Goal: Feedback & Contribution: Contribute content

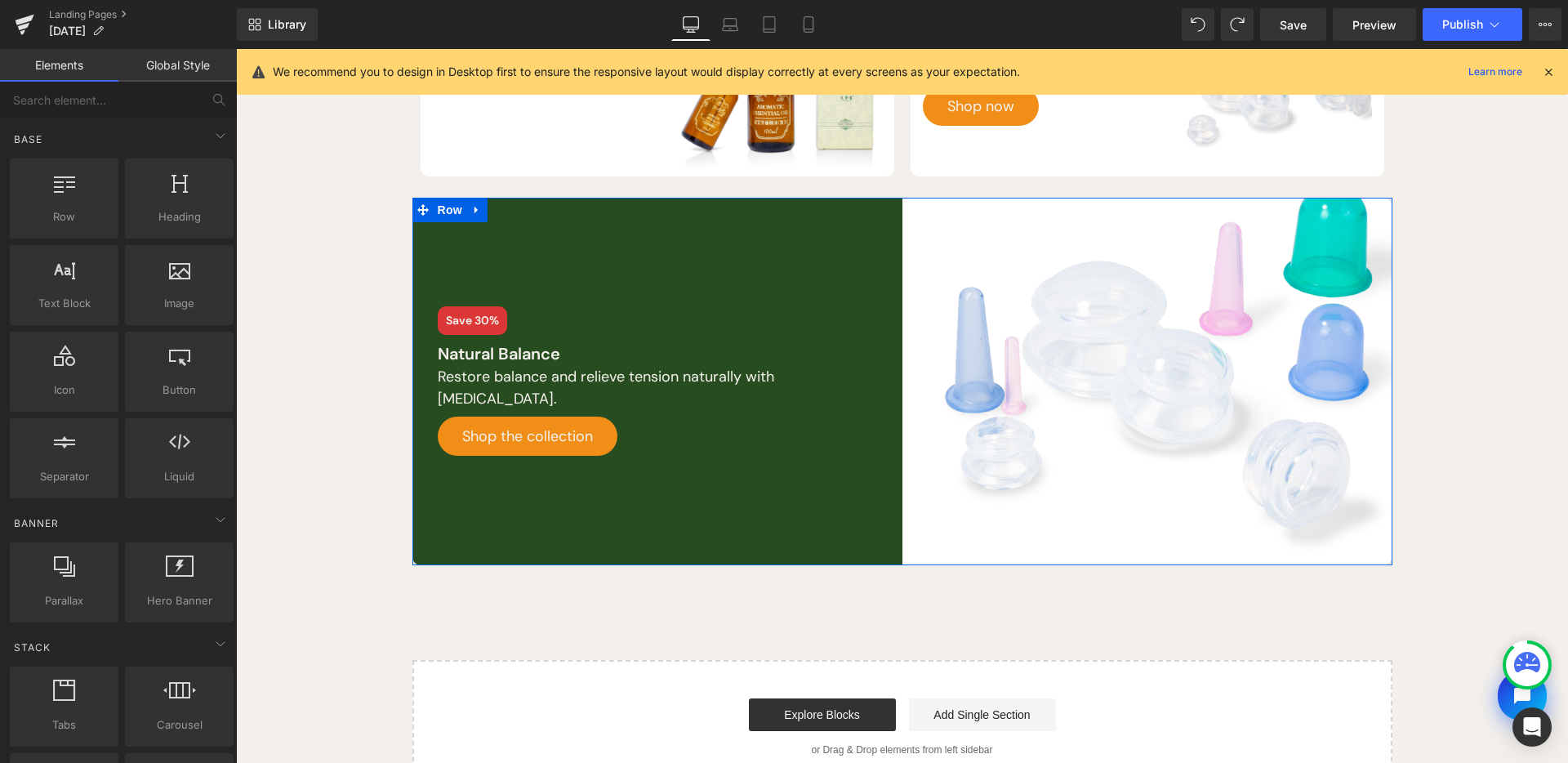
scroll to position [367, 0]
click at [469, 202] on link at bounding box center [476, 210] width 21 height 25
drag, startPoint x: 486, startPoint y: 212, endPoint x: 1031, endPoint y: 640, distance: 693.0
click at [492, 212] on icon at bounding box center [498, 210] width 12 height 12
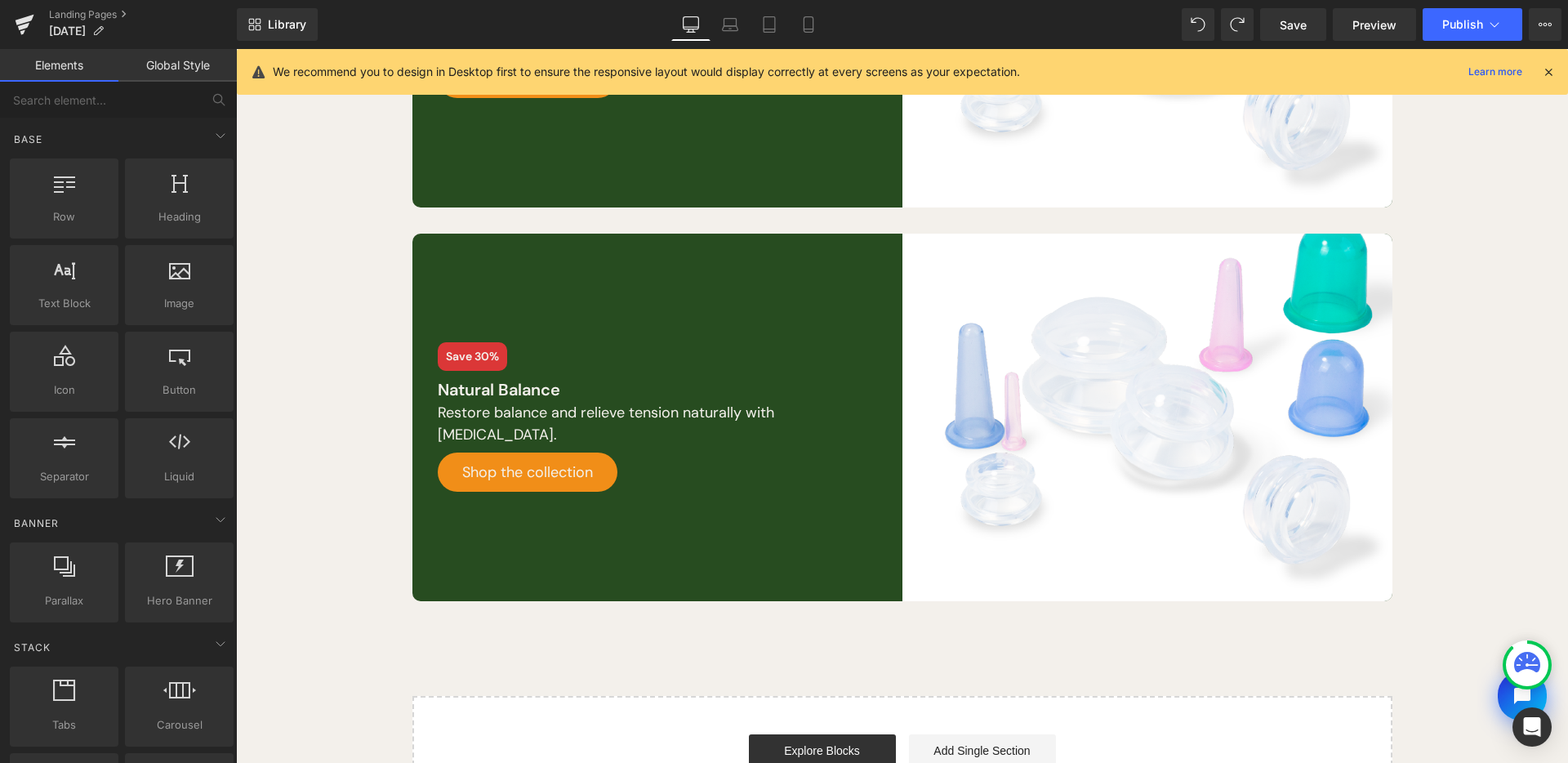
scroll to position [814, 0]
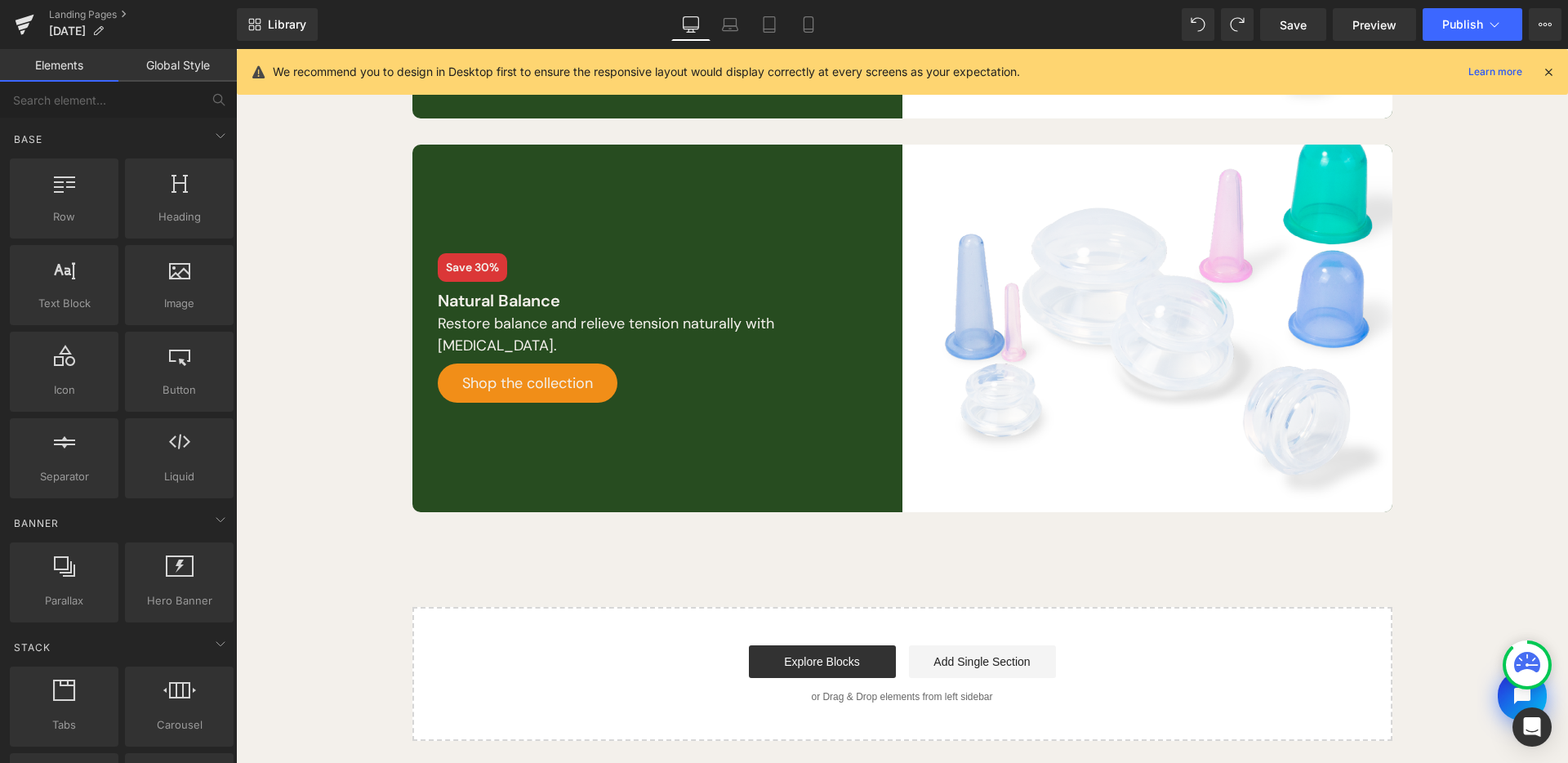
click at [1138, 541] on div "Row Best Sellers Heading Row Save 30% Text Block Moxa Oil Text Block Shop now B…" at bounding box center [901, 51] width 1332 height 1381
click at [1084, 381] on img at bounding box center [1147, 328] width 490 height 368
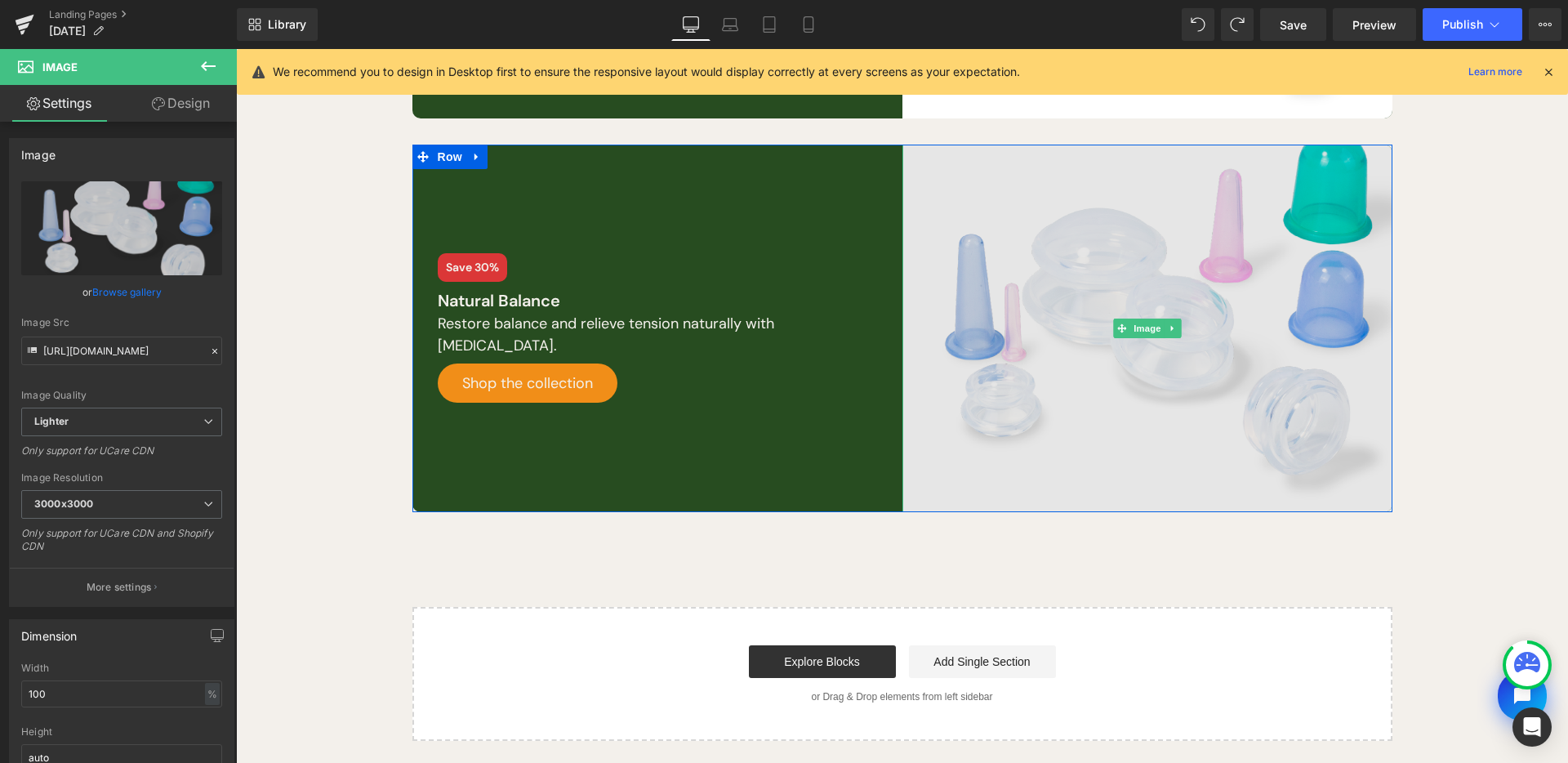
click at [1168, 327] on icon at bounding box center [1172, 329] width 9 height 10
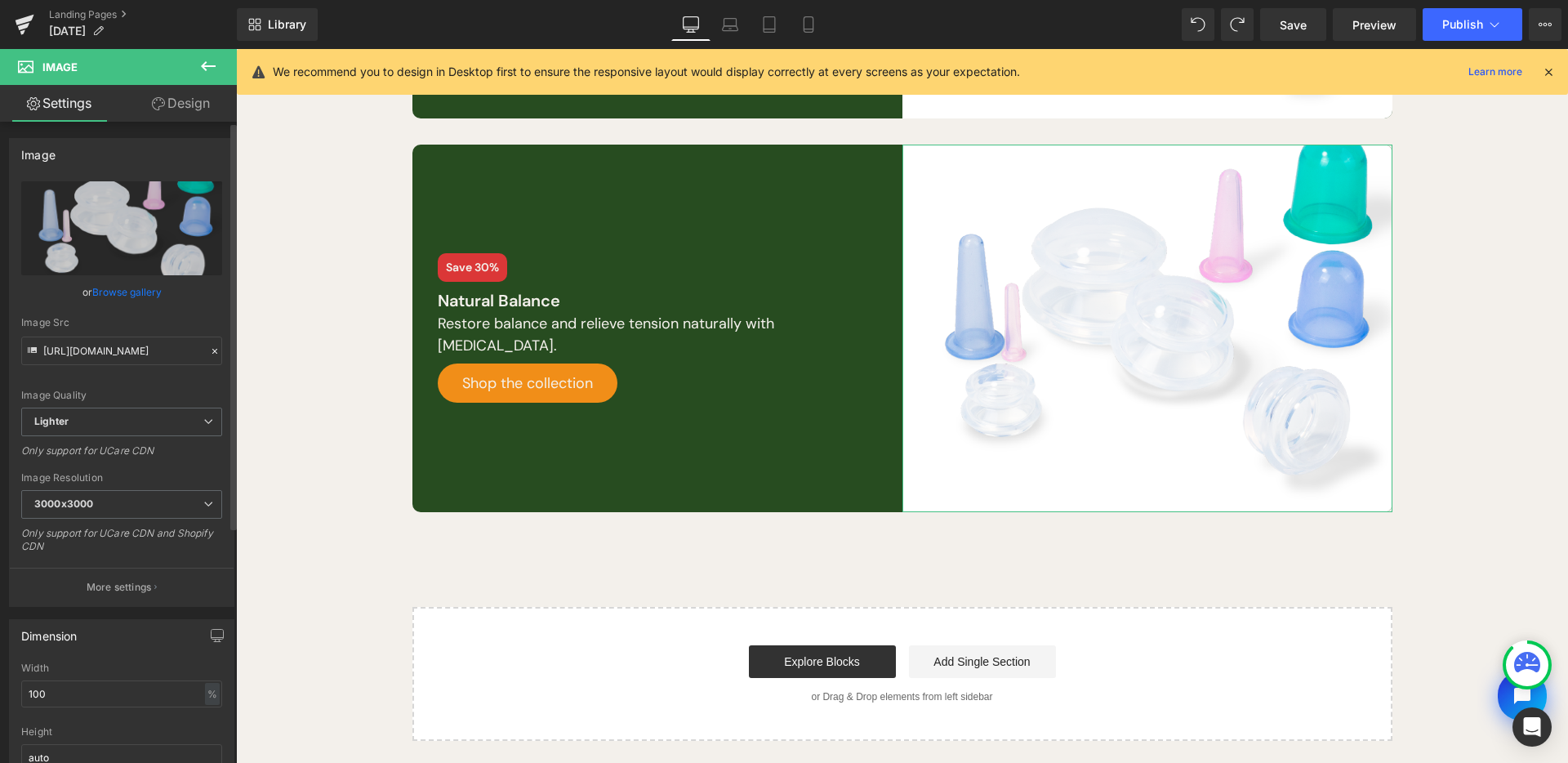
click at [100, 292] on link "Browse gallery" at bounding box center [127, 291] width 69 height 29
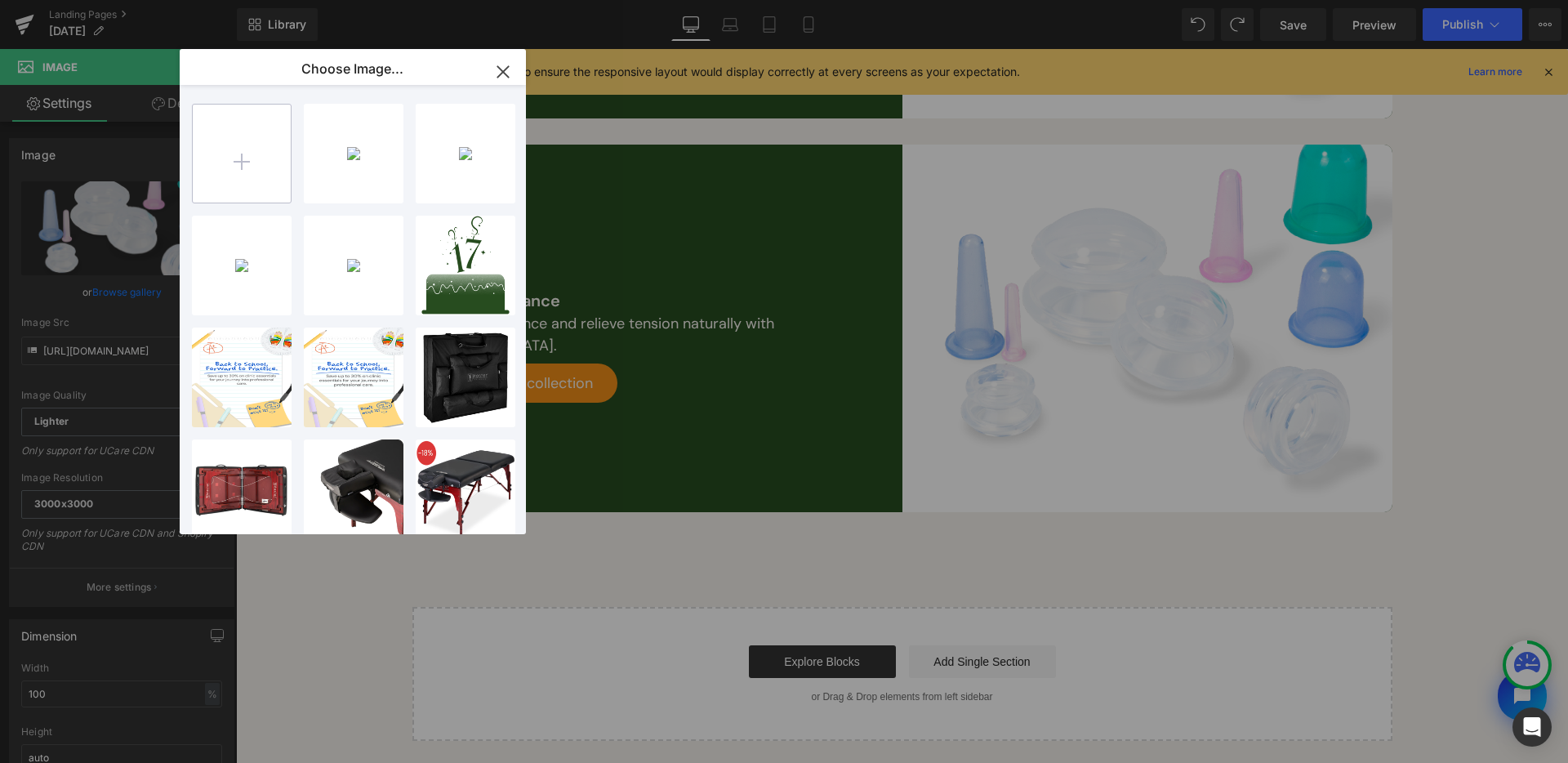
click at [252, 138] on input "file" at bounding box center [242, 154] width 98 height 98
type input "C:\fakepath\[DATE]-assets.jpg"
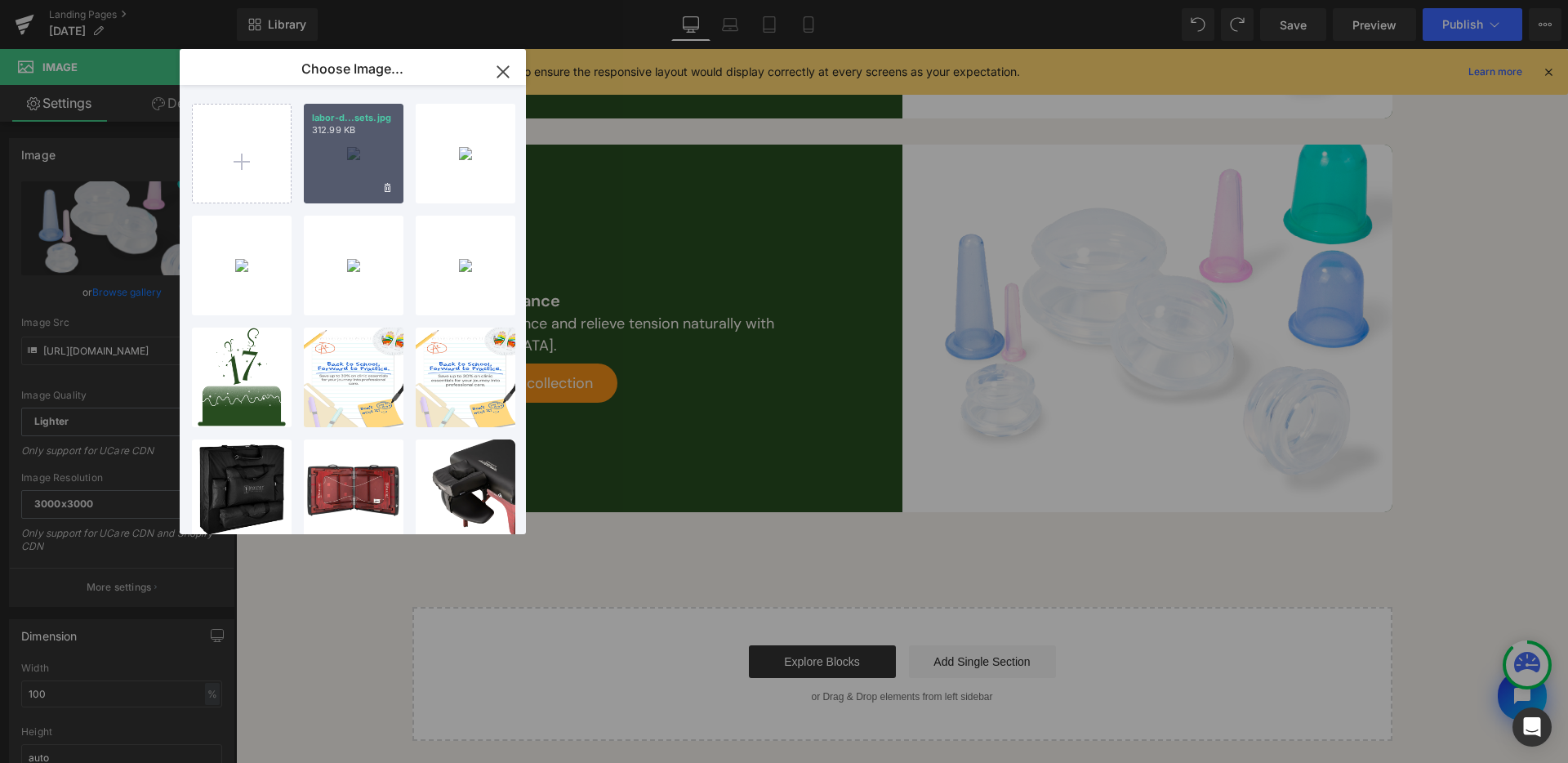
click at [333, 167] on div "labor-d...sets.jpg 312.99 KB" at bounding box center [354, 154] width 100 height 100
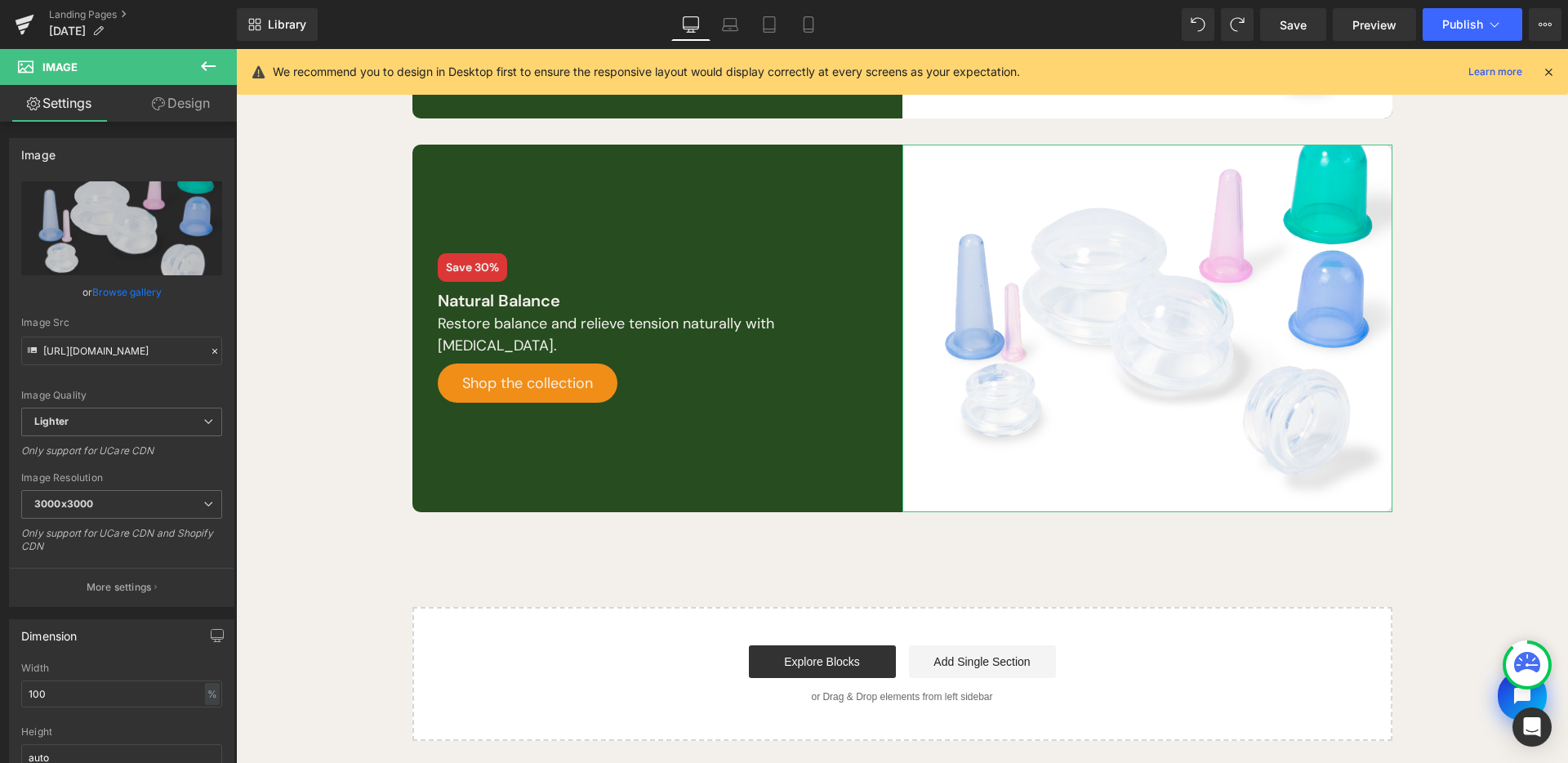
click at [117, 289] on link "Browse gallery" at bounding box center [127, 291] width 69 height 29
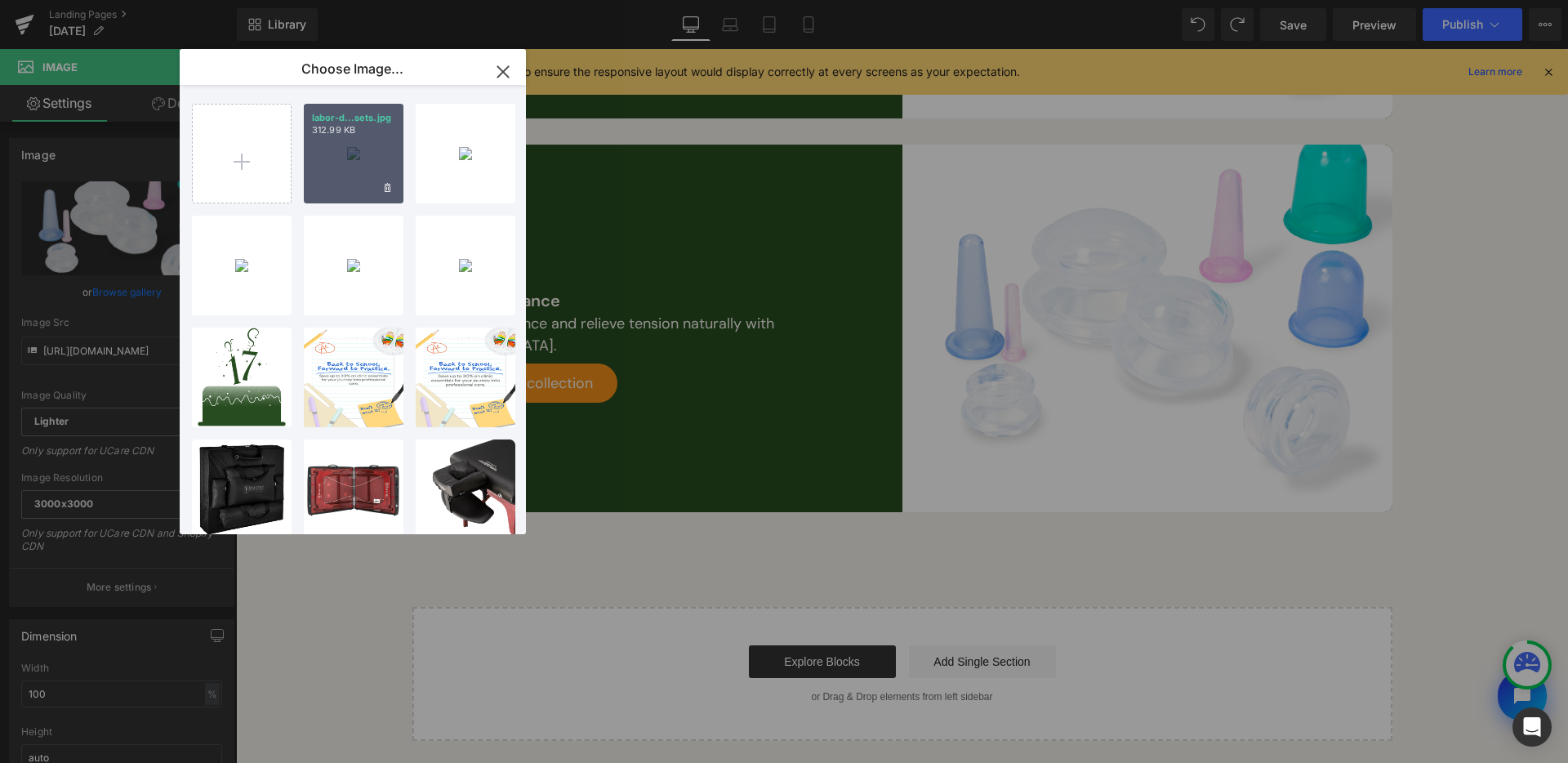
click at [373, 170] on div "labor-d...sets.jpg 312.99 KB" at bounding box center [354, 154] width 100 height 100
type input "[URL][DOMAIN_NAME]"
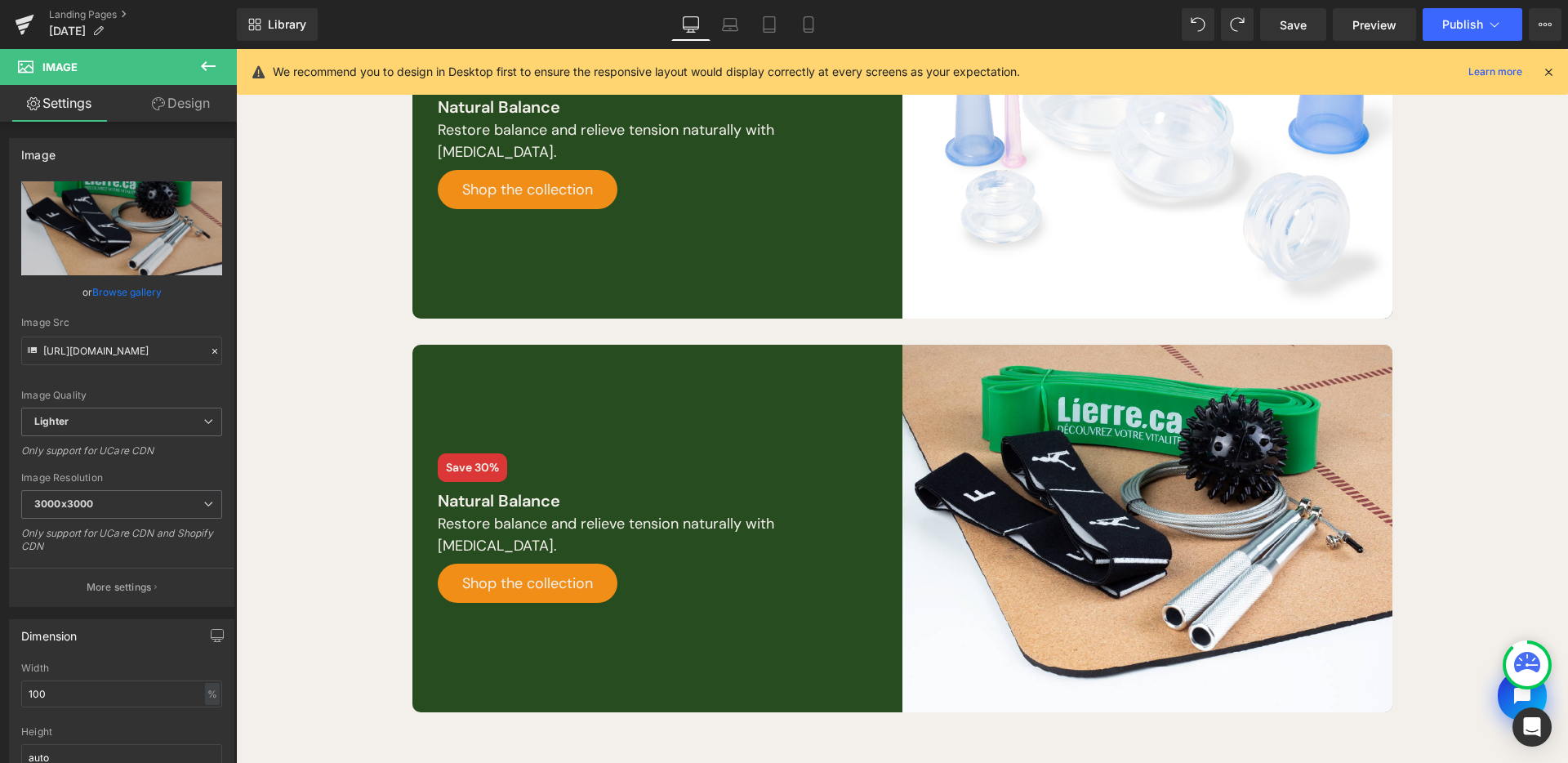
scroll to position [948, 0]
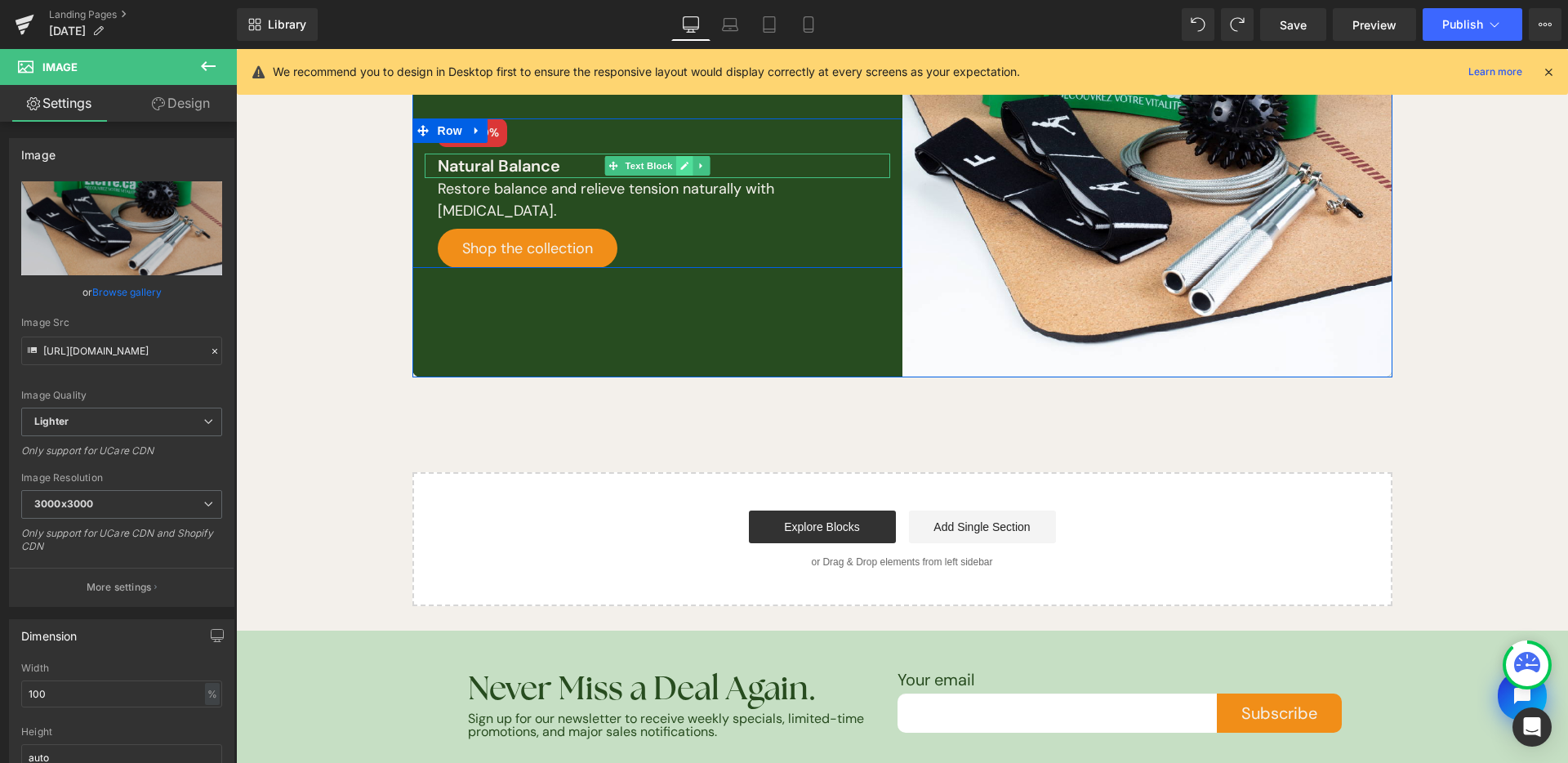
click at [681, 163] on link at bounding box center [683, 165] width 17 height 20
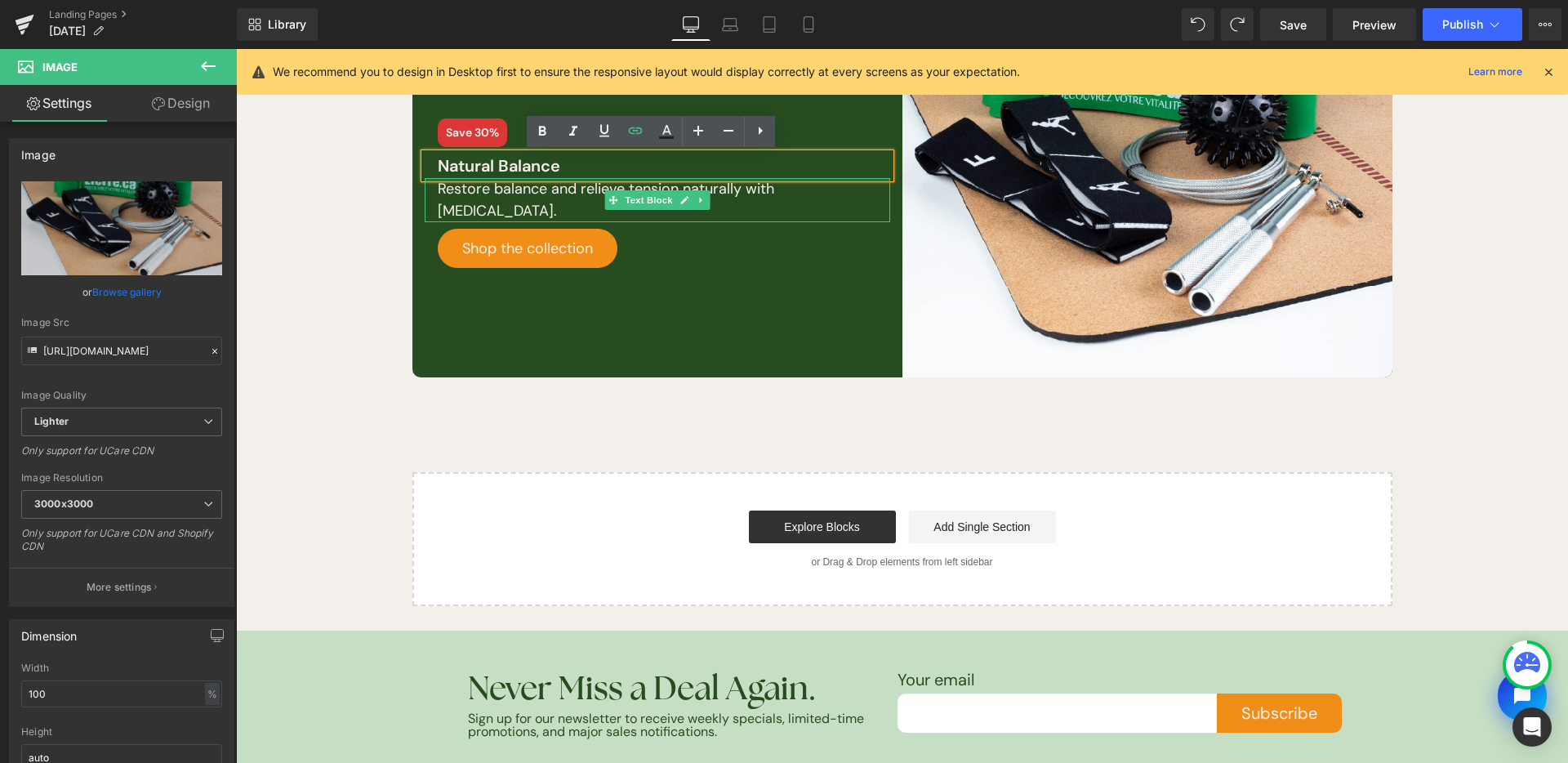
click at [596, 179] on div at bounding box center [658, 180] width 466 height 4
click at [597, 147] on link at bounding box center [604, 131] width 31 height 31
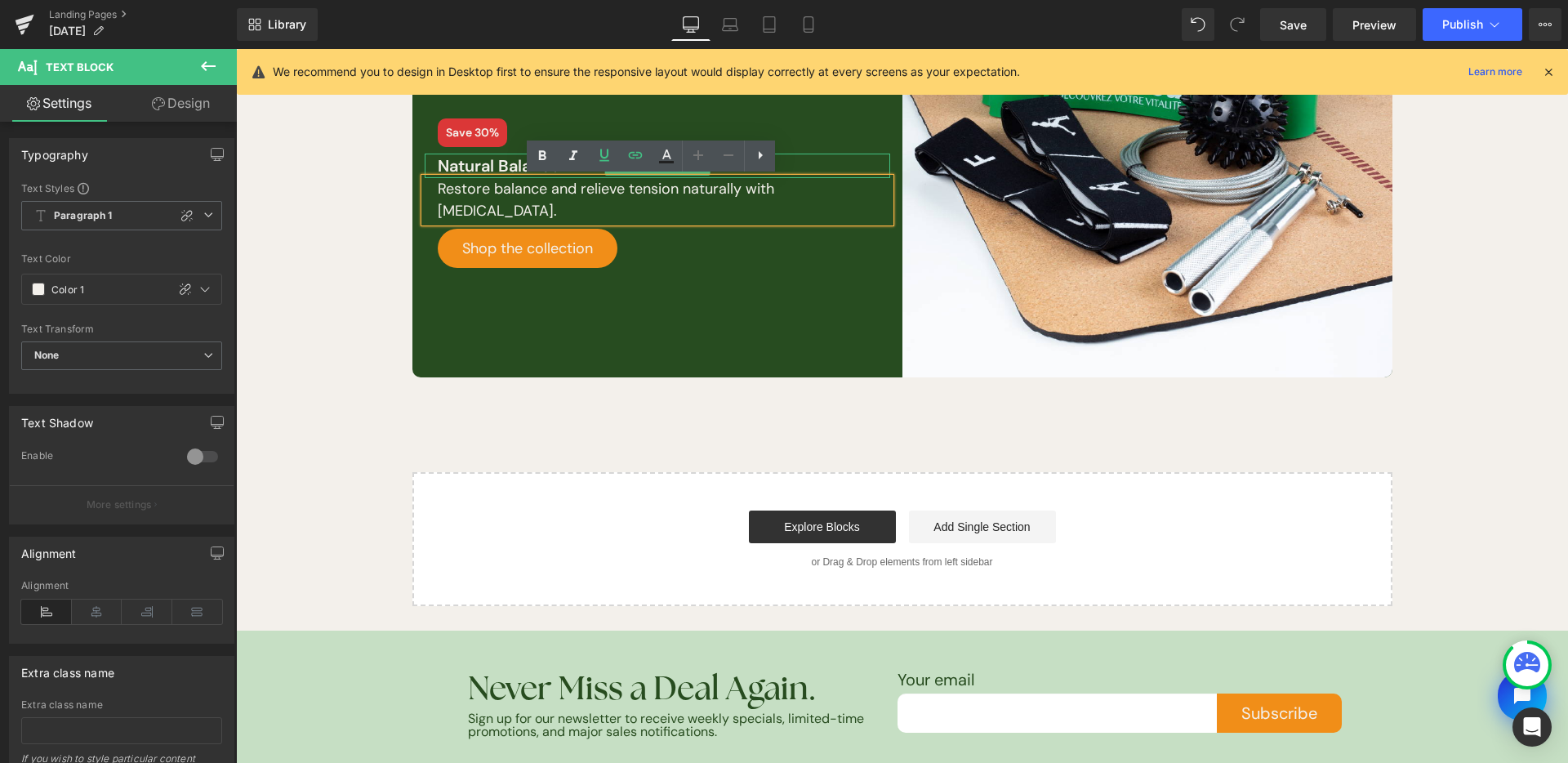
drag, startPoint x: 507, startPoint y: 165, endPoint x: 663, endPoint y: 749, distance: 604.5
click at [507, 165] on p "Natural Balance" at bounding box center [664, 165] width 453 height 25
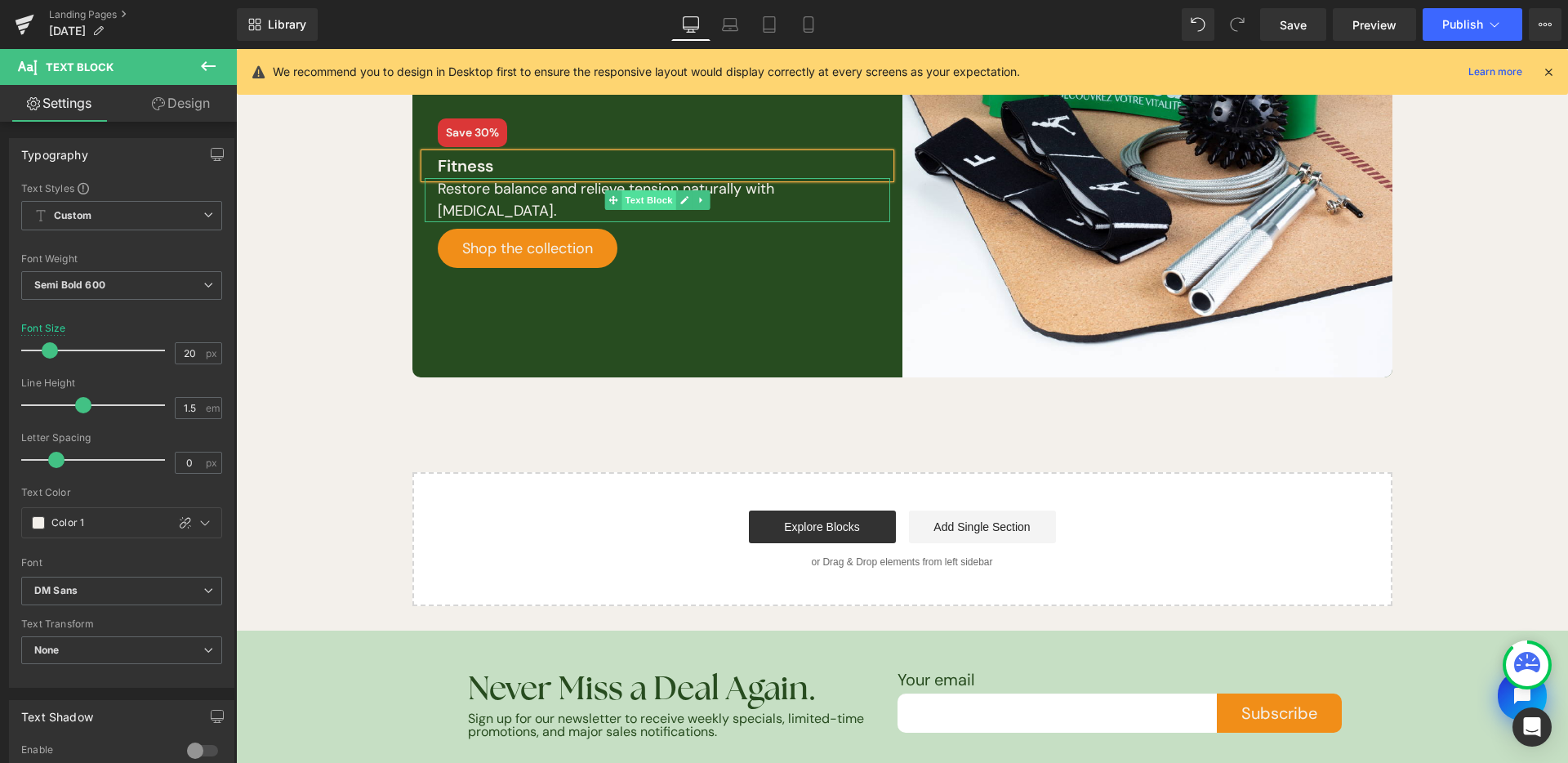
click at [668, 198] on span "Text Block" at bounding box center [649, 200] width 53 height 20
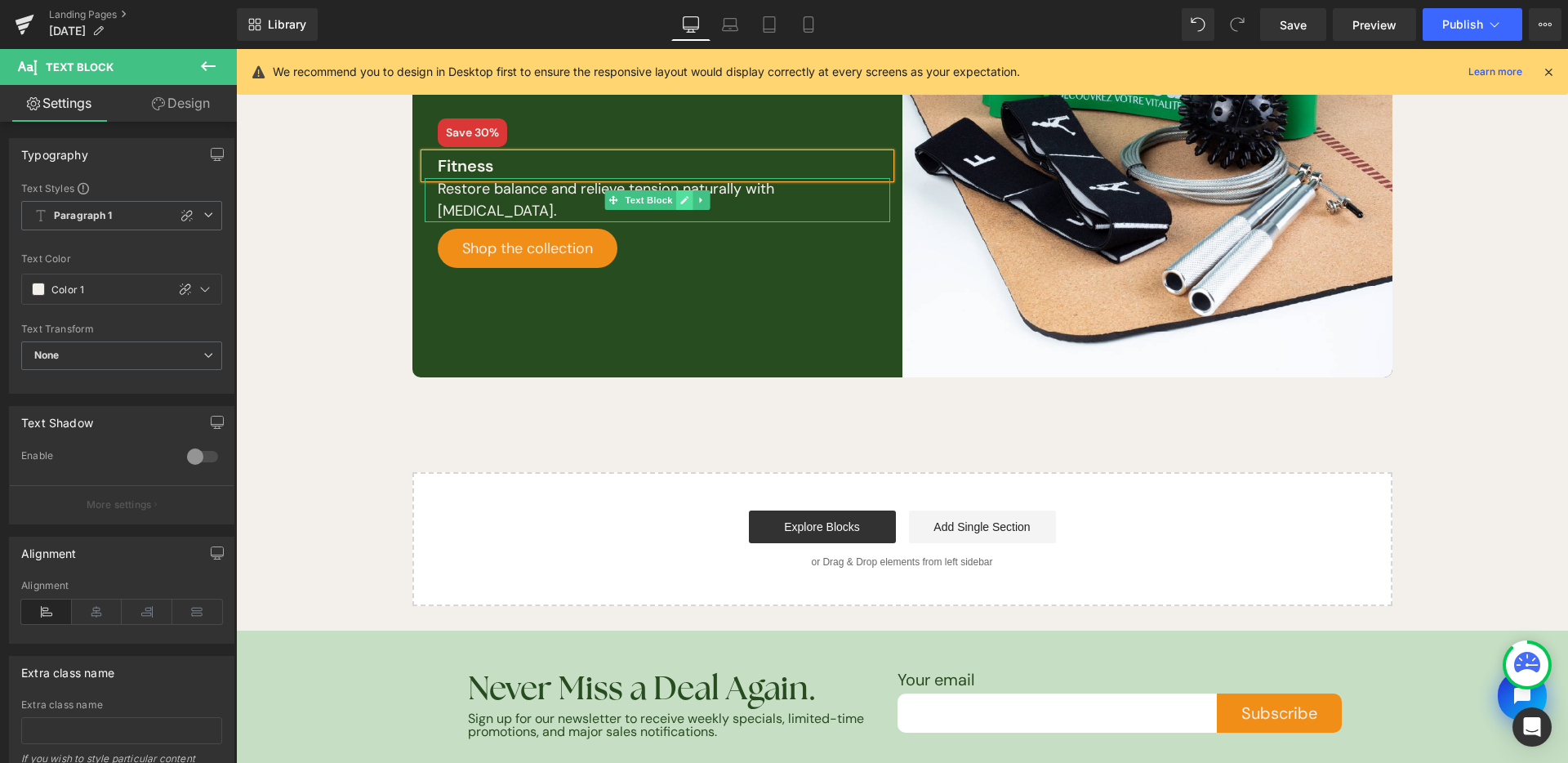
click at [679, 202] on icon at bounding box center [683, 200] width 9 height 10
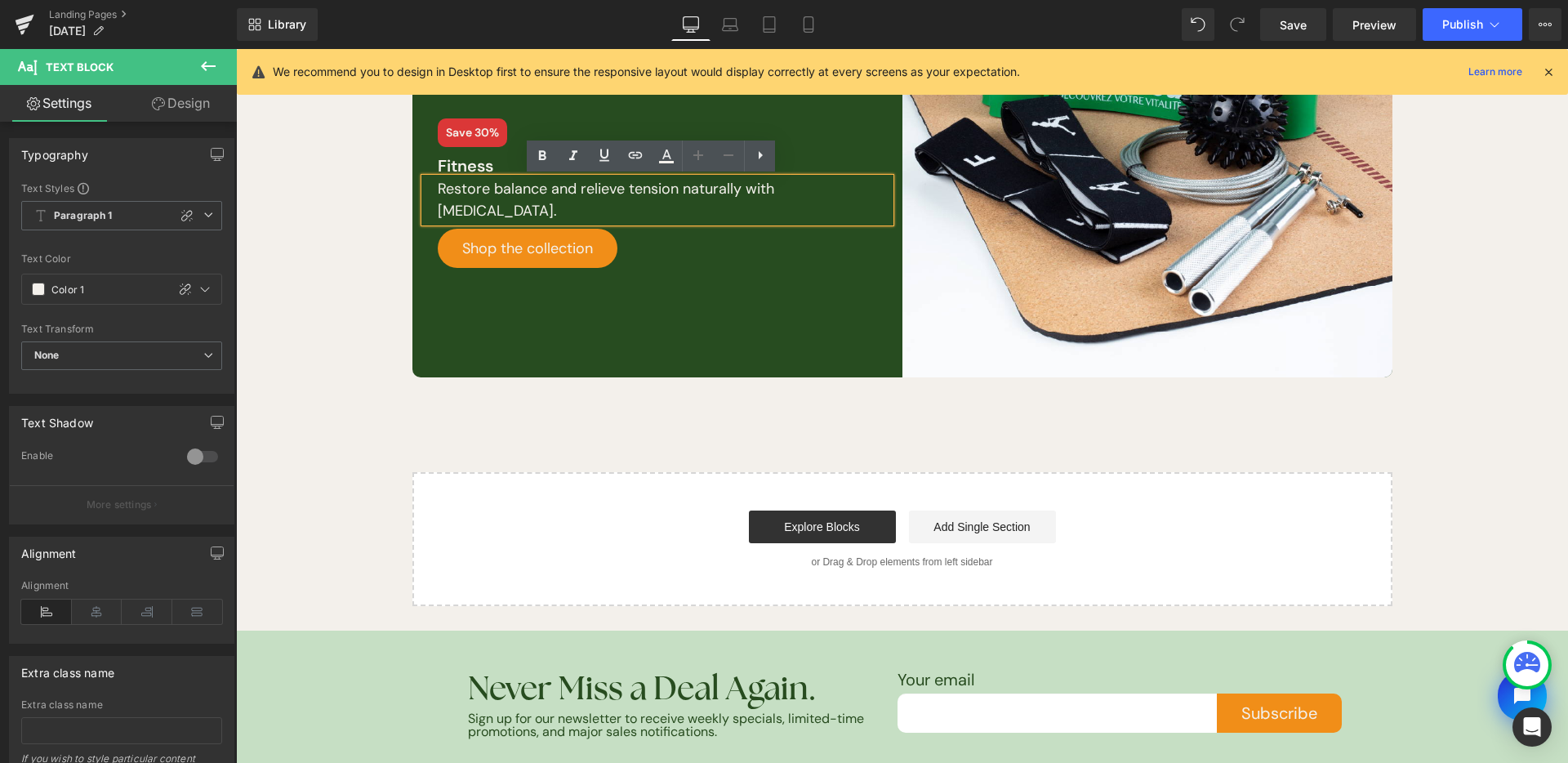
click at [505, 201] on p "Restore balance and relieve tension naturally with [MEDICAL_DATA]." at bounding box center [664, 200] width 453 height 45
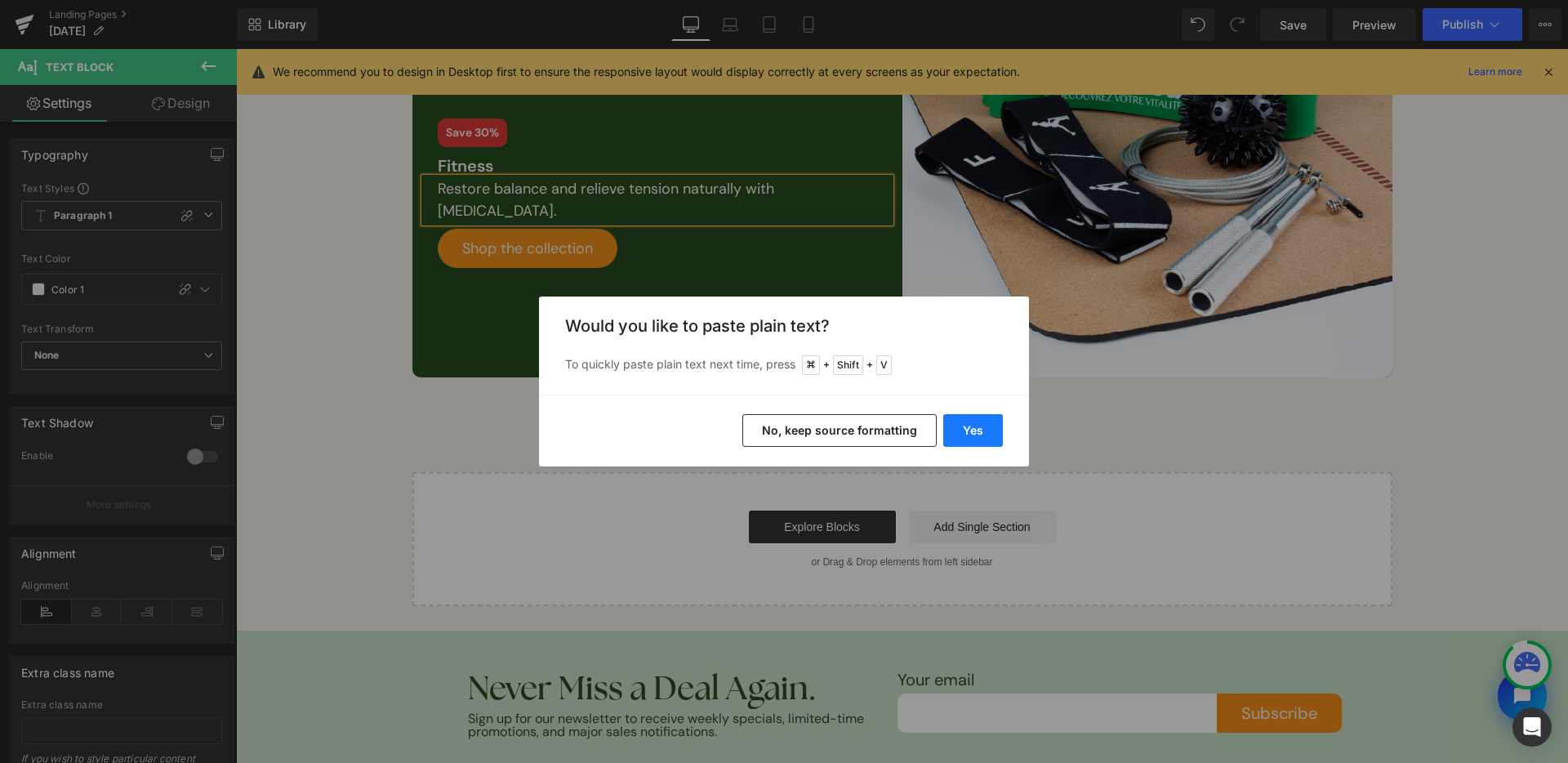
click at [971, 440] on button "Yes" at bounding box center [973, 430] width 59 height 33
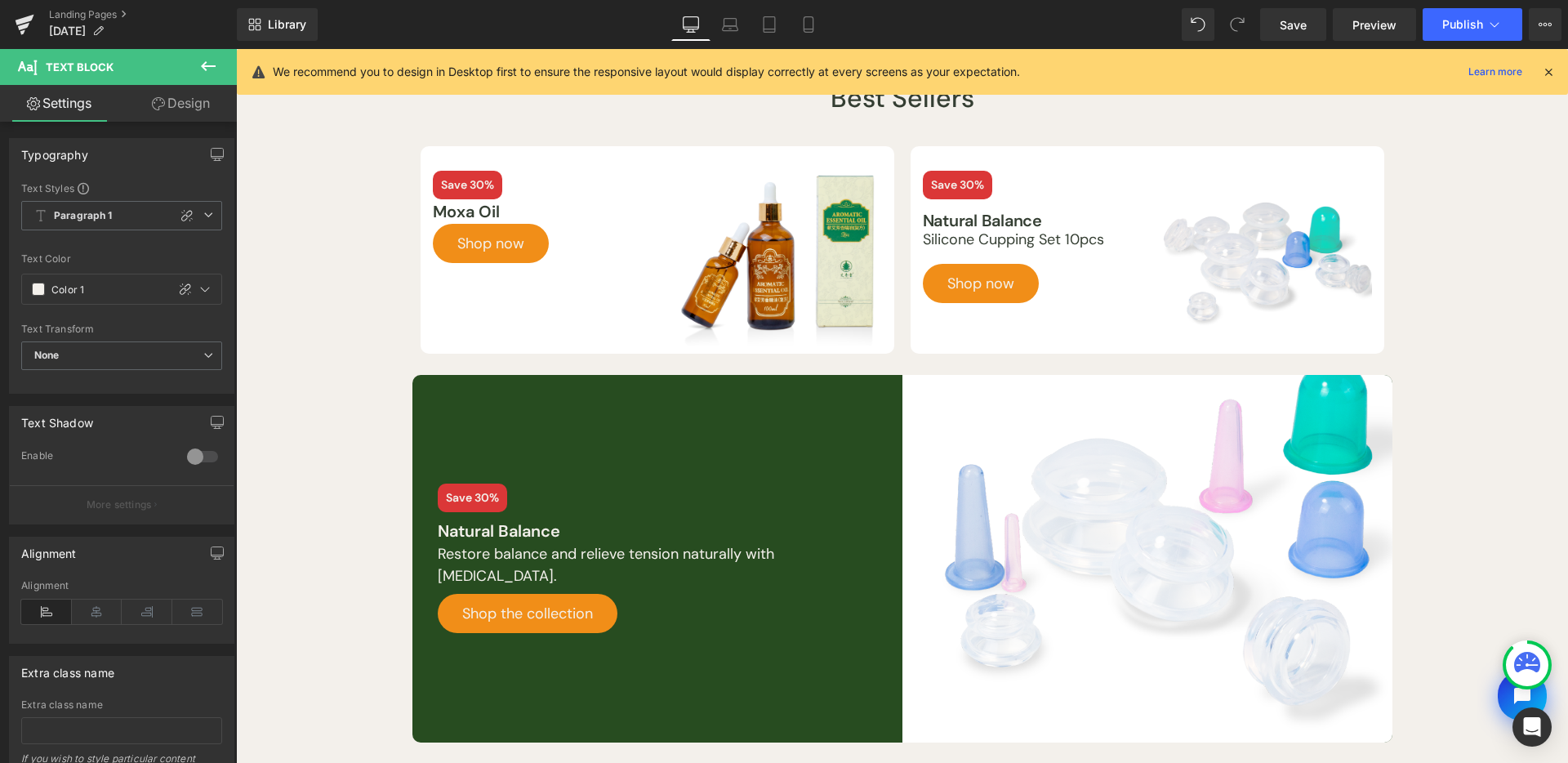
scroll to position [0, 0]
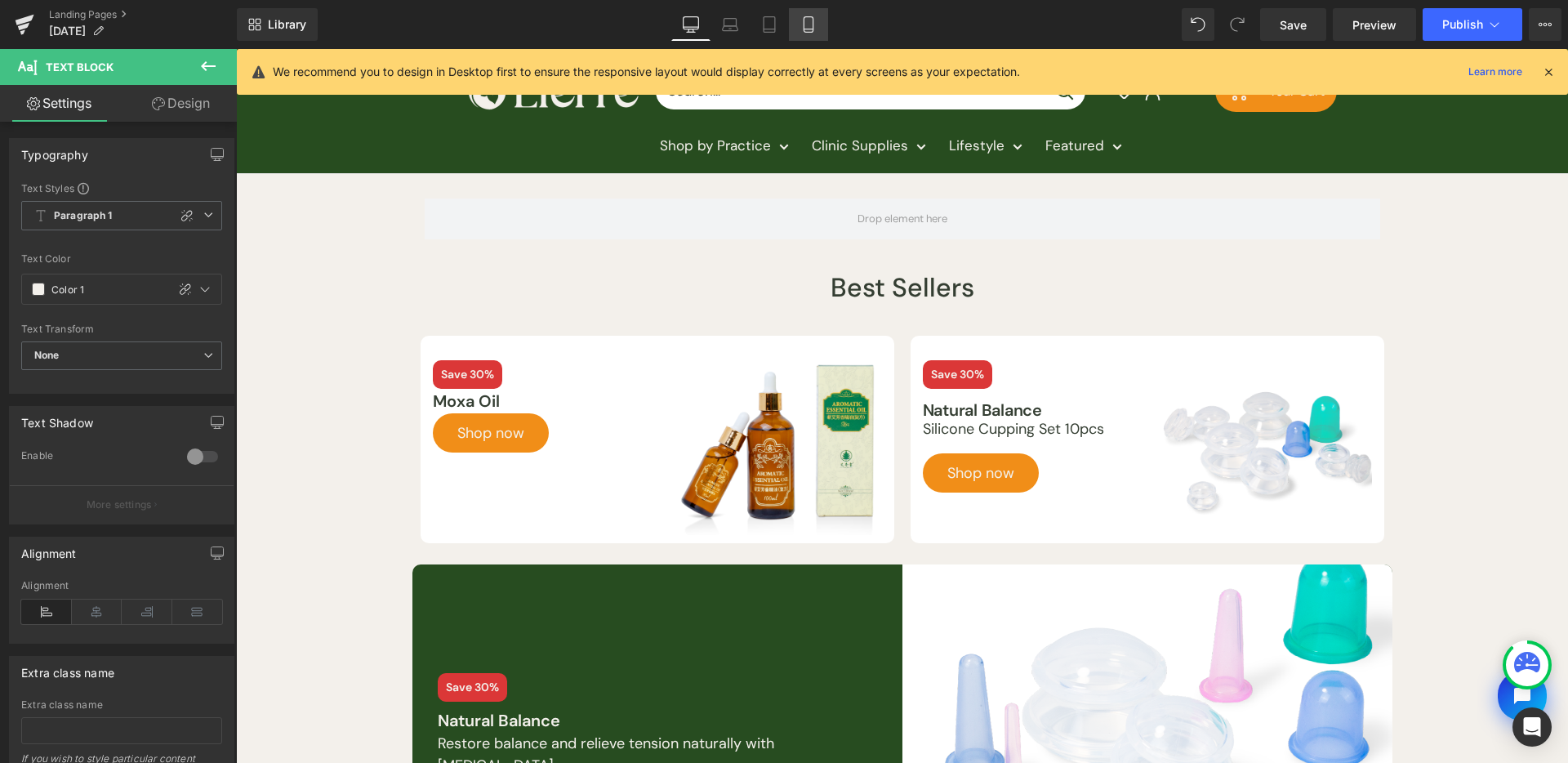
click at [804, 26] on icon at bounding box center [807, 25] width 9 height 16
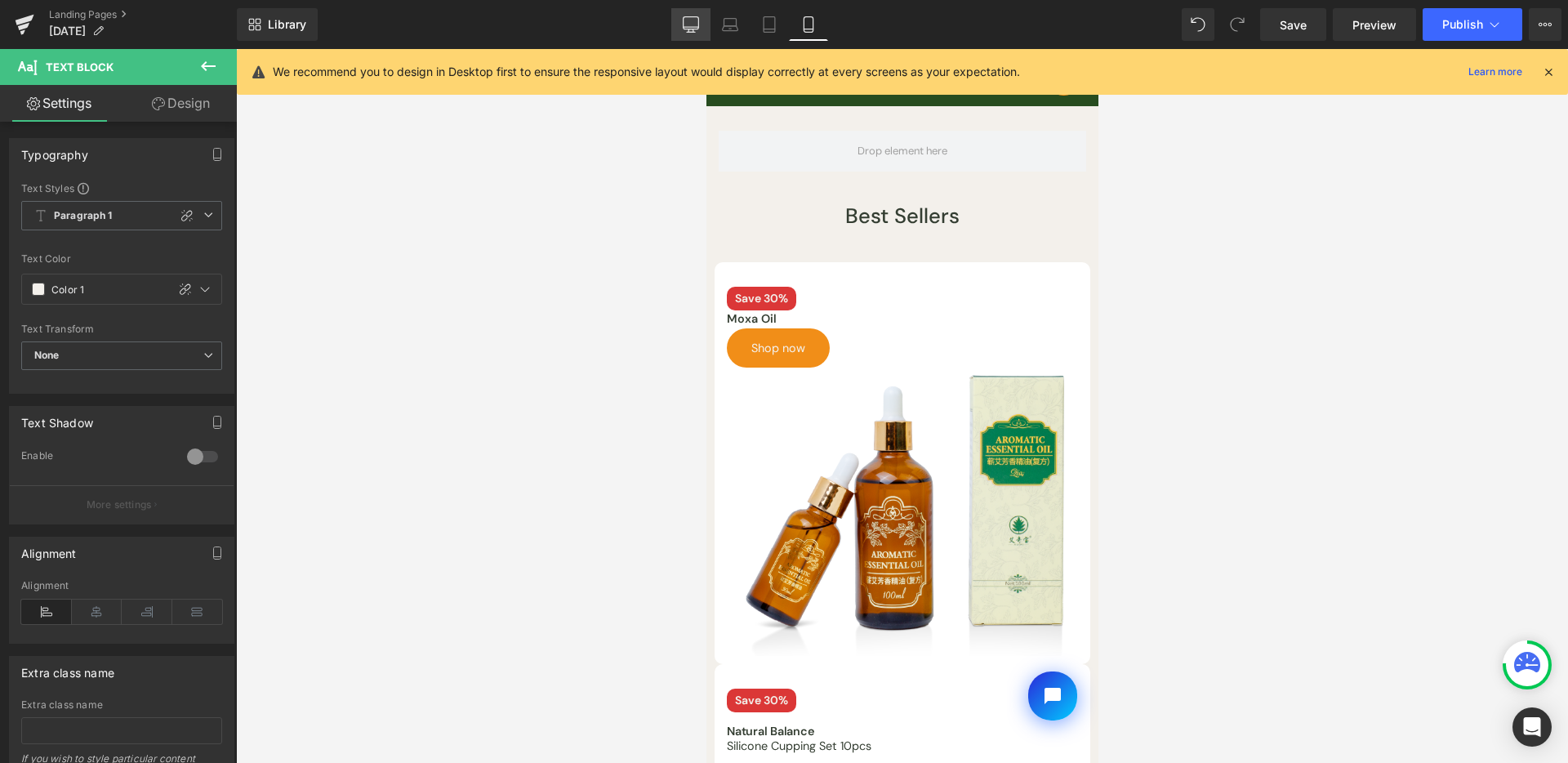
click at [704, 23] on link "Desktop" at bounding box center [691, 24] width 40 height 33
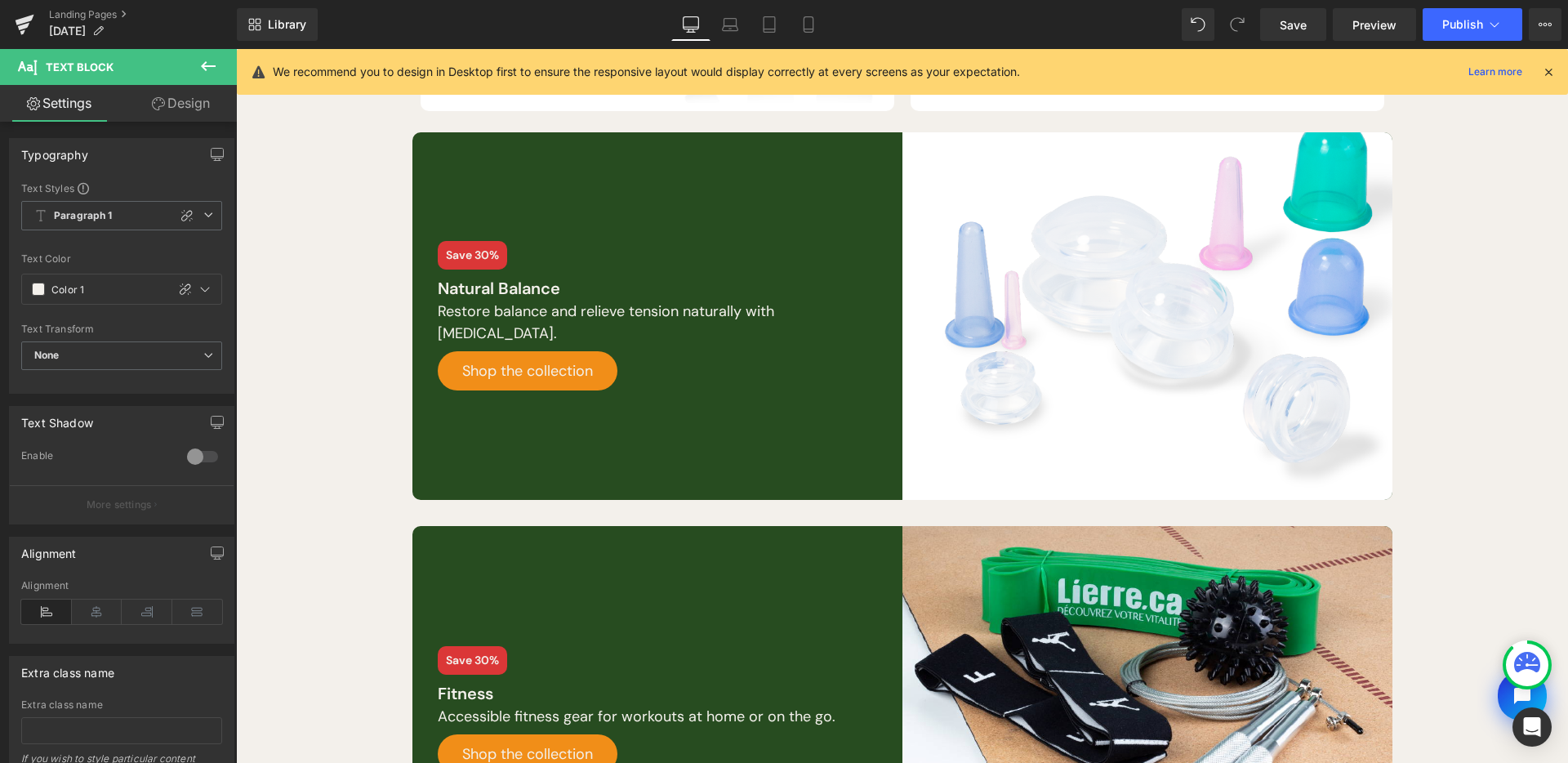
scroll to position [716, 0]
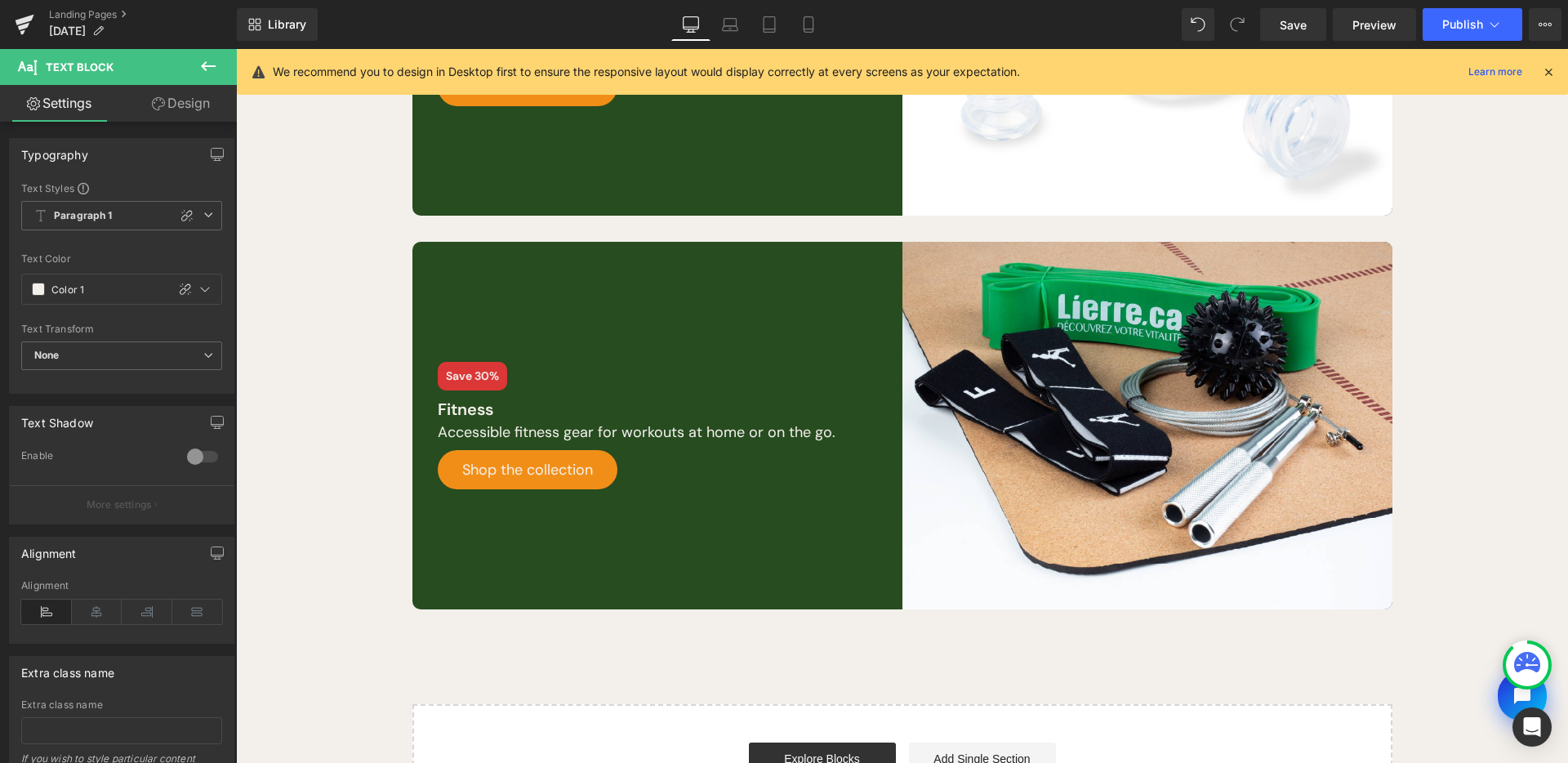
click at [198, 70] on button at bounding box center [208, 66] width 57 height 36
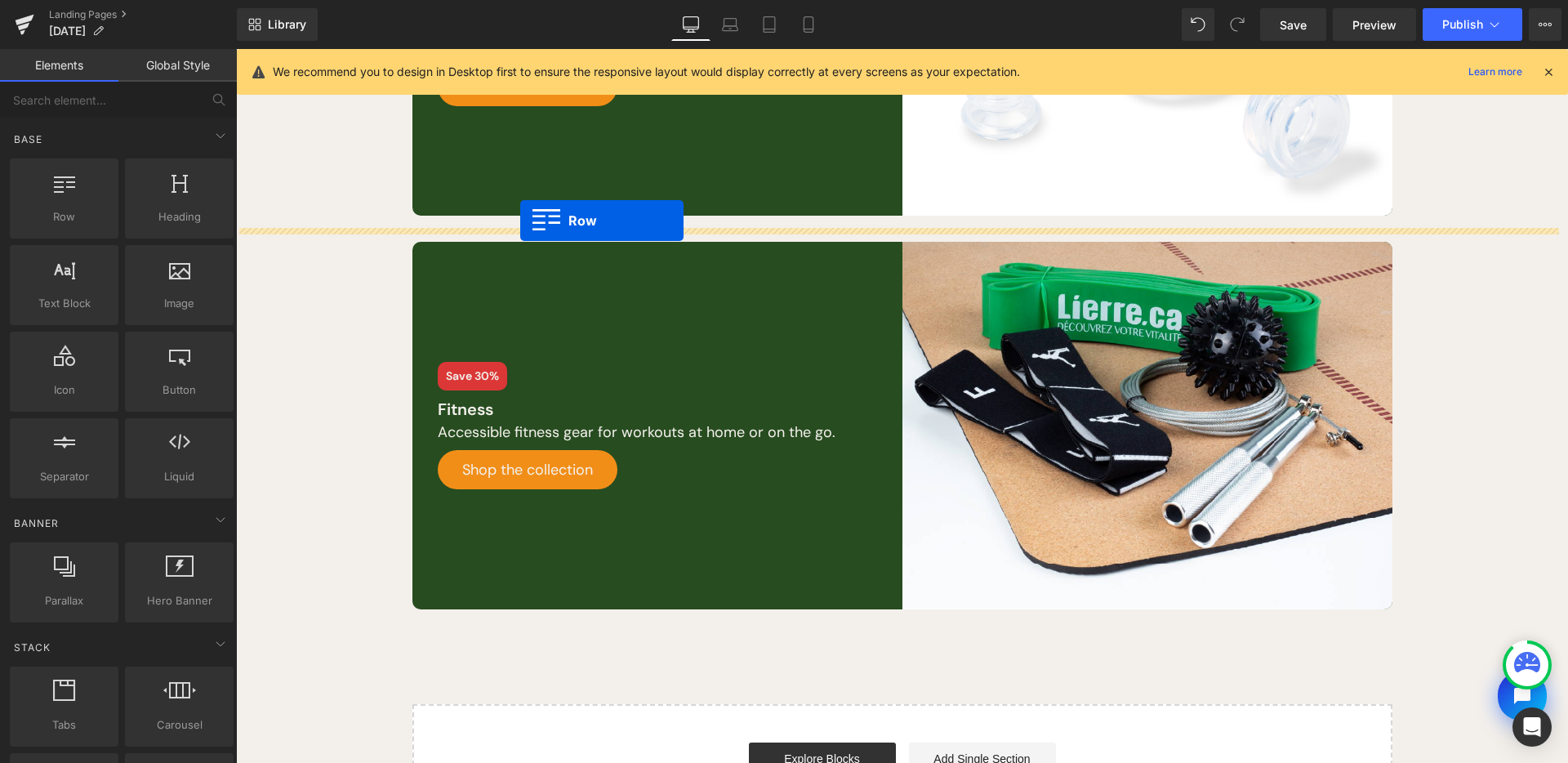
drag, startPoint x: 462, startPoint y: 276, endPoint x: 520, endPoint y: 221, distance: 79.9
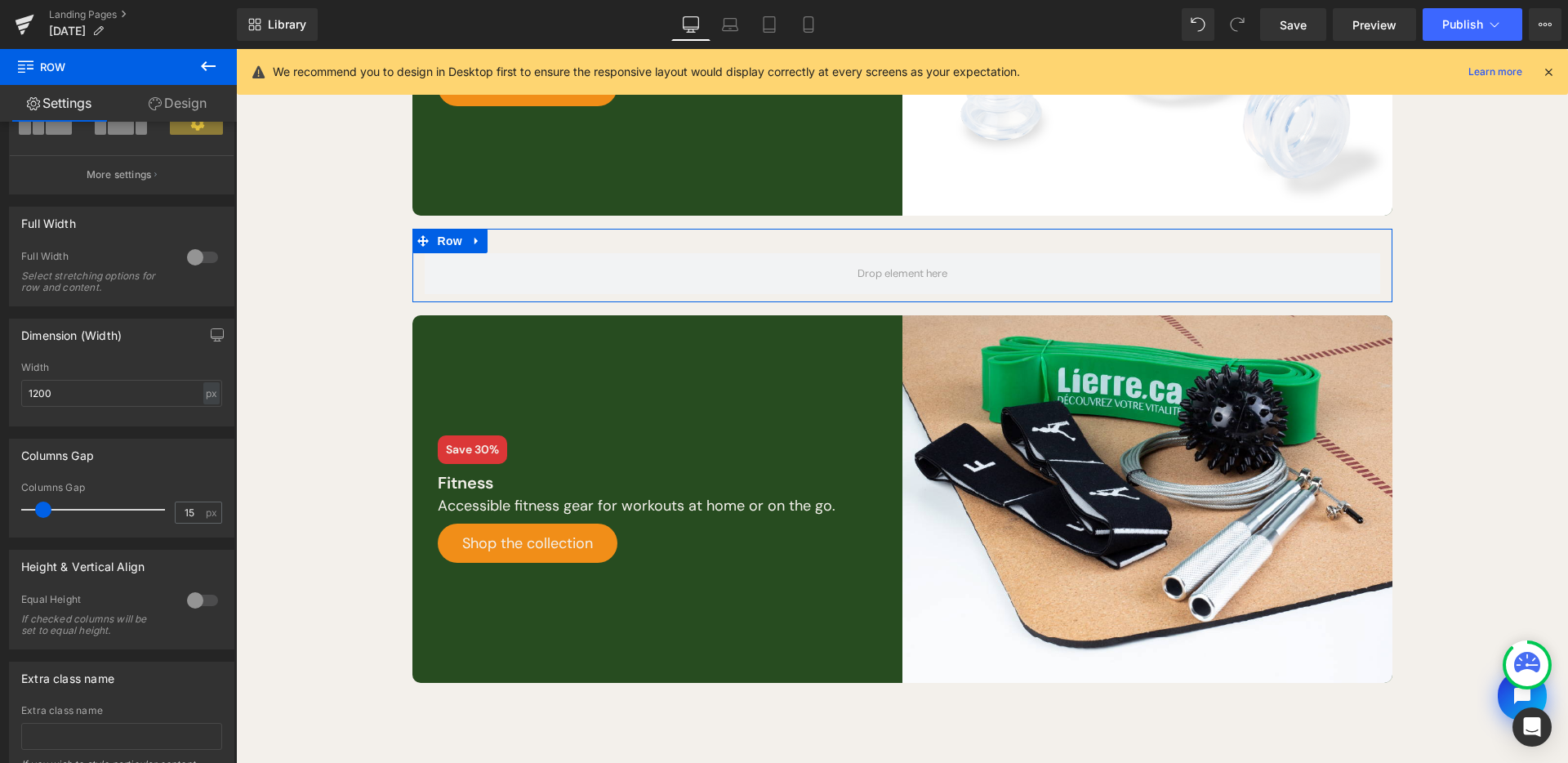
scroll to position [275, 0]
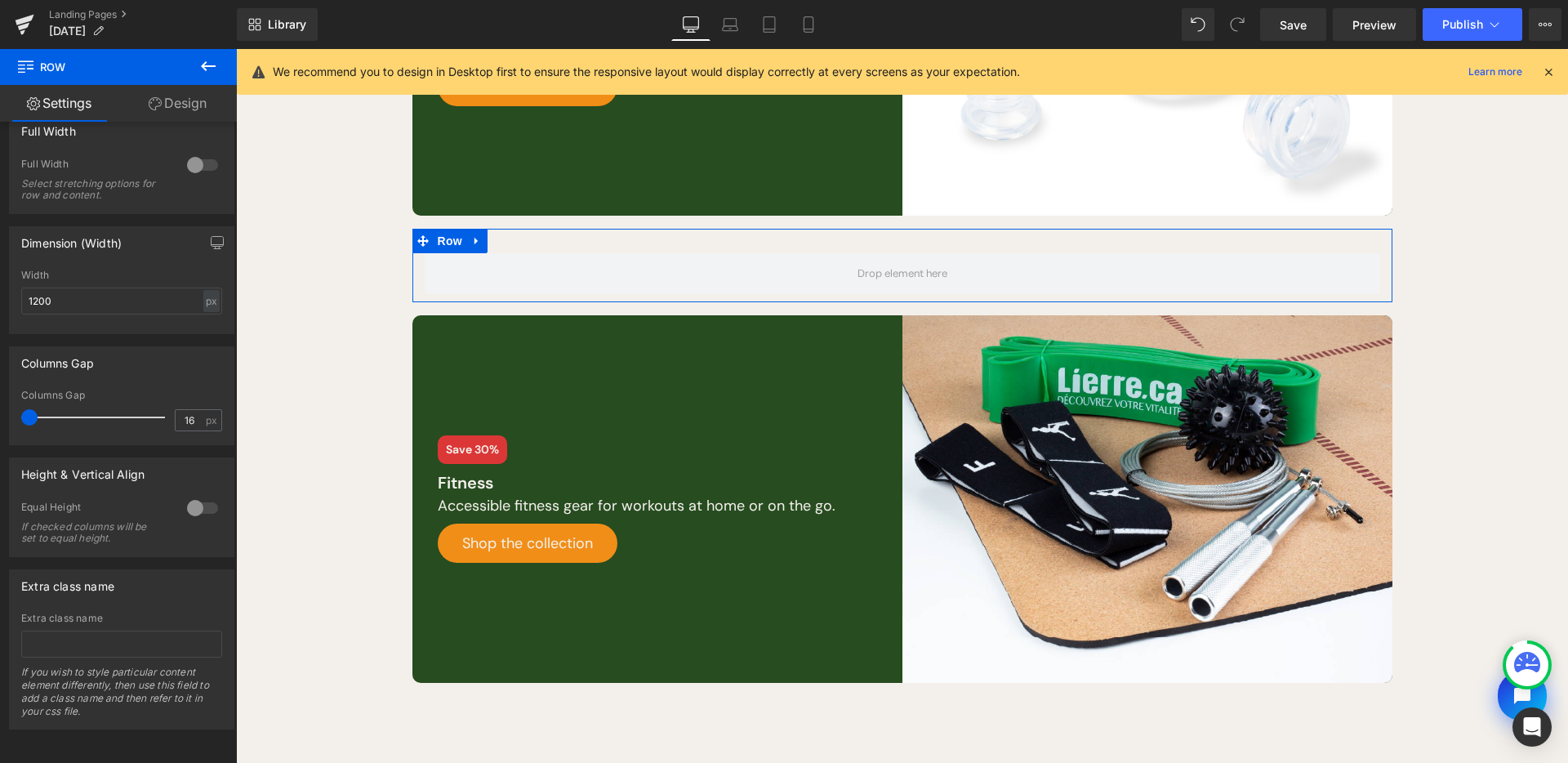
type input "0"
click at [0, 407] on div "Columns Gap 0px Columns Gap 0 px" at bounding box center [122, 389] width 245 height 111
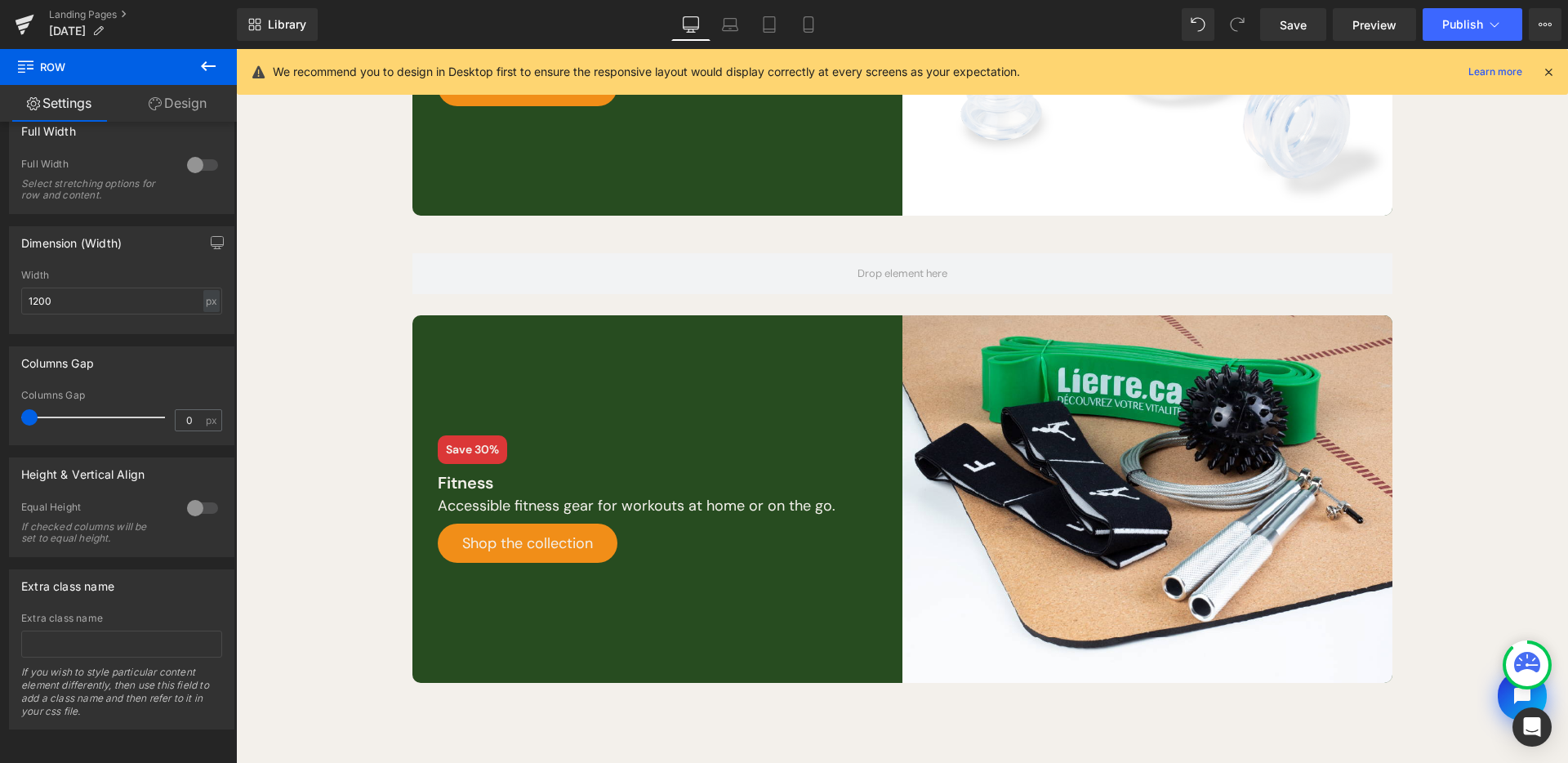
click at [207, 64] on icon at bounding box center [208, 66] width 20 height 20
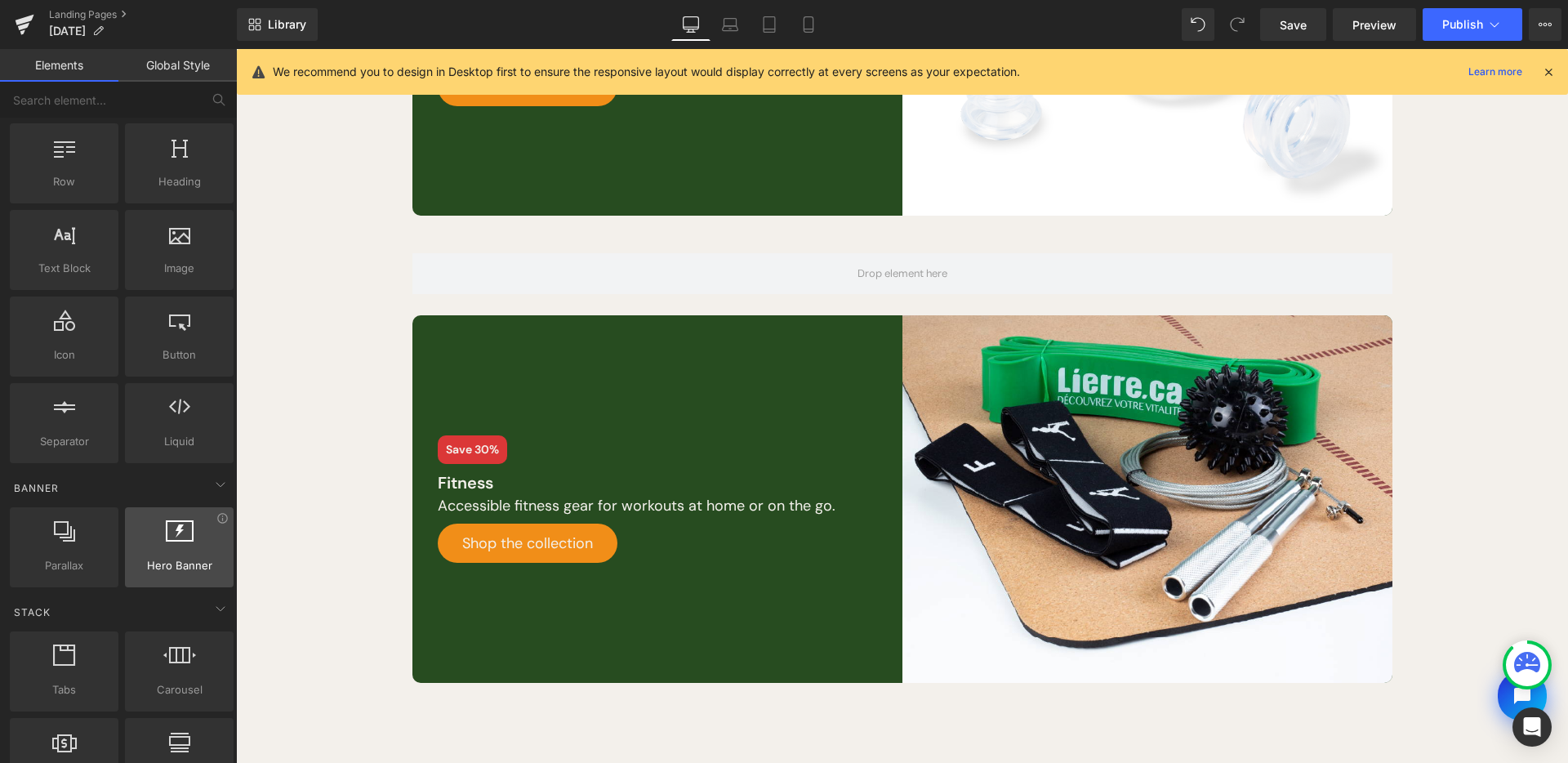
scroll to position [129, 0]
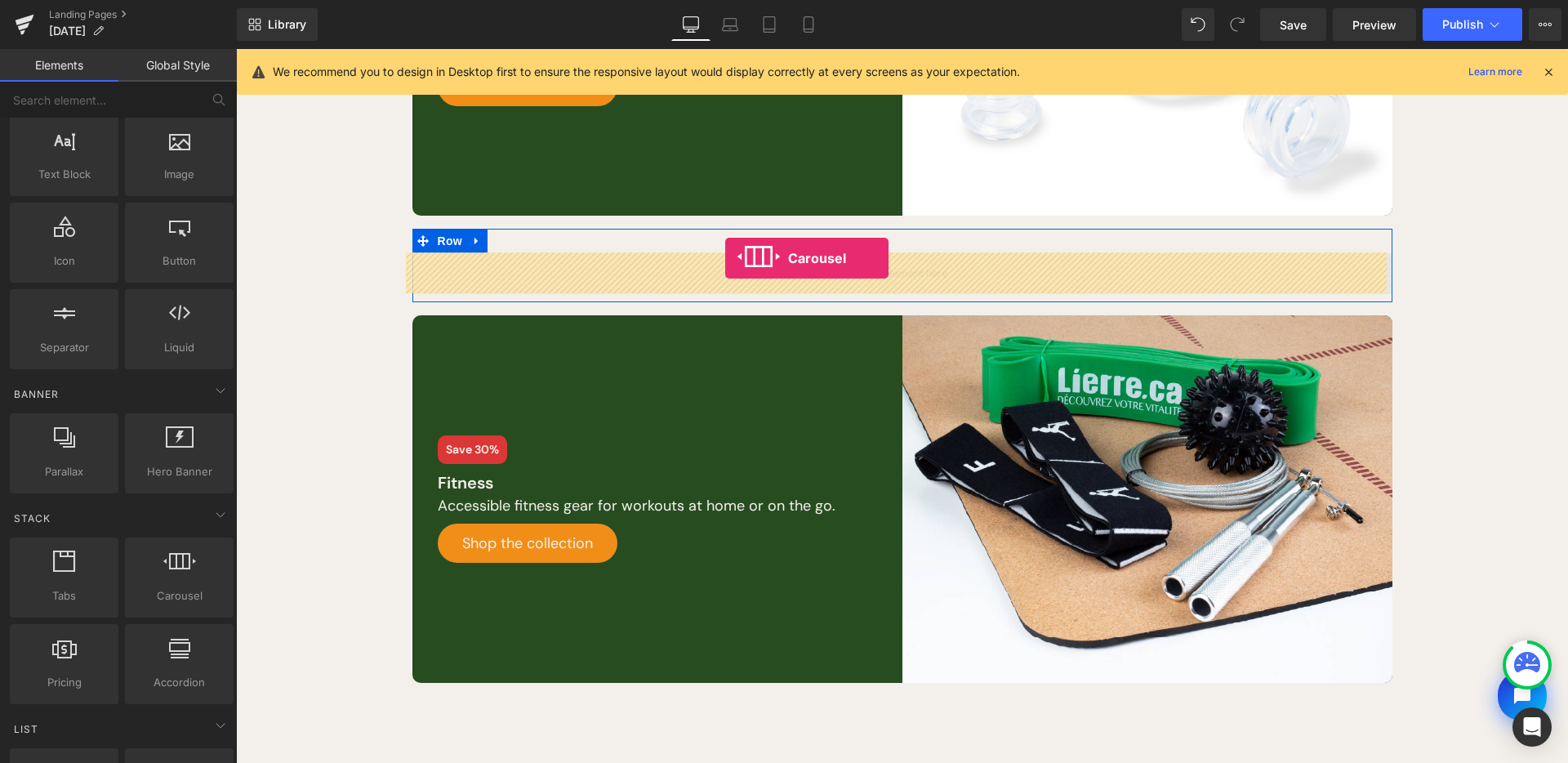
drag, startPoint x: 470, startPoint y: 594, endPoint x: 725, endPoint y: 259, distance: 421.0
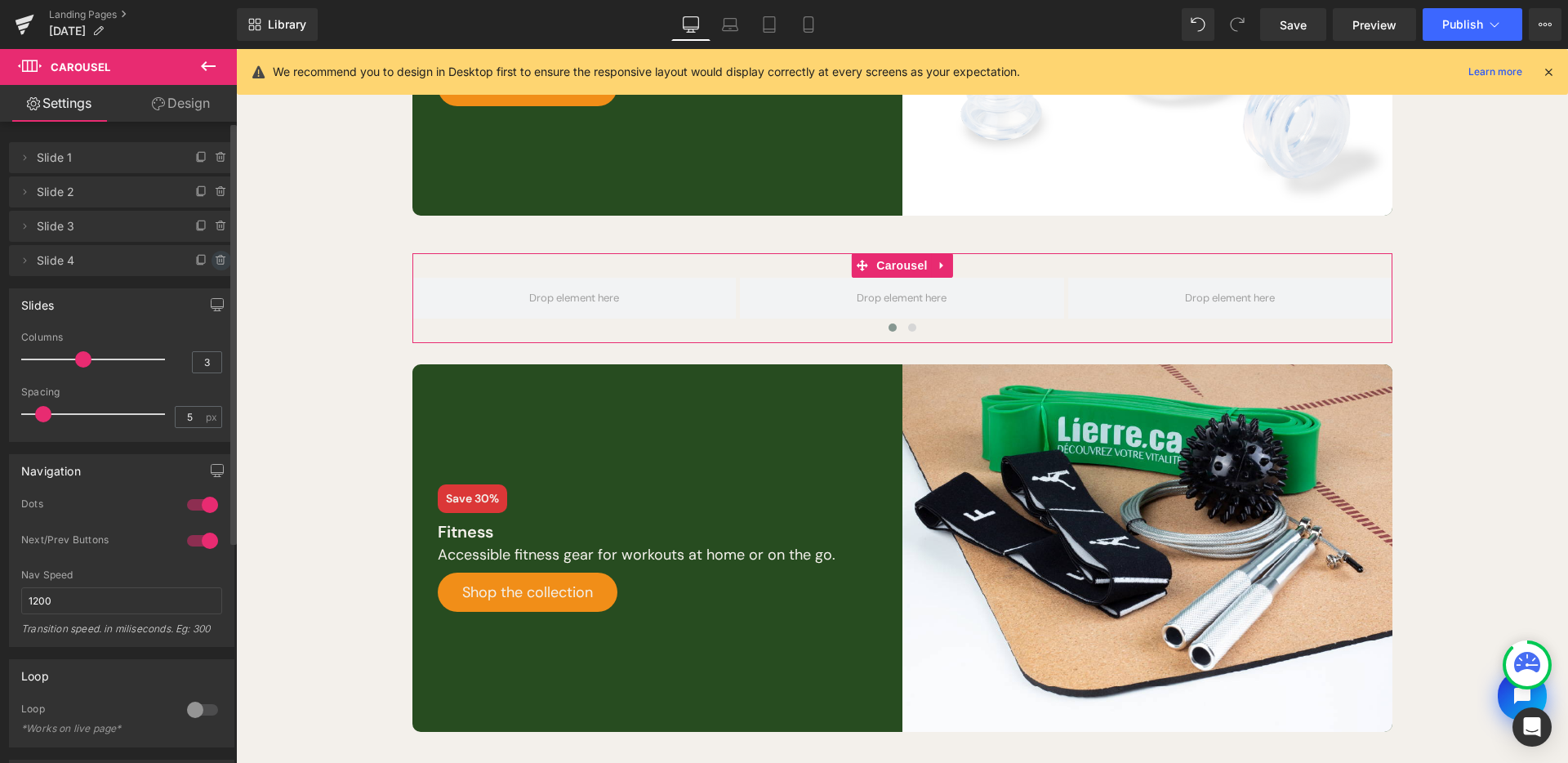
click at [221, 258] on icon at bounding box center [221, 260] width 13 height 13
click at [207, 263] on button "Delete" at bounding box center [204, 261] width 52 height 21
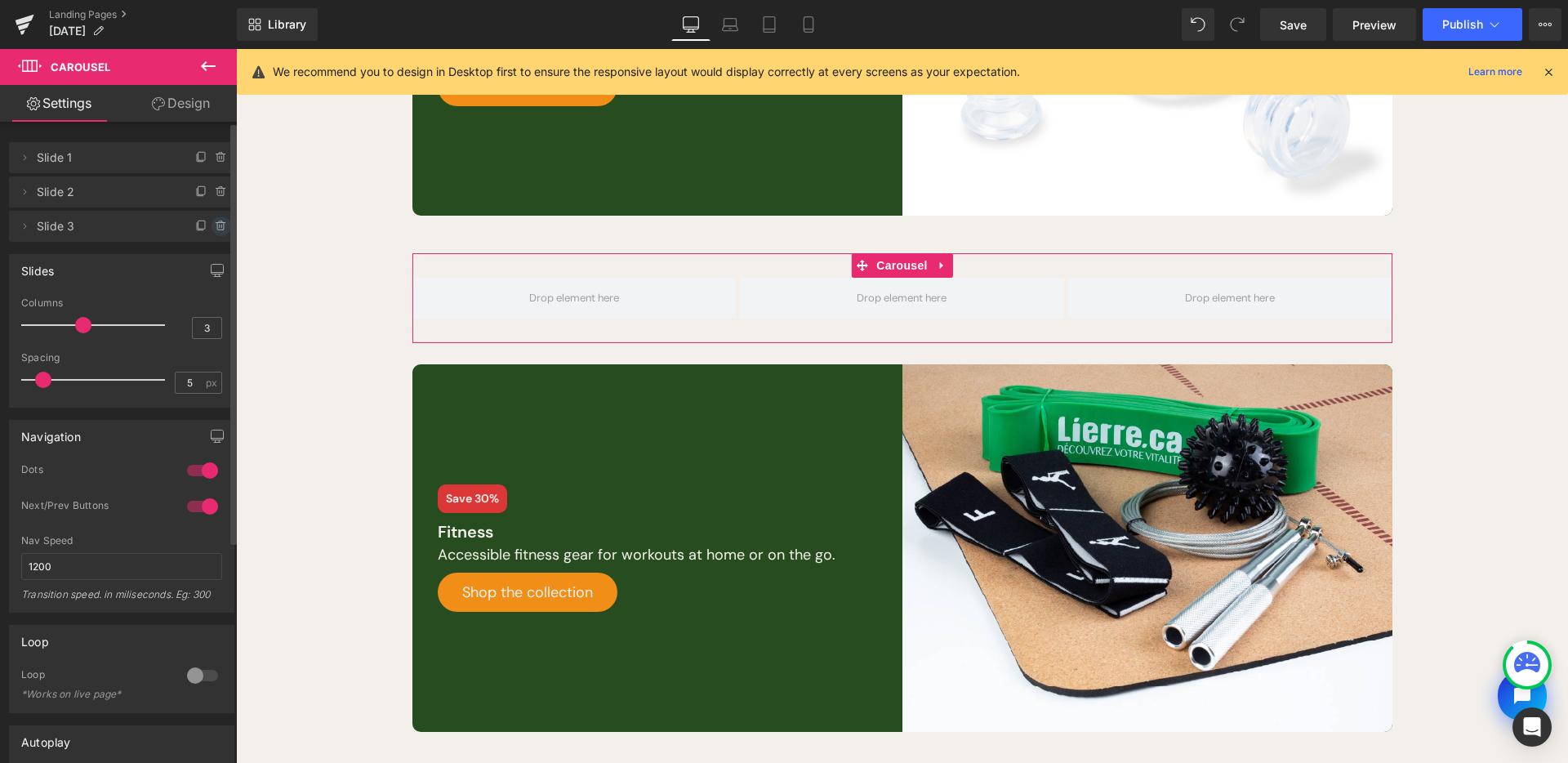
click at [221, 226] on icon at bounding box center [221, 226] width 0 height 3
click at [212, 236] on button "Delete" at bounding box center [204, 227] width 52 height 21
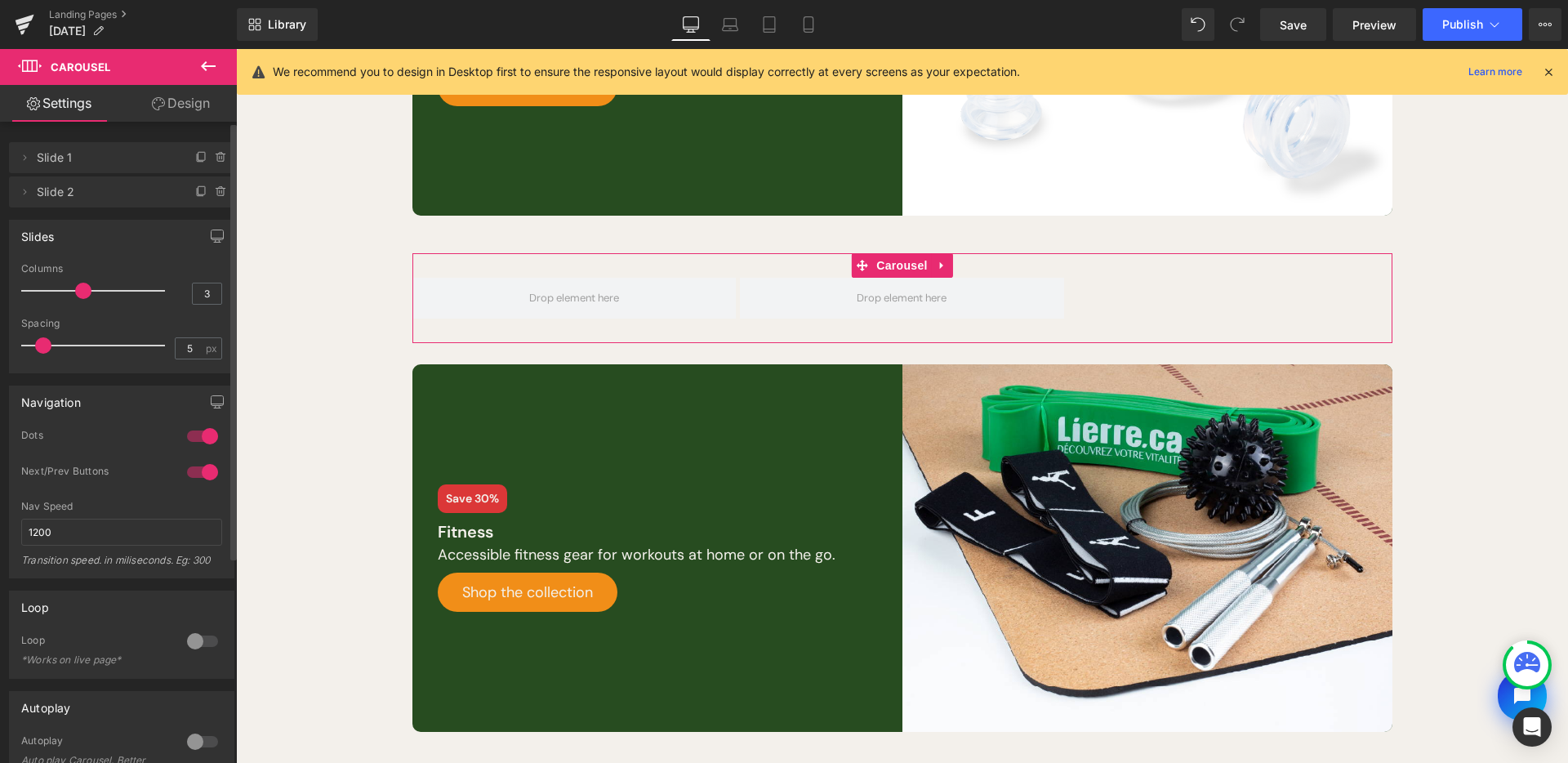
click at [217, 193] on icon at bounding box center [220, 191] width 7 height 7
click at [212, 193] on button "Delete" at bounding box center [204, 192] width 52 height 21
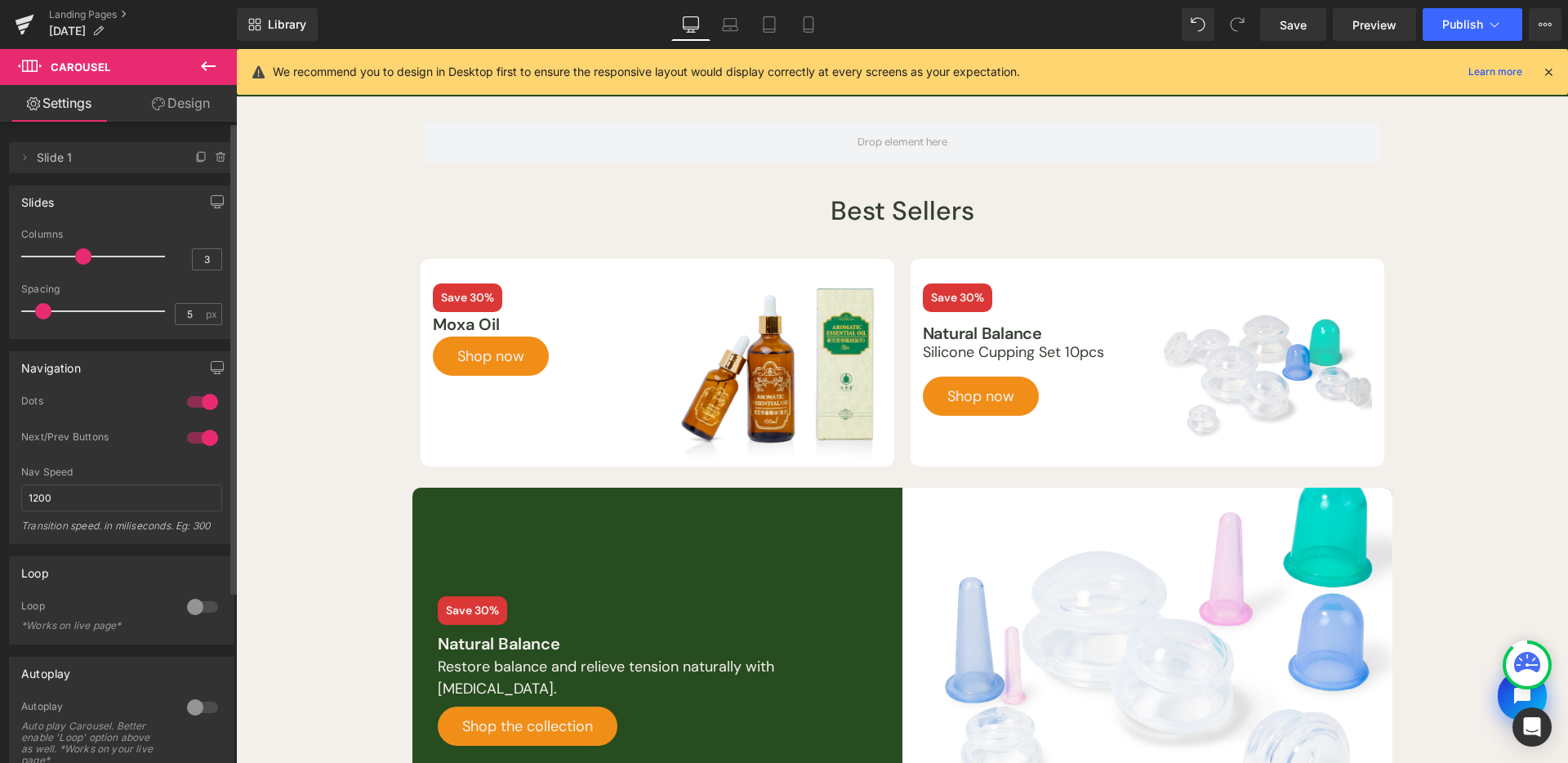
scroll to position [0, 0]
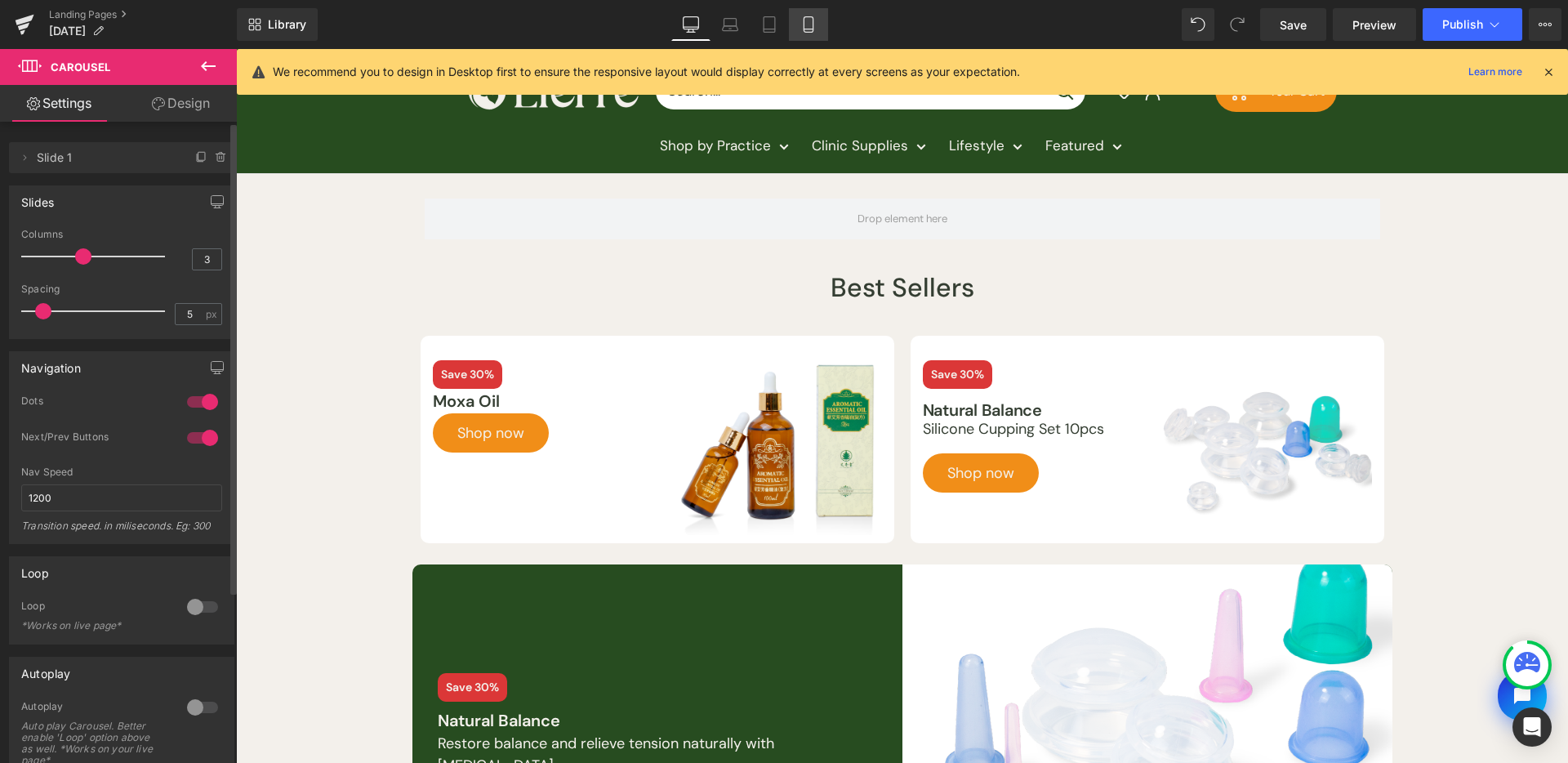
click at [817, 26] on link "Mobile" at bounding box center [809, 24] width 40 height 33
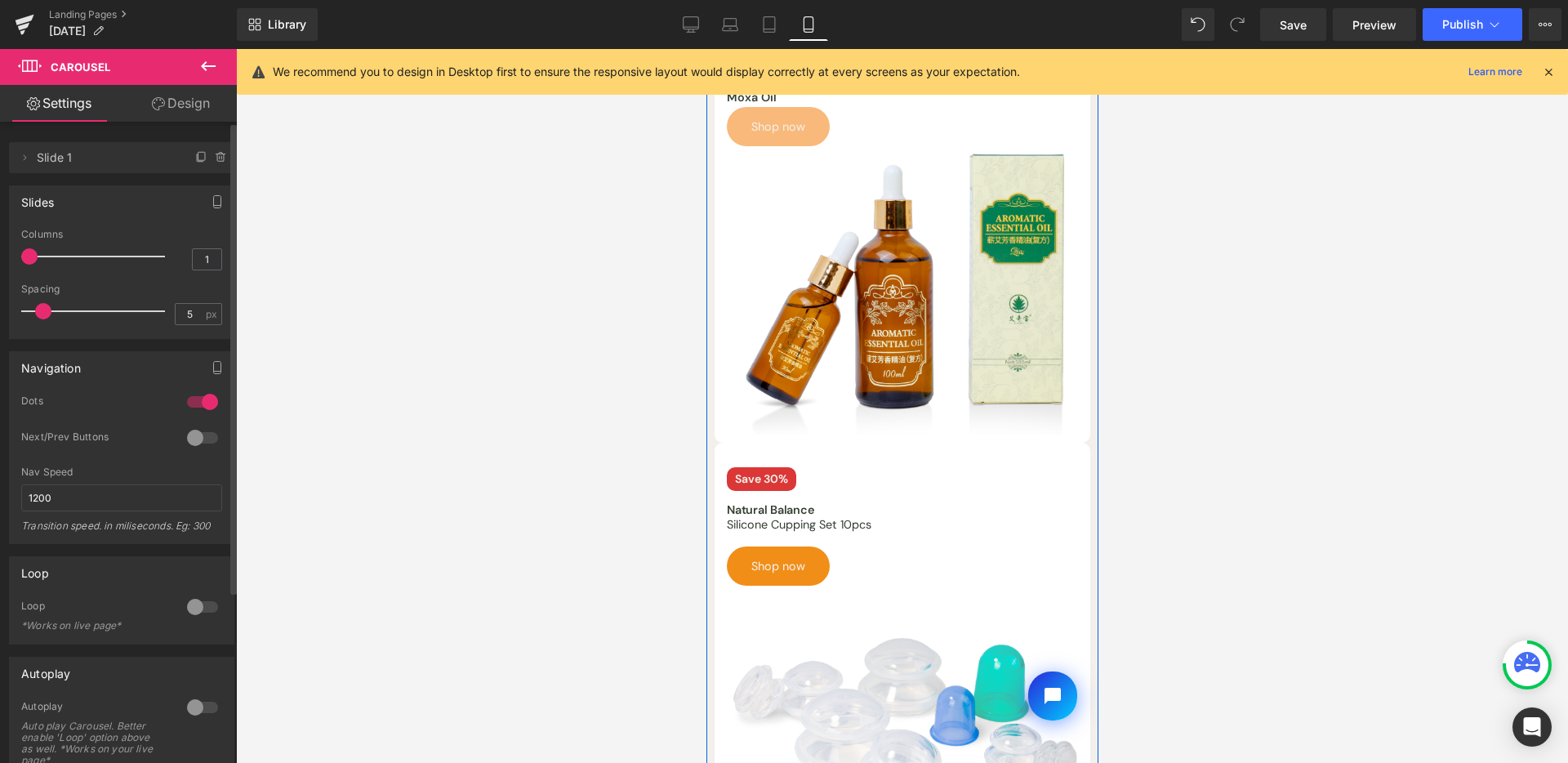
scroll to position [59, 0]
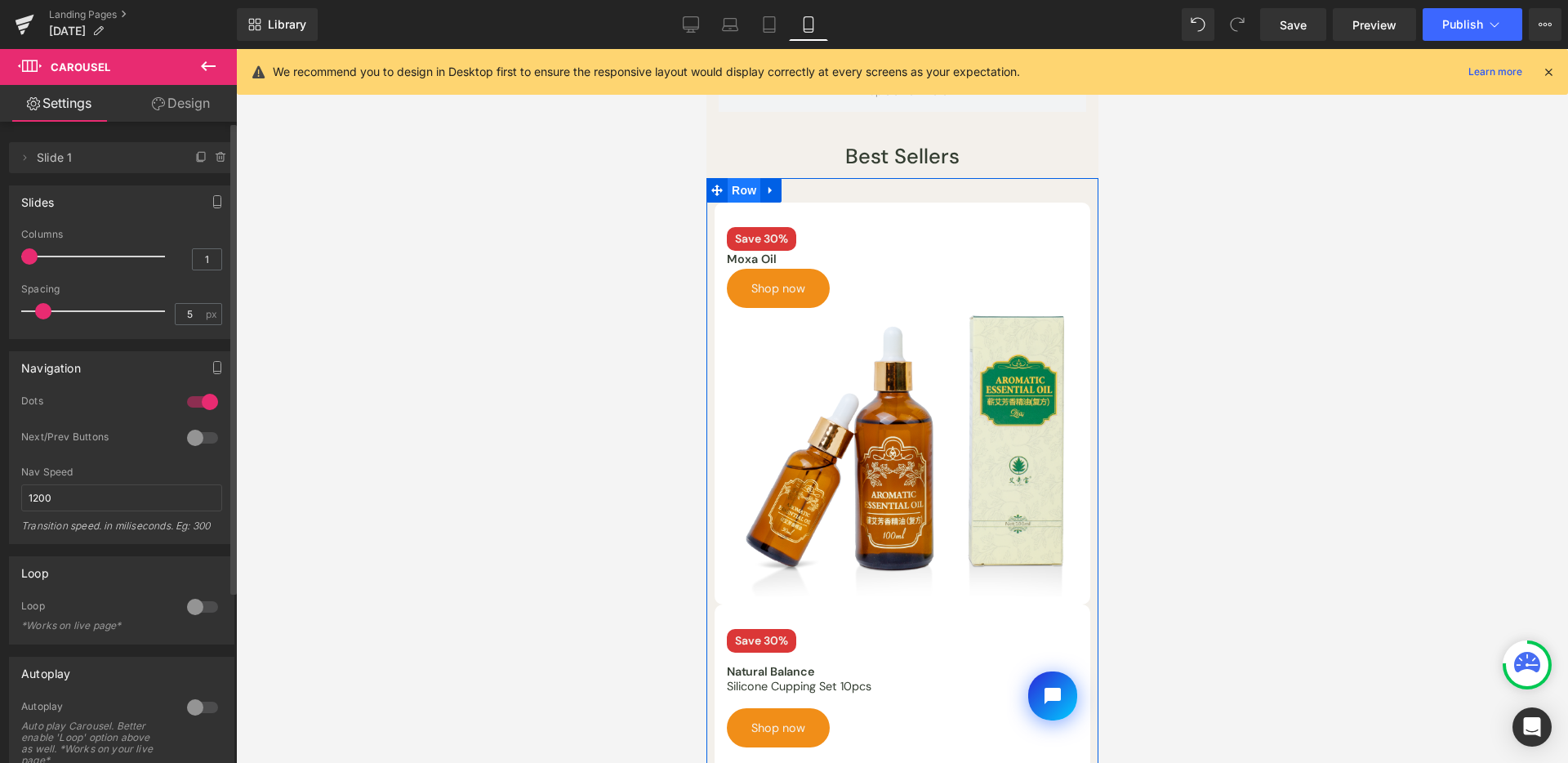
click at [743, 189] on span "Row" at bounding box center [743, 190] width 33 height 25
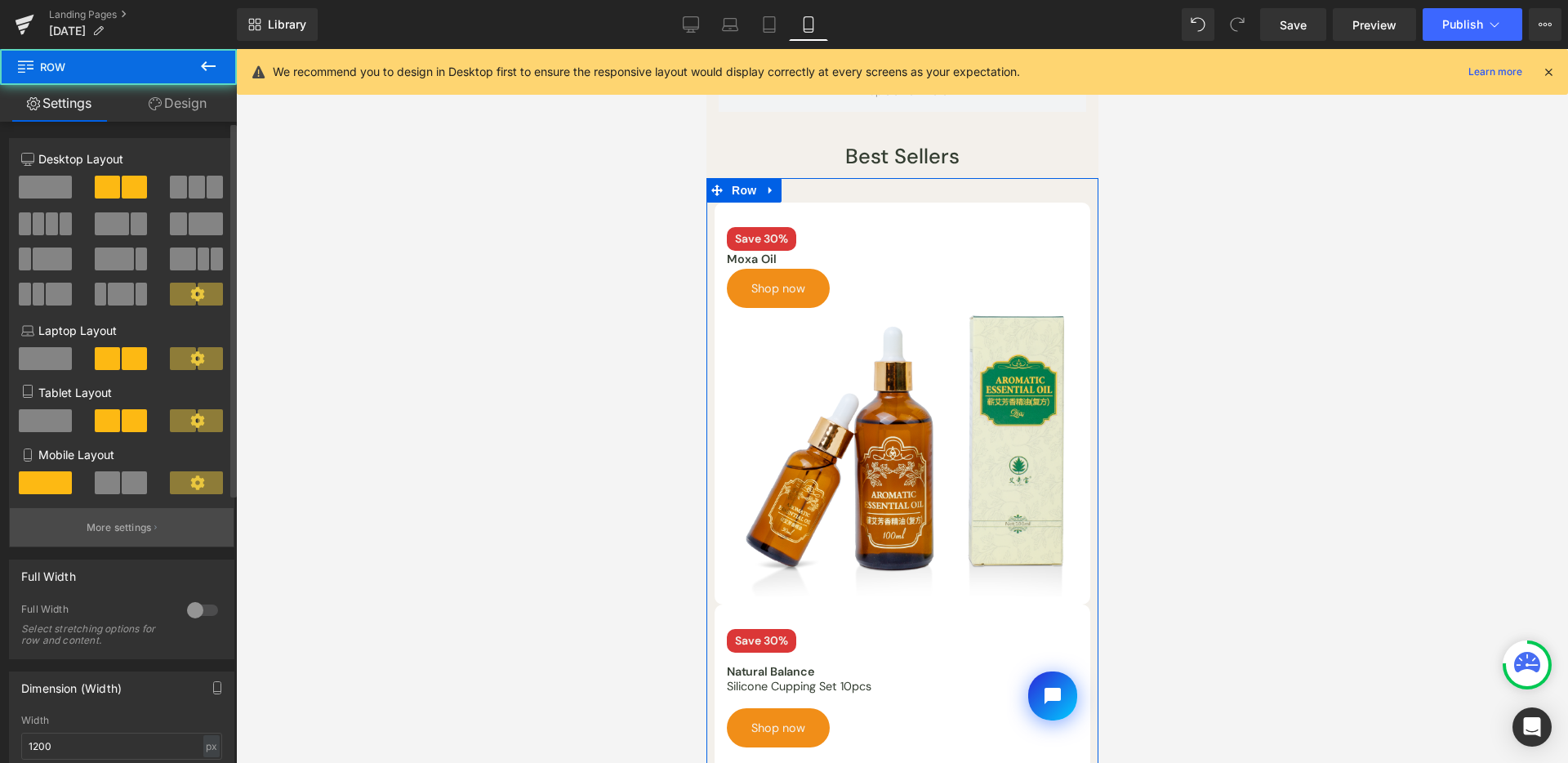
scroll to position [309, 0]
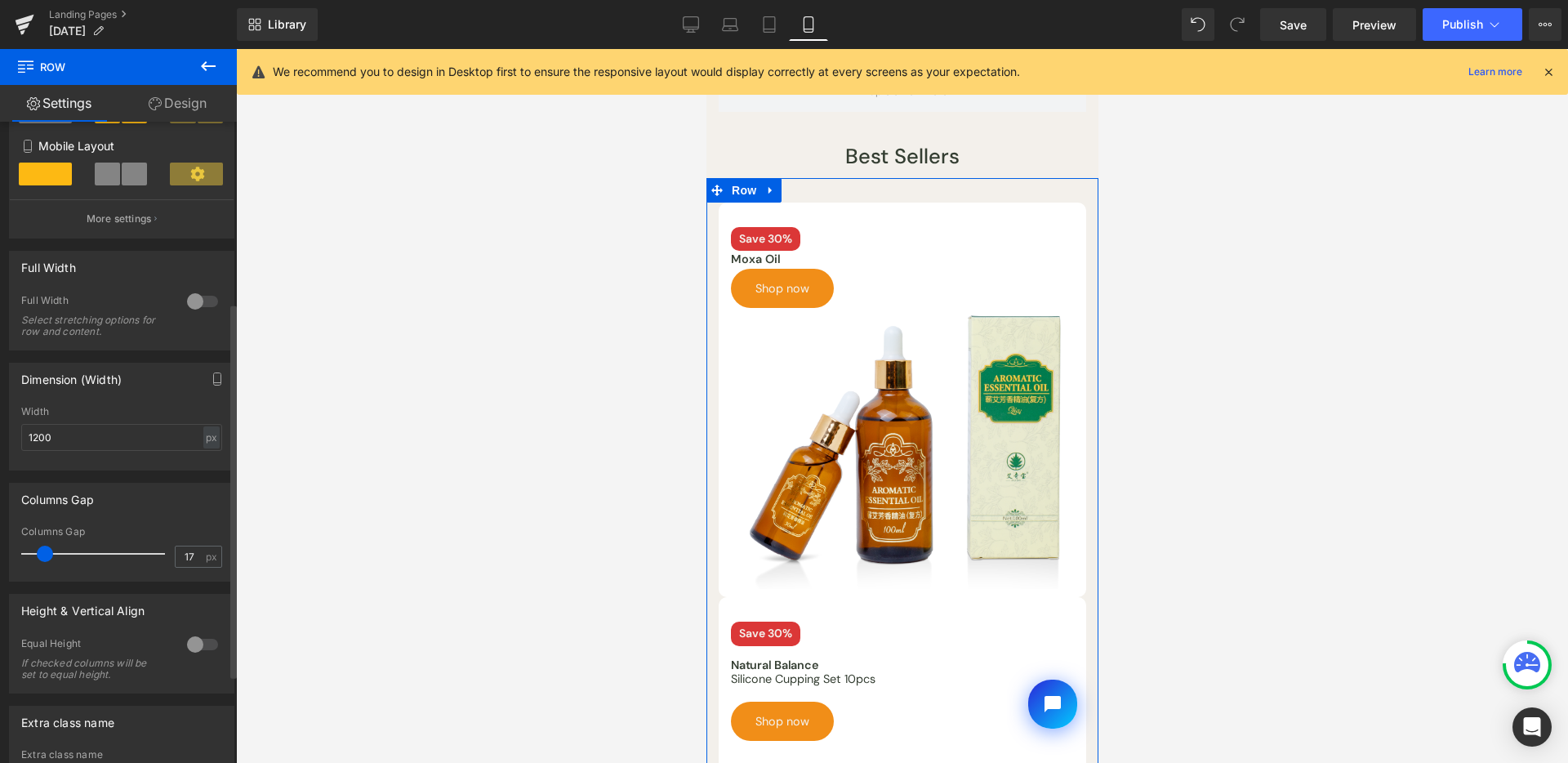
type input "18"
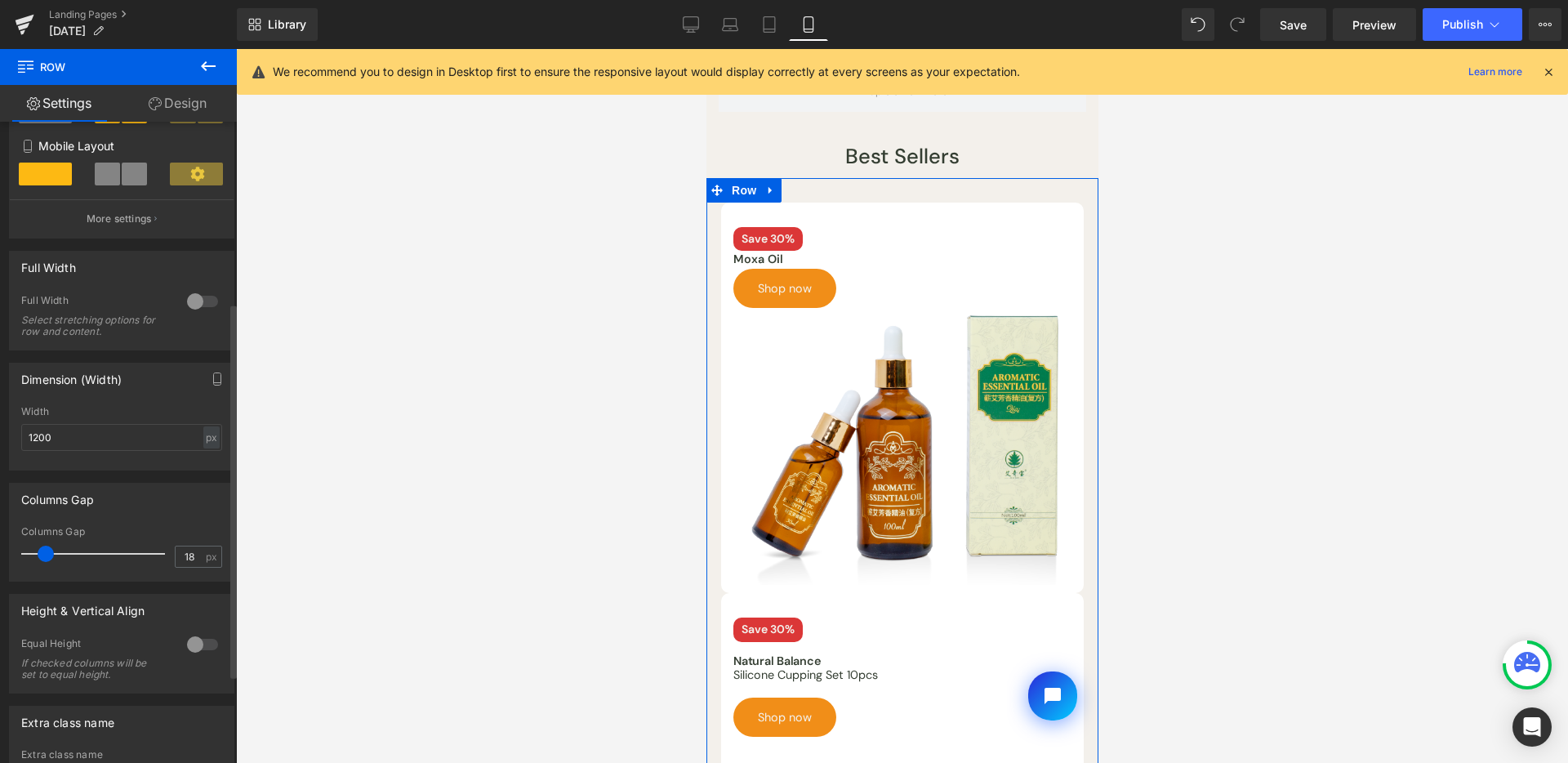
click at [47, 562] on span at bounding box center [46, 554] width 16 height 16
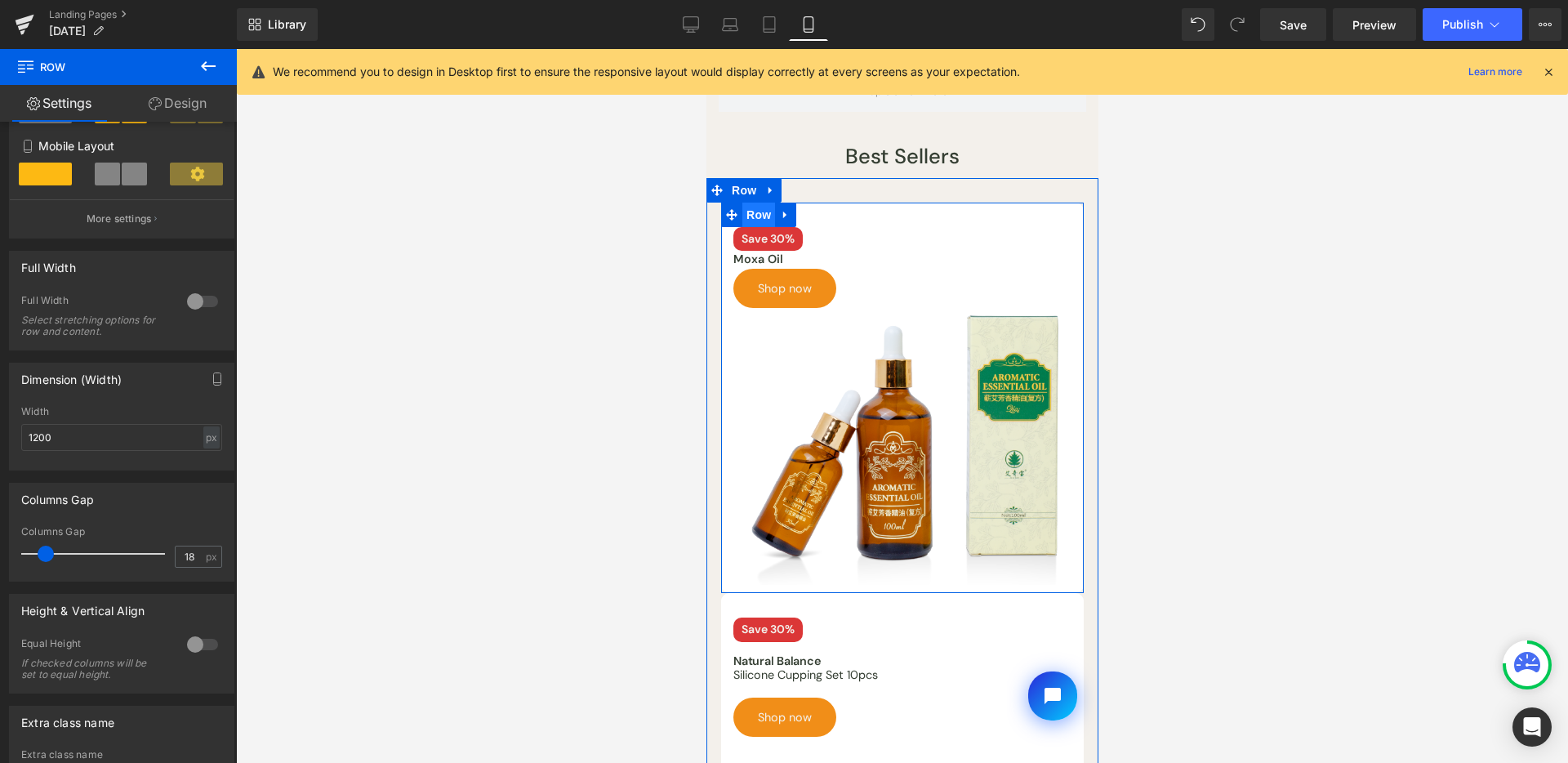
click at [755, 219] on span "Row" at bounding box center [758, 214] width 33 height 25
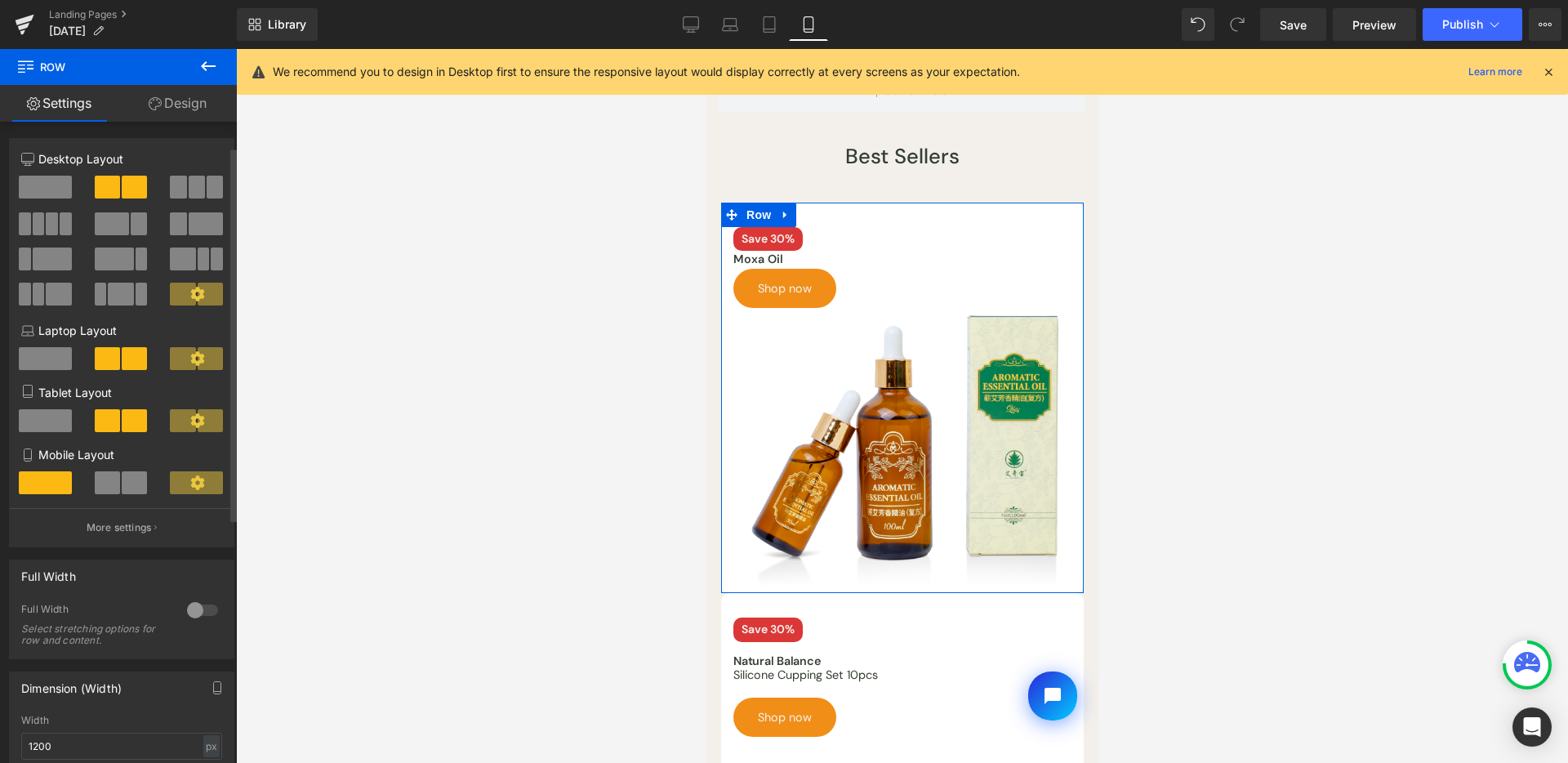
scroll to position [460, 0]
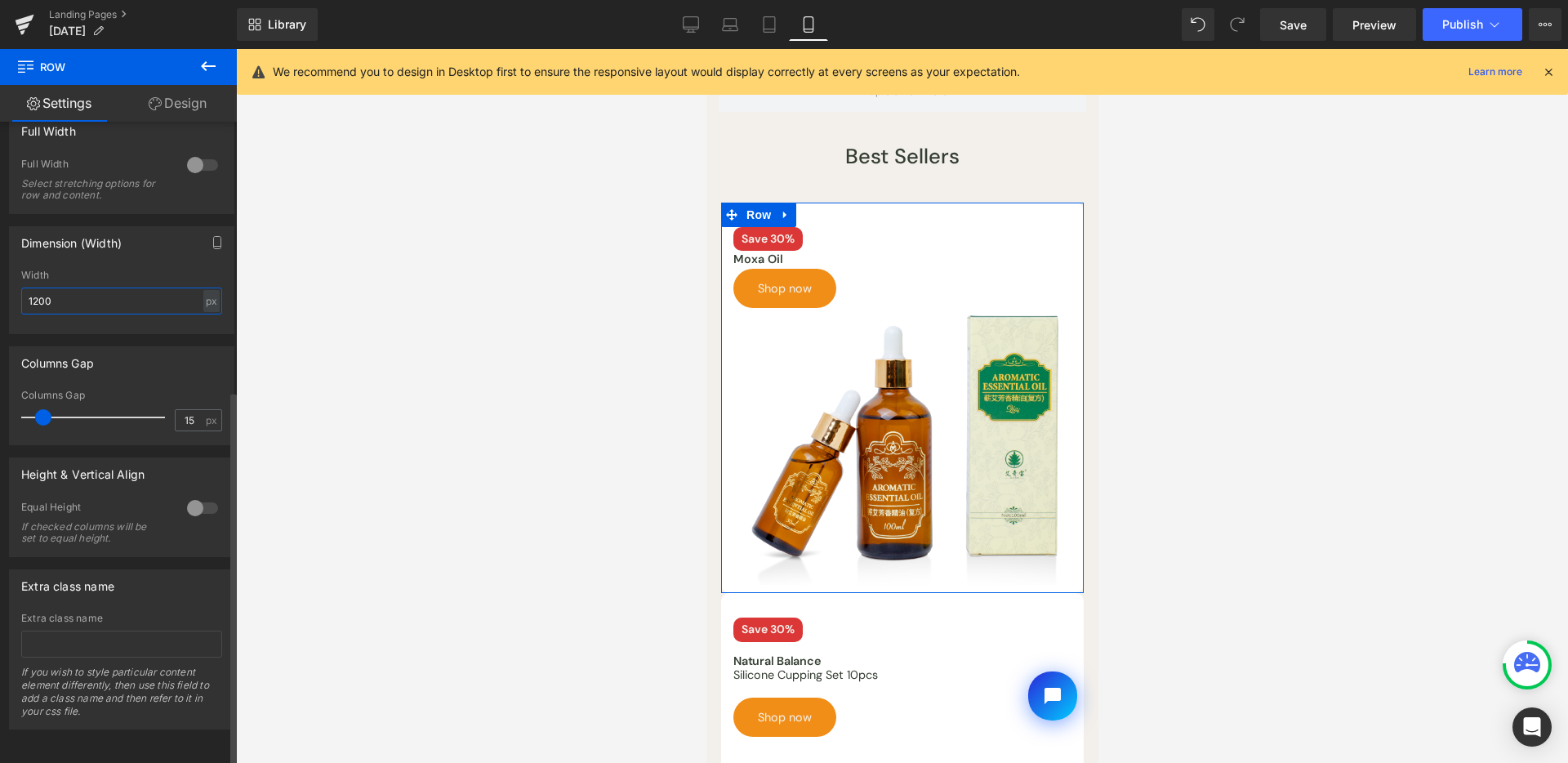
click at [190, 289] on input "1200" at bounding box center [121, 300] width 201 height 27
drag, startPoint x: 13, startPoint y: 279, endPoint x: 0, endPoint y: 276, distance: 13.3
click at [0, 276] on div "Dimension (Width) 1200px Width 1200 px % px" at bounding box center [122, 273] width 245 height 120
drag, startPoint x: 124, startPoint y: 286, endPoint x: 0, endPoint y: 281, distance: 124.1
click at [0, 281] on div "Dimension (Width) 800px Width 800 px % px" at bounding box center [122, 273] width 245 height 120
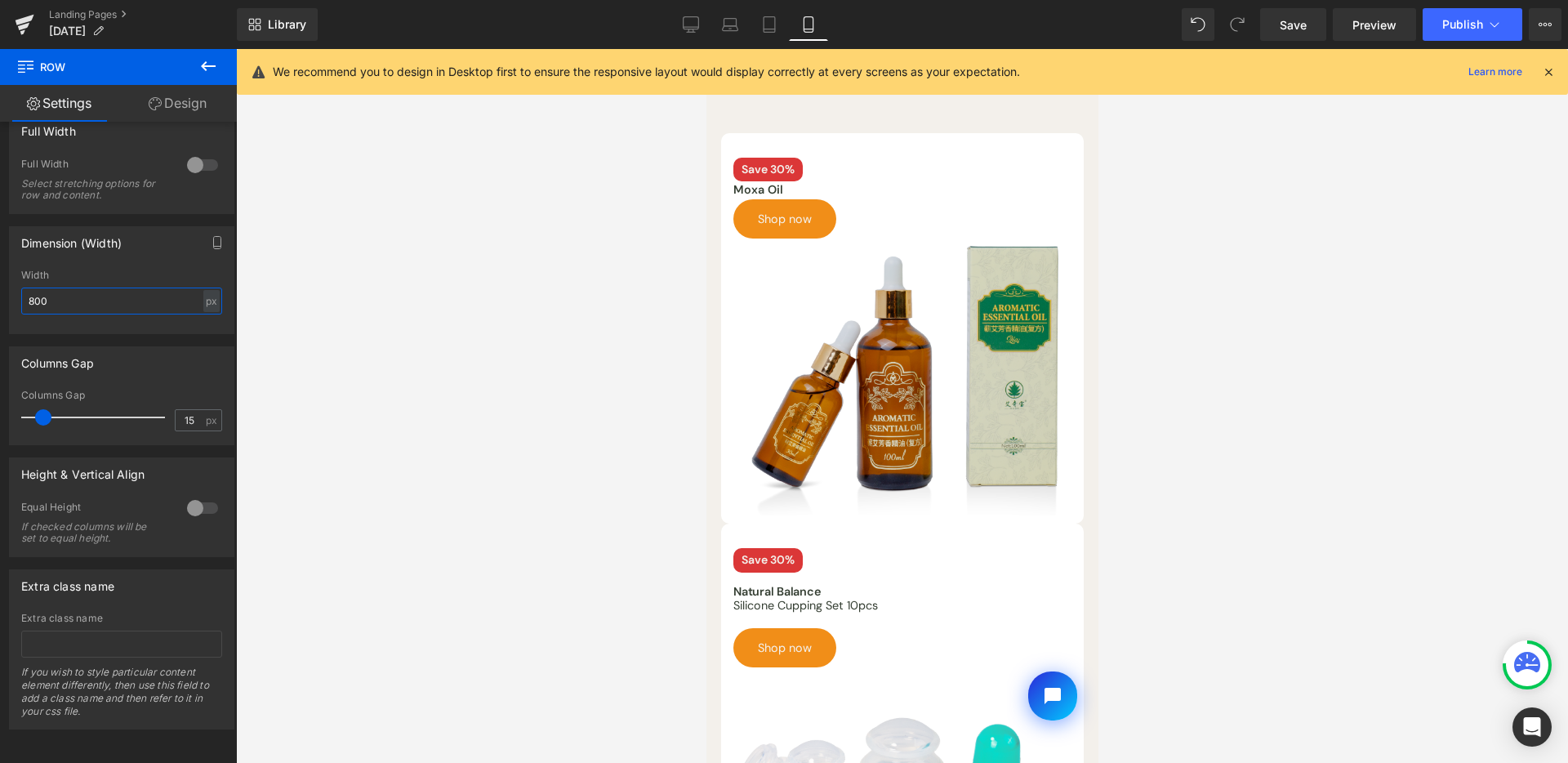
scroll to position [155, 0]
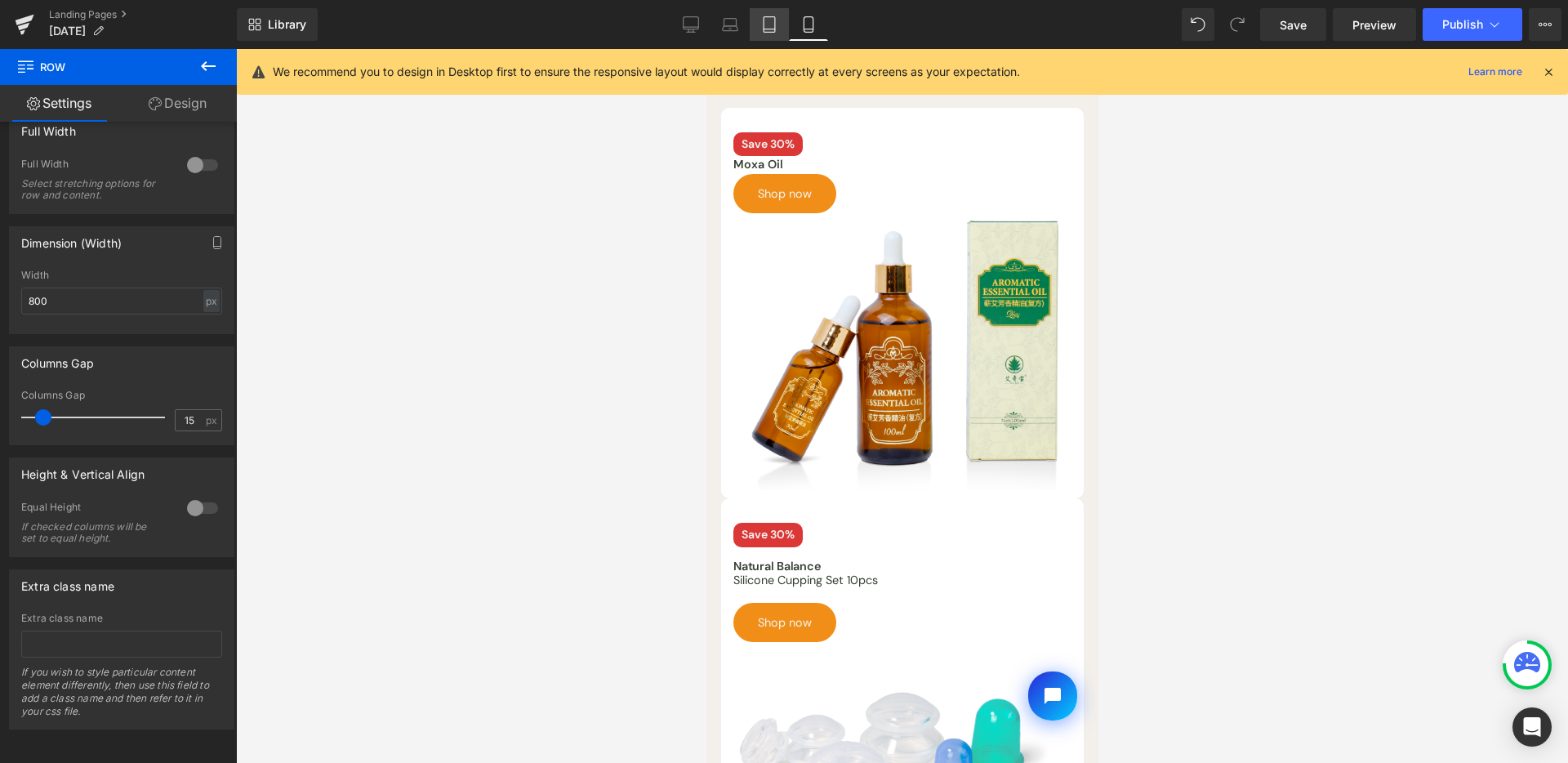
drag, startPoint x: 742, startPoint y: 26, endPoint x: 770, endPoint y: 26, distance: 28.0
click at [742, 26] on link "Laptop" at bounding box center [730, 24] width 40 height 33
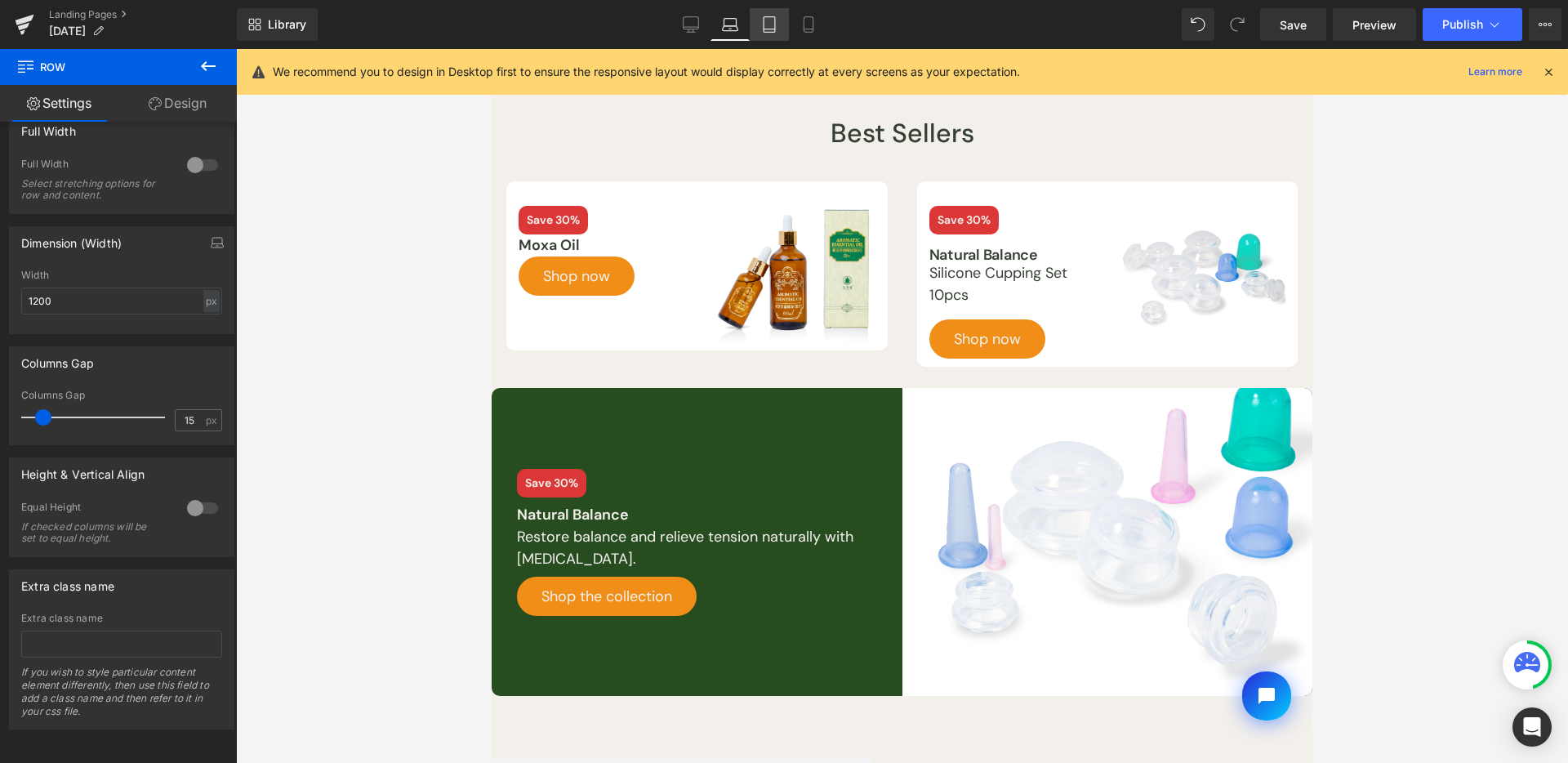
scroll to position [229, 0]
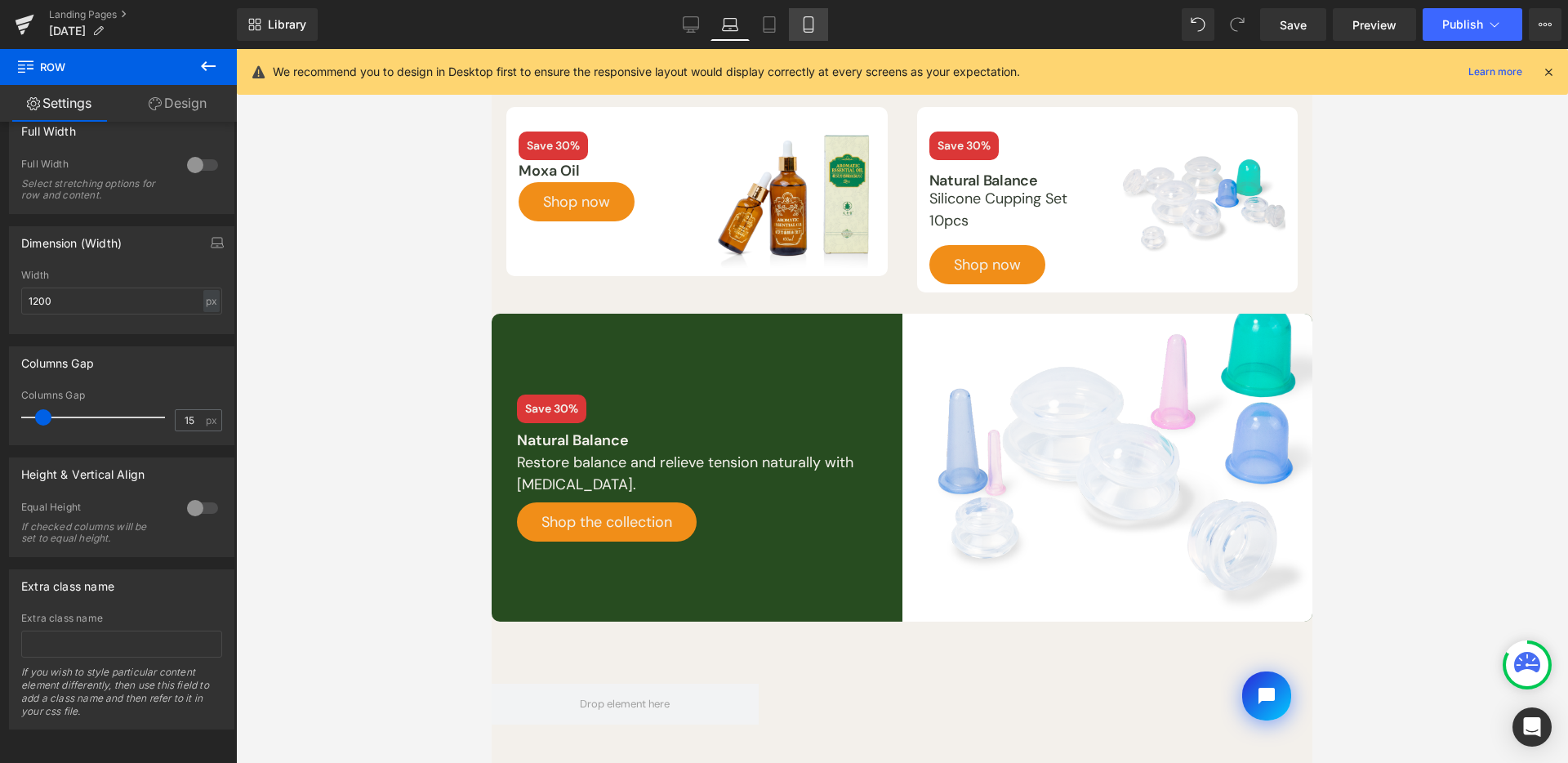
click at [803, 28] on icon at bounding box center [808, 24] width 16 height 16
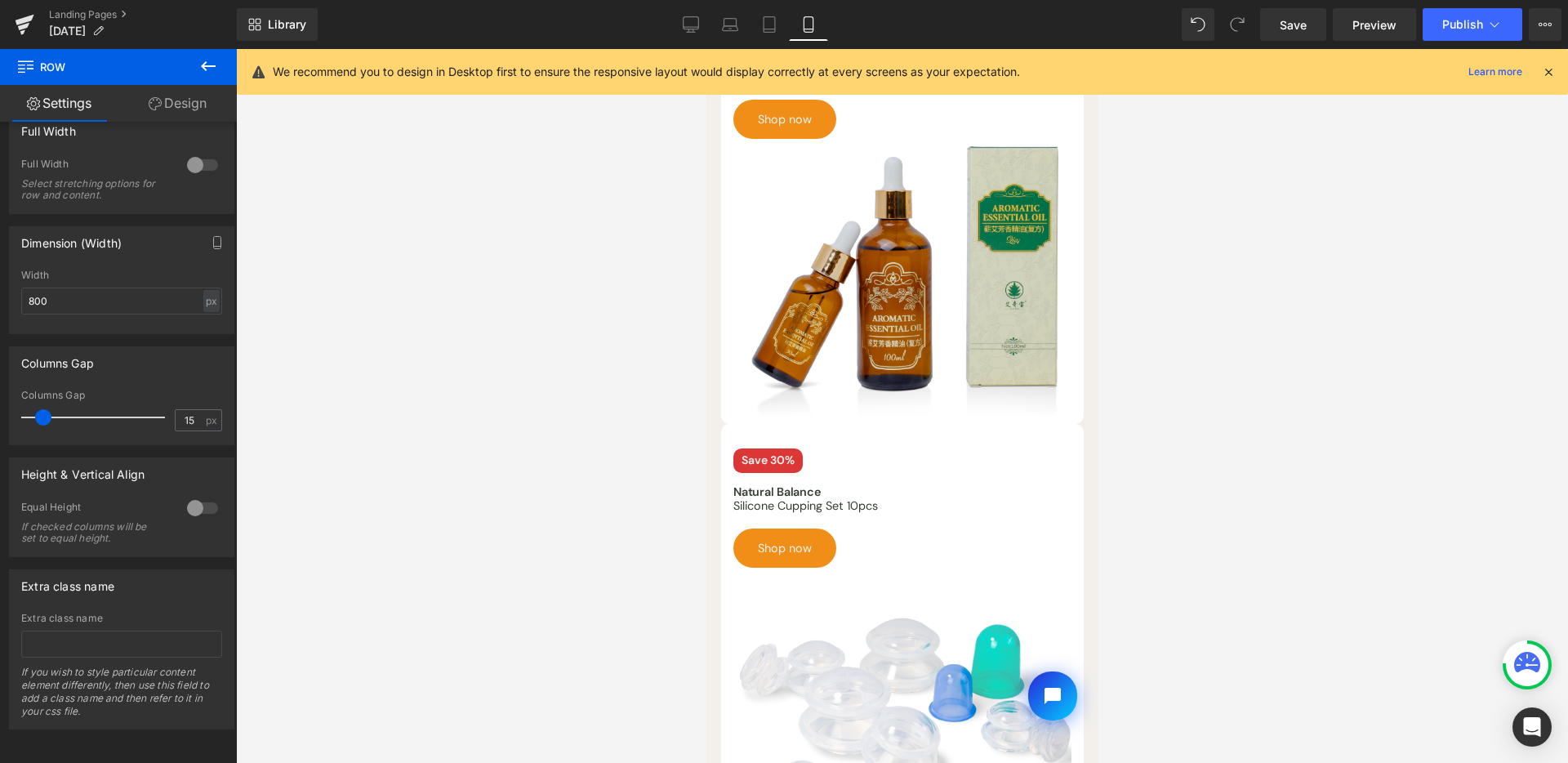
scroll to position [155, 0]
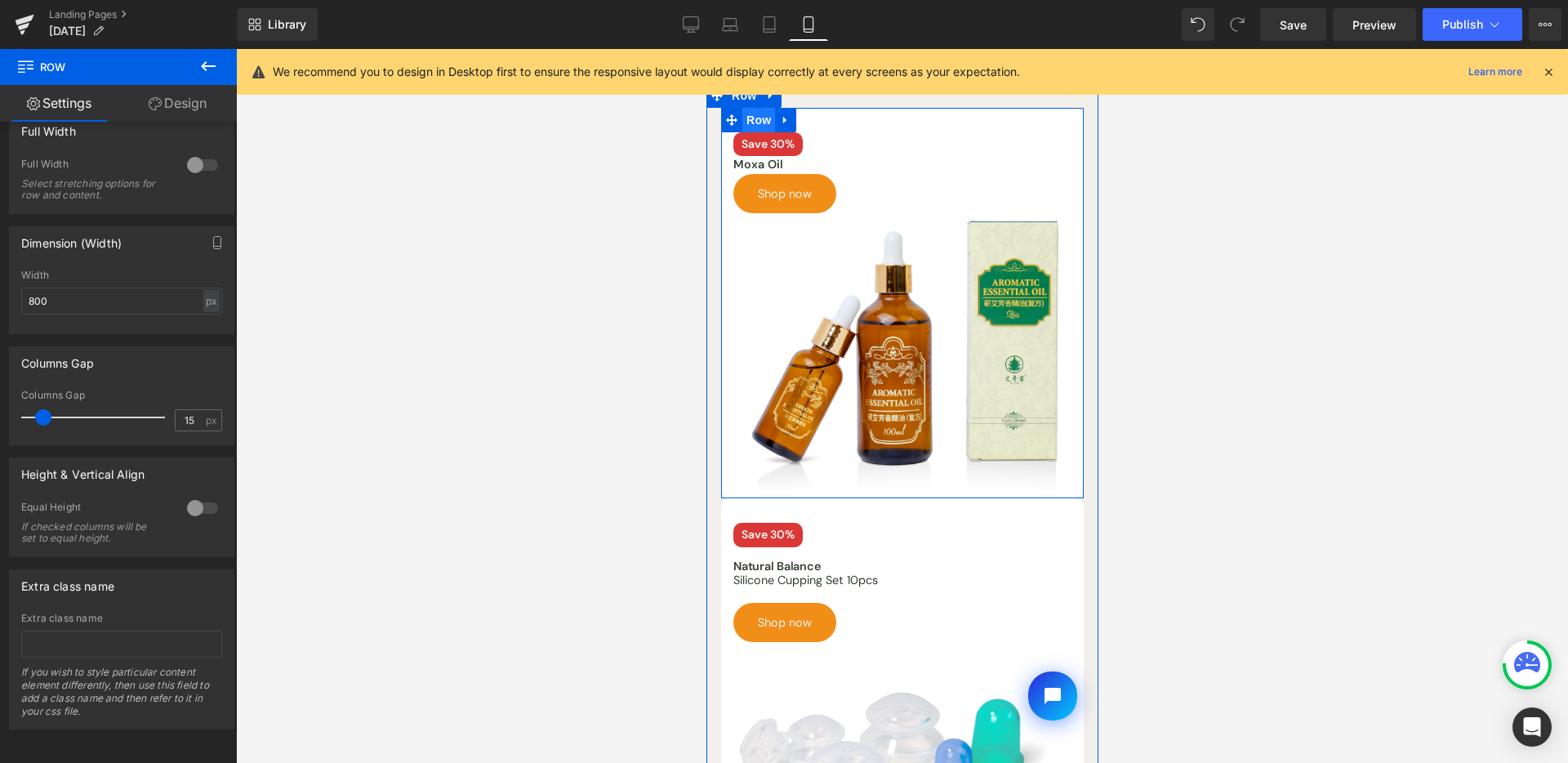
click at [754, 124] on span "Row" at bounding box center [758, 120] width 33 height 25
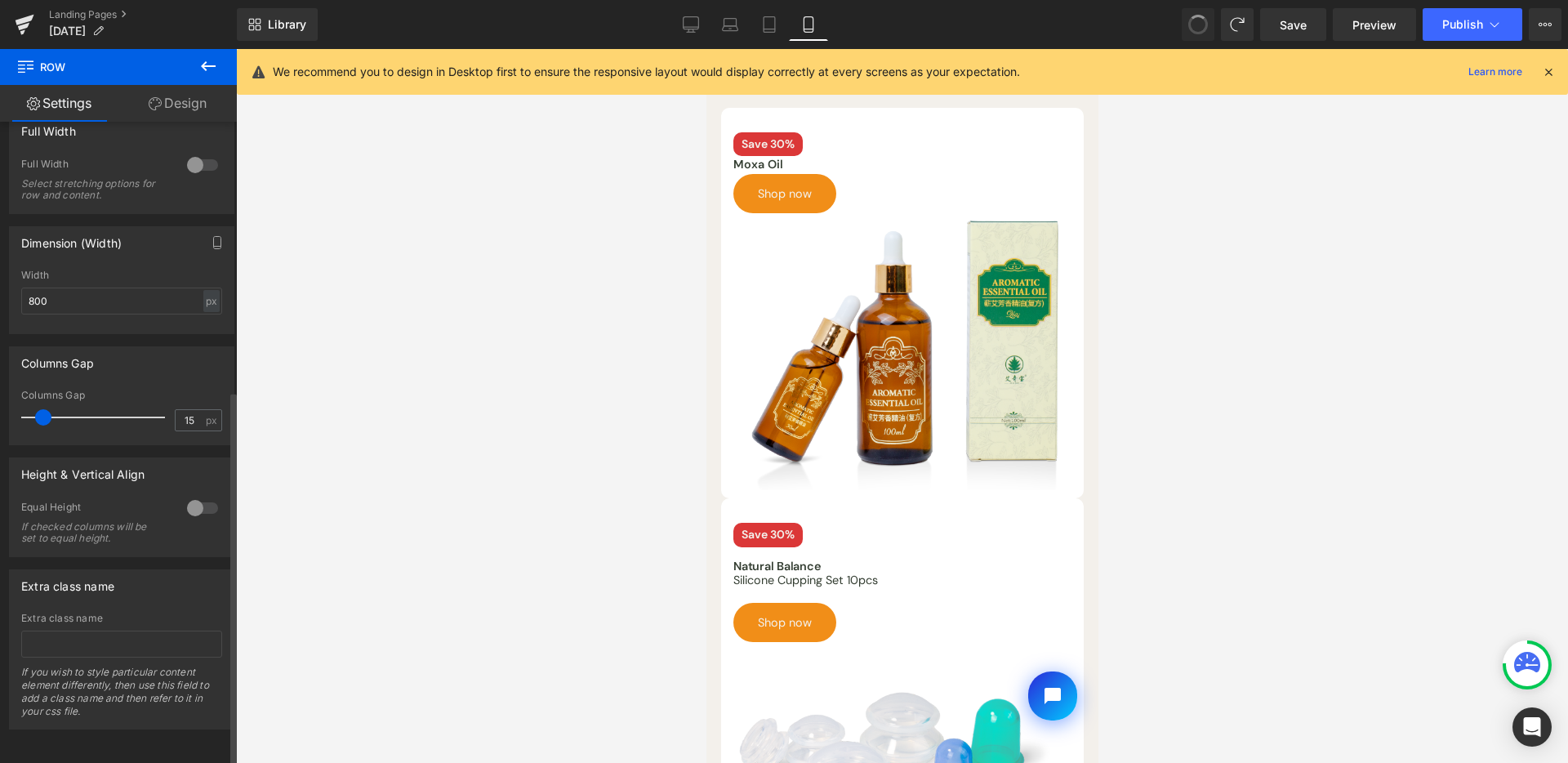
type input "1200"
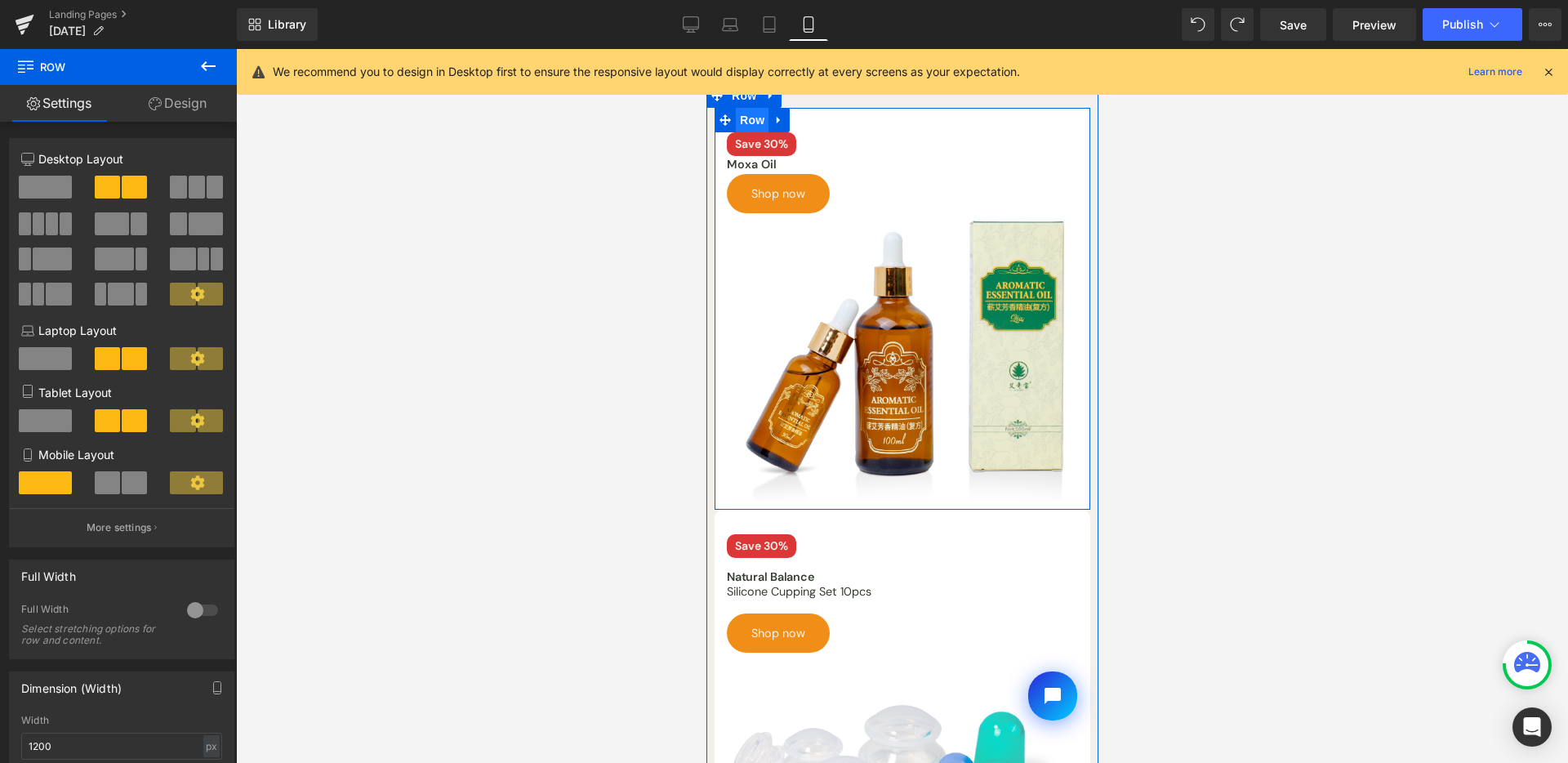
click at [754, 124] on span "Row" at bounding box center [751, 120] width 33 height 25
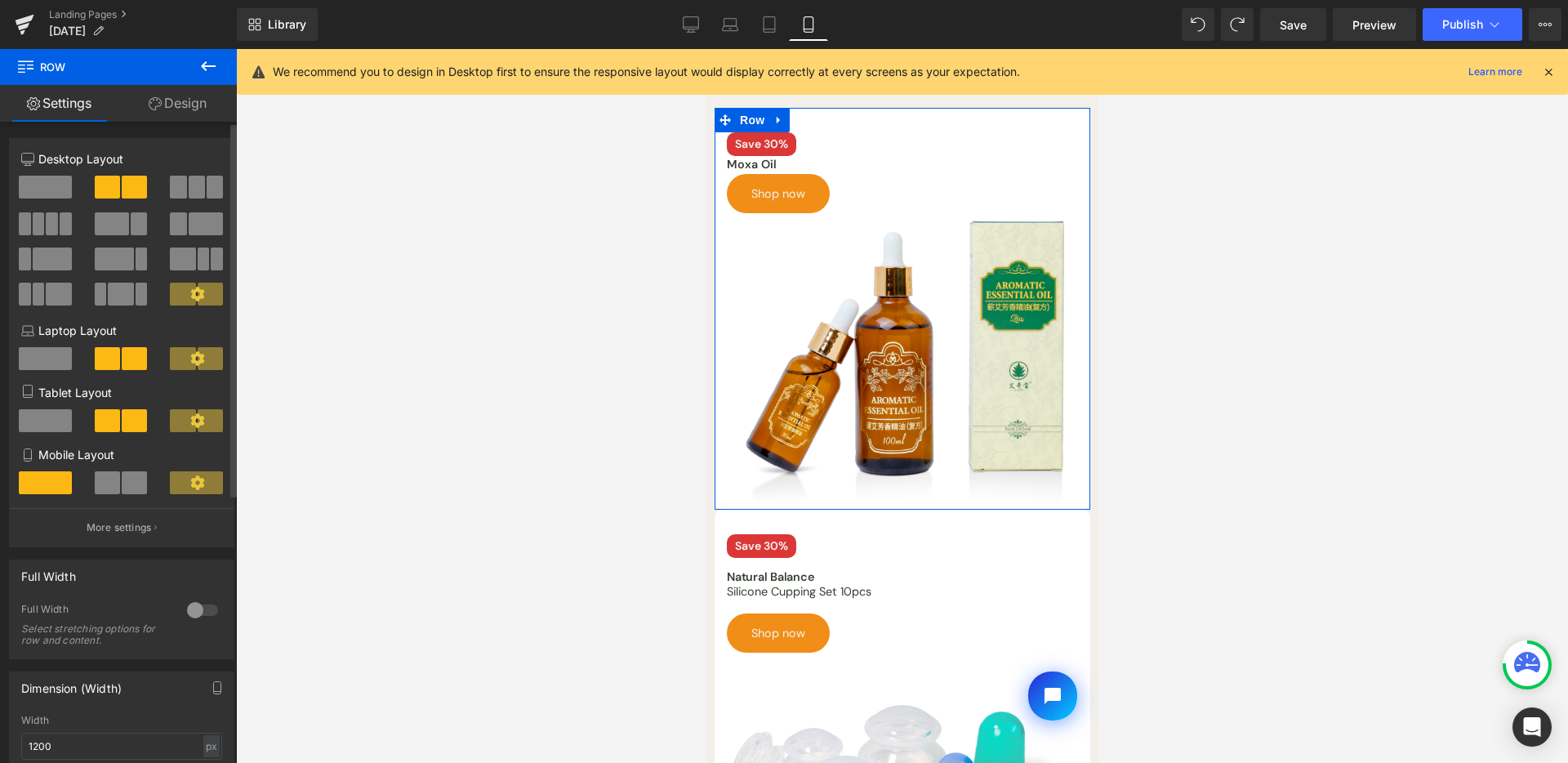
click at [114, 493] on span at bounding box center [108, 483] width 26 height 23
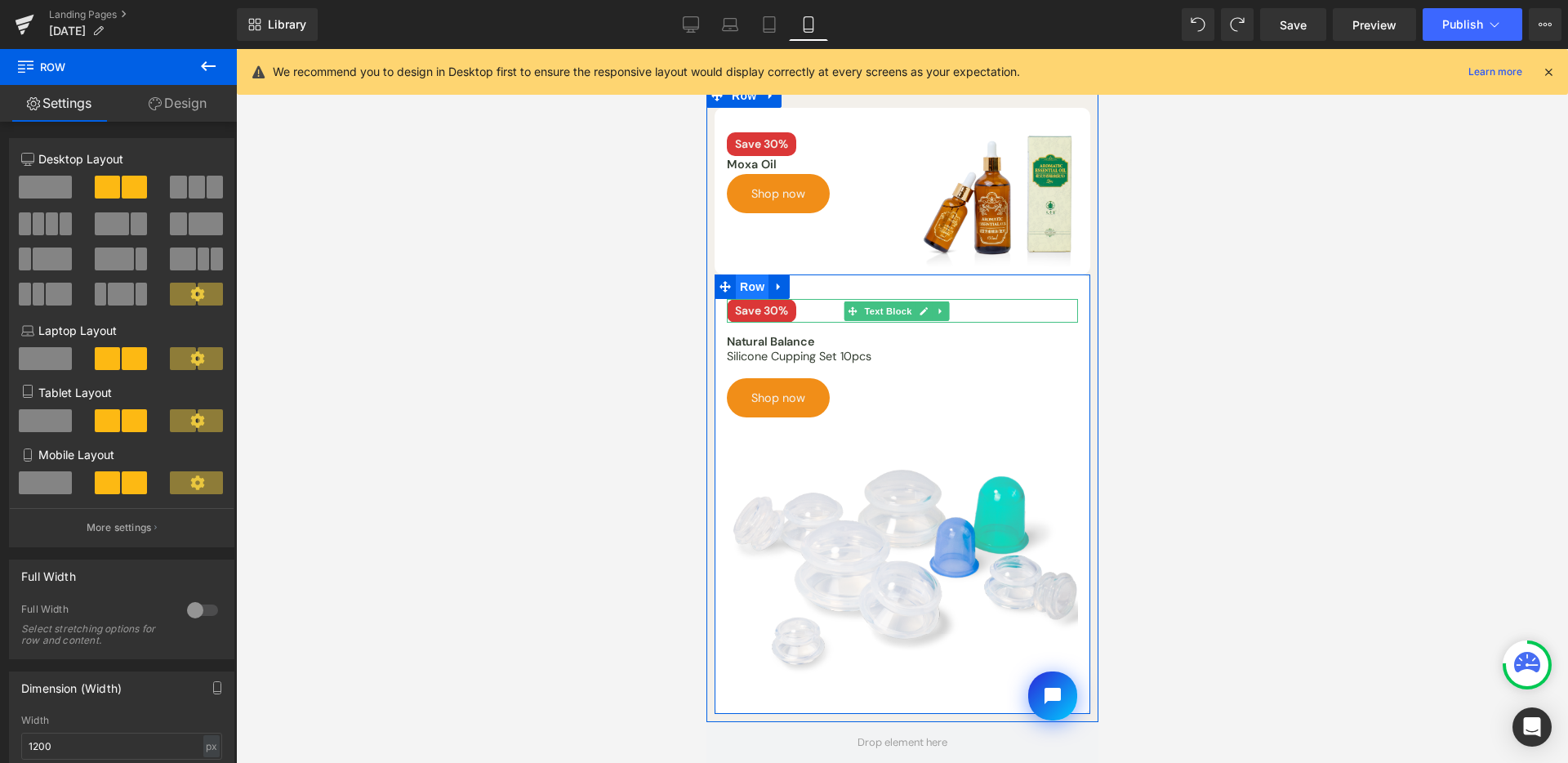
click at [744, 285] on span "Row" at bounding box center [751, 286] width 33 height 25
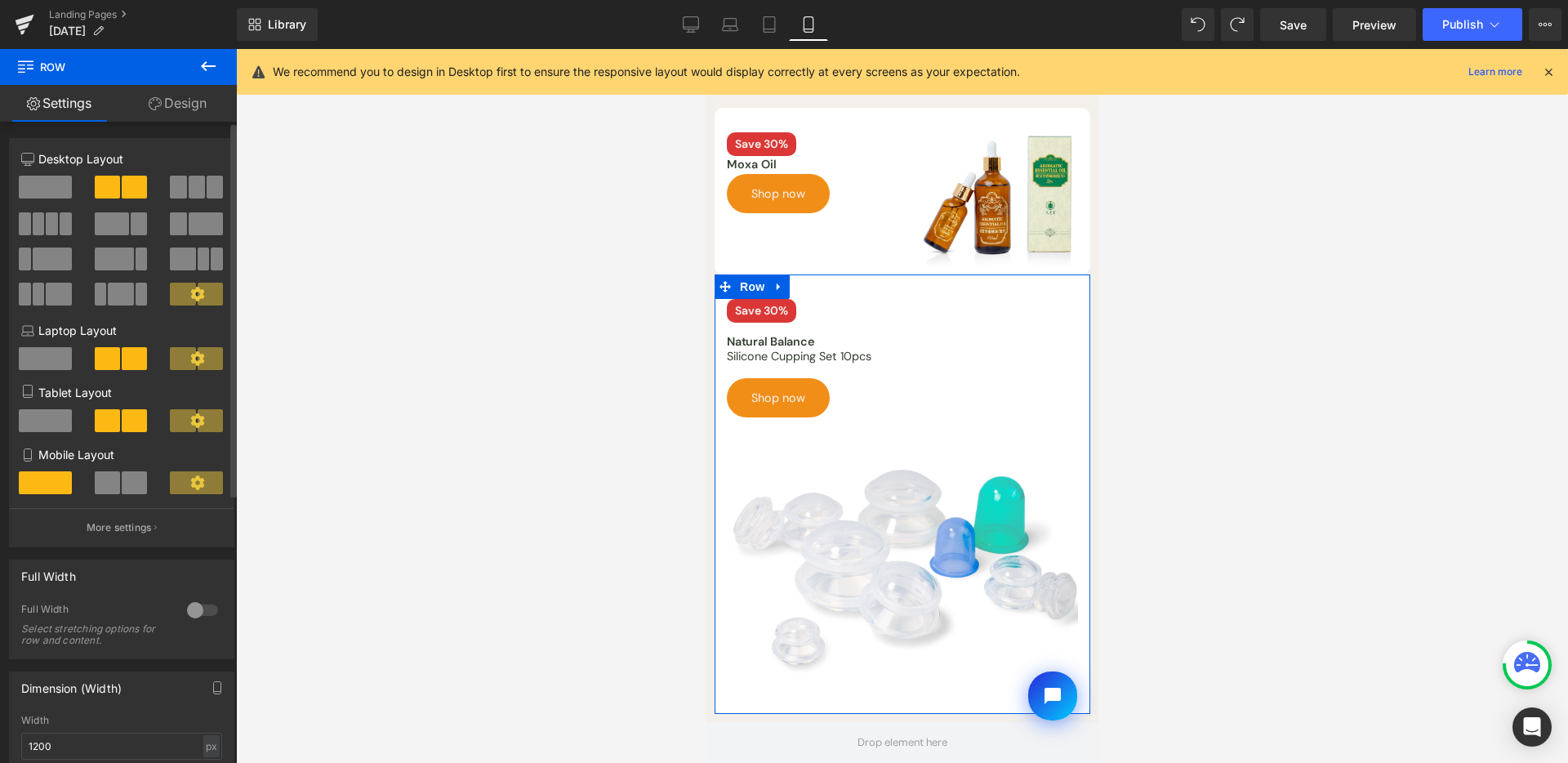
click at [112, 494] on span at bounding box center [108, 483] width 26 height 23
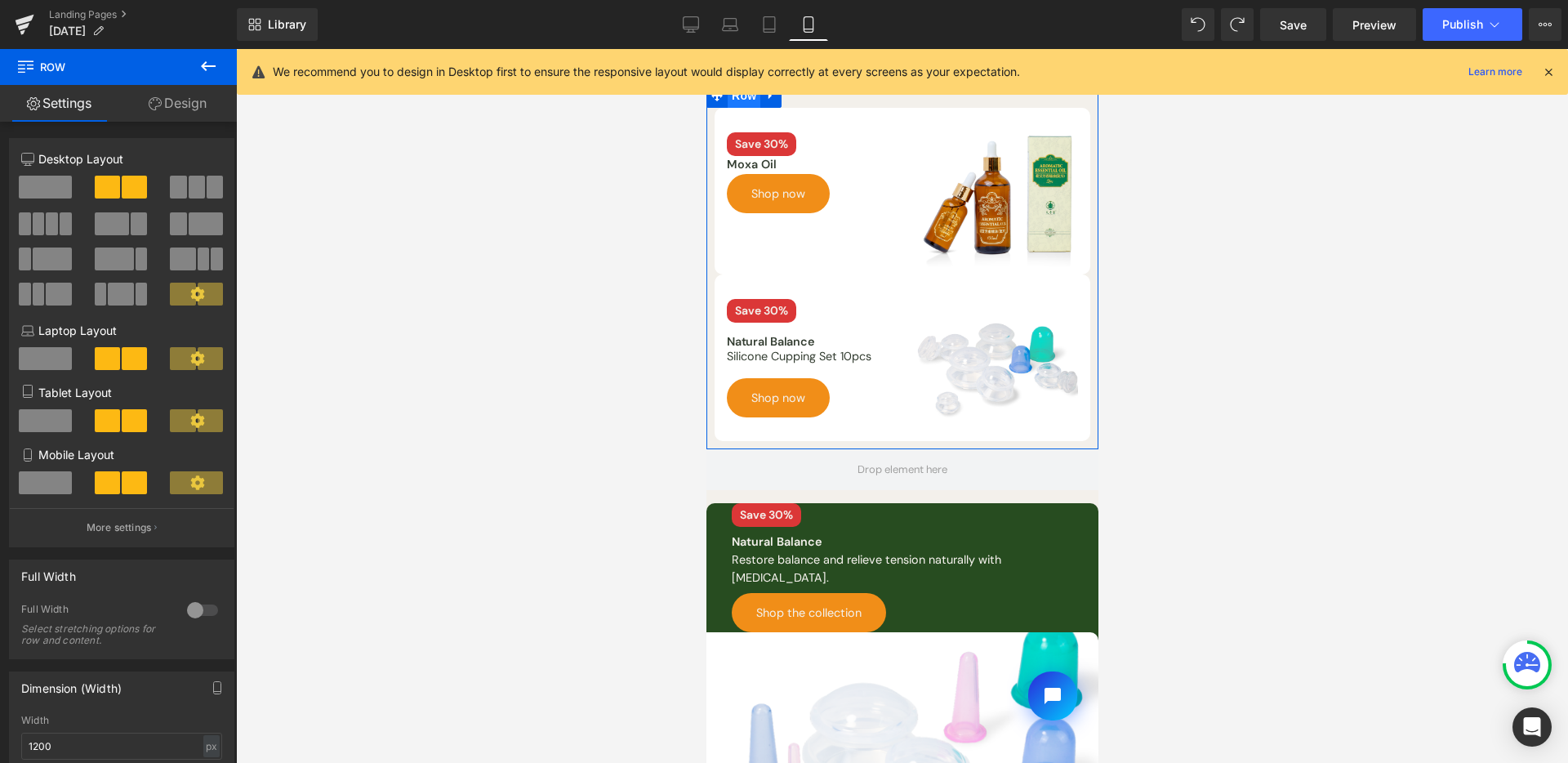
click at [742, 100] on span "Row" at bounding box center [743, 95] width 33 height 25
click at [745, 281] on span "Row" at bounding box center [751, 286] width 33 height 25
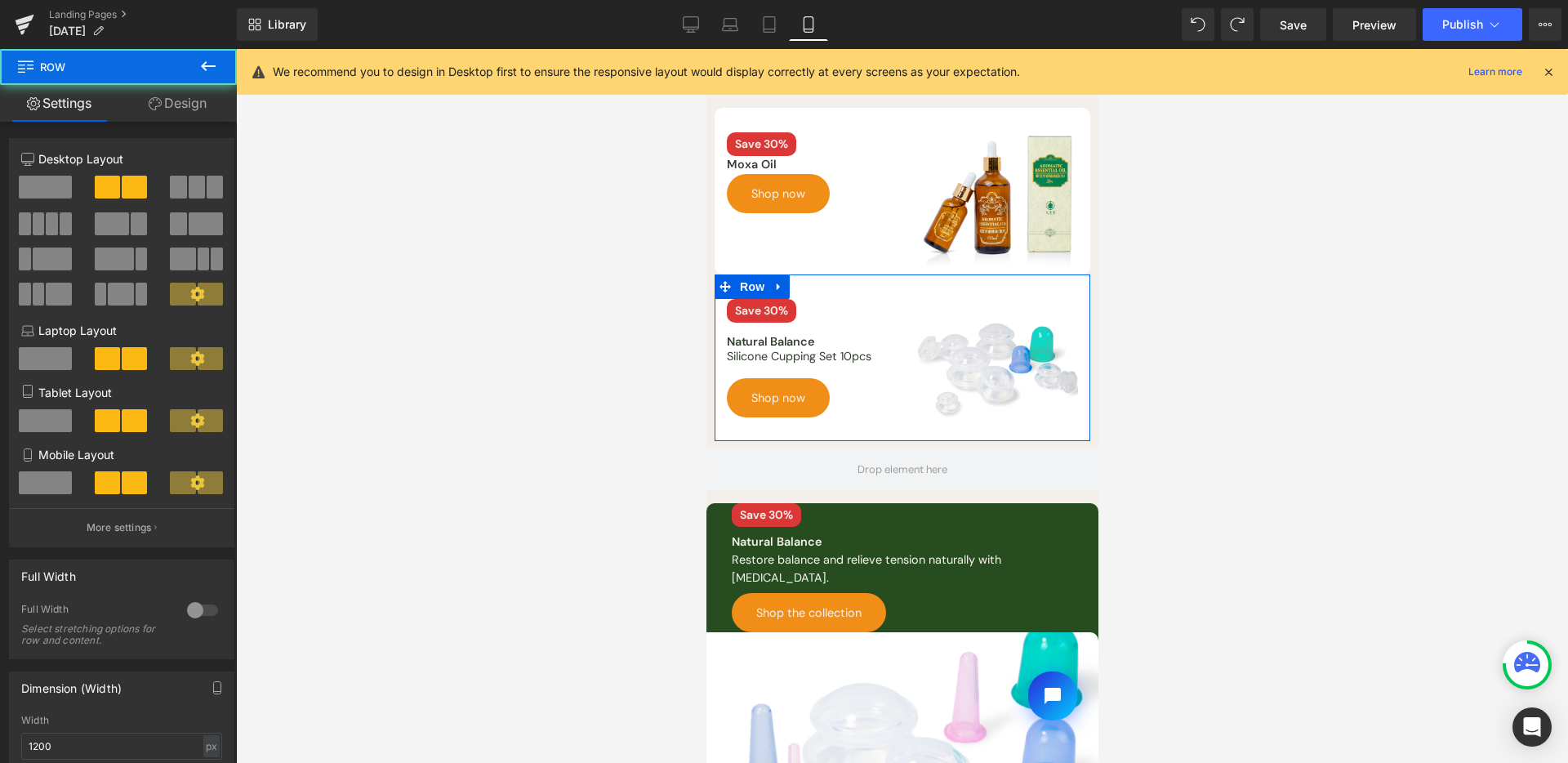
click at [186, 107] on link "Design" at bounding box center [178, 103] width 119 height 37
click at [0, 0] on div "Background" at bounding box center [0, 0] width 0 height 0
click at [0, 0] on div "Spacing" at bounding box center [0, 0] width 0 height 0
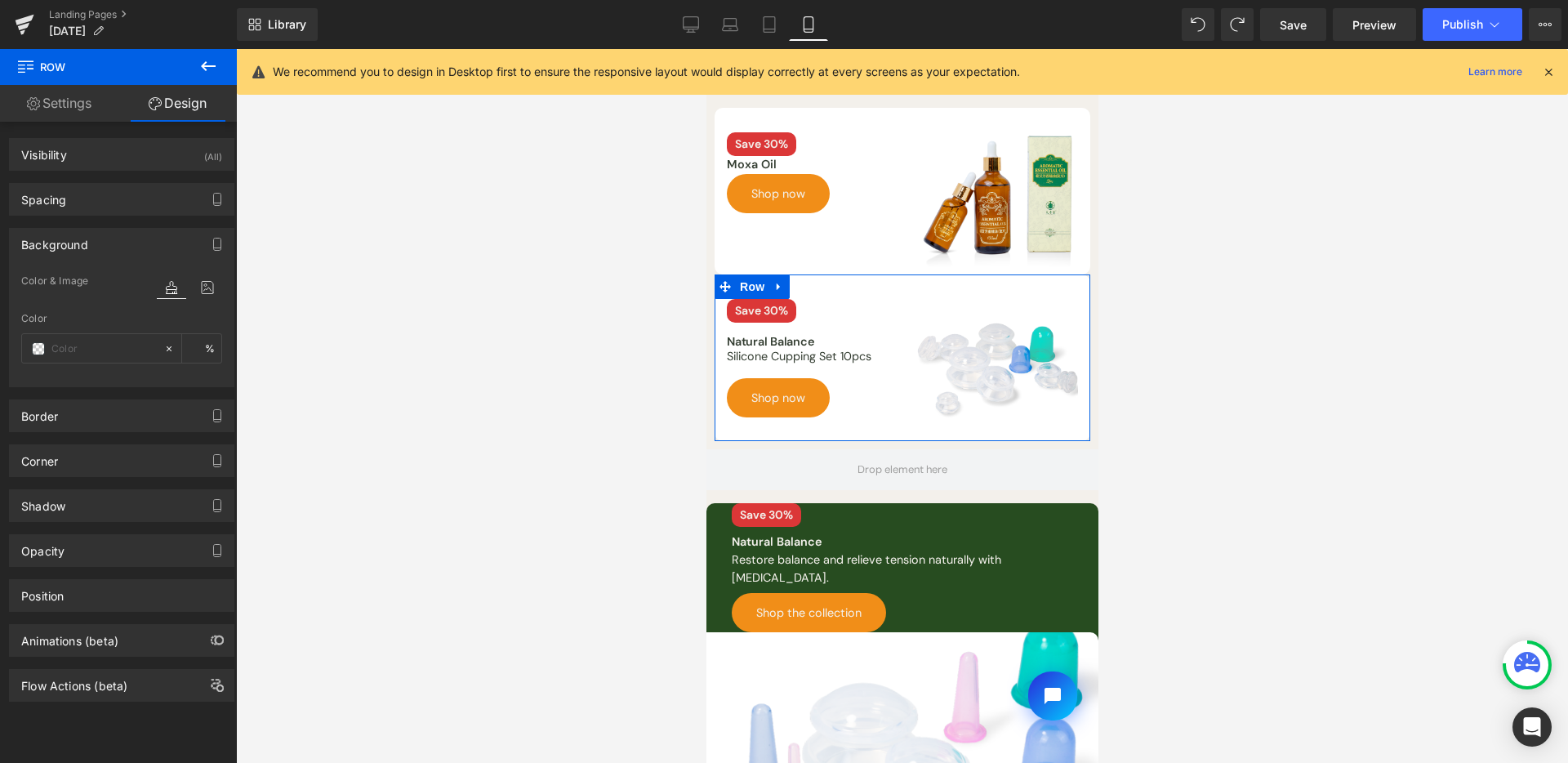
type input "0"
type input "30"
type input "0"
type input "10"
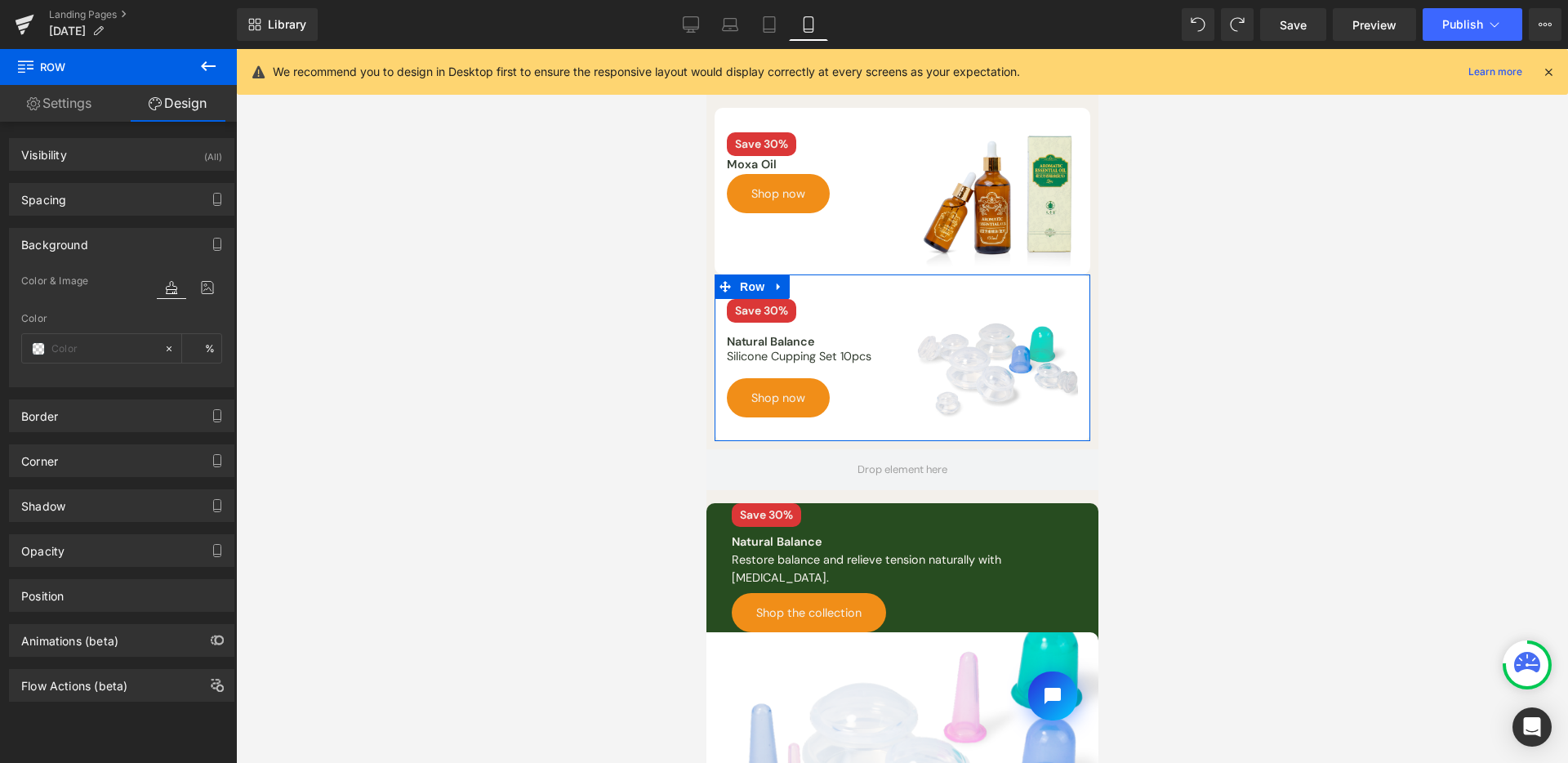
type input "0"
type input "#ffffff"
type input "100"
click at [114, 188] on div "Spacing" at bounding box center [122, 199] width 224 height 31
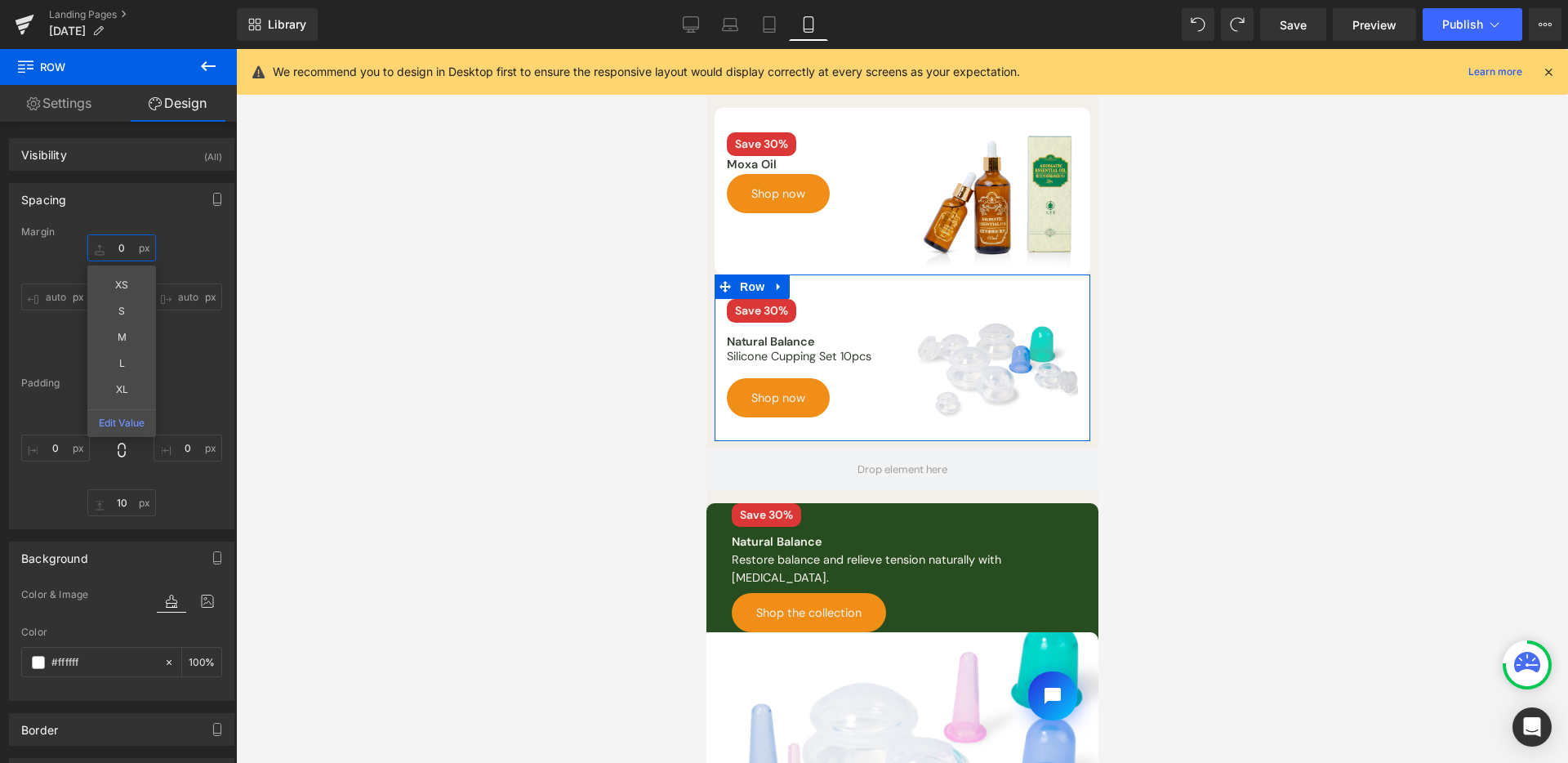
click at [110, 242] on input "0" at bounding box center [121, 248] width 68 height 27
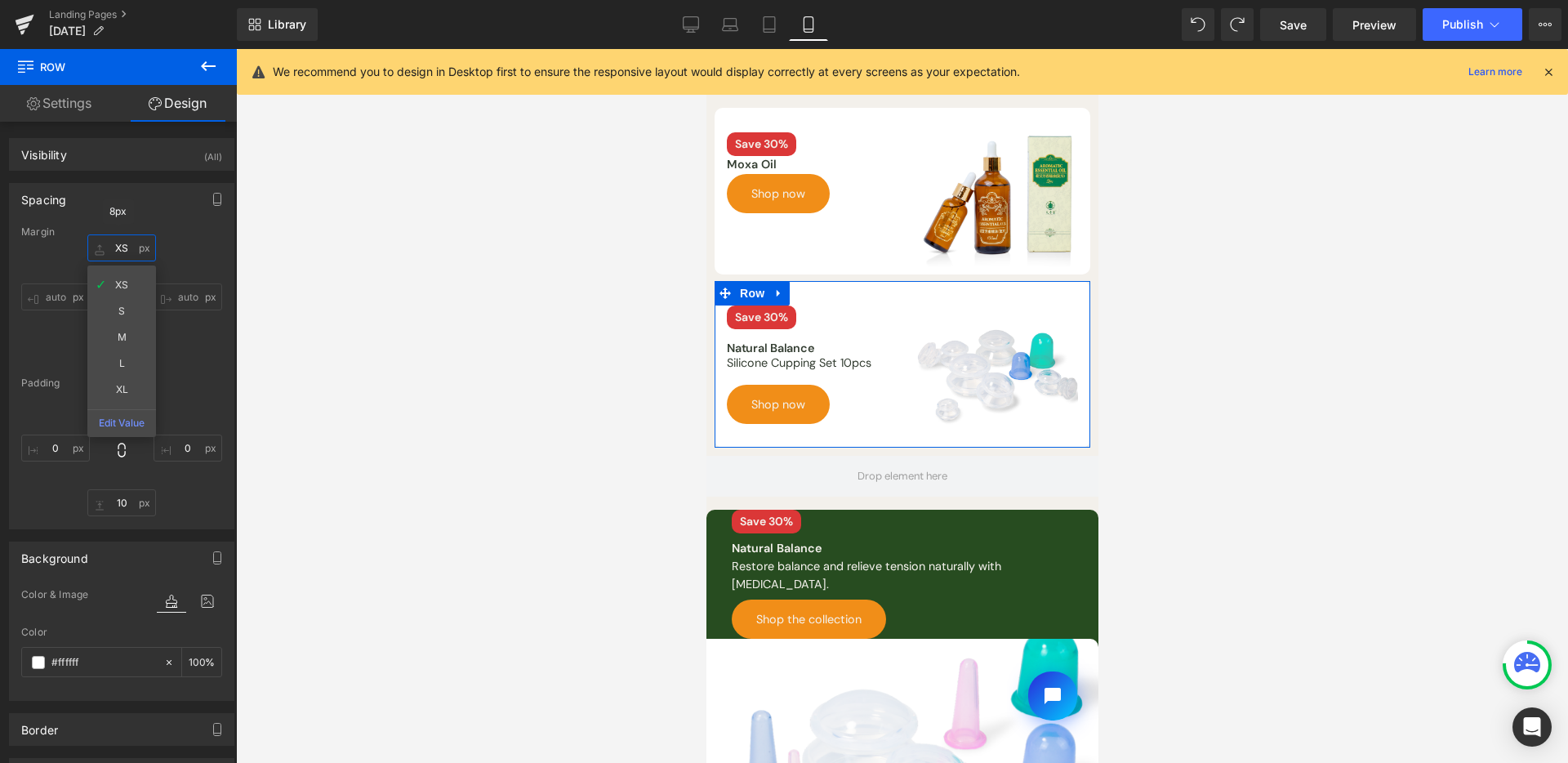
click at [124, 256] on input "XS" at bounding box center [121, 248] width 68 height 27
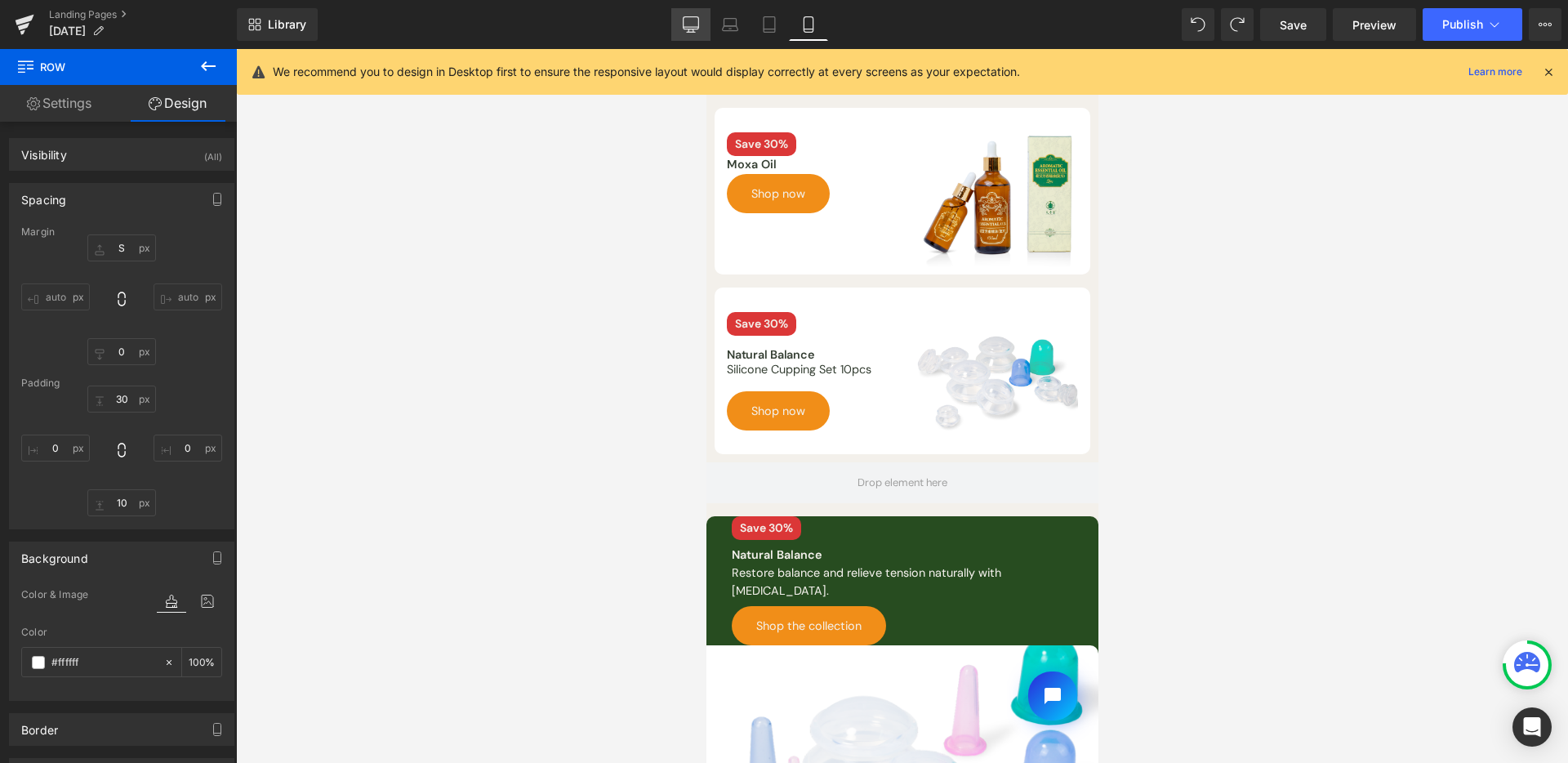
click at [696, 21] on icon at bounding box center [690, 24] width 16 height 16
type input "S"
type input "0"
type input "30"
type input "0"
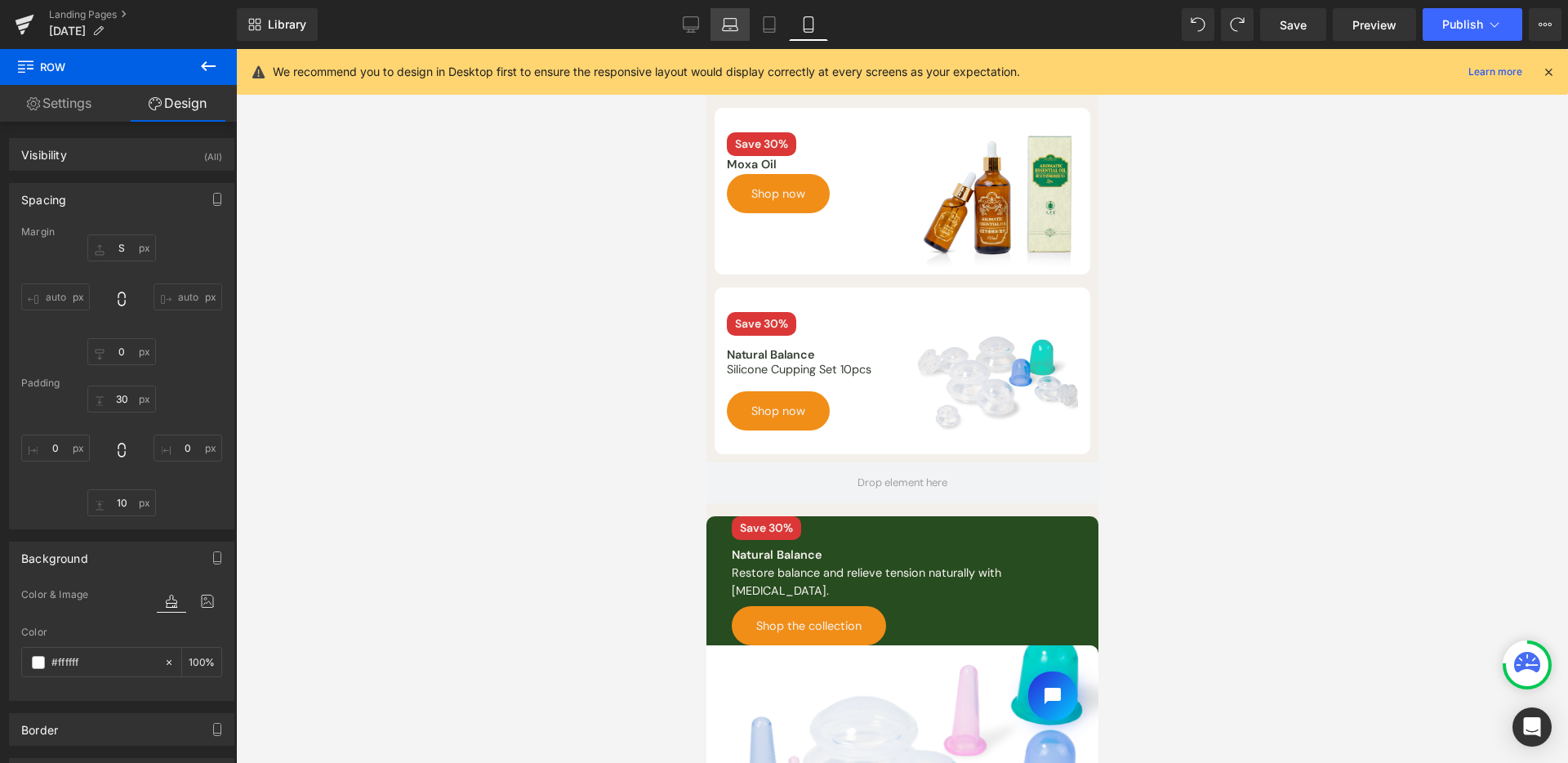
type input "10"
type input "0"
type input "100"
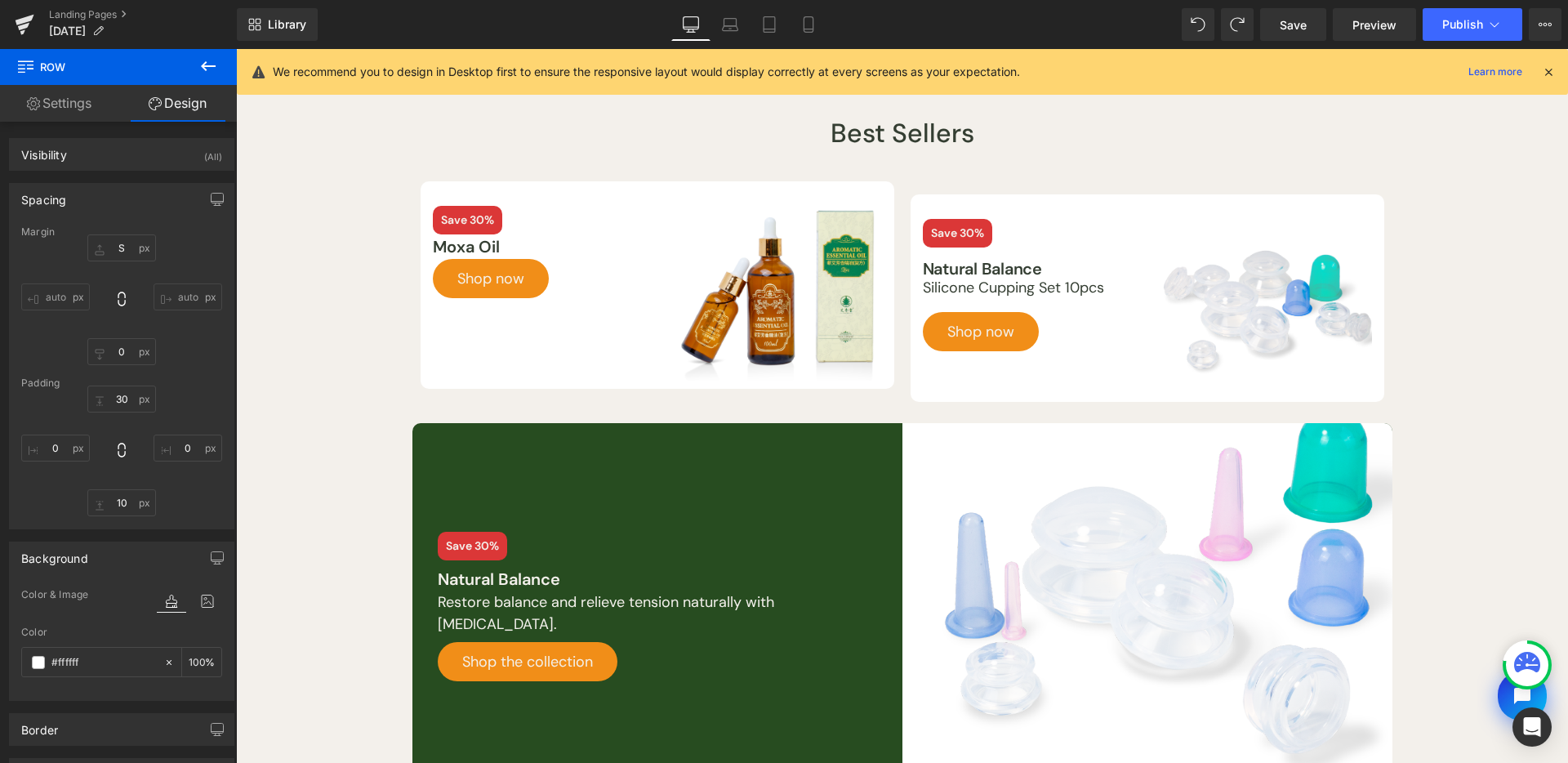
scroll to position [67, 0]
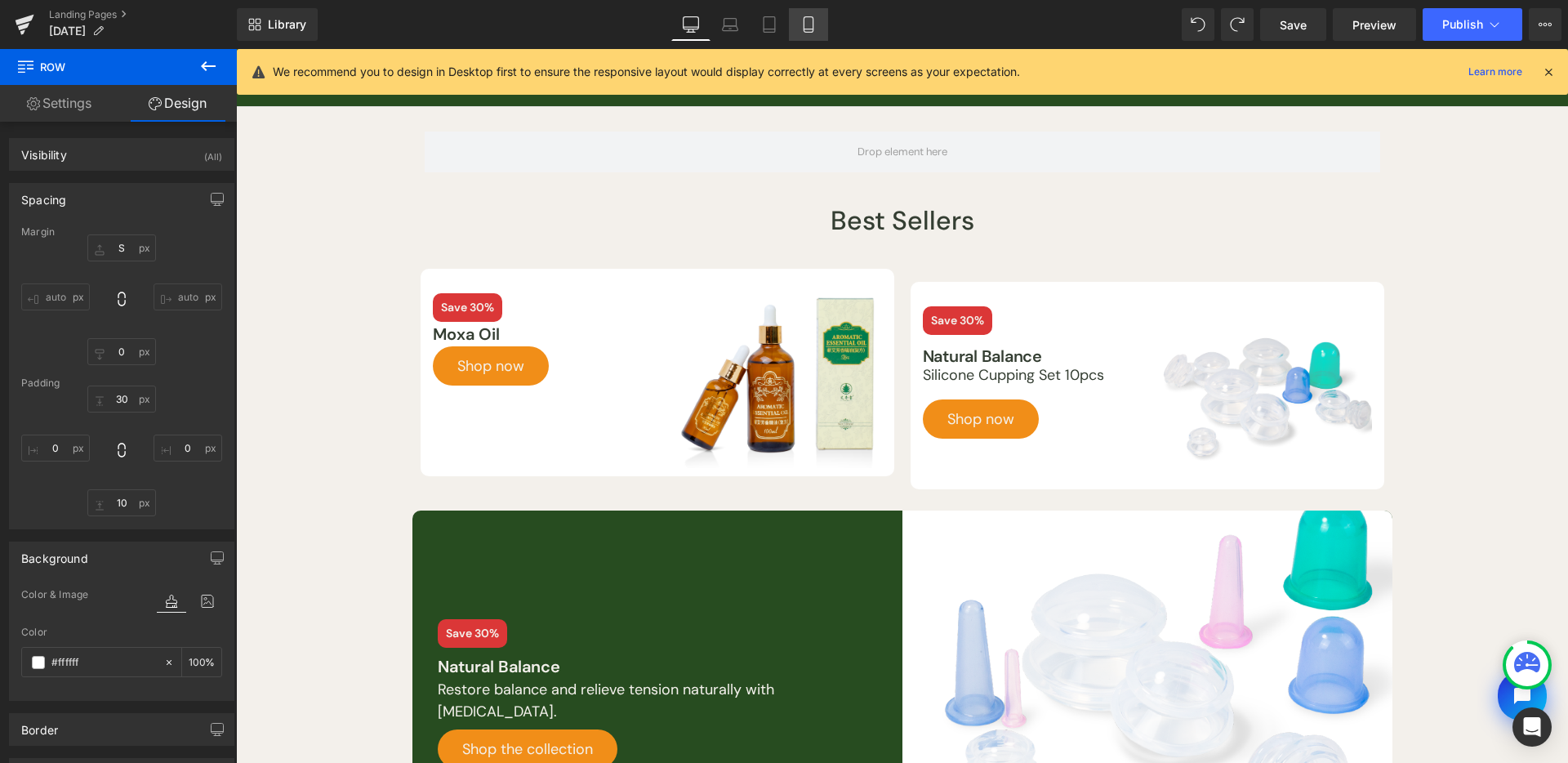
click at [811, 31] on icon at bounding box center [808, 24] width 16 height 16
type input "S"
type input "0"
type input "30"
type input "0"
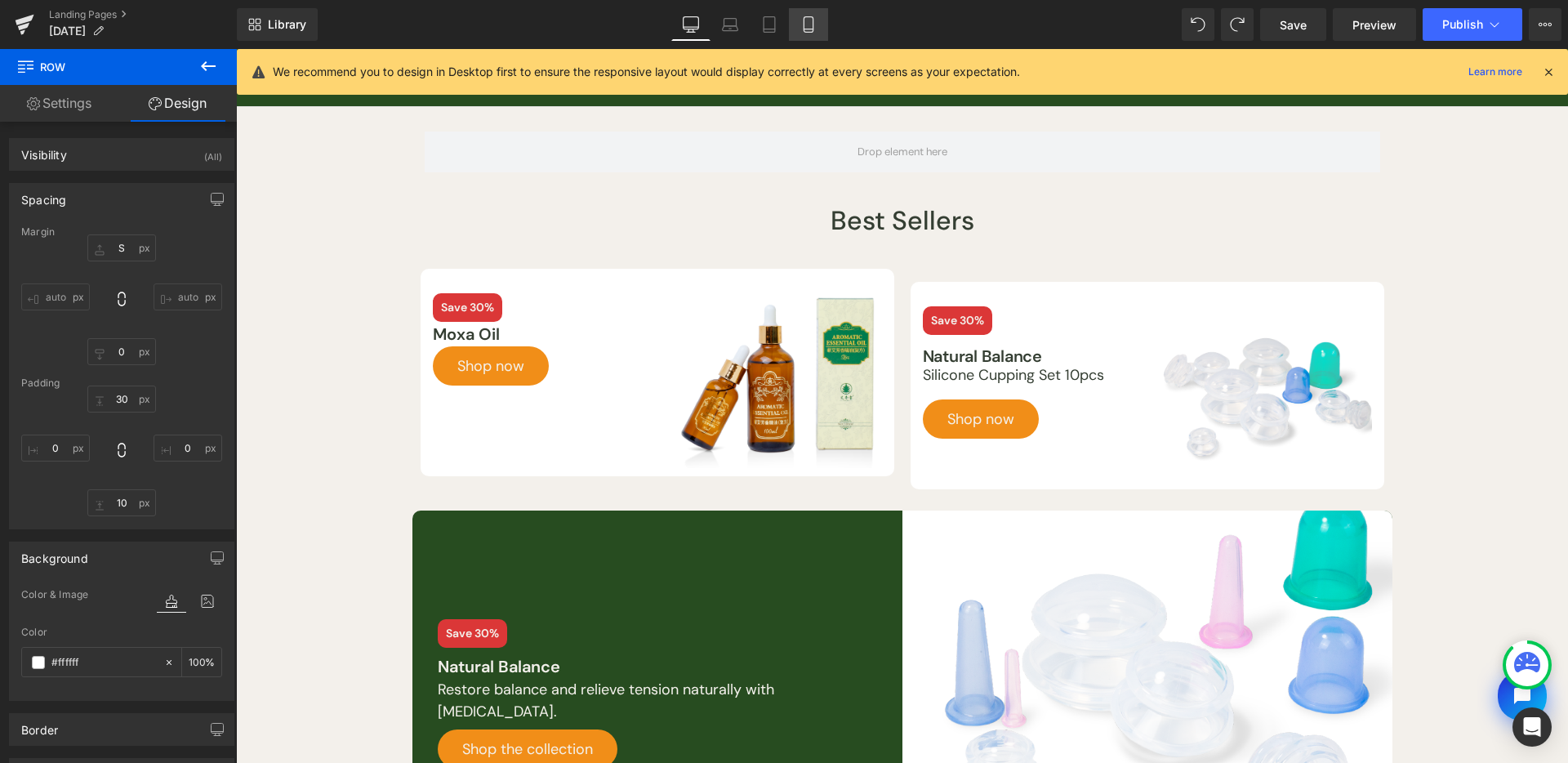
type input "10"
type input "0"
type input "100"
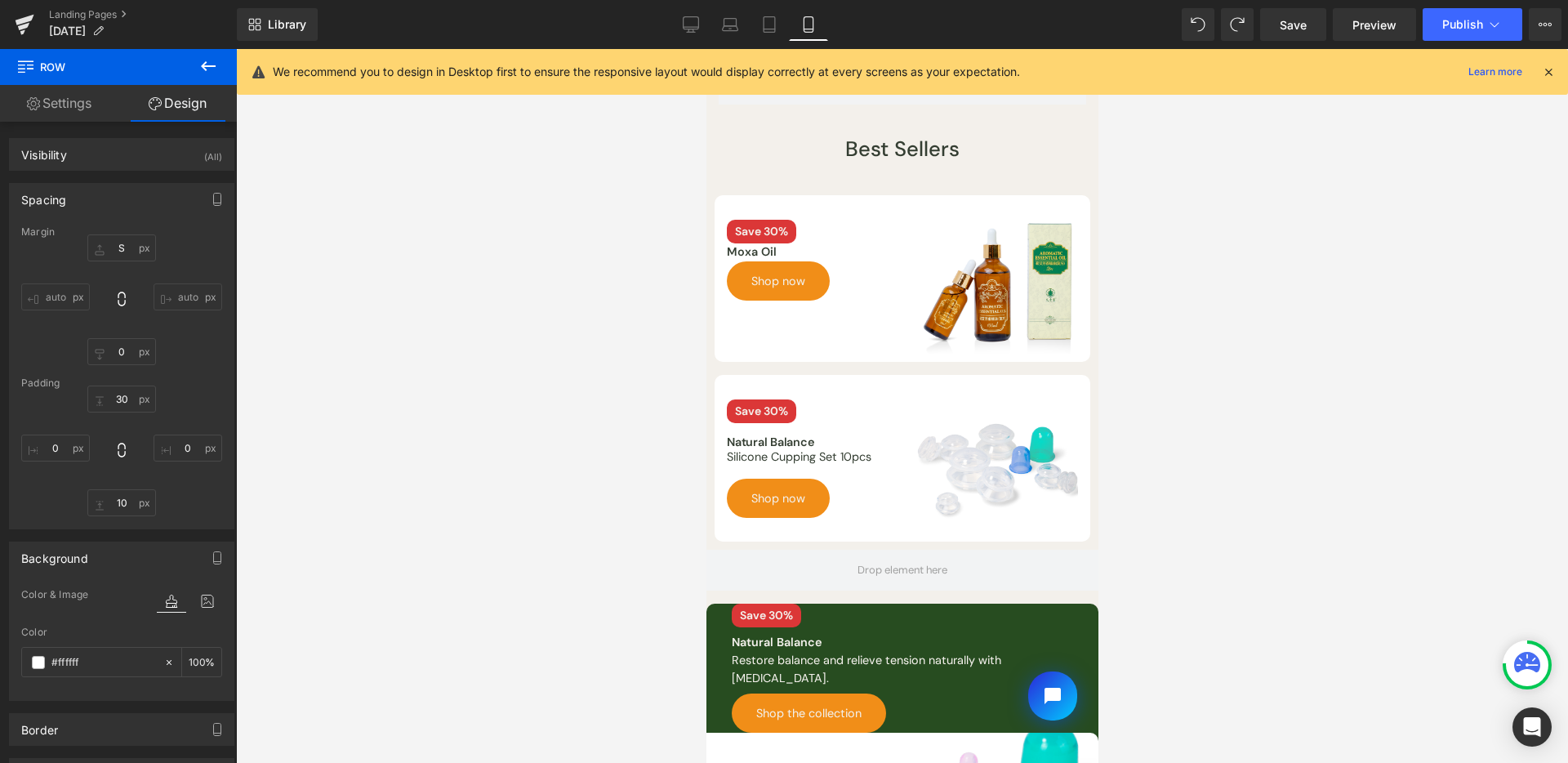
scroll to position [155, 0]
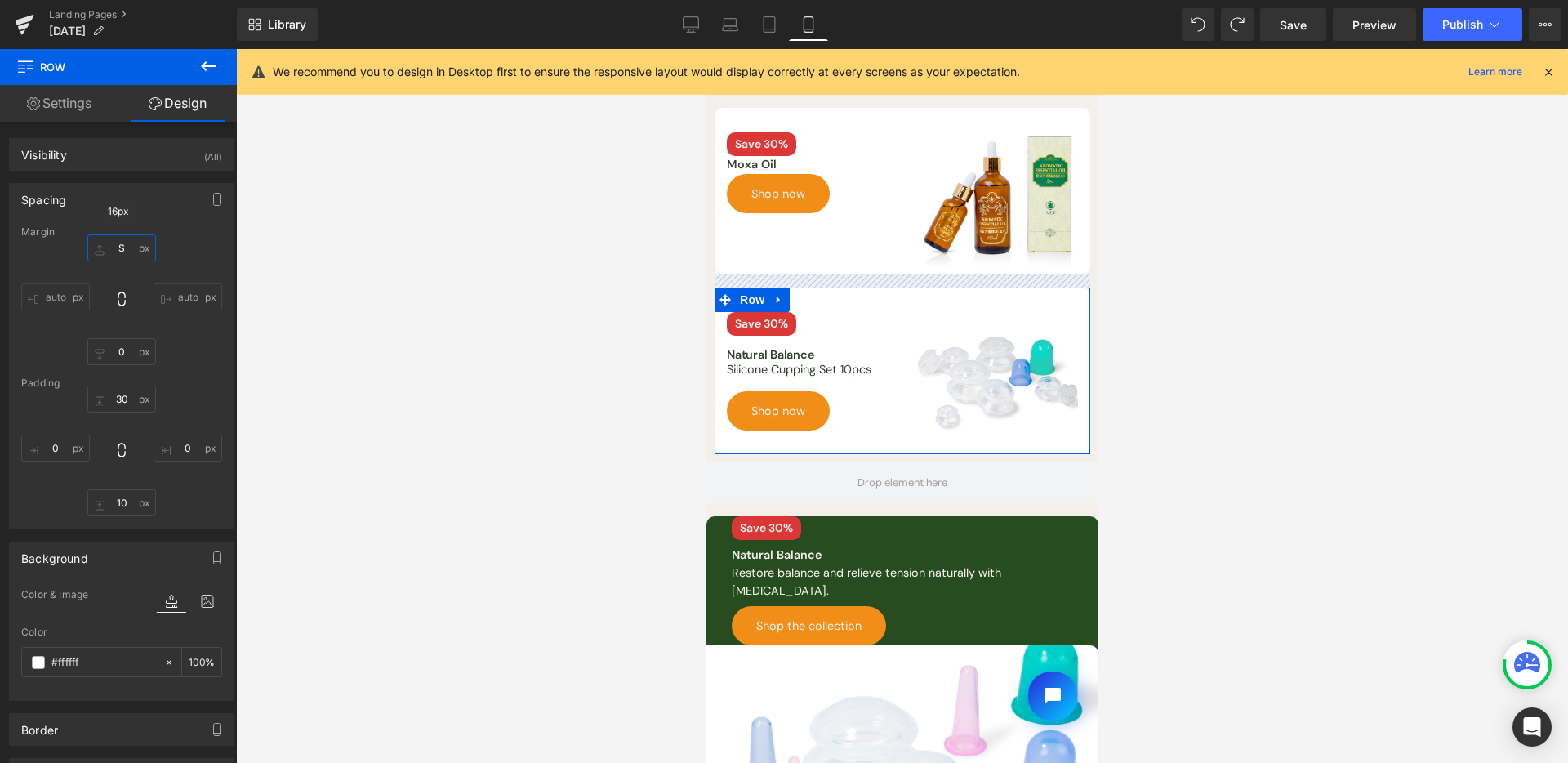
click at [119, 251] on input "S" at bounding box center [121, 248] width 68 height 27
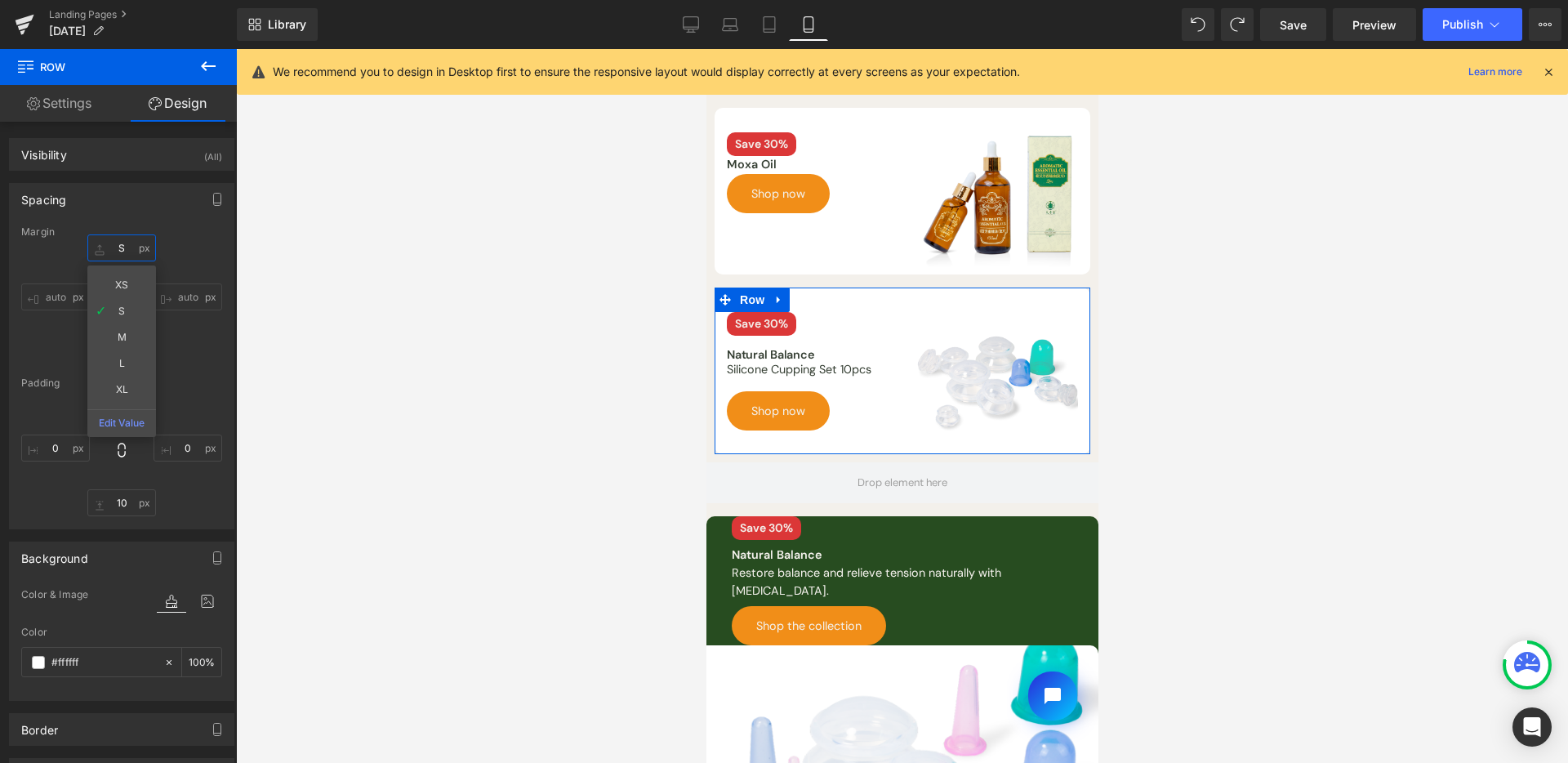
type input "0"
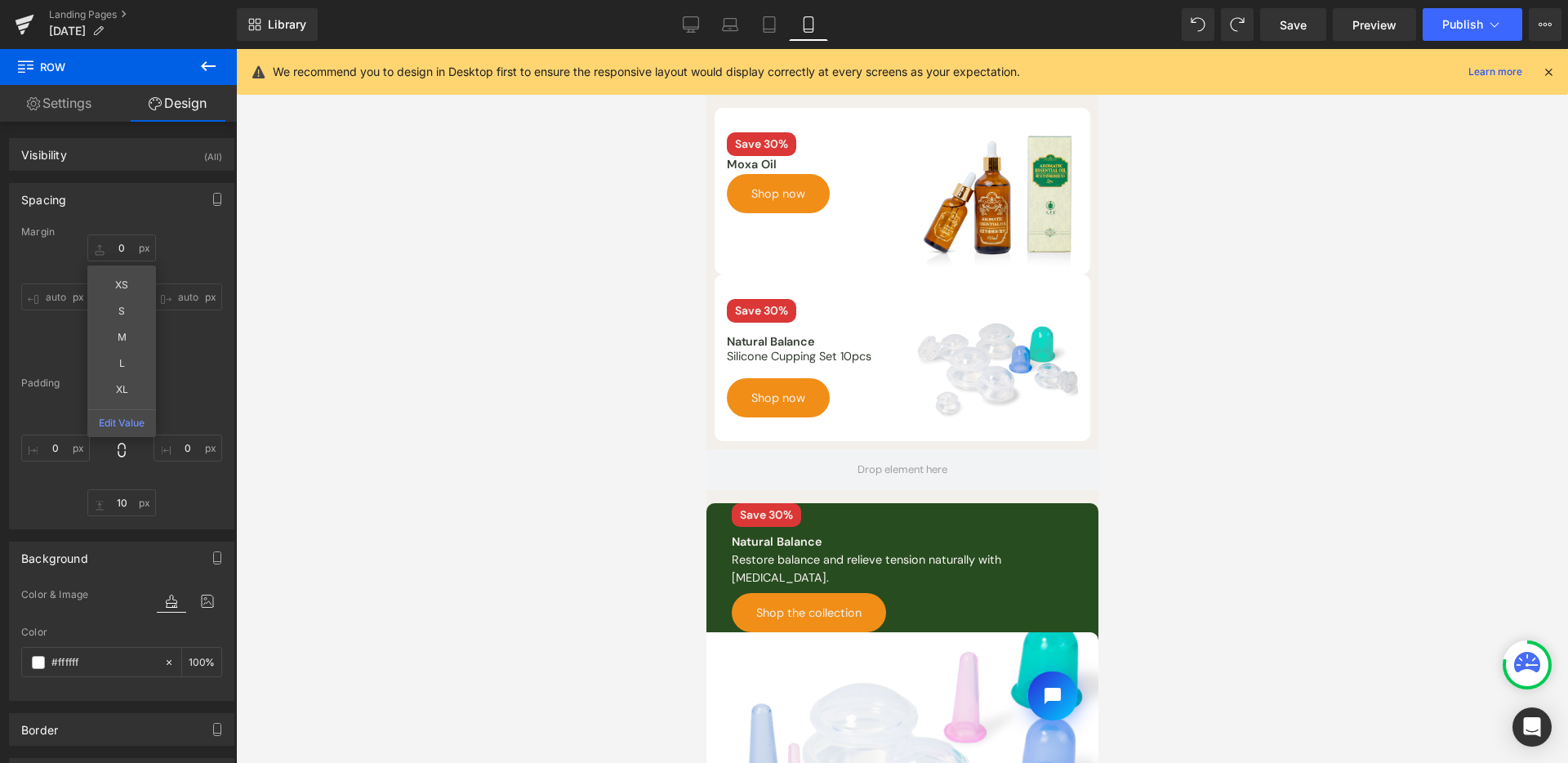
click at [579, 229] on div at bounding box center [901, 405] width 1332 height 714
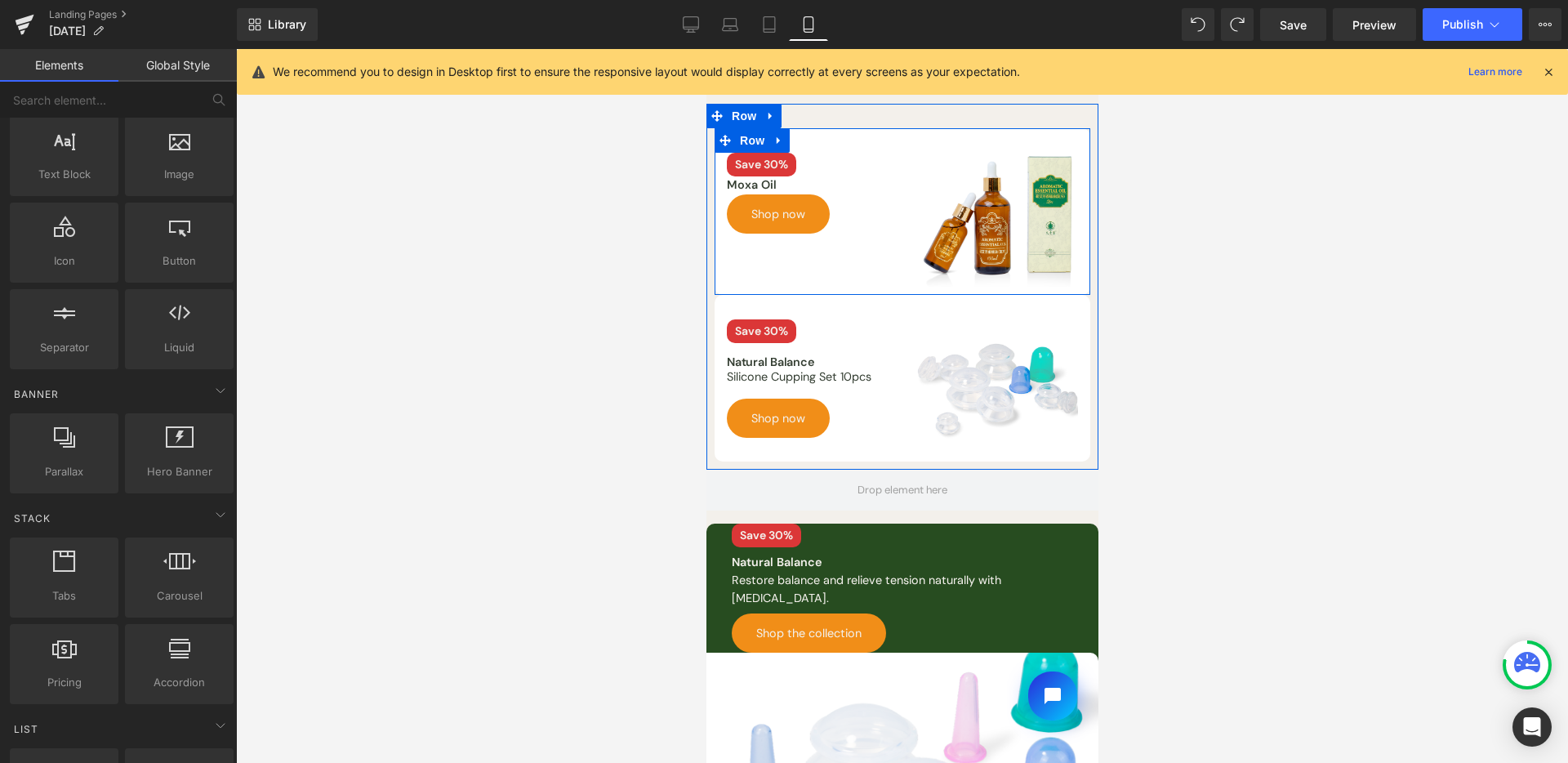
scroll to position [124, 0]
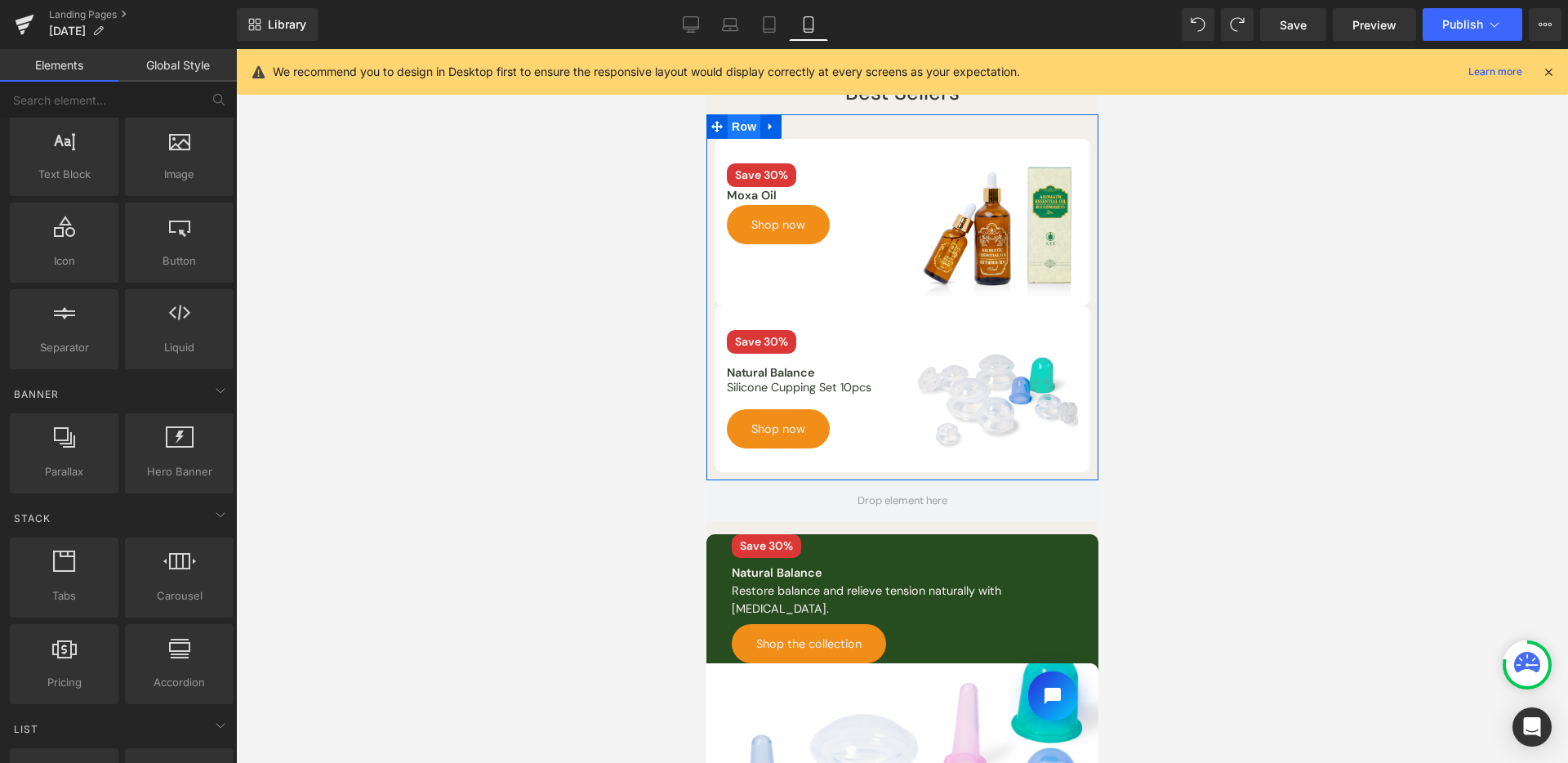
click at [749, 119] on span "Row" at bounding box center [743, 126] width 33 height 25
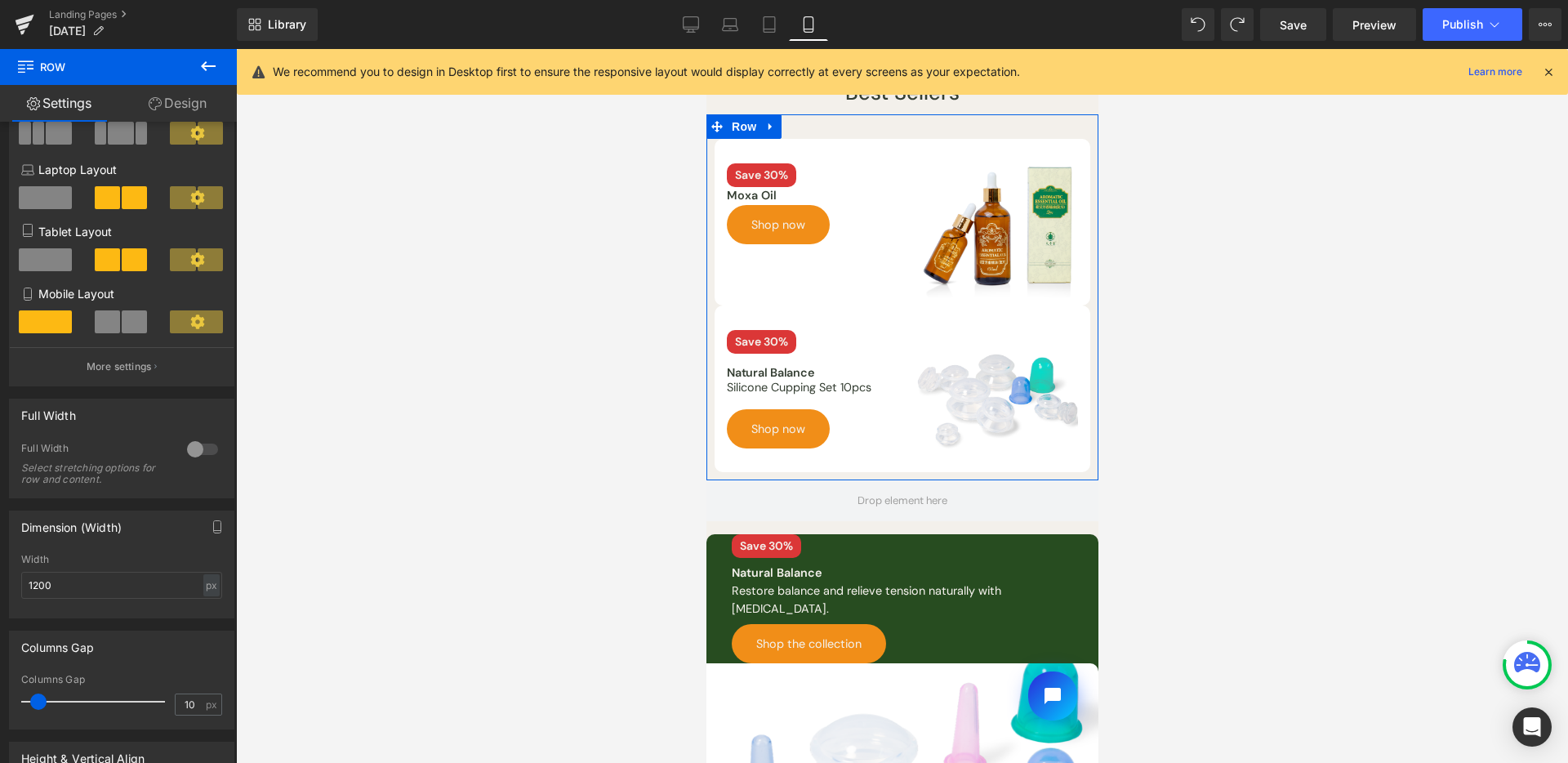
scroll to position [305, 0]
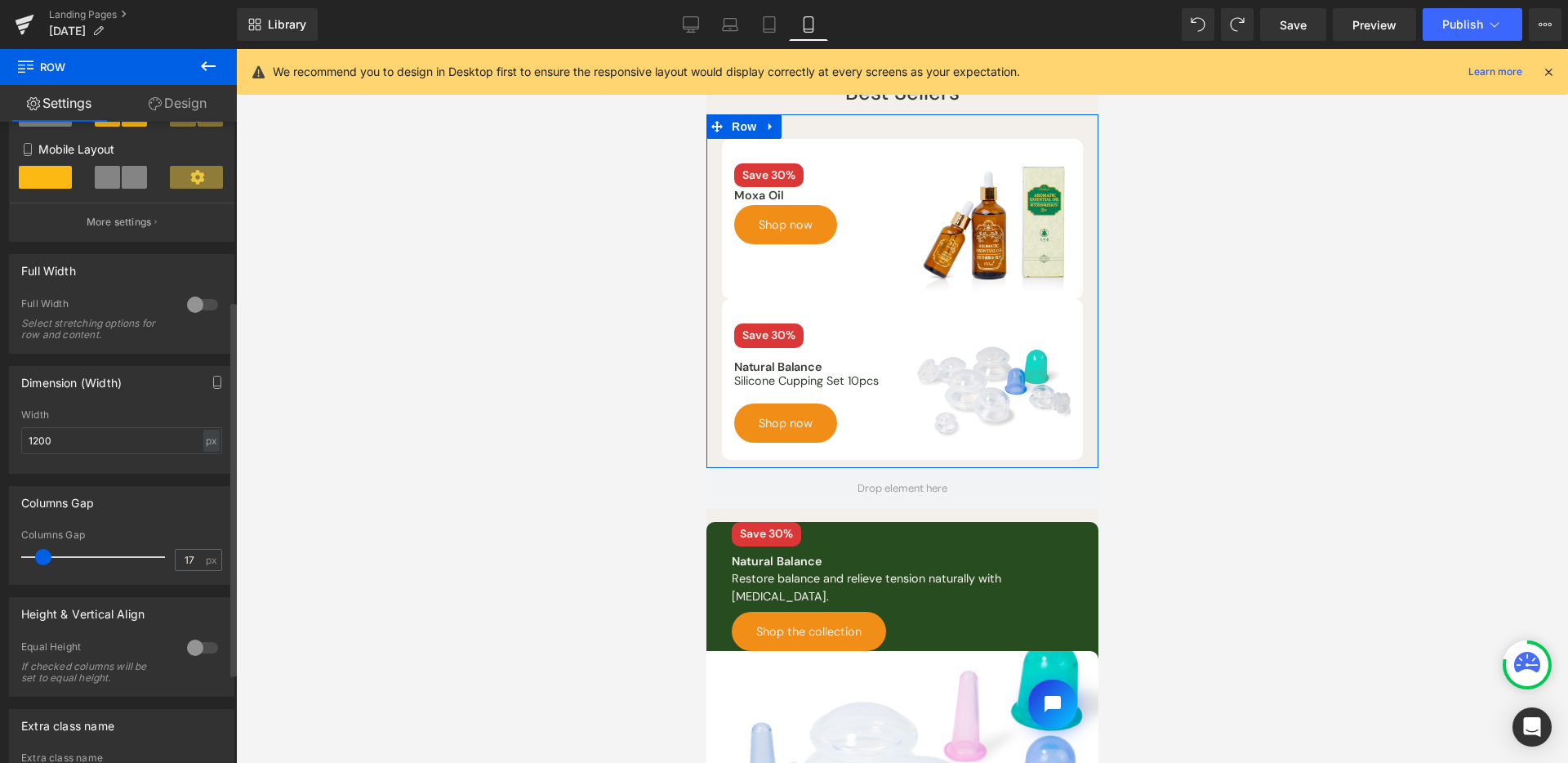
type input "15"
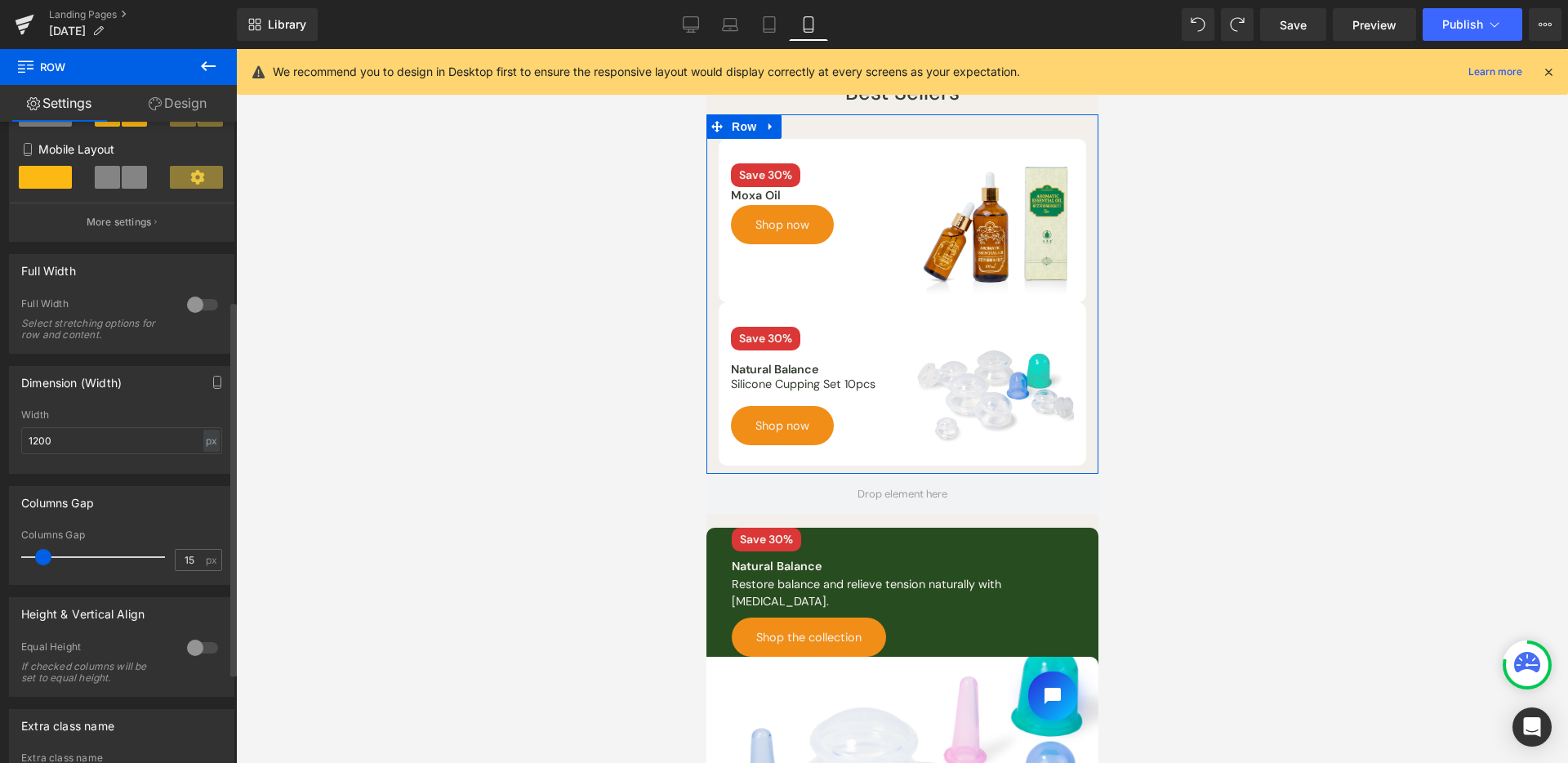
click at [49, 560] on span at bounding box center [43, 557] width 16 height 16
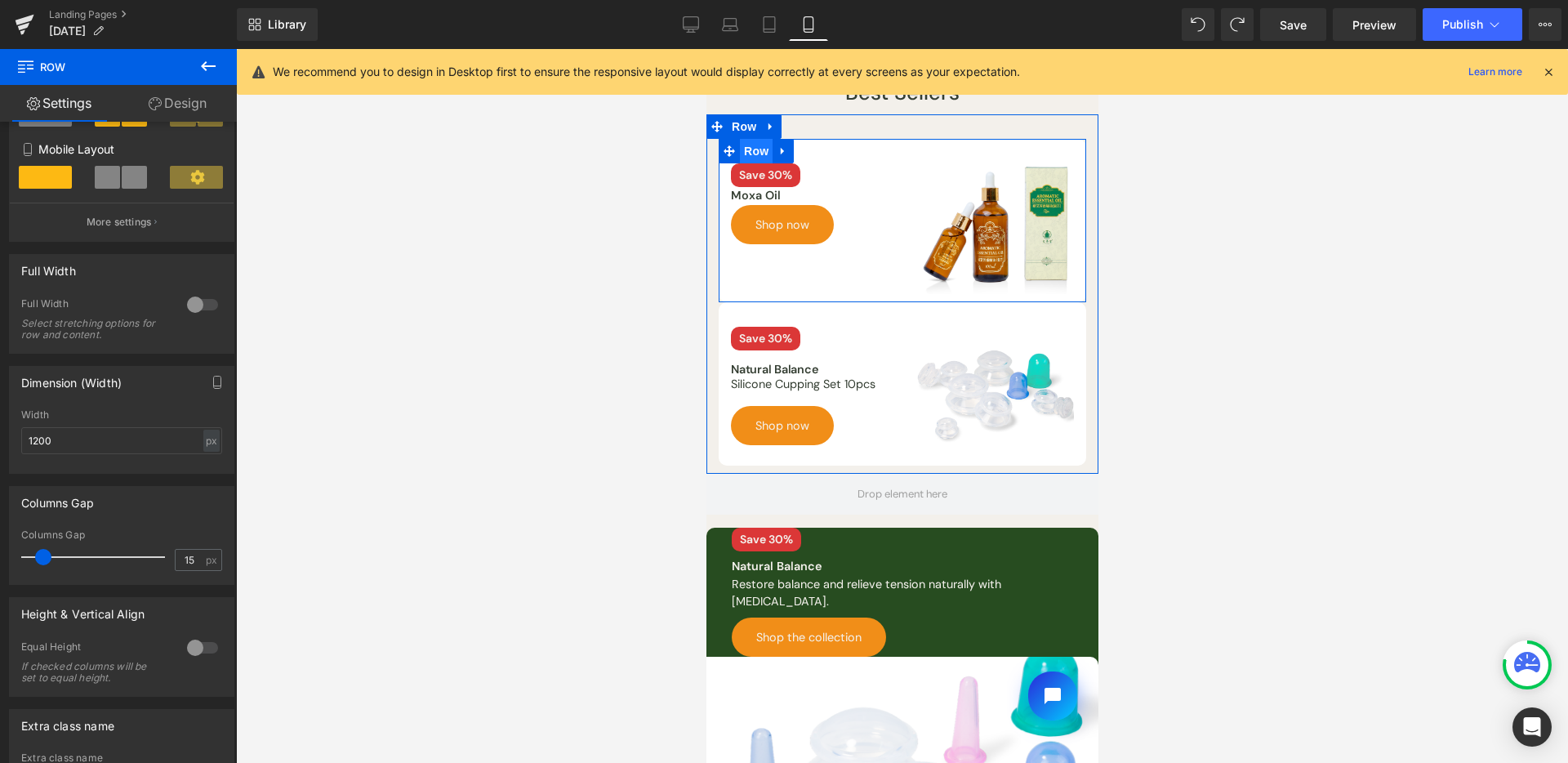
click at [762, 149] on span "Row" at bounding box center [755, 151] width 33 height 25
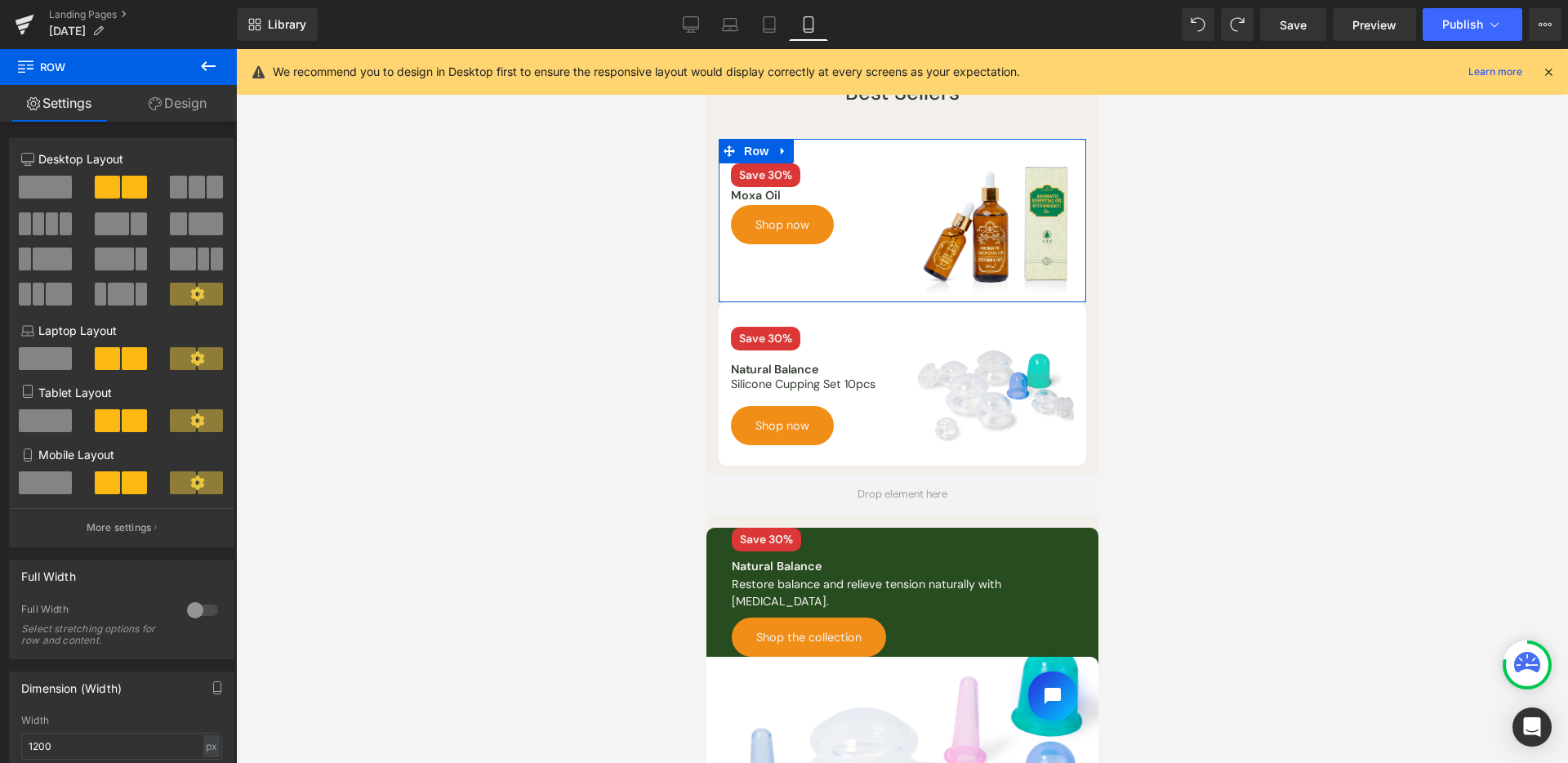
click at [188, 109] on link "Design" at bounding box center [178, 103] width 119 height 37
click at [0, 0] on div "Spacing" at bounding box center [0, 0] width 0 height 0
click at [0, 0] on button "button" at bounding box center [0, 0] width 0 height 0
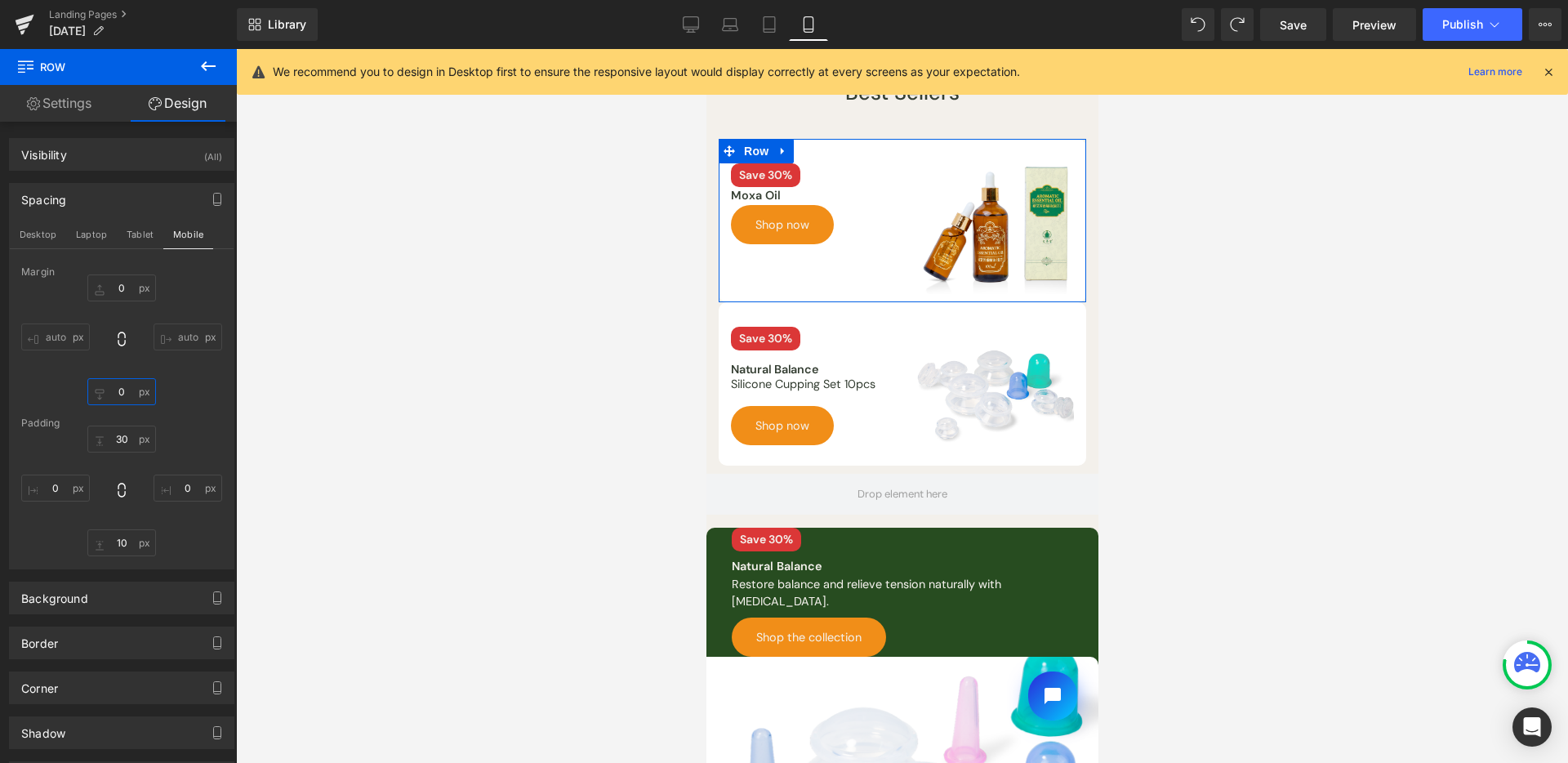
click at [127, 390] on input "0" at bounding box center [121, 391] width 68 height 27
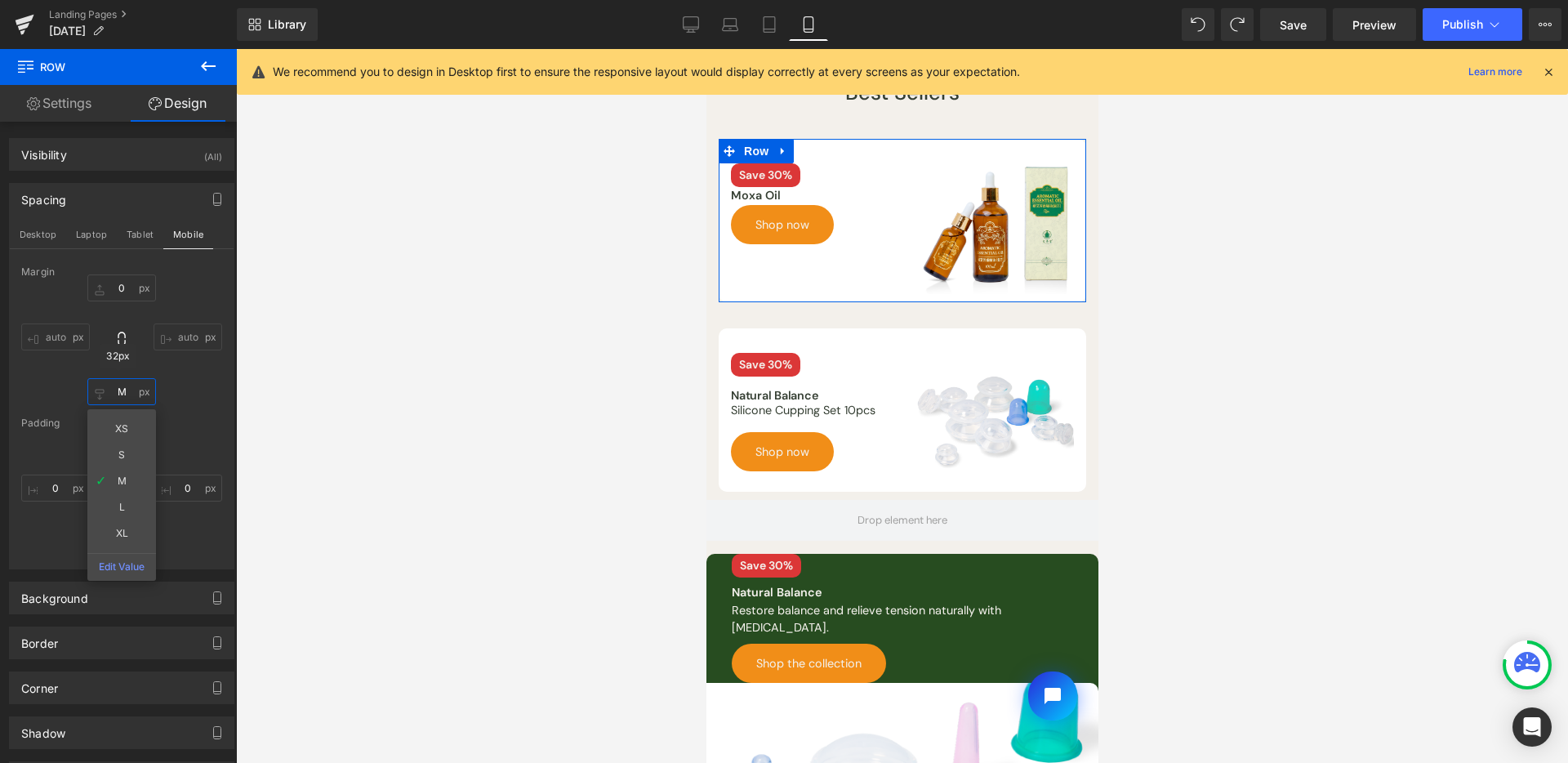
click at [132, 401] on input "M" at bounding box center [121, 391] width 68 height 27
type input "S"
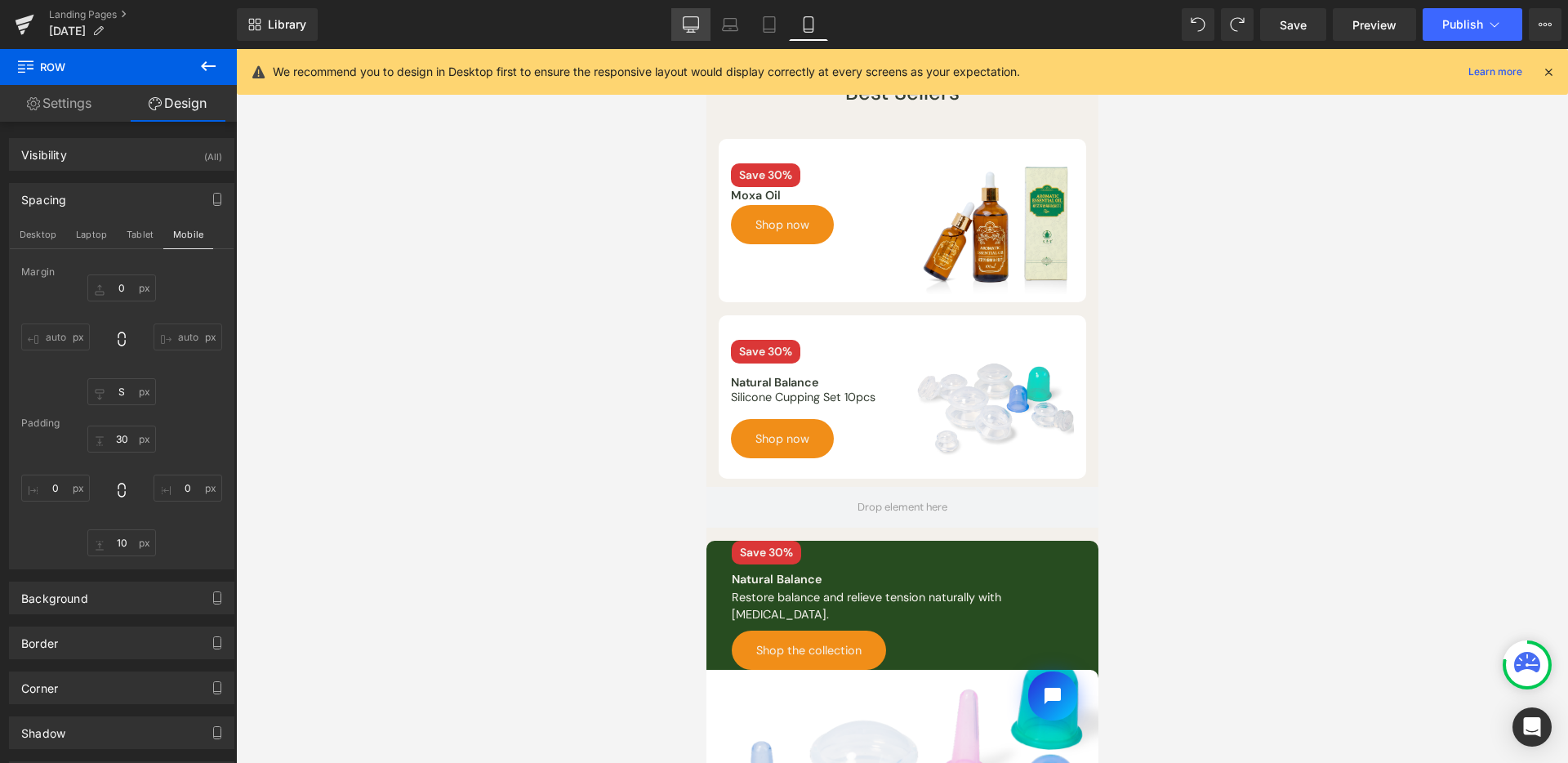
click at [684, 28] on icon at bounding box center [690, 24] width 16 height 16
type input "0"
type input "S"
type input "30"
type input "0"
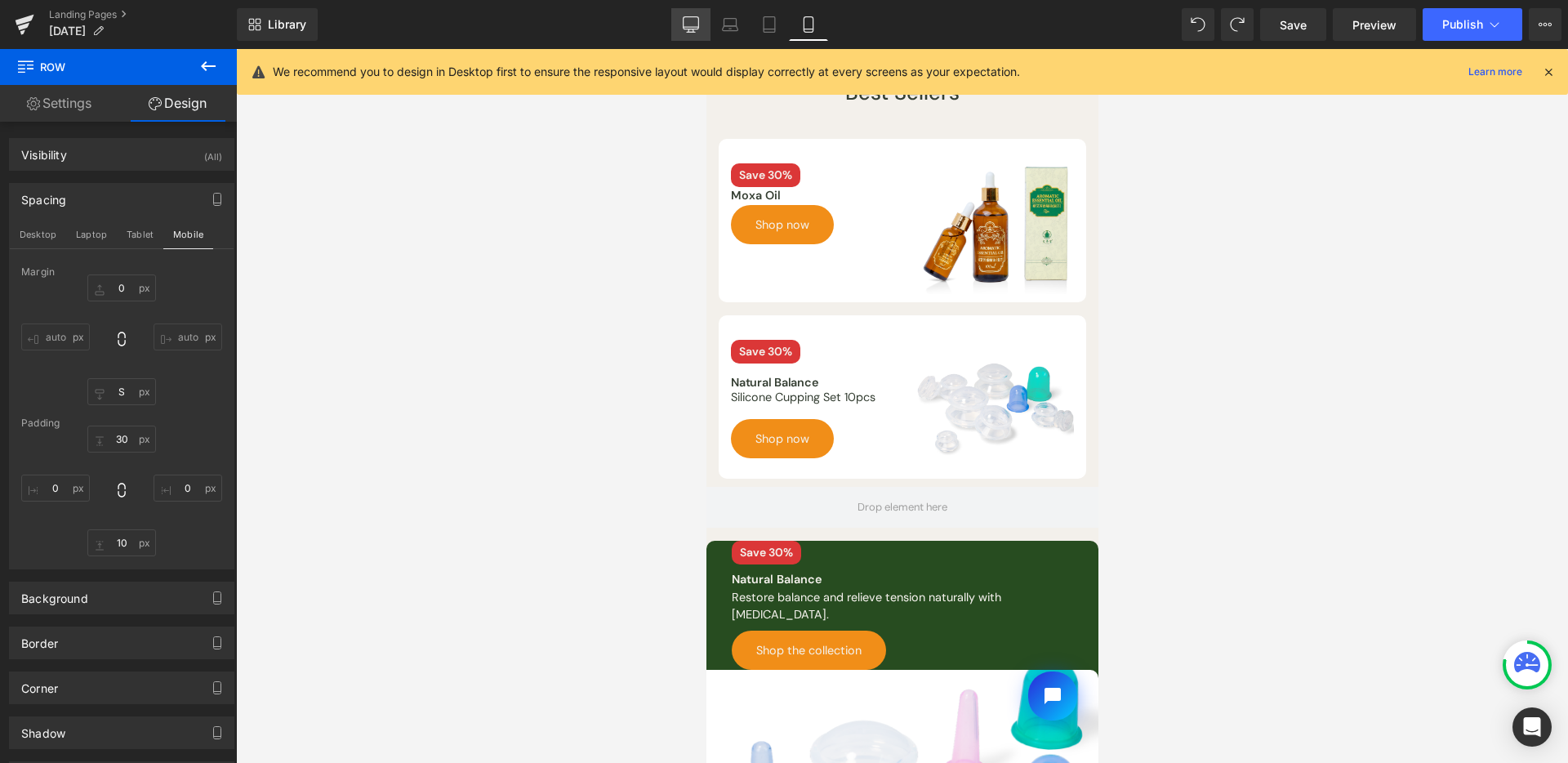
type input "10"
type input "0"
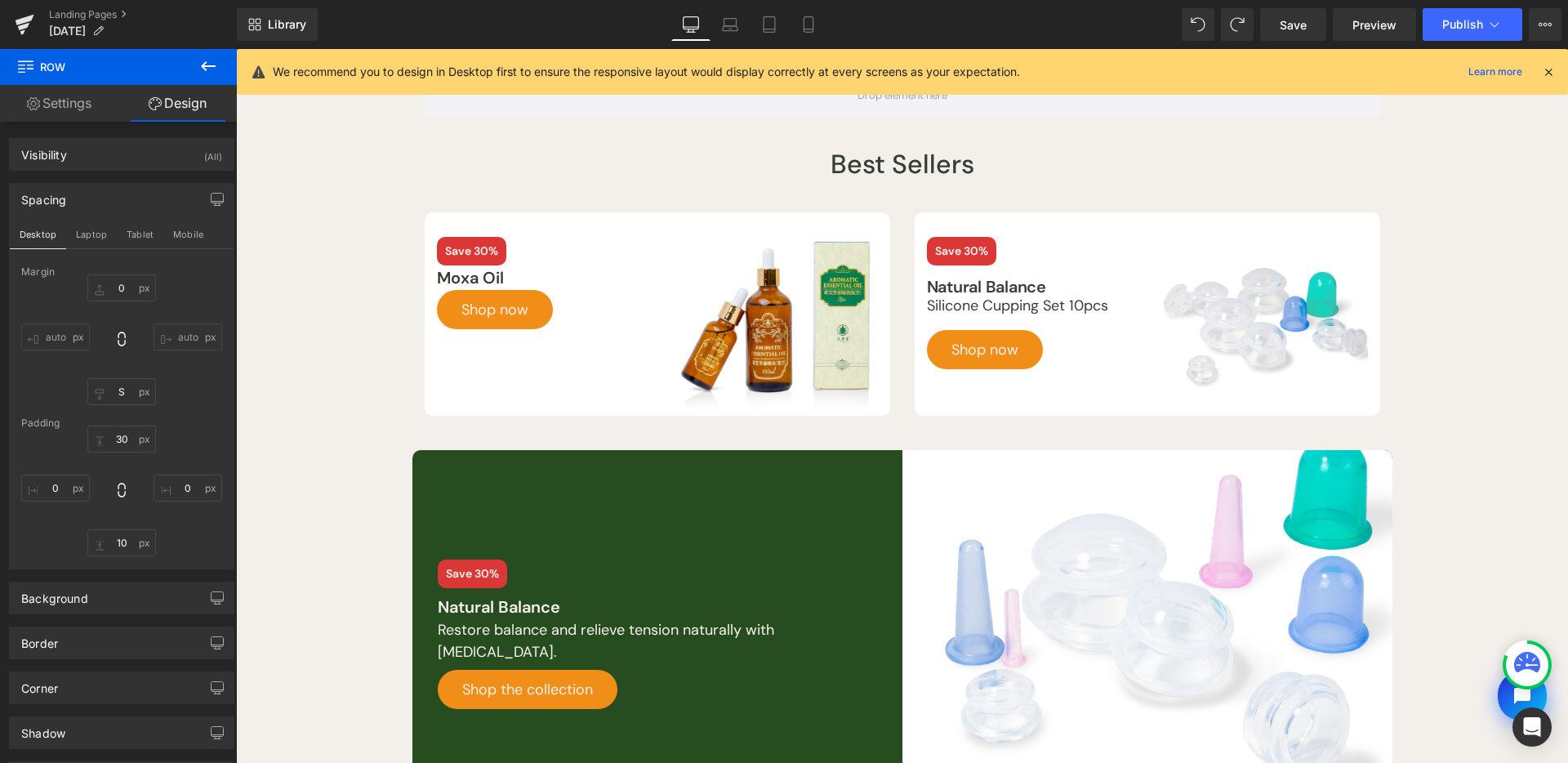
scroll to position [197, 0]
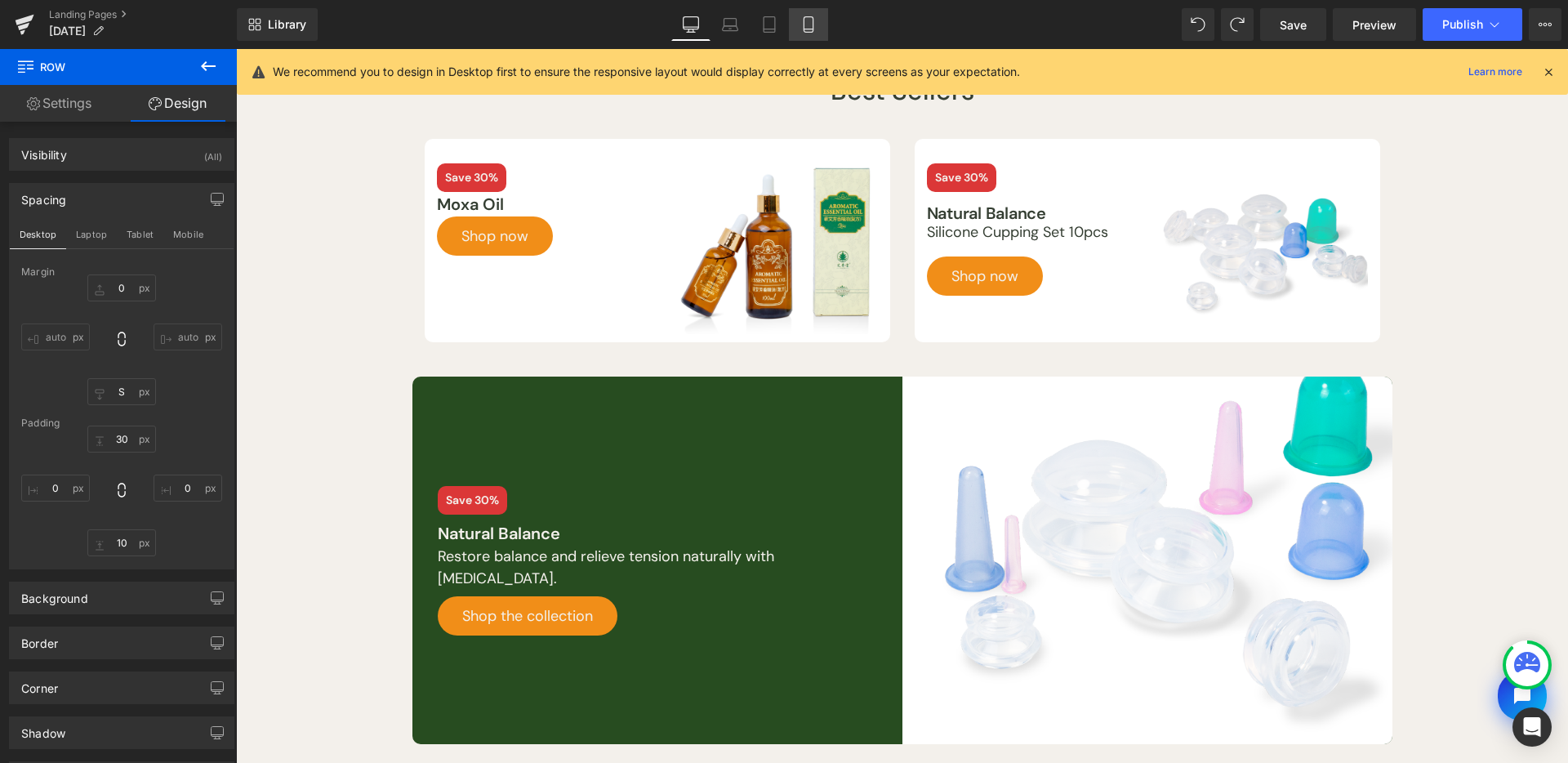
click at [791, 27] on link "Mobile" at bounding box center [809, 24] width 40 height 33
type input "0"
type input "S"
type input "30"
type input "0"
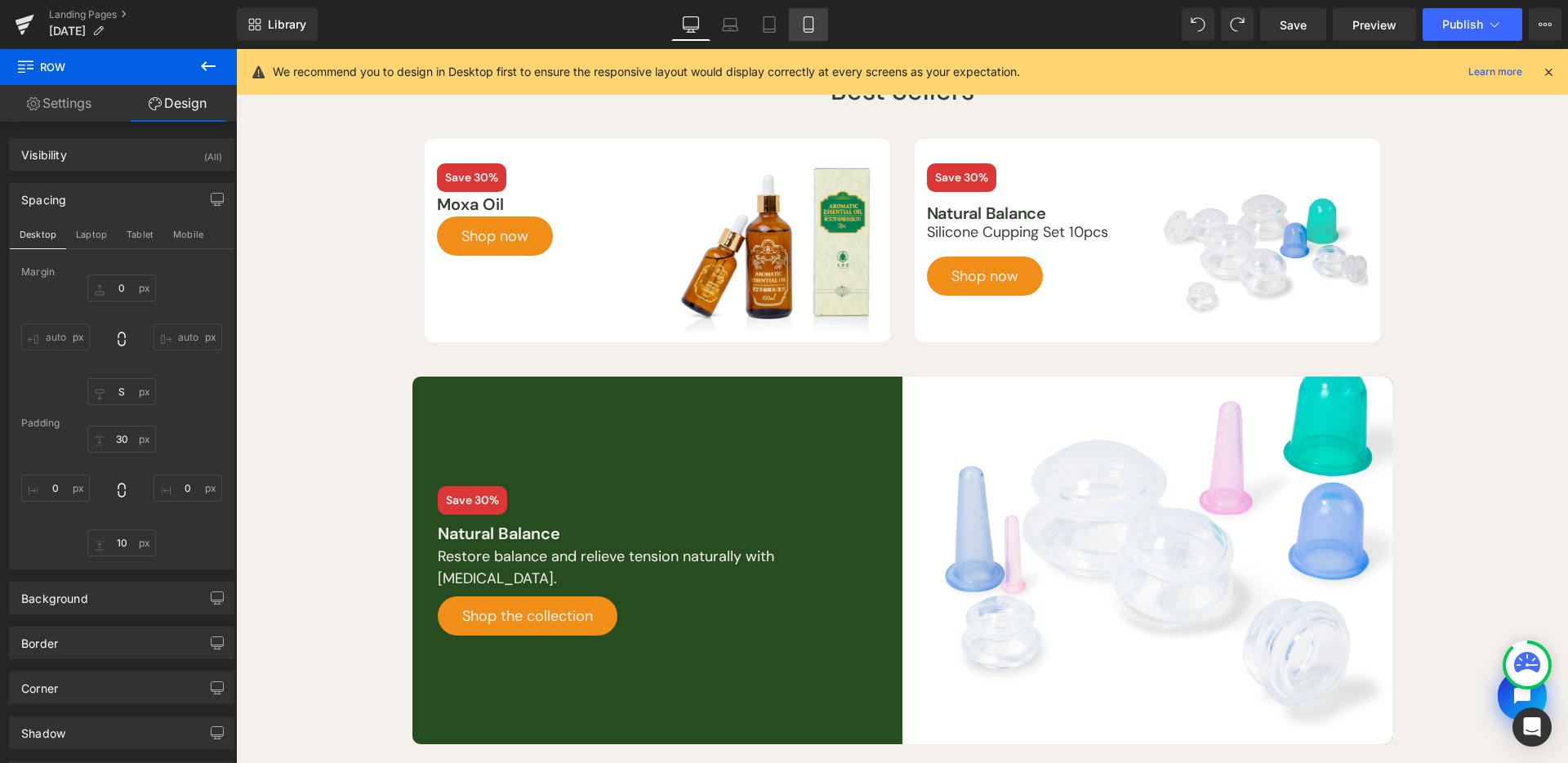
type input "10"
type input "0"
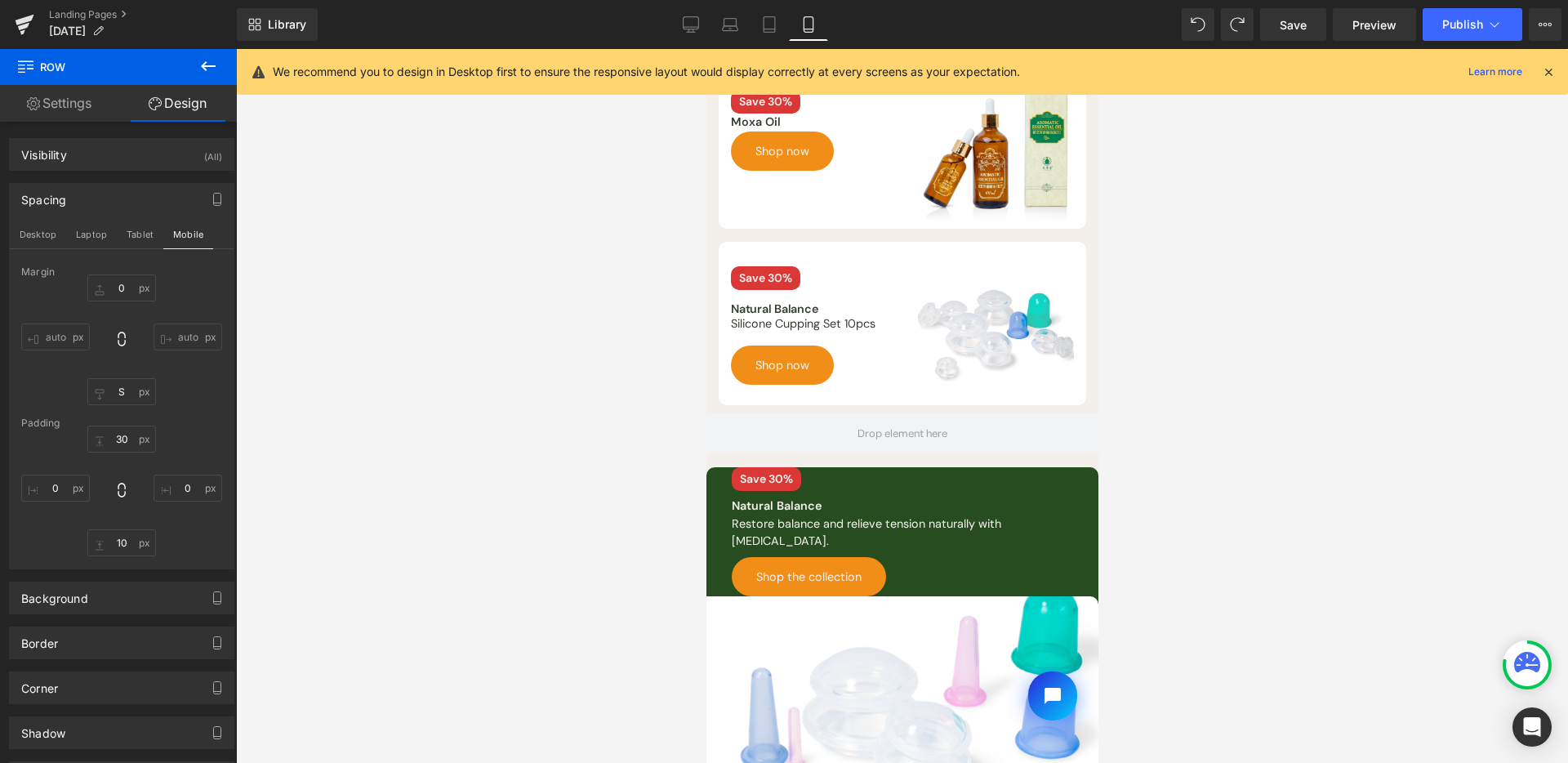
scroll to position [124, 0]
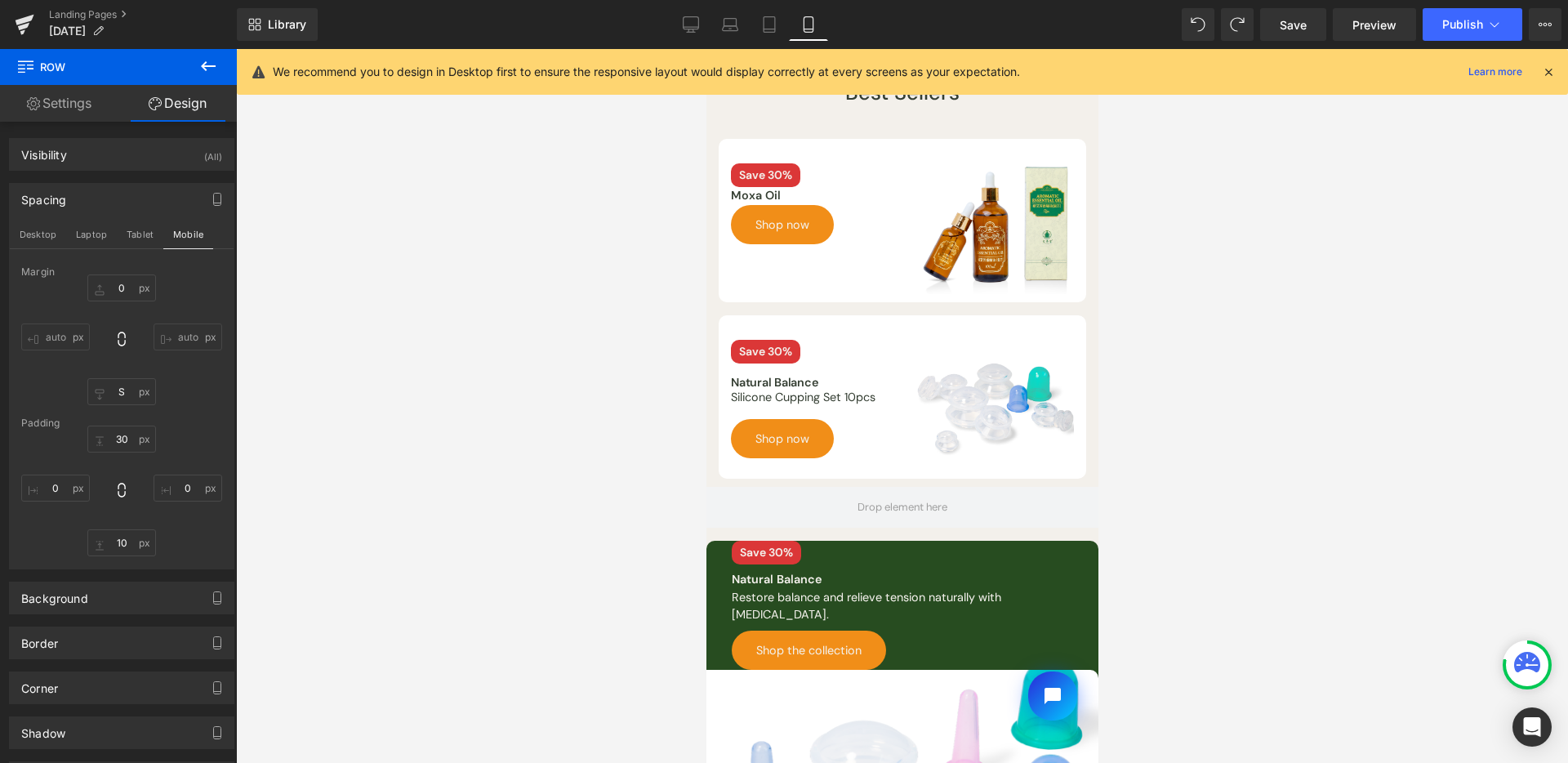
click at [1364, 424] on div at bounding box center [901, 405] width 1332 height 714
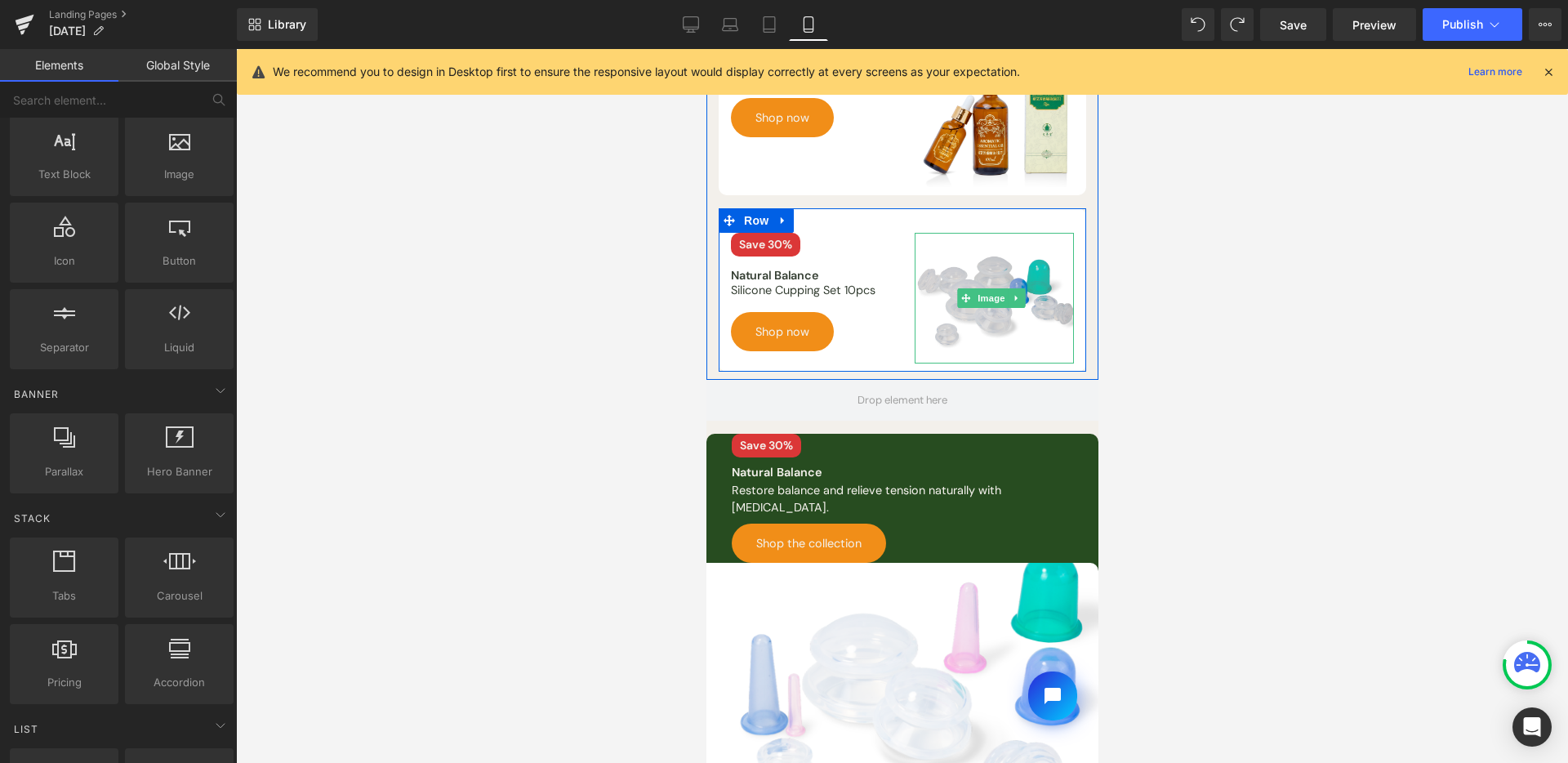
scroll to position [314, 0]
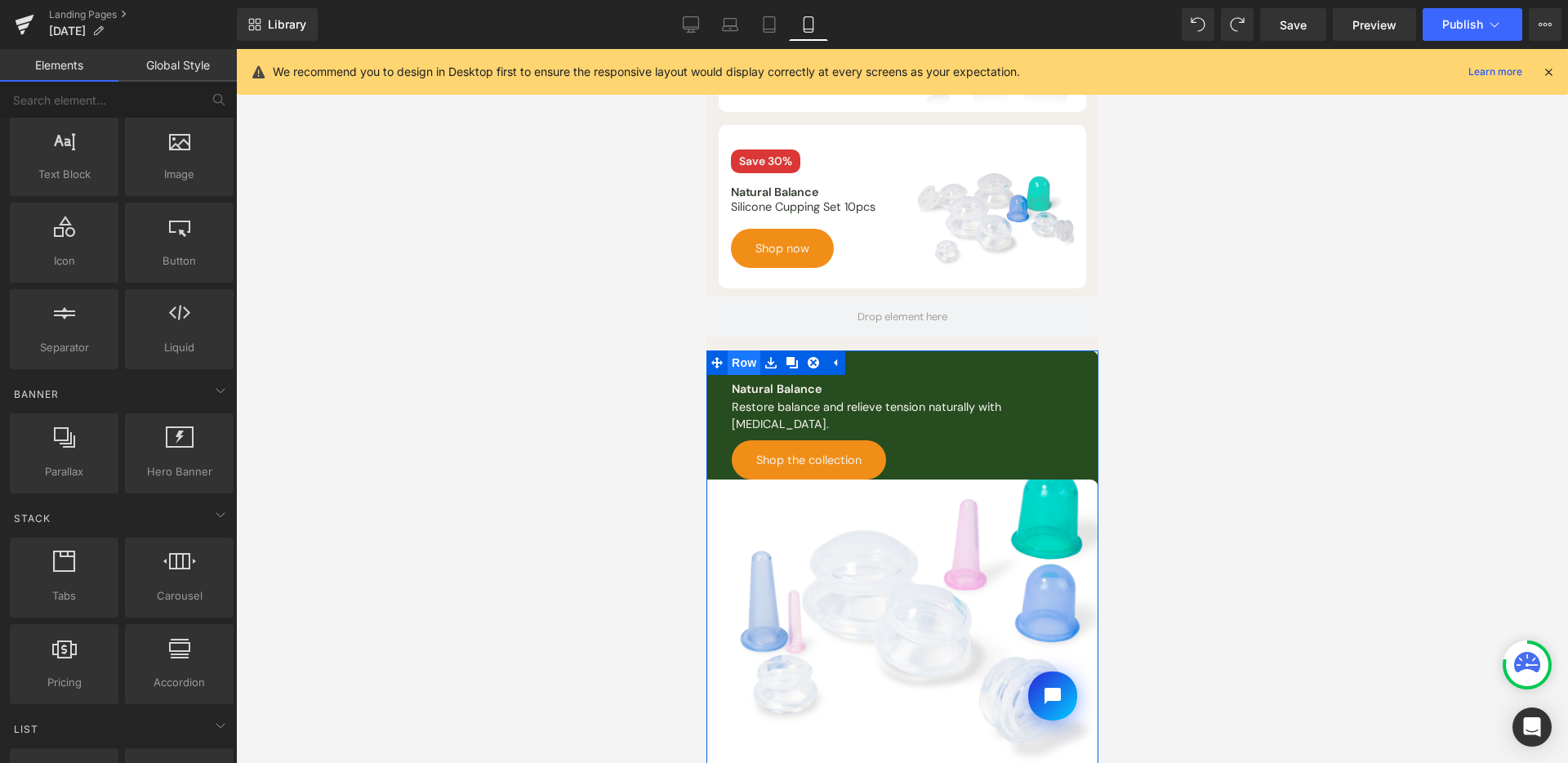
click at [743, 351] on span "Row" at bounding box center [743, 363] width 33 height 25
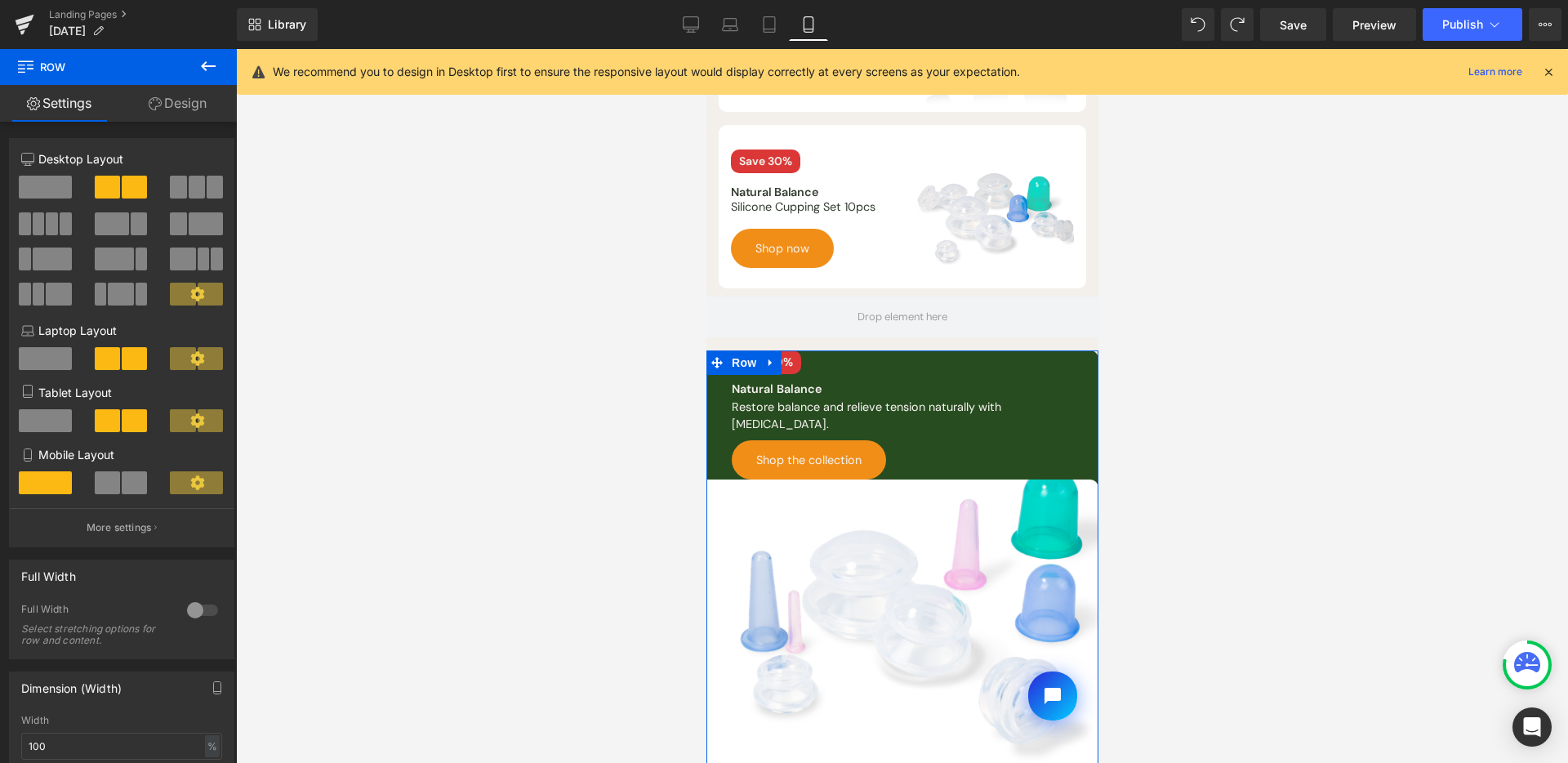
click at [178, 117] on link "Design" at bounding box center [178, 103] width 119 height 37
click at [0, 0] on div "Corner" at bounding box center [0, 0] width 0 height 0
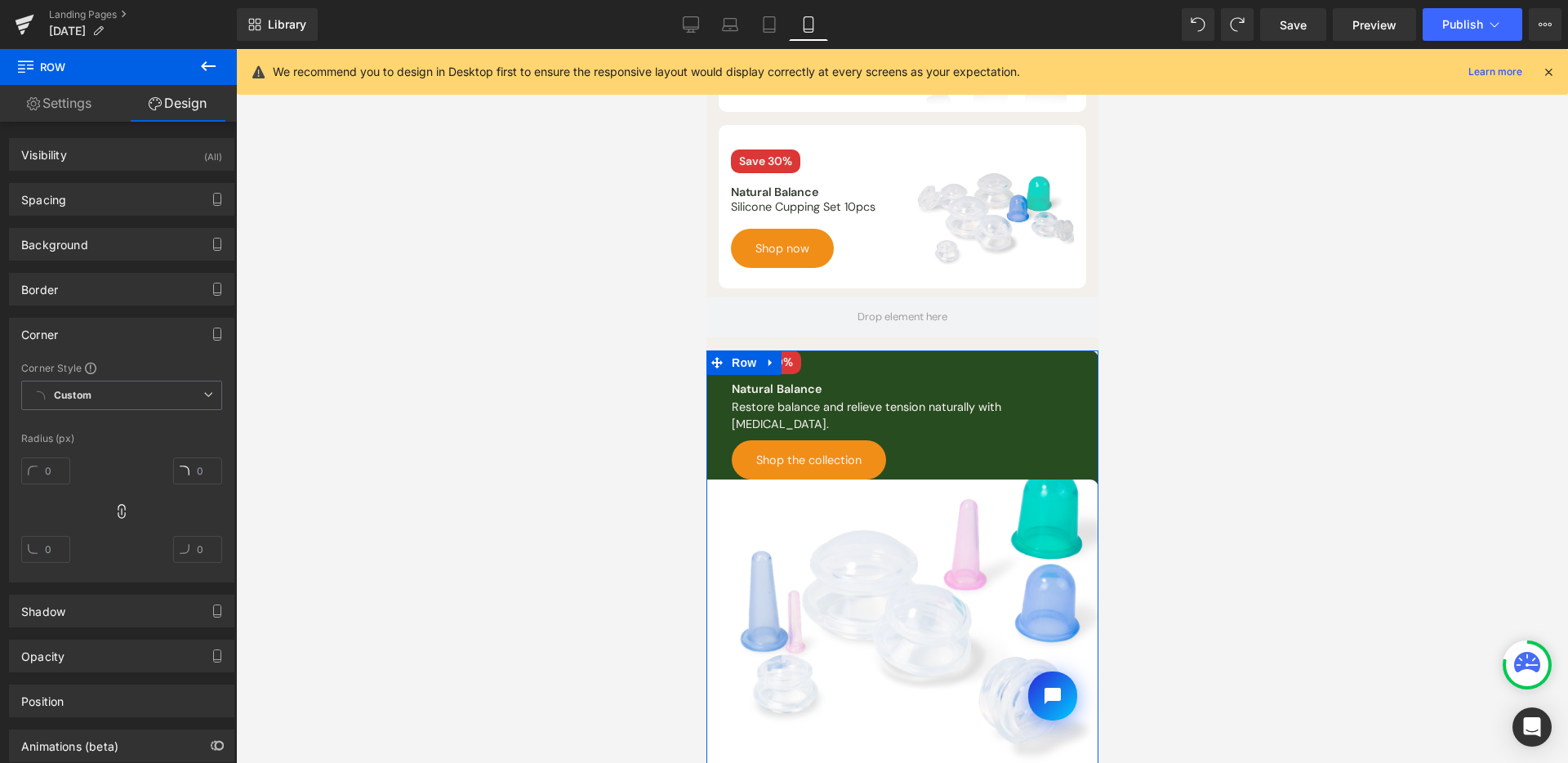
type input "10"
click at [47, 478] on input "10" at bounding box center [45, 471] width 49 height 27
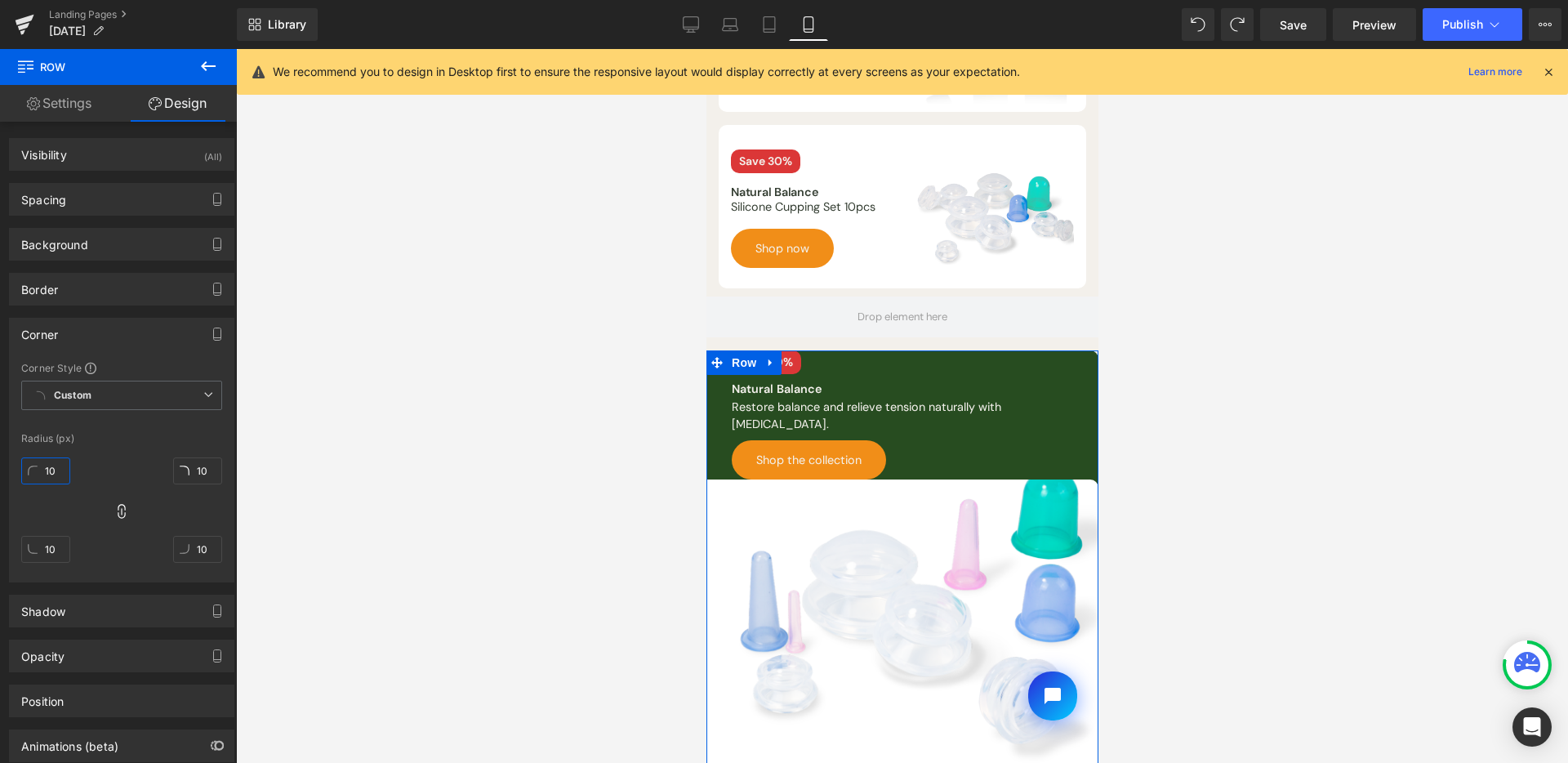
type input "0"
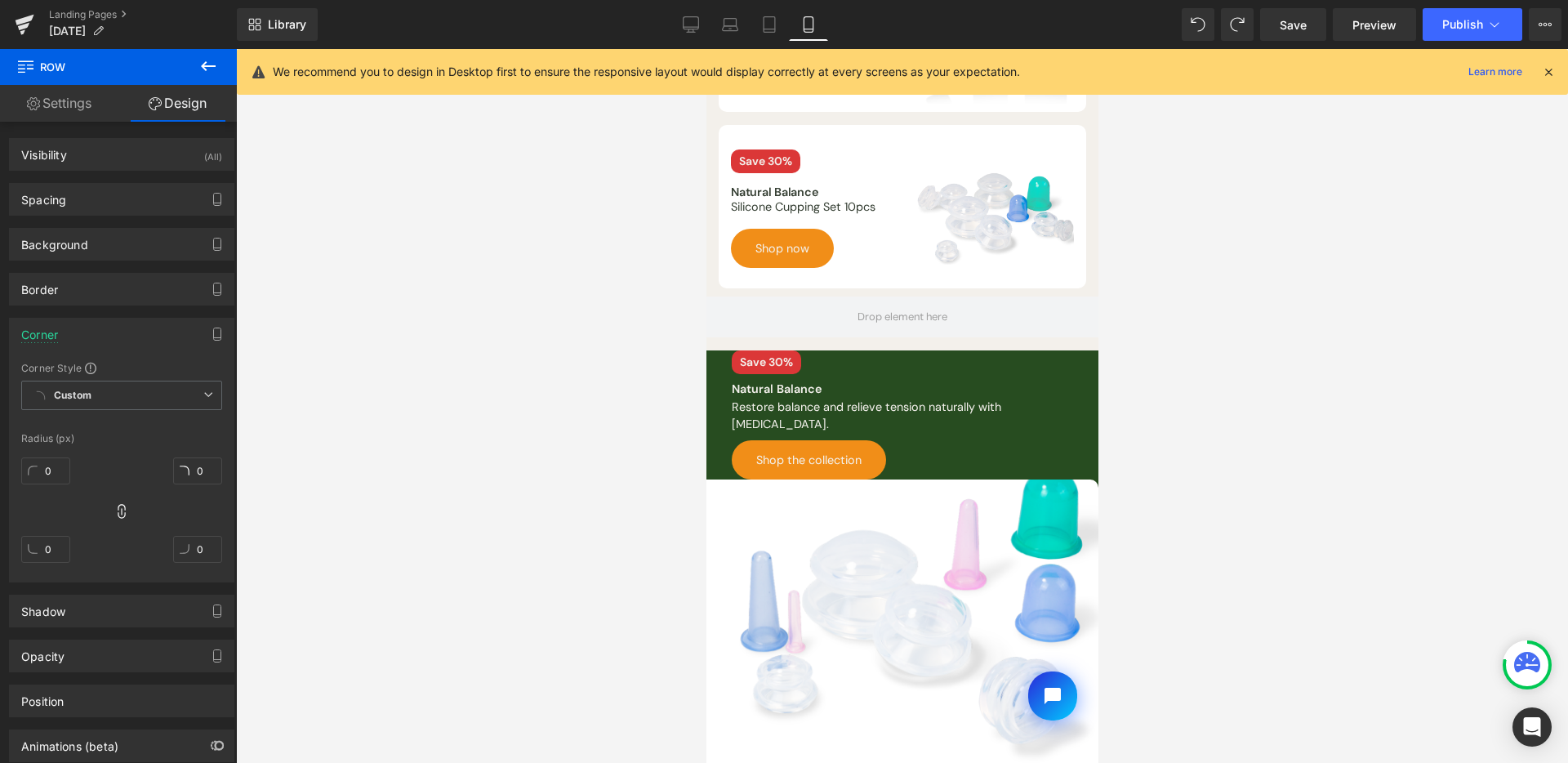
click at [624, 414] on div at bounding box center [901, 405] width 1332 height 714
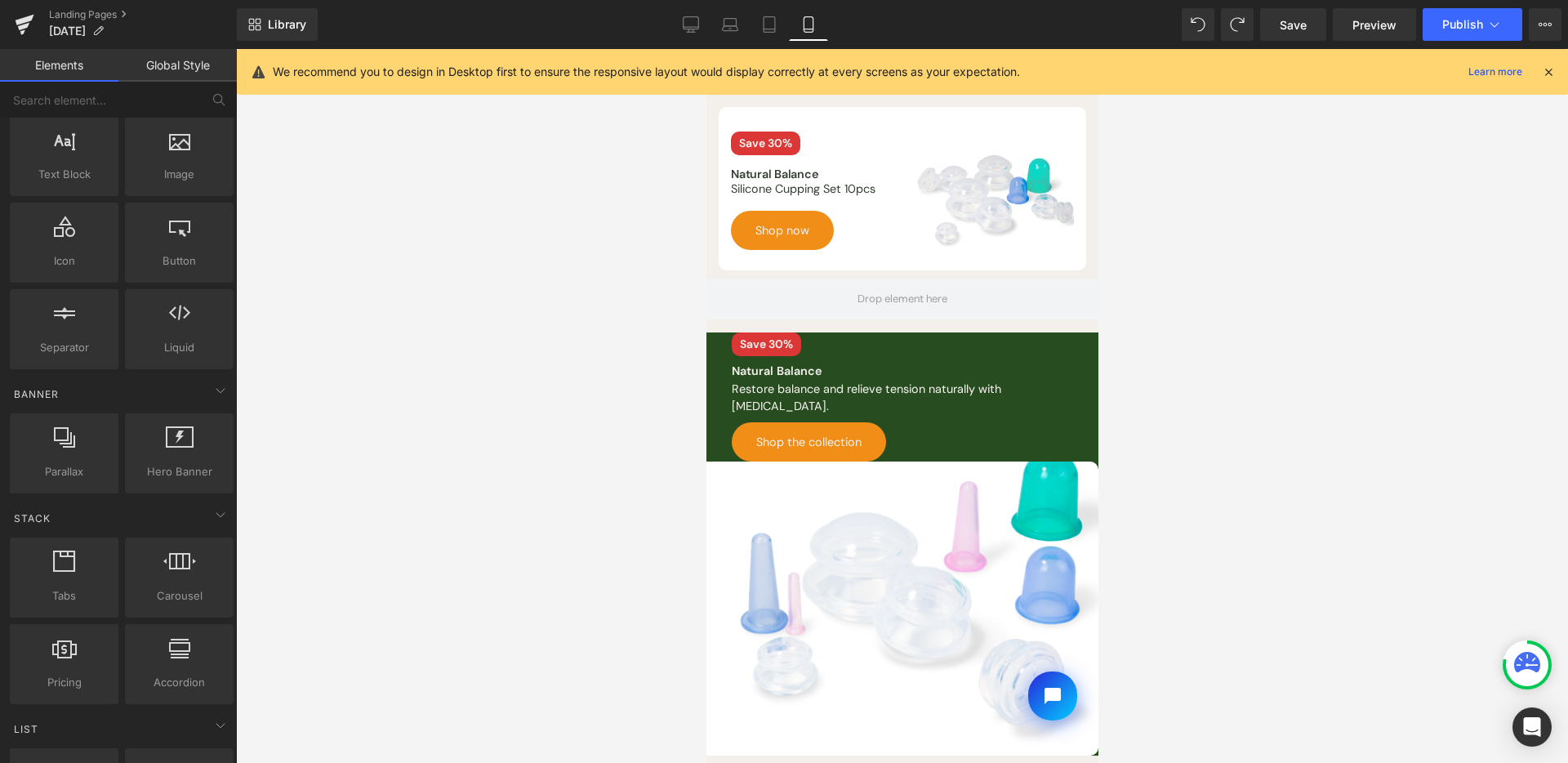
scroll to position [187, 0]
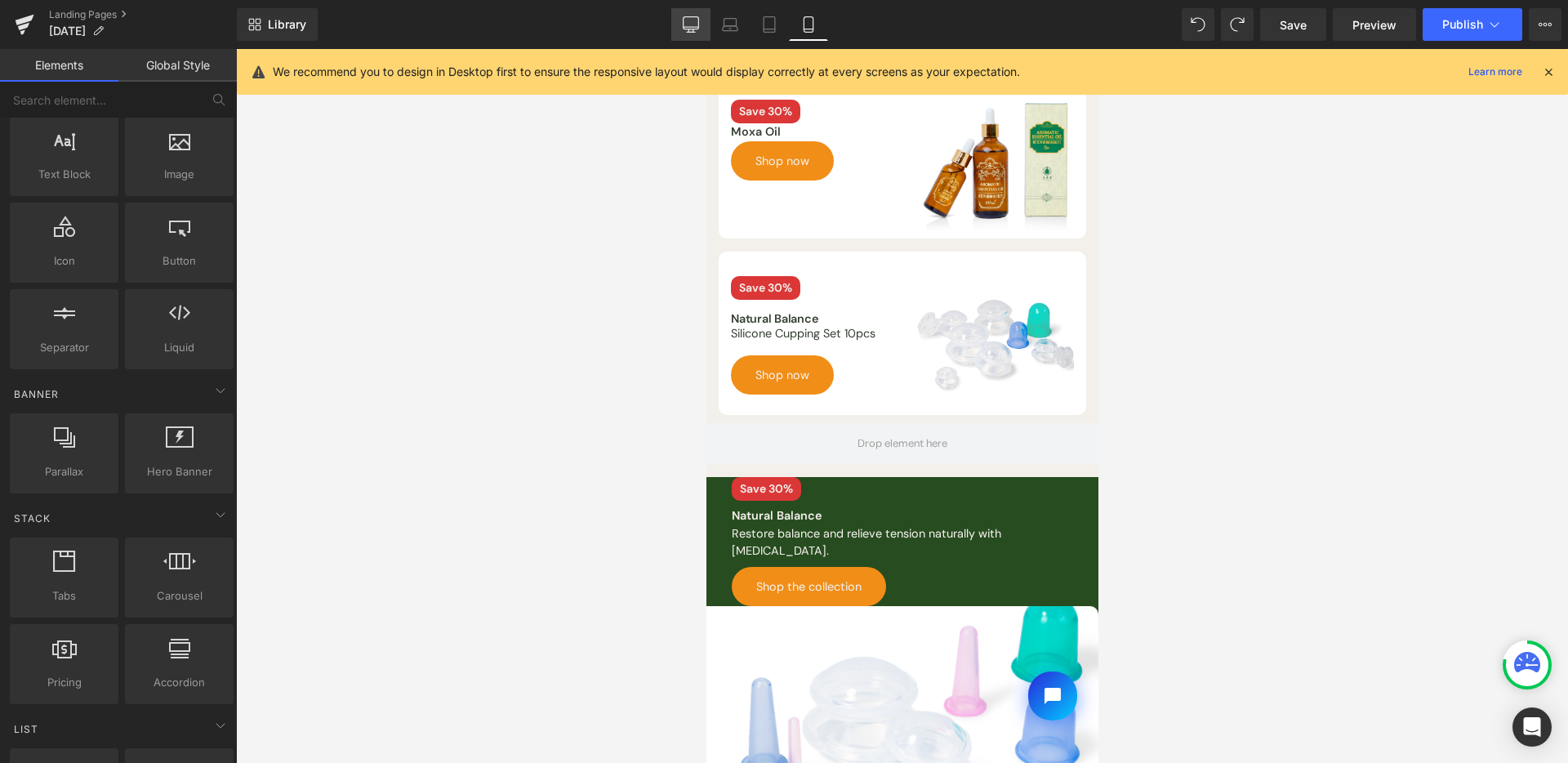
click at [683, 17] on icon at bounding box center [691, 23] width 16 height 12
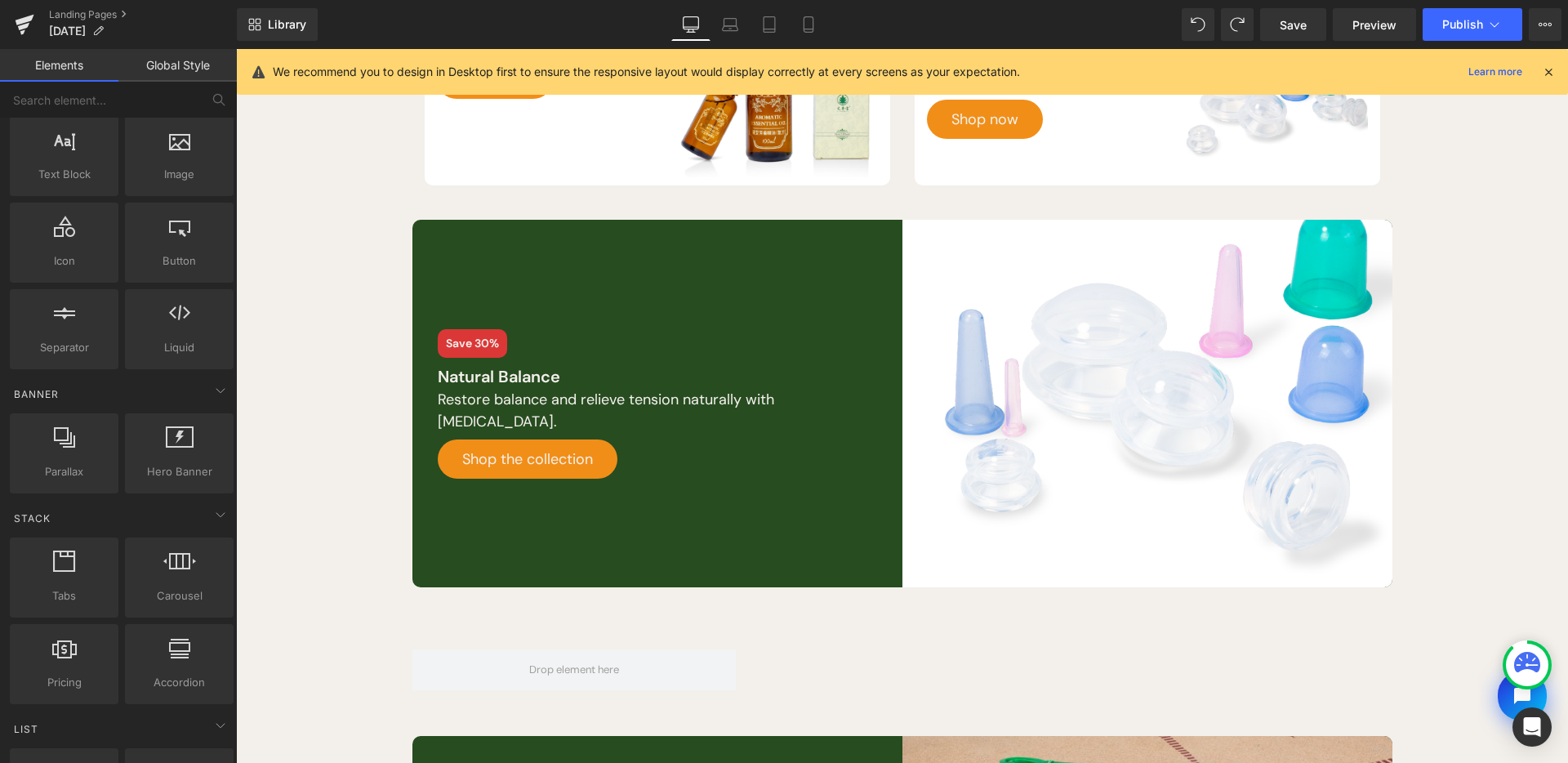
scroll to position [563, 0]
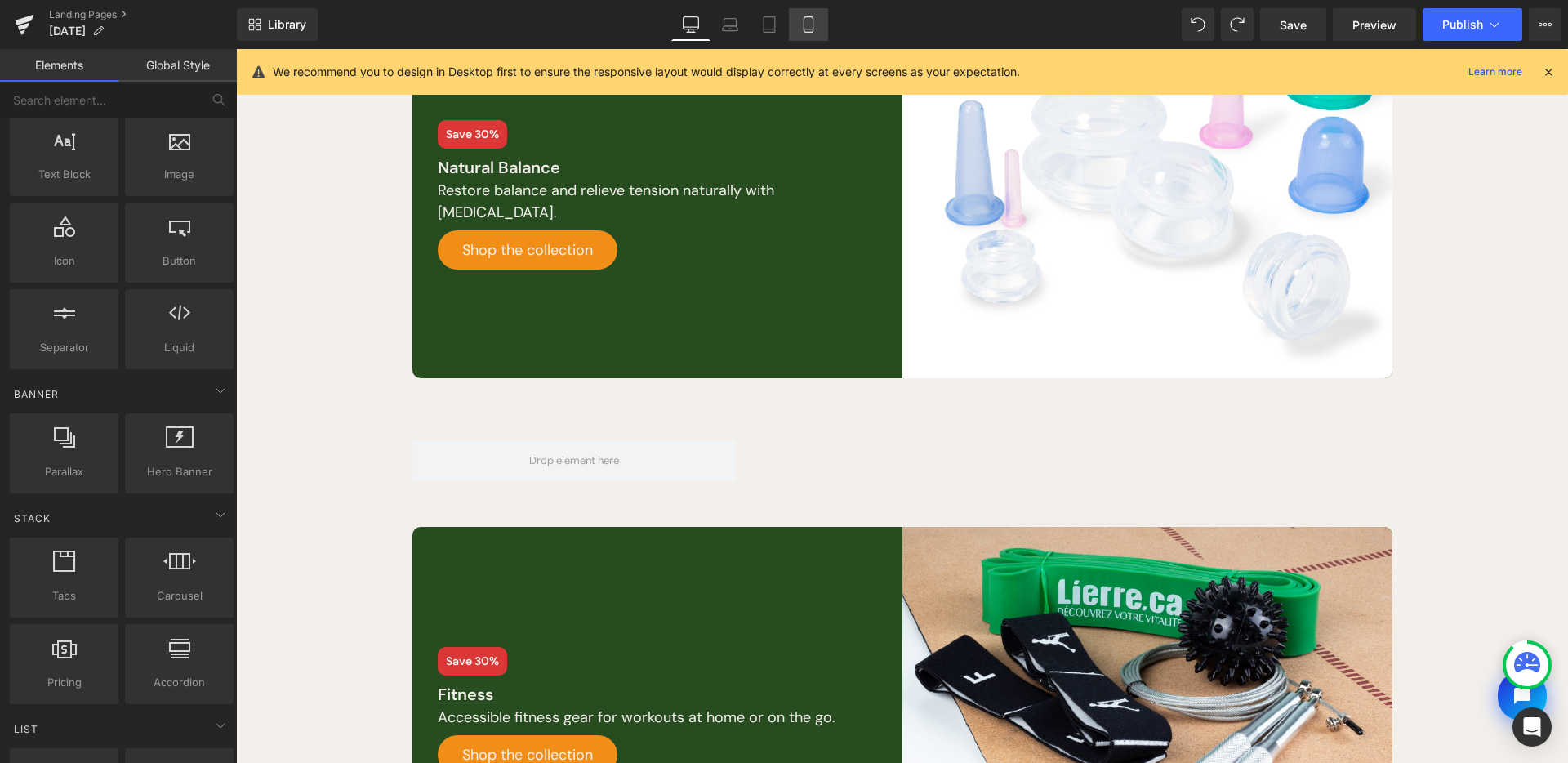
click at [820, 25] on link "Mobile" at bounding box center [809, 24] width 40 height 33
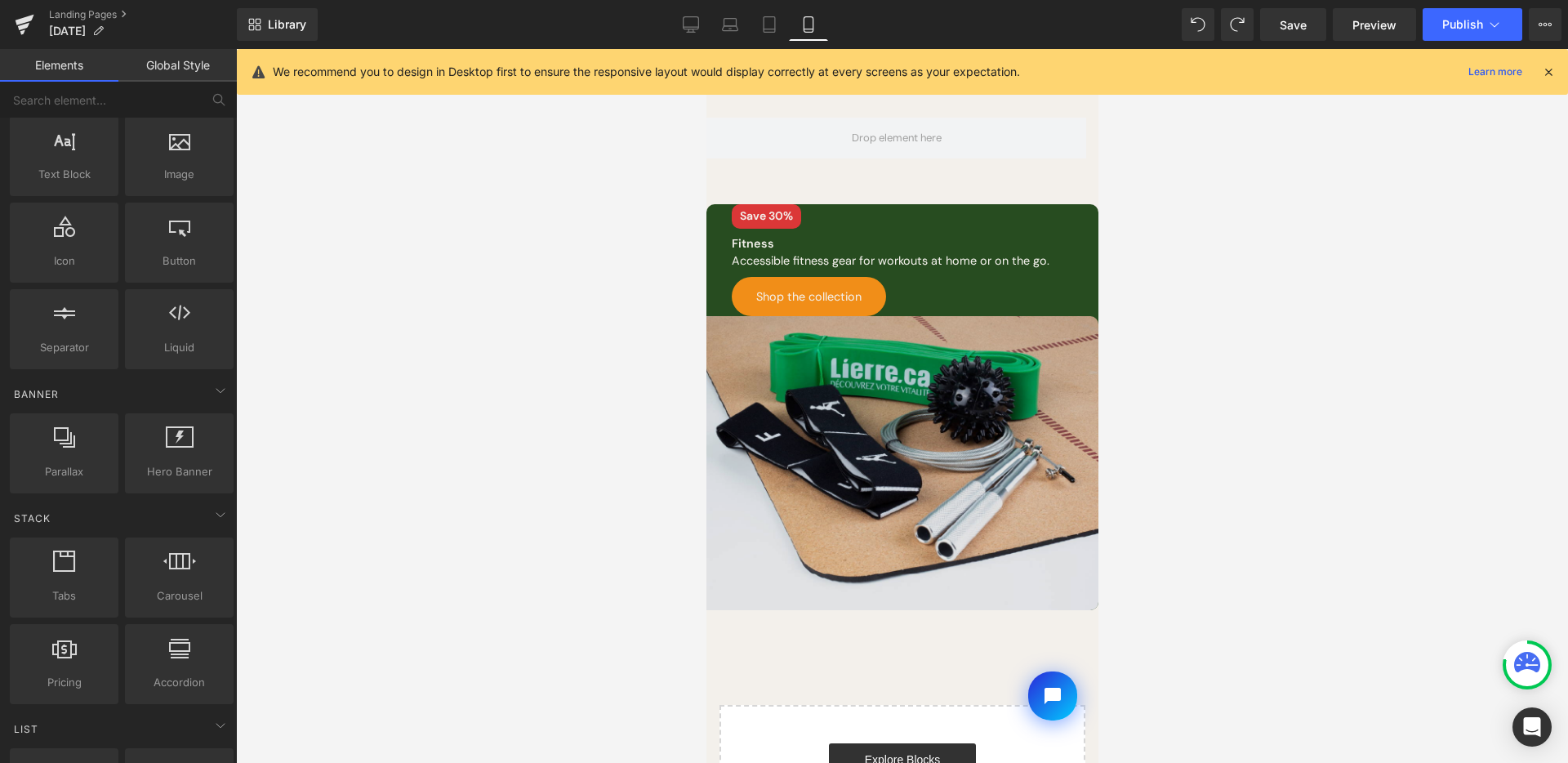
scroll to position [1029, 0]
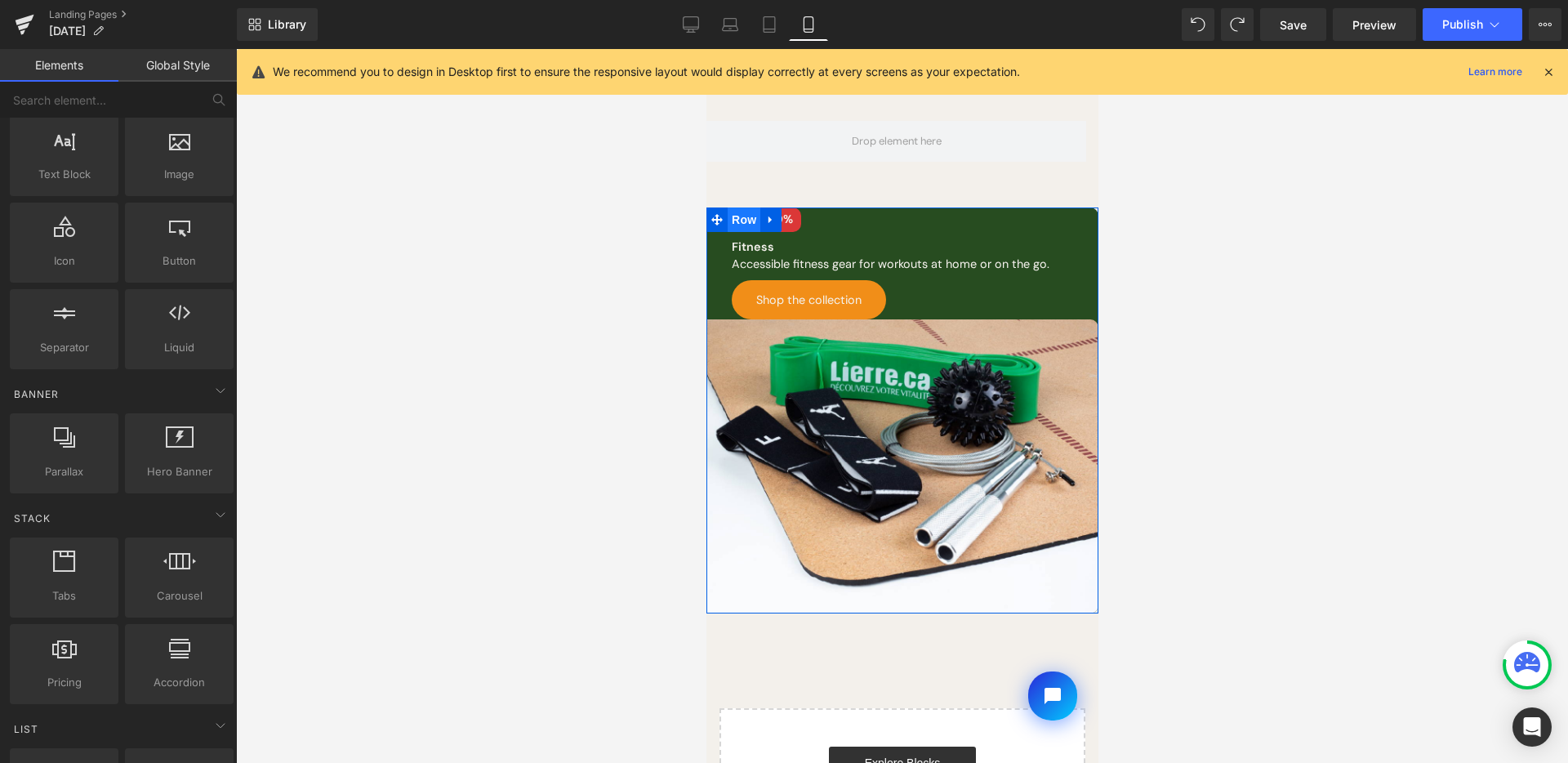
click at [741, 207] on span "Row" at bounding box center [743, 219] width 33 height 25
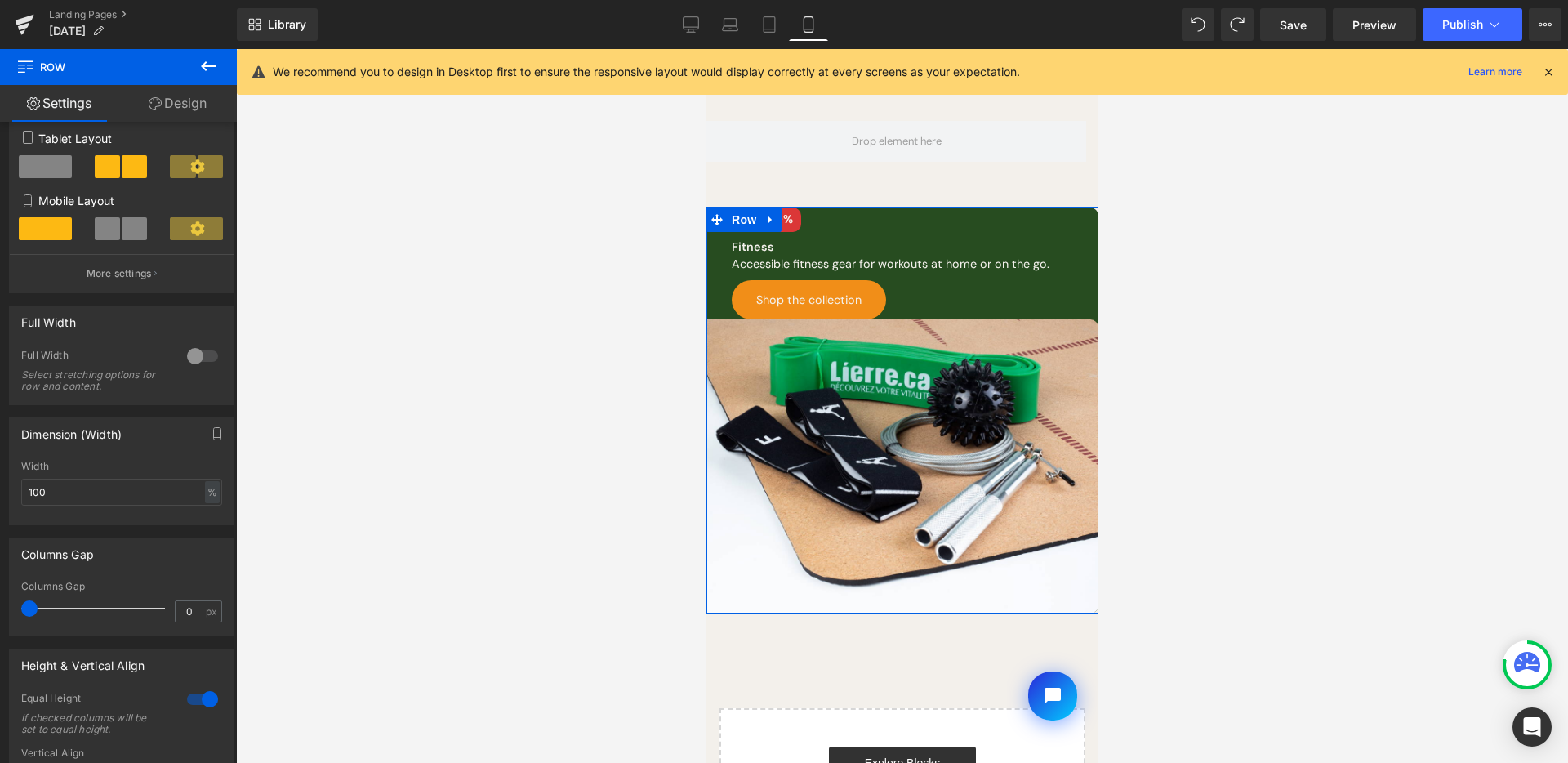
scroll to position [543, 0]
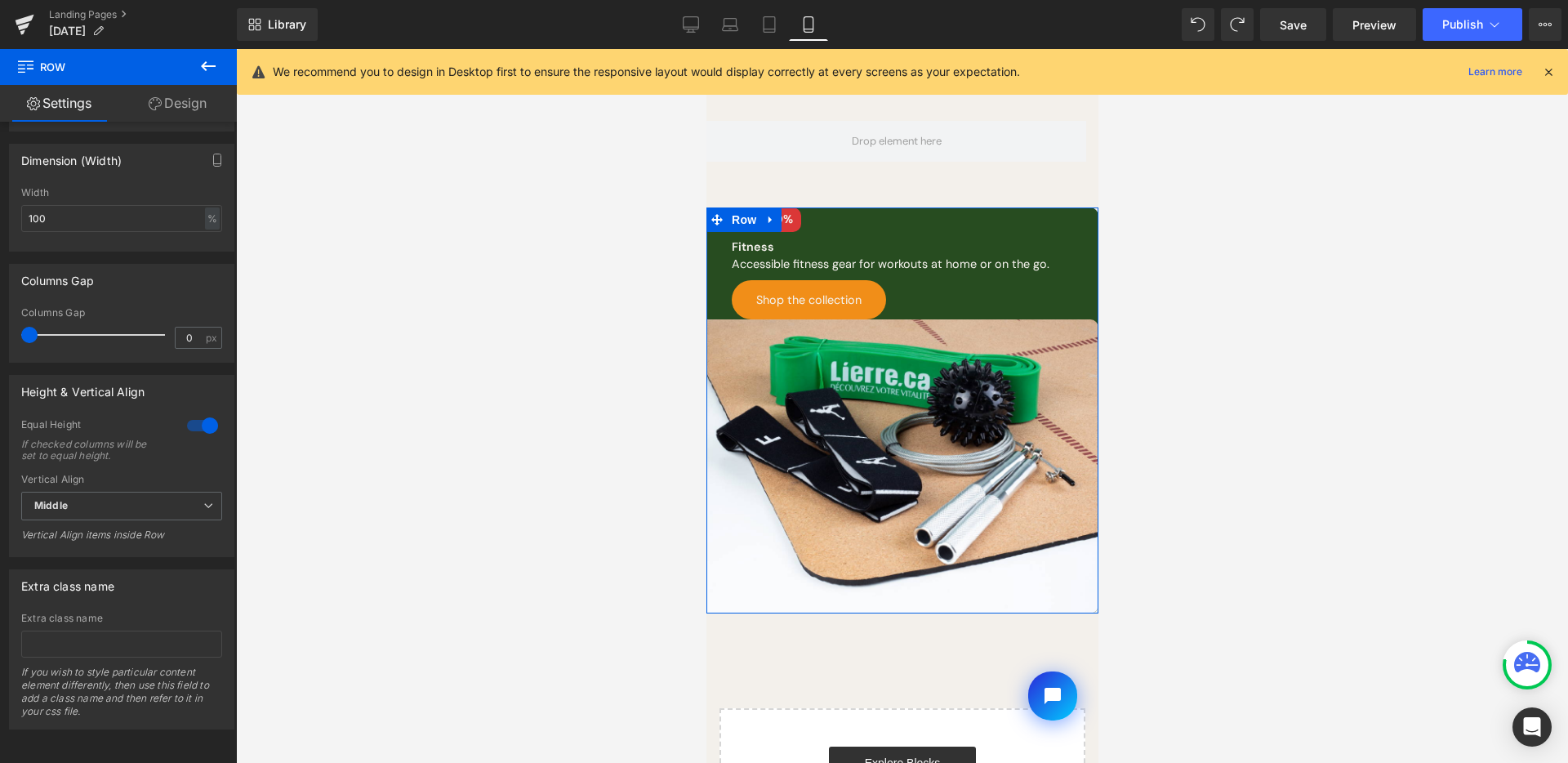
drag, startPoint x: 186, startPoint y: 104, endPoint x: 365, endPoint y: 358, distance: 310.7
click at [186, 104] on link "Design" at bounding box center [178, 103] width 119 height 37
click at [0, 0] on div "Border" at bounding box center [0, 0] width 0 height 0
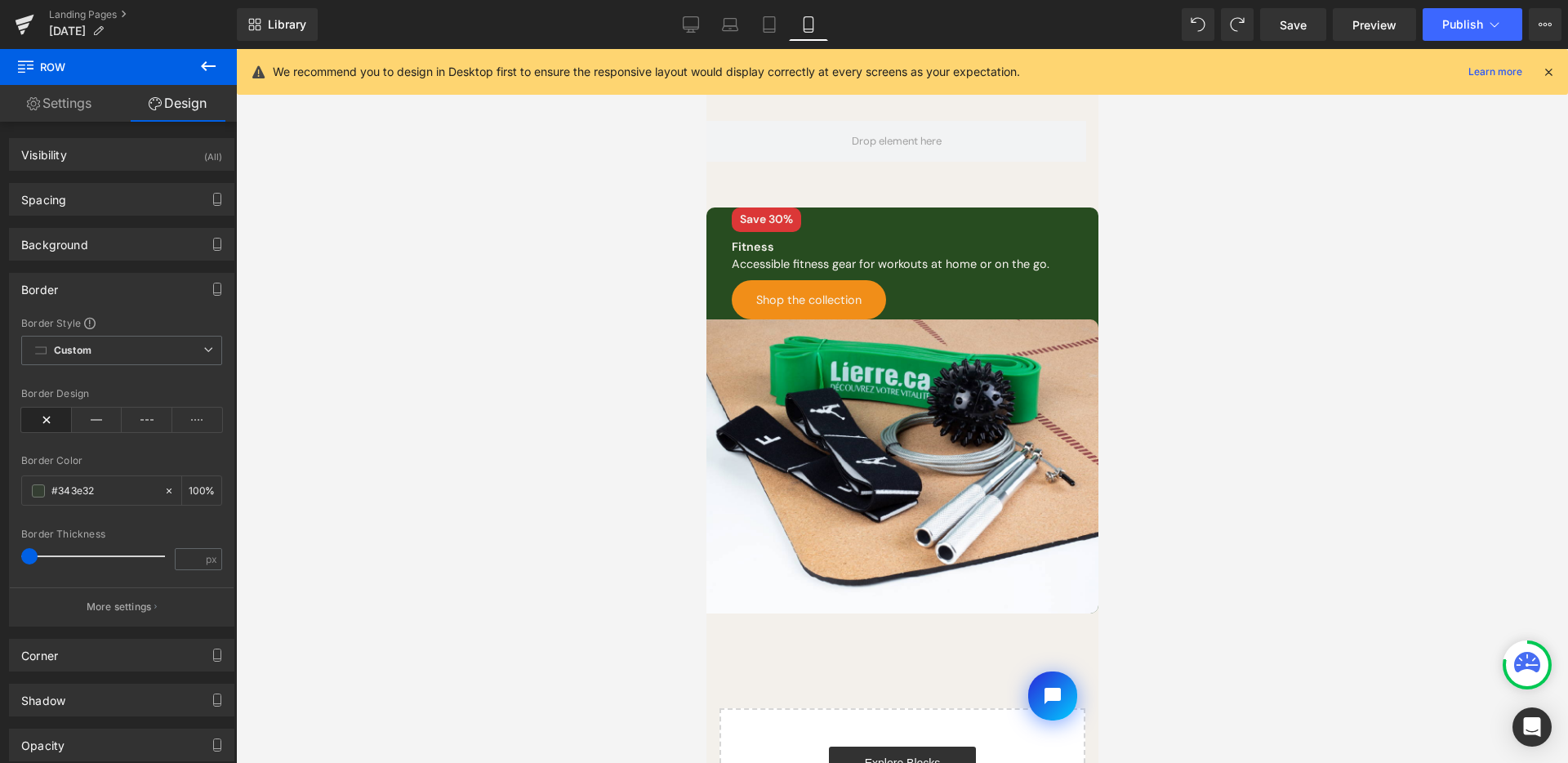
type input "#343e32"
type input "100"
type input "0"
type input "10"
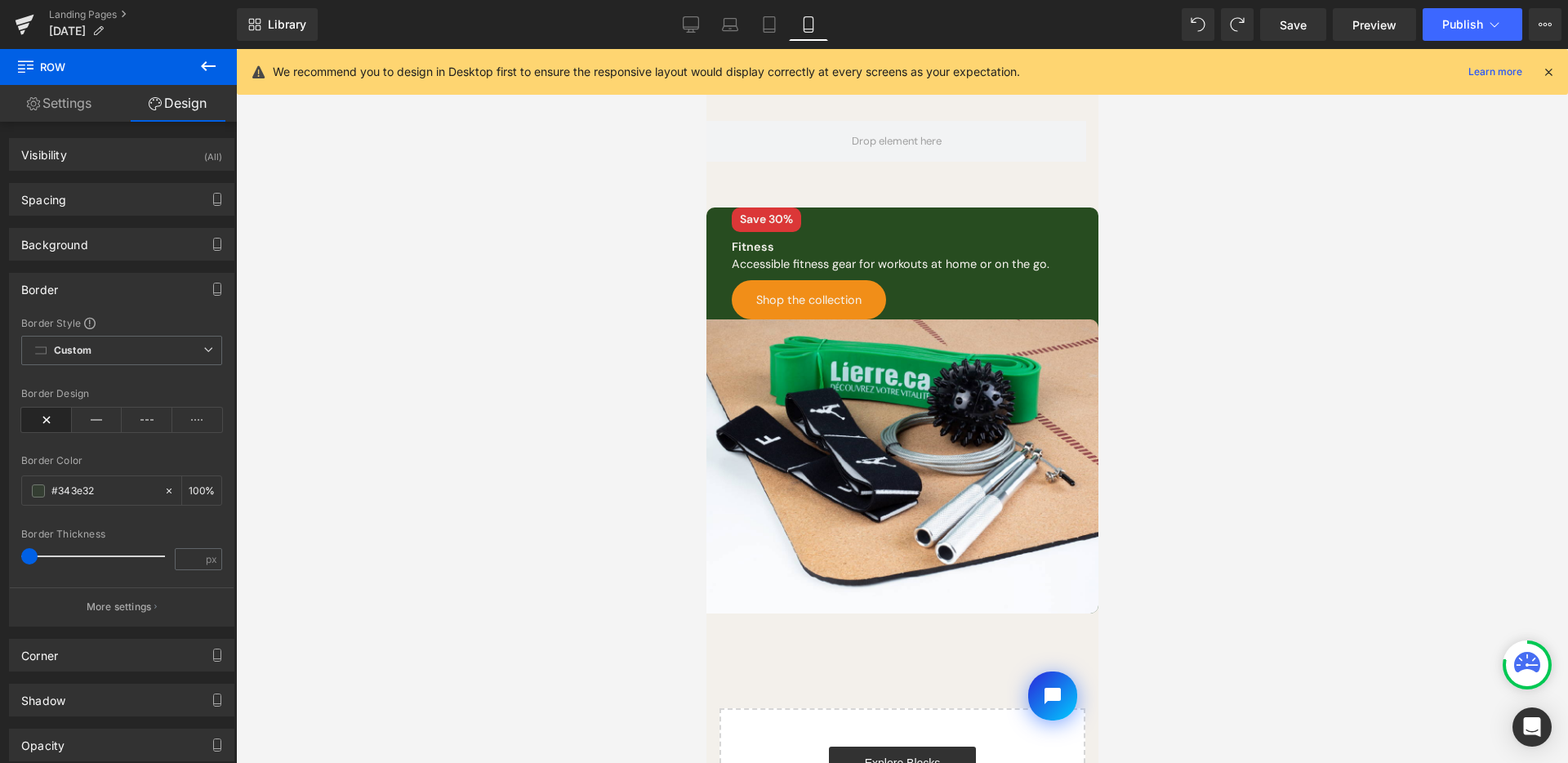
type input "10"
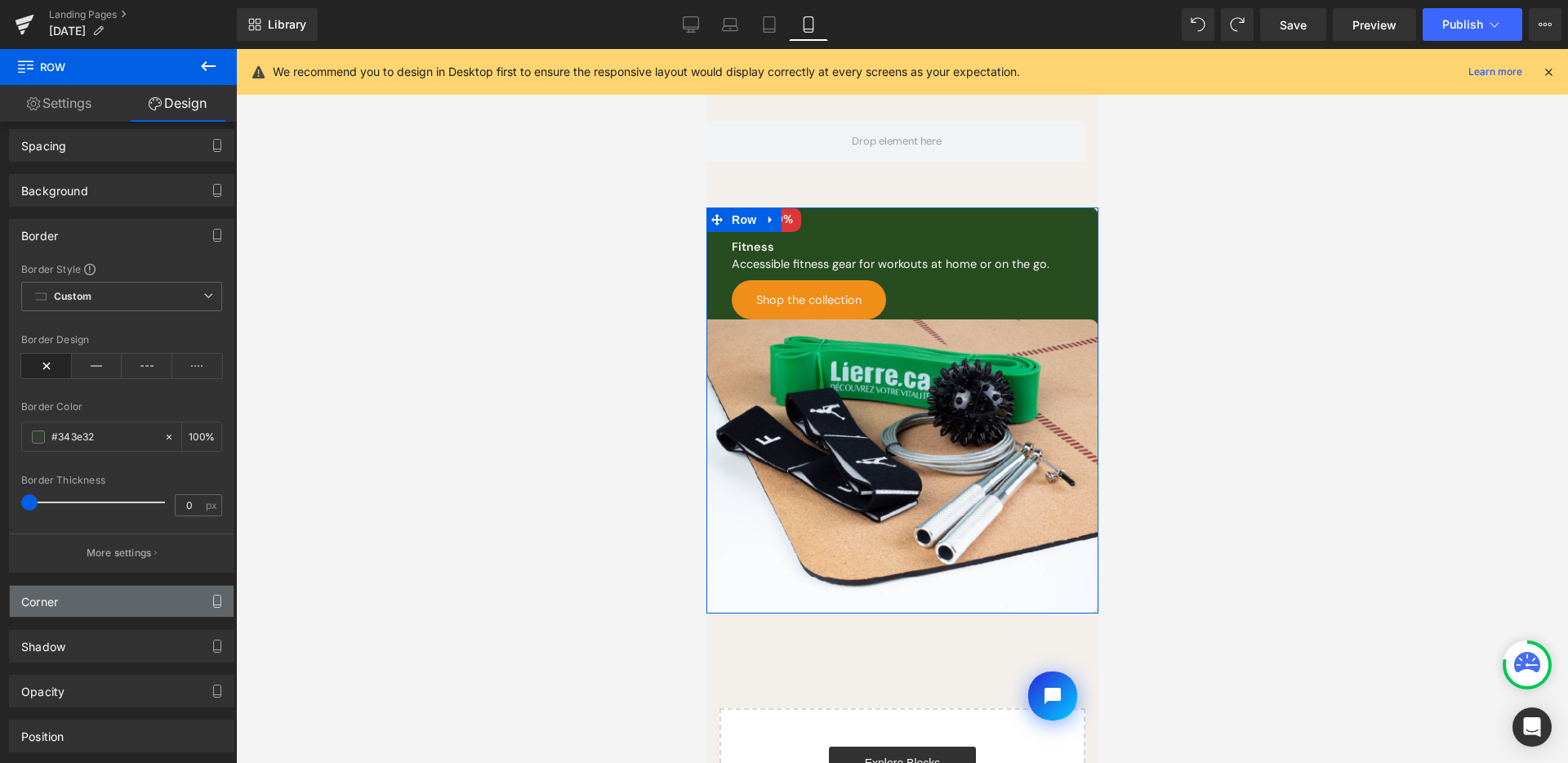
scroll to position [179, 0]
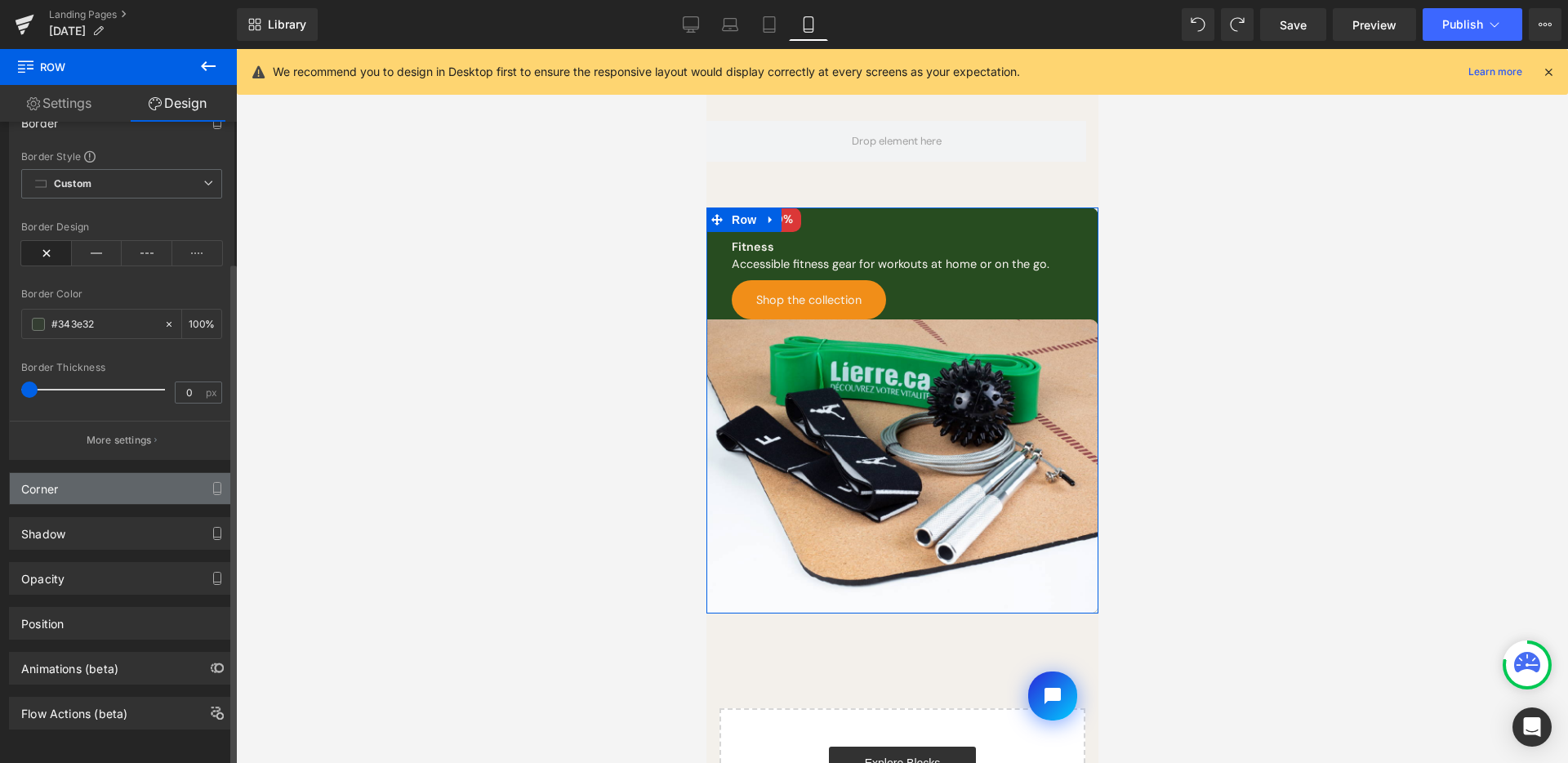
click at [125, 478] on div "Corner" at bounding box center [122, 488] width 224 height 31
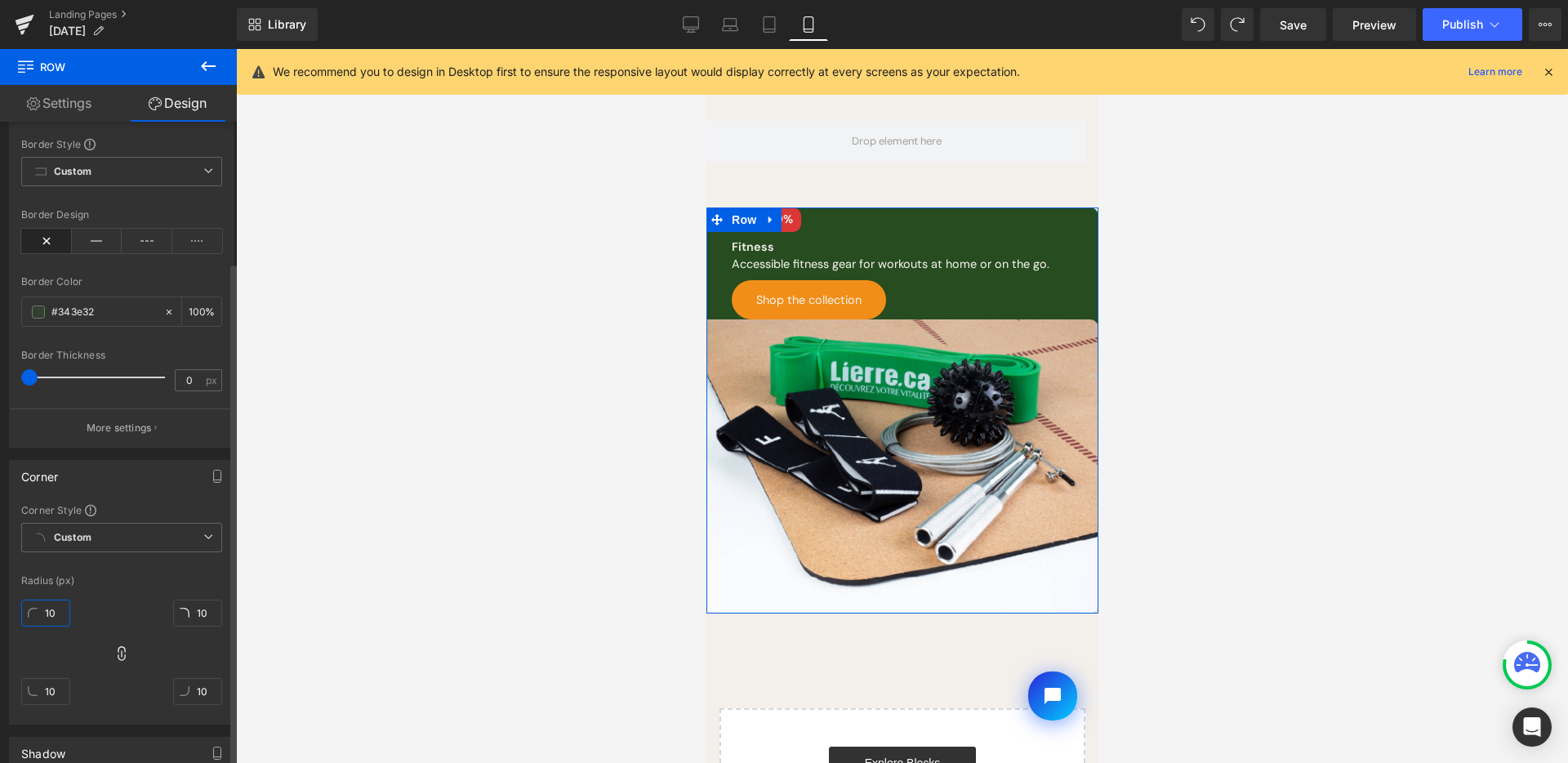
drag, startPoint x: 48, startPoint y: 612, endPoint x: 131, endPoint y: 606, distance: 83.2
click at [48, 611] on input "10" at bounding box center [45, 612] width 49 height 27
type input "0"
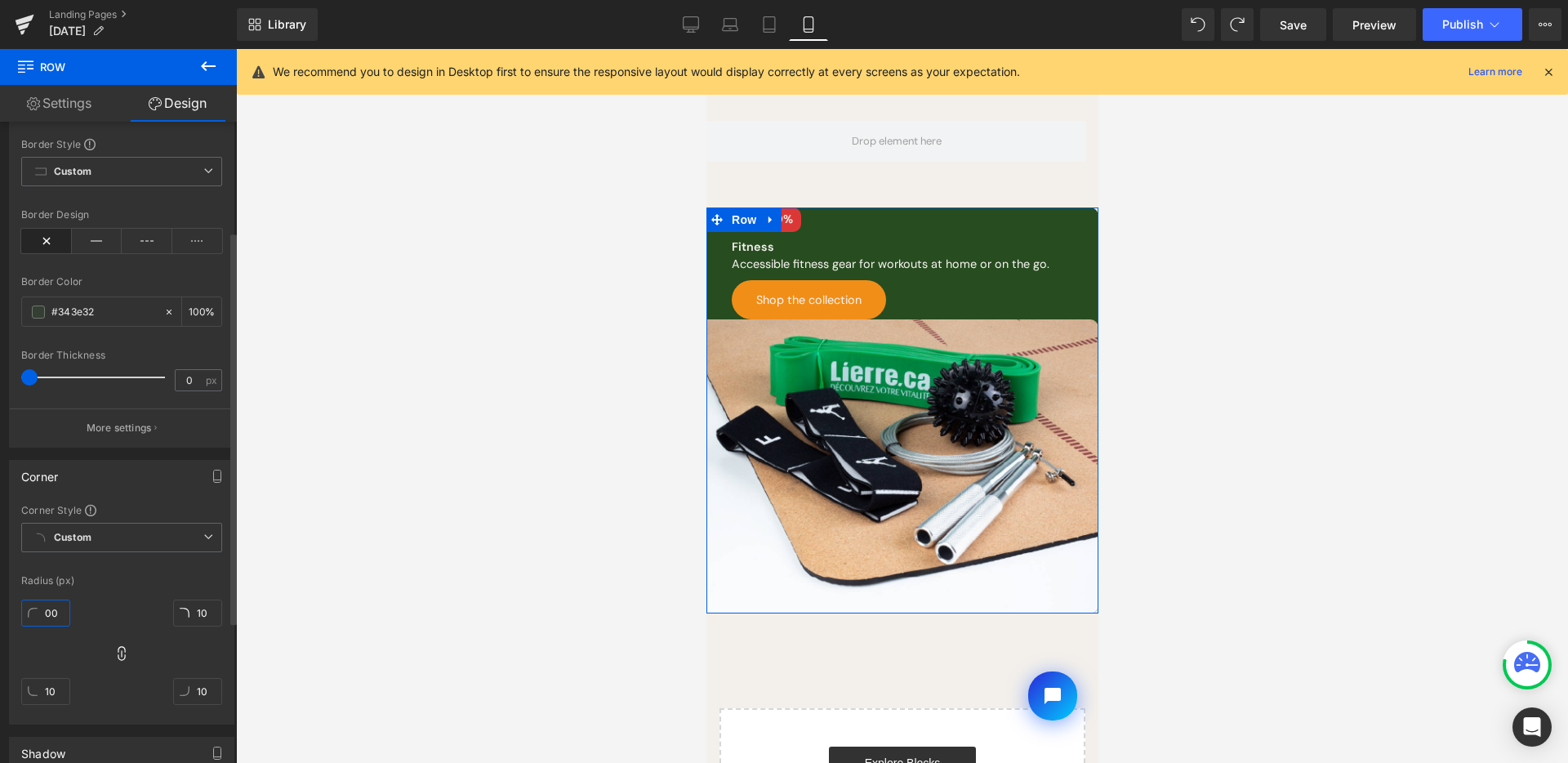
type input "0"
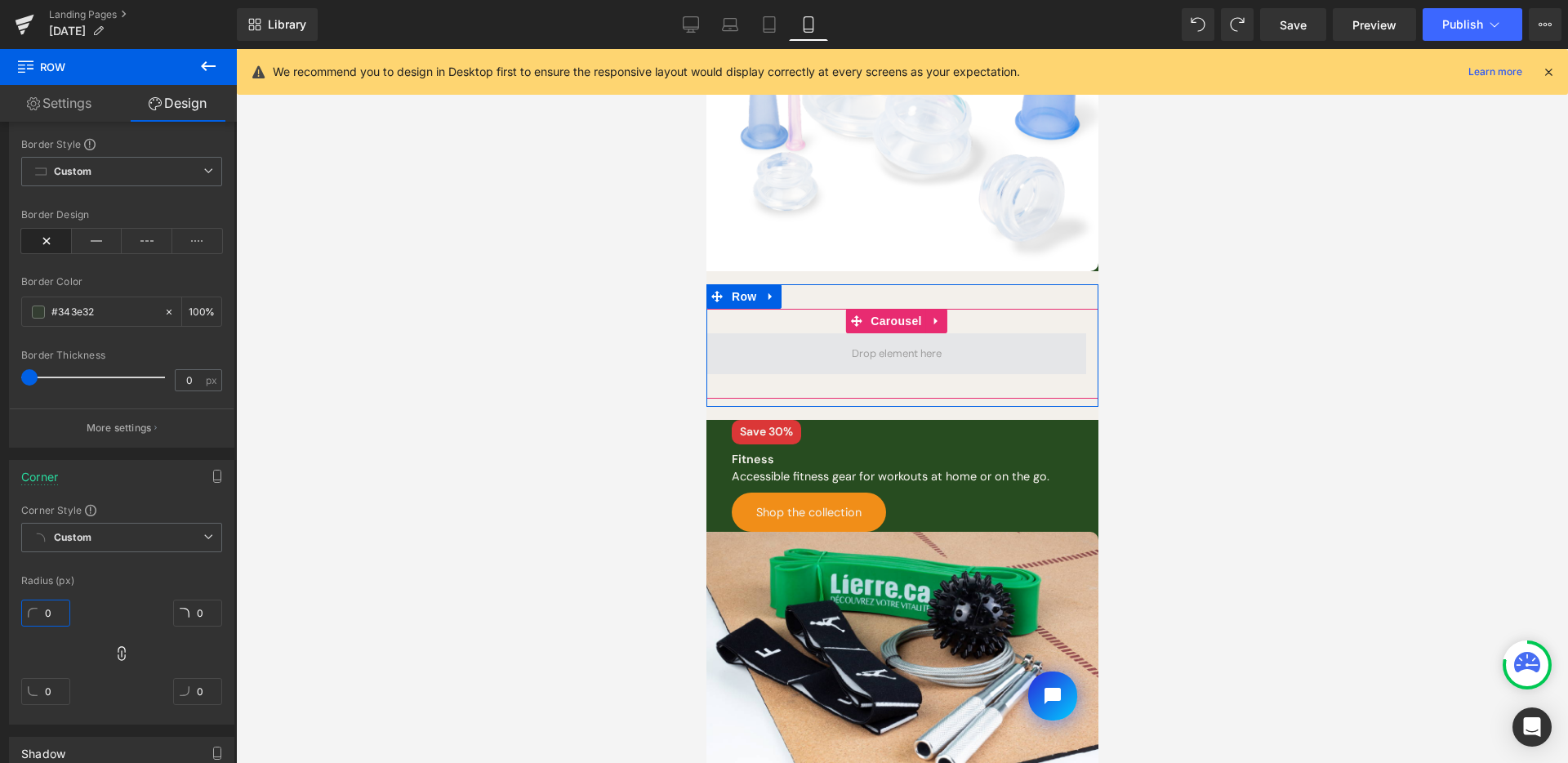
scroll to position [483, 0]
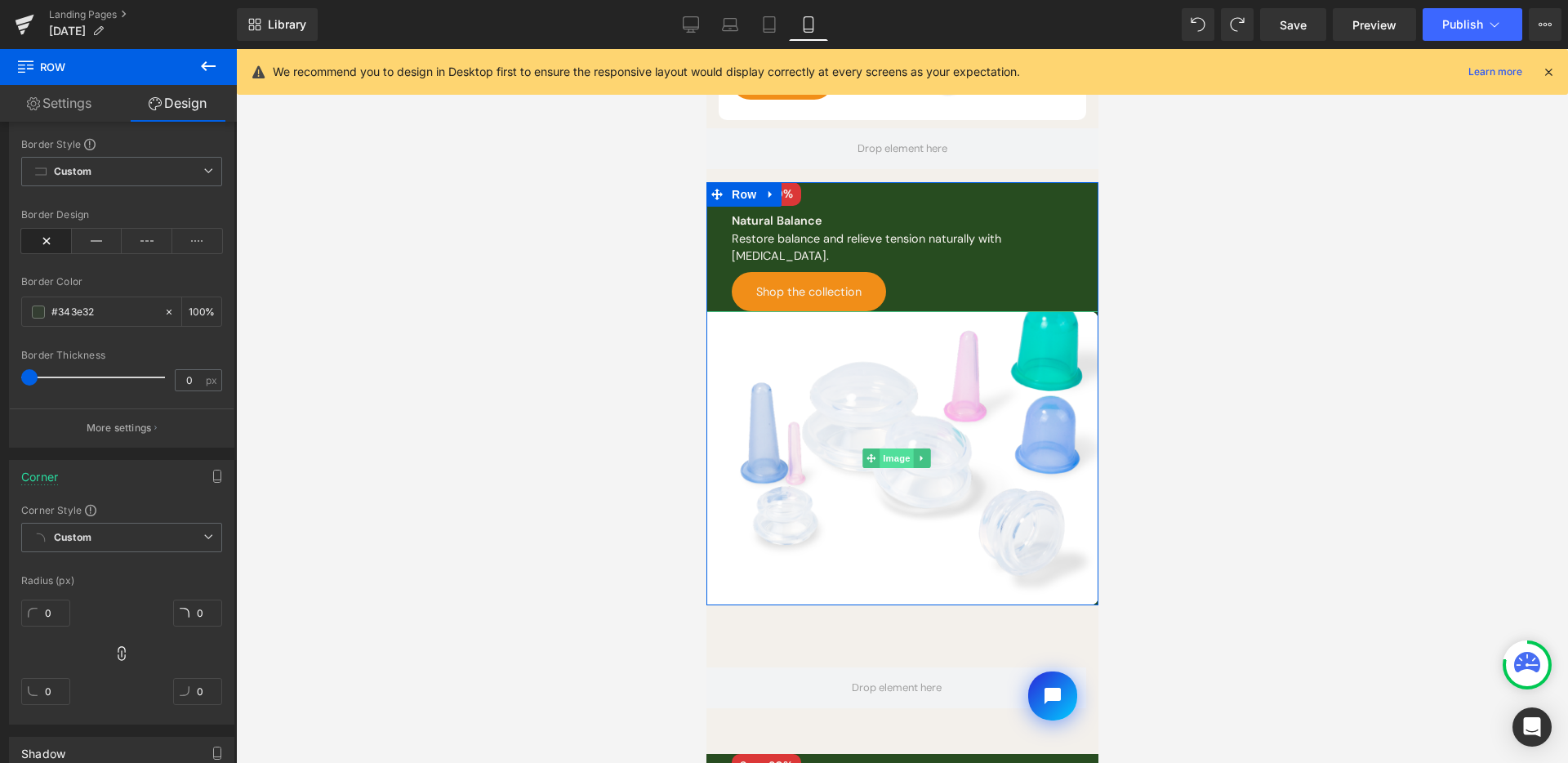
click at [899, 449] on span "Image" at bounding box center [895, 459] width 35 height 20
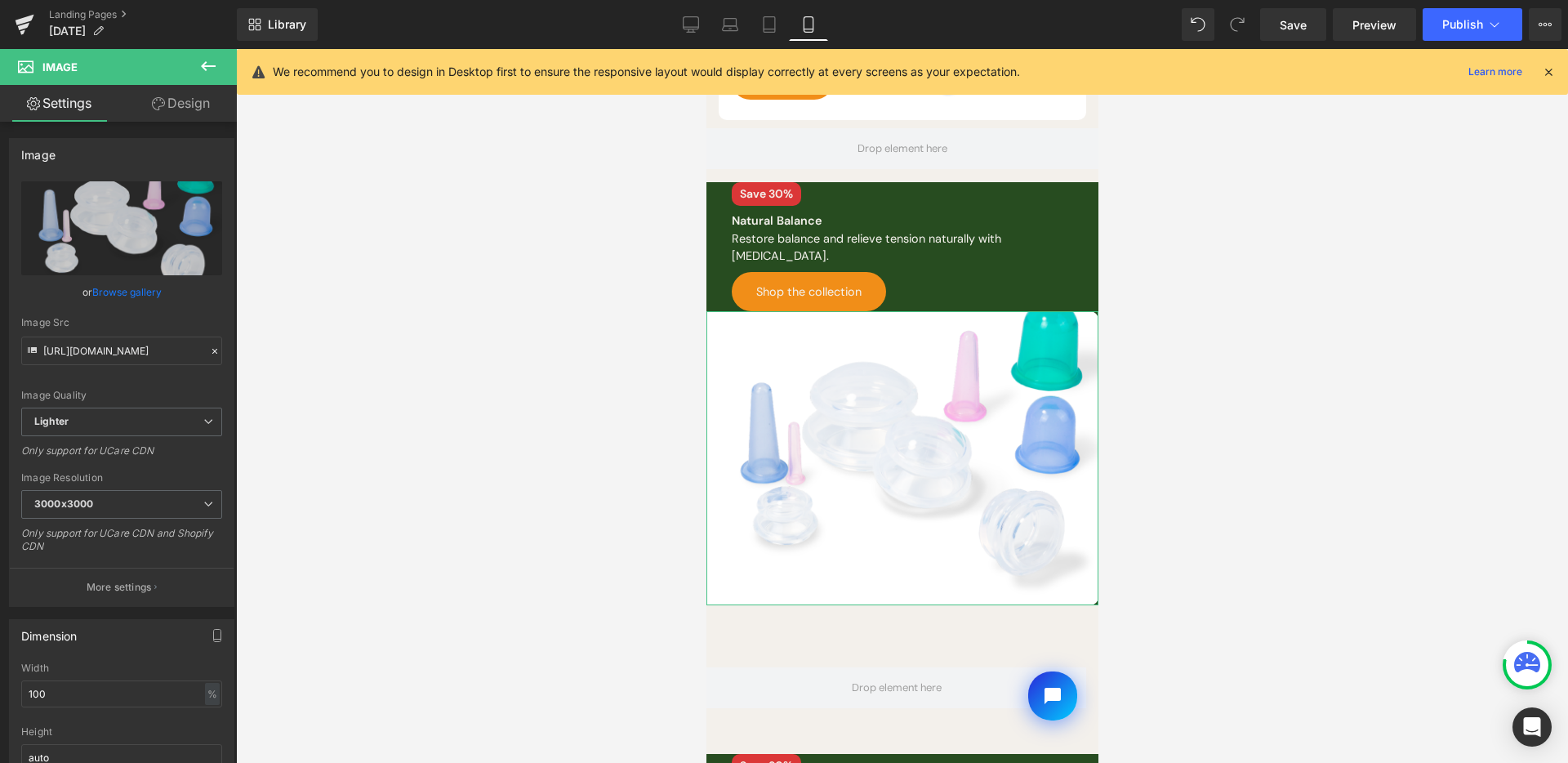
click at [152, 109] on icon at bounding box center [157, 103] width 13 height 13
click at [0, 0] on div "Spacing" at bounding box center [0, 0] width 0 height 0
click at [0, 0] on div "Visibility" at bounding box center [0, 0] width 0 height 0
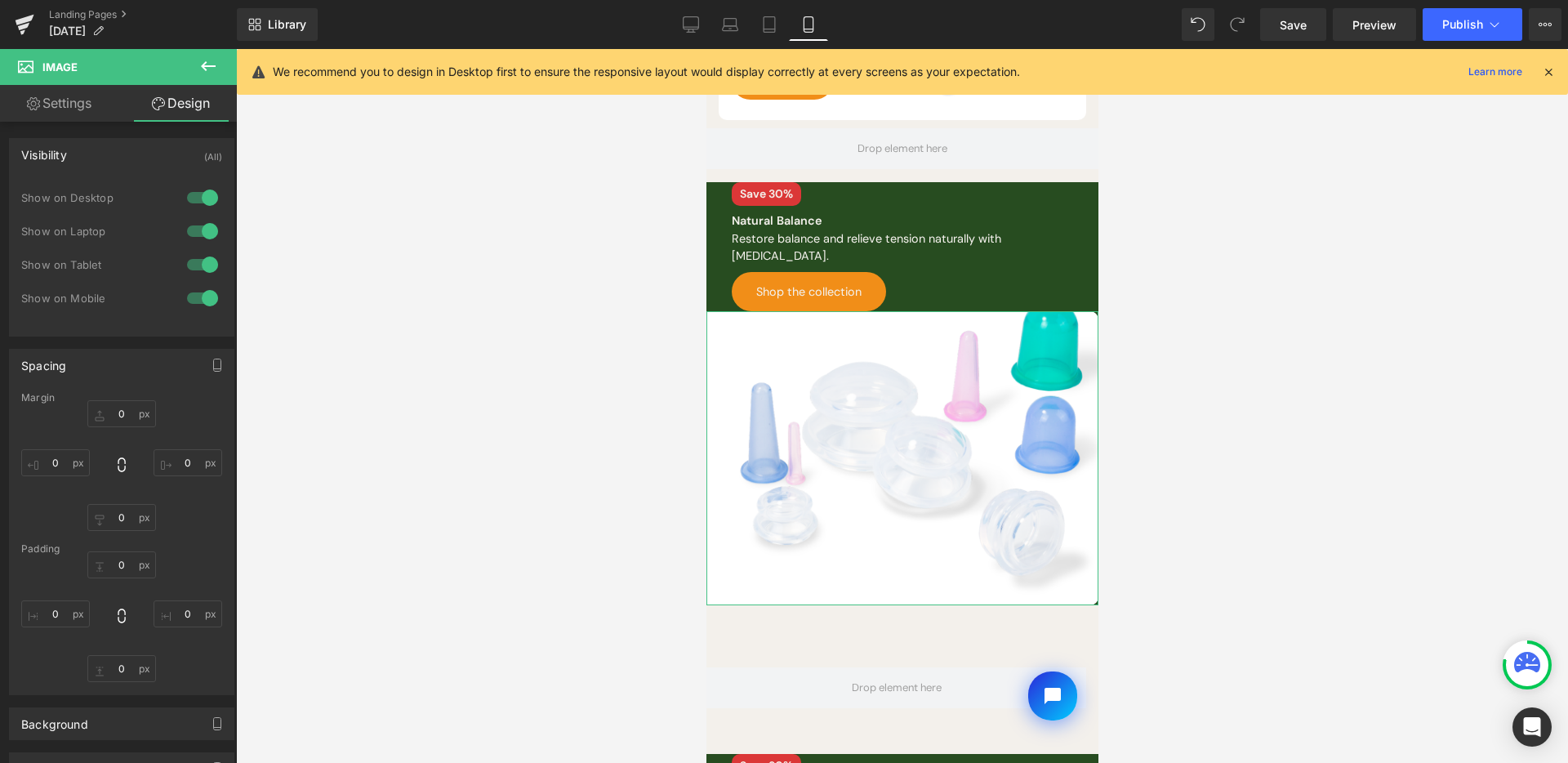
type input "0"
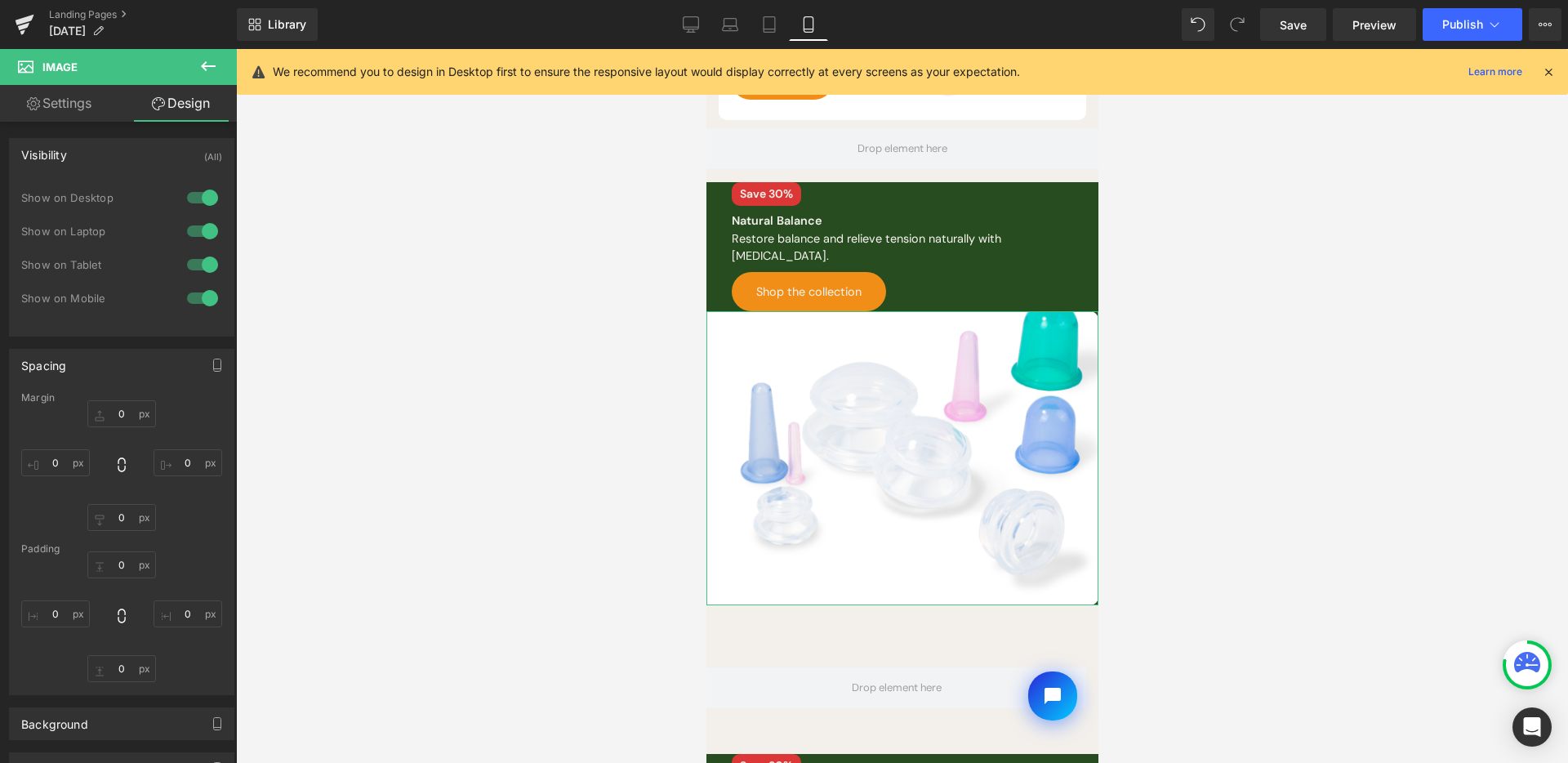
type input "0"
click at [196, 298] on div at bounding box center [203, 298] width 40 height 26
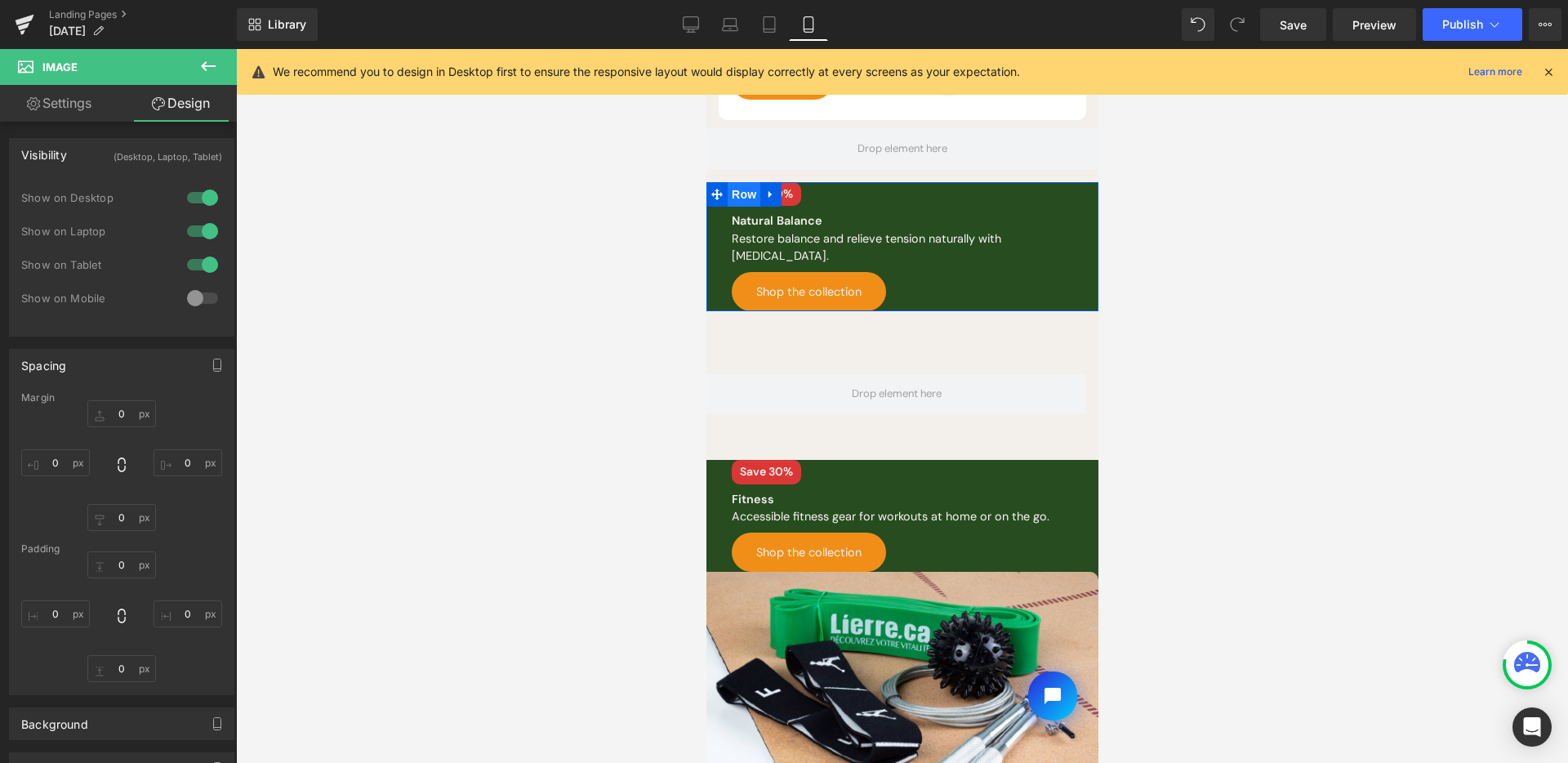
click at [731, 188] on span "Row" at bounding box center [743, 194] width 33 height 25
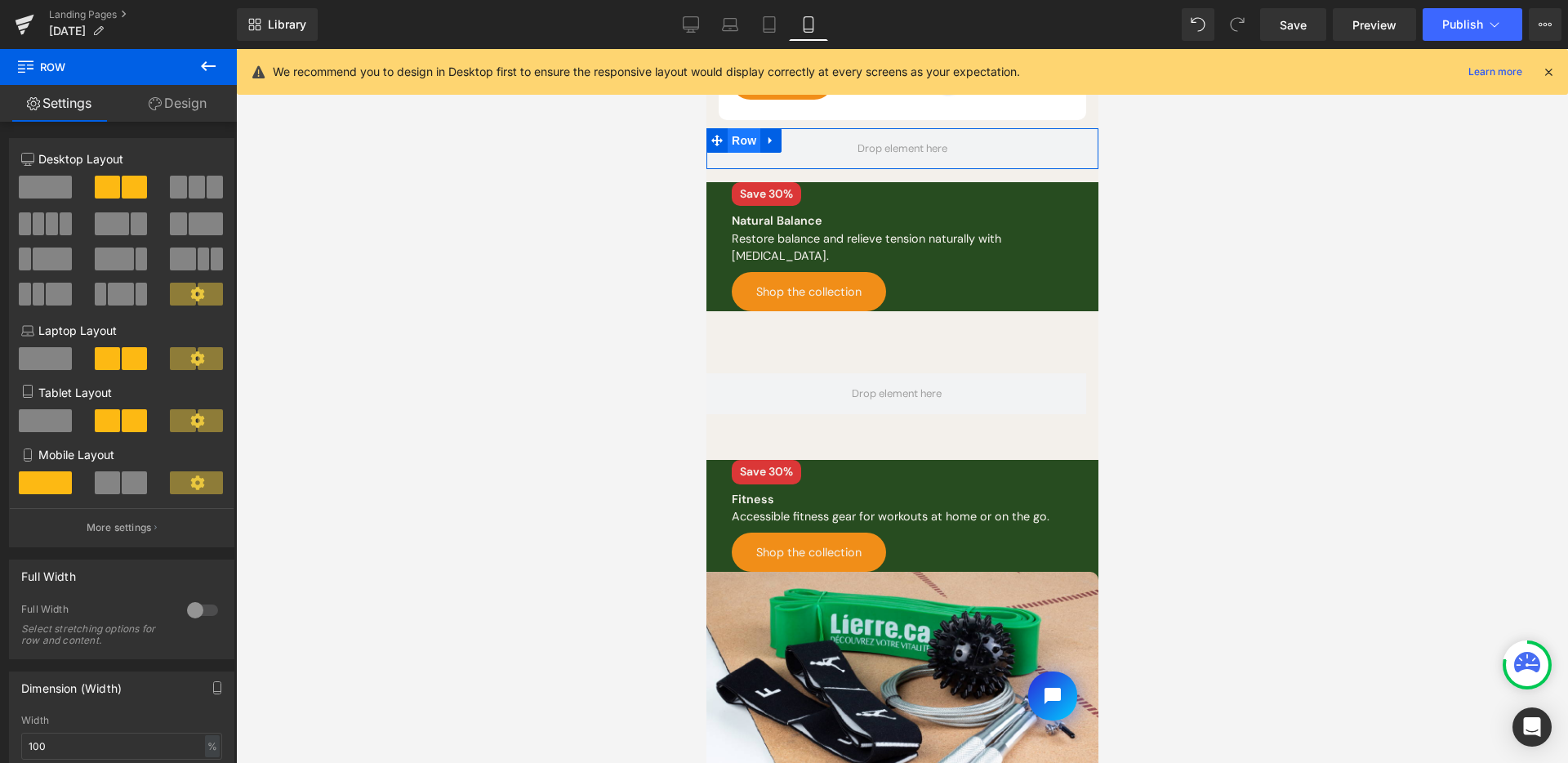
click at [738, 128] on span "Row" at bounding box center [743, 140] width 33 height 25
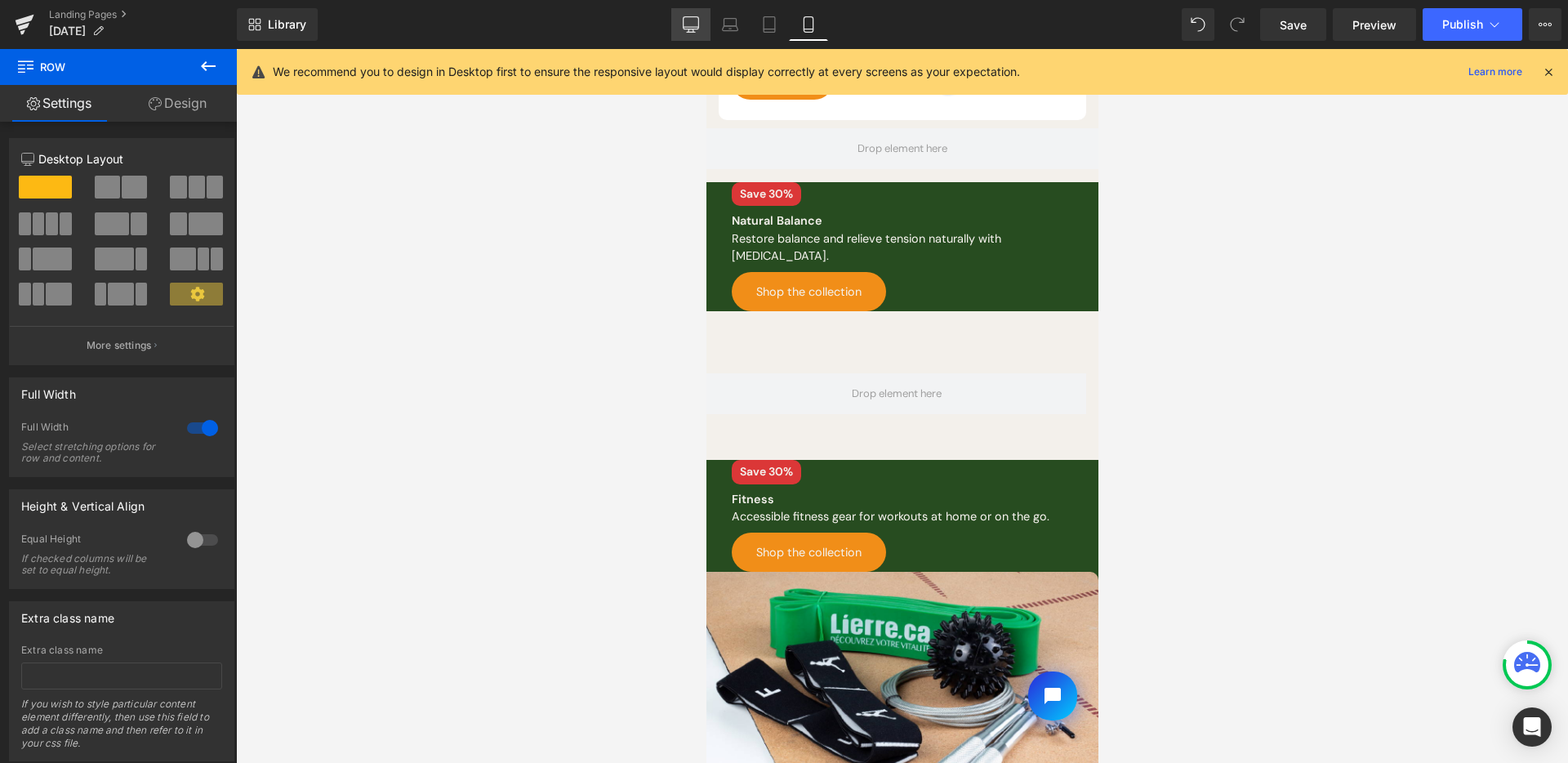
click at [681, 19] on link "Desktop" at bounding box center [691, 24] width 40 height 33
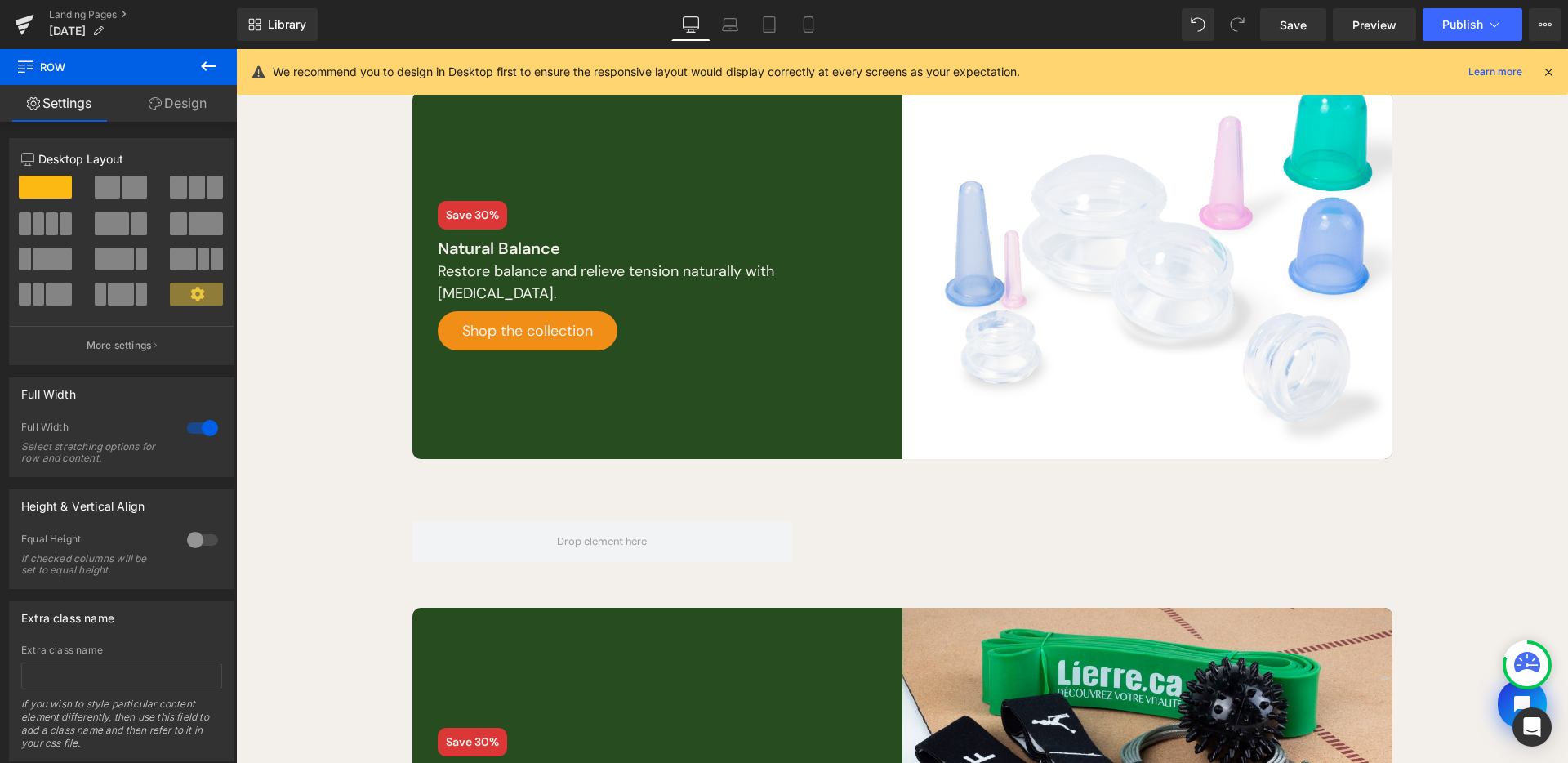
scroll to position [0, 0]
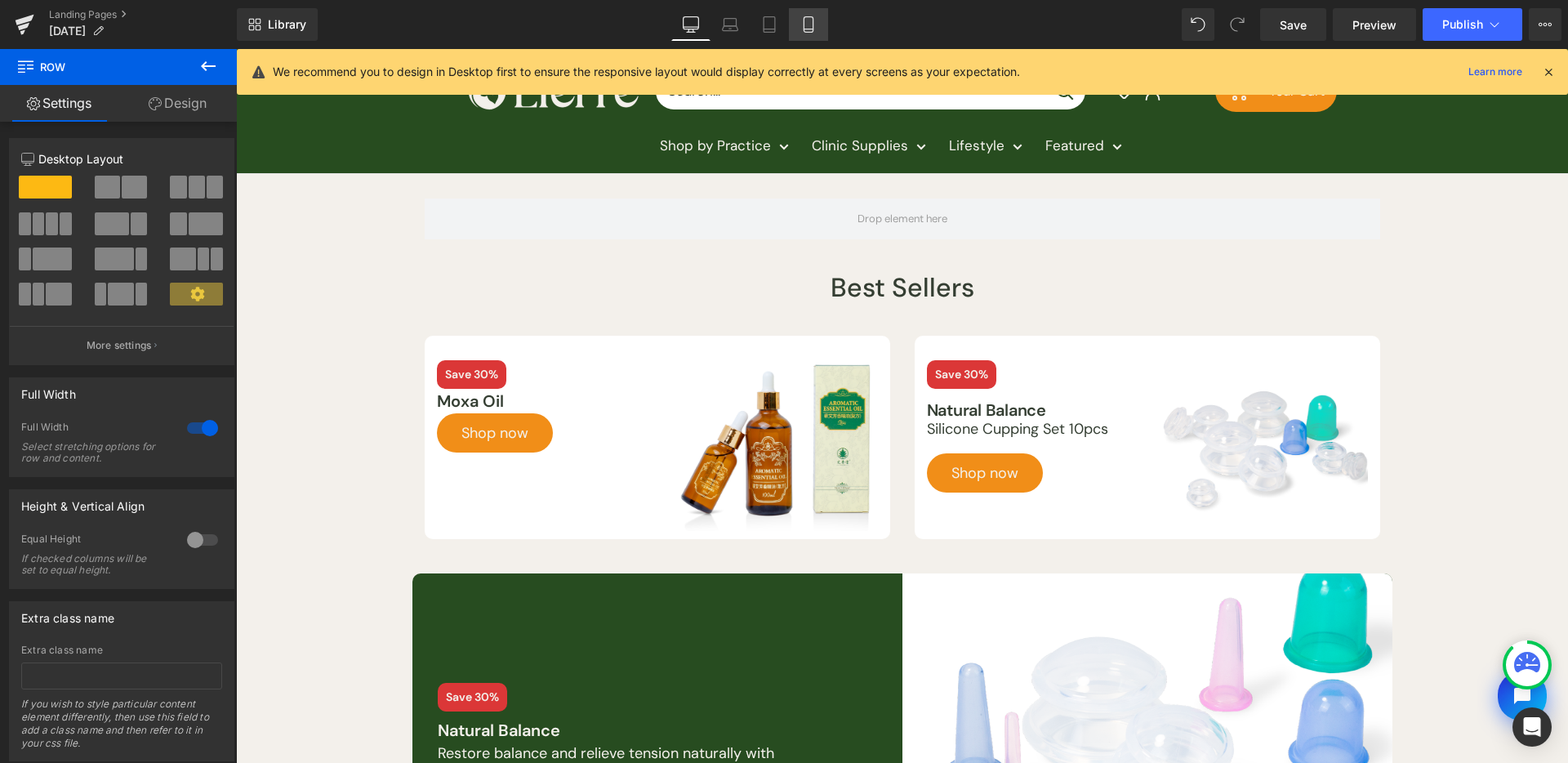
click at [799, 32] on link "Mobile" at bounding box center [809, 24] width 40 height 33
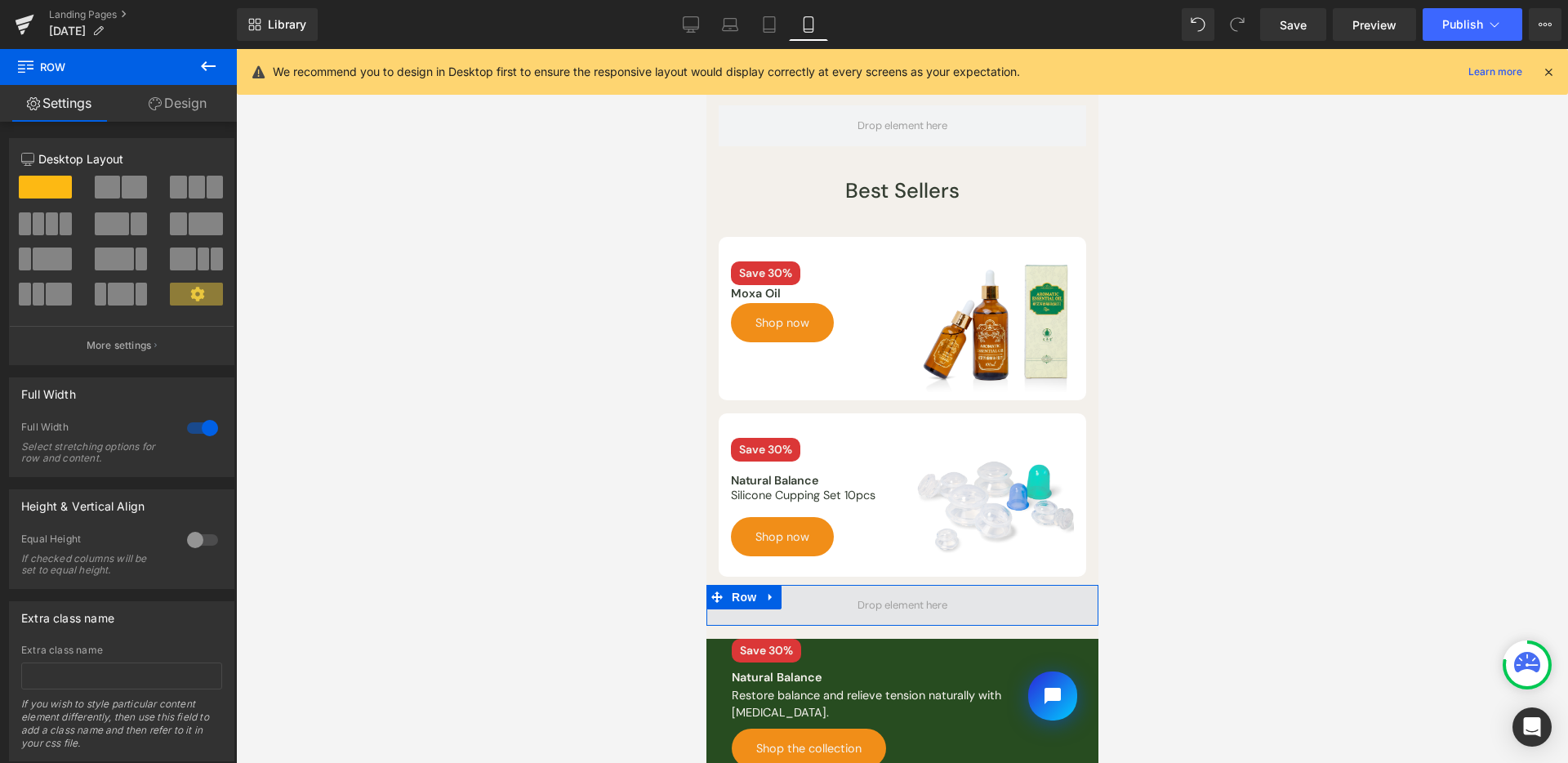
scroll to position [11, 0]
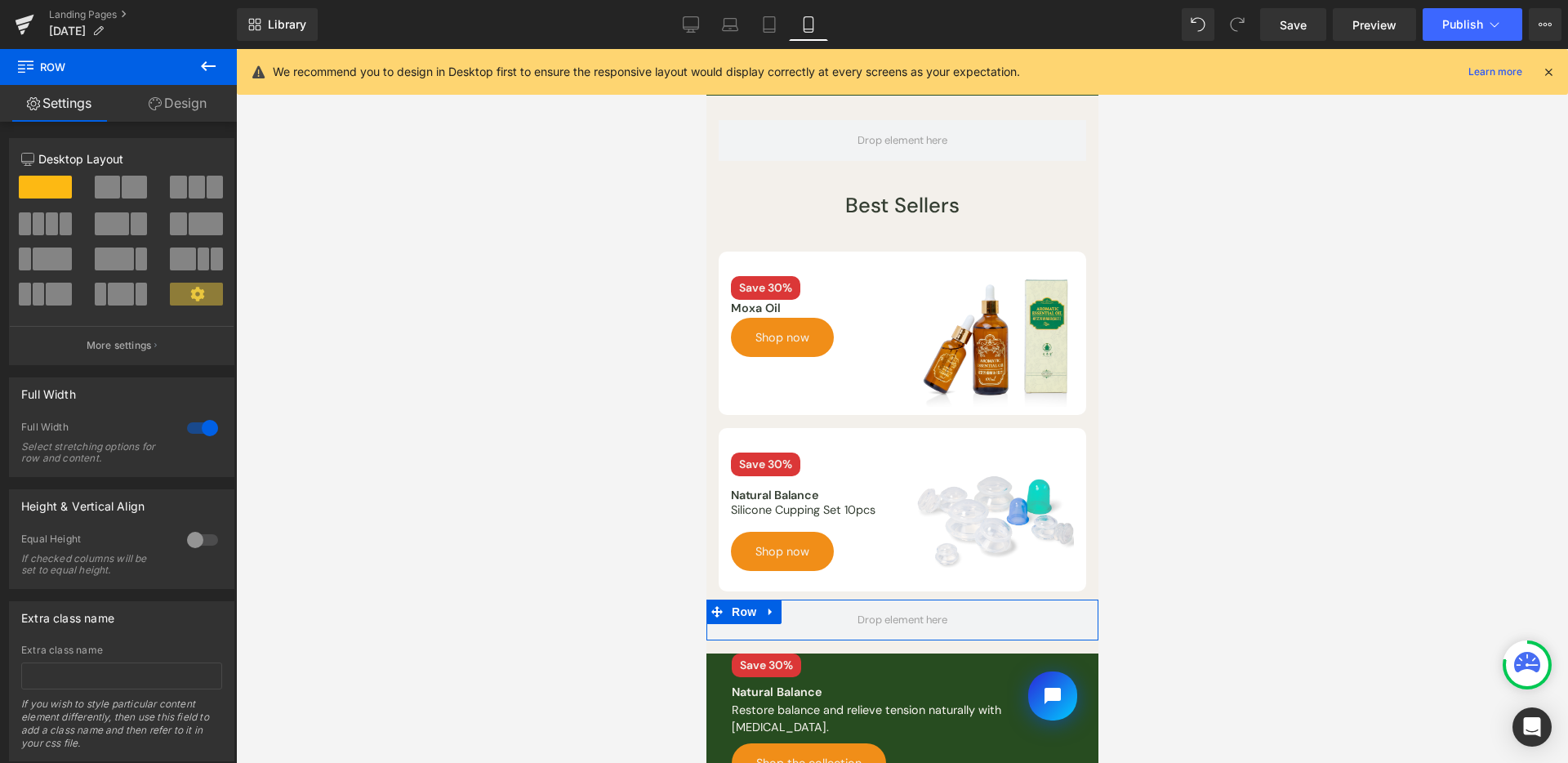
click at [766, 605] on icon at bounding box center [771, 611] width 12 height 12
click at [807, 606] on icon at bounding box center [813, 612] width 12 height 12
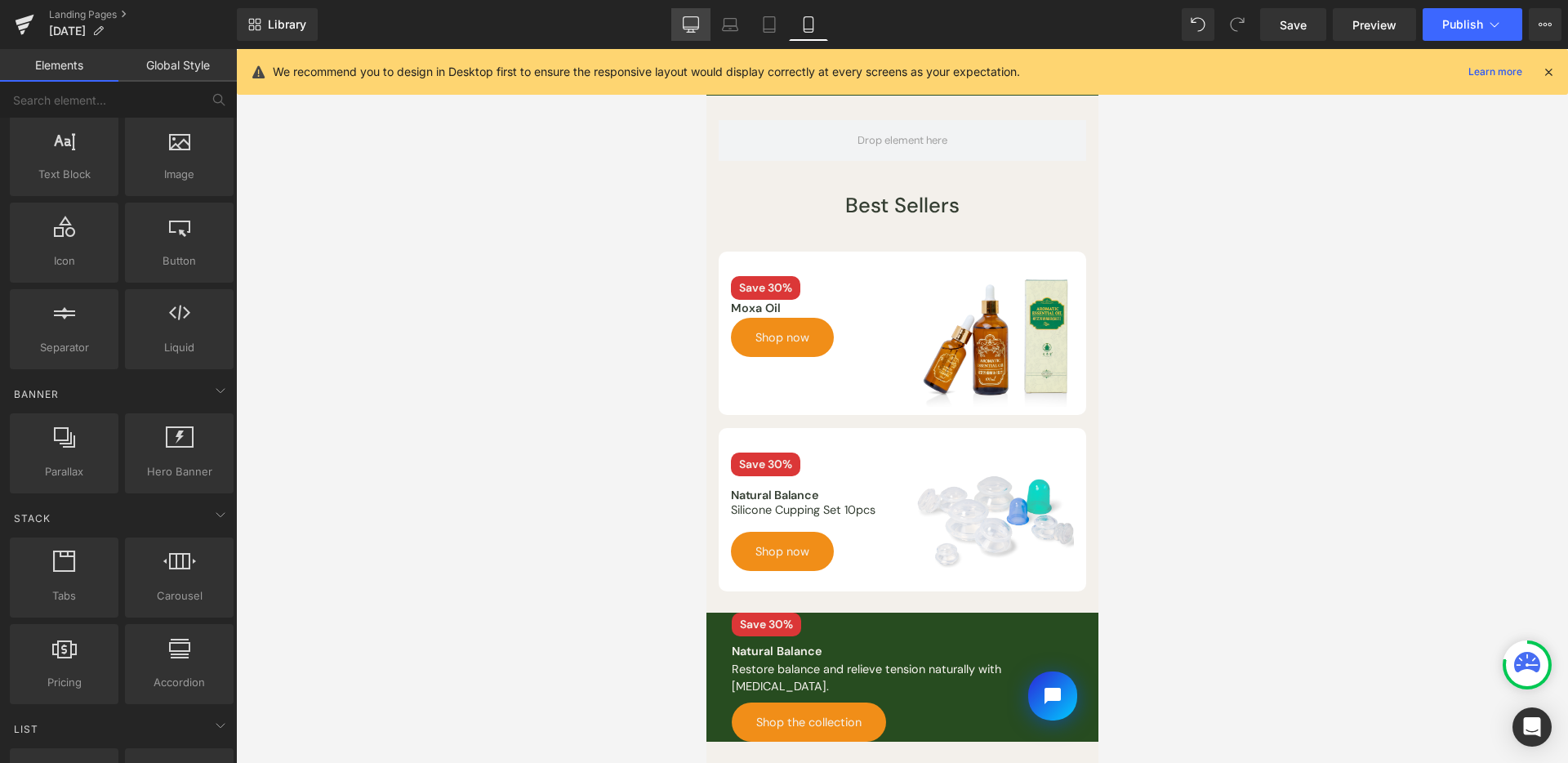
click at [700, 12] on link "Desktop" at bounding box center [691, 24] width 40 height 33
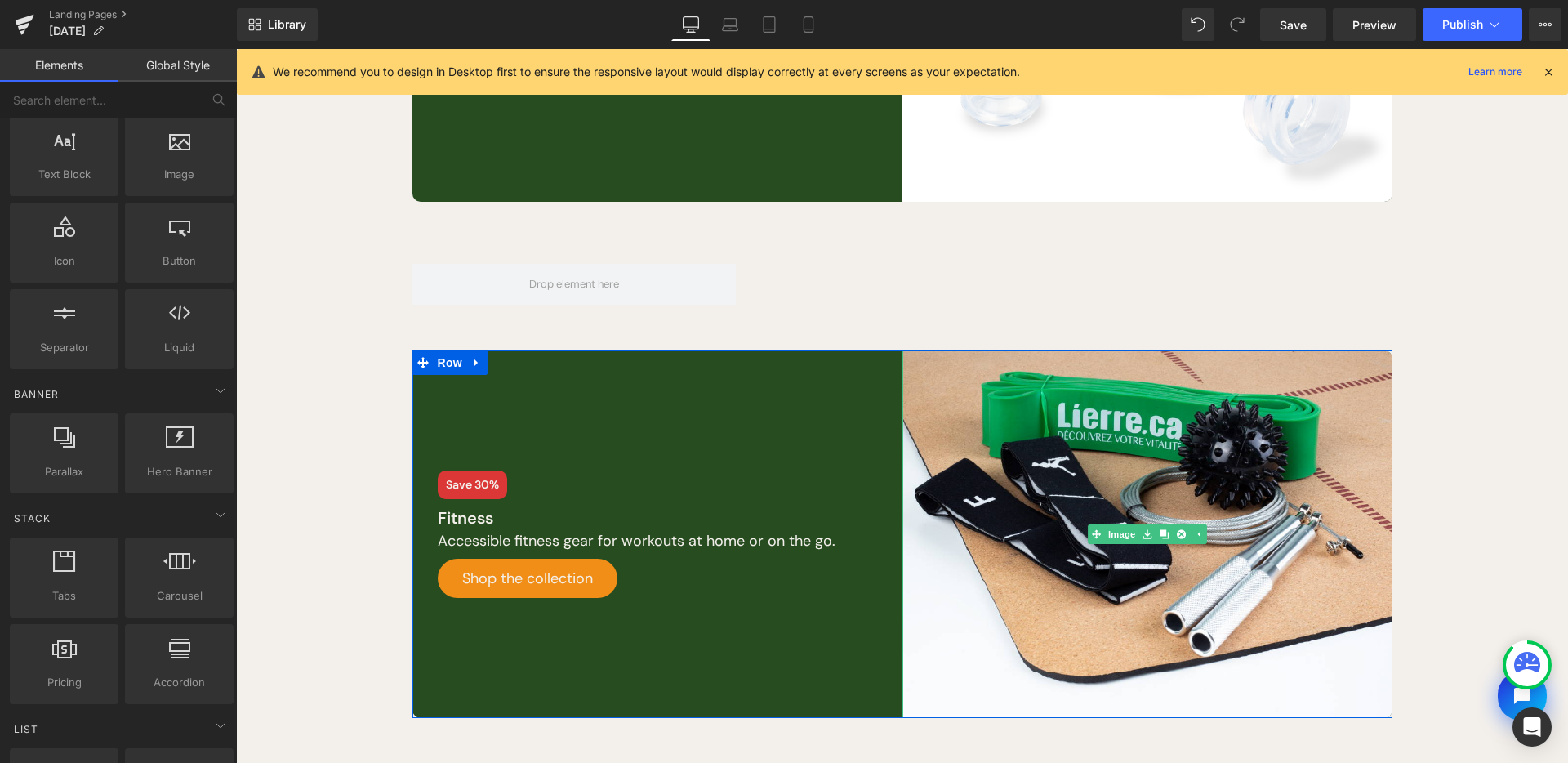
scroll to position [738, 0]
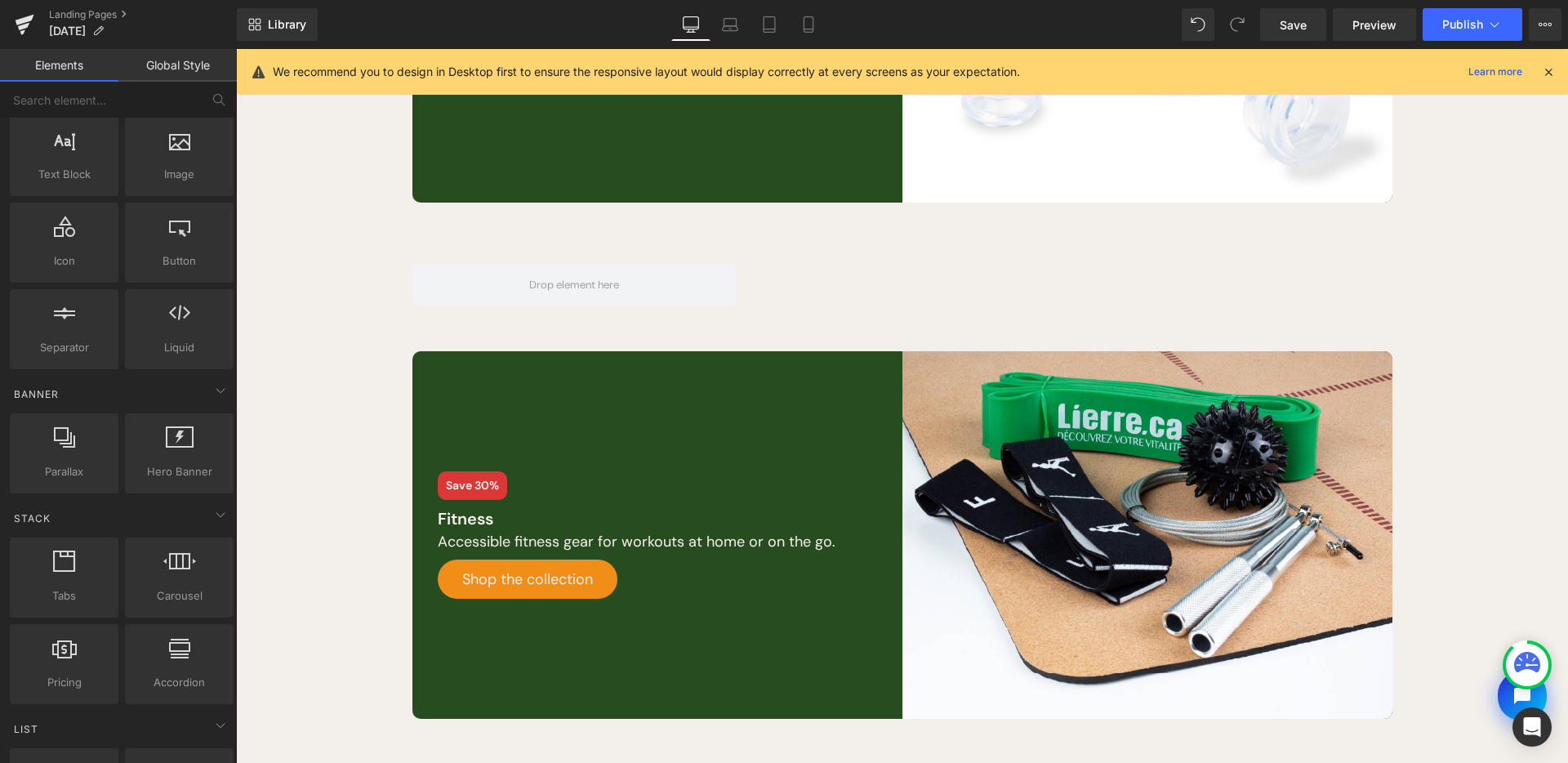
click at [803, 45] on div "Library Desktop Desktop Laptop Tablet Mobile Save Preview Publish Scheduled Vie…" at bounding box center [902, 24] width 1331 height 49
click at [805, 33] on link "Mobile" at bounding box center [809, 24] width 40 height 33
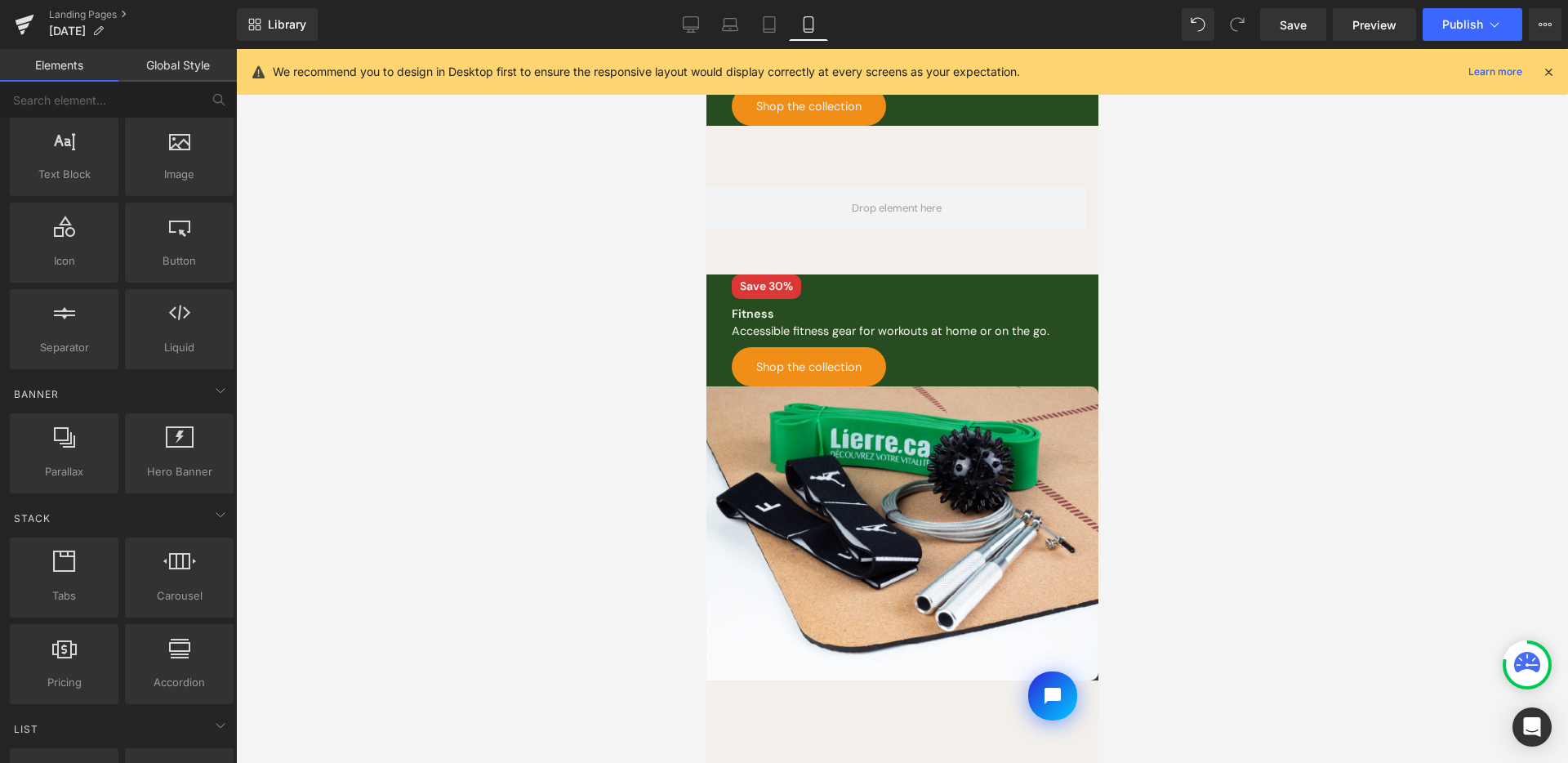
scroll to position [337, 0]
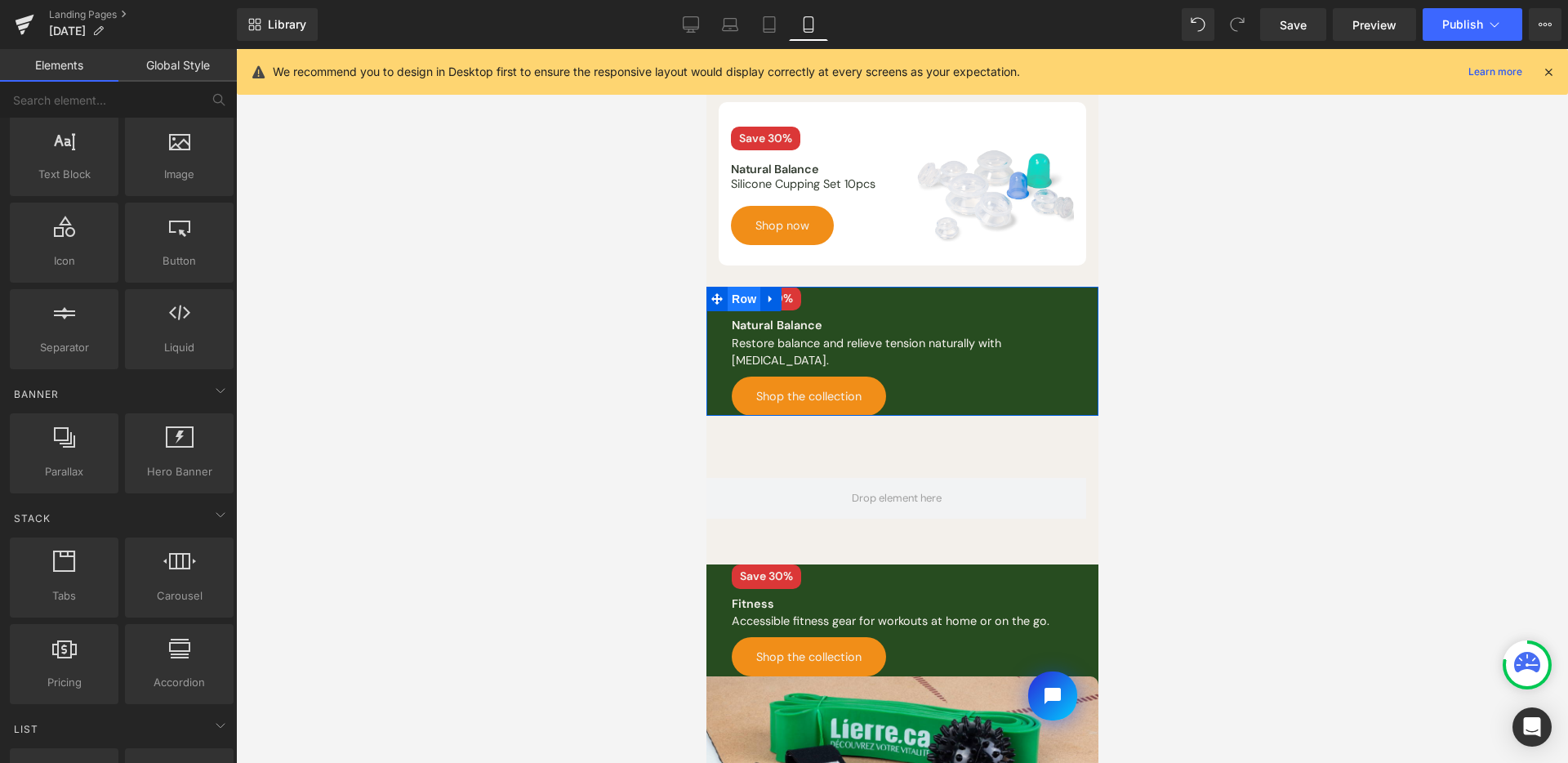
click at [739, 286] on span "Row" at bounding box center [743, 298] width 33 height 25
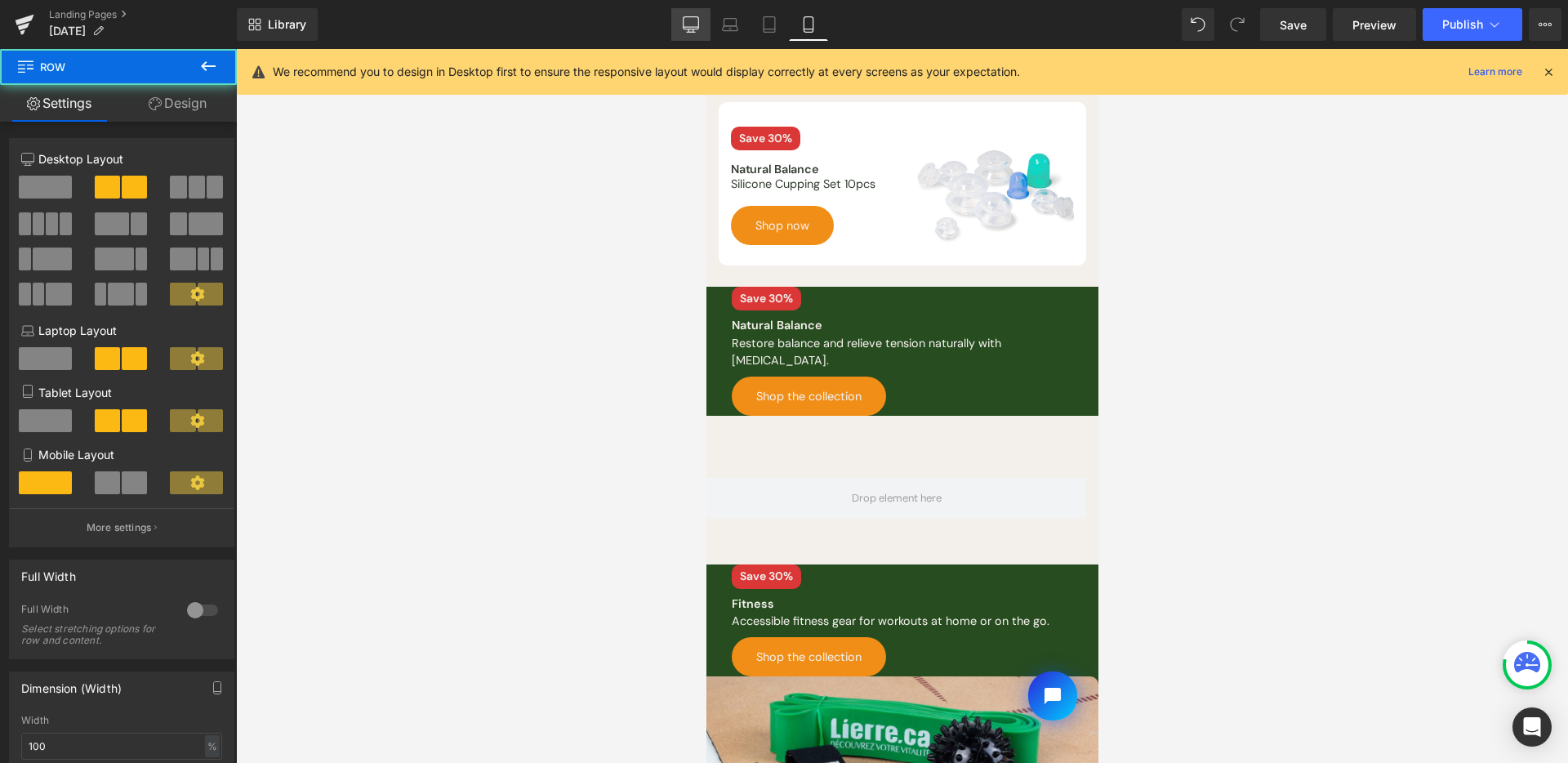
click at [673, 18] on link "Desktop" at bounding box center [691, 24] width 40 height 33
type input "1200"
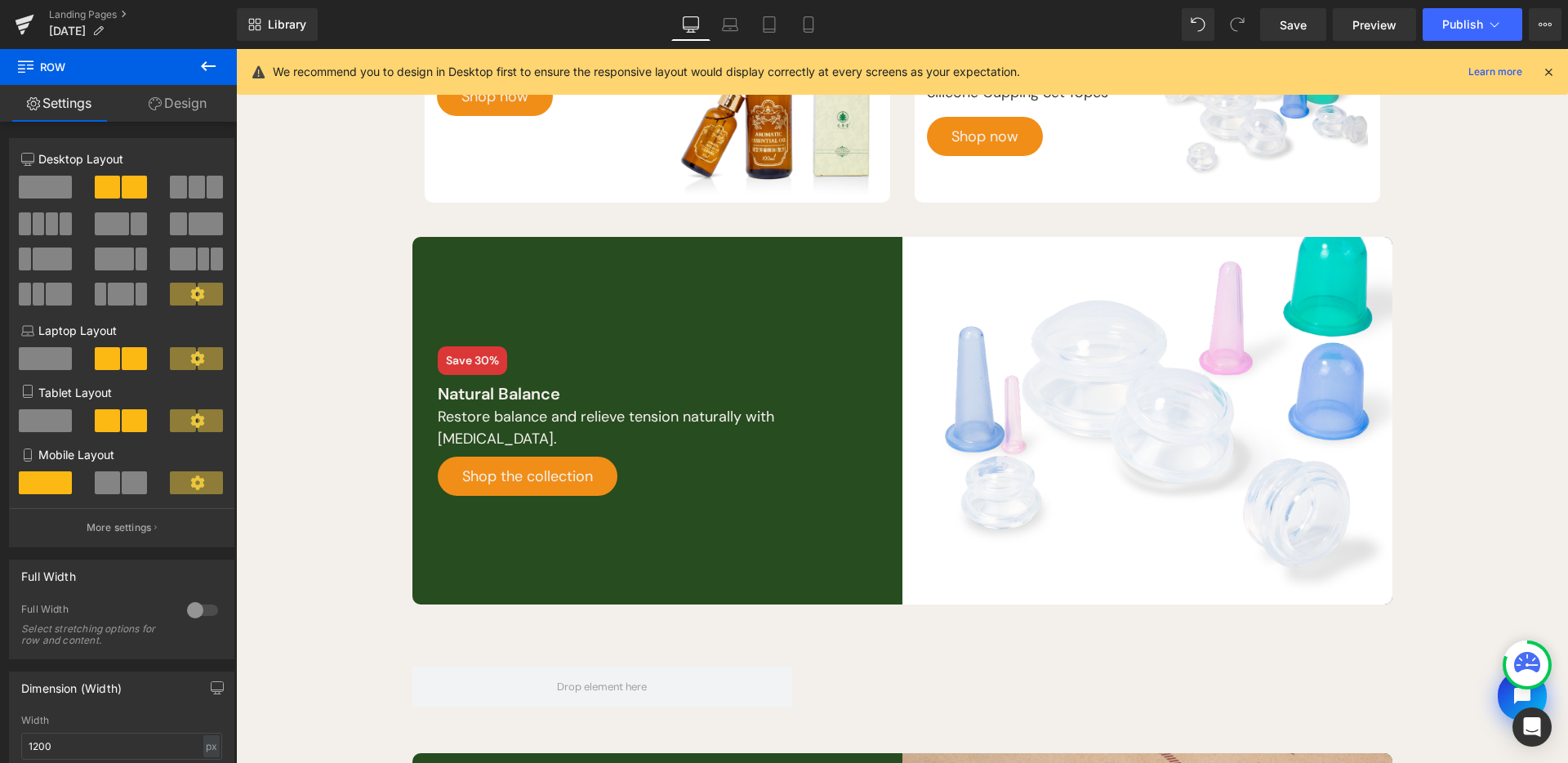
scroll to position [297, 0]
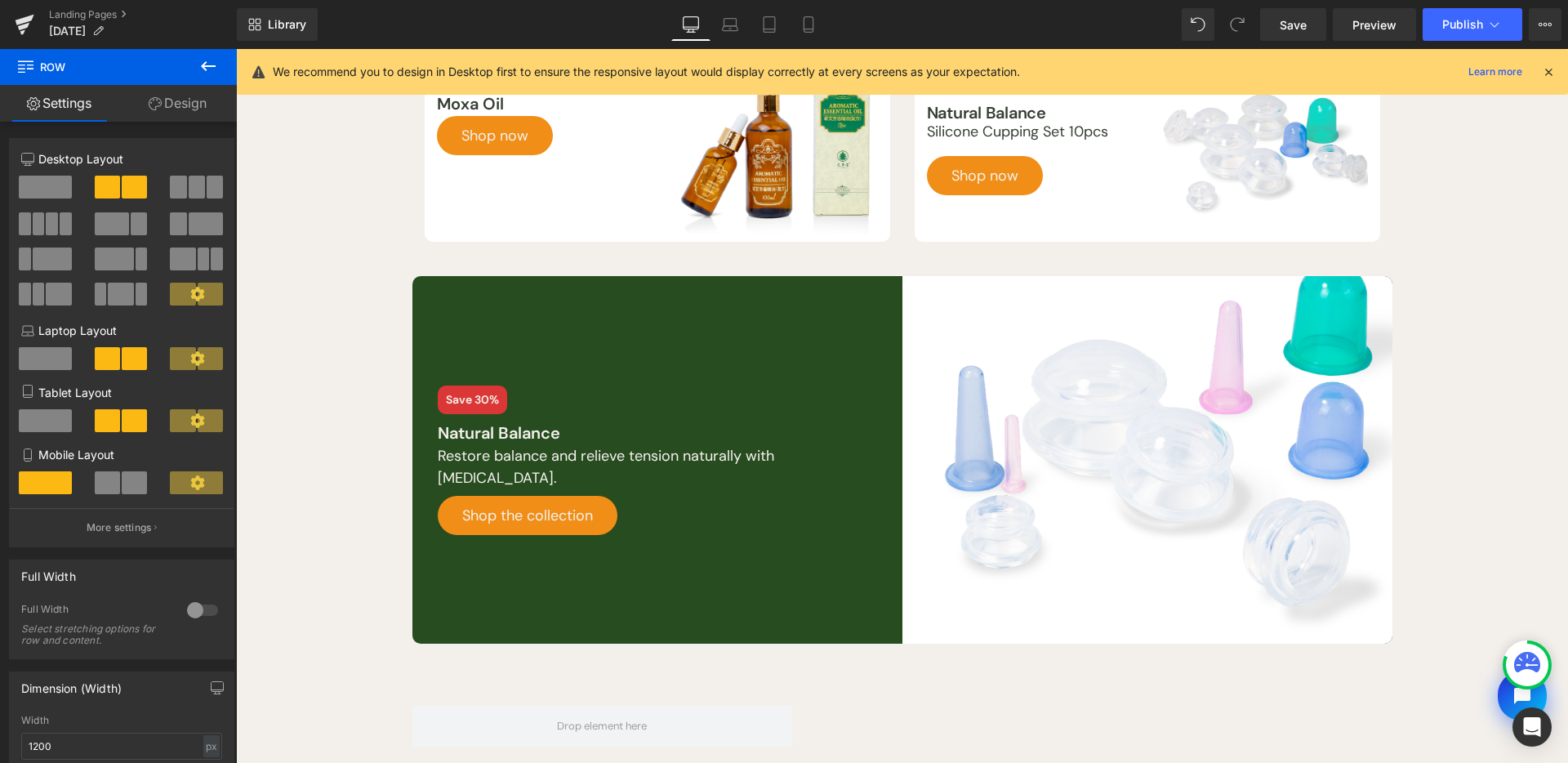
click at [680, 20] on link "Desktop" at bounding box center [691, 24] width 40 height 33
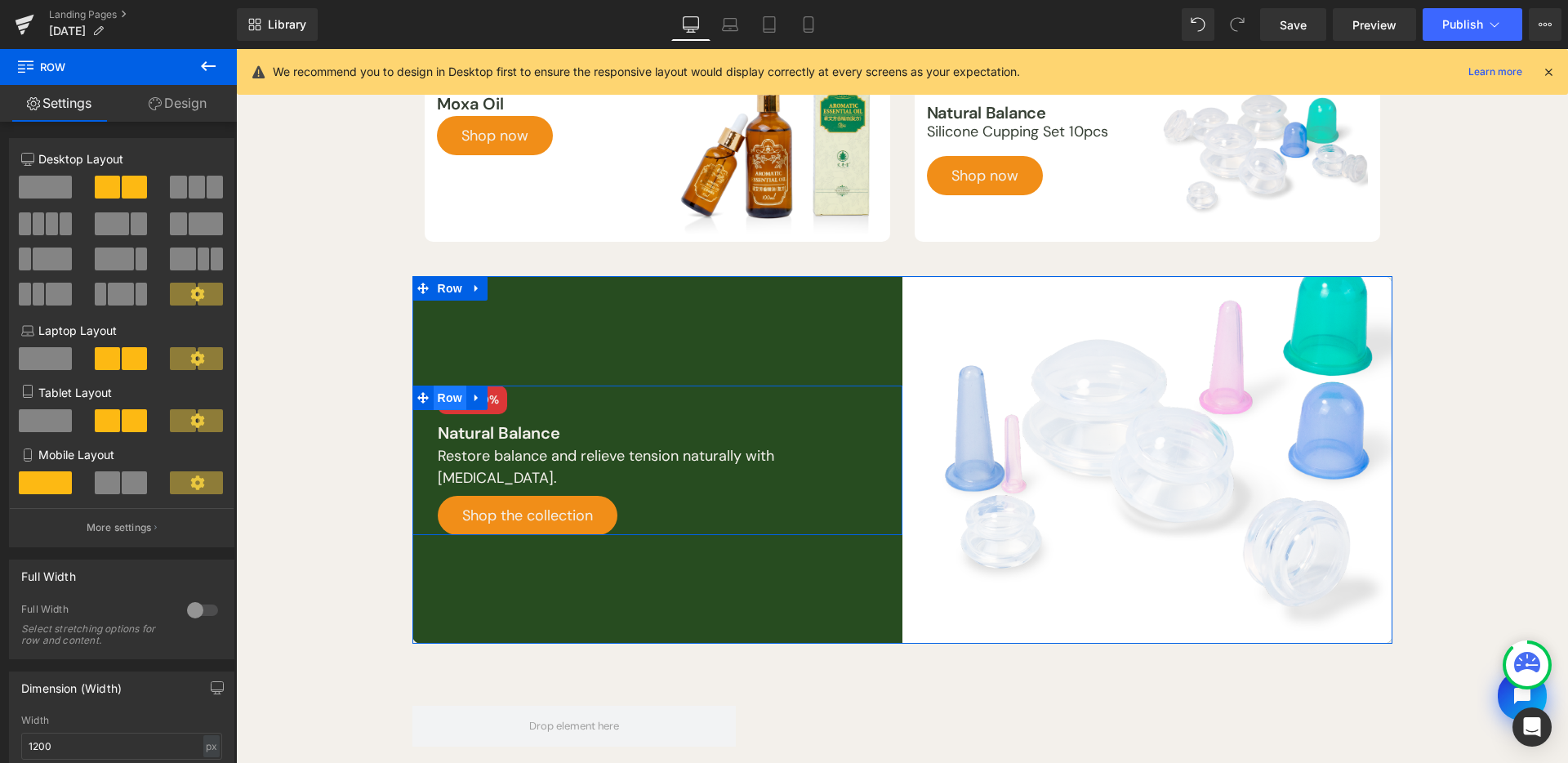
click at [439, 399] on span "Row" at bounding box center [450, 397] width 33 height 25
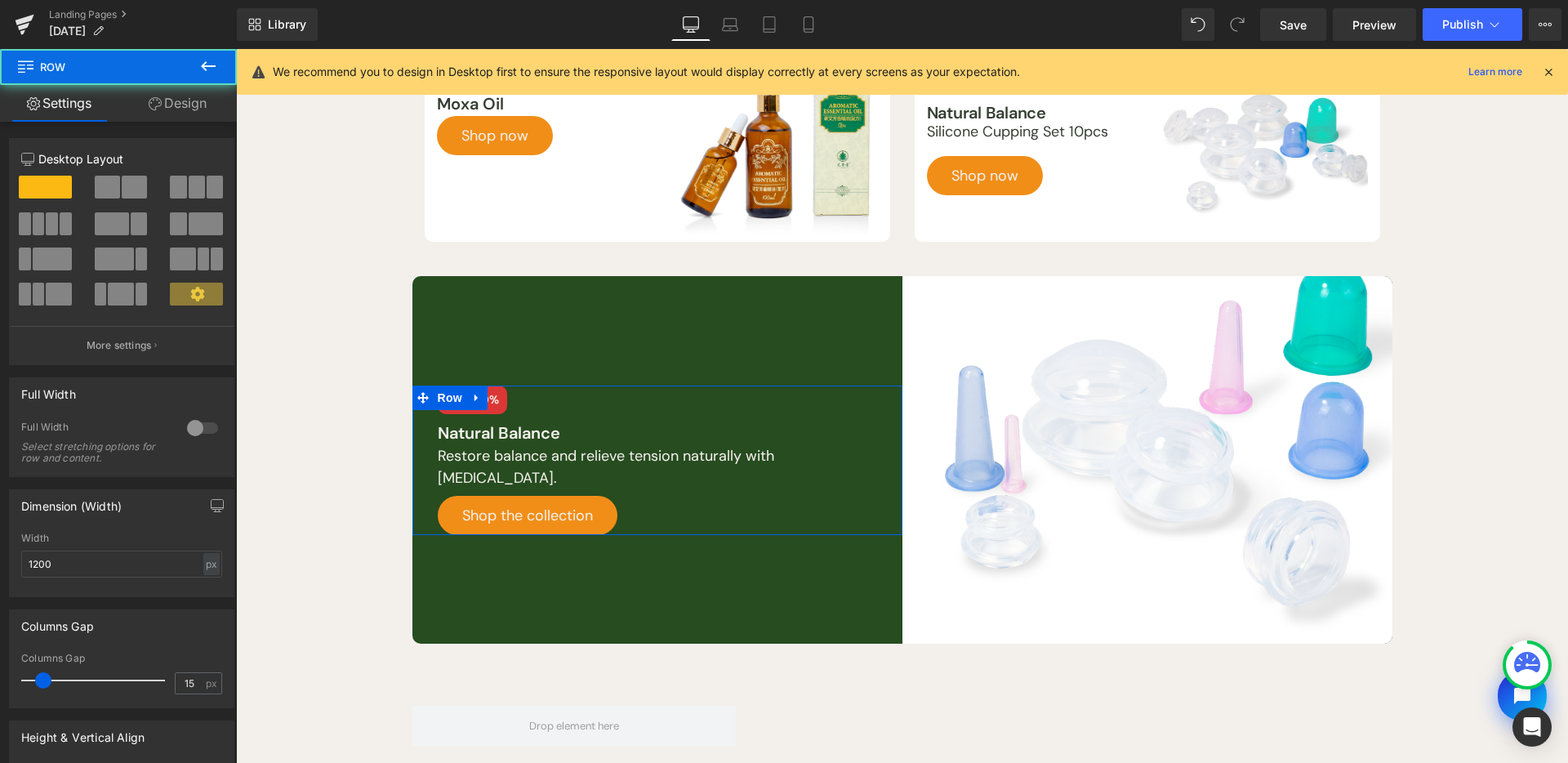
click at [198, 117] on link "Design" at bounding box center [178, 103] width 119 height 37
click at [0, 0] on div "Spacing" at bounding box center [0, 0] width 0 height 0
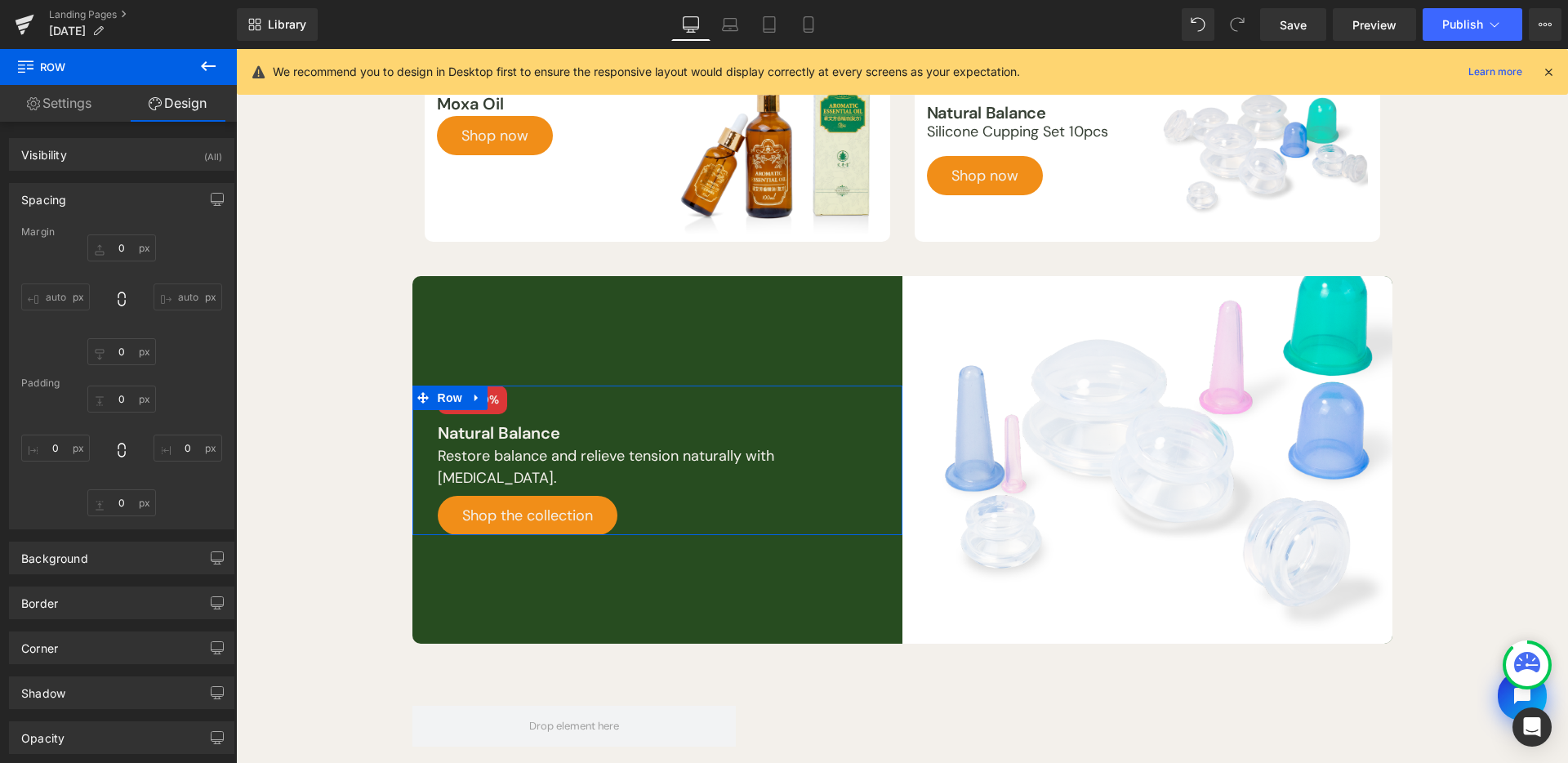
type input "0"
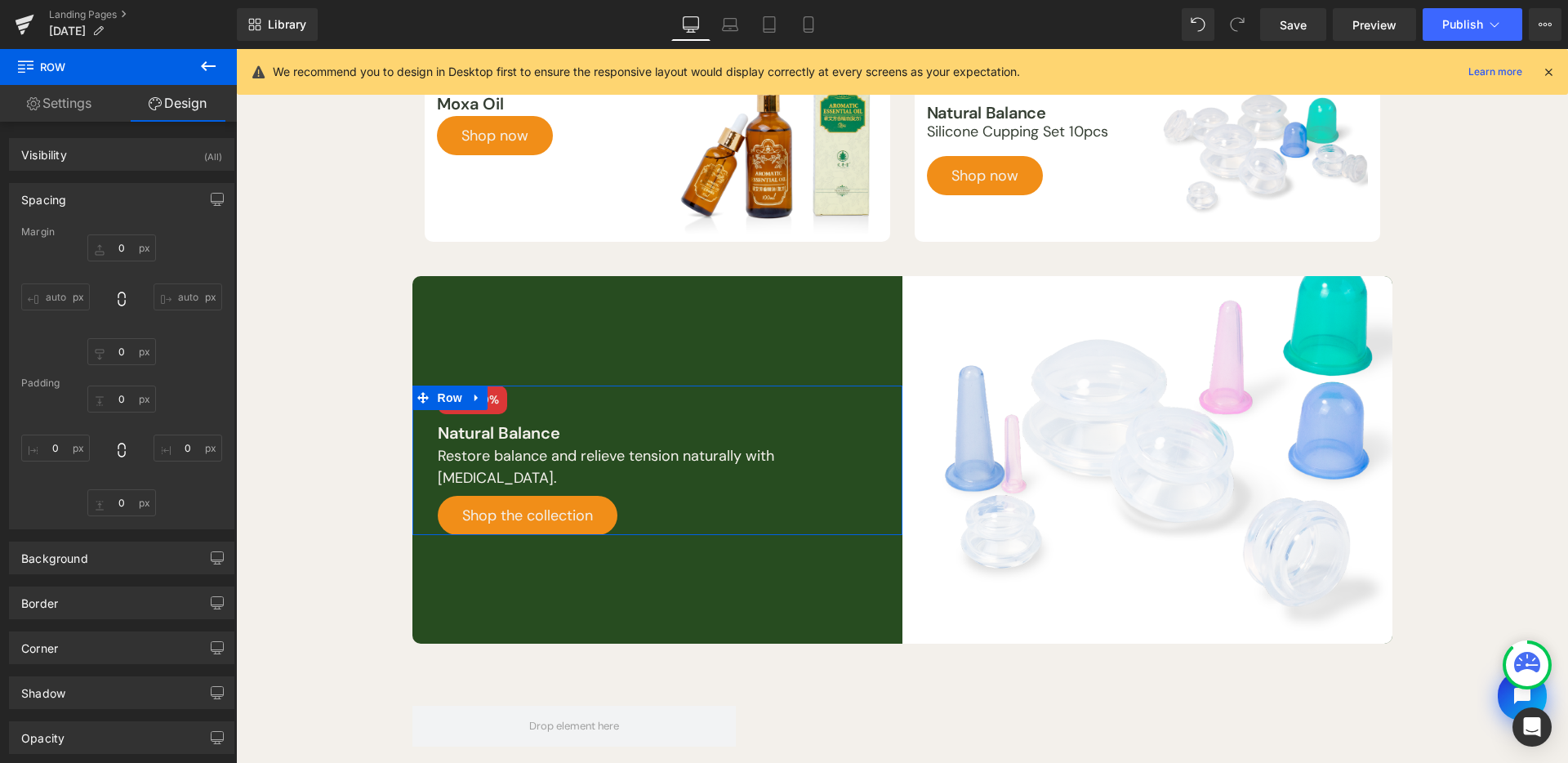
type input "0"
click at [119, 258] on input "0" at bounding box center [121, 248] width 68 height 27
type input "S"
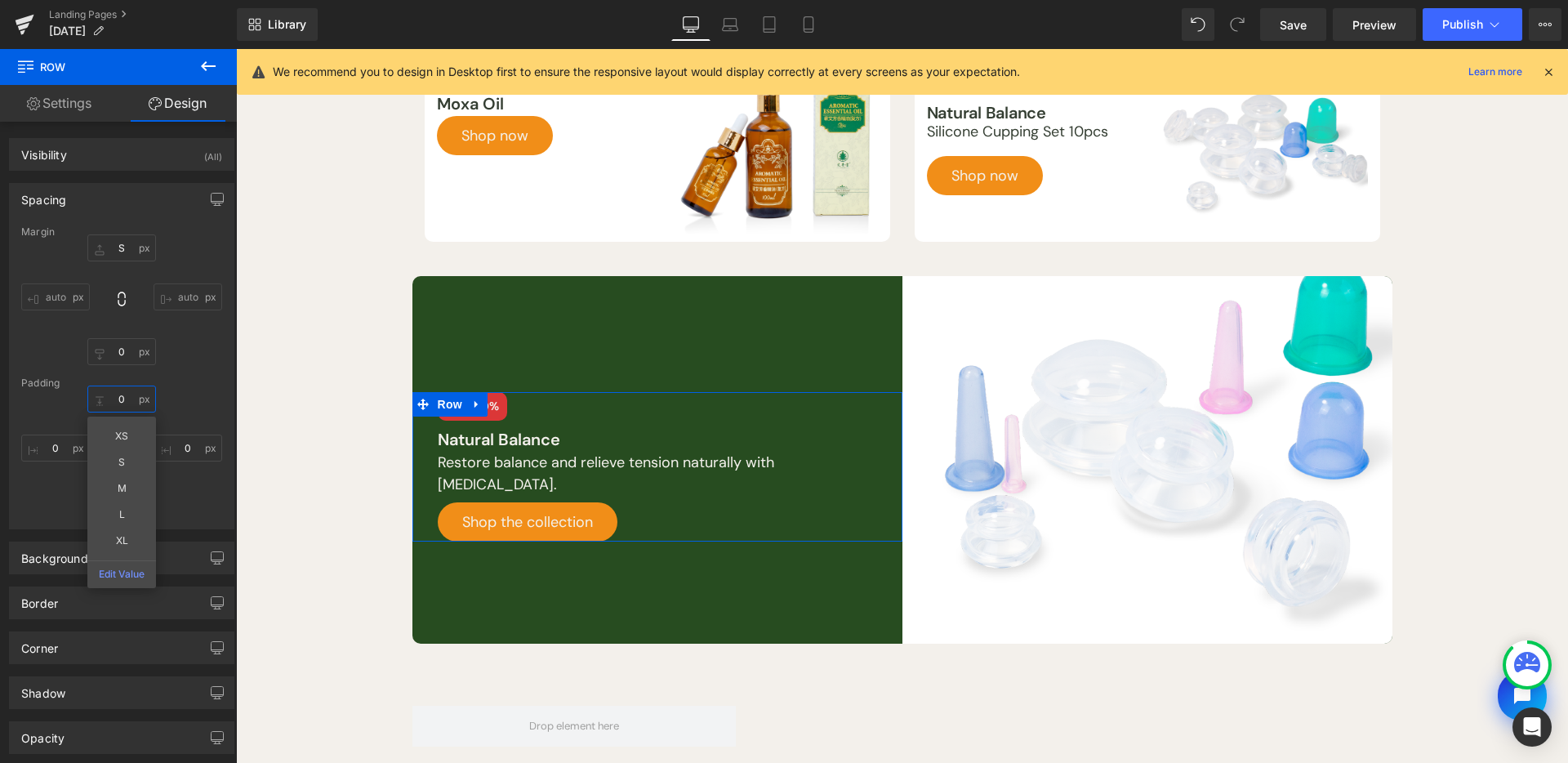
click at [123, 390] on input "0" at bounding box center [121, 398] width 68 height 27
click at [113, 356] on input "0" at bounding box center [121, 351] width 68 height 27
type input "S"
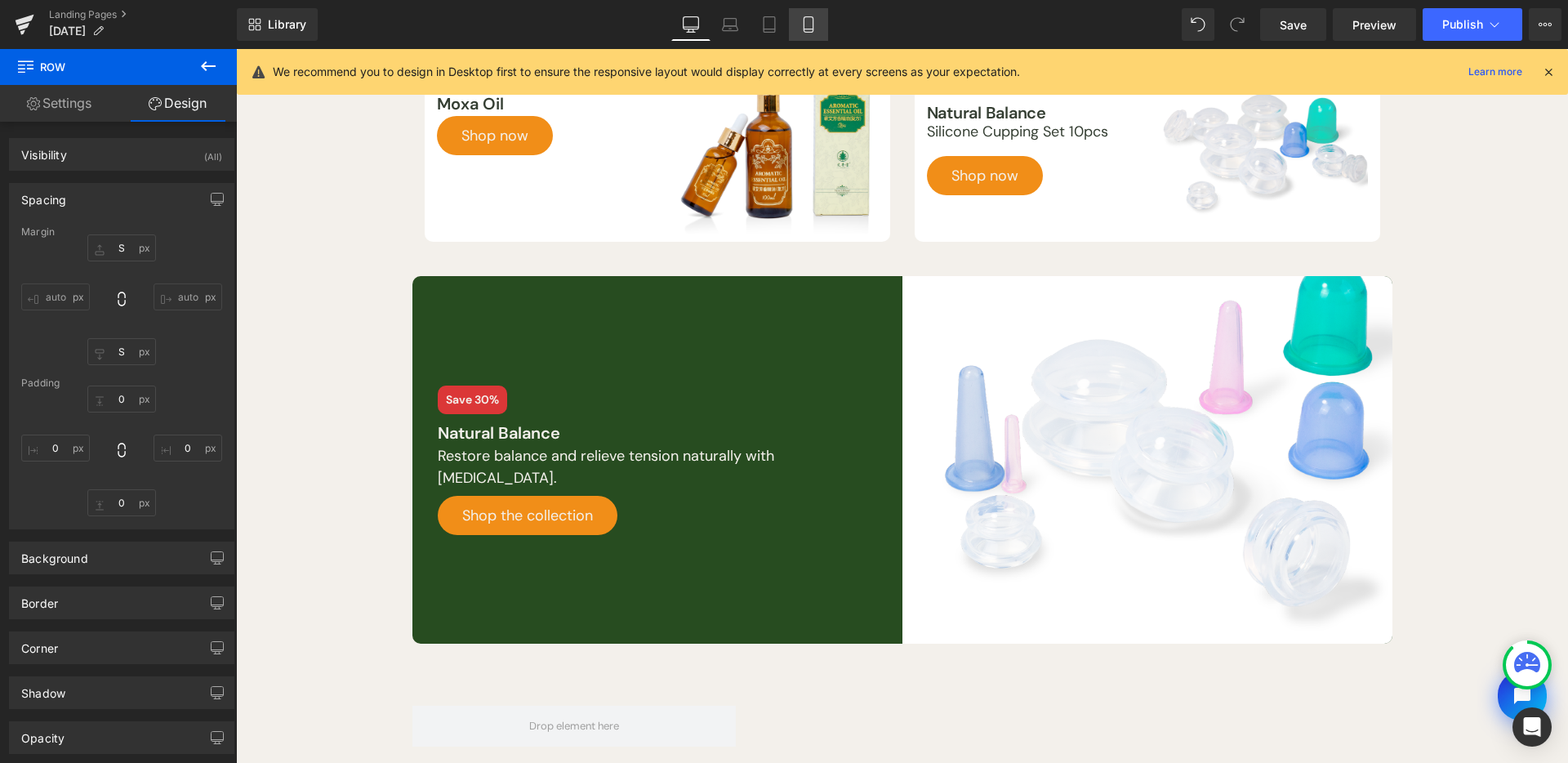
click at [797, 31] on link "Mobile" at bounding box center [809, 24] width 40 height 33
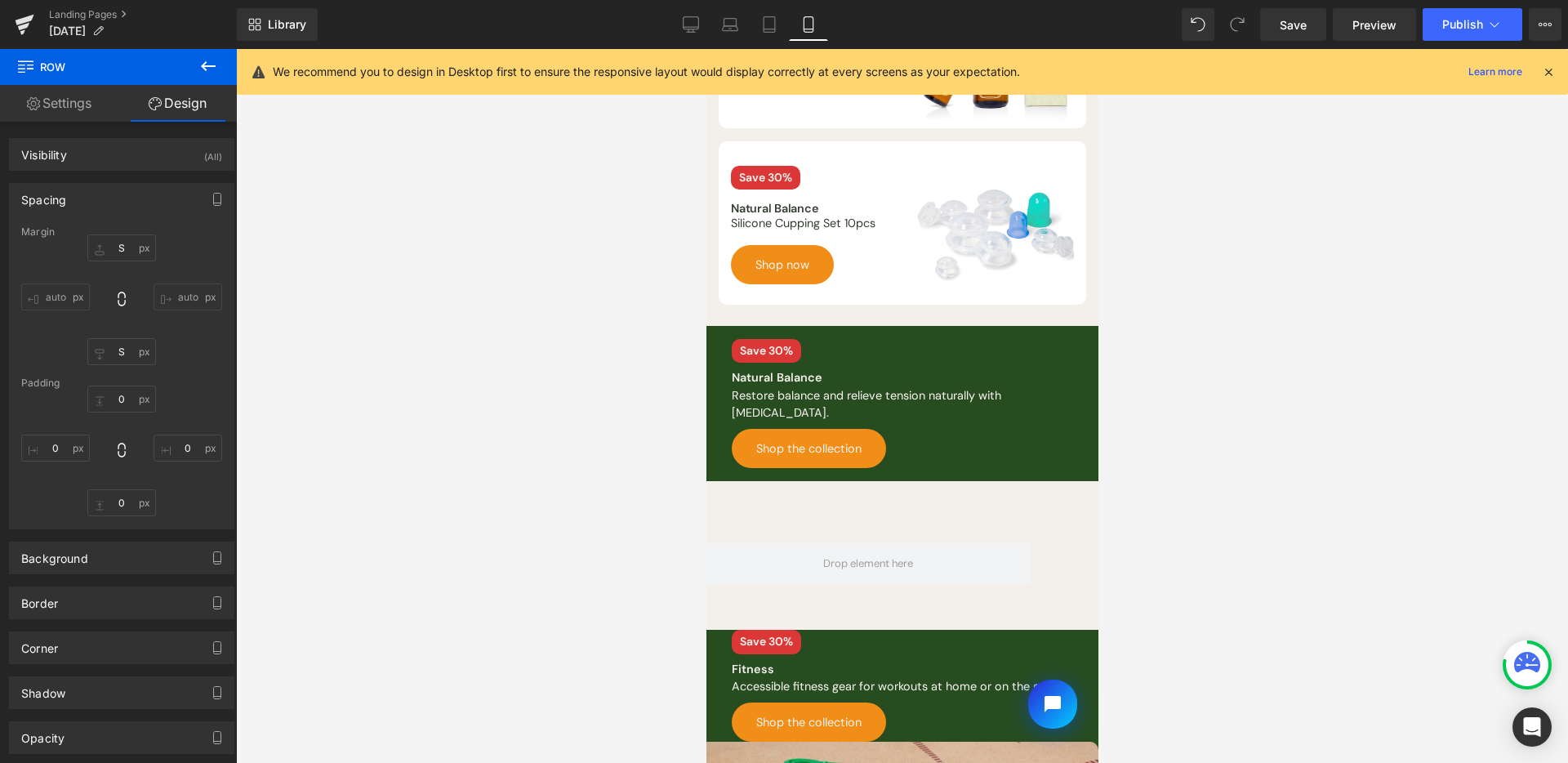
type input "S"
type input "0"
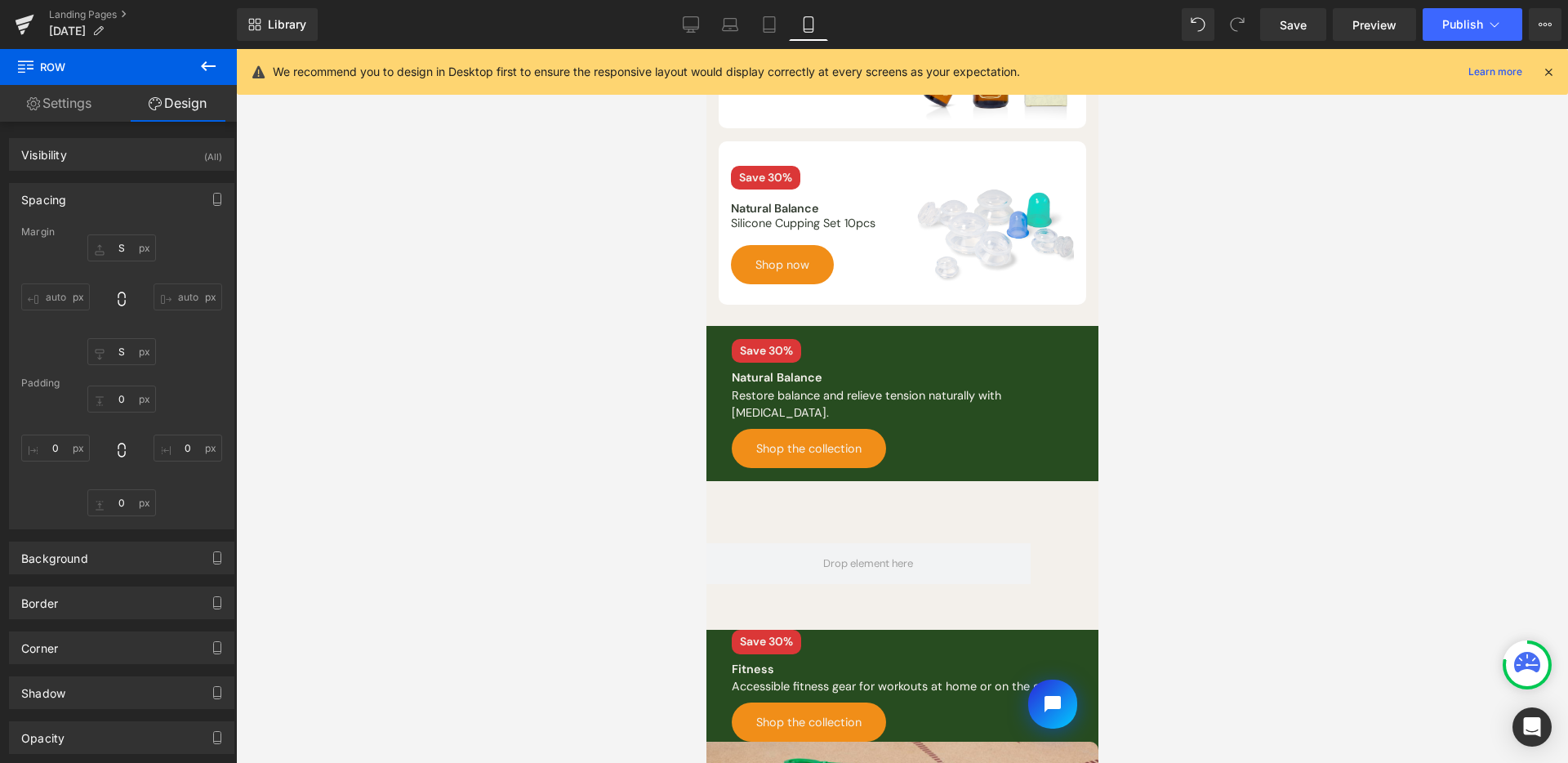
type input "0"
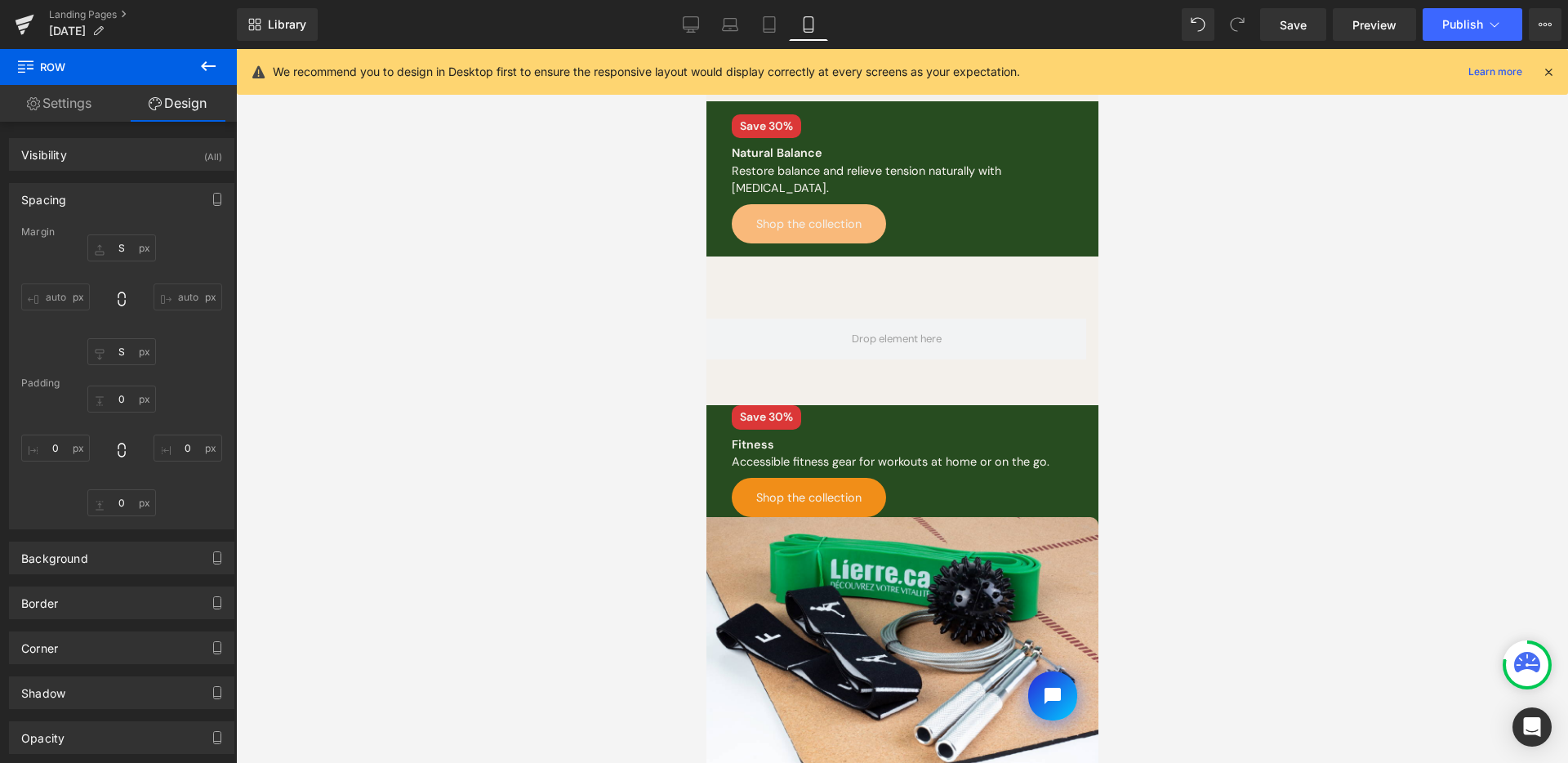
scroll to position [398, 0]
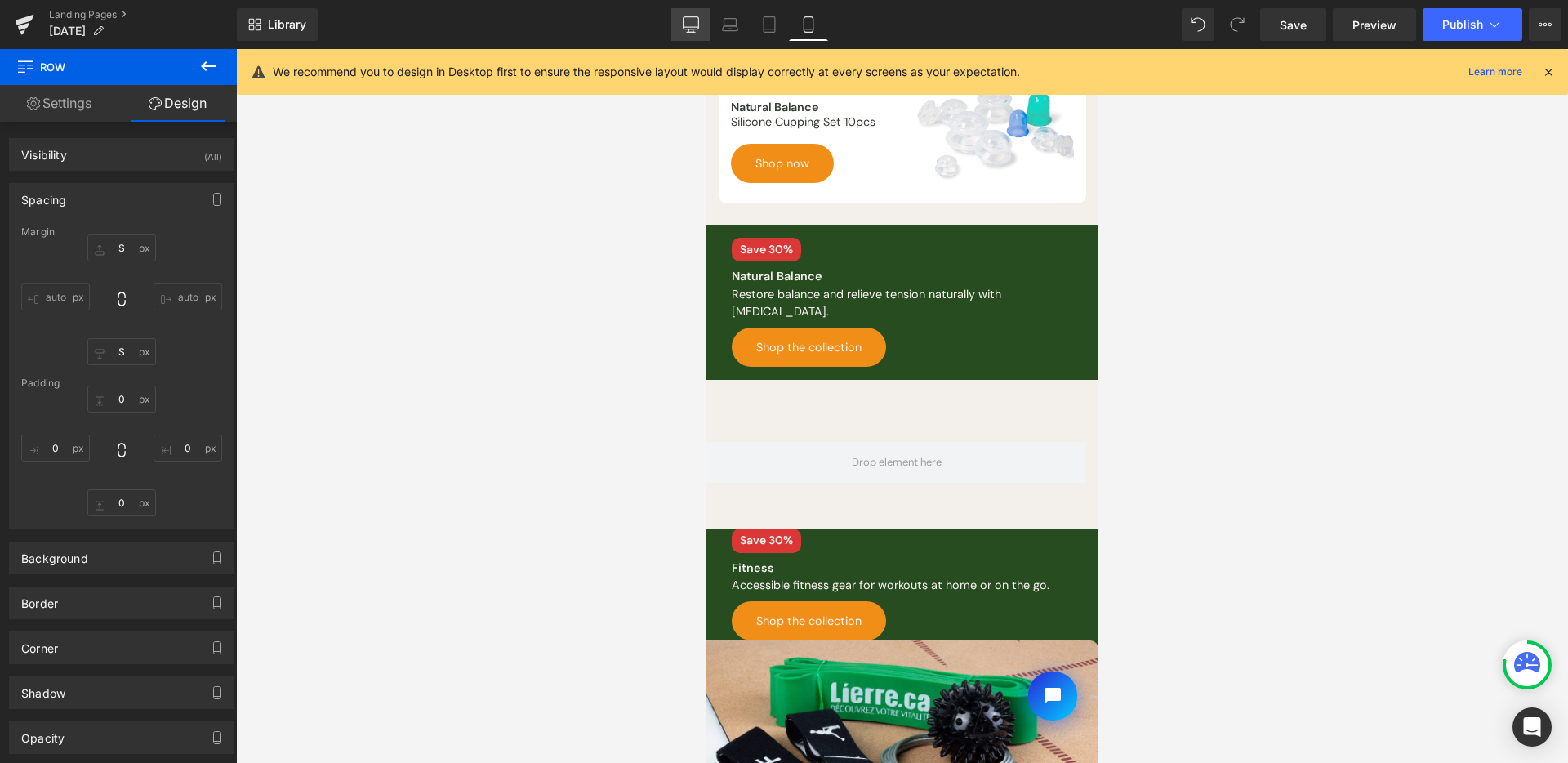
click at [685, 26] on icon at bounding box center [690, 24] width 16 height 16
type input "S"
type input "0"
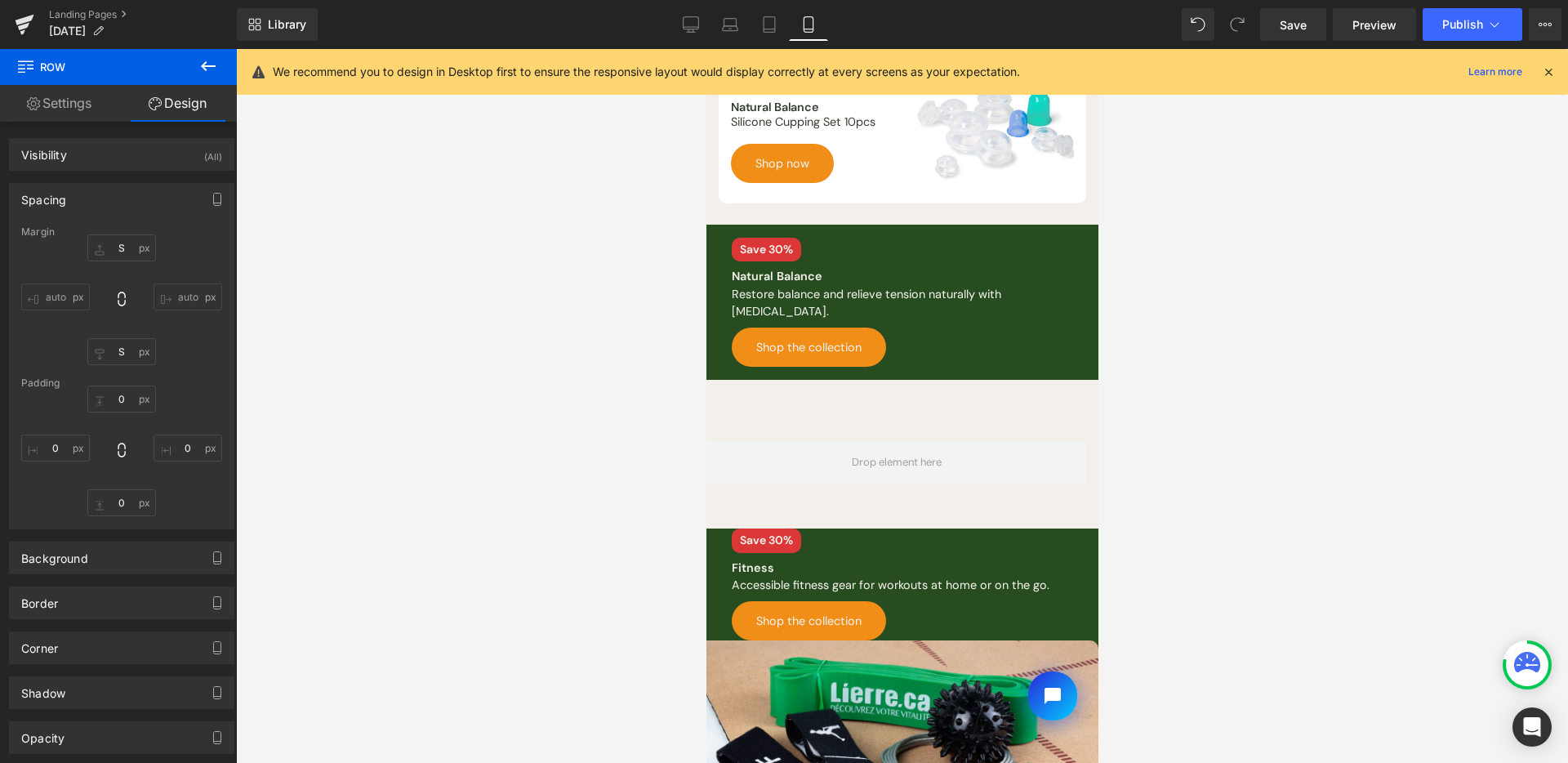
type input "0"
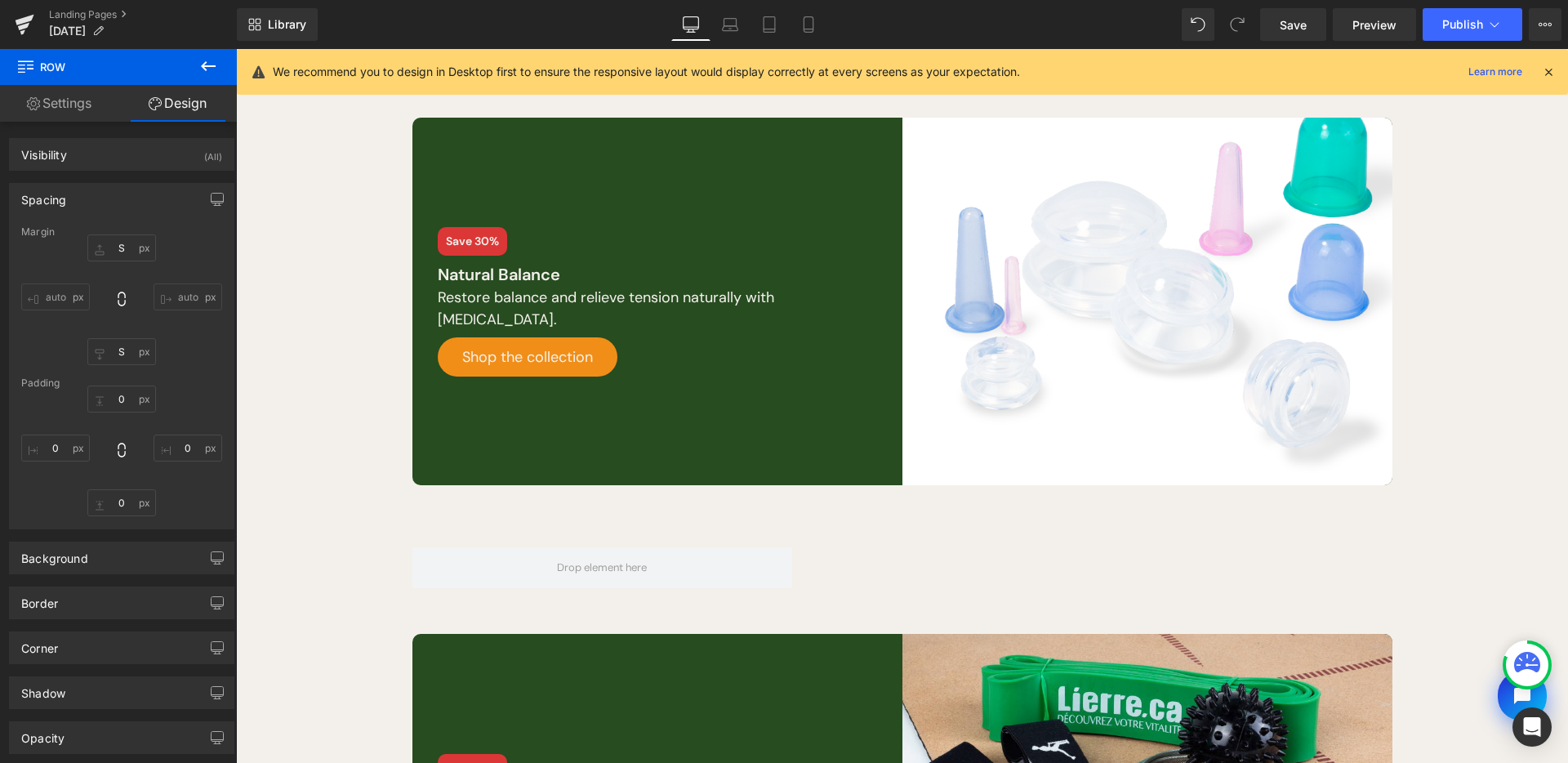
scroll to position [713, 0]
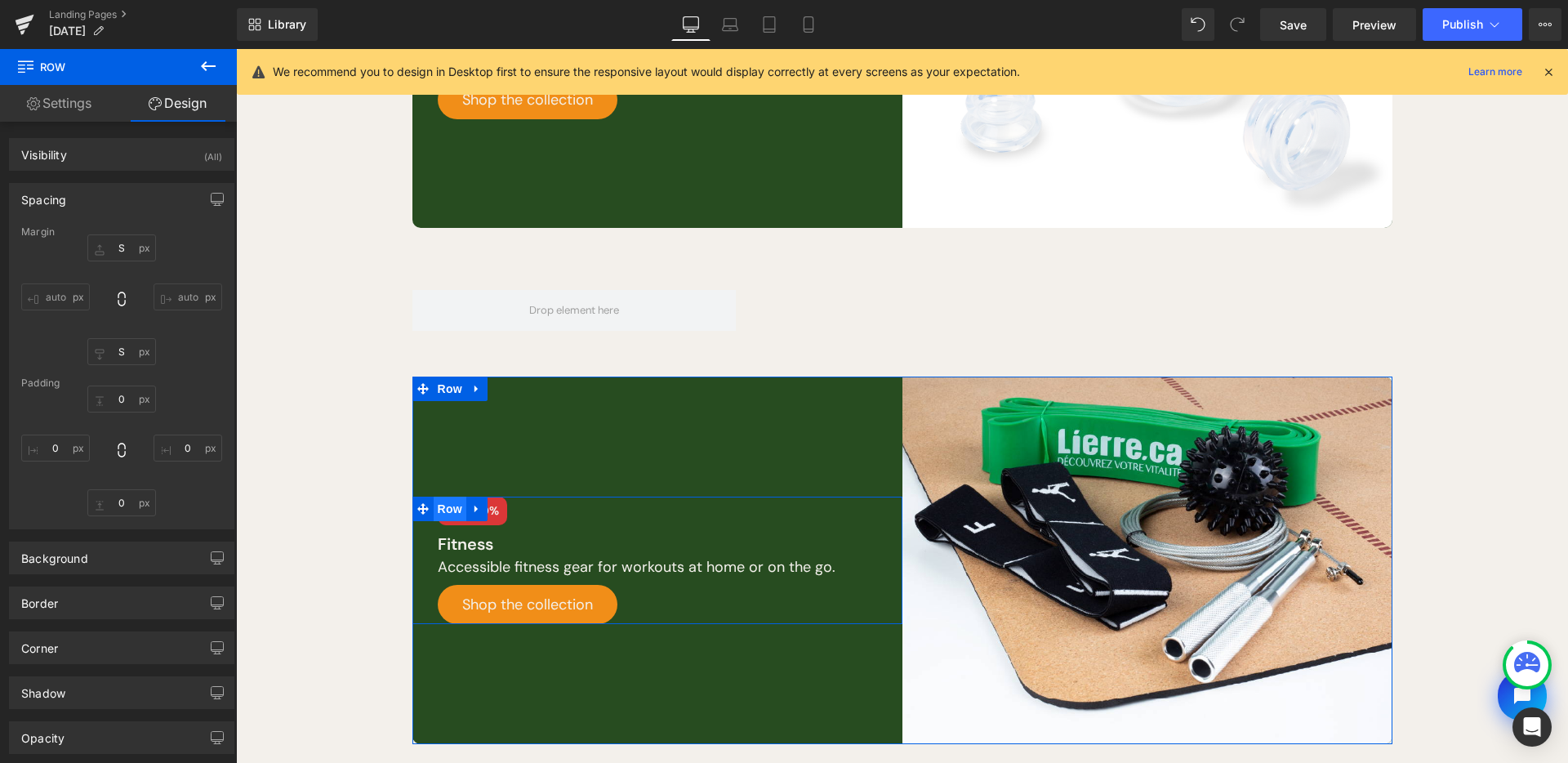
click at [448, 511] on span "Row" at bounding box center [450, 508] width 33 height 25
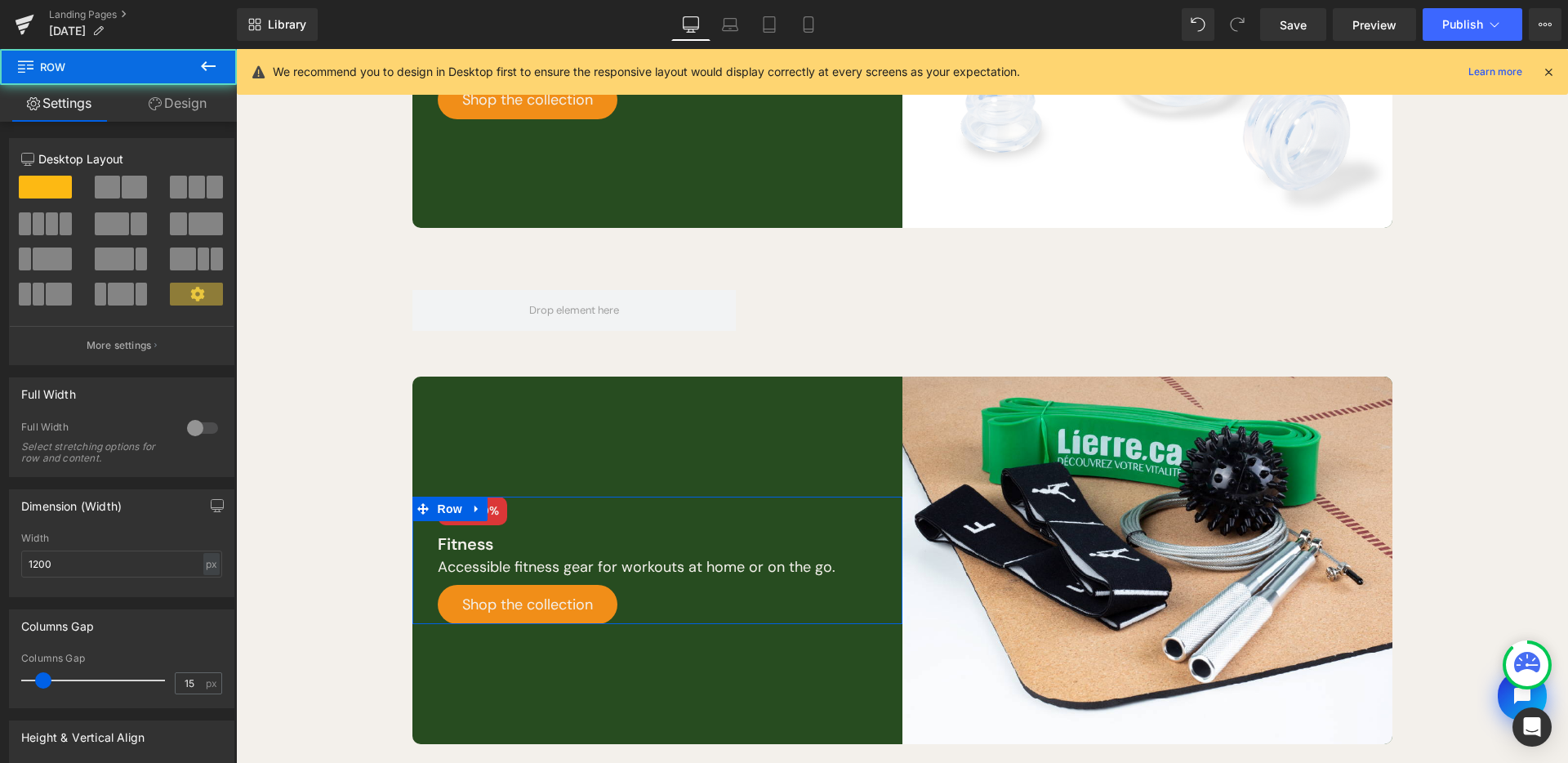
click at [182, 109] on link "Design" at bounding box center [178, 103] width 119 height 37
click at [0, 0] on div "Spacing" at bounding box center [0, 0] width 0 height 0
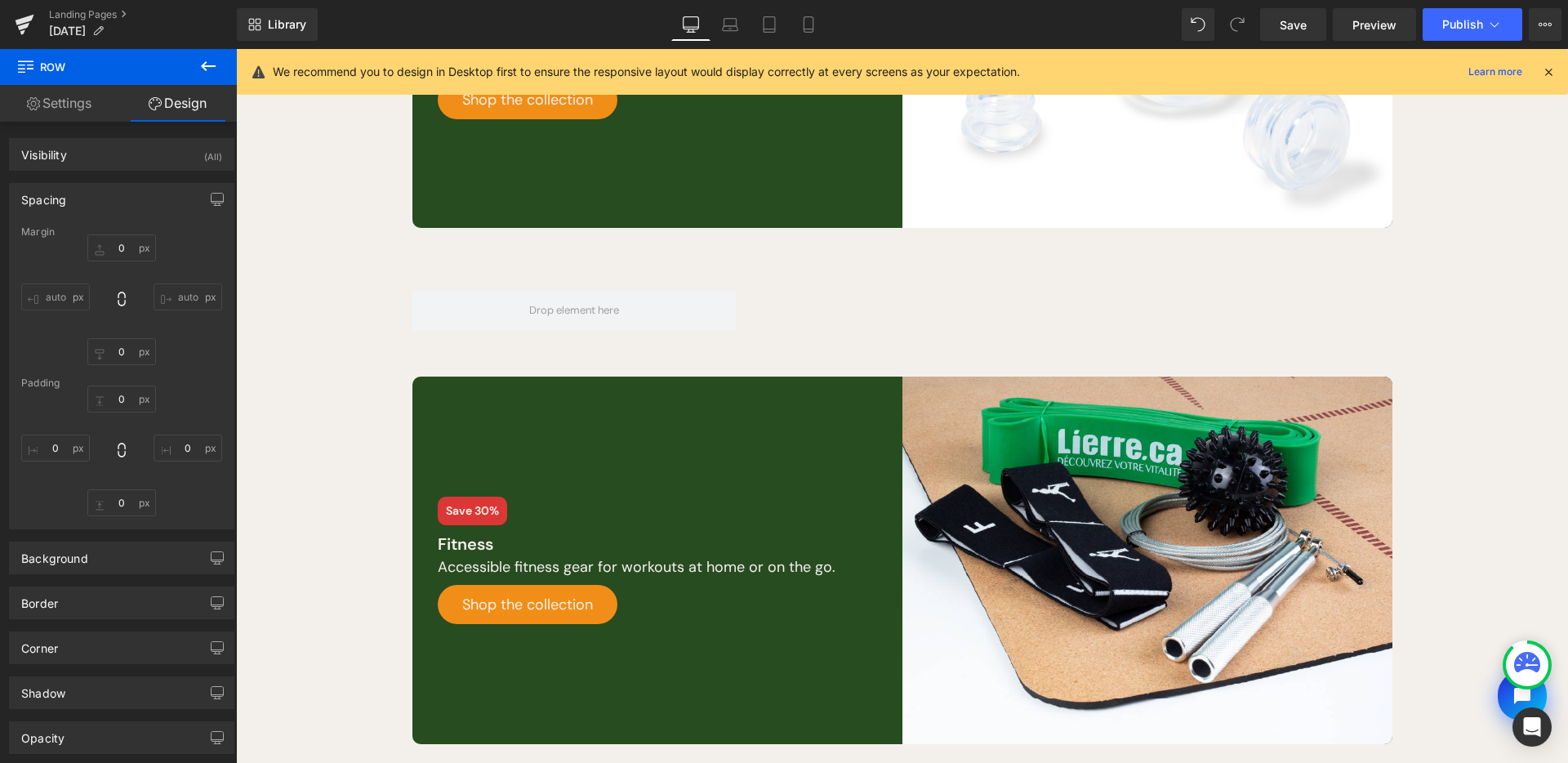
type input "0"
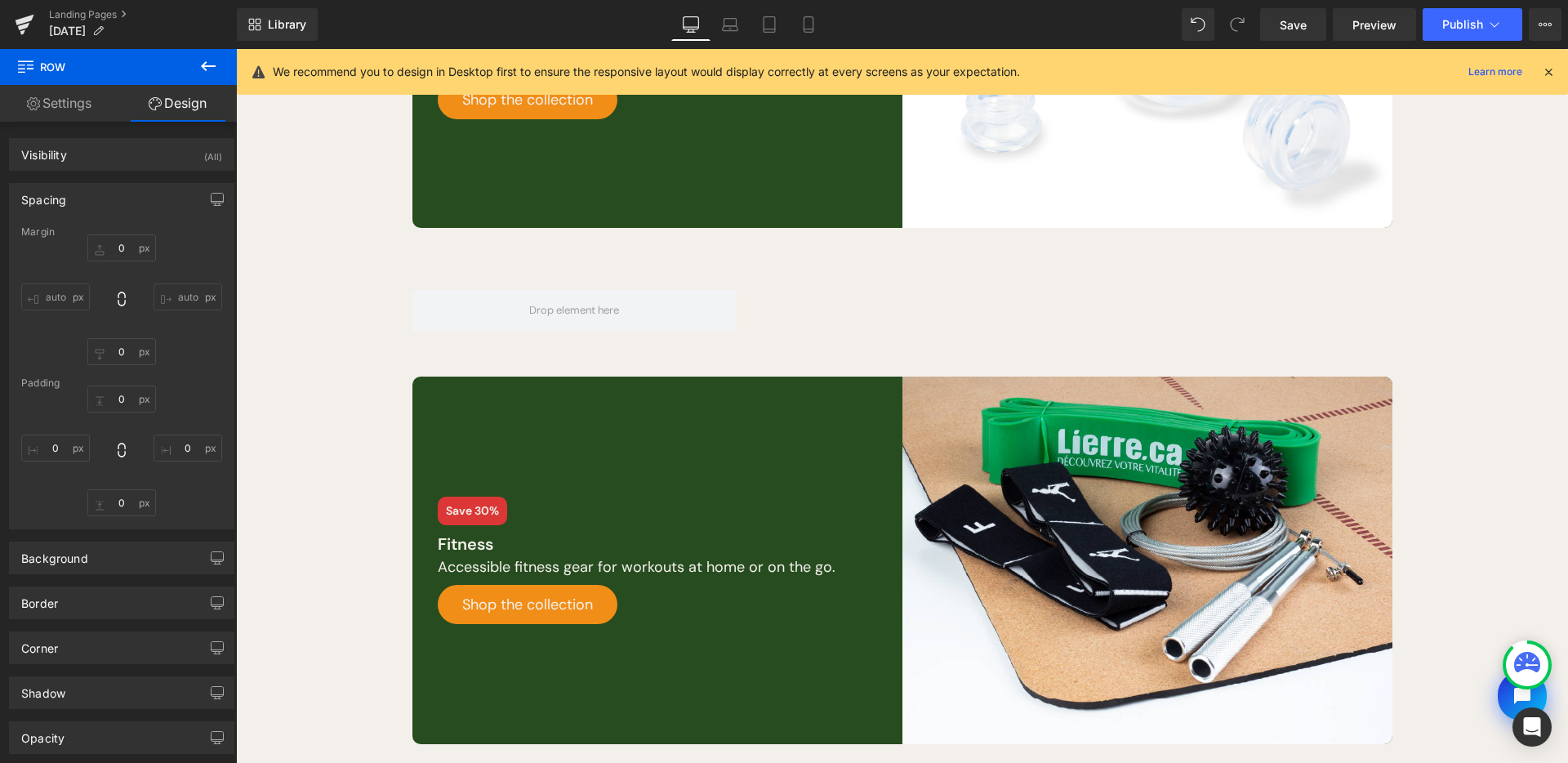
type input "0"
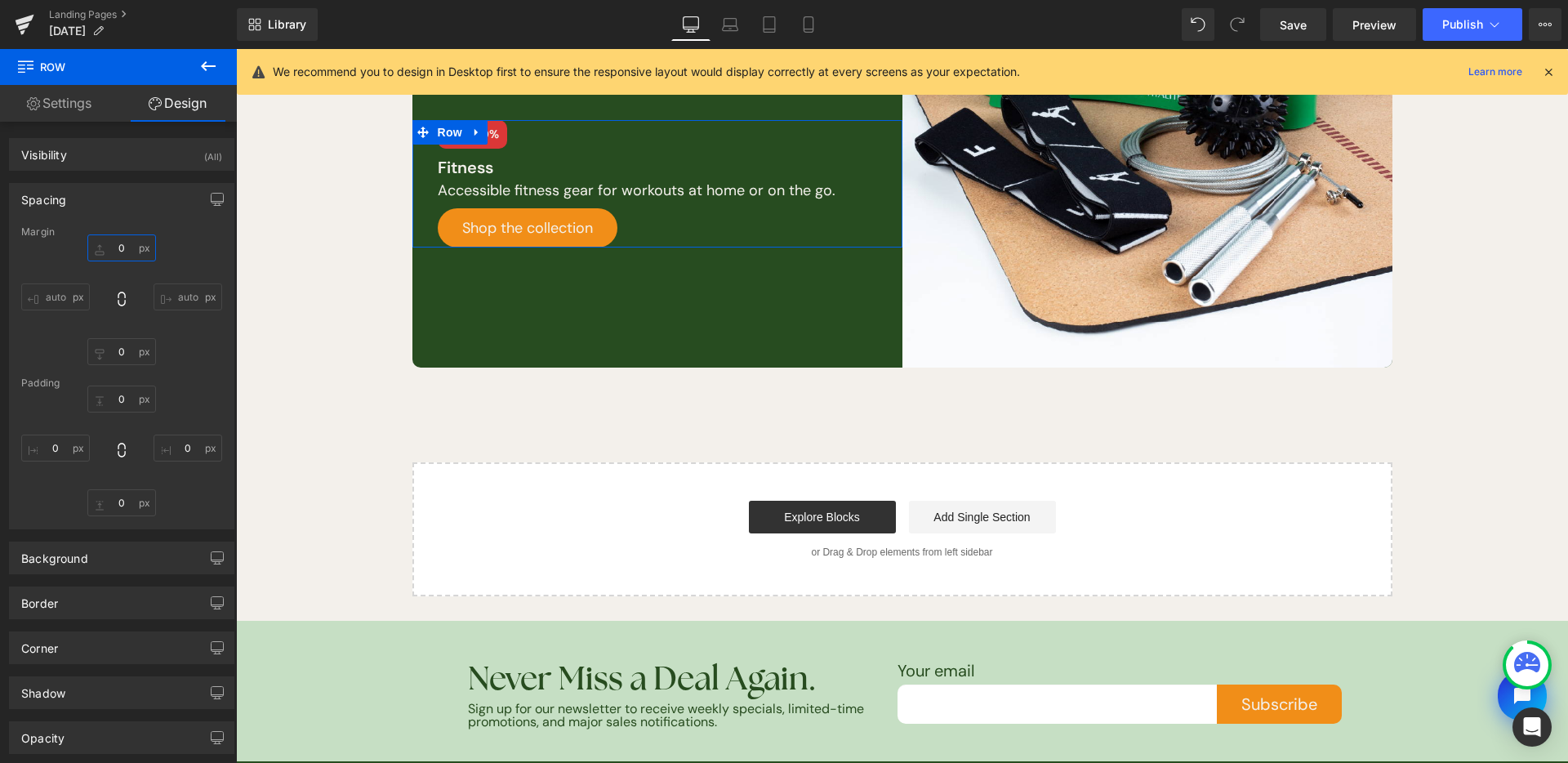
click at [124, 253] on input "0" at bounding box center [121, 248] width 68 height 27
type input "S"
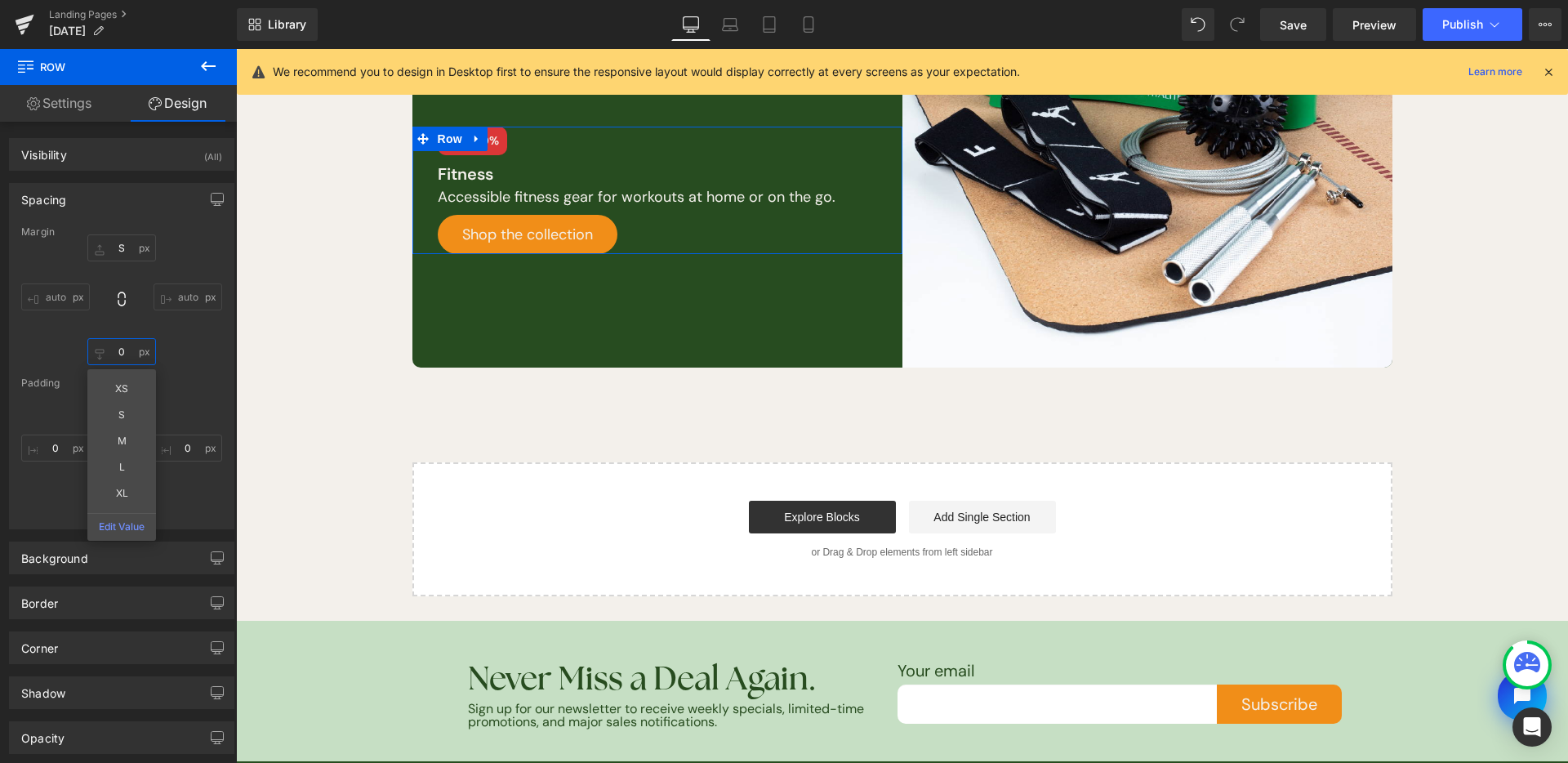
click at [120, 356] on input "0" at bounding box center [121, 351] width 68 height 27
type input "S"
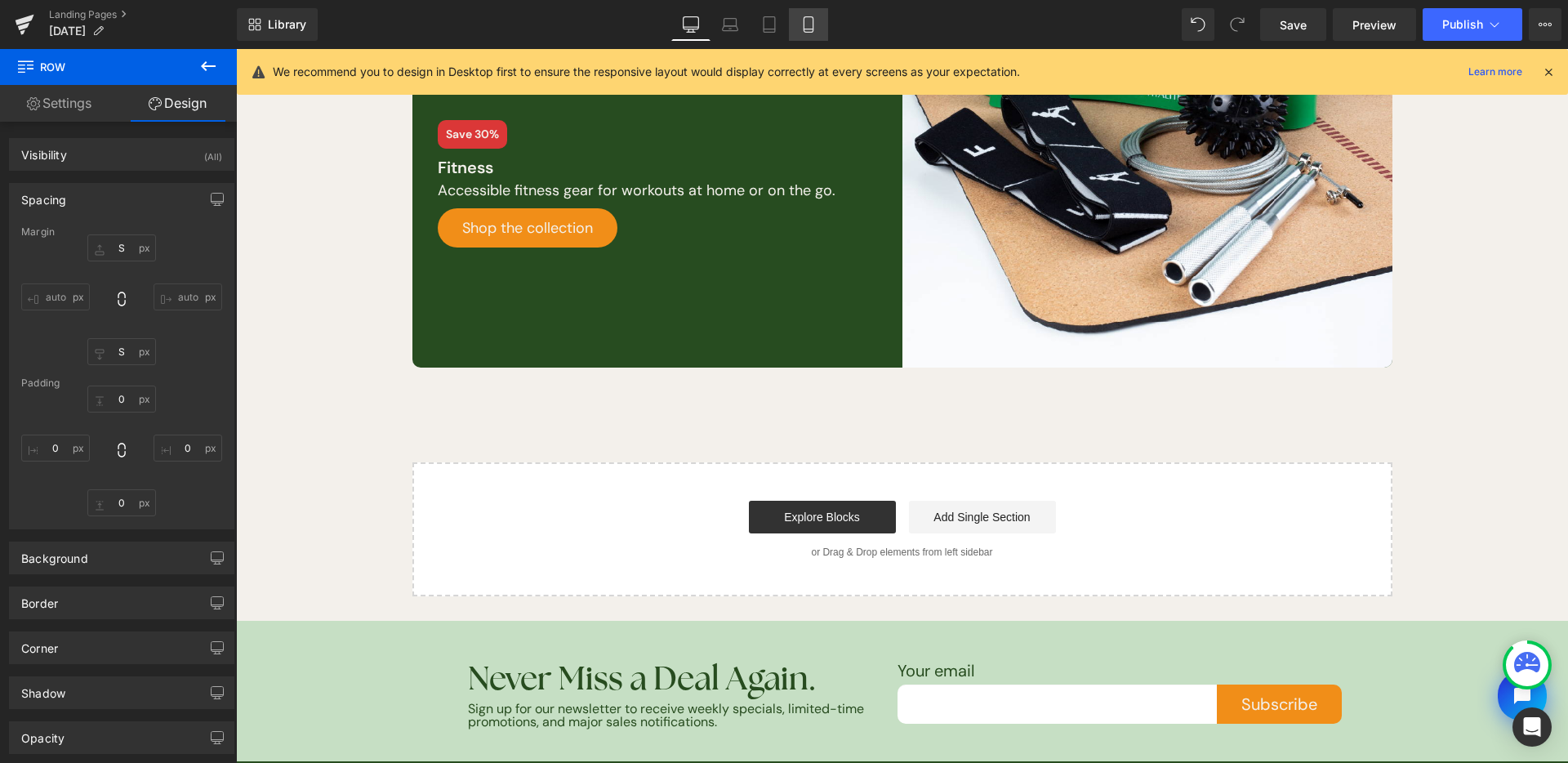
click at [808, 23] on icon at bounding box center [808, 24] width 16 height 16
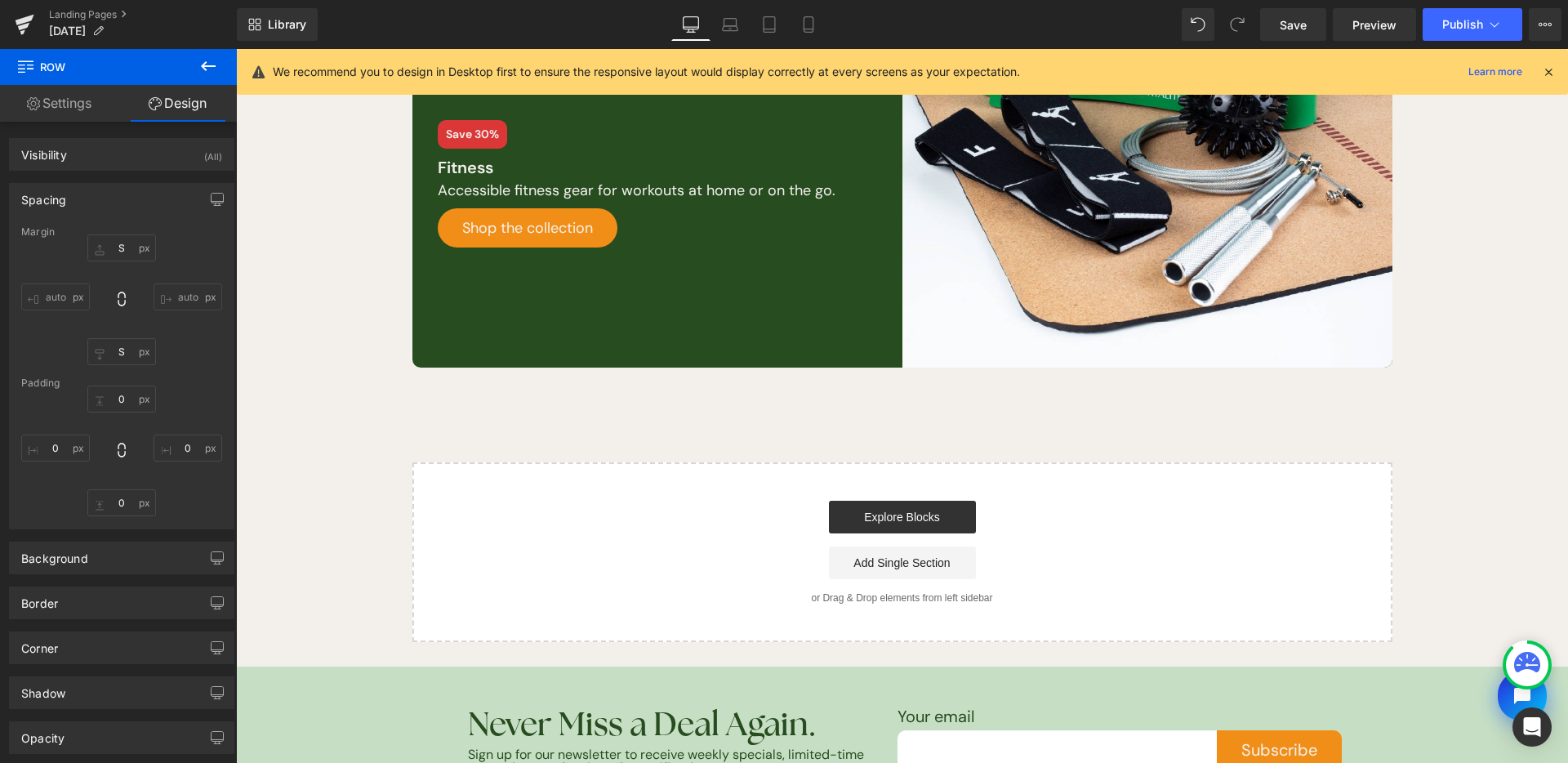
type input "S"
type input "0"
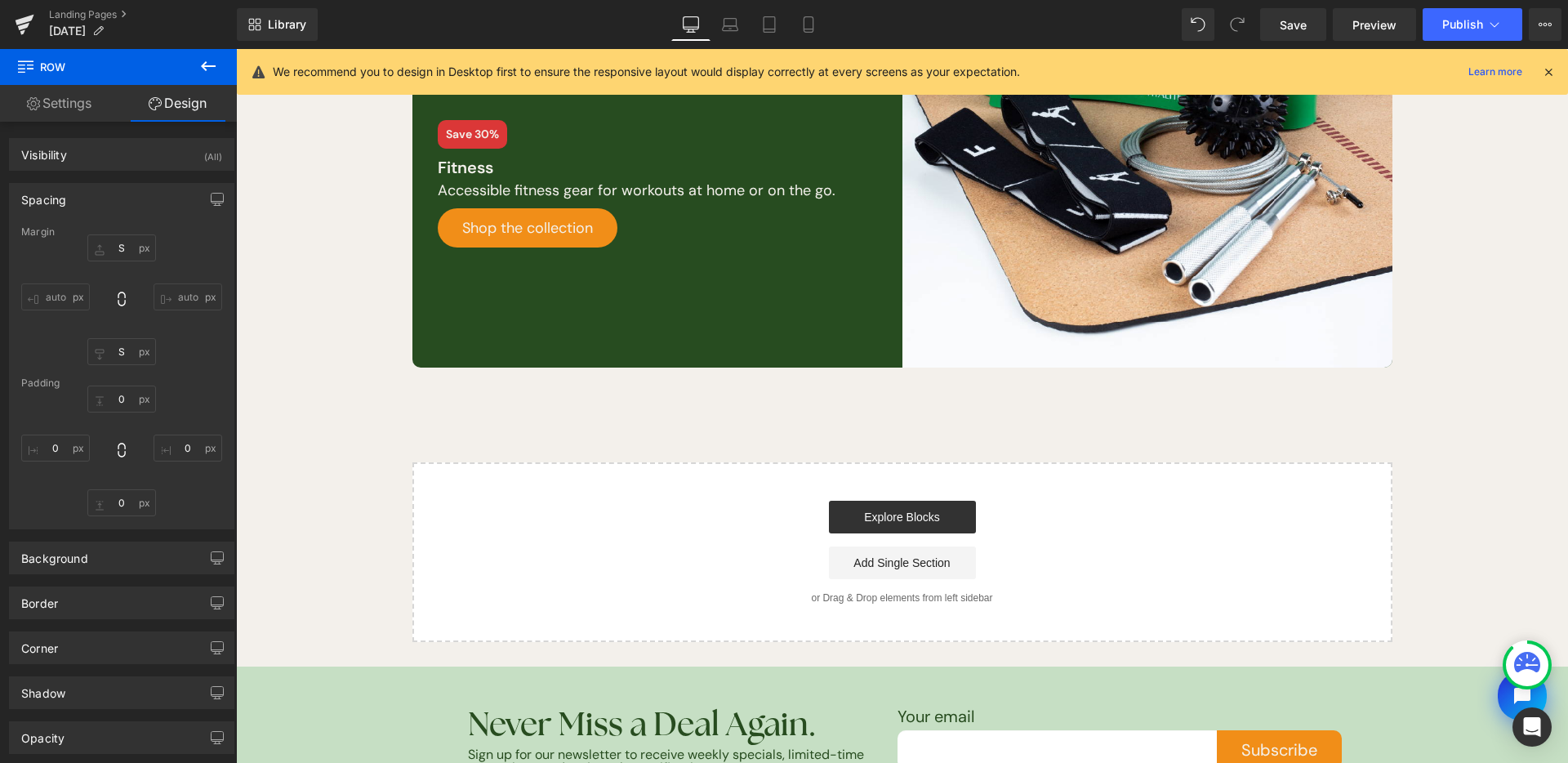
type input "0"
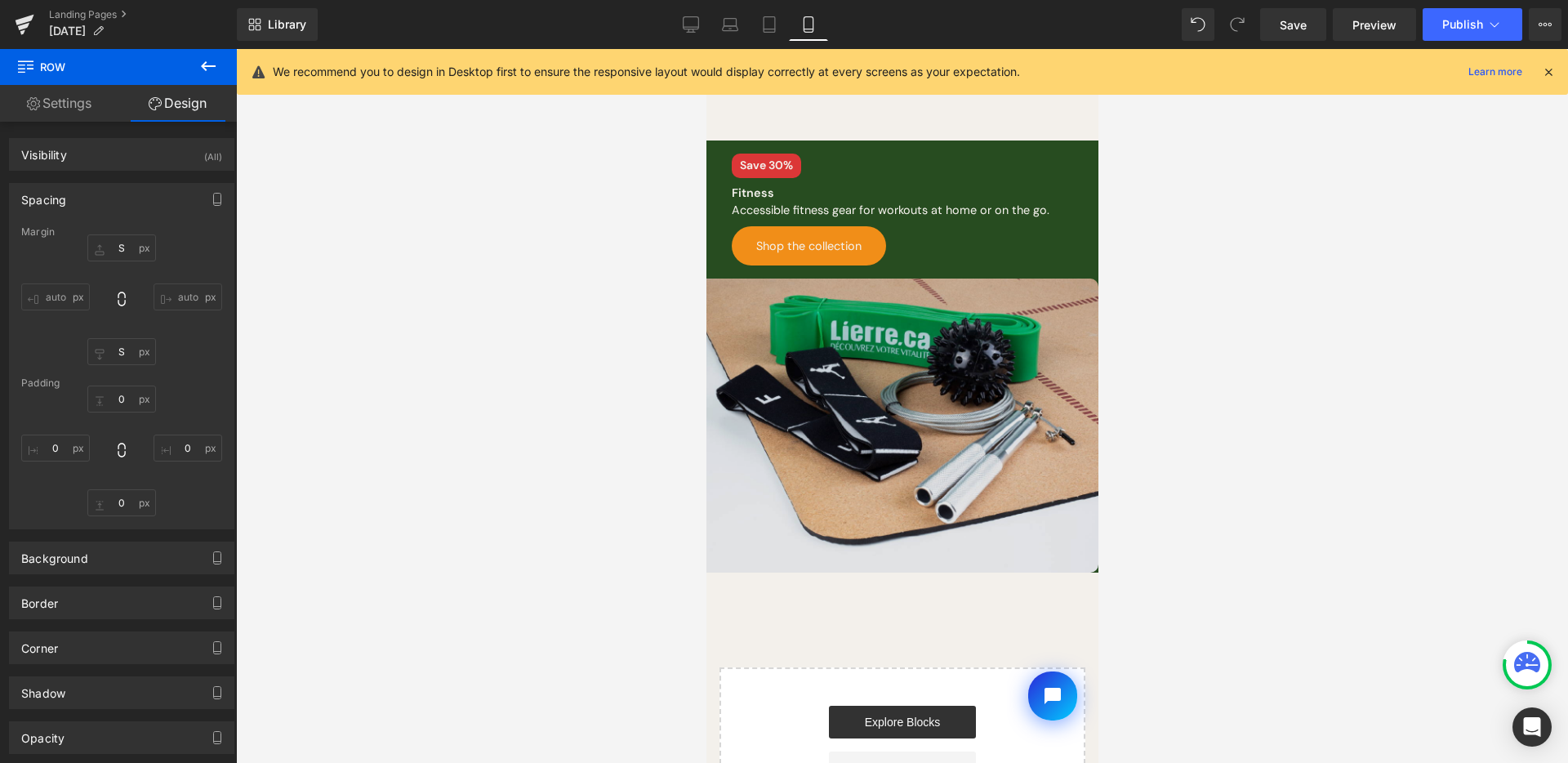
scroll to position [620, 0]
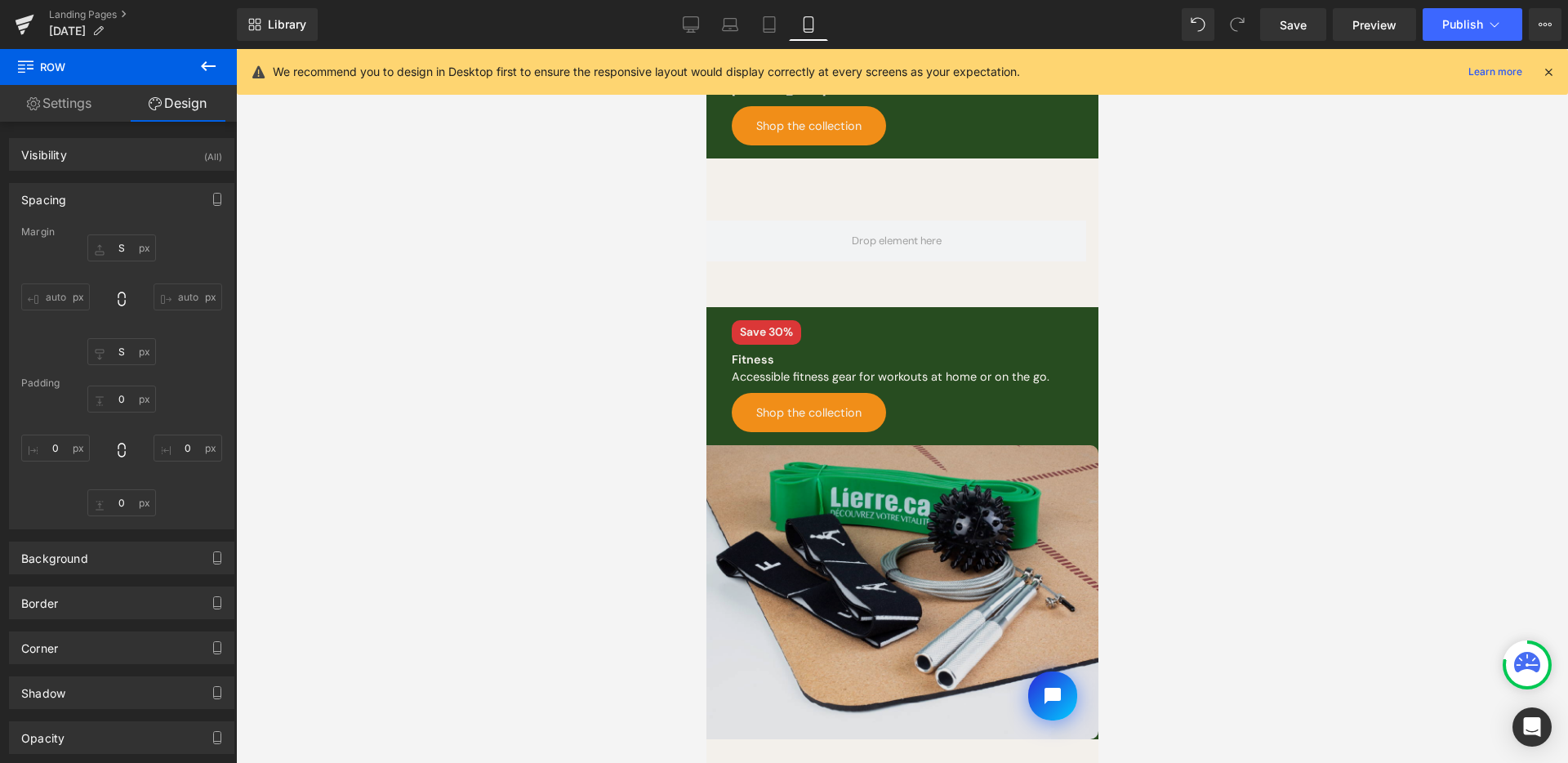
click at [939, 547] on img at bounding box center [901, 592] width 392 height 294
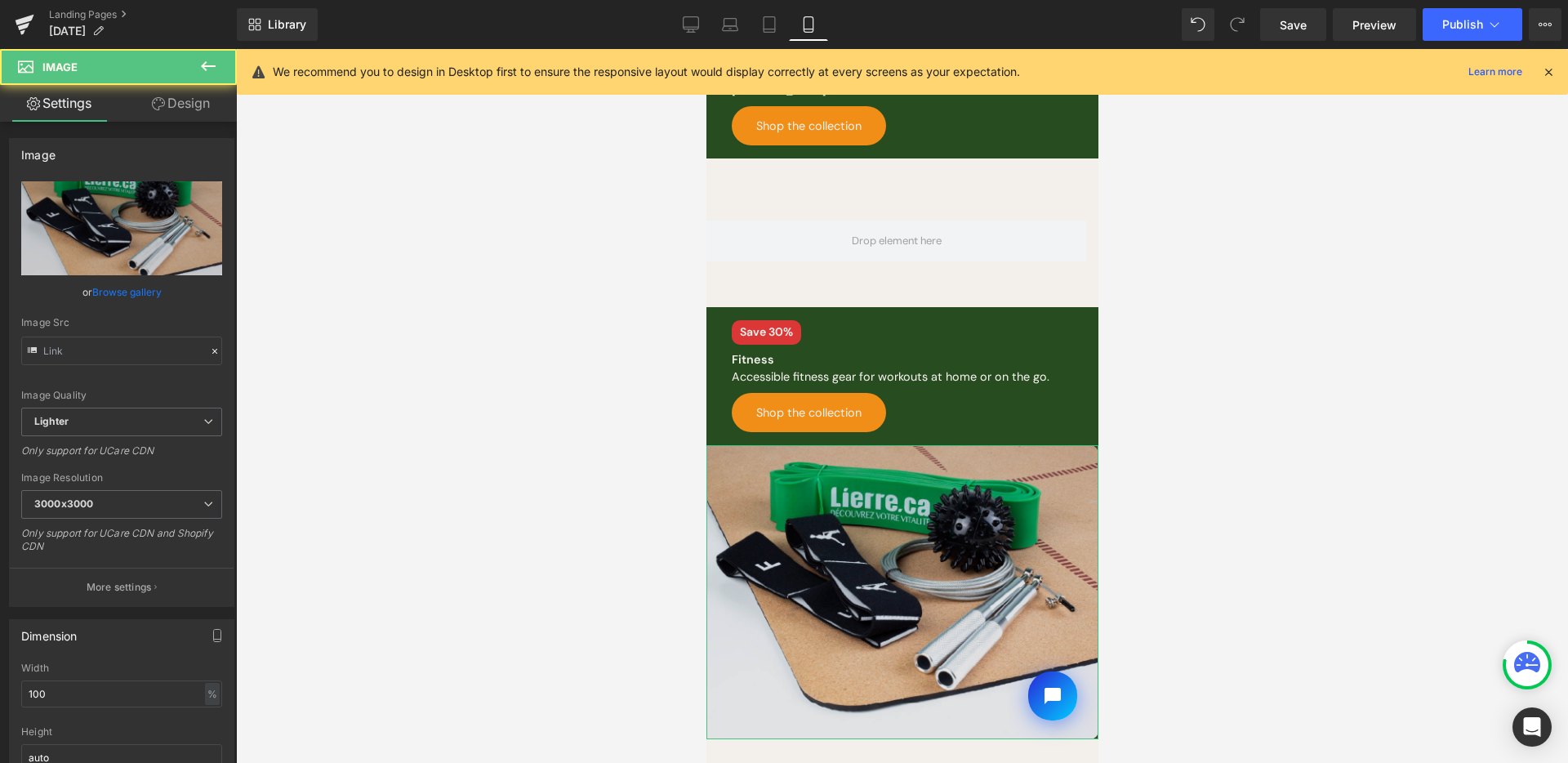
type input "[URL][DOMAIN_NAME]"
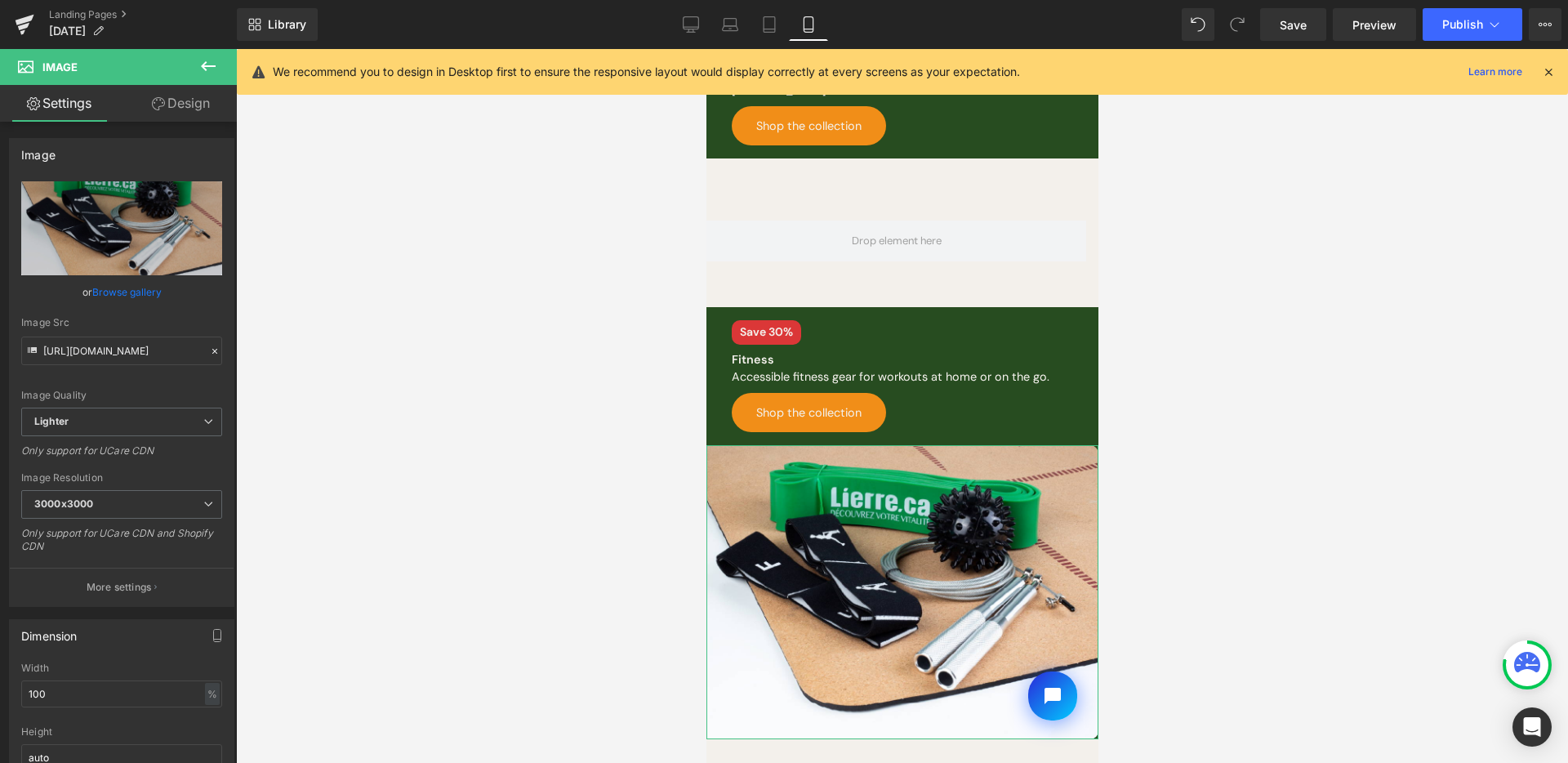
click at [186, 110] on link "Design" at bounding box center [181, 103] width 119 height 37
click at [696, 21] on icon at bounding box center [690, 24] width 16 height 16
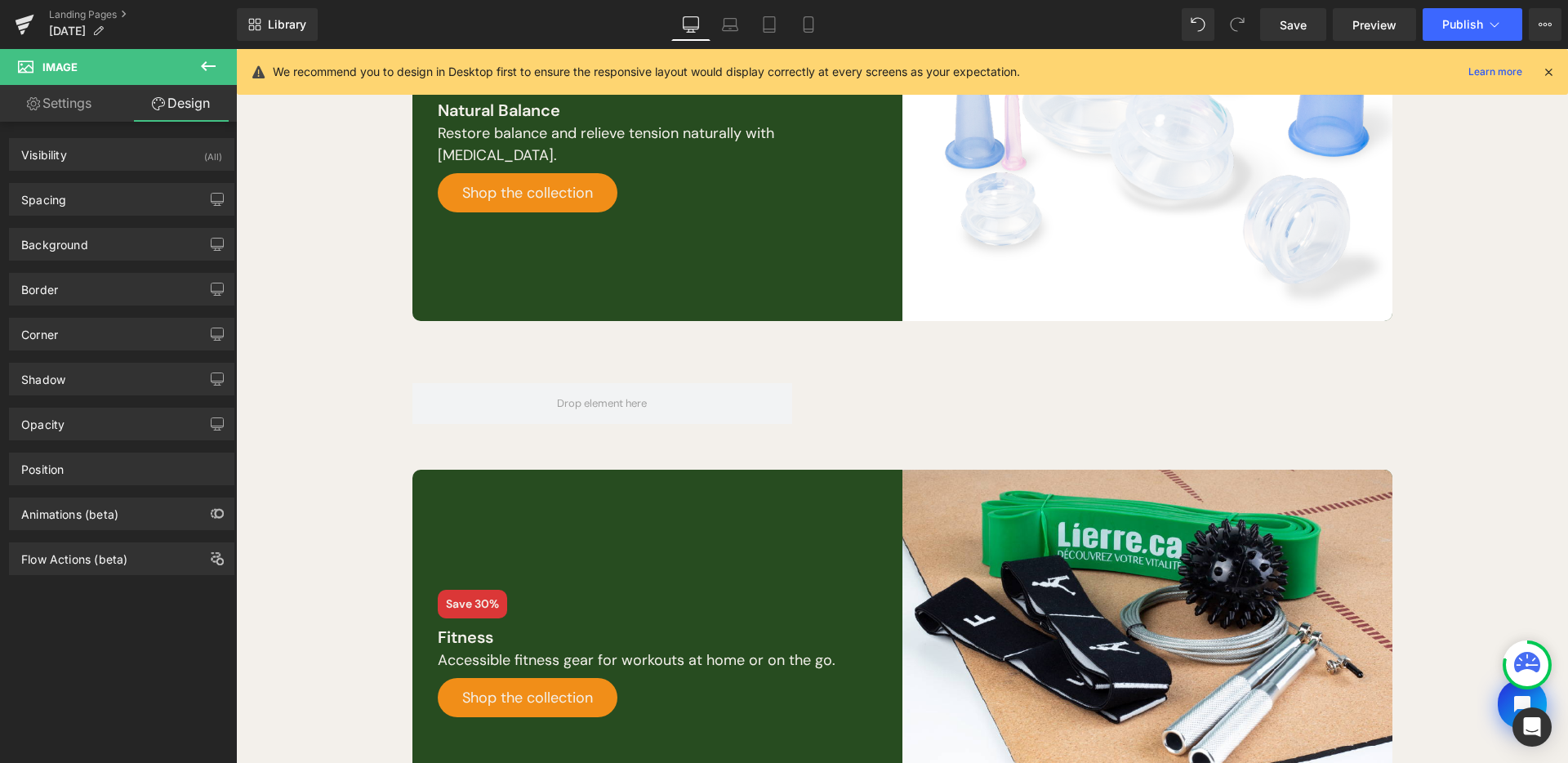
scroll to position [533, 0]
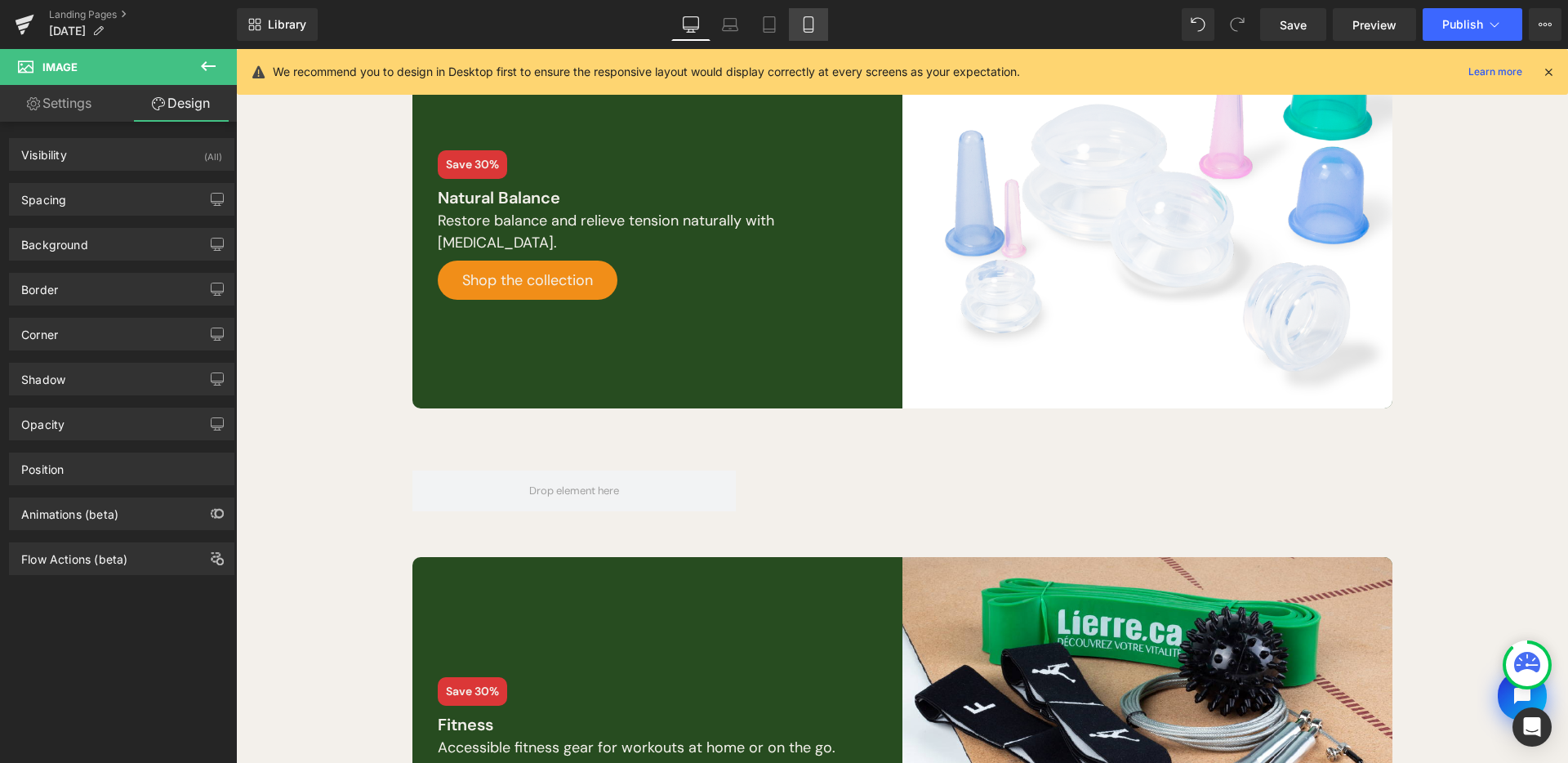
click at [789, 35] on link "Mobile" at bounding box center [809, 24] width 40 height 33
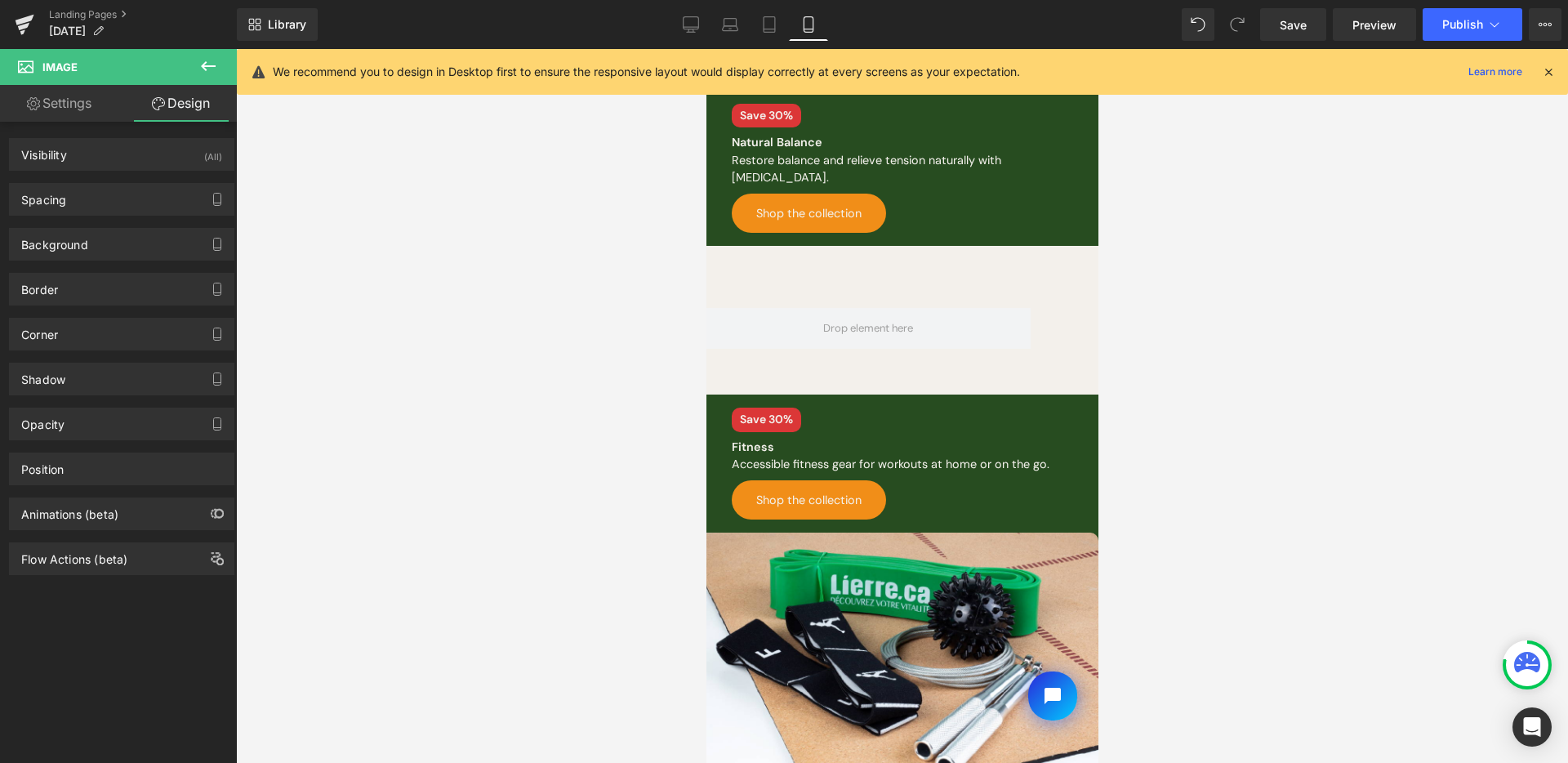
scroll to position [497, 0]
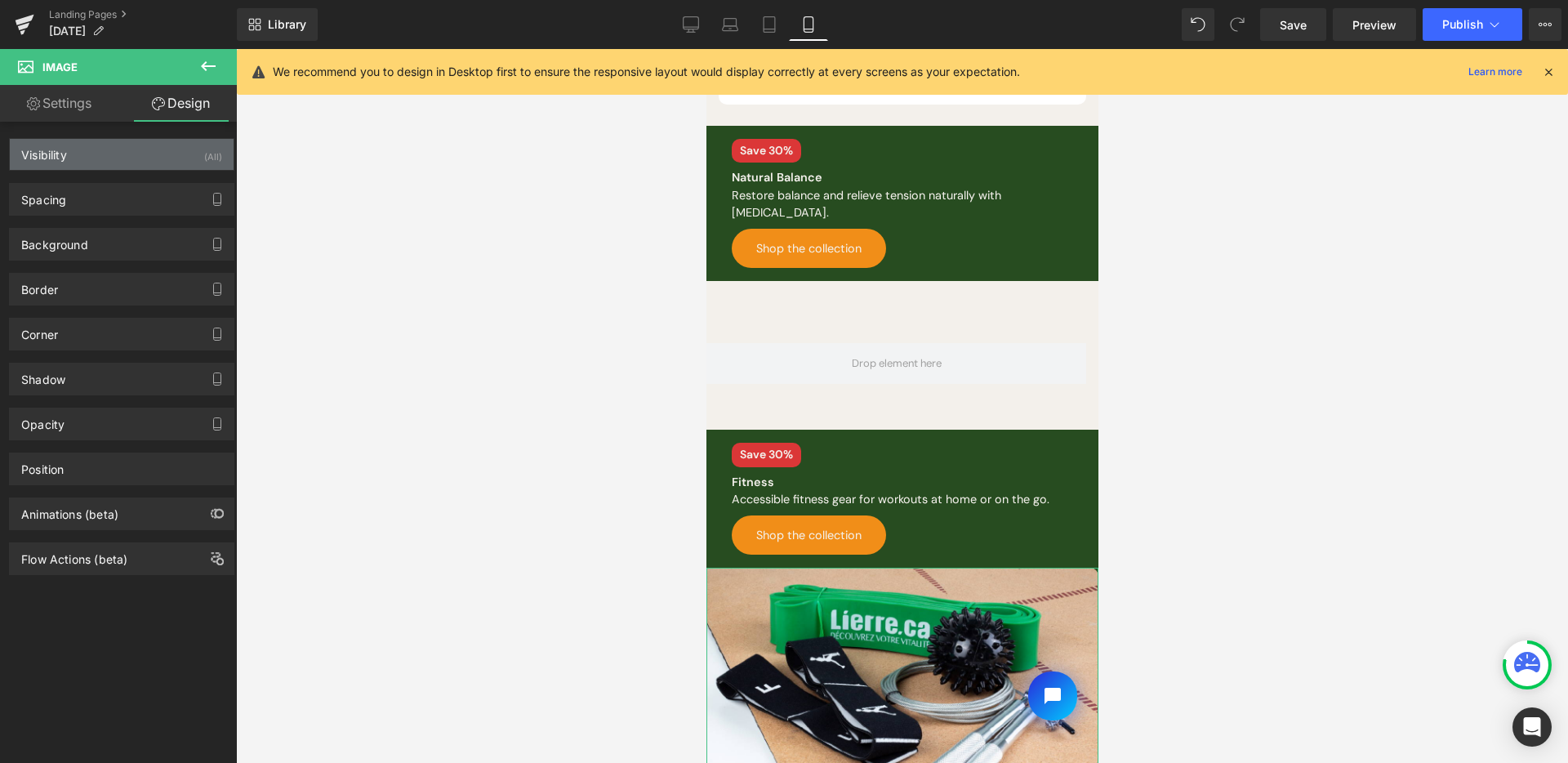
click at [135, 142] on div "Visibility (All)" at bounding box center [122, 154] width 224 height 31
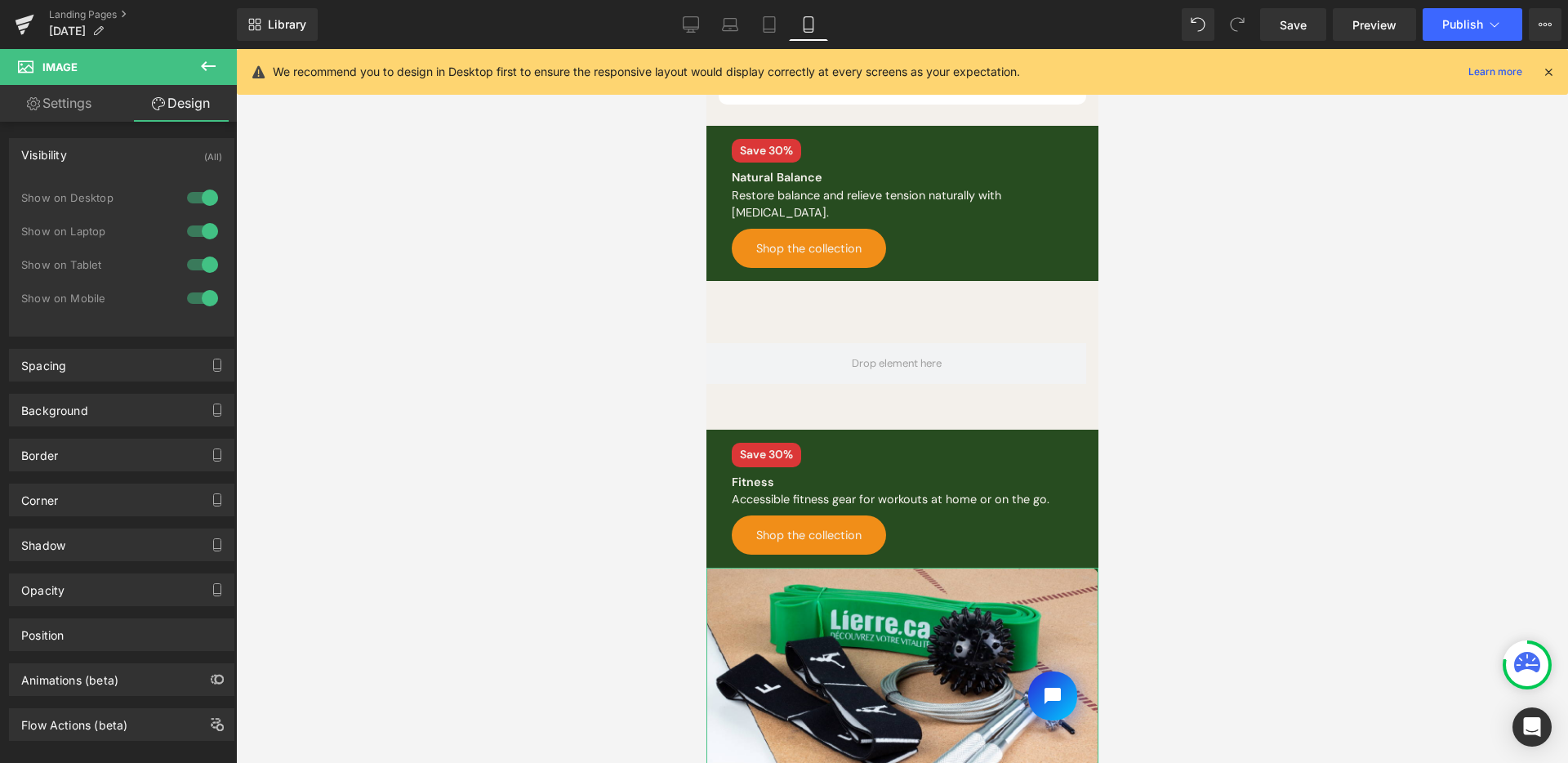
click at [200, 297] on div at bounding box center [203, 298] width 40 height 26
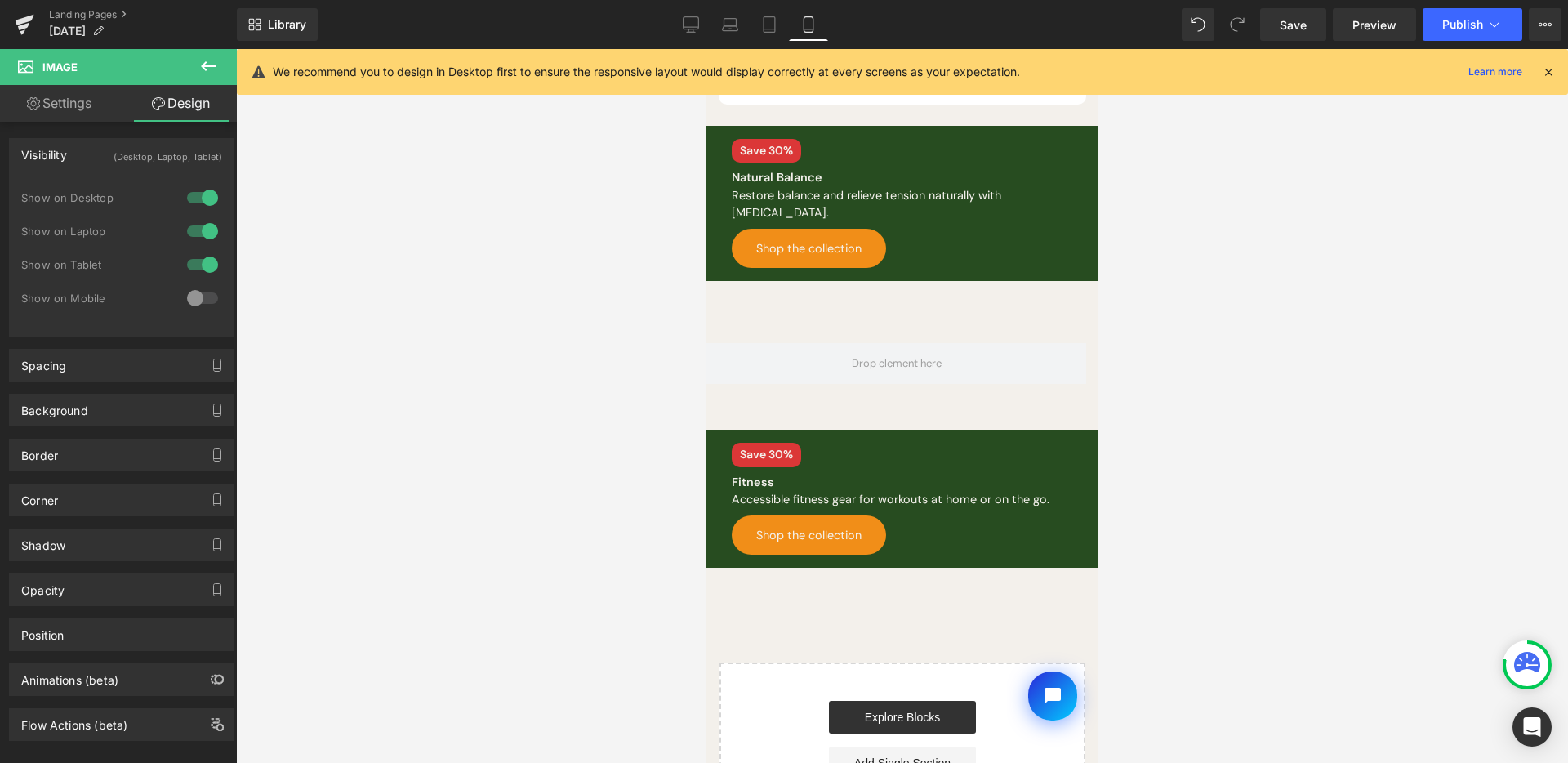
click at [205, 64] on icon at bounding box center [208, 66] width 20 height 20
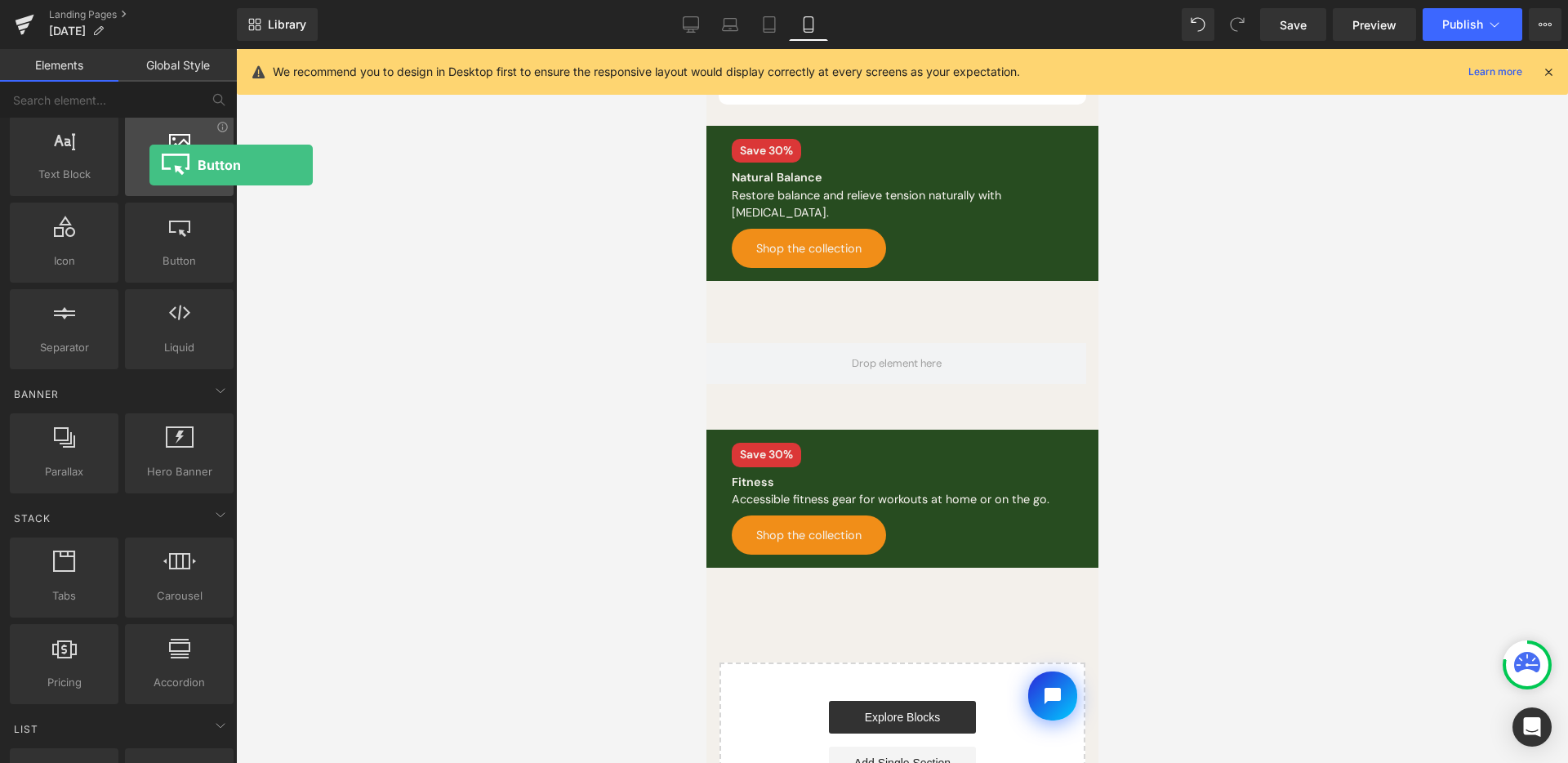
drag, startPoint x: 197, startPoint y: 201, endPoint x: 150, endPoint y: 165, distance: 59.2
click at [150, 165] on div "Row rows, columns, layouts, div Heading headings, titles, h1,h2,h3,h4,h5,h6 Tex…" at bounding box center [122, 199] width 231 height 347
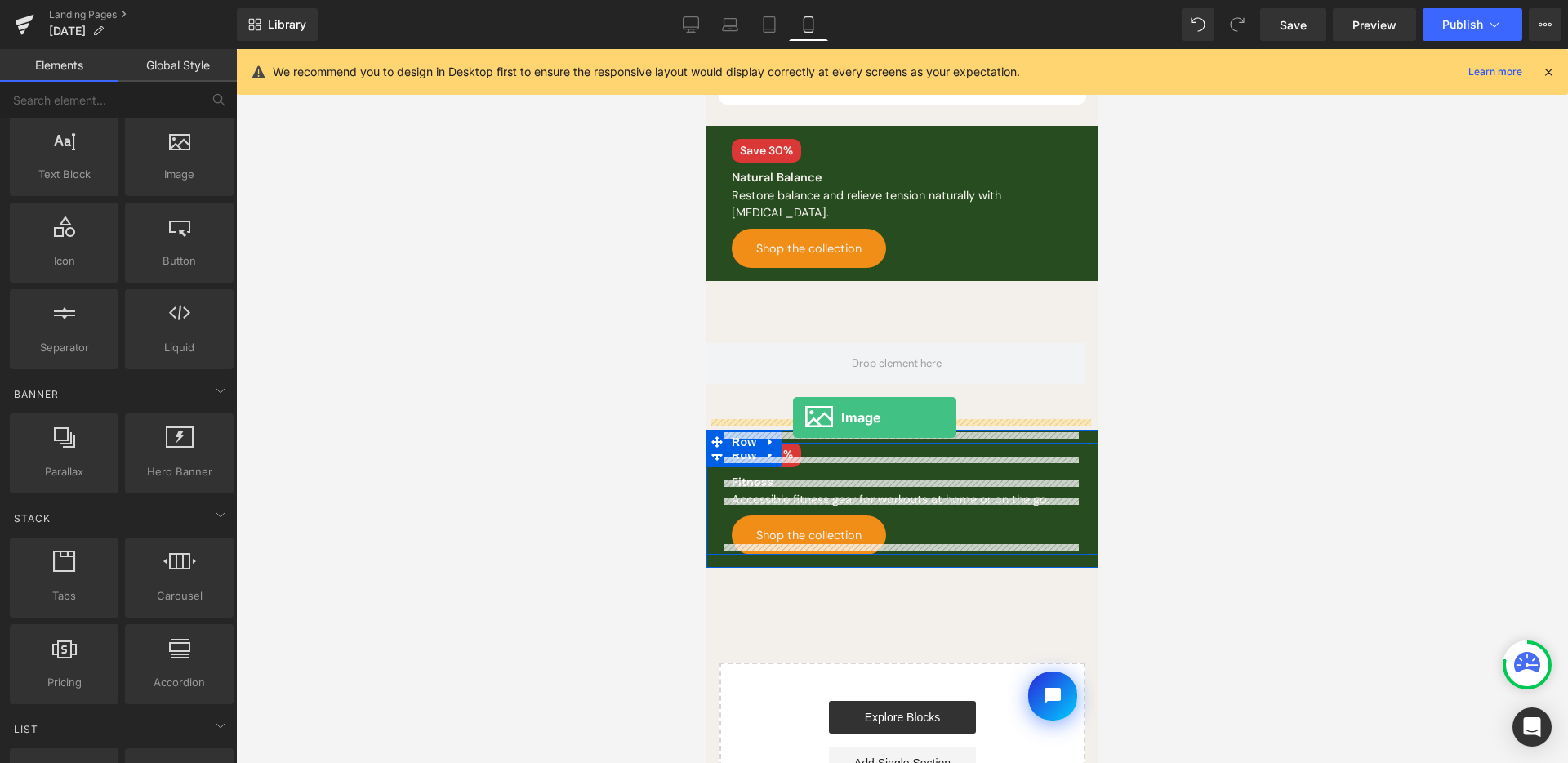
drag, startPoint x: 893, startPoint y: 231, endPoint x: 792, endPoint y: 417, distance: 211.7
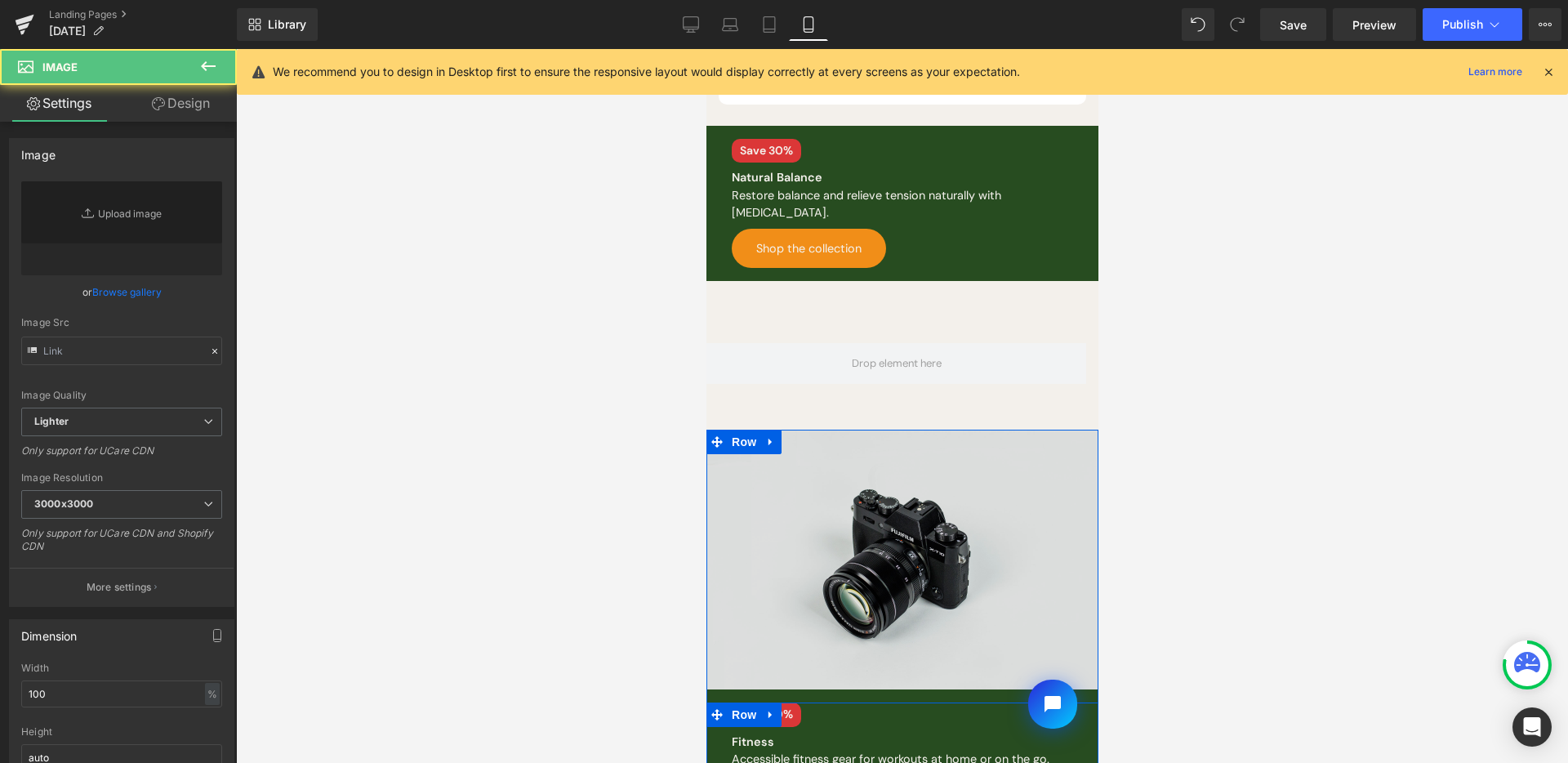
type input "//[DOMAIN_NAME][URL]"
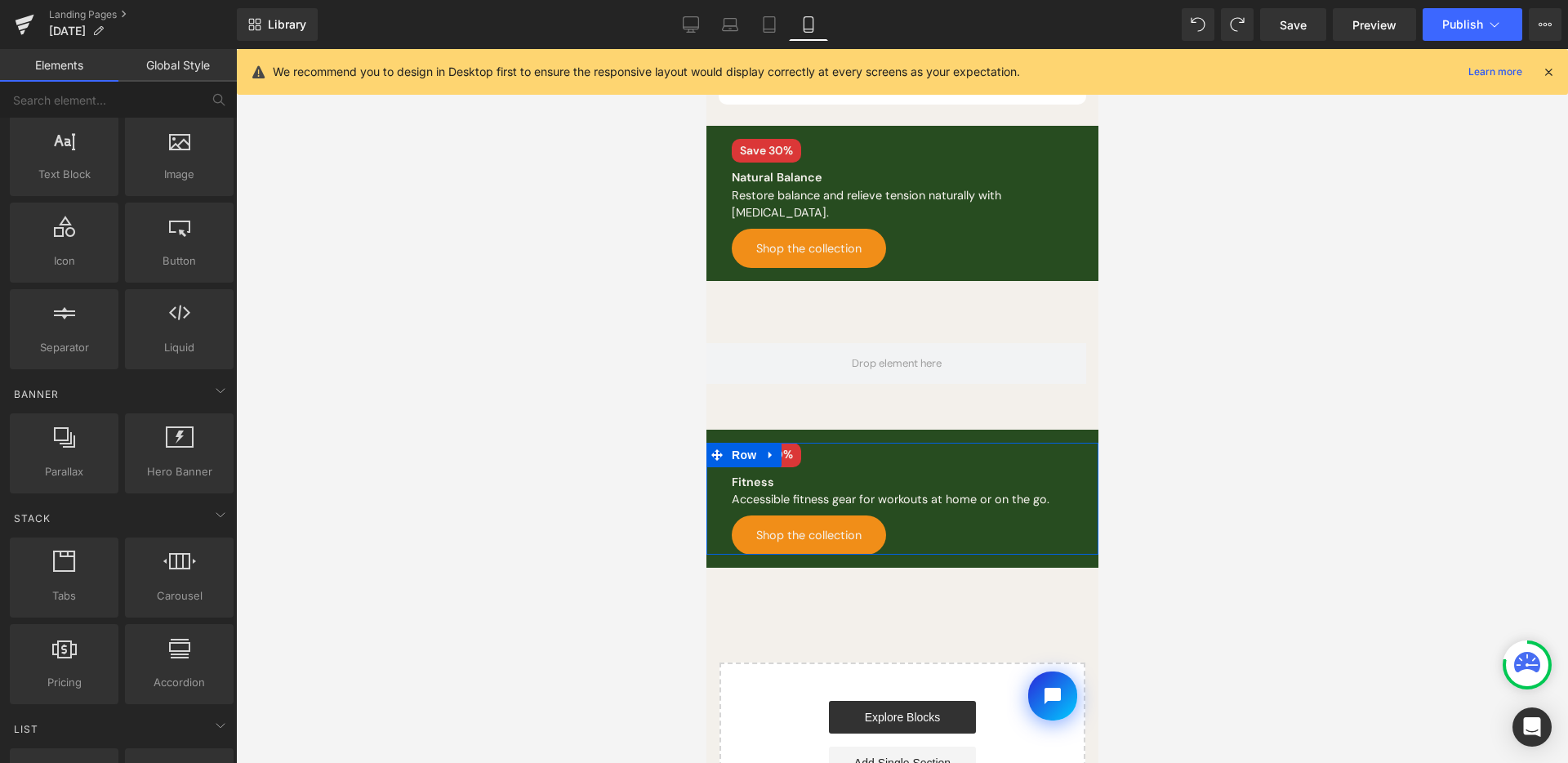
click at [428, 278] on div at bounding box center [901, 405] width 1332 height 714
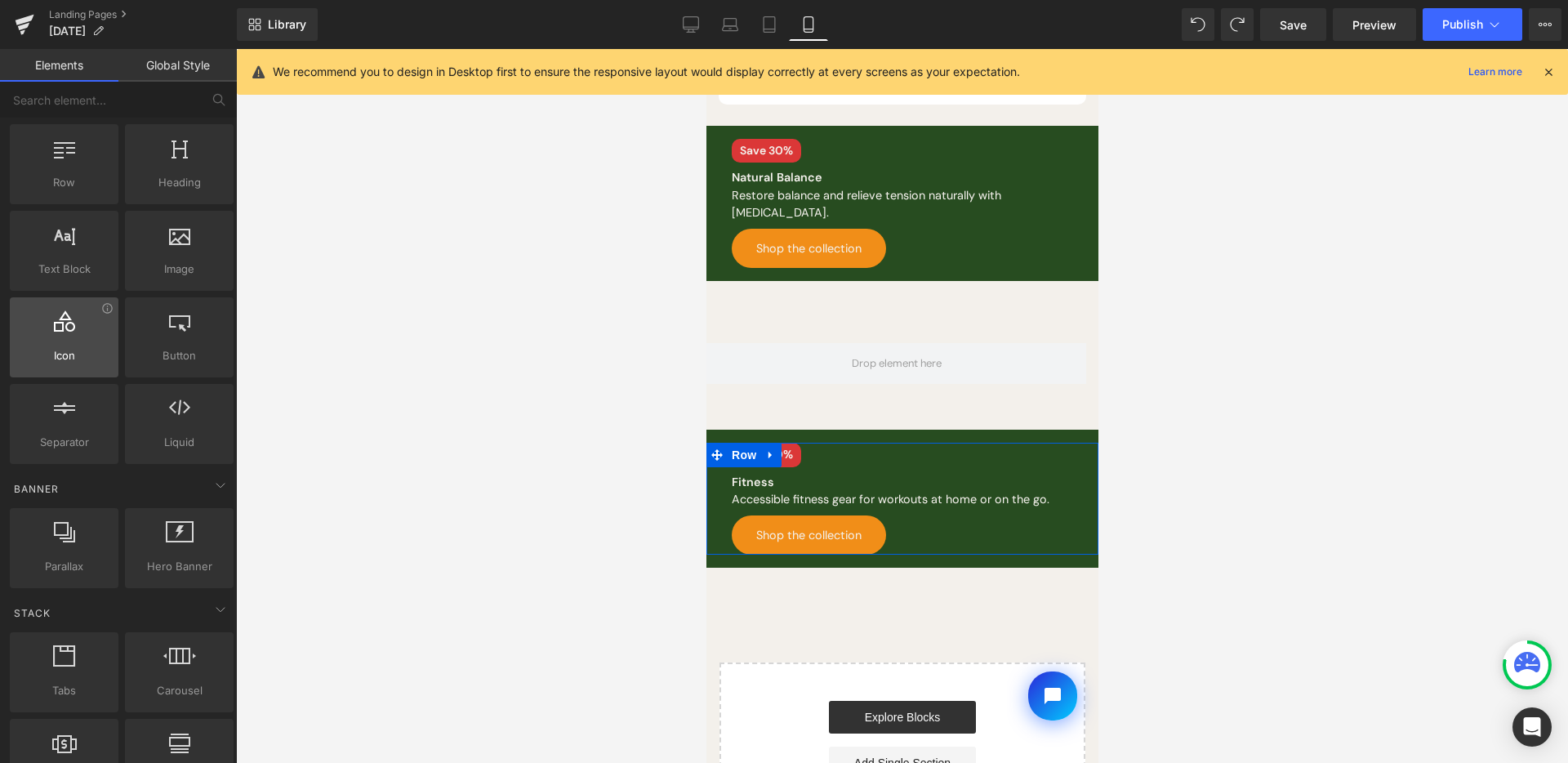
scroll to position [0, 0]
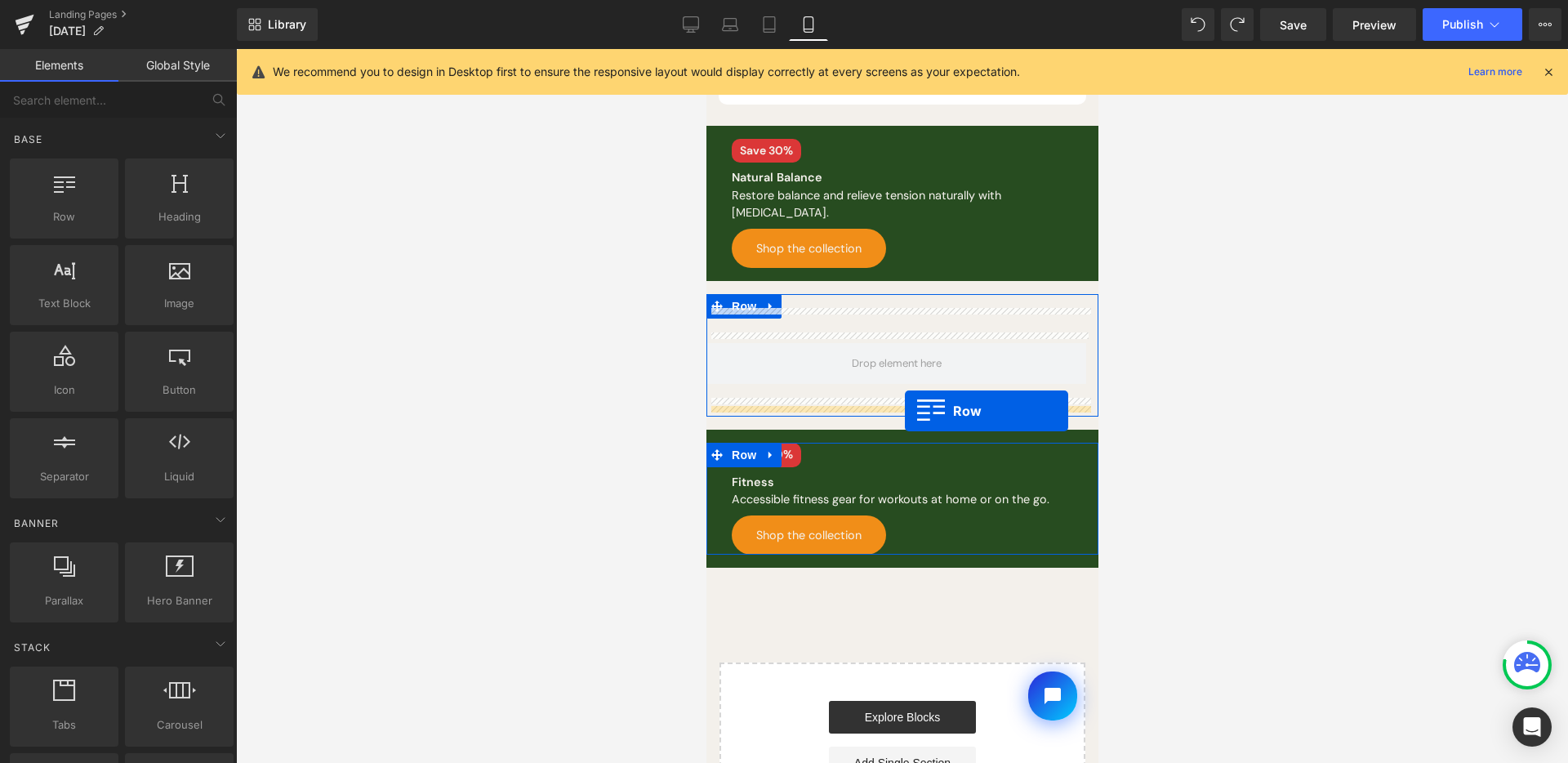
drag, startPoint x: 1057, startPoint y: 263, endPoint x: 904, endPoint y: 411, distance: 212.9
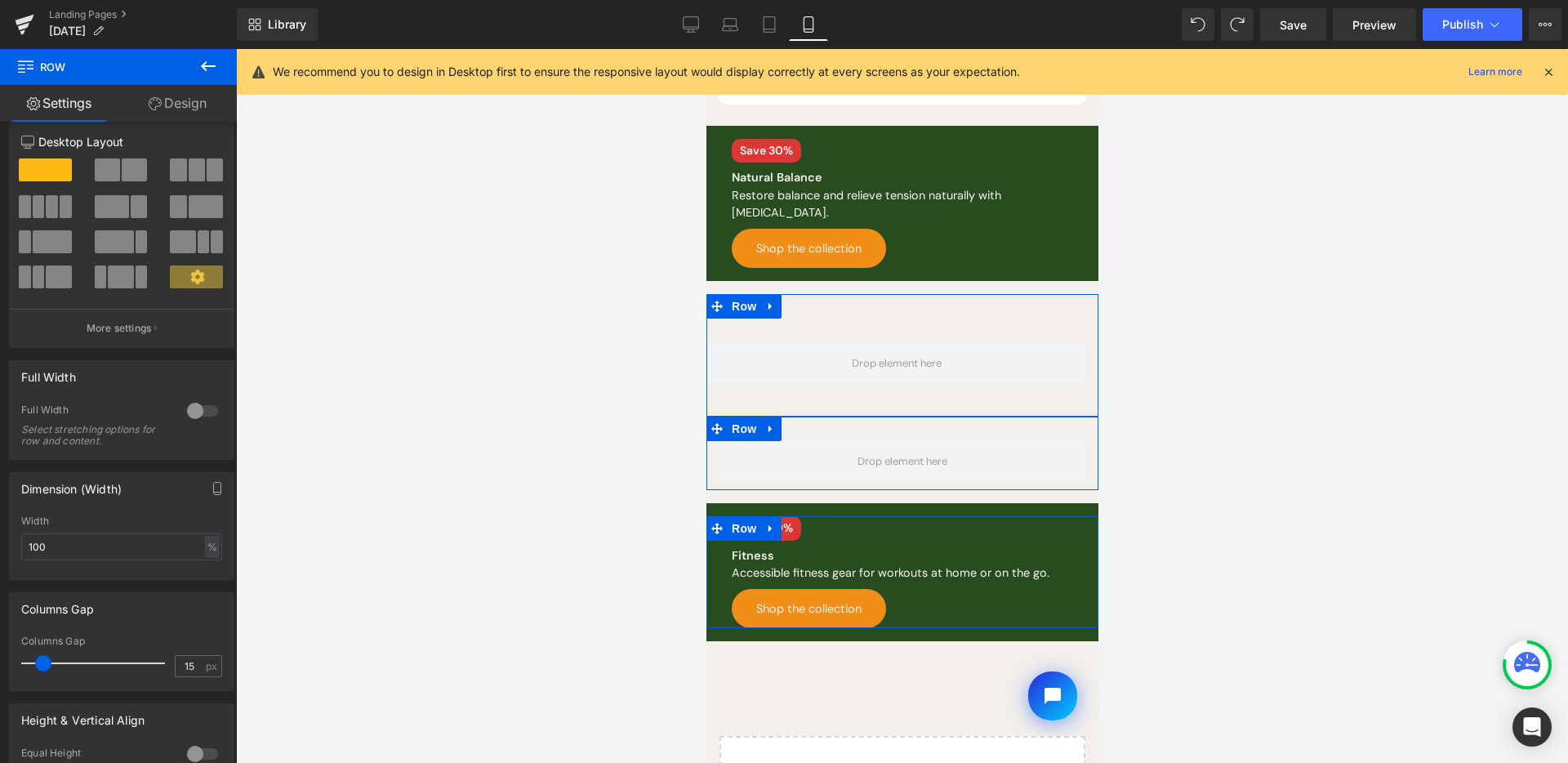
scroll to position [36, 0]
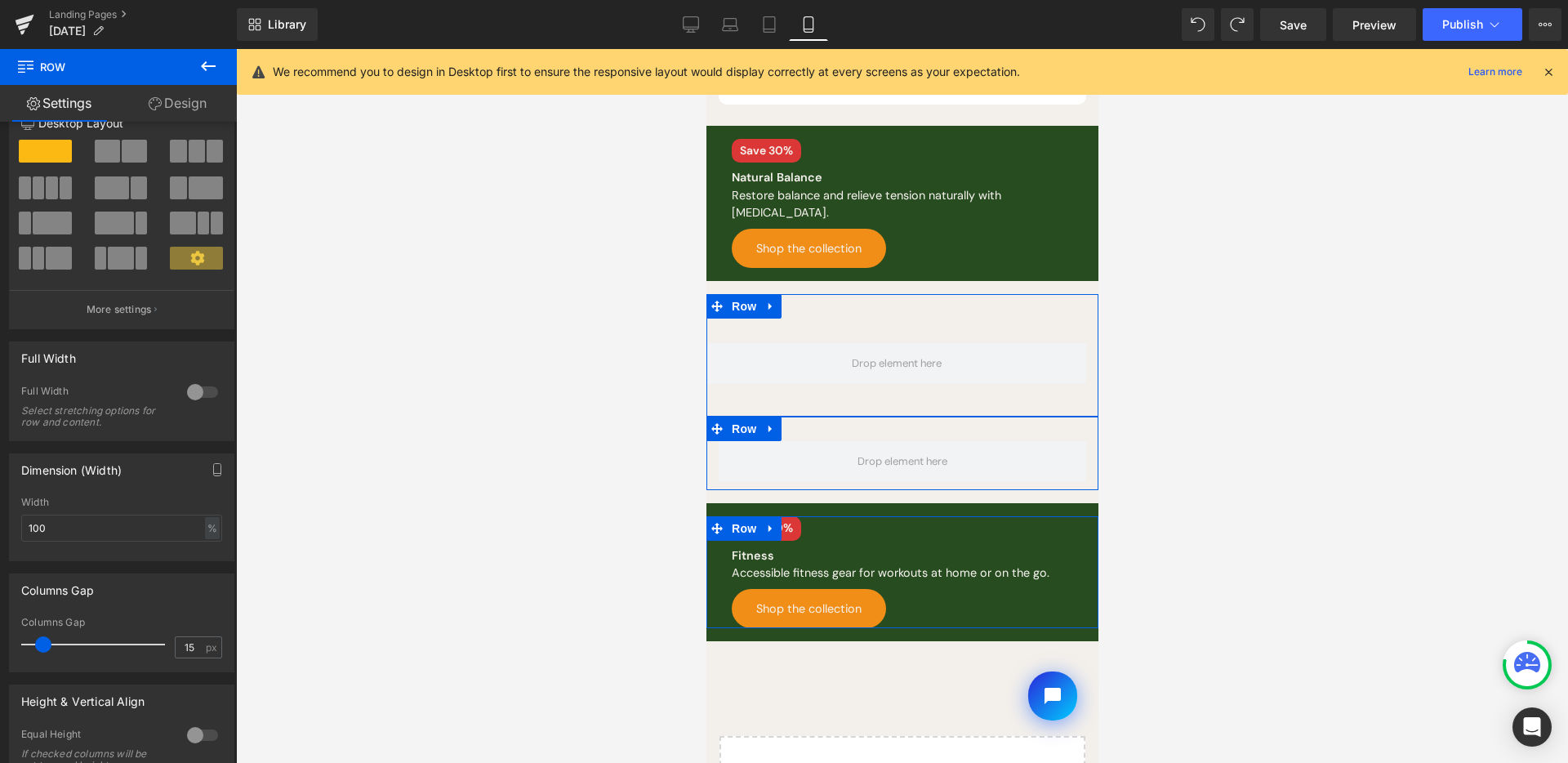
click at [197, 395] on div at bounding box center [203, 392] width 40 height 26
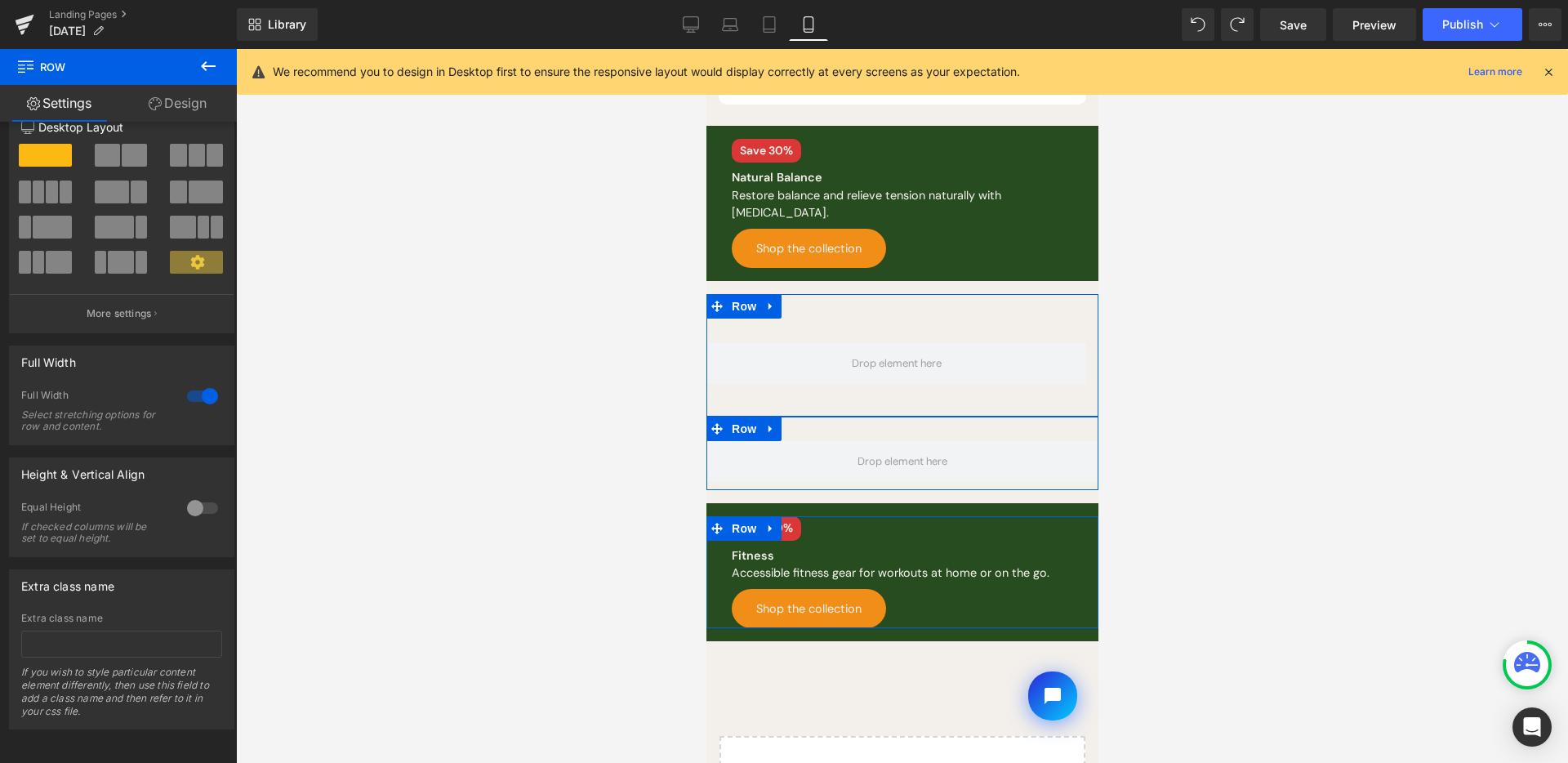
click at [203, 108] on link "Design" at bounding box center [178, 103] width 119 height 37
click at [0, 0] on div "Spacing" at bounding box center [0, 0] width 0 height 0
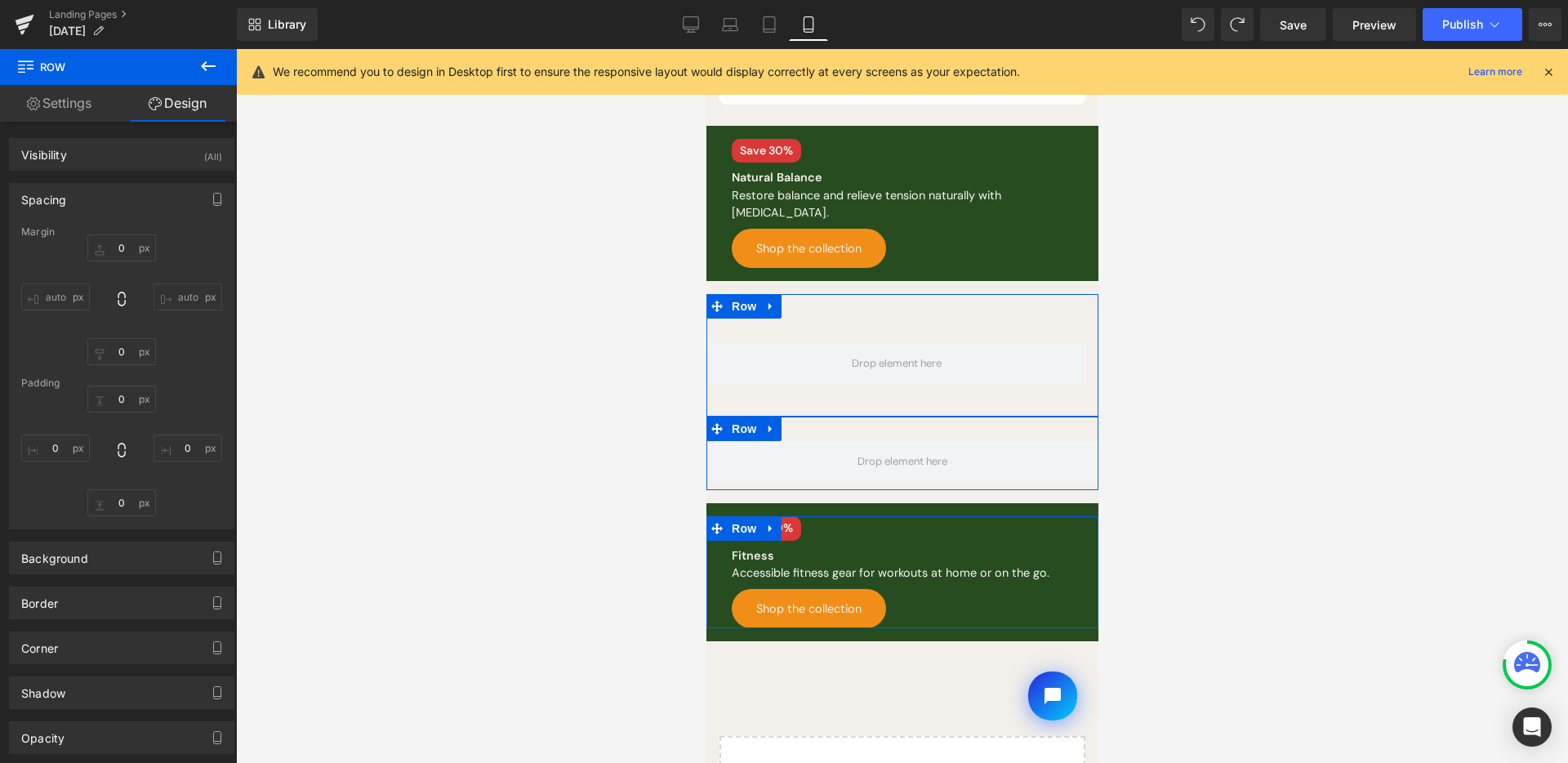
type input "0"
type input "30"
type input "0"
type input "10"
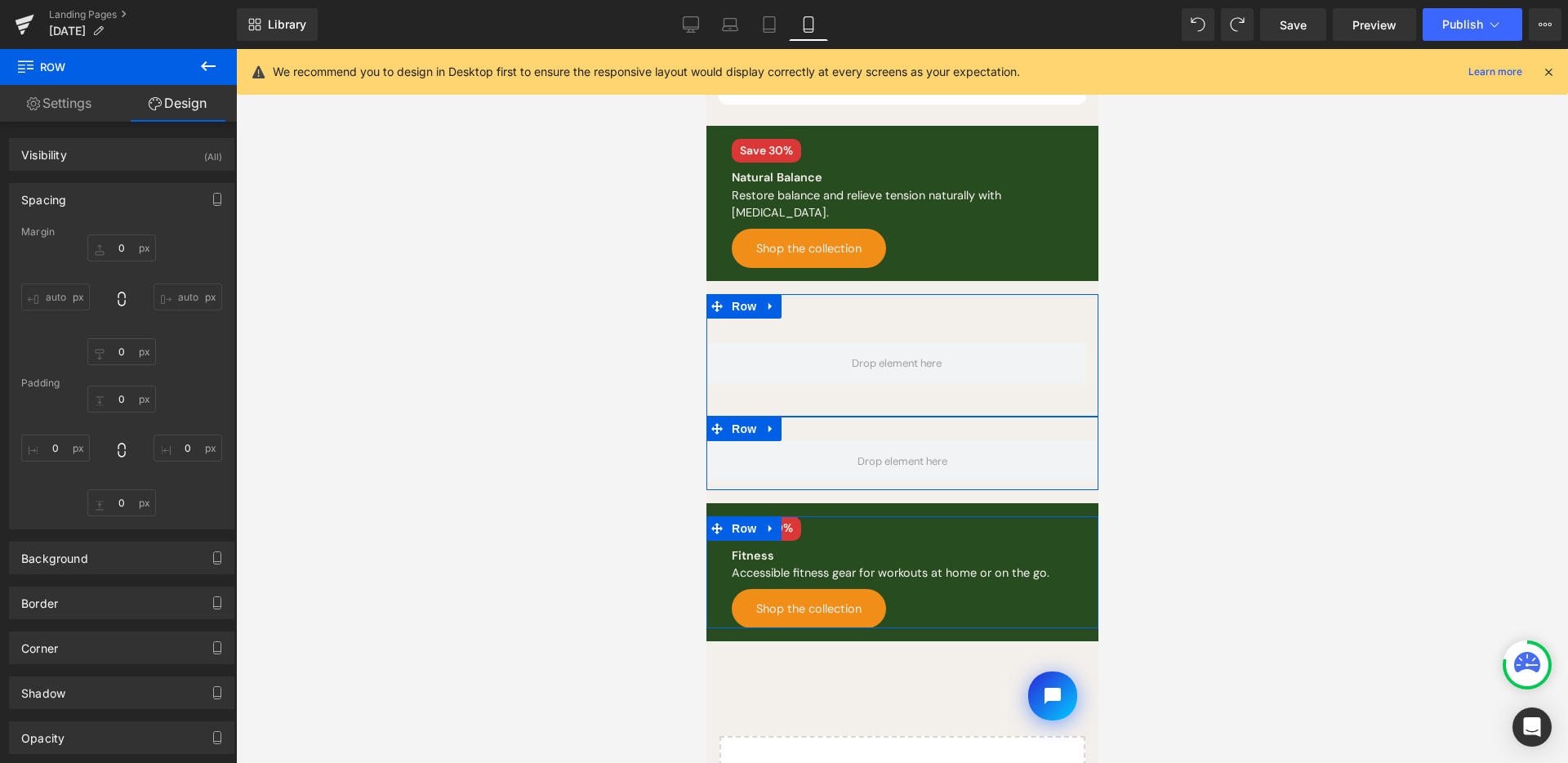
type input "0"
click at [122, 405] on input "30" at bounding box center [121, 398] width 68 height 27
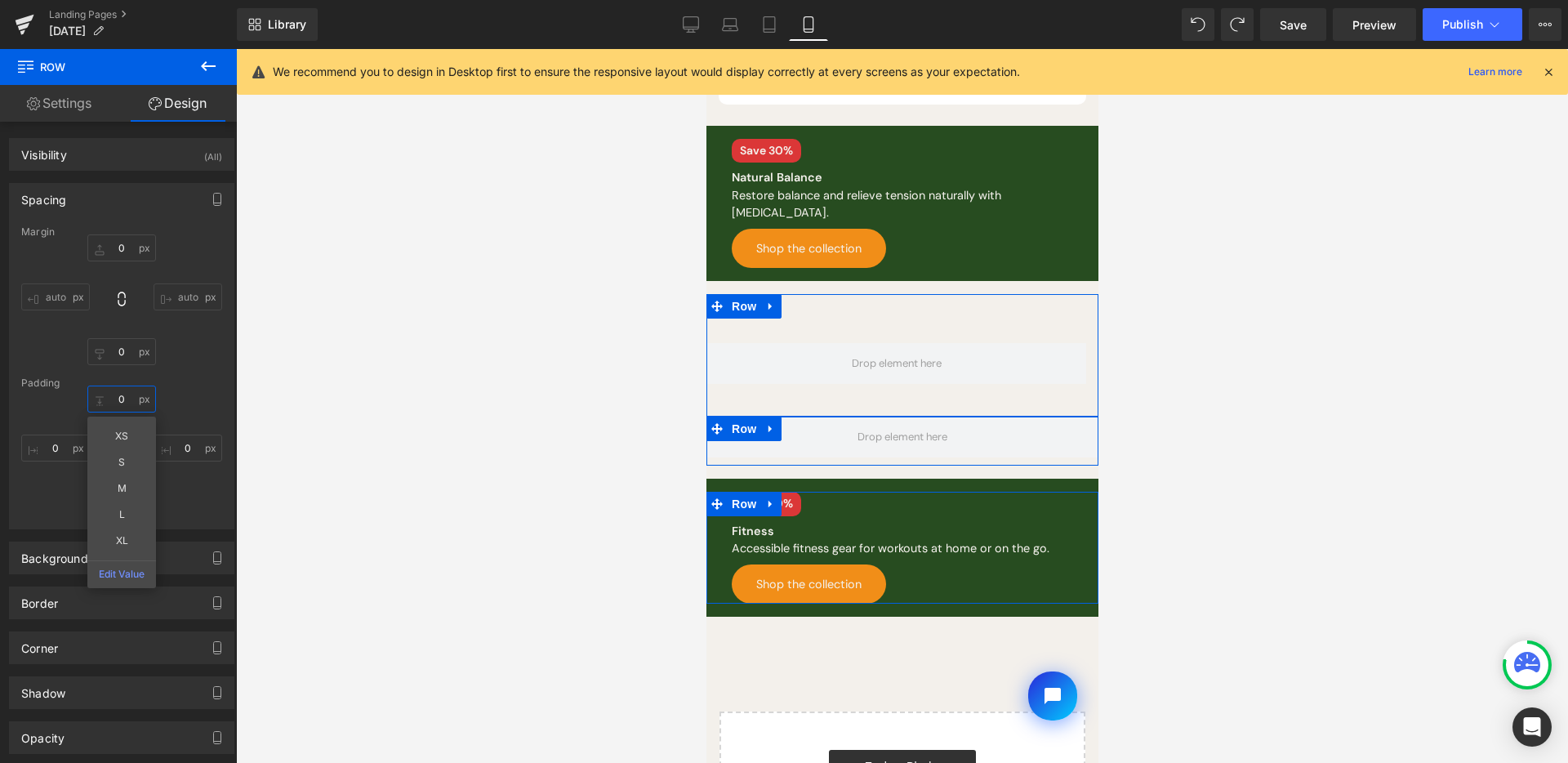
type input "0"
click at [199, 494] on div "0 0 XS S M L XL Edit Value 0px 0 10px 10 0px 0" at bounding box center [121, 451] width 201 height 131
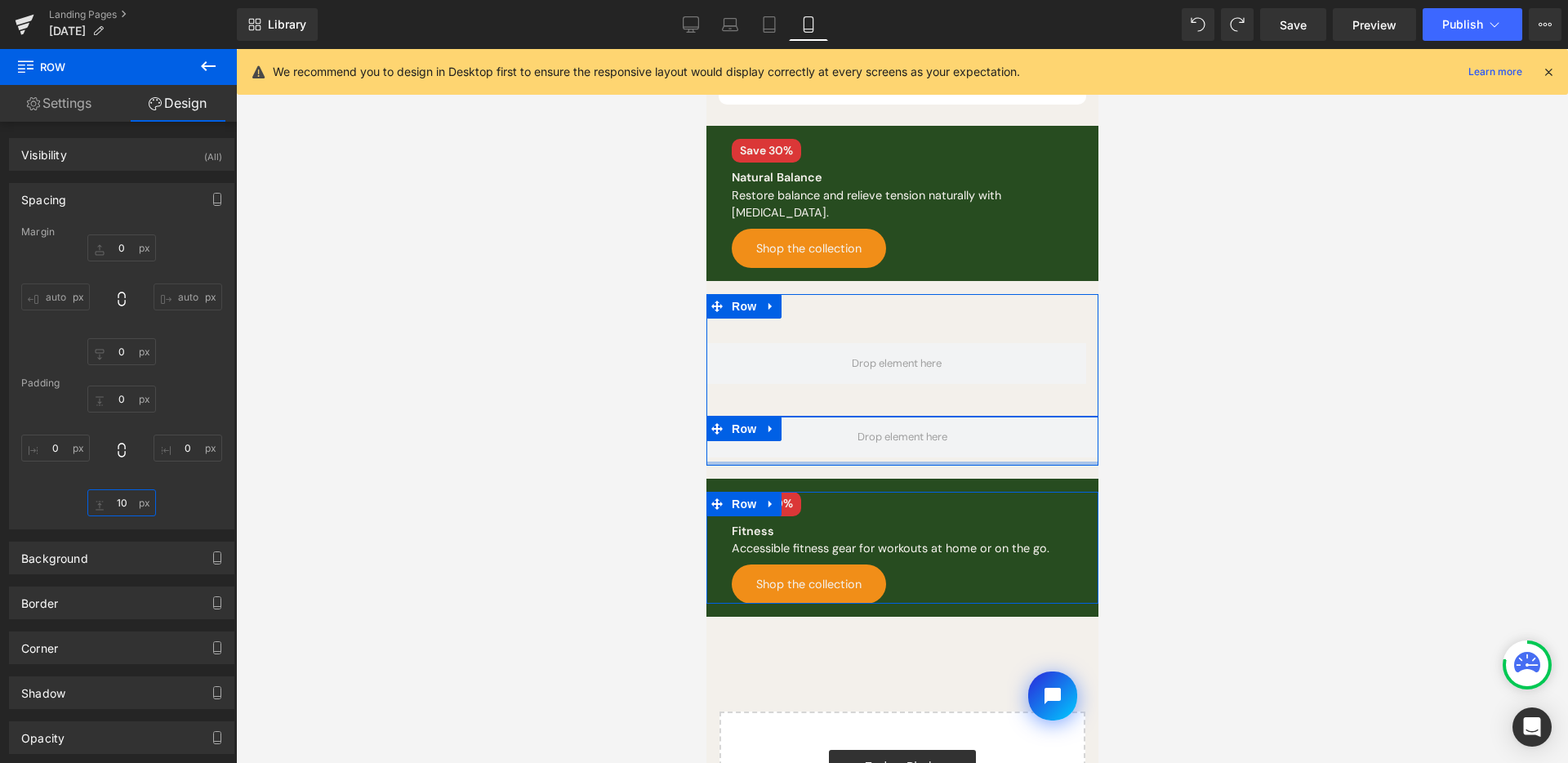
click at [130, 501] on input "10" at bounding box center [121, 502] width 68 height 27
type input "0"
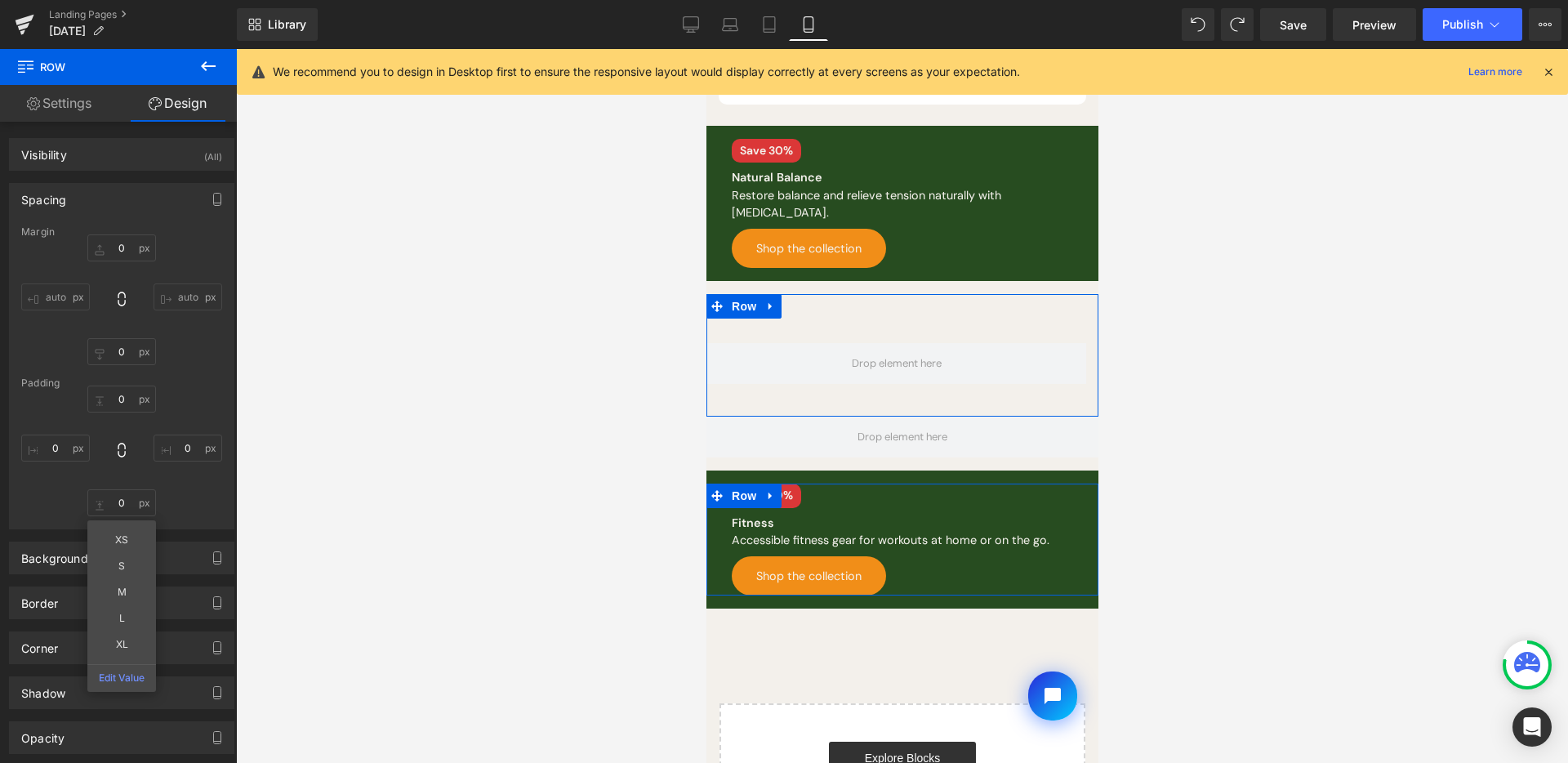
click at [215, 63] on icon at bounding box center [208, 66] width 20 height 20
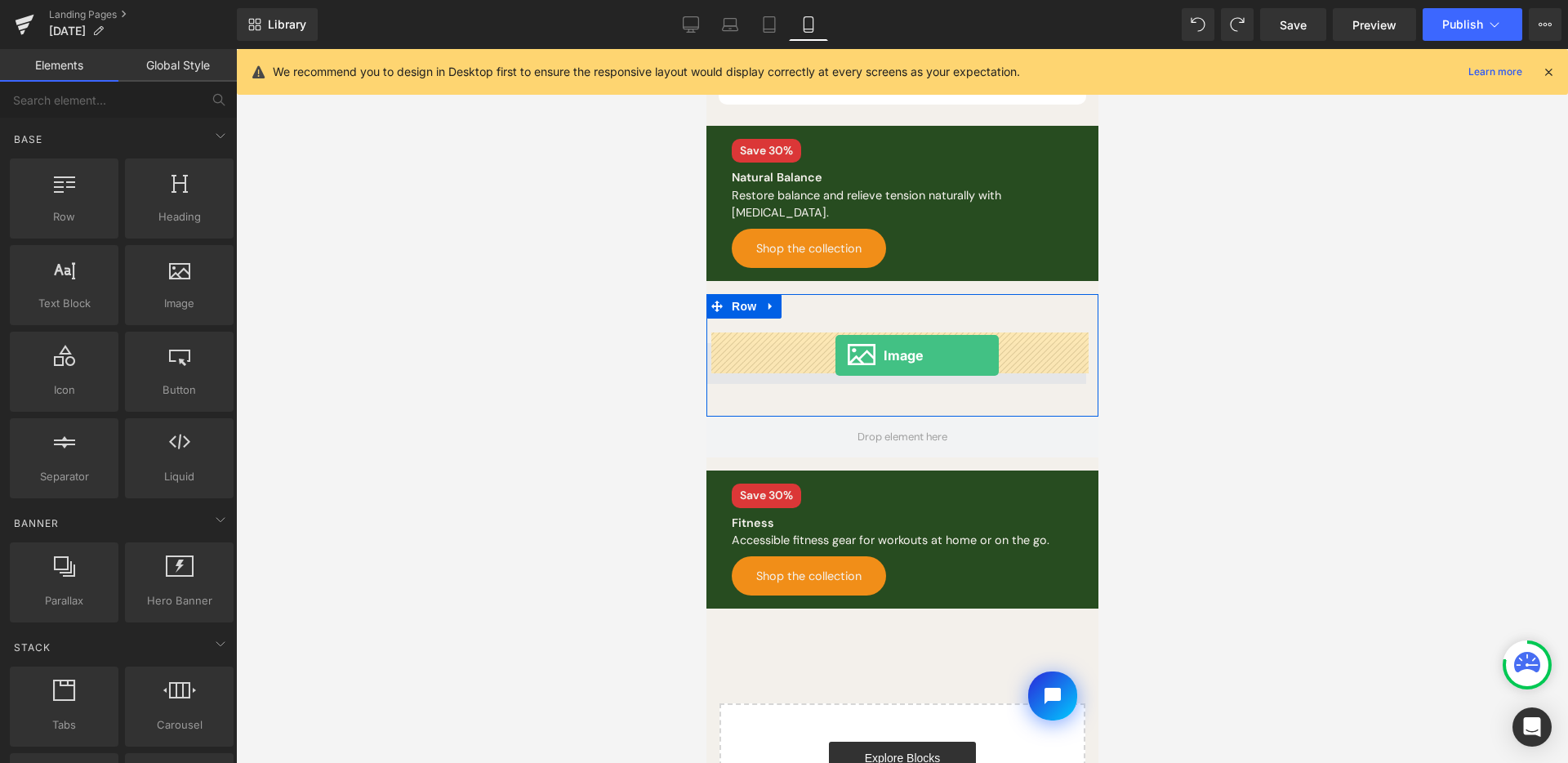
drag, startPoint x: 1117, startPoint y: 347, endPoint x: 835, endPoint y: 355, distance: 282.1
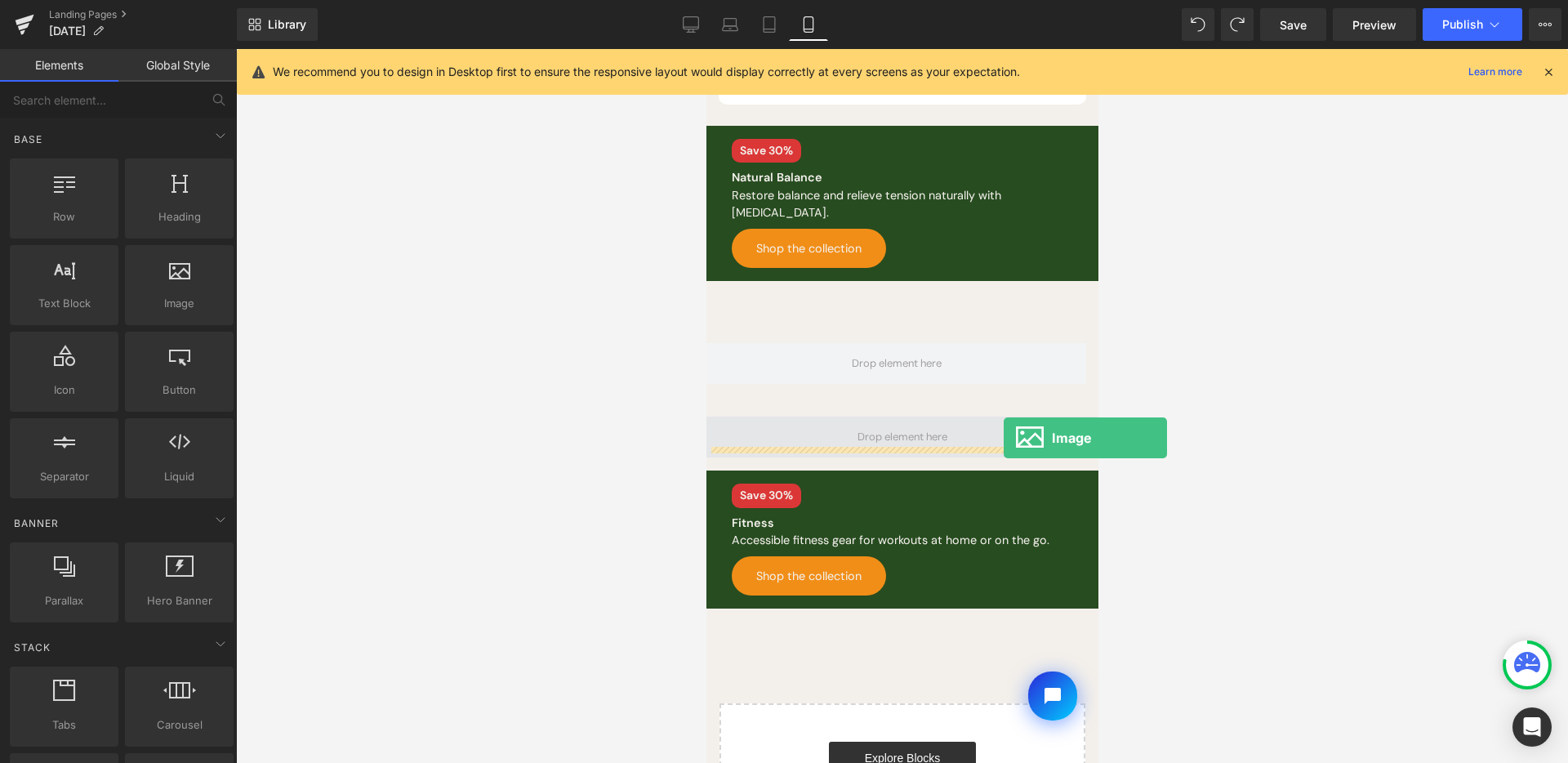
drag, startPoint x: 871, startPoint y: 338, endPoint x: 1003, endPoint y: 437, distance: 165.0
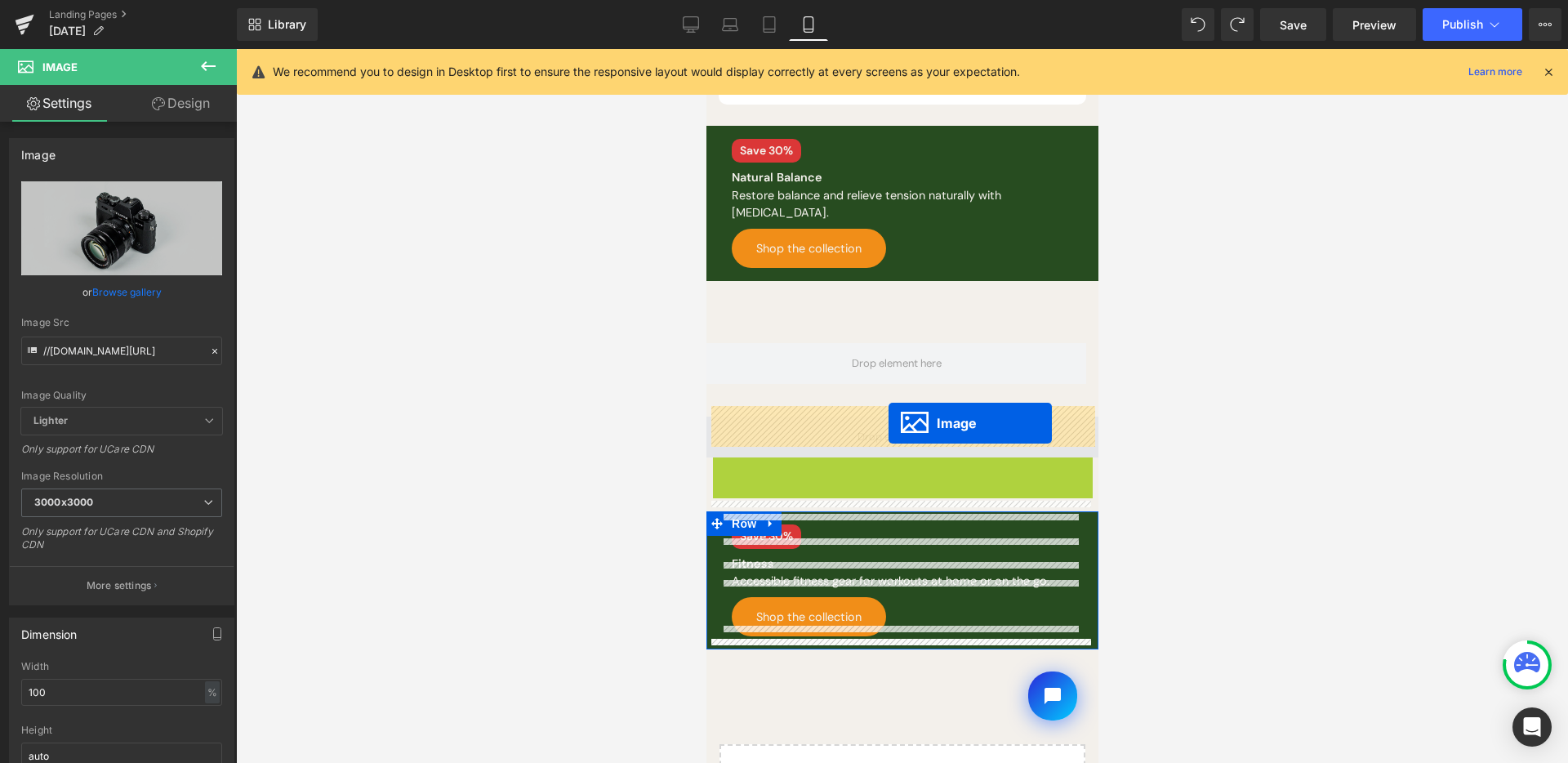
drag, startPoint x: 872, startPoint y: 570, endPoint x: 888, endPoint y: 422, distance: 148.9
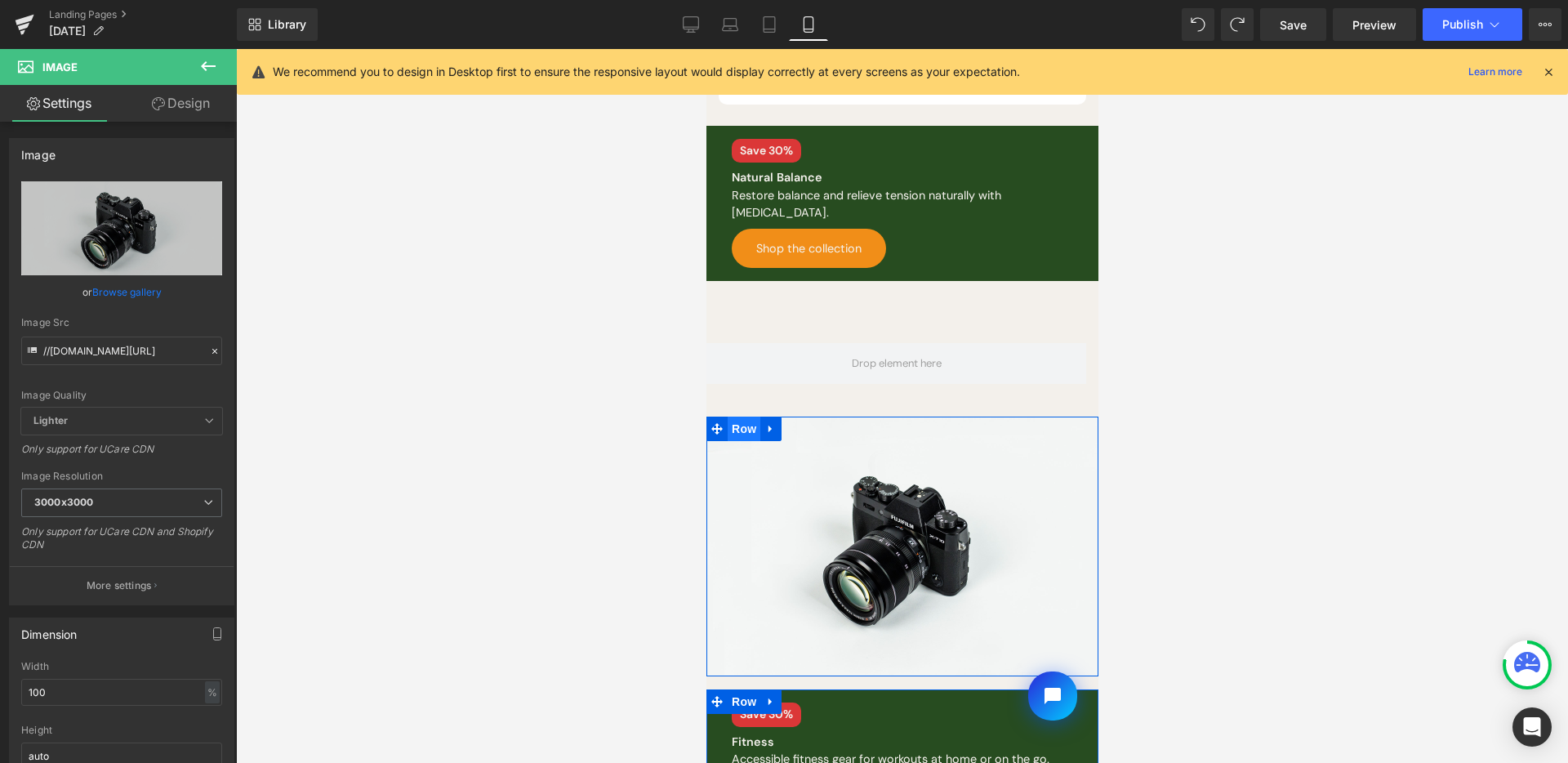
click at [746, 419] on span "Row" at bounding box center [743, 429] width 33 height 25
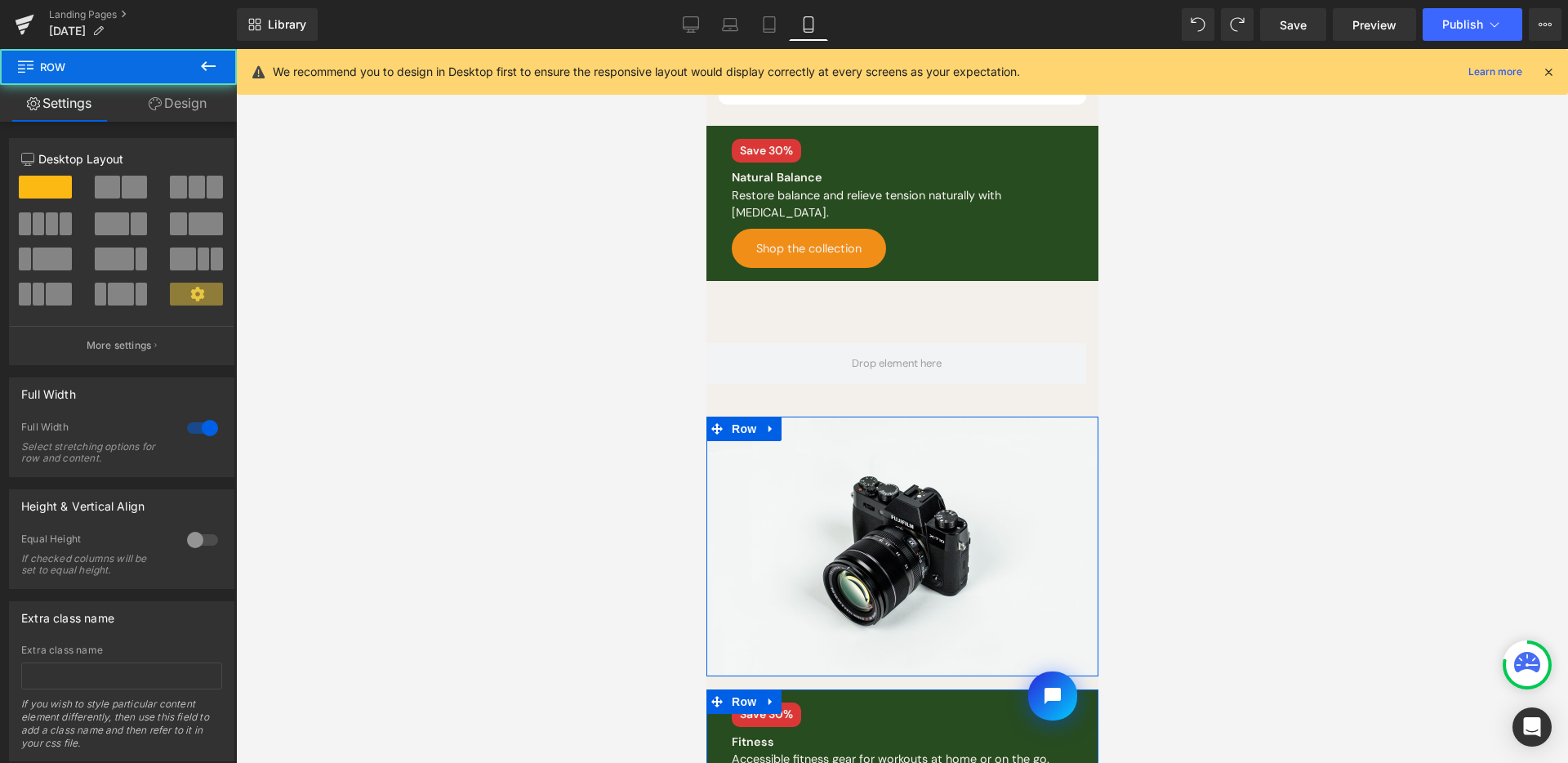
click at [197, 113] on link "Design" at bounding box center [178, 103] width 119 height 37
click at [0, 0] on div "Background" at bounding box center [0, 0] width 0 height 0
click at [0, 0] on div "Spacing" at bounding box center [0, 0] width 0 height 0
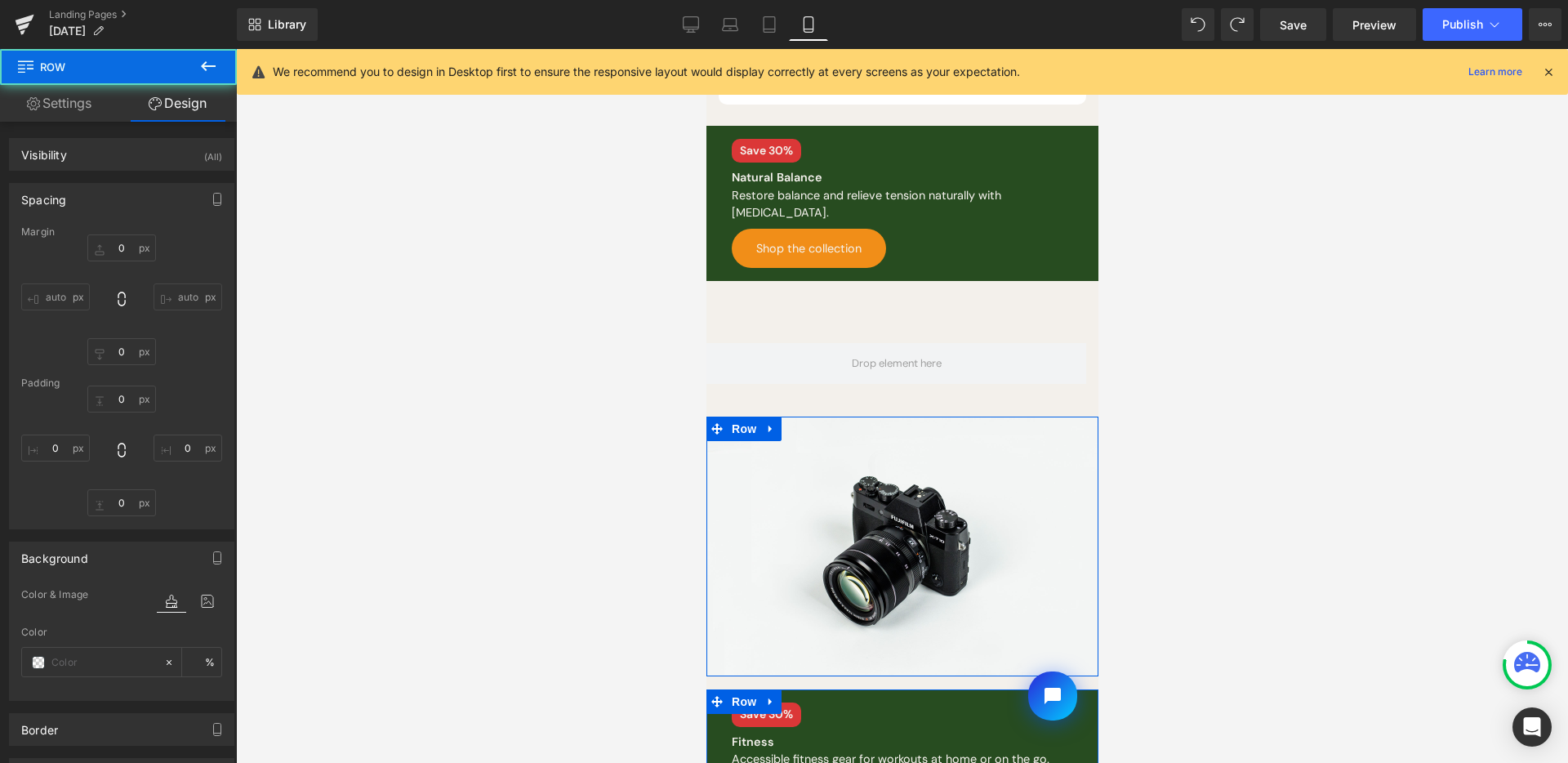
type input "0"
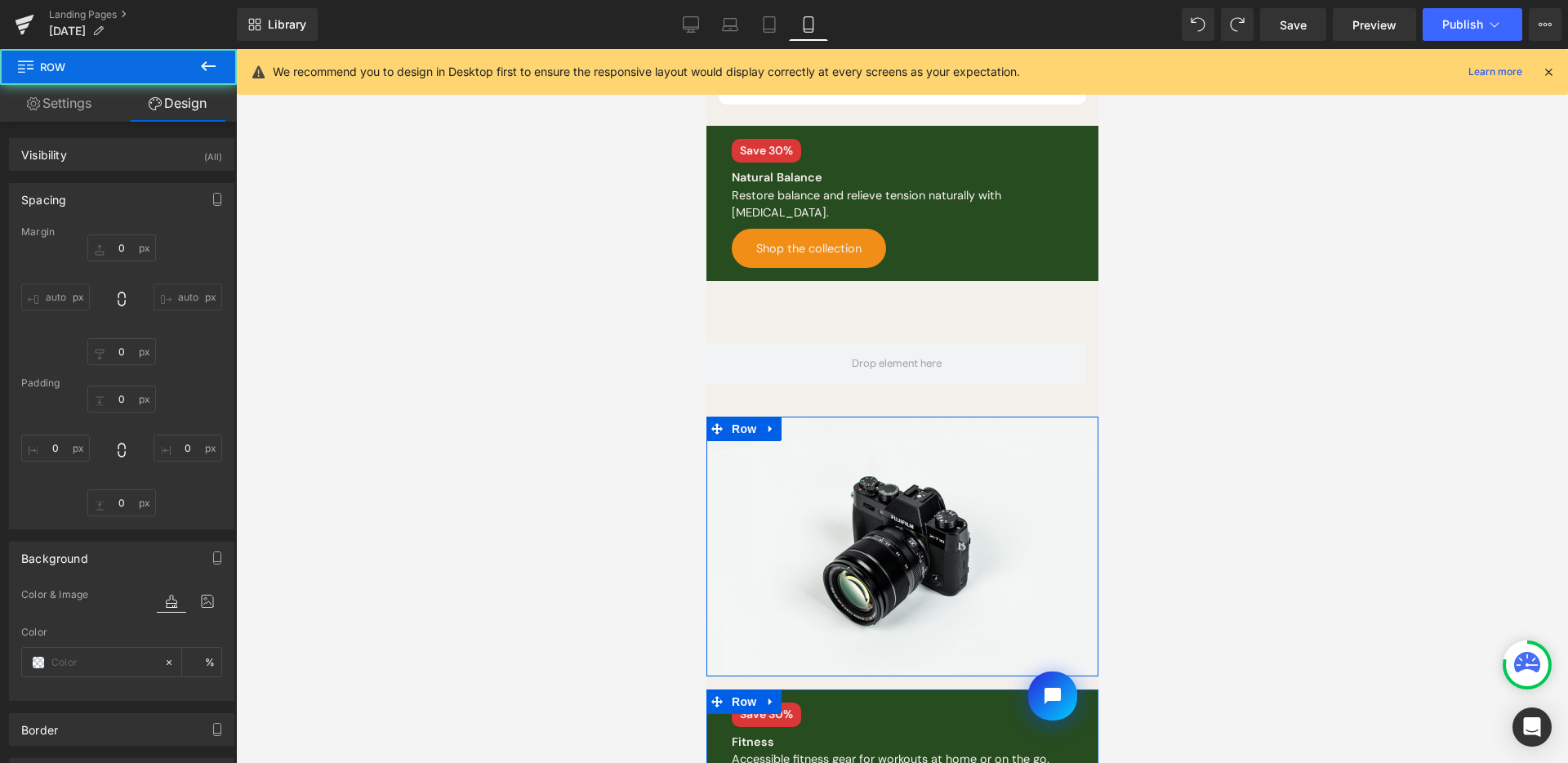
type input "0"
type input "transparent"
type input "0"
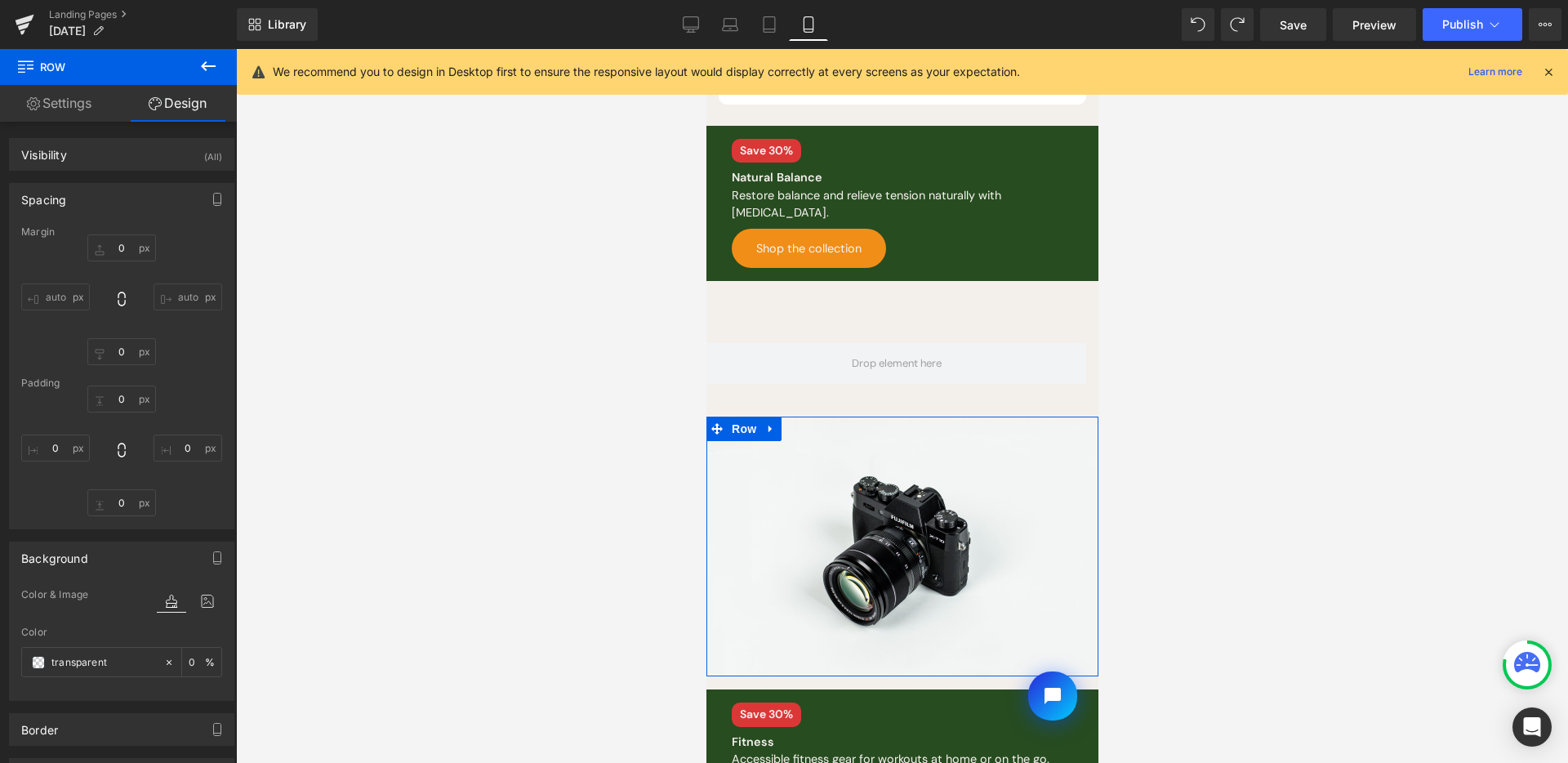
click at [41, 94] on link "Settings" at bounding box center [59, 103] width 119 height 37
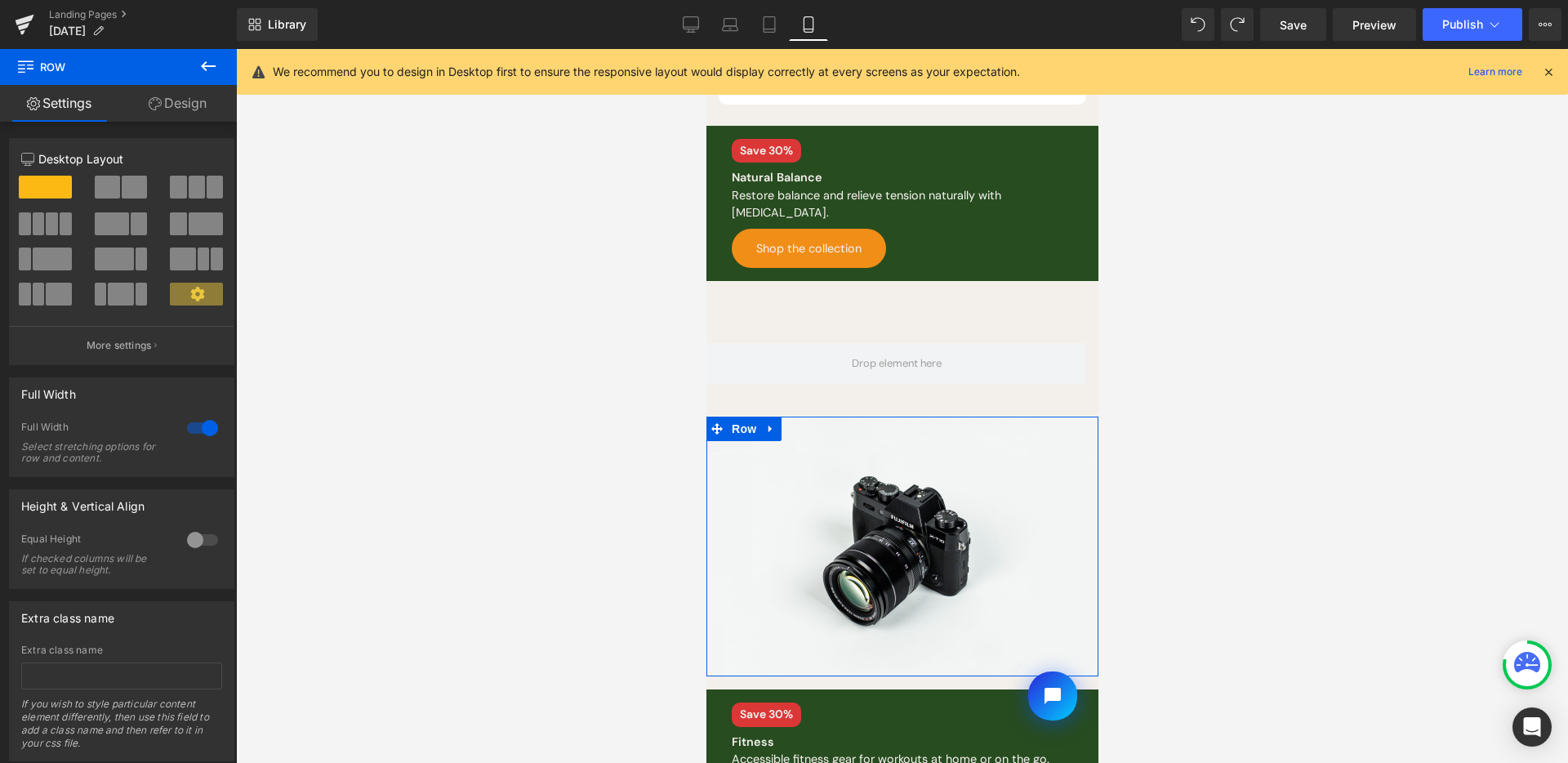
click at [143, 102] on link "Design" at bounding box center [178, 103] width 119 height 37
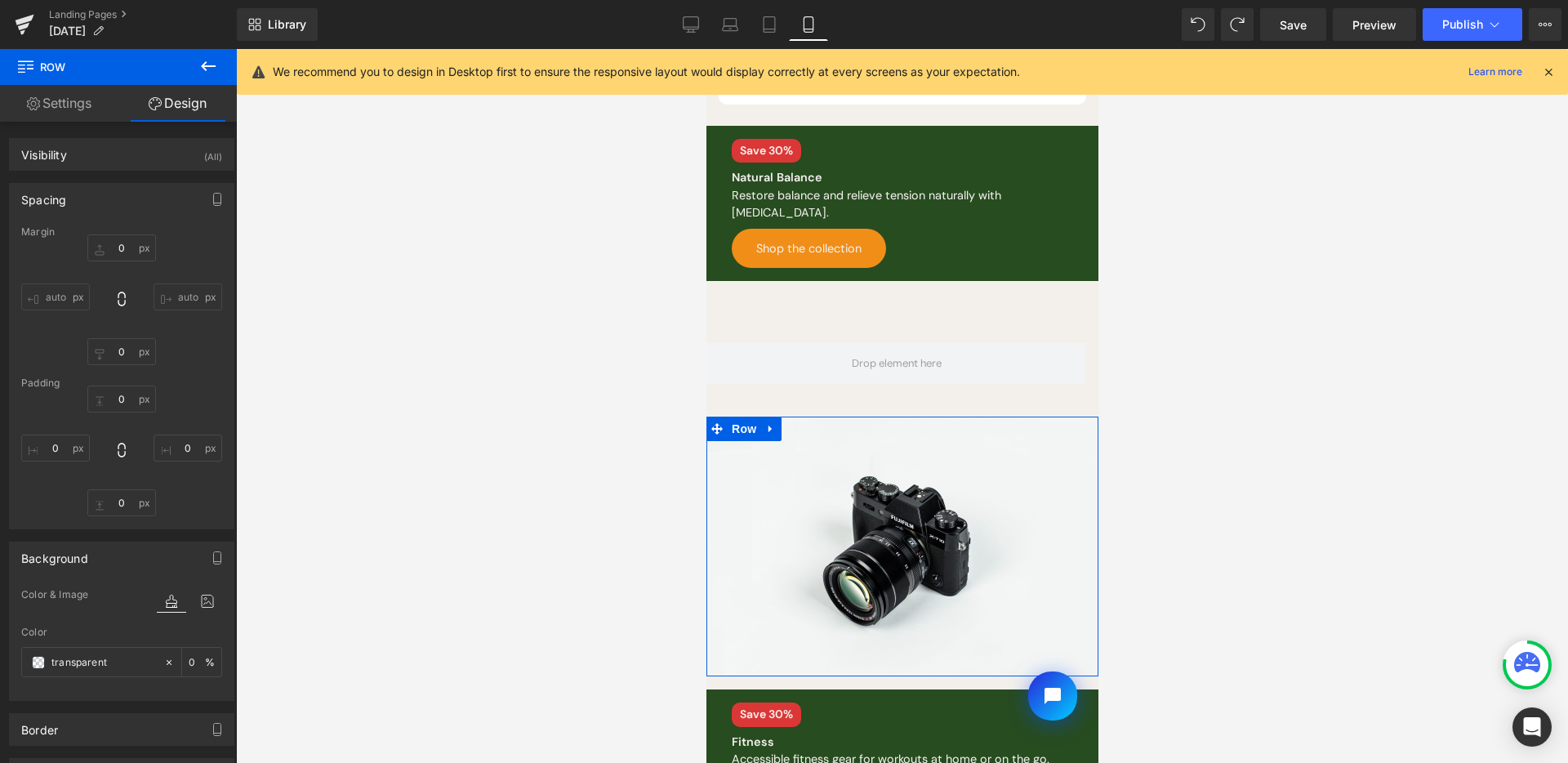
type input "0"
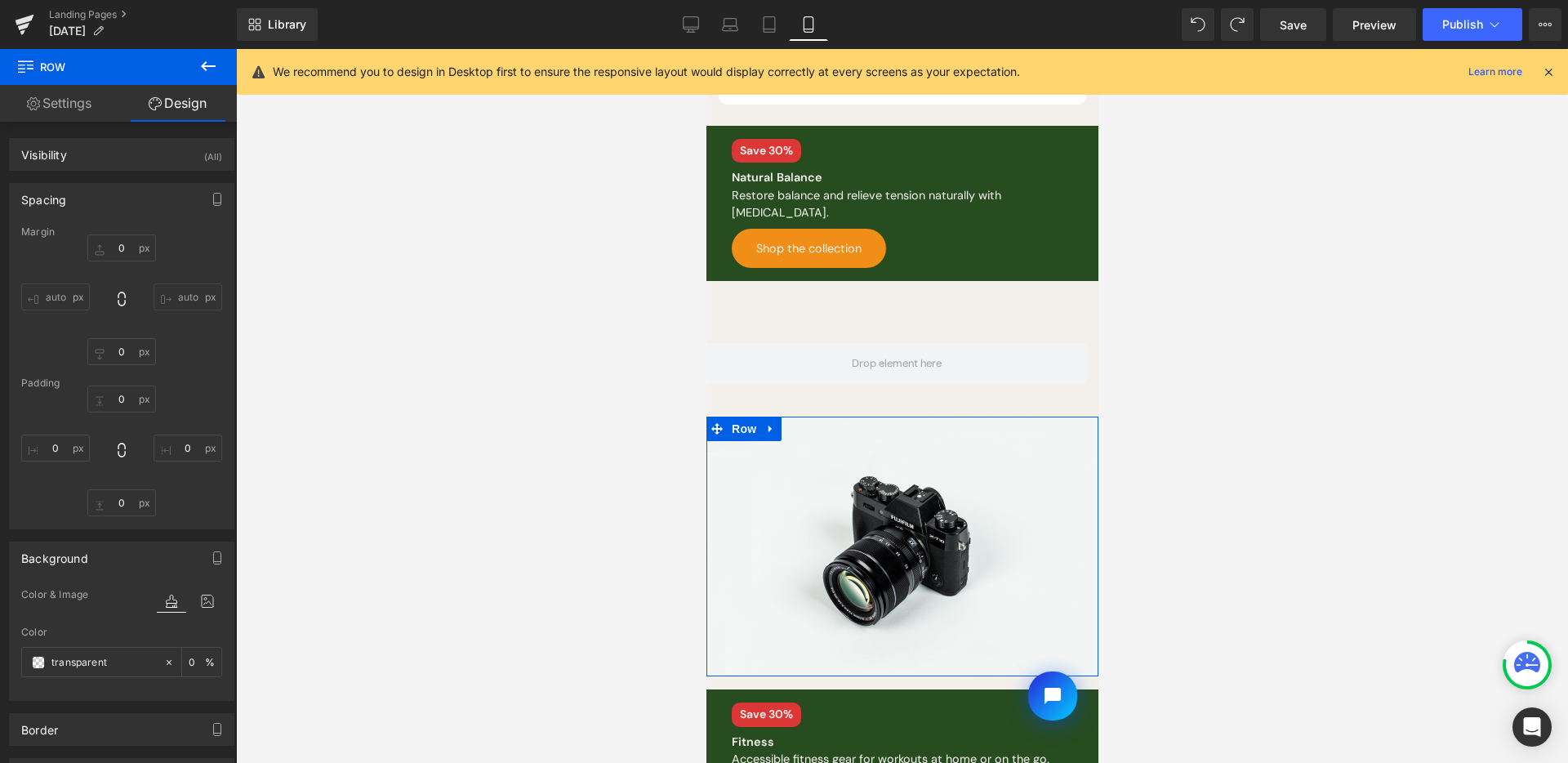
type input "0"
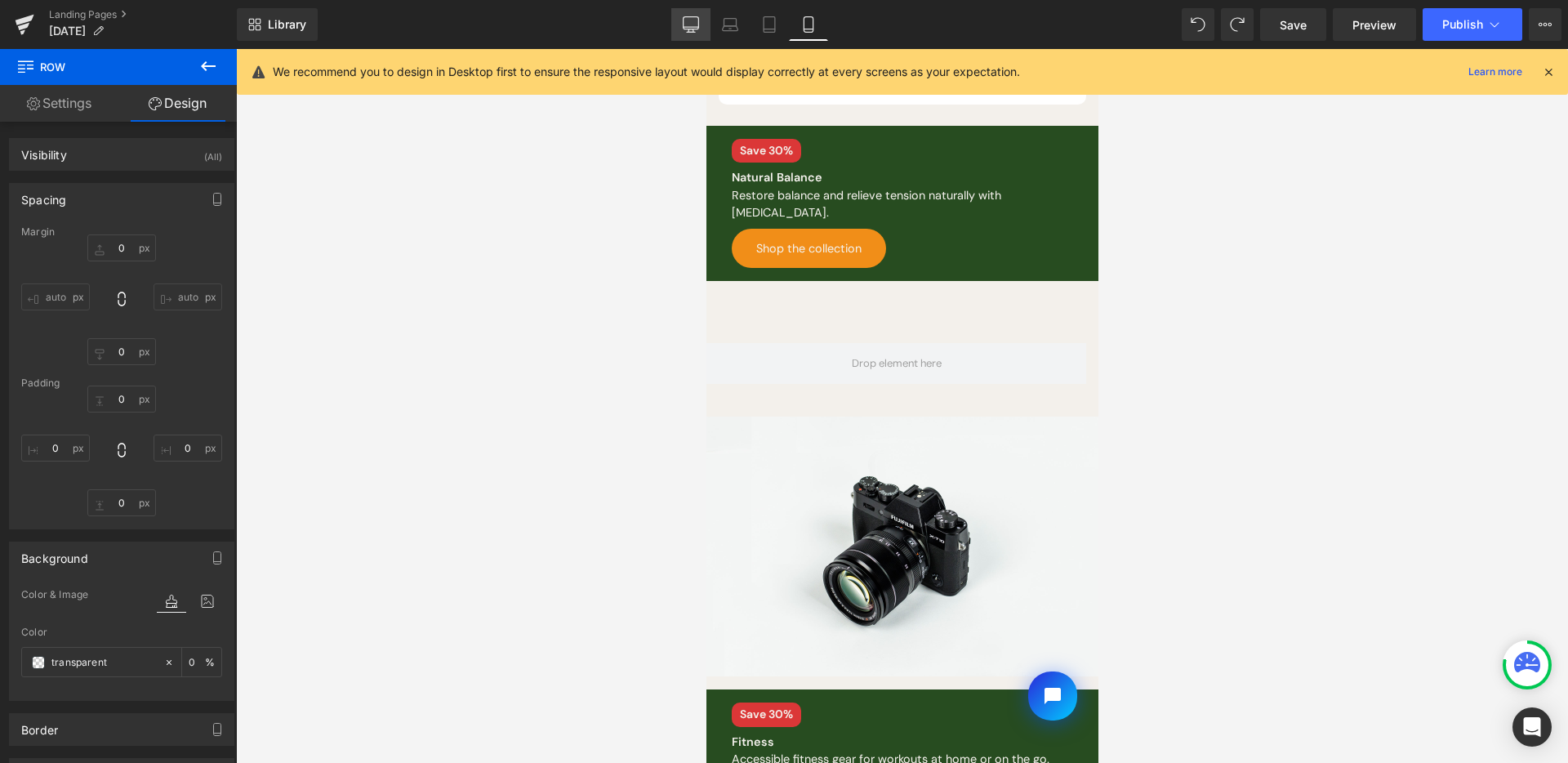
click at [704, 32] on link "Desktop" at bounding box center [691, 24] width 40 height 33
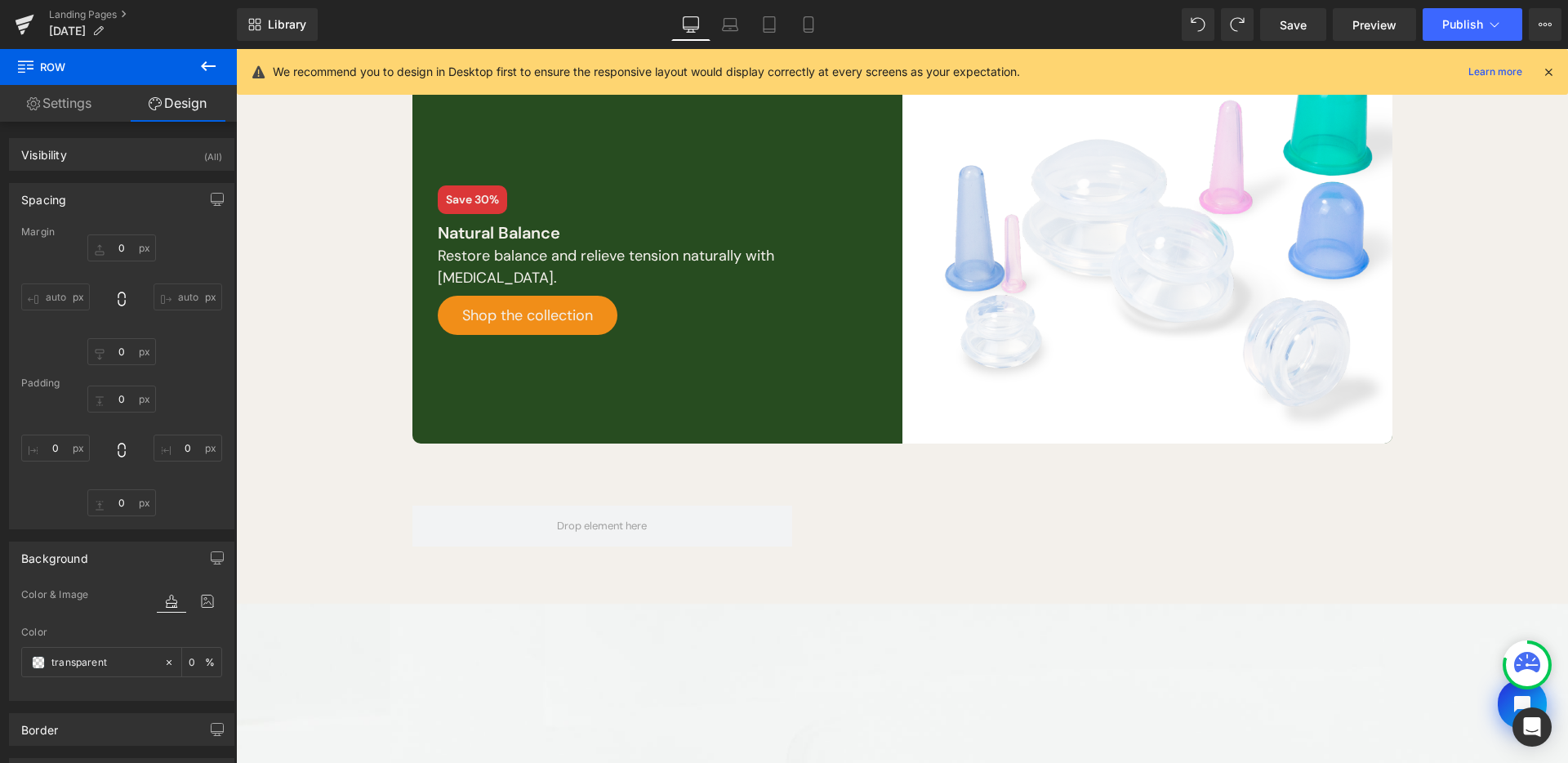
type input "0"
type input "30"
type input "0"
type input "10"
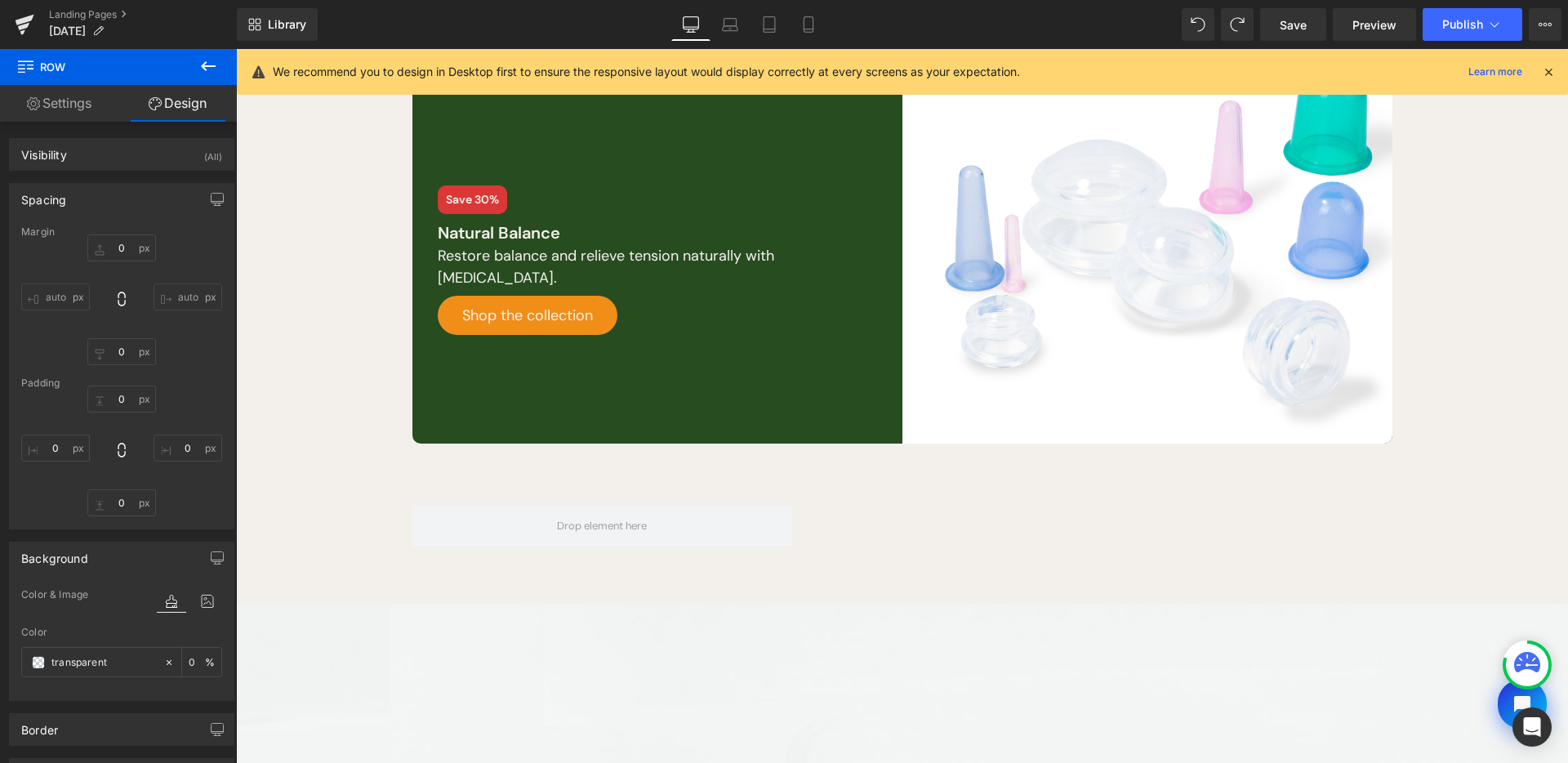
type input "0"
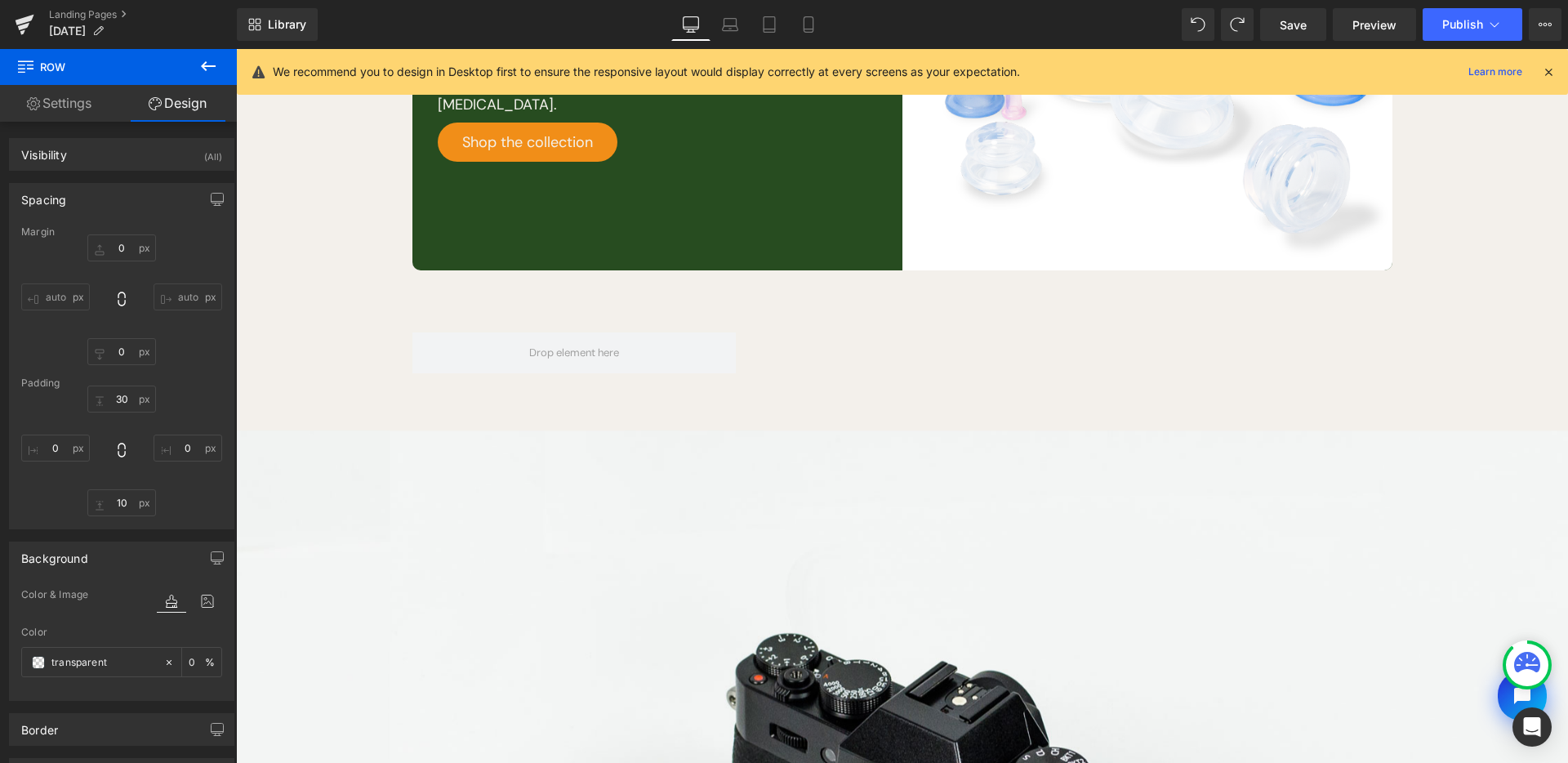
scroll to position [333, 0]
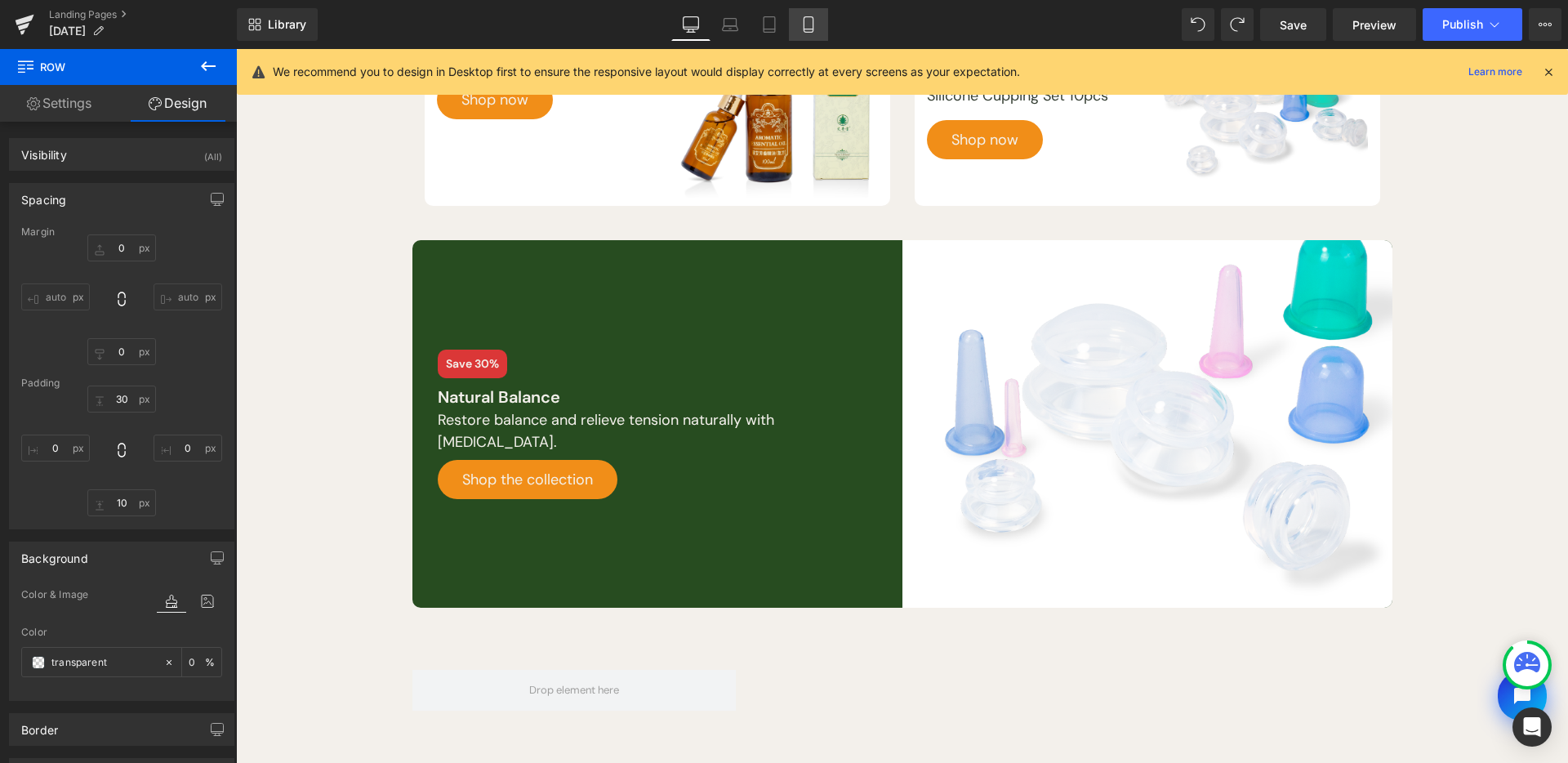
click at [797, 31] on link "Mobile" at bounding box center [809, 24] width 40 height 33
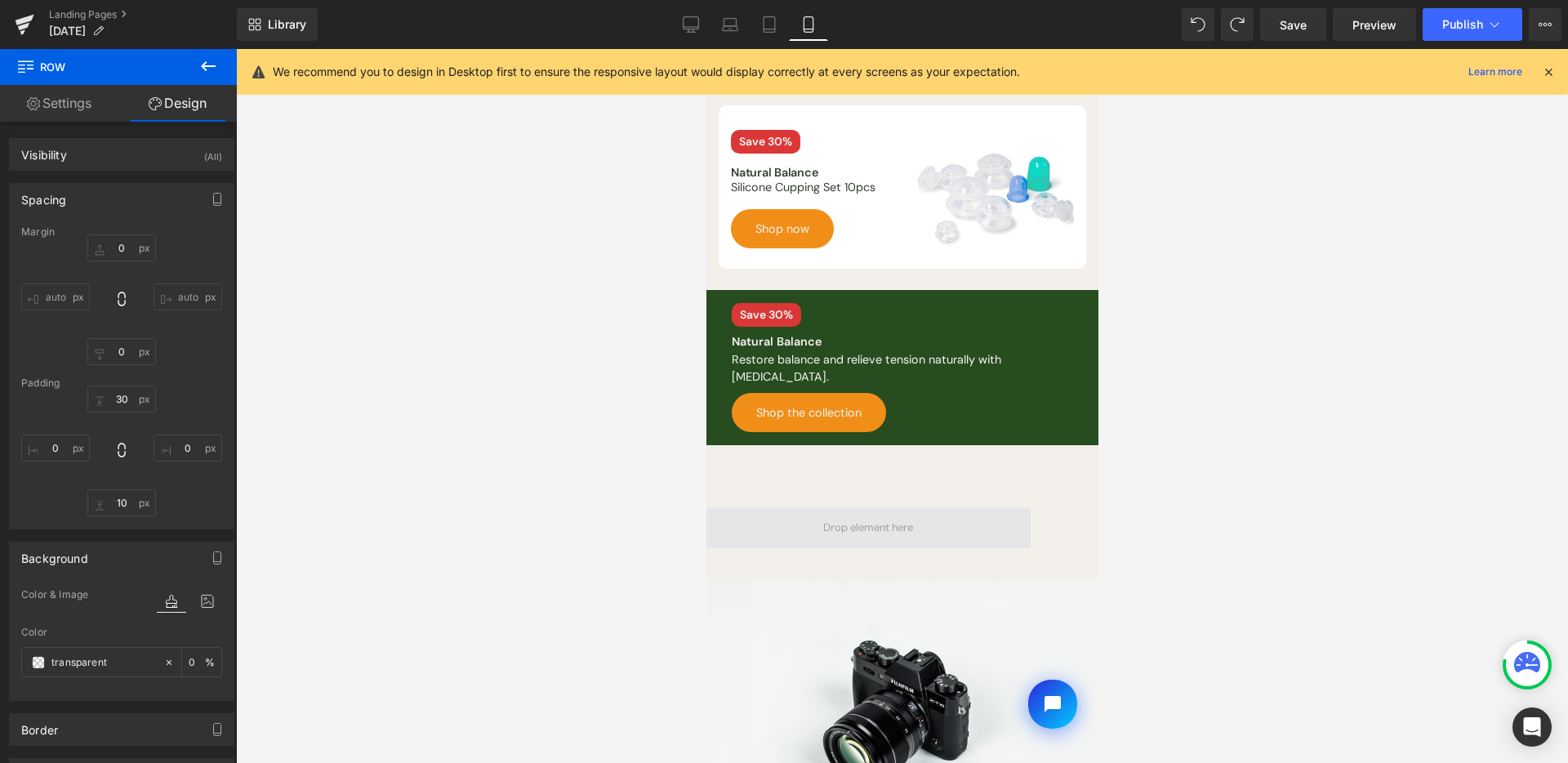
type input "0"
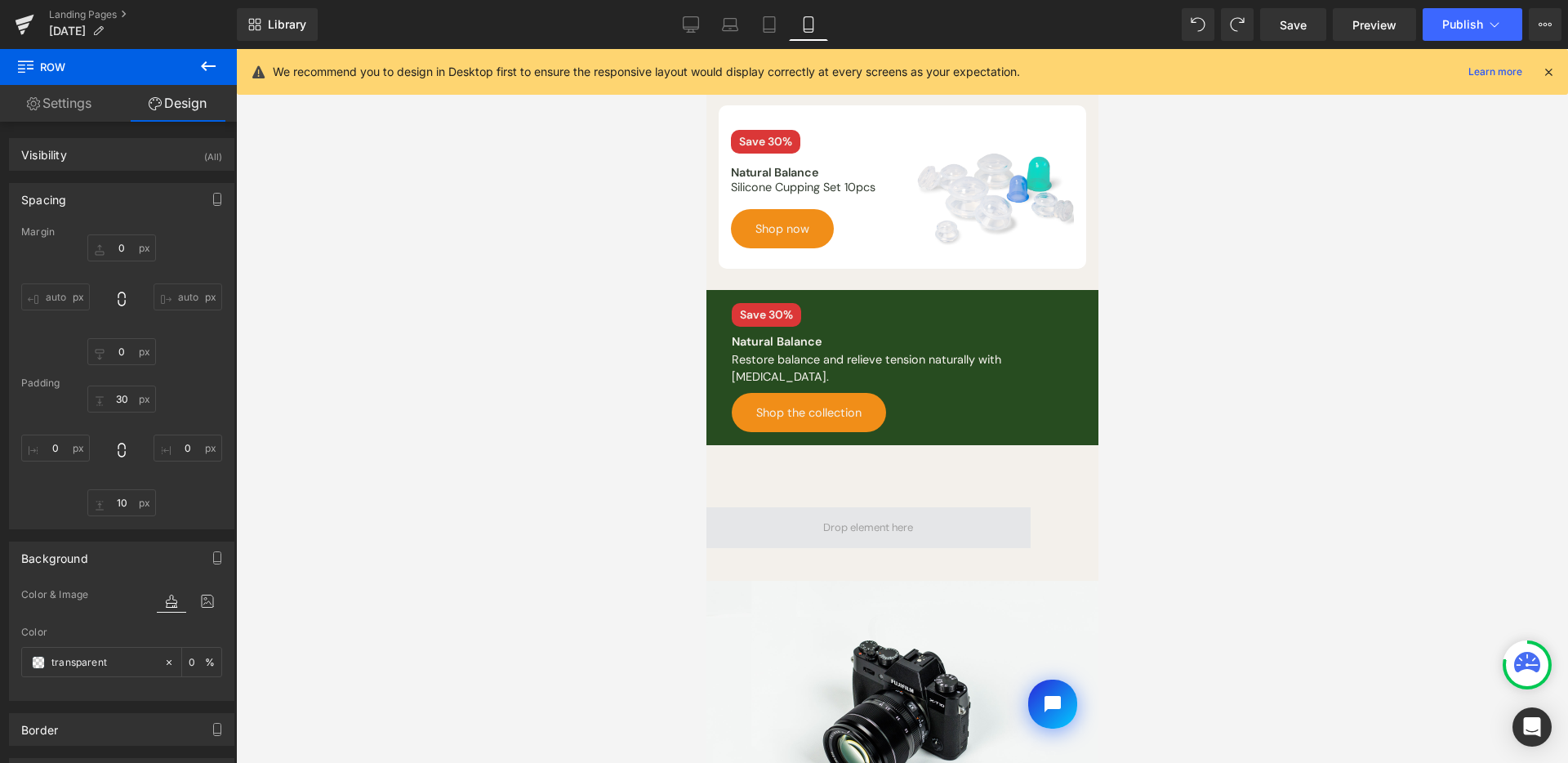
type input "0"
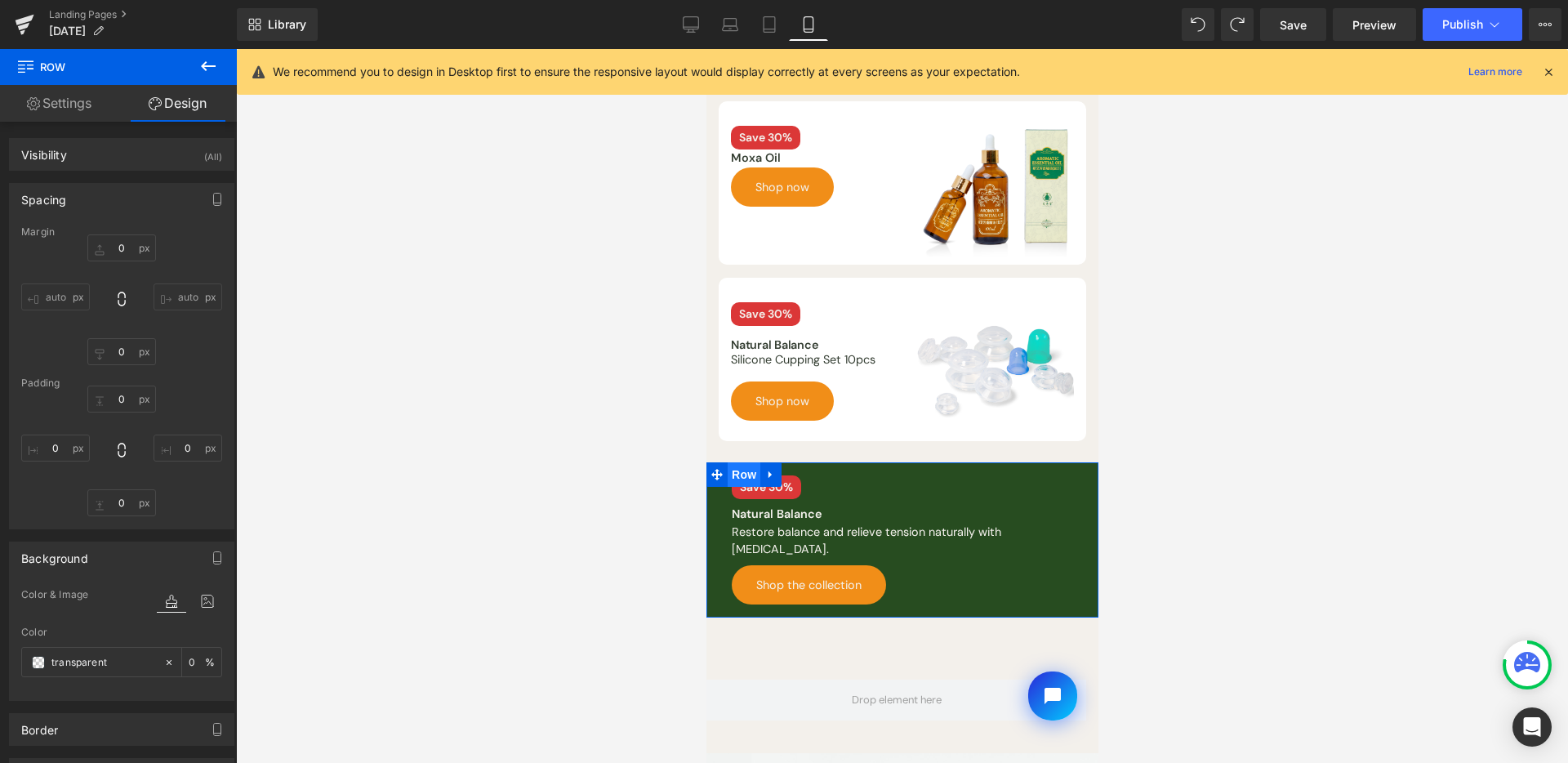
drag, startPoint x: 752, startPoint y: 464, endPoint x: 747, endPoint y: 473, distance: 10.3
click at [752, 463] on span "Row" at bounding box center [743, 475] width 33 height 25
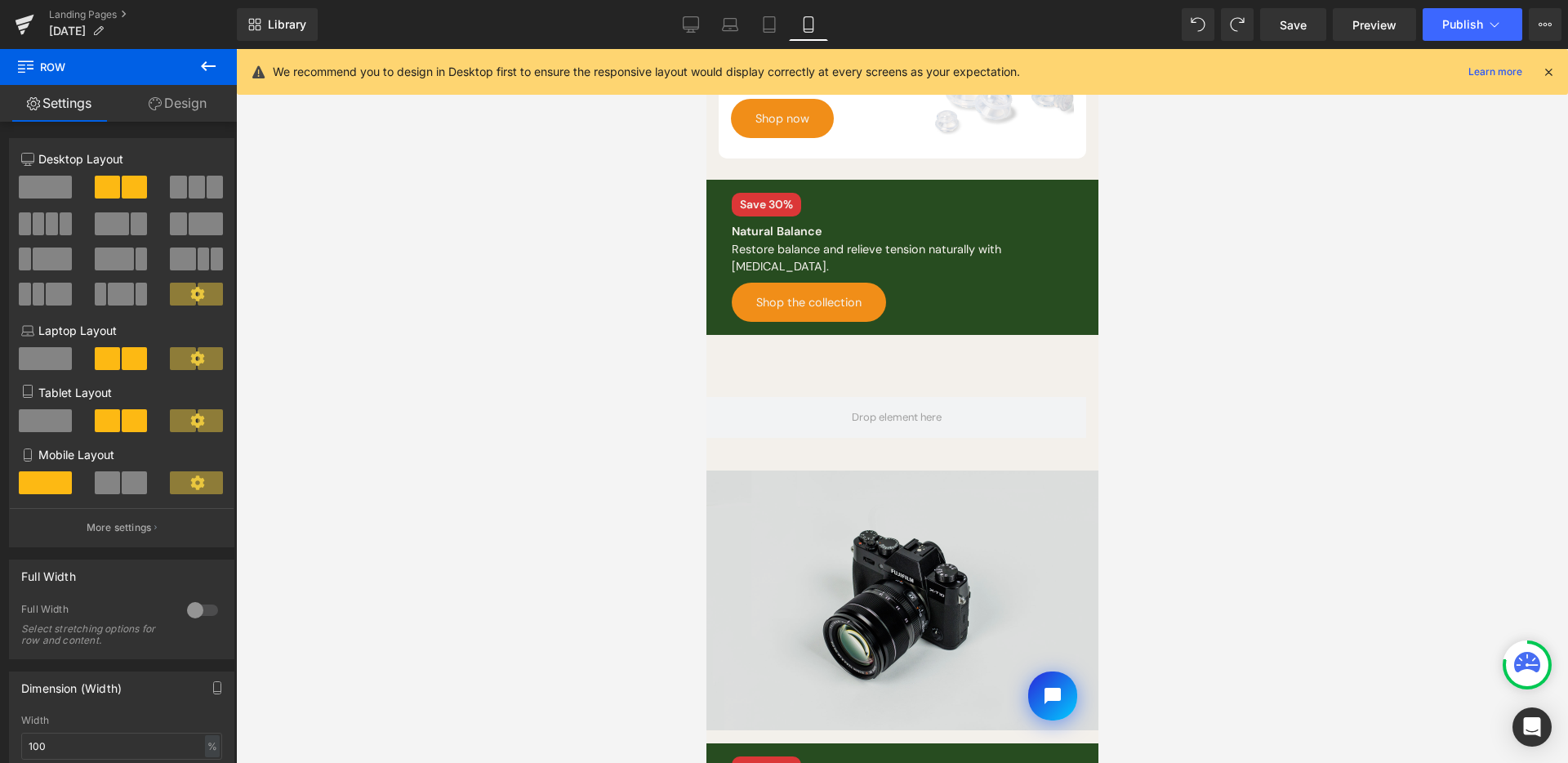
scroll to position [771, 0]
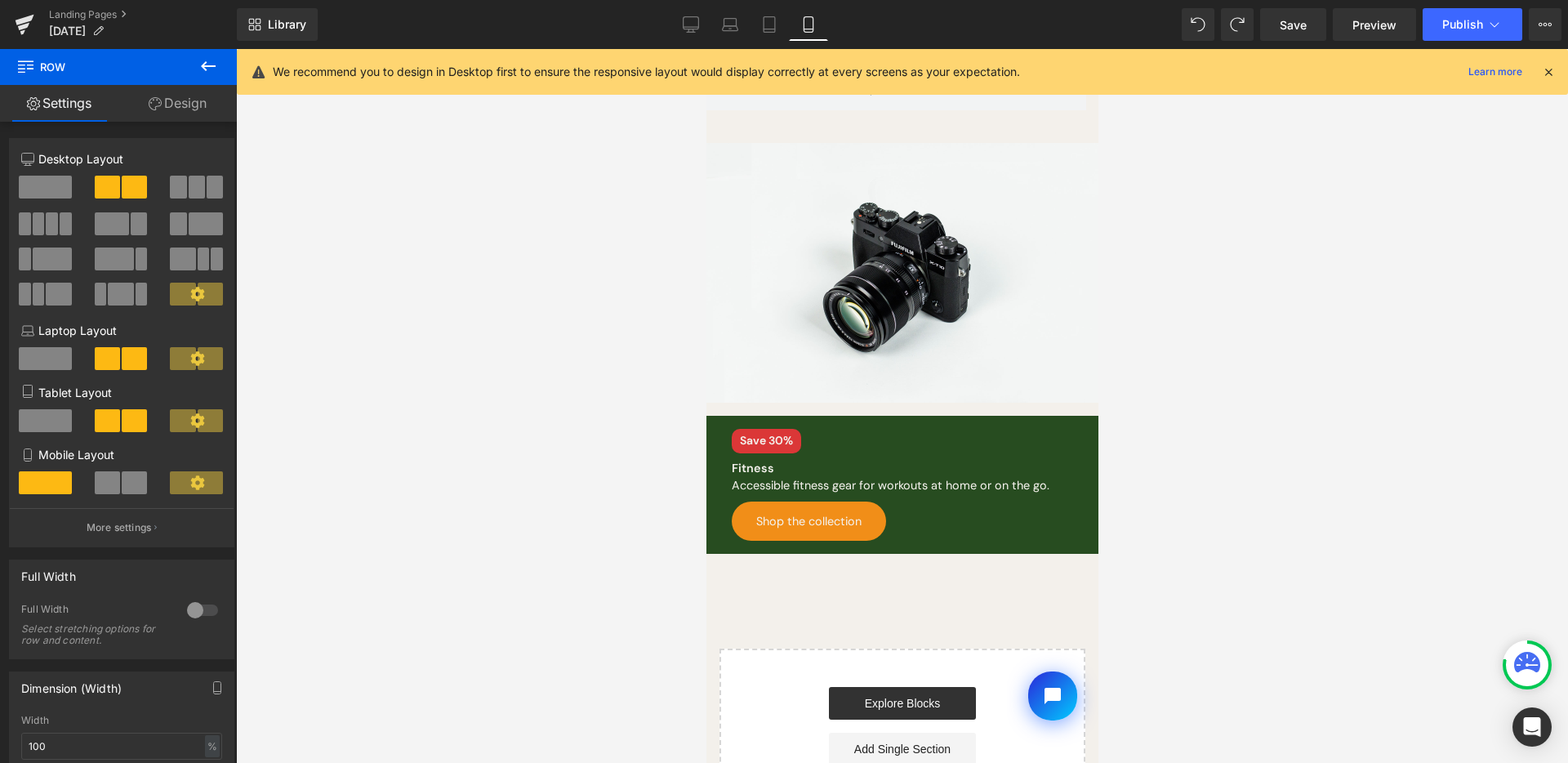
click at [750, 396] on div "Row Best Sellers Heading Row Save 30% Text Block Moxa Oil Text Block Shop now B…" at bounding box center [901, 81] width 392 height 1493
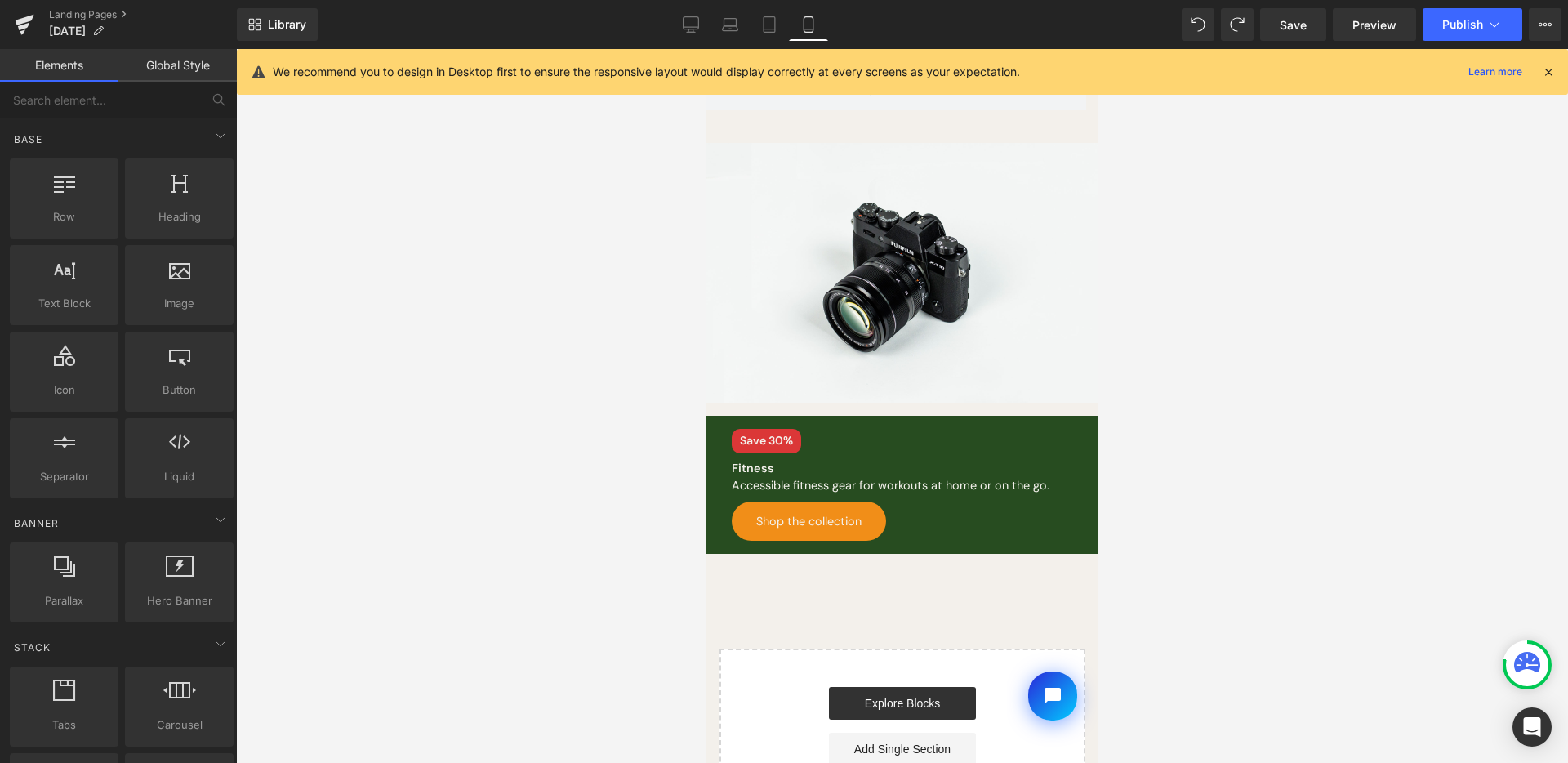
click at [766, 397] on div "Row Best Sellers Heading Row Save 30% Text Block Moxa Oil Text Block Shop now B…" at bounding box center [901, 81] width 392 height 1493
click at [737, 416] on span "Row" at bounding box center [743, 428] width 33 height 25
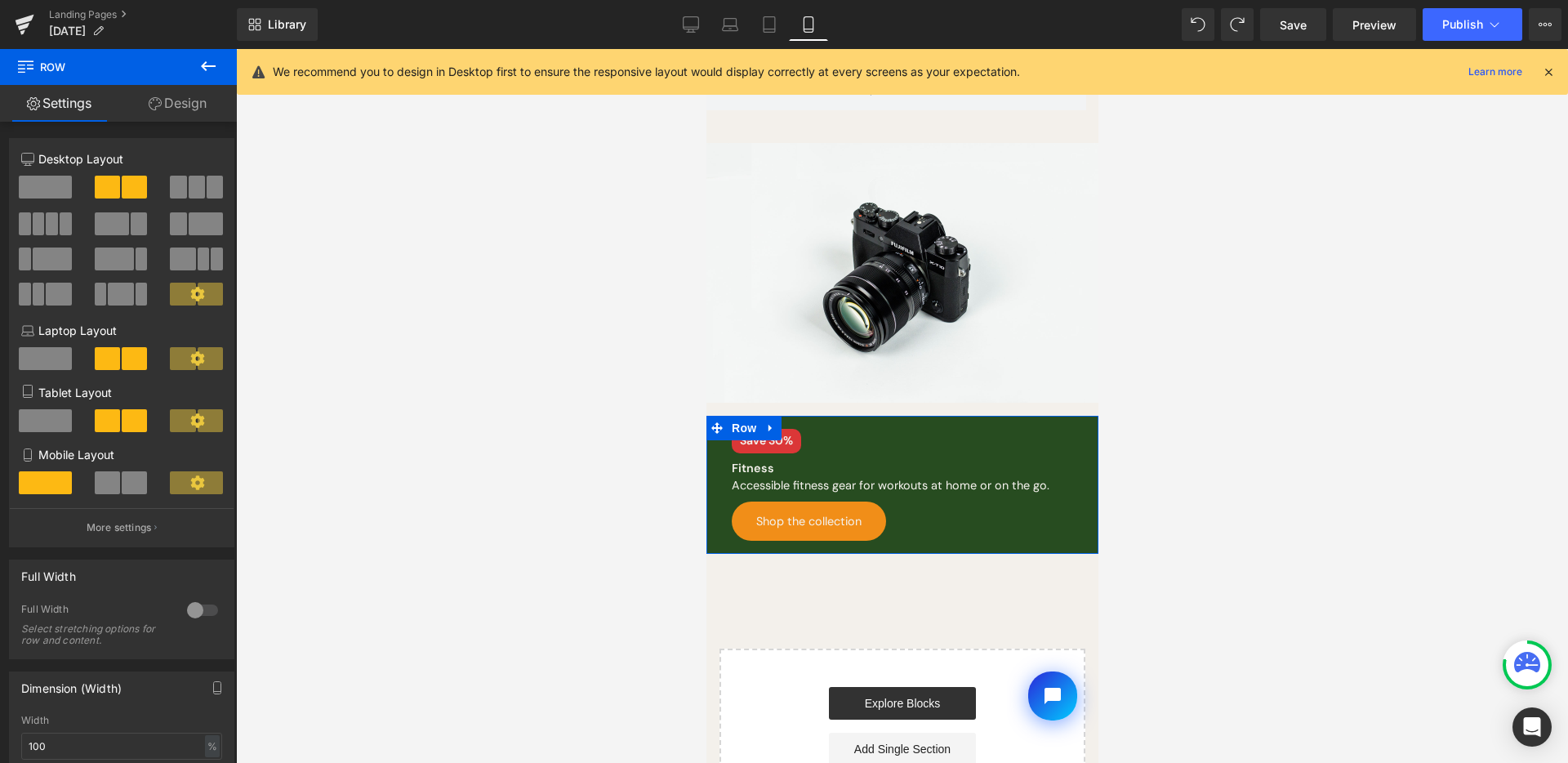
click at [190, 93] on link "Design" at bounding box center [178, 103] width 119 height 37
click at [0, 0] on div "Spacing" at bounding box center [0, 0] width 0 height 0
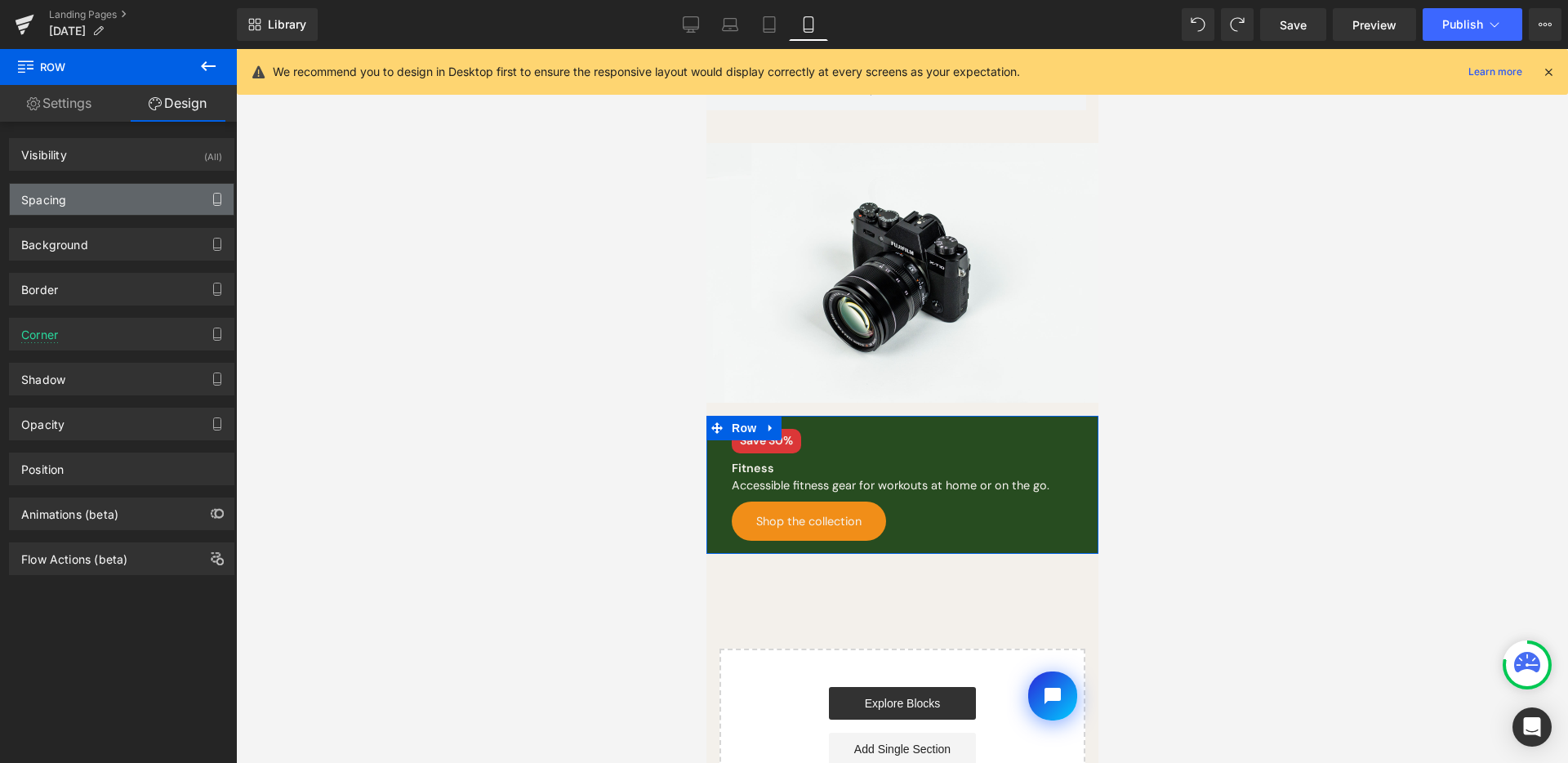
click at [211, 197] on icon "button" at bounding box center [217, 199] width 13 height 13
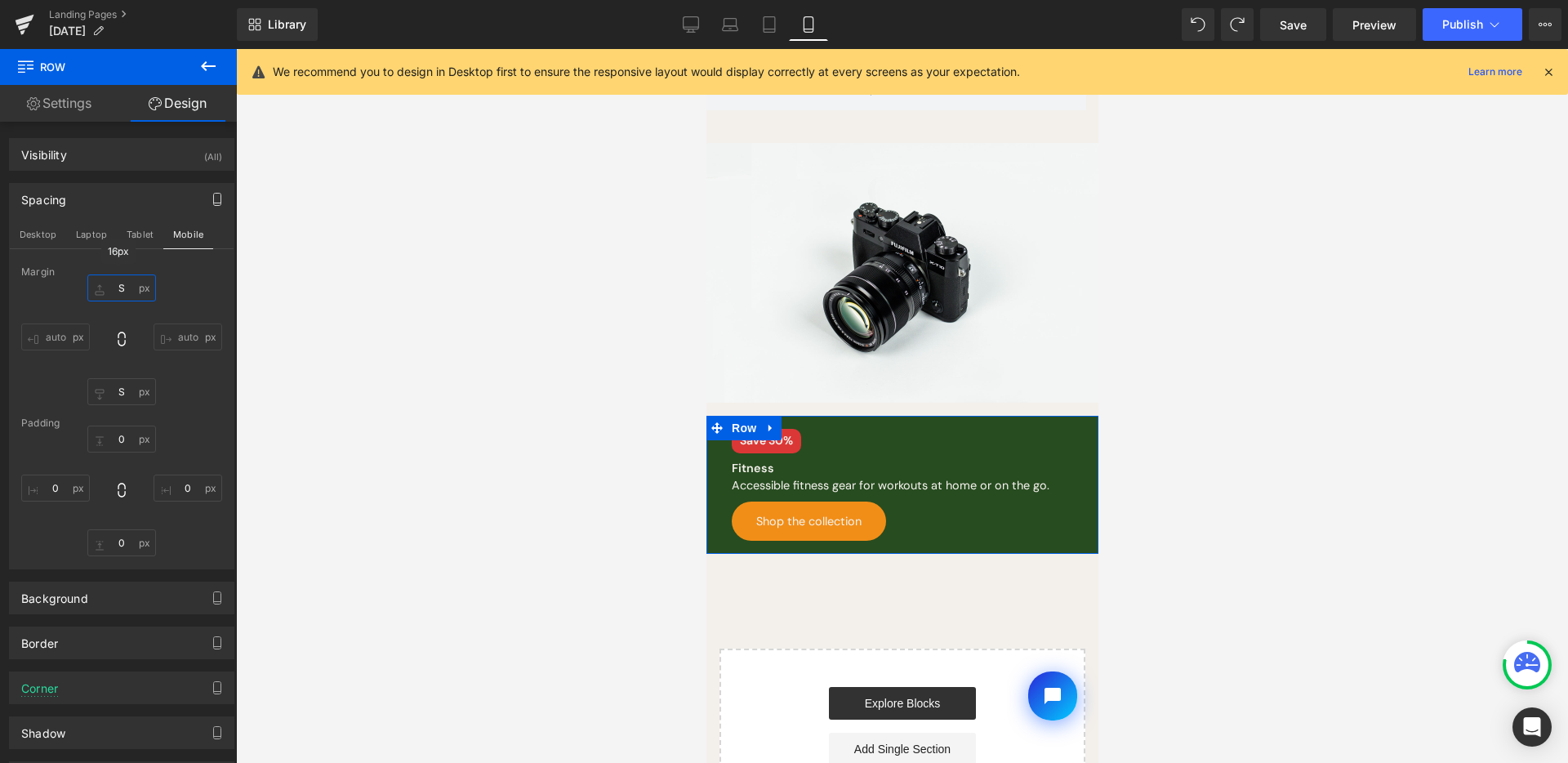
click at [126, 282] on input "S" at bounding box center [121, 287] width 68 height 27
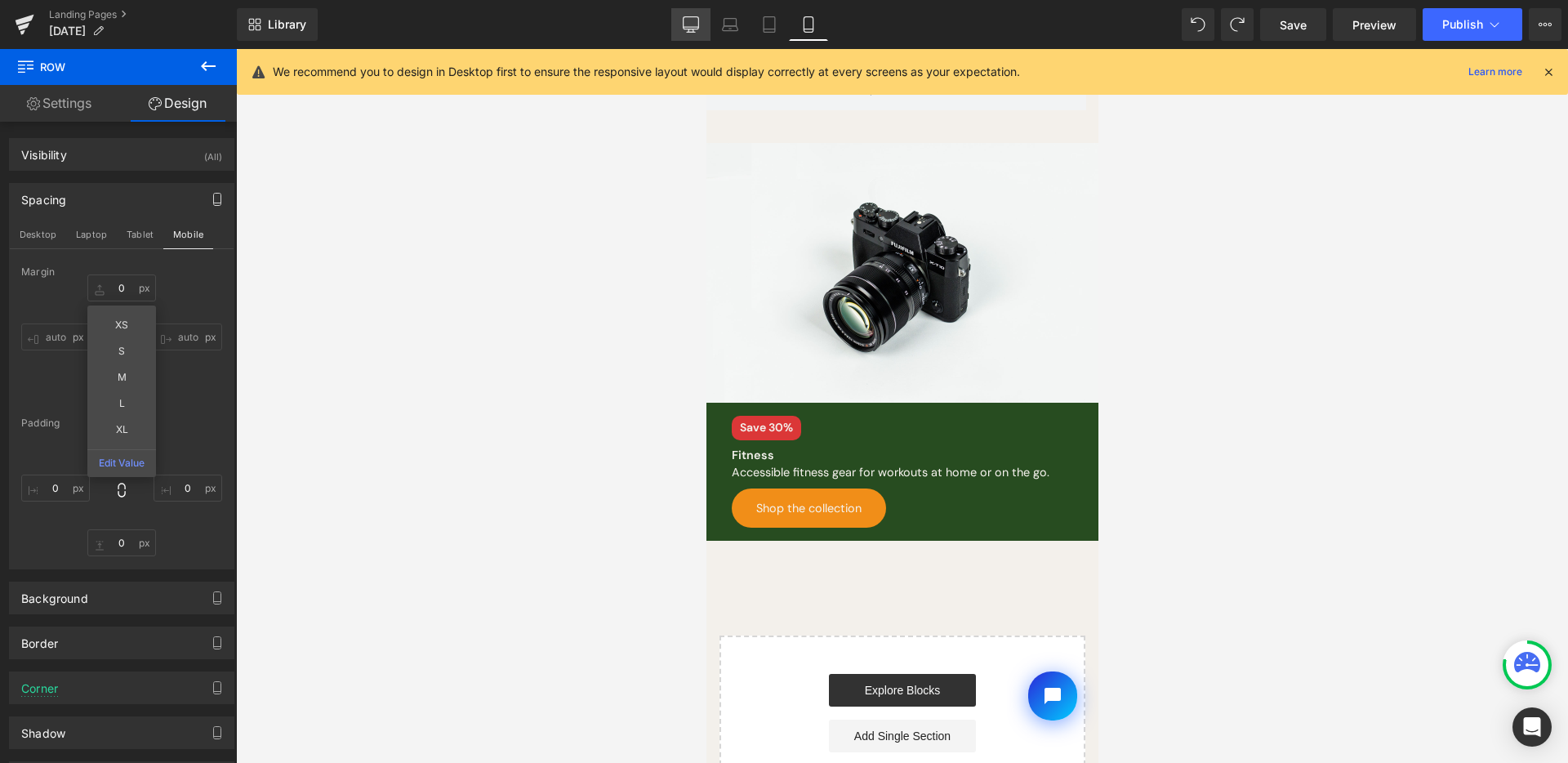
click at [690, 29] on icon at bounding box center [691, 23] width 16 height 12
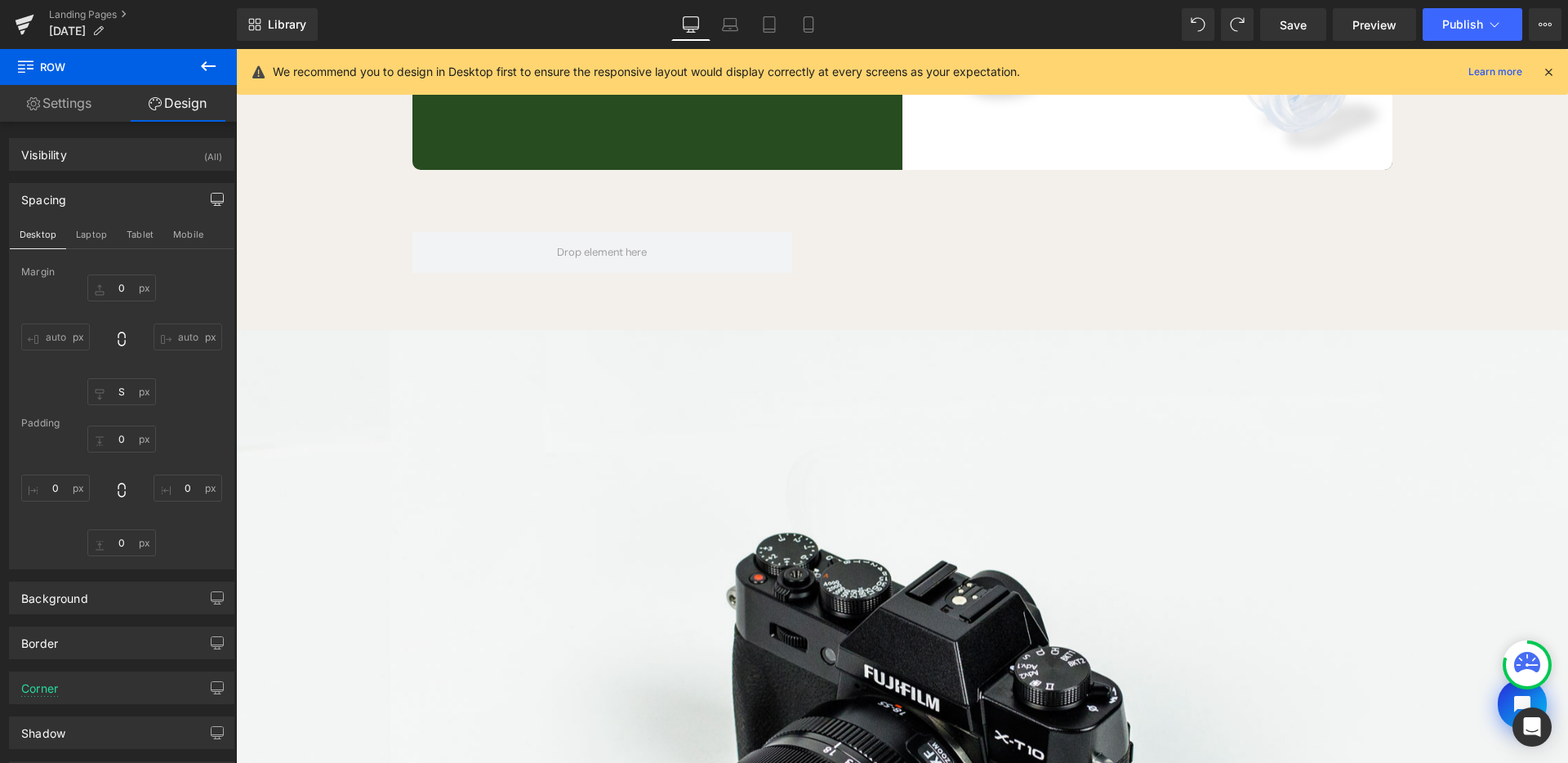
type input "0"
type input "S"
type input "0"
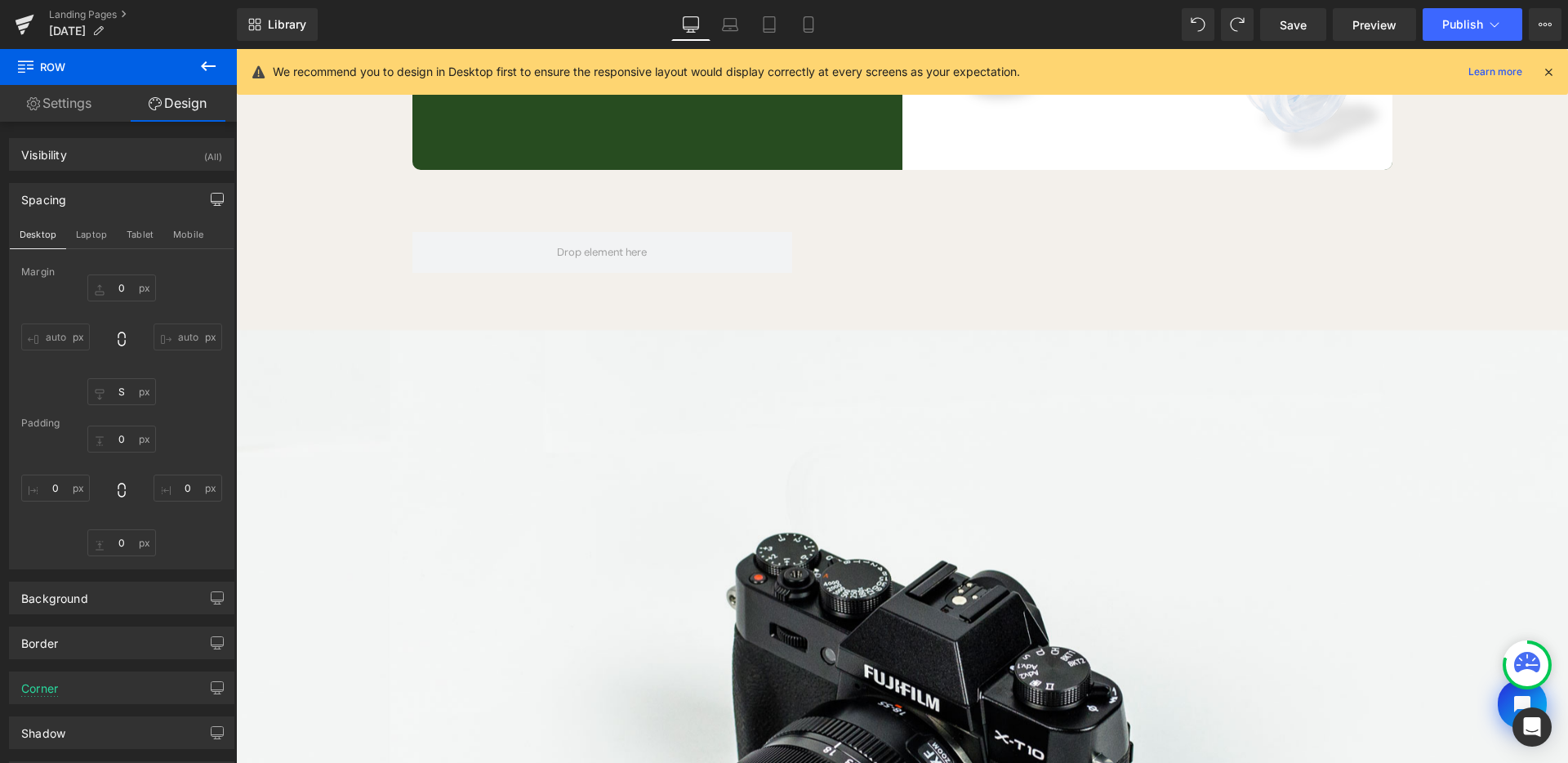
type input "0"
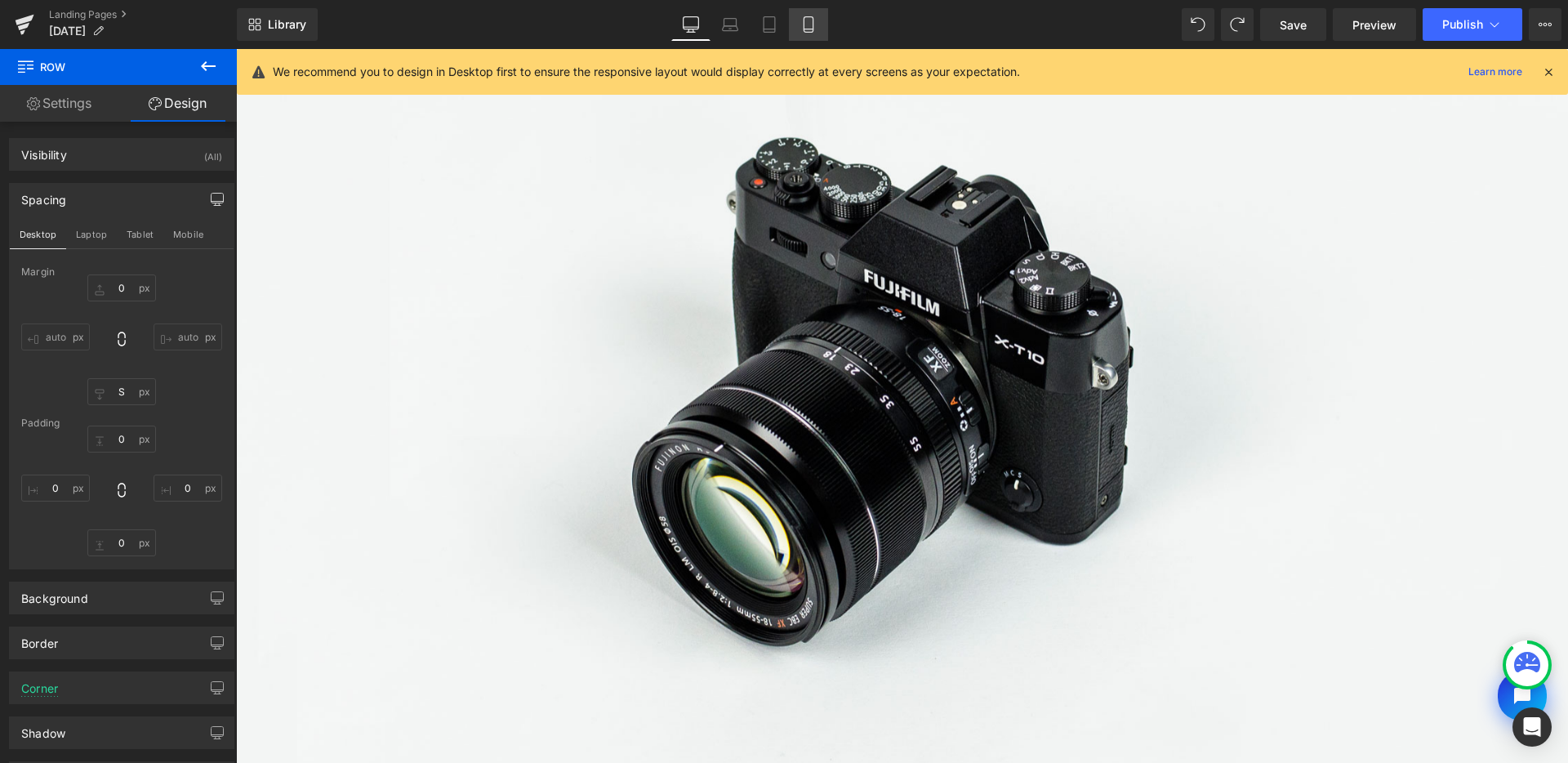
click at [809, 12] on link "Mobile" at bounding box center [809, 24] width 40 height 33
type input "0"
type input "S"
type input "0"
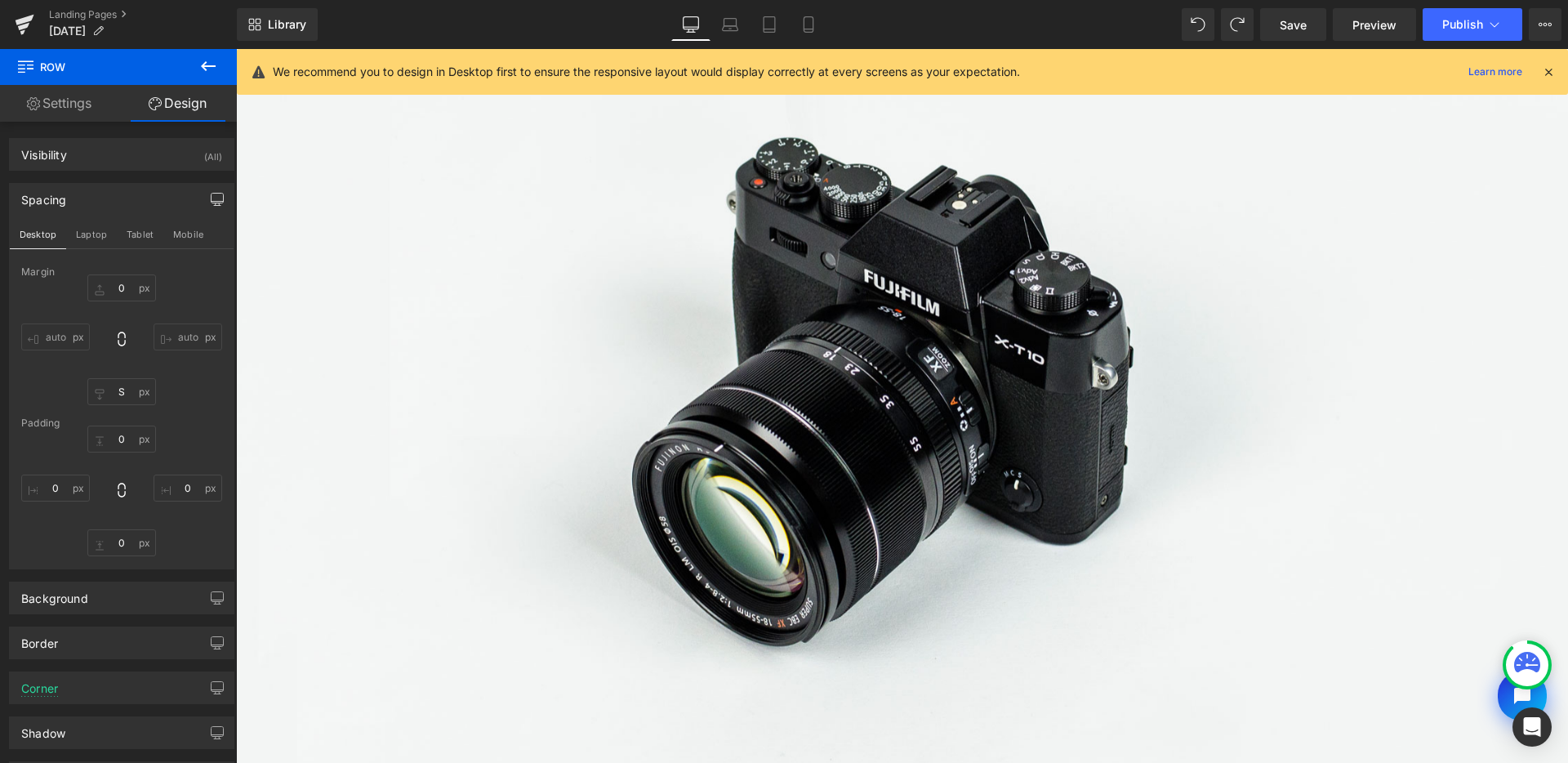
type input "0"
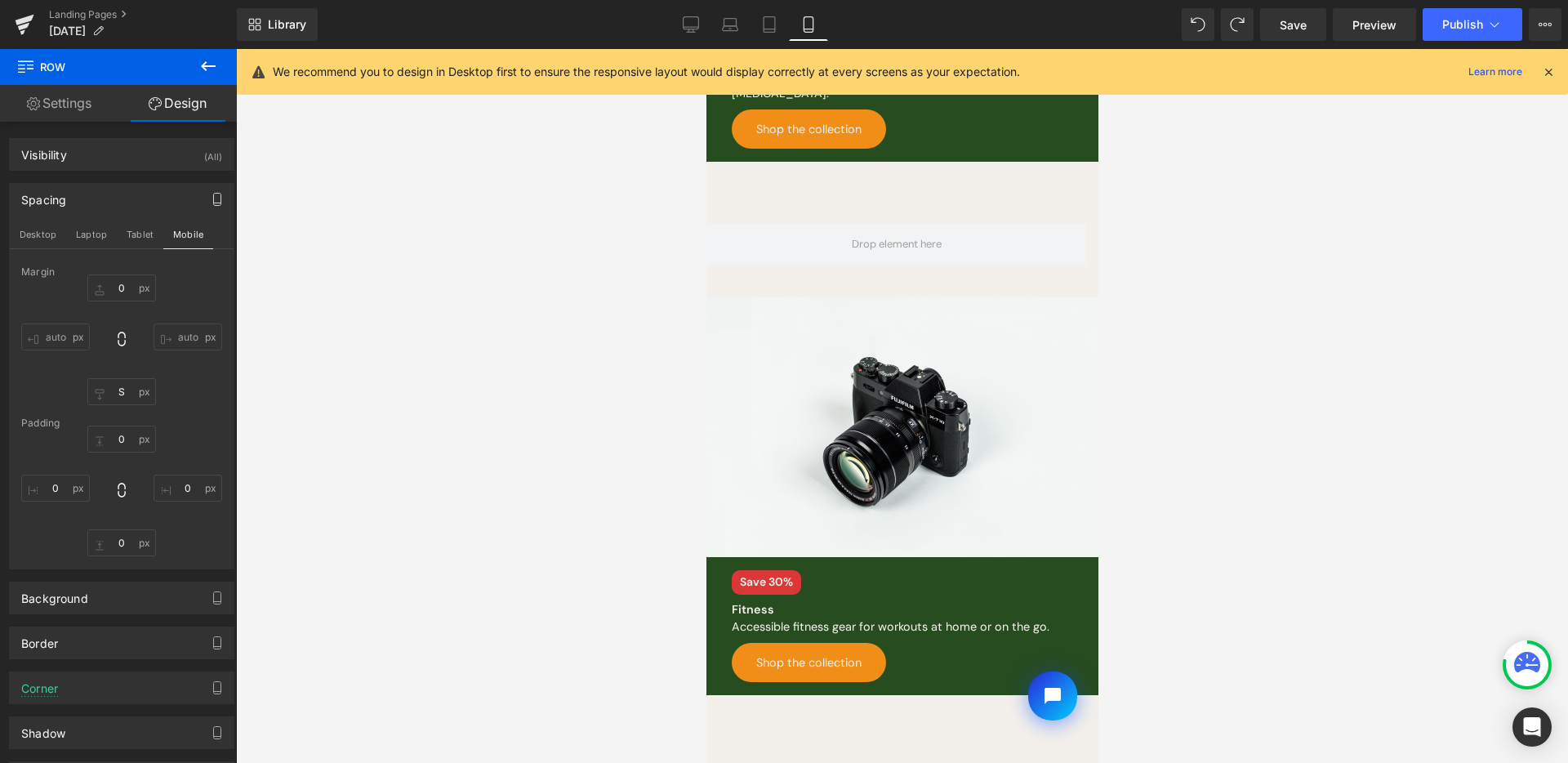
scroll to position [621, 0]
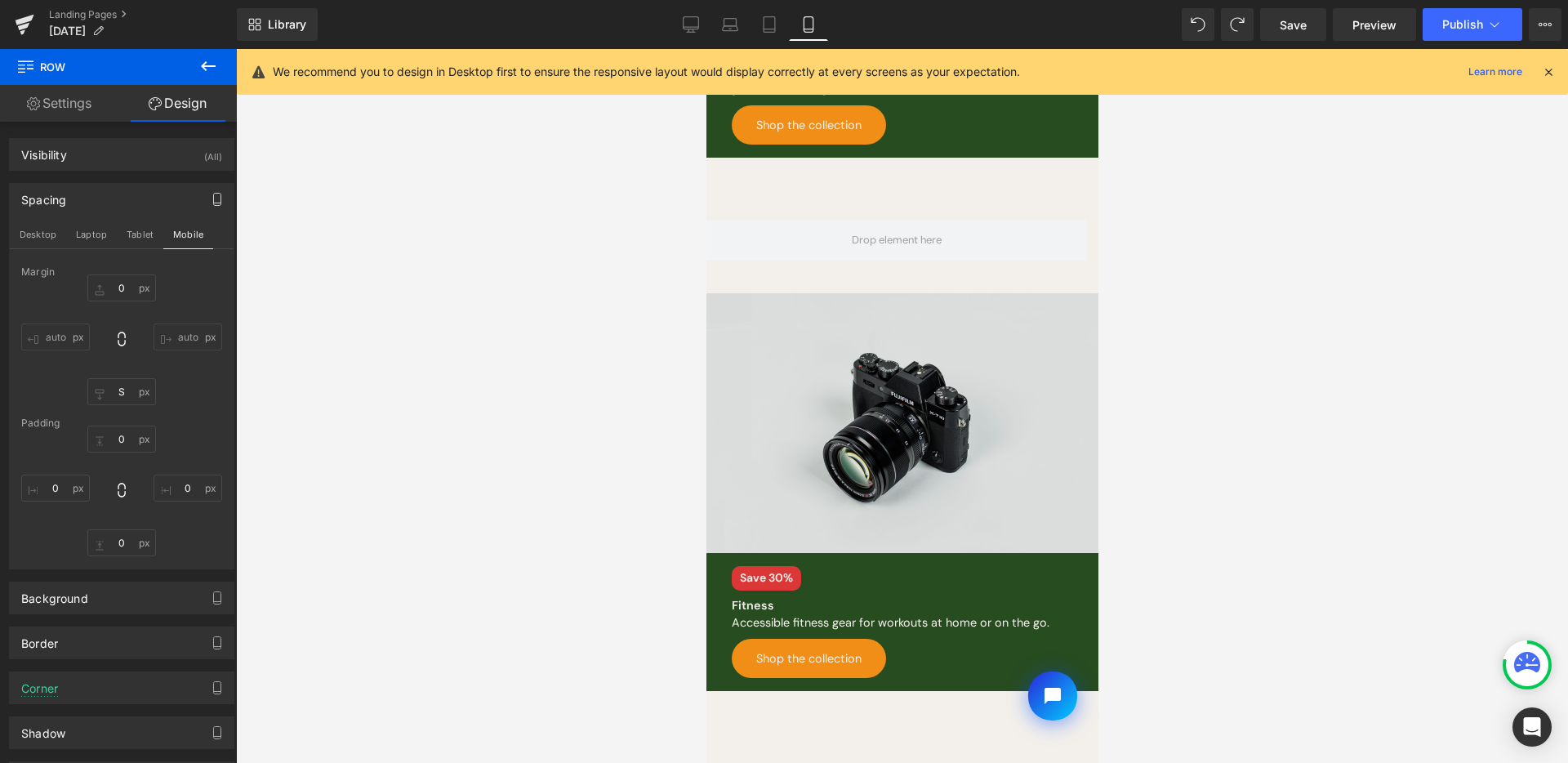
click at [903, 398] on img at bounding box center [901, 423] width 392 height 260
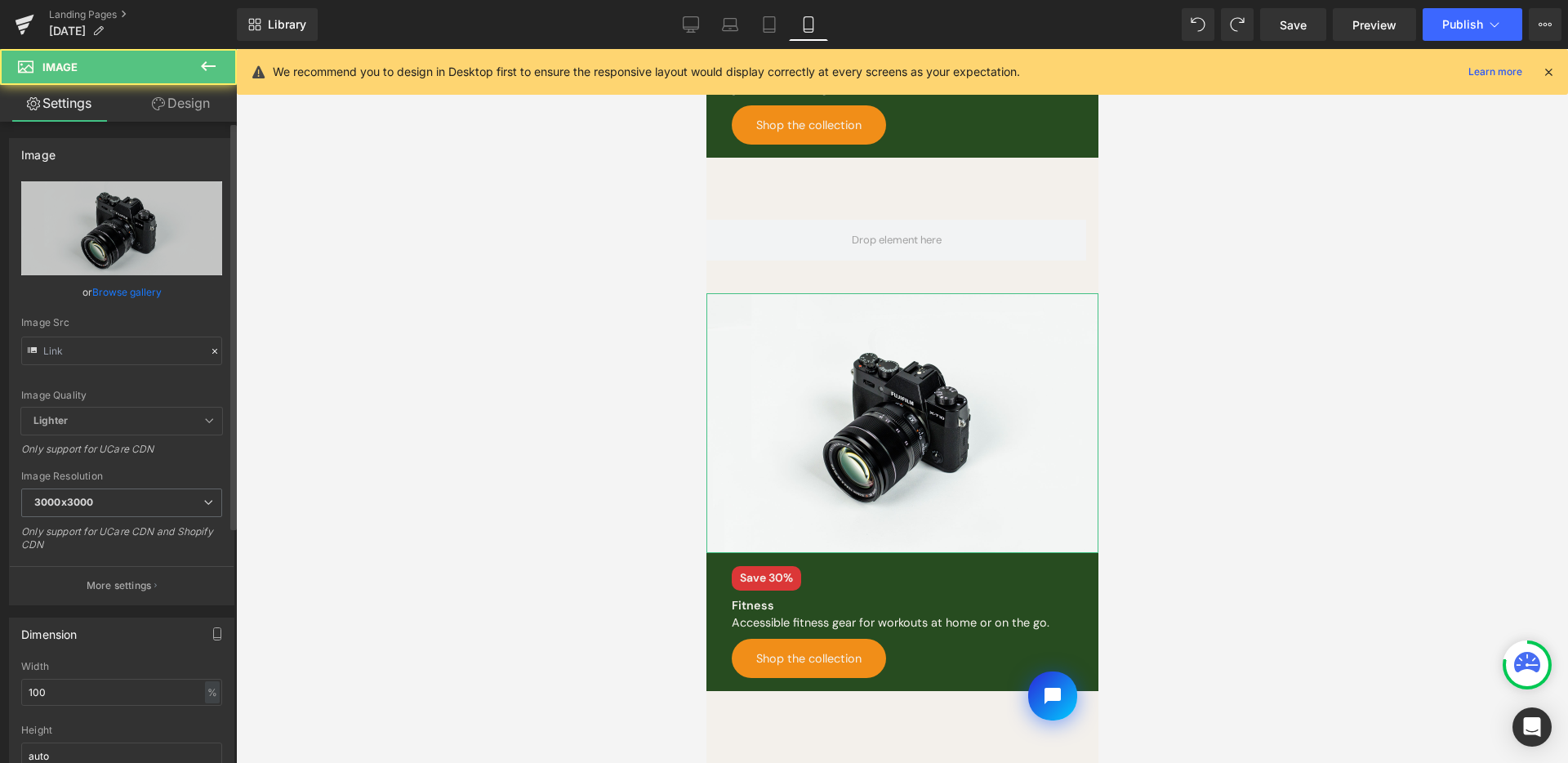
type input "//[DOMAIN_NAME][URL]"
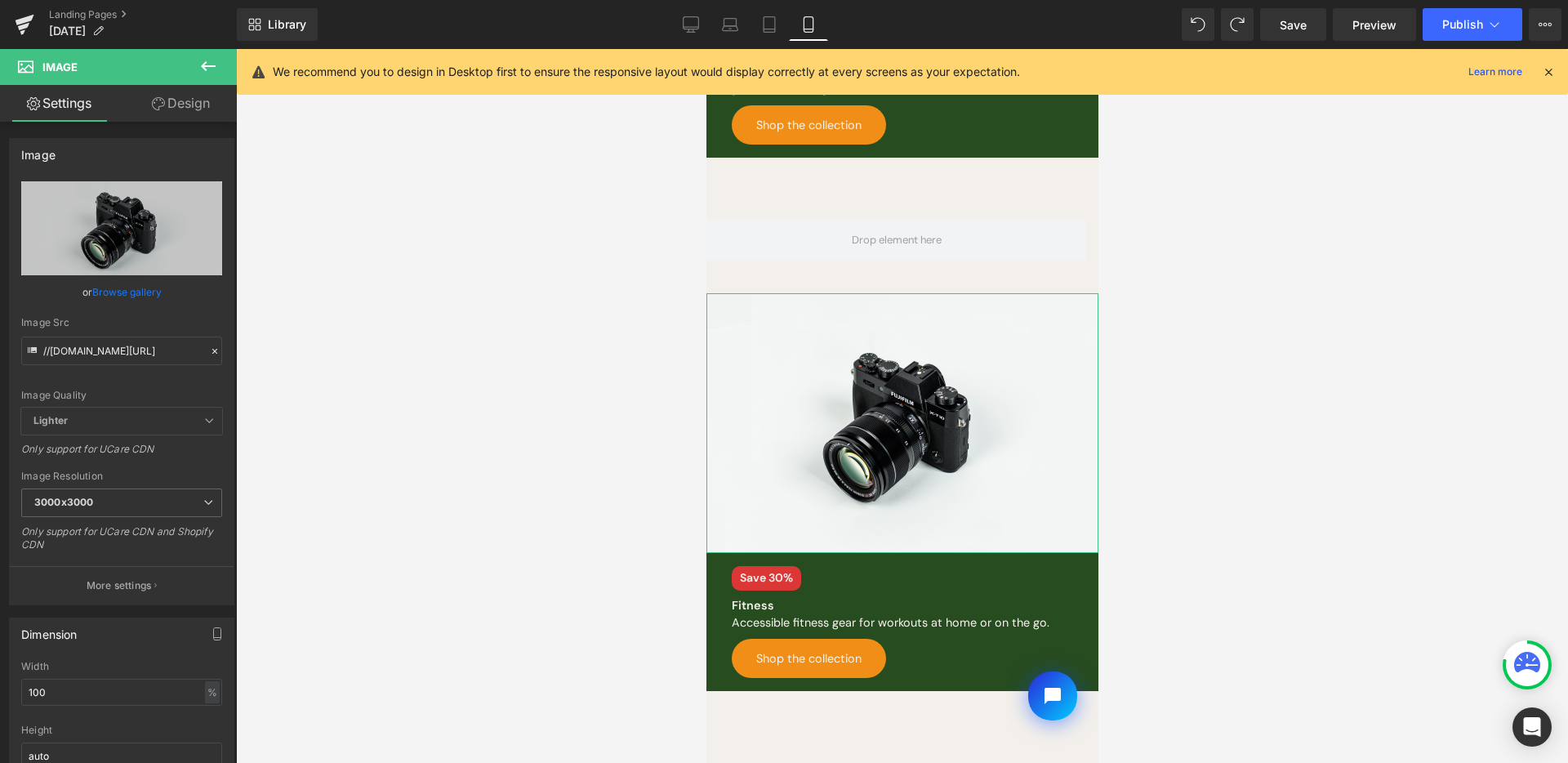
click at [183, 109] on link "Design" at bounding box center [181, 103] width 119 height 37
click at [0, 0] on div "Visibility" at bounding box center [0, 0] width 0 height 0
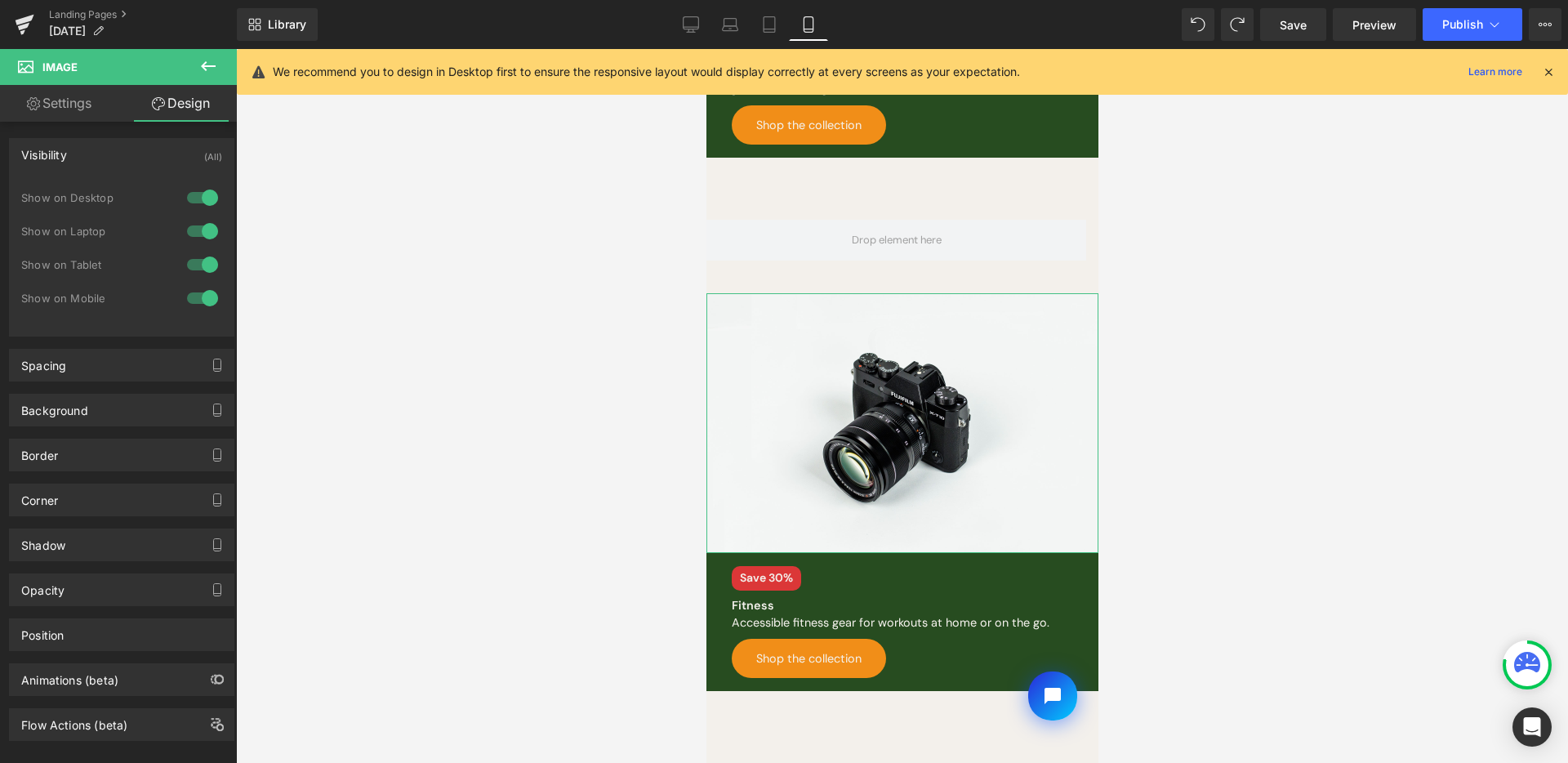
click at [188, 194] on div at bounding box center [203, 197] width 40 height 26
click at [188, 216] on div "Show on Desktop" at bounding box center [121, 206] width 201 height 34
click at [190, 225] on div at bounding box center [203, 231] width 40 height 26
click at [190, 255] on div at bounding box center [203, 265] width 40 height 26
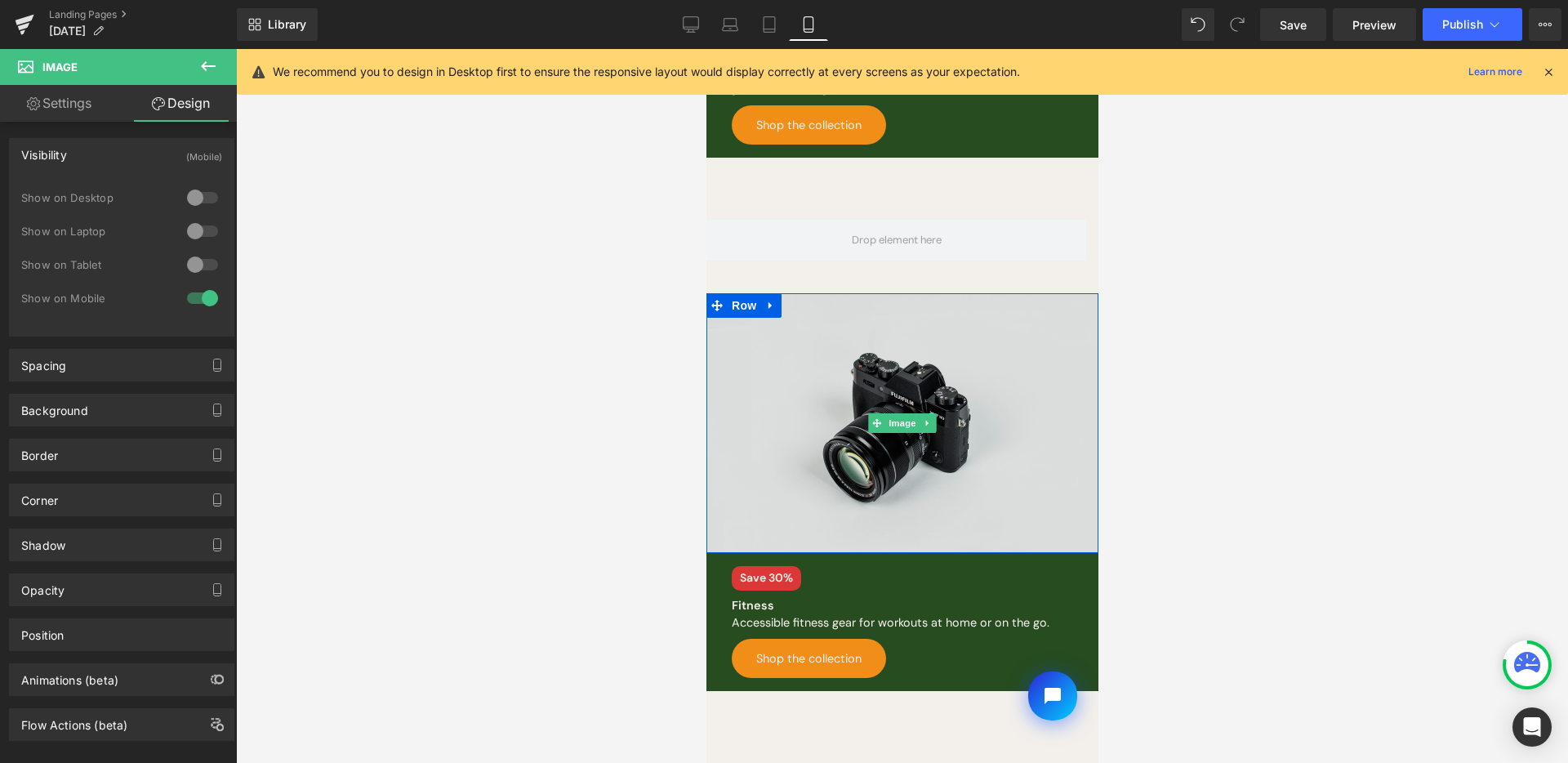
click at [844, 360] on img at bounding box center [901, 423] width 392 height 260
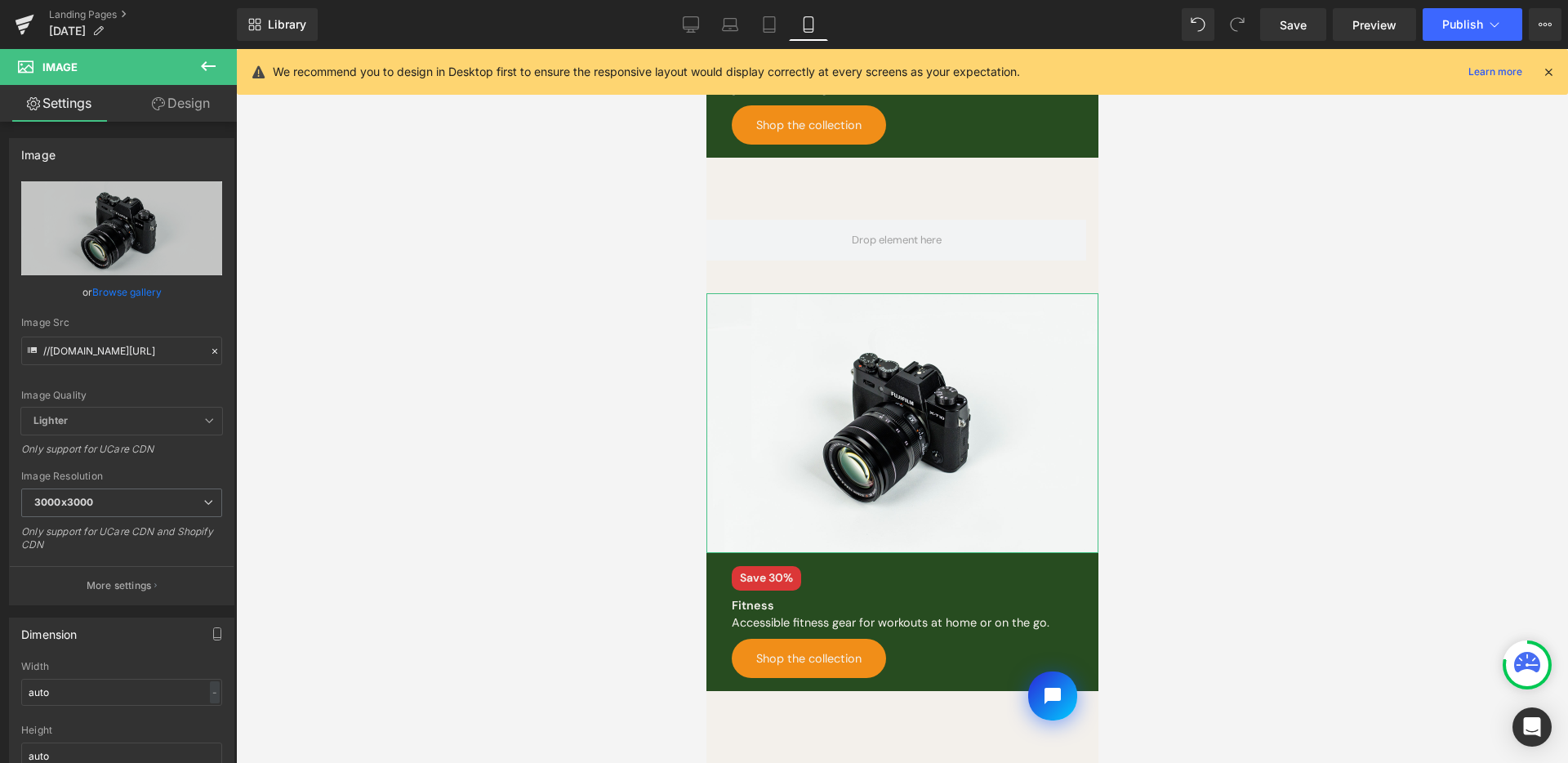
click at [146, 291] on link "Browse gallery" at bounding box center [127, 291] width 69 height 29
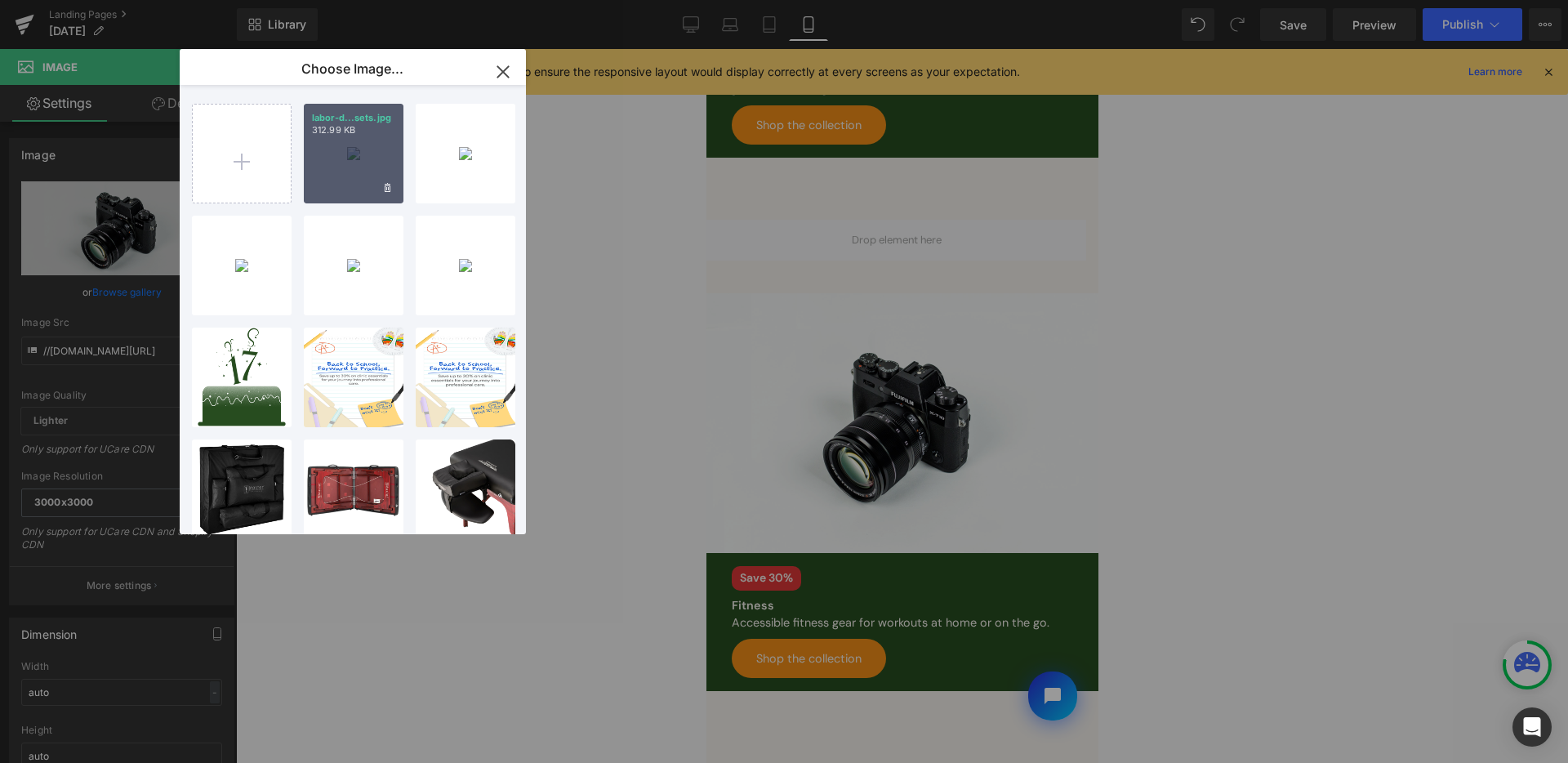
click at [355, 165] on div "labor-d...sets.jpg 312.99 KB" at bounding box center [354, 154] width 100 height 100
type input "[URL][DOMAIN_NAME]"
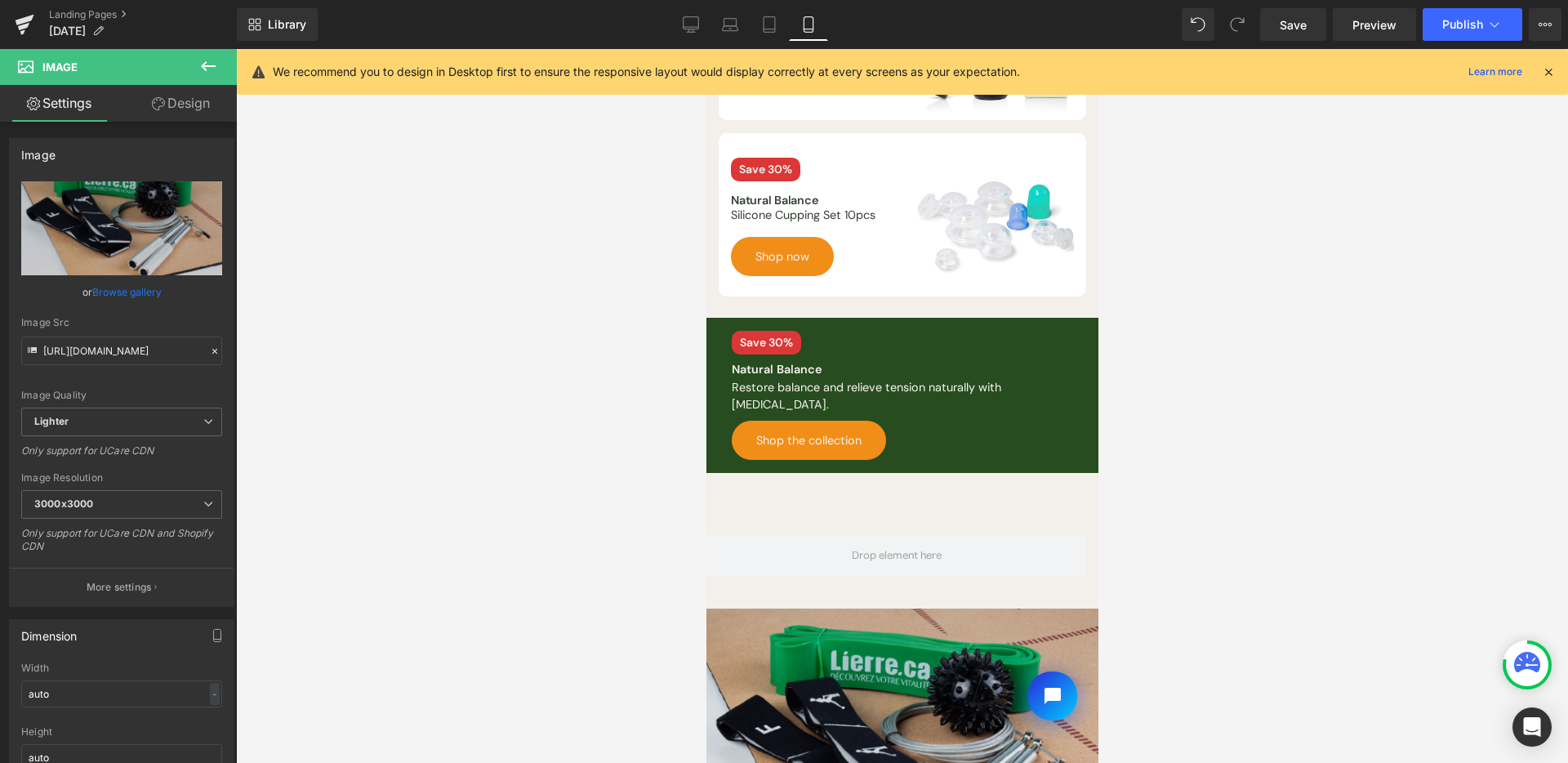
scroll to position [365, 0]
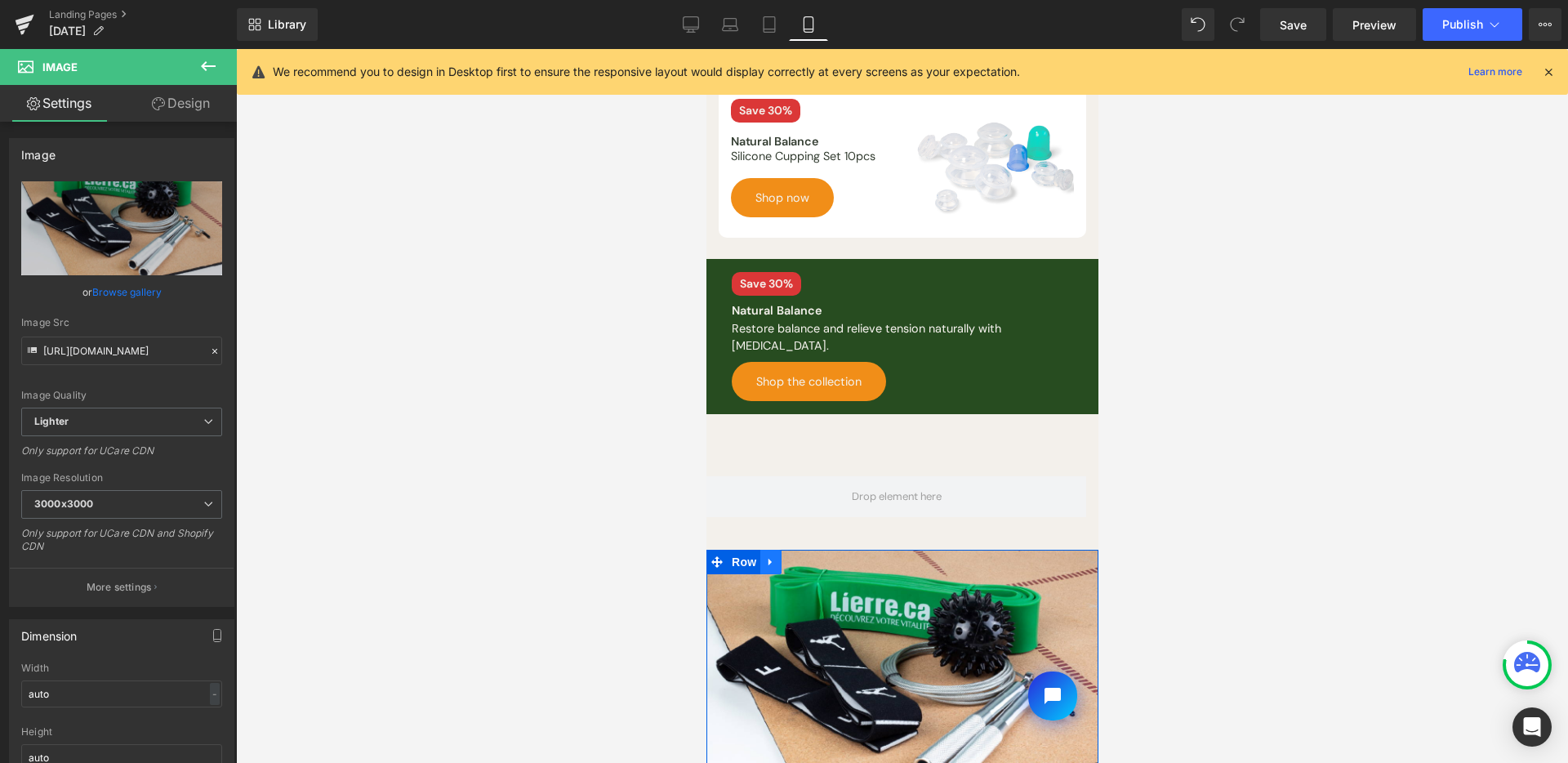
click at [765, 556] on icon at bounding box center [771, 562] width 12 height 12
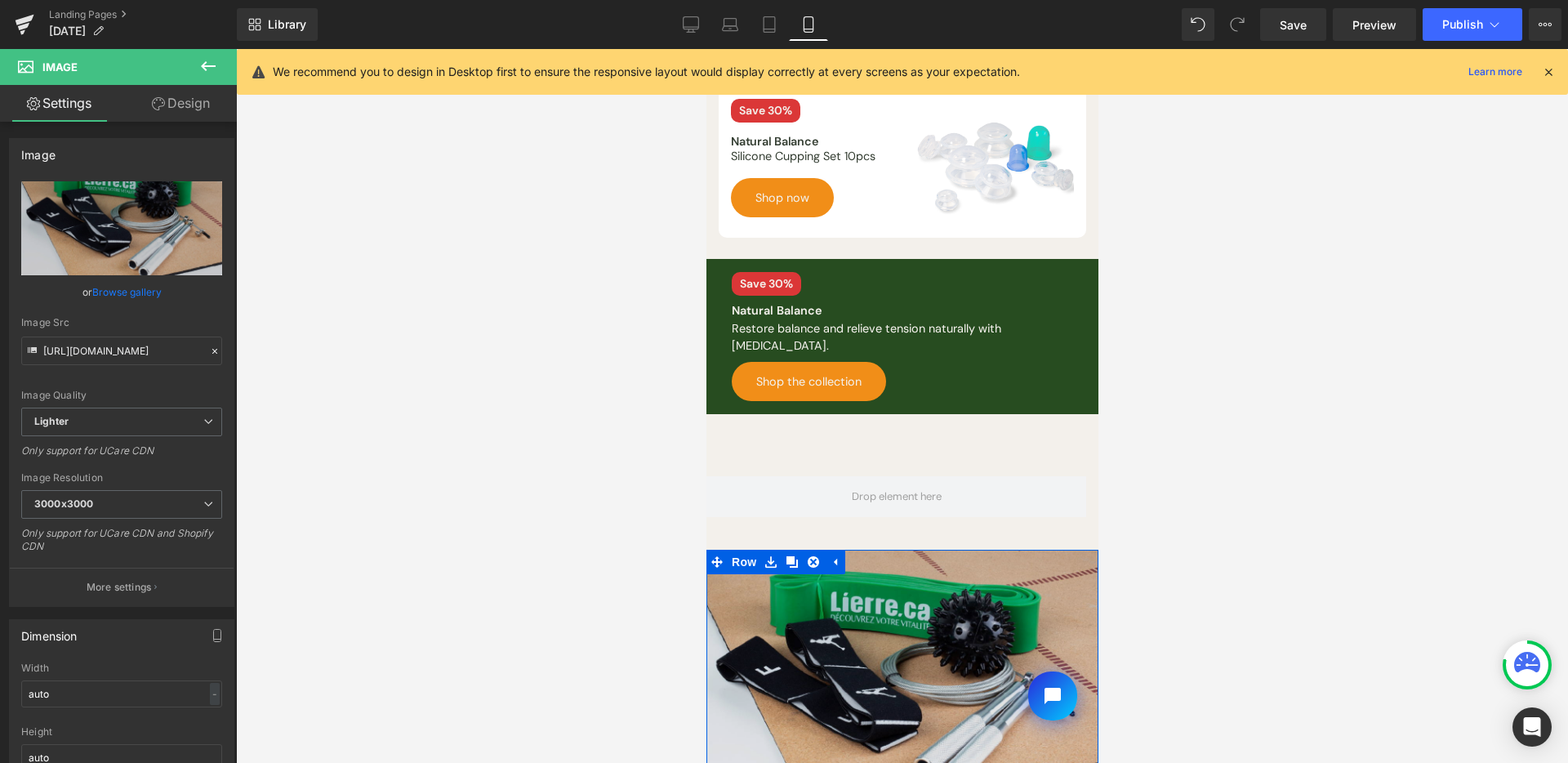
drag, startPoint x: 781, startPoint y: 549, endPoint x: 816, endPoint y: 581, distance: 47.4
click at [785, 557] on icon at bounding box center [791, 563] width 12 height 12
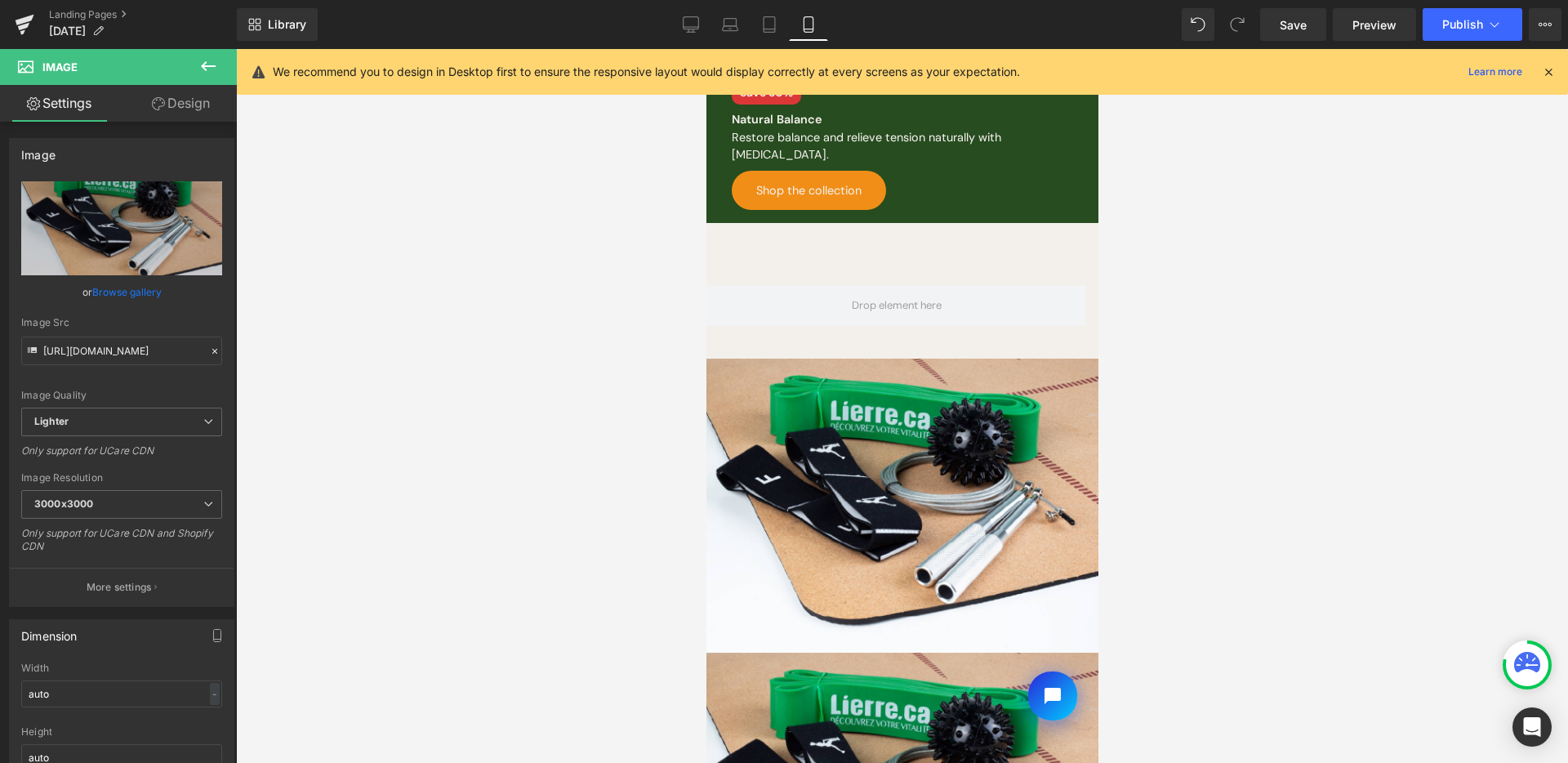
scroll to position [373, 0]
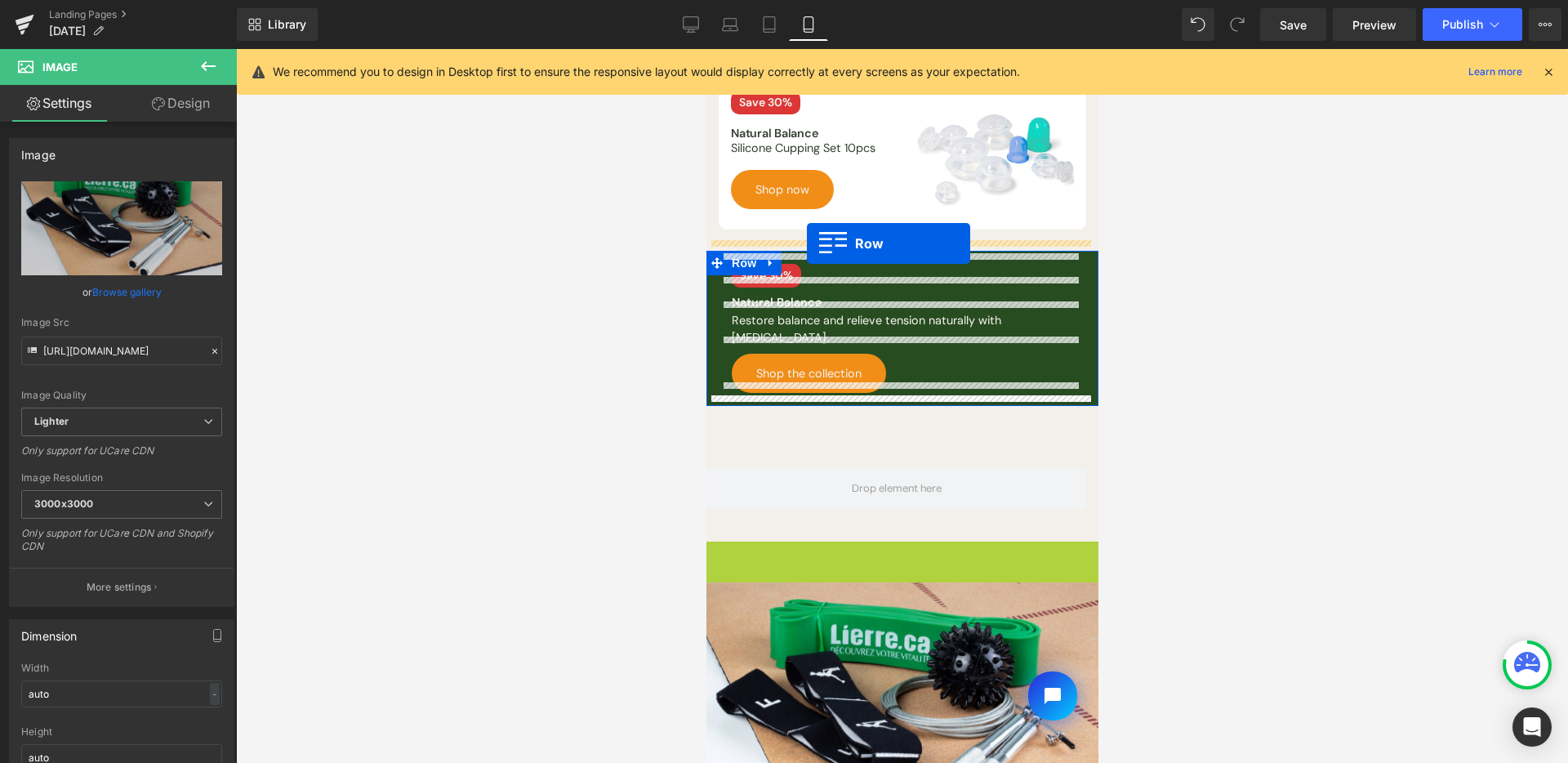
drag, startPoint x: 715, startPoint y: 543, endPoint x: 806, endPoint y: 244, distance: 312.5
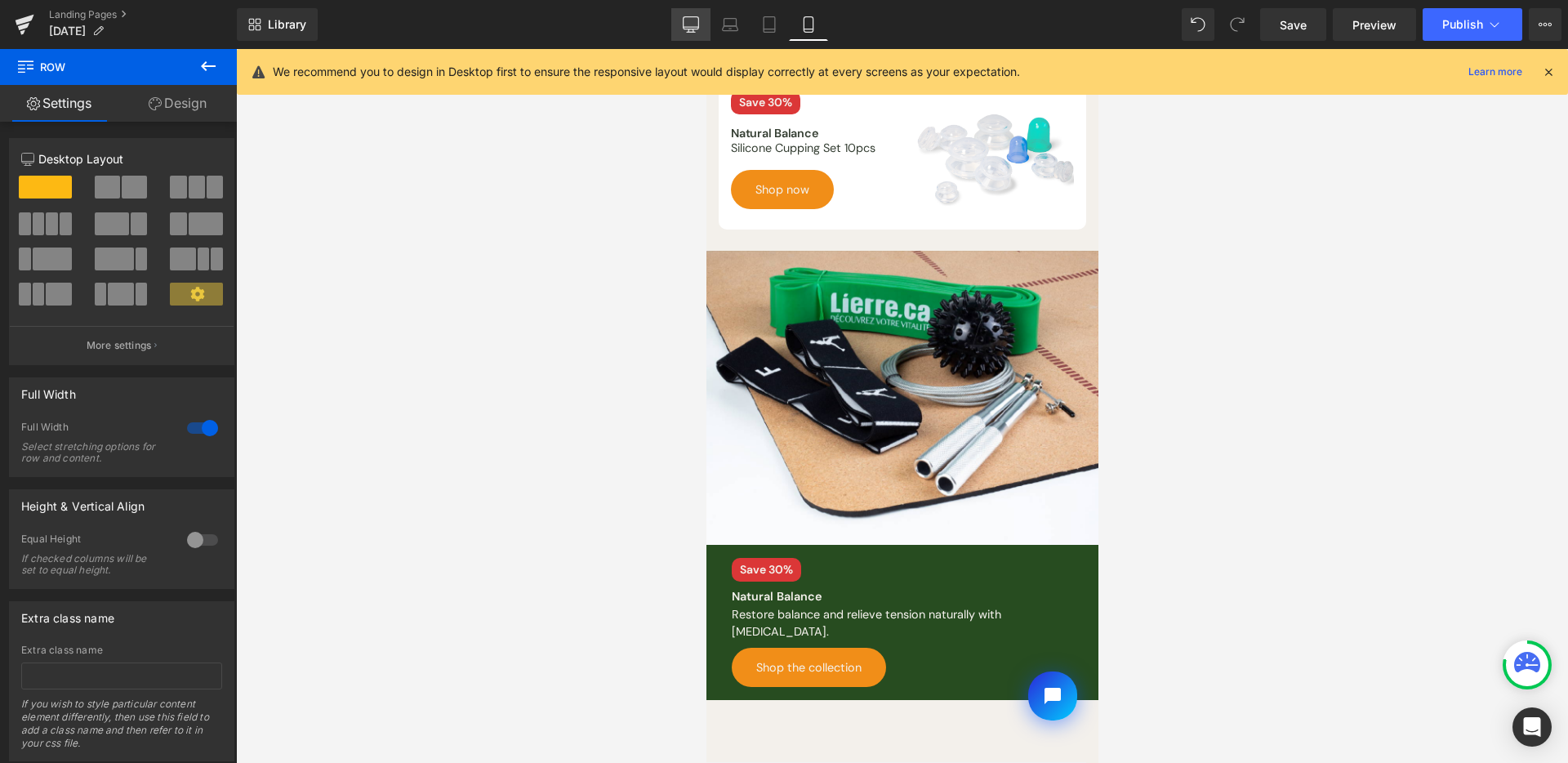
click at [673, 24] on link "Desktop" at bounding box center [691, 24] width 40 height 33
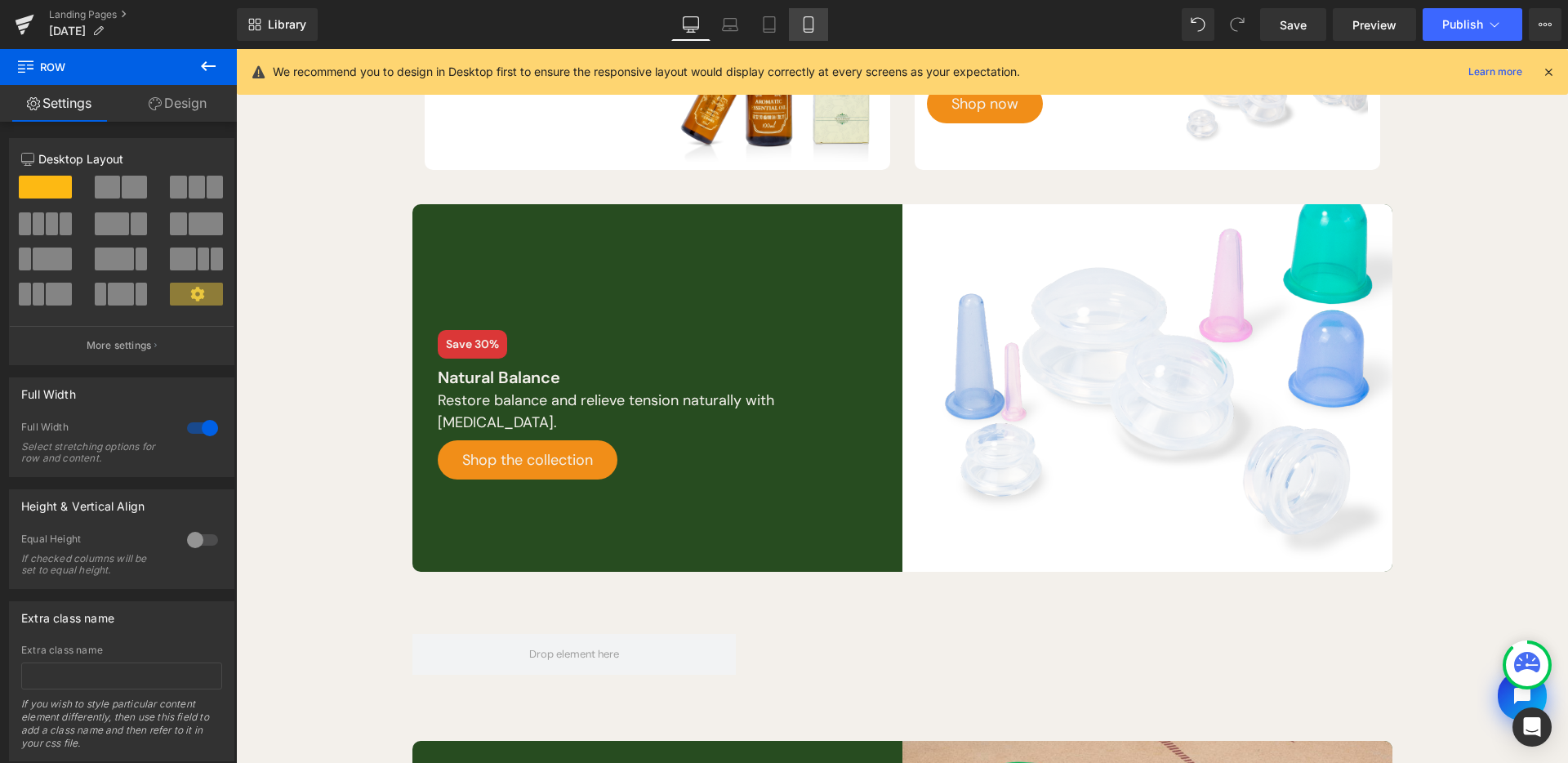
click at [815, 26] on icon at bounding box center [808, 24] width 16 height 16
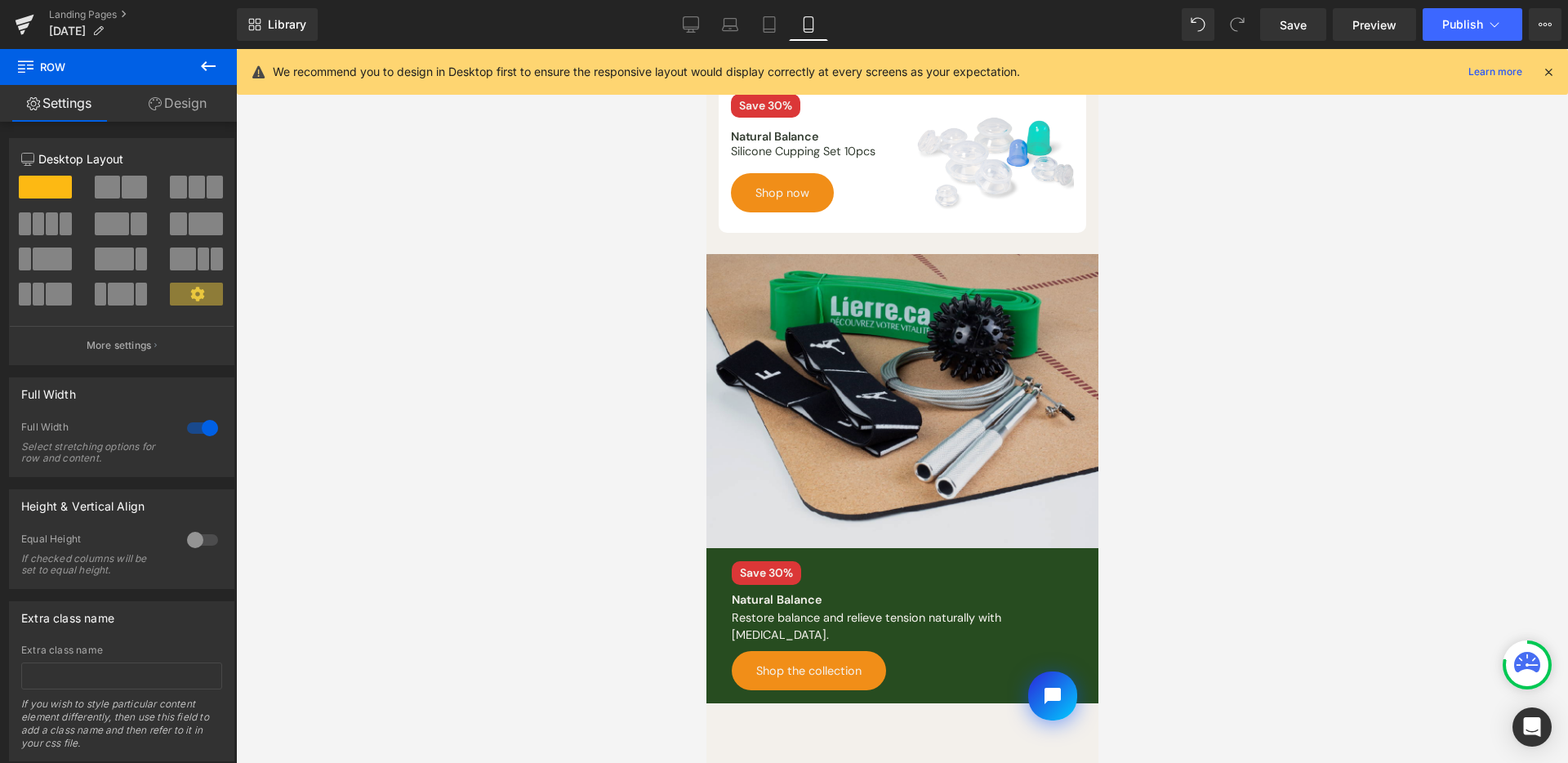
scroll to position [329, 0]
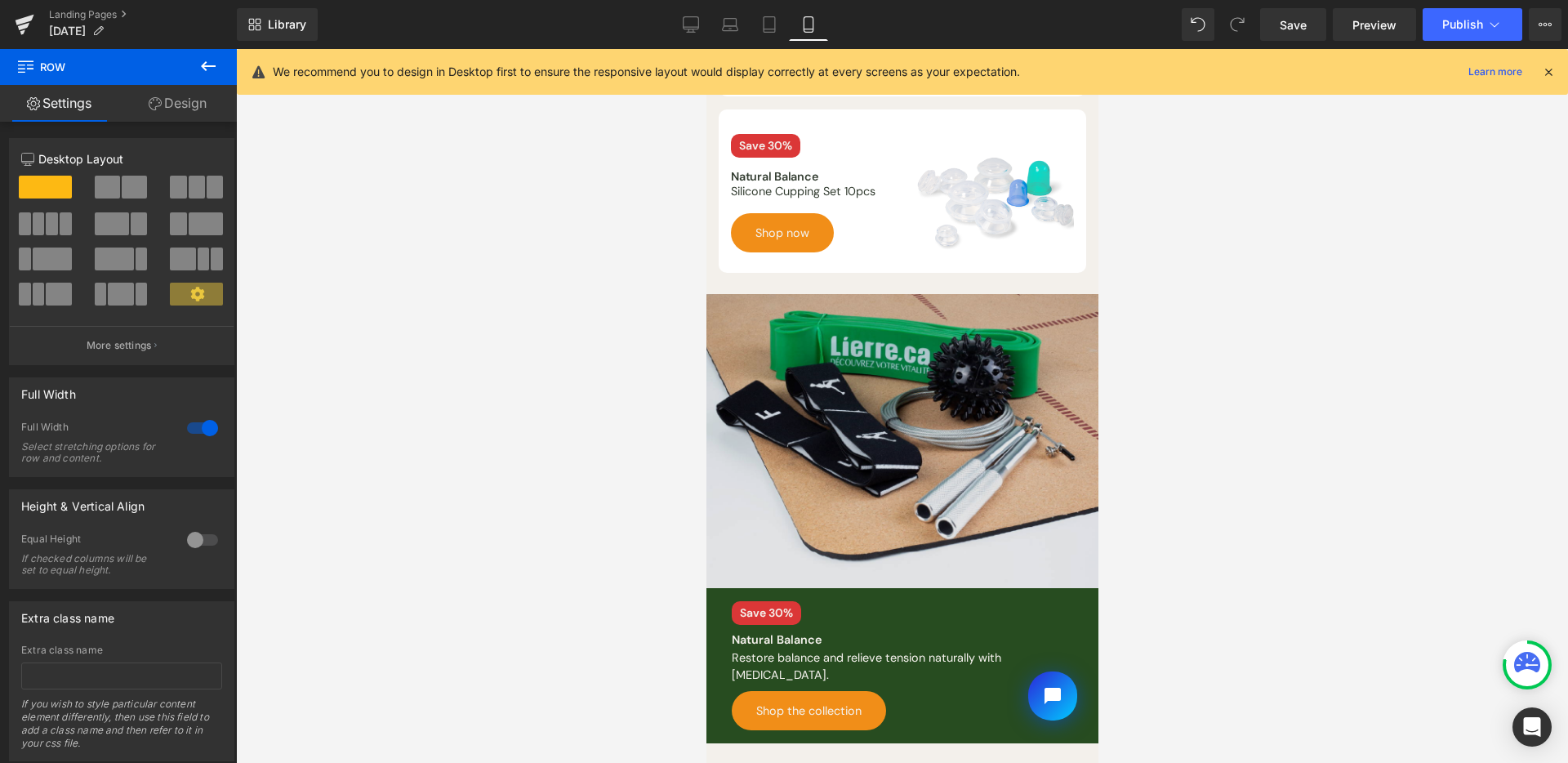
click at [900, 401] on img at bounding box center [901, 441] width 392 height 294
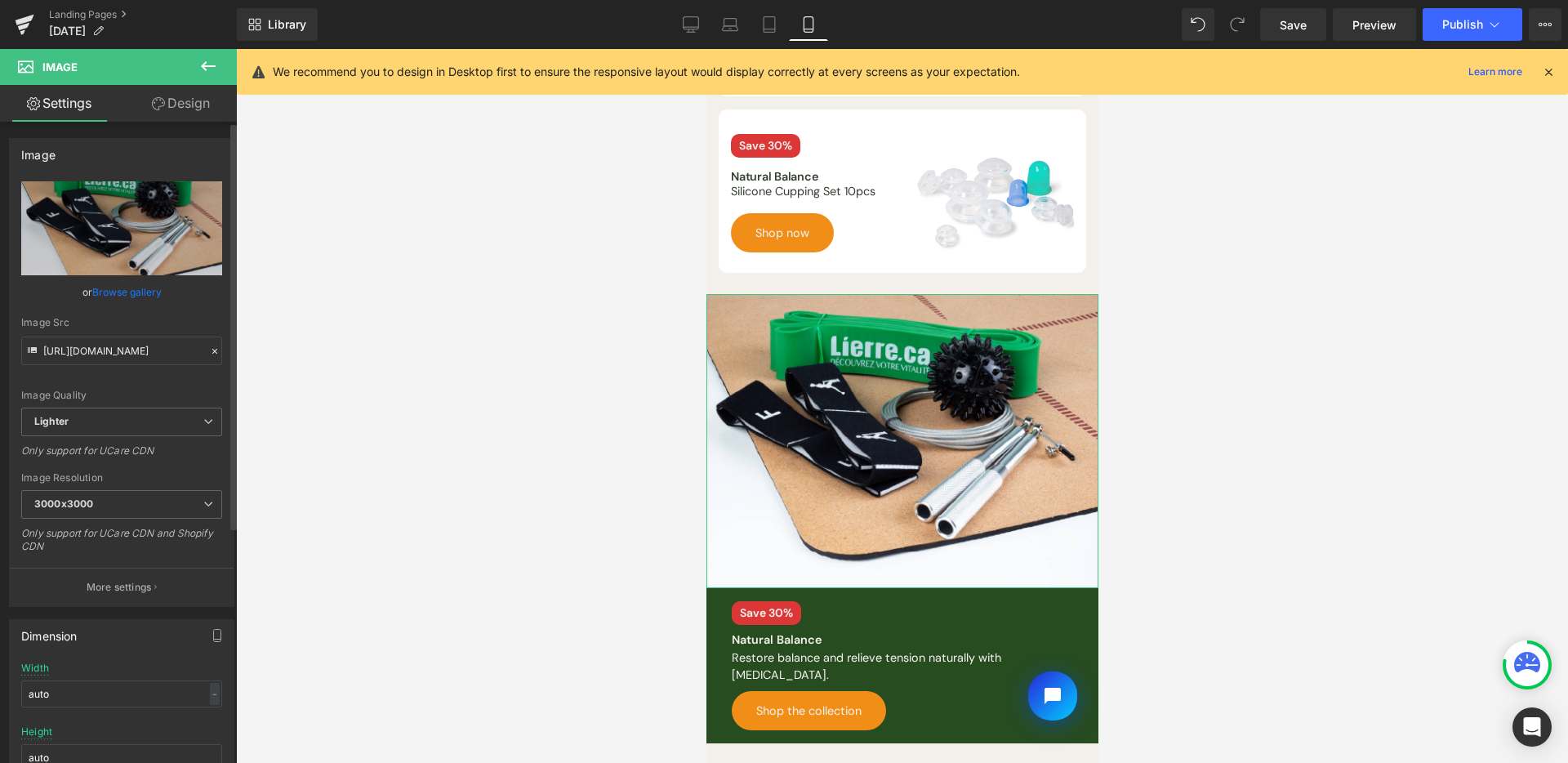
click at [130, 295] on link "Browse gallery" at bounding box center [127, 291] width 69 height 29
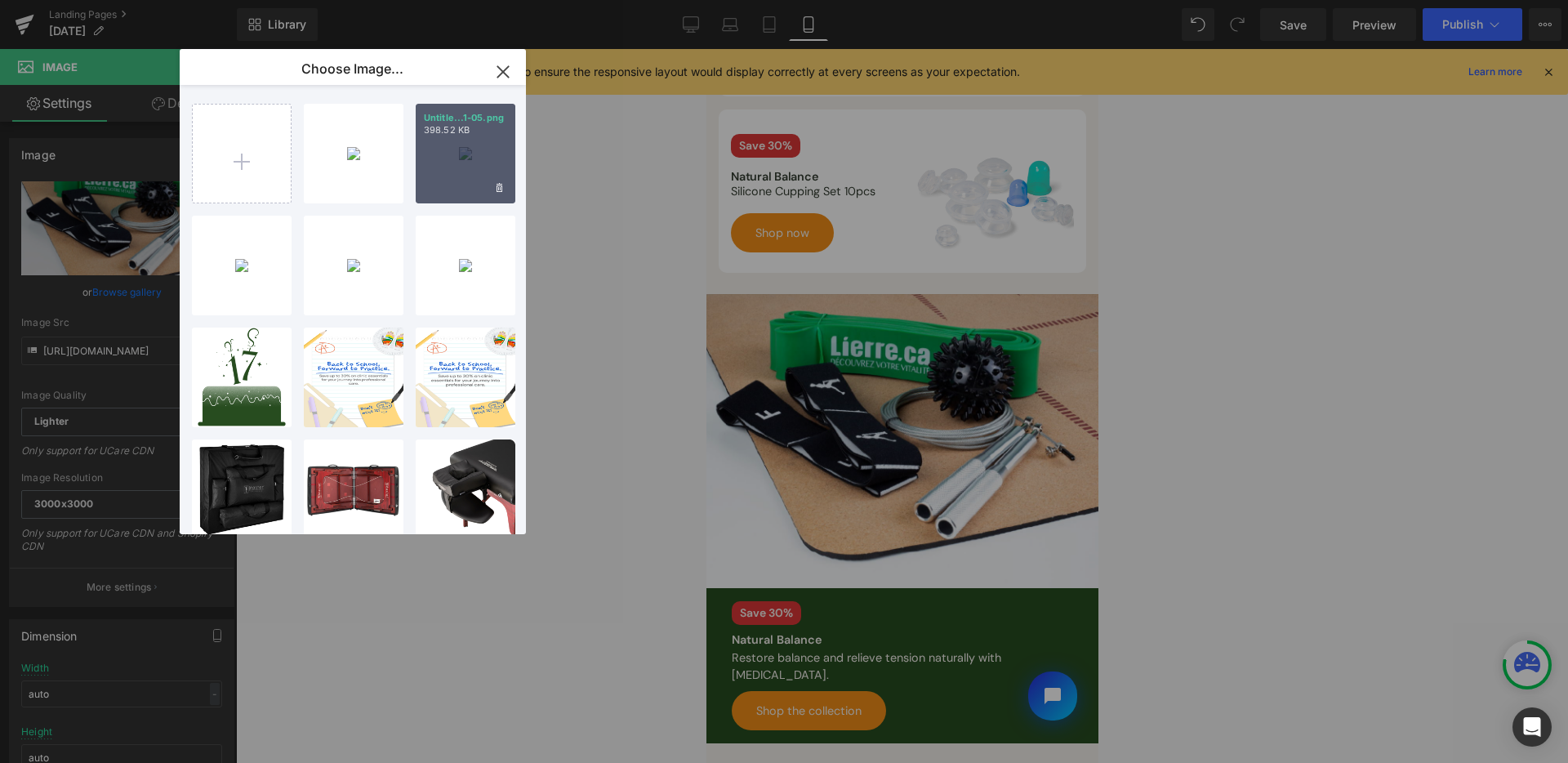
click at [486, 154] on div "Untitle...1-05.png 398.52 KB" at bounding box center [466, 154] width 100 height 100
type input "[URL][DOMAIN_NAME]"
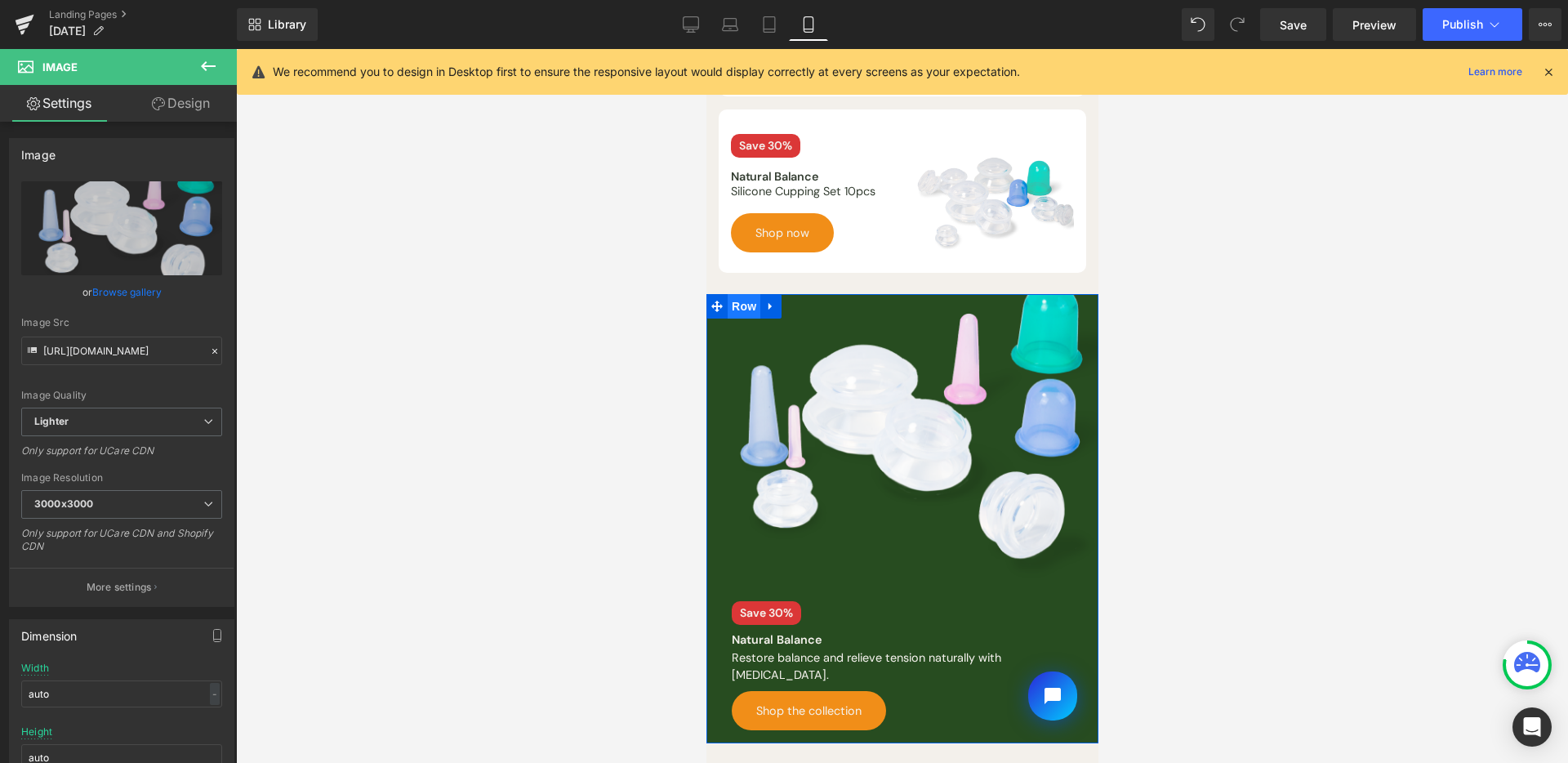
drag, startPoint x: 927, startPoint y: 200, endPoint x: 747, endPoint y: 300, distance: 205.9
click at [747, 300] on span "Row" at bounding box center [743, 306] width 33 height 25
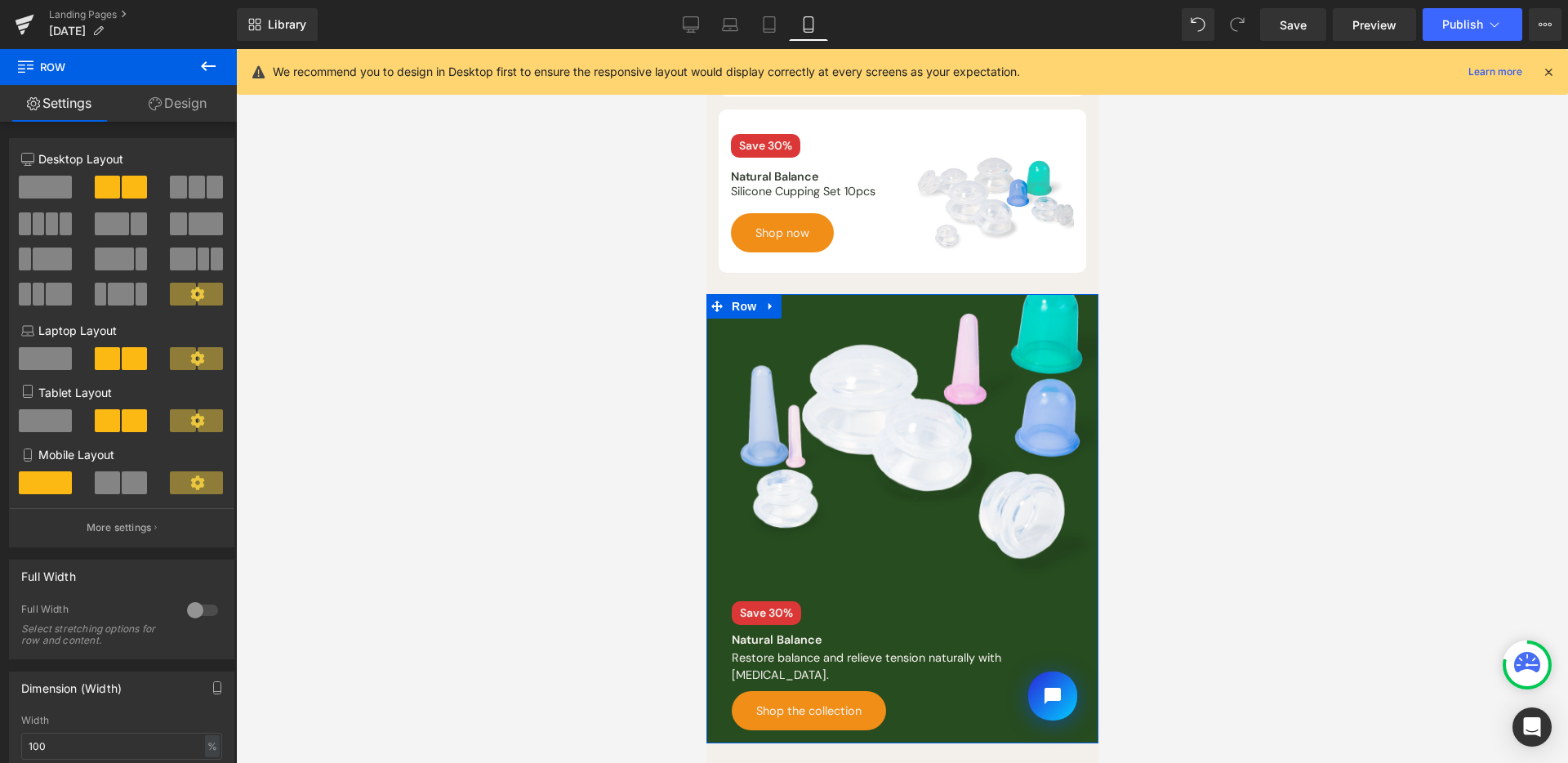
click at [186, 117] on link "Design" at bounding box center [178, 103] width 119 height 37
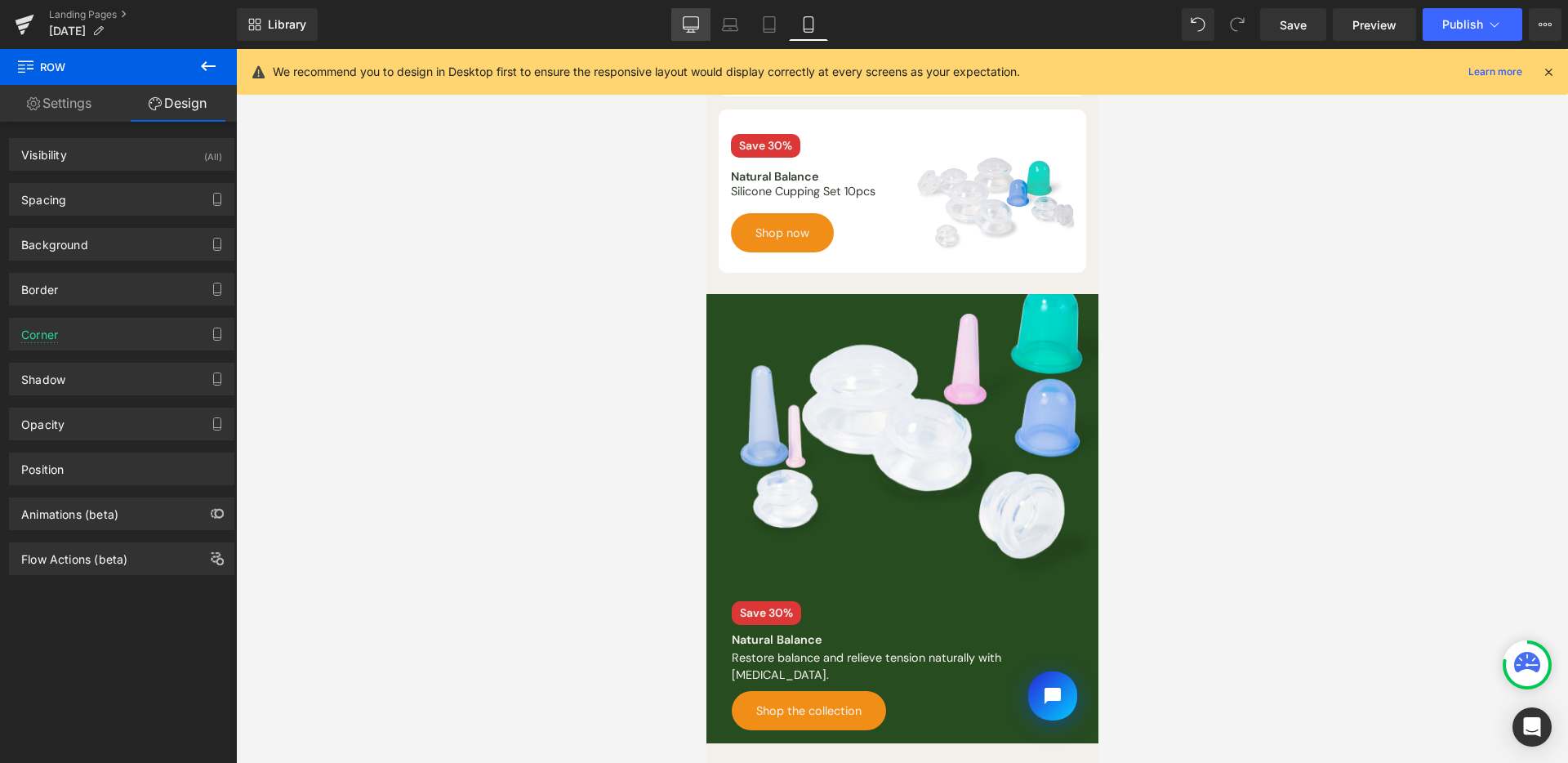
click at [701, 23] on link "Desktop" at bounding box center [691, 24] width 40 height 33
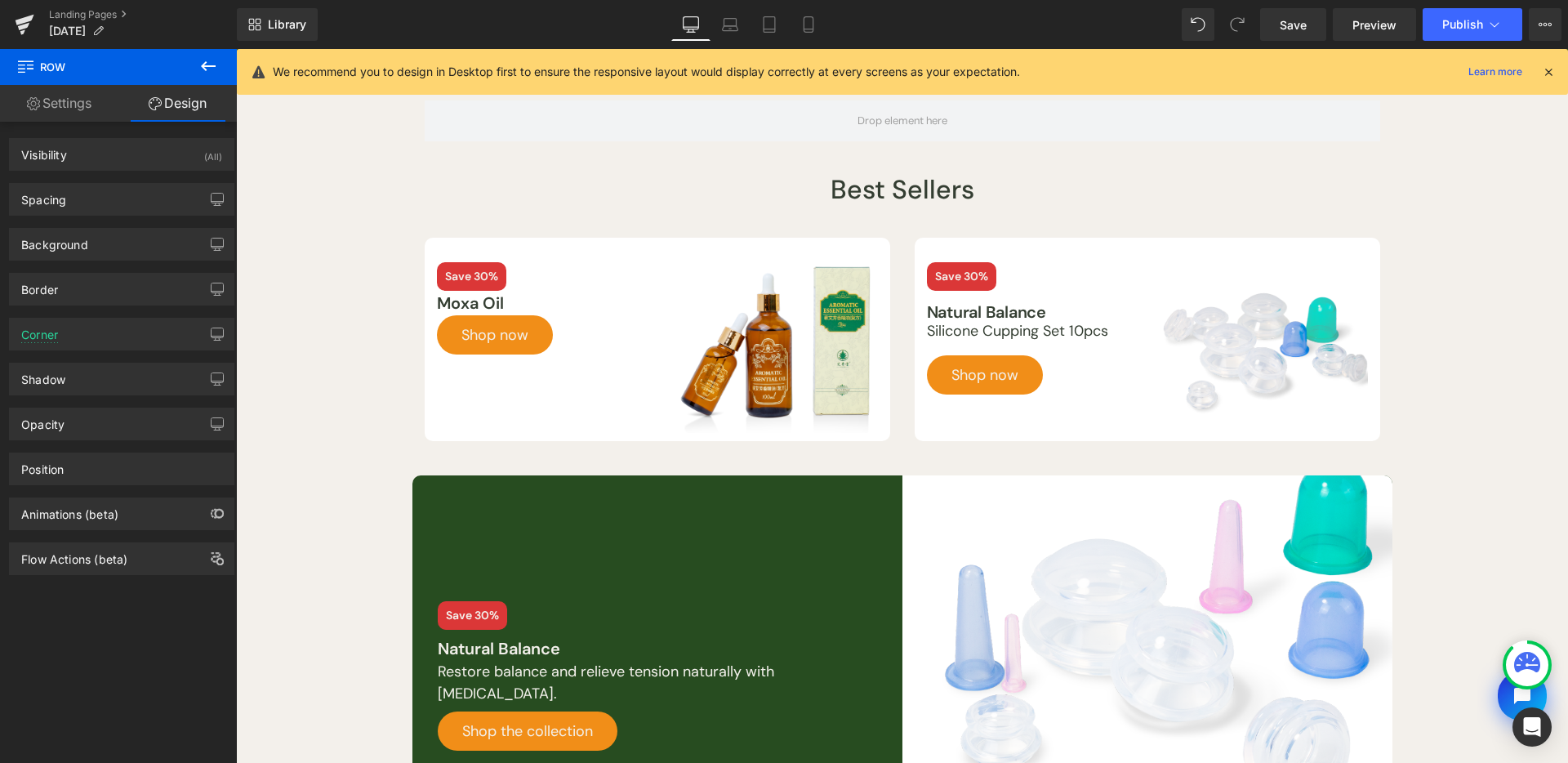
scroll to position [0, 0]
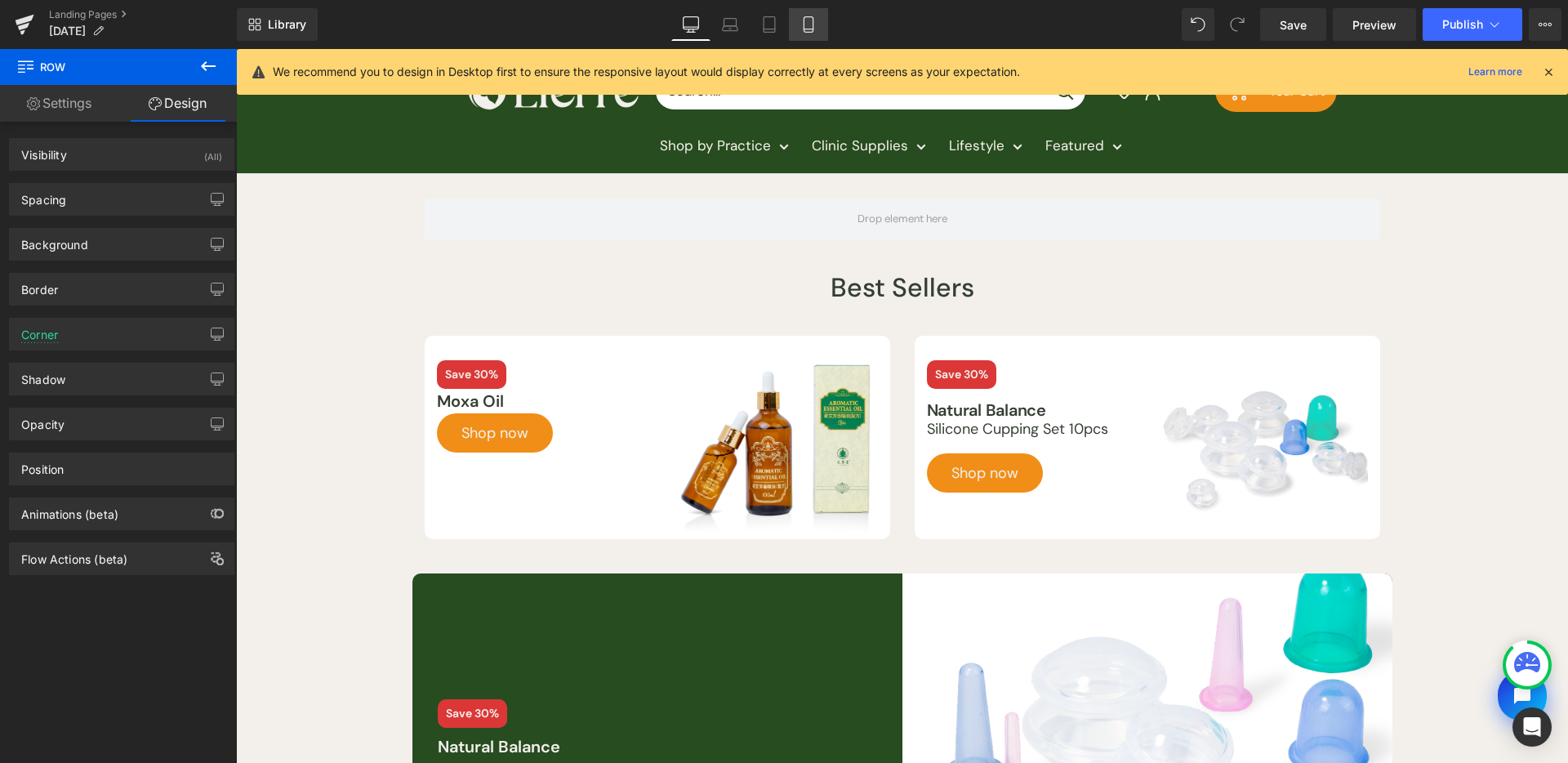
click at [798, 31] on link "Mobile" at bounding box center [809, 24] width 40 height 33
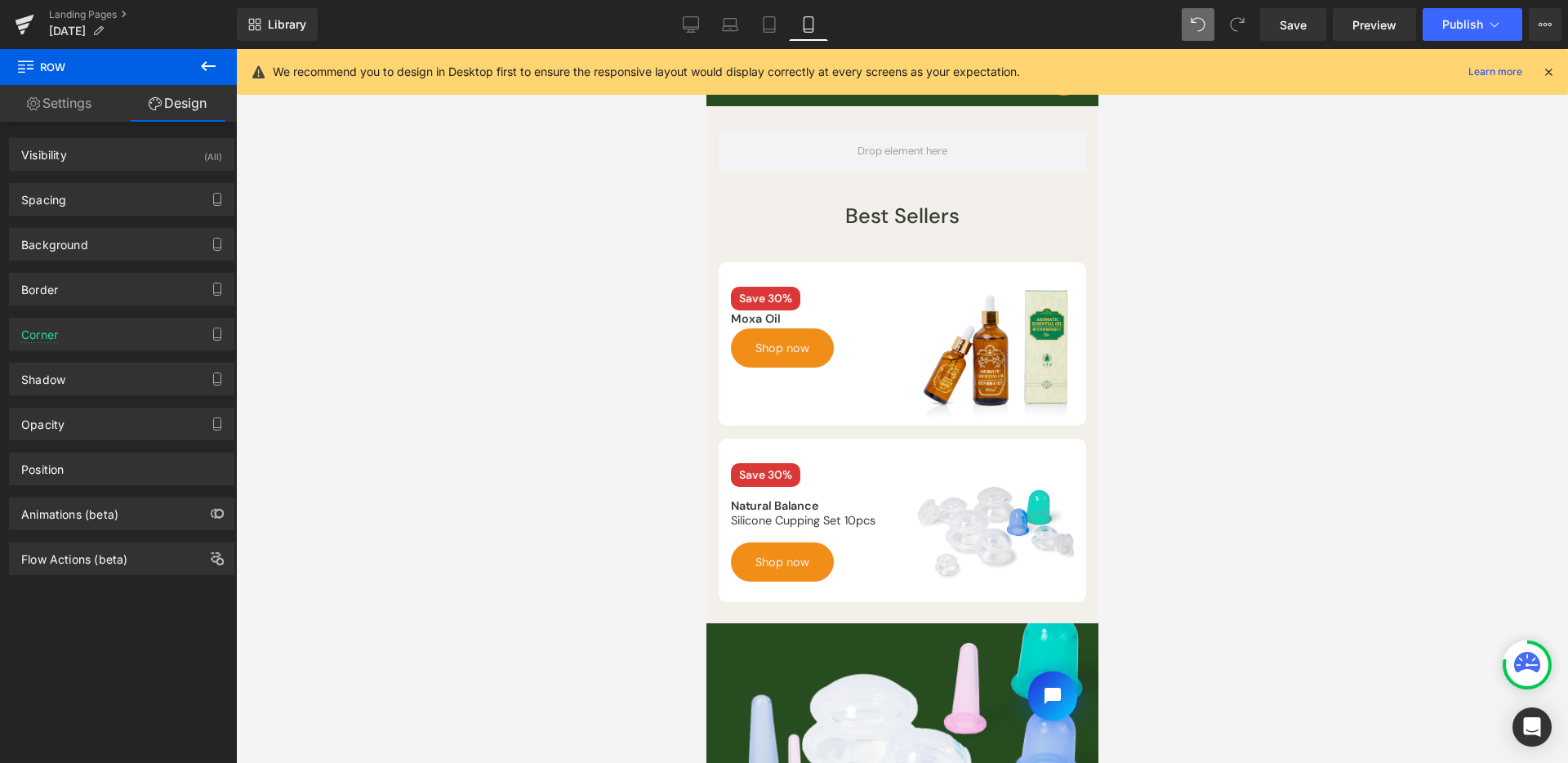
scroll to position [40, 0]
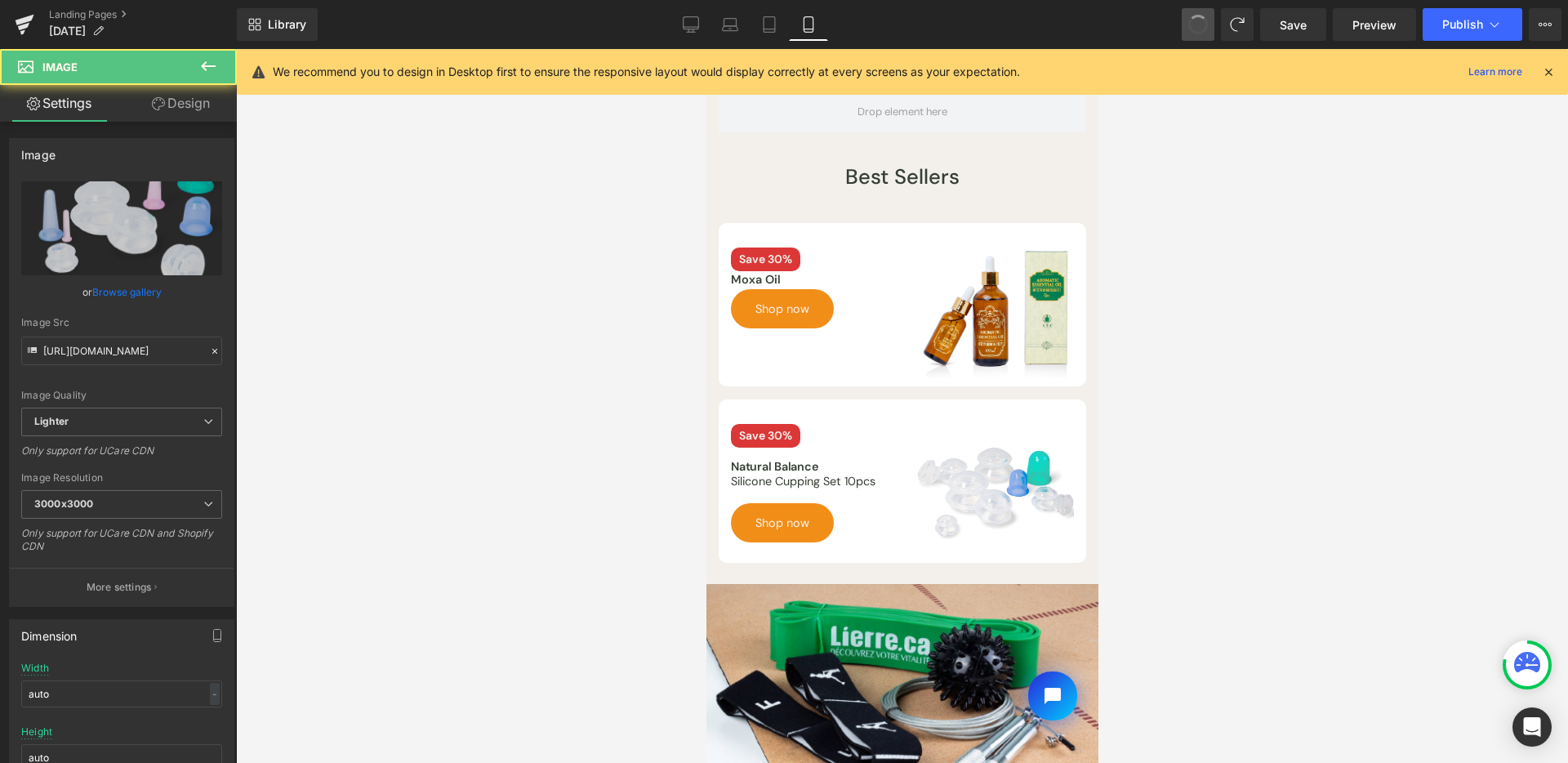
type input "[URL][DOMAIN_NAME]"
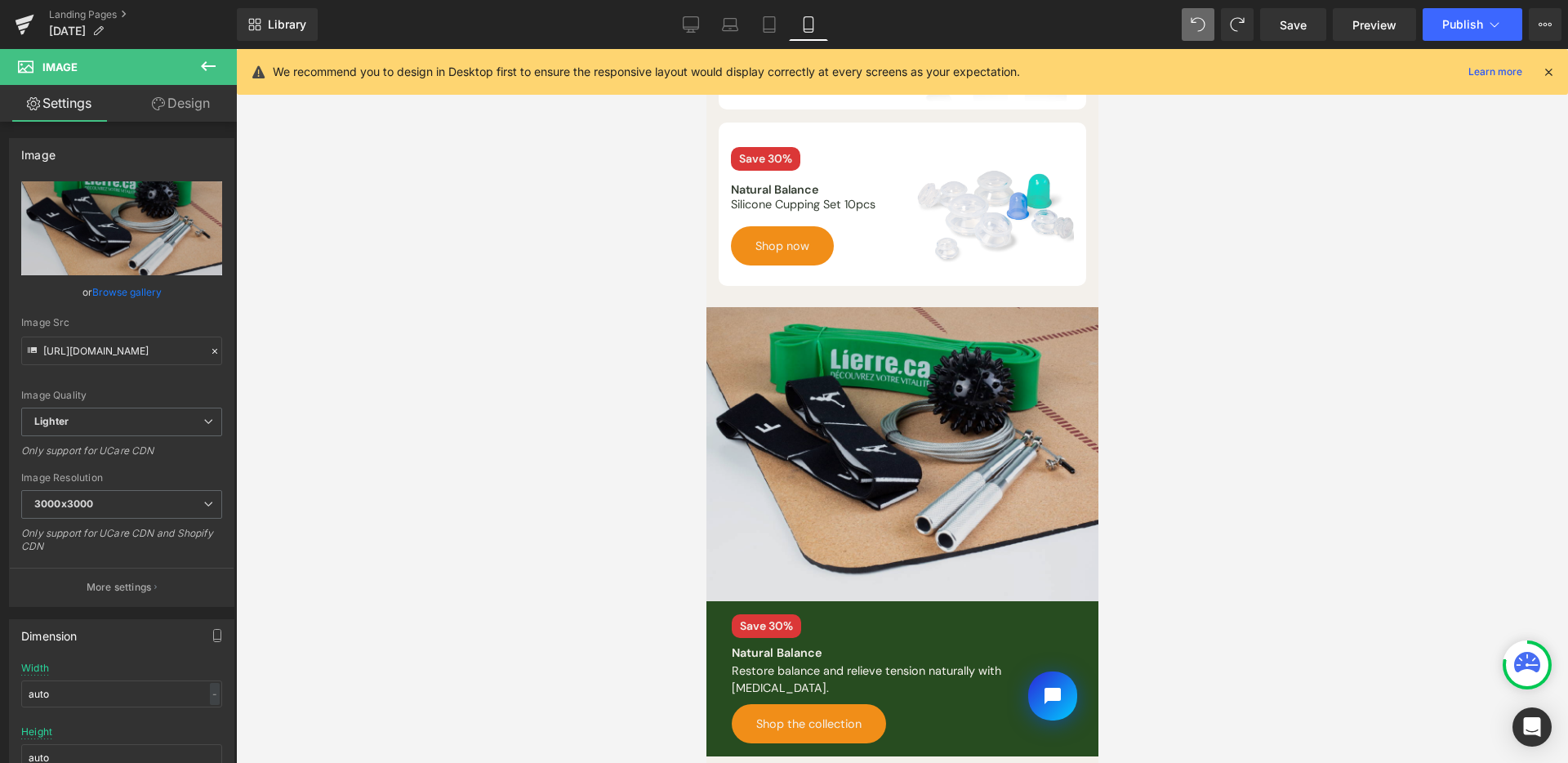
scroll to position [380, 0]
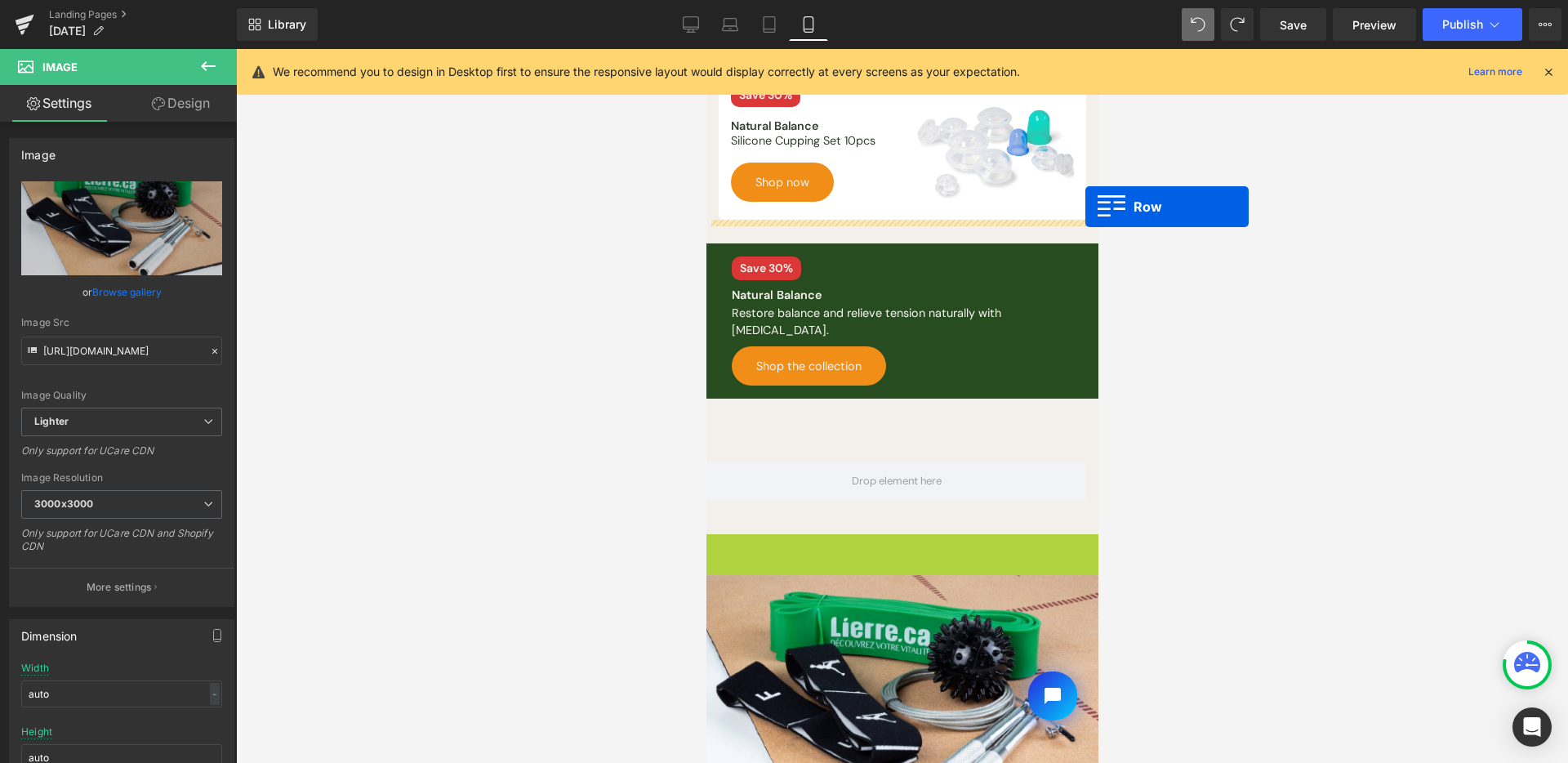
drag, startPoint x: 715, startPoint y: 532, endPoint x: 1085, endPoint y: 207, distance: 492.5
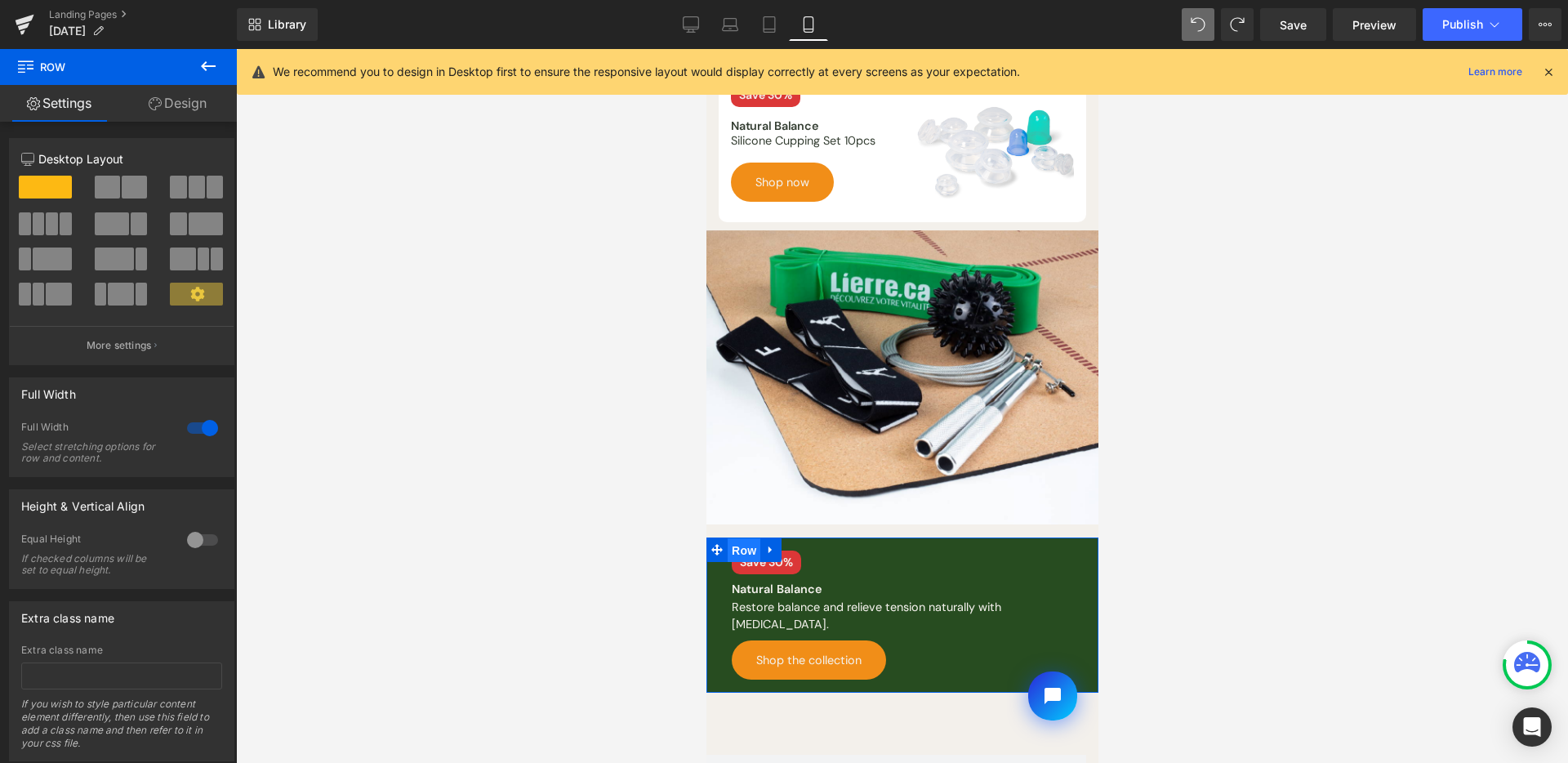
click at [736, 544] on span "Row" at bounding box center [743, 550] width 33 height 25
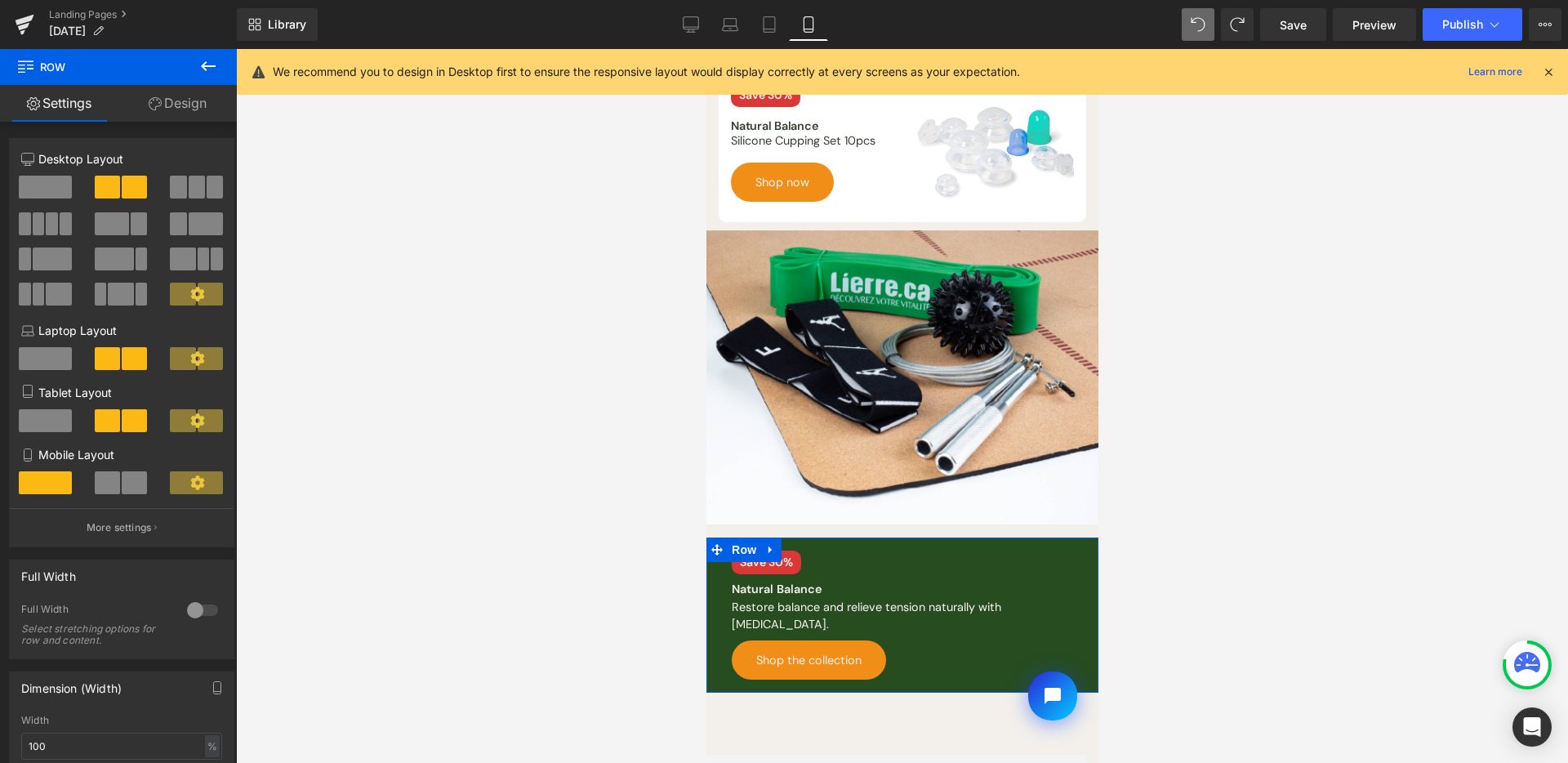
click at [210, 103] on link "Design" at bounding box center [178, 103] width 119 height 37
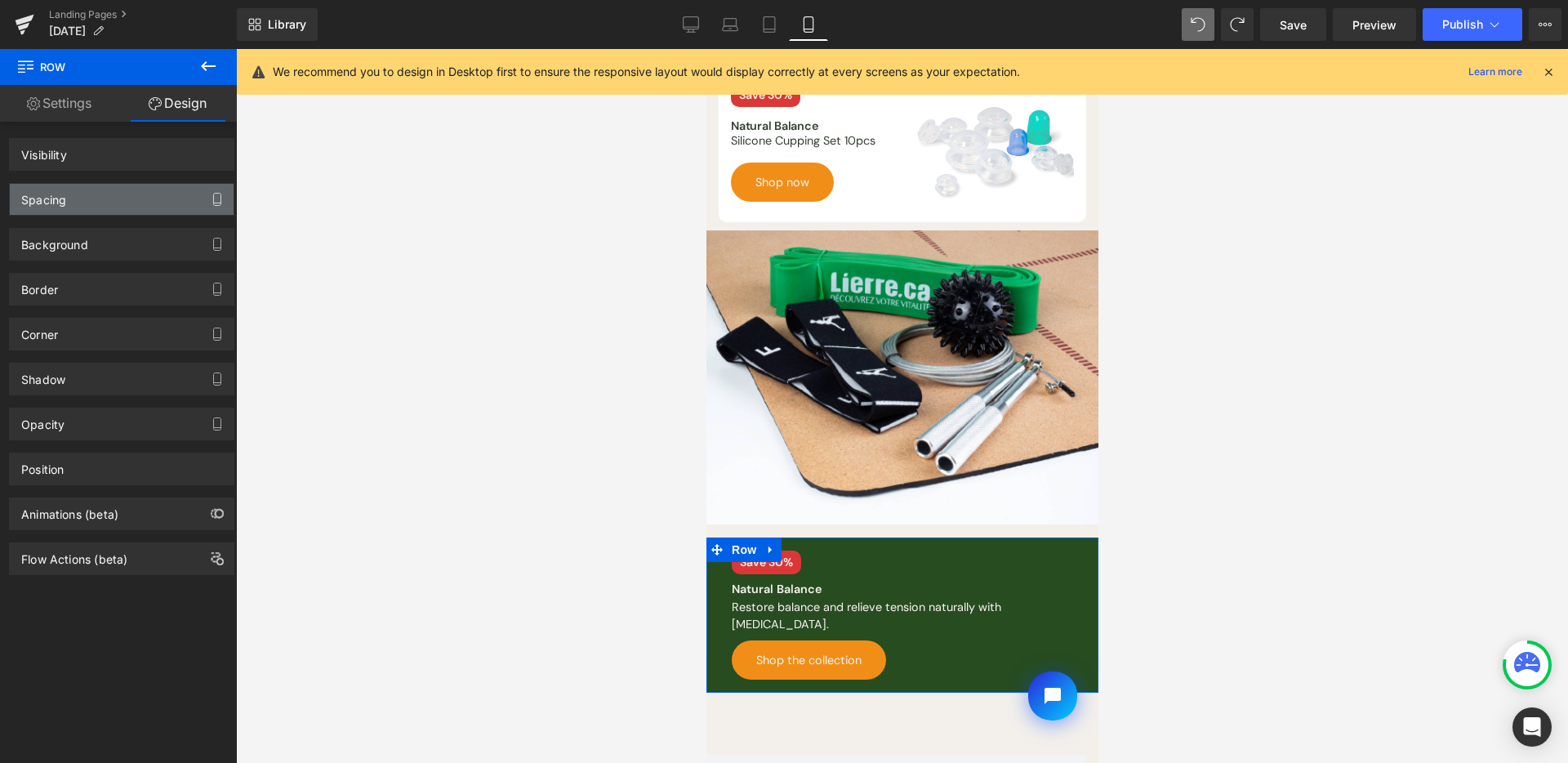
click at [176, 191] on div "Spacing" at bounding box center [122, 199] width 224 height 31
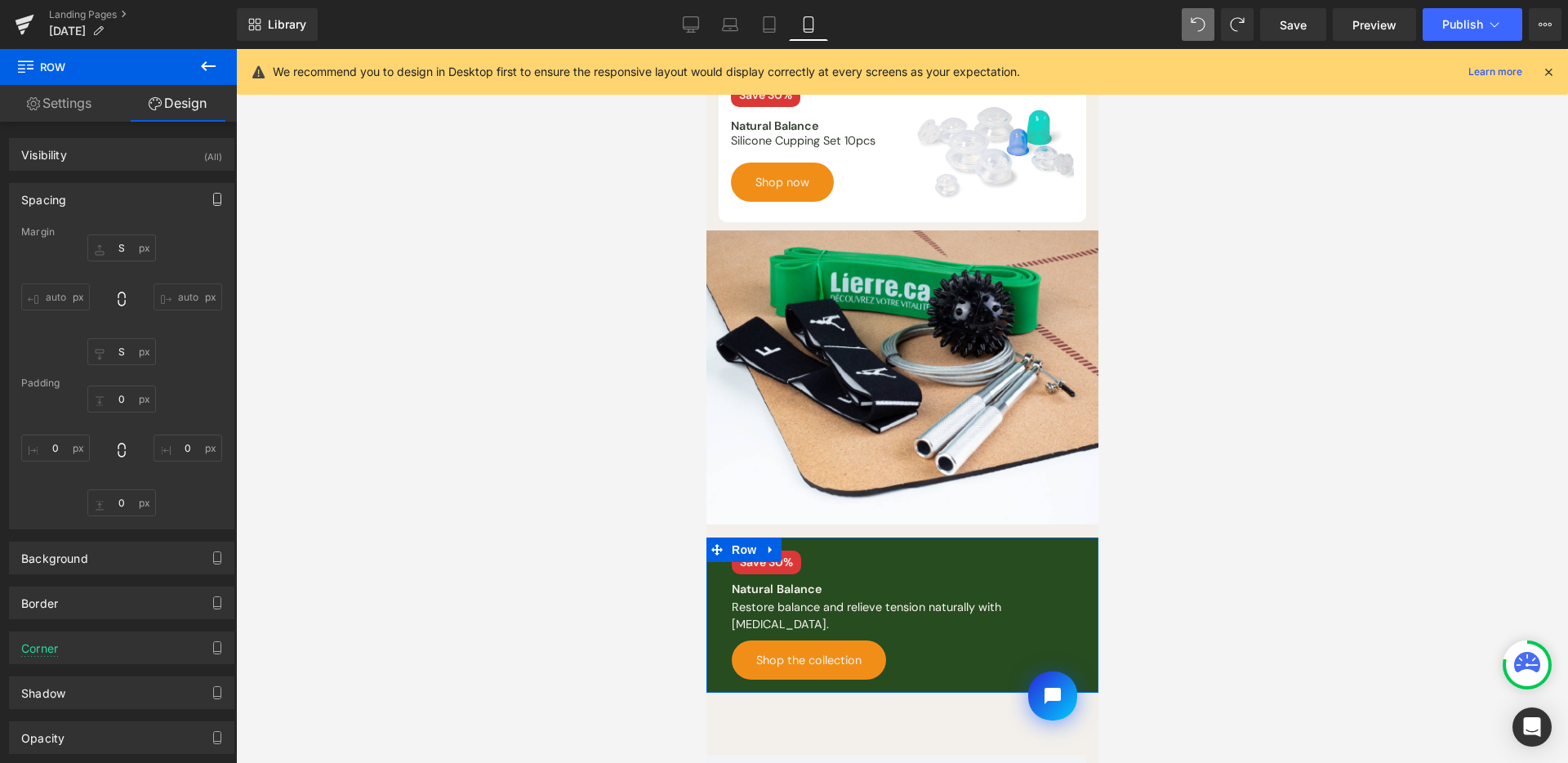
type input "S"
type input "0"
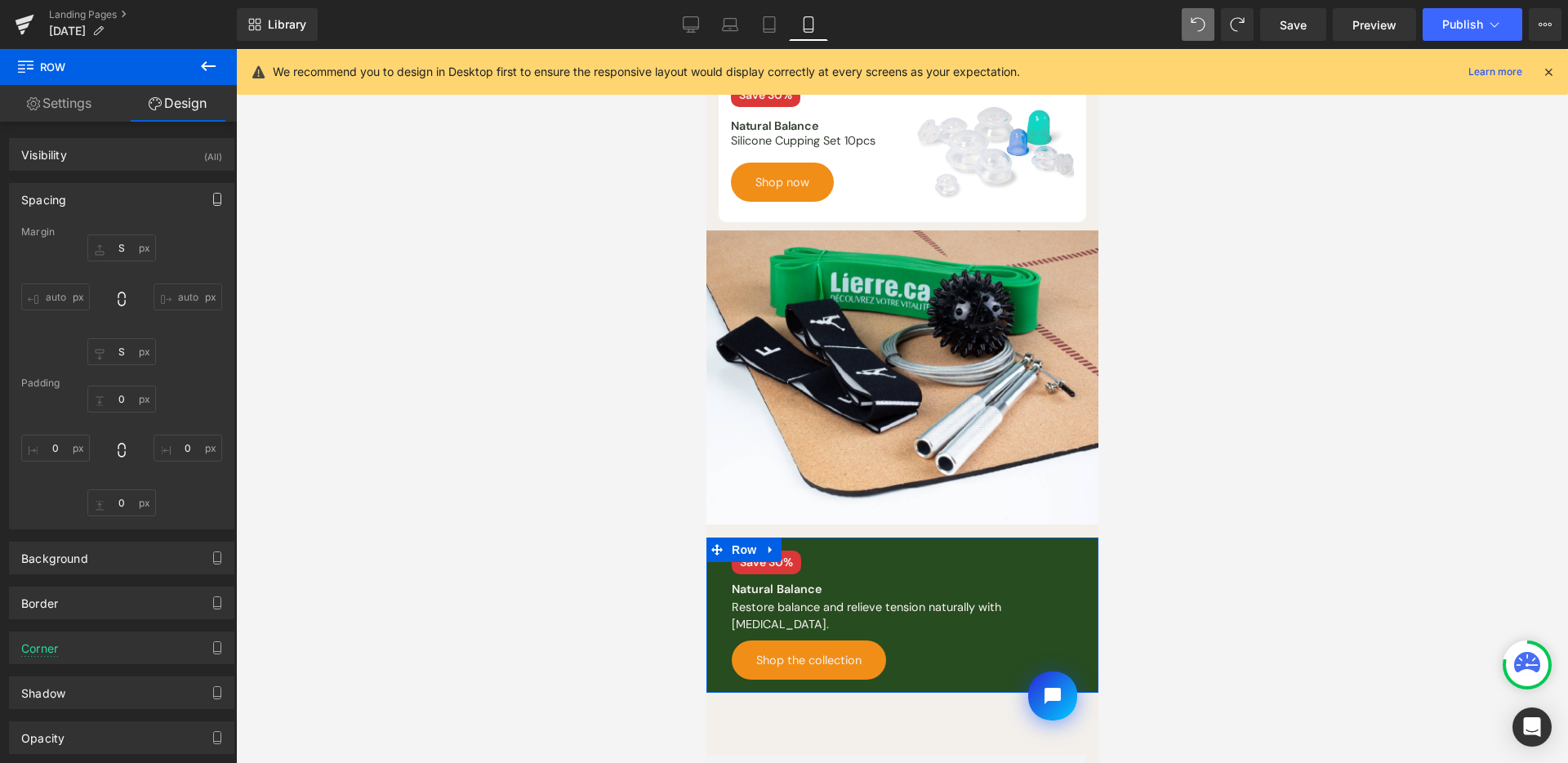
type input "0"
click at [125, 254] on input "S" at bounding box center [121, 248] width 68 height 27
type input "0"
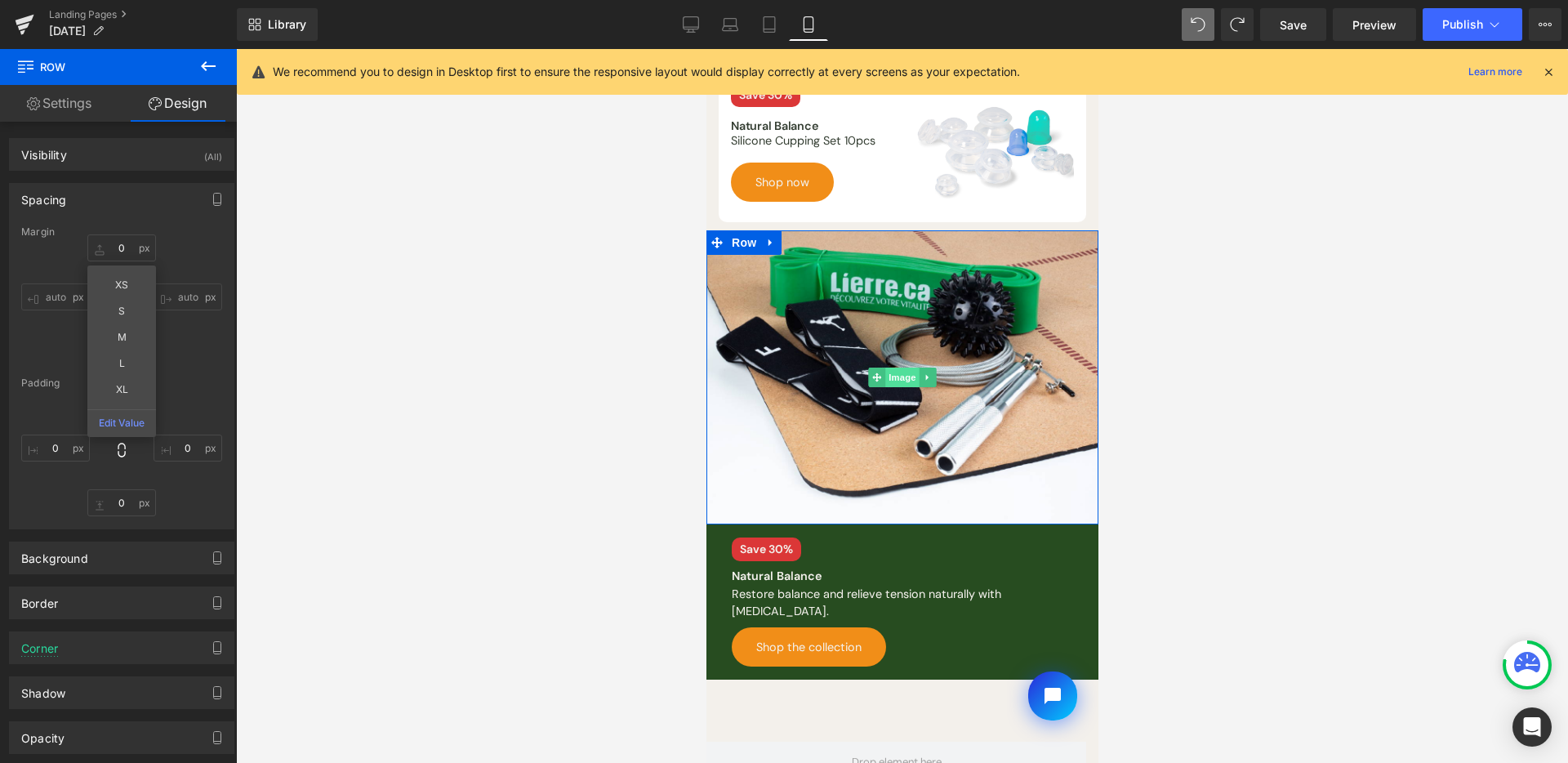
click at [906, 368] on span "Image" at bounding box center [901, 378] width 35 height 20
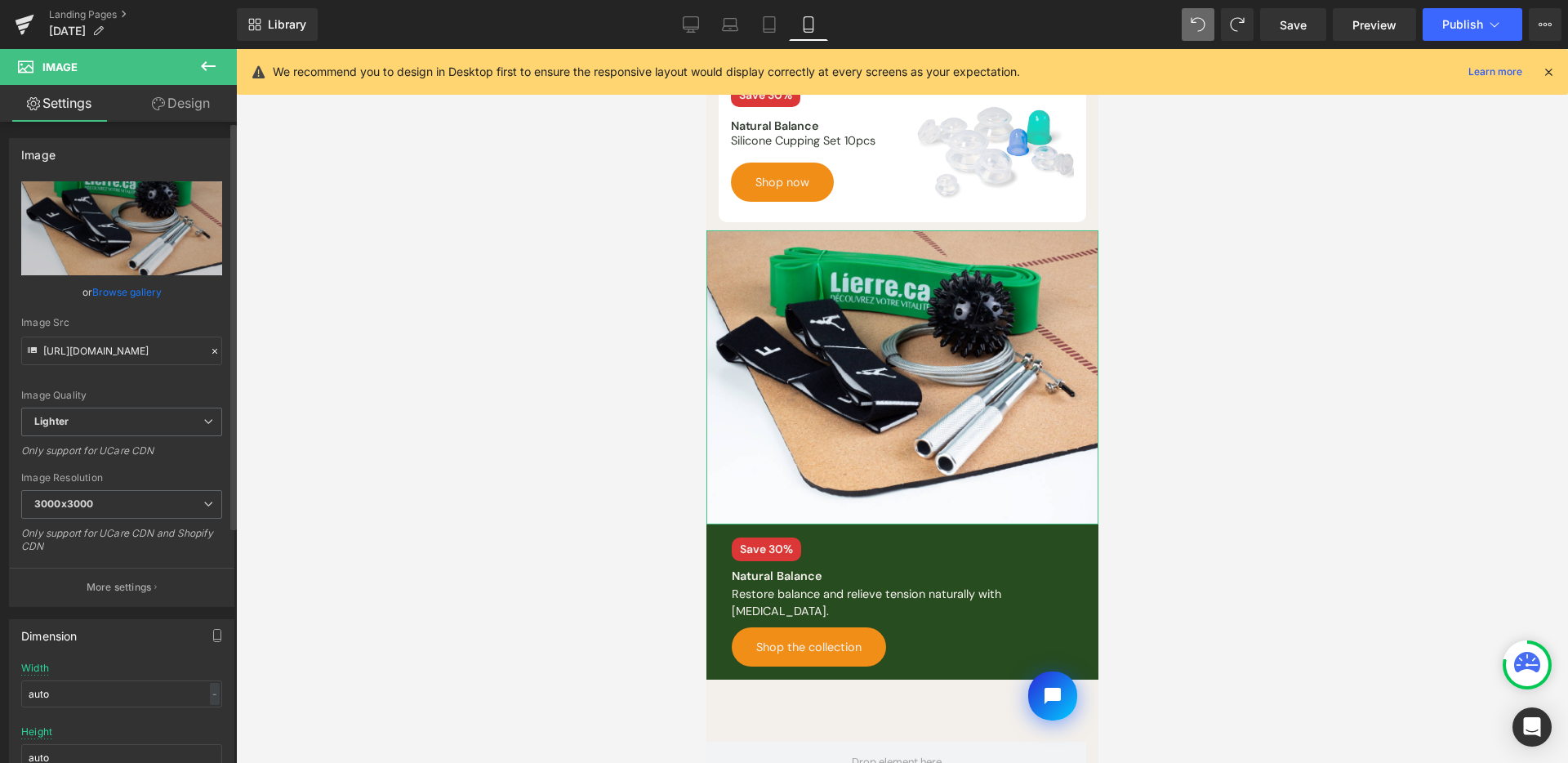
click at [102, 301] on link "Browse gallery" at bounding box center [127, 291] width 69 height 29
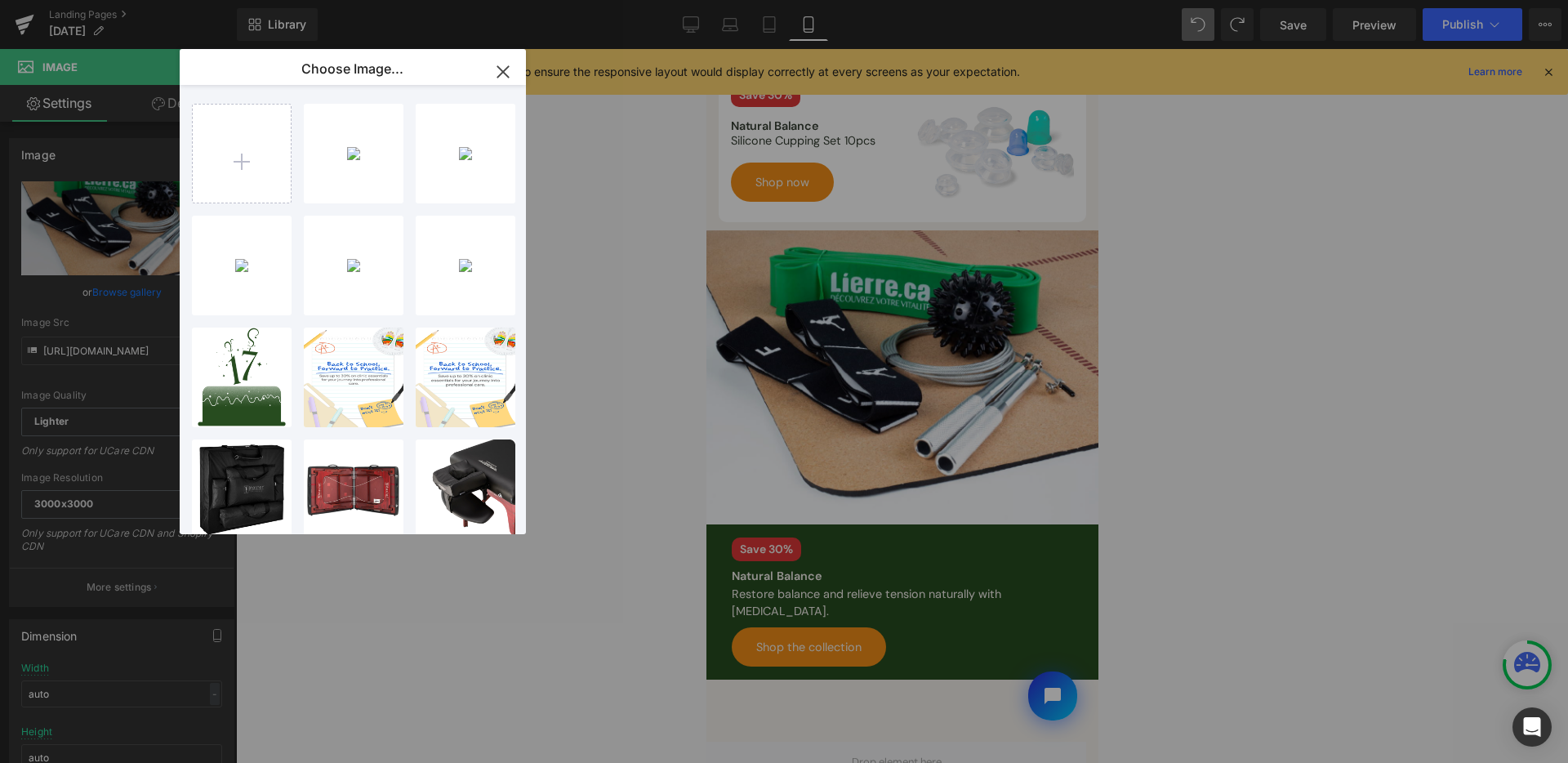
click at [0, 0] on div "Untitle...1-05.png 398.52 KB" at bounding box center [0, 0] width 0 height 0
type input "[URL][DOMAIN_NAME]"
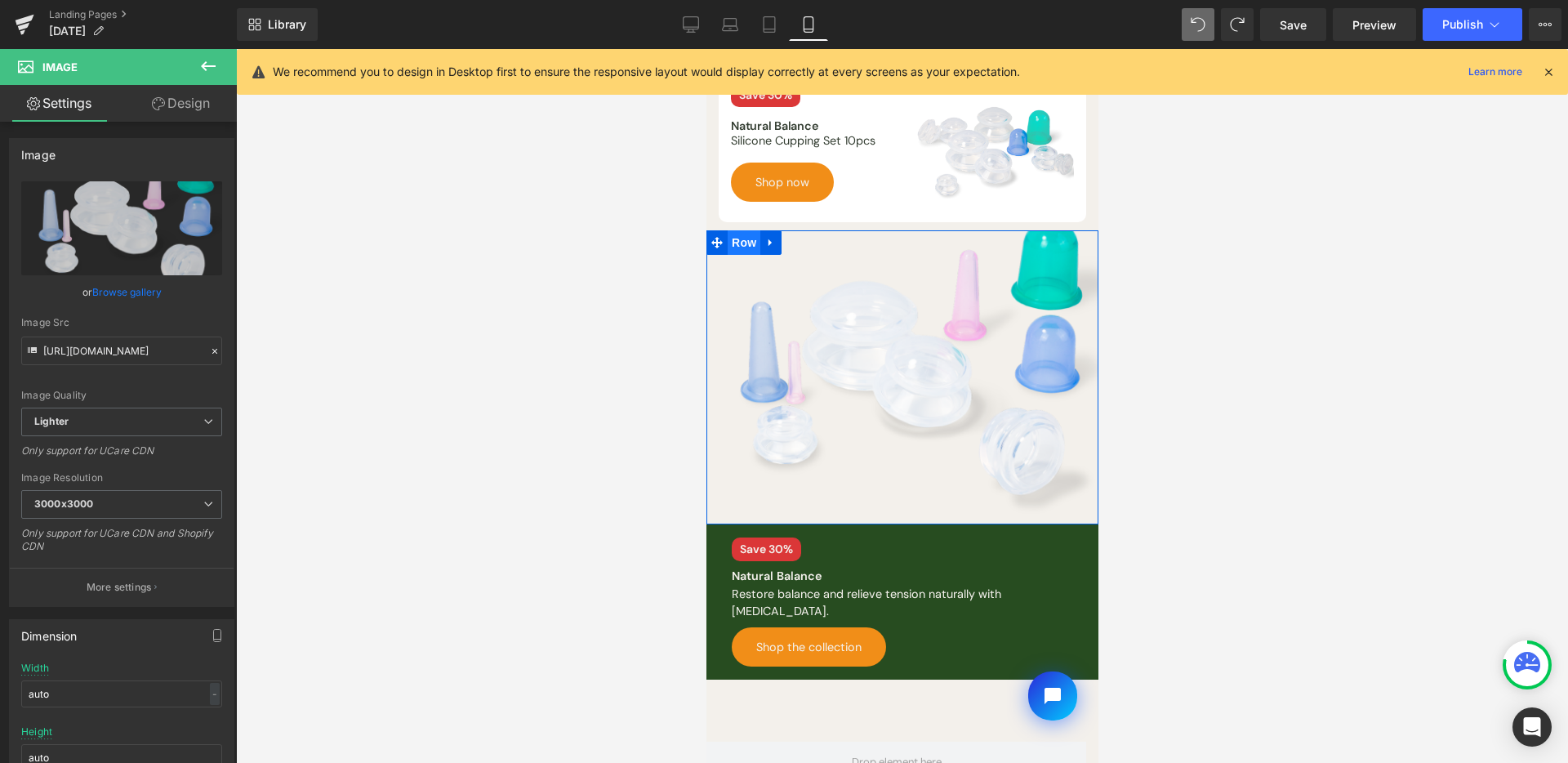
click at [745, 231] on span "Row" at bounding box center [743, 243] width 33 height 25
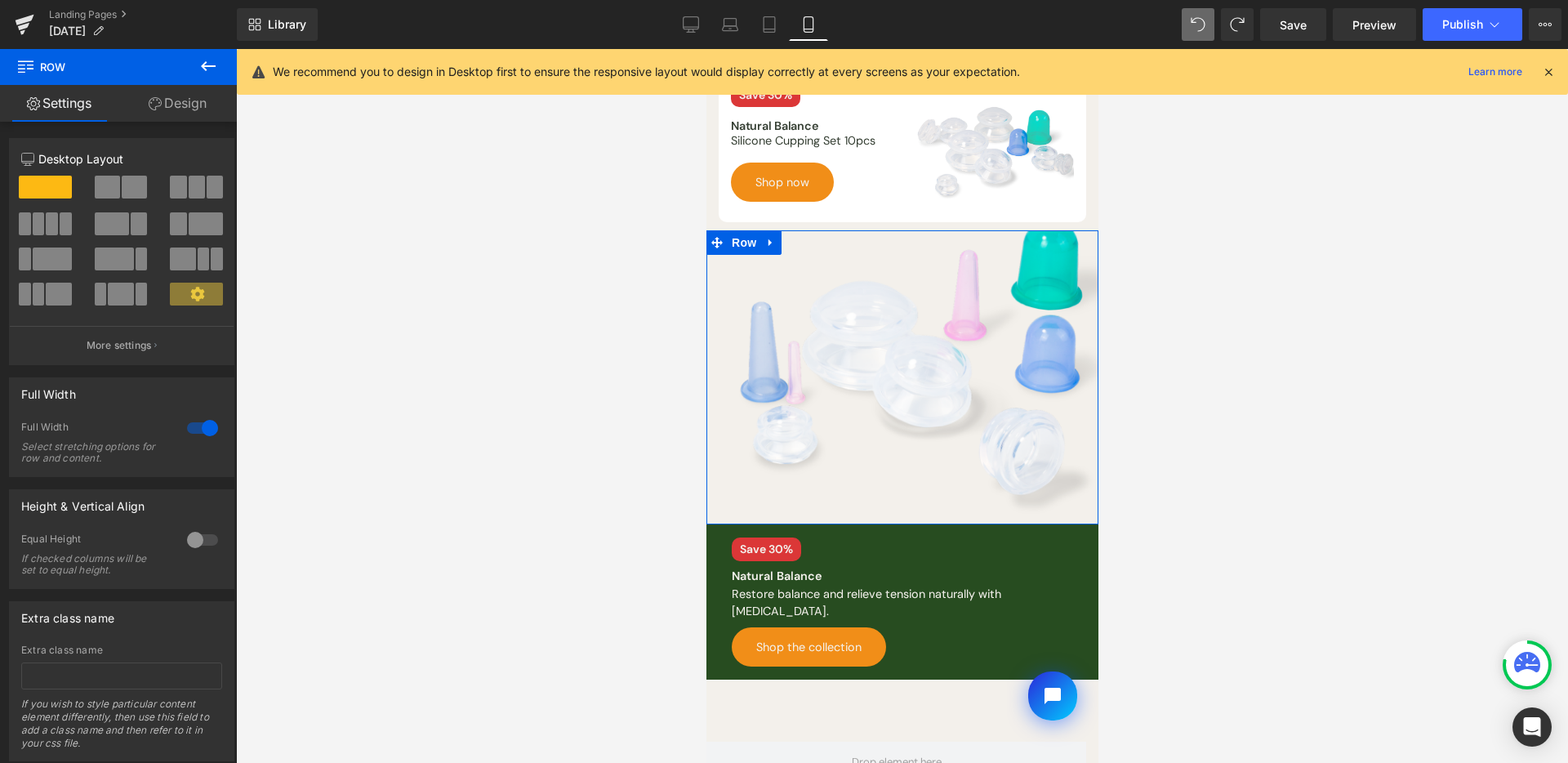
click at [191, 109] on link "Design" at bounding box center [178, 103] width 119 height 37
click at [0, 0] on div "Background" at bounding box center [0, 0] width 0 height 0
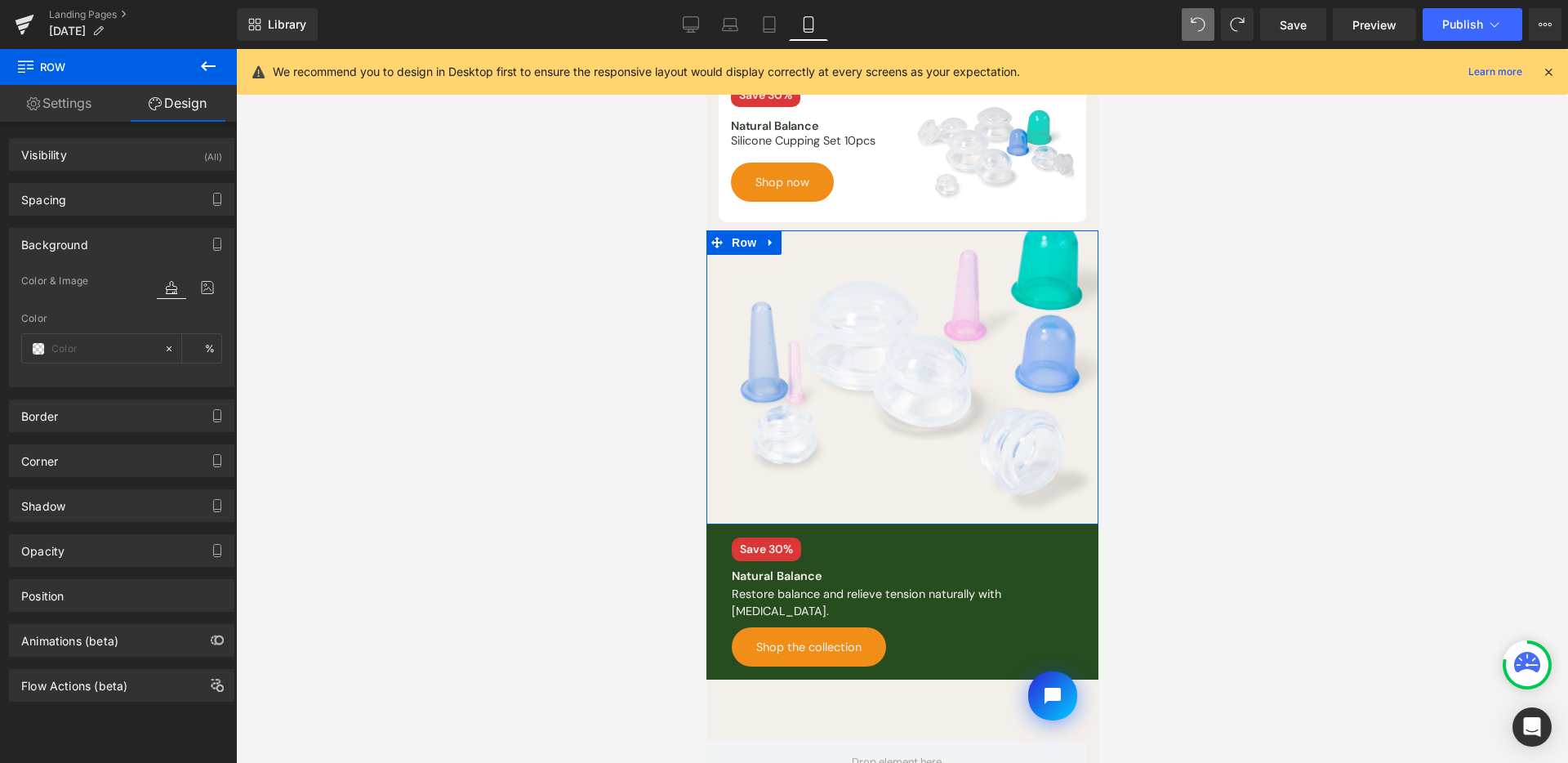
click at [171, 241] on div "Background" at bounding box center [122, 244] width 224 height 31
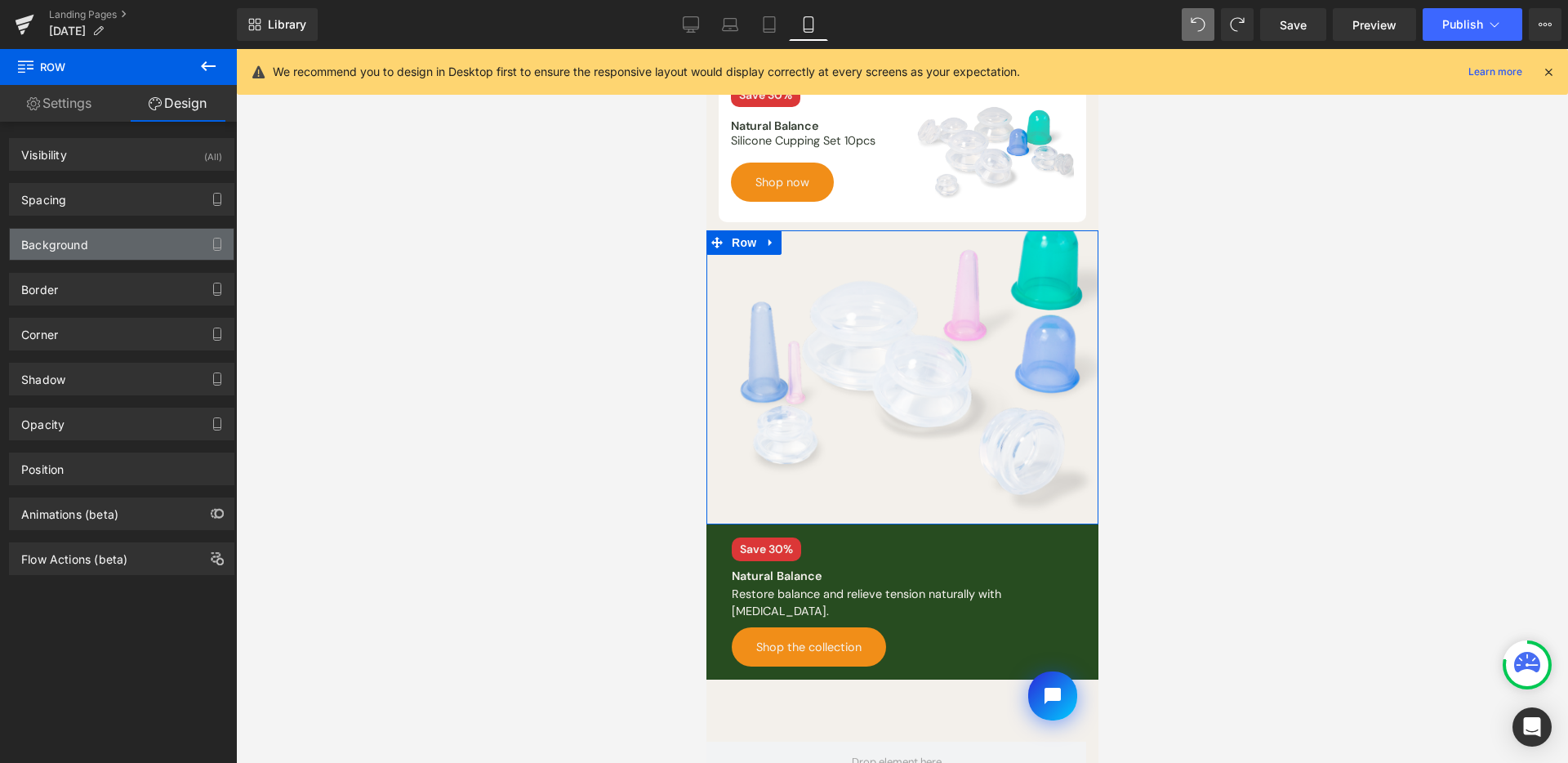
click at [144, 250] on div "Background" at bounding box center [122, 244] width 224 height 31
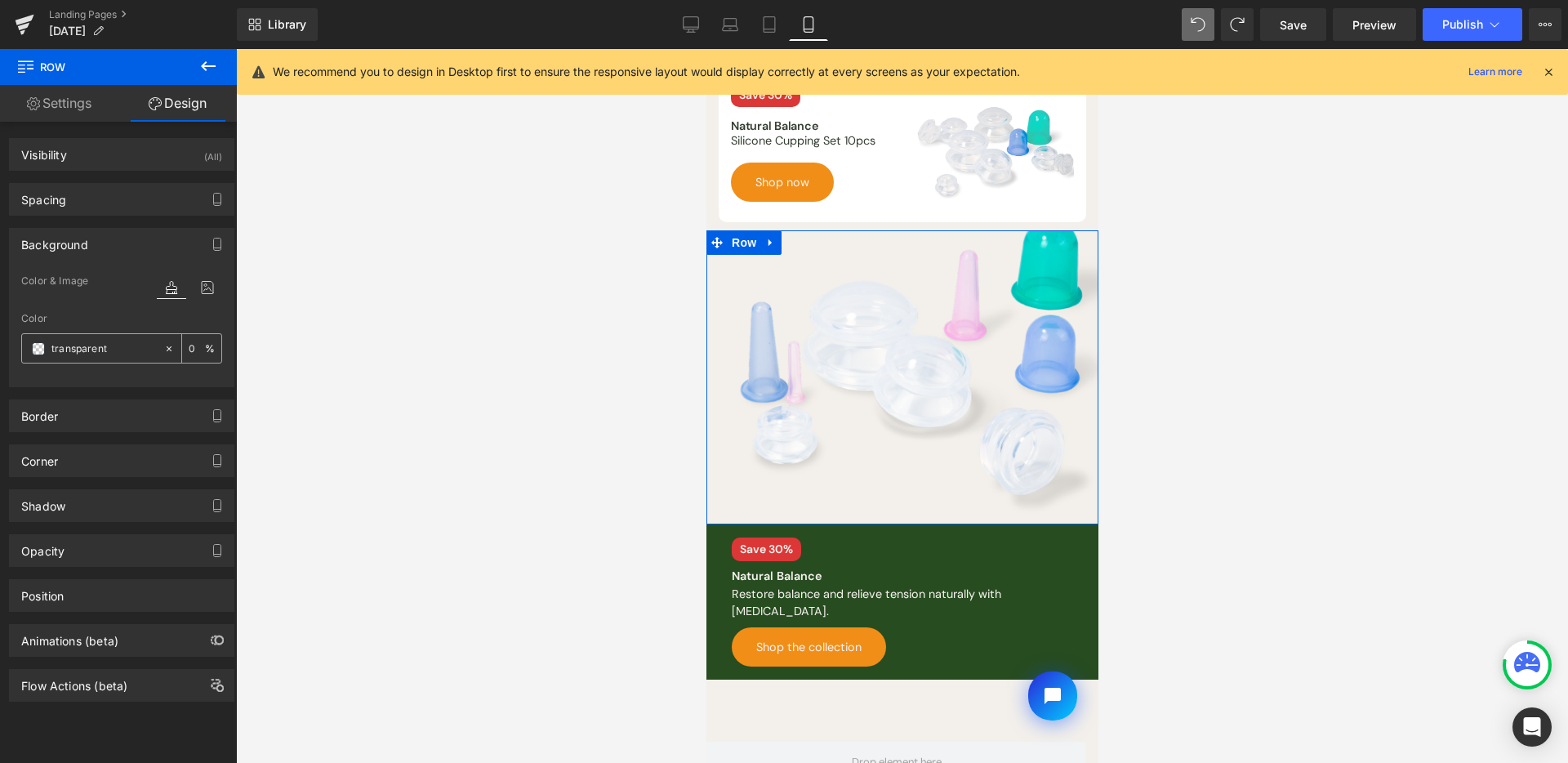
click at [41, 344] on span at bounding box center [38, 349] width 13 height 13
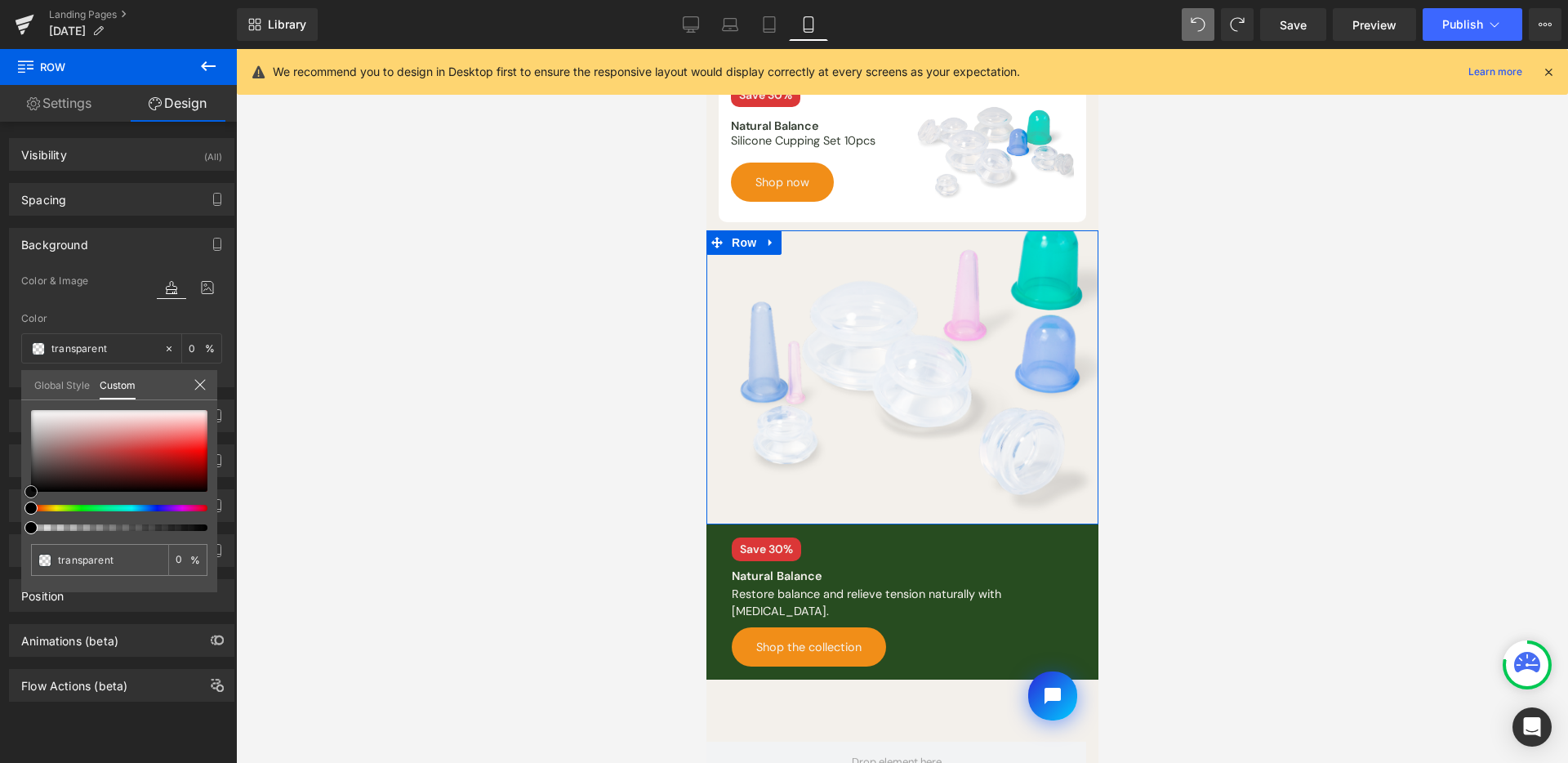
type input "#c29393"
type input "100"
type input "#c29393"
type input "100"
type input "#ffffff"
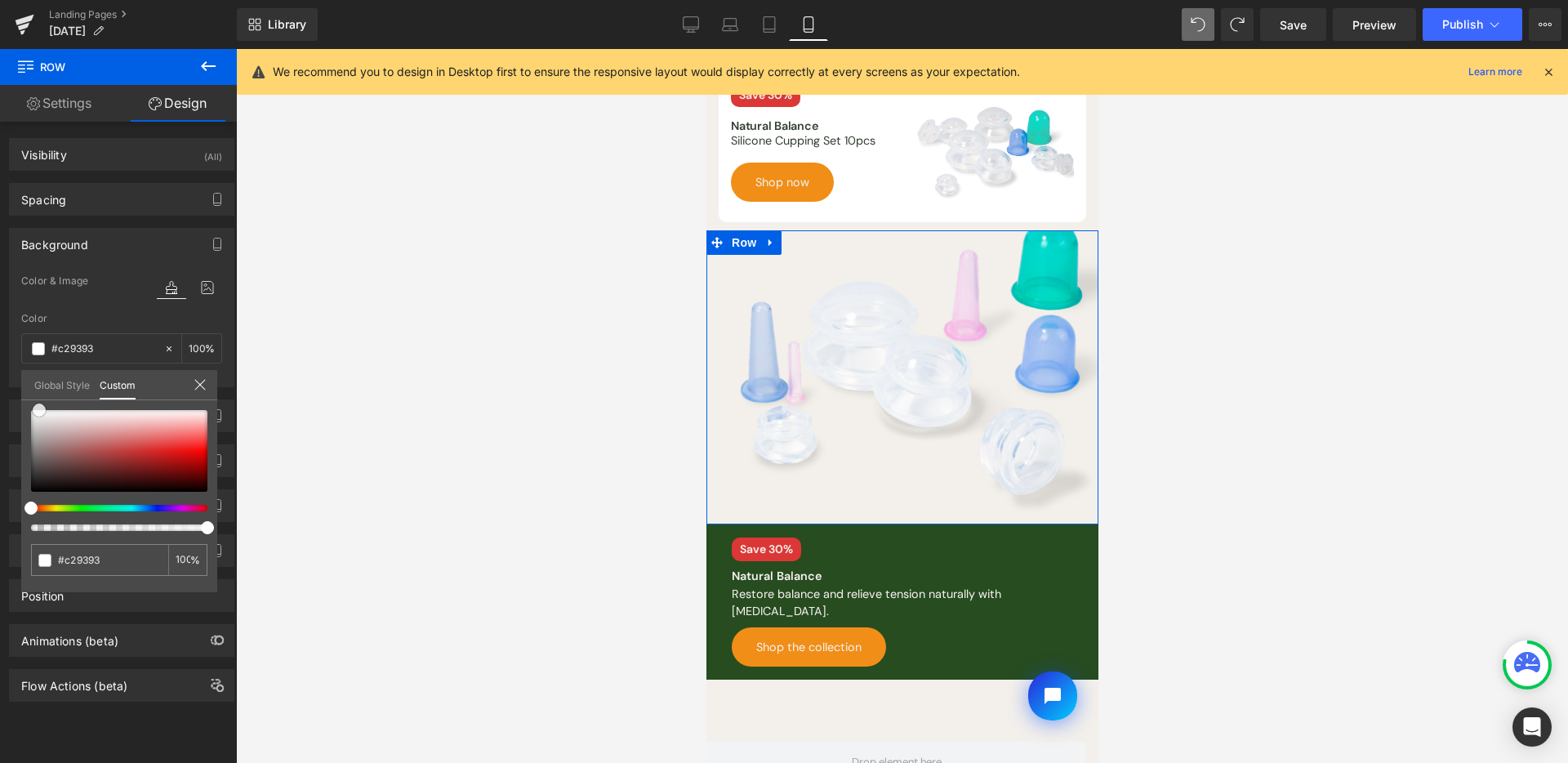
type input "#ffffff"
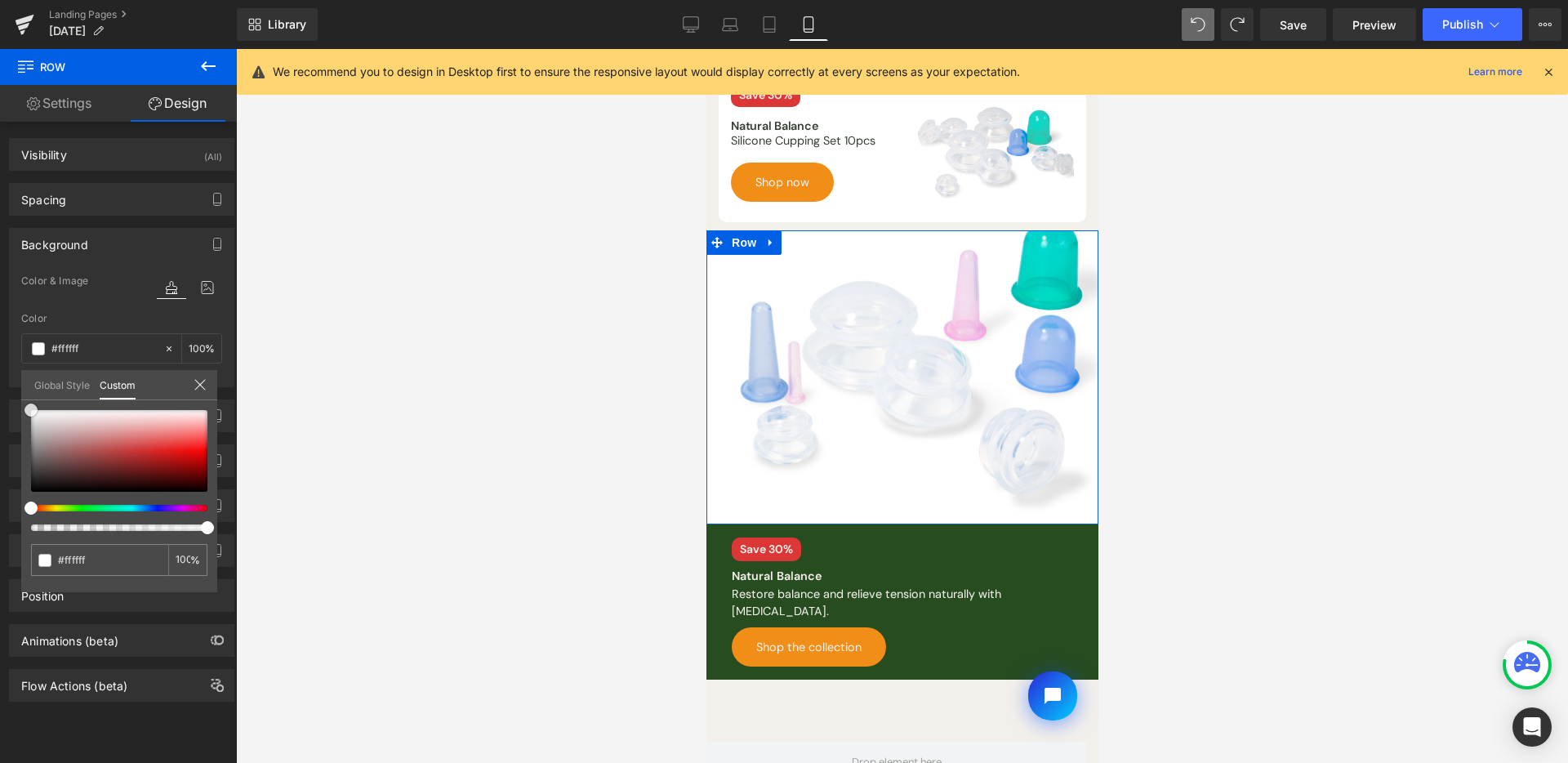
drag, startPoint x: 40, startPoint y: 402, endPoint x: 2, endPoint y: 323, distance: 87.7
click at [0, 324] on div "Background Color & Image color rgba(255, 255, 255, 1) Color #ffffff 100 % Image…" at bounding box center [122, 301] width 245 height 171
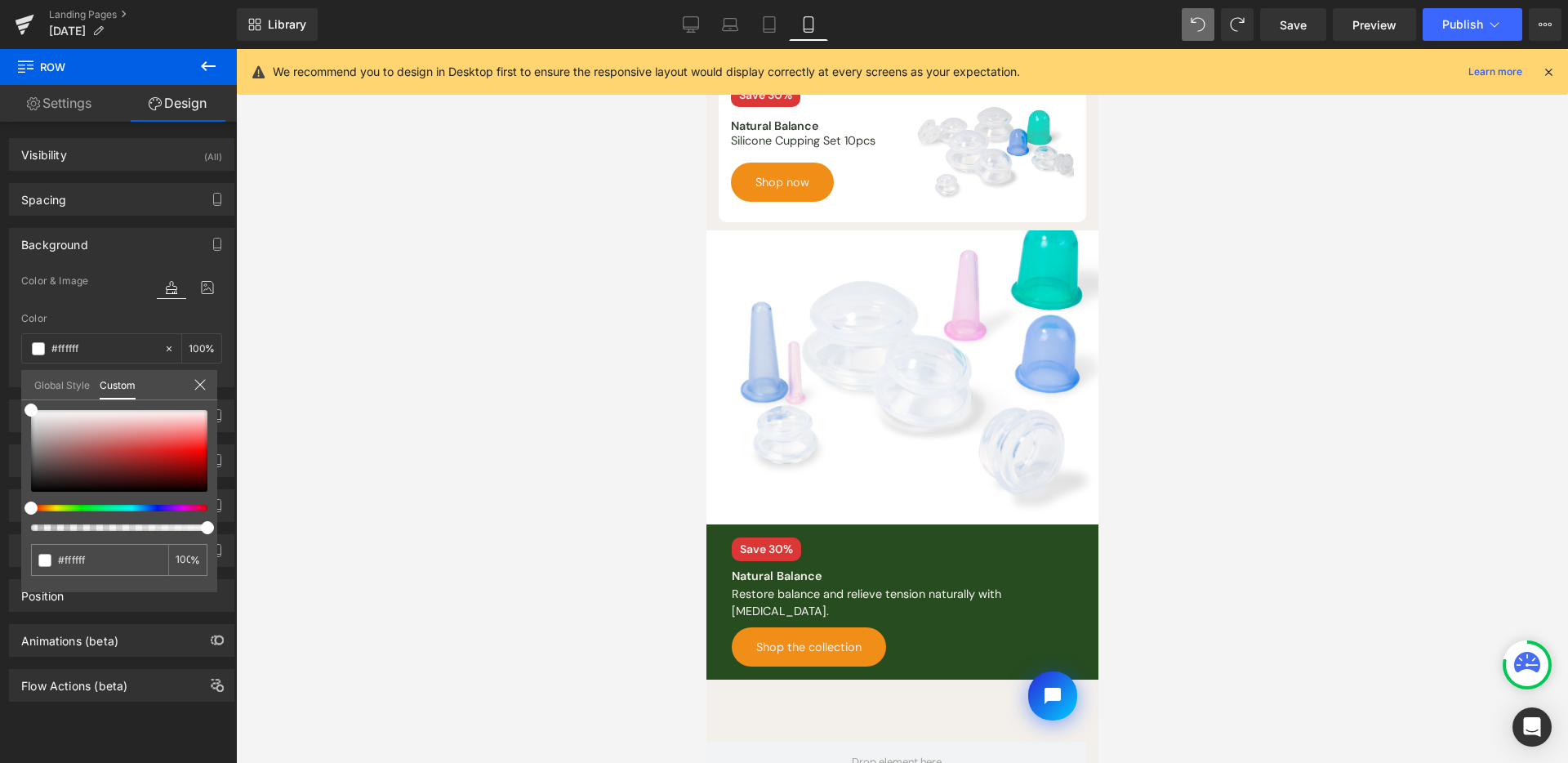
click at [415, 306] on div at bounding box center [901, 405] width 1332 height 714
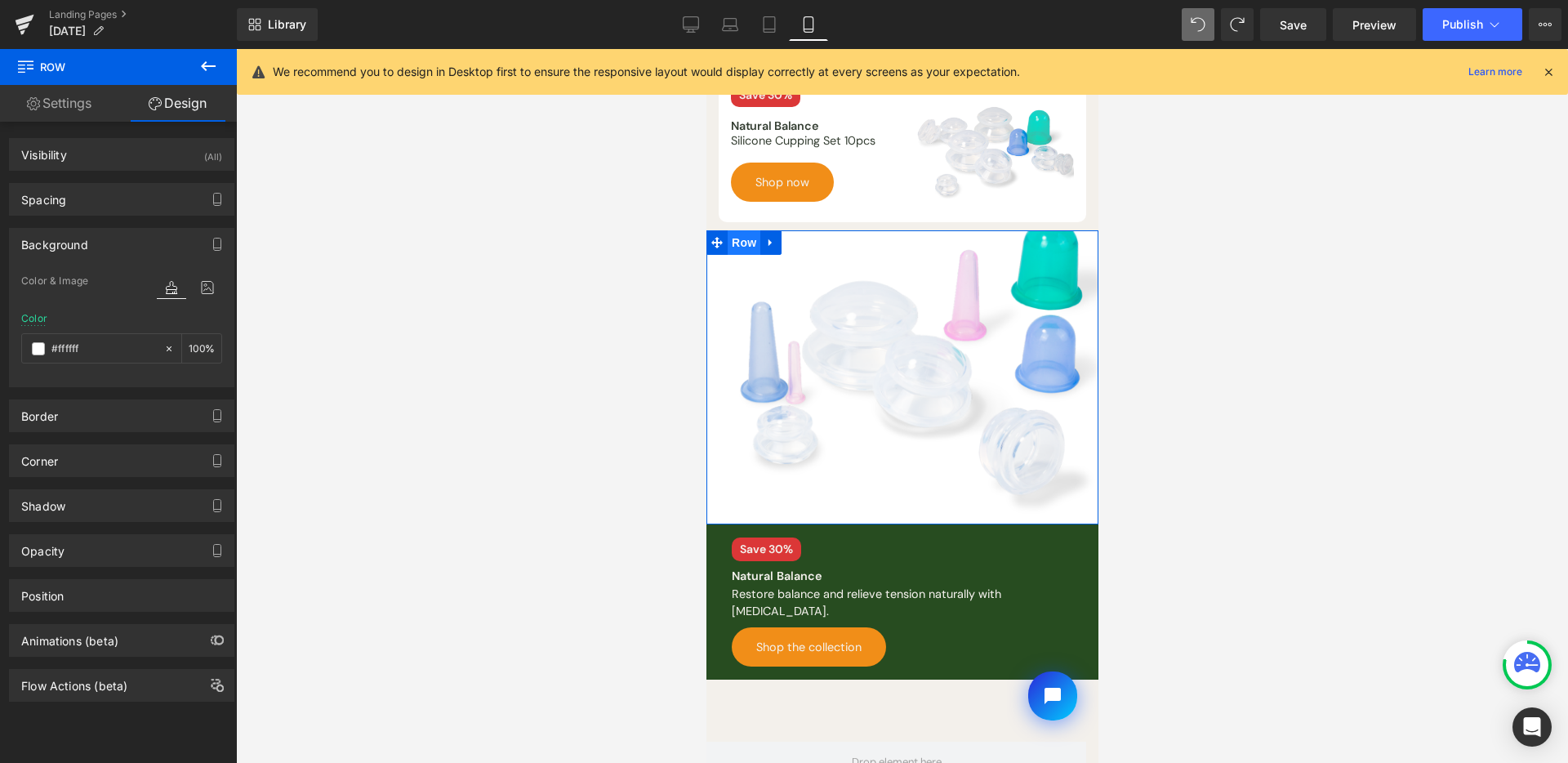
click at [731, 232] on span "Row" at bounding box center [743, 243] width 33 height 25
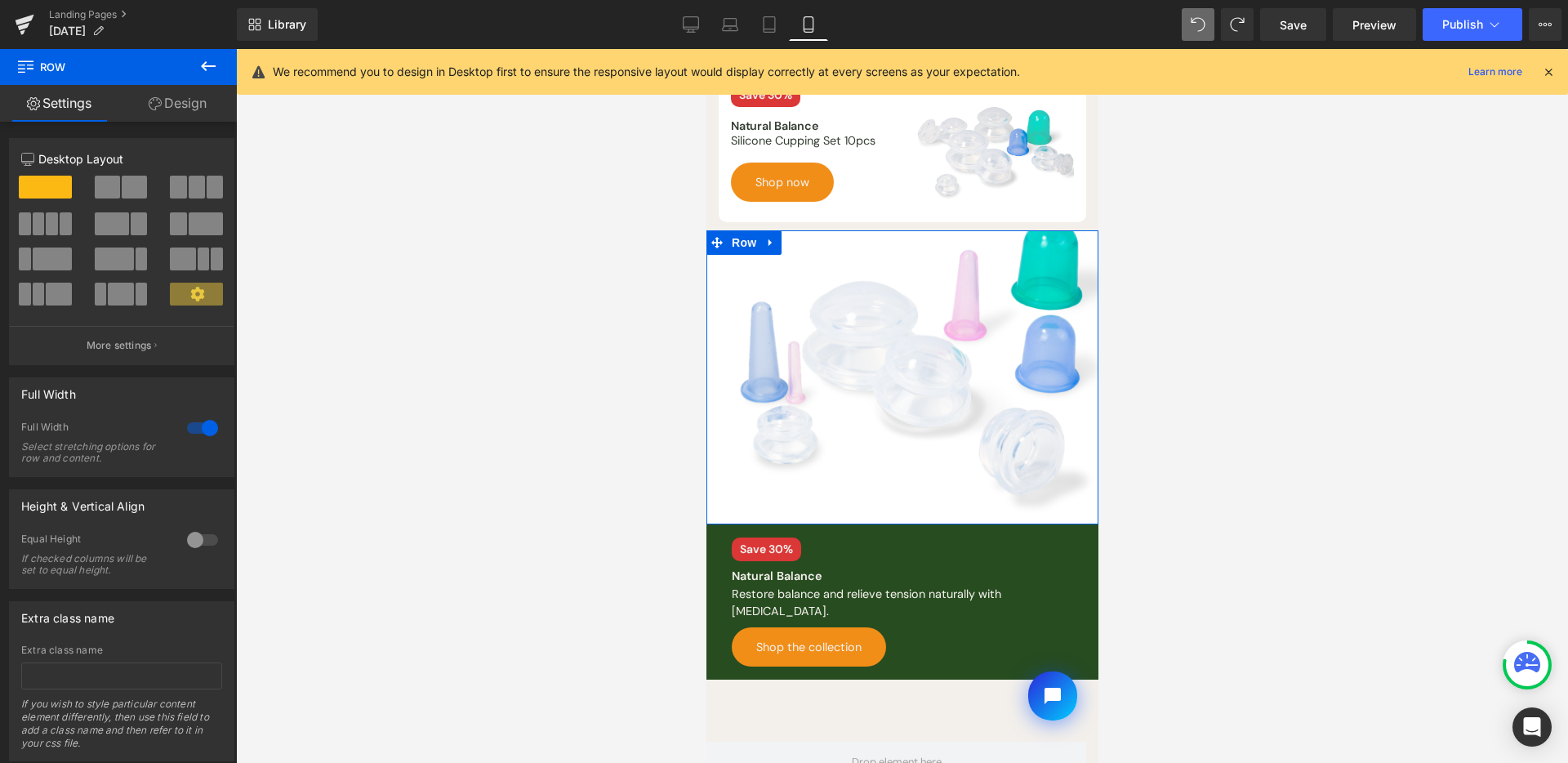
click at [185, 109] on link "Design" at bounding box center [178, 103] width 119 height 37
click at [0, 0] on div "Spacing" at bounding box center [0, 0] width 0 height 0
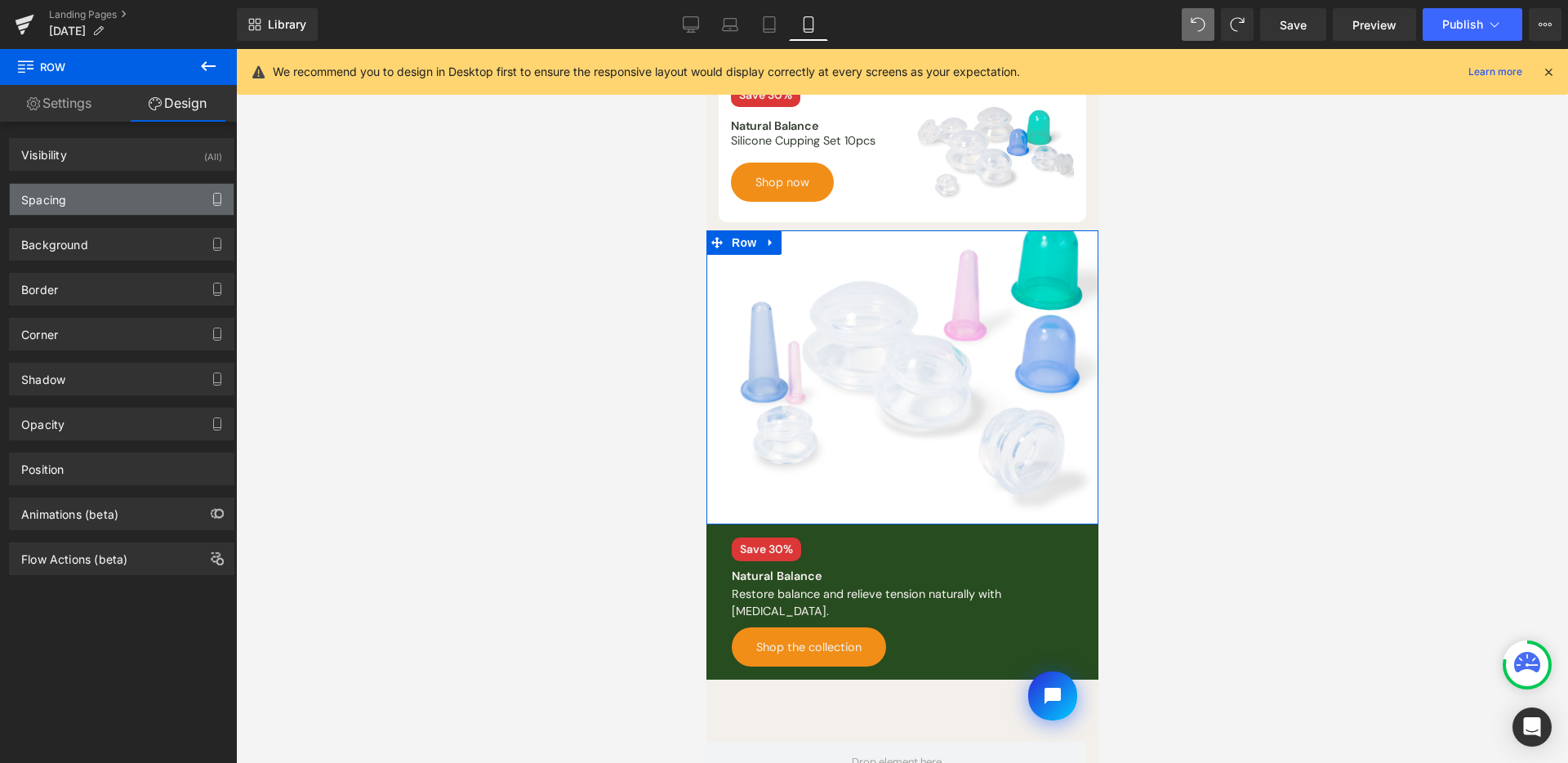
type input "0"
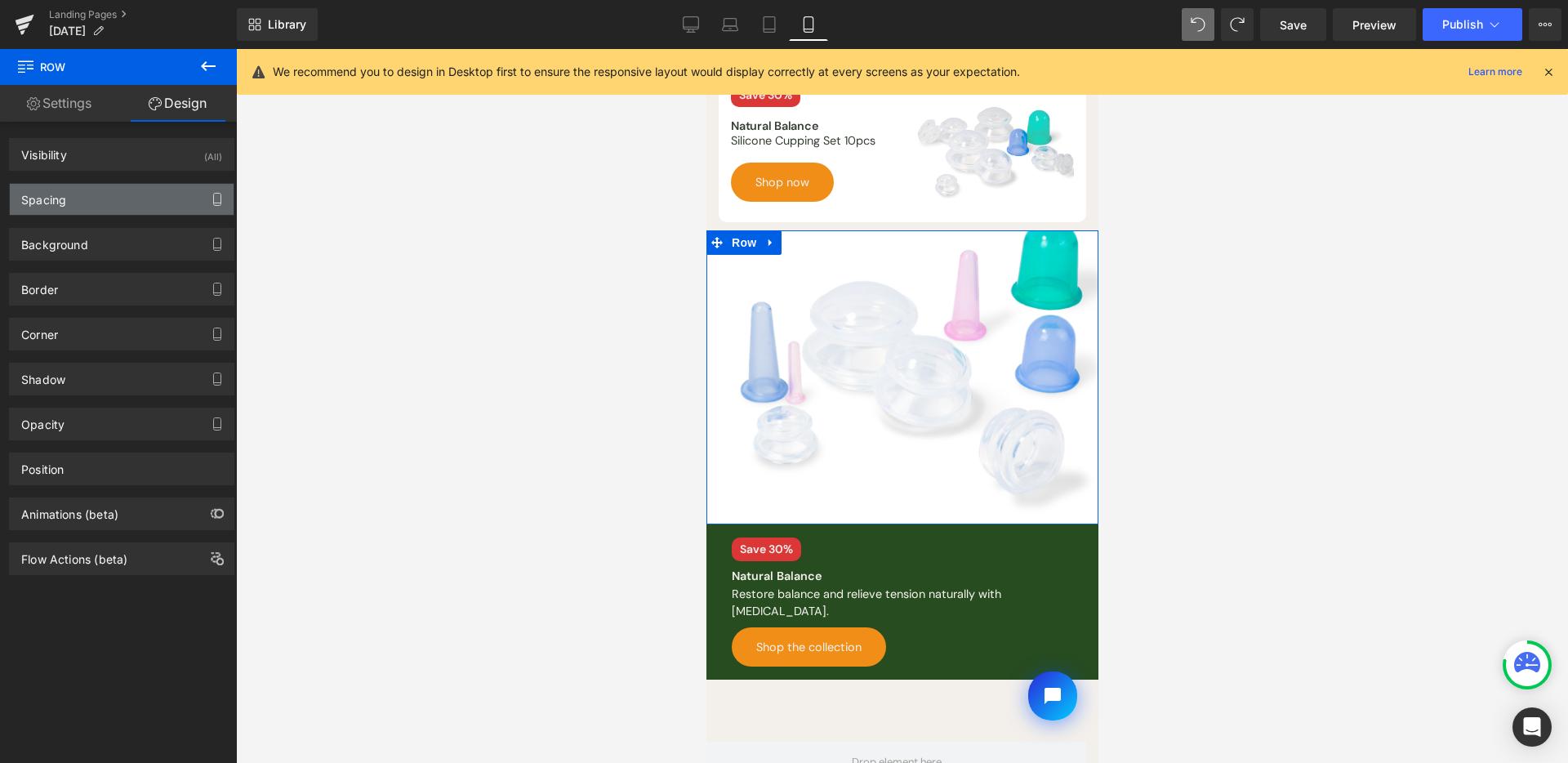
type input "0"
click at [204, 204] on button "button" at bounding box center [217, 199] width 26 height 31
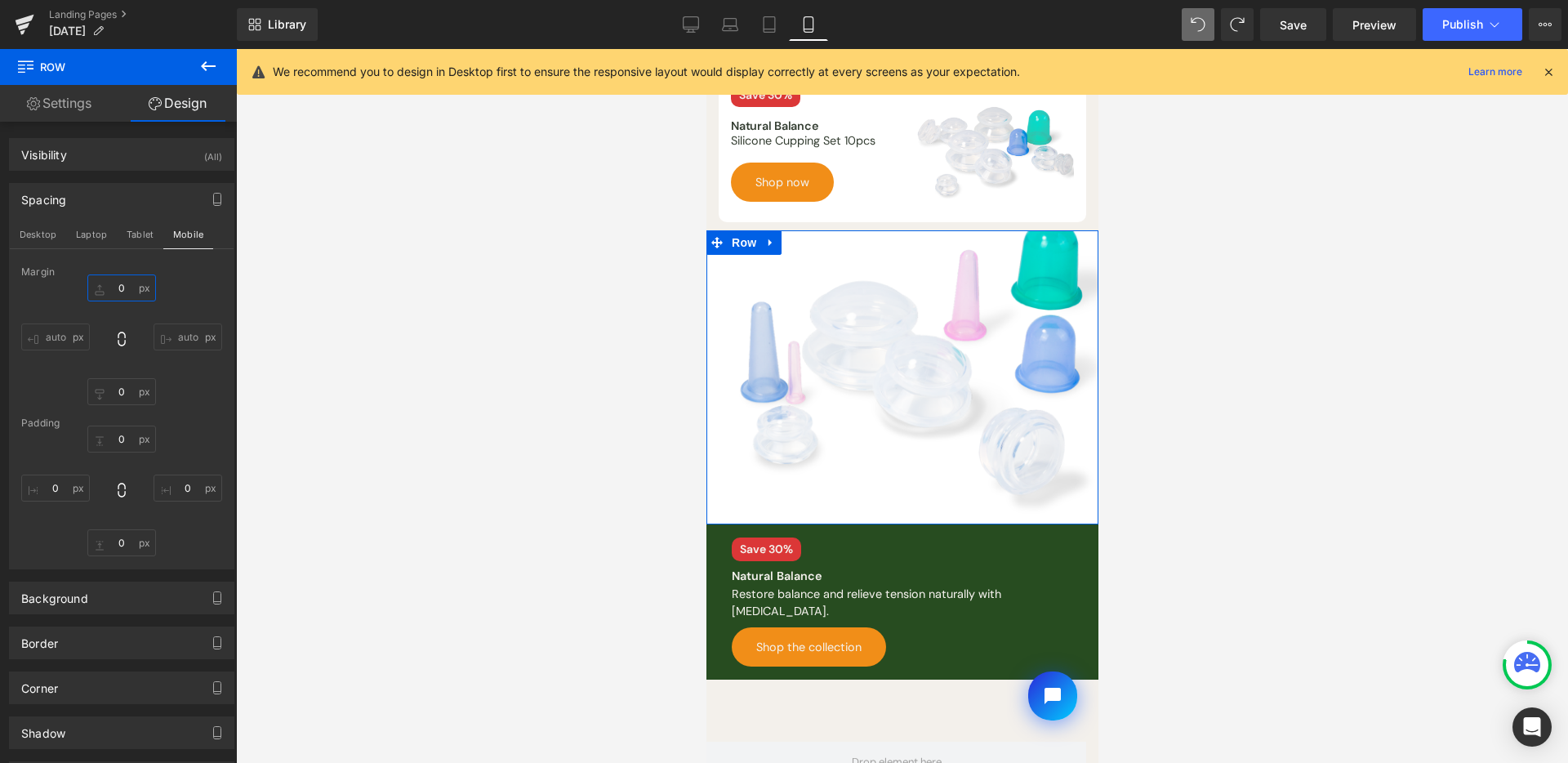
click at [117, 288] on input "0" at bounding box center [121, 287] width 68 height 27
type input "S"
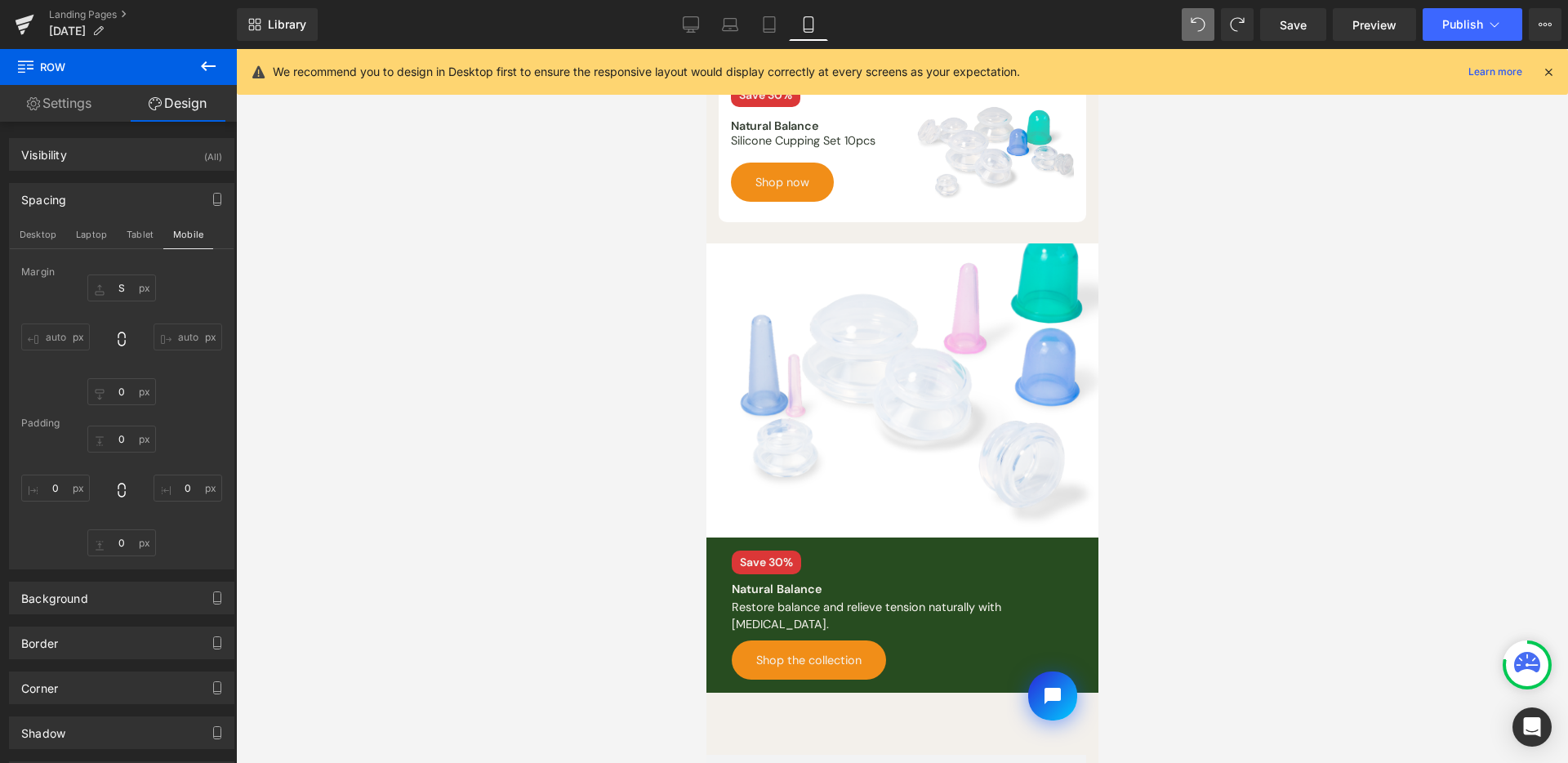
click at [579, 357] on div at bounding box center [901, 405] width 1332 height 714
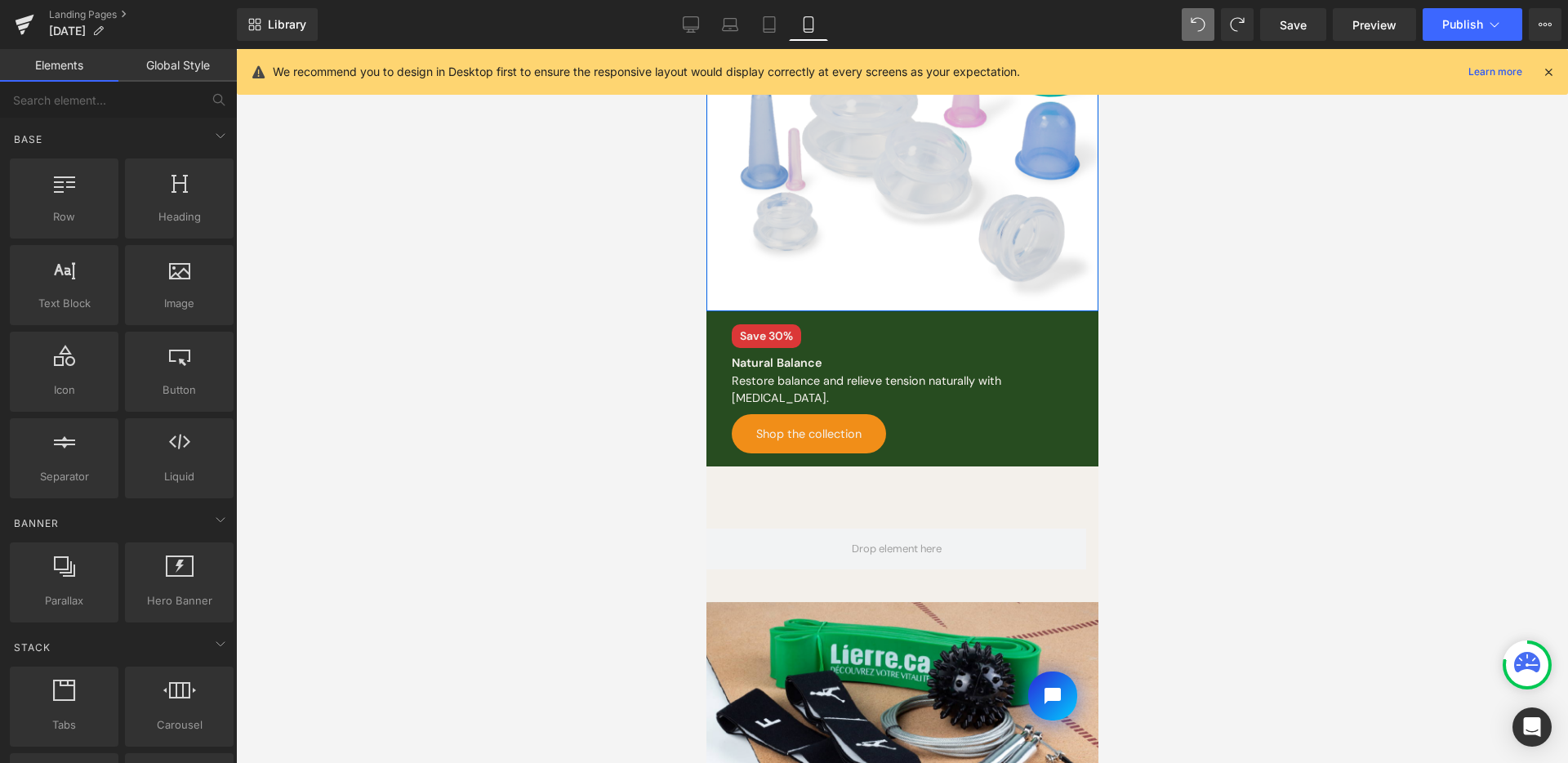
scroll to position [697, 0]
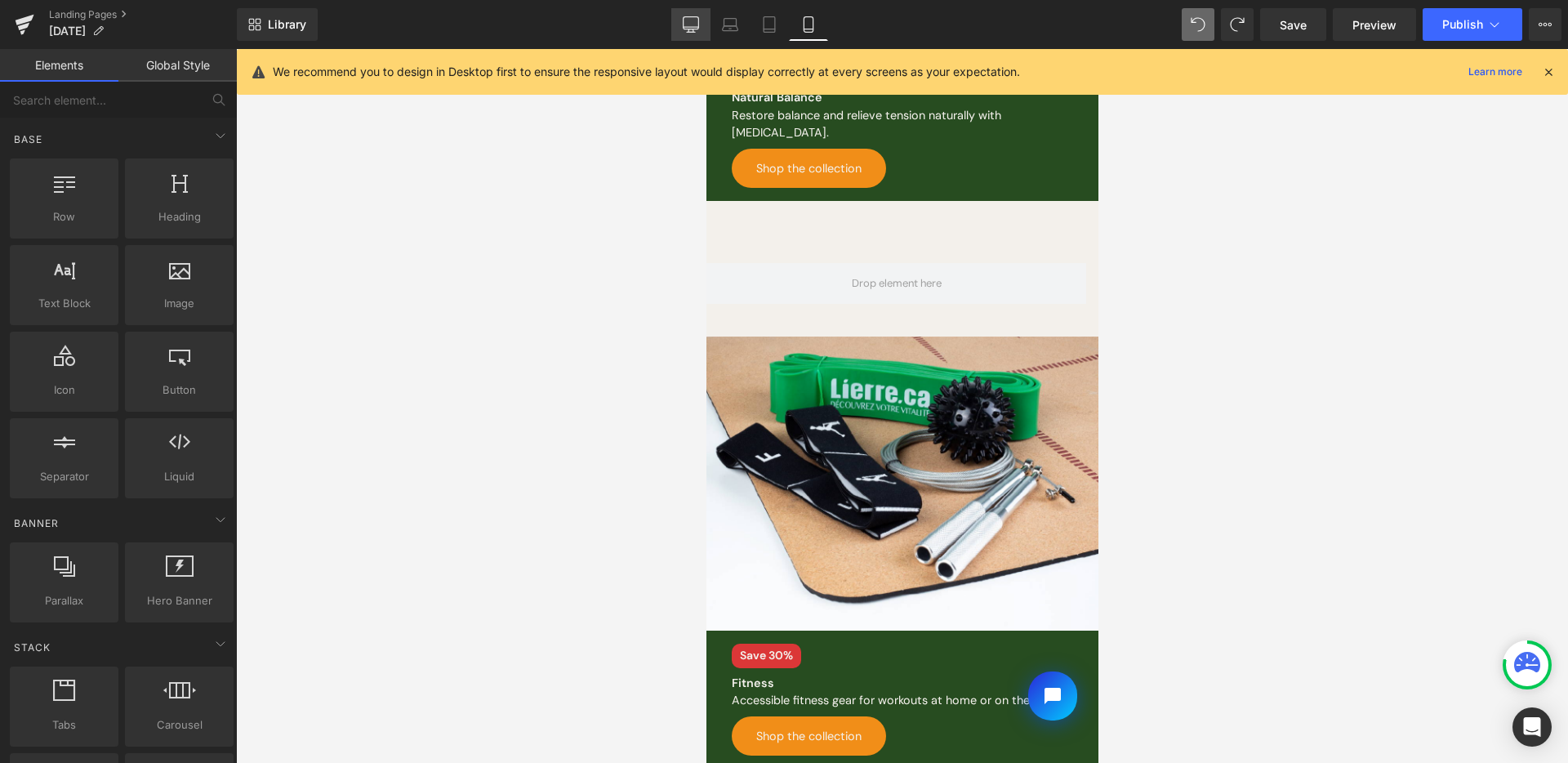
click at [705, 36] on link "Desktop" at bounding box center [691, 24] width 40 height 33
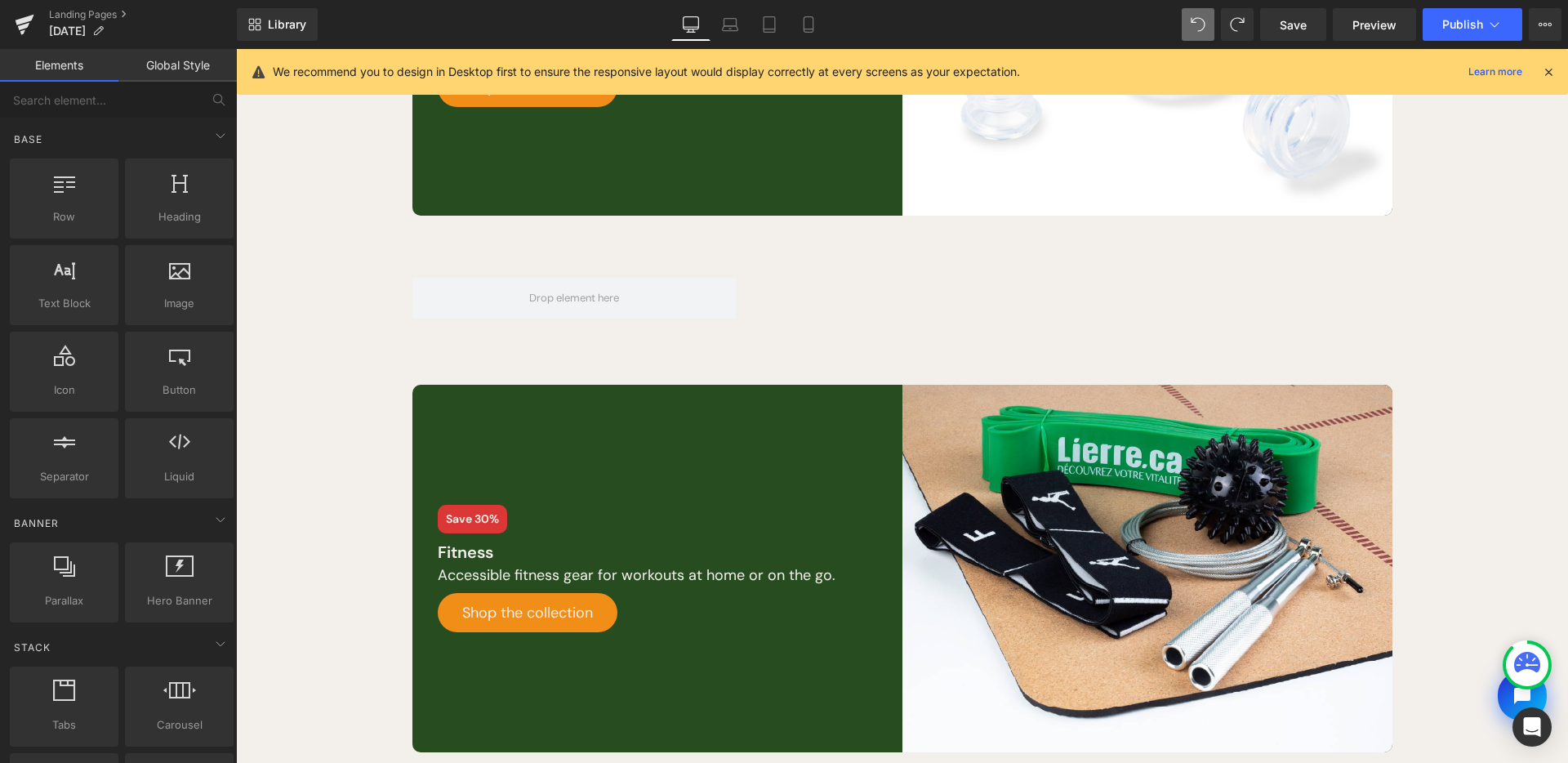
scroll to position [661, 0]
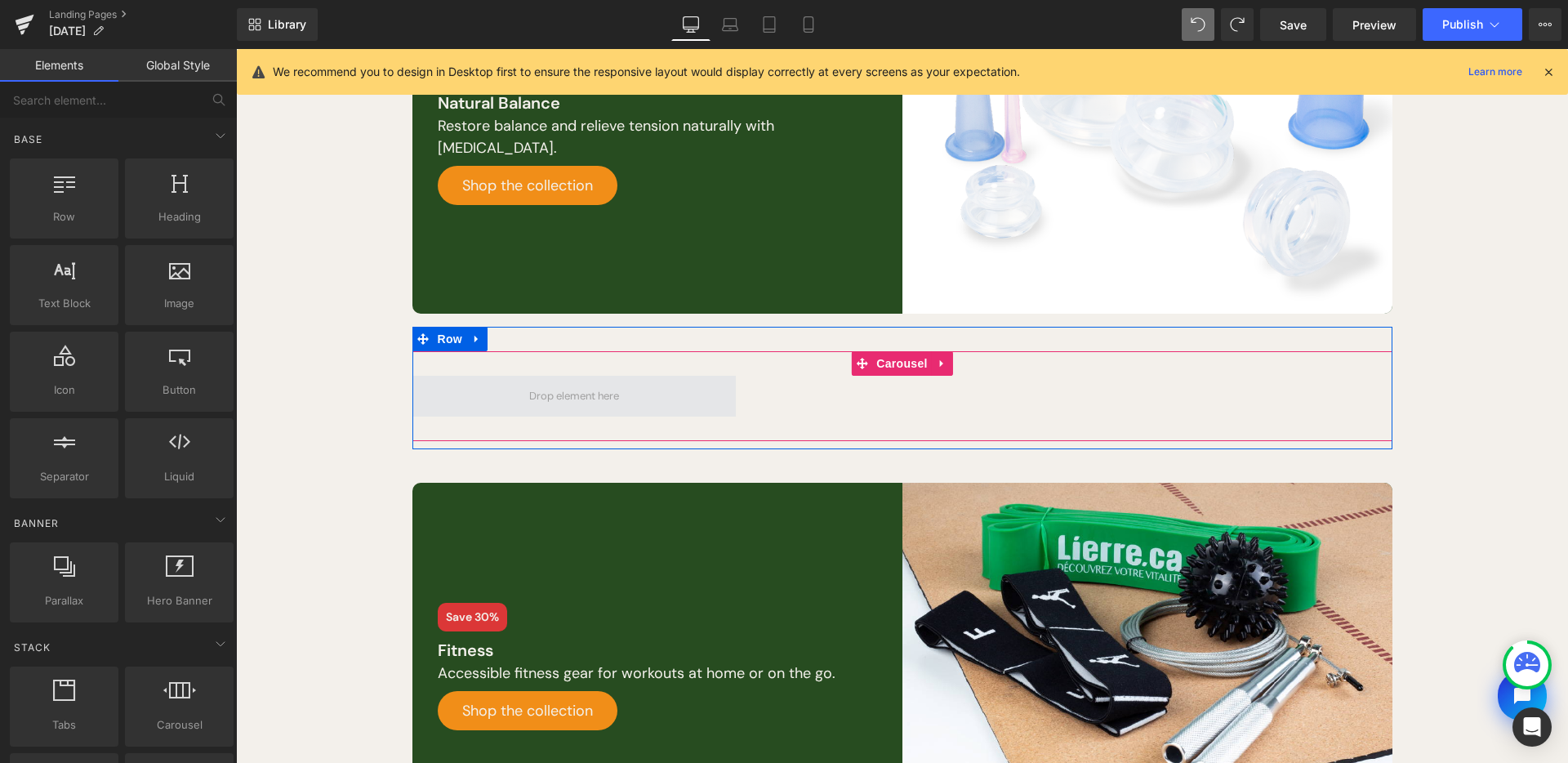
click at [555, 392] on span at bounding box center [575, 396] width 101 height 28
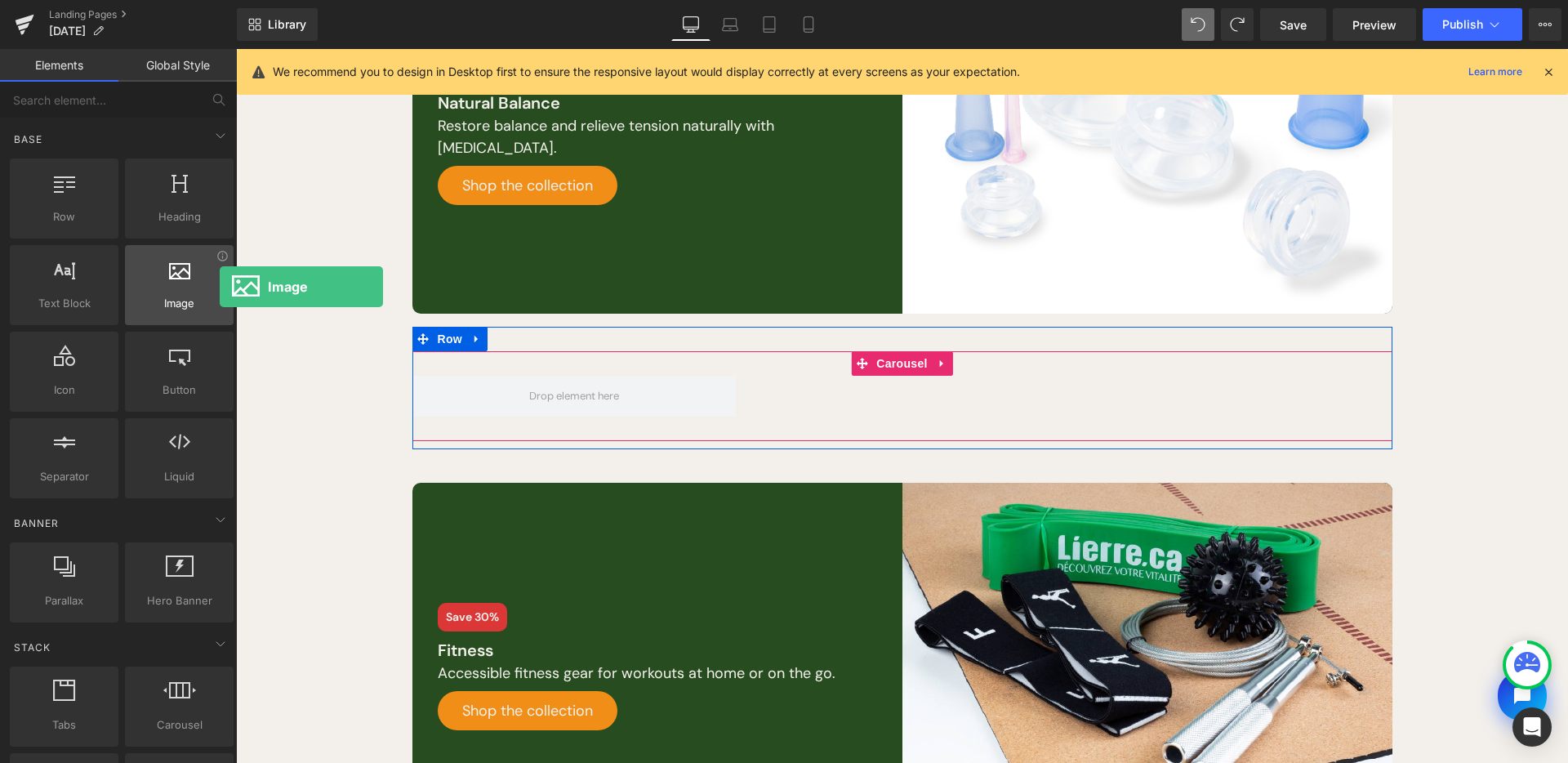
drag, startPoint x: 194, startPoint y: 283, endPoint x: 192, endPoint y: 272, distance: 11.2
click at [197, 281] on div at bounding box center [179, 276] width 99 height 37
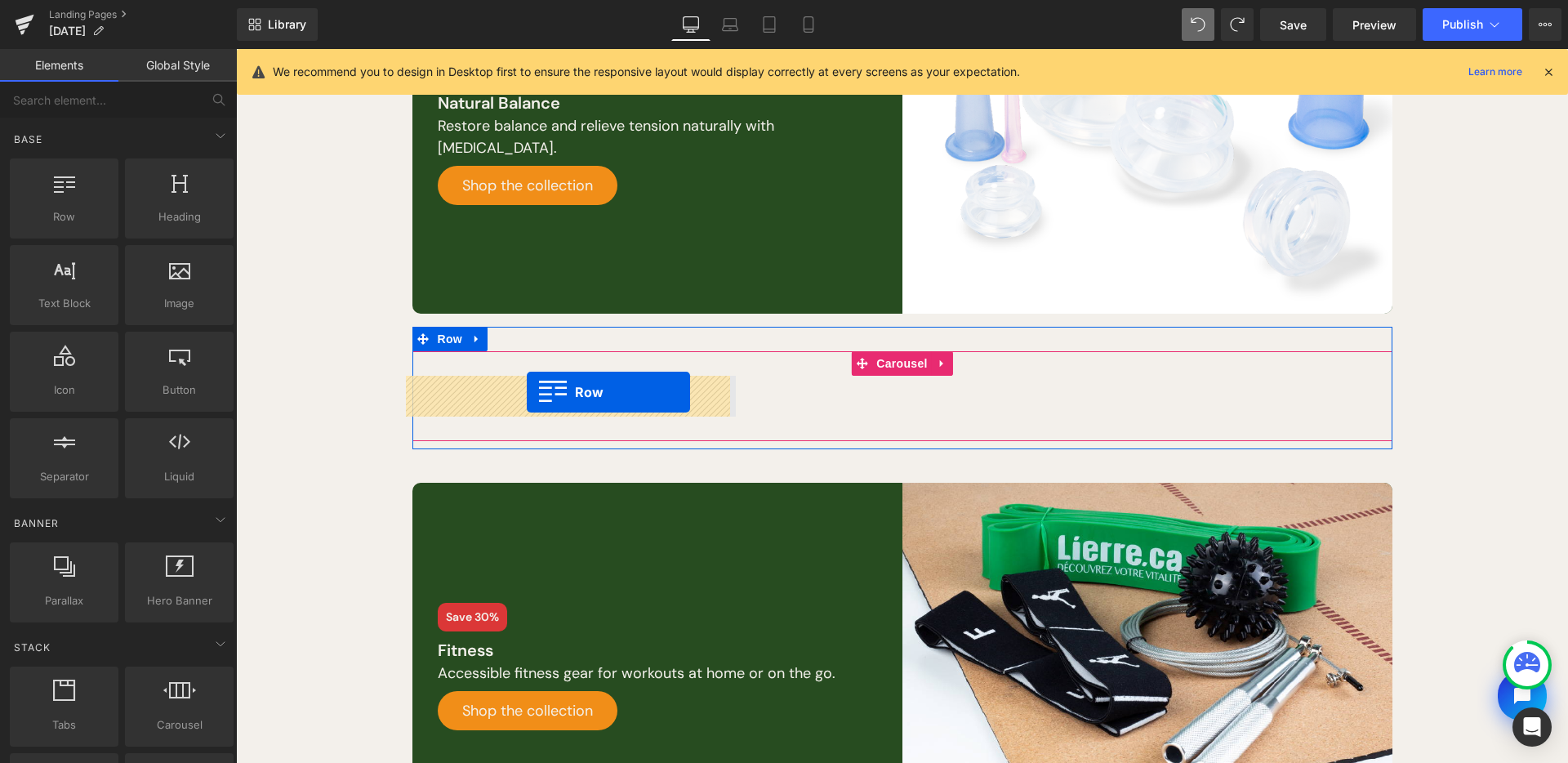
drag, startPoint x: 293, startPoint y: 254, endPoint x: 527, endPoint y: 392, distance: 271.7
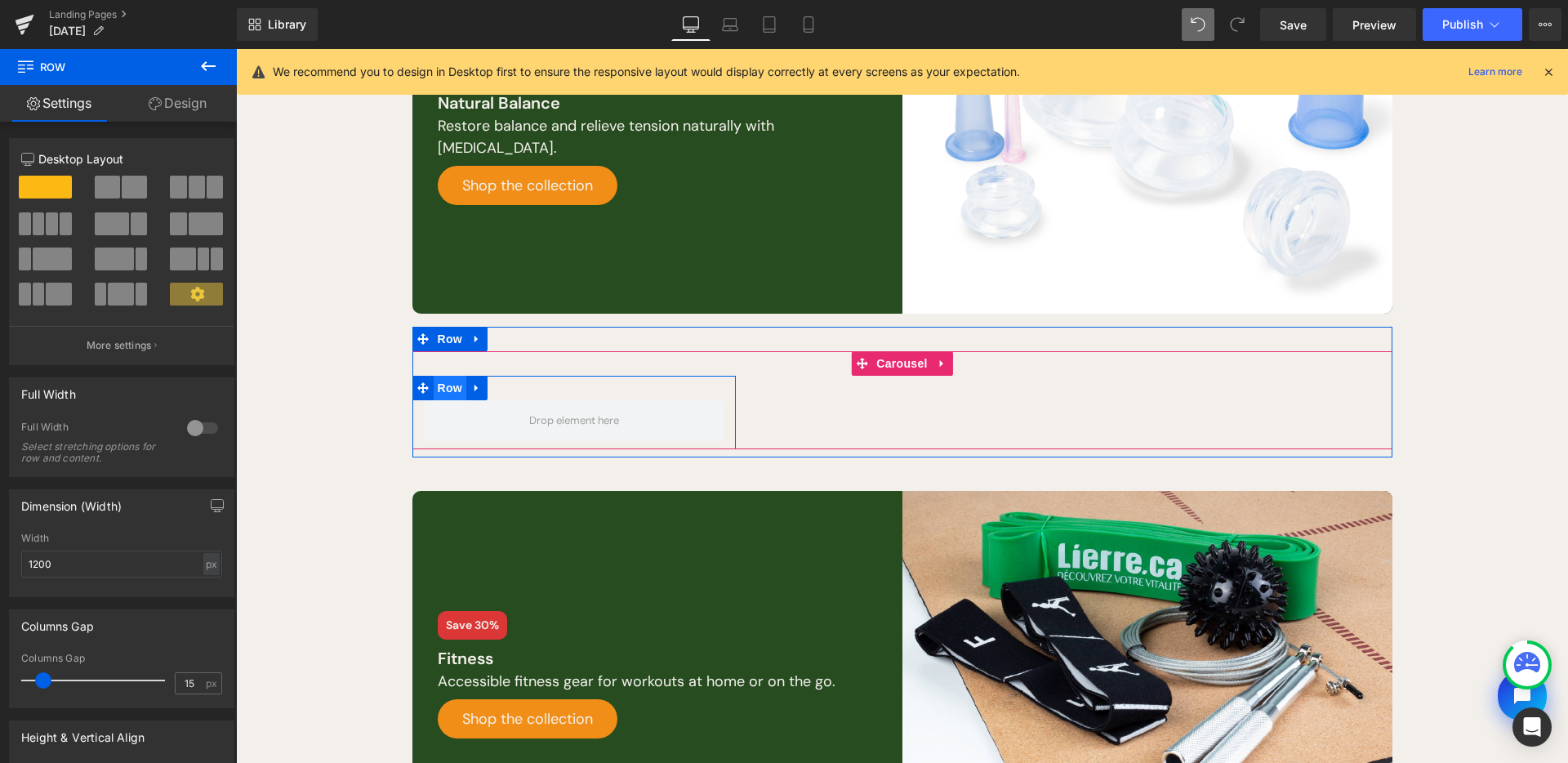
click at [450, 384] on span "Row" at bounding box center [450, 387] width 33 height 25
click at [471, 384] on icon at bounding box center [477, 388] width 12 height 12
click at [519, 390] on link at bounding box center [519, 387] width 21 height 25
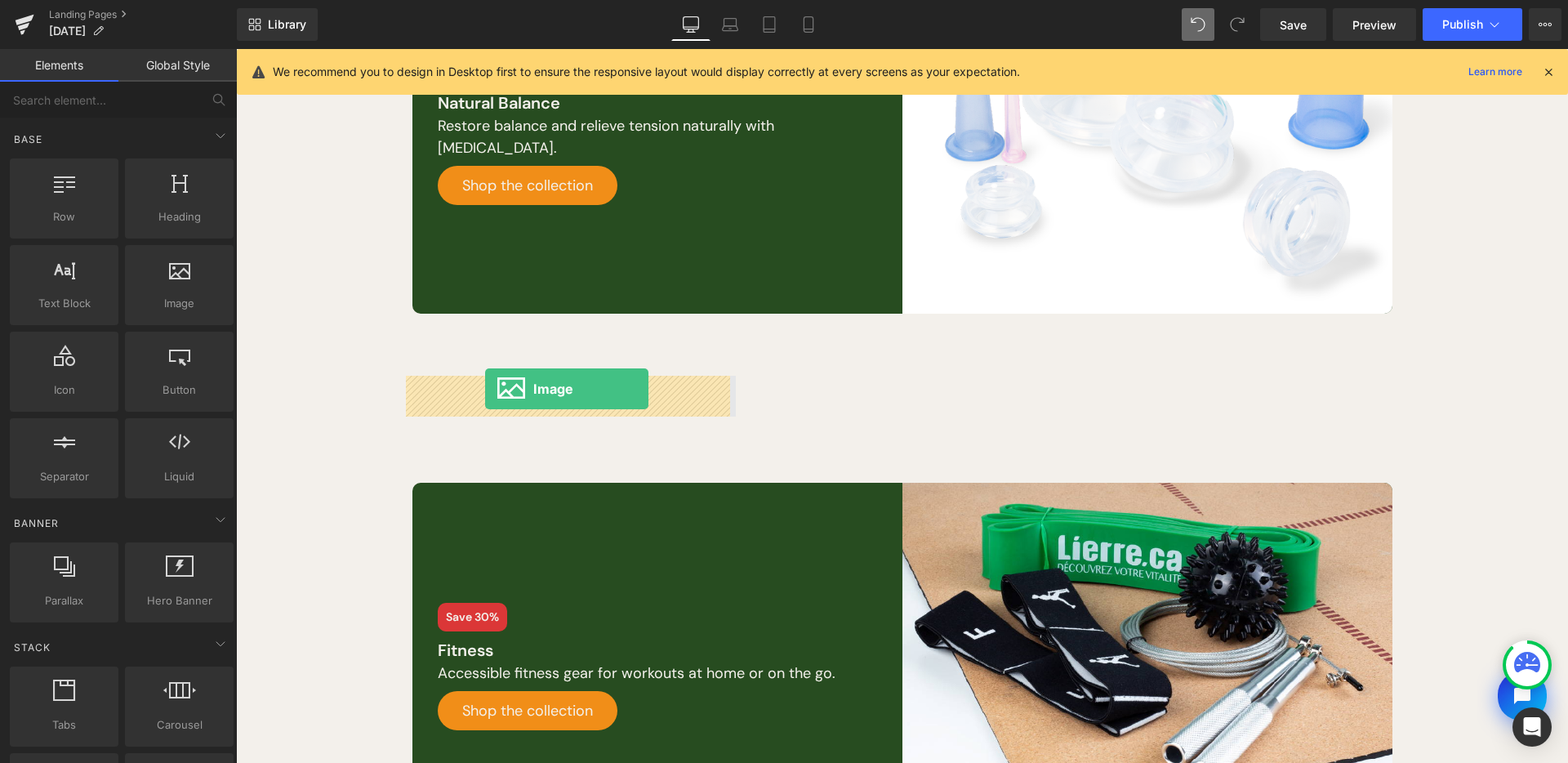
drag, startPoint x: 453, startPoint y: 336, endPoint x: 485, endPoint y: 389, distance: 61.9
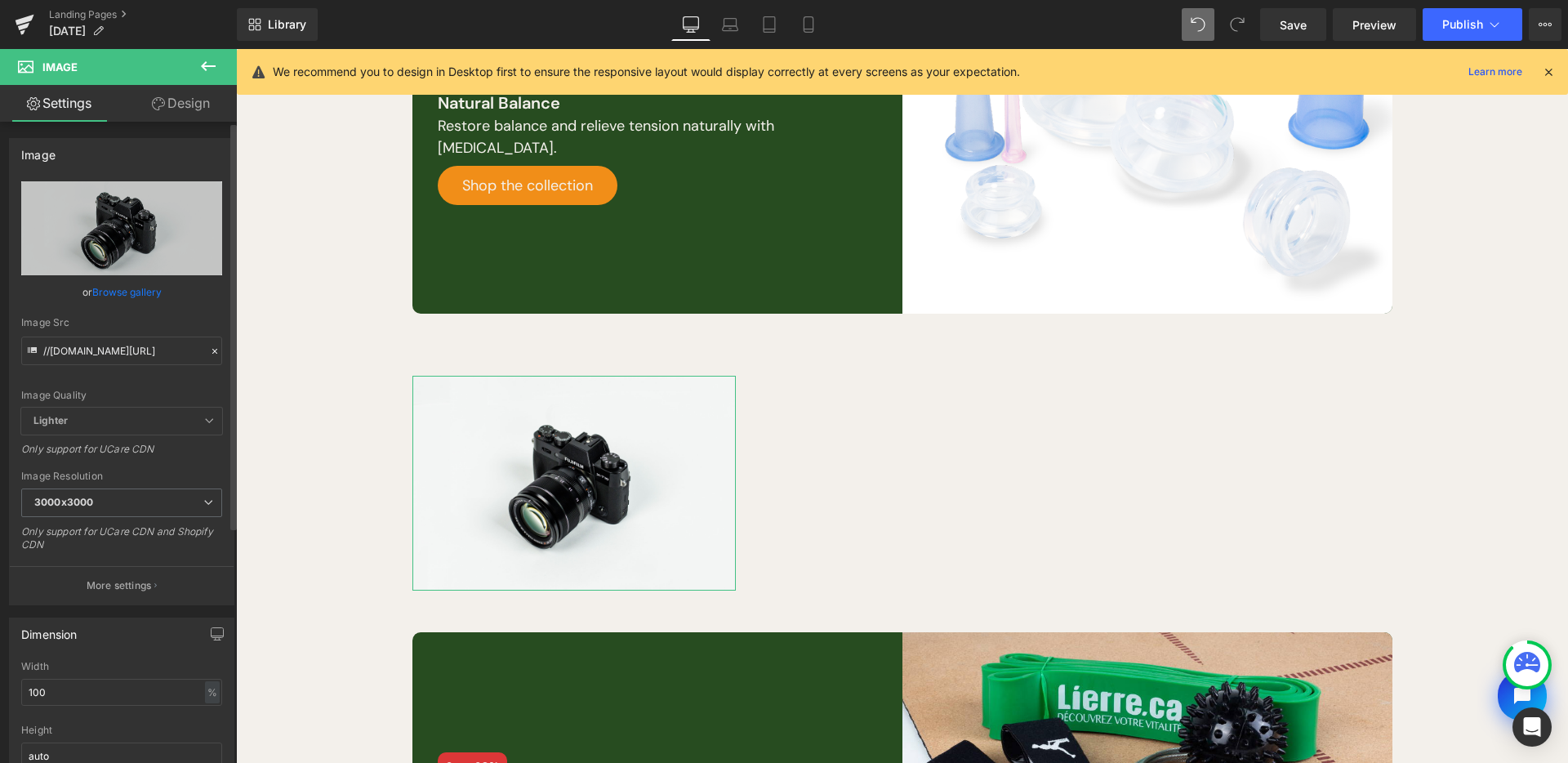
click at [116, 286] on link "Browse gallery" at bounding box center [127, 291] width 69 height 29
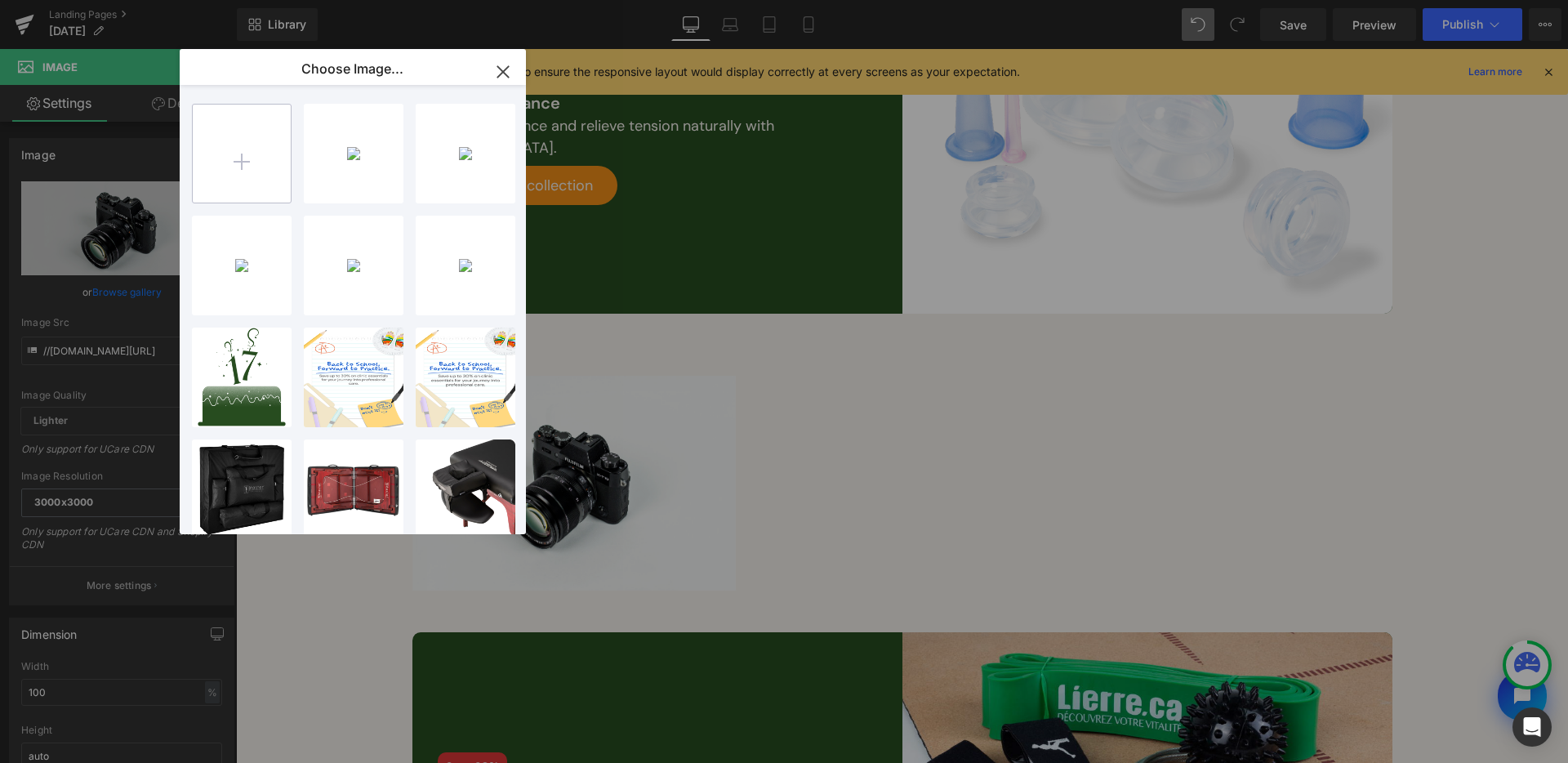
click at [232, 151] on input "file" at bounding box center [242, 154] width 98 height 98
type input "C:\fakepath\[DATE]-assets-03.png"
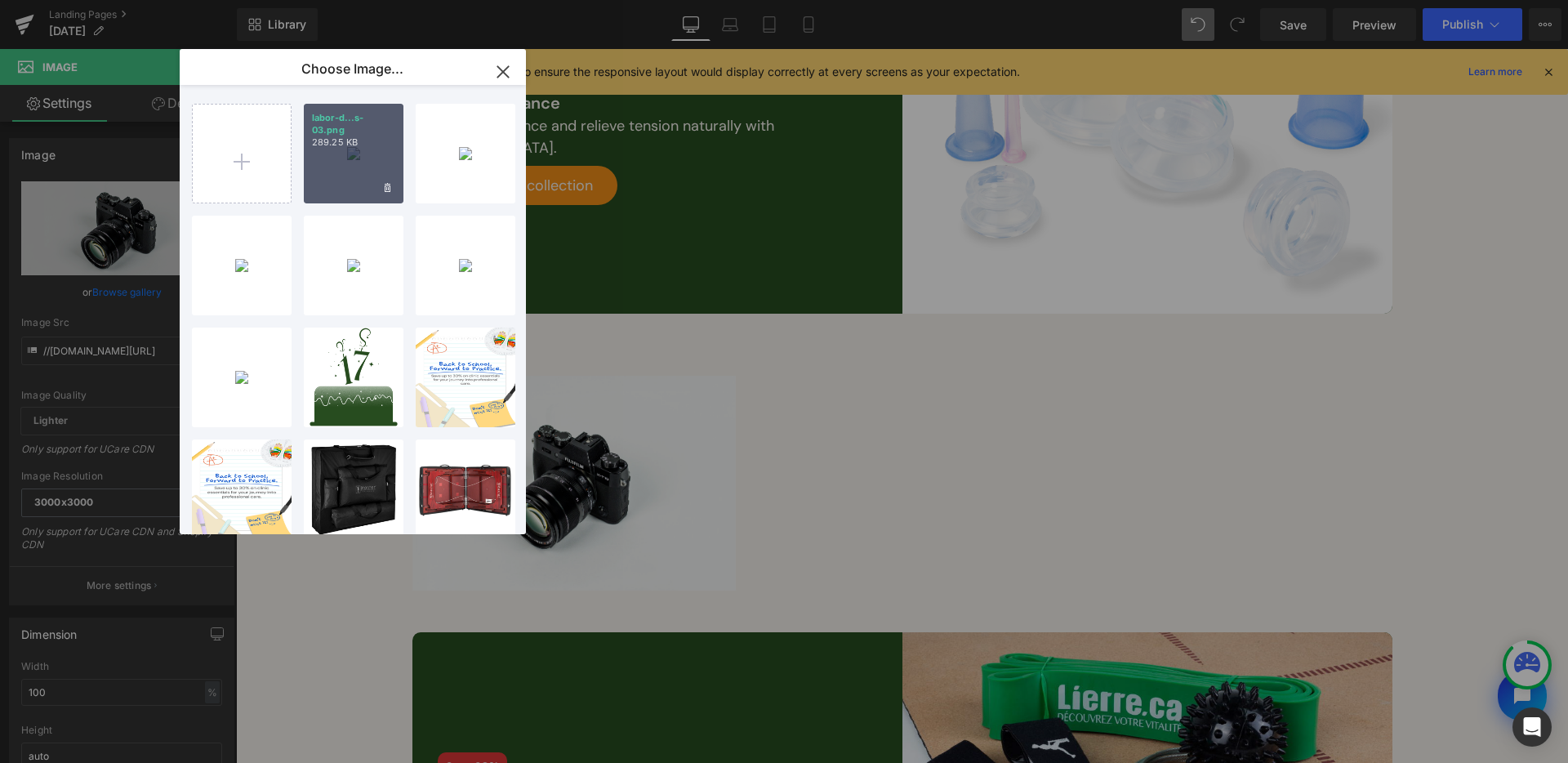
click at [319, 160] on div "labor-d...s-03.png 289.25 KB" at bounding box center [354, 154] width 100 height 100
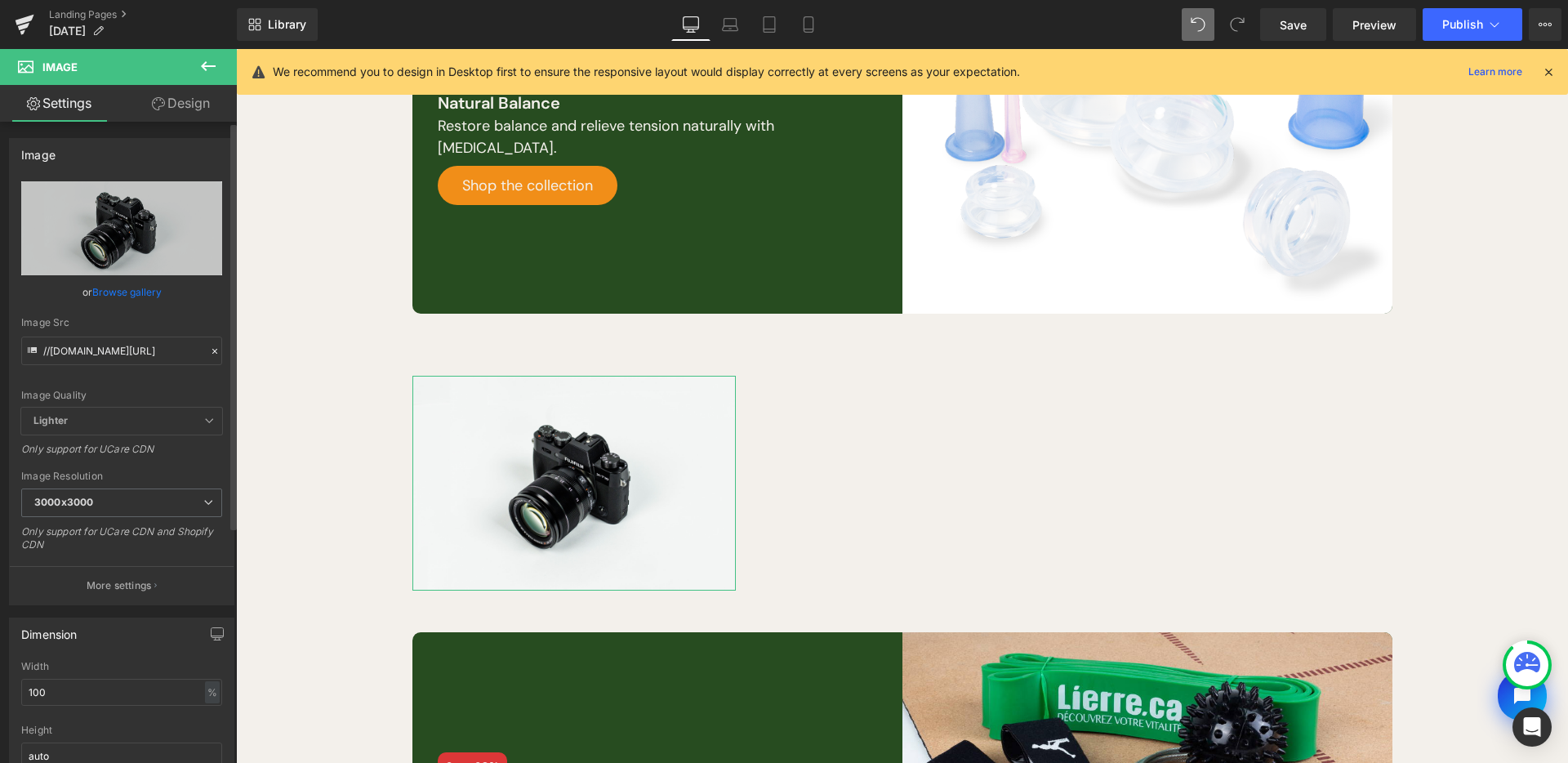
click at [149, 285] on link "Browse gallery" at bounding box center [127, 291] width 69 height 29
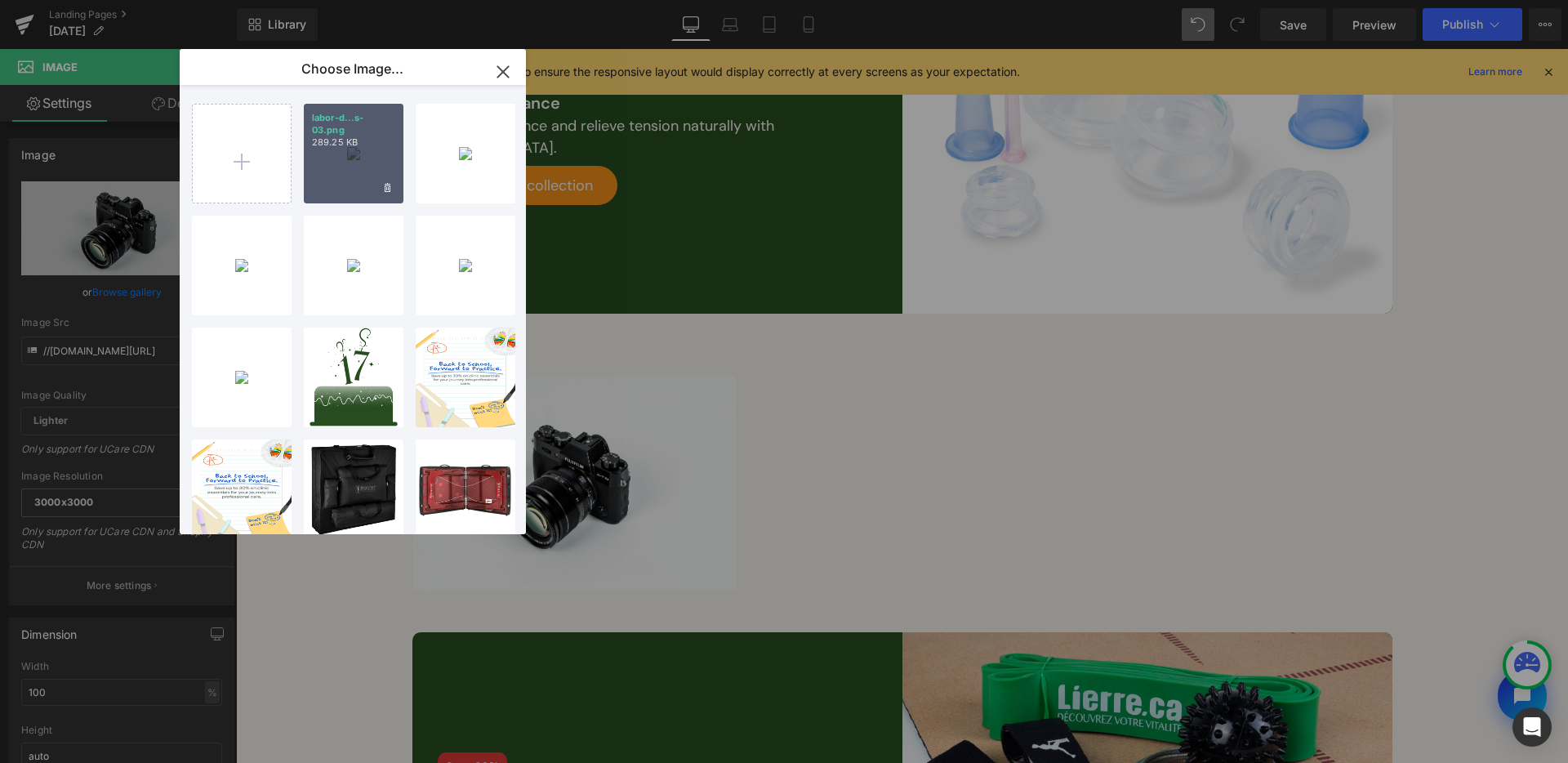
click at [347, 188] on div "labor-d...s-03.png 289.25 KB" at bounding box center [354, 154] width 100 height 100
type input "[URL][DOMAIN_NAME]"
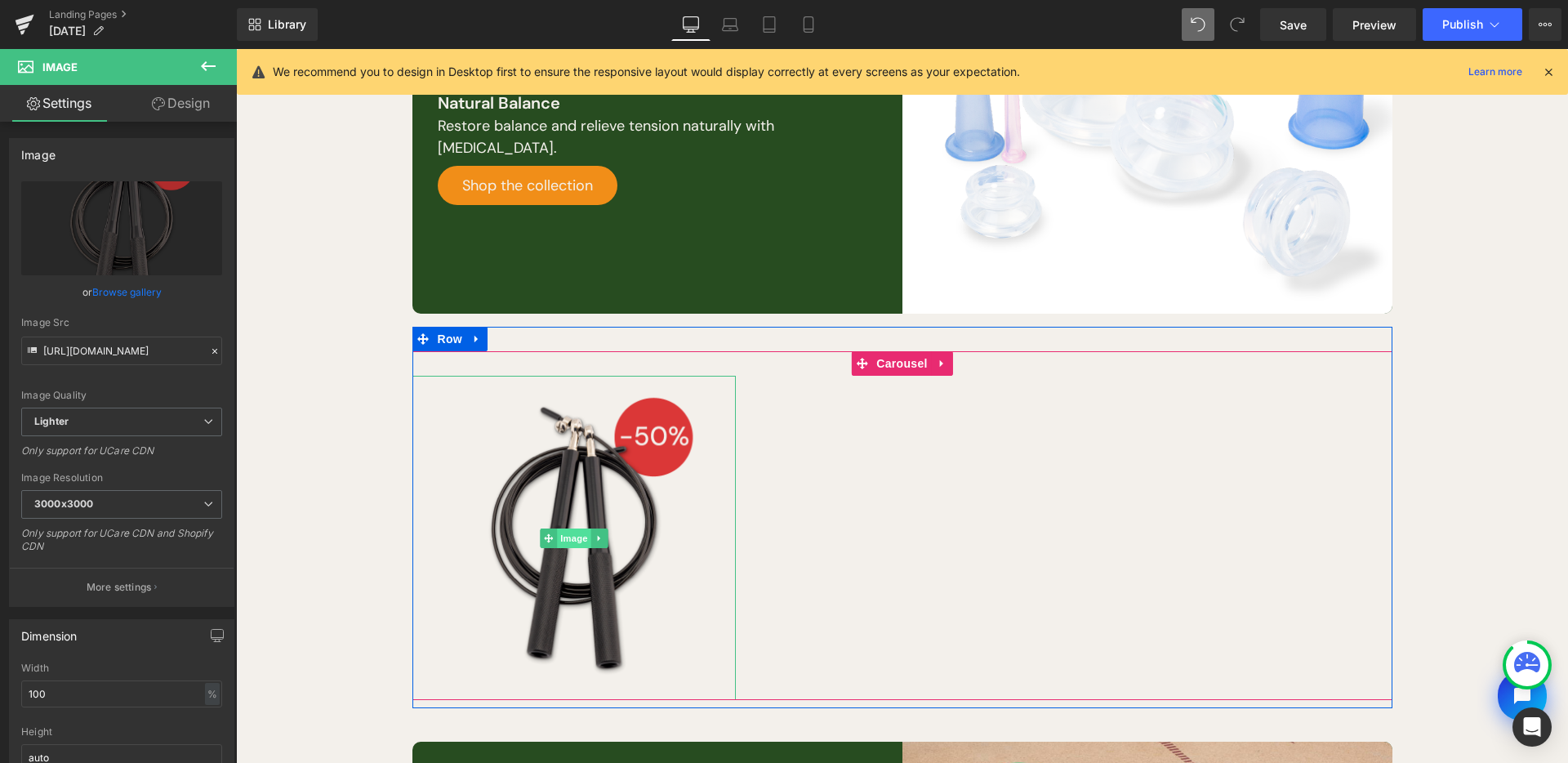
click at [574, 538] on span "Image" at bounding box center [574, 539] width 35 height 20
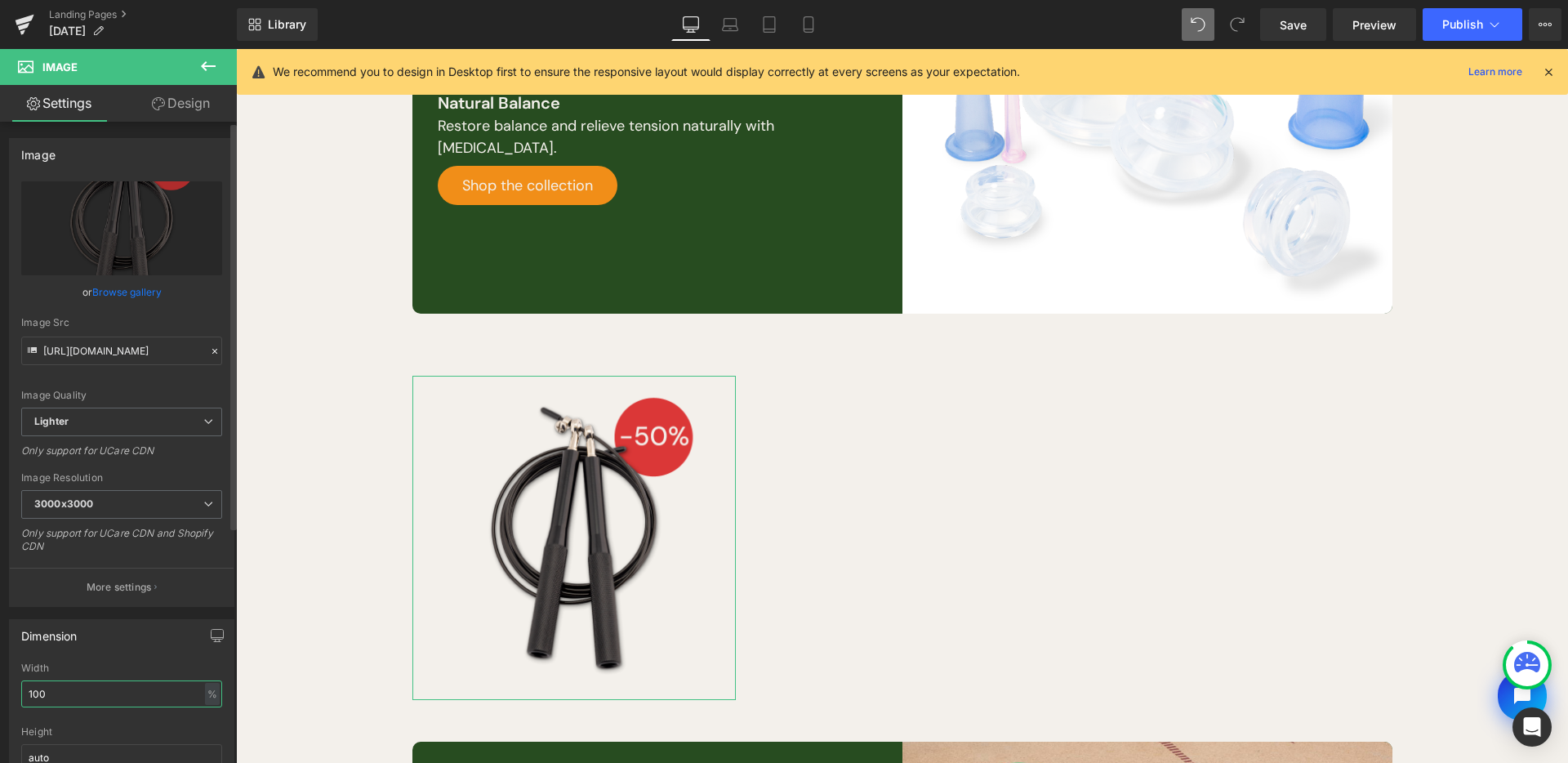
click at [179, 705] on input "100" at bounding box center [121, 694] width 201 height 27
click at [208, 693] on div "%" at bounding box center [212, 694] width 15 height 22
click at [206, 740] on li "px" at bounding box center [211, 743] width 21 height 24
click at [113, 679] on div "Width 396.66 px % px" at bounding box center [121, 695] width 201 height 63
click at [114, 707] on div "Width 396.66 px % px" at bounding box center [121, 695] width 201 height 63
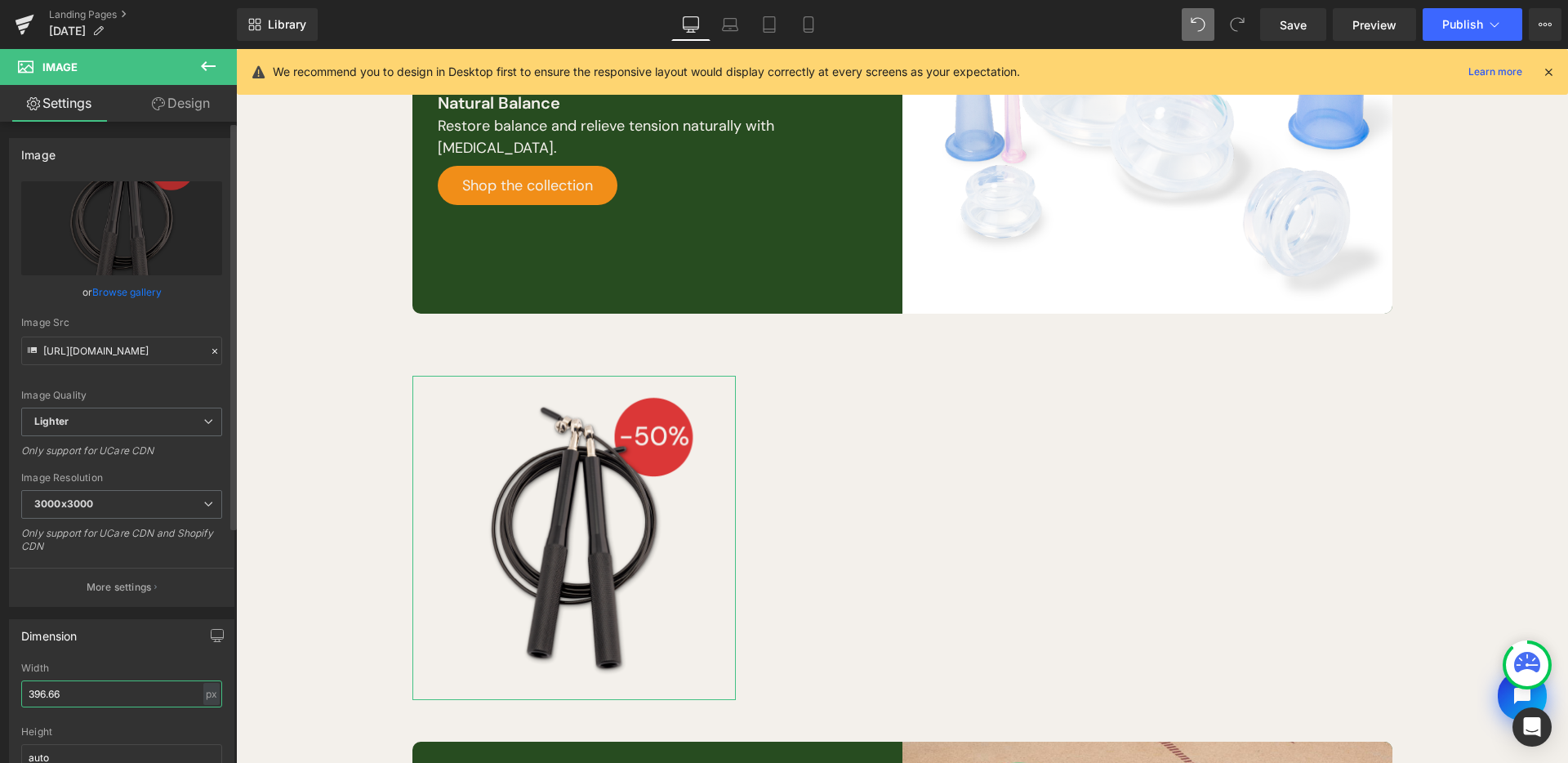
click at [114, 699] on input "396.66" at bounding box center [121, 694] width 201 height 27
drag, startPoint x: 75, startPoint y: 689, endPoint x: 0, endPoint y: 685, distance: 75.1
click at [0, 685] on div "Dimension 396.66px Width 396.66 px % px auto Height auto 0 Circle Image" at bounding box center [122, 717] width 245 height 220
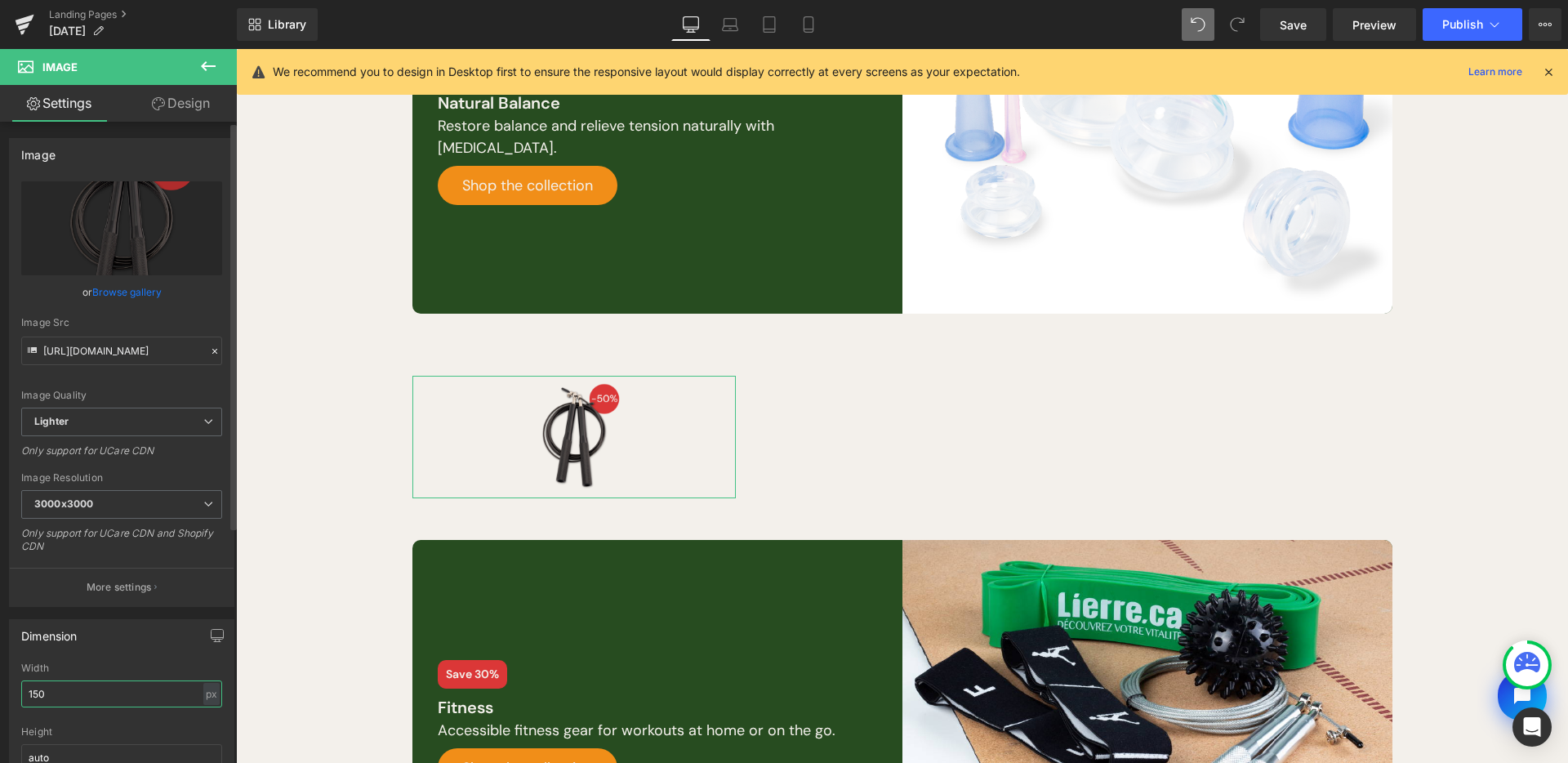
drag, startPoint x: 70, startPoint y: 692, endPoint x: 24, endPoint y: 692, distance: 46.0
click at [24, 692] on input "150" at bounding box center [121, 694] width 201 height 27
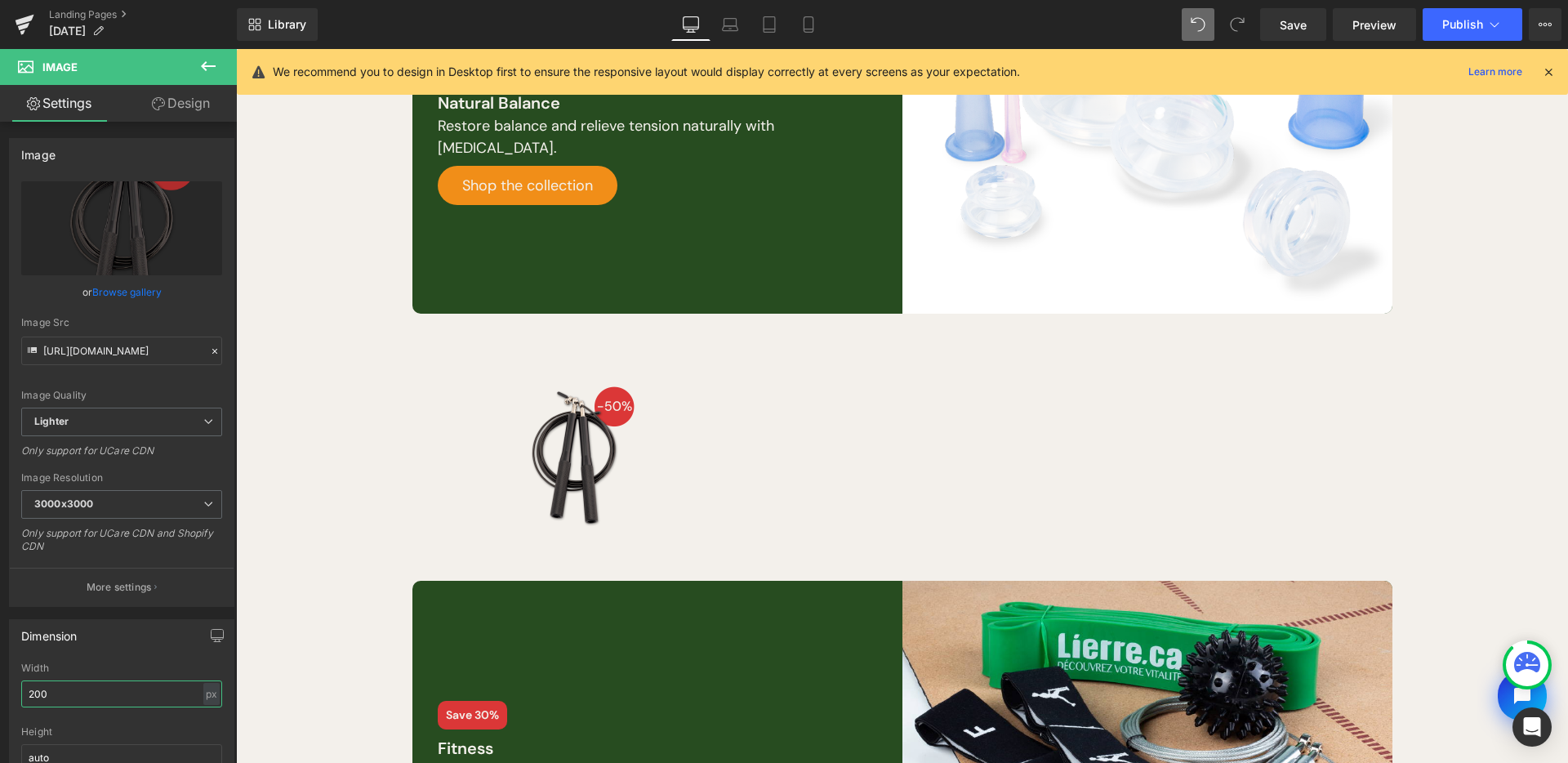
type input "200"
click at [209, 67] on icon at bounding box center [208, 66] width 20 height 20
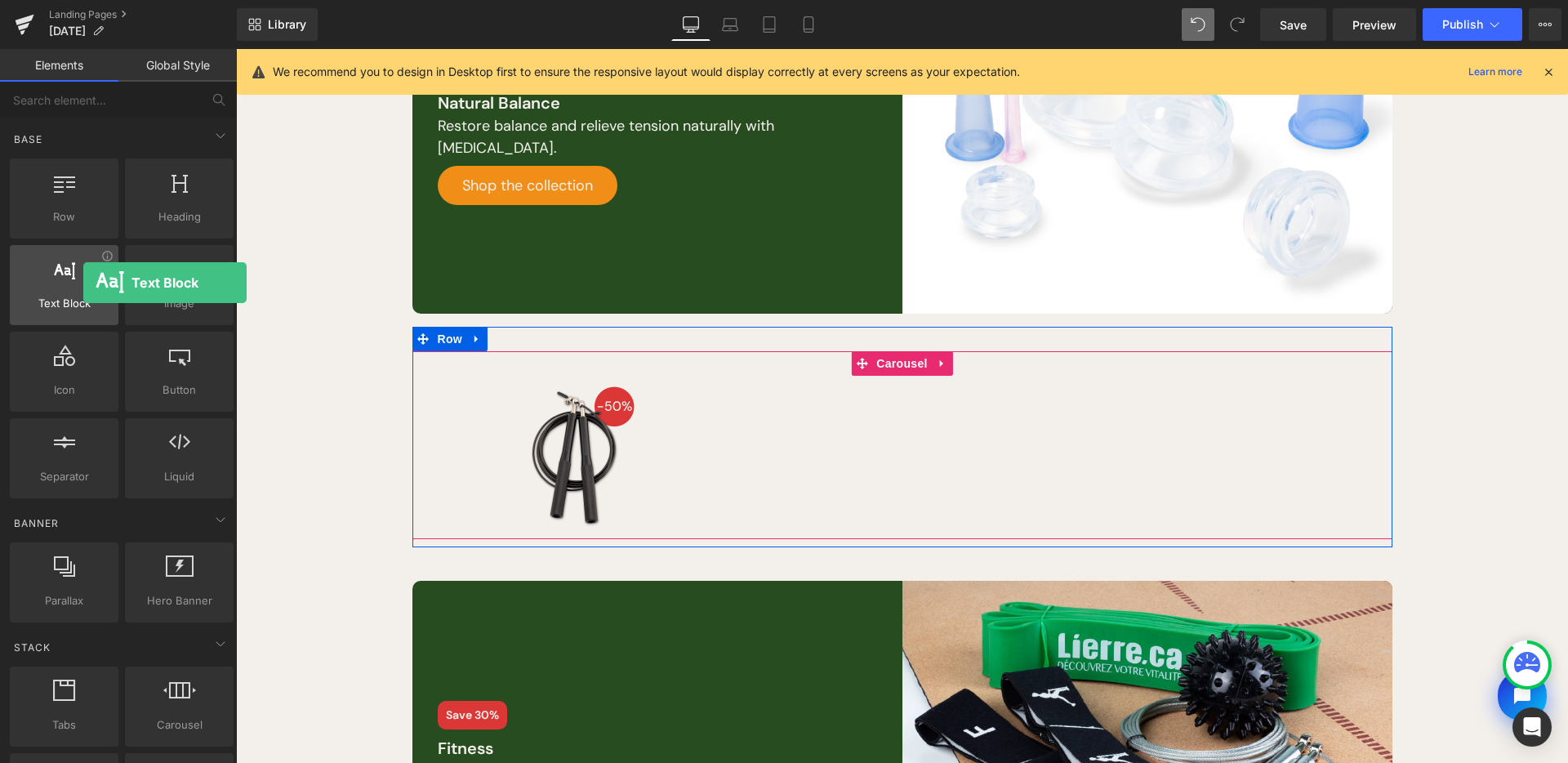
drag, startPoint x: 112, startPoint y: 321, endPoint x: 83, endPoint y: 282, distance: 48.6
click at [83, 282] on div "Text Block texts, paragraphs, contents, blocks" at bounding box center [64, 284] width 109 height 80
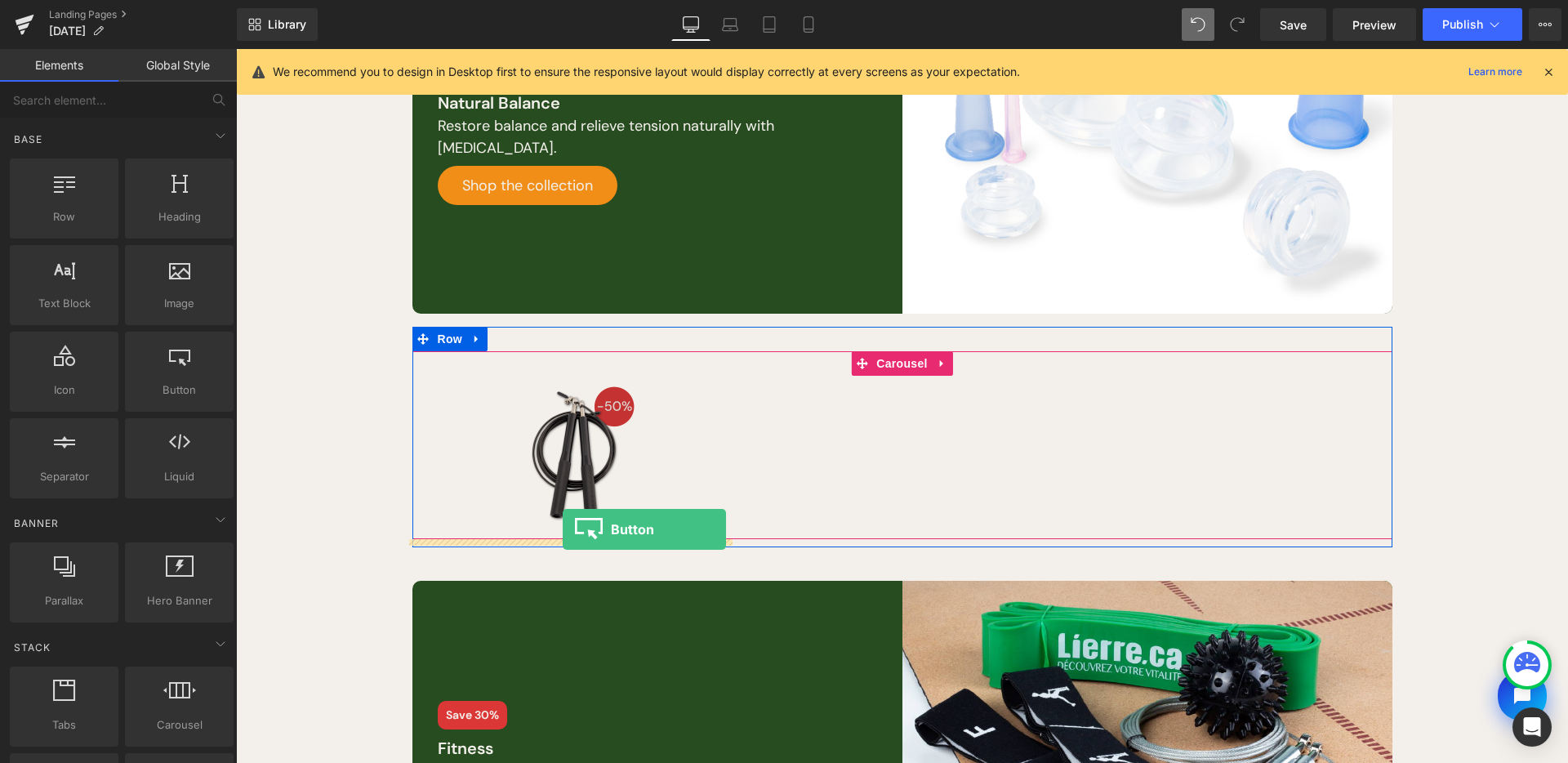
drag, startPoint x: 412, startPoint y: 421, endPoint x: 563, endPoint y: 529, distance: 185.6
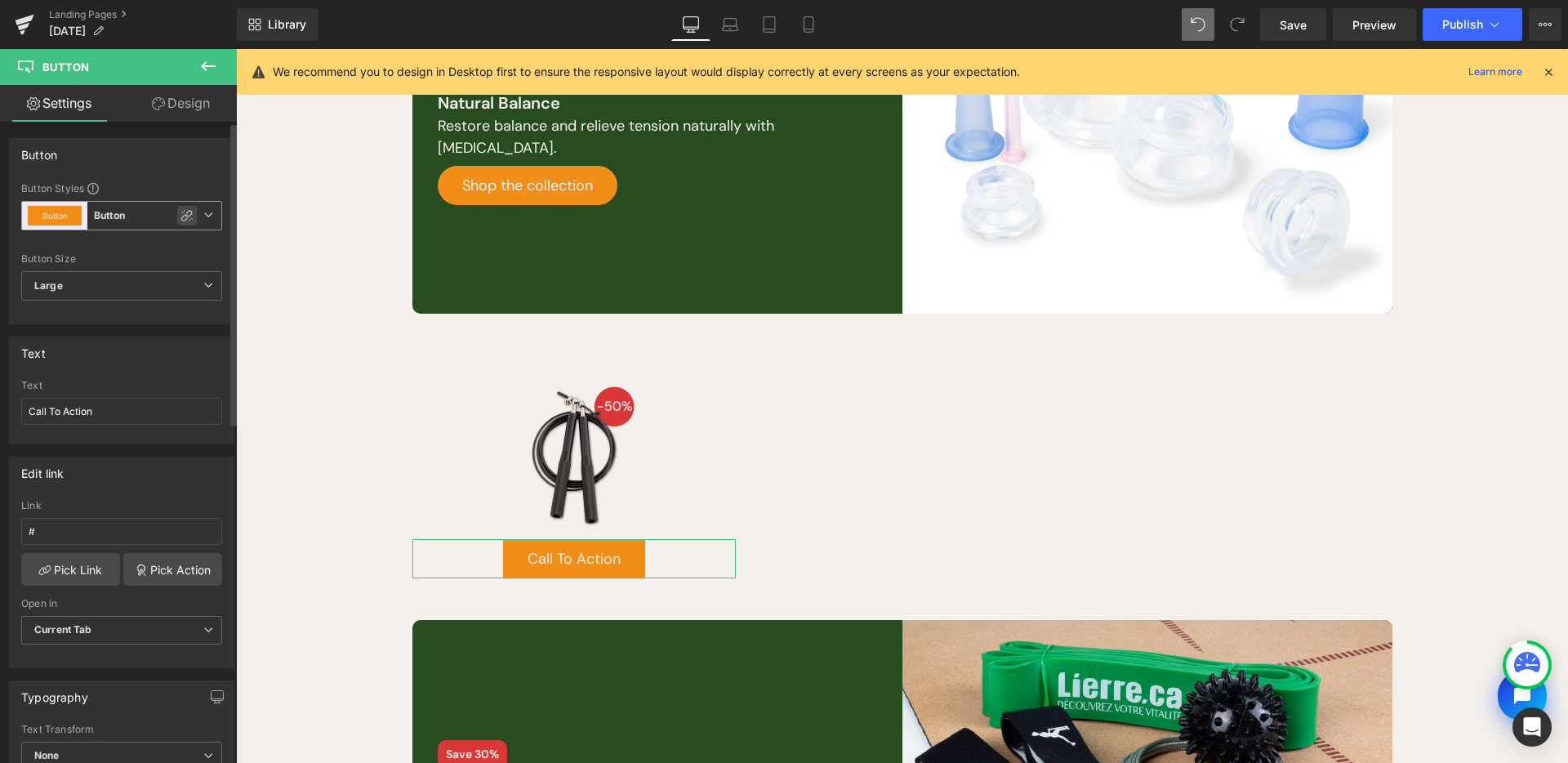
click at [181, 220] on icon at bounding box center [186, 215] width 13 height 13
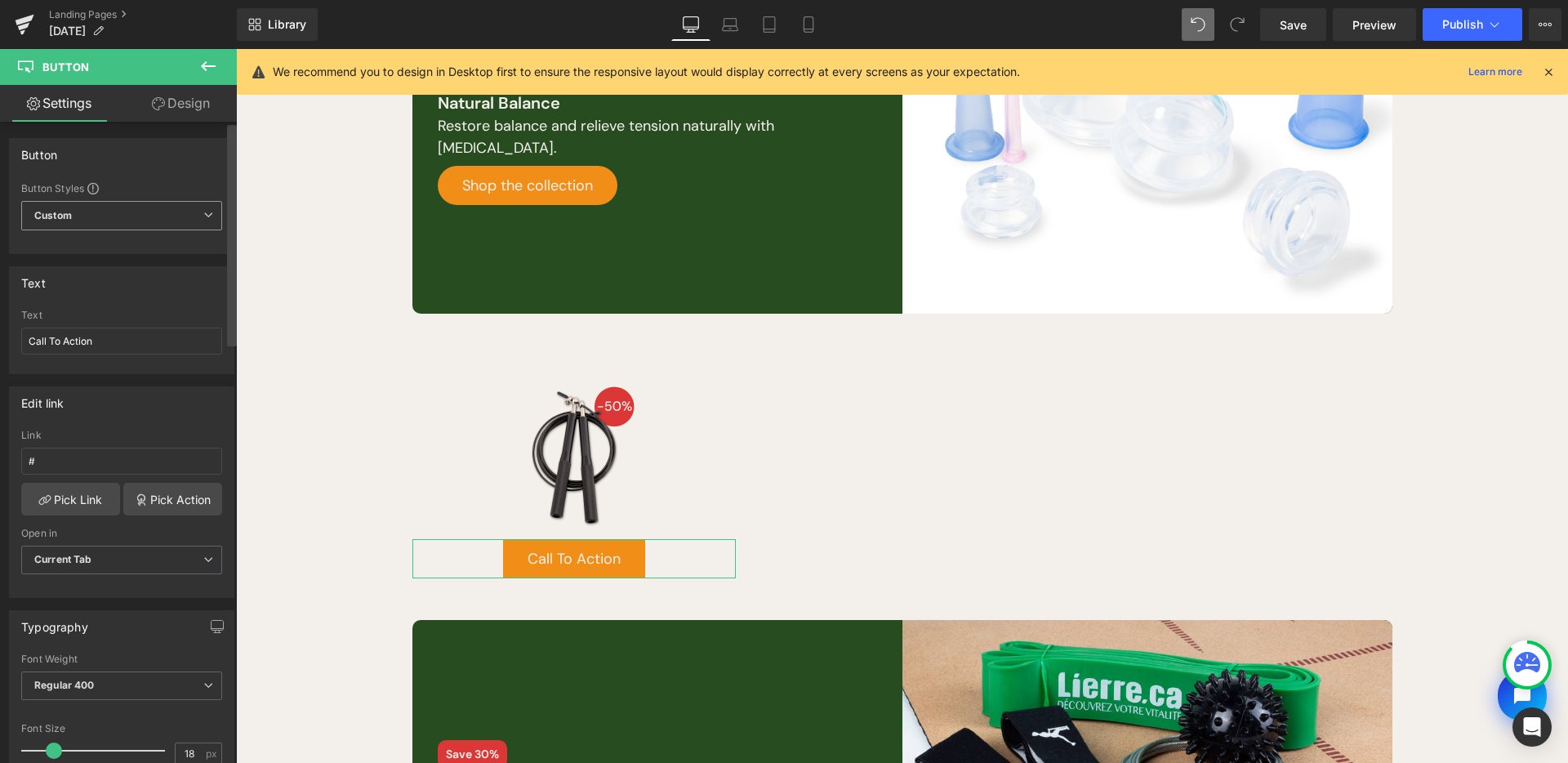
type input "Brand Color"
type input "Color 1"
type input "Color 7"
type input "Color 1"
drag, startPoint x: 125, startPoint y: 336, endPoint x: 0, endPoint y: 332, distance: 125.1
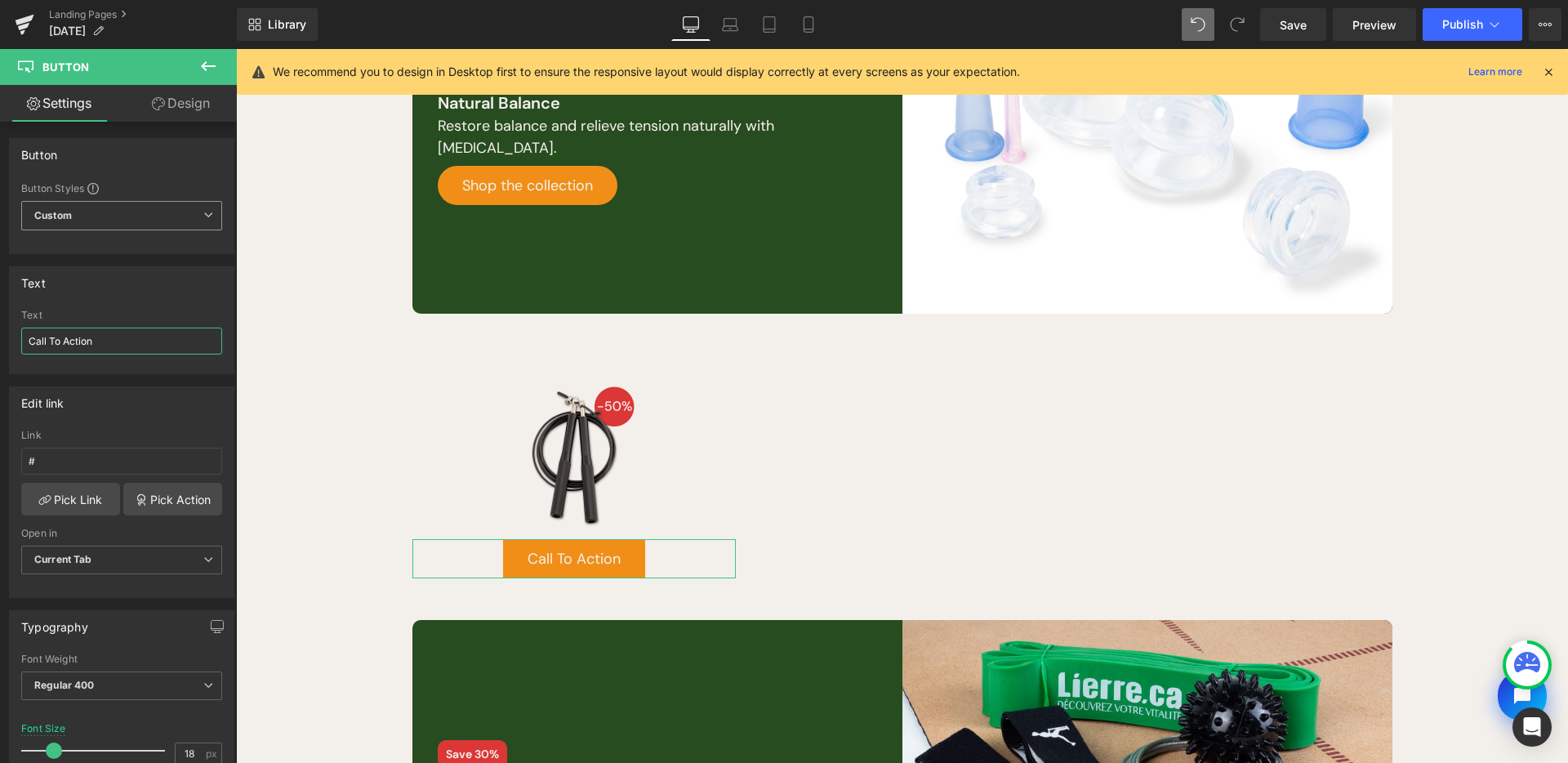
click at [0, 335] on div "Text Call To Action Text Call To Action" at bounding box center [122, 313] width 245 height 120
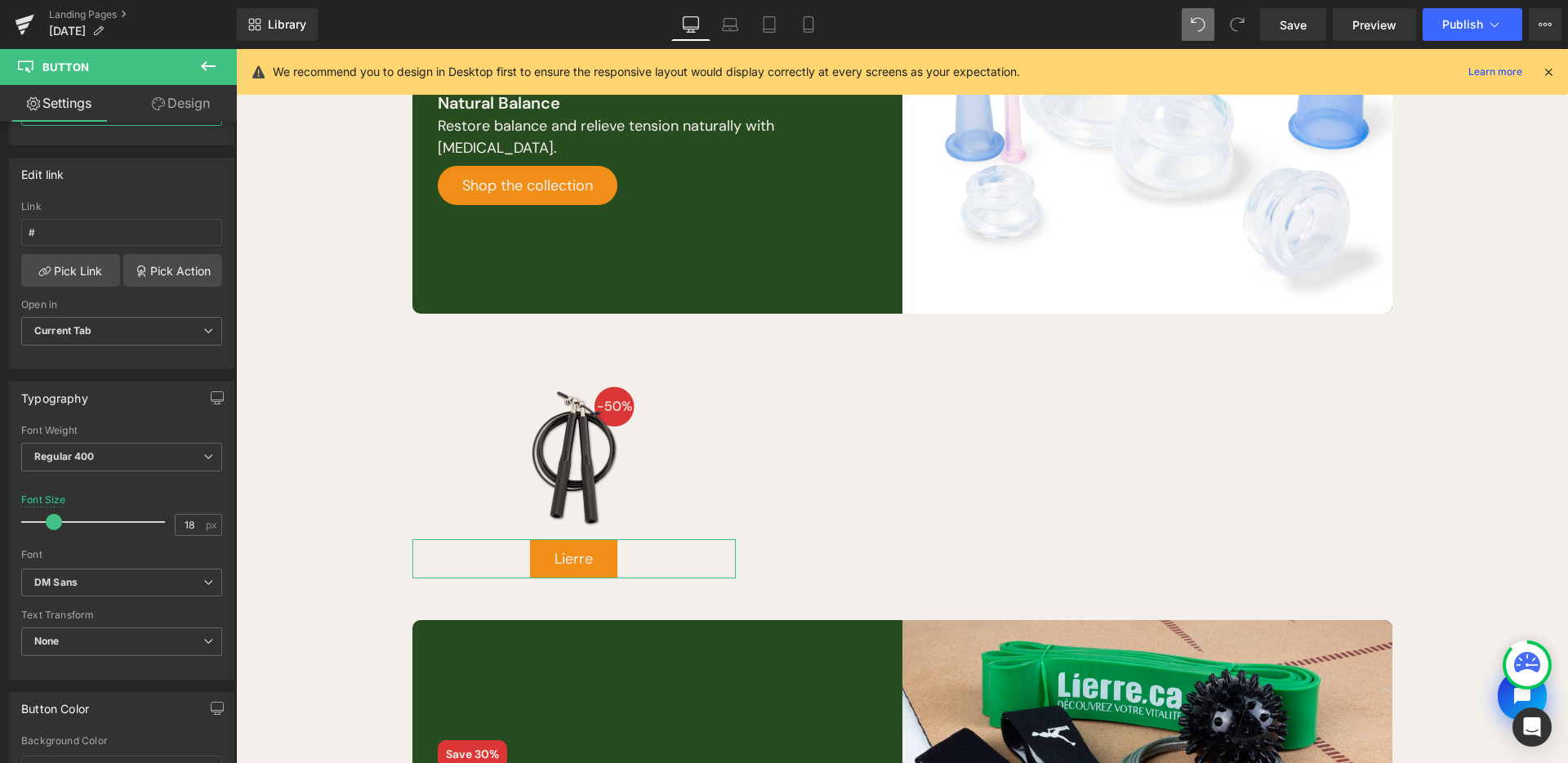
type input "Lierre"
click at [183, 530] on input "18" at bounding box center [189, 524] width 29 height 21
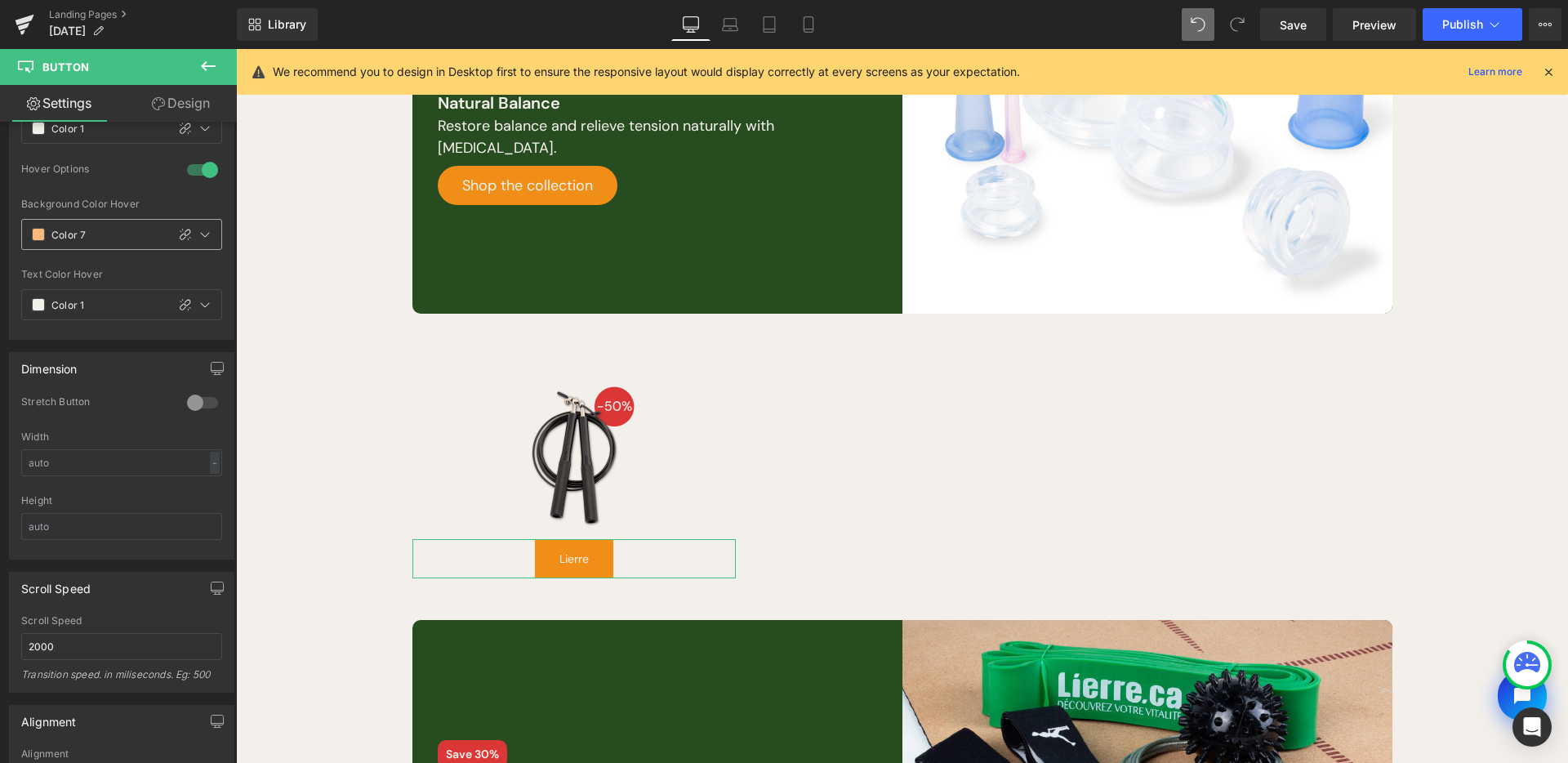
type input "14"
click at [34, 229] on span at bounding box center [38, 234] width 13 height 13
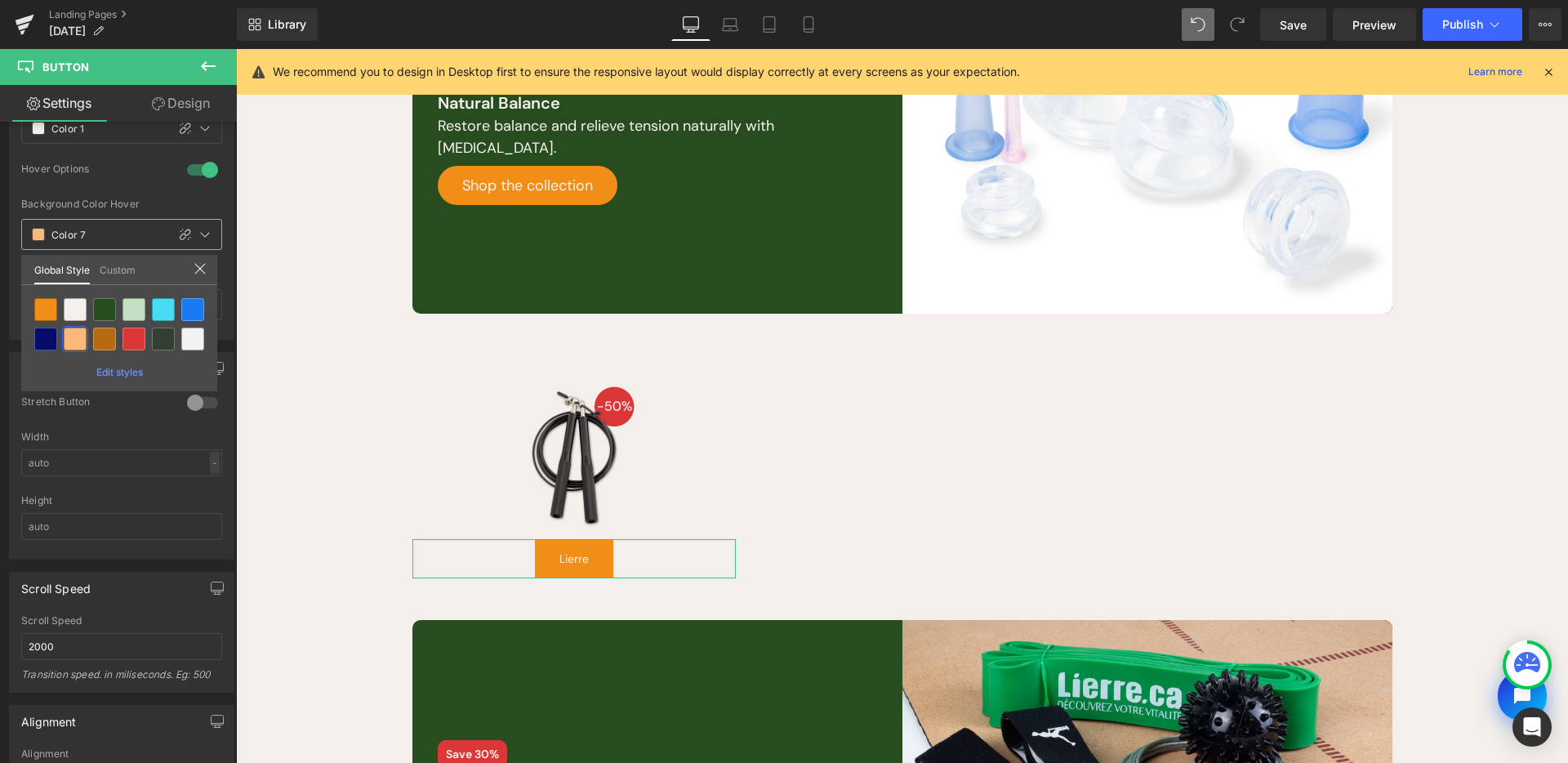
drag, startPoint x: 126, startPoint y: 240, endPoint x: 137, endPoint y: 241, distance: 11.0
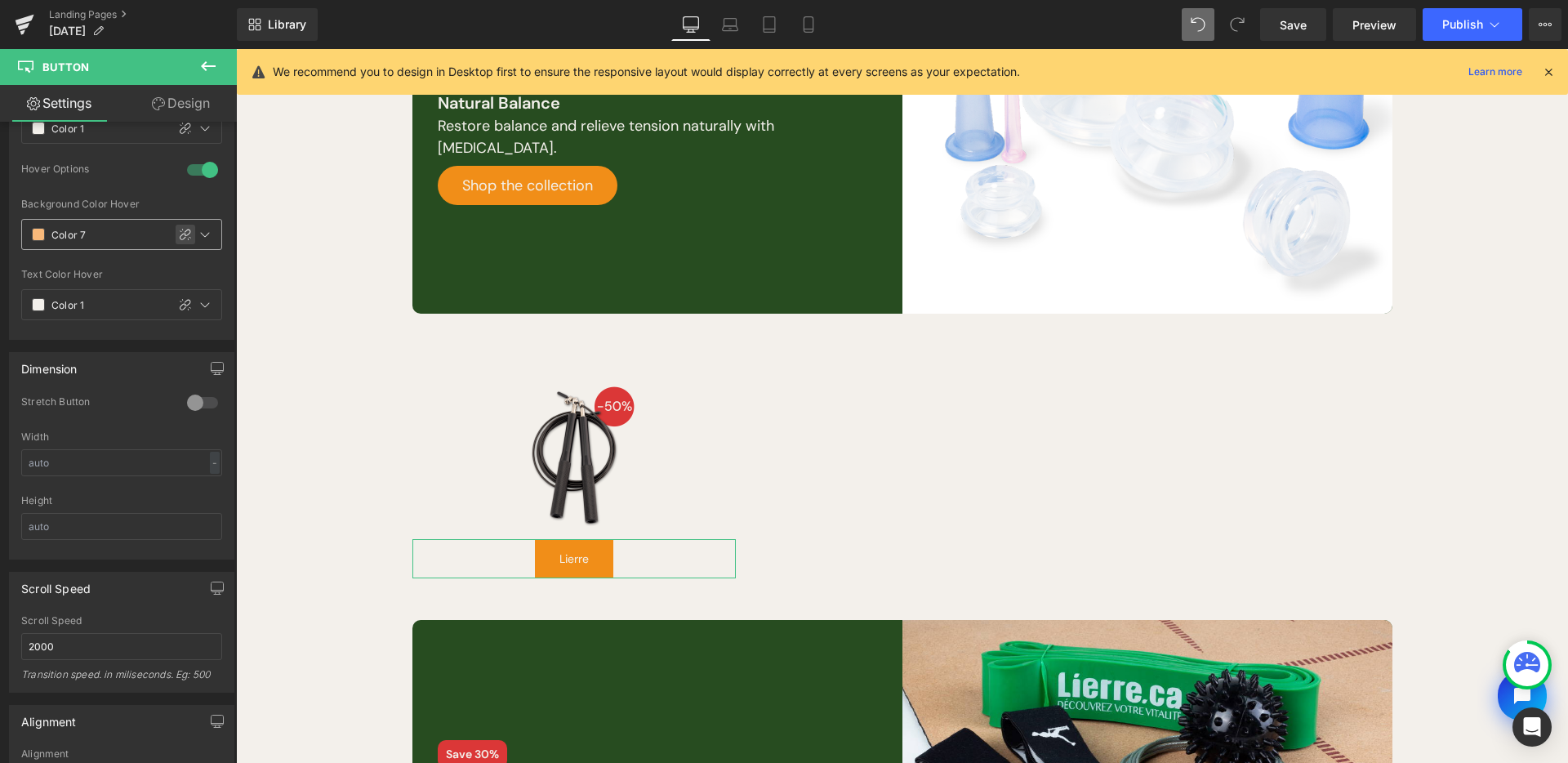
click at [175, 235] on div at bounding box center [185, 235] width 20 height 20
type input "#f9b97a"
type input "100"
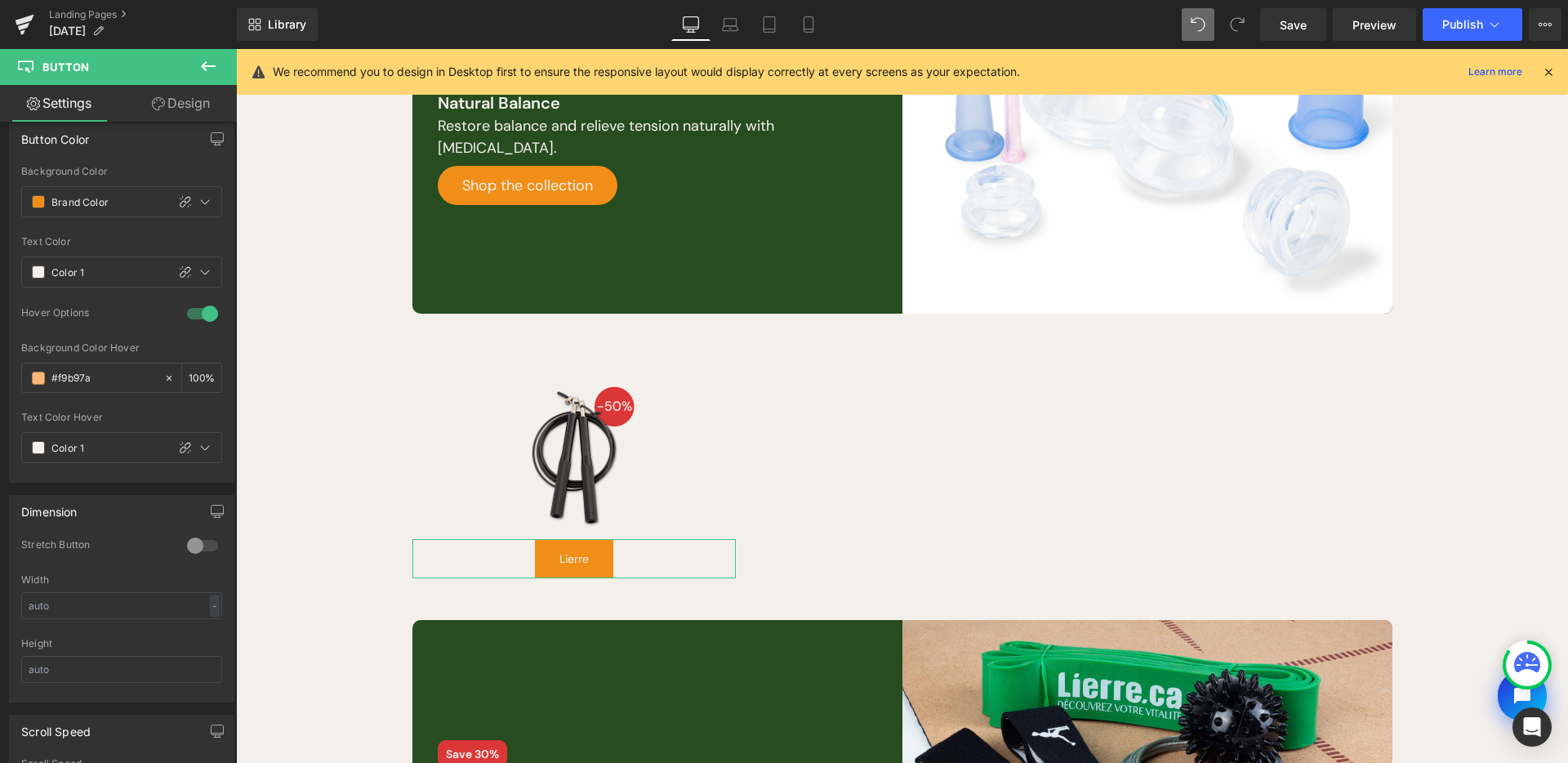
drag, startPoint x: 162, startPoint y: 373, endPoint x: 193, endPoint y: 498, distance: 128.8
click at [163, 373] on icon at bounding box center [169, 379] width 12 height 12
type input "none"
type input "0"
click at [34, 447] on span at bounding box center [38, 447] width 13 height 13
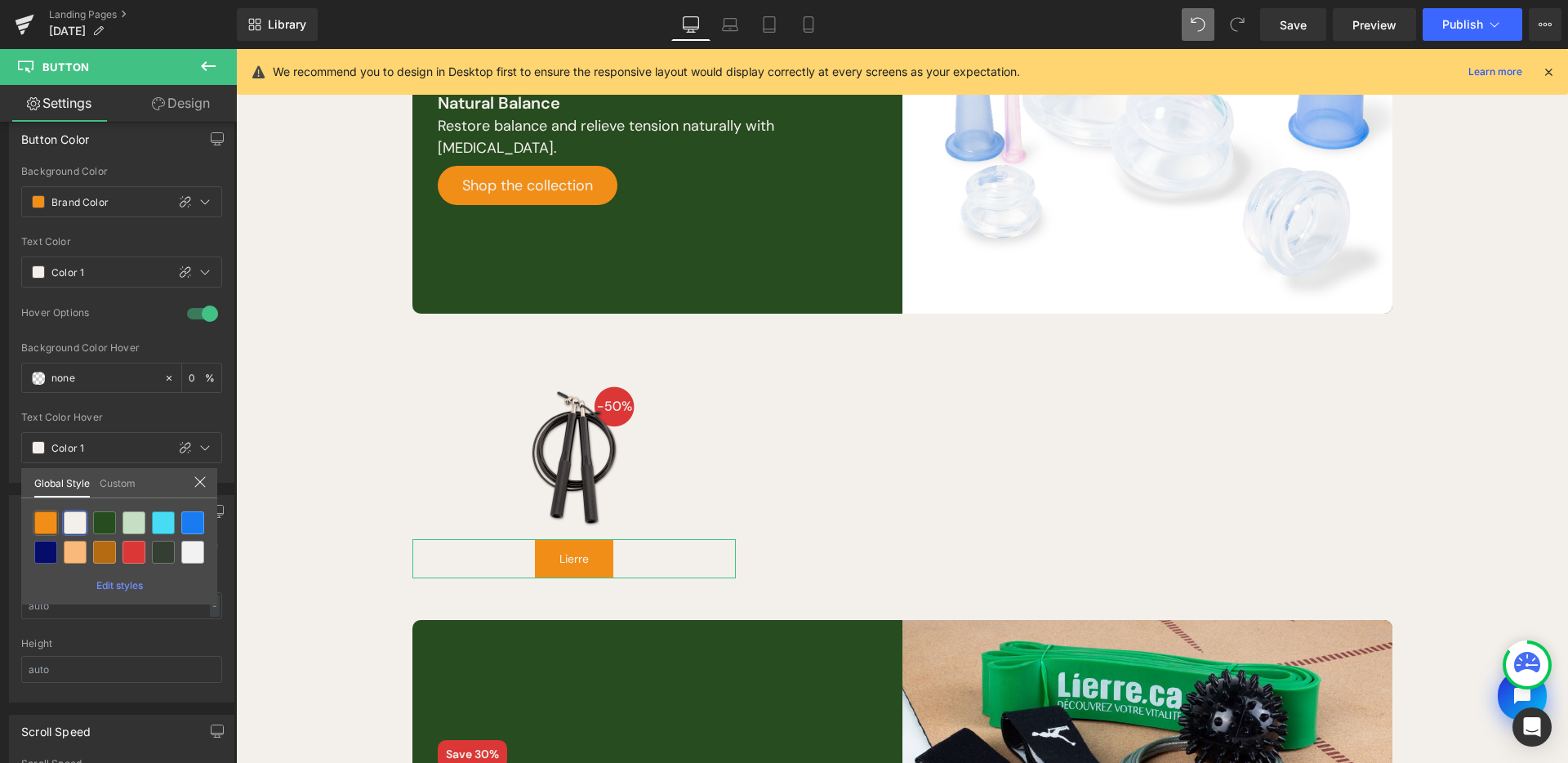
click at [51, 520] on div at bounding box center [46, 522] width 23 height 23
type input "Brand Color"
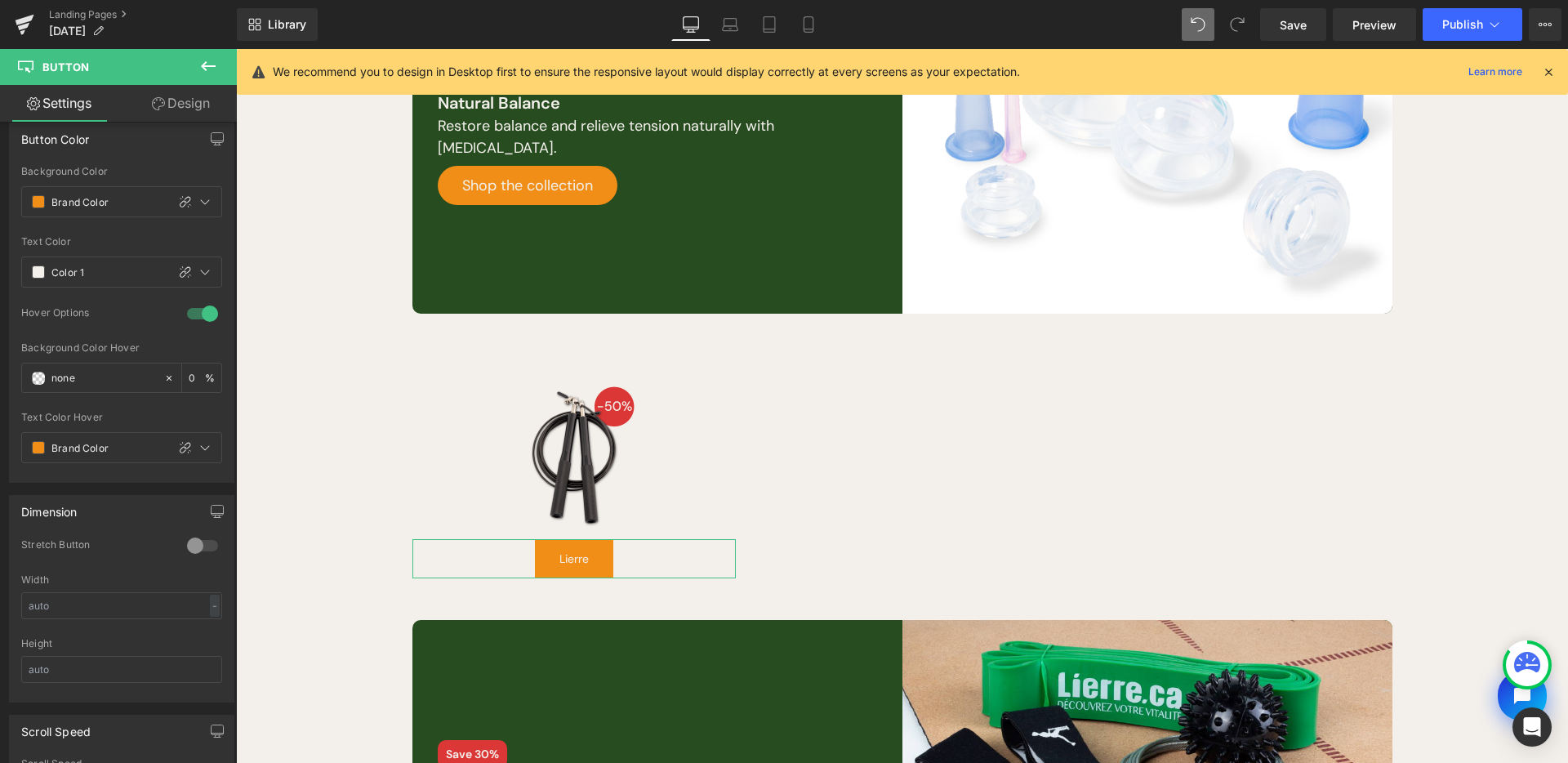
click at [179, 202] on icon at bounding box center [185, 202] width 12 height 12
type input "#f18e18"
type input "100"
click at [35, 197] on span at bounding box center [38, 201] width 13 height 13
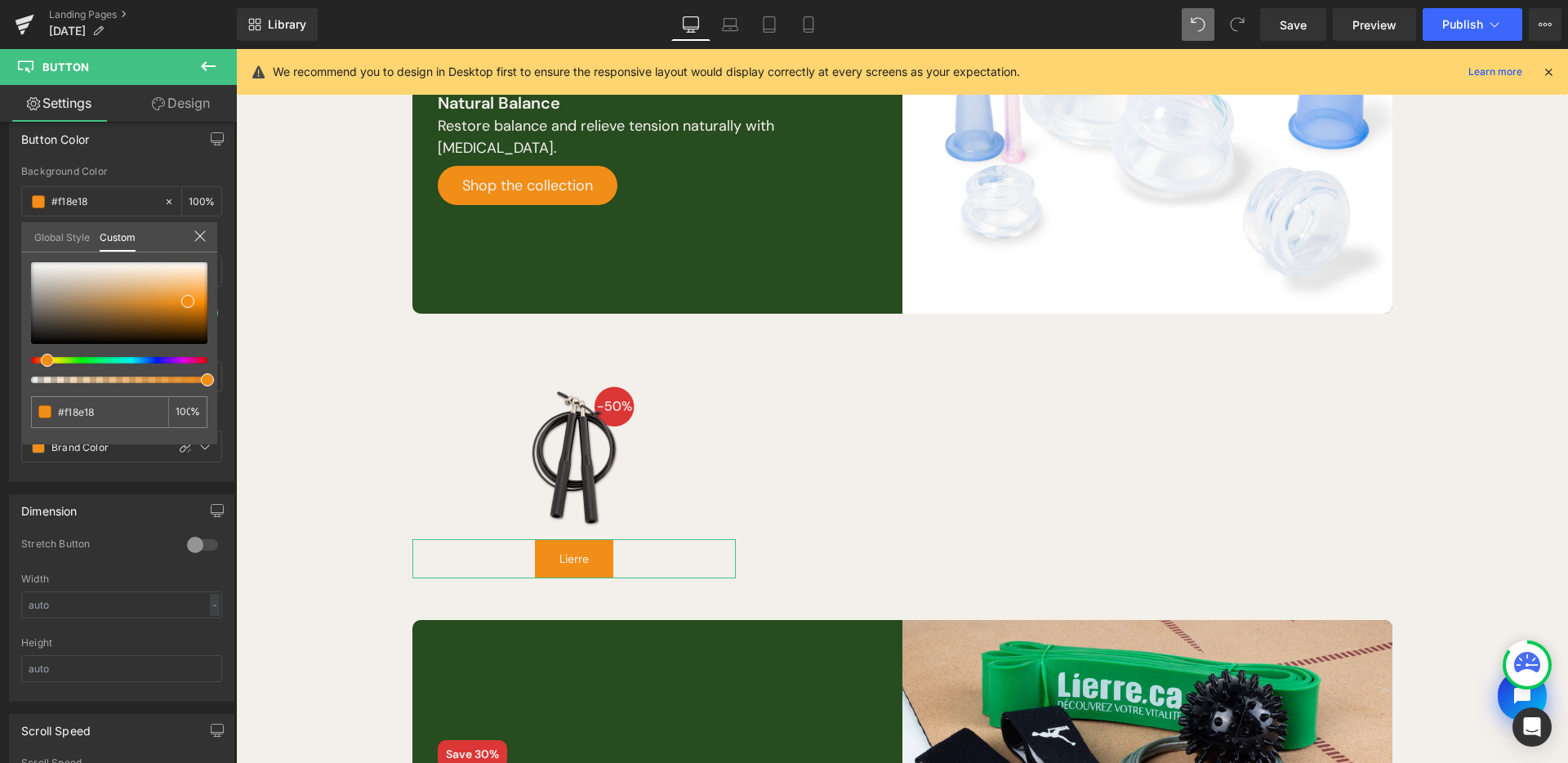
click at [202, 242] on icon at bounding box center [199, 236] width 13 height 13
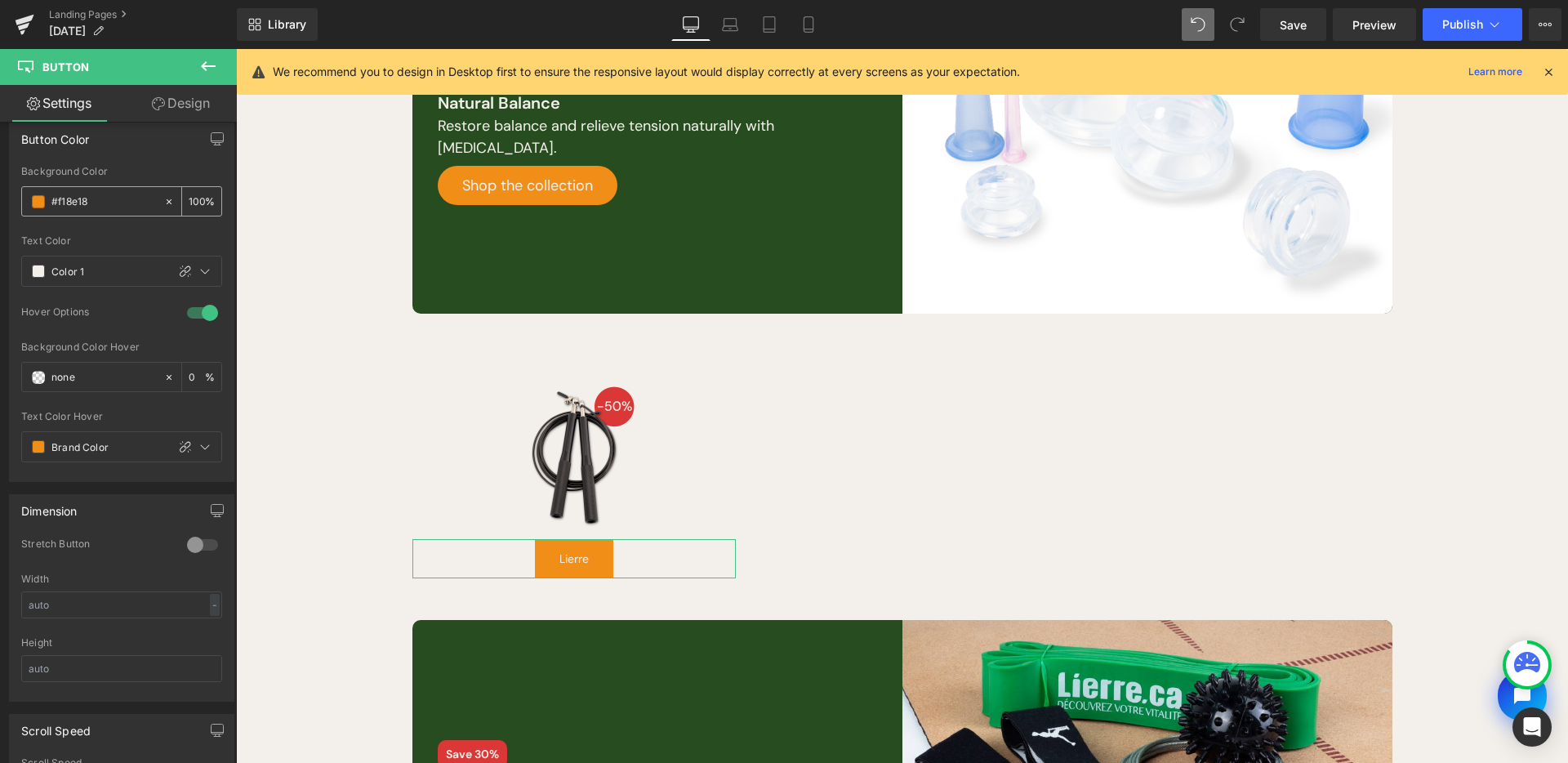
click at [163, 207] on div at bounding box center [172, 201] width 19 height 29
click at [163, 204] on icon at bounding box center [169, 202] width 12 height 12
click at [35, 272] on span at bounding box center [38, 271] width 13 height 13
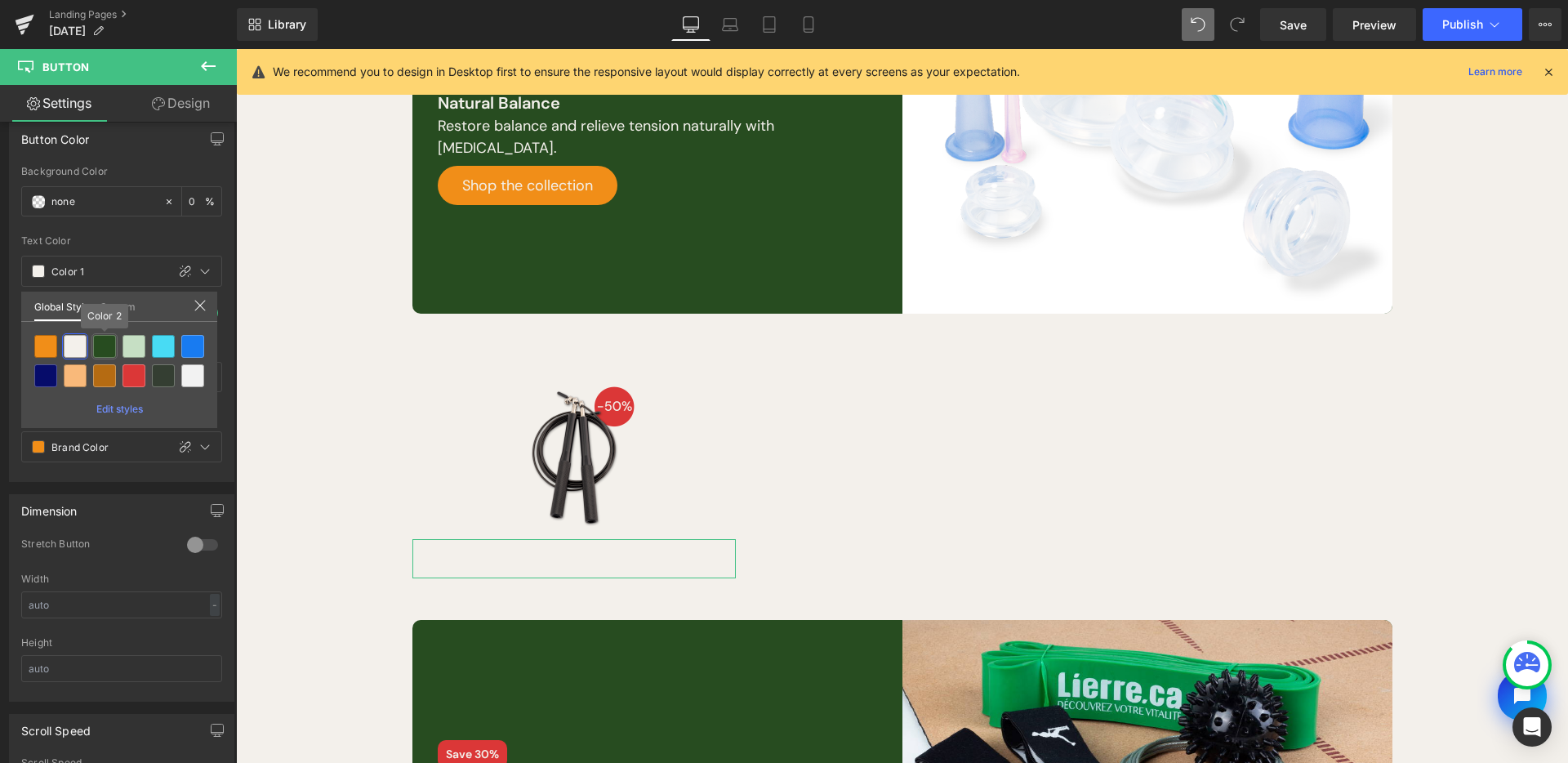
drag, startPoint x: 109, startPoint y: 341, endPoint x: 4, endPoint y: 332, distance: 105.4
click at [109, 341] on div at bounding box center [104, 346] width 23 height 23
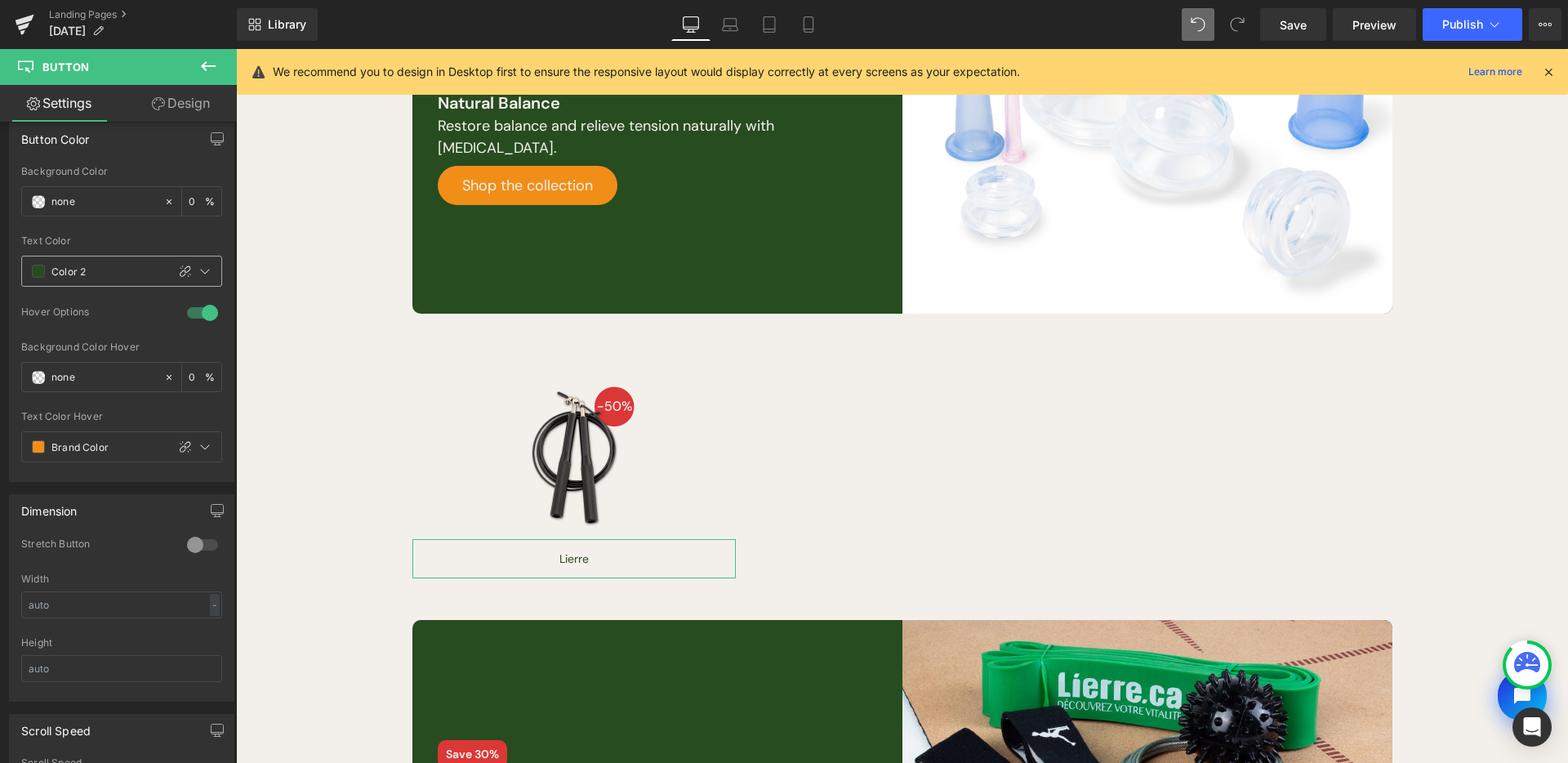
click at [33, 258] on div "Color 2" at bounding box center [93, 272] width 144 height 30
click at [37, 265] on span at bounding box center [38, 271] width 13 height 13
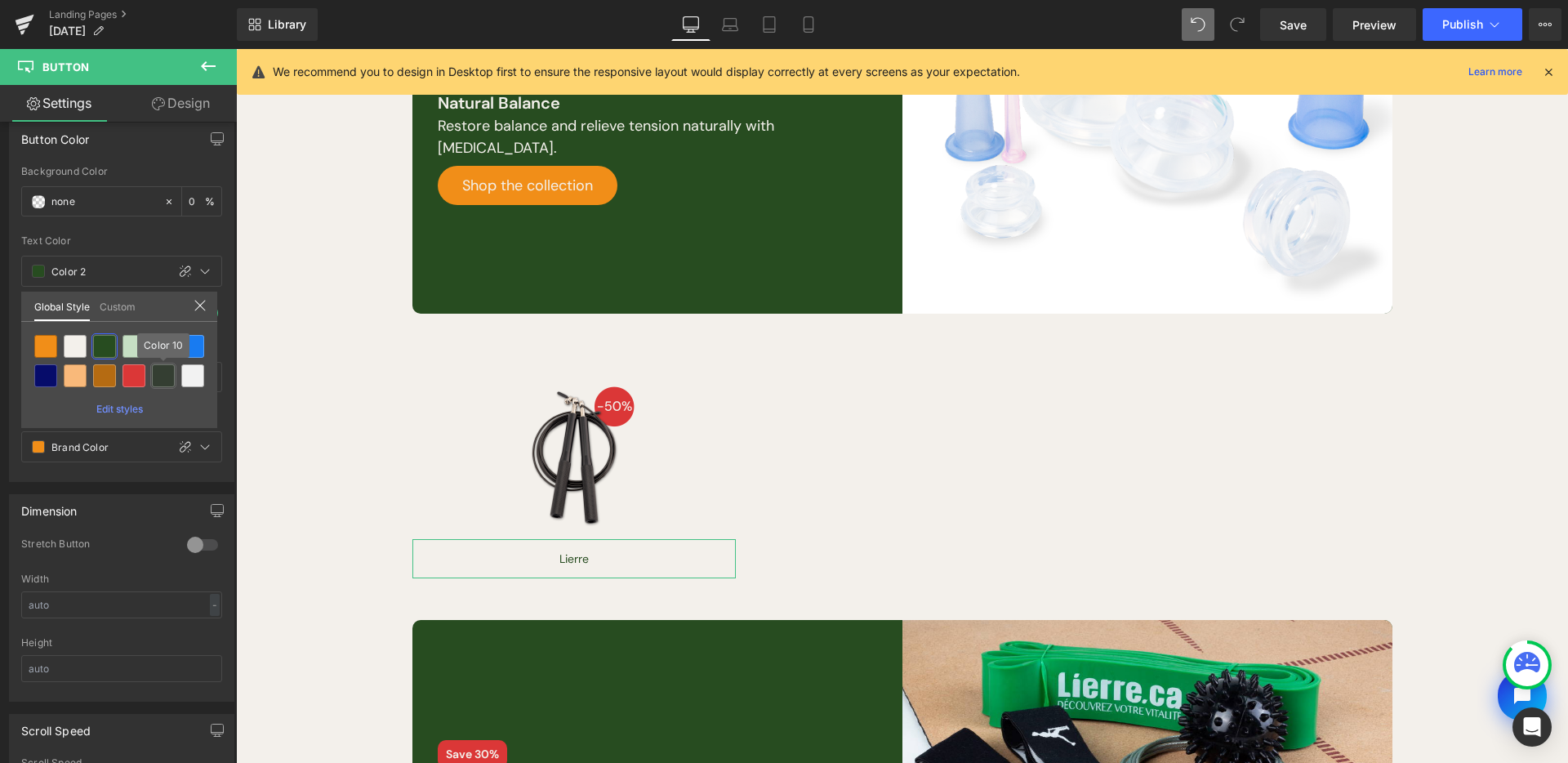
click at [171, 379] on div at bounding box center [162, 376] width 23 height 23
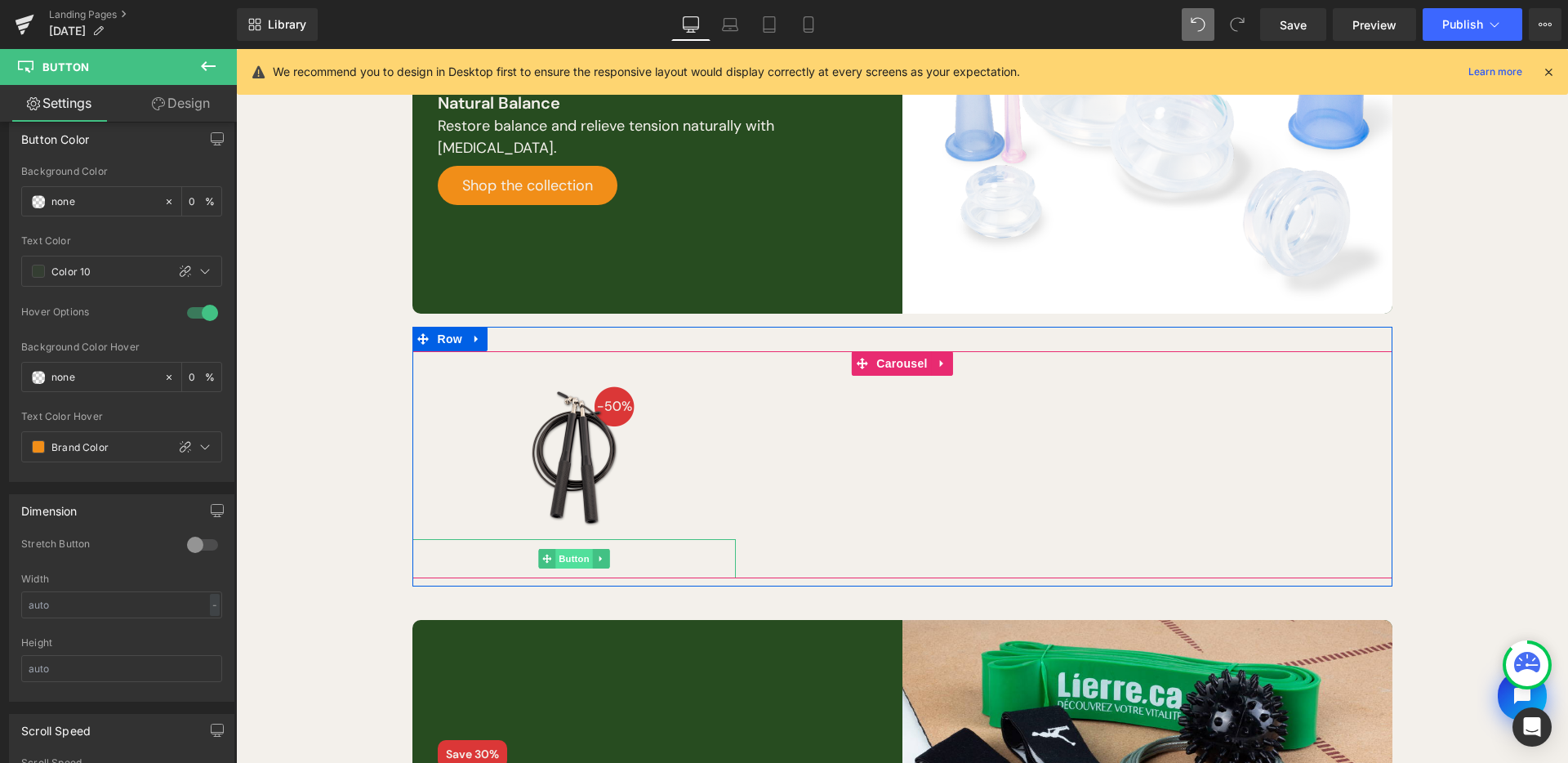
click at [571, 558] on span "Button" at bounding box center [575, 559] width 38 height 20
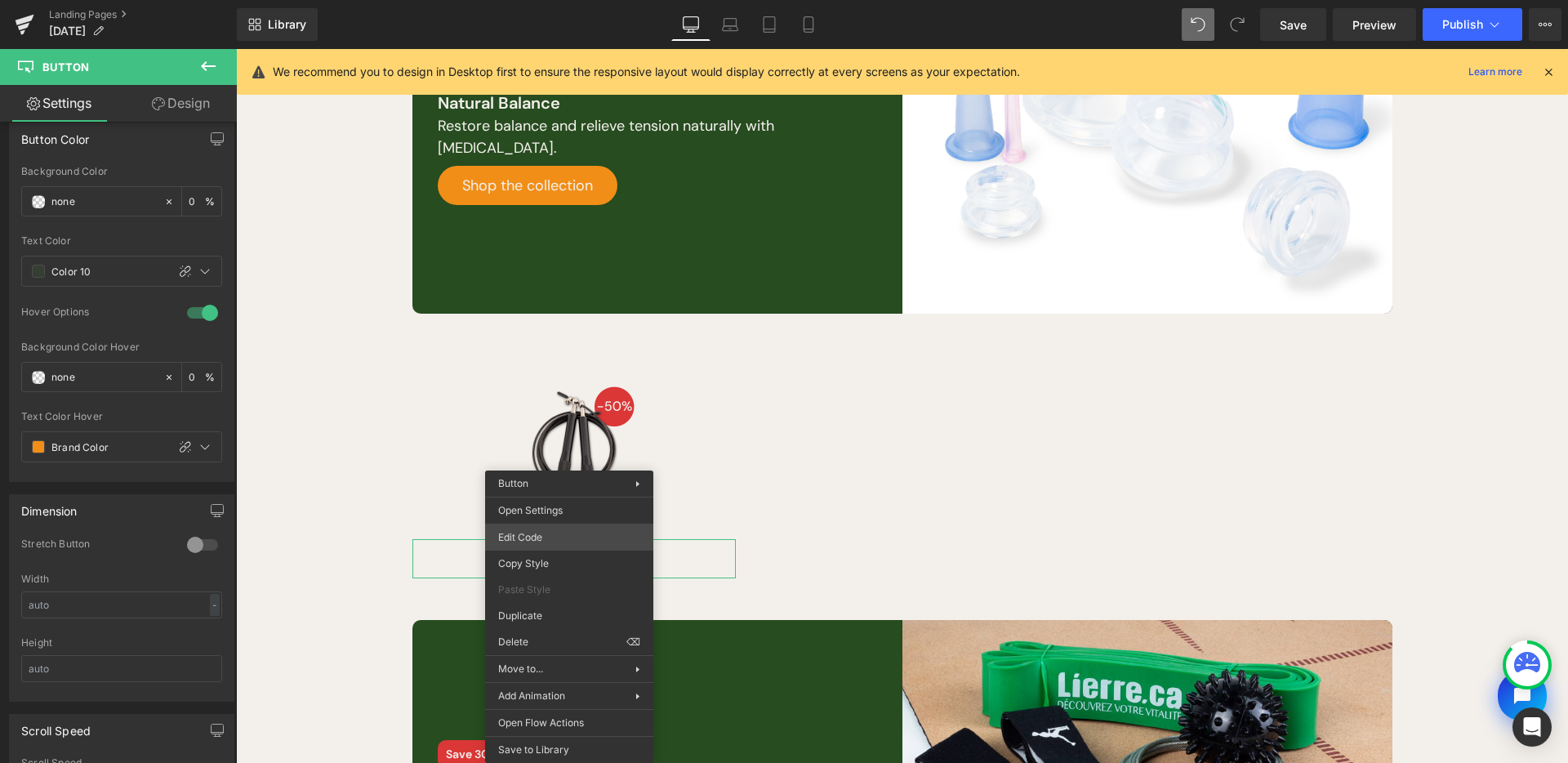
click at [571, 0] on div "Button You are previewing how the Page Preset 2 will restyle your page. You can…" at bounding box center [784, 0] width 1568 height 0
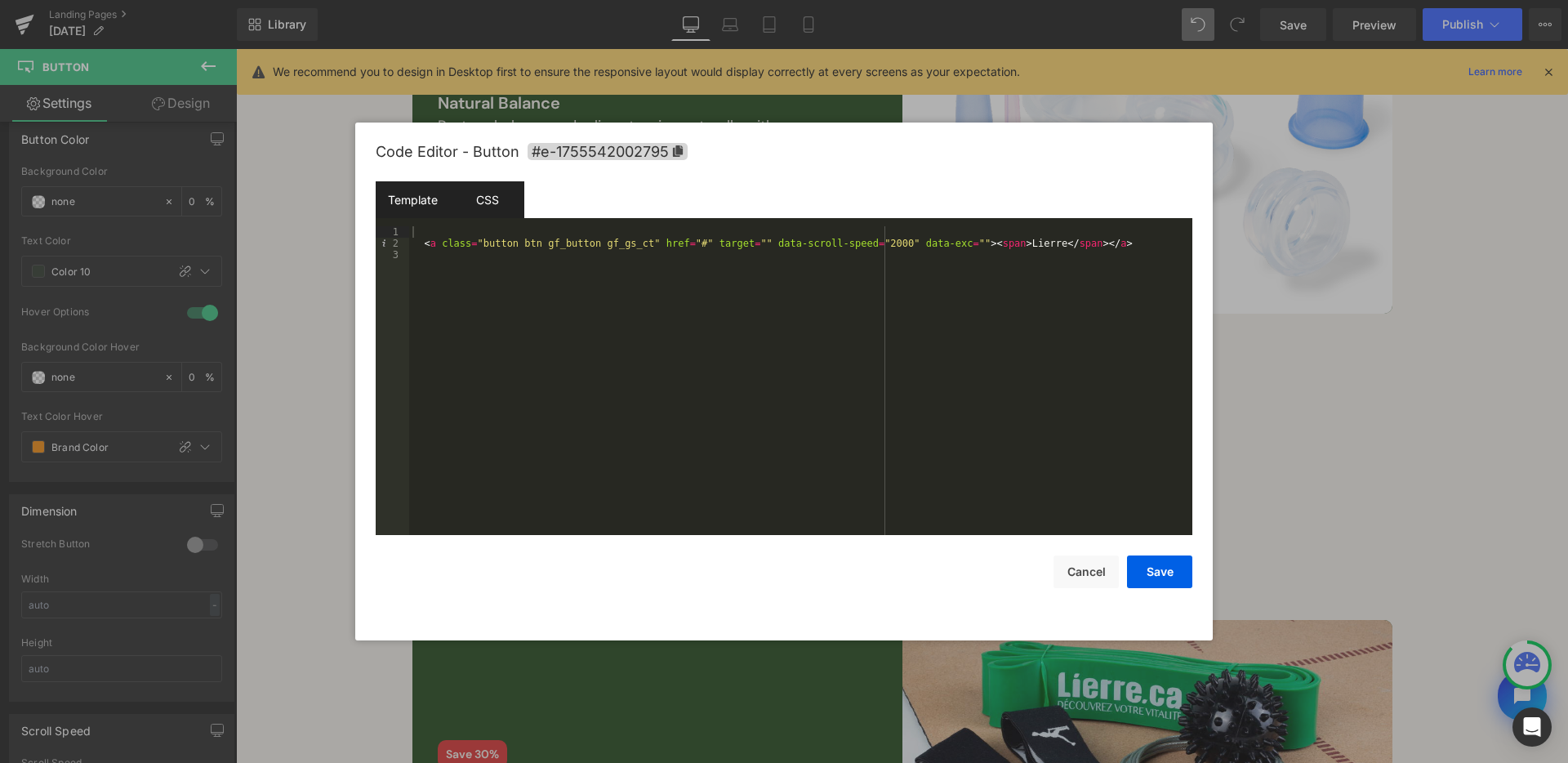
click at [494, 205] on div "CSS" at bounding box center [486, 199] width 74 height 37
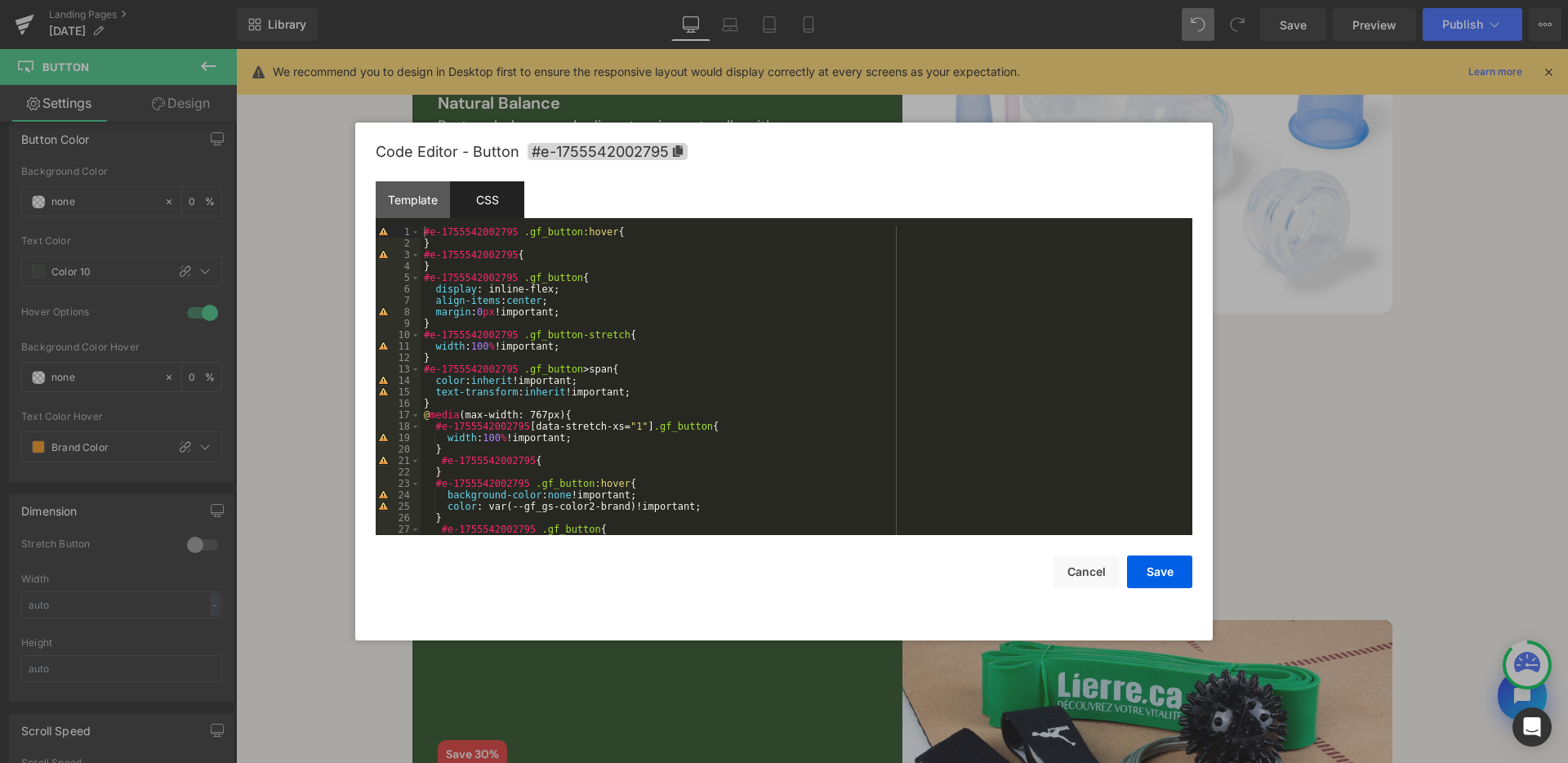
click at [641, 397] on div "#e-1755542002795 .gf_button :hover { } #e-1755542002795 { } #e-1755542002795 .g…" at bounding box center [803, 391] width 766 height 332
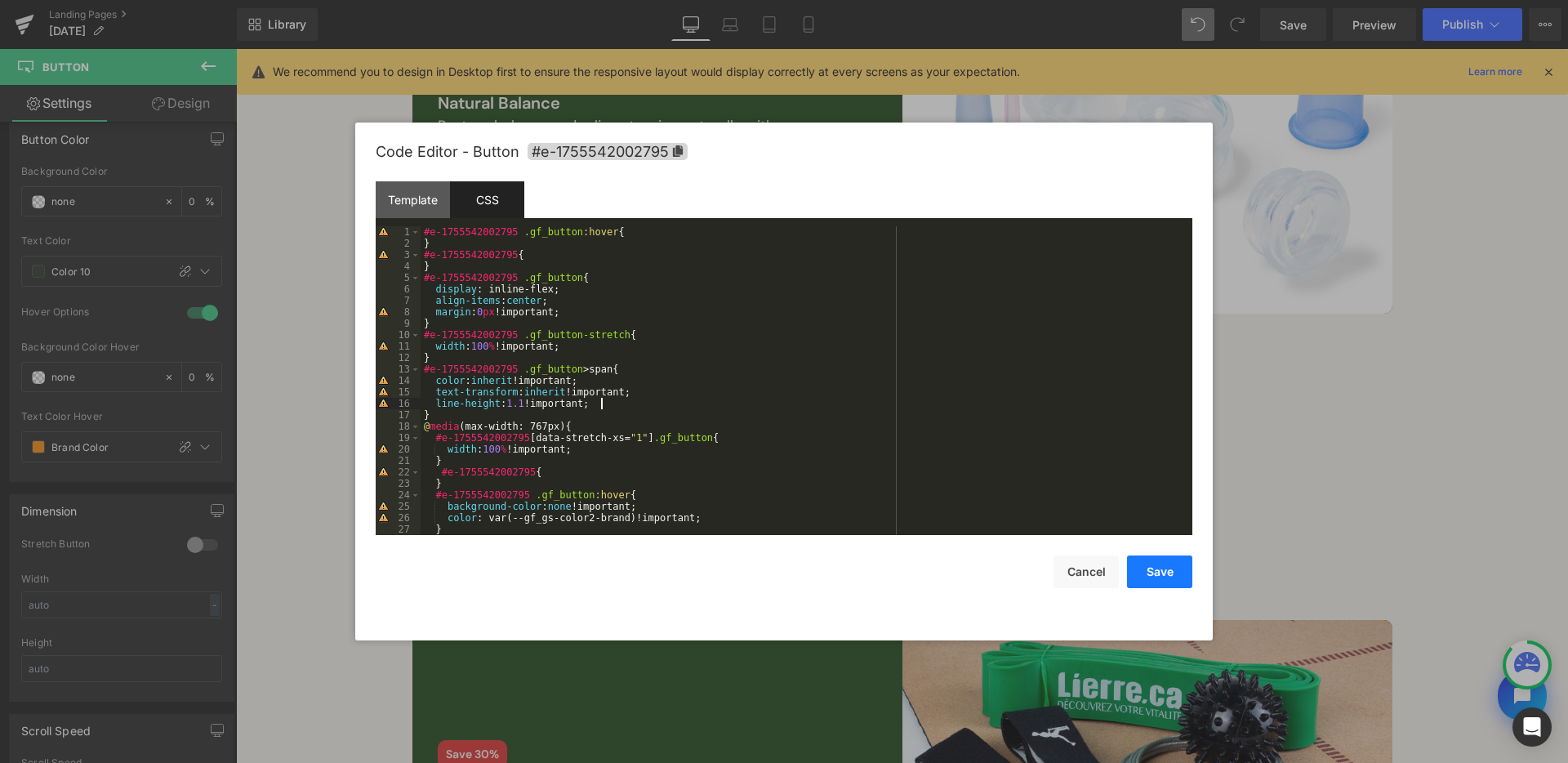
click at [1151, 566] on button "Save" at bounding box center [1160, 572] width 65 height 33
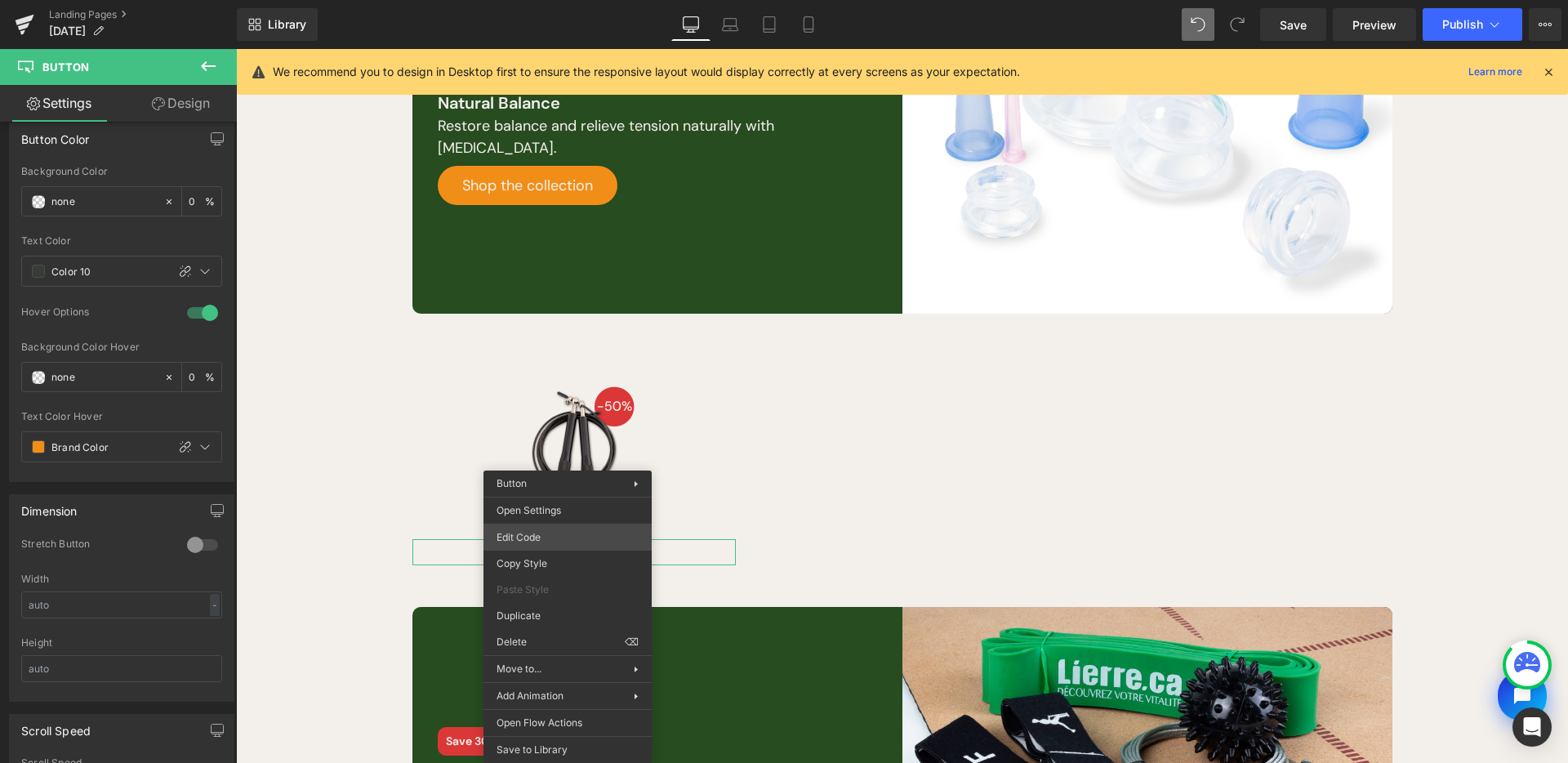
click at [589, 0] on div "Button You are previewing how the Page Preset 2 will restyle your page. You can…" at bounding box center [784, 0] width 1568 height 0
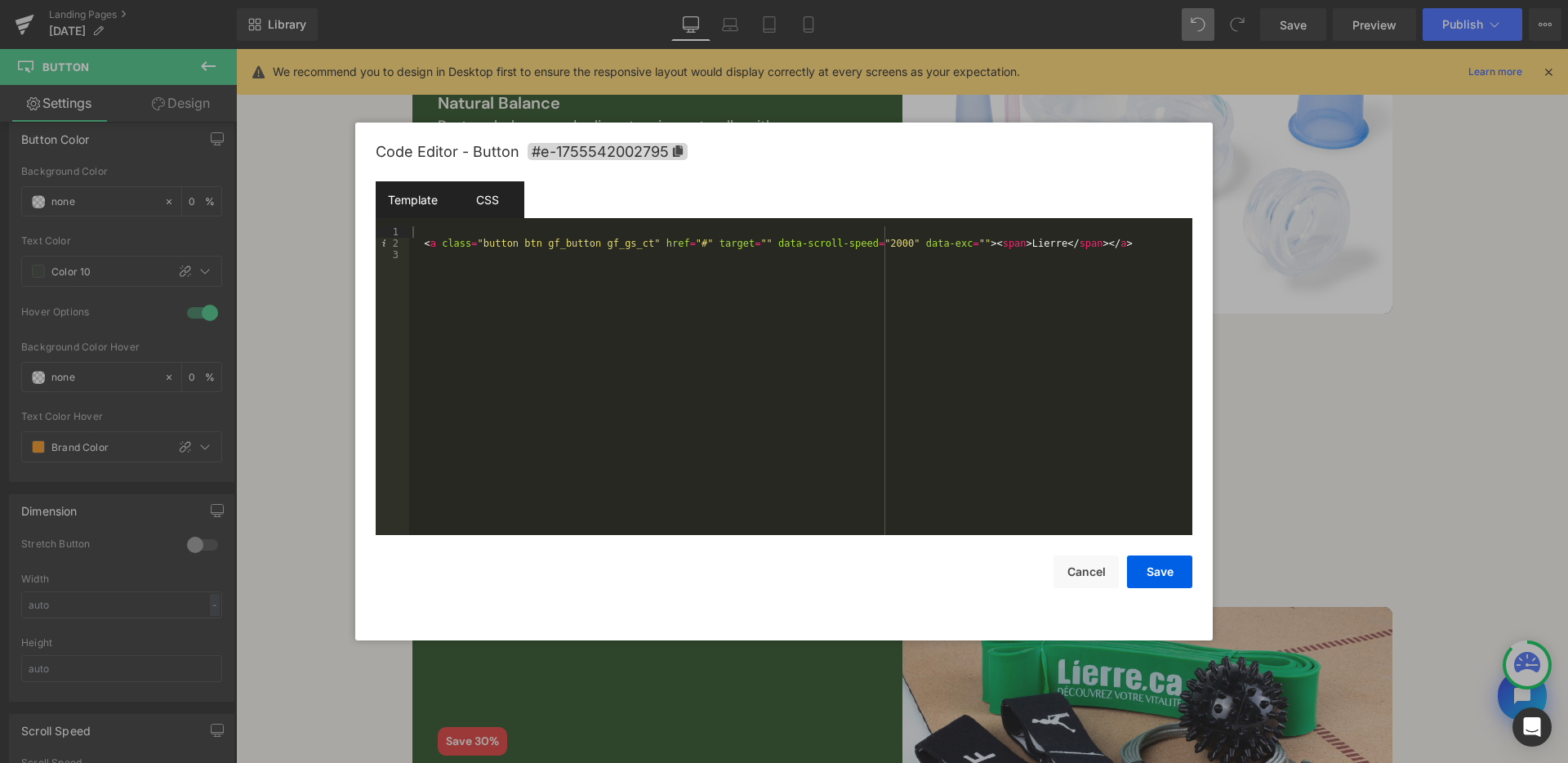
click at [490, 201] on div "CSS" at bounding box center [486, 199] width 74 height 37
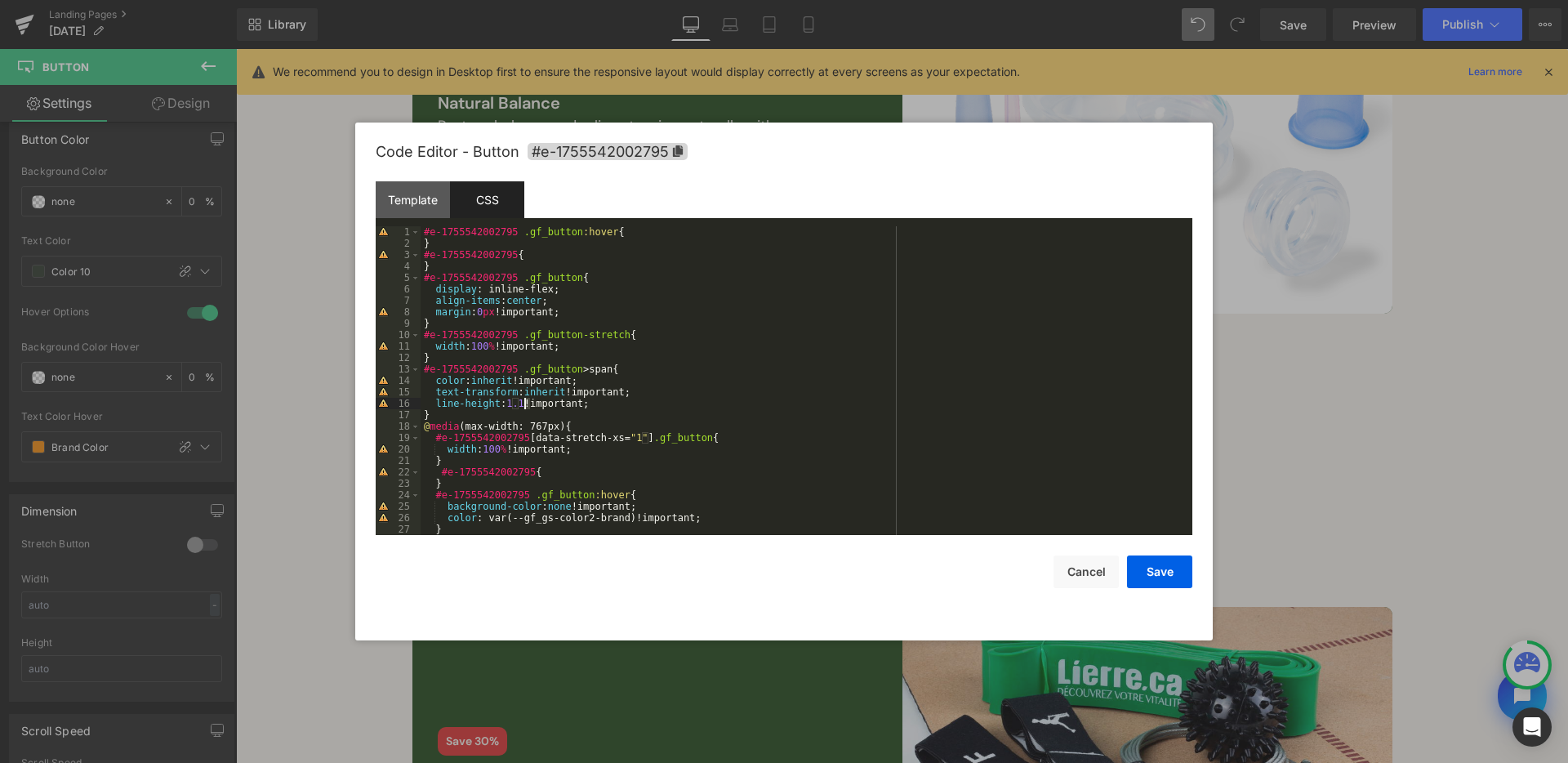
click at [525, 405] on div "#e-1755542002795 .gf_button :hover { } #e-1755542002795 { } #e-1755542002795 .g…" at bounding box center [803, 391] width 766 height 332
click at [1162, 577] on button "Save" at bounding box center [1160, 572] width 65 height 33
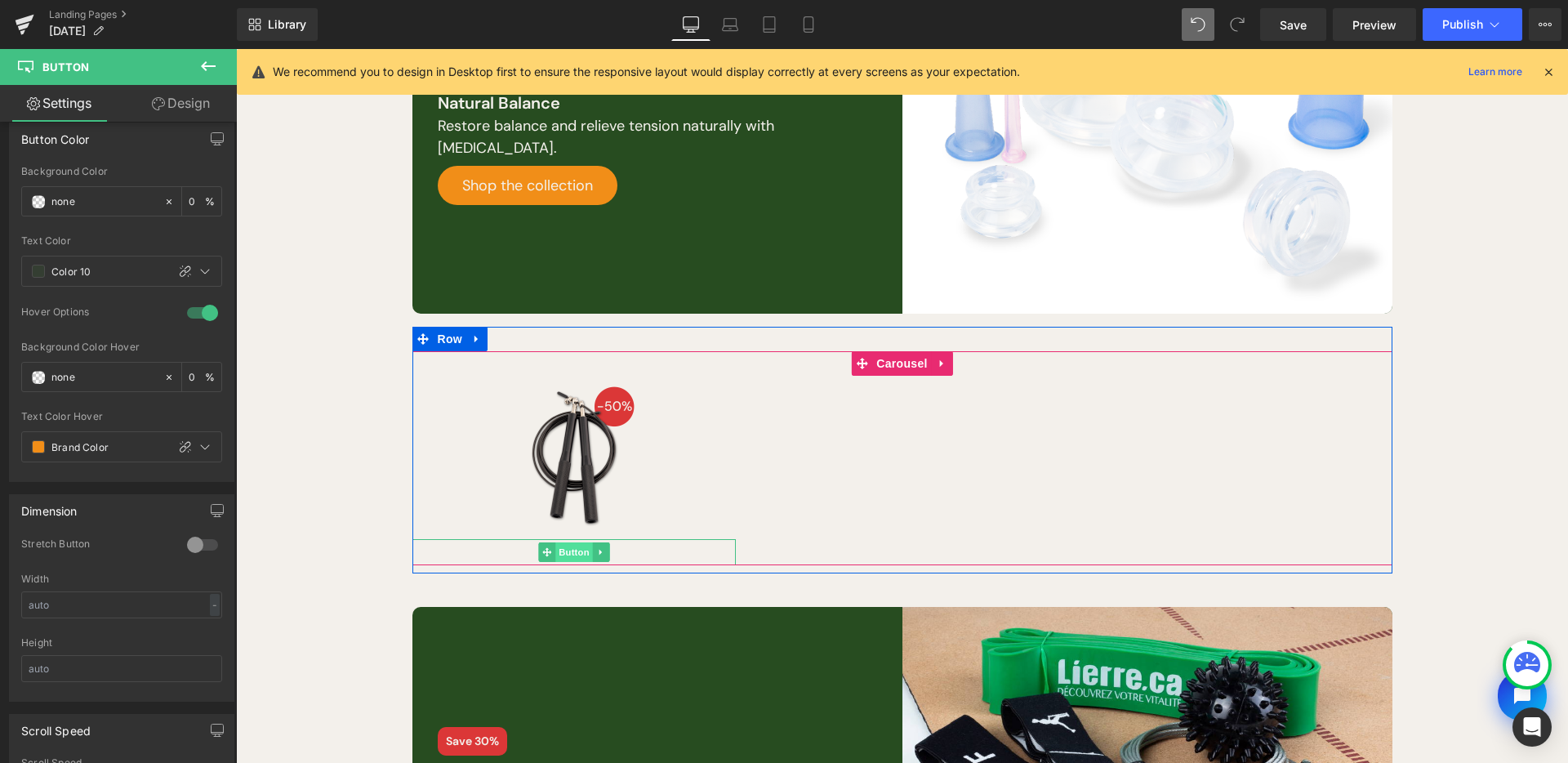
click at [577, 553] on span "Button" at bounding box center [575, 553] width 38 height 20
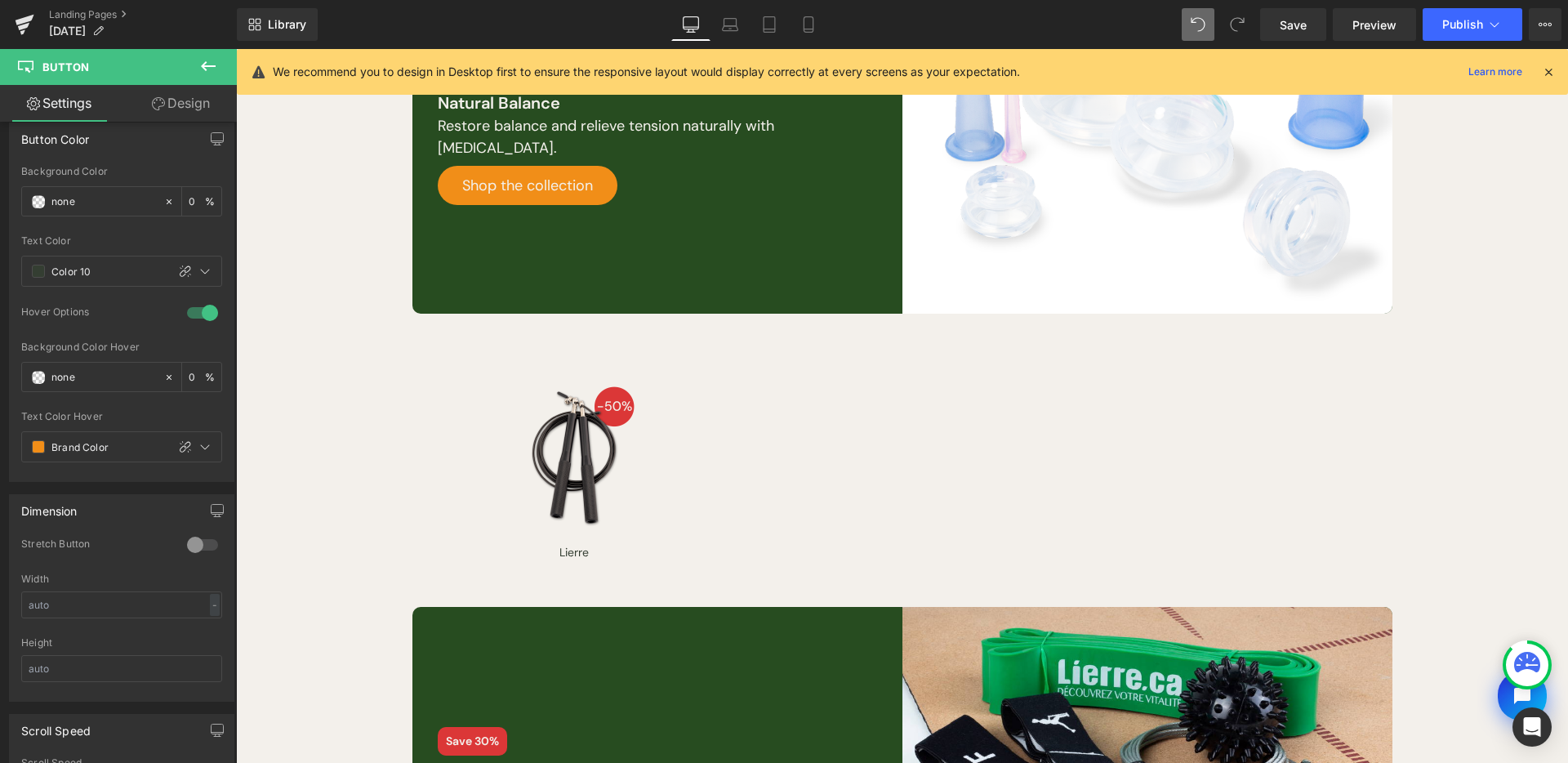
click at [197, 77] on button at bounding box center [208, 66] width 57 height 36
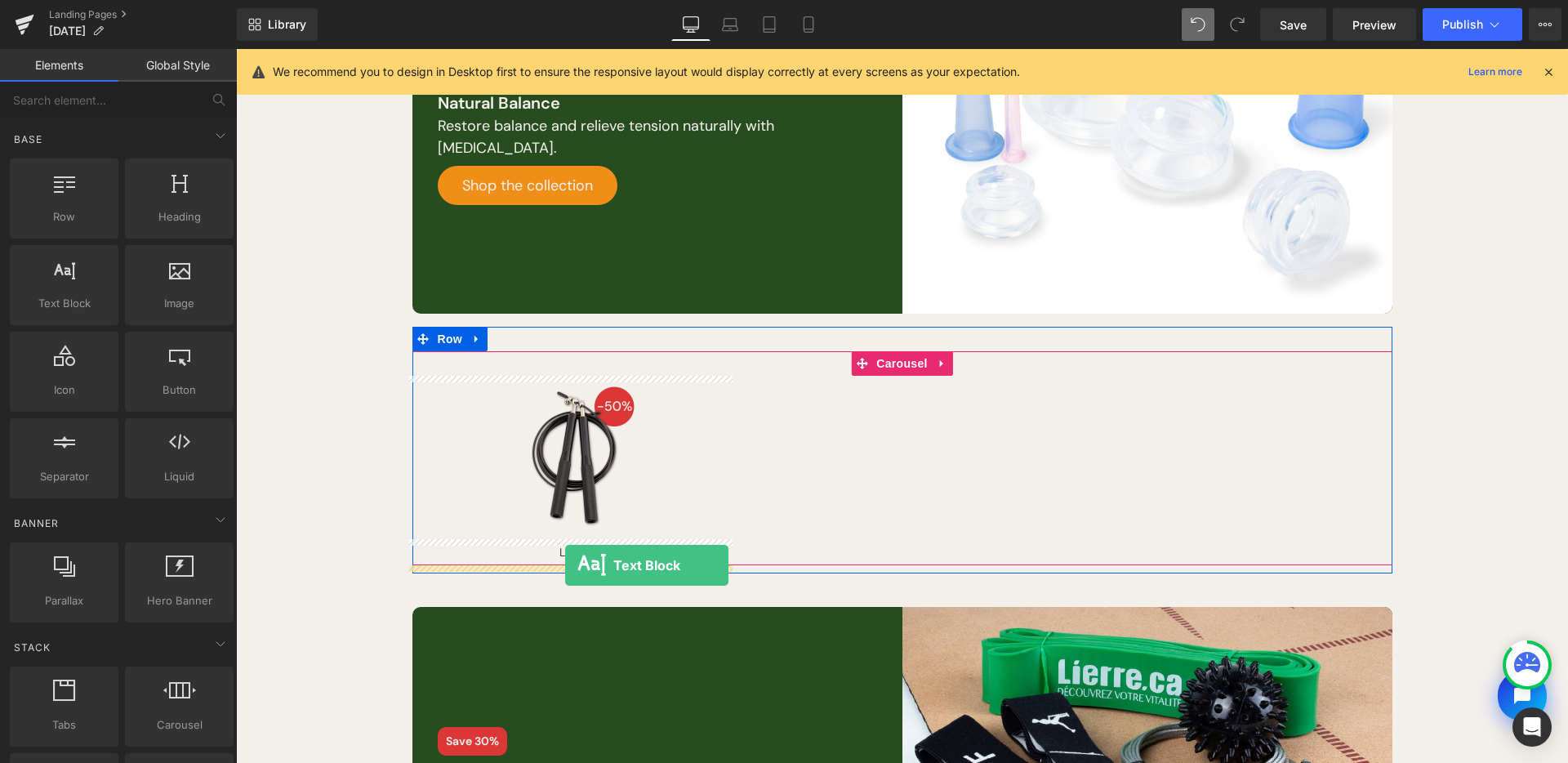
drag, startPoint x: 299, startPoint y: 357, endPoint x: 566, endPoint y: 566, distance: 339.1
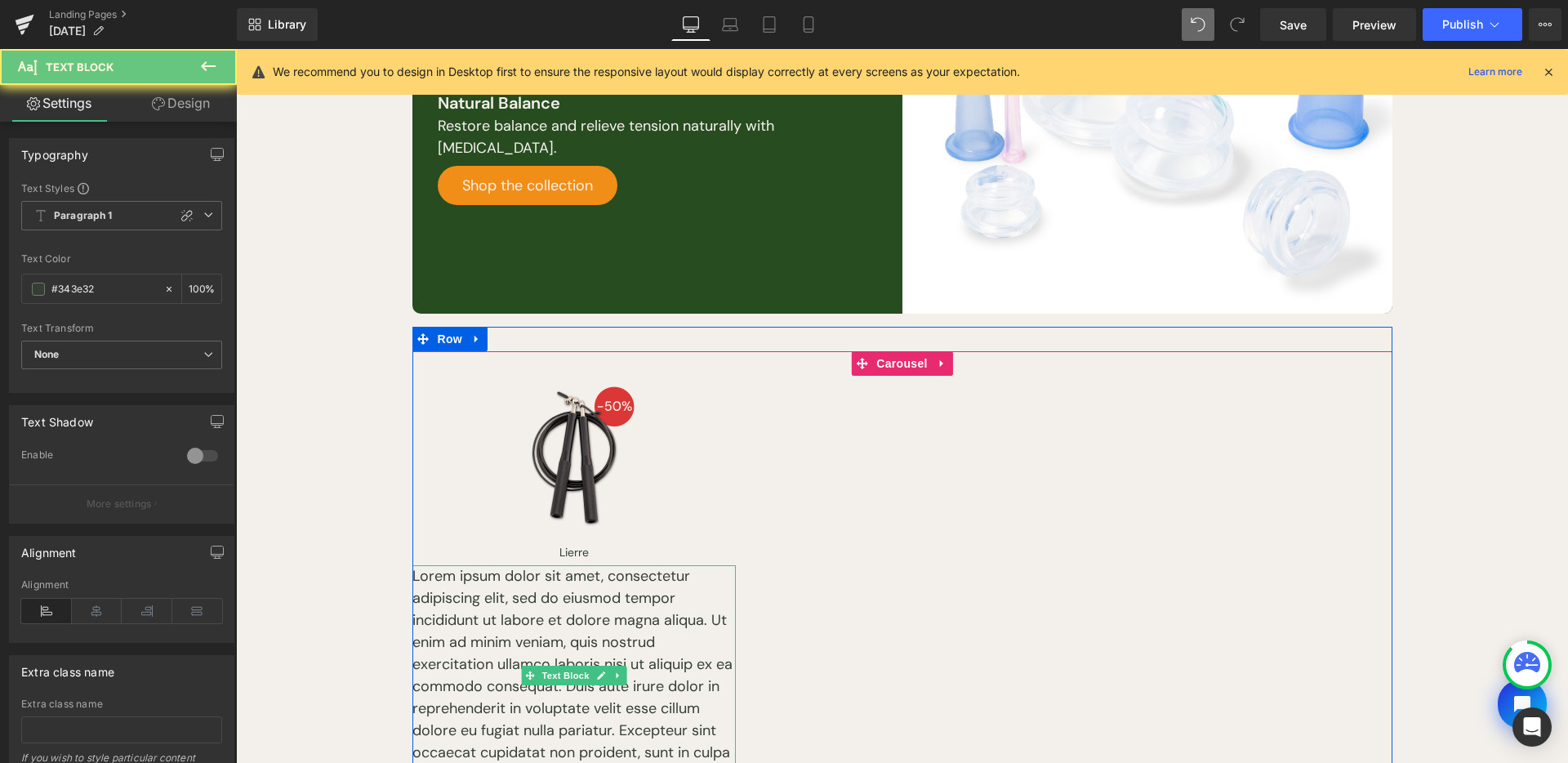
click at [612, 612] on p "Lorem ipsum dolor sit amet, consectetur adipiscing elit, sed do eiusmod tempor …" at bounding box center [574, 676] width 324 height 221
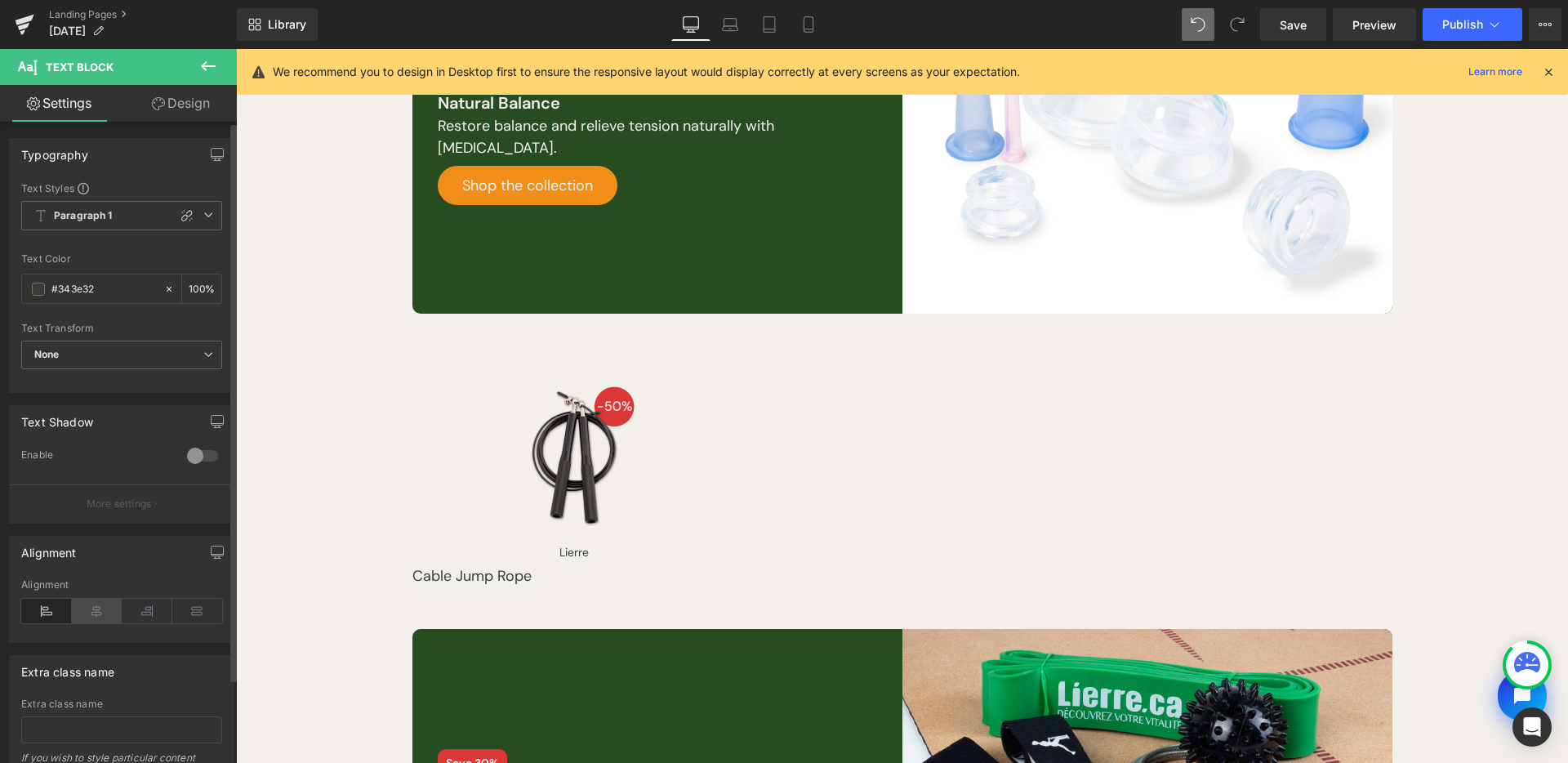
click at [97, 607] on icon at bounding box center [97, 610] width 51 height 25
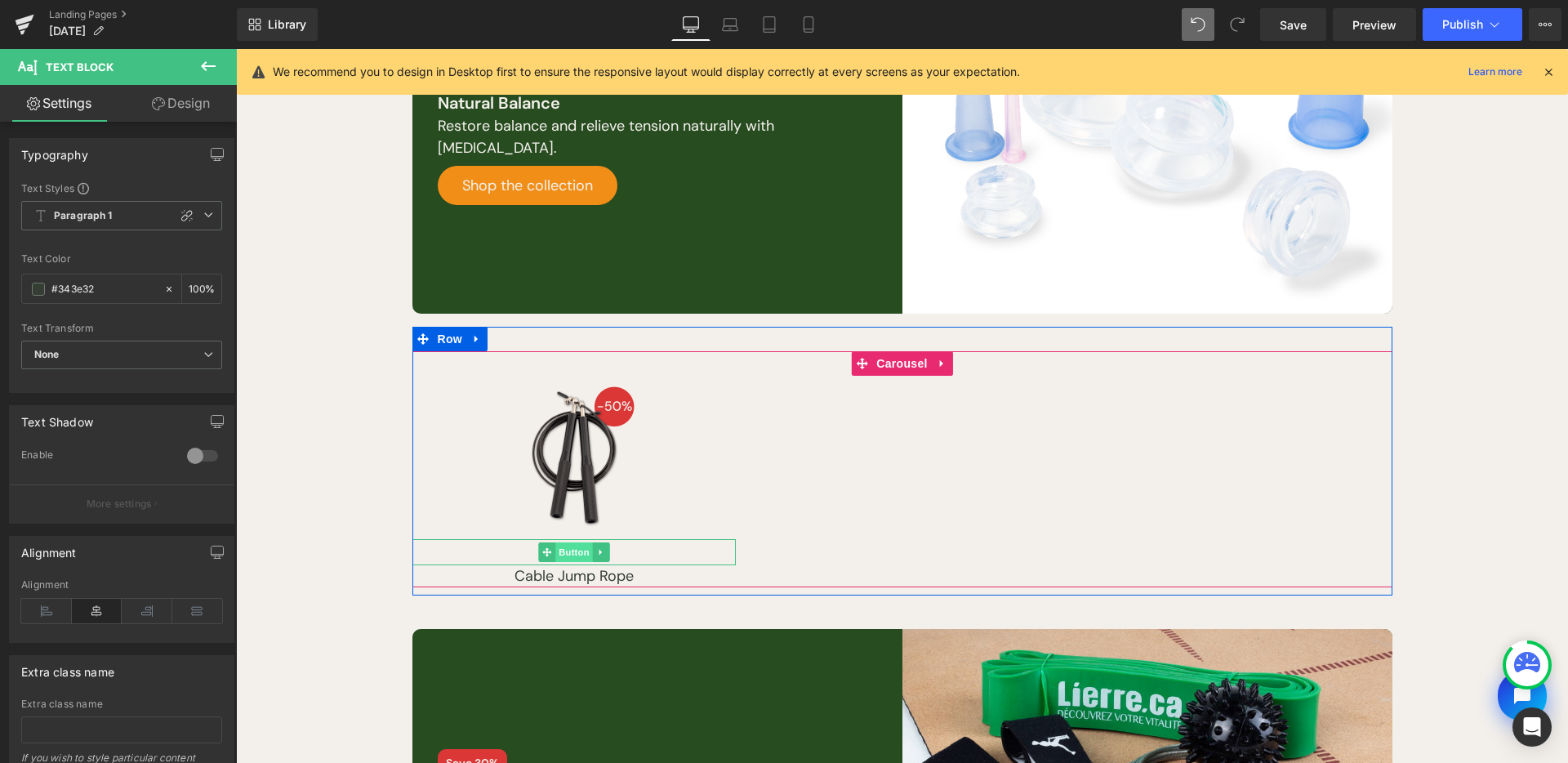
click at [575, 543] on span "Button" at bounding box center [575, 553] width 38 height 20
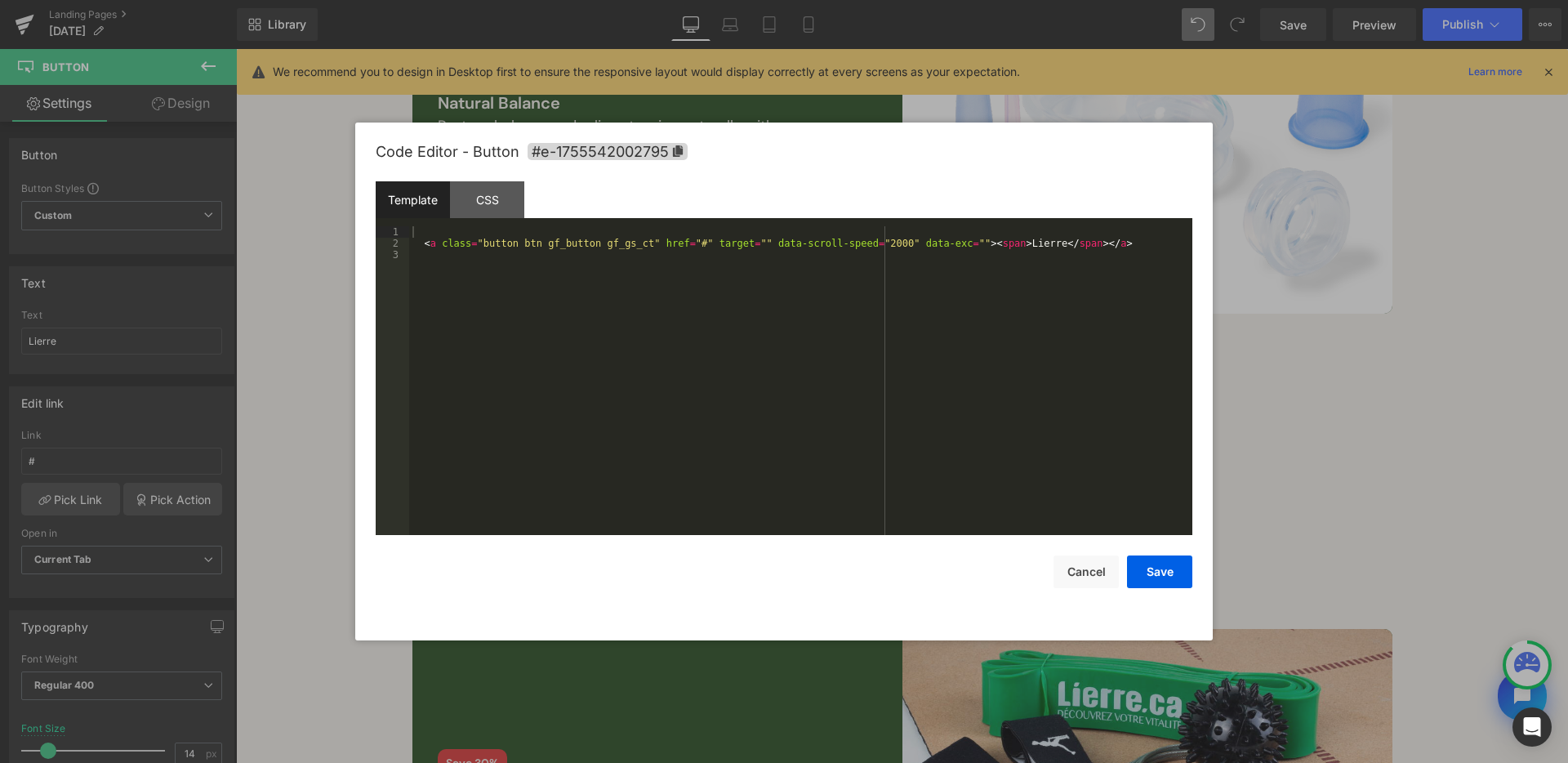
click at [577, 0] on div "Button You are previewing how the Page Preset 2 will restyle your page. You can…" at bounding box center [784, 0] width 1568 height 0
click at [485, 185] on div "CSS" at bounding box center [486, 199] width 74 height 37
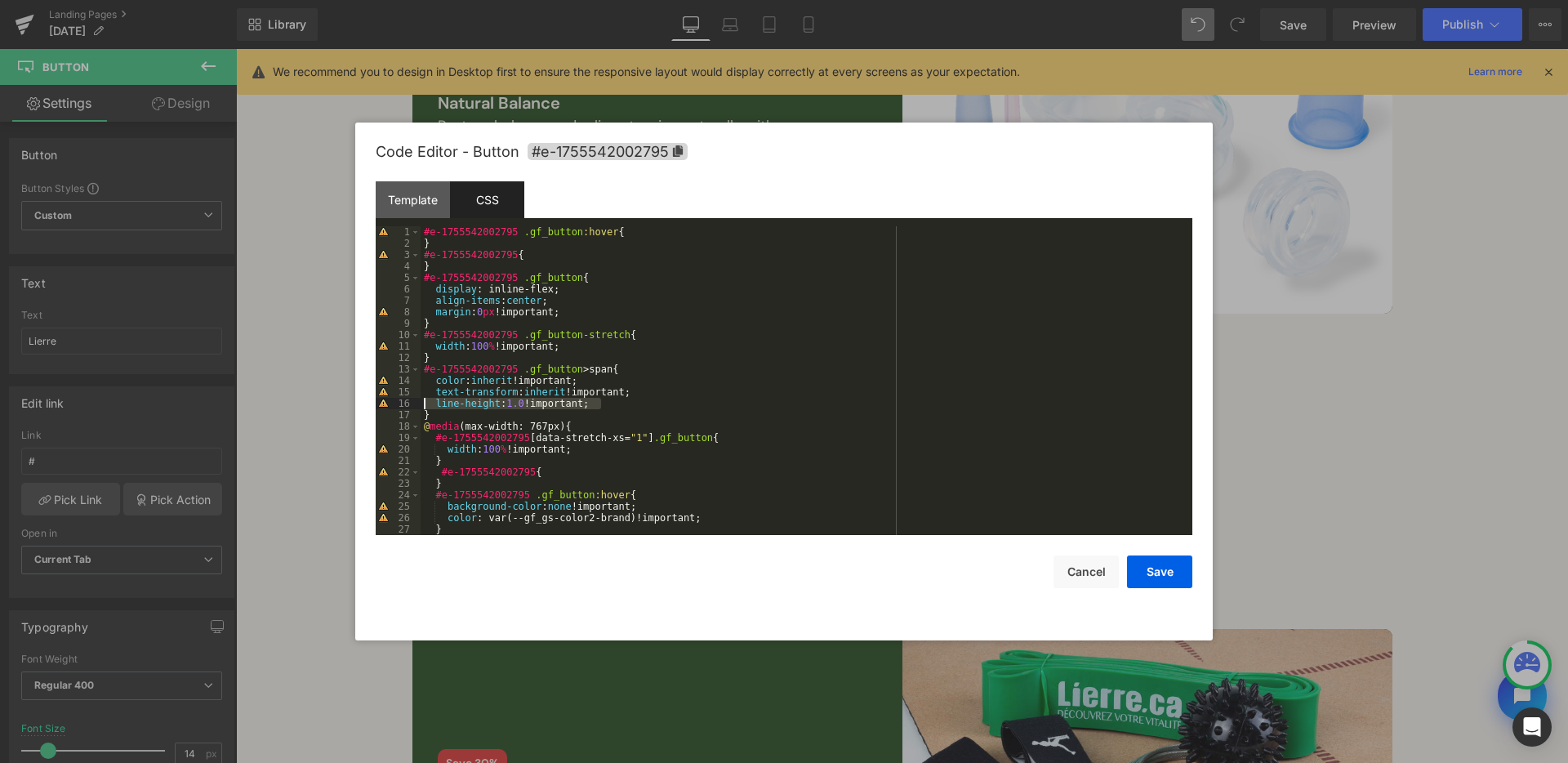
drag, startPoint x: 603, startPoint y: 405, endPoint x: 431, endPoint y: 404, distance: 172.0
click at [431, 404] on div "#e-1755542002795 .gf_button :hover { } #e-1755542002795 { } #e-1755542002795 .g…" at bounding box center [803, 391] width 766 height 332
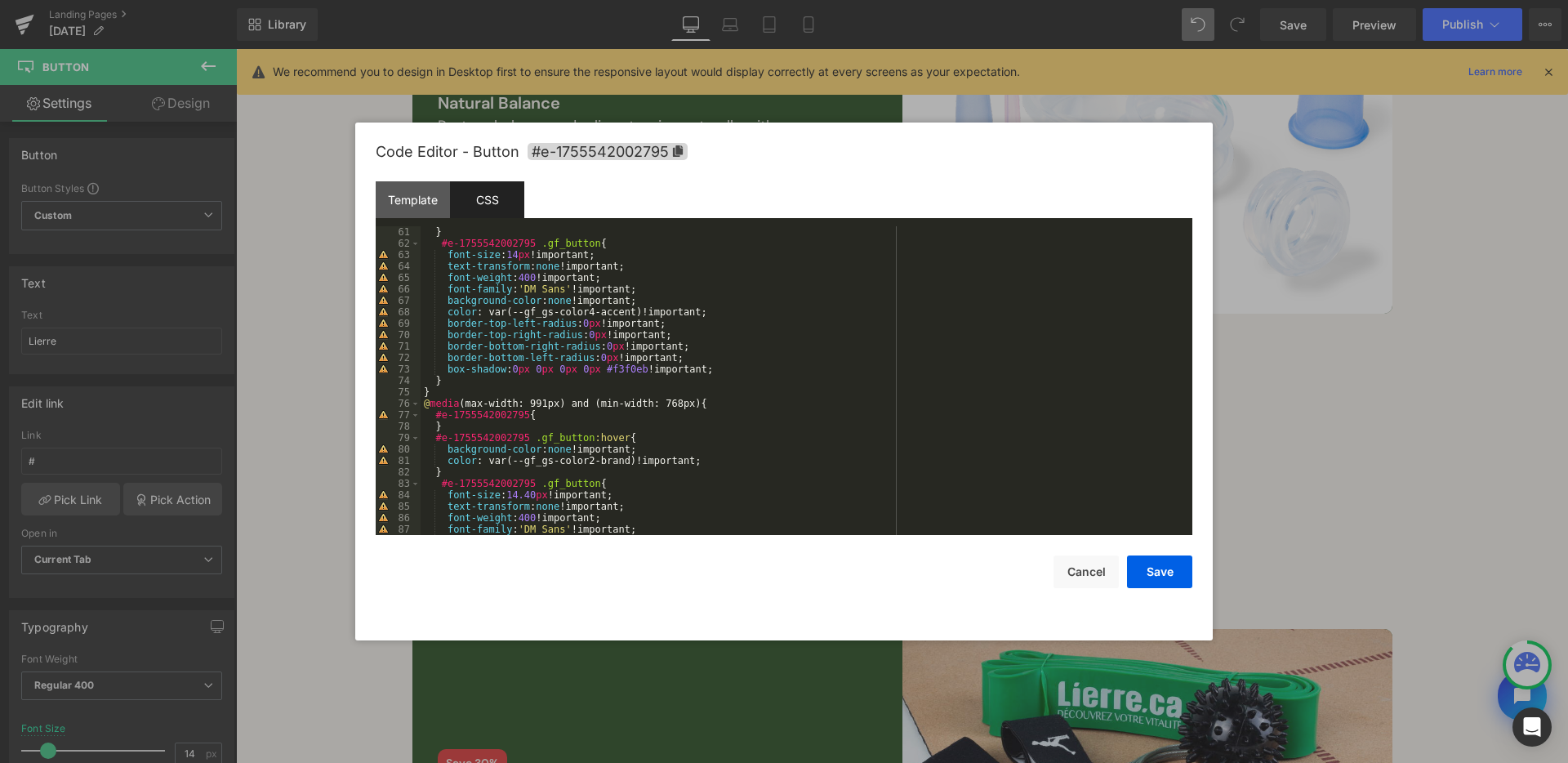
scroll to position [637, 0]
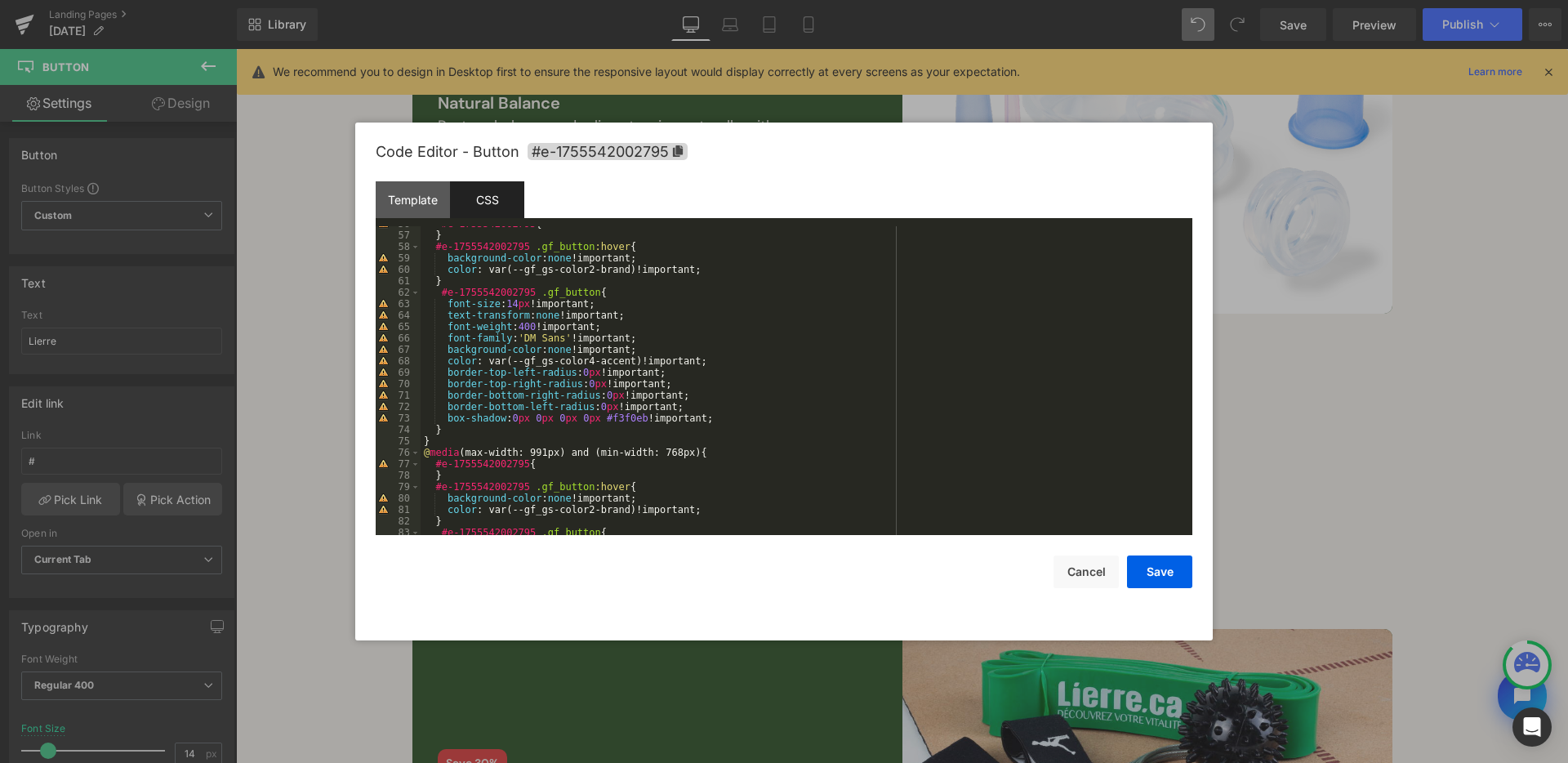
click at [652, 295] on div "#e-1755542002795 { } #e-1755542002795 .gf_button :hover { background-color : no…" at bounding box center [803, 383] width 766 height 332
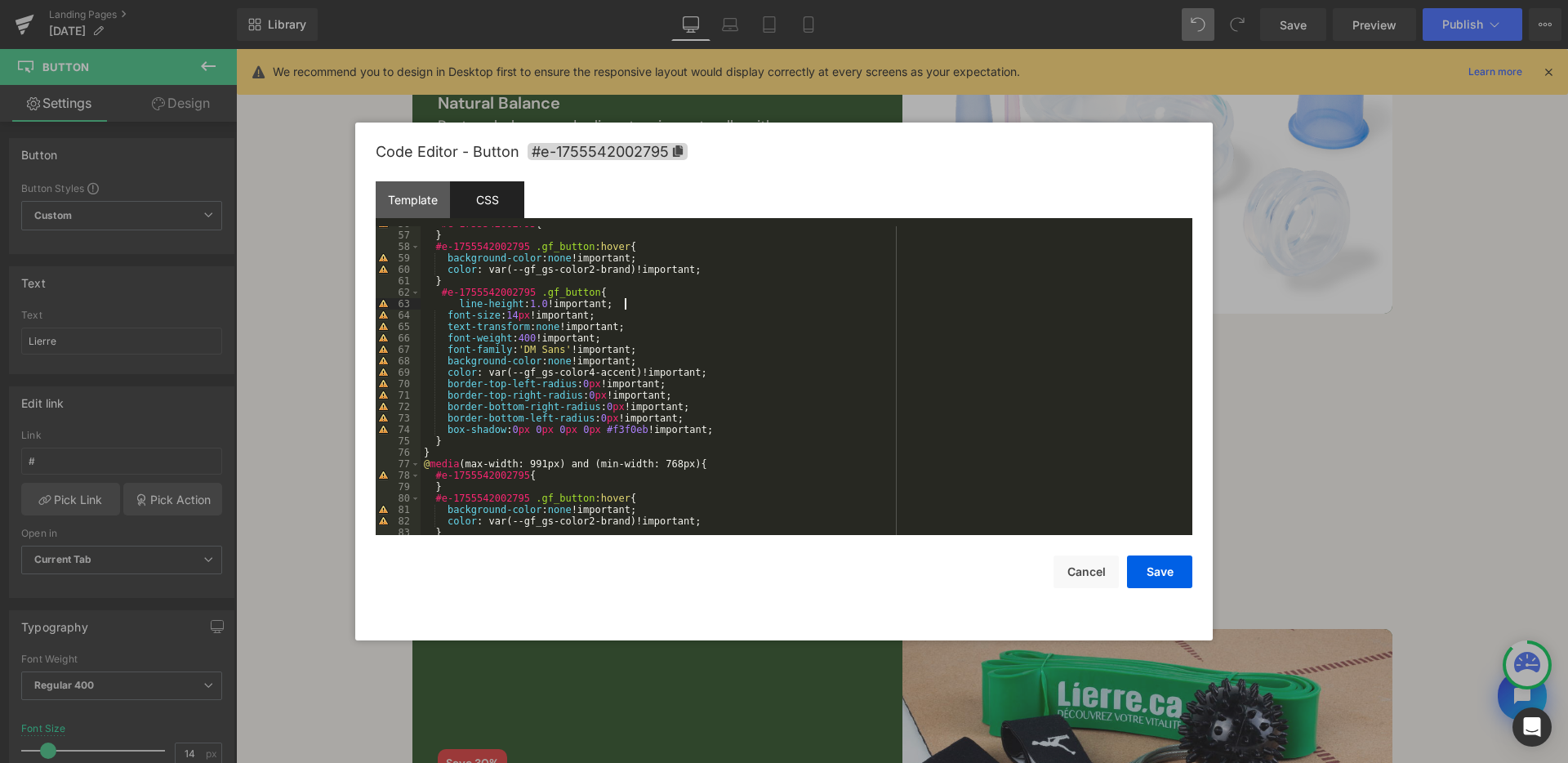
click at [457, 300] on div "#e-1755542002795 { } #e-1755542002795 .gf_button :hover { background-color : no…" at bounding box center [803, 383] width 766 height 332
click at [1183, 572] on button "Save" at bounding box center [1160, 572] width 65 height 33
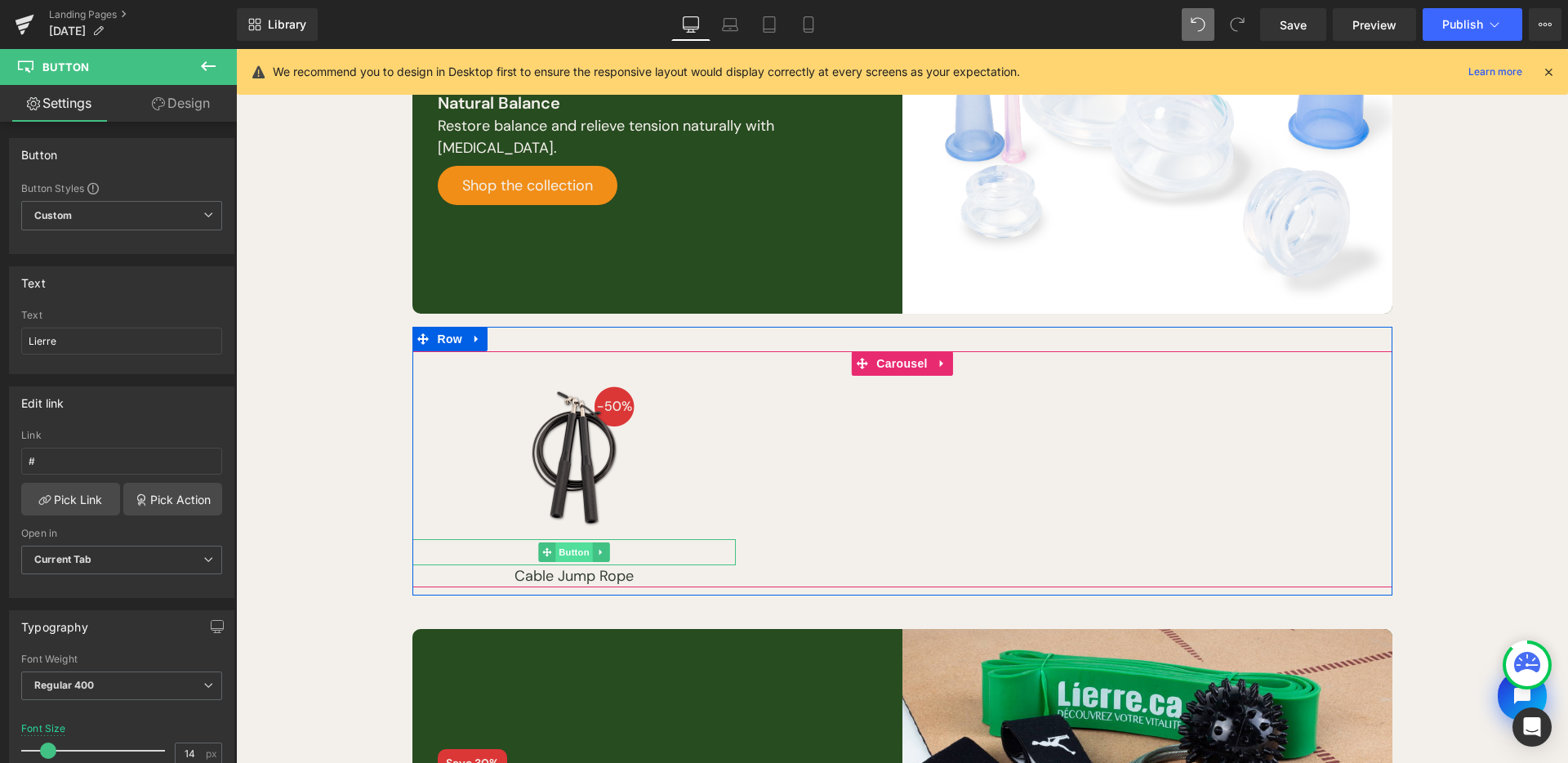
click at [566, 551] on span "Button" at bounding box center [575, 553] width 38 height 20
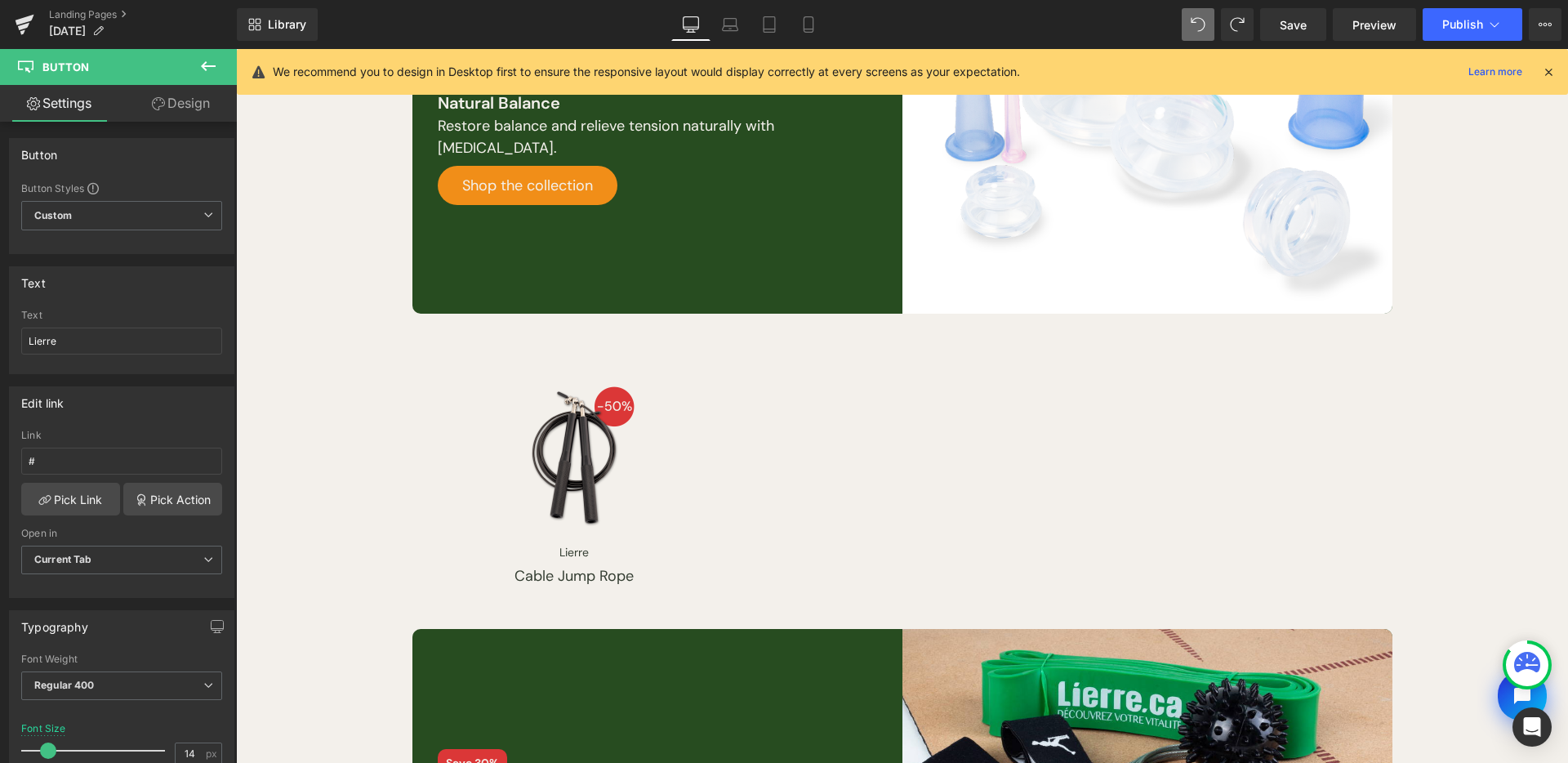
drag, startPoint x: 201, startPoint y: 65, endPoint x: 206, endPoint y: 233, distance: 168.1
click at [201, 65] on icon at bounding box center [208, 66] width 20 height 20
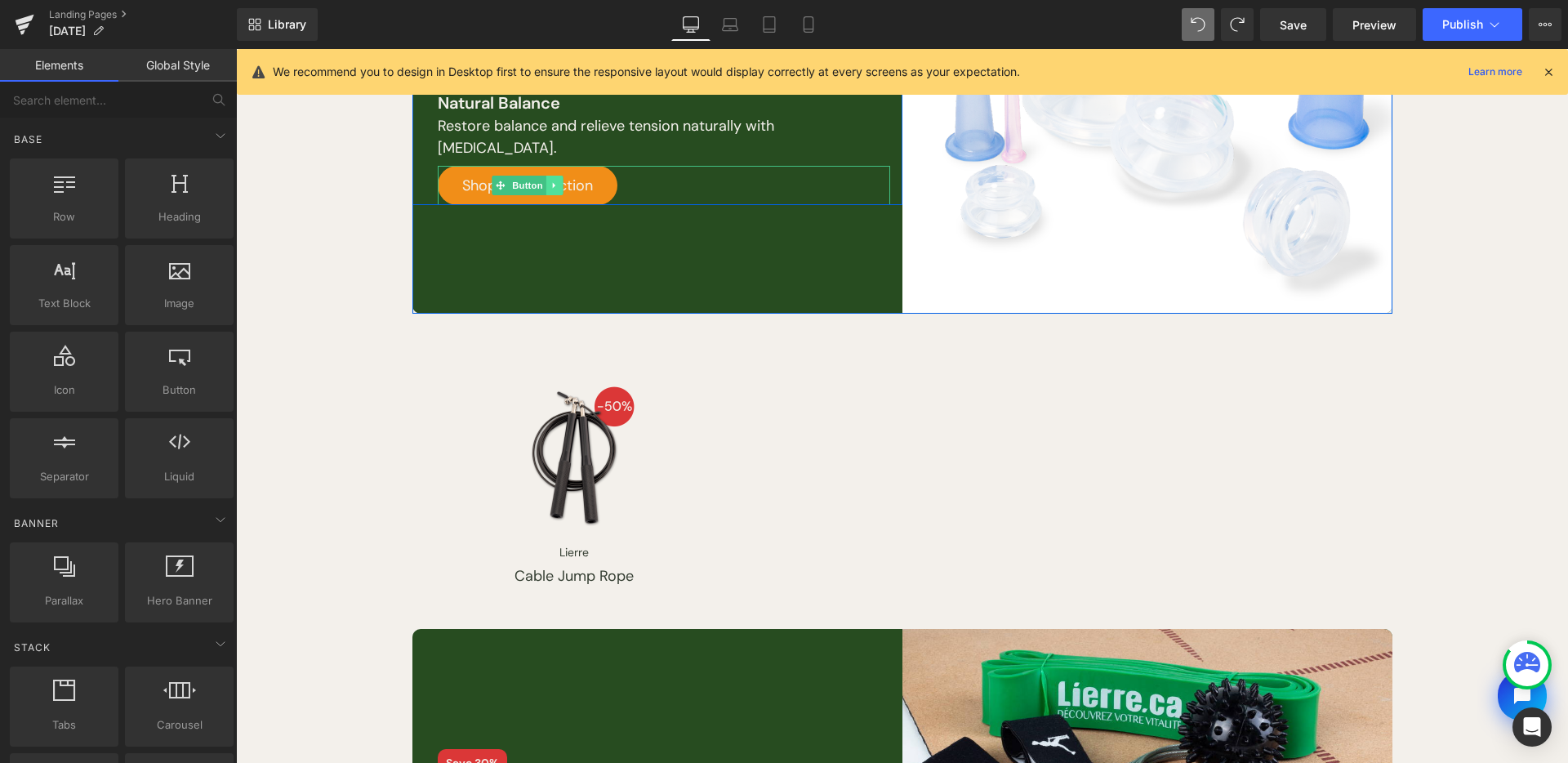
click at [551, 181] on icon at bounding box center [555, 185] width 9 height 10
click at [542, 184] on icon at bounding box center [546, 184] width 9 height 9
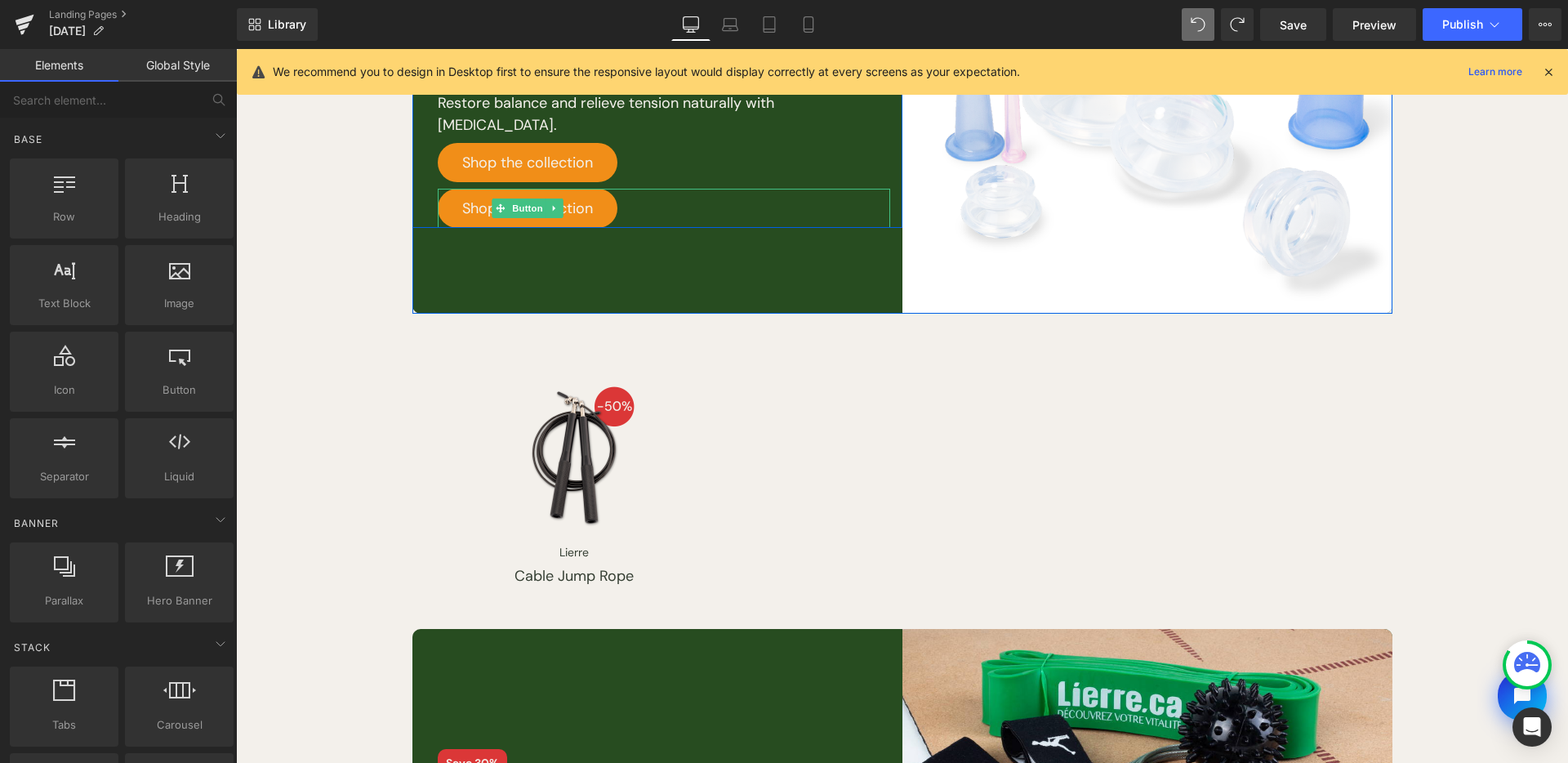
scroll to position [660, 0]
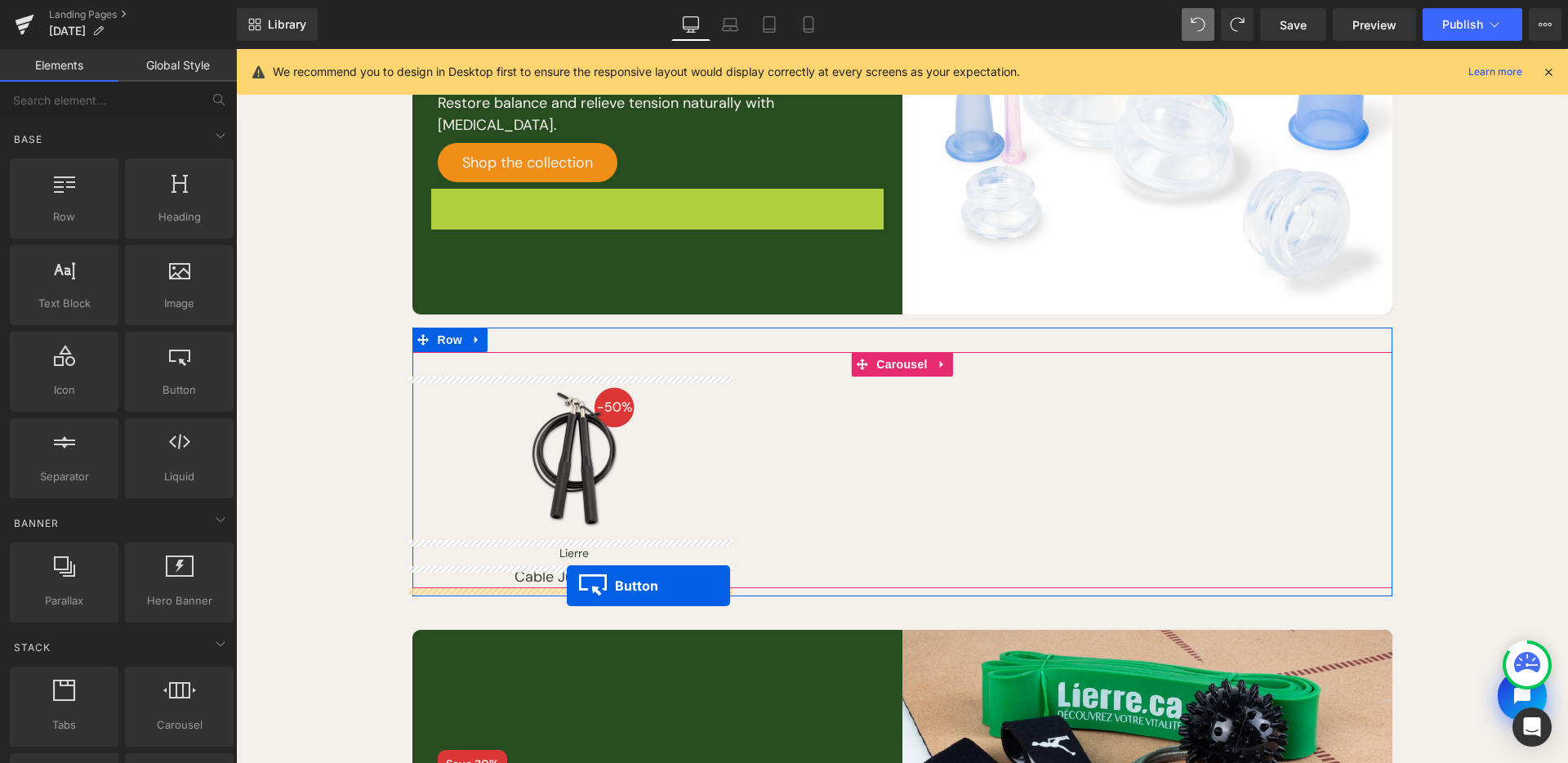
drag, startPoint x: 494, startPoint y: 203, endPoint x: 567, endPoint y: 586, distance: 389.9
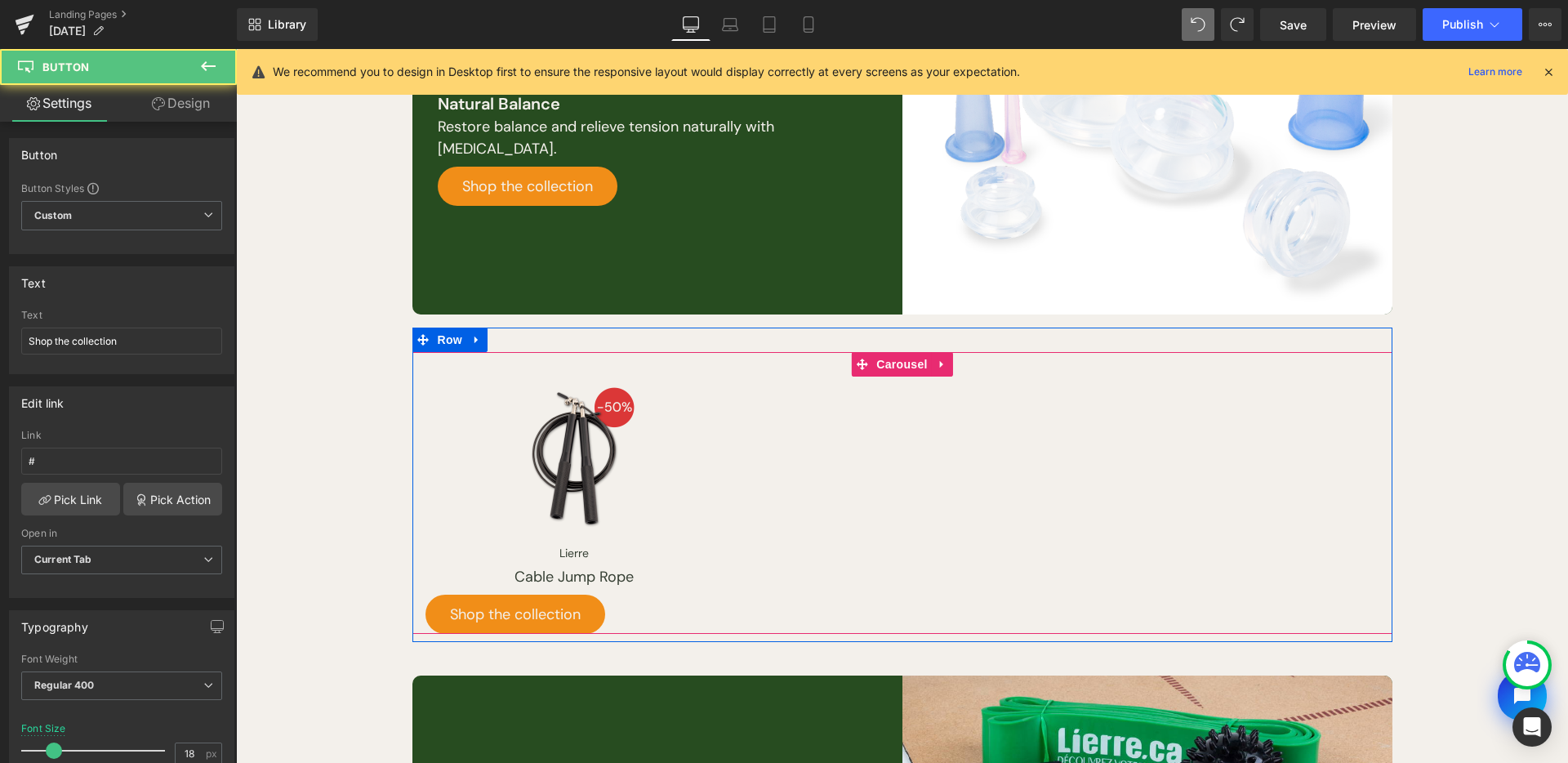
scroll to position [684, 0]
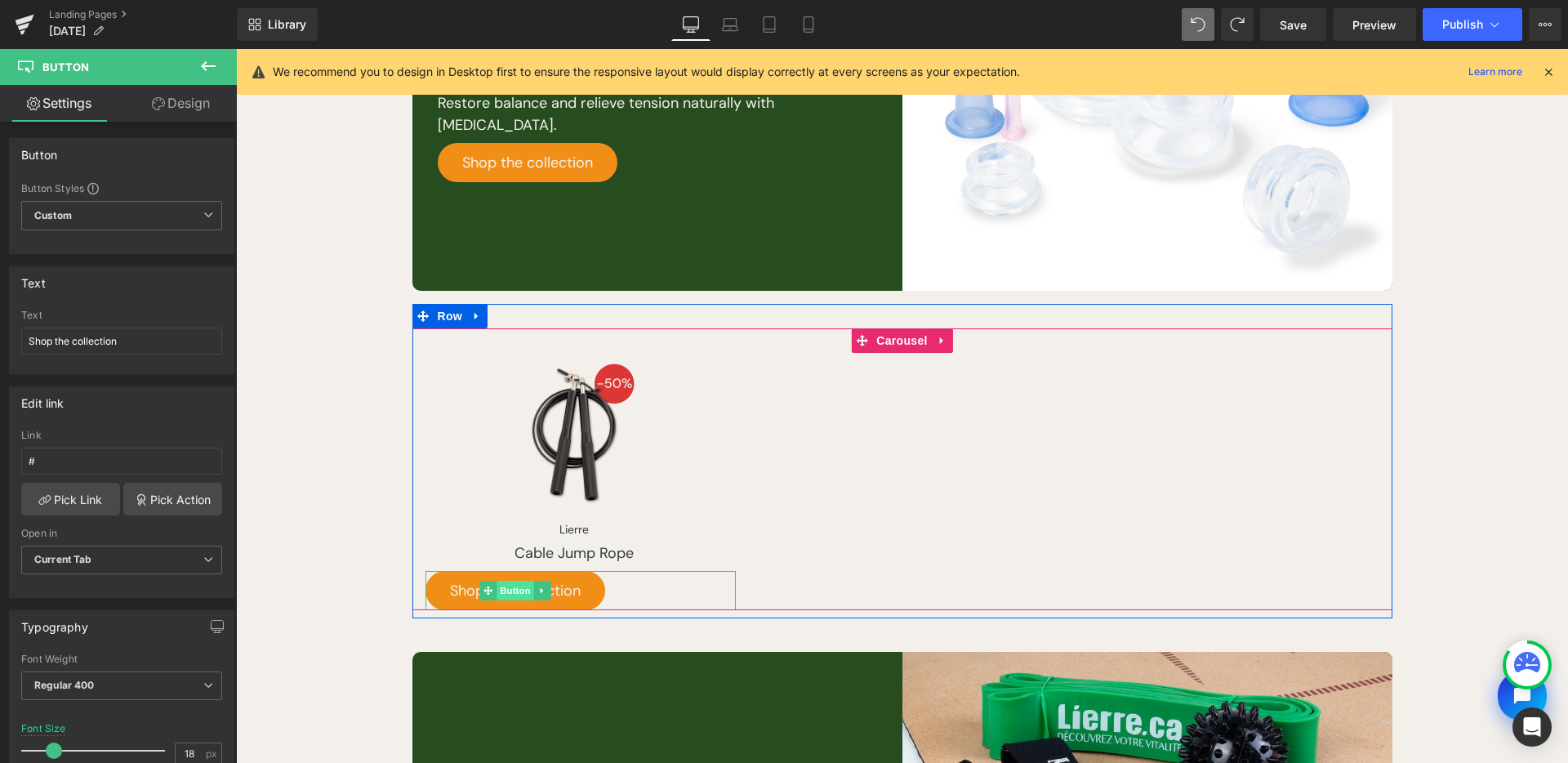
click at [507, 589] on span "Button" at bounding box center [516, 591] width 38 height 20
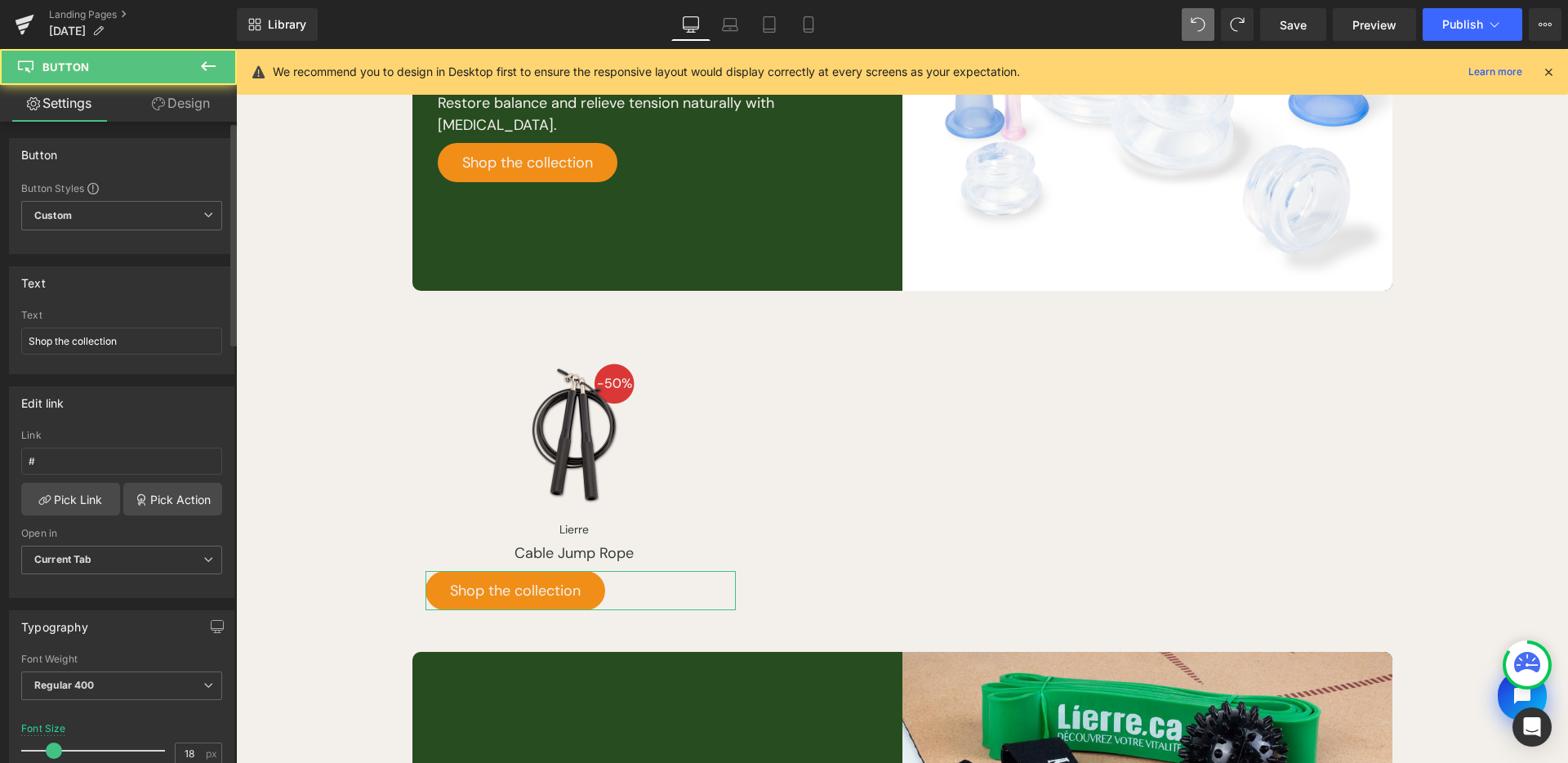
scroll to position [158, 0]
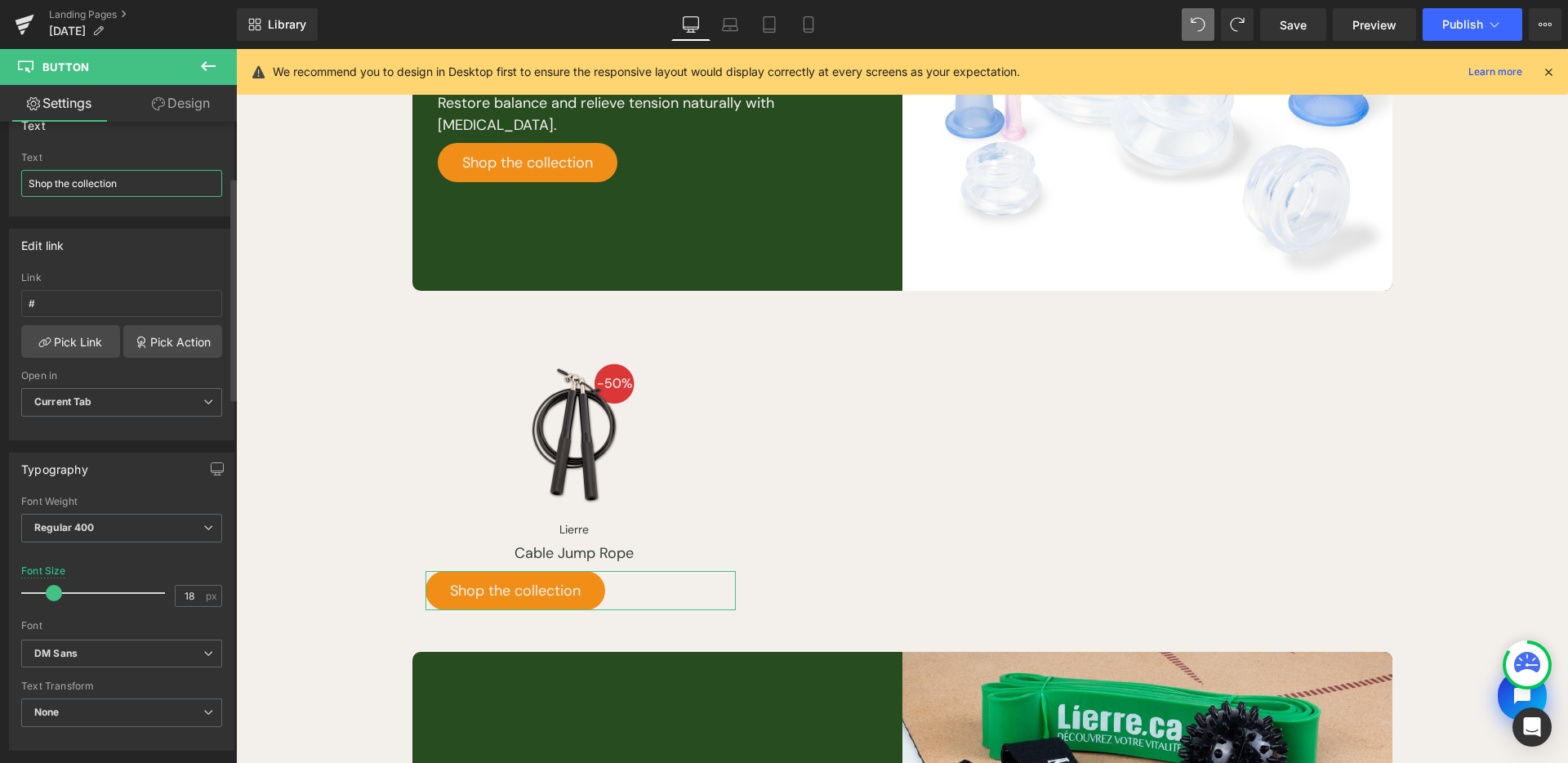
click at [143, 170] on input "Shop the collection" at bounding box center [121, 183] width 201 height 27
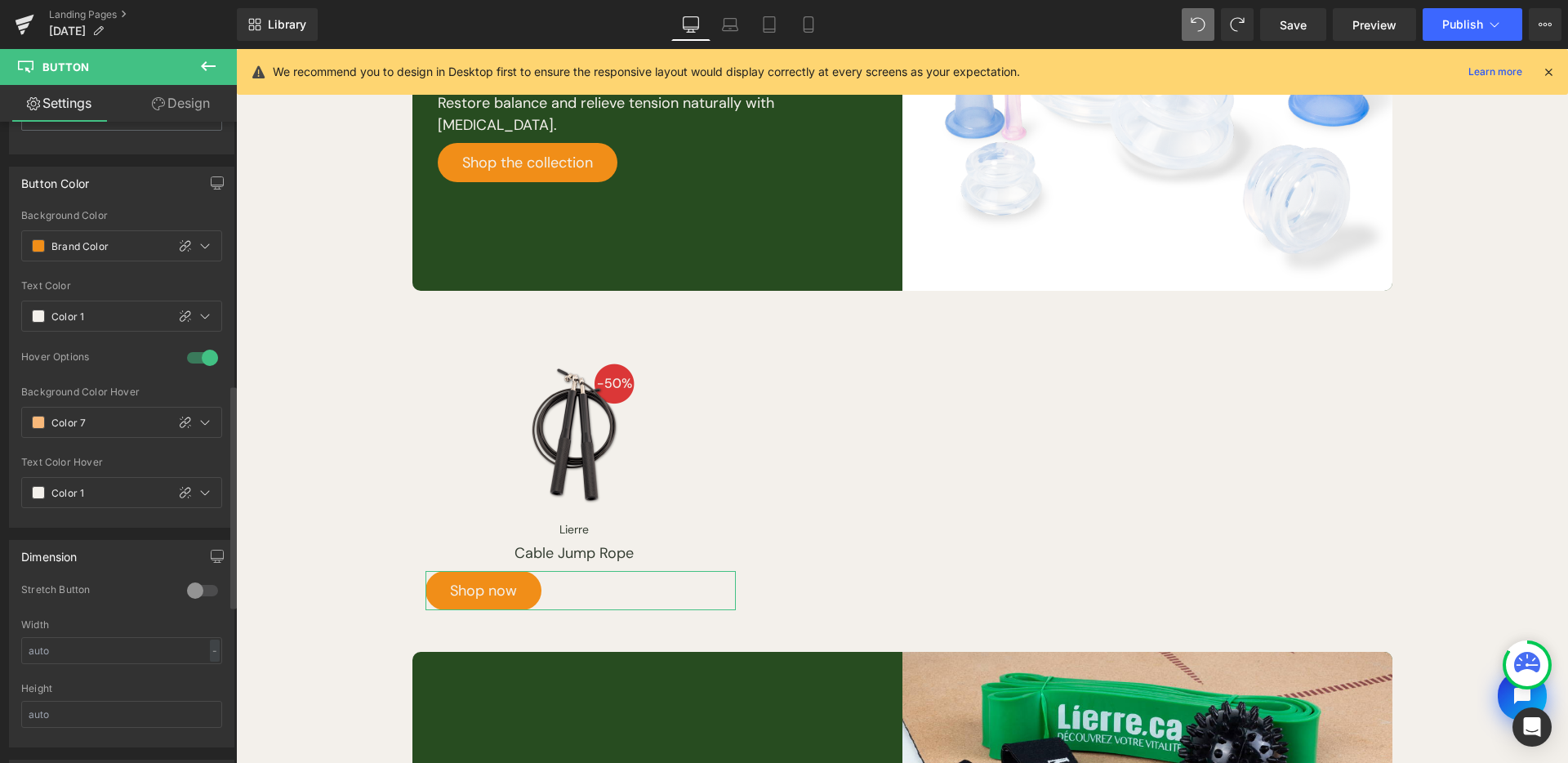
scroll to position [1076, 0]
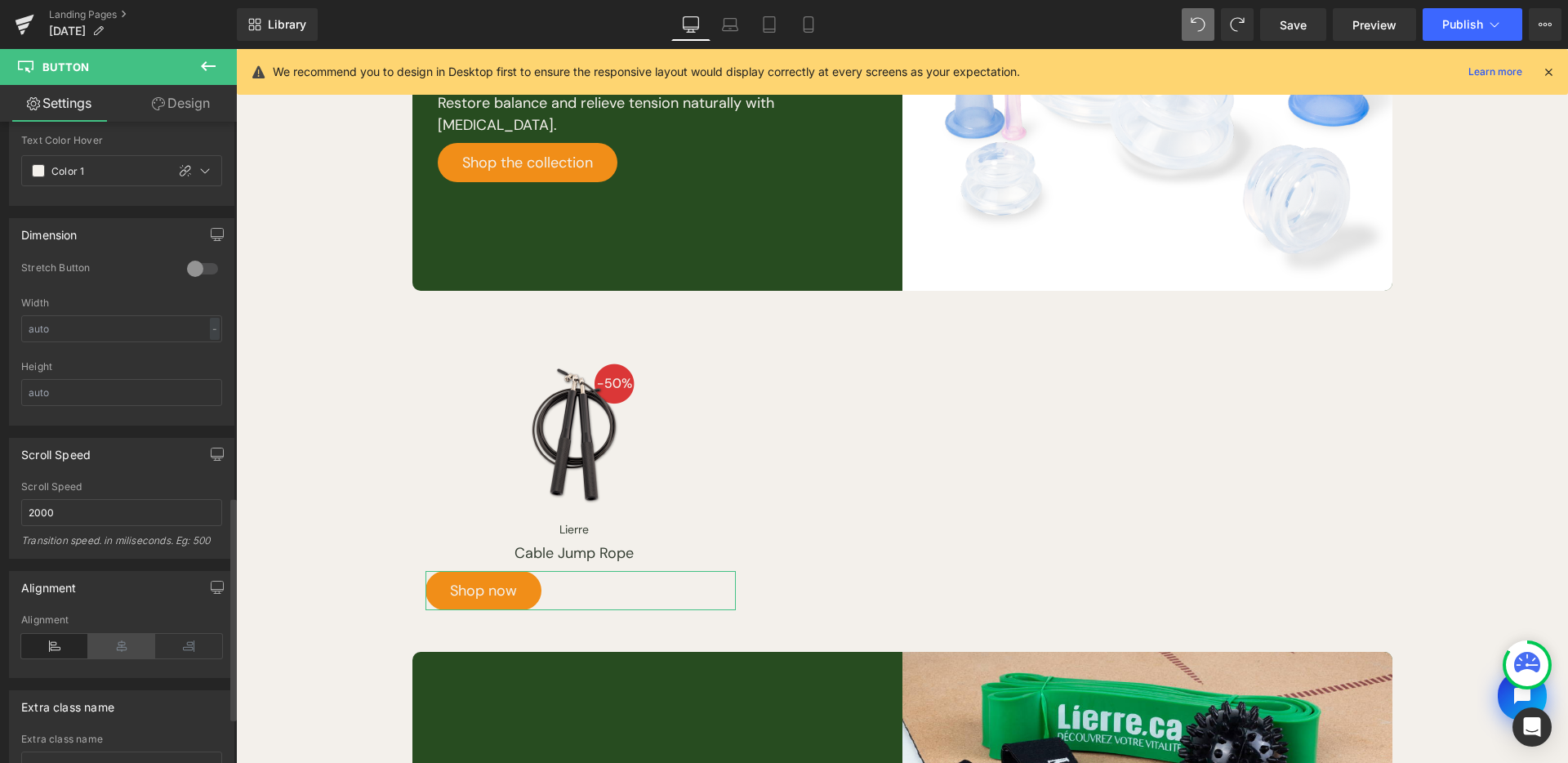
drag, startPoint x: 113, startPoint y: 650, endPoint x: 733, endPoint y: 462, distance: 647.9
click at [113, 650] on icon at bounding box center [122, 646] width 67 height 25
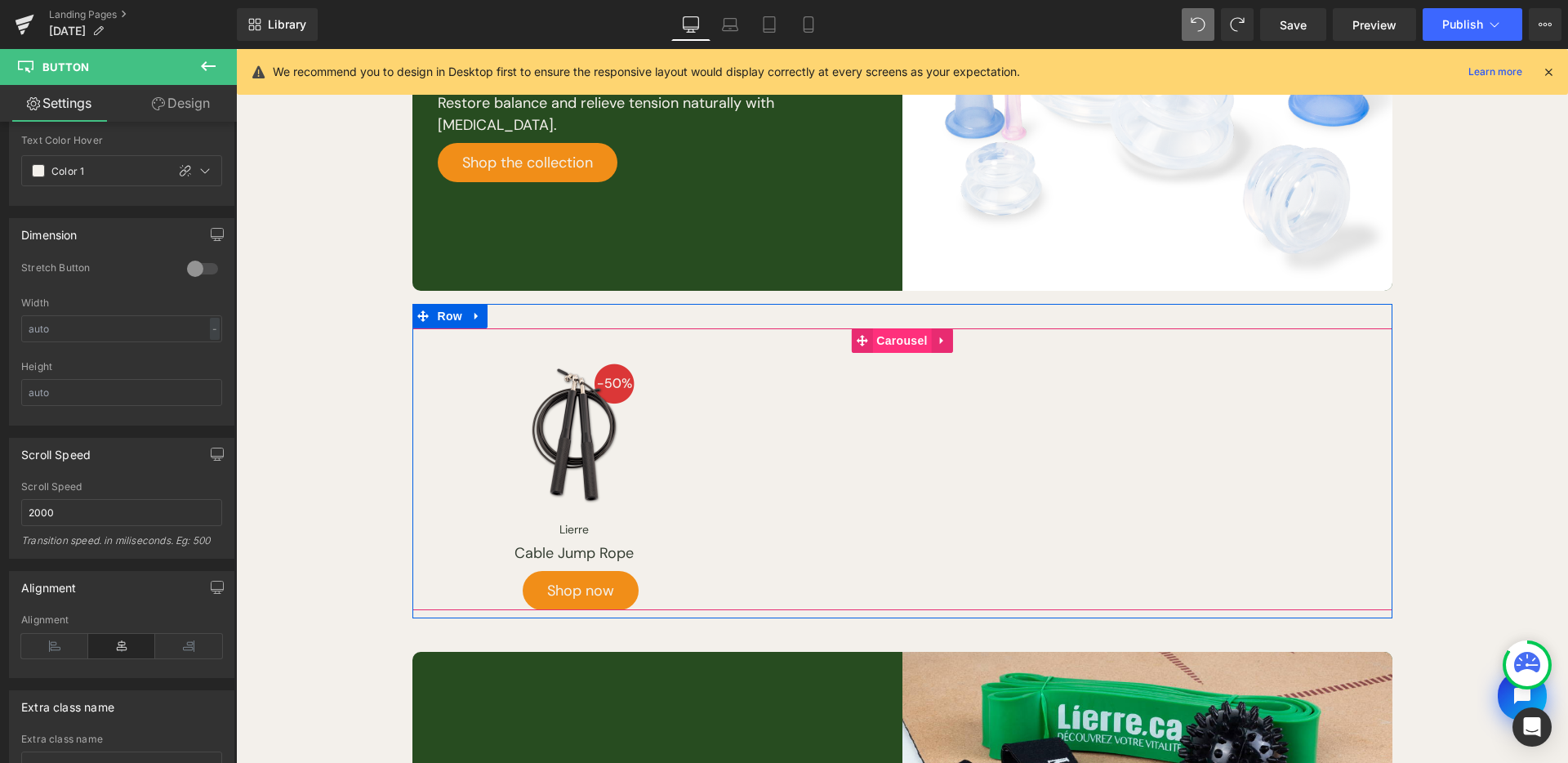
click at [900, 343] on span "Carousel" at bounding box center [901, 340] width 58 height 25
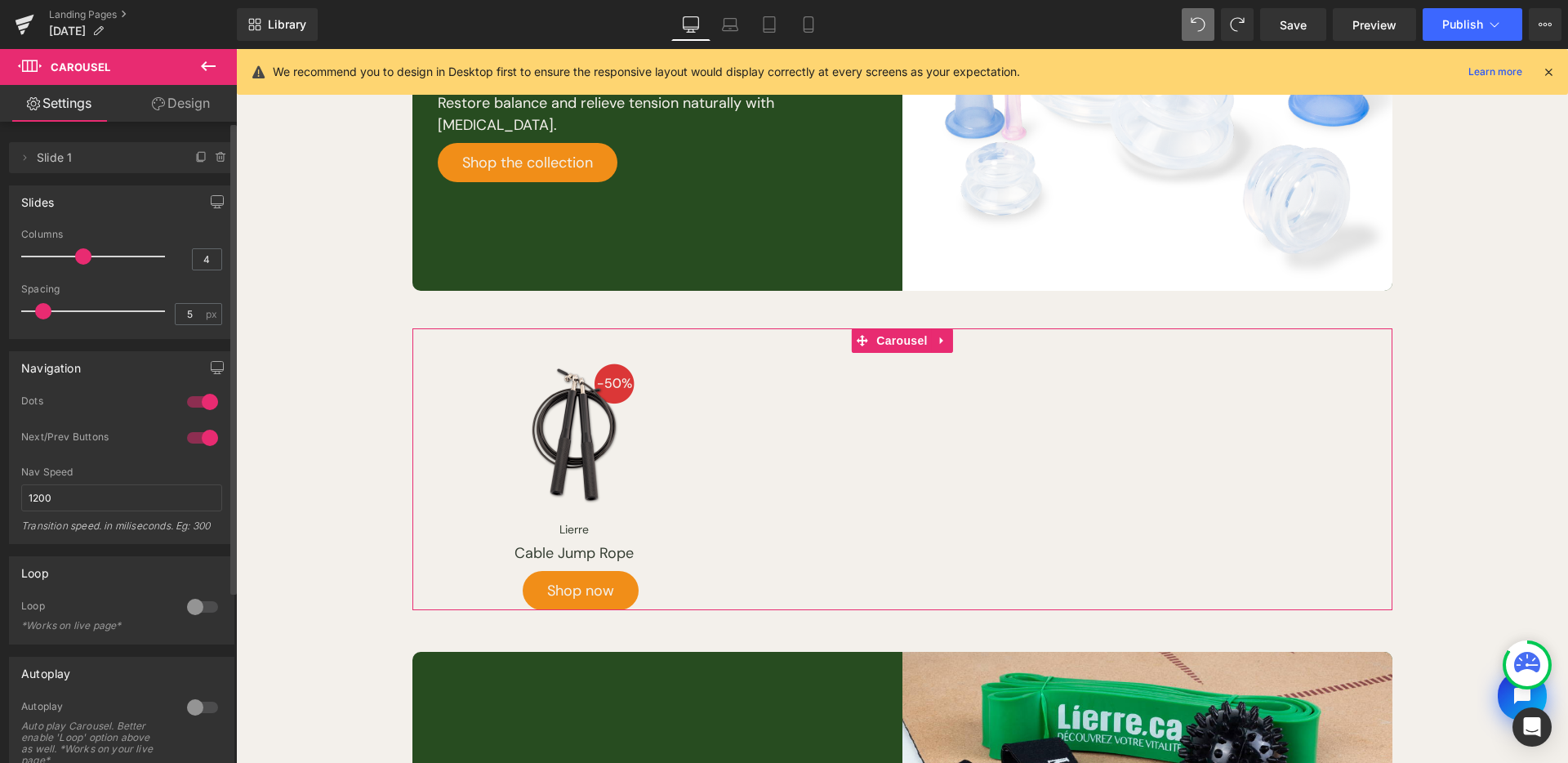
drag, startPoint x: 83, startPoint y: 252, endPoint x: 100, endPoint y: 252, distance: 17.0
click at [91, 252] on span at bounding box center [83, 257] width 16 height 16
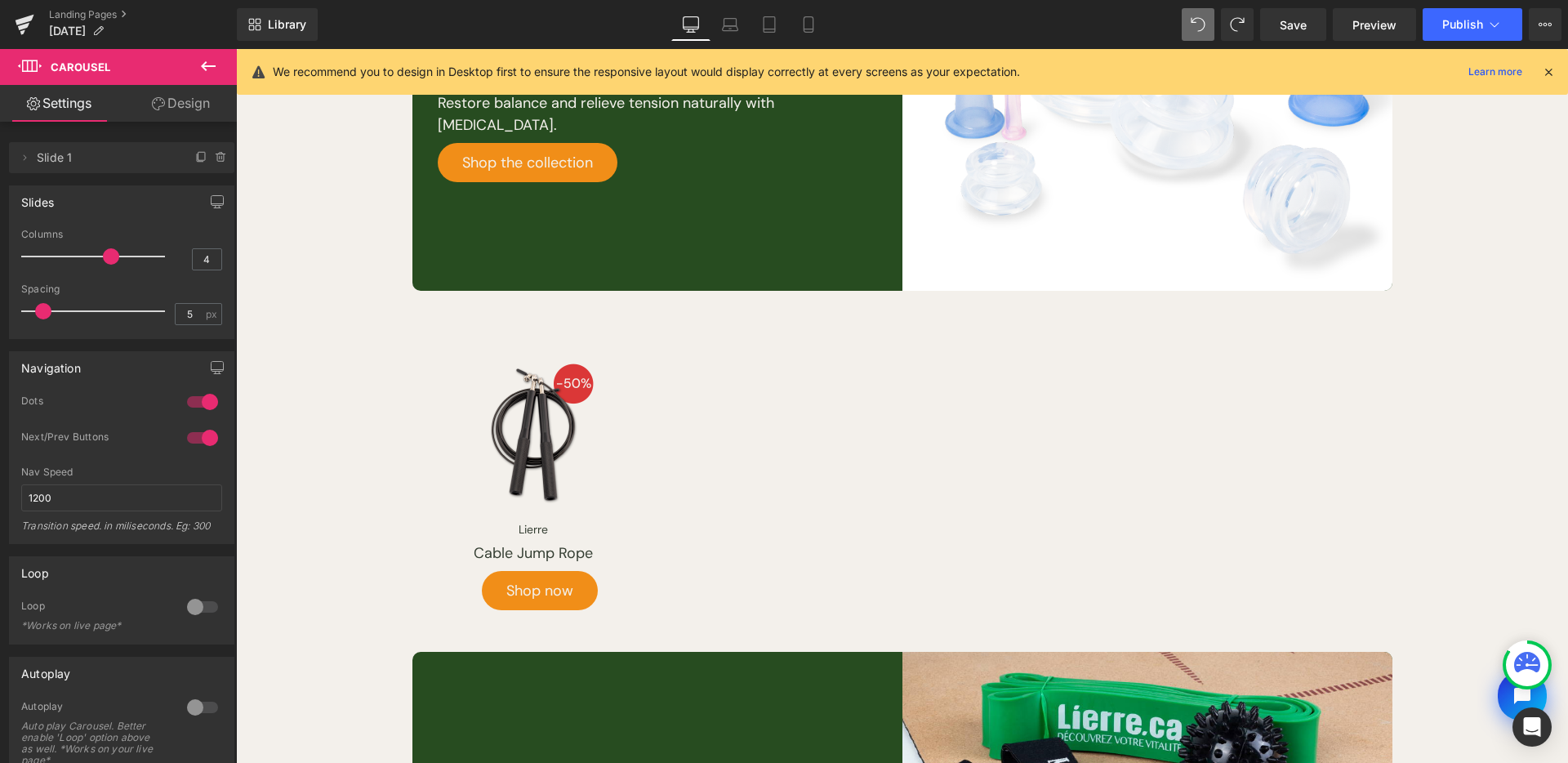
click at [208, 68] on icon at bounding box center [208, 66] width 20 height 20
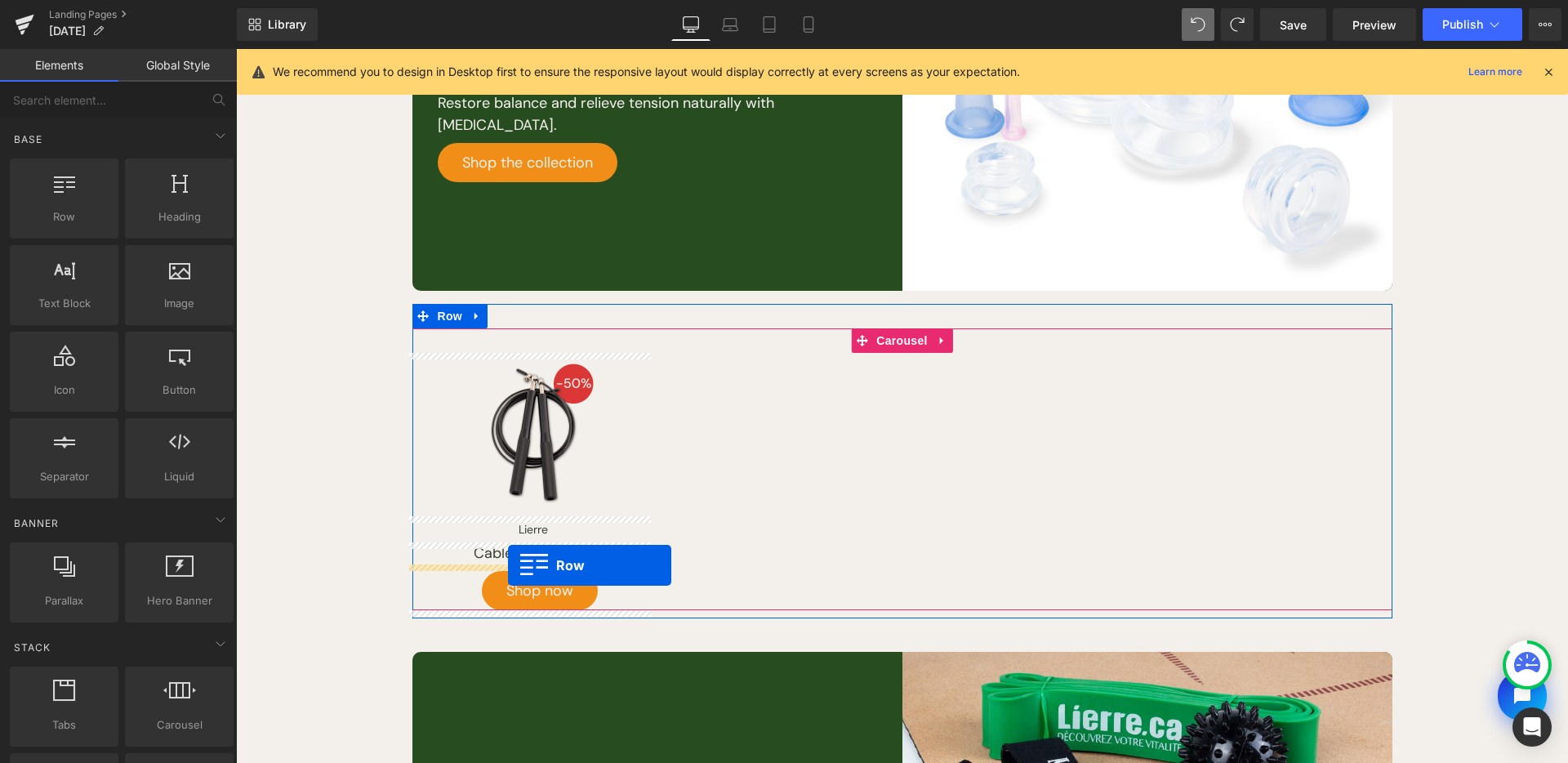
drag, startPoint x: 418, startPoint y: 341, endPoint x: 508, endPoint y: 565, distance: 241.4
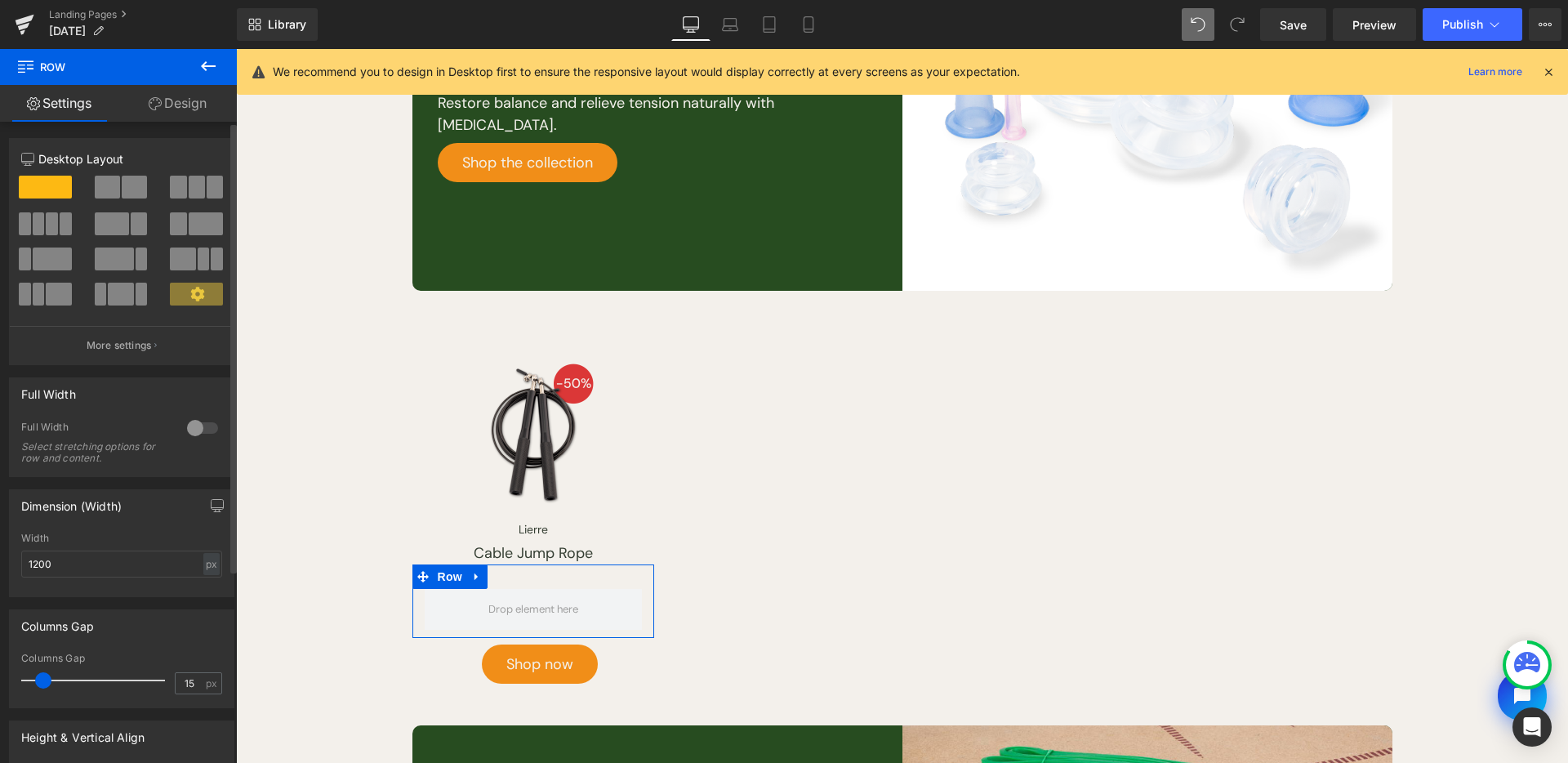
drag, startPoint x: 123, startPoint y: 180, endPoint x: 509, endPoint y: 549, distance: 534.0
click at [123, 180] on span at bounding box center [135, 186] width 26 height 23
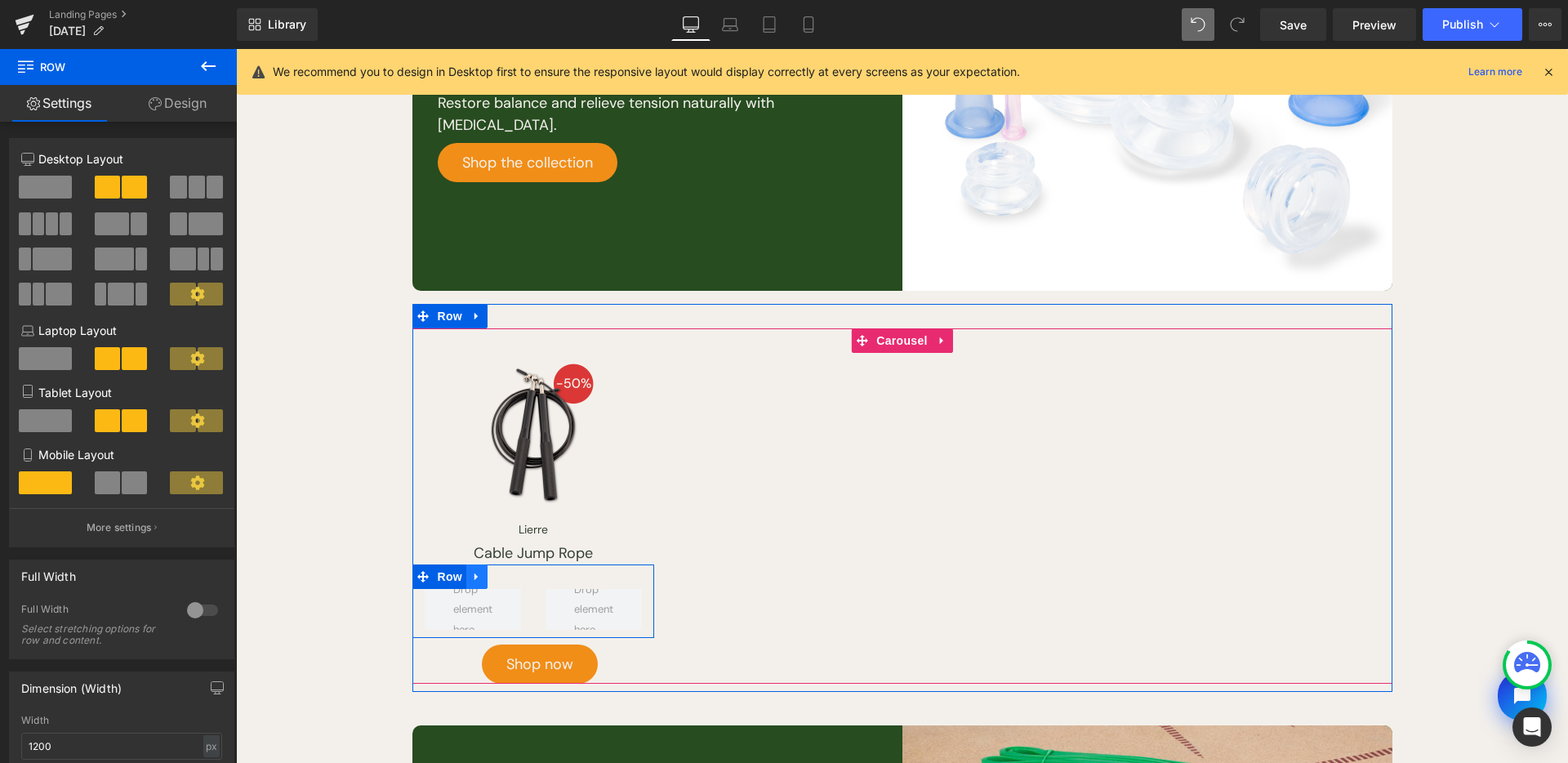
click at [472, 577] on icon at bounding box center [477, 577] width 12 height 12
click at [514, 576] on icon at bounding box center [520, 577] width 12 height 12
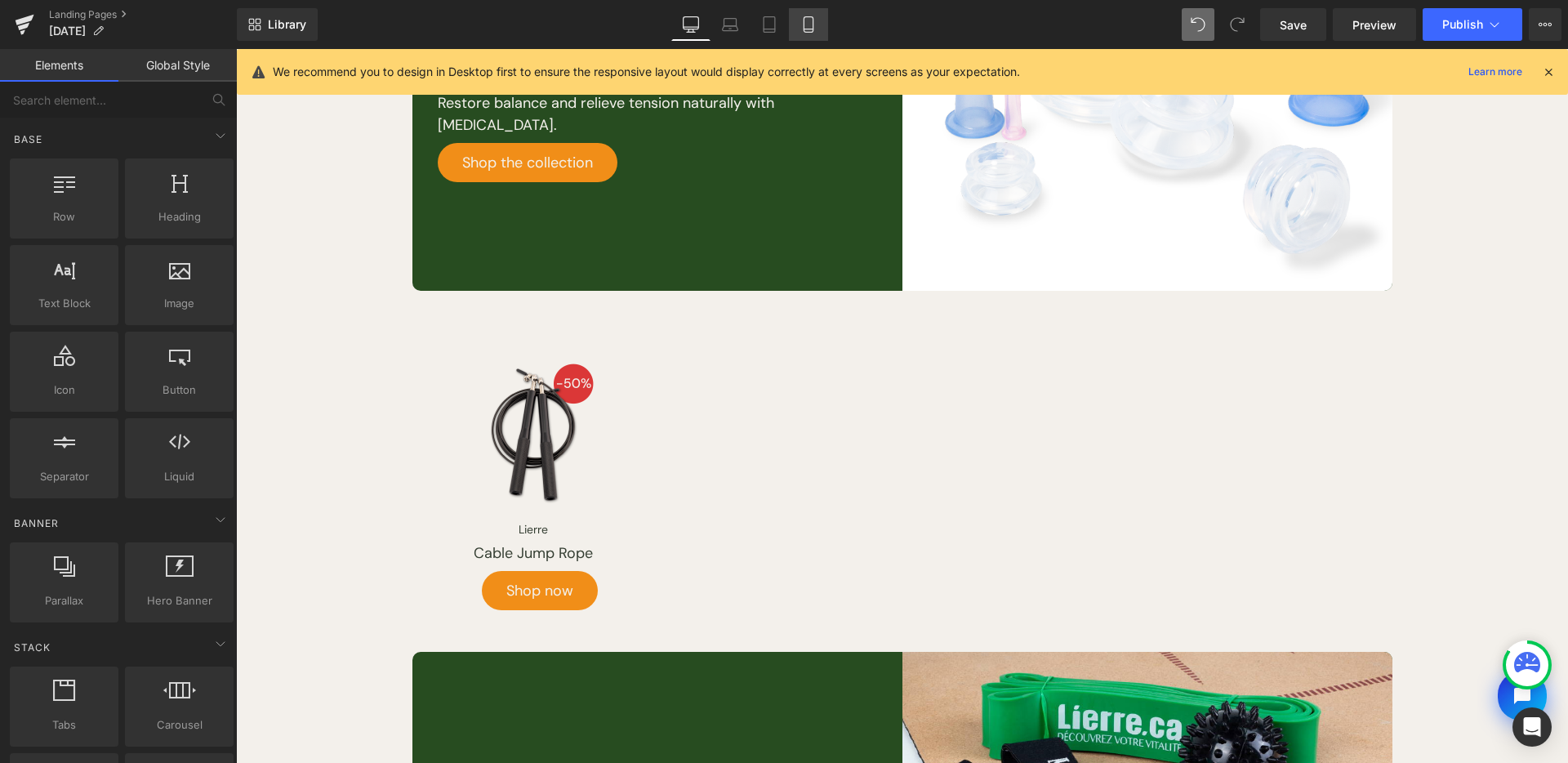
click at [823, 18] on link "Mobile" at bounding box center [809, 24] width 40 height 33
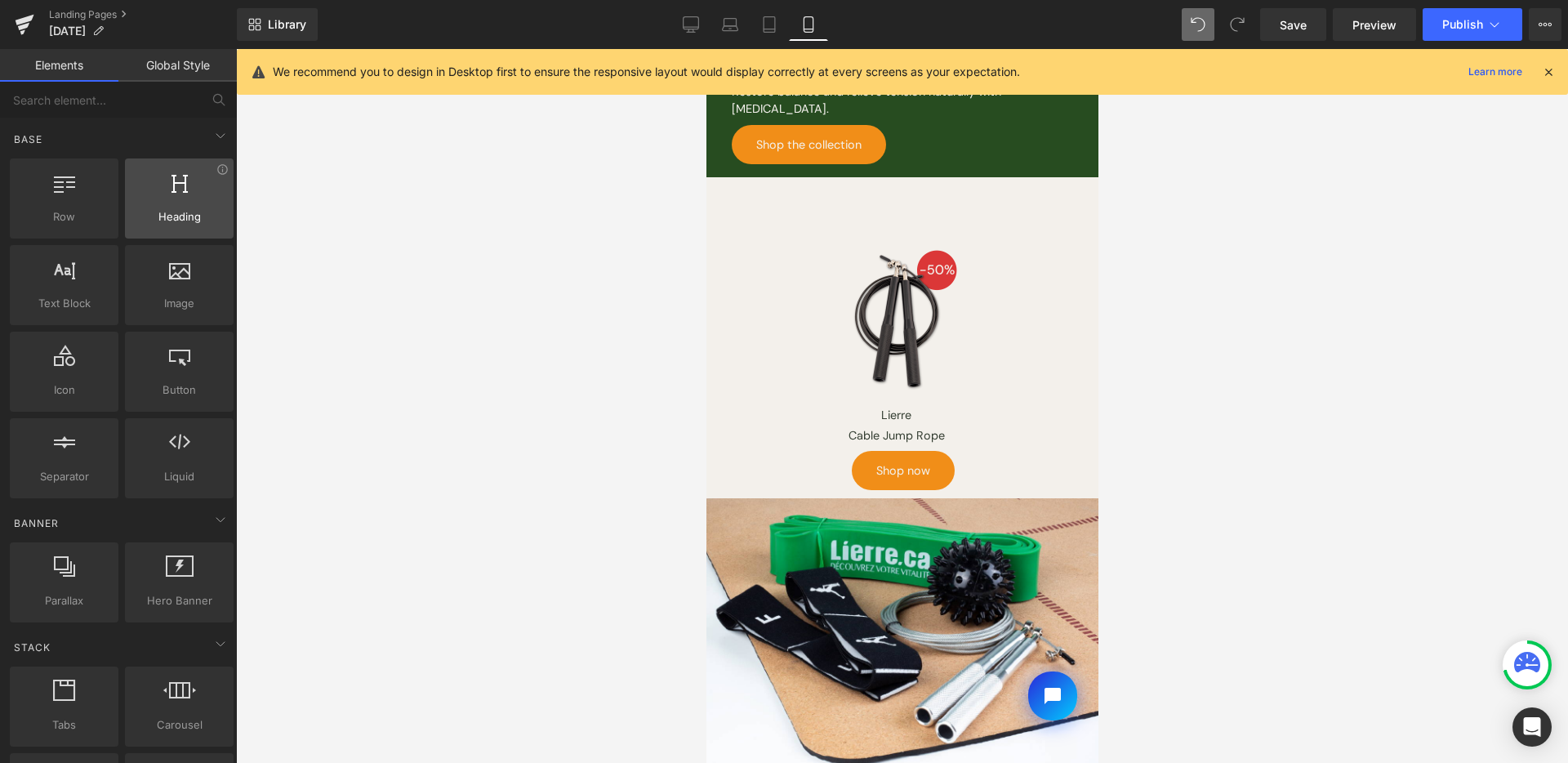
scroll to position [895, 0]
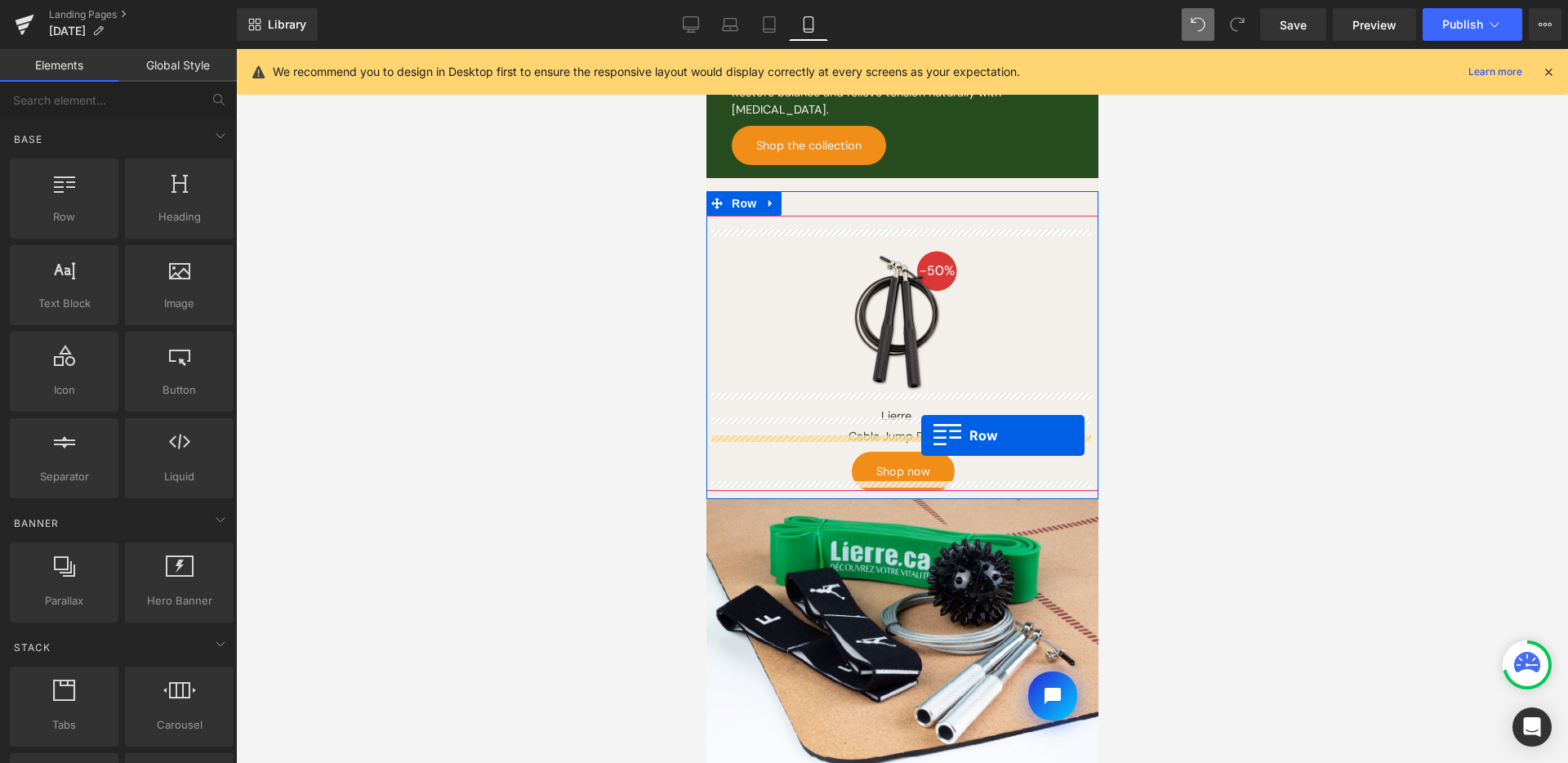
drag, startPoint x: 784, startPoint y: 254, endPoint x: 919, endPoint y: 435, distance: 225.8
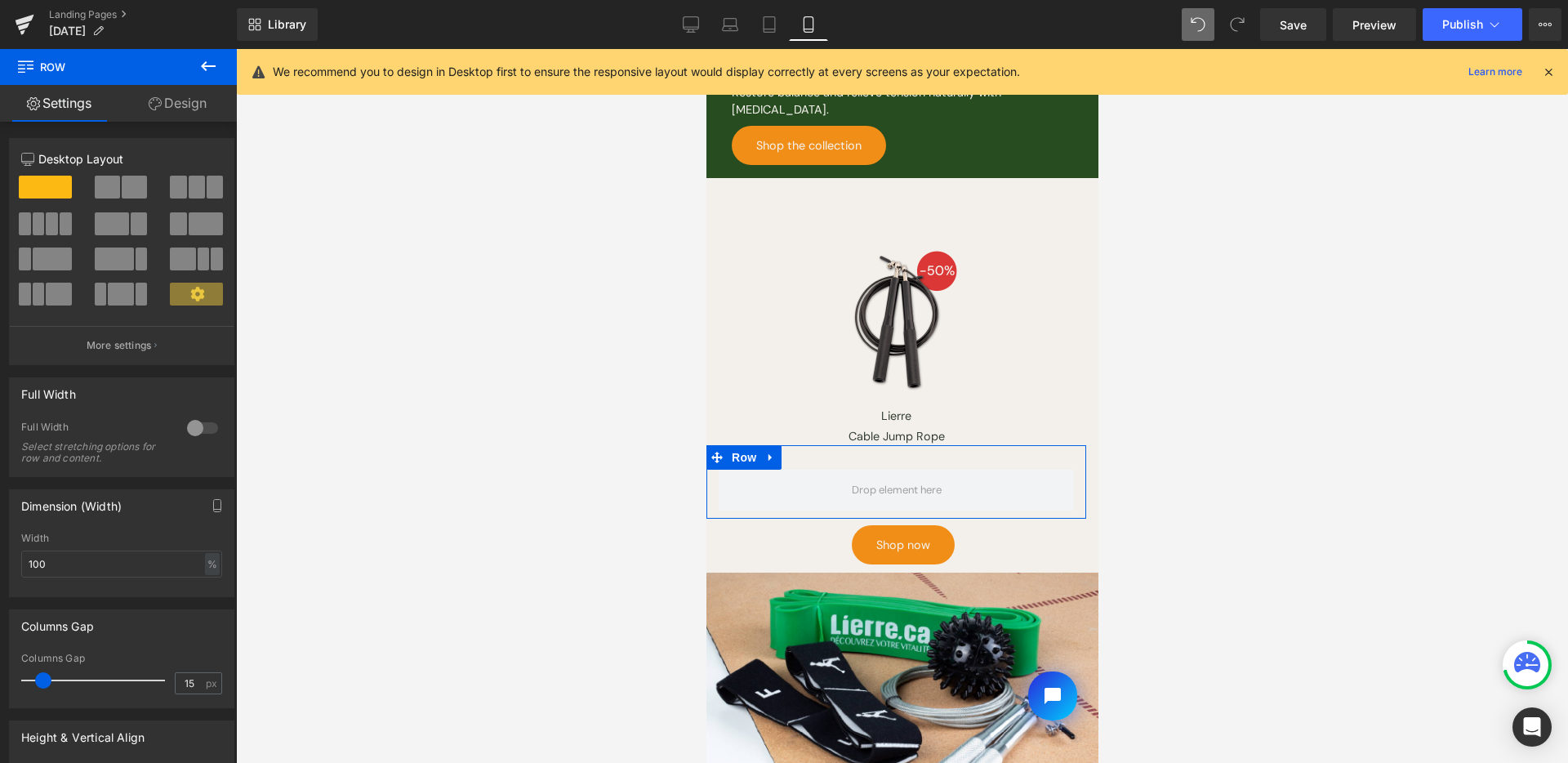
drag, startPoint x: 634, startPoint y: 73, endPoint x: 867, endPoint y: 29, distance: 237.1
click at [122, 191] on span at bounding box center [135, 186] width 26 height 23
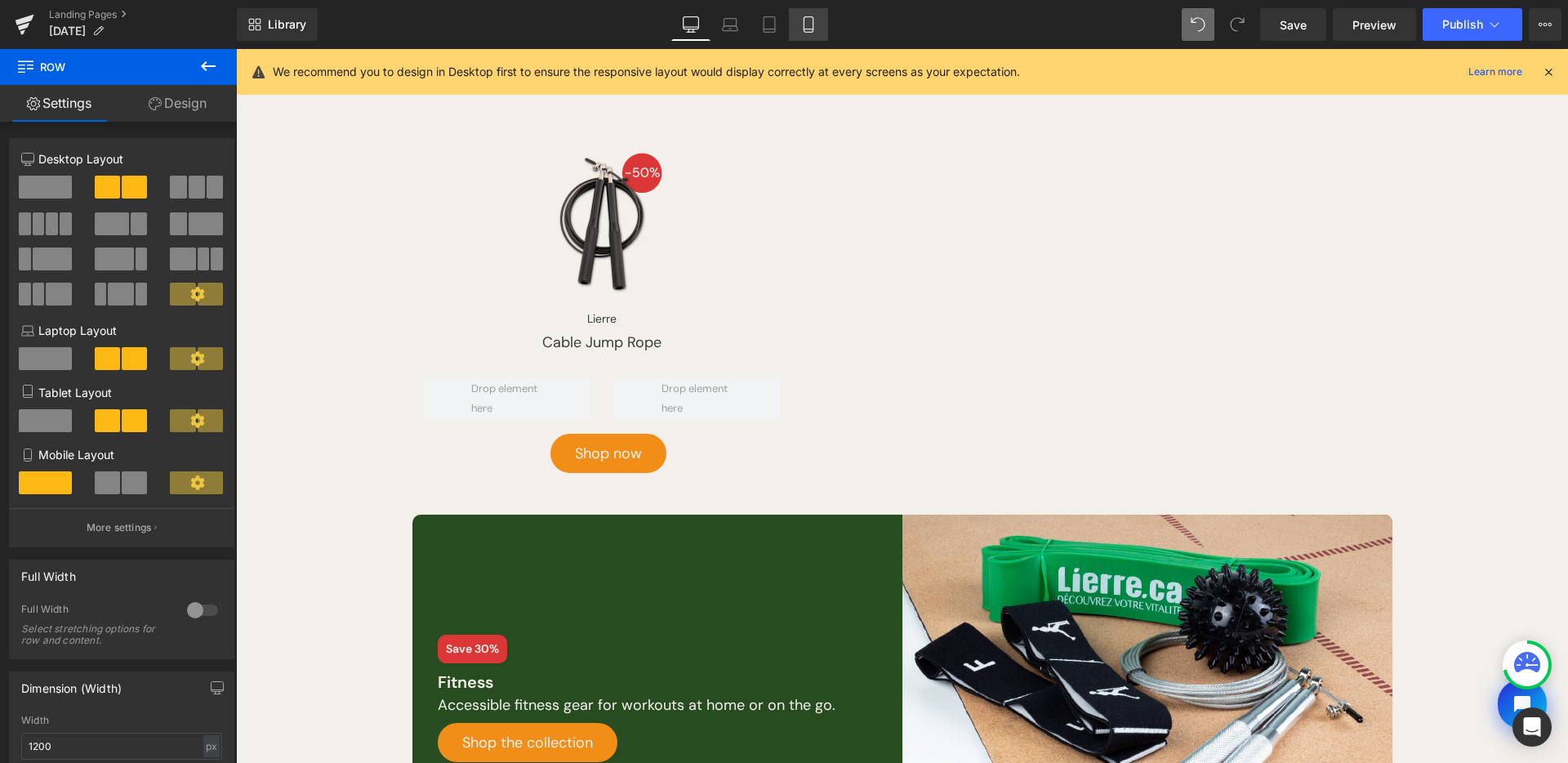
click at [817, 22] on icon at bounding box center [808, 24] width 16 height 16
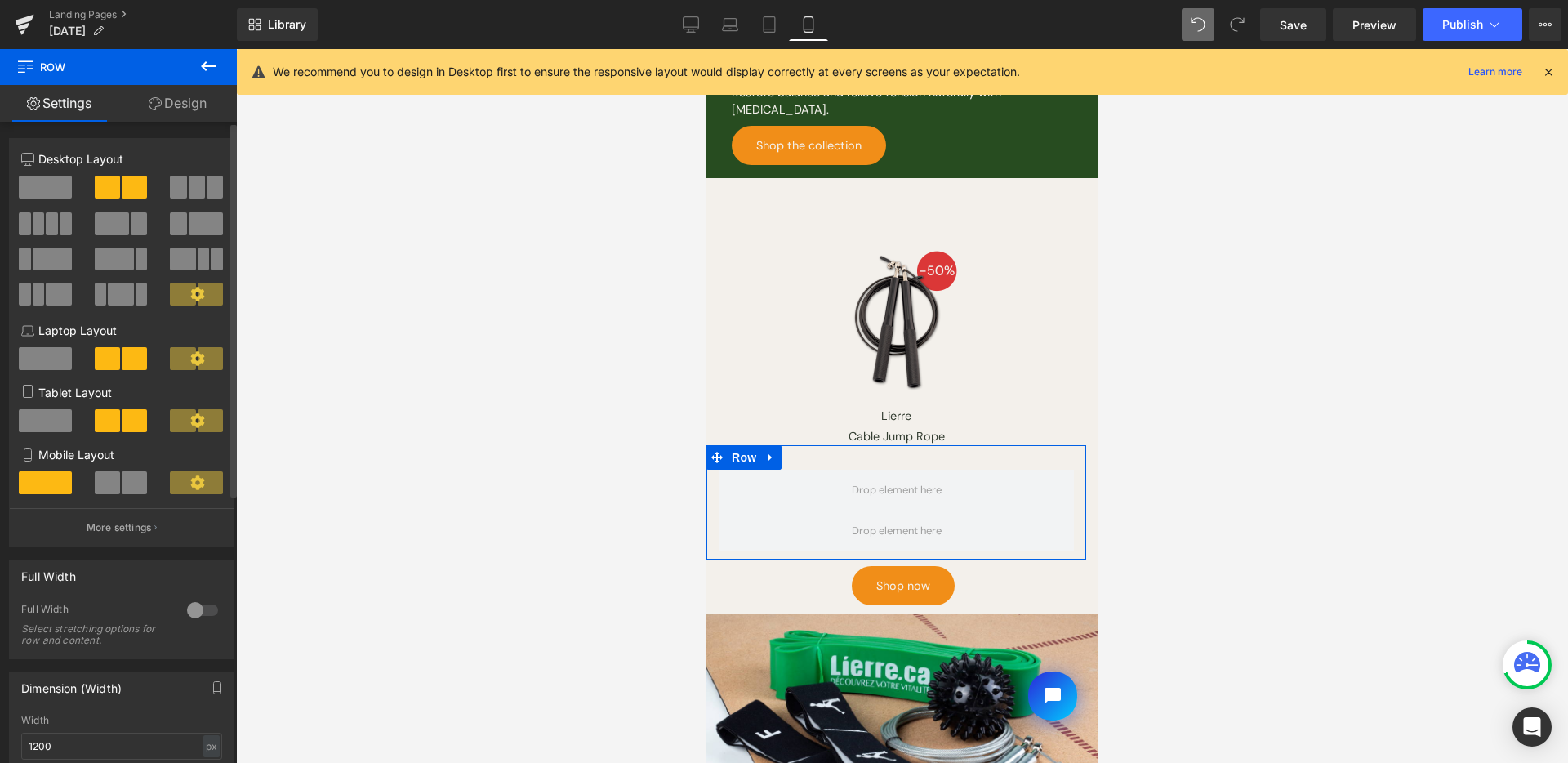
click at [107, 484] on span at bounding box center [108, 483] width 26 height 23
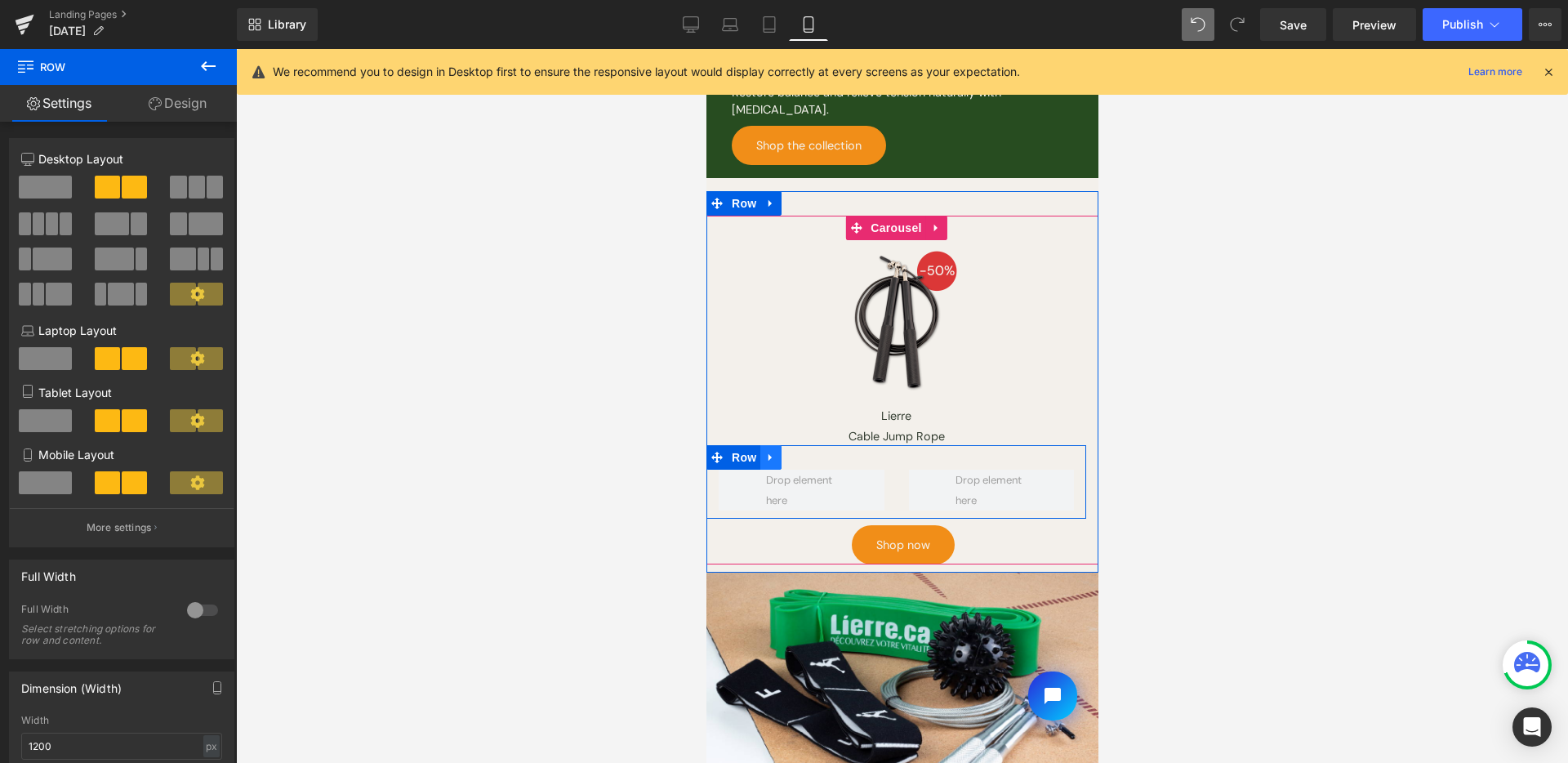
click at [738, 445] on span "Row" at bounding box center [743, 457] width 33 height 25
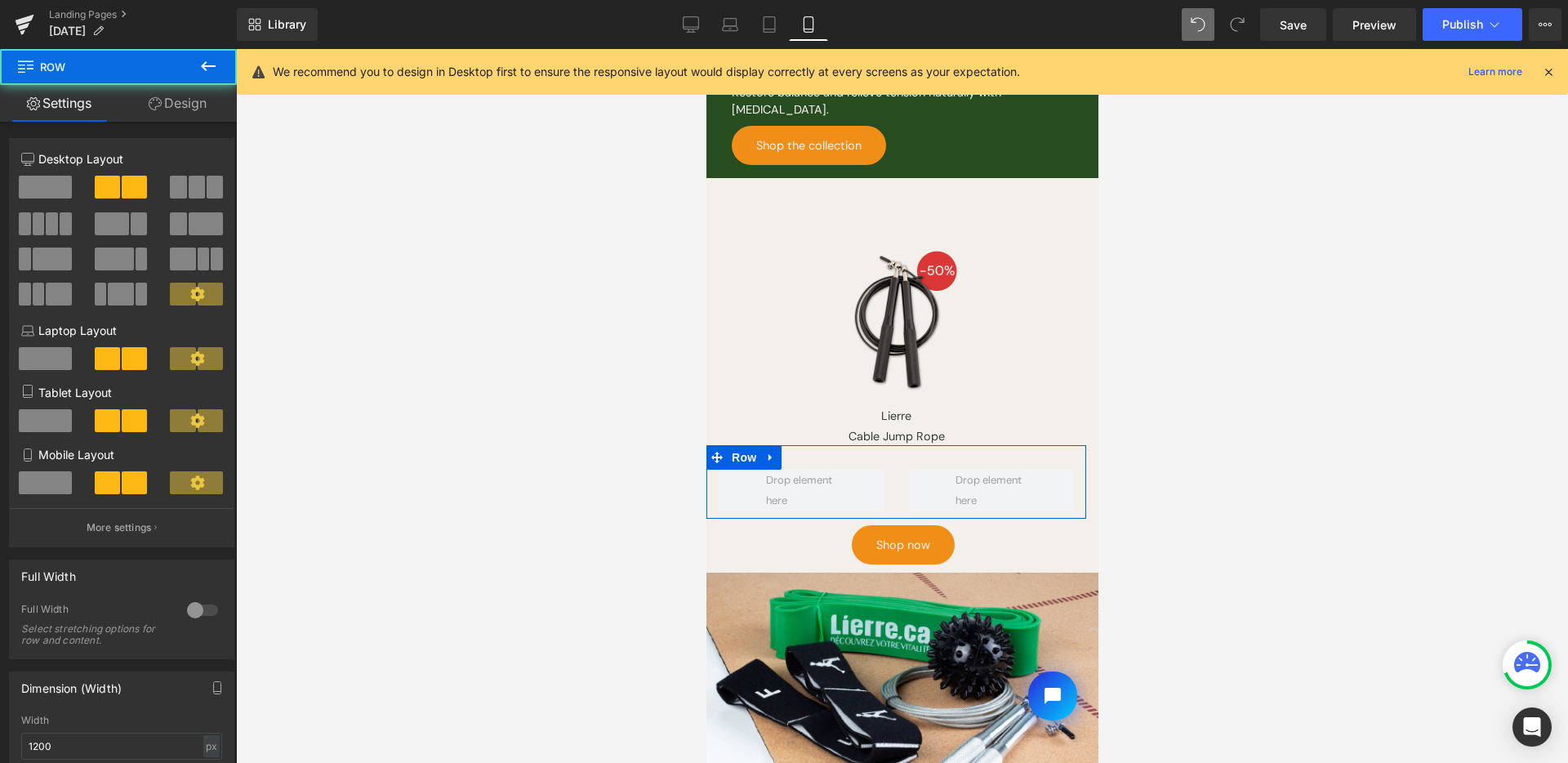
click at [185, 109] on link "Design" at bounding box center [178, 103] width 119 height 37
click at [0, 0] on div "Spacing" at bounding box center [0, 0] width 0 height 0
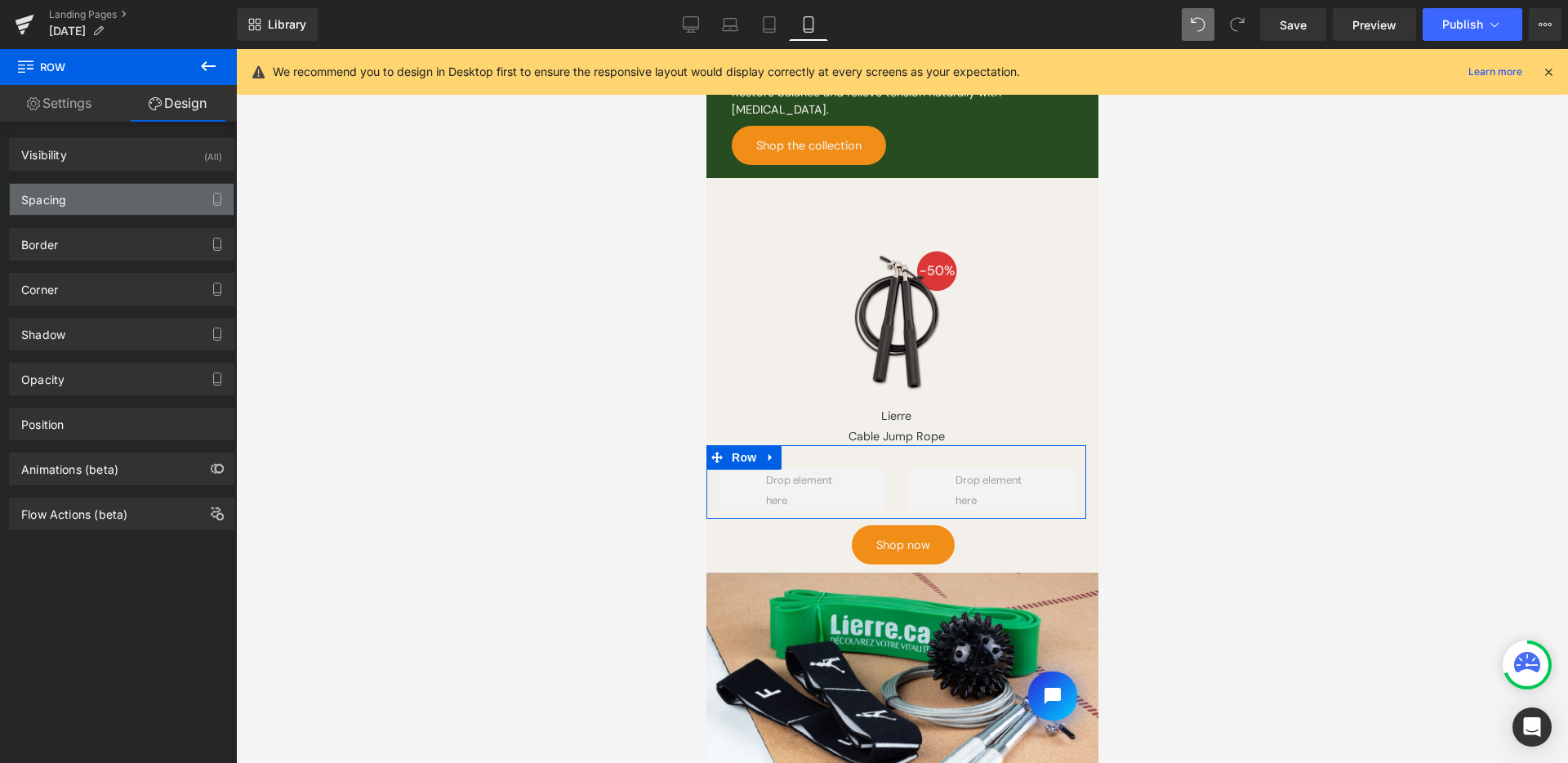
click at [173, 197] on div "Spacing" at bounding box center [122, 199] width 224 height 31
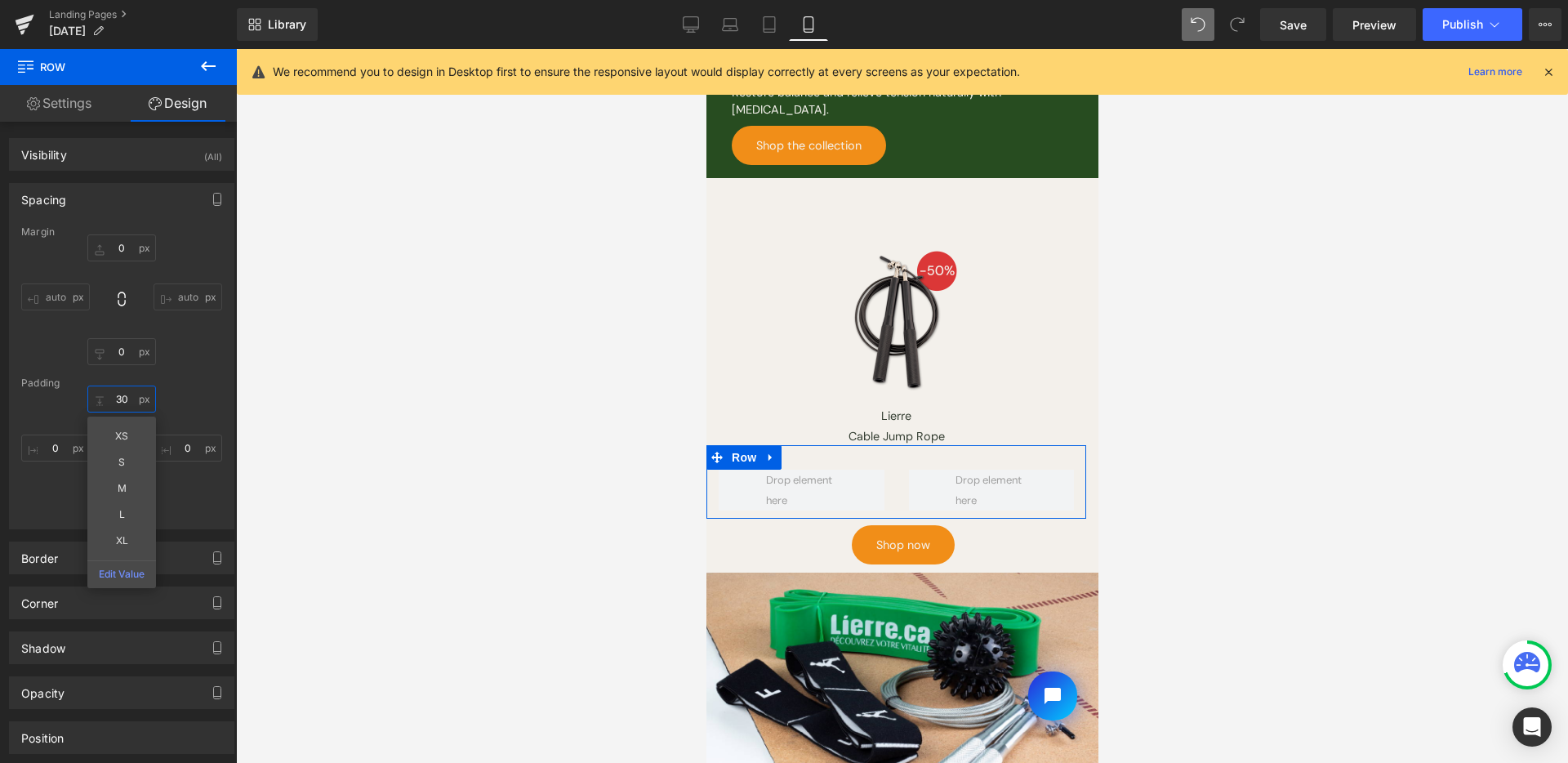
drag, startPoint x: 110, startPoint y: 401, endPoint x: 142, endPoint y: 410, distance: 33.2
click at [111, 401] on input "30" at bounding box center [121, 398] width 68 height 27
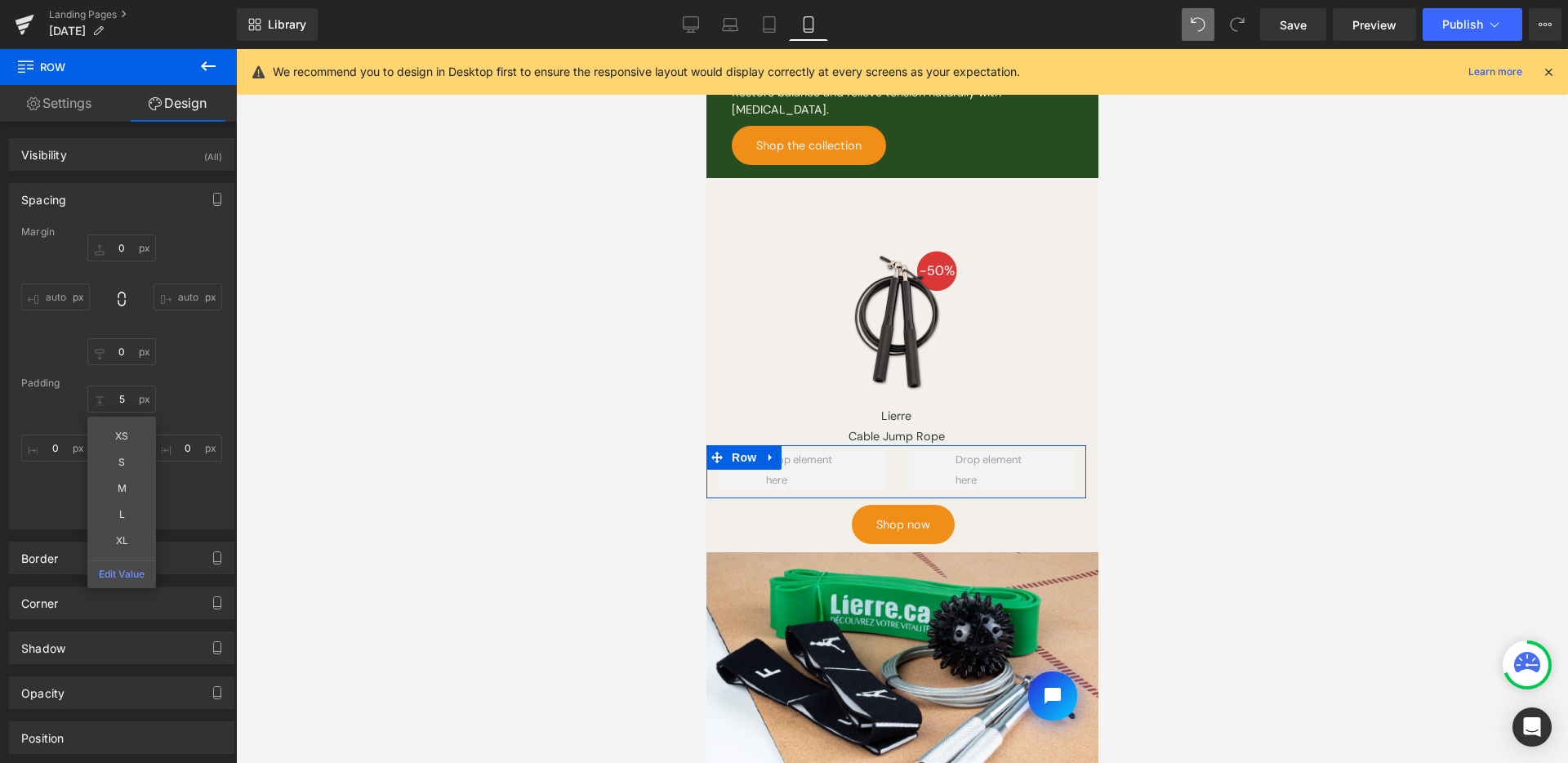
click at [187, 413] on div "5 5 XS S M L XL Edit Value 0px 0 10px 10 0px 0" at bounding box center [121, 451] width 201 height 131
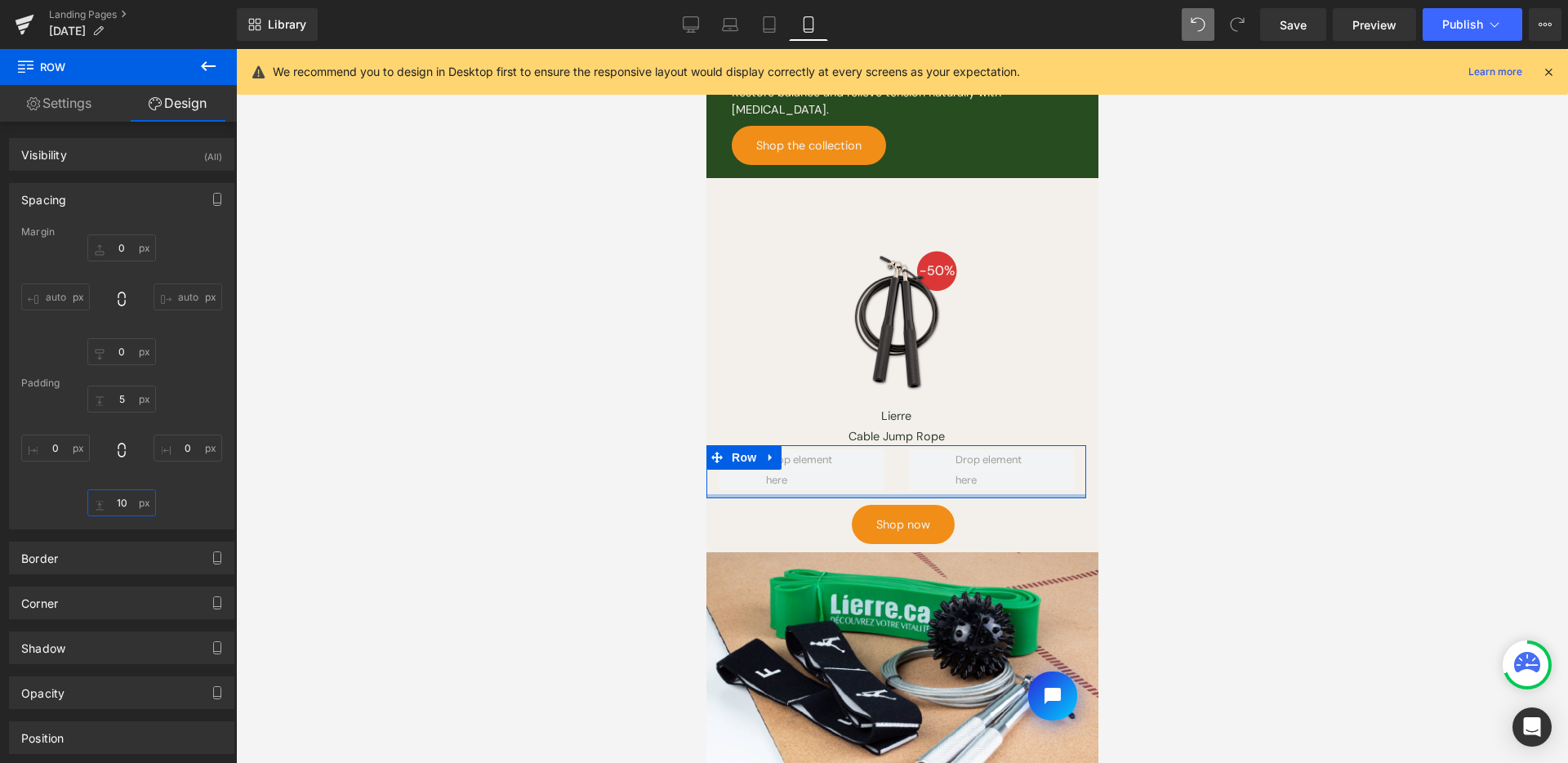
click at [122, 513] on input "10" at bounding box center [121, 502] width 68 height 27
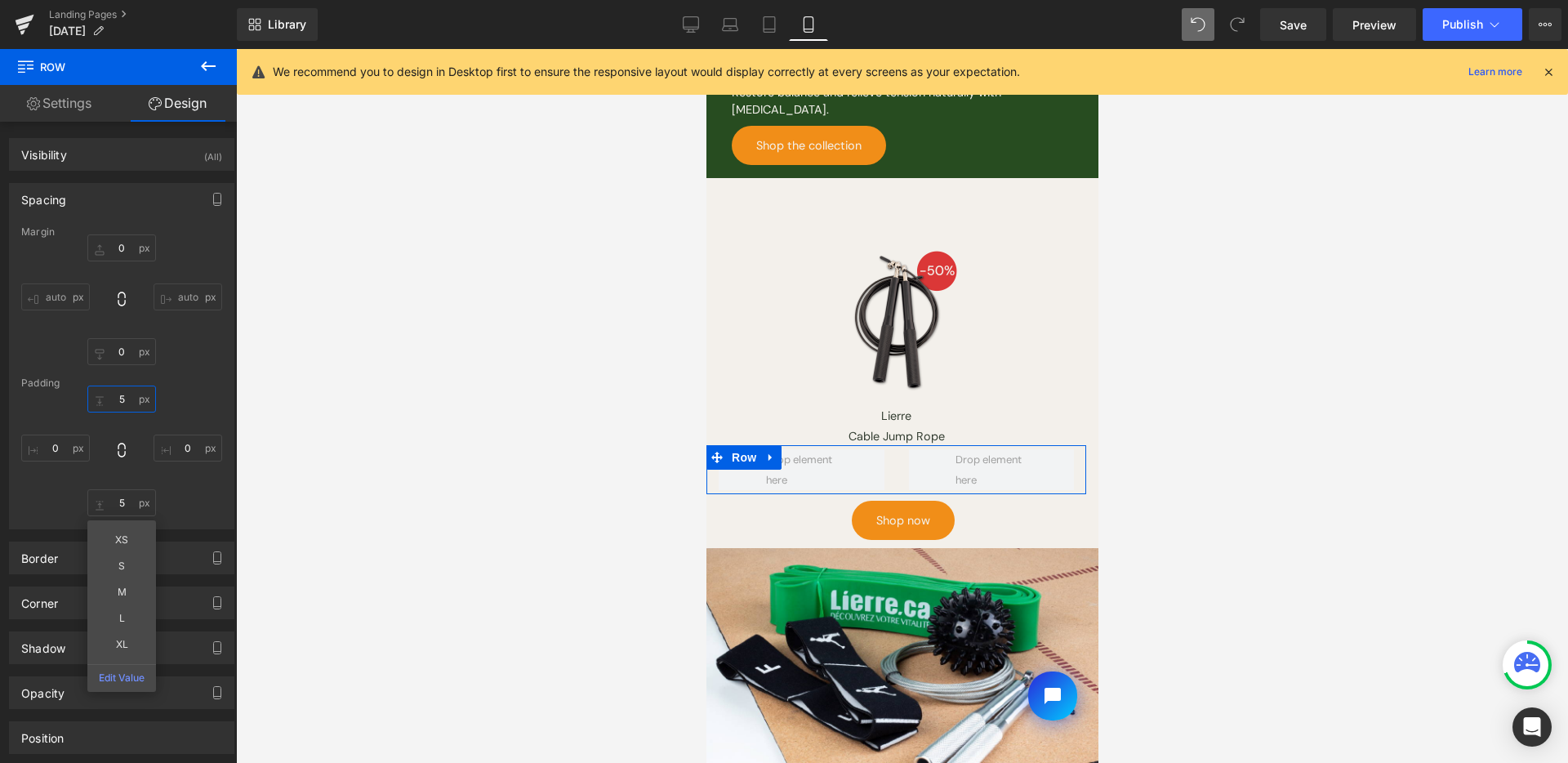
click at [116, 391] on input "5" at bounding box center [121, 398] width 68 height 27
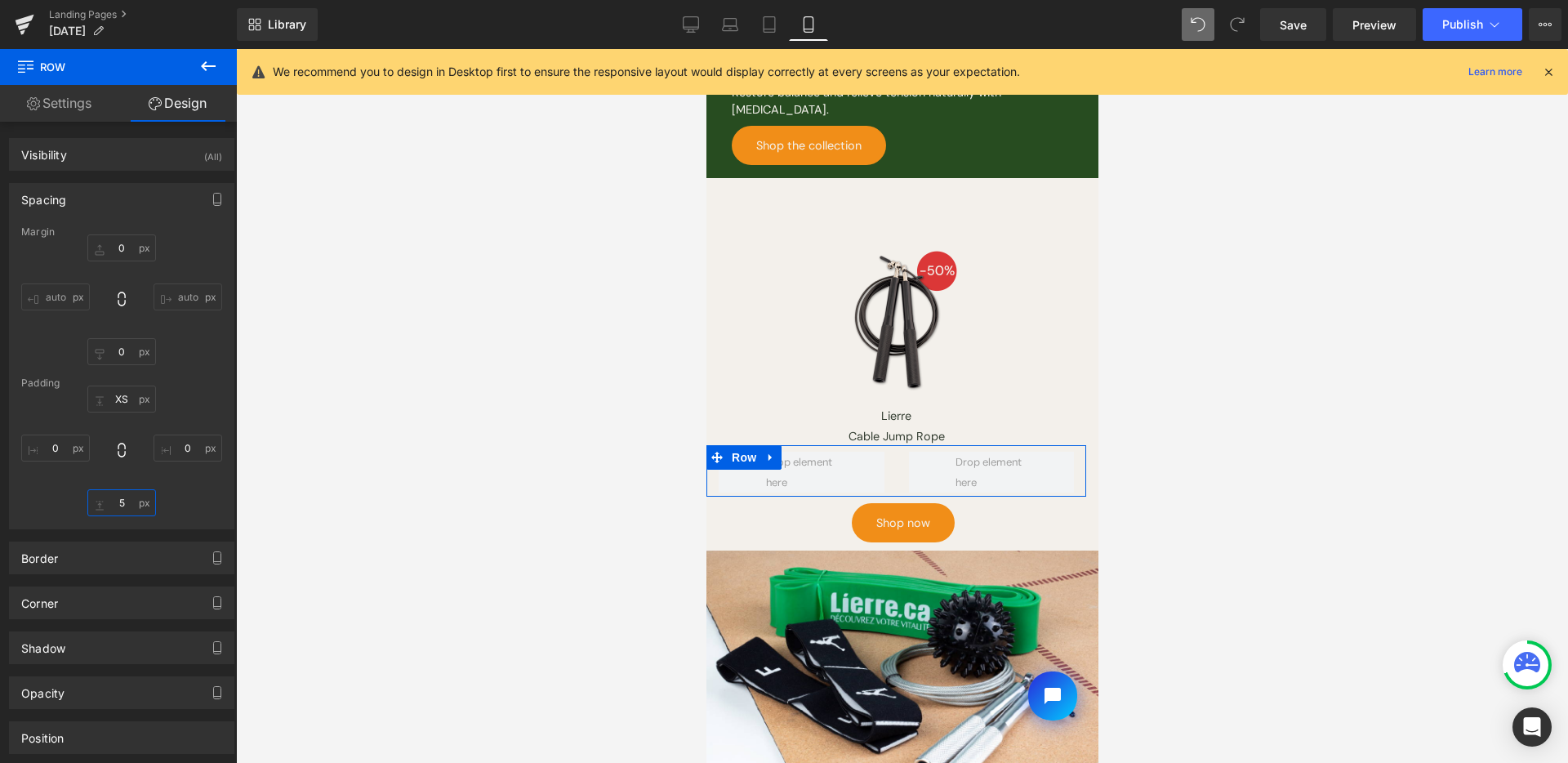
click at [133, 505] on input "5" at bounding box center [121, 502] width 68 height 27
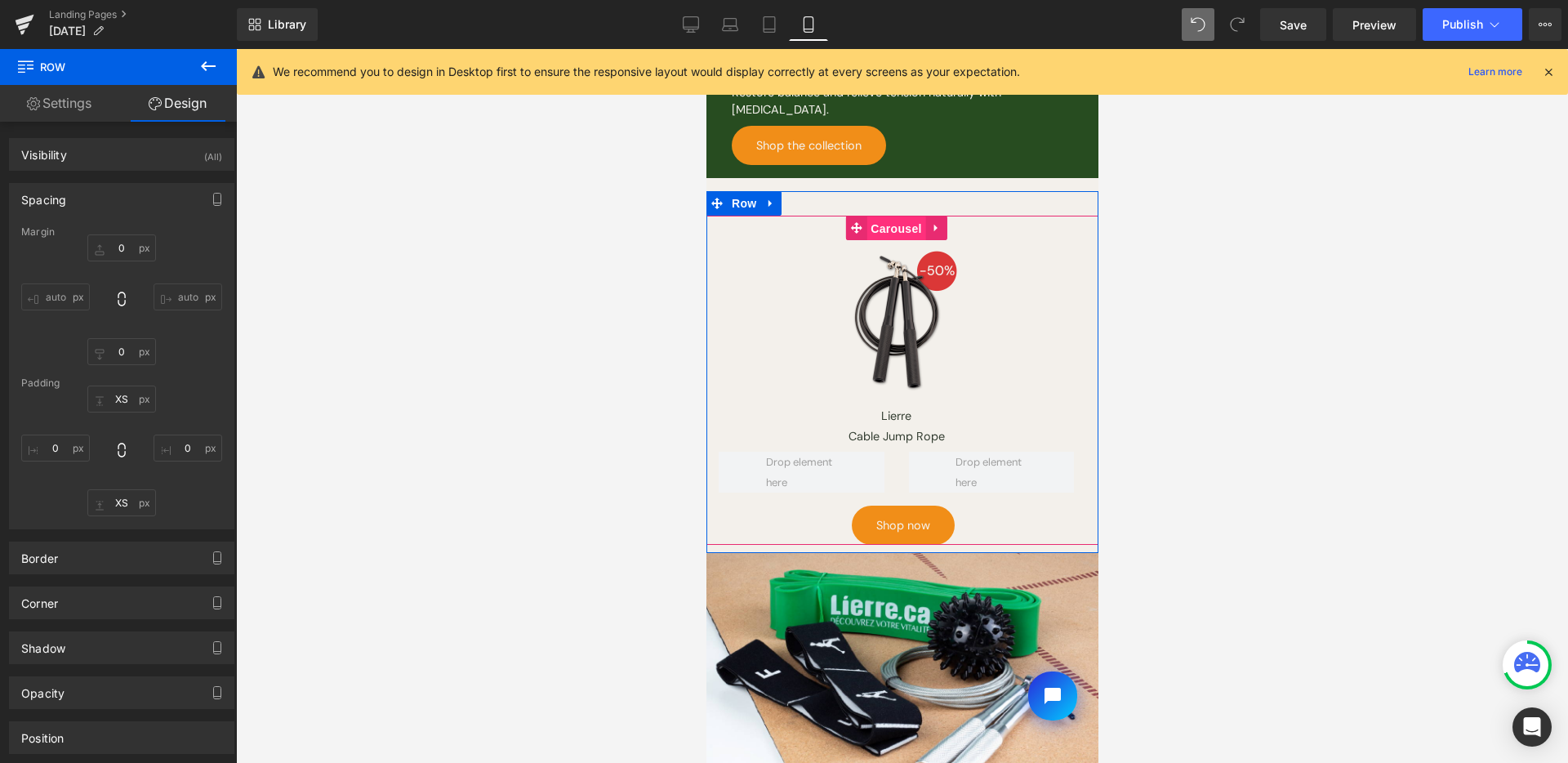
drag, startPoint x: 900, startPoint y: 218, endPoint x: 1059, endPoint y: 393, distance: 236.4
click at [900, 218] on span "Carousel" at bounding box center [894, 229] width 58 height 25
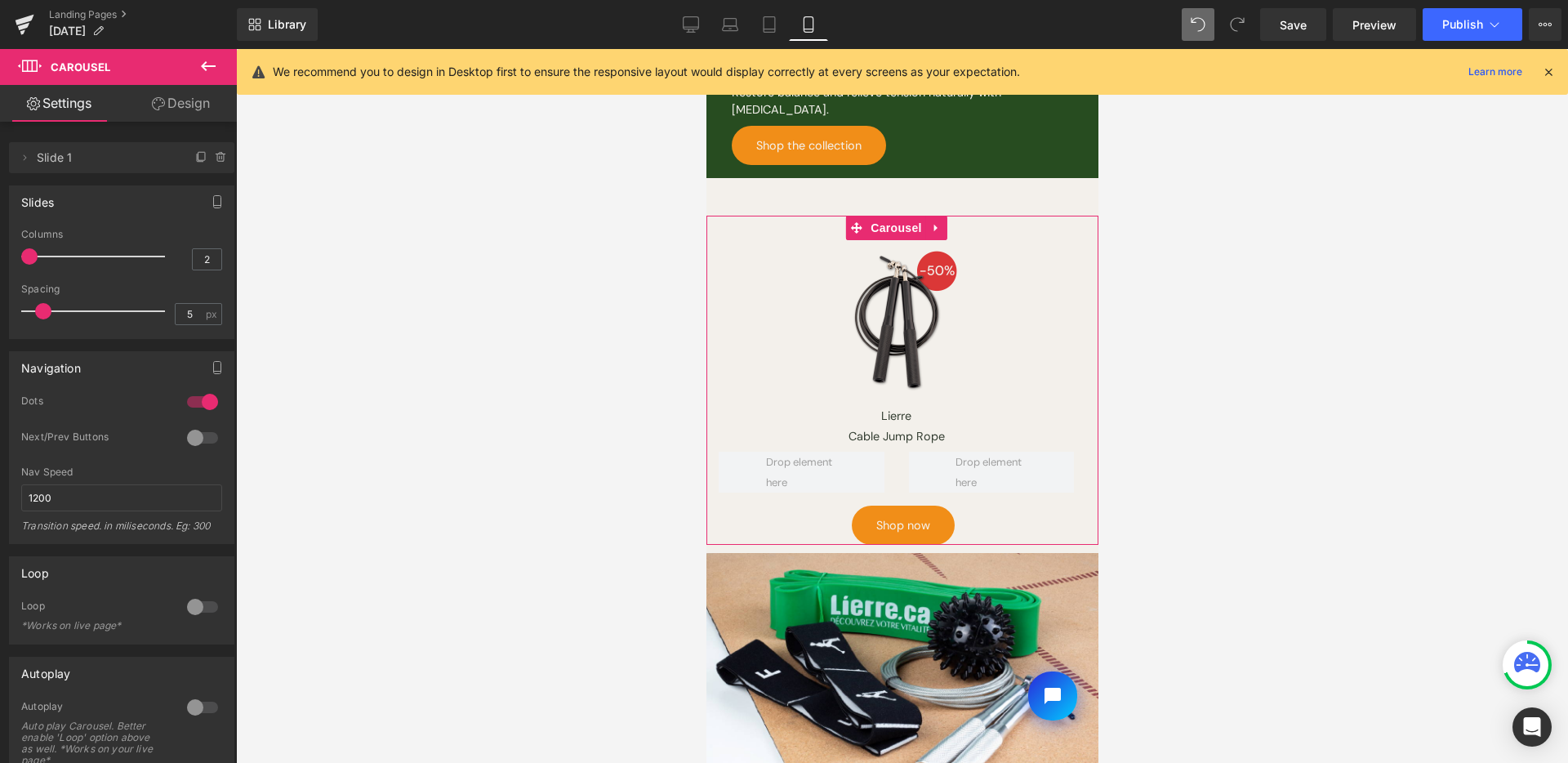
drag, startPoint x: 31, startPoint y: 253, endPoint x: 49, endPoint y: 256, distance: 18.2
click at [38, 256] on span at bounding box center [29, 257] width 16 height 16
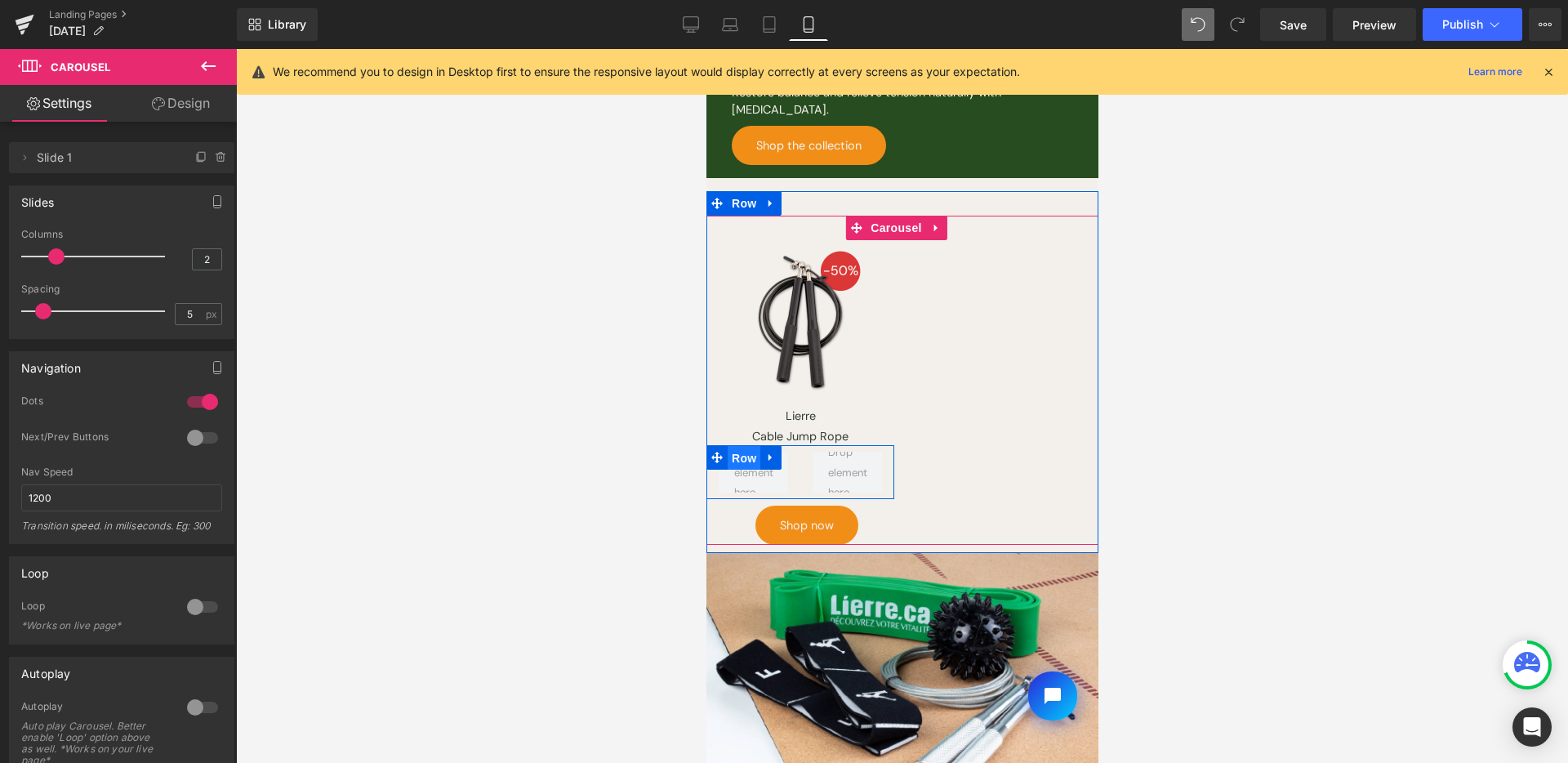
click at [743, 446] on span "Row" at bounding box center [743, 458] width 33 height 25
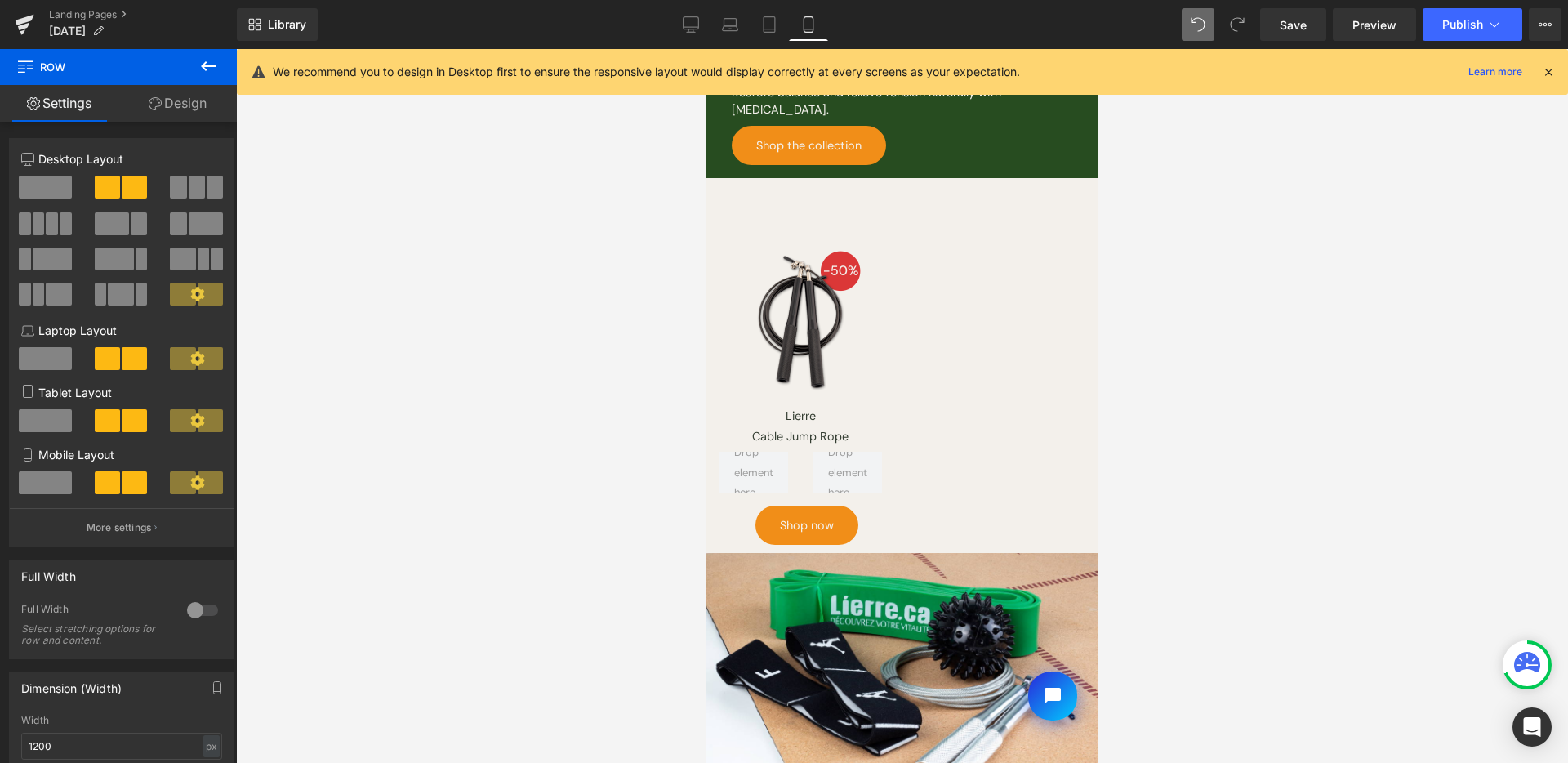
click at [193, 69] on button at bounding box center [208, 66] width 57 height 36
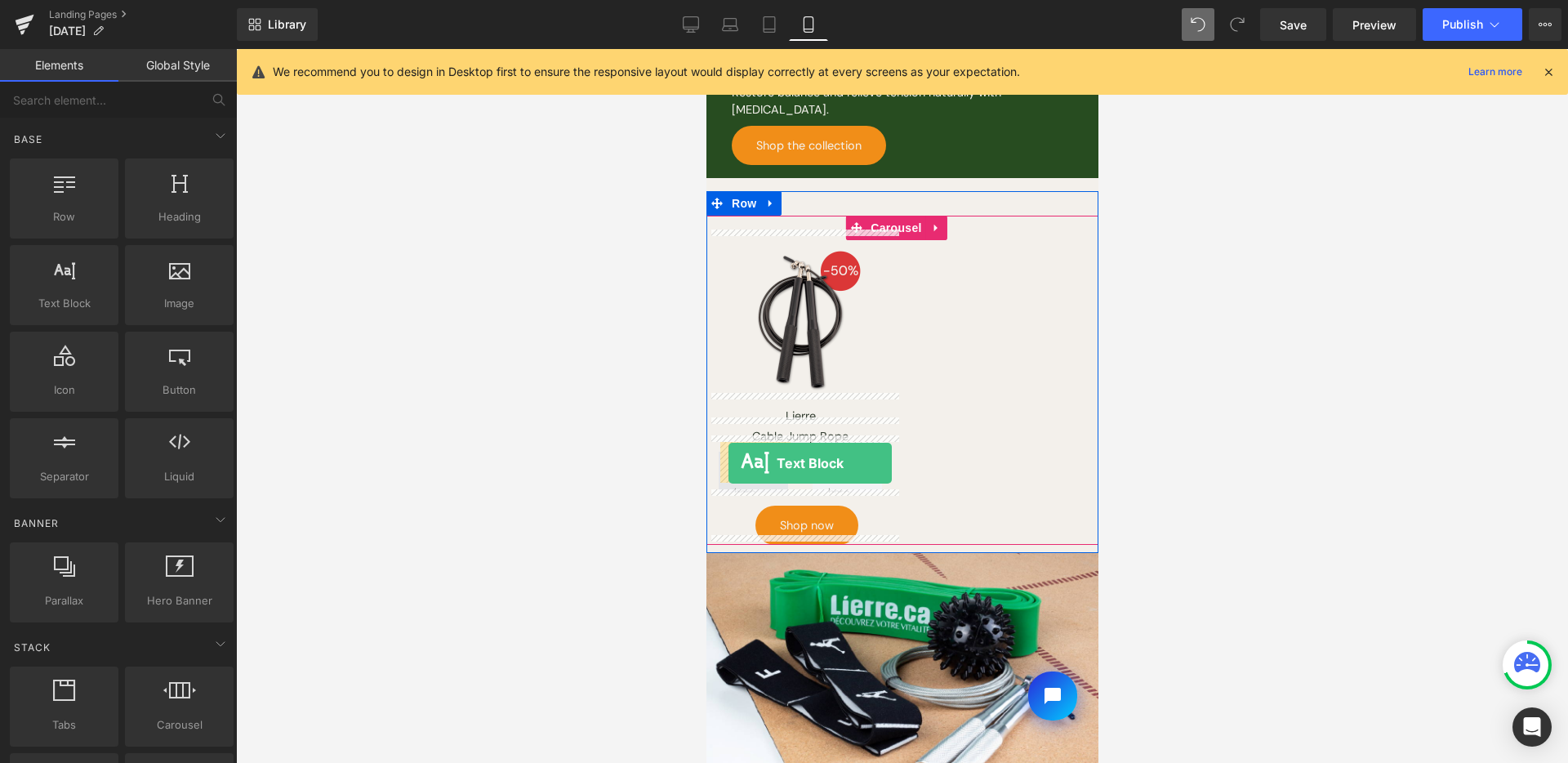
drag, startPoint x: 1176, startPoint y: 410, endPoint x: 729, endPoint y: 461, distance: 449.9
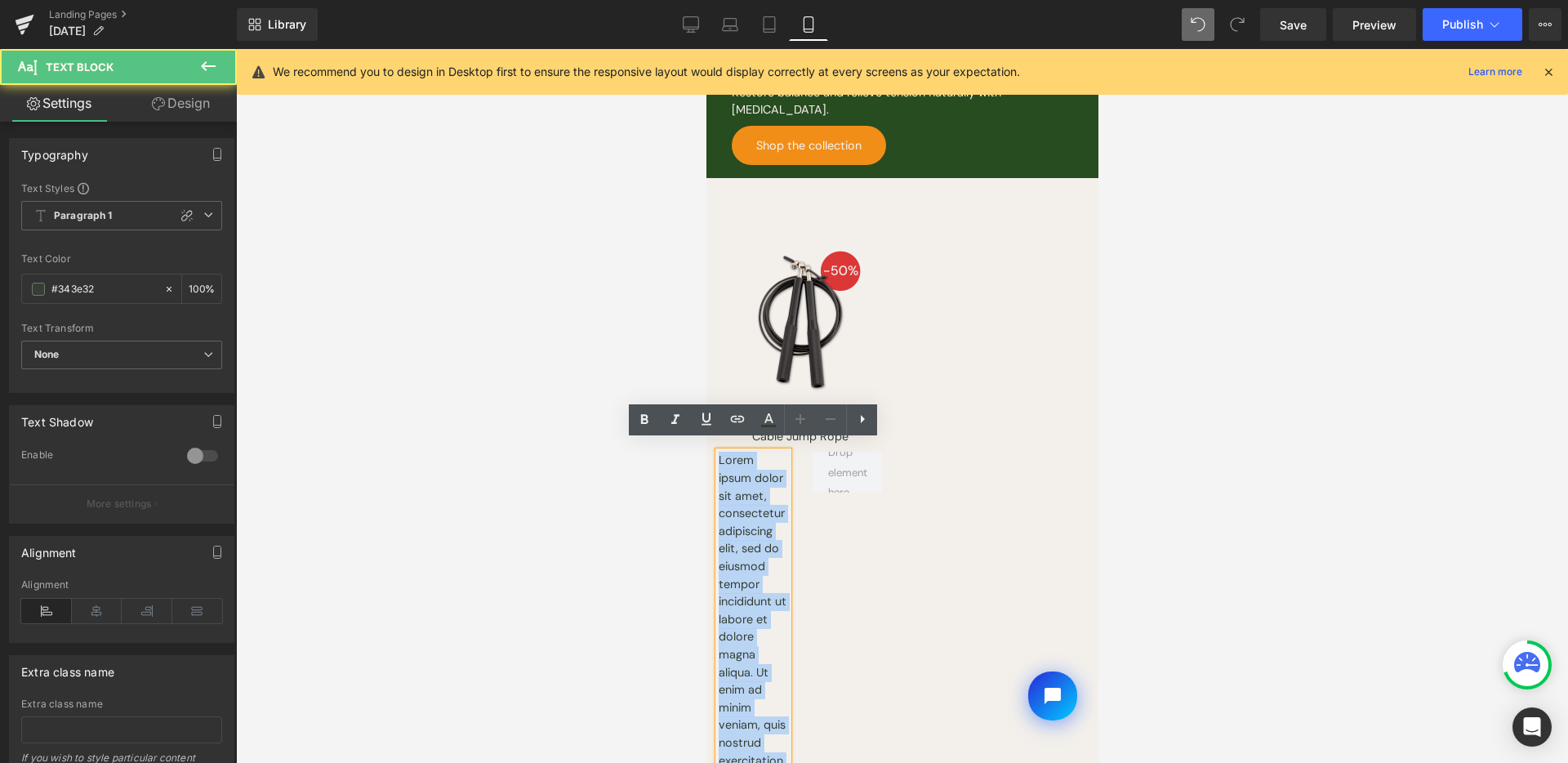
paste div
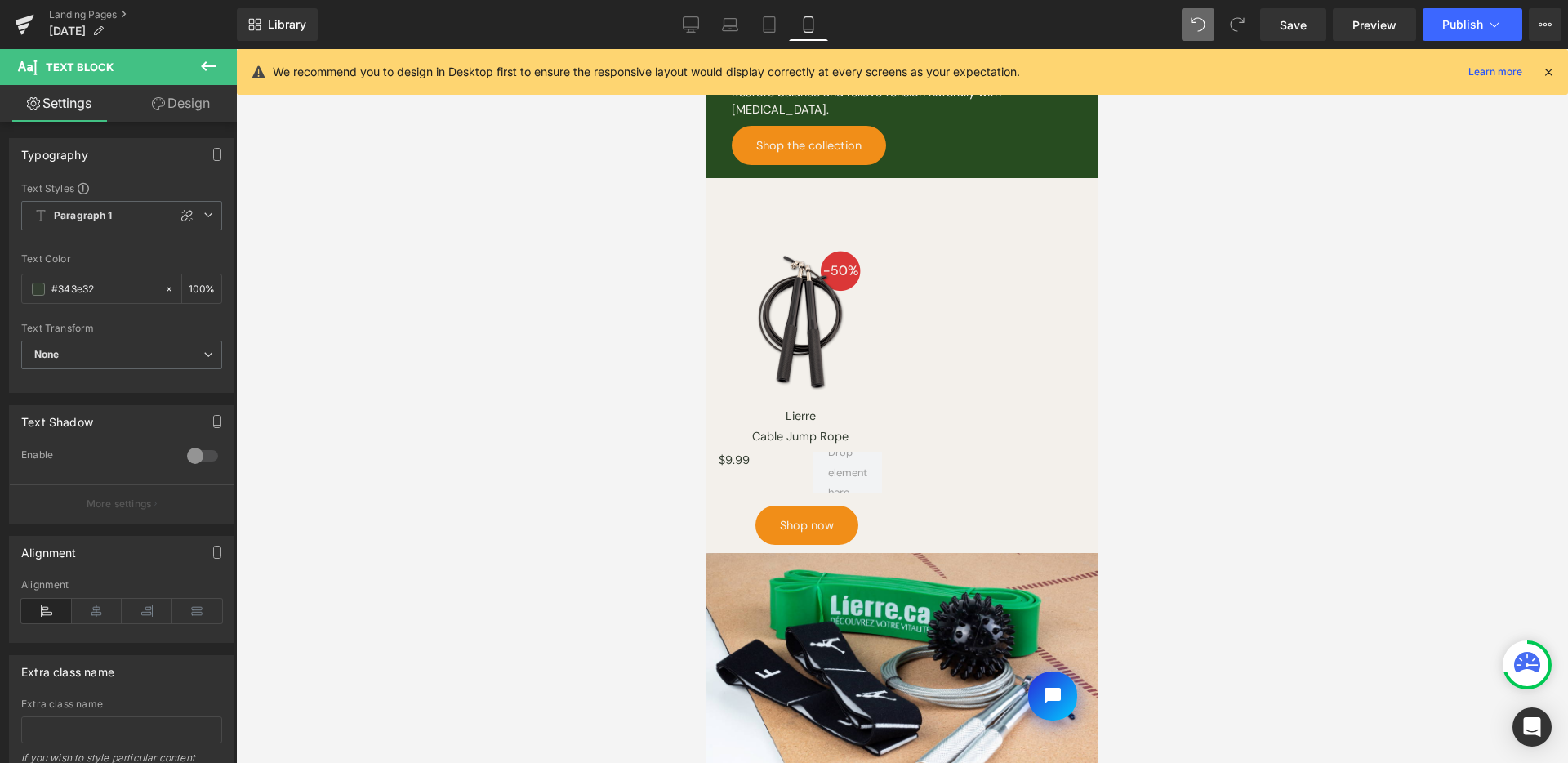
click at [138, 607] on icon at bounding box center [147, 610] width 51 height 25
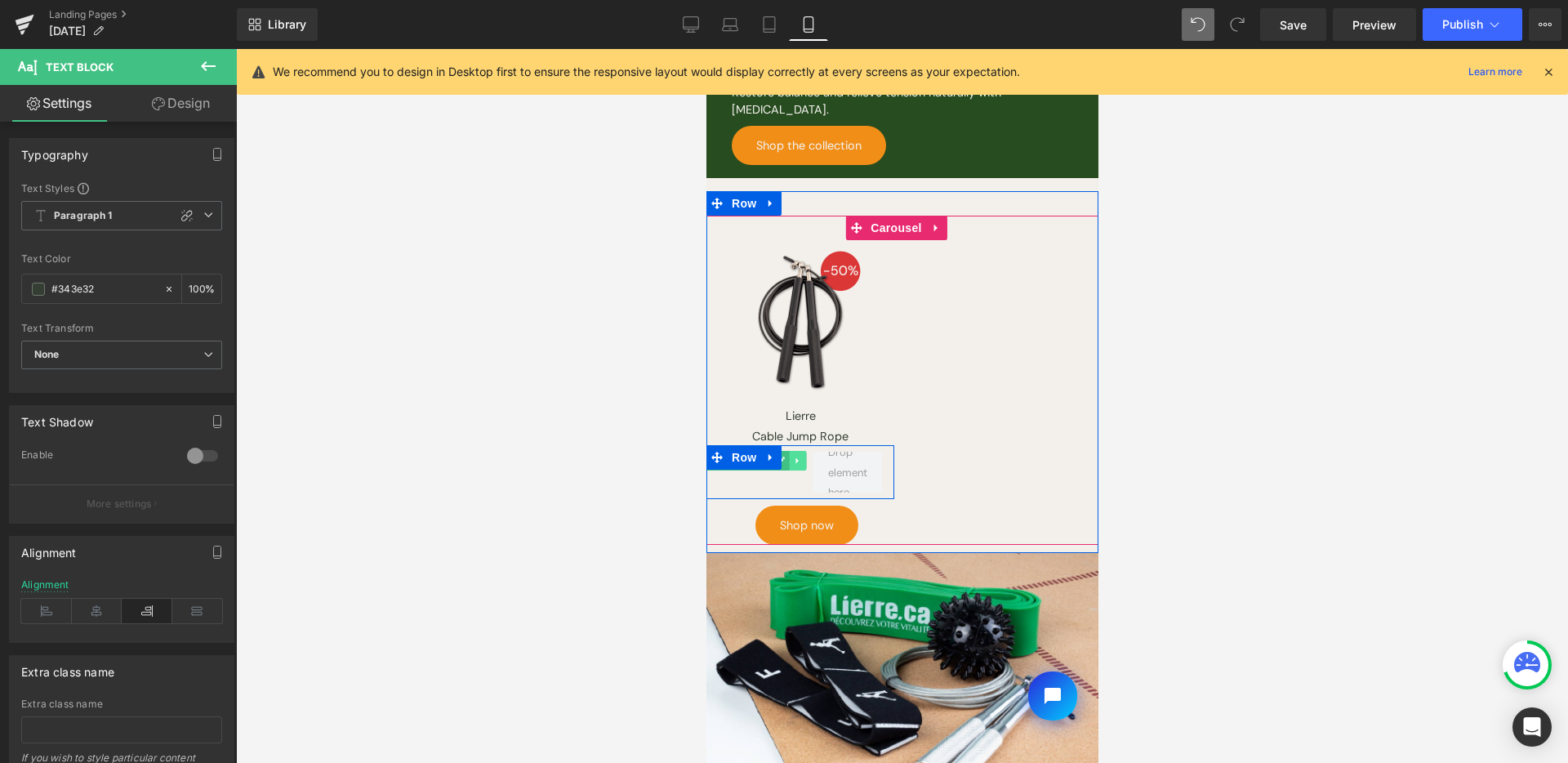
click at [794, 459] on icon at bounding box center [795, 462] width 2 height 6
click at [784, 456] on icon at bounding box center [787, 461] width 9 height 10
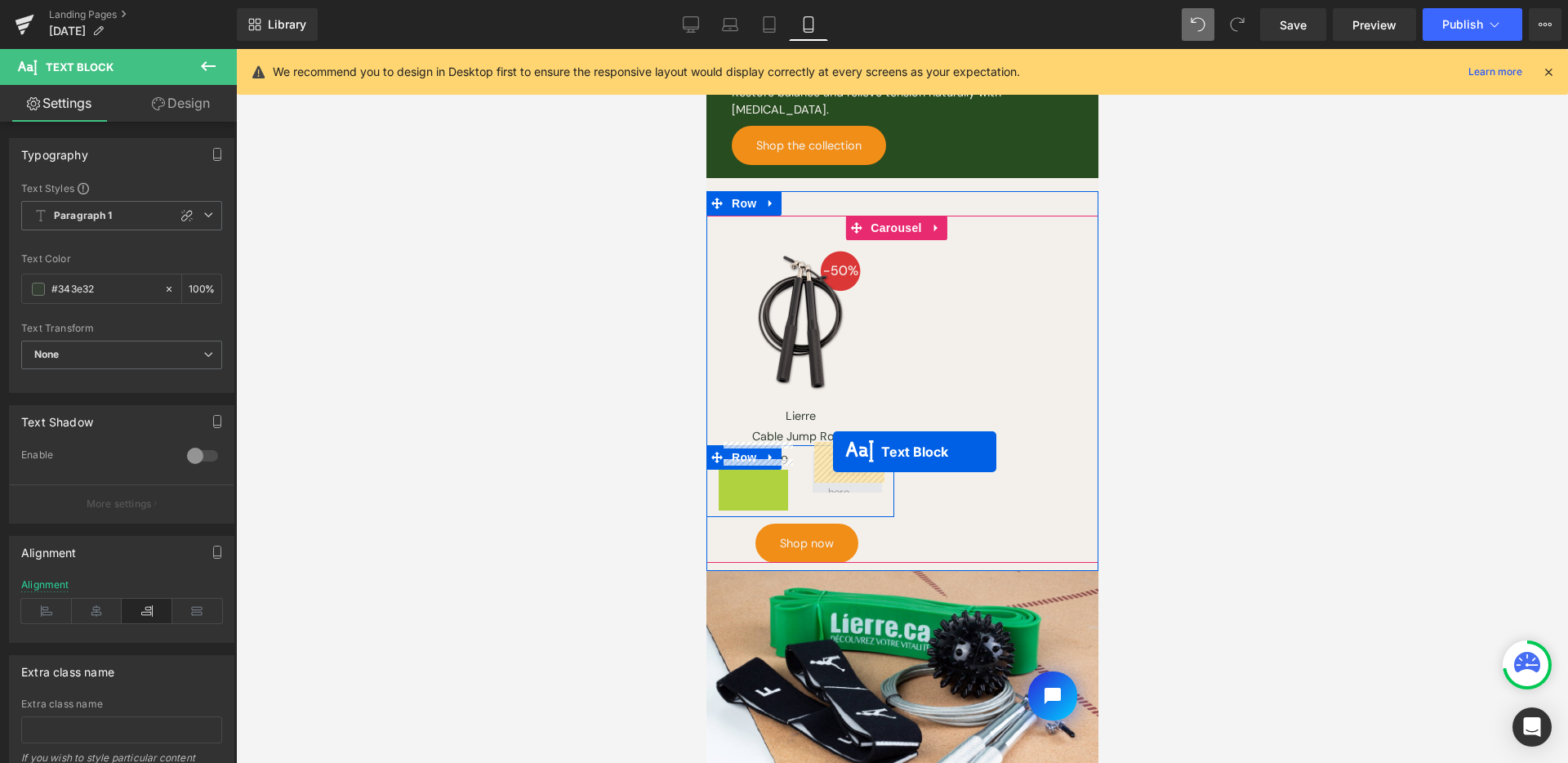
drag, startPoint x: 716, startPoint y: 473, endPoint x: 833, endPoint y: 451, distance: 119.1
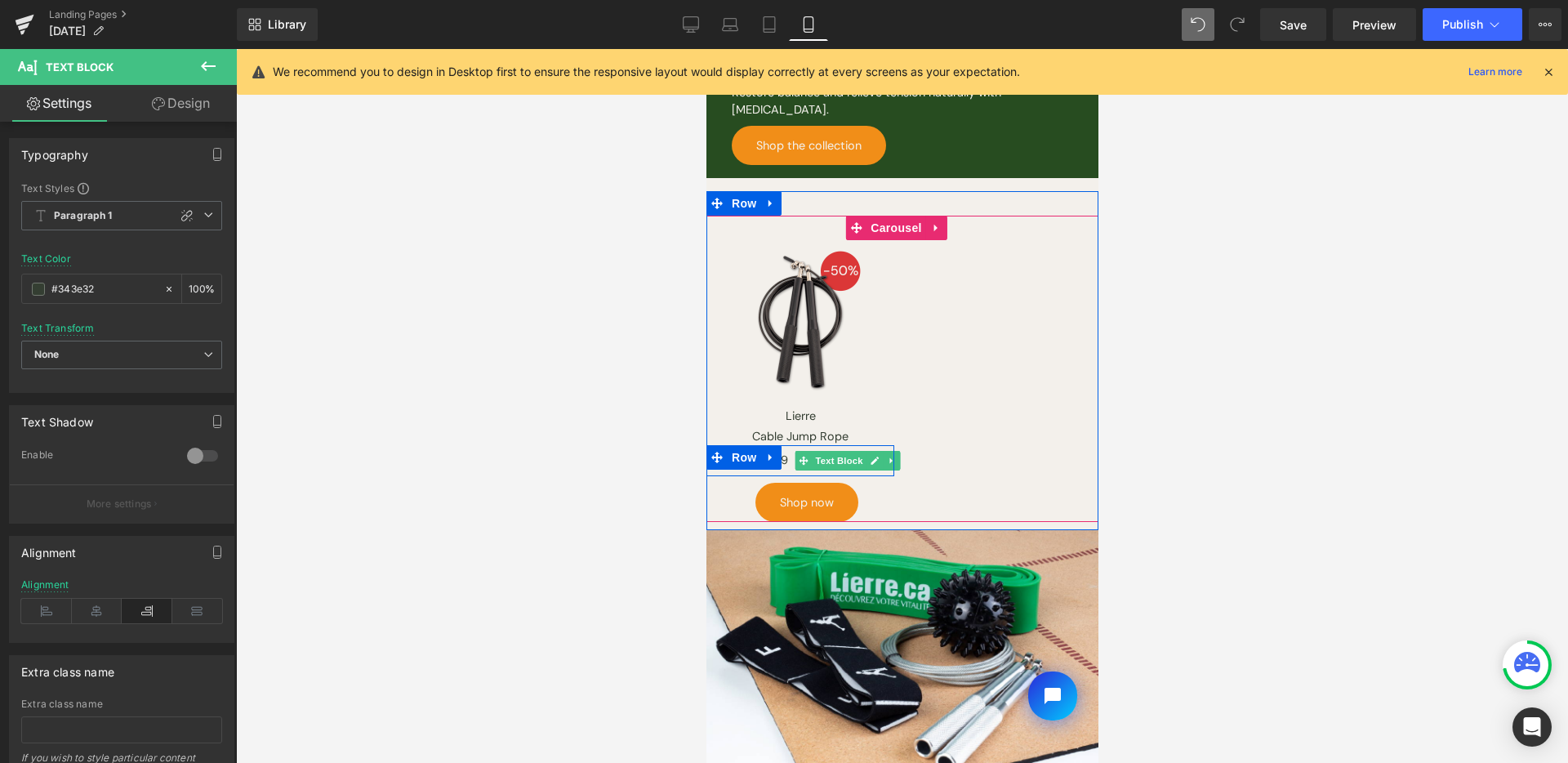
click at [870, 456] on icon at bounding box center [873, 461] width 9 height 10
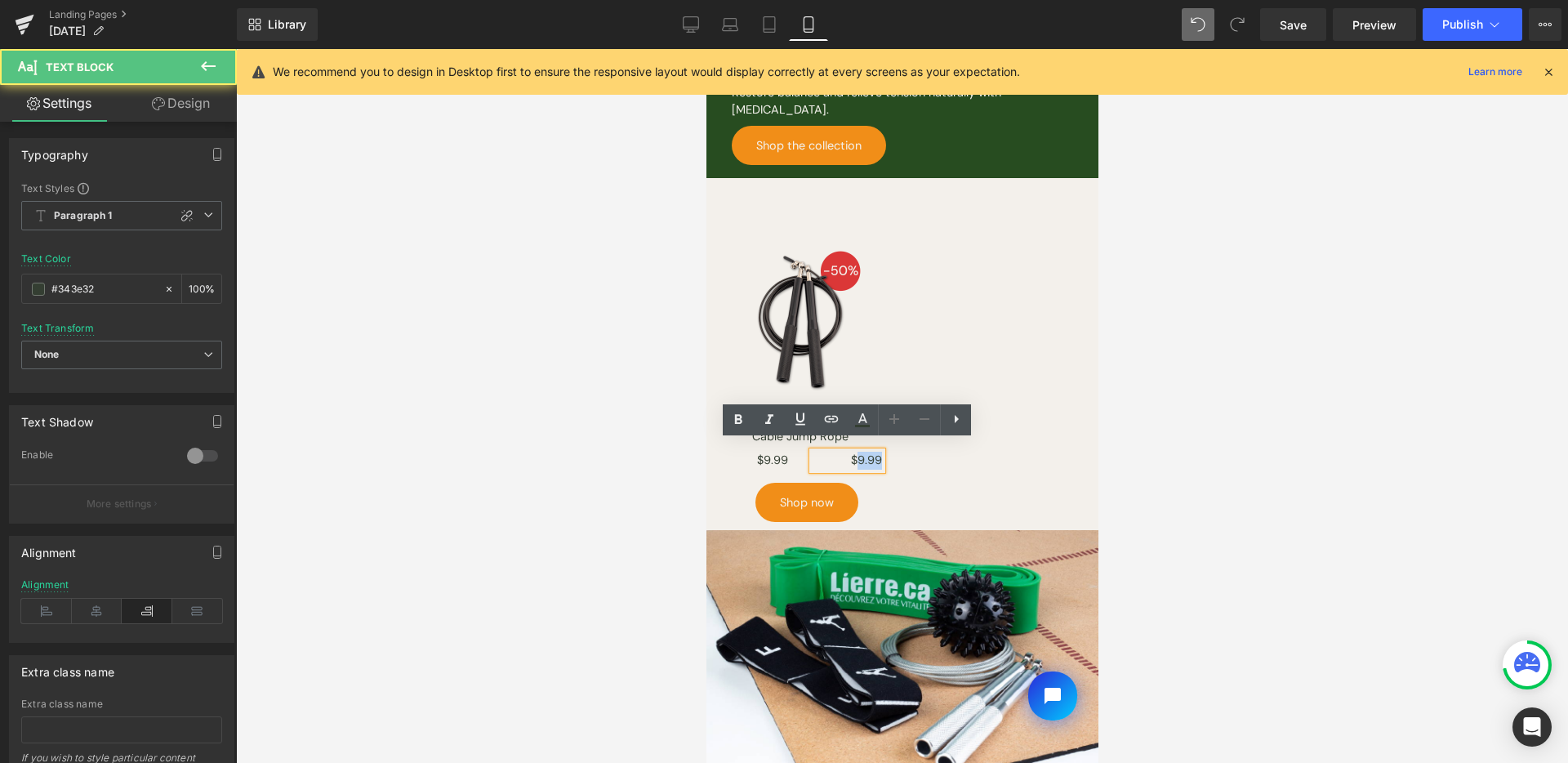
drag, startPoint x: 860, startPoint y: 451, endPoint x: 1642, endPoint y: 459, distance: 782.0
click at [881, 452] on p "$9.99" at bounding box center [847, 461] width 69 height 18
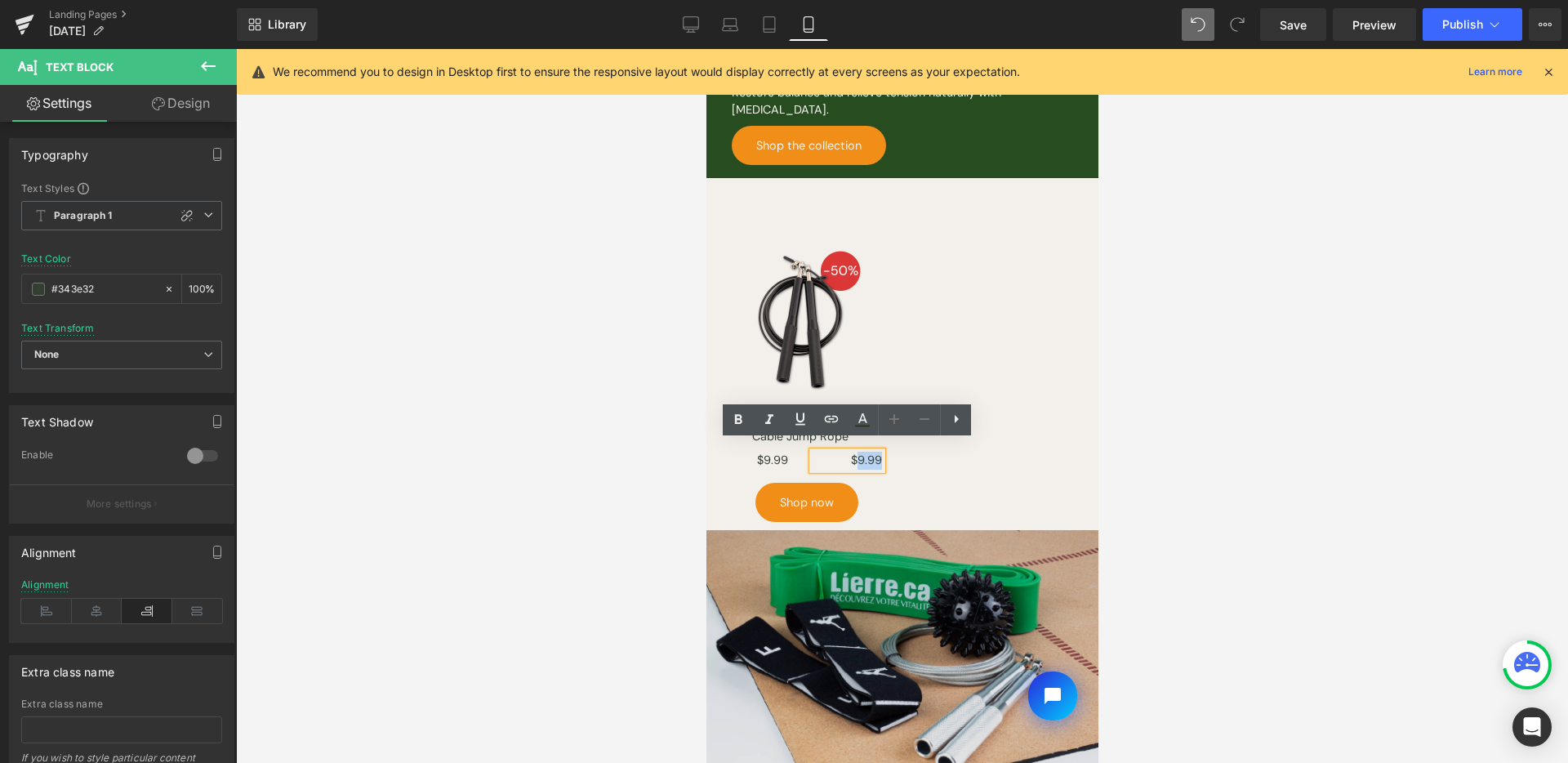
paste div
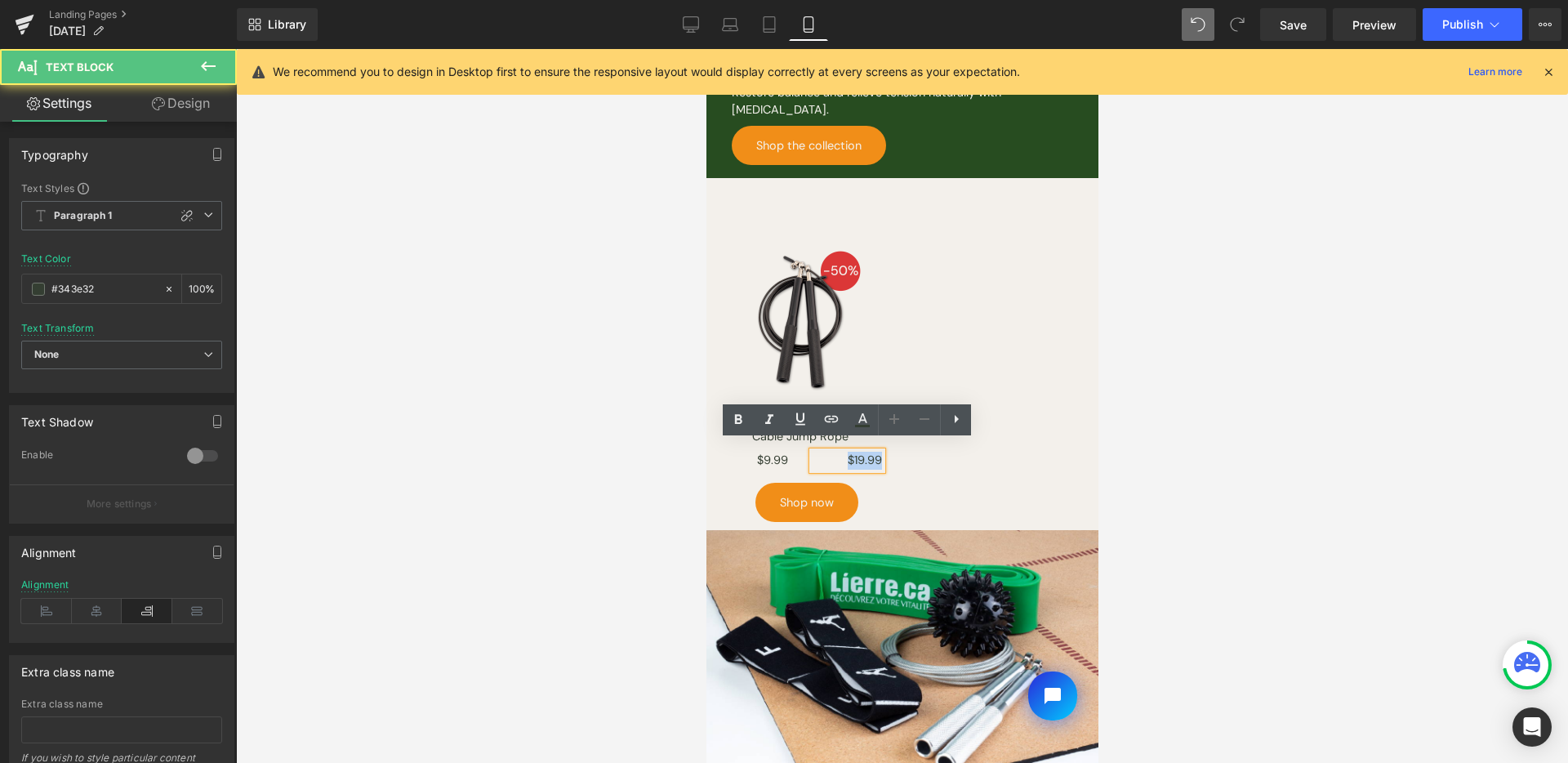
drag, startPoint x: 845, startPoint y: 450, endPoint x: 889, endPoint y: 448, distance: 44.0
click at [889, 452] on div "$19.99 Text Block" at bounding box center [846, 461] width 94 height 18
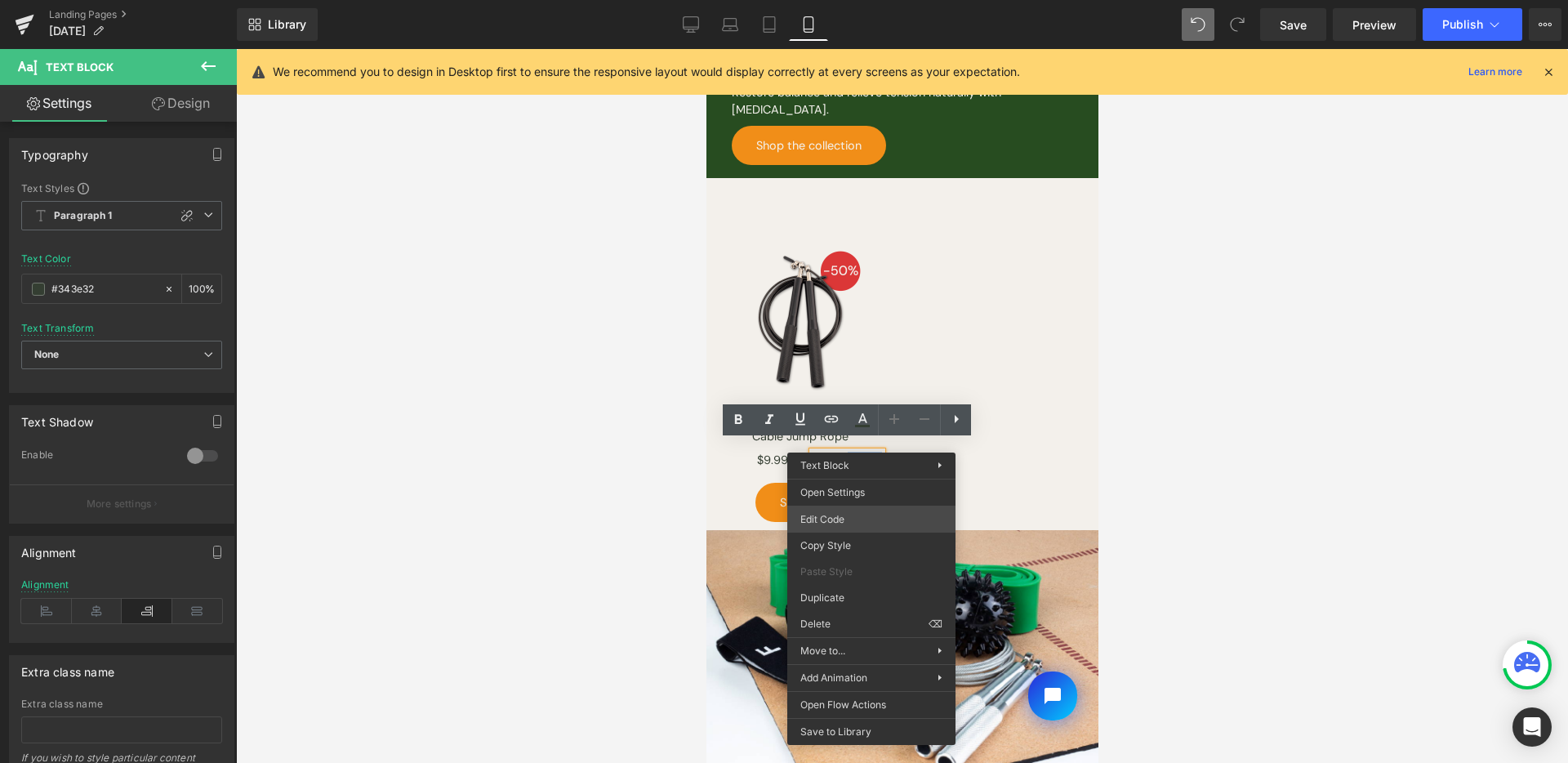
click at [874, 0] on div "Text Block You are previewing how the Page Preset 2 will restyle your page. You…" at bounding box center [784, 0] width 1568 height 0
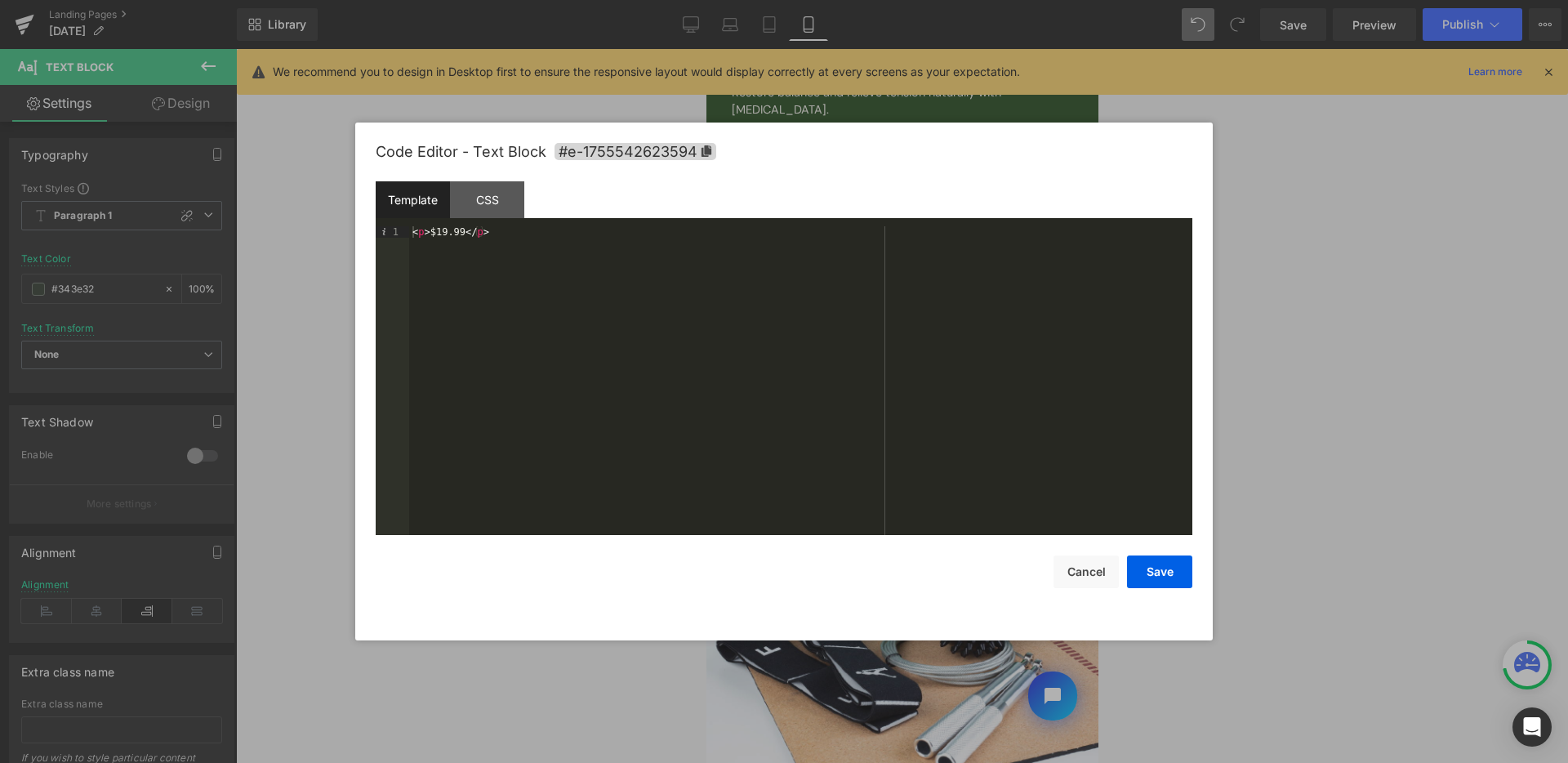
click at [427, 230] on div "< p > $19.99 </ p >" at bounding box center [800, 391] width 784 height 332
drag, startPoint x: 470, startPoint y: 231, endPoint x: 505, endPoint y: 234, distance: 35.1
click at [505, 234] on div "< p > < s > </ s > $19.99 </ p >" at bounding box center [800, 391] width 784 height 332
click at [448, 234] on div "< p > < s > </ s > </ p >" at bounding box center [800, 391] width 784 height 332
click at [598, 282] on div "< p > < s > $19.99 </ s > </ p >" at bounding box center [800, 391] width 784 height 332
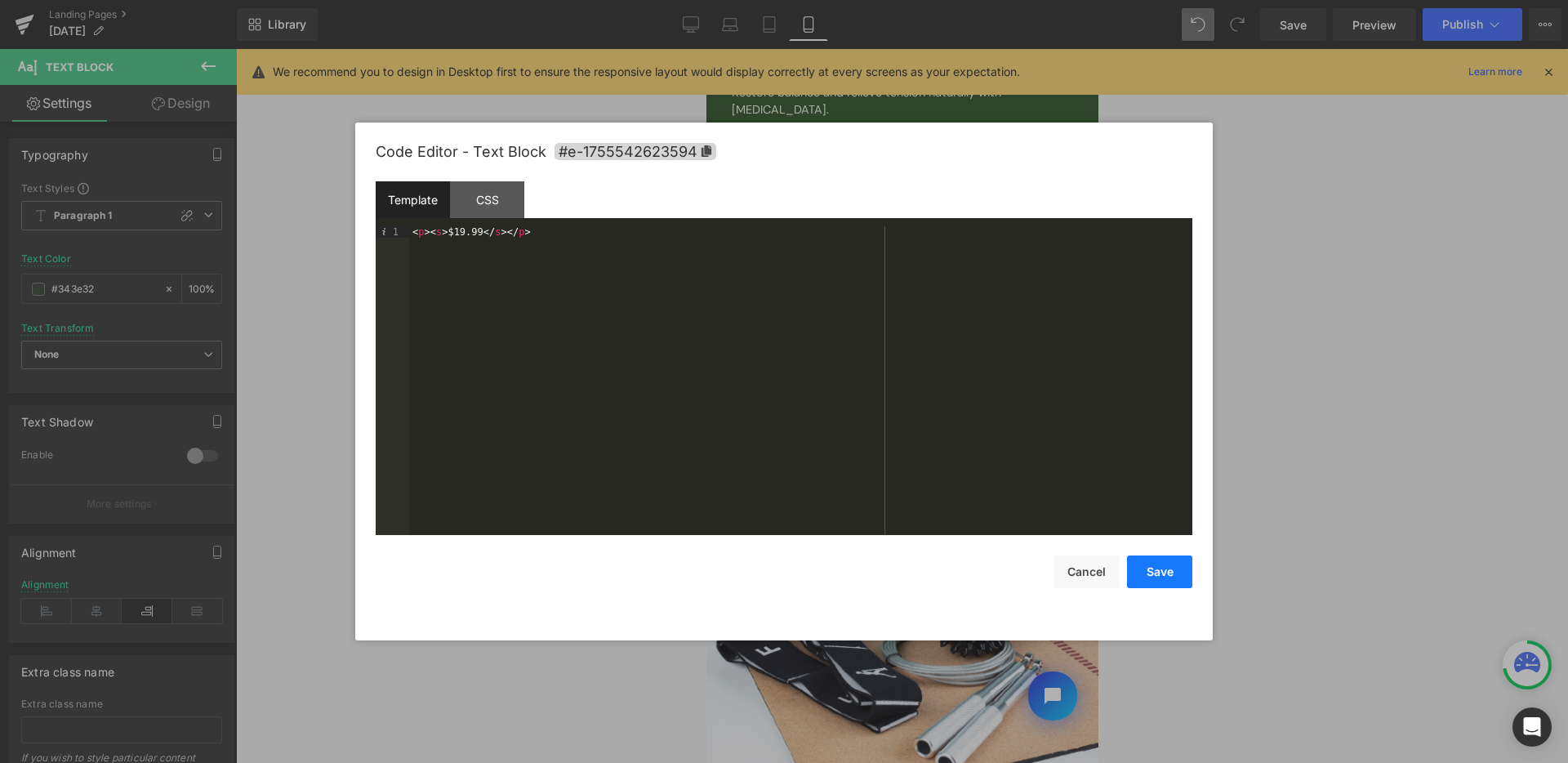
click at [1138, 571] on button "Save" at bounding box center [1160, 572] width 65 height 33
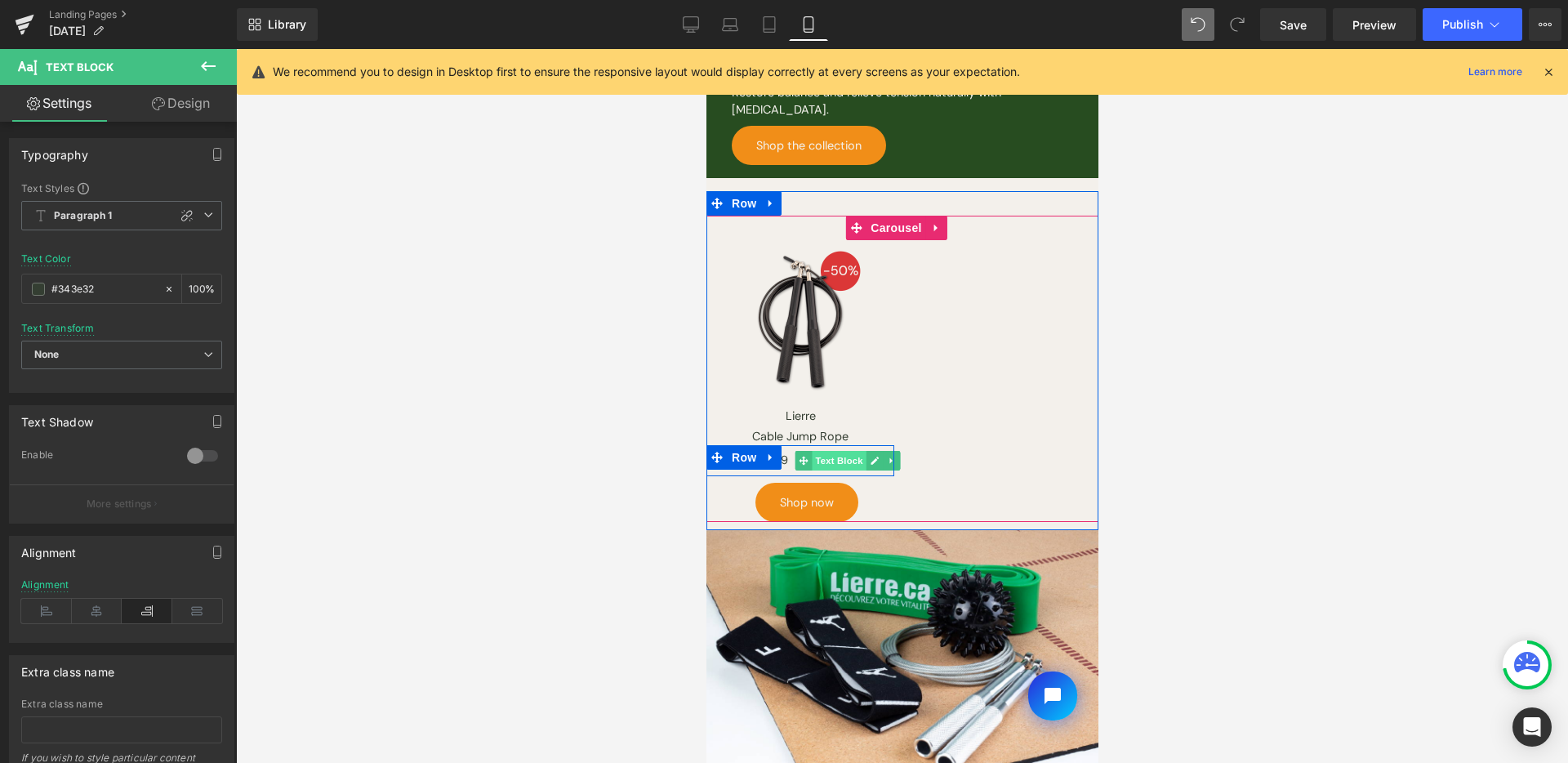
click at [836, 451] on span "Text Block" at bounding box center [838, 461] width 53 height 20
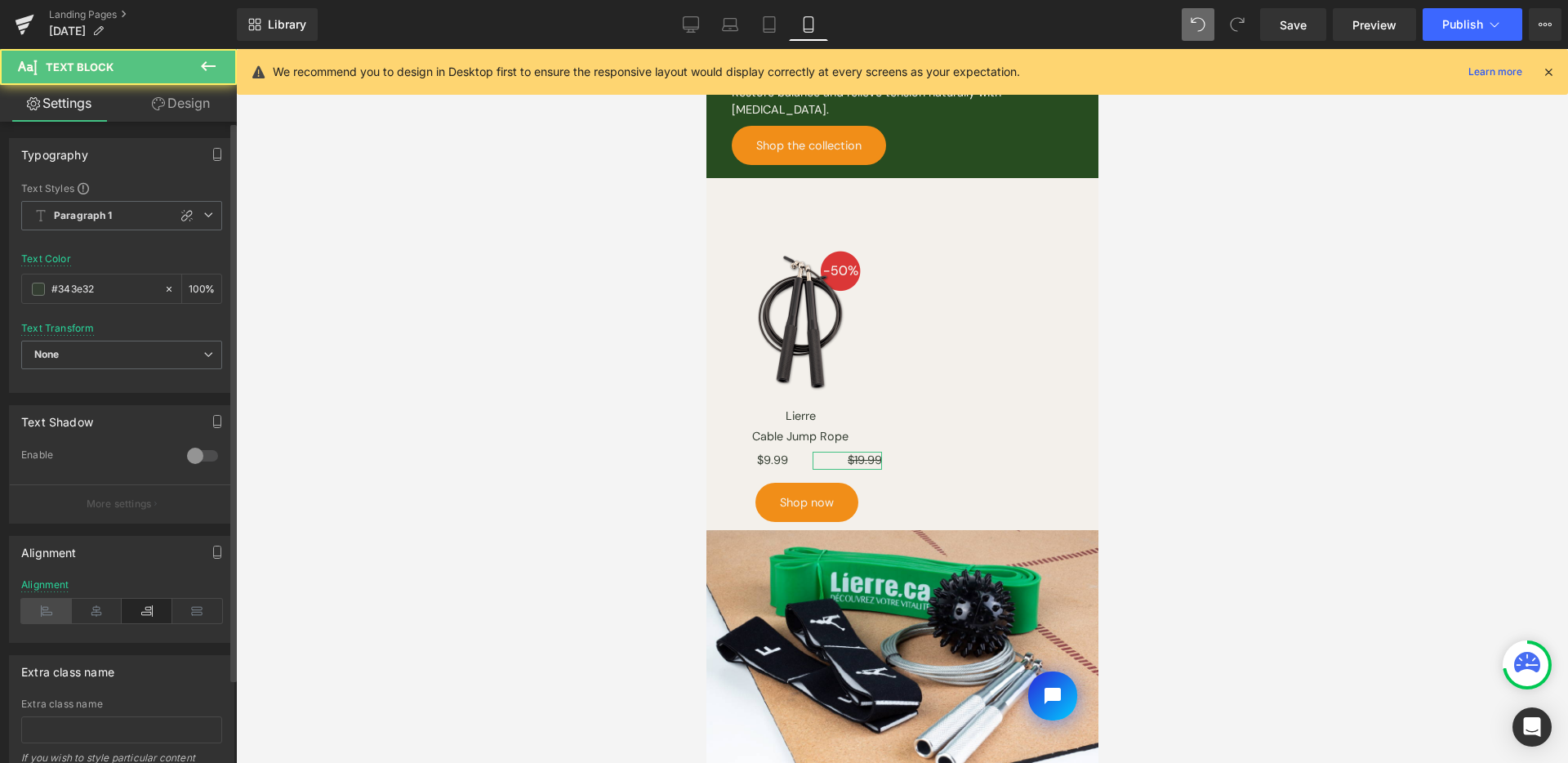
drag, startPoint x: 28, startPoint y: 609, endPoint x: 155, endPoint y: 453, distance: 201.2
click at [28, 609] on icon at bounding box center [46, 610] width 51 height 25
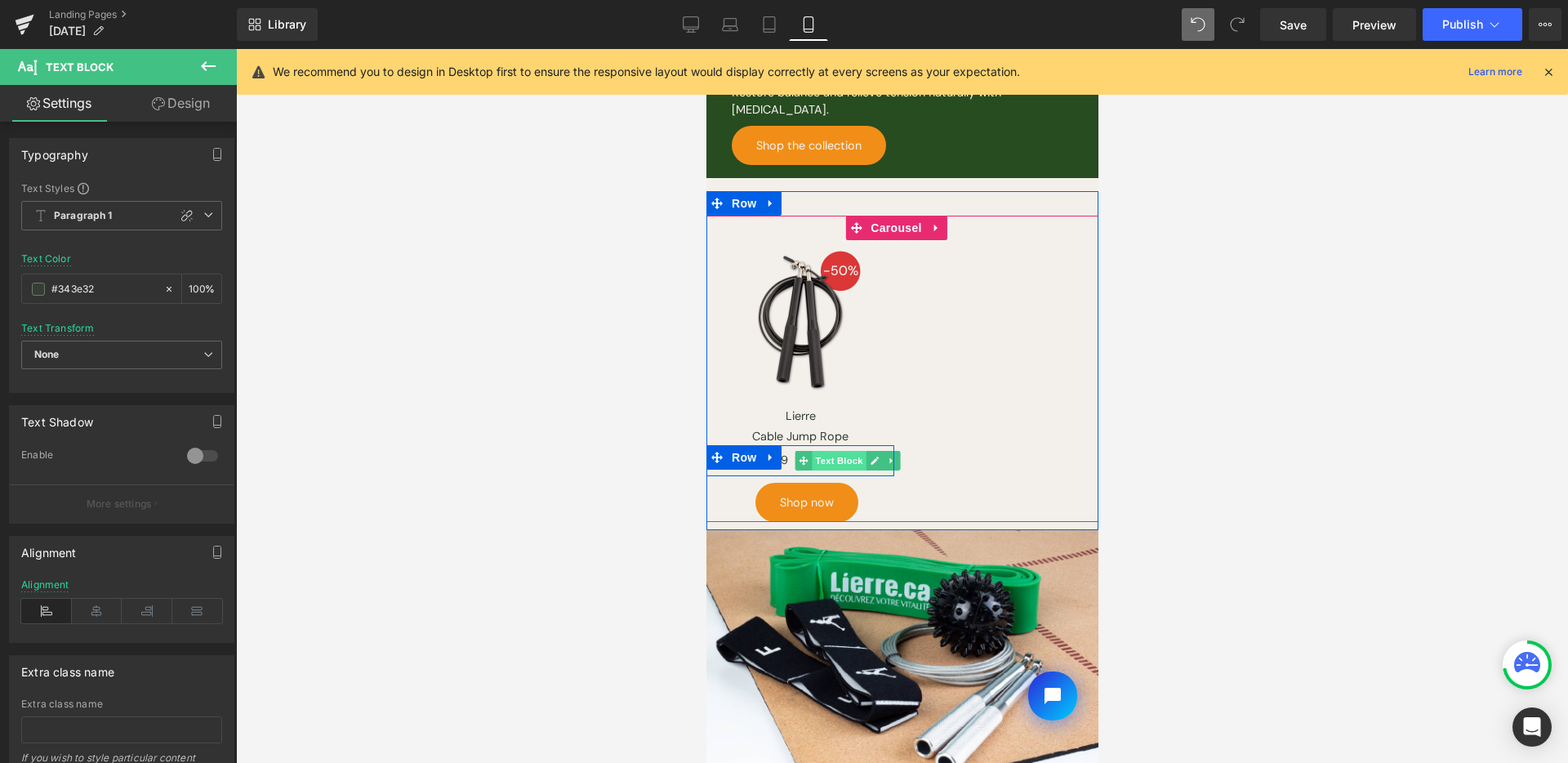
click at [833, 451] on span "Text Block" at bounding box center [838, 461] width 53 height 20
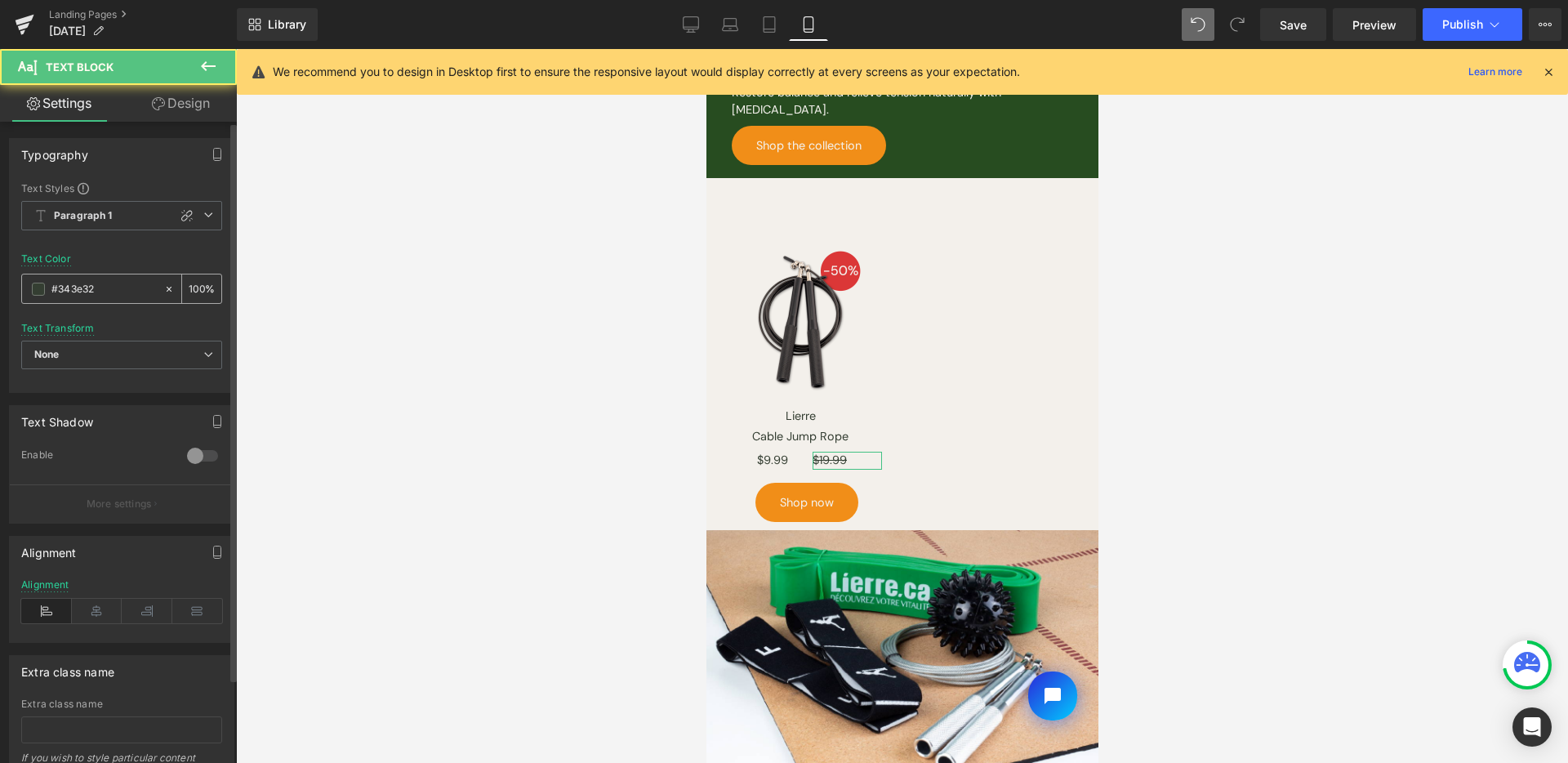
click at [31, 282] on div "#343e32" at bounding box center [92, 288] width 142 height 29
click at [36, 289] on span at bounding box center [38, 288] width 13 height 13
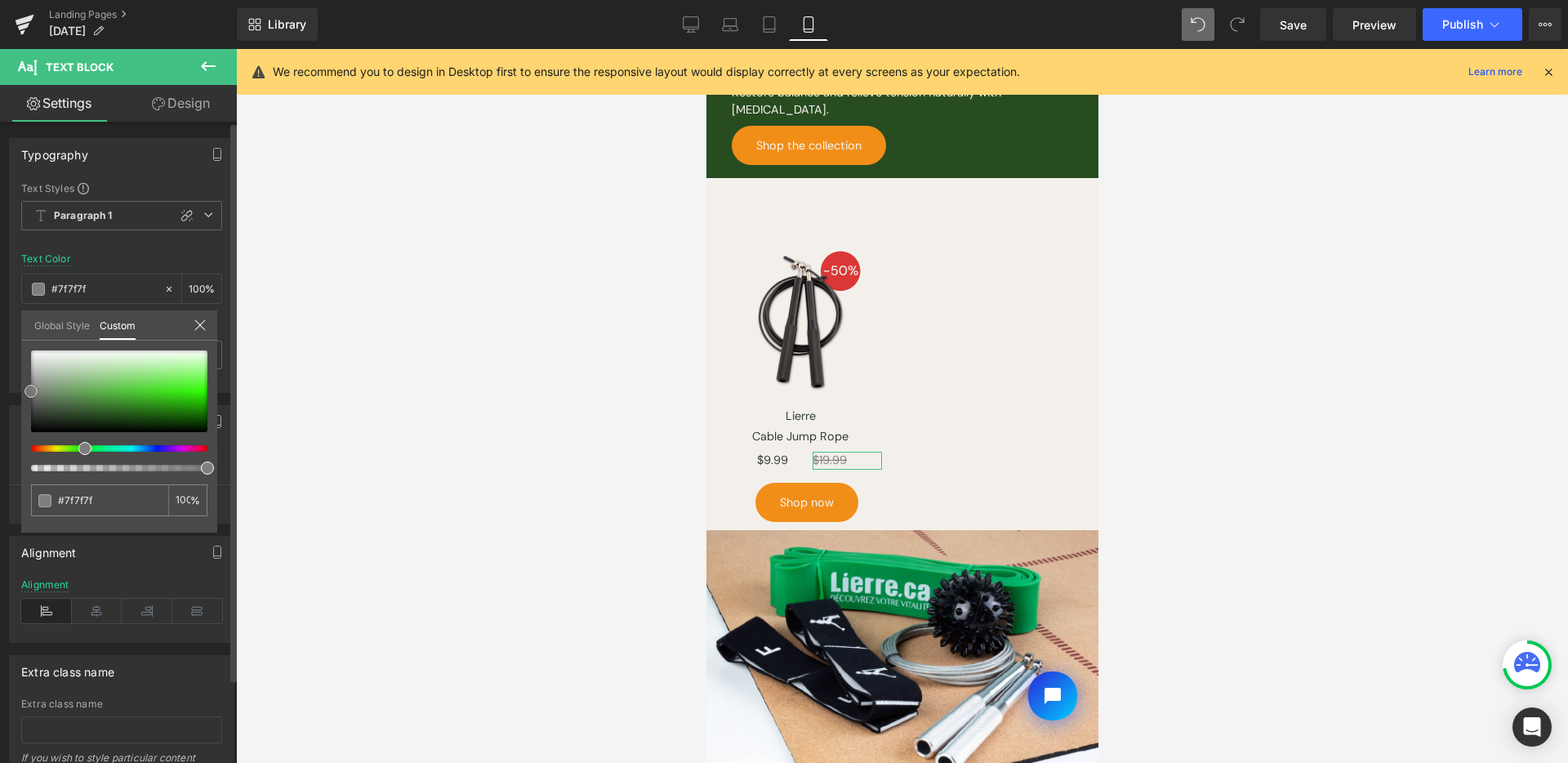
drag, startPoint x: 10, startPoint y: 392, endPoint x: 0, endPoint y: 391, distance: 10.0
click at [0, 391] on div "Typography Text Styles Custom Paragraph 1 Paragraph 2 Paragraph 3 Paragraph 4 P…" at bounding box center [122, 260] width 245 height 268
click at [1336, 392] on div at bounding box center [901, 405] width 1332 height 714
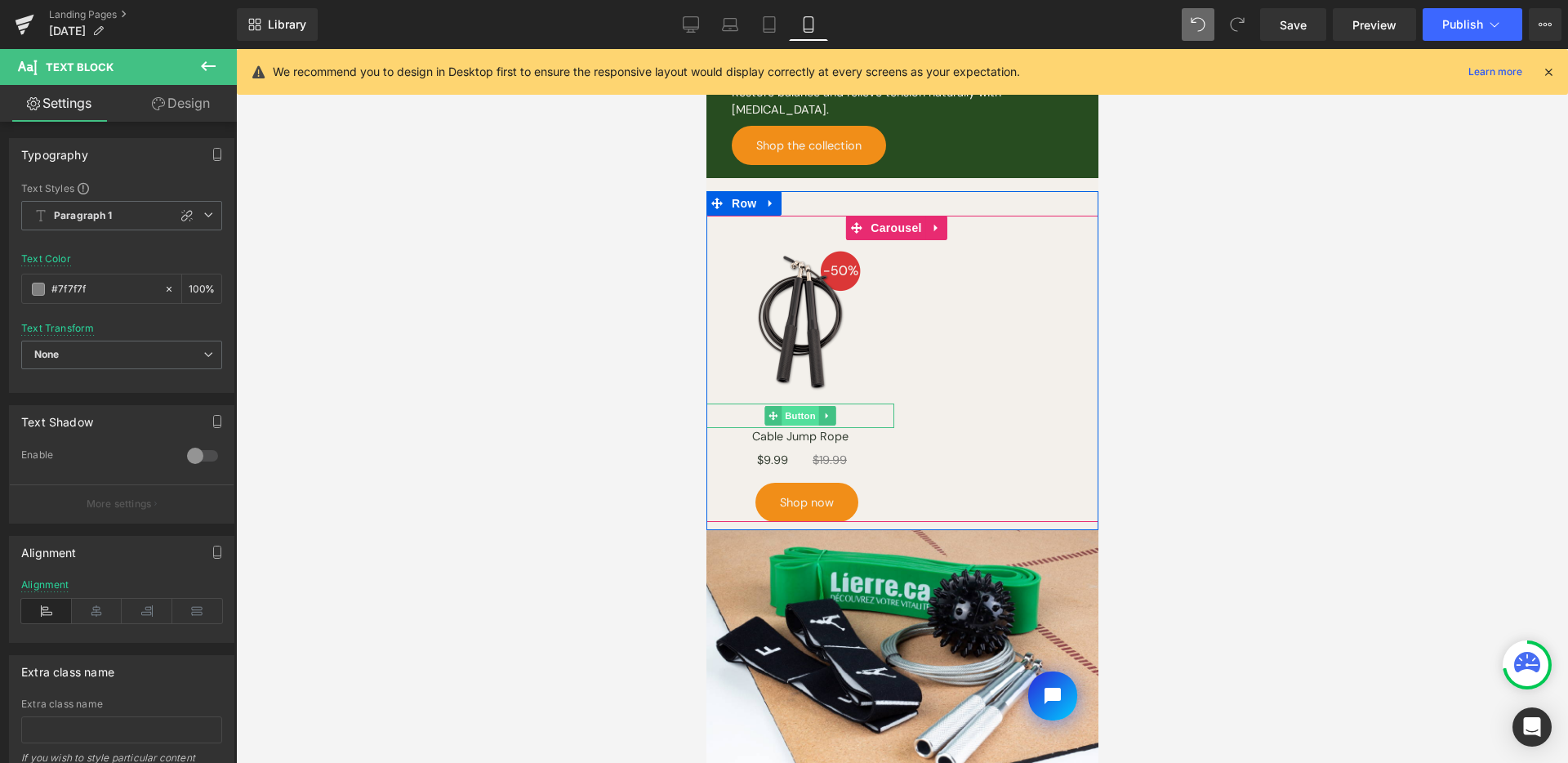
click at [797, 409] on span "Button" at bounding box center [799, 416] width 38 height 20
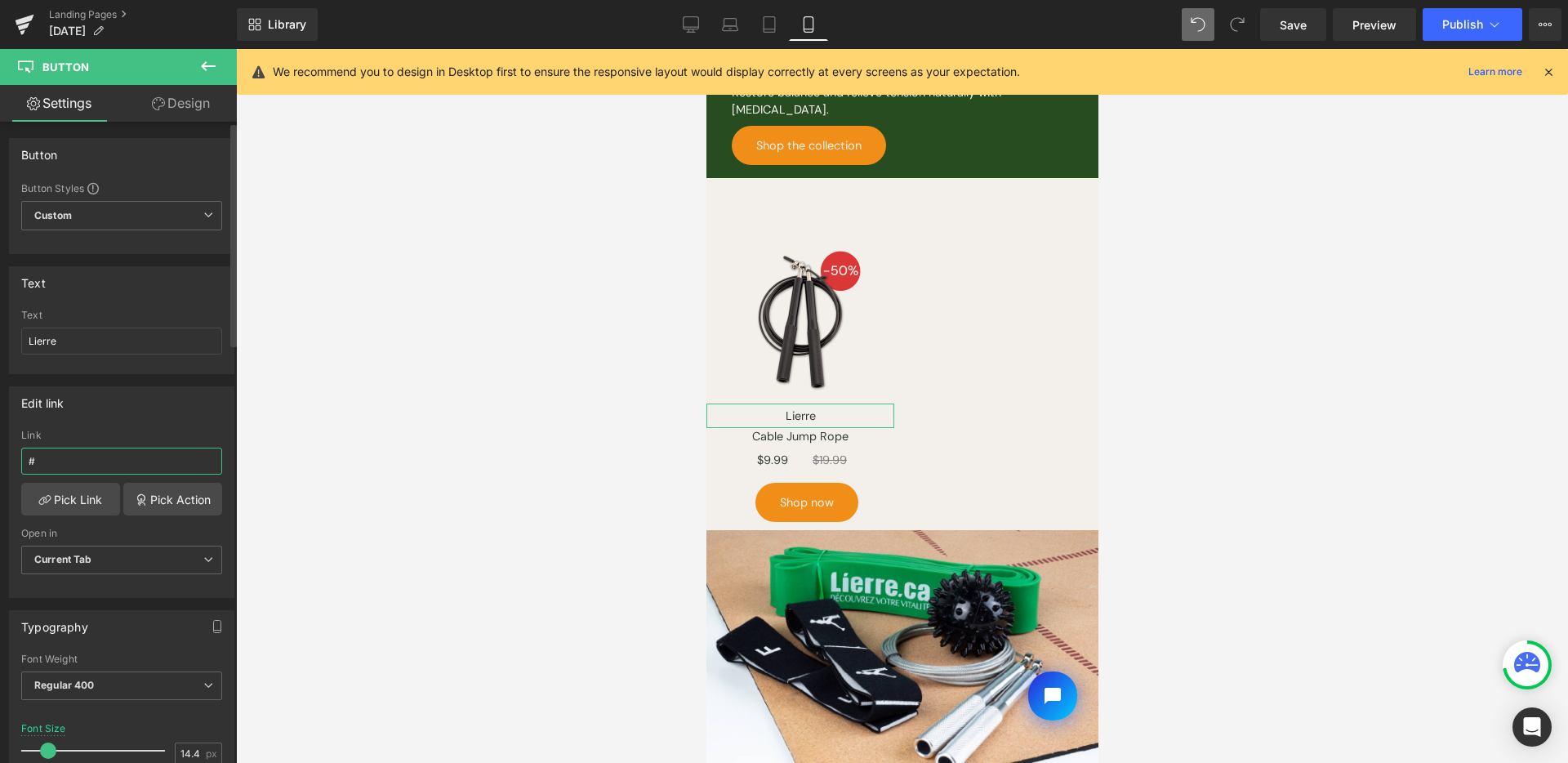
click at [112, 453] on input "#" at bounding box center [121, 461] width 201 height 27
paste input "[URL][DOMAIN_NAME][DOMAIN_NAME]"
click at [137, 407] on div "Edit link" at bounding box center [122, 402] width 224 height 31
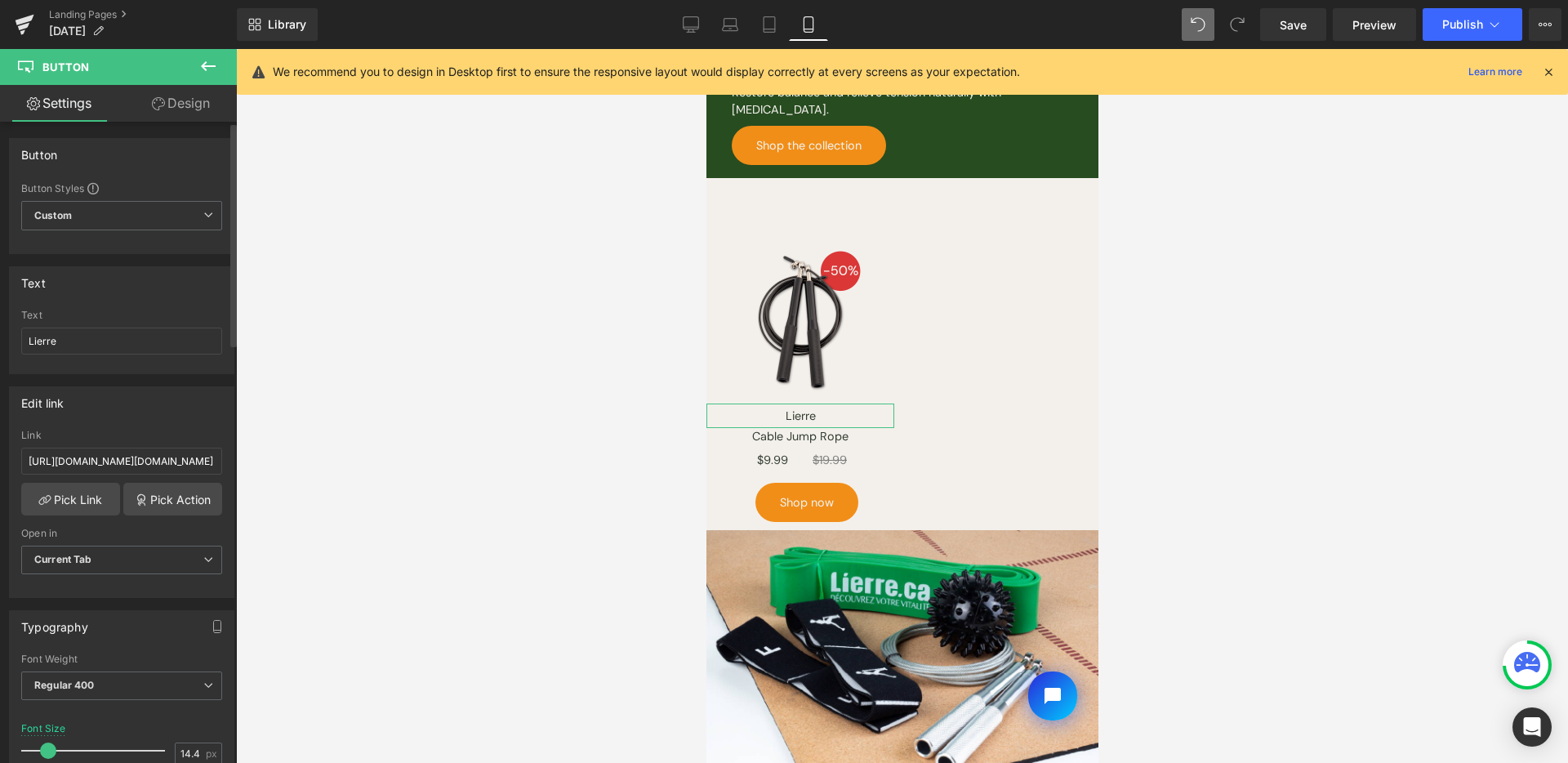
click at [179, 537] on div "Open in" at bounding box center [121, 534] width 201 height 12
click at [157, 557] on span "Current Tab" at bounding box center [121, 560] width 201 height 29
click at [142, 604] on li "New Tab" at bounding box center [118, 613] width 194 height 25
click at [184, 550] on span "New Tab" at bounding box center [121, 560] width 201 height 29
click at [178, 570] on span "New Tab" at bounding box center [118, 560] width 194 height 29
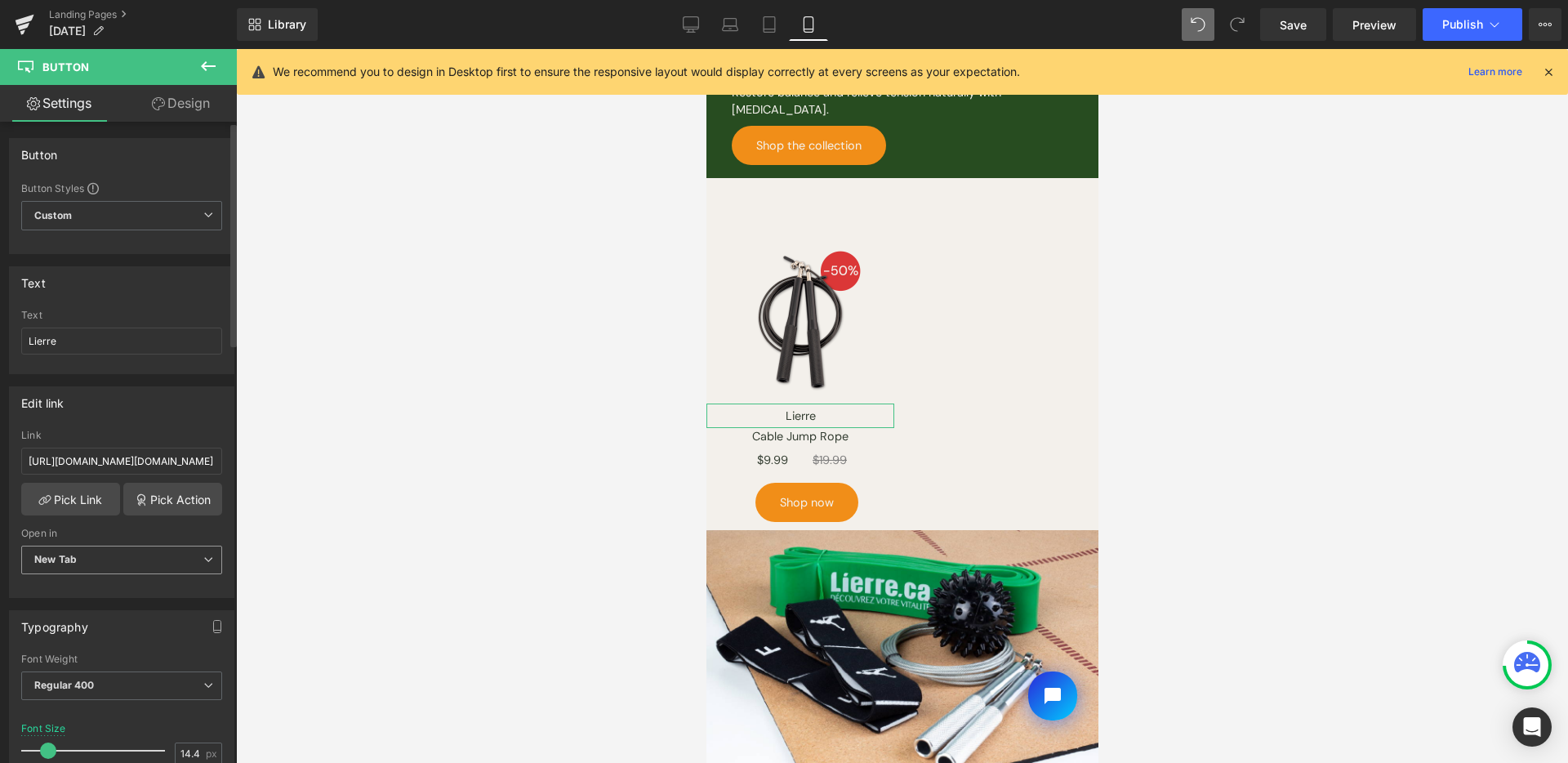
drag, startPoint x: 172, startPoint y: 578, endPoint x: 171, endPoint y: 570, distance: 8.1
click at [172, 578] on div "New Tab Current Tab New Tab" at bounding box center [121, 564] width 201 height 37
click at [172, 551] on span "New Tab" at bounding box center [121, 560] width 201 height 29
click at [162, 585] on li "Current Tab" at bounding box center [118, 589] width 194 height 25
click at [420, 495] on div at bounding box center [901, 405] width 1332 height 714
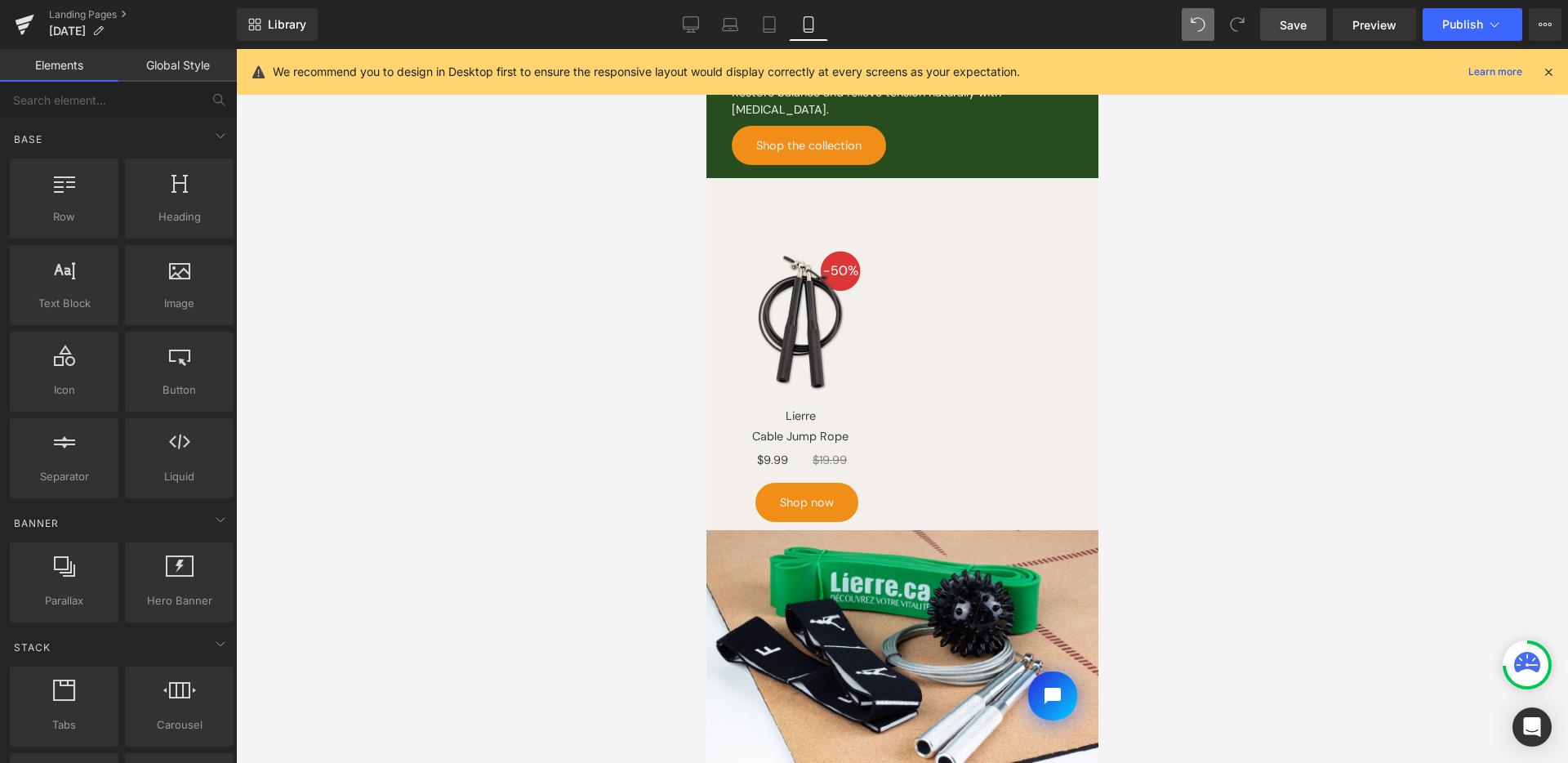
click at [1281, 26] on link "Save" at bounding box center [1293, 24] width 66 height 33
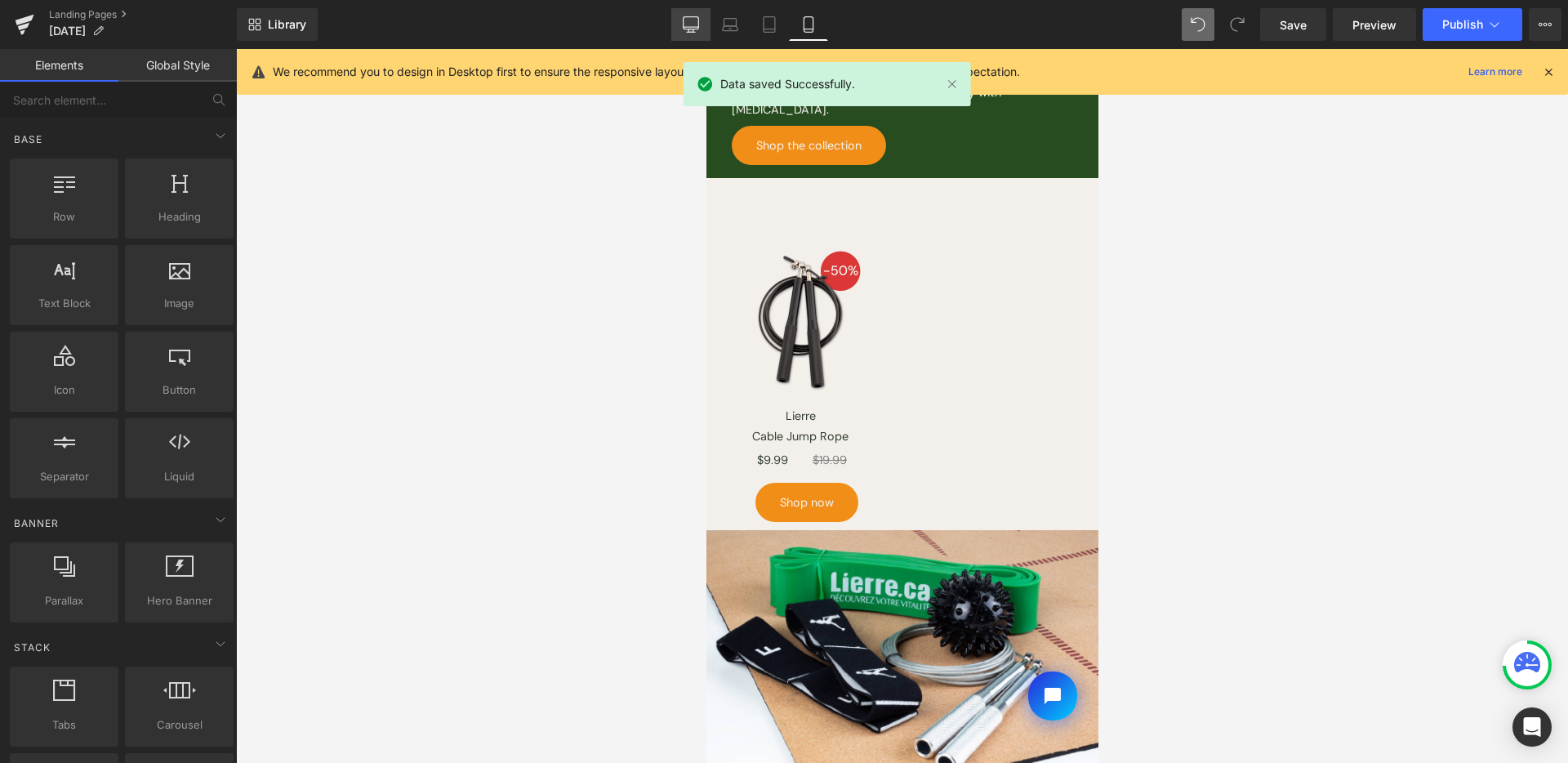
click at [698, 31] on icon at bounding box center [690, 24] width 16 height 16
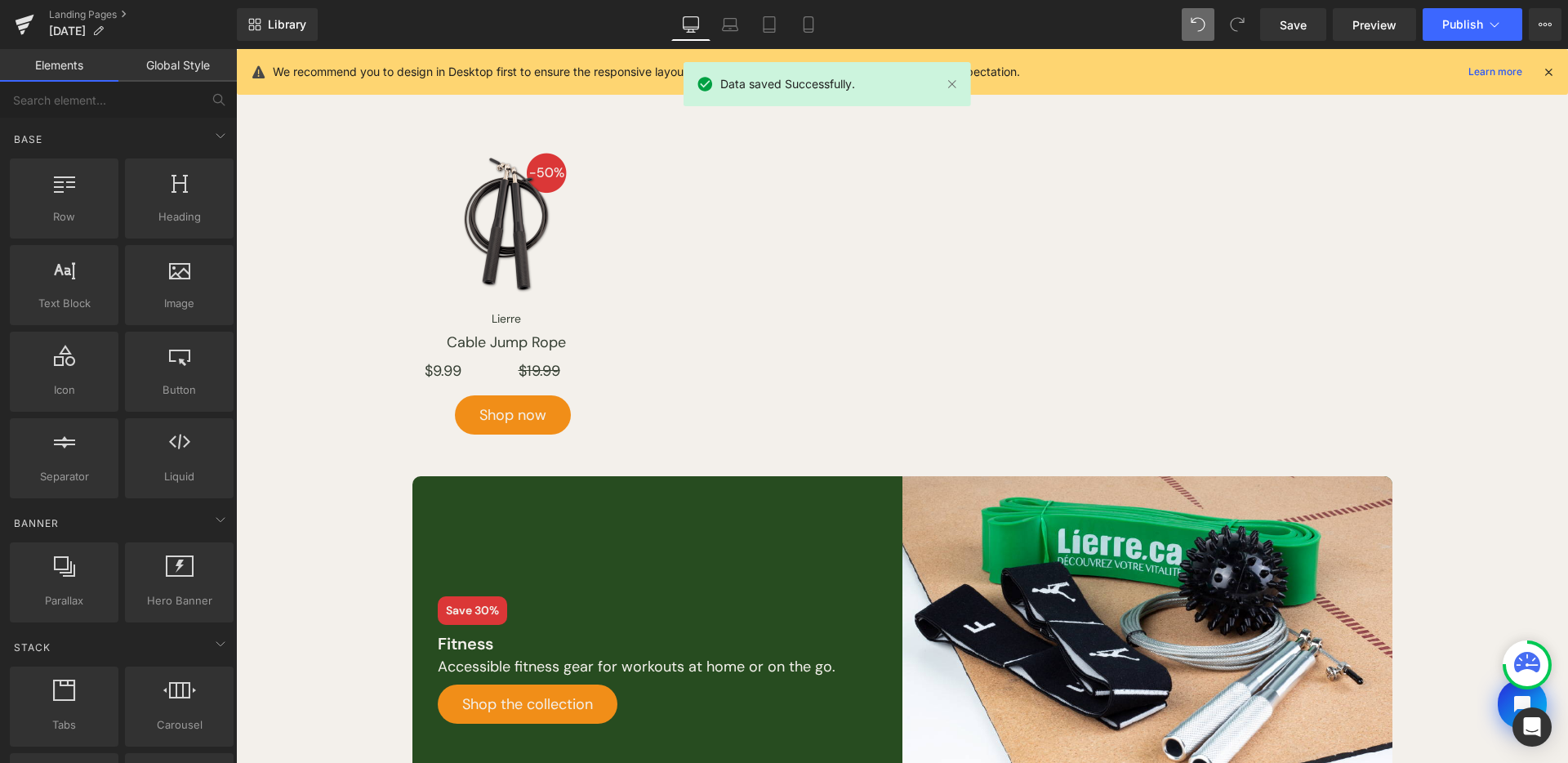
scroll to position [938, 0]
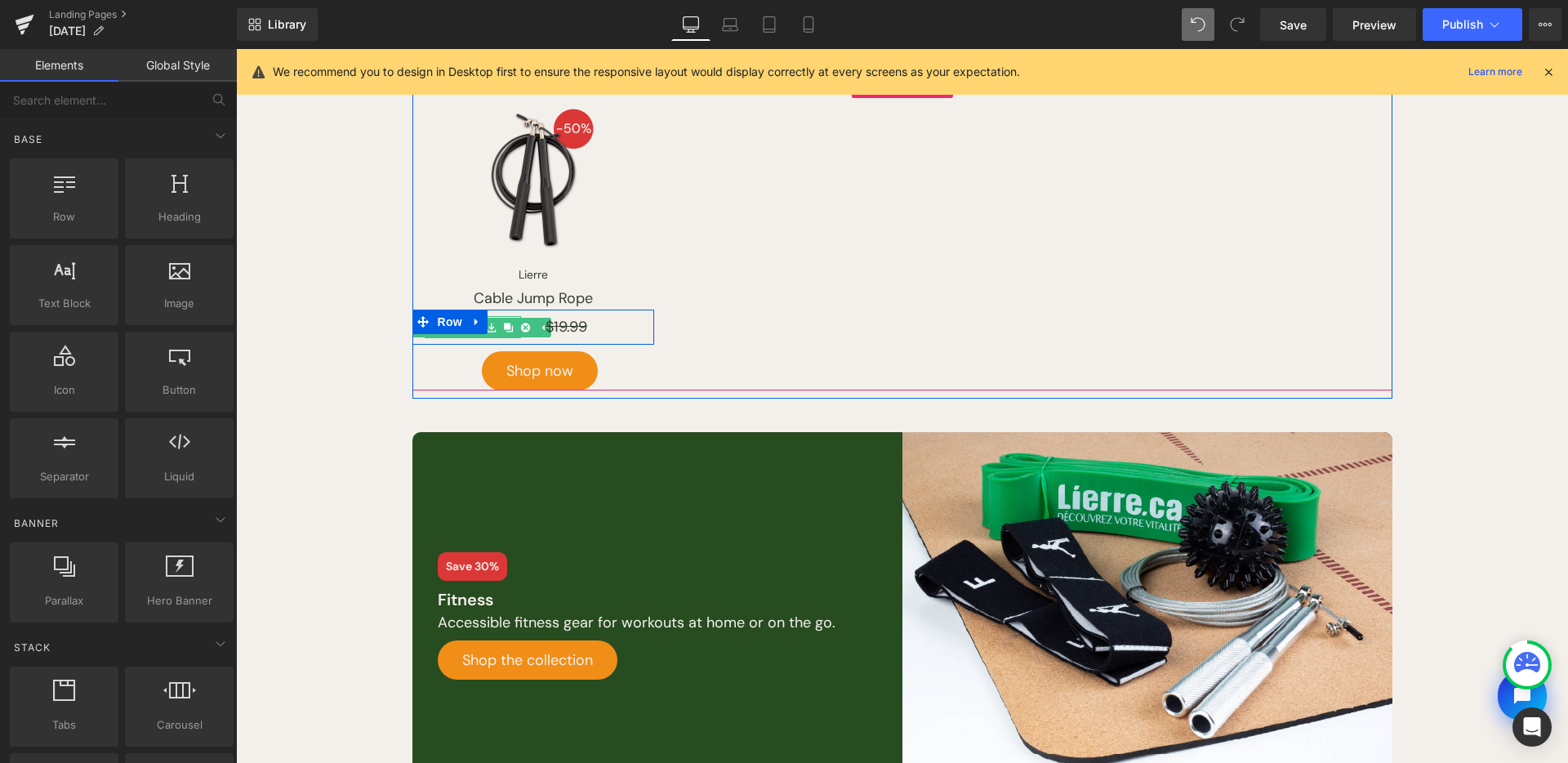
click at [453, 337] on div at bounding box center [472, 336] width 96 height 4
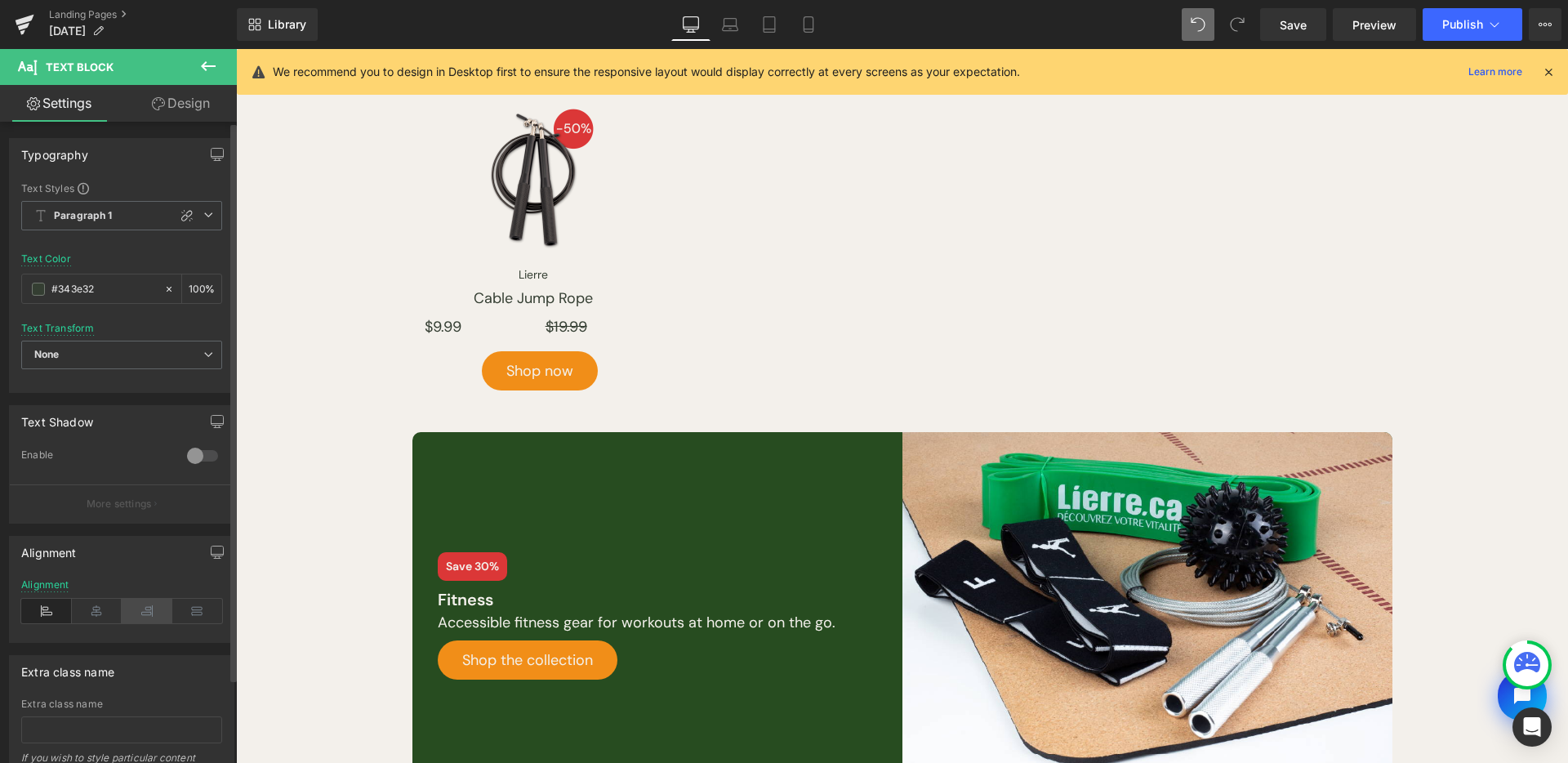
click at [132, 612] on icon at bounding box center [147, 610] width 51 height 25
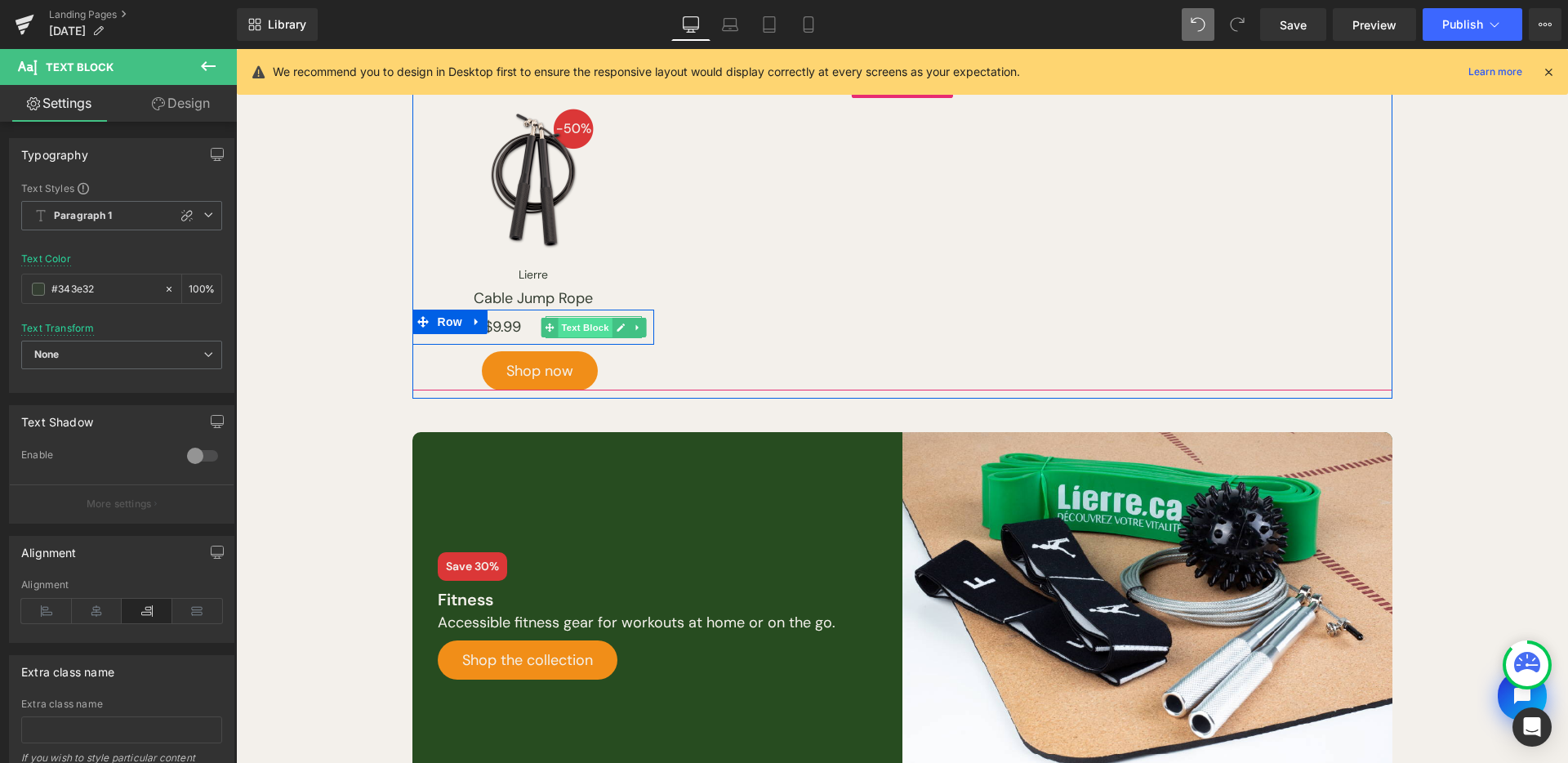
click at [566, 331] on span "Text Block" at bounding box center [584, 328] width 53 height 20
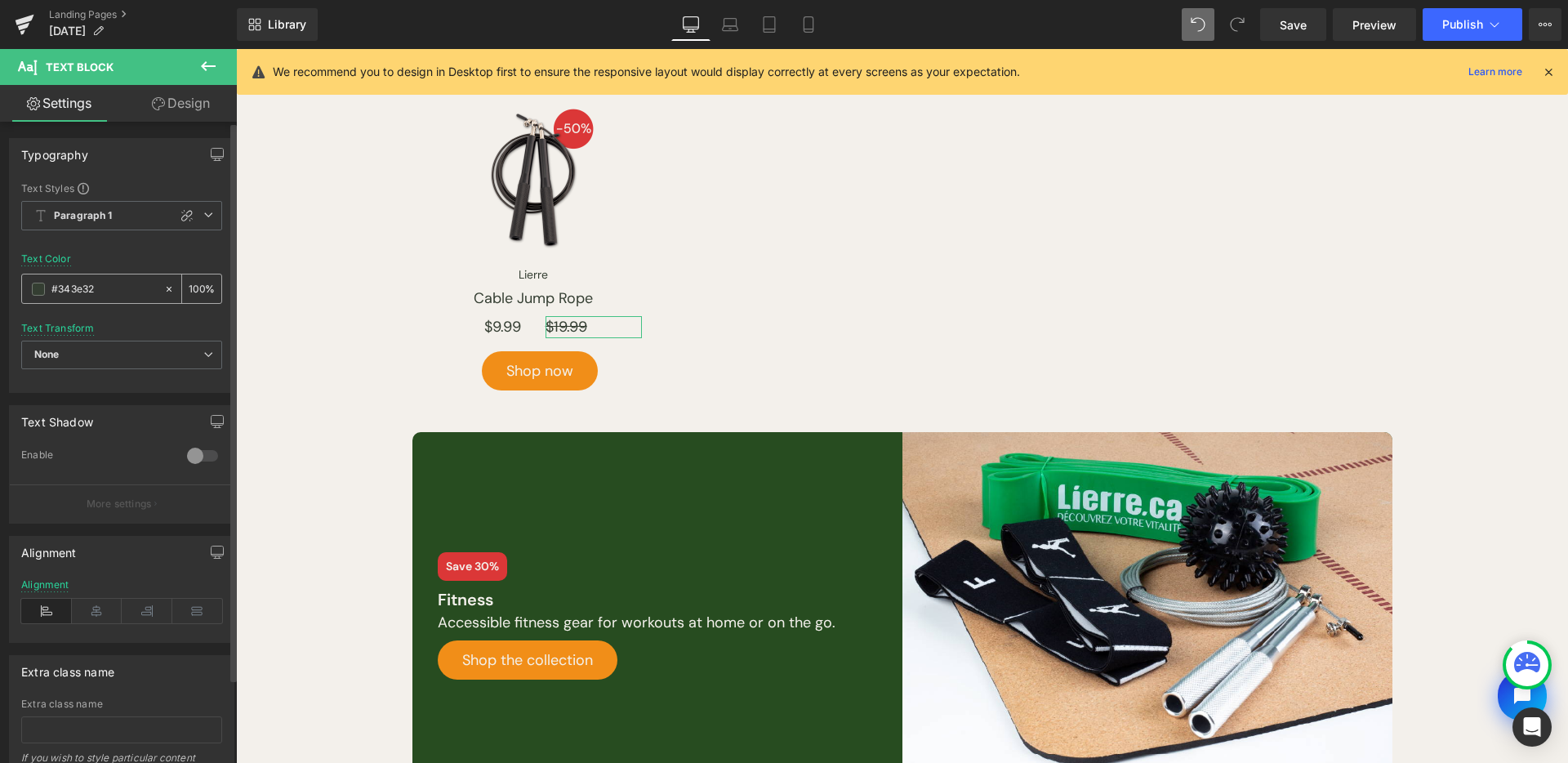
click at [43, 286] on span at bounding box center [38, 288] width 13 height 13
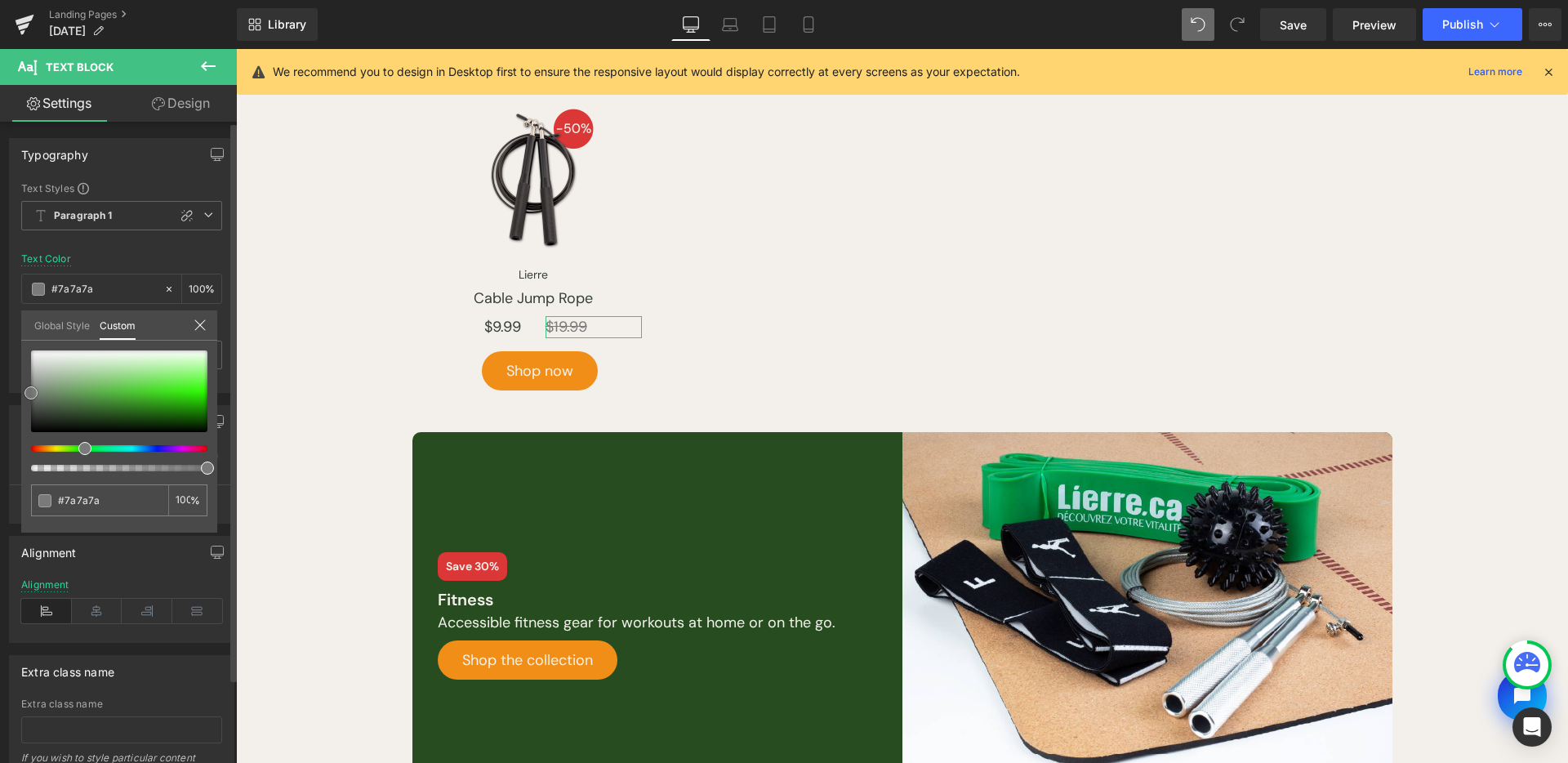
click at [0, 393] on div "Typography Text Styles Custom Paragraph 1 Paragraph 2 Paragraph 3 Paragraph 4 P…" at bounding box center [122, 260] width 245 height 268
click at [806, 28] on icon at bounding box center [808, 24] width 16 height 16
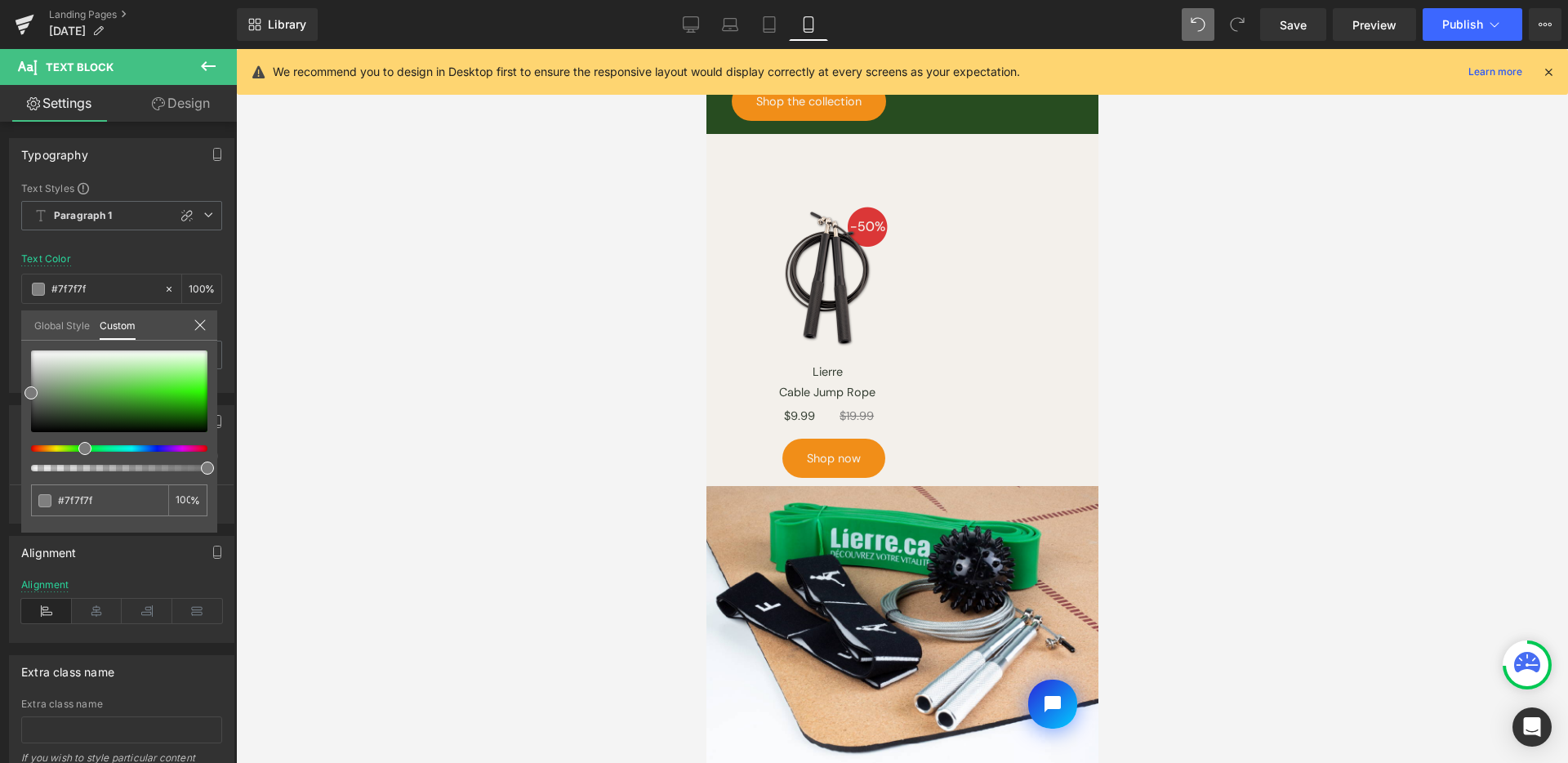
scroll to position [1023, 0]
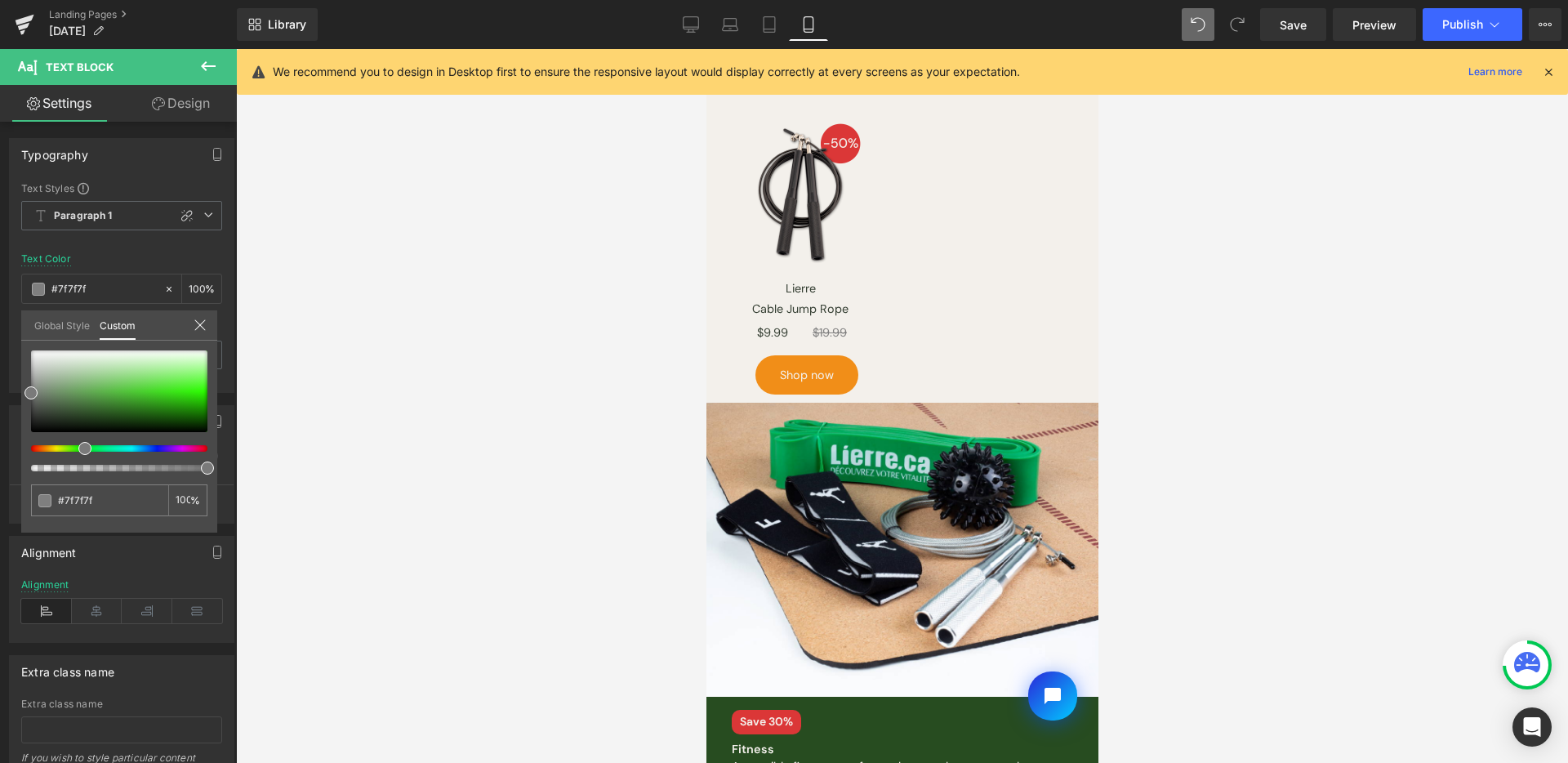
drag, startPoint x: 693, startPoint y: 34, endPoint x: 833, endPoint y: 34, distance: 140.0
click at [693, 34] on link "Desktop" at bounding box center [691, 24] width 40 height 33
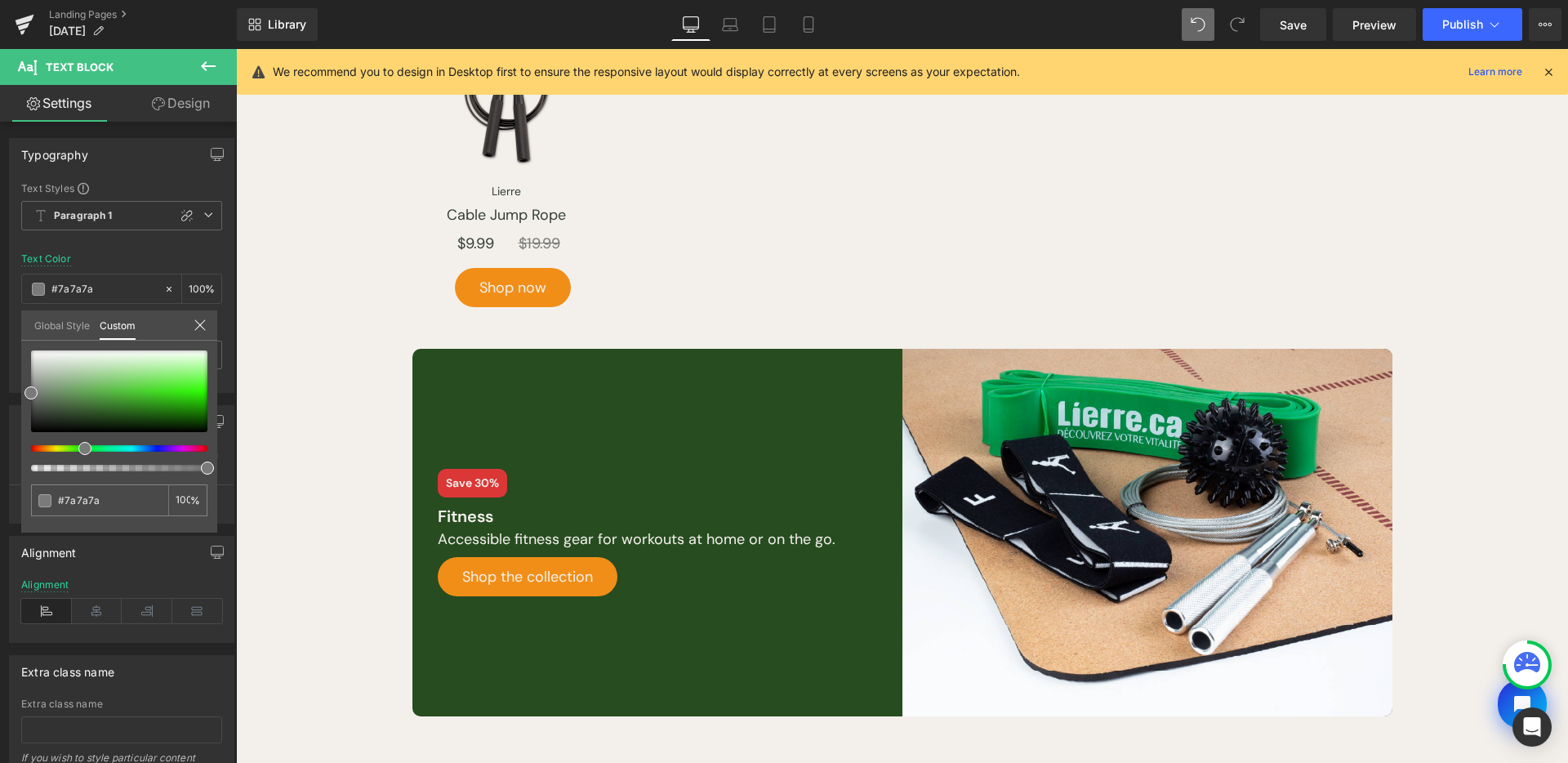
scroll to position [938, 0]
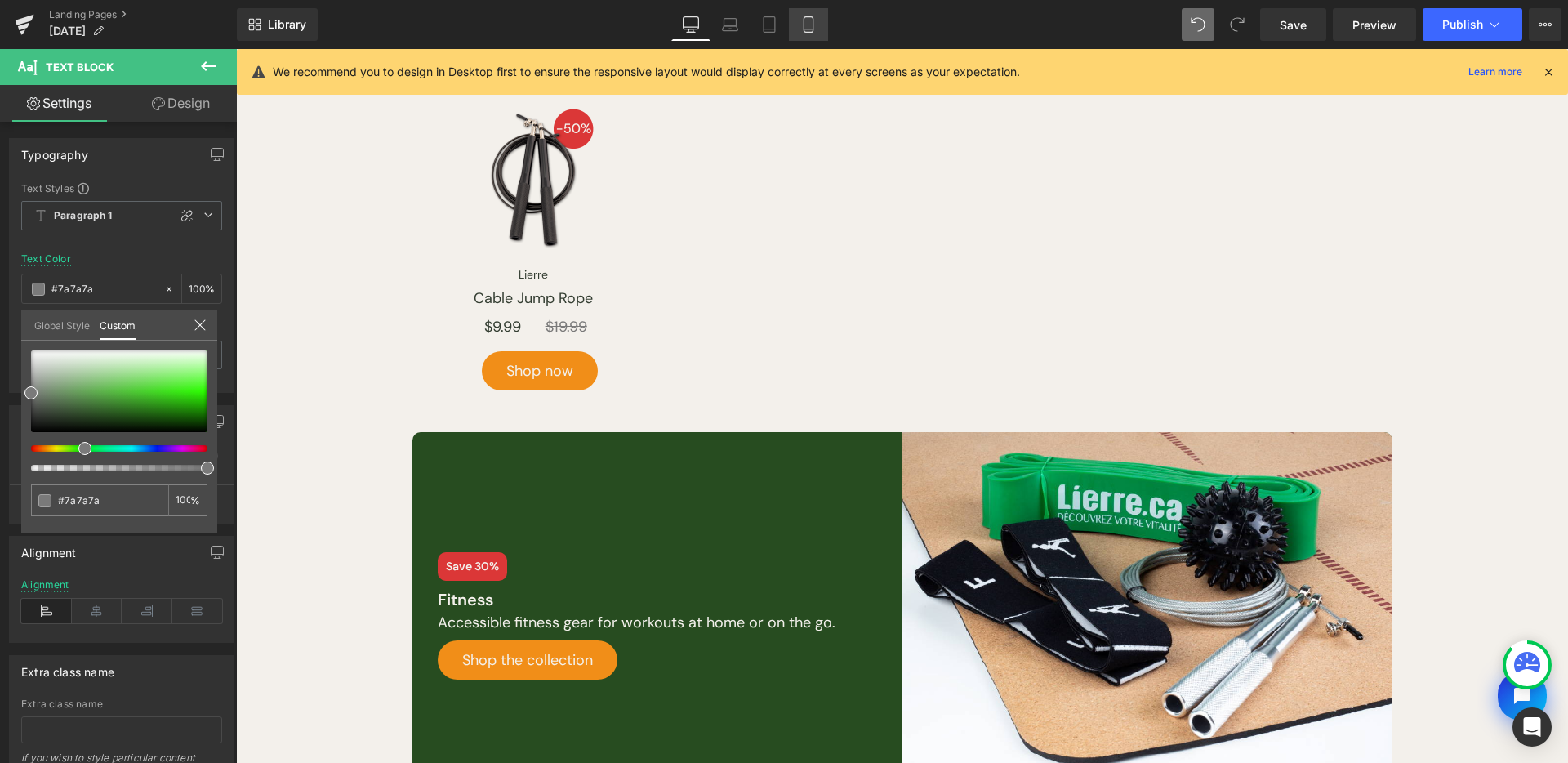
click at [825, 31] on link "Mobile" at bounding box center [809, 24] width 40 height 33
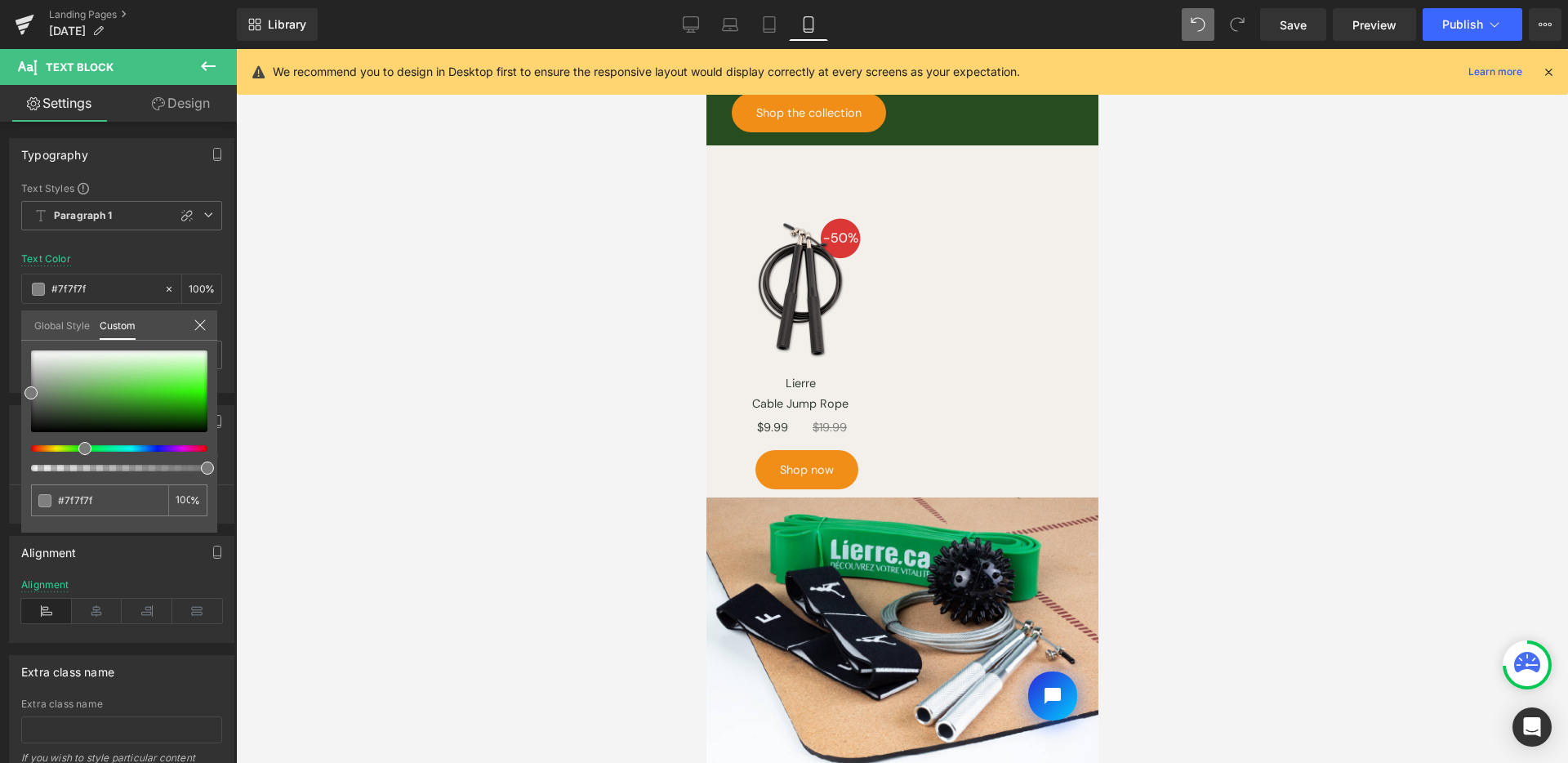
scroll to position [912, 0]
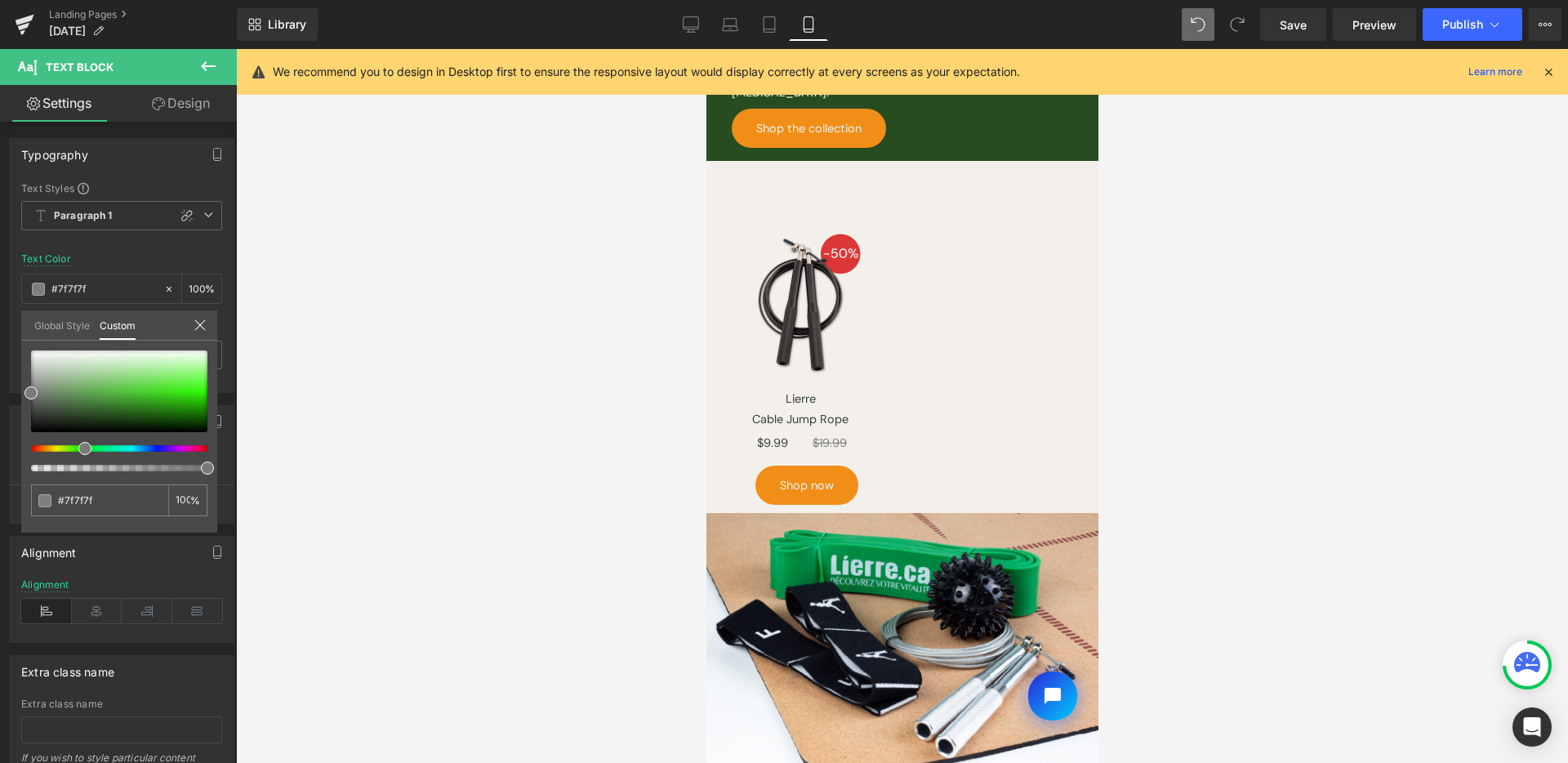
click at [814, 277] on body "Skip to content Shop by Practice Clinic Supplies Lifestyle Featured Need help? …" at bounding box center [901, 471] width 392 height 2669
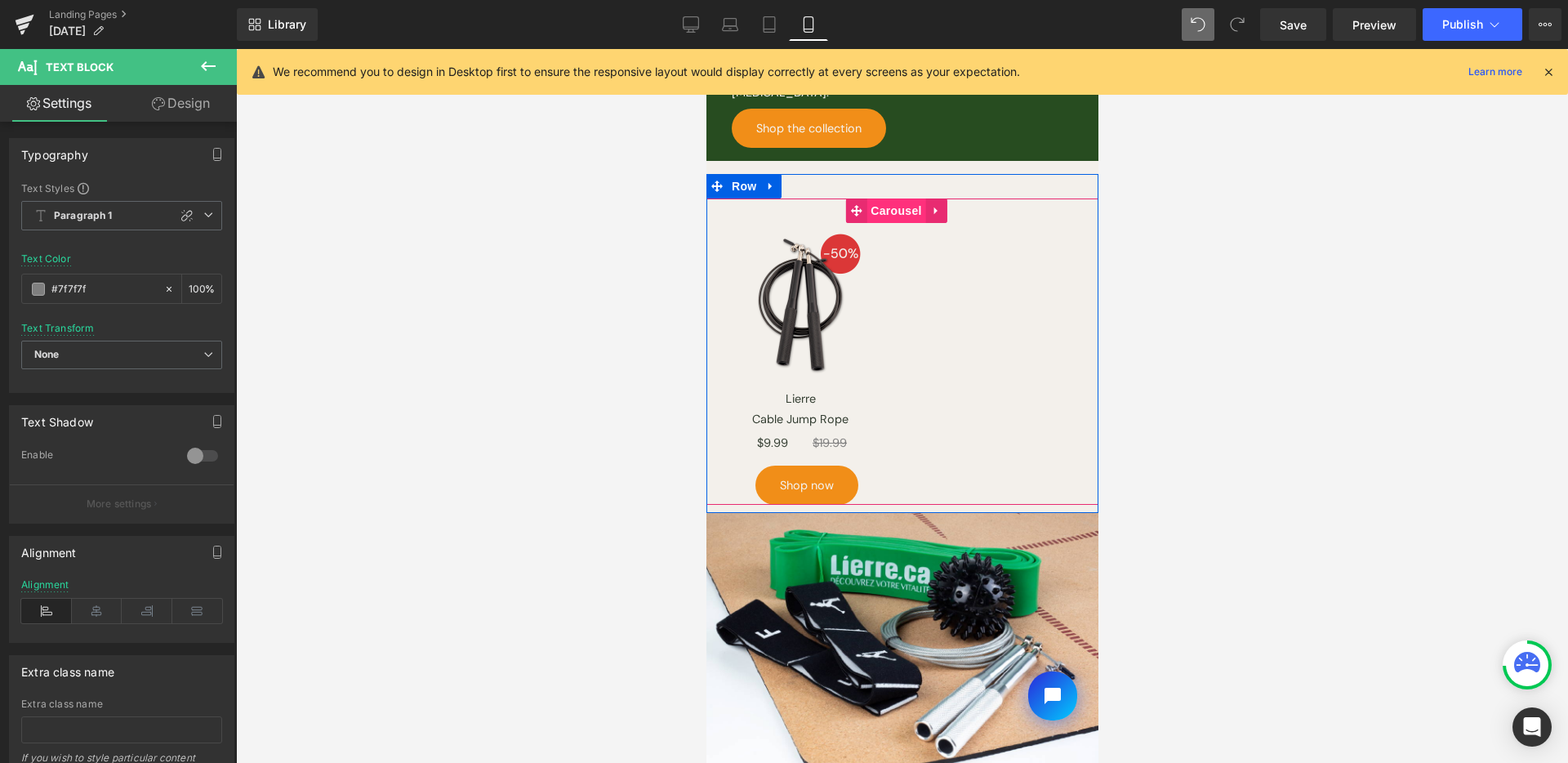
click at [901, 200] on span "Carousel" at bounding box center [894, 210] width 58 height 25
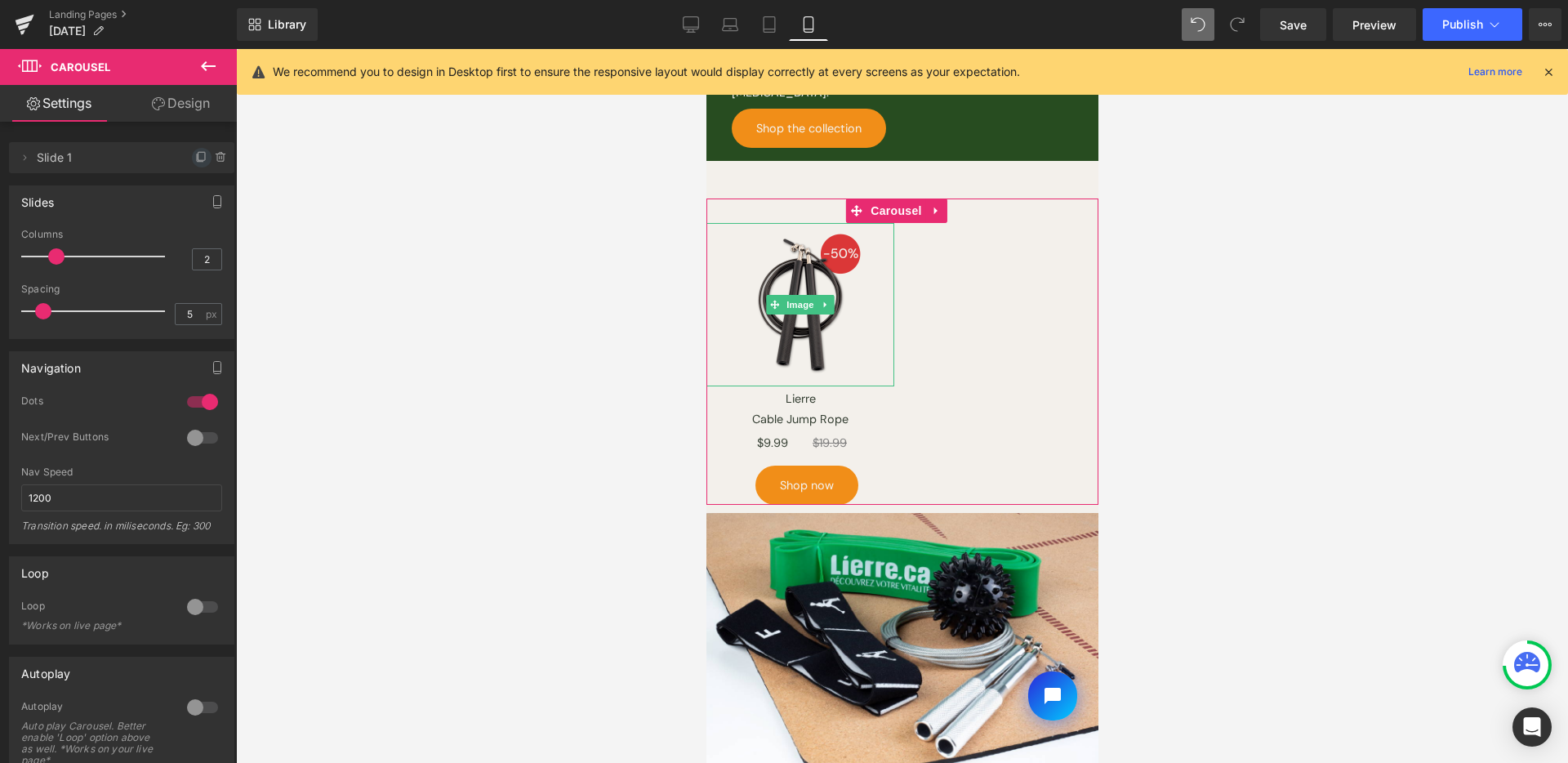
click at [195, 157] on icon at bounding box center [201, 158] width 13 height 13
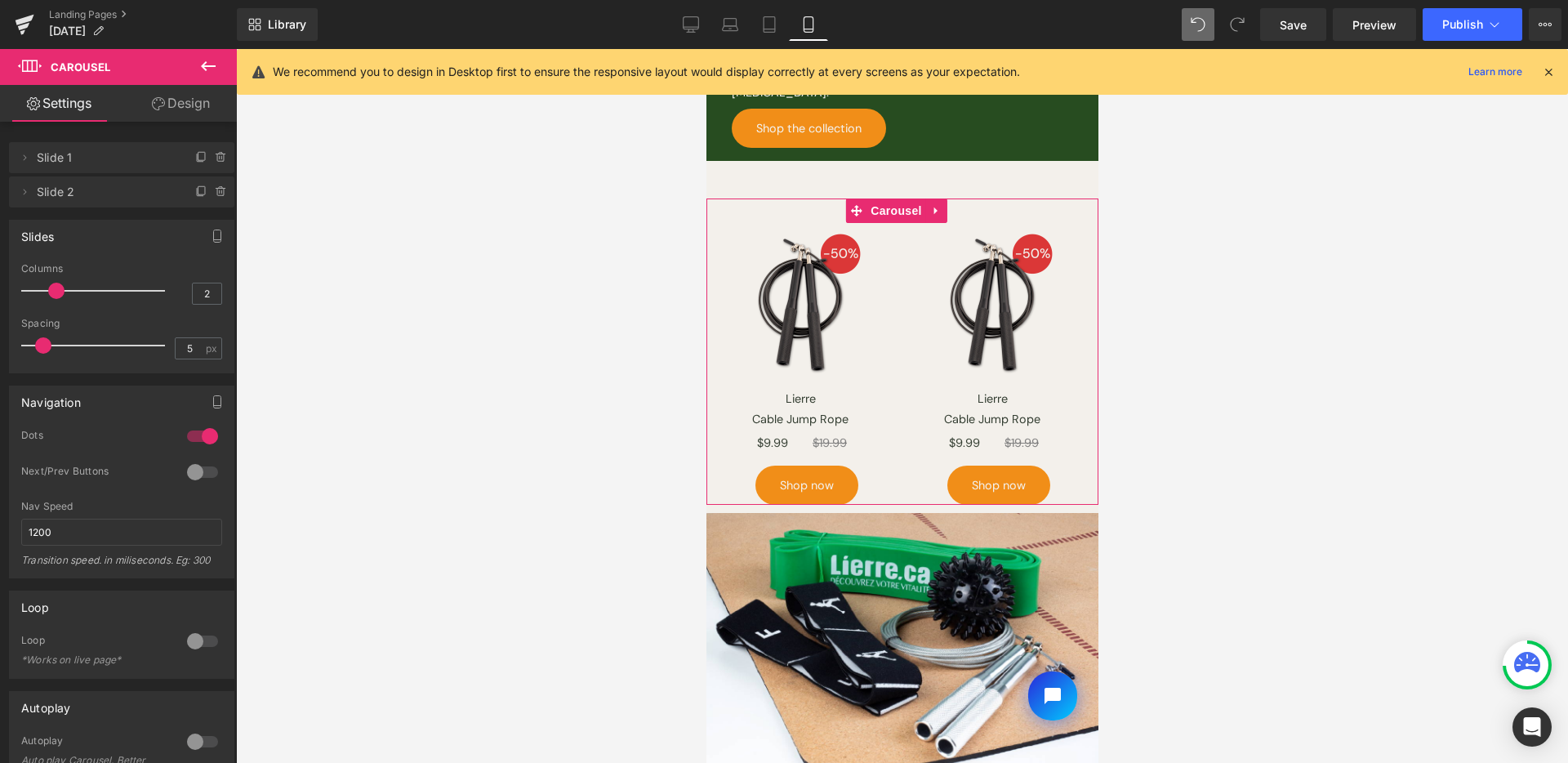
click at [67, 196] on span "Slide 2" at bounding box center [105, 191] width 138 height 31
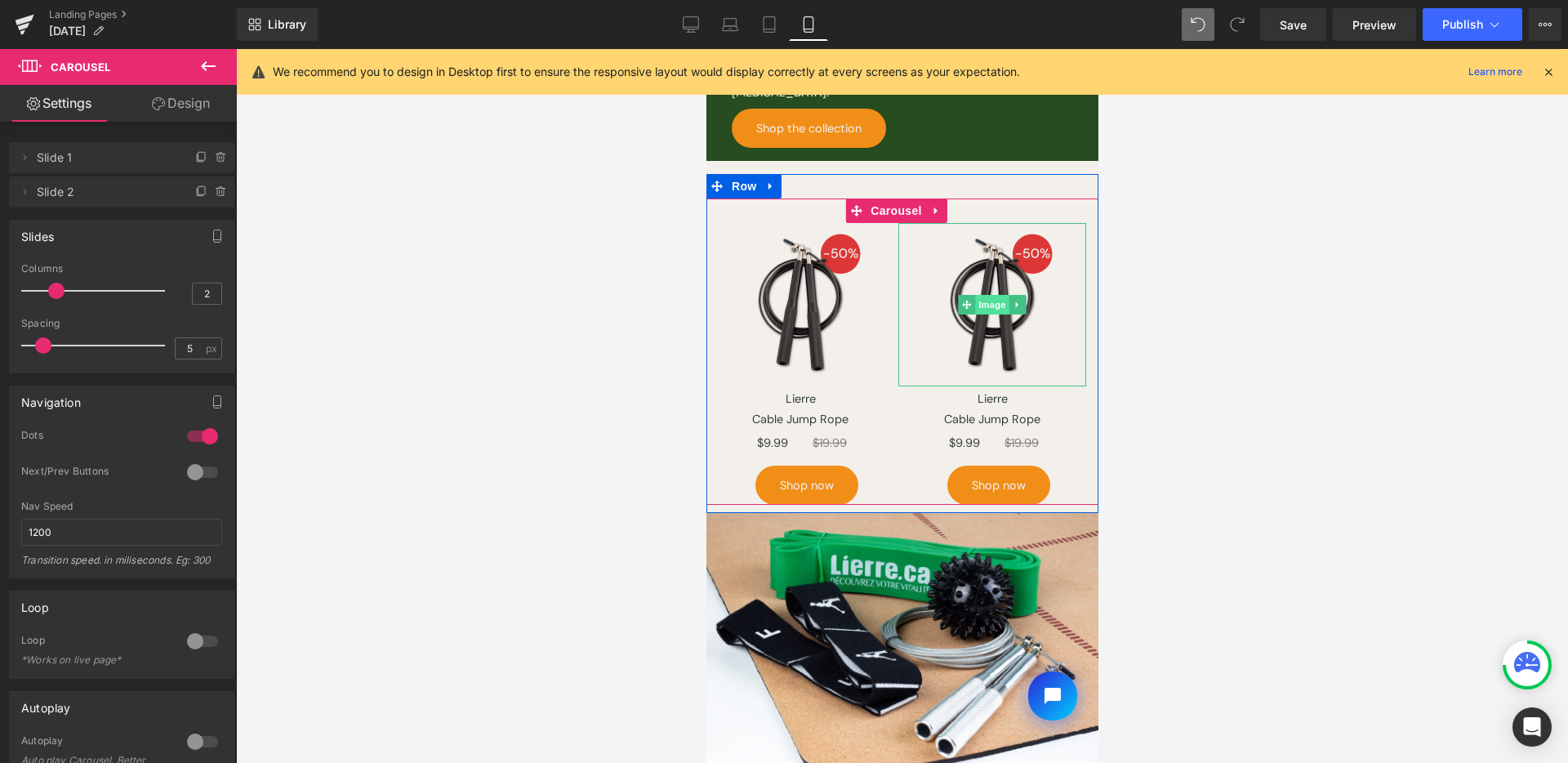
click at [990, 295] on span "Image" at bounding box center [992, 305] width 35 height 20
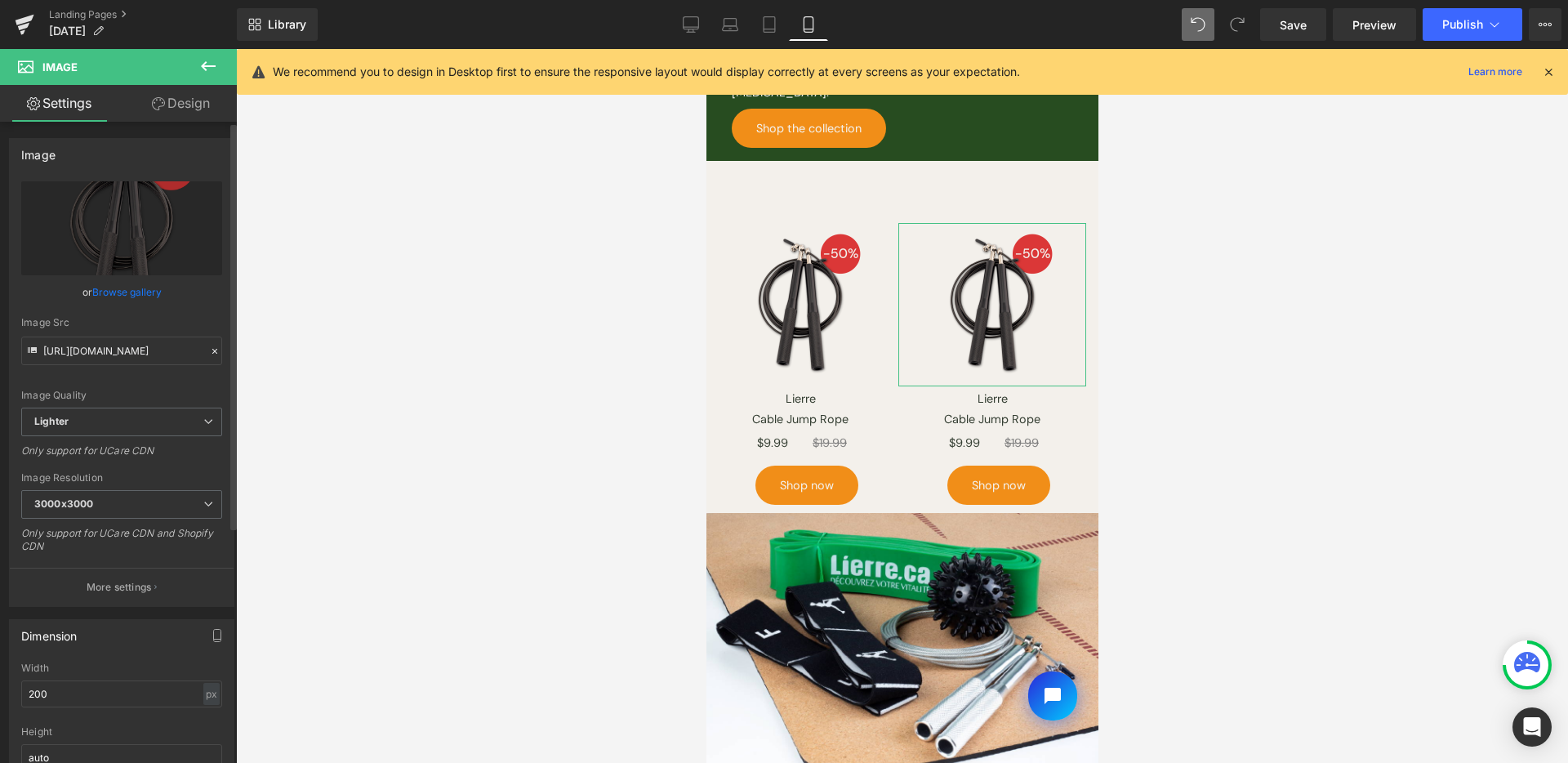
click at [108, 307] on div "Image Quality Lighter Lightest Lighter Lighter Lightest Only support for UCare …" at bounding box center [121, 294] width 201 height 226
click at [116, 289] on link "Browse gallery" at bounding box center [127, 291] width 69 height 29
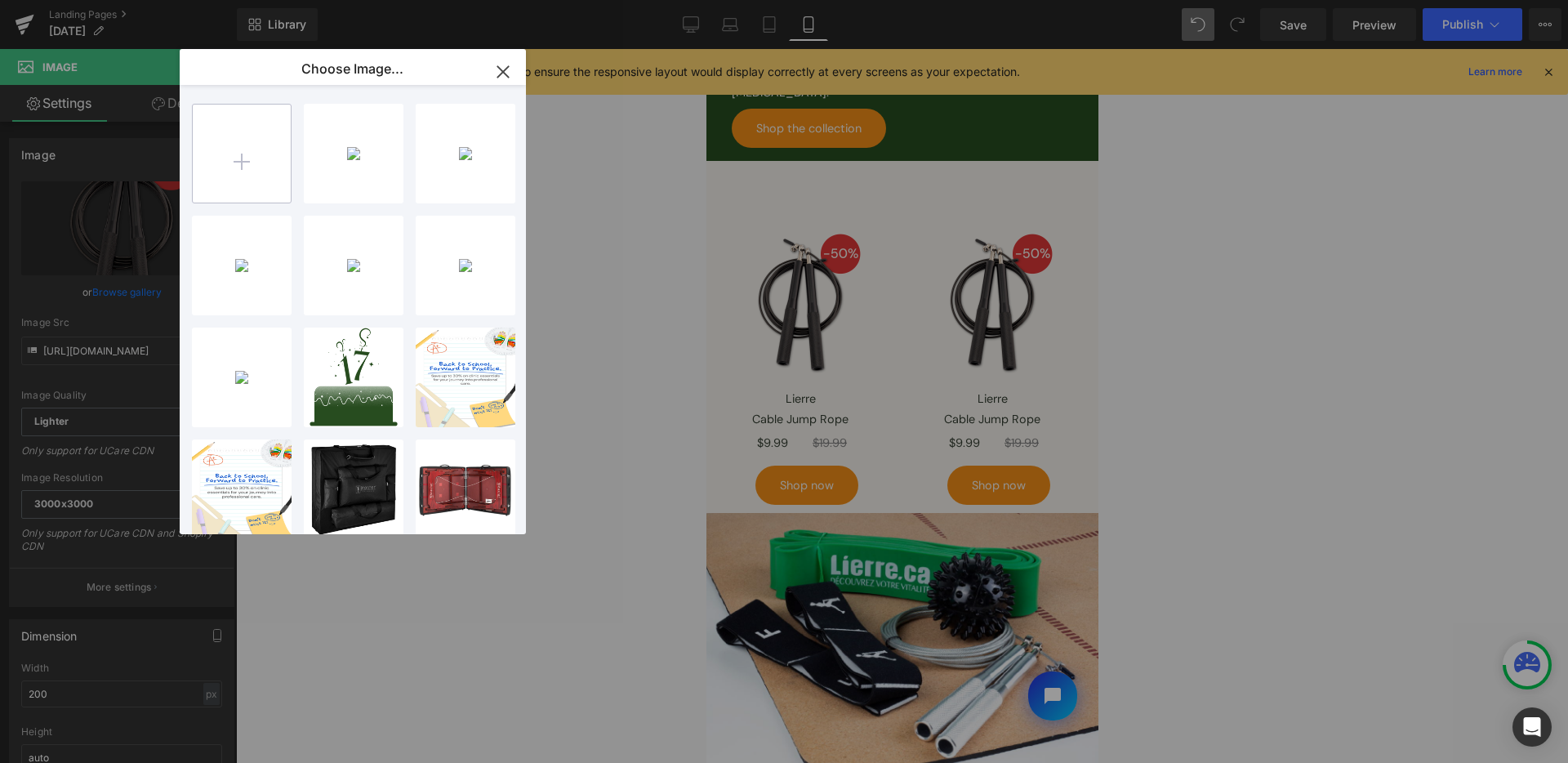
click at [252, 154] on input "file" at bounding box center [242, 154] width 98 height 98
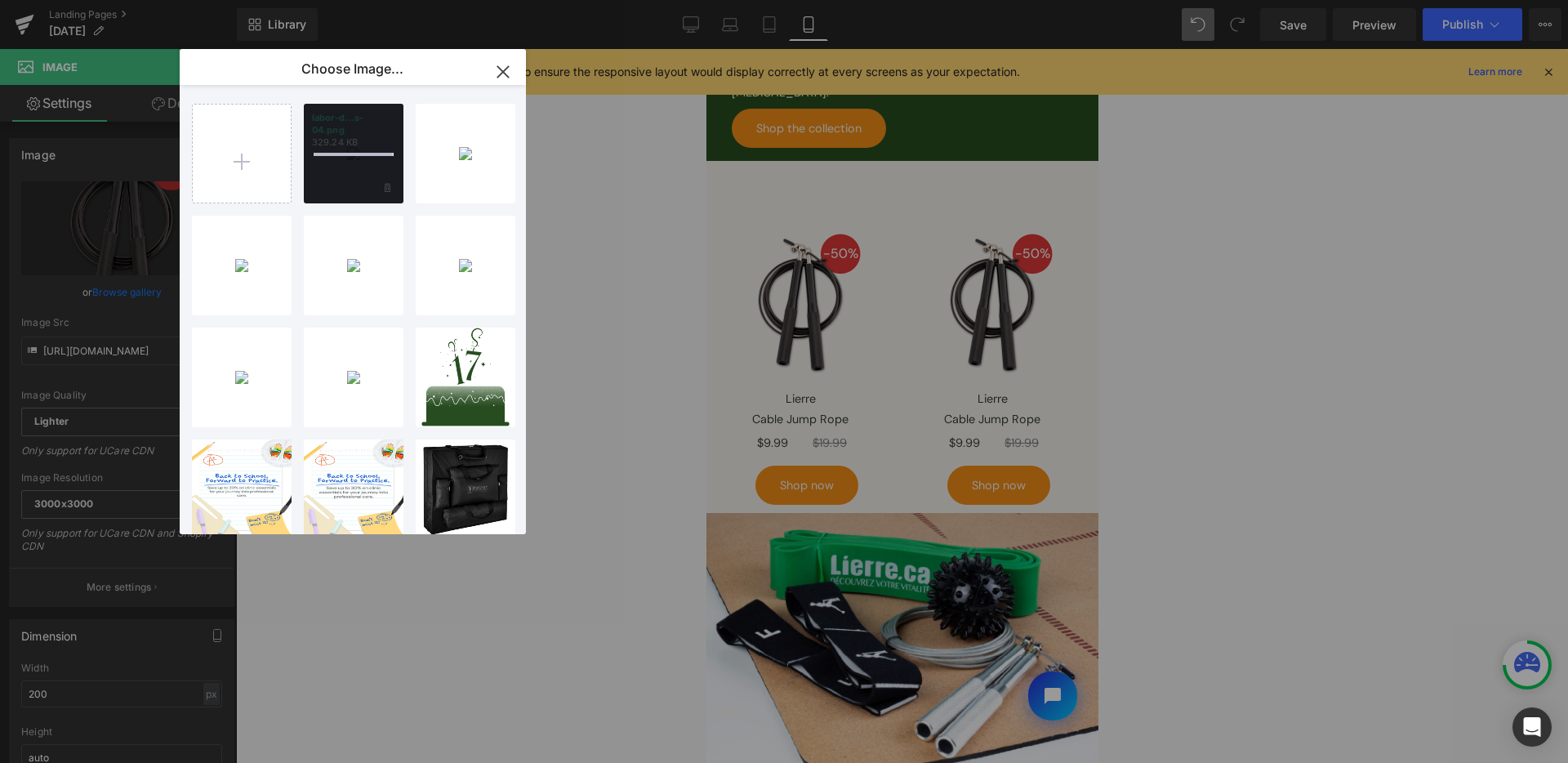
click at [361, 167] on div "labor-d...s-04.png 329.24 KB" at bounding box center [354, 154] width 100 height 100
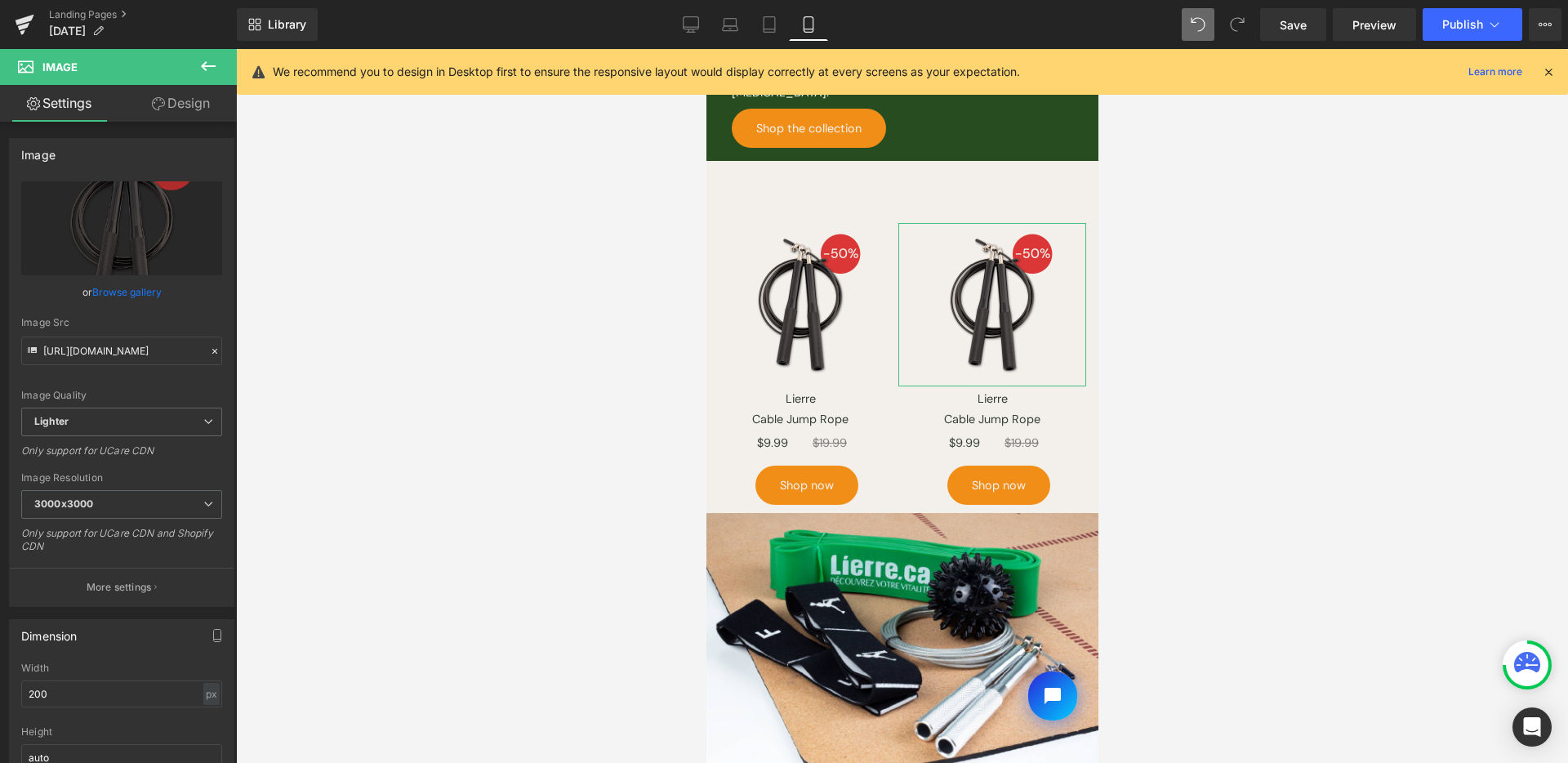
drag, startPoint x: 142, startPoint y: 292, endPoint x: 208, endPoint y: 264, distance: 71.7
click at [142, 292] on link "Browse gallery" at bounding box center [127, 291] width 69 height 29
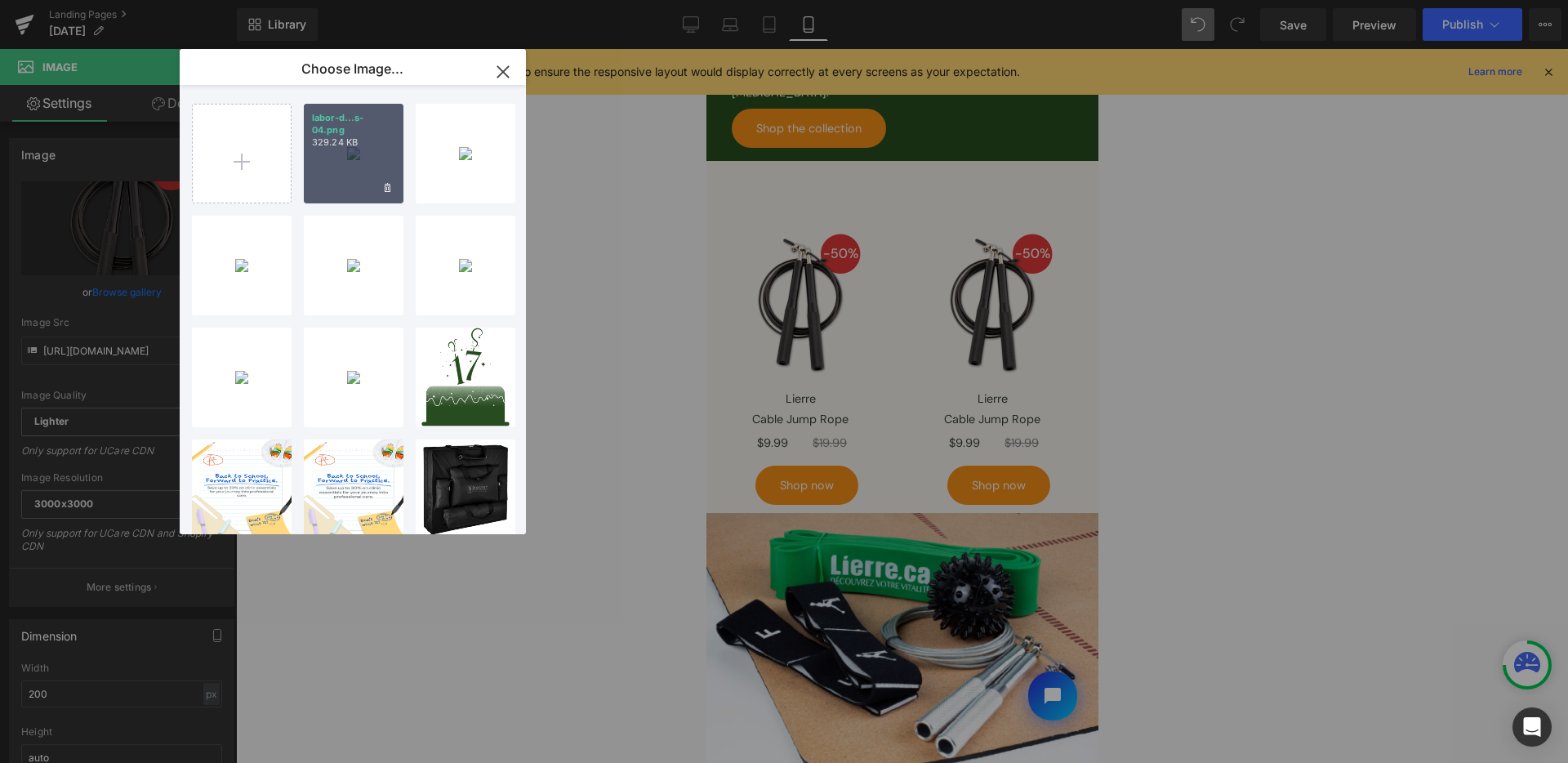
click at [338, 179] on div "labor-d...s-04.png 329.24 KB" at bounding box center [354, 154] width 100 height 100
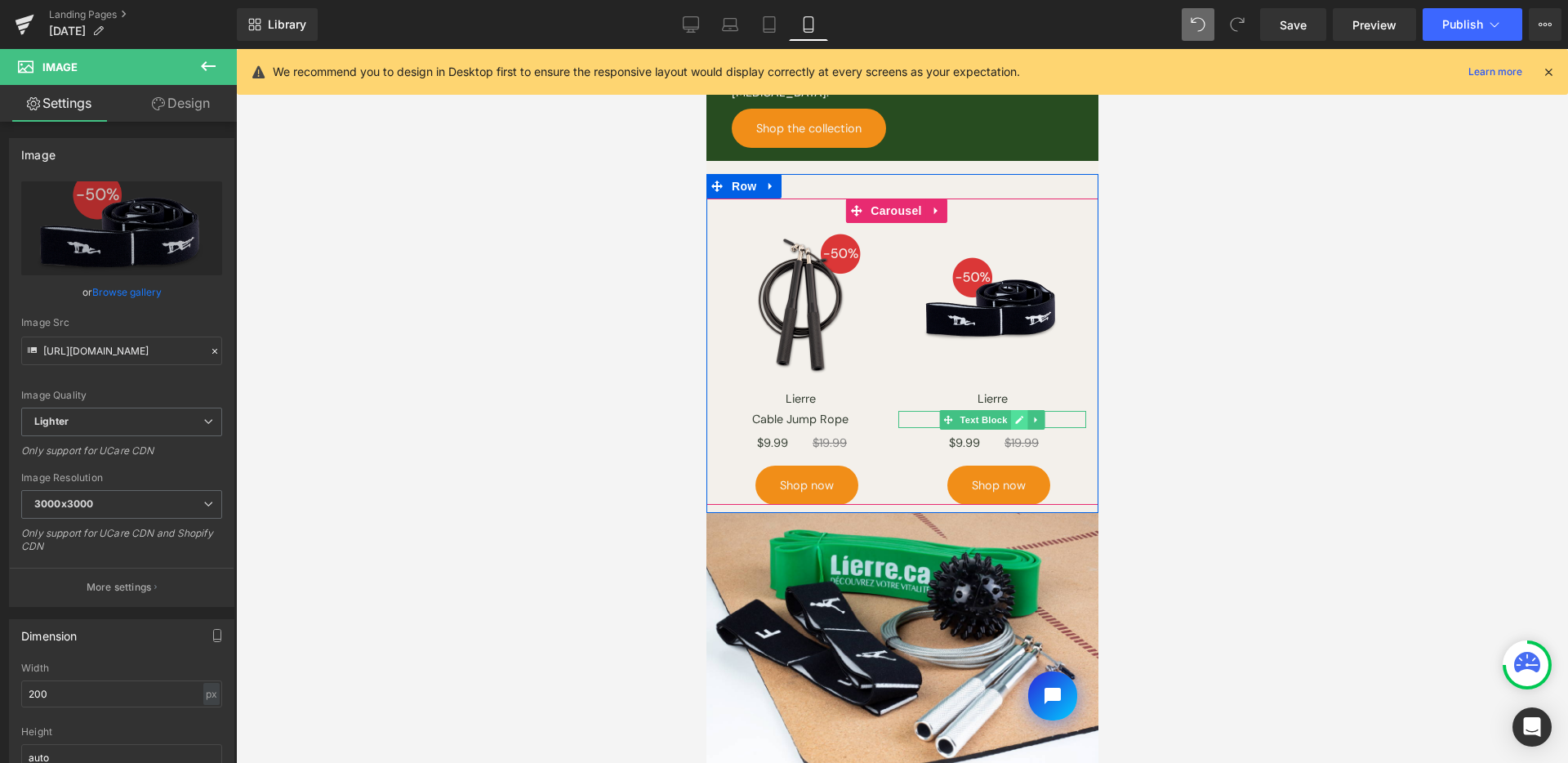
click at [1014, 415] on icon at bounding box center [1018, 420] width 9 height 10
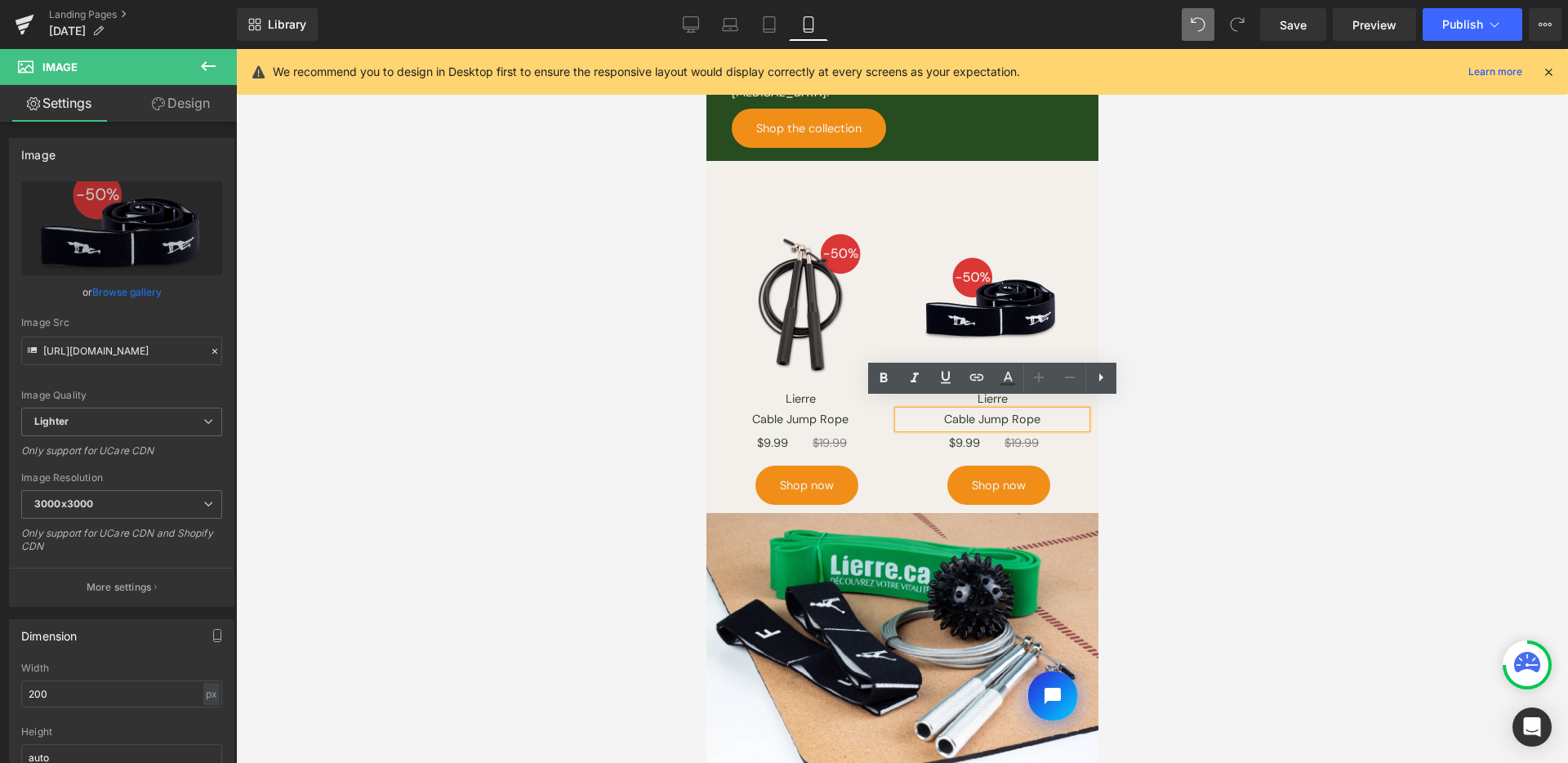
click at [1002, 413] on p "Cable Jump Rope" at bounding box center [992, 420] width 188 height 18
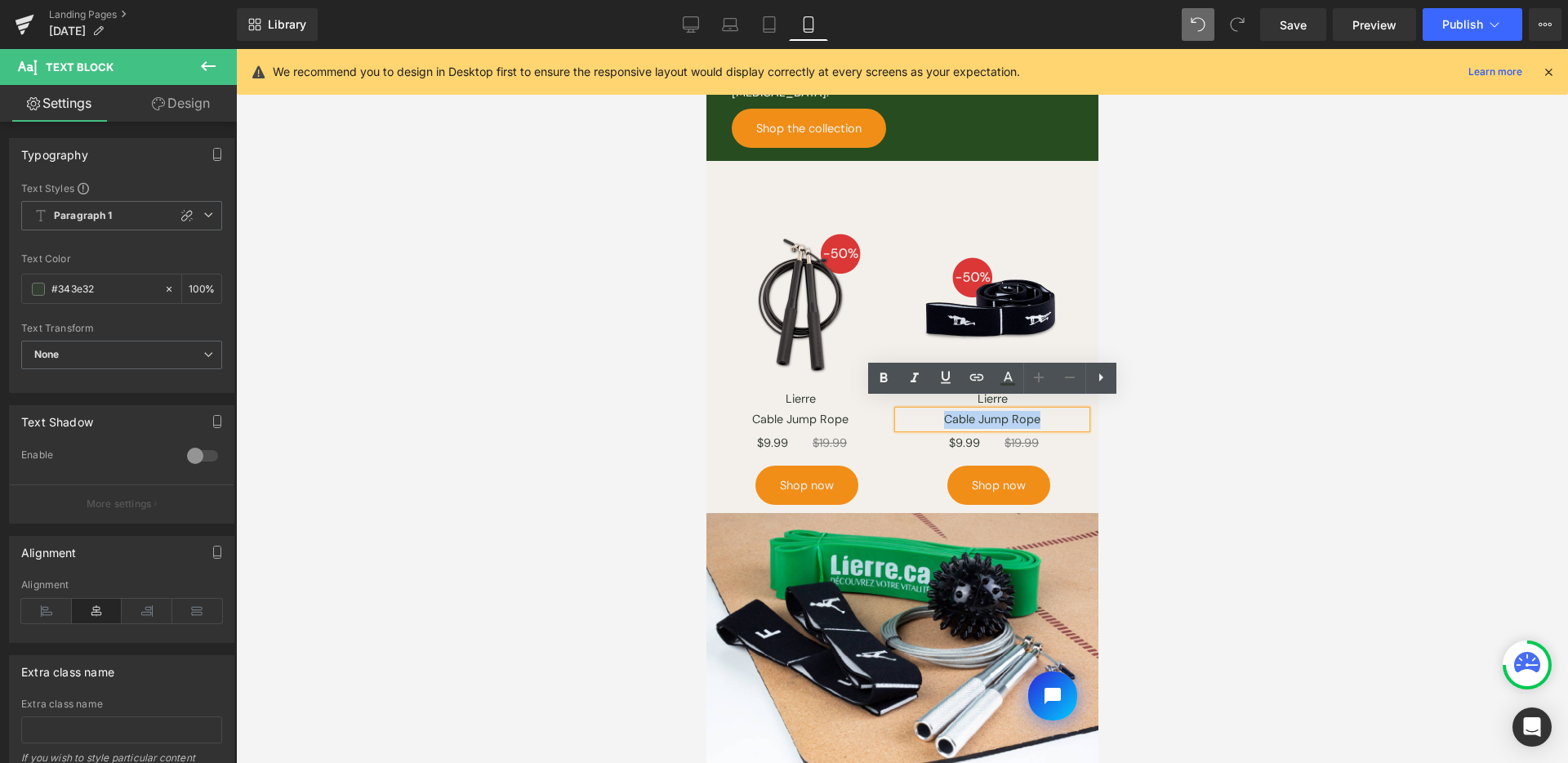
paste div
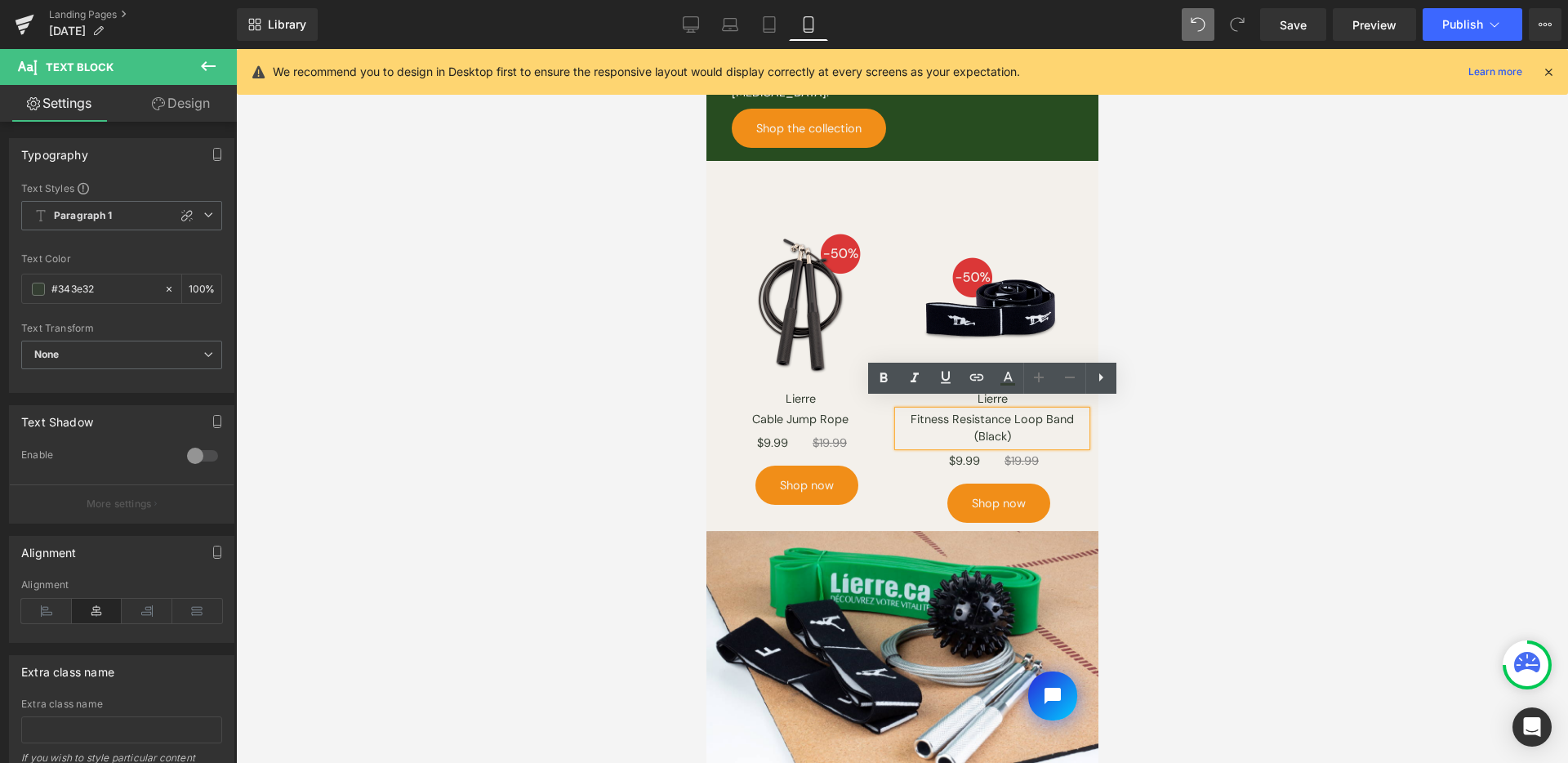
click at [1219, 442] on div at bounding box center [901, 405] width 1332 height 714
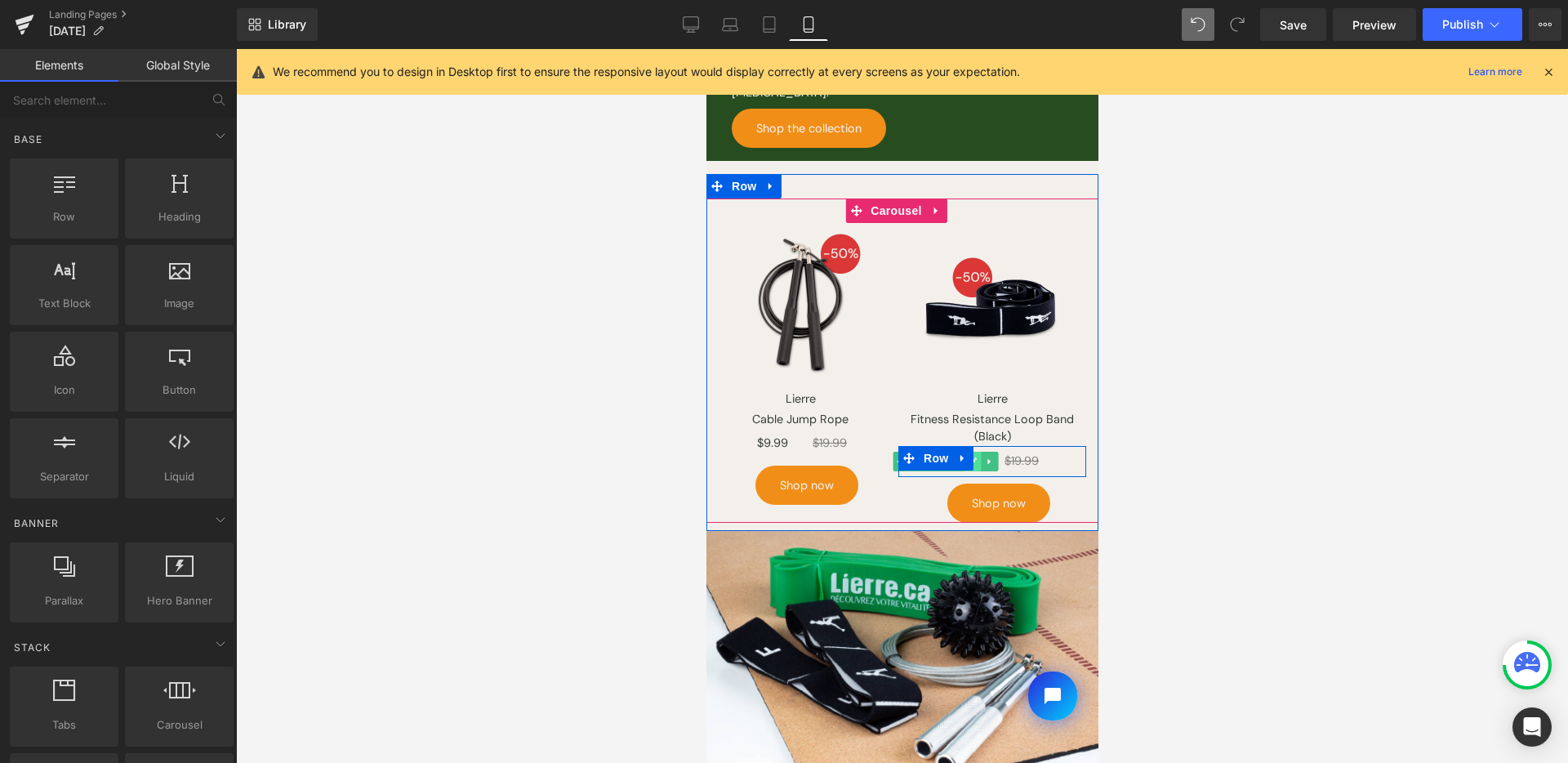
click at [978, 455] on link at bounding box center [971, 462] width 17 height 20
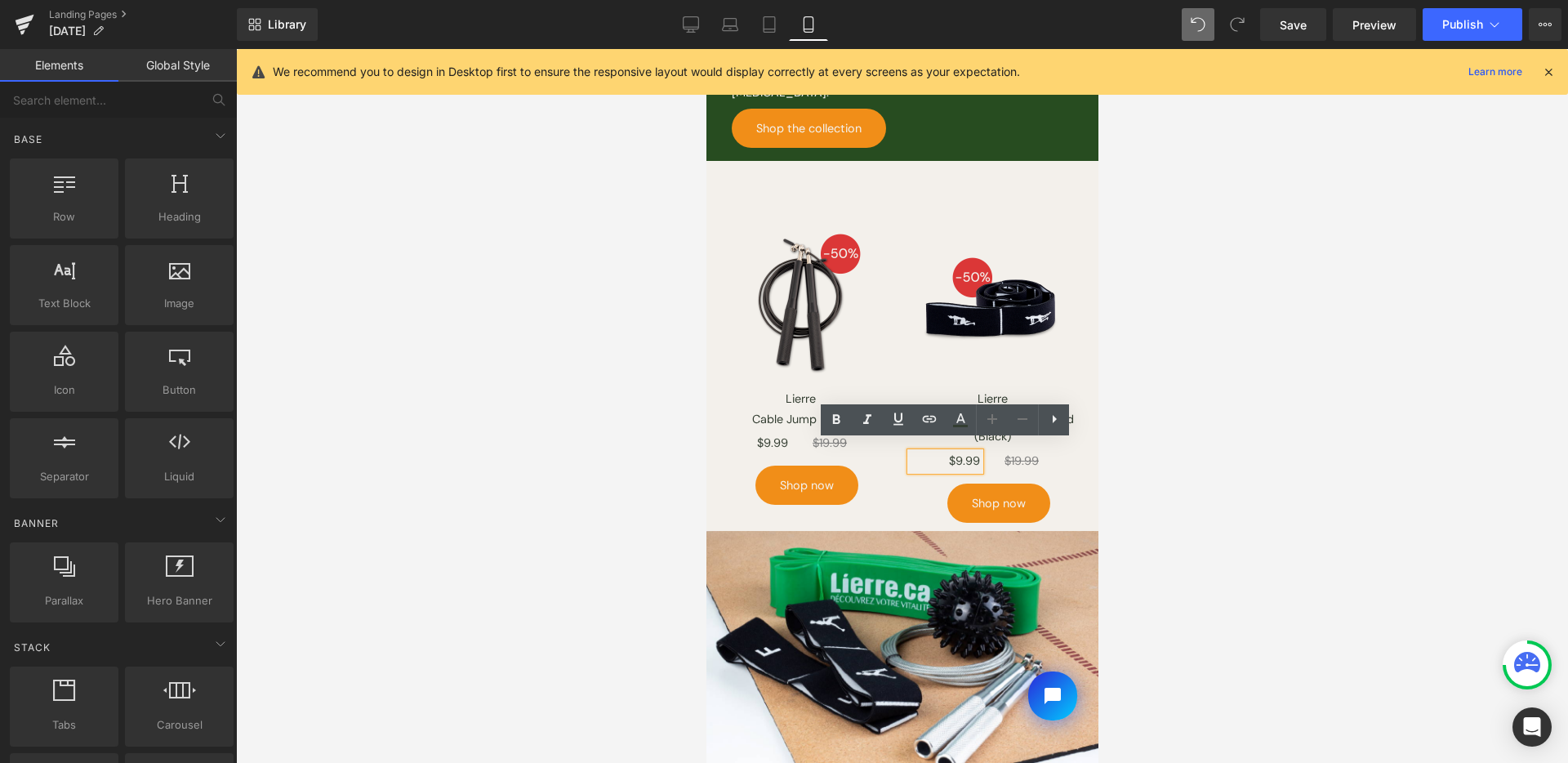
click at [974, 454] on p "$9.99" at bounding box center [945, 462] width 69 height 18
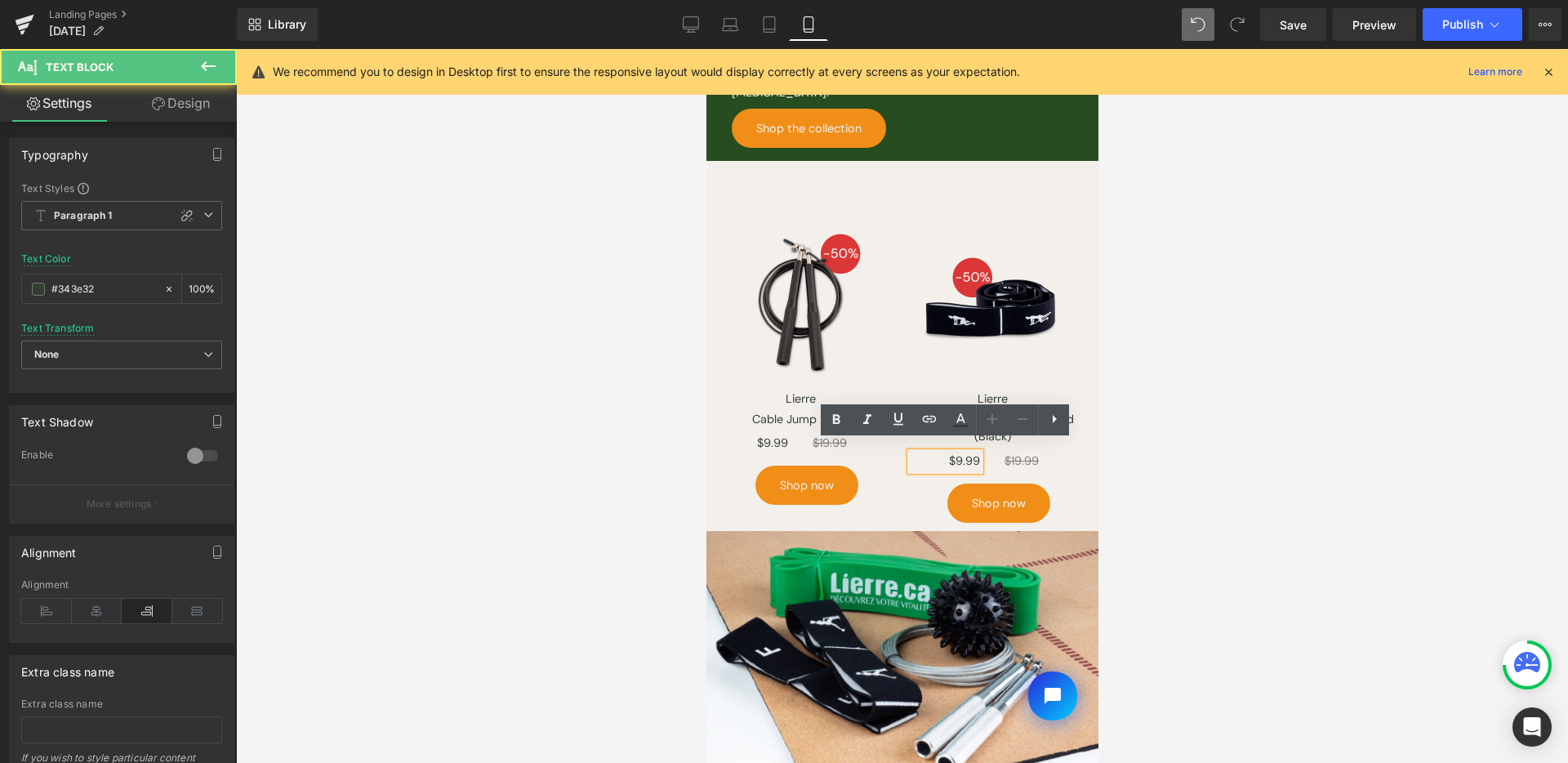
click at [974, 453] on p "$9.99" at bounding box center [945, 462] width 69 height 18
paste div
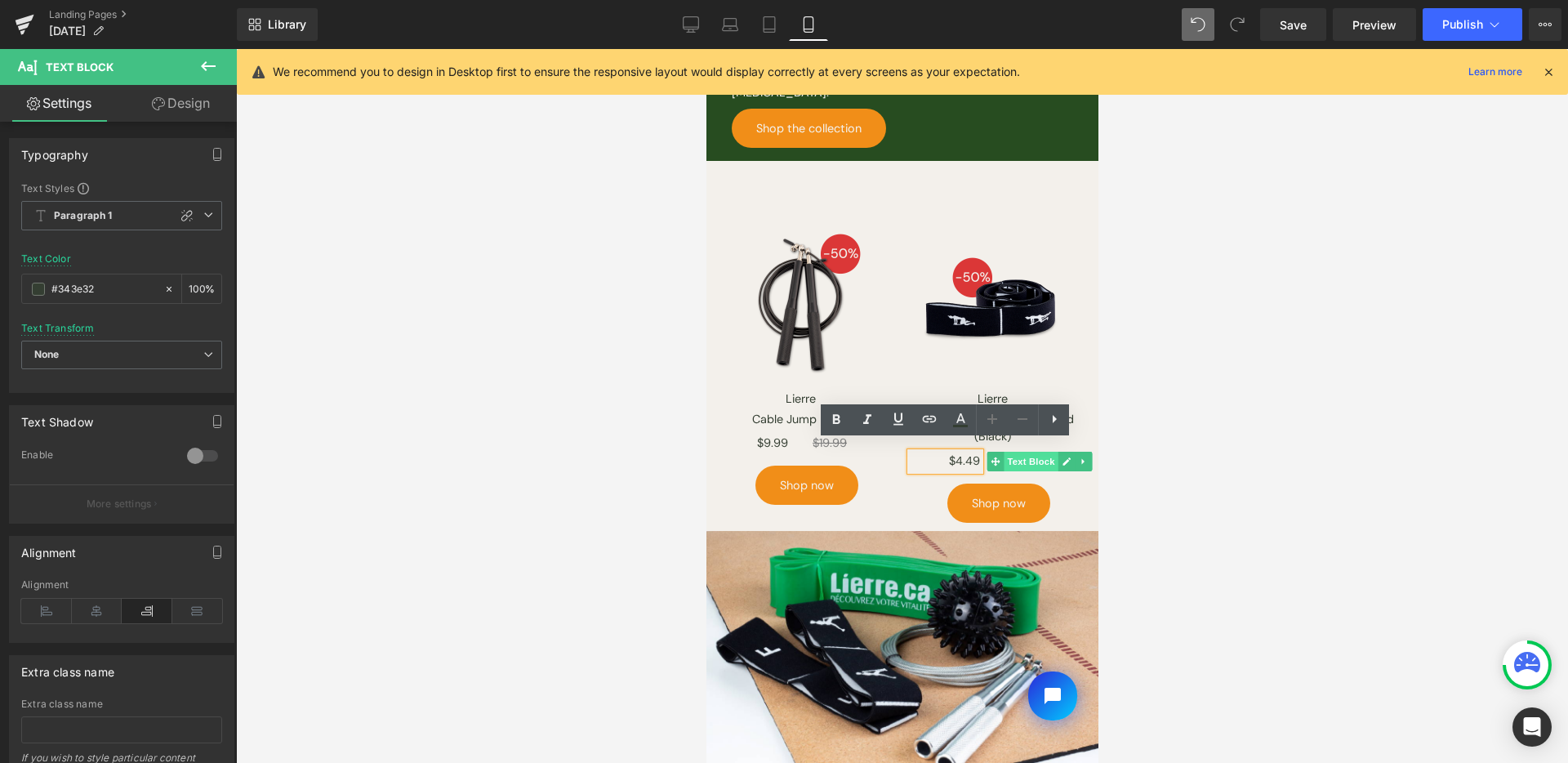
click at [1025, 452] on span "Text Block" at bounding box center [1030, 462] width 53 height 20
click at [1035, 452] on span "Text Block" at bounding box center [1030, 462] width 53 height 20
click at [1059, 452] on link at bounding box center [1065, 462] width 17 height 20
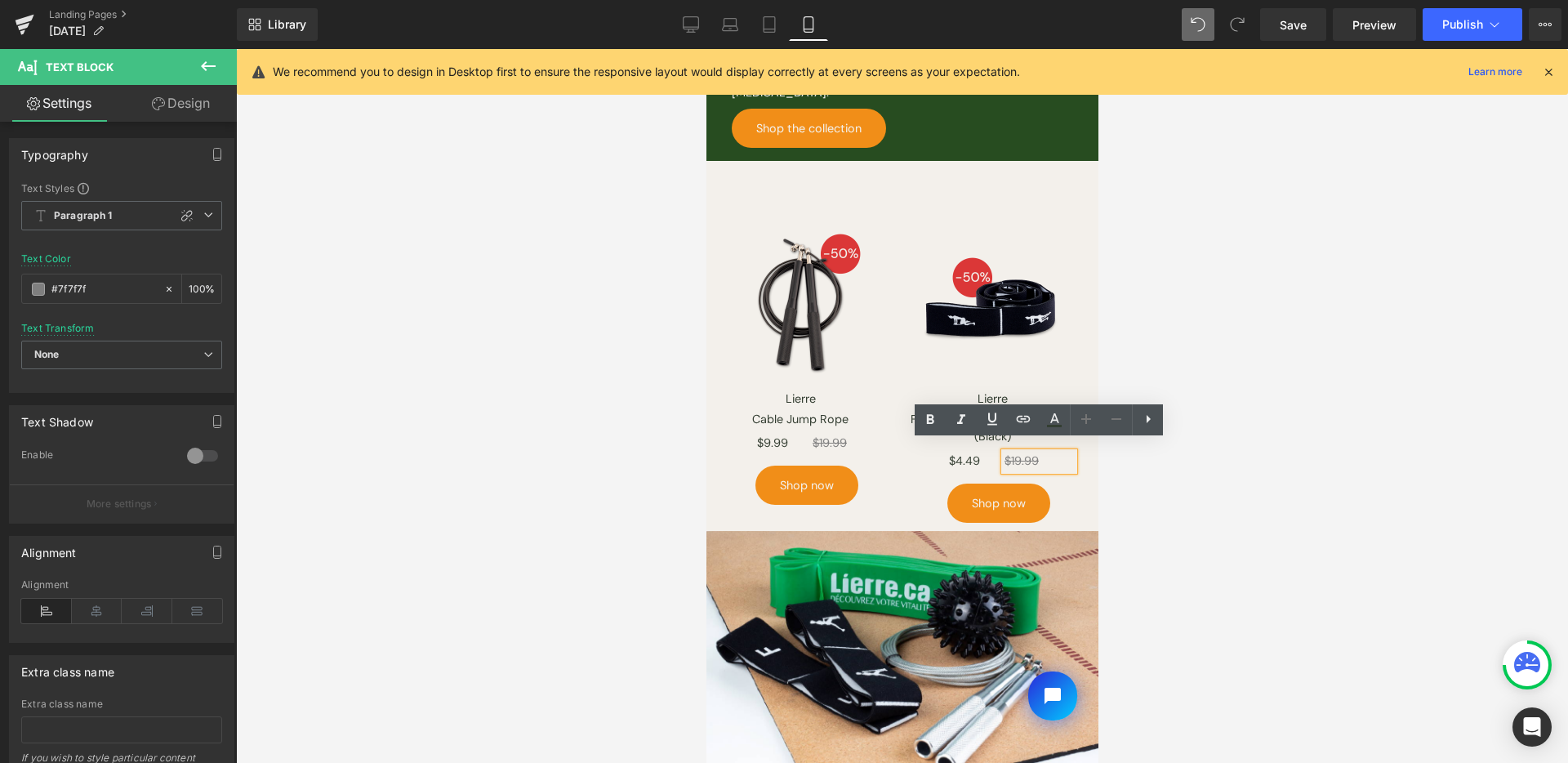
click at [1036, 454] on s "$19.99" at bounding box center [1020, 461] width 35 height 15
paste div
drag, startPoint x: 1041, startPoint y: 454, endPoint x: 1012, endPoint y: 454, distance: 29.0
click at [1012, 454] on s "$19.998.99" at bounding box center [1032, 461] width 58 height 15
click at [1287, 469] on div at bounding box center [901, 405] width 1332 height 714
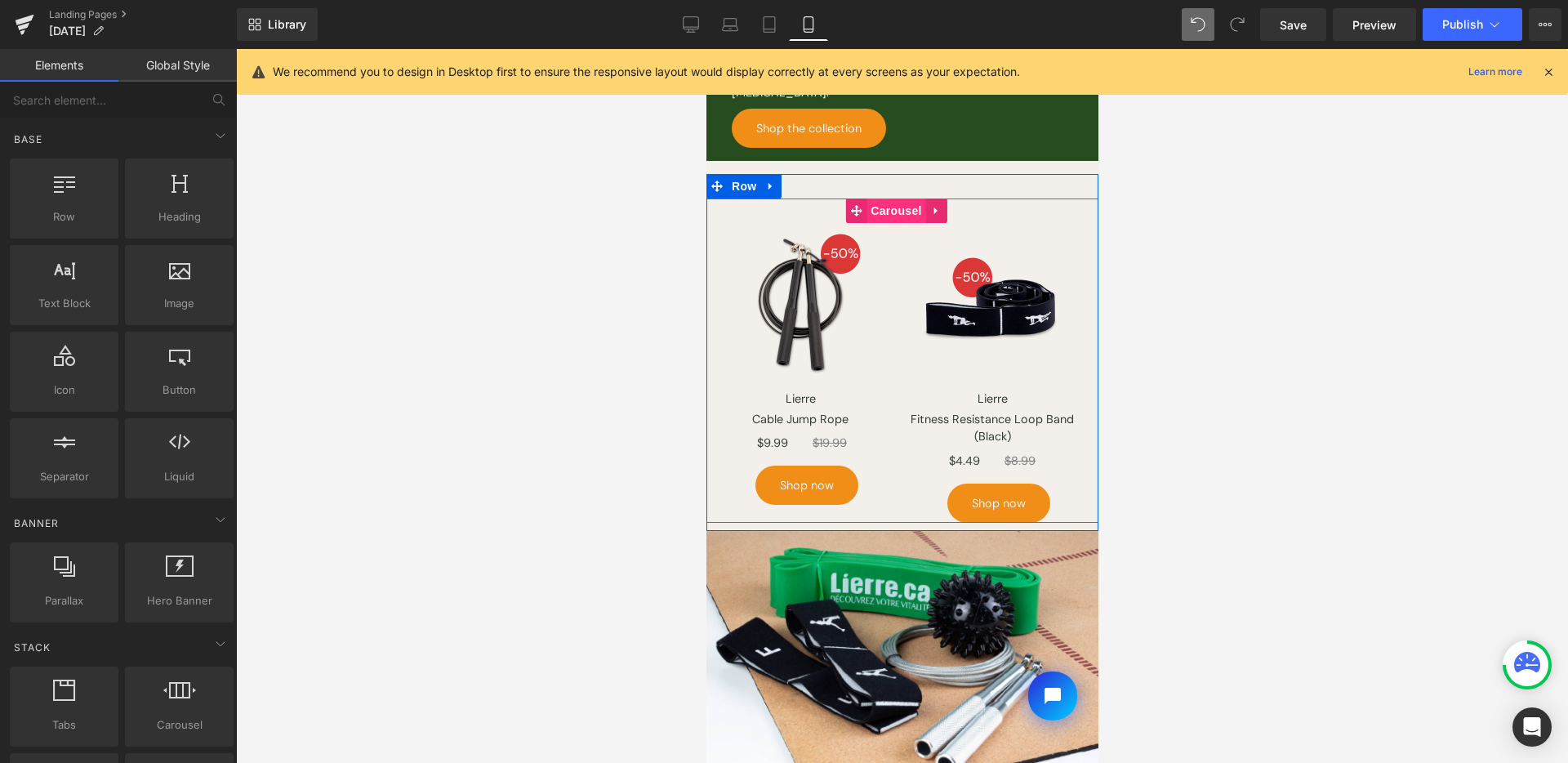
click at [898, 206] on span "Carousel" at bounding box center [894, 210] width 58 height 25
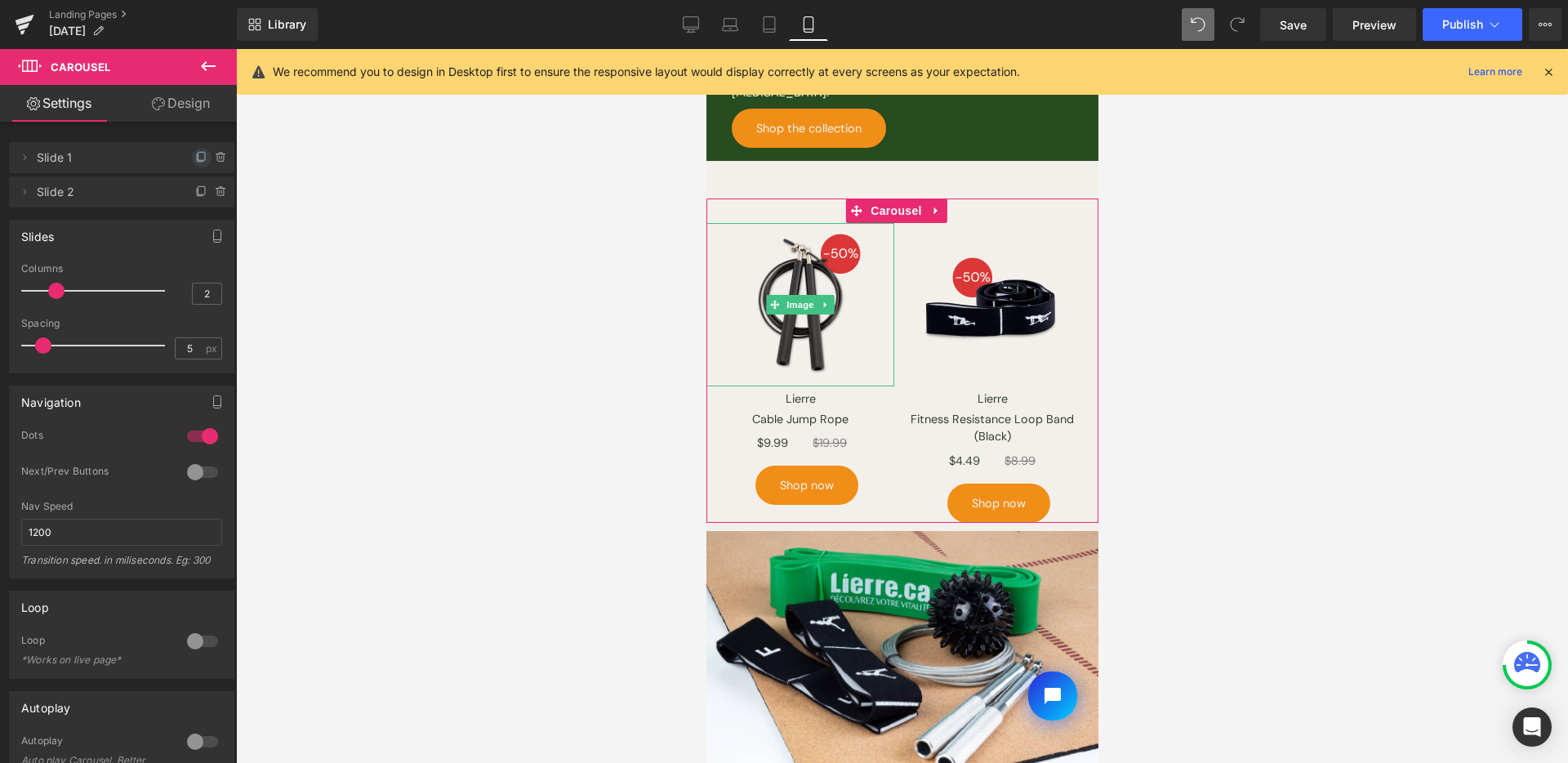
drag, startPoint x: 194, startPoint y: 161, endPoint x: 129, endPoint y: 713, distance: 555.8
click at [198, 161] on icon at bounding box center [201, 156] width 7 height 8
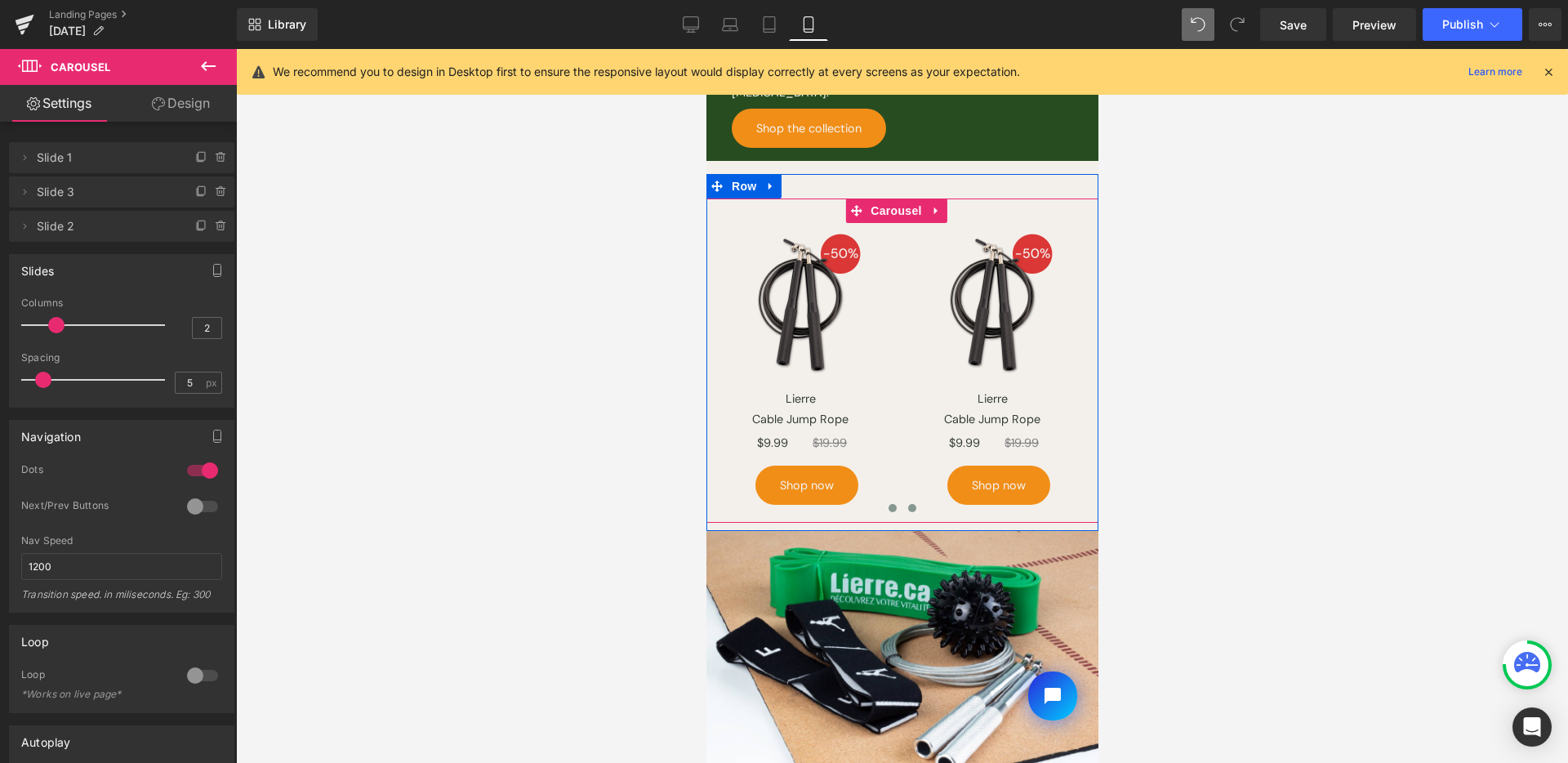
click at [907, 504] on span at bounding box center [911, 508] width 8 height 8
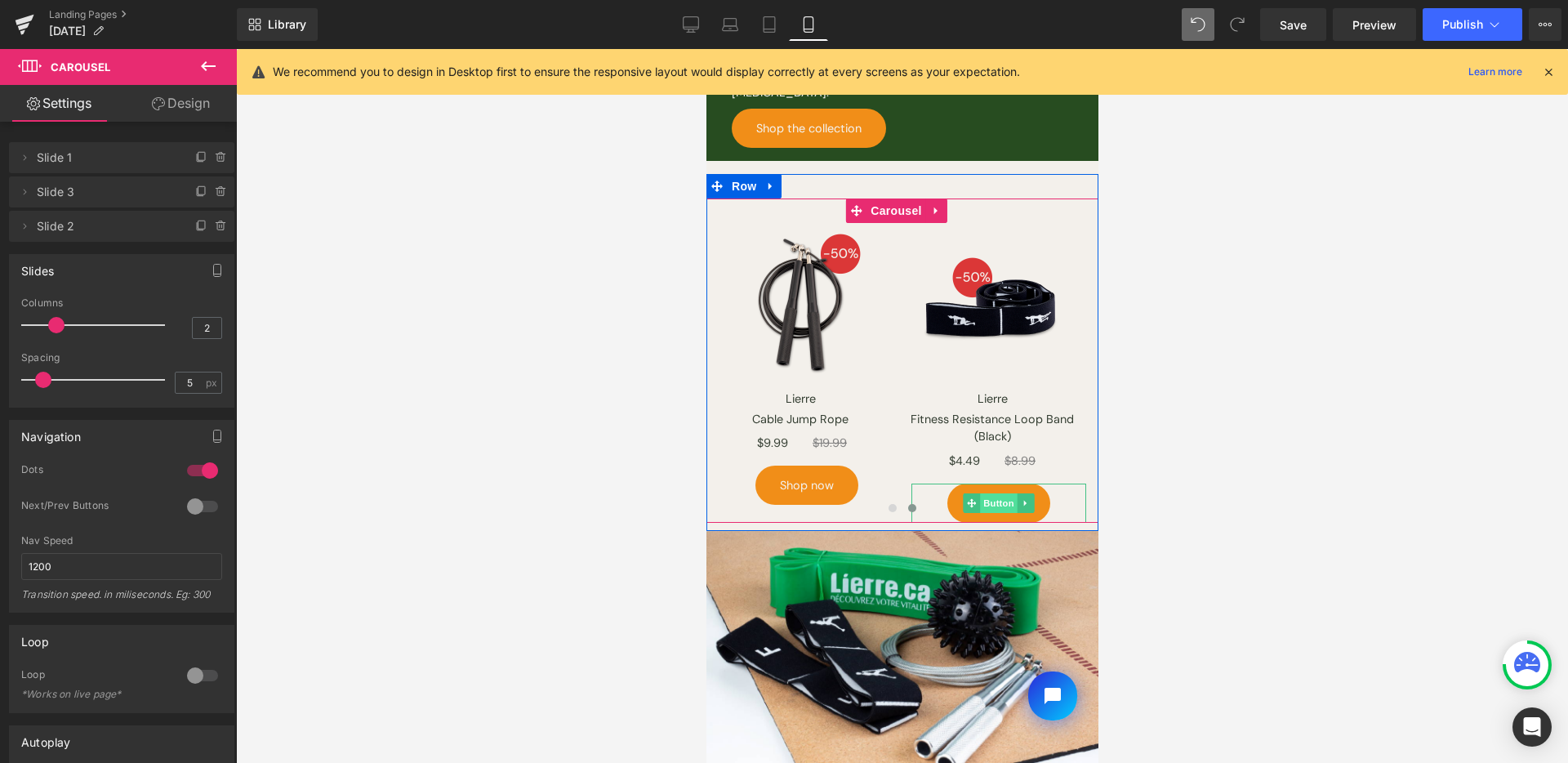
click at [1006, 493] on span "Button" at bounding box center [998, 503] width 38 height 20
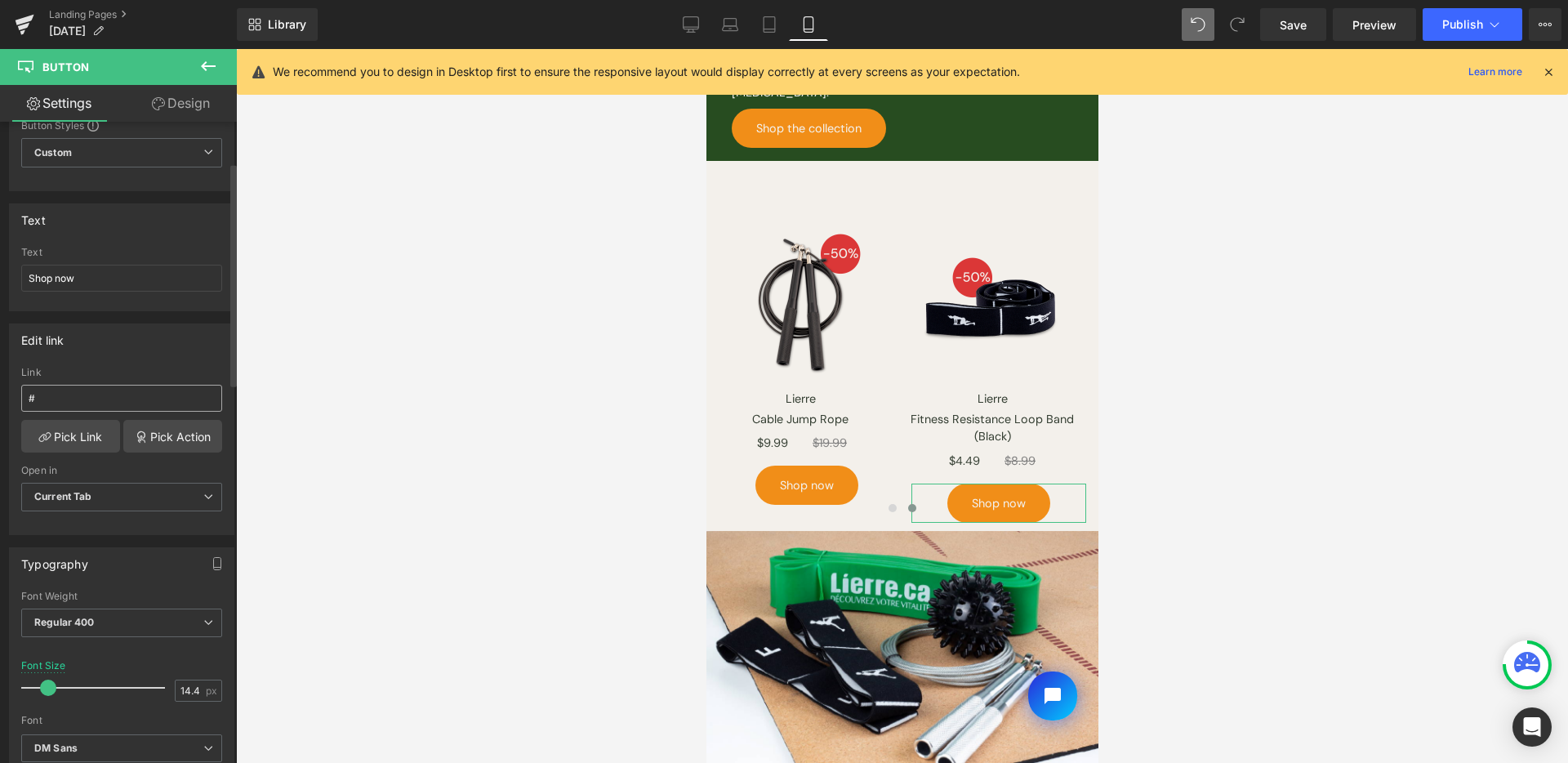
scroll to position [125, 0]
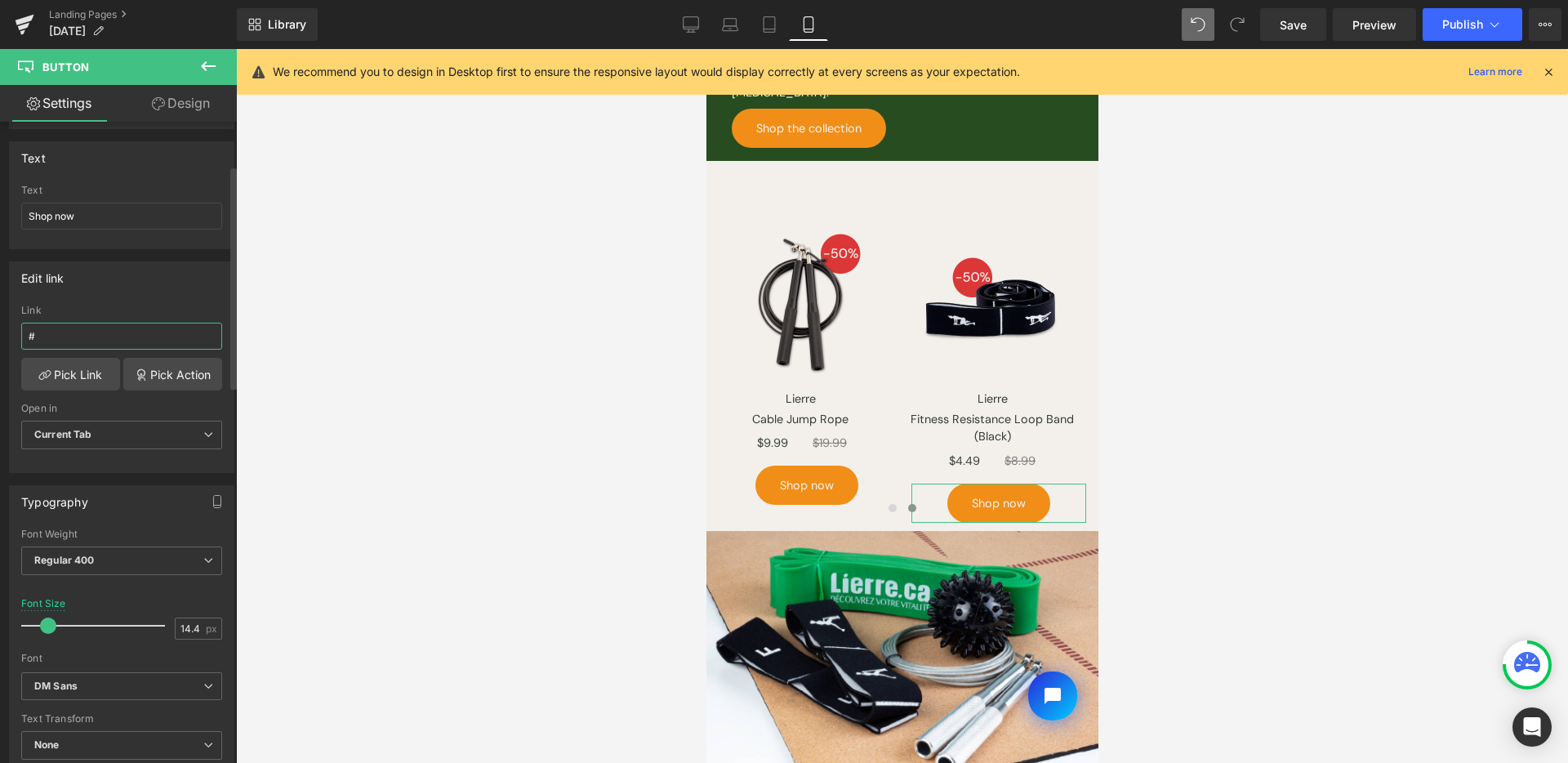
click at [128, 333] on input "#" at bounding box center [121, 336] width 201 height 27
click at [136, 306] on div "Link" at bounding box center [121, 311] width 201 height 12
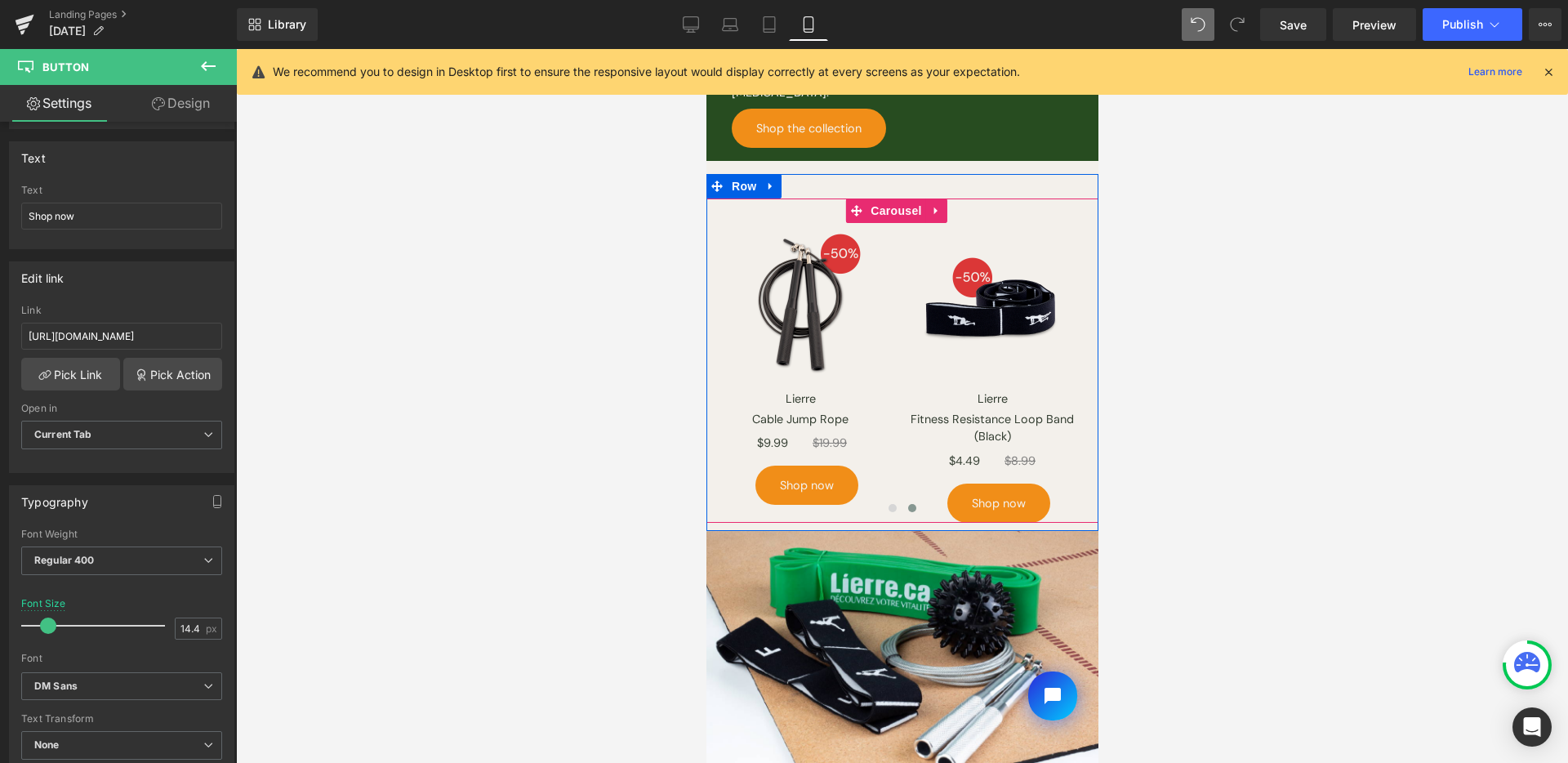
click at [889, 500] on button at bounding box center [892, 508] width 20 height 16
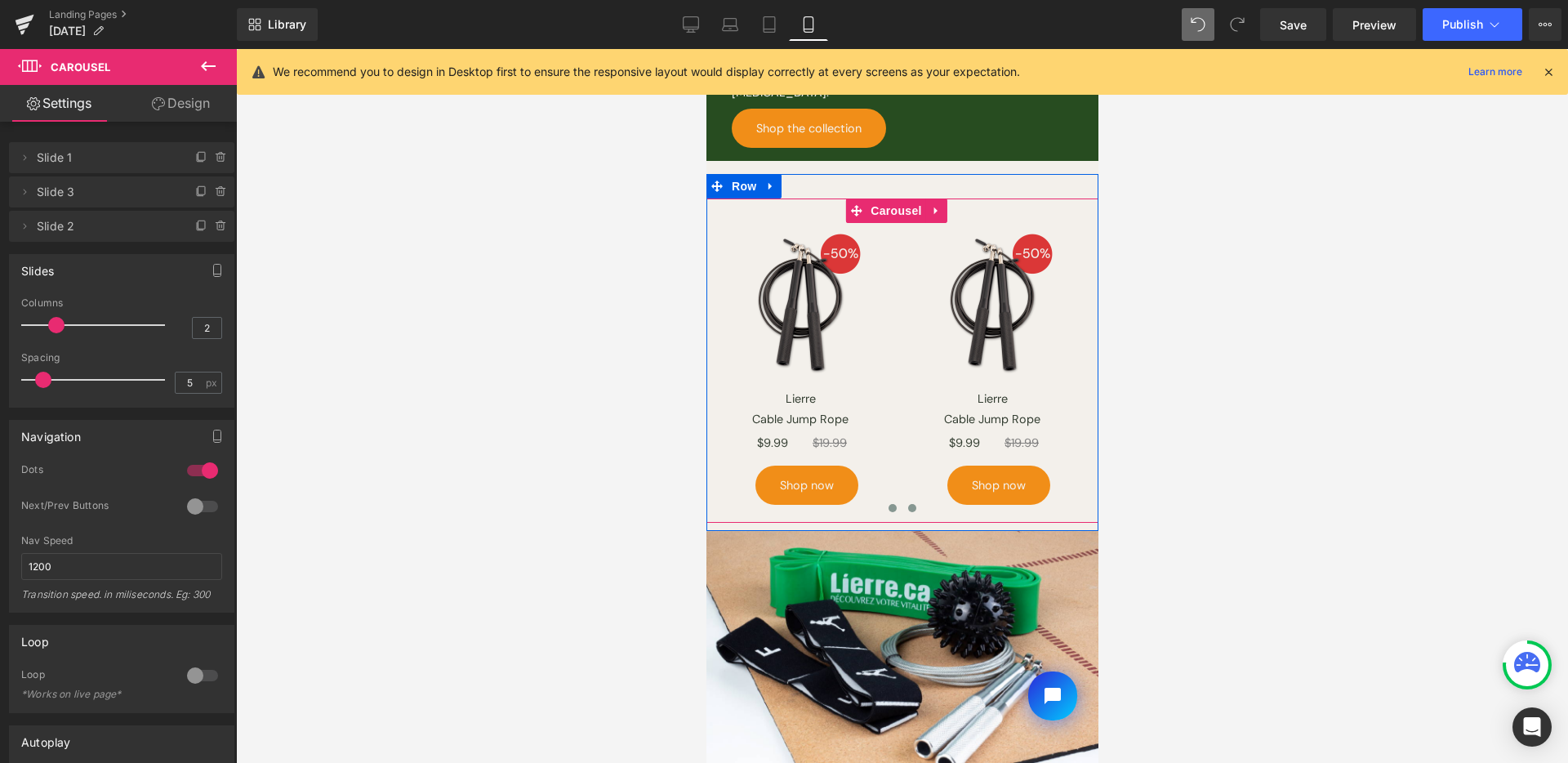
click at [901, 500] on button at bounding box center [911, 508] width 20 height 16
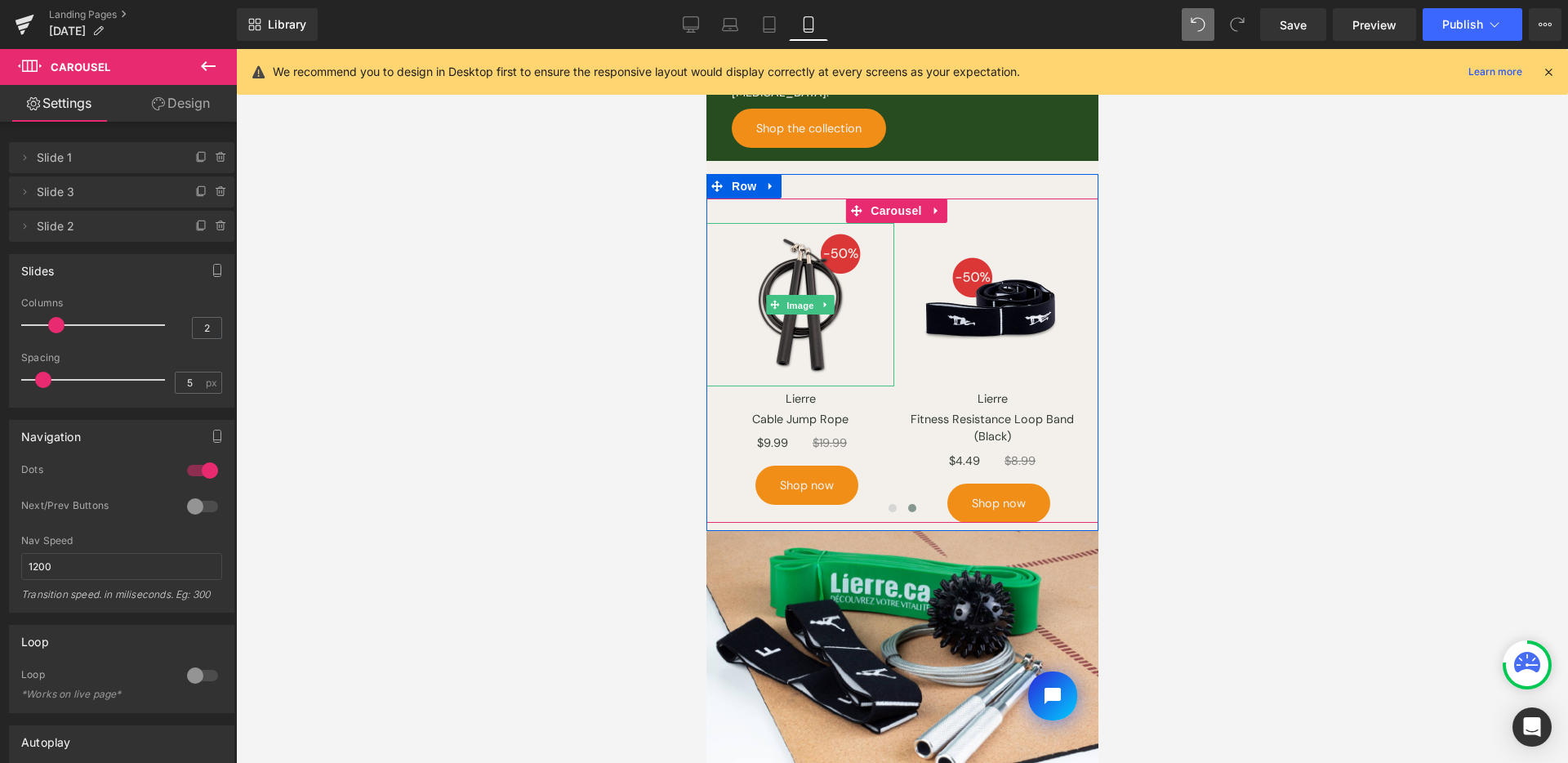
click at [796, 295] on link "Image" at bounding box center [790, 305] width 51 height 20
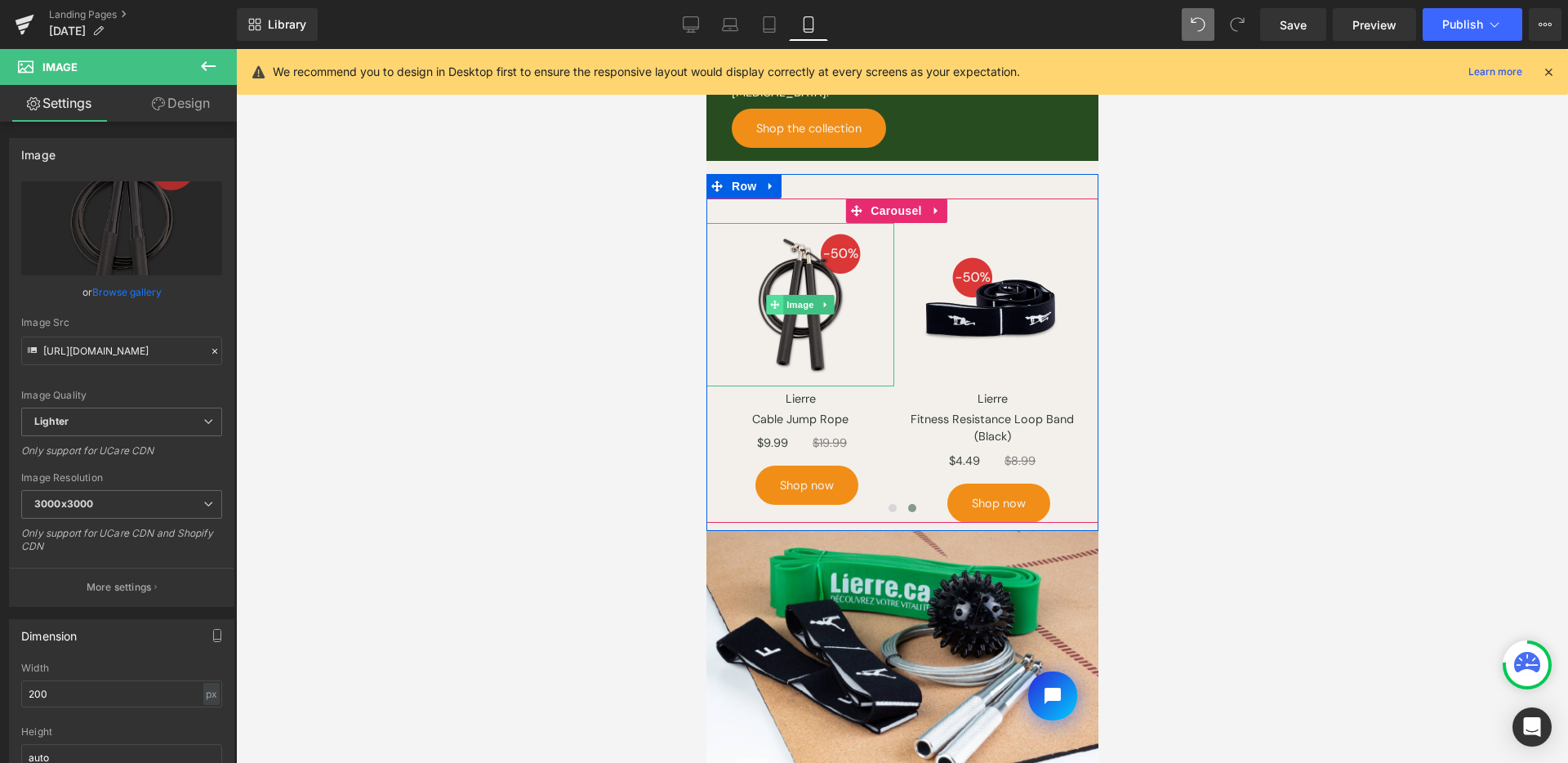
click at [796, 295] on span "Image" at bounding box center [799, 305] width 35 height 20
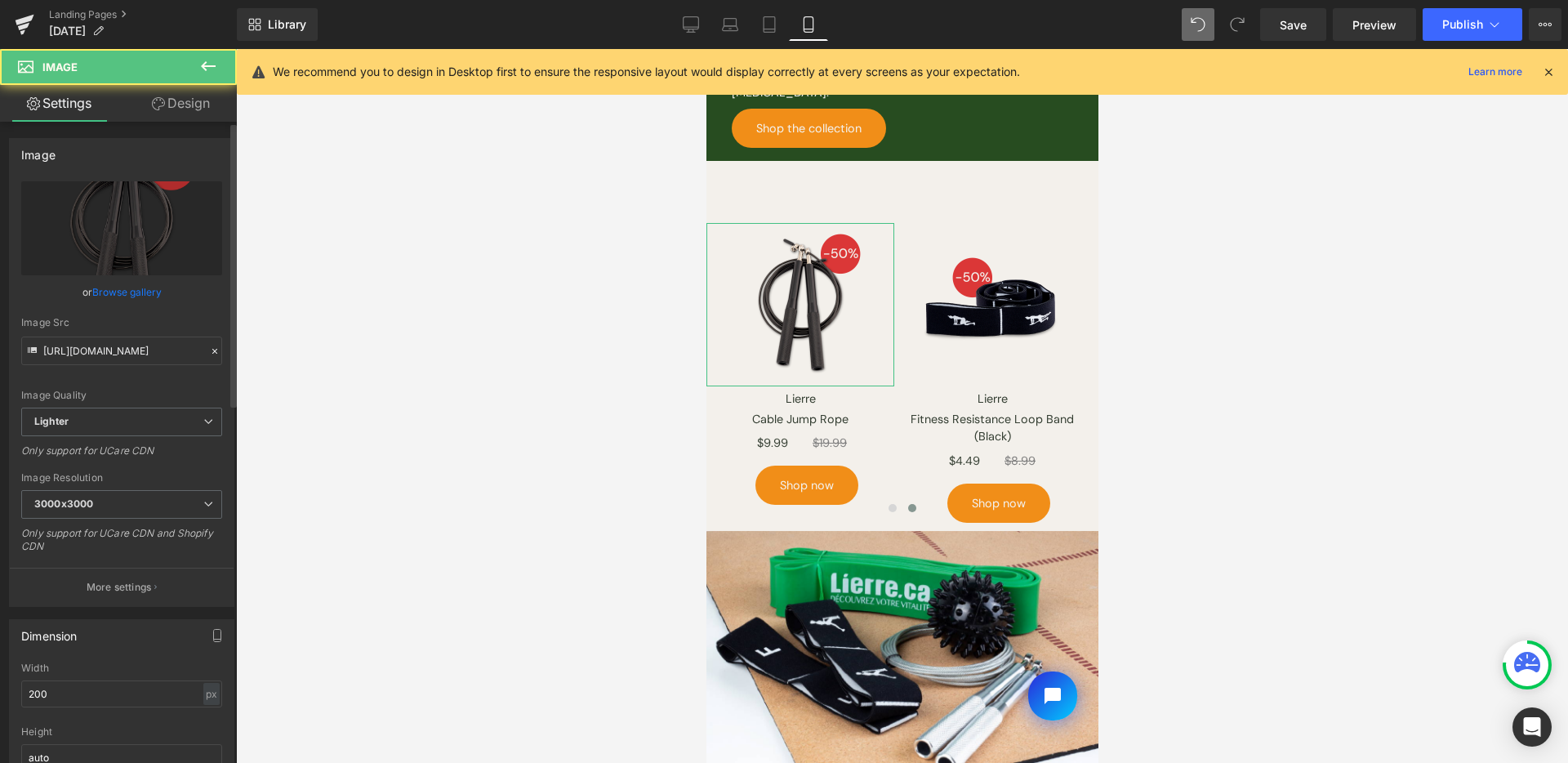
click at [160, 298] on div "or Browse gallery" at bounding box center [121, 291] width 201 height 17
click at [143, 291] on link "Browse gallery" at bounding box center [127, 291] width 69 height 29
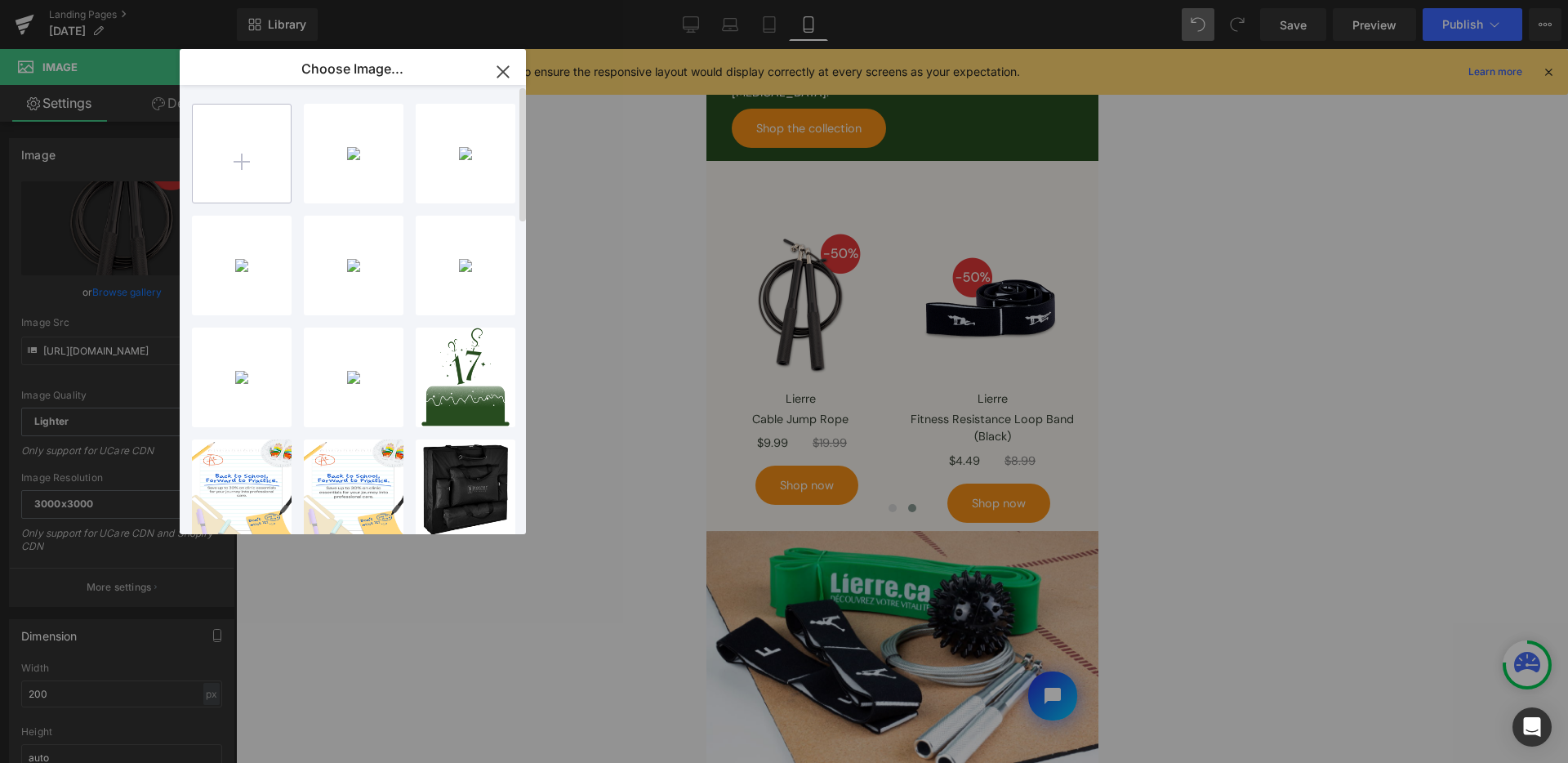
click at [278, 162] on input "file" at bounding box center [242, 154] width 98 height 98
click at [0, 0] on div "labor-d...s-04.png 329.24 KB" at bounding box center [0, 0] width 0 height 0
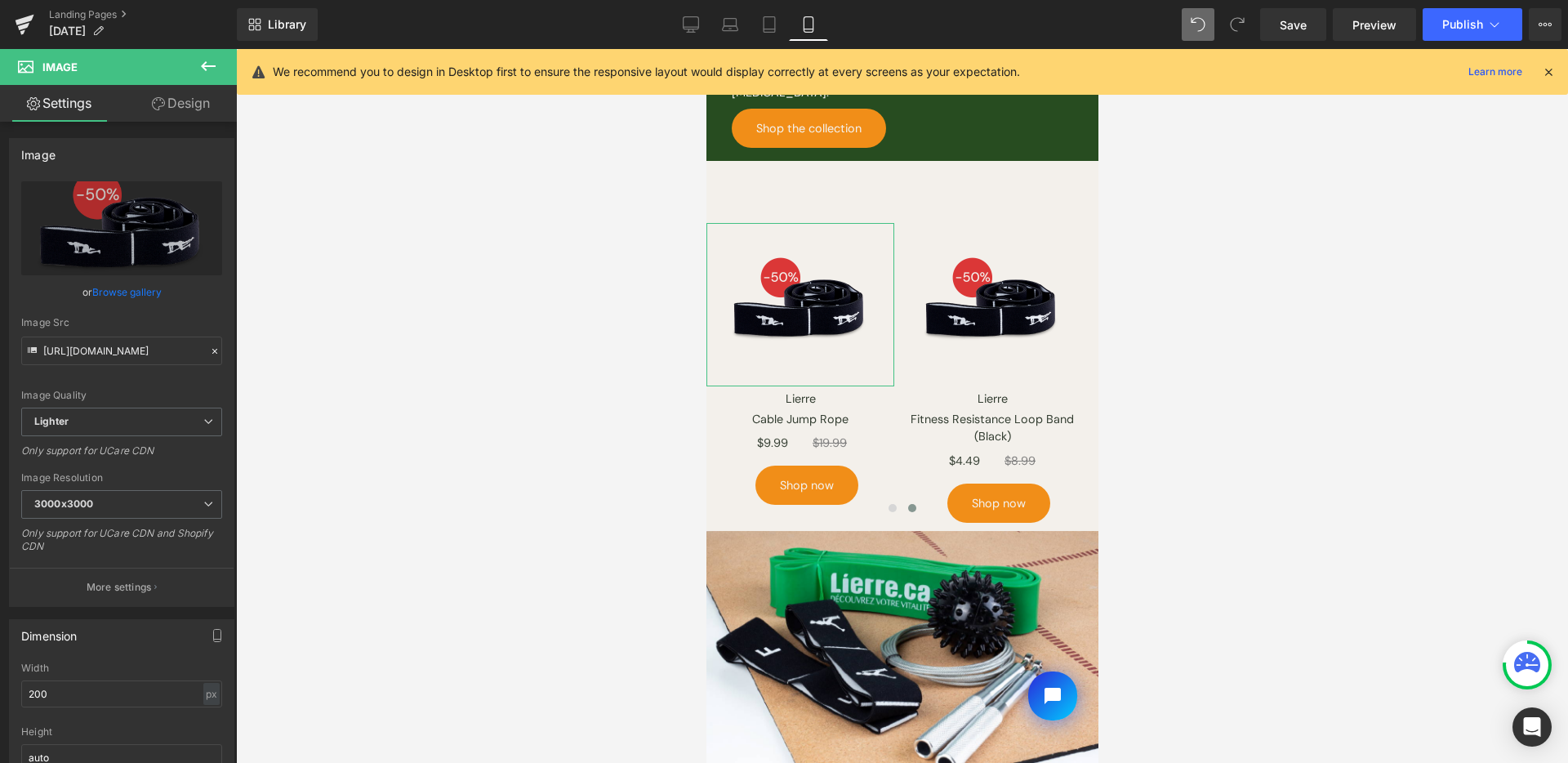
click at [128, 281] on link "Browse gallery" at bounding box center [127, 291] width 69 height 29
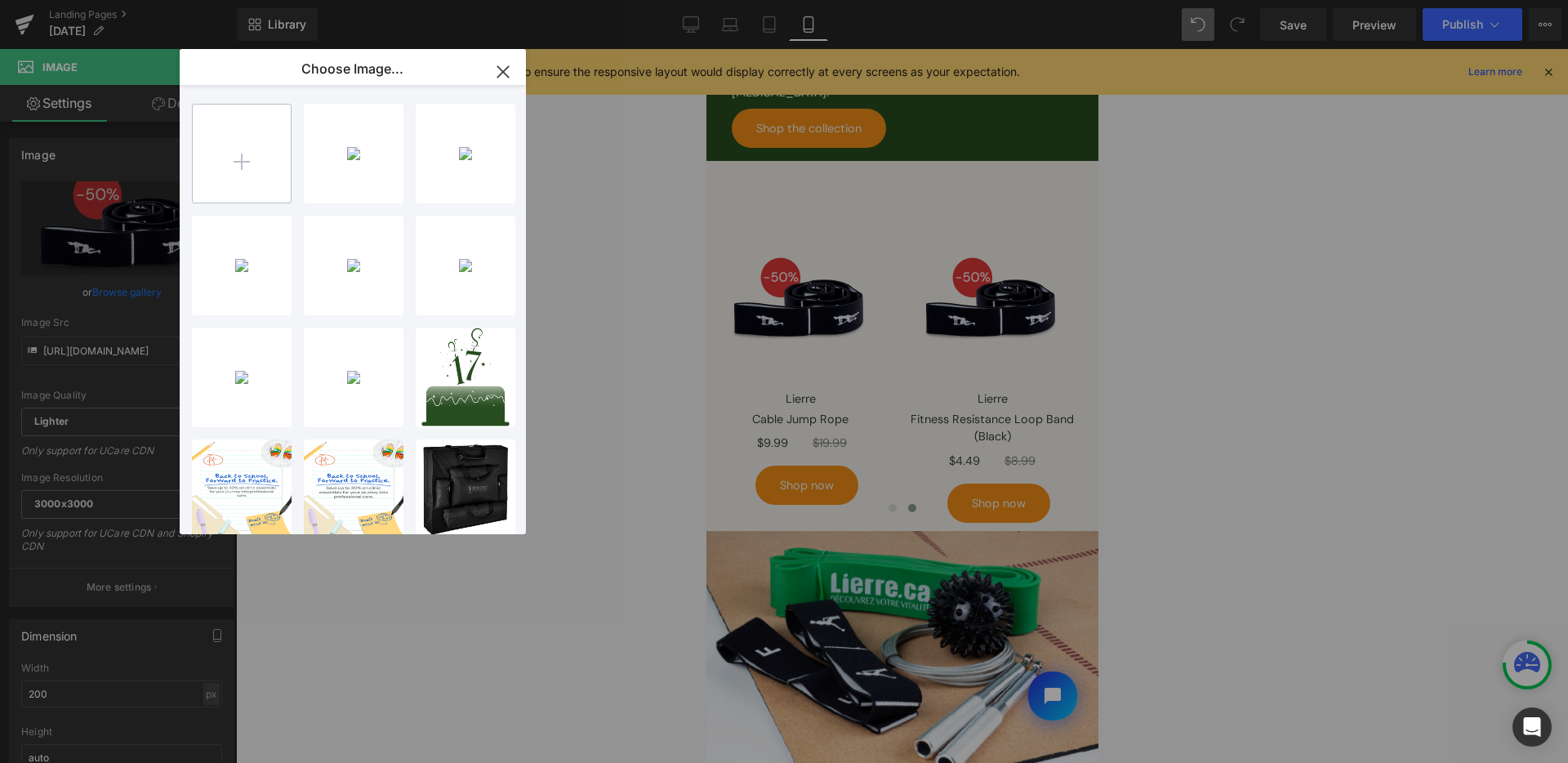
click at [260, 133] on input "file" at bounding box center [242, 154] width 98 height 98
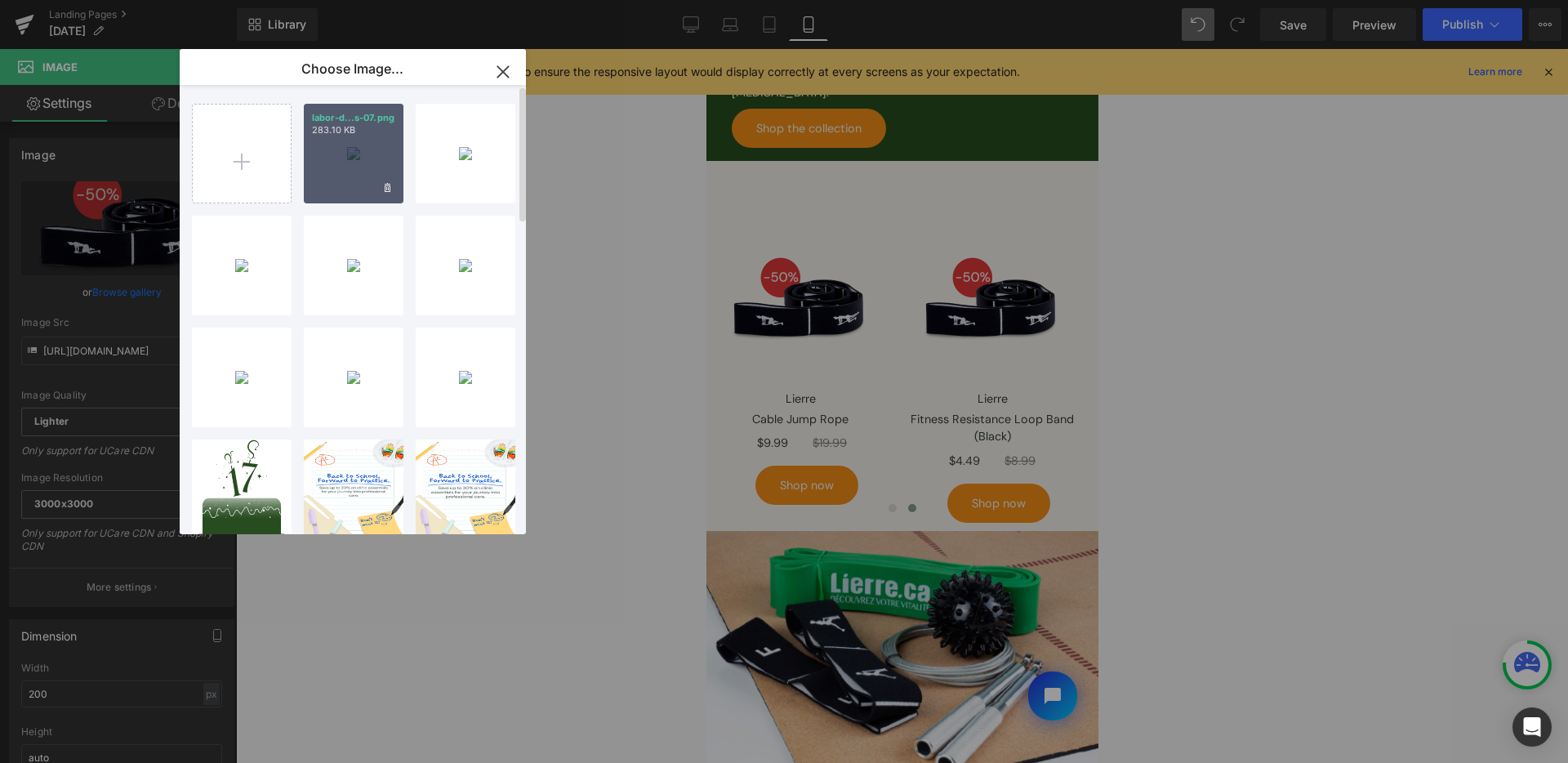
click at [369, 192] on div "labor-d...s-07.png 283.10 KB" at bounding box center [354, 154] width 100 height 100
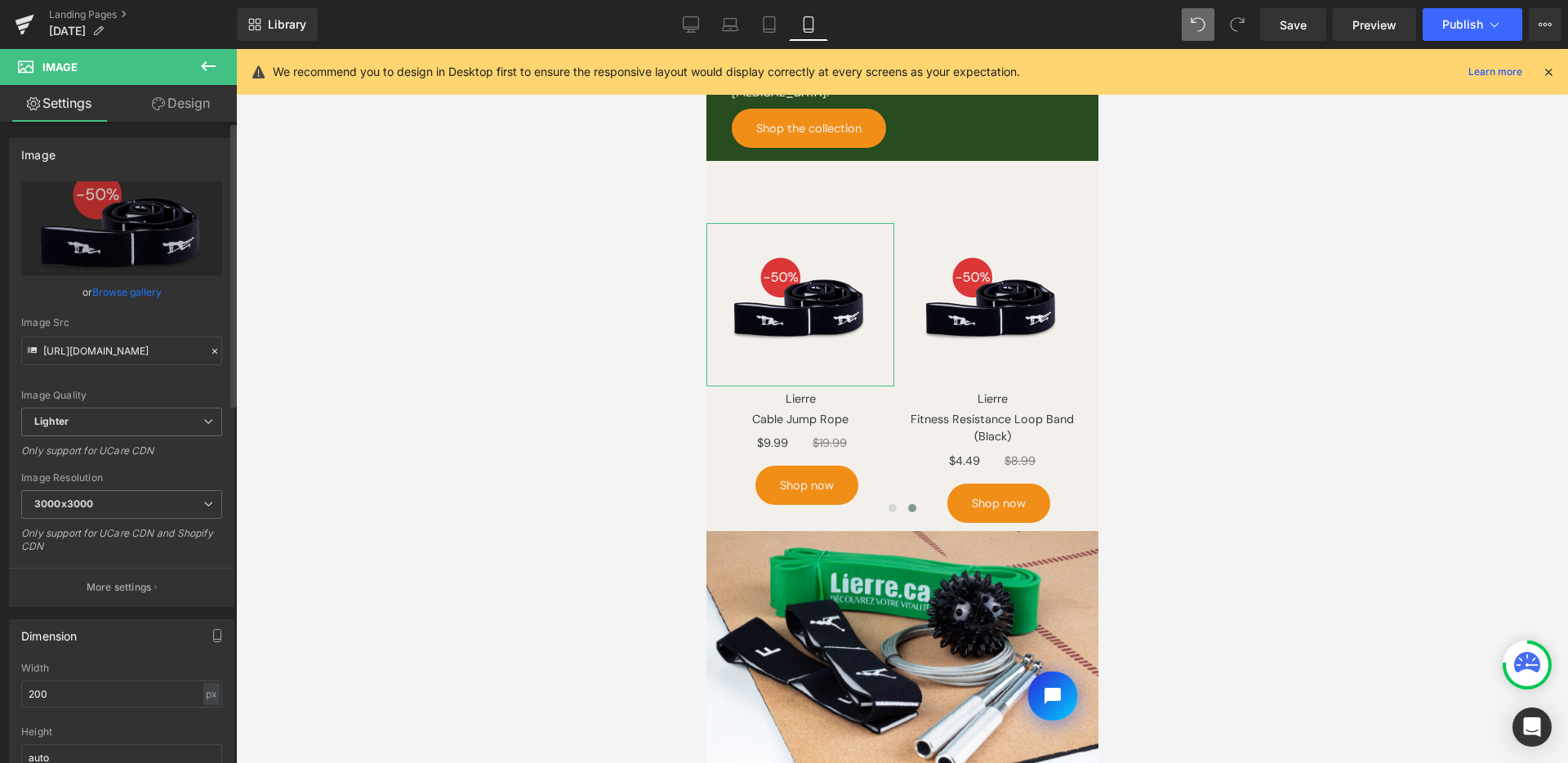
click at [125, 291] on link "Browse gallery" at bounding box center [127, 291] width 69 height 29
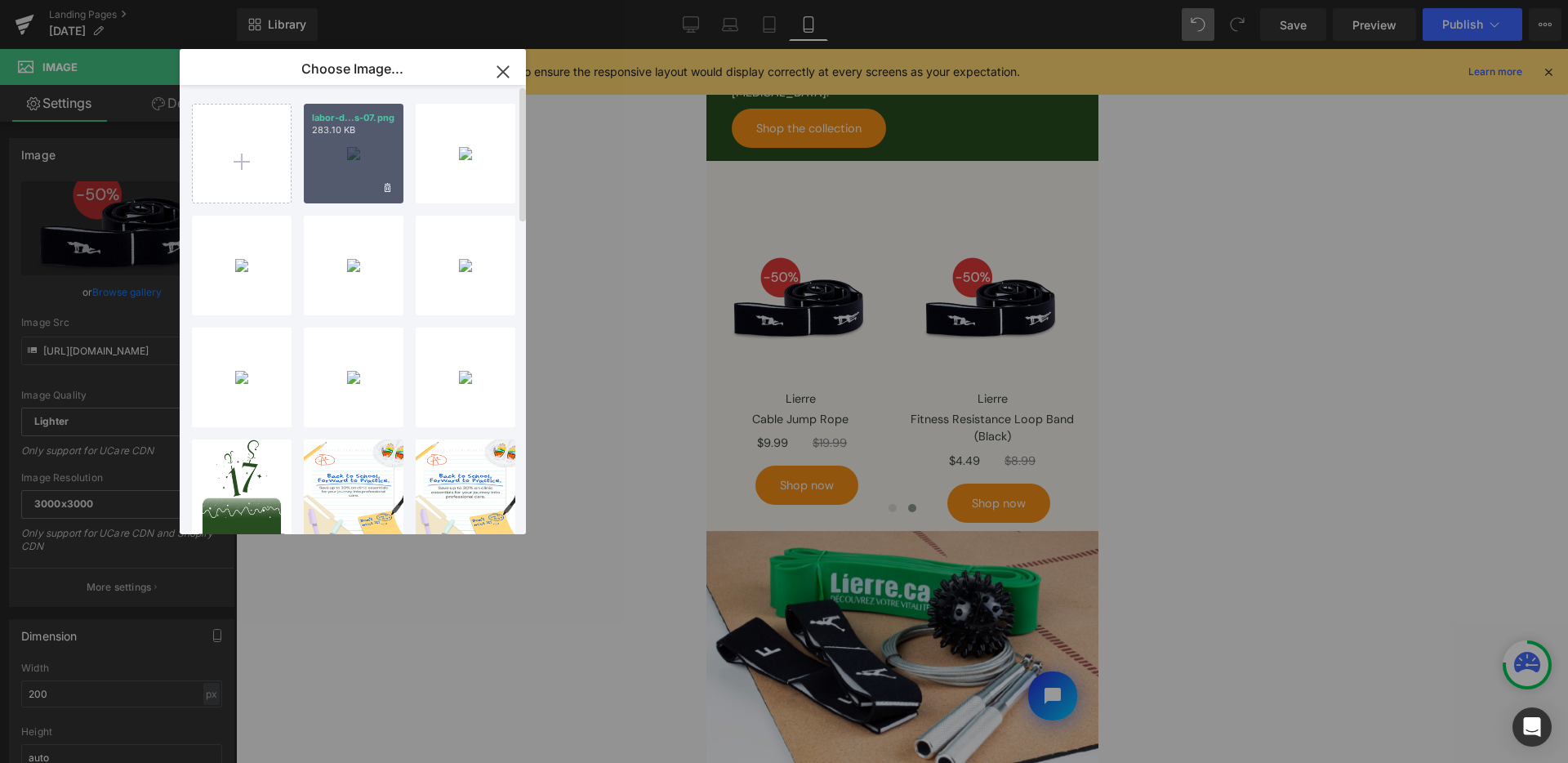
click at [349, 179] on div "labor-d...s-07.png 283.10 KB" at bounding box center [354, 154] width 100 height 100
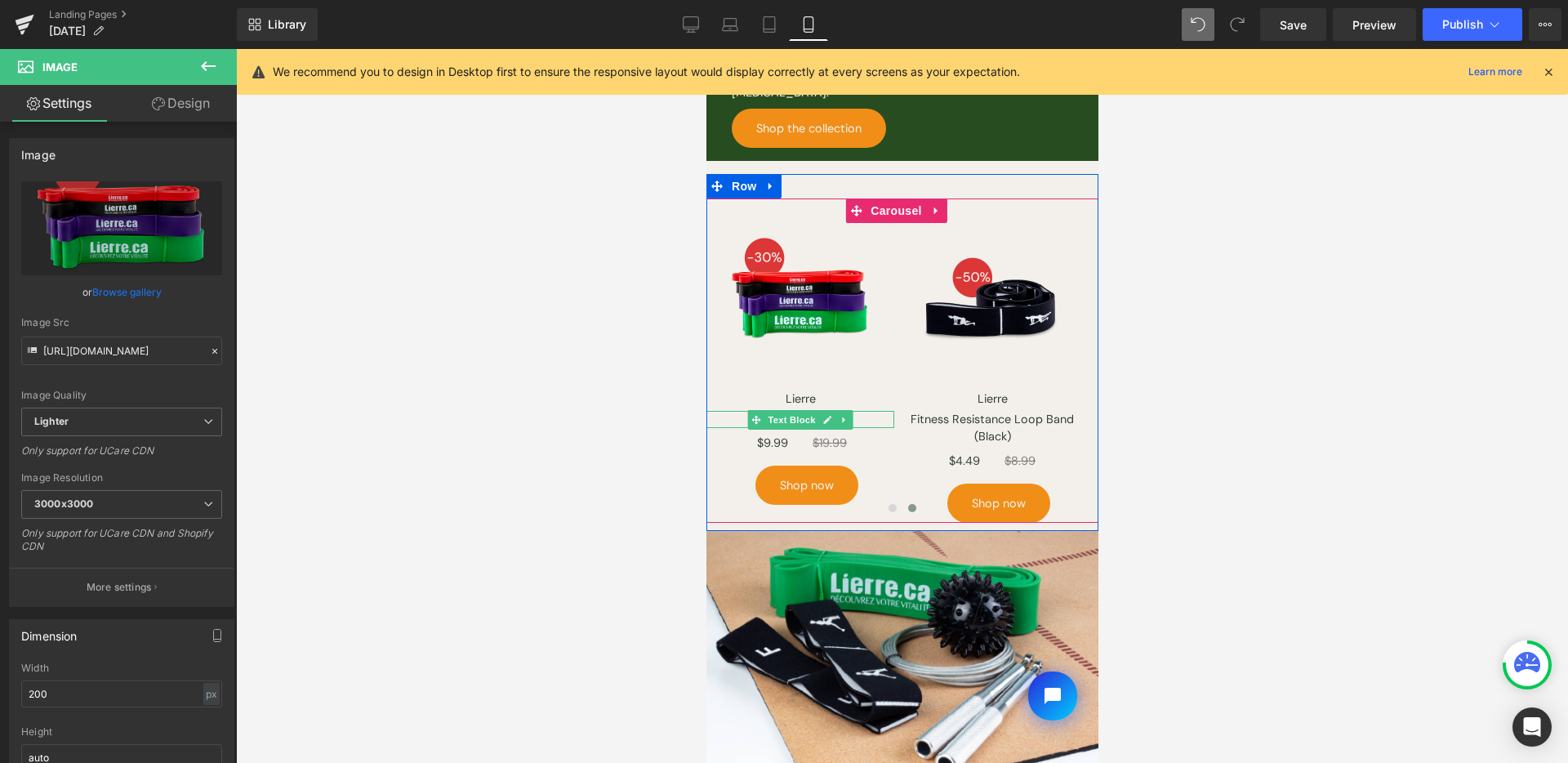
click at [829, 416] on icon at bounding box center [826, 420] width 8 height 8
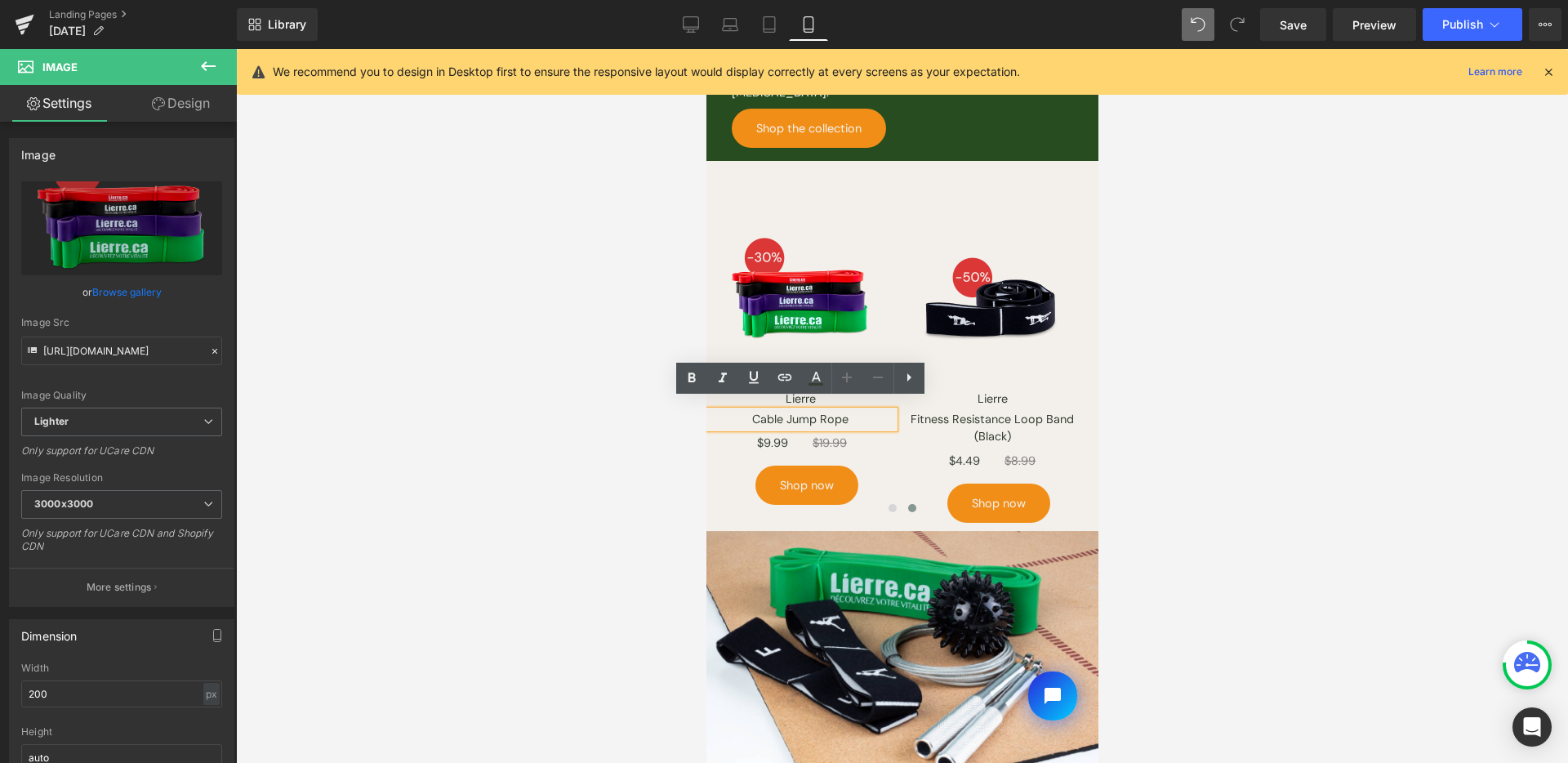
drag, startPoint x: 812, startPoint y: 410, endPoint x: 832, endPoint y: 410, distance: 20.0
click at [812, 411] on p "Cable Jump Rope" at bounding box center [799, 420] width 188 height 18
click at [831, 411] on p "Cable Jump Rope" at bounding box center [799, 420] width 188 height 18
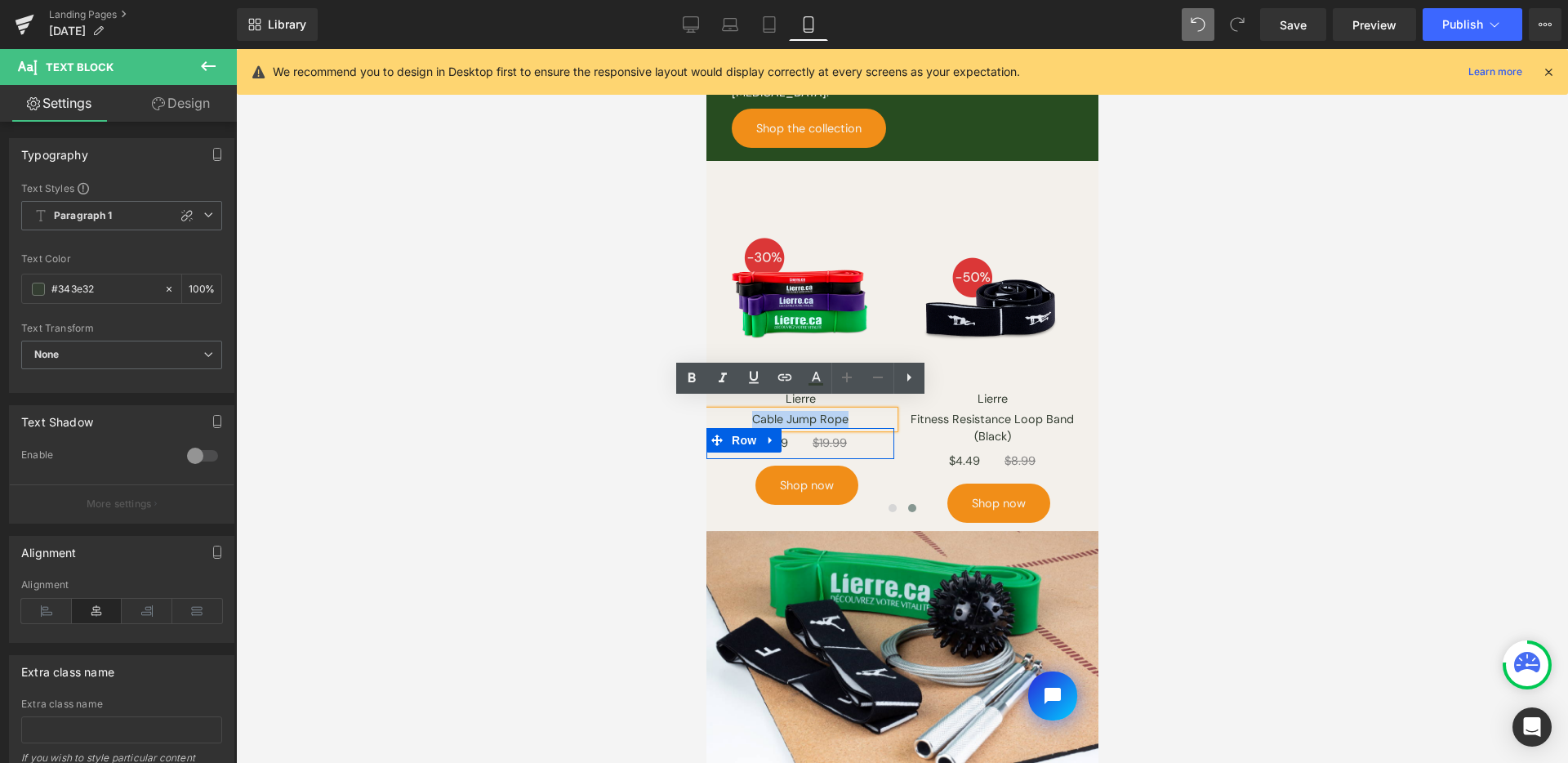
paste div
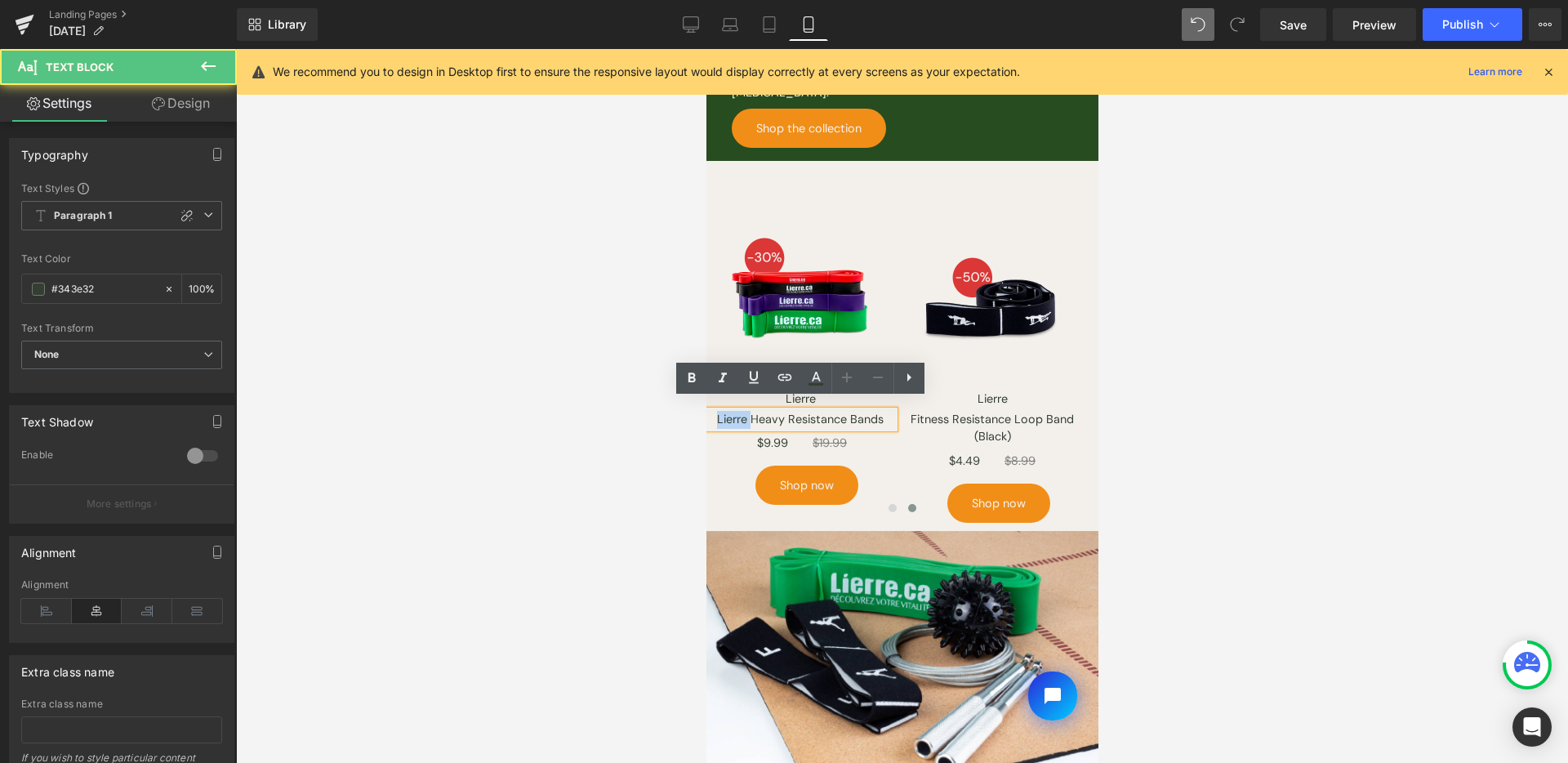
drag, startPoint x: 751, startPoint y: 407, endPoint x: 678, endPoint y: 406, distance: 73.0
click at [705, 406] on html "Skip to content Shop by Practice Clinic Supplies Lifestyle Featured Need help? …" at bounding box center [901, 480] width 392 height 2686
click at [1310, 402] on div at bounding box center [901, 405] width 1332 height 714
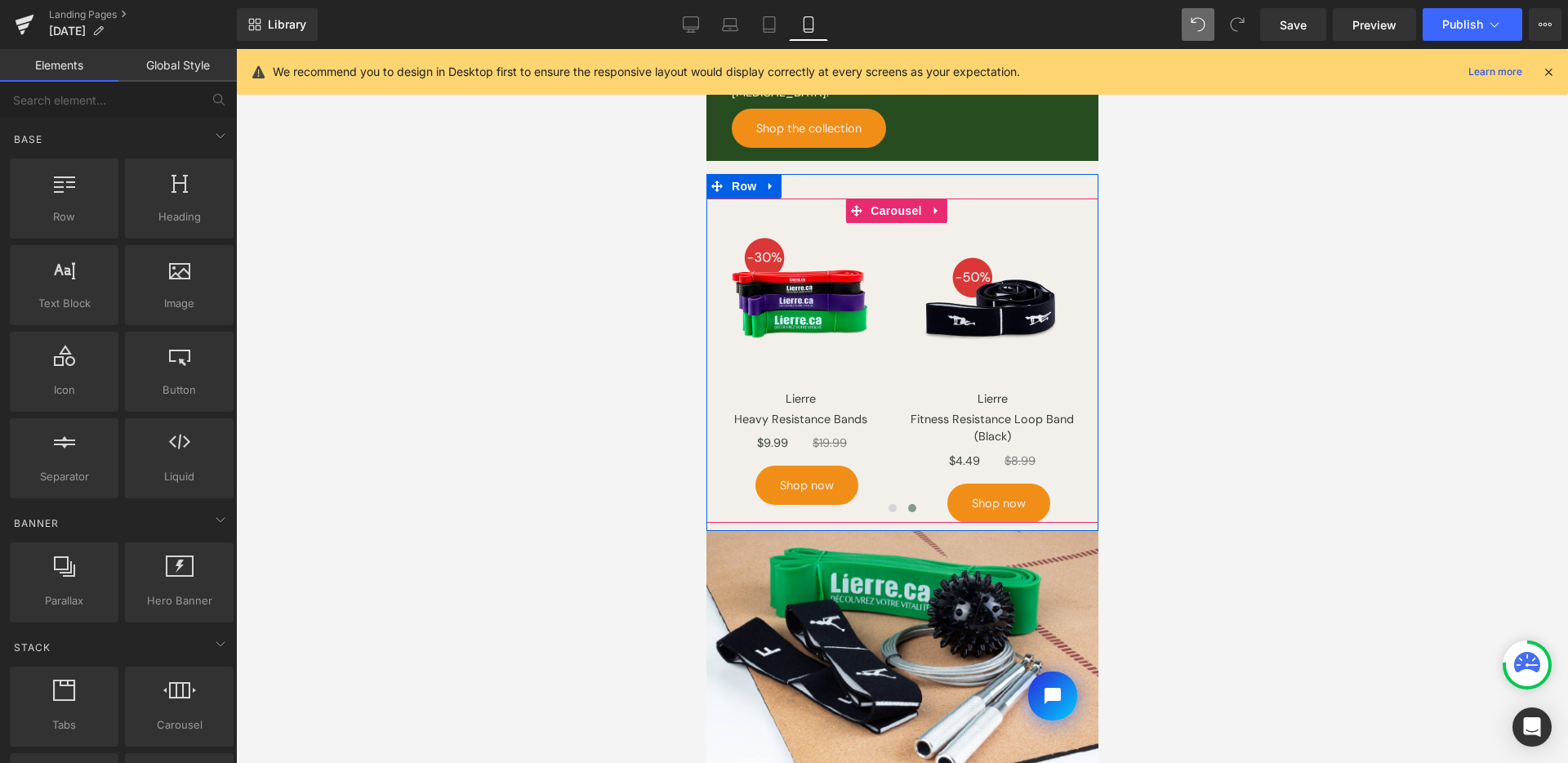
click at [889, 504] on span at bounding box center [891, 508] width 8 height 8
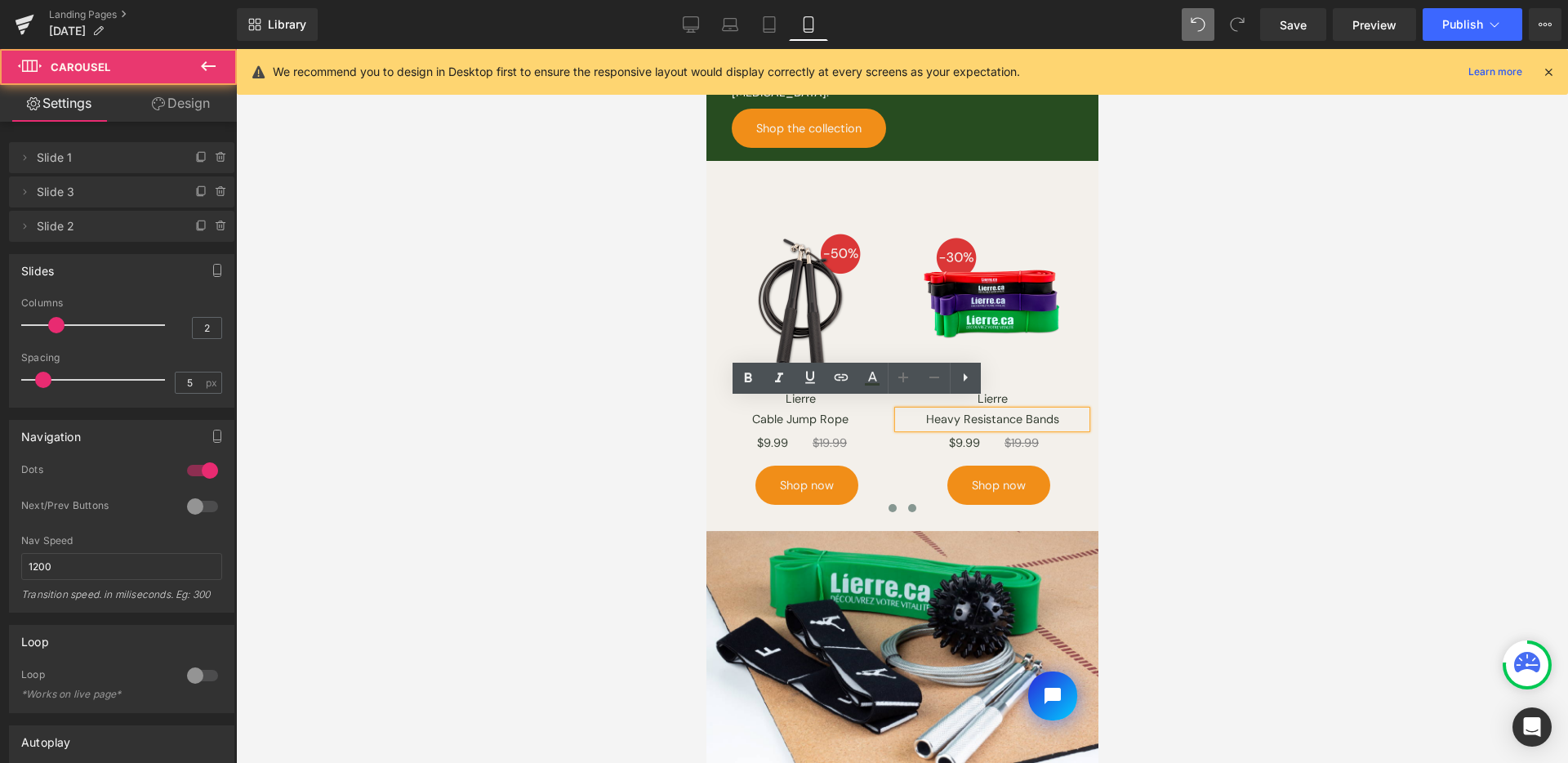
click at [910, 500] on button at bounding box center [911, 508] width 20 height 16
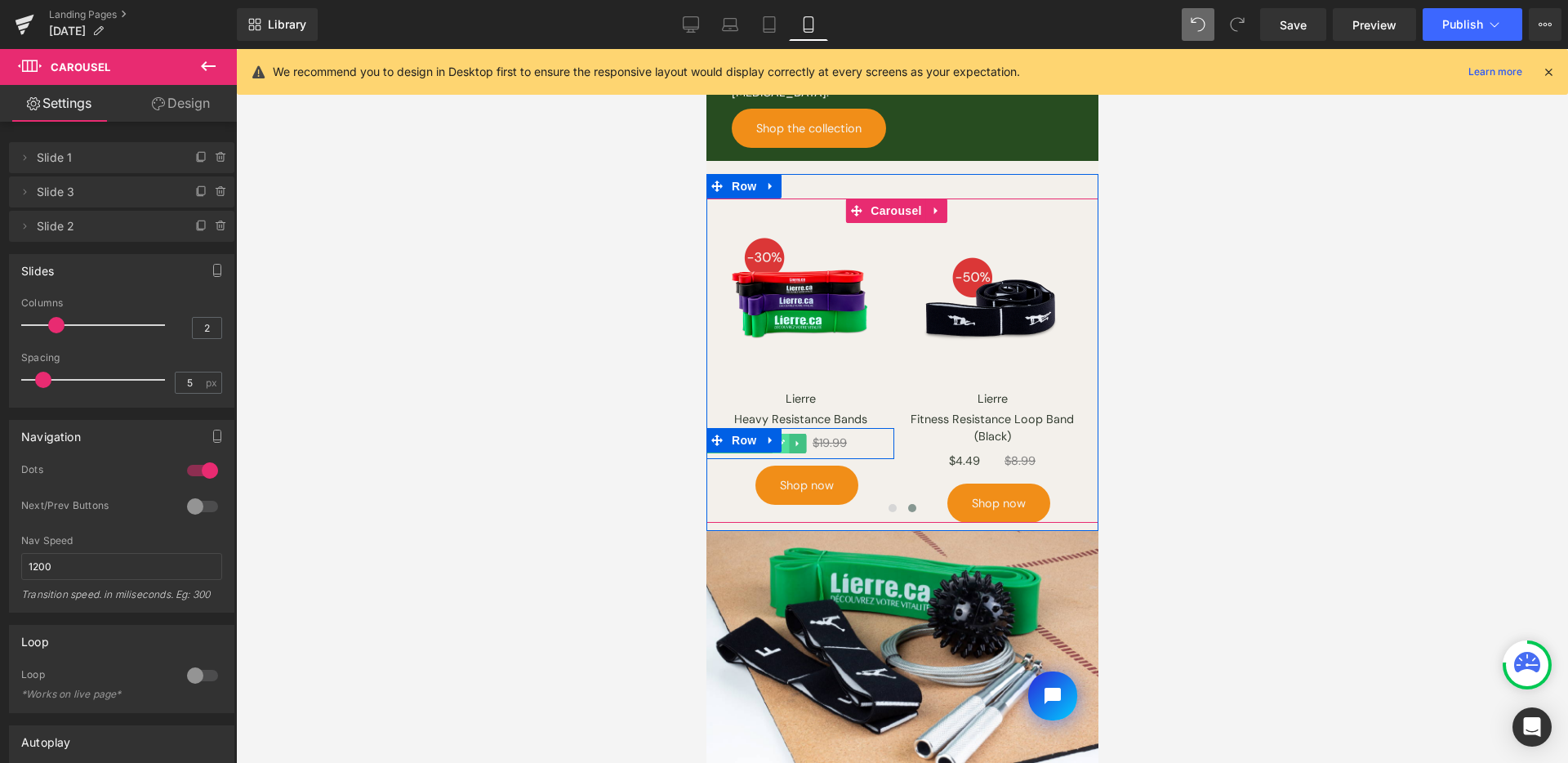
click at [782, 439] on icon at bounding box center [780, 444] width 9 height 10
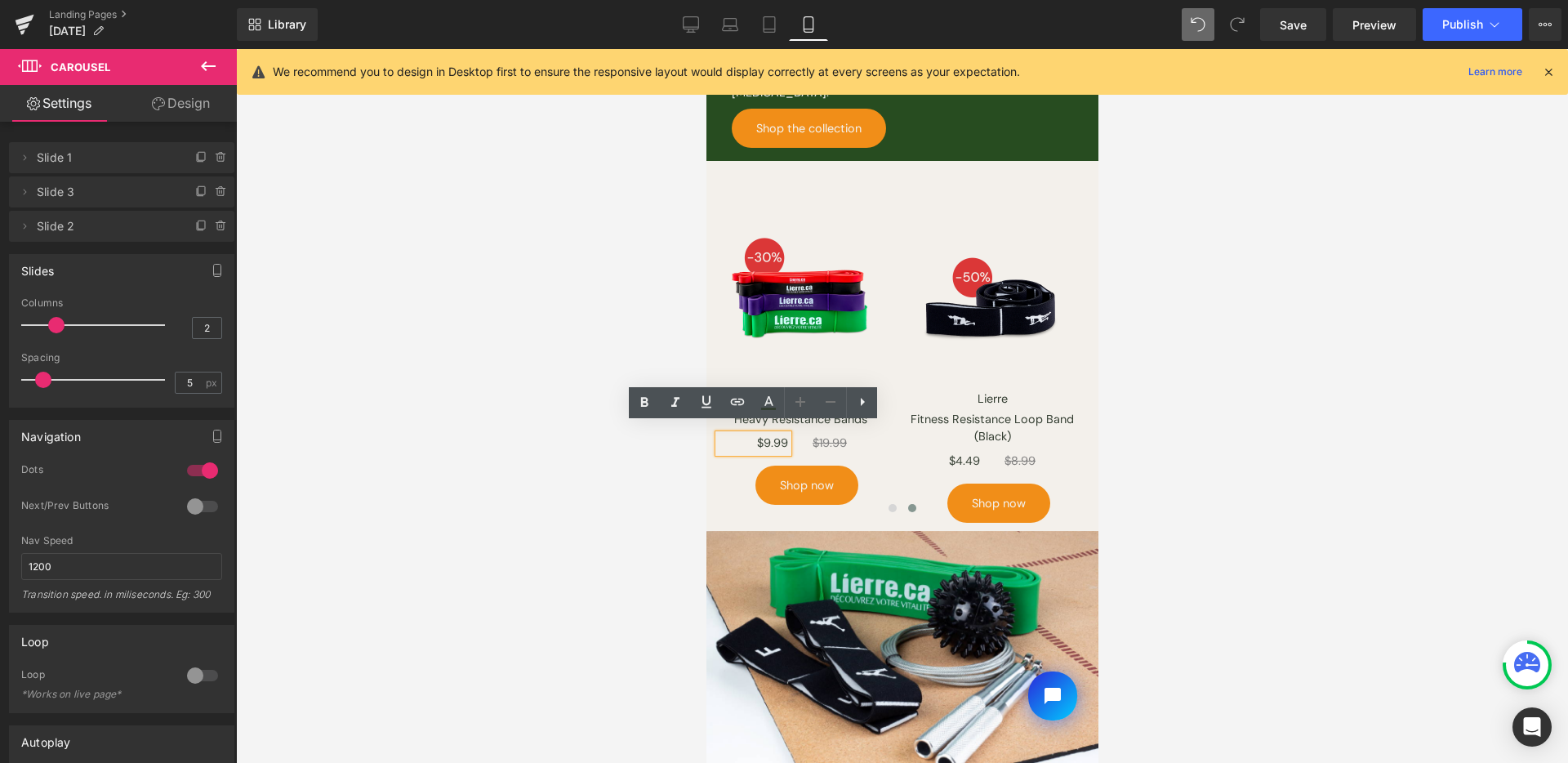
click at [777, 435] on p "$9.99" at bounding box center [753, 444] width 69 height 18
click at [773, 436] on p "$9.99" at bounding box center [753, 444] width 69 height 18
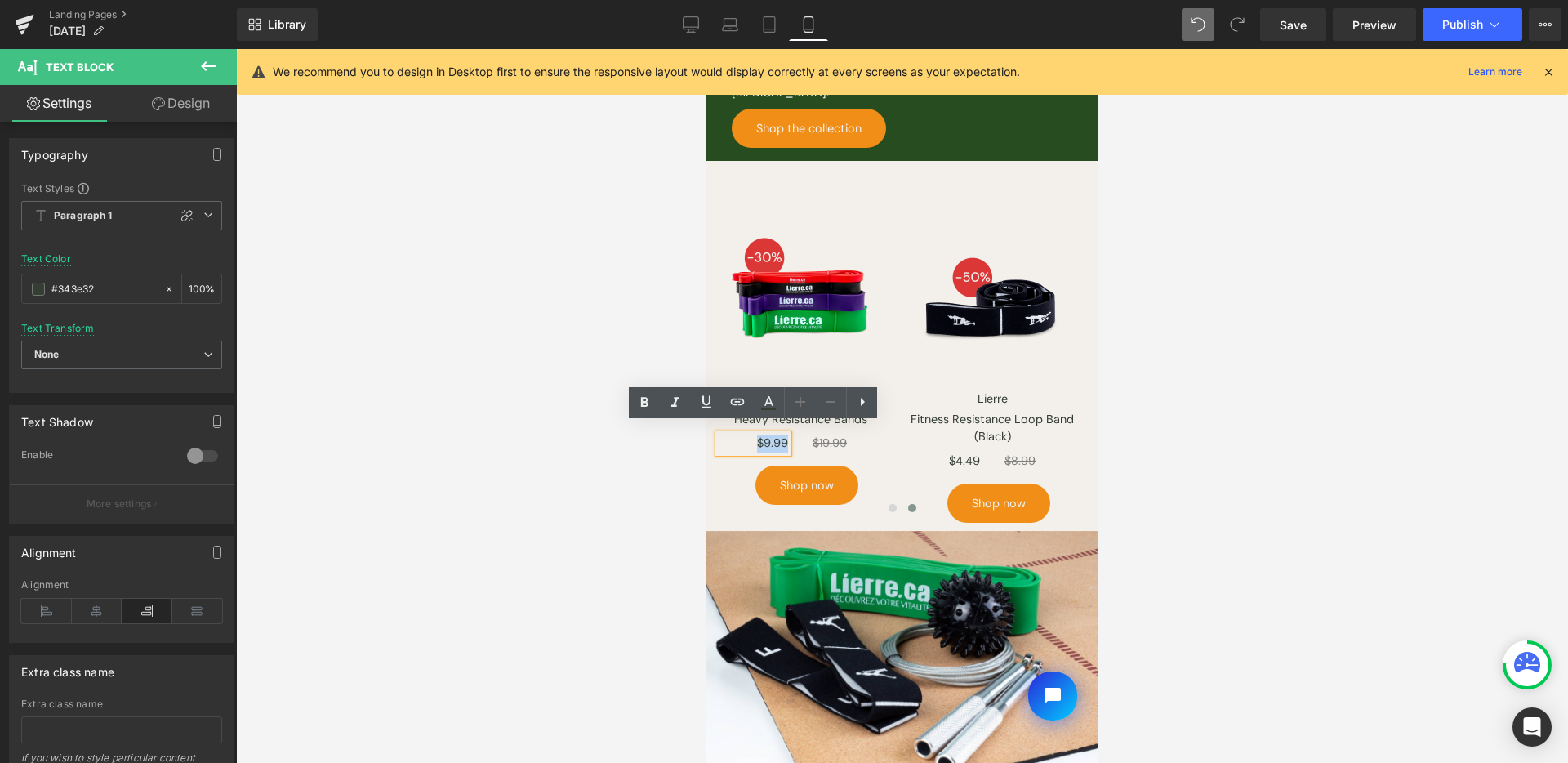
paste div
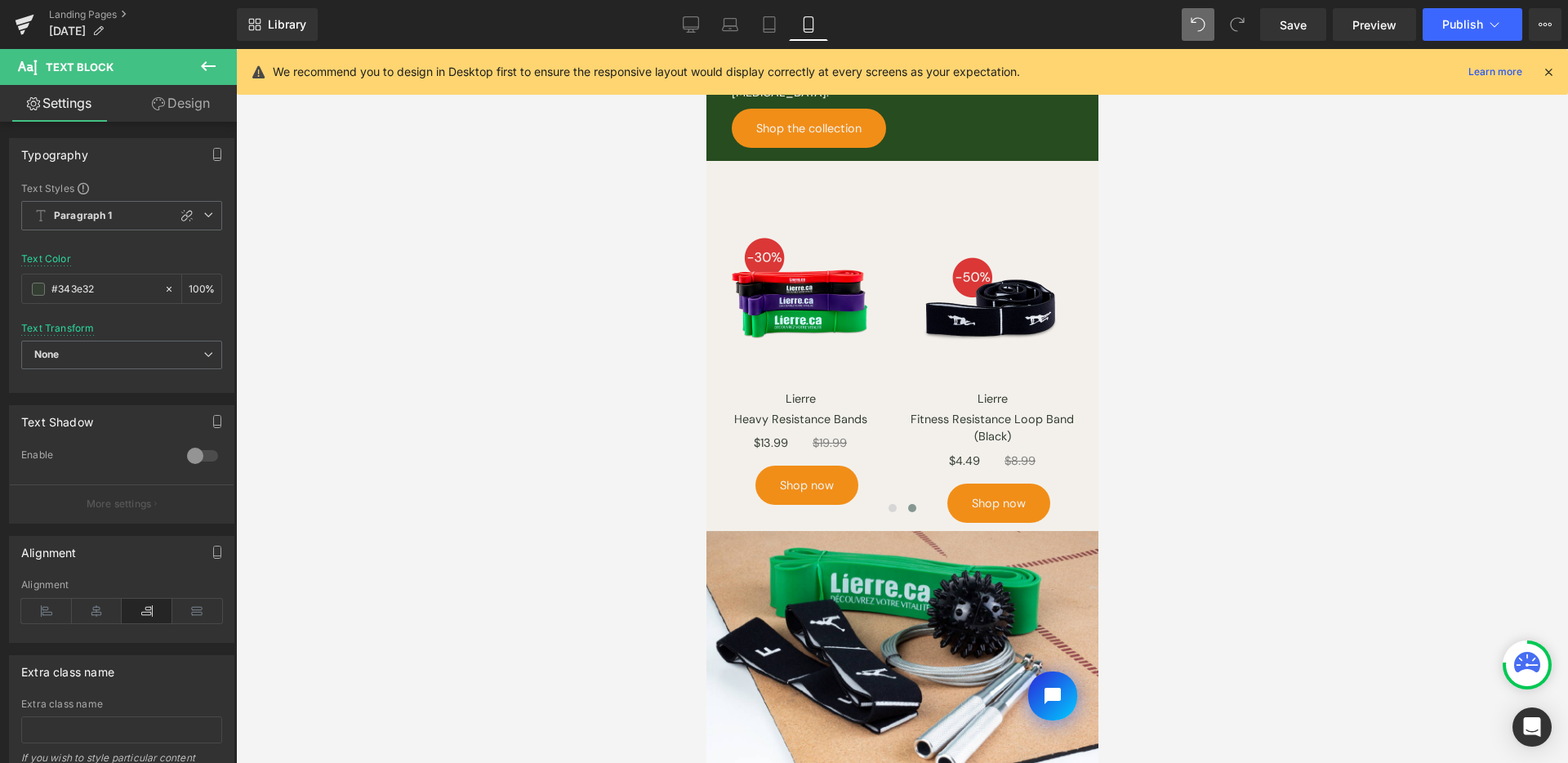
click at [1339, 360] on div at bounding box center [901, 405] width 1332 height 714
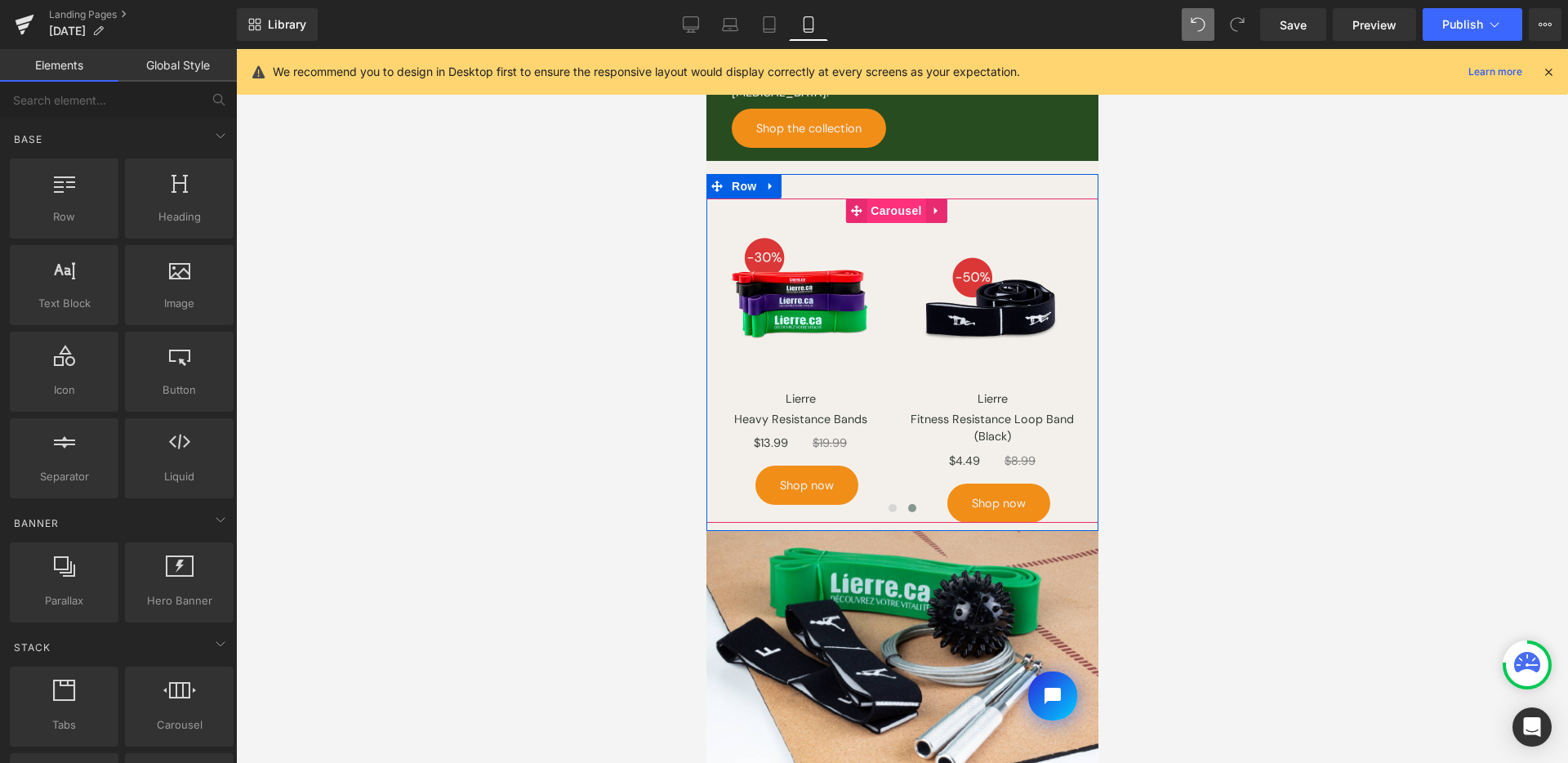
click at [878, 202] on span "Carousel" at bounding box center [894, 210] width 58 height 25
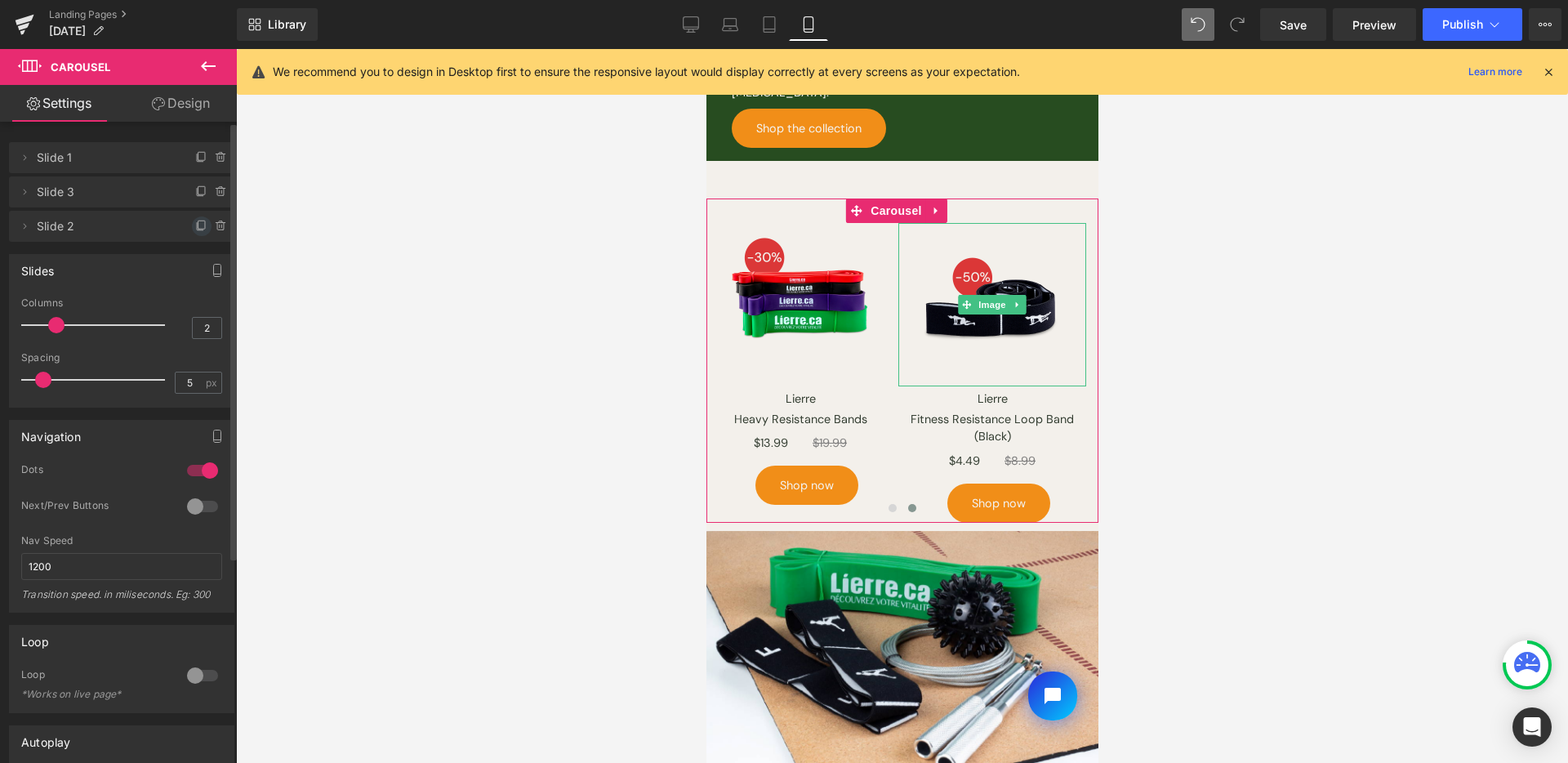
click at [198, 222] on icon at bounding box center [201, 225] width 7 height 8
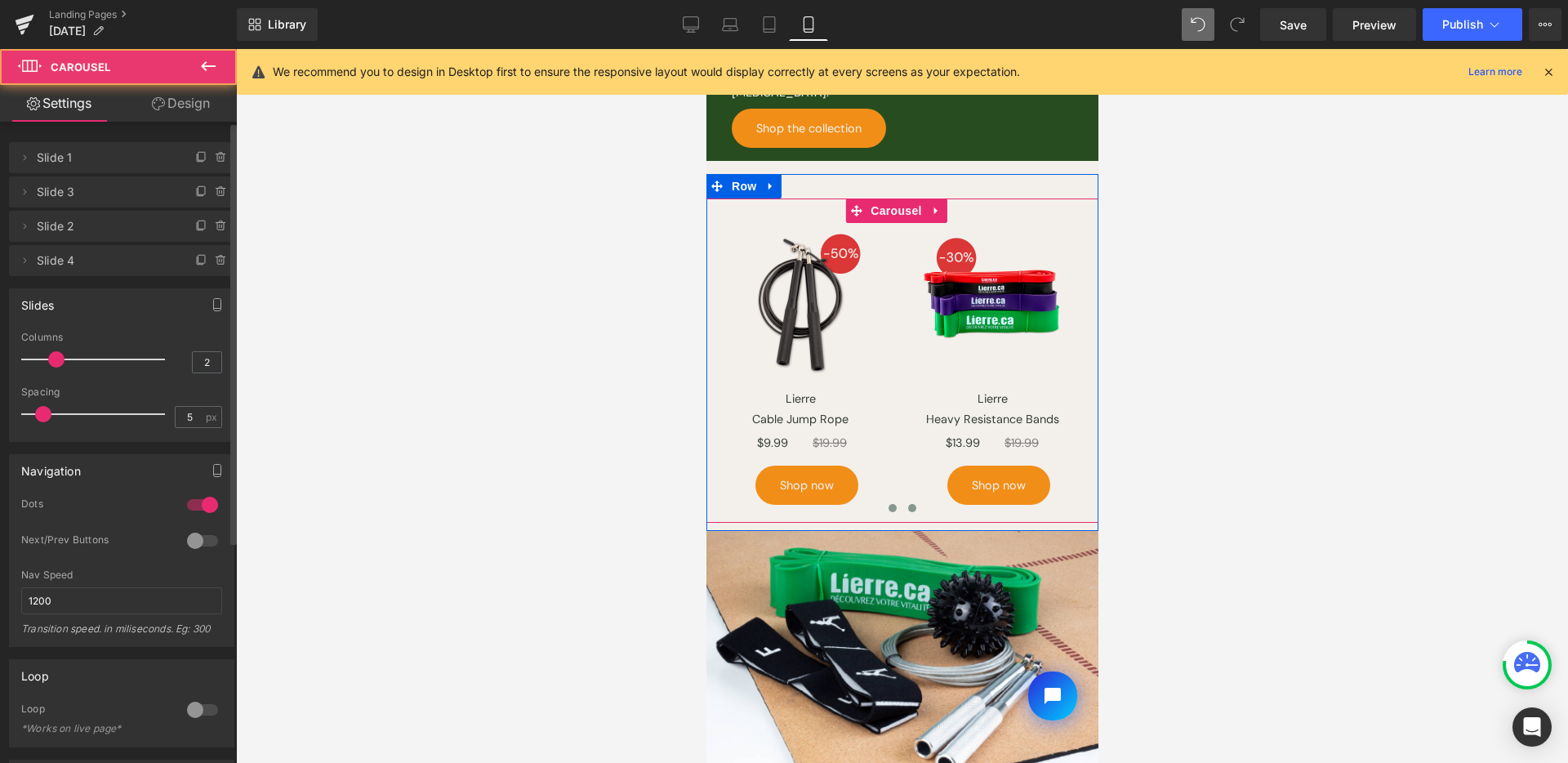
click at [907, 504] on span at bounding box center [911, 508] width 8 height 8
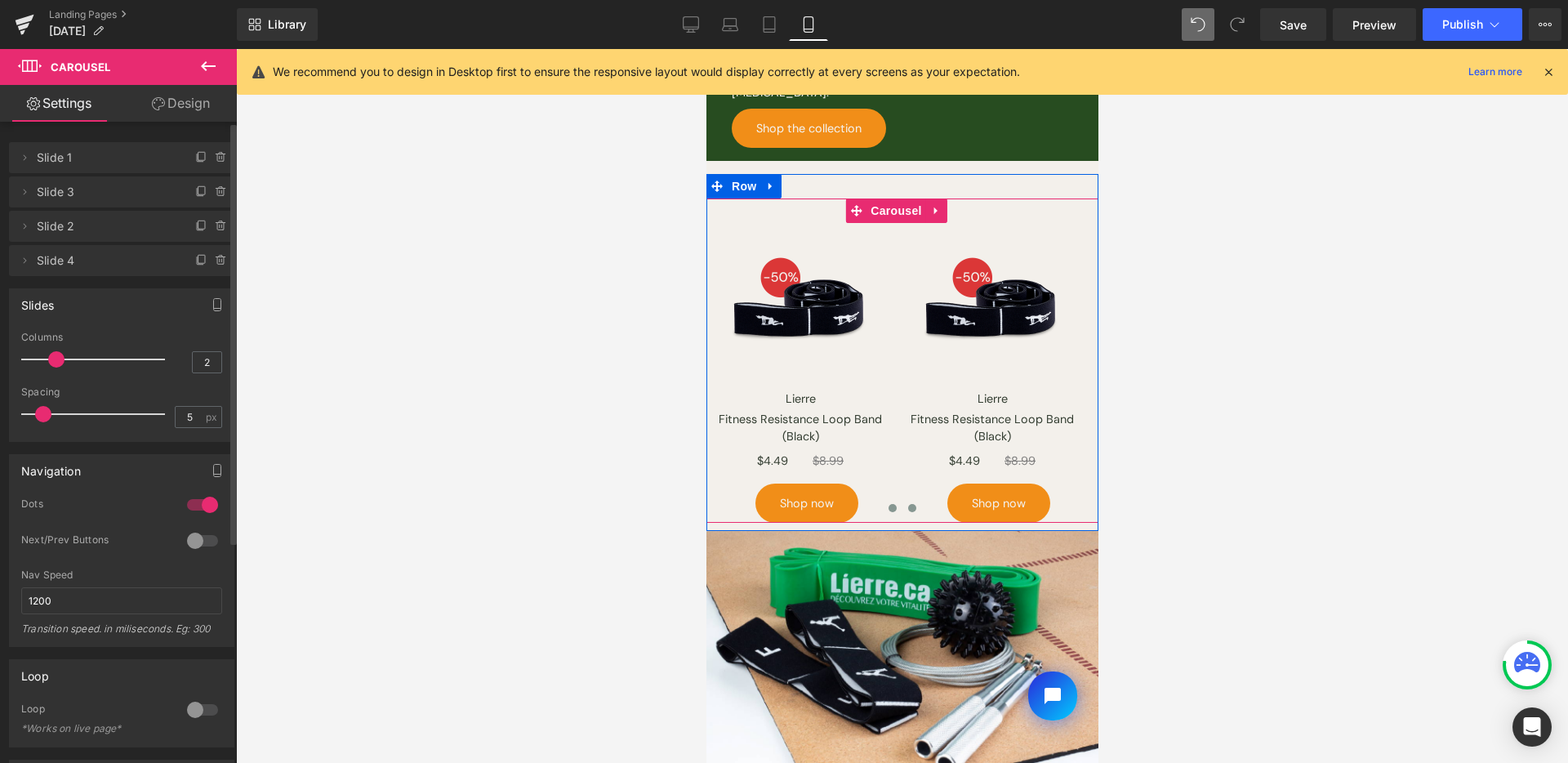
click at [891, 500] on button at bounding box center [892, 508] width 20 height 16
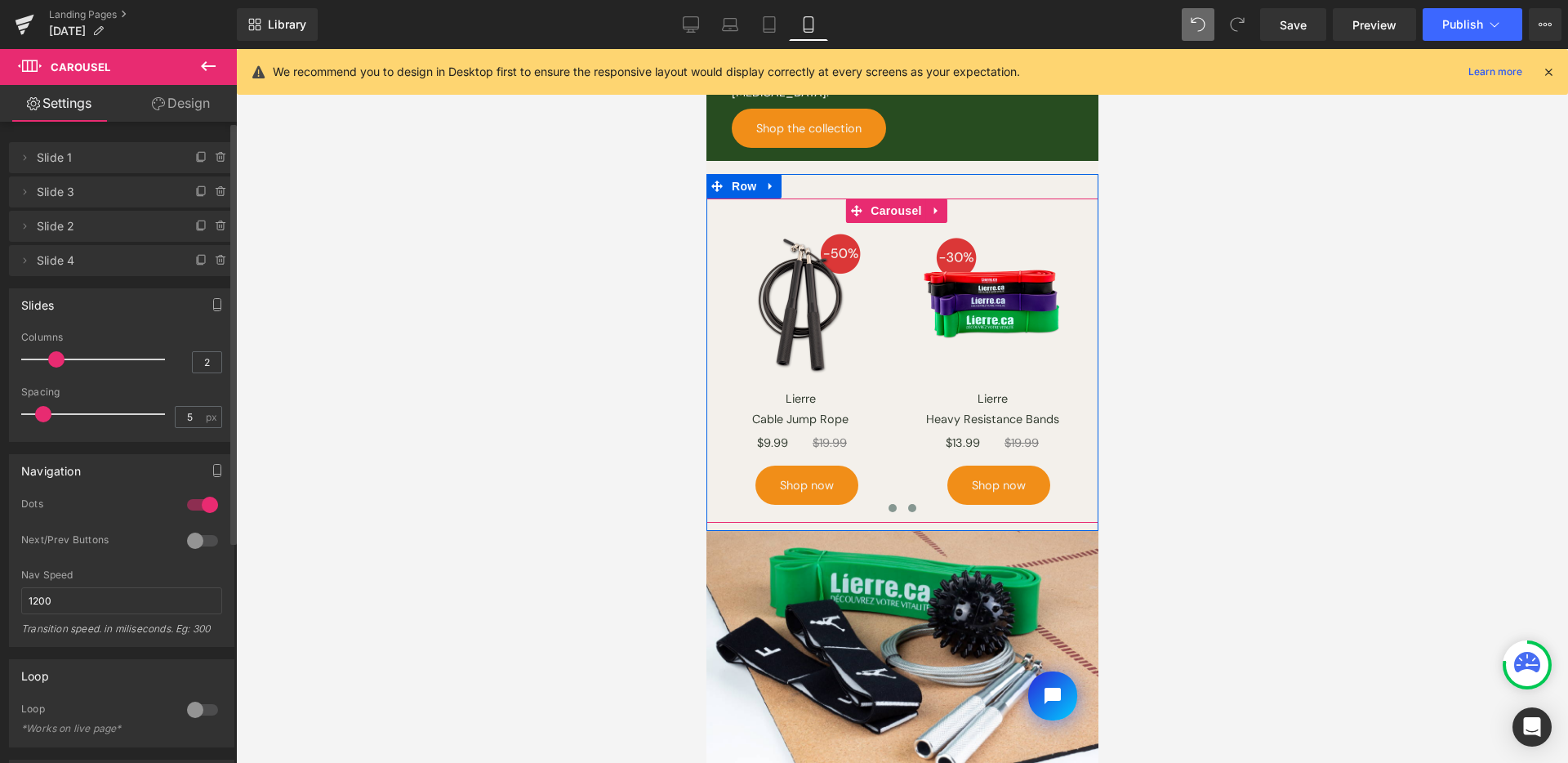
click at [907, 504] on span at bounding box center [911, 508] width 8 height 8
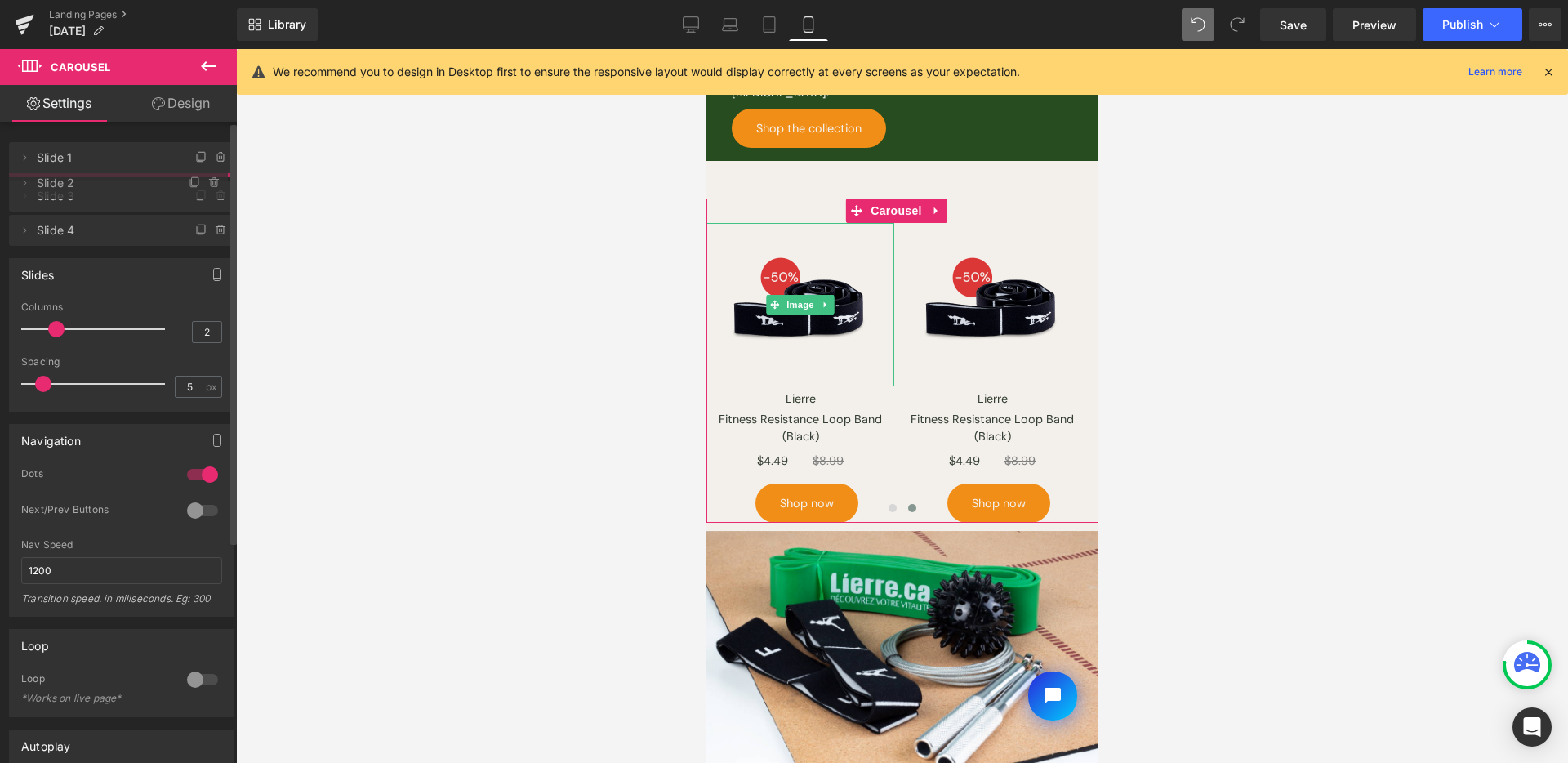
drag, startPoint x: 91, startPoint y: 225, endPoint x: 263, endPoint y: 475, distance: 303.5
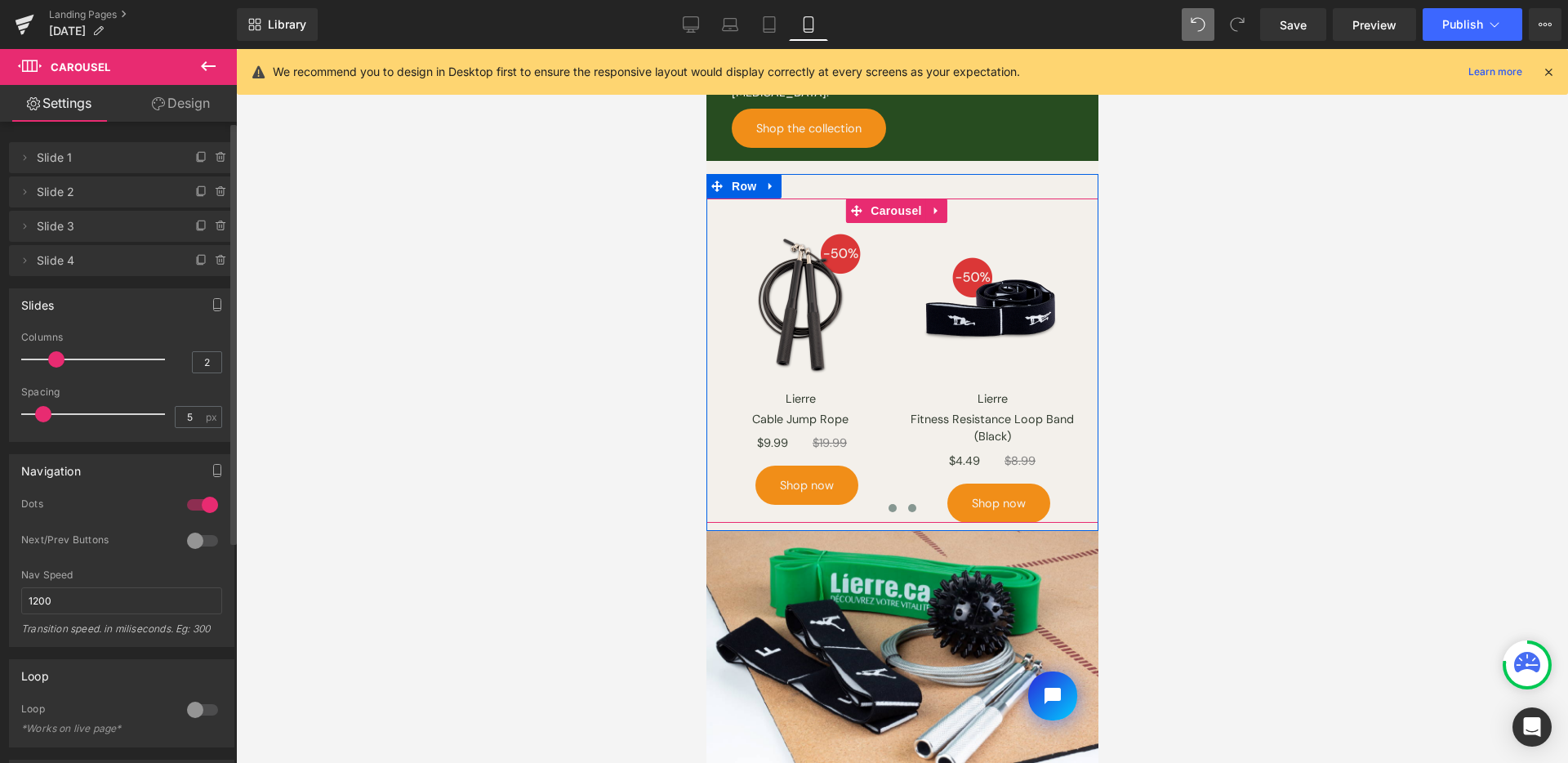
click at [907, 504] on span at bounding box center [911, 508] width 8 height 8
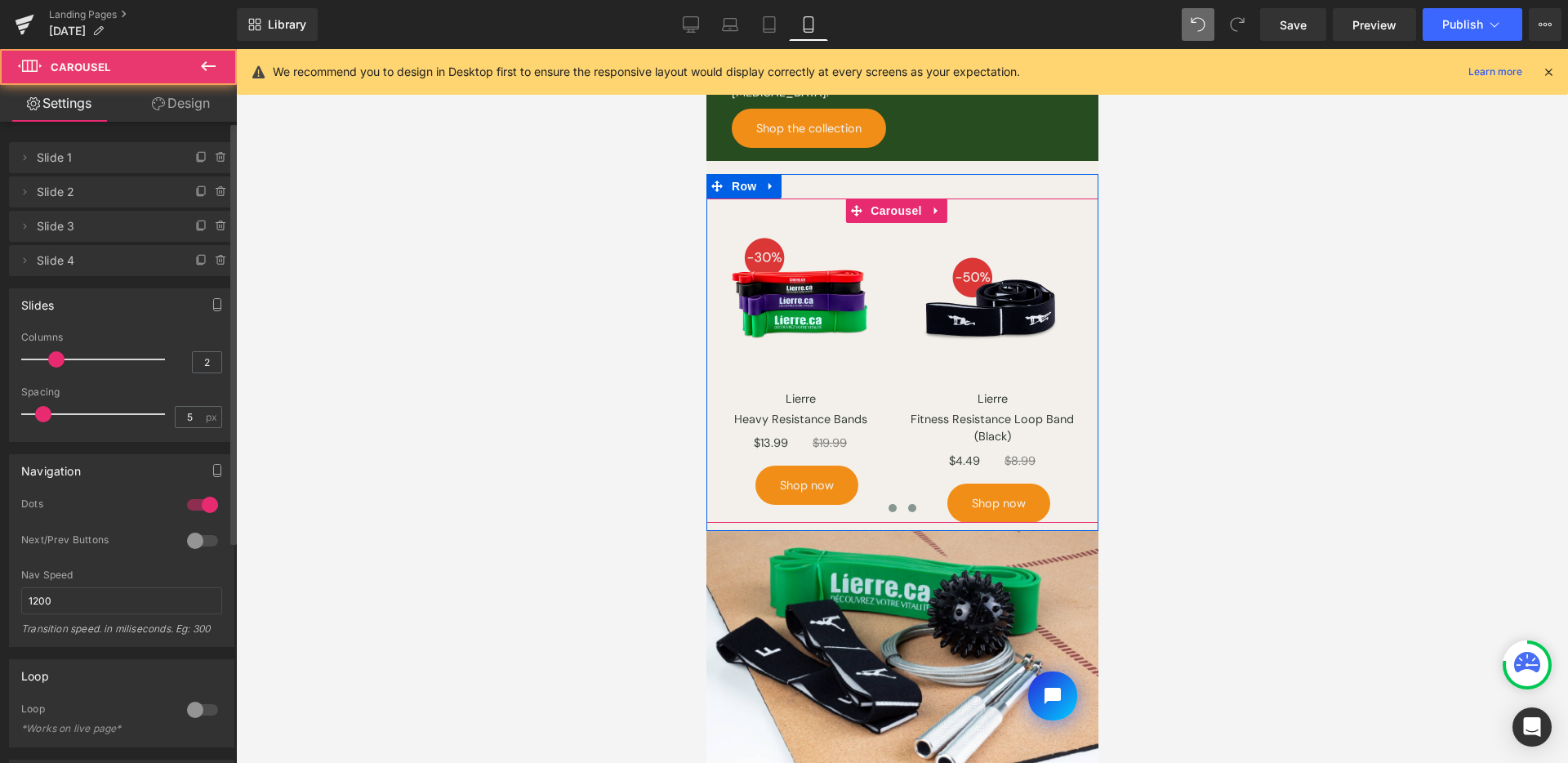
click at [888, 504] on span at bounding box center [891, 508] width 8 height 8
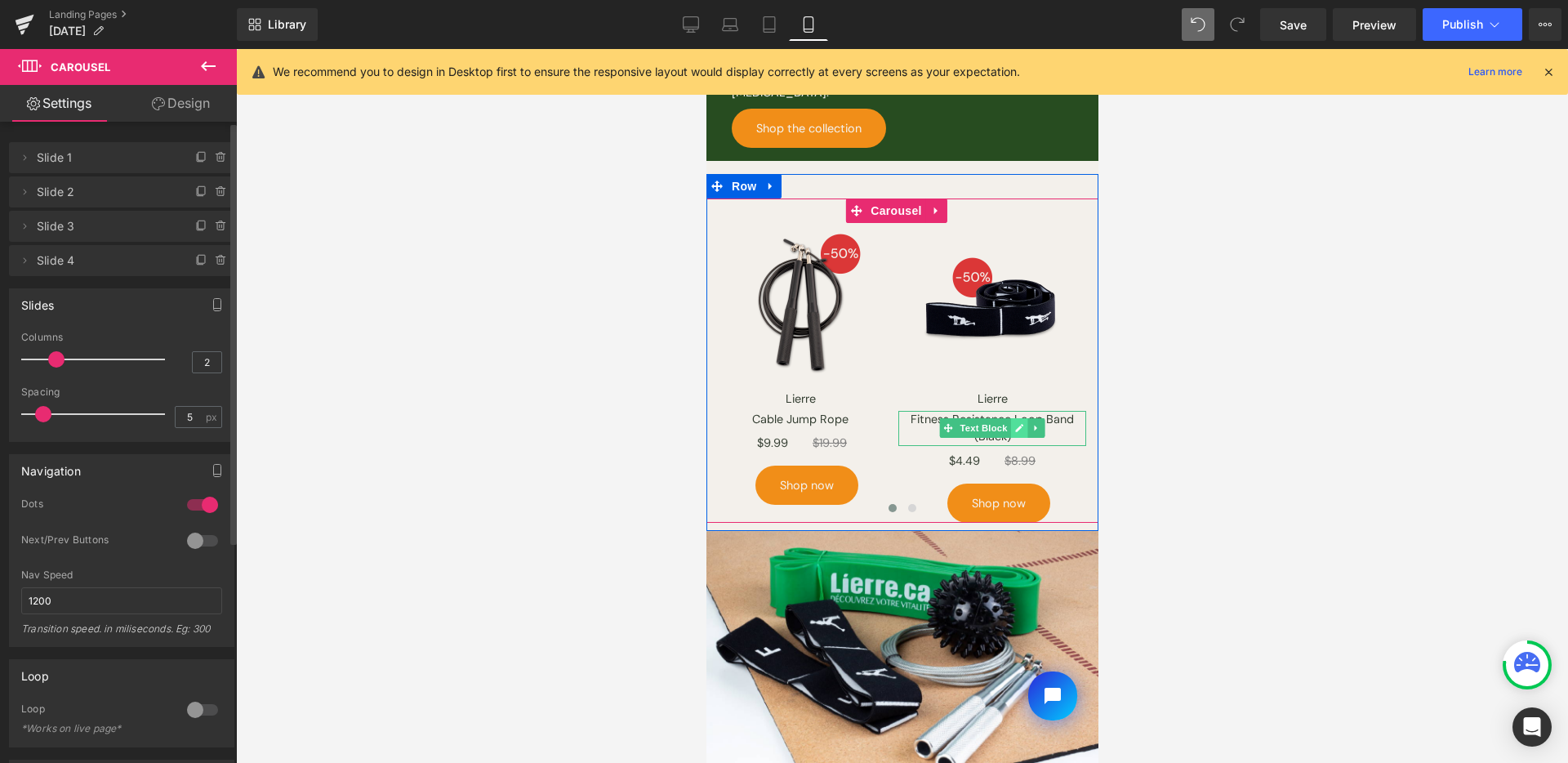
click at [1017, 425] on icon at bounding box center [1018, 429] width 8 height 8
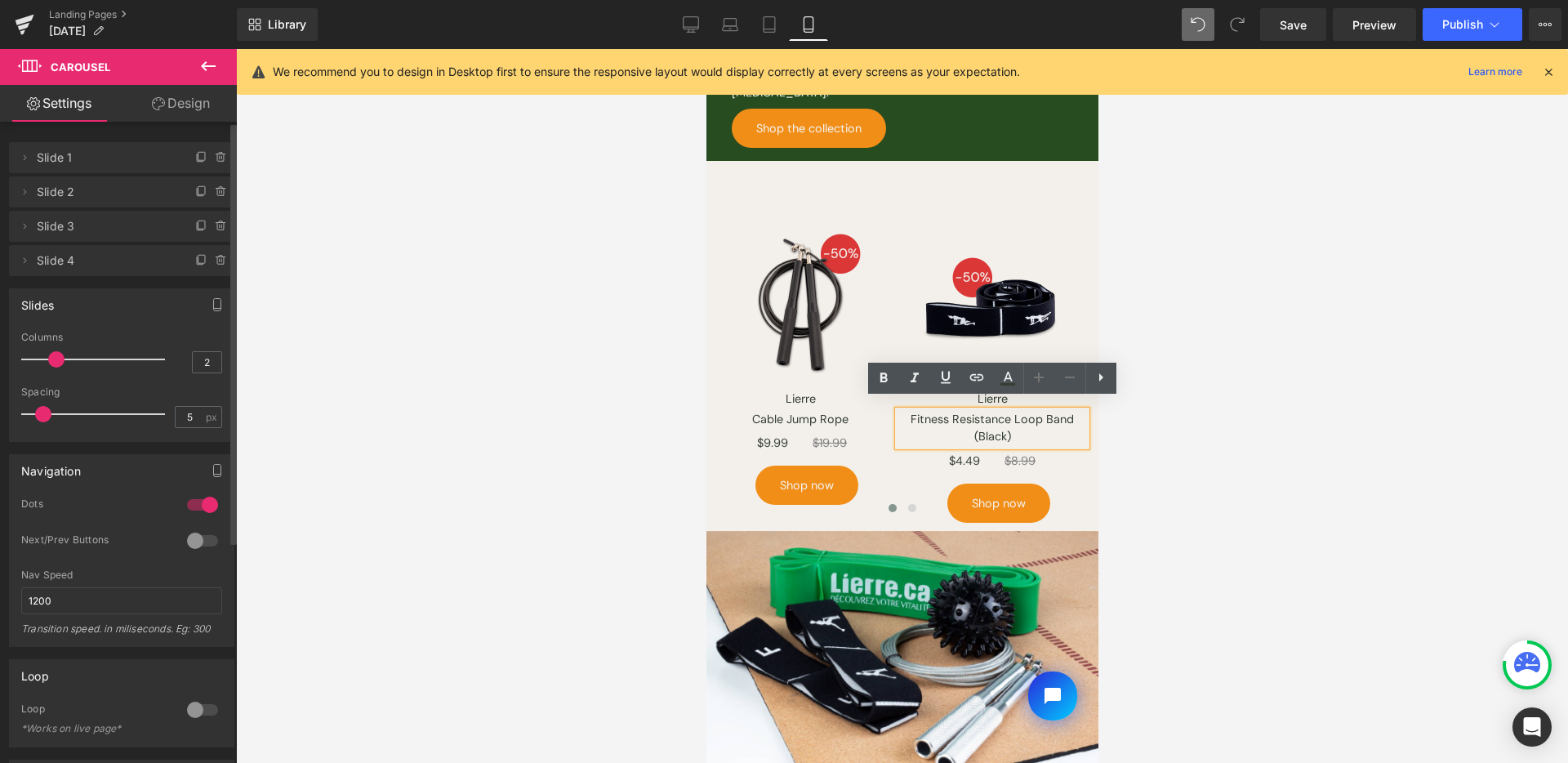
drag, startPoint x: 966, startPoint y: 426, endPoint x: 1020, endPoint y: 425, distance: 54.0
click at [1024, 425] on p "Fitness Resistance Loop Band (Black)" at bounding box center [992, 428] width 188 height 35
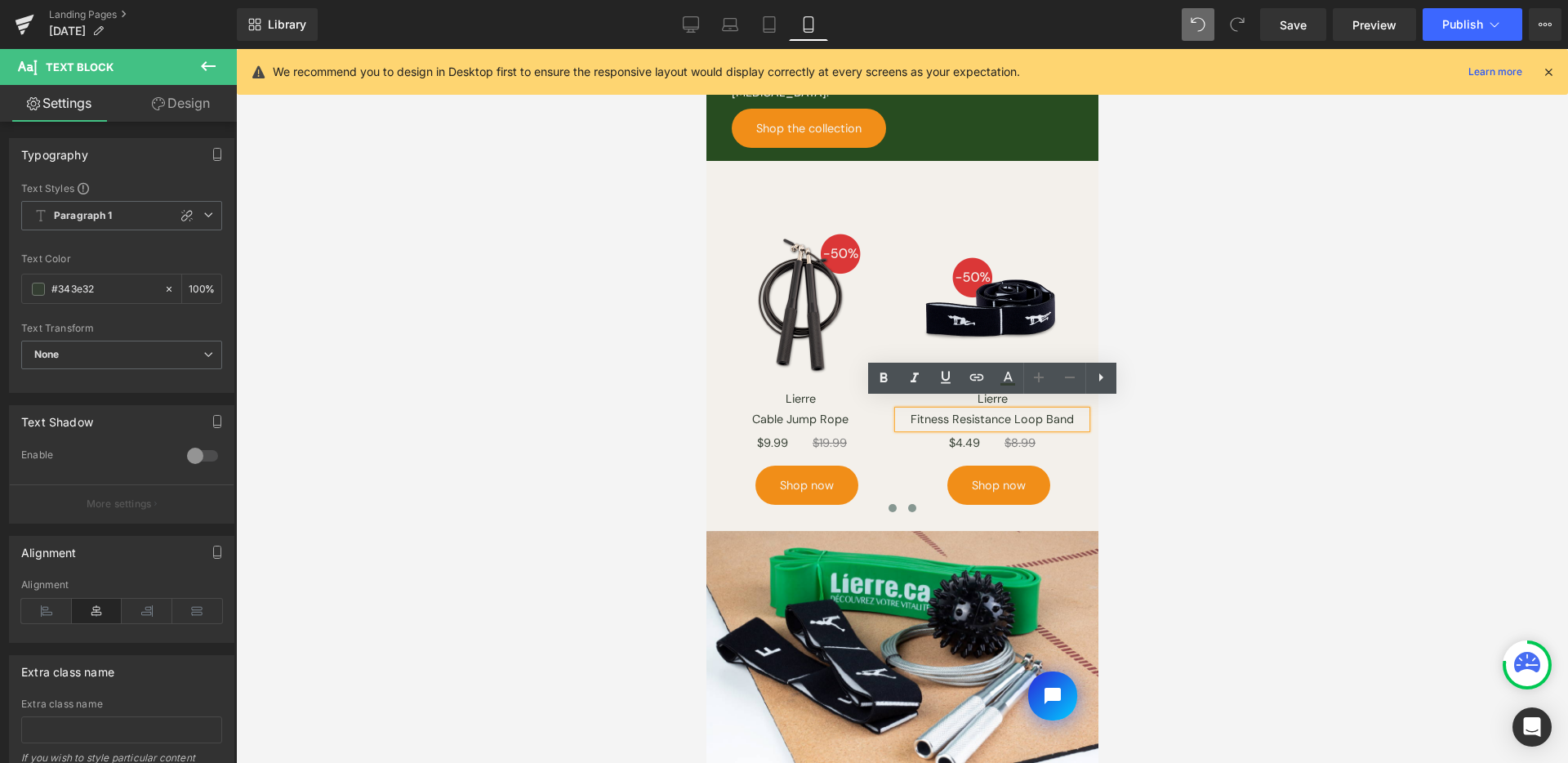
click at [901, 500] on button at bounding box center [911, 508] width 20 height 16
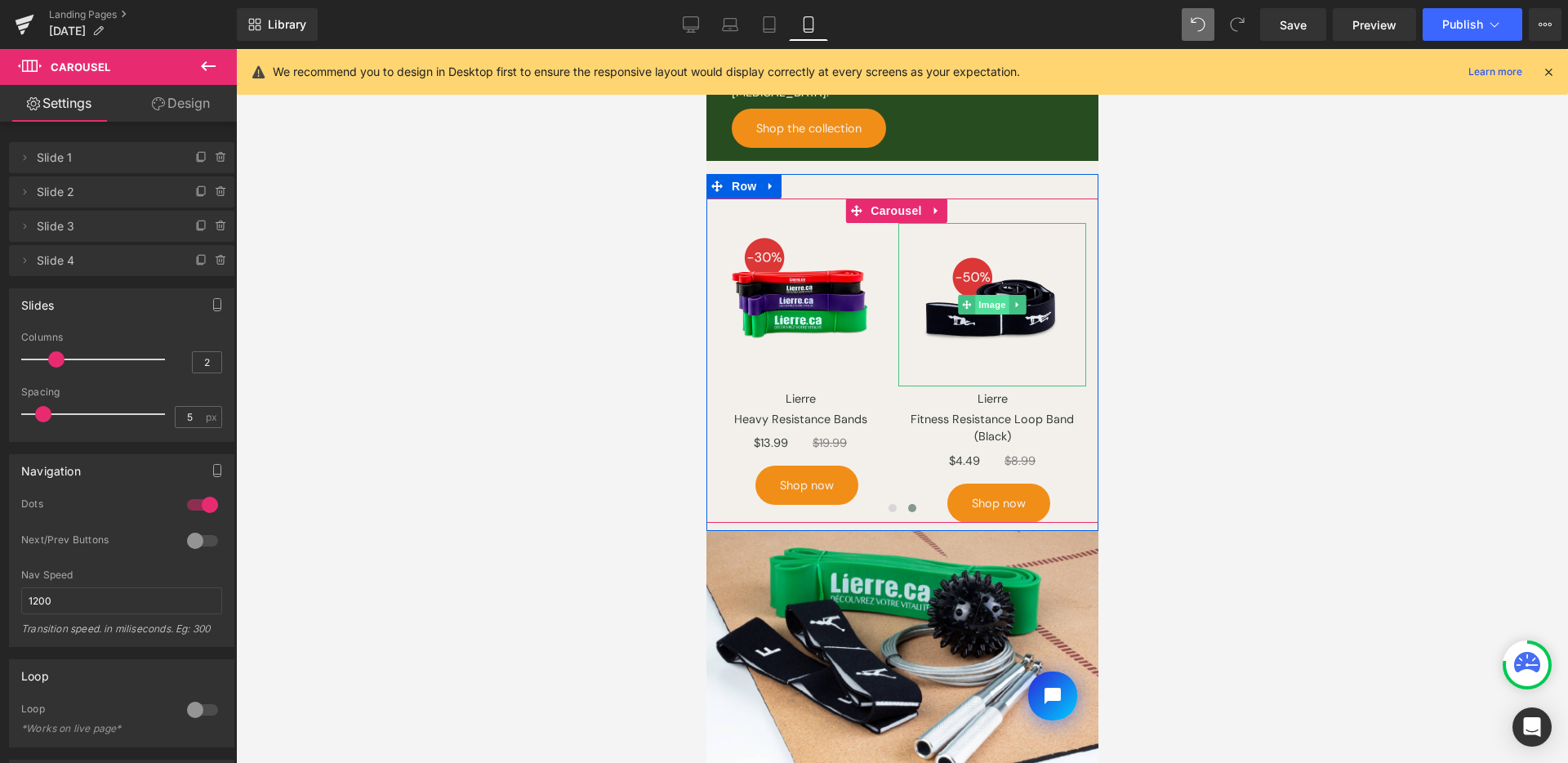
click at [990, 295] on span "Image" at bounding box center [992, 305] width 35 height 20
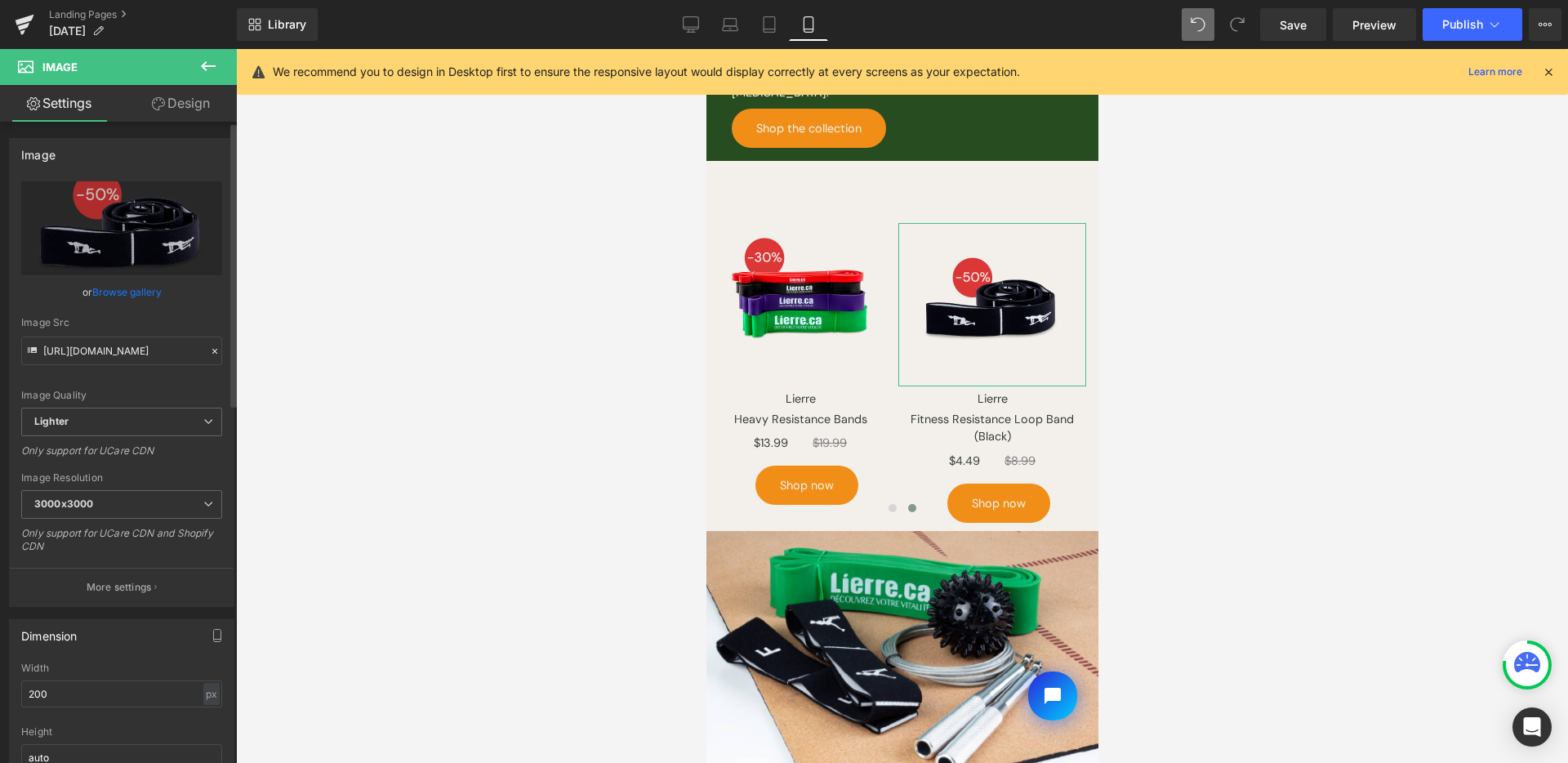
click at [105, 285] on link "Browse gallery" at bounding box center [127, 291] width 69 height 29
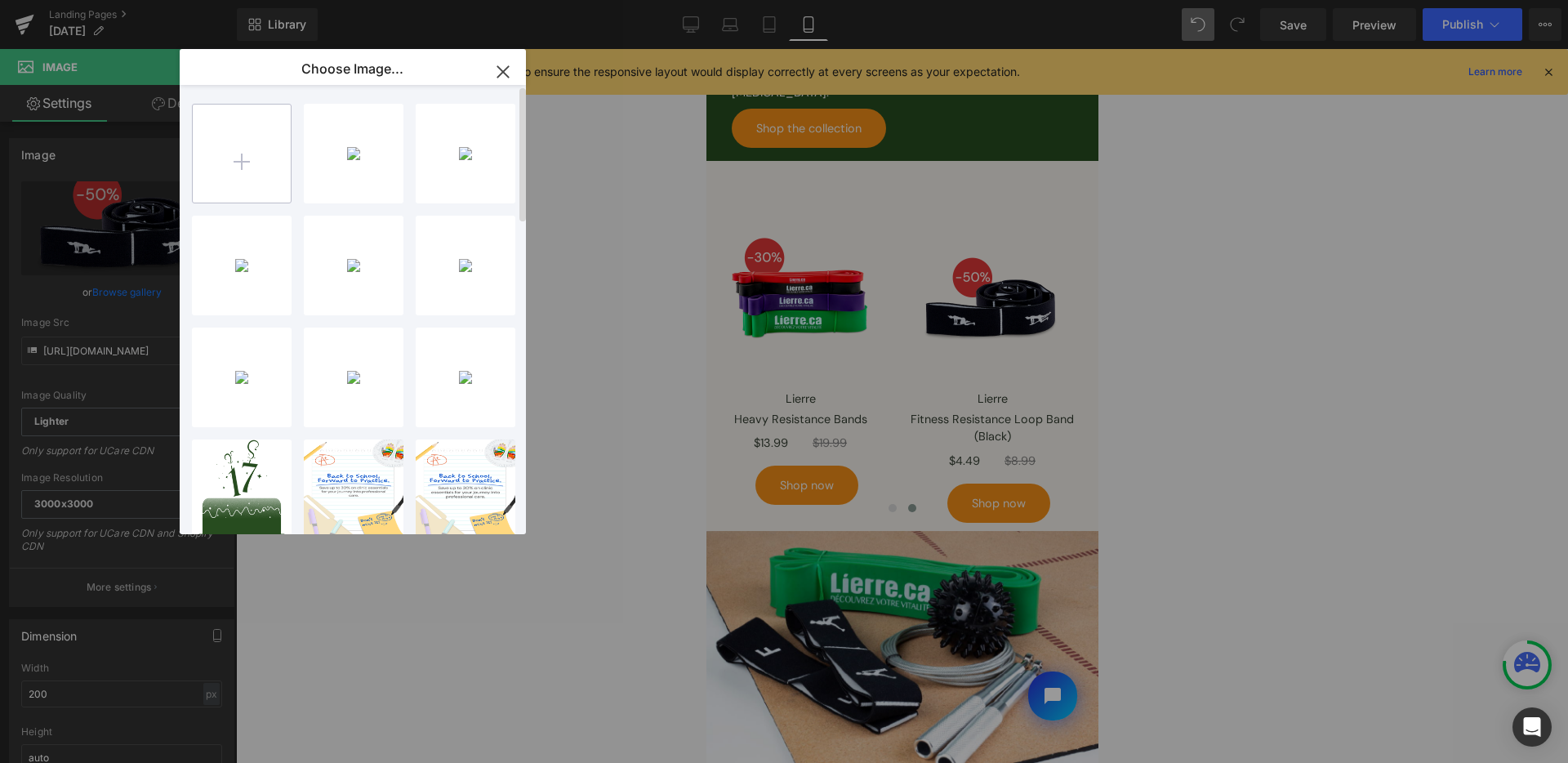
drag, startPoint x: 180, startPoint y: 191, endPoint x: 198, endPoint y: 173, distance: 25.5
click at [182, 189] on div "labor-d...s-07.png 283.10 KB Delete image? Yes No labor-d...s-04.png 329.24 KB …" at bounding box center [353, 310] width 347 height 450
click at [198, 172] on input "file" at bounding box center [242, 154] width 98 height 98
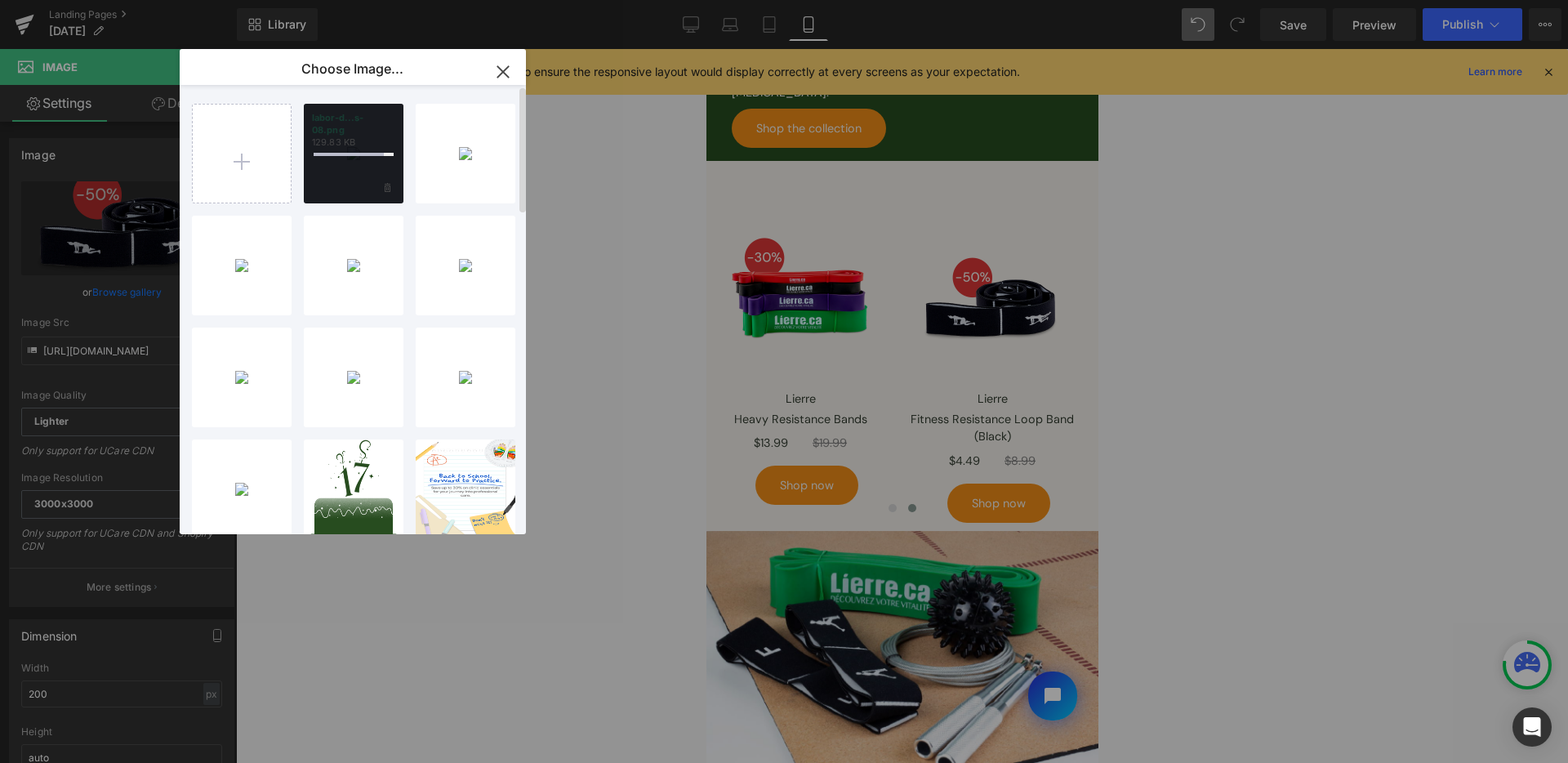
click at [366, 165] on div at bounding box center [354, 154] width 100 height 100
click at [358, 165] on div "labor-d...s-08.png 129.83 KB" at bounding box center [354, 154] width 100 height 100
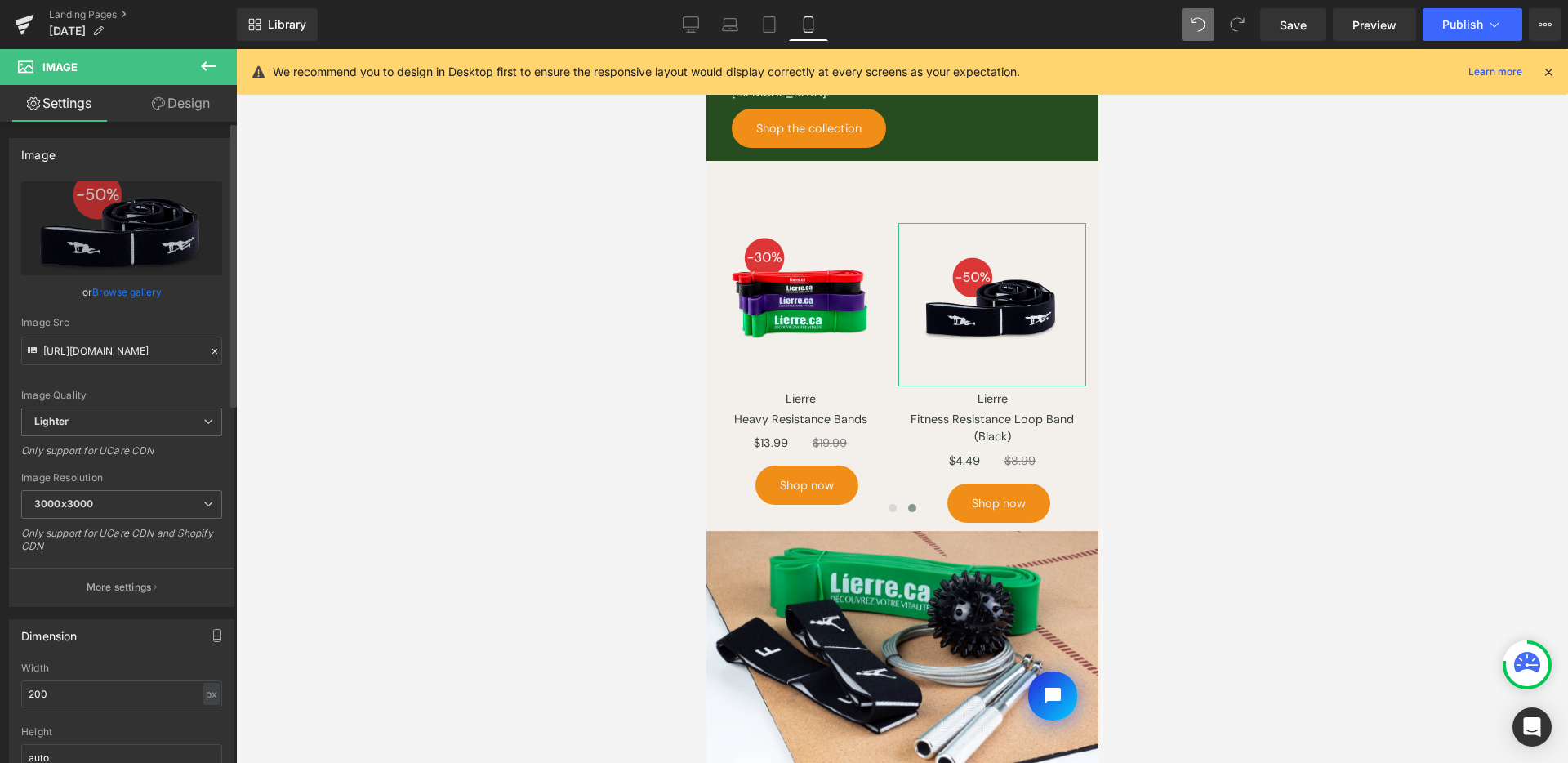
click at [119, 300] on link "Browse gallery" at bounding box center [127, 291] width 69 height 29
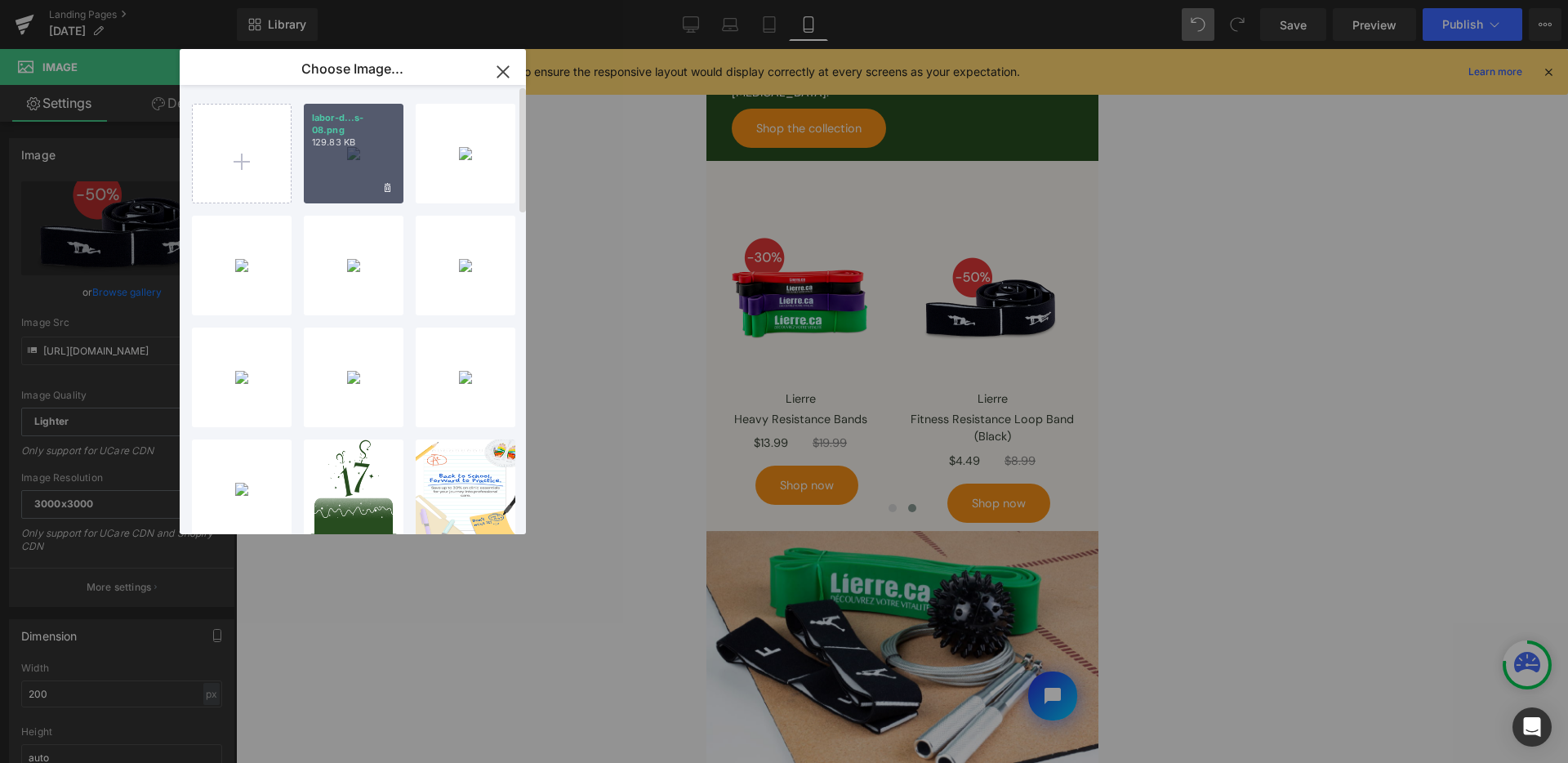
click at [351, 165] on div "labor-d...s-08.png 129.83 KB" at bounding box center [354, 154] width 100 height 100
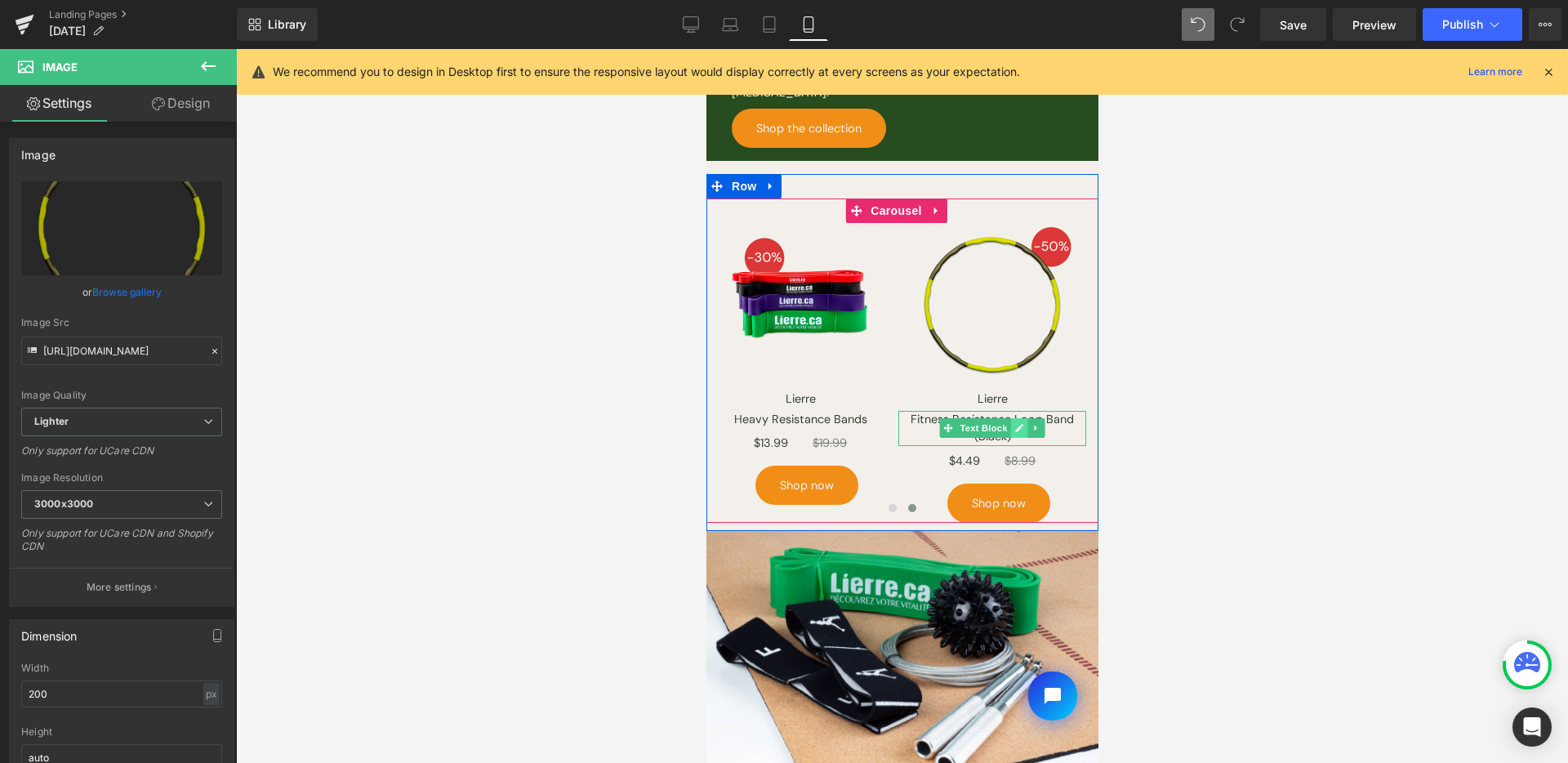
click at [1010, 421] on link at bounding box center [1018, 428] width 17 height 20
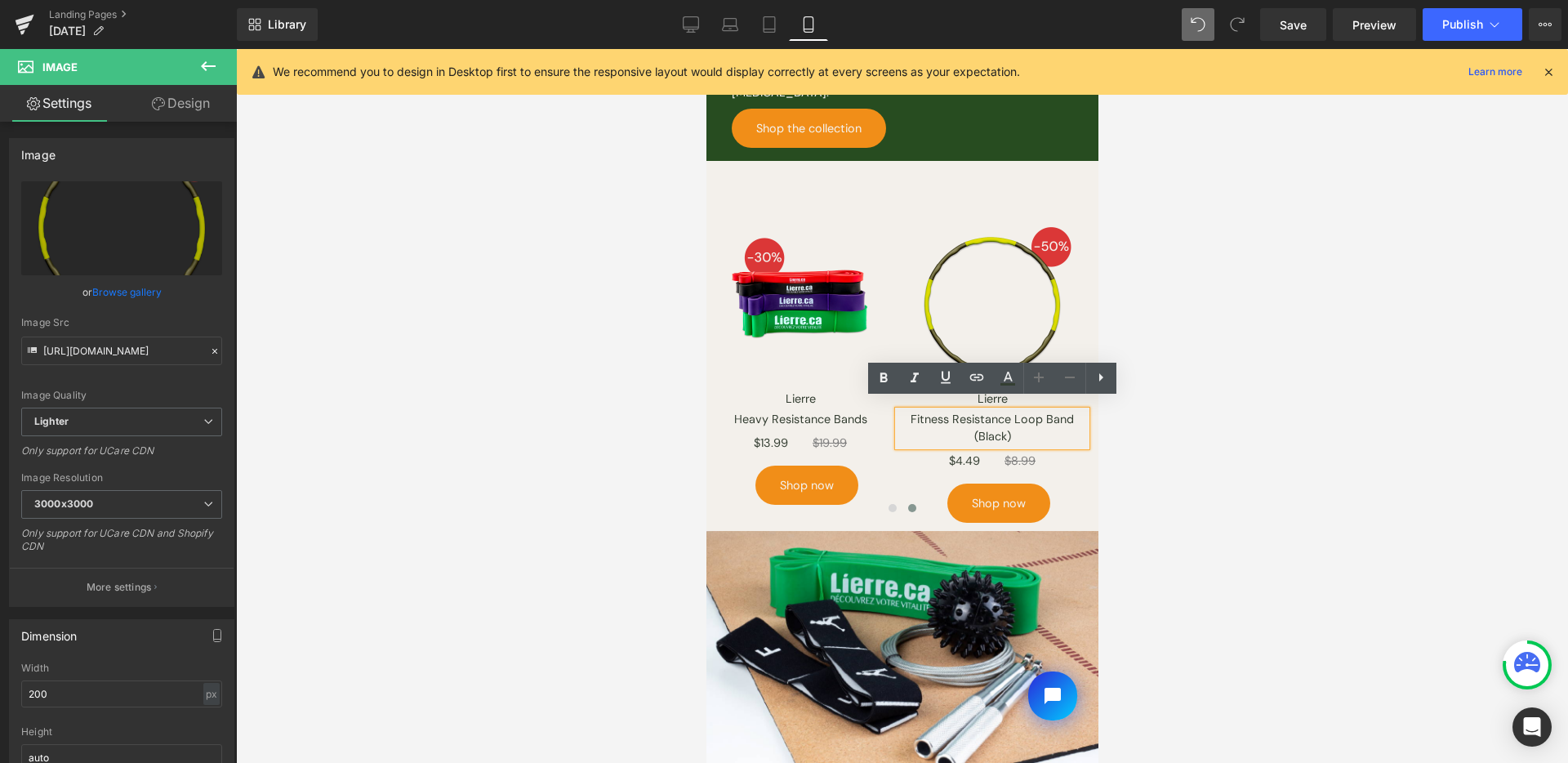
click at [999, 418] on p "Fitness Resistance Loop Band (Black)" at bounding box center [992, 428] width 188 height 35
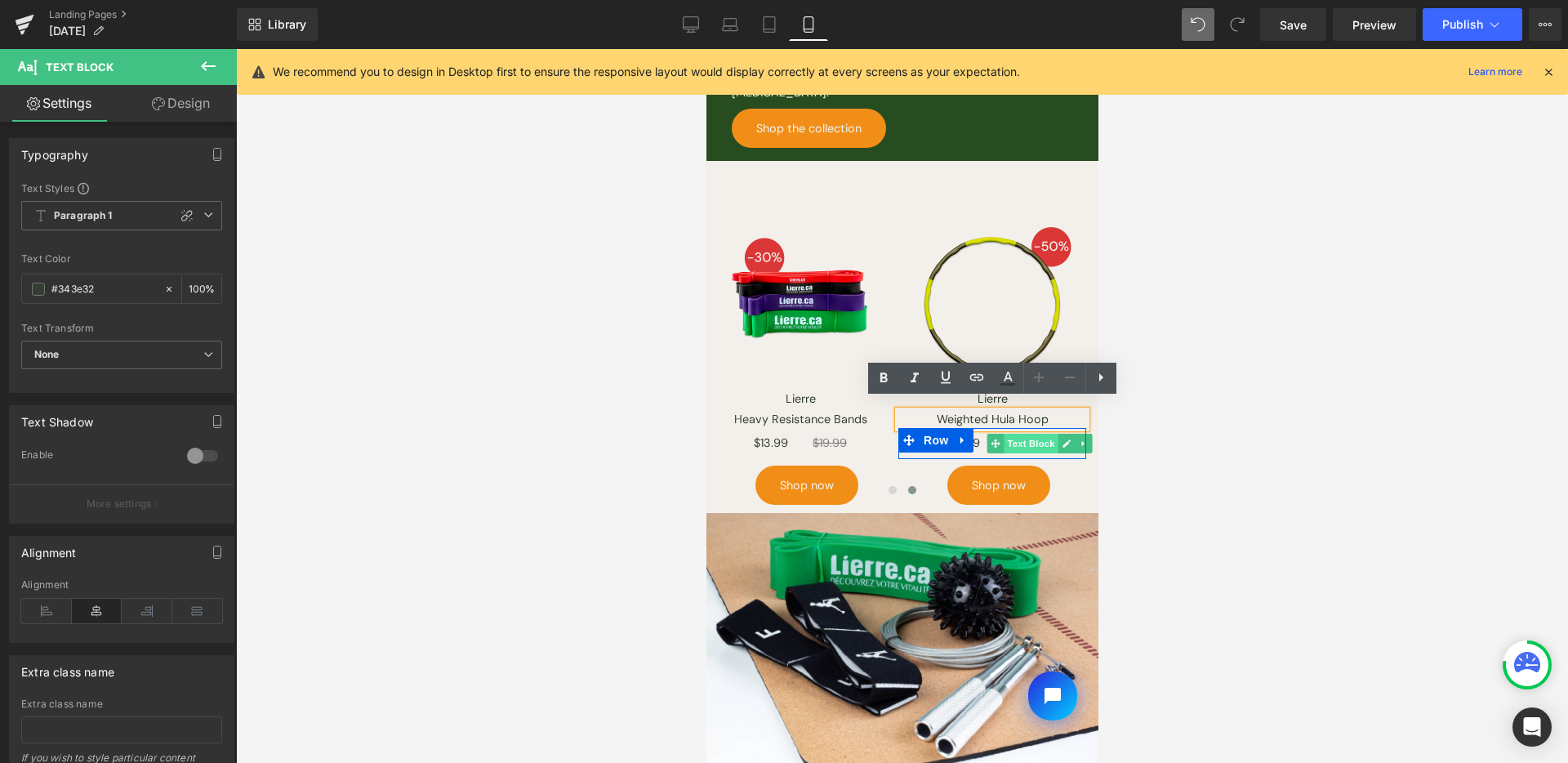
click at [1025, 436] on span "Text Block" at bounding box center [1030, 444] width 53 height 20
click at [1029, 434] on span "Text Block" at bounding box center [1030, 444] width 53 height 20
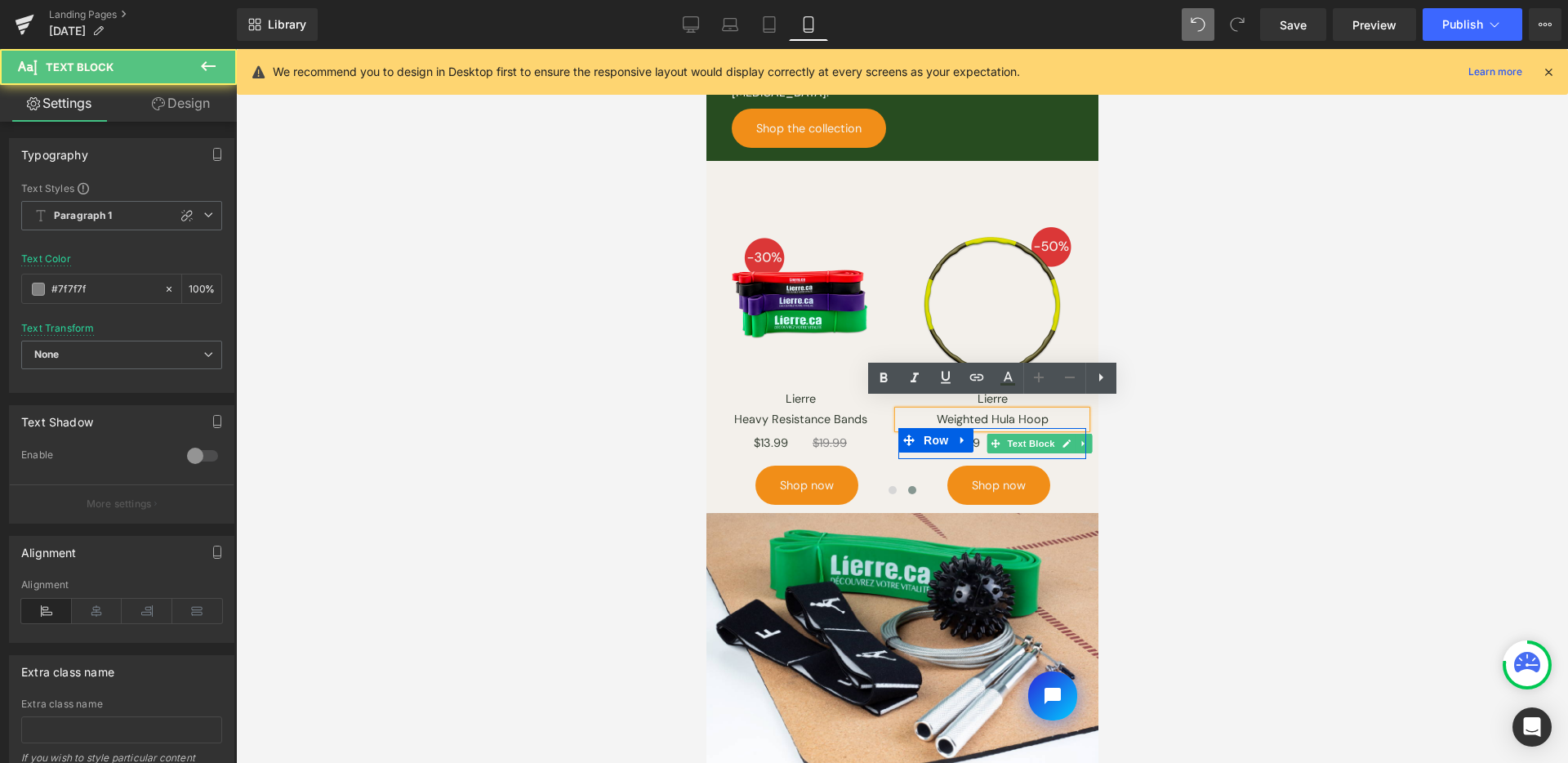
click at [1064, 440] on icon at bounding box center [1066, 444] width 8 height 8
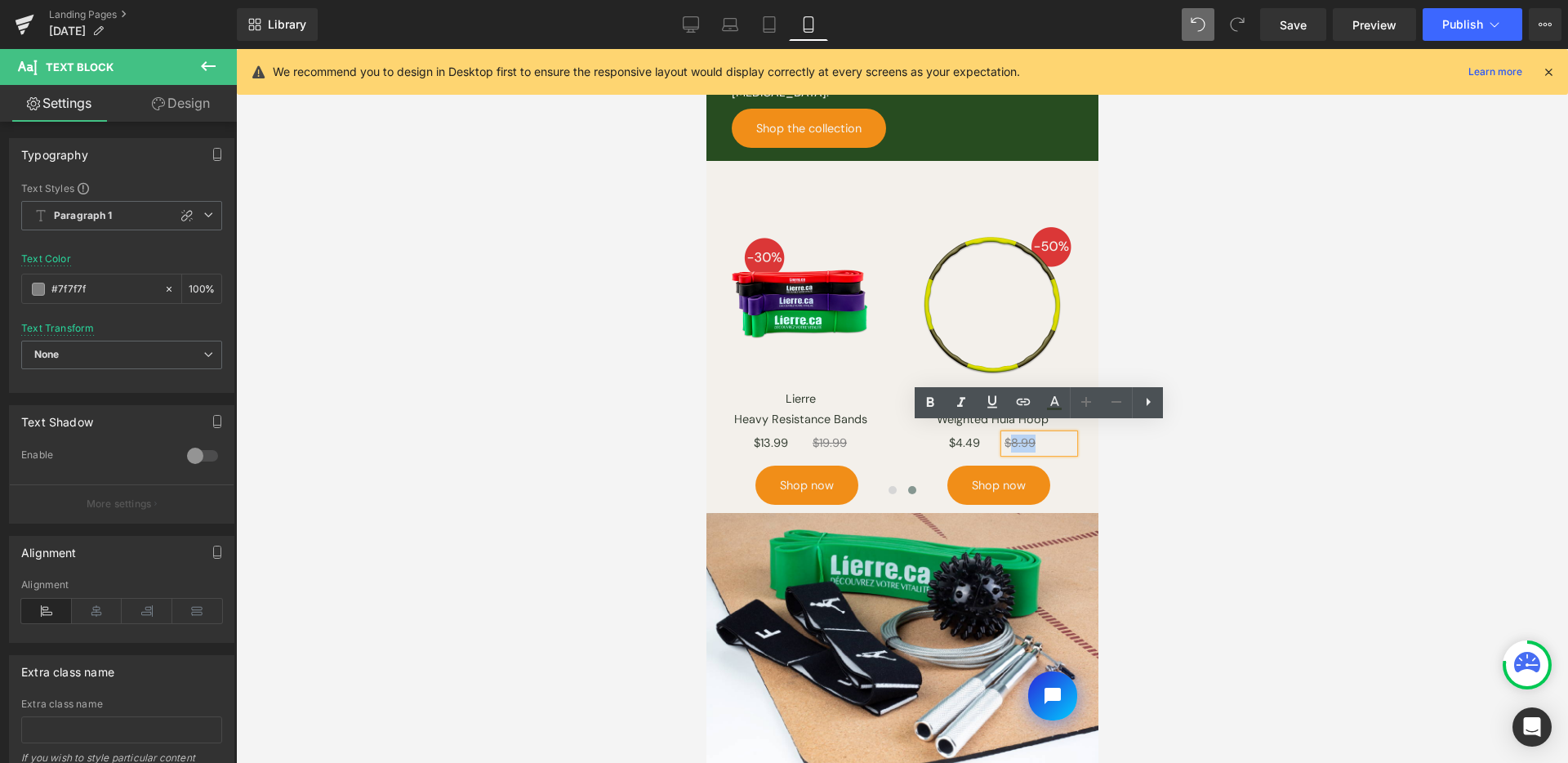
drag, startPoint x: 1042, startPoint y: 434, endPoint x: 1012, endPoint y: 433, distance: 30.0
click at [1012, 435] on p "$8.99" at bounding box center [1038, 444] width 69 height 18
paste div
click at [971, 439] on icon at bounding box center [971, 444] width 9 height 10
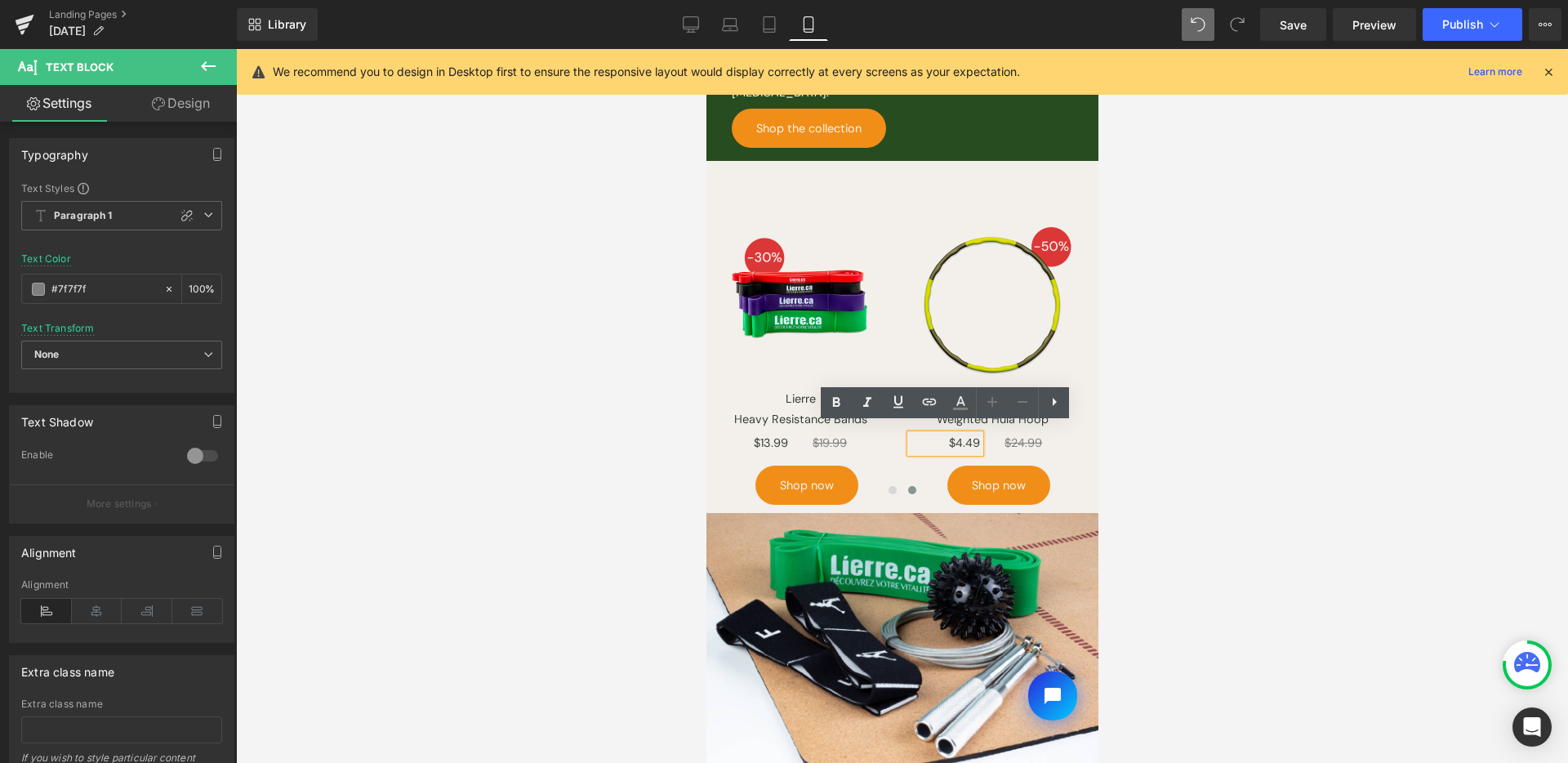
click at [969, 437] on p "$4.49" at bounding box center [945, 444] width 69 height 18
drag, startPoint x: 959, startPoint y: 432, endPoint x: 1021, endPoint y: 447, distance: 63.8
click at [985, 435] on div "$4.49 Text Block" at bounding box center [944, 444] width 94 height 18
paste div
click at [1175, 475] on div at bounding box center [901, 405] width 1332 height 714
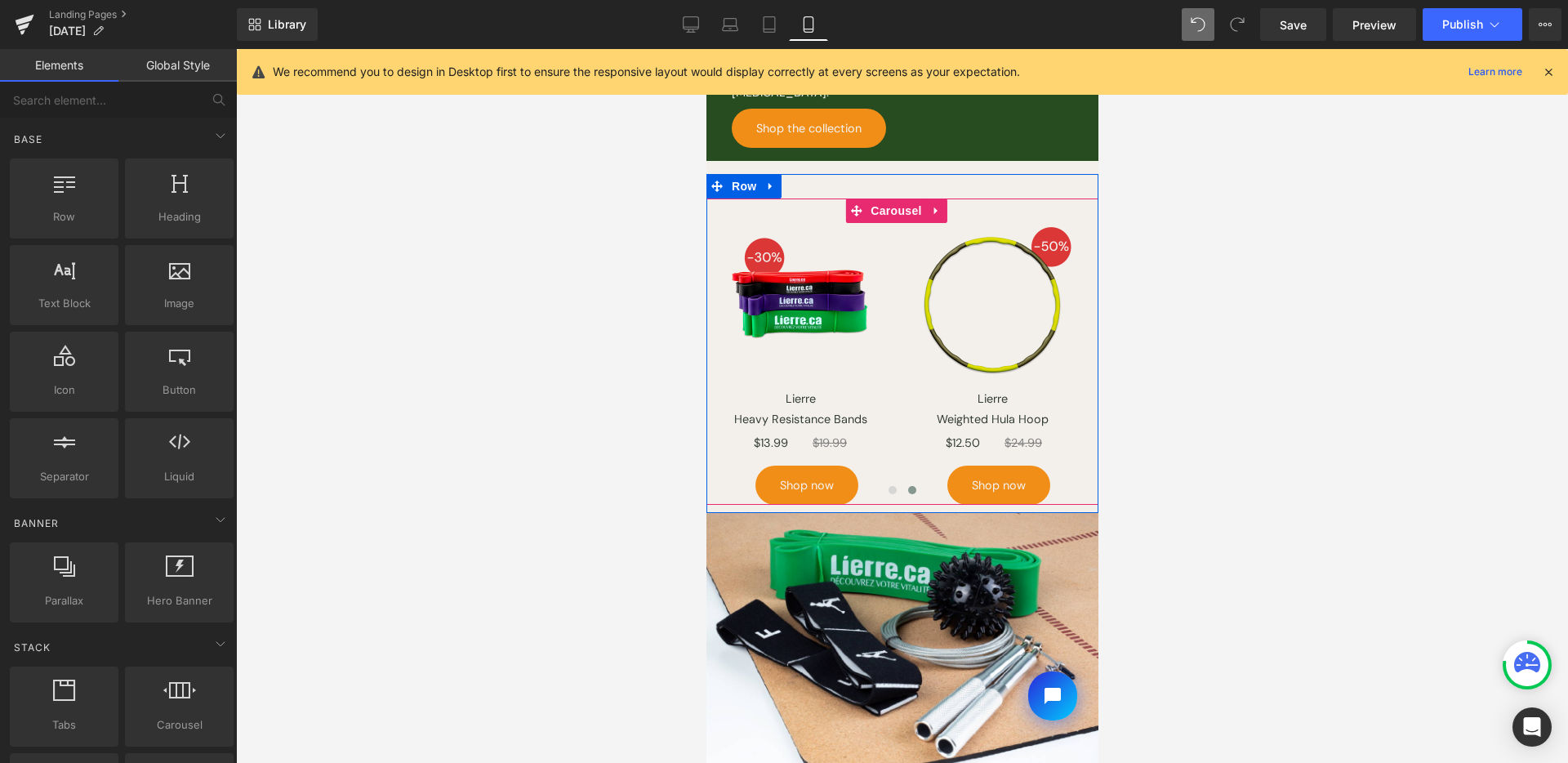
click at [888, 487] on span at bounding box center [891, 490] width 8 height 8
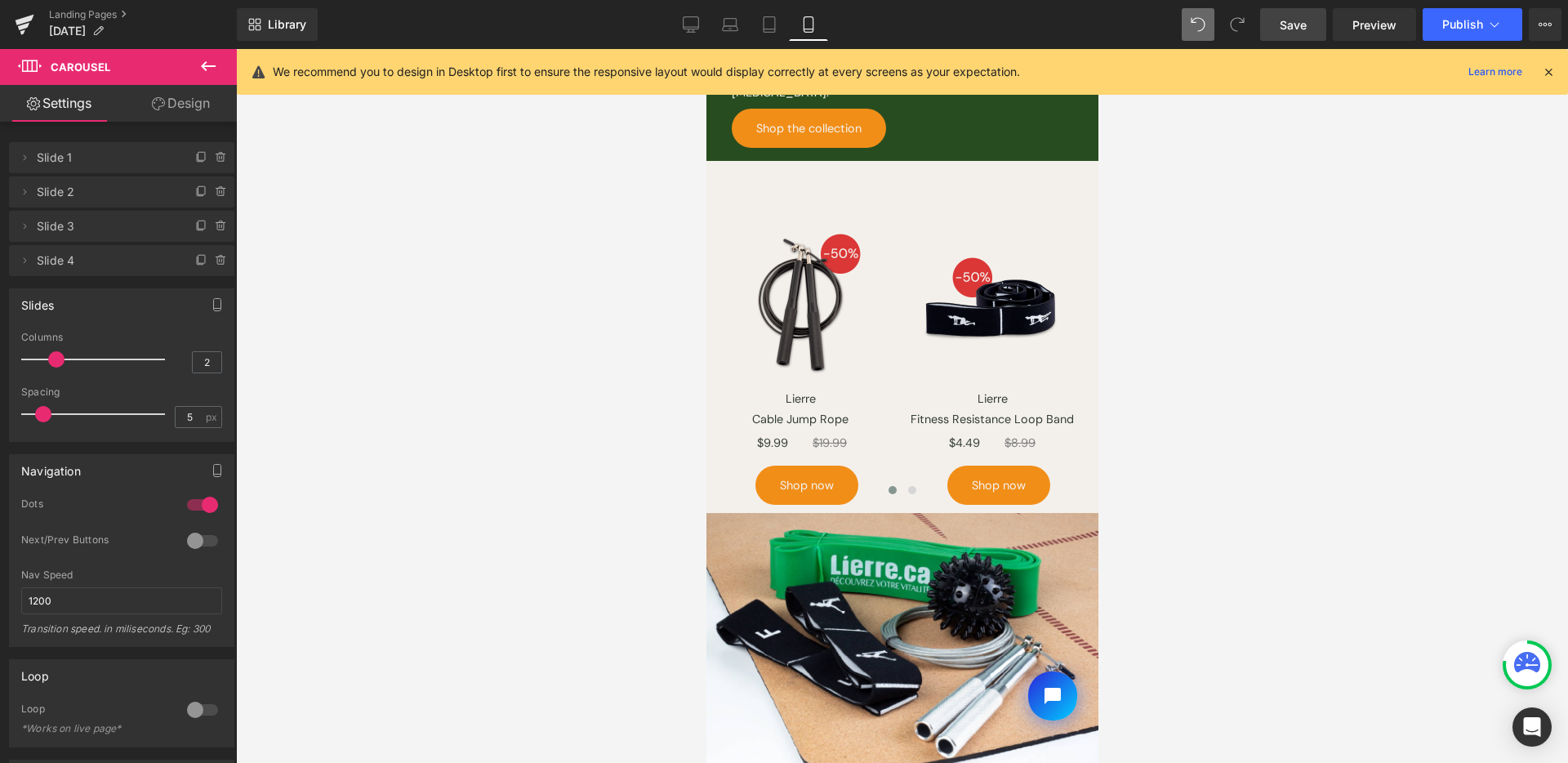
click at [1278, 13] on link "Save" at bounding box center [1293, 24] width 66 height 33
click at [643, 29] on div "Library Mobile Desktop Laptop Tablet Mobile Save Preview Publish Scheduled View…" at bounding box center [902, 24] width 1331 height 33
click at [682, 28] on icon at bounding box center [690, 24] width 16 height 16
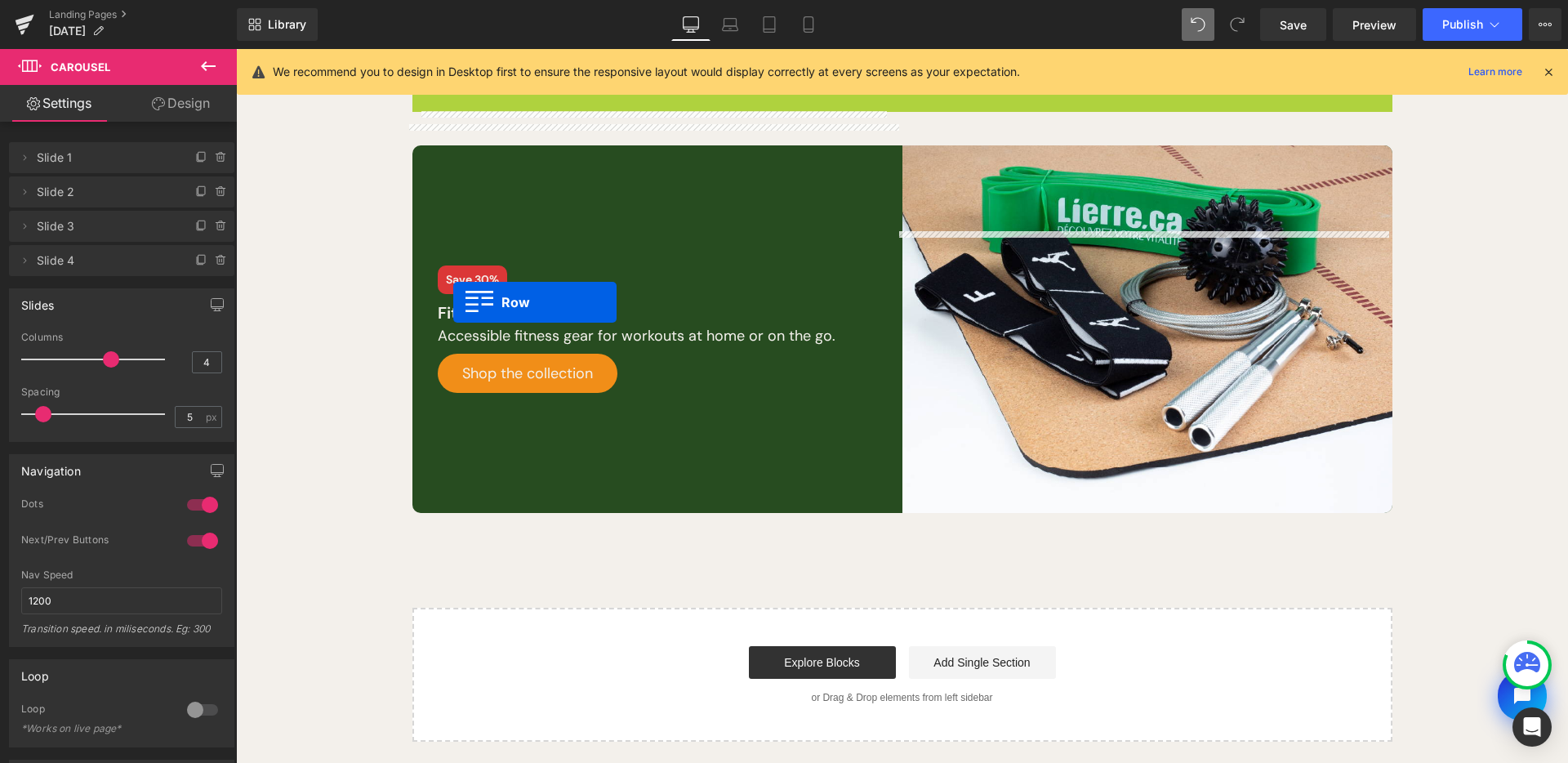
scroll to position [1199, 0]
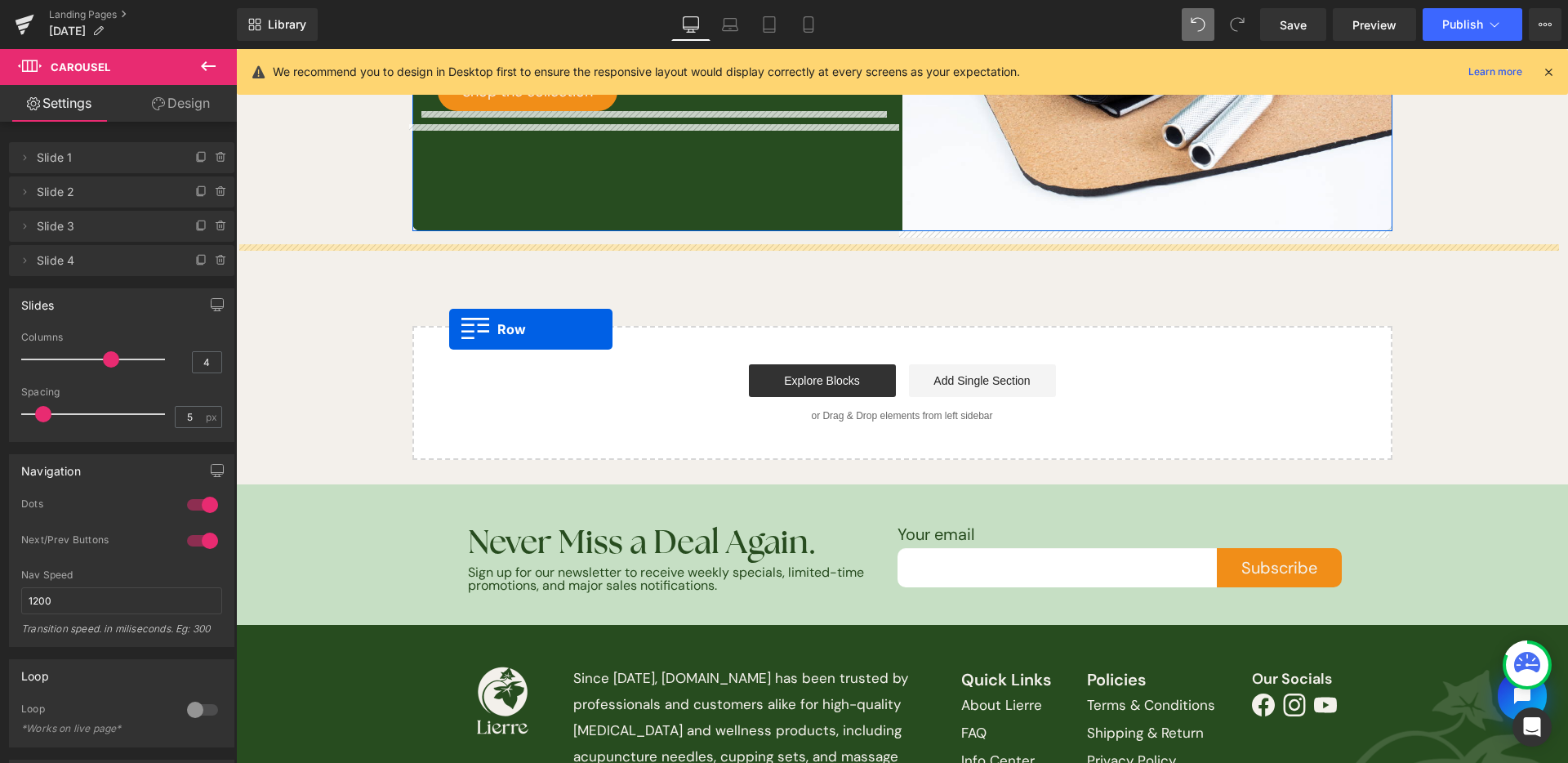
drag, startPoint x: 426, startPoint y: 207, endPoint x: 450, endPoint y: 328, distance: 123.4
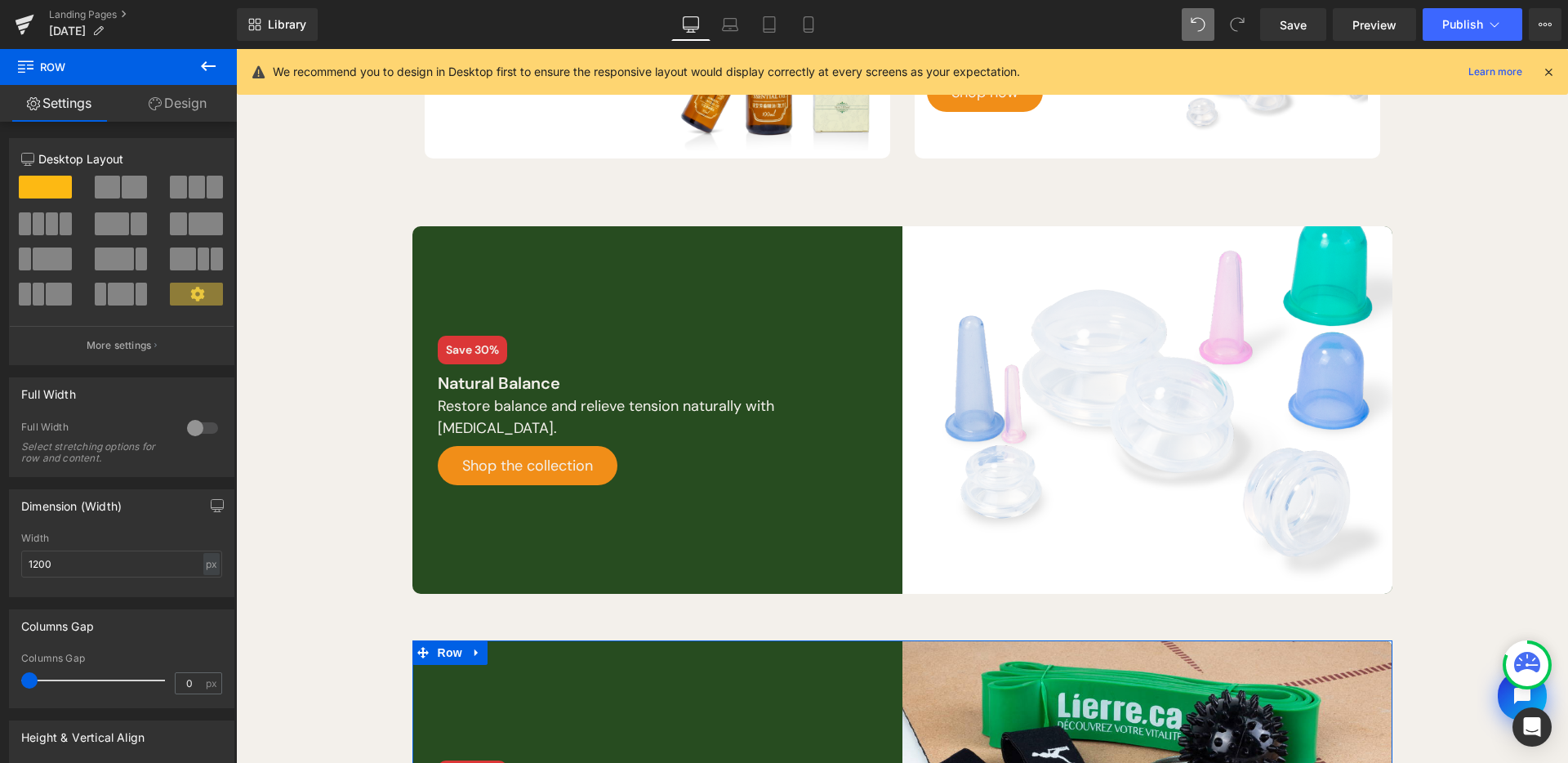
scroll to position [366, 0]
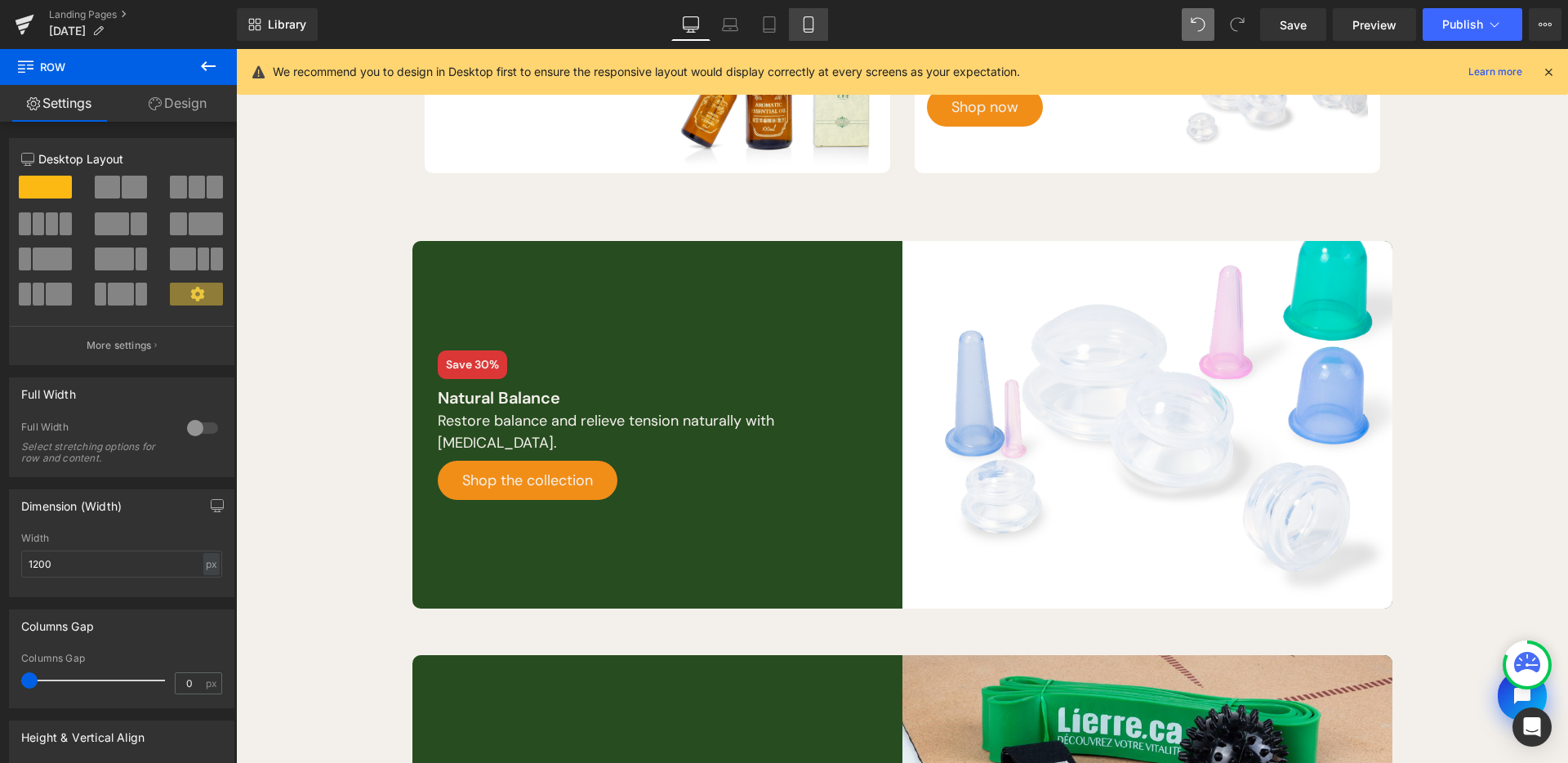
drag, startPoint x: 801, startPoint y: 19, endPoint x: 214, endPoint y: 441, distance: 722.9
click at [801, 19] on icon at bounding box center [808, 24] width 16 height 16
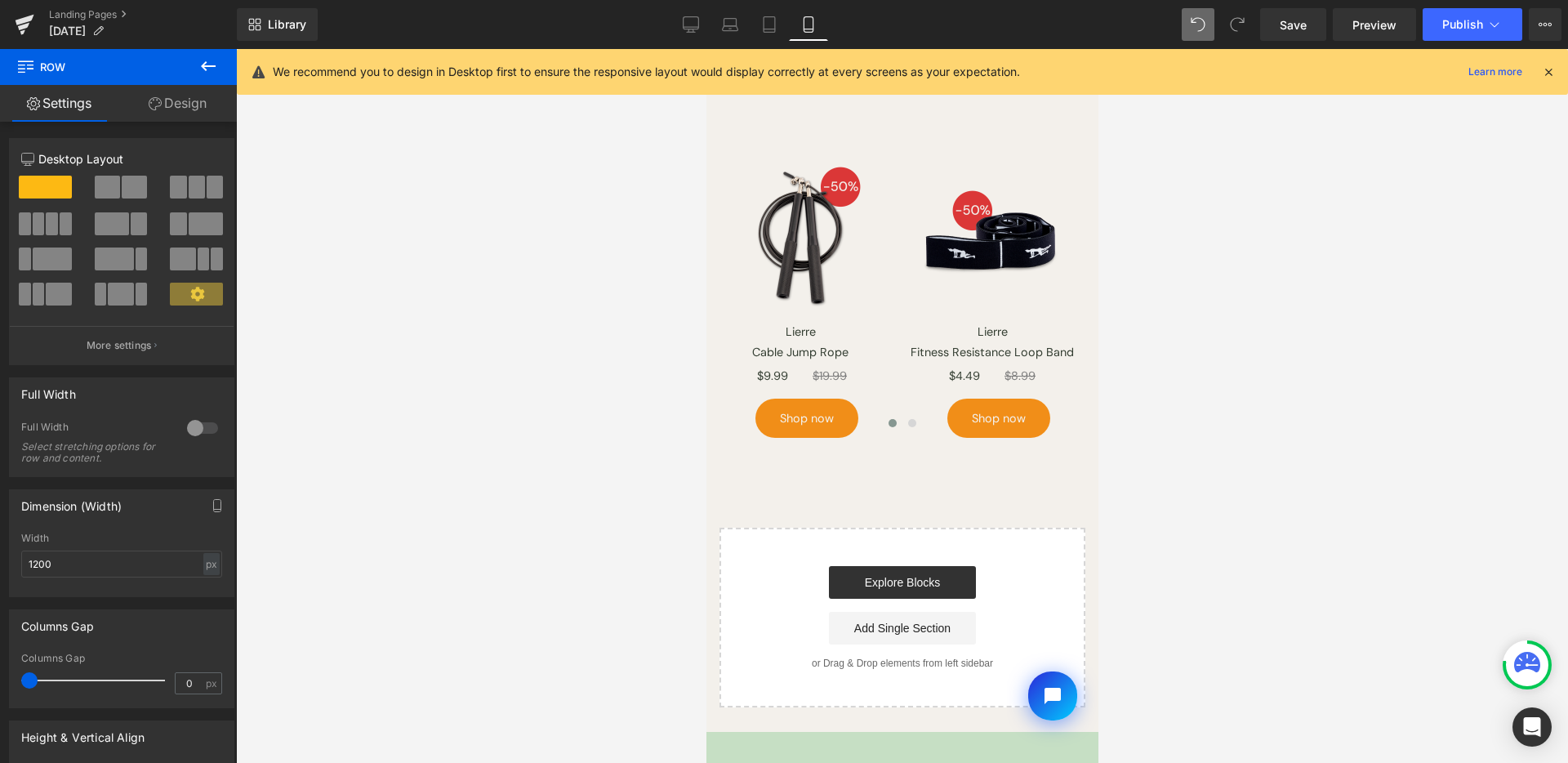
scroll to position [1203, 0]
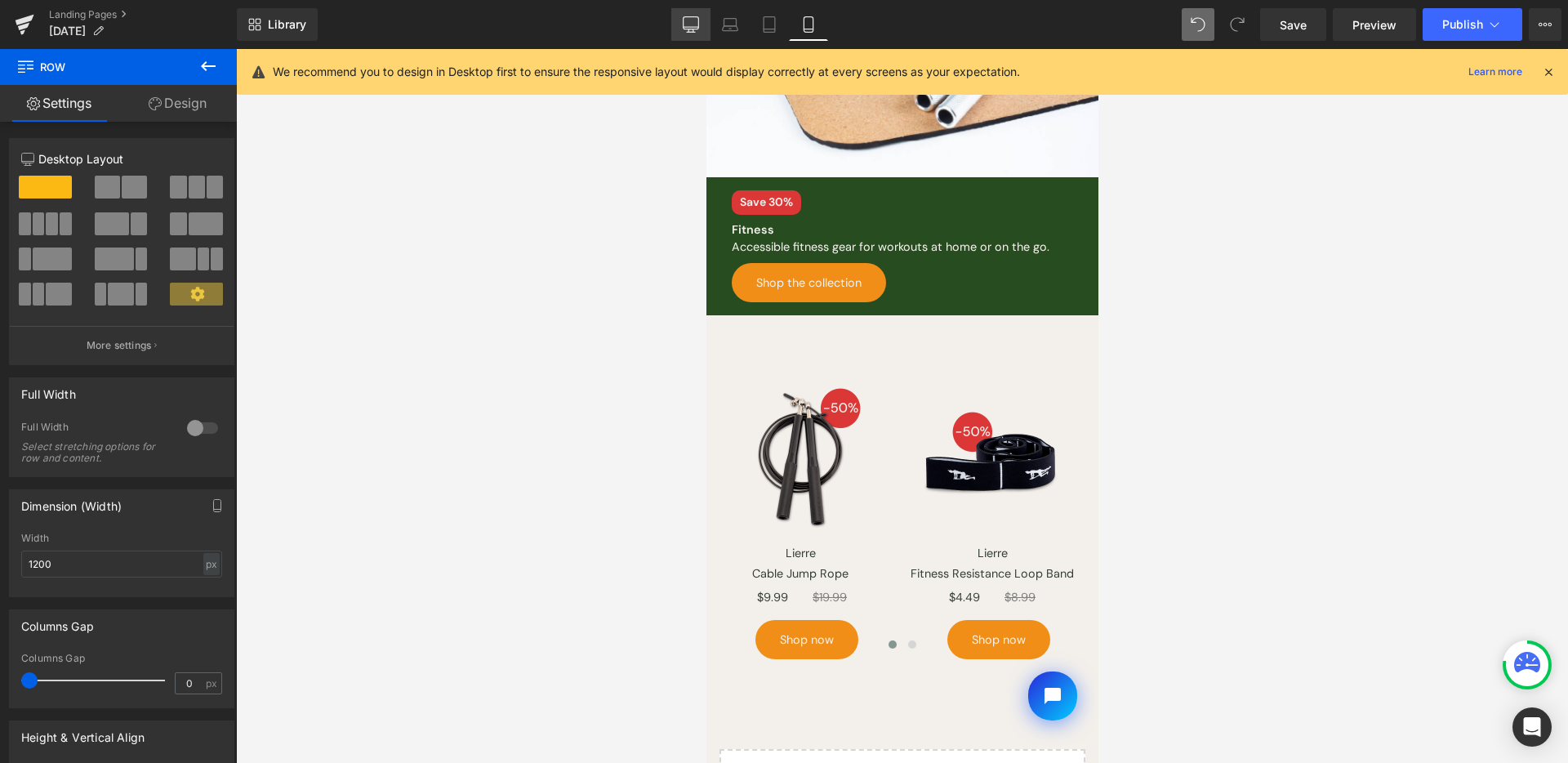
click at [692, 36] on link "Desktop" at bounding box center [691, 24] width 40 height 33
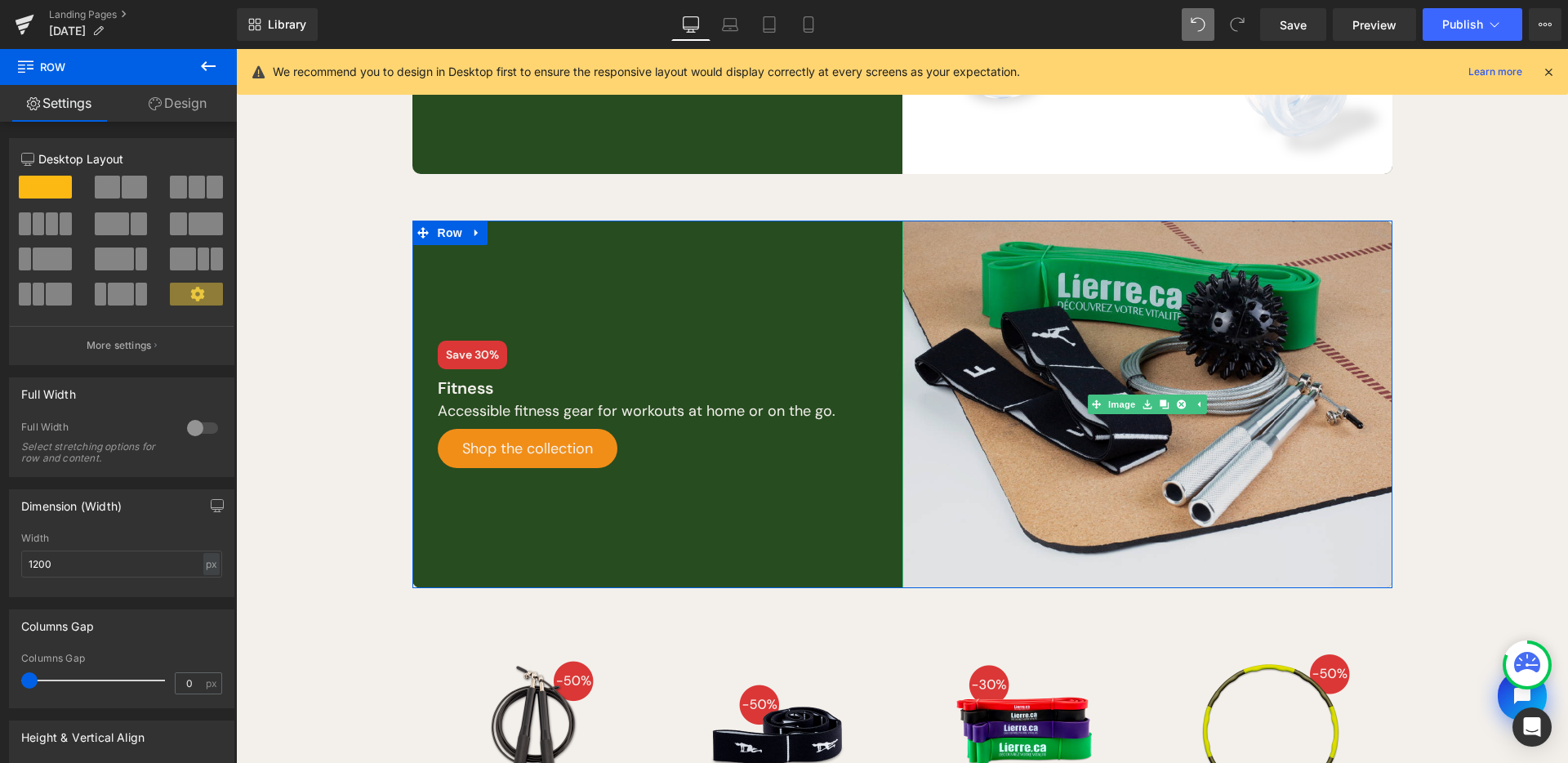
scroll to position [892, 0]
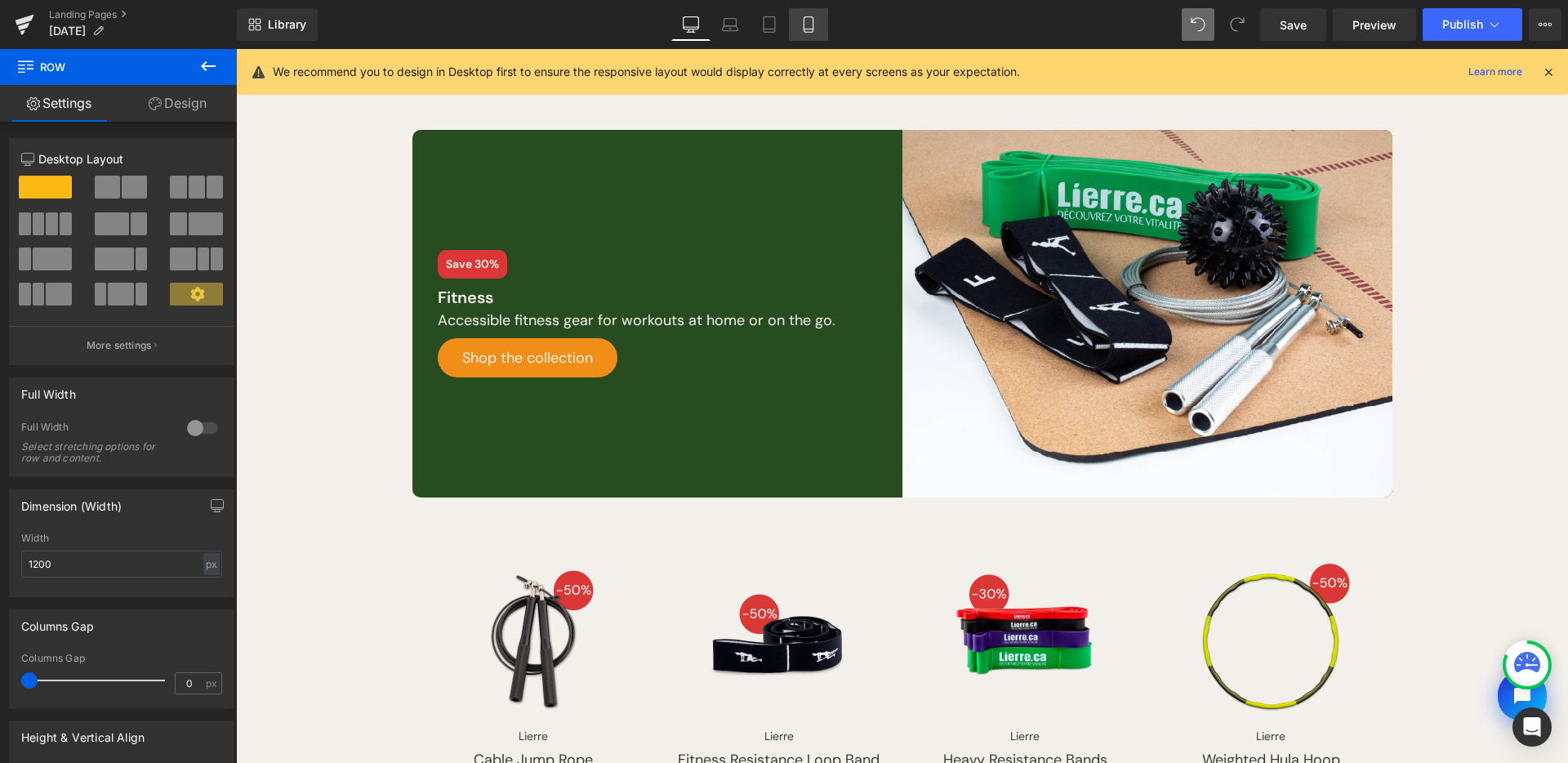
click at [804, 27] on icon at bounding box center [807, 25] width 9 height 16
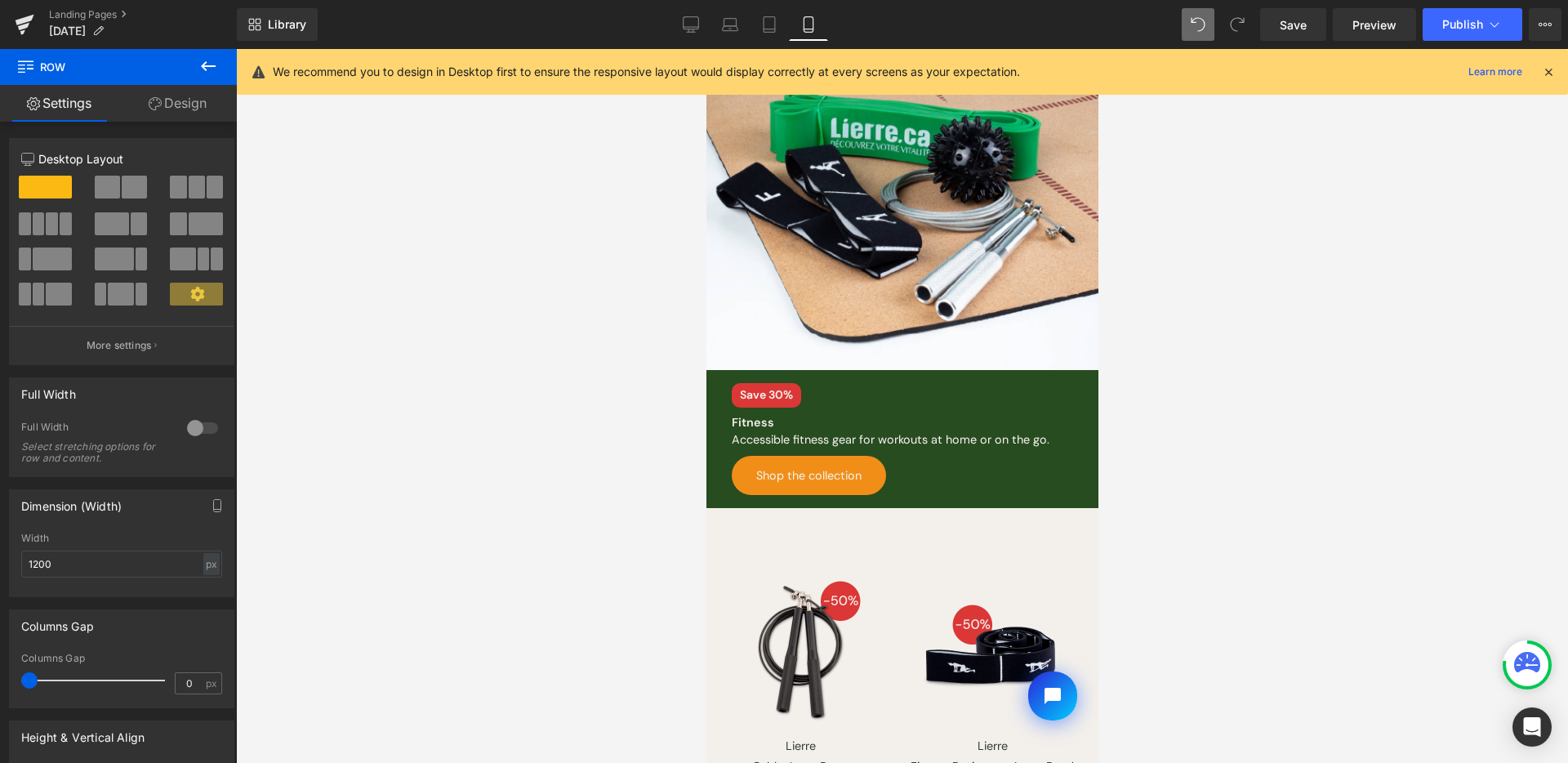
scroll to position [1174, 0]
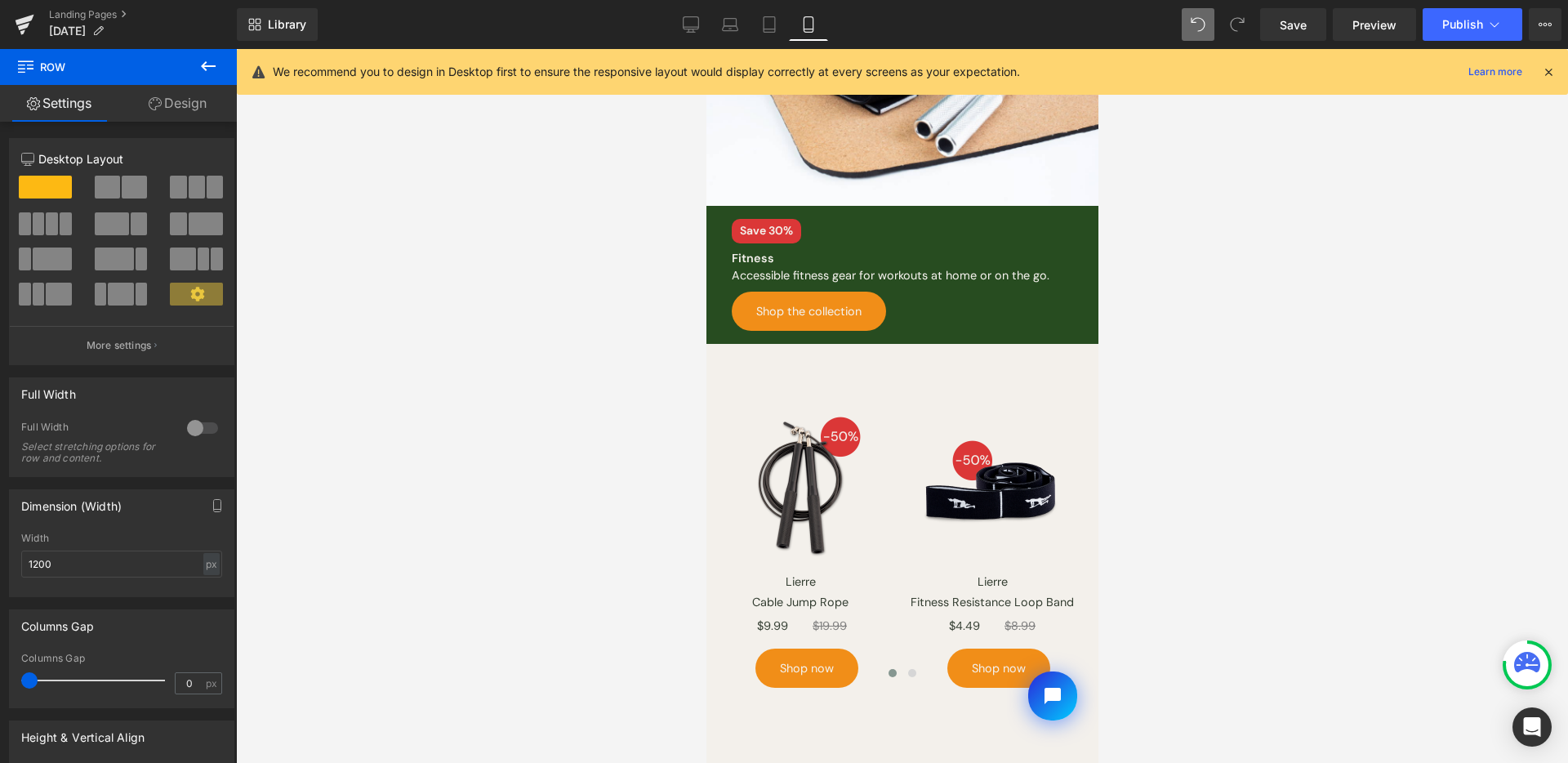
click at [209, 70] on icon at bounding box center [208, 66] width 20 height 20
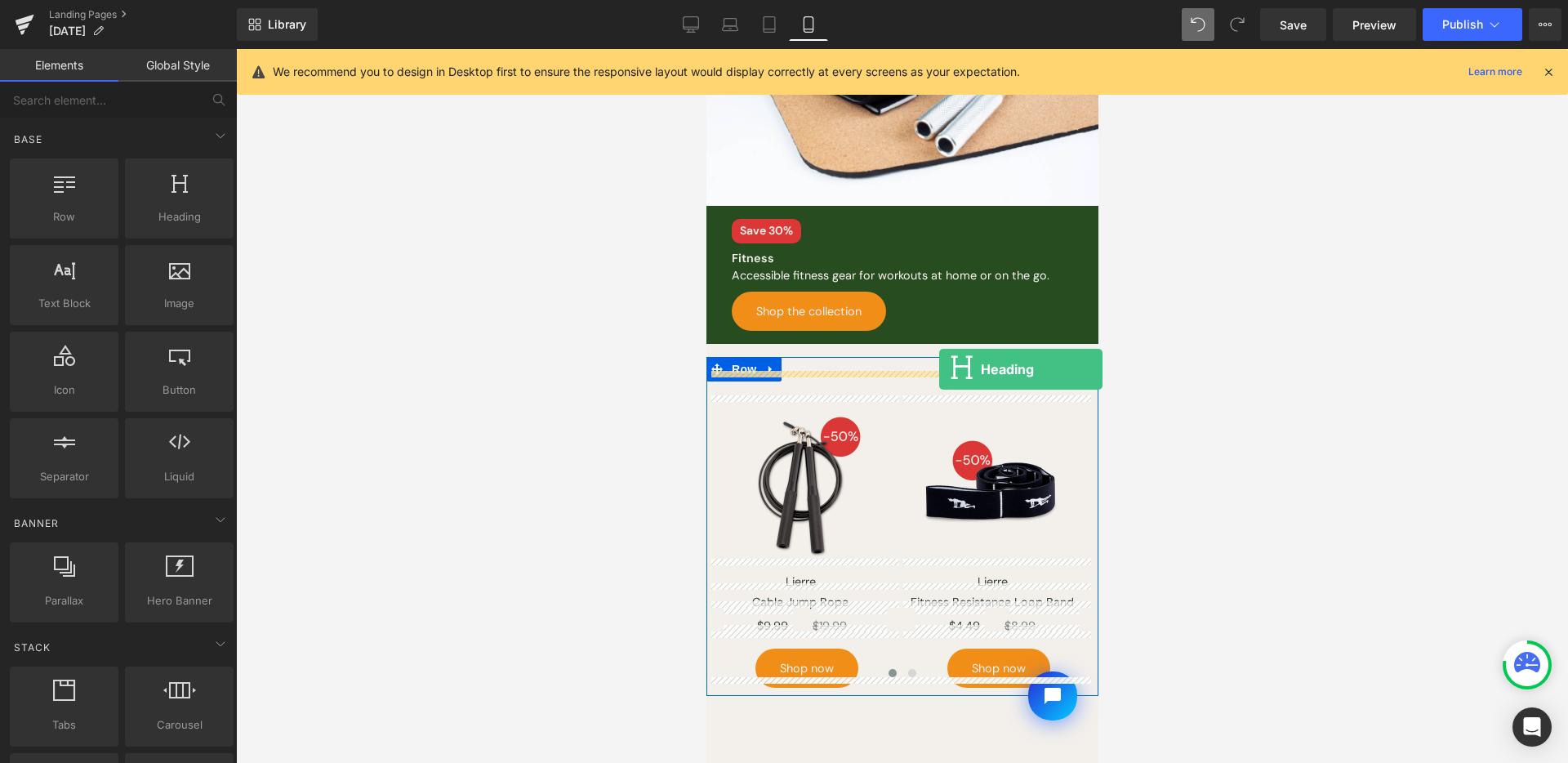
drag, startPoint x: 1151, startPoint y: 306, endPoint x: 938, endPoint y: 370, distance: 222.4
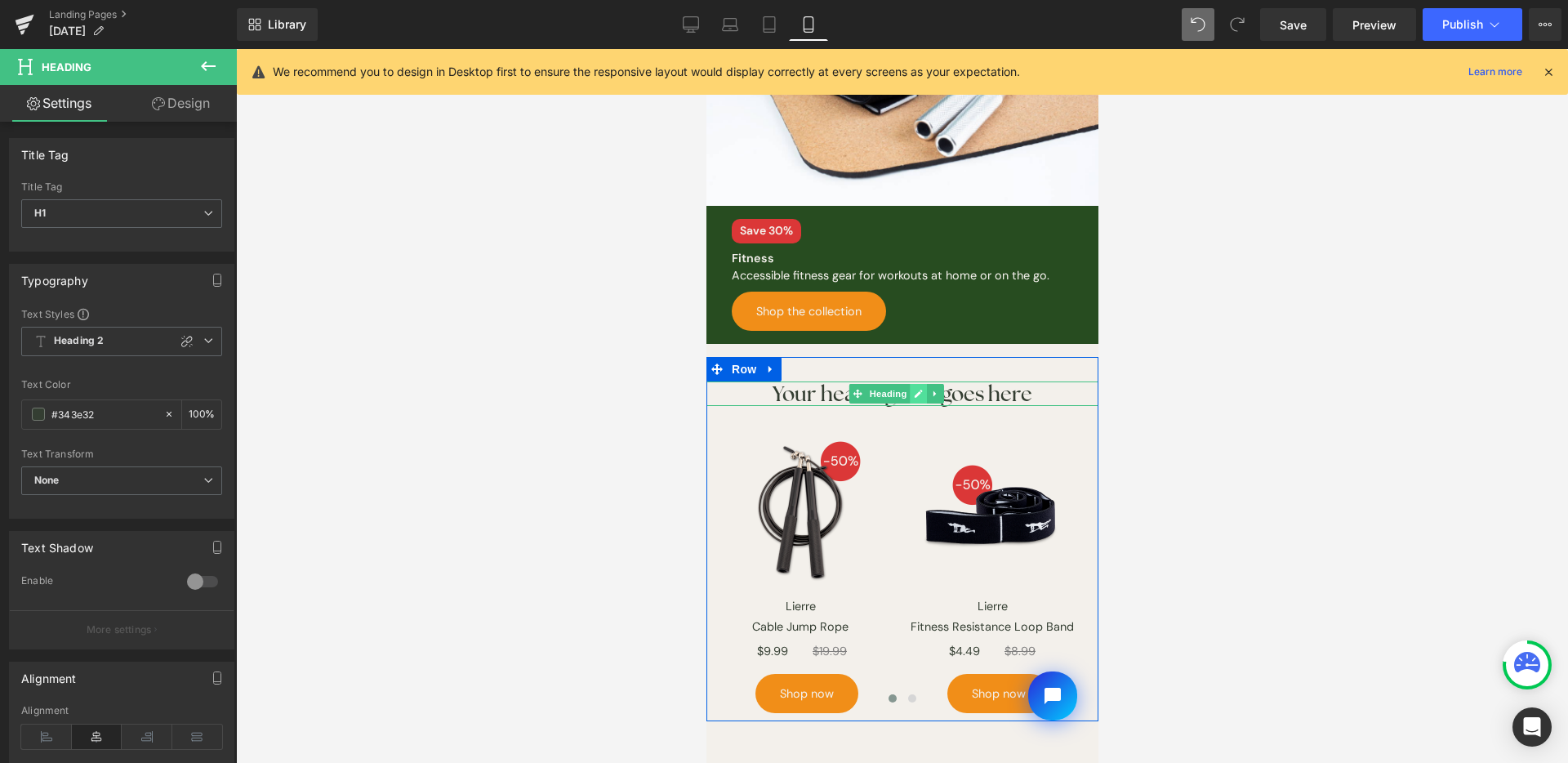
click at [920, 384] on link at bounding box center [917, 394] width 17 height 20
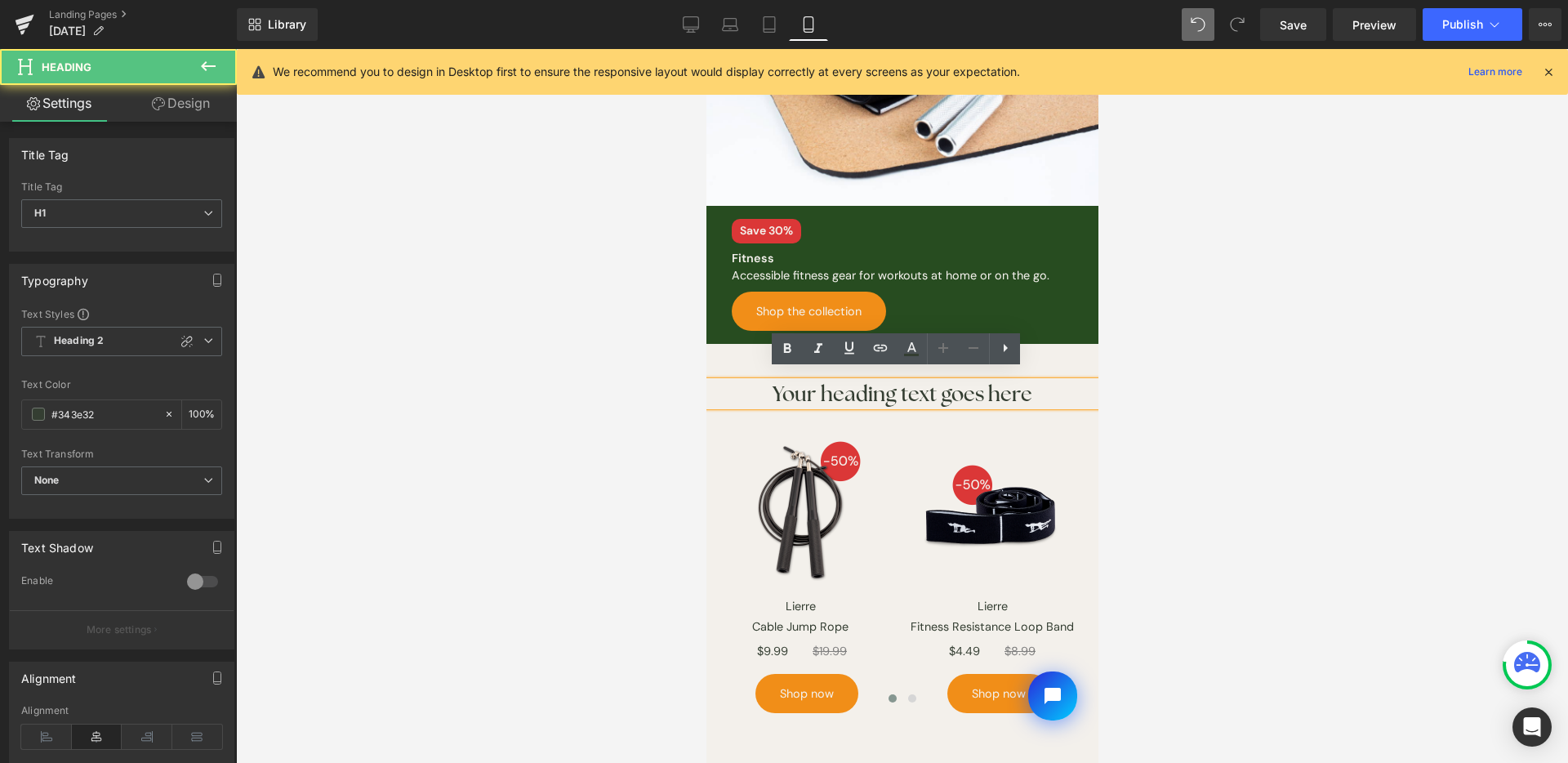
click at [923, 385] on h1 "Your heading text goes here" at bounding box center [901, 394] width 392 height 26
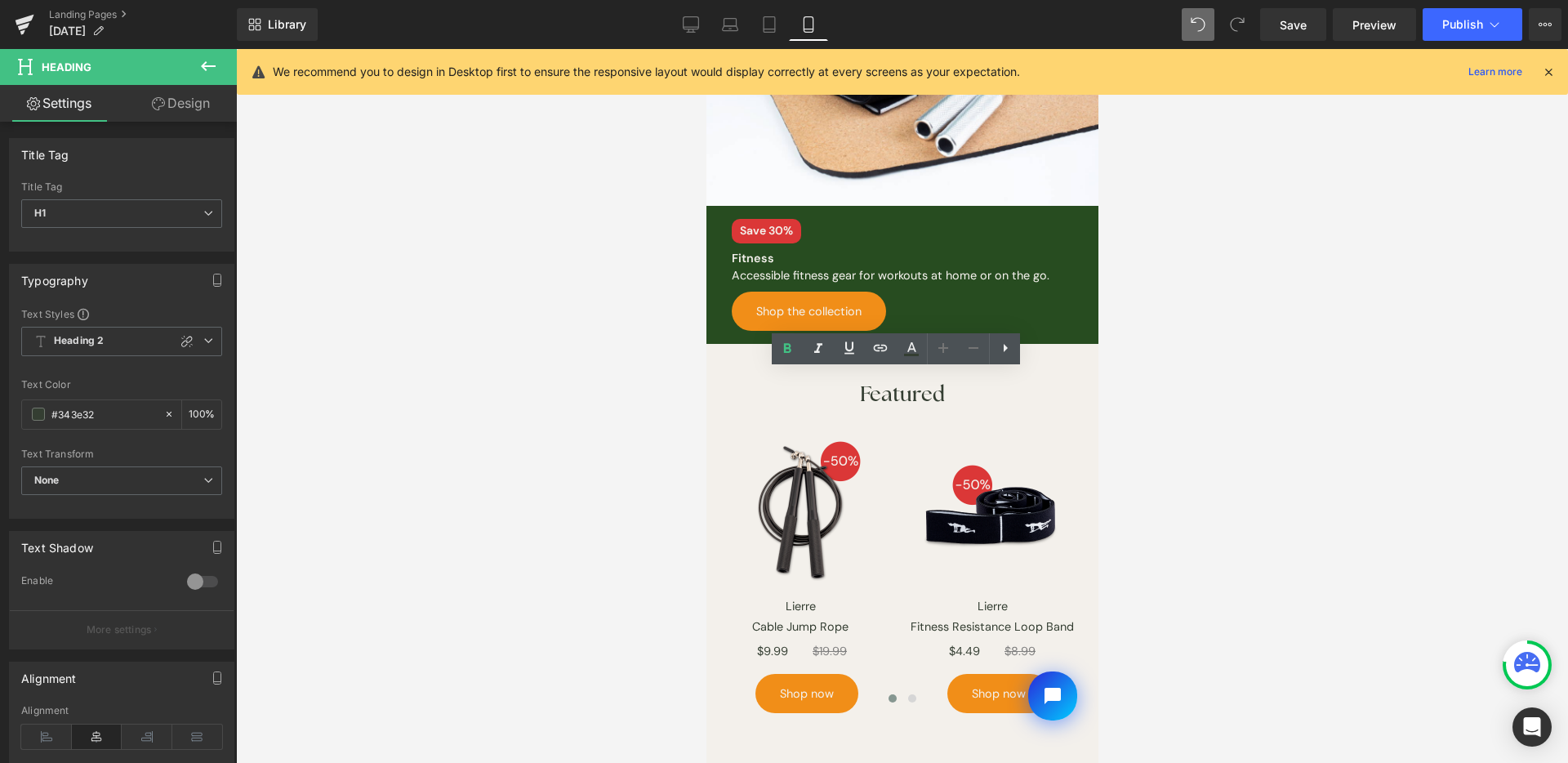
click at [1432, 212] on div at bounding box center [901, 405] width 1332 height 714
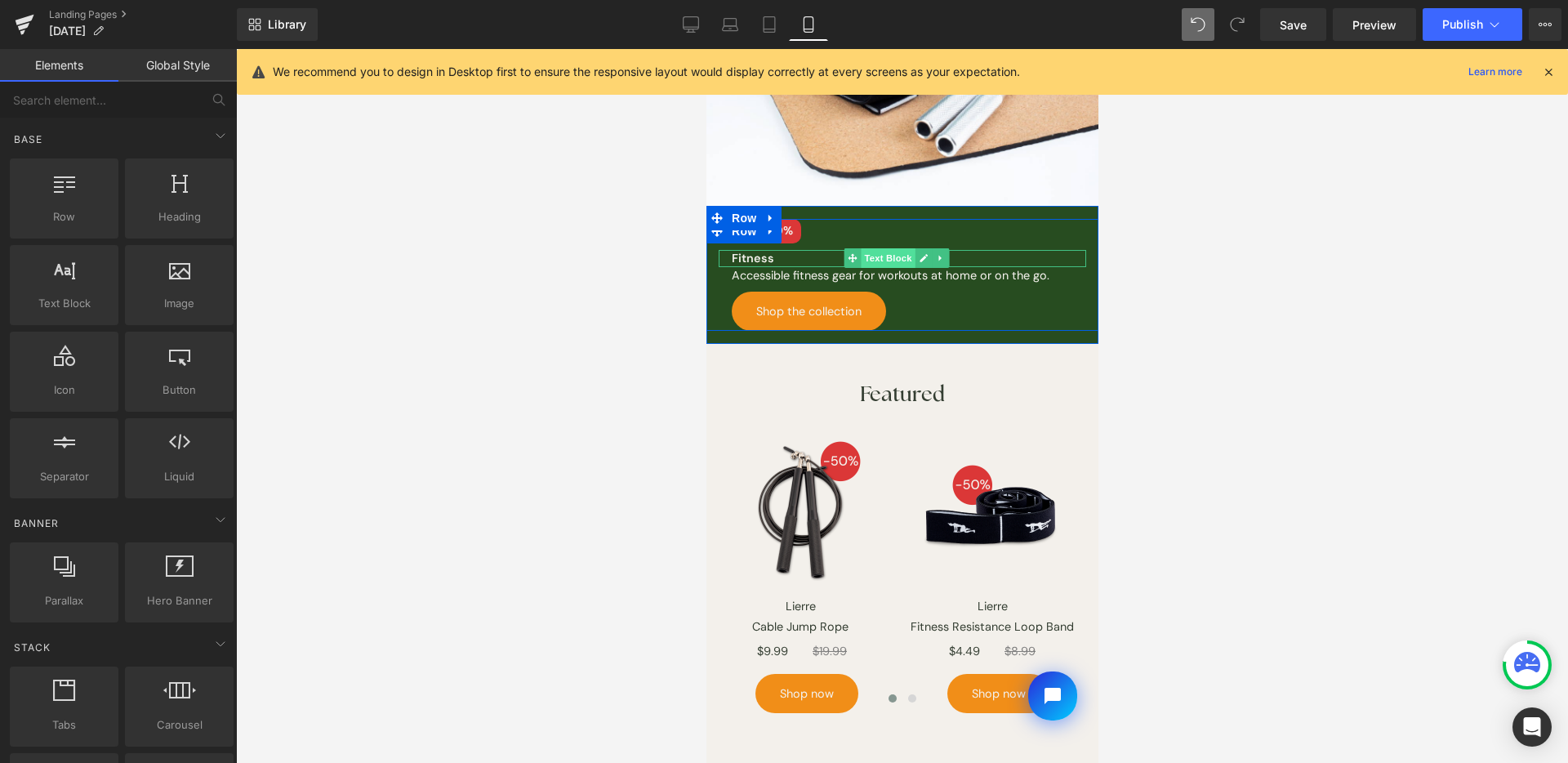
click at [887, 249] on span "Text Block" at bounding box center [887, 259] width 53 height 20
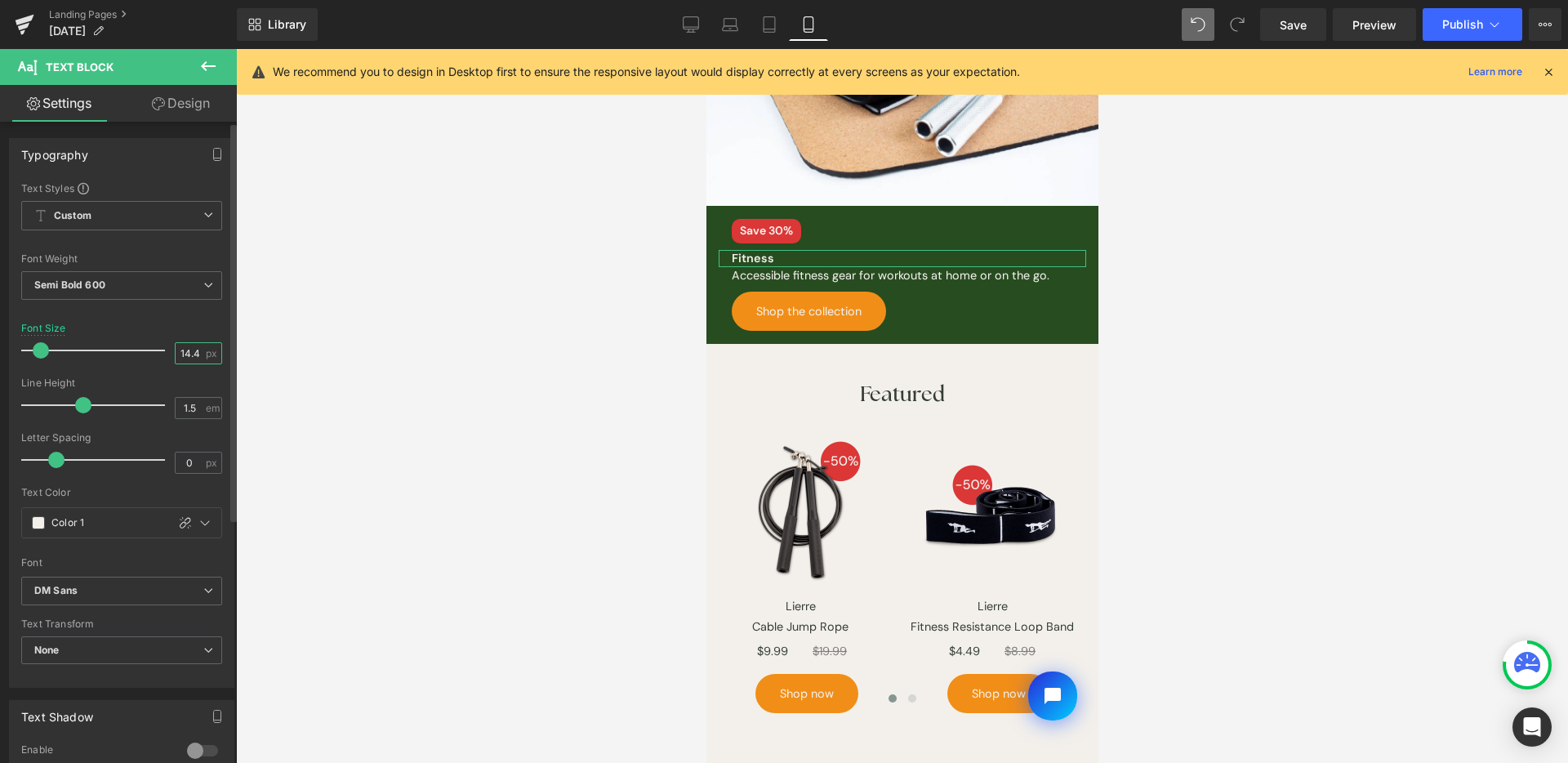
click at [196, 357] on input "14.4" at bounding box center [189, 353] width 29 height 21
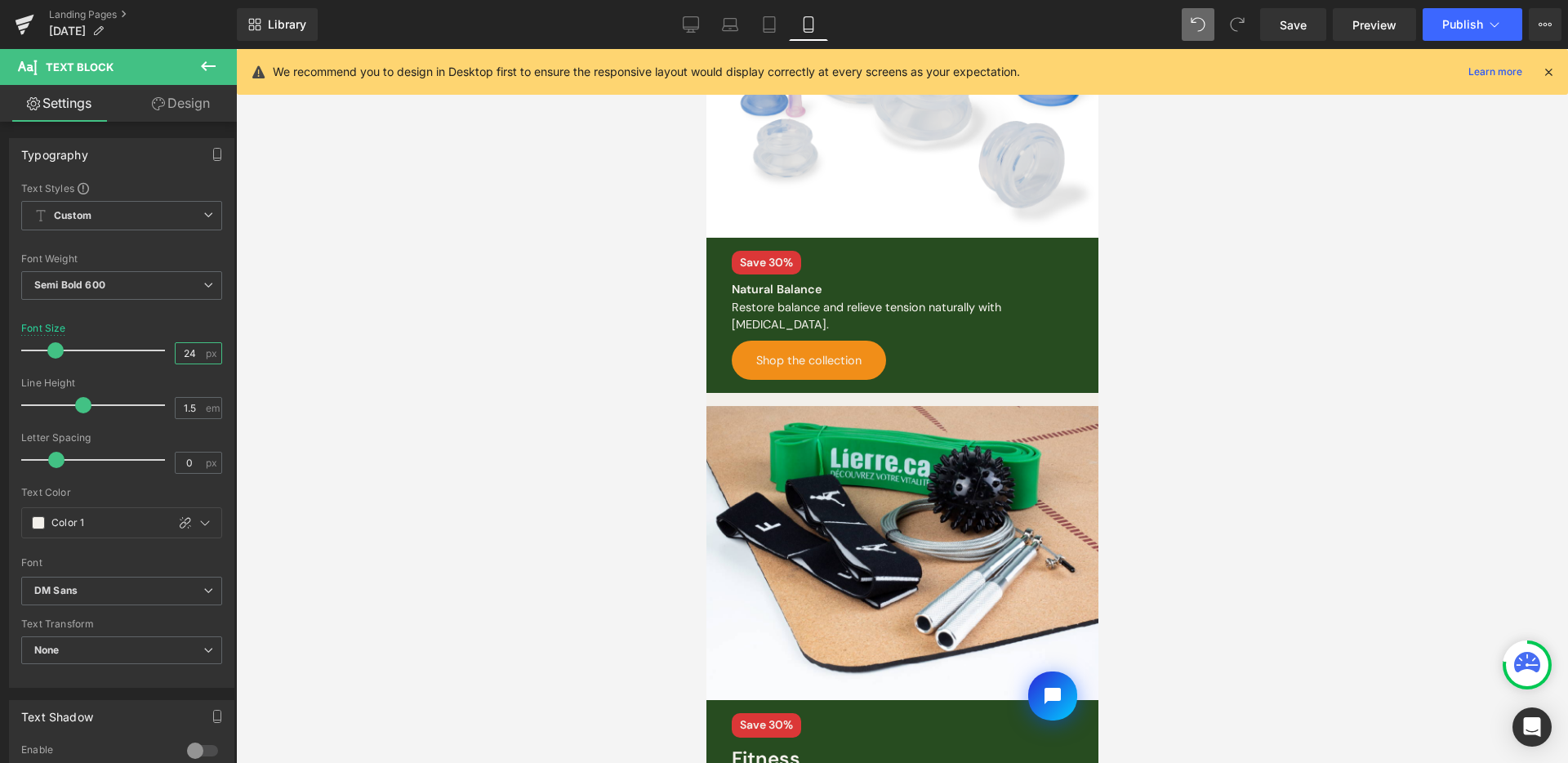
scroll to position [433, 0]
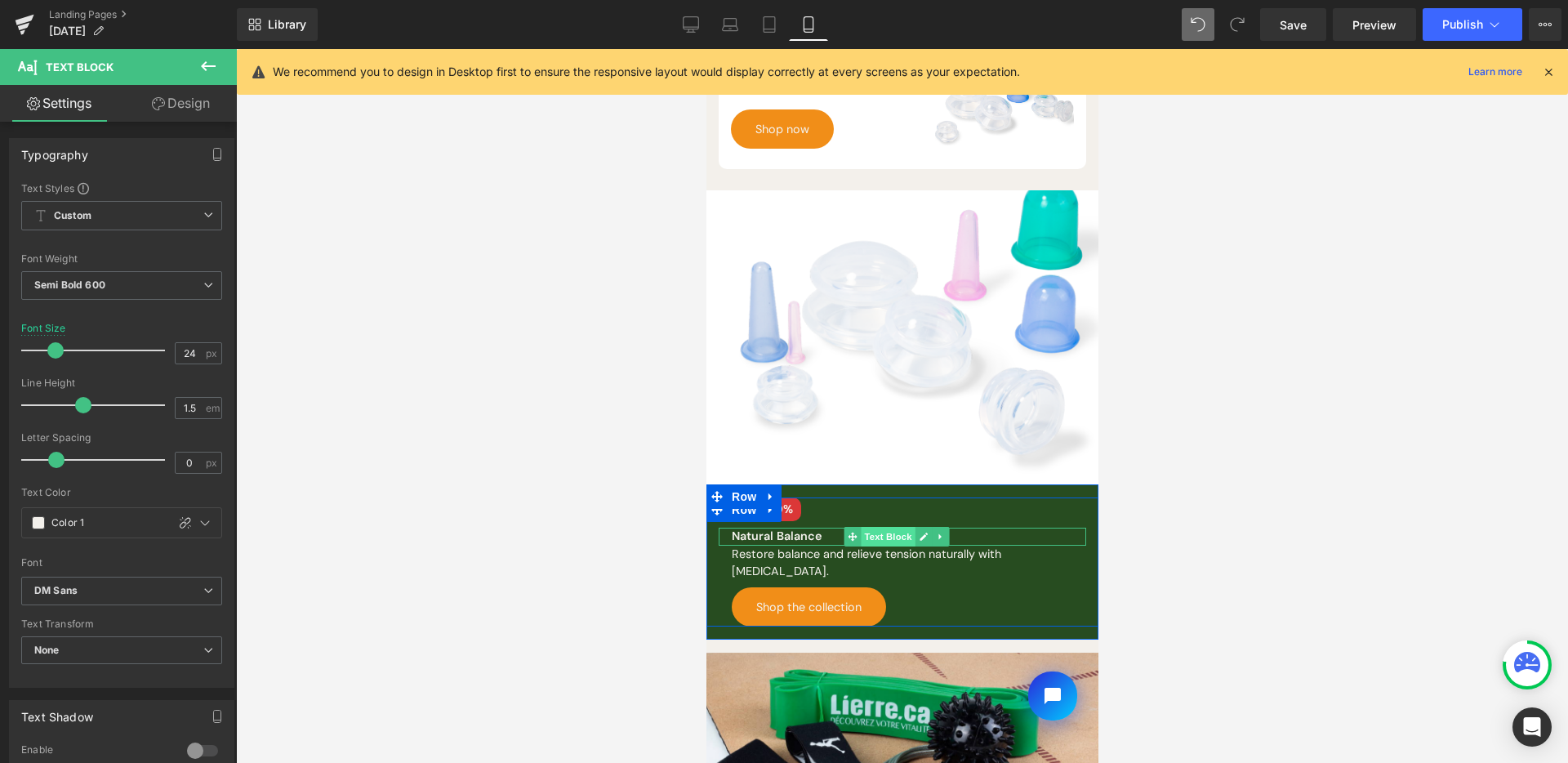
click at [884, 530] on span "Text Block" at bounding box center [887, 537] width 53 height 20
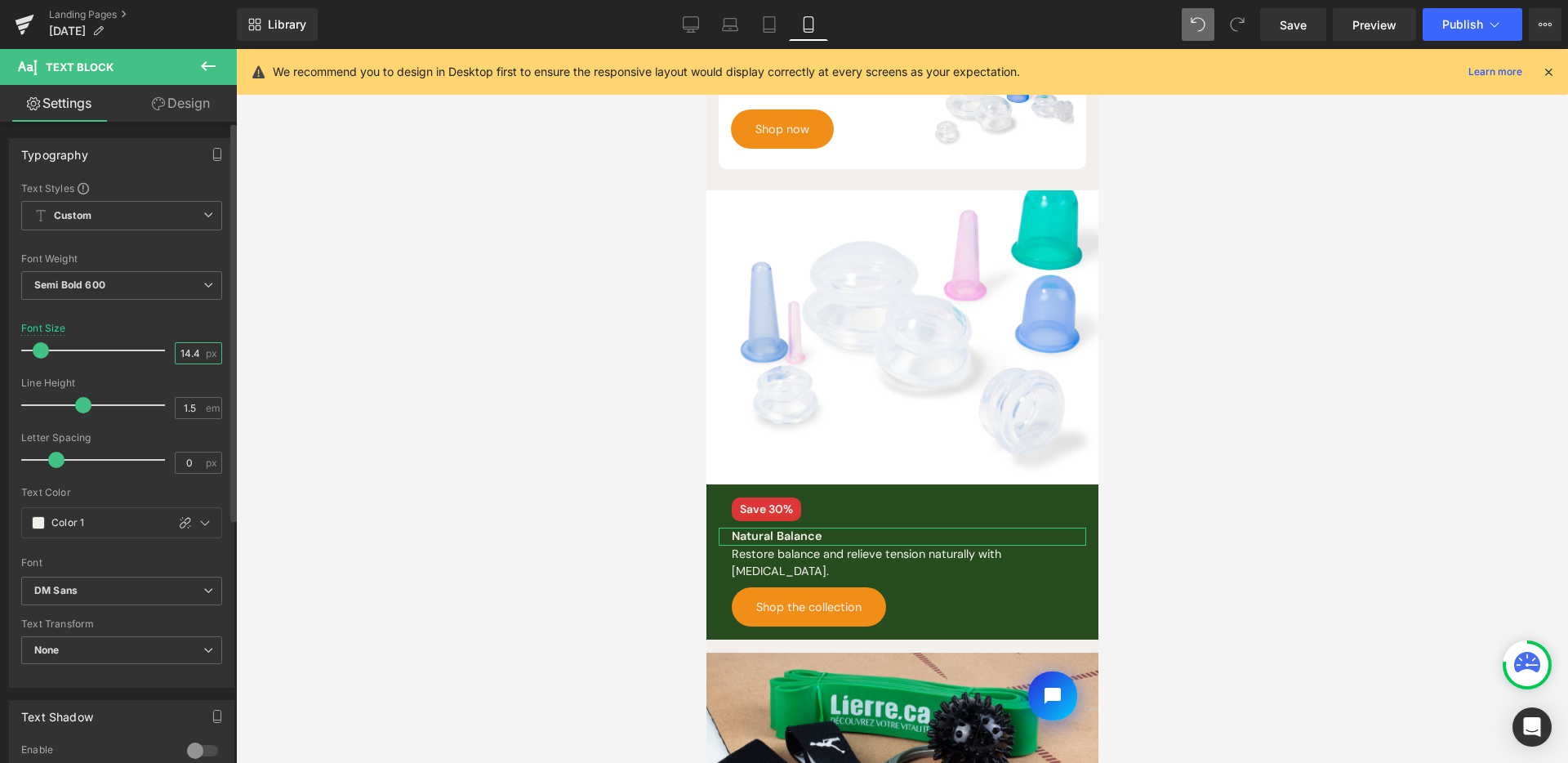
click at [190, 356] on input "14.4" at bounding box center [189, 353] width 29 height 21
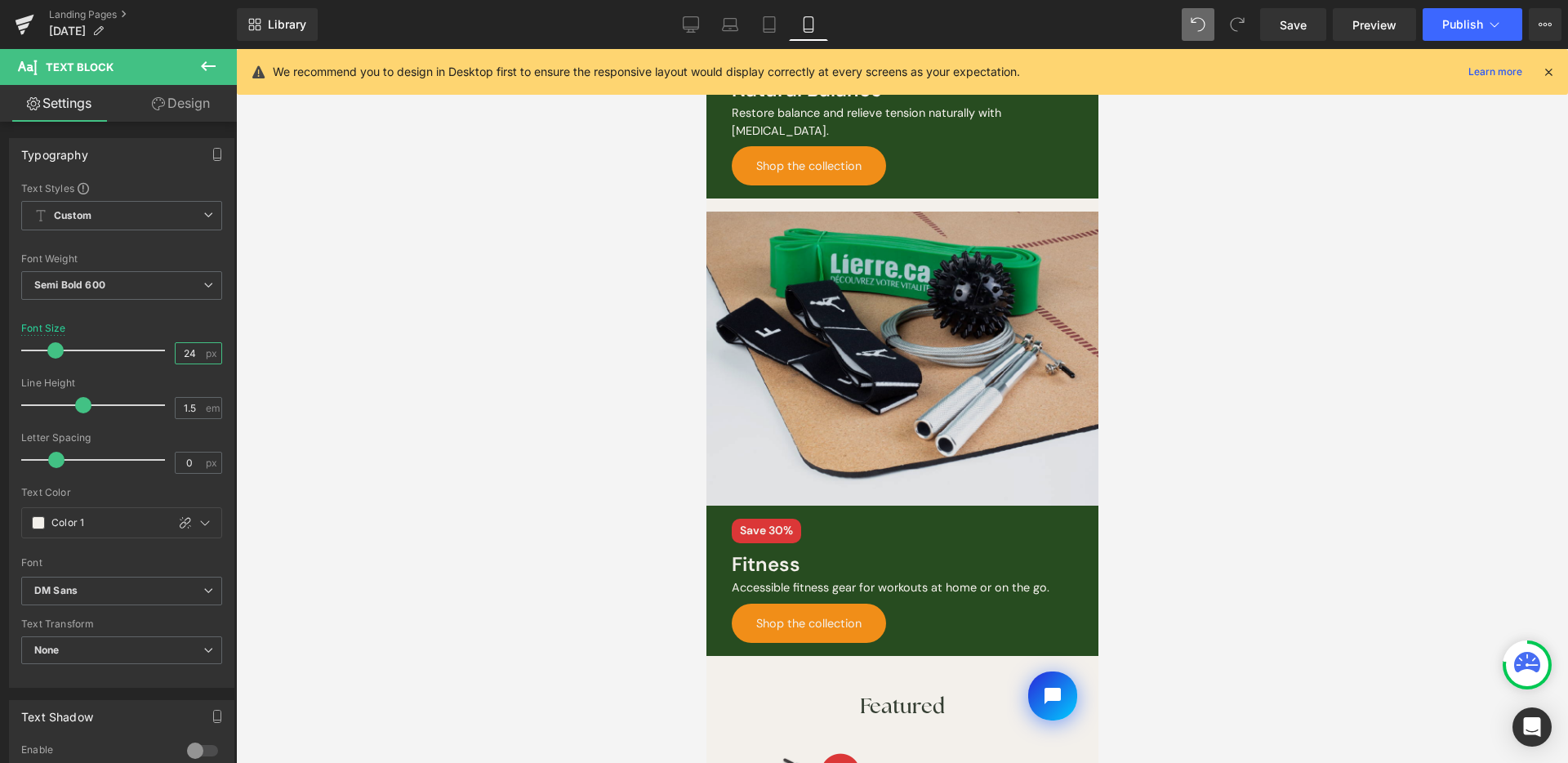
scroll to position [533, 0]
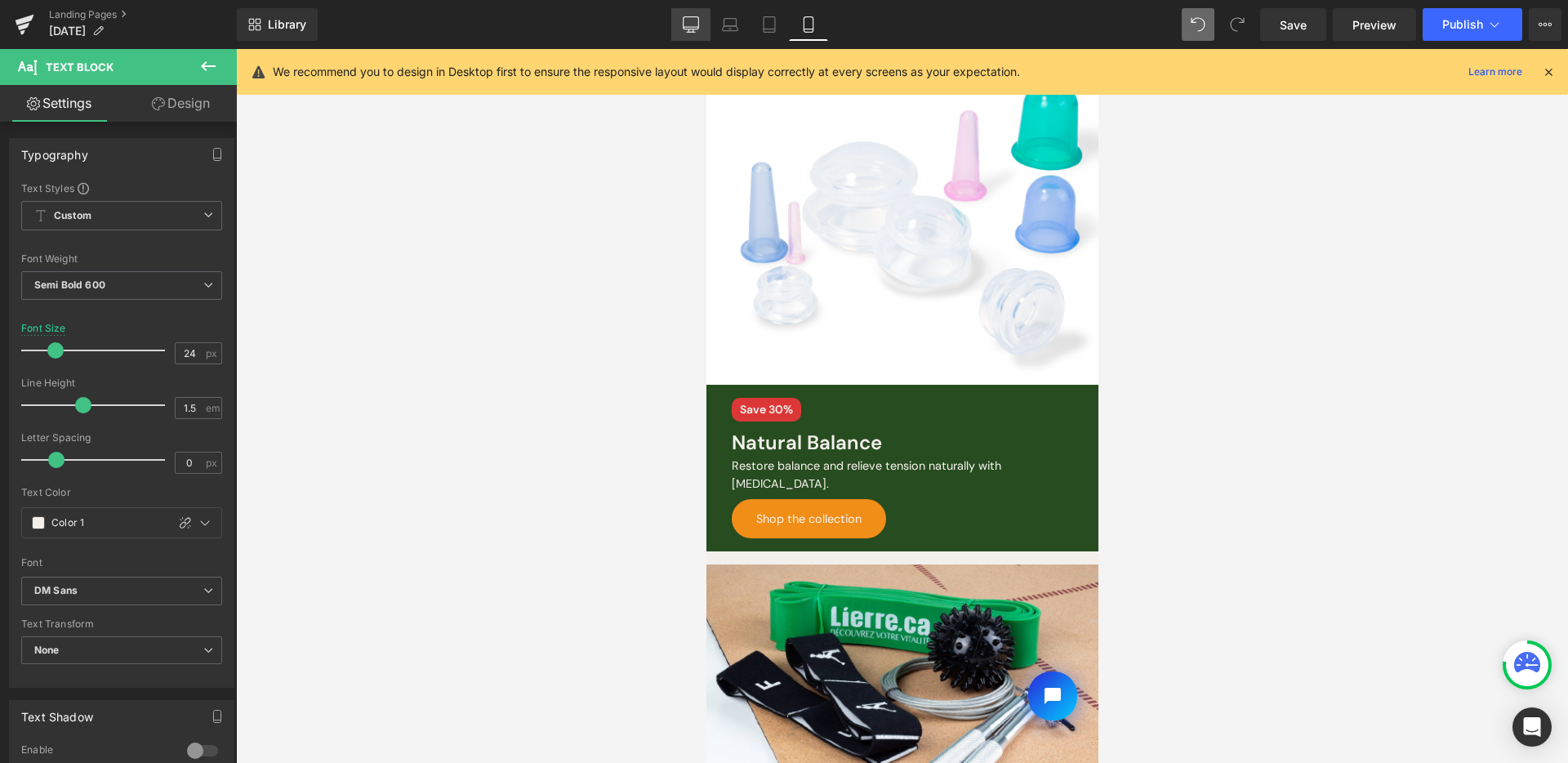
click at [678, 17] on link "Desktop" at bounding box center [691, 24] width 40 height 33
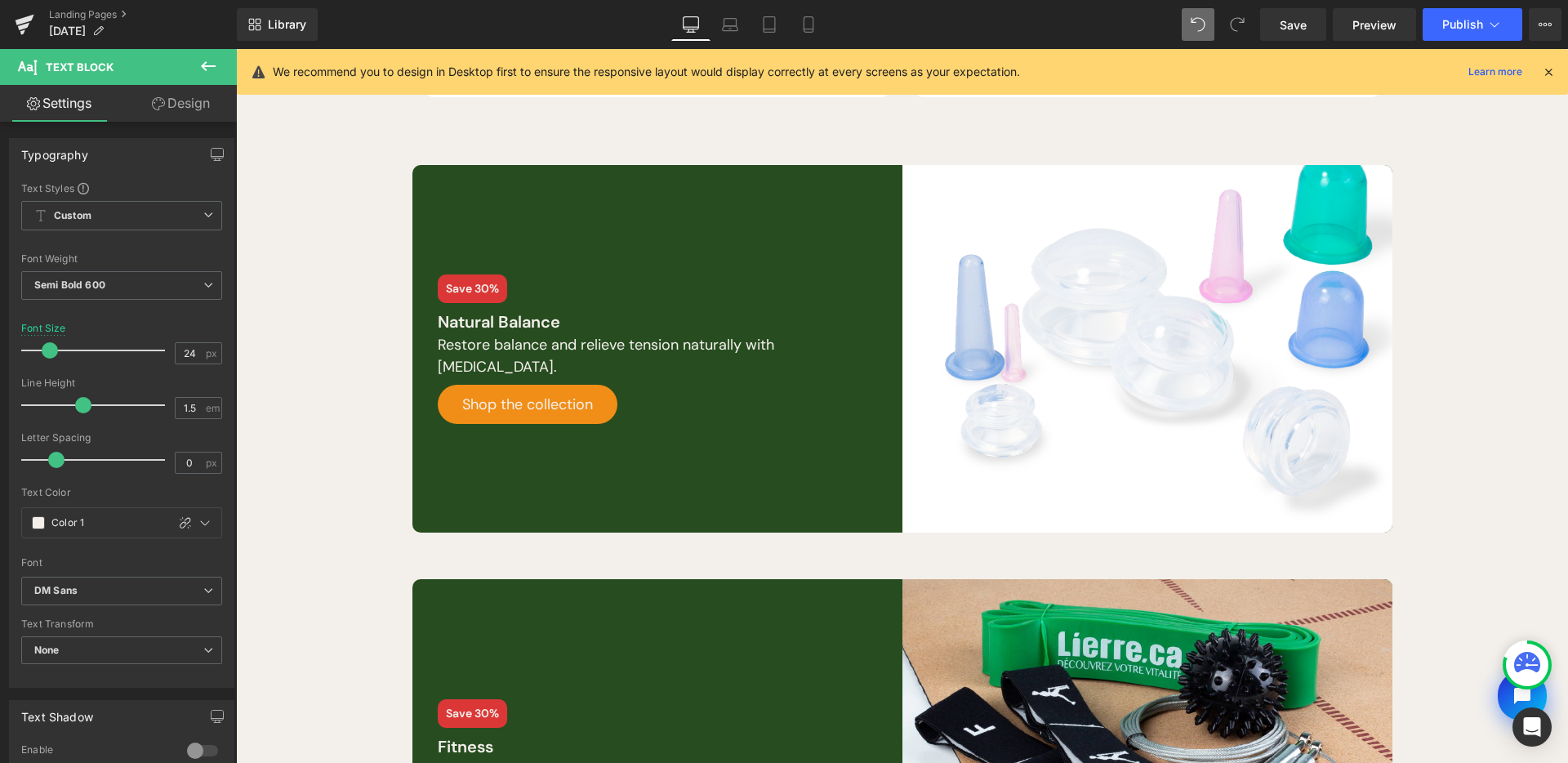
scroll to position [334, 0]
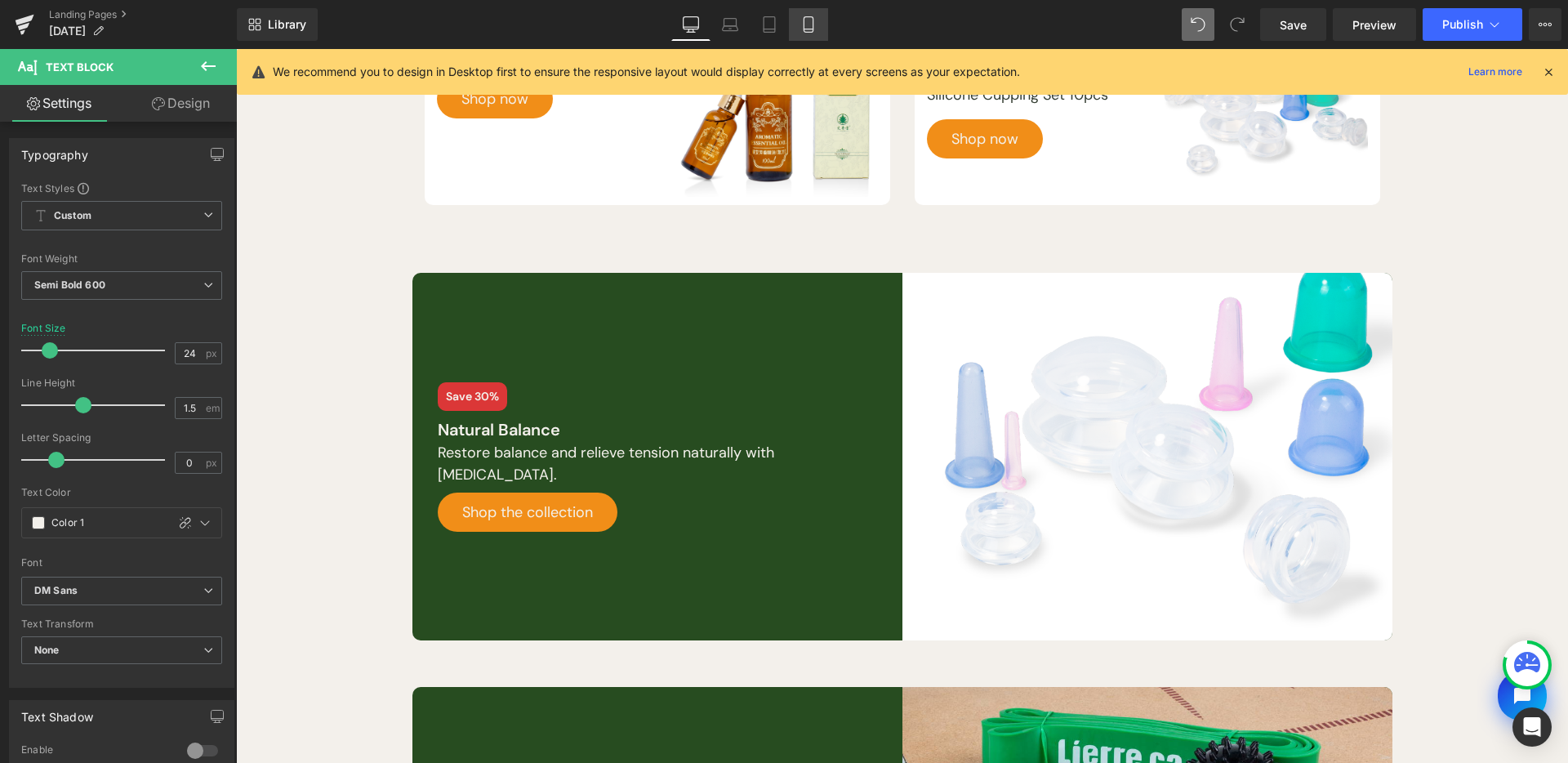
click at [798, 17] on link "Mobile" at bounding box center [809, 24] width 40 height 33
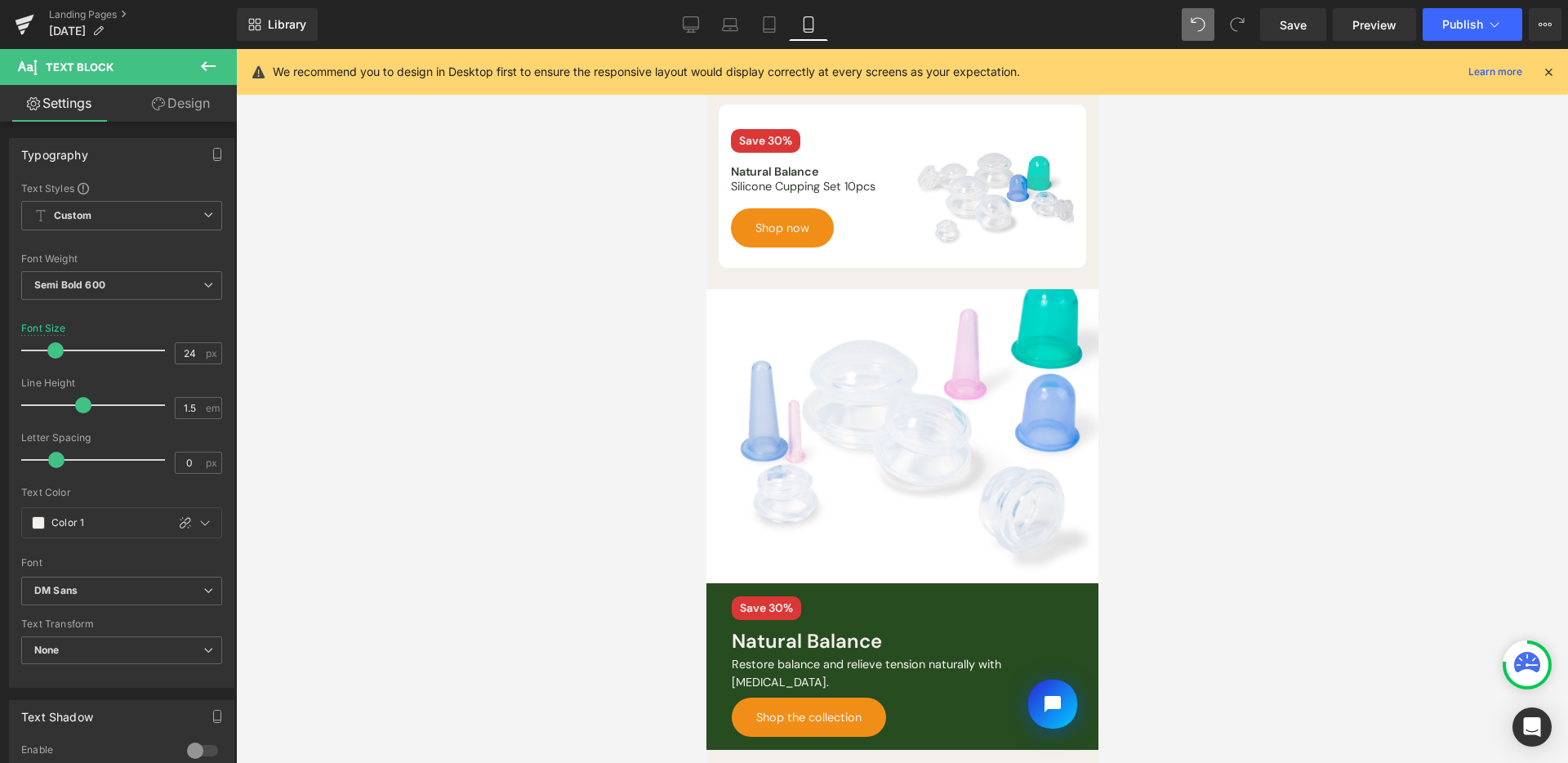
scroll to position [533, 0]
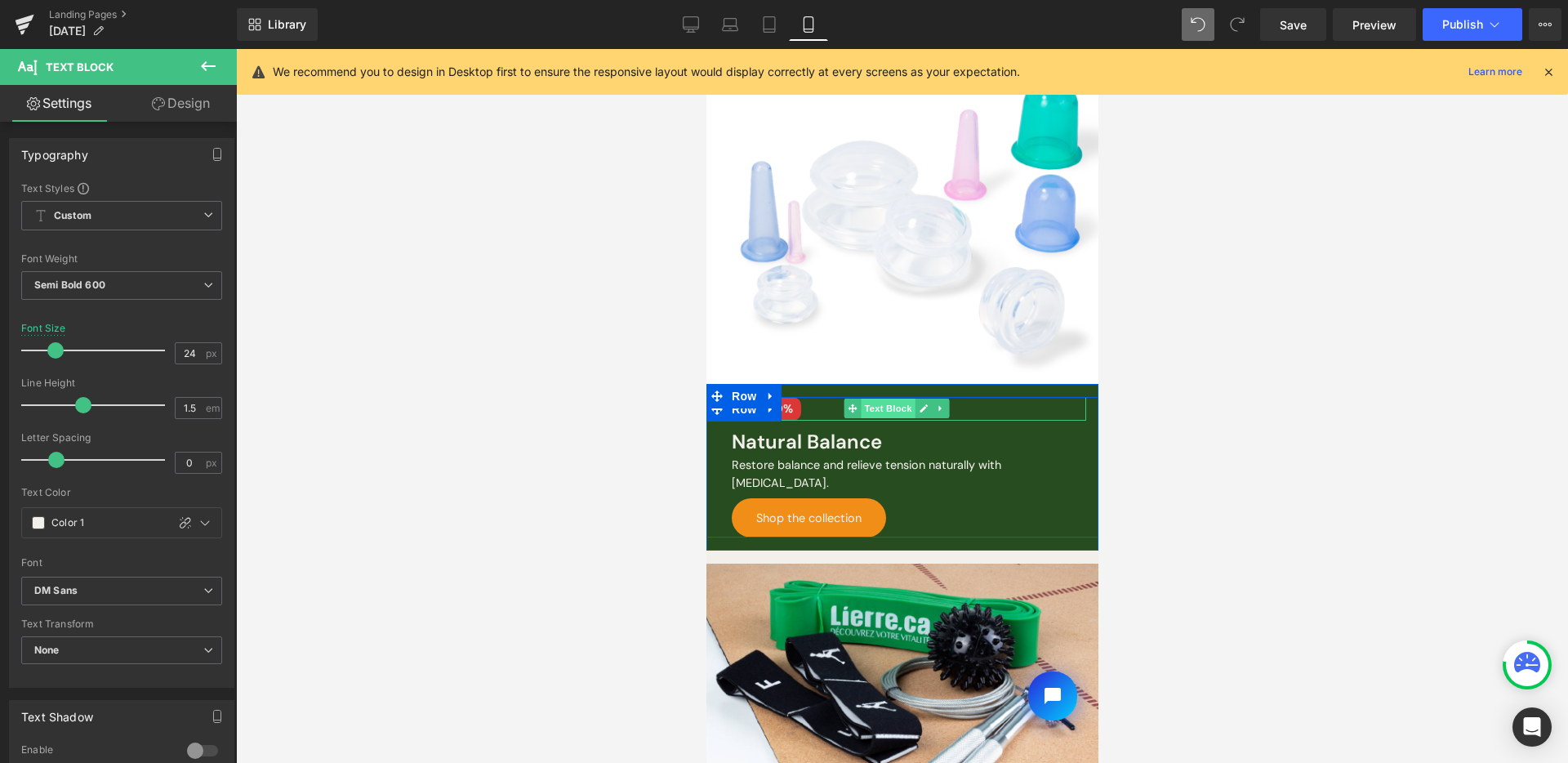
click at [885, 403] on span "Text Block" at bounding box center [887, 408] width 53 height 20
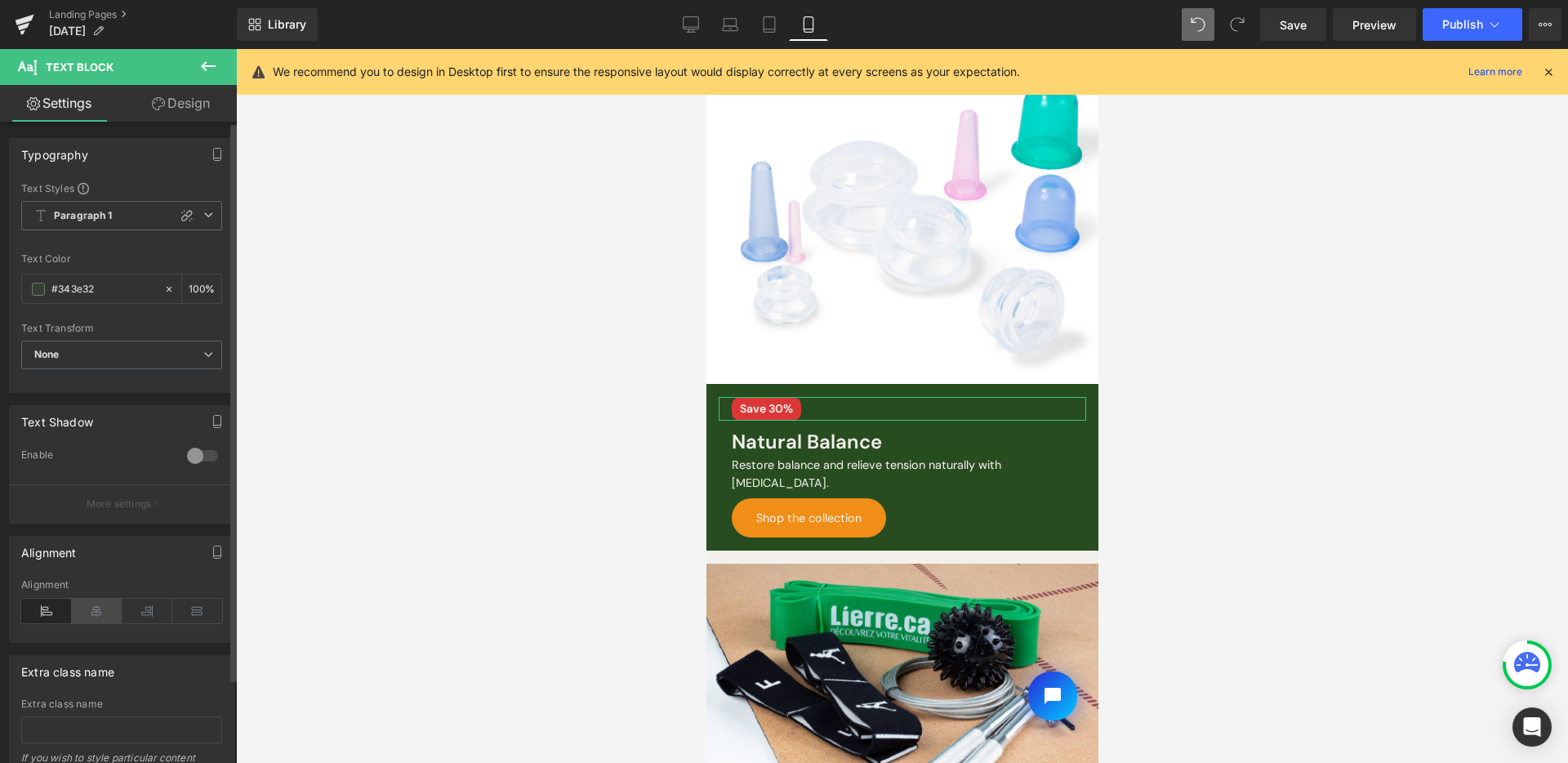
click at [85, 604] on icon at bounding box center [97, 610] width 51 height 25
click at [702, 22] on link "Desktop" at bounding box center [691, 24] width 40 height 33
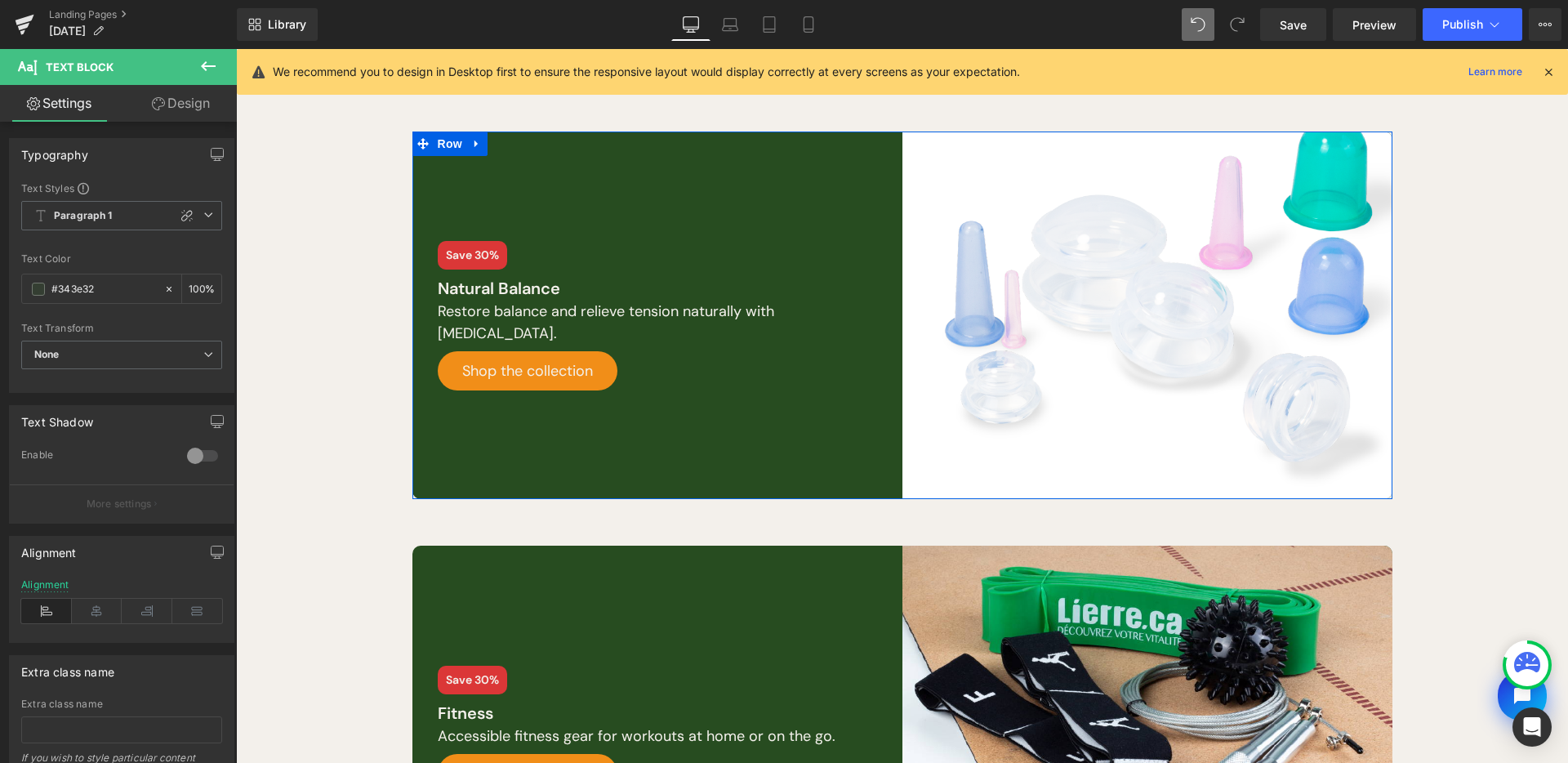
scroll to position [477, 0]
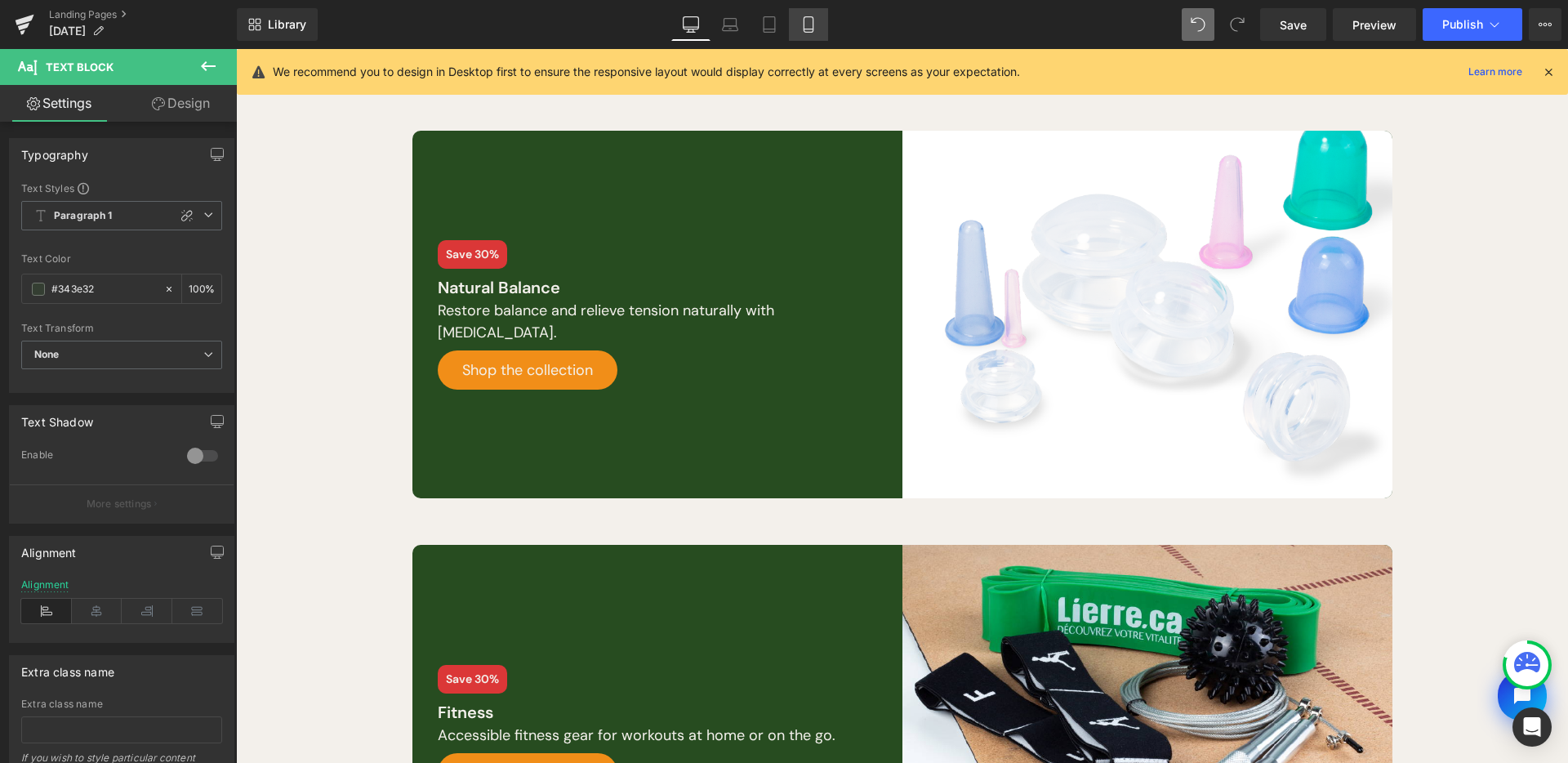
click at [808, 25] on icon at bounding box center [808, 24] width 16 height 16
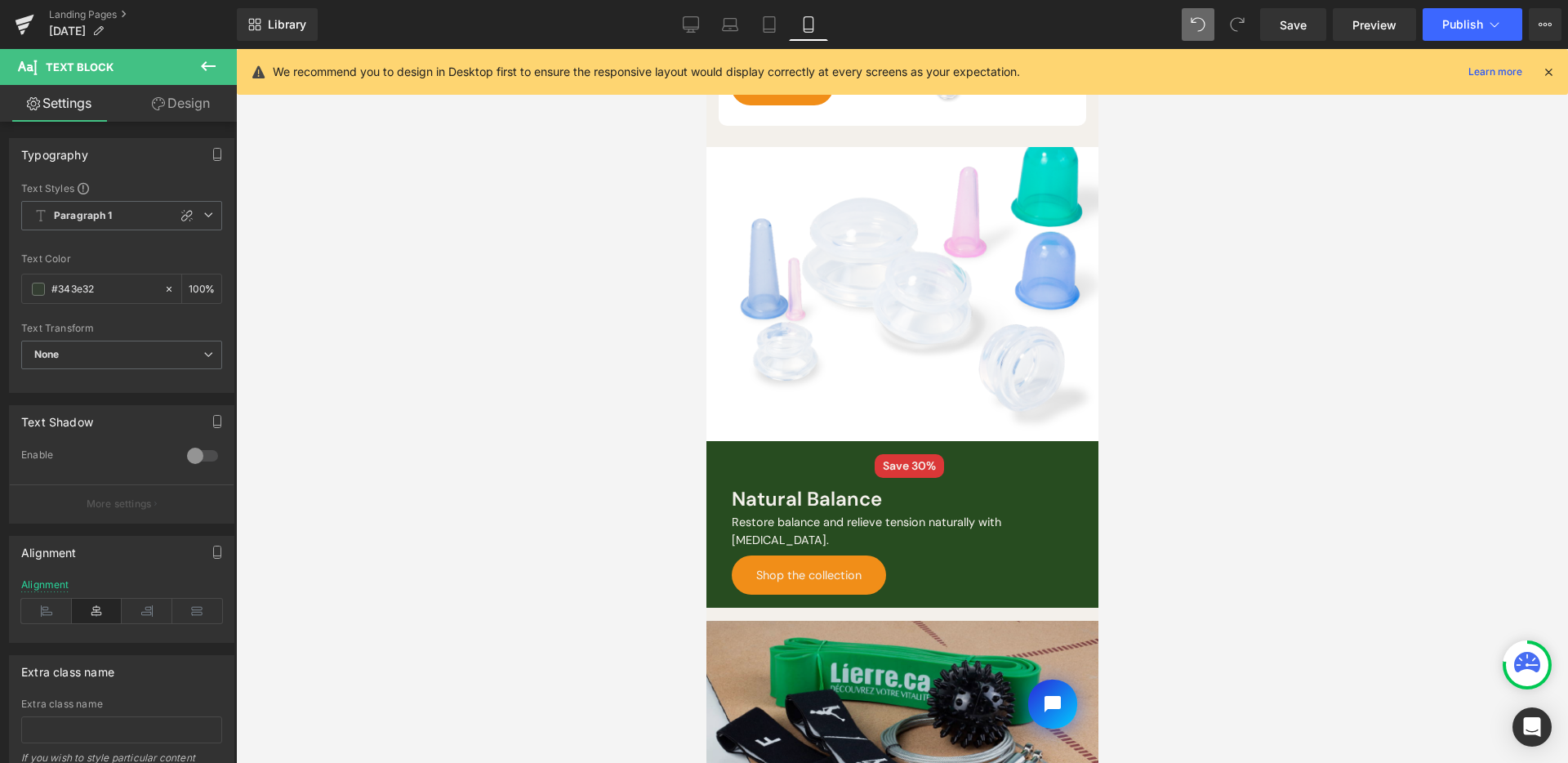
scroll to position [681, 0]
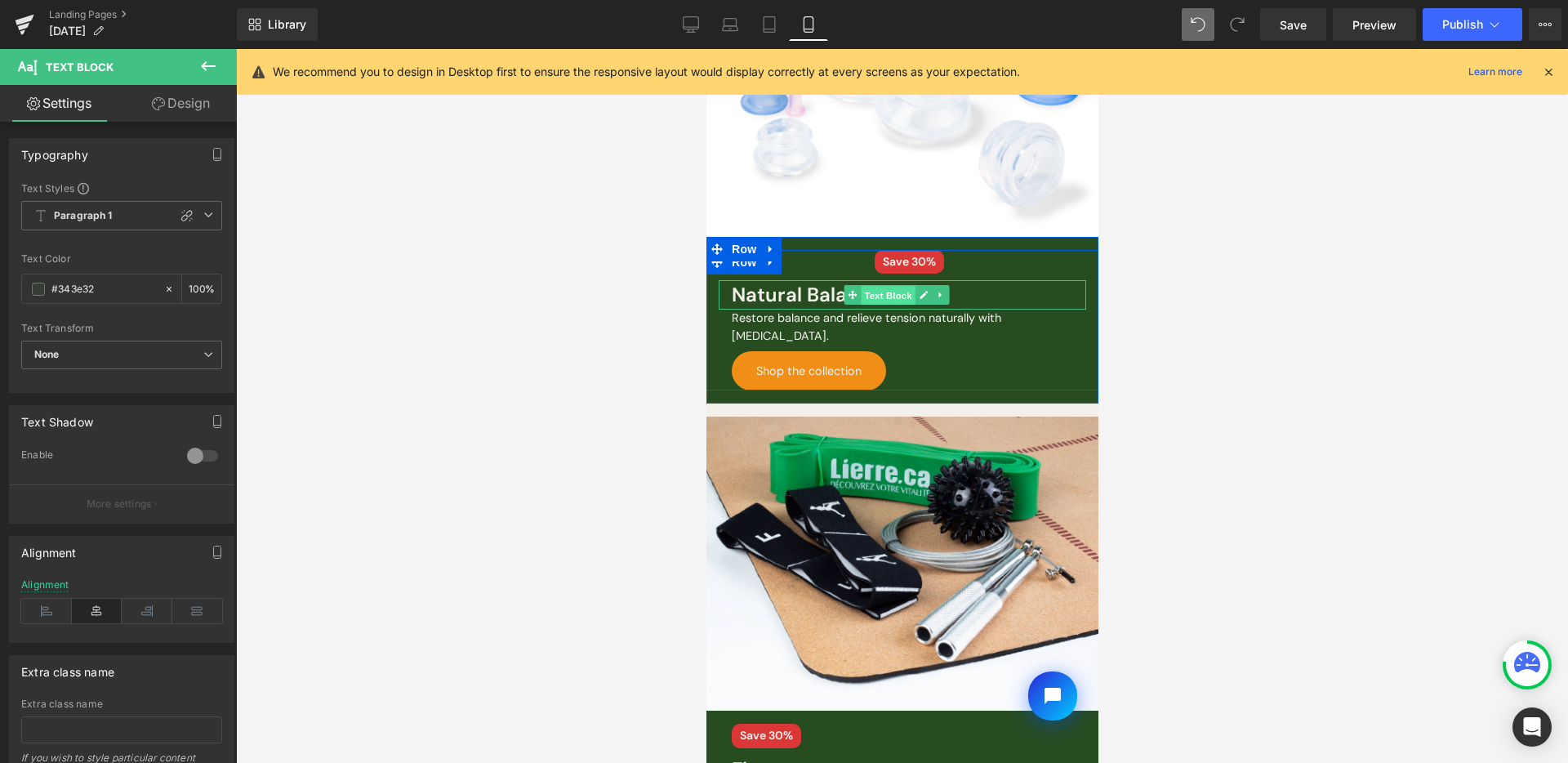
click at [879, 288] on span "Text Block" at bounding box center [887, 296] width 53 height 20
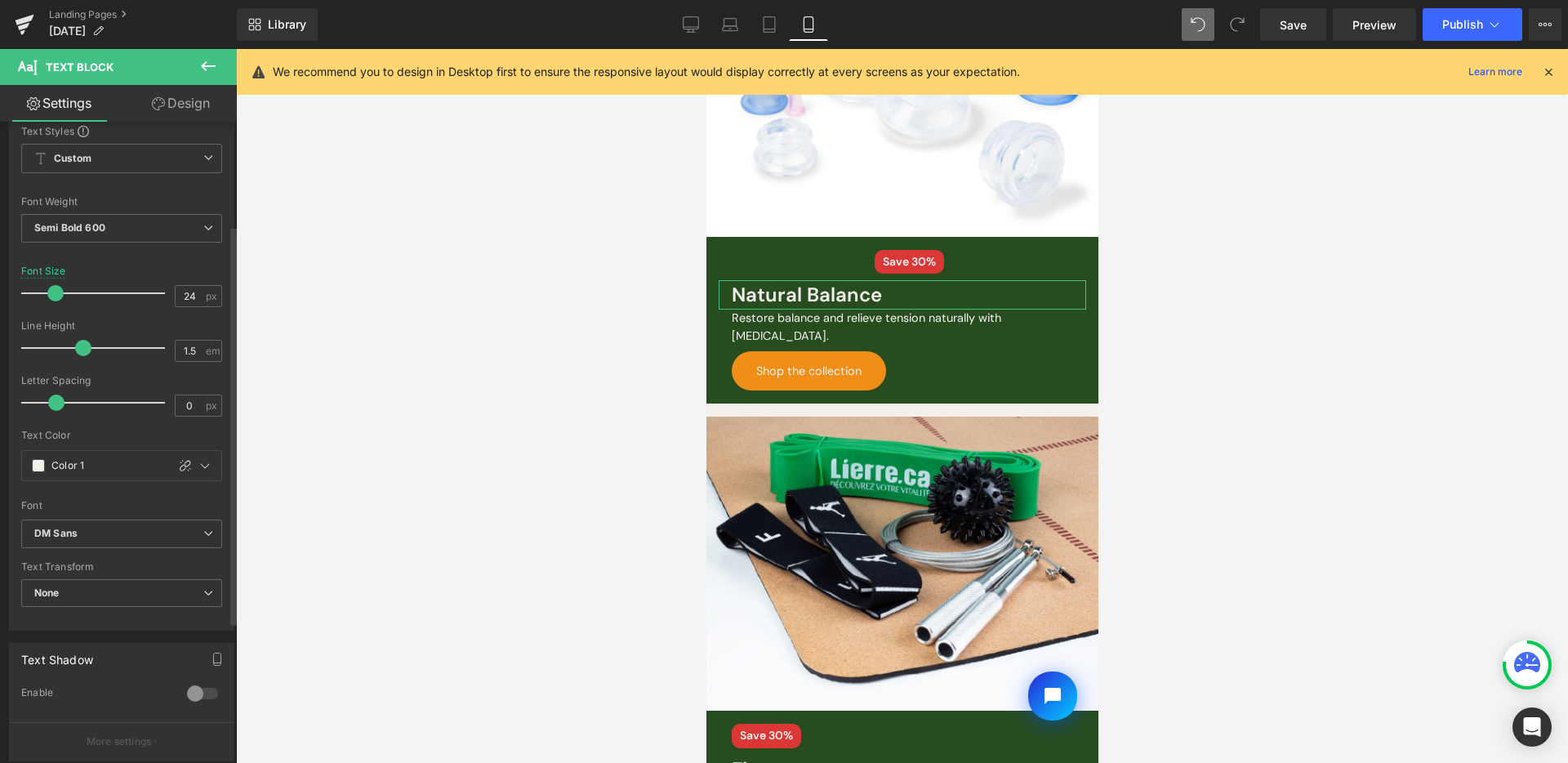
scroll to position [264, 0]
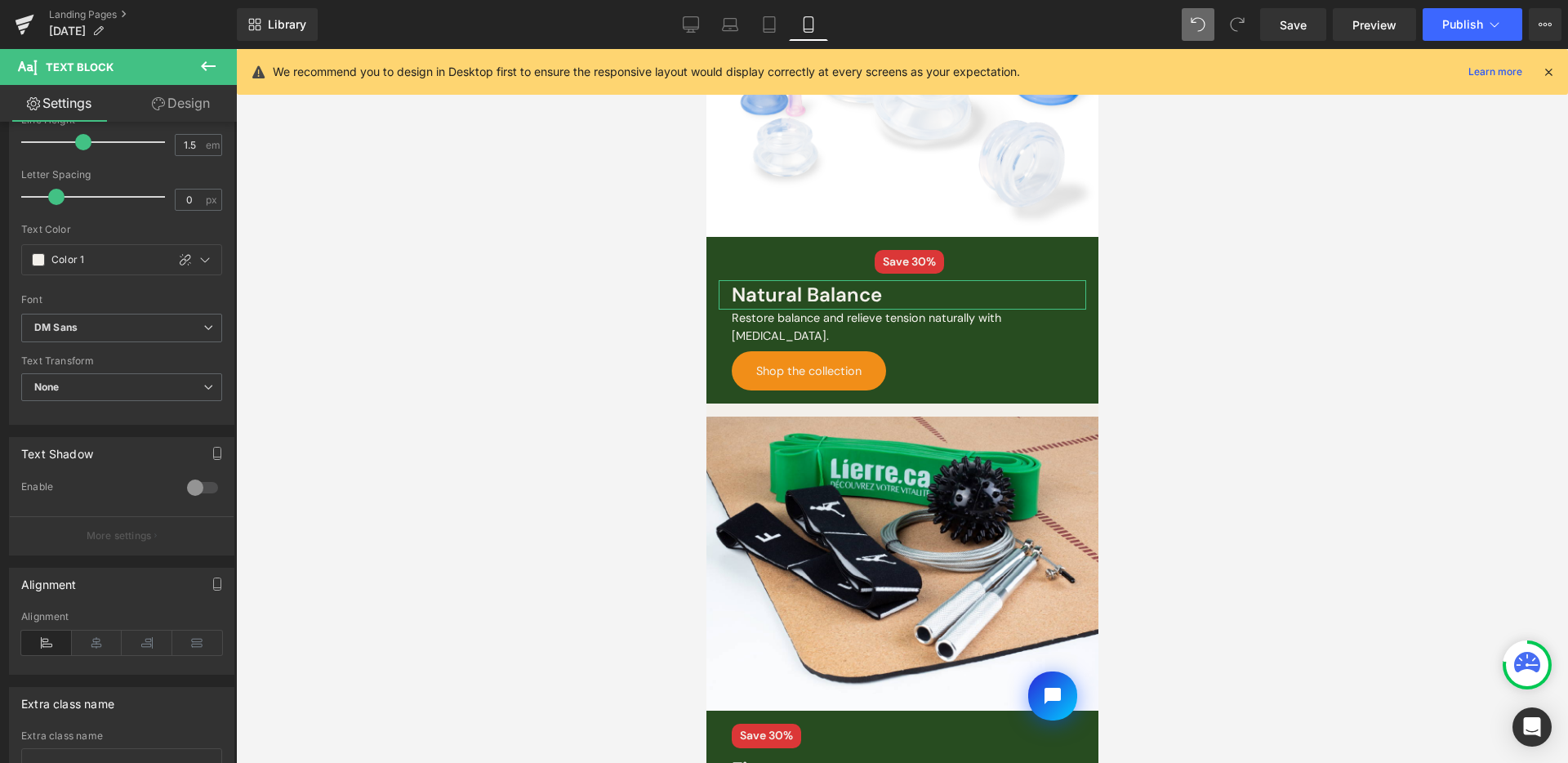
drag, startPoint x: 100, startPoint y: 636, endPoint x: 254, endPoint y: 613, distance: 155.7
click at [100, 636] on icon at bounding box center [97, 643] width 51 height 25
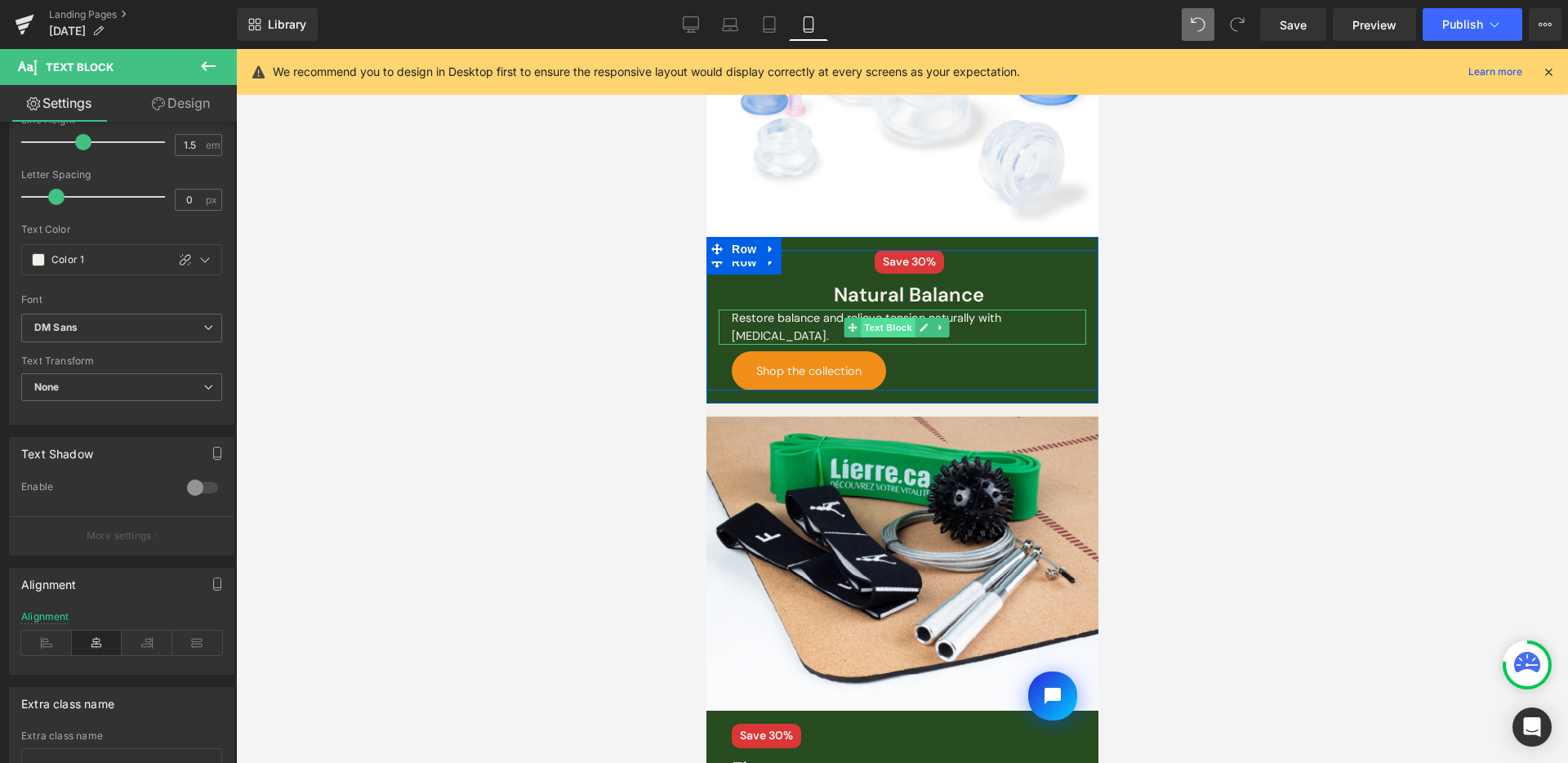
click at [889, 319] on span "Text Block" at bounding box center [887, 328] width 53 height 20
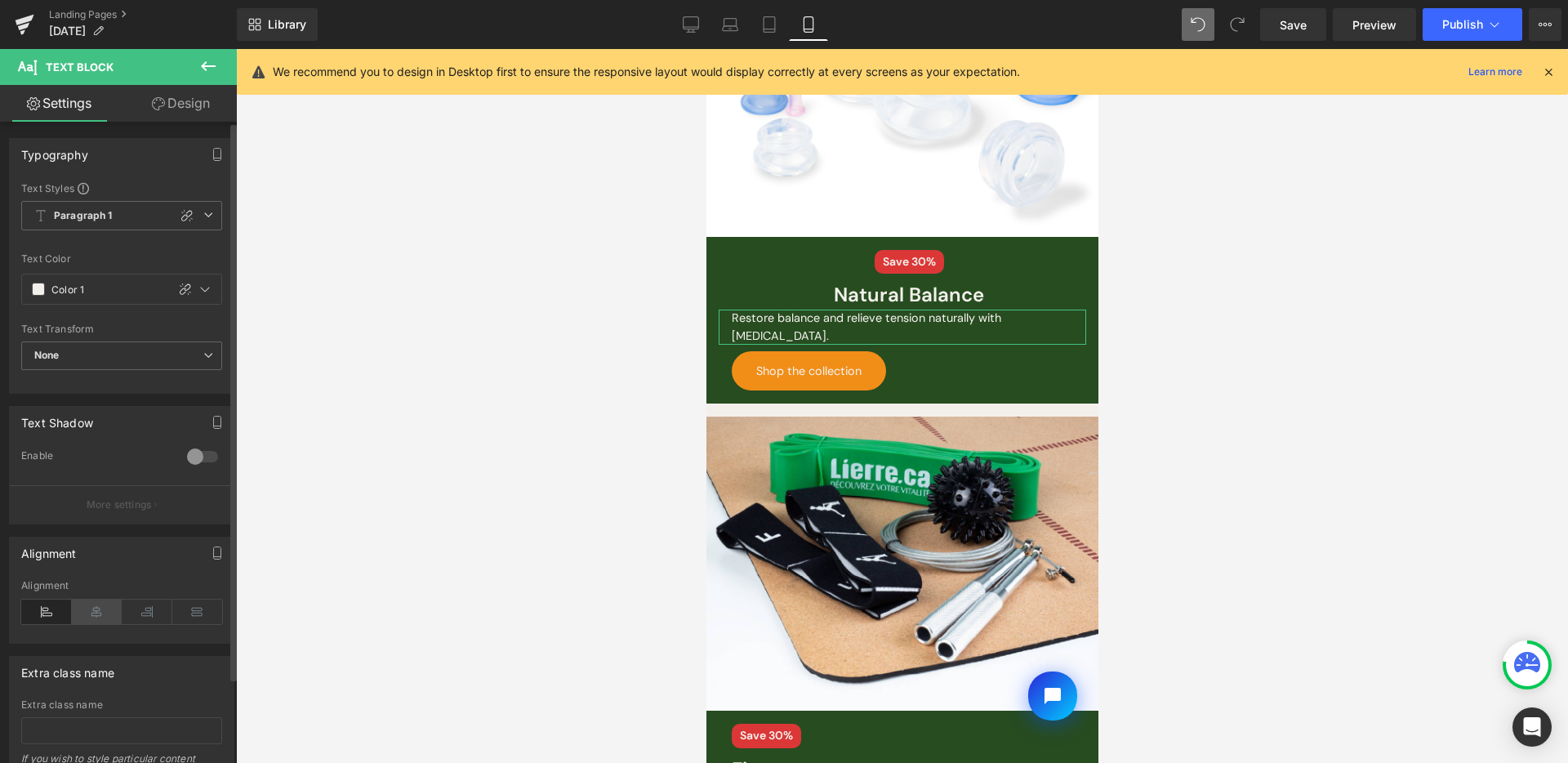
click at [88, 609] on icon at bounding box center [97, 611] width 51 height 25
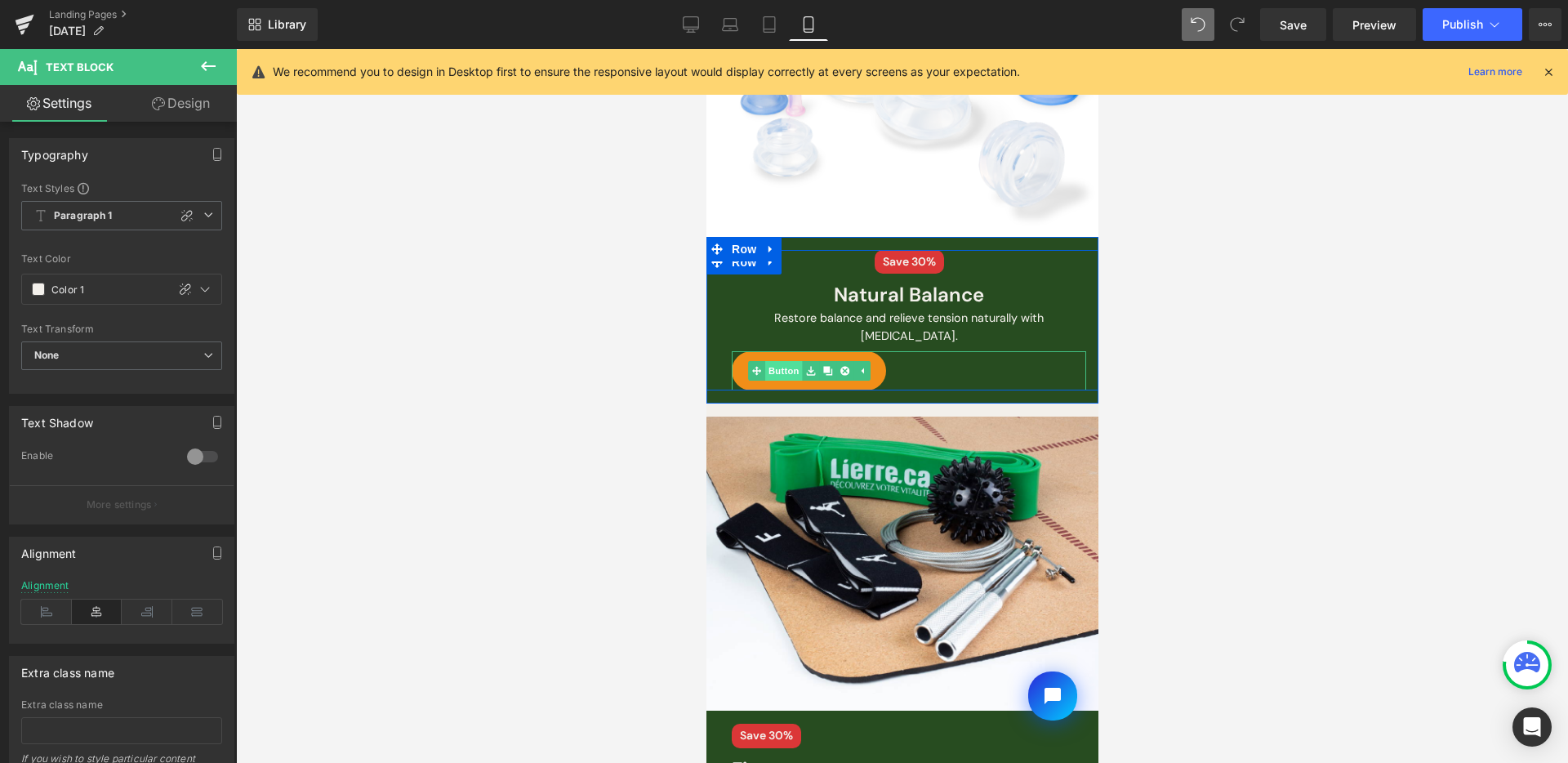
click at [787, 362] on link "Button" at bounding box center [774, 371] width 53 height 20
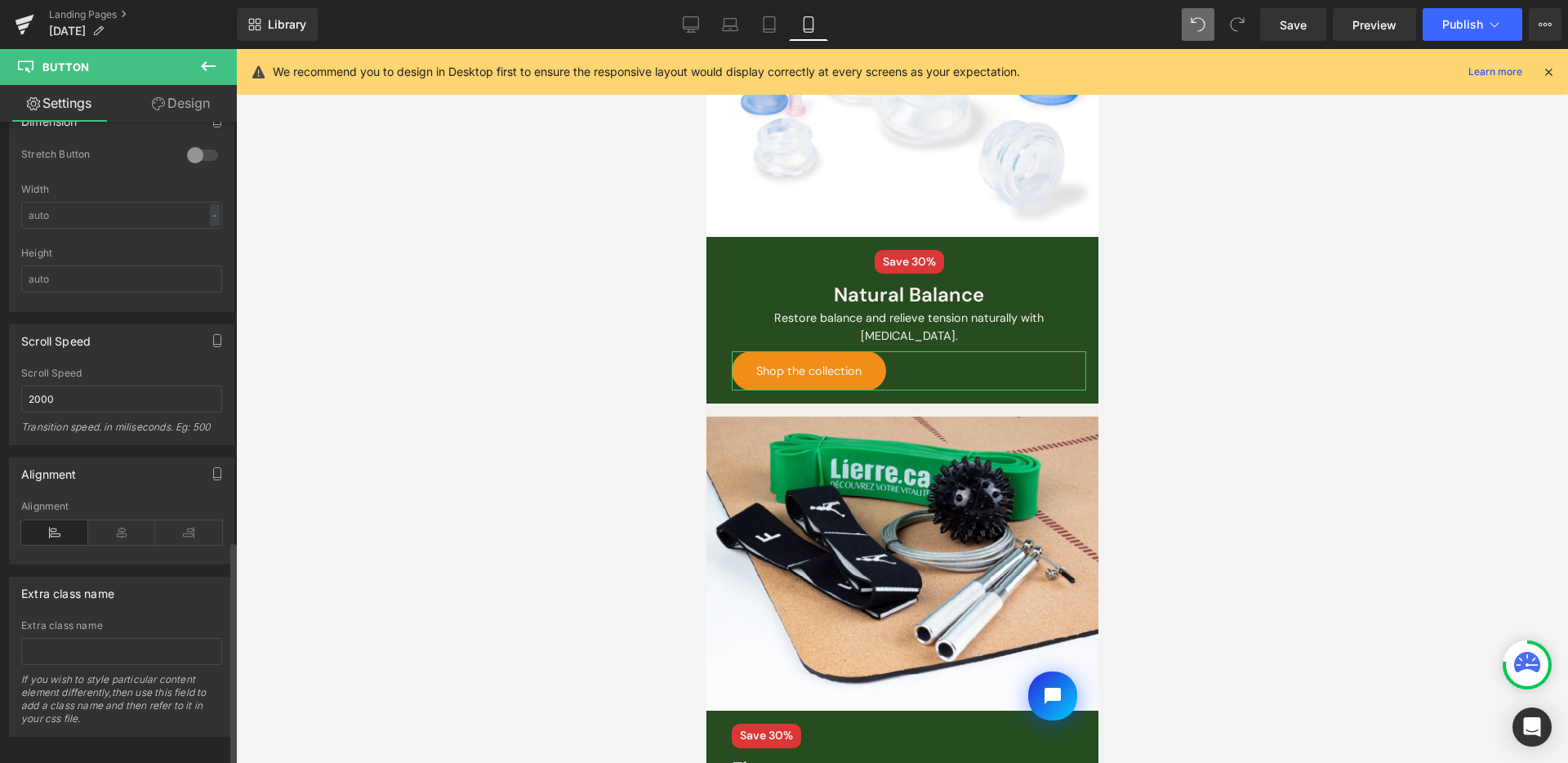
scroll to position [1207, 0]
click at [105, 514] on icon at bounding box center [122, 525] width 67 height 25
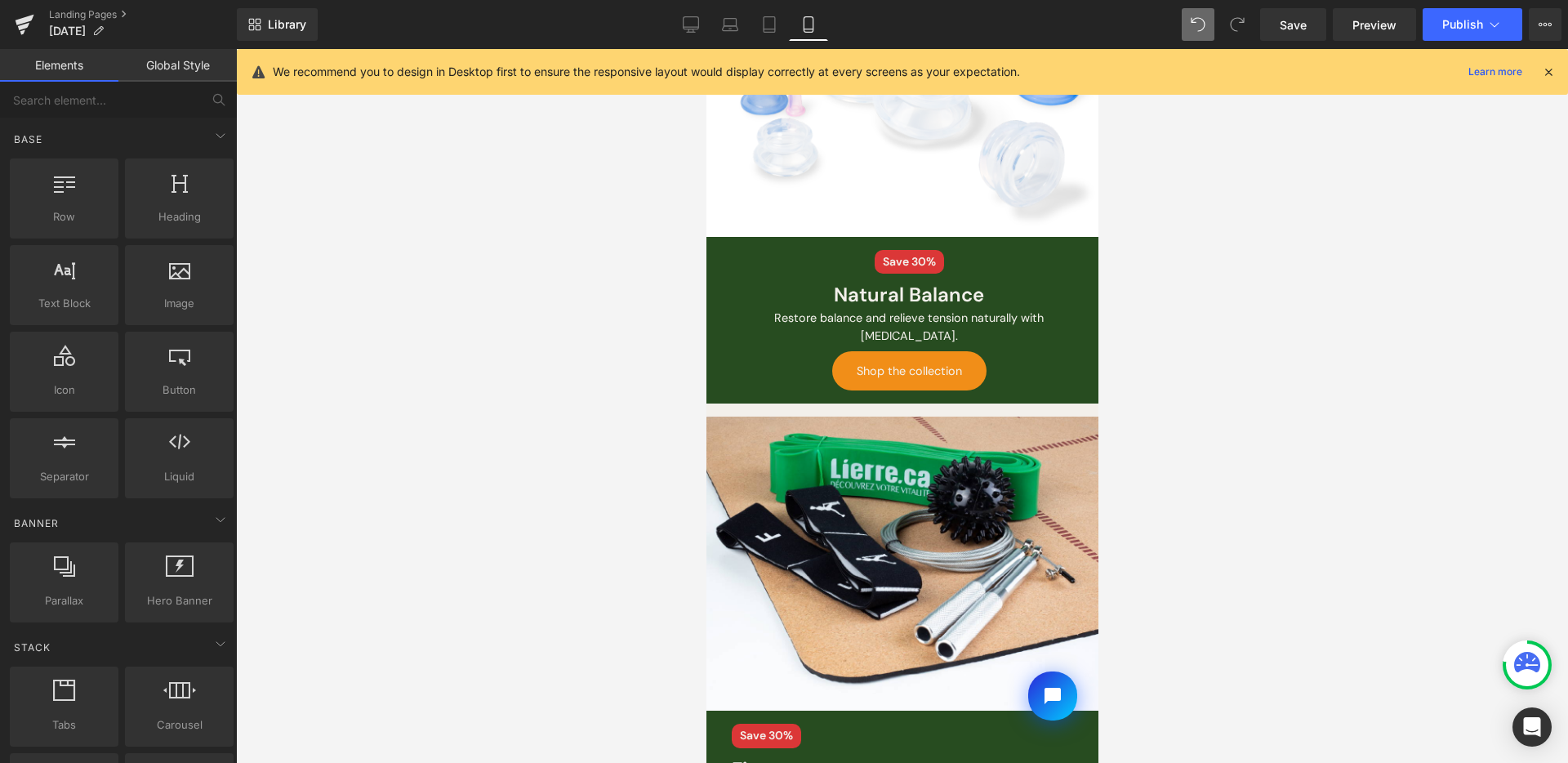
click at [1543, 402] on div at bounding box center [901, 405] width 1332 height 714
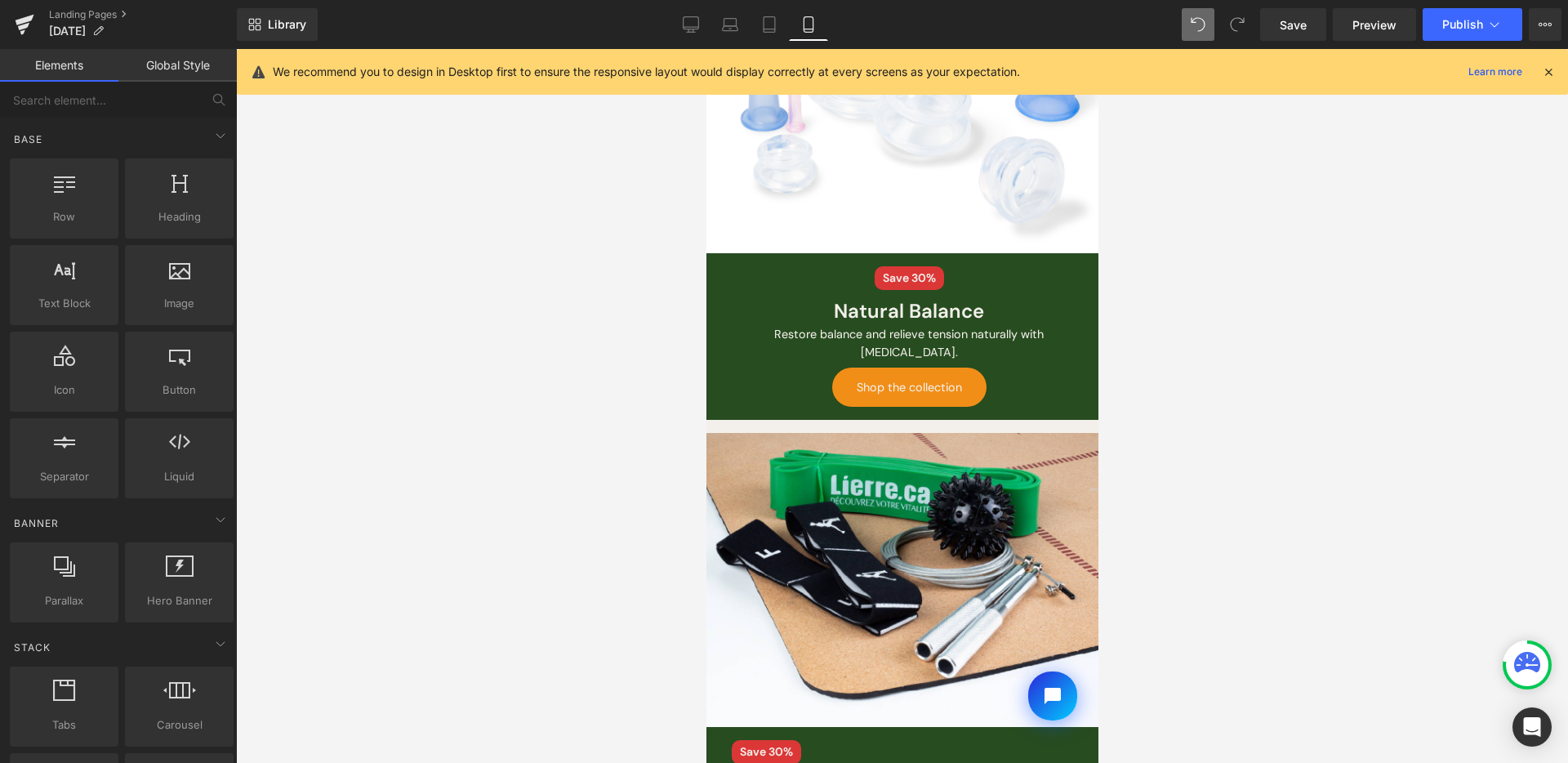
scroll to position [644, 0]
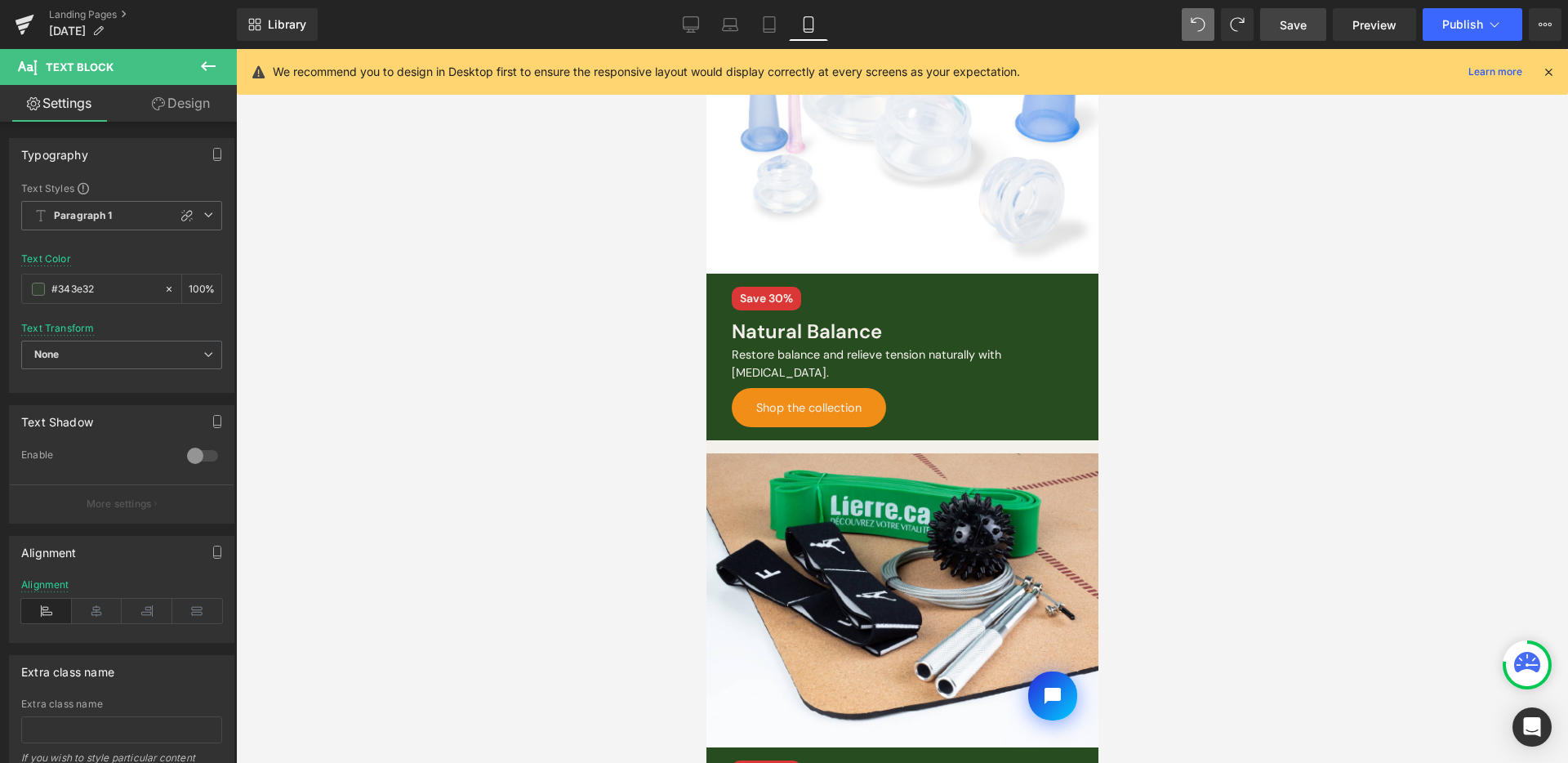
click at [1278, 32] on link "Save" at bounding box center [1293, 24] width 66 height 33
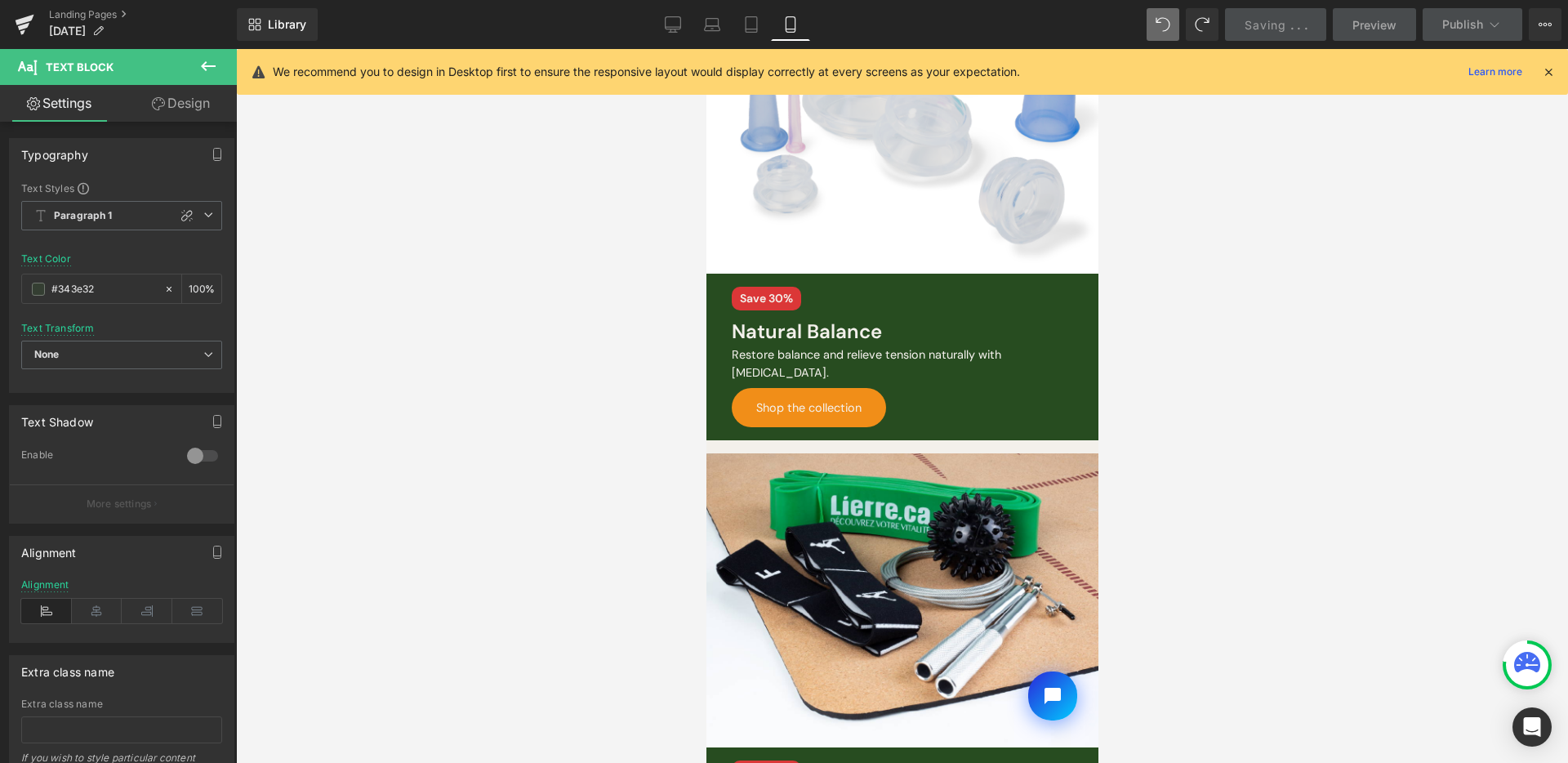
scroll to position [735, 0]
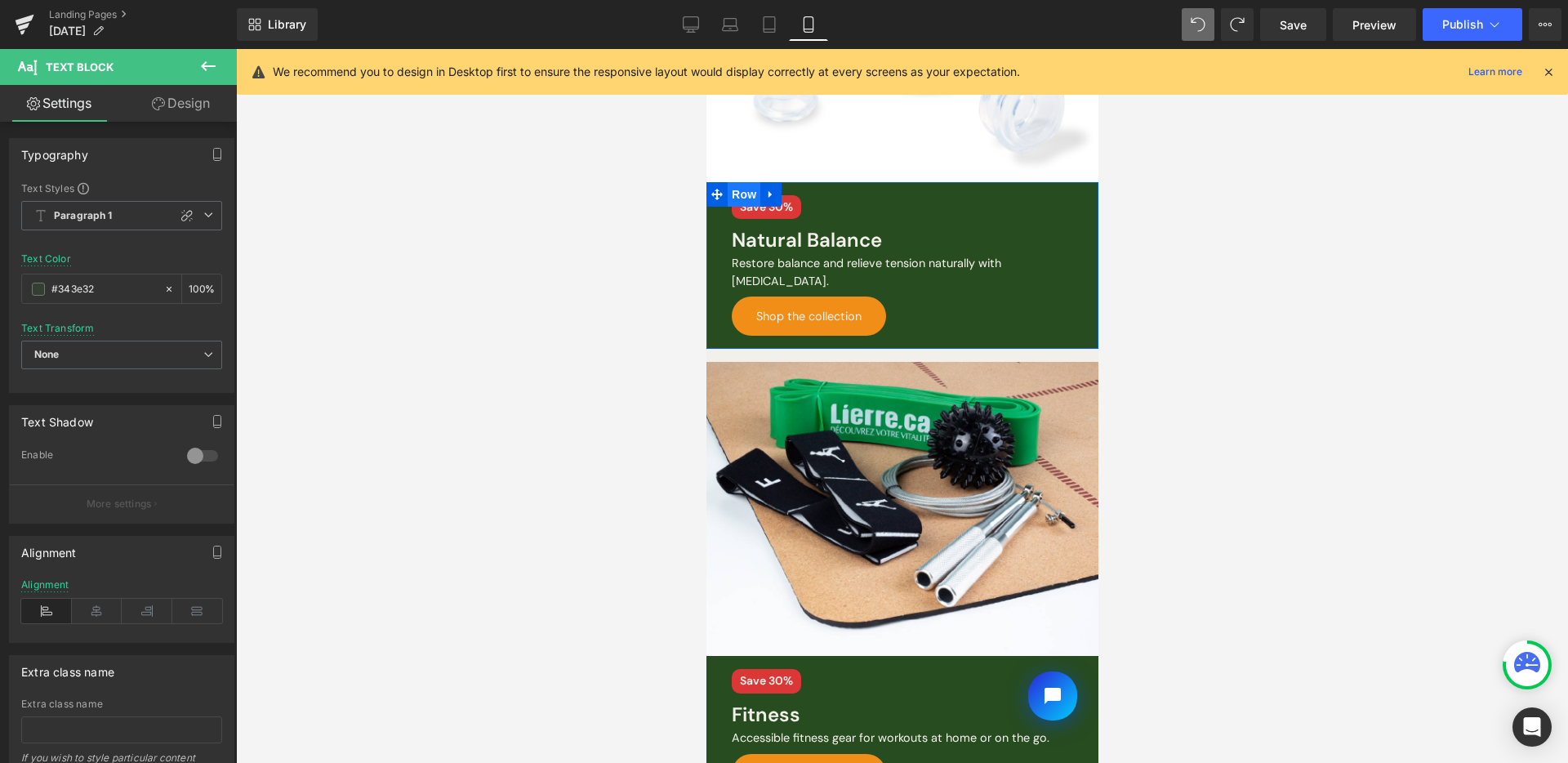
drag, startPoint x: 1861, startPoint y: 812, endPoint x: 751, endPoint y: 186, distance: 1274.4
click at [751, 186] on span "Row" at bounding box center [743, 194] width 33 height 25
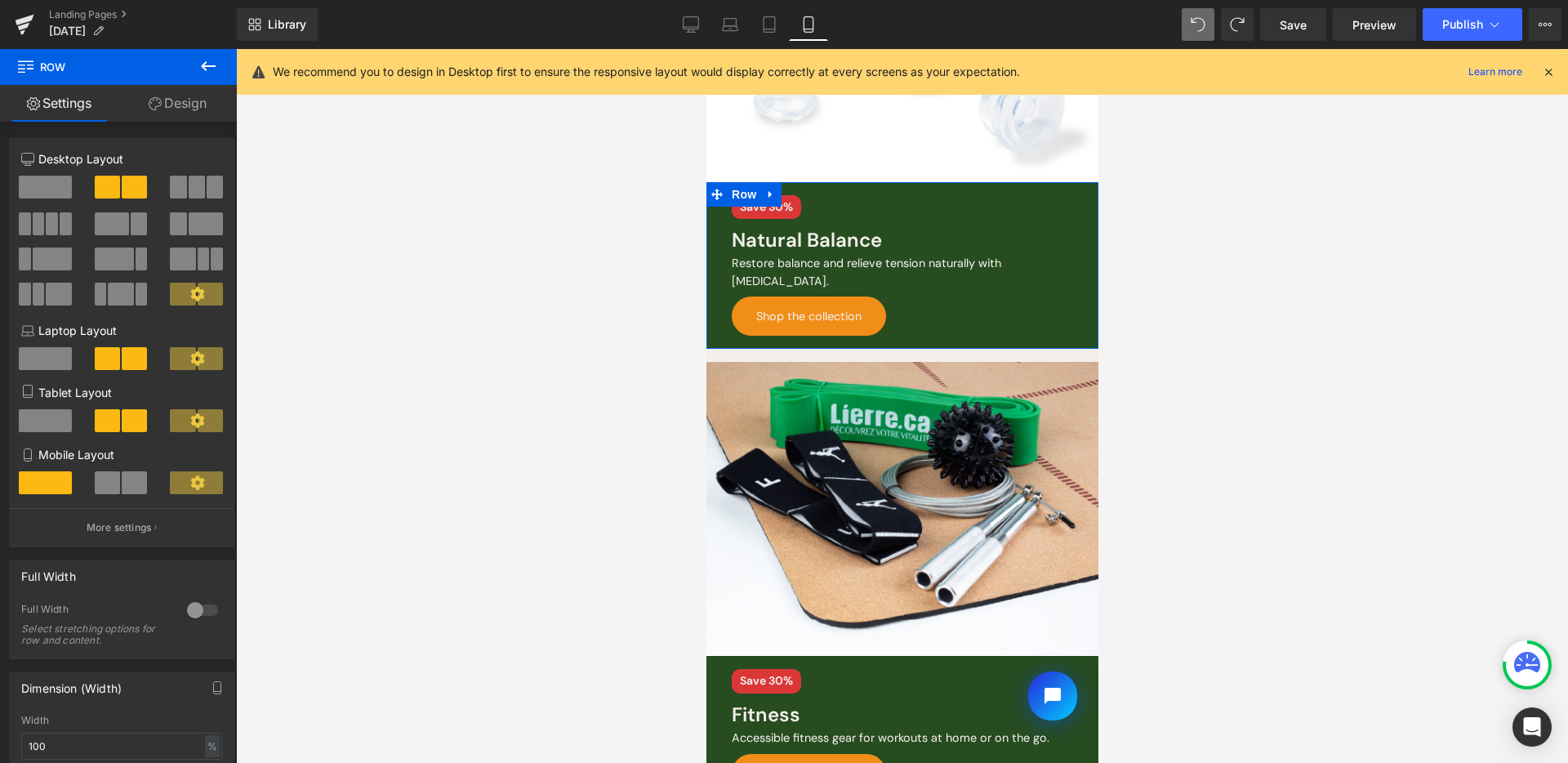
click at [185, 93] on link "Design" at bounding box center [178, 103] width 119 height 37
click at [0, 0] on div "Spacing" at bounding box center [0, 0] width 0 height 0
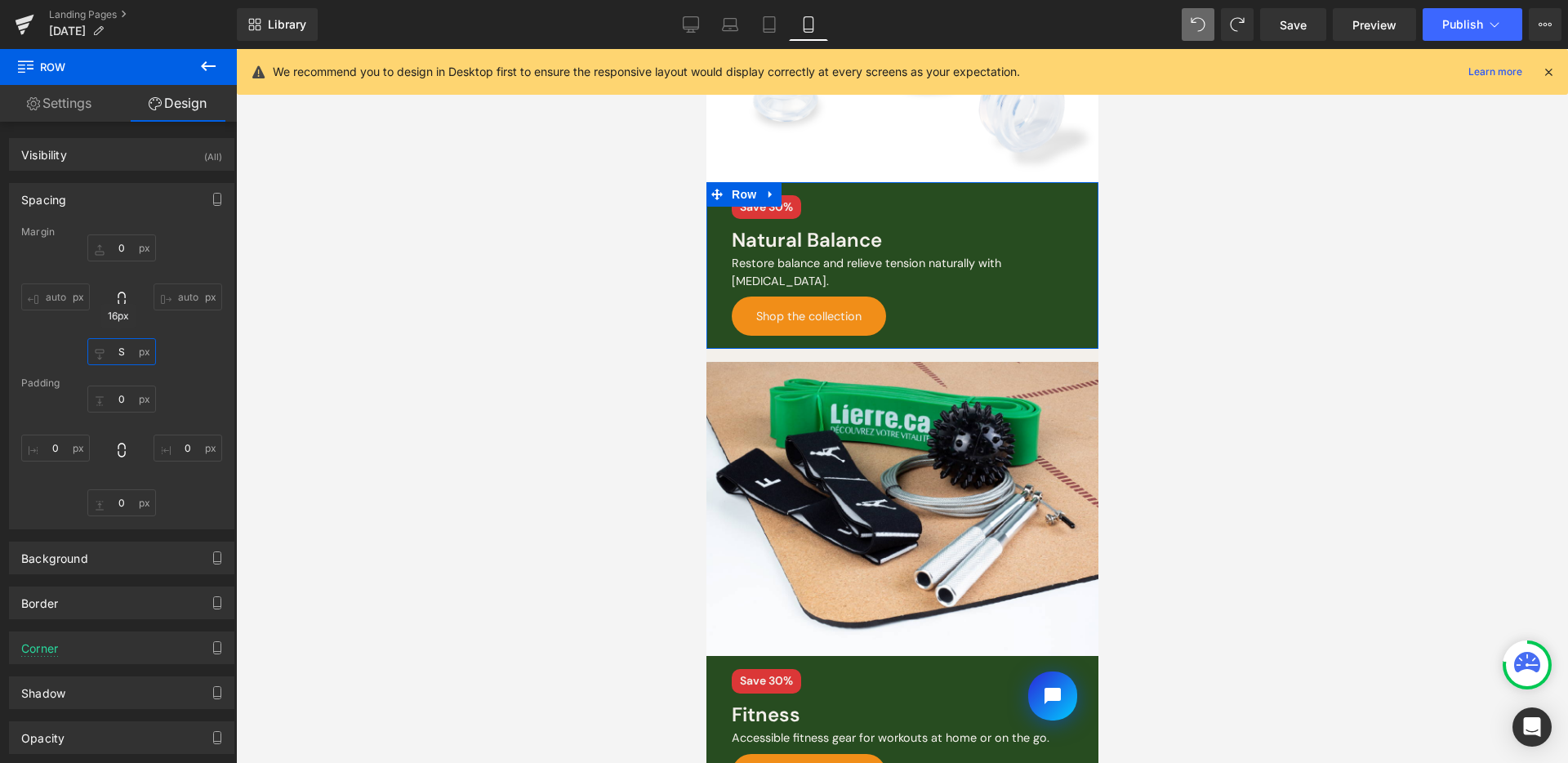
click at [136, 348] on input "text" at bounding box center [121, 351] width 68 height 27
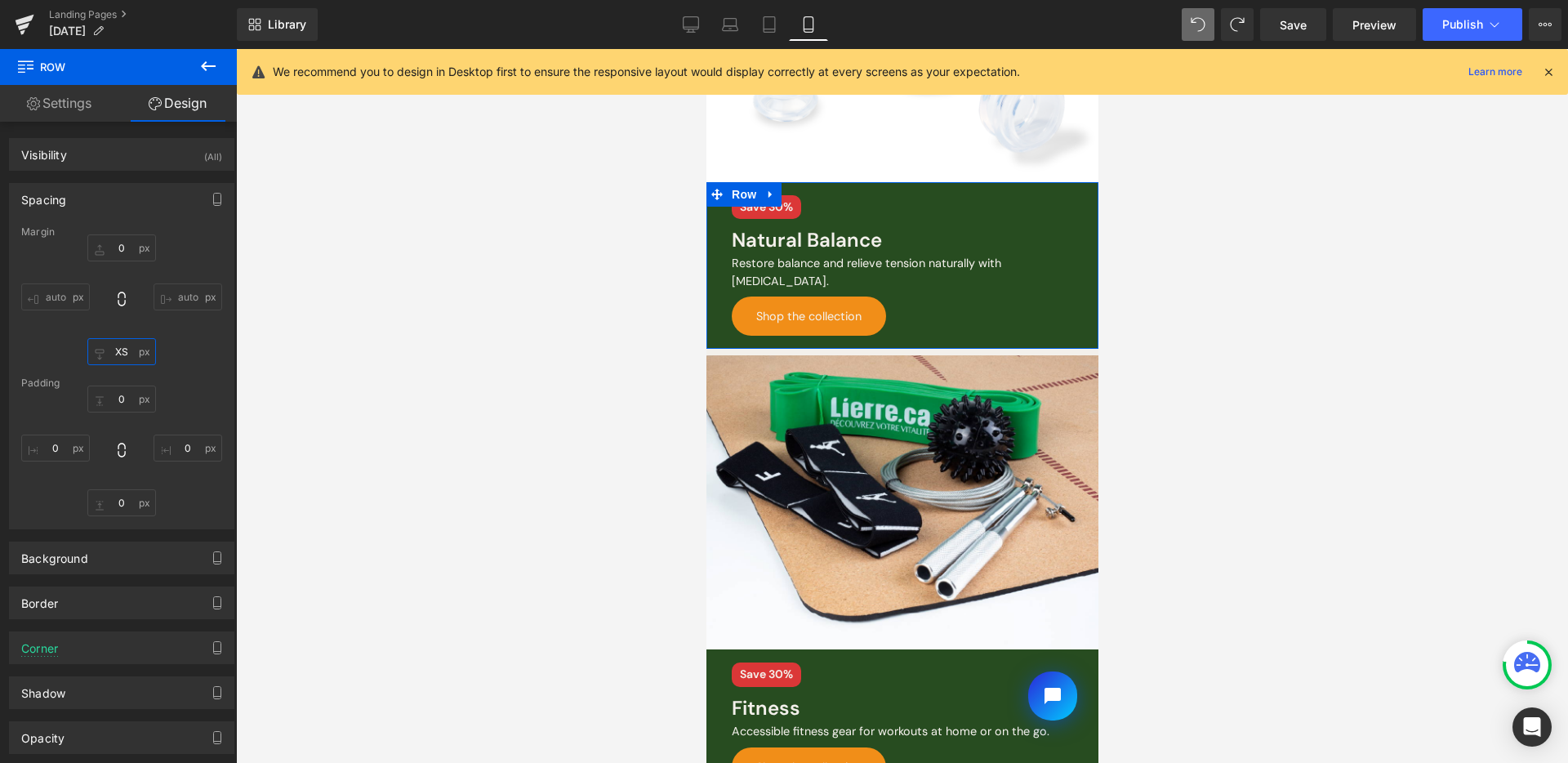
click at [137, 358] on input "XS" at bounding box center [121, 351] width 68 height 27
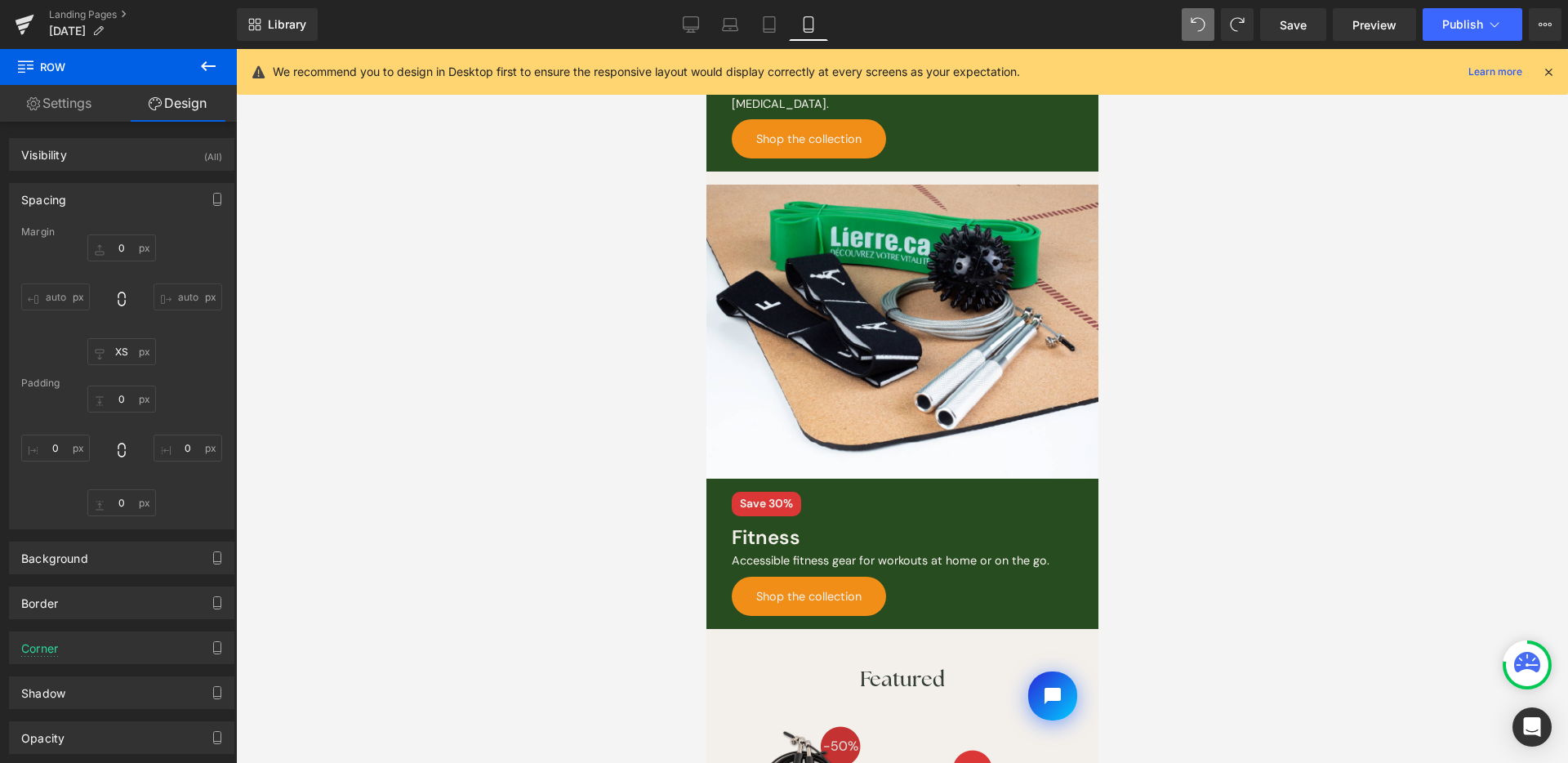
scroll to position [1304, 0]
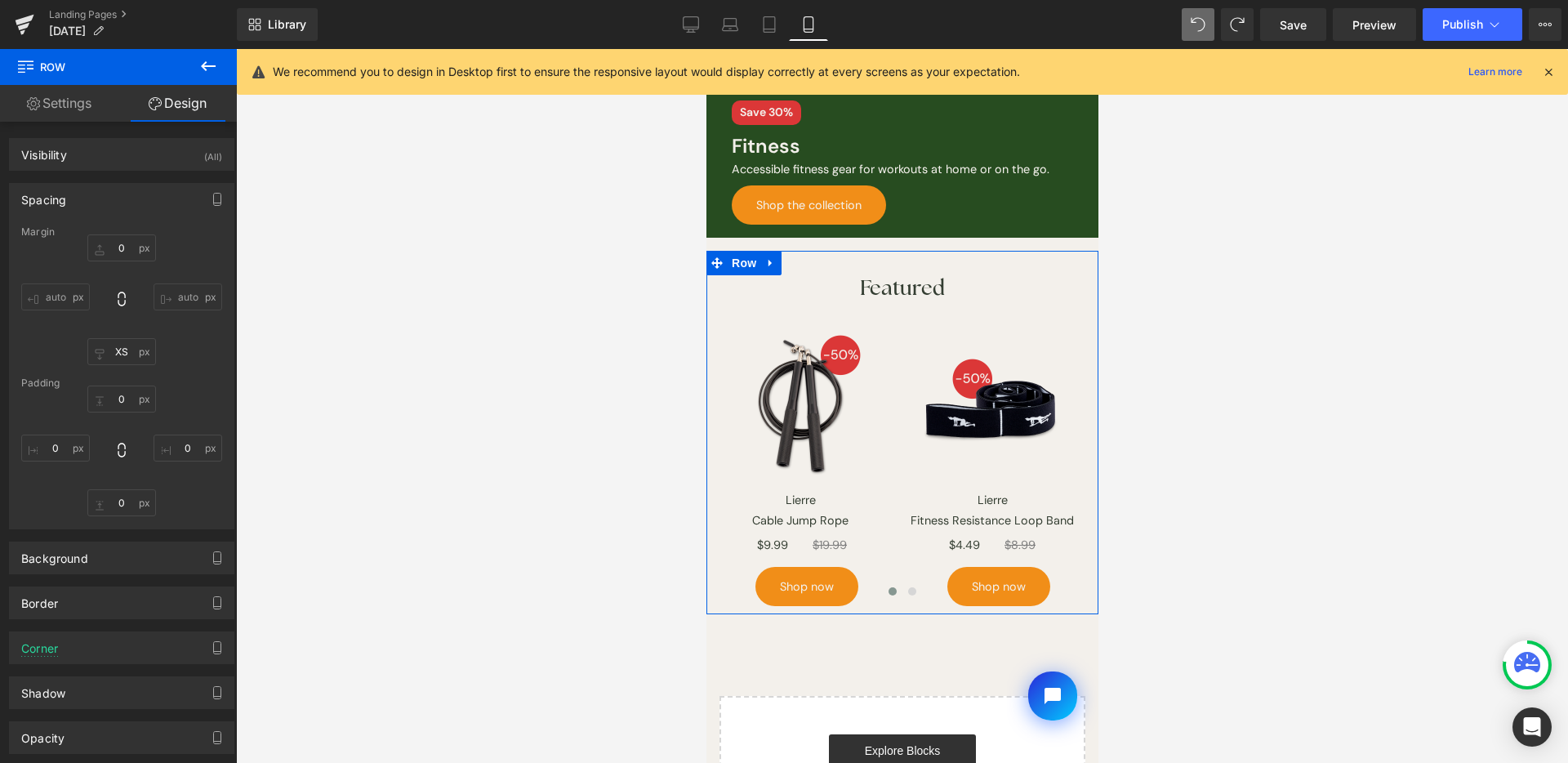
click at [765, 257] on icon at bounding box center [771, 263] width 12 height 12
drag, startPoint x: 784, startPoint y: 254, endPoint x: 929, endPoint y: 383, distance: 194.1
click at [785, 258] on icon at bounding box center [791, 264] width 12 height 12
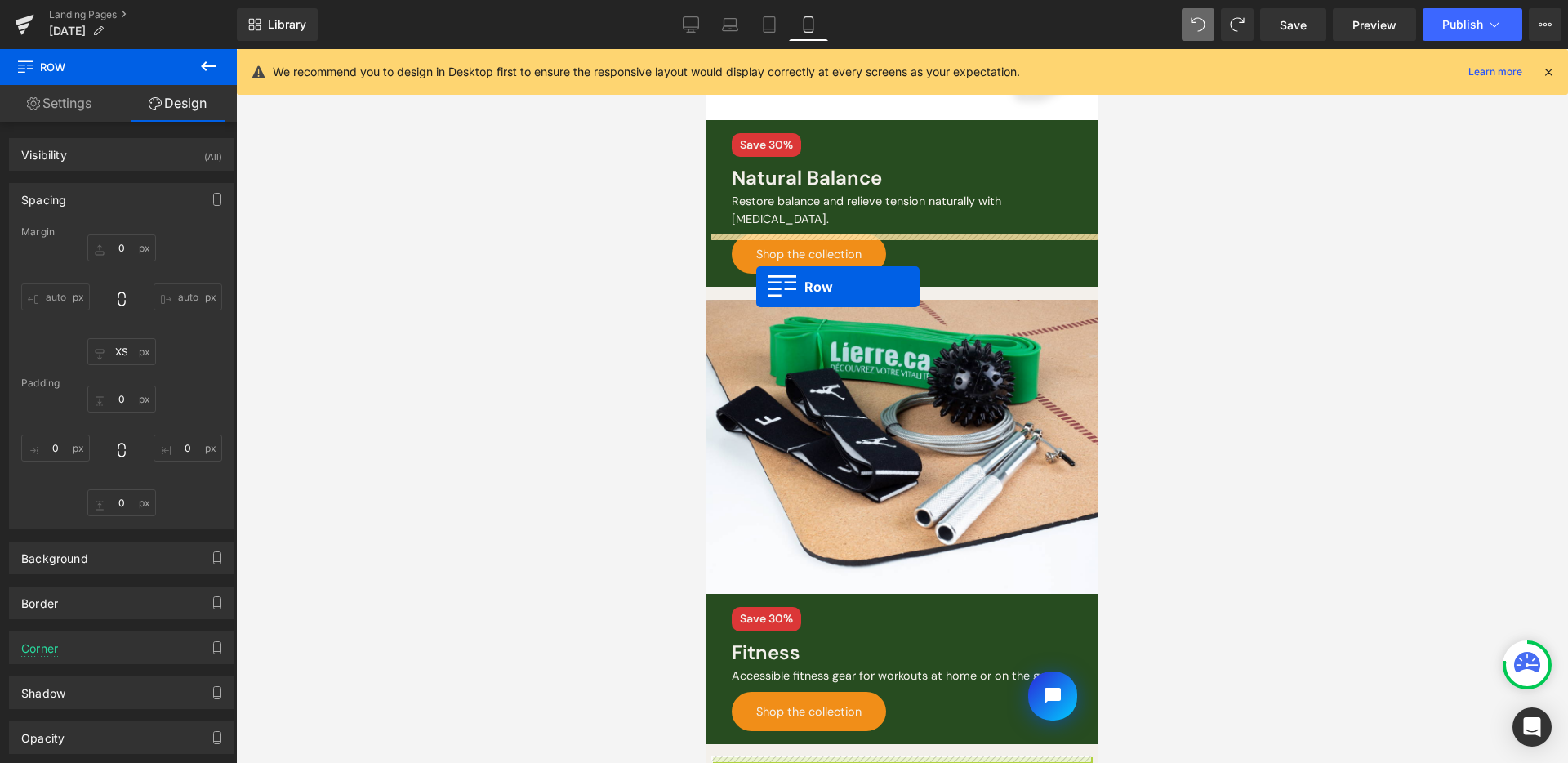
scroll to position [728, 0]
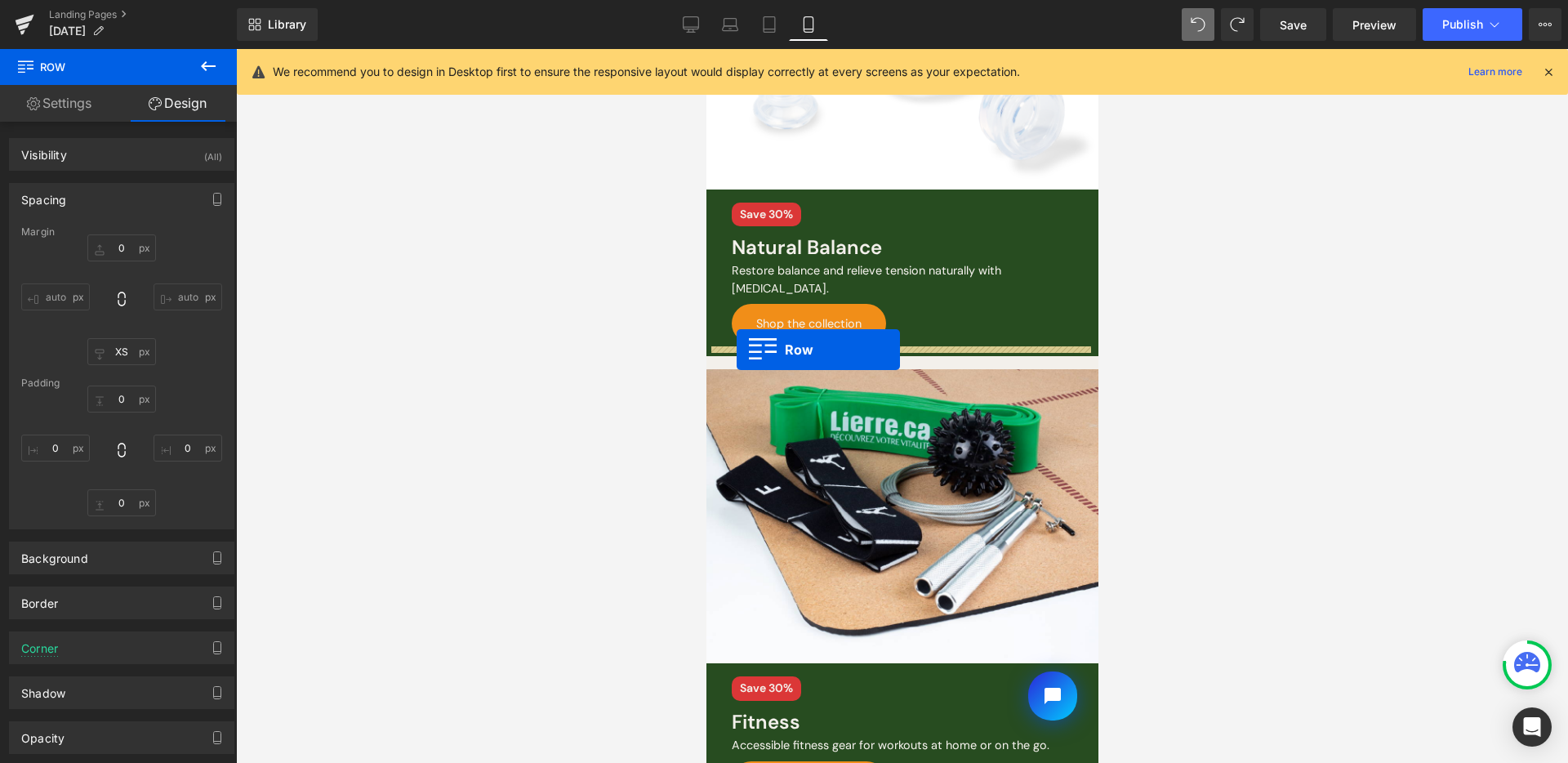
drag, startPoint x: 722, startPoint y: 195, endPoint x: 736, endPoint y: 350, distance: 155.6
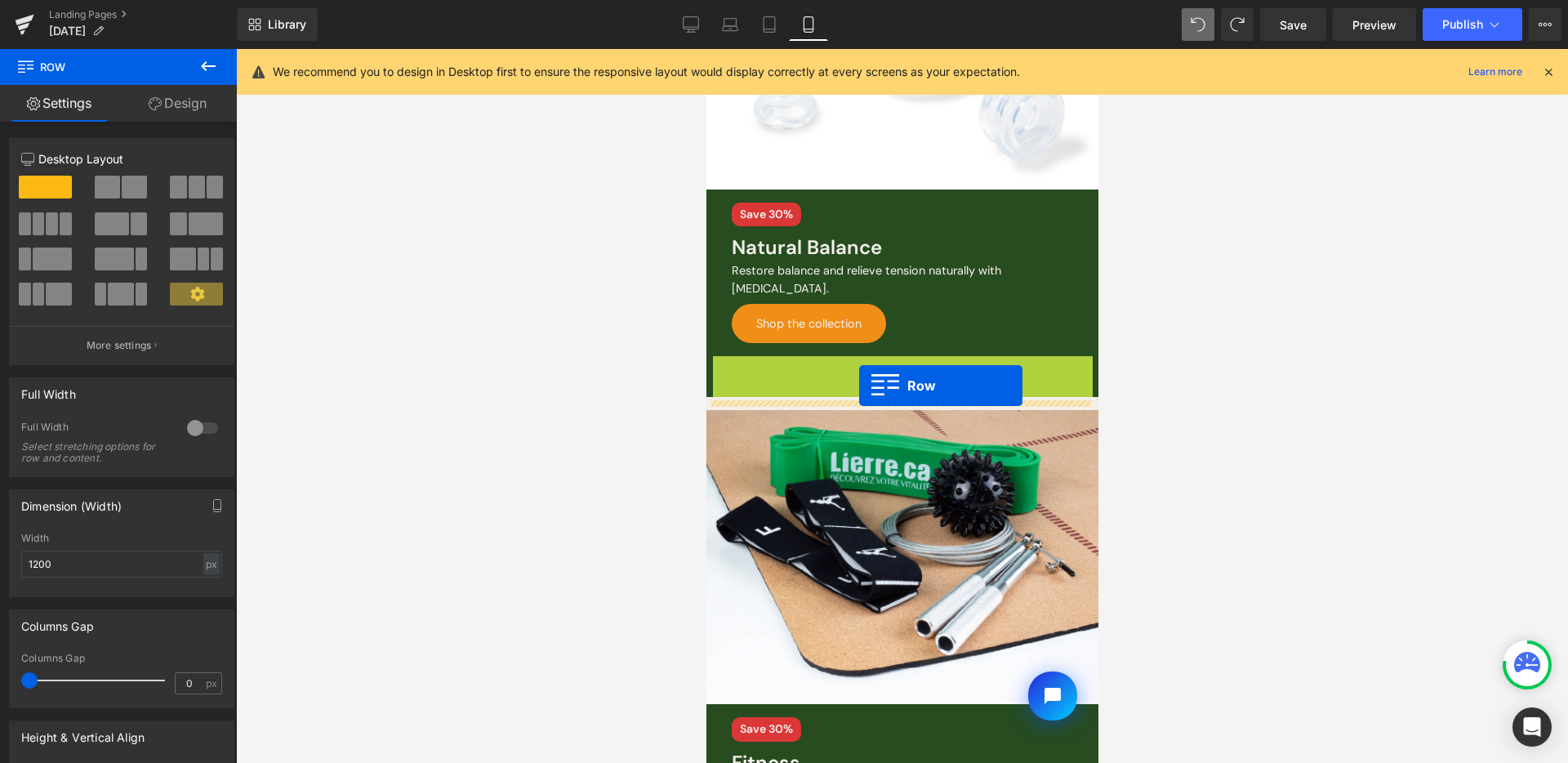
drag, startPoint x: 721, startPoint y: 436, endPoint x: 859, endPoint y: 385, distance: 147.1
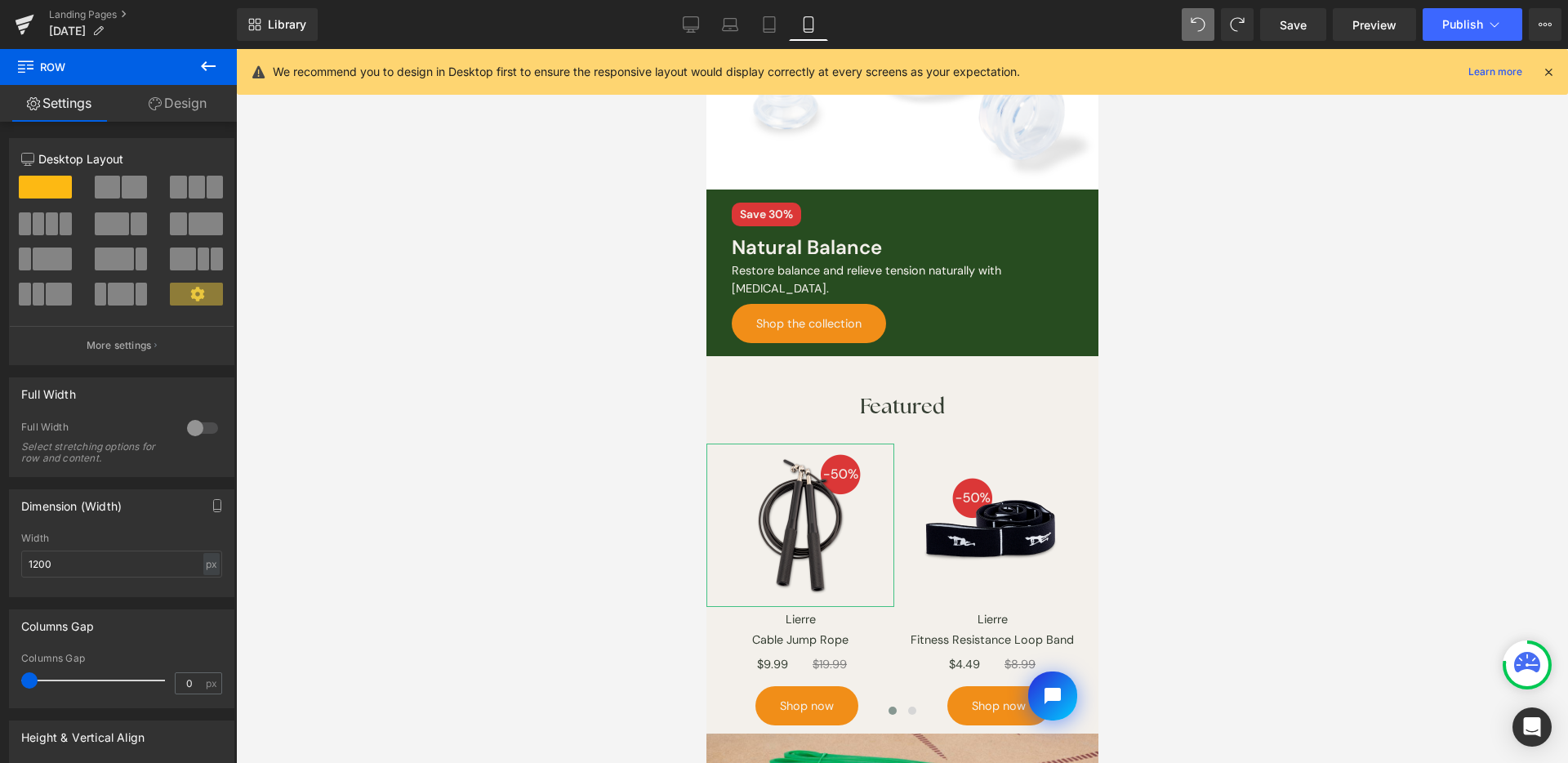
click at [1336, 352] on div at bounding box center [901, 405] width 1332 height 714
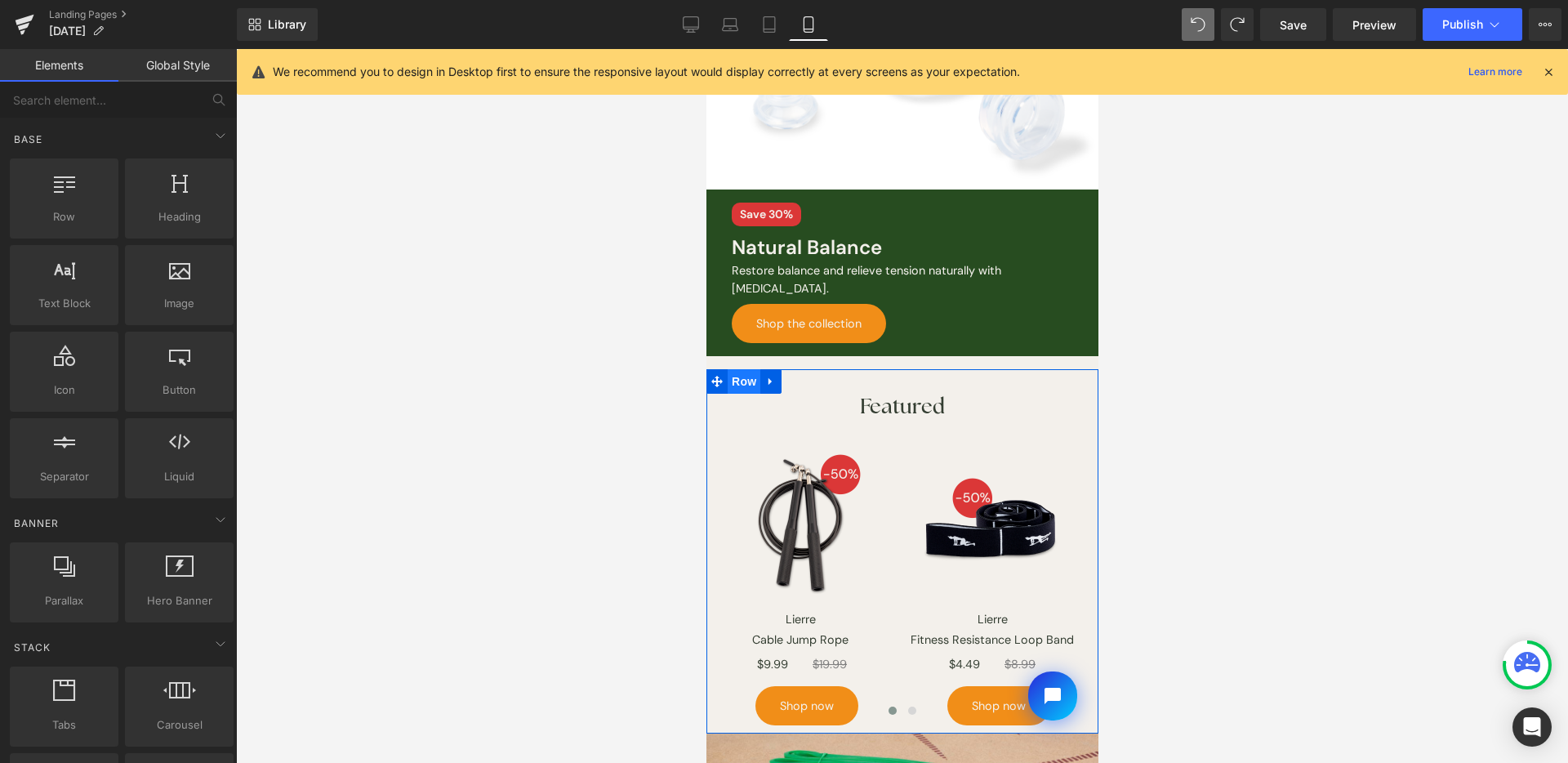
click at [739, 373] on span "Row" at bounding box center [743, 382] width 33 height 25
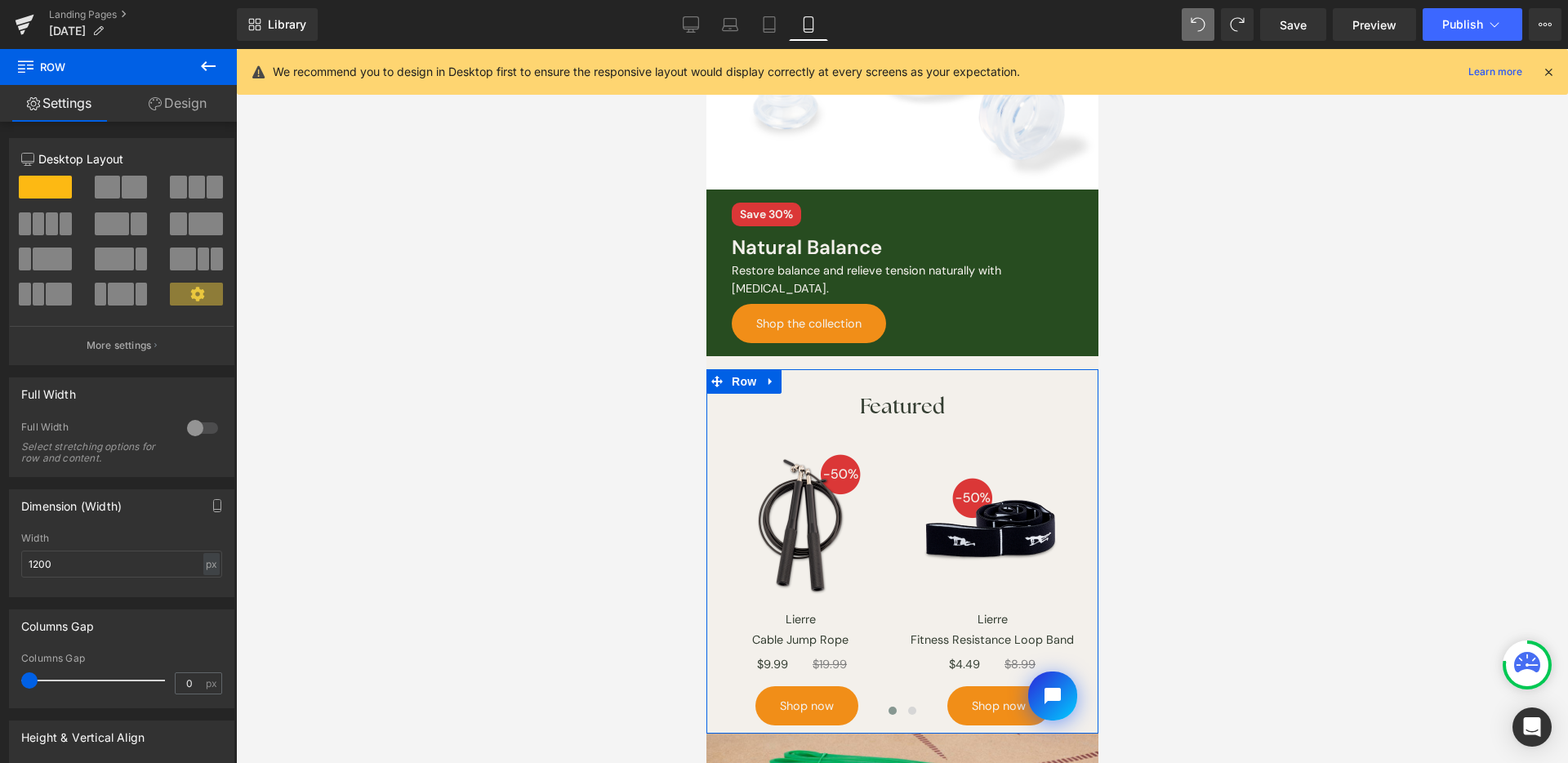
click at [182, 105] on link "Design" at bounding box center [178, 103] width 119 height 37
click at [0, 0] on div "Spacing [GEOGRAPHIC_DATA] [GEOGRAPHIC_DATA]" at bounding box center [0, 0] width 0 height 0
click at [0, 0] on div "Spacing" at bounding box center [0, 0] width 0 height 0
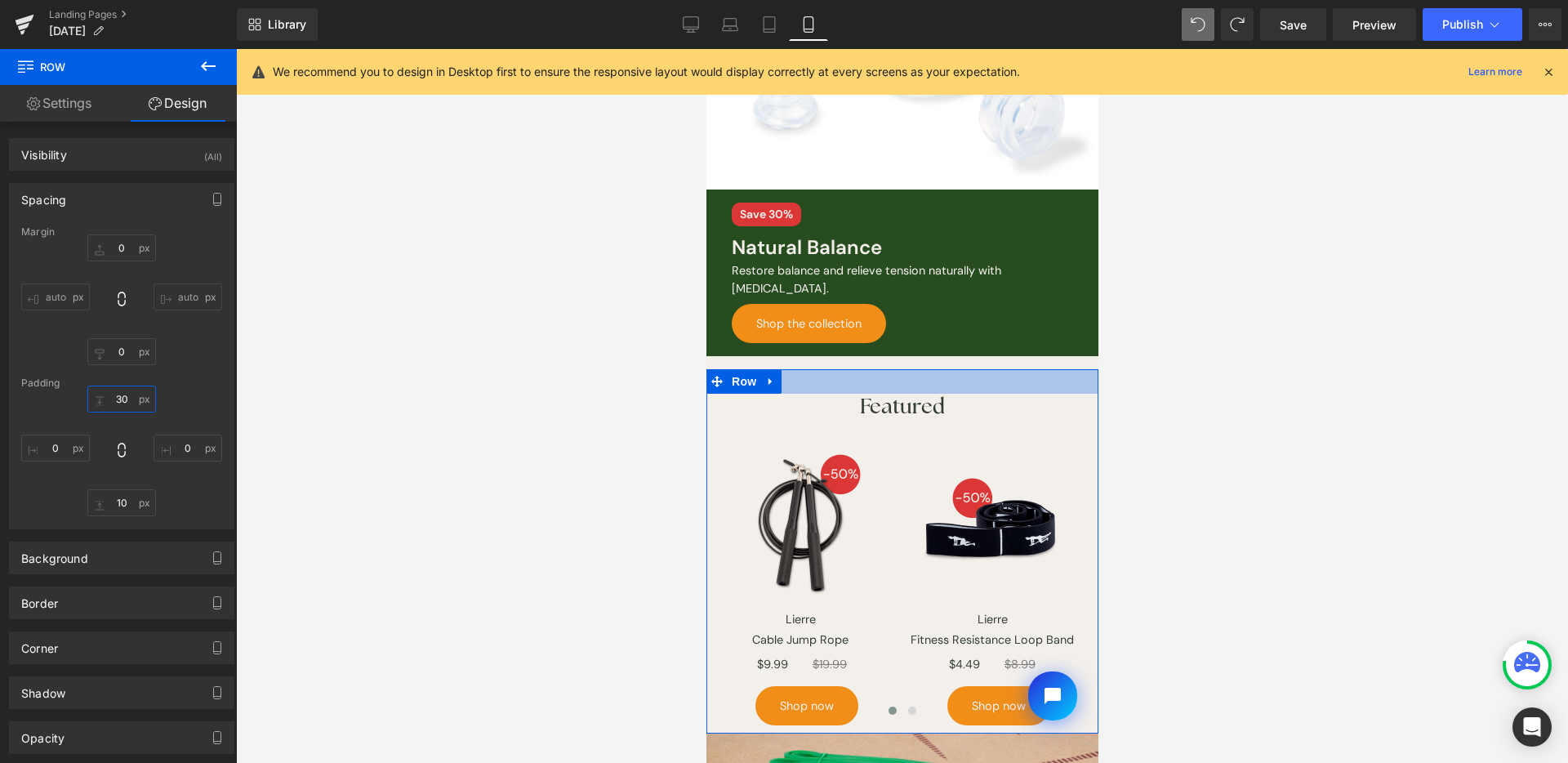
click at [113, 412] on input "text" at bounding box center [121, 398] width 68 height 27
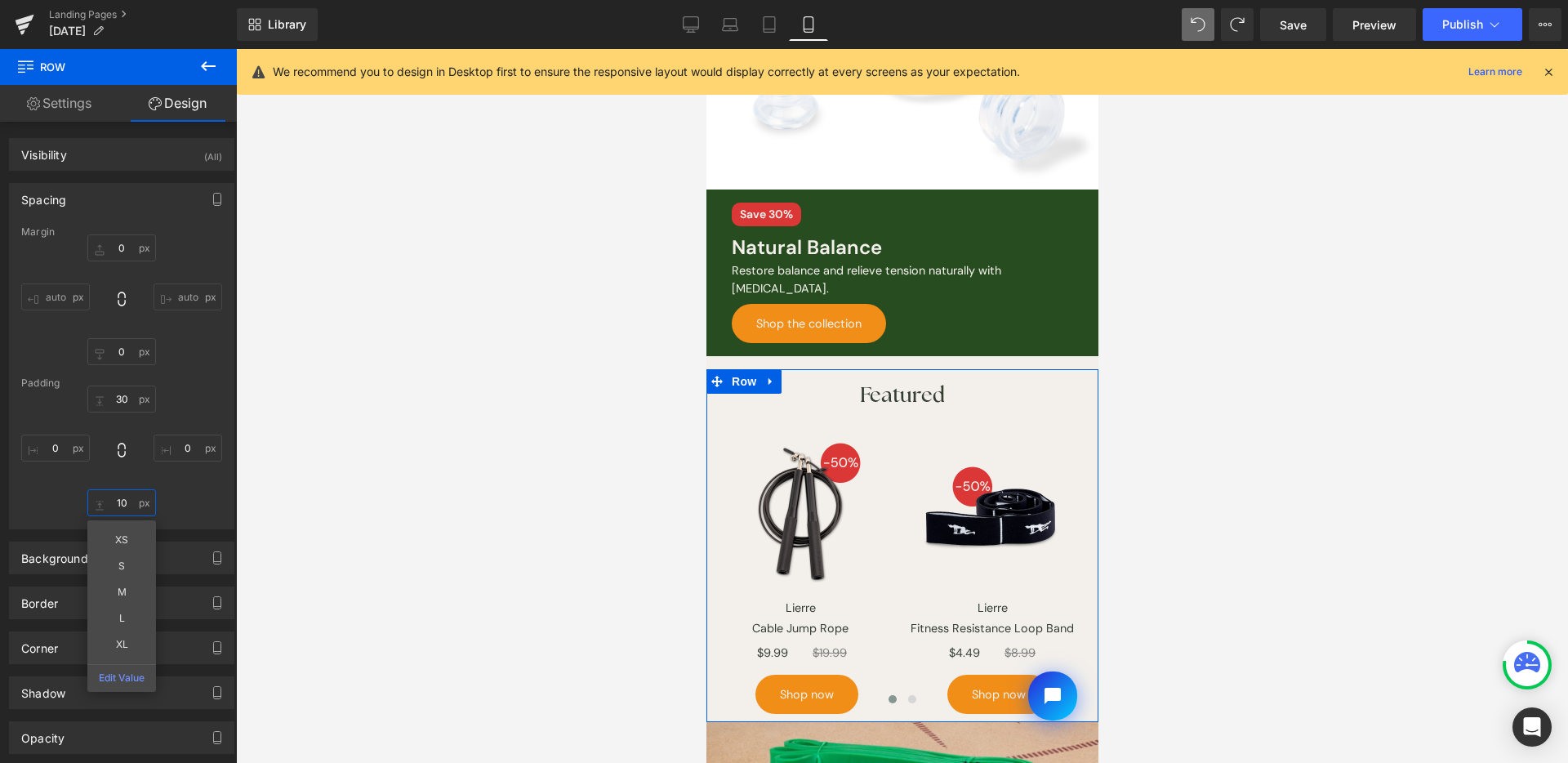
drag, startPoint x: 105, startPoint y: 496, endPoint x: 121, endPoint y: 529, distance: 36.7
click at [106, 496] on input "text" at bounding box center [121, 502] width 68 height 27
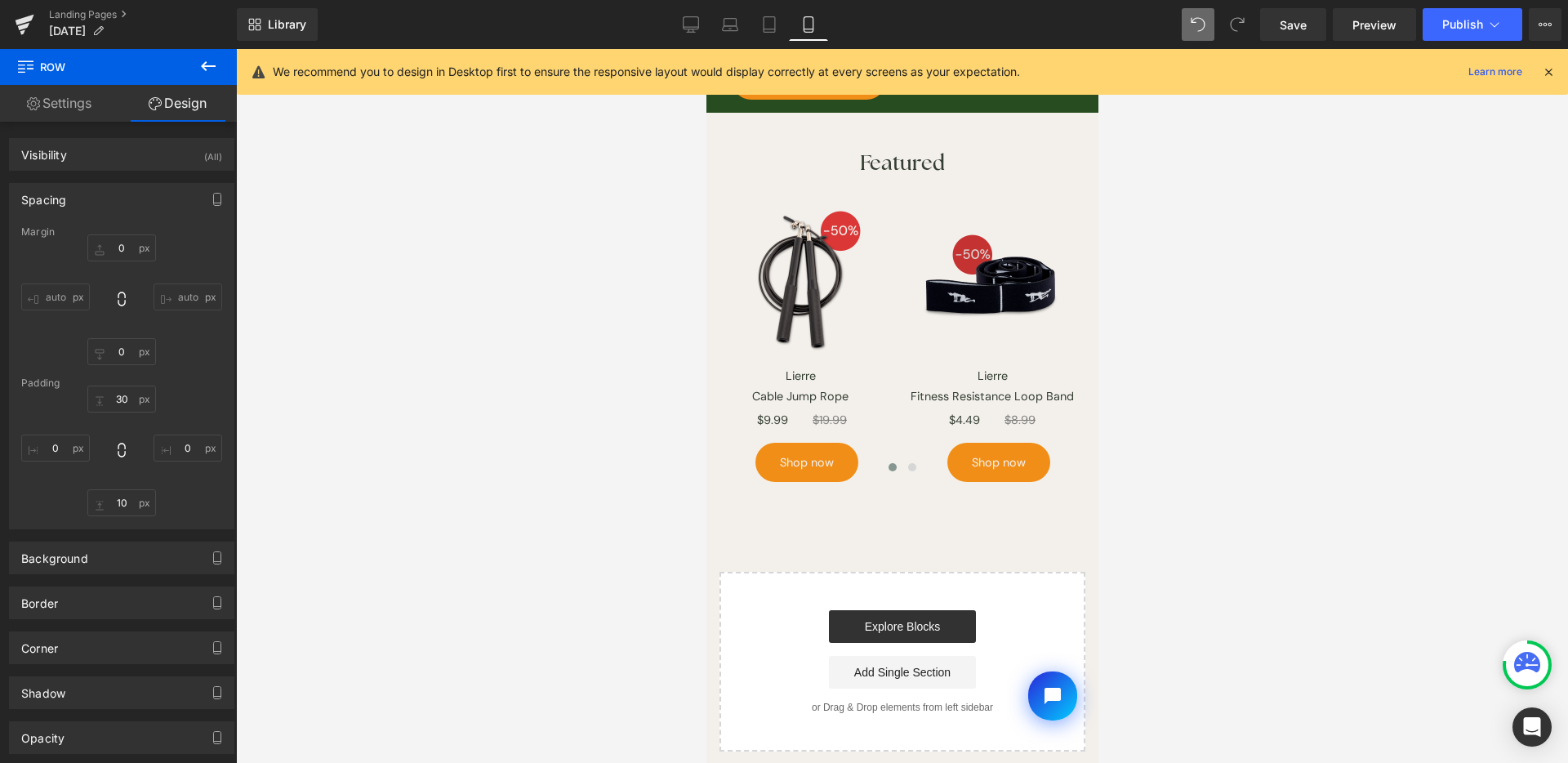
scroll to position [991, 0]
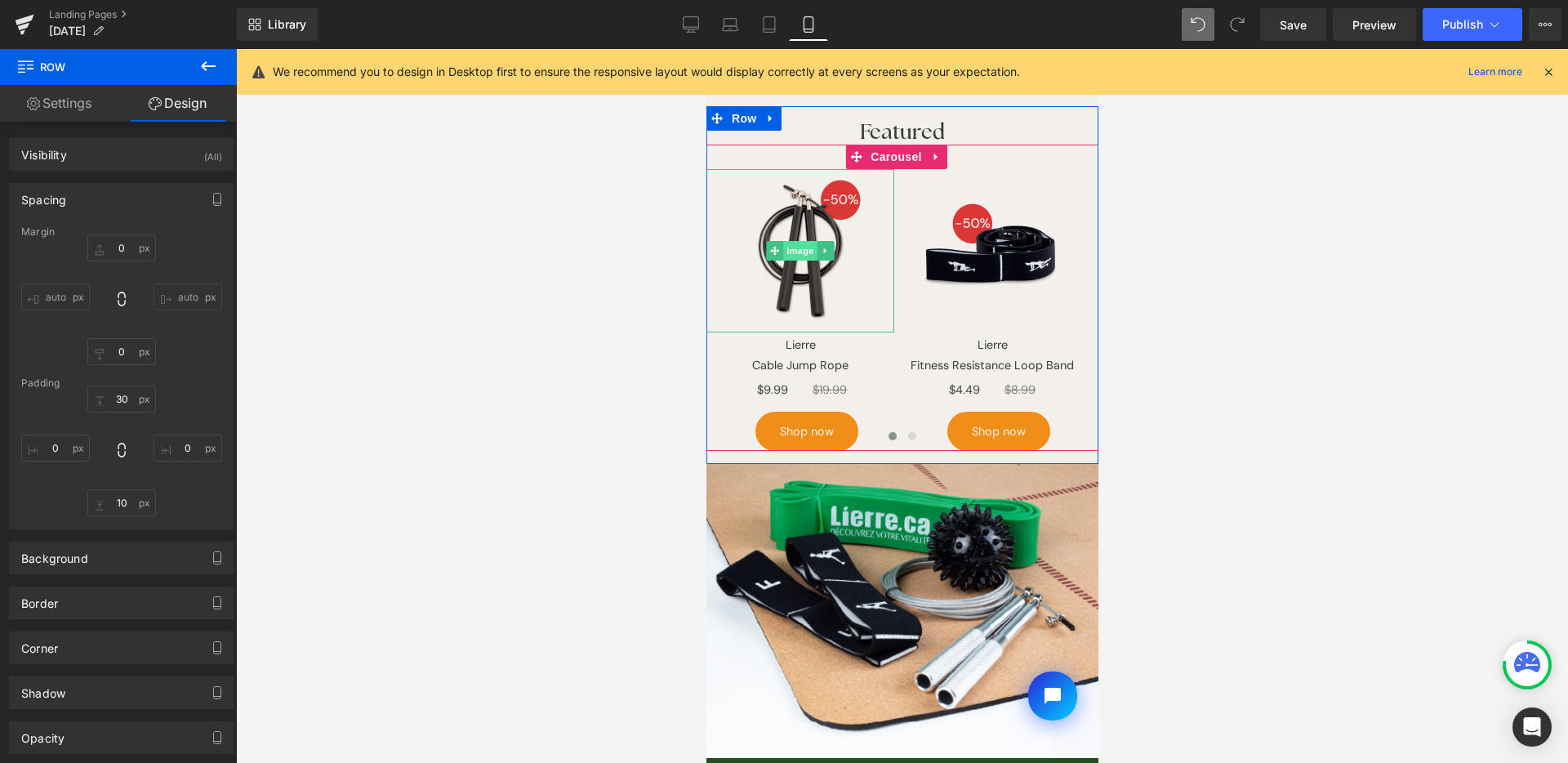
click at [803, 243] on span "Image" at bounding box center [799, 251] width 35 height 20
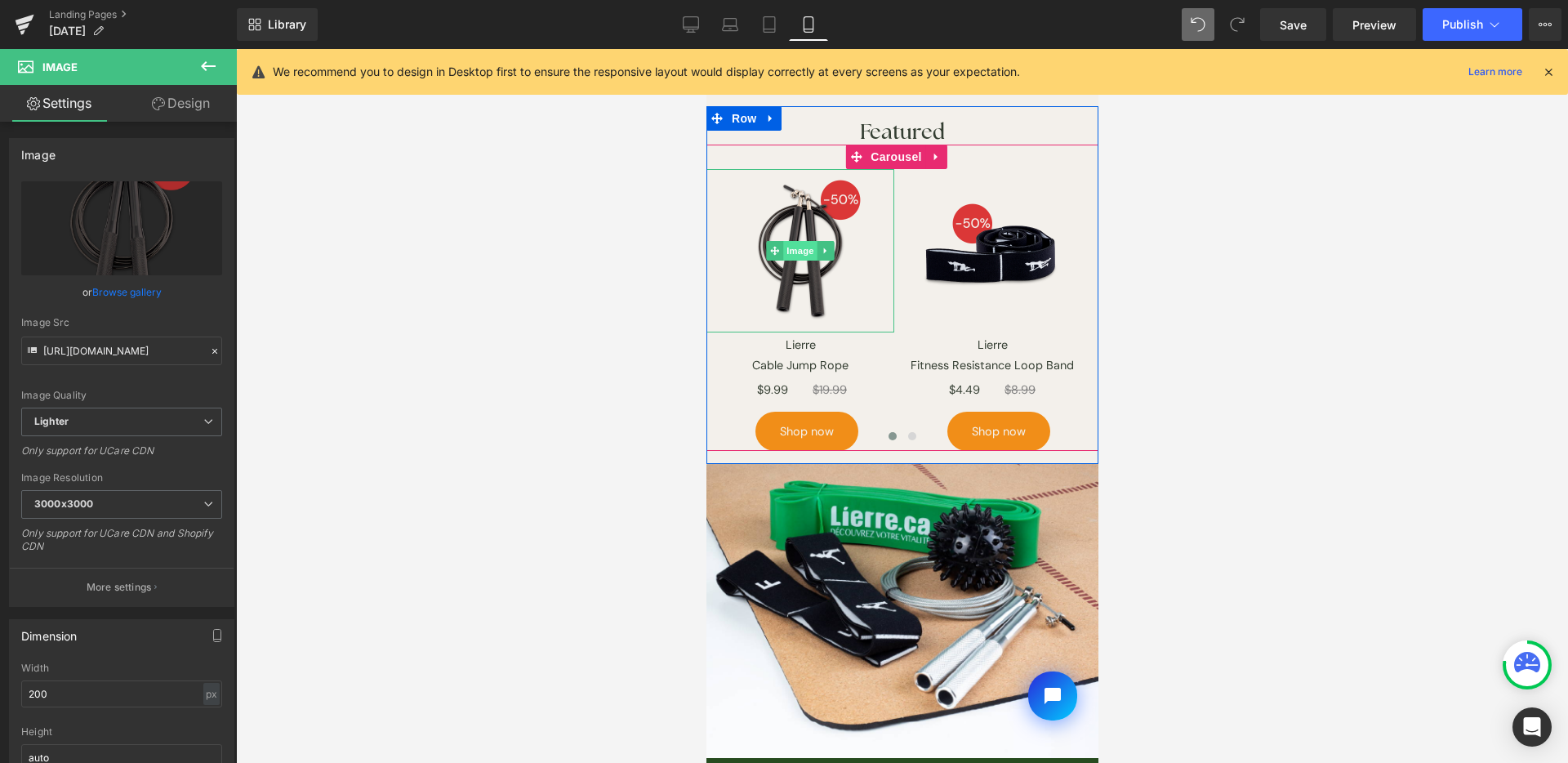
click at [795, 243] on span "Image" at bounding box center [799, 251] width 35 height 20
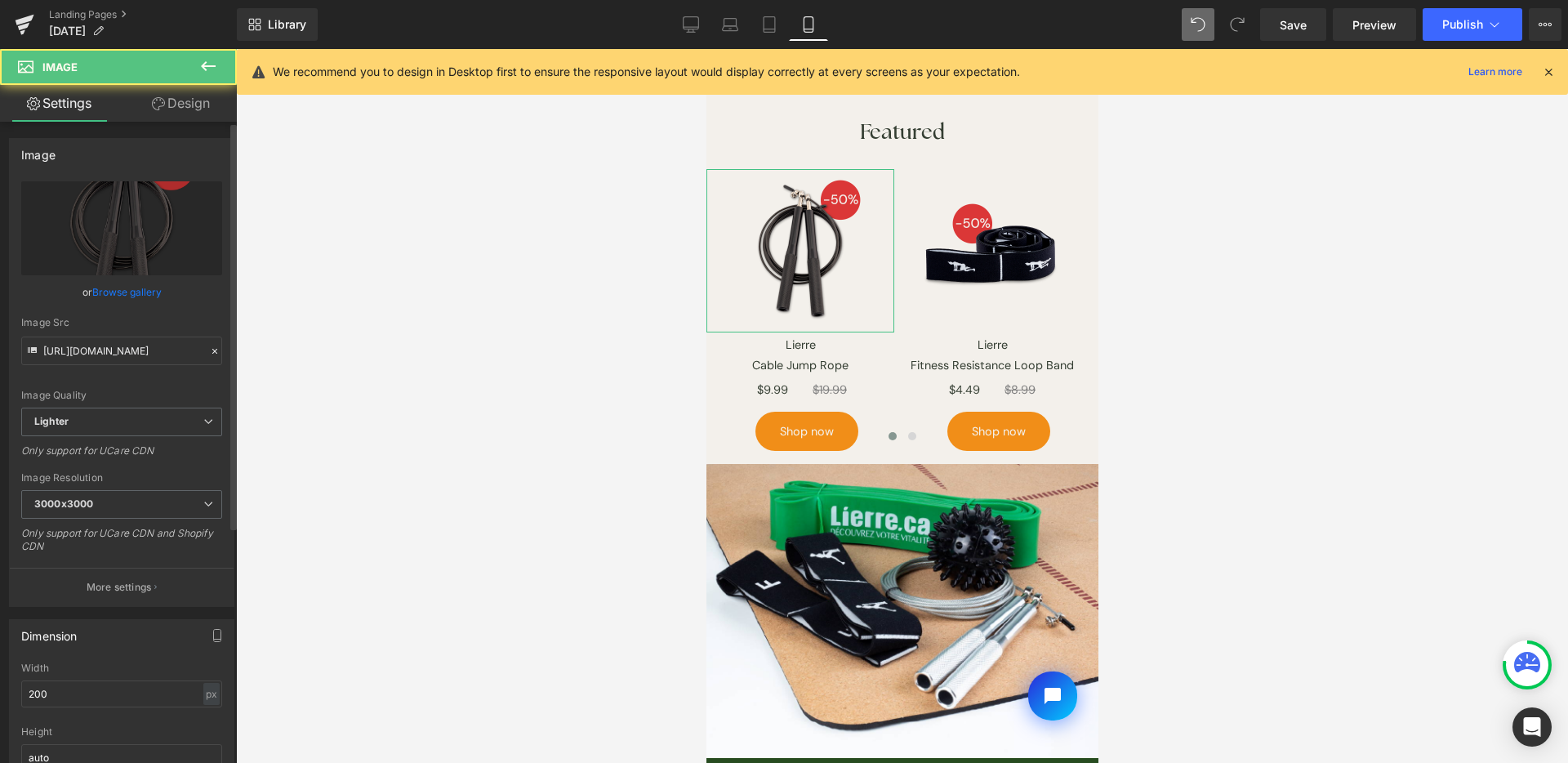
click at [116, 296] on link "Browse gallery" at bounding box center [127, 291] width 69 height 29
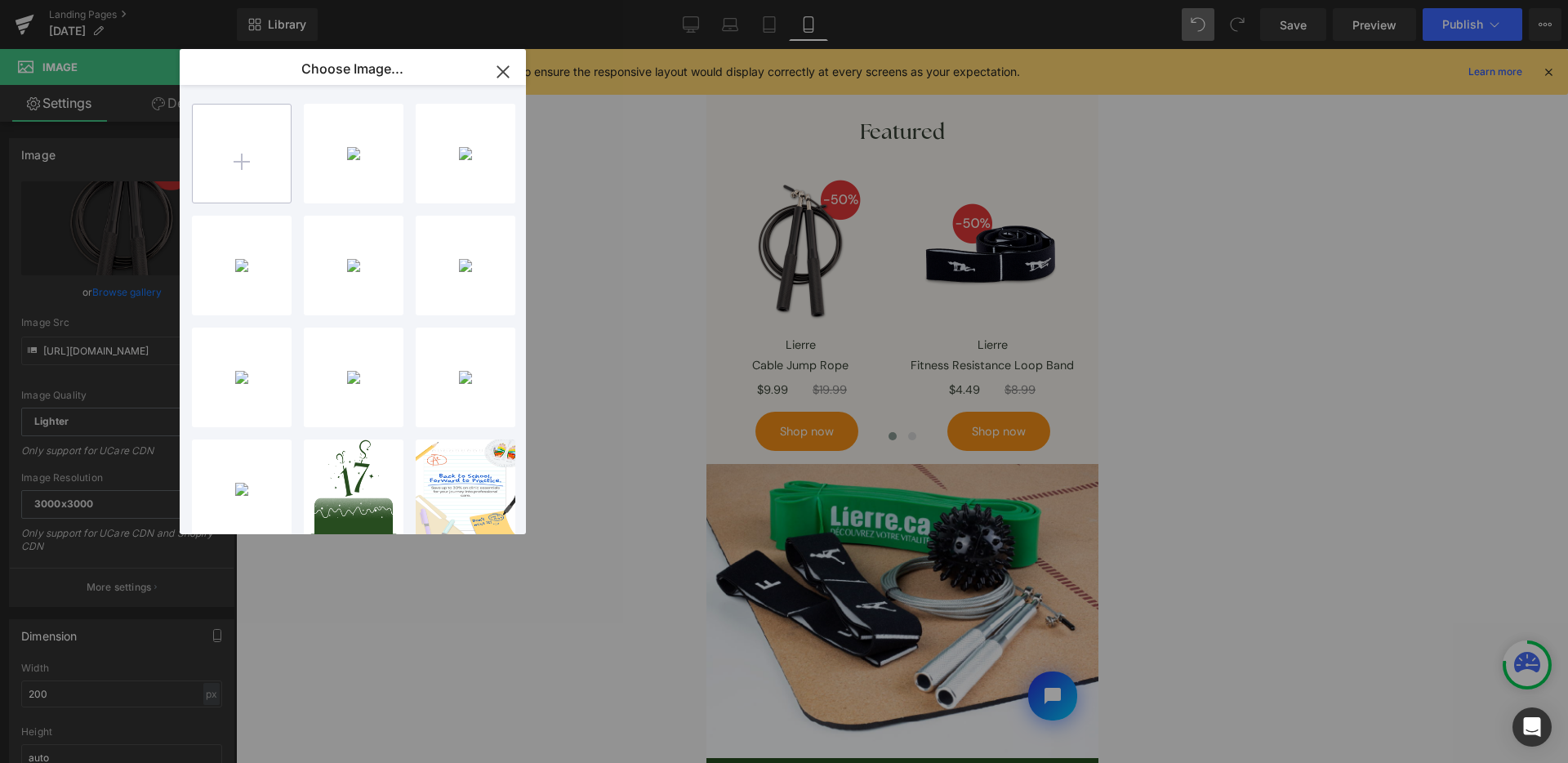
click at [261, 174] on input "file" at bounding box center [242, 154] width 98 height 98
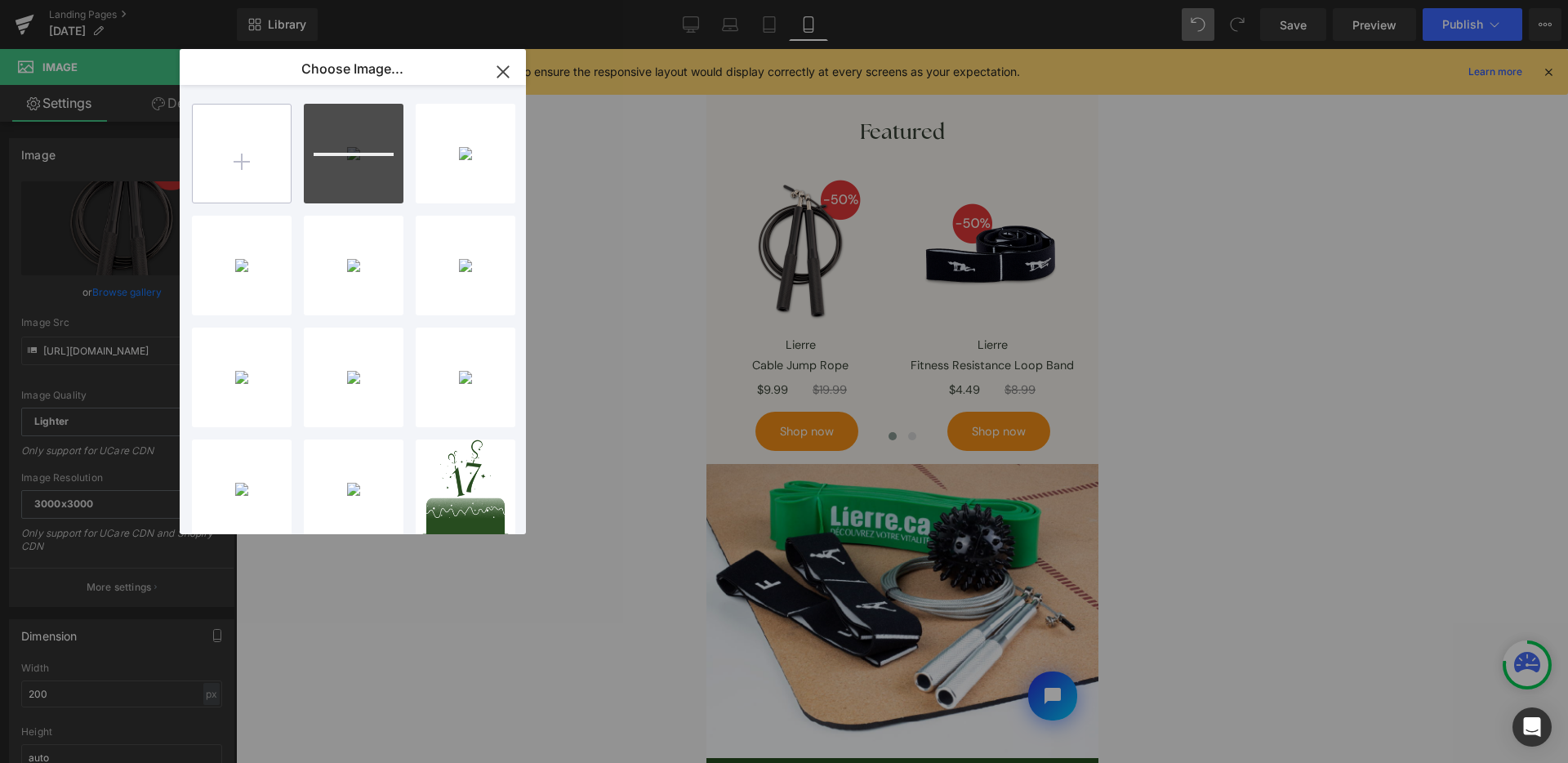
click at [249, 186] on input "file" at bounding box center [242, 154] width 98 height 98
click at [259, 147] on input "file" at bounding box center [242, 154] width 98 height 98
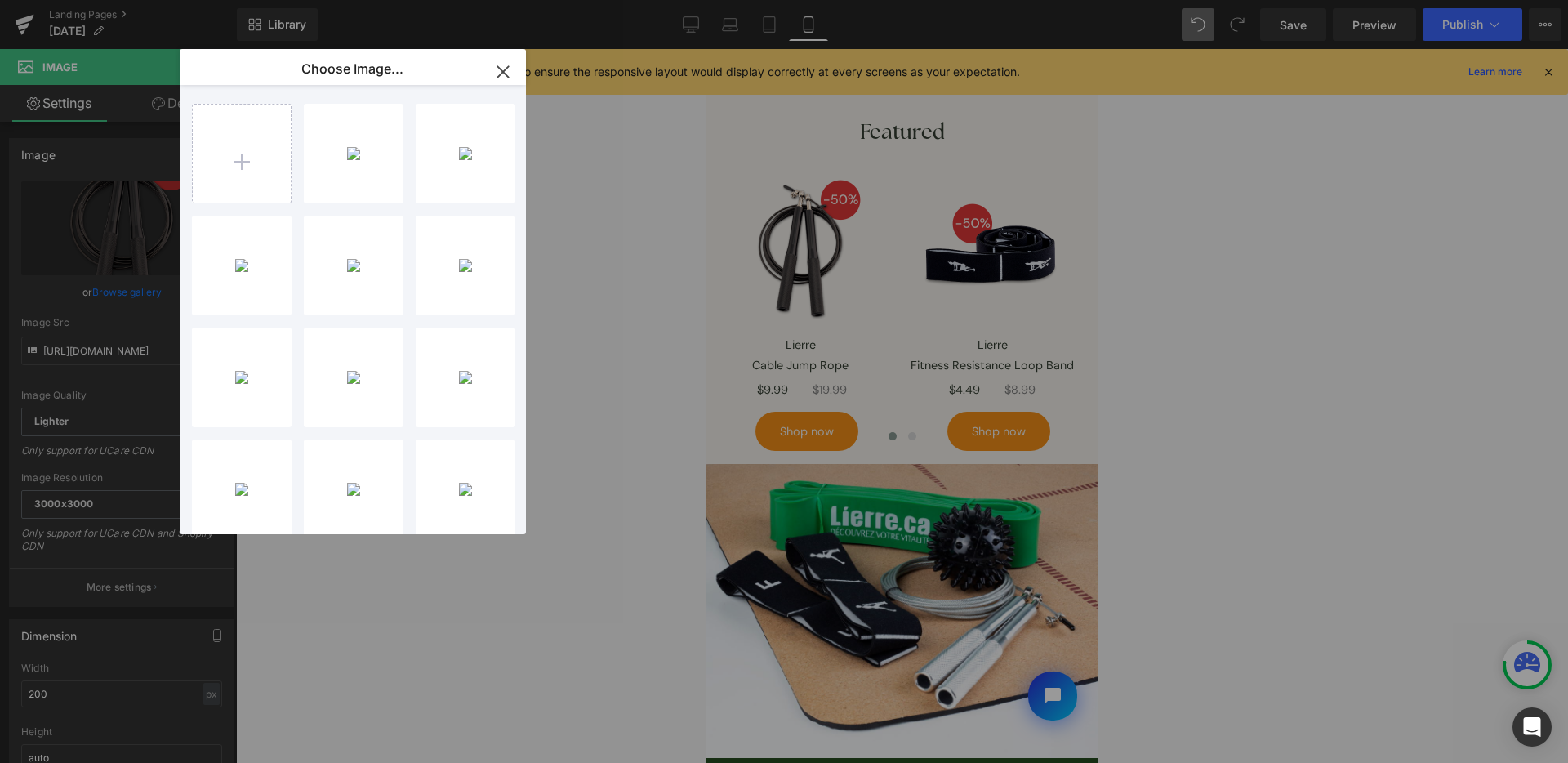
click at [692, 0] on div "Image You are previewing how the Page Preset 2 will restyle your page. You can …" at bounding box center [784, 0] width 1568 height 0
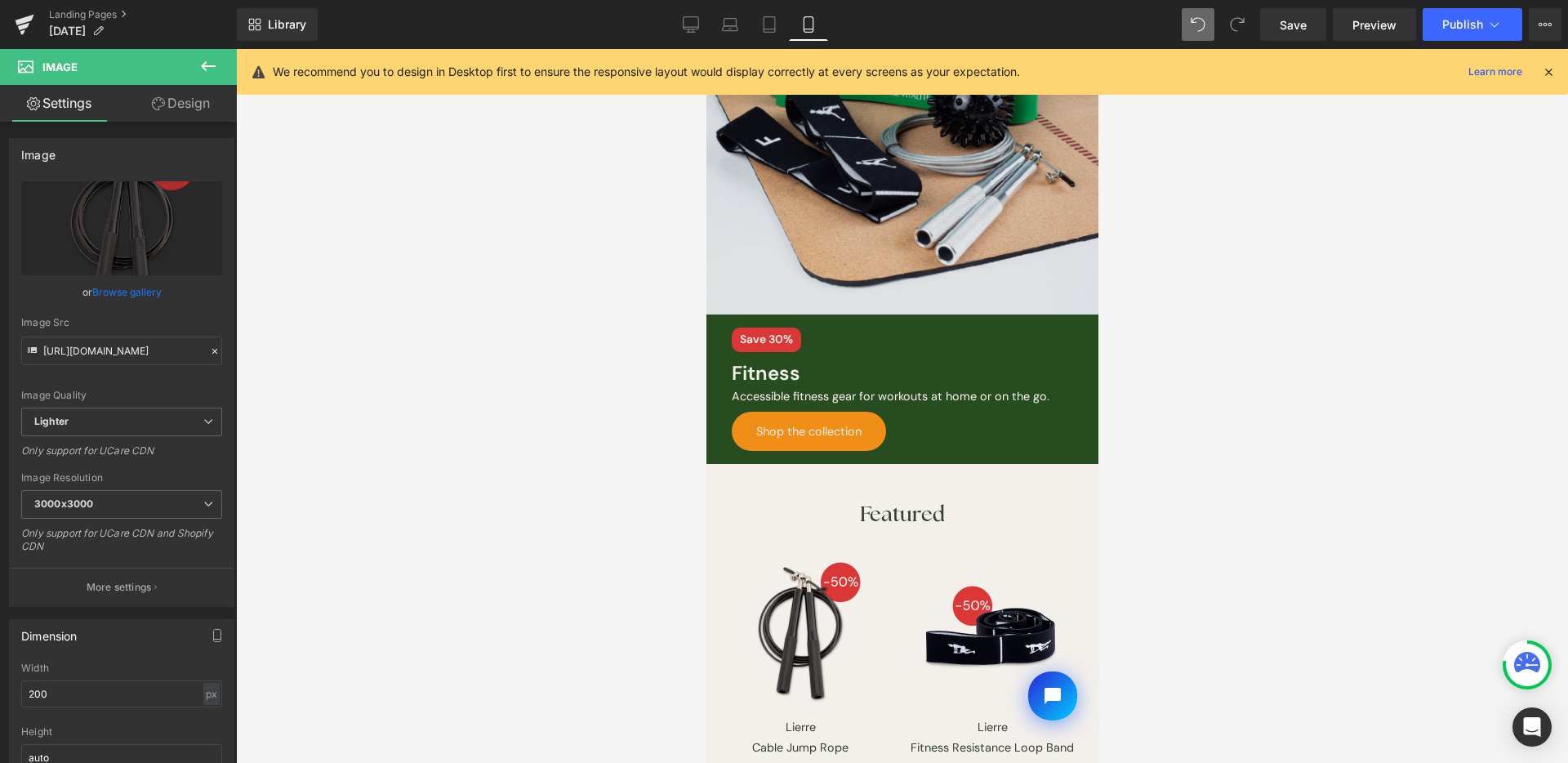
scroll to position [1757, 0]
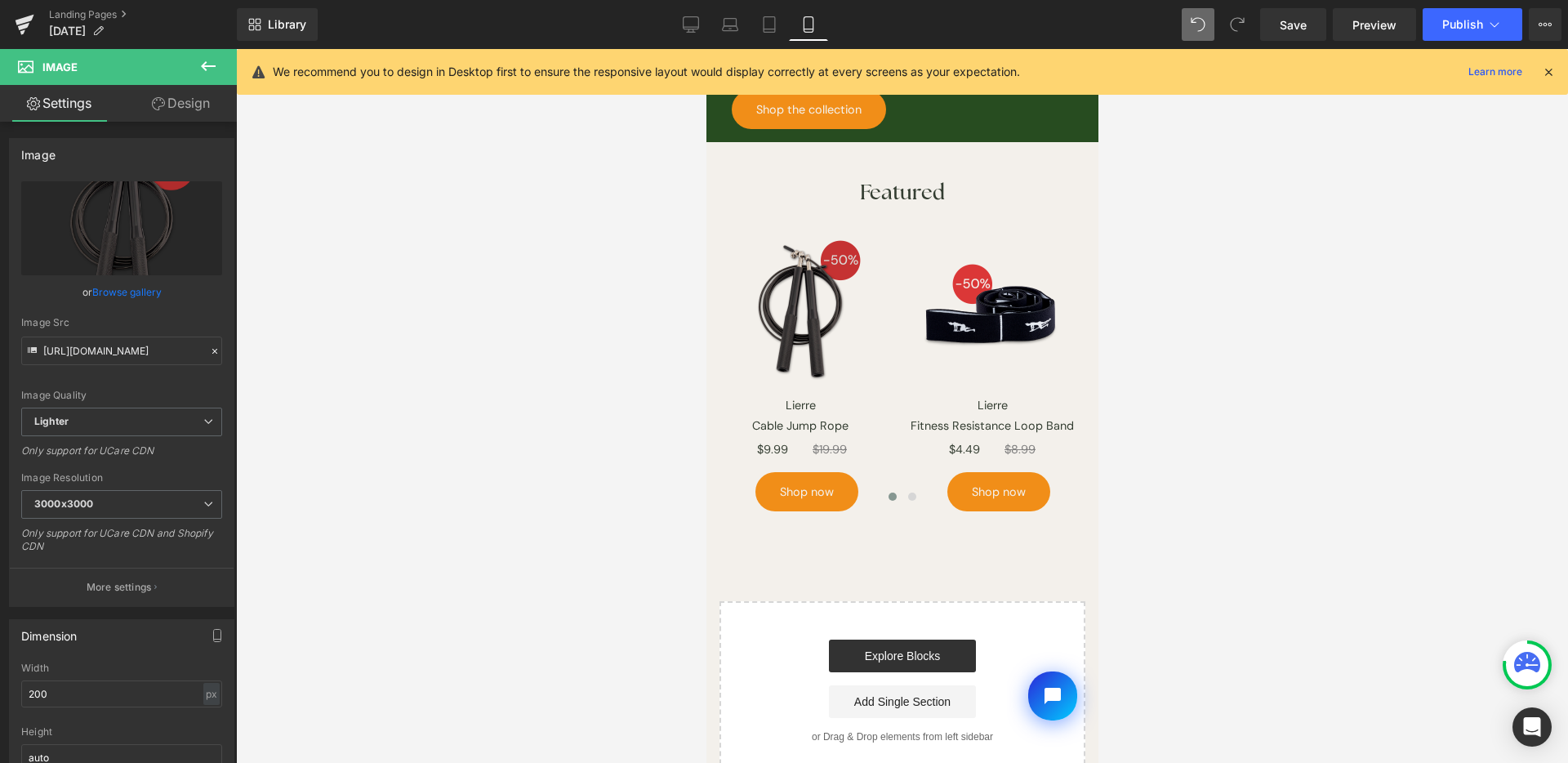
drag, startPoint x: 838, startPoint y: 345, endPoint x: 804, endPoint y: 318, distance: 43.4
click at [804, 318] on img at bounding box center [799, 311] width 163 height 164
click at [148, 292] on link "Browse gallery" at bounding box center [127, 291] width 69 height 29
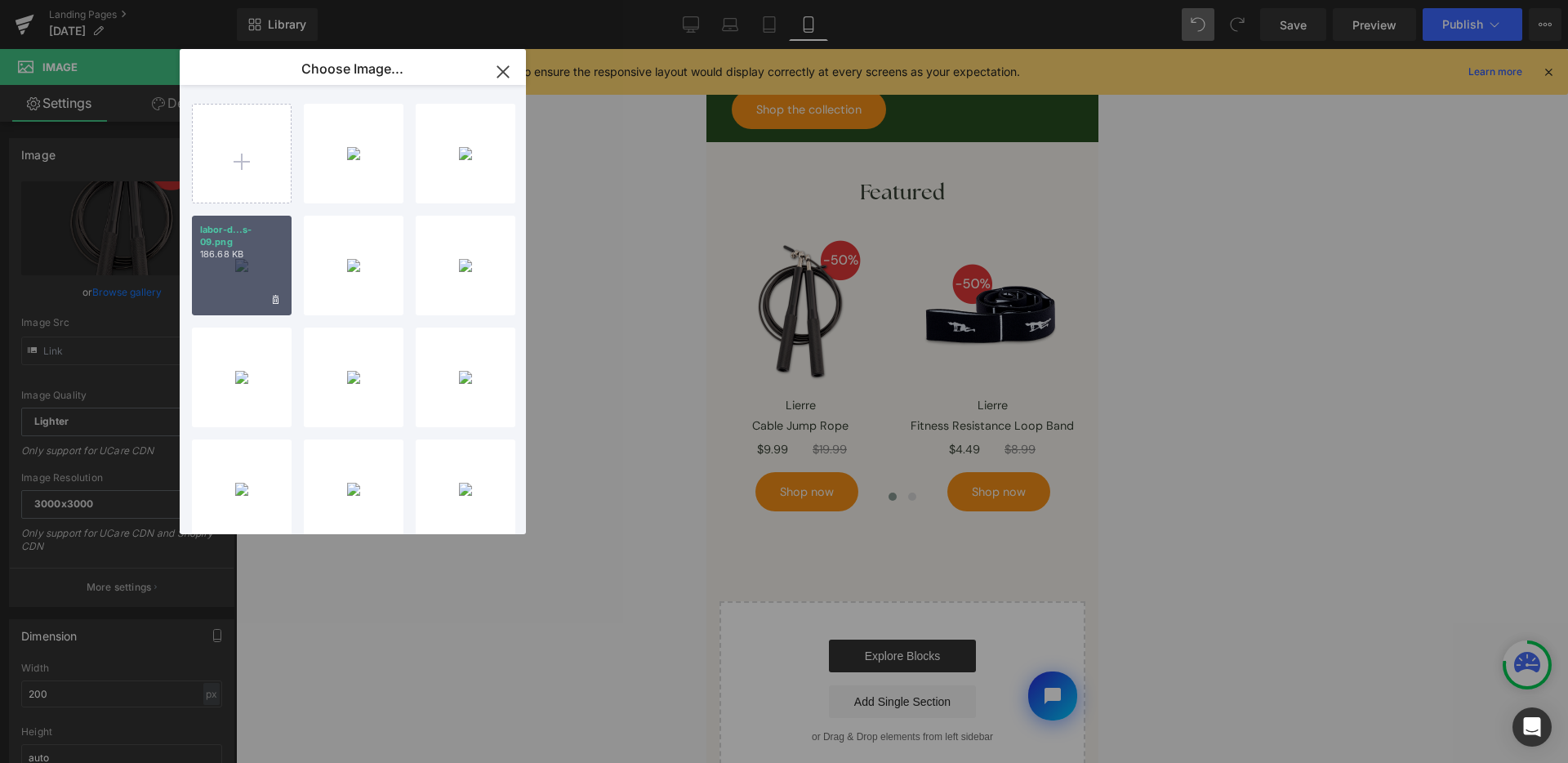
click at [278, 247] on p "labor-d...s-09.png" at bounding box center [242, 236] width 83 height 25
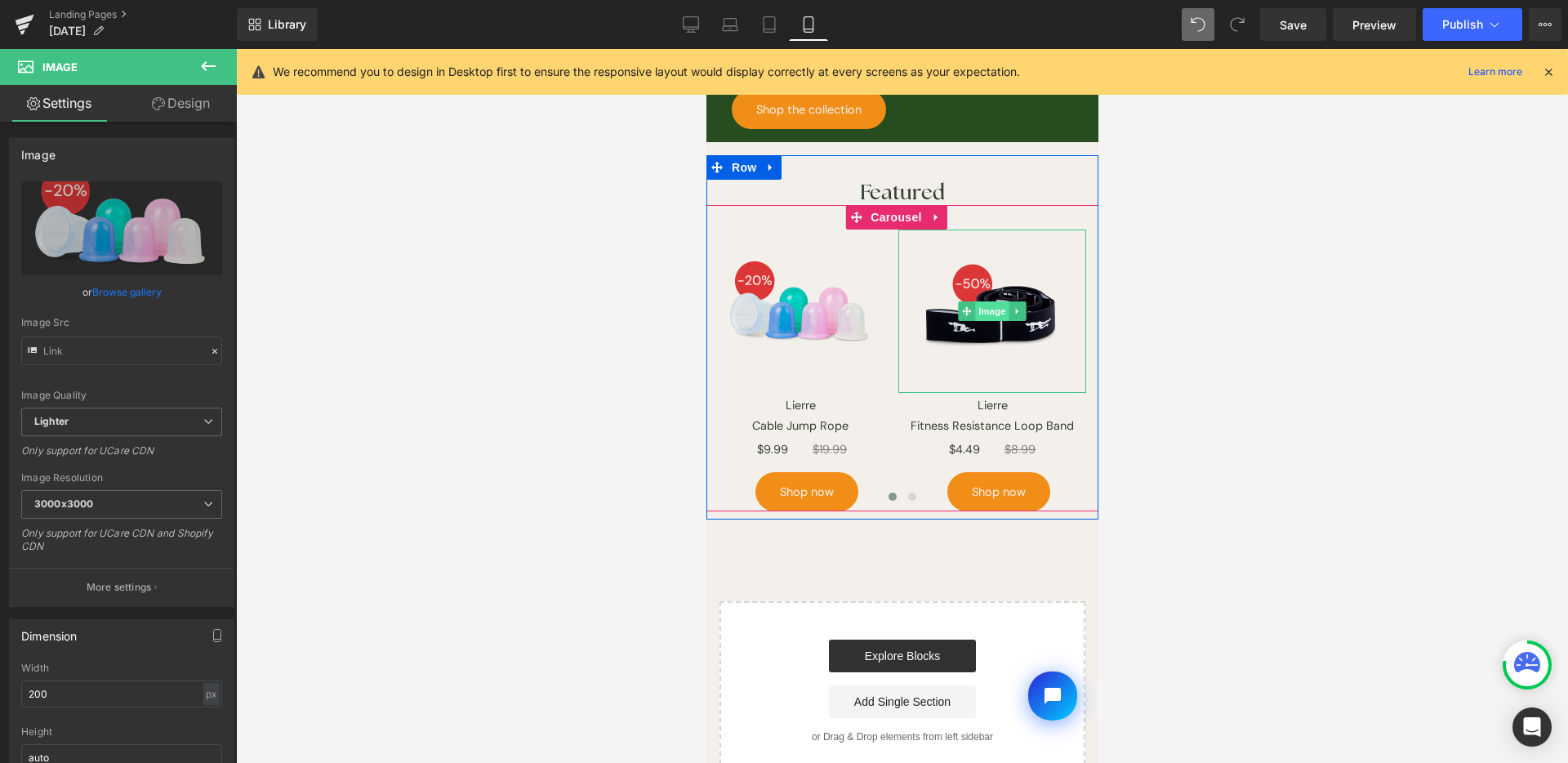
click at [984, 305] on span "Image" at bounding box center [992, 311] width 35 height 20
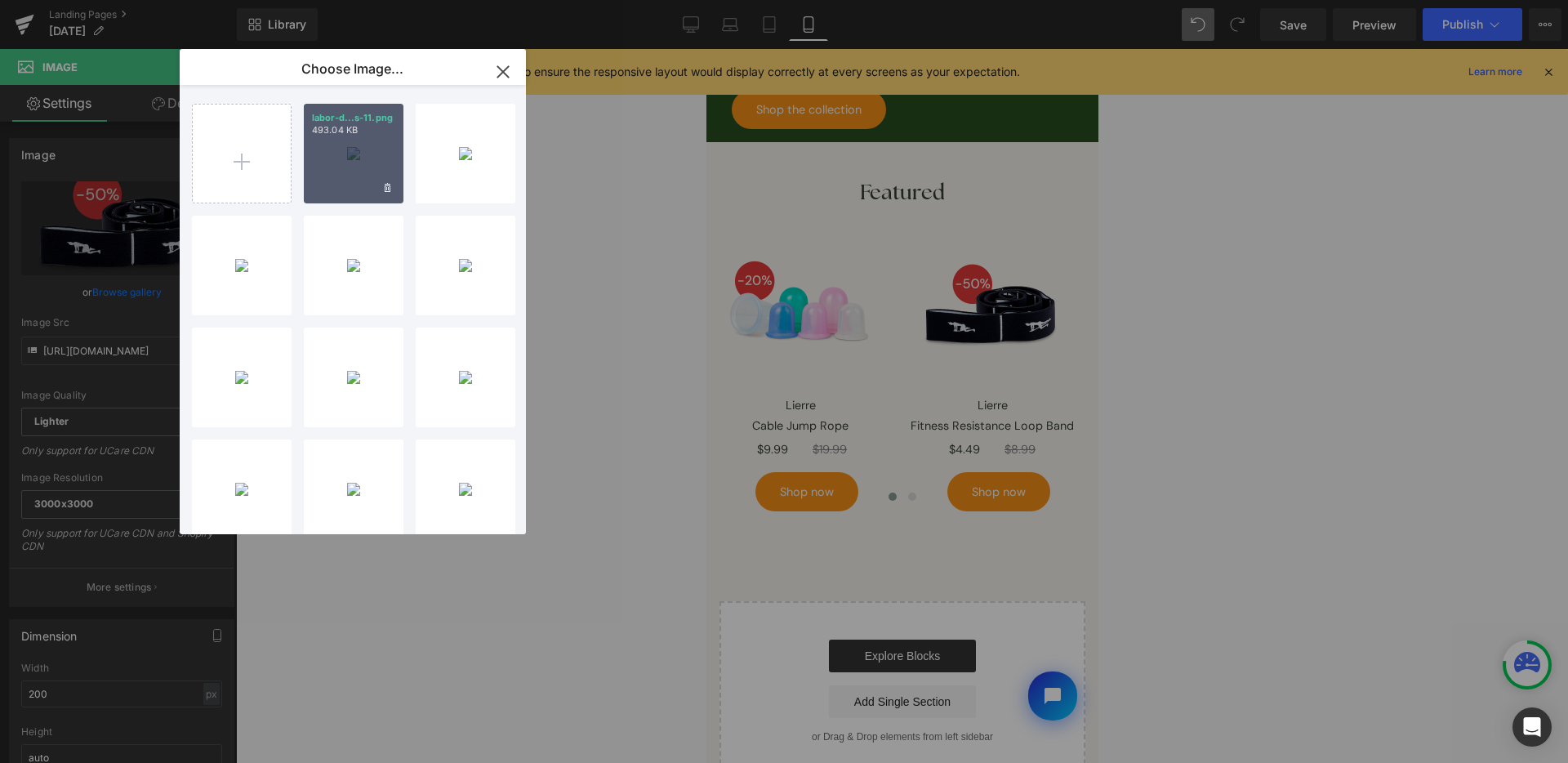
click at [379, 169] on div "labor-d...s-11.png 493.04 KB" at bounding box center [354, 154] width 100 height 100
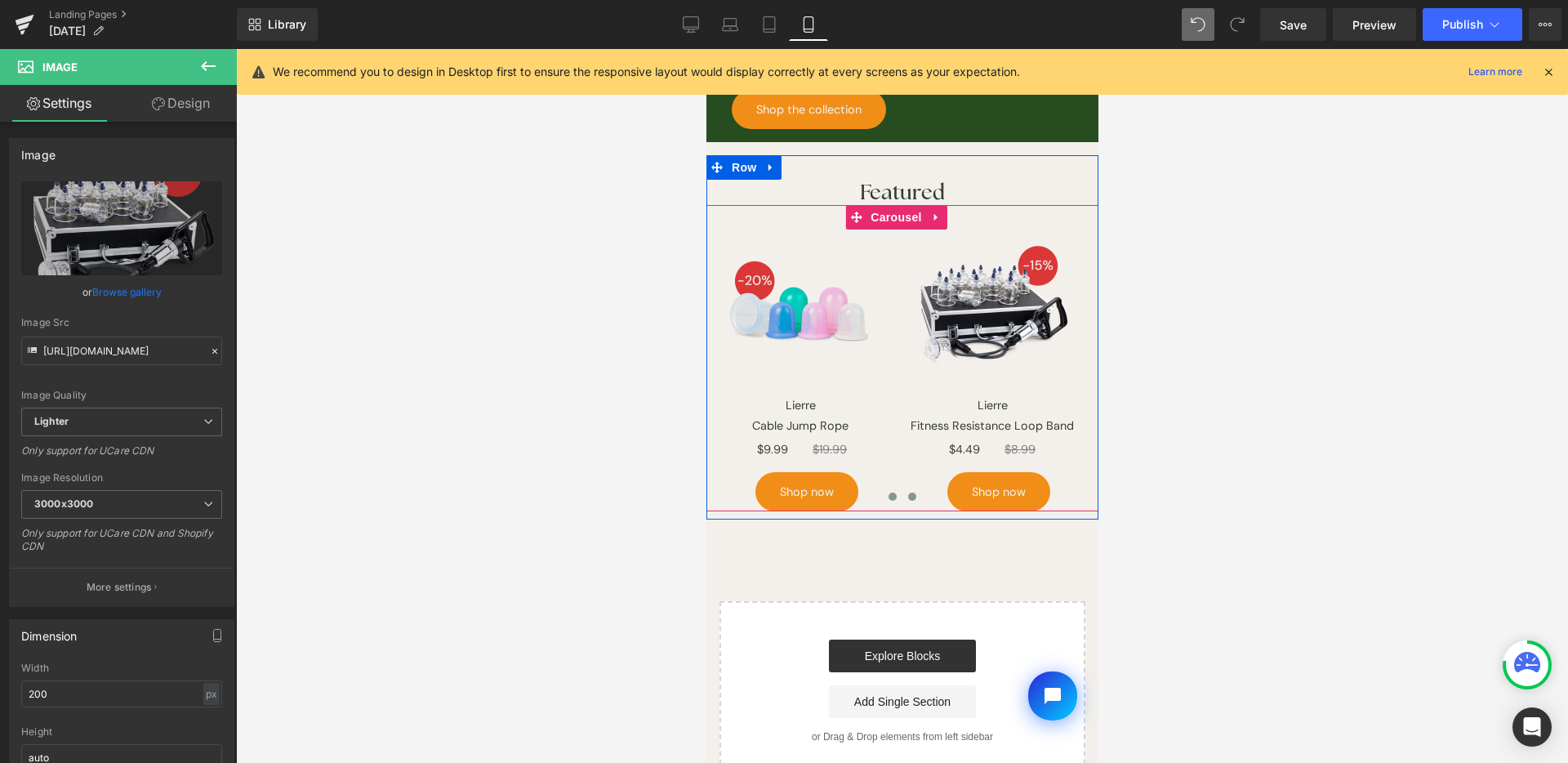
click at [901, 489] on button at bounding box center [911, 496] width 20 height 16
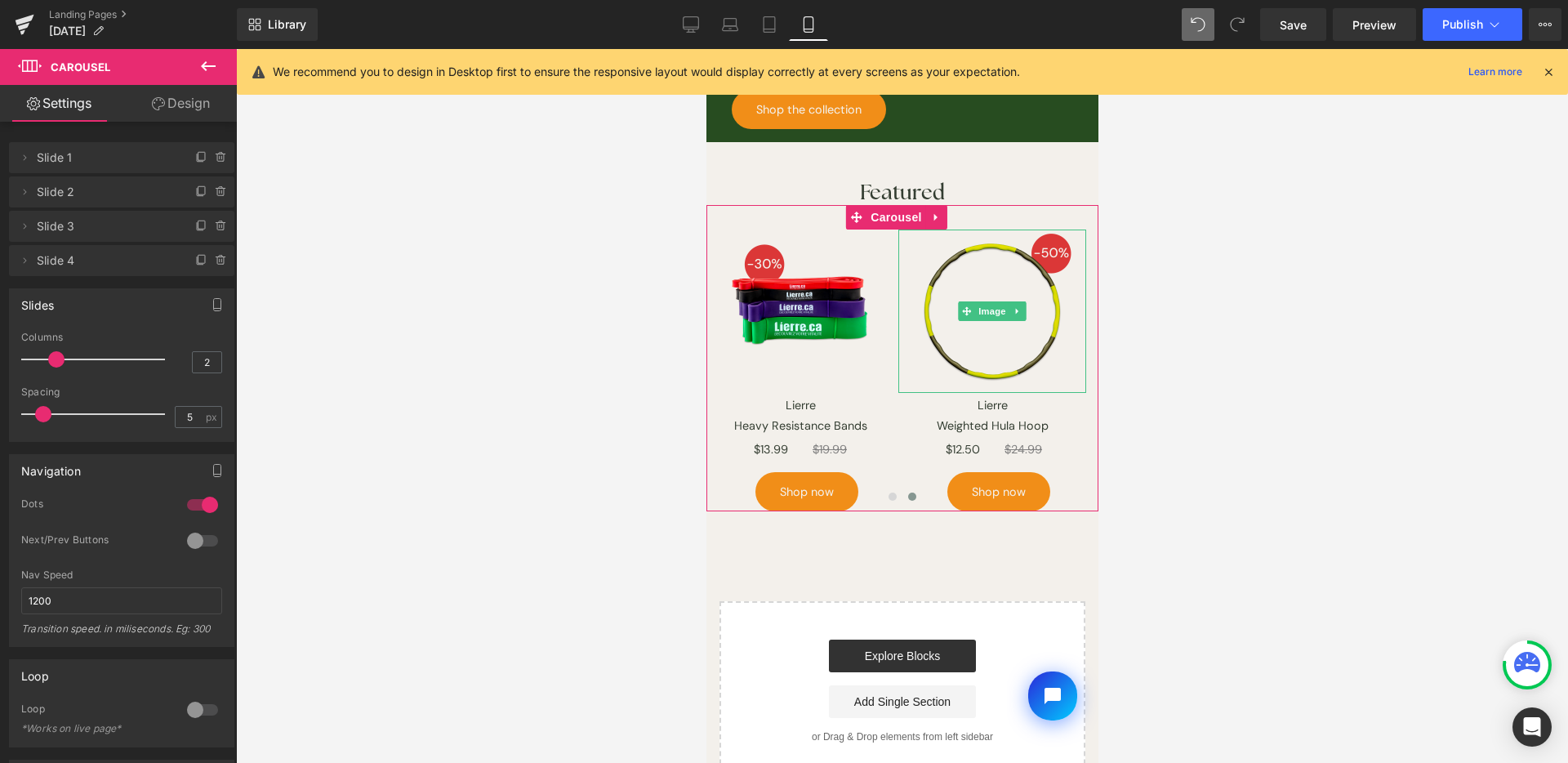
click at [215, 259] on icon at bounding box center [221, 260] width 13 height 13
click at [209, 267] on button "Delete" at bounding box center [204, 261] width 52 height 21
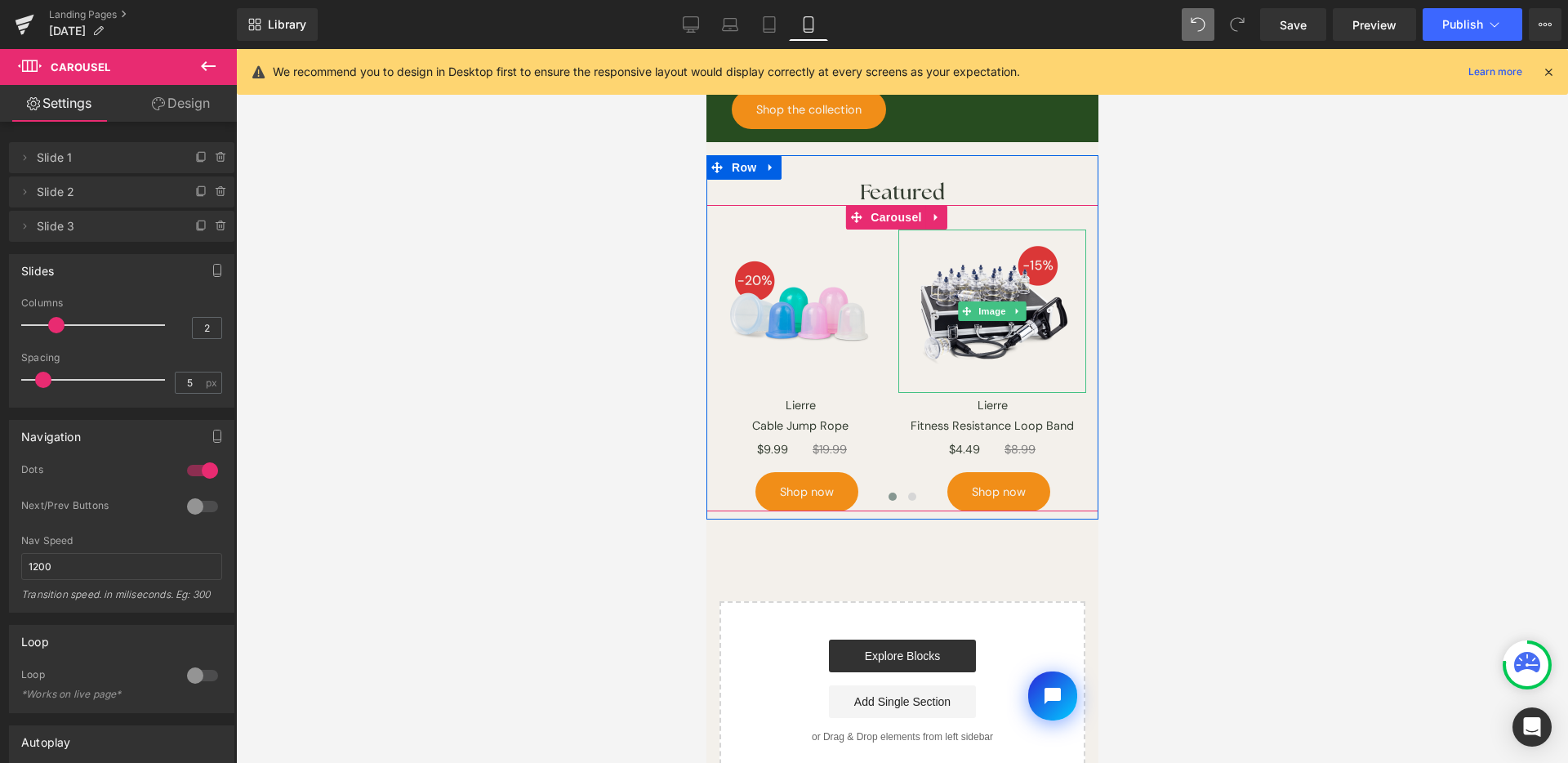
click at [988, 301] on span "Image" at bounding box center [992, 311] width 35 height 20
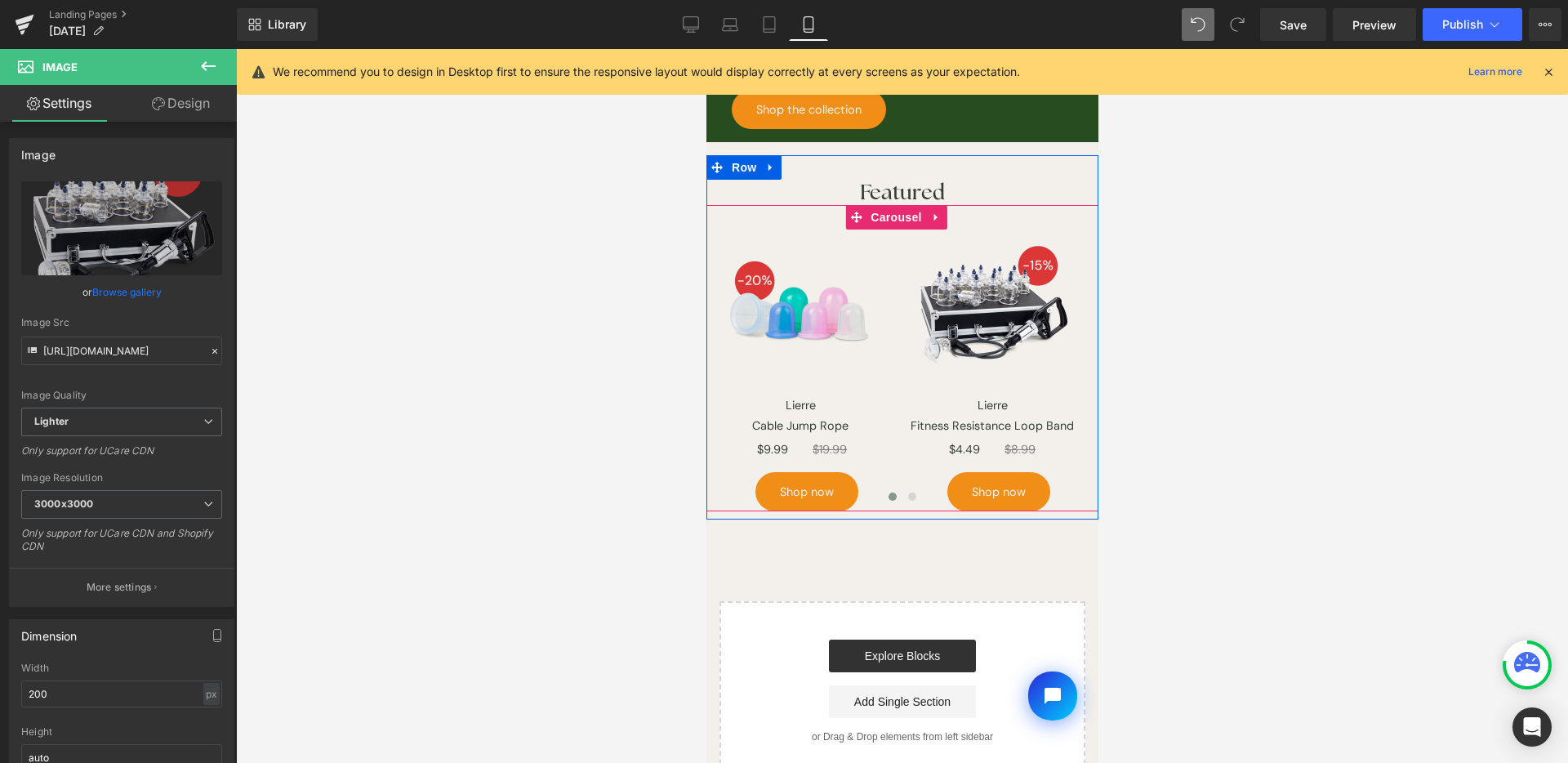
click at [907, 492] on span at bounding box center [911, 496] width 8 height 8
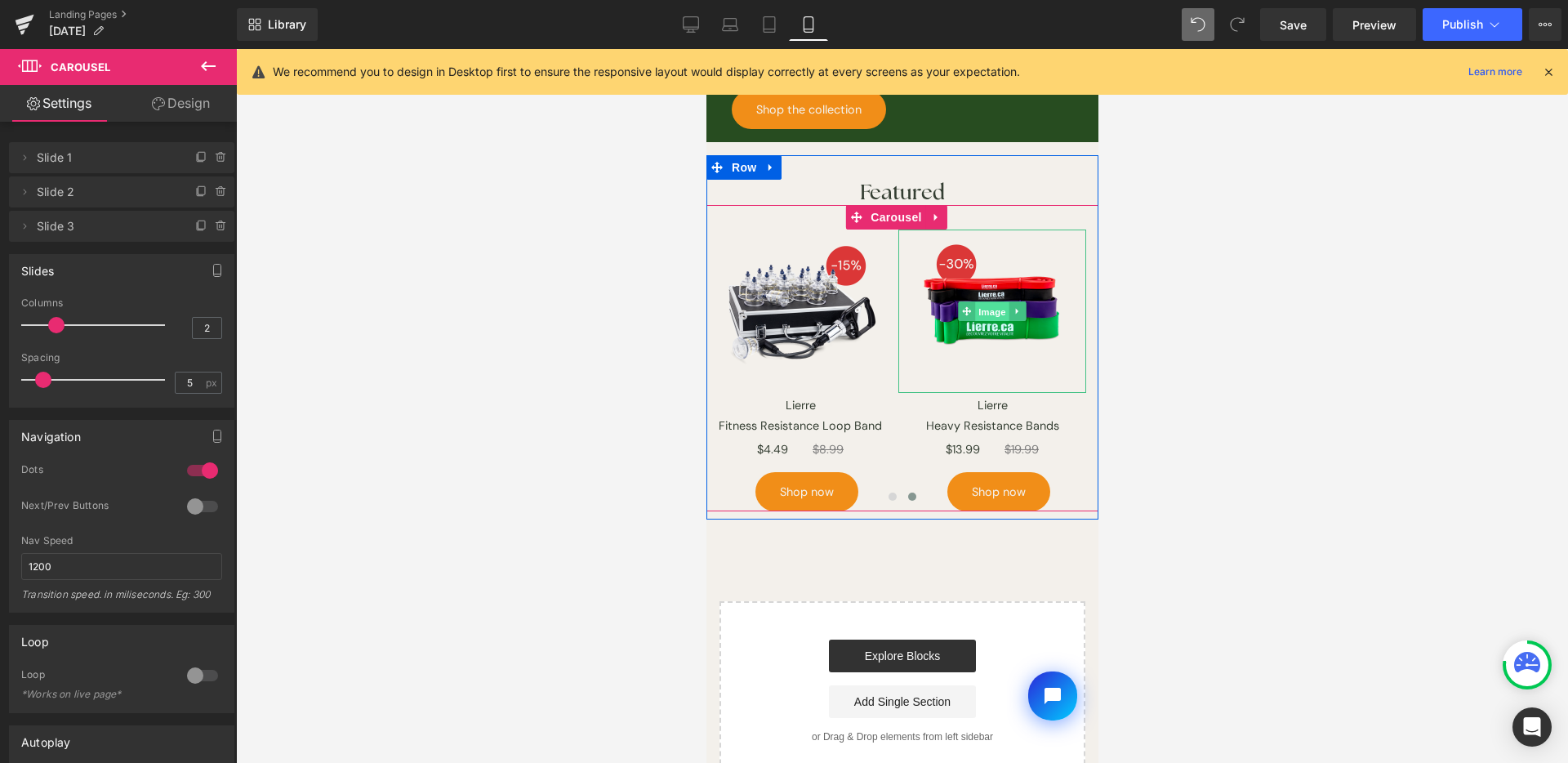
click at [991, 302] on span "Image" at bounding box center [992, 312] width 35 height 20
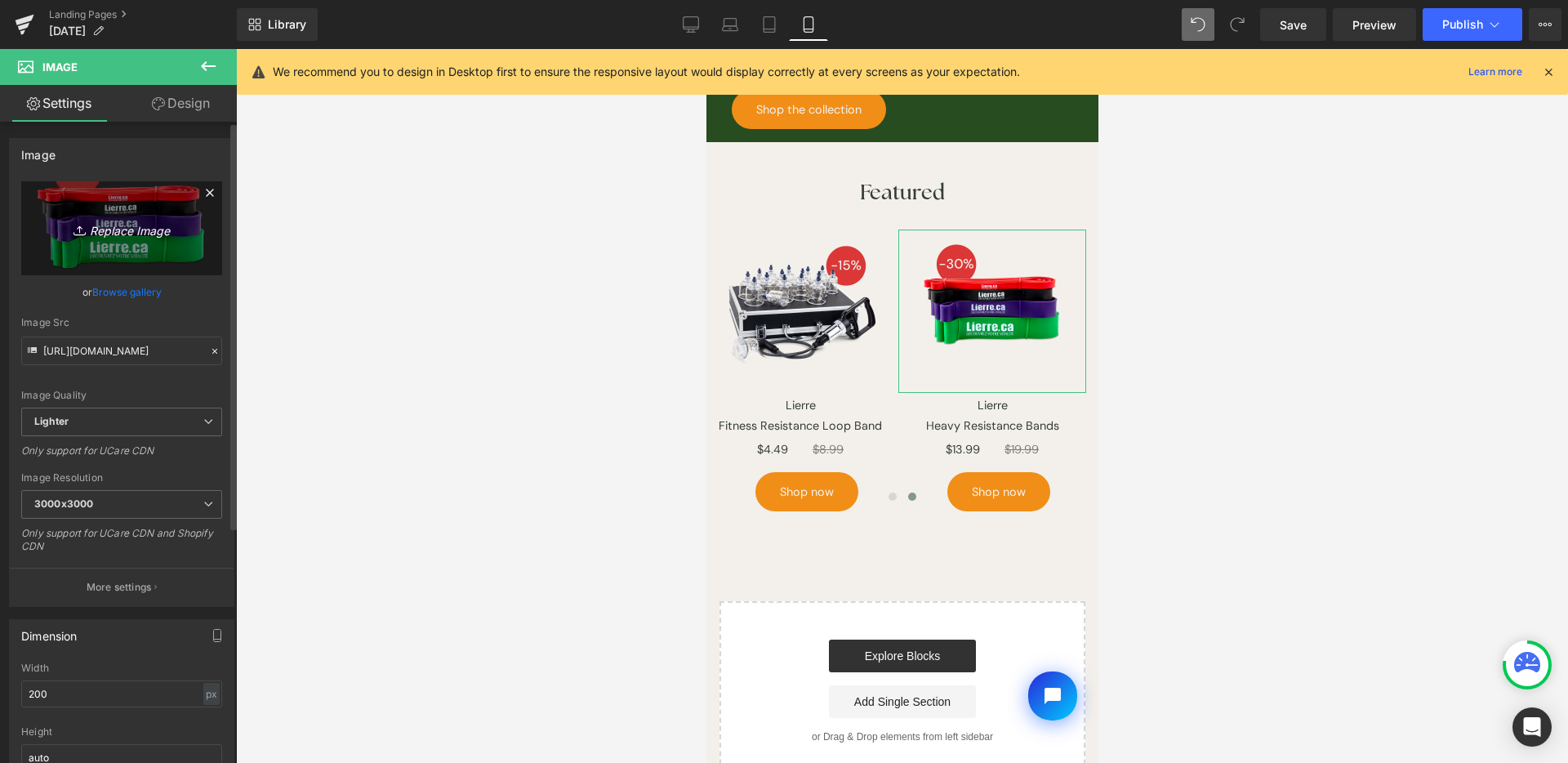
click at [111, 239] on link "Replace Image" at bounding box center [121, 228] width 201 height 94
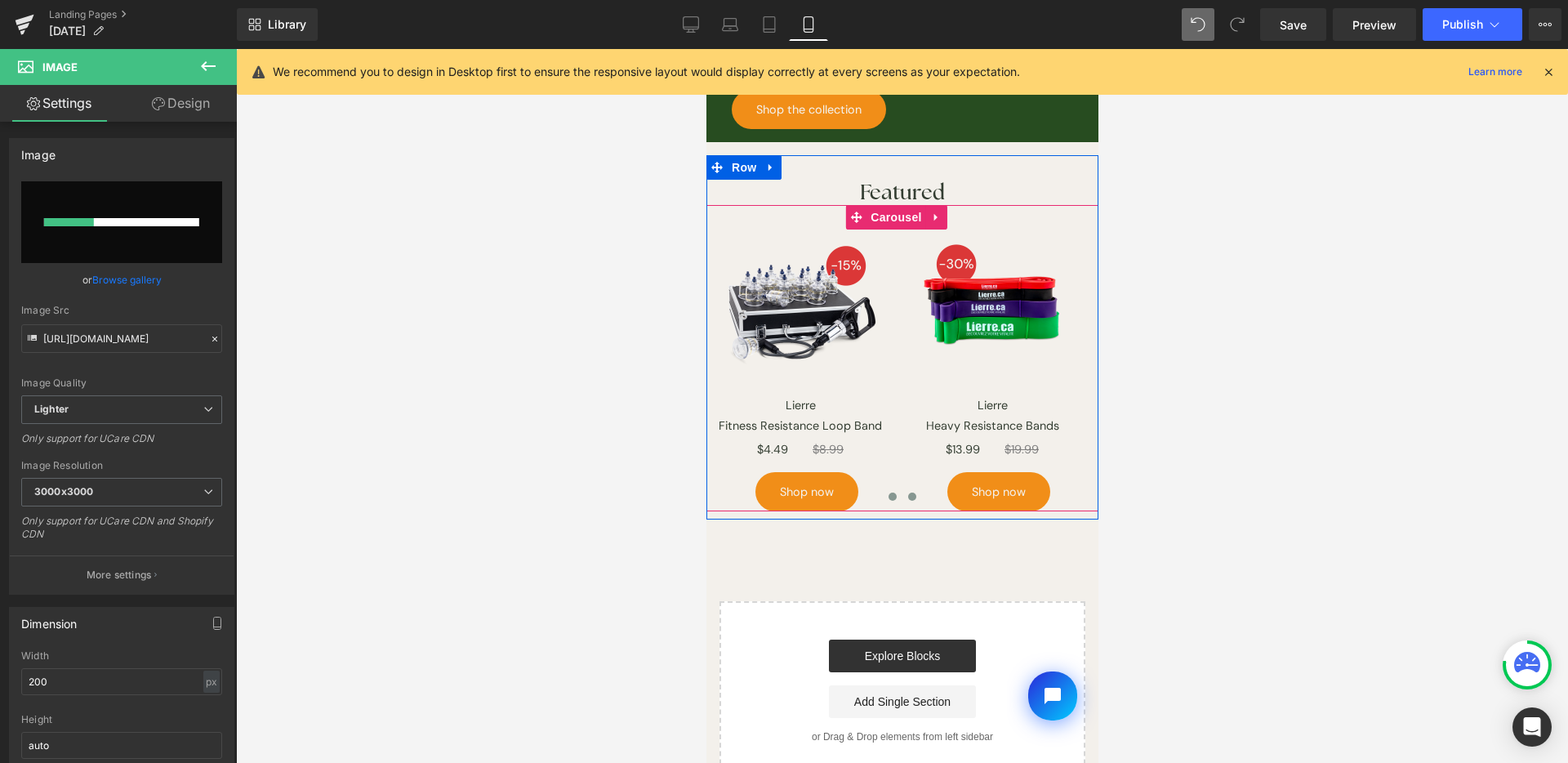
click at [888, 492] on span at bounding box center [891, 496] width 8 height 8
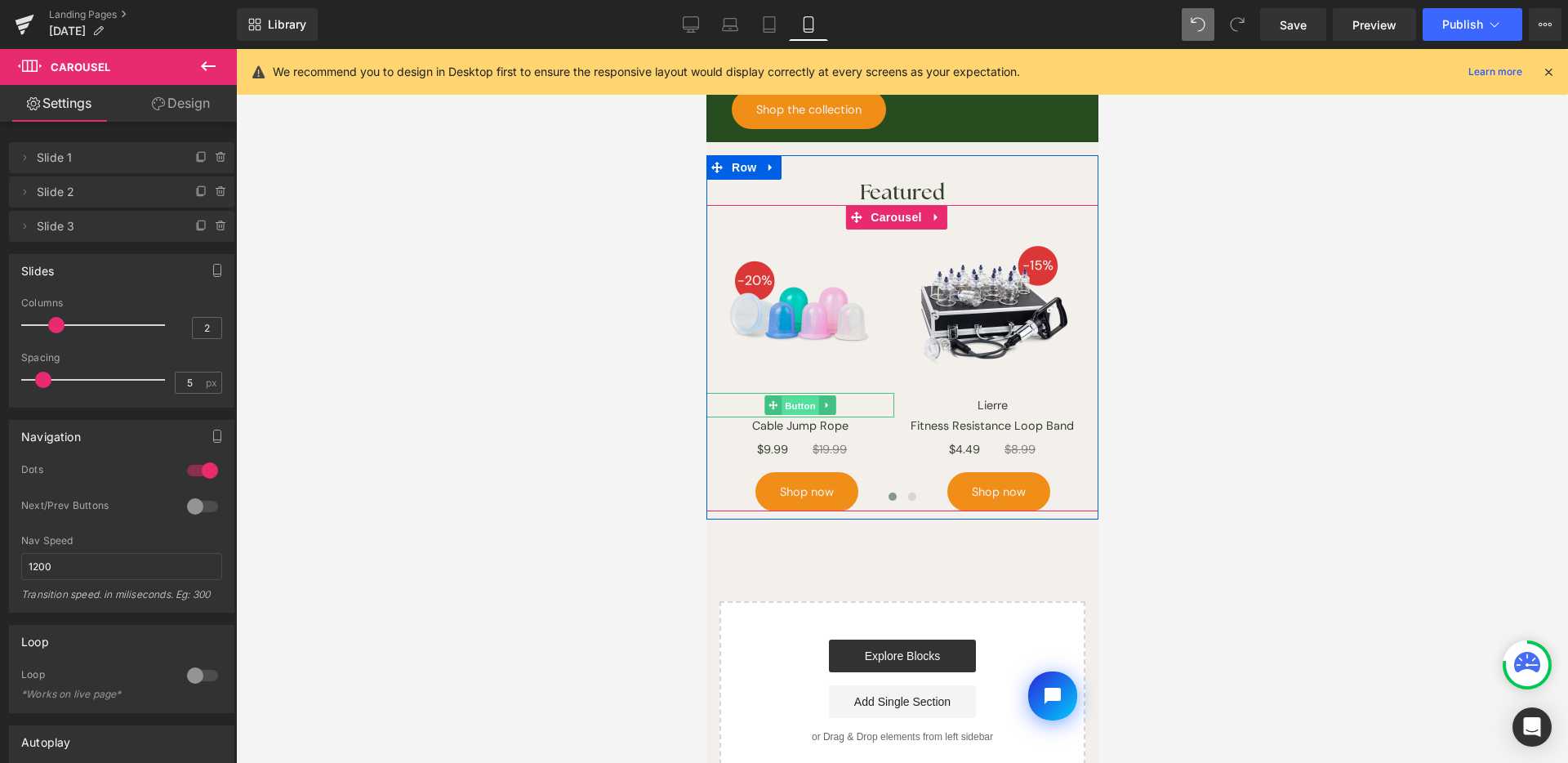
click at [810, 396] on span "Button" at bounding box center [799, 406] width 38 height 20
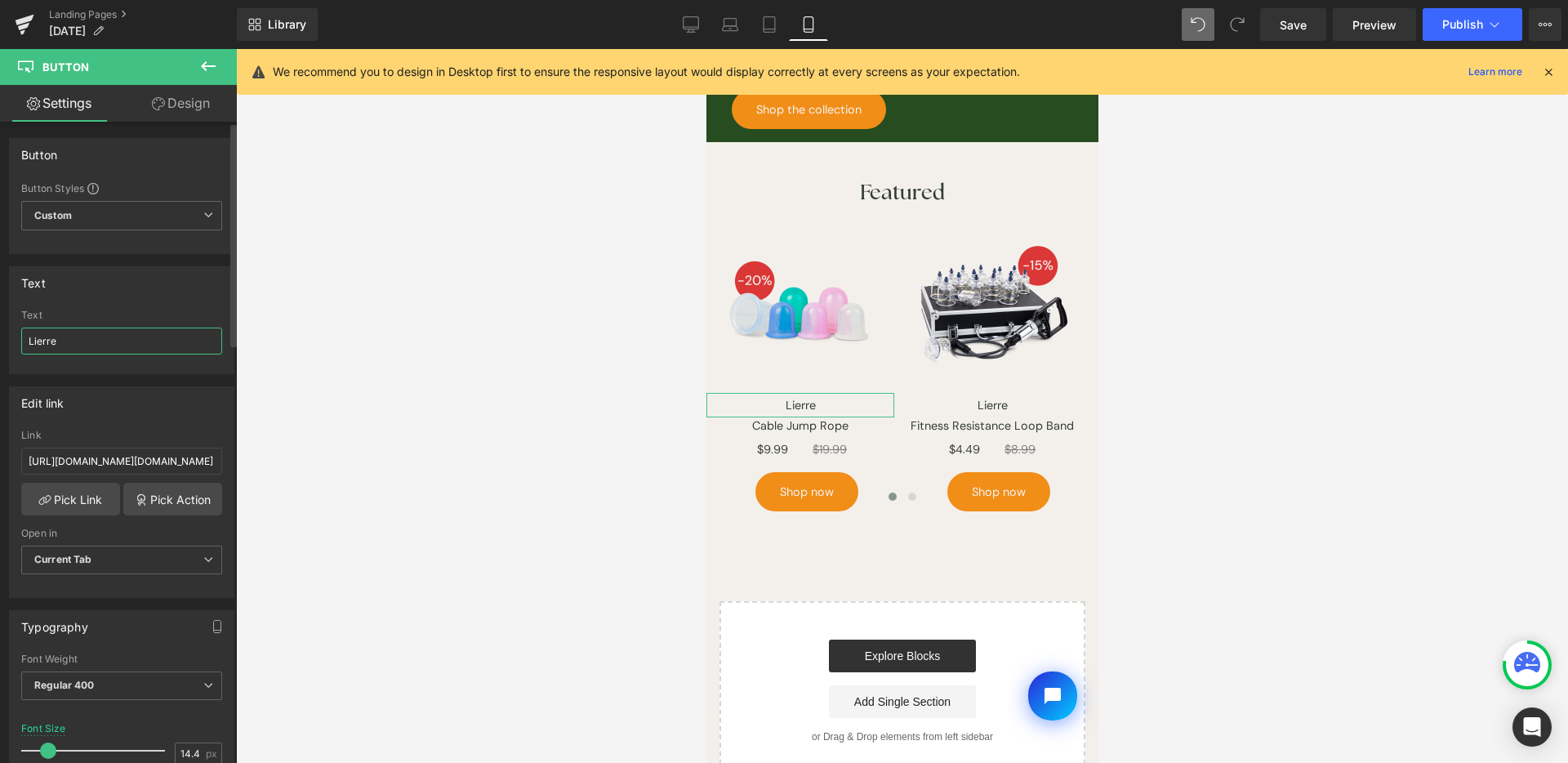
click at [127, 337] on input "Lierre" at bounding box center [121, 341] width 201 height 27
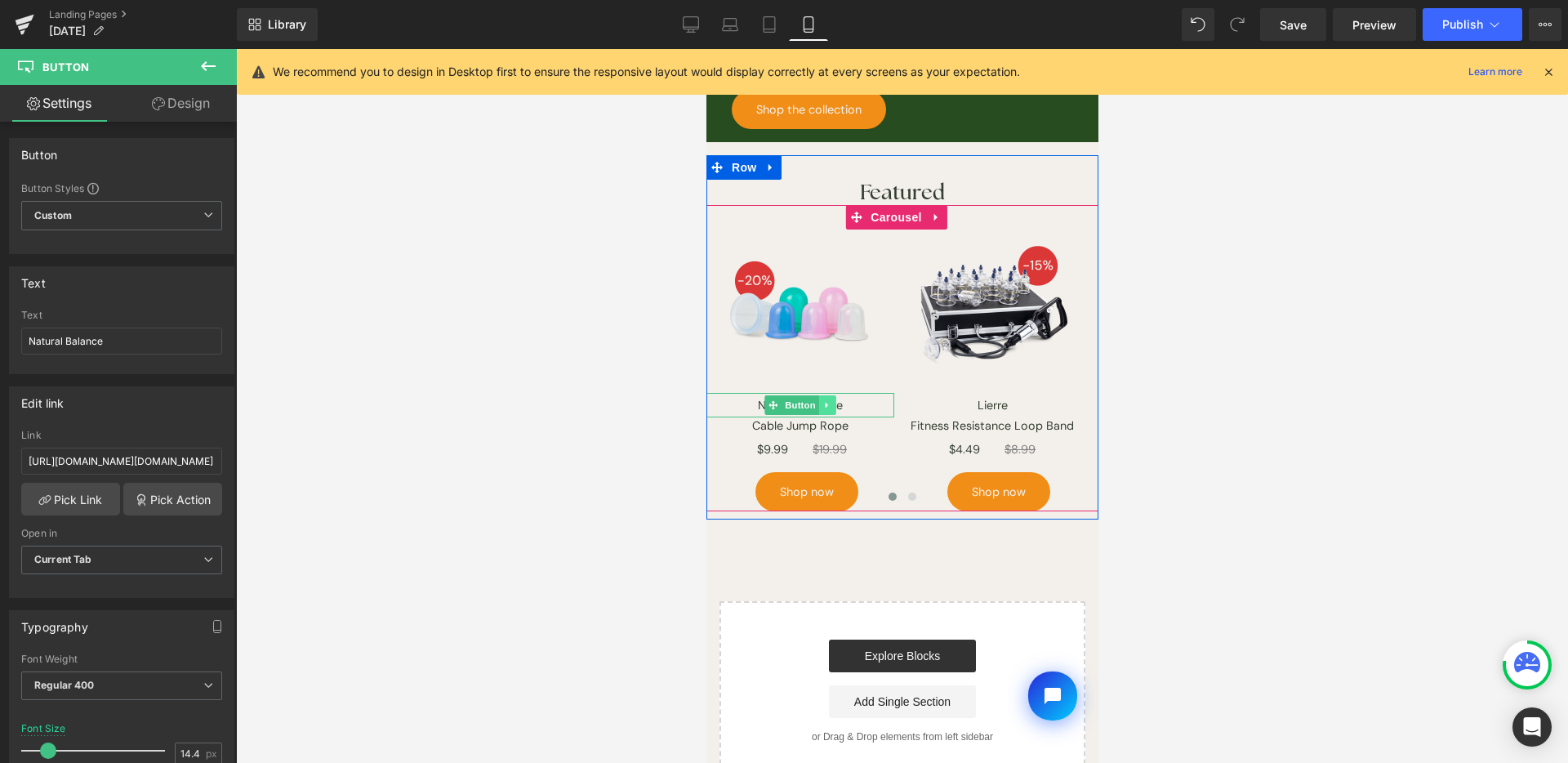
type input "Natural Balance"
click at [828, 400] on icon at bounding box center [826, 405] width 9 height 10
click at [822, 395] on link at bounding box center [817, 405] width 17 height 20
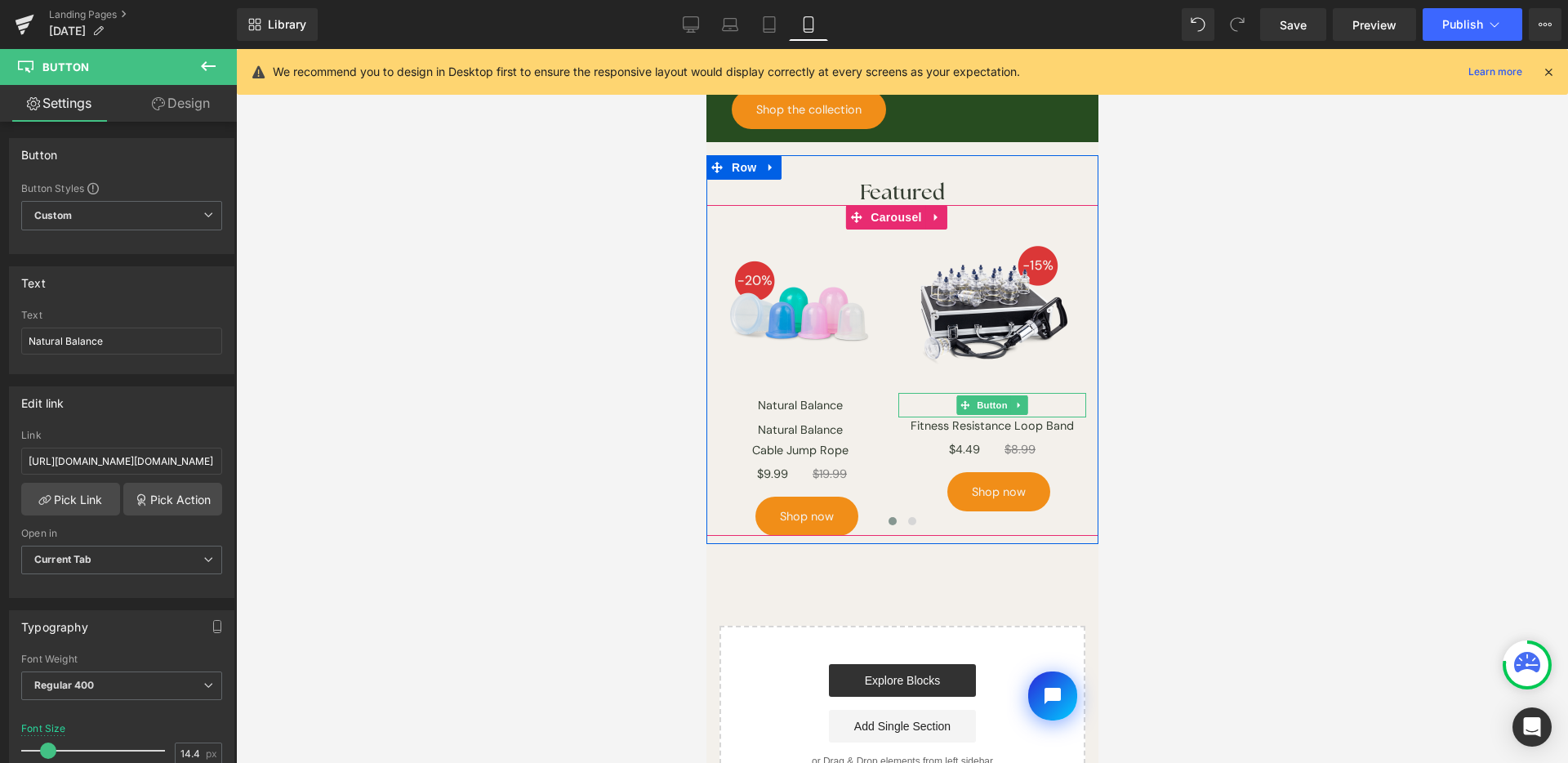
click at [1020, 400] on icon at bounding box center [1018, 405] width 9 height 10
click at [1025, 400] on icon at bounding box center [1026, 404] width 9 height 9
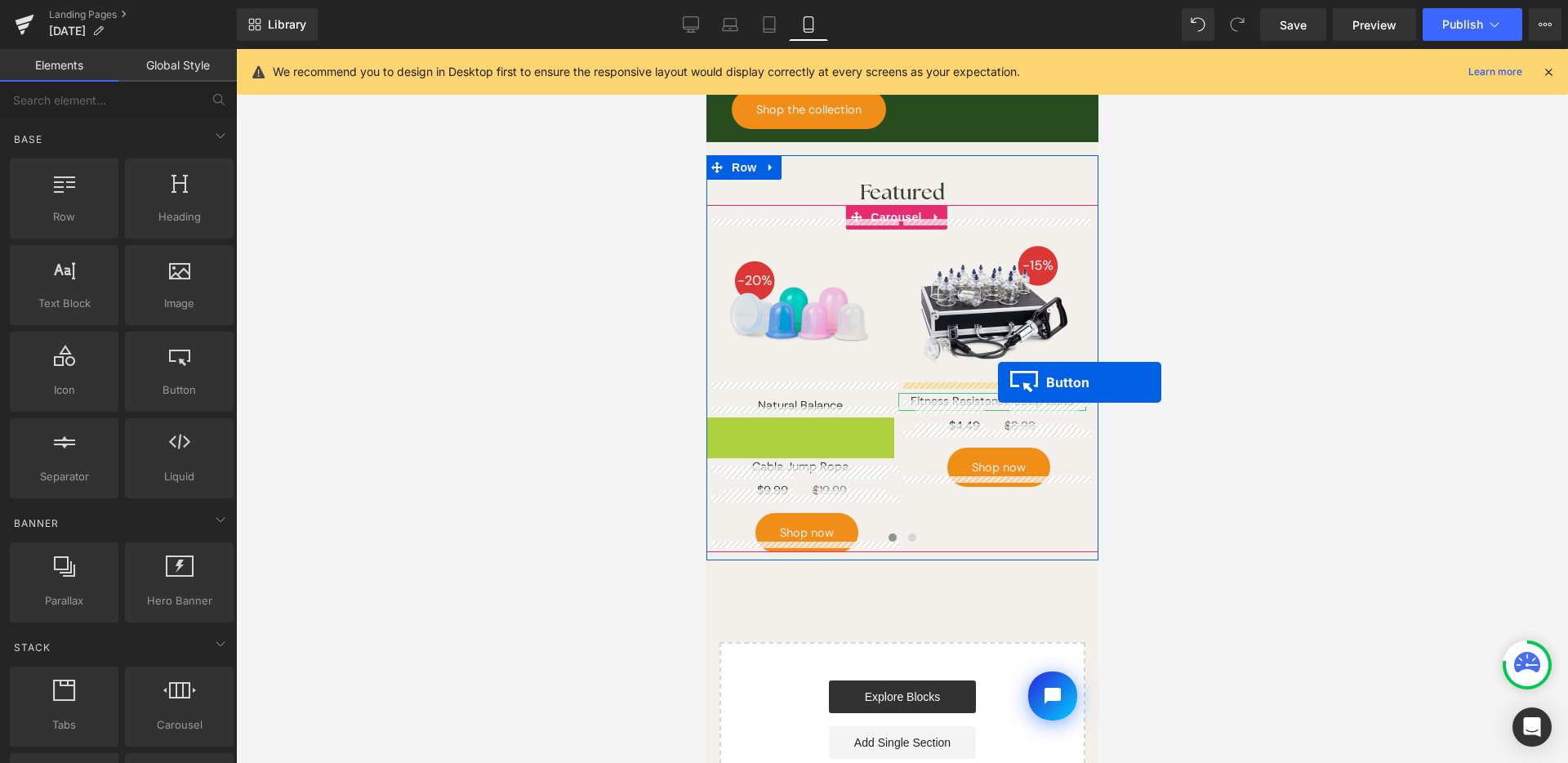
drag, startPoint x: 775, startPoint y: 419, endPoint x: 997, endPoint y: 382, distance: 225.1
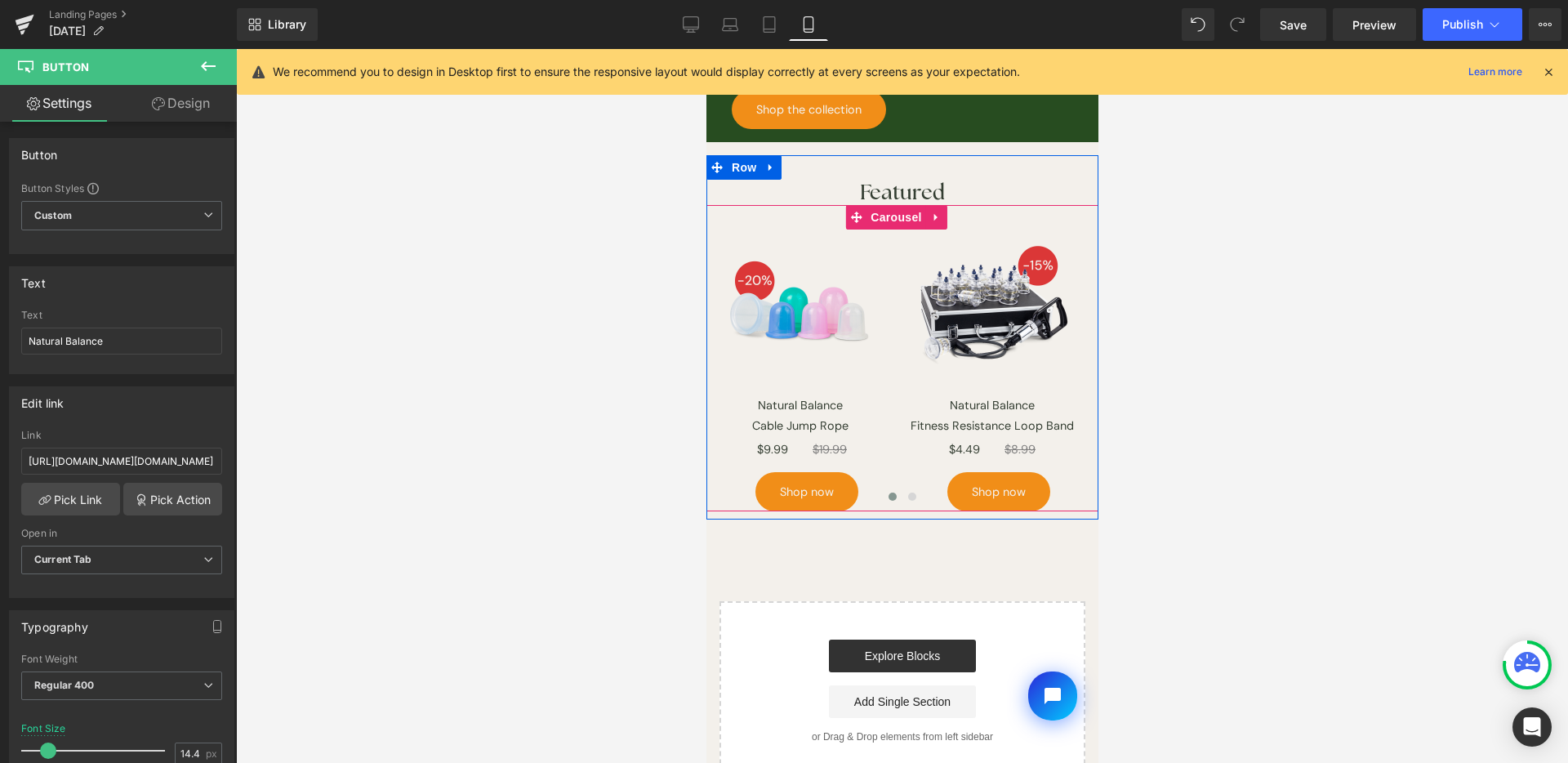
click at [908, 492] on span at bounding box center [911, 496] width 8 height 8
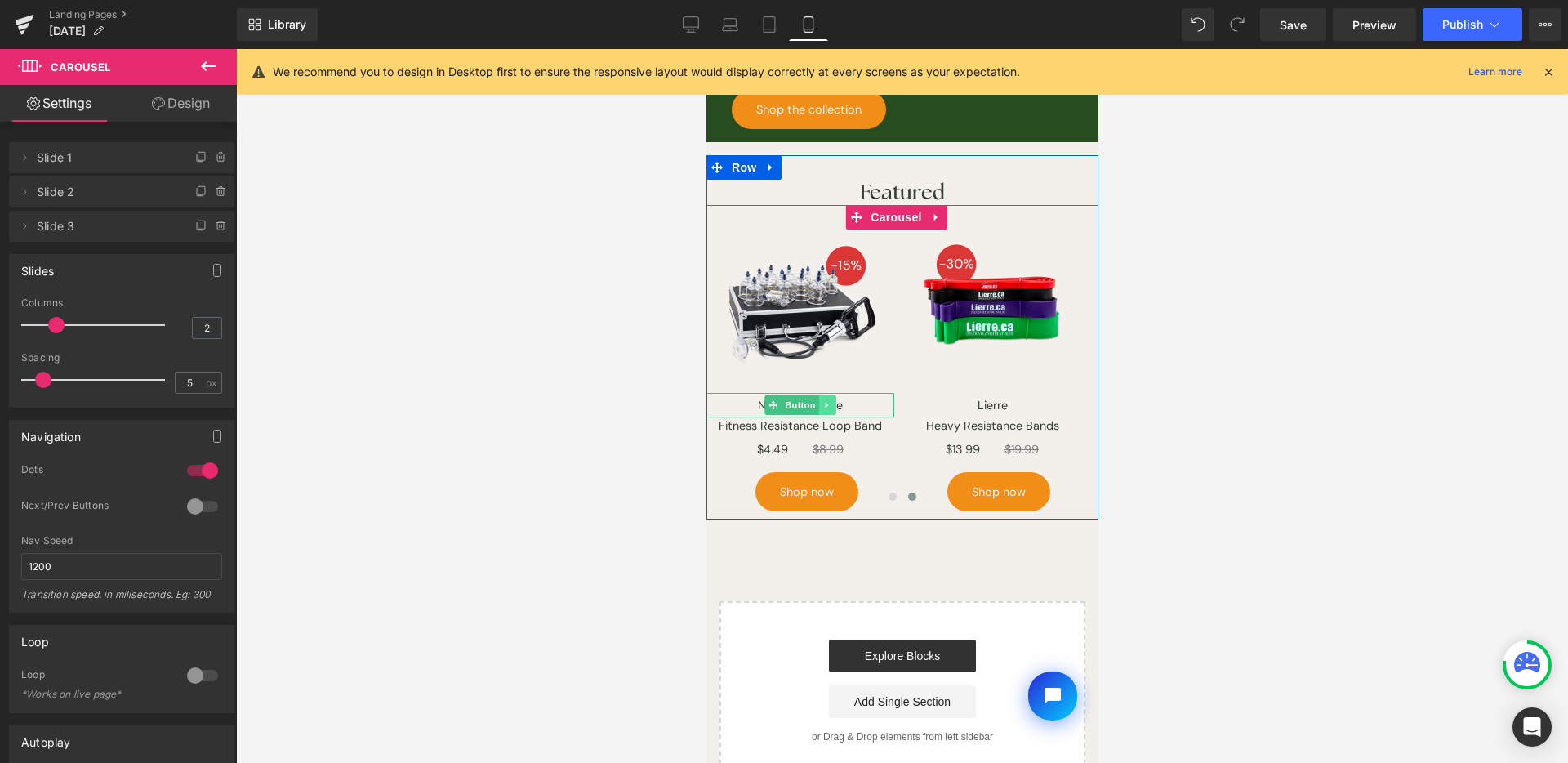
click at [829, 395] on link at bounding box center [826, 405] width 17 height 20
click at [819, 400] on icon at bounding box center [817, 405] width 9 height 10
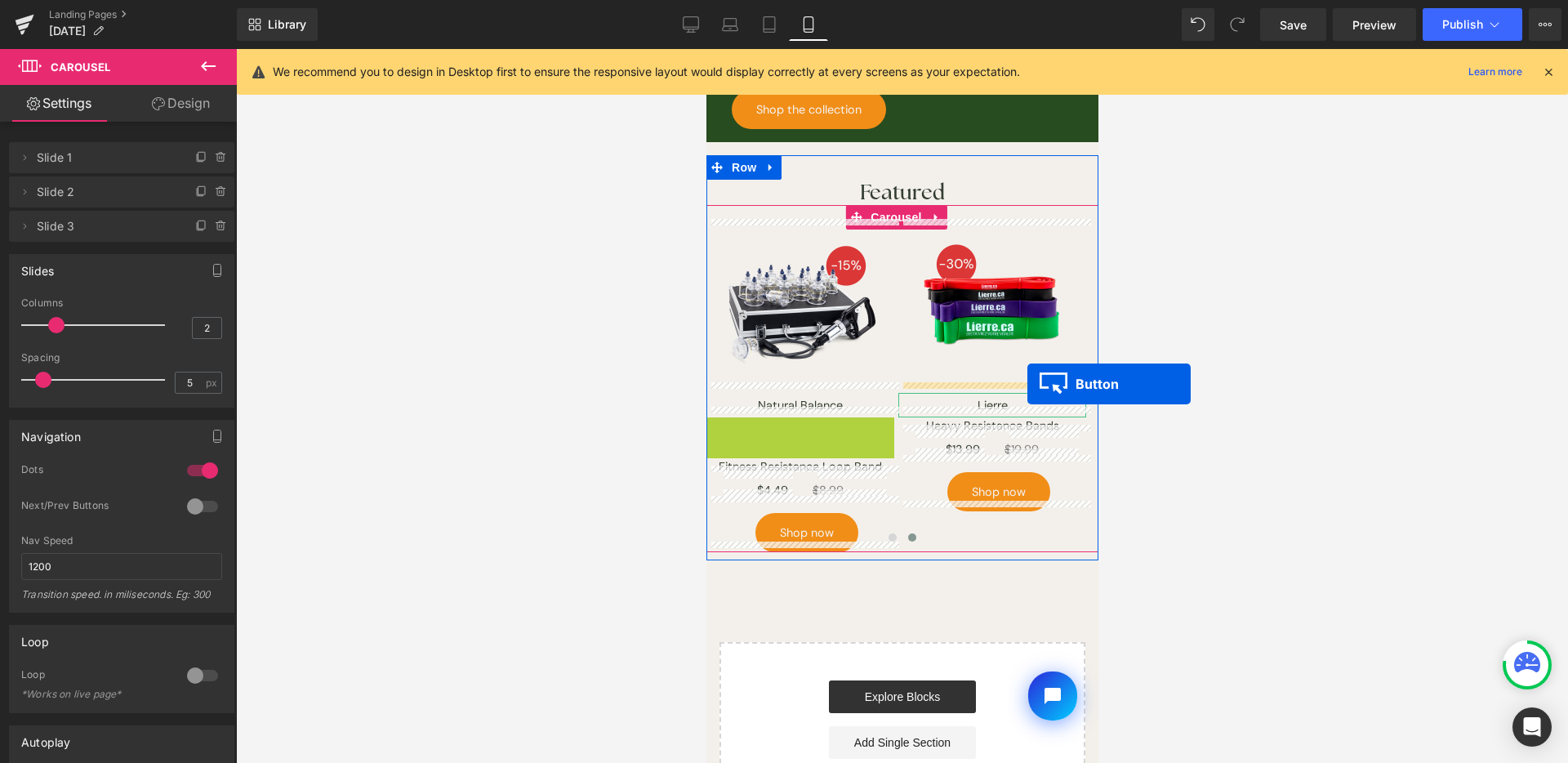
drag, startPoint x: 774, startPoint y: 419, endPoint x: 1027, endPoint y: 384, distance: 255.4
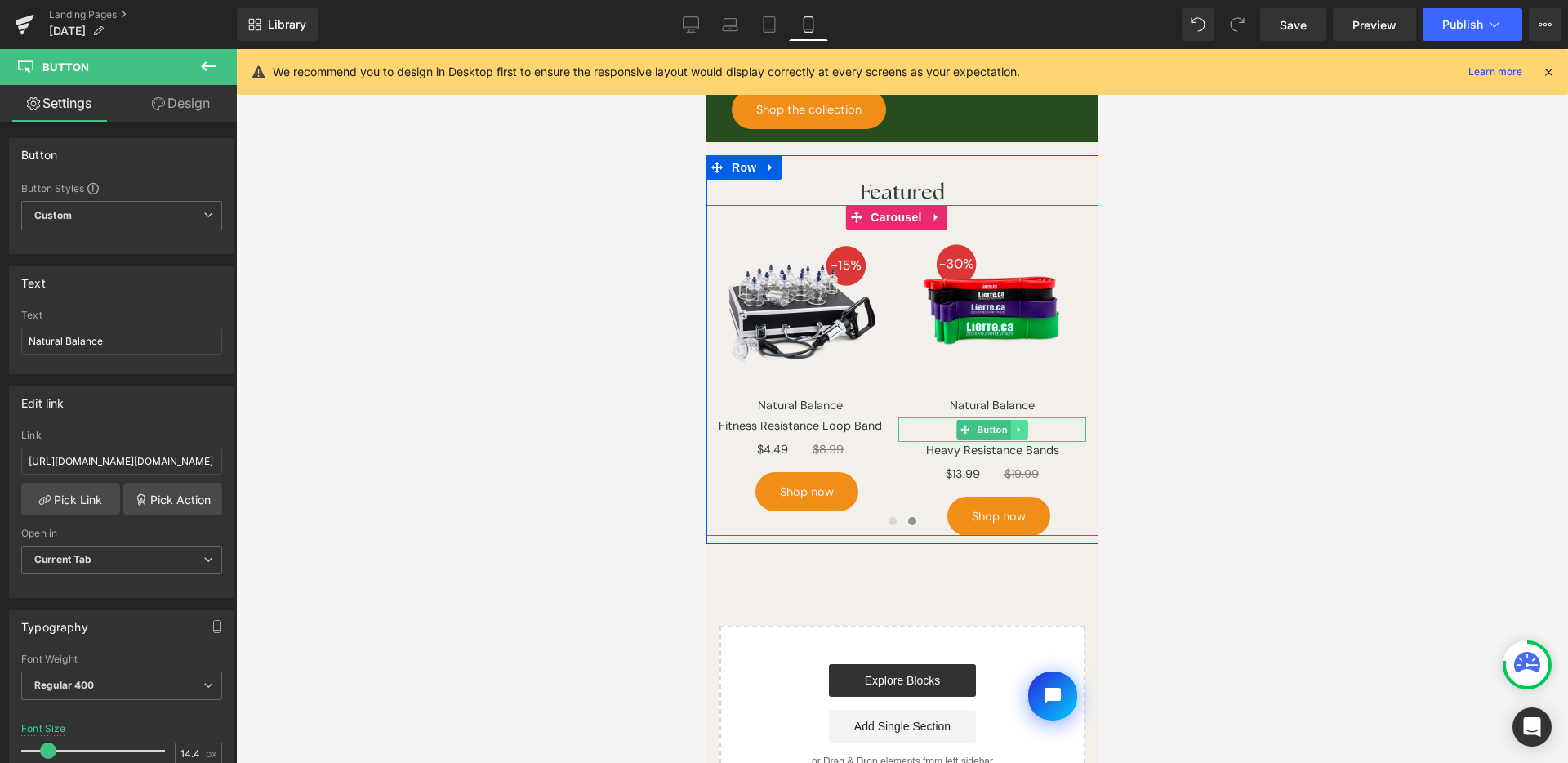
click at [1014, 425] on icon at bounding box center [1018, 430] width 9 height 10
click at [1022, 425] on icon at bounding box center [1026, 429] width 9 height 9
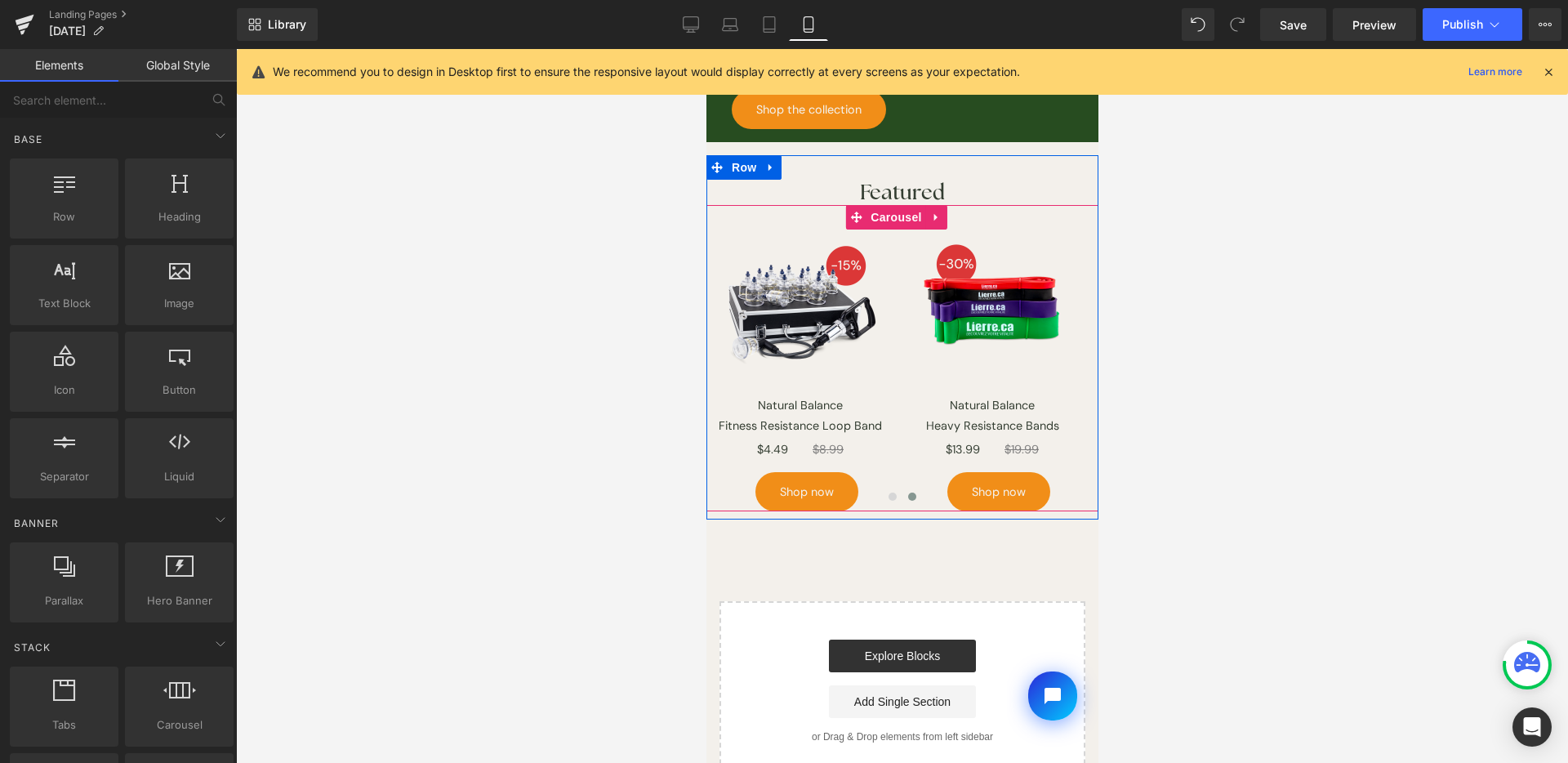
click at [883, 490] on button at bounding box center [892, 496] width 20 height 16
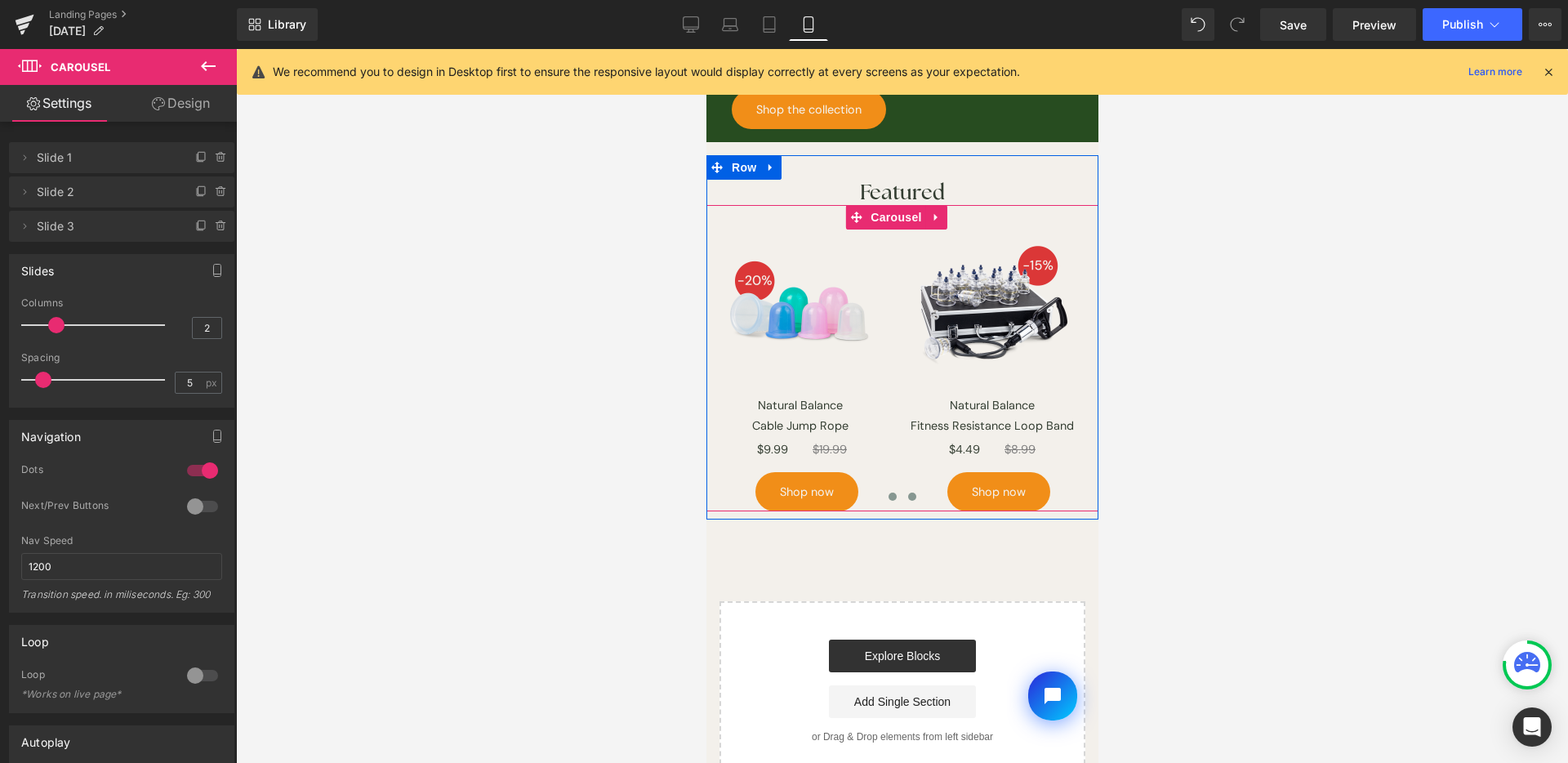
click at [907, 492] on span at bounding box center [911, 496] width 8 height 8
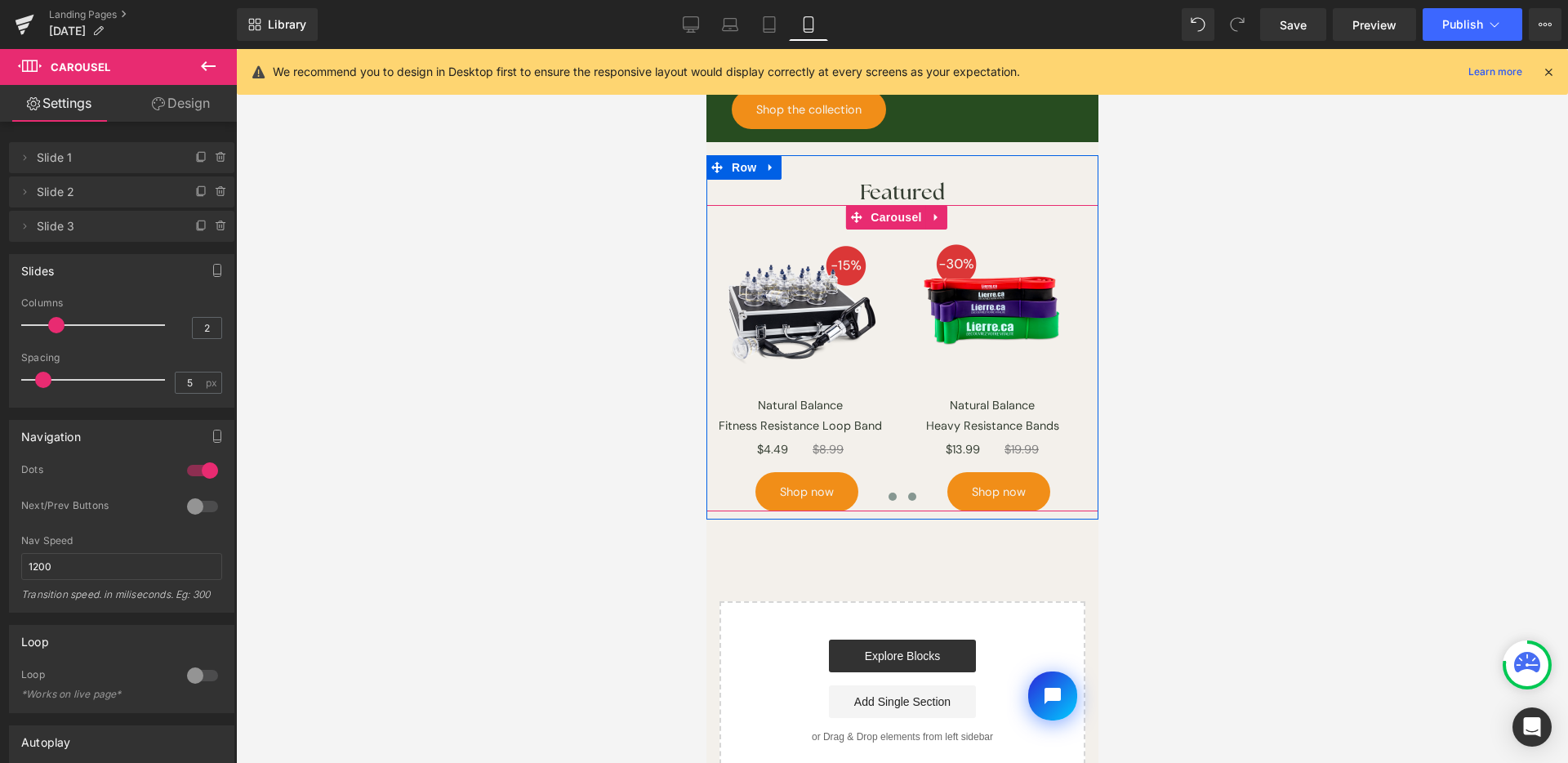
click at [888, 492] on span at bounding box center [891, 496] width 8 height 8
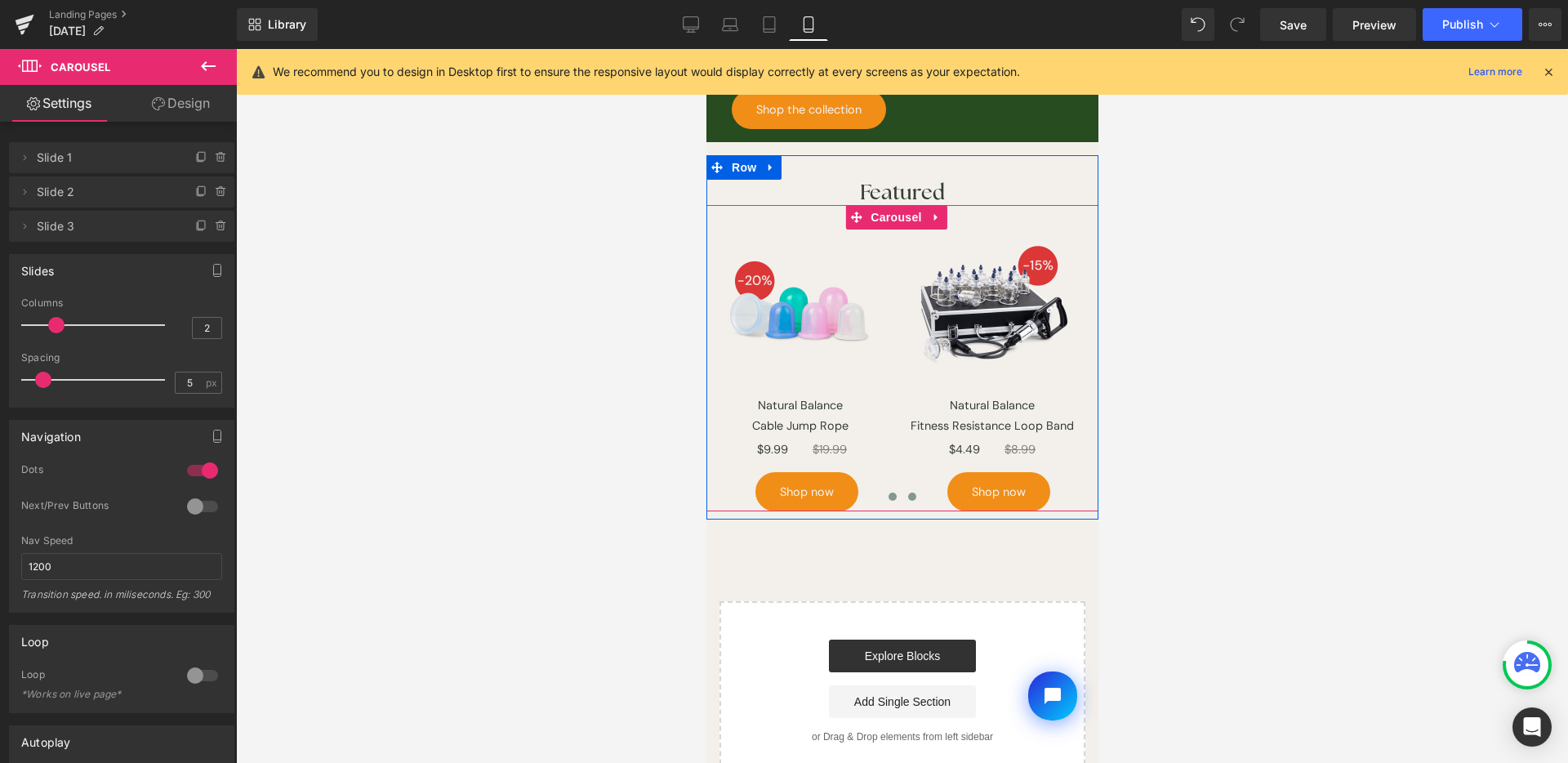
click at [907, 492] on span at bounding box center [911, 496] width 8 height 8
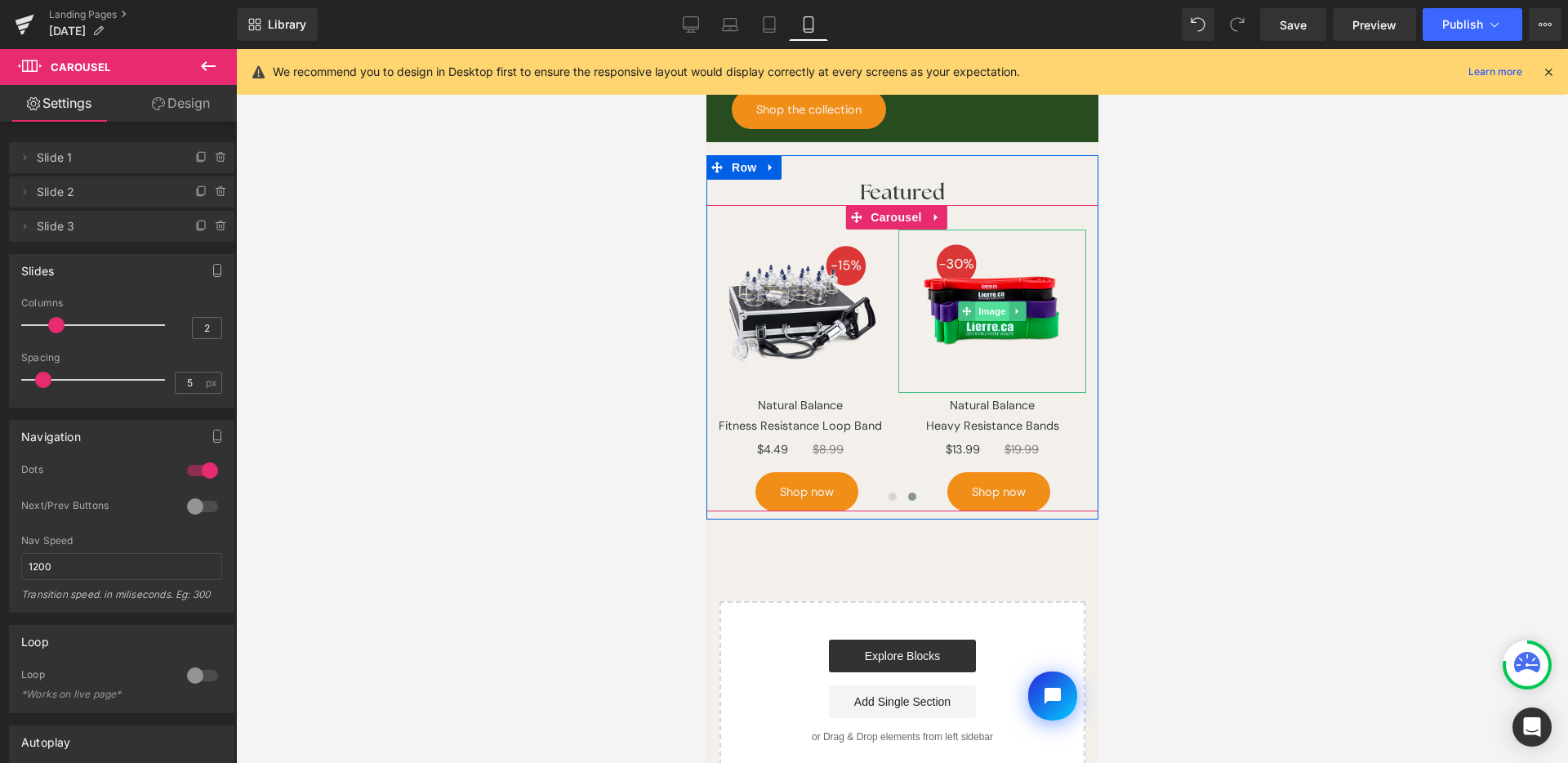
click at [990, 301] on span "Image" at bounding box center [992, 311] width 35 height 20
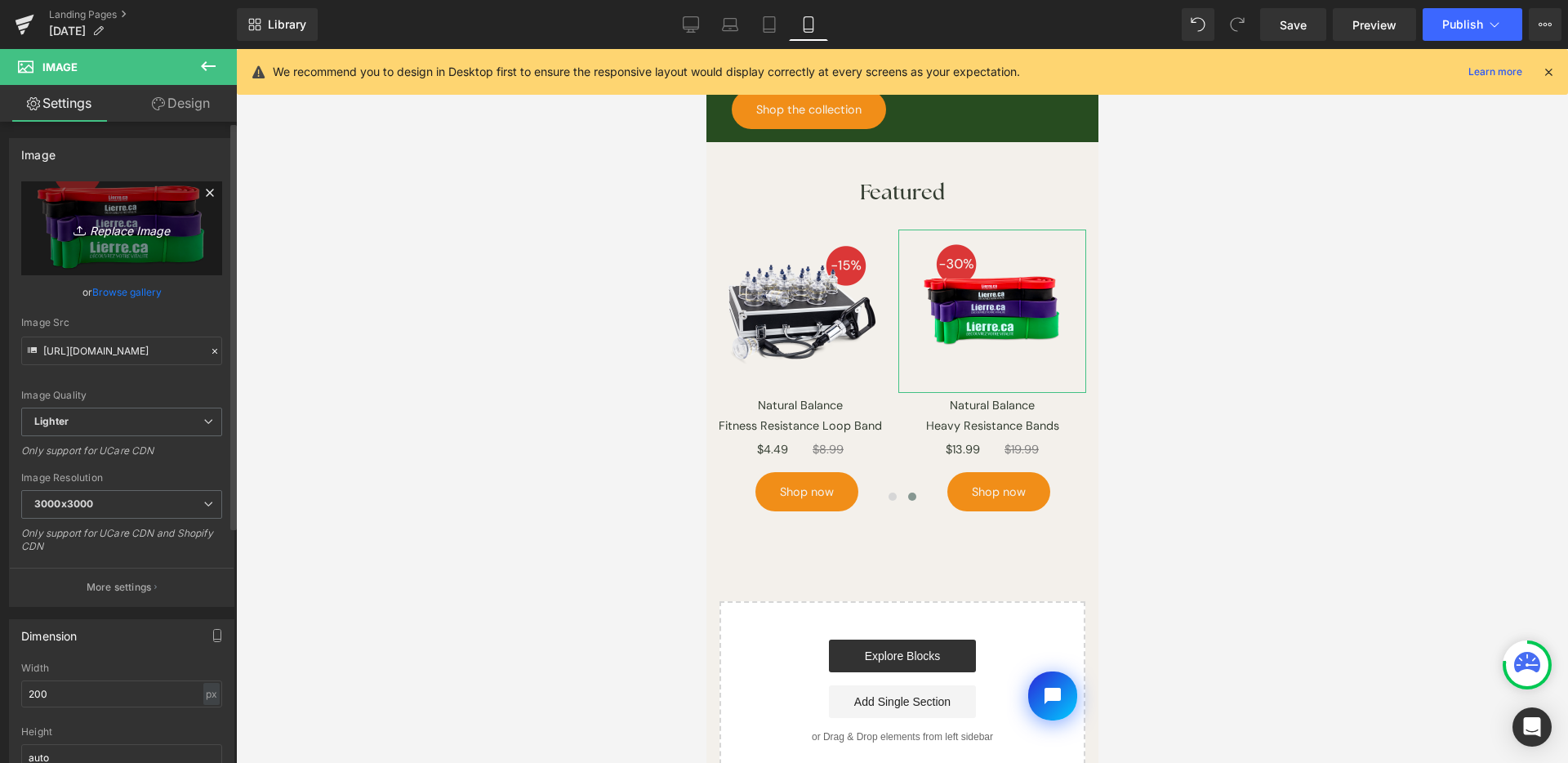
click at [127, 245] on link "Replace Image" at bounding box center [121, 228] width 201 height 94
click at [162, 294] on div "or Browse gallery" at bounding box center [121, 291] width 201 height 17
click at [148, 291] on link "Browse gallery" at bounding box center [127, 291] width 69 height 29
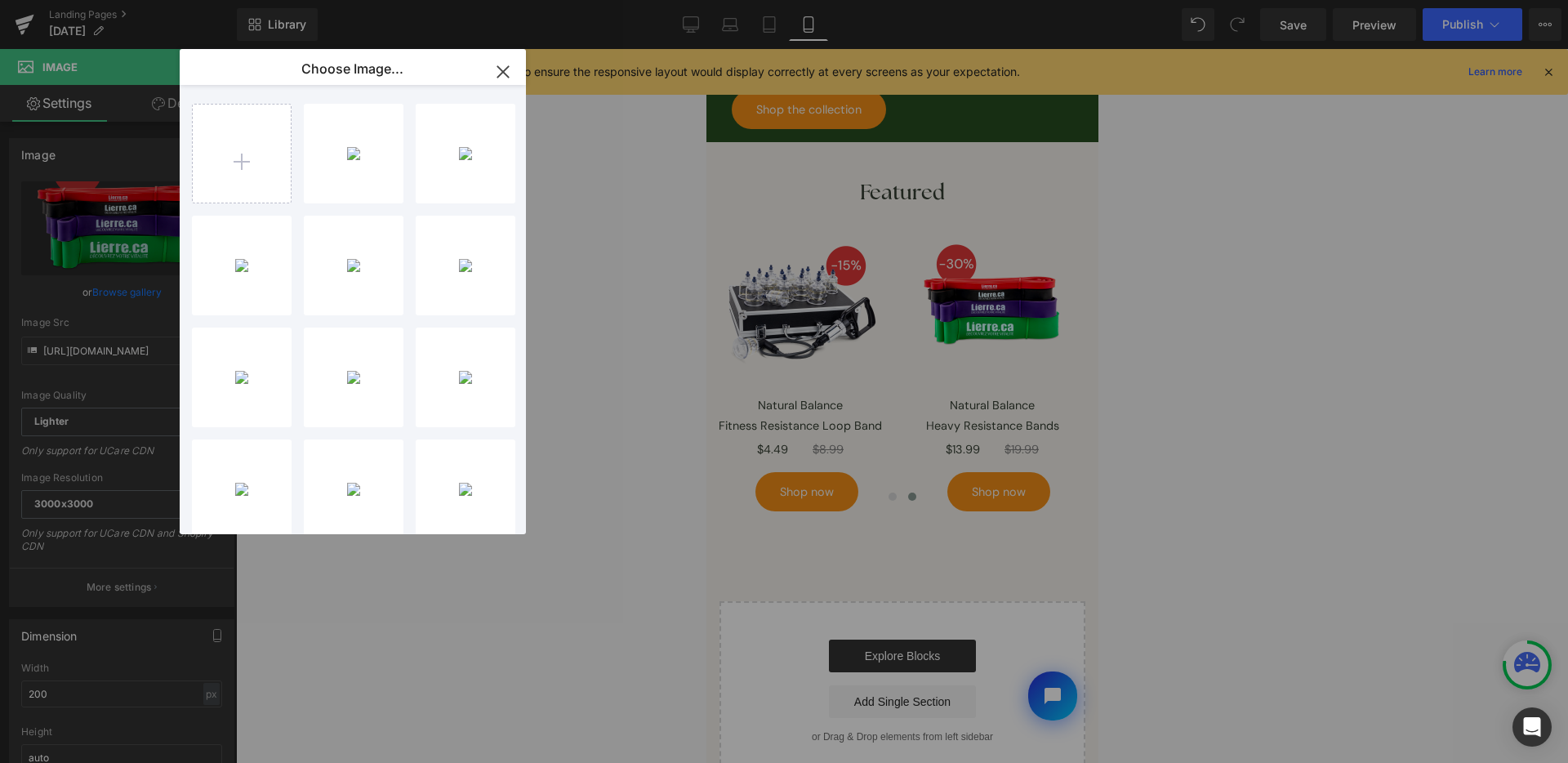
drag, startPoint x: 446, startPoint y: 176, endPoint x: 1110, endPoint y: 321, distance: 679.6
click at [0, 0] on div "labor-d...s-10.png 206.02 KB" at bounding box center [0, 0] width 0 height 0
type input "https://ucarecdn.com/2a9f1f5c-58aa-4108-bee1-2174993cfe77/-/format/auto/-/previ…"
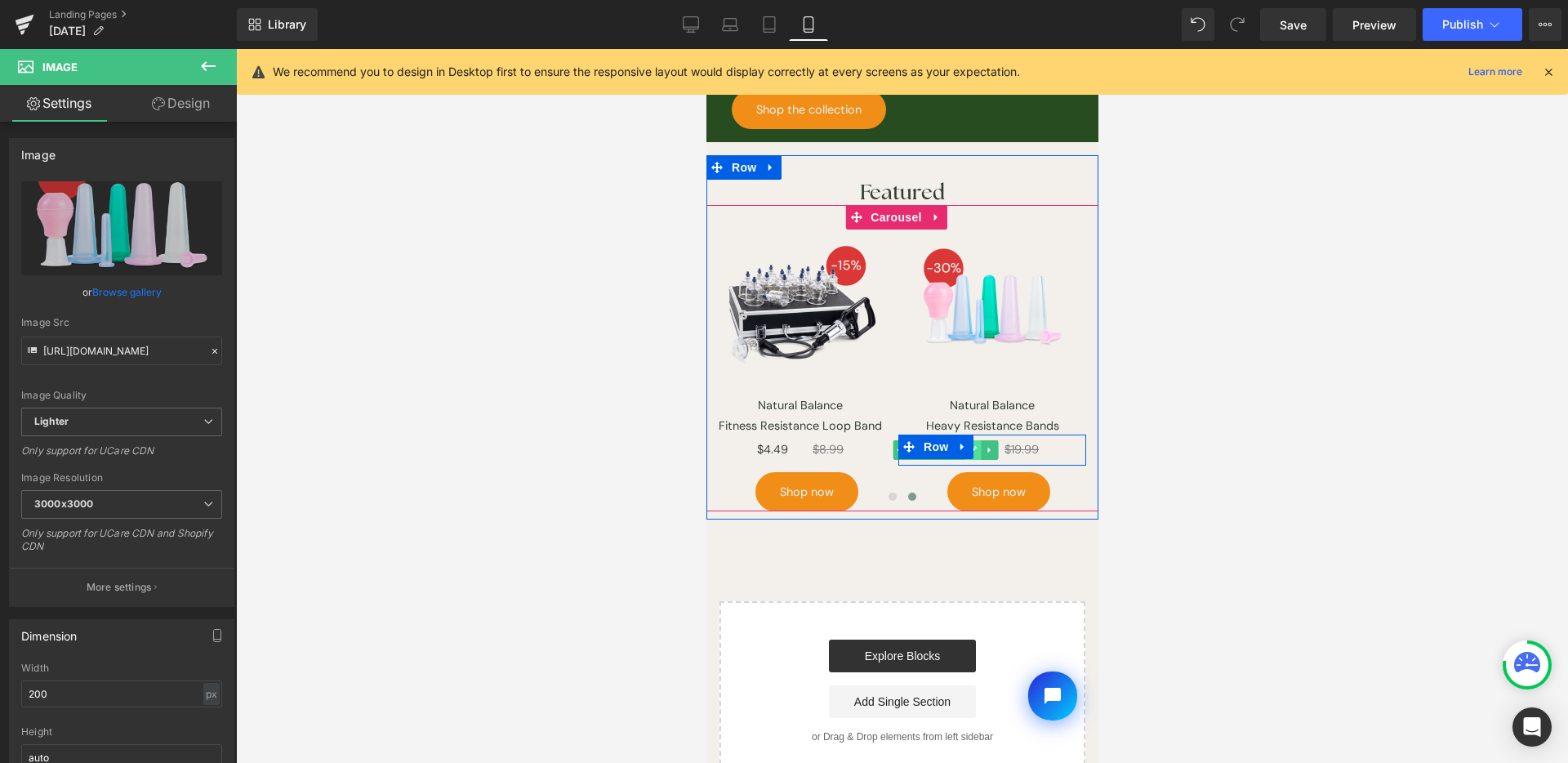
click at [977, 440] on link at bounding box center [971, 450] width 17 height 20
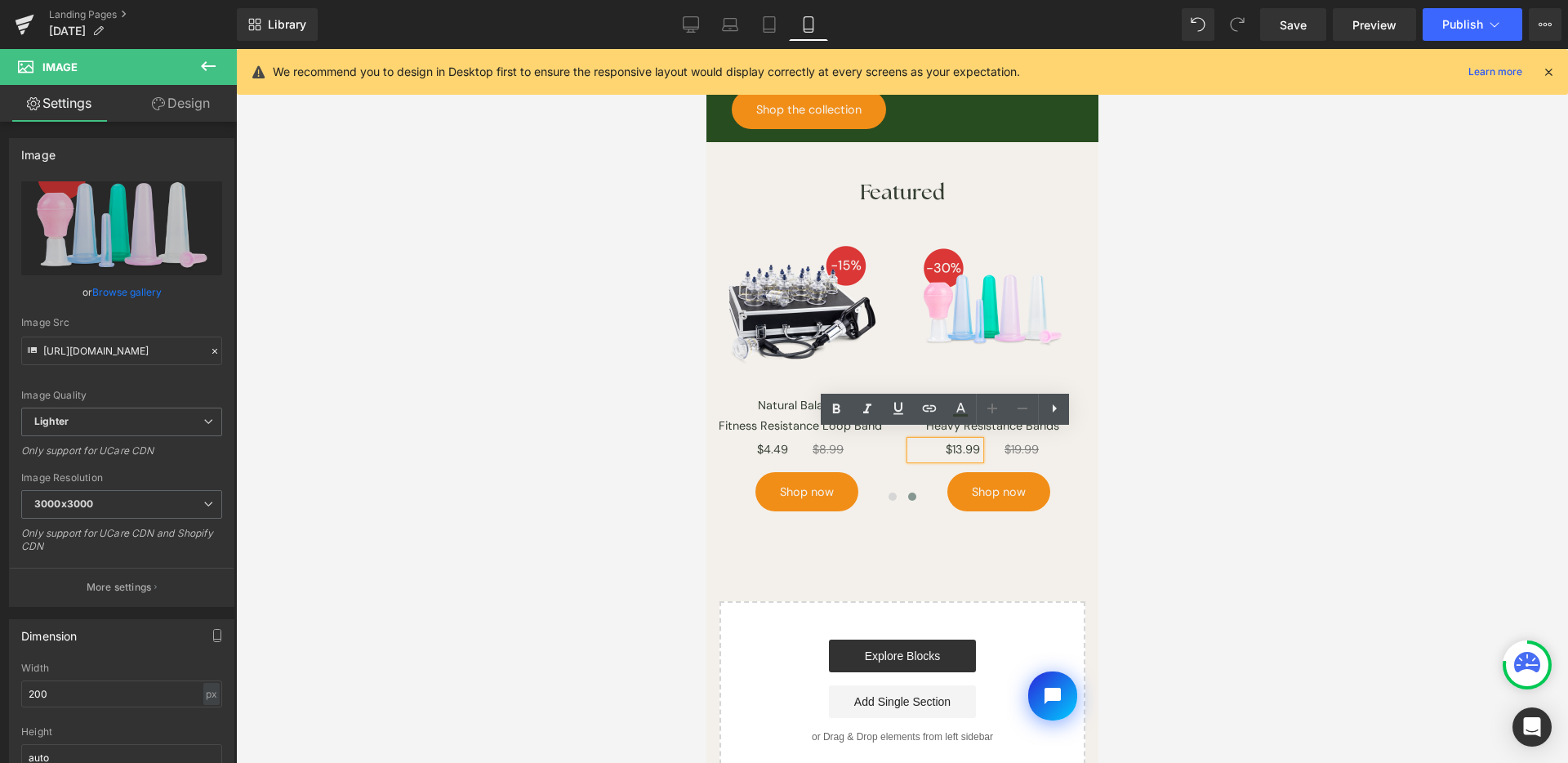
click at [971, 441] on p "$13.99" at bounding box center [945, 450] width 69 height 18
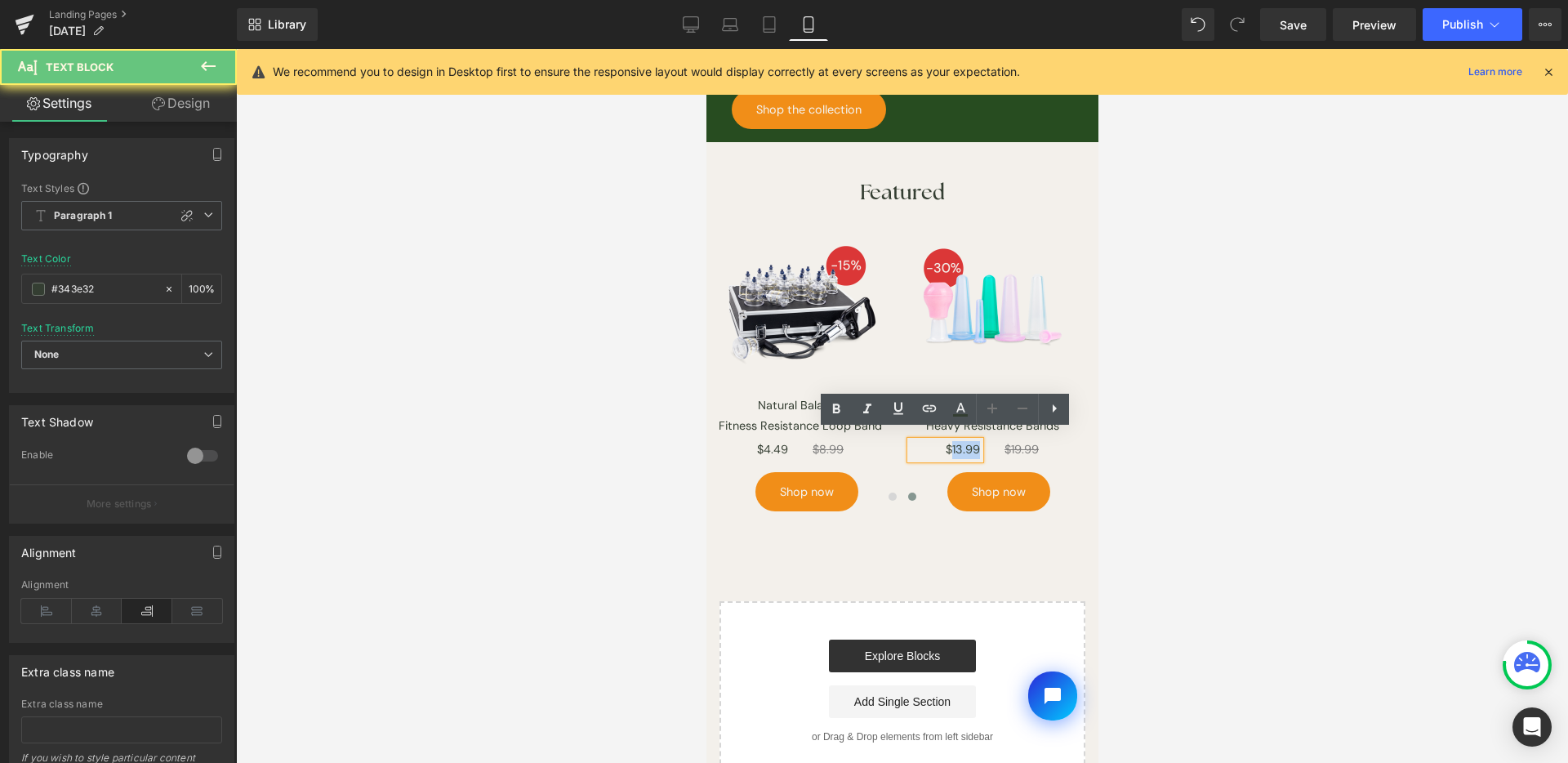
click at [980, 441] on div "$13.99" at bounding box center [945, 450] width 69 height 18
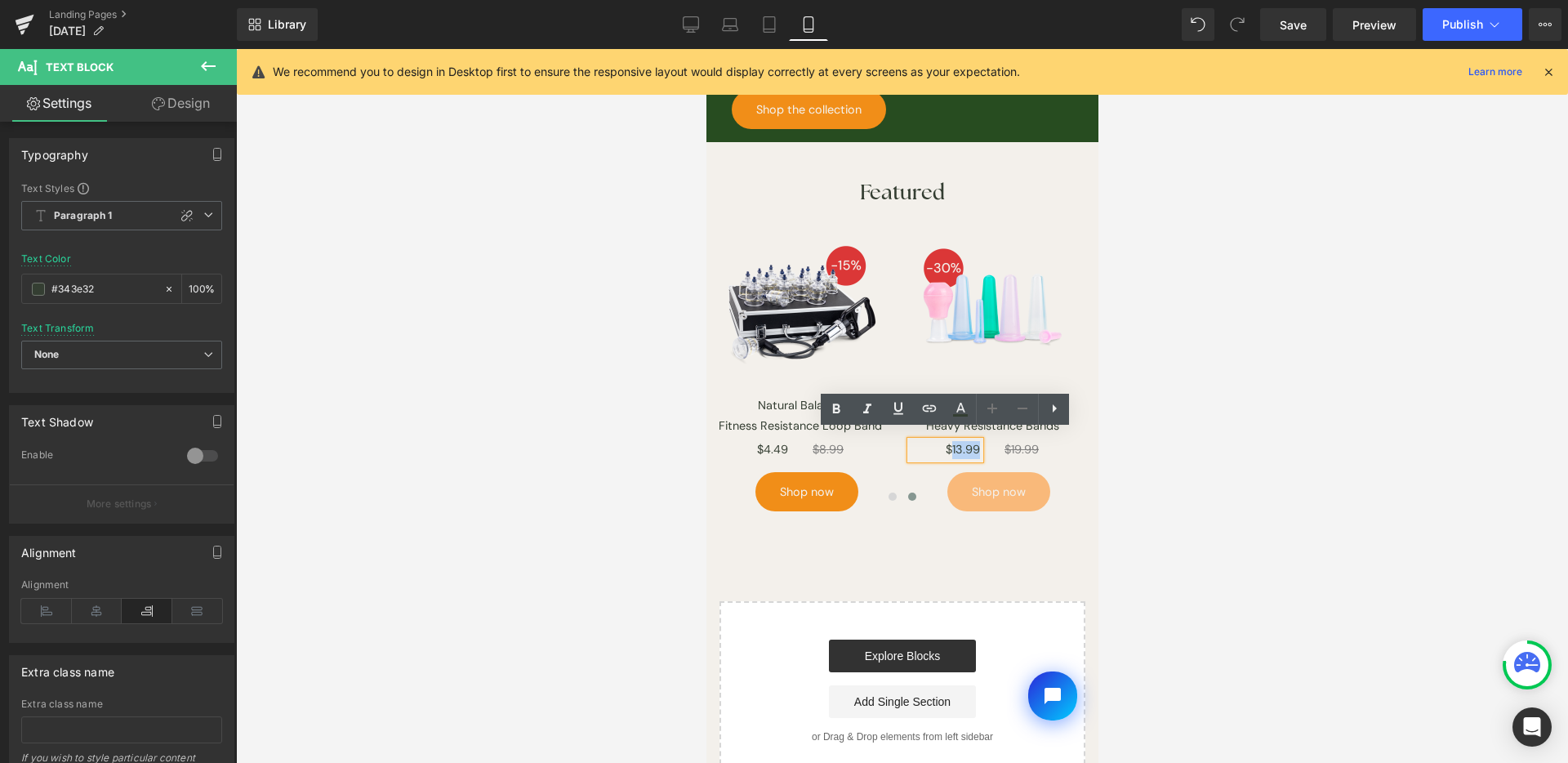
paste div
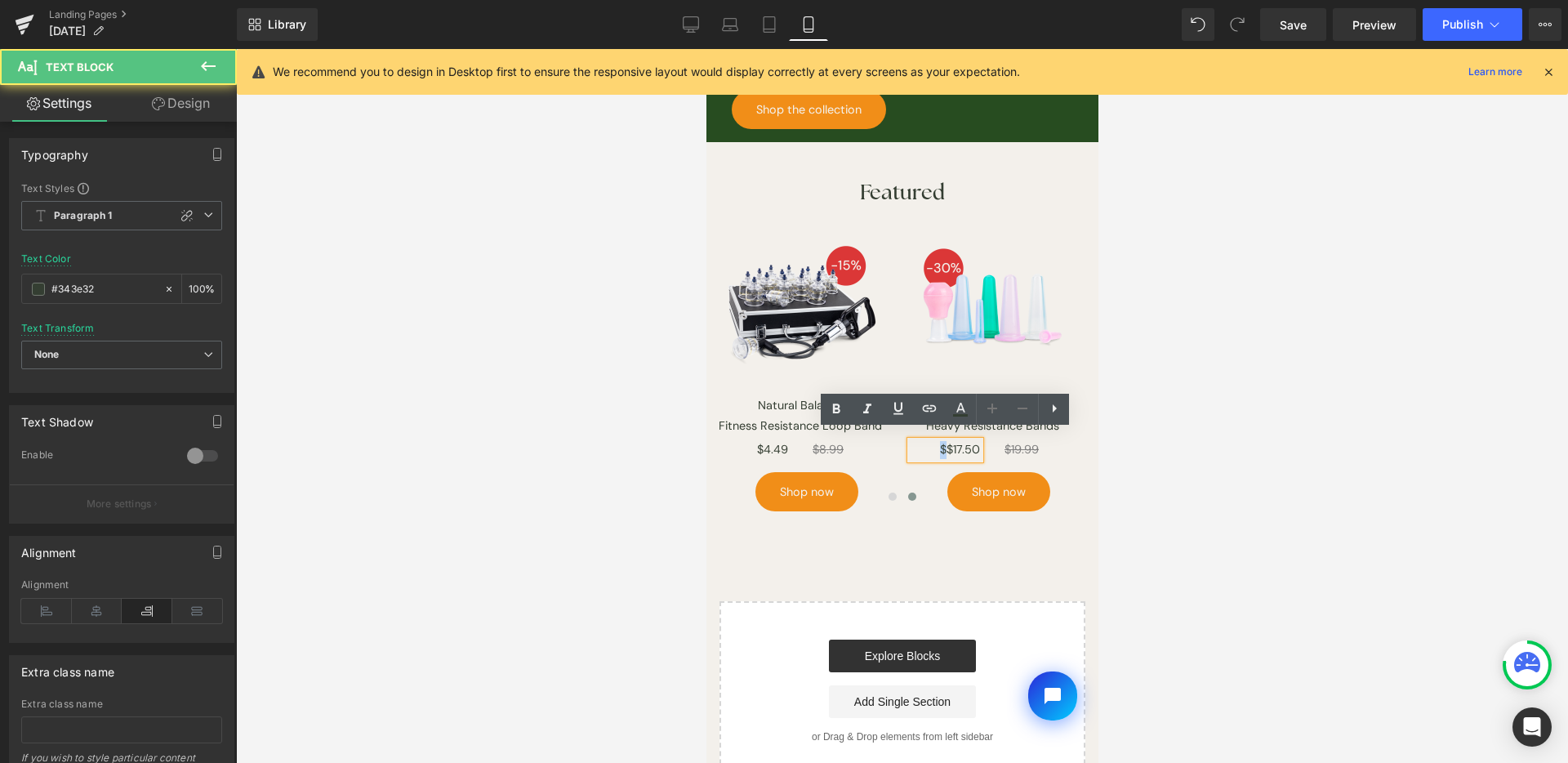
drag, startPoint x: 944, startPoint y: 439, endPoint x: 933, endPoint y: 440, distance: 11.0
click at [933, 441] on p "$$17.50" at bounding box center [945, 450] width 69 height 18
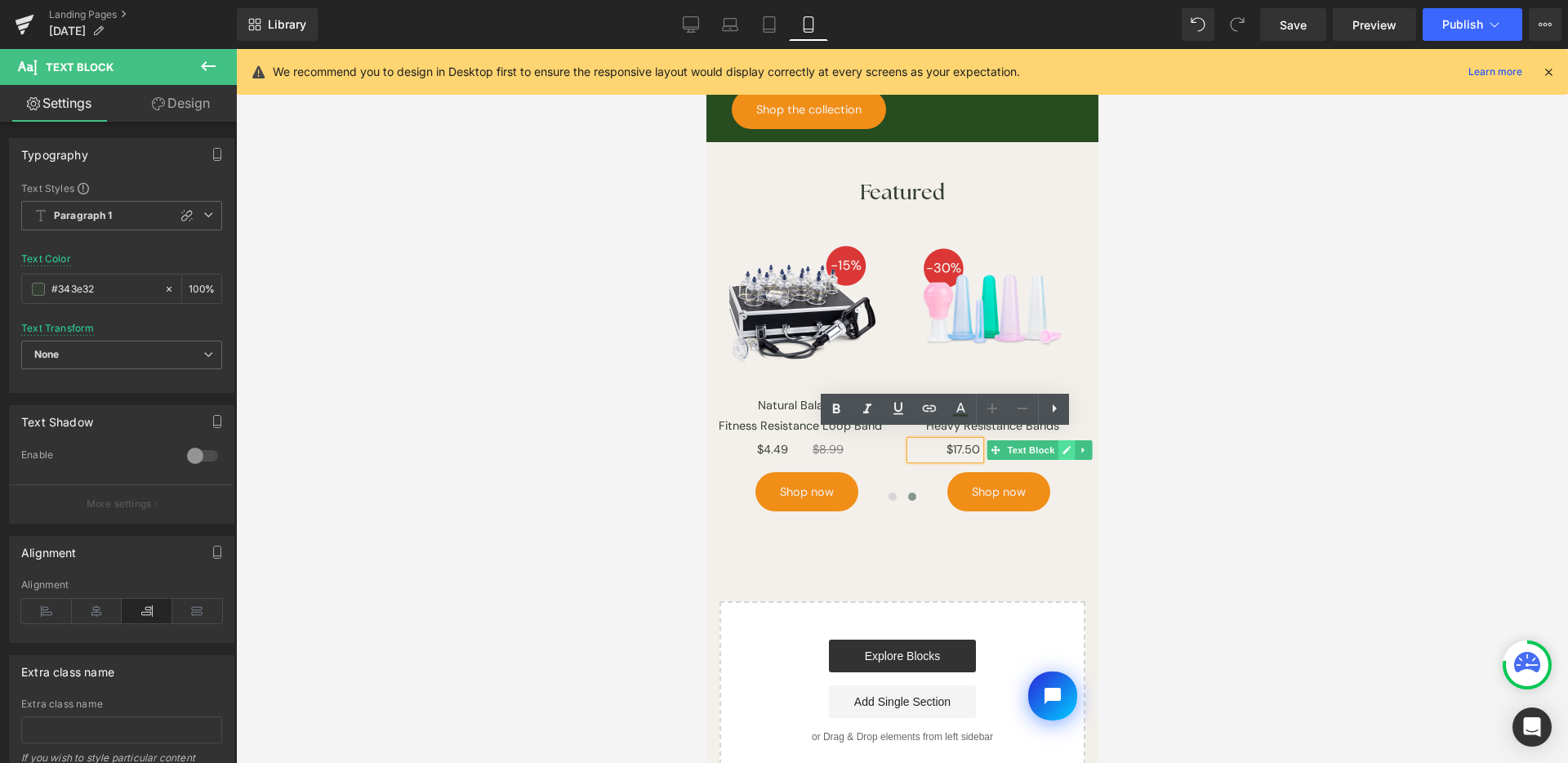
click at [1061, 445] on icon at bounding box center [1065, 450] width 9 height 10
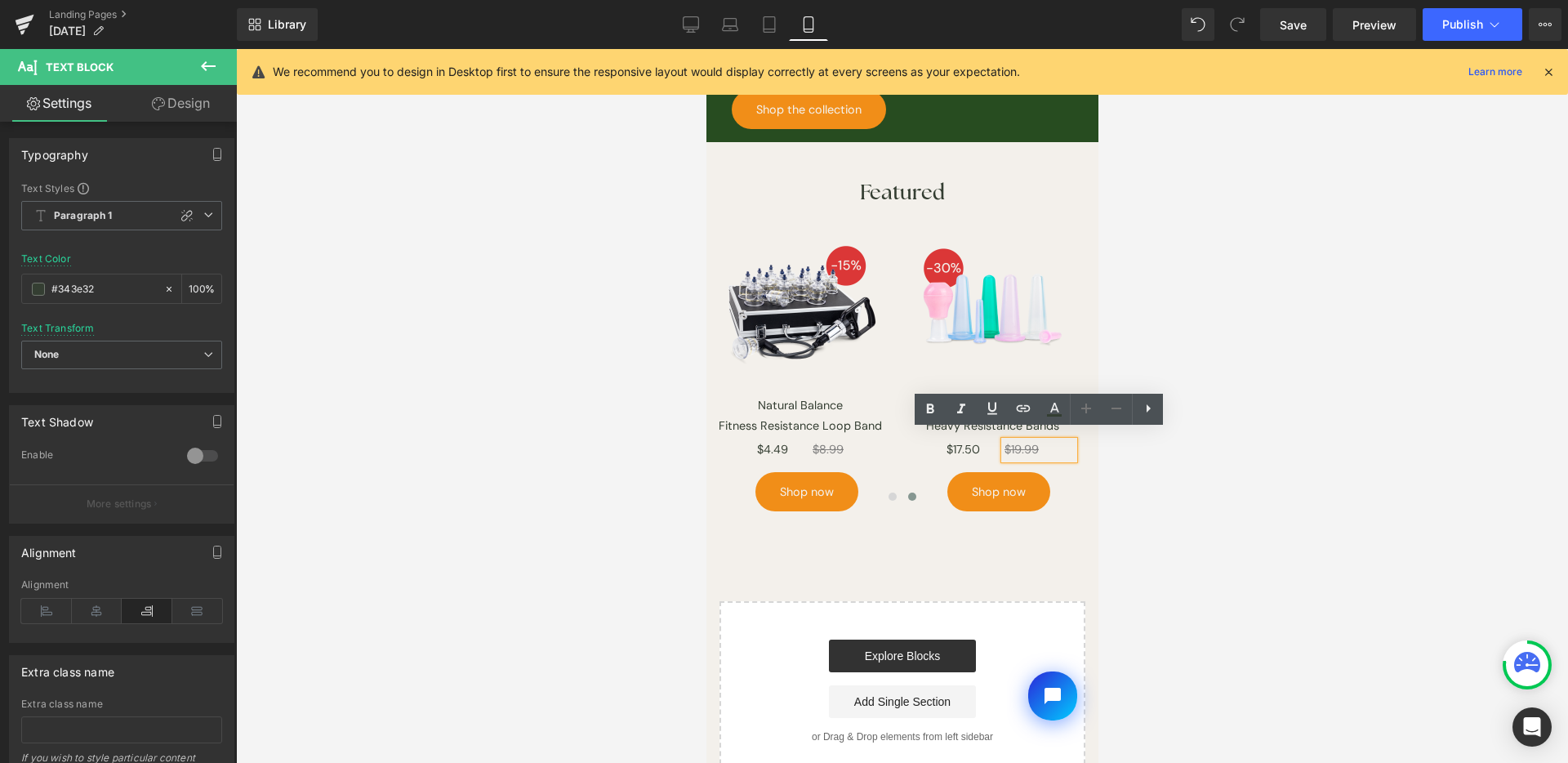
drag, startPoint x: 1003, startPoint y: 438, endPoint x: 1027, endPoint y: 440, distance: 24.1
click at [1003, 441] on div "$19.99" at bounding box center [1038, 450] width 69 height 18
click at [1034, 442] on s "$19.99" at bounding box center [1020, 449] width 35 height 15
paste div
drag, startPoint x: 1017, startPoint y: 440, endPoint x: 1831, endPoint y: 520, distance: 817.9
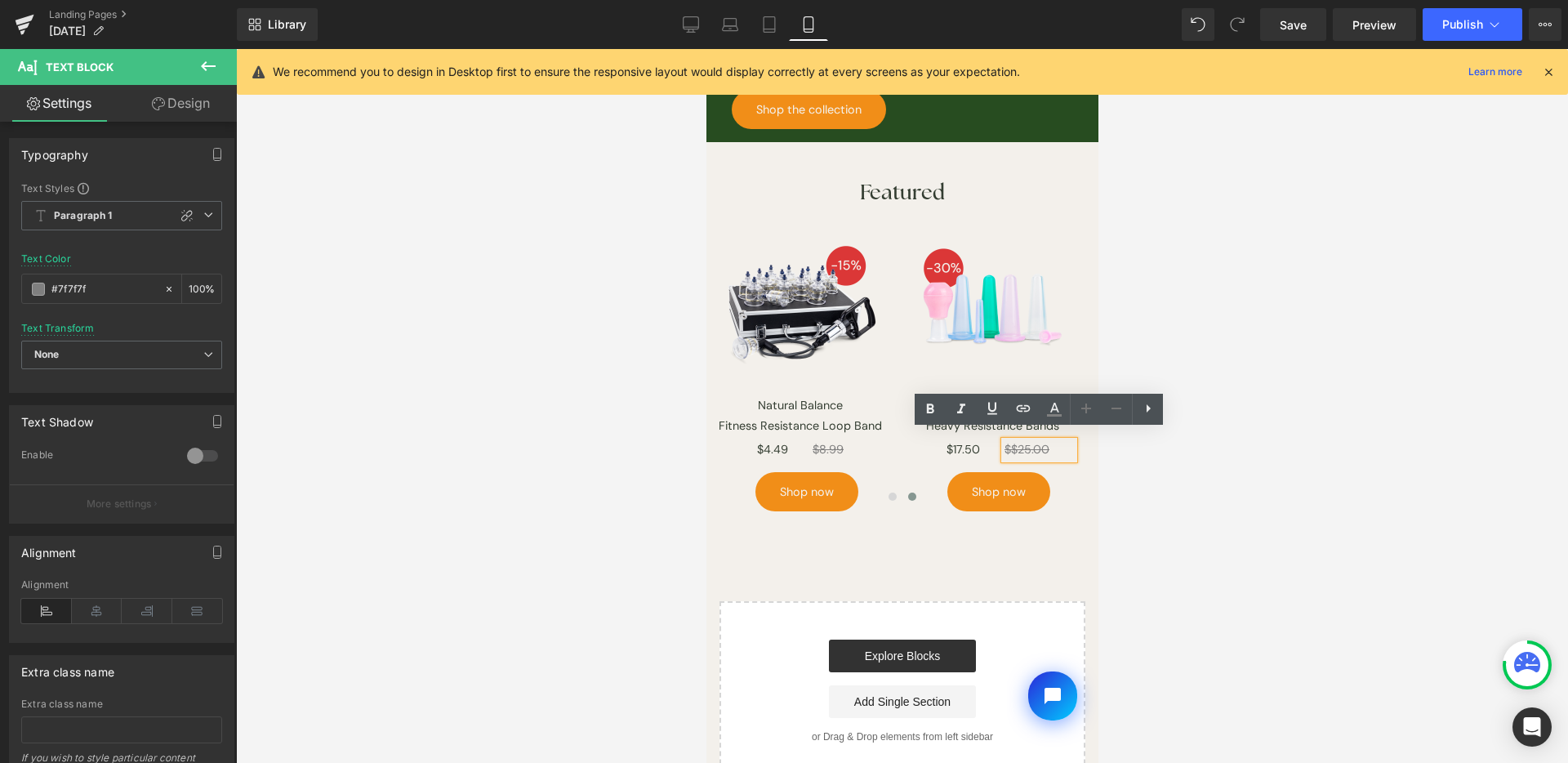
click at [1017, 442] on s "$$25.00" at bounding box center [1025, 449] width 45 height 15
drag, startPoint x: 1181, startPoint y: 471, endPoint x: 1149, endPoint y: 469, distance: 32.1
click at [1181, 470] on div at bounding box center [901, 405] width 1332 height 714
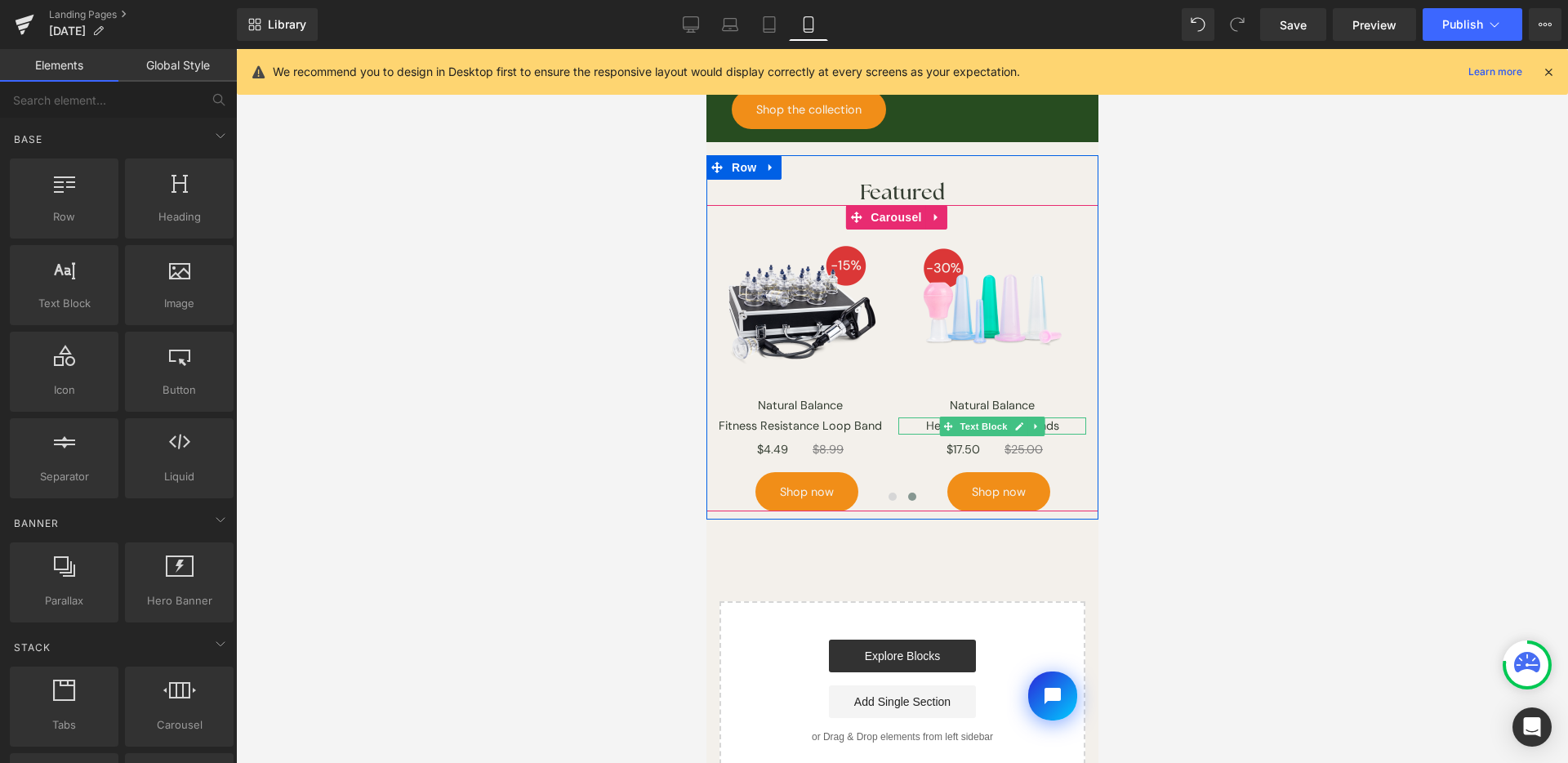
click at [1014, 421] on icon at bounding box center [1018, 426] width 9 height 10
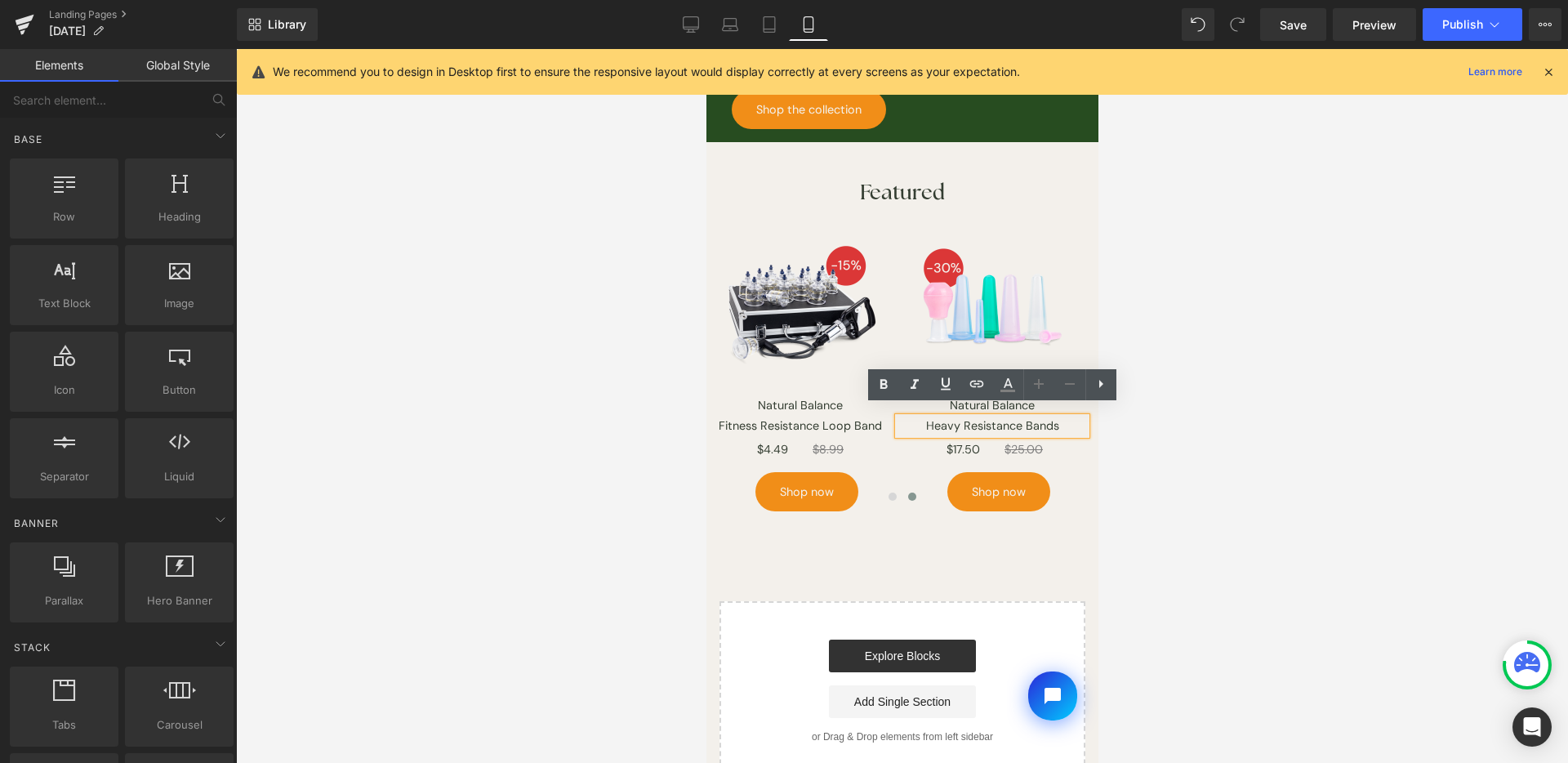
drag, startPoint x: 966, startPoint y: 415, endPoint x: 1075, endPoint y: 420, distance: 109.1
click at [966, 417] on p "Heavy Resistance Bands" at bounding box center [992, 426] width 188 height 18
click at [1024, 417] on p "Heavy Resistance Bands" at bounding box center [992, 426] width 188 height 18
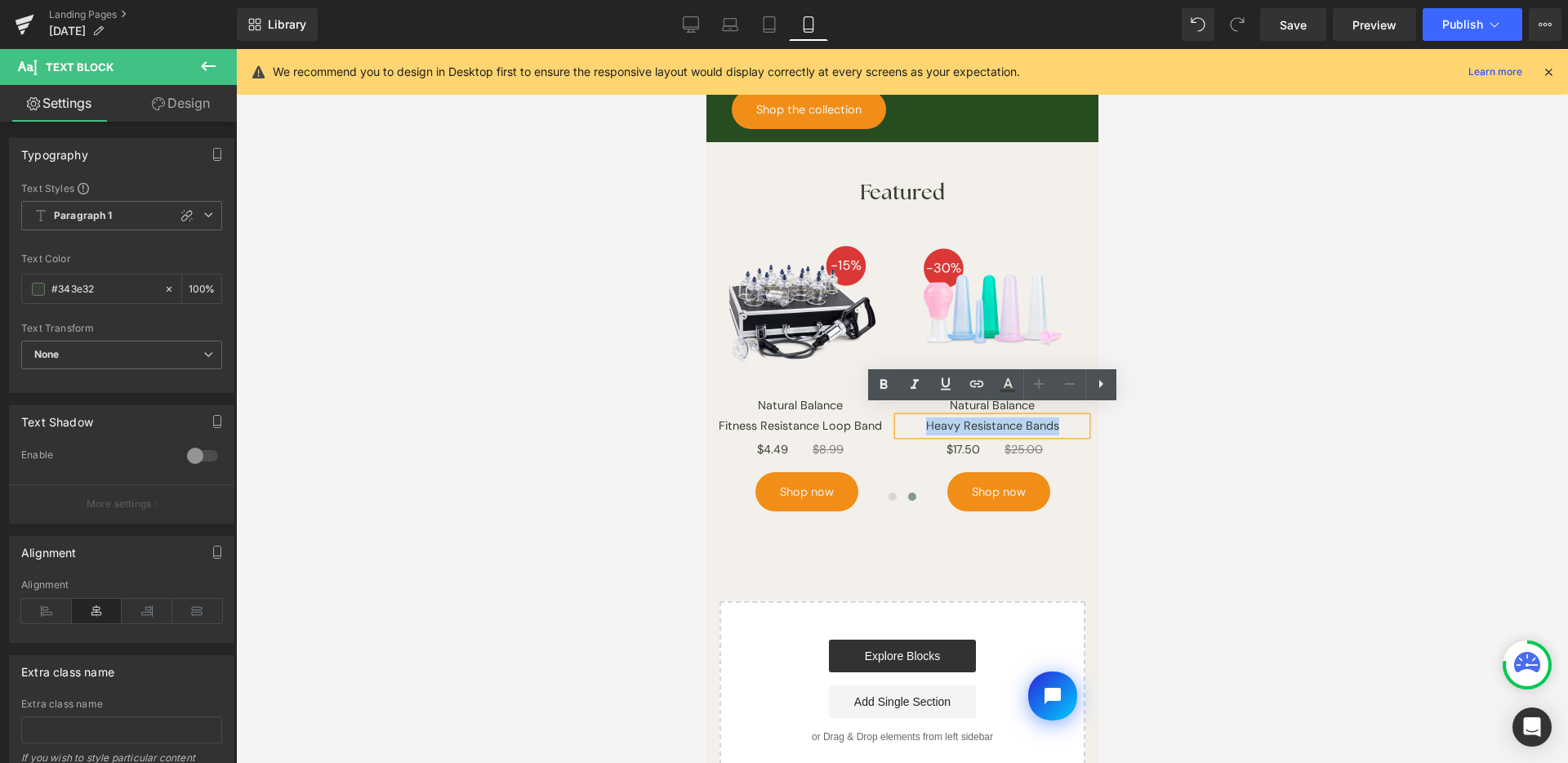
paste div
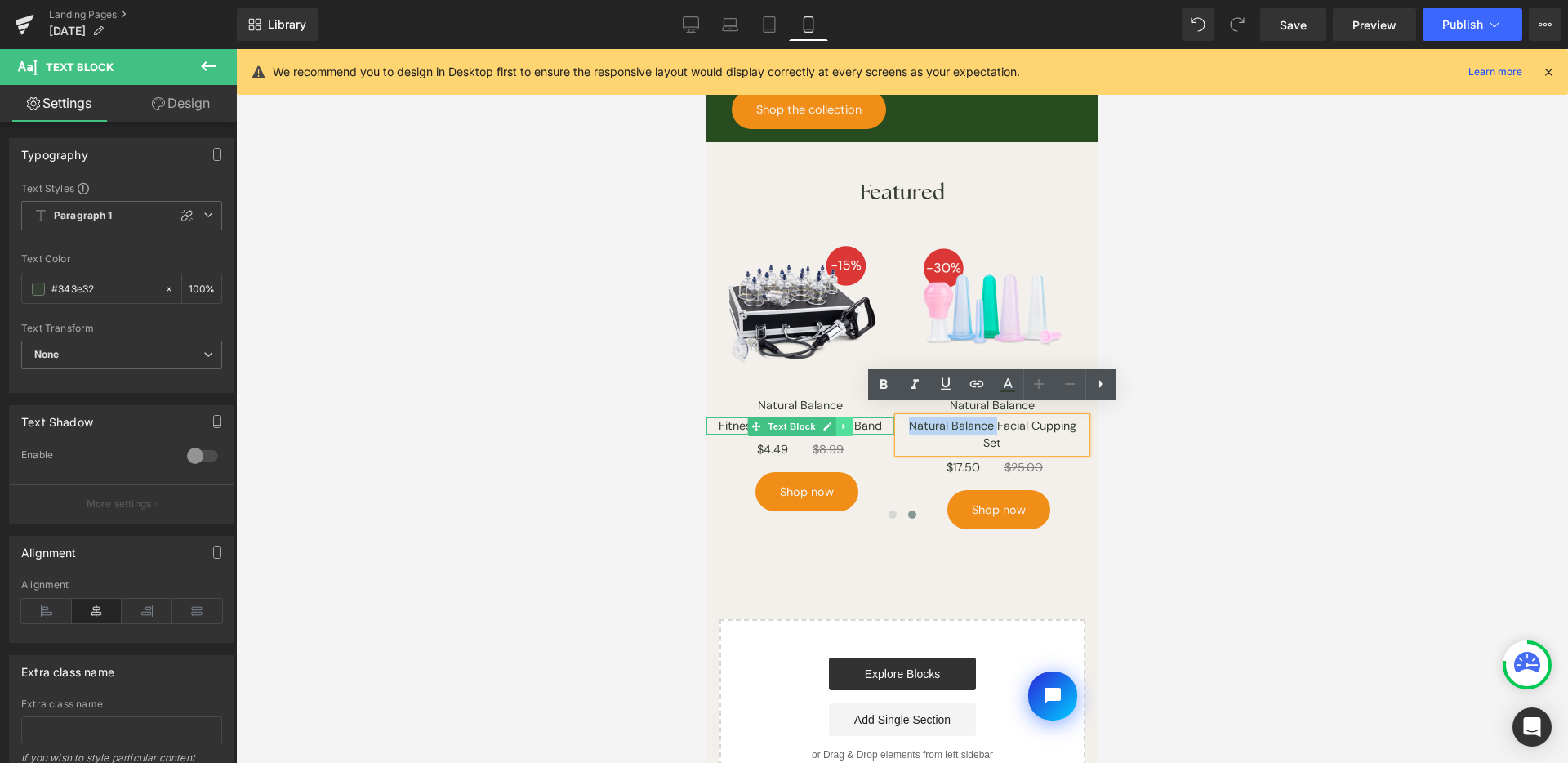
drag, startPoint x: 996, startPoint y: 417, endPoint x: 834, endPoint y: 411, distance: 162.1
click at [834, 411] on div "Image Natural Balance Button Cable Jump Rope Text Block $9.99 Text Block $19.99…" at bounding box center [801, 380] width 575 height 300
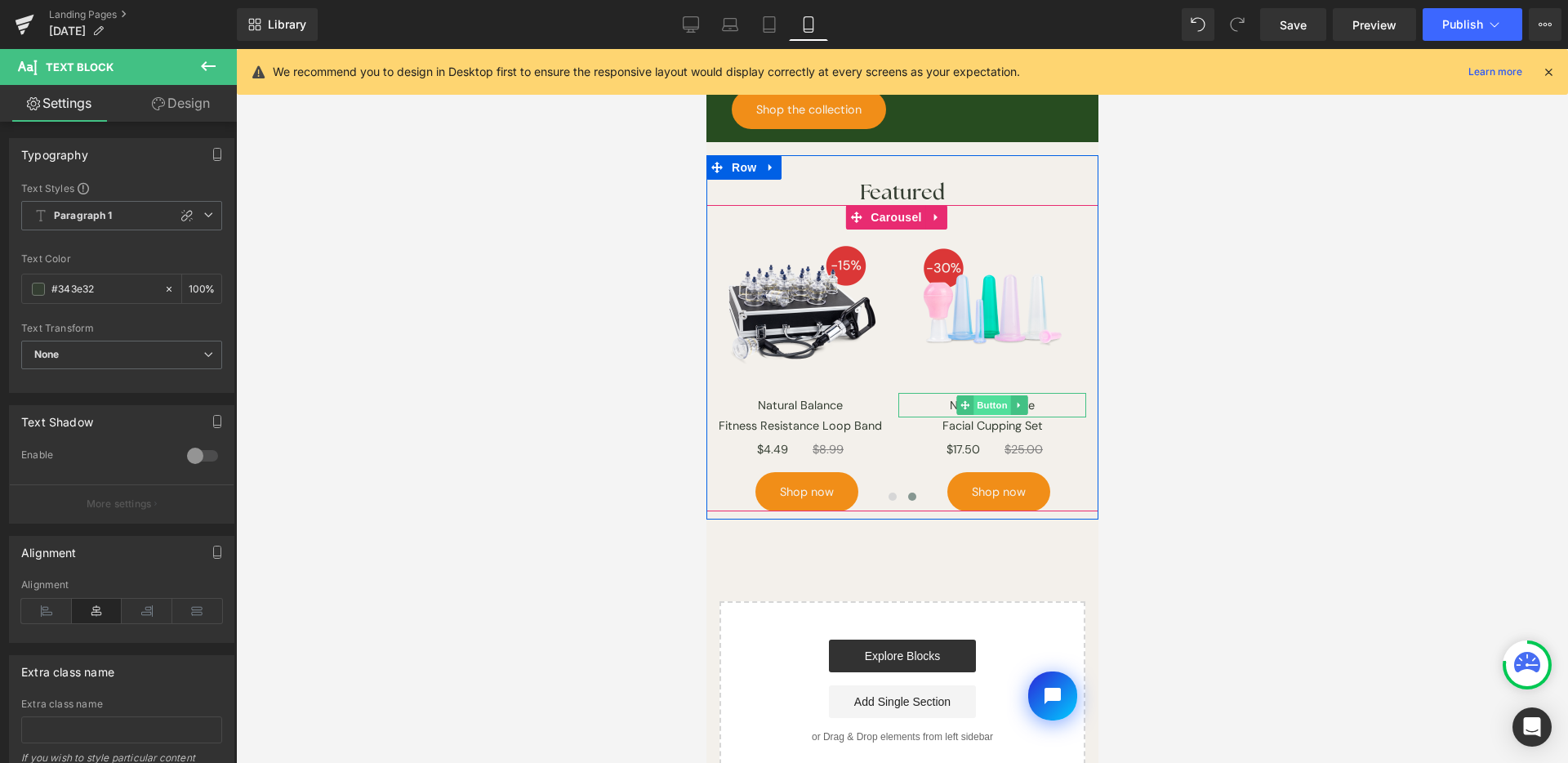
click at [987, 395] on span "Button" at bounding box center [992, 405] width 38 height 20
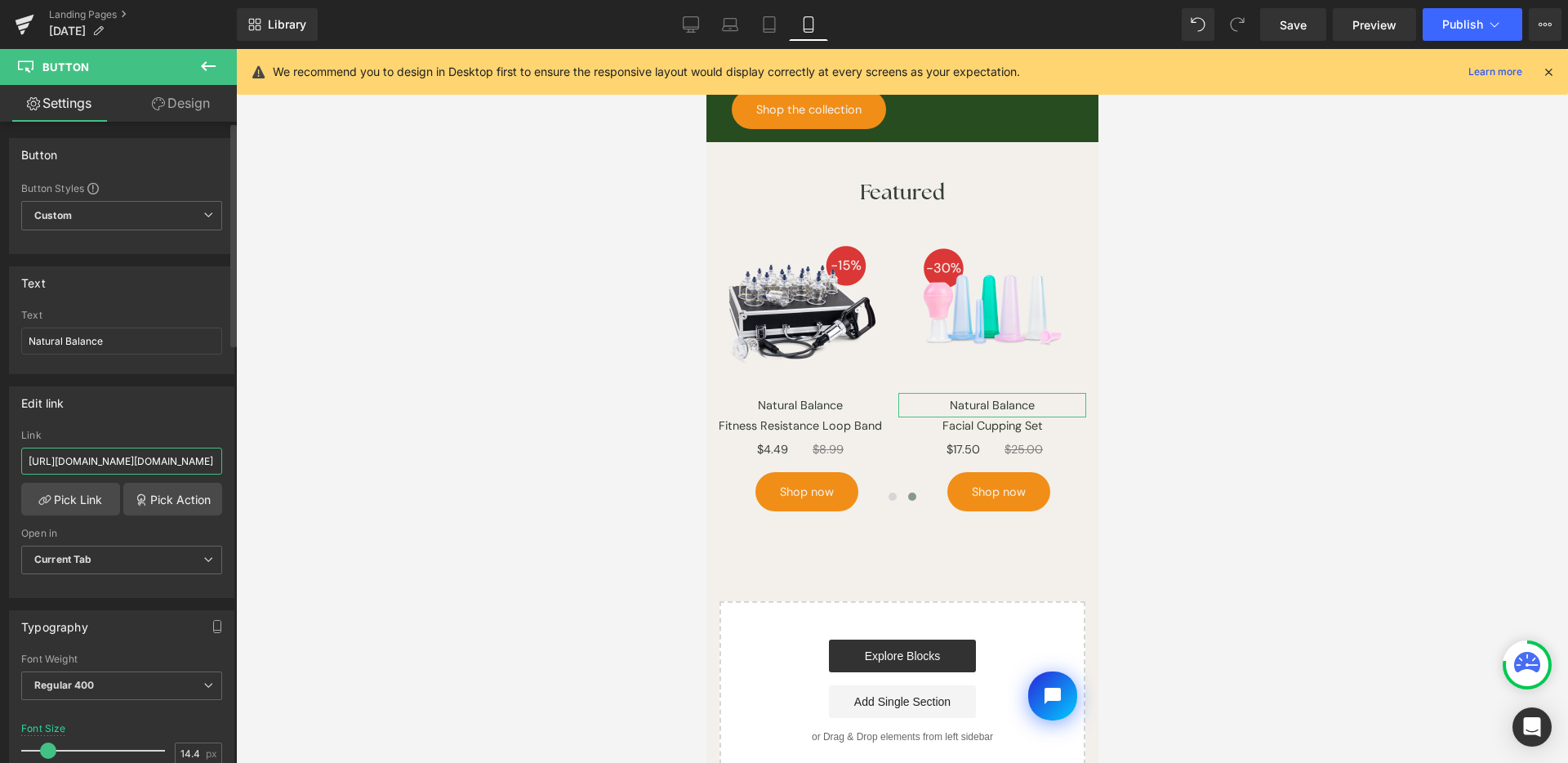
scroll to position [0, 71]
drag, startPoint x: 96, startPoint y: 461, endPoint x: 235, endPoint y: 466, distance: 139.1
click at [235, 466] on div "Button Button Styles Custom Button Custom Custom Button Button Button Size Larg…" at bounding box center [118, 446] width 237 height 649
click at [193, 462] on input "[URL][DOMAIN_NAME][DOMAIN_NAME]" at bounding box center [121, 461] width 201 height 27
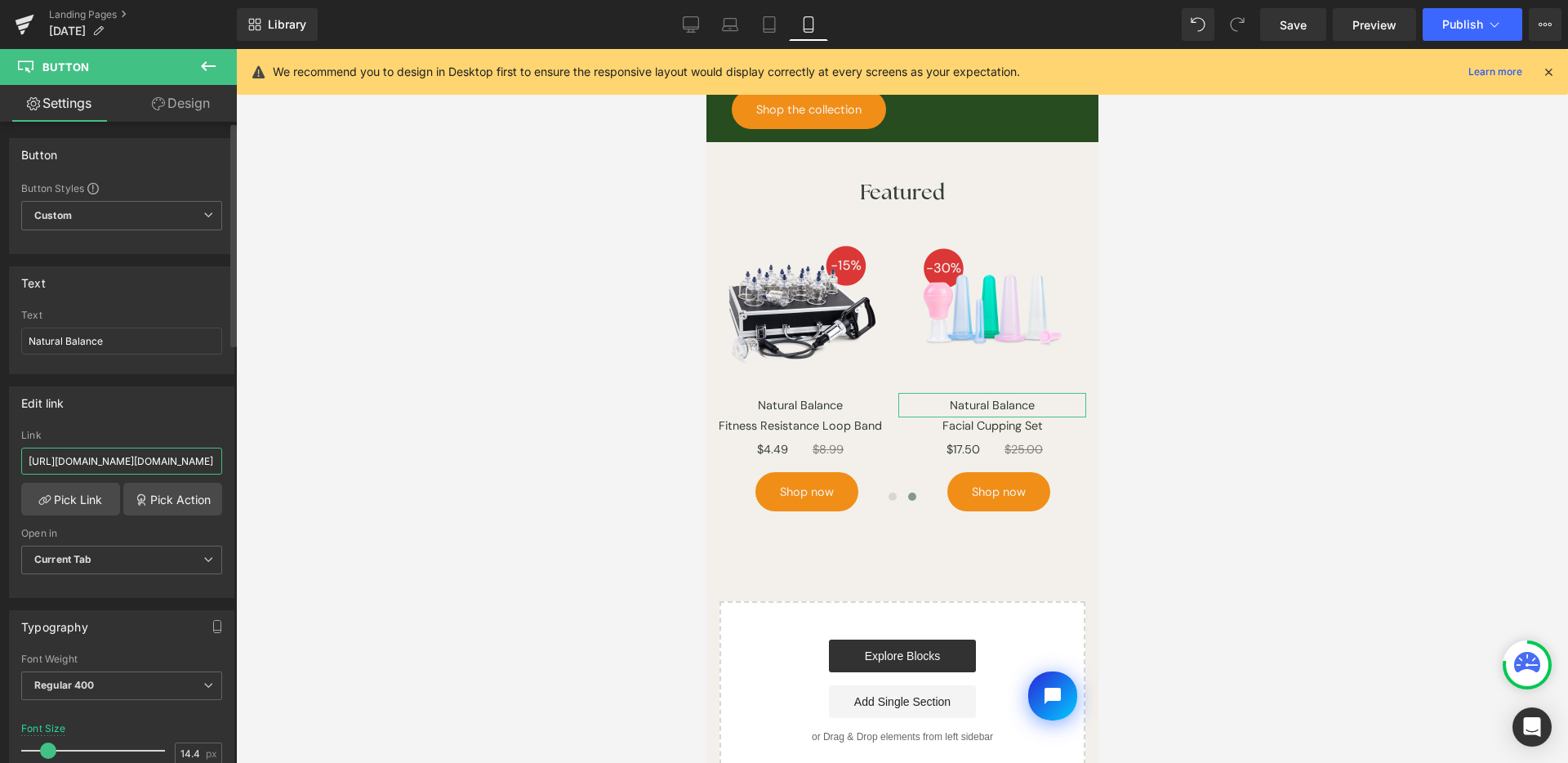
paste input "Natural%20Balance"
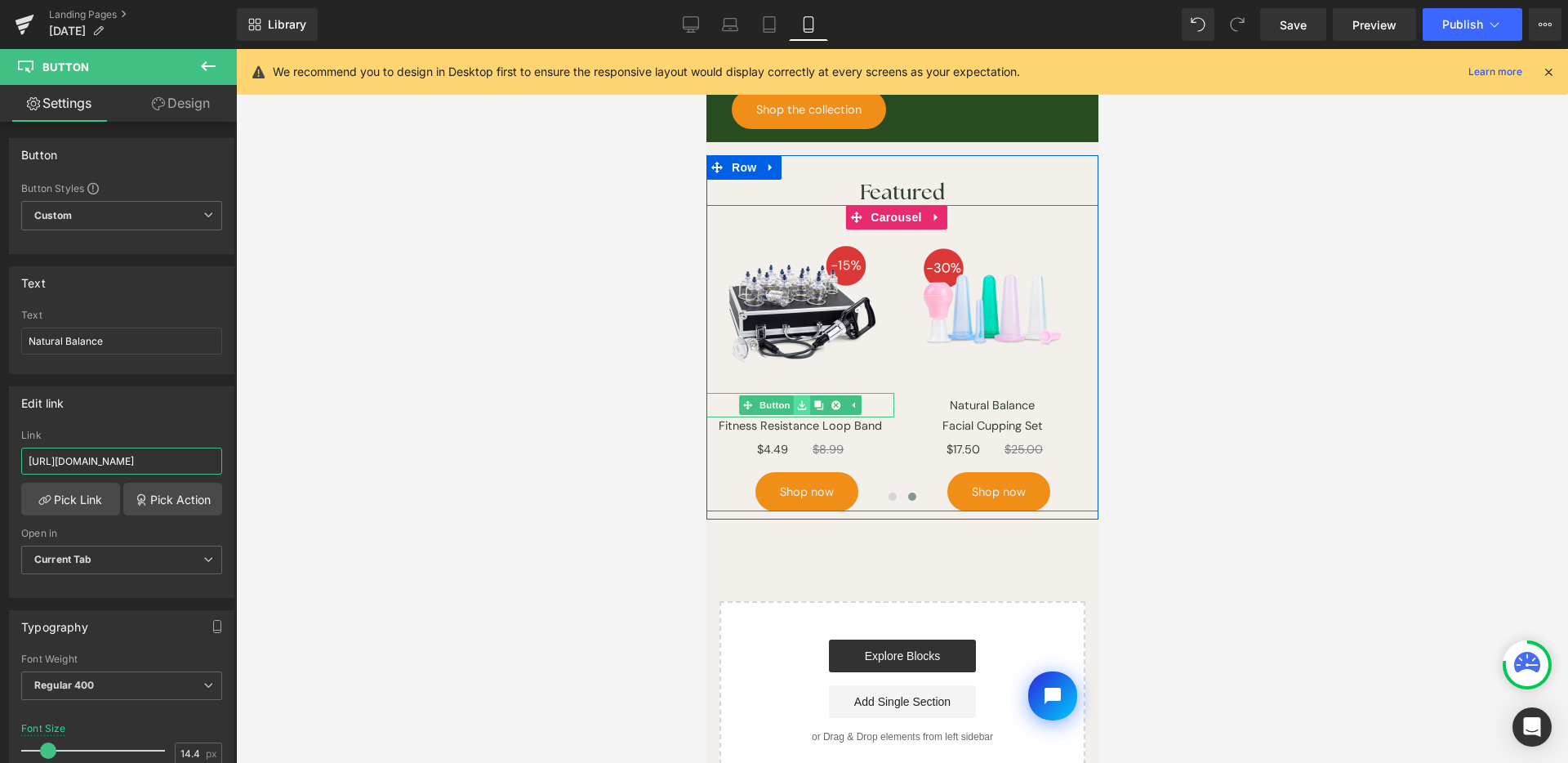
type input "https://www.lierre.ca/collections/vendors?q=Natural%20Balance"
click at [801, 400] on icon at bounding box center [800, 404] width 9 height 9
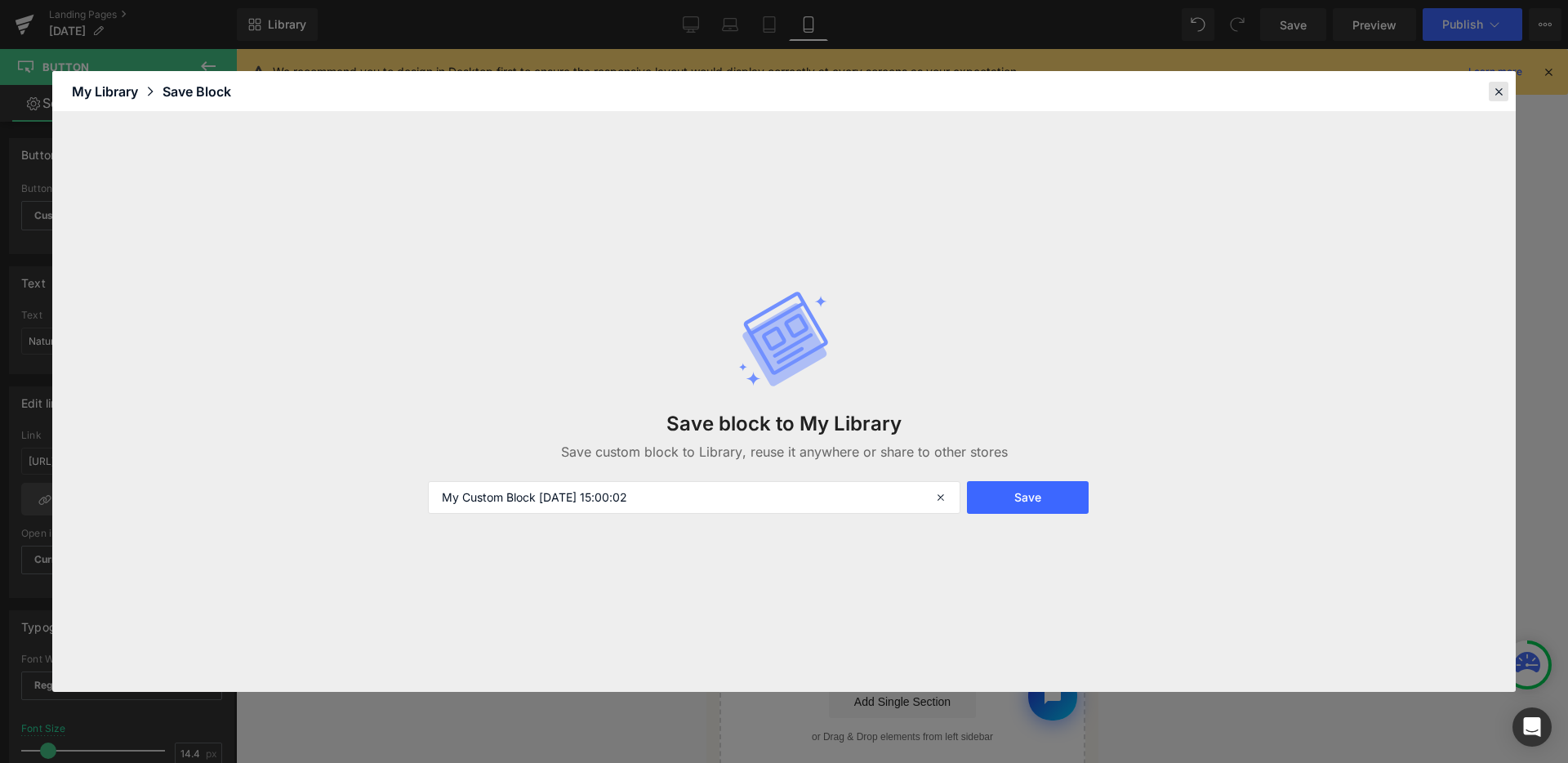
click at [1502, 89] on icon at bounding box center [1499, 91] width 15 height 15
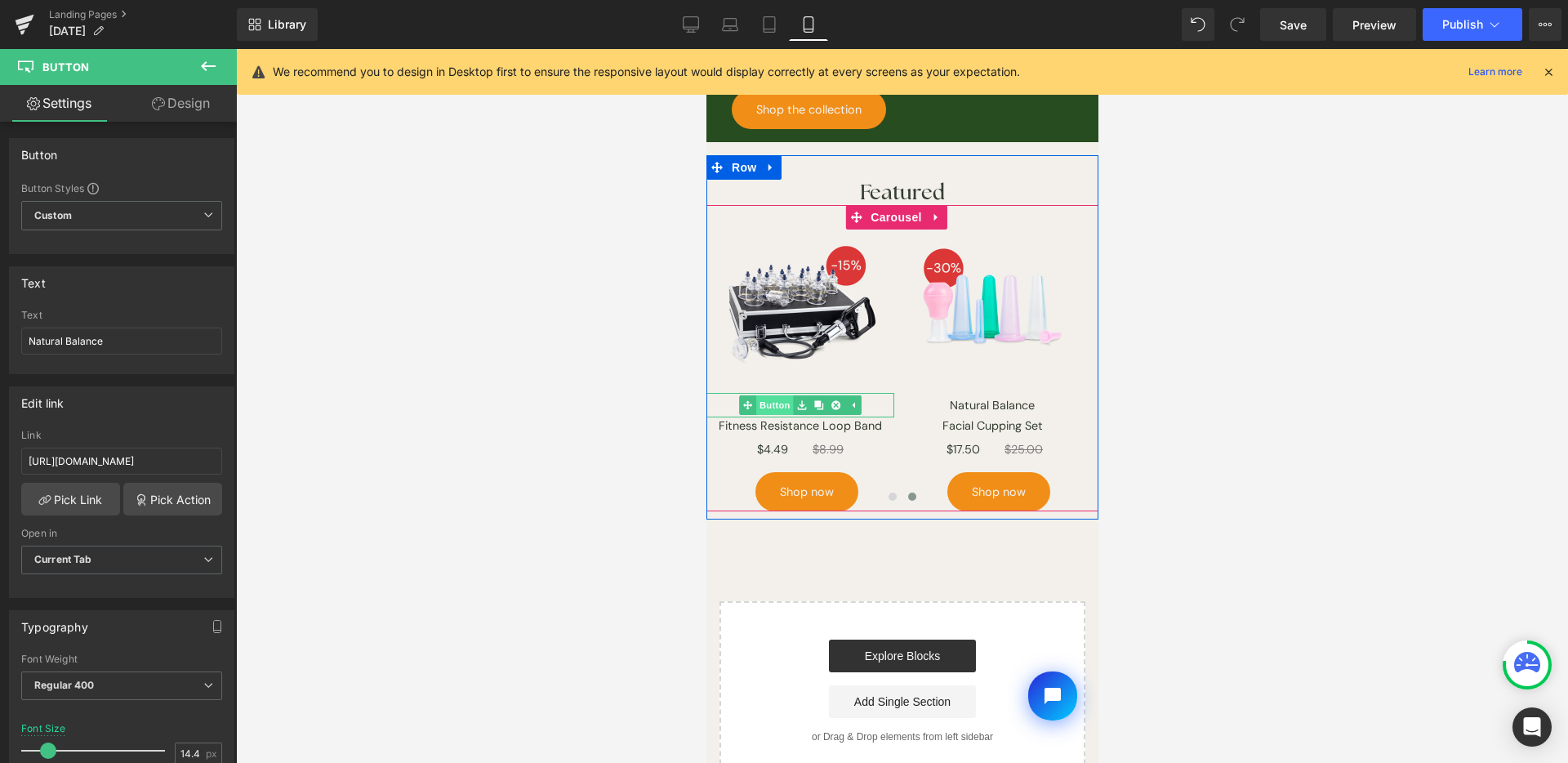
click at [766, 395] on link "Button" at bounding box center [765, 405] width 53 height 20
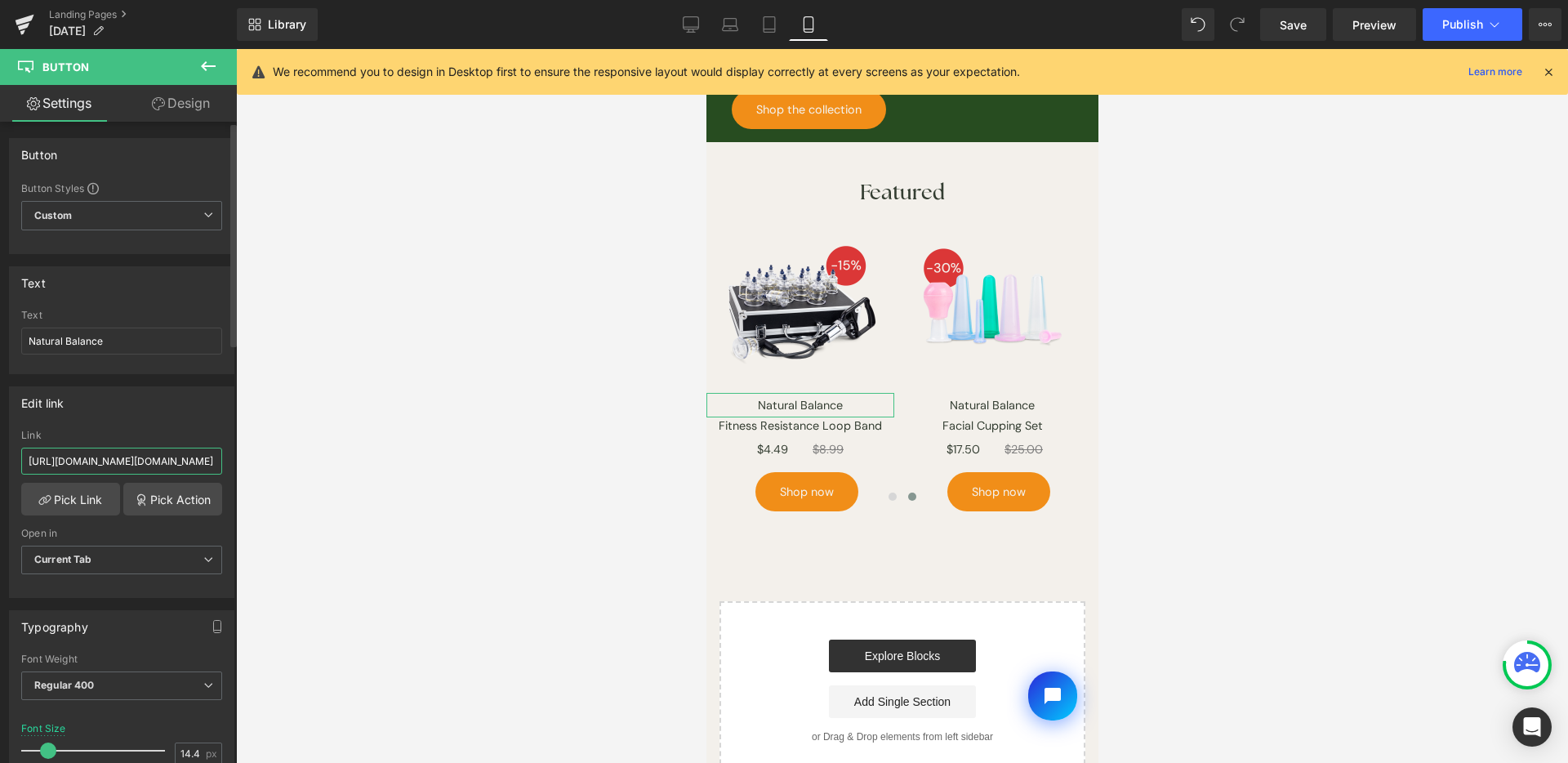
click at [144, 463] on input "[URL][DOMAIN_NAME][DOMAIN_NAME]" at bounding box center [121, 461] width 201 height 27
paste input "Natural%20Balance"
type input "https://www.lierre.ca/collections/vendors?q=Natural%20Balance"
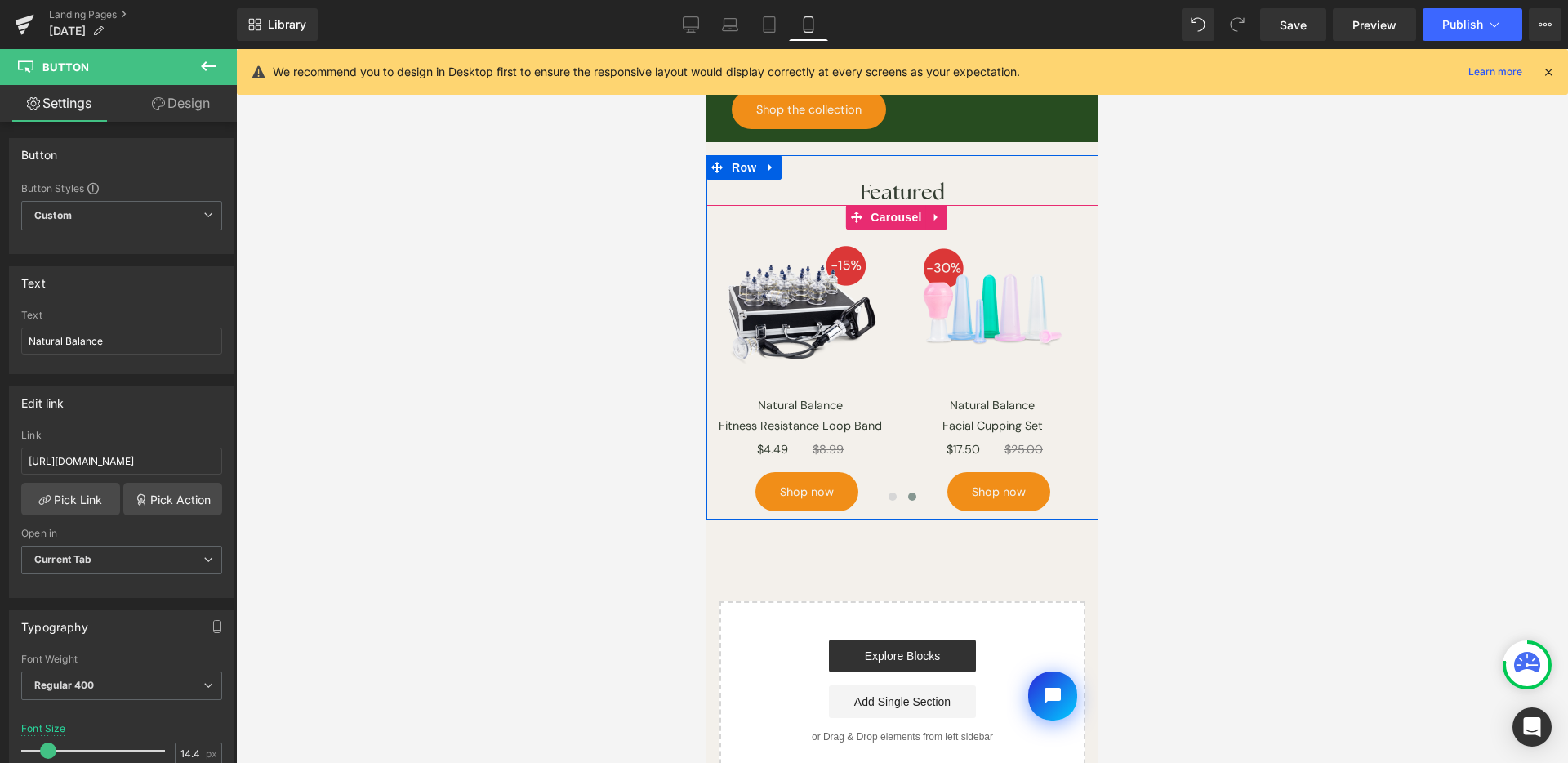
click at [883, 489] on button at bounding box center [892, 496] width 20 height 16
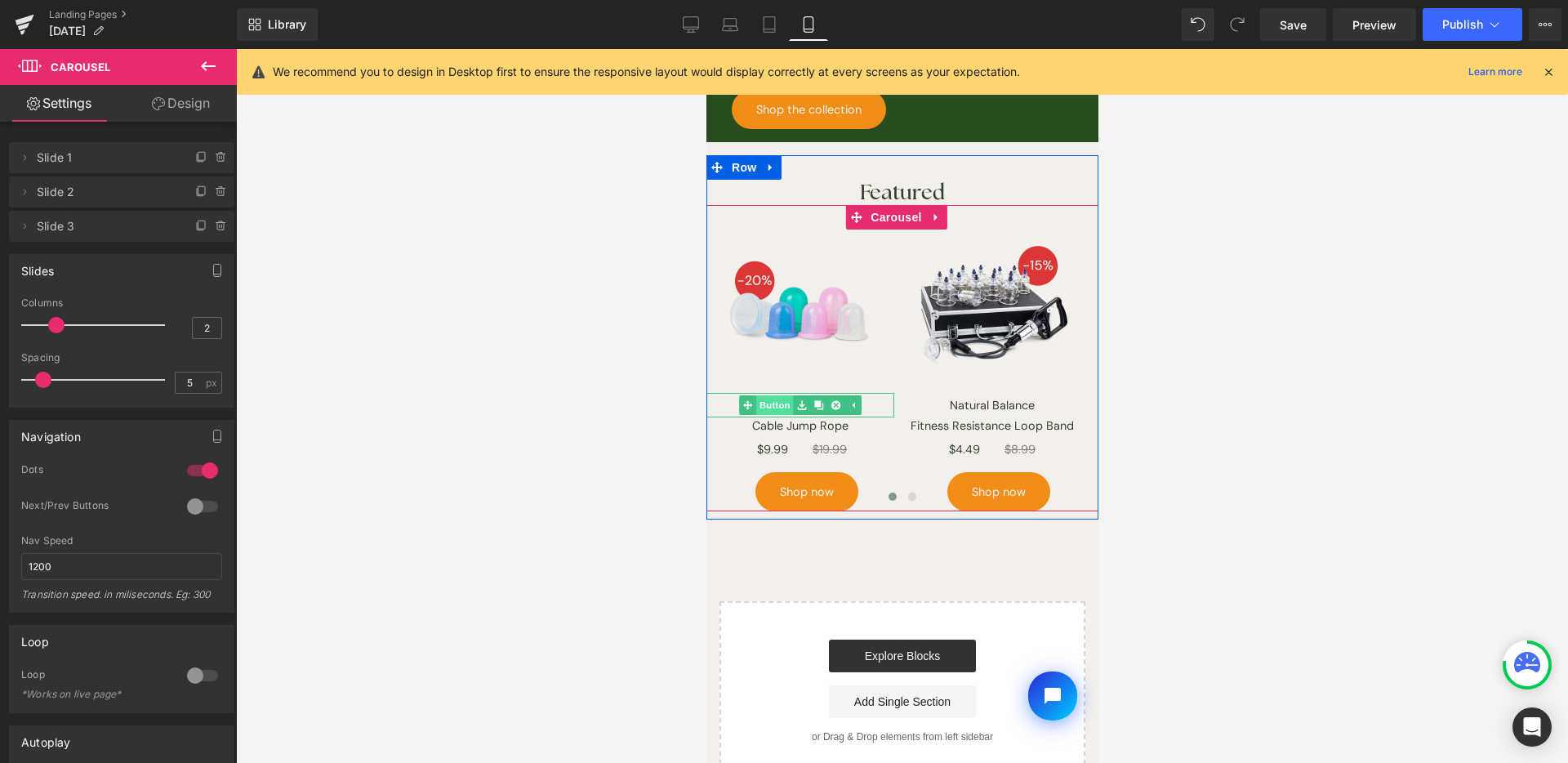
click at [786, 398] on span "Button" at bounding box center [775, 405] width 38 height 20
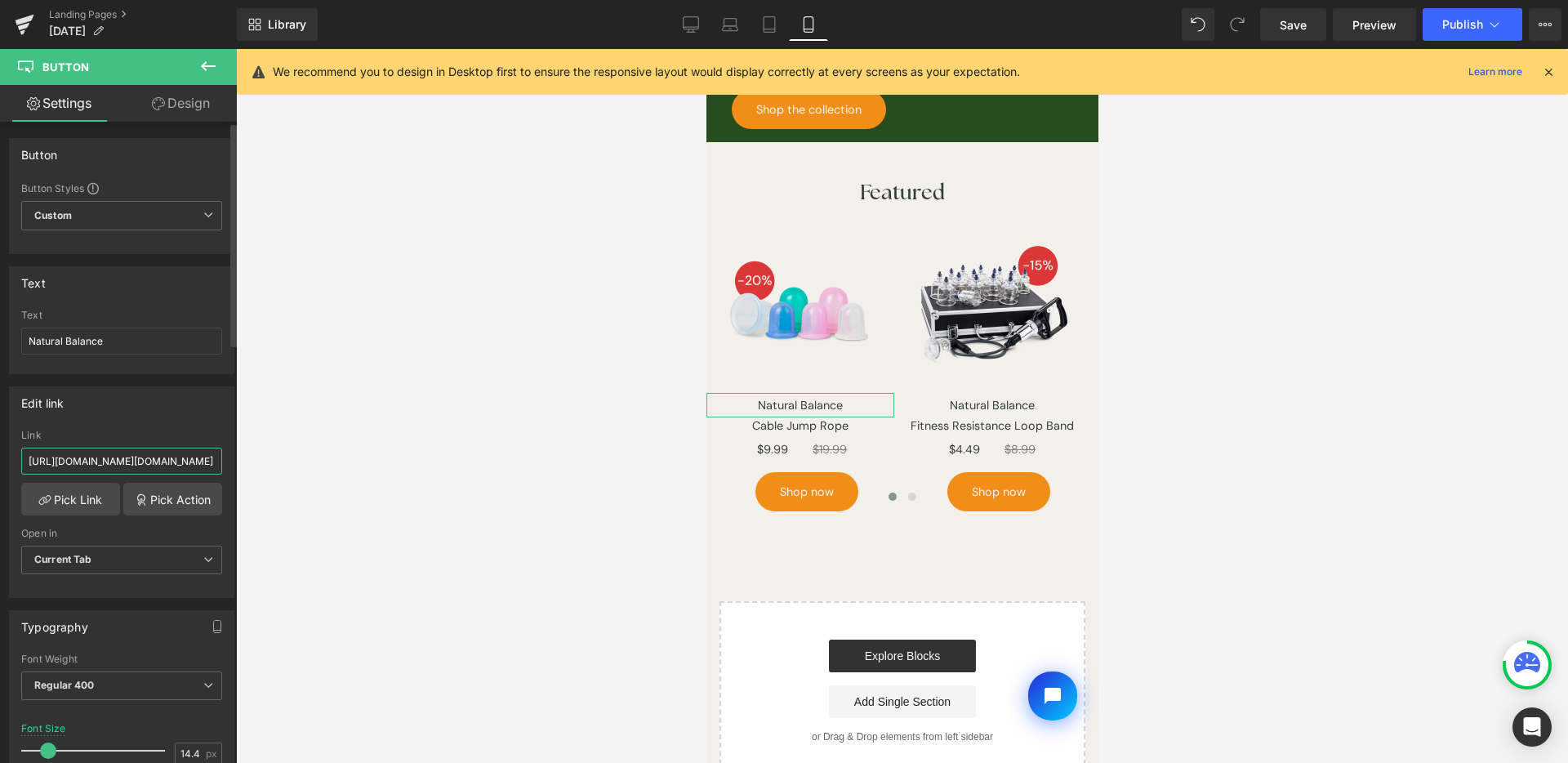
click at [133, 464] on input "[URL][DOMAIN_NAME][DOMAIN_NAME]" at bounding box center [121, 461] width 201 height 27
paste input "Natural%20Balance"
type input "https://www.lierre.ca/collections/vendors?q=Natural%20Balance"
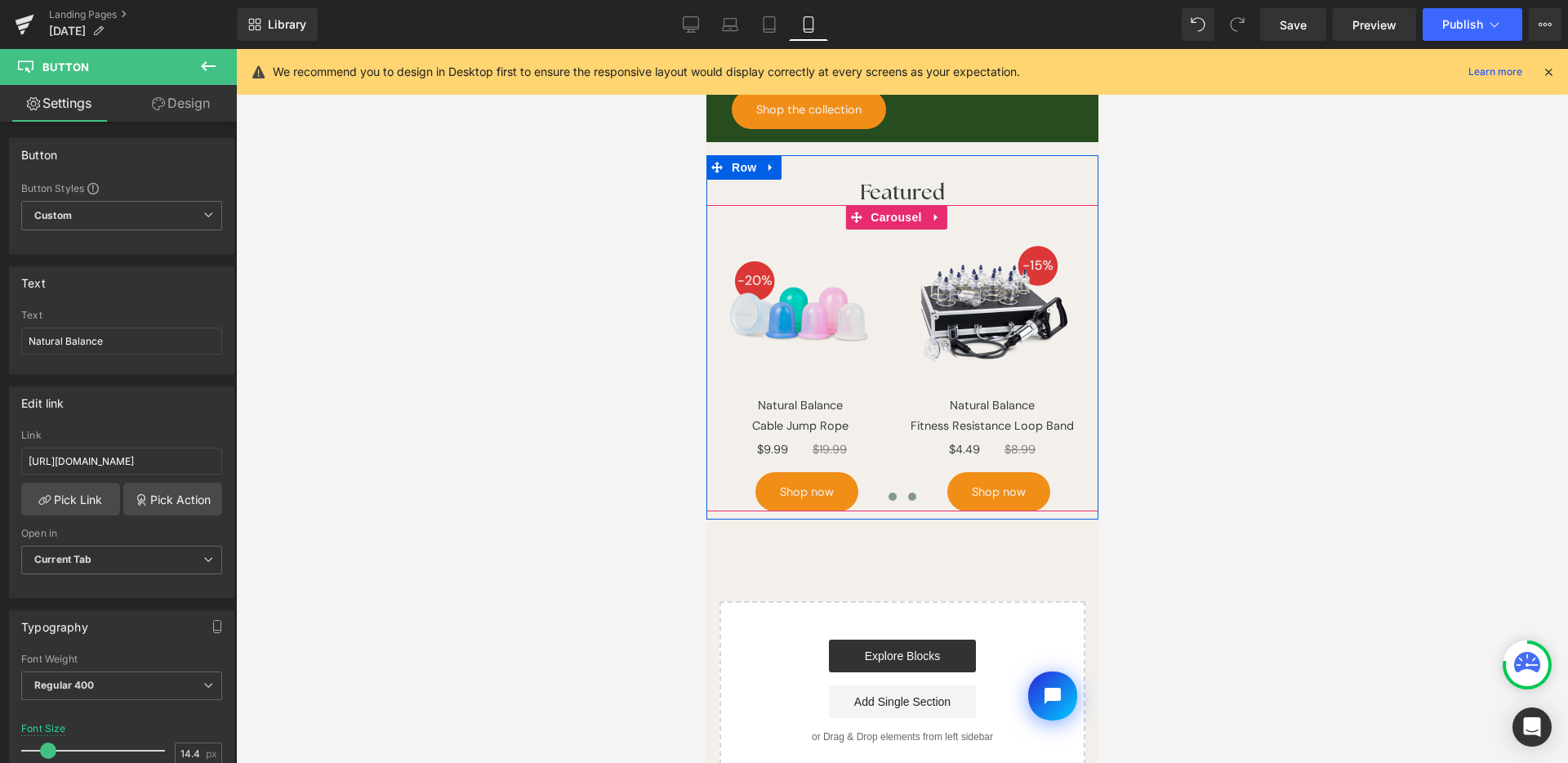
click at [907, 492] on span at bounding box center [911, 496] width 8 height 8
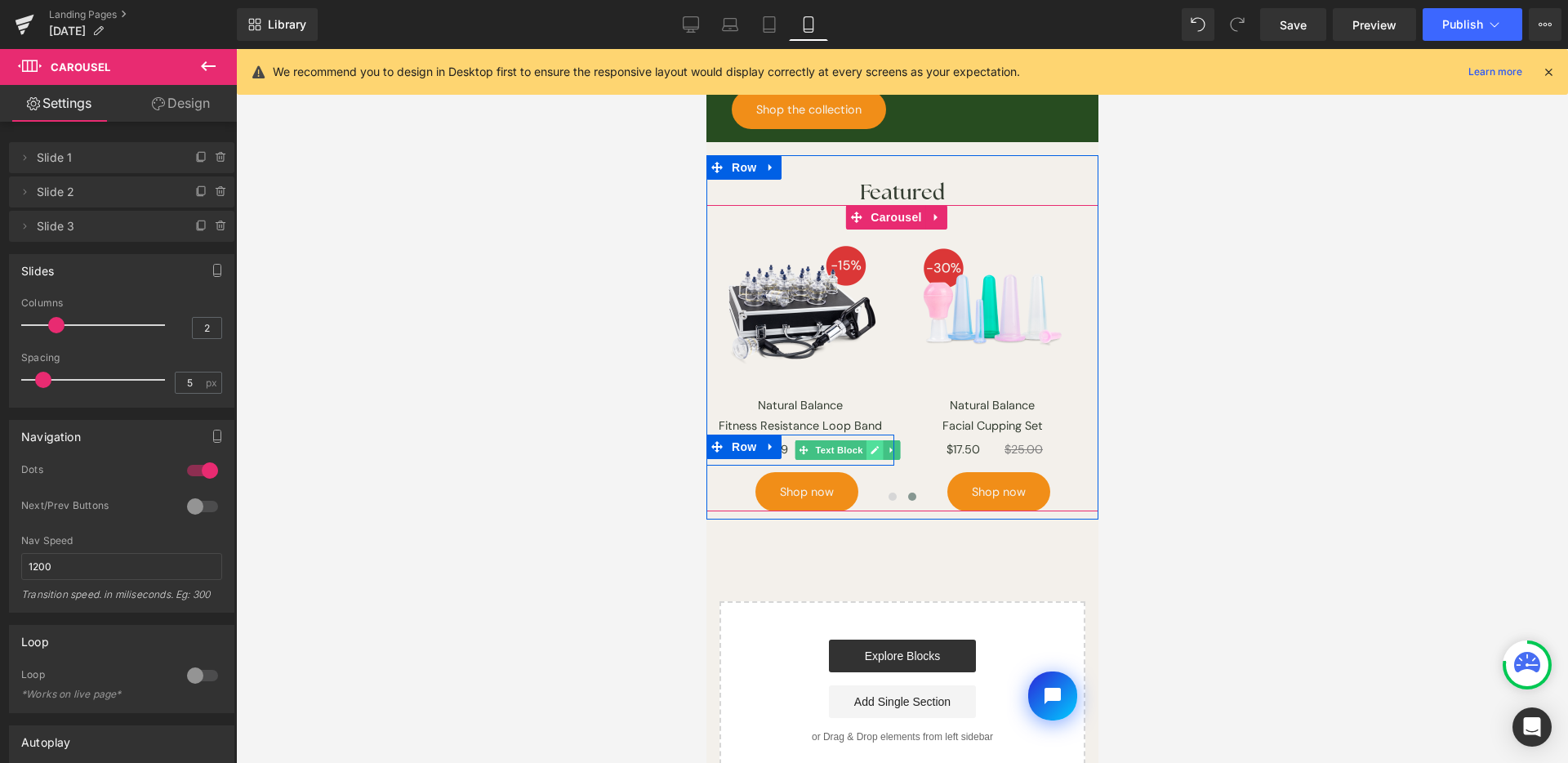
click at [869, 445] on icon at bounding box center [873, 450] width 9 height 10
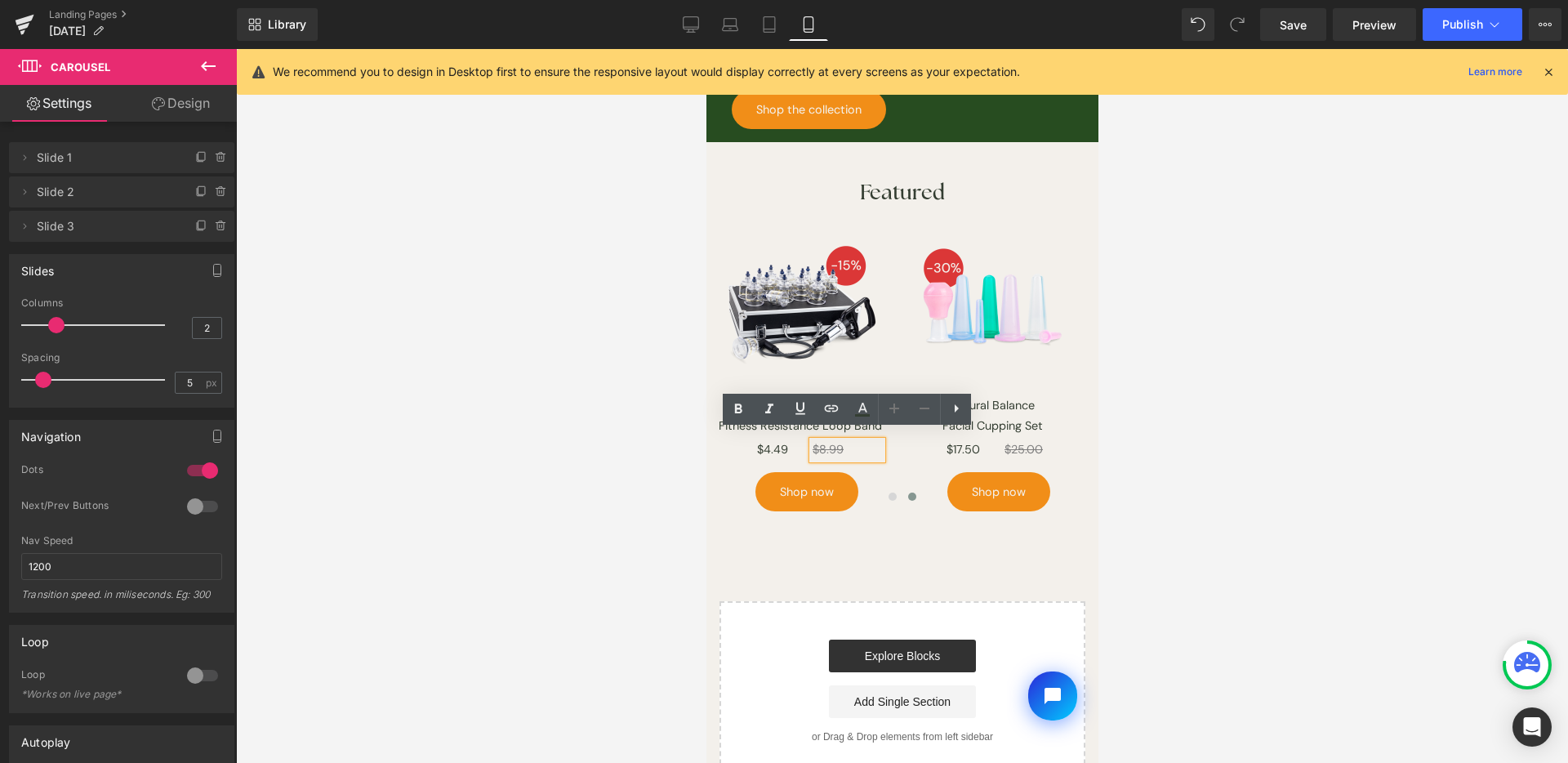
click at [846, 443] on p "$8.99" at bounding box center [847, 450] width 69 height 18
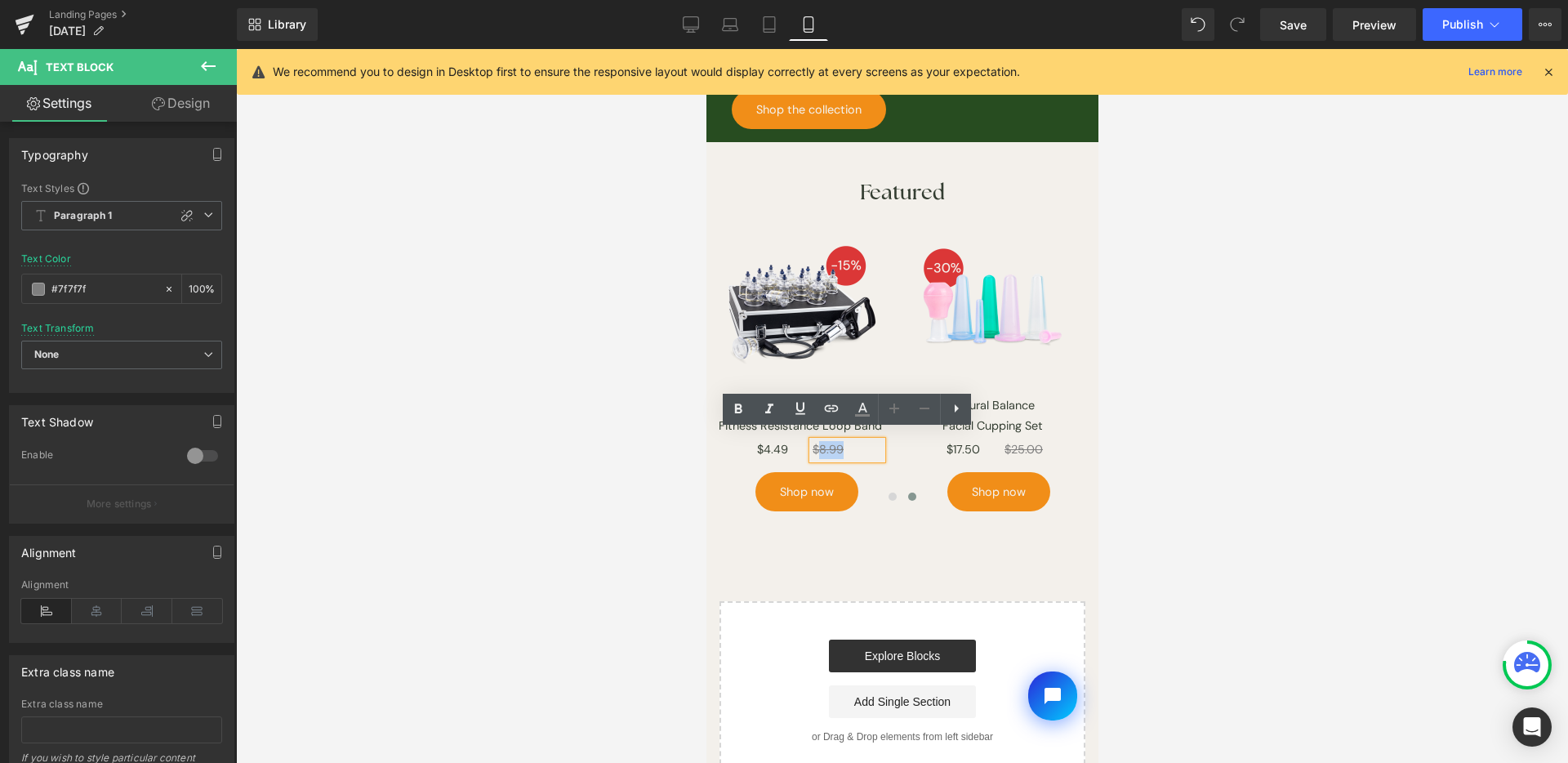
drag, startPoint x: 837, startPoint y: 440, endPoint x: 852, endPoint y: 441, distance: 15.0
click at [852, 441] on p "$8.99" at bounding box center [847, 450] width 69 height 18
paste div
click at [818, 442] on s "$$67.15" at bounding box center [832, 449] width 40 height 15
click at [776, 446] on icon at bounding box center [780, 450] width 8 height 8
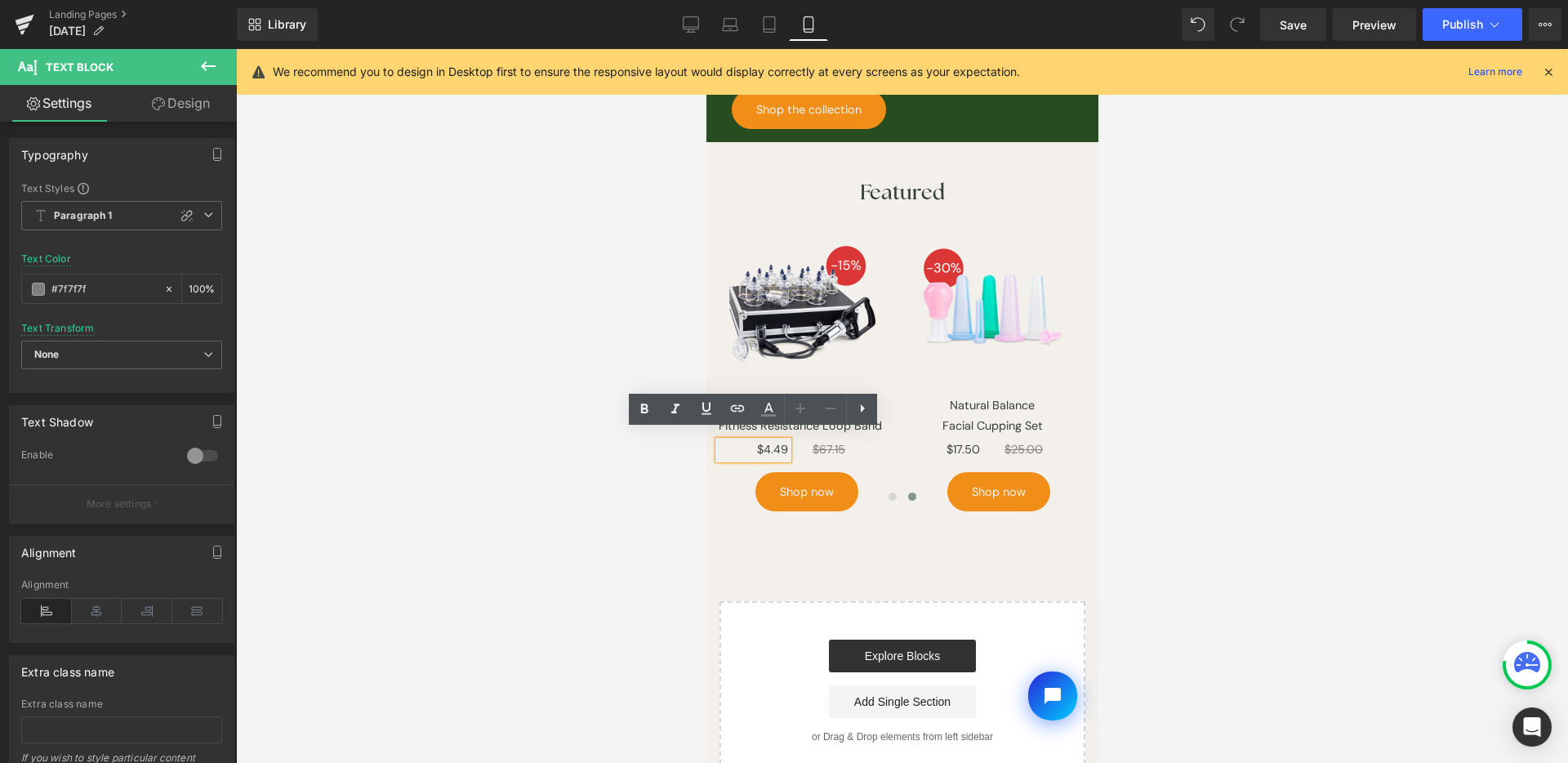
click at [779, 442] on p "$4.49" at bounding box center [753, 450] width 69 height 18
drag, startPoint x: 751, startPoint y: 441, endPoint x: 815, endPoint y: 445, distance: 64.1
click at [812, 442] on div "$4.49 Text Block $67.15 Text Block Row" at bounding box center [799, 450] width 188 height 31
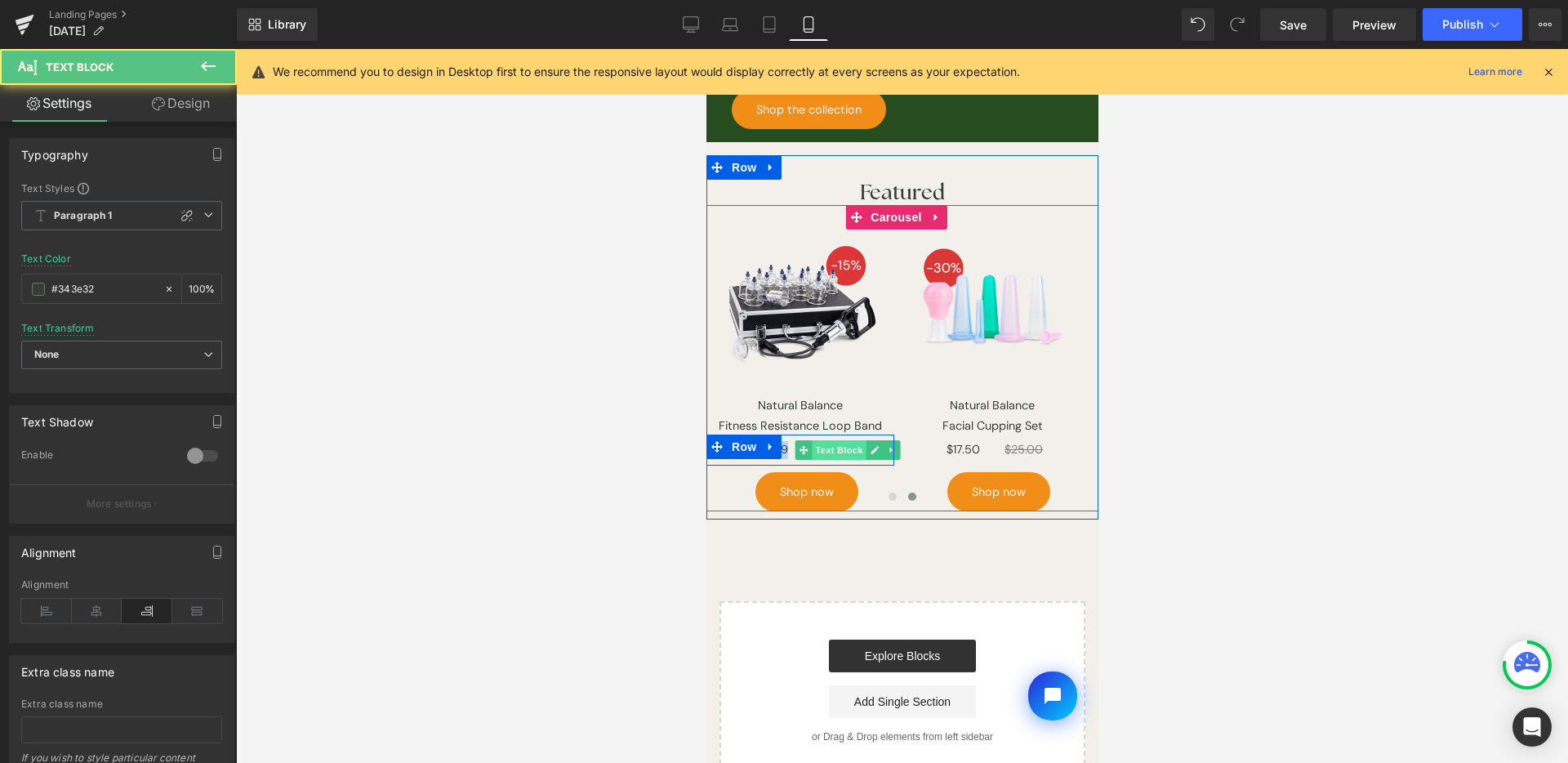
paste div
drag, startPoint x: 873, startPoint y: 439, endPoint x: 857, endPoint y: 450, distance: 19.4
click at [873, 446] on icon at bounding box center [874, 450] width 8 height 8
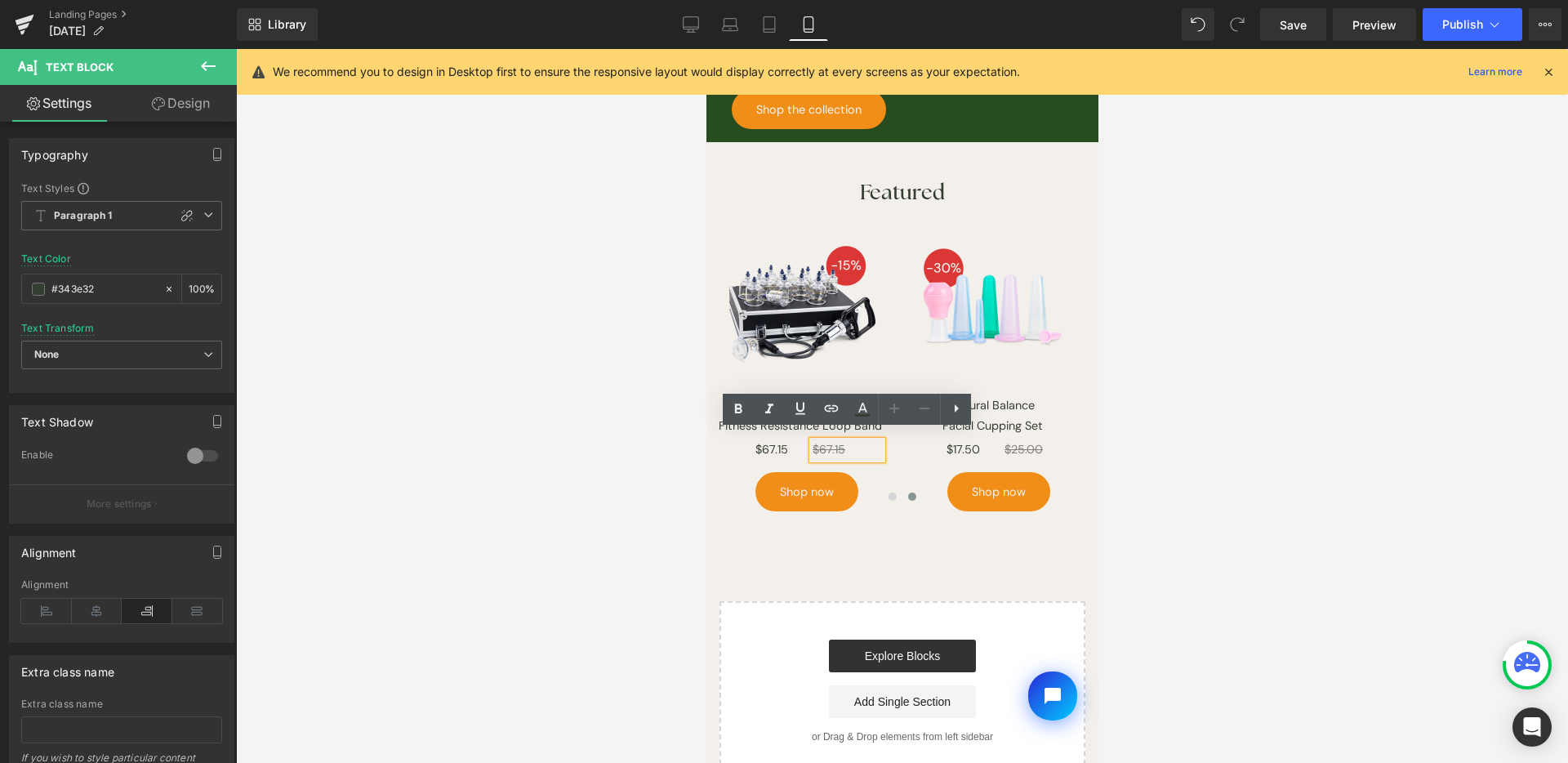
click at [846, 443] on p "$67.15" at bounding box center [847, 450] width 69 height 18
drag, startPoint x: 817, startPoint y: 440, endPoint x: 859, endPoint y: 440, distance: 42.0
click at [858, 441] on p "$67.15" at bounding box center [847, 450] width 69 height 18
click at [820, 442] on s "$$79.00" at bounding box center [834, 449] width 45 height 15
click at [888, 492] on span at bounding box center [891, 496] width 8 height 8
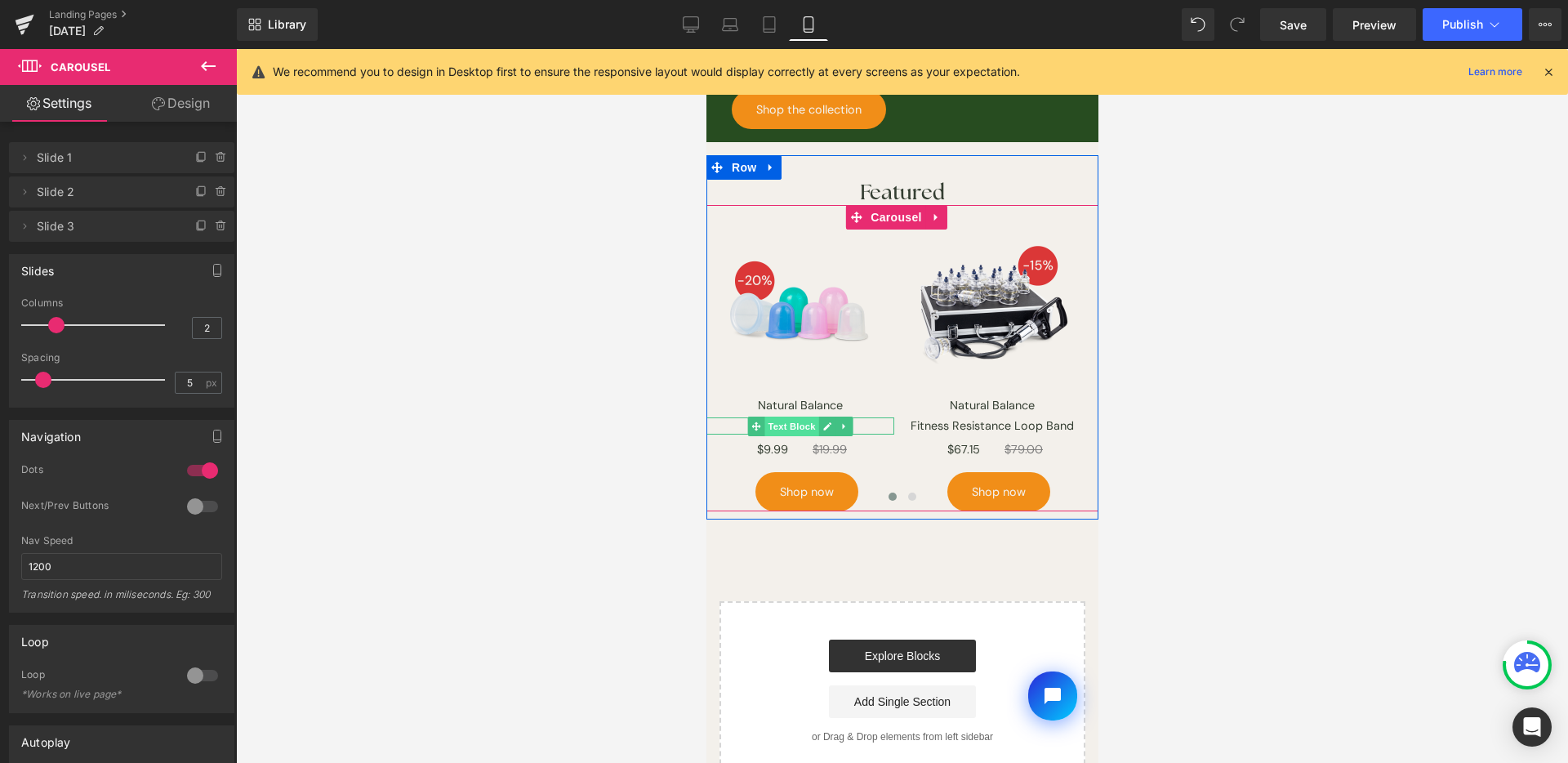
click at [793, 417] on span "Text Block" at bounding box center [790, 427] width 53 height 20
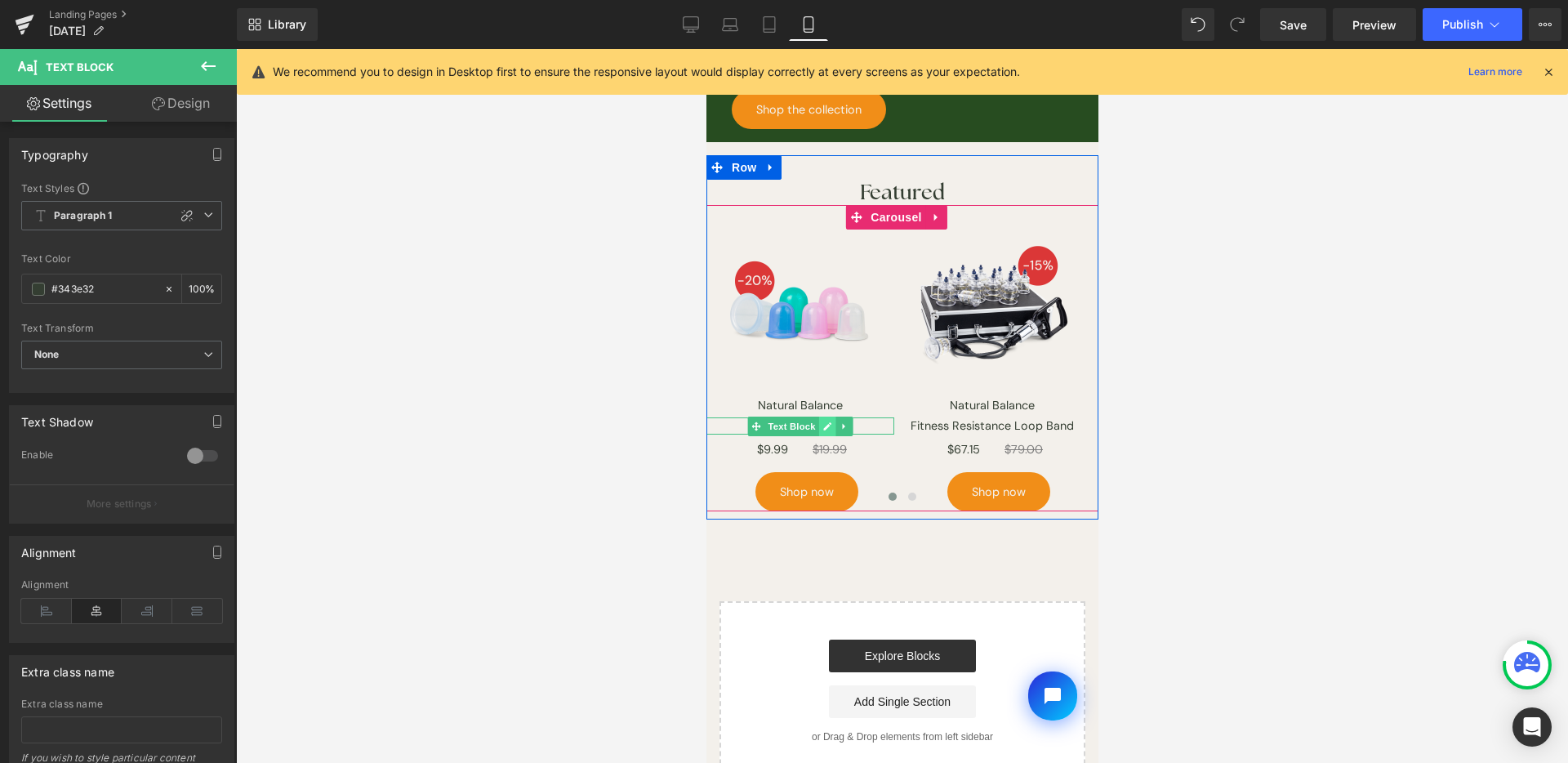
click at [828, 421] on icon at bounding box center [826, 426] width 9 height 10
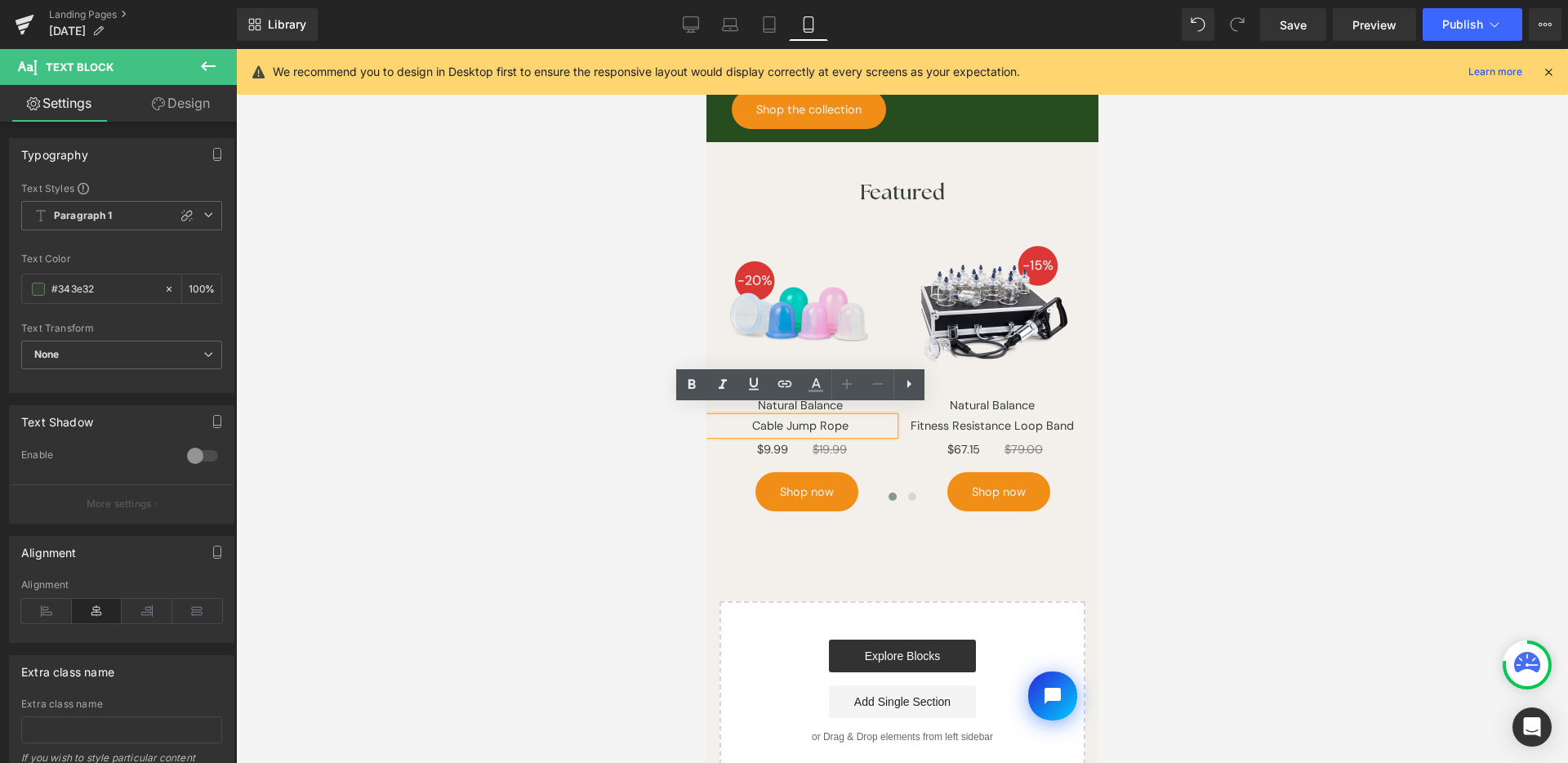
click at [827, 417] on p "Cable Jump Rope" at bounding box center [799, 426] width 188 height 18
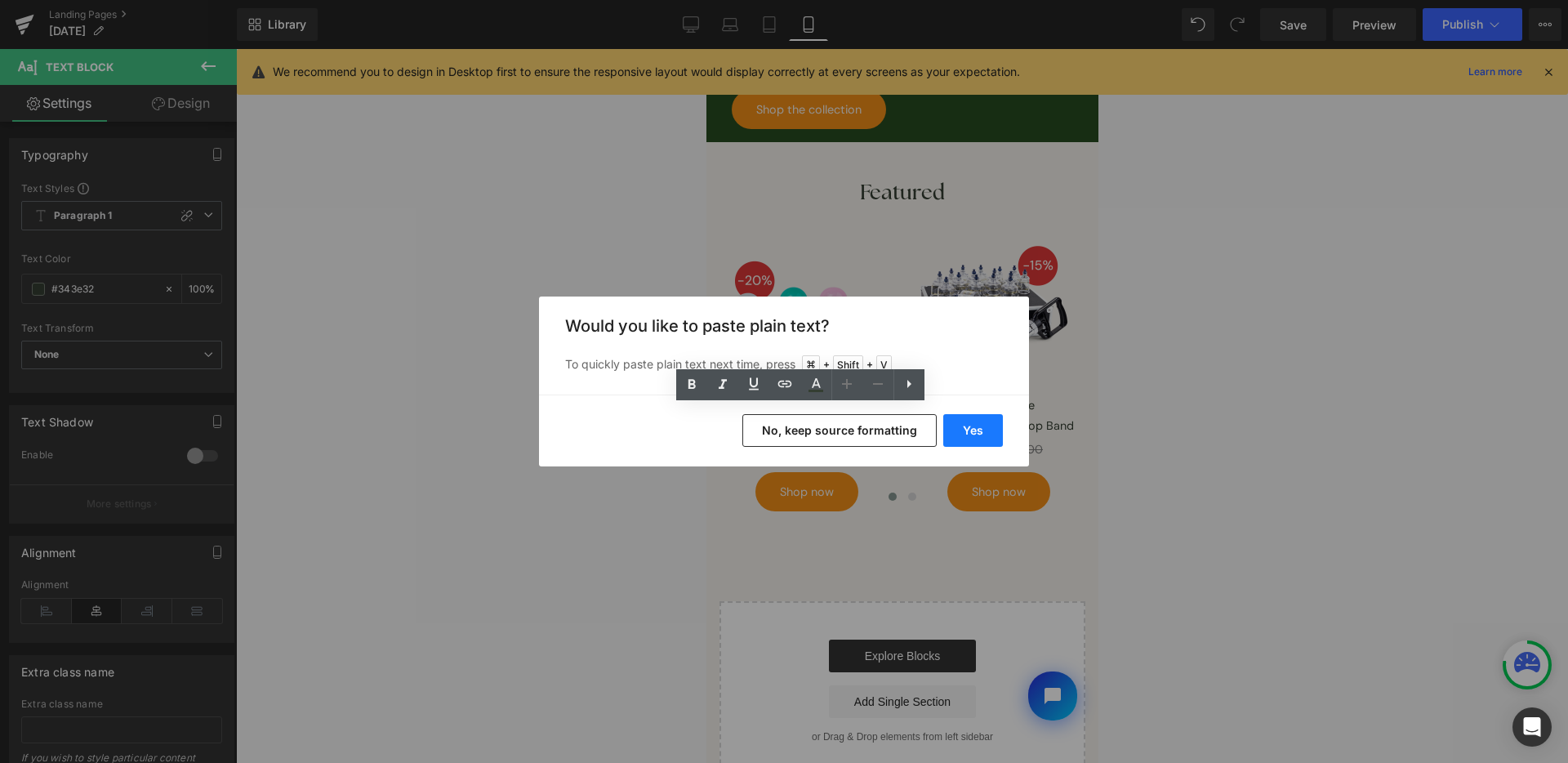
click at [981, 439] on button "Yes" at bounding box center [973, 430] width 59 height 33
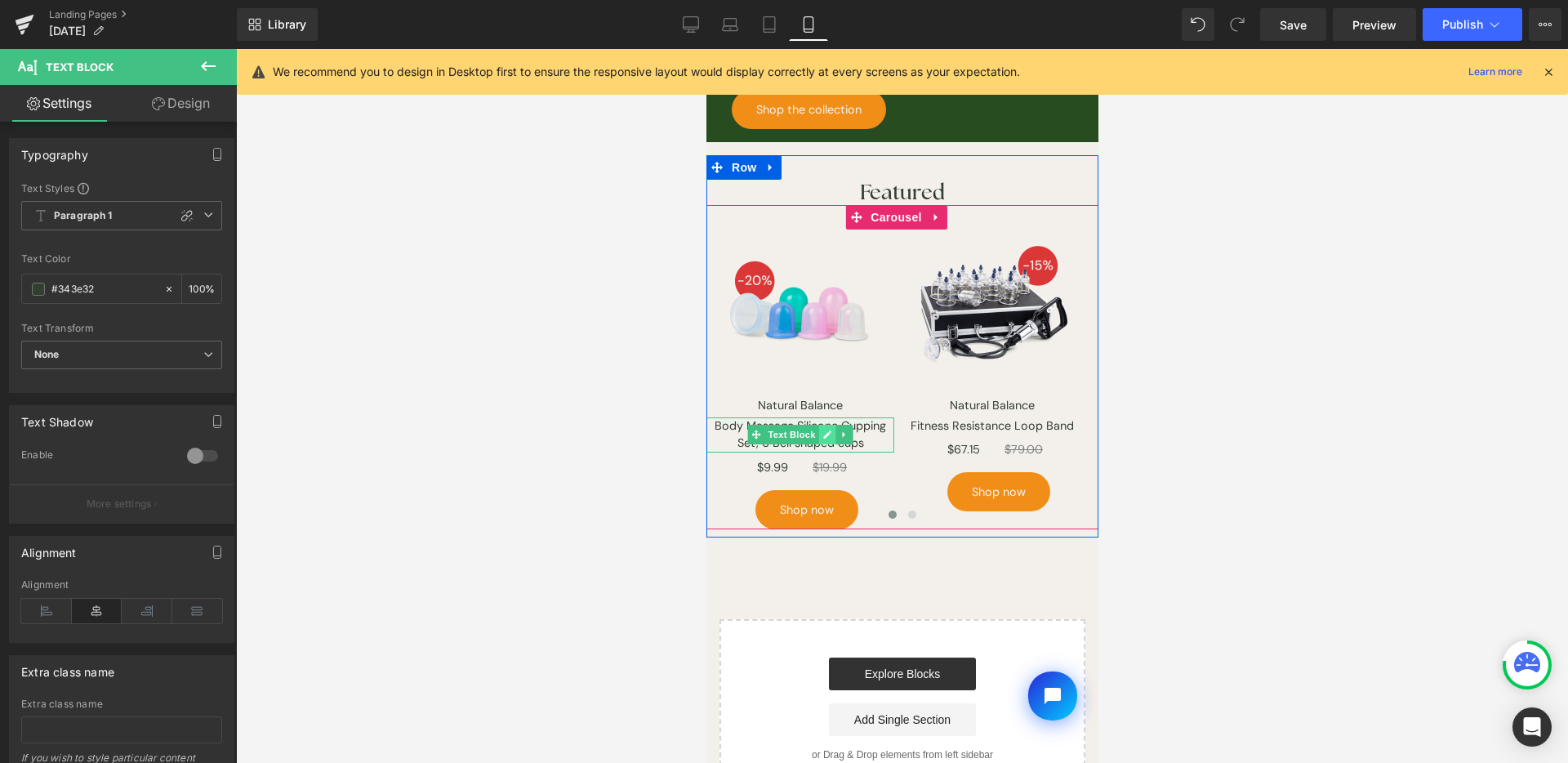
click at [824, 431] on icon at bounding box center [826, 435] width 8 height 8
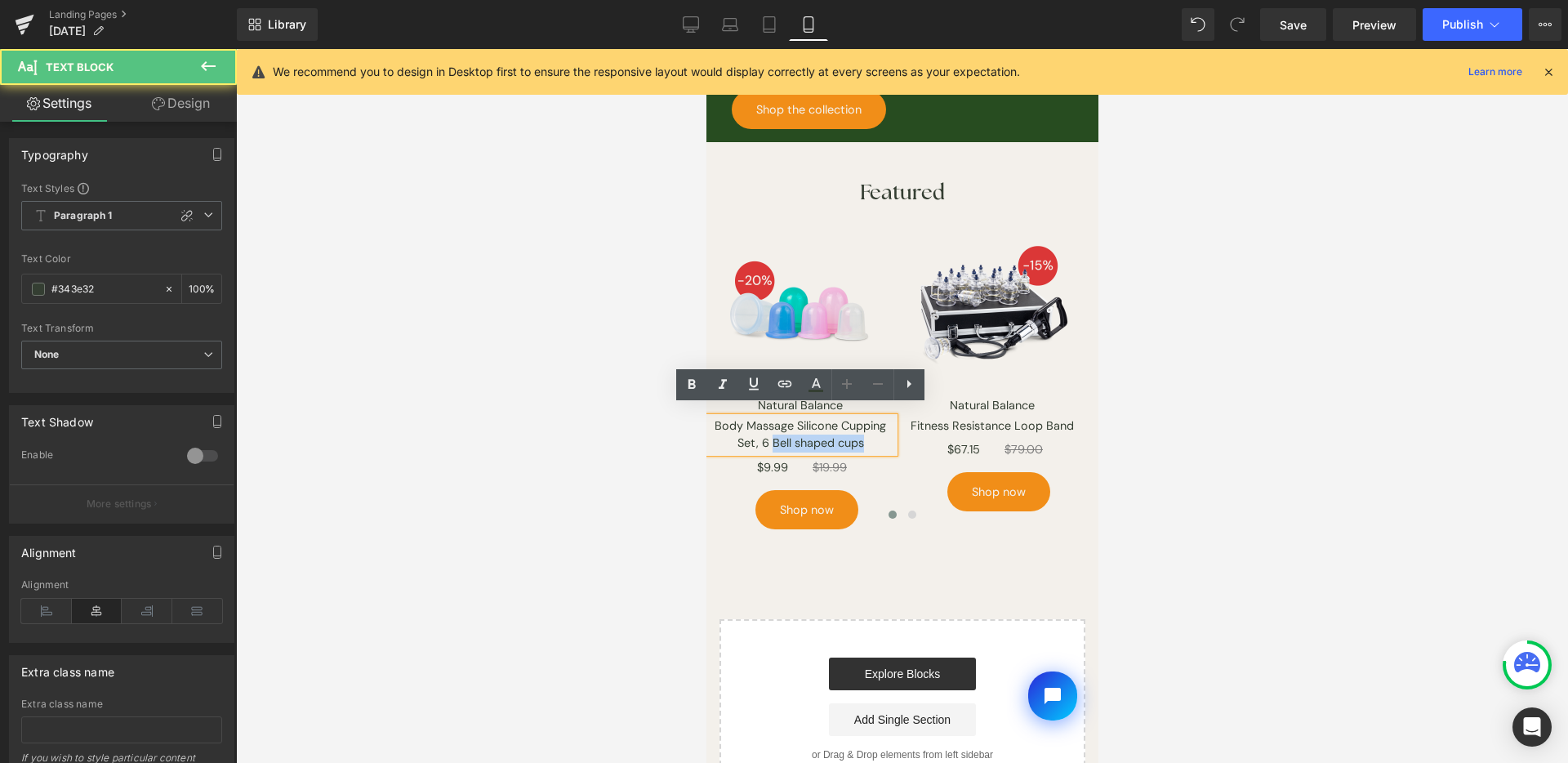
drag, startPoint x: 771, startPoint y: 436, endPoint x: 883, endPoint y: 432, distance: 112.1
click at [883, 432] on p "Body Massage Silicone Cupping Set, 6 Bell shaped cups" at bounding box center [799, 434] width 188 height 35
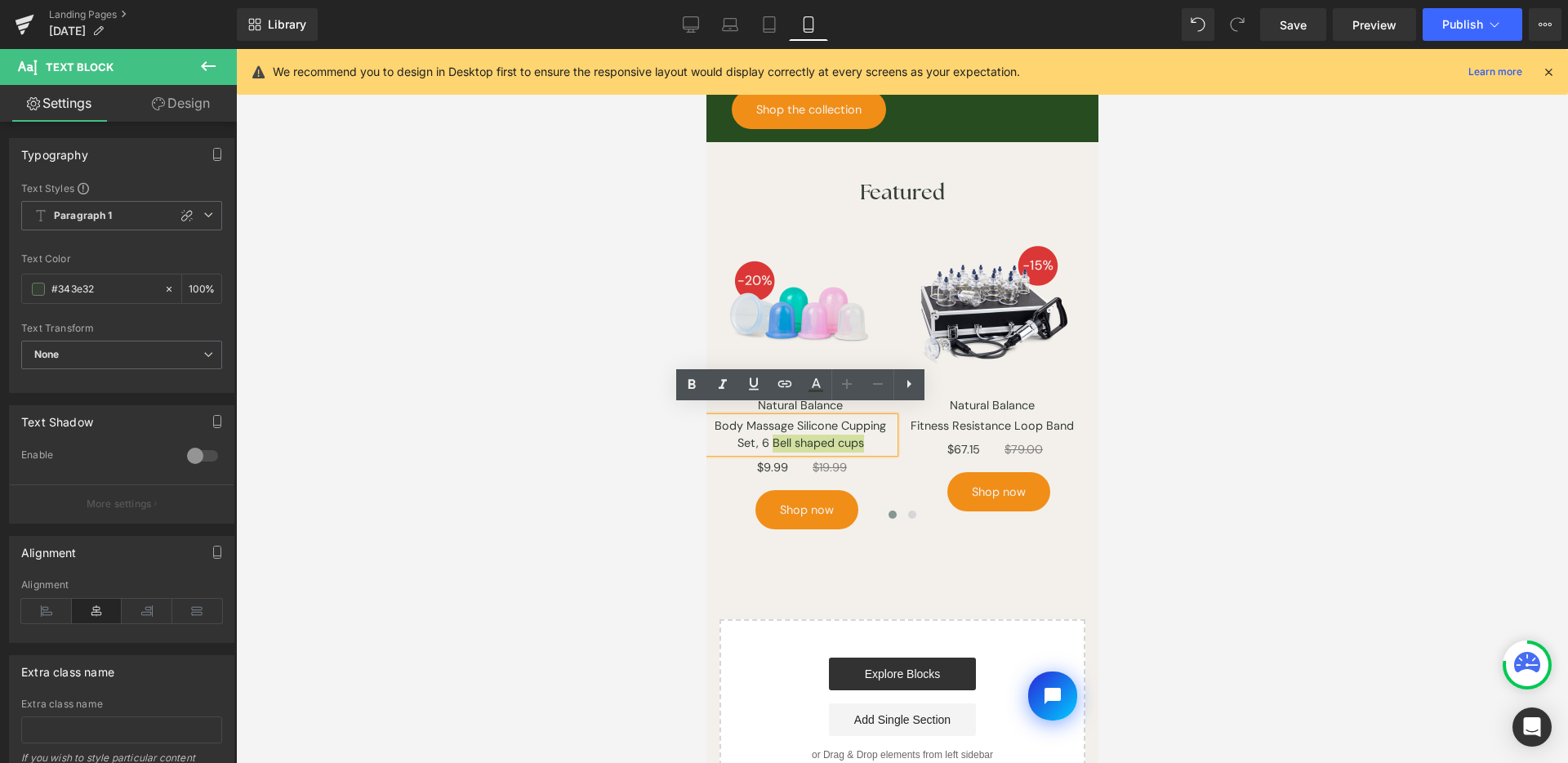
click at [1153, 465] on div at bounding box center [901, 405] width 1332 height 714
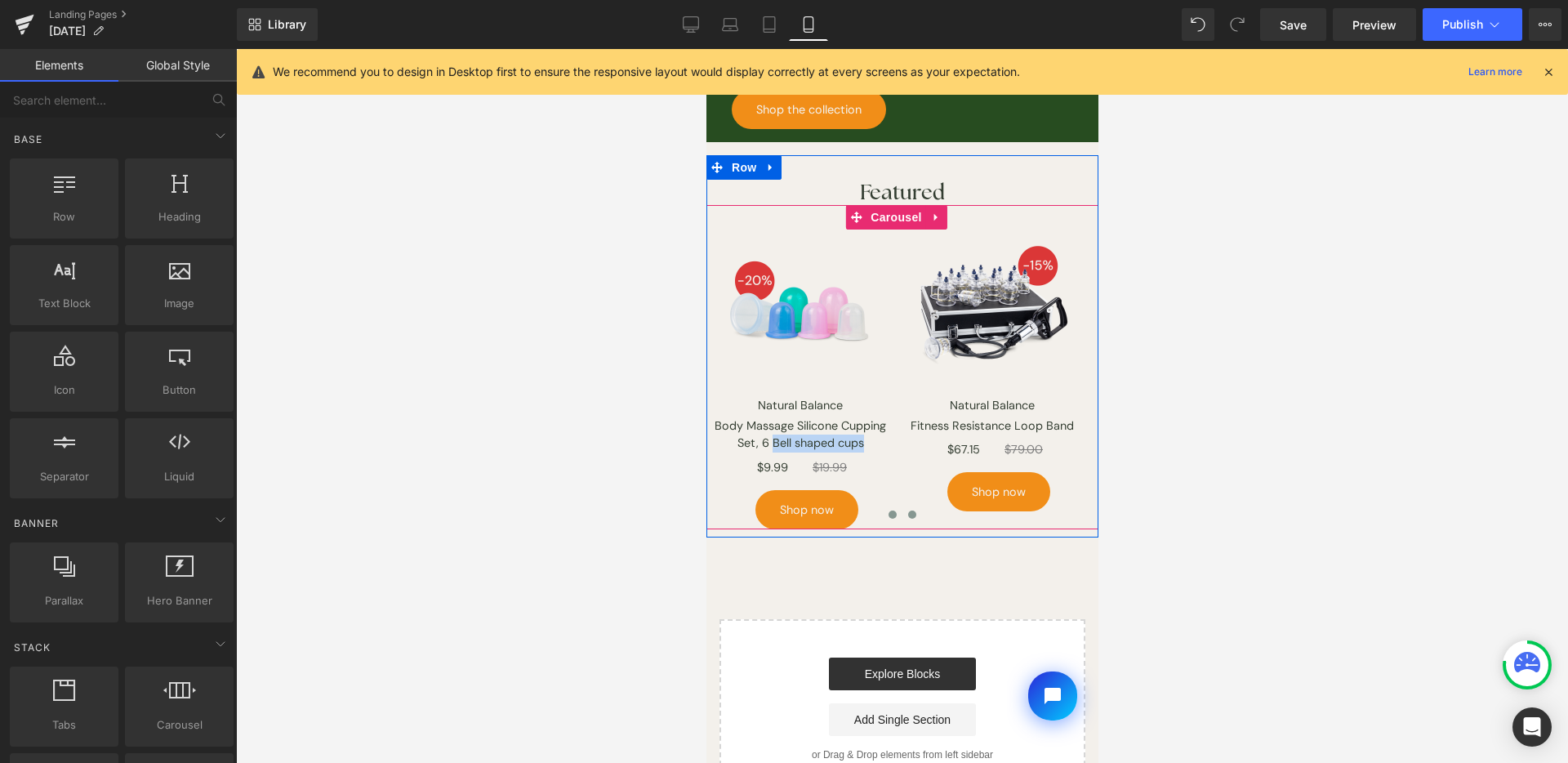
drag, startPoint x: 901, startPoint y: 500, endPoint x: 873, endPoint y: 520, distance: 34.4
click at [907, 510] on span at bounding box center [911, 514] width 8 height 8
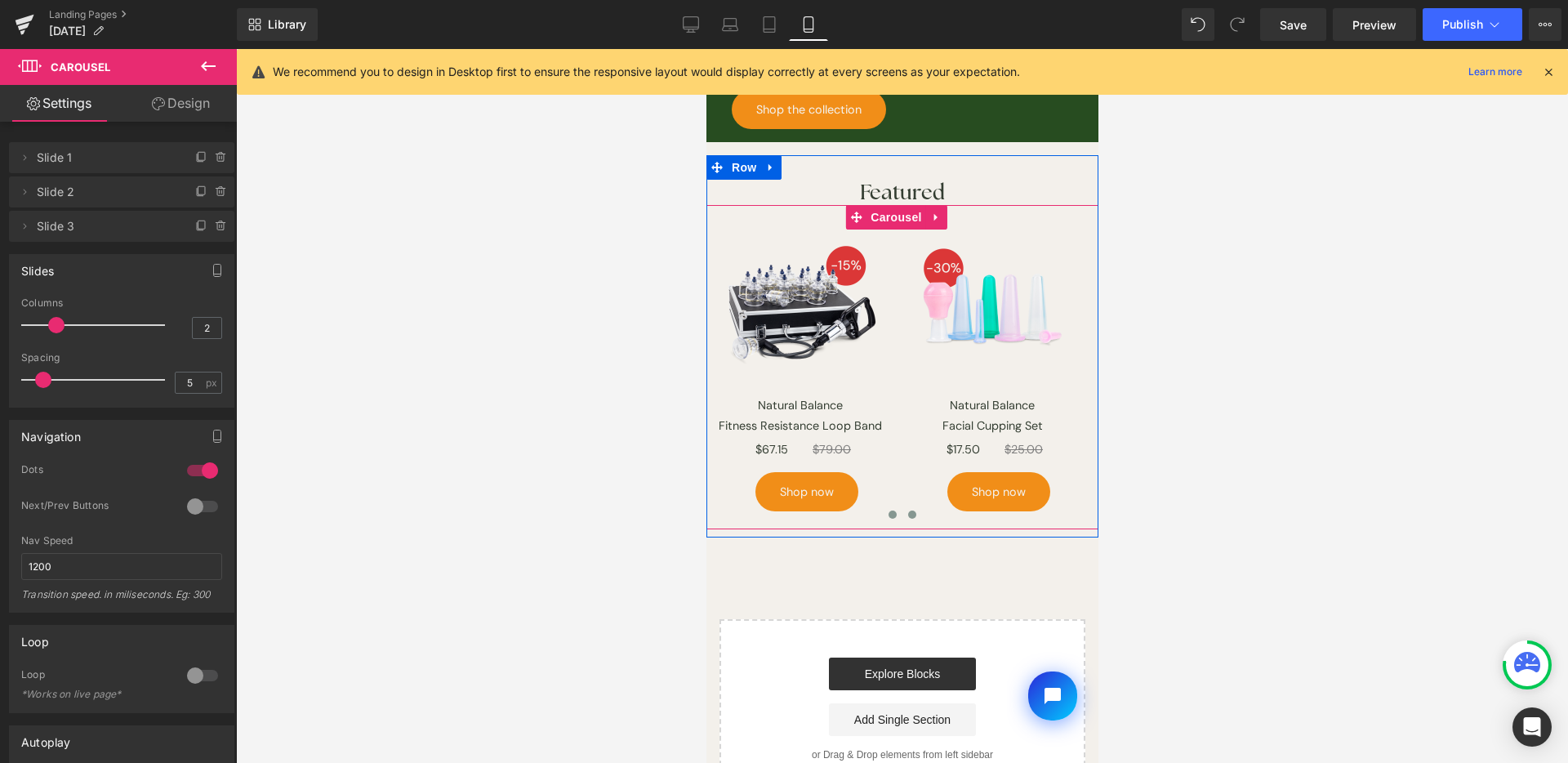
click at [888, 510] on span at bounding box center [891, 514] width 8 height 8
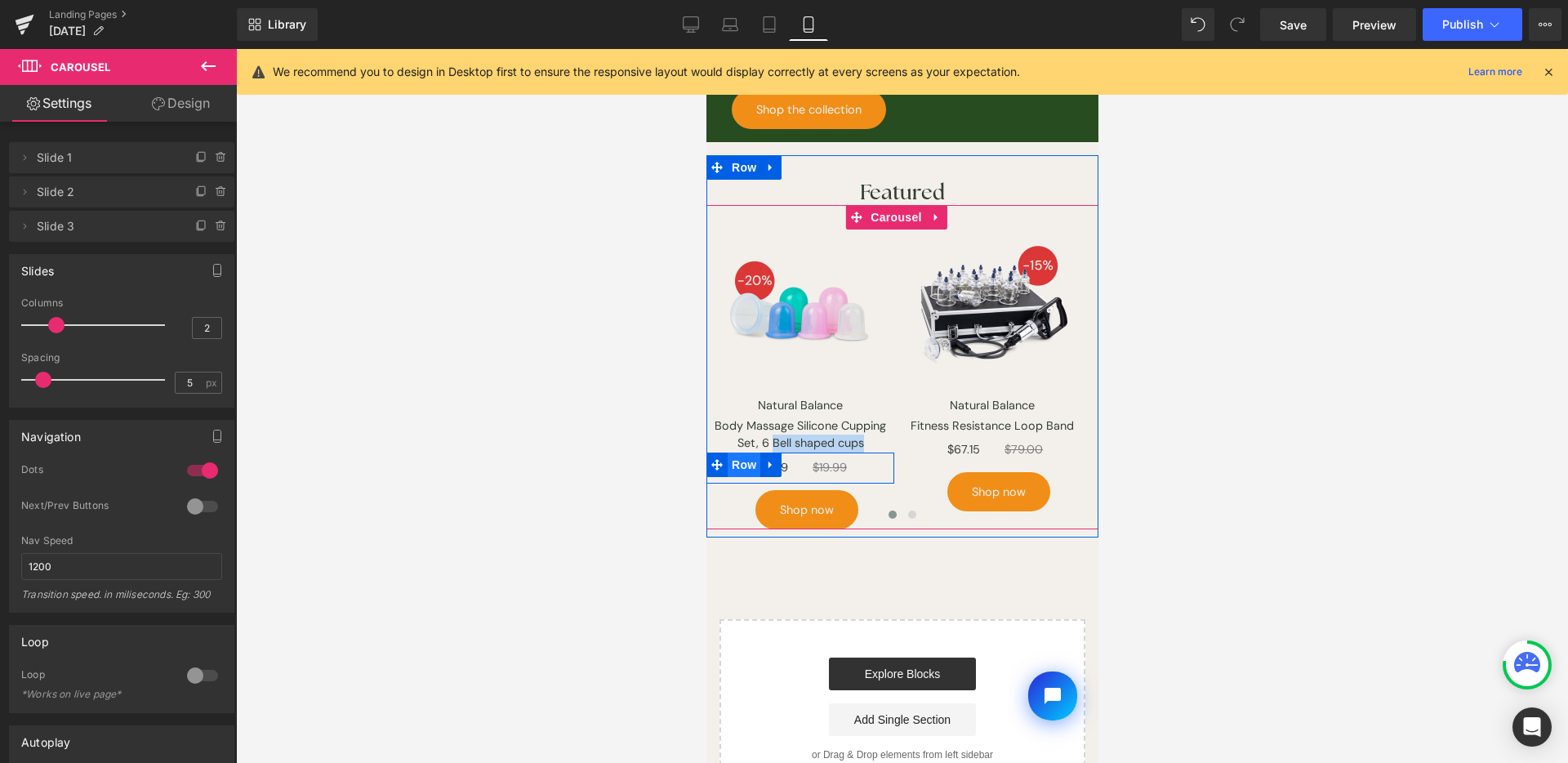
drag, startPoint x: 1874, startPoint y: 622, endPoint x: 744, endPoint y: 457, distance: 1142.0
click at [744, 457] on span "Row" at bounding box center [743, 465] width 33 height 25
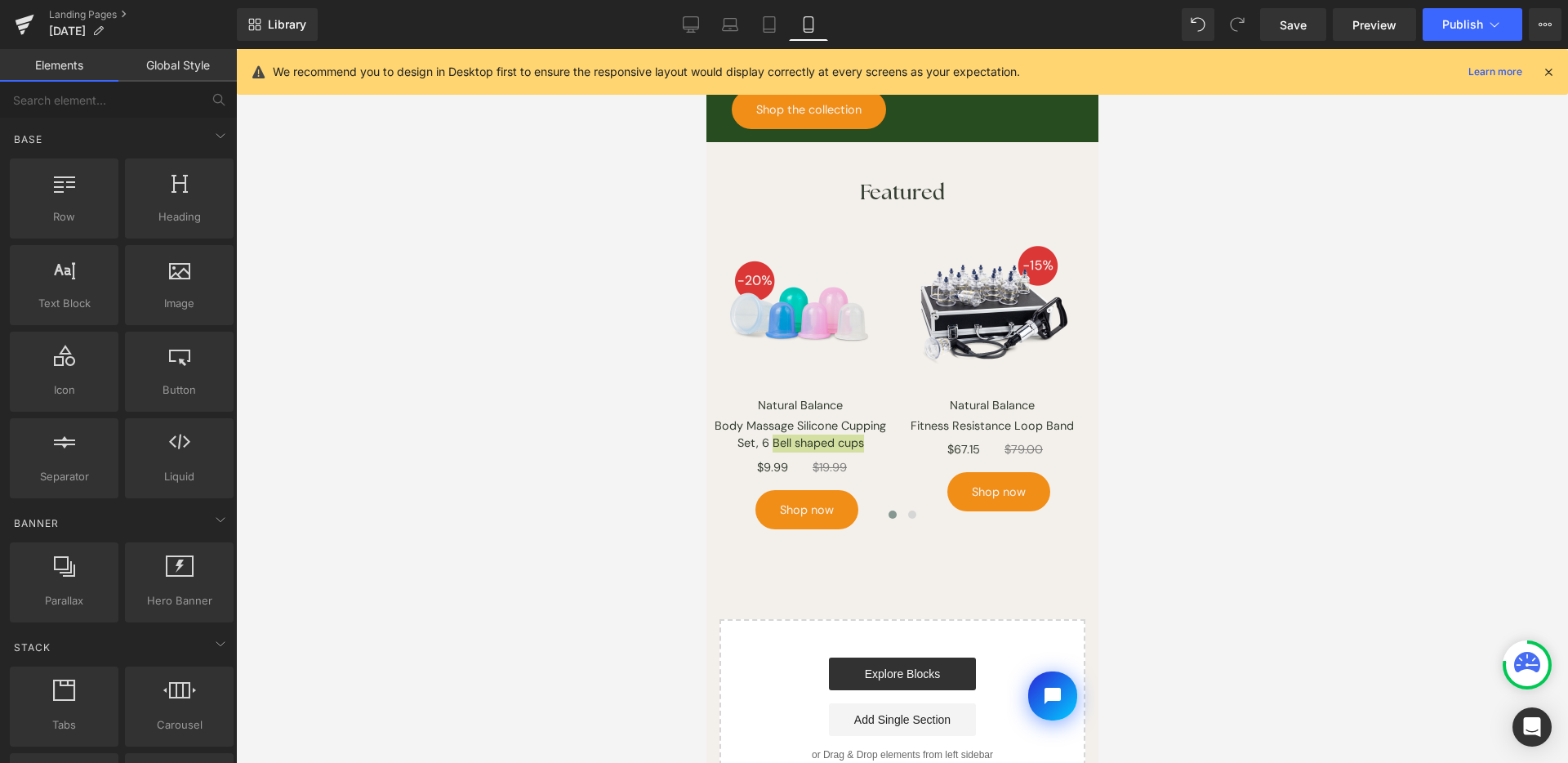
click at [1367, 496] on div at bounding box center [901, 405] width 1332 height 714
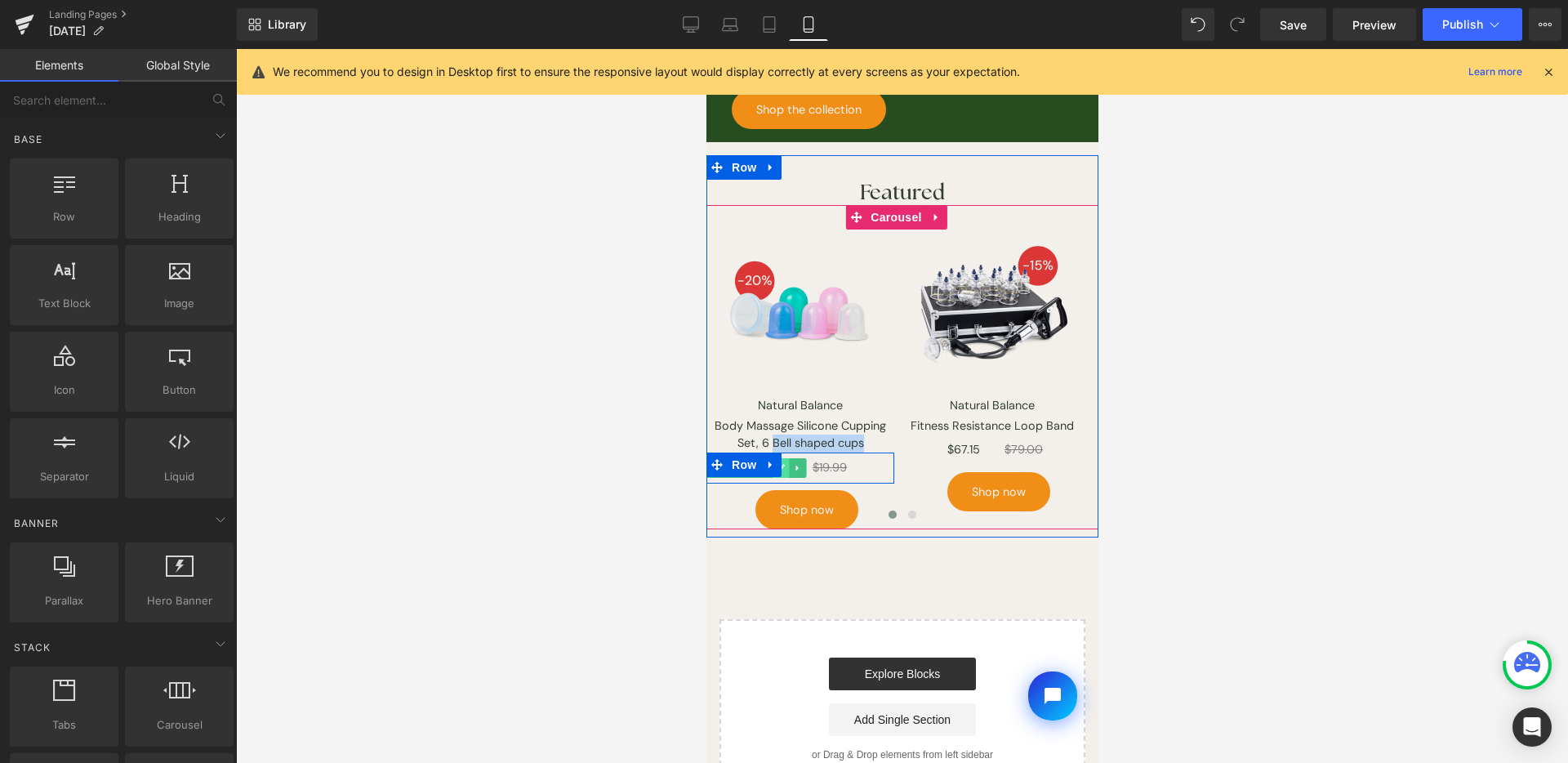
click at [784, 461] on link at bounding box center [779, 469] width 17 height 20
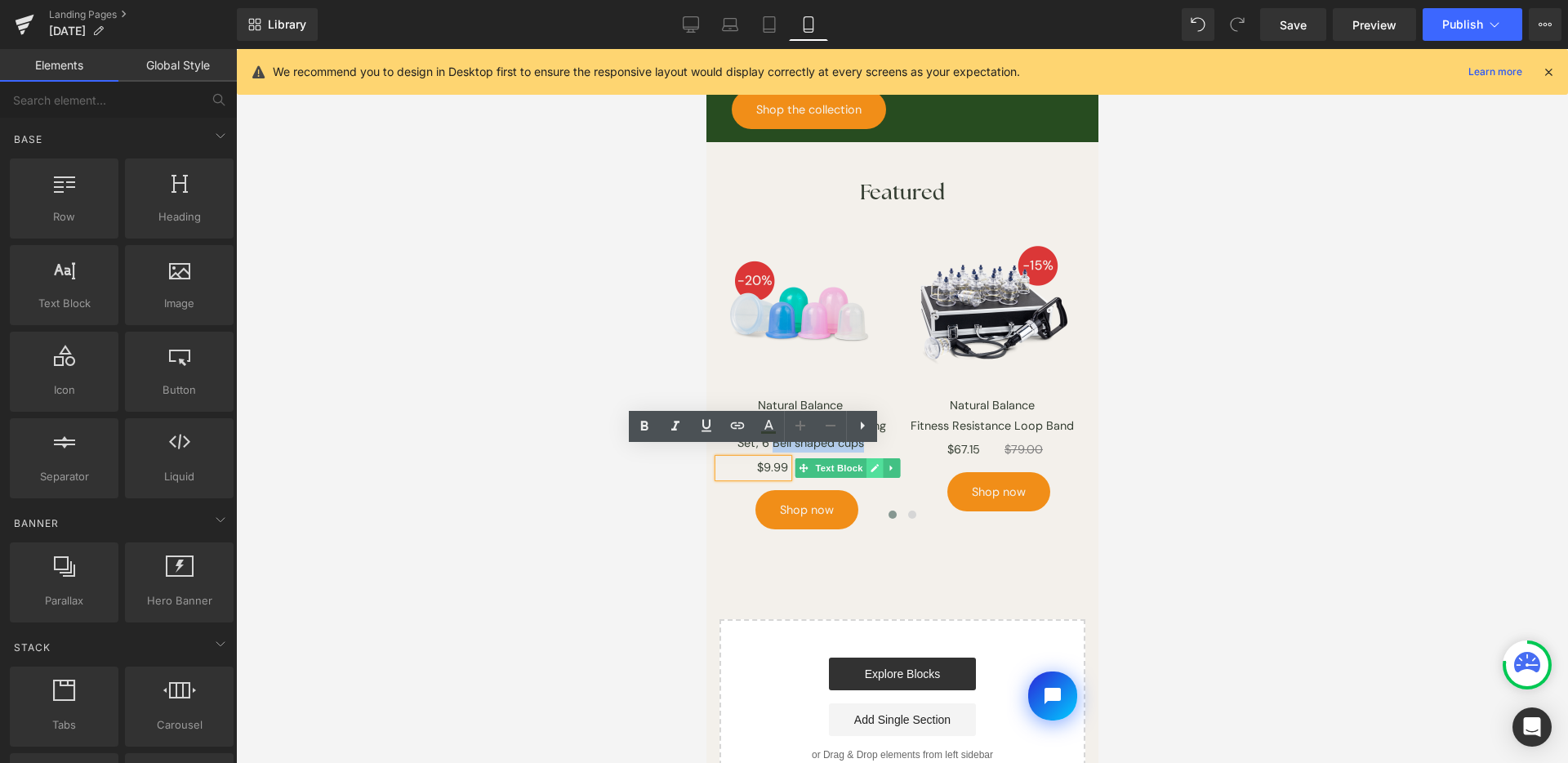
click at [869, 464] on icon at bounding box center [873, 469] width 9 height 10
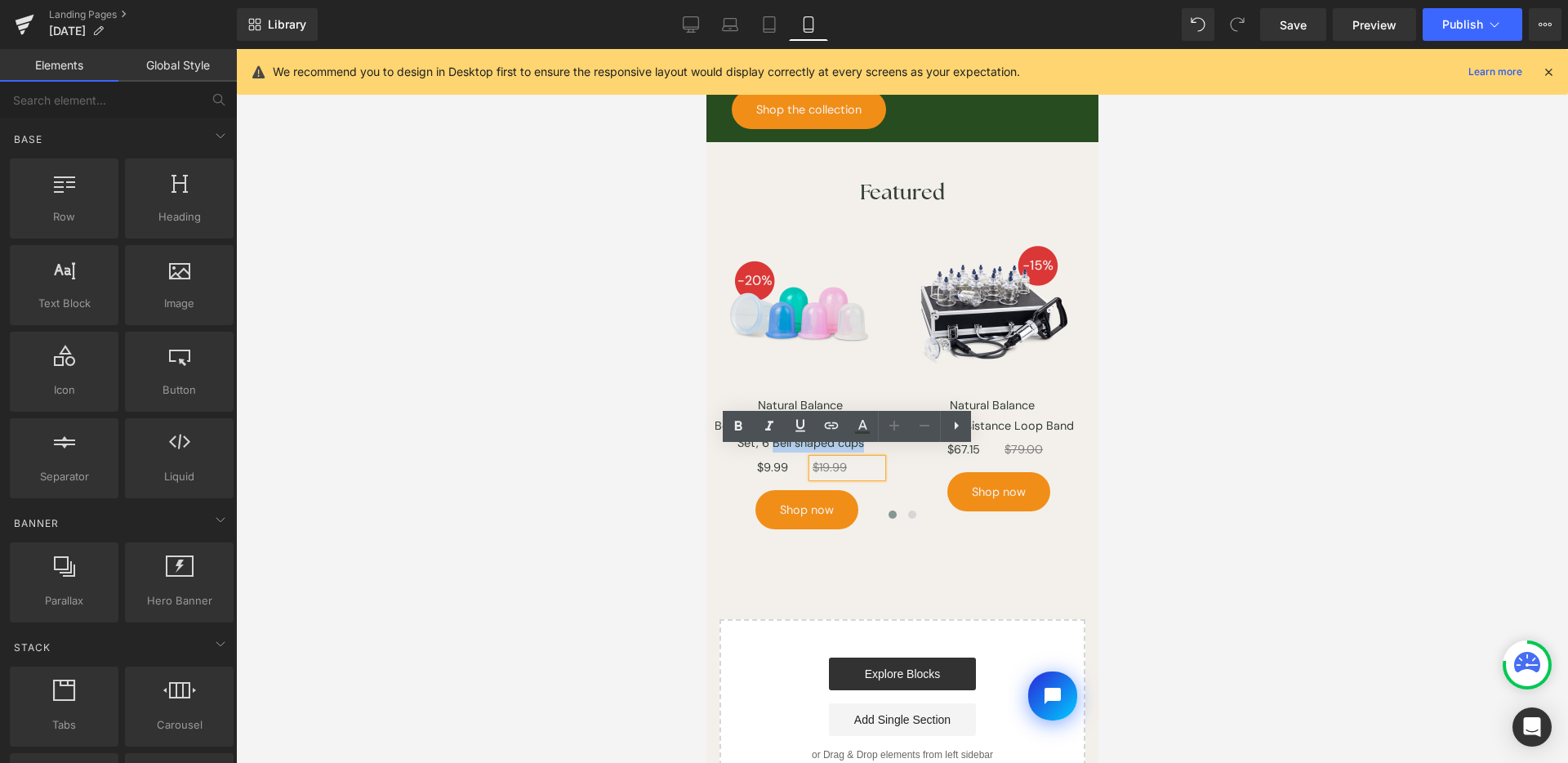
drag, startPoint x: 825, startPoint y: 456, endPoint x: 817, endPoint y: 459, distance: 8.5
click at [869, 459] on p "$19.99" at bounding box center [847, 468] width 69 height 18
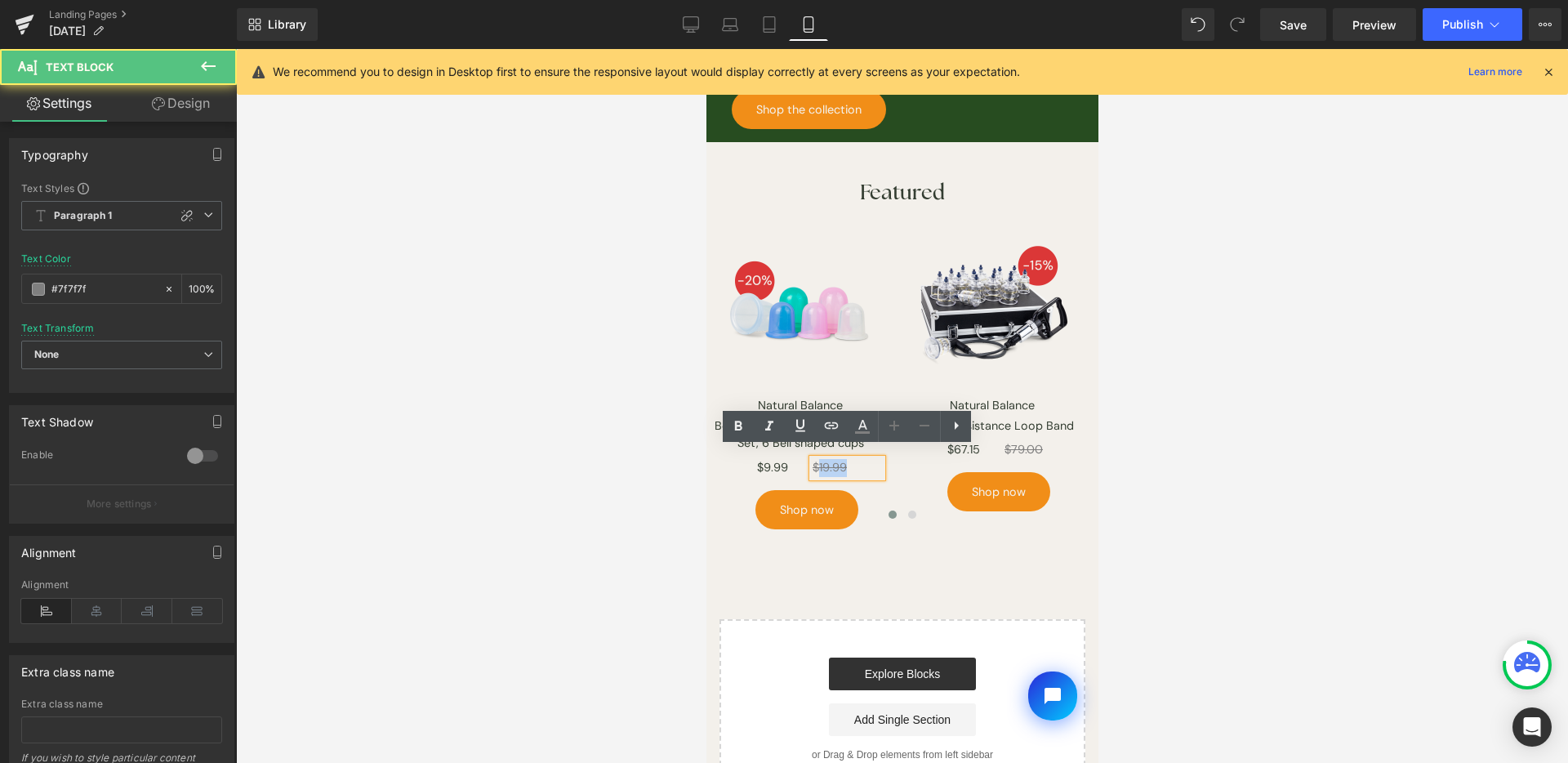
drag, startPoint x: 831, startPoint y: 459, endPoint x: 867, endPoint y: 459, distance: 36.0
click at [867, 459] on p "$19.99" at bounding box center [847, 468] width 69 height 18
paste div
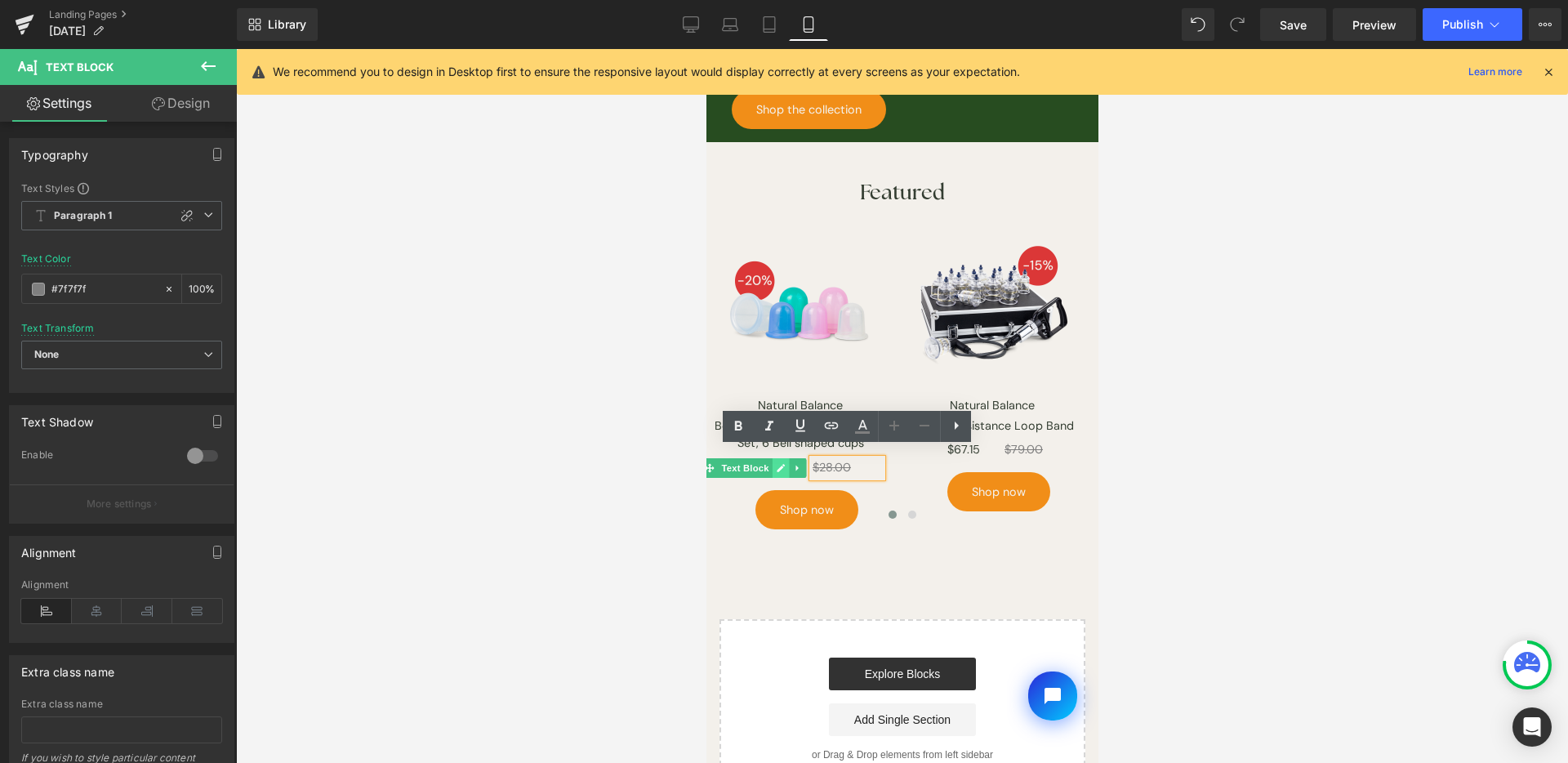
click at [772, 459] on link at bounding box center [779, 469] width 17 height 20
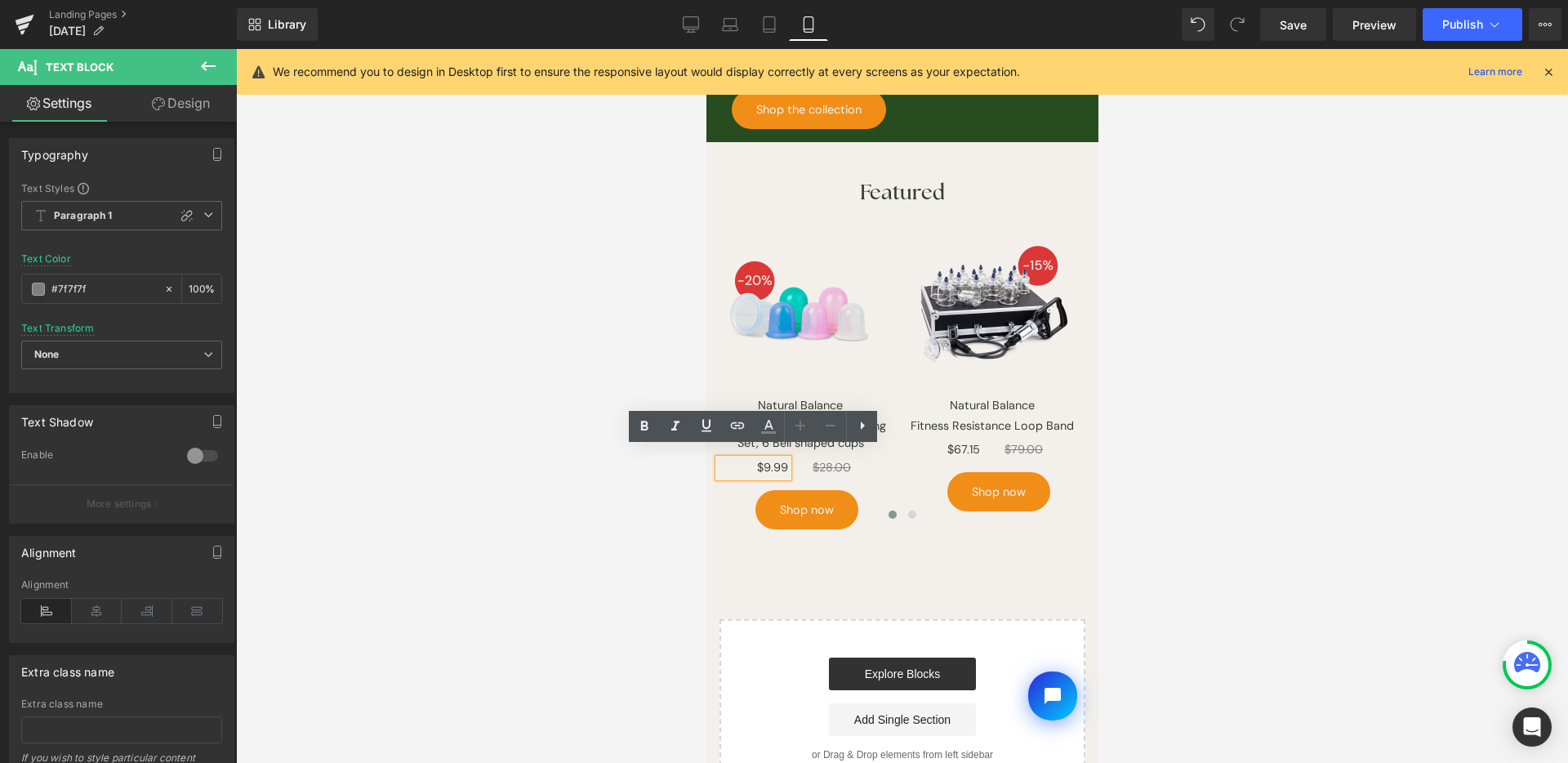
click at [773, 459] on p "$9.99" at bounding box center [753, 468] width 69 height 18
paste div
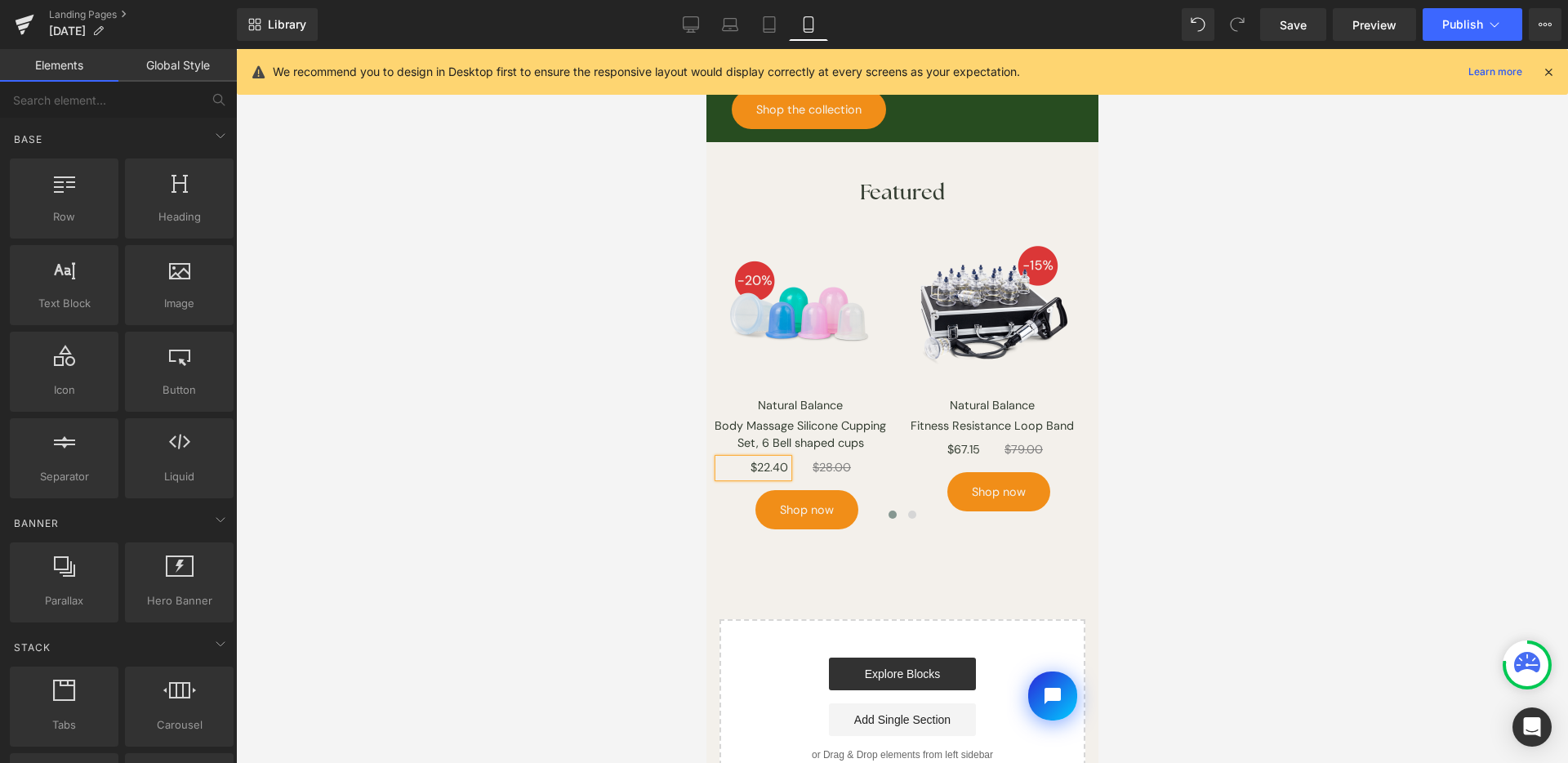
click at [1348, 363] on div at bounding box center [901, 405] width 1332 height 714
click at [1288, 19] on span "Save" at bounding box center [1293, 24] width 27 height 17
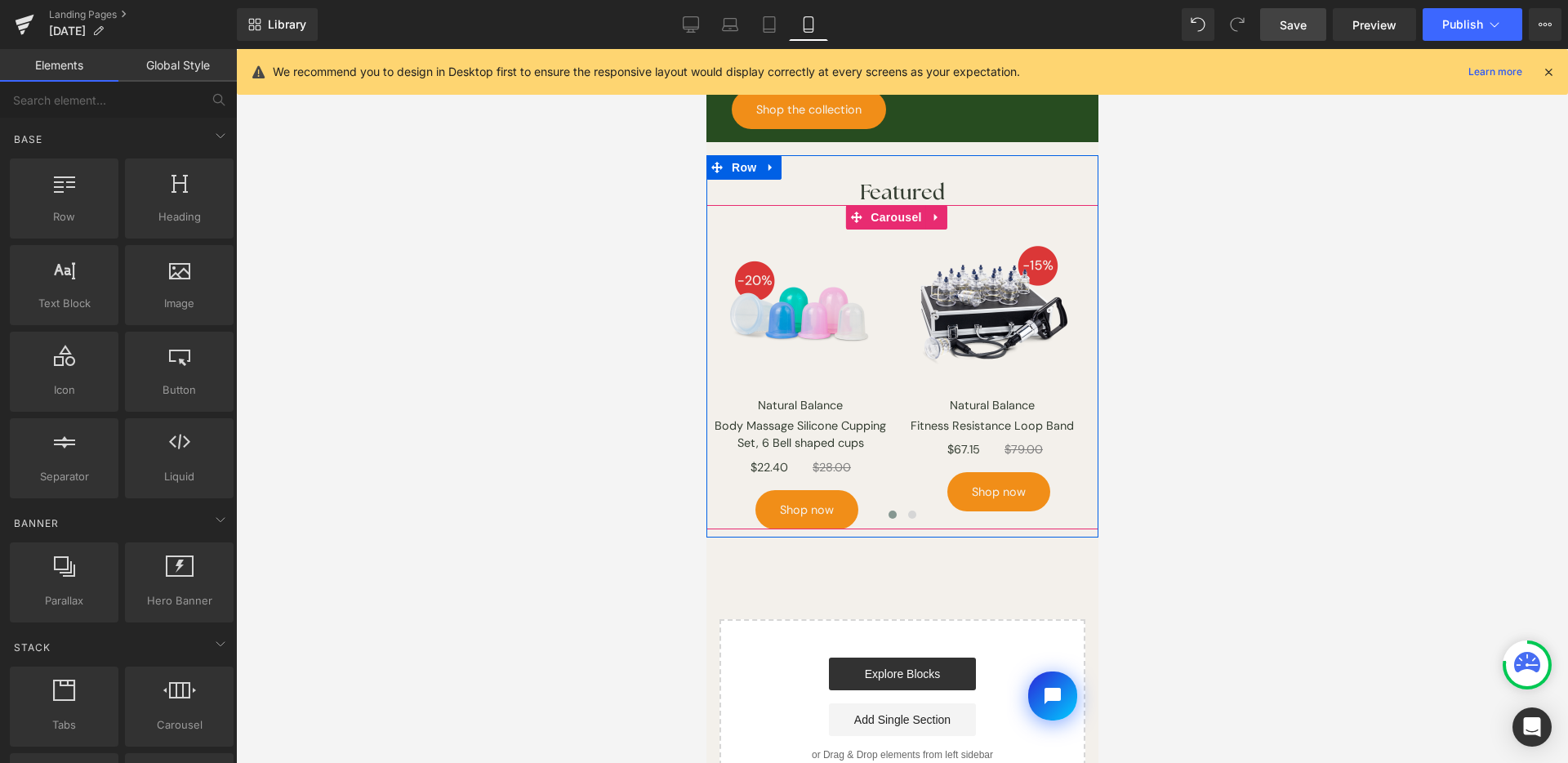
click at [803, 506] on div at bounding box center [901, 518] width 392 height 25
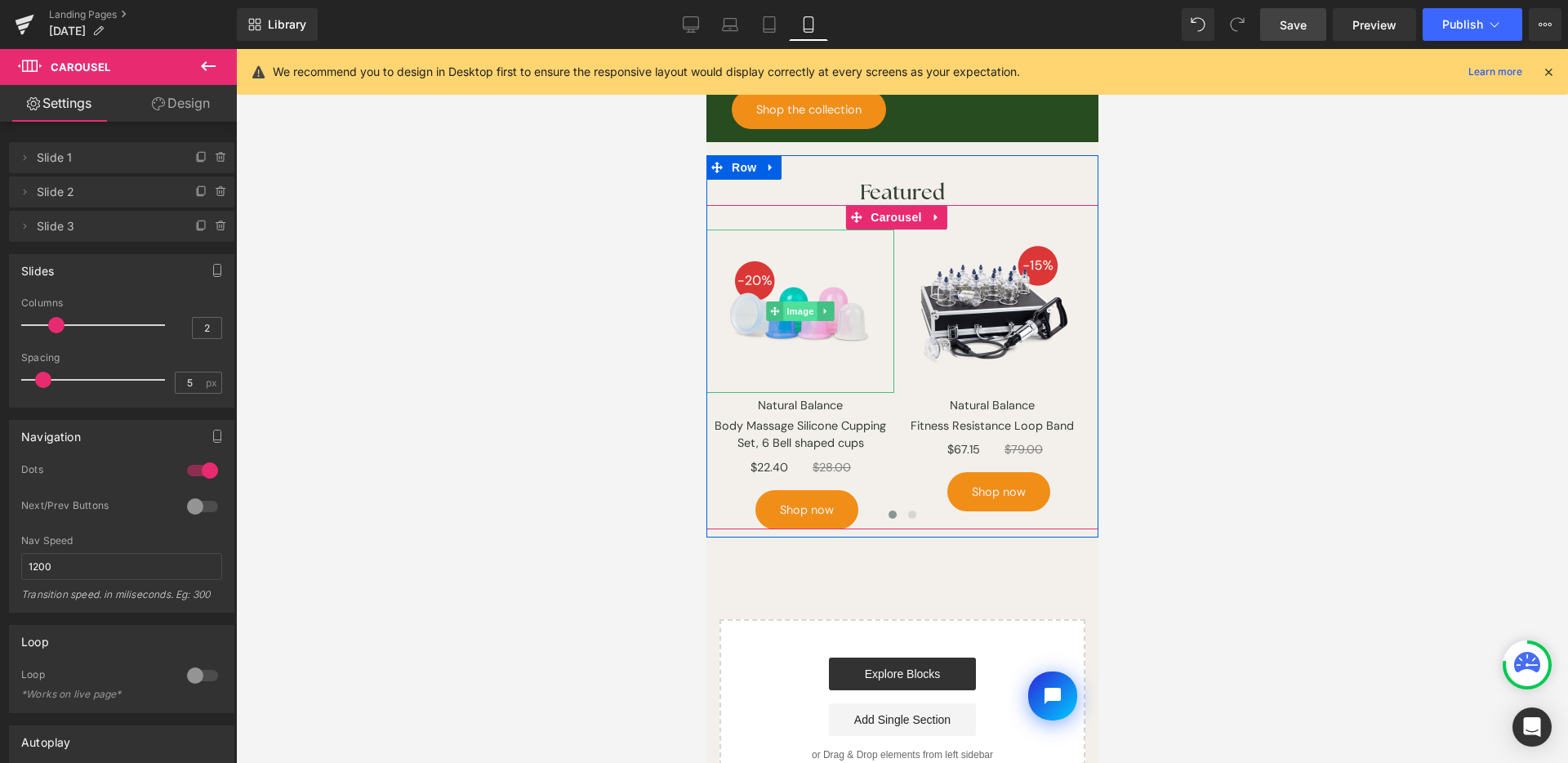
click at [801, 306] on span "Image" at bounding box center [799, 311] width 35 height 20
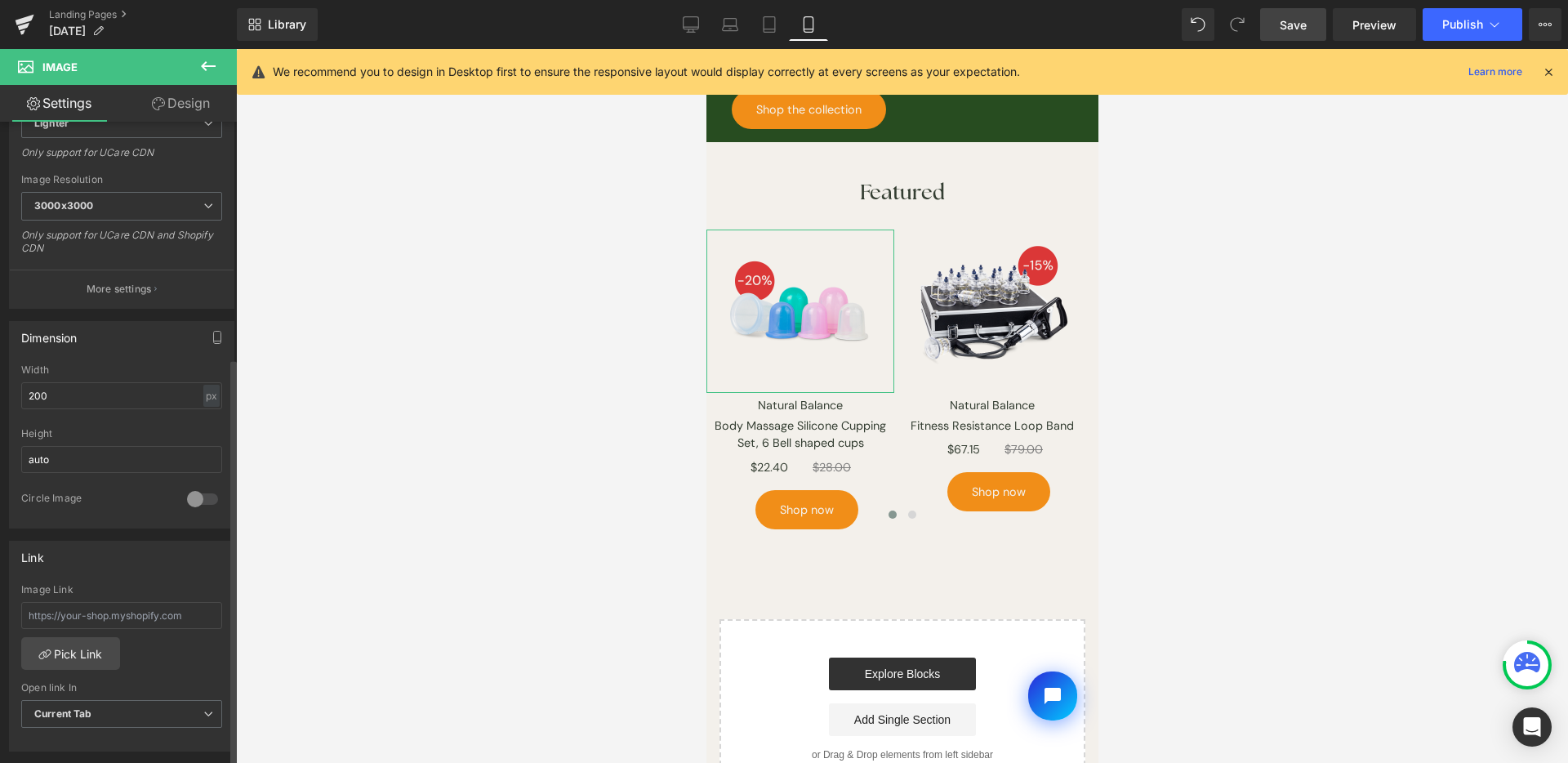
scroll to position [539, 0]
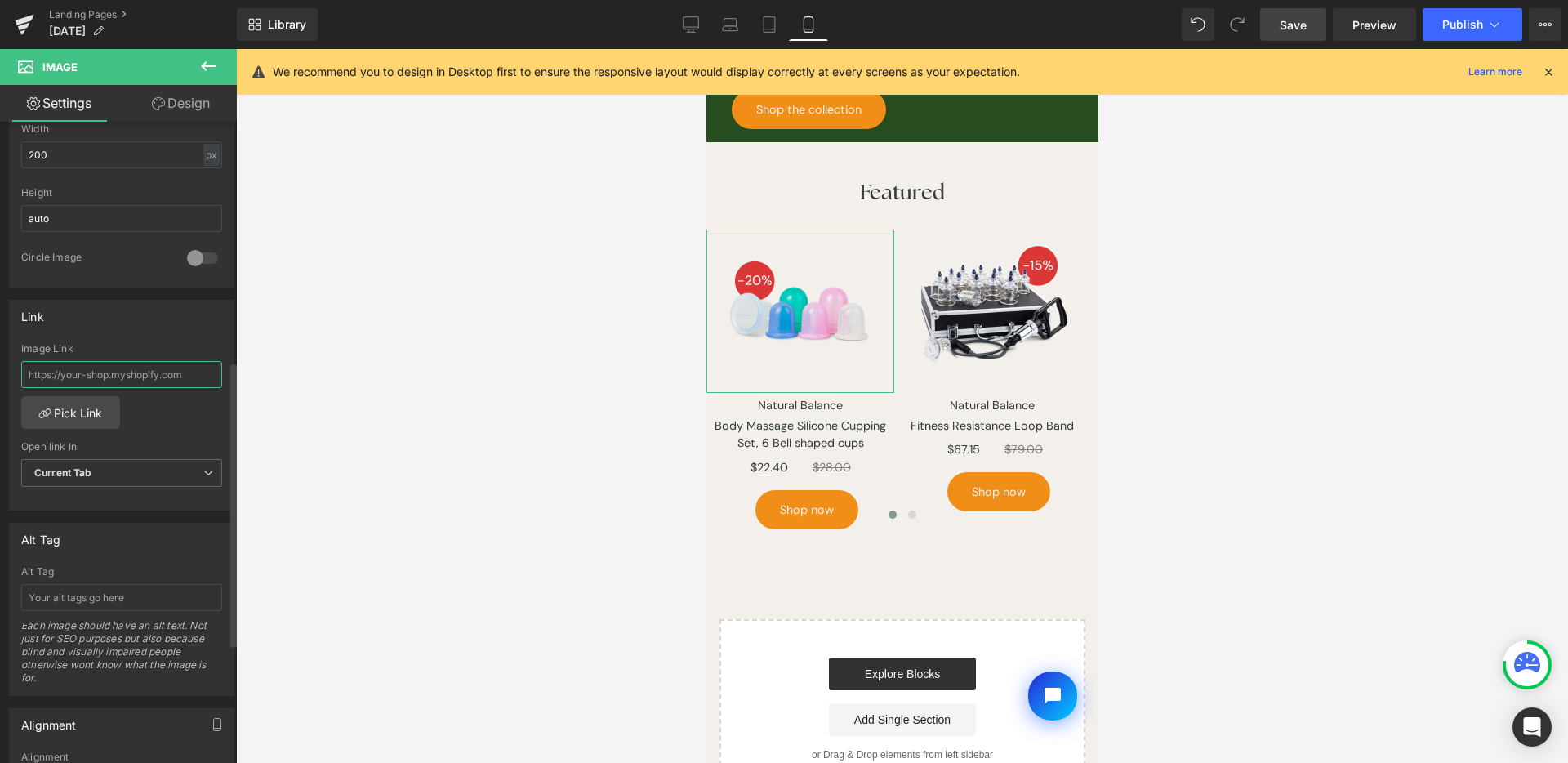
click at [132, 377] on input "text" at bounding box center [121, 374] width 201 height 27
paste input "https://www.lierre.ca/products/body-massage-silicone-cupping-set"
type input "https://www.lierre.ca/products/body-massage-silicone-cupping-set"
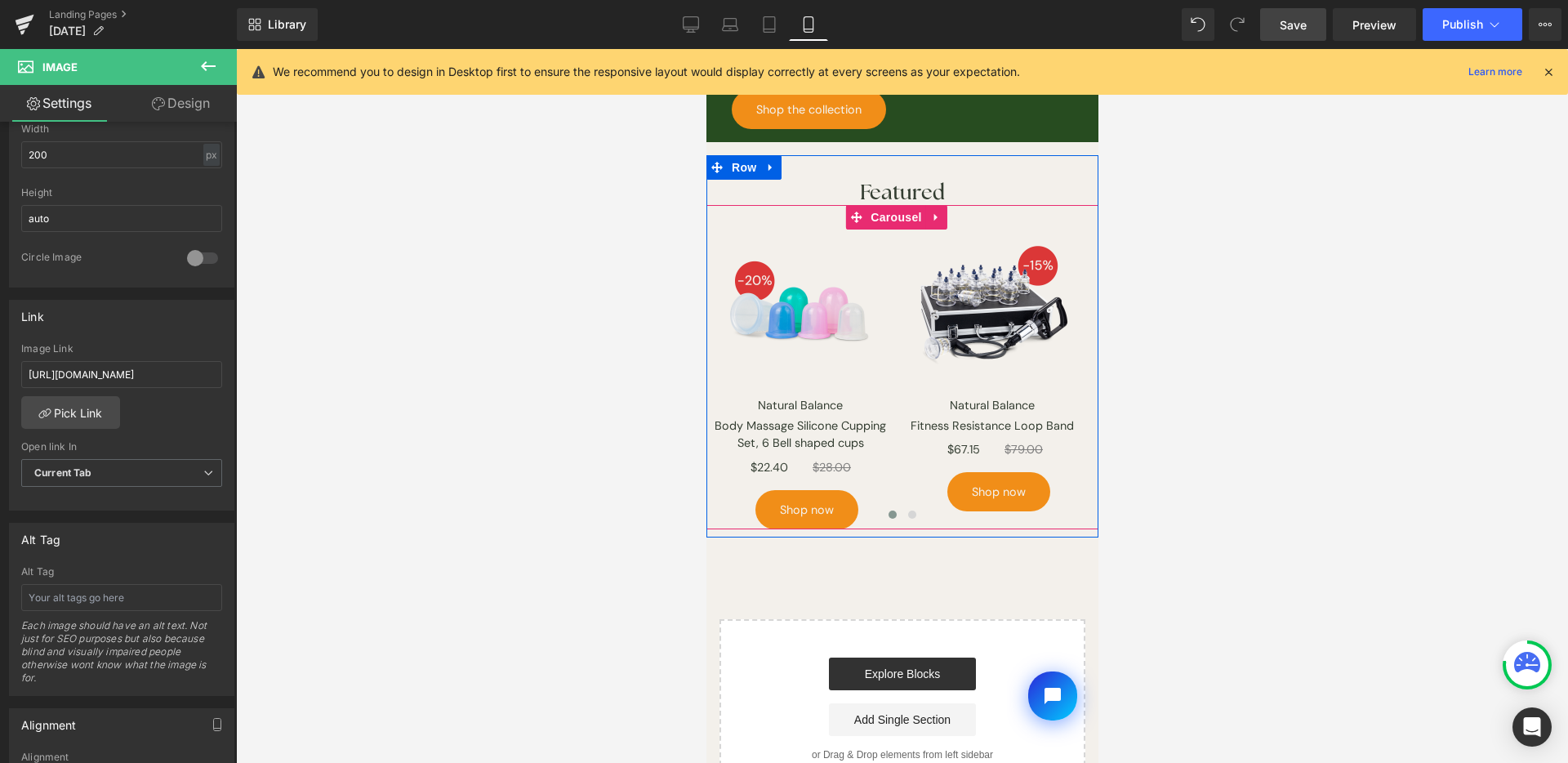
click at [803, 506] on div at bounding box center [901, 518] width 392 height 25
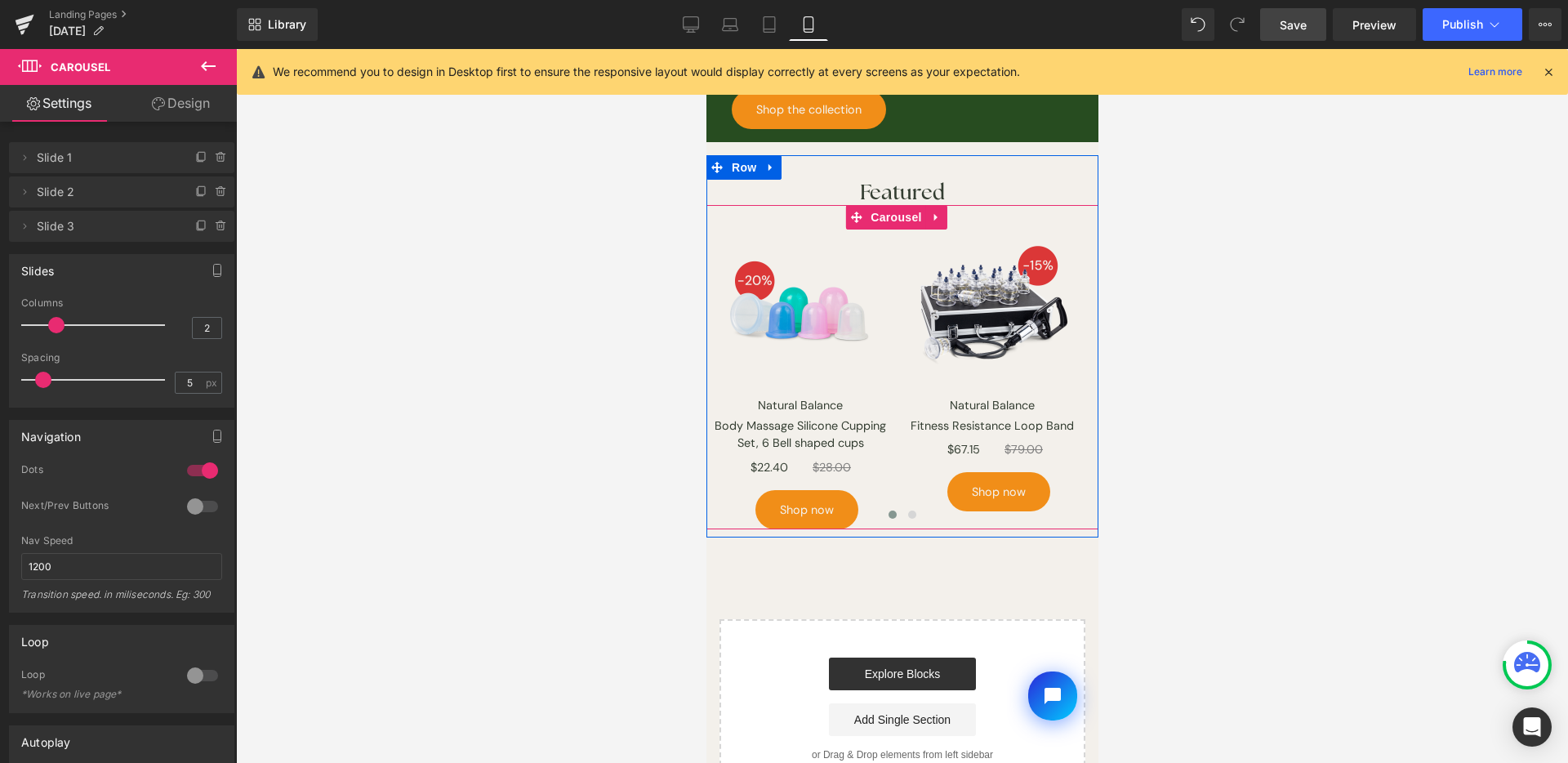
click at [803, 506] on div at bounding box center [901, 518] width 392 height 25
click at [804, 490] on span "Shop now" at bounding box center [806, 510] width 53 height 40
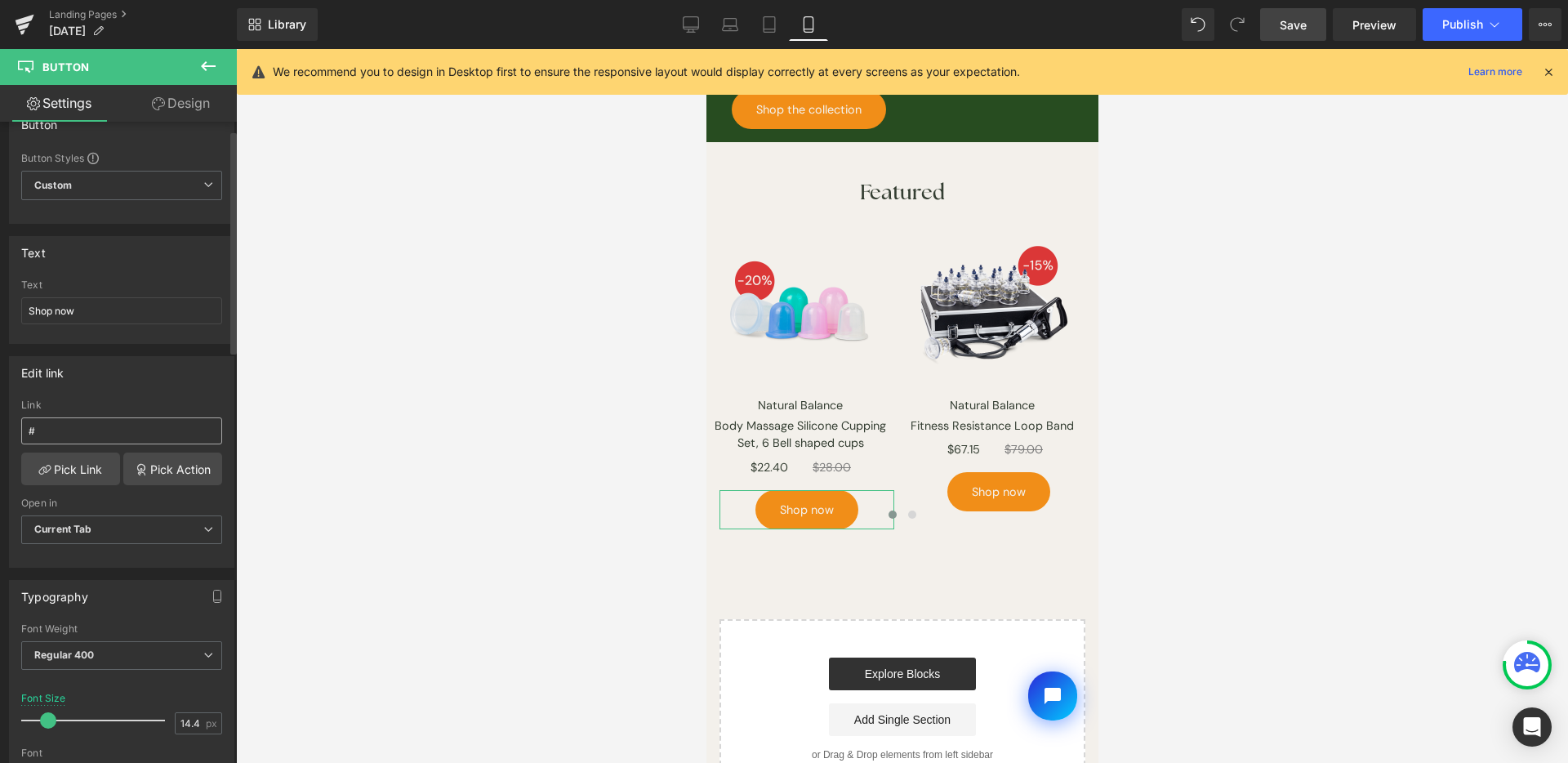
scroll to position [31, 0]
click at [127, 422] on input "#" at bounding box center [121, 430] width 201 height 27
type input "https://www.lierre.ca/products/body-massage-silicone-cupping-set"
click at [140, 398] on div "Link" at bounding box center [121, 404] width 201 height 12
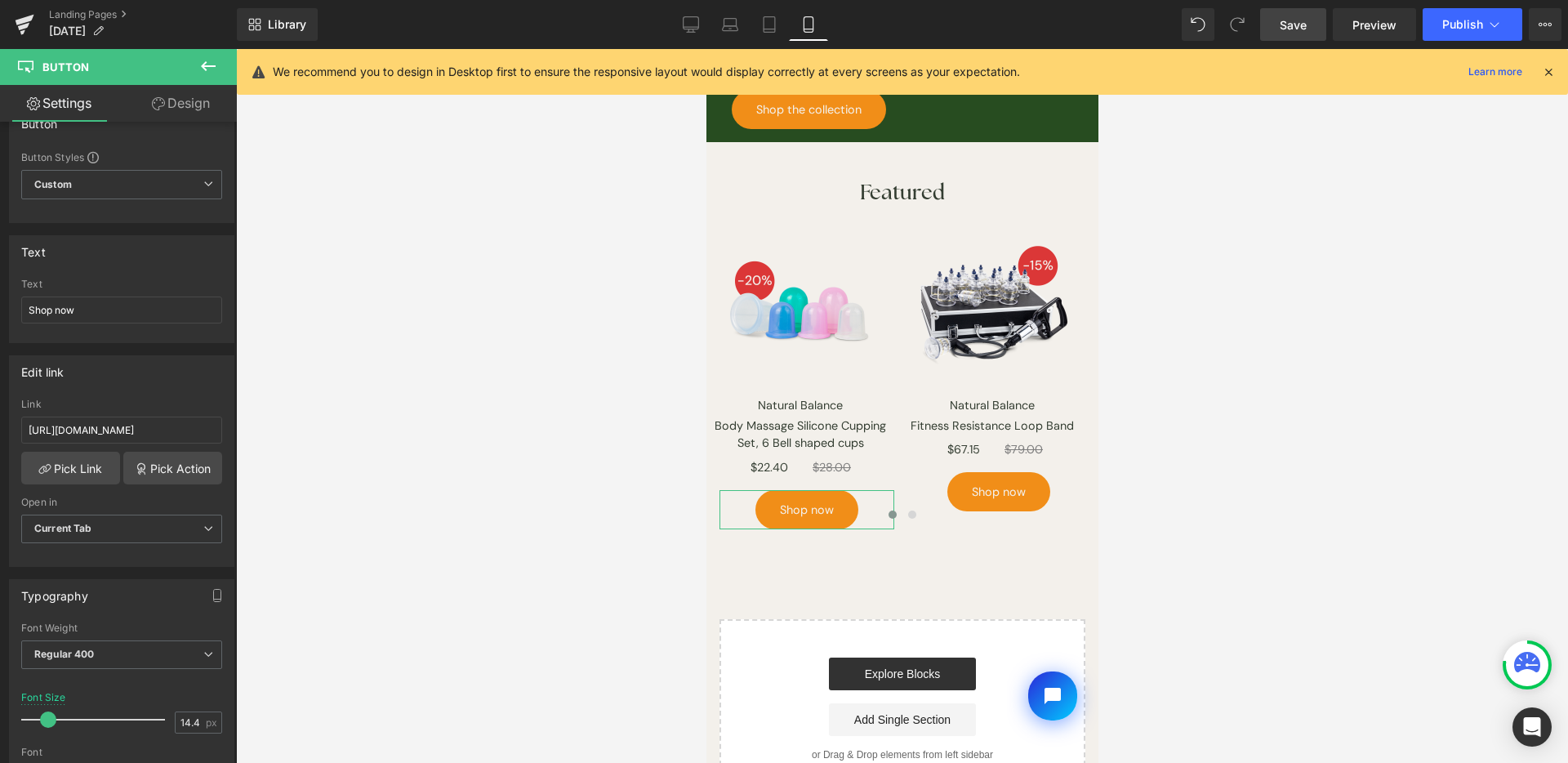
scroll to position [0, 0]
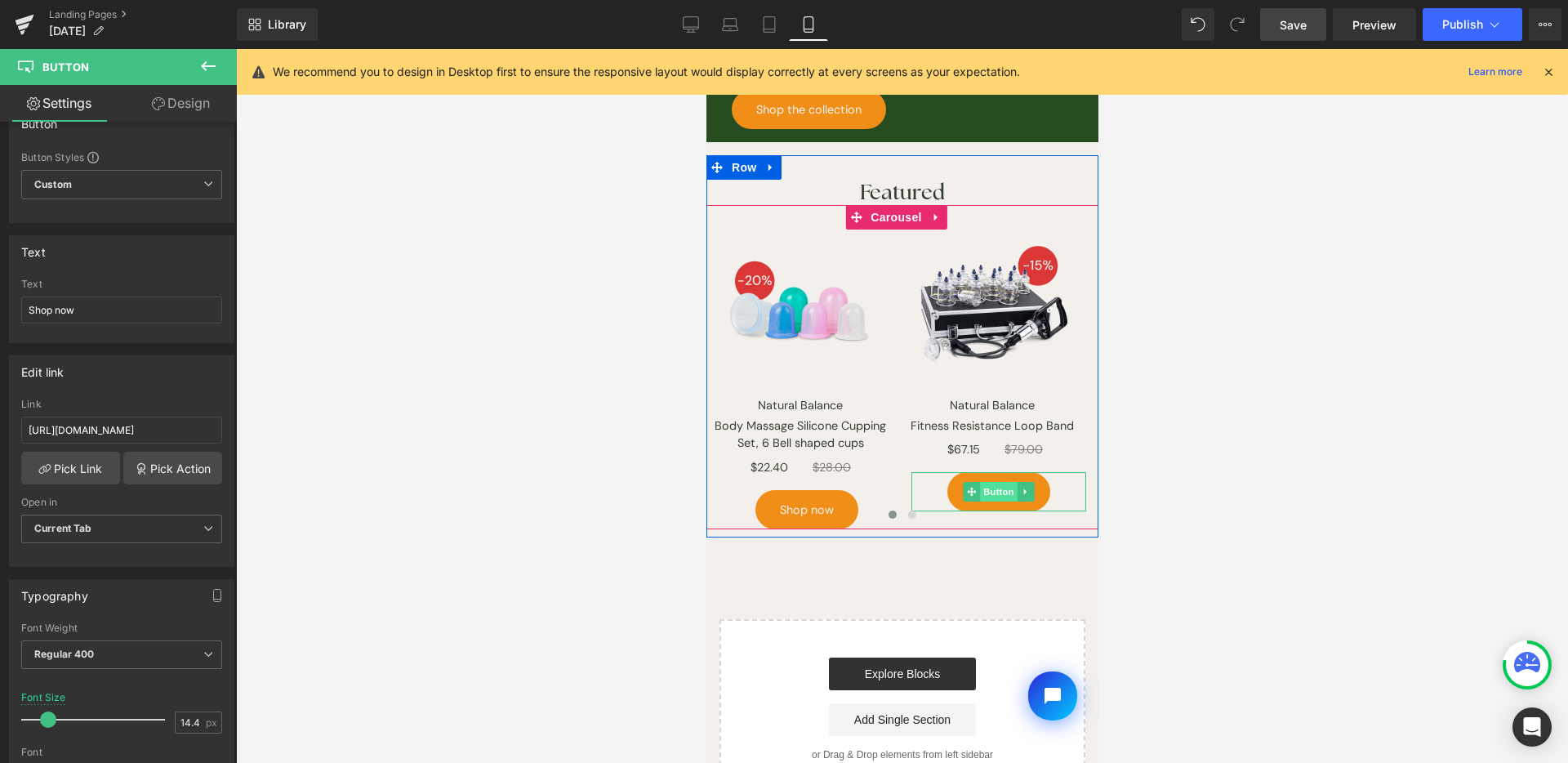
click at [990, 483] on span "Button" at bounding box center [998, 492] width 38 height 20
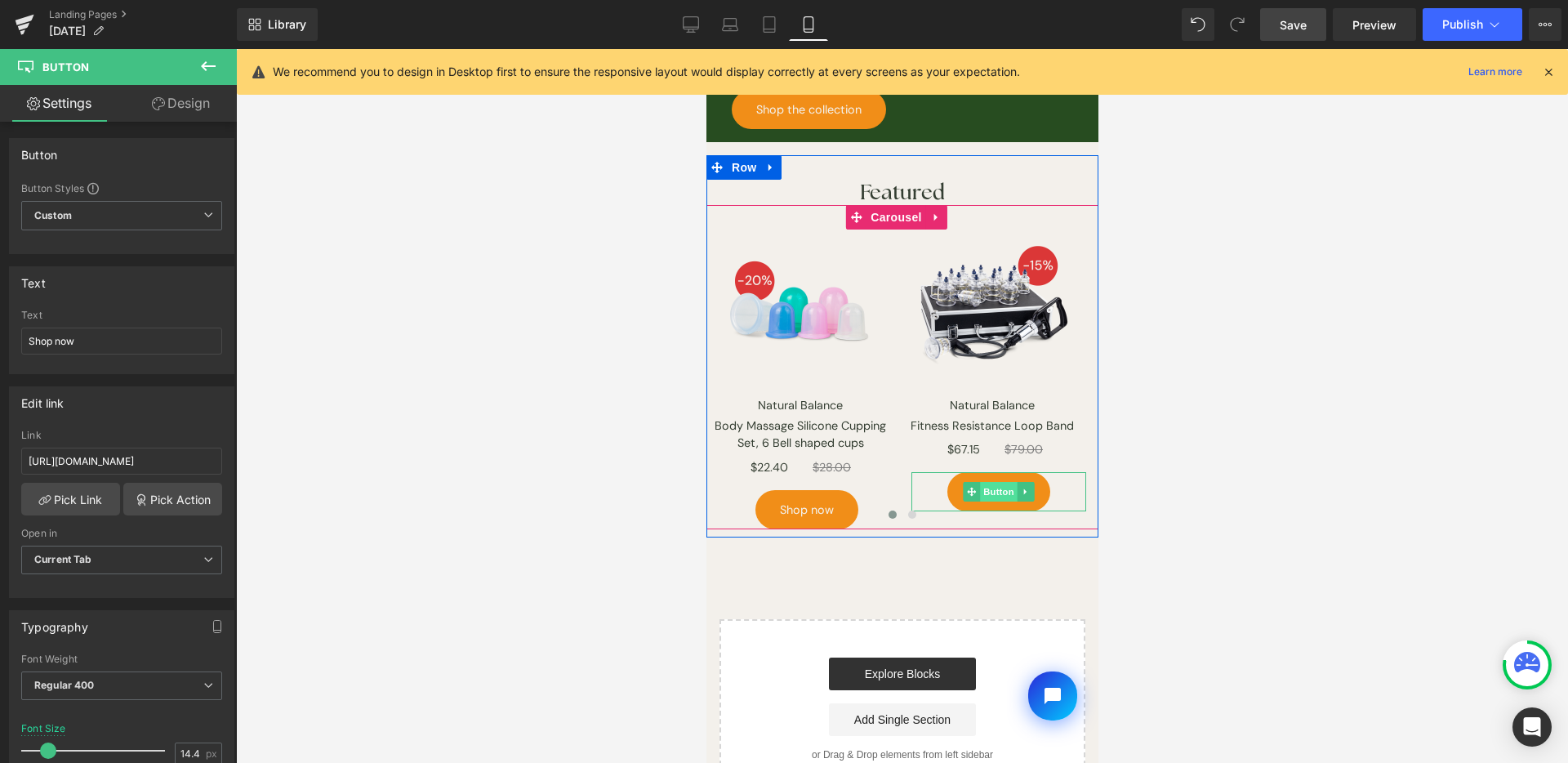
click at [993, 483] on span "Button" at bounding box center [998, 492] width 38 height 20
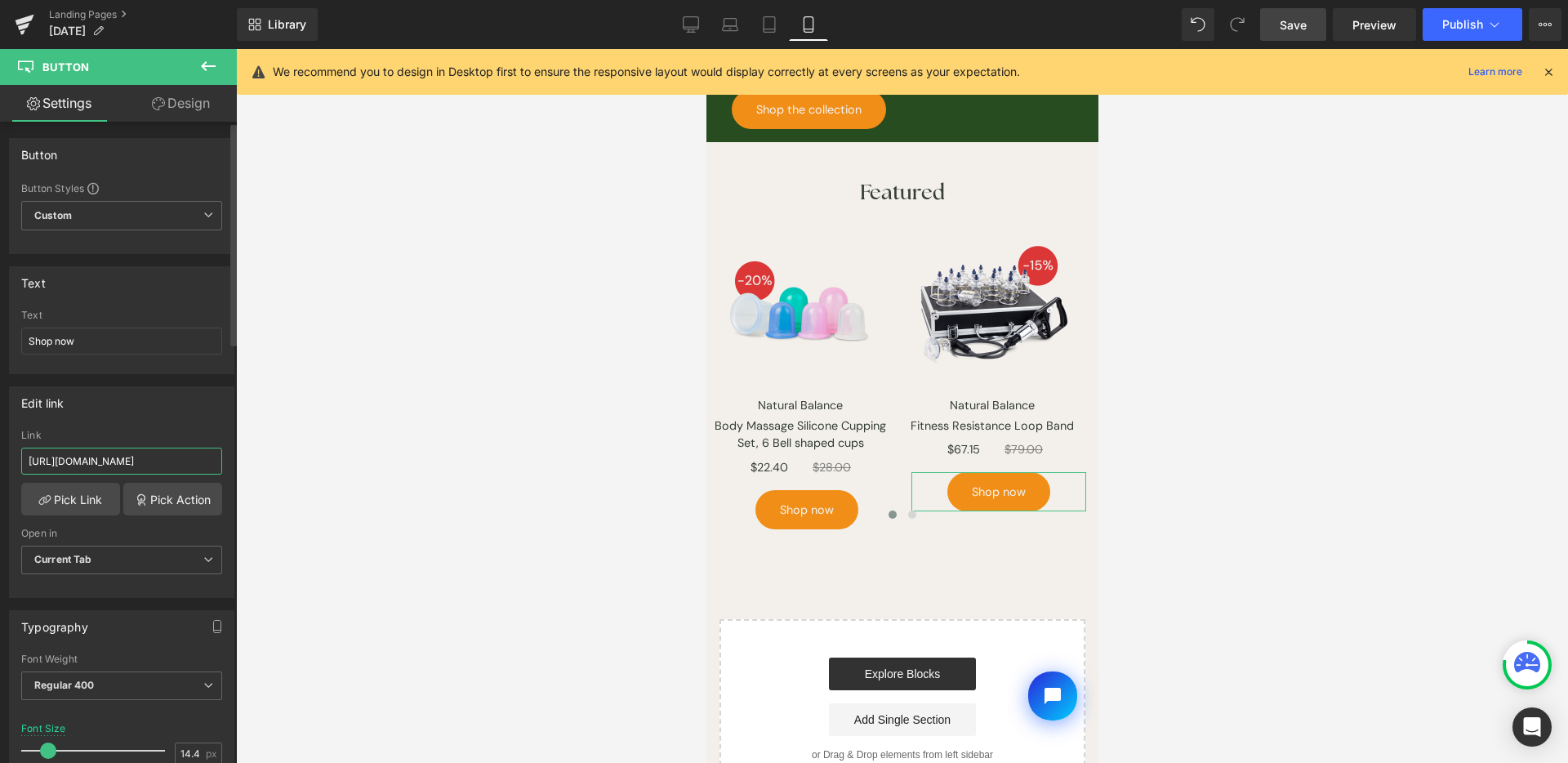
click at [113, 468] on input "[URL][DOMAIN_NAME]" at bounding box center [121, 461] width 201 height 27
paste input "natural-balance-golden-plastic-cupping-set-17-cups"
type input "https://www.lierre.ca/products/natural-balance-golden-plastic-cupping-set-17-cu…"
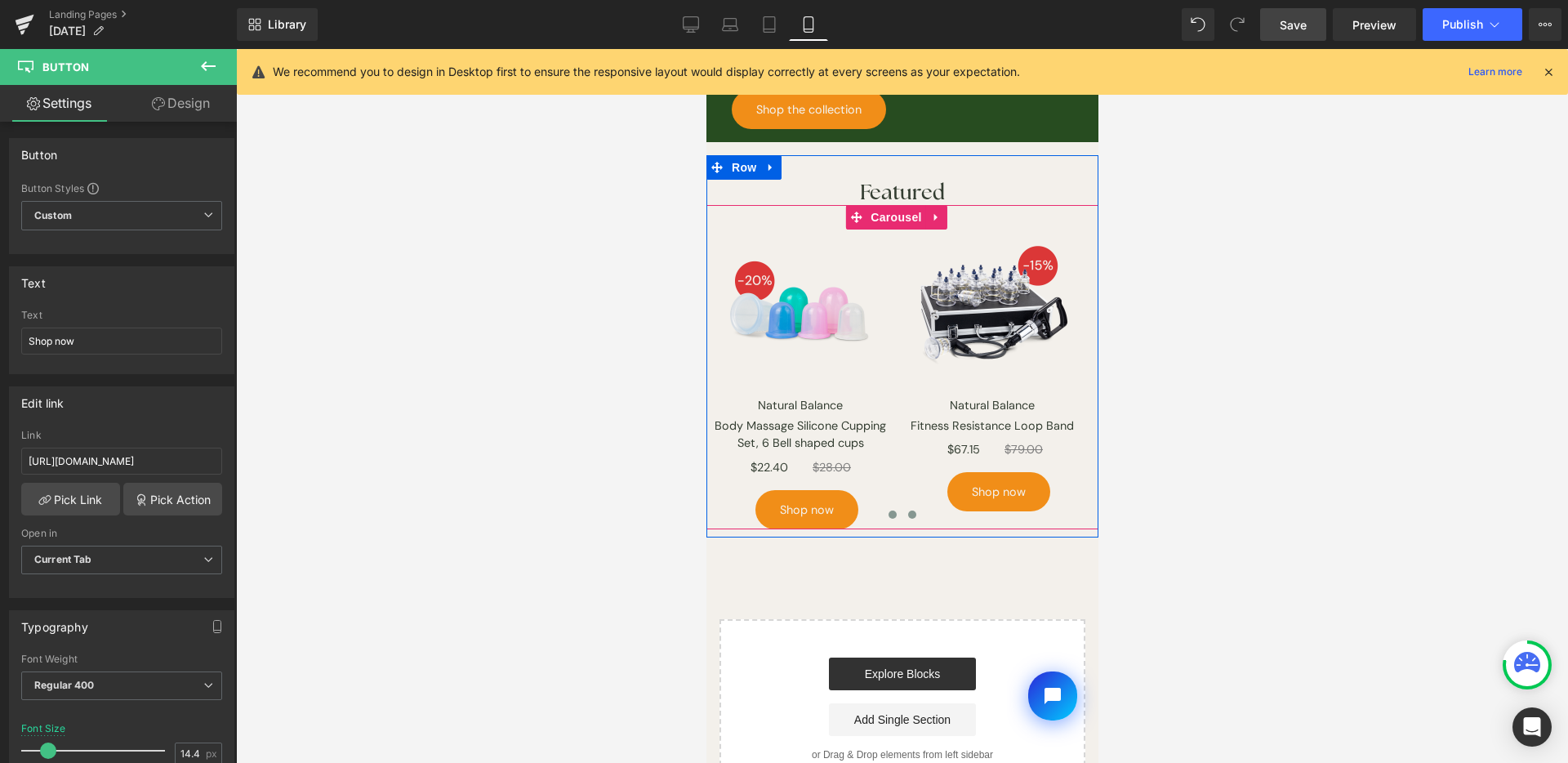
click at [907, 510] on span at bounding box center [911, 514] width 8 height 8
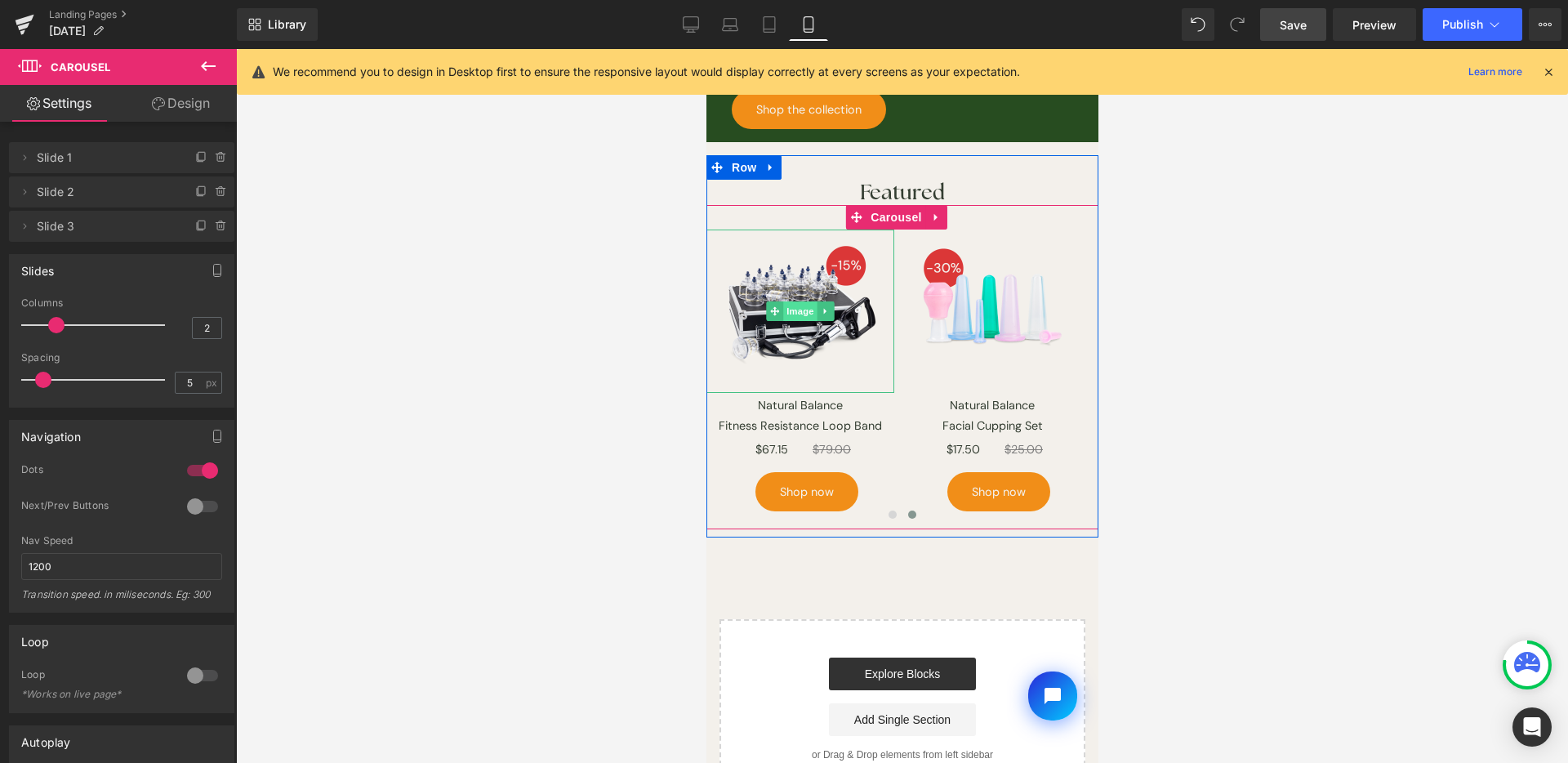
click at [784, 301] on span "Image" at bounding box center [799, 311] width 35 height 20
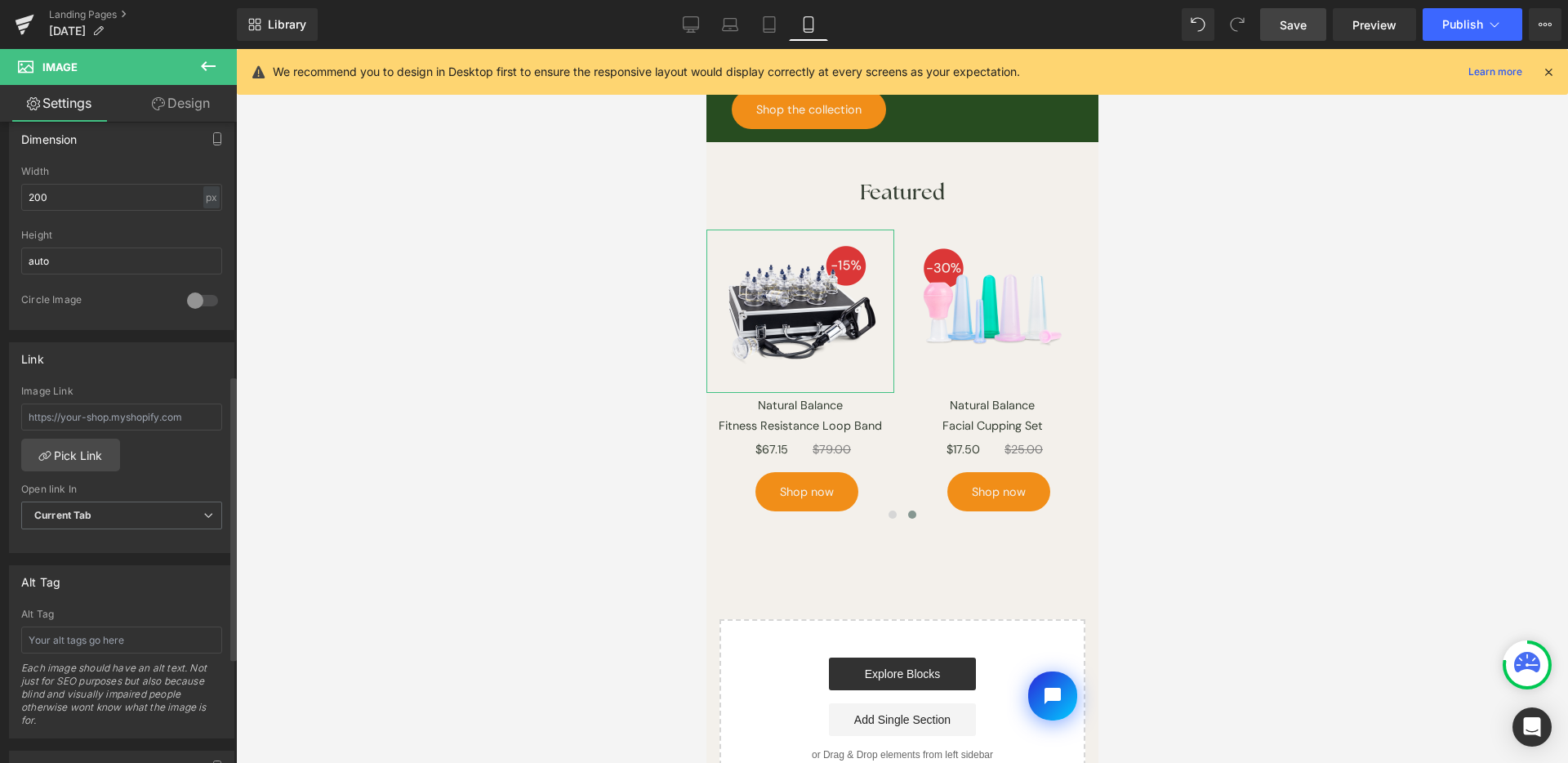
scroll to position [571, 0]
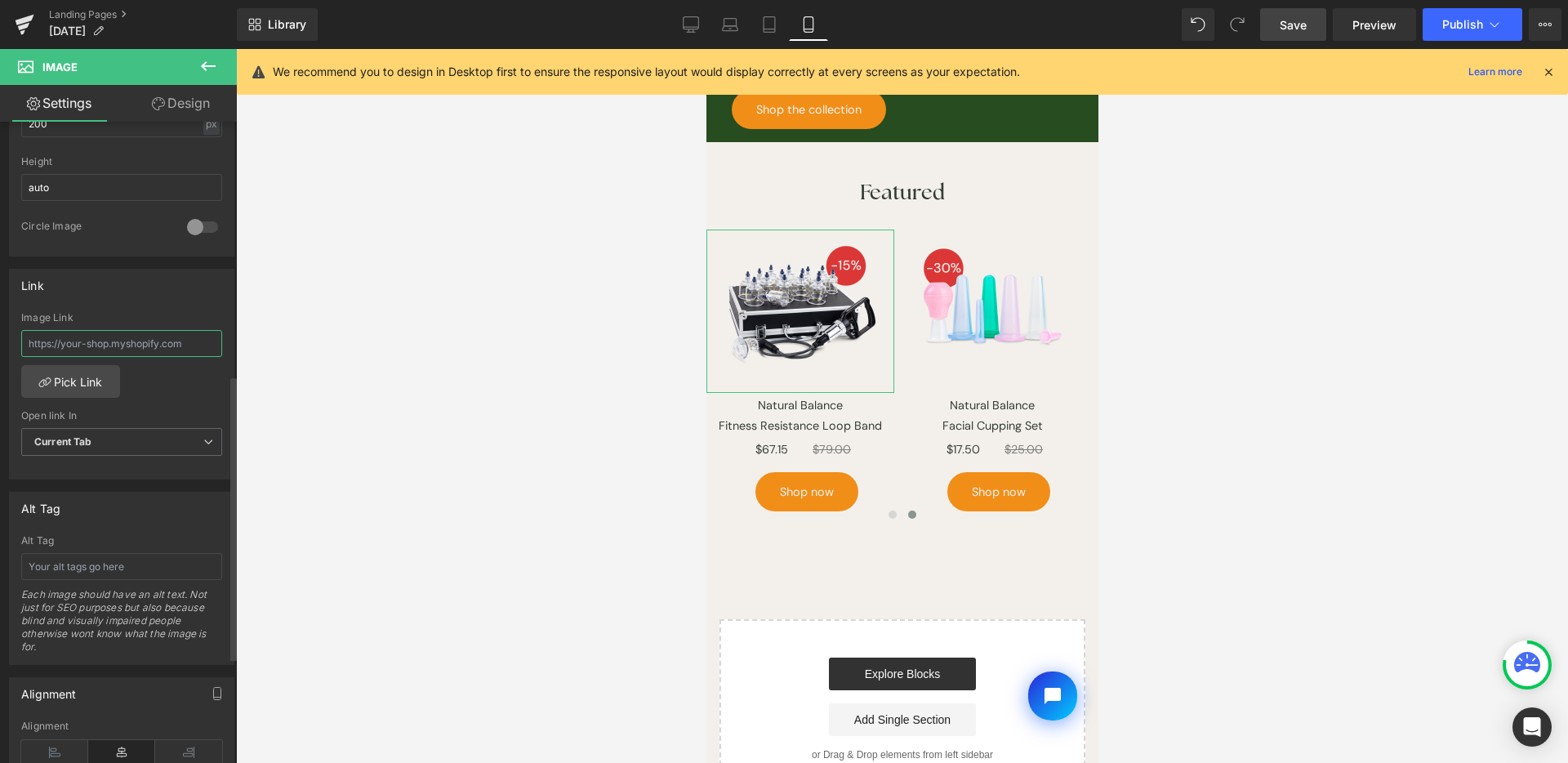
click at [160, 346] on input "text" at bounding box center [121, 343] width 201 height 27
paste input "https://www.lierre.ca/products/natural-balance-golden-plastic-cupping-set-17-cu…"
type input "https://www.lierre.ca/products/natural-balance-golden-plastic-cupping-set-17-cu…"
click at [164, 302] on div "Link https://www.lierre.ca/products/natural-balance-golden-plastic-cupping-set-…" at bounding box center [122, 375] width 226 height 212
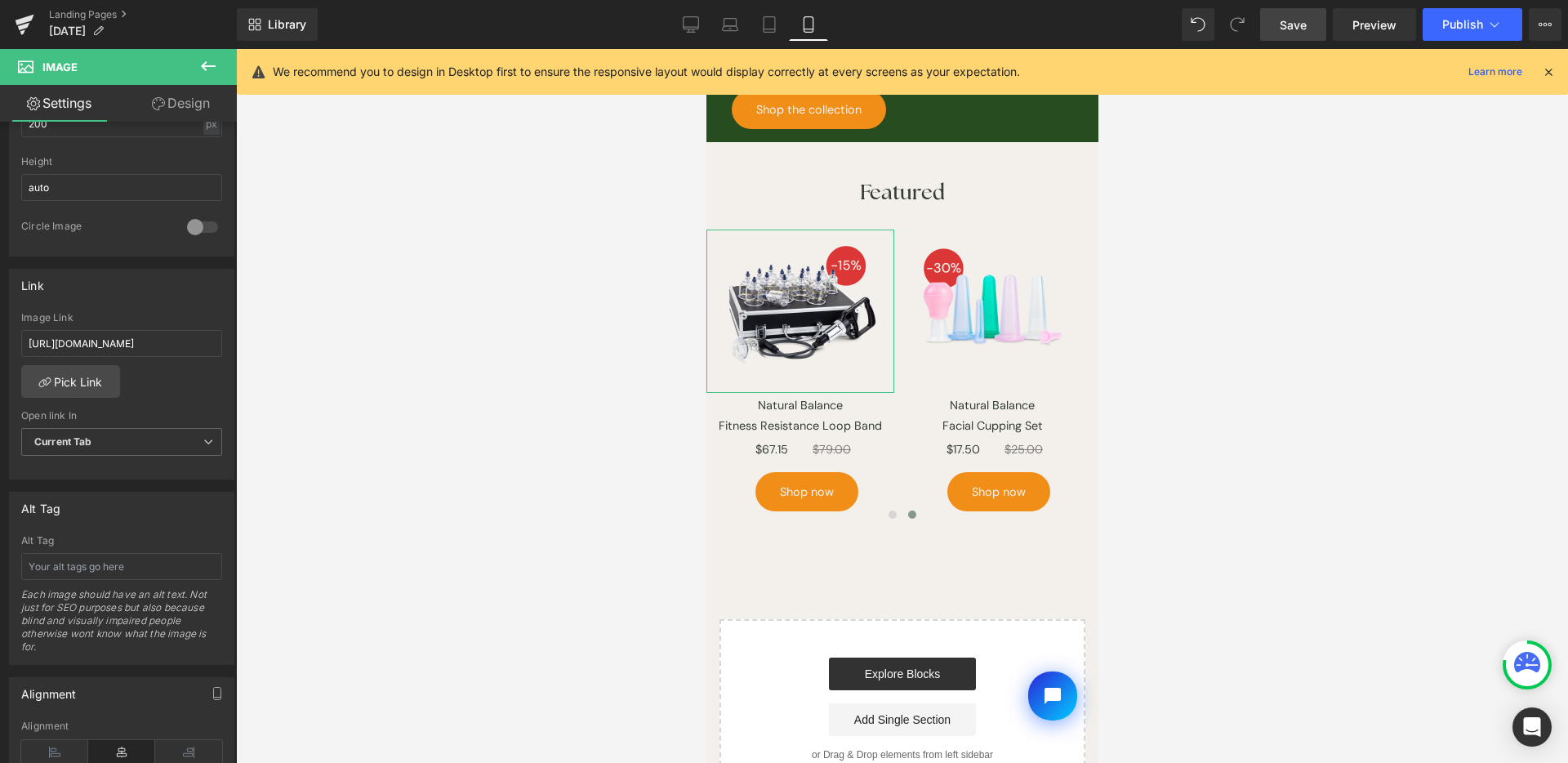
scroll to position [0, 0]
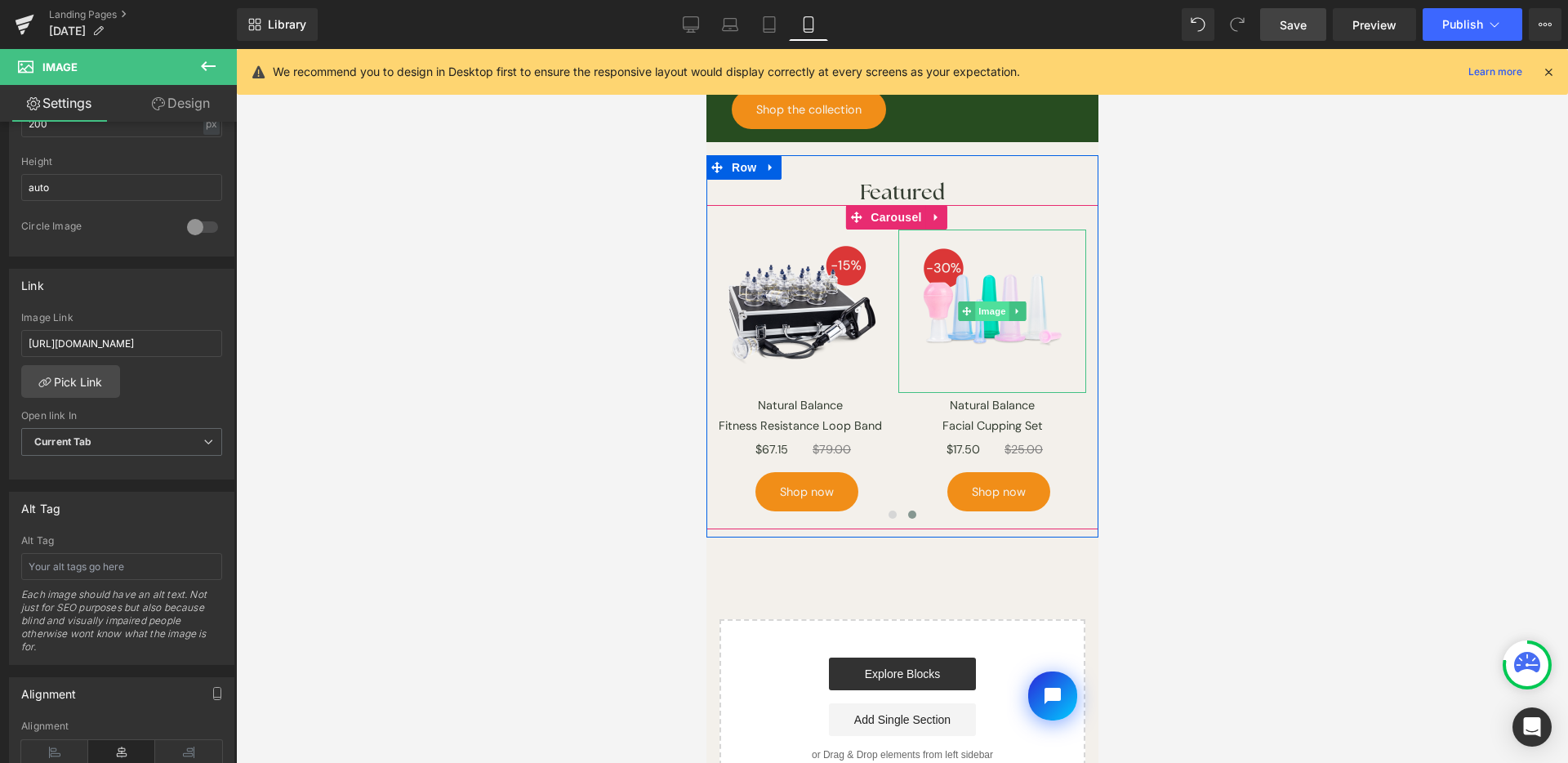
click at [980, 301] on span "Image" at bounding box center [992, 311] width 35 height 20
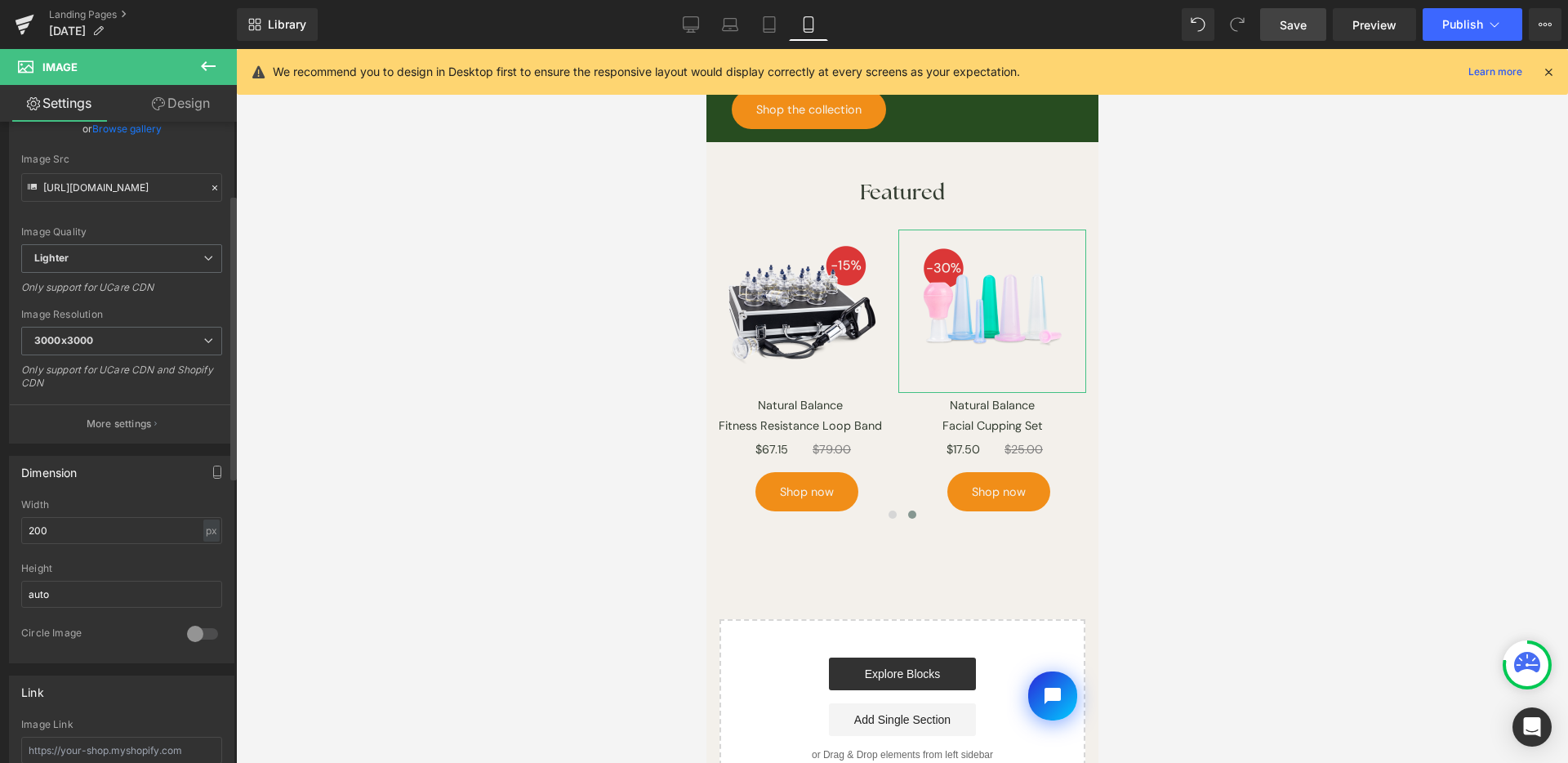
scroll to position [297, 0]
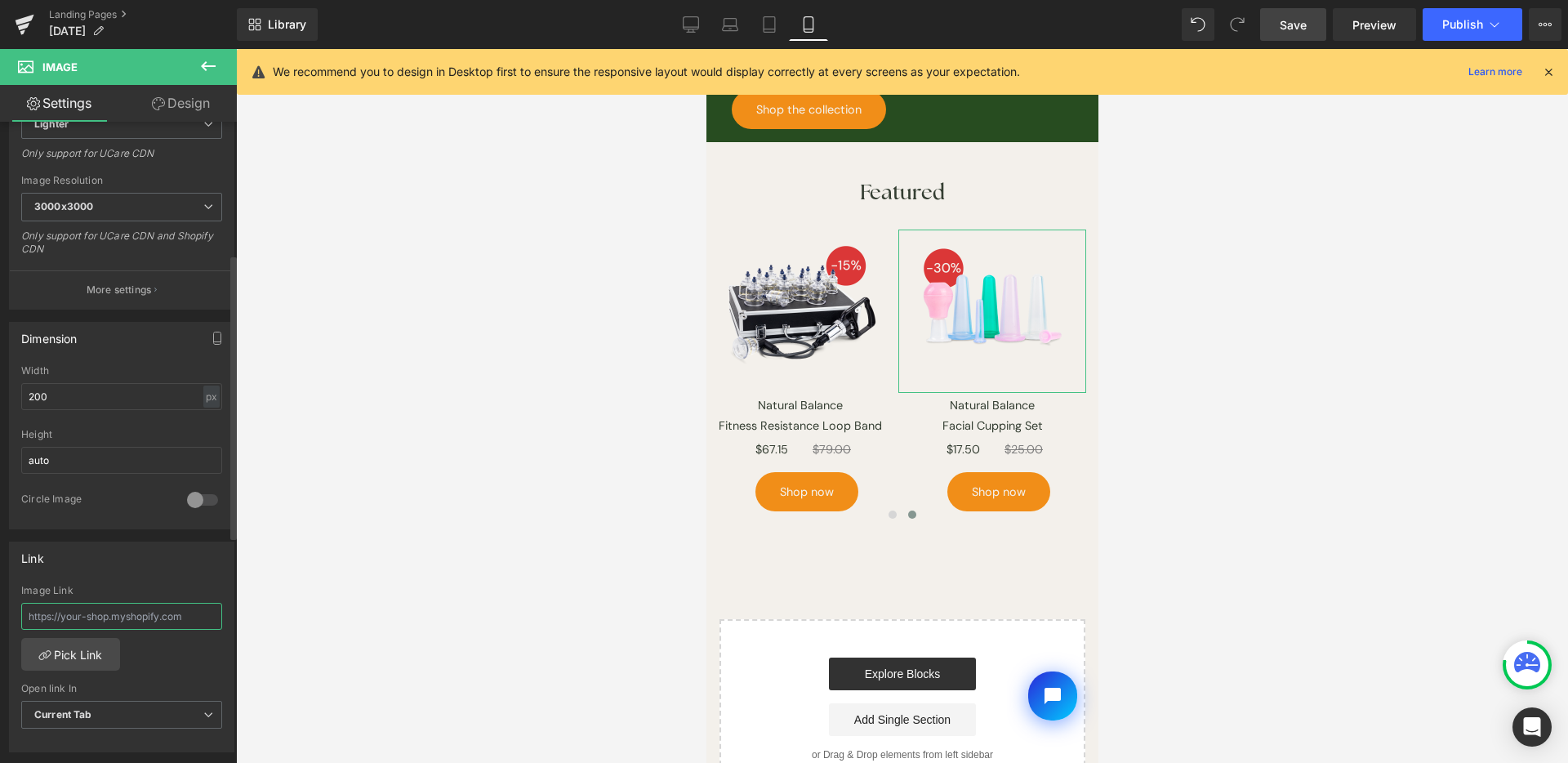
click at [134, 608] on input "text" at bounding box center [121, 616] width 201 height 27
paste input "https://www.lierre.ca/products/facial-cupping-set-natural-balance"
type input "https://www.lierre.ca/products/facial-cupping-set-natural-balance"
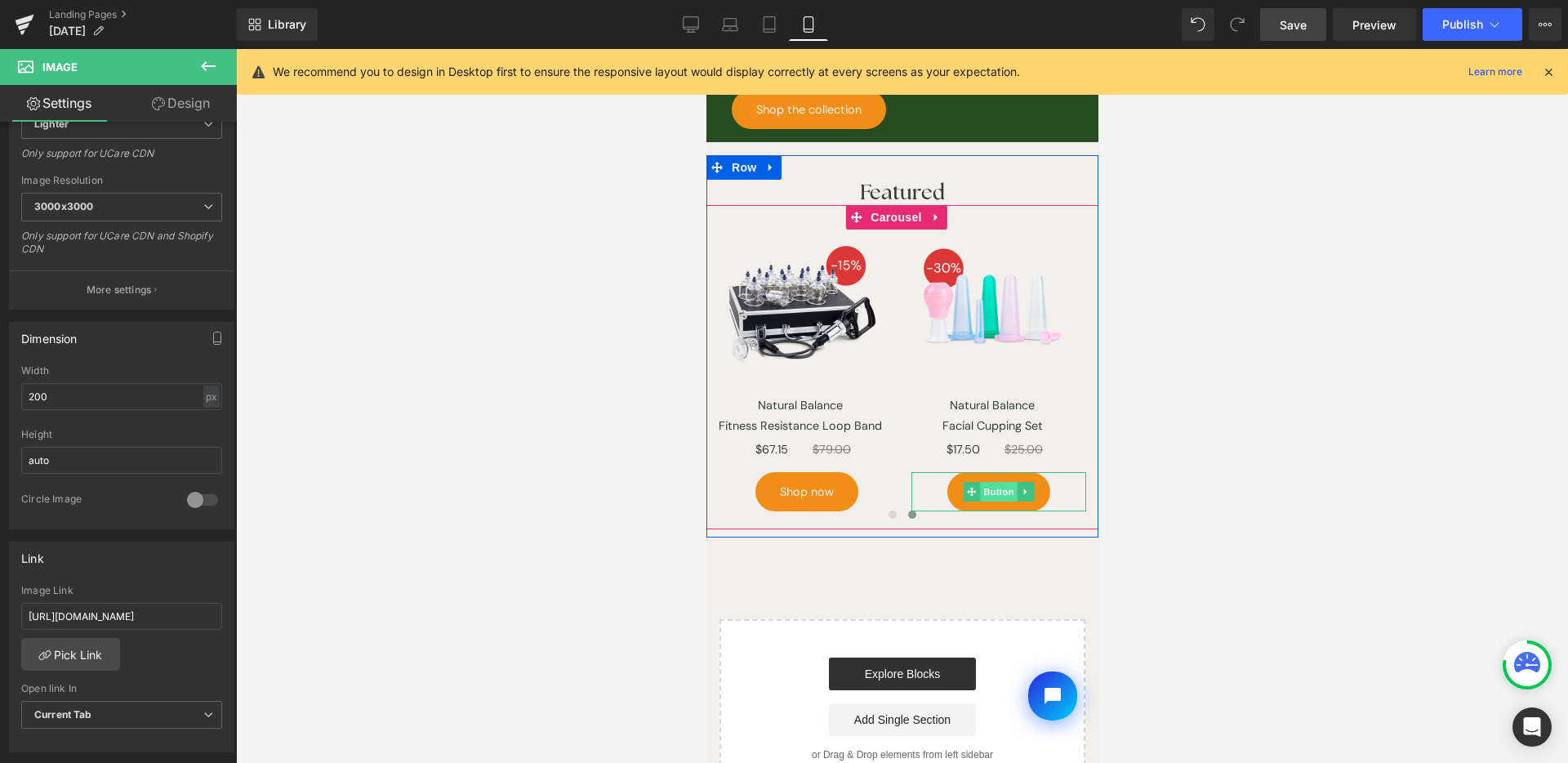
click at [992, 483] on span "Button" at bounding box center [998, 492] width 38 height 20
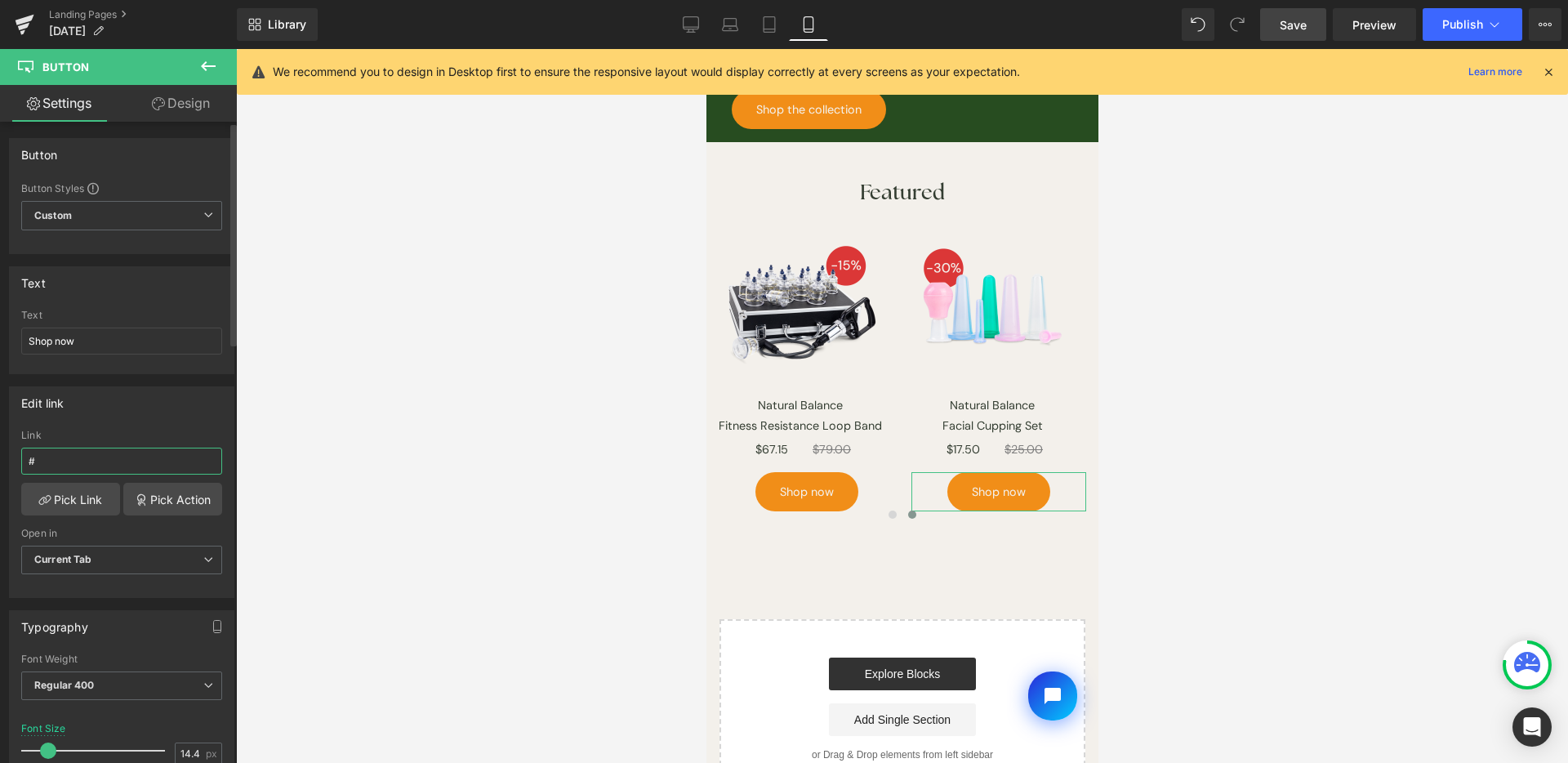
click at [93, 461] on input "#" at bounding box center [121, 461] width 201 height 27
paste input "https://www.lierre.ca/products/facial-cupping-set-natural-balance"
type input "https://www.lierre.ca/products/facial-cupping-set-natural-balance"
click at [178, 423] on div "Edit link https://www.lierre.ca/products/facial-cupping-set-natural-balance Lin…" at bounding box center [122, 492] width 226 height 212
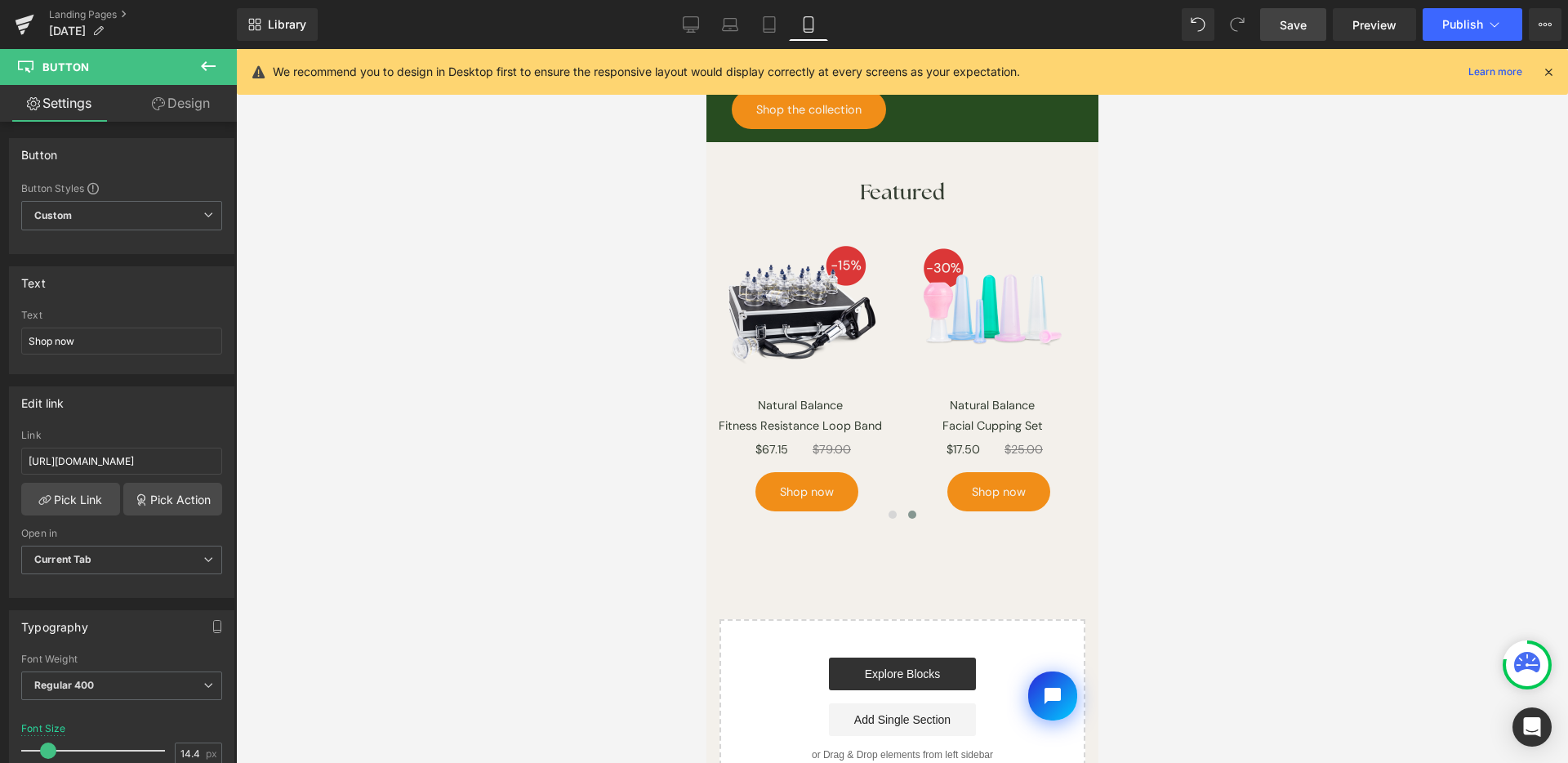
click at [1304, 32] on span "Save" at bounding box center [1293, 24] width 27 height 17
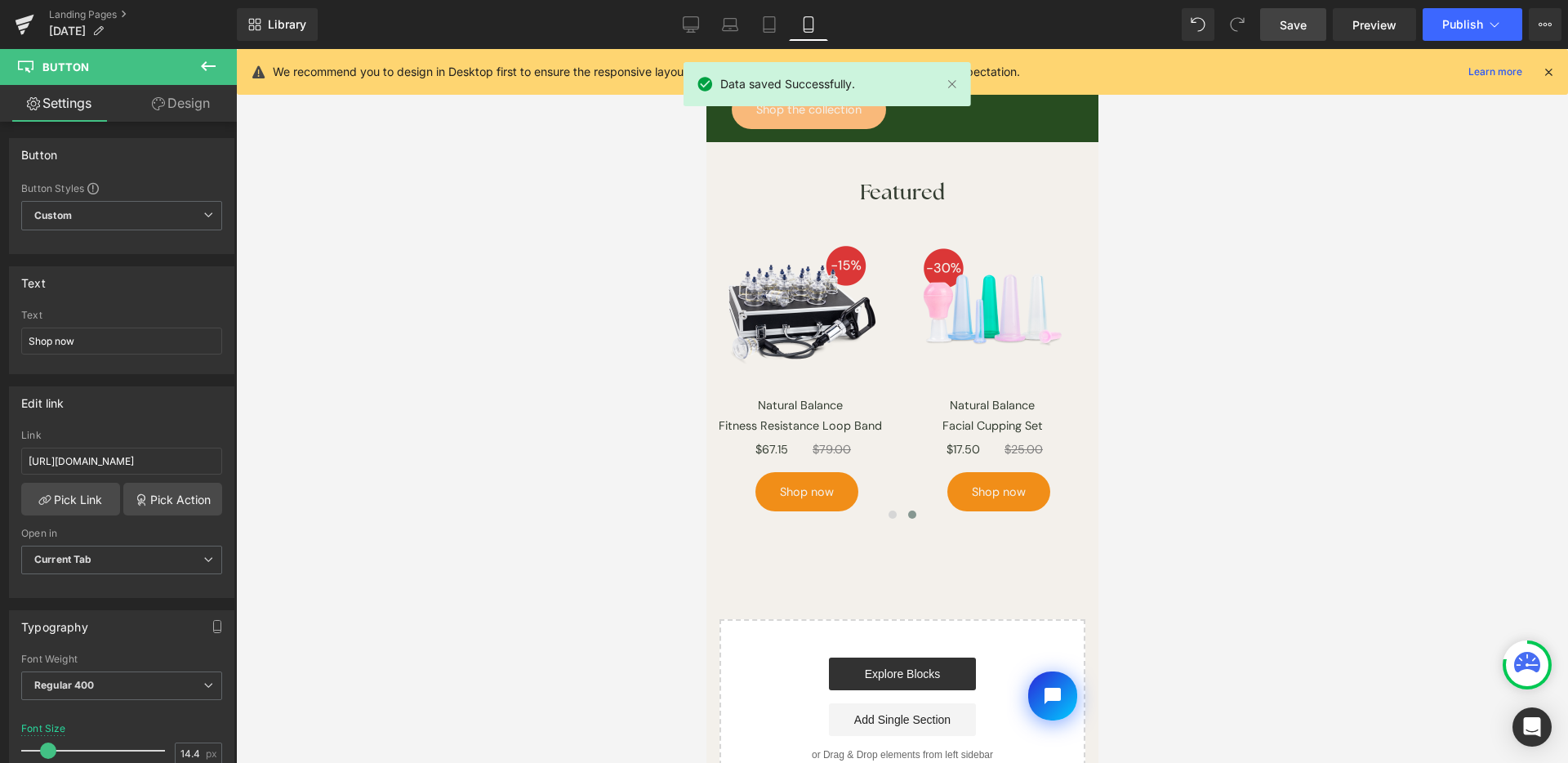
scroll to position [1648, 0]
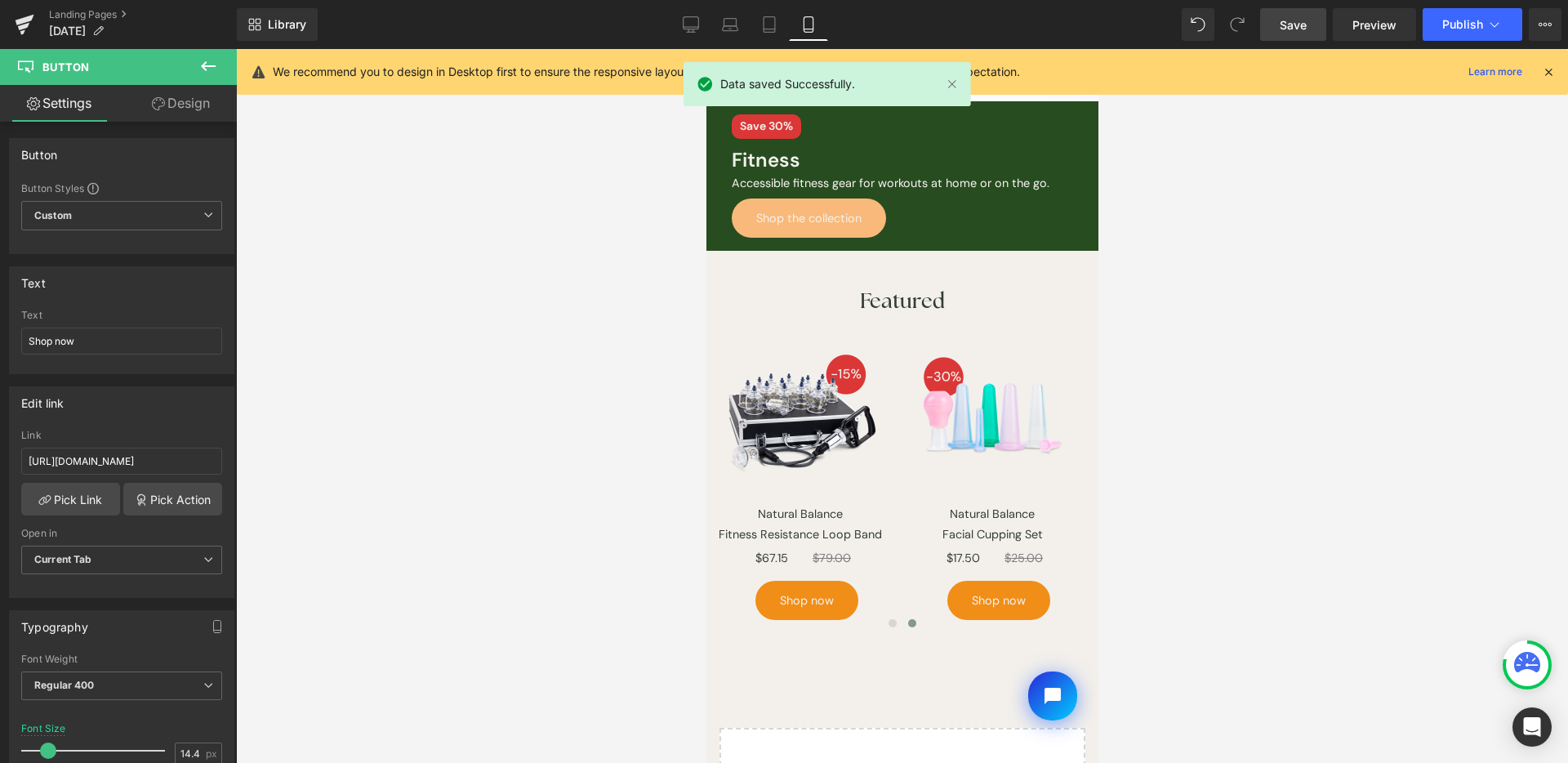
click at [845, 201] on span "Shop the collection" at bounding box center [808, 218] width 105 height 40
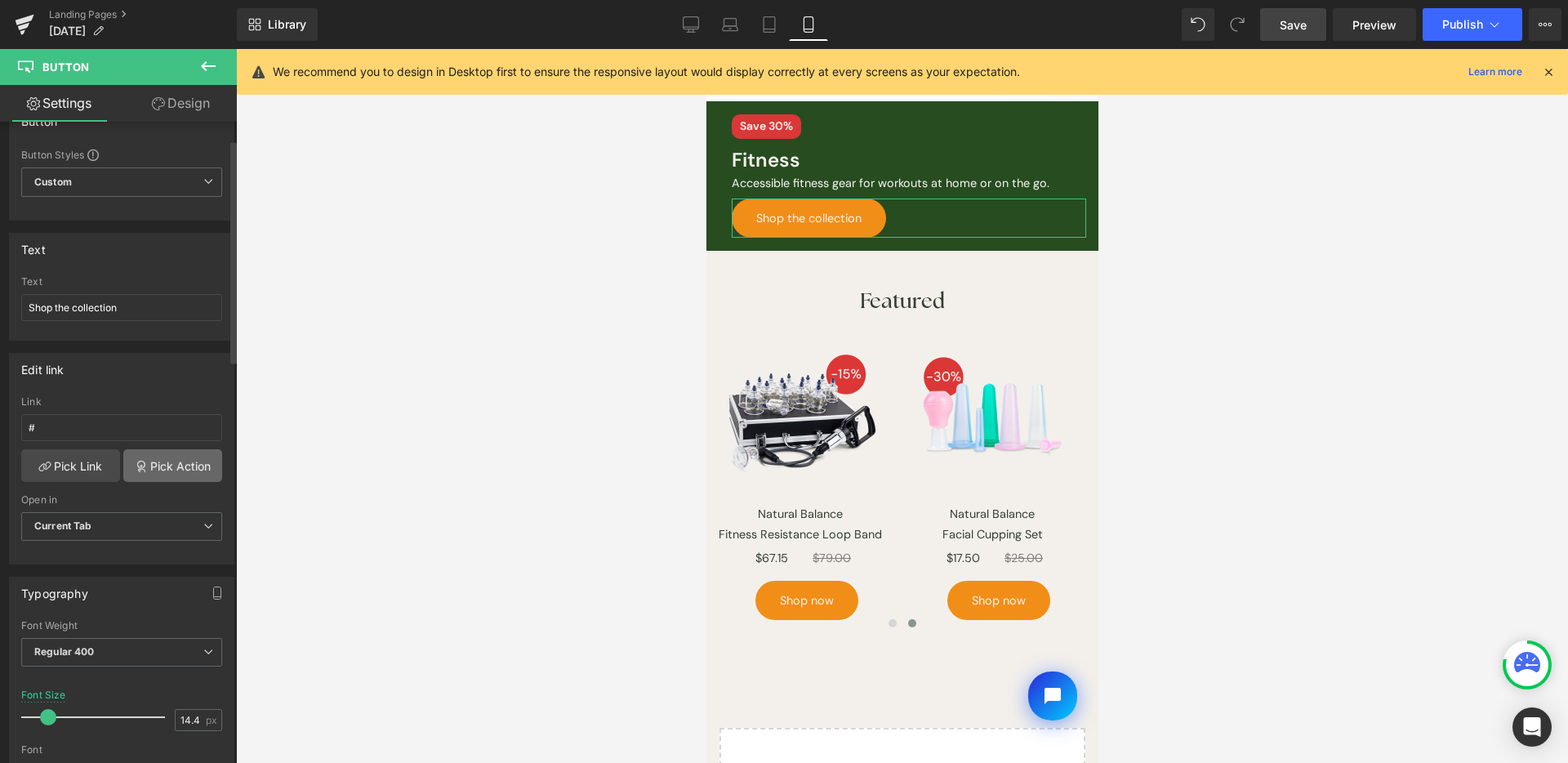
scroll to position [51, 0]
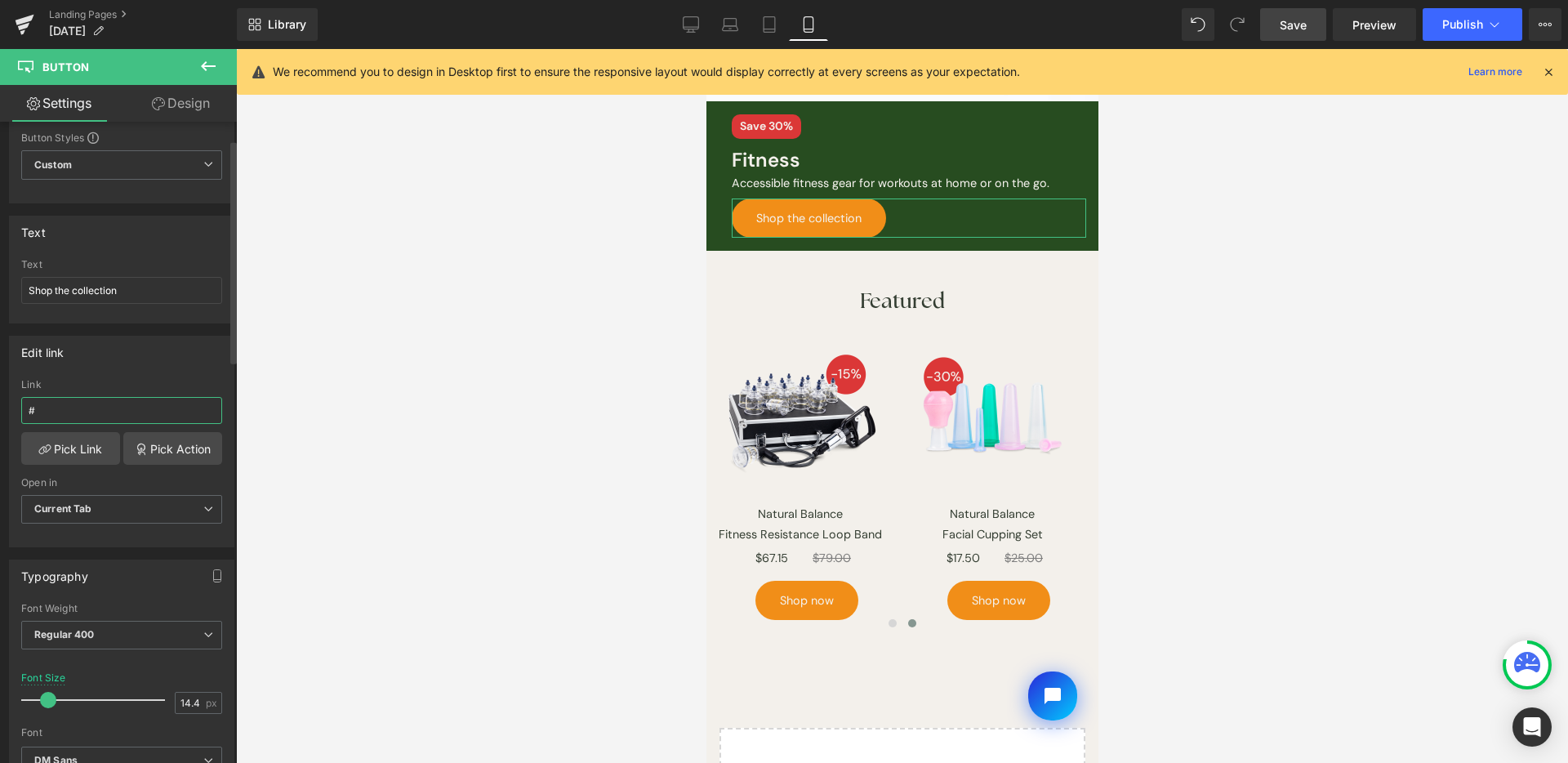
click at [160, 403] on input "#" at bounding box center [121, 410] width 201 height 27
paste input "https://www.lierre.ca/collections/fitness"
type input "https://www.lierre.ca/collections/fitness"
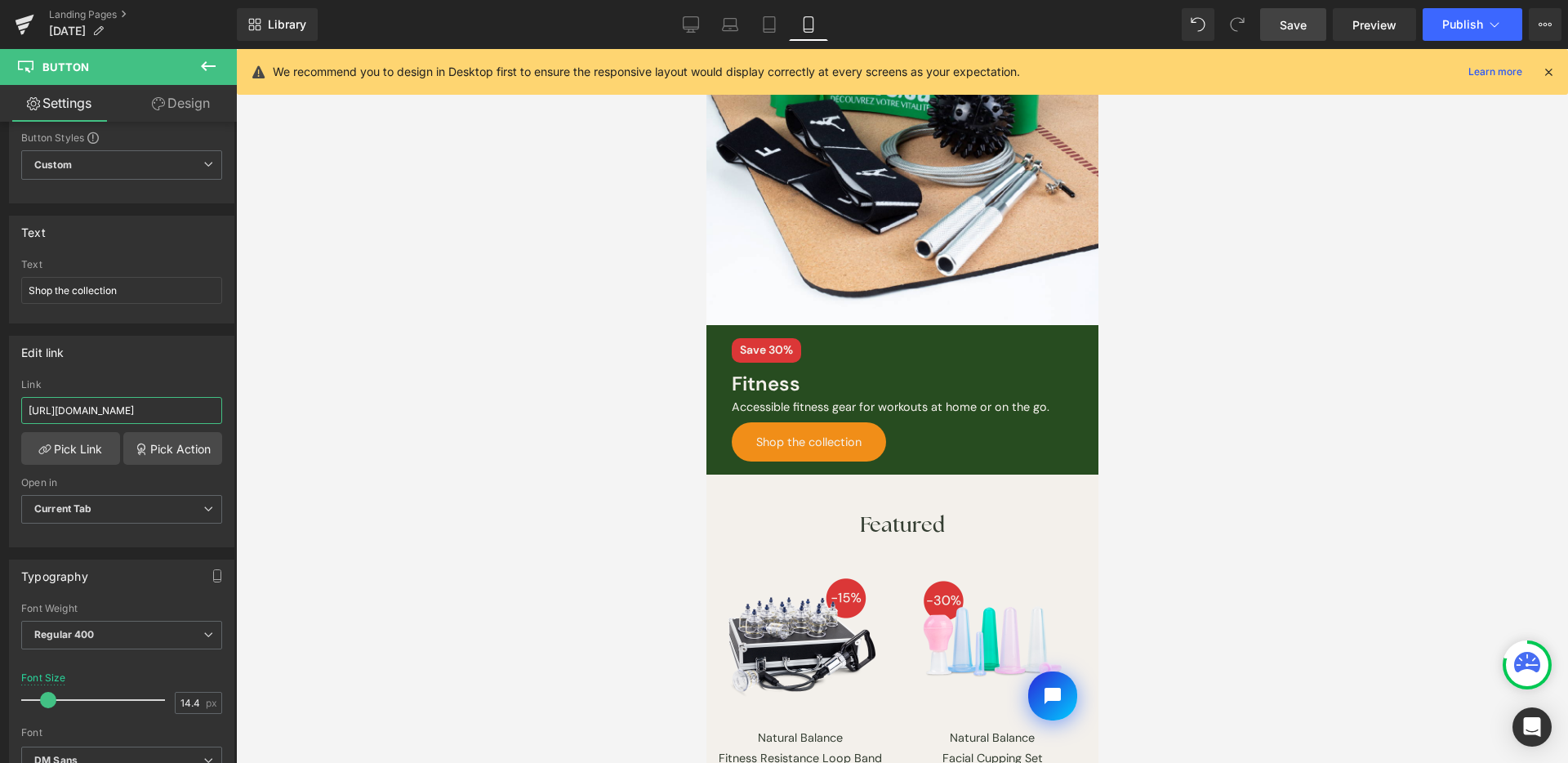
scroll to position [1392, 0]
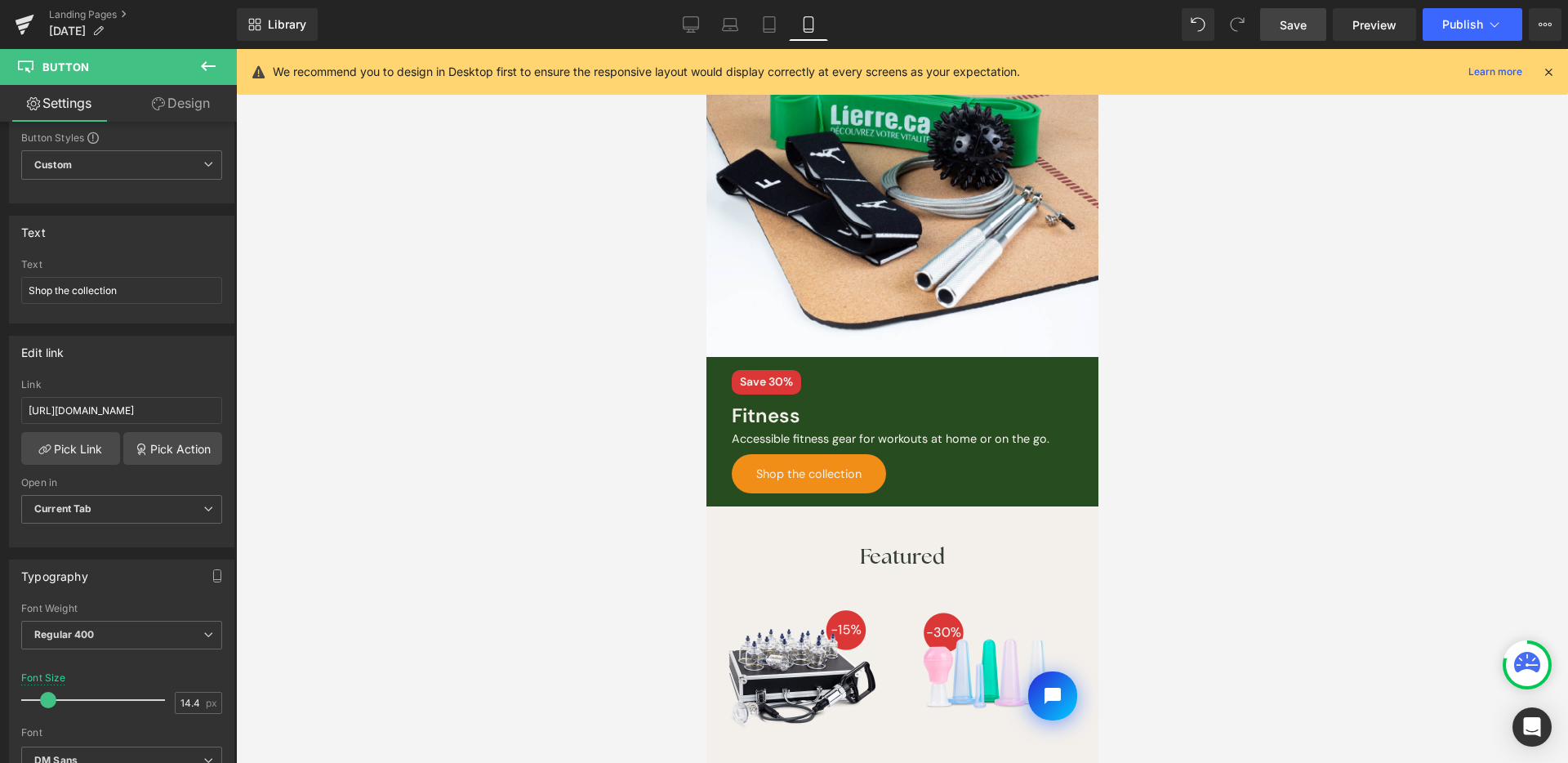
click at [887, 204] on div "Image" at bounding box center [901, 209] width 392 height 294
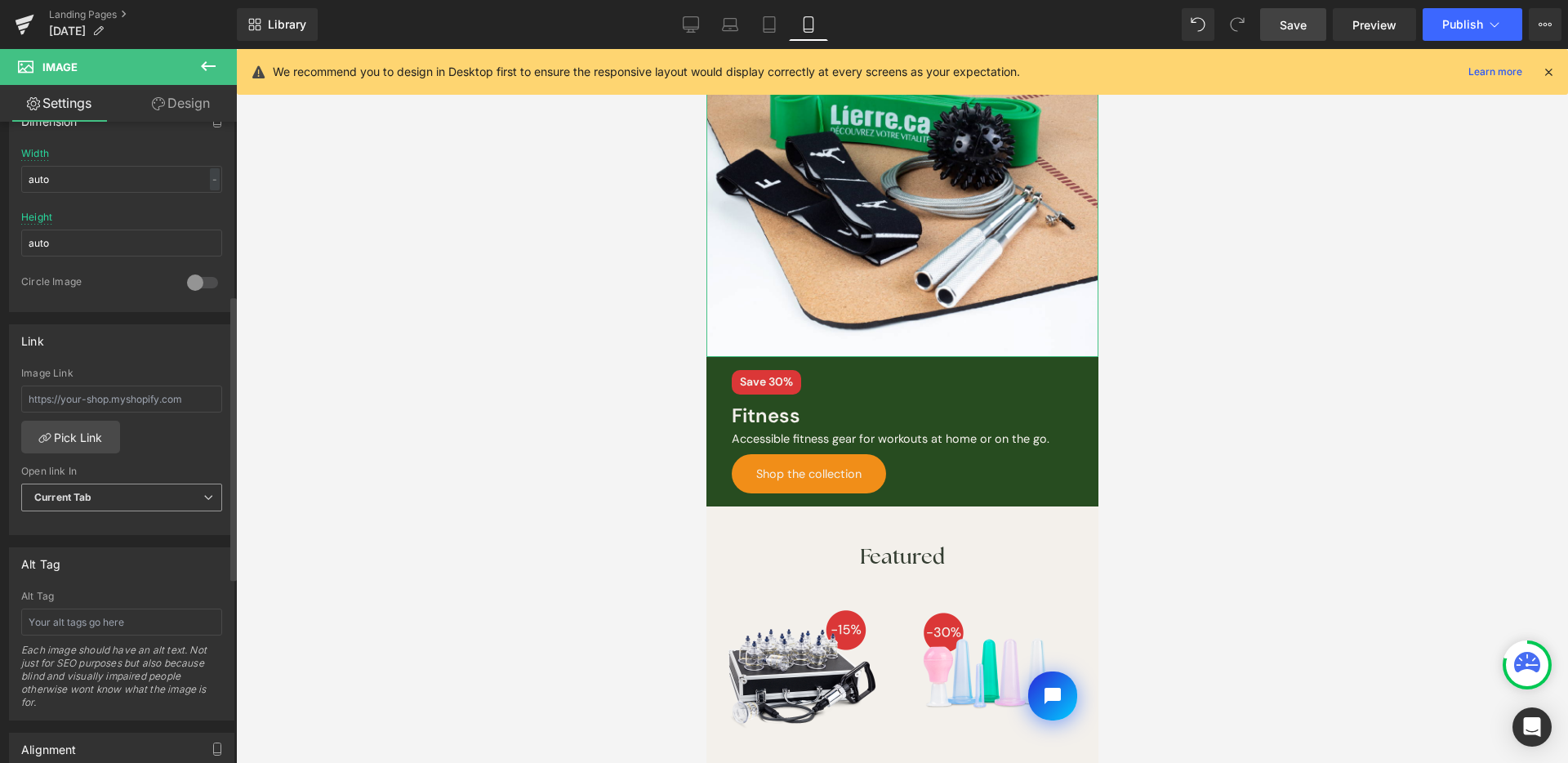
scroll to position [527, 0]
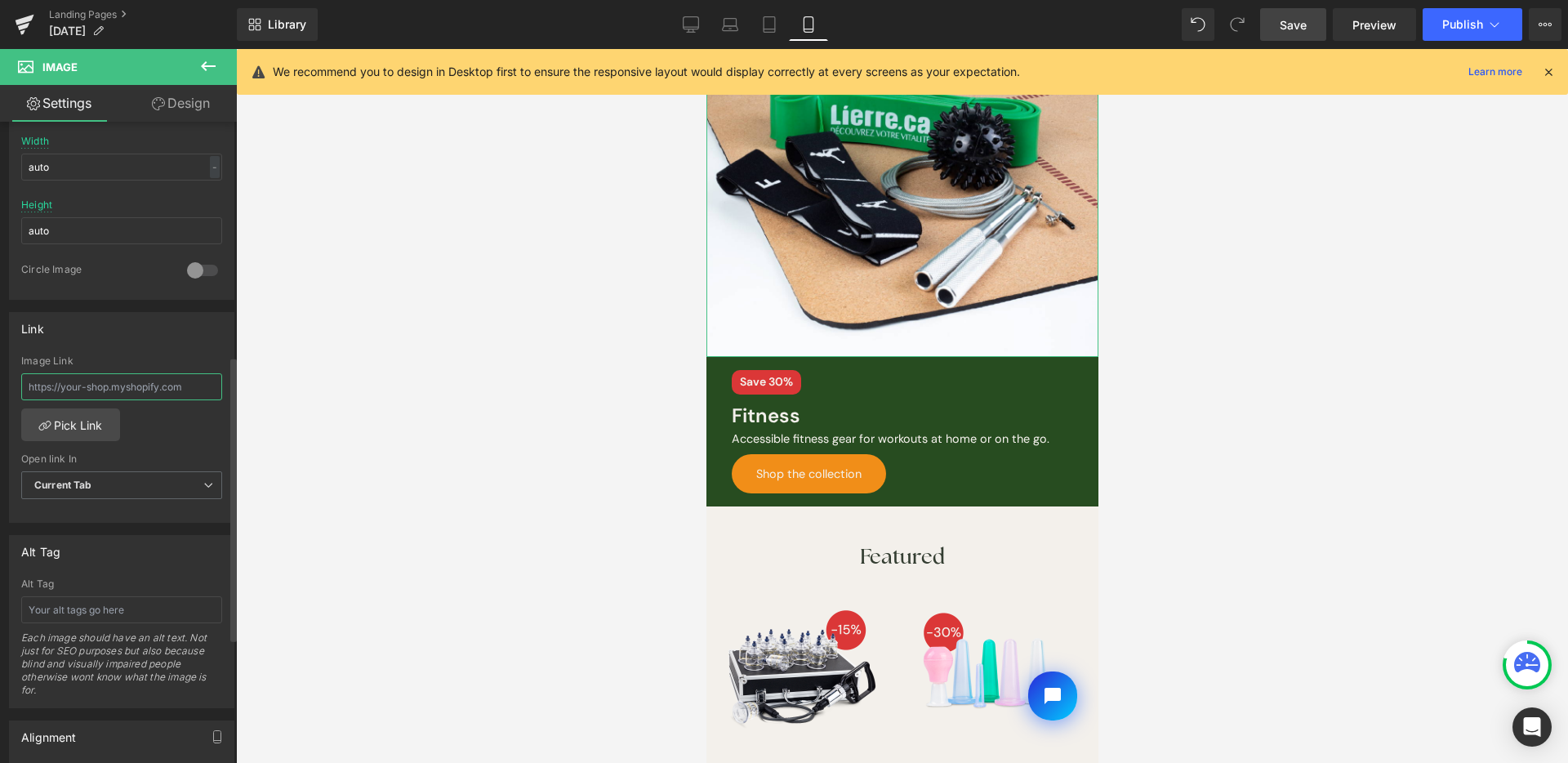
click at [137, 379] on input "text" at bounding box center [121, 386] width 201 height 27
paste input "https://www.lierre.ca/collections/fitness"
type input "https://www.lierre.ca/collections/fitness"
click at [146, 359] on div "Image Link" at bounding box center [121, 362] width 201 height 12
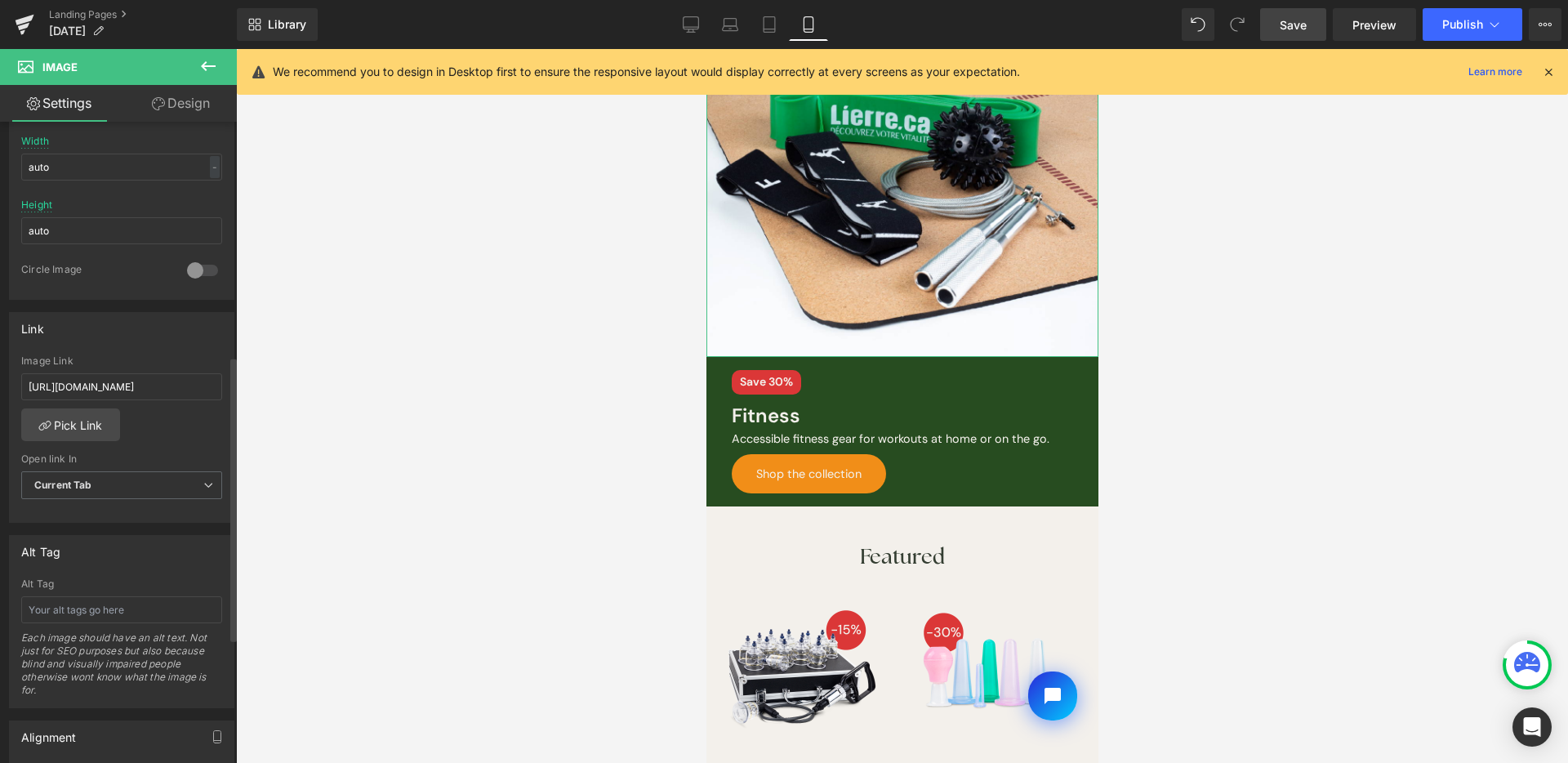
scroll to position [0, 0]
click at [1279, 35] on link "Save" at bounding box center [1293, 24] width 66 height 33
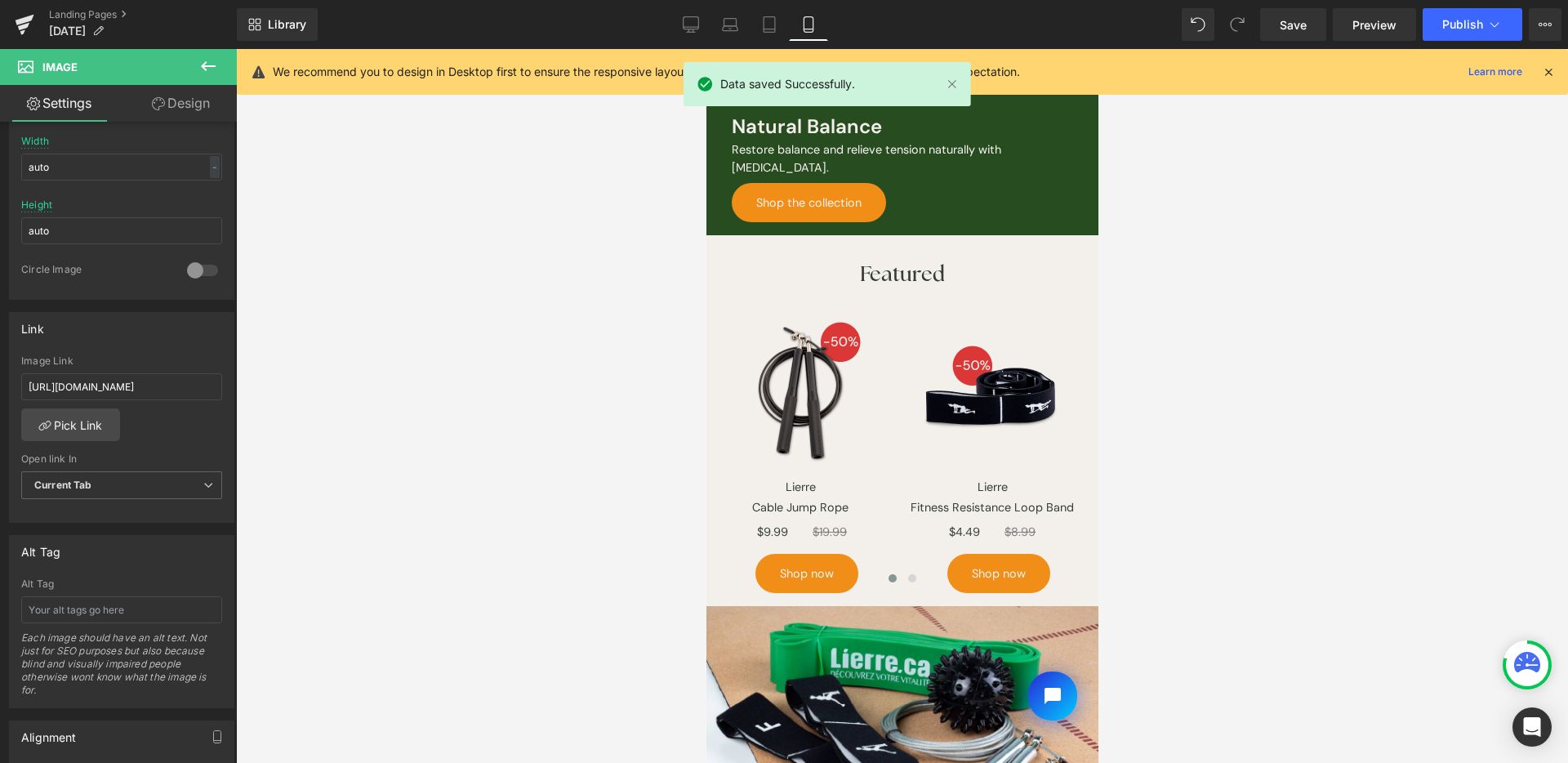
scroll to position [849, 0]
click at [686, 22] on icon at bounding box center [690, 24] width 16 height 16
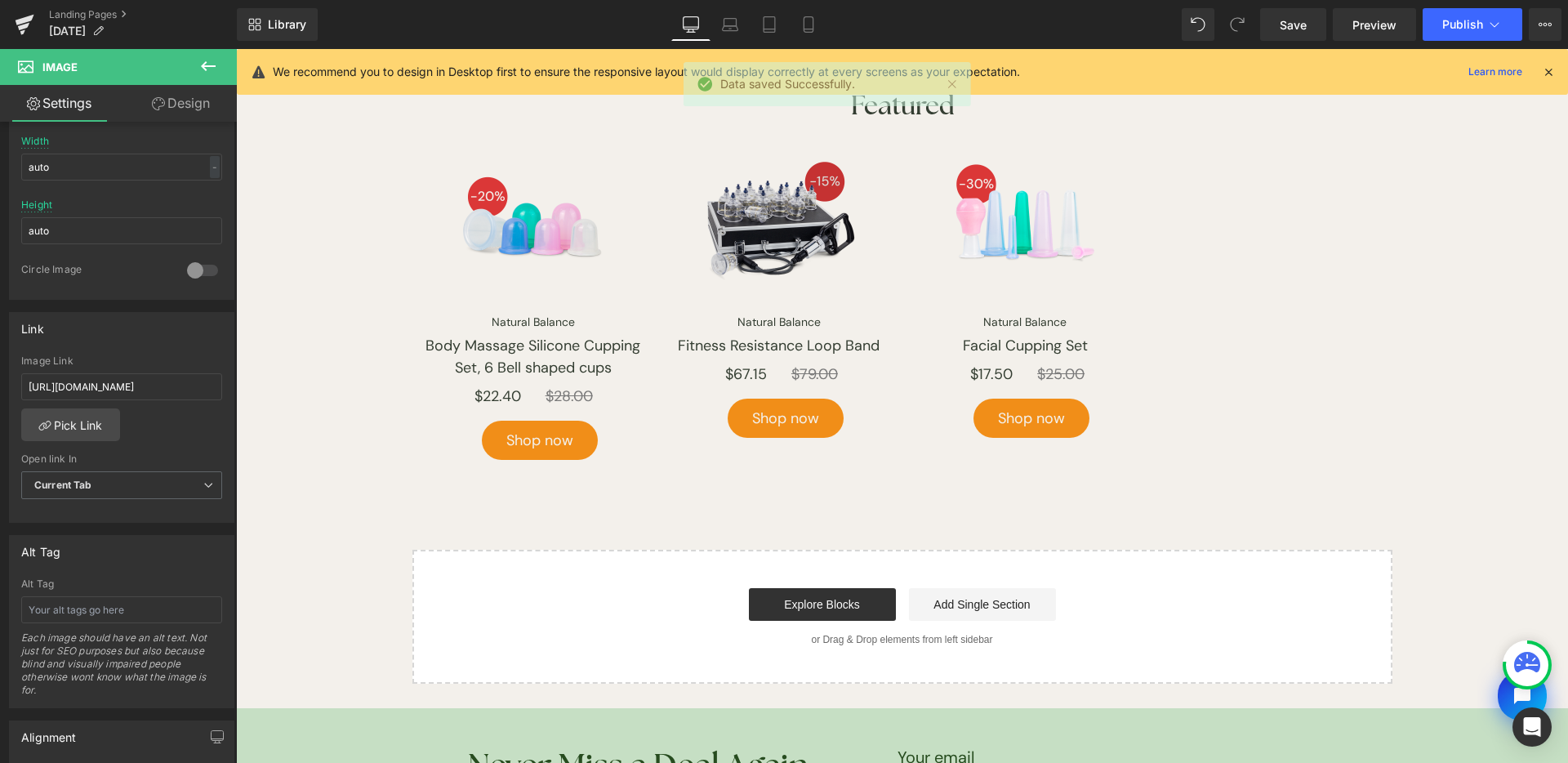
scroll to position [1687, 0]
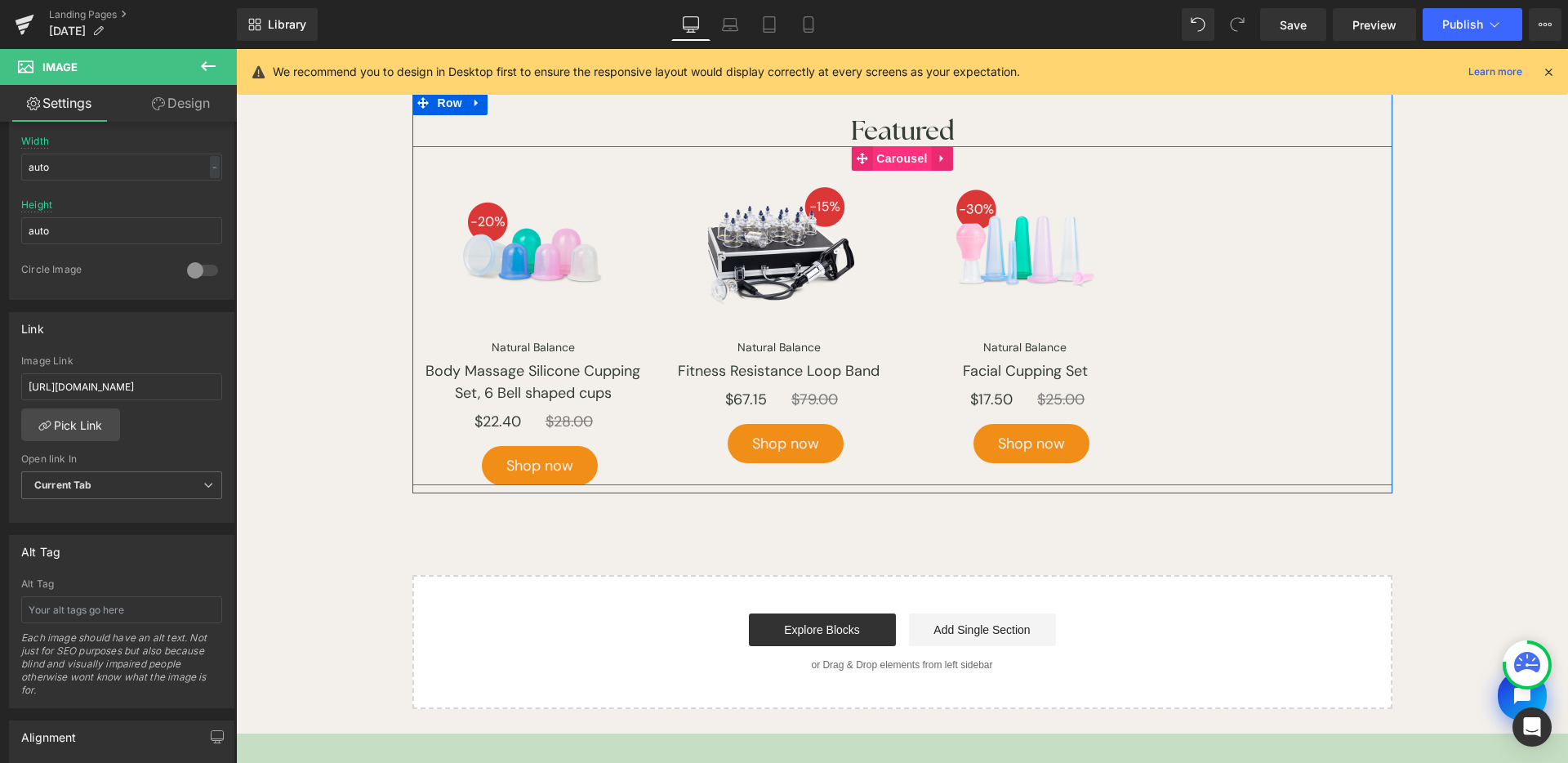
click at [891, 157] on span "Carousel" at bounding box center [901, 159] width 58 height 25
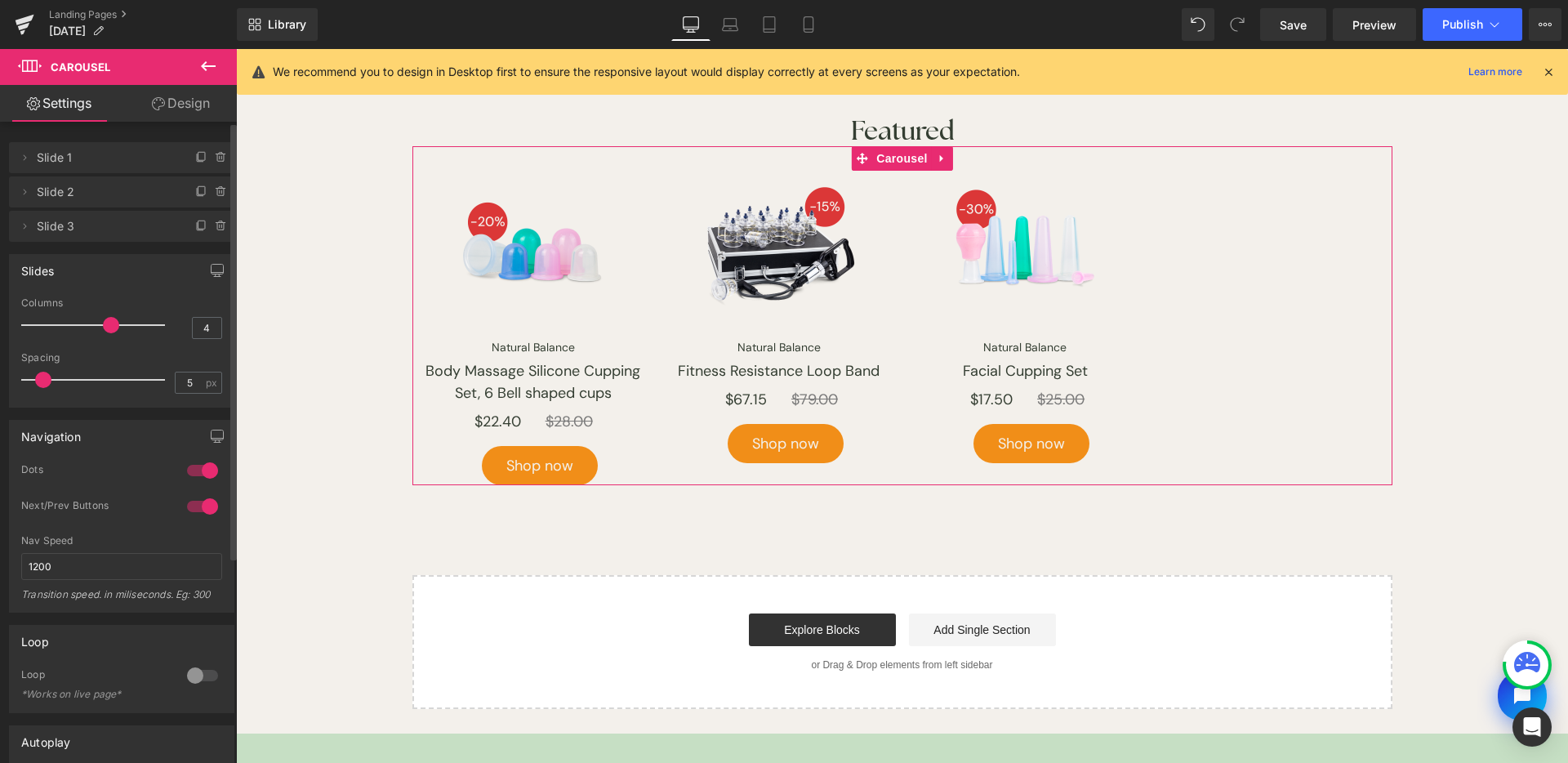
type input "3"
drag, startPoint x: 114, startPoint y: 319, endPoint x: 87, endPoint y: 323, distance: 27.3
click at [87, 323] on div at bounding box center [97, 325] width 136 height 33
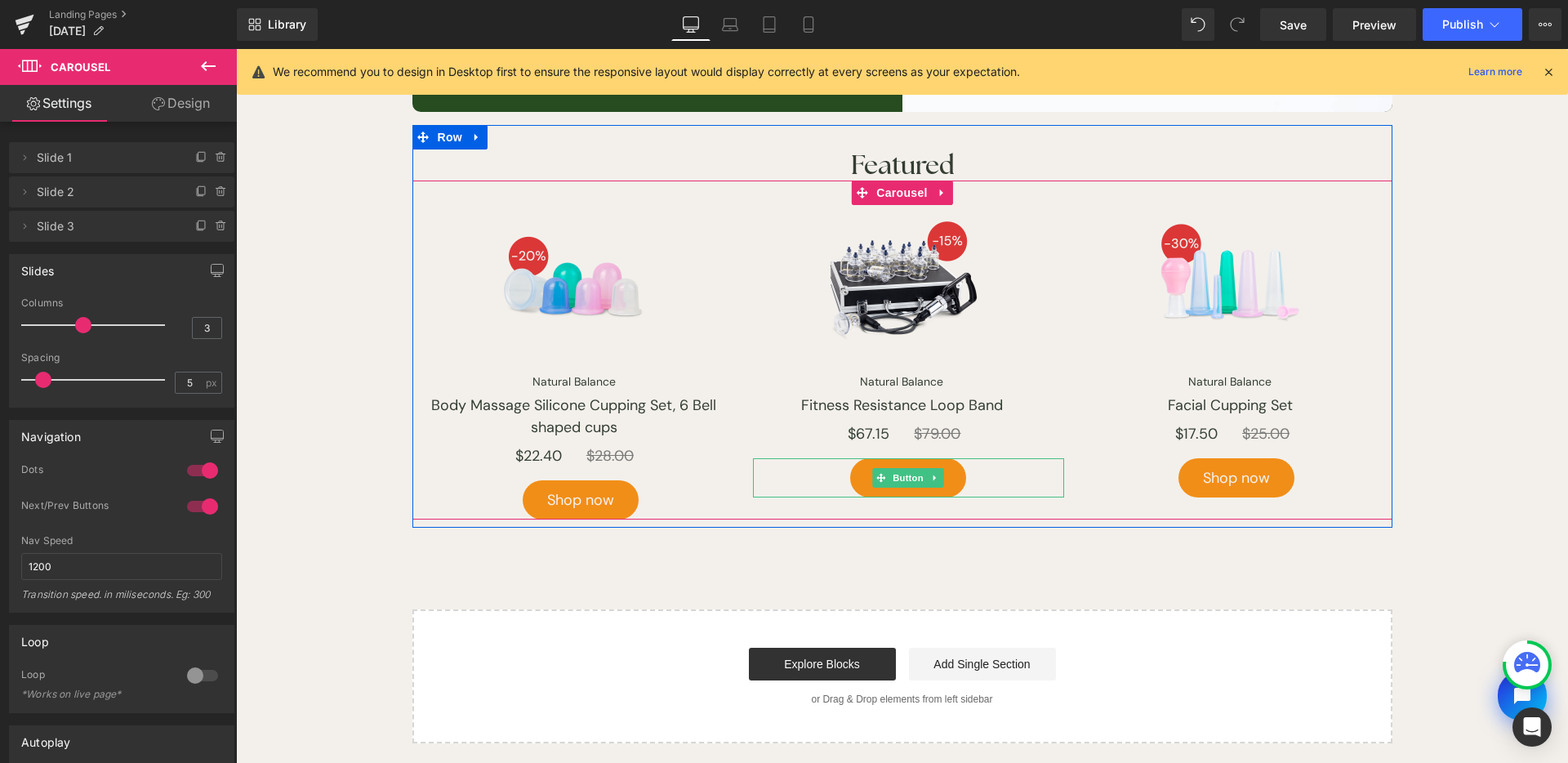
scroll to position [1651, 0]
click at [599, 417] on link at bounding box center [601, 417] width 17 height 20
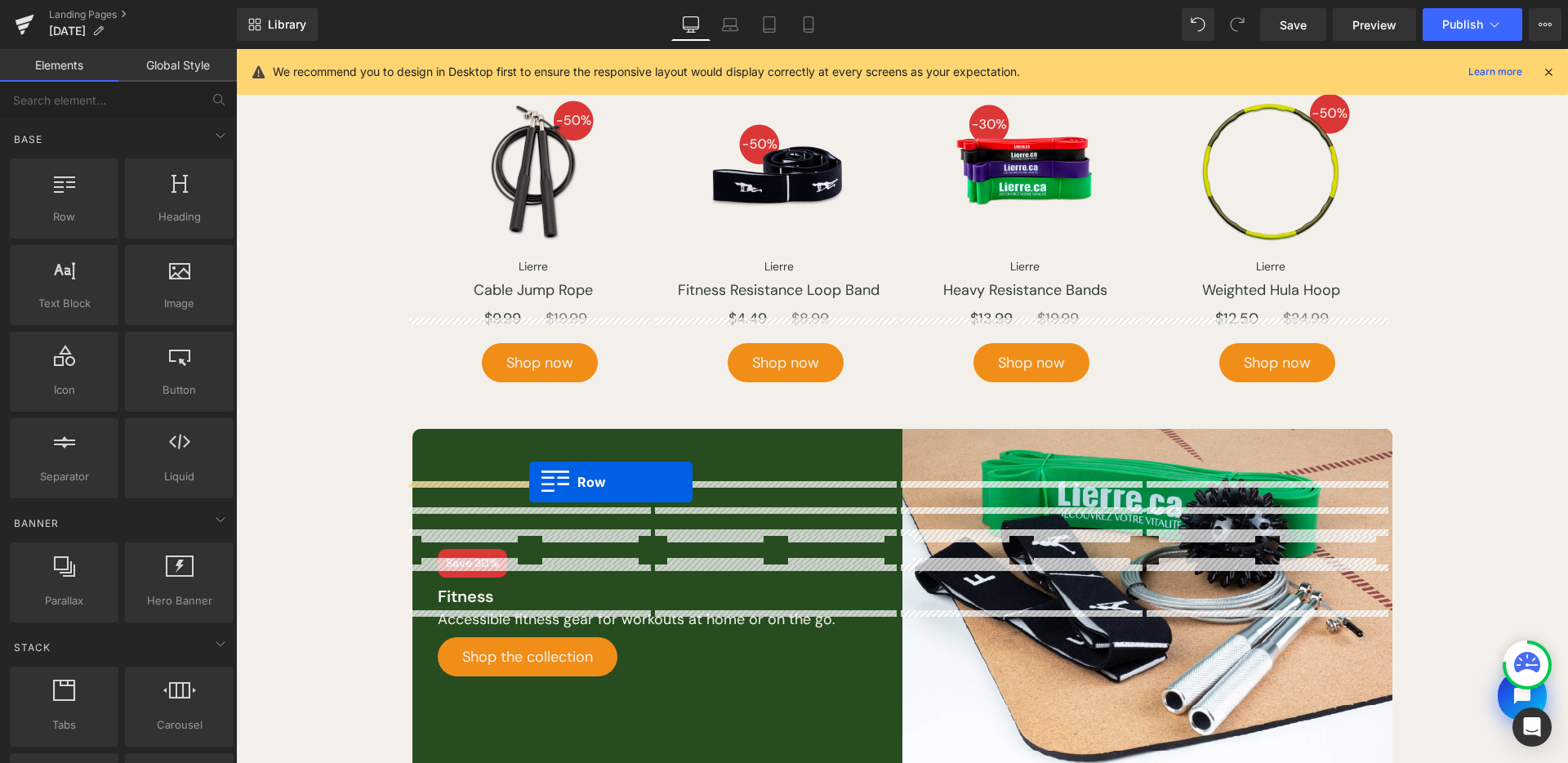
scroll to position [701, 0]
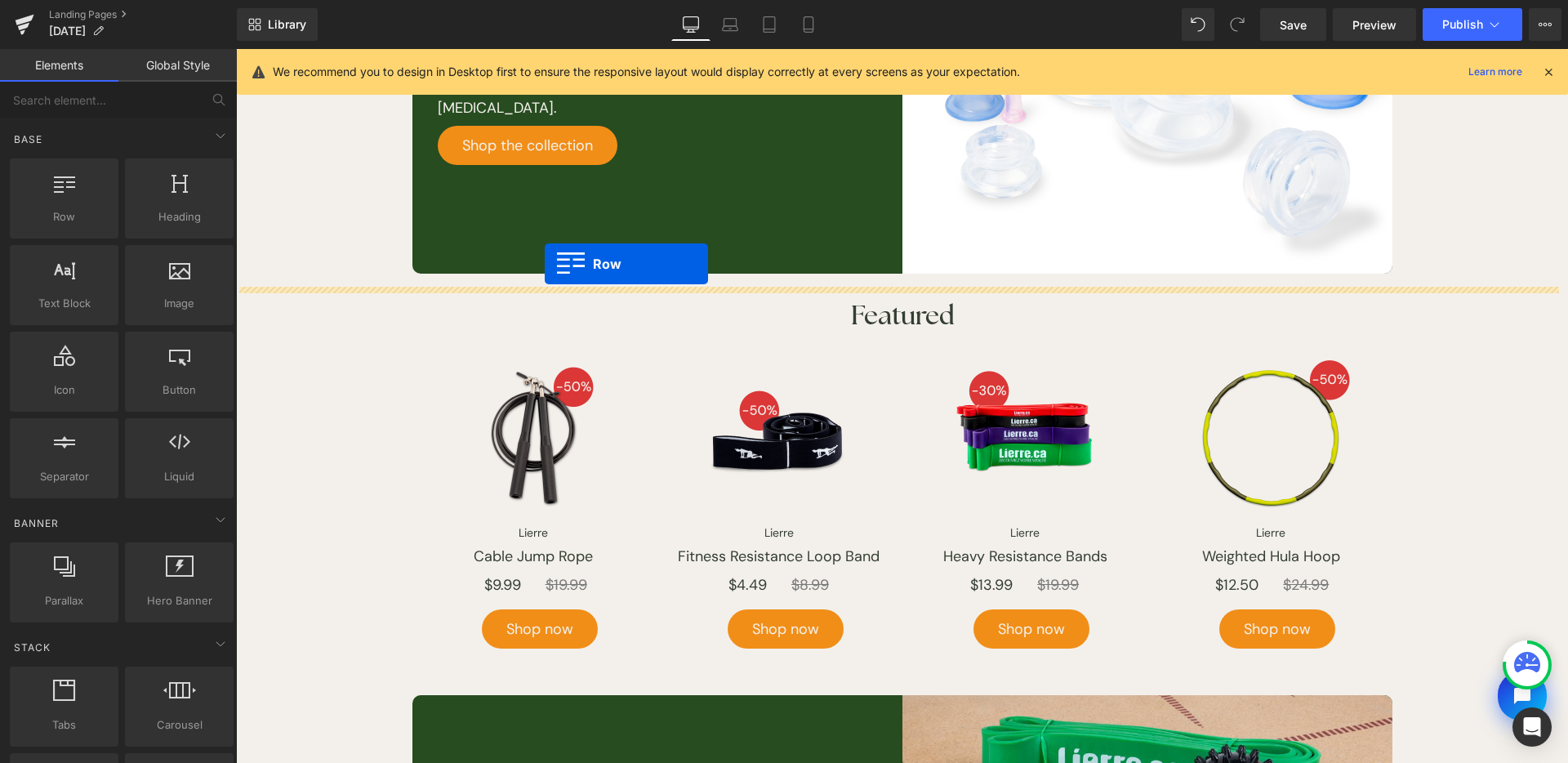
drag, startPoint x: 426, startPoint y: 347, endPoint x: 545, endPoint y: 264, distance: 145.1
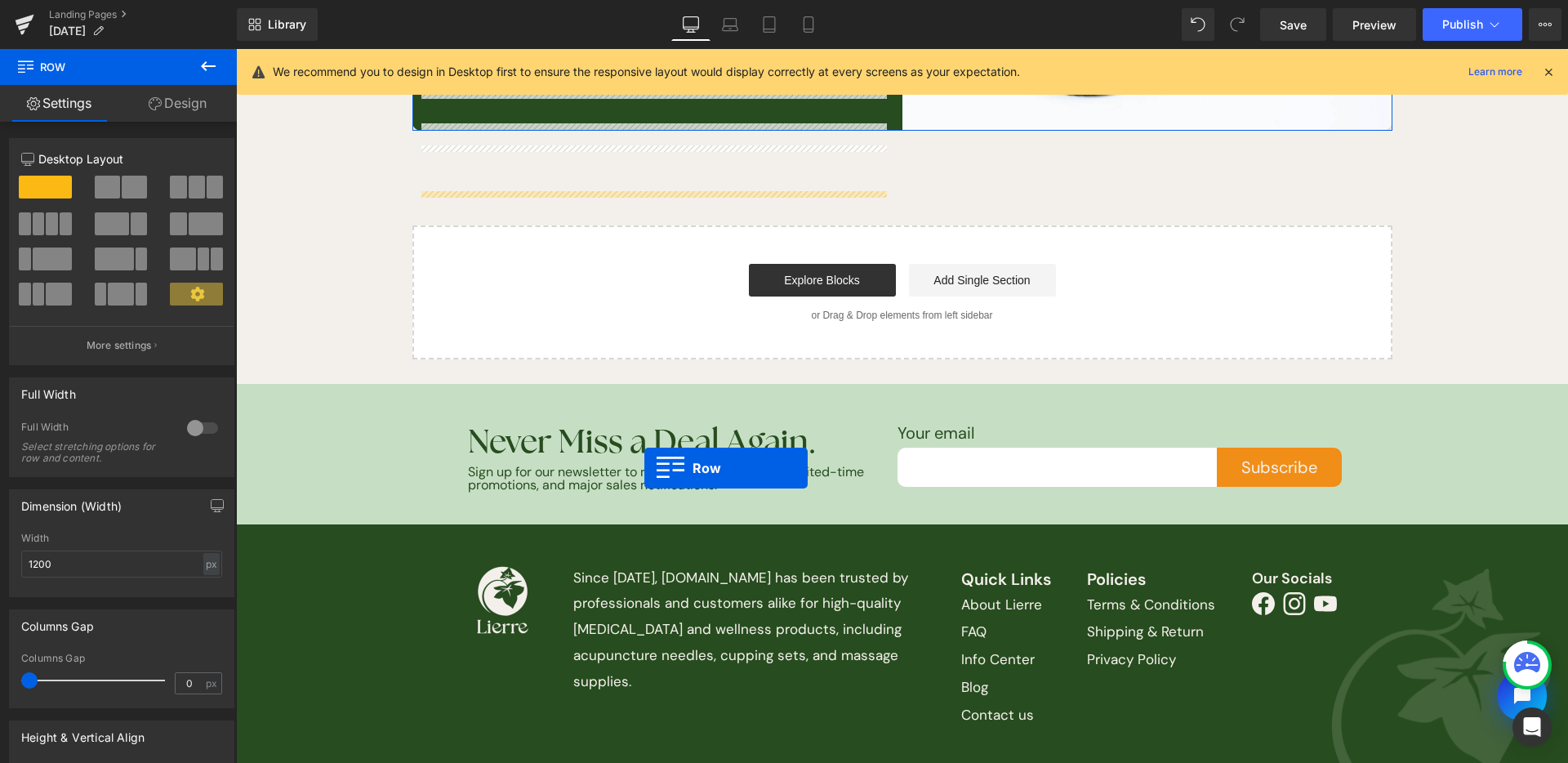
scroll to position [1709, 0]
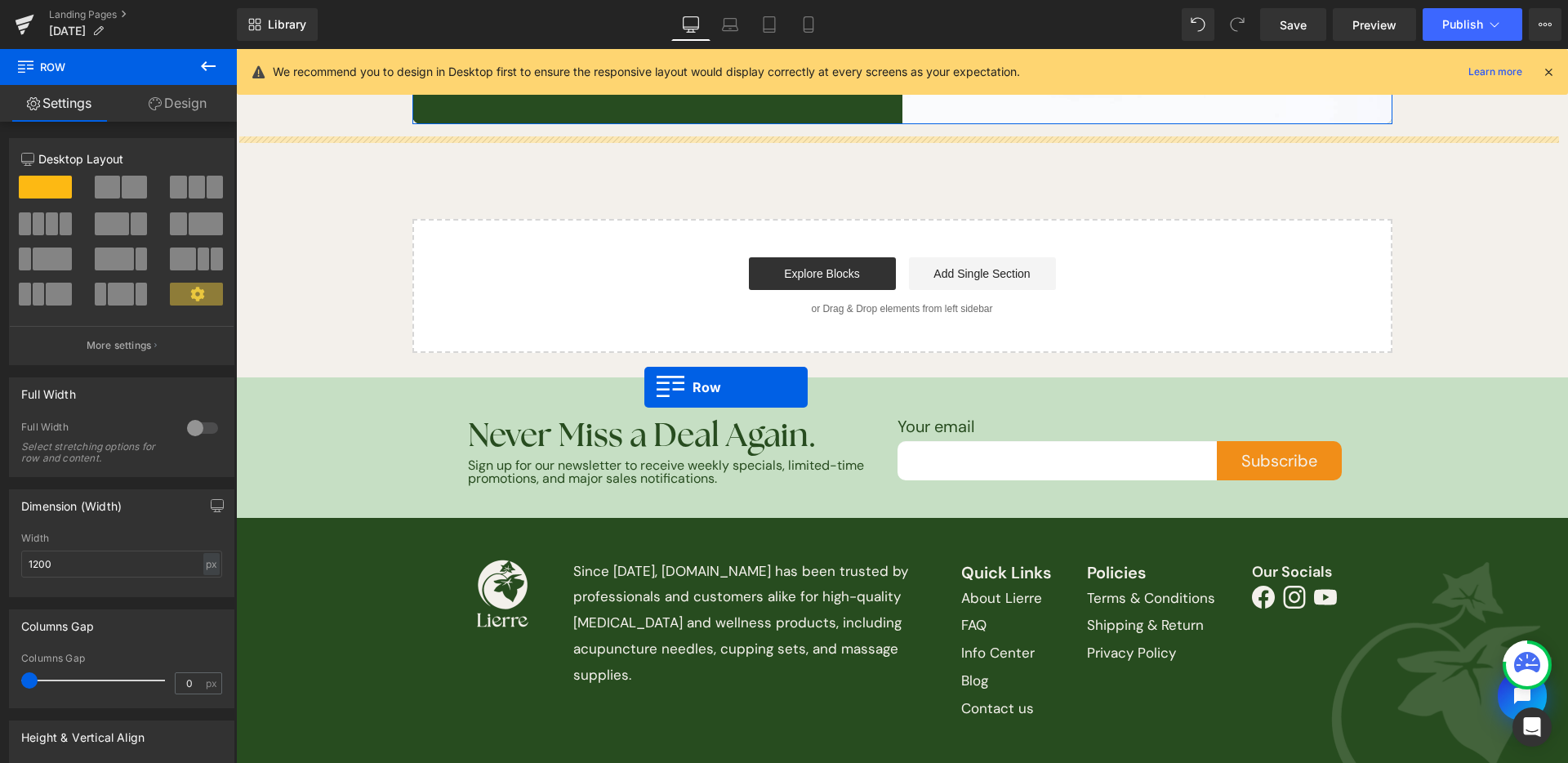
drag, startPoint x: 416, startPoint y: 250, endPoint x: 640, endPoint y: 369, distance: 253.6
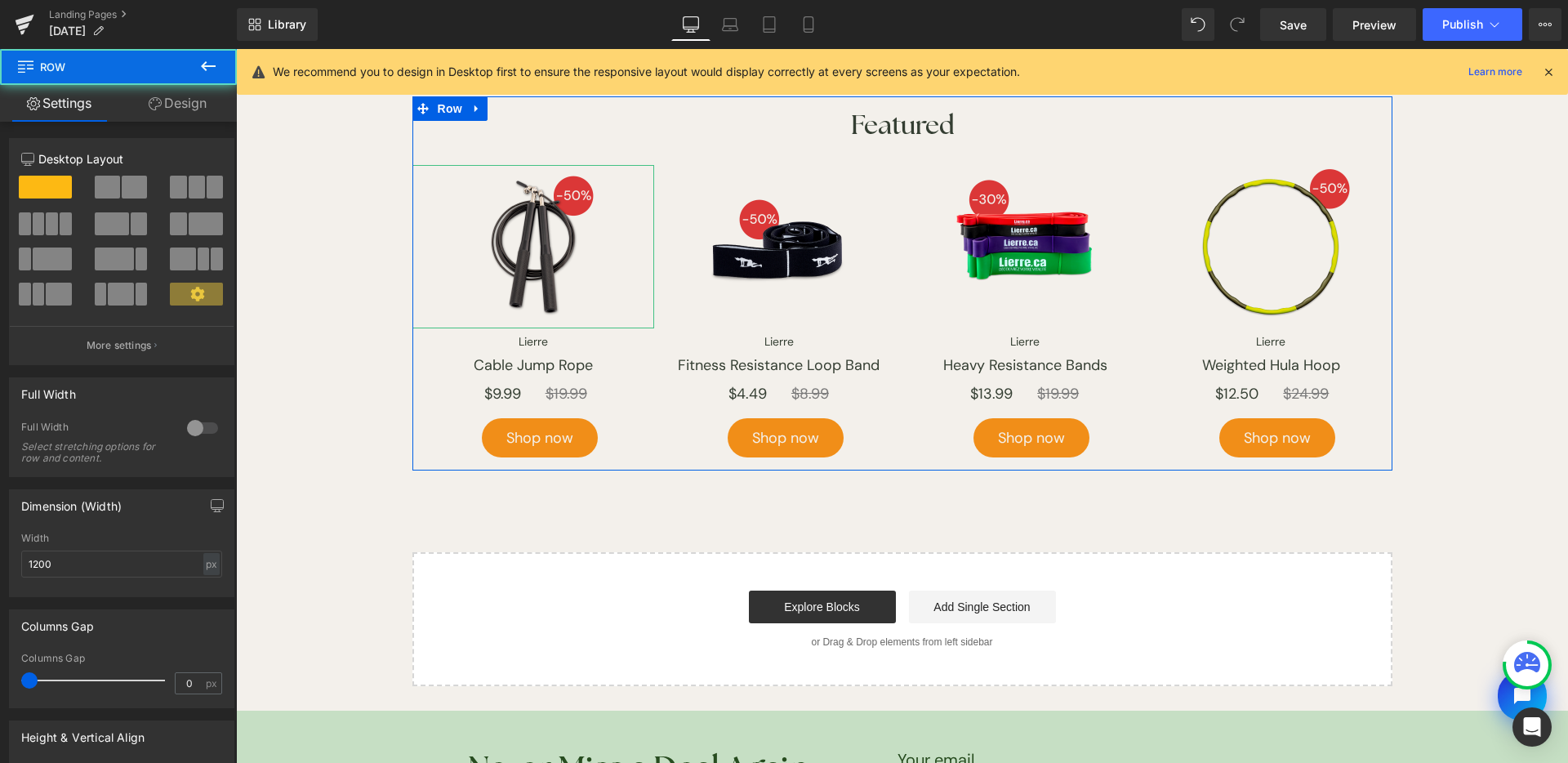
scroll to position [1669, 0]
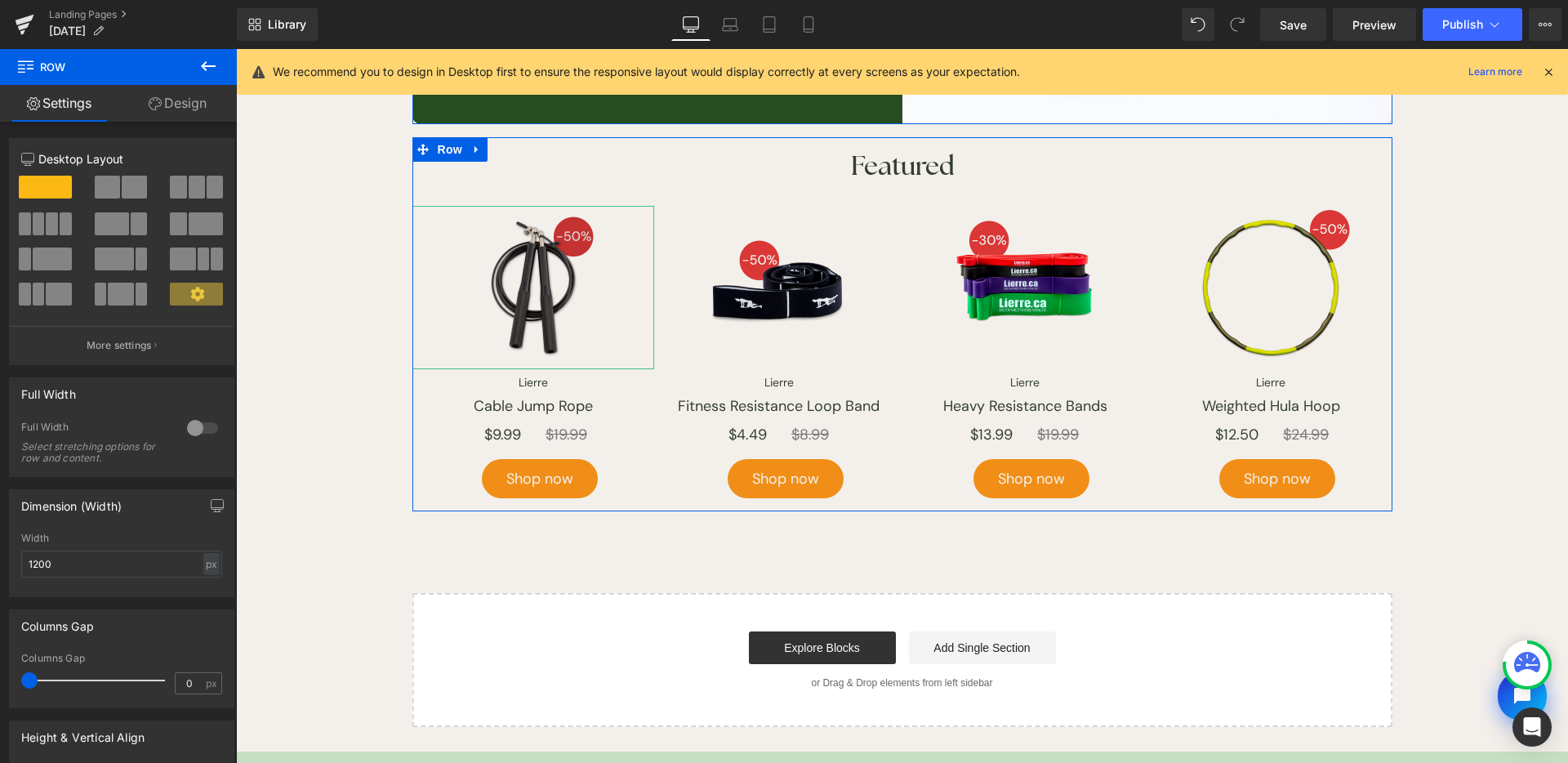
drag, startPoint x: 1161, startPoint y: 49, endPoint x: 529, endPoint y: 270, distance: 669.5
click at [529, 270] on img at bounding box center [533, 287] width 163 height 164
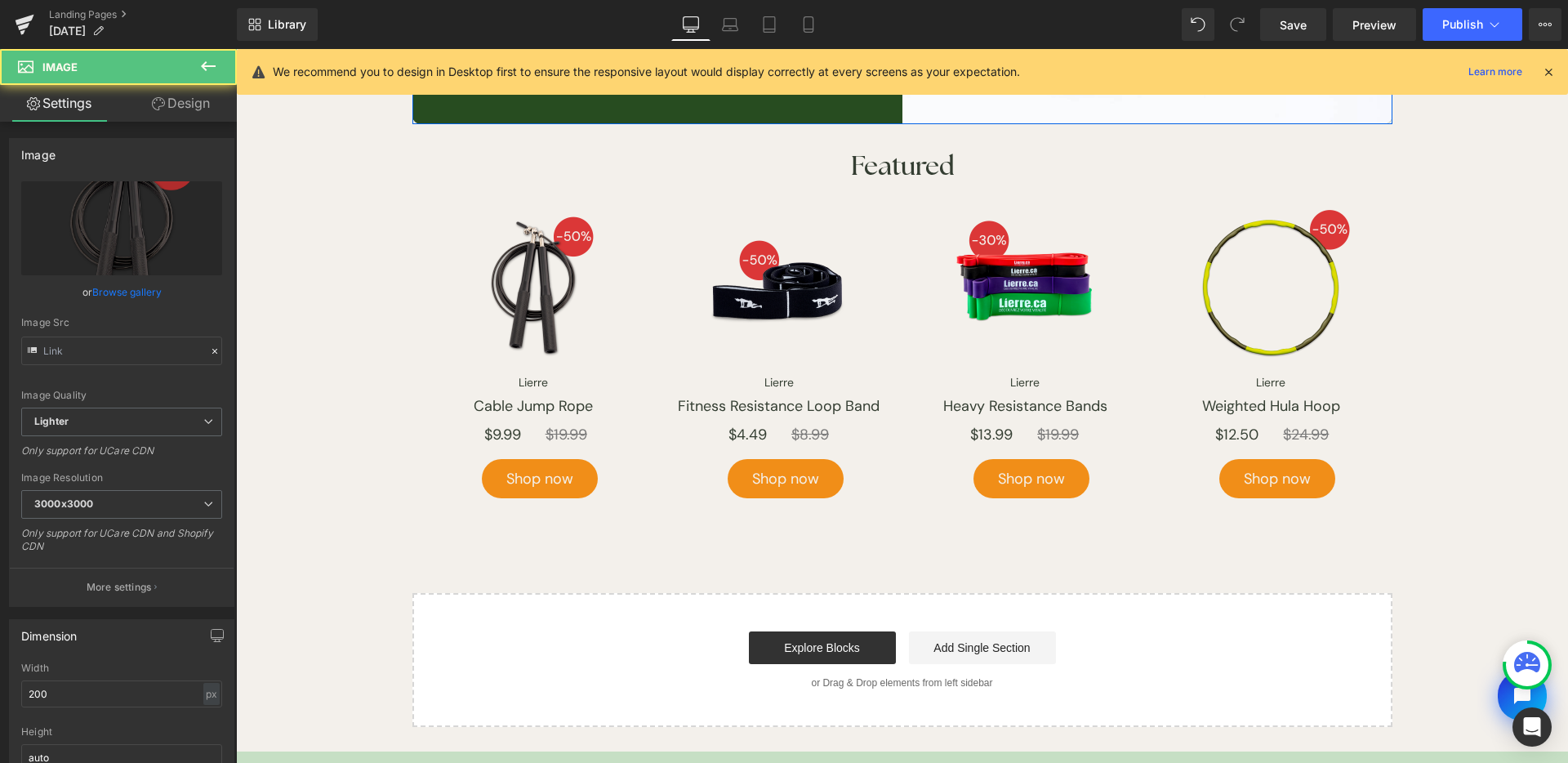
type input "[URL][DOMAIN_NAME]"
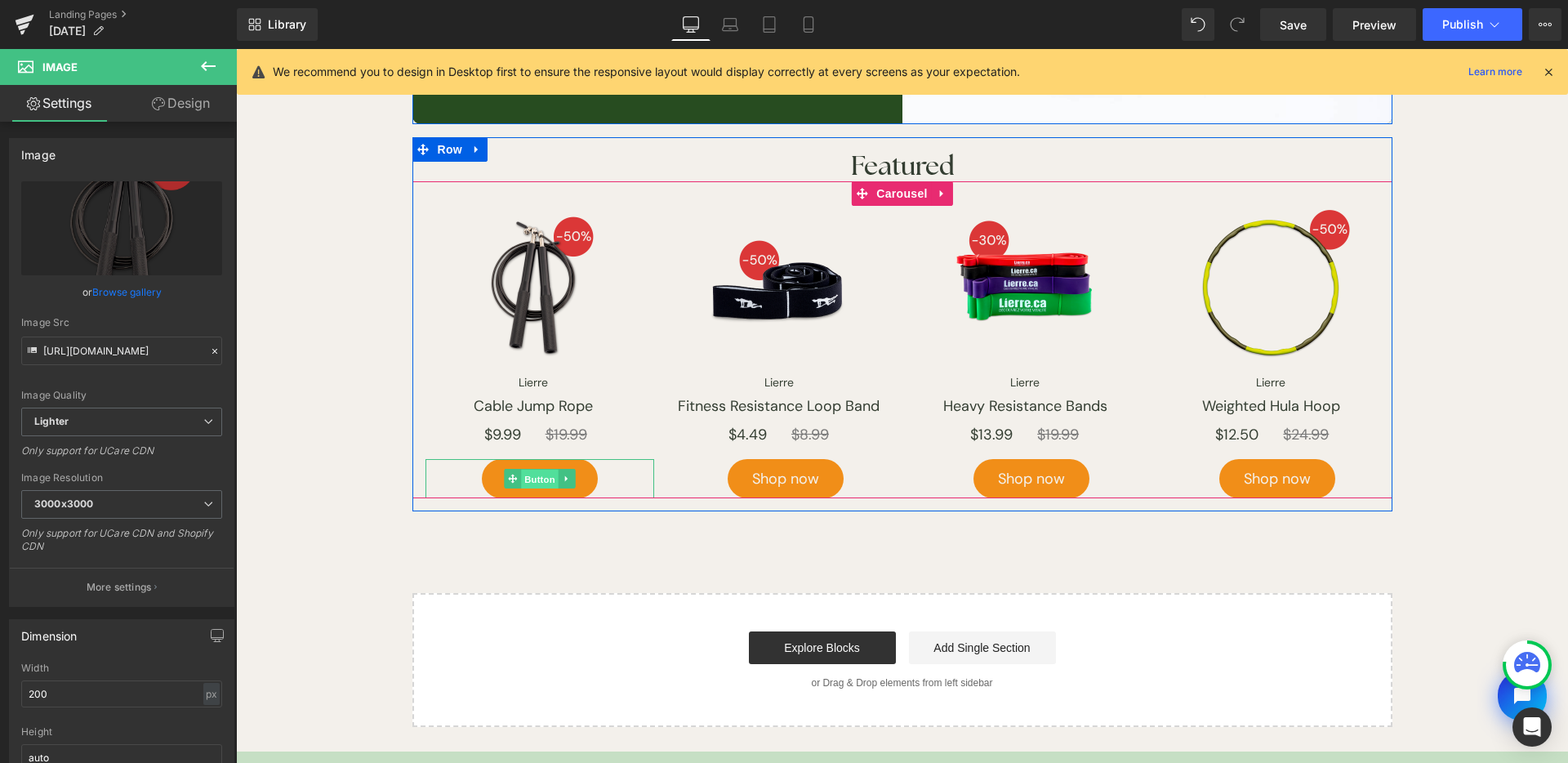
click at [528, 487] on span "Button" at bounding box center [540, 480] width 38 height 20
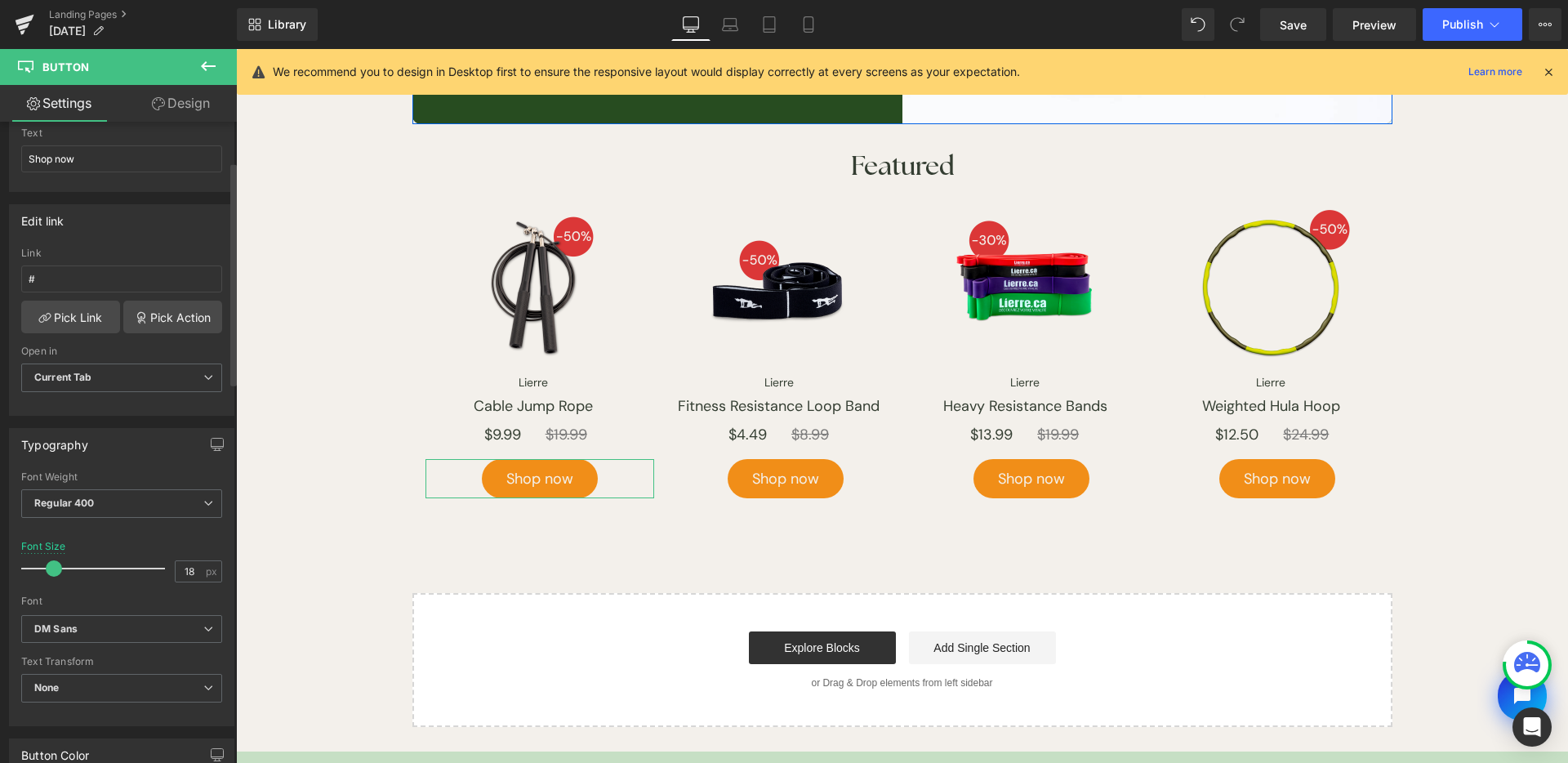
scroll to position [102, 0]
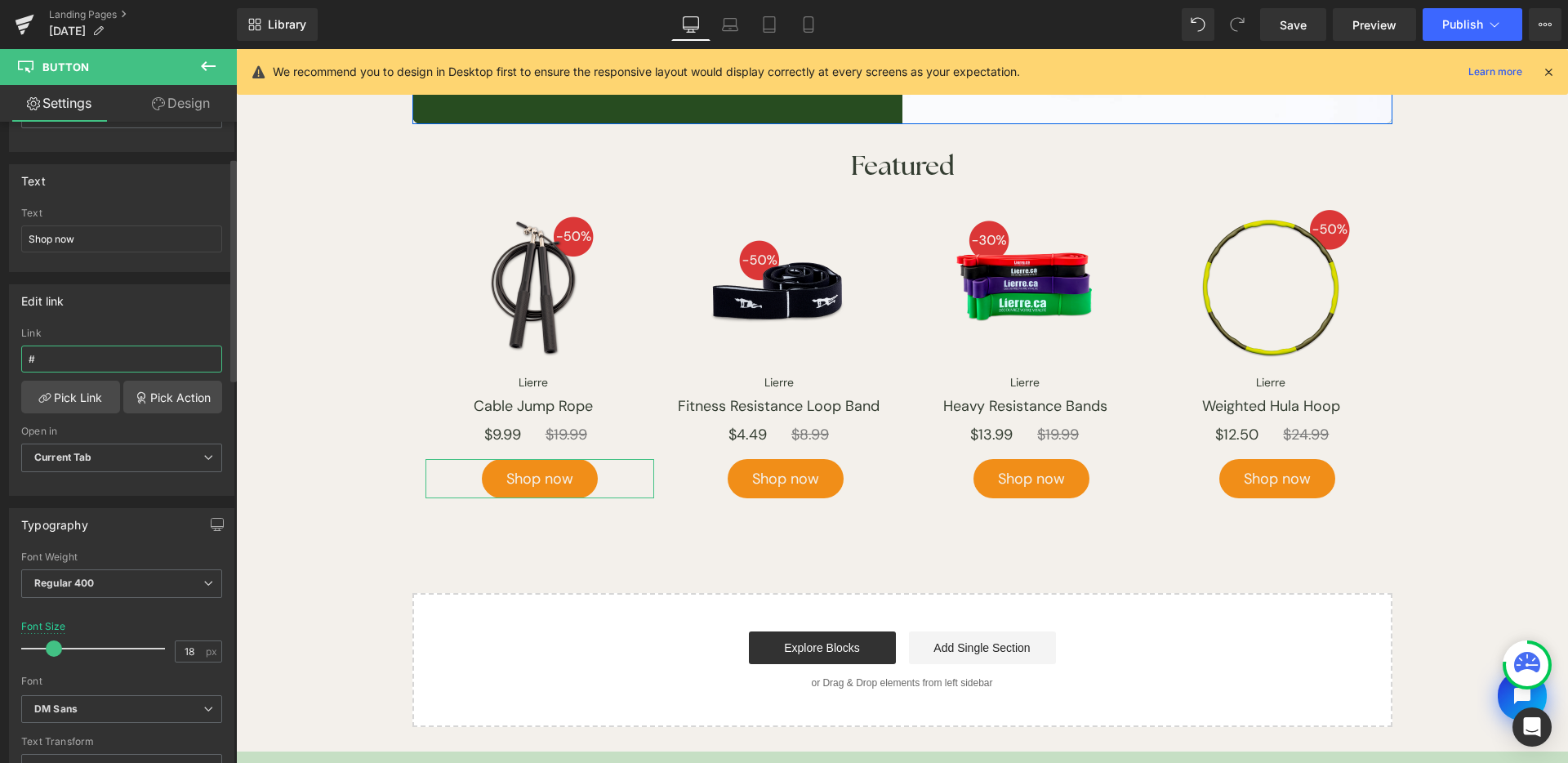
click at [94, 346] on input "#" at bounding box center [121, 359] width 201 height 27
paste input "https://www.lierre.ca/products/lierre-cable-jump-rope"
type input "https://www.lierre.ca/products/lierre-cable-jump-rope"
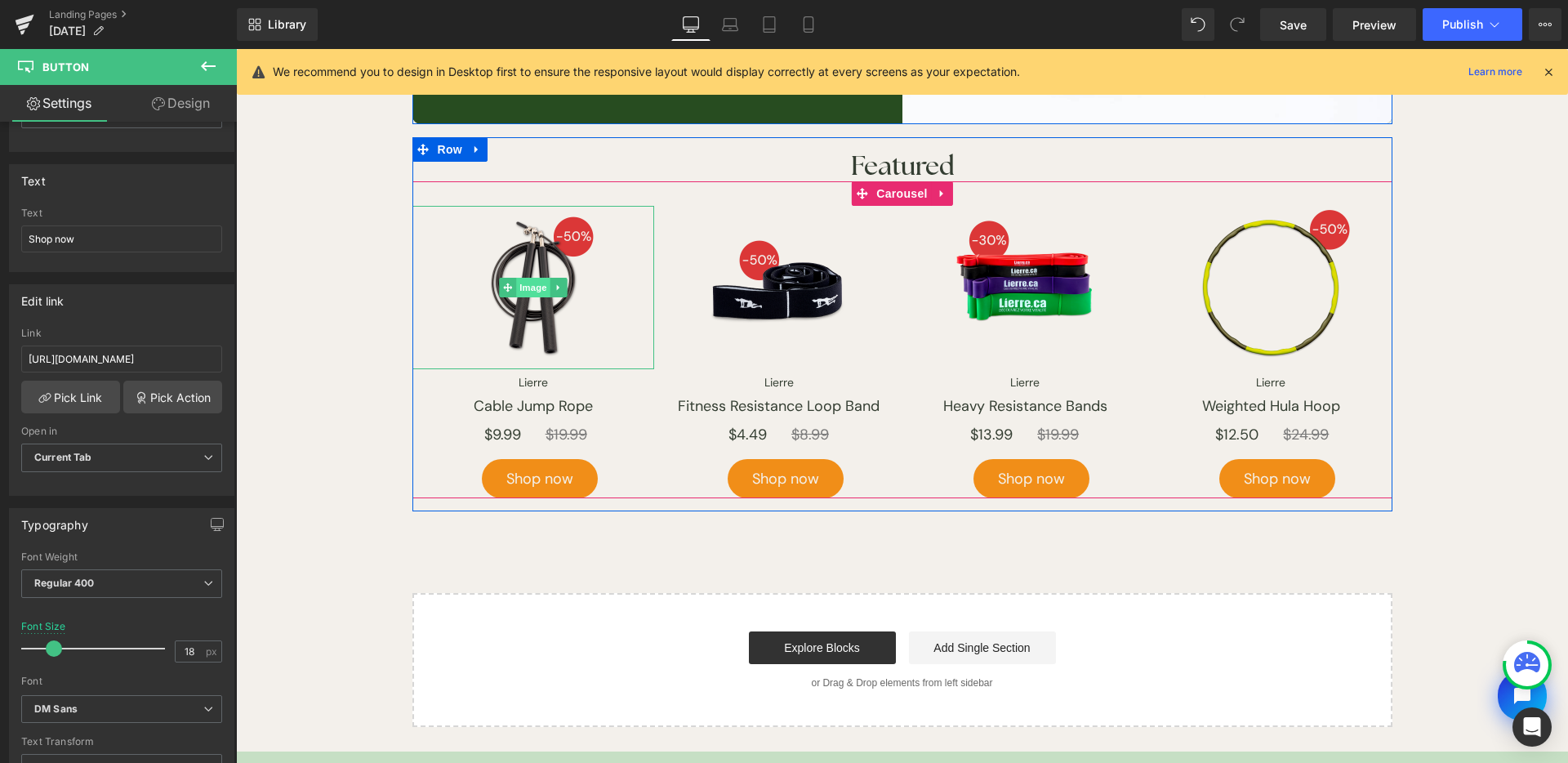
click at [519, 293] on span "Image" at bounding box center [533, 287] width 35 height 20
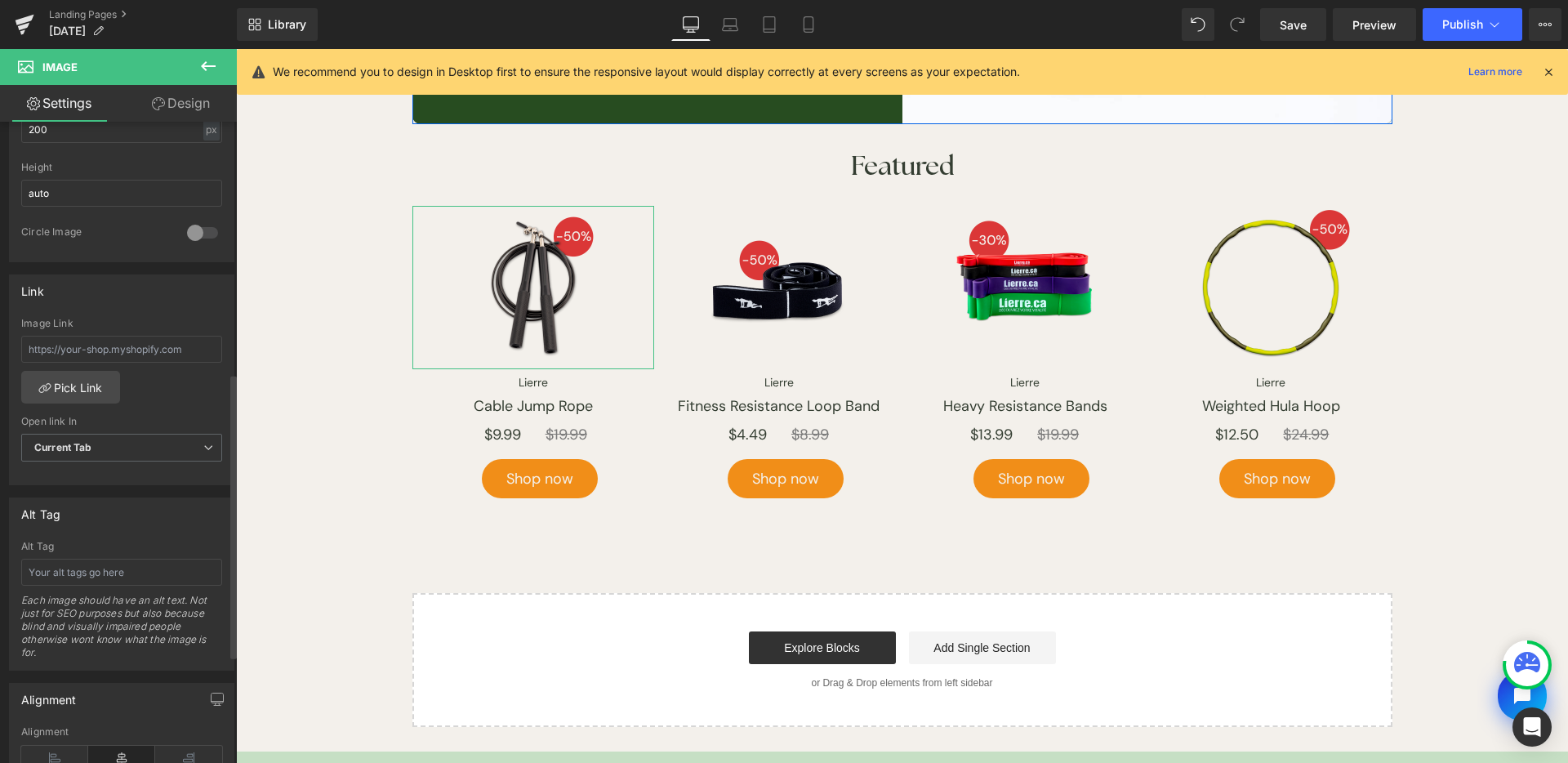
scroll to position [563, 0]
click at [142, 355] on input "text" at bounding box center [121, 351] width 201 height 27
paste input "https://www.lierre.ca/products/lierre-cable-jump-rope"
type input "https://www.lierre.ca/products/lierre-cable-jump-rope"
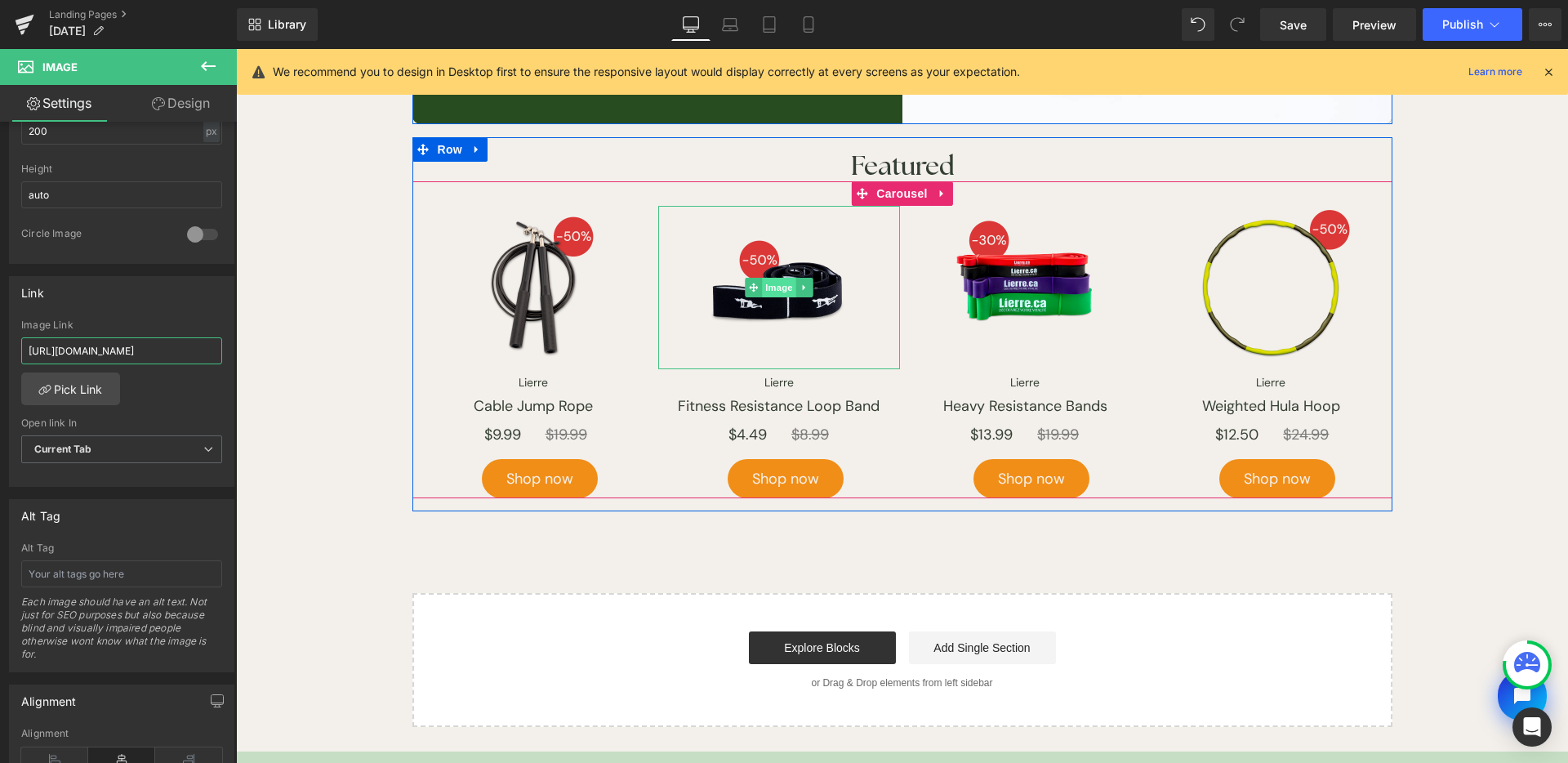
drag, startPoint x: 1389, startPoint y: 55, endPoint x: 771, endPoint y: 287, distance: 660.1
click at [771, 287] on span "Image" at bounding box center [779, 287] width 35 height 20
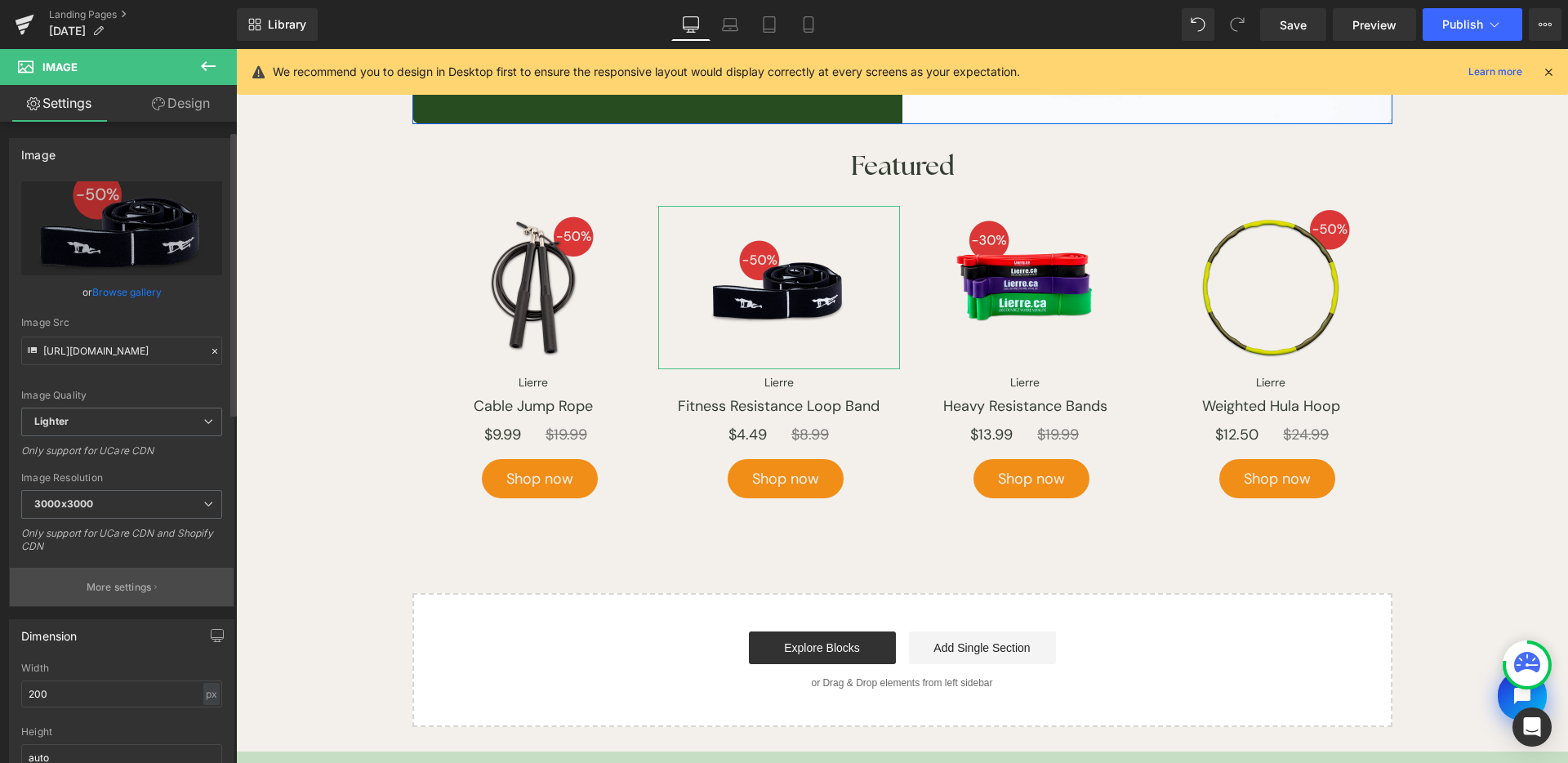
scroll to position [231, 0]
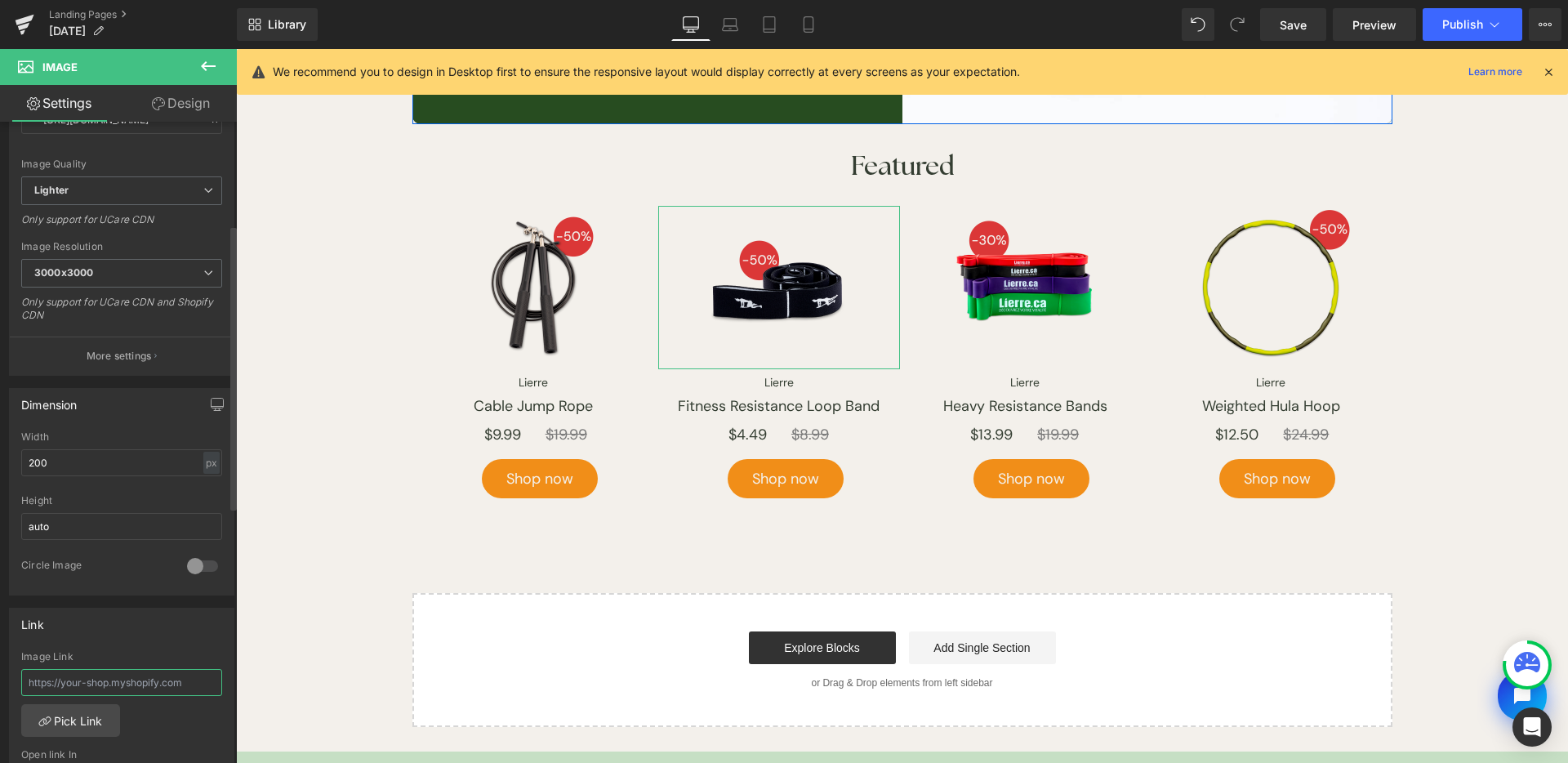
click at [104, 675] on input "text" at bounding box center [121, 682] width 201 height 27
paste input "[URL][DOMAIN_NAME]"
type input "[URL][DOMAIN_NAME]"
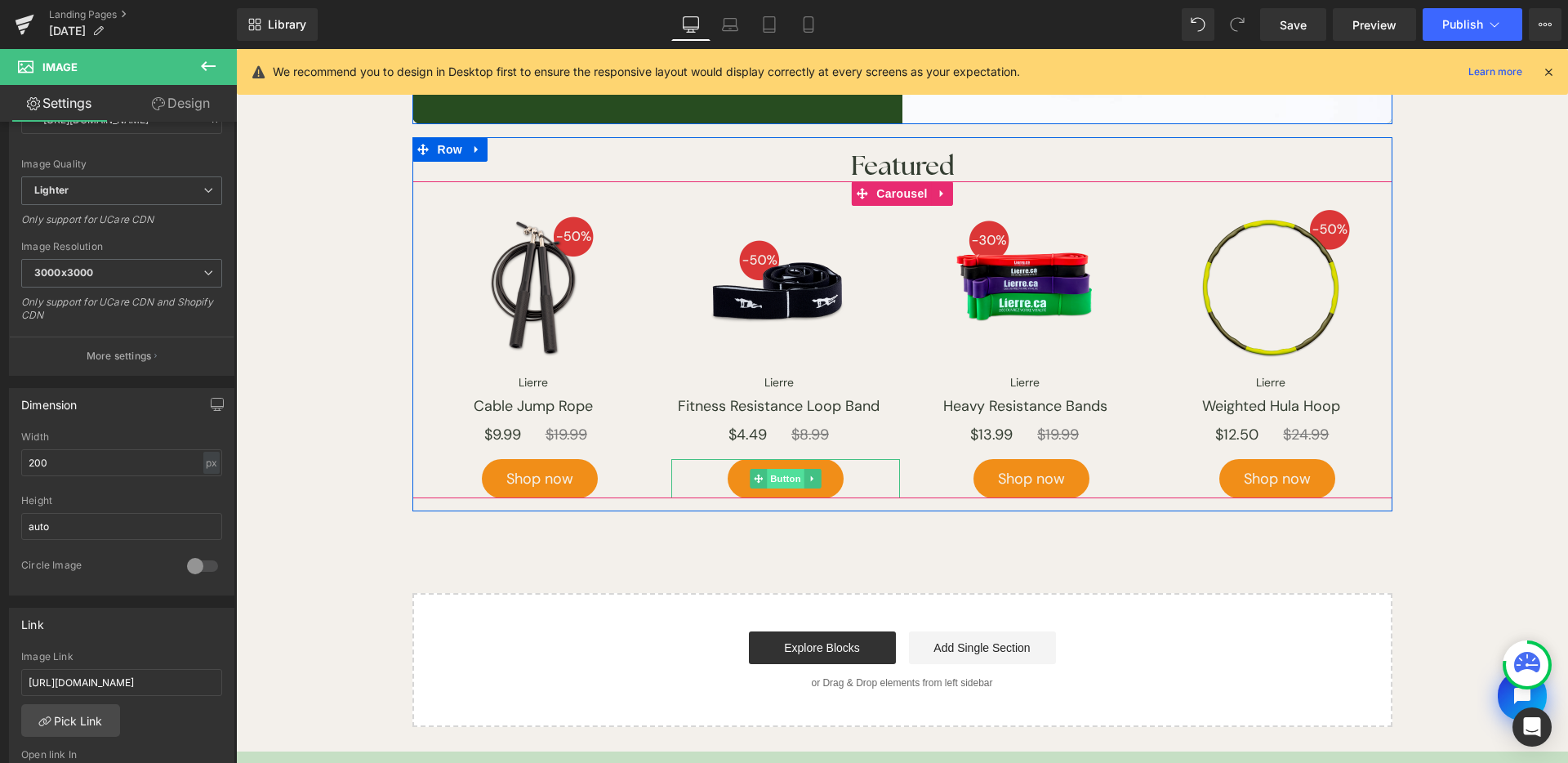
click at [779, 483] on span "Button" at bounding box center [785, 479] width 38 height 20
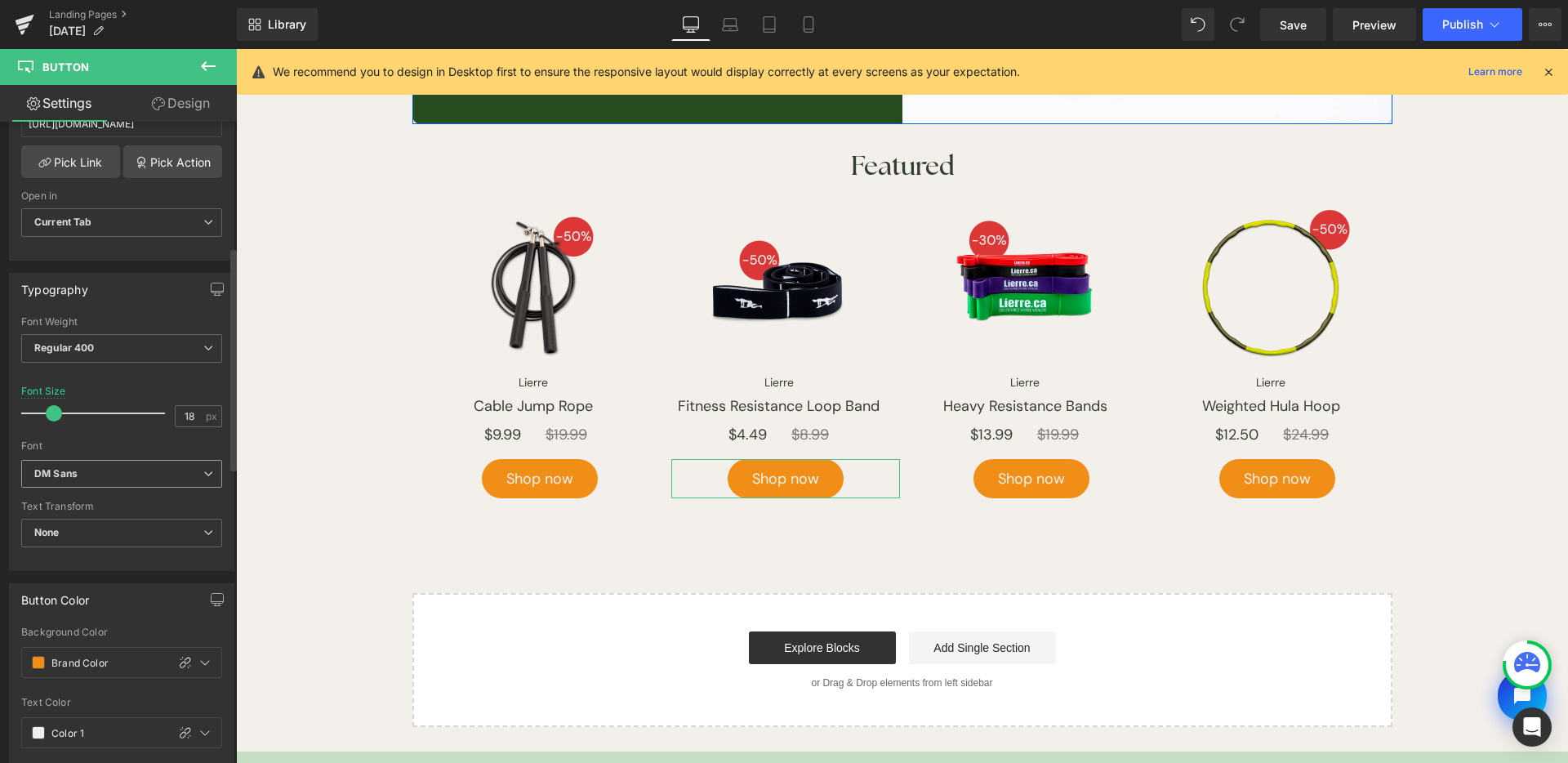
scroll to position [61, 0]
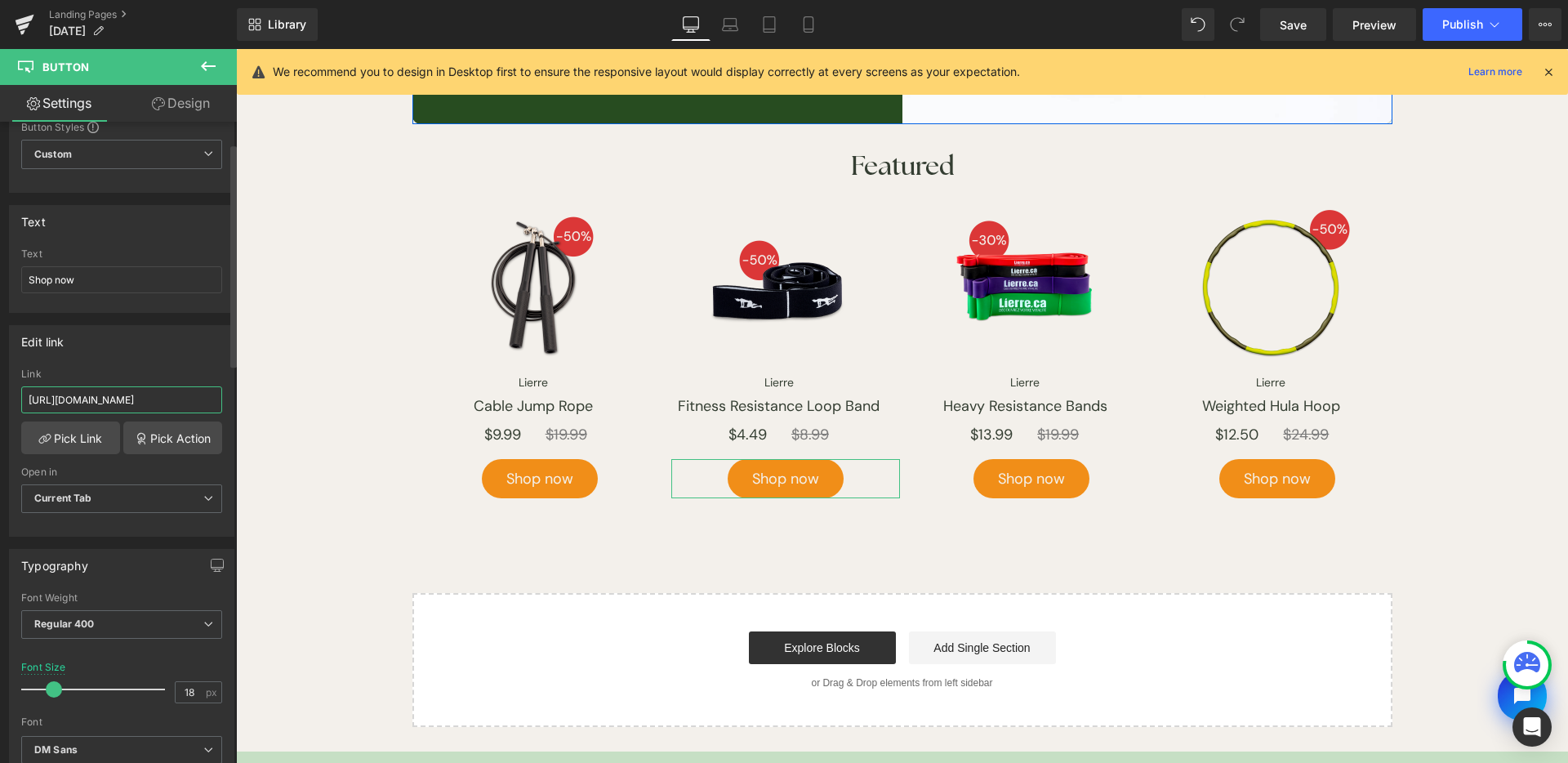
click at [143, 389] on input "[URL][DOMAIN_NAME]" at bounding box center [121, 399] width 201 height 27
click at [186, 378] on div "Link" at bounding box center [121, 375] width 201 height 12
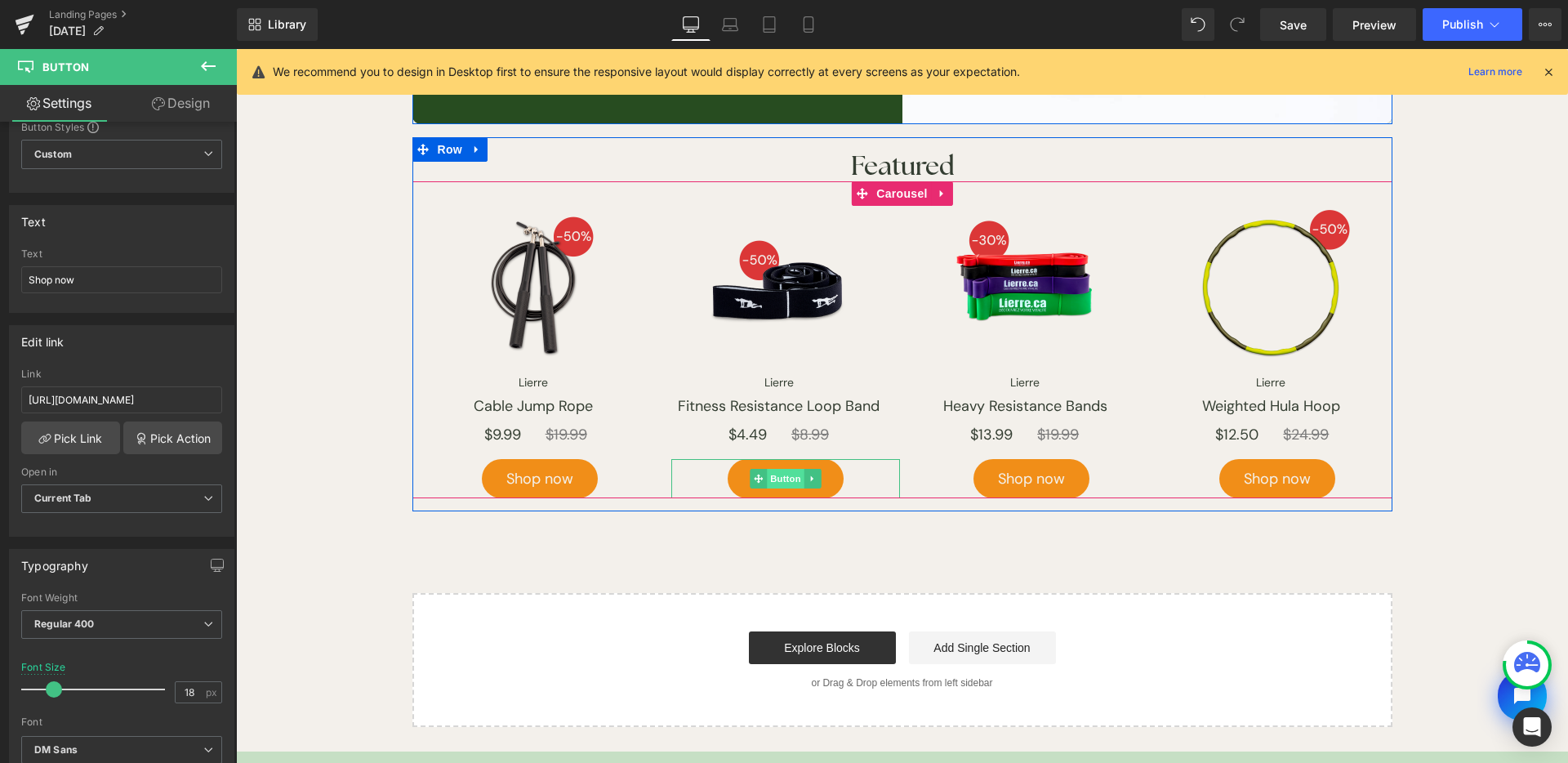
click at [775, 478] on span "Button" at bounding box center [785, 479] width 38 height 20
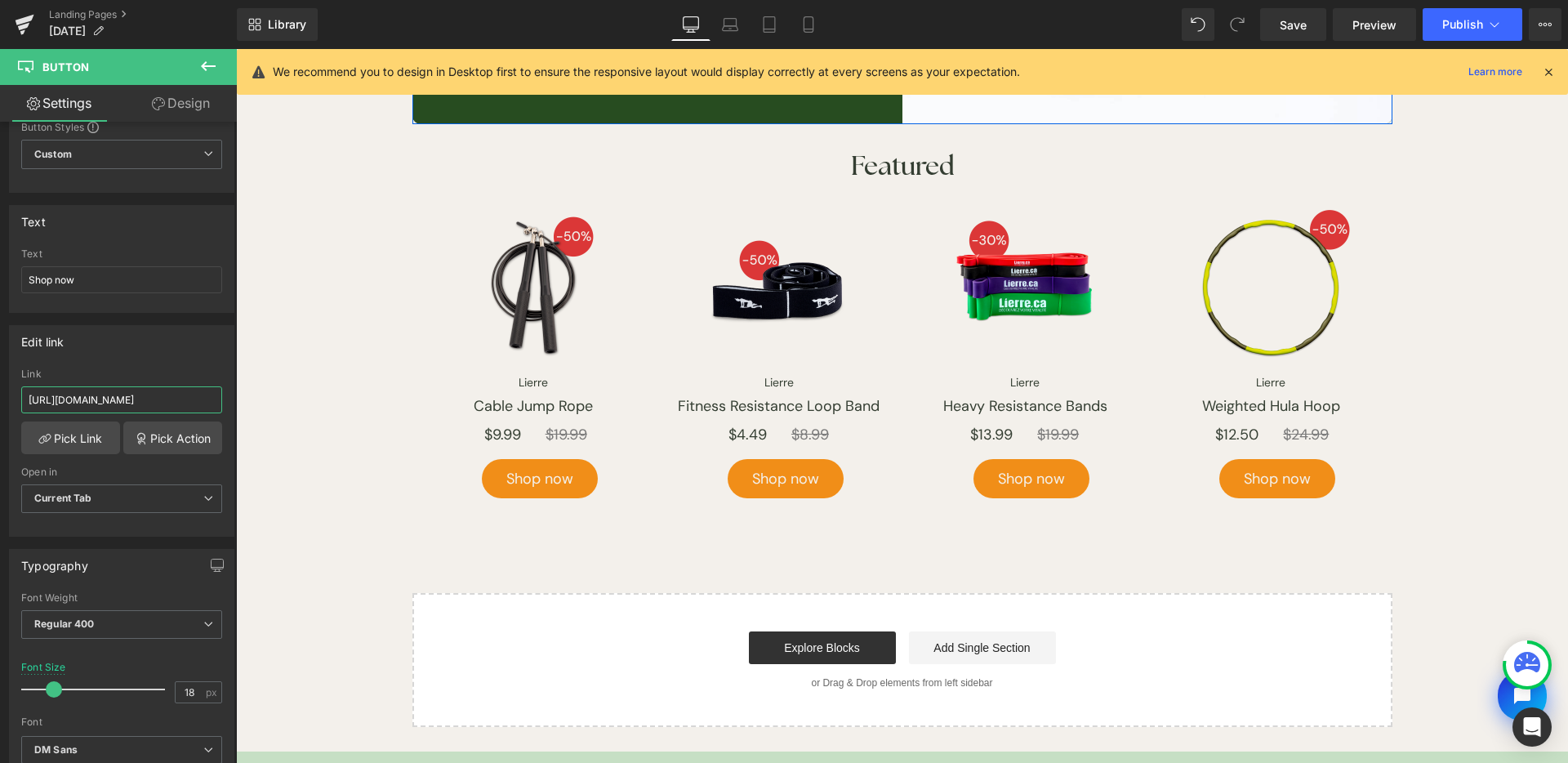
scroll to position [0, 77]
drag, startPoint x: 371, startPoint y: 451, endPoint x: 476, endPoint y: 375, distance: 129.6
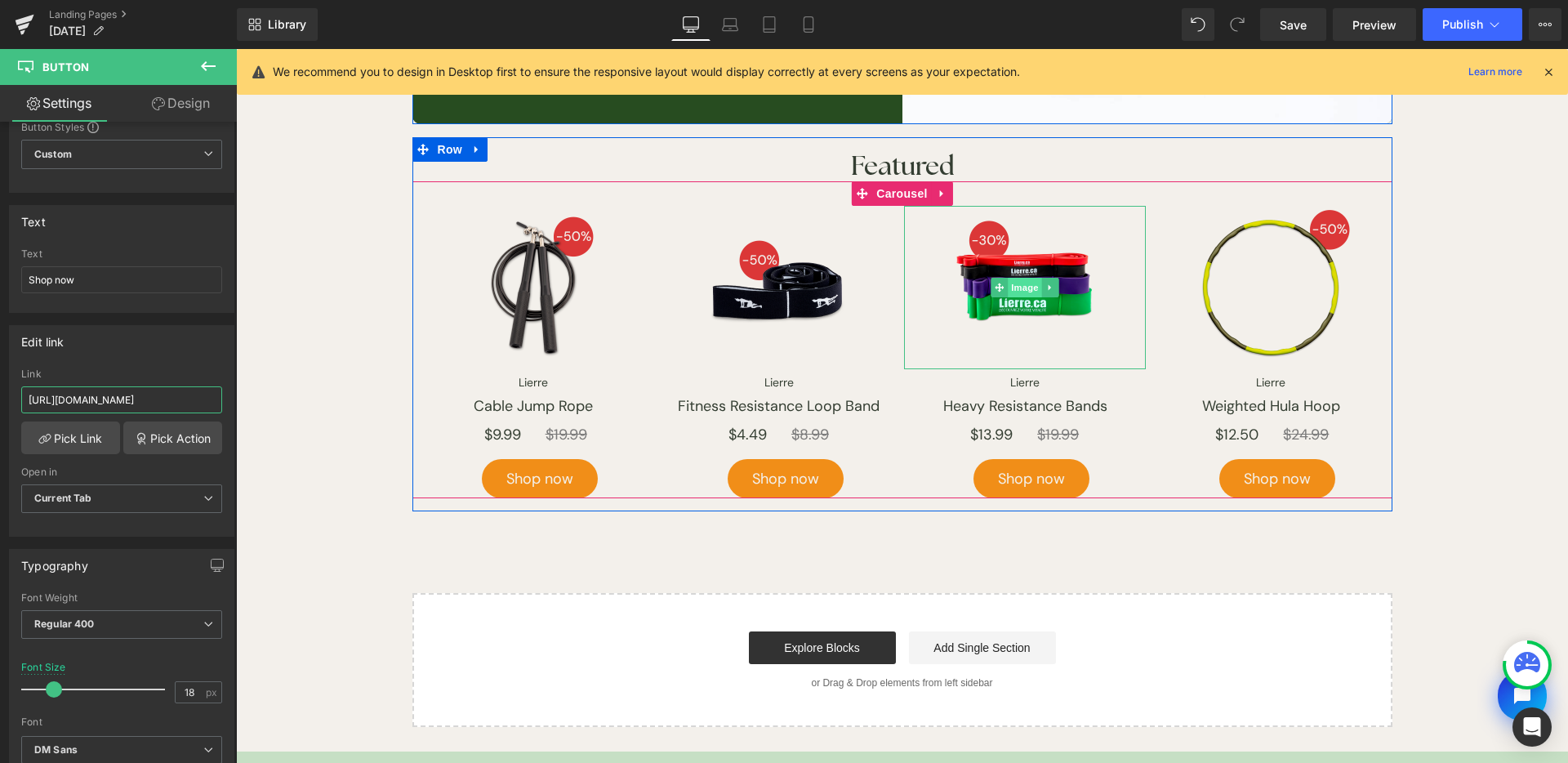
drag, startPoint x: 1363, startPoint y: 51, endPoint x: 1021, endPoint y: 281, distance: 412.1
click at [1021, 281] on span "Image" at bounding box center [1025, 287] width 35 height 20
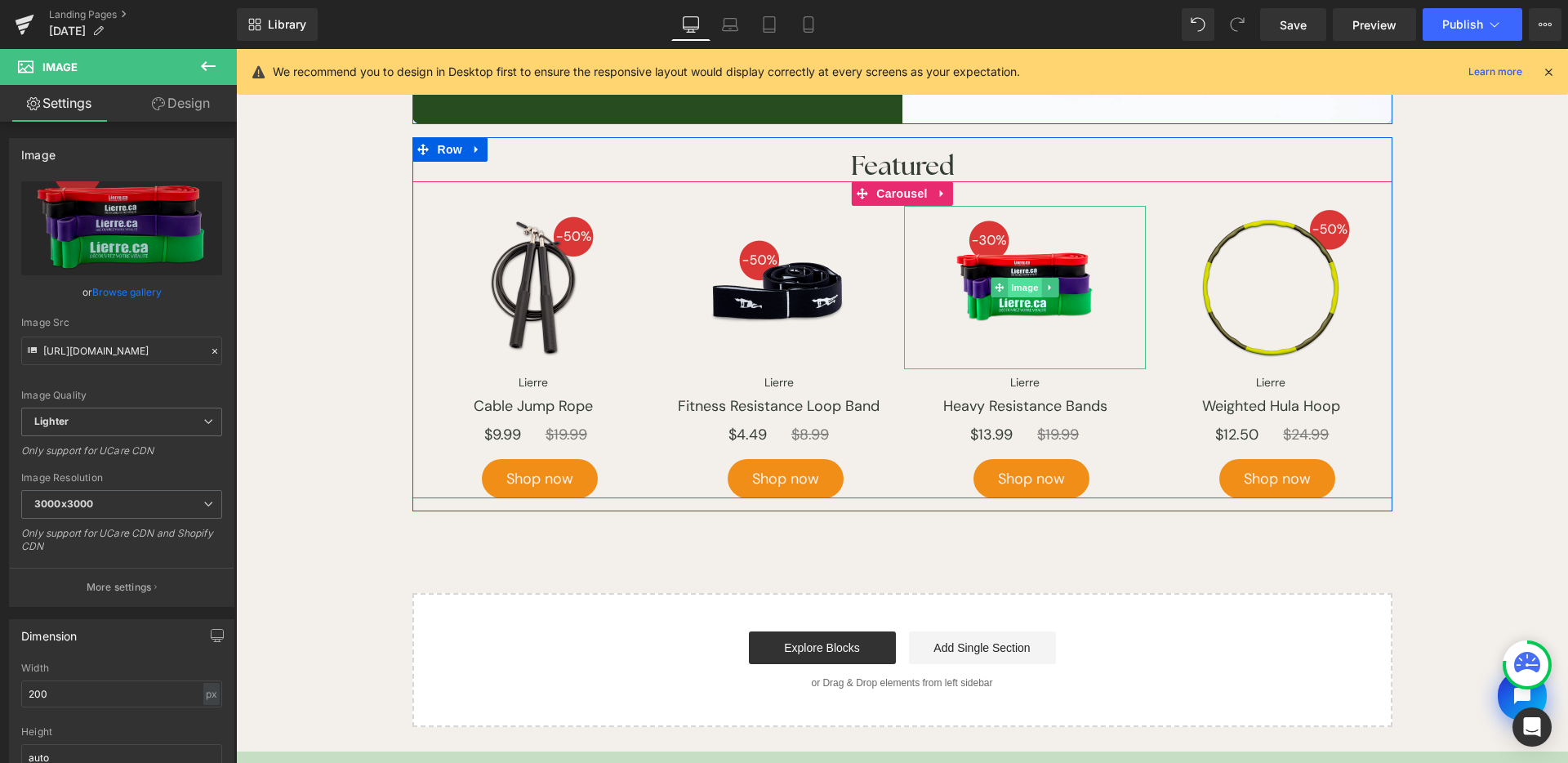
click at [1022, 289] on span "Image" at bounding box center [1025, 287] width 35 height 20
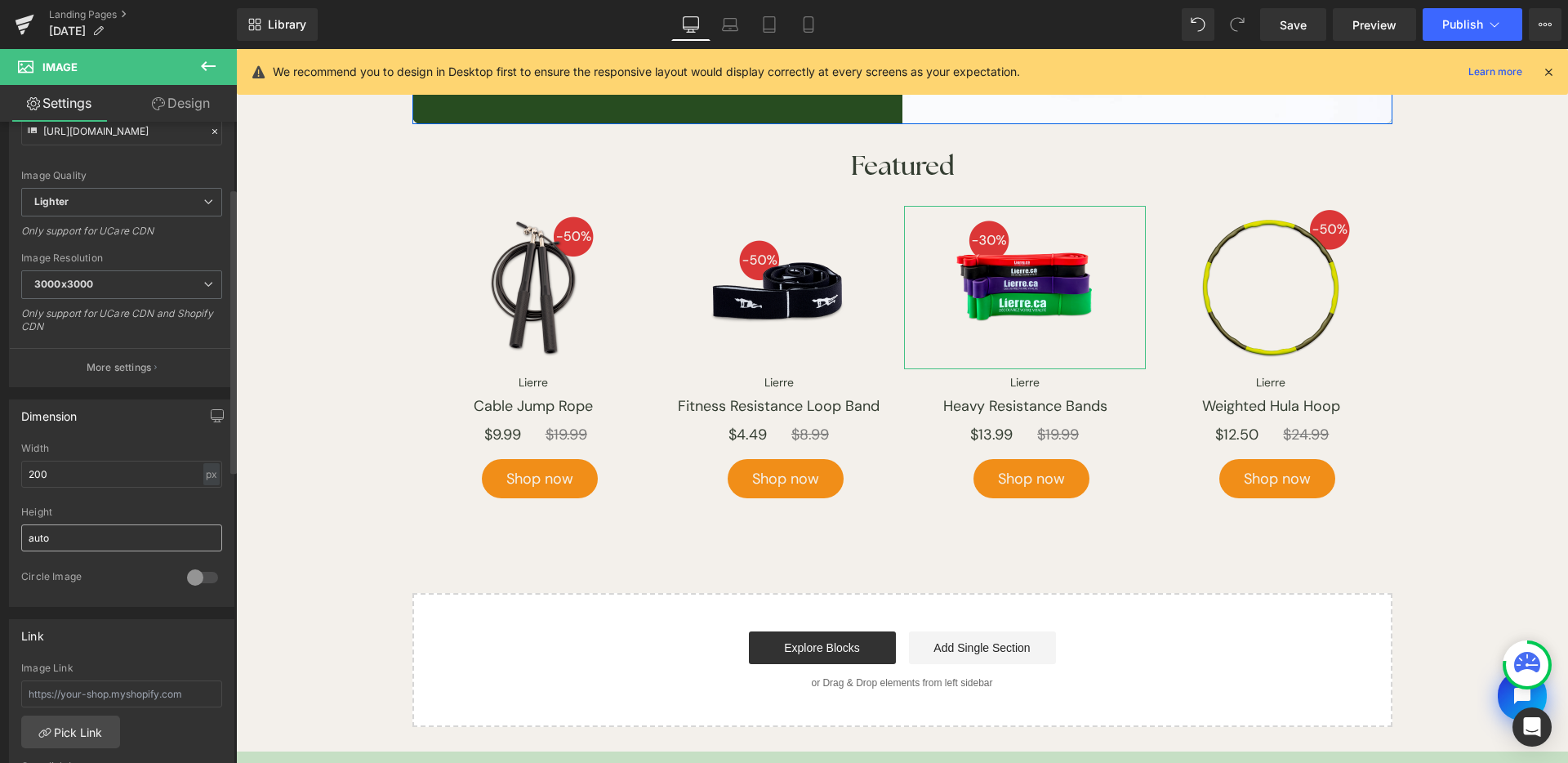
scroll to position [427, 0]
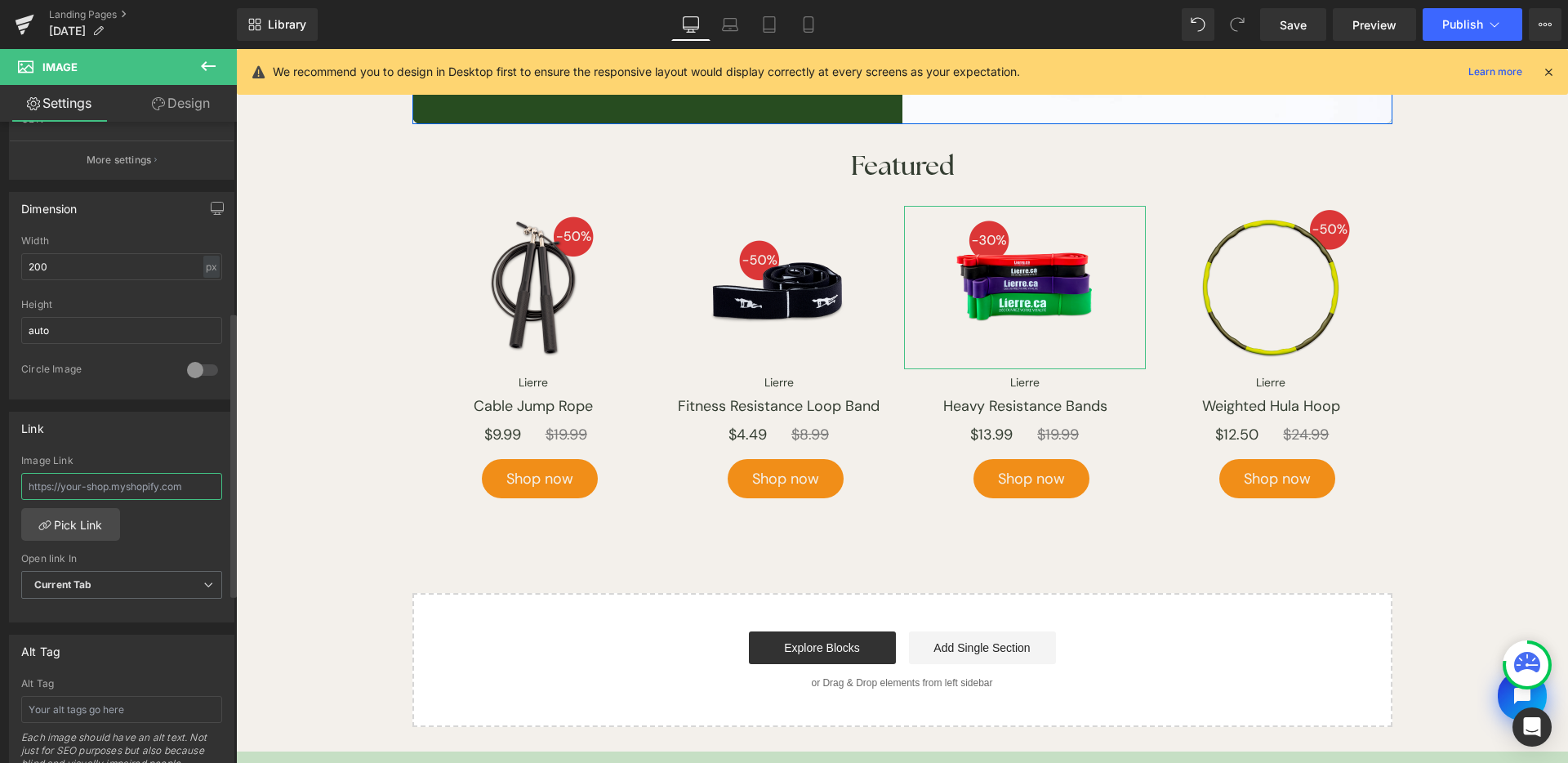
click at [135, 496] on input "text" at bounding box center [121, 486] width 201 height 27
paste input "https://www.lierre.ca/products/lierre-heavy-resistance-bands"
type input "https://www.lierre.ca/products/lierre-heavy-resistance-bands"
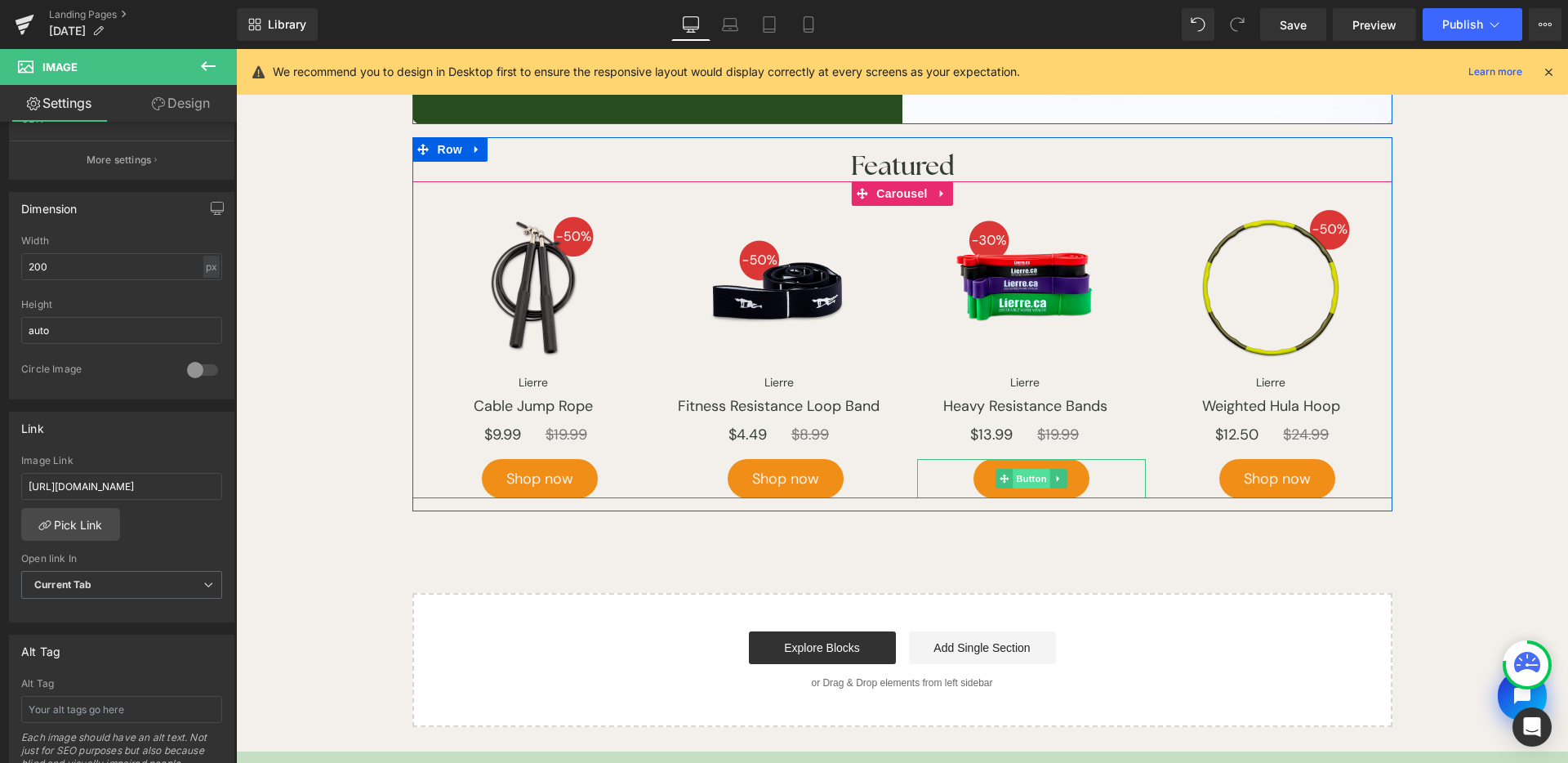
click at [1015, 475] on span "Button" at bounding box center [1031, 479] width 38 height 20
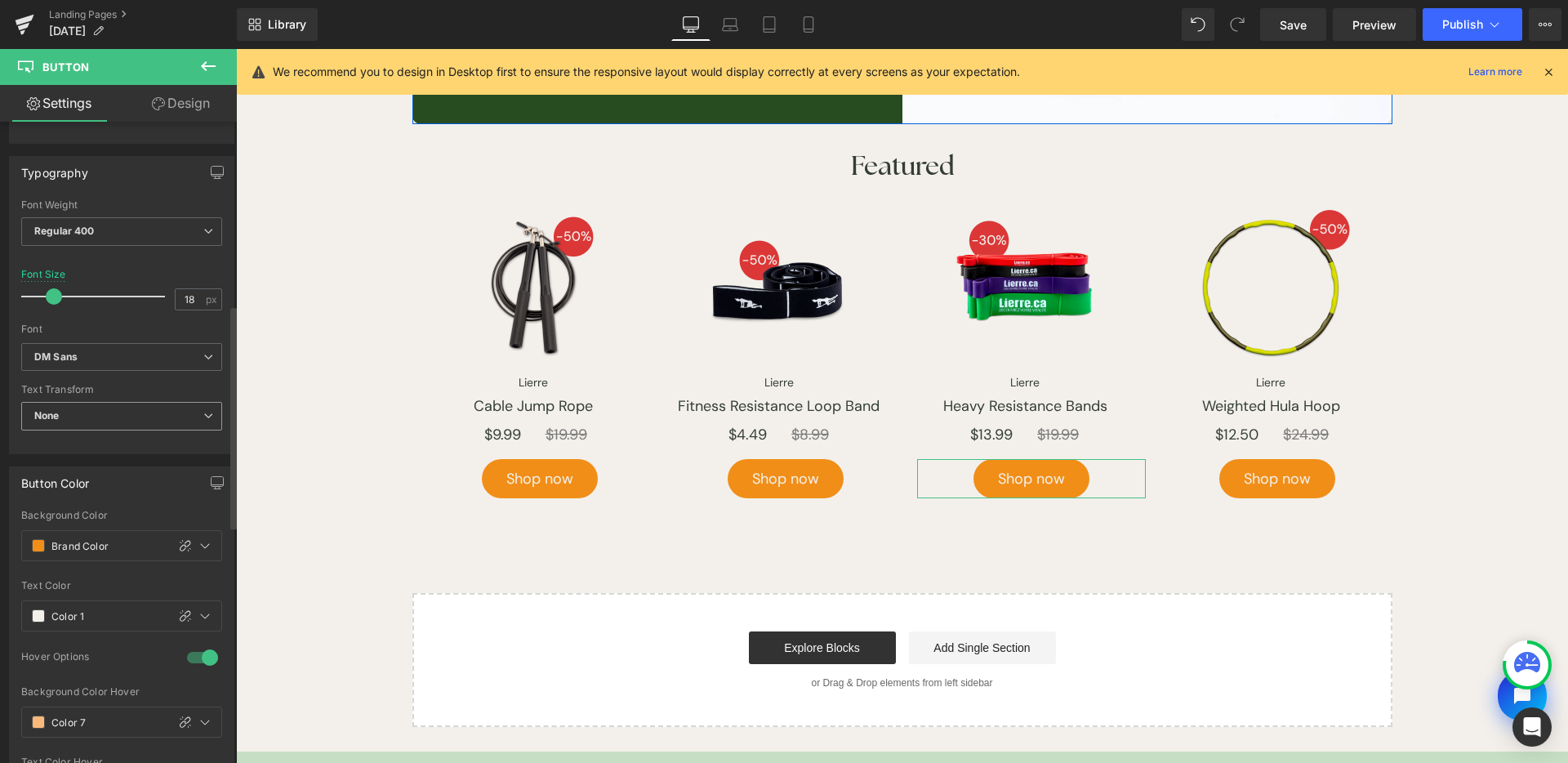
scroll to position [216, 0]
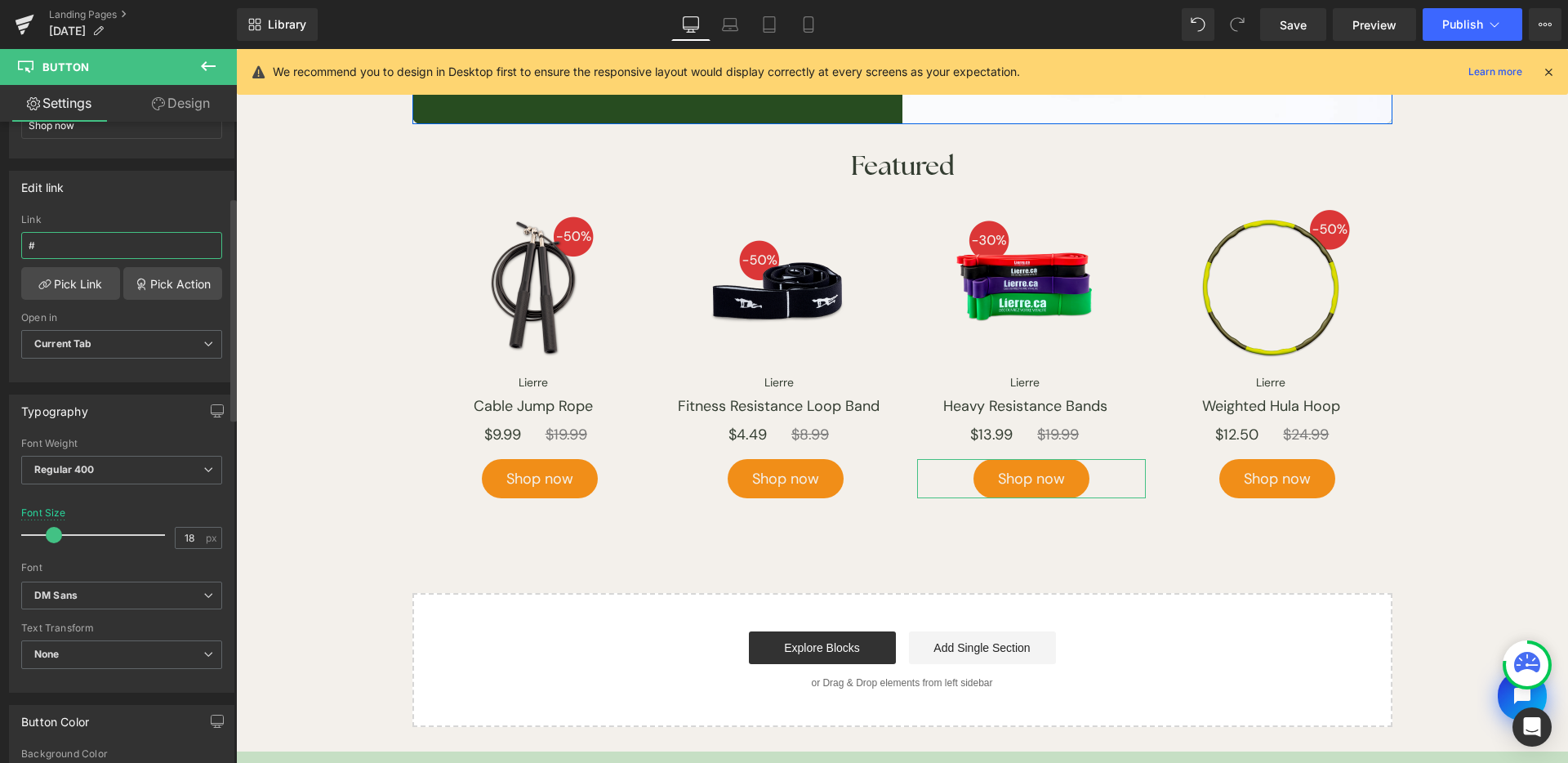
click at [142, 236] on input "#" at bounding box center [121, 245] width 201 height 27
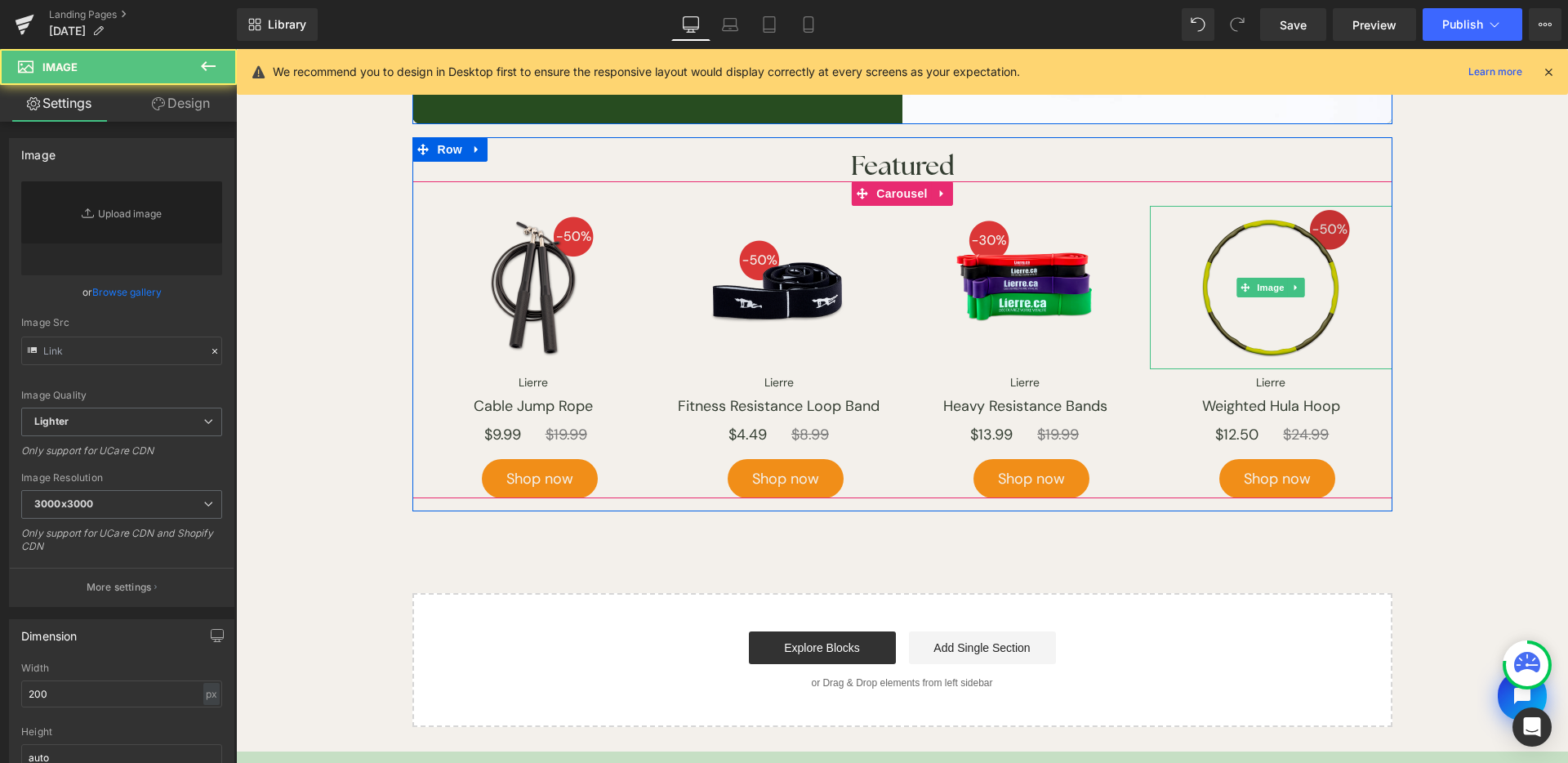
click at [1275, 291] on div "Image" at bounding box center [1271, 287] width 242 height 164
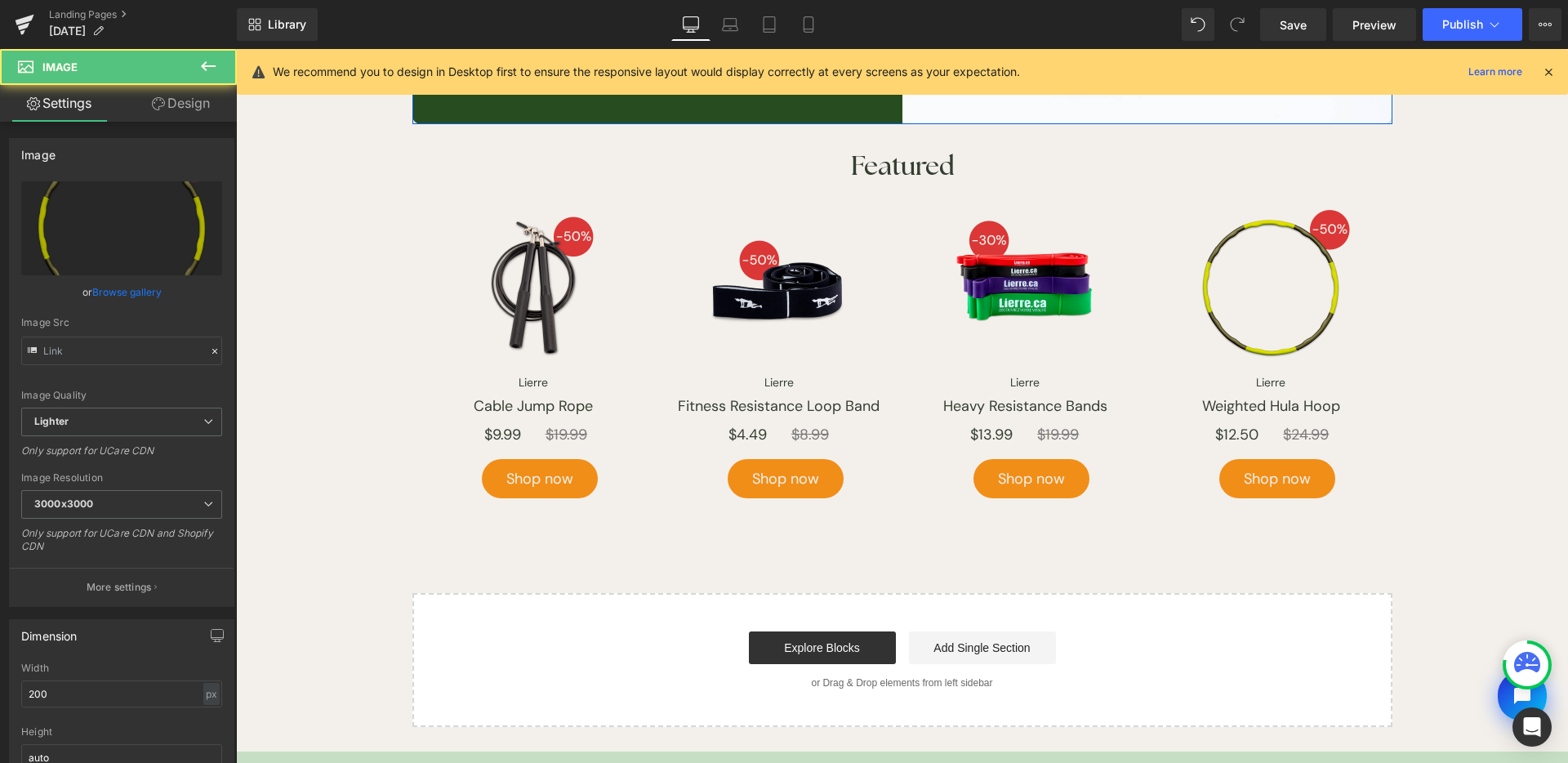
type input "https://ucarecdn.com/f92a8f8a-b216-462e-be7f-55f03c2d757f/-/format/auto/-/previ…"
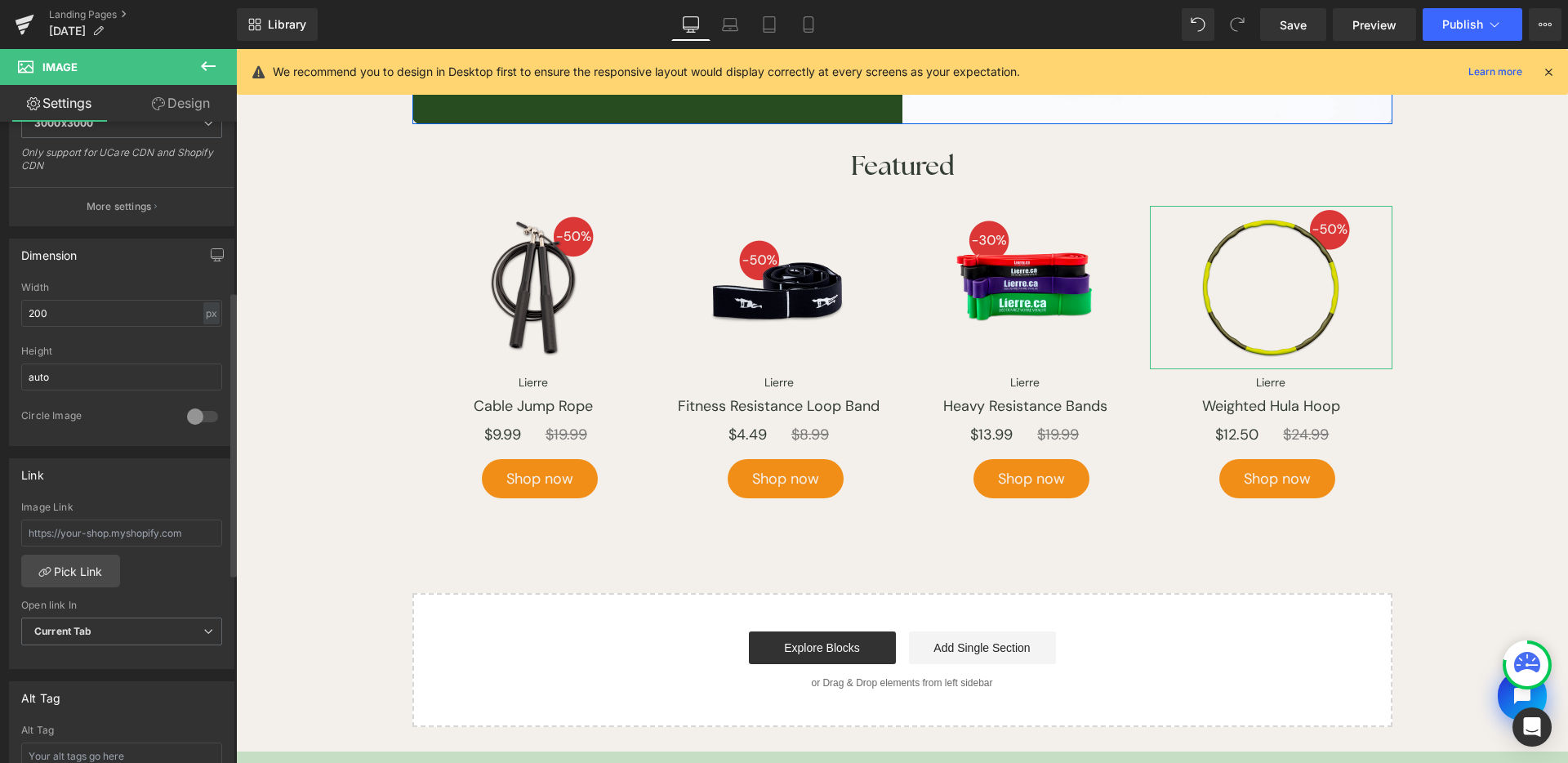
scroll to position [382, 0]
click at [163, 526] on input "text" at bounding box center [121, 532] width 201 height 27
paste input "https://www.lierre.ca/products/lierre-hula-hoop"
type input "https://www.lierre.ca/products/lierre-hula-hoop"
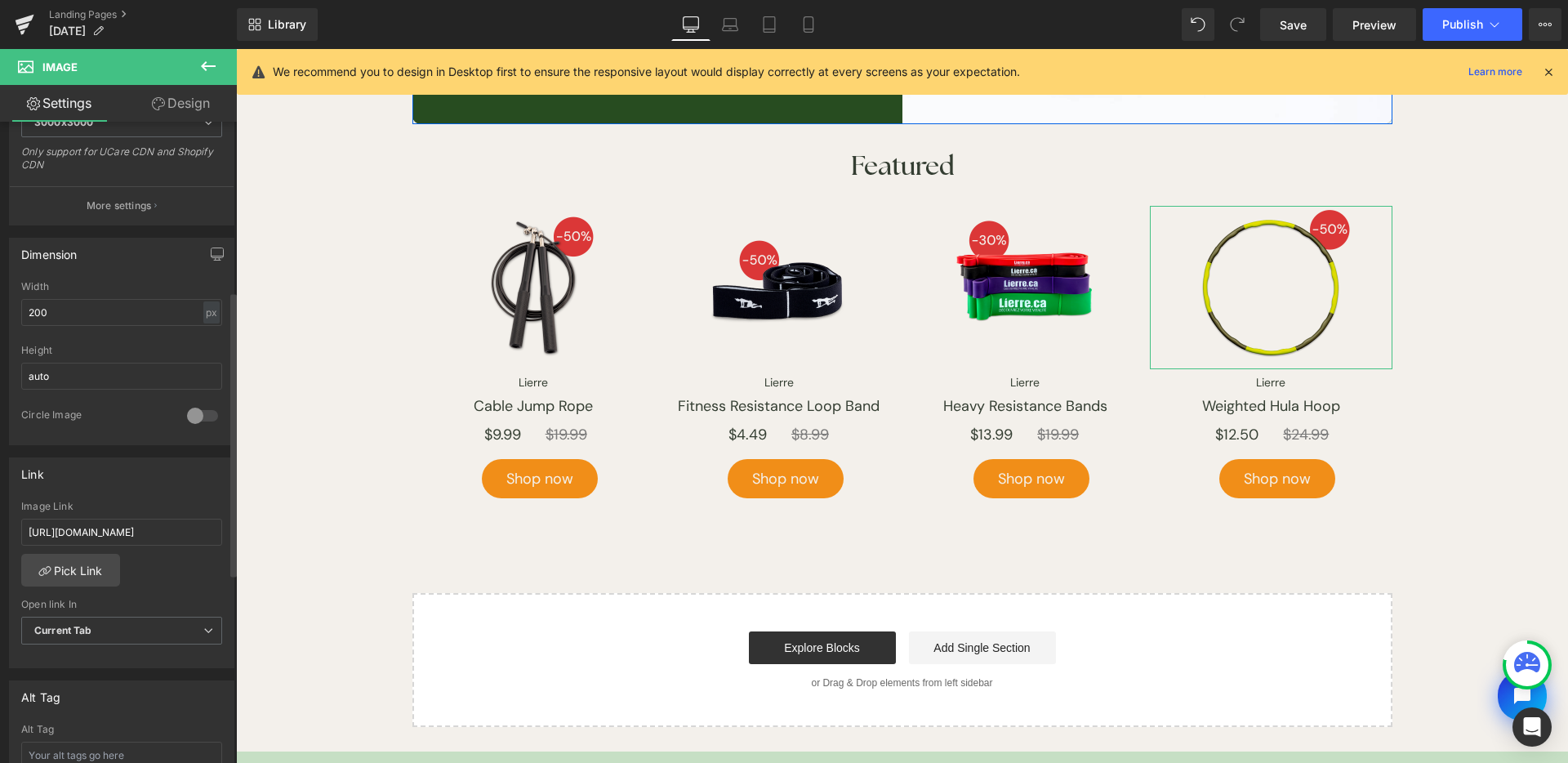
click at [160, 480] on div "Link" at bounding box center [122, 474] width 224 height 31
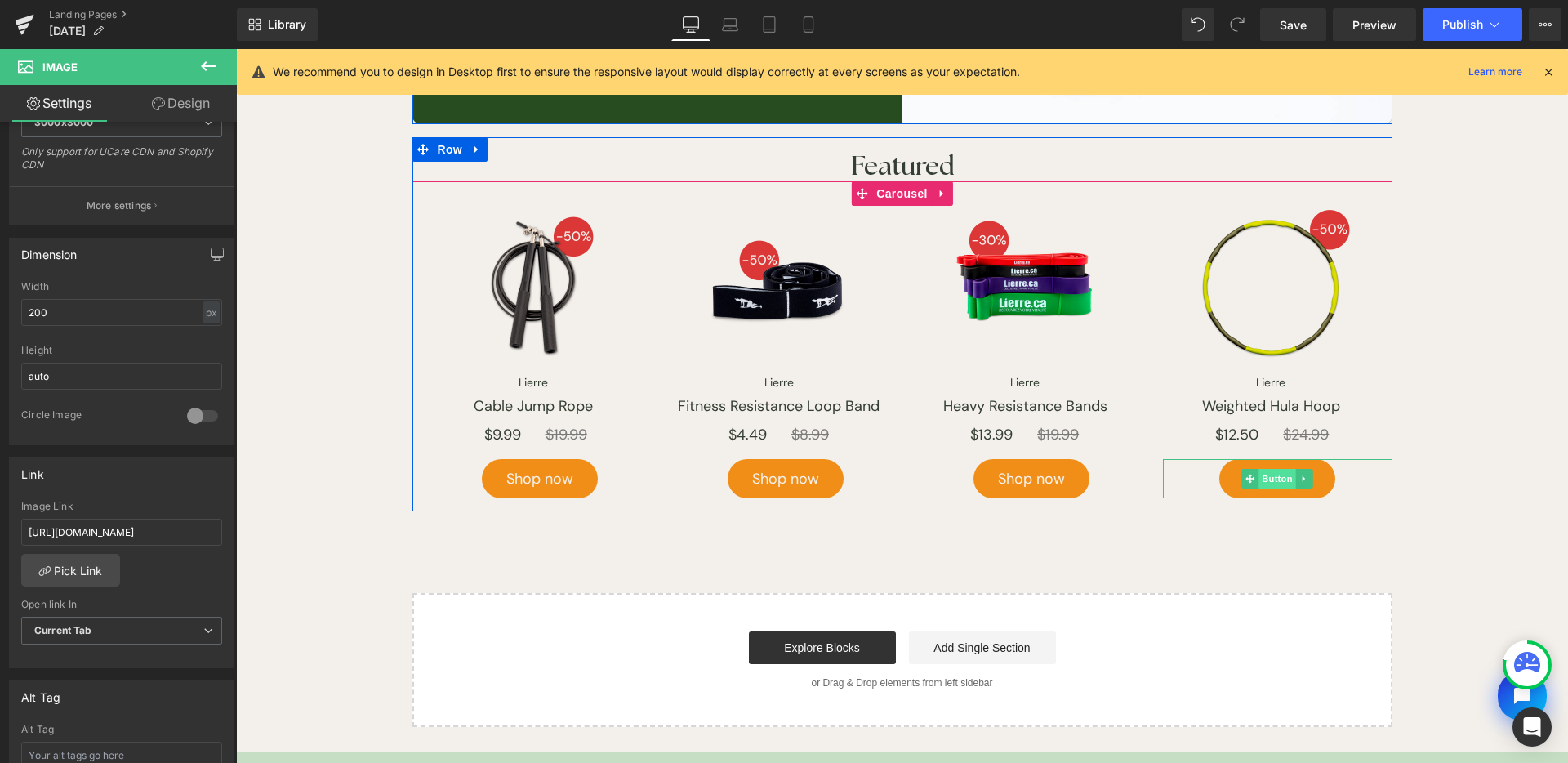
click at [1269, 475] on span "Button" at bounding box center [1279, 479] width 38 height 20
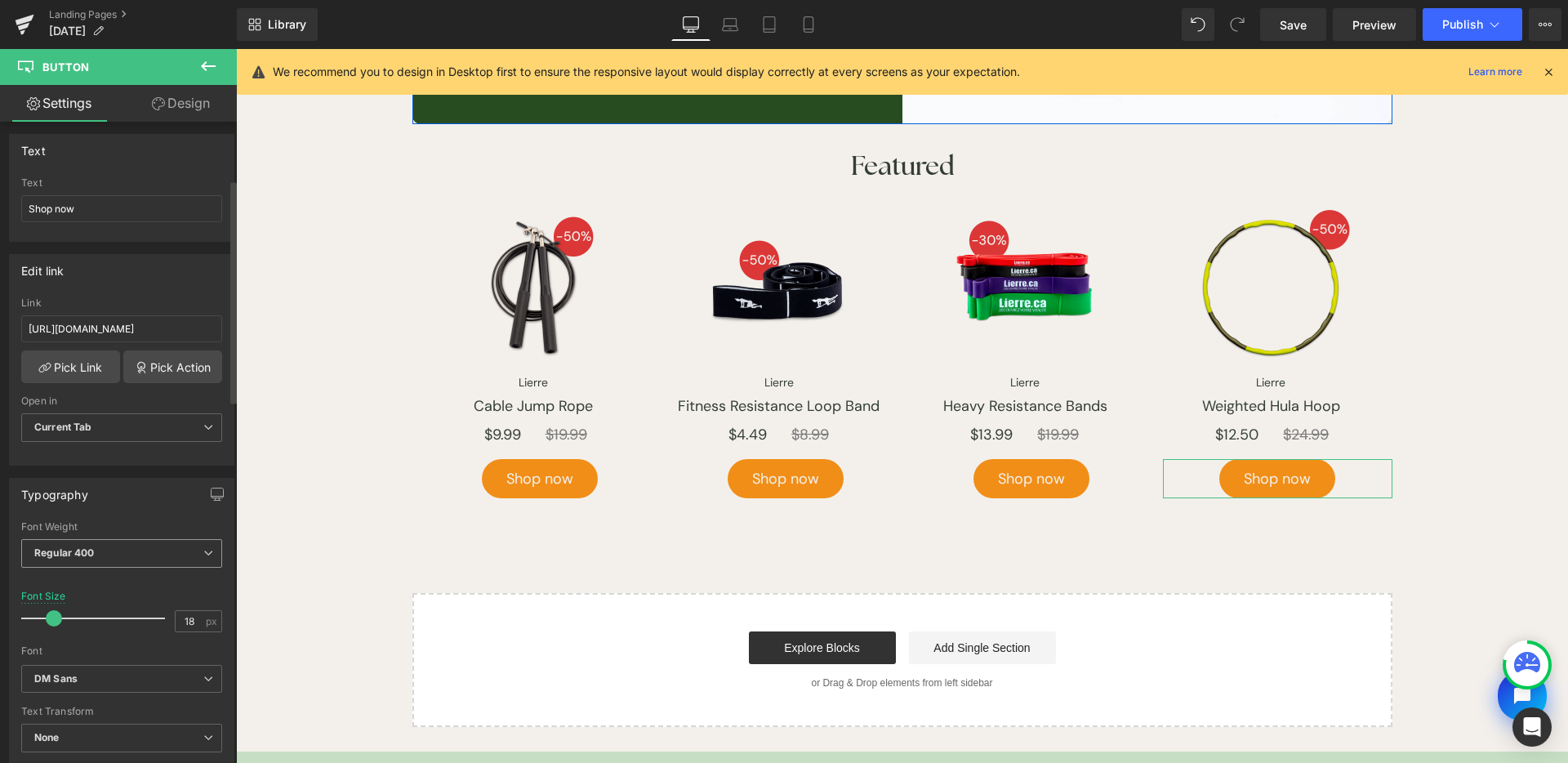
scroll to position [277, 0]
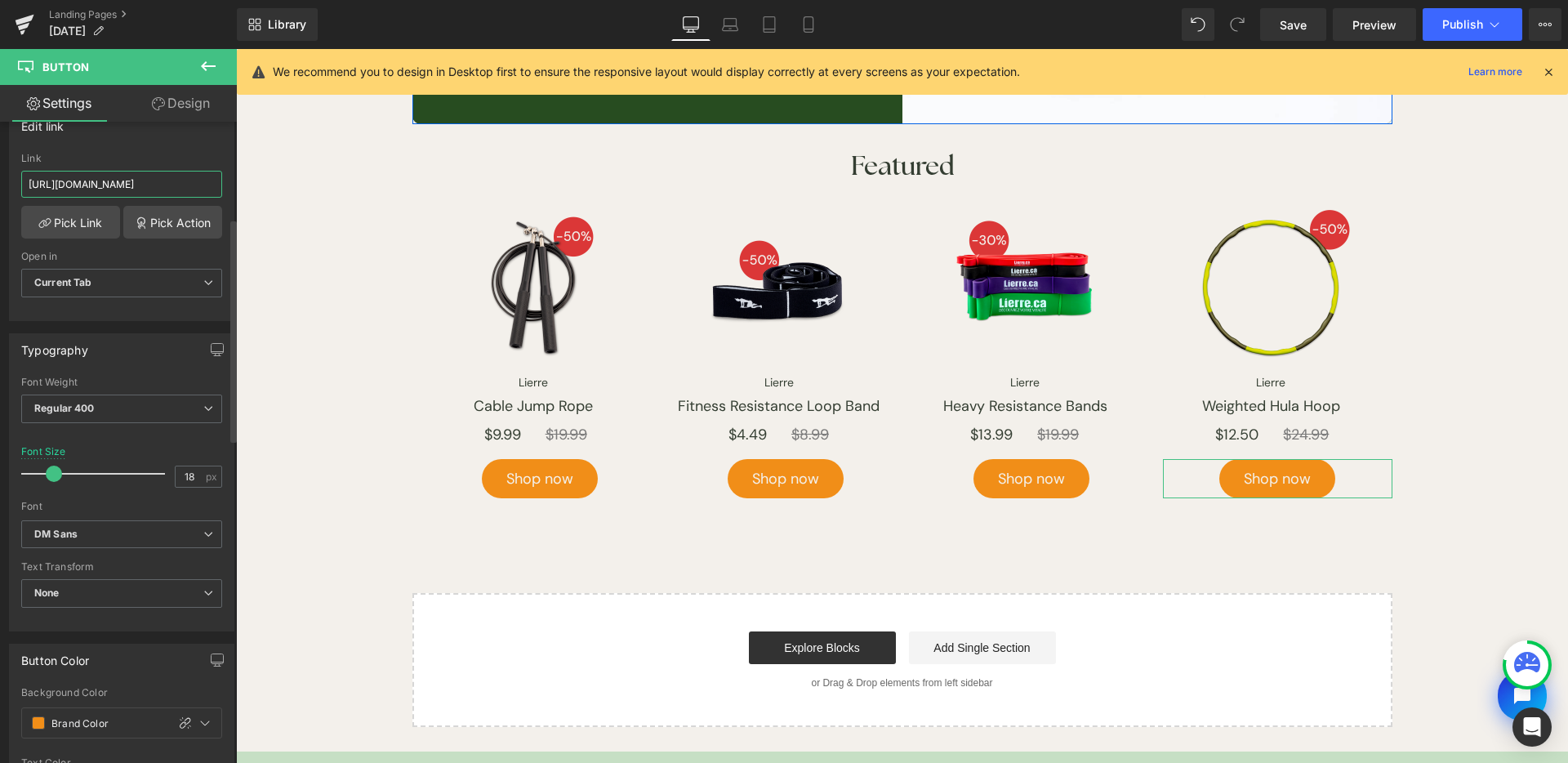
click at [145, 182] on input "[URL][DOMAIN_NAME]" at bounding box center [121, 183] width 201 height 27
paste input "lierre-hula-hoop"
type input "https://www.lierre.ca/products/lierre-hula-hoop"
click at [186, 161] on div "Link" at bounding box center [121, 159] width 201 height 12
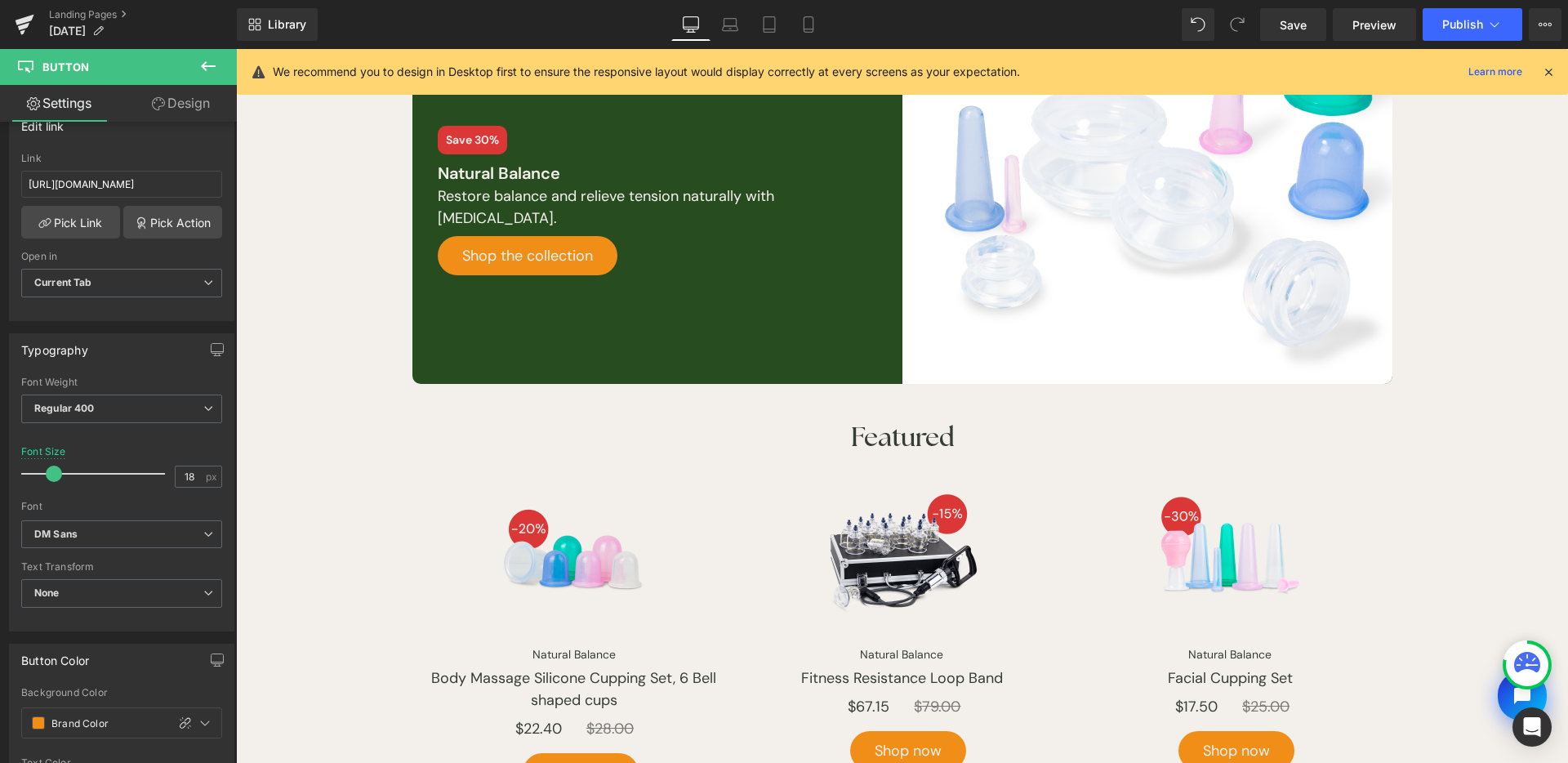
scroll to position [589, 0]
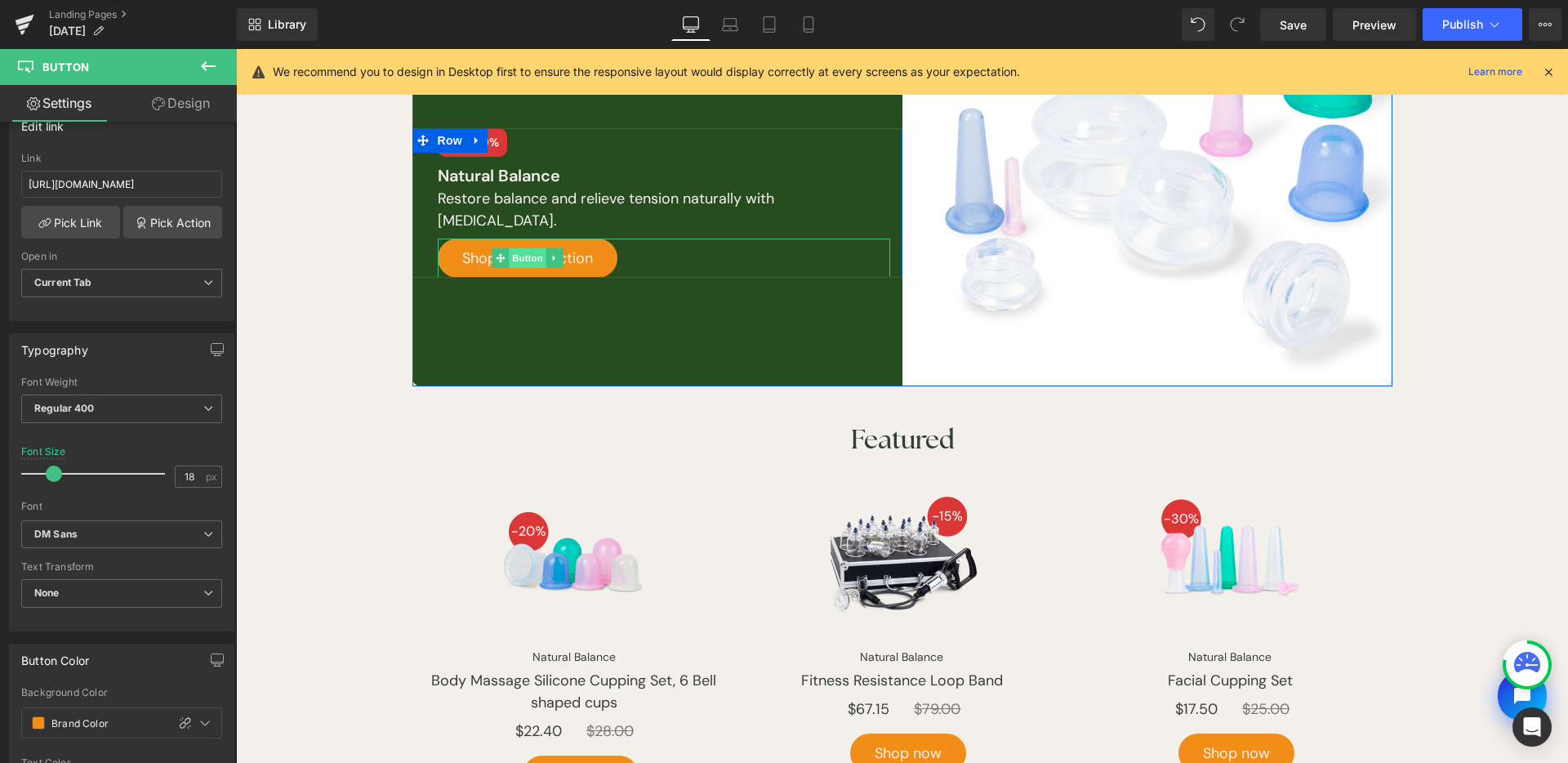
click at [523, 259] on span "Button" at bounding box center [529, 259] width 38 height 20
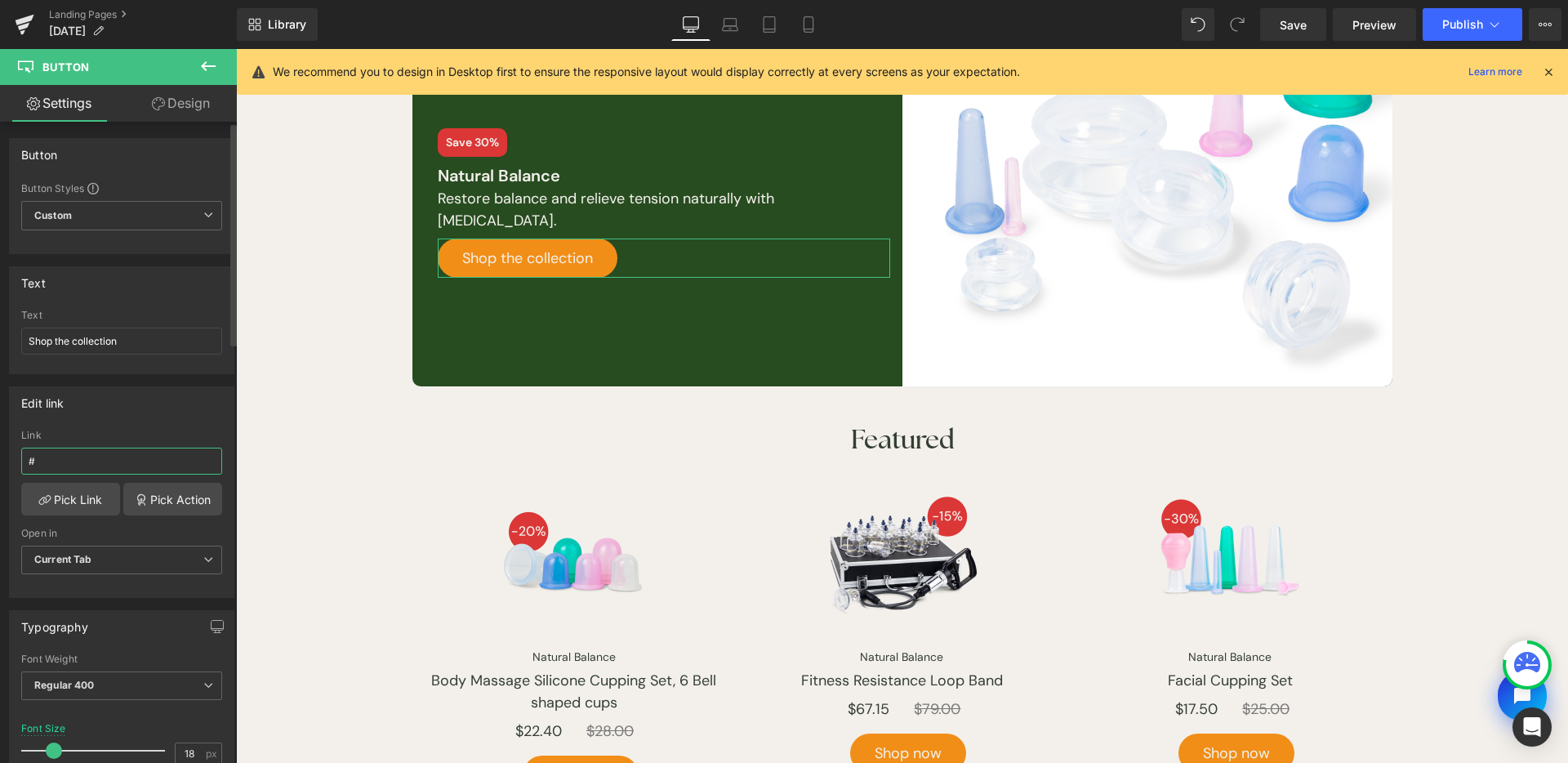
click at [119, 460] on input "#" at bounding box center [121, 461] width 201 height 27
paste input "https://www.lierre.ca/collections/vendors?q=Natural%20Balance"
type input "https://www.lierre.ca/collections/vendors?q=Natural%20Balance"
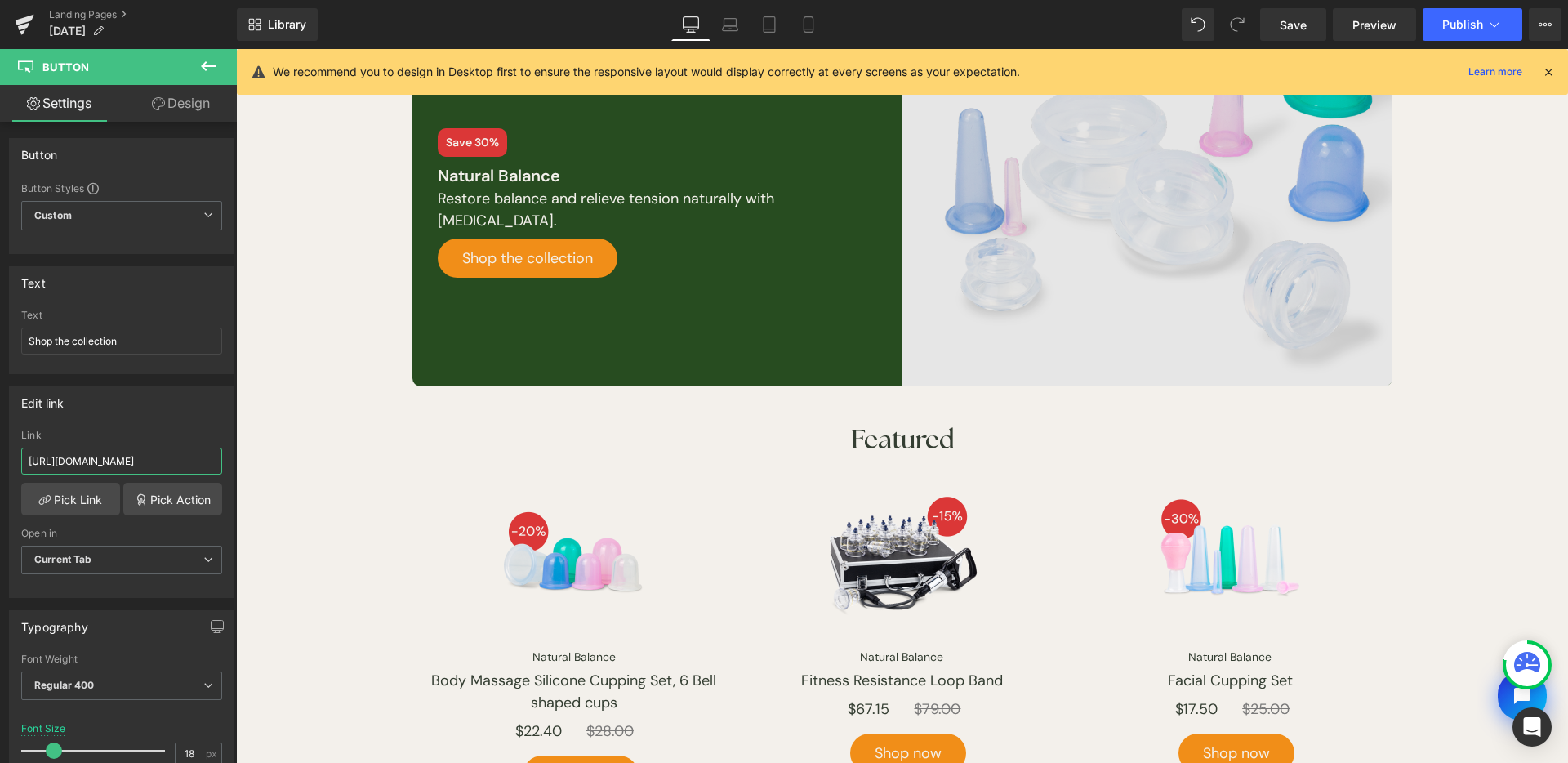
scroll to position [287, 0]
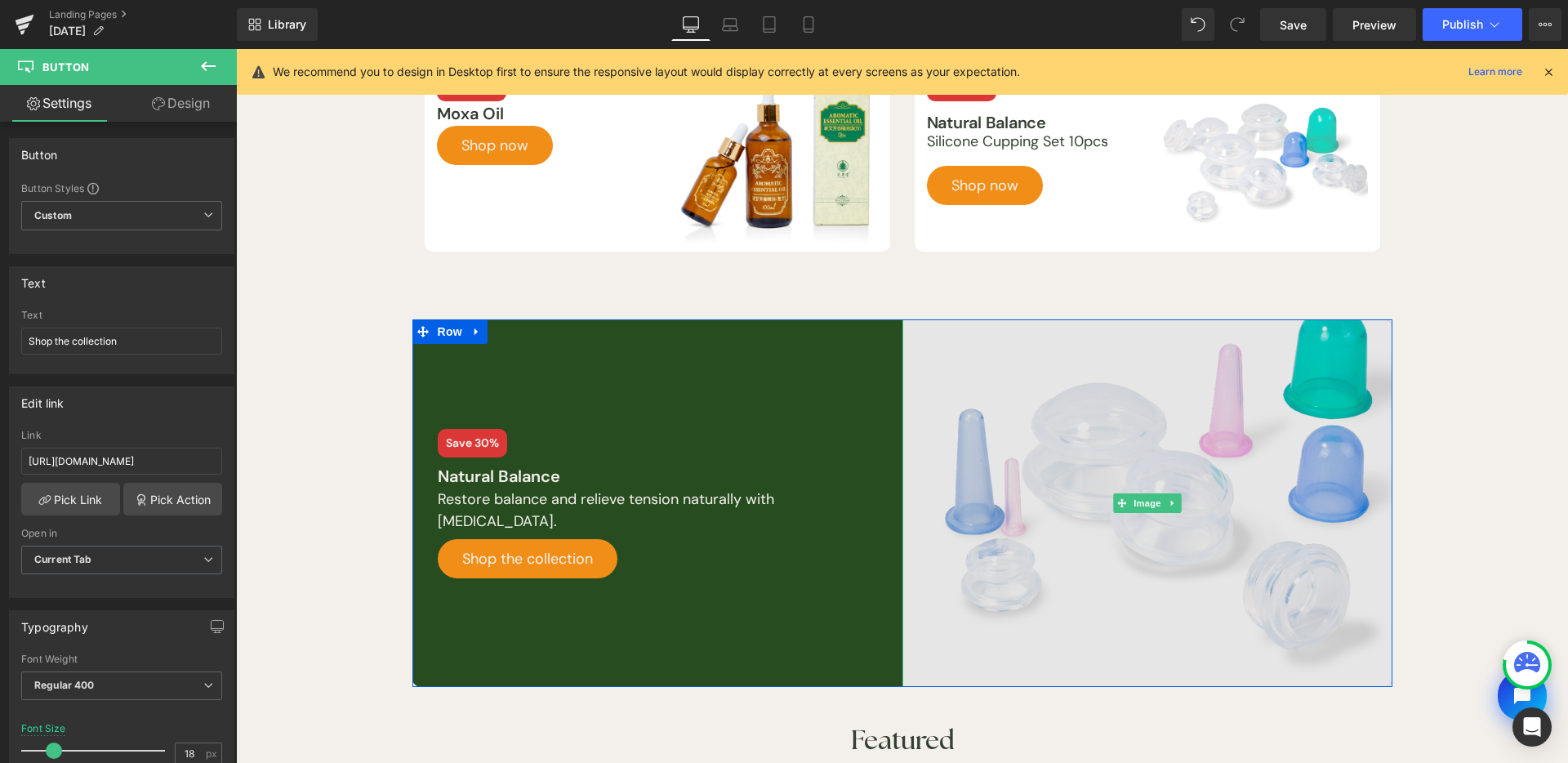
click at [1193, 474] on img at bounding box center [1147, 502] width 490 height 368
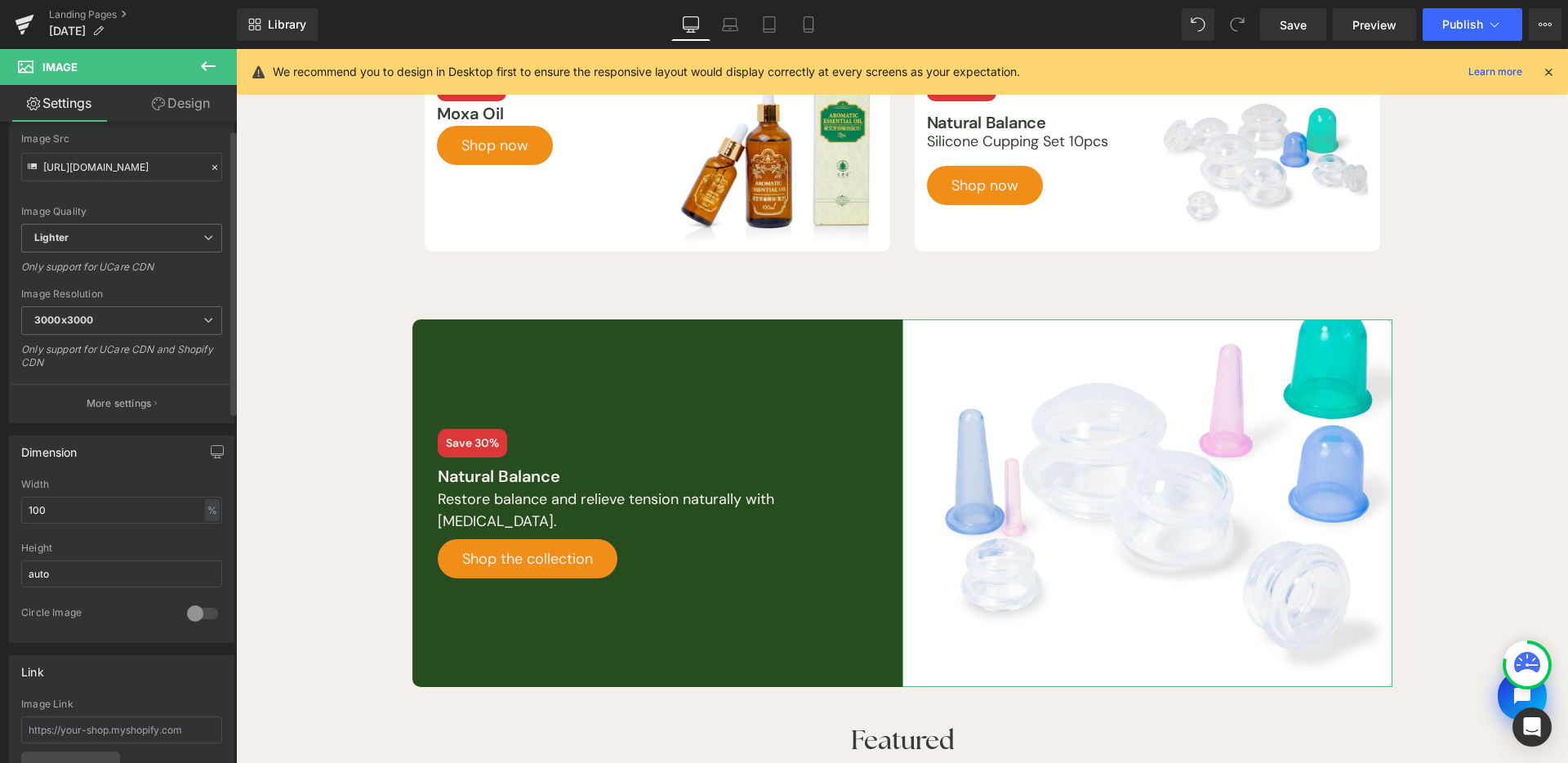
scroll to position [560, 0]
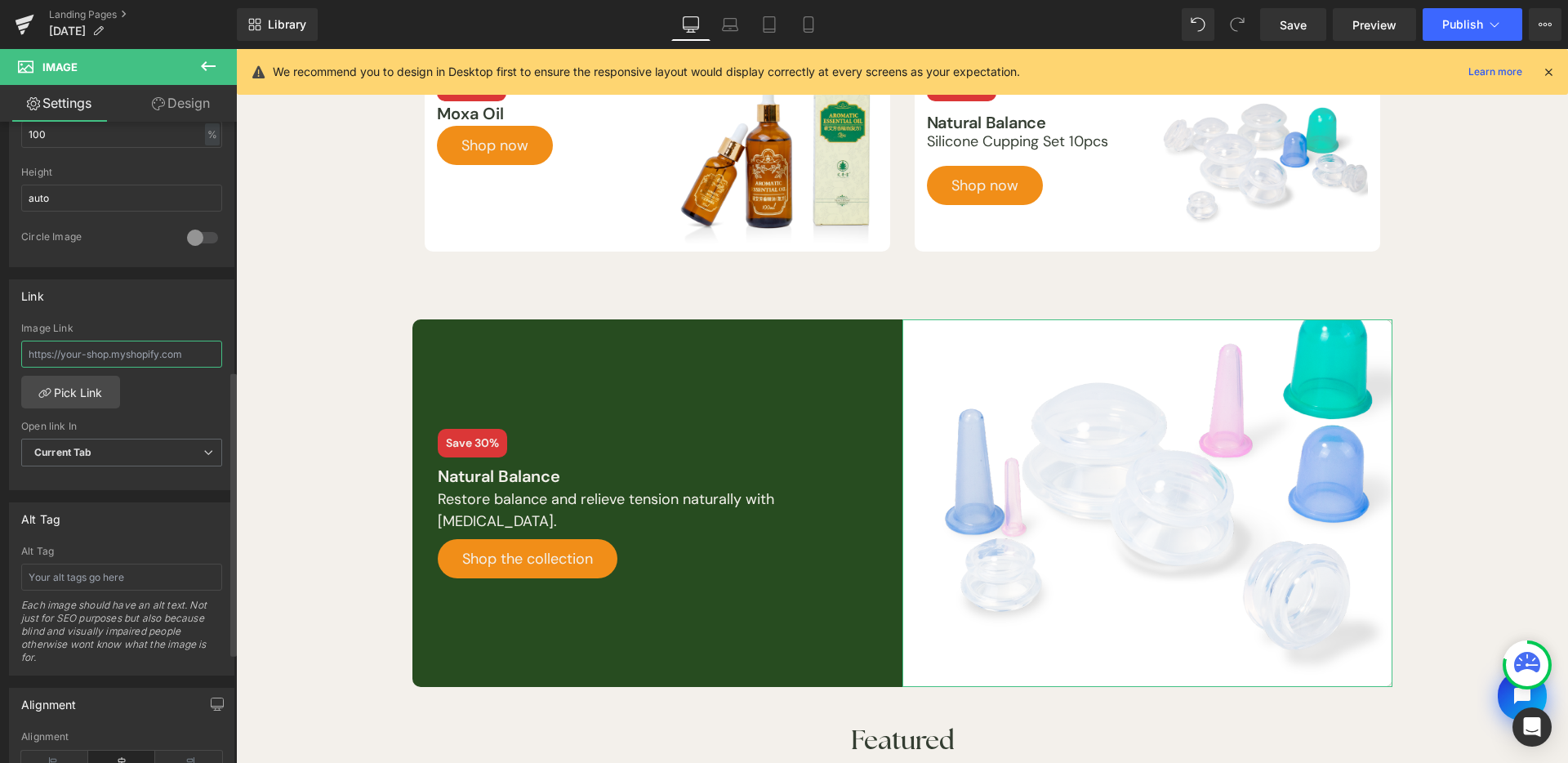
click at [157, 363] on input "text" at bounding box center [121, 354] width 201 height 27
paste input "https://www.lierre.ca/collections/vendors?q=Natural%20Balance"
type input "https://www.lierre.ca/collections/vendors?q=Natural%20Balance"
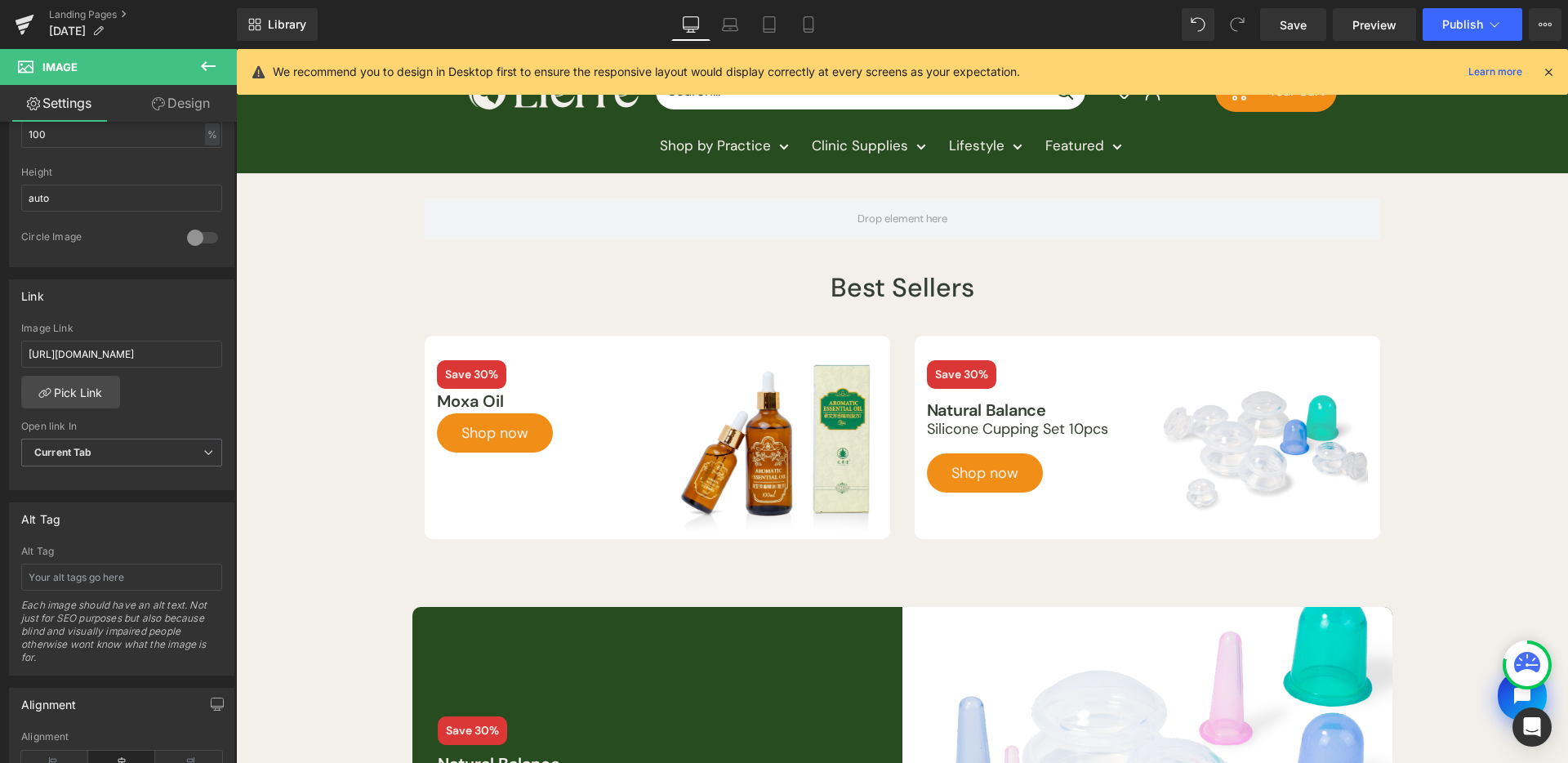
click at [809, 420] on img at bounding box center [774, 446] width 208 height 170
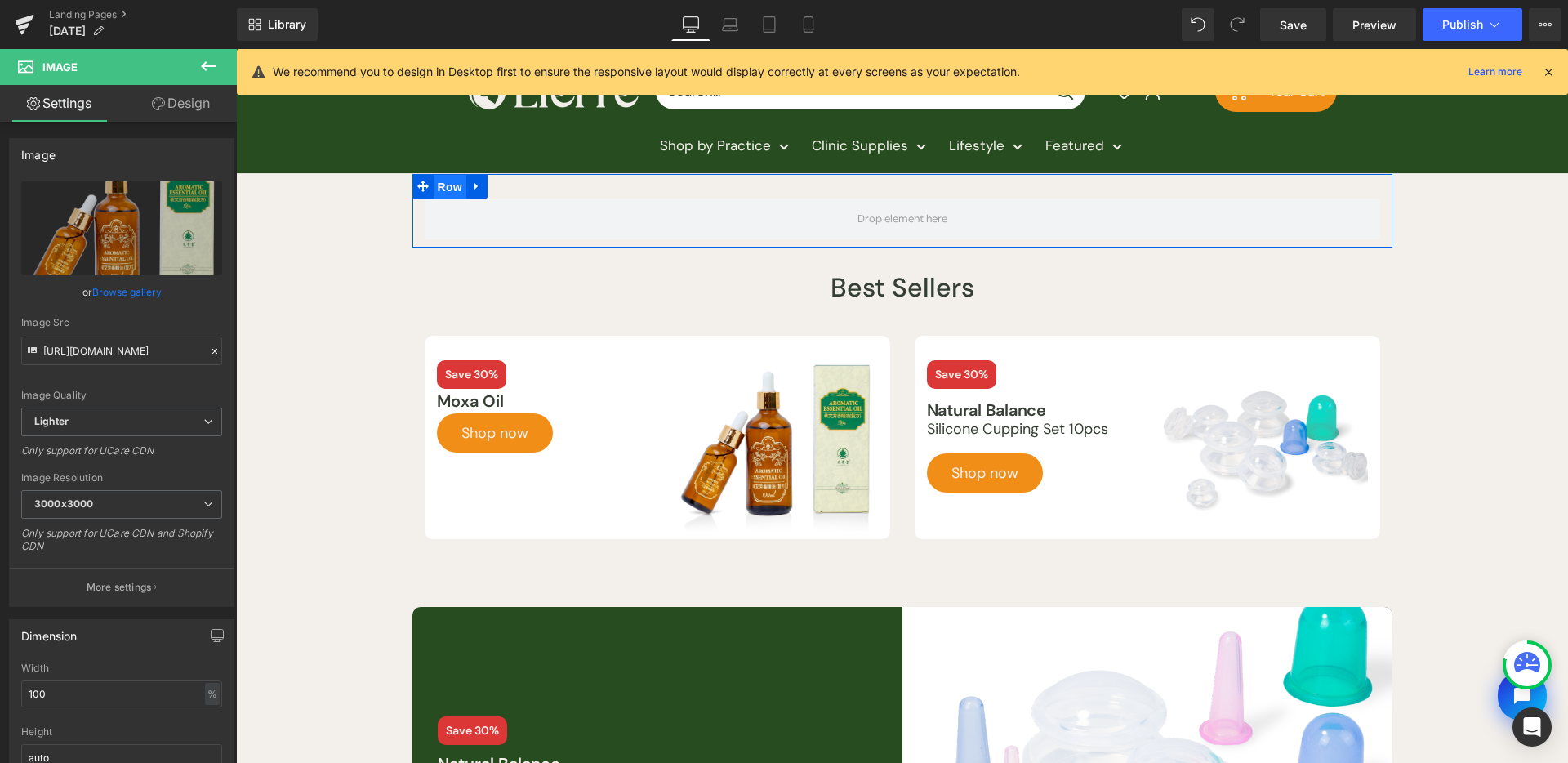
click at [439, 174] on span "Row" at bounding box center [450, 186] width 33 height 25
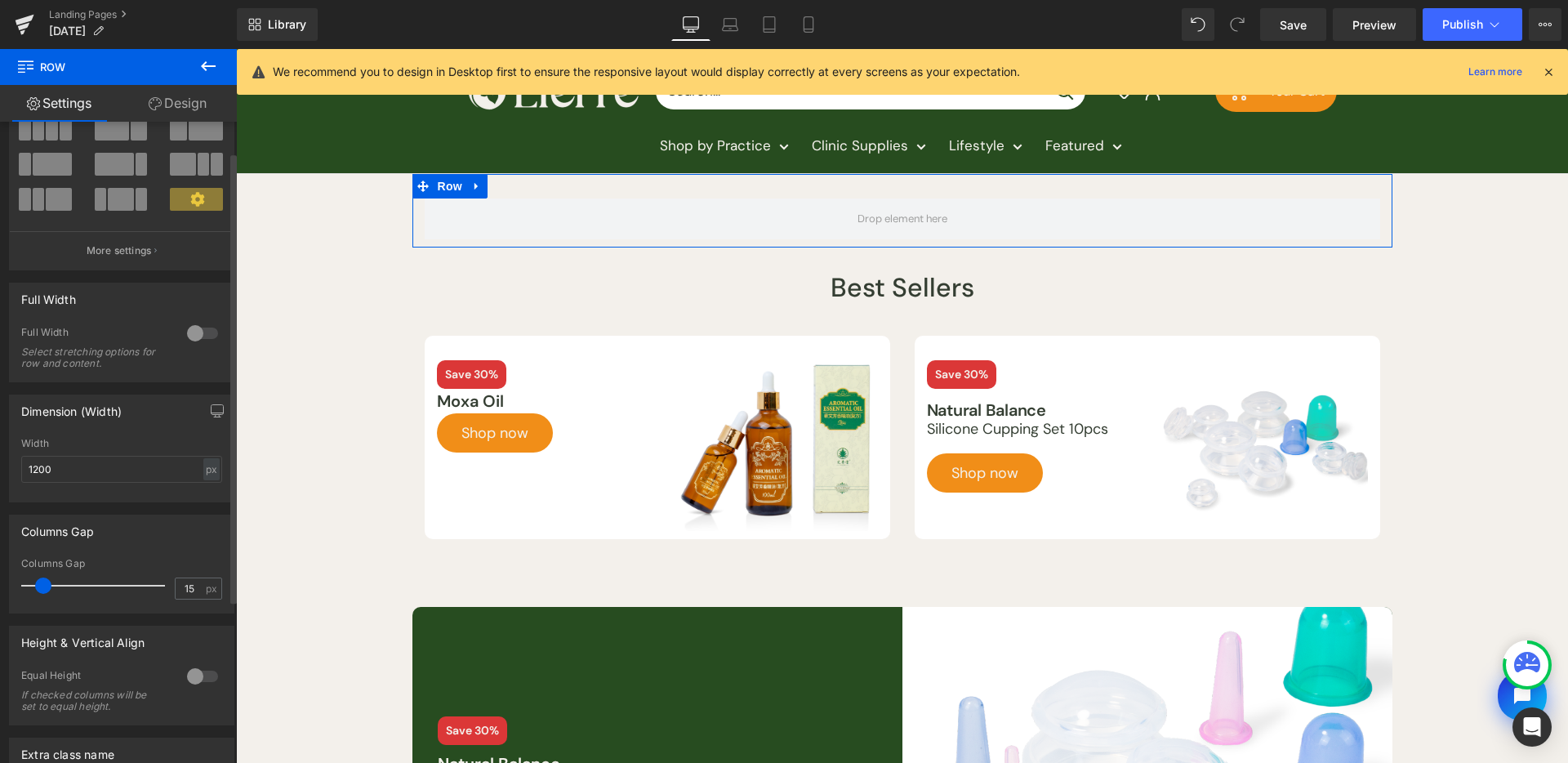
scroll to position [26, 0]
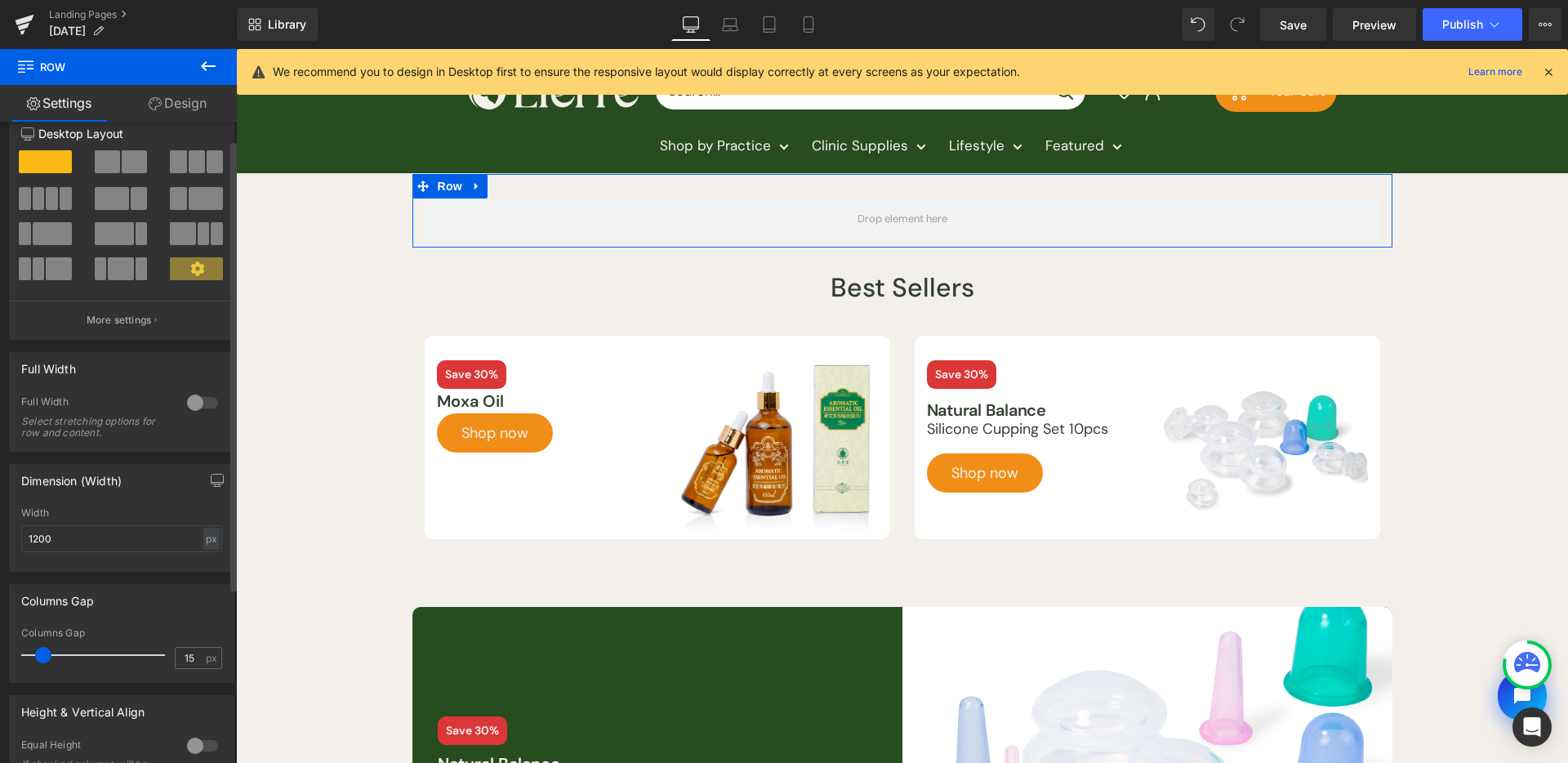
click at [190, 403] on div at bounding box center [203, 402] width 40 height 26
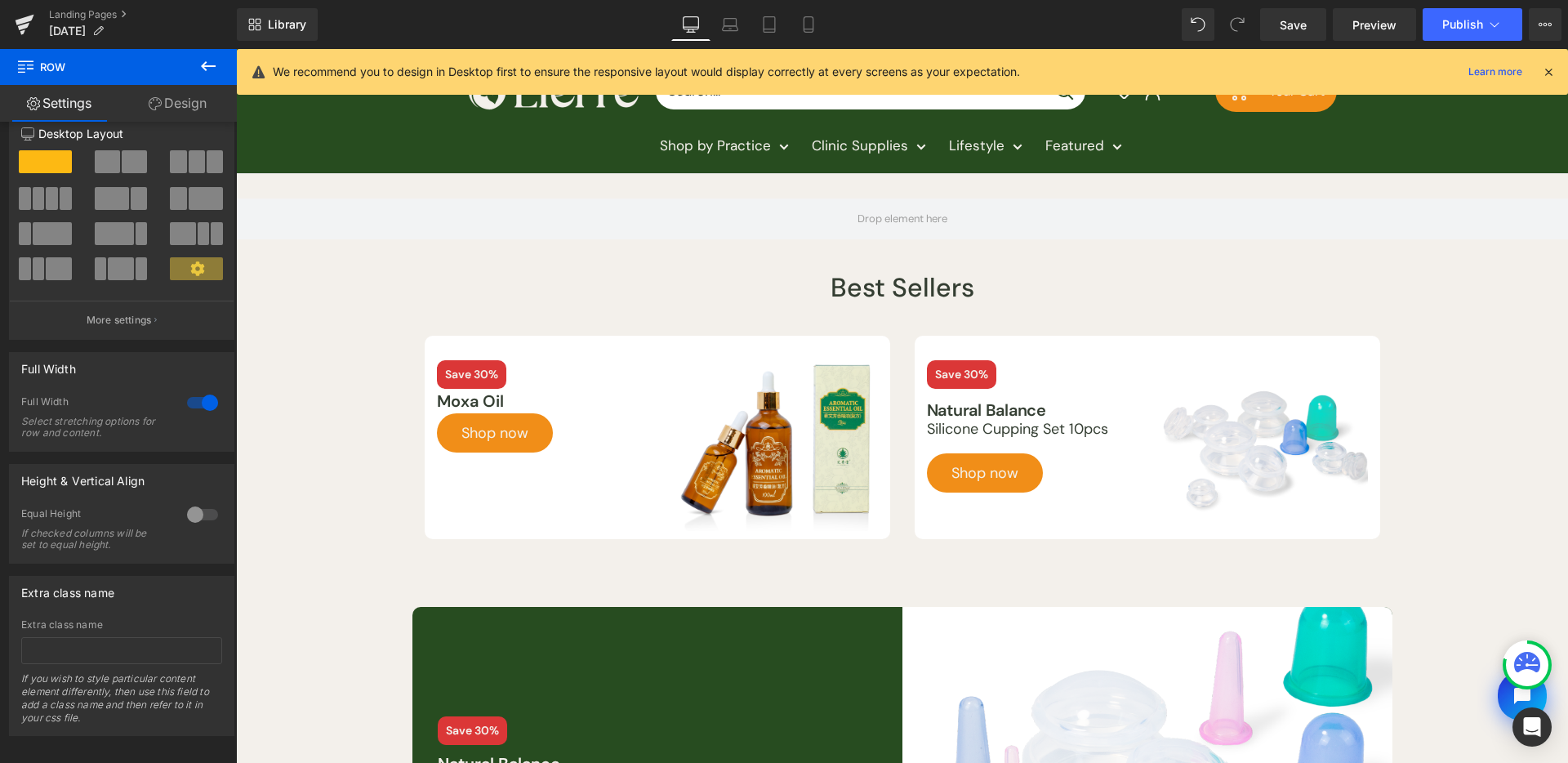
click at [188, 68] on button at bounding box center [208, 66] width 57 height 36
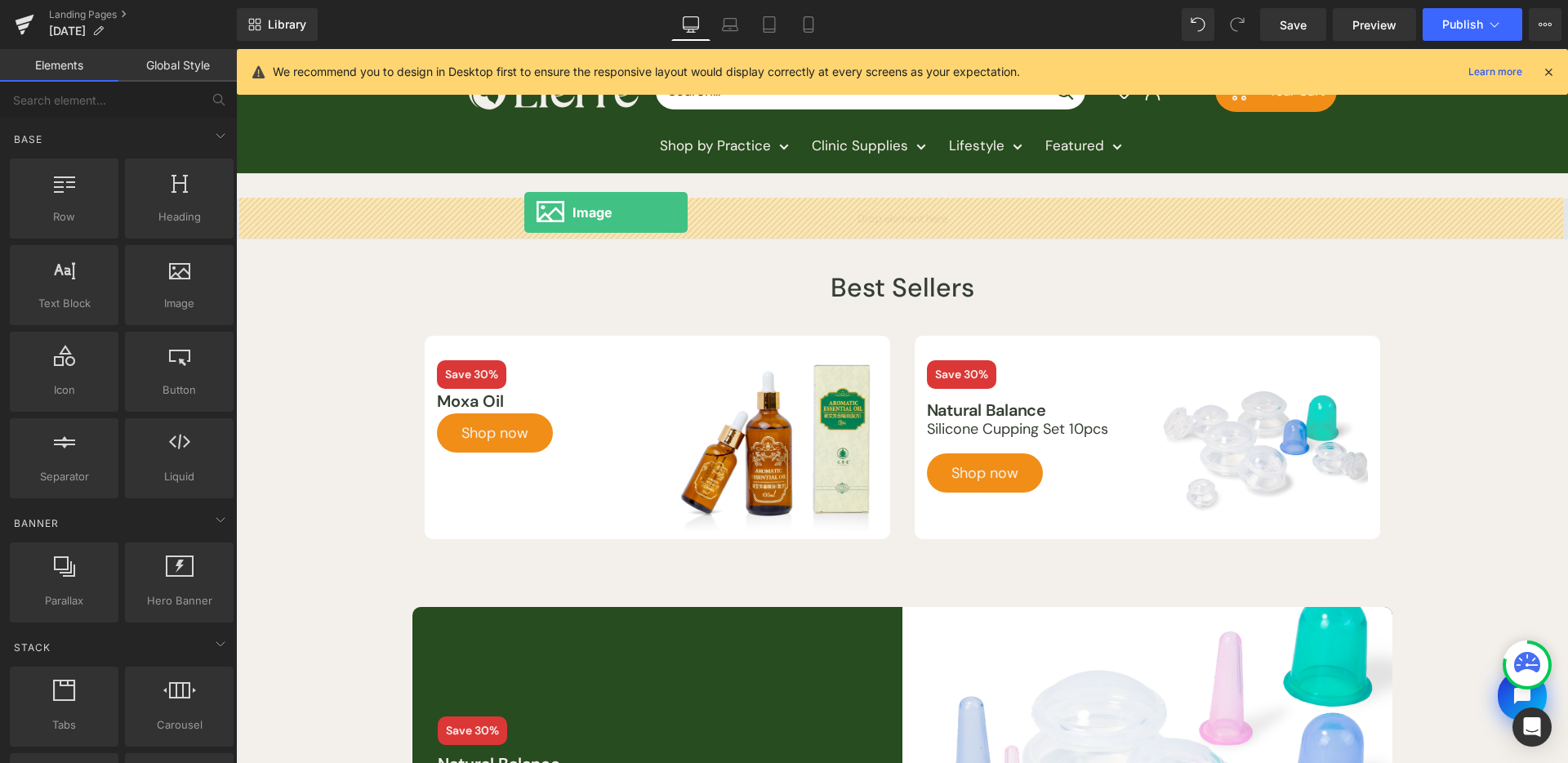
drag, startPoint x: 445, startPoint y: 324, endPoint x: 524, endPoint y: 212, distance: 137.1
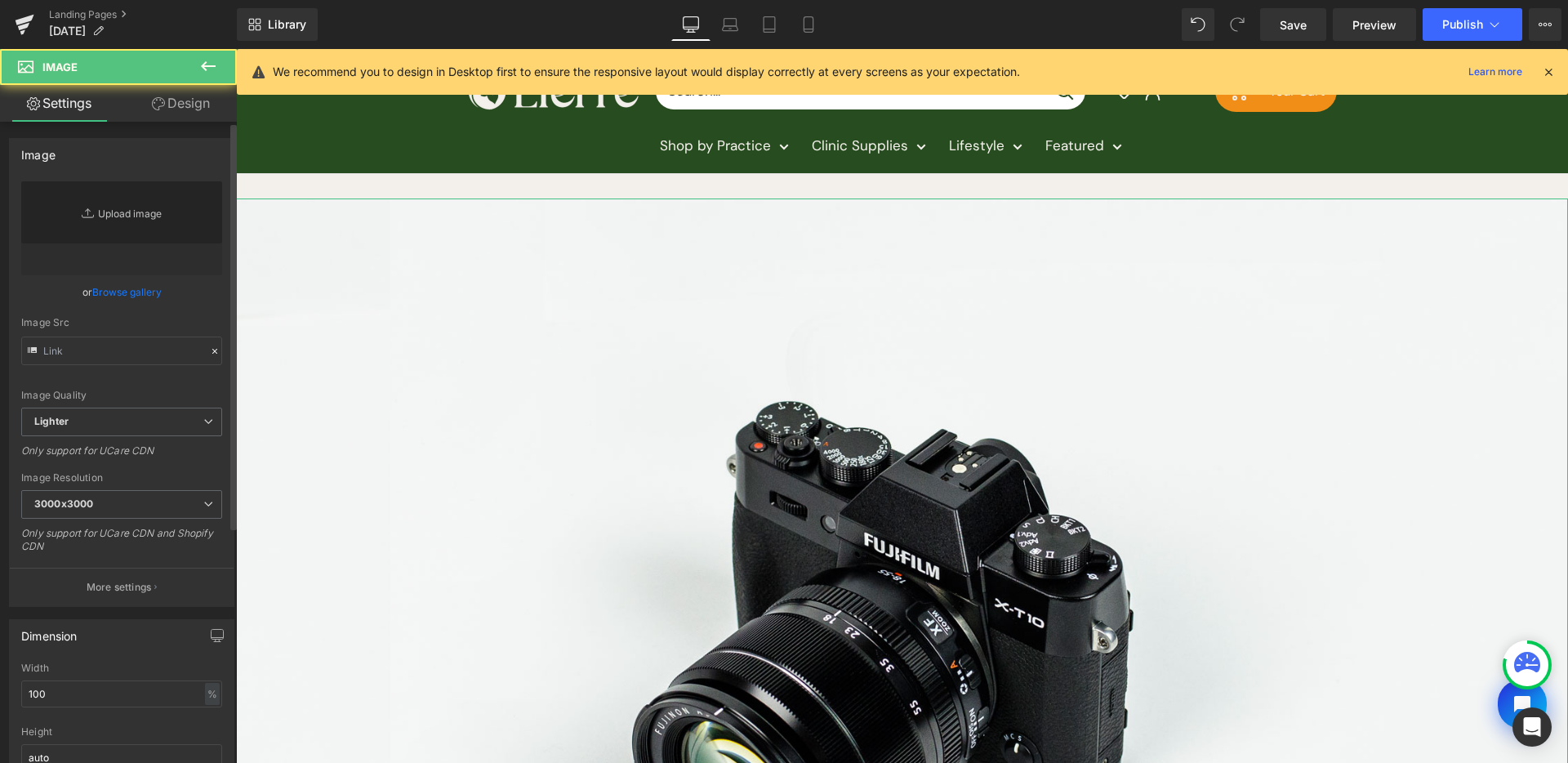
type input "//[DOMAIN_NAME][URL]"
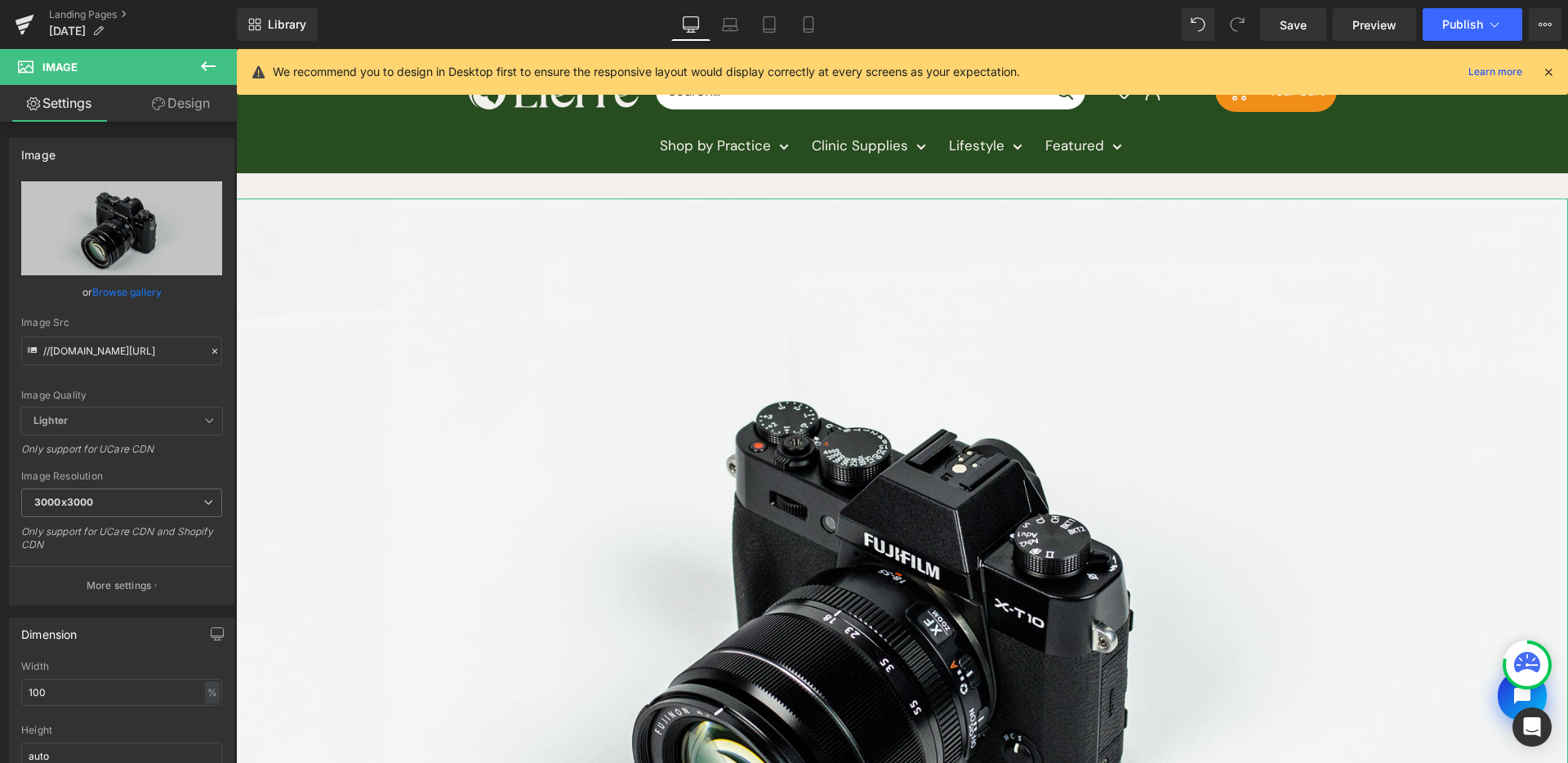
drag, startPoint x: 127, startPoint y: 286, endPoint x: 202, endPoint y: 275, distance: 75.8
click at [127, 286] on link "Browse gallery" at bounding box center [127, 291] width 69 height 29
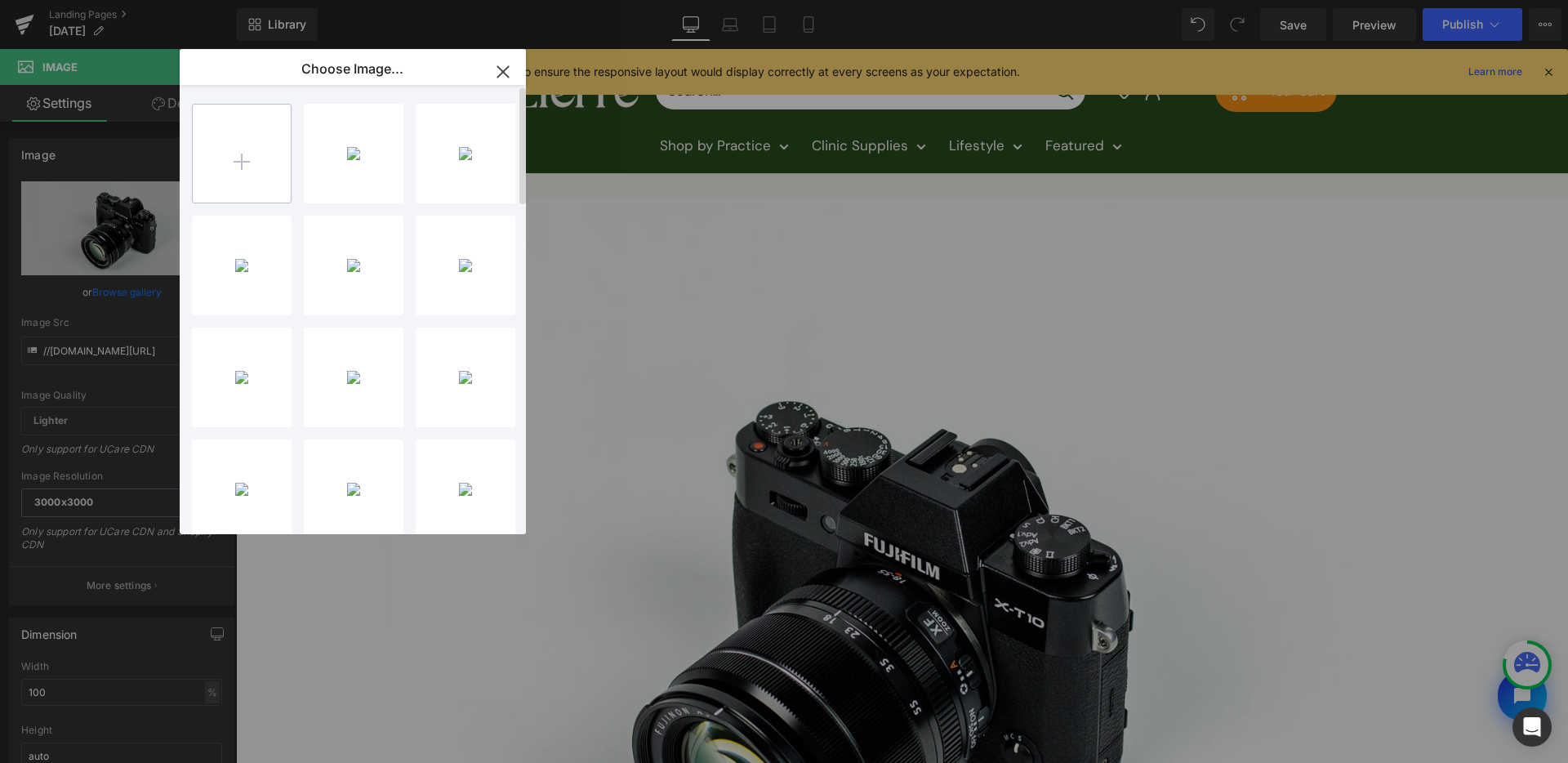
click at [277, 149] on input "file" at bounding box center [242, 154] width 98 height 98
type input "C:\fakepath\labor-day-assets-12.jpg"
click at [343, 152] on div at bounding box center [354, 154] width 100 height 100
click at [352, 153] on div "labor-d...s-12.jpg 136.59 KB" at bounding box center [354, 154] width 100 height 100
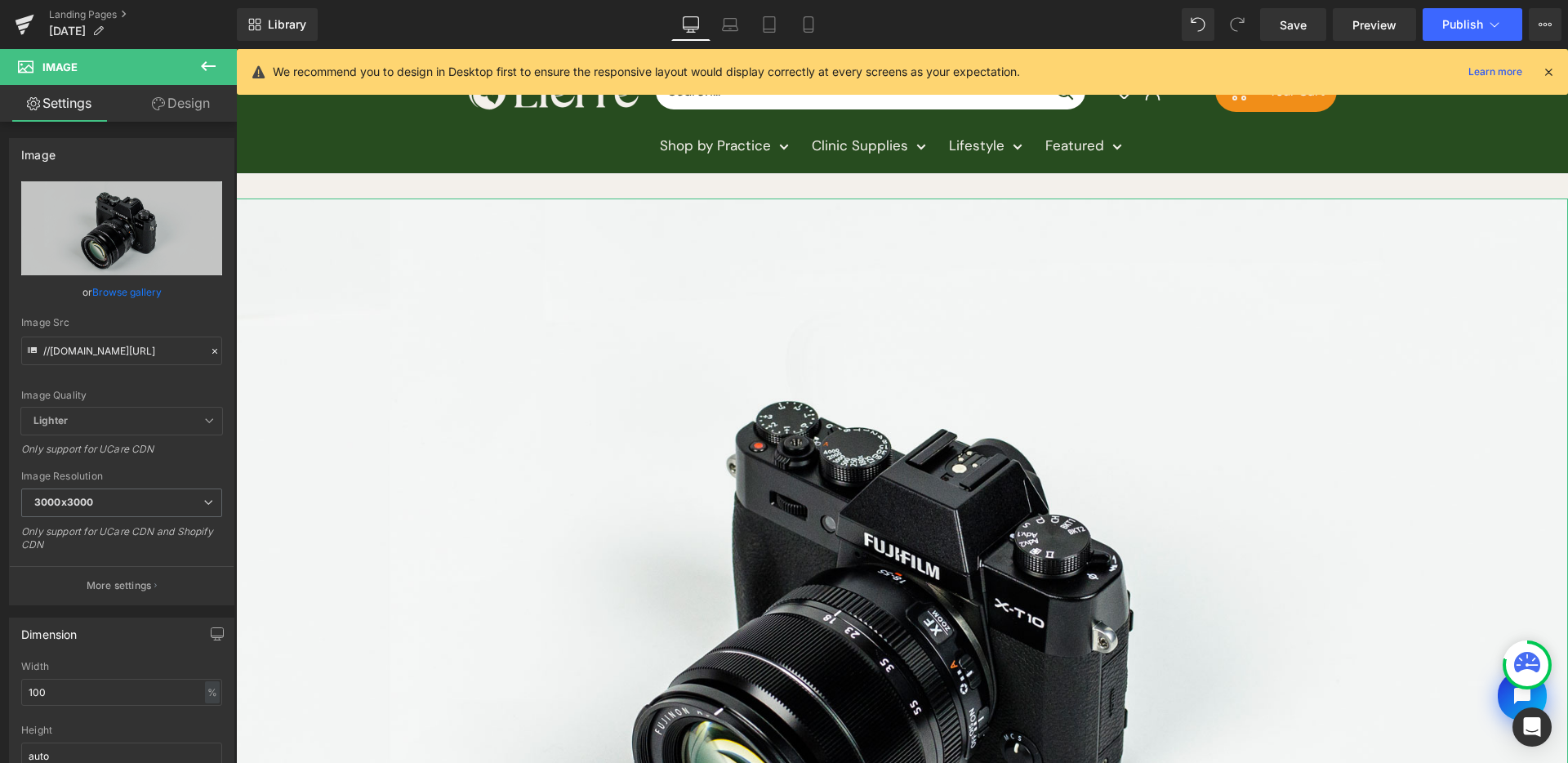
drag, startPoint x: 129, startPoint y: 287, endPoint x: 241, endPoint y: 244, distance: 120.0
click at [129, 287] on link "Browse gallery" at bounding box center [127, 291] width 69 height 29
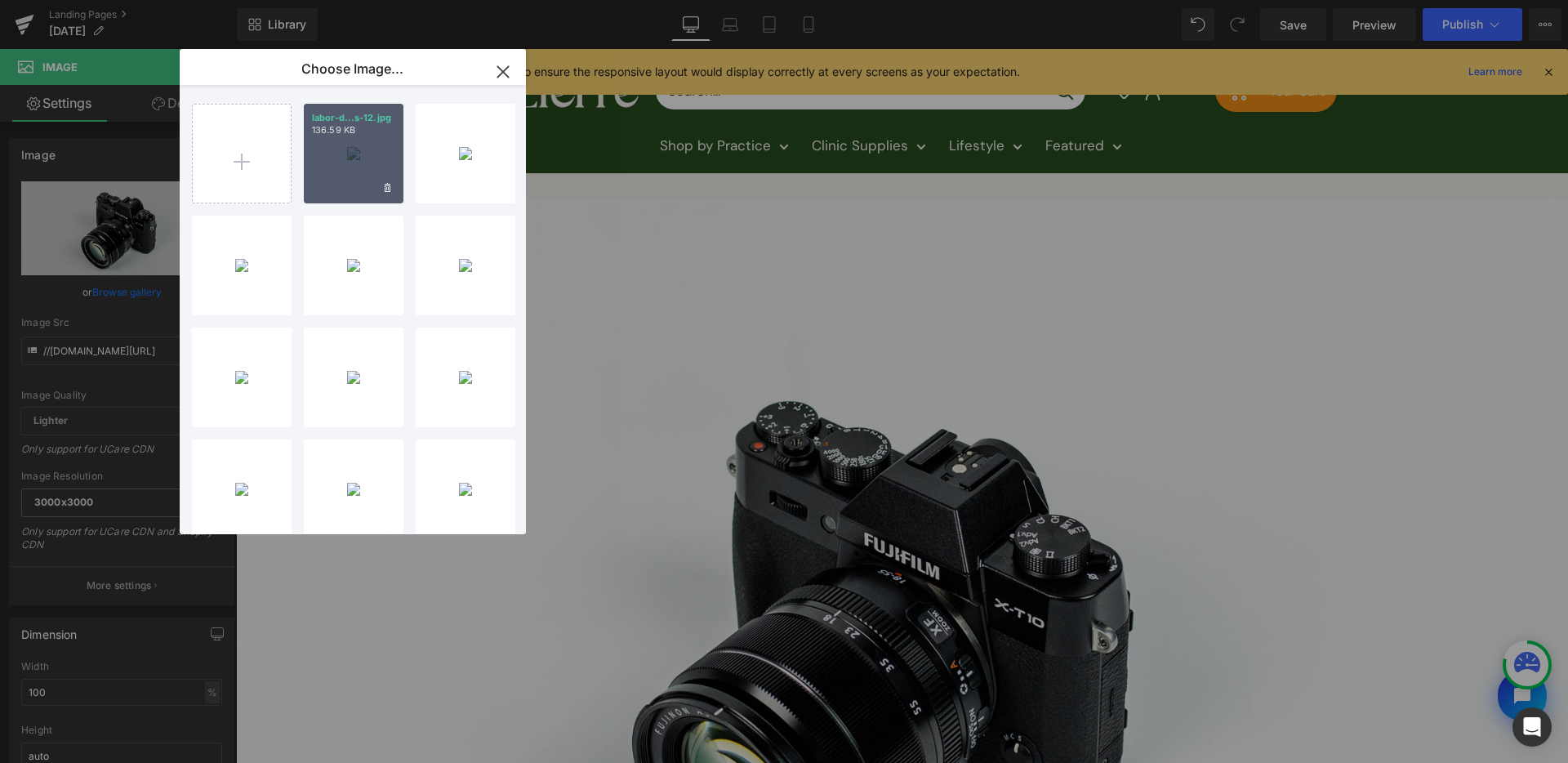
click at [350, 151] on div "labor-d...s-12.jpg 136.59 KB" at bounding box center [354, 154] width 100 height 100
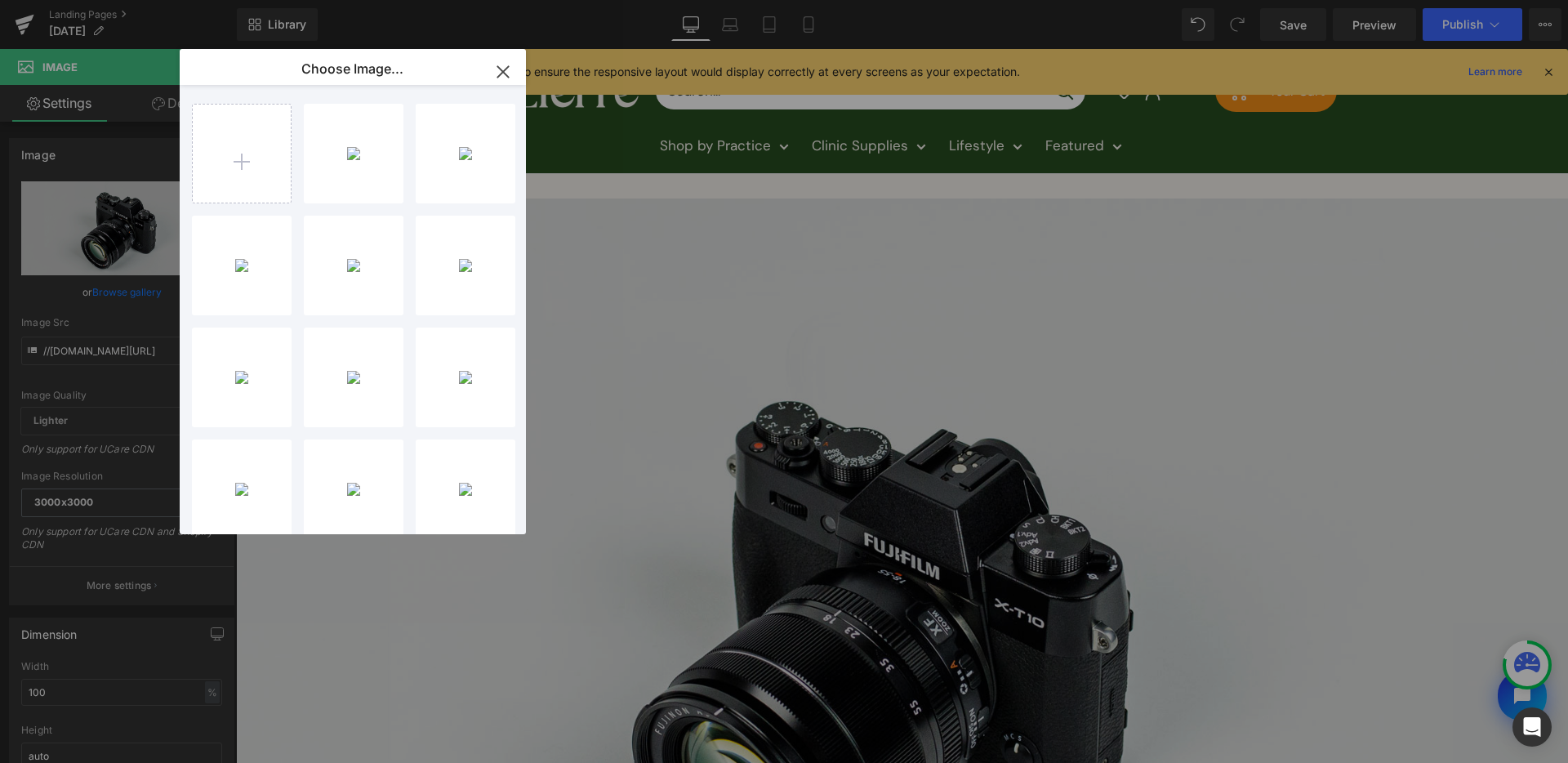
type input "https://ucarecdn.com/53253cea-432b-46c1-b2cc-bcb805afd281/-/format/auto/-/previ…"
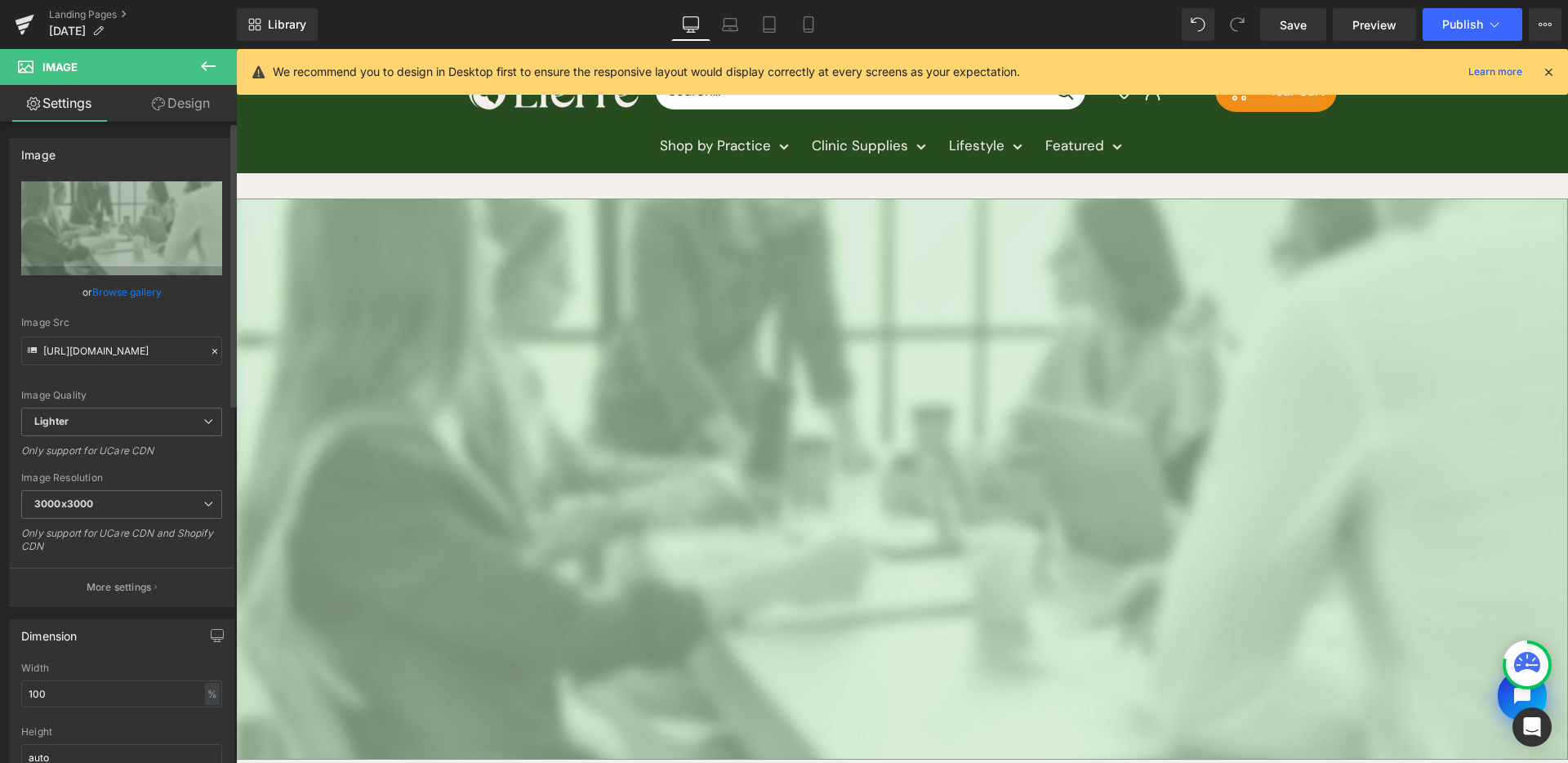
click at [104, 283] on link "Browse gallery" at bounding box center [127, 291] width 69 height 29
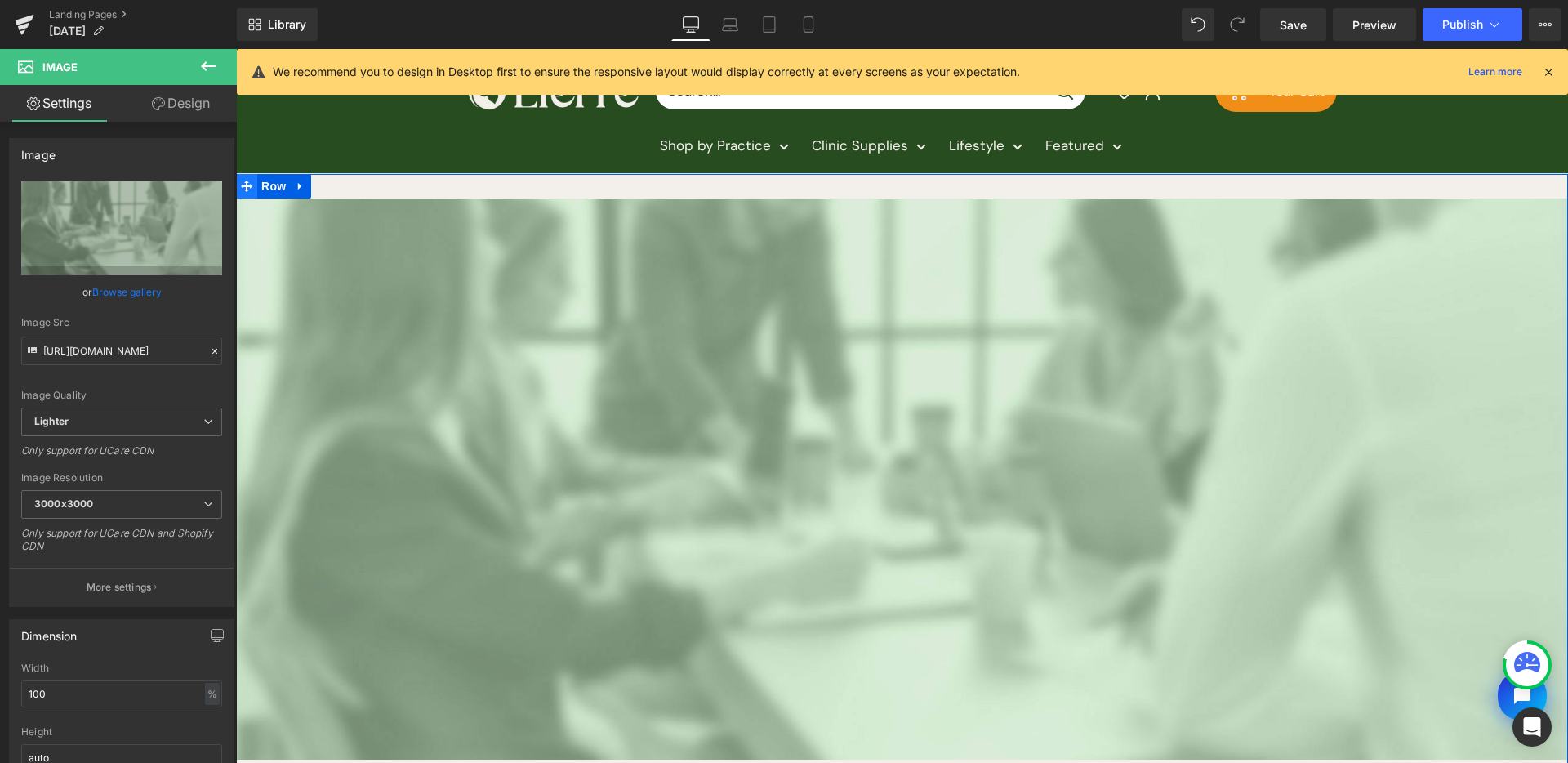
click at [259, 189] on span "Row" at bounding box center [273, 186] width 33 height 25
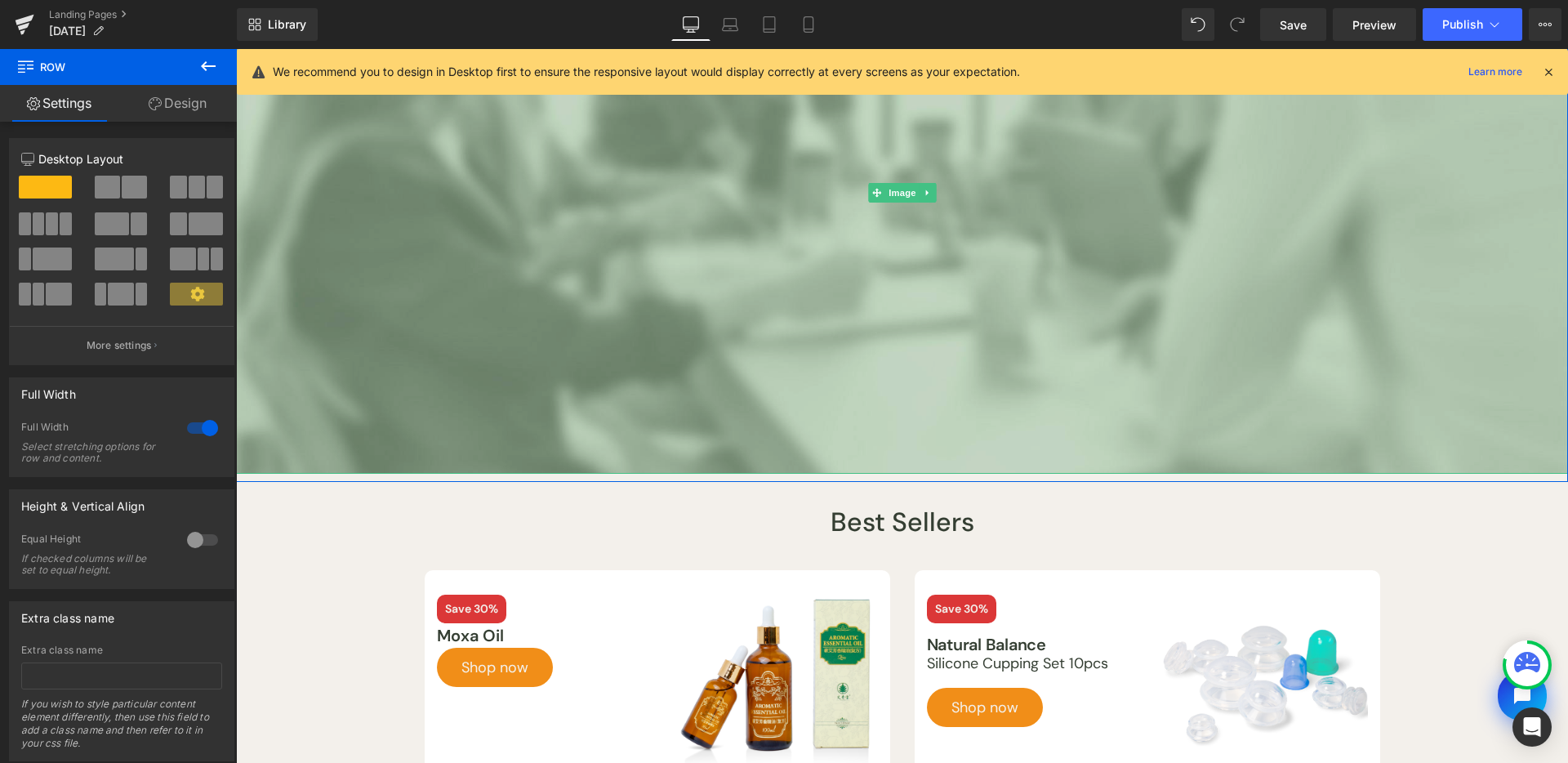
scroll to position [0, 0]
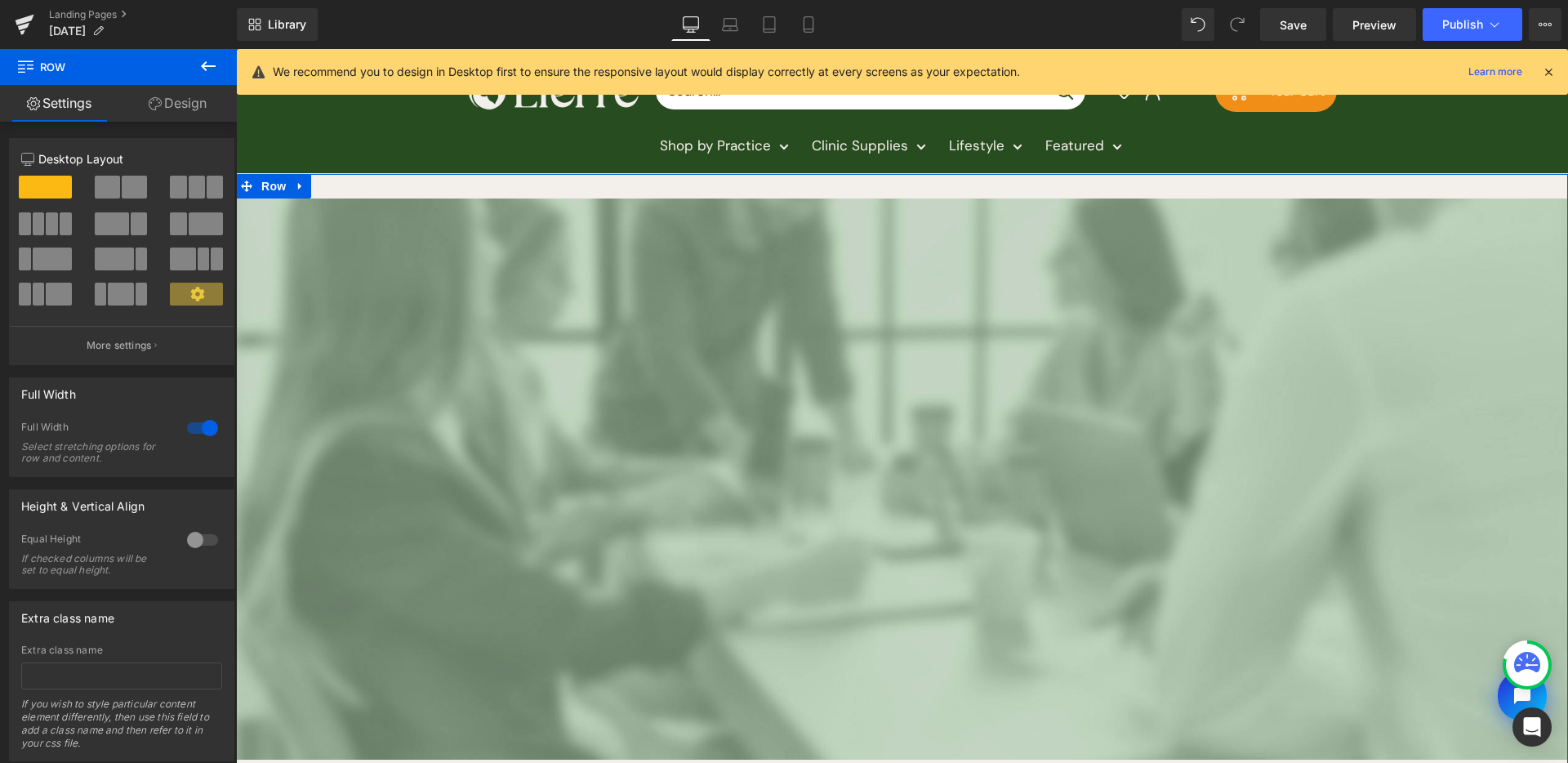
click at [951, 492] on img at bounding box center [901, 479] width 1332 height 561
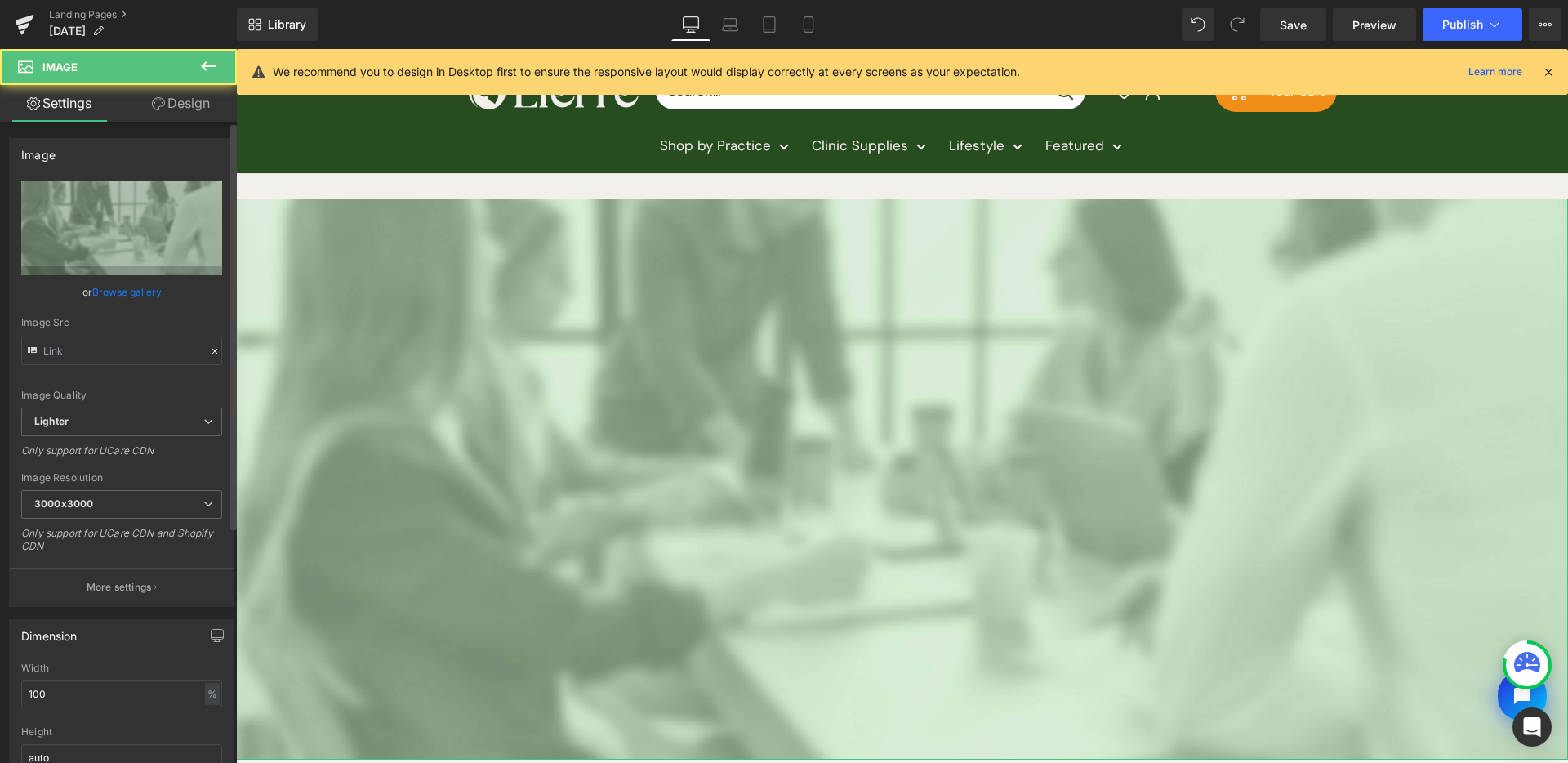
type input "https://ucarecdn.com/53253cea-432b-46c1-b2cc-bcb805afd281/-/format/auto/-/previ…"
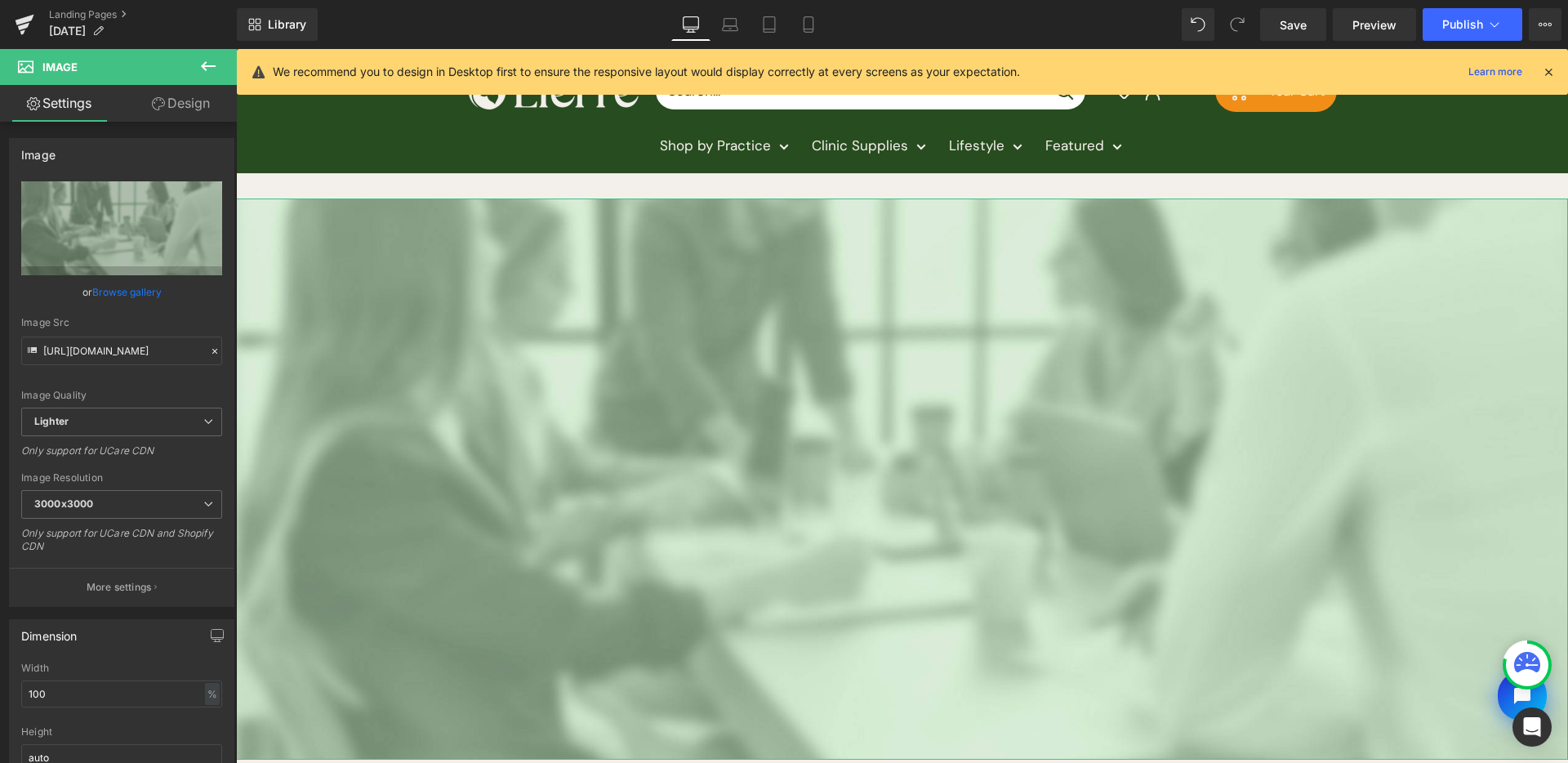
click at [106, 301] on link "Browse gallery" at bounding box center [127, 291] width 69 height 29
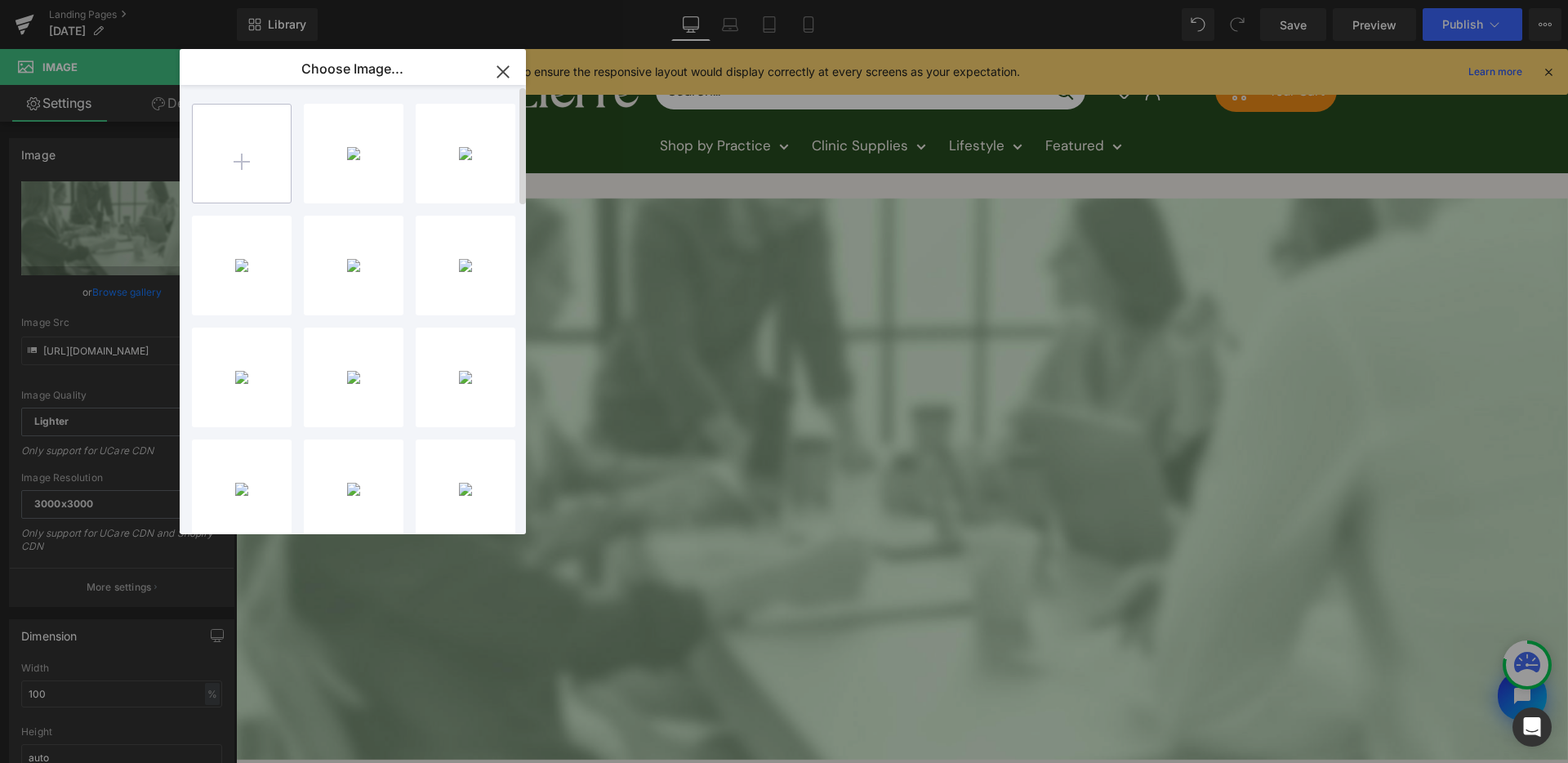
click at [270, 140] on input "file" at bounding box center [242, 154] width 98 height 98
type input "C:\fakepath\labor-day-assets-12.jpg"
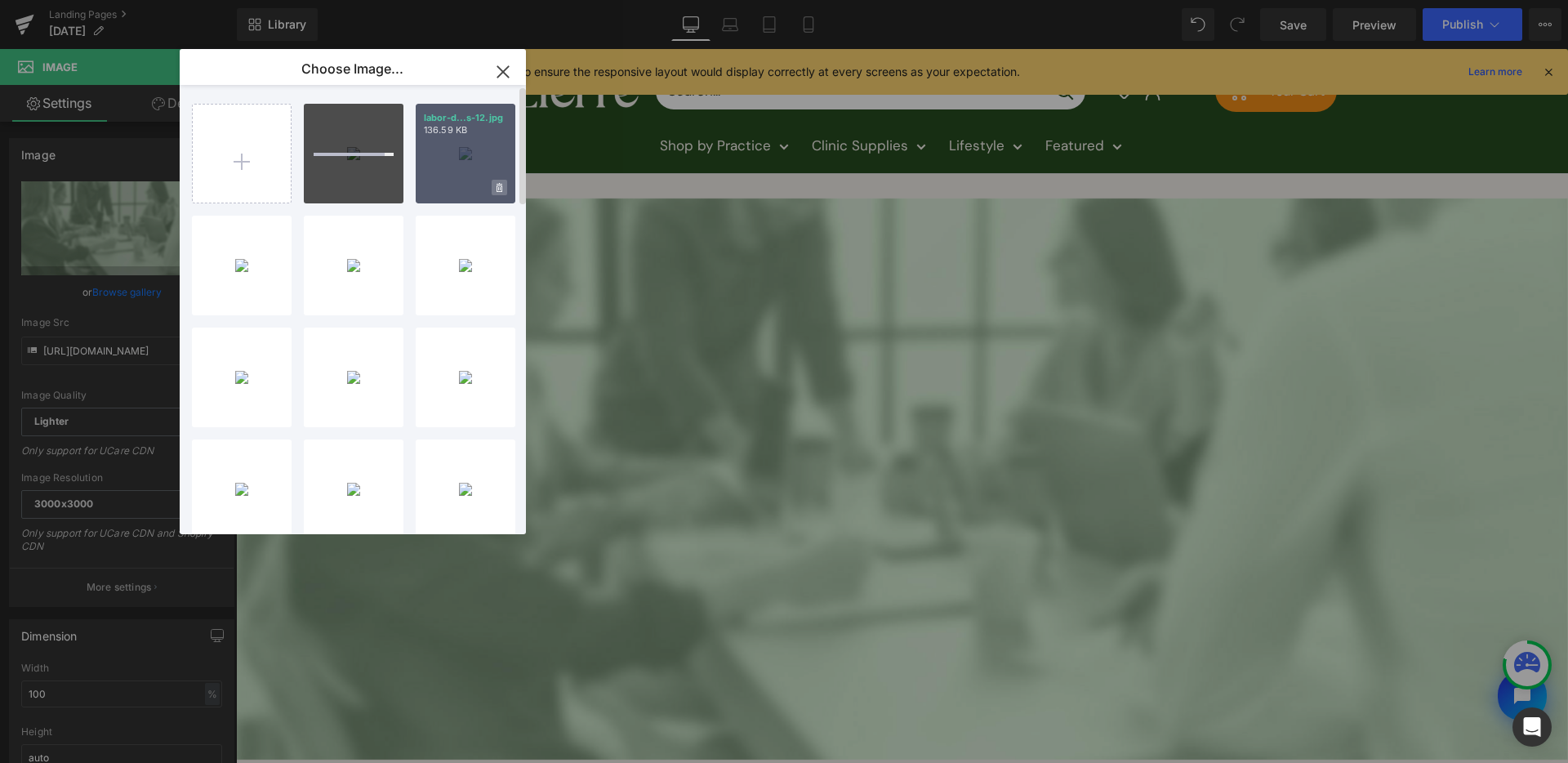
click at [505, 192] on span at bounding box center [499, 187] width 16 height 16
click at [444, 188] on span "Yes" at bounding box center [444, 187] width 41 height 17
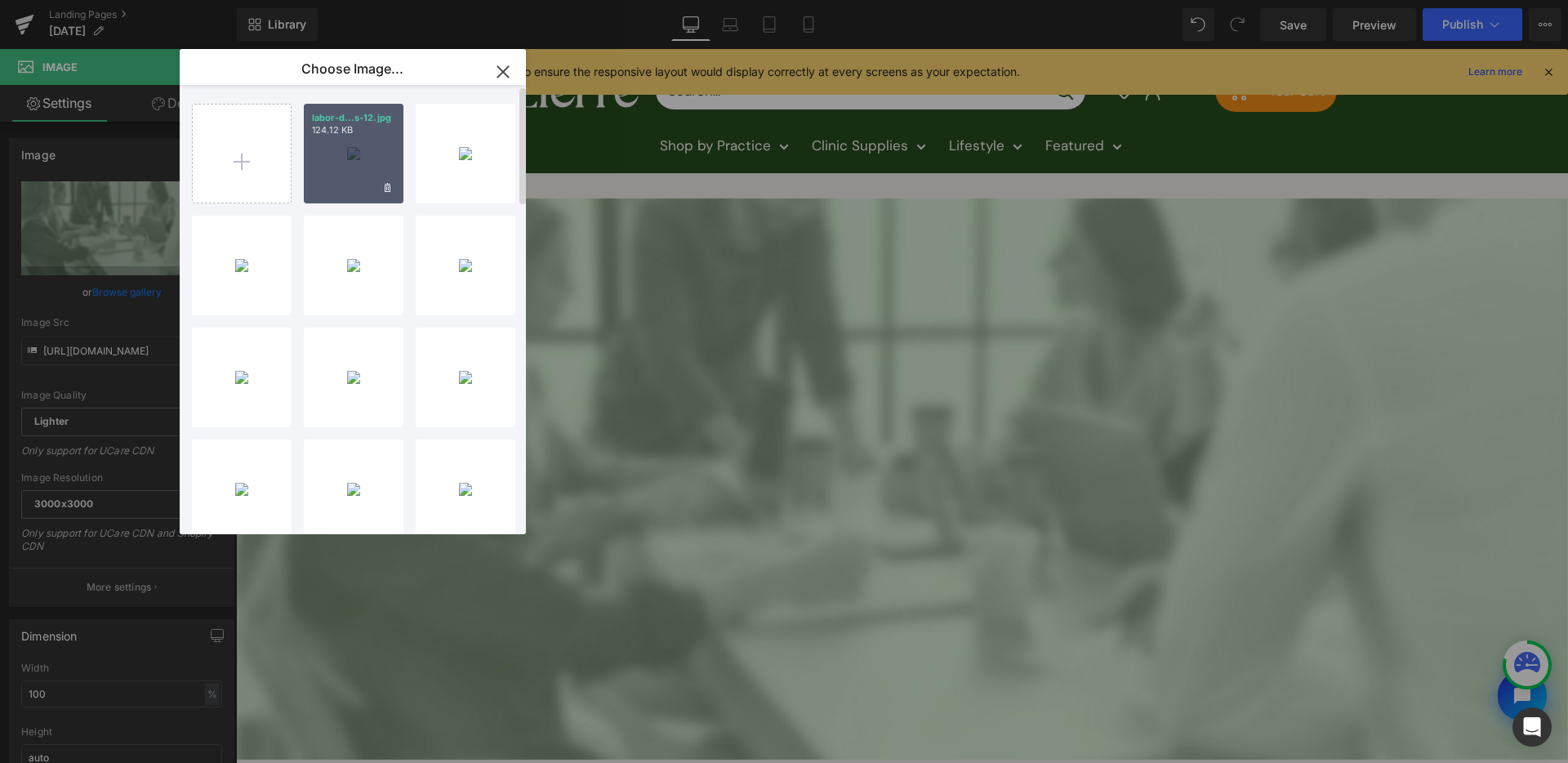
click at [347, 163] on div "labor-d...s-12.jpg 124.12 KB" at bounding box center [354, 154] width 100 height 100
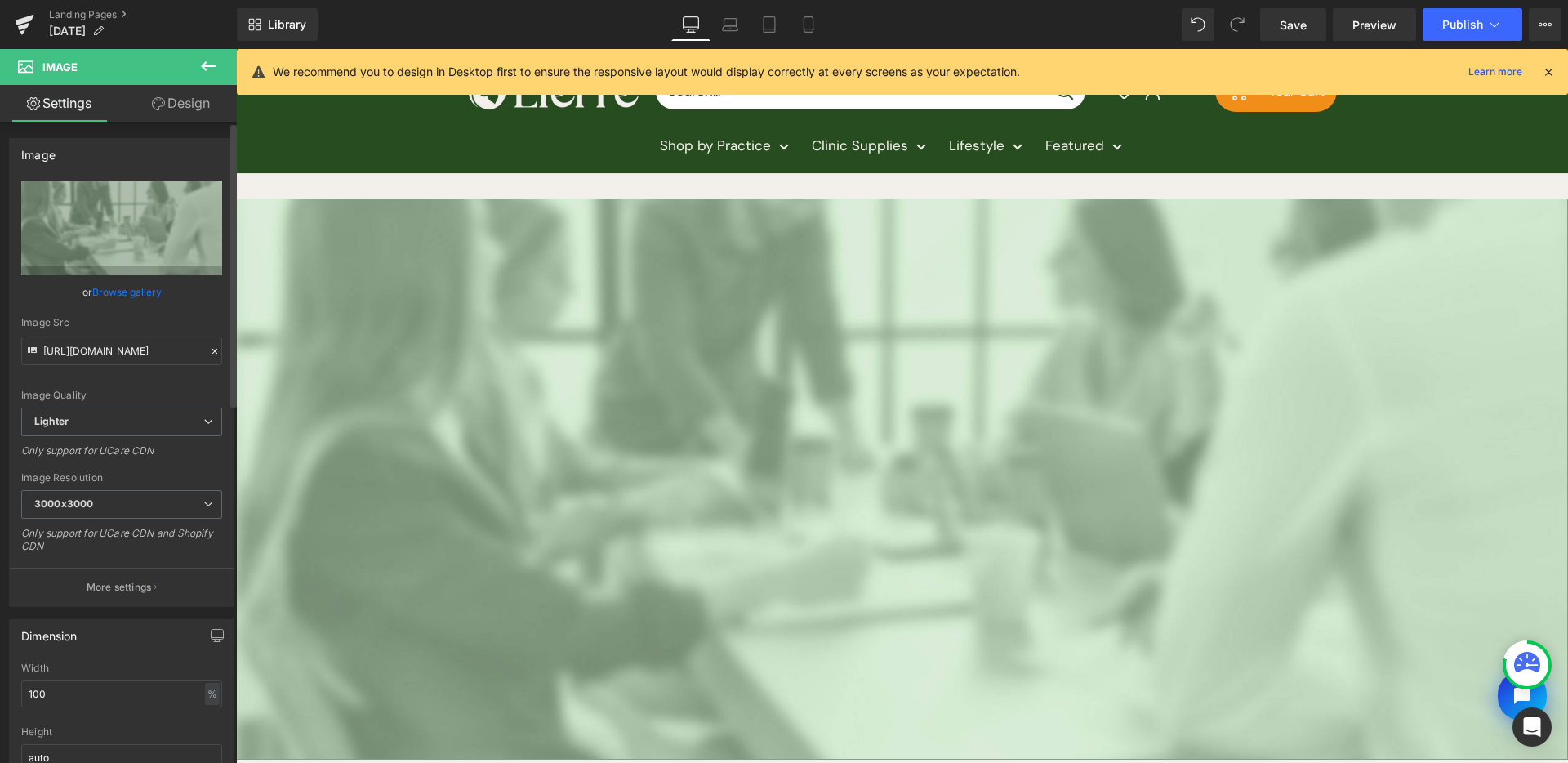
click at [105, 284] on link "Browse gallery" at bounding box center [127, 291] width 69 height 29
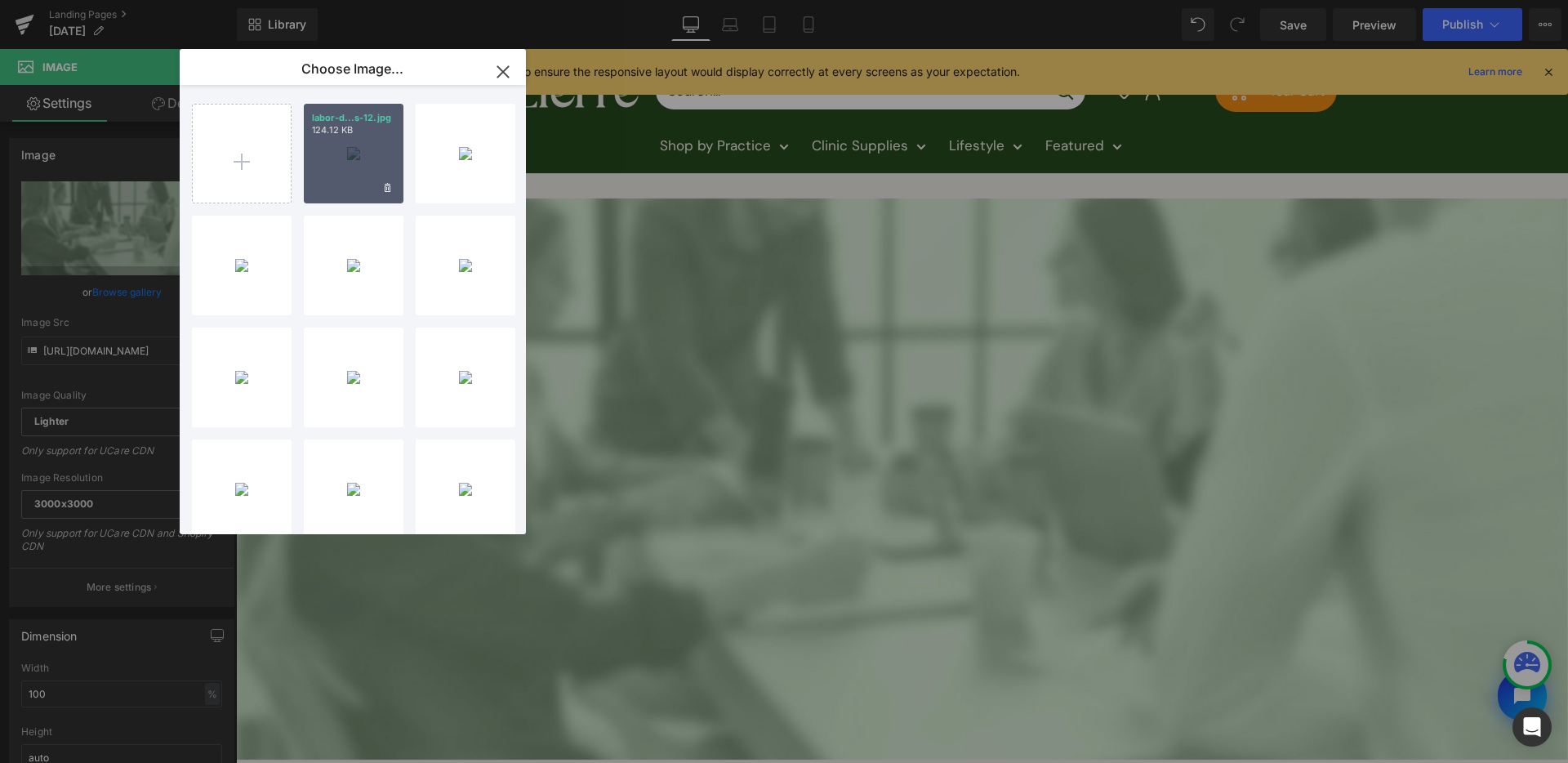
click at [304, 155] on div "labor-d...s-12.jpg 124.12 KB" at bounding box center [354, 154] width 100 height 100
type input "https://ucarecdn.com/0782d43b-bf4e-46be-b8a5-9c0a1044671d/-/format/auto/-/previ…"
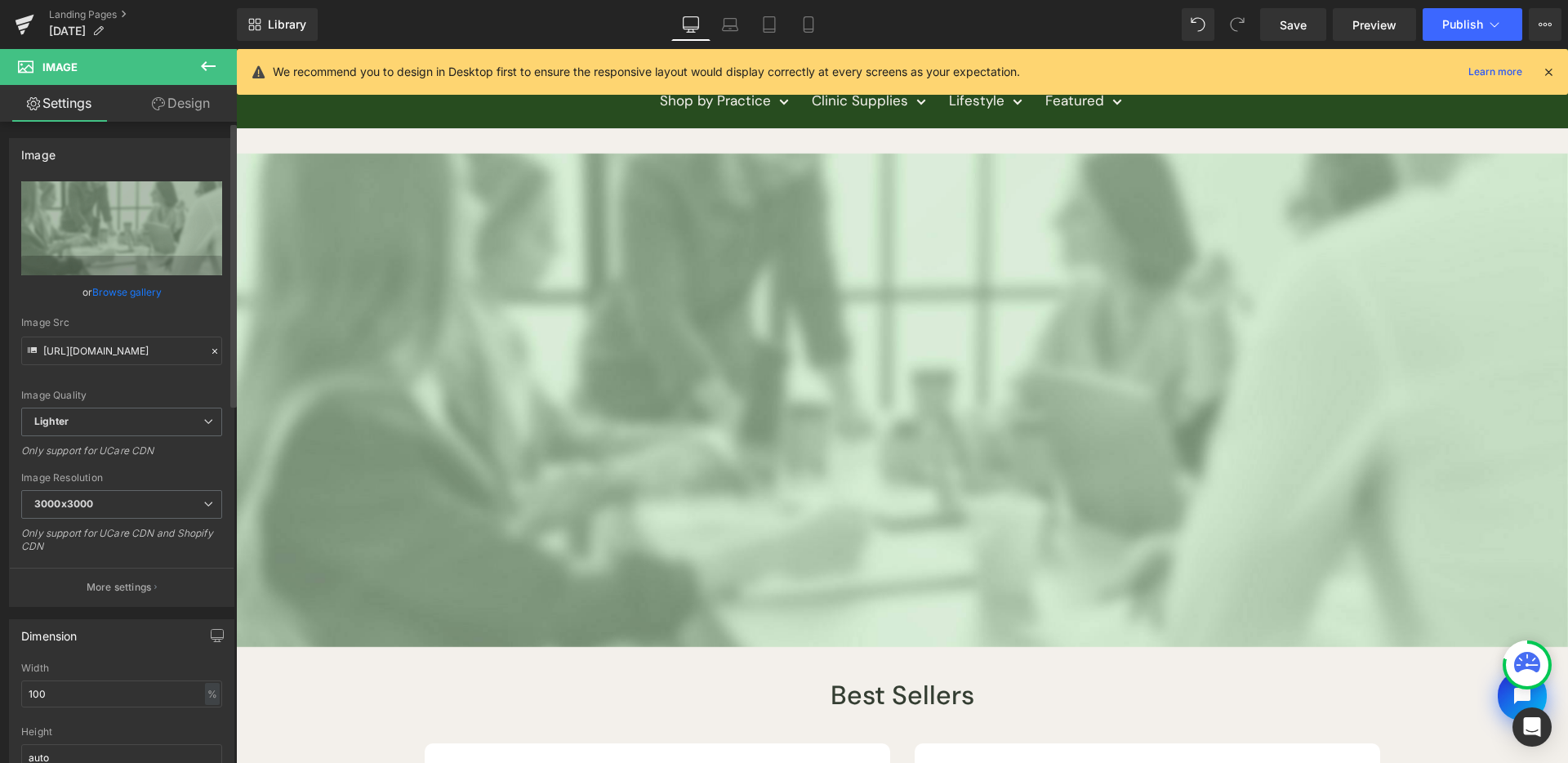
scroll to position [35, 0]
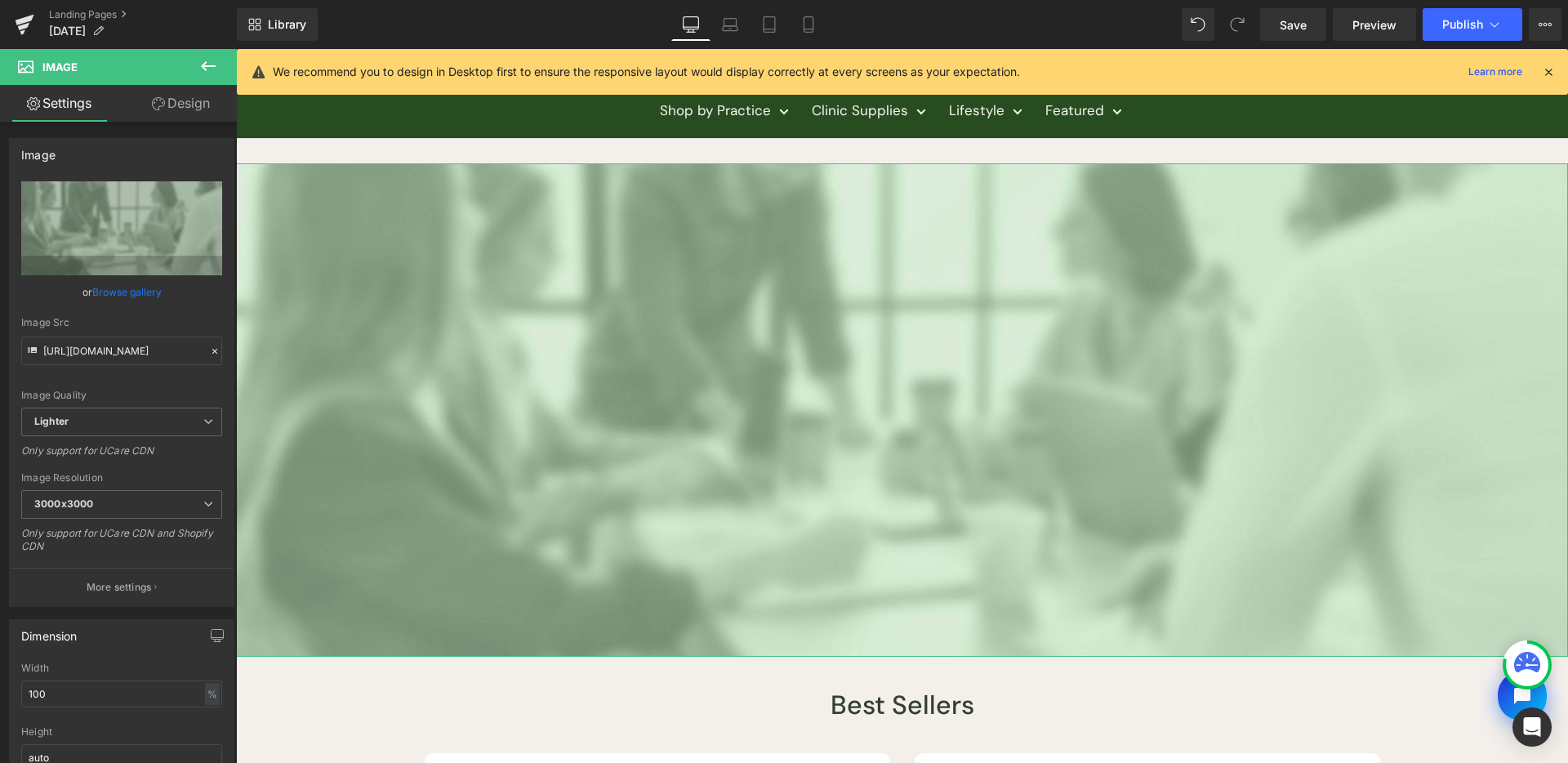
click at [190, 107] on link "Design" at bounding box center [181, 103] width 119 height 37
click at [0, 0] on div "Spacing" at bounding box center [0, 0] width 0 height 0
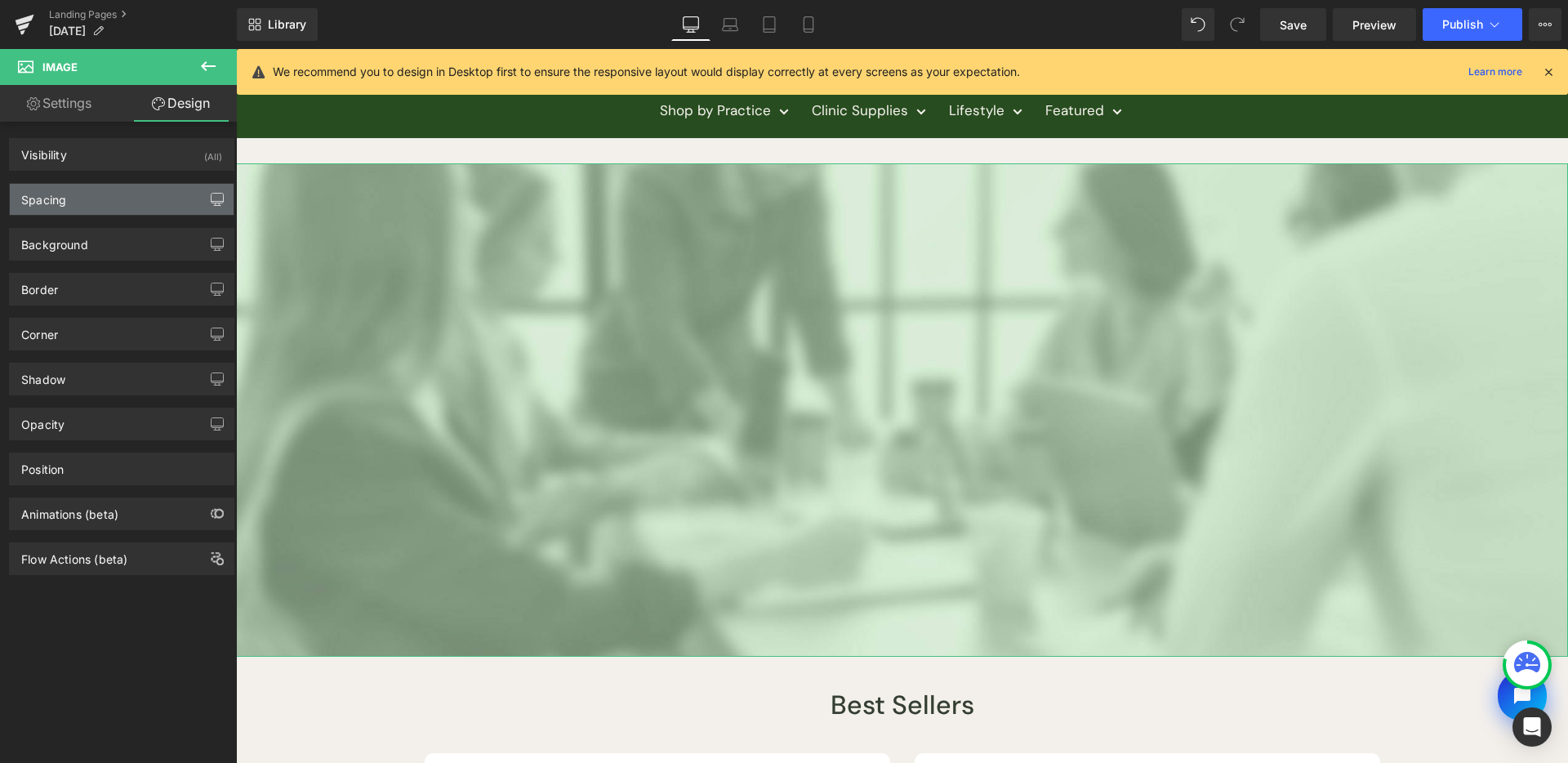
click at [204, 202] on button "button" at bounding box center [217, 199] width 26 height 31
type input "0"
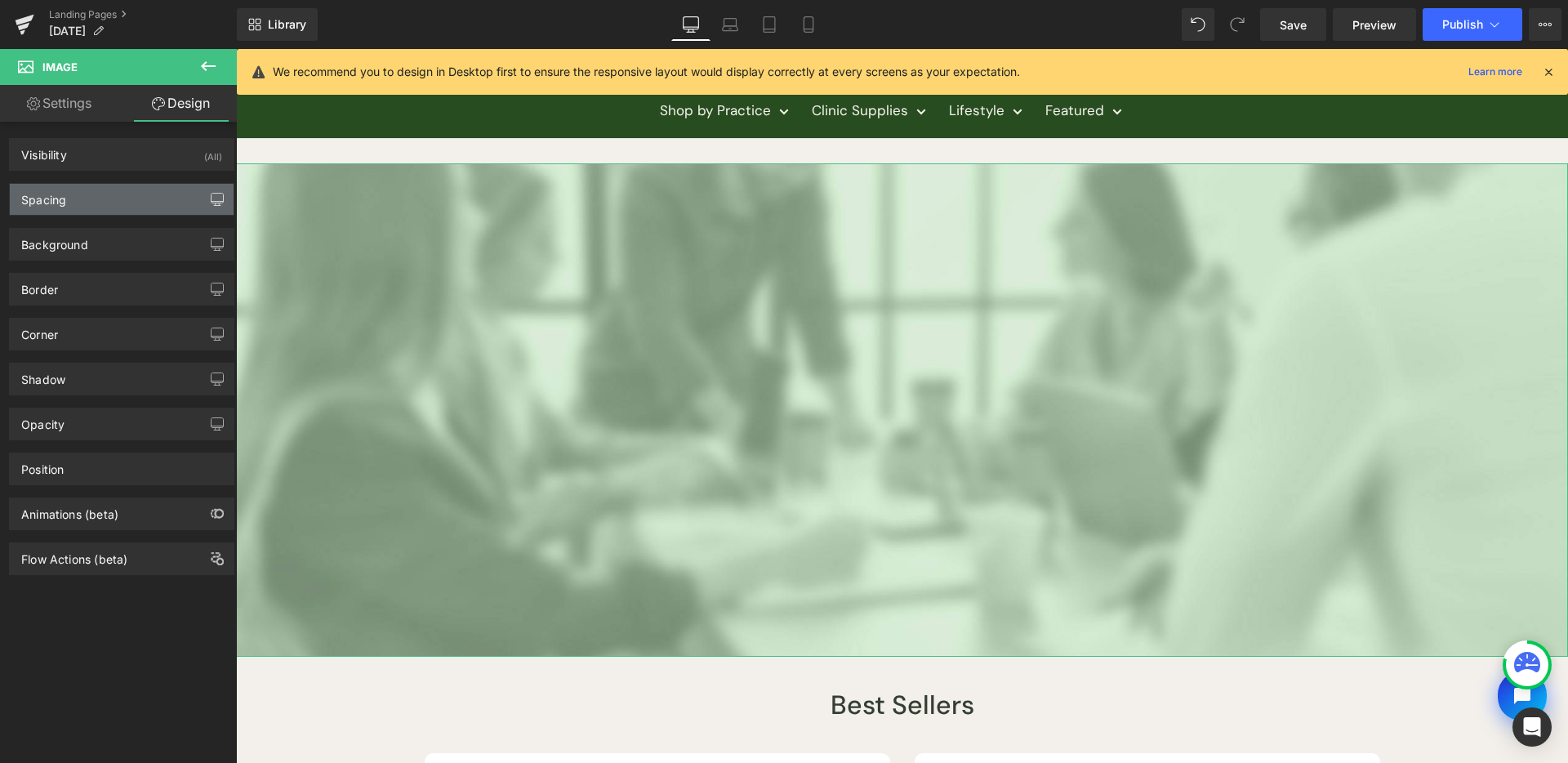
type input "0"
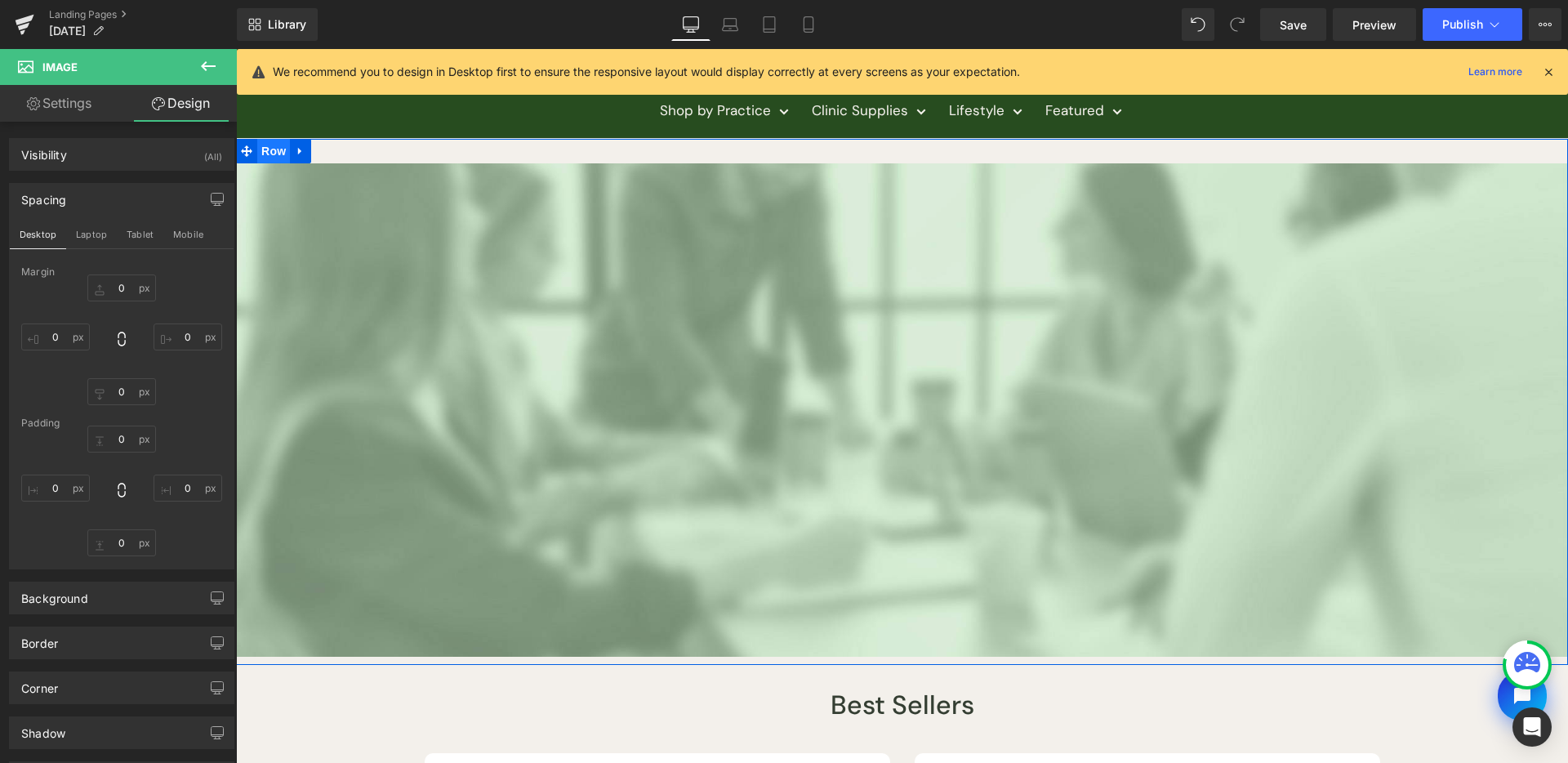
click at [258, 150] on span "Row" at bounding box center [273, 151] width 33 height 25
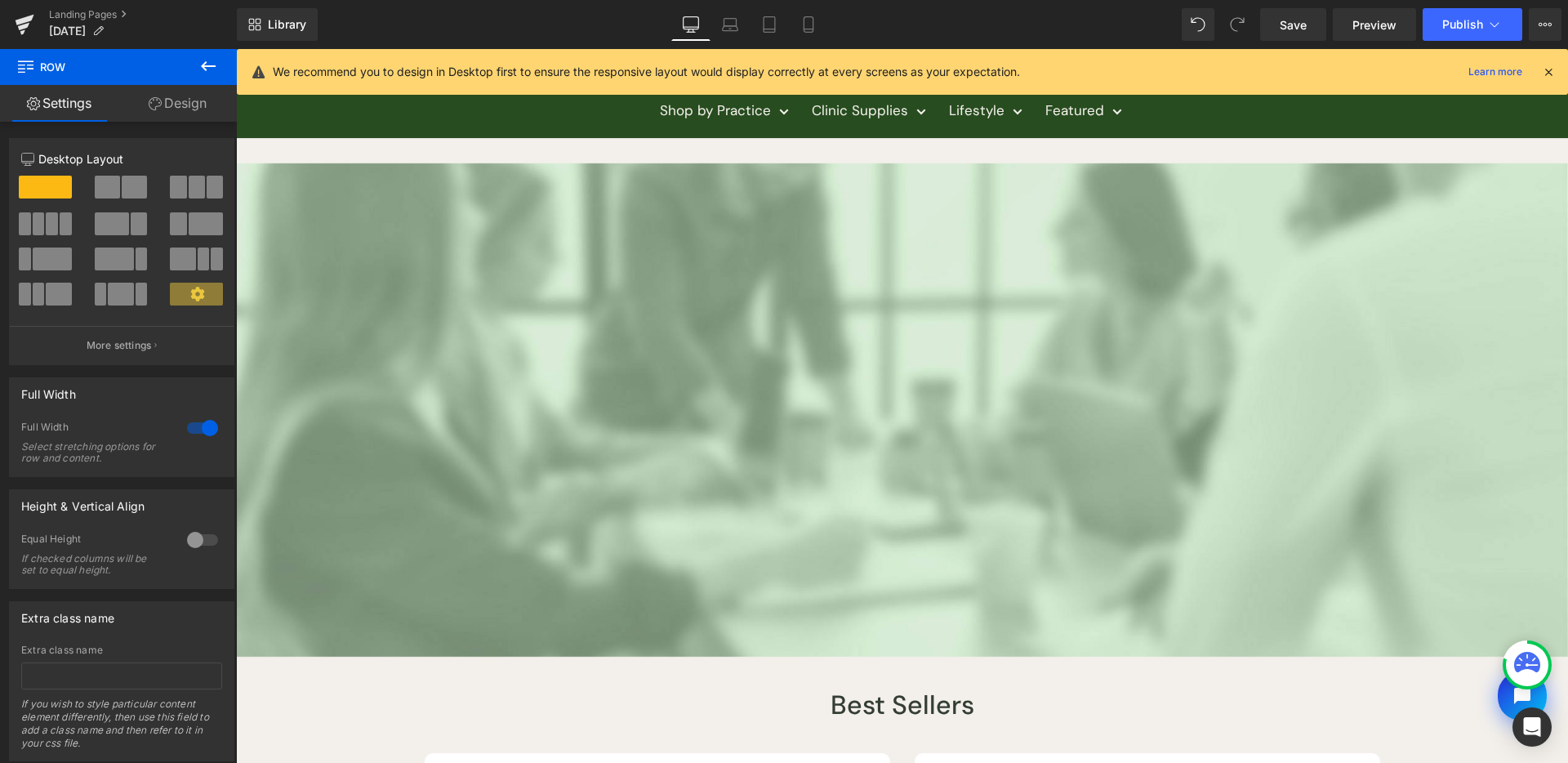
click at [192, 83] on button at bounding box center [208, 66] width 57 height 36
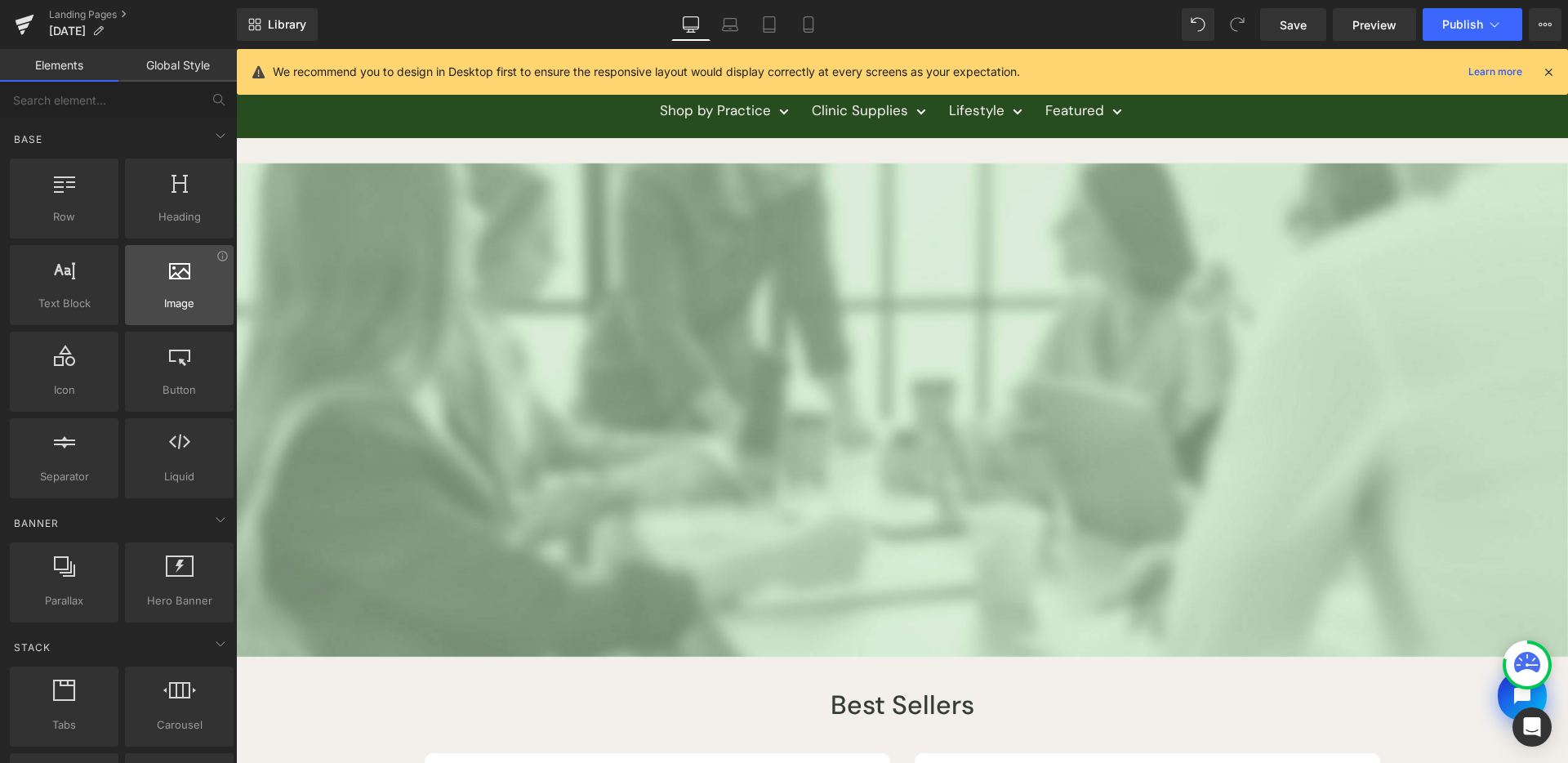
click at [174, 262] on icon at bounding box center [179, 269] width 21 height 21
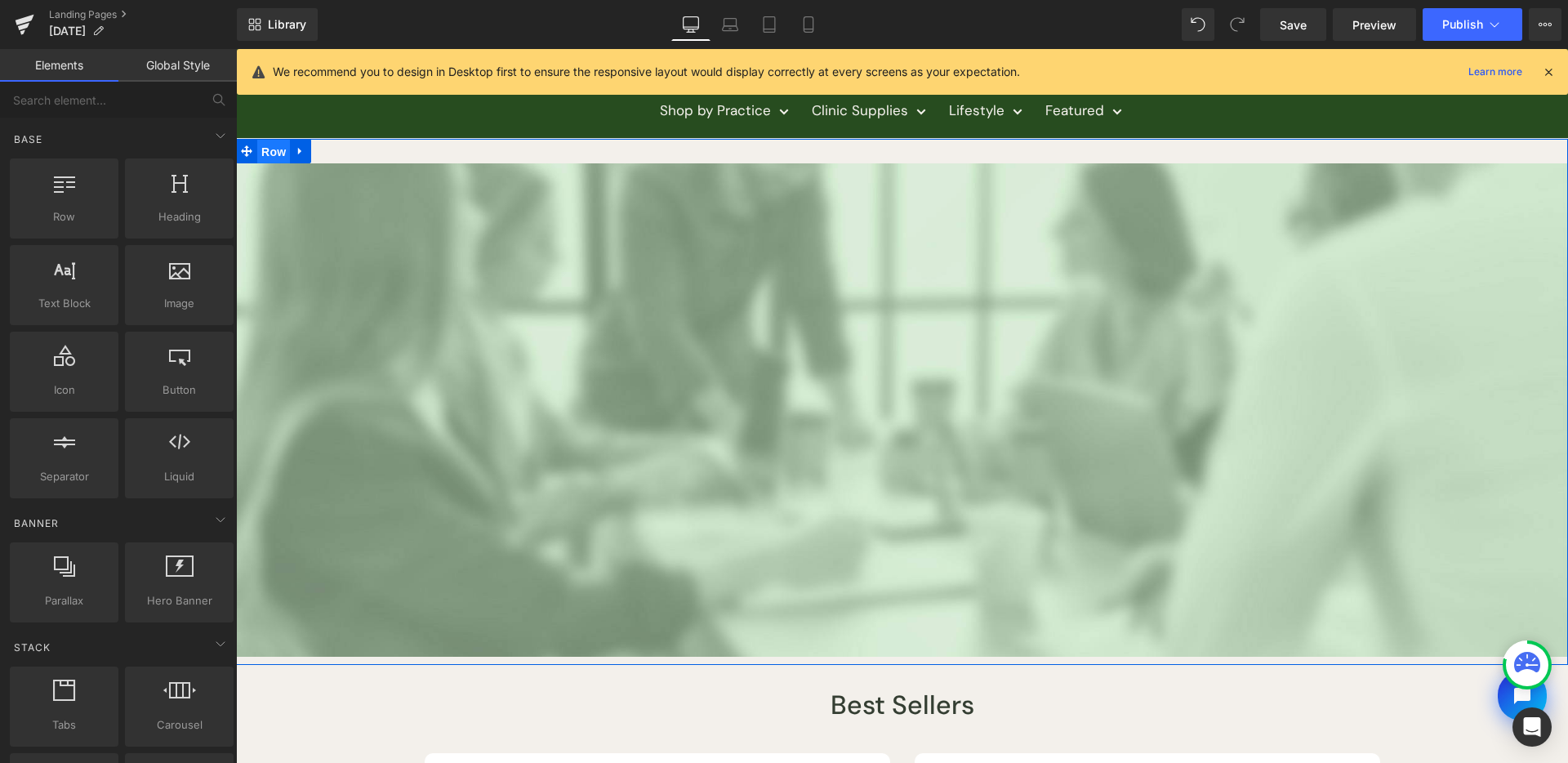
click at [266, 155] on span "Row" at bounding box center [273, 152] width 33 height 25
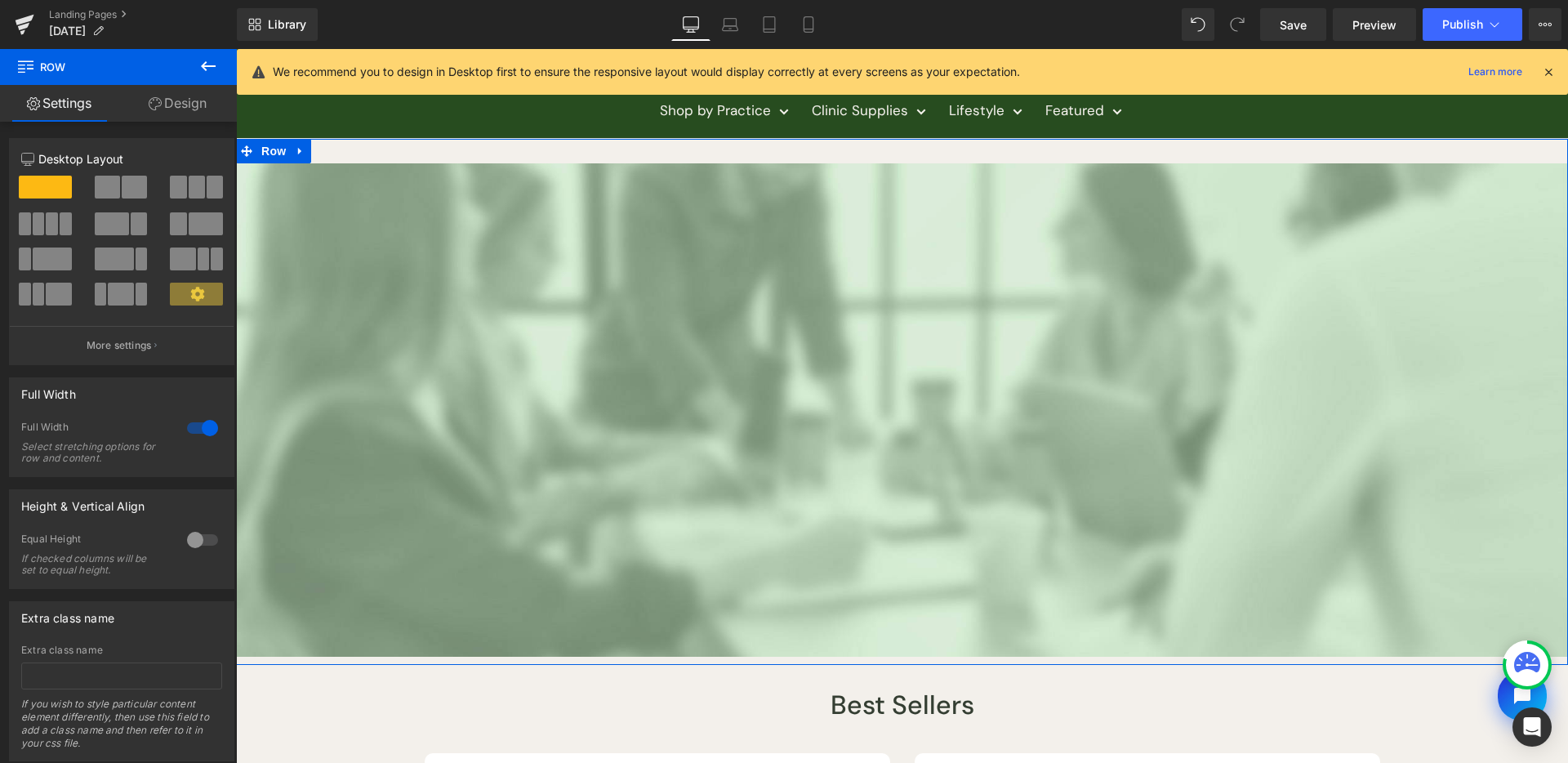
click at [186, 122] on div "12 12 12 Column Size Customizer 12 Desktop Layout Laptop Layout Tablet Layout M…" at bounding box center [122, 442] width 245 height 640
click at [185, 114] on link "Design" at bounding box center [178, 103] width 119 height 37
click at [0, 0] on div "Background" at bounding box center [0, 0] width 0 height 0
click at [0, 0] on div "Spacing" at bounding box center [0, 0] width 0 height 0
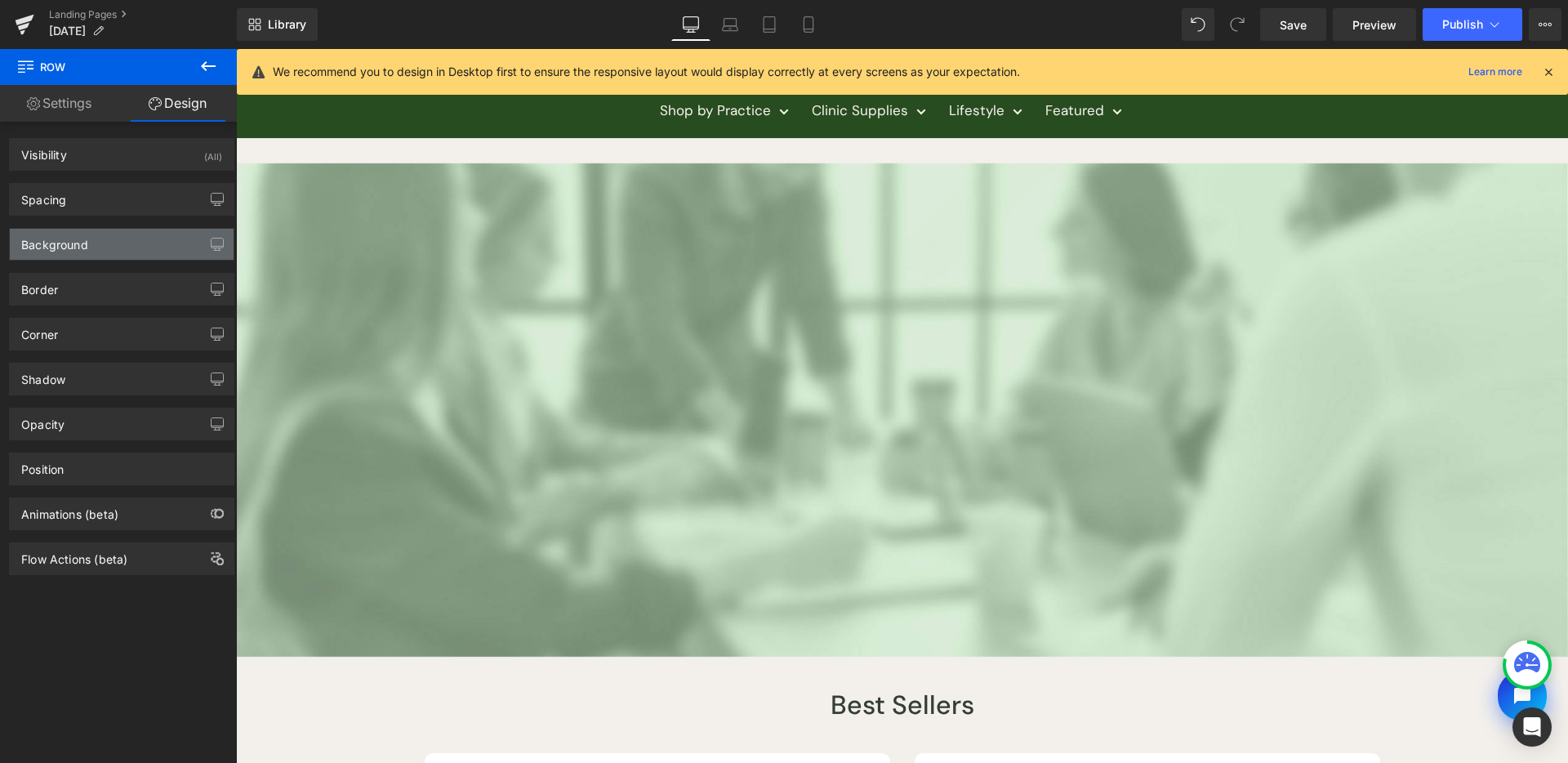
type input "0"
type input "30"
type input "0"
type input "10"
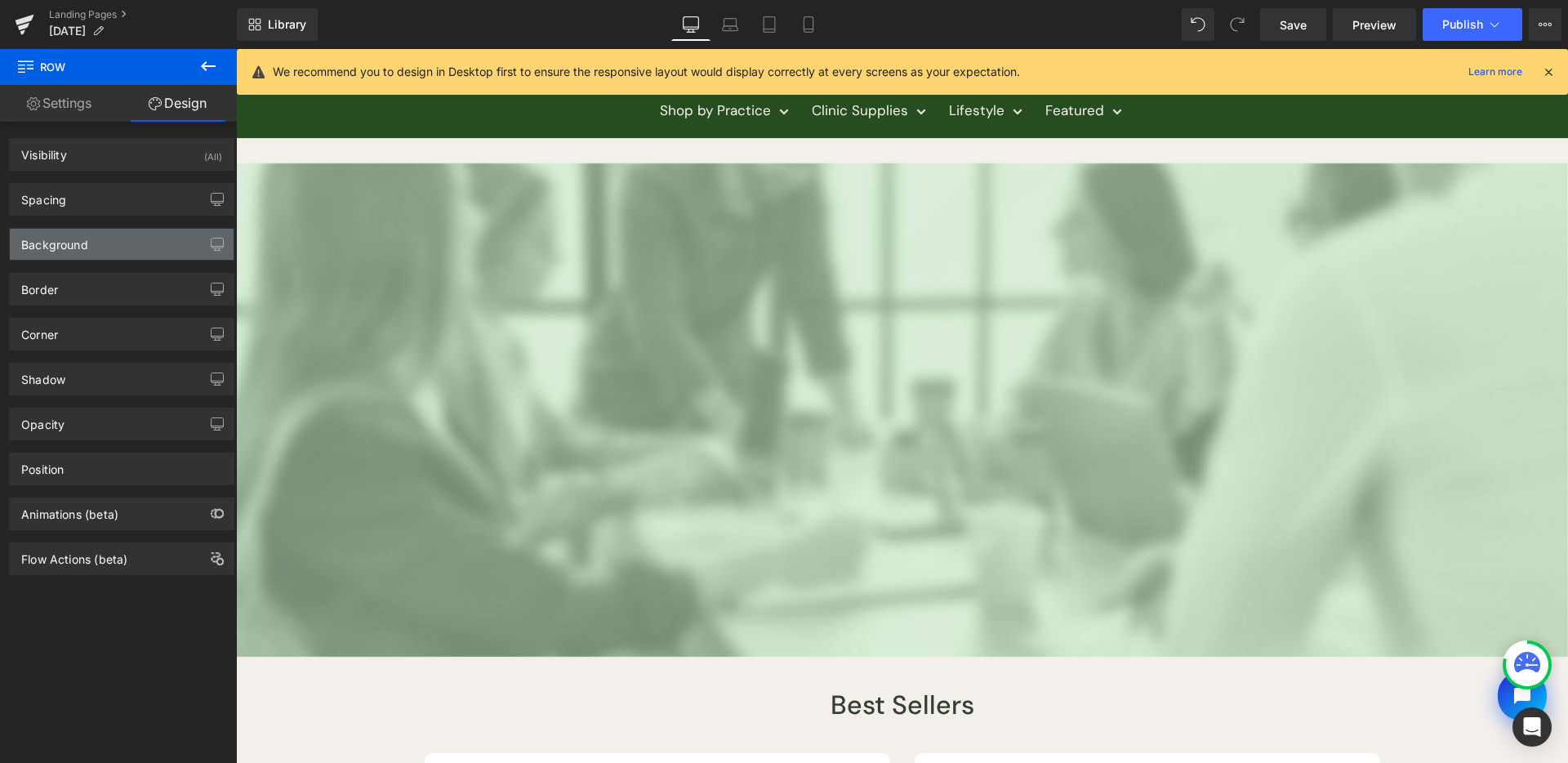
type input "0"
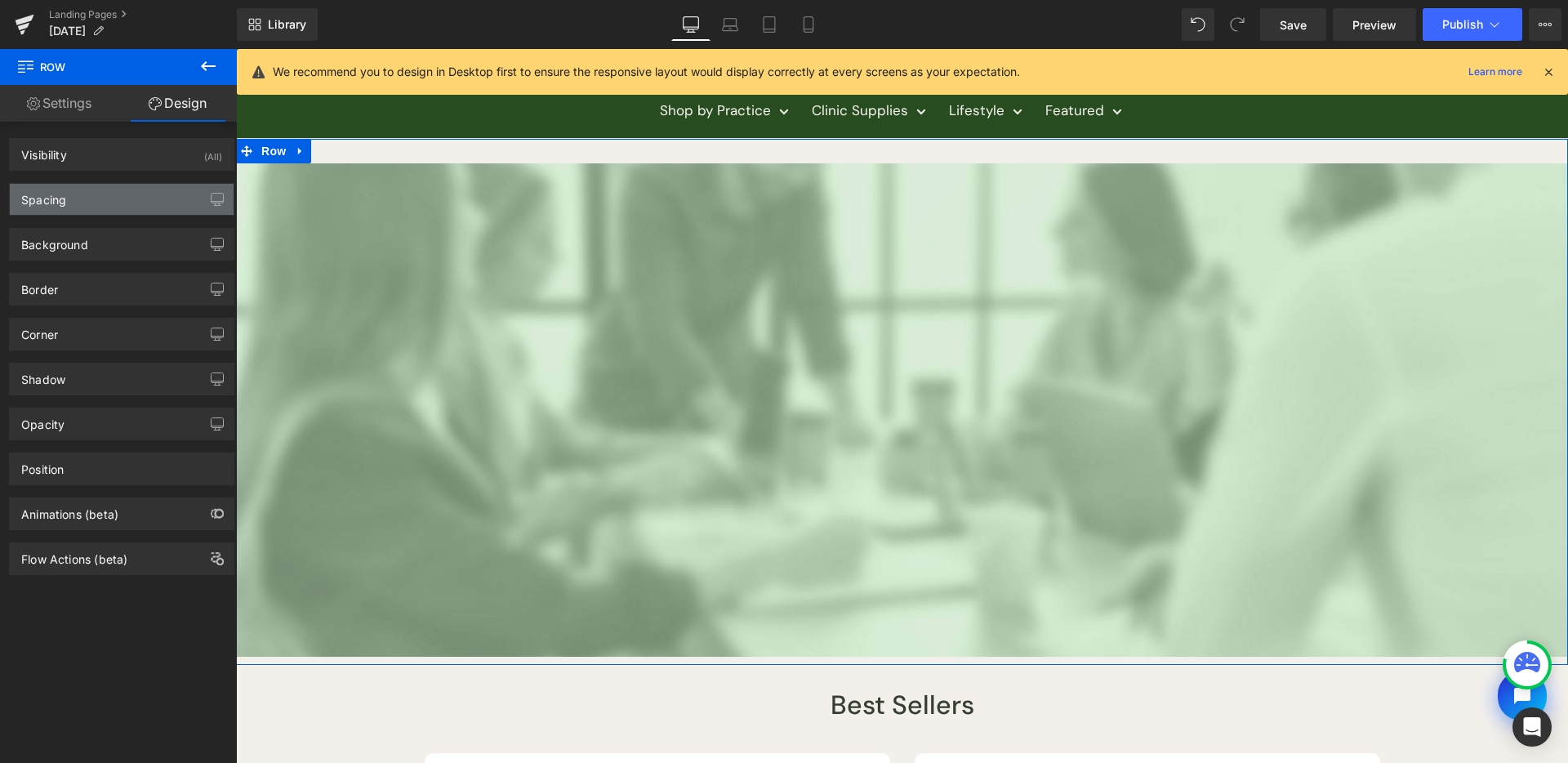
click at [161, 206] on div "Spacing" at bounding box center [122, 199] width 224 height 31
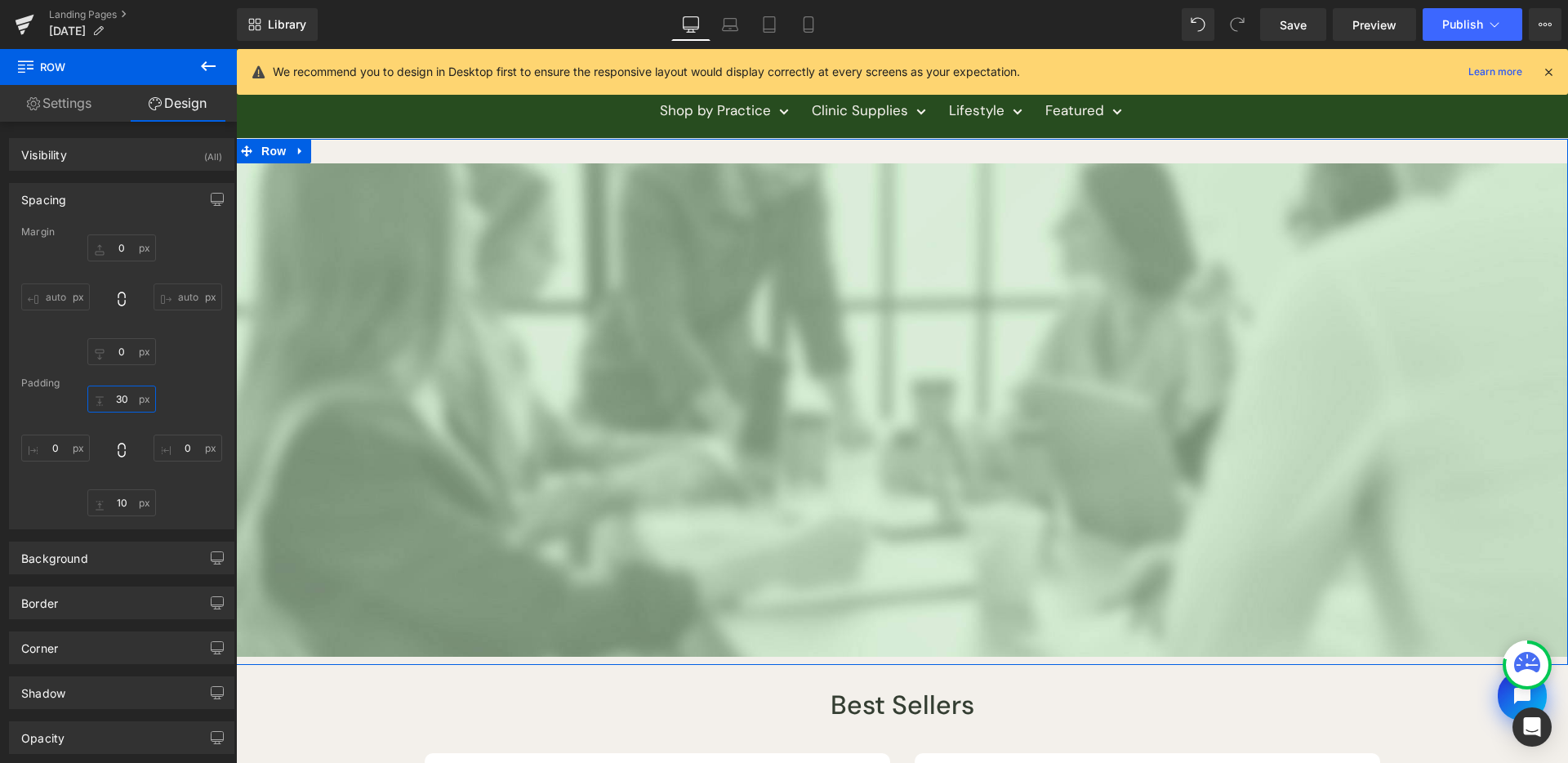
click at [123, 395] on input "30" at bounding box center [121, 398] width 68 height 27
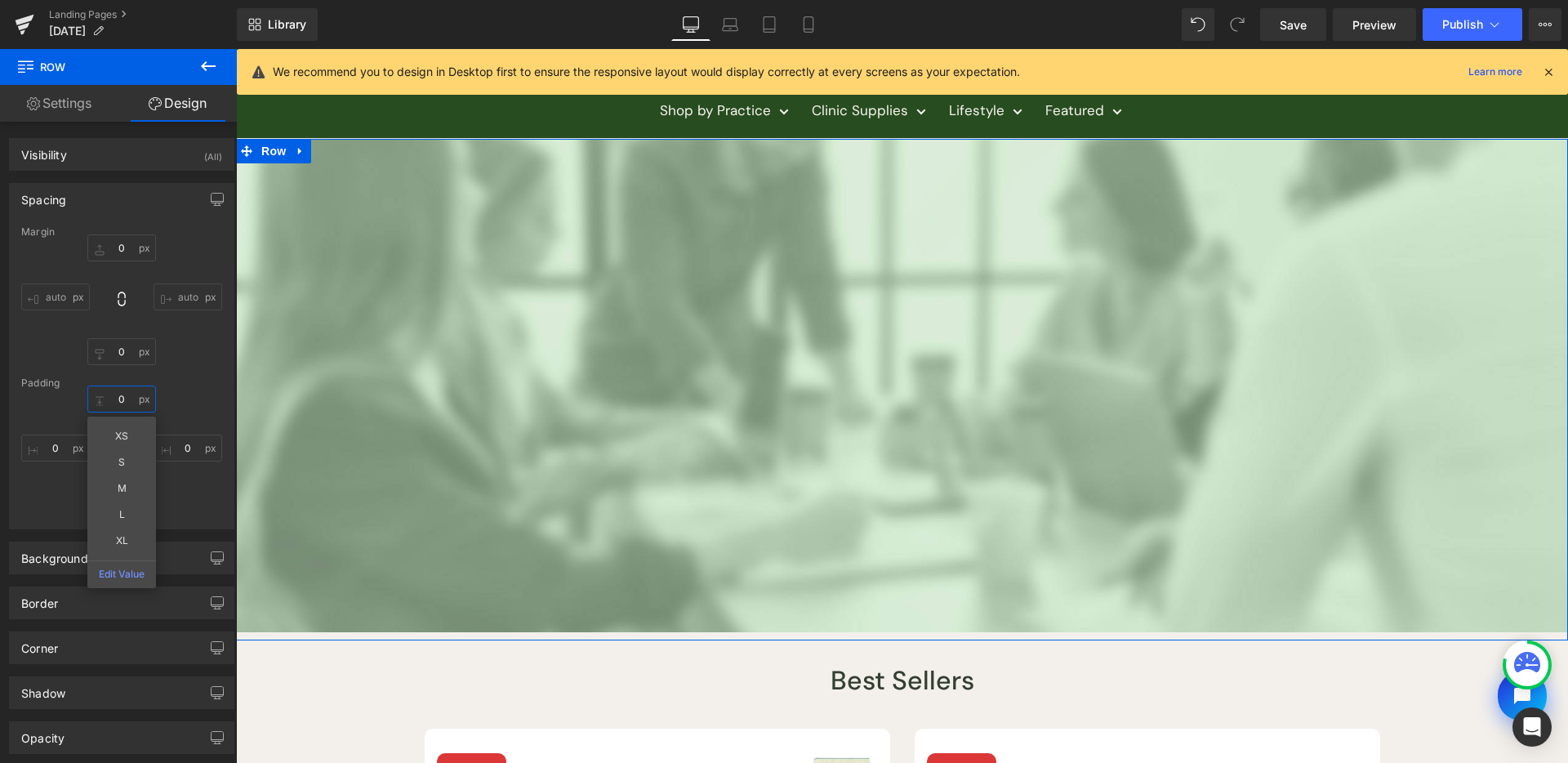
type input "0"
click at [181, 490] on div "0 0 XS S M L XL Edit Value 0px 0 10px 10 0px 0" at bounding box center [121, 451] width 201 height 131
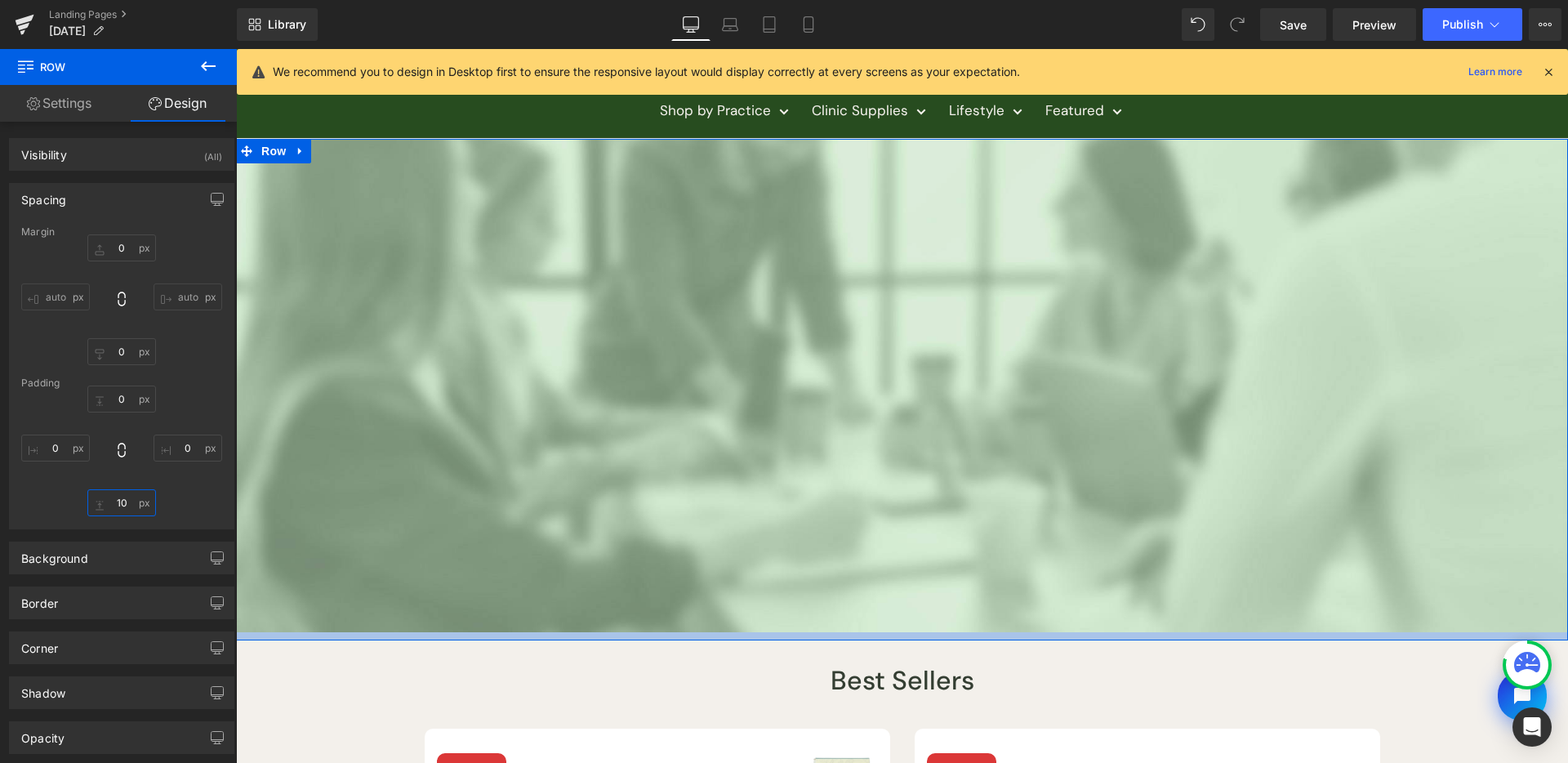
click at [133, 500] on input "10" at bounding box center [121, 502] width 68 height 27
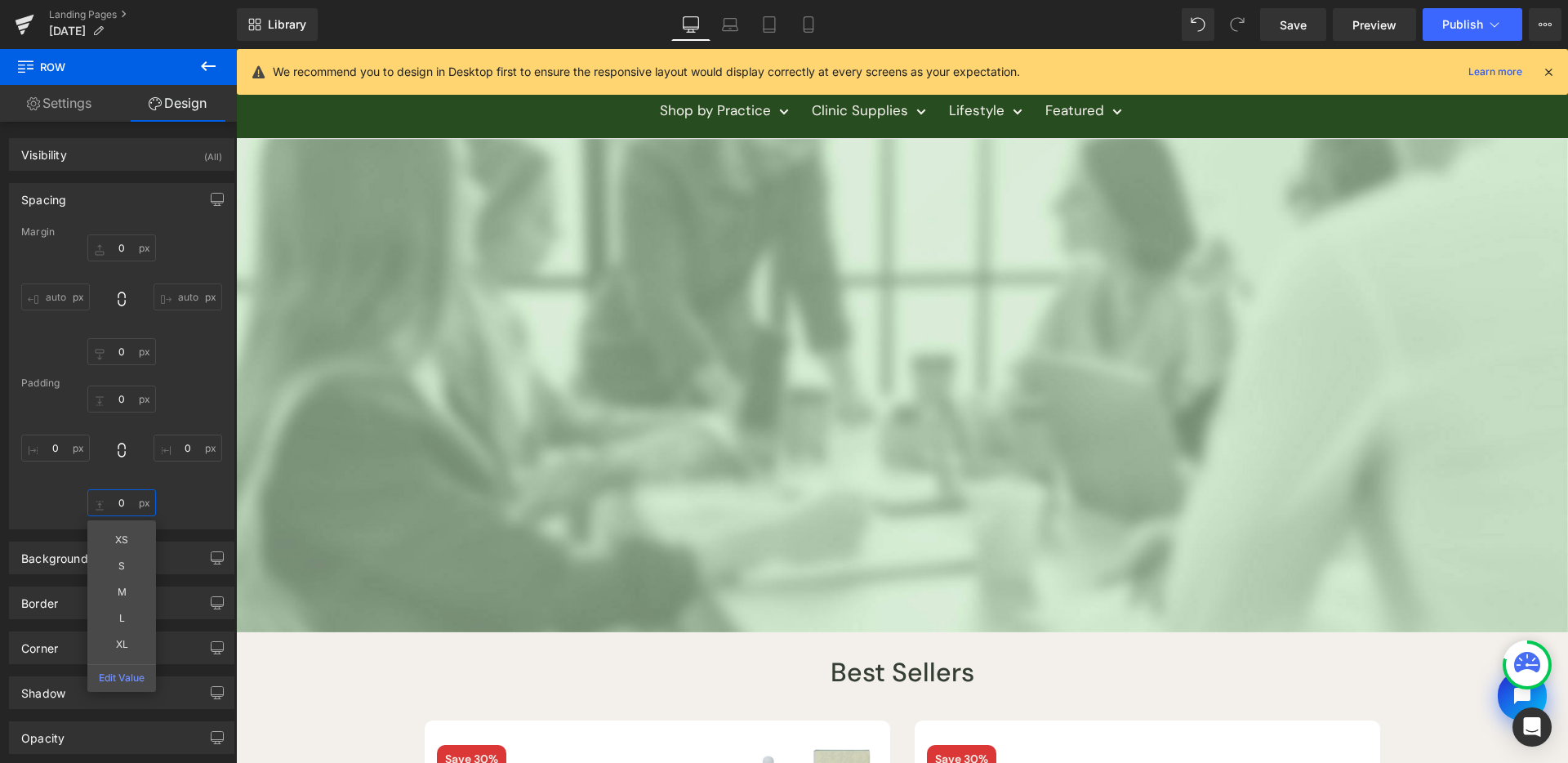
type input "0"
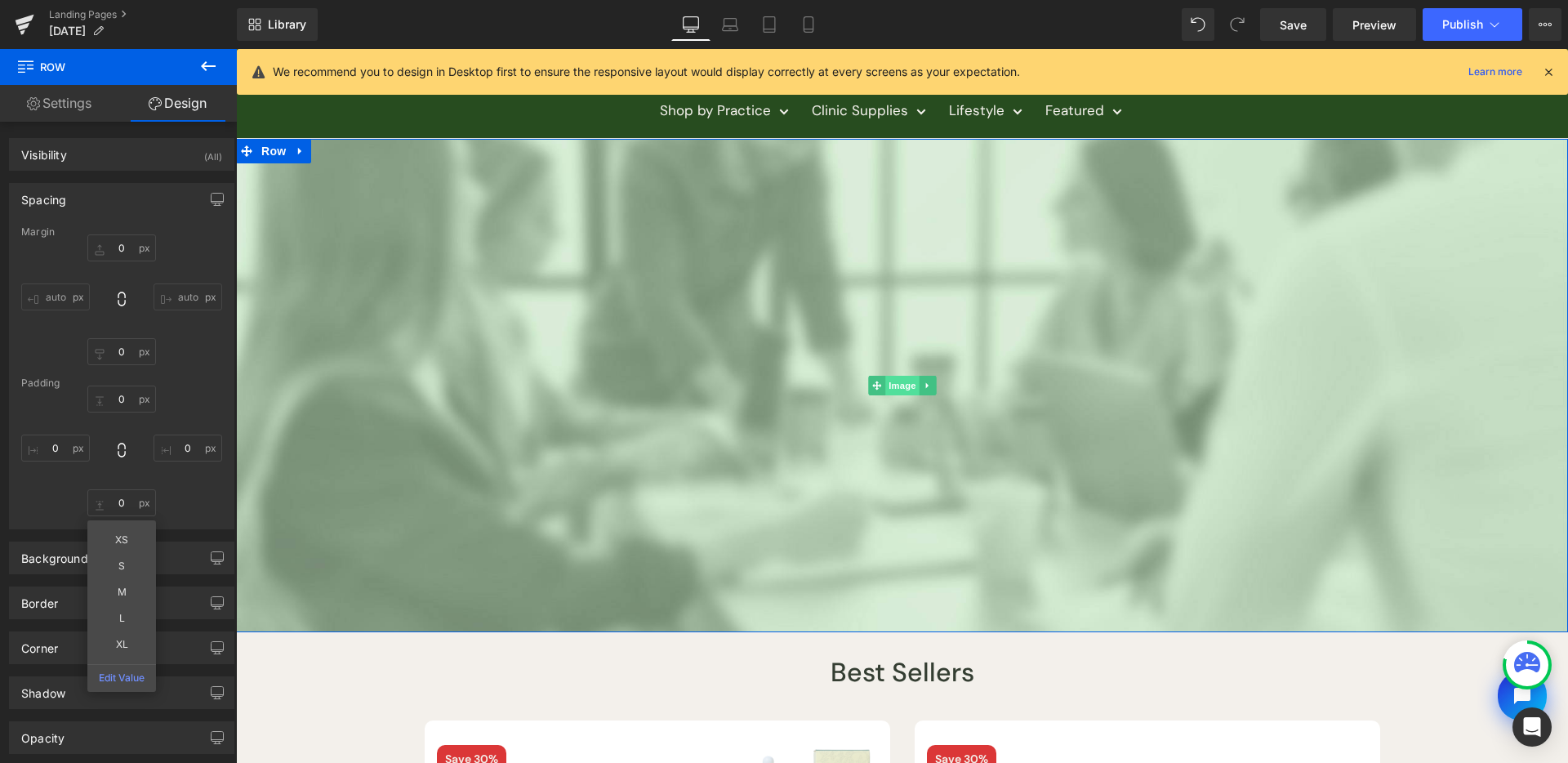
click at [887, 383] on span "Image" at bounding box center [902, 385] width 35 height 20
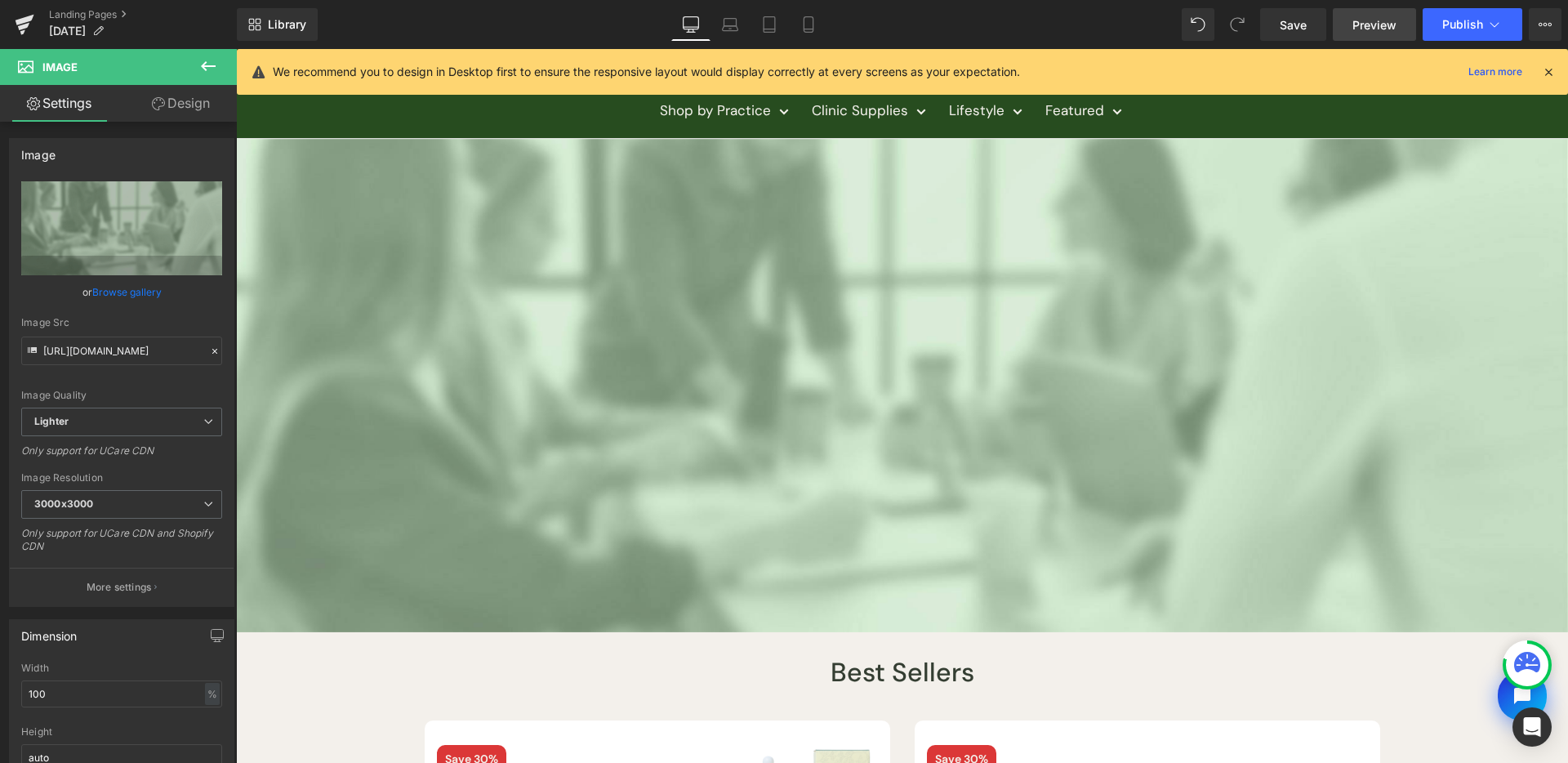
click at [1371, 26] on span "Preview" at bounding box center [1375, 24] width 45 height 17
drag, startPoint x: 1279, startPoint y: 38, endPoint x: 1022, endPoint y: 1, distance: 259.6
click at [1279, 38] on link "Save" at bounding box center [1293, 24] width 66 height 33
drag, startPoint x: 156, startPoint y: 290, endPoint x: 198, endPoint y: 284, distance: 42.4
click at [156, 290] on link "Browse gallery" at bounding box center [127, 291] width 69 height 29
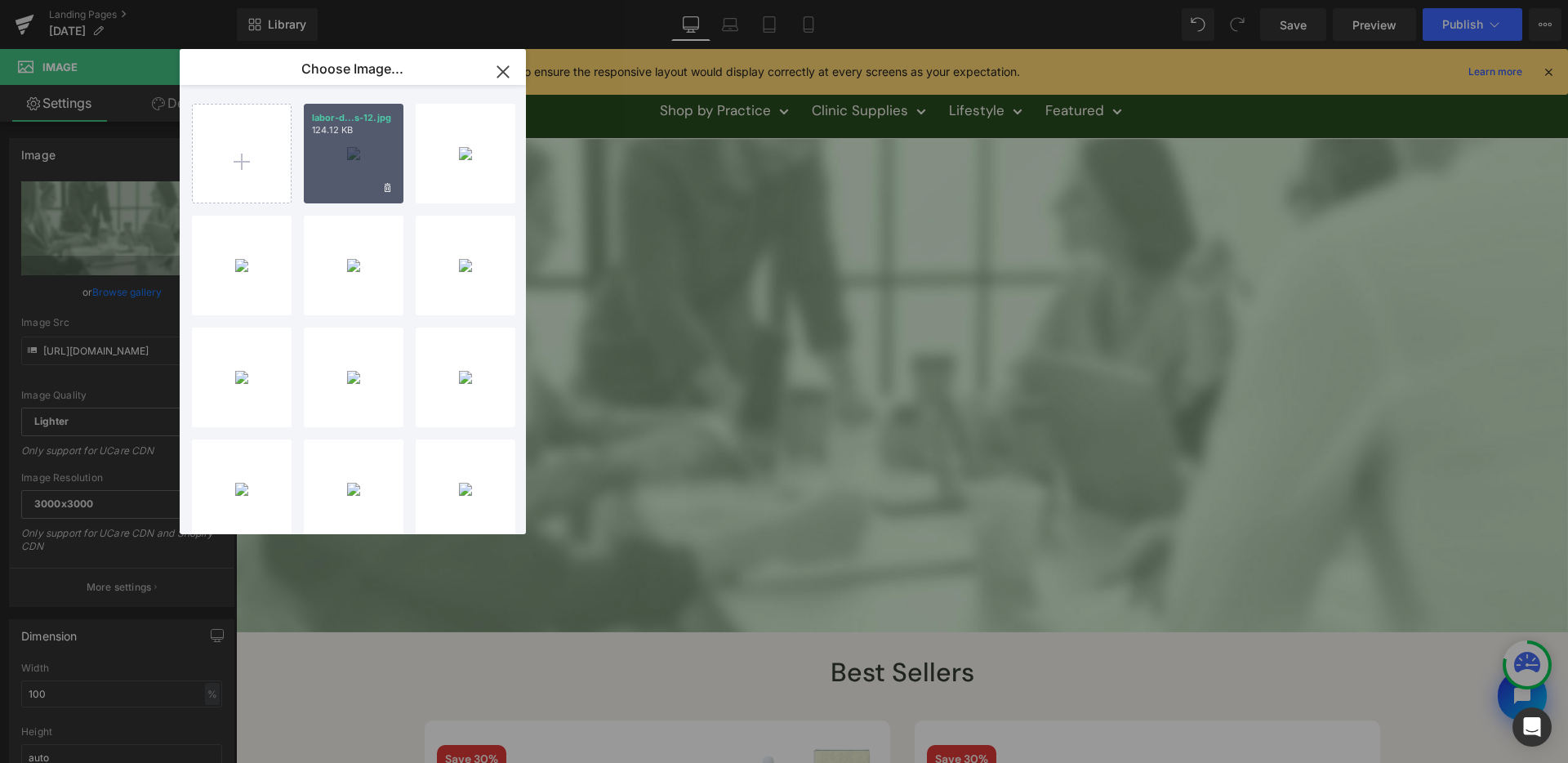
click at [396, 184] on div "labor-d...s-12.jpg 124.12 KB" at bounding box center [354, 154] width 100 height 100
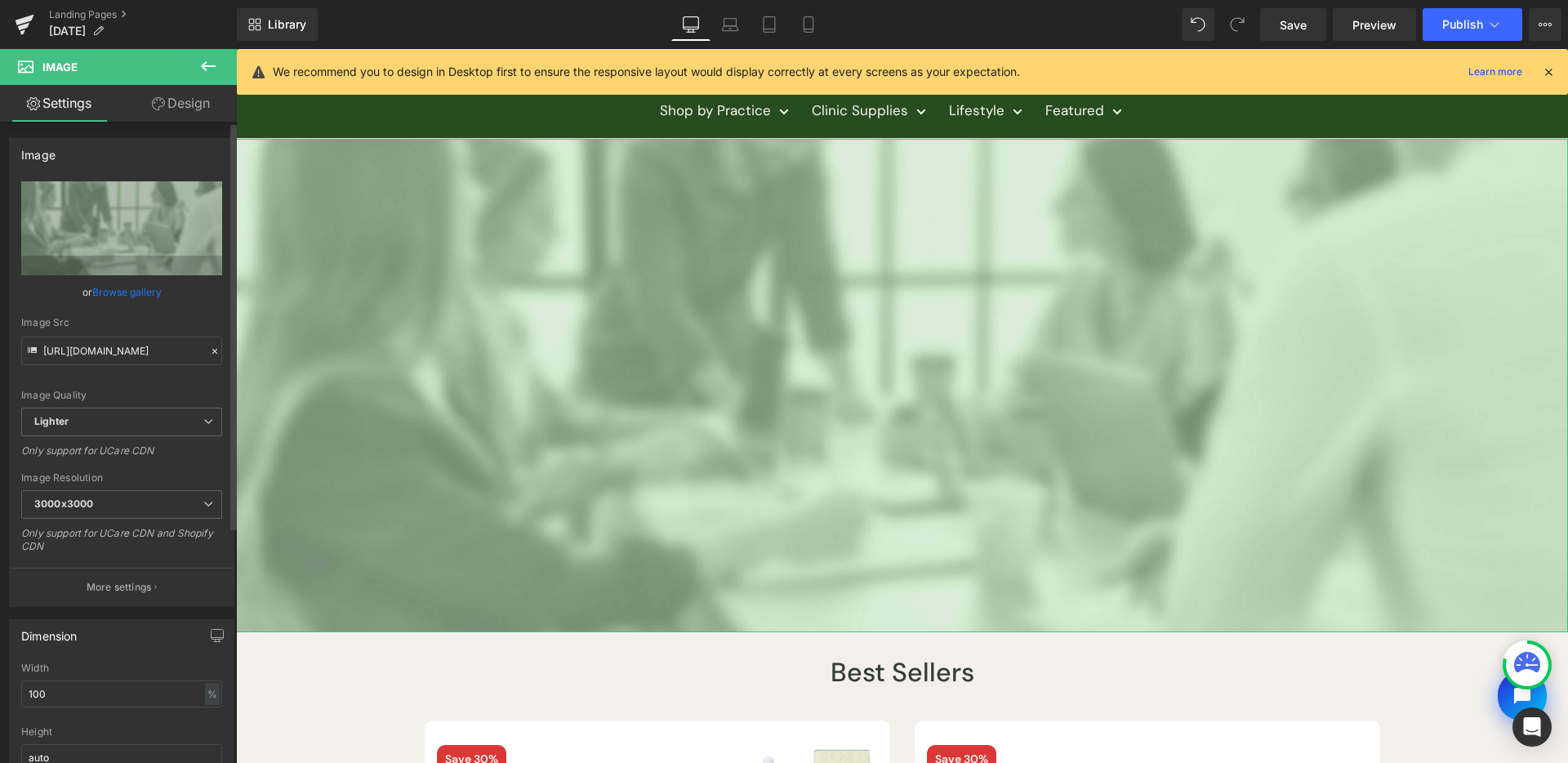
click at [127, 276] on div "Image Quality Lighter Lightest Lighter Lighter Lightest Only support for UCare …" at bounding box center [121, 294] width 201 height 226
click at [132, 281] on link "Browse gallery" at bounding box center [127, 291] width 69 height 29
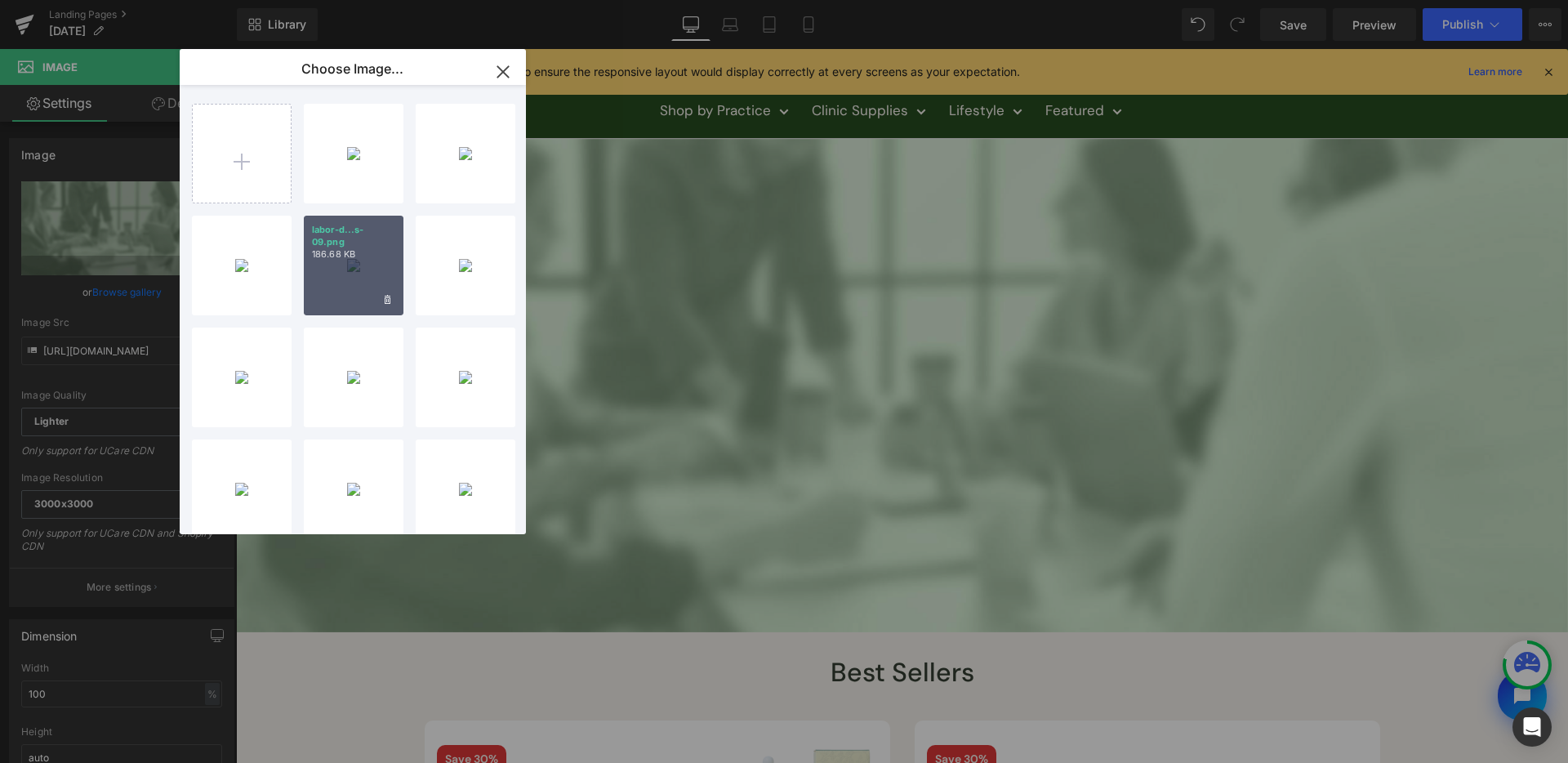
drag, startPoint x: 382, startPoint y: 180, endPoint x: 331, endPoint y: 219, distance: 64.2
click at [0, 0] on span at bounding box center [0, 0] width 0 height 0
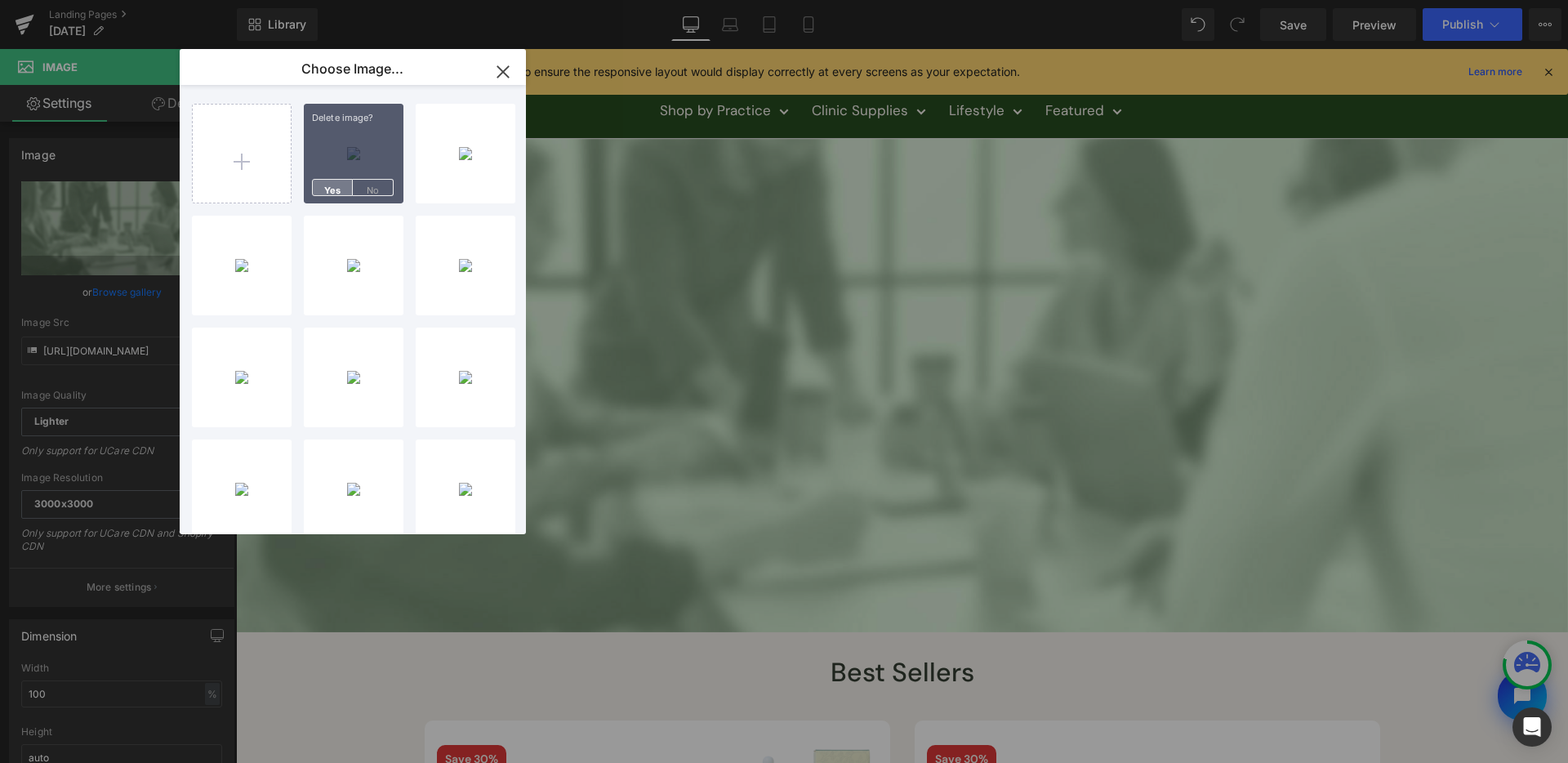
click at [327, 184] on span "Yes" at bounding box center [332, 187] width 41 height 17
click at [259, 184] on input "file" at bounding box center [242, 154] width 98 height 98
type input "C:\fakepath\labor-day-assets-12.jpg"
click at [344, 161] on div "labor-d...s-12.jpg 119.33 KB" at bounding box center [354, 154] width 100 height 100
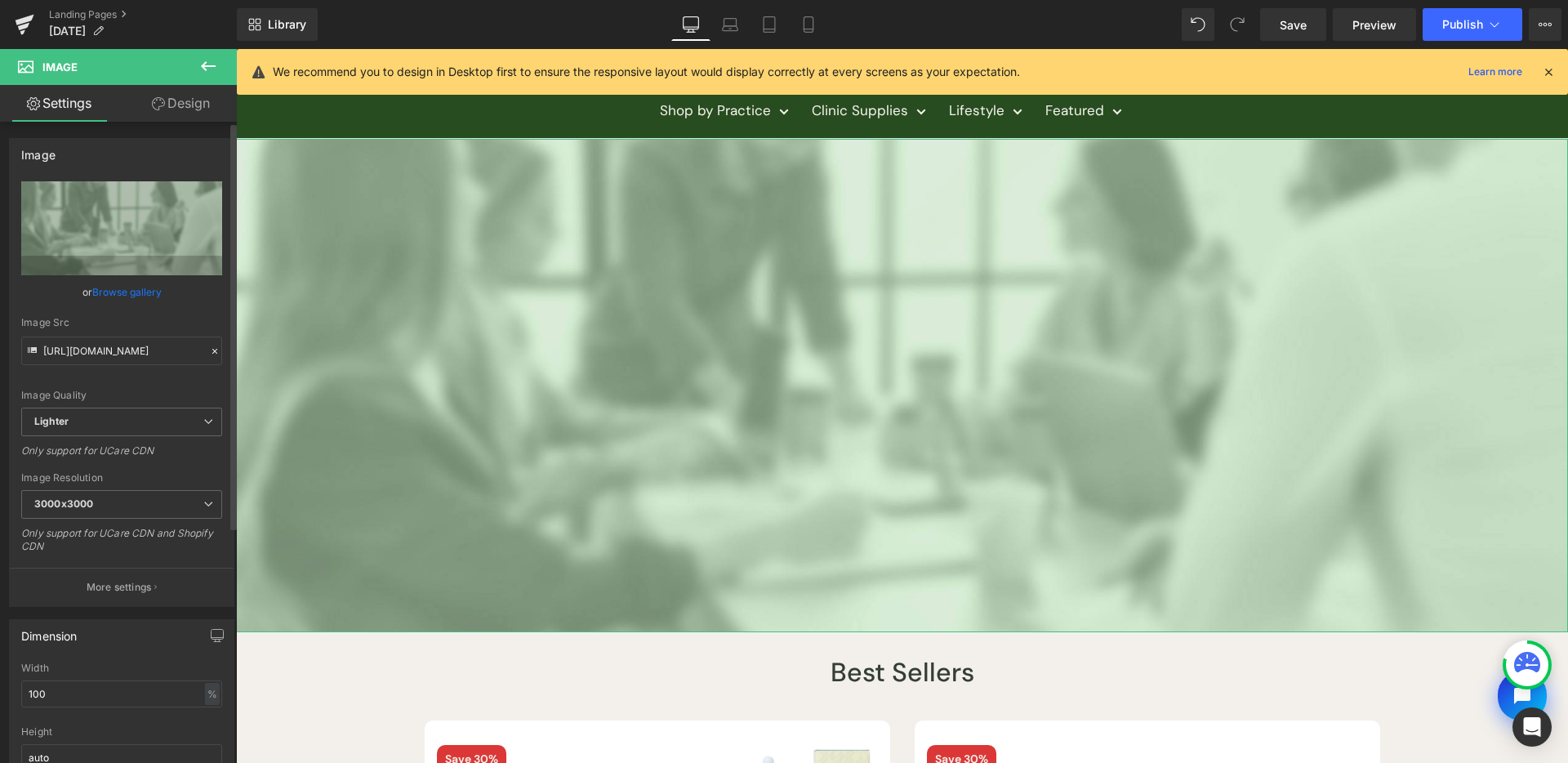
click at [124, 294] on link "Browse gallery" at bounding box center [127, 291] width 69 height 29
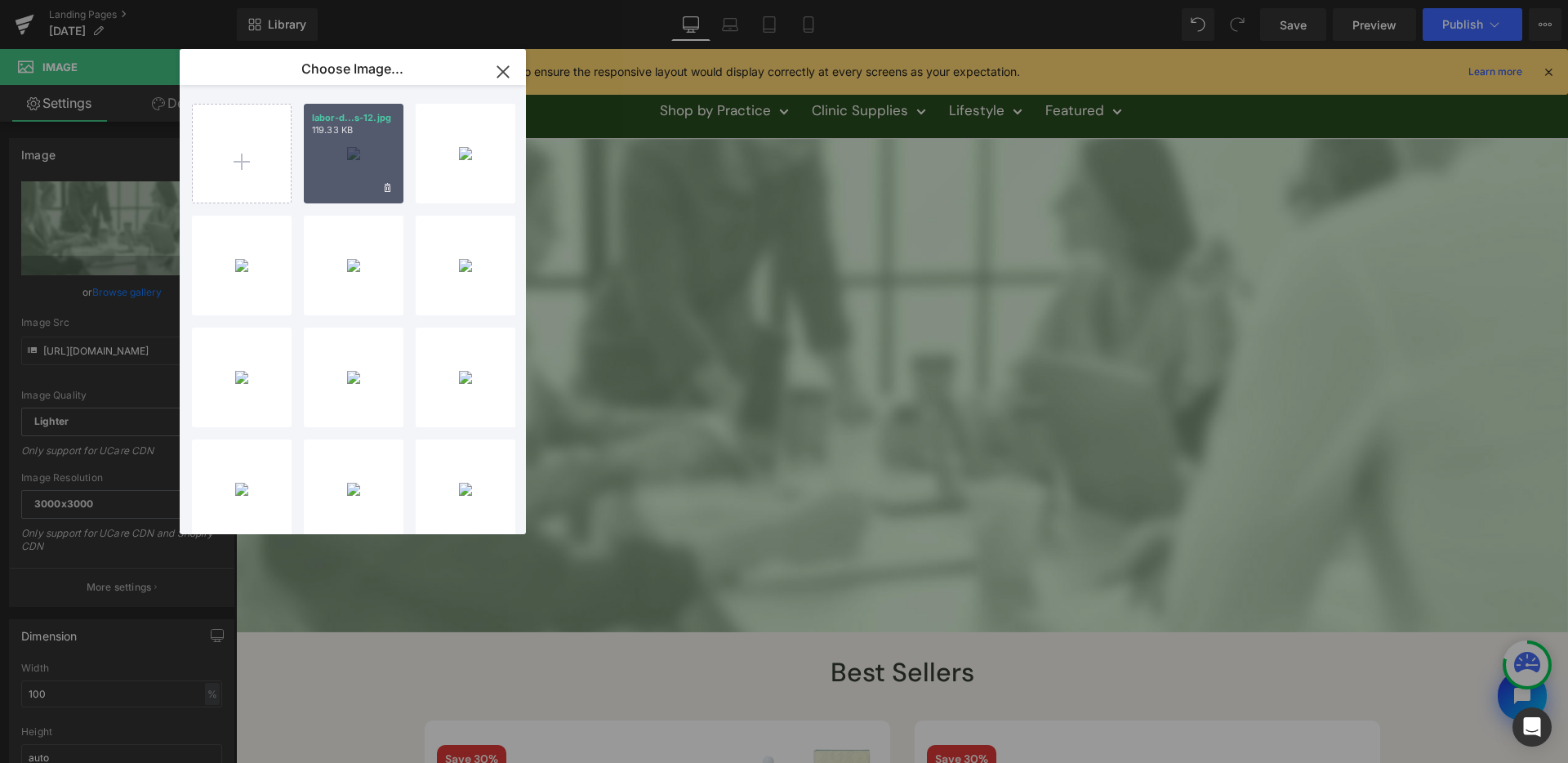
click at [306, 171] on div "labor-d...s-12.jpg 119.33 KB" at bounding box center [354, 154] width 100 height 100
type input "https://ucarecdn.com/9c597add-97f6-4e52-9326-5d477d44e6fb/-/format/auto/-/previ…"
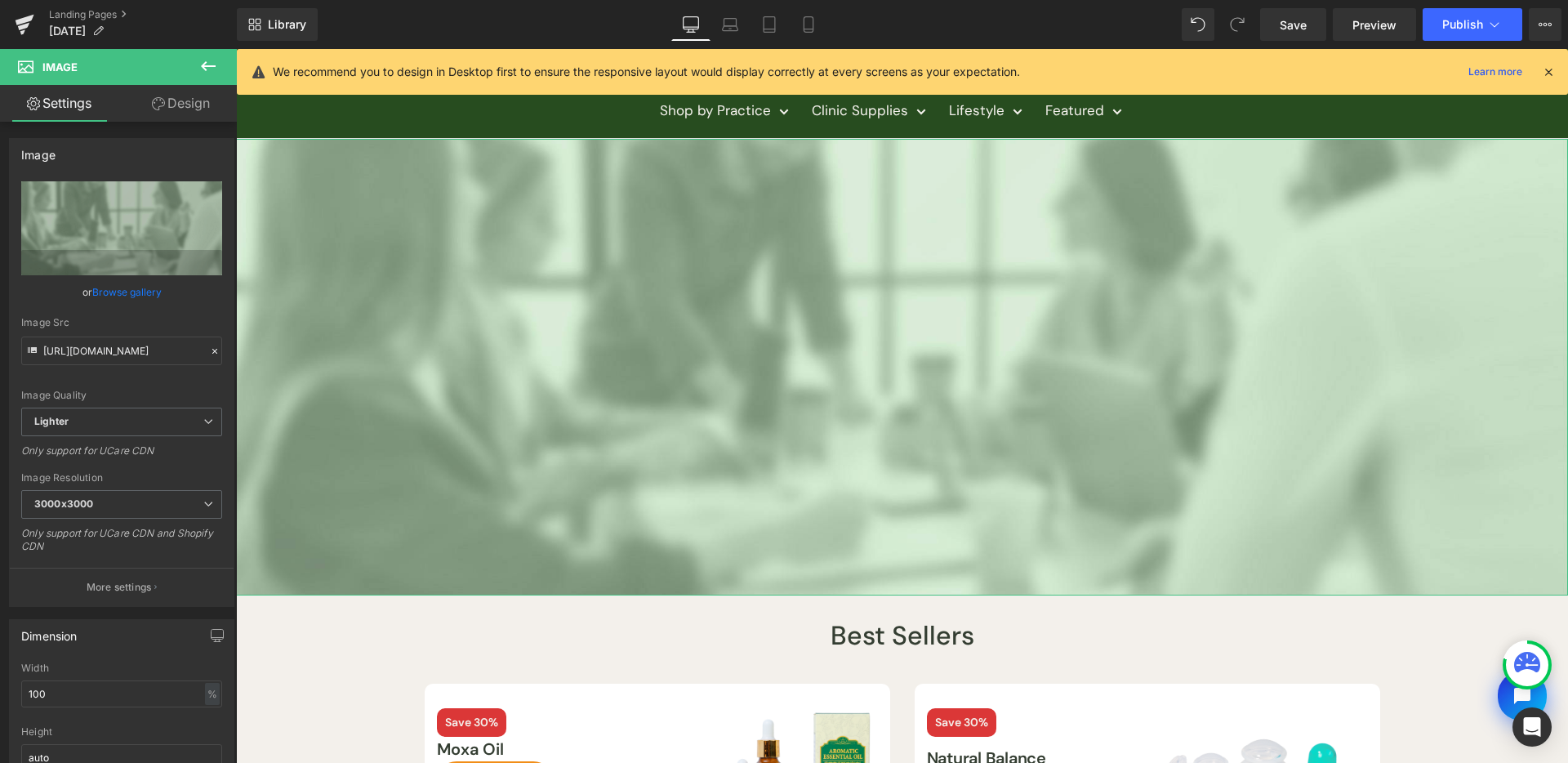
drag, startPoint x: 141, startPoint y: 284, endPoint x: 156, endPoint y: 277, distance: 16.6
click at [141, 284] on link "Browse gallery" at bounding box center [127, 291] width 69 height 29
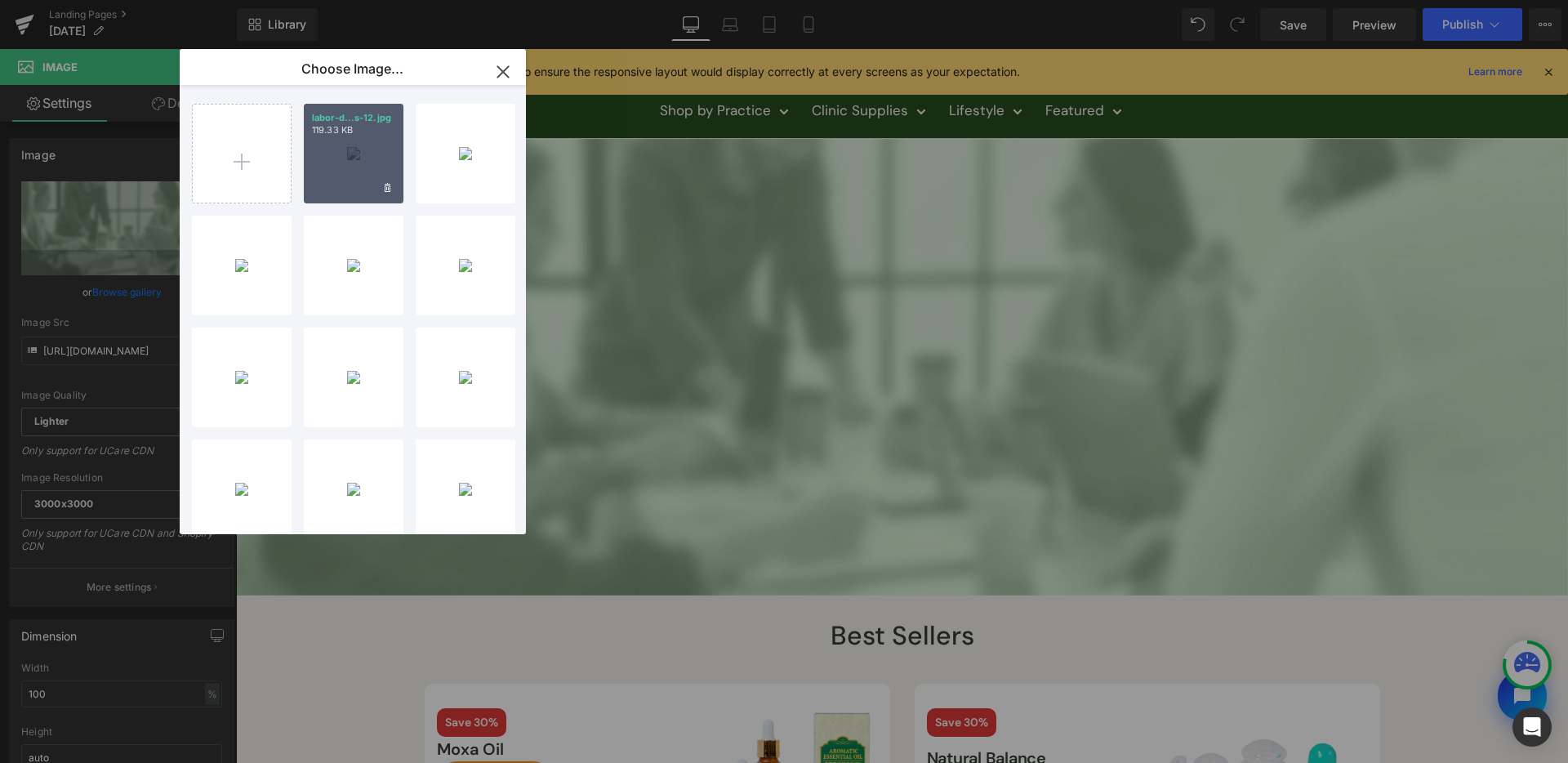
click at [340, 142] on div "labor-d...s-12.jpg 119.33 KB" at bounding box center [354, 154] width 100 height 100
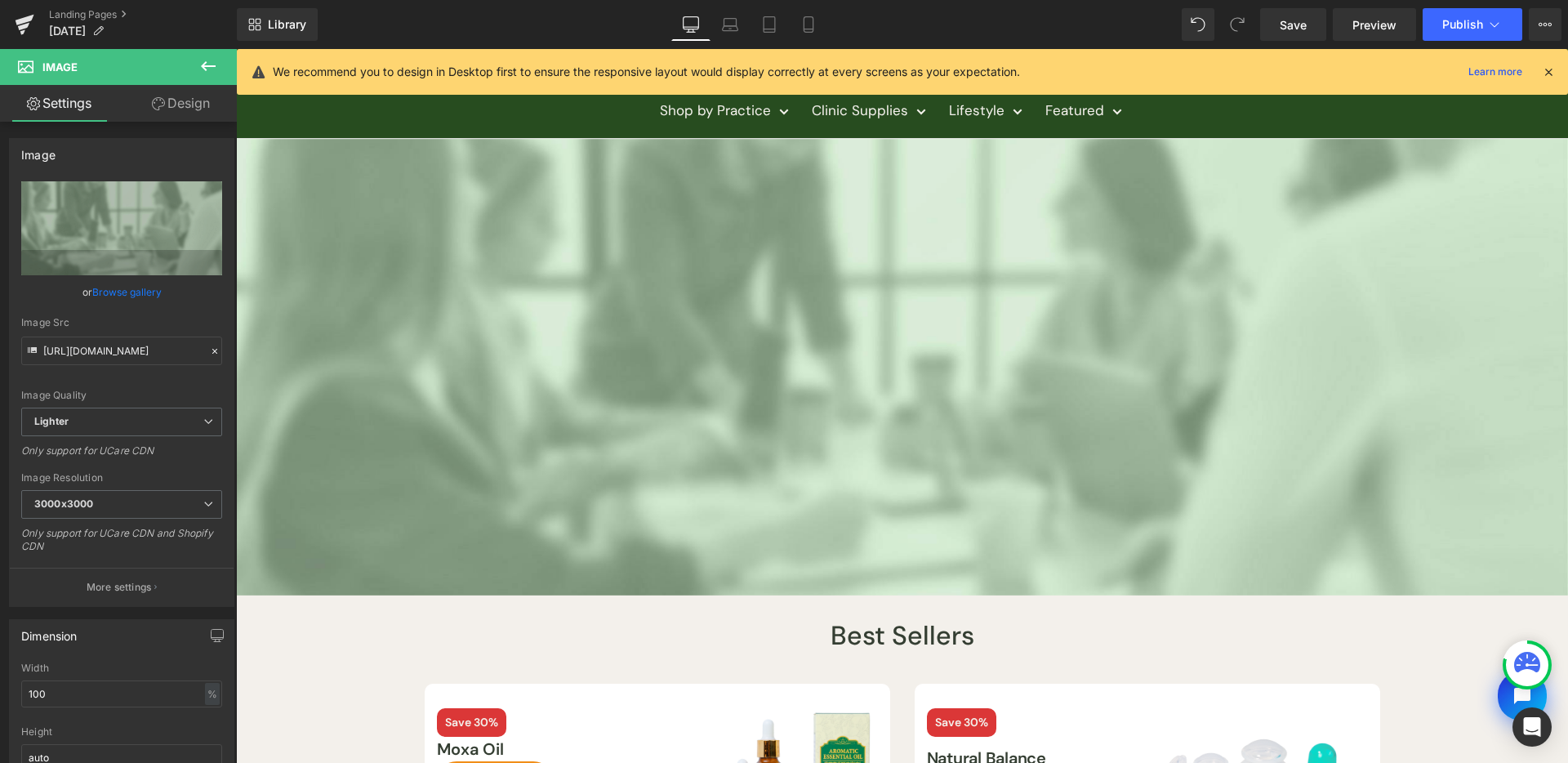
drag, startPoint x: 1293, startPoint y: 21, endPoint x: 450, endPoint y: 2, distance: 843.2
click at [1293, 21] on span "Save" at bounding box center [1293, 24] width 27 height 17
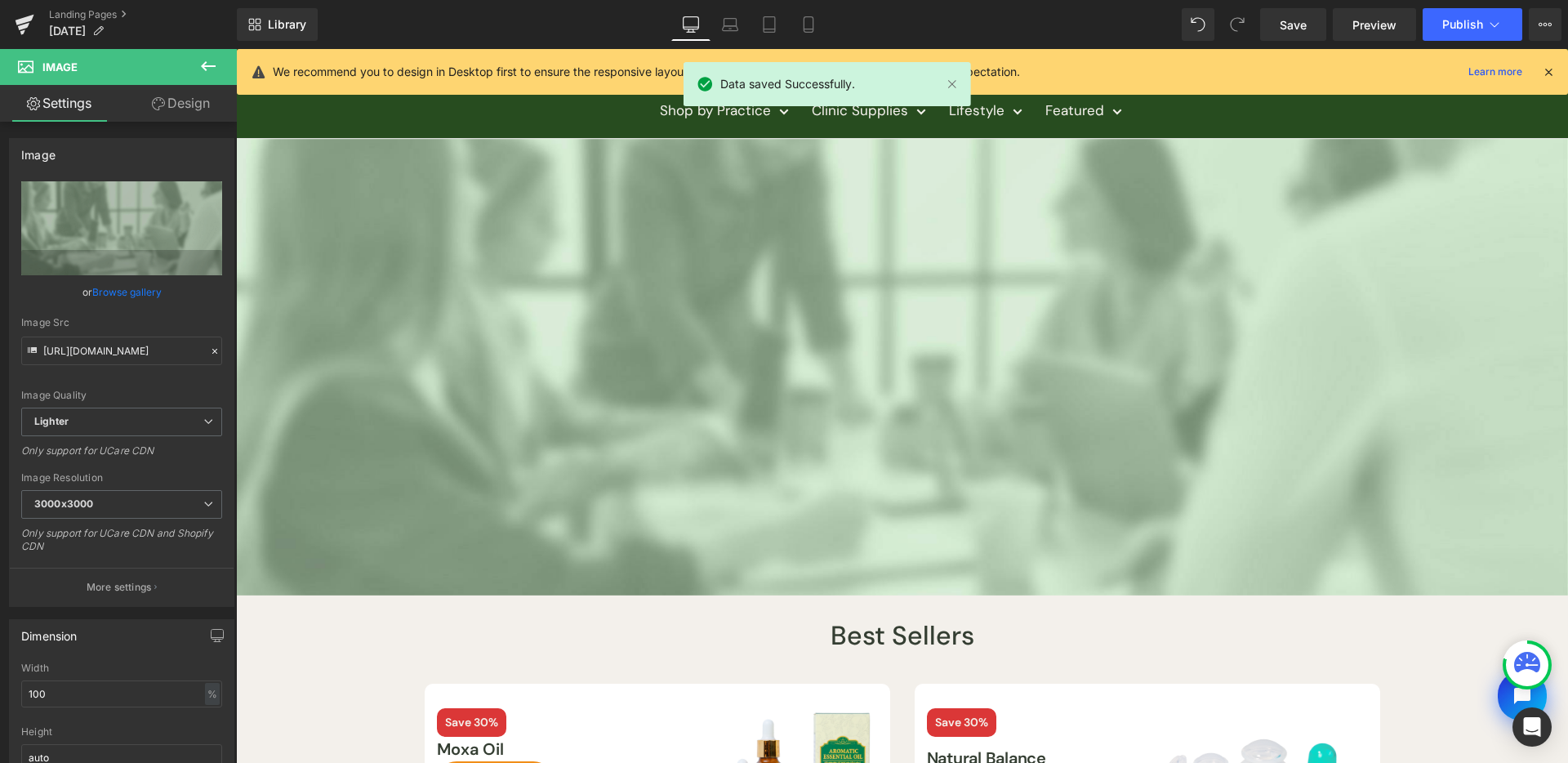
scroll to position [0, 0]
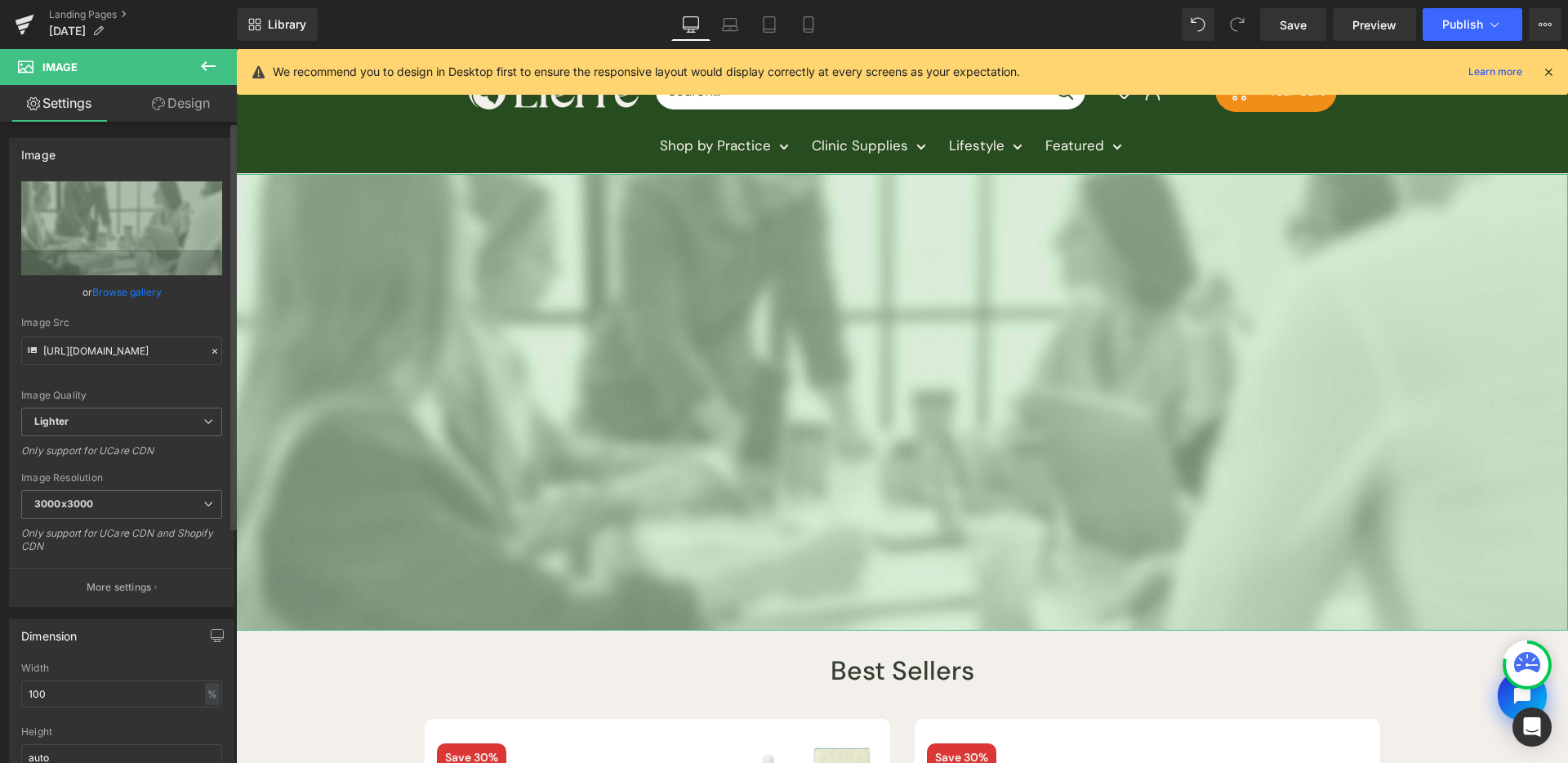
click at [133, 293] on link "Browse gallery" at bounding box center [127, 291] width 69 height 29
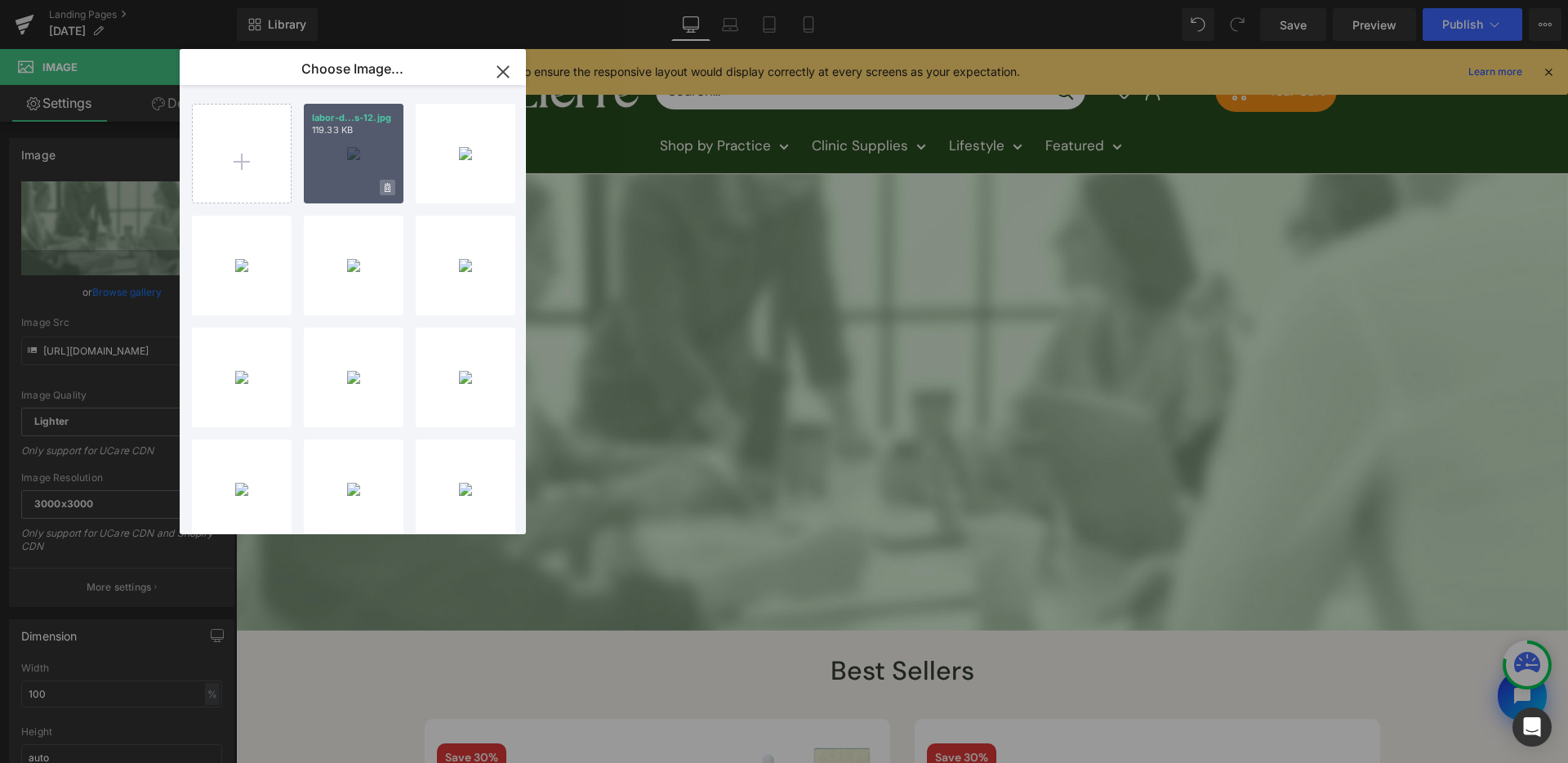
click at [388, 183] on icon at bounding box center [387, 188] width 6 height 11
click at [338, 187] on span "Yes" at bounding box center [332, 187] width 41 height 17
click at [259, 181] on input "file" at bounding box center [242, 154] width 98 height 98
type input "C:\fakepath\labor-day-assets-12.jpg"
click at [347, 163] on div at bounding box center [354, 154] width 100 height 100
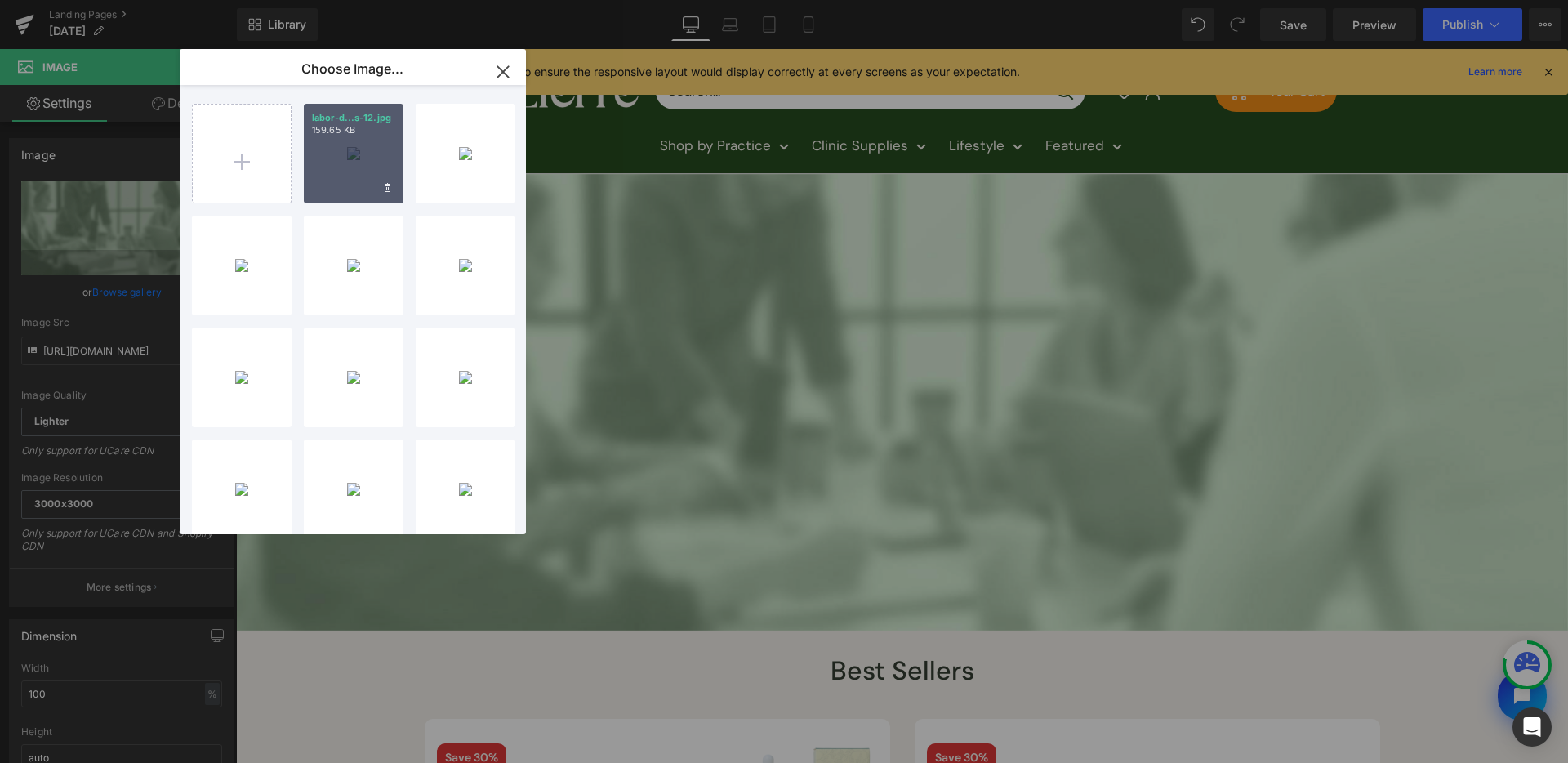
click at [330, 155] on div "labor-d...s-12.jpg 159.65 KB" at bounding box center [354, 154] width 100 height 100
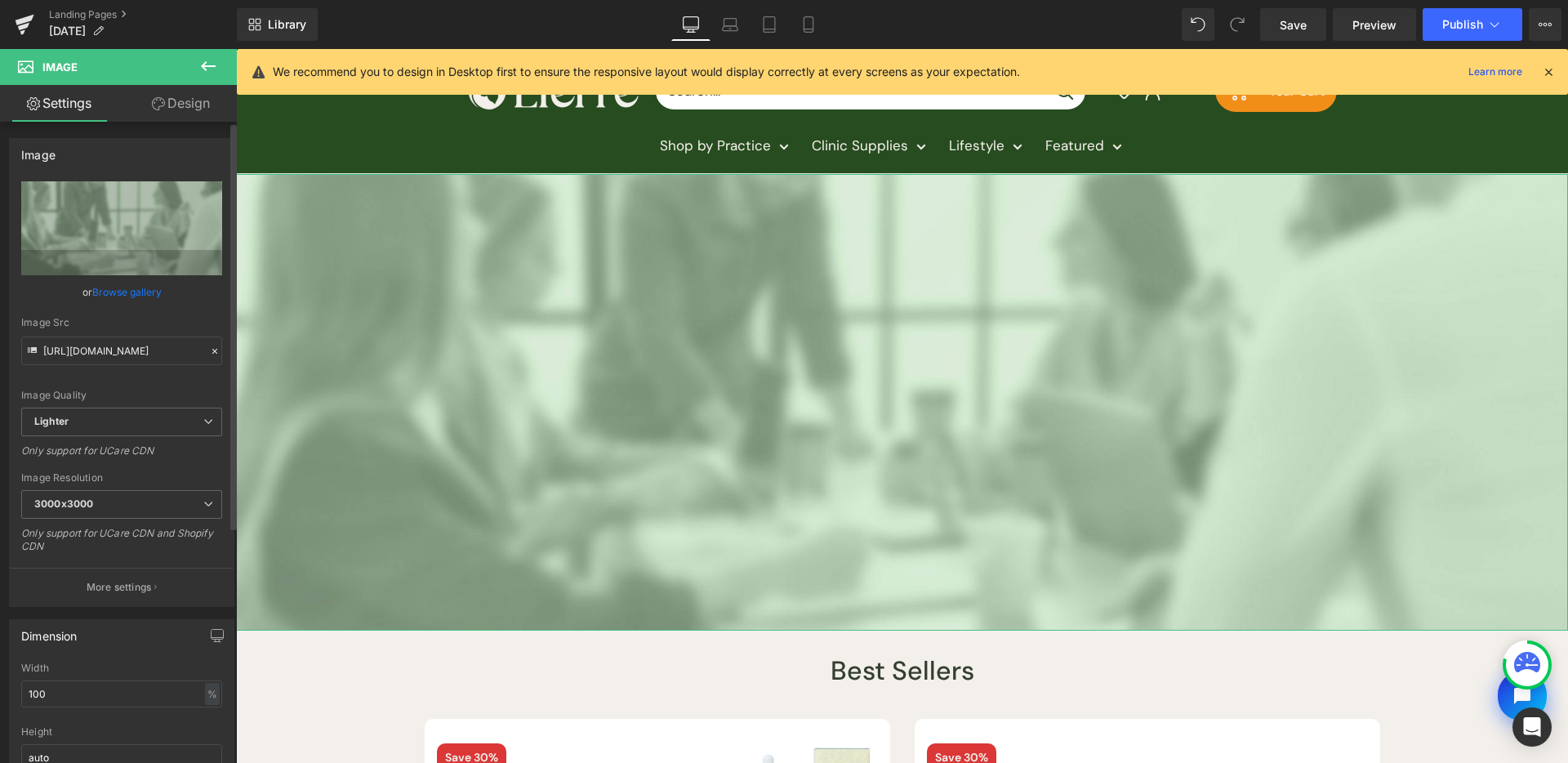
click at [93, 306] on div "Image Quality Lighter Lightest Lighter Lighter Lightest Only support for UCare …" at bounding box center [121, 294] width 201 height 226
click at [140, 286] on link "Browse gallery" at bounding box center [127, 291] width 69 height 29
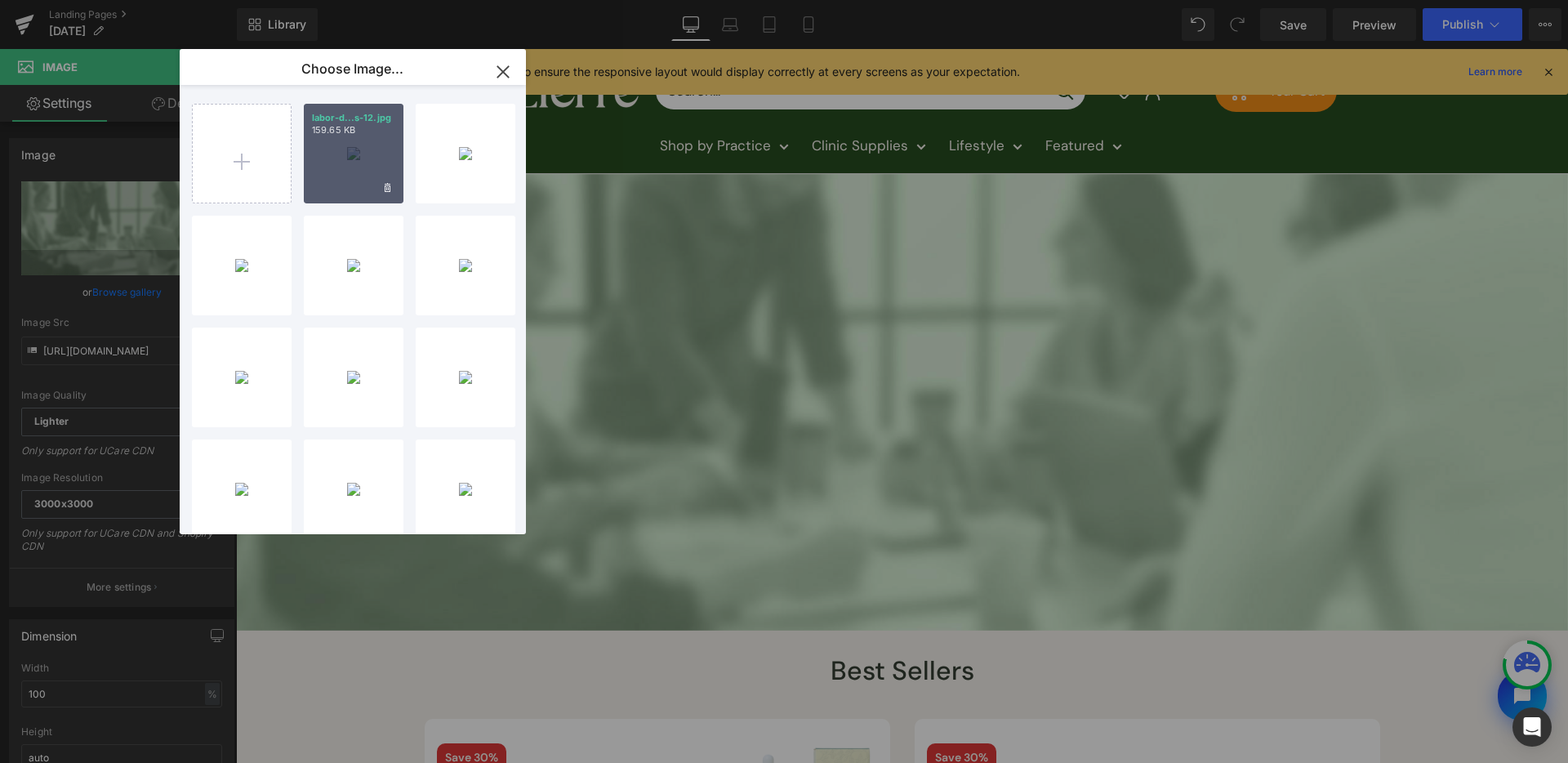
click at [333, 152] on div "labor-d...s-12.jpg 159.65 KB" at bounding box center [354, 154] width 100 height 100
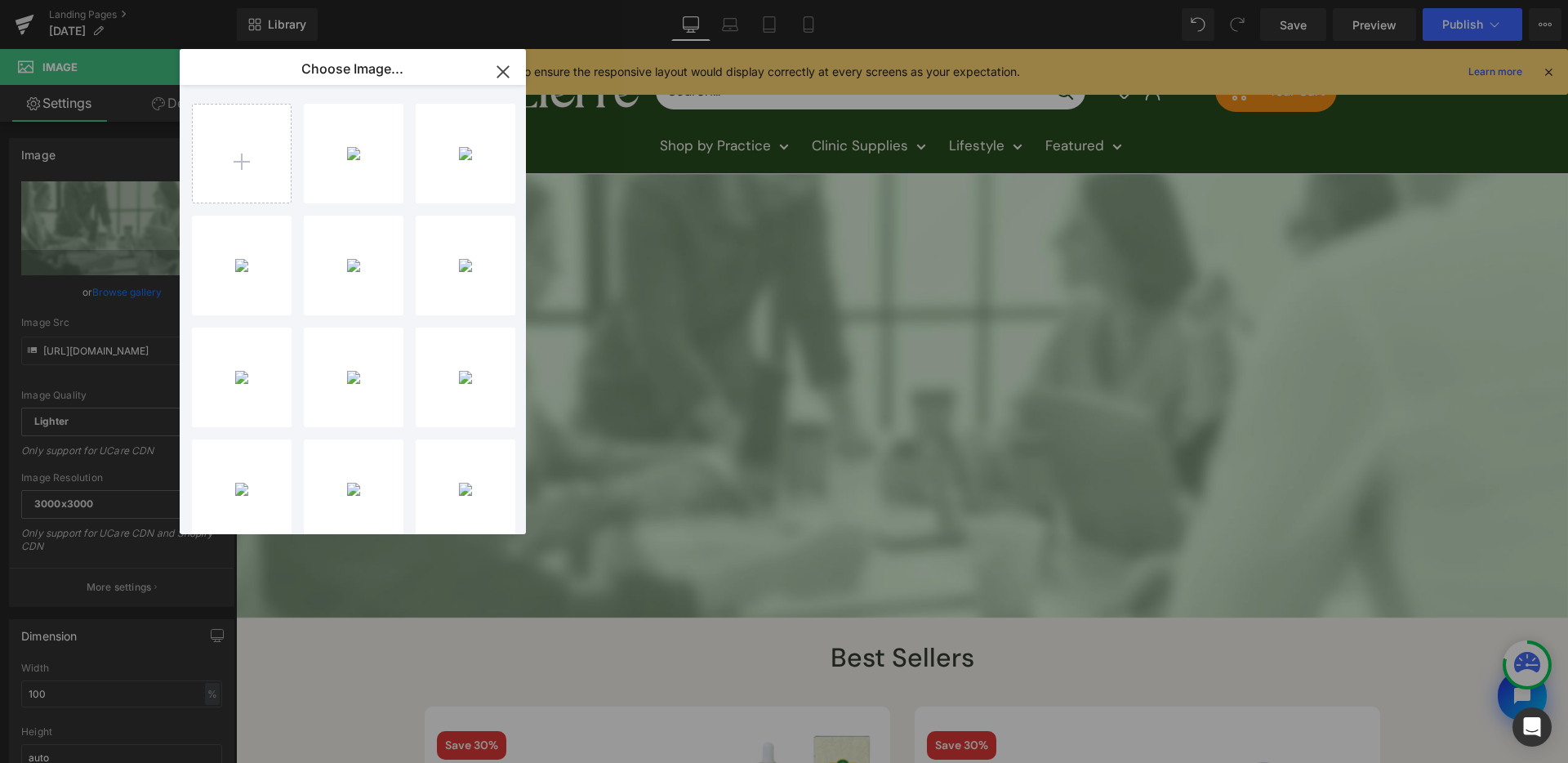
type input "https://ucarecdn.com/5d4cd559-e710-43dc-98fd-d007ffefd65a/-/format/auto/-/previ…"
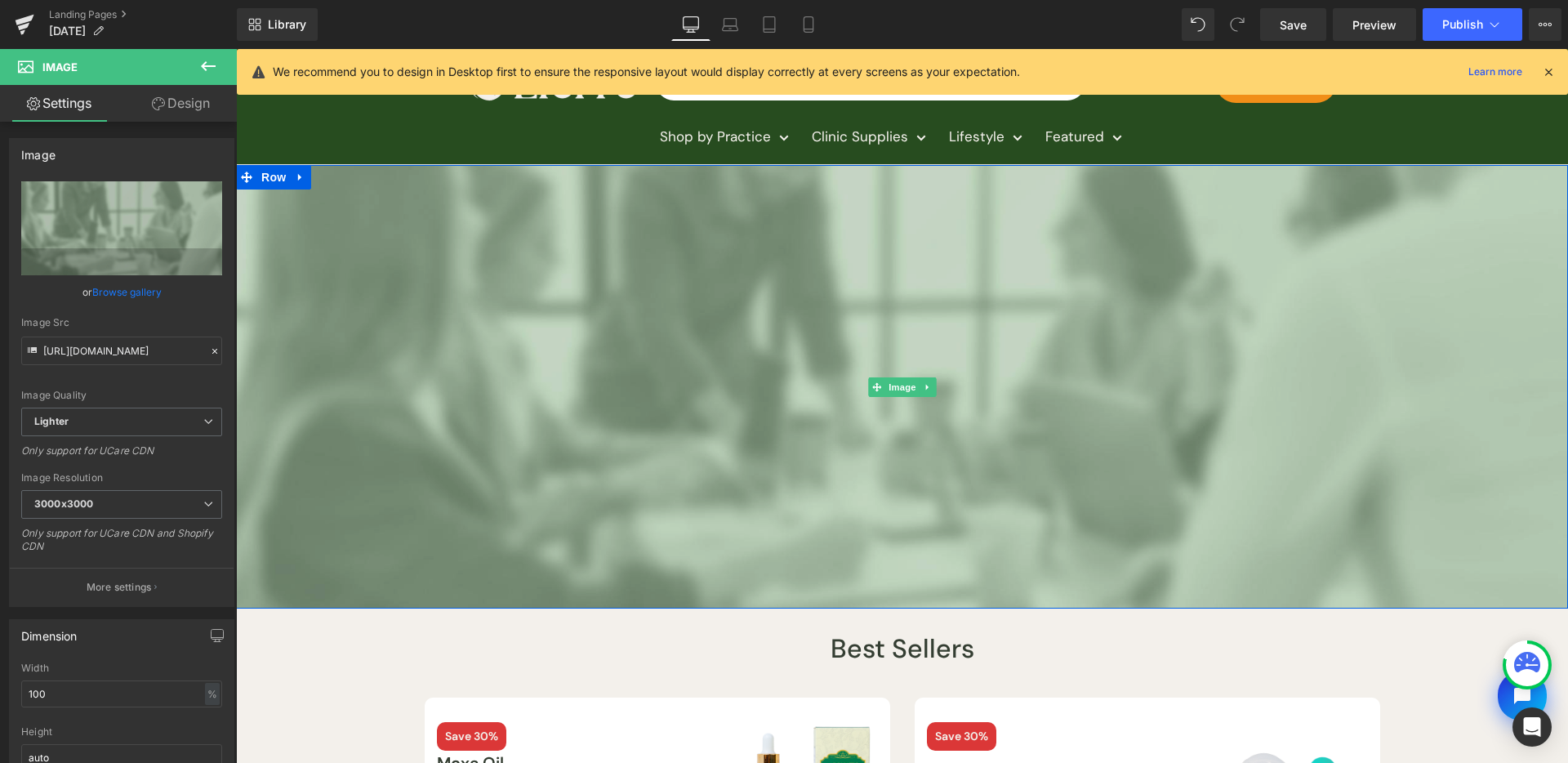
scroll to position [21, 0]
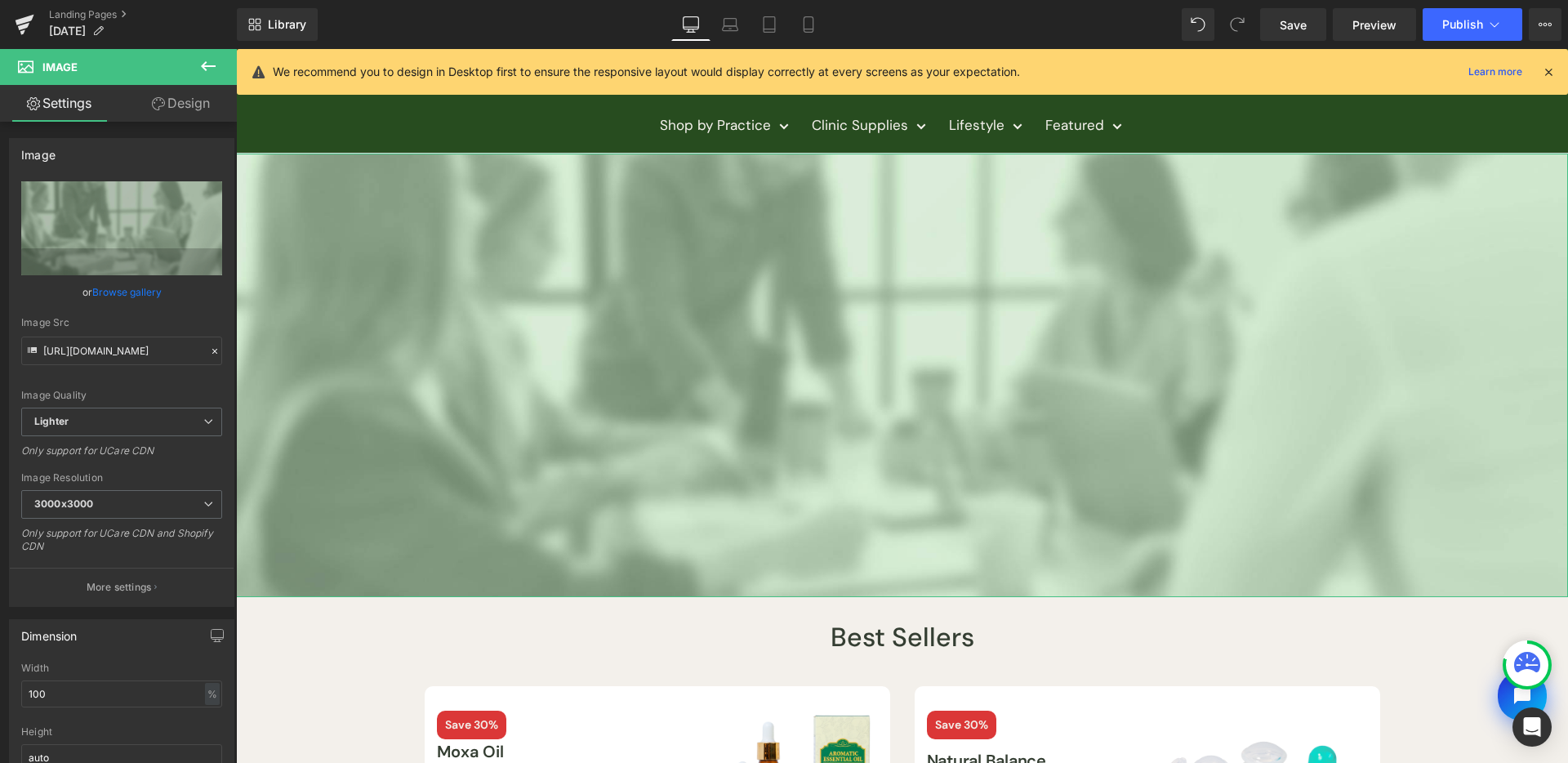
click at [214, 49] on button at bounding box center [208, 66] width 57 height 36
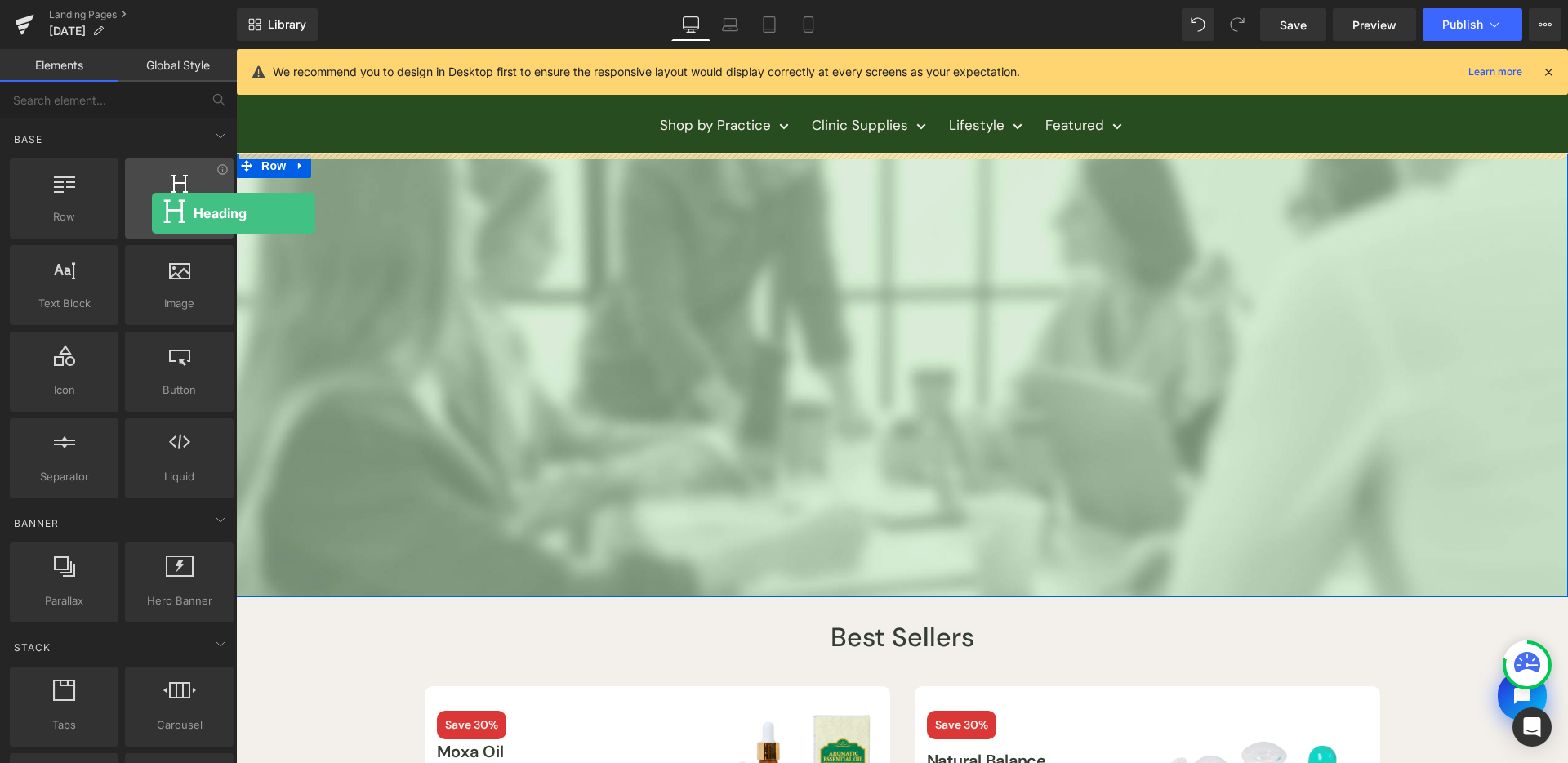
drag, startPoint x: 208, startPoint y: 217, endPoint x: 152, endPoint y: 213, distance: 56.1
click at [152, 213] on span "Heading" at bounding box center [179, 216] width 99 height 17
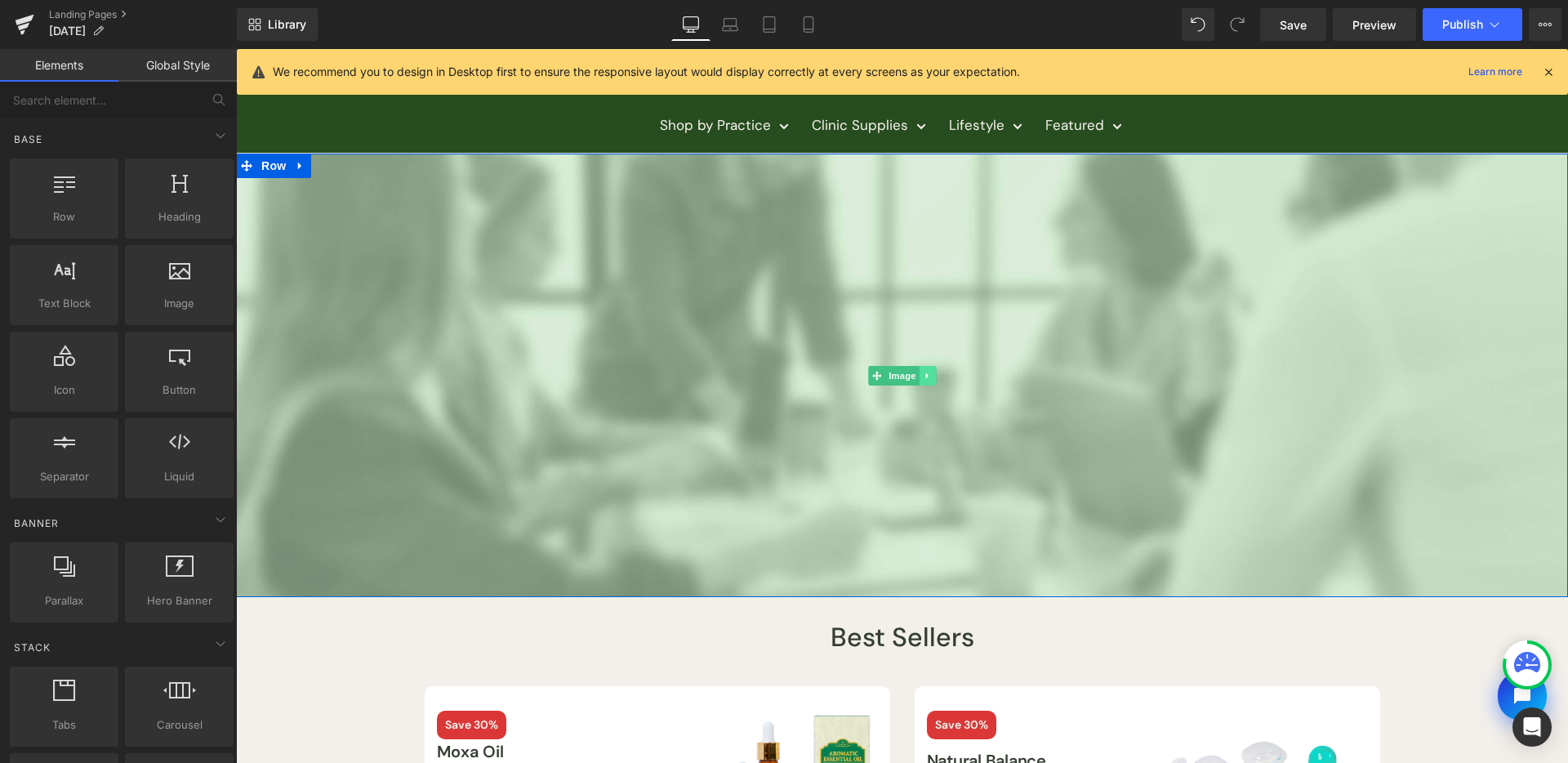
click at [919, 382] on link at bounding box center [927, 376] width 17 height 20
click at [934, 371] on link at bounding box center [936, 376] width 17 height 20
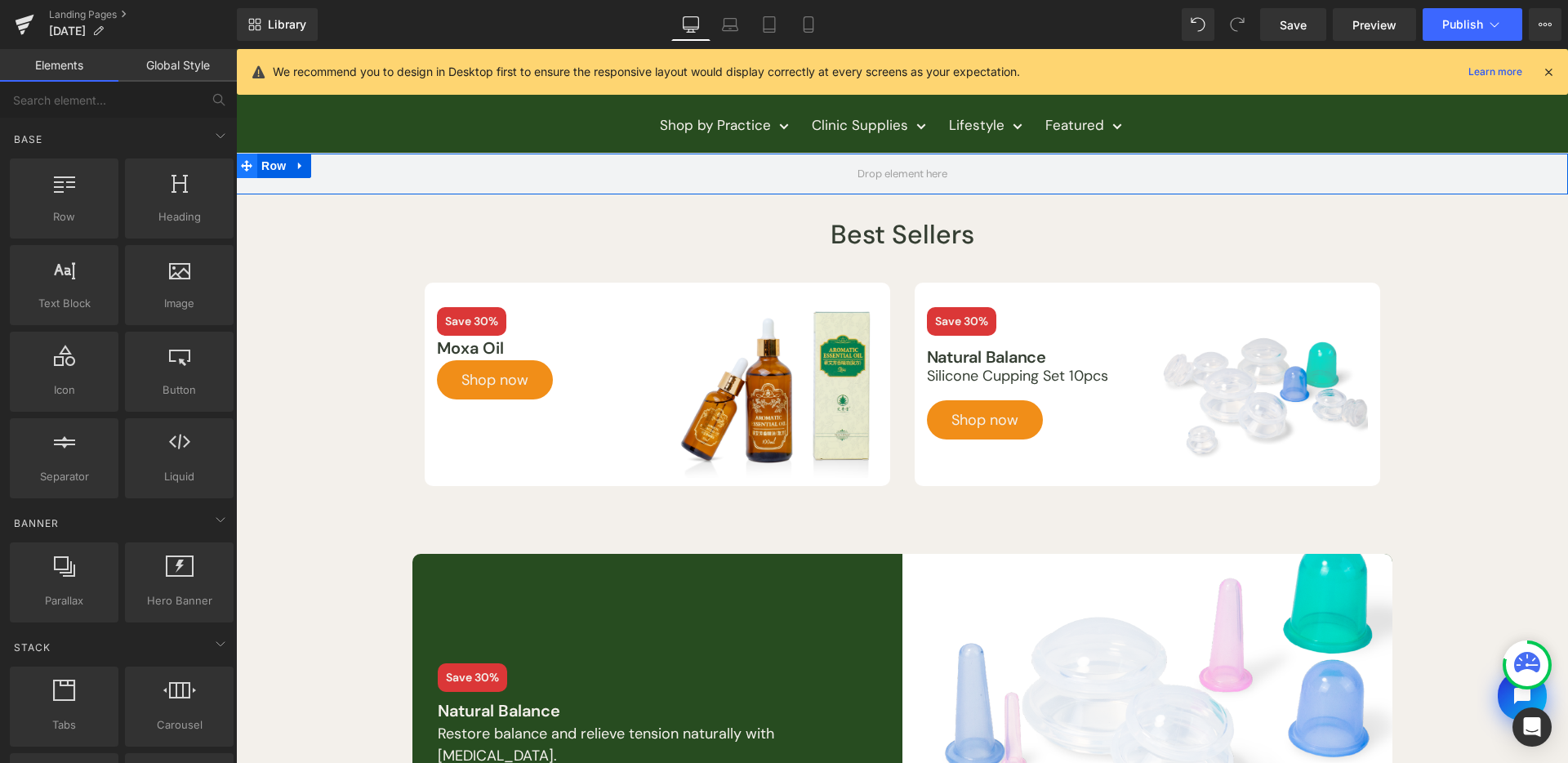
click at [250, 167] on span at bounding box center [246, 165] width 21 height 25
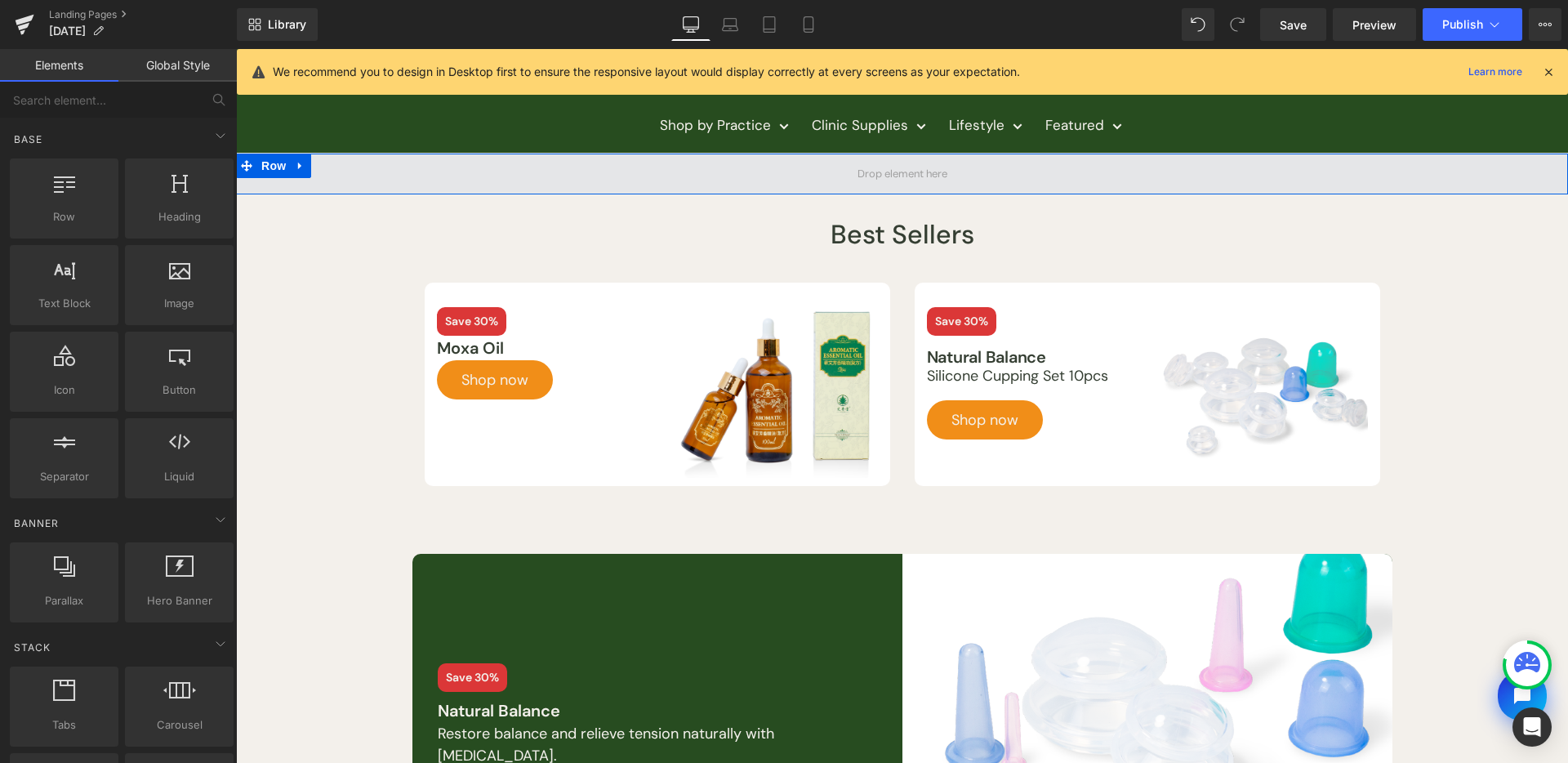
click at [272, 169] on span "Row" at bounding box center [273, 165] width 33 height 25
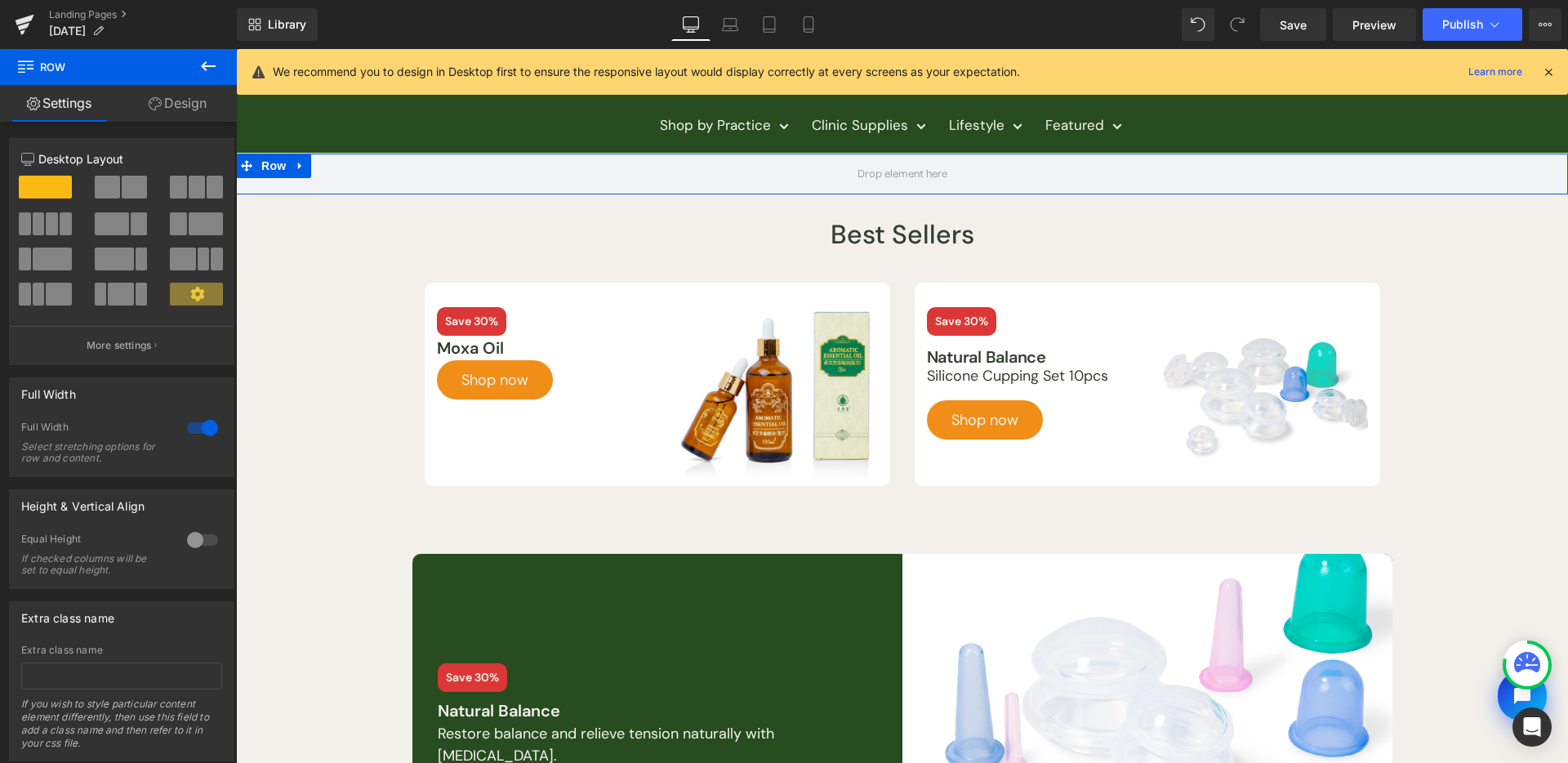
click at [138, 117] on link "Design" at bounding box center [178, 103] width 119 height 37
click at [0, 0] on div "Background" at bounding box center [0, 0] width 0 height 0
click at [0, 0] on button "button" at bounding box center [0, 0] width 0 height 0
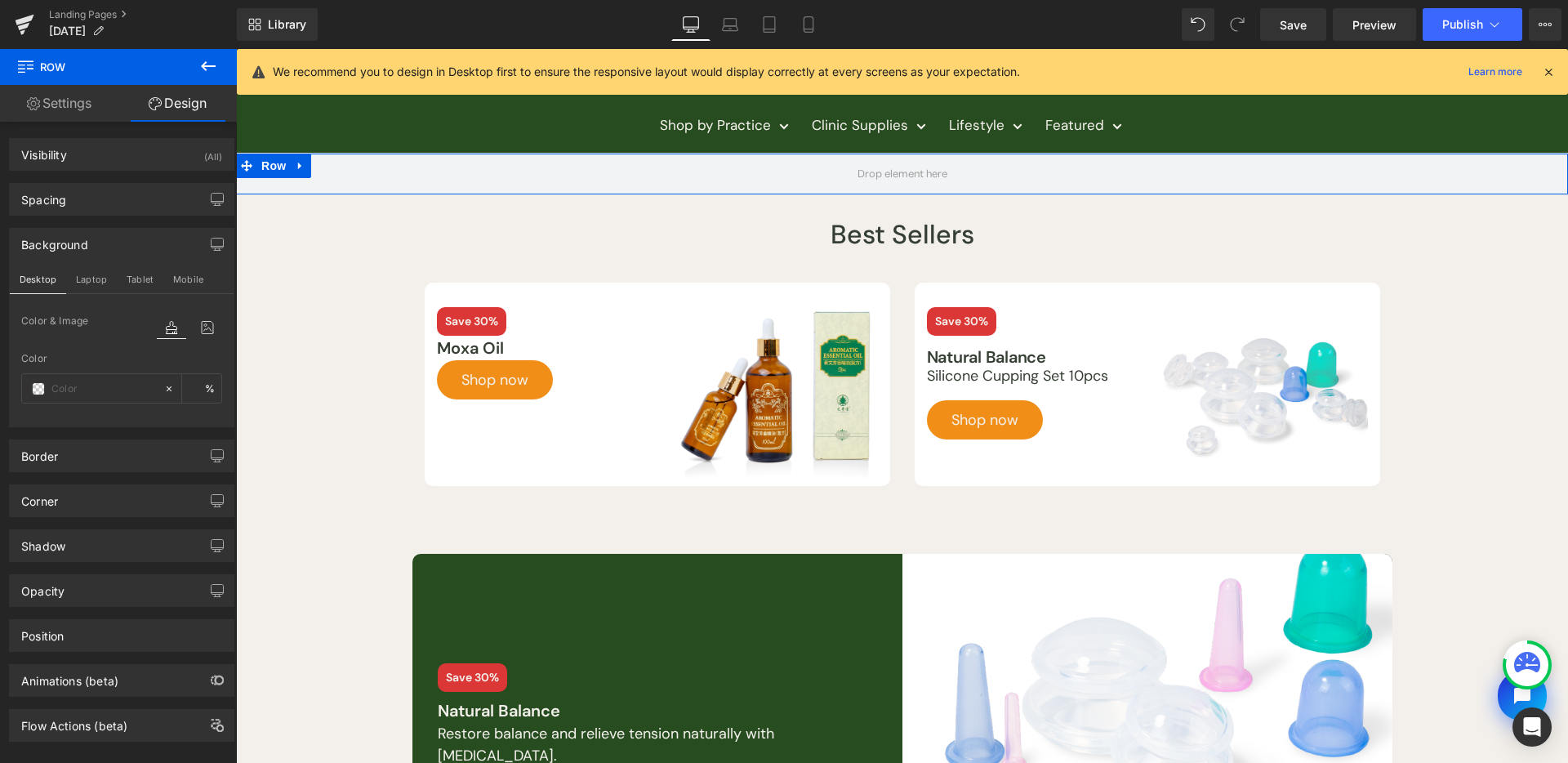
type input "transparent"
type input "0"
click at [35, 376] on div "transparent" at bounding box center [92, 388] width 142 height 29
click at [38, 384] on span at bounding box center [38, 388] width 13 height 13
click at [195, 329] on icon at bounding box center [208, 327] width 30 height 21
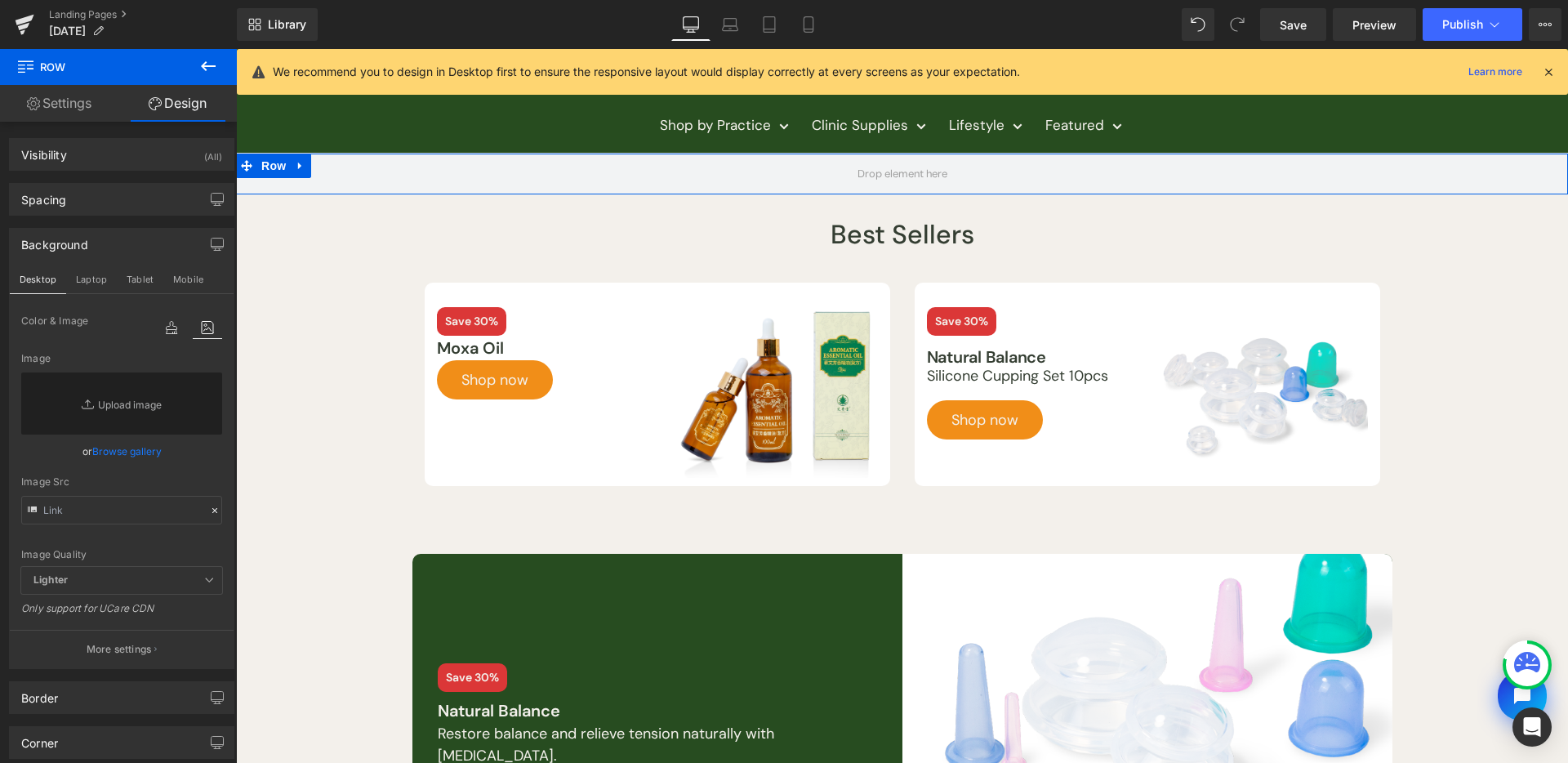
click at [92, 456] on link "Browse gallery" at bounding box center [127, 451] width 69 height 29
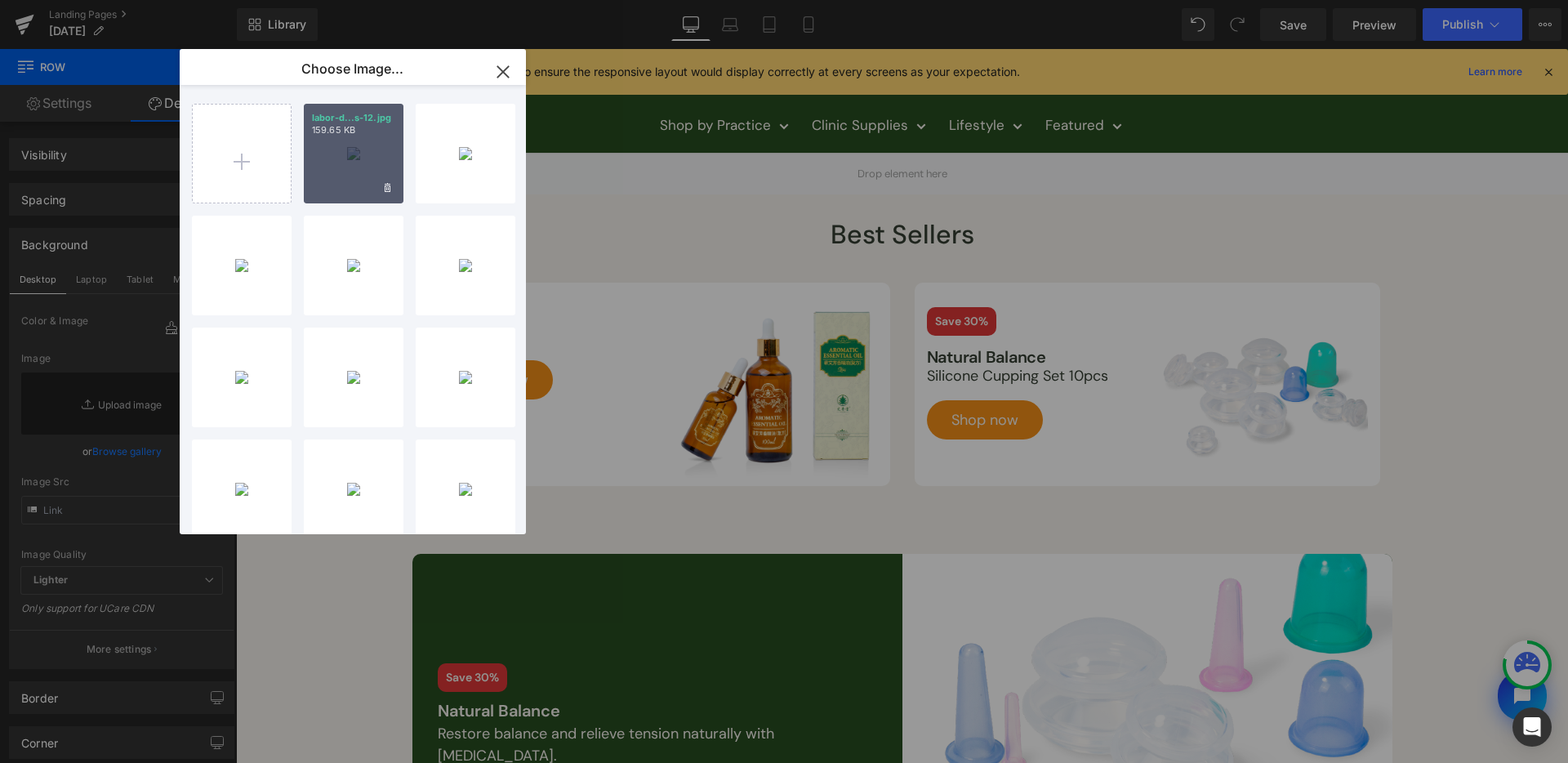
click at [339, 153] on div "labor-d...s-12.jpg 159.65 KB" at bounding box center [354, 154] width 100 height 100
type input "https://ucarecdn.com/5d4cd559-e710-43dc-98fd-d007ffefd65a/-/format/auto/-/previ…"
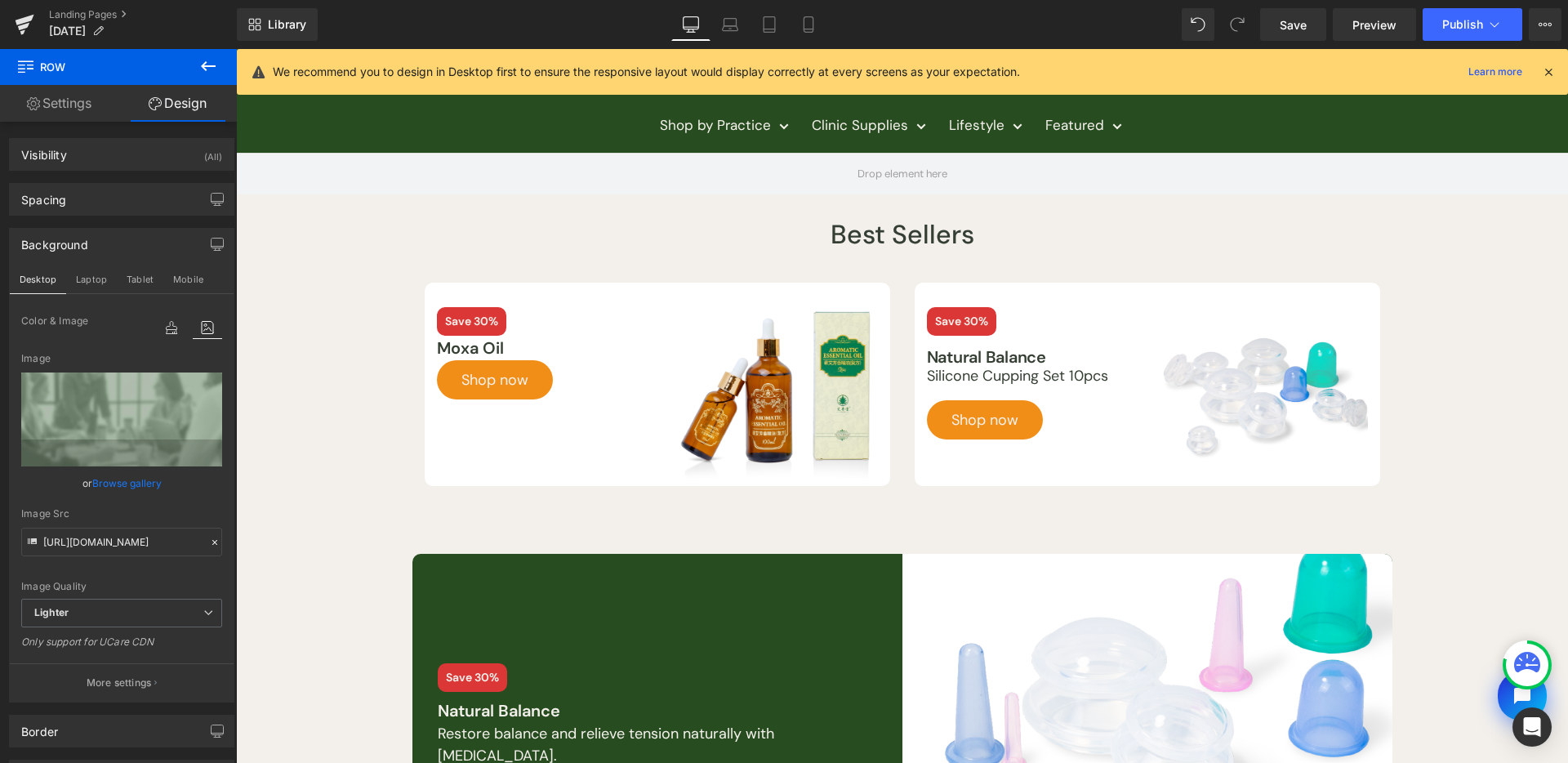
click at [205, 66] on icon at bounding box center [208, 66] width 15 height 10
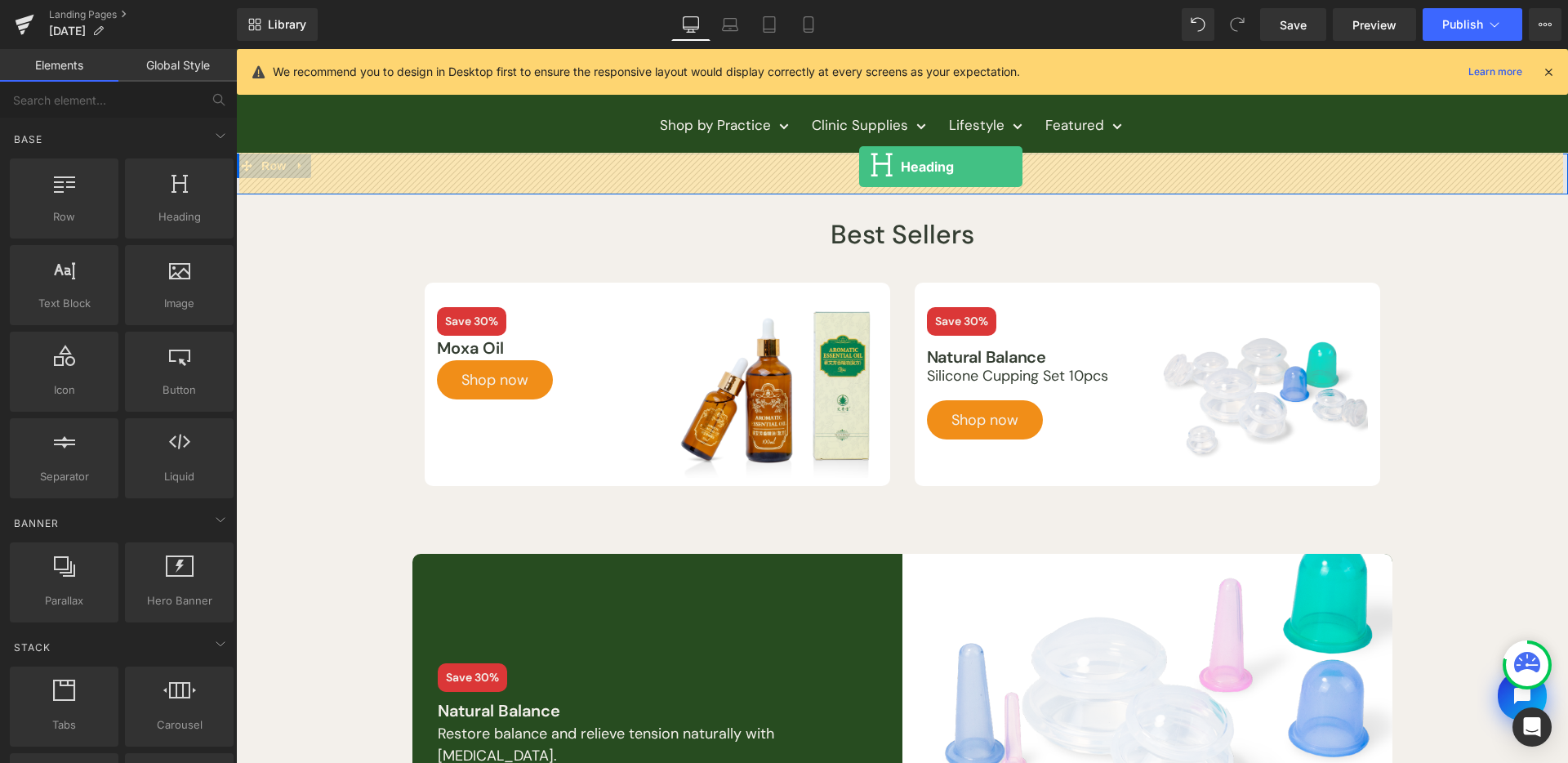
drag, startPoint x: 430, startPoint y: 257, endPoint x: 859, endPoint y: 166, distance: 438.5
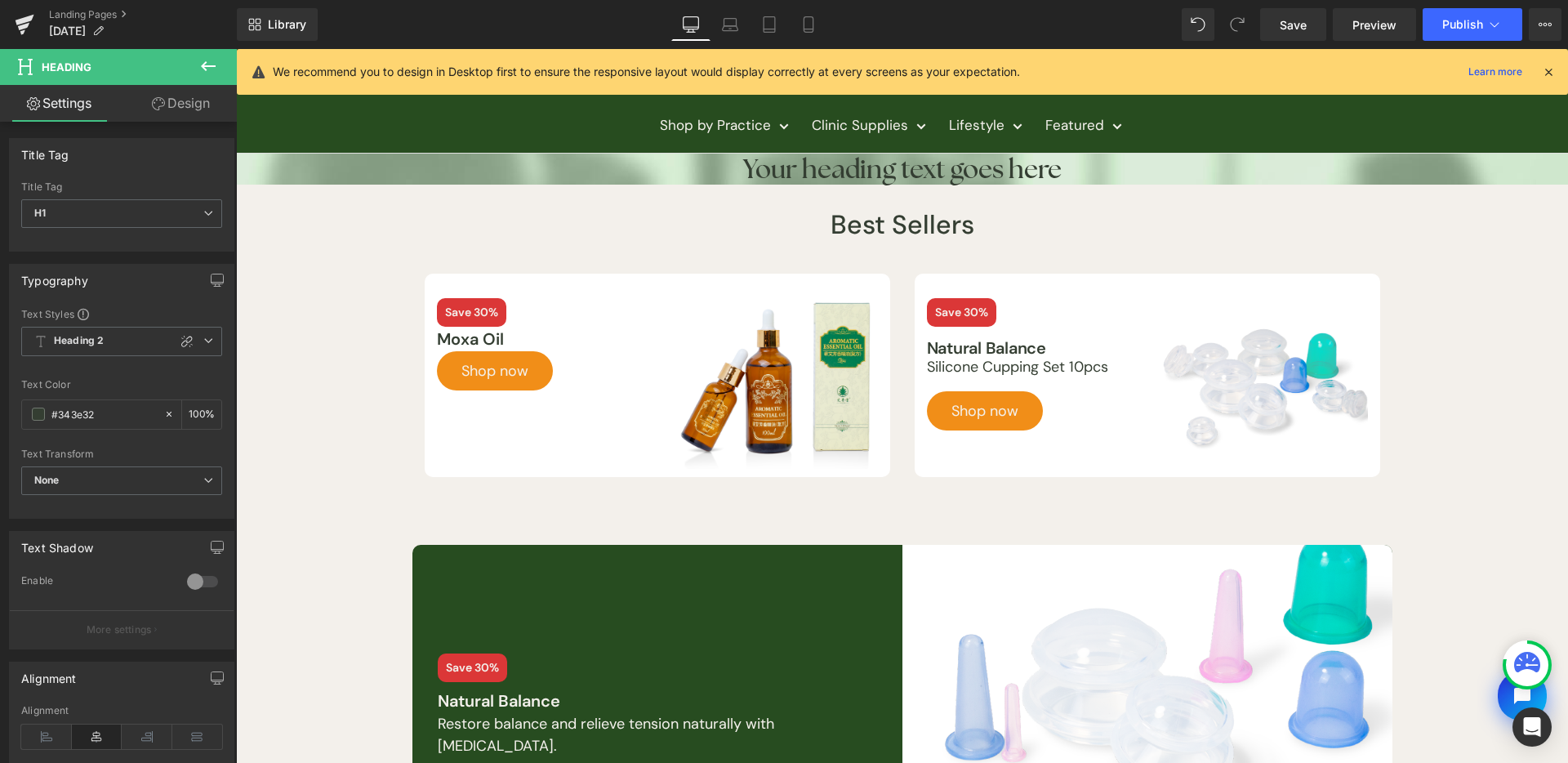
click at [213, 70] on icon at bounding box center [208, 66] width 20 height 20
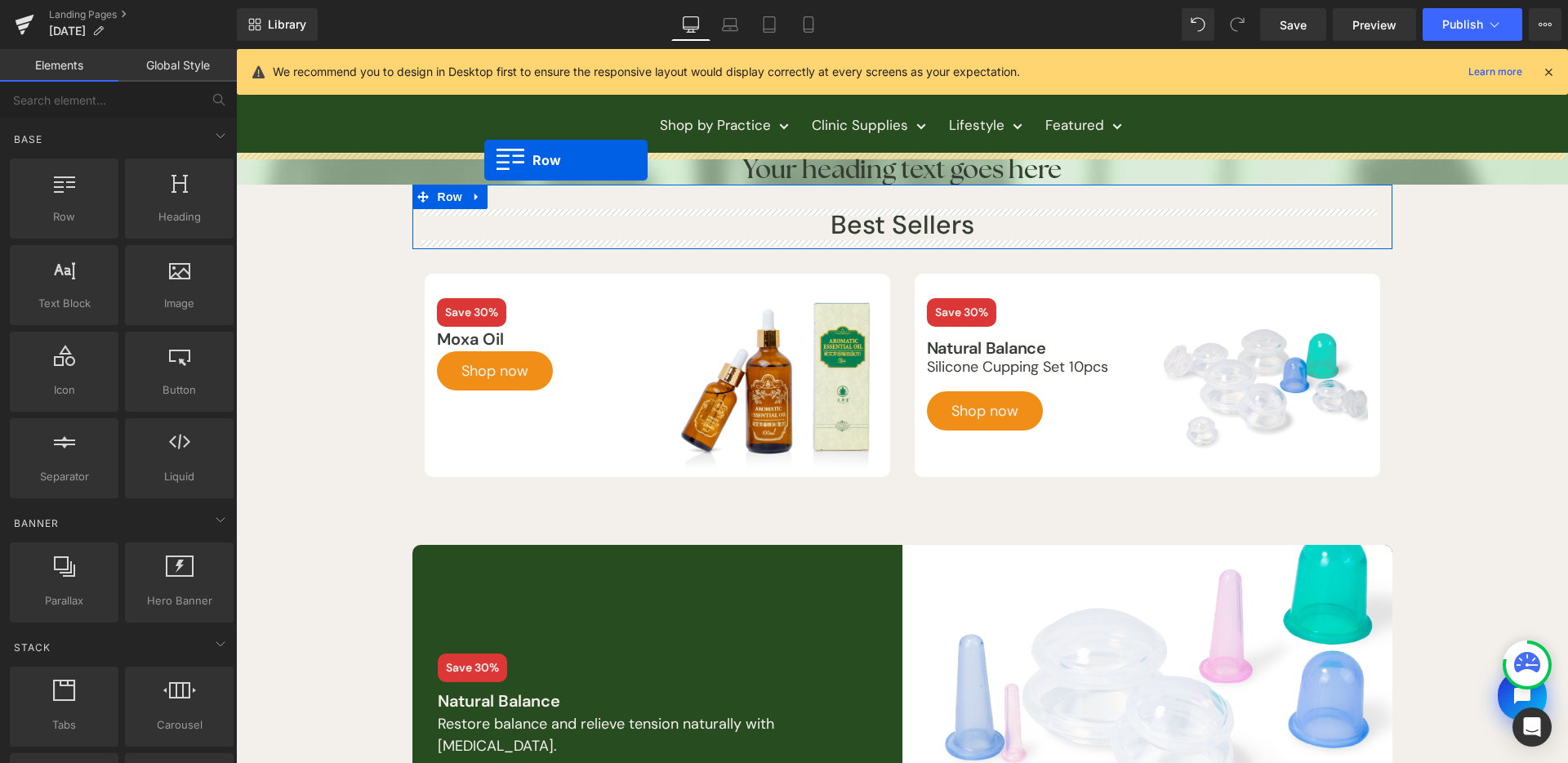
drag, startPoint x: 458, startPoint y: 228, endPoint x: 484, endPoint y: 161, distance: 71.9
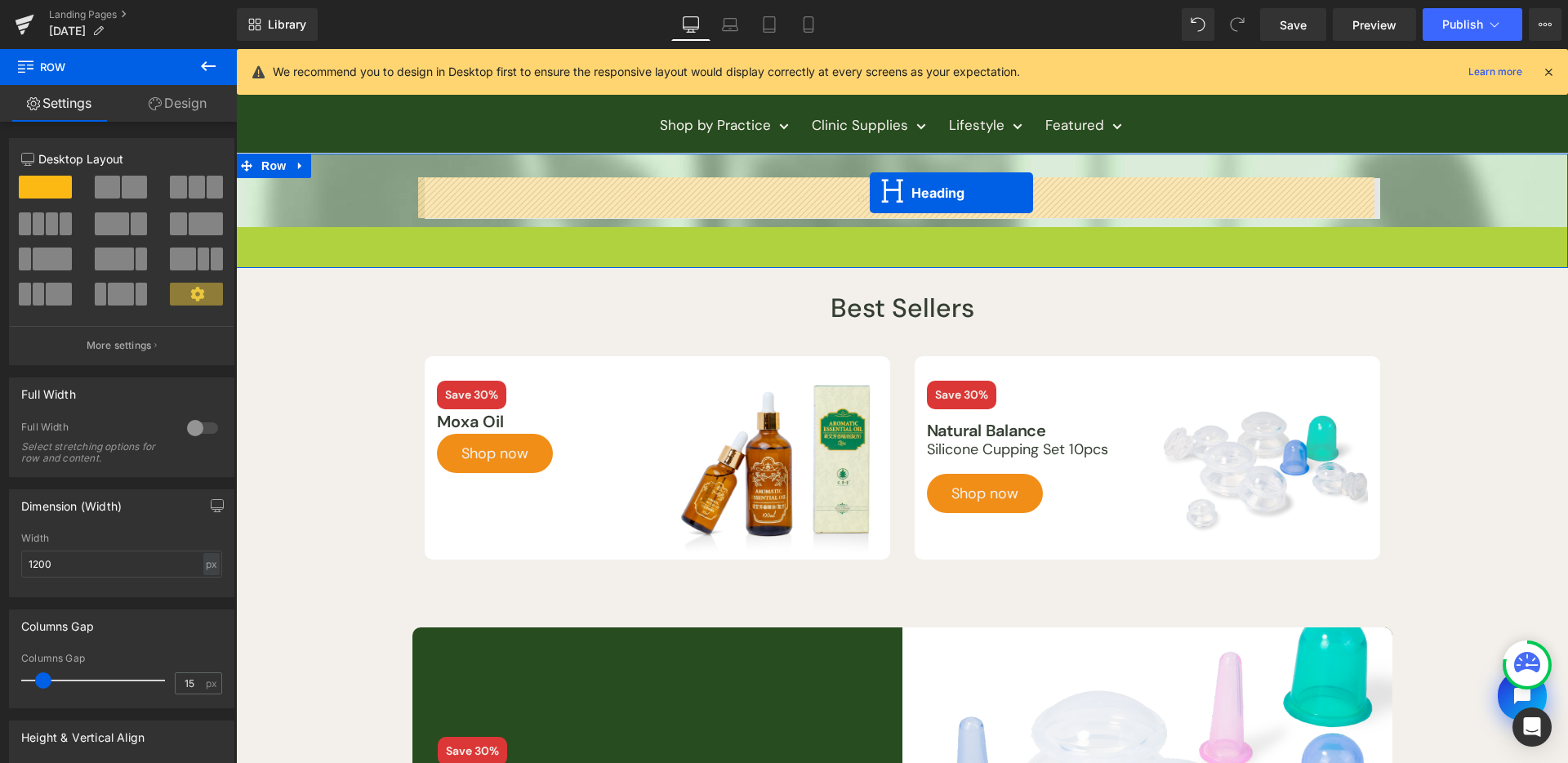
drag, startPoint x: 863, startPoint y: 225, endPoint x: 870, endPoint y: 193, distance: 32.8
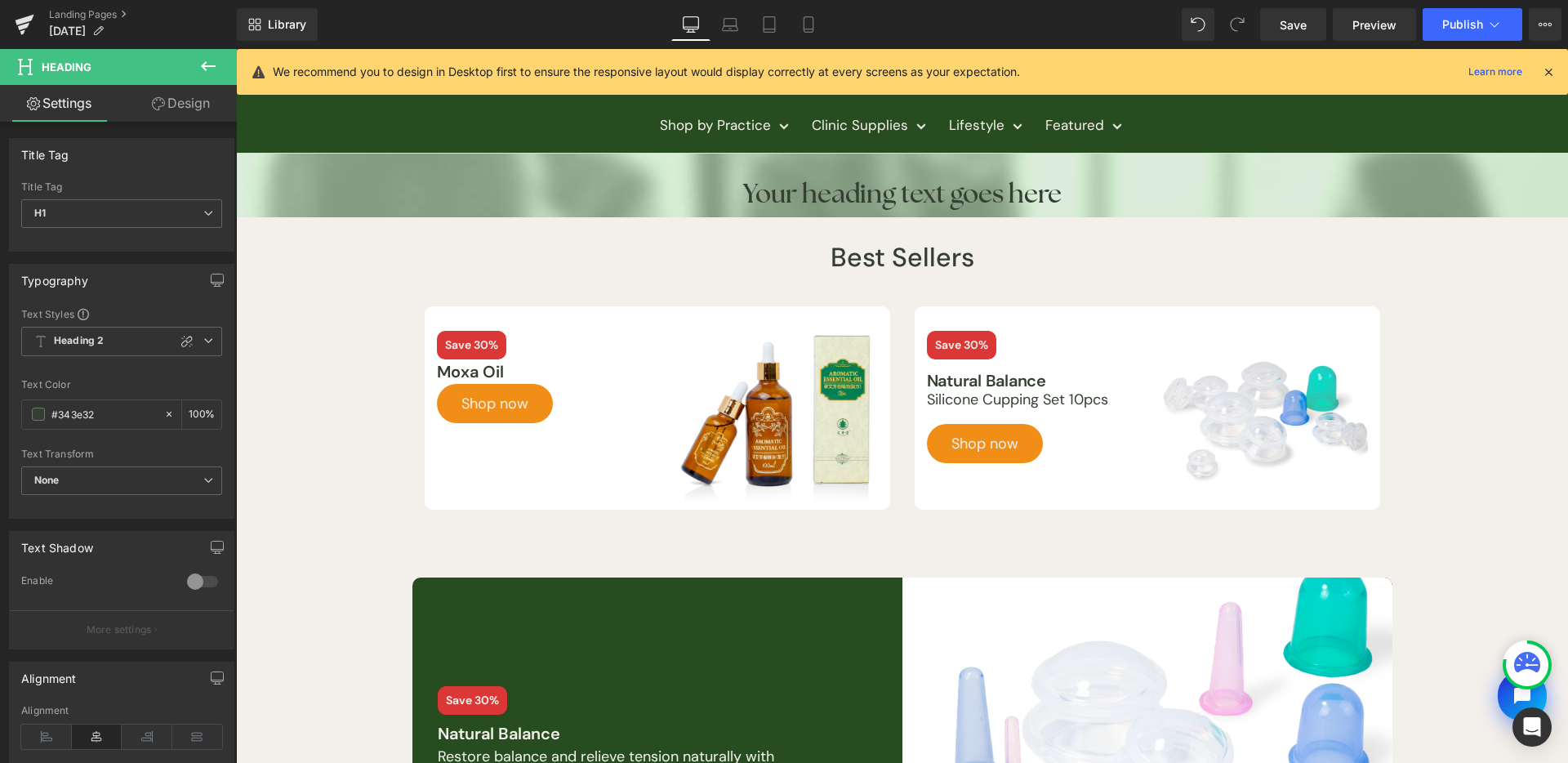
click at [188, 77] on button at bounding box center [208, 66] width 57 height 36
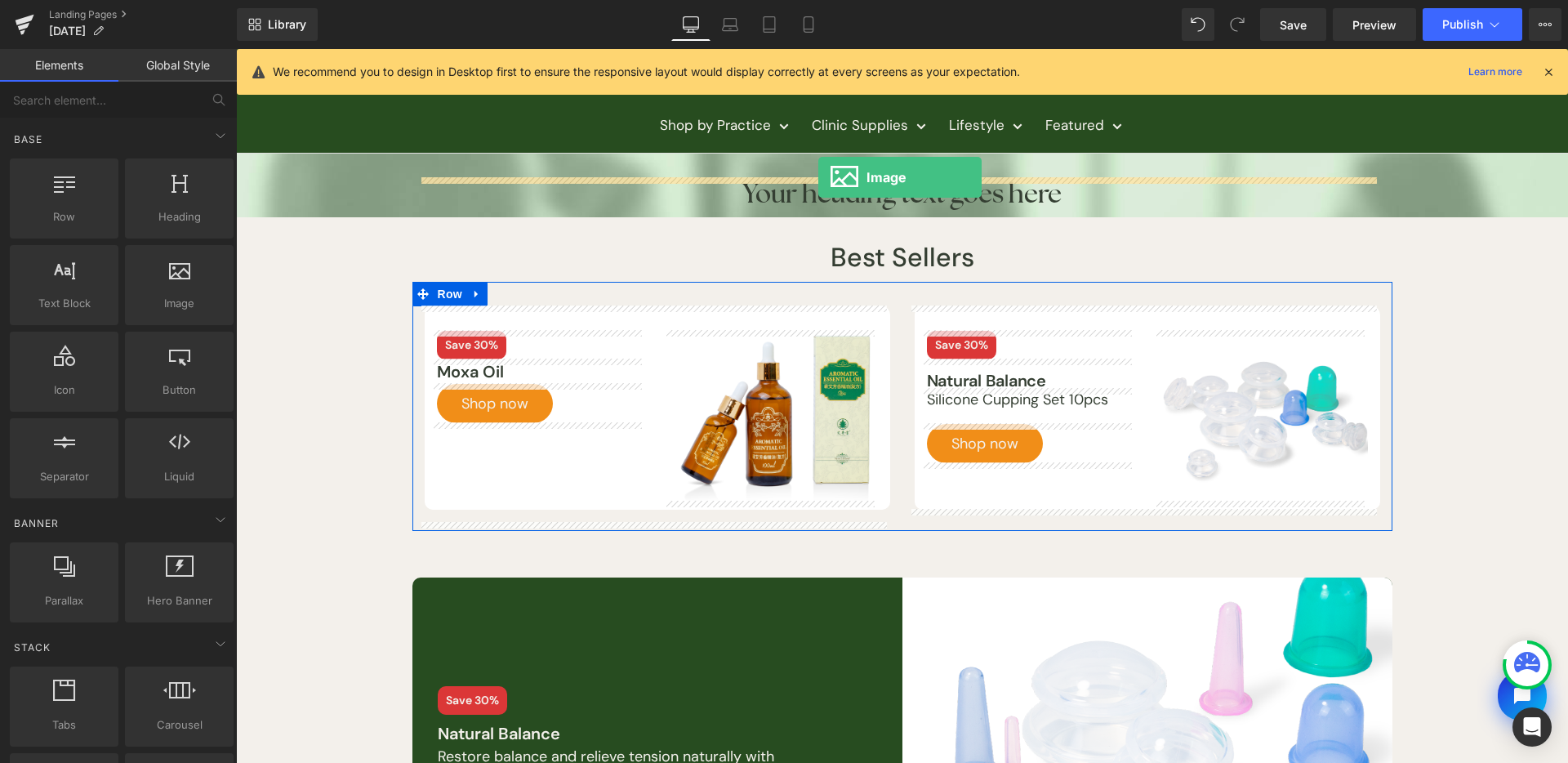
drag, startPoint x: 461, startPoint y: 310, endPoint x: 818, endPoint y: 177, distance: 381.0
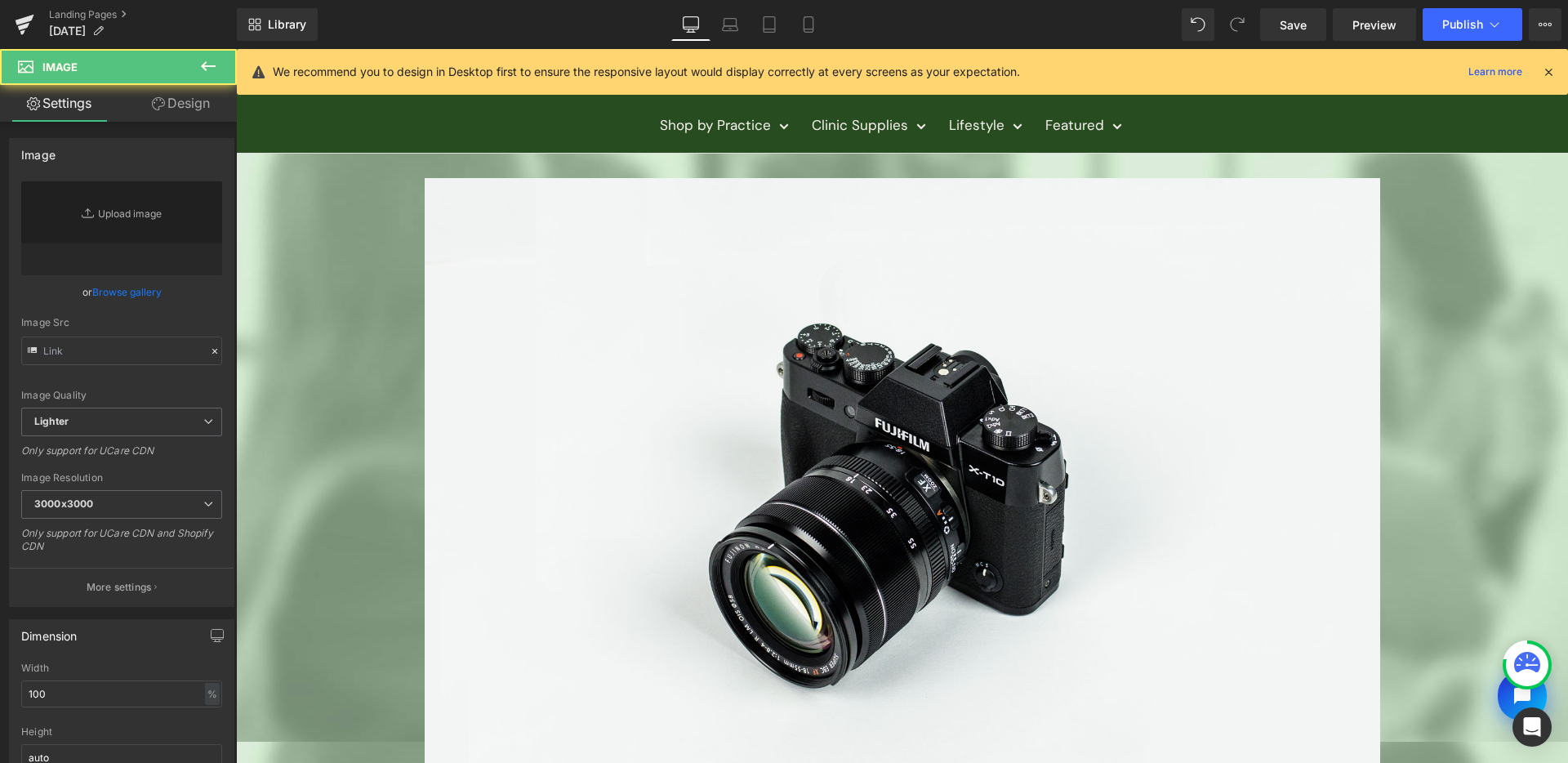
type input "//[DOMAIN_NAME][URL]"
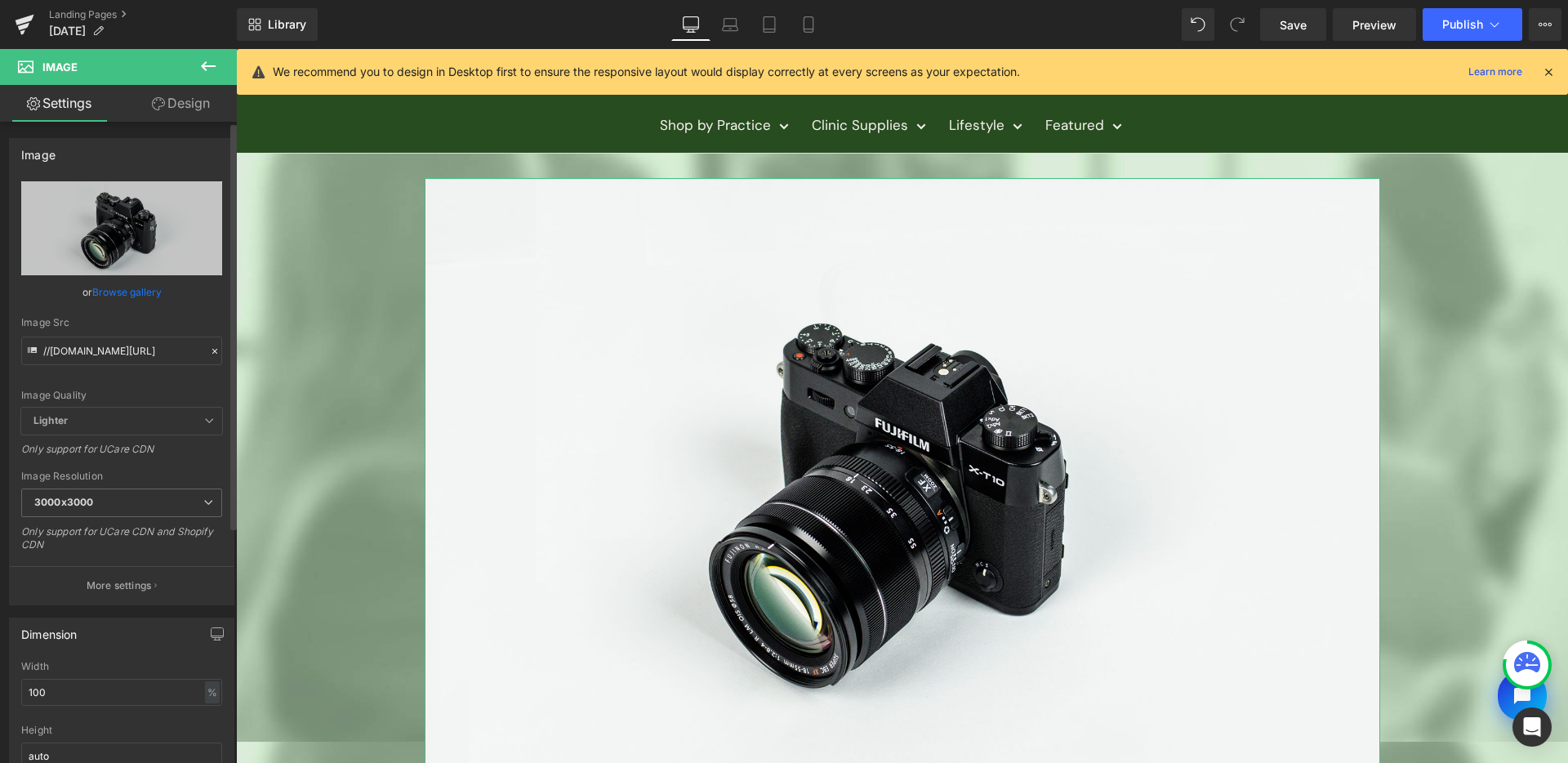
click at [89, 292] on div "or Browse gallery" at bounding box center [121, 291] width 201 height 17
click at [147, 295] on link "Browse gallery" at bounding box center [127, 291] width 69 height 29
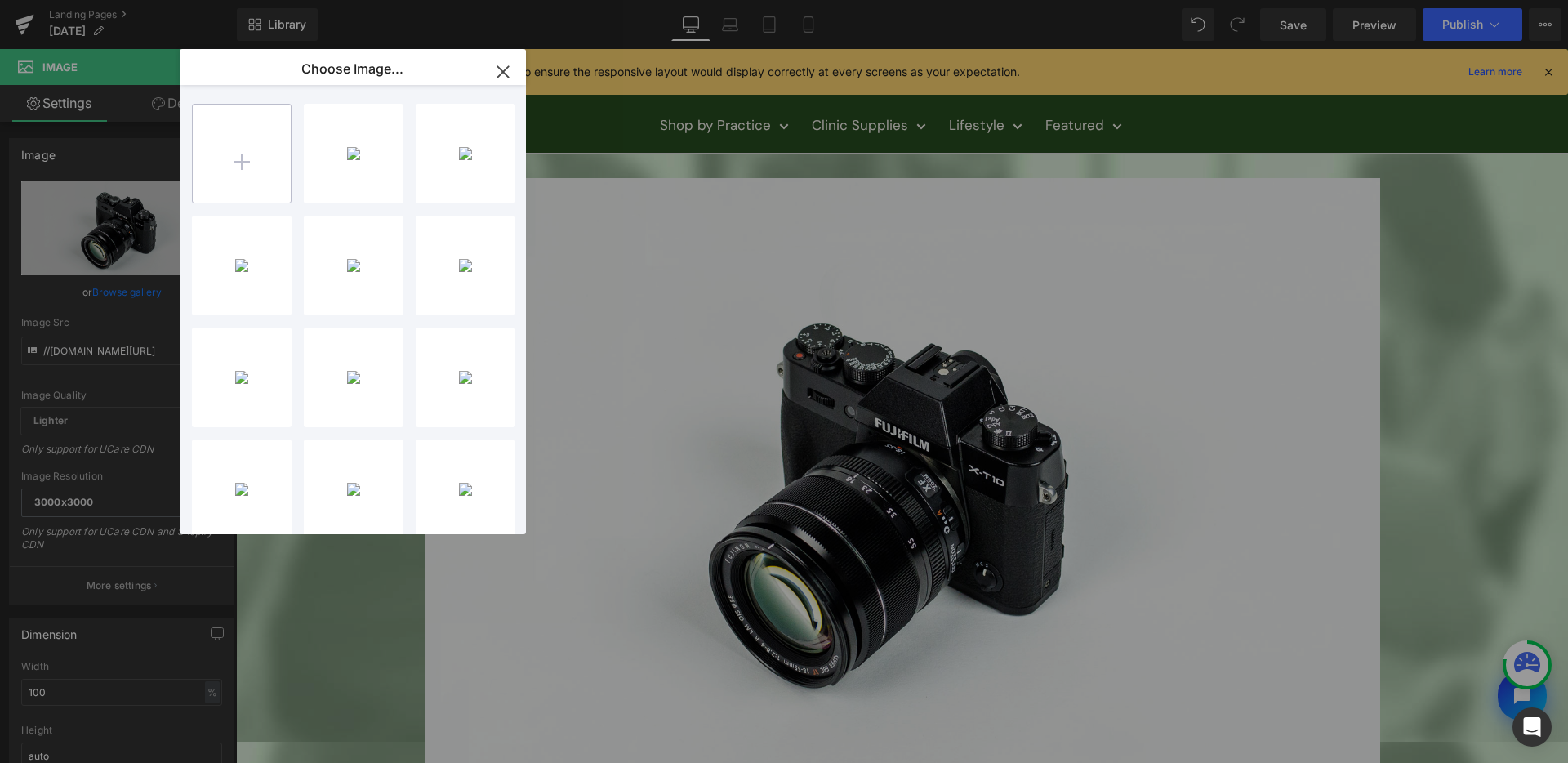
click at [258, 144] on input "file" at bounding box center [242, 154] width 98 height 98
type input "C:\fakepath\candian-businesses-logo-10.png"
click at [352, 163] on div "candian...o-10.png 3.22 KB" at bounding box center [354, 154] width 100 height 100
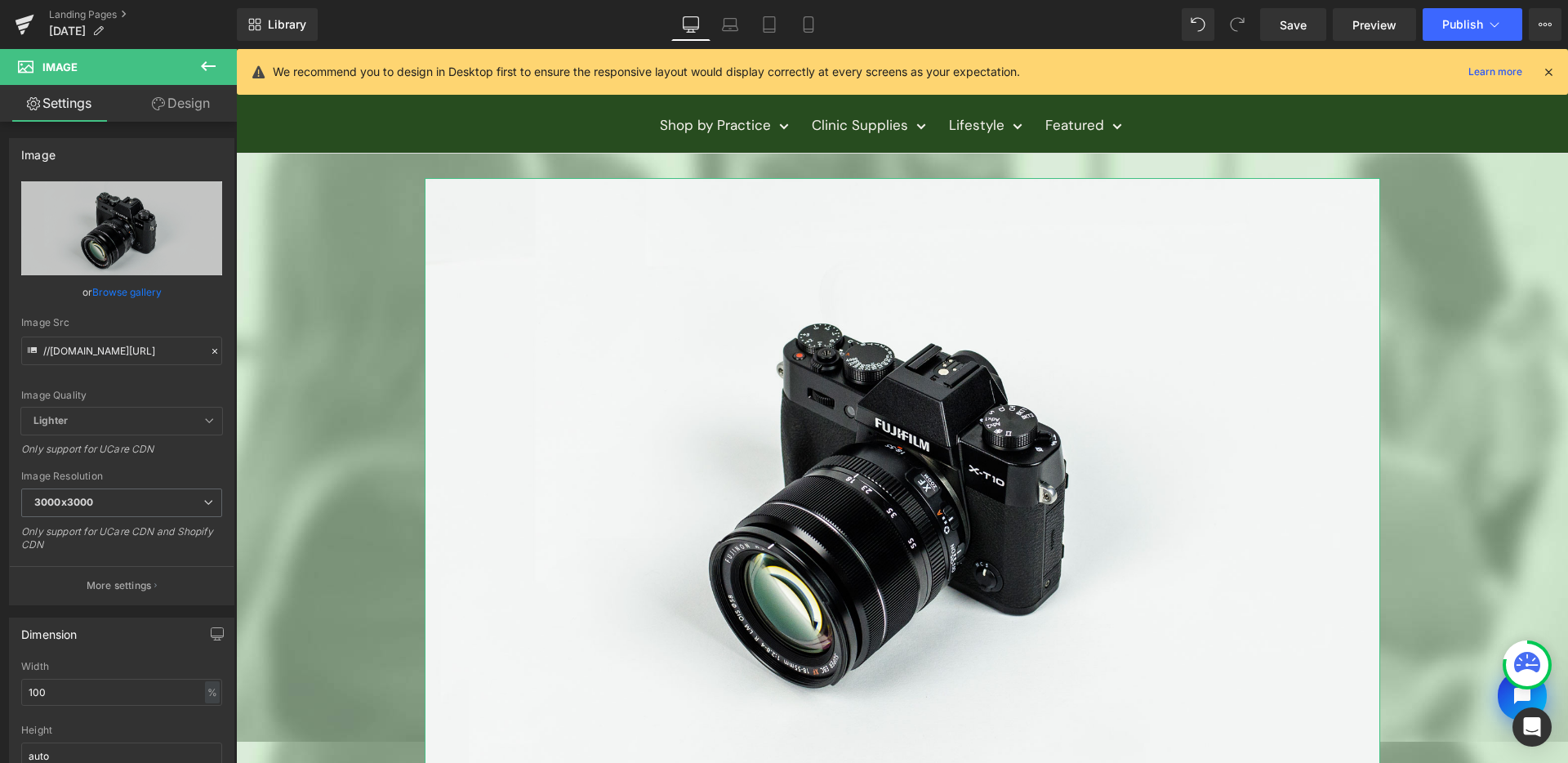
click at [147, 284] on link "Browse gallery" at bounding box center [127, 291] width 69 height 29
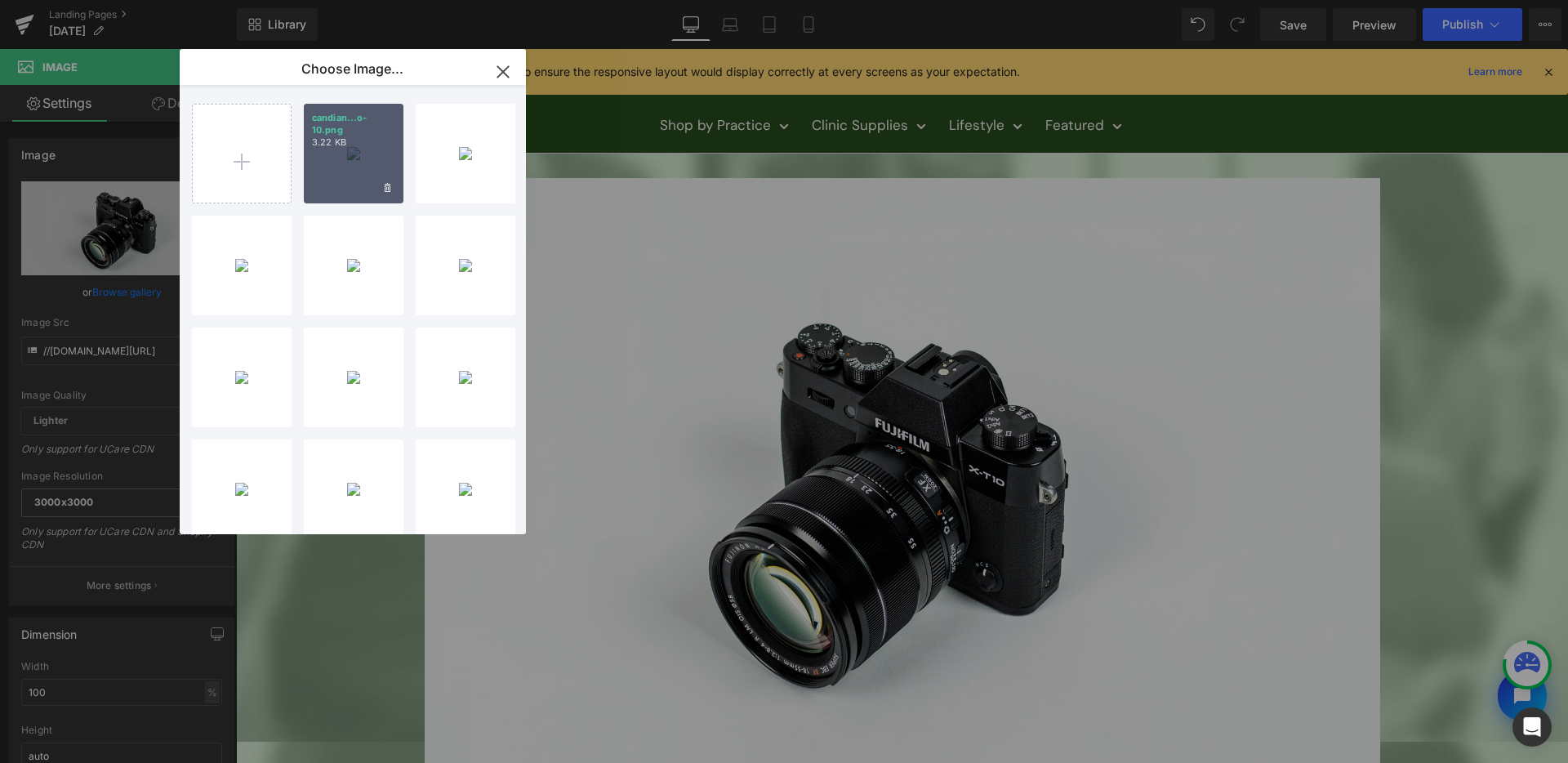
click at [314, 188] on div "candian...o-10.png 3.22 KB" at bounding box center [354, 154] width 100 height 100
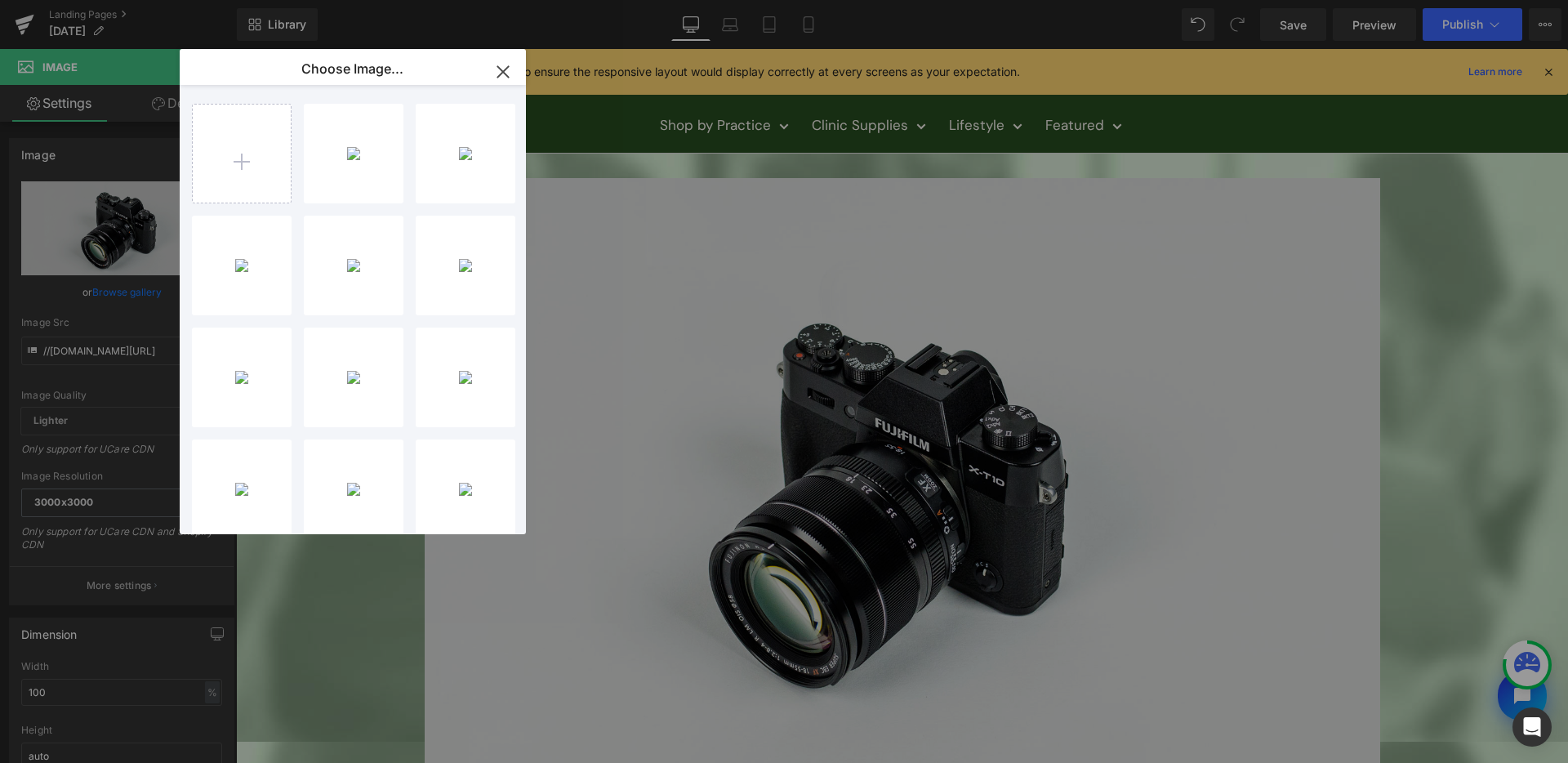
type input "https://ucarecdn.com/8a9266e5-8a6a-41b4-b4a1-57acded1029a/-/format/auto/-/previ…"
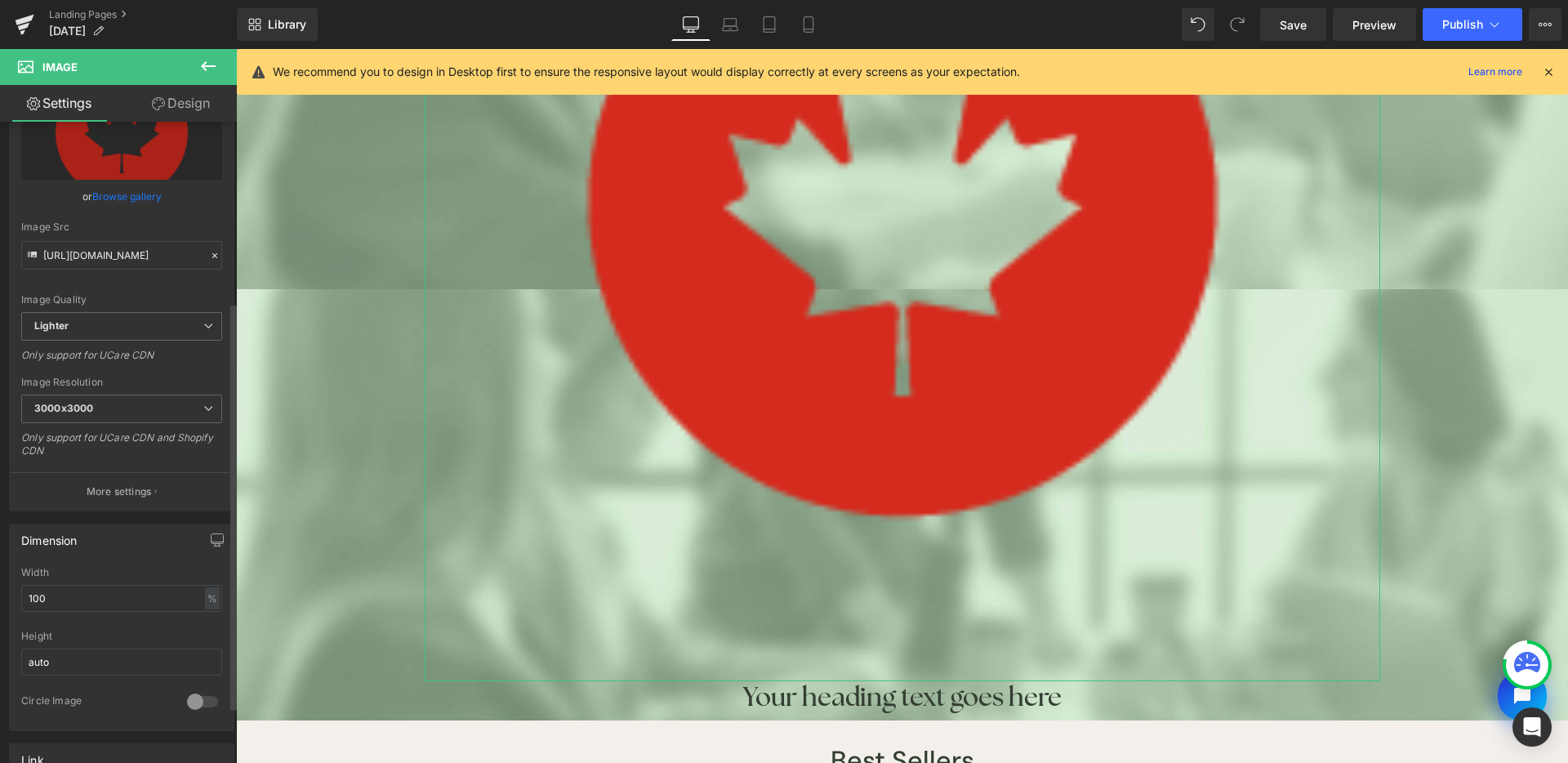
scroll to position [295, 0]
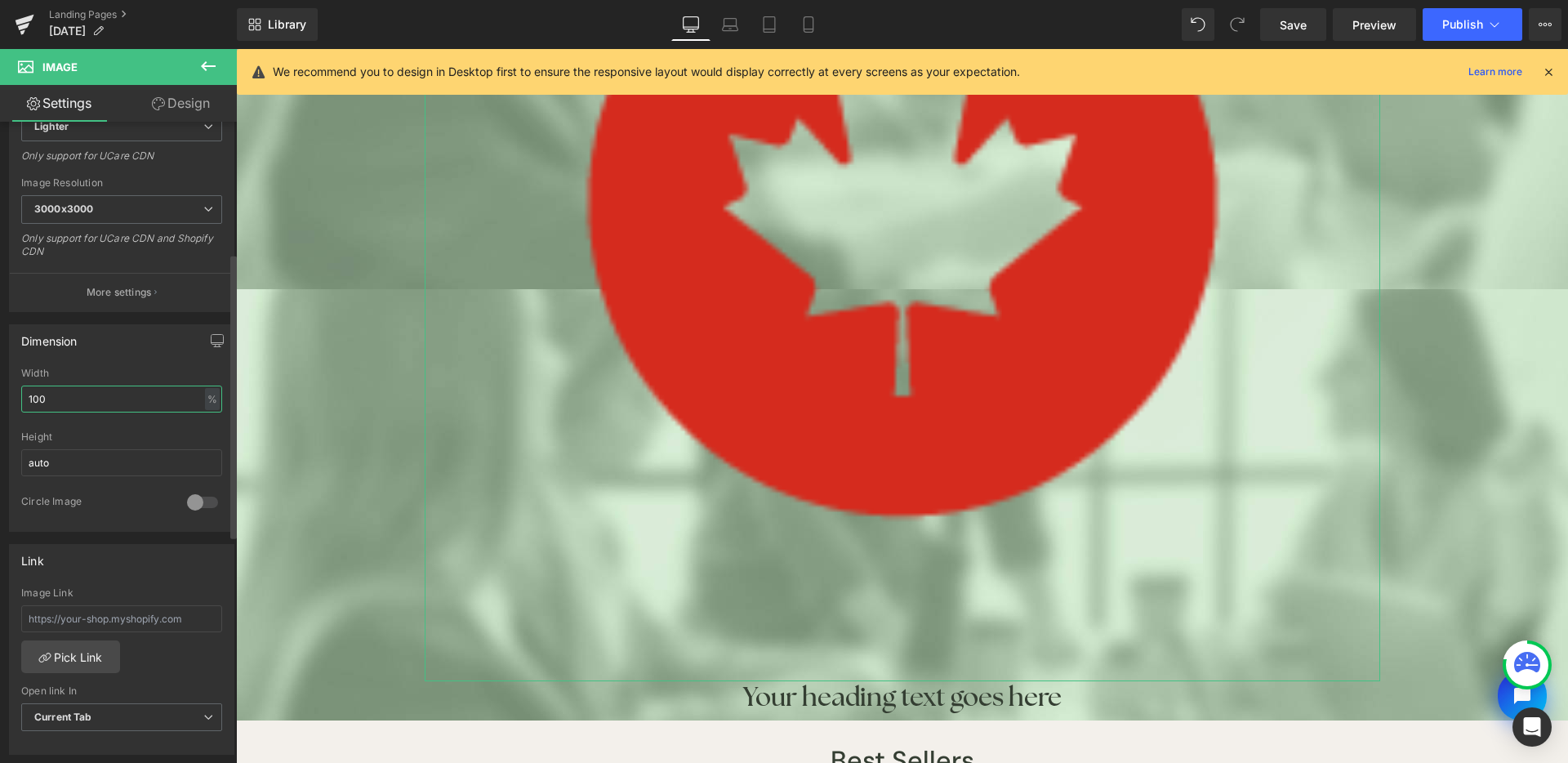
click at [152, 407] on input "100" at bounding box center [121, 398] width 201 height 27
drag, startPoint x: 190, startPoint y: 394, endPoint x: 200, endPoint y: 395, distance: 10.0
click at [191, 394] on input "100" at bounding box center [121, 398] width 201 height 27
click at [205, 395] on div "%" at bounding box center [212, 399] width 15 height 22
click at [201, 445] on li "px" at bounding box center [211, 448] width 21 height 24
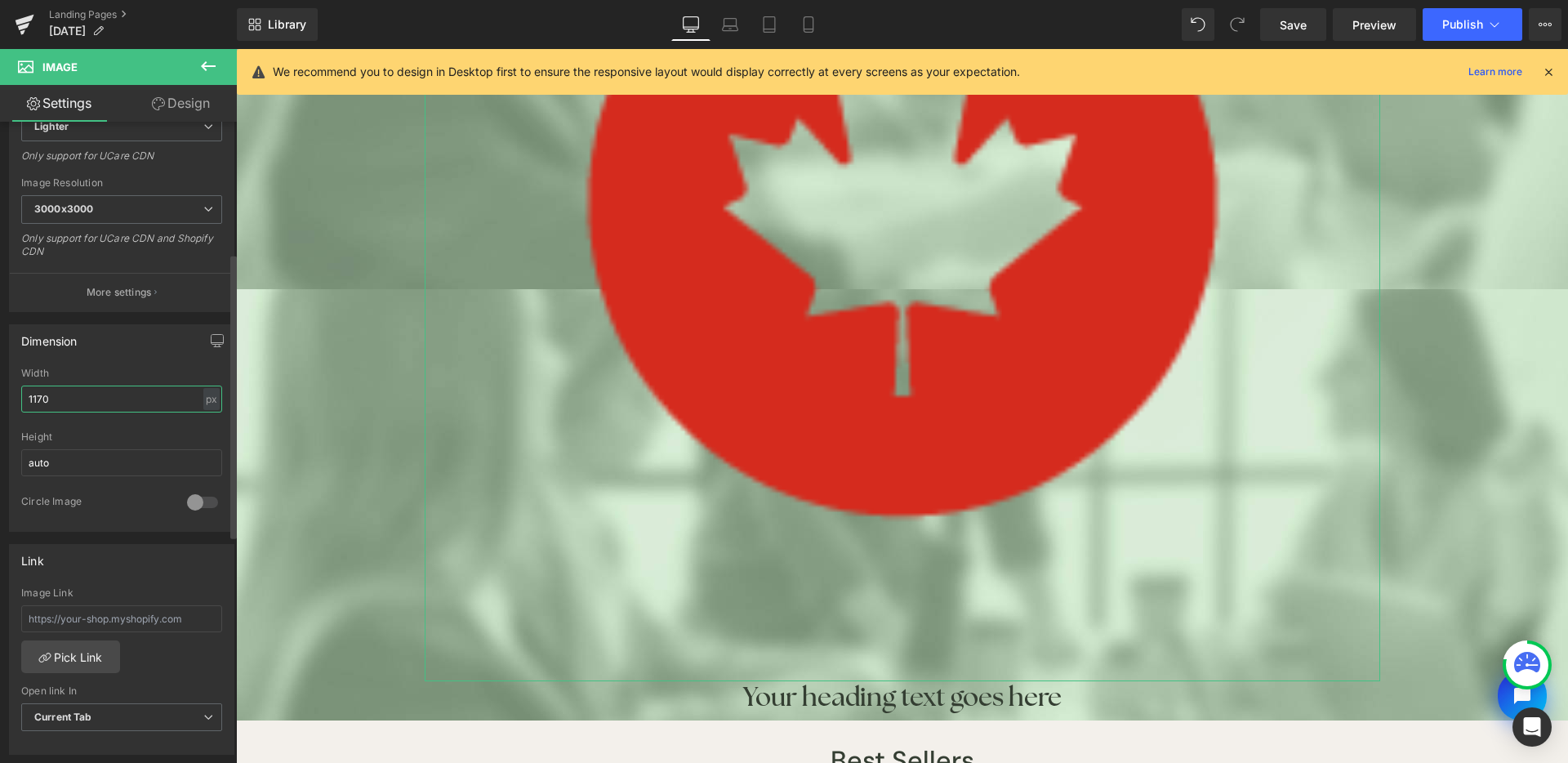
click at [163, 398] on input "1170" at bounding box center [121, 398] width 201 height 27
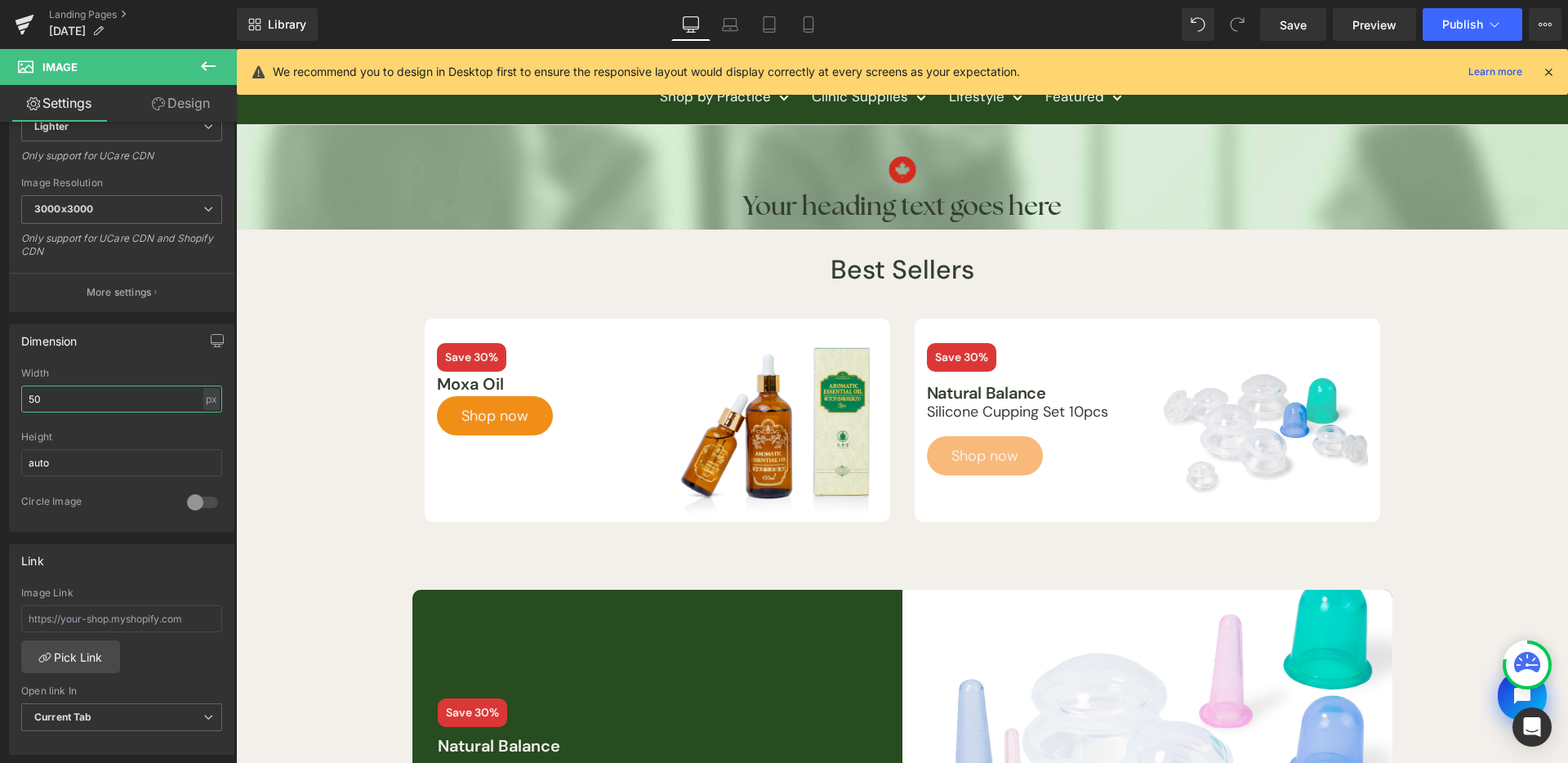
scroll to position [0, 0]
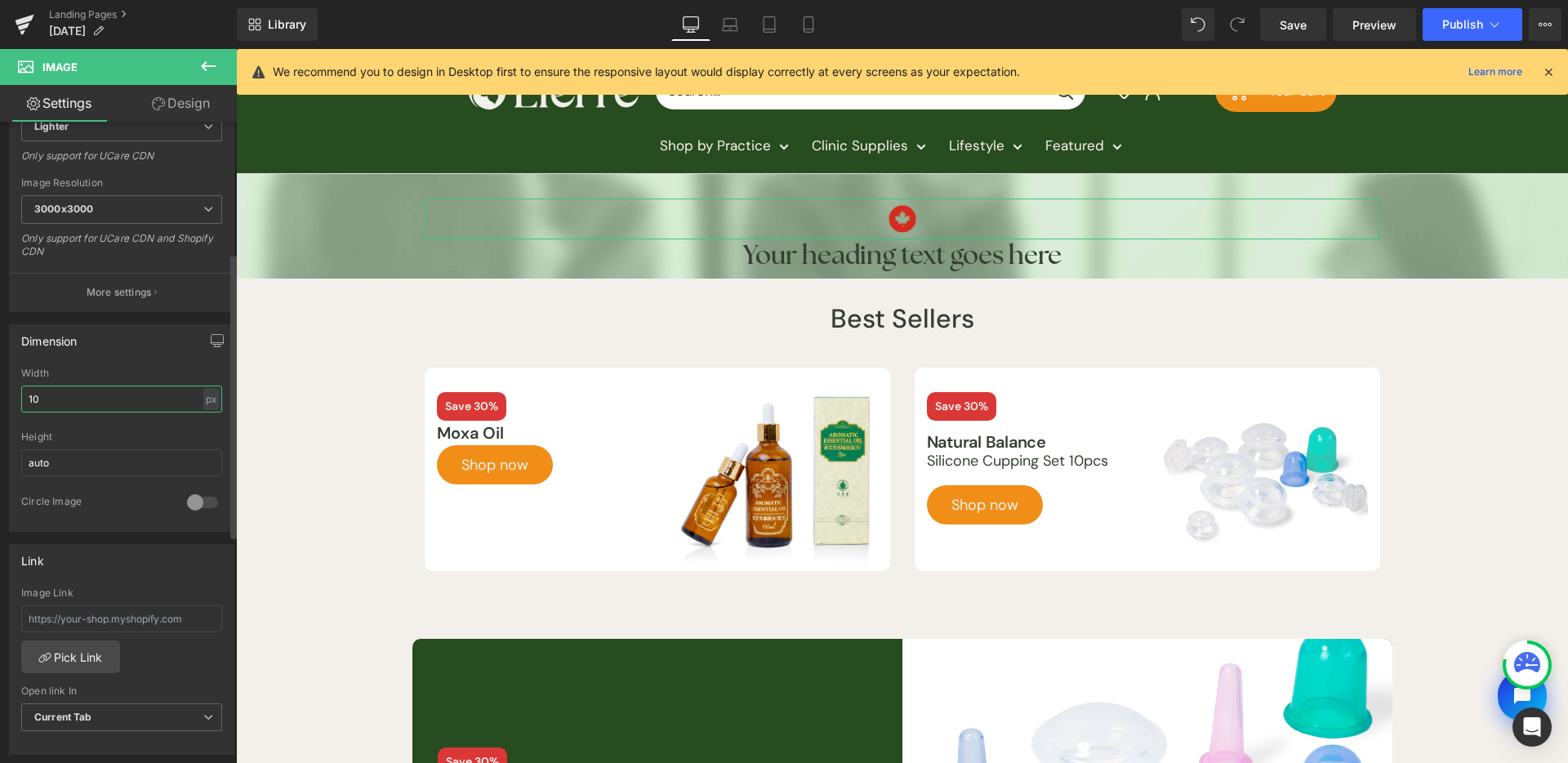
type input "100"
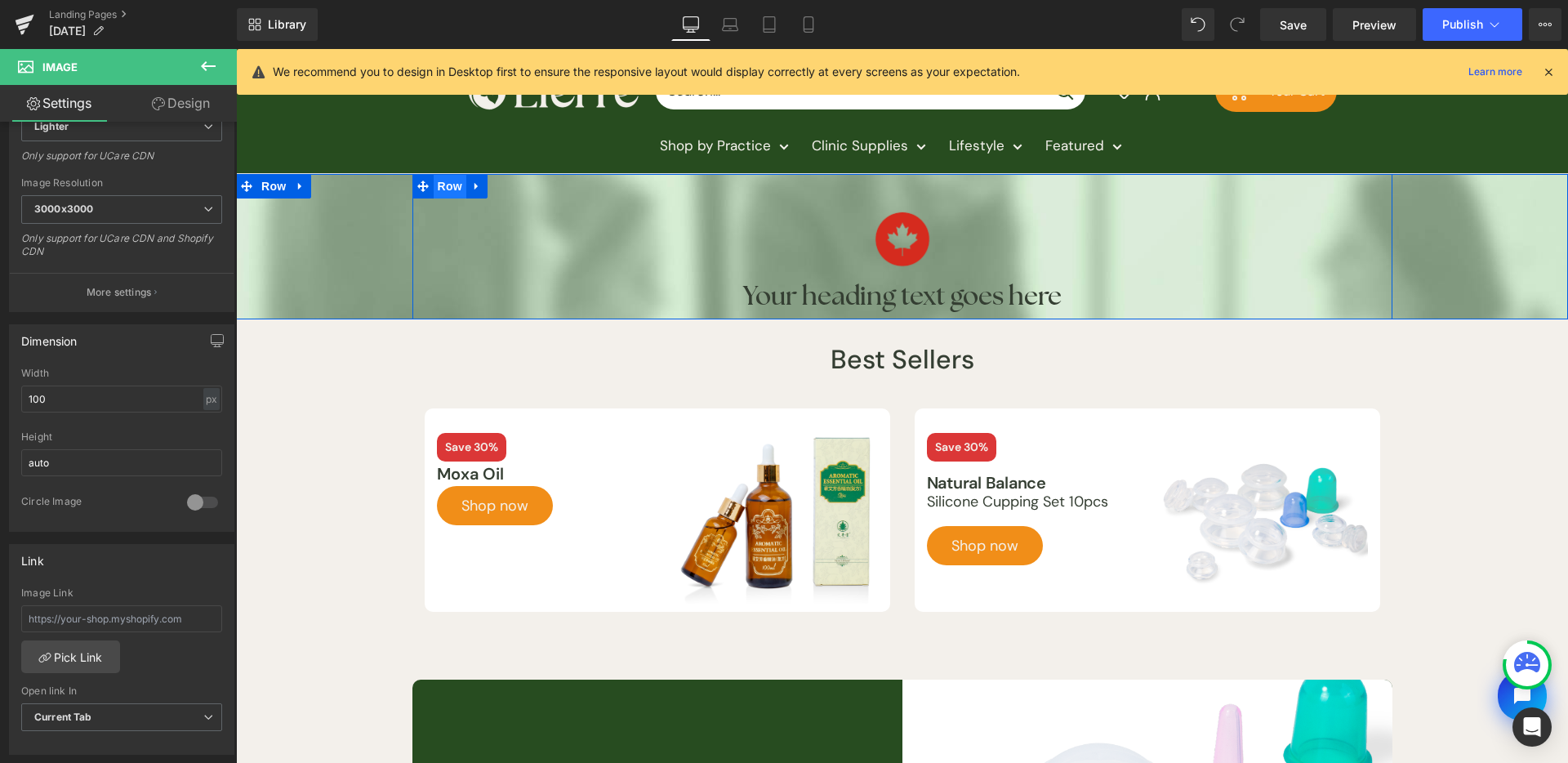
click at [440, 182] on span "Row" at bounding box center [450, 186] width 33 height 25
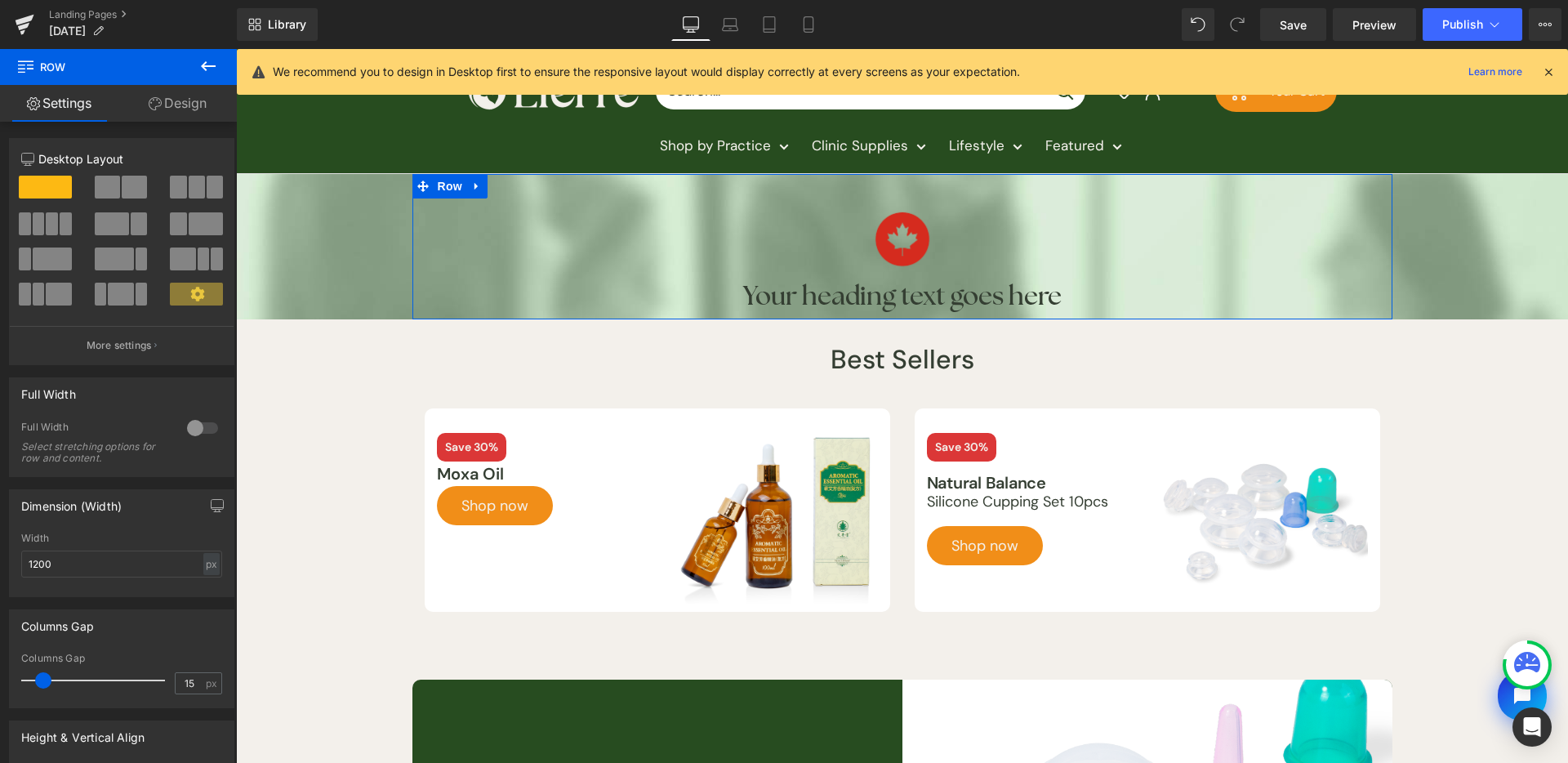
drag, startPoint x: 174, startPoint y: 114, endPoint x: 661, endPoint y: 545, distance: 650.3
click at [174, 114] on link "Design" at bounding box center [178, 103] width 119 height 37
click at [0, 0] on div "Spacing" at bounding box center [0, 0] width 0 height 0
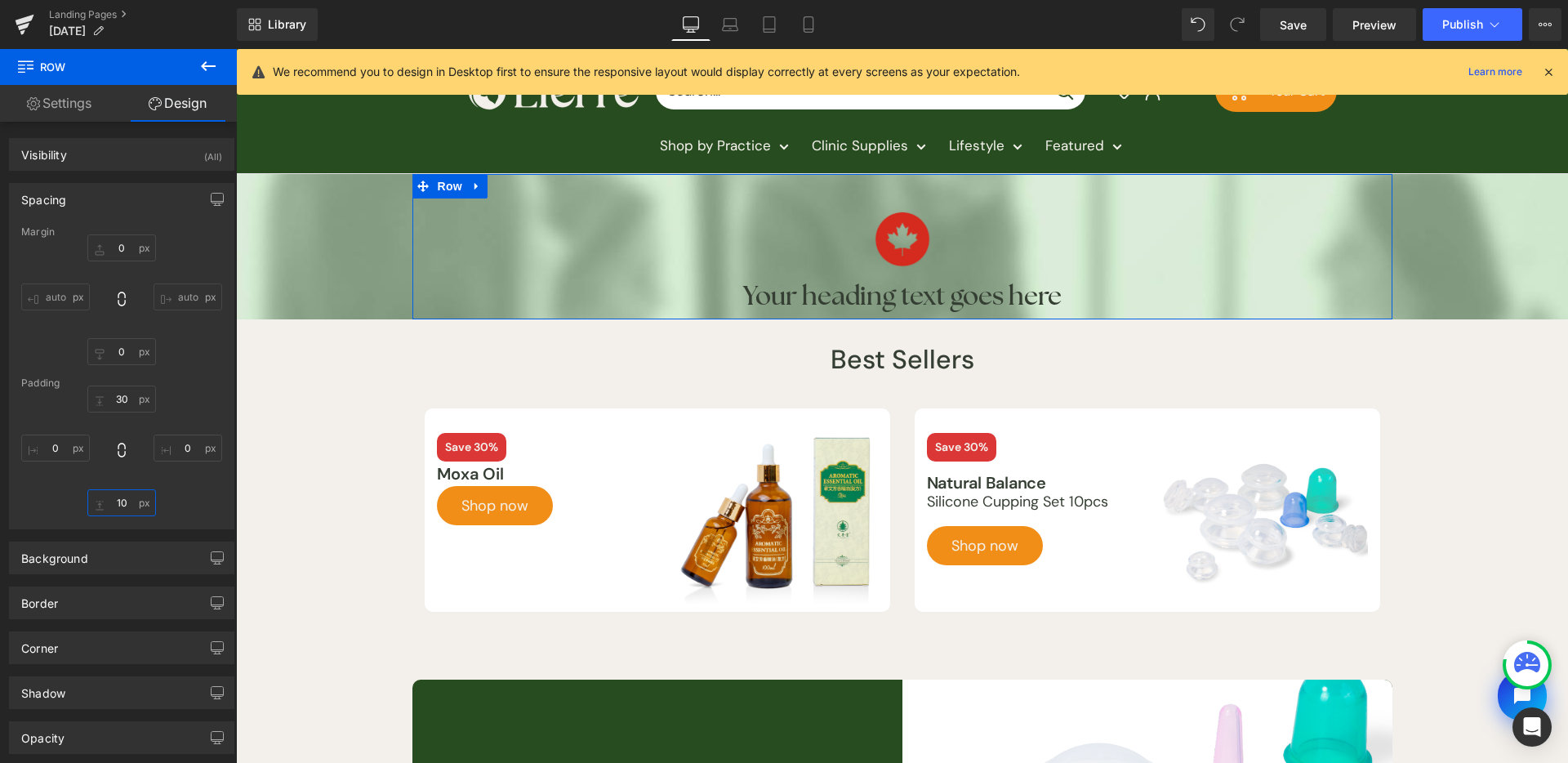
click at [129, 500] on input "10" at bounding box center [121, 502] width 68 height 27
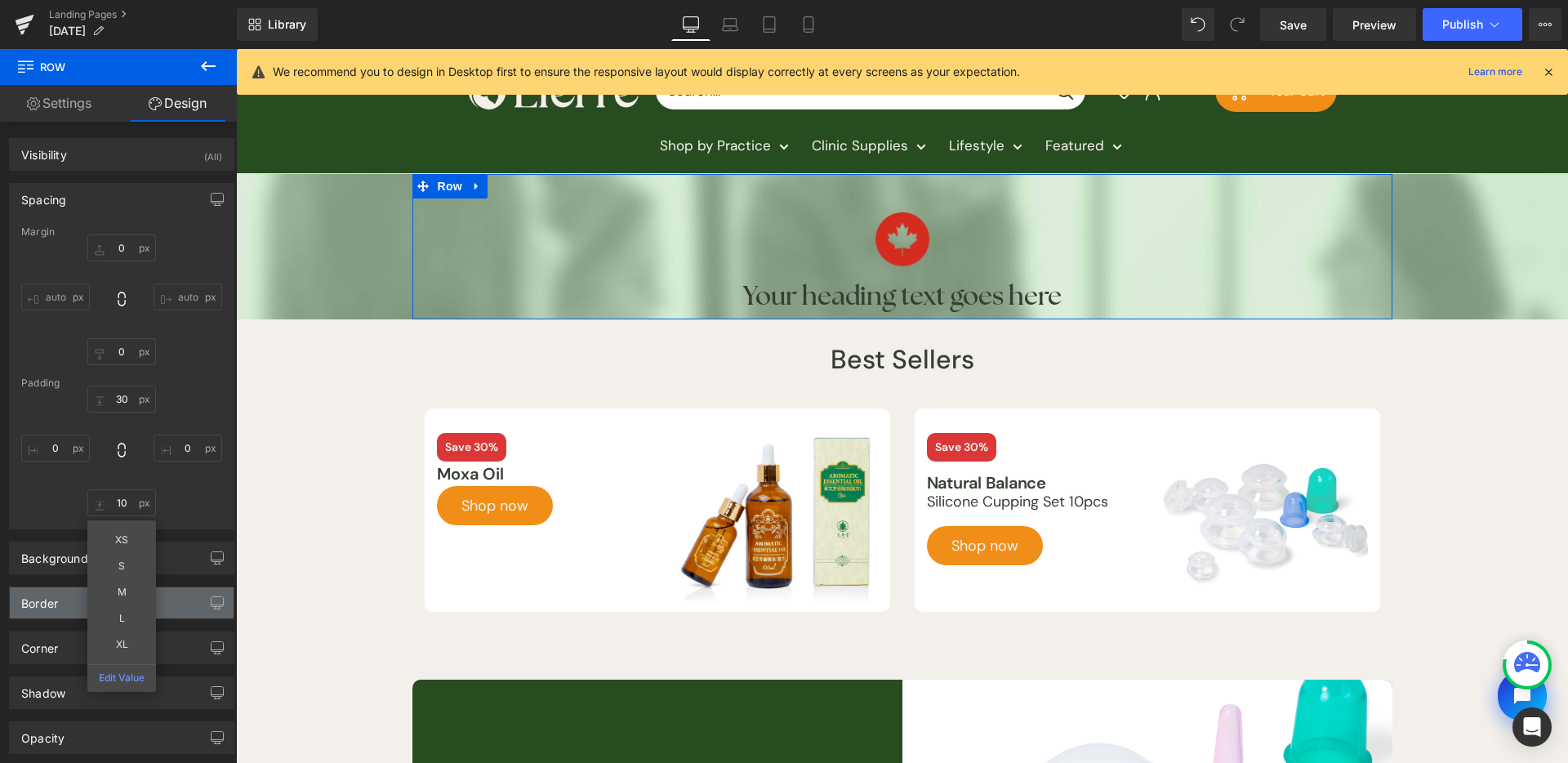
type input "M"
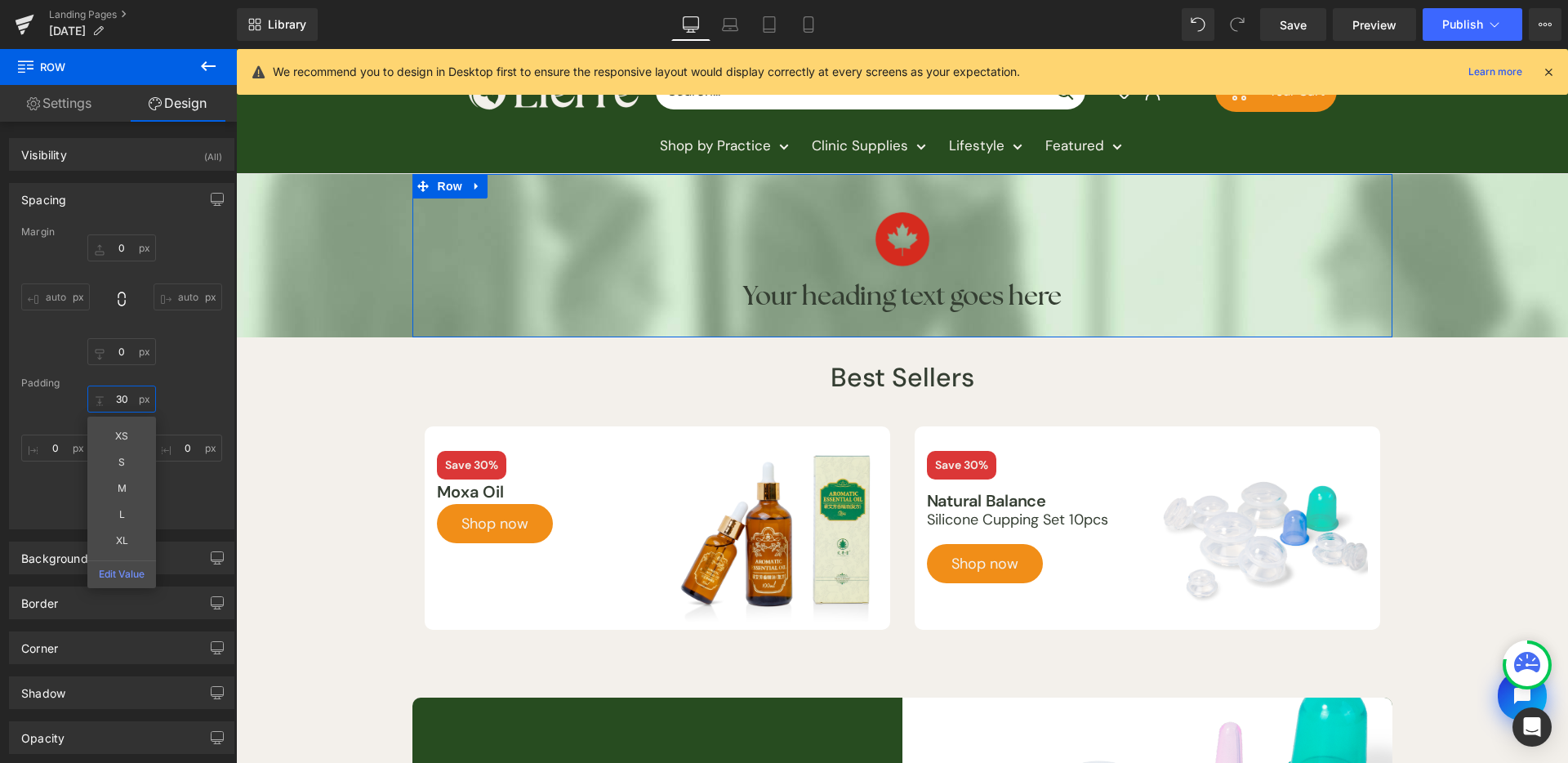
click at [115, 394] on input "30" at bounding box center [121, 398] width 68 height 27
type input "L"
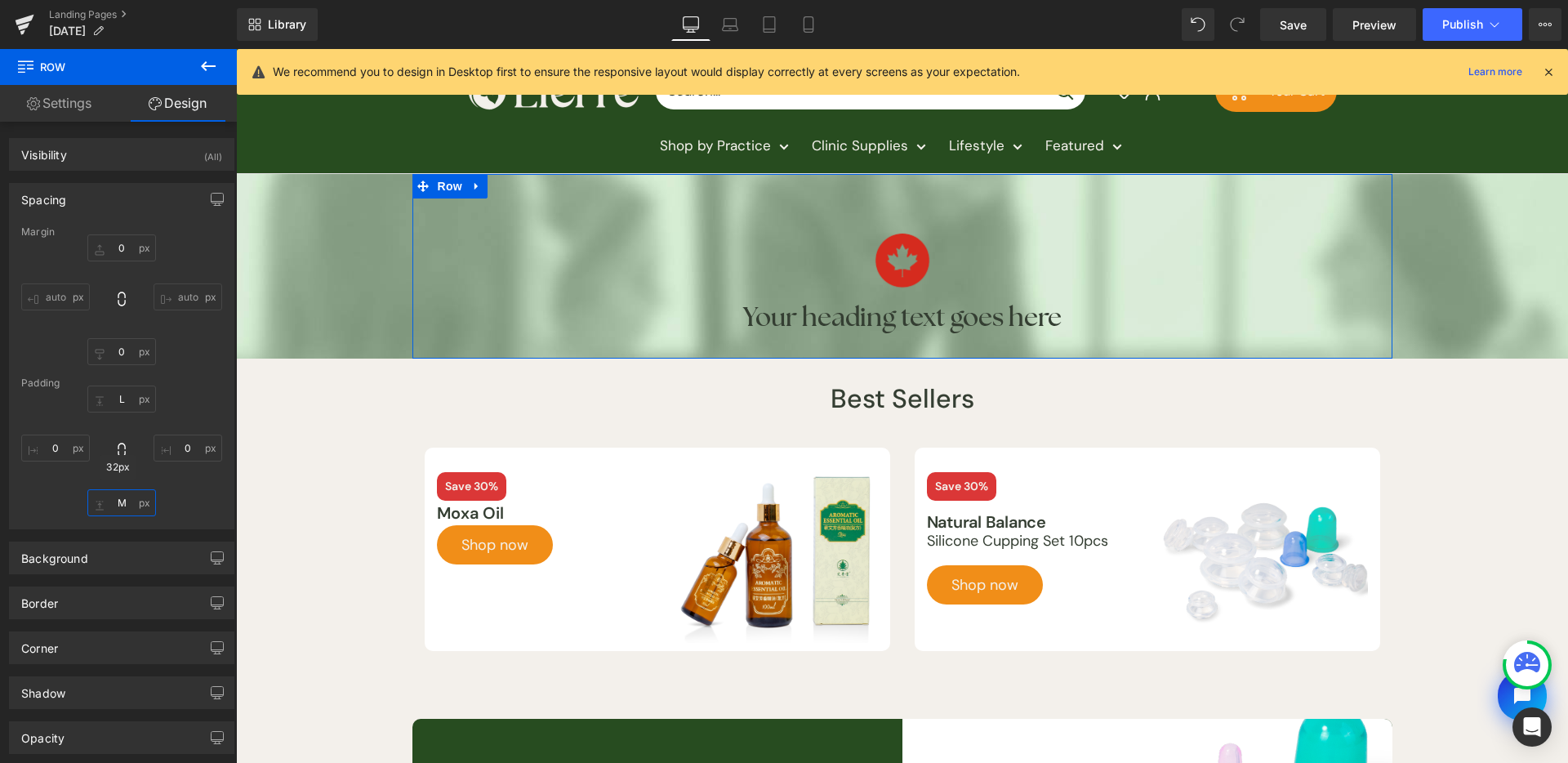
click at [130, 495] on input "M" at bounding box center [121, 502] width 68 height 27
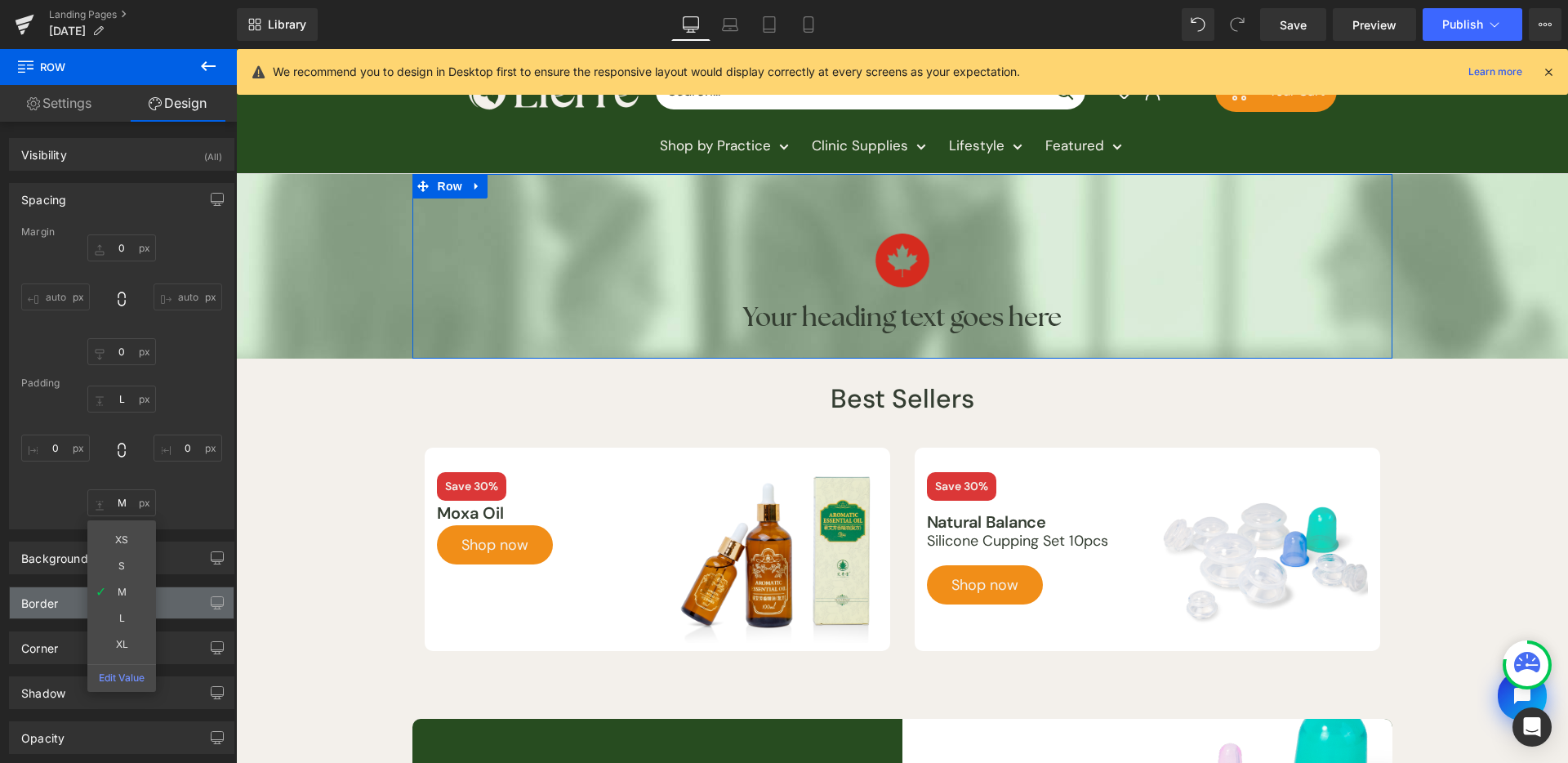
type input "L"
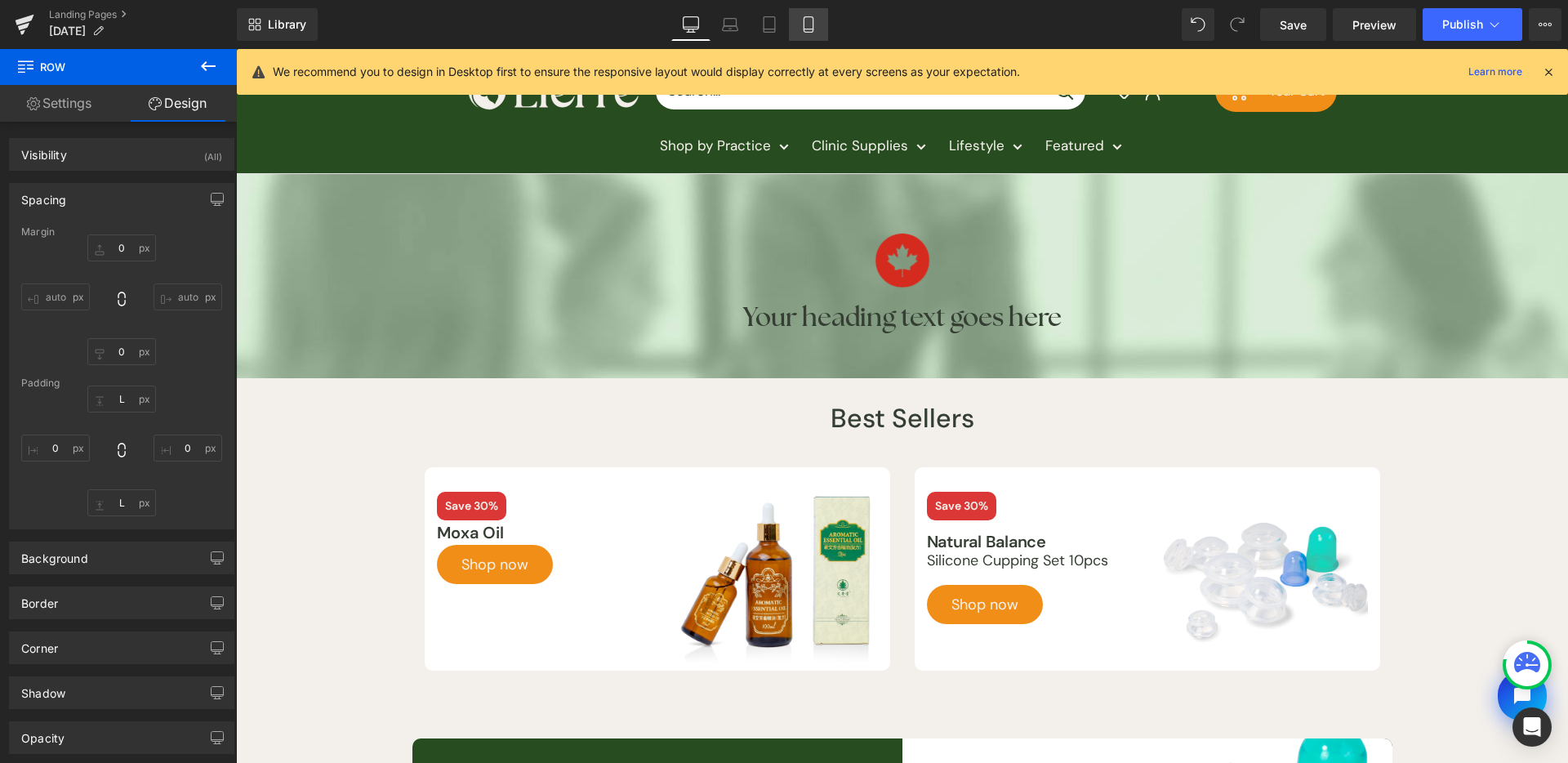
click at [802, 38] on link "Mobile" at bounding box center [809, 24] width 40 height 33
type input "0"
type input "L"
type input "0"
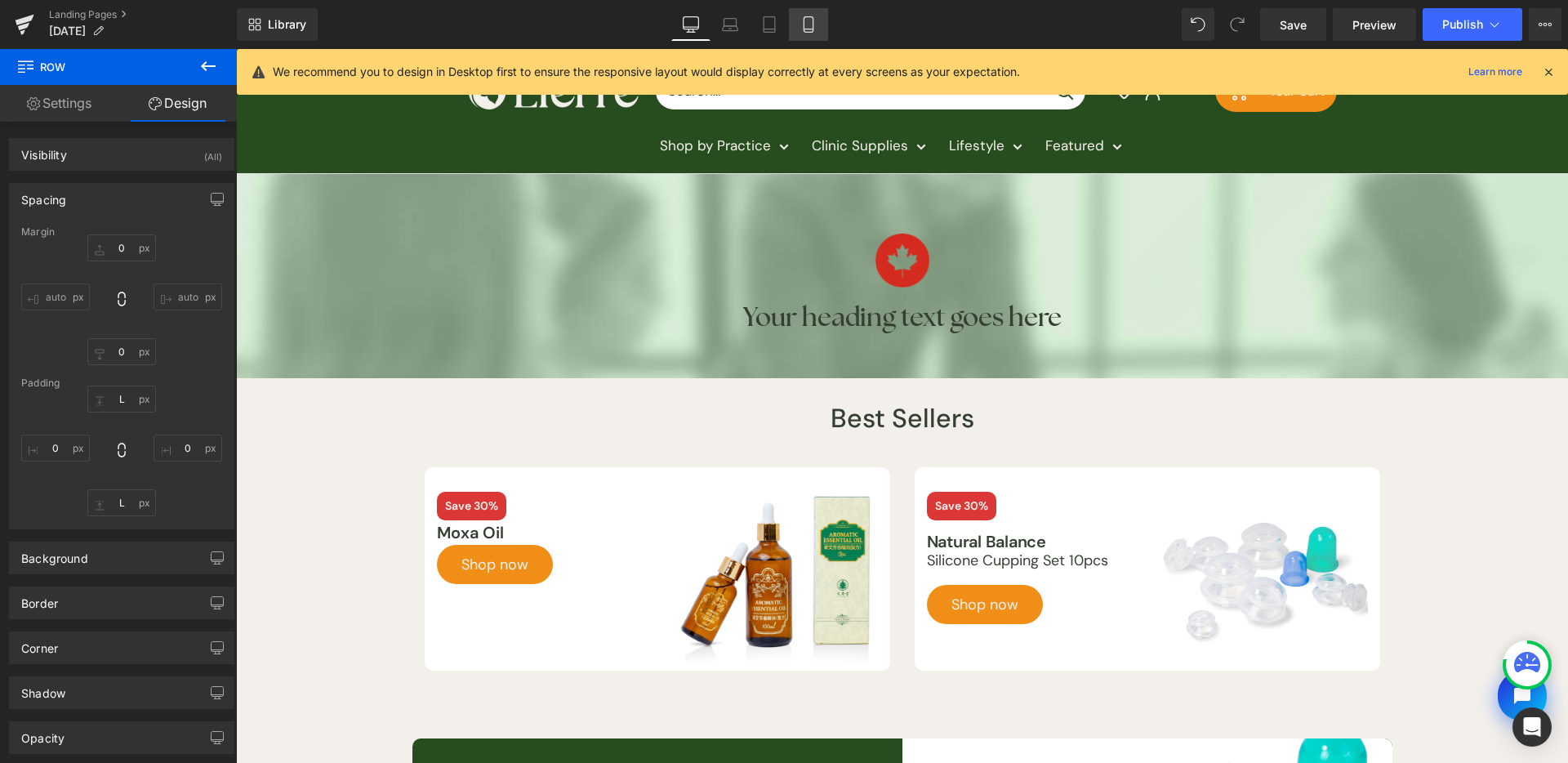
type input "L"
type input "0"
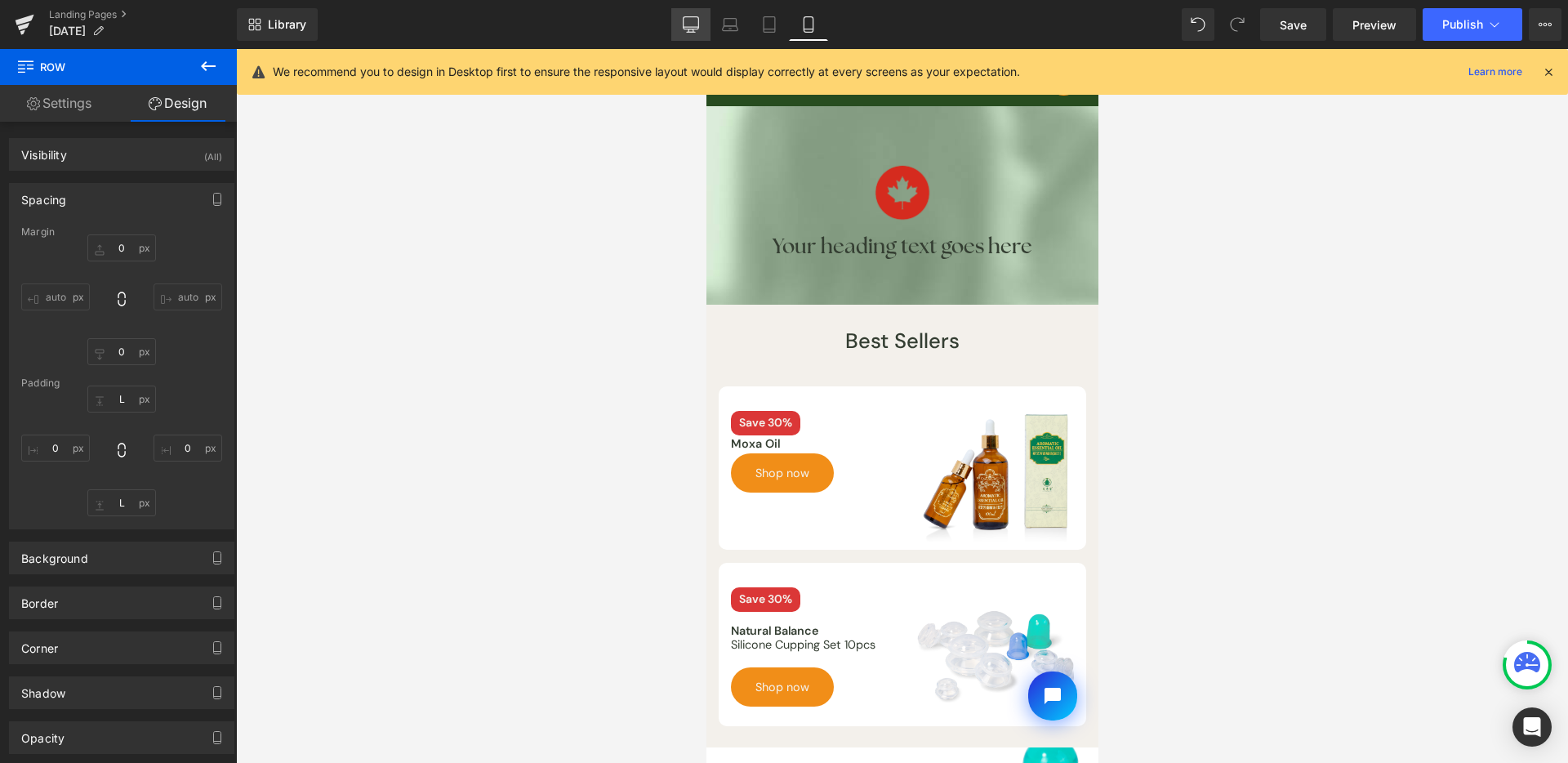
click at [689, 27] on icon at bounding box center [691, 27] width 16 height 0
type input "0"
type input "L"
type input "0"
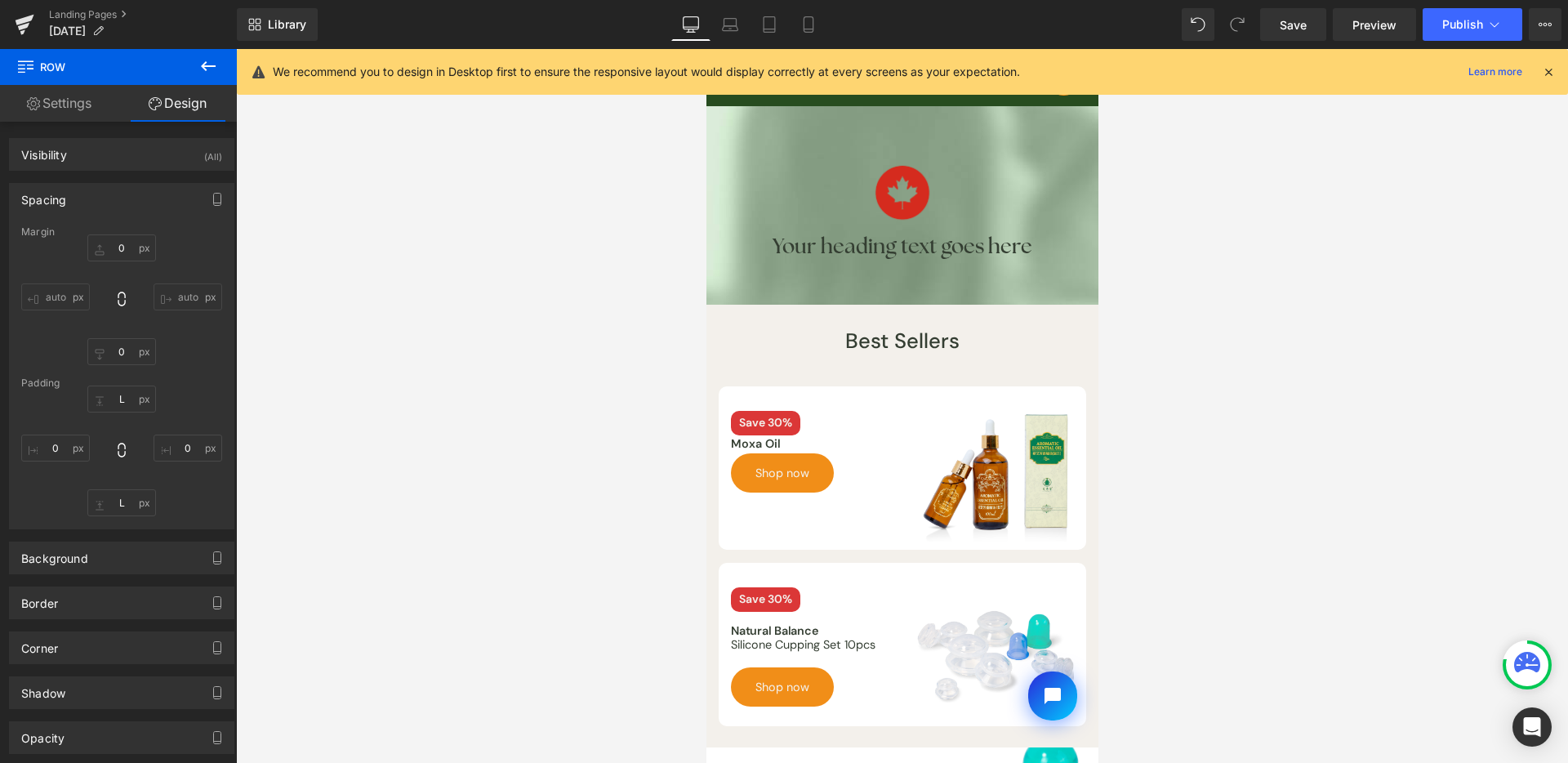
type input "L"
type input "0"
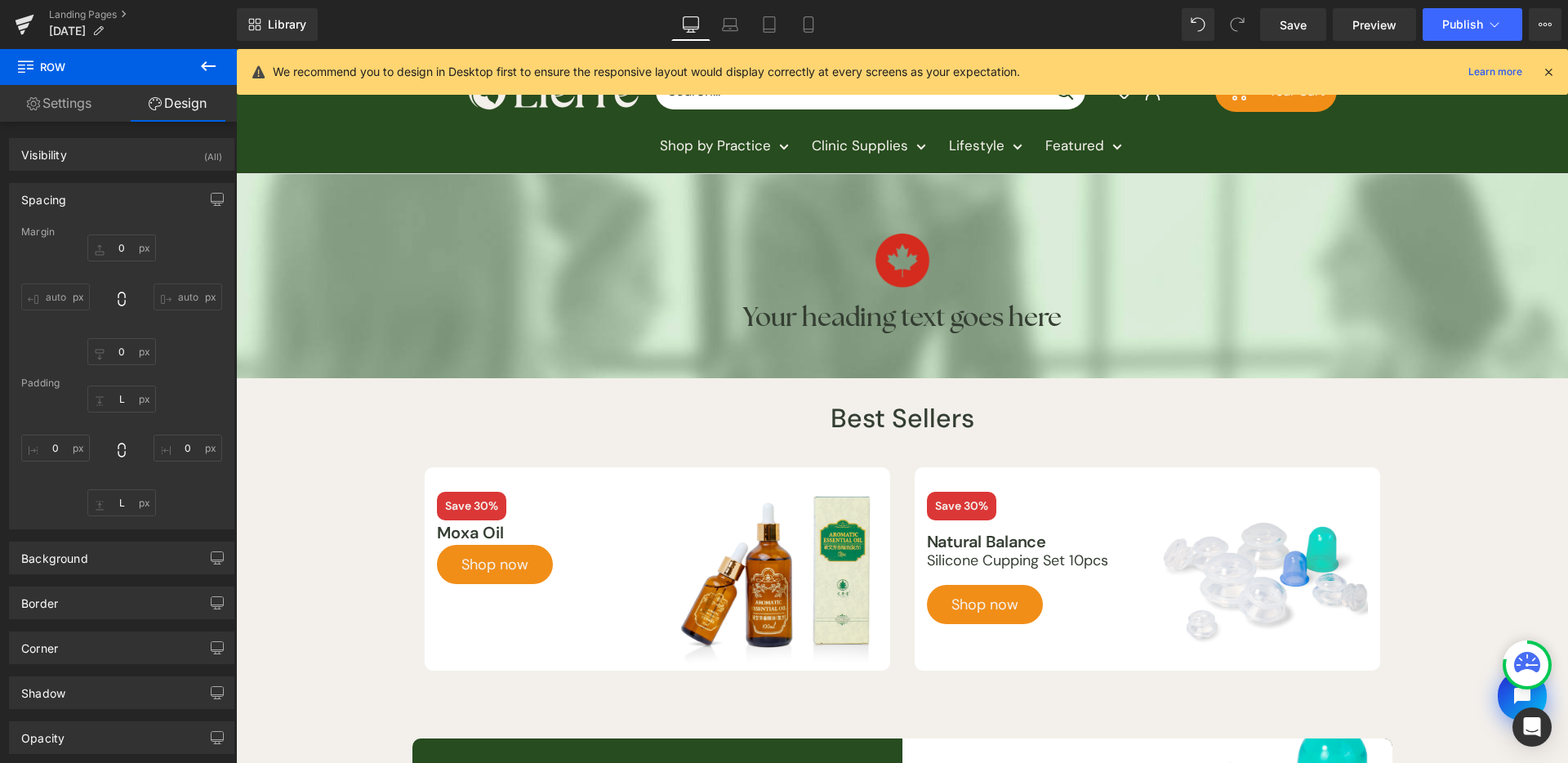
scroll to position [67, 0]
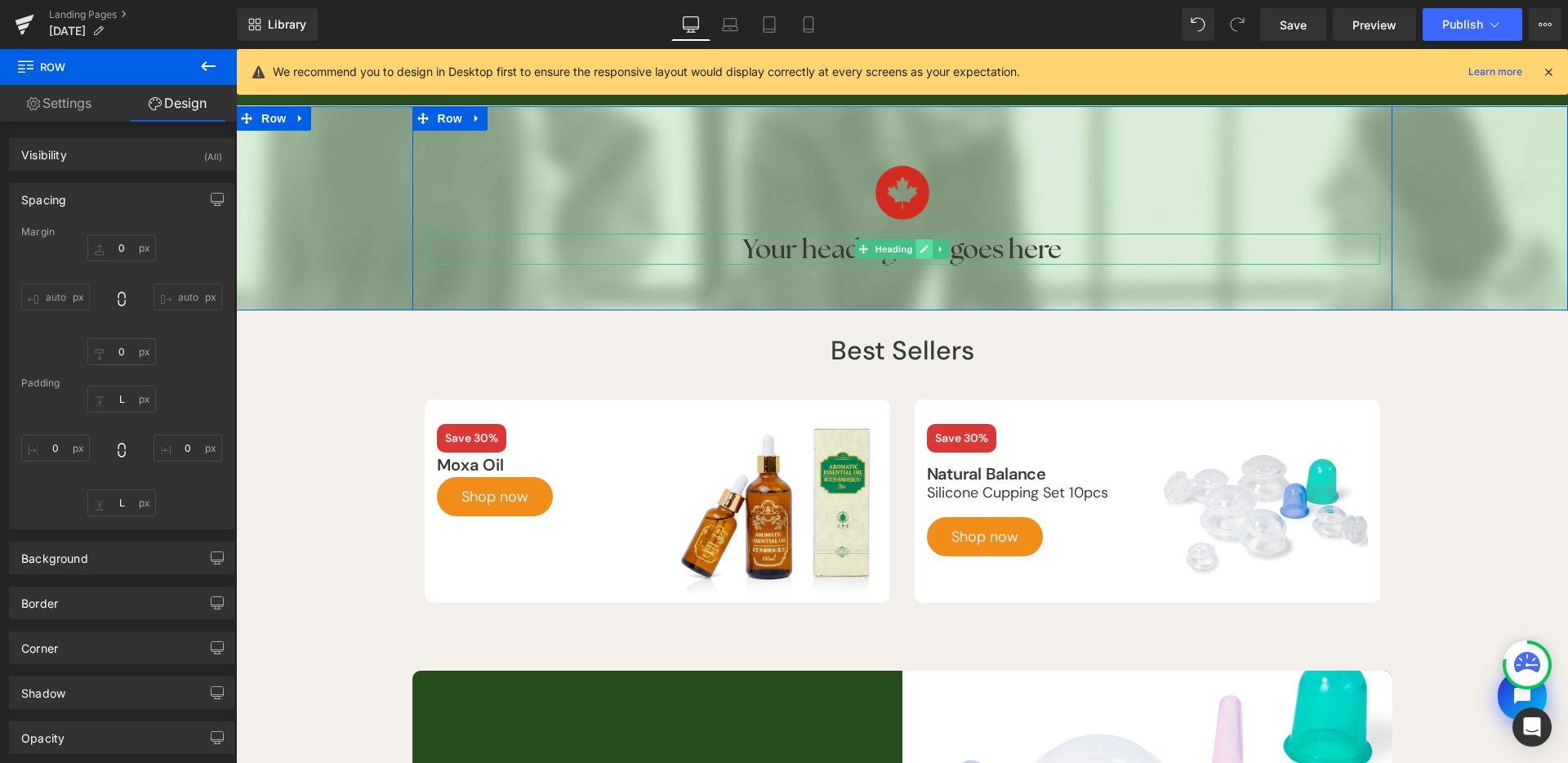
click at [915, 249] on link at bounding box center [923, 250] width 17 height 20
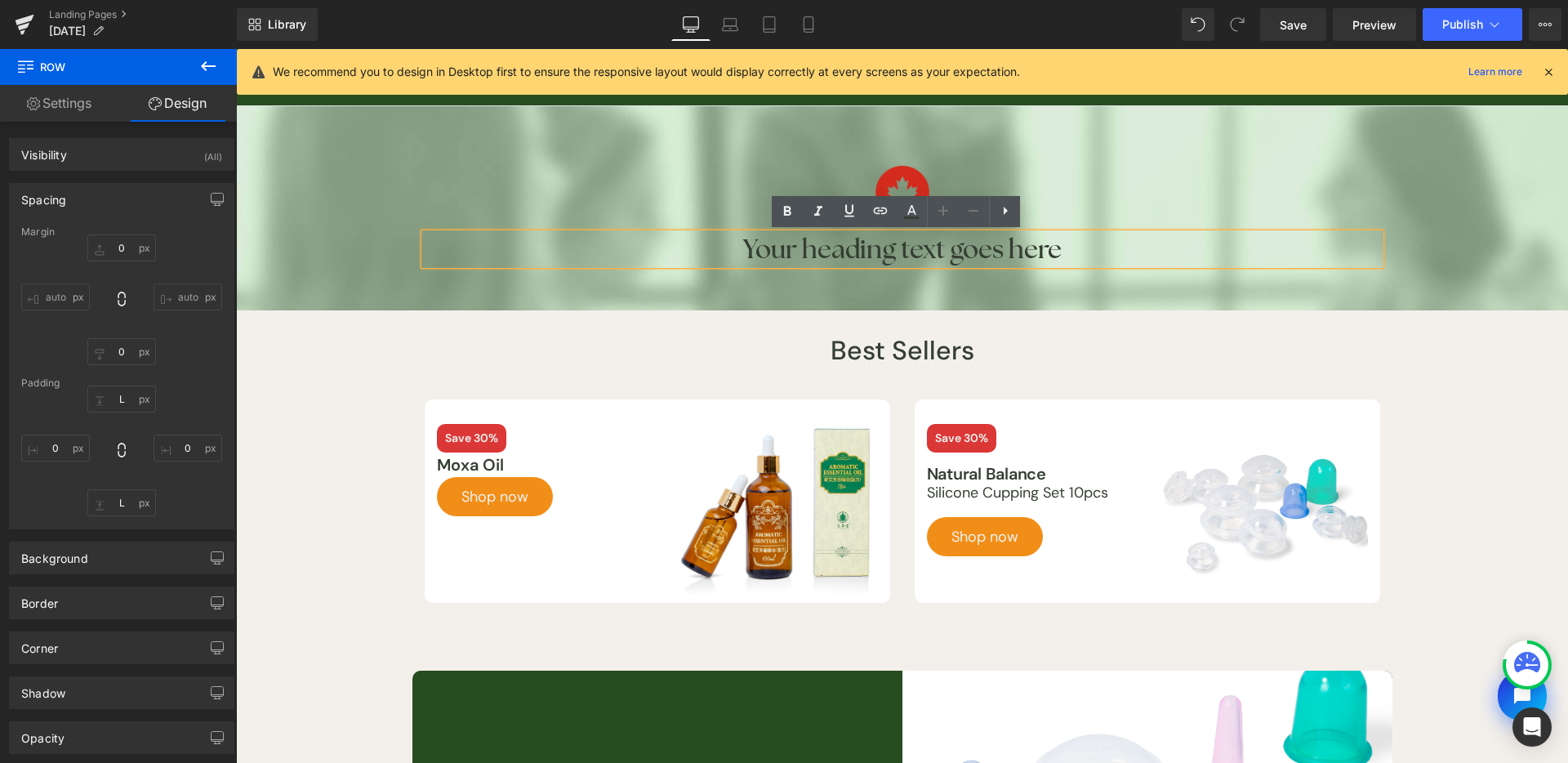
click at [901, 251] on h1 "Your heading text goes here" at bounding box center [902, 249] width 956 height 31
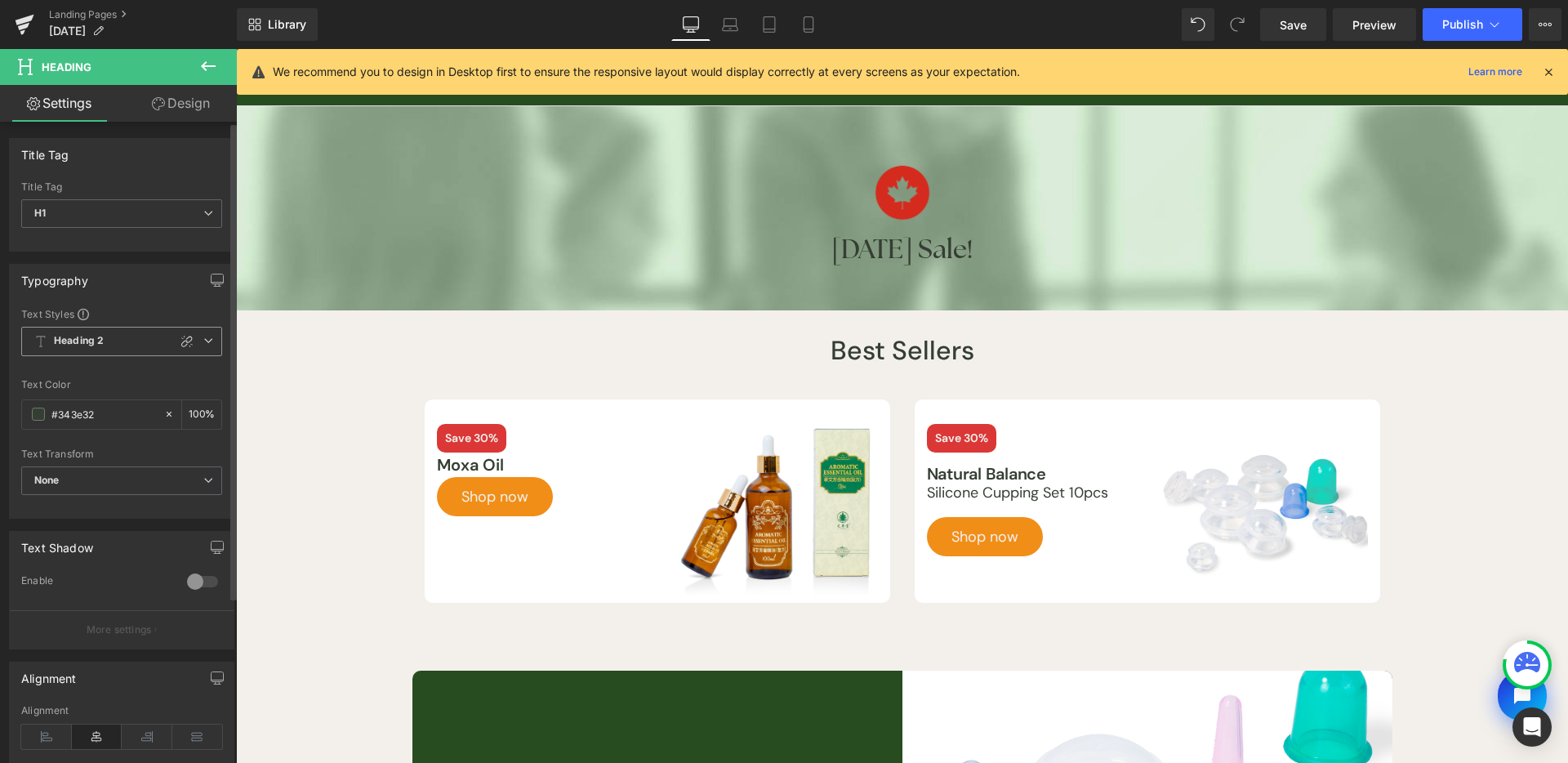
click at [203, 337] on icon at bounding box center [208, 341] width 10 height 10
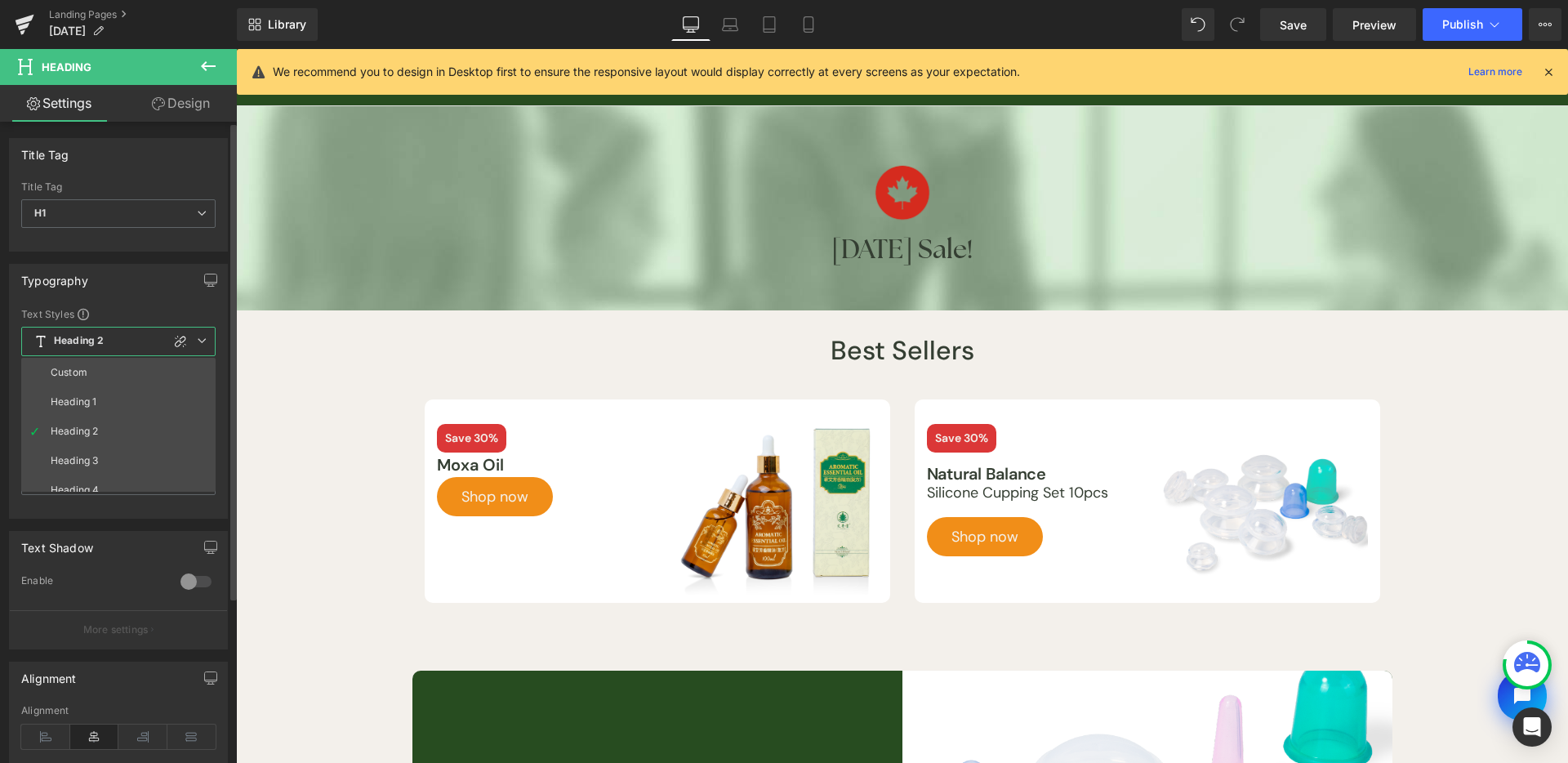
click at [138, 357] on div "Heading 2 Custom Heading 1 Heading 2 Heading 3 Heading 4 Heading 5 Heading 6" at bounding box center [118, 346] width 194 height 38
click at [144, 366] on li "Custom" at bounding box center [122, 373] width 202 height 30
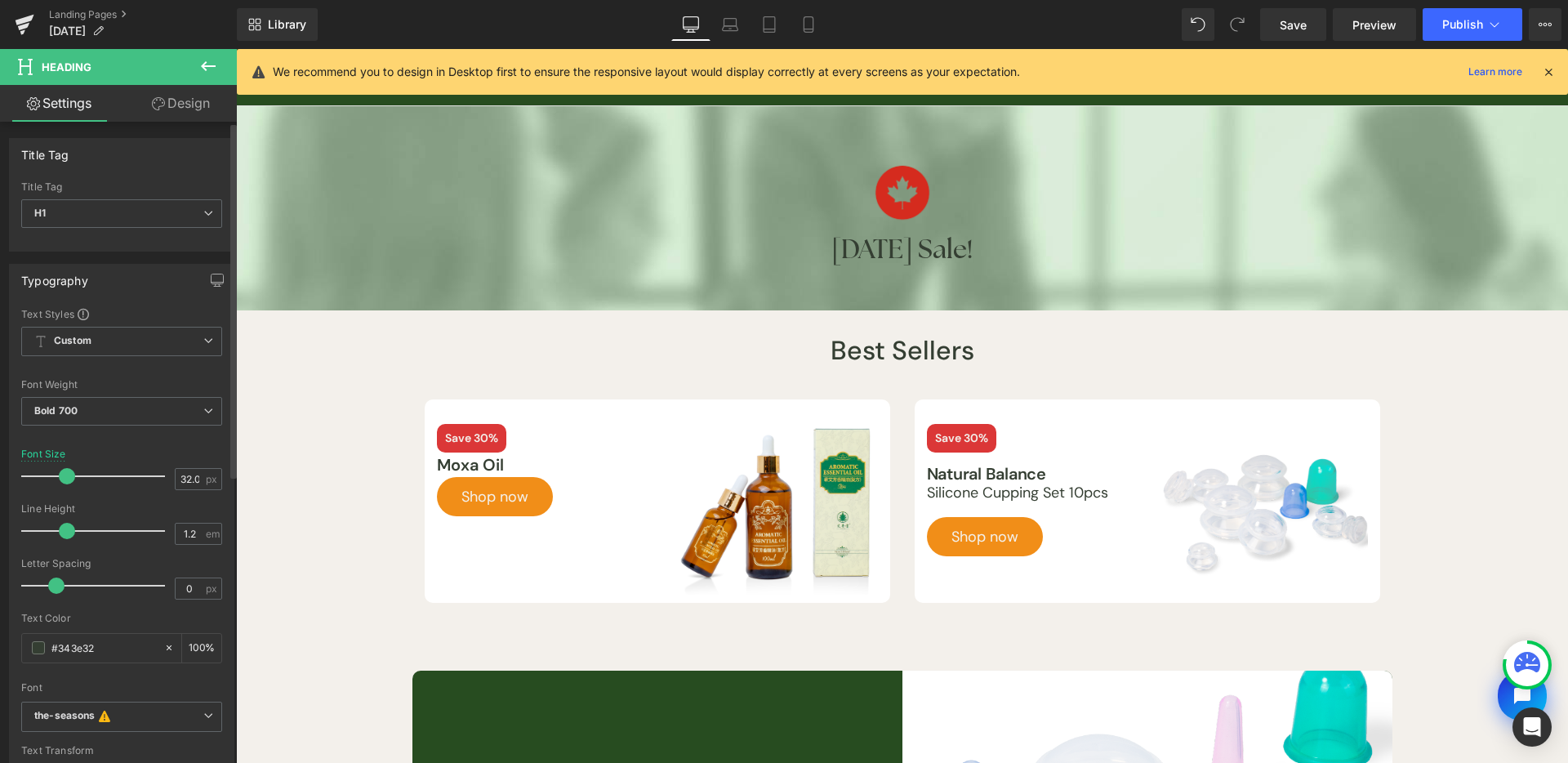
scroll to position [297, 0]
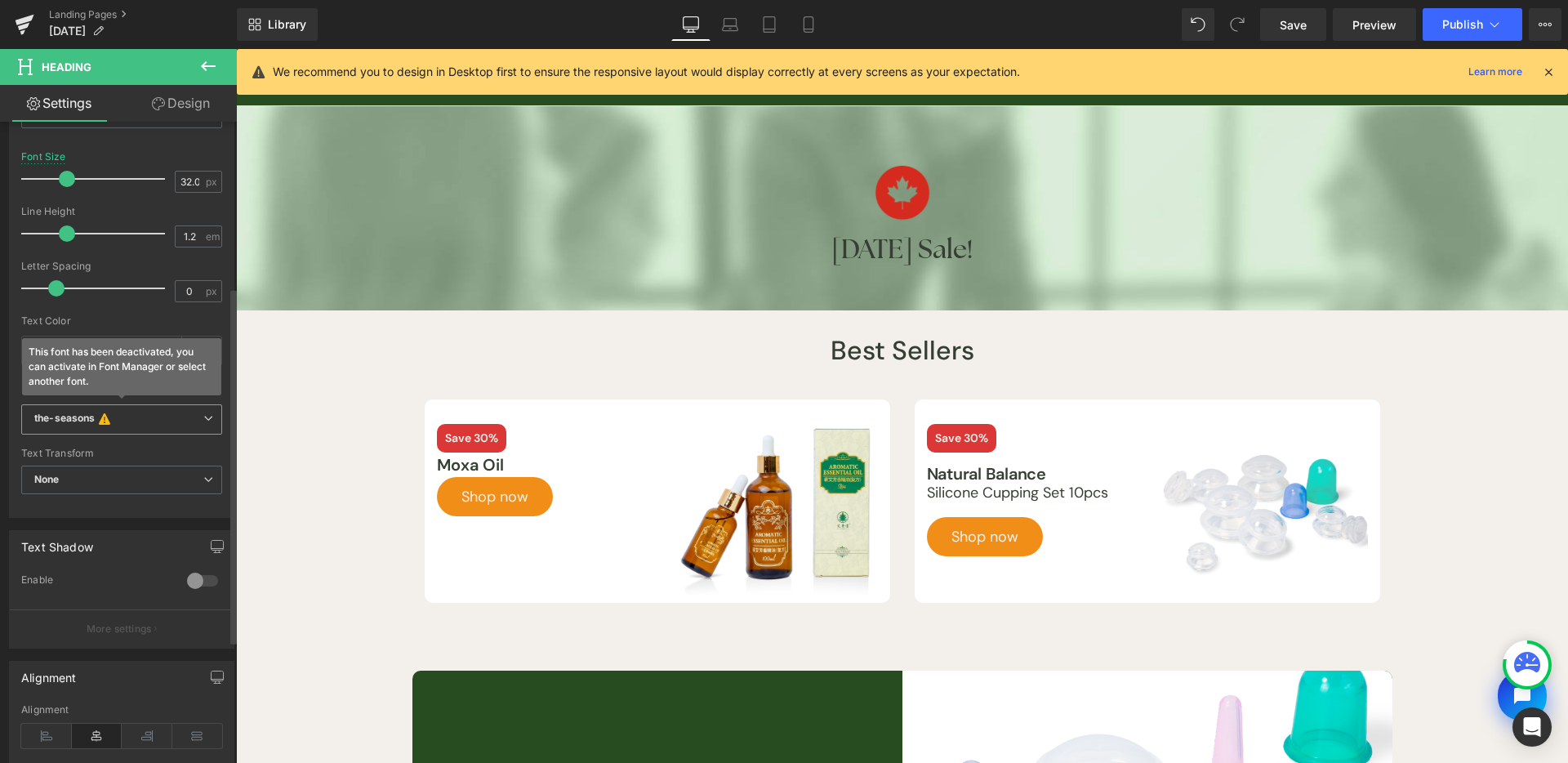
click at [54, 429] on span "the-seasons This font has been deactivated, you can activate in Font Manager or…" at bounding box center [121, 419] width 201 height 31
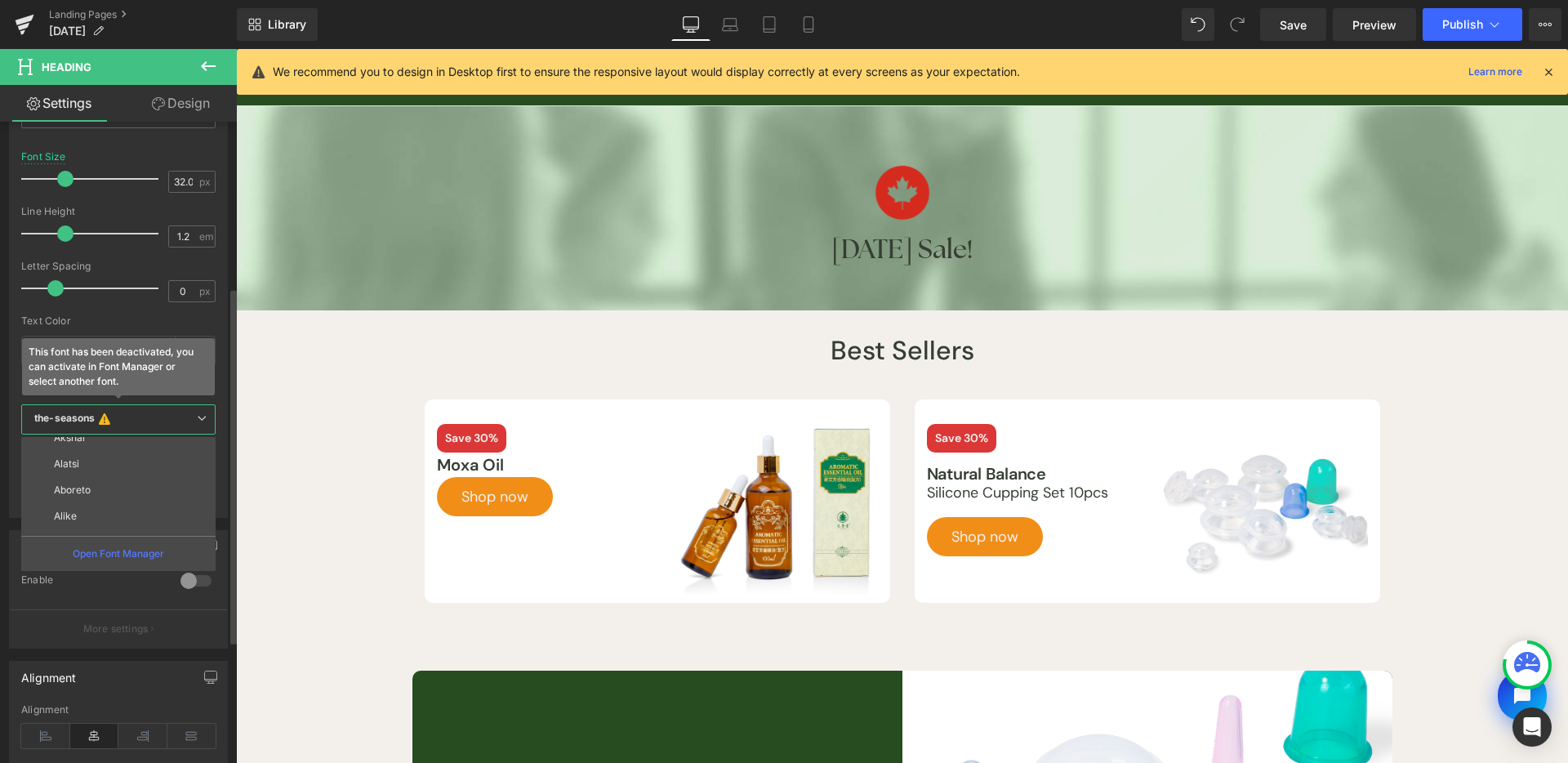
scroll to position [715, 0]
drag, startPoint x: 109, startPoint y: 514, endPoint x: 179, endPoint y: 249, distance: 274.1
click at [109, 514] on li "DM Sans" at bounding box center [122, 518] width 202 height 26
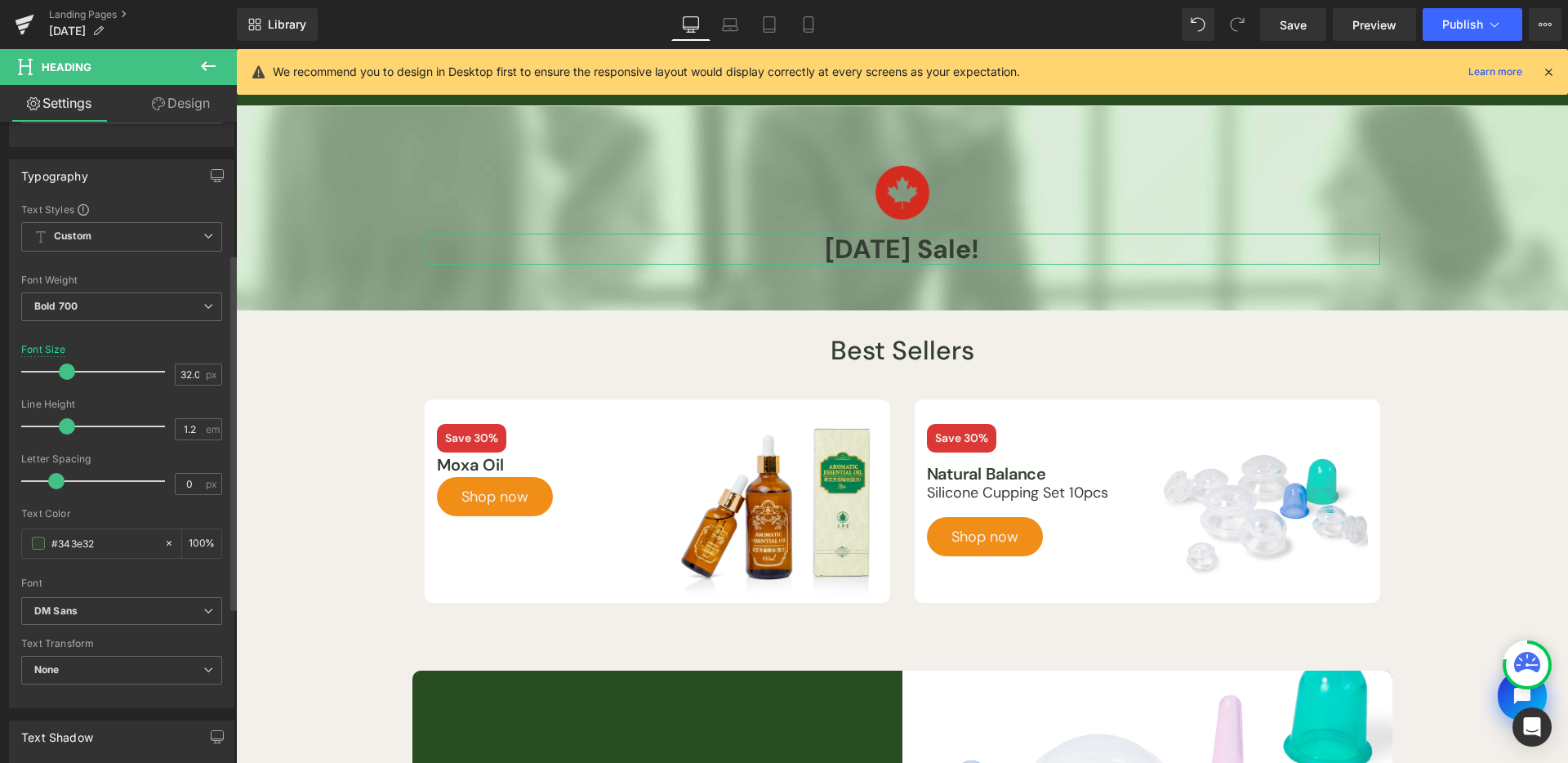
scroll to position [367, 0]
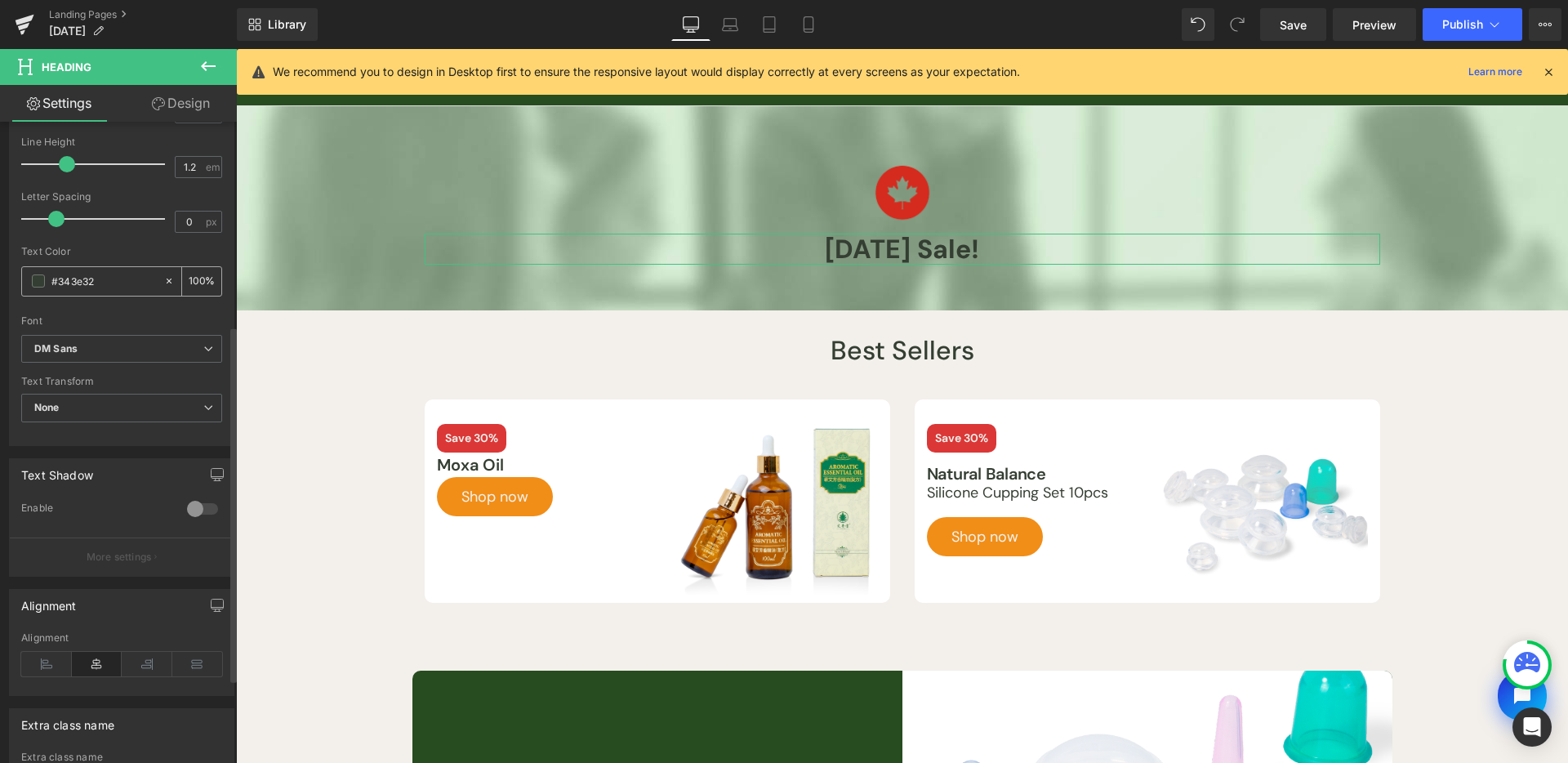
click at [37, 283] on span at bounding box center [38, 280] width 13 height 13
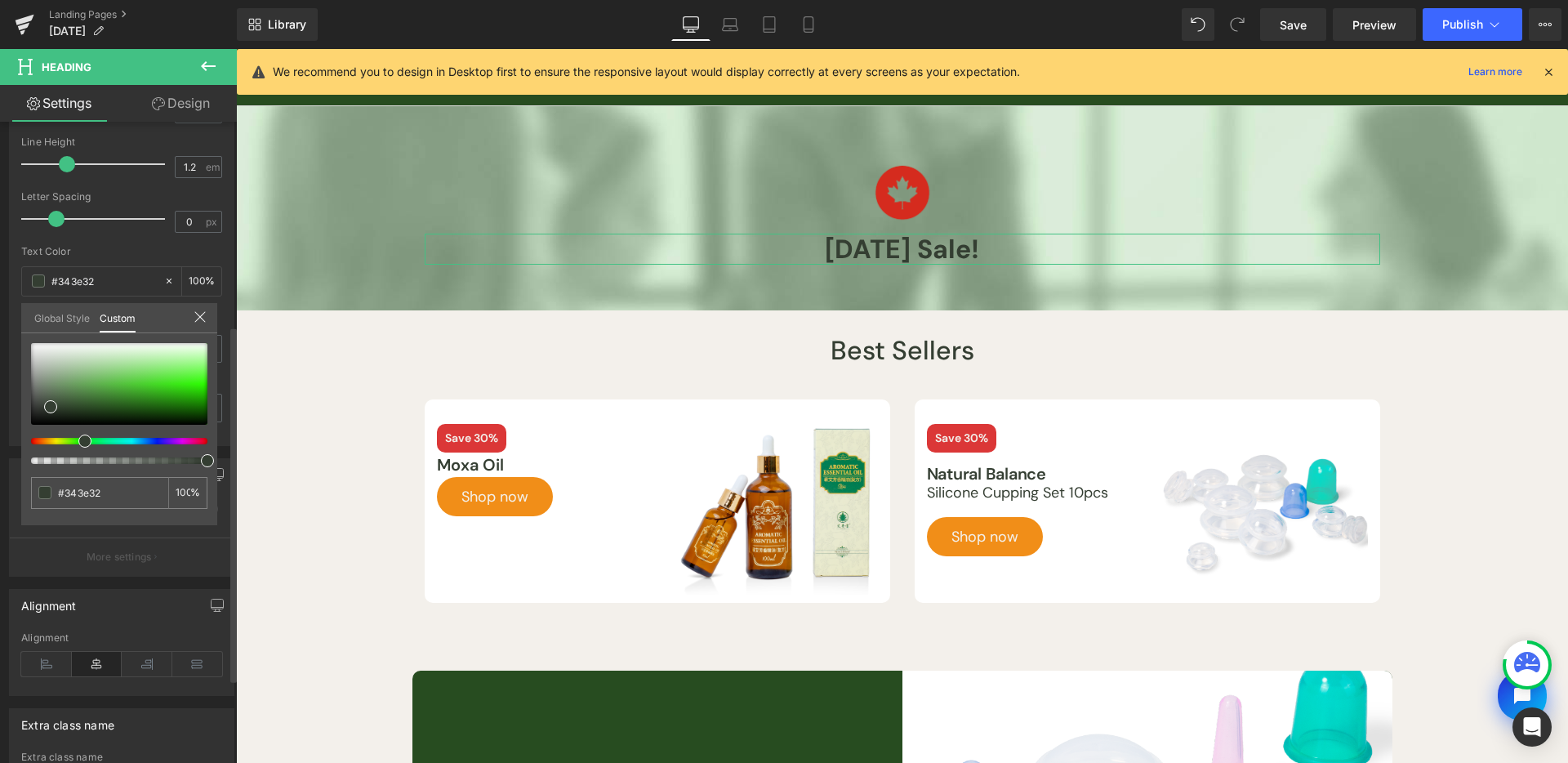
click at [67, 318] on link "Global Style" at bounding box center [62, 317] width 55 height 28
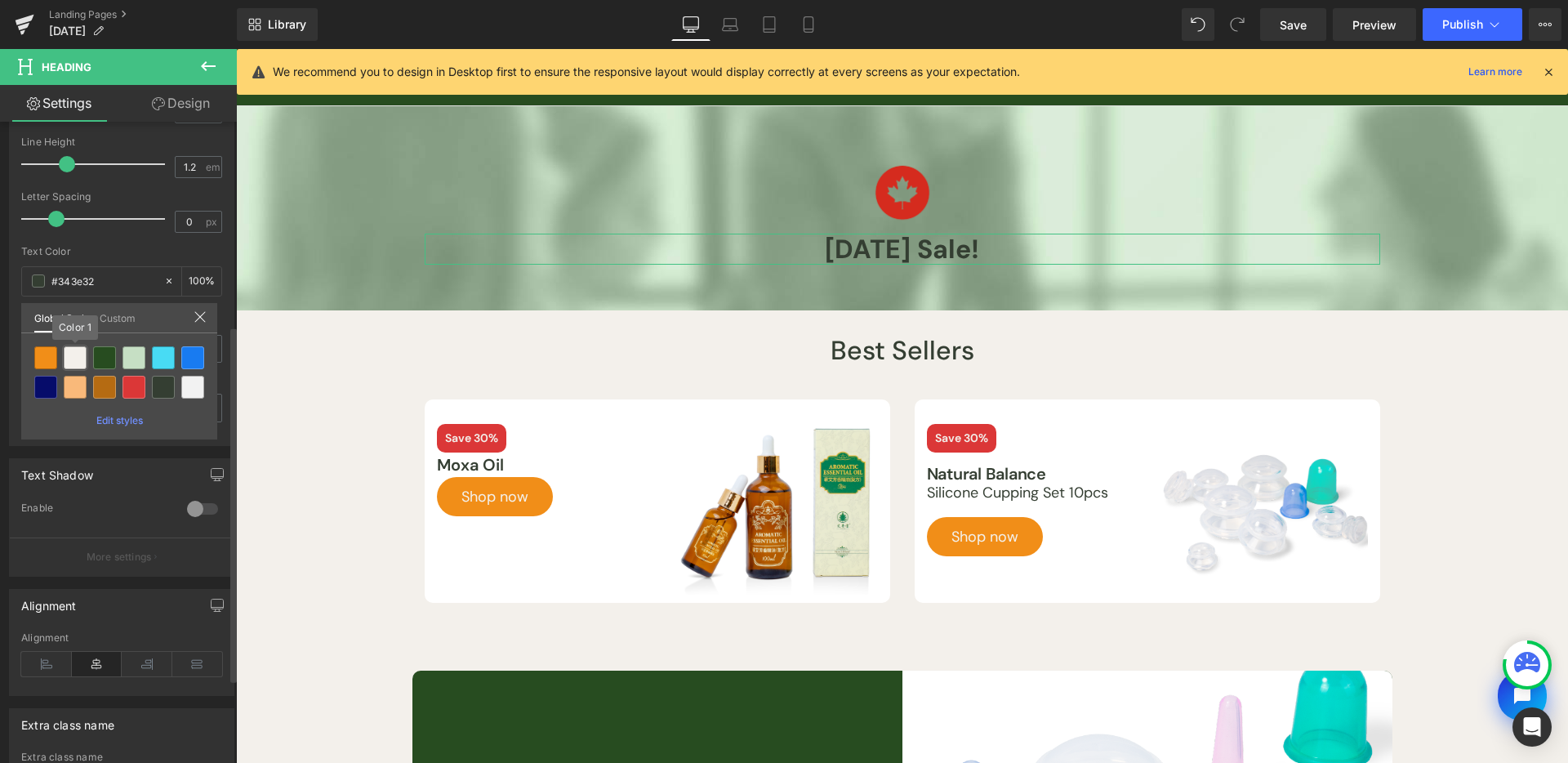
click at [75, 345] on div at bounding box center [75, 358] width 26 height 26
click at [74, 356] on div at bounding box center [74, 358] width 23 height 23
type input "Color 1"
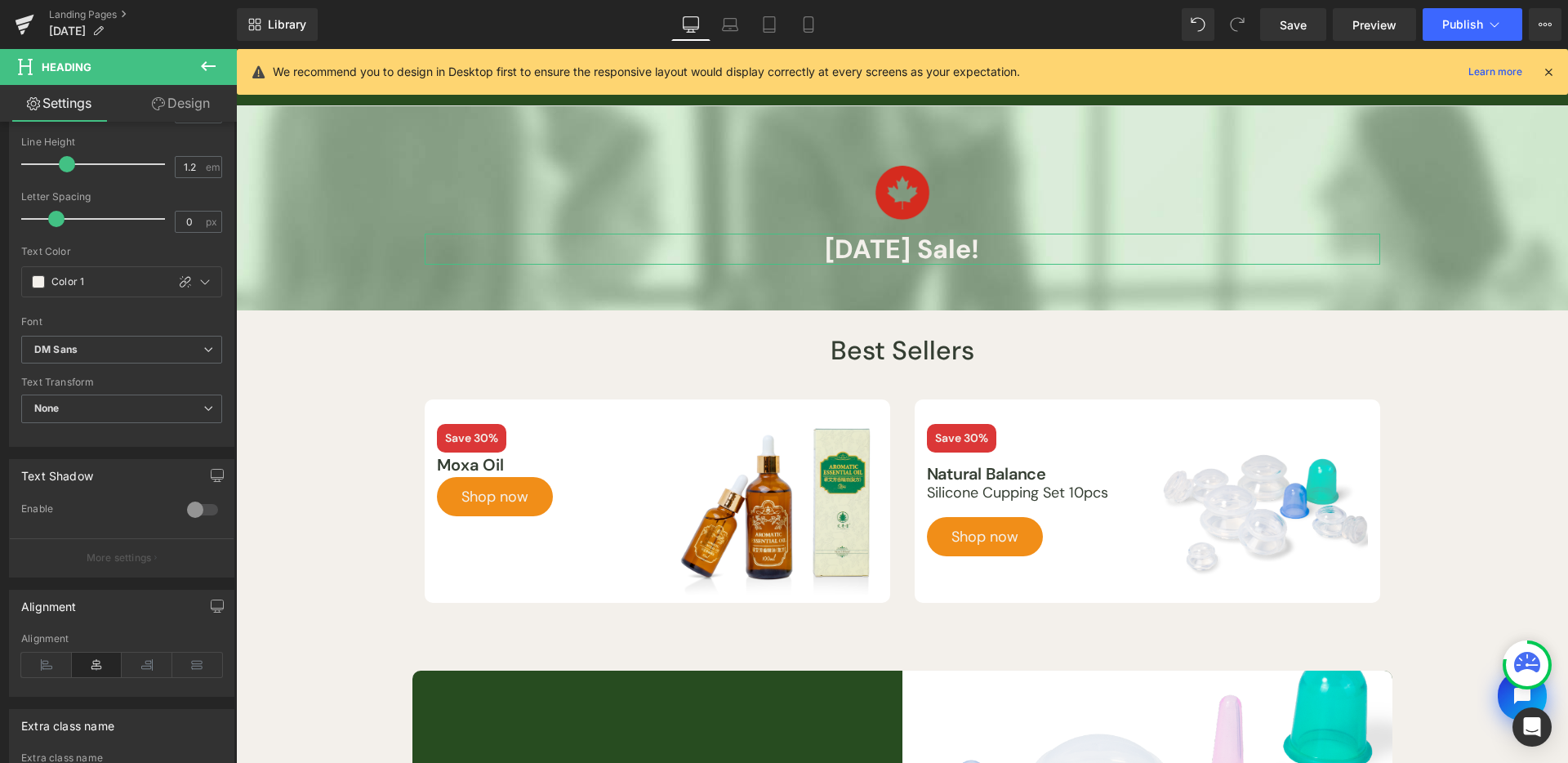
click at [632, 299] on div "Image Labor Day Sale! Heading Row" at bounding box center [901, 208] width 980 height 204
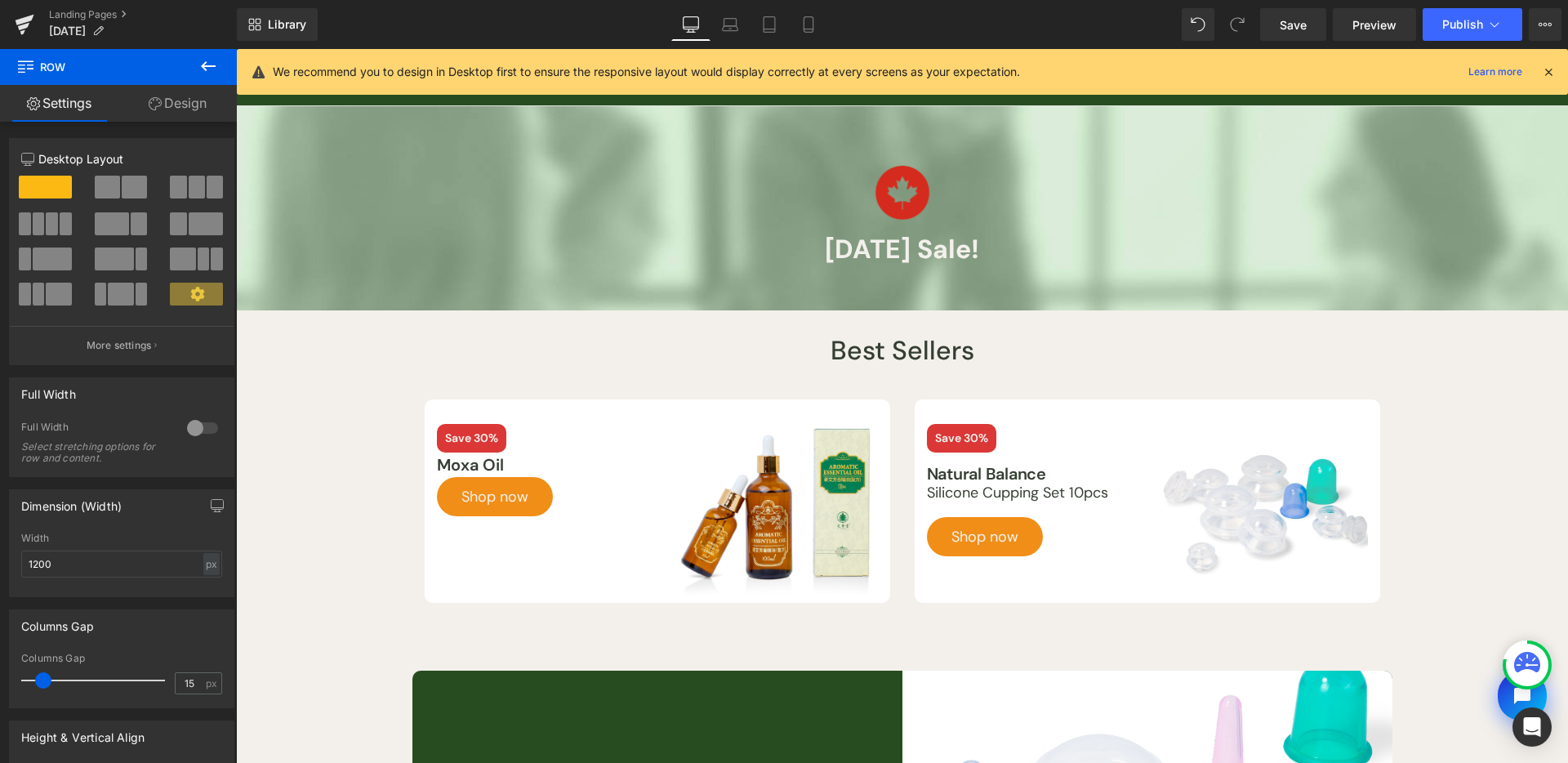
click at [193, 67] on button at bounding box center [208, 66] width 57 height 36
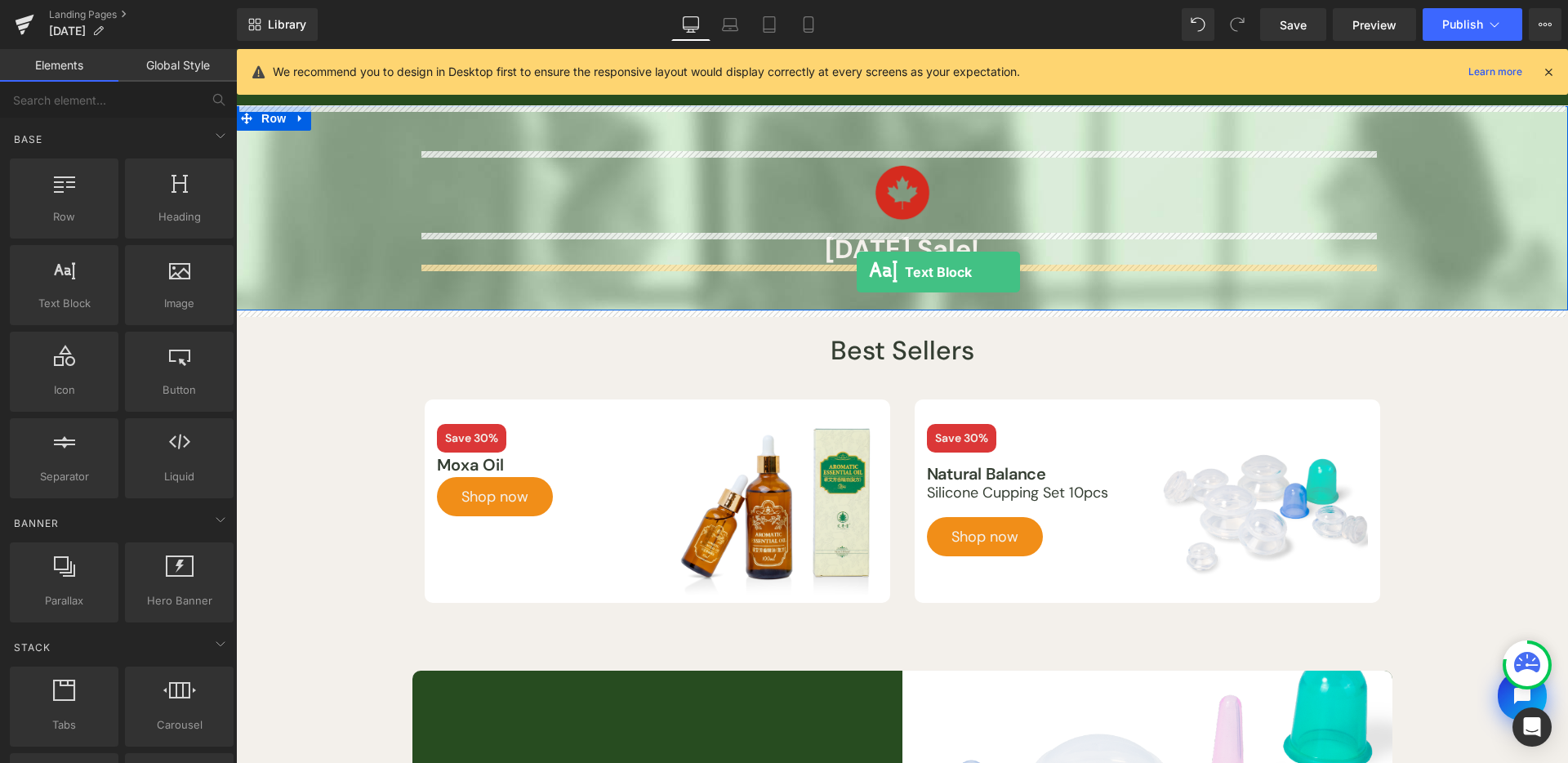
drag, startPoint x: 314, startPoint y: 326, endPoint x: 857, endPoint y: 272, distance: 545.7
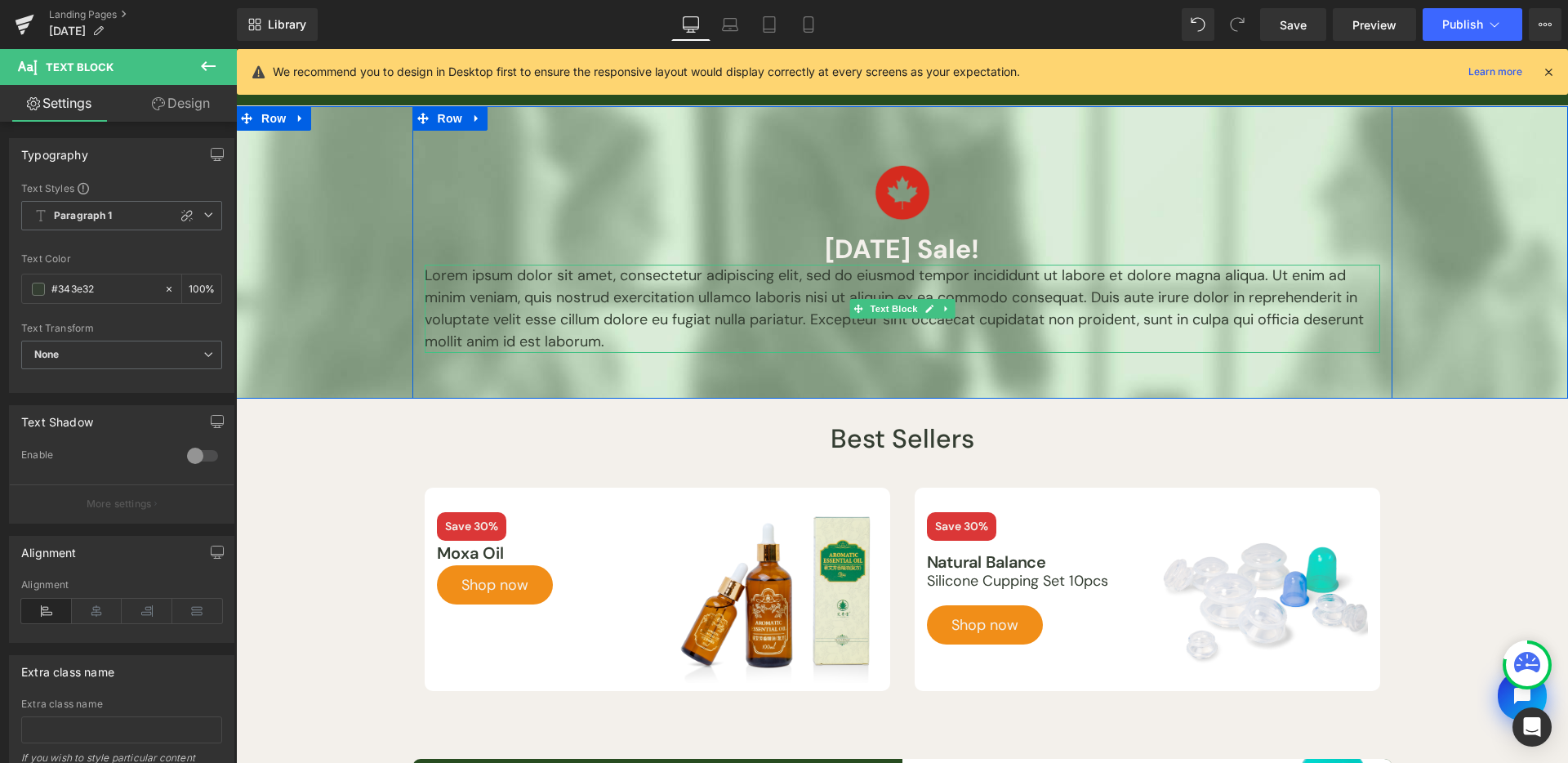
click at [924, 304] on icon at bounding box center [928, 309] width 9 height 10
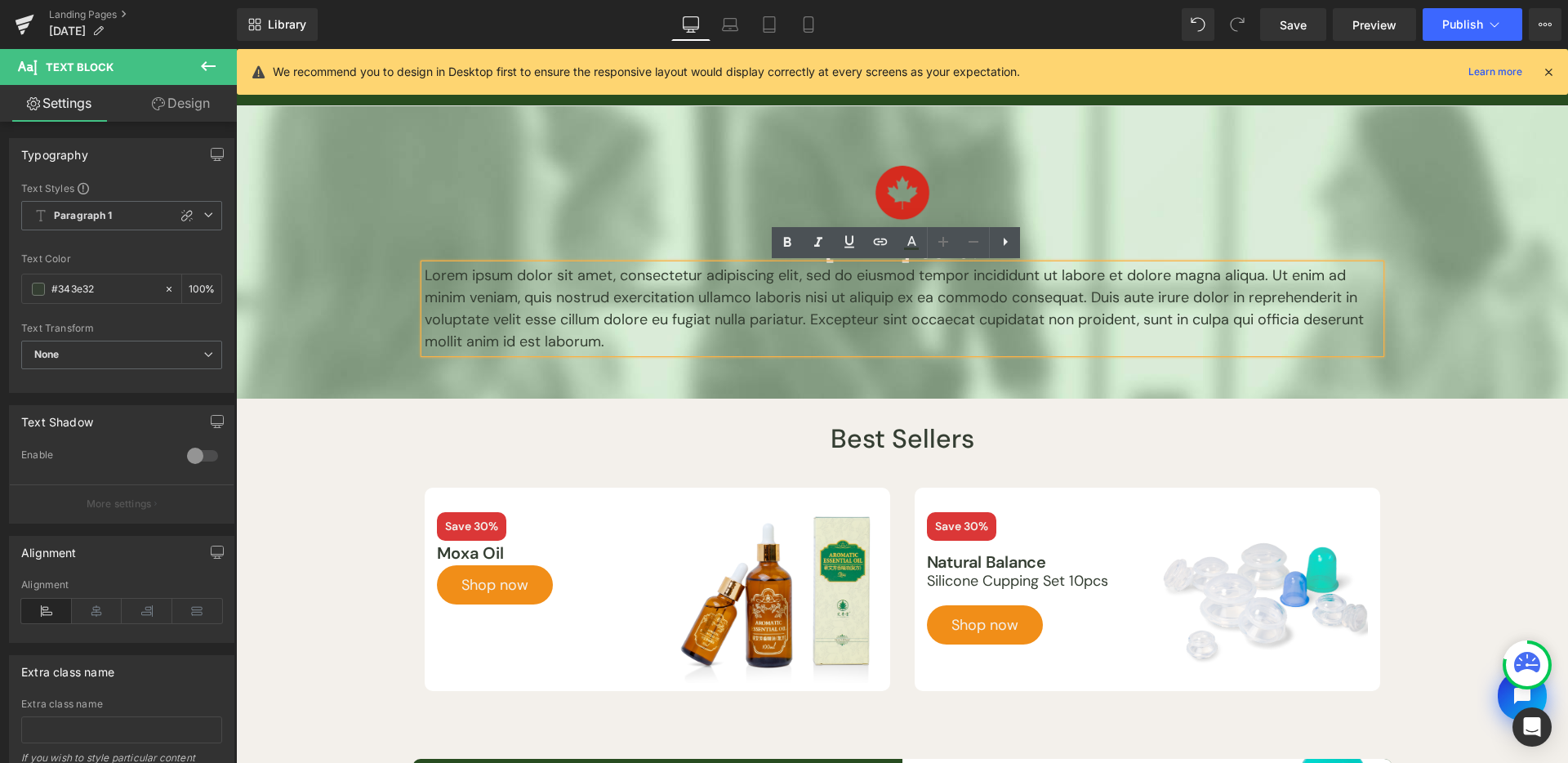
click at [891, 311] on p "Lorem ipsum dolor sit amet, consectetur adipiscing elit, sed do eiusmod tempor …" at bounding box center [902, 308] width 956 height 88
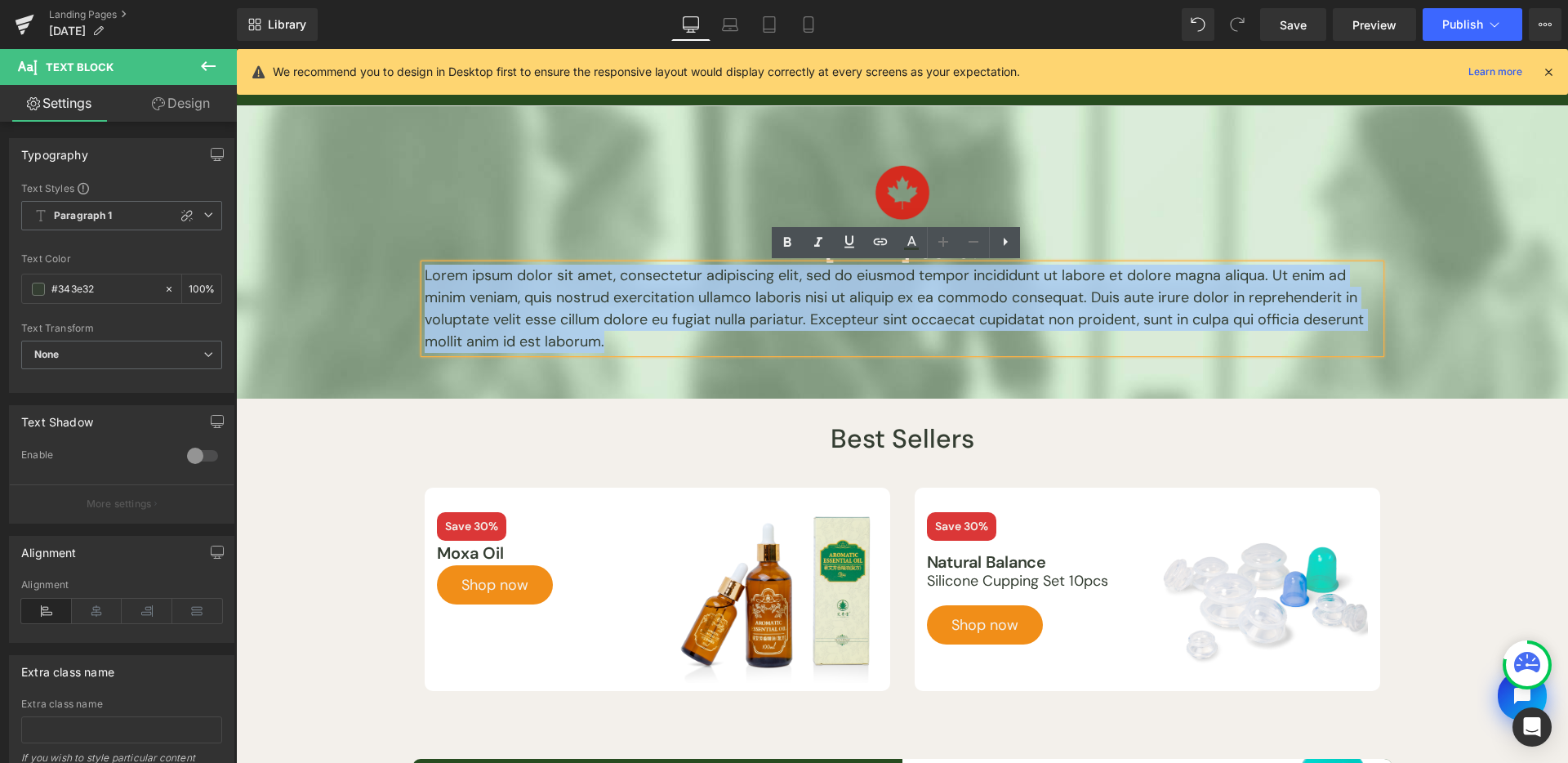
paste div
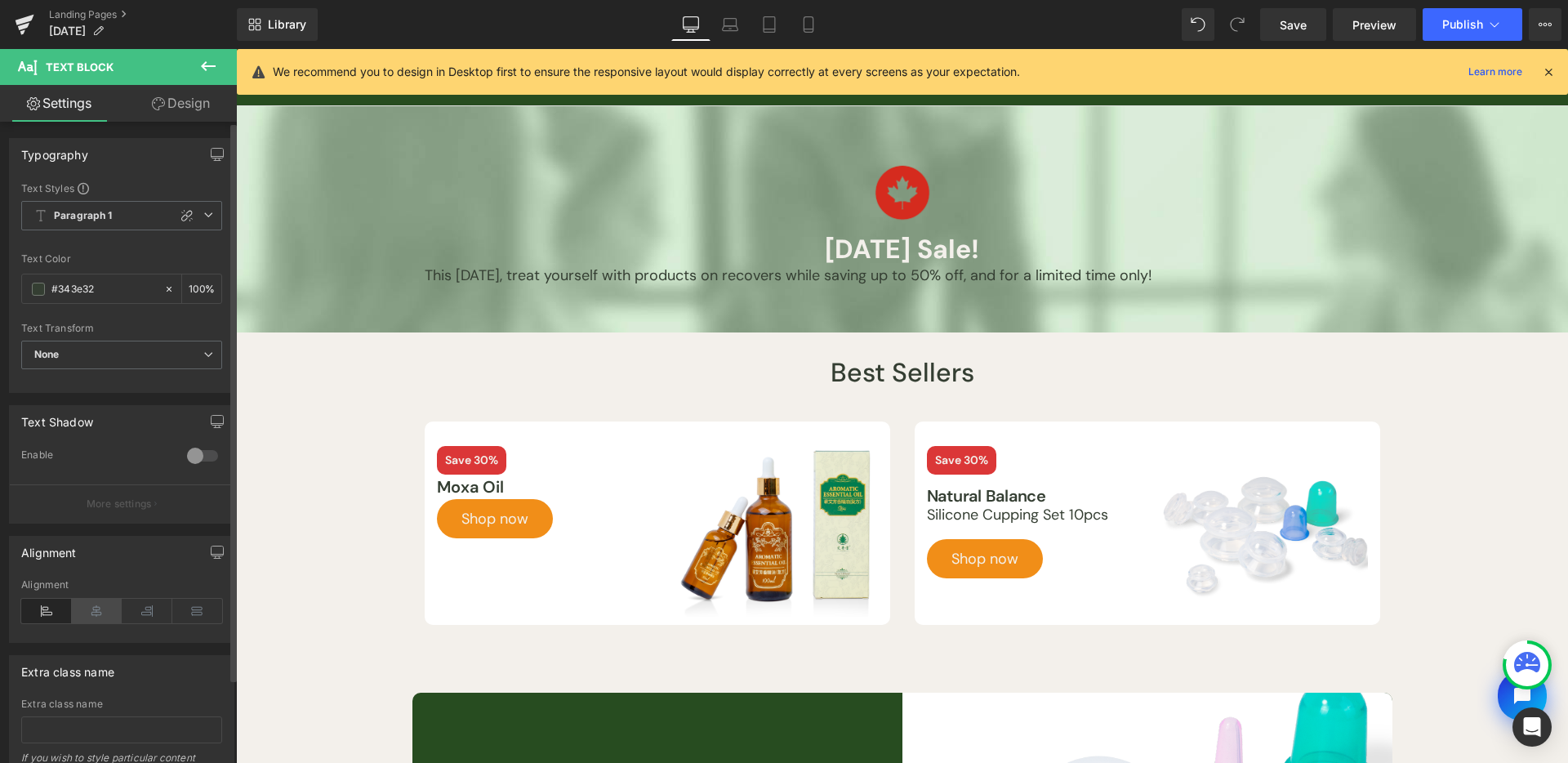
click at [76, 603] on icon at bounding box center [97, 610] width 51 height 25
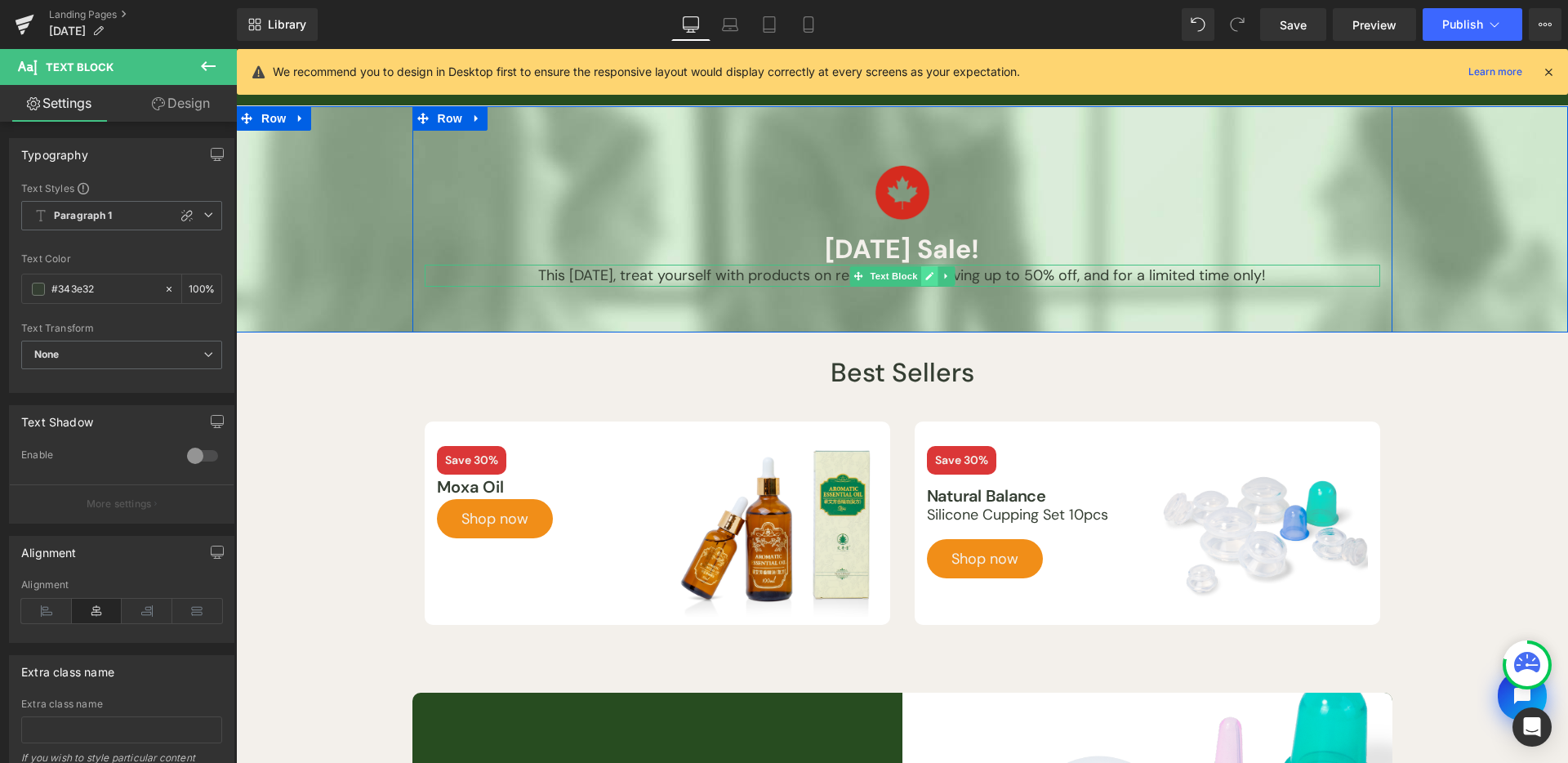
click at [924, 272] on icon at bounding box center [928, 276] width 9 height 10
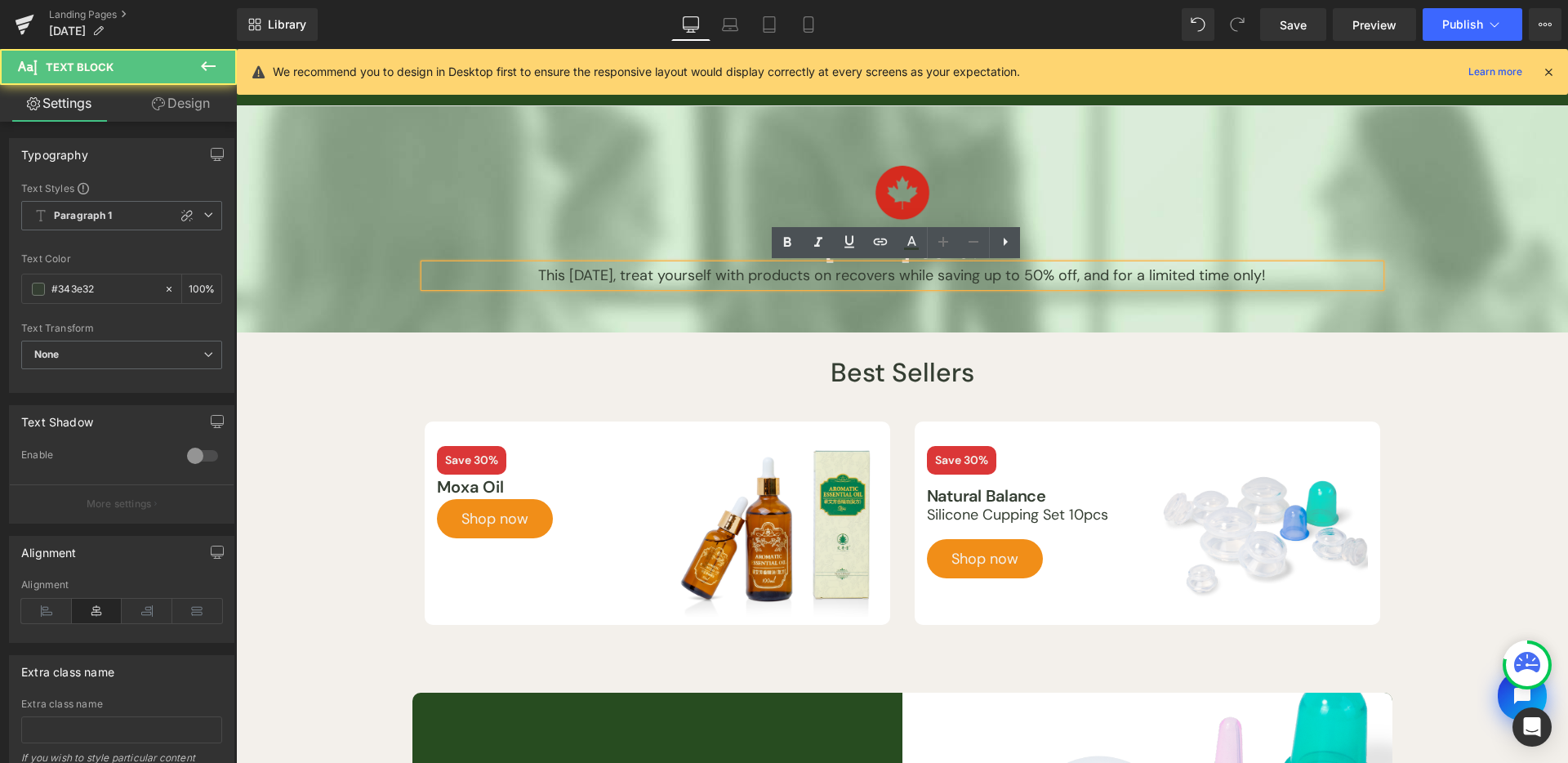
click at [904, 277] on p "This labour day, treat yourself with products on recovers while saving up to 50…" at bounding box center [902, 275] width 956 height 22
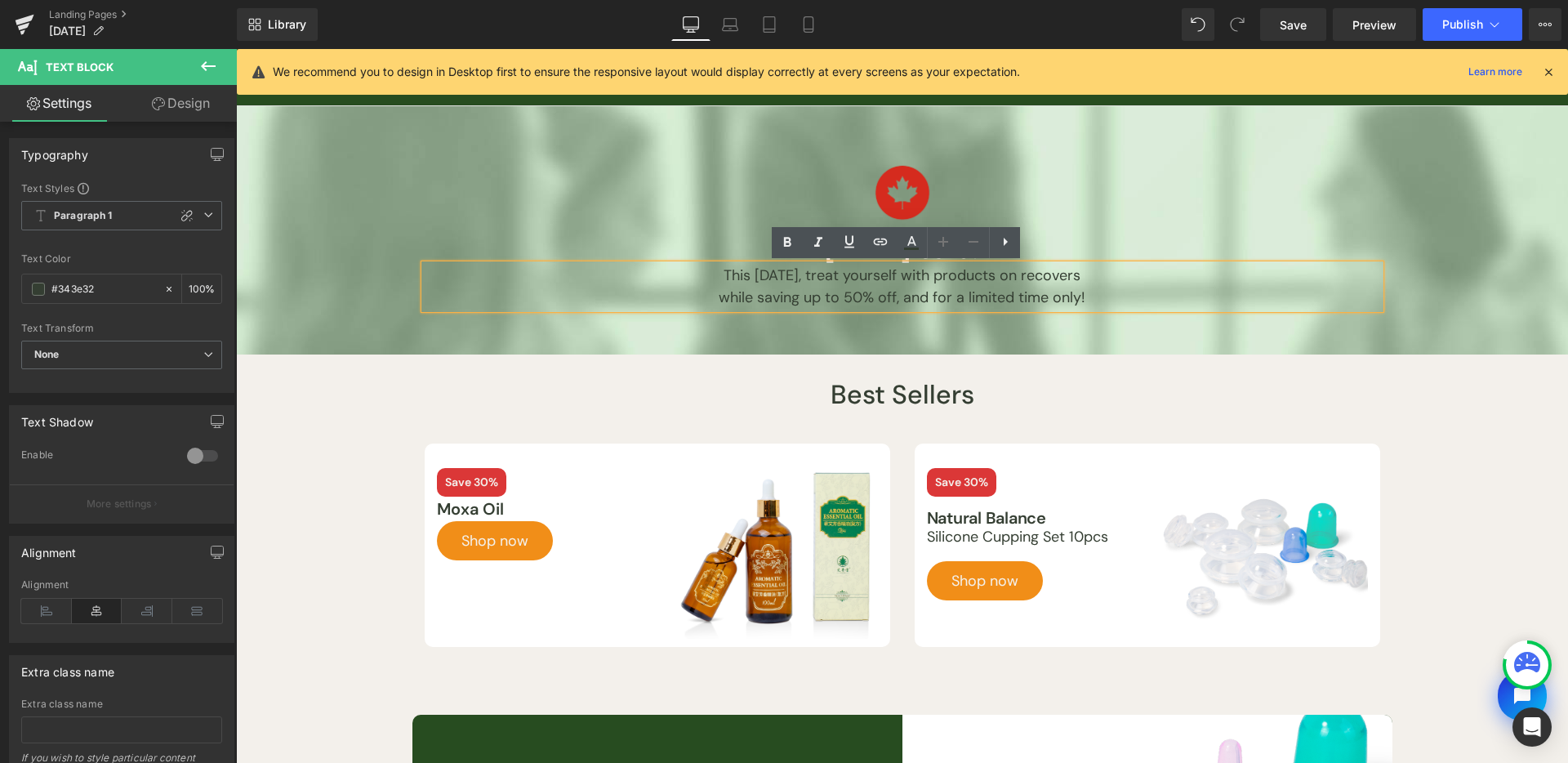
click at [1374, 222] on div "Image Labor Day Sale! Heading This labour day, treat yourself with products on …" at bounding box center [901, 230] width 980 height 157
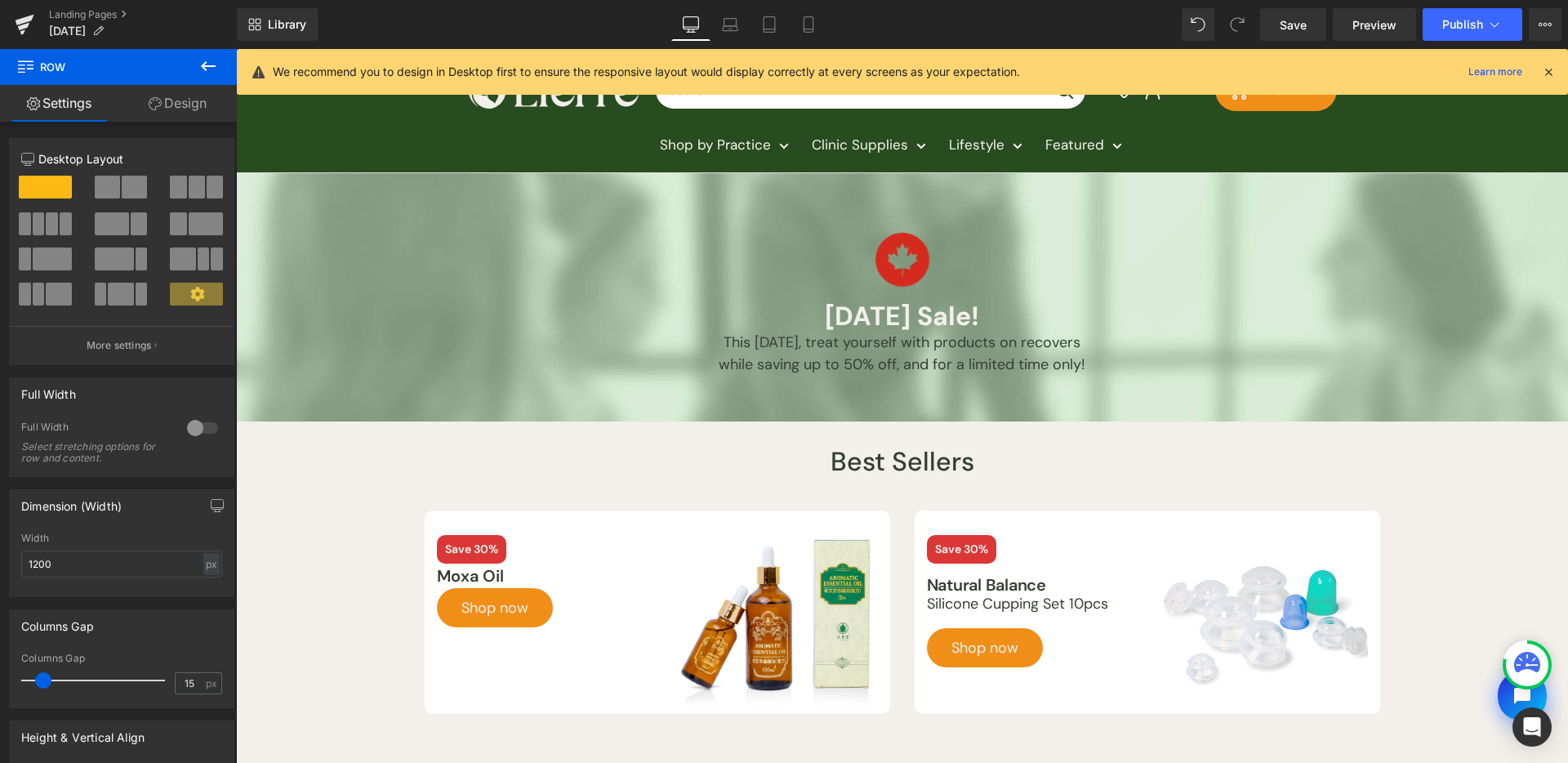
scroll to position [0, 0]
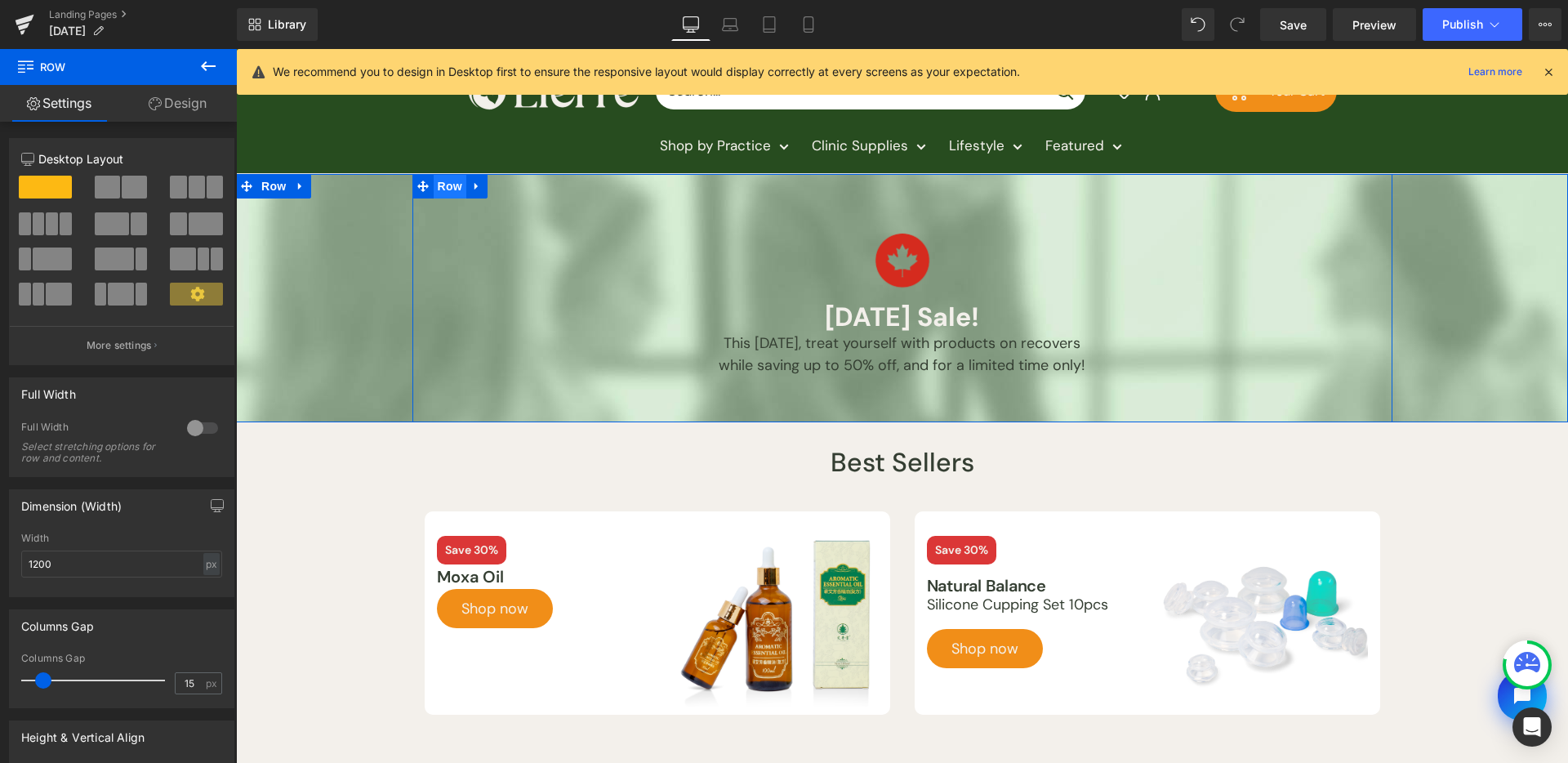
click at [434, 185] on span "Row" at bounding box center [450, 186] width 33 height 25
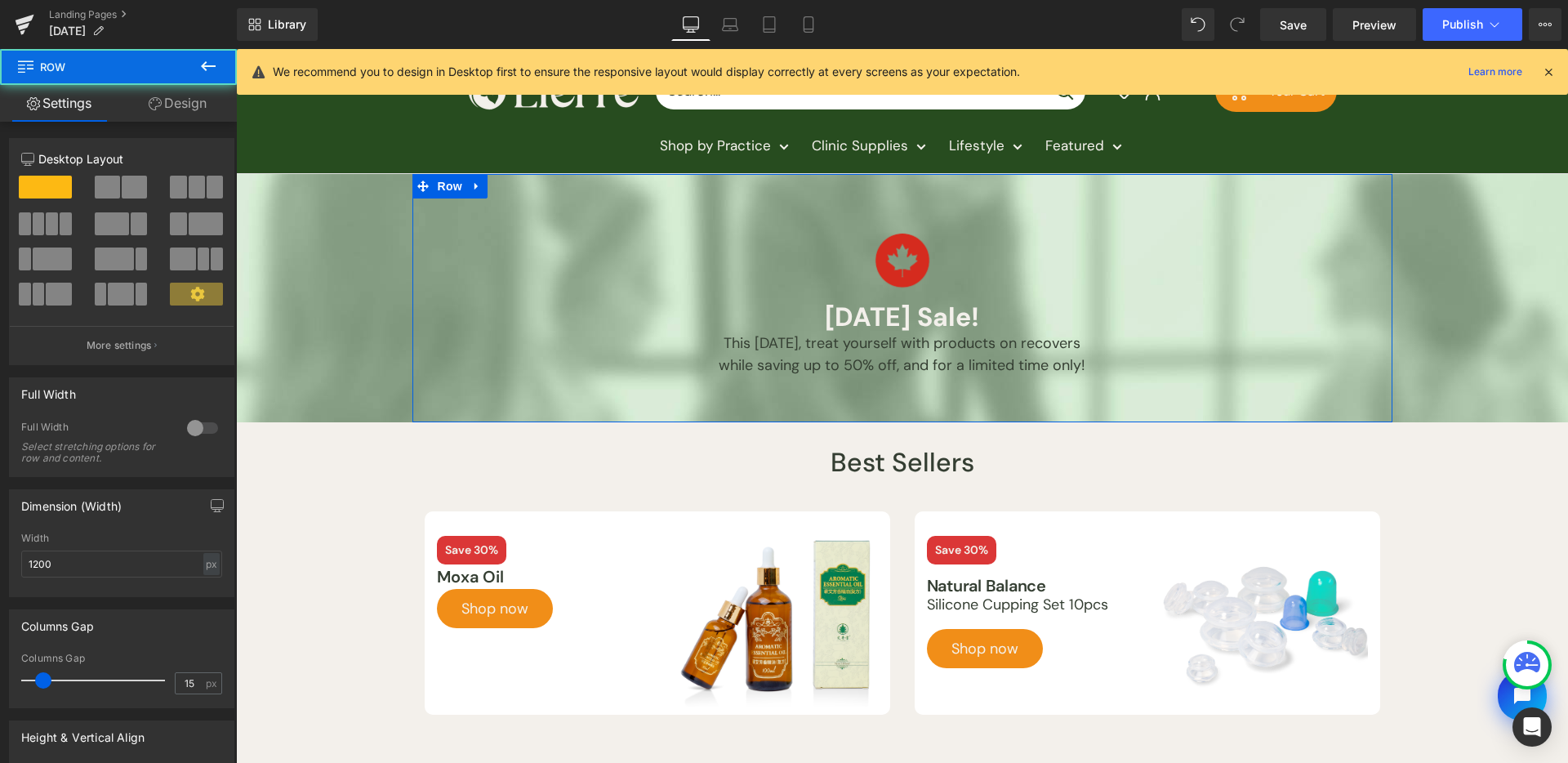
click at [170, 108] on link "Design" at bounding box center [178, 103] width 119 height 37
click at [0, 0] on div "Background" at bounding box center [0, 0] width 0 height 0
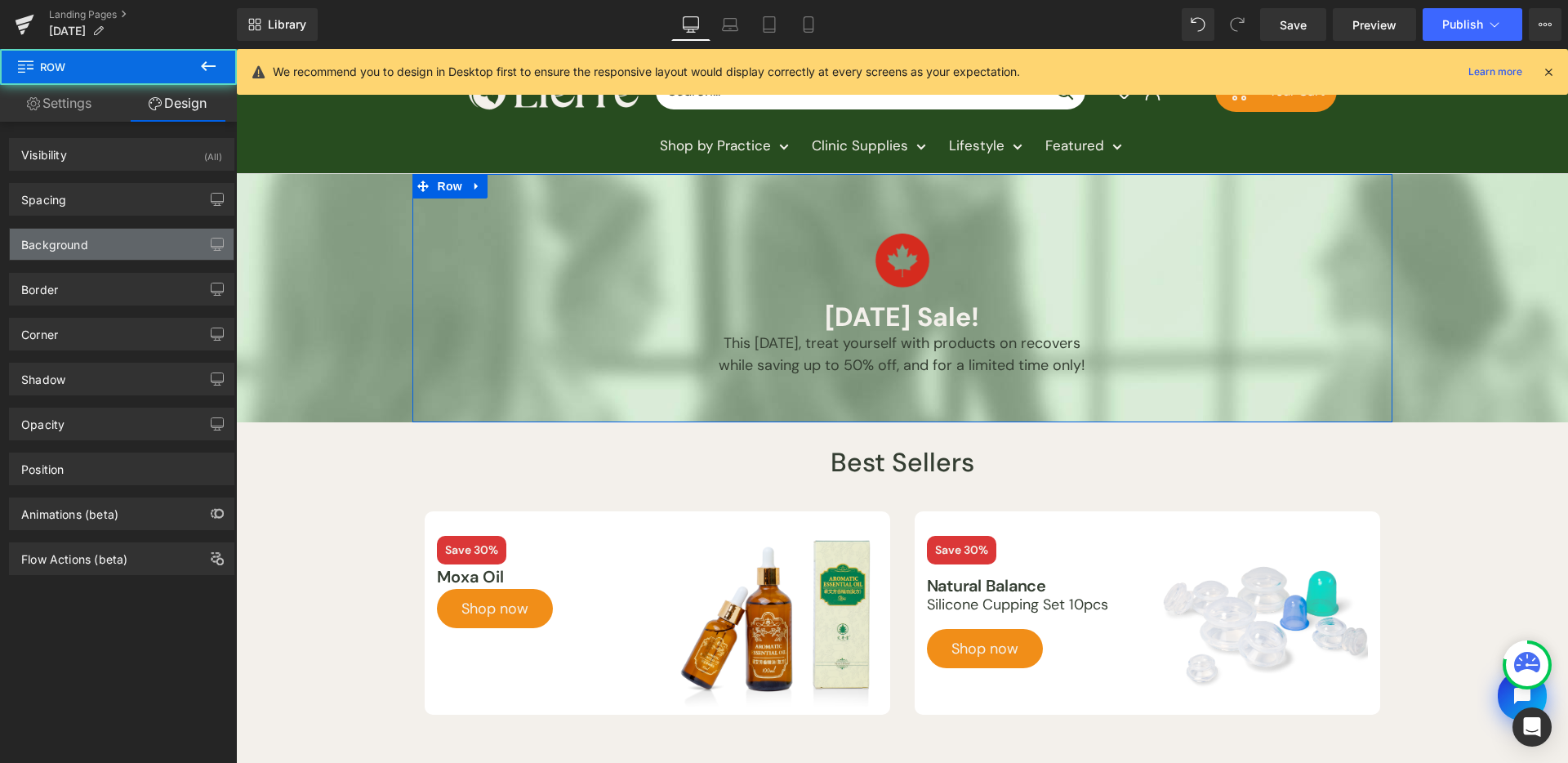
type input "transparent"
type input "0"
click at [206, 254] on button "button" at bounding box center [217, 244] width 26 height 31
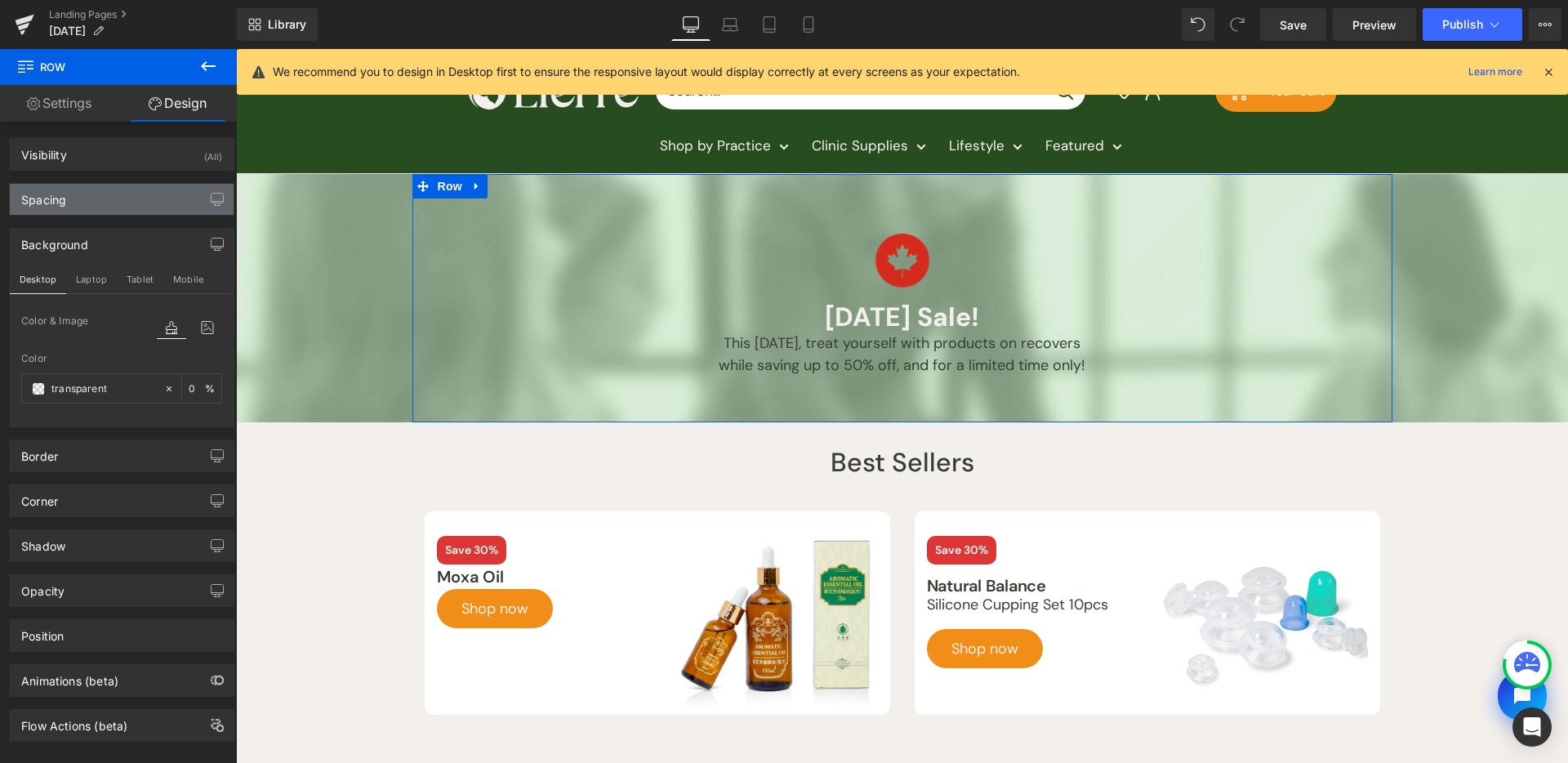
click at [93, 193] on div "Spacing" at bounding box center [122, 199] width 224 height 31
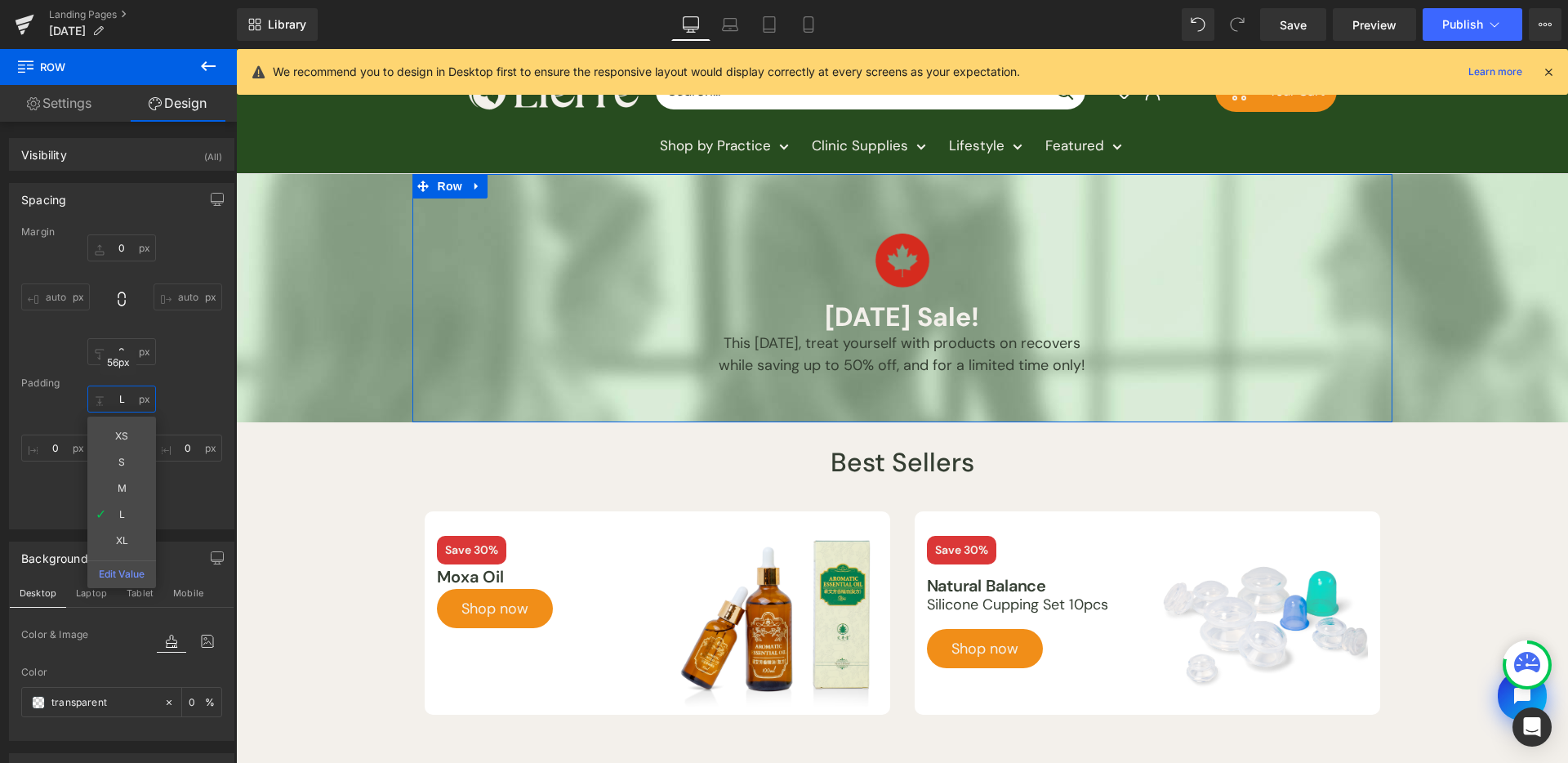
click at [128, 409] on input "L" at bounding box center [121, 398] width 68 height 27
type input "XL"
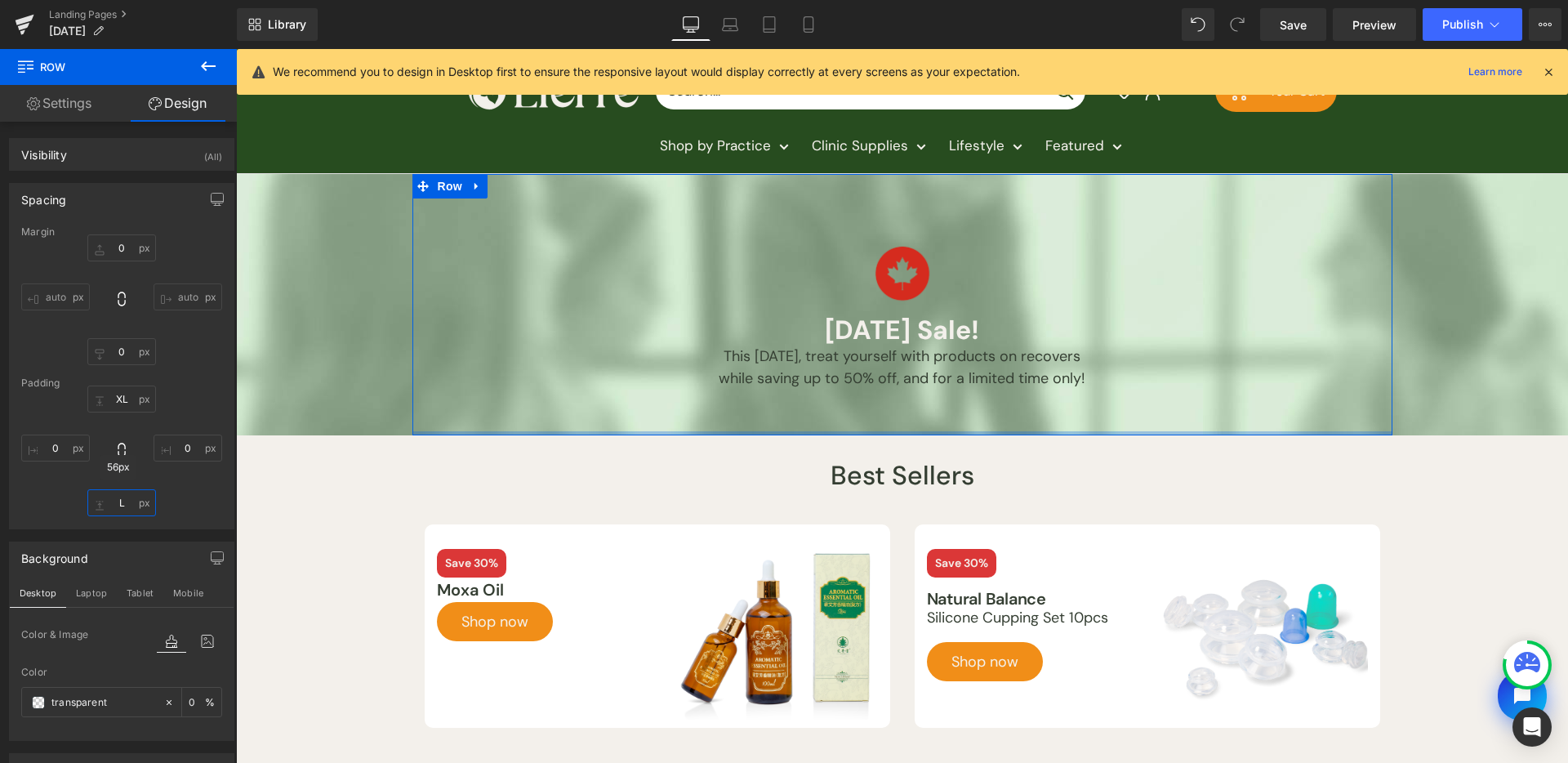
click at [126, 500] on input "L" at bounding box center [121, 502] width 68 height 27
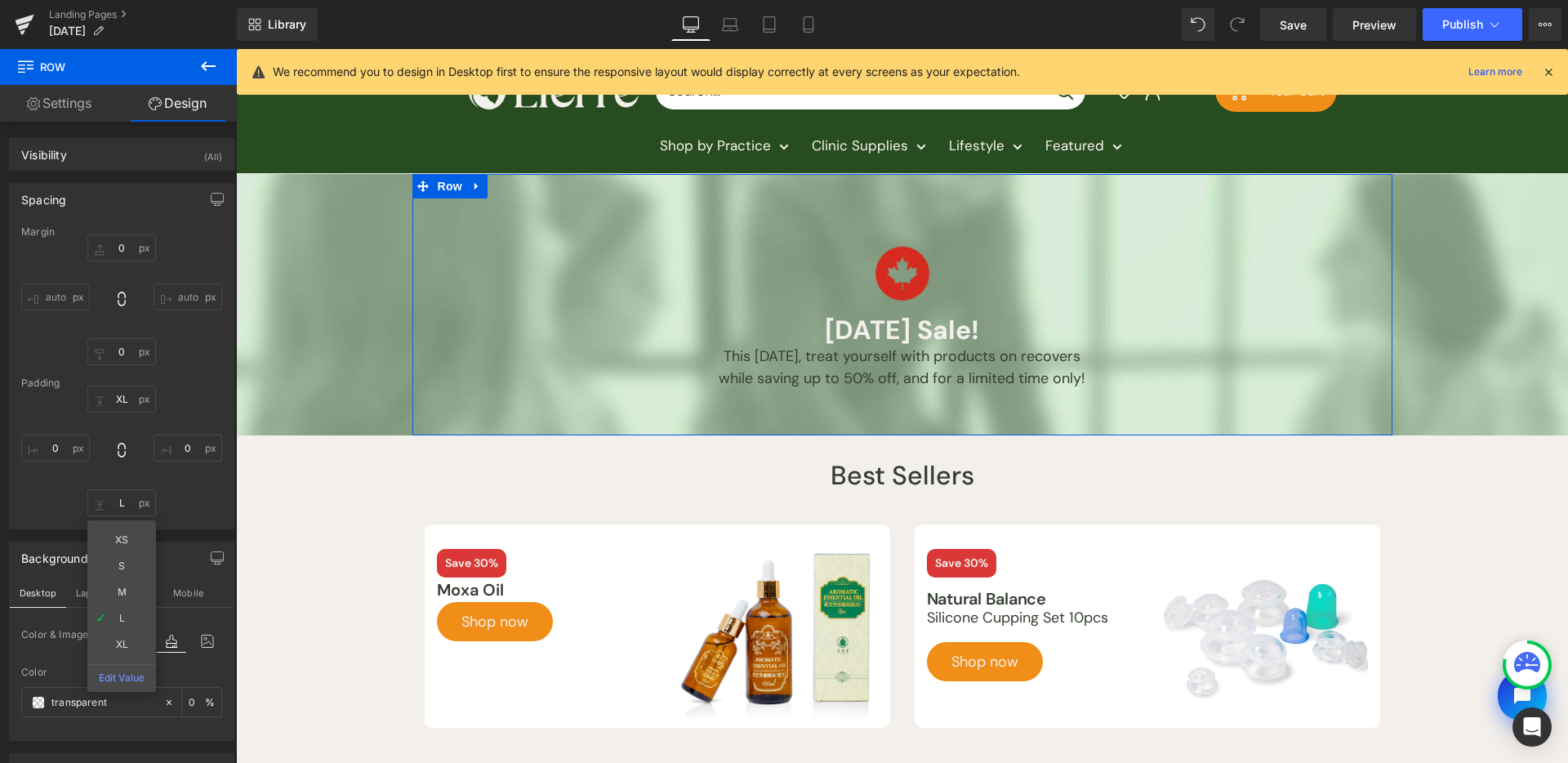
type input "XL"
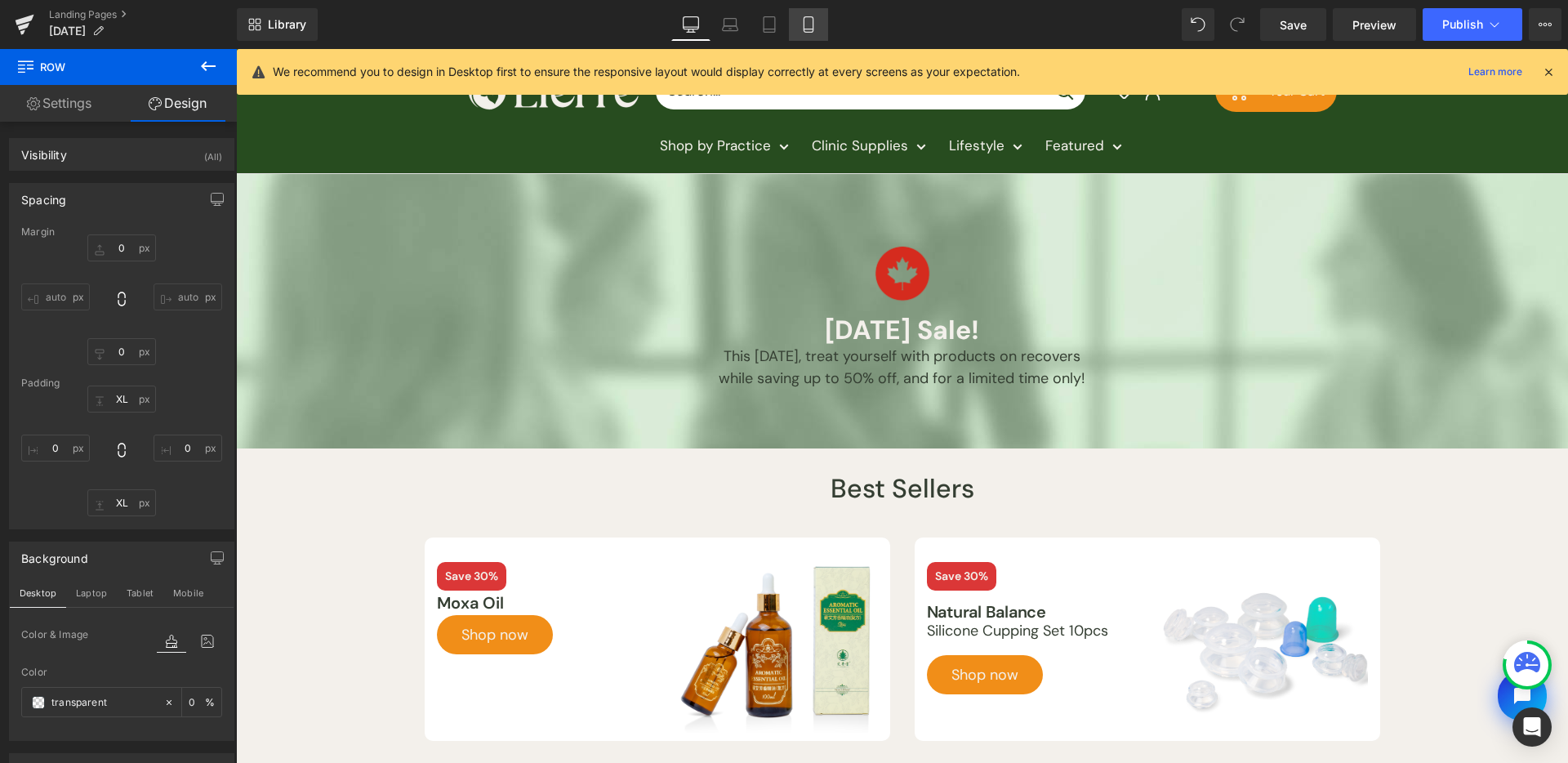
click at [801, 24] on icon at bounding box center [808, 24] width 16 height 16
type input "0"
type input "XL"
type input "0"
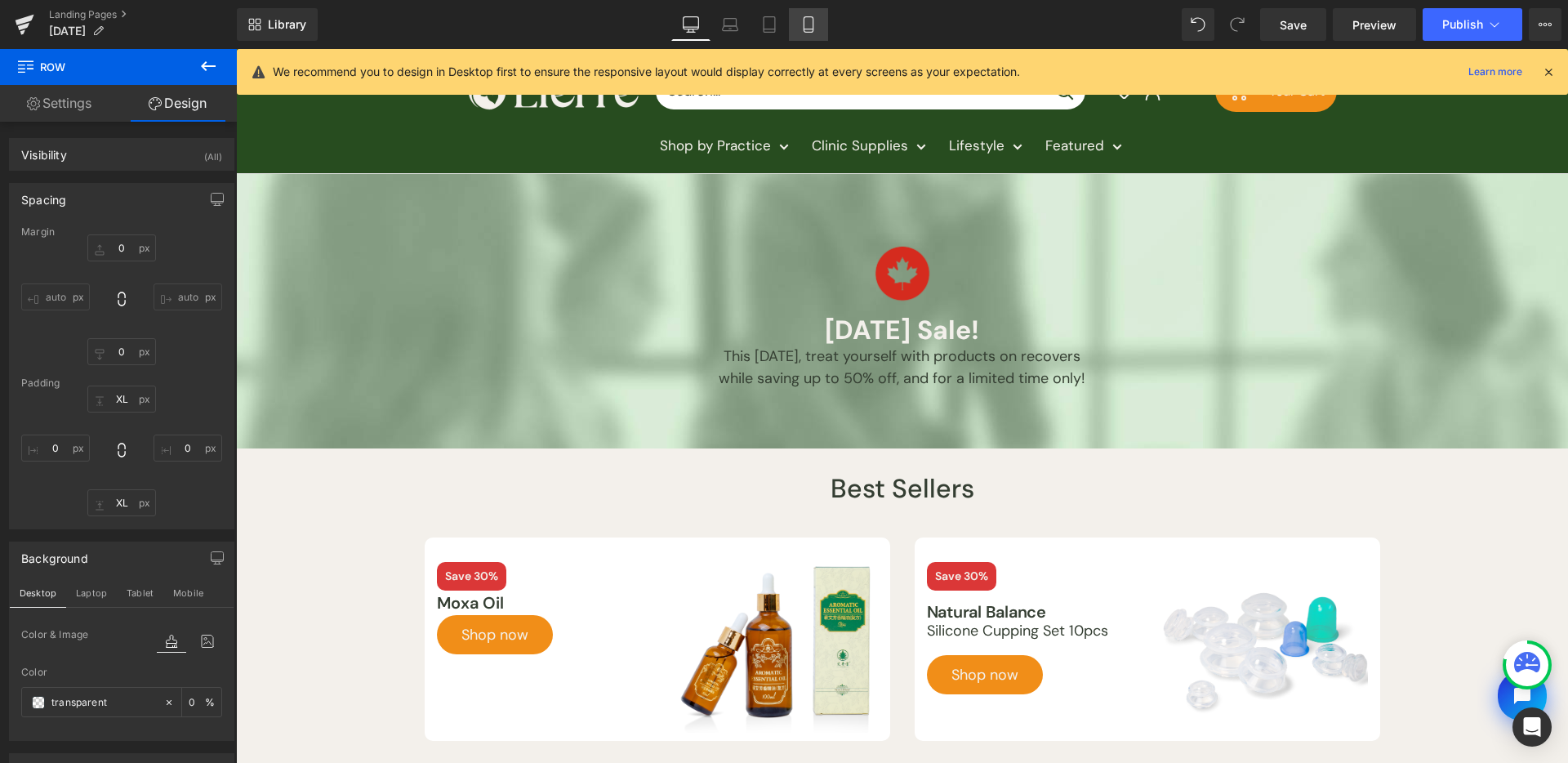
type input "XL"
type input "0"
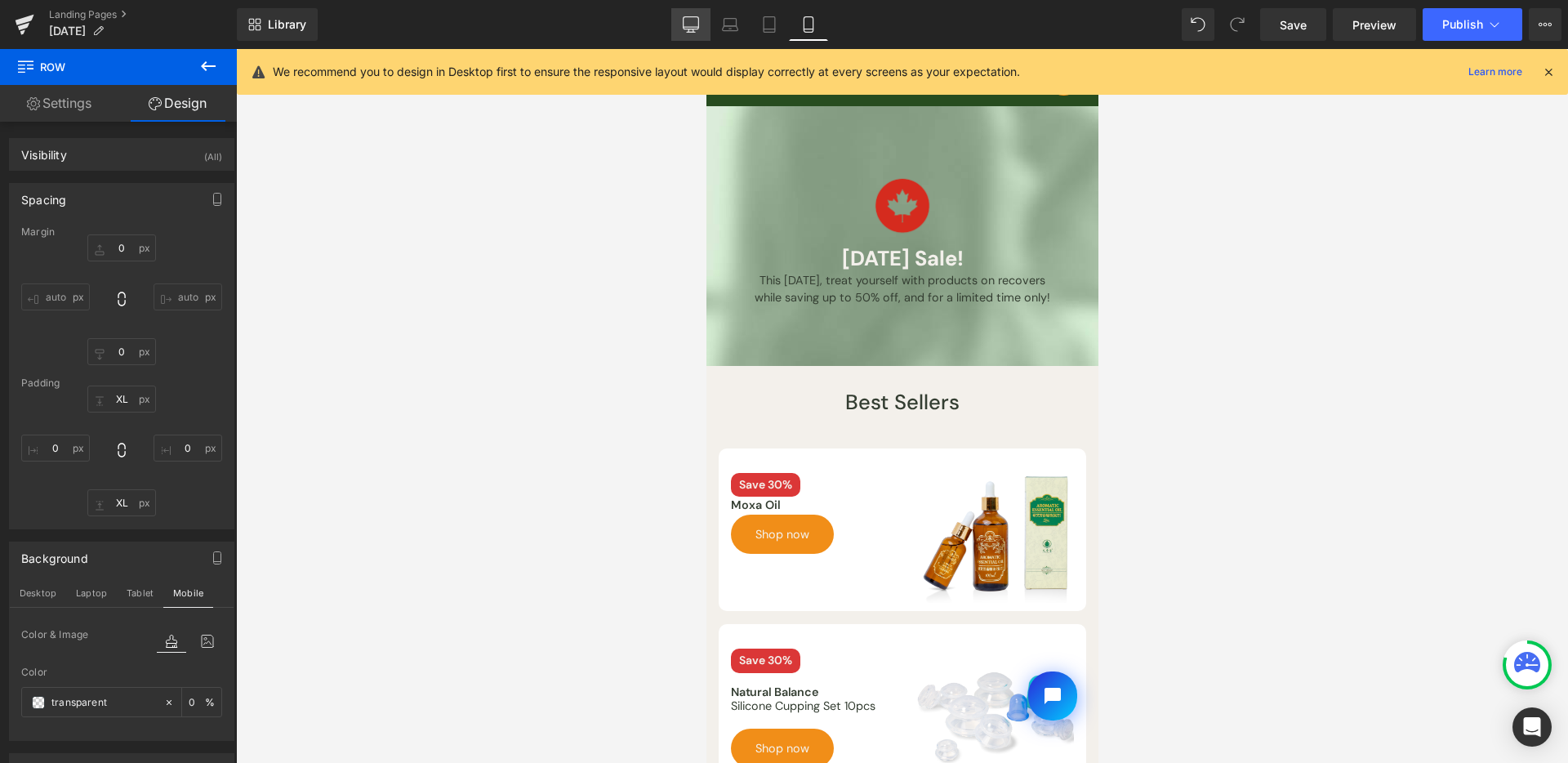
click at [693, 24] on icon at bounding box center [690, 24] width 16 height 16
type input "0"
type input "XL"
type input "0"
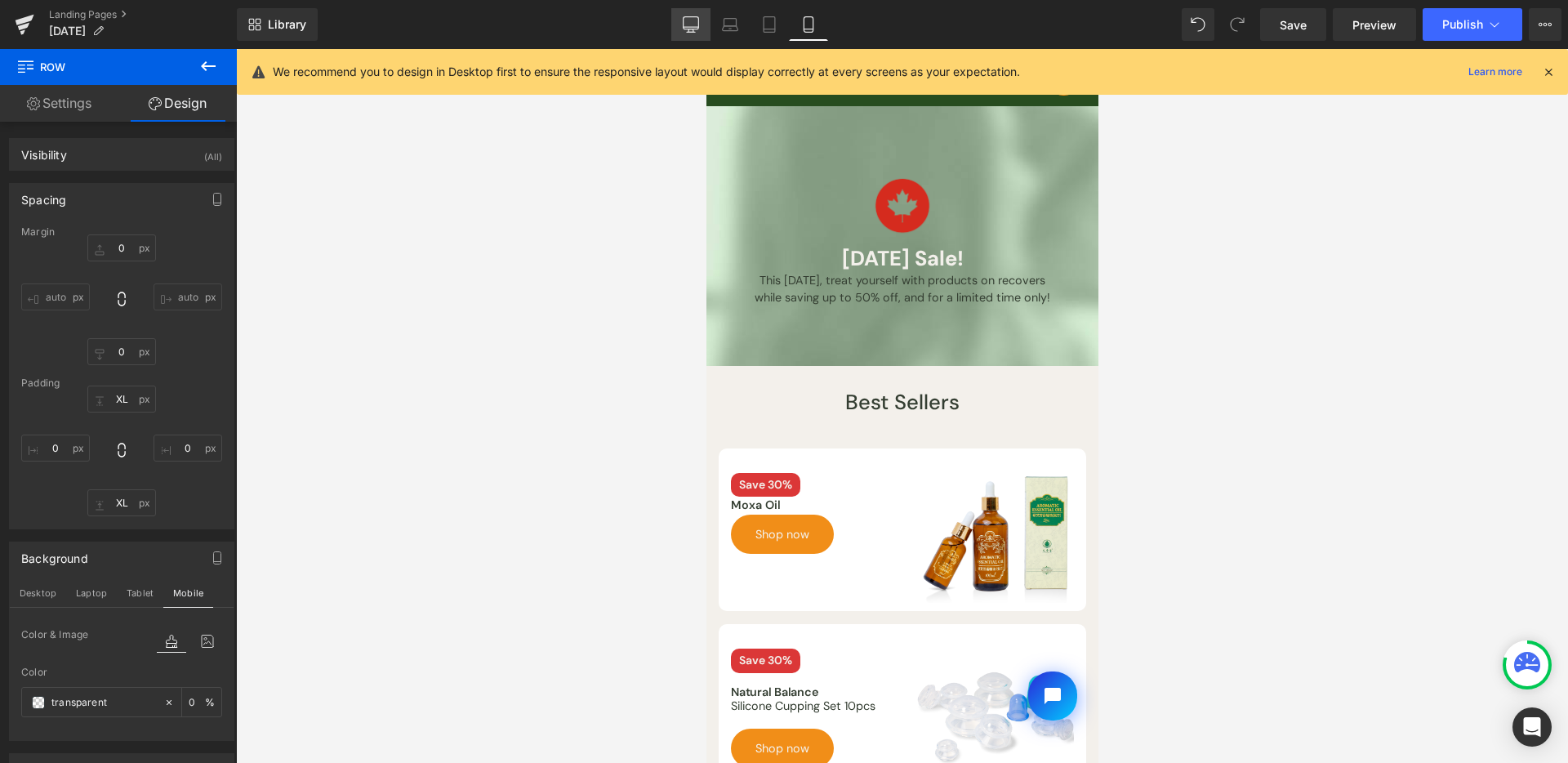
type input "XL"
type input "0"
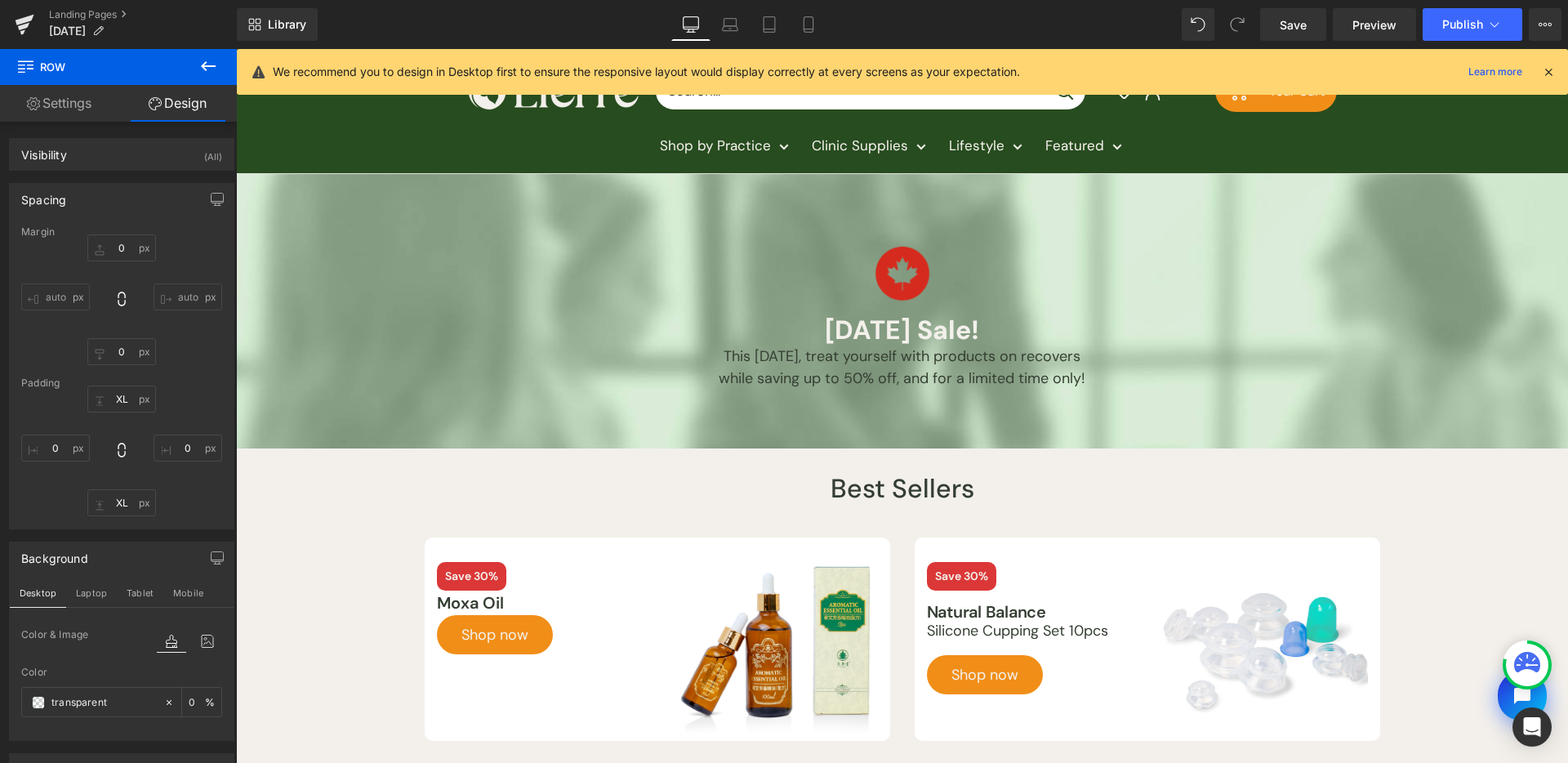
scroll to position [67, 0]
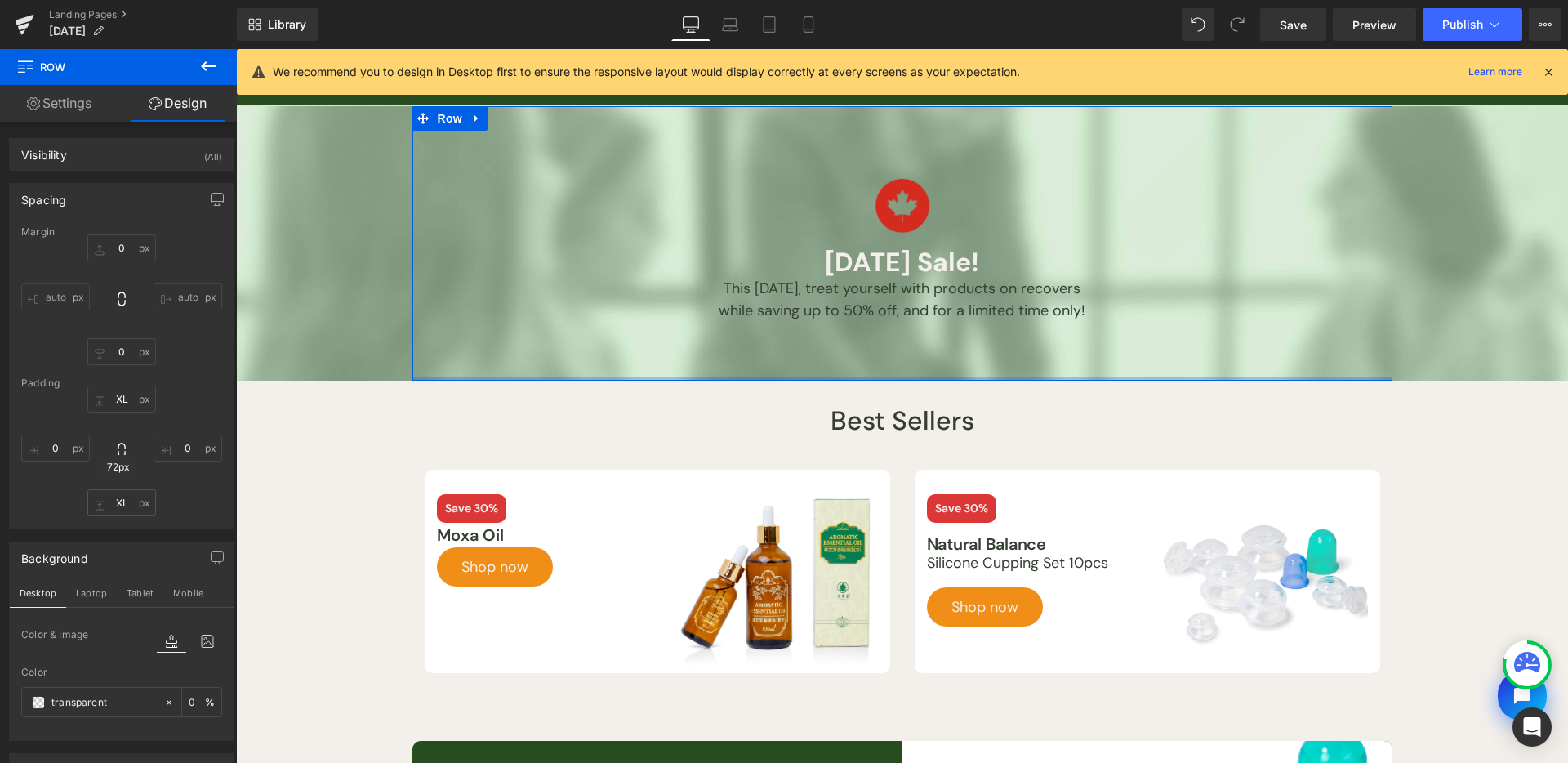
click at [124, 505] on input "XL" at bounding box center [121, 502] width 68 height 27
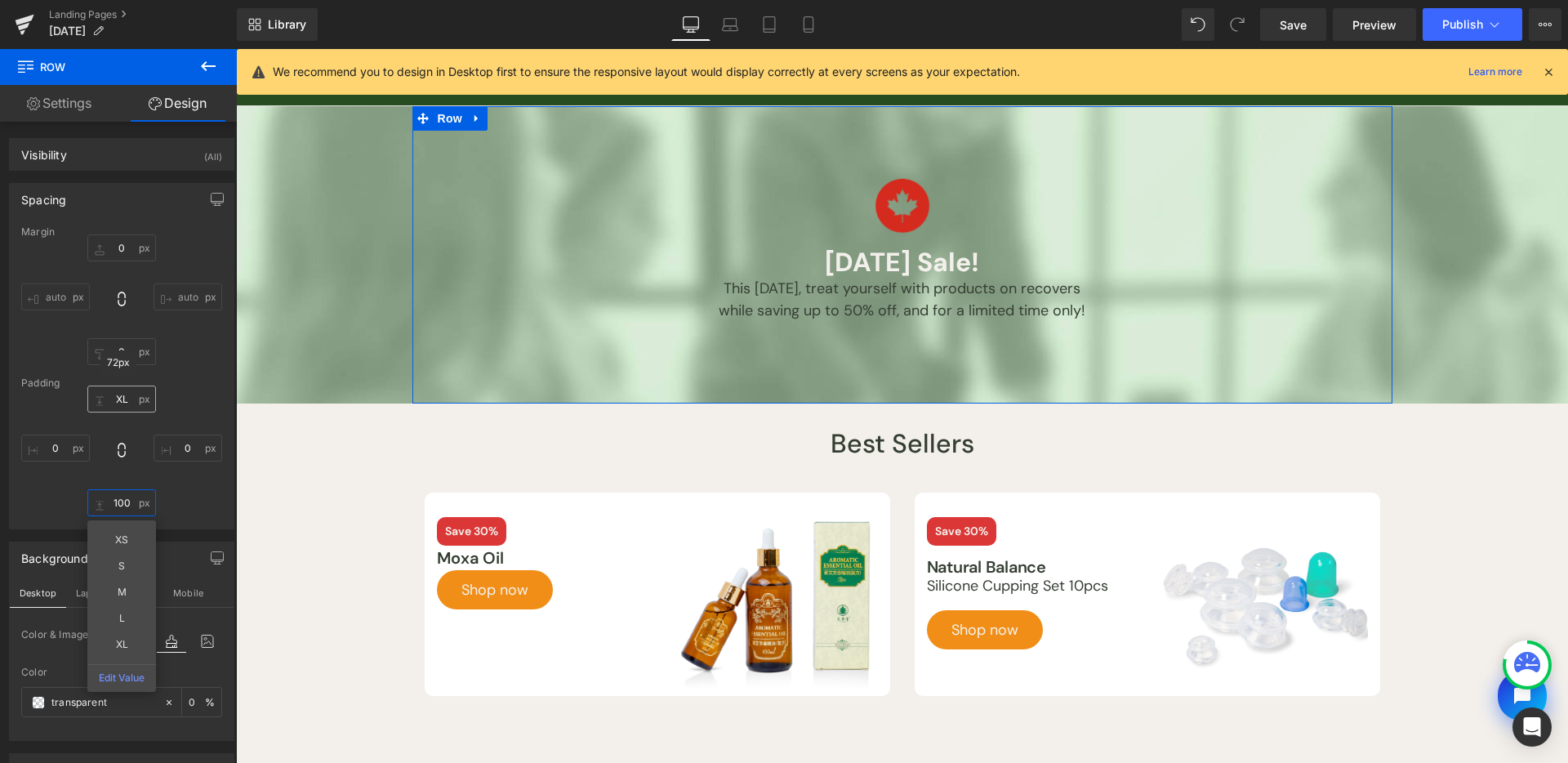
type input "100"
click at [130, 393] on input "XL" at bounding box center [121, 398] width 68 height 27
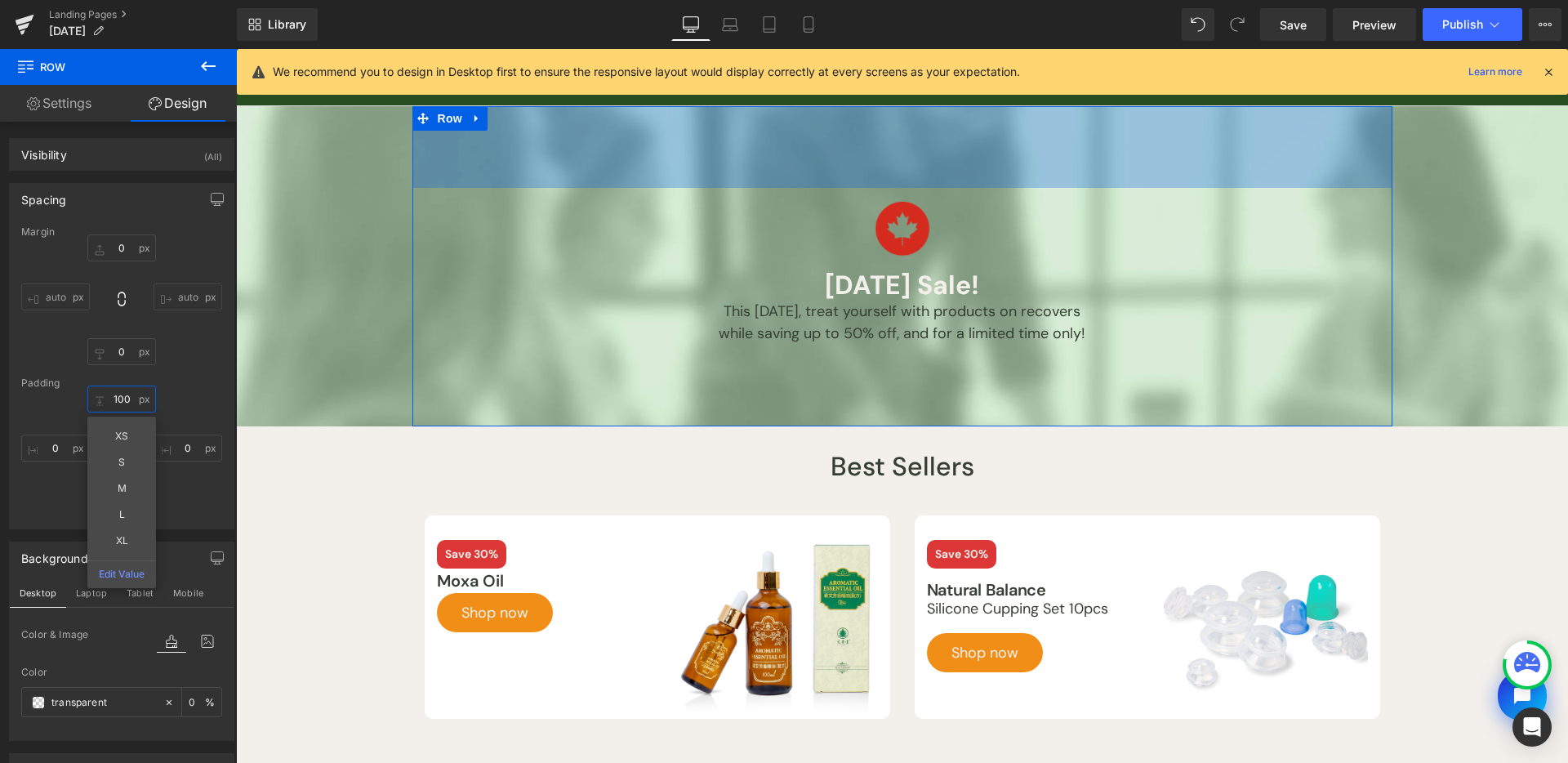
drag, startPoint x: 121, startPoint y: 398, endPoint x: 95, endPoint y: 398, distance: 26.0
click at [95, 398] on input "100" at bounding box center [121, 398] width 68 height 27
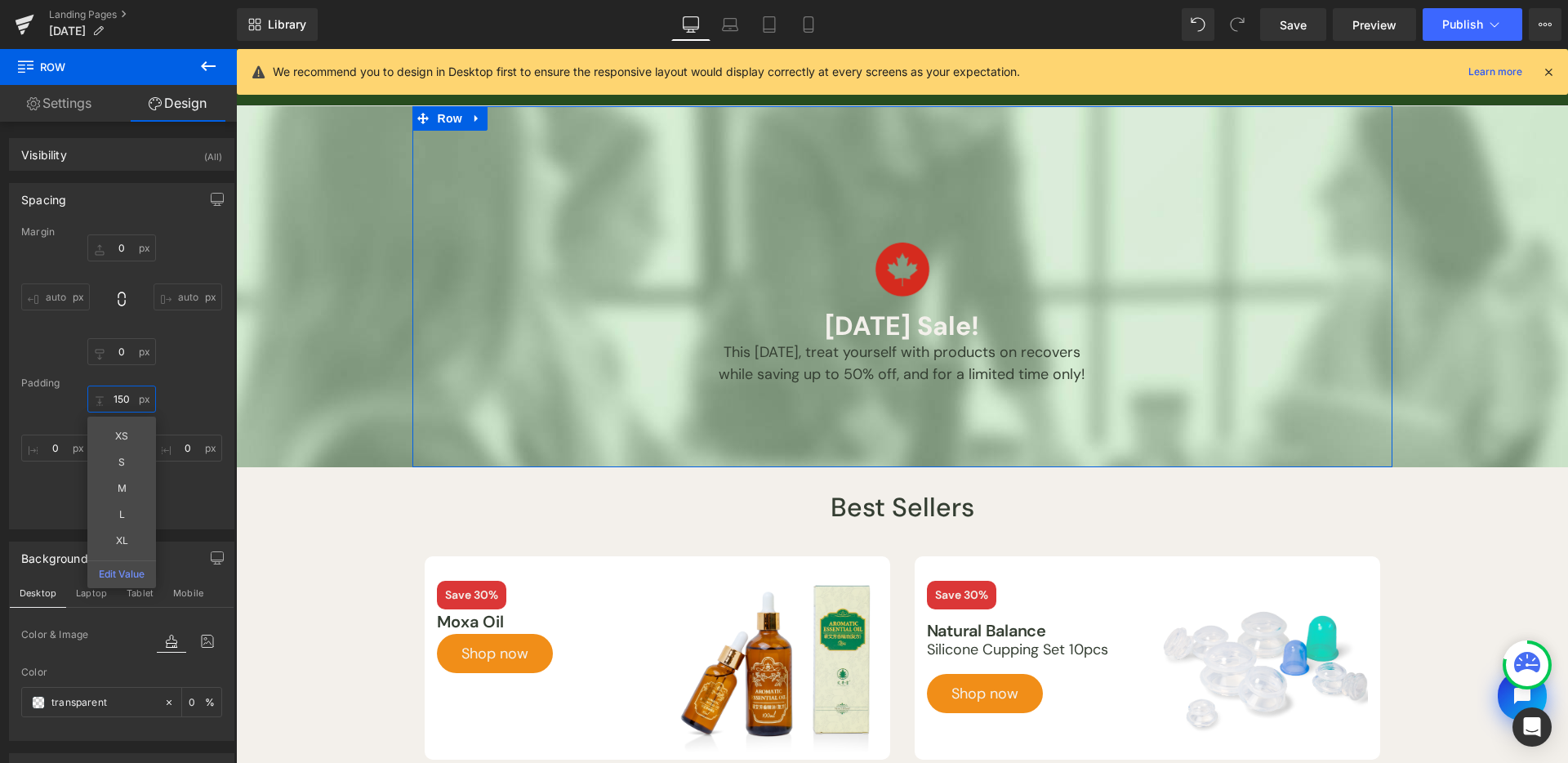
type input "150"
drag, startPoint x: 205, startPoint y: 385, endPoint x: 124, endPoint y: 470, distance: 117.4
click at [205, 384] on div "Margin 0px 0 auto auto 0px 0 auto auto Padding 150 150 XS S M L XL Edit Value 0…" at bounding box center [122, 377] width 224 height 302
click at [125, 500] on input "100" at bounding box center [121, 502] width 68 height 27
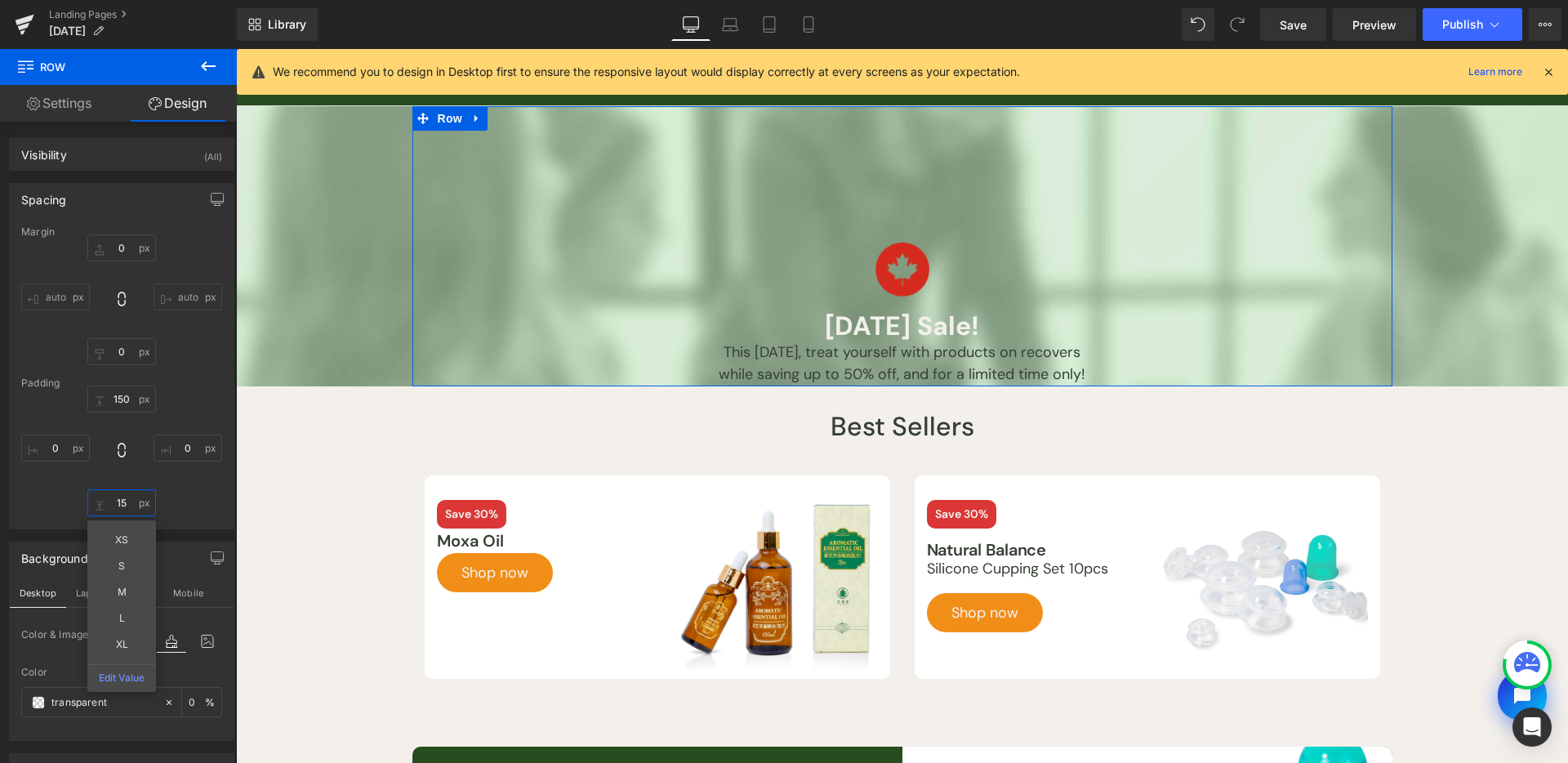
type input "150"
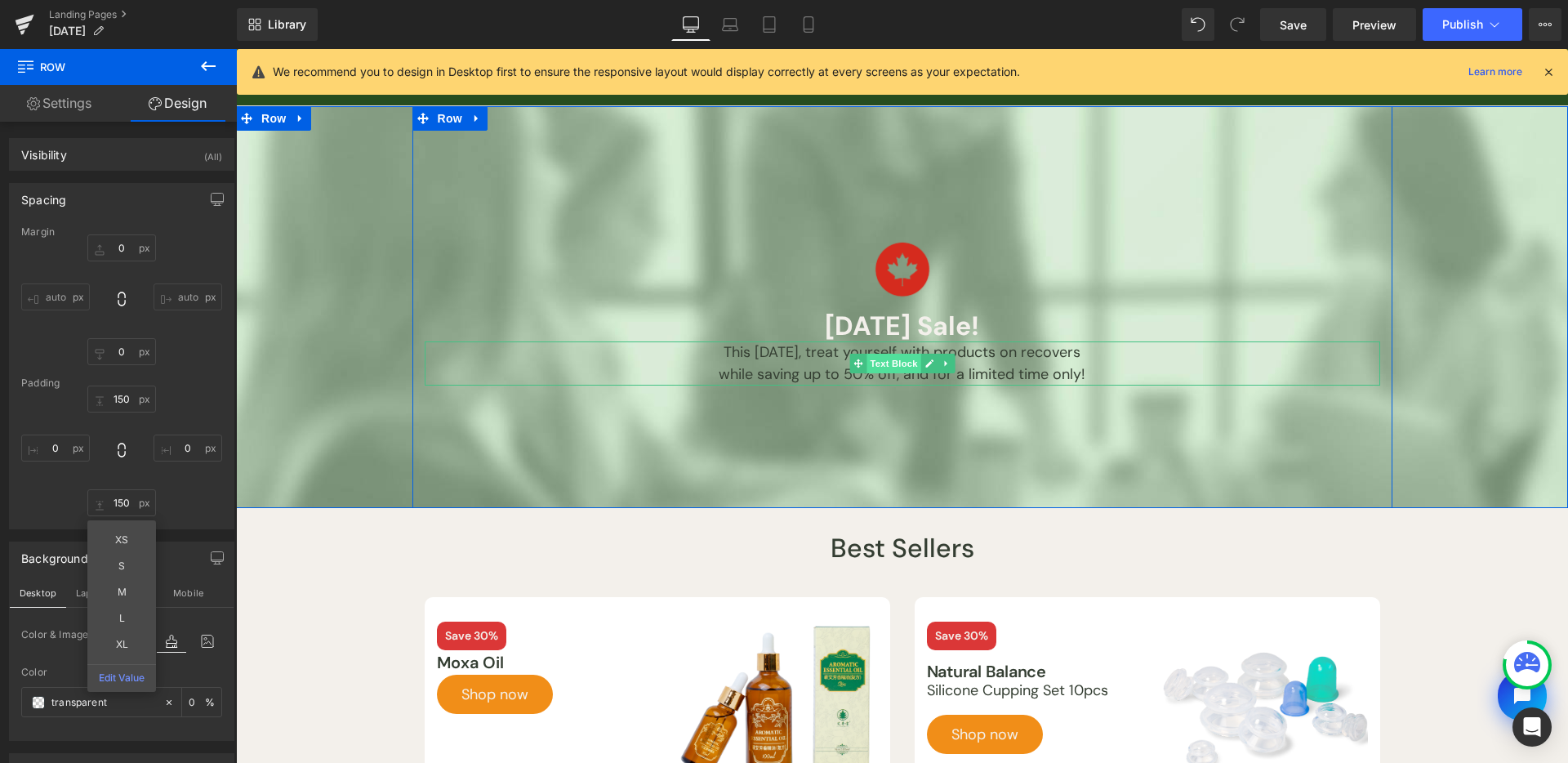
click at [898, 364] on span "Text Block" at bounding box center [893, 364] width 53 height 20
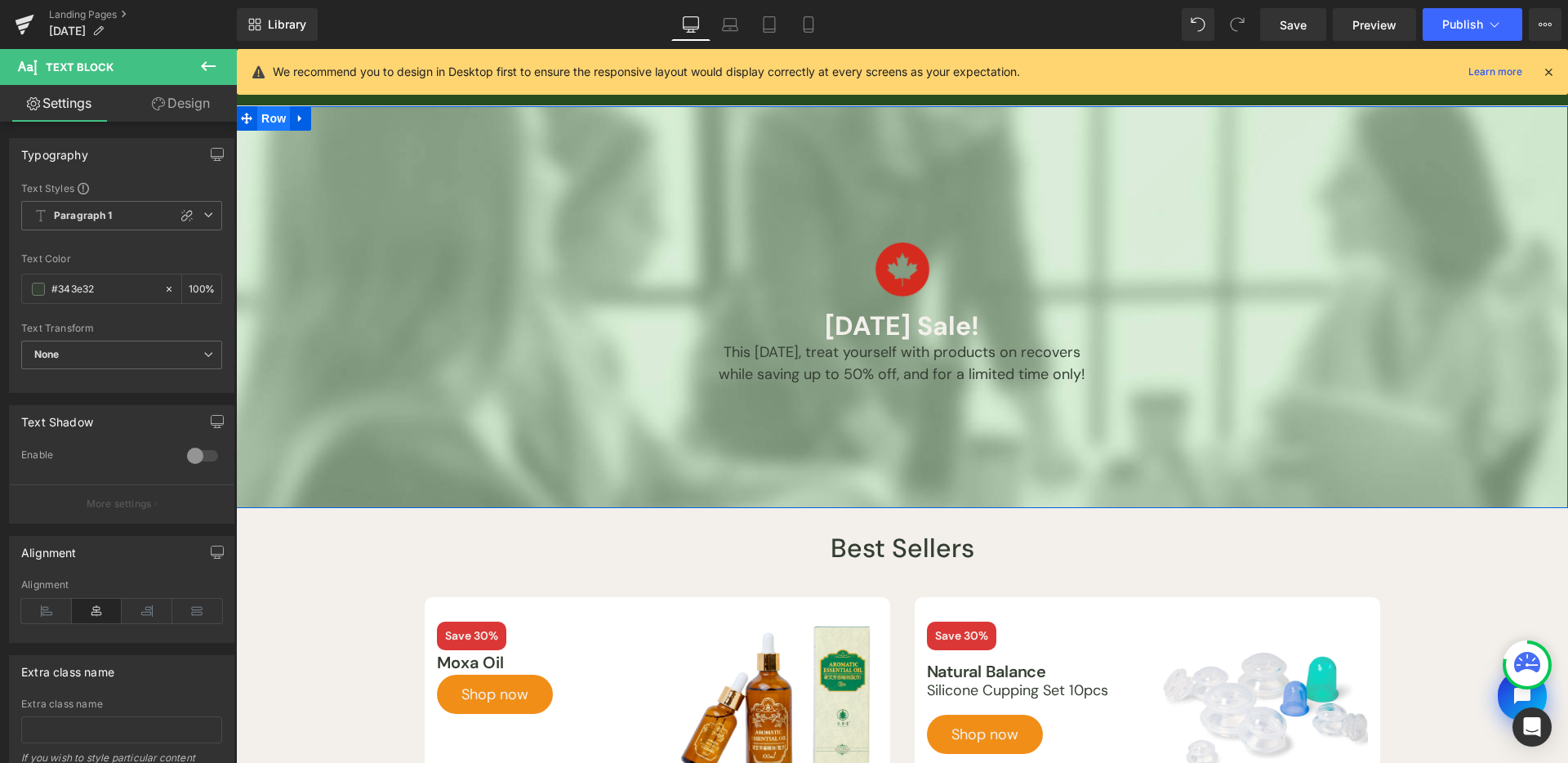
click at [264, 119] on span "Row" at bounding box center [273, 118] width 33 height 25
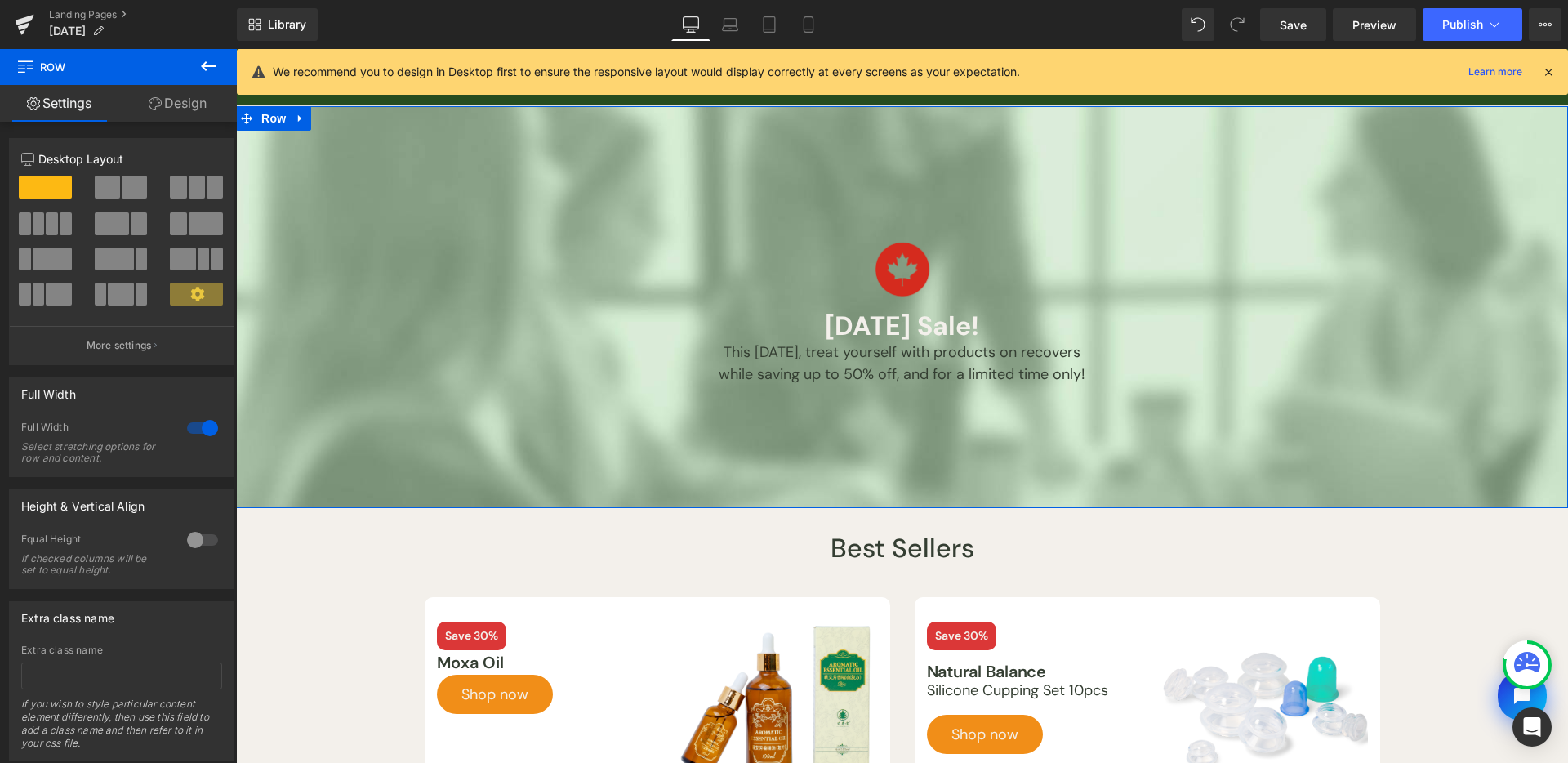
click at [162, 109] on link "Design" at bounding box center [178, 103] width 119 height 37
click at [0, 0] on div "Background" at bounding box center [0, 0] width 0 height 0
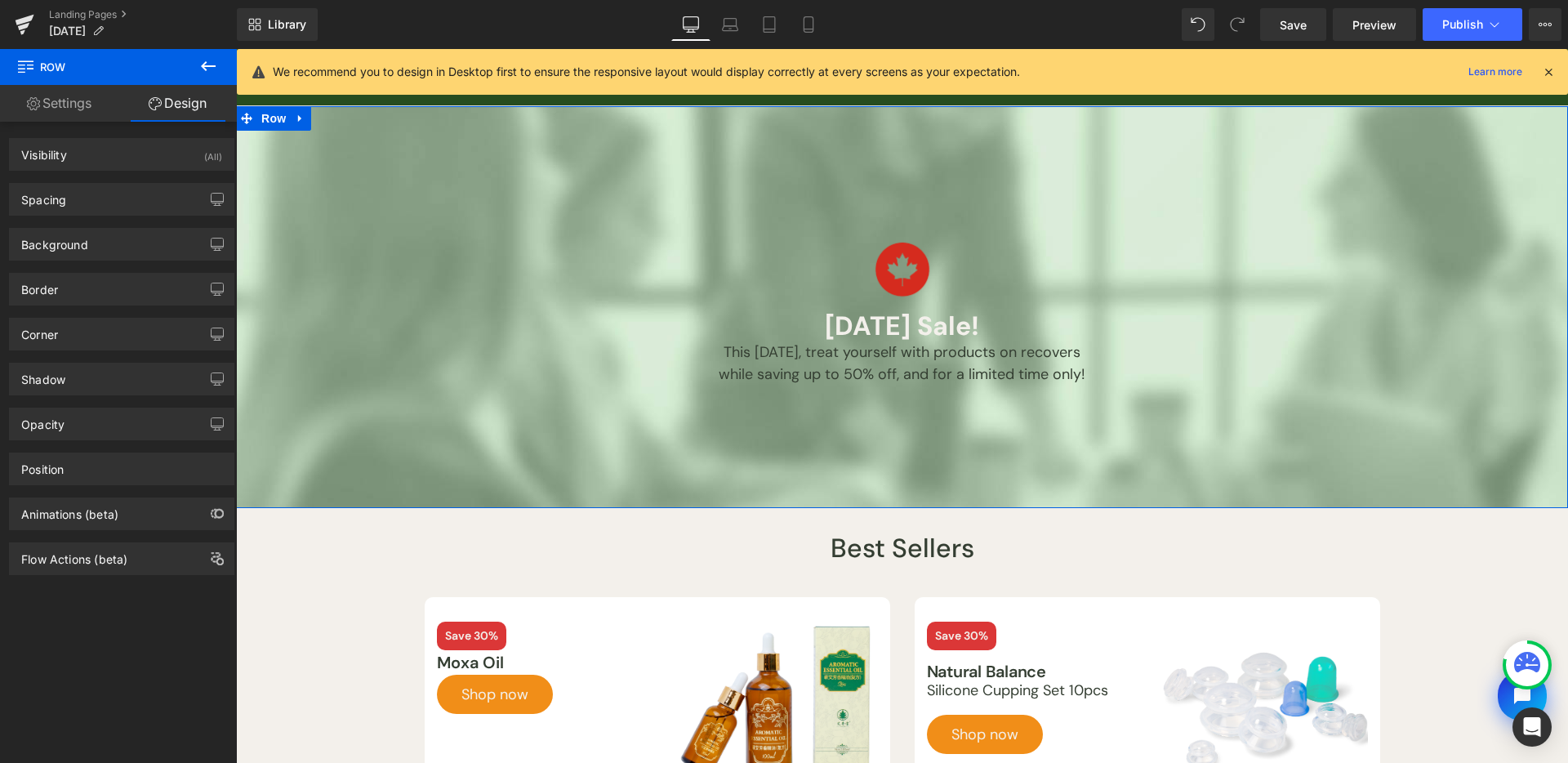
type input "https://ucarecdn.com/5d4cd559-e710-43dc-98fd-d007ffefd65a/-/format/auto/-/previ…"
click at [123, 230] on div "Background" at bounding box center [122, 244] width 224 height 31
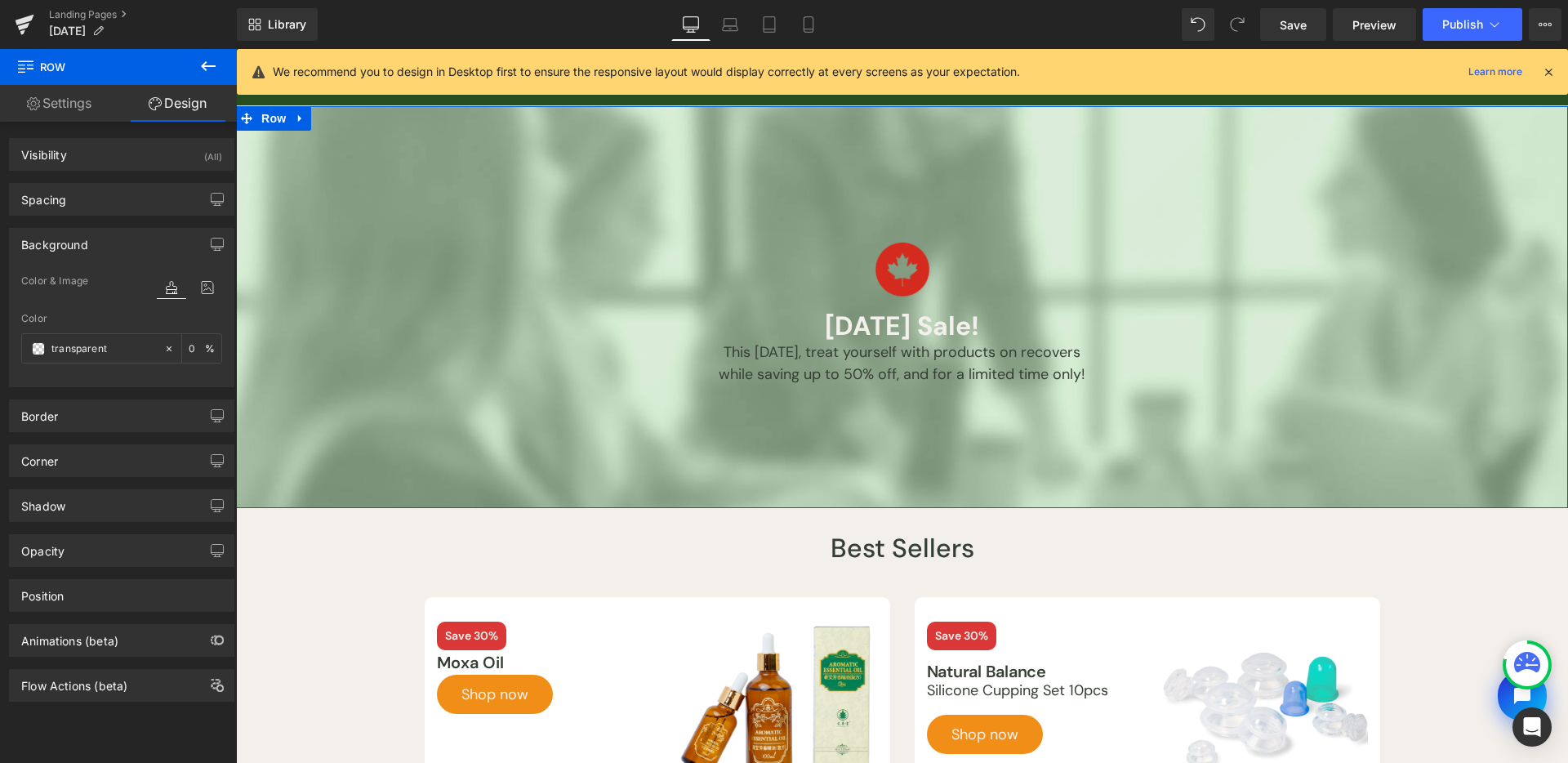
click at [199, 296] on icon at bounding box center [208, 287] width 30 height 21
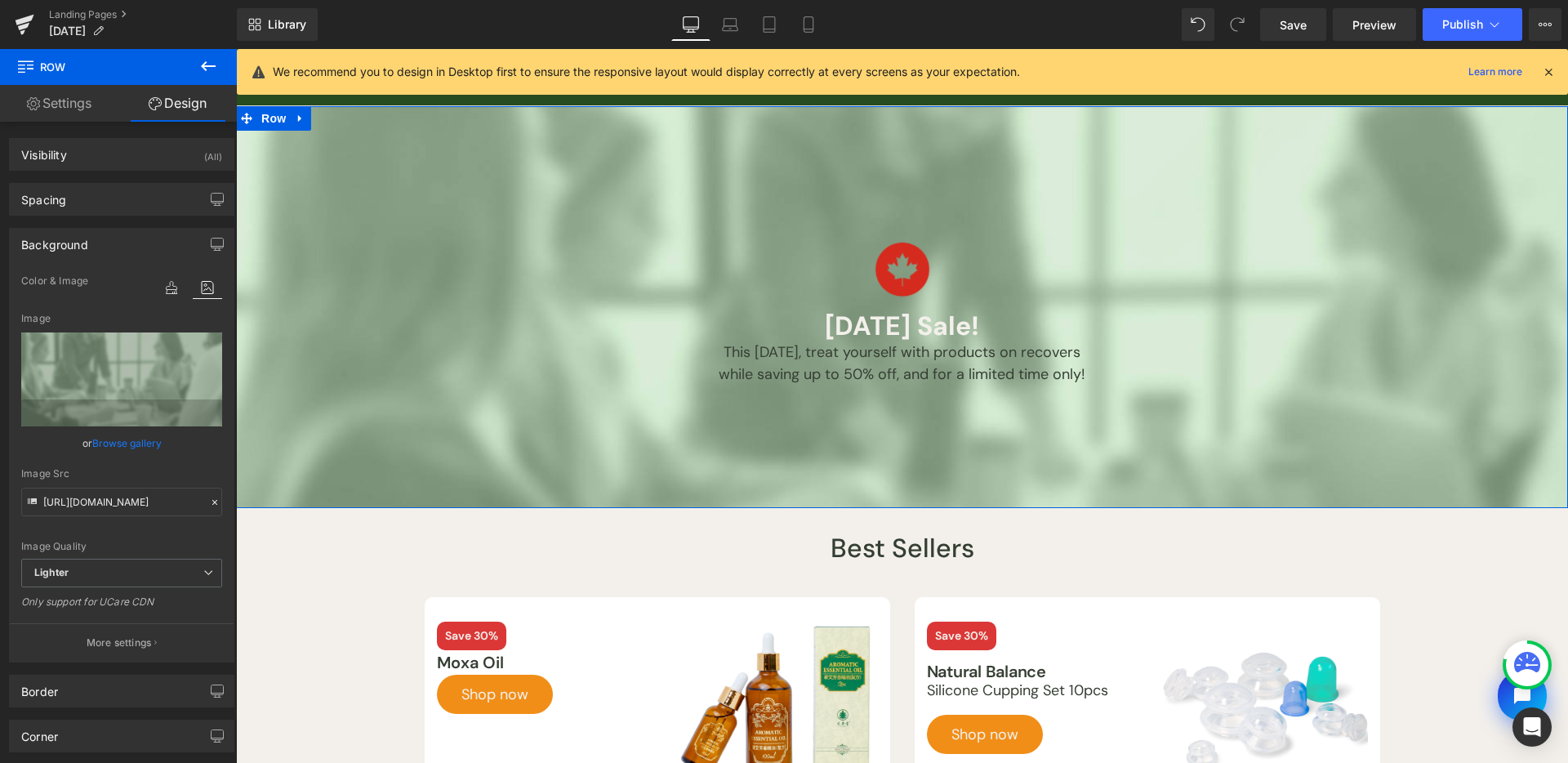
click at [128, 444] on link "Browse gallery" at bounding box center [127, 443] width 69 height 29
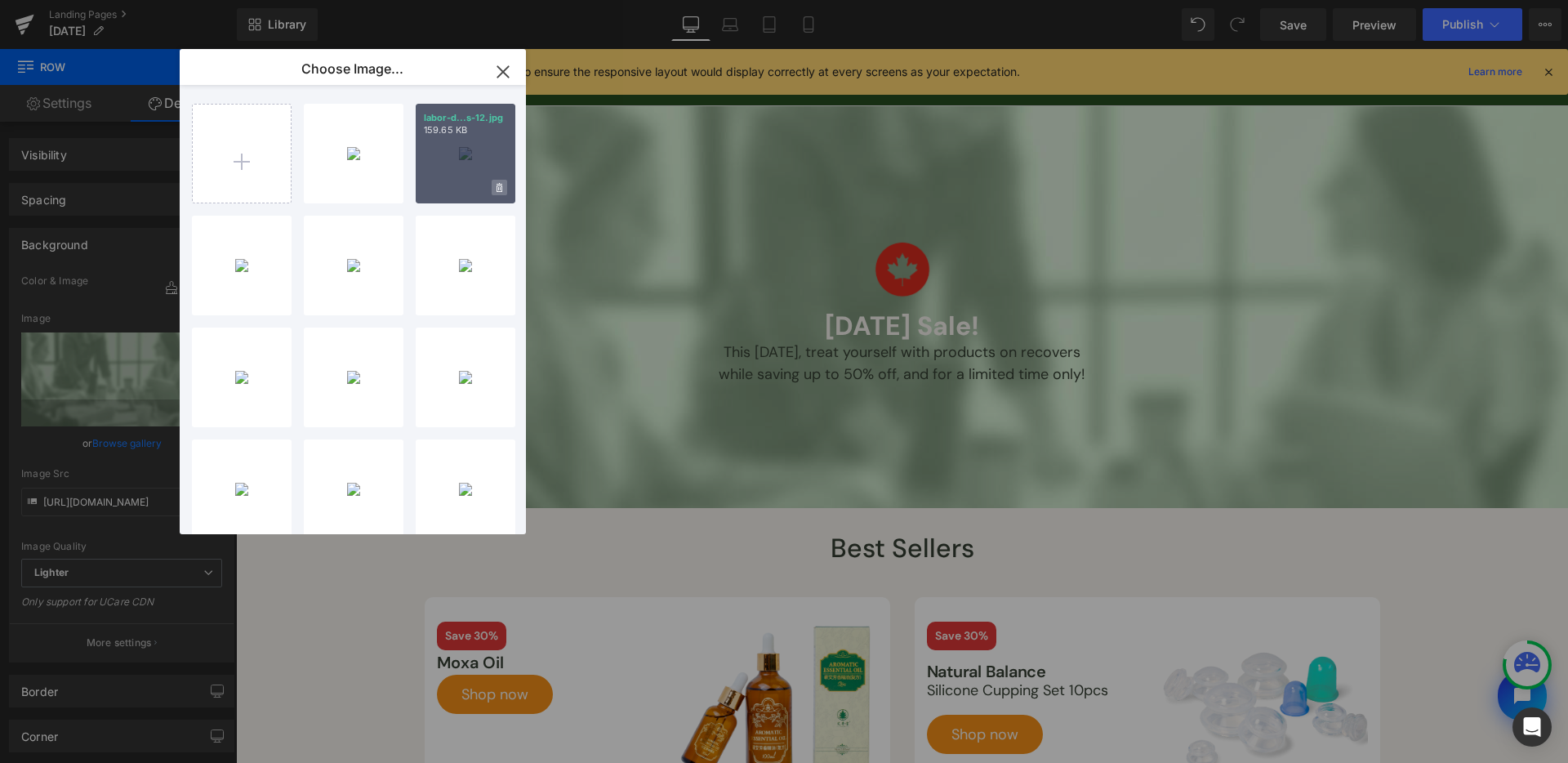
click at [500, 189] on span at bounding box center [499, 187] width 16 height 16
drag, startPoint x: 452, startPoint y: 189, endPoint x: 399, endPoint y: 184, distance: 53.2
click at [451, 189] on span "Yes" at bounding box center [444, 187] width 41 height 17
click at [231, 164] on input "file" at bounding box center [242, 154] width 98 height 98
type input "C:\fakepath\labor-day-assets-12.jpg"
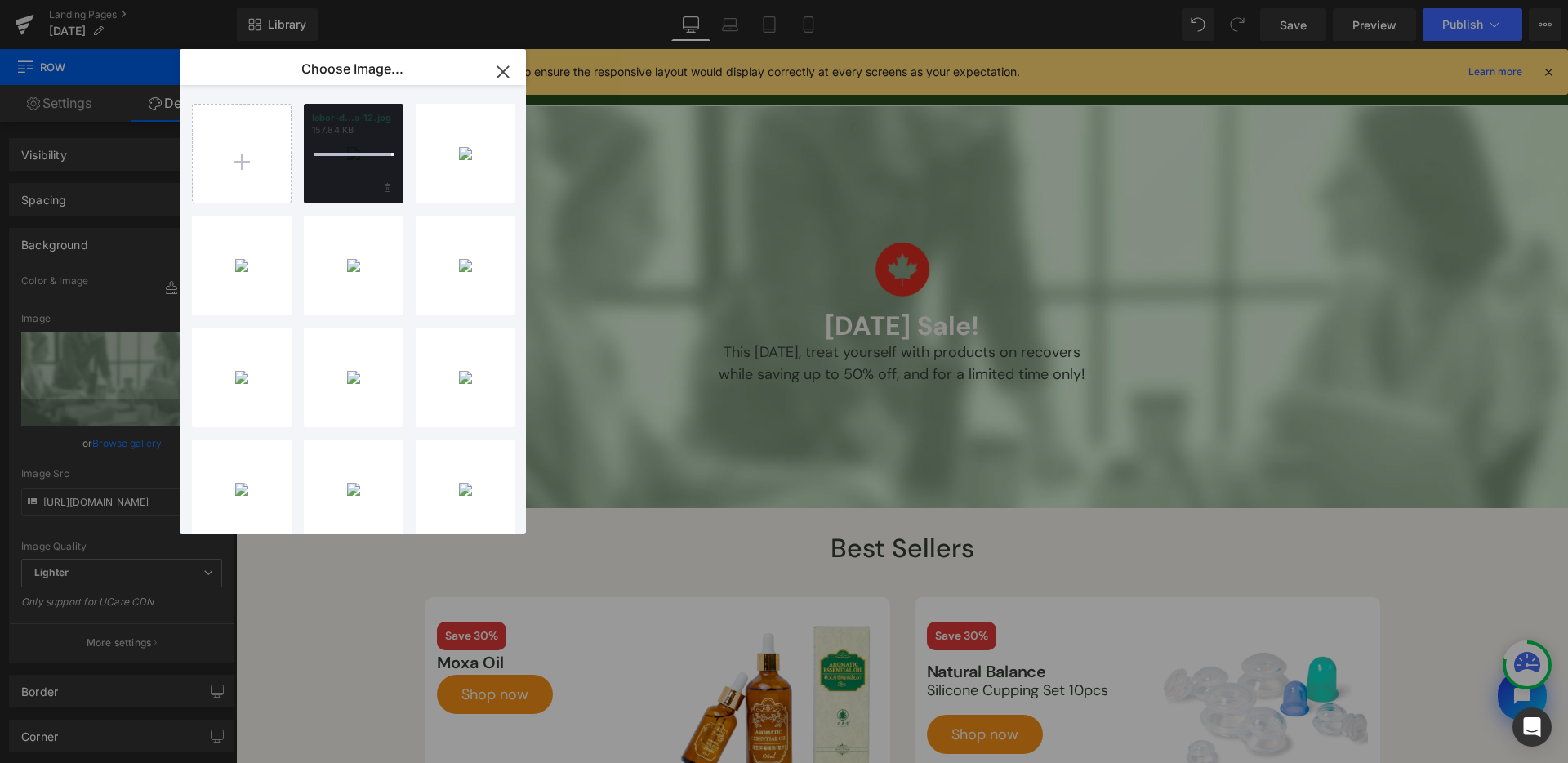
click at [354, 157] on div "labor-d...s-12.jpg 157.84 KB" at bounding box center [354, 154] width 100 height 100
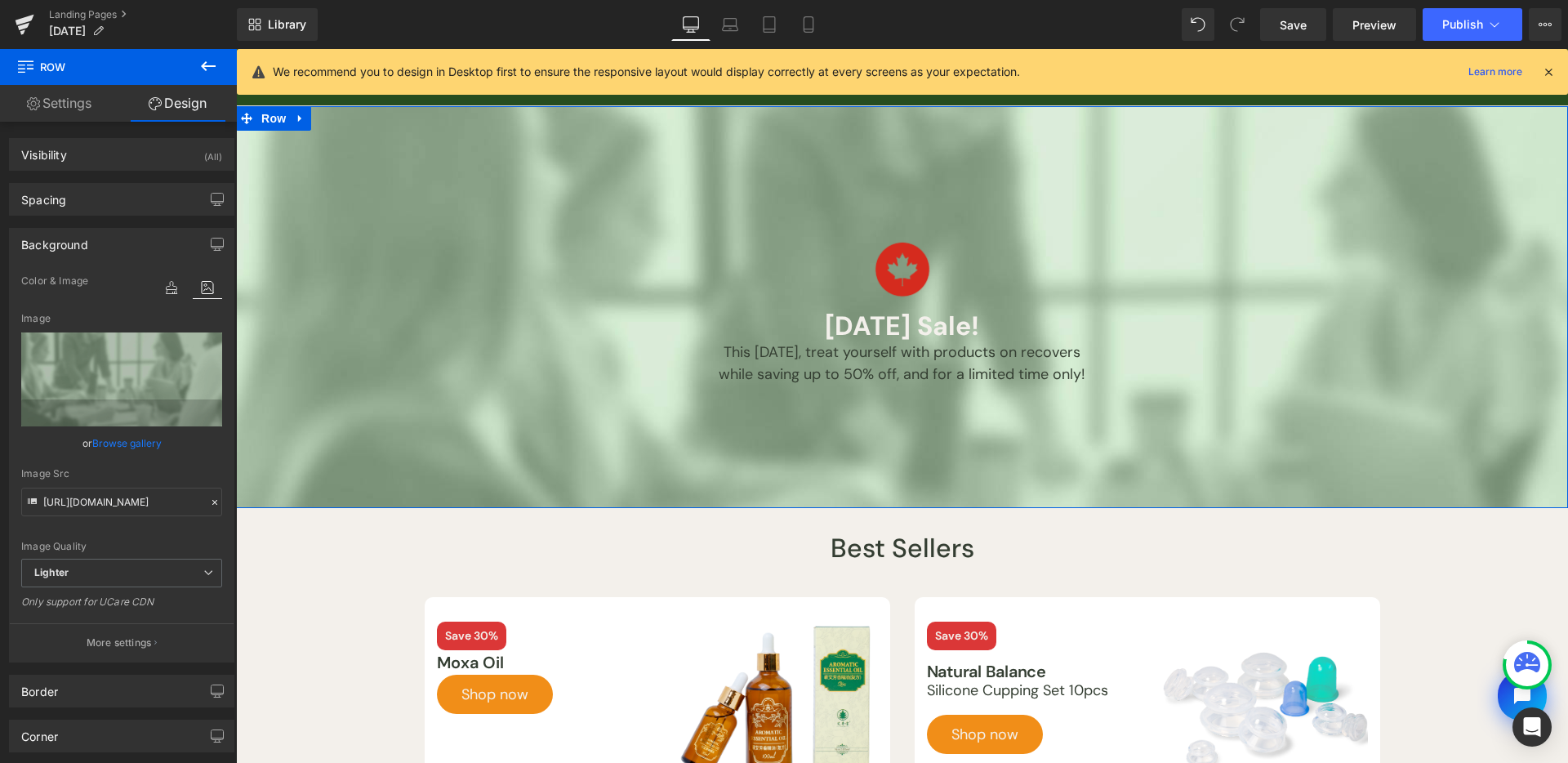
drag, startPoint x: 128, startPoint y: 454, endPoint x: 143, endPoint y: 443, distance: 18.6
click at [128, 454] on link "Browse gallery" at bounding box center [127, 443] width 69 height 29
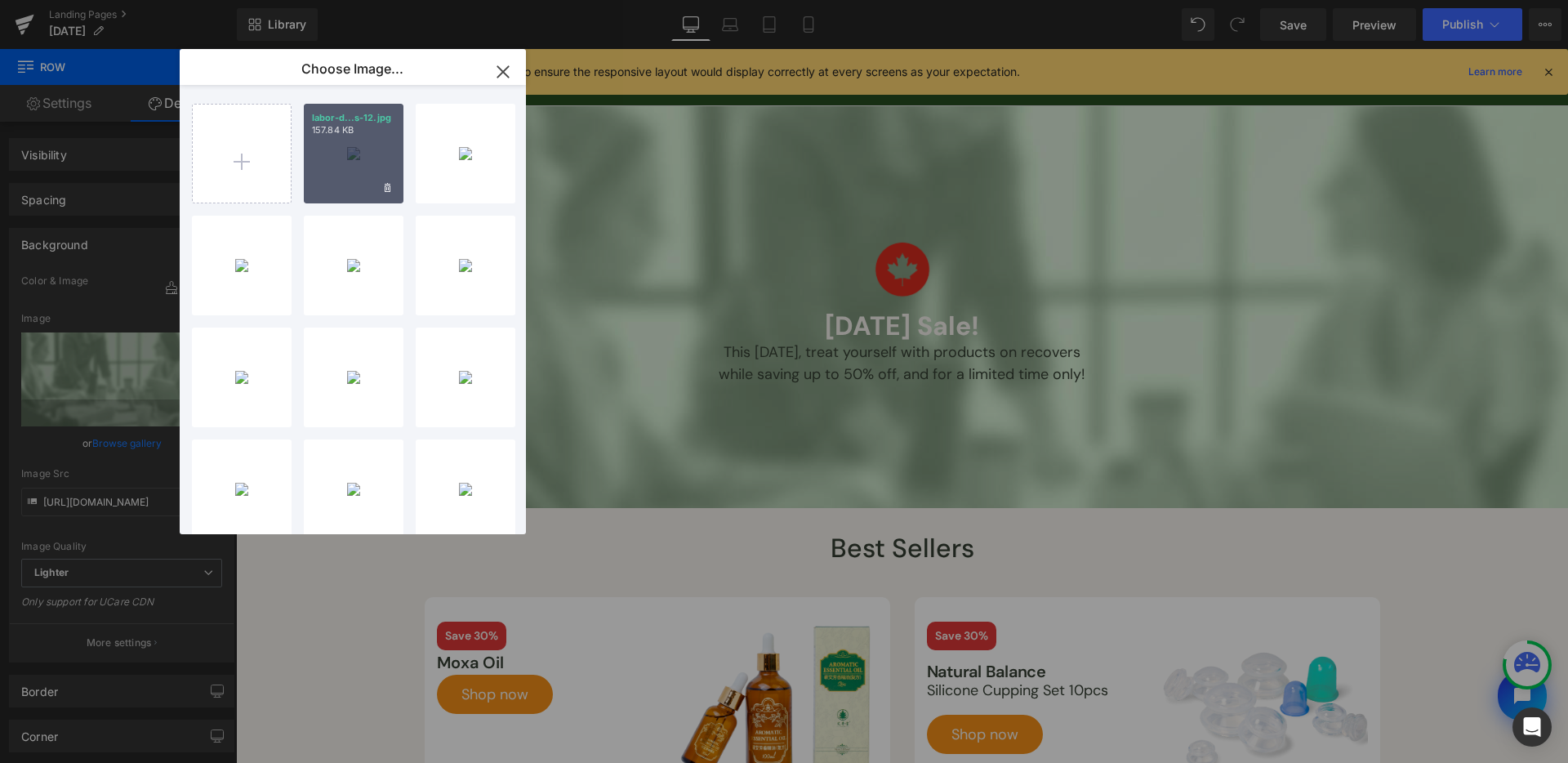
click at [314, 186] on div "labor-d...s-12.jpg 157.84 KB" at bounding box center [354, 154] width 100 height 100
type input "https://ucarecdn.com/033504c6-0f91-46ca-a1d0-126d9f01189f/-/format/auto/-/previ…"
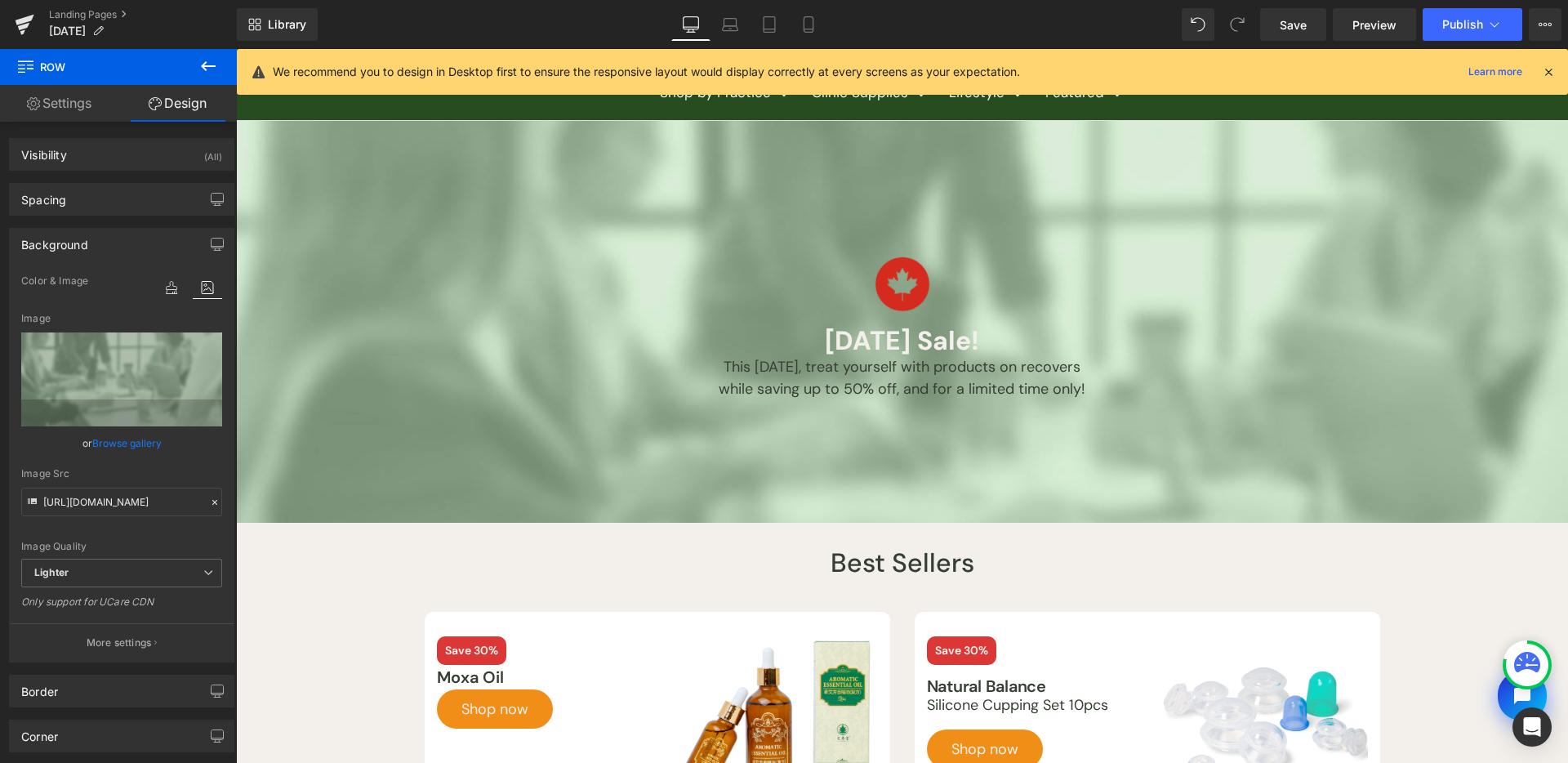
scroll to position [52, 0]
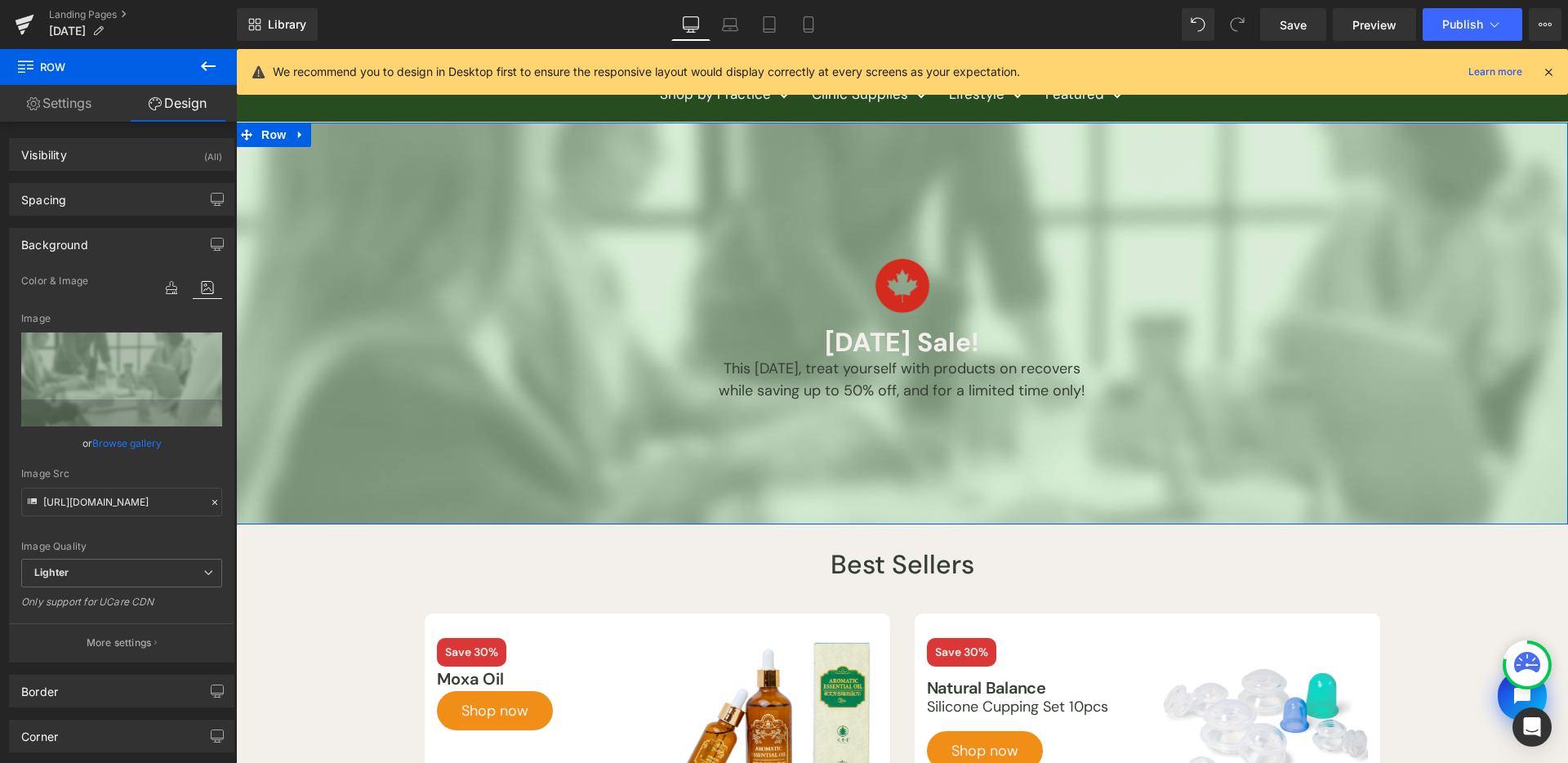
click at [123, 439] on link "Browse gallery" at bounding box center [127, 443] width 69 height 29
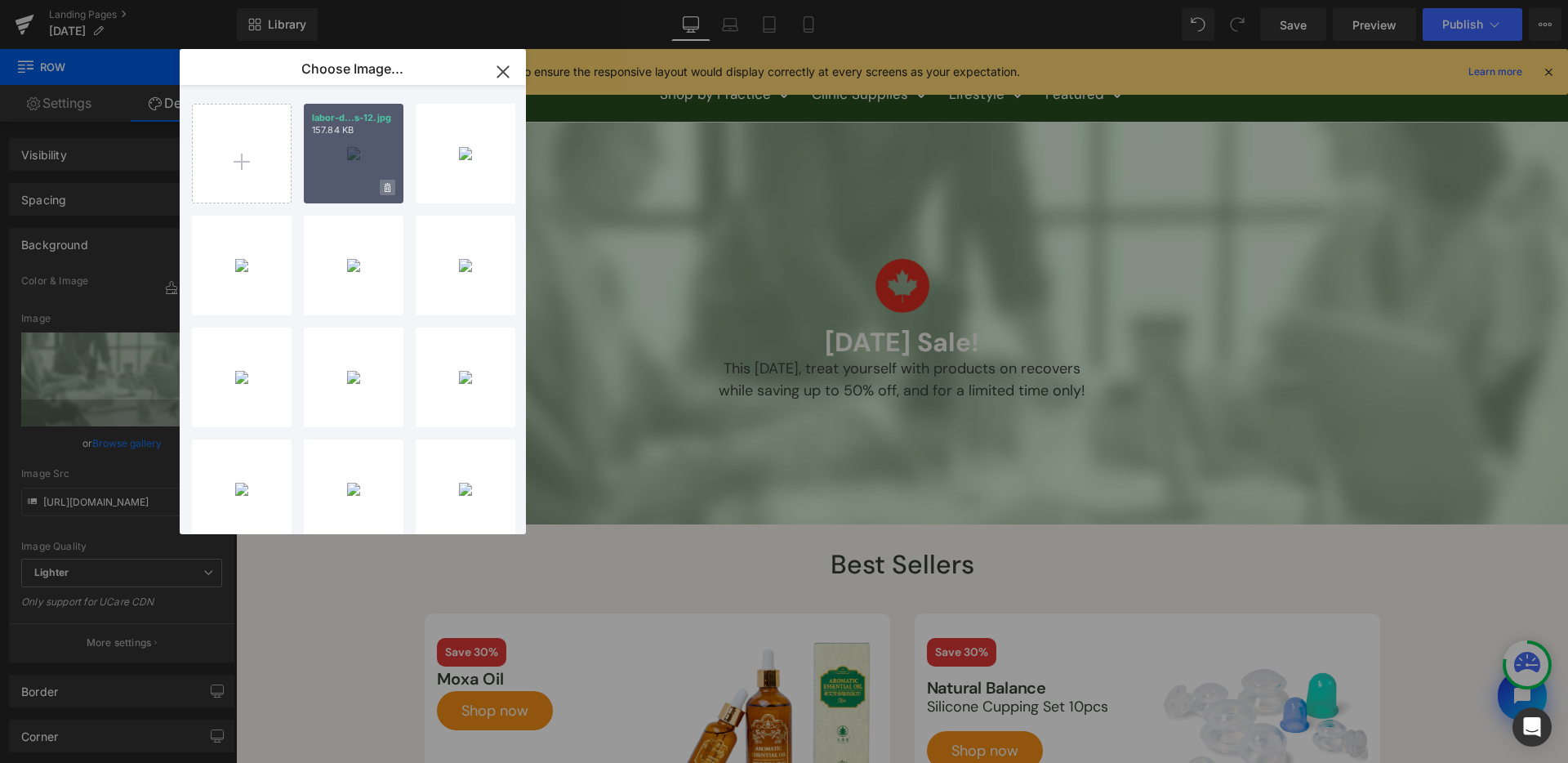
click at [390, 187] on span at bounding box center [387, 187] width 16 height 16
click at [338, 188] on span "Yes" at bounding box center [332, 187] width 41 height 17
click at [224, 154] on input "file" at bounding box center [242, 154] width 98 height 98
type input "C:\fakepath\labor-day-assets-12.jpg"
click at [342, 147] on div "labor-d...s-12.jpg 136.49 KB" at bounding box center [354, 154] width 100 height 100
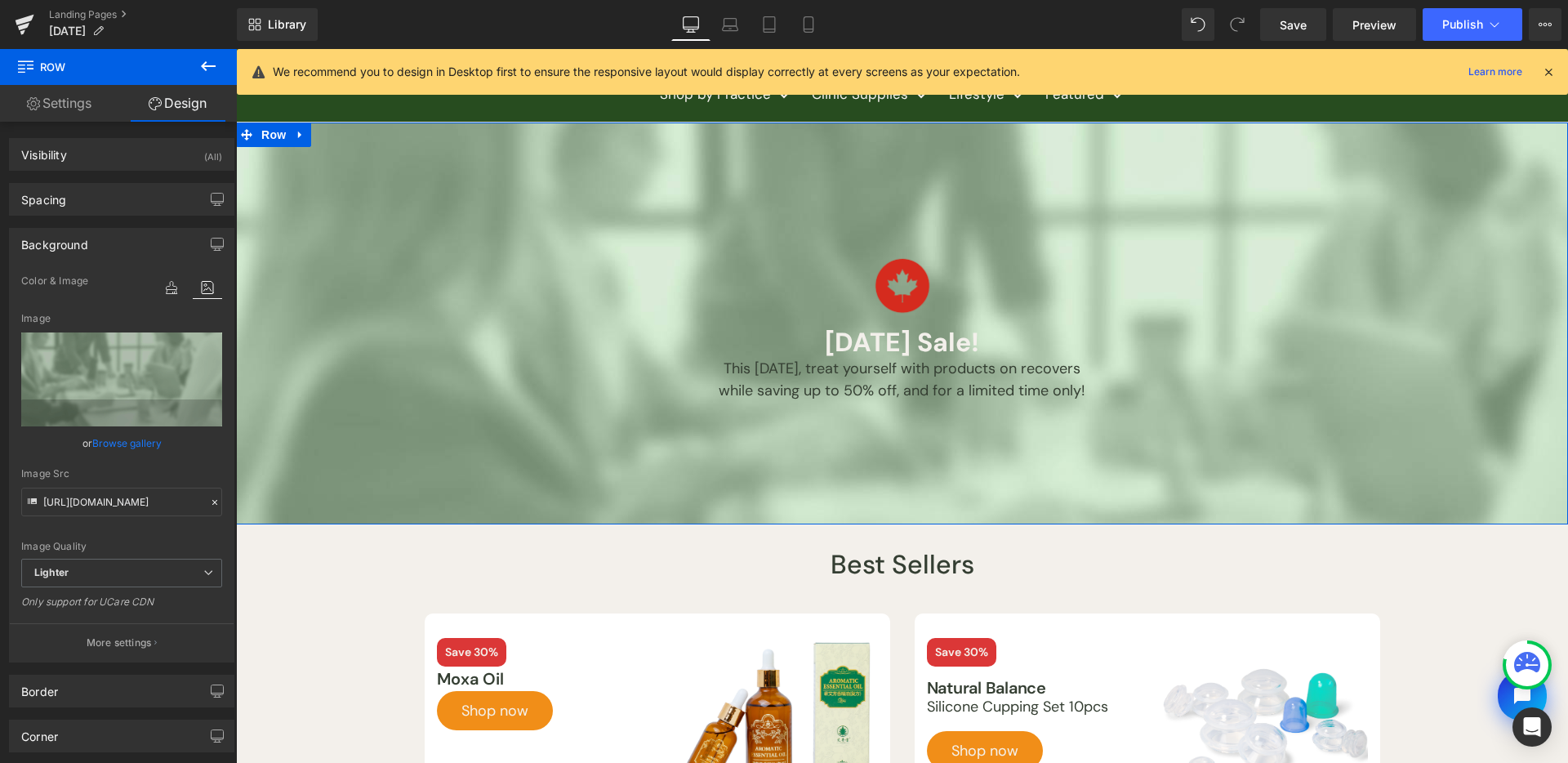
drag, startPoint x: 137, startPoint y: 431, endPoint x: 204, endPoint y: 384, distance: 81.8
click at [137, 431] on link "Browse gallery" at bounding box center [127, 443] width 69 height 29
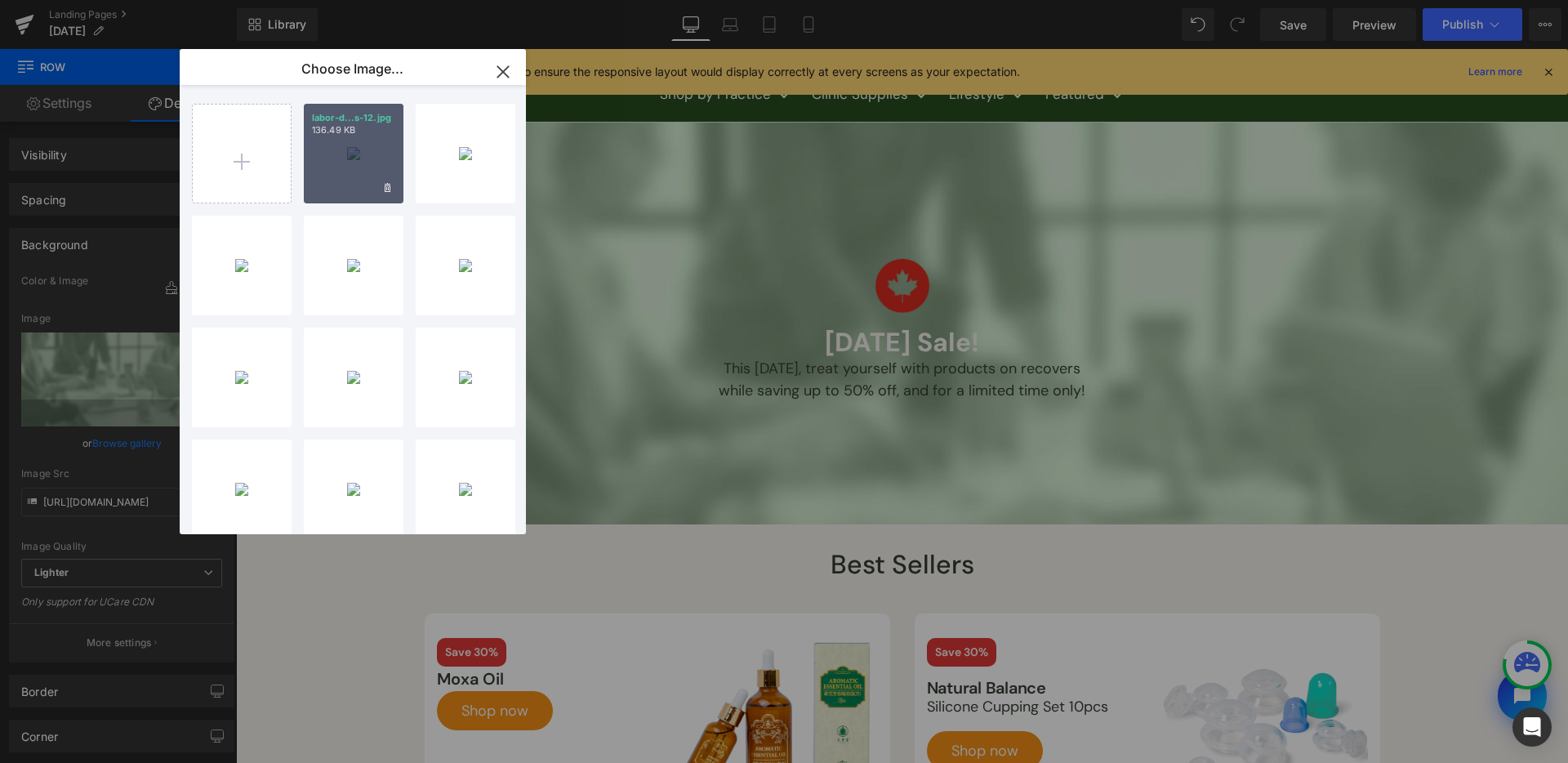
click at [339, 185] on div "labor-d...s-12.jpg 136.49 KB" at bounding box center [354, 154] width 100 height 100
type input "https://ucarecdn.com/74d2902f-4552-4bc3-81bc-43cbb5c69fc9/-/format/auto/-/previ…"
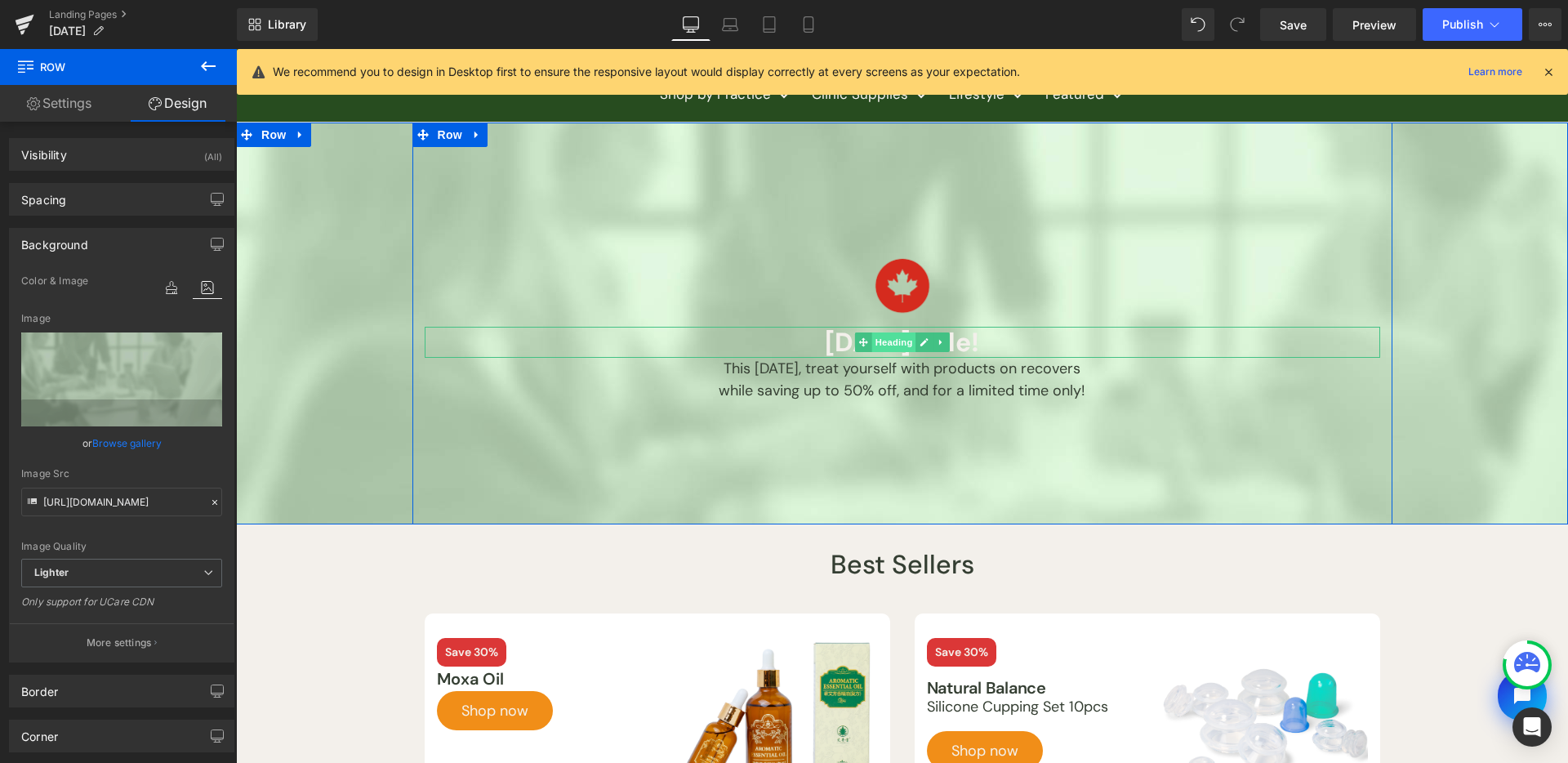
click at [887, 346] on span "Heading" at bounding box center [893, 343] width 45 height 20
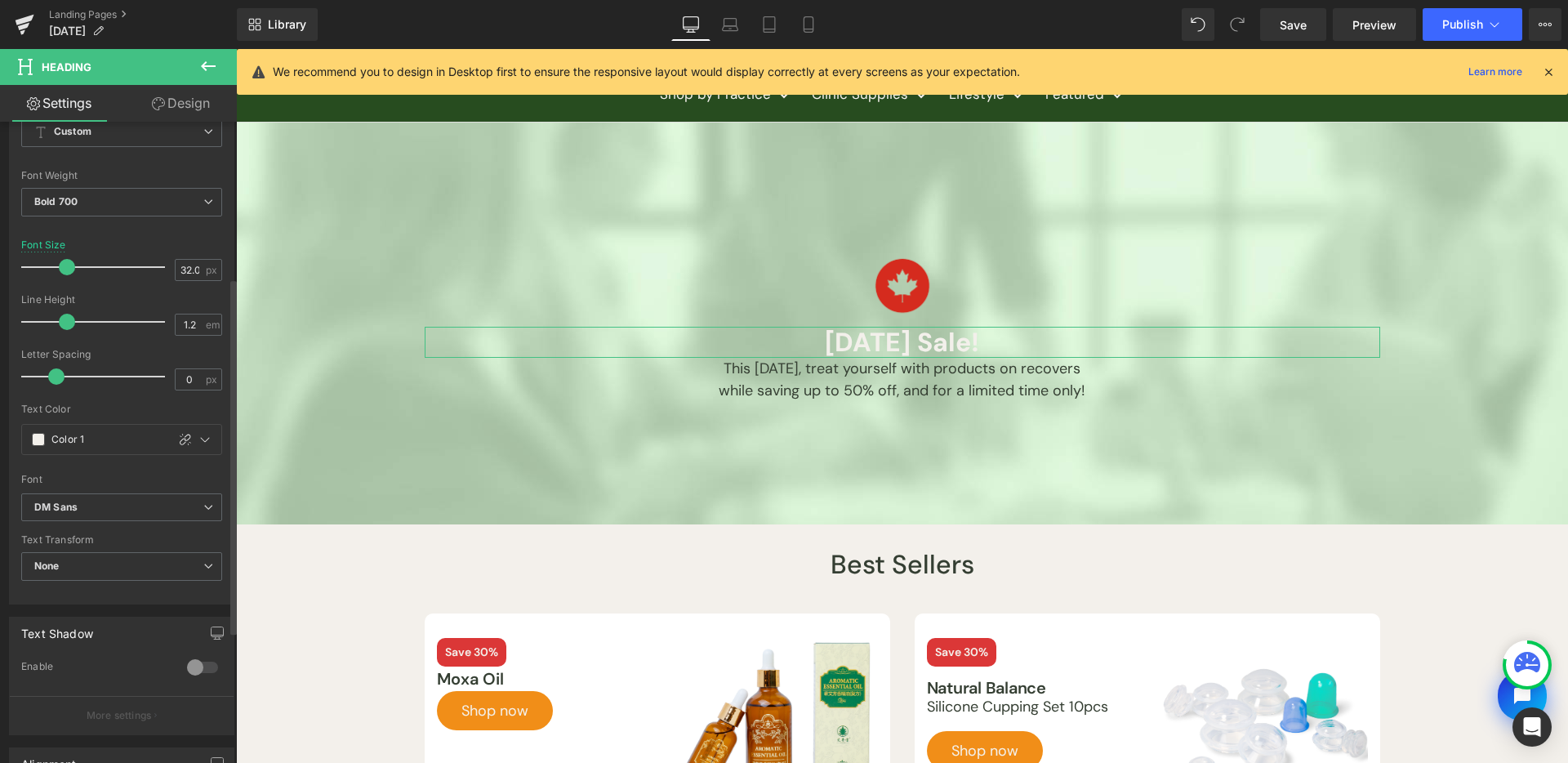
scroll to position [338, 0]
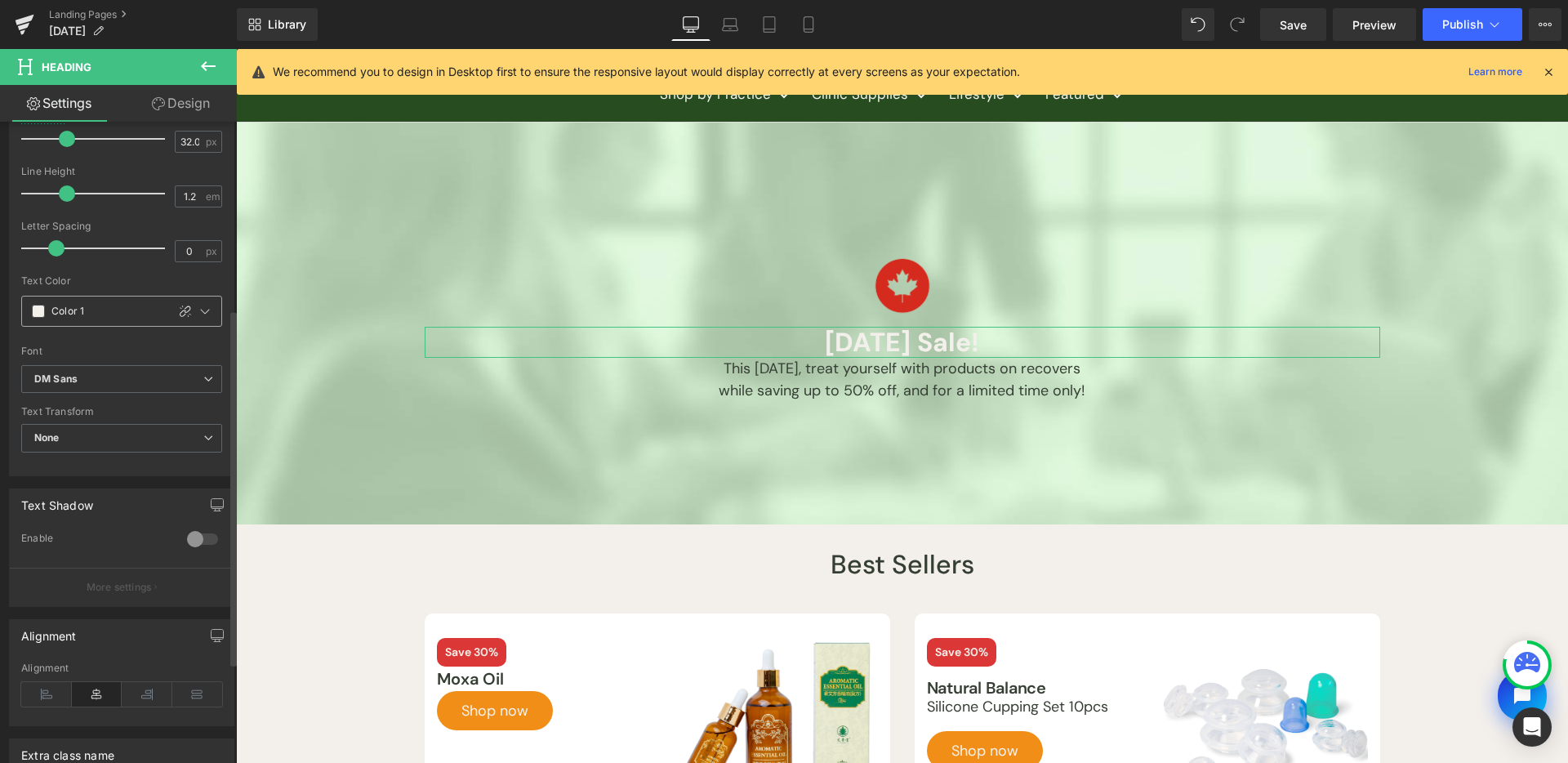
click at [32, 311] on span at bounding box center [38, 311] width 13 height 13
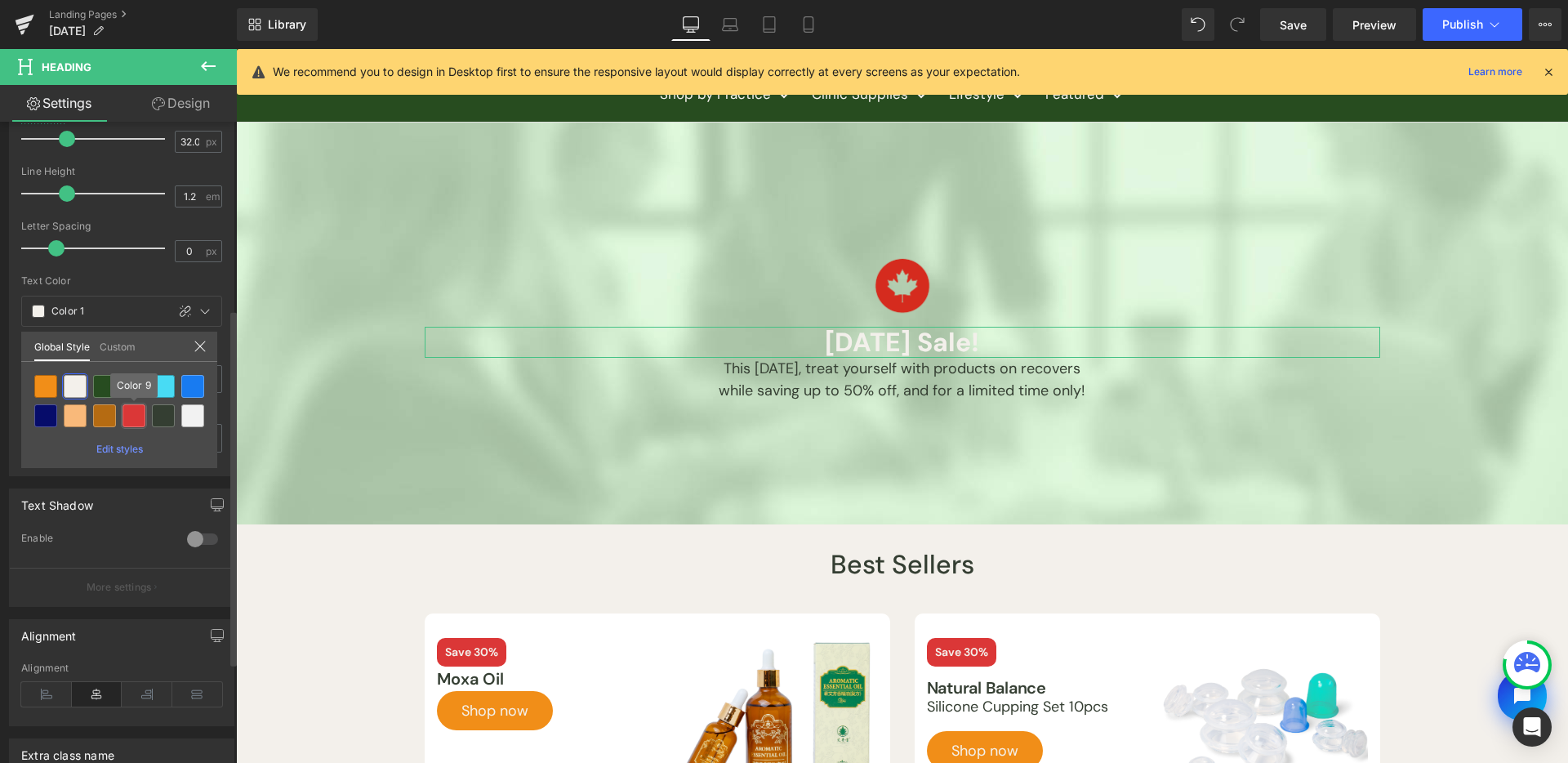
click at [145, 418] on div at bounding box center [134, 415] width 23 height 23
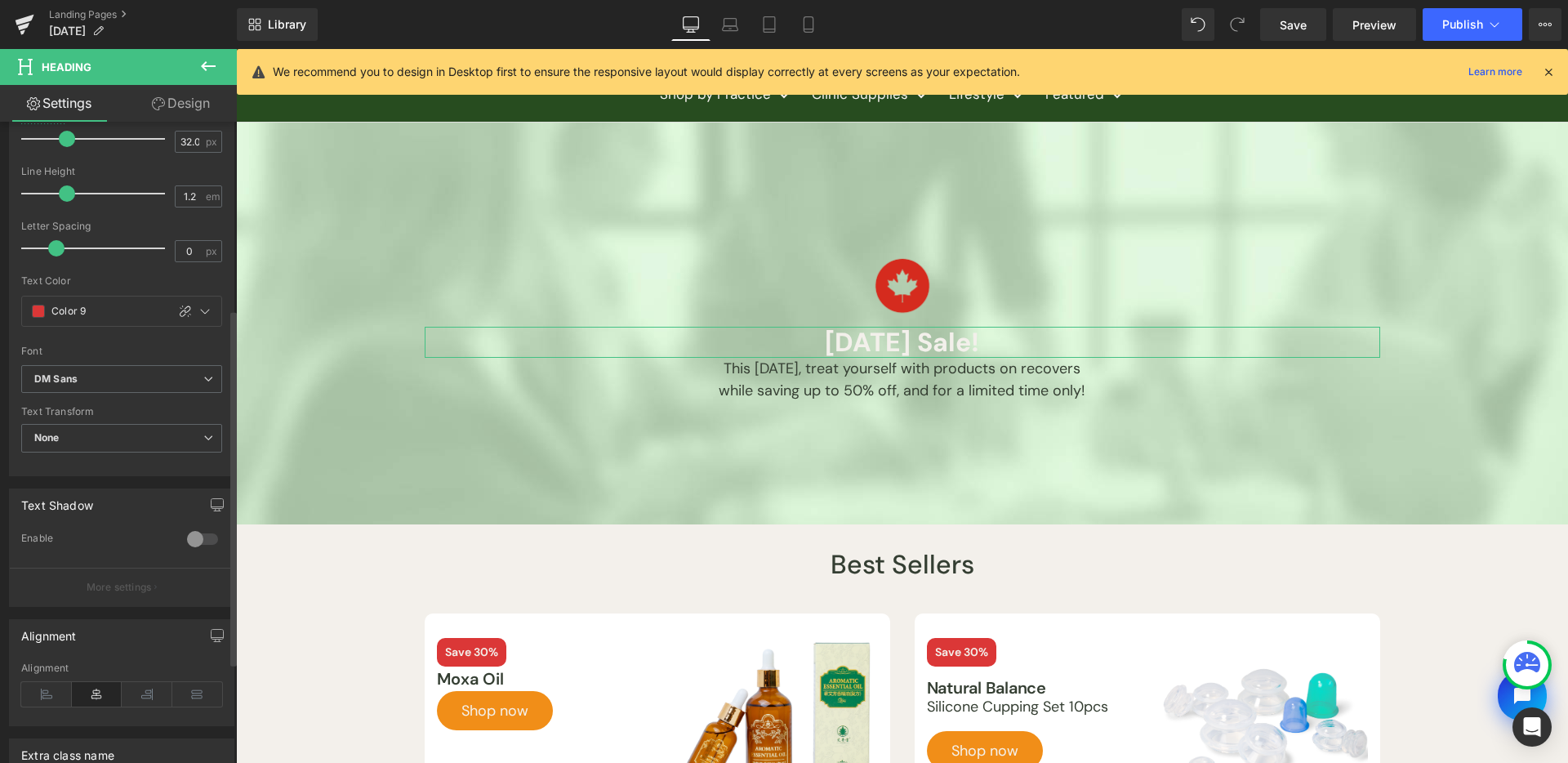
type input "Color 9"
click at [153, 417] on div "Text Transform None None Uppercase Lowercase Capitalize" at bounding box center [121, 439] width 201 height 65
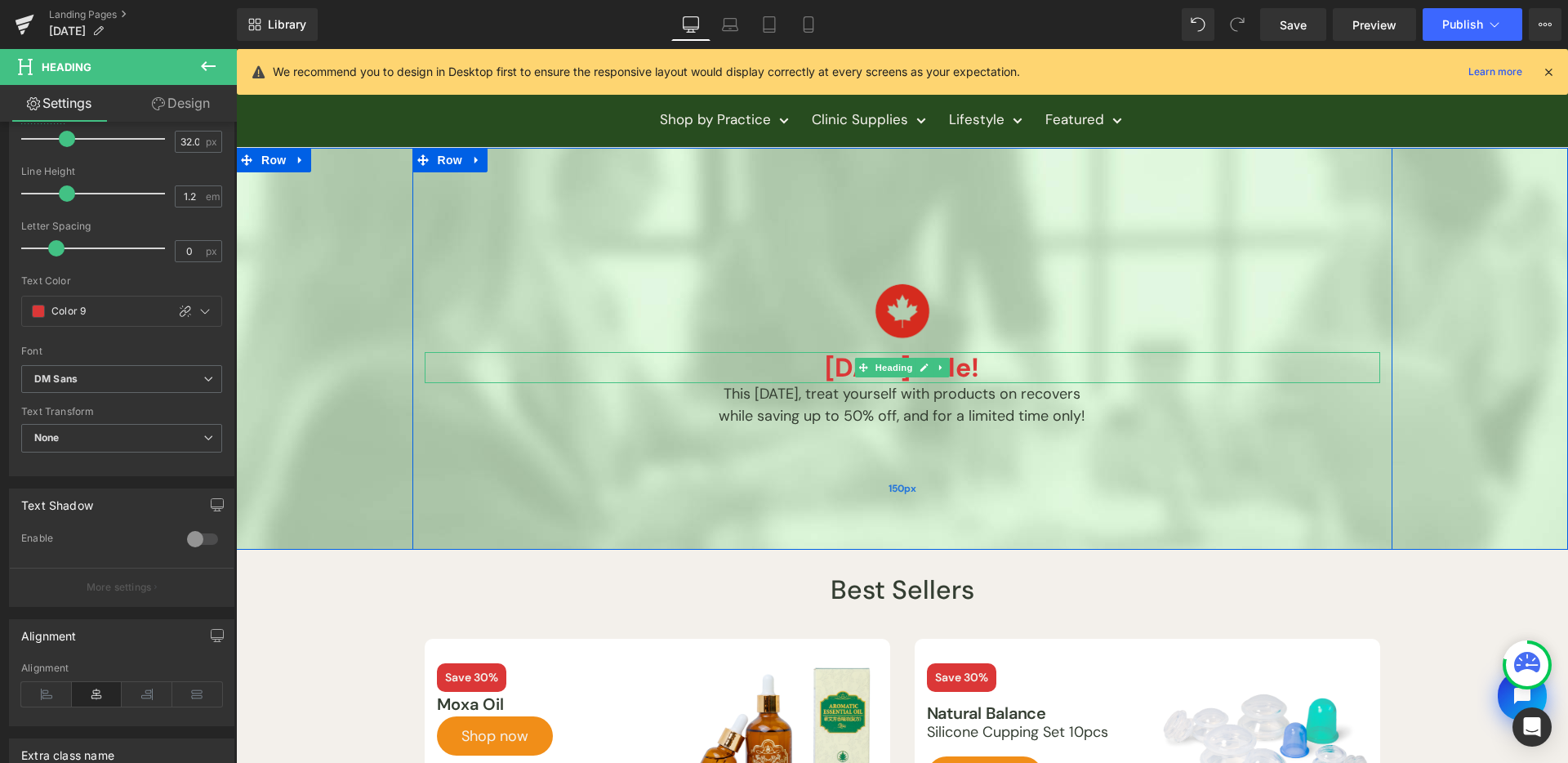
scroll to position [103, 0]
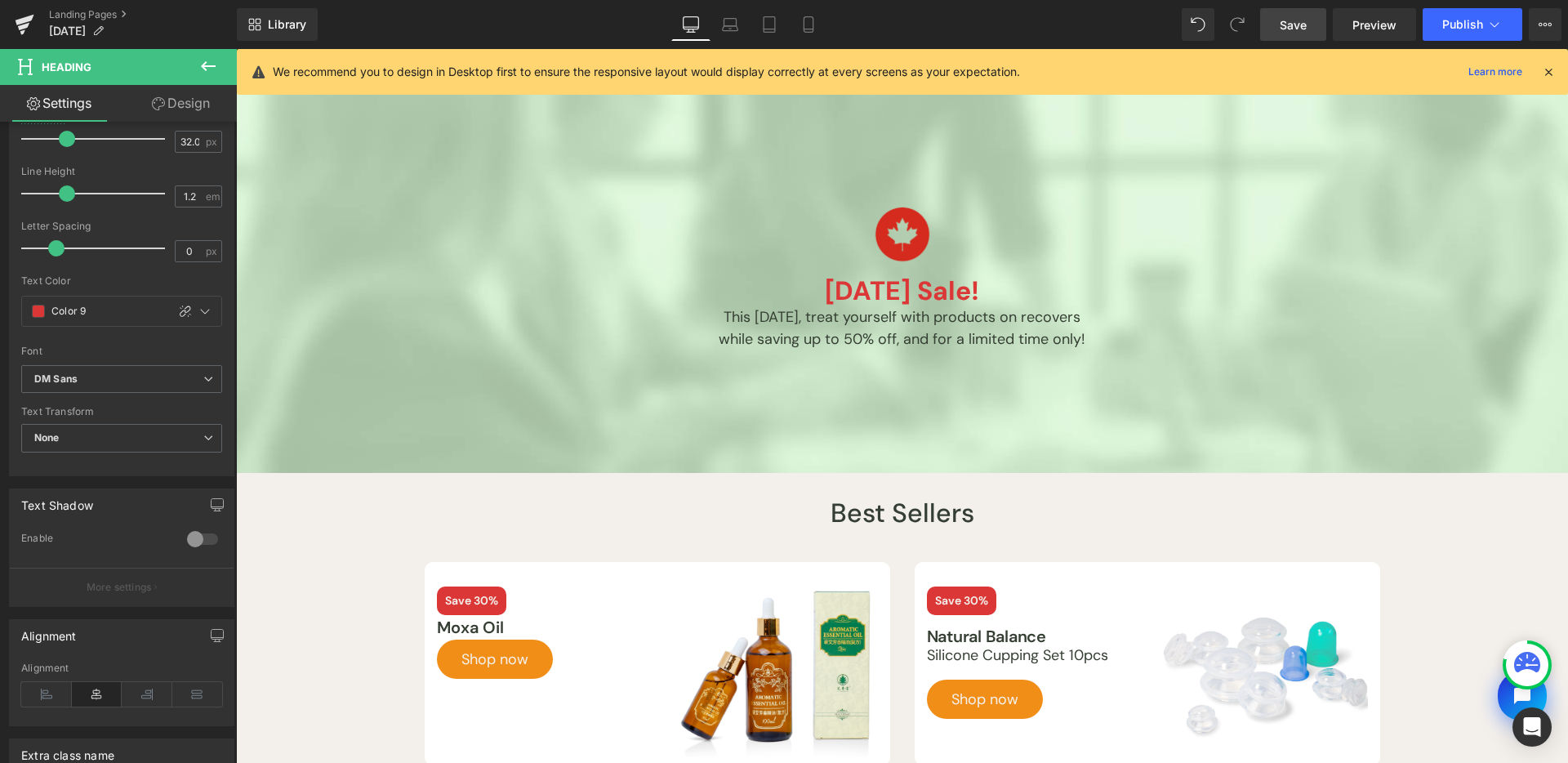
drag, startPoint x: 1297, startPoint y: 30, endPoint x: 669, endPoint y: 374, distance: 716.0
click at [1297, 30] on span "Save" at bounding box center [1293, 24] width 27 height 17
click at [762, 25] on link "Tablet" at bounding box center [770, 24] width 40 height 33
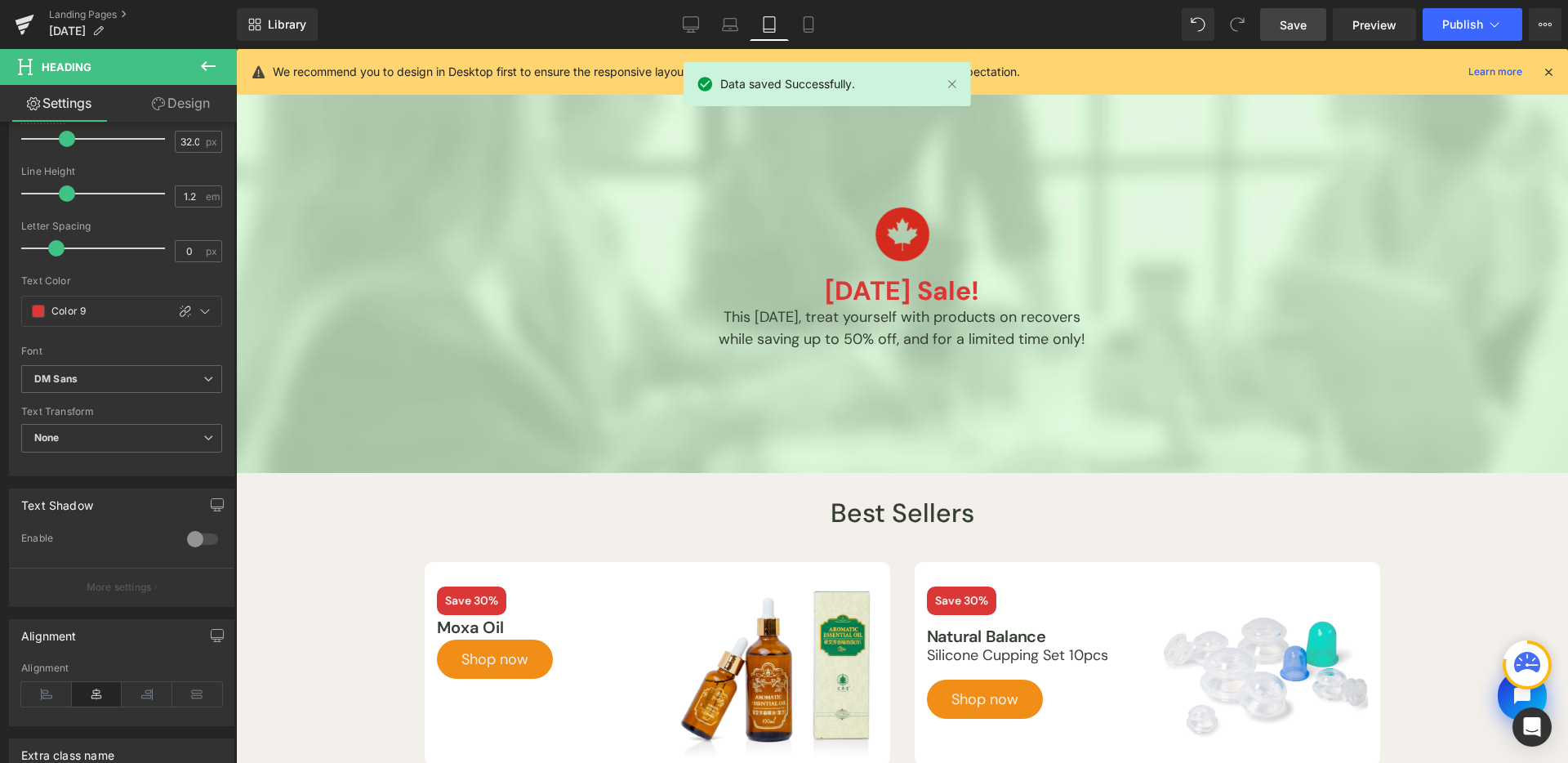
type input "25.56"
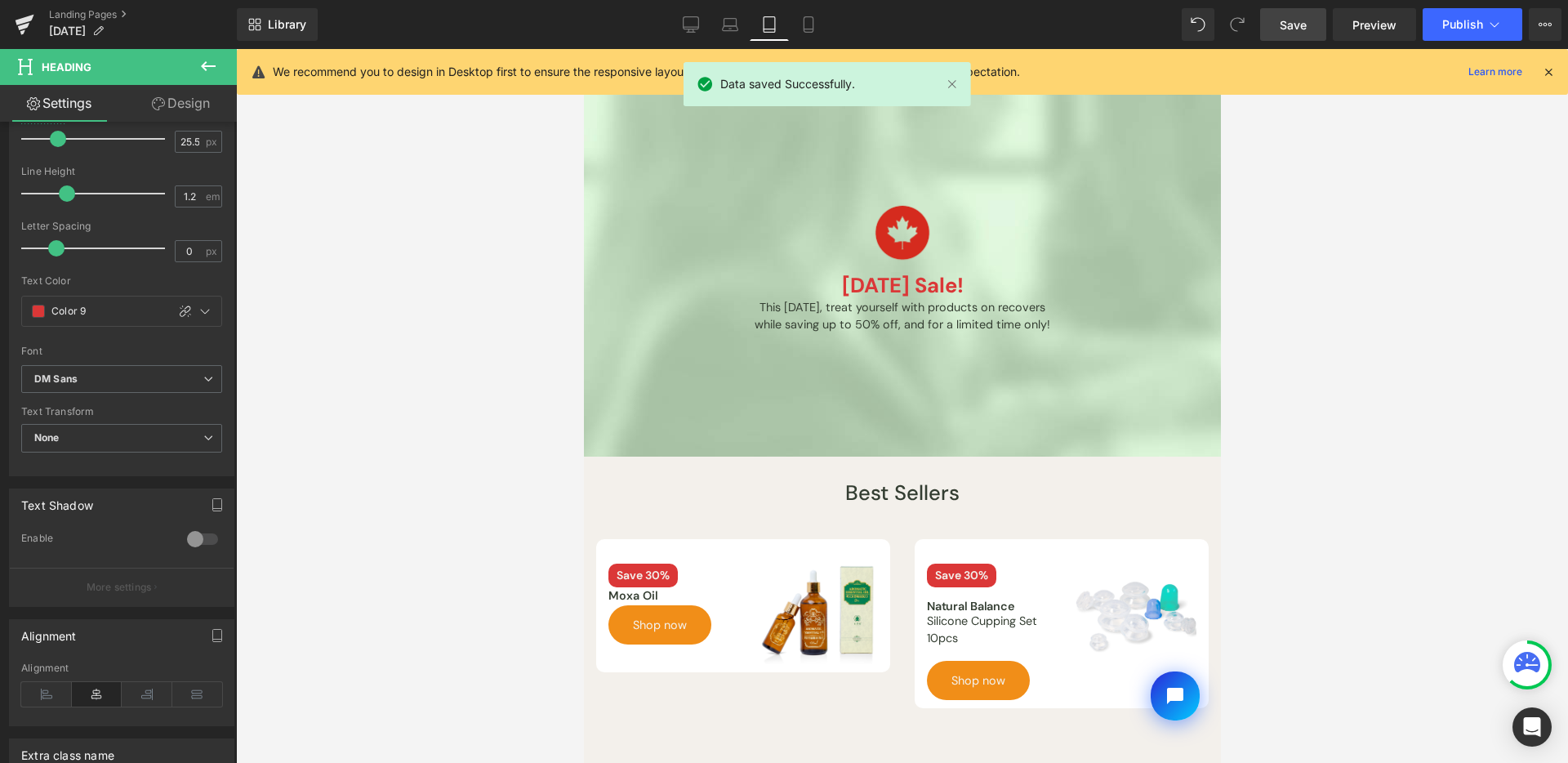
scroll to position [0, 0]
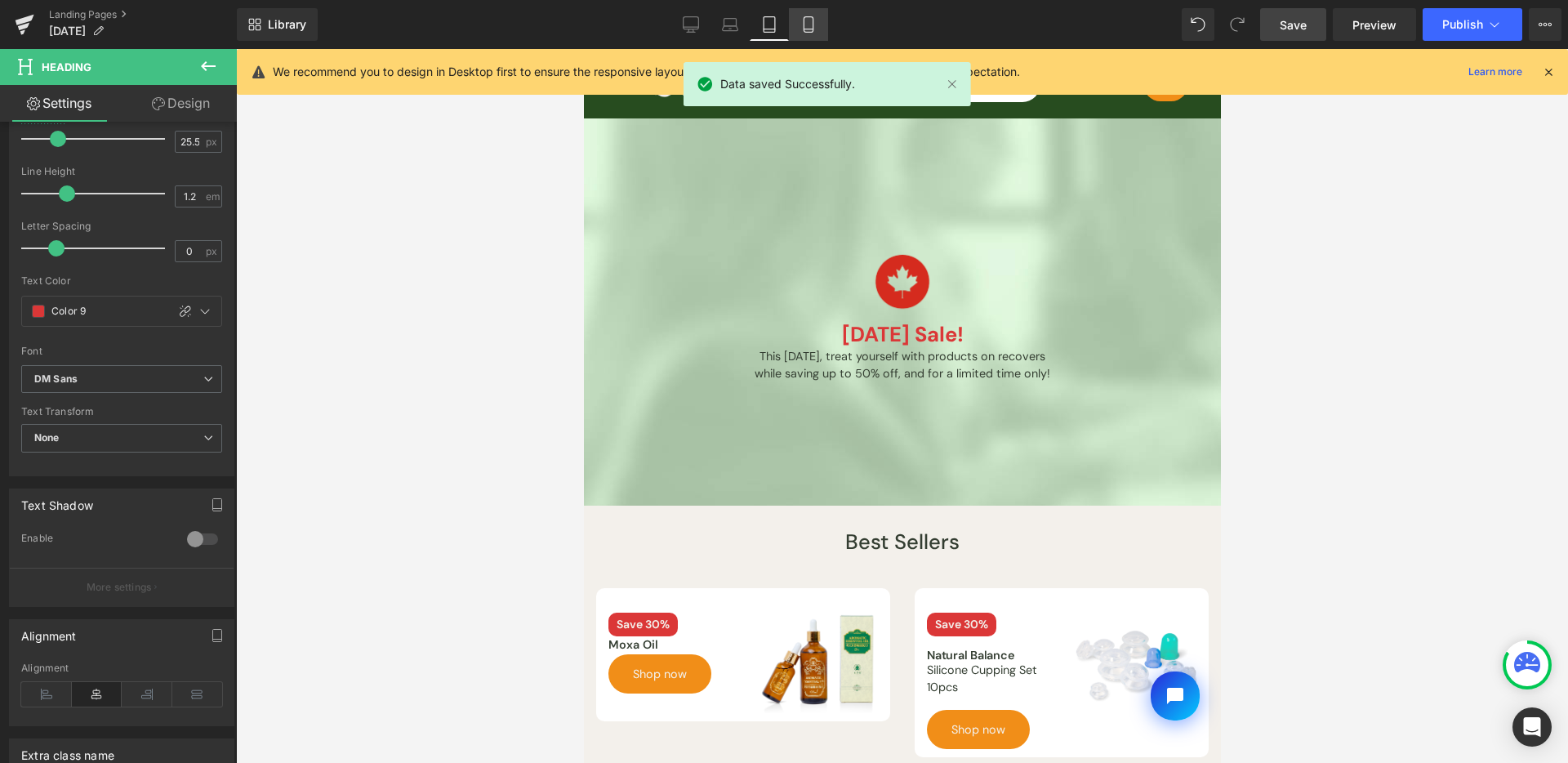
click at [802, 16] on link "Mobile" at bounding box center [809, 24] width 40 height 33
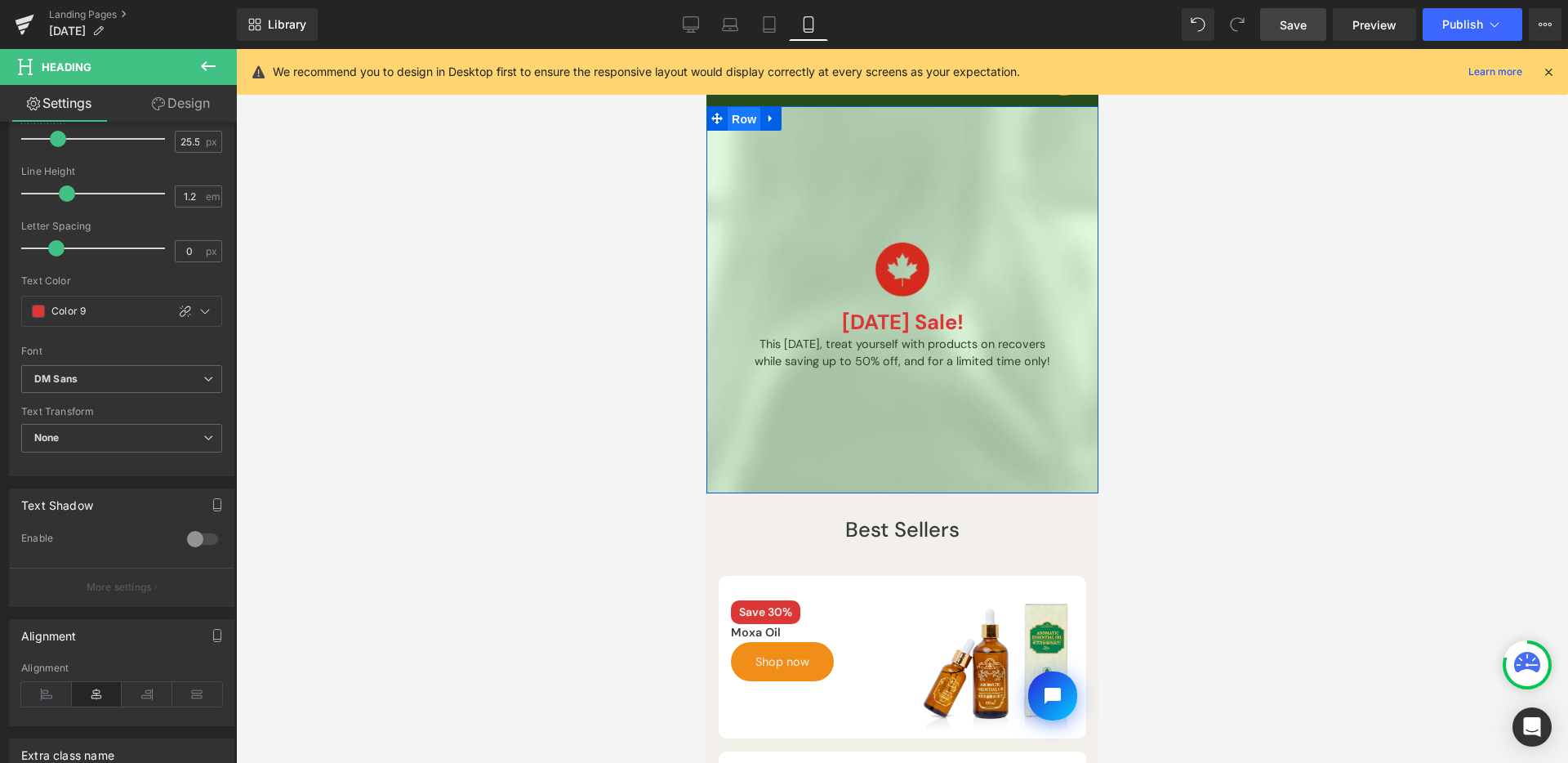
click at [735, 122] on span "Row" at bounding box center [743, 119] width 33 height 25
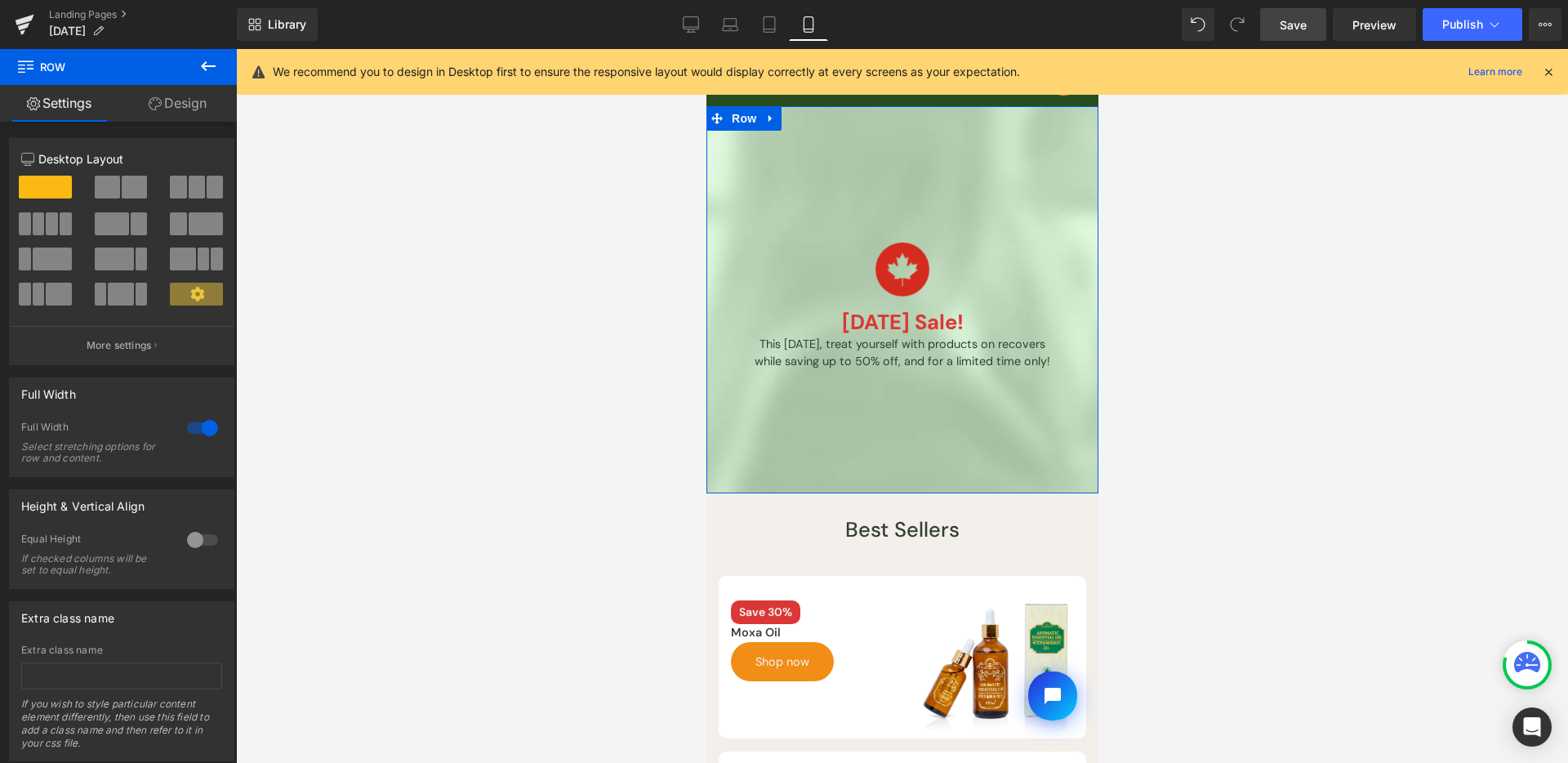
click at [175, 107] on link "Design" at bounding box center [178, 103] width 119 height 37
click at [0, 0] on div "Background" at bounding box center [0, 0] width 0 height 0
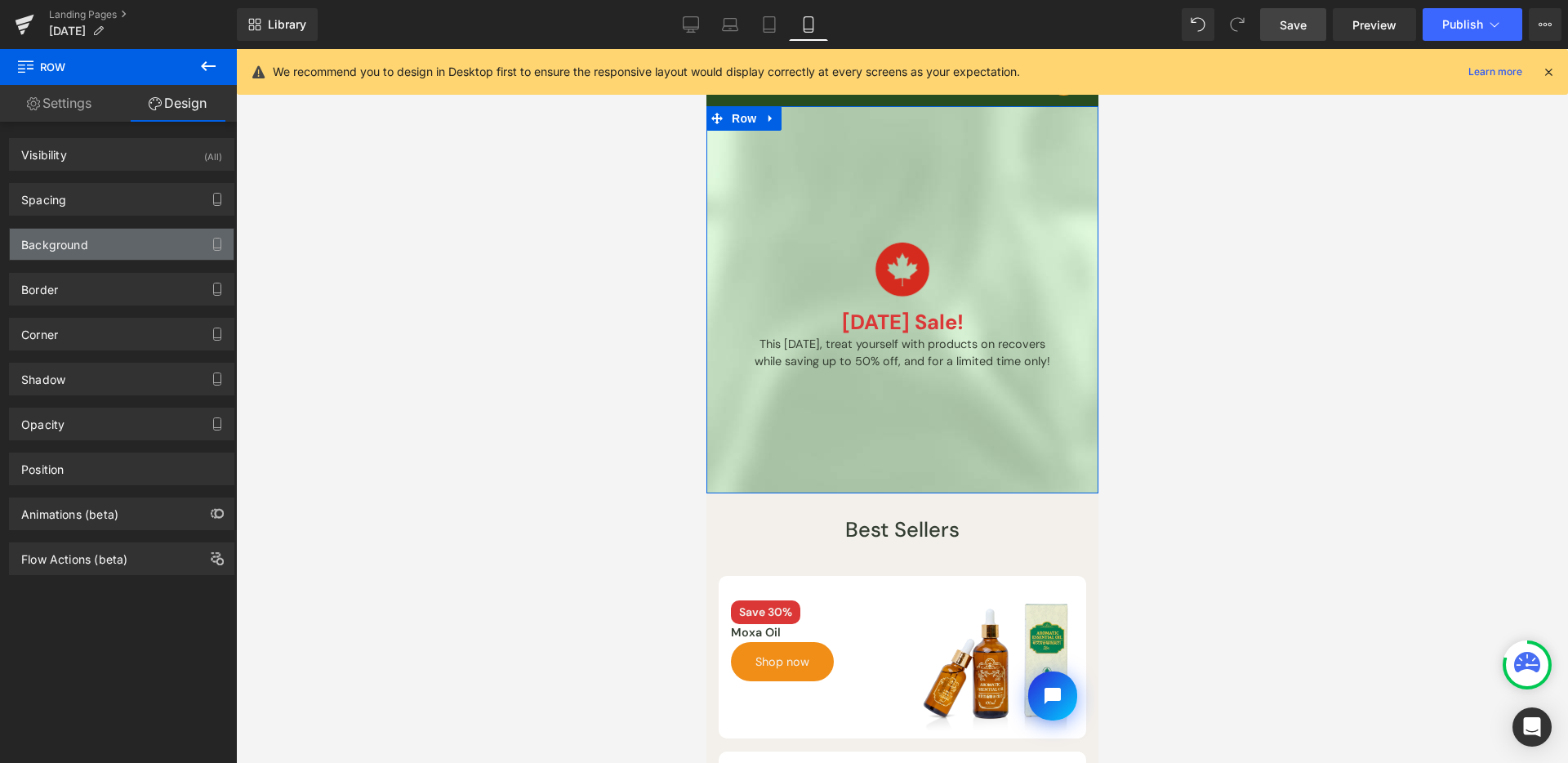
click at [195, 251] on div "Background" at bounding box center [122, 244] width 224 height 31
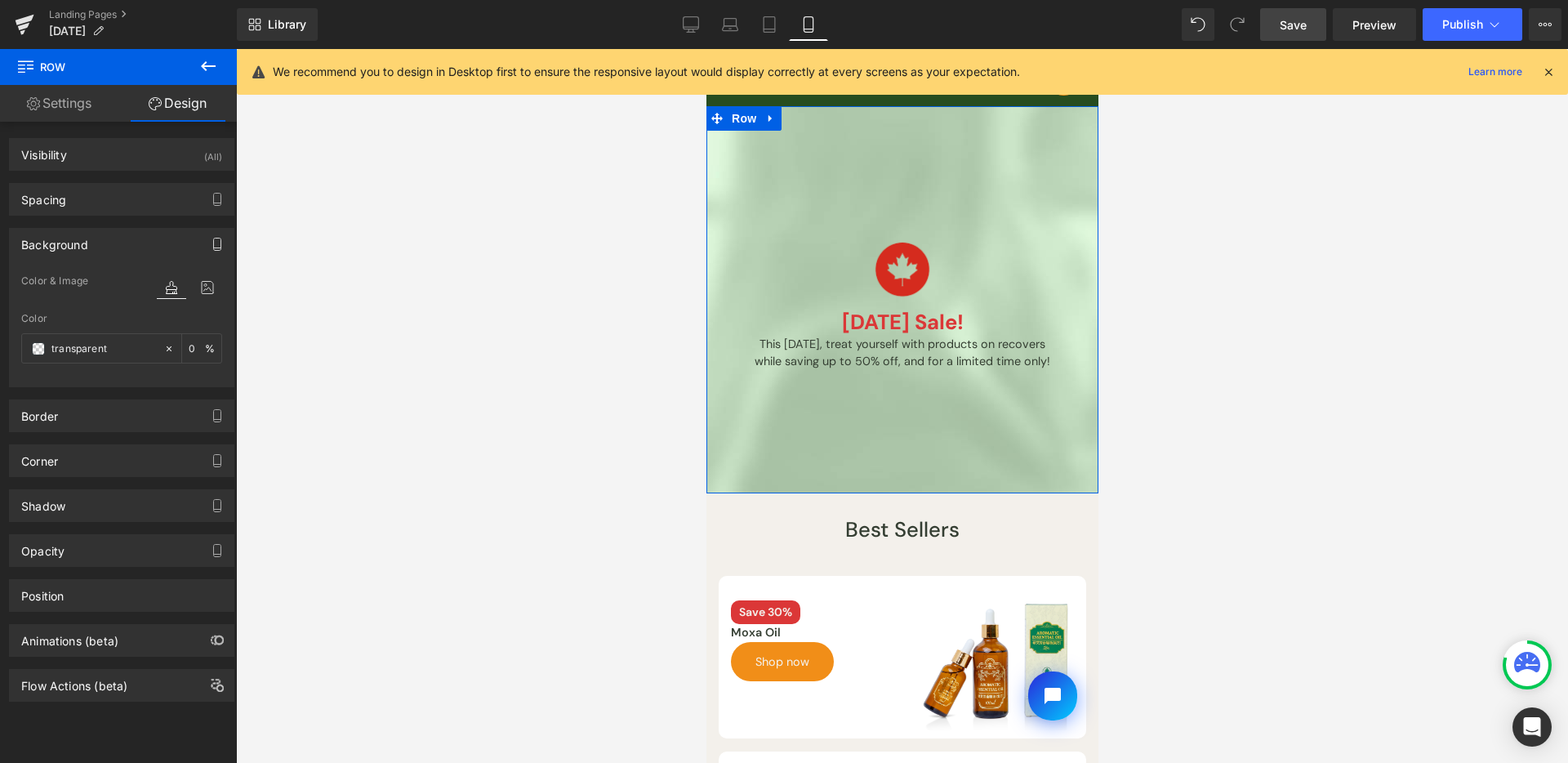
click at [211, 248] on icon "button" at bounding box center [217, 244] width 13 height 13
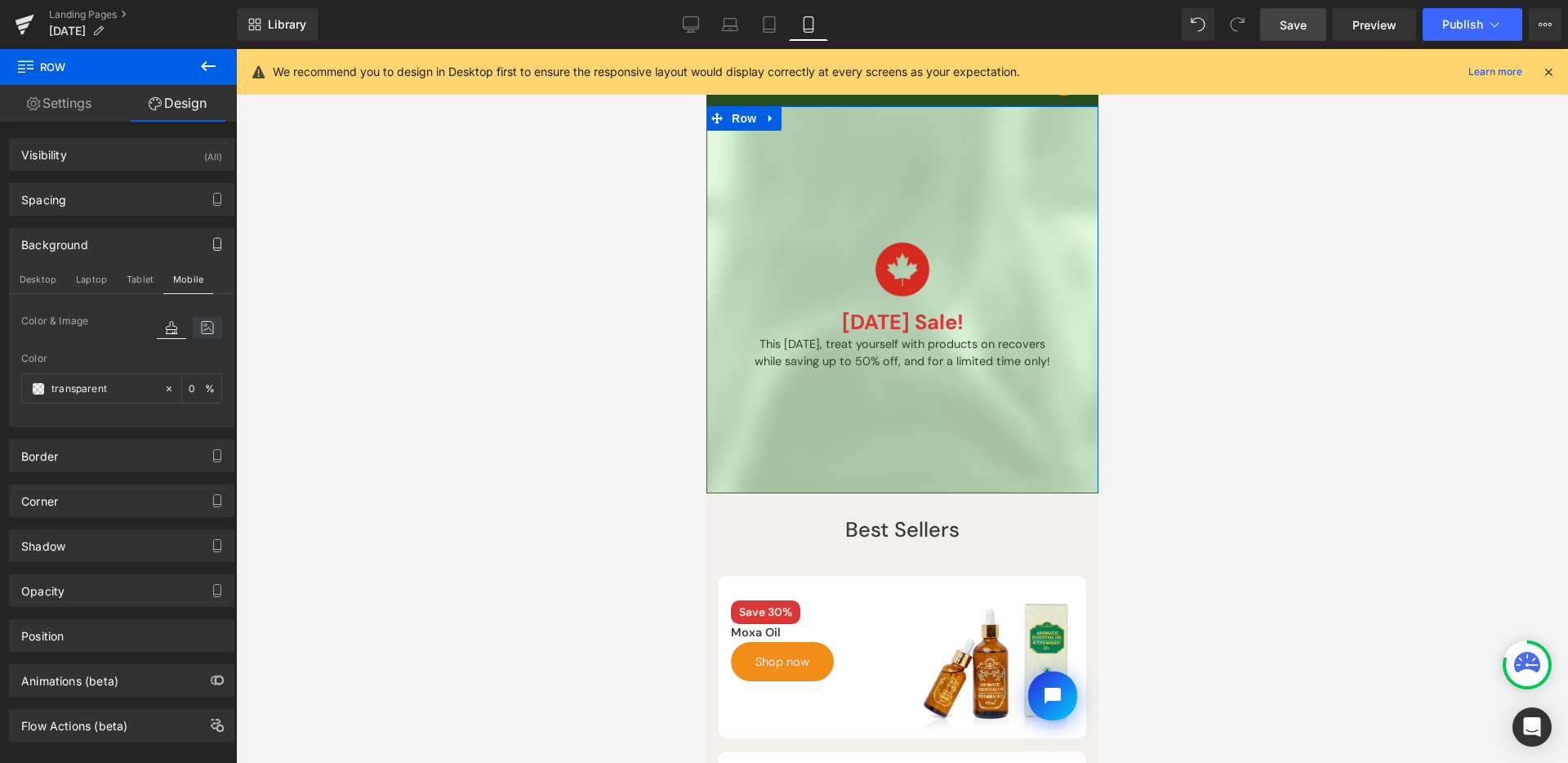
click at [200, 335] on icon at bounding box center [208, 327] width 30 height 21
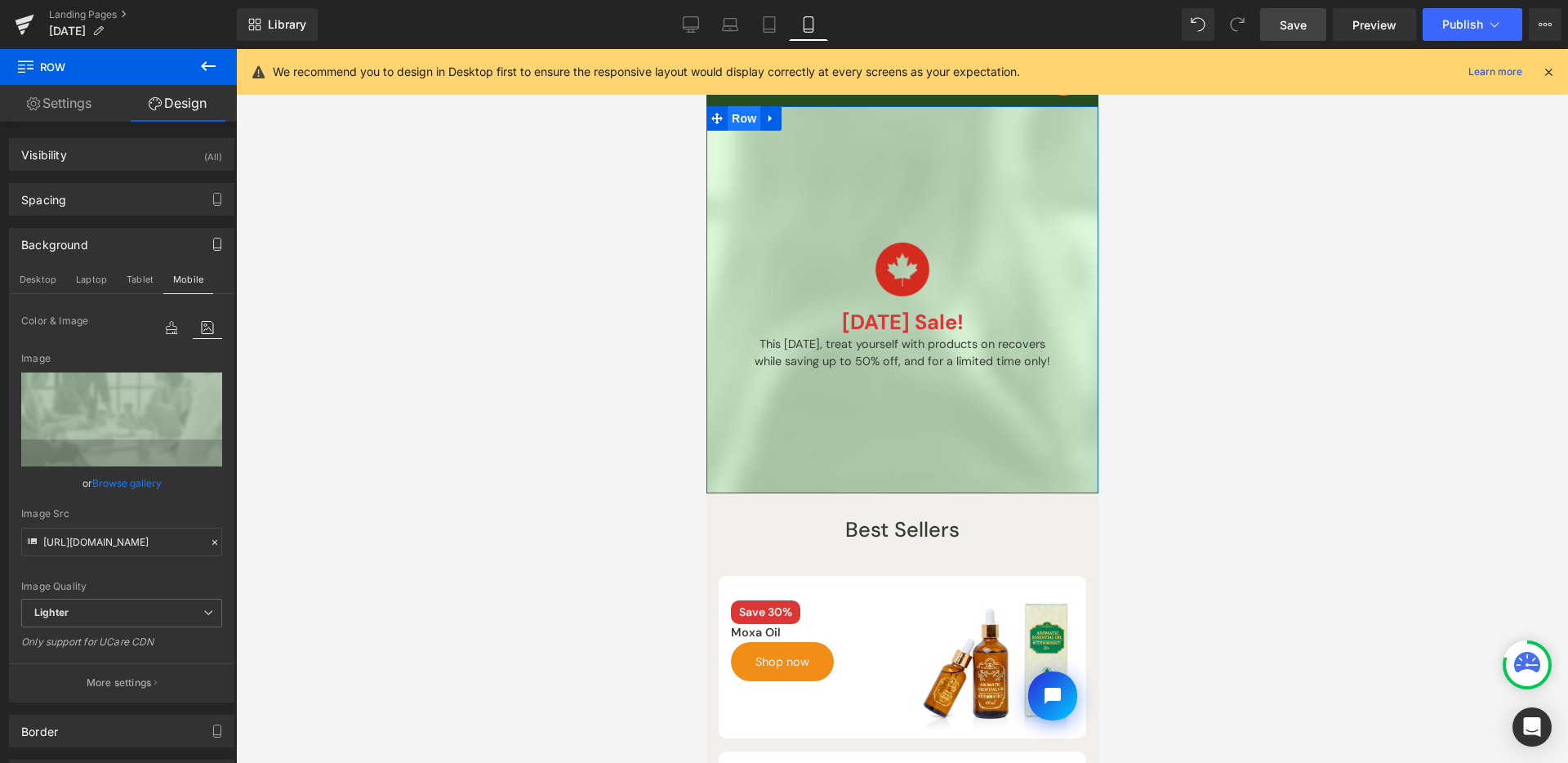
drag, startPoint x: 971, startPoint y: 206, endPoint x: 731, endPoint y: 122, distance: 254.3
click at [731, 122] on span "Row" at bounding box center [743, 118] width 33 height 25
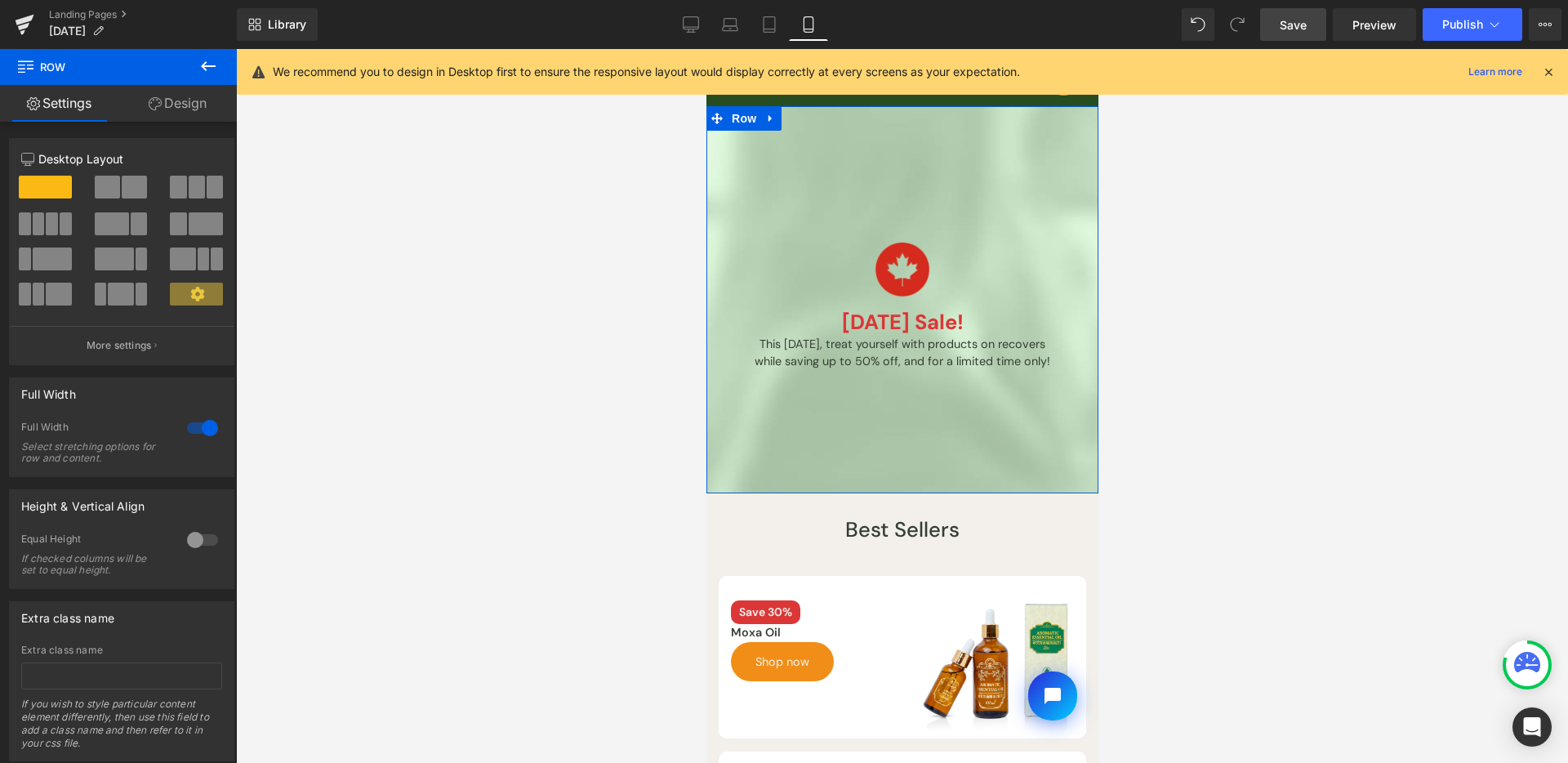
click at [194, 106] on link "Design" at bounding box center [178, 103] width 119 height 37
click at [0, 0] on div "Visibility" at bounding box center [0, 0] width 0 height 0
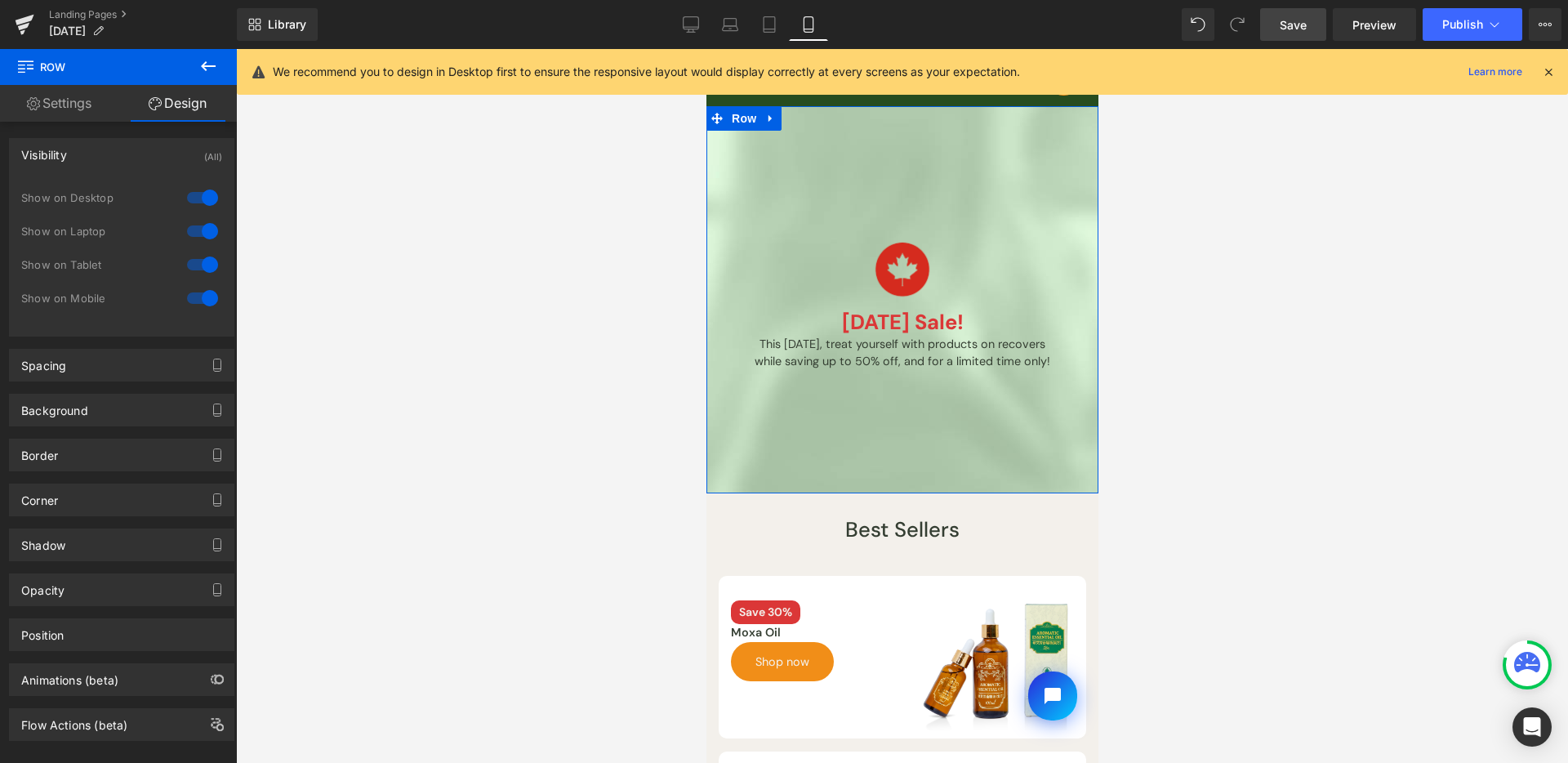
drag, startPoint x: 194, startPoint y: 293, endPoint x: 228, endPoint y: 296, distance: 34.1
click at [194, 293] on div at bounding box center [203, 298] width 40 height 26
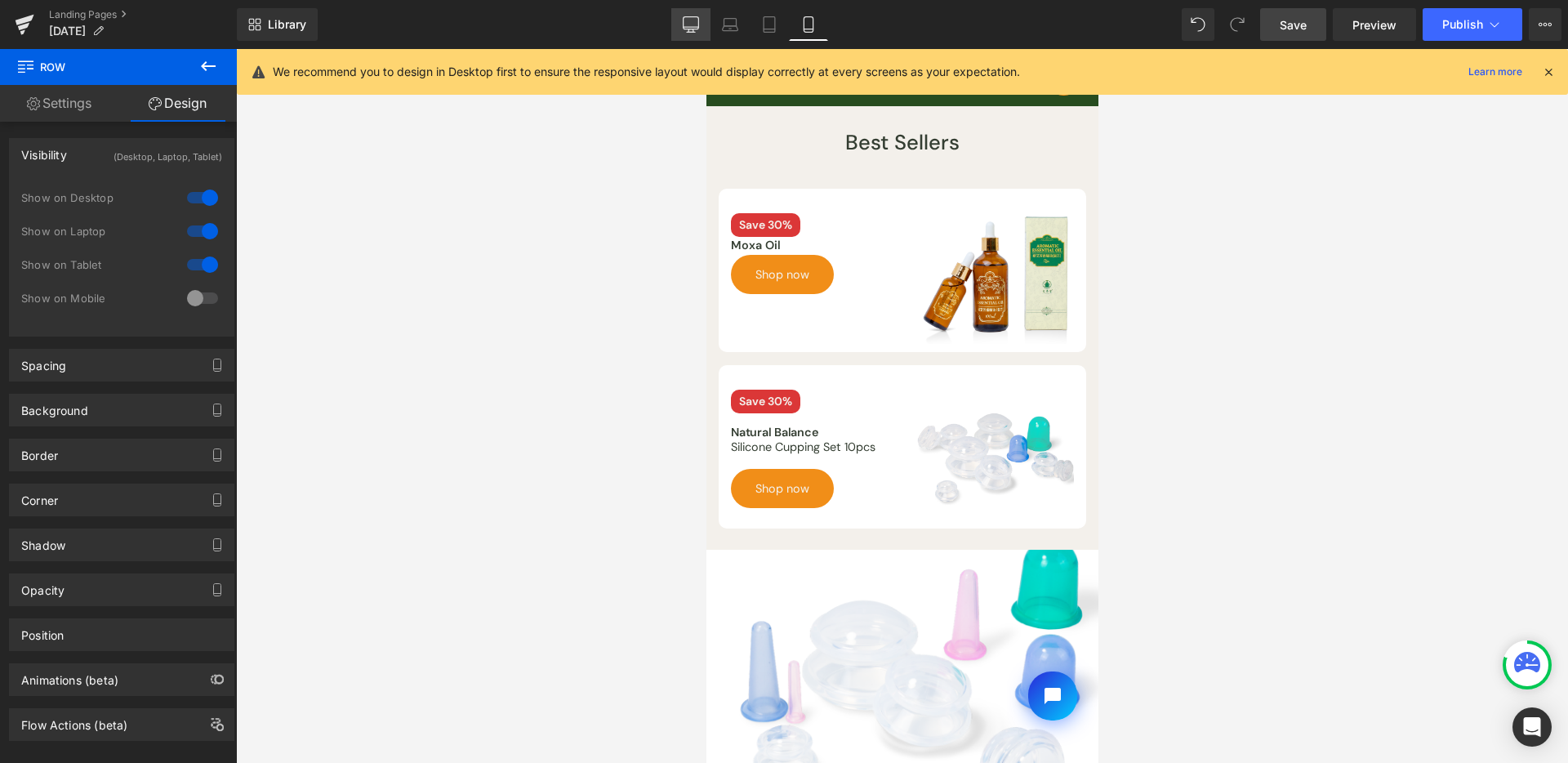
click at [686, 13] on link "Desktop" at bounding box center [691, 24] width 40 height 33
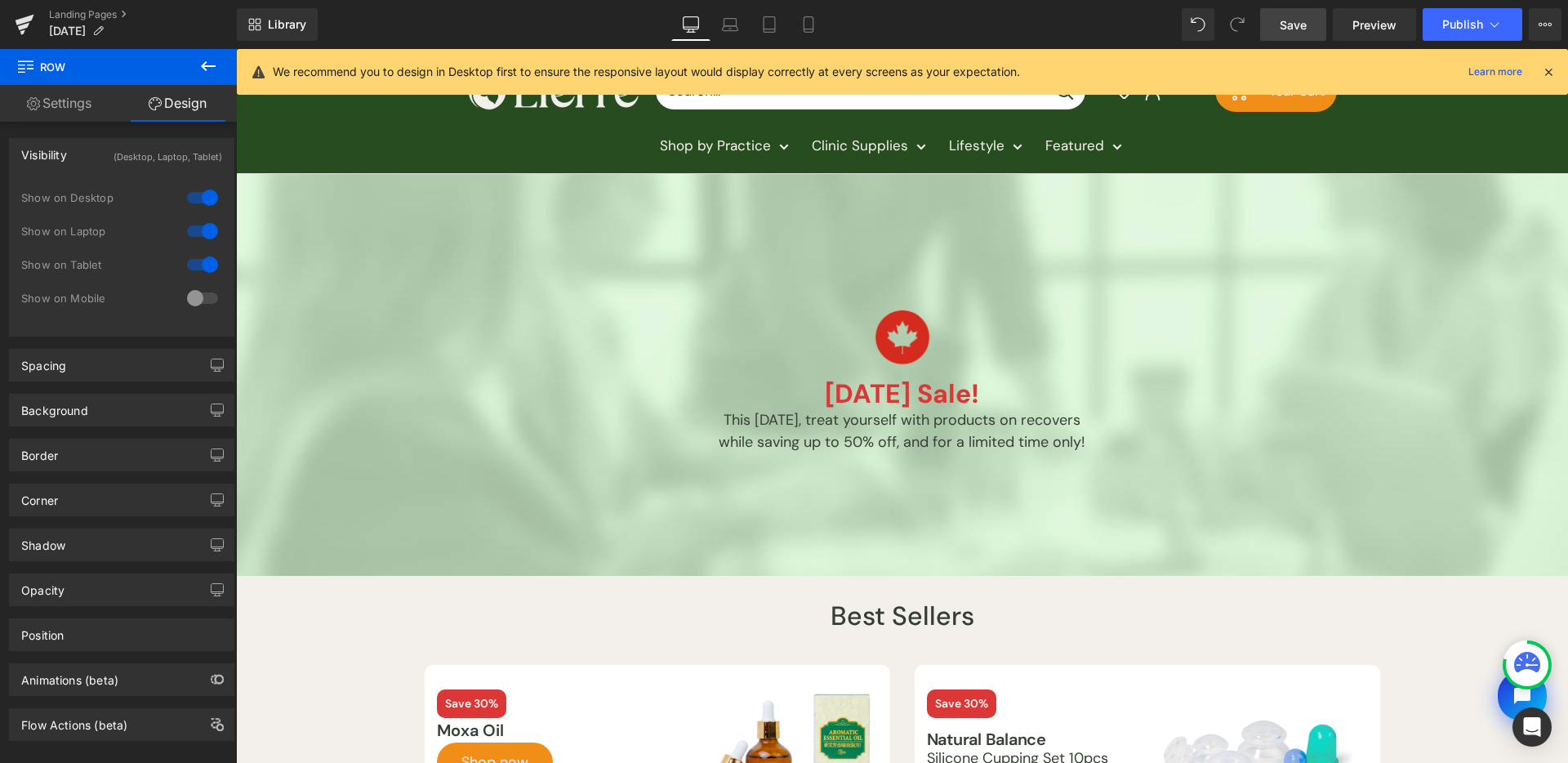
click at [1302, 40] on link "Save" at bounding box center [1293, 24] width 66 height 33
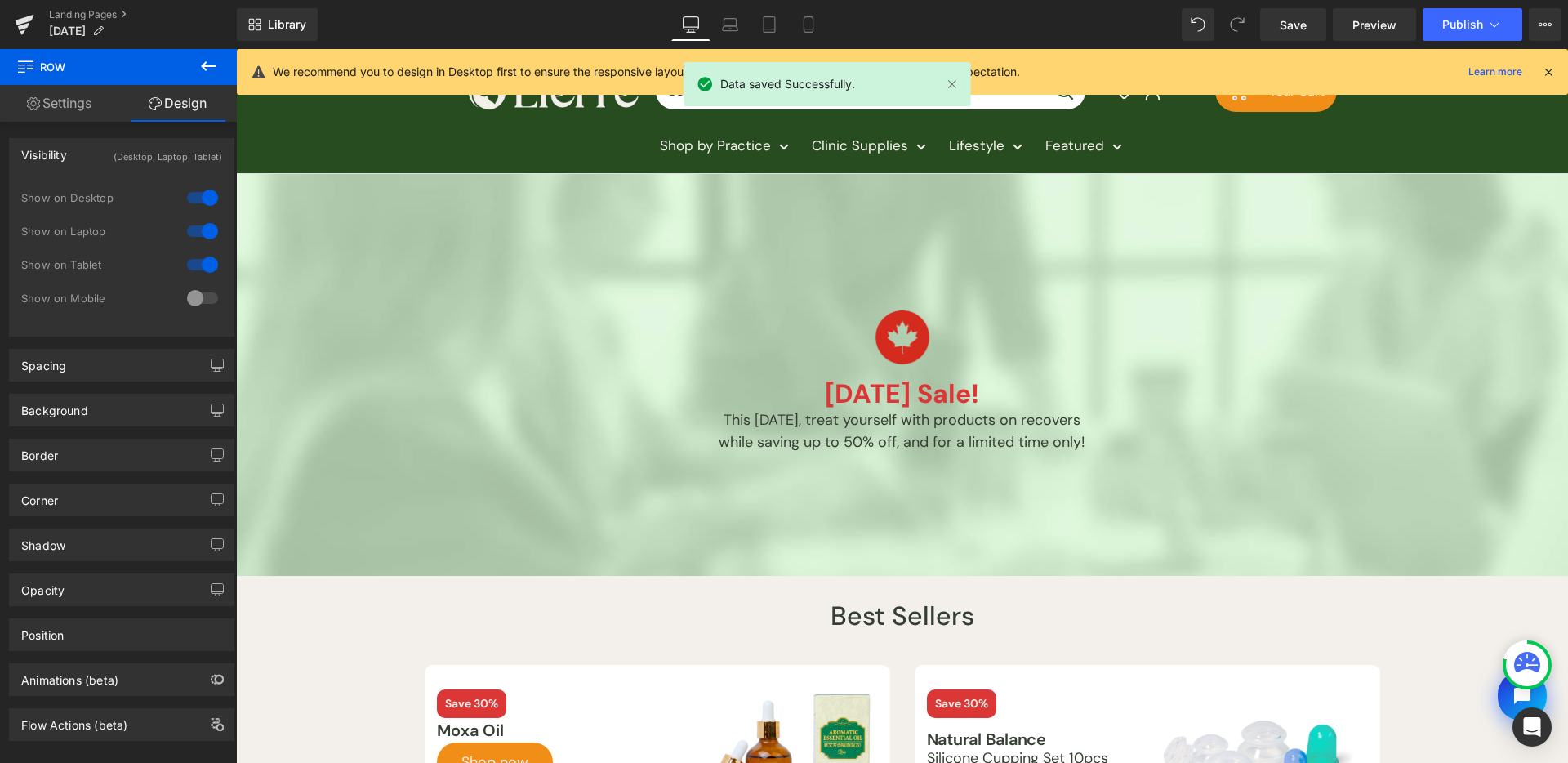
click at [805, 2] on div "Library Desktop Desktop Laptop Tablet Mobile Save Preview Publish Scheduled Vie…" at bounding box center [902, 24] width 1331 height 49
click at [811, 12] on link "Mobile" at bounding box center [809, 24] width 40 height 33
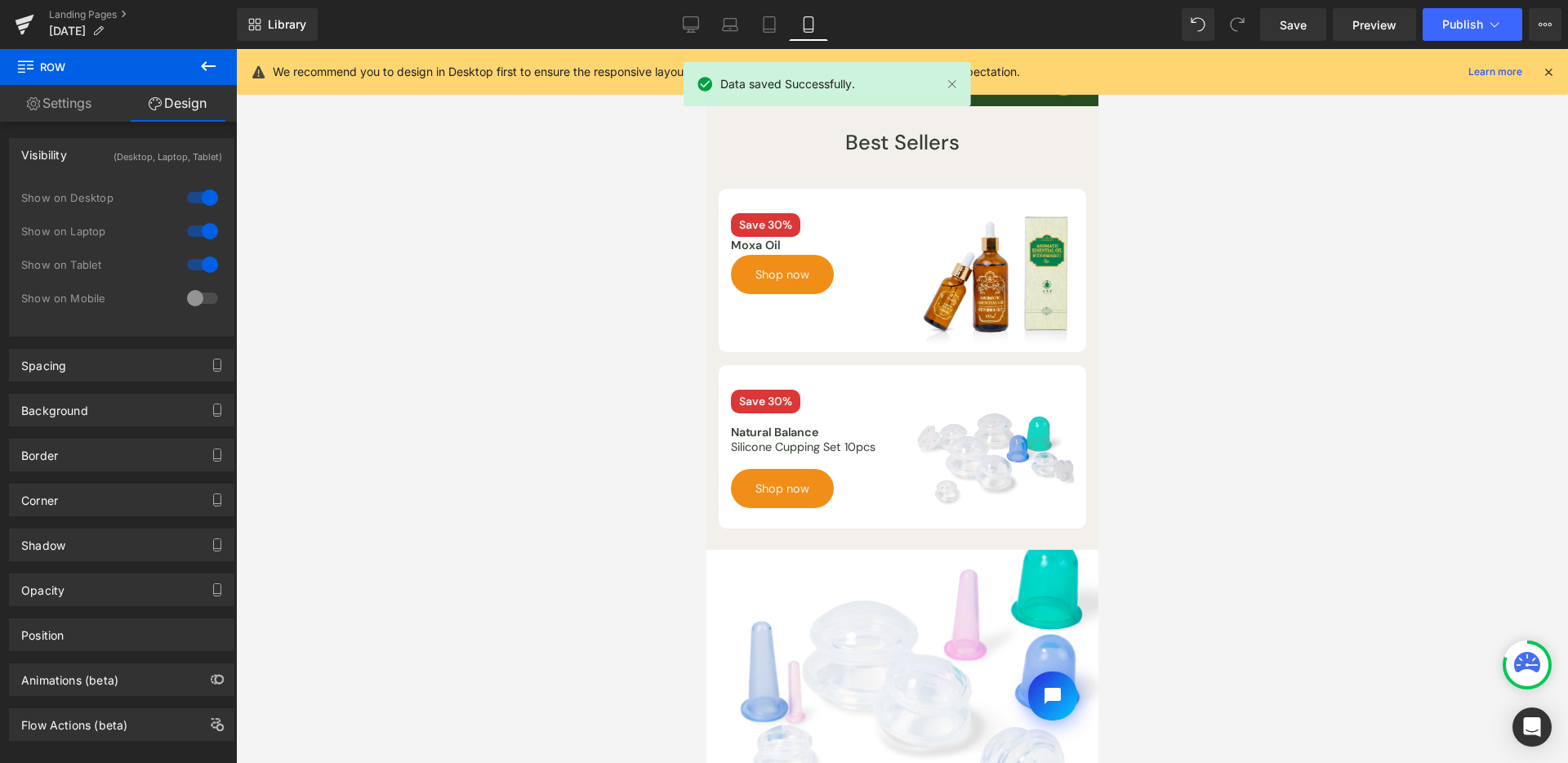
click at [204, 64] on icon at bounding box center [208, 66] width 20 height 20
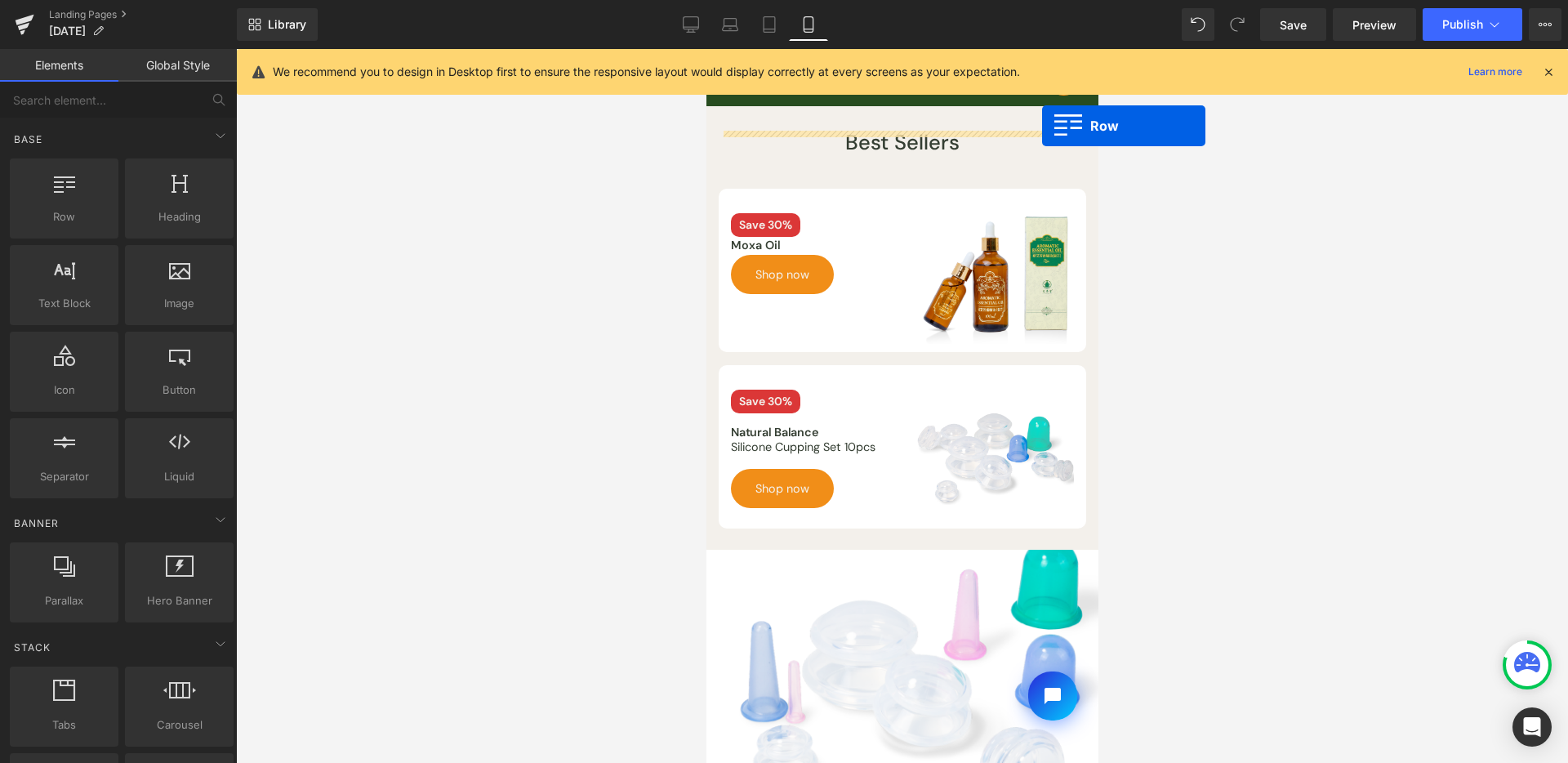
drag, startPoint x: 1290, startPoint y: 204, endPoint x: 1041, endPoint y: 126, distance: 260.9
click at [1041, 125] on div "Best Sellers Heading Row" at bounding box center [901, 135] width 392 height 58
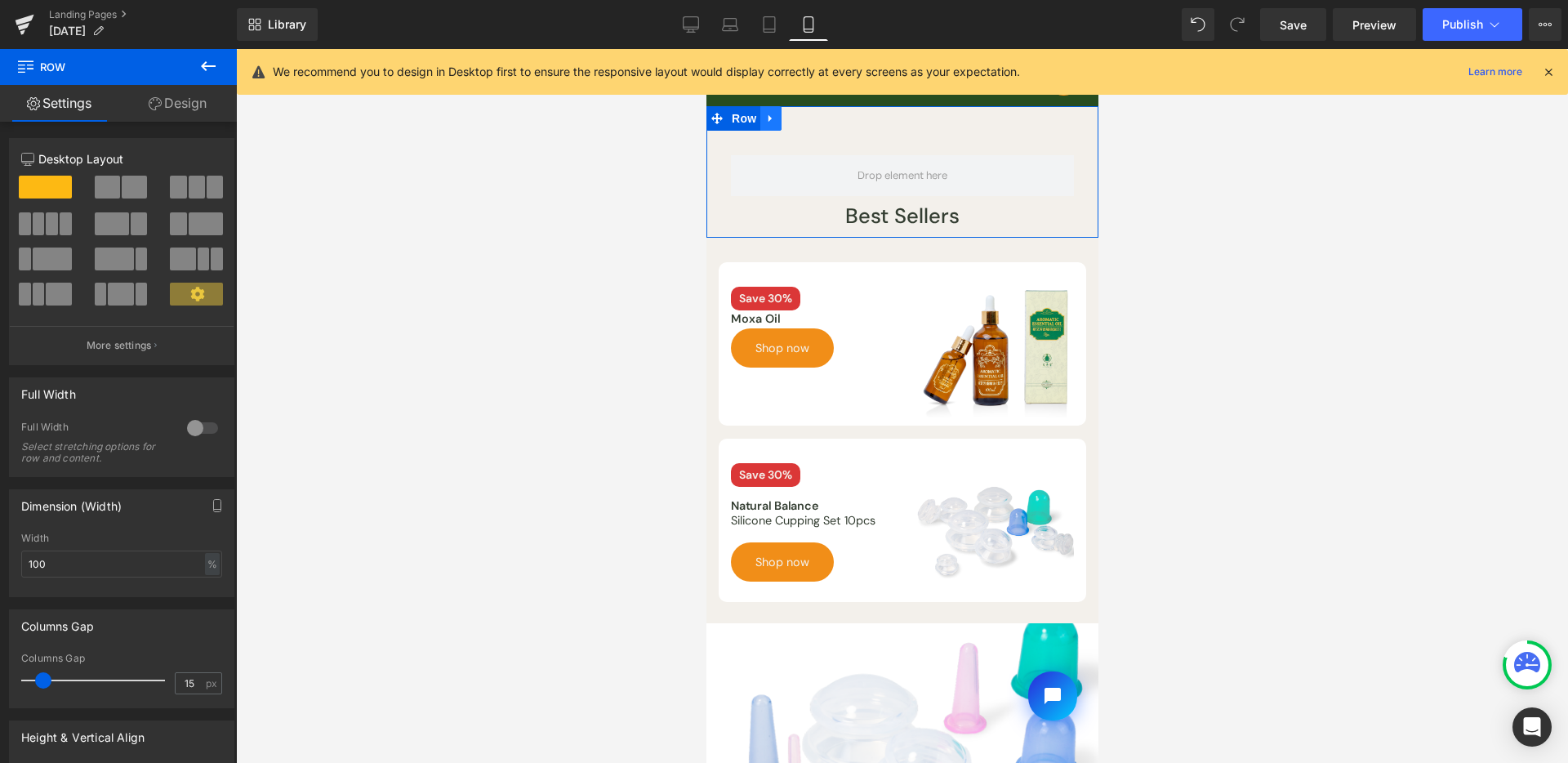
click at [769, 119] on icon at bounding box center [769, 118] width 3 height 7
click at [807, 116] on icon at bounding box center [813, 119] width 12 height 12
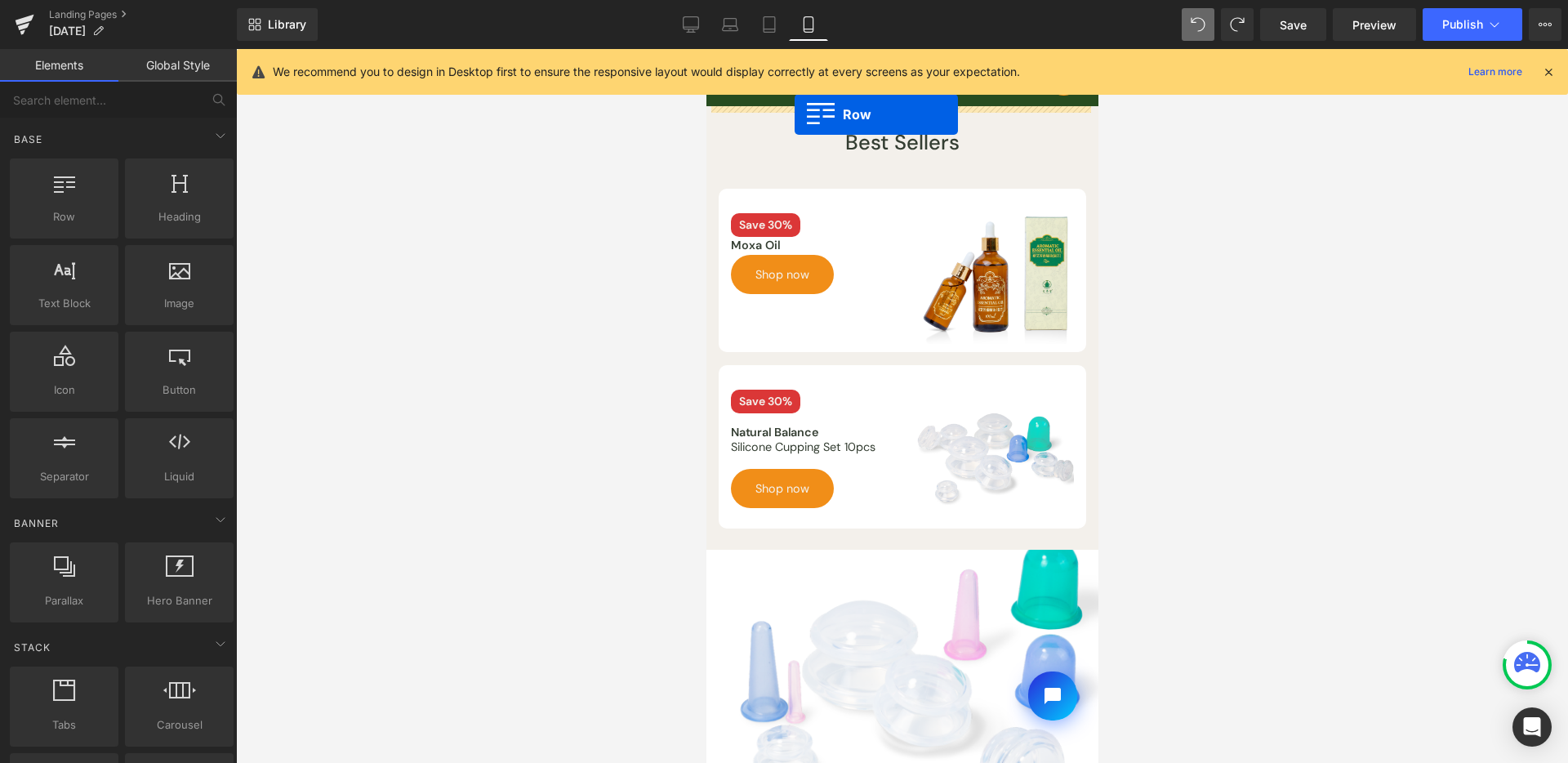
drag, startPoint x: 910, startPoint y: 203, endPoint x: 793, endPoint y: 114, distance: 147.0
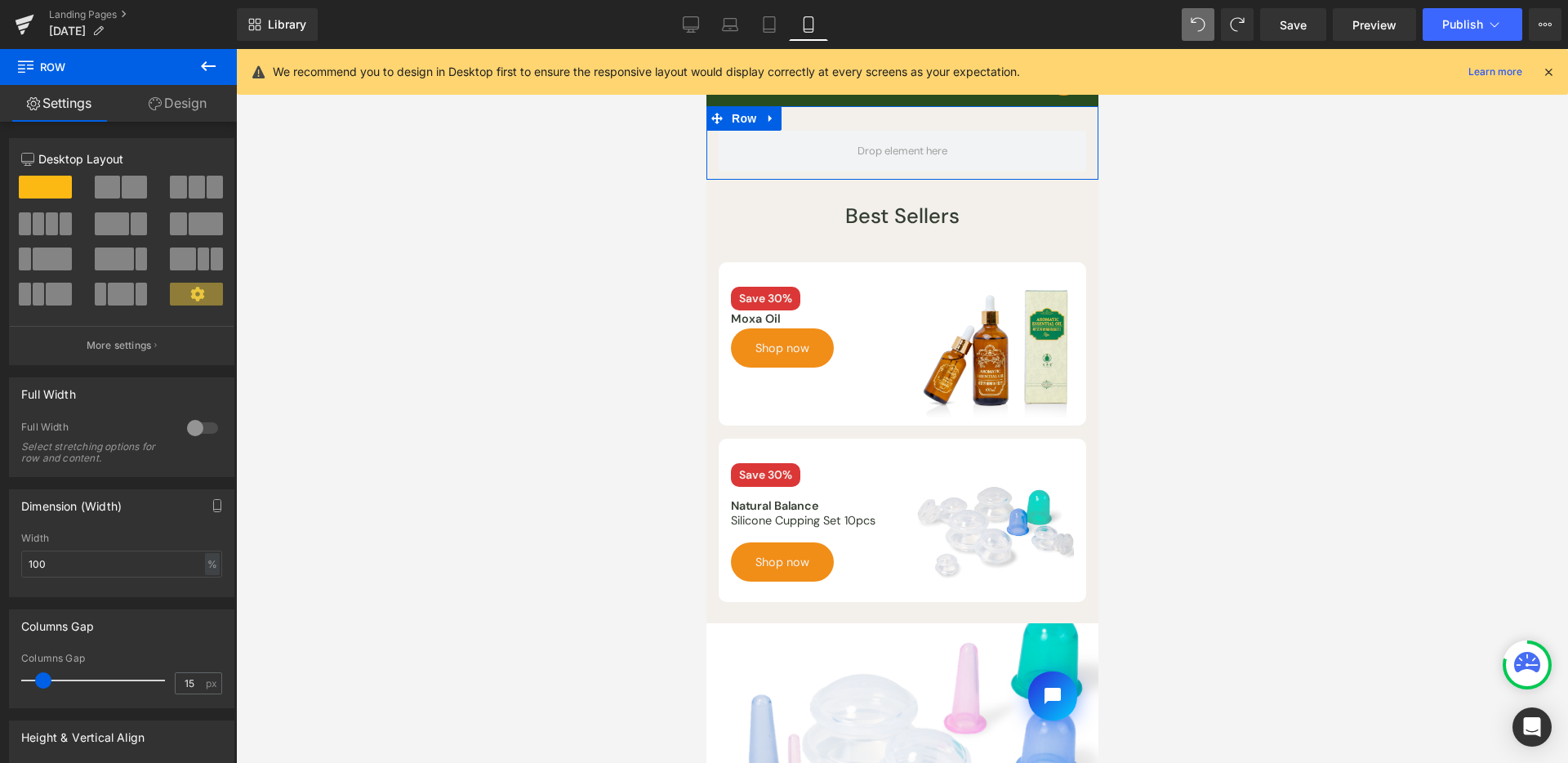
click at [169, 101] on link "Design" at bounding box center [178, 103] width 119 height 37
click at [0, 0] on div "Visibility" at bounding box center [0, 0] width 0 height 0
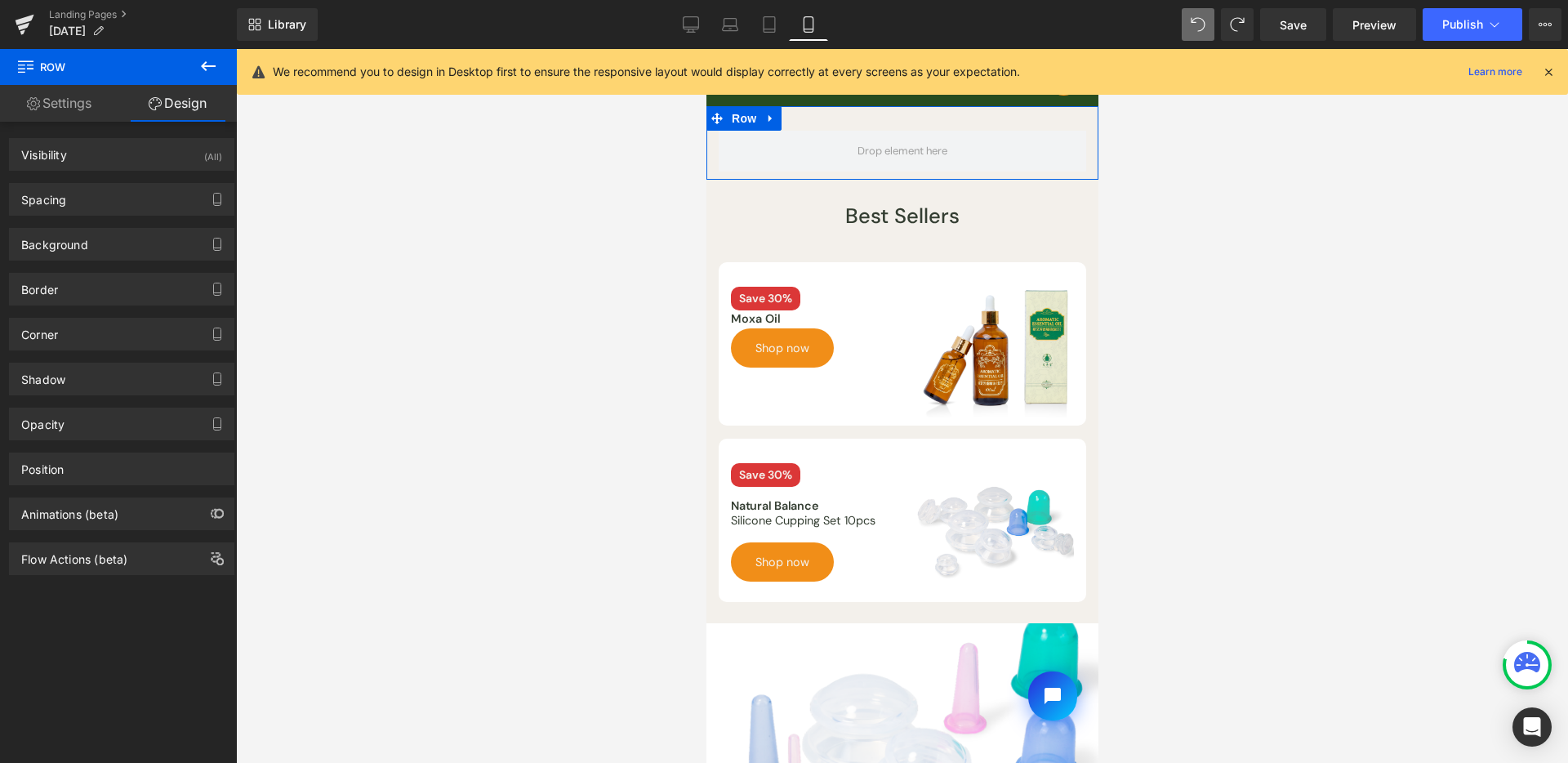
drag, startPoint x: 207, startPoint y: 156, endPoint x: 221, endPoint y: 187, distance: 34.0
click at [207, 156] on div "(All)" at bounding box center [213, 152] width 18 height 27
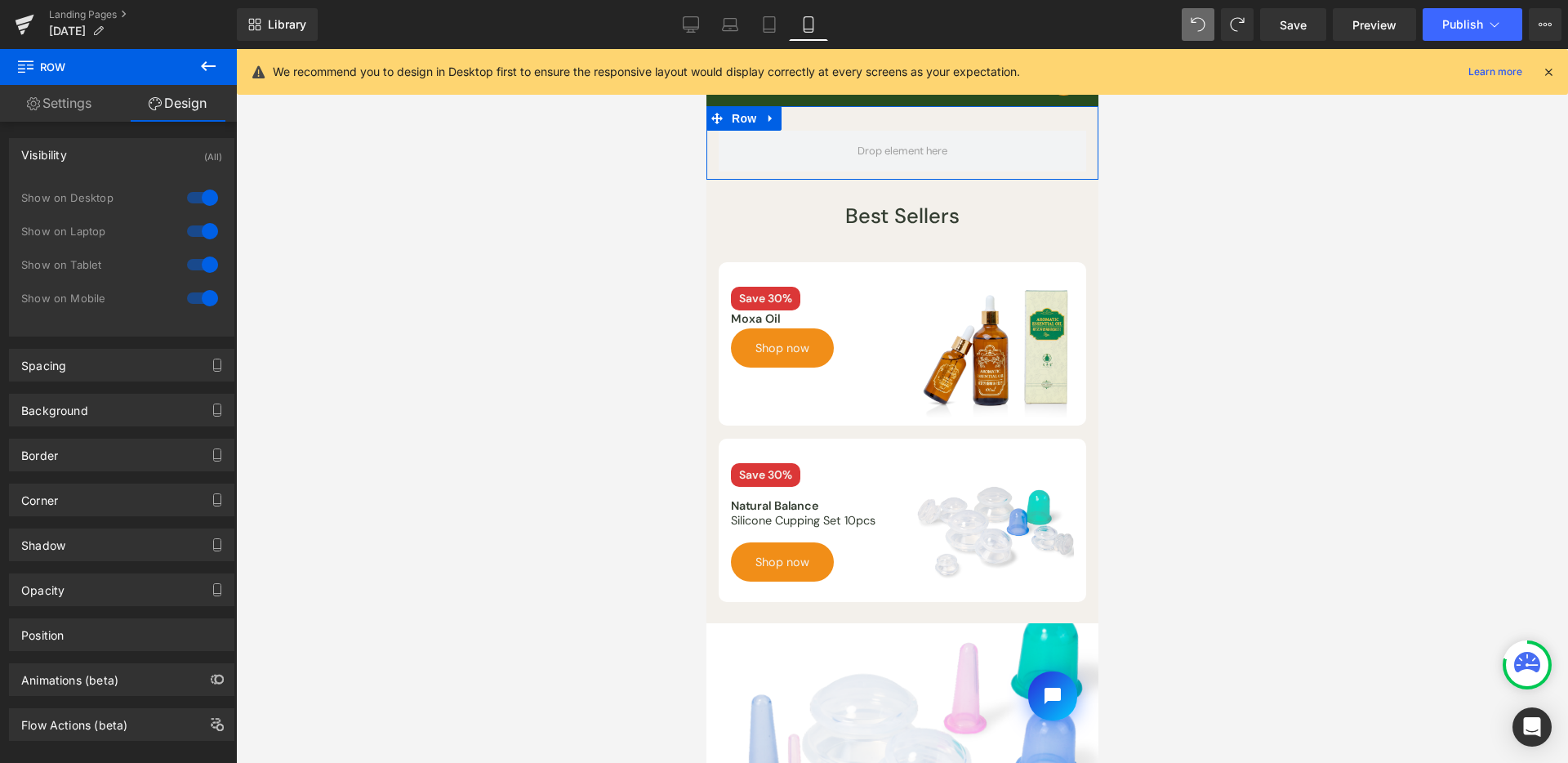
drag, startPoint x: 190, startPoint y: 267, endPoint x: 195, endPoint y: 227, distance: 40.3
click at [190, 267] on div at bounding box center [203, 265] width 40 height 26
drag, startPoint x: 194, startPoint y: 226, endPoint x: 194, endPoint y: 216, distance: 10.0
click at [194, 226] on div at bounding box center [203, 231] width 40 height 26
drag, startPoint x: 196, startPoint y: 192, endPoint x: 202, endPoint y: 172, distance: 20.9
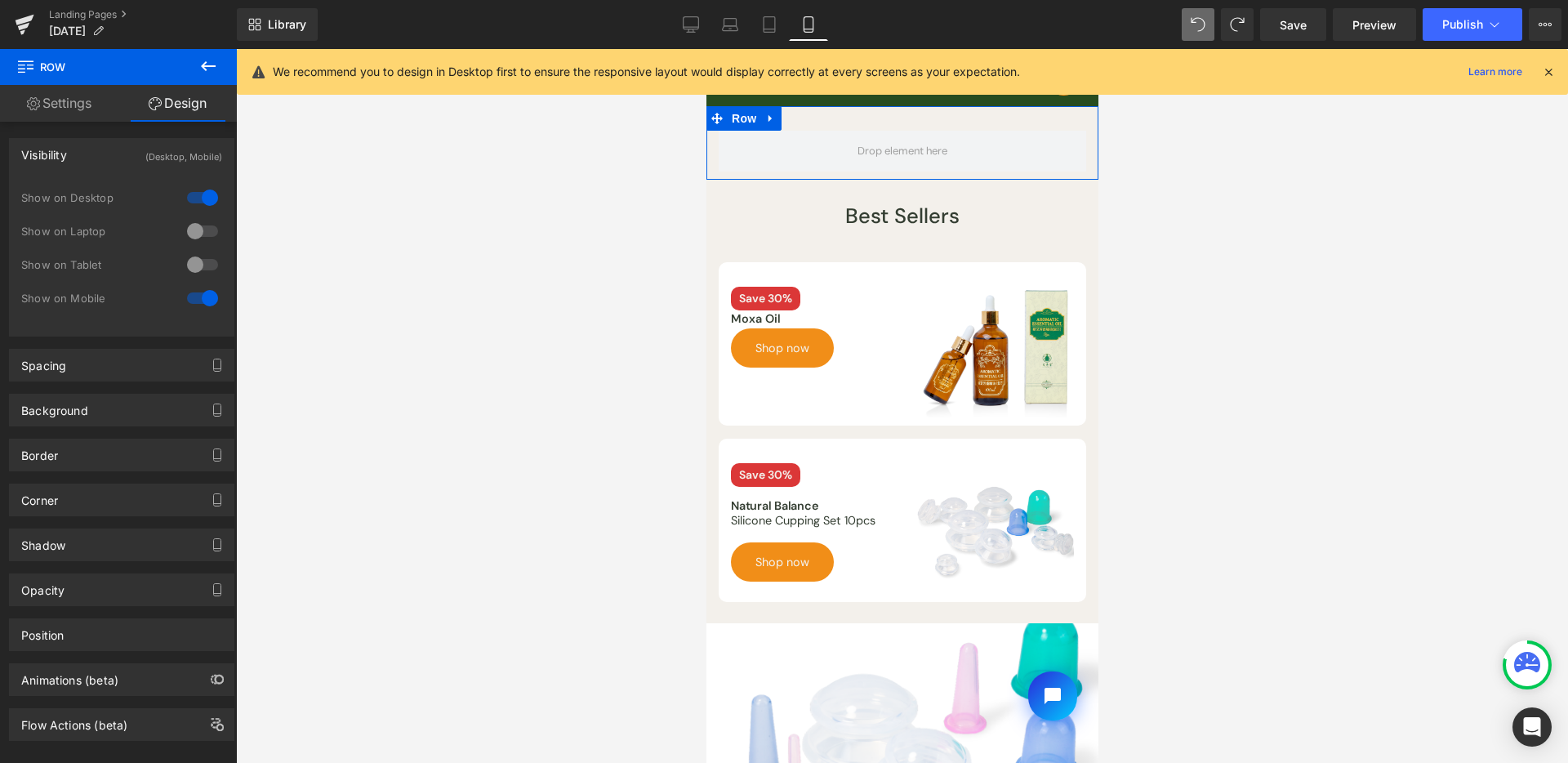
click at [196, 192] on div at bounding box center [203, 197] width 40 height 26
click at [152, 398] on div "Background" at bounding box center [122, 409] width 224 height 31
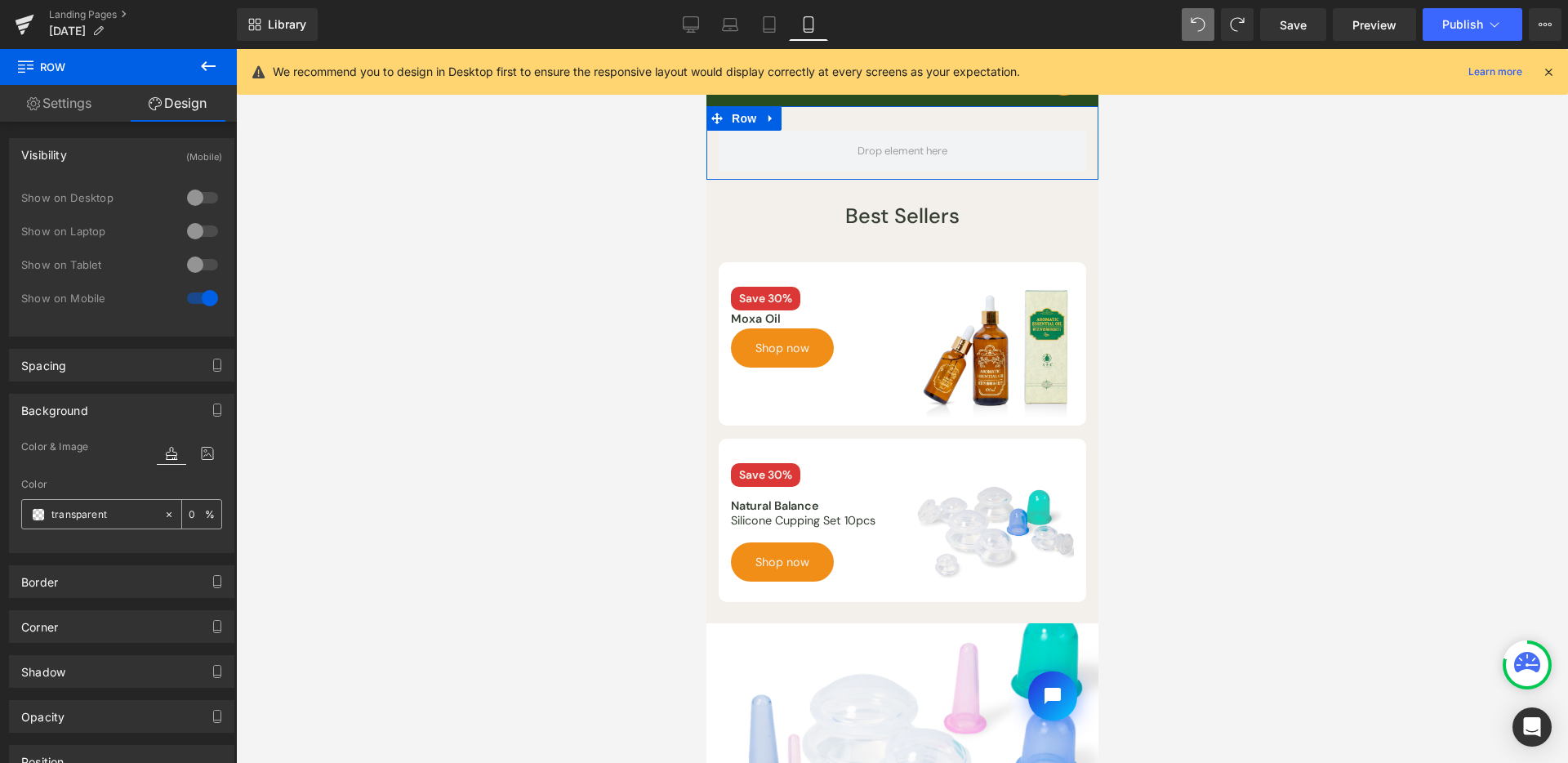
click at [42, 508] on span at bounding box center [38, 514] width 13 height 13
click at [202, 450] on icon at bounding box center [208, 453] width 30 height 21
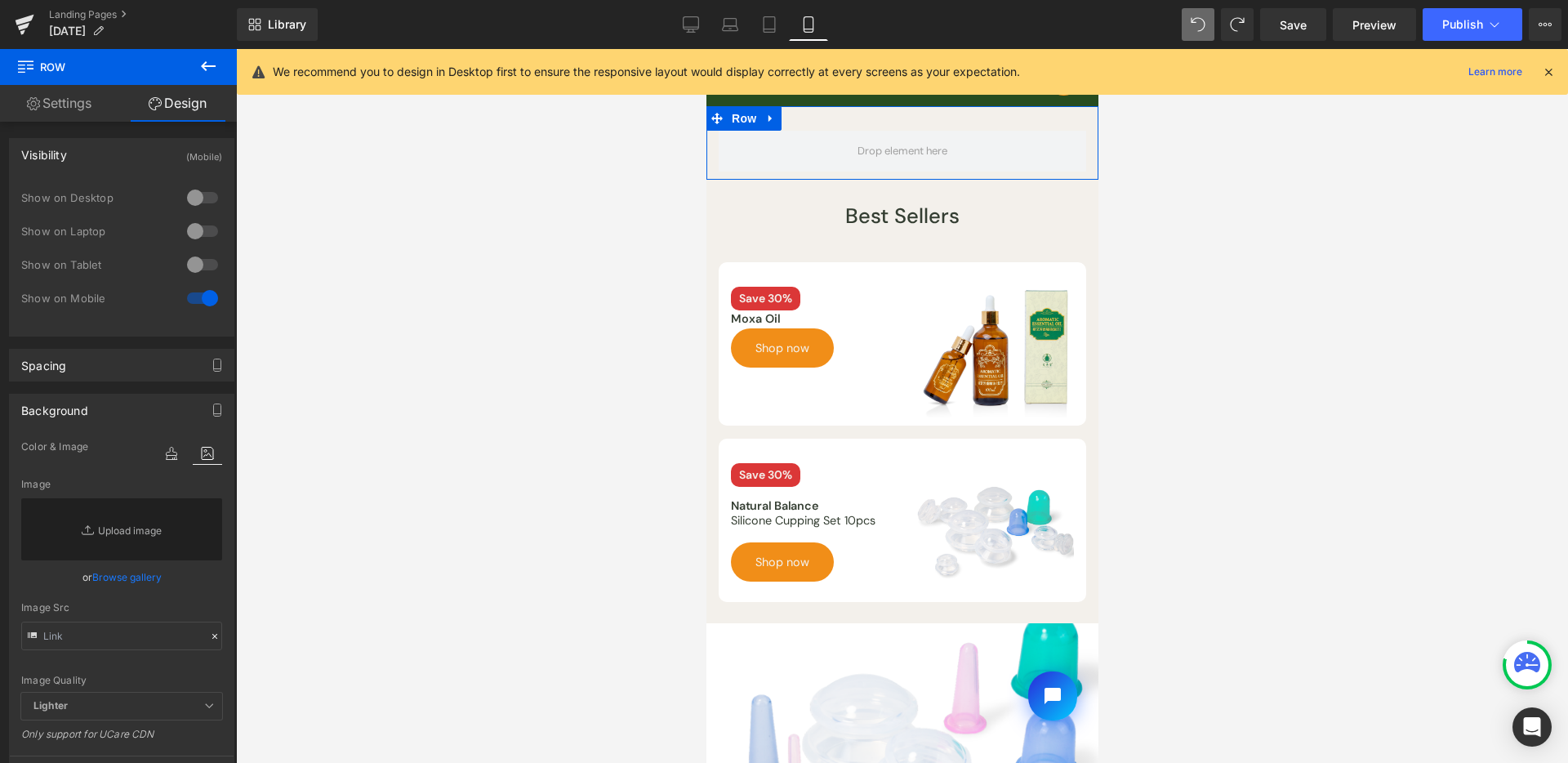
click at [216, 62] on icon at bounding box center [208, 66] width 20 height 20
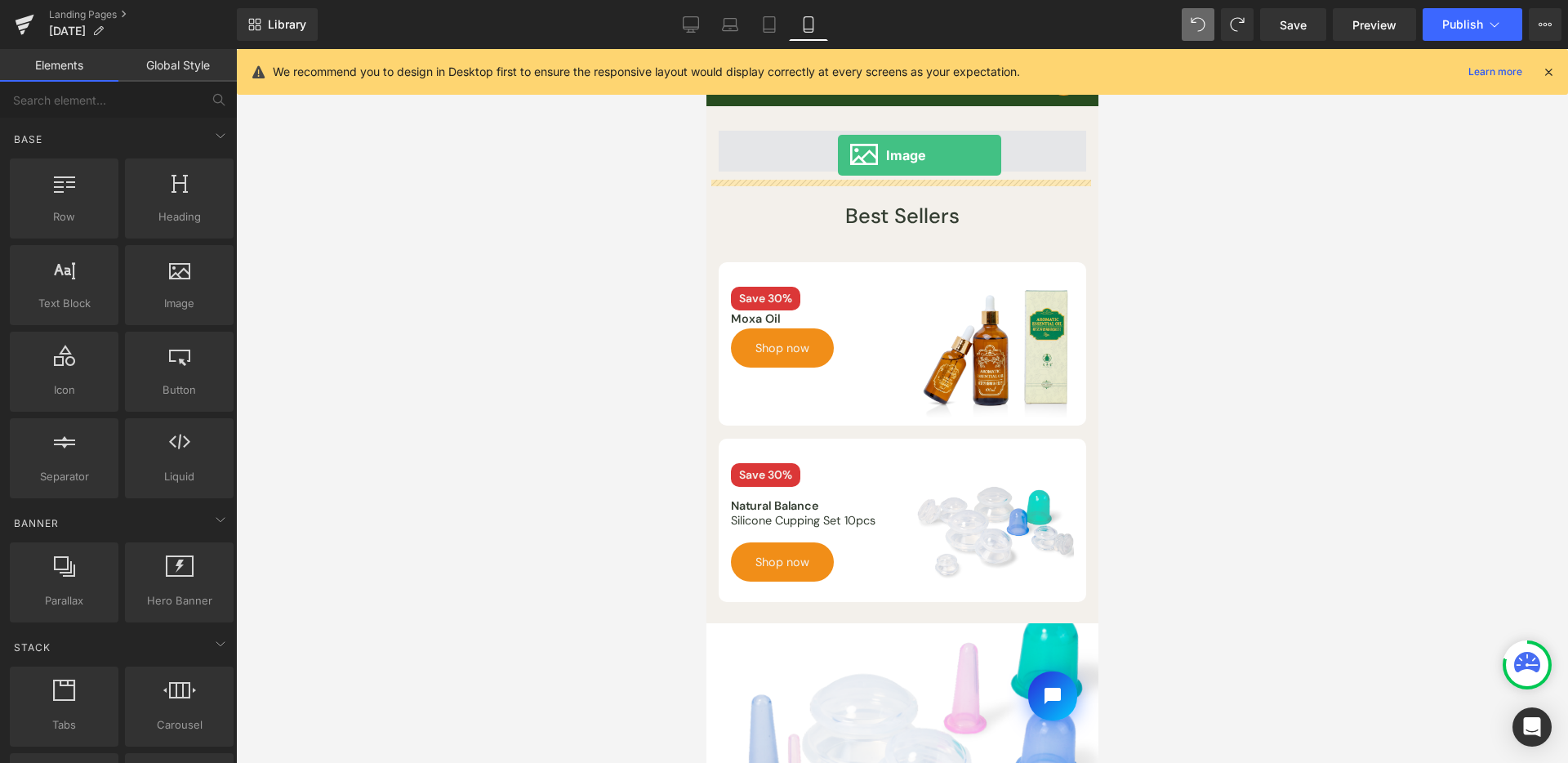
drag, startPoint x: 1164, startPoint y: 297, endPoint x: 838, endPoint y: 151, distance: 357.2
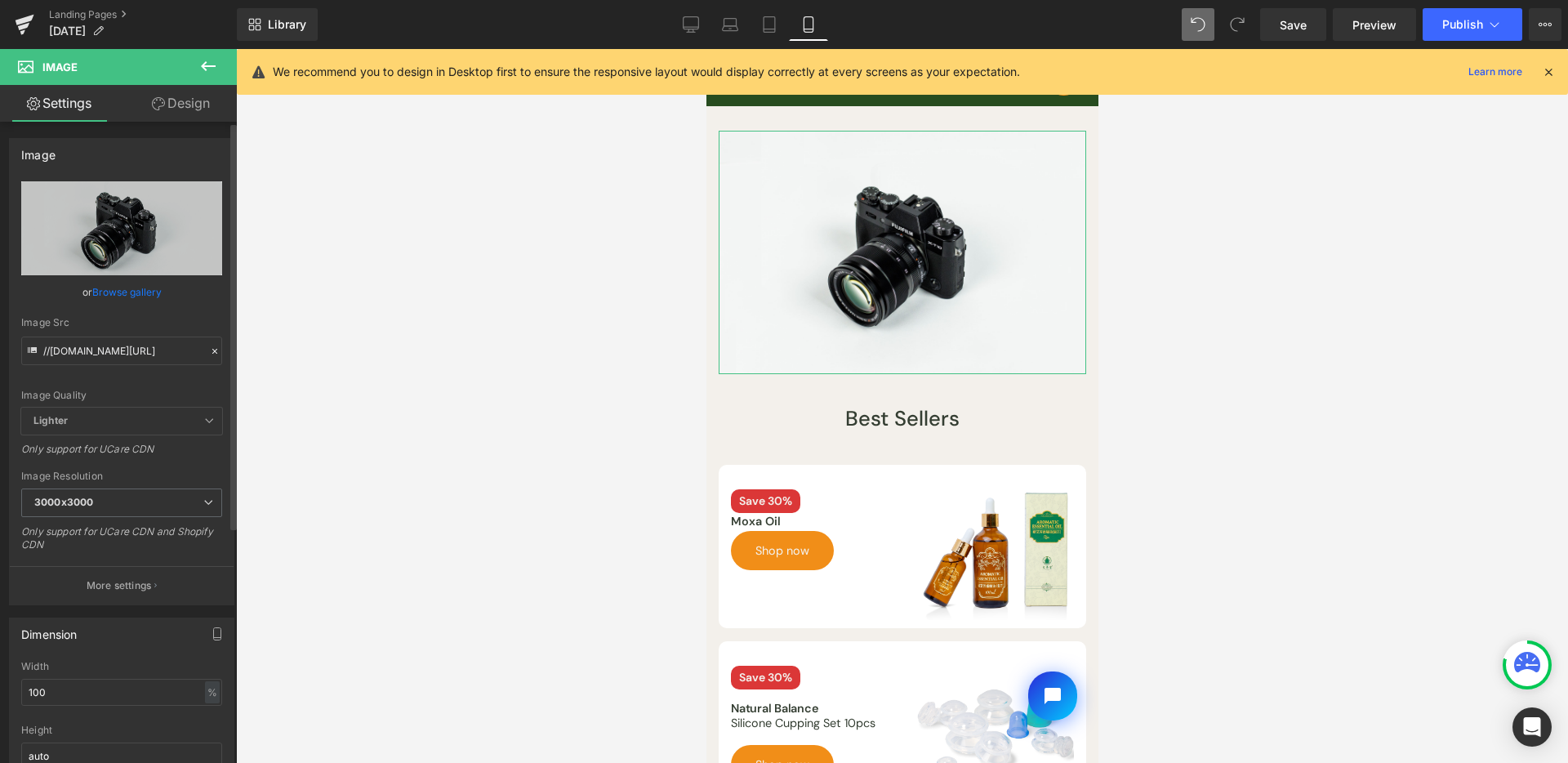
click at [152, 291] on link "Browse gallery" at bounding box center [127, 291] width 69 height 29
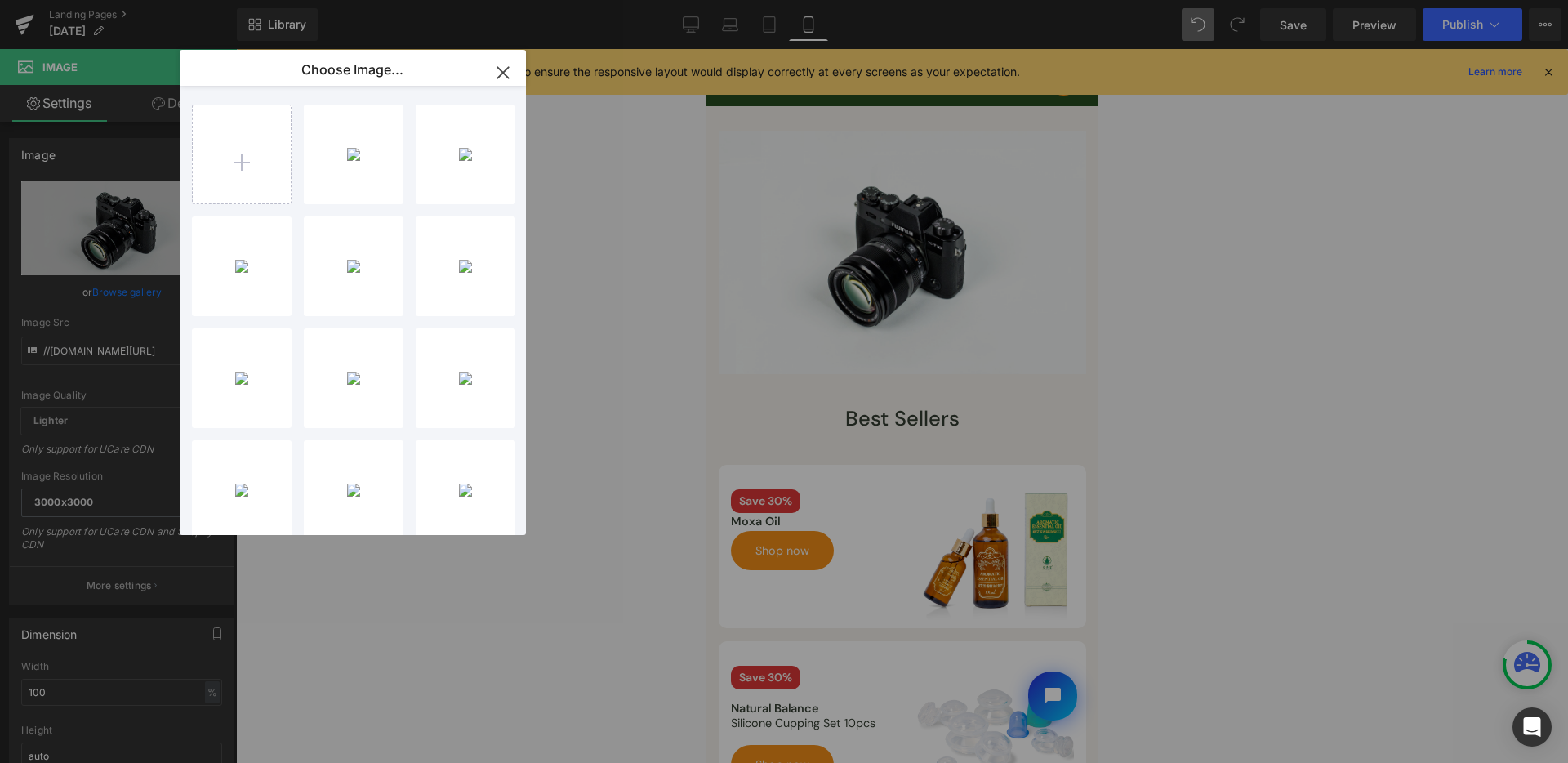
drag, startPoint x: 507, startPoint y: 68, endPoint x: 536, endPoint y: 79, distance: 31.0
click at [507, 68] on icon "button" at bounding box center [503, 72] width 26 height 26
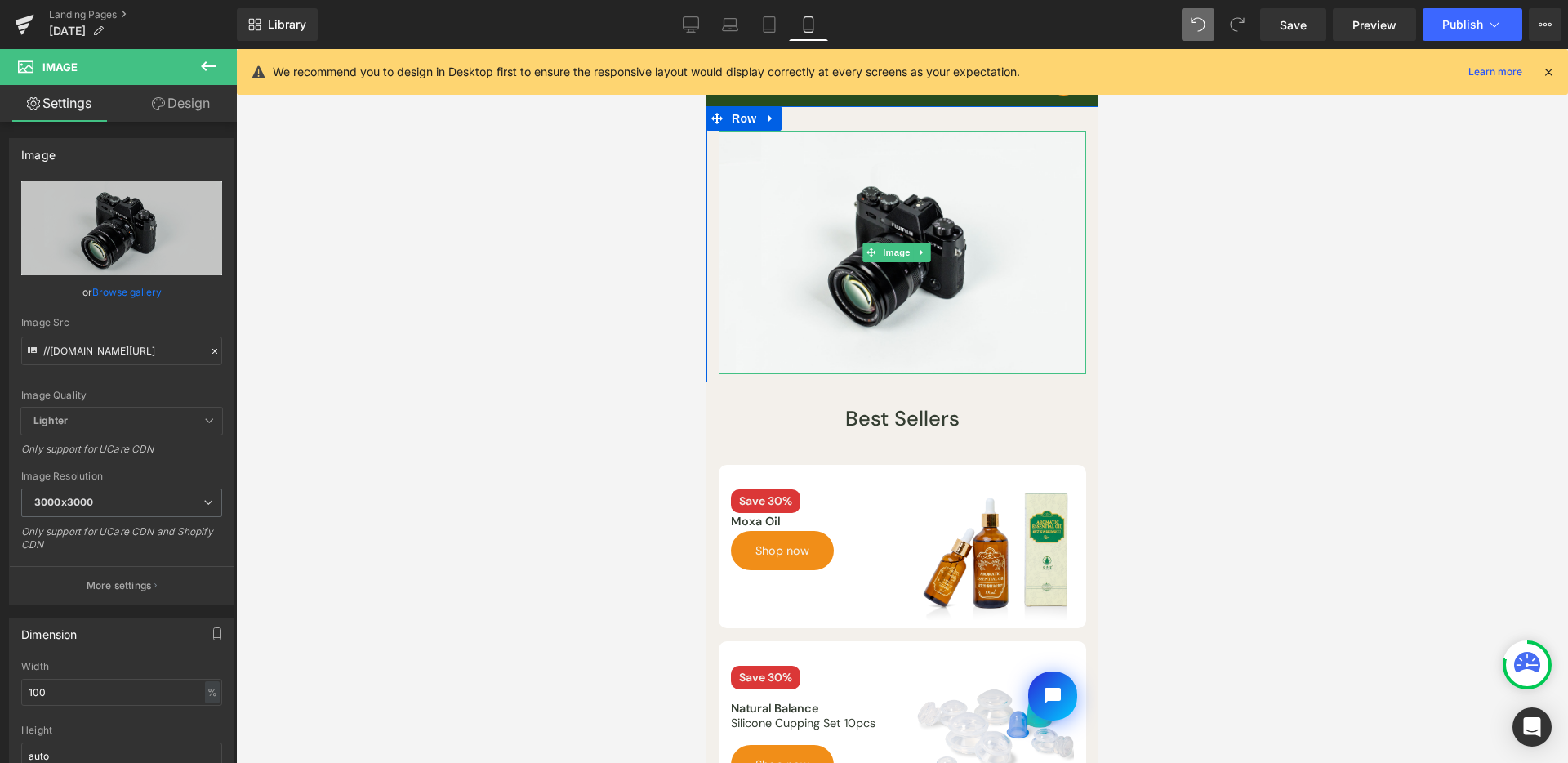
click at [922, 256] on link at bounding box center [920, 253] width 17 height 20
click at [926, 248] on icon at bounding box center [928, 252] width 9 height 9
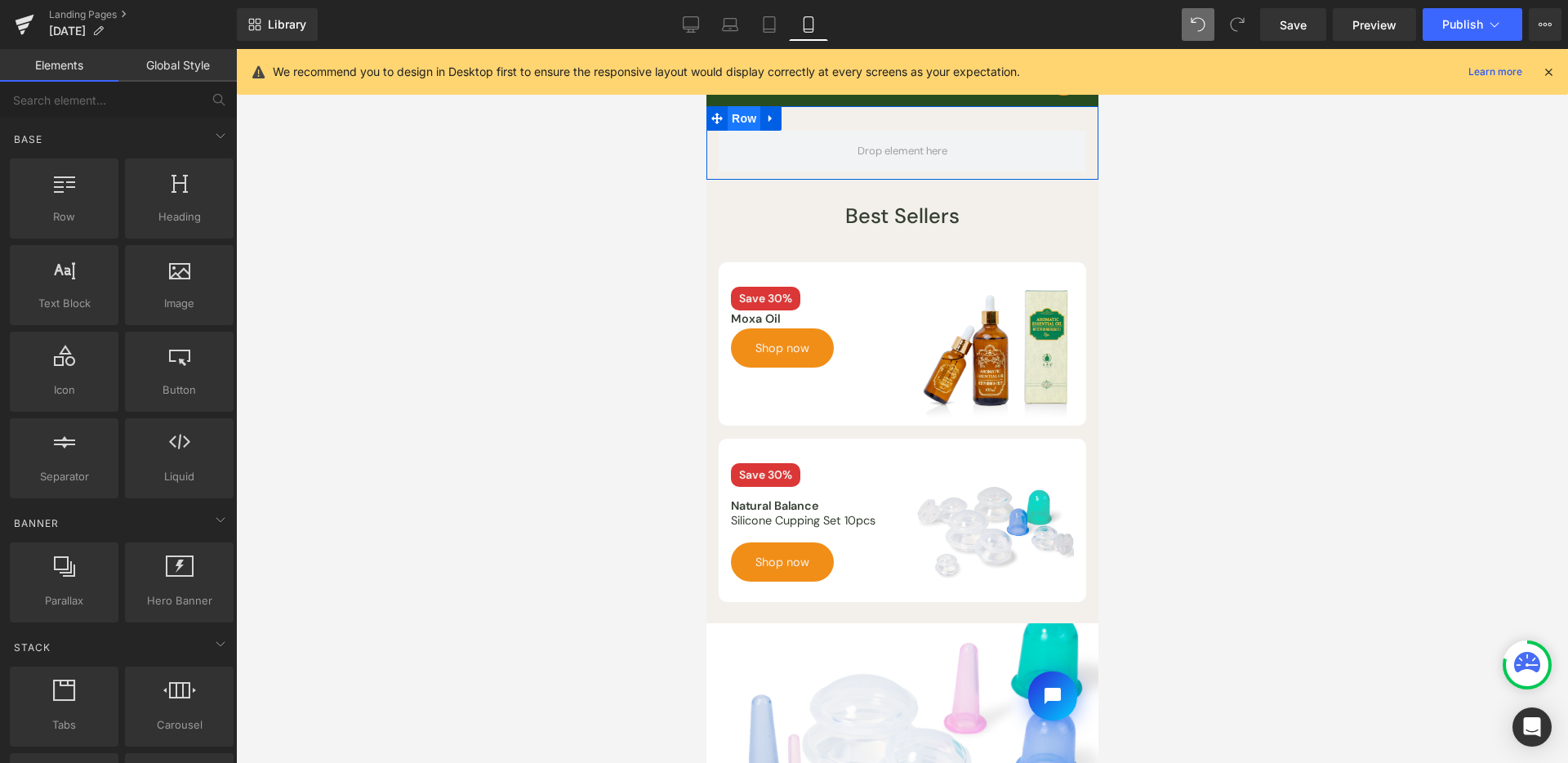
click at [724, 116] on span at bounding box center [715, 118] width 21 height 25
click at [739, 116] on span "Row" at bounding box center [743, 118] width 33 height 25
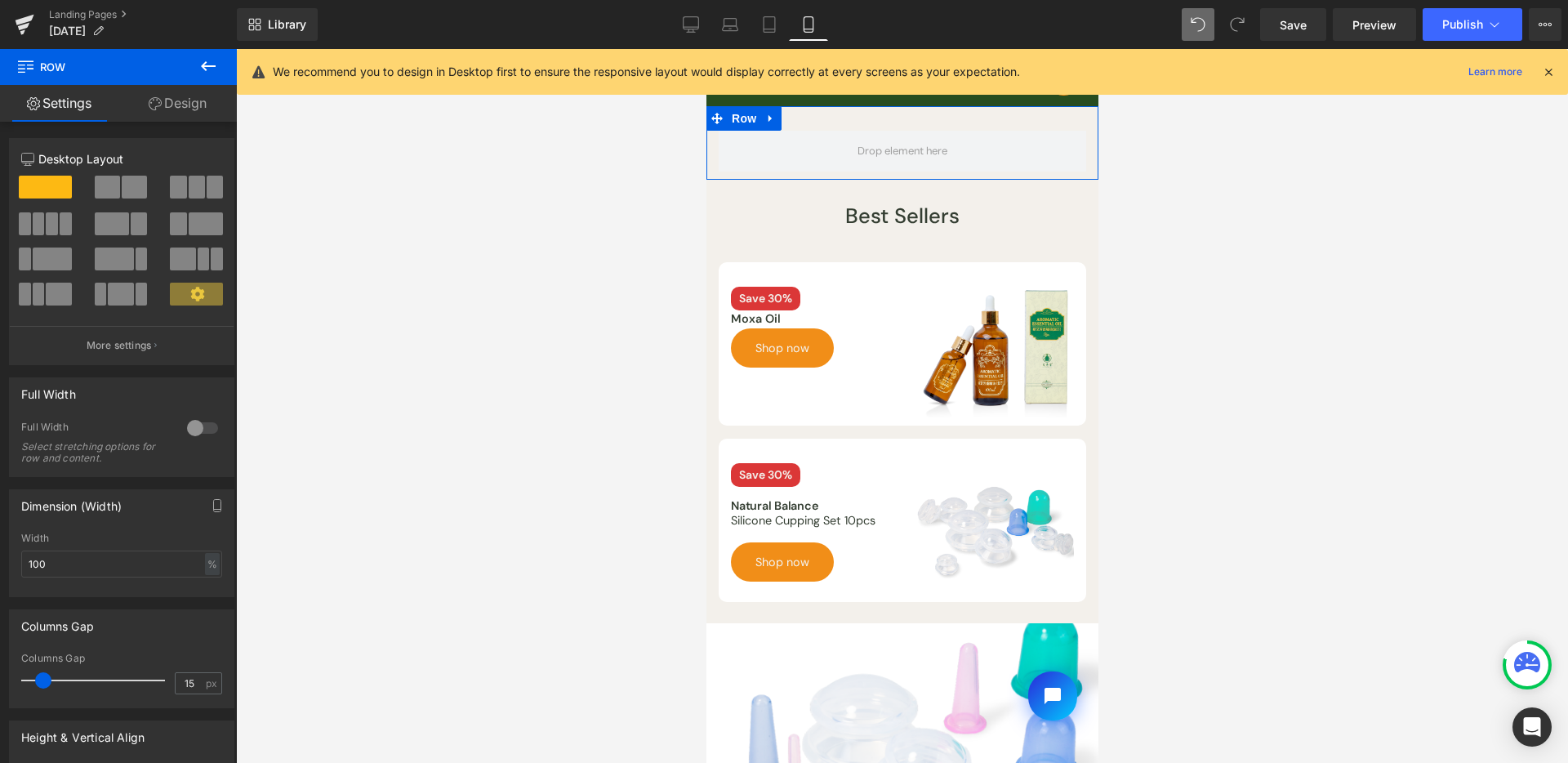
click at [156, 114] on link "Design" at bounding box center [178, 103] width 119 height 37
drag, startPoint x: 136, startPoint y: 243, endPoint x: 264, endPoint y: 537, distance: 320.7
click at [0, 0] on div "Background" at bounding box center [0, 0] width 0 height 0
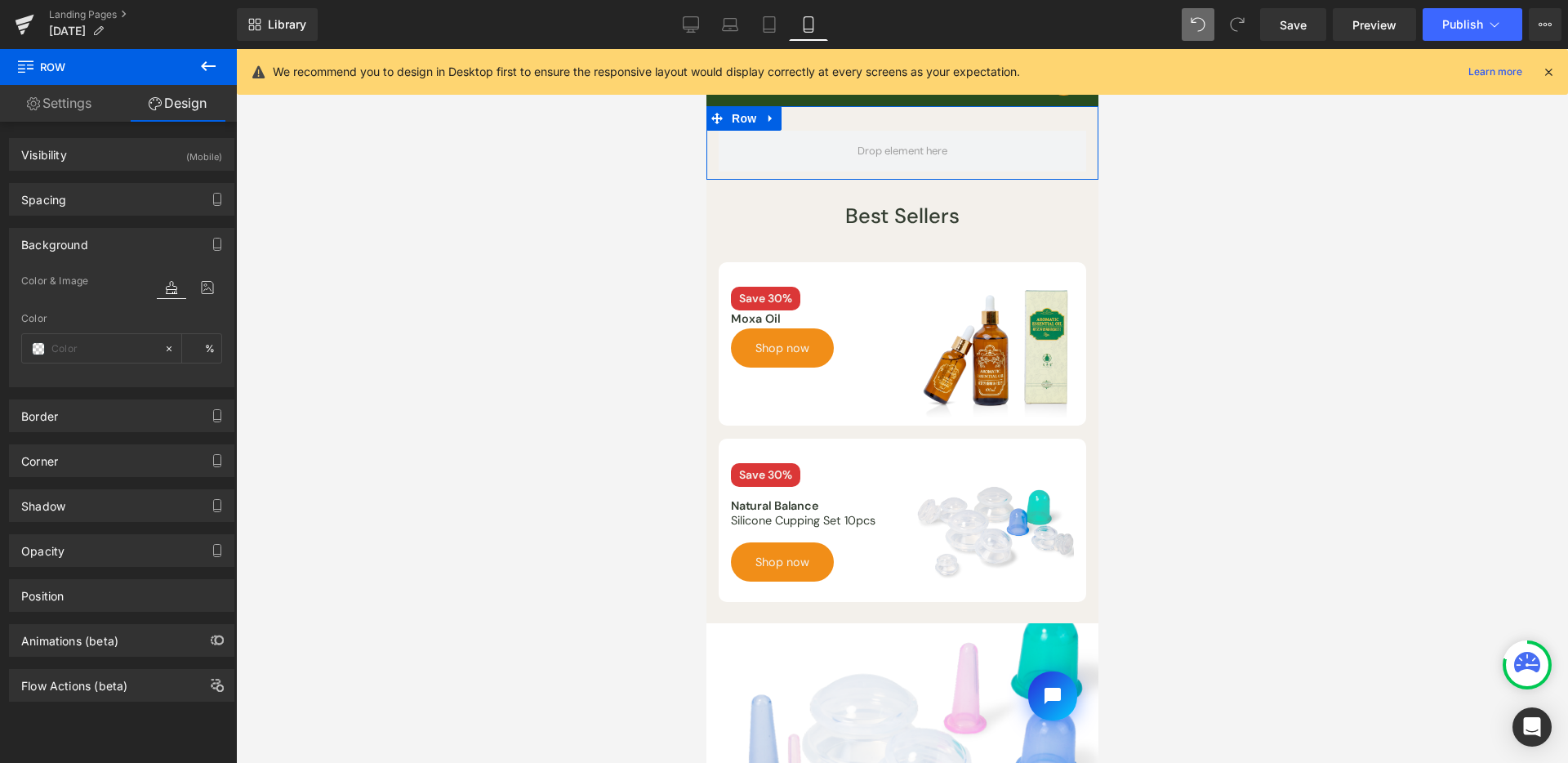
type input "transparent"
type input "0"
click at [37, 350] on span at bounding box center [38, 349] width 13 height 13
click at [202, 290] on icon at bounding box center [208, 287] width 30 height 21
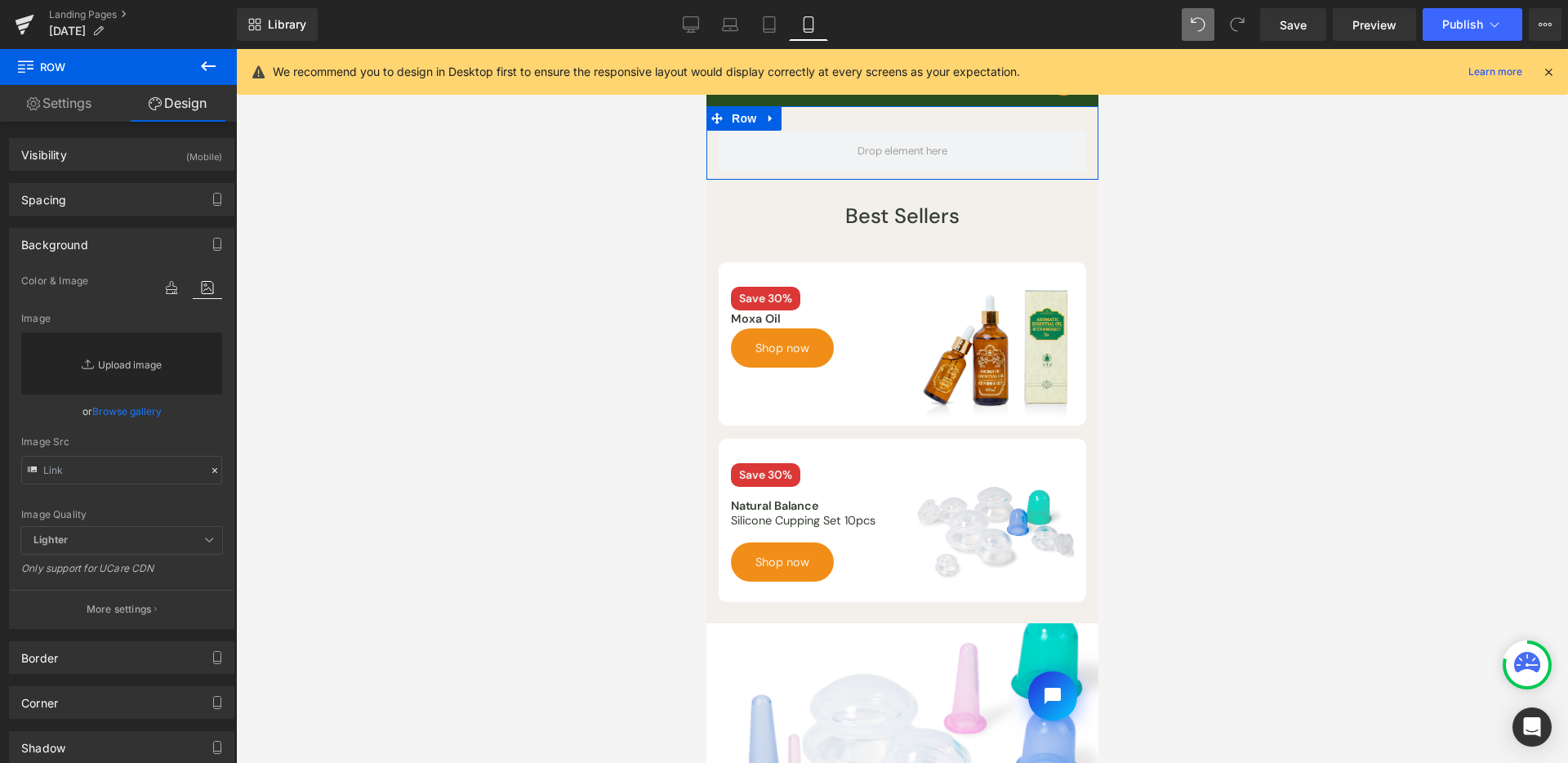
click at [111, 393] on link "Replace Image" at bounding box center [121, 364] width 201 height 62
type input "C:\fakepath\labor-day-assets-14.jpg"
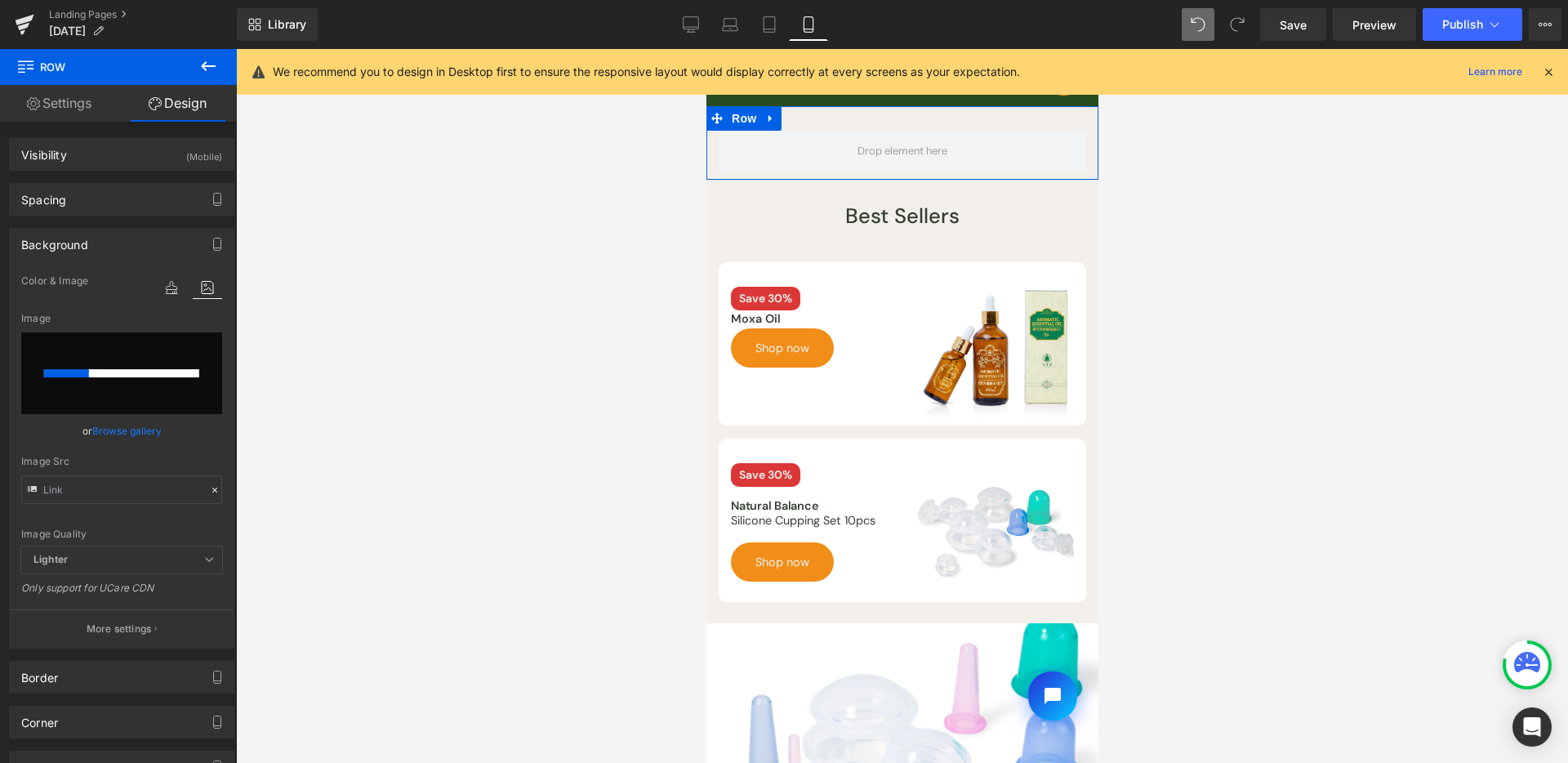
click at [154, 421] on link "Browse gallery" at bounding box center [127, 431] width 69 height 29
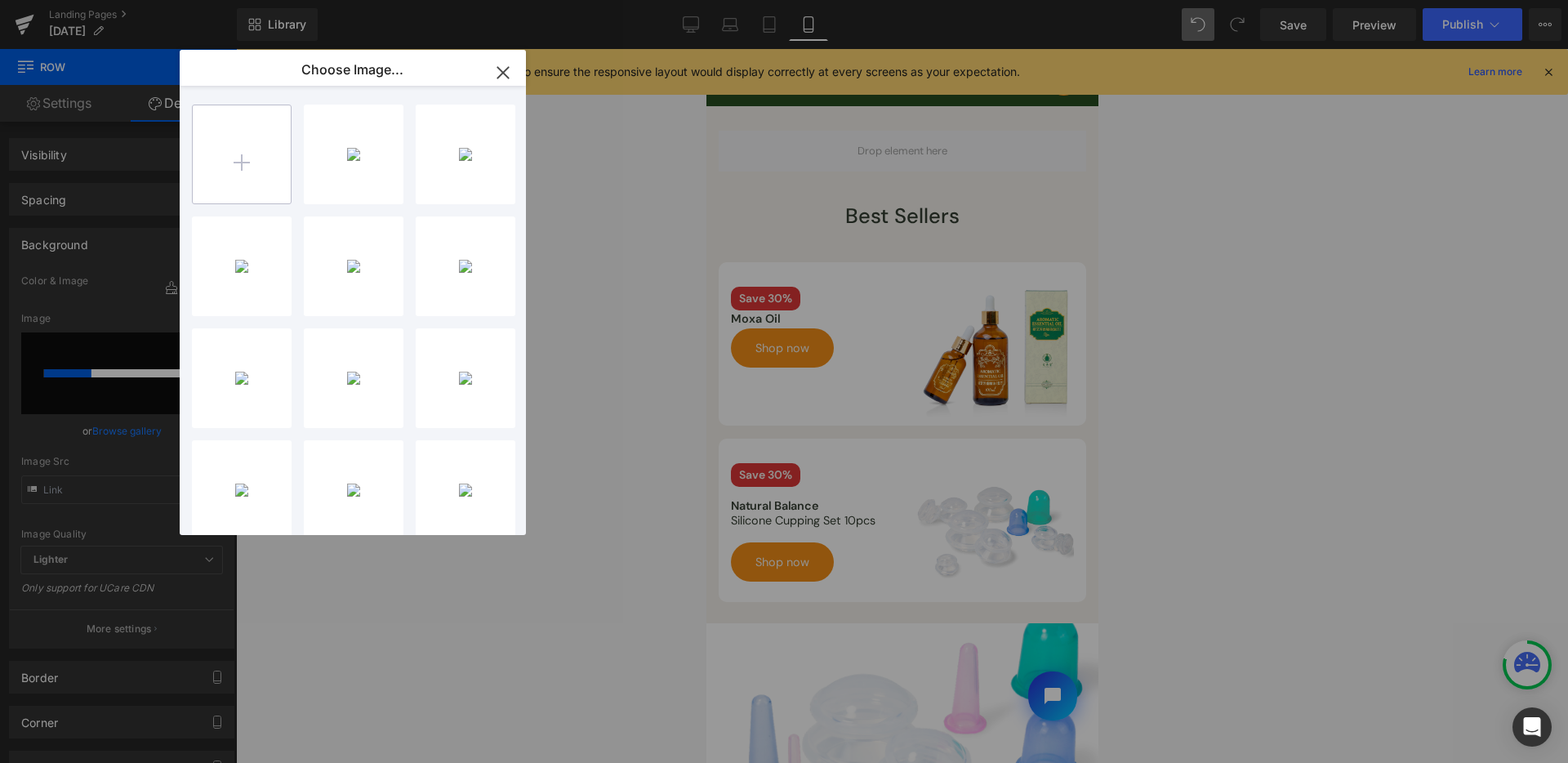
click at [267, 132] on input "file" at bounding box center [242, 154] width 98 height 98
type input "C:\fakepath\labor-day-assets-14.jpg"
click at [349, 160] on div "labor-d...s-14.jpg 92.75 KB" at bounding box center [354, 155] width 100 height 100
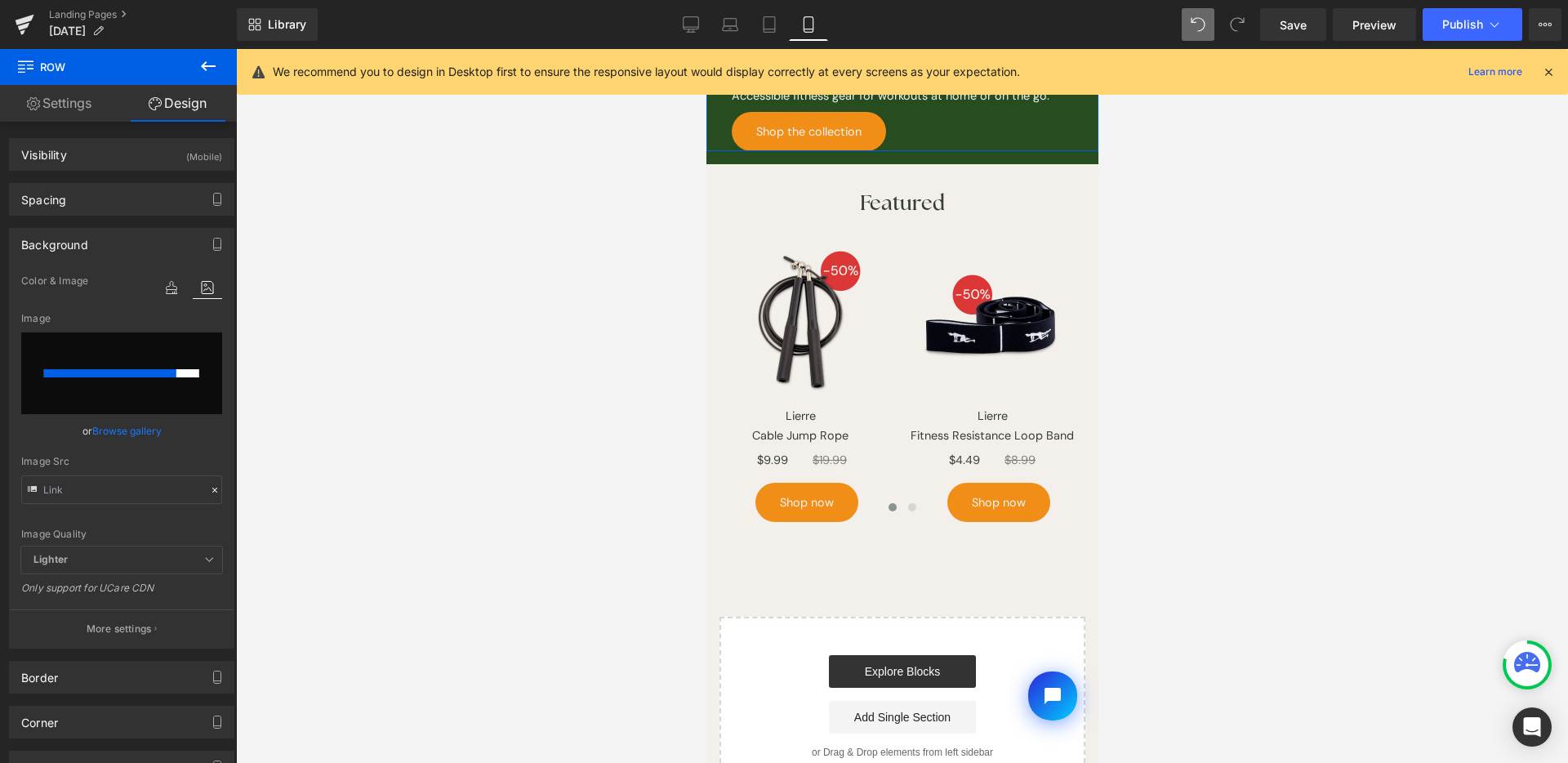
scroll to position [881, 0]
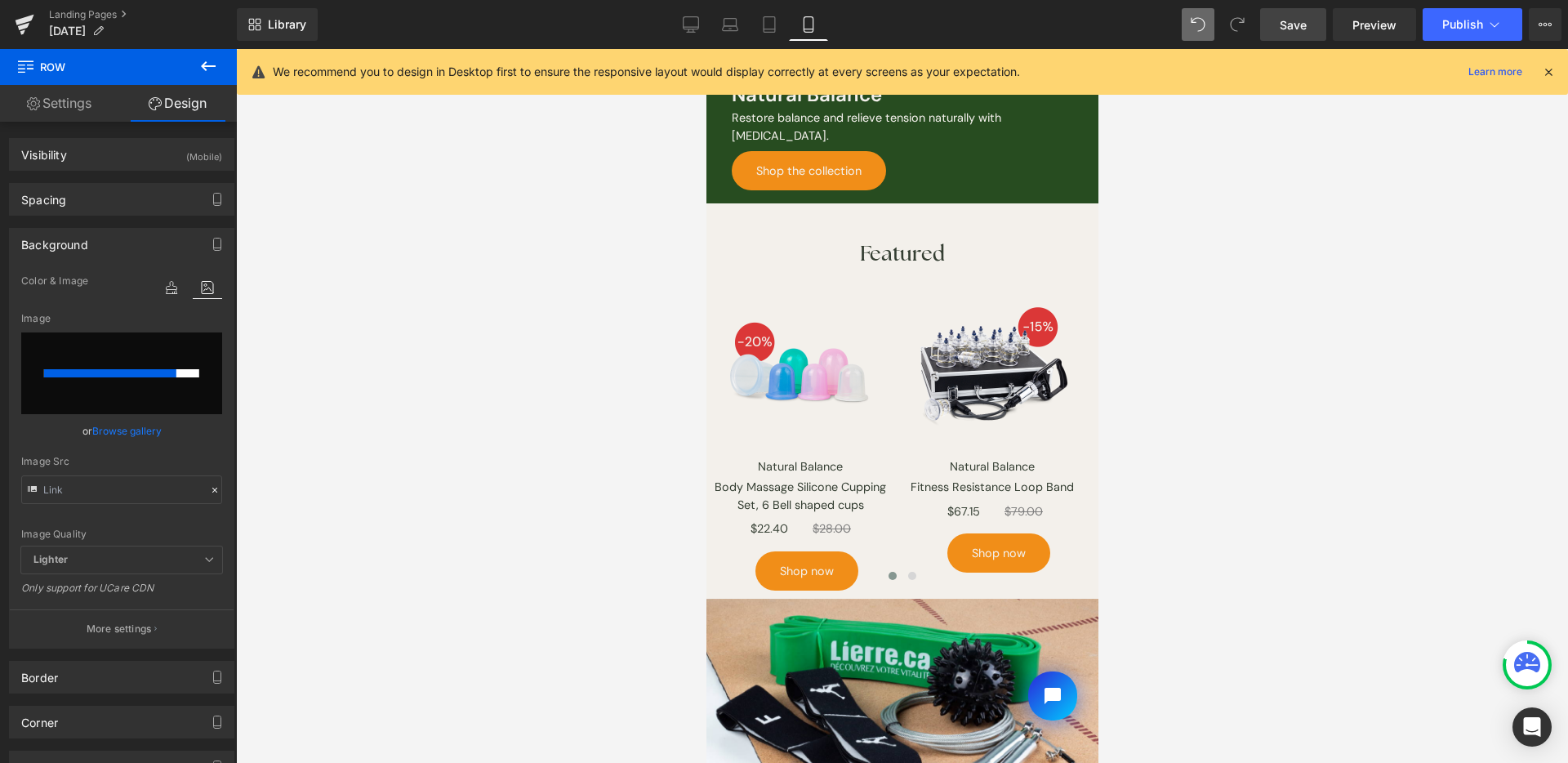
click at [1293, 31] on span "Save" at bounding box center [1293, 24] width 27 height 17
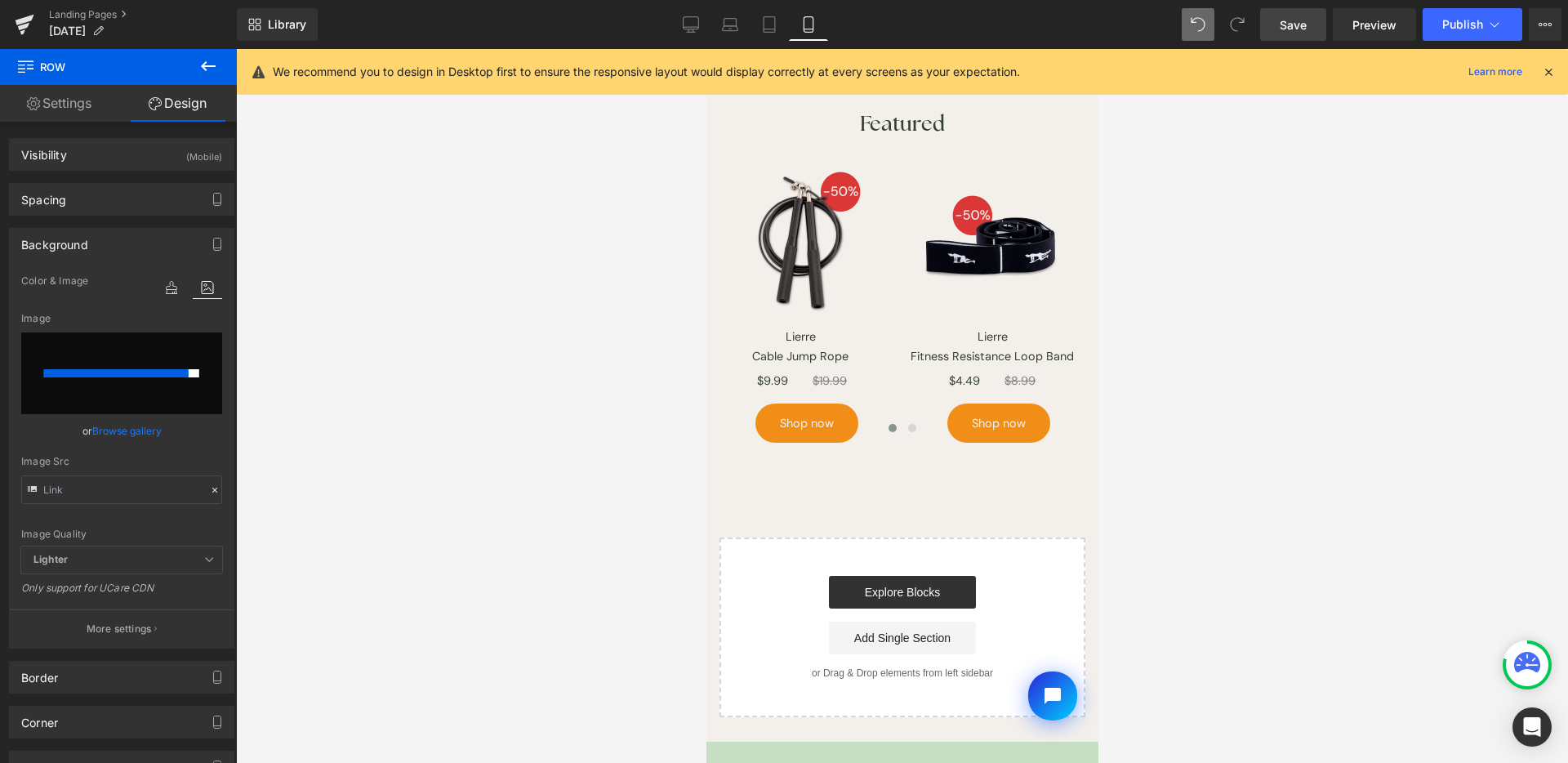
scroll to position [1530, 0]
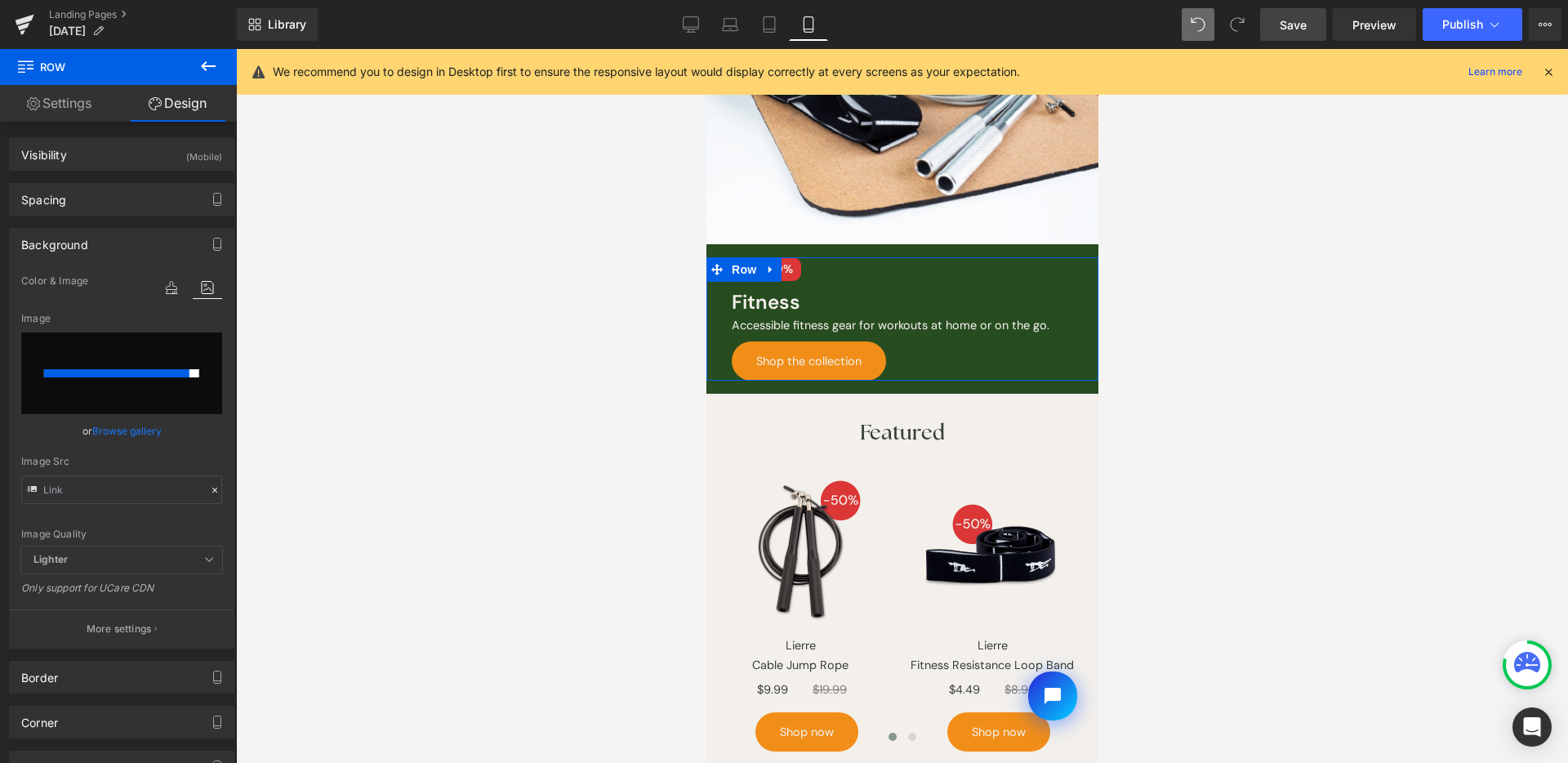
click at [928, 560] on body "Skip to content Shop by Practice Clinic Supplies Lifestyle Featured Need help? …" at bounding box center [901, 65] width 392 height 3093
click at [736, 410] on span "Row" at bounding box center [743, 419] width 33 height 25
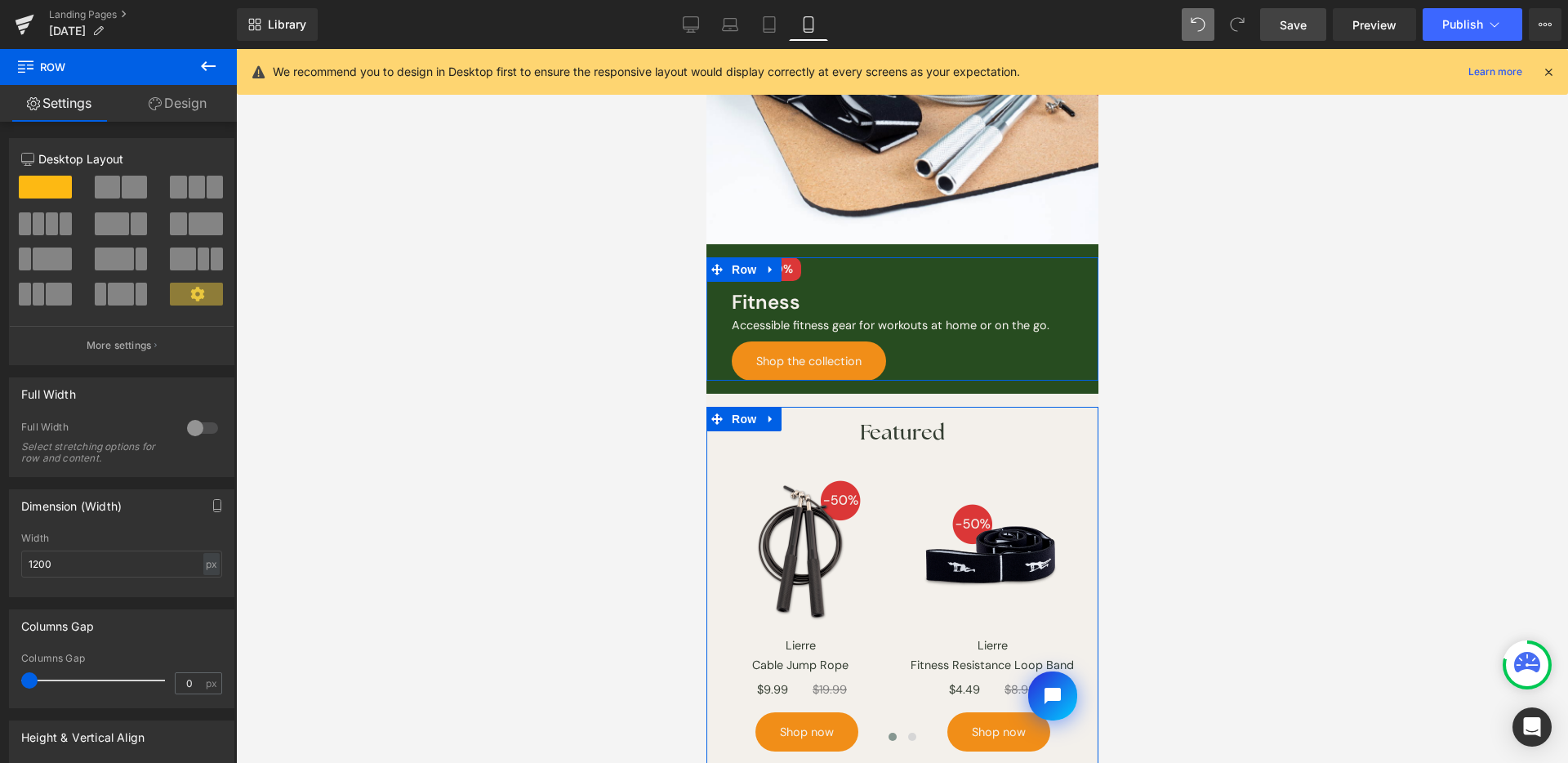
click at [175, 119] on link "Design" at bounding box center [178, 103] width 119 height 37
click at [0, 0] on div "Spacing" at bounding box center [0, 0] width 0 height 0
click at [0, 0] on icon "button" at bounding box center [0, 0] width 0 height 0
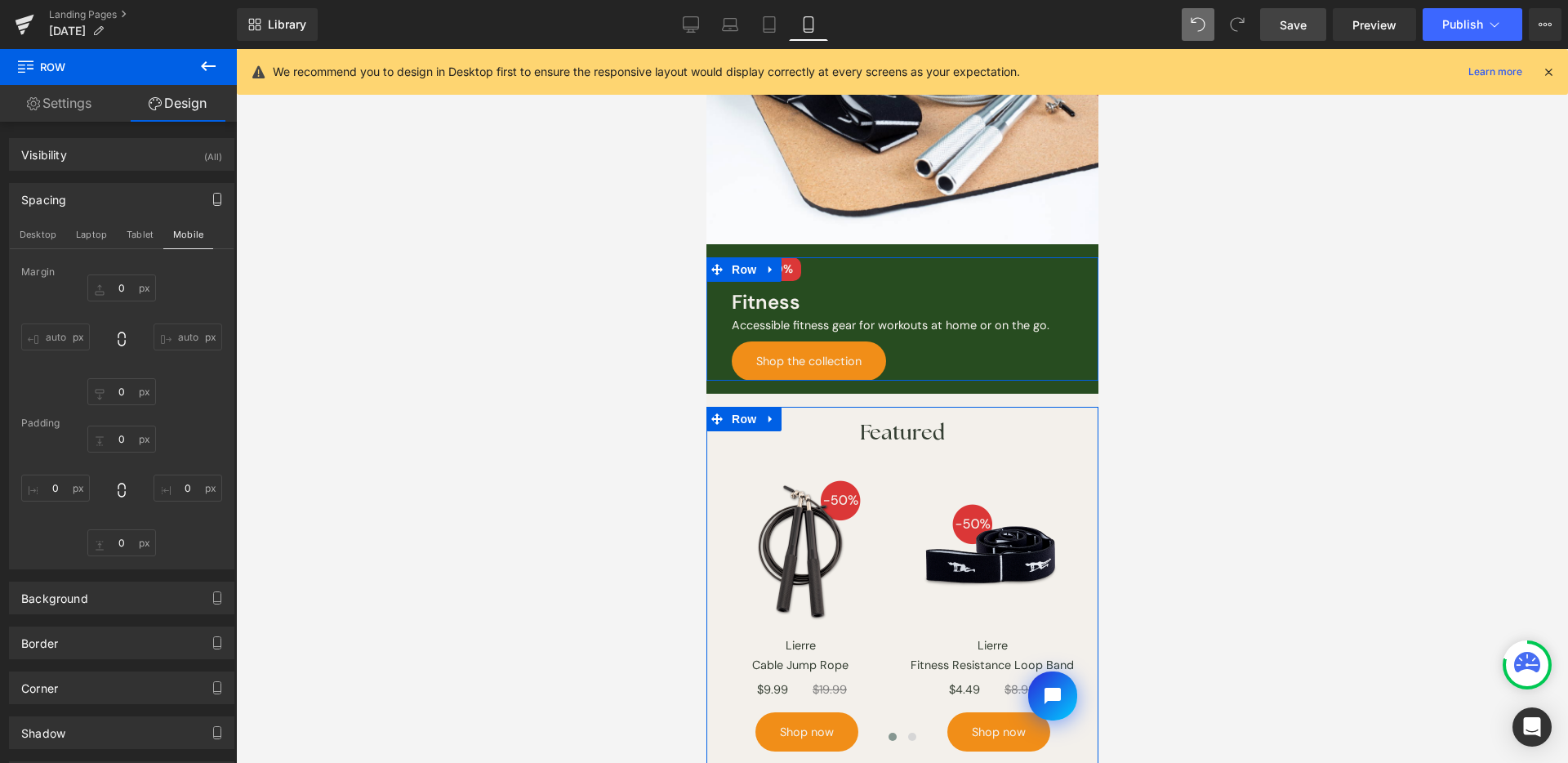
type input "0"
type input "S"
type input "0"
type input "S"
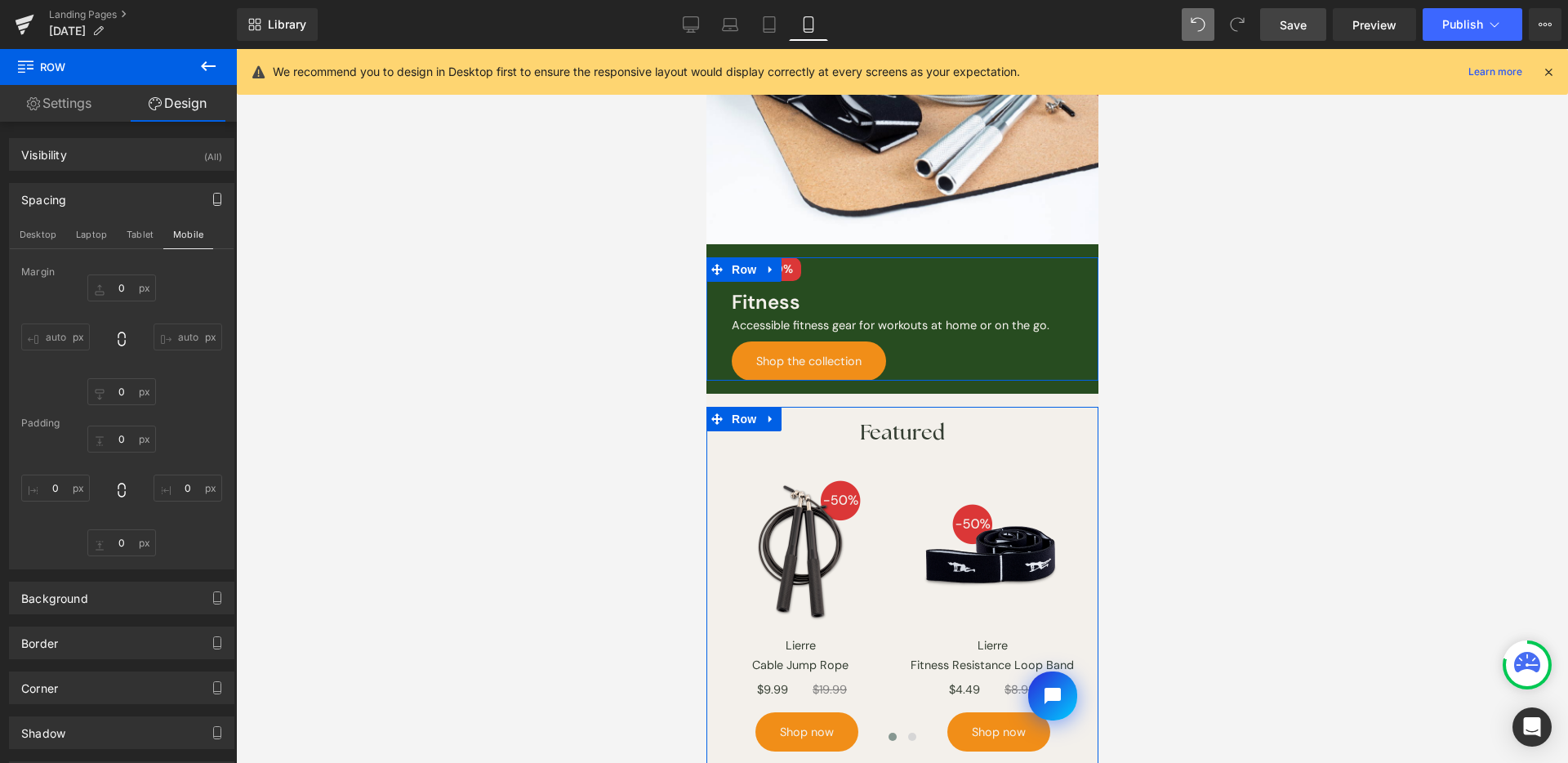
type input "0"
click at [125, 544] on input "S" at bounding box center [121, 542] width 68 height 27
drag, startPoint x: 122, startPoint y: 659, endPoint x: 458, endPoint y: 526, distance: 361.4
type input "L"
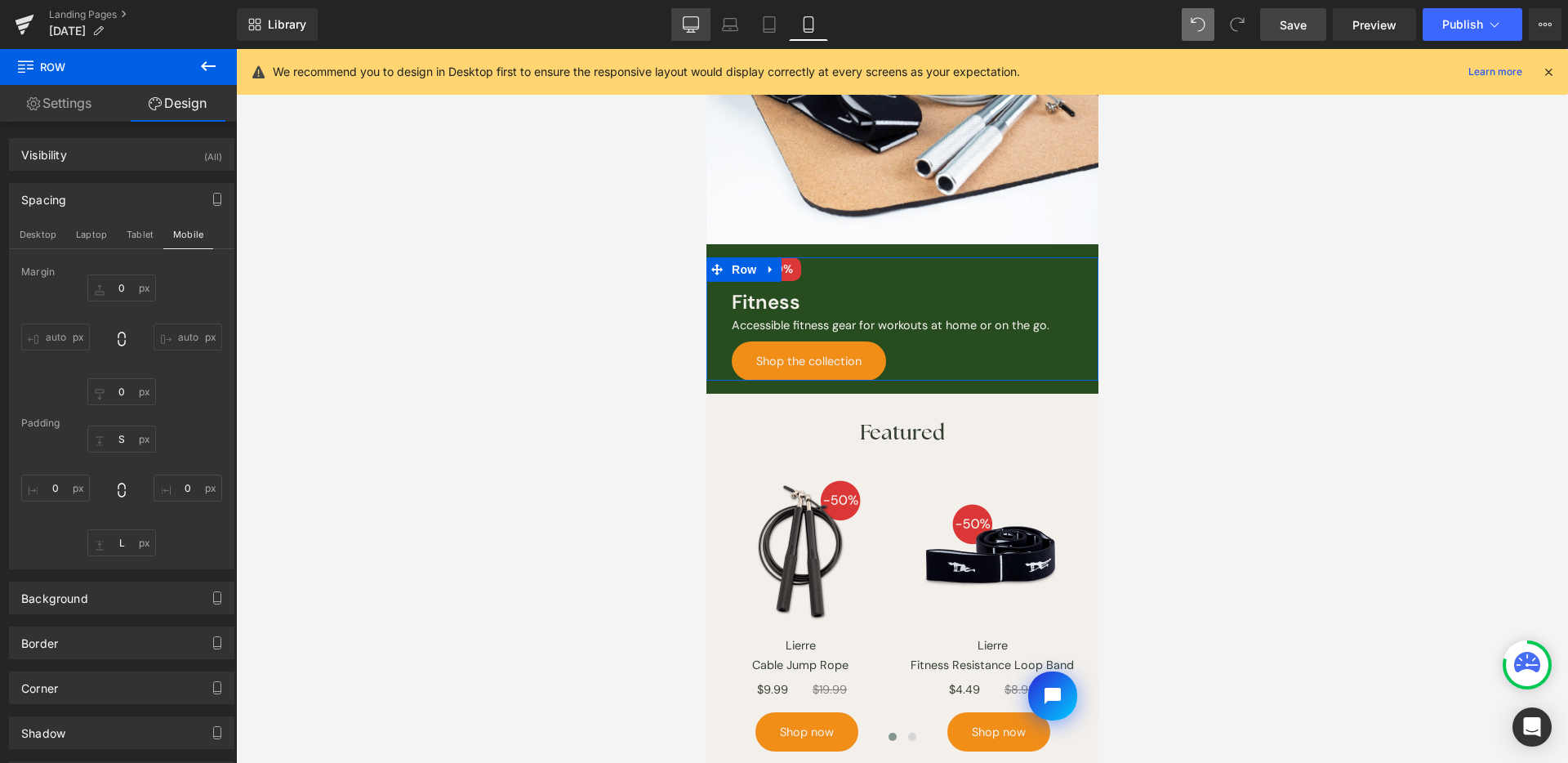
click at [688, 22] on icon at bounding box center [690, 24] width 16 height 16
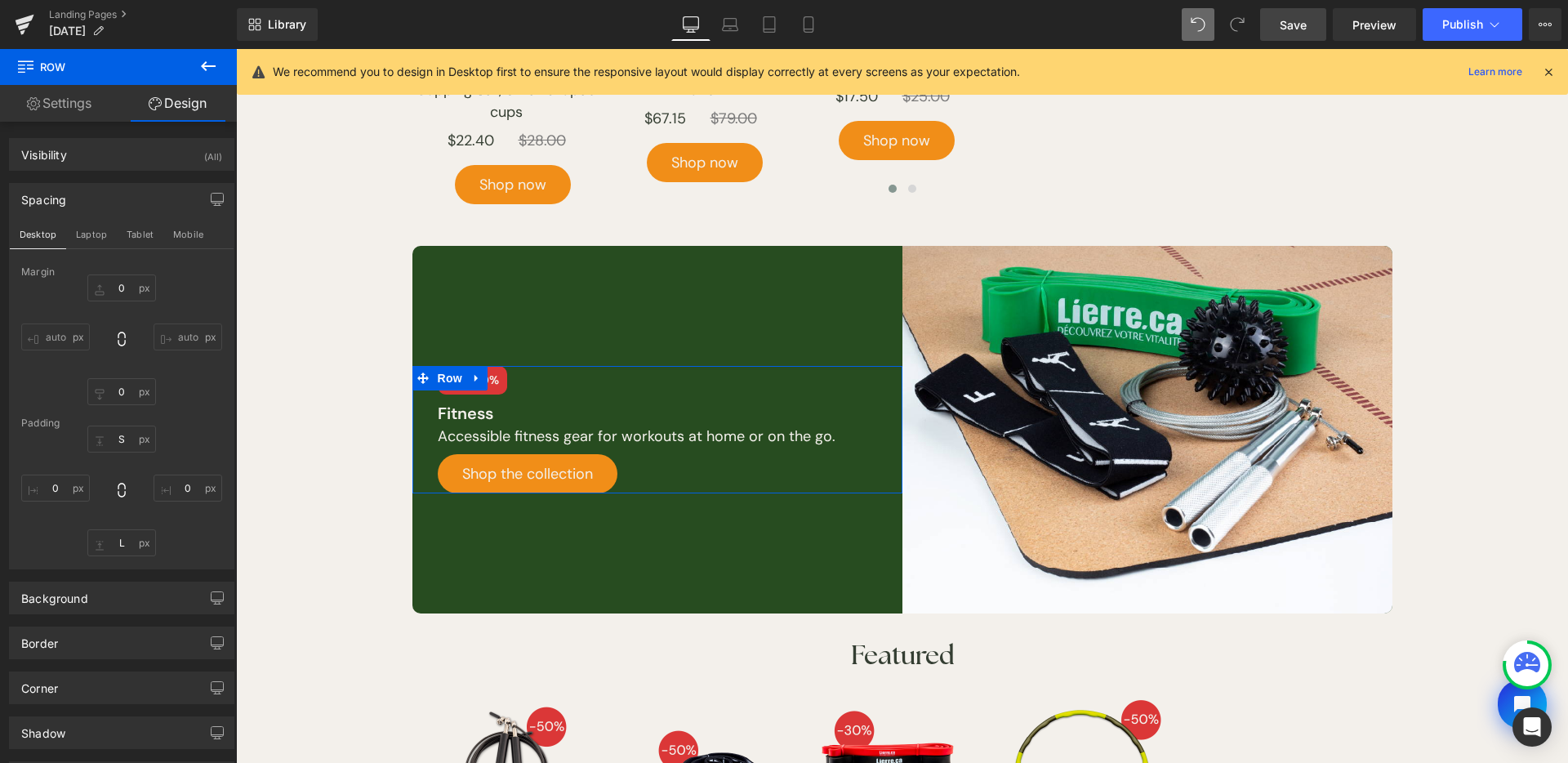
type input "0"
type input "S"
type input "0"
type input "L"
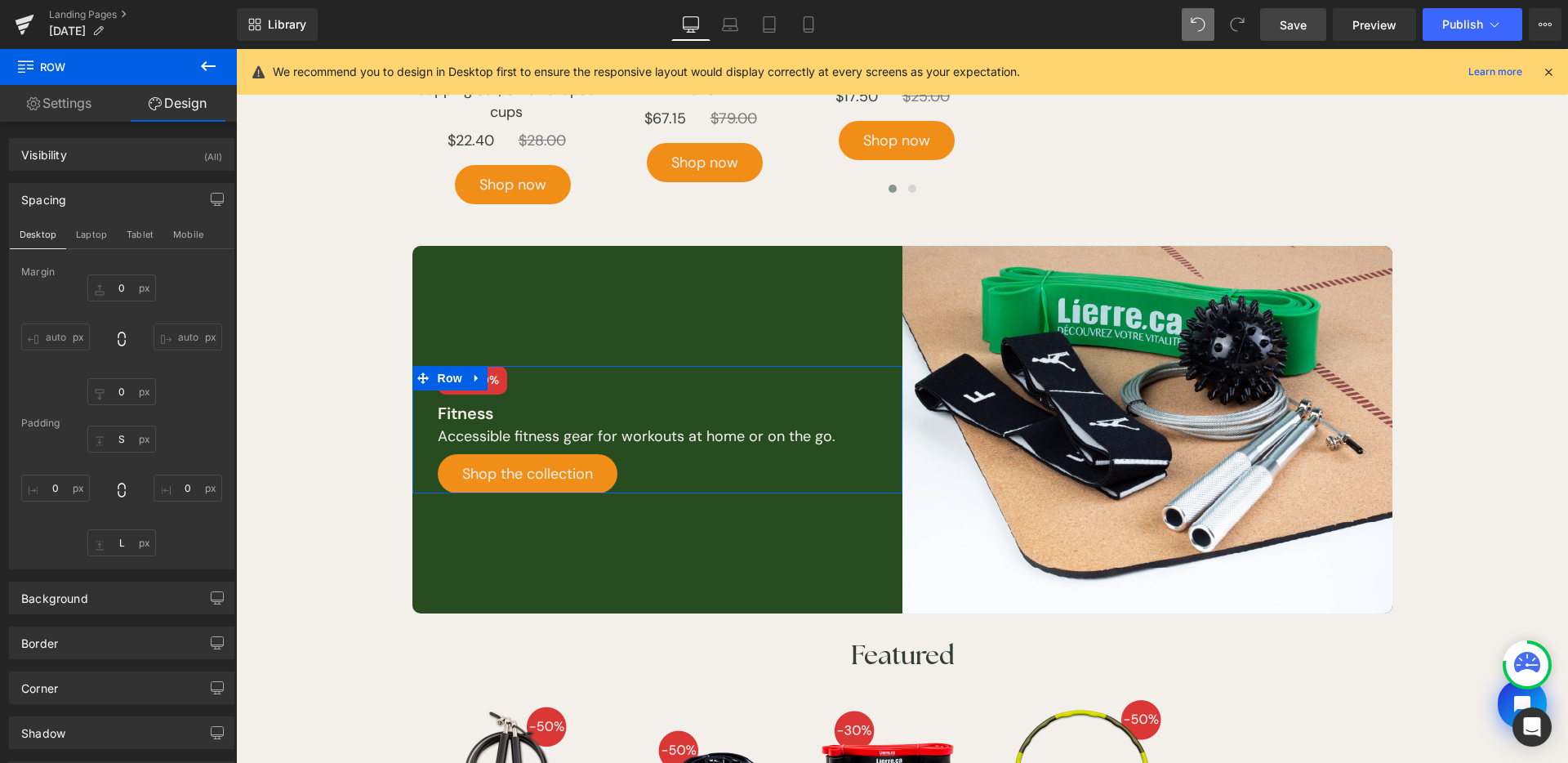
type input "0"
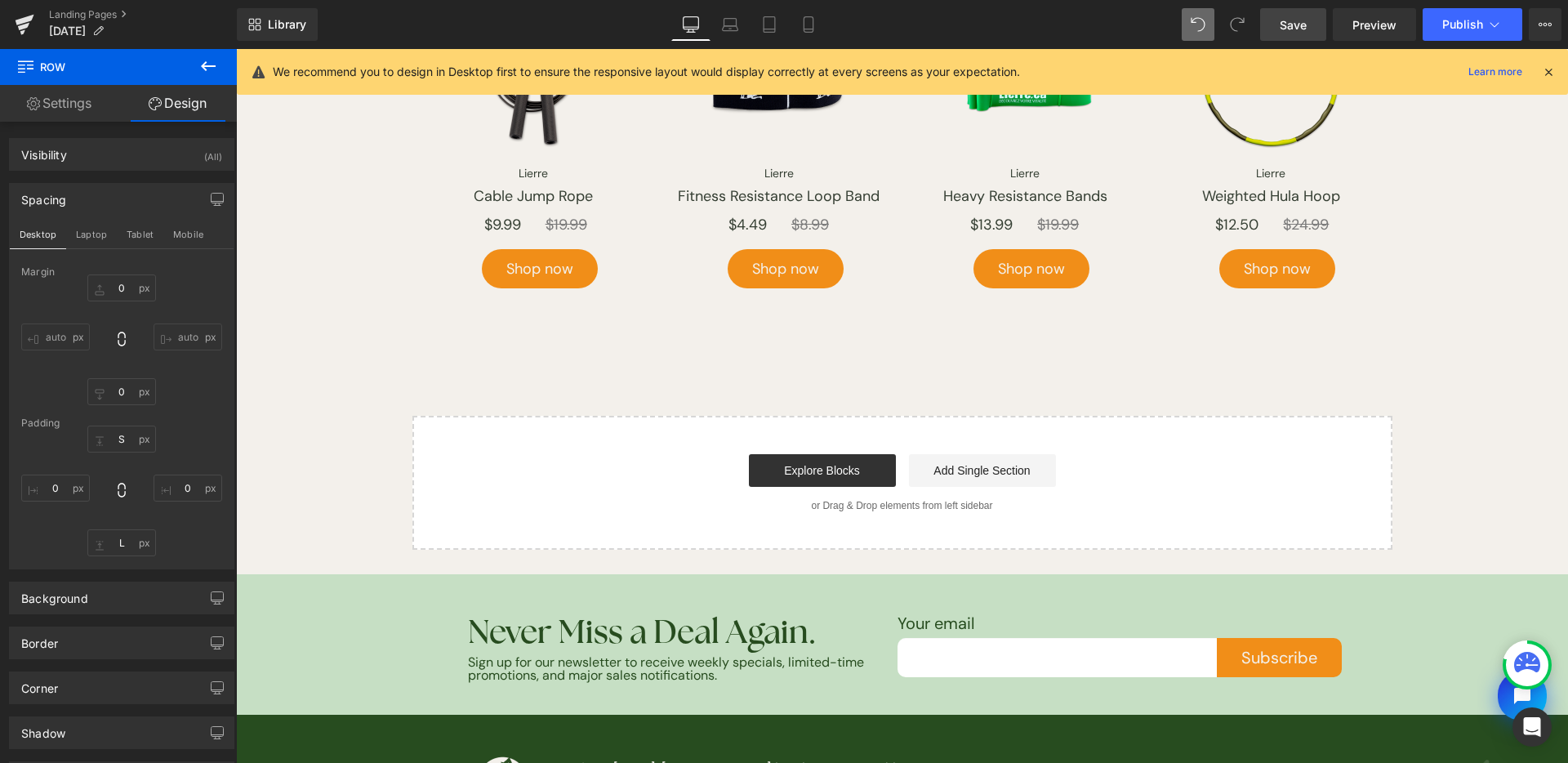
scroll to position [1889, 0]
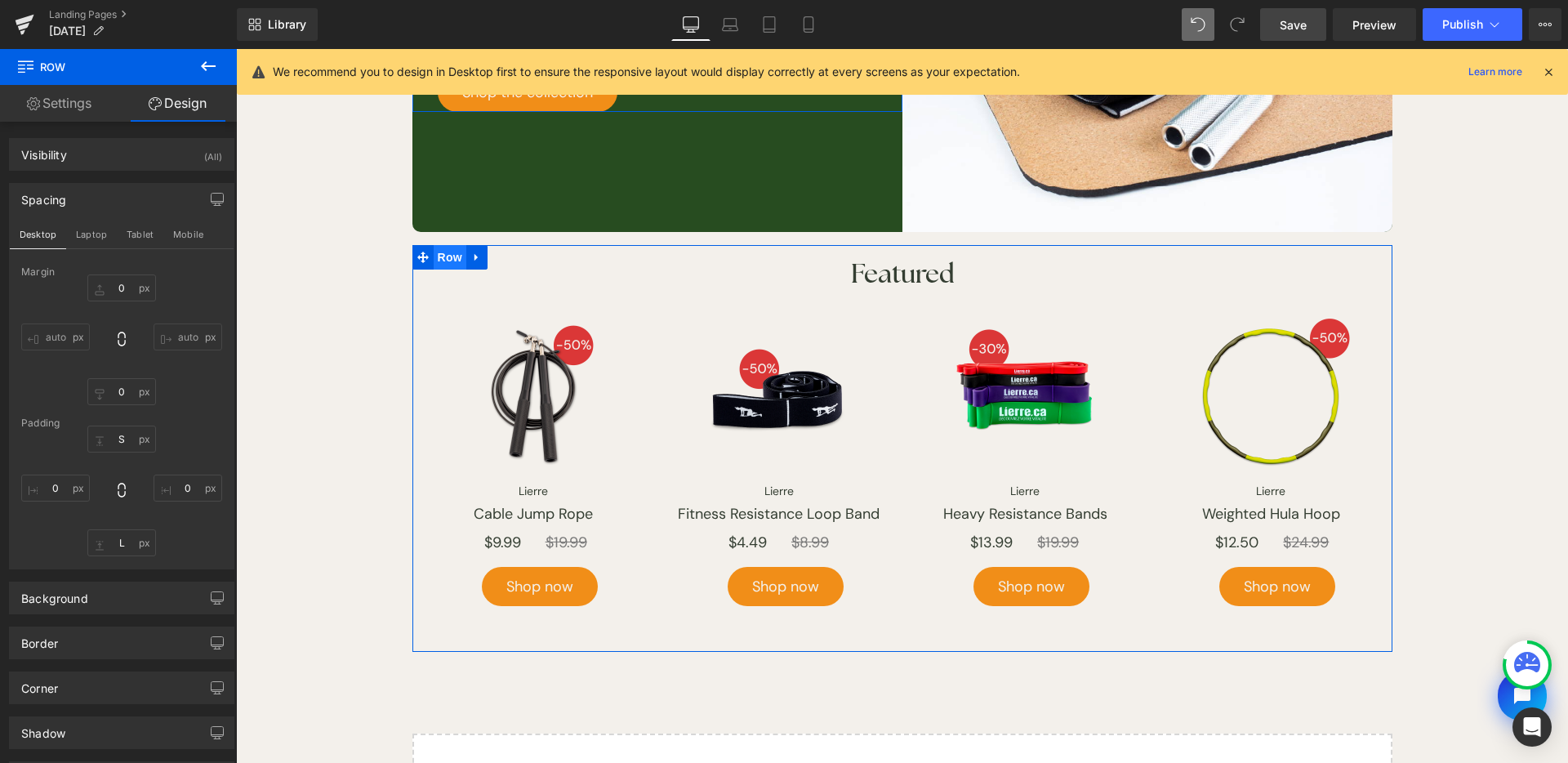
click at [450, 256] on span "Row" at bounding box center [450, 257] width 33 height 25
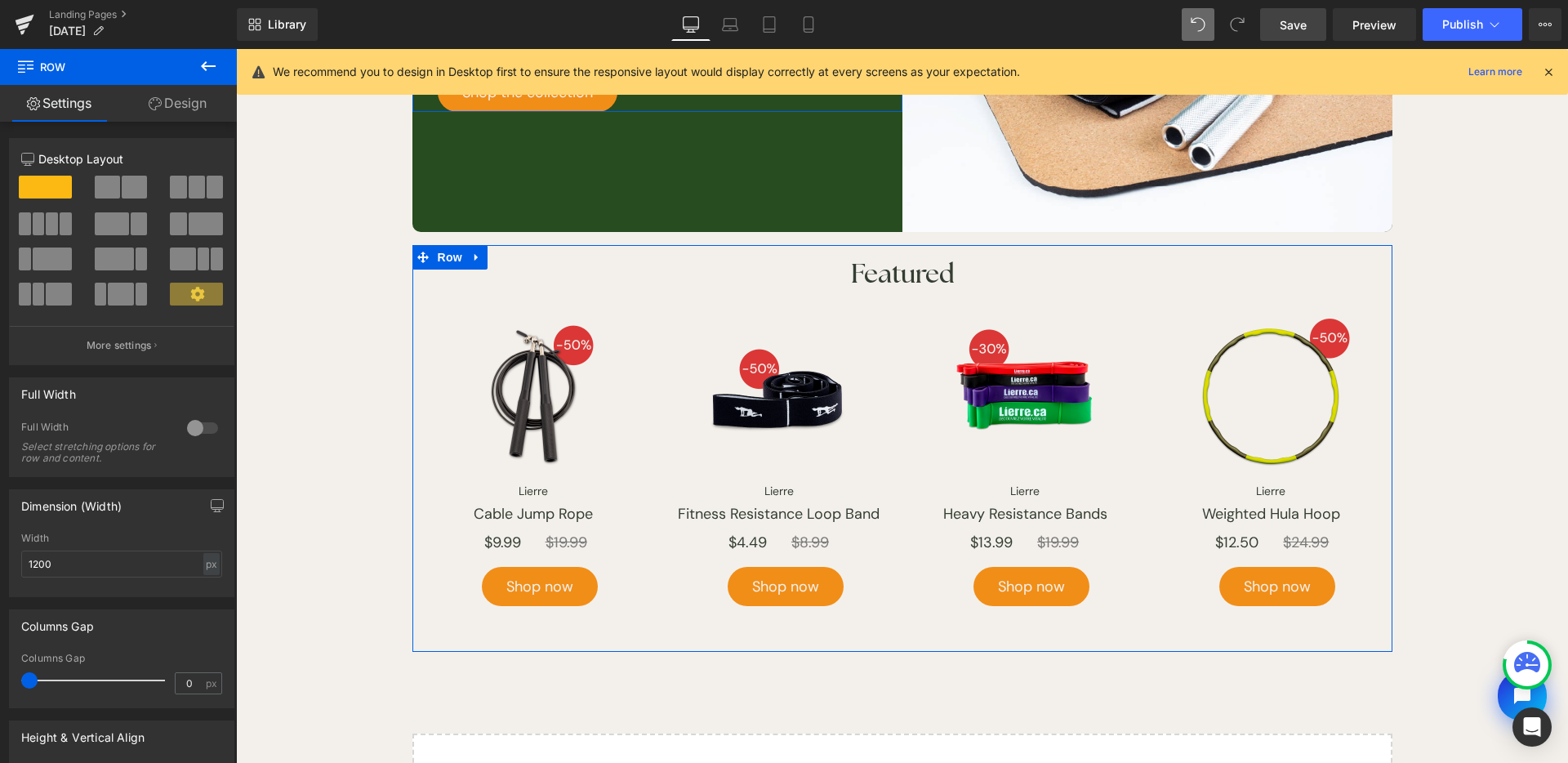
drag, startPoint x: 195, startPoint y: 111, endPoint x: 157, endPoint y: 188, distance: 85.9
click at [195, 111] on link "Design" at bounding box center [178, 103] width 119 height 37
click at [0, 0] on div "Spacing" at bounding box center [0, 0] width 0 height 0
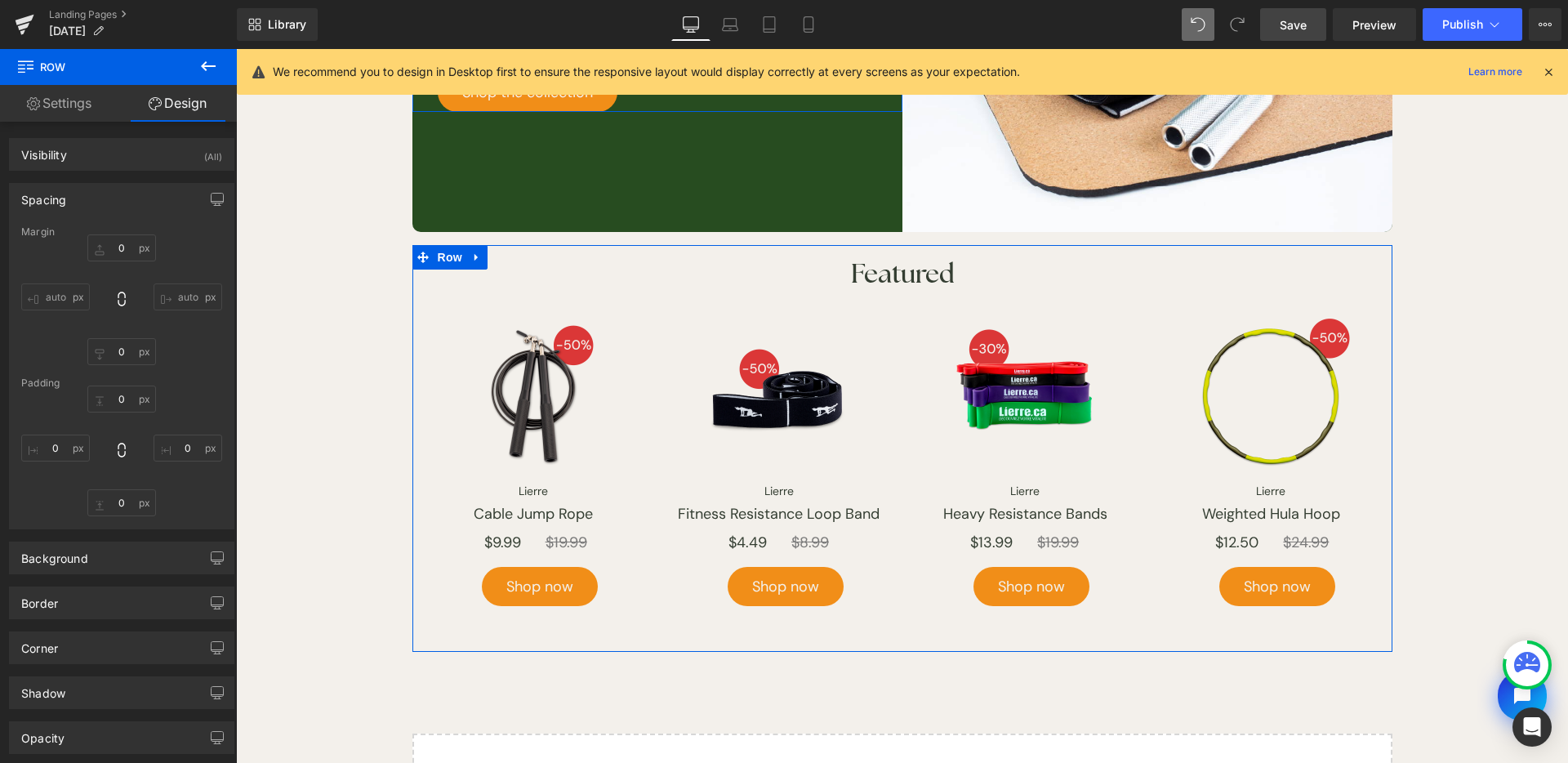
type input "0"
type input "S"
type input "0"
type input "L"
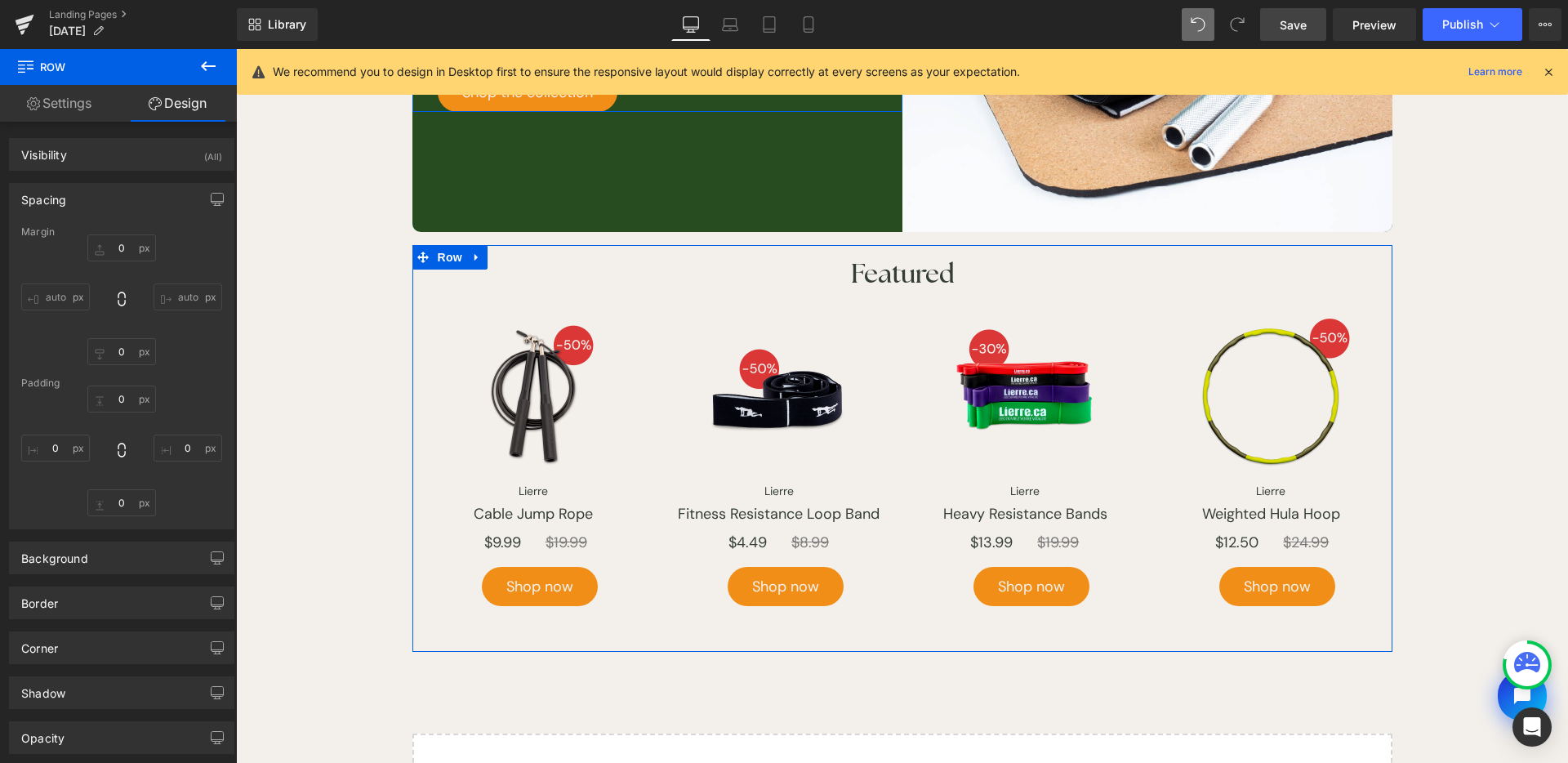
type input "0"
click at [125, 507] on input "L" at bounding box center [121, 502] width 68 height 27
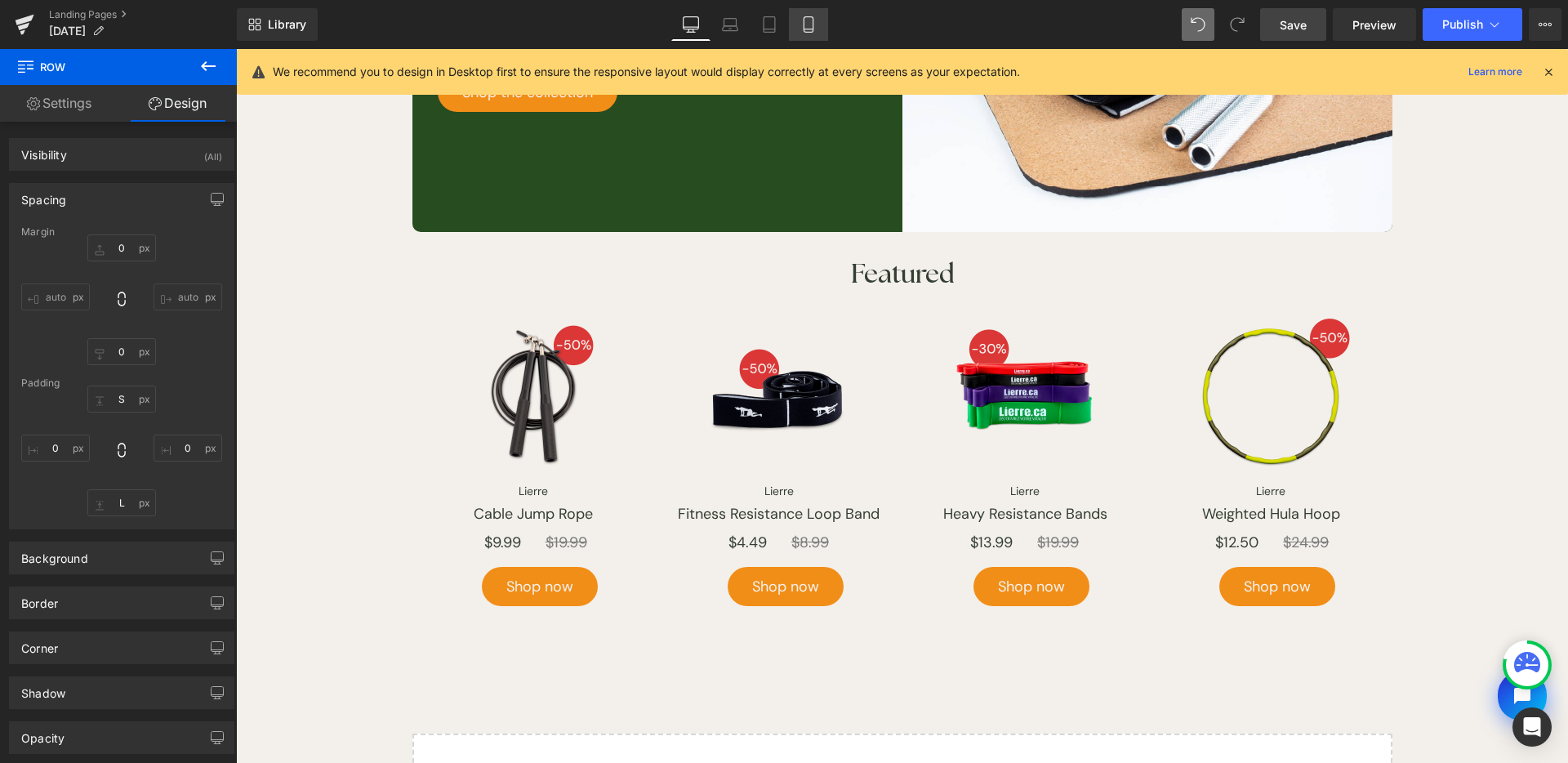
click at [822, 29] on link "Mobile" at bounding box center [809, 24] width 40 height 33
type input "0"
type input "S"
type input "0"
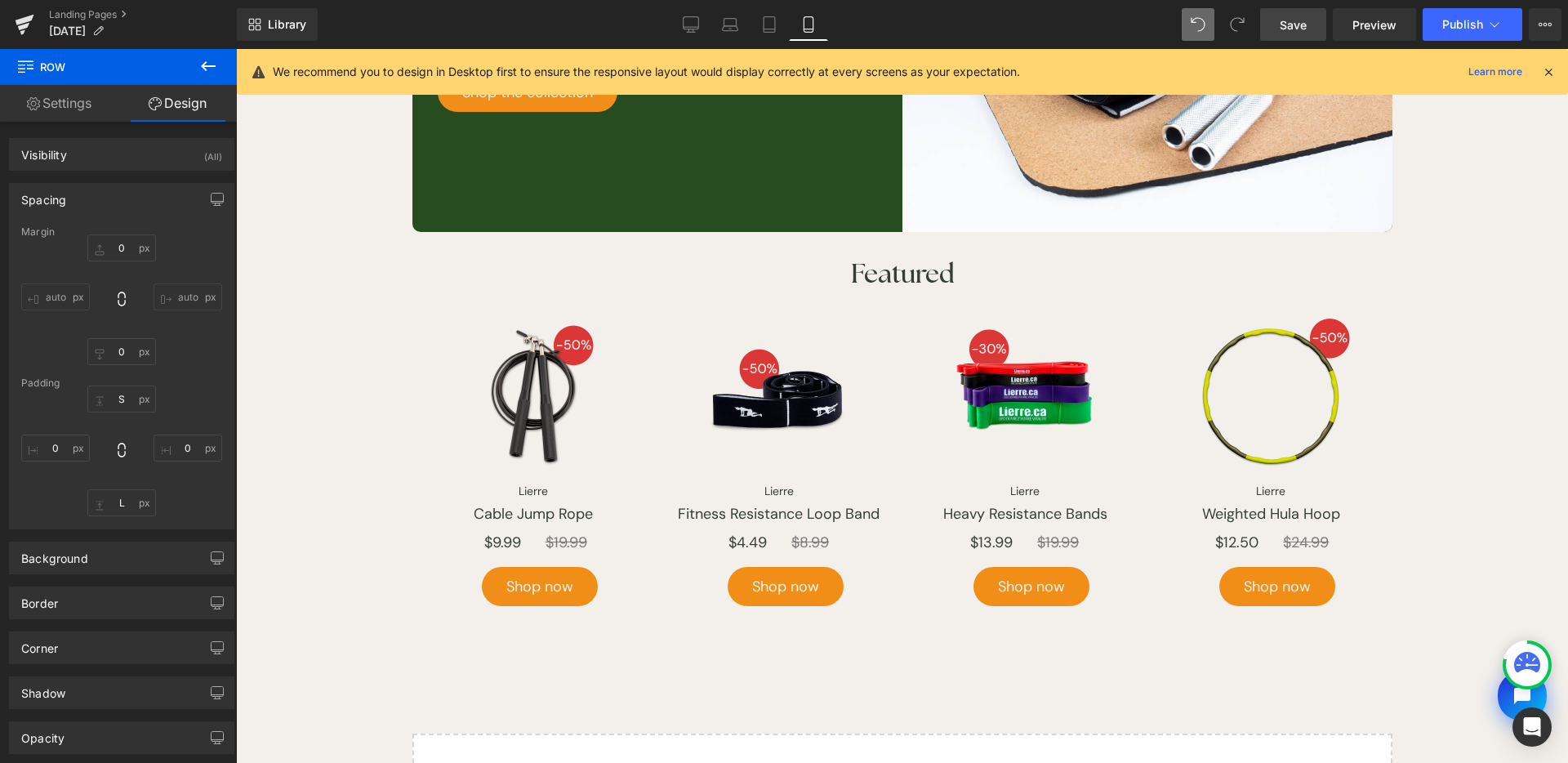
type input "L"
type input "0"
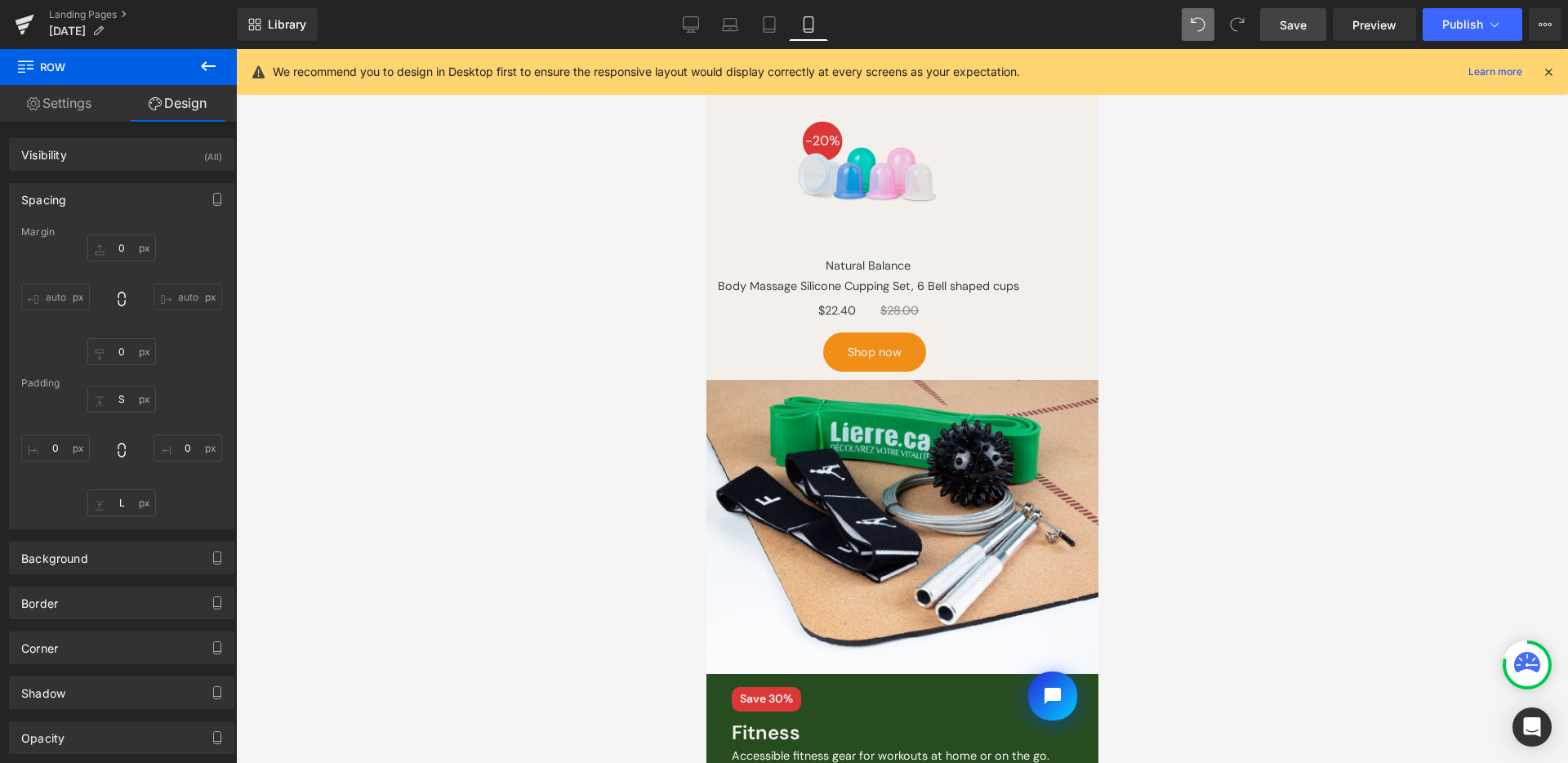
scroll to position [0, 0]
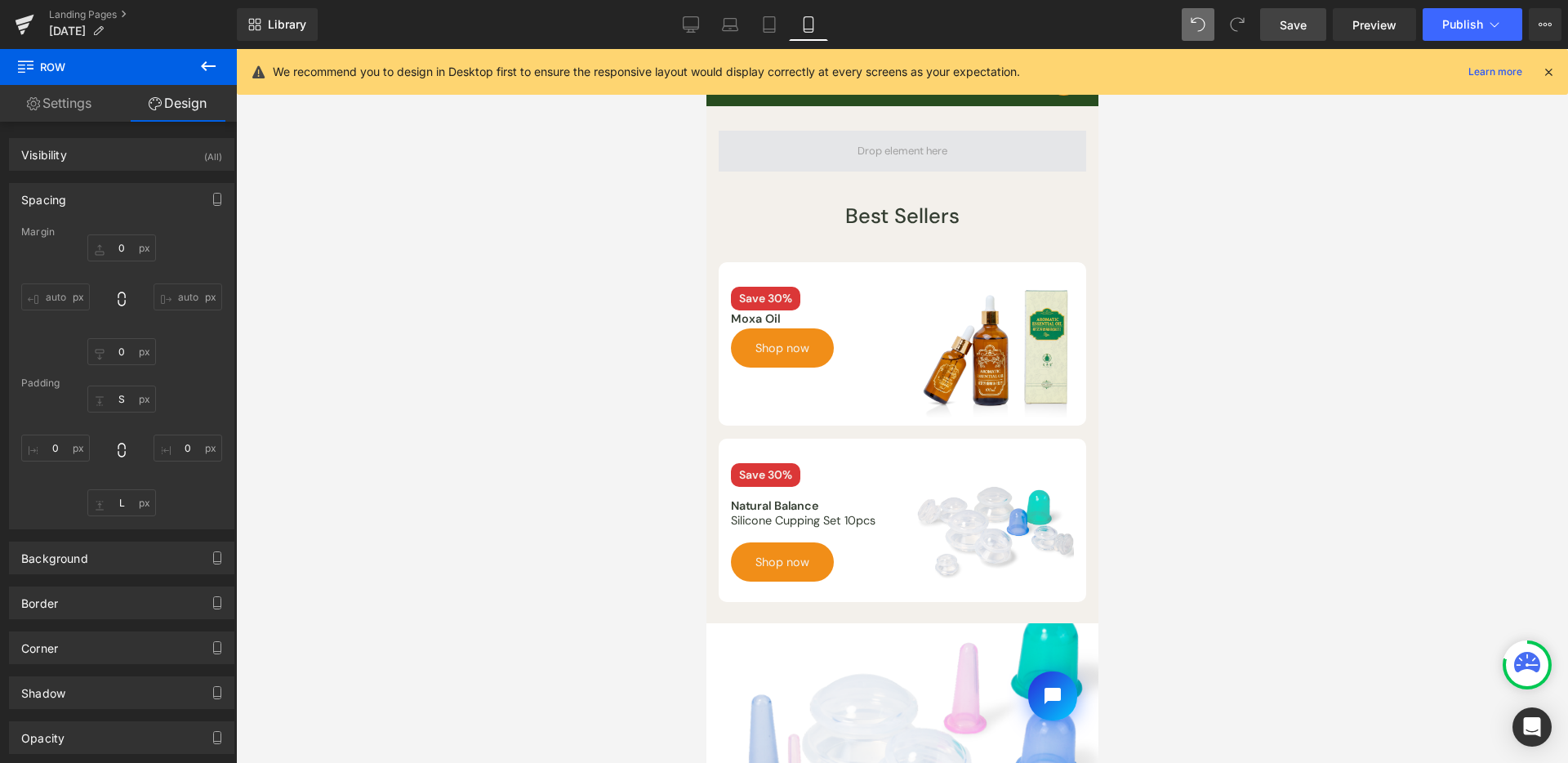
click at [864, 136] on span at bounding box center [901, 151] width 367 height 41
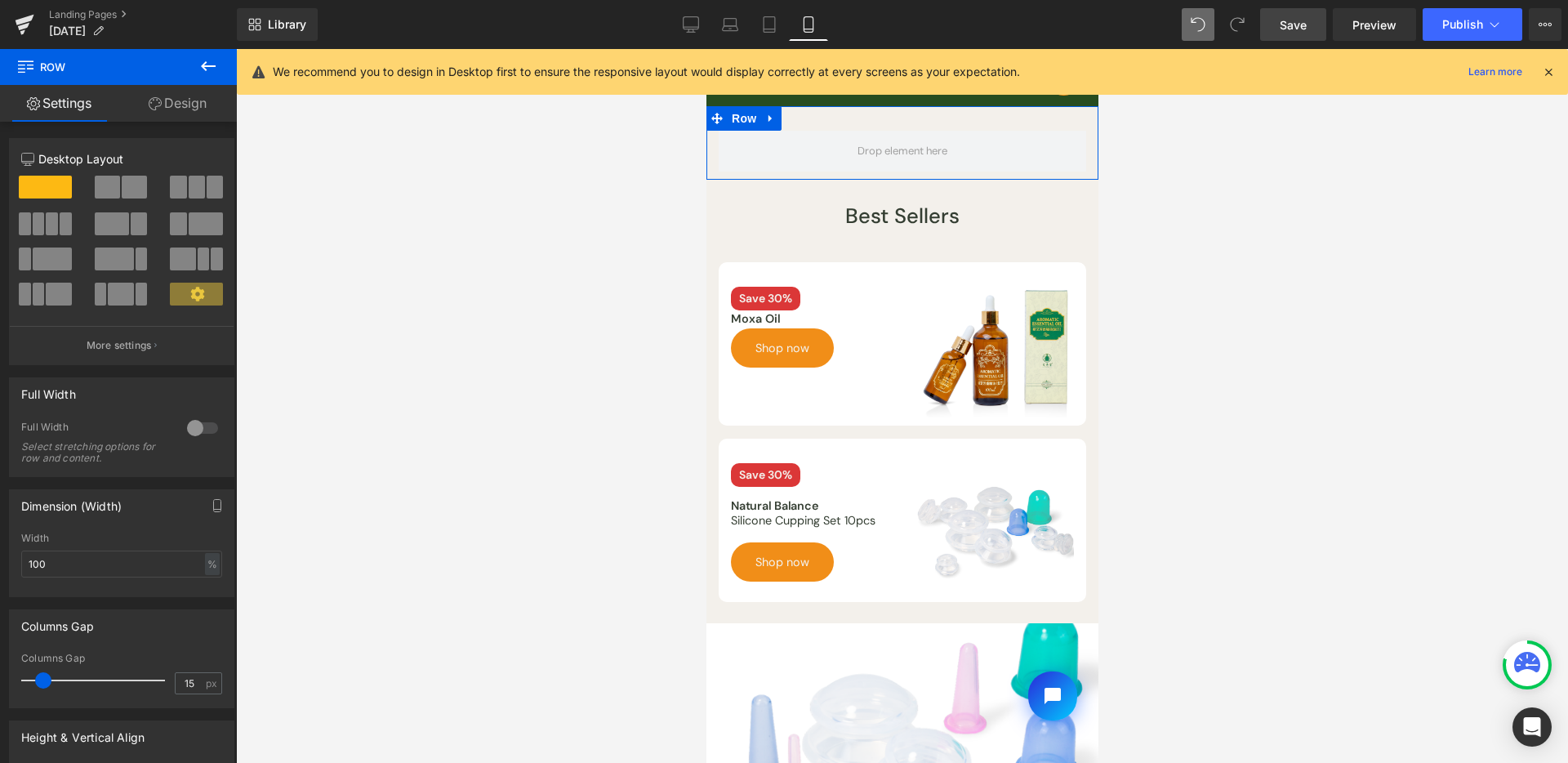
click at [194, 99] on link "Design" at bounding box center [178, 103] width 119 height 37
click at [0, 0] on div "Background" at bounding box center [0, 0] width 0 height 0
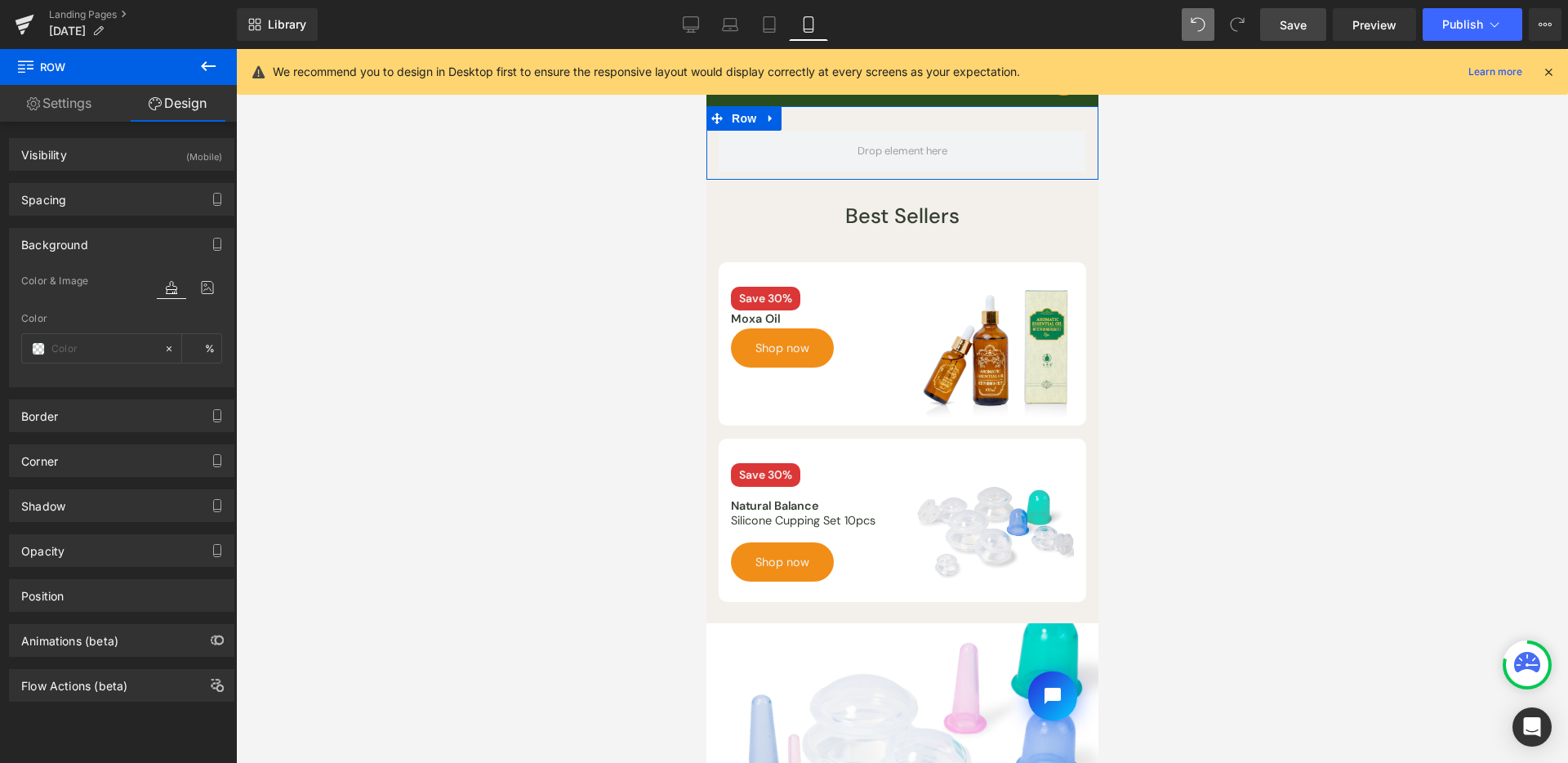
type input "transparent"
type input "0"
click at [206, 293] on icon at bounding box center [208, 287] width 30 height 21
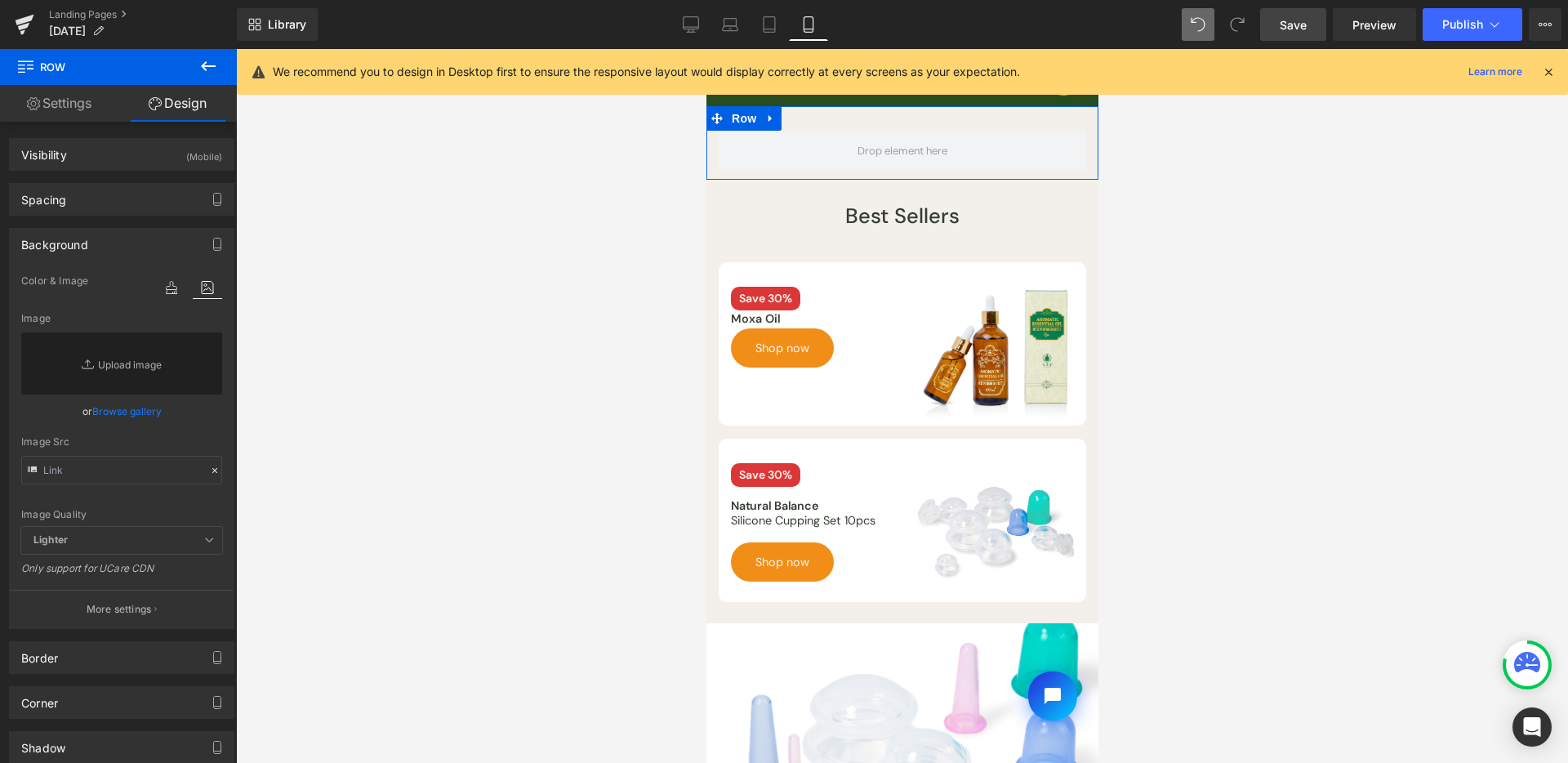
click at [123, 400] on link "Browse gallery" at bounding box center [127, 411] width 69 height 29
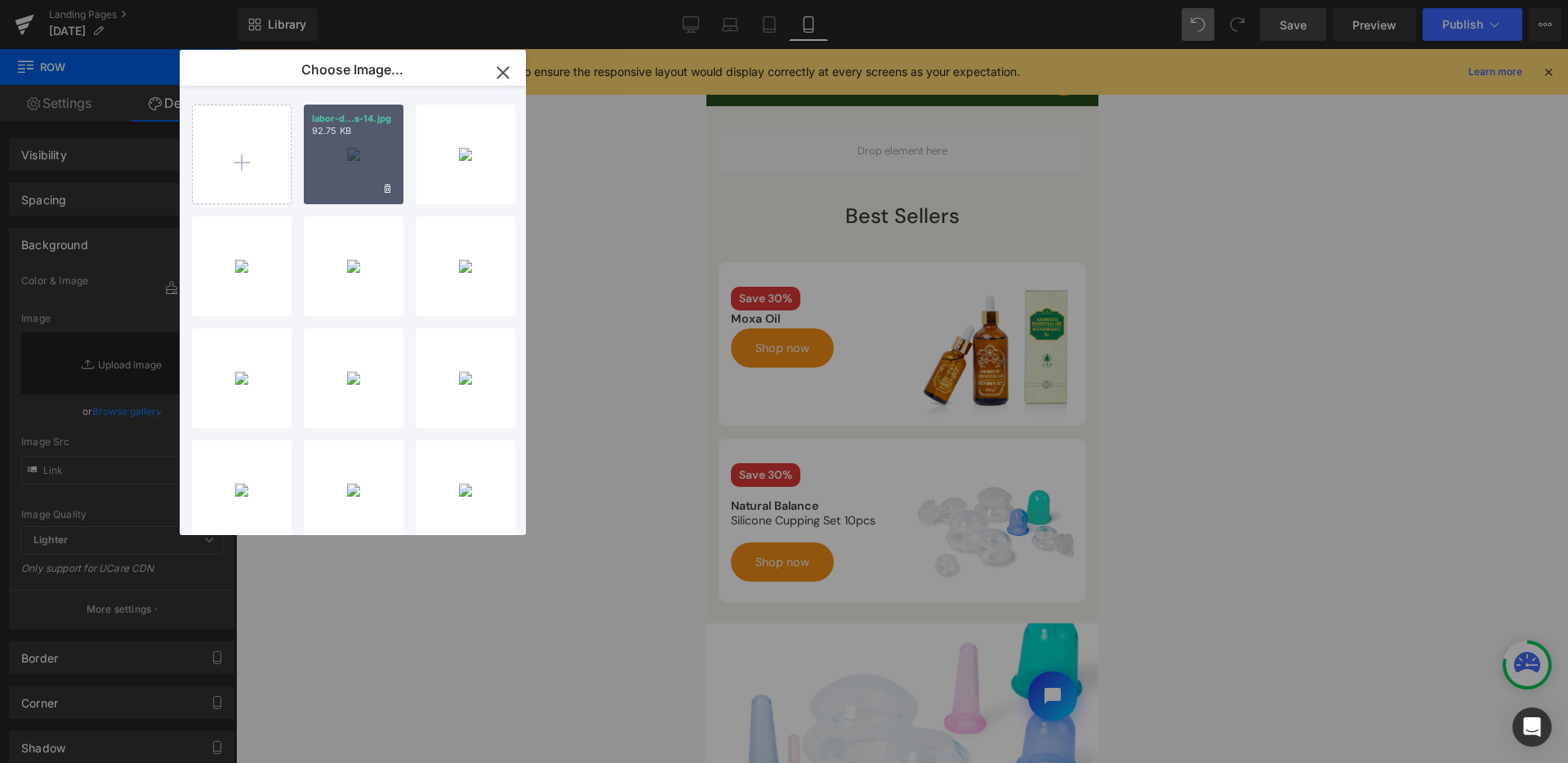
click at [362, 179] on div "labor-d...s-14.jpg 92.75 KB" at bounding box center [354, 155] width 100 height 100
type input "https://ucarecdn.com/77c06880-57f4-4338-81f7-35c6d0644bc2/-/format/auto/-/previ…"
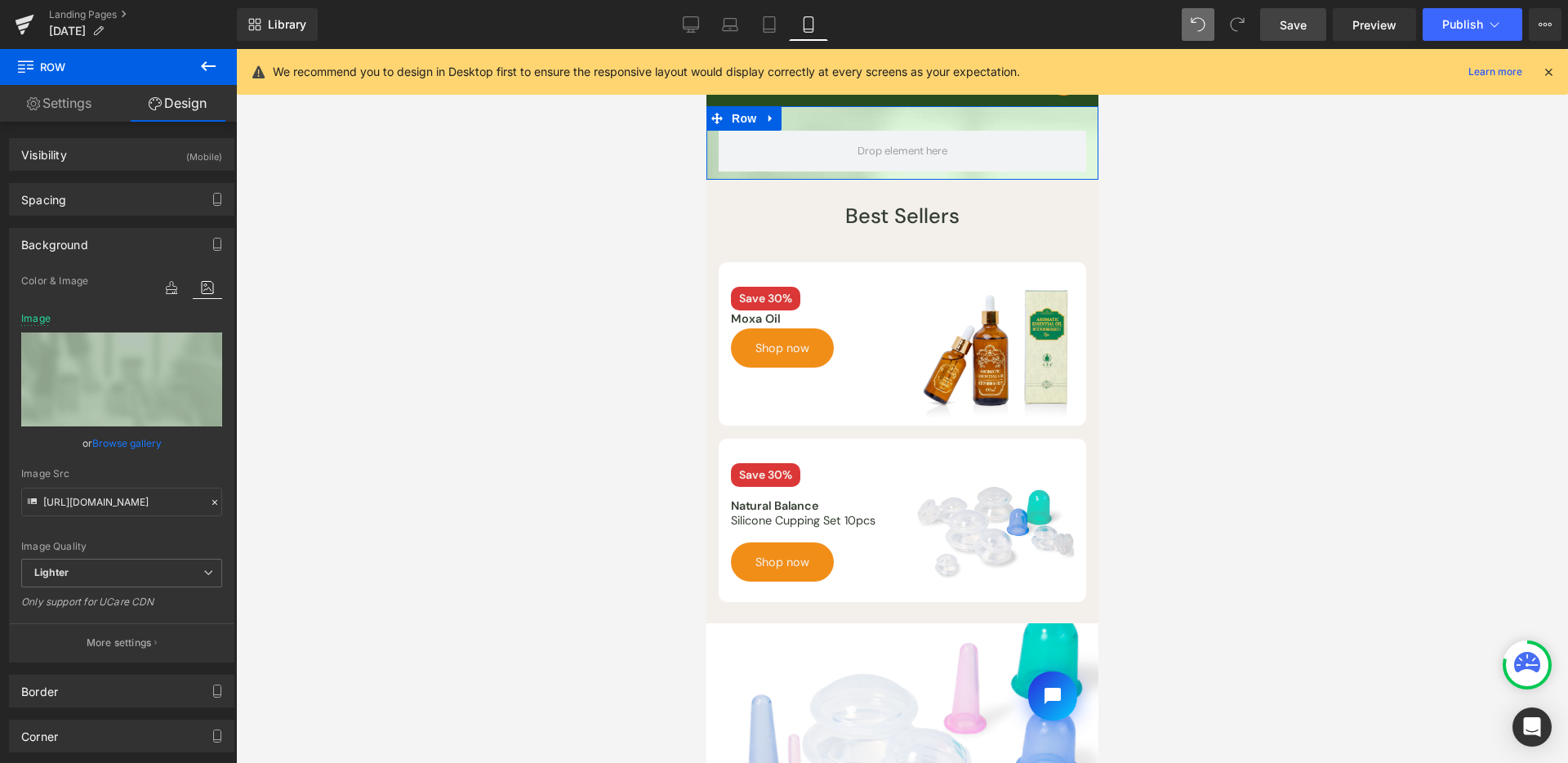
click at [207, 67] on icon at bounding box center [208, 66] width 20 height 20
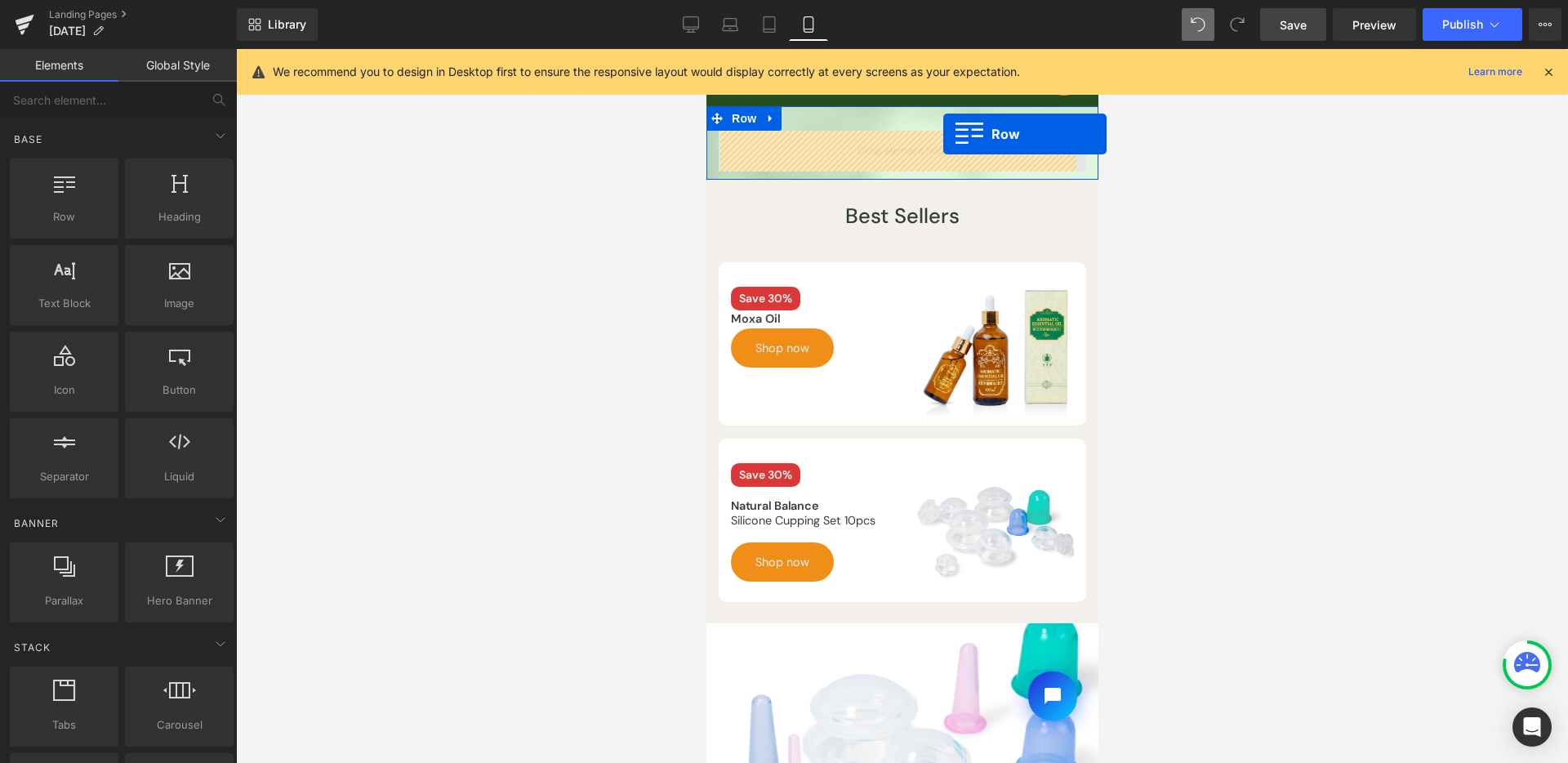
drag, startPoint x: 776, startPoint y: 264, endPoint x: 943, endPoint y: 134, distance: 211.6
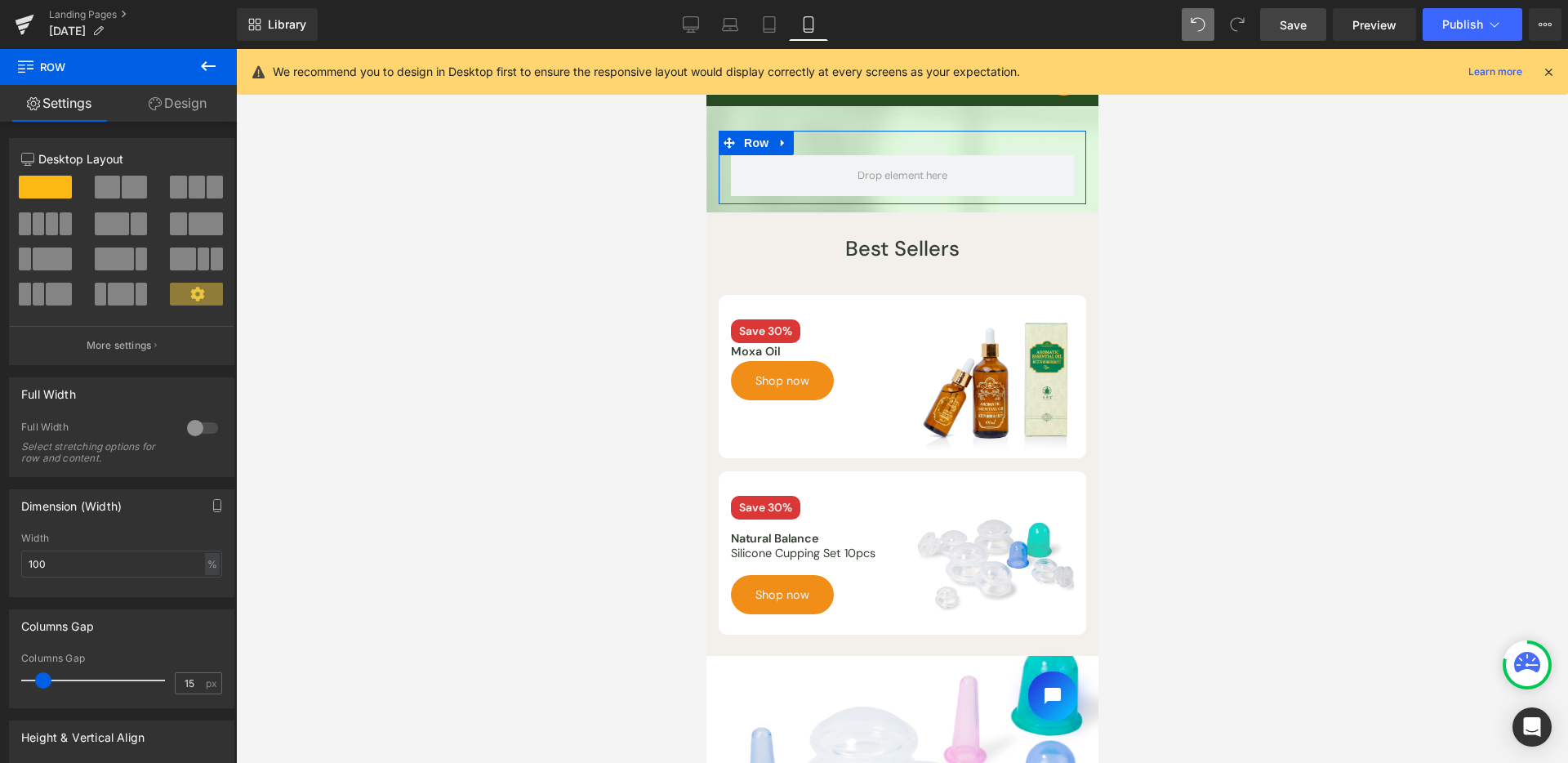
click at [187, 102] on link "Design" at bounding box center [178, 103] width 119 height 37
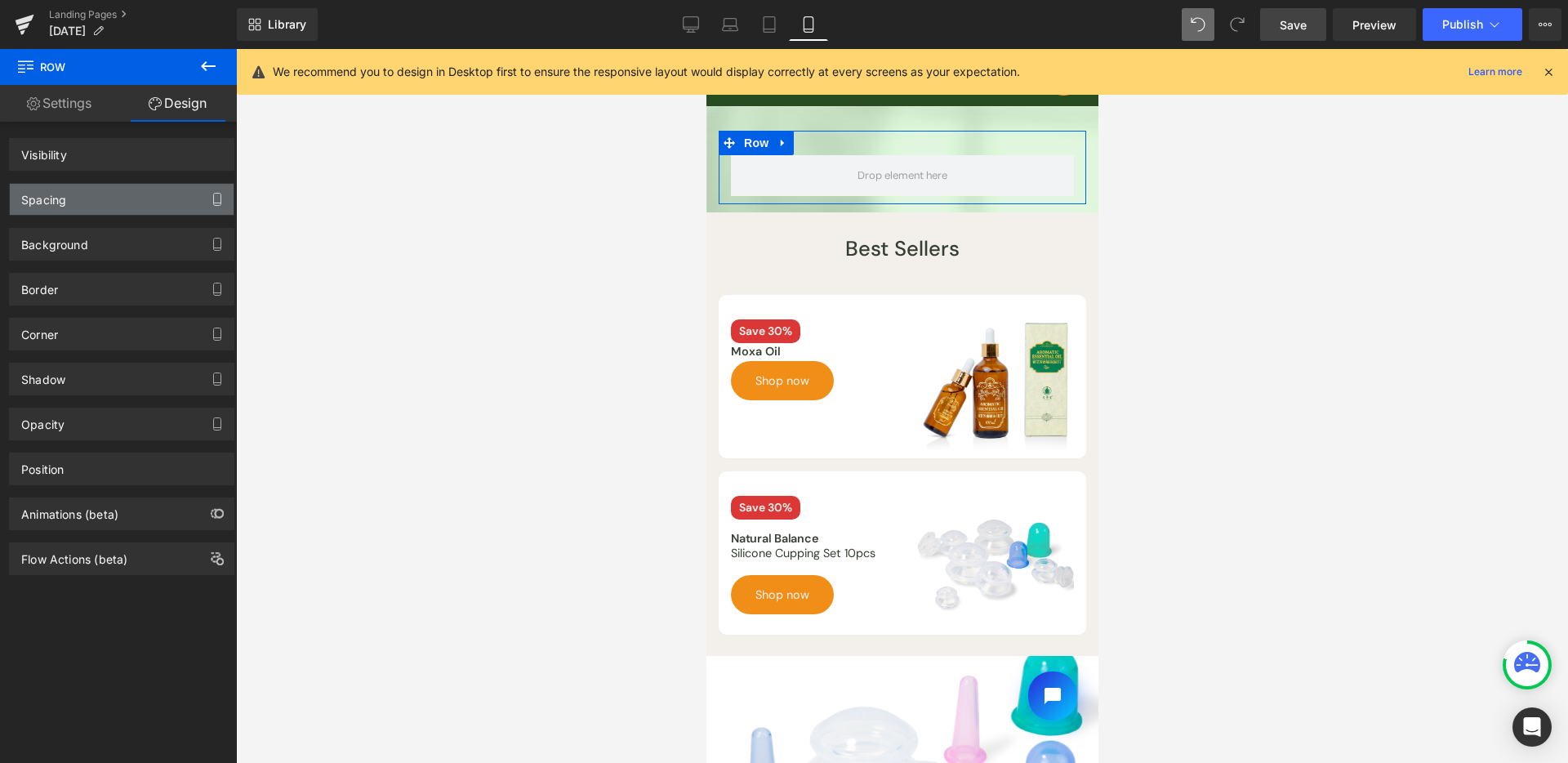
click at [131, 207] on div "Spacing" at bounding box center [122, 199] width 224 height 31
click at [177, 199] on div "Spacing" at bounding box center [122, 199] width 224 height 31
click at [215, 200] on icon "button" at bounding box center [217, 199] width 13 height 13
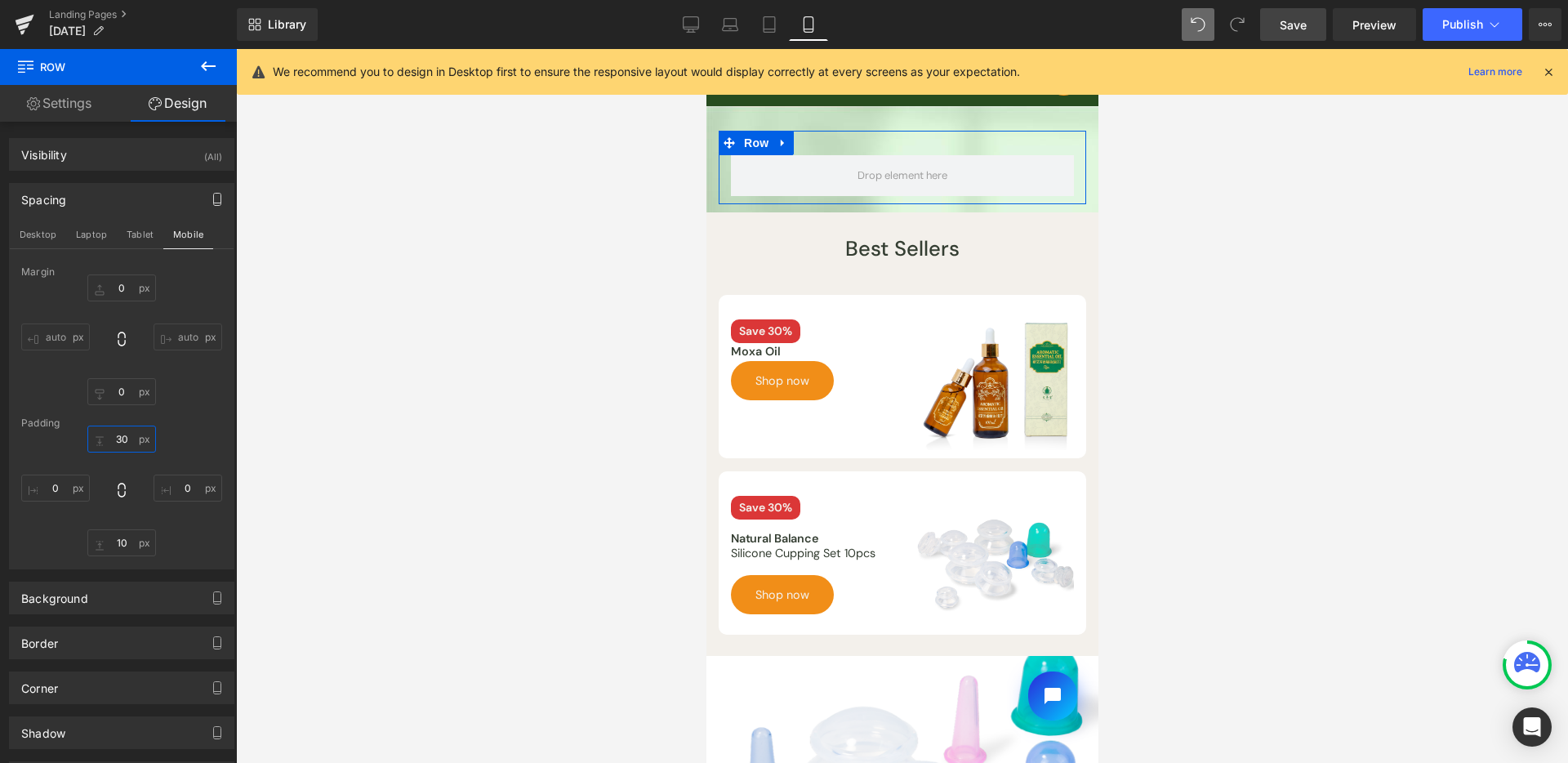
click at [118, 436] on input "30" at bounding box center [121, 439] width 68 height 27
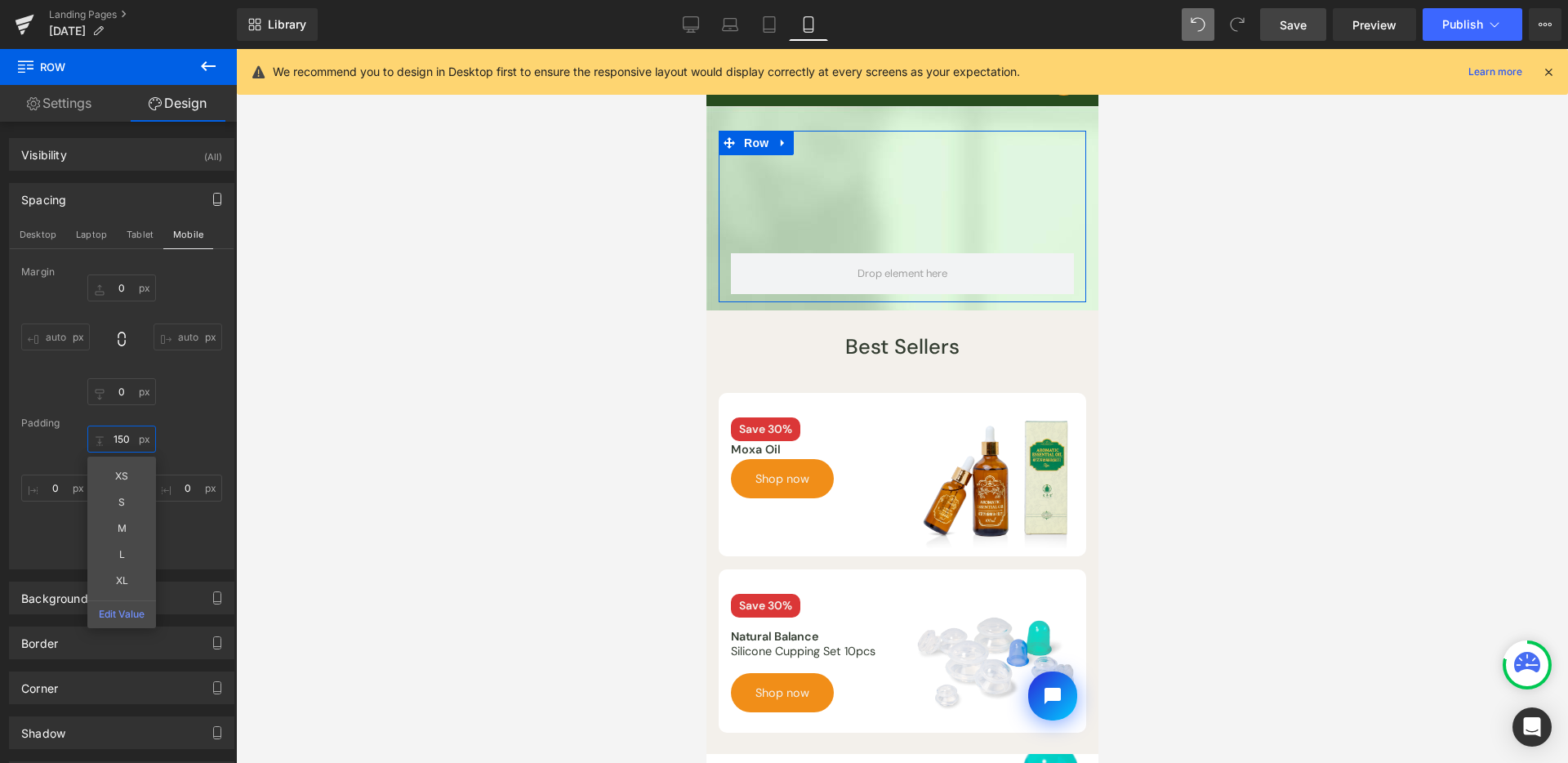
type input "150"
drag, startPoint x: 193, startPoint y: 510, endPoint x: 137, endPoint y: 538, distance: 62.6
click at [193, 510] on div "150 150 XS S M L XL Edit Value 0px 0 10px 10 0px 0" at bounding box center [121, 491] width 201 height 131
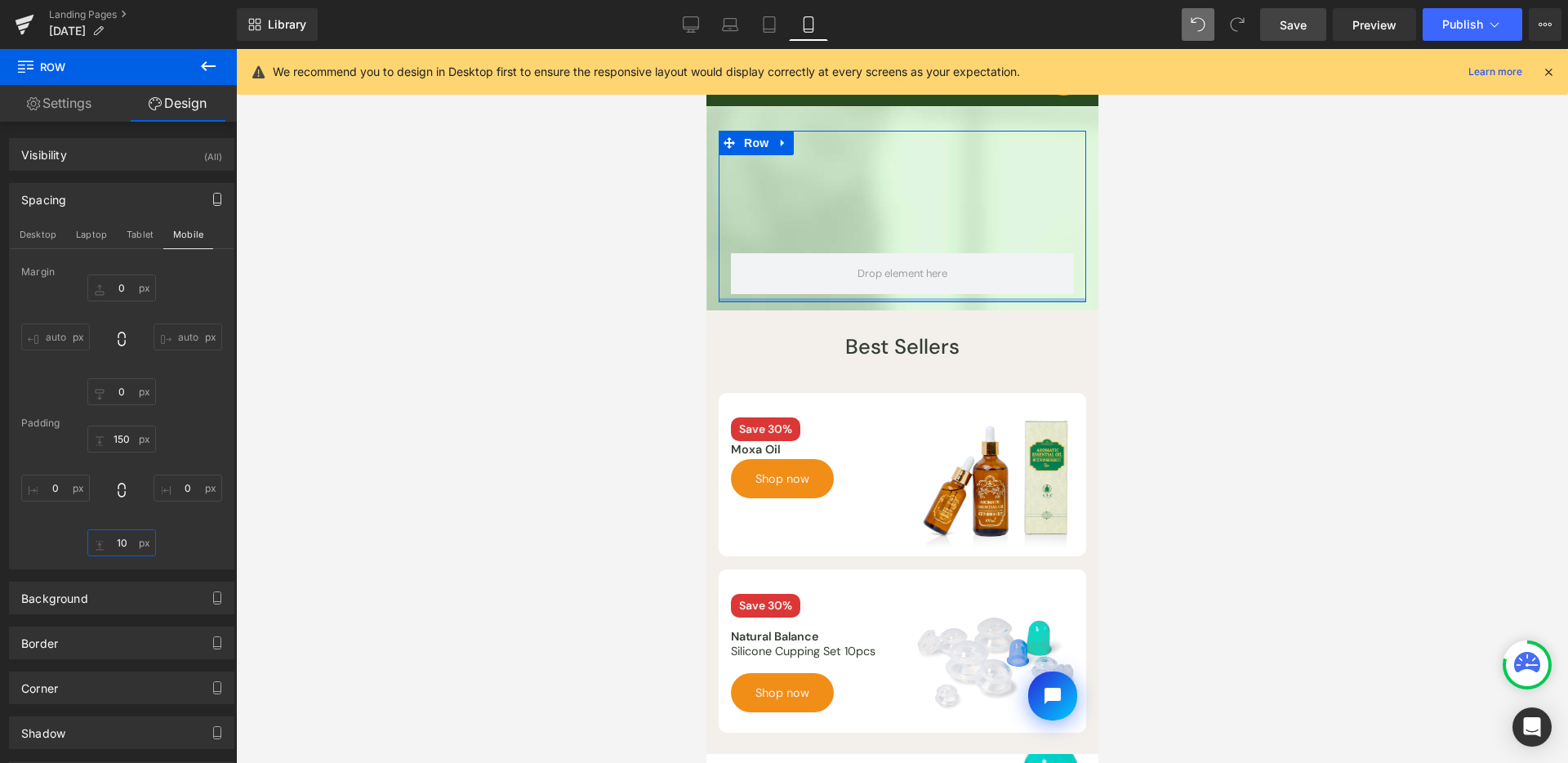
click at [124, 540] on input "10" at bounding box center [121, 542] width 68 height 27
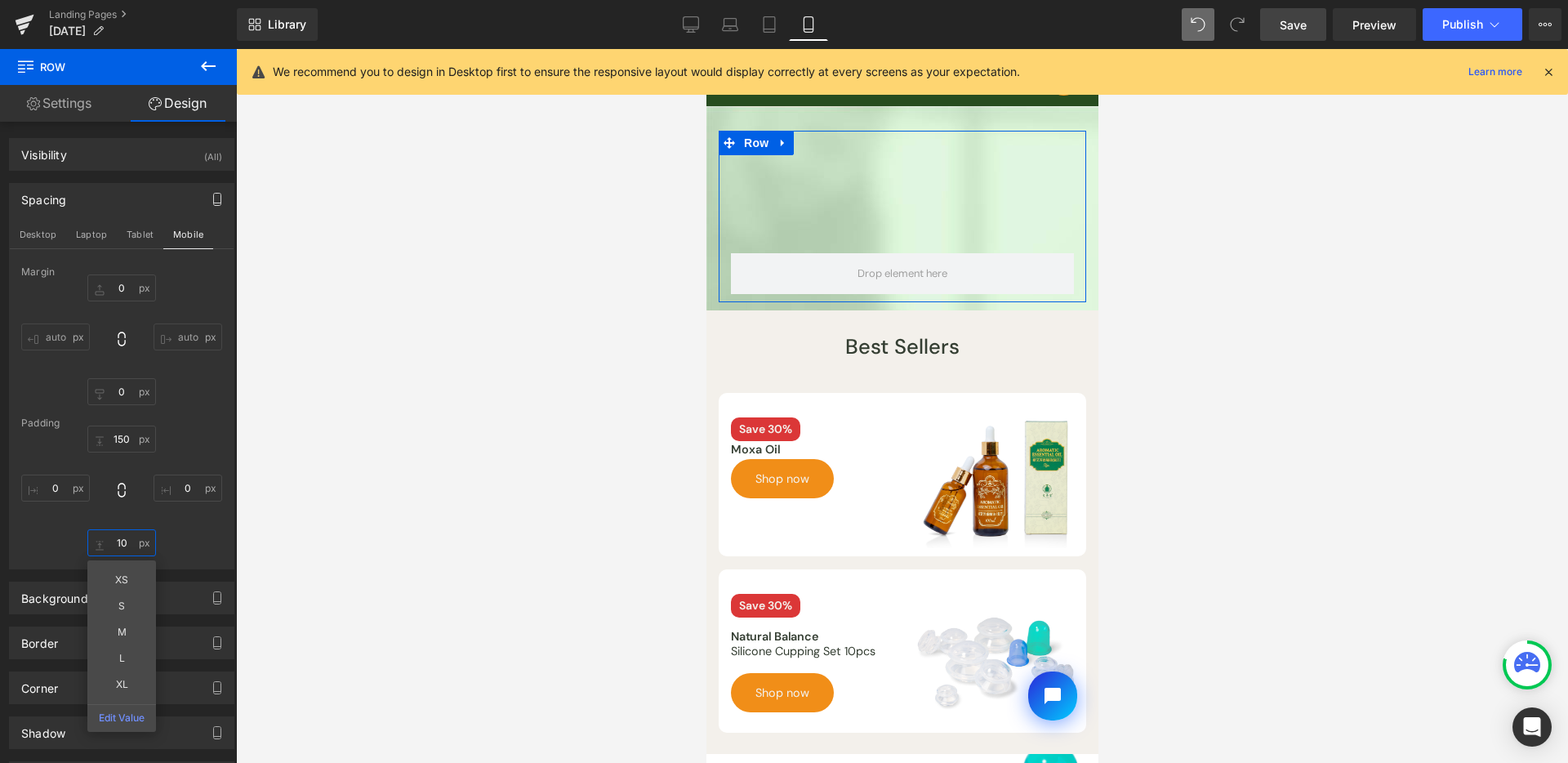
type input "2"
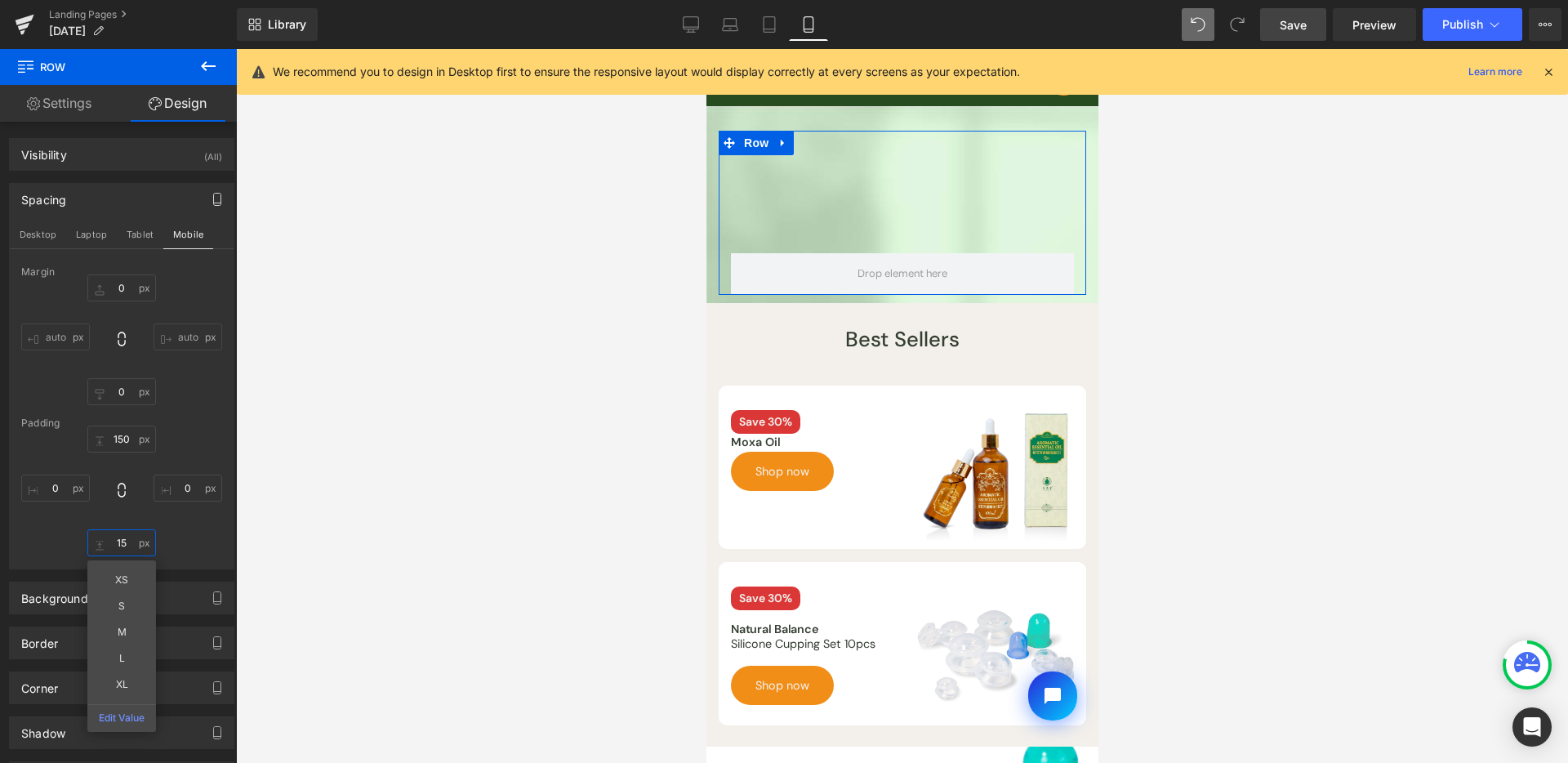
type input "150"
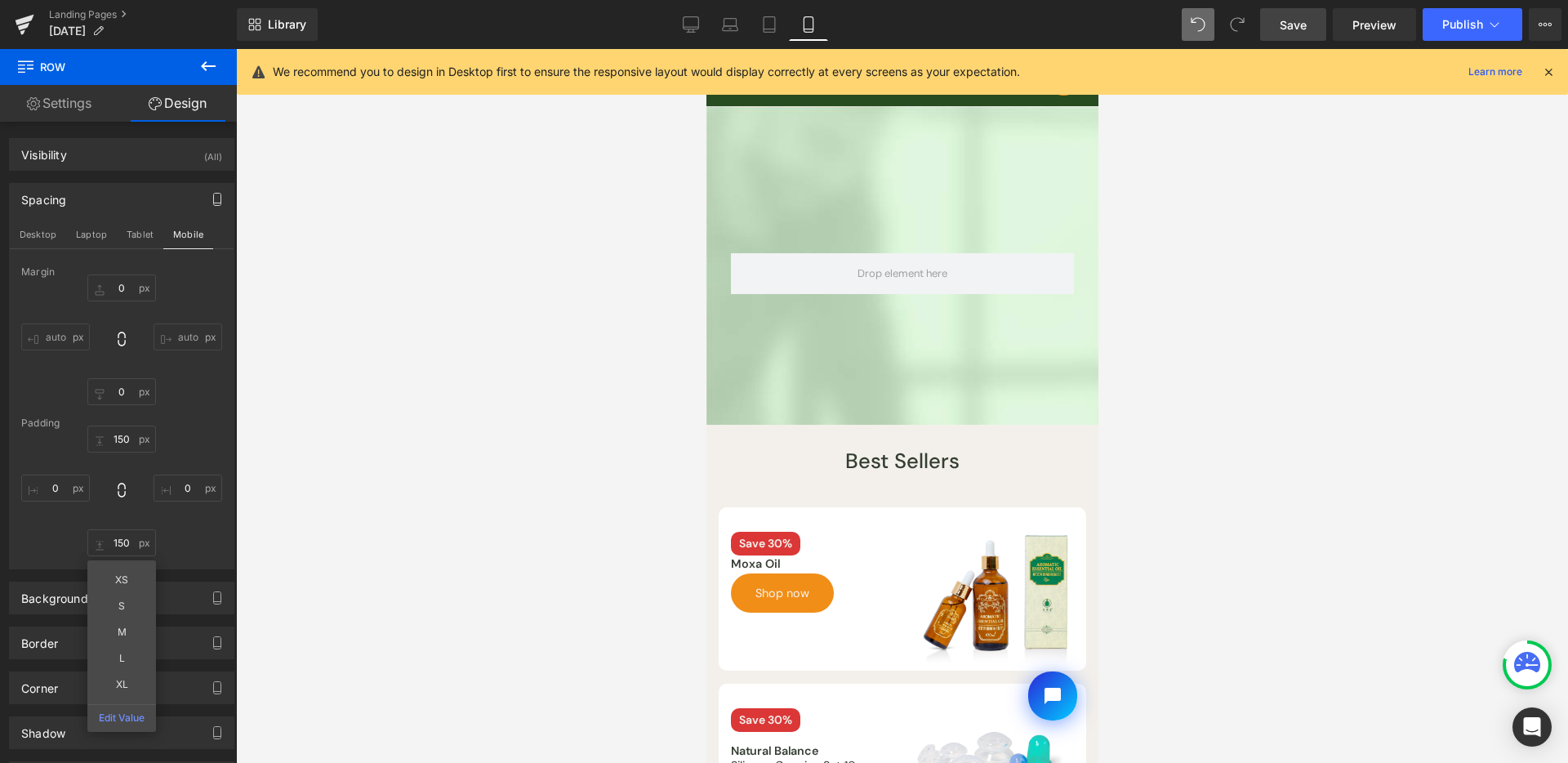
click at [200, 63] on icon at bounding box center [208, 66] width 20 height 20
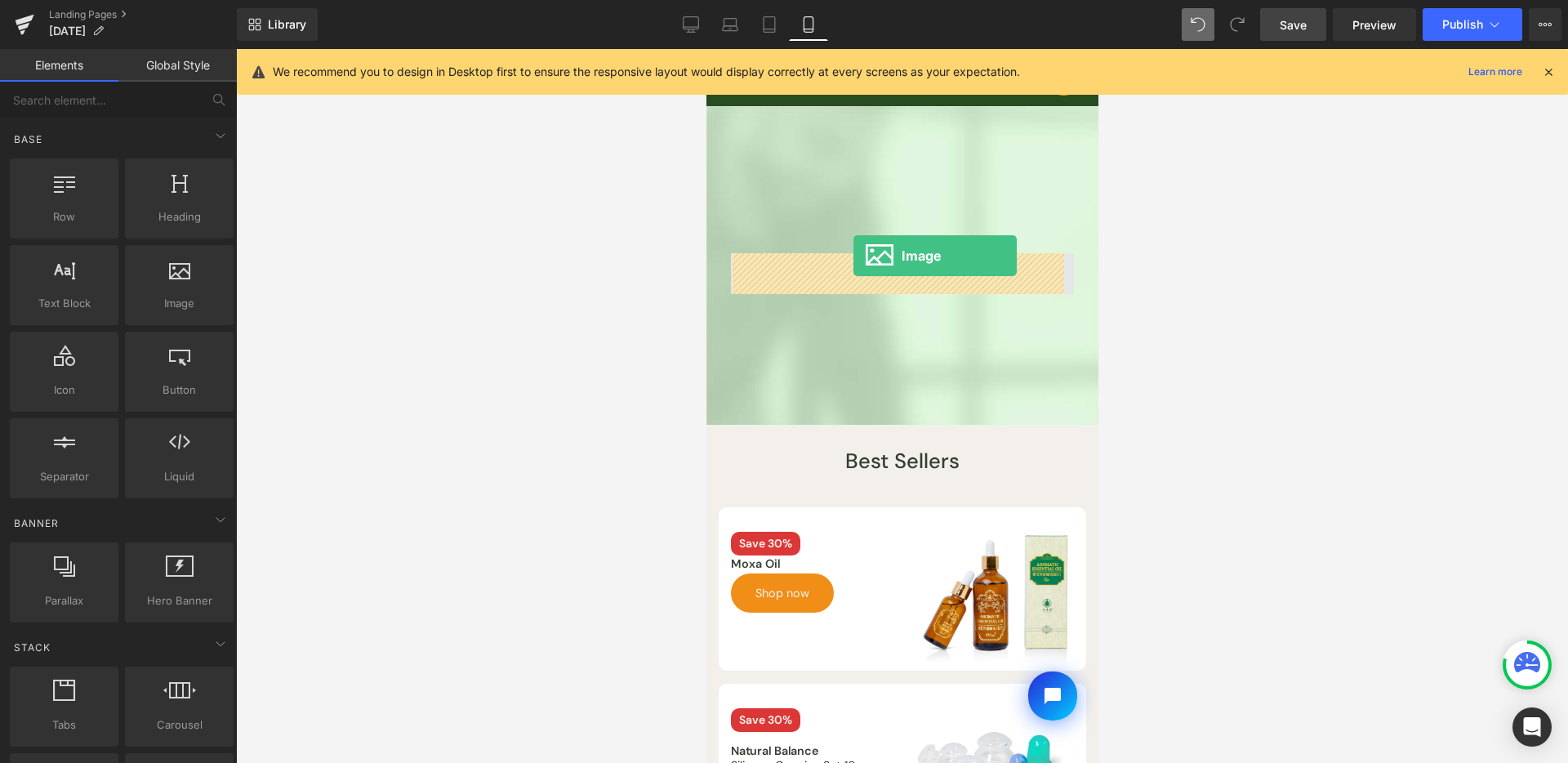
drag, startPoint x: 1185, startPoint y: 296, endPoint x: 853, endPoint y: 254, distance: 334.6
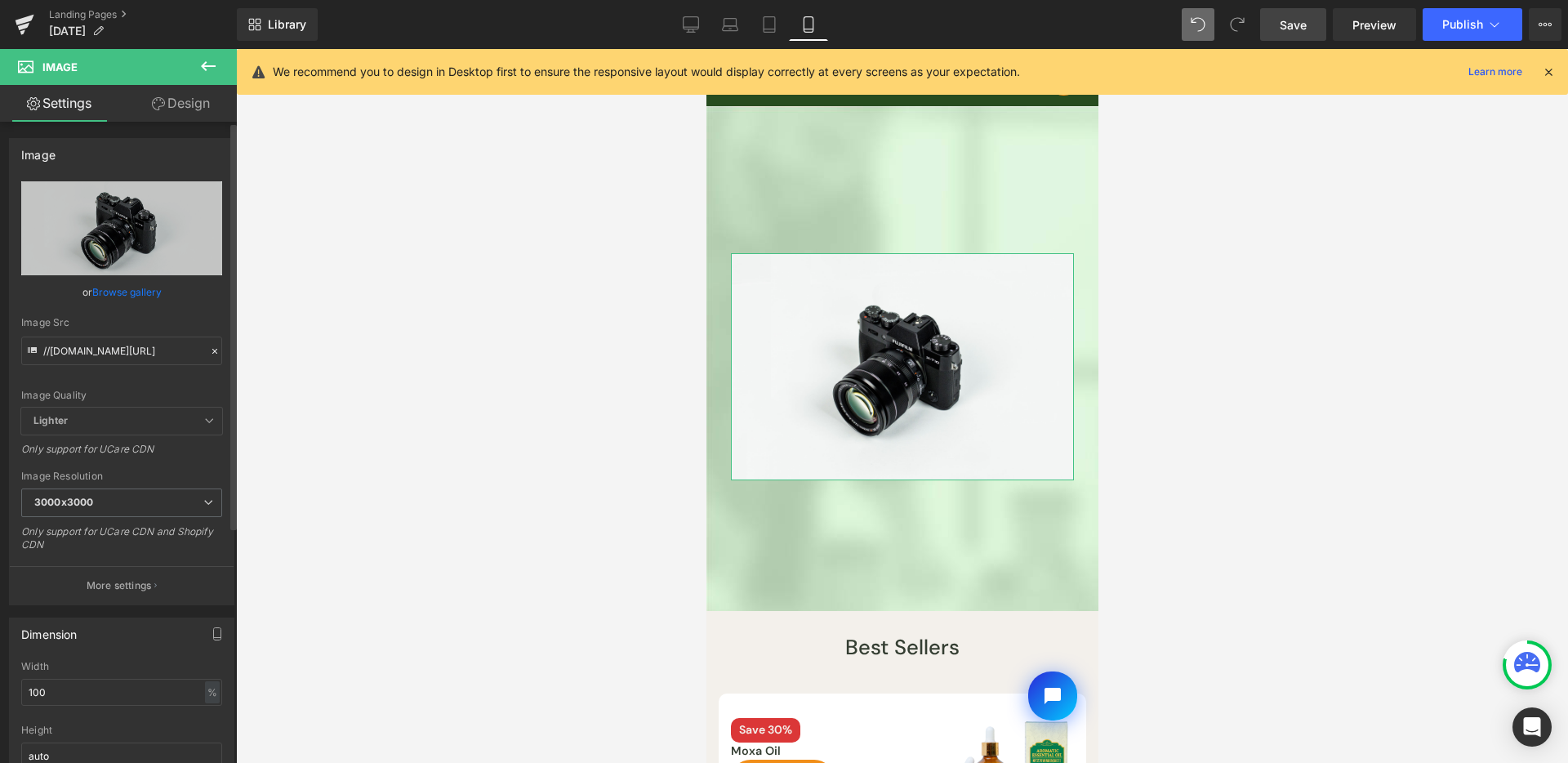
click at [148, 285] on link "Browse gallery" at bounding box center [127, 291] width 69 height 29
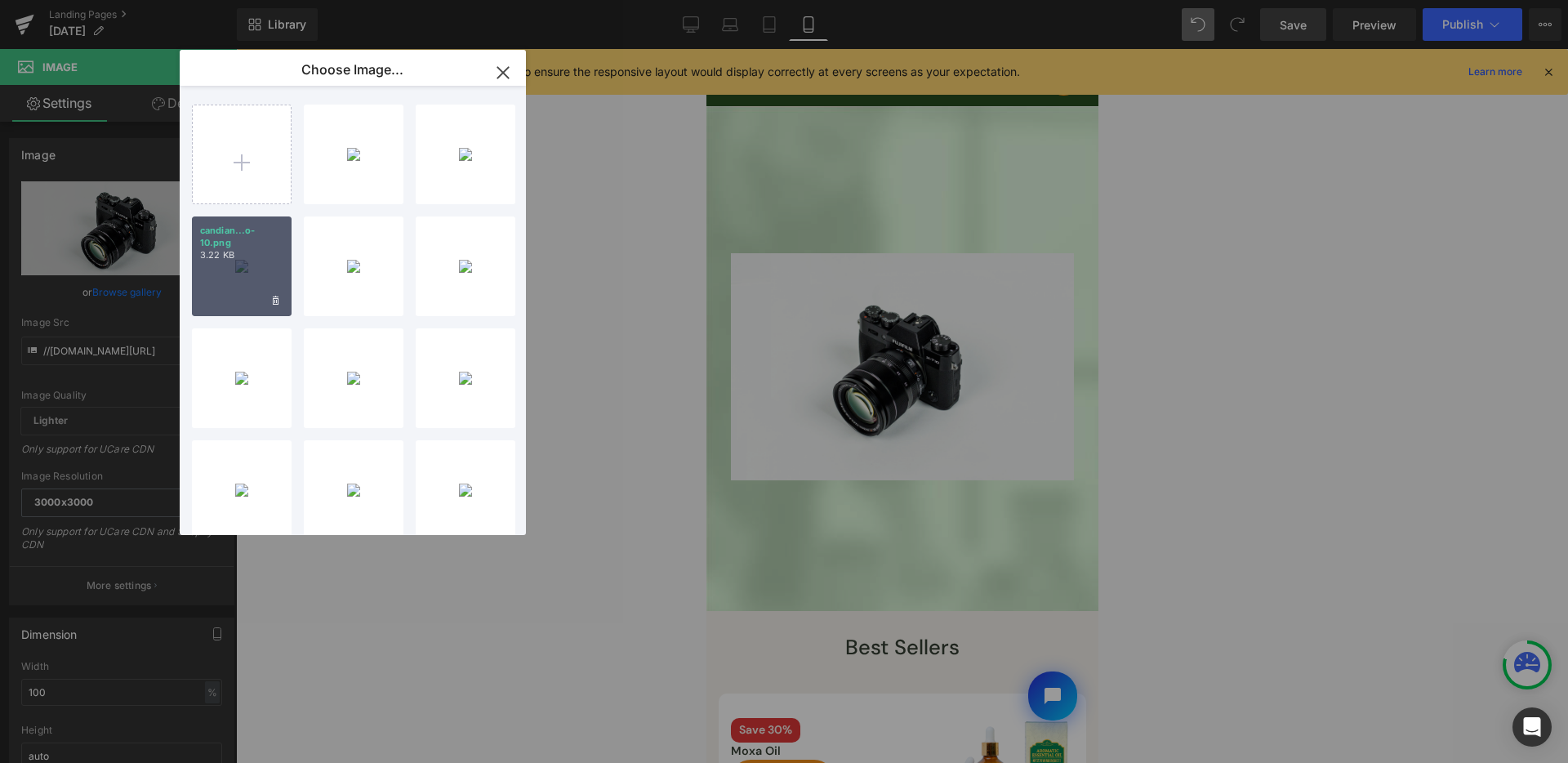
click at [283, 267] on div "candian...o-10.png 3.22 KB" at bounding box center [242, 267] width 100 height 100
type input "https://ucarecdn.com/8a9266e5-8a6a-41b4-b4a1-57acded1029a/-/format/auto/-/previ…"
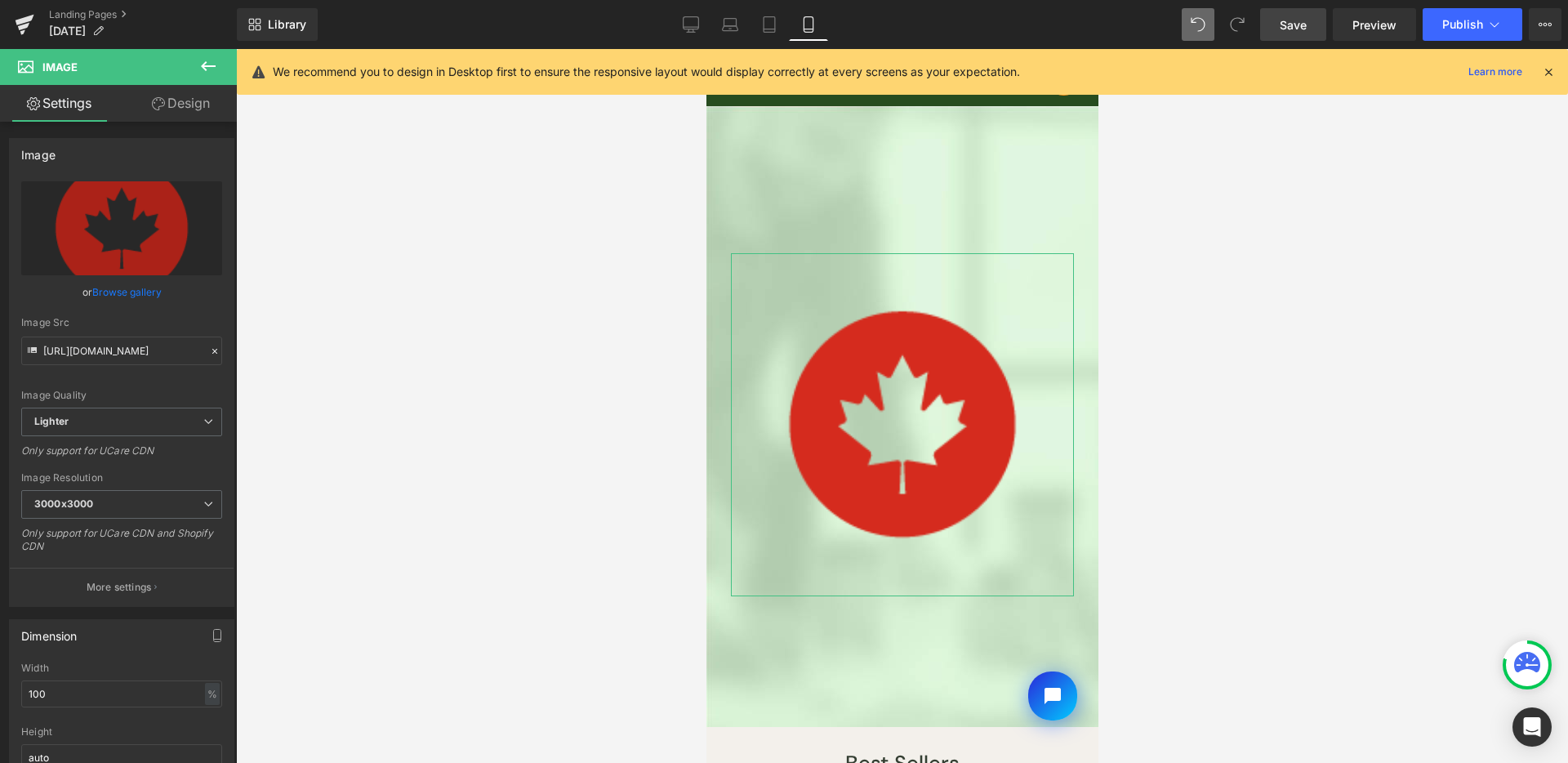
click at [183, 111] on link "Design" at bounding box center [181, 103] width 119 height 37
click at [74, 100] on link "Settings" at bounding box center [59, 103] width 119 height 37
click at [61, 114] on link "Settings" at bounding box center [59, 103] width 119 height 37
click at [62, 106] on link "Settings" at bounding box center [59, 103] width 119 height 37
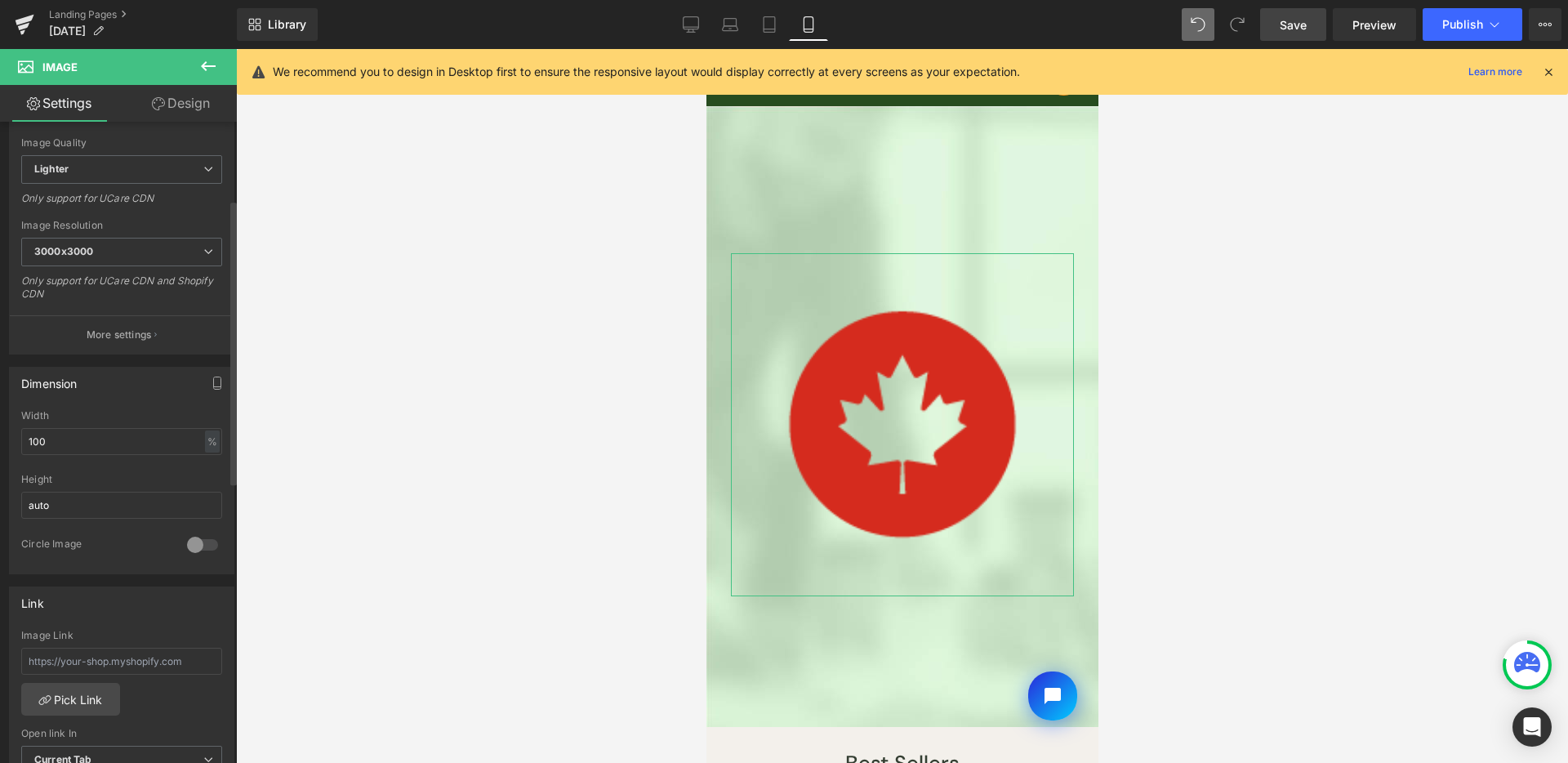
scroll to position [315, 0]
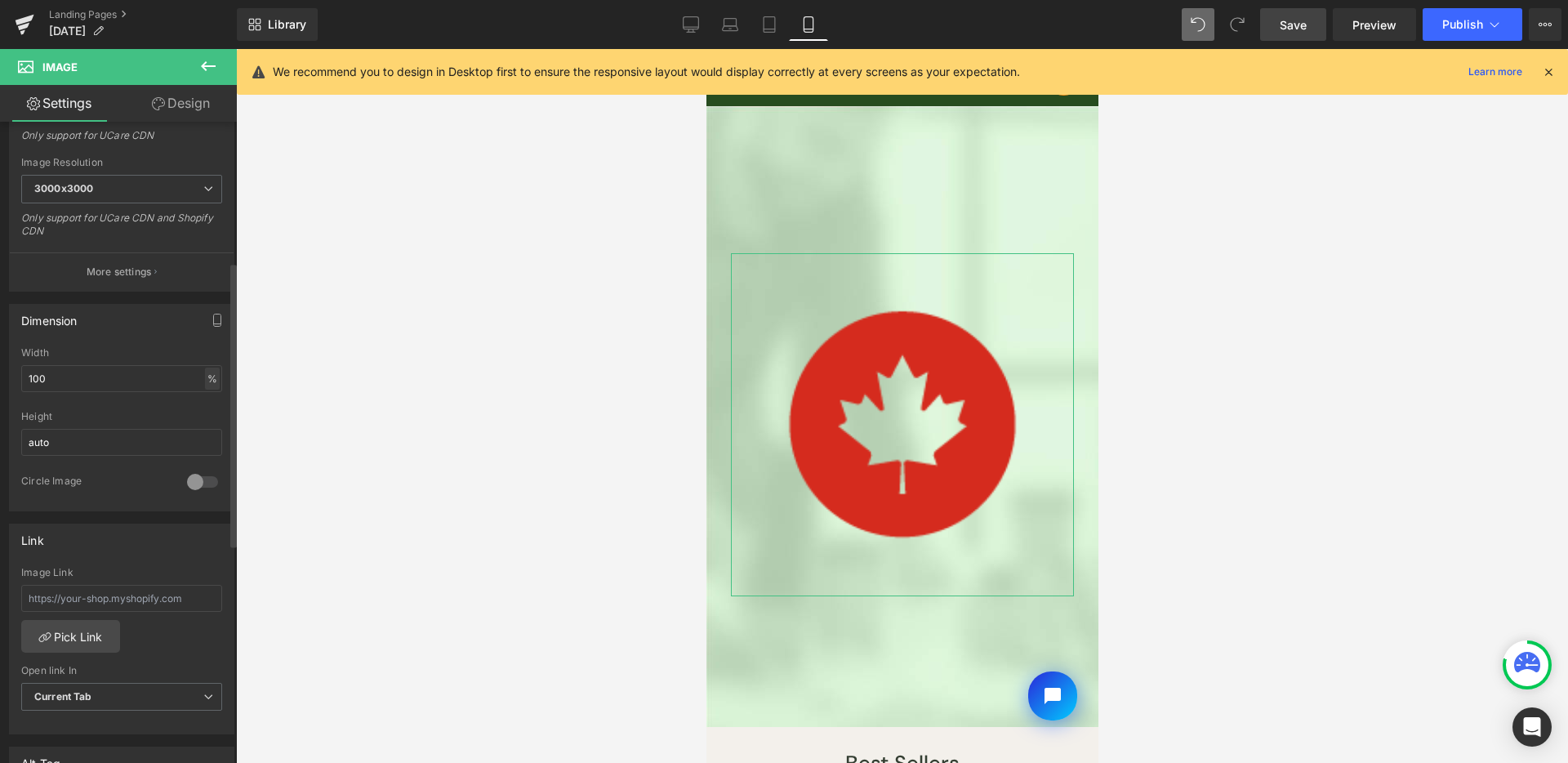
click at [205, 381] on div "%" at bounding box center [212, 379] width 15 height 22
click at [203, 428] on li "px" at bounding box center [211, 428] width 21 height 24
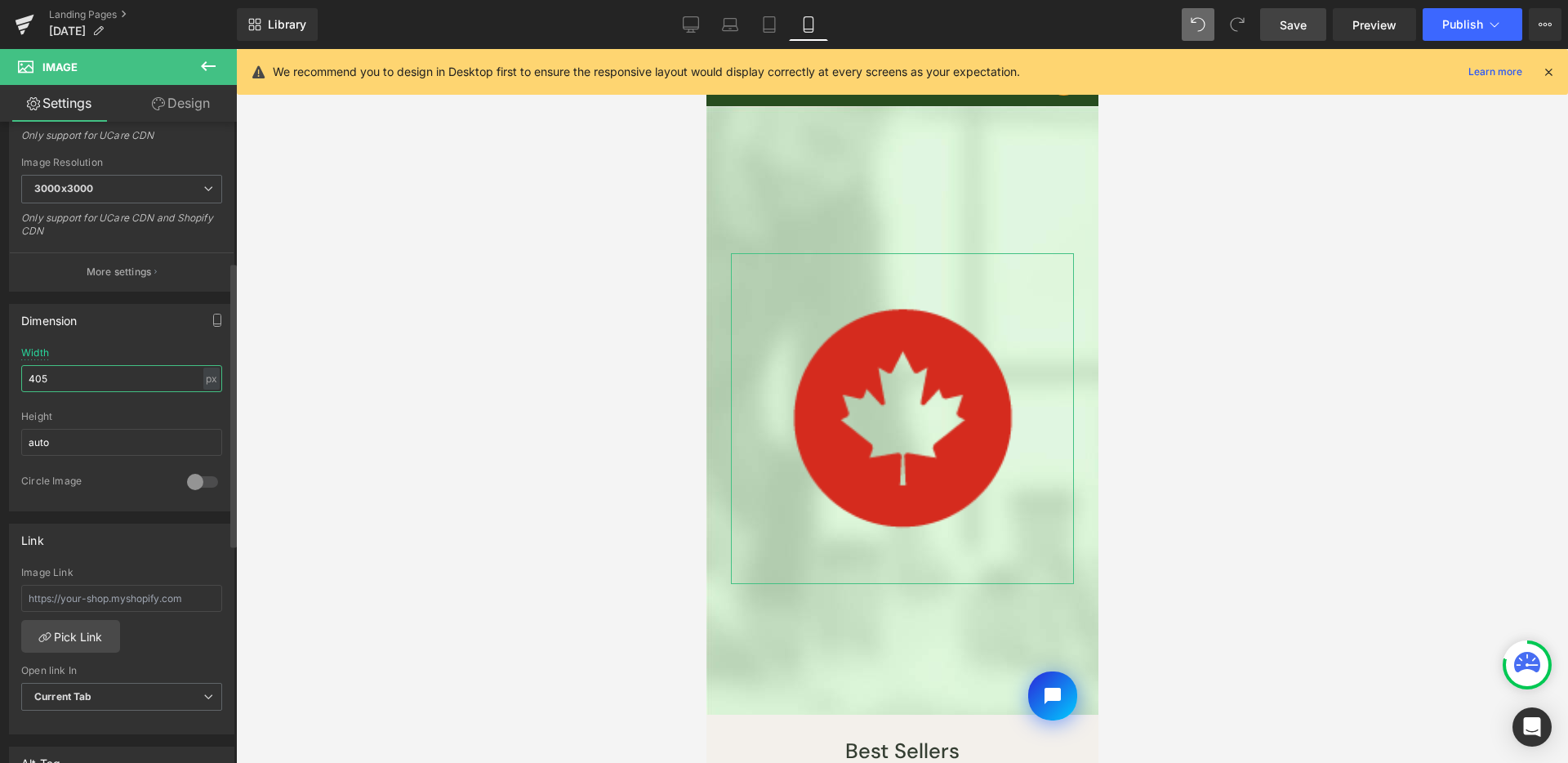
click at [123, 385] on input "405" at bounding box center [121, 379] width 201 height 27
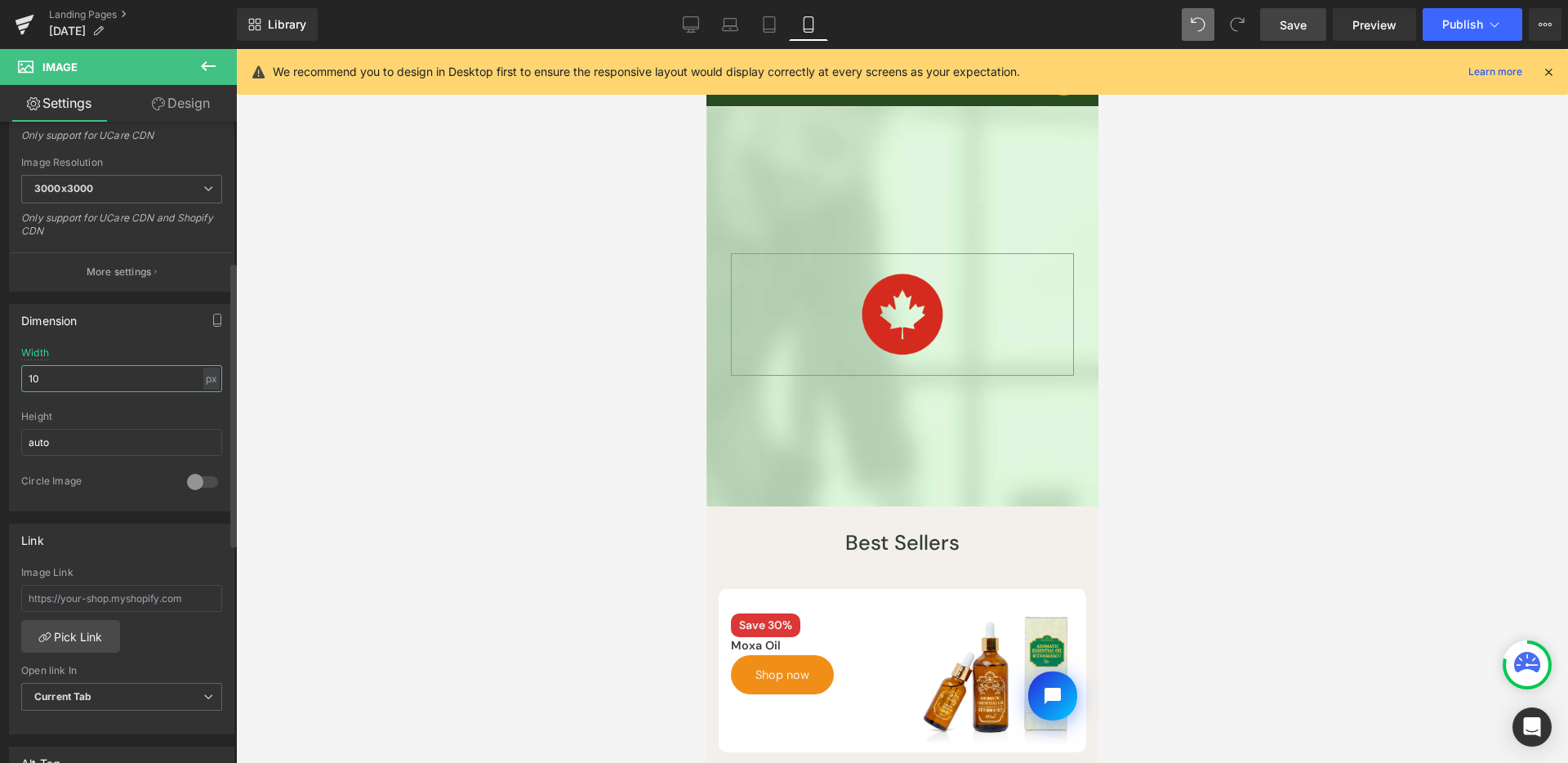
type input "100"
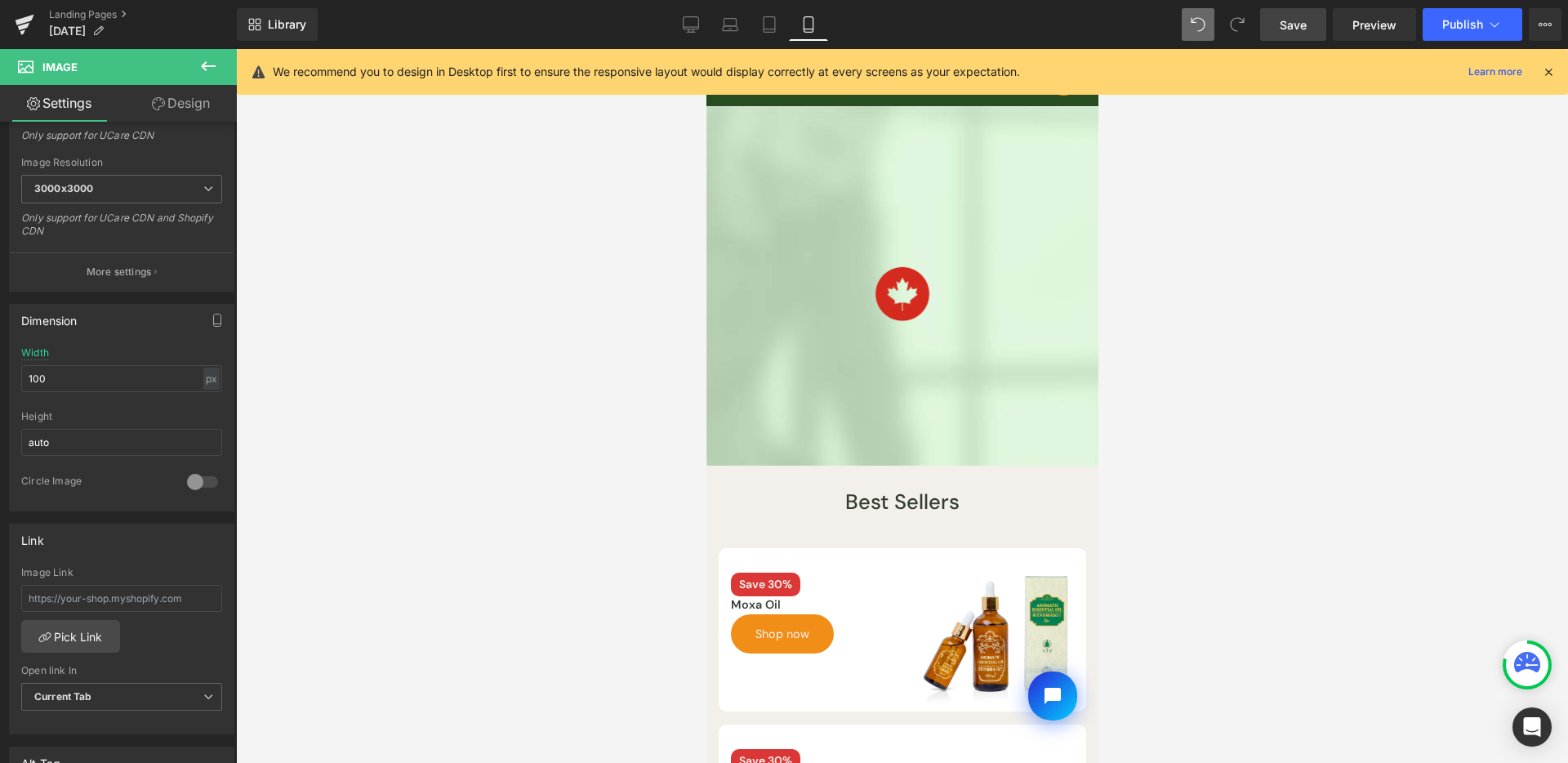
click at [218, 62] on button at bounding box center [208, 66] width 57 height 36
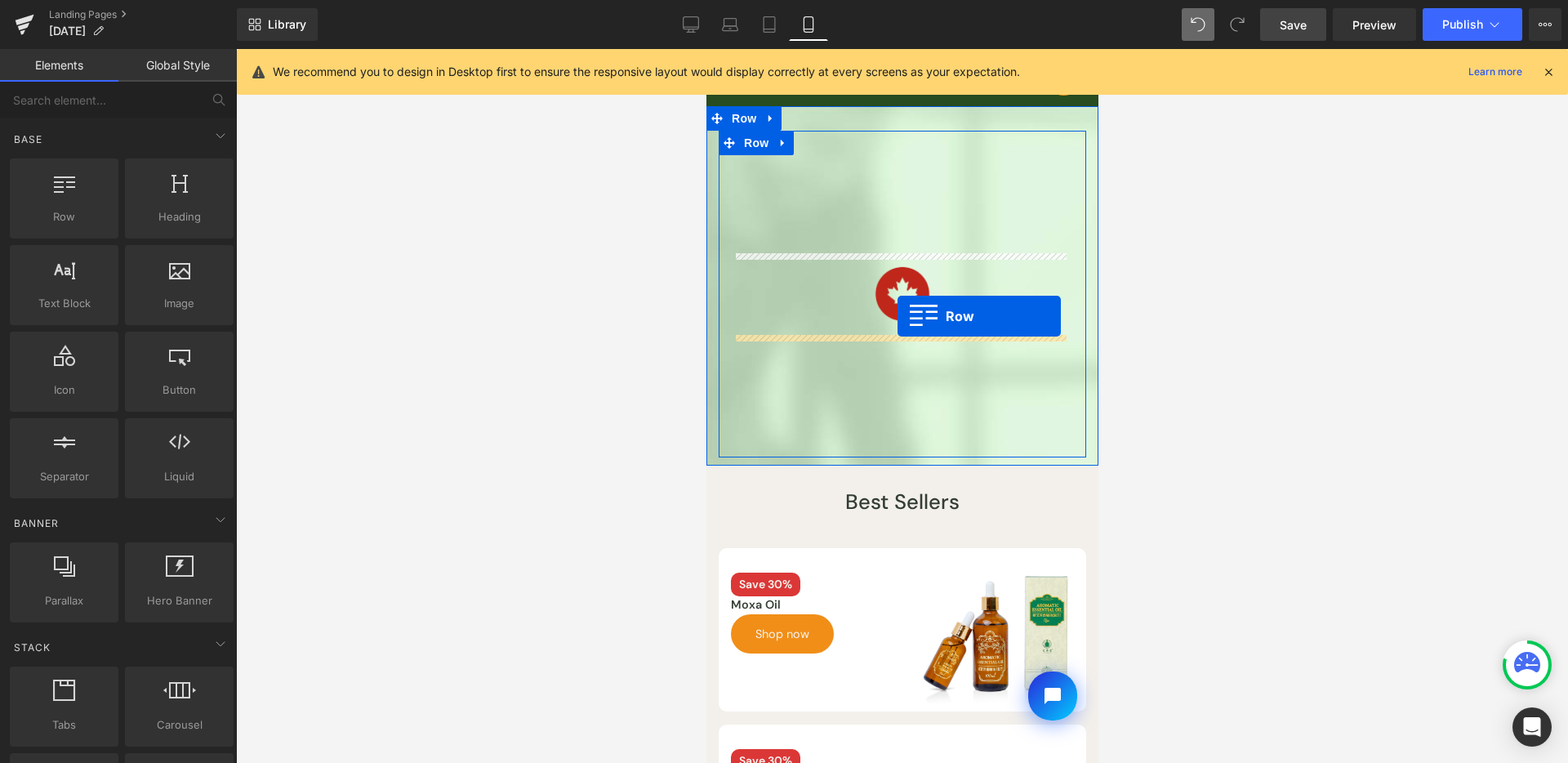
drag, startPoint x: 1138, startPoint y: 286, endPoint x: 896, endPoint y: 316, distance: 243.9
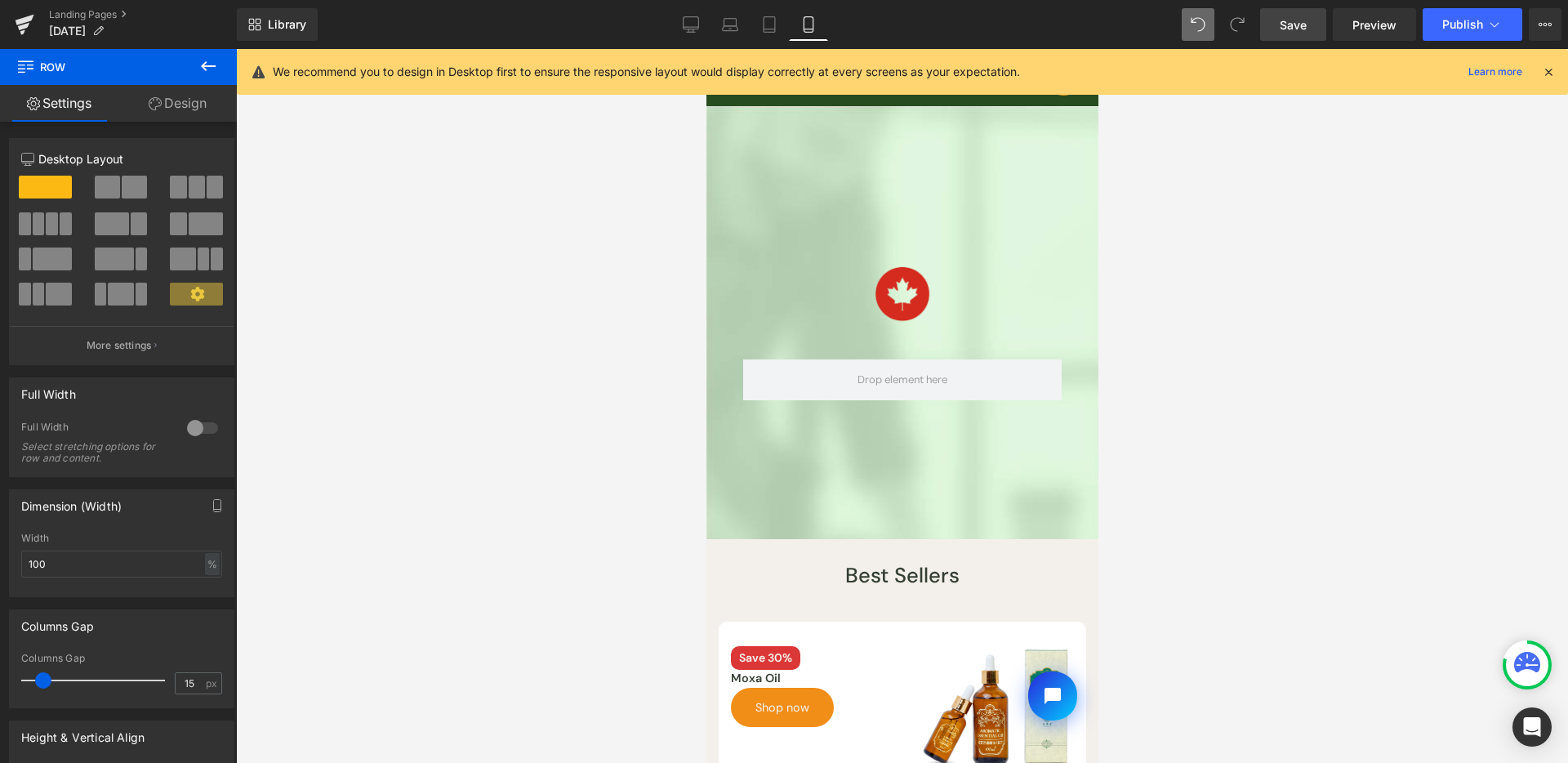
click at [202, 62] on icon at bounding box center [208, 66] width 20 height 20
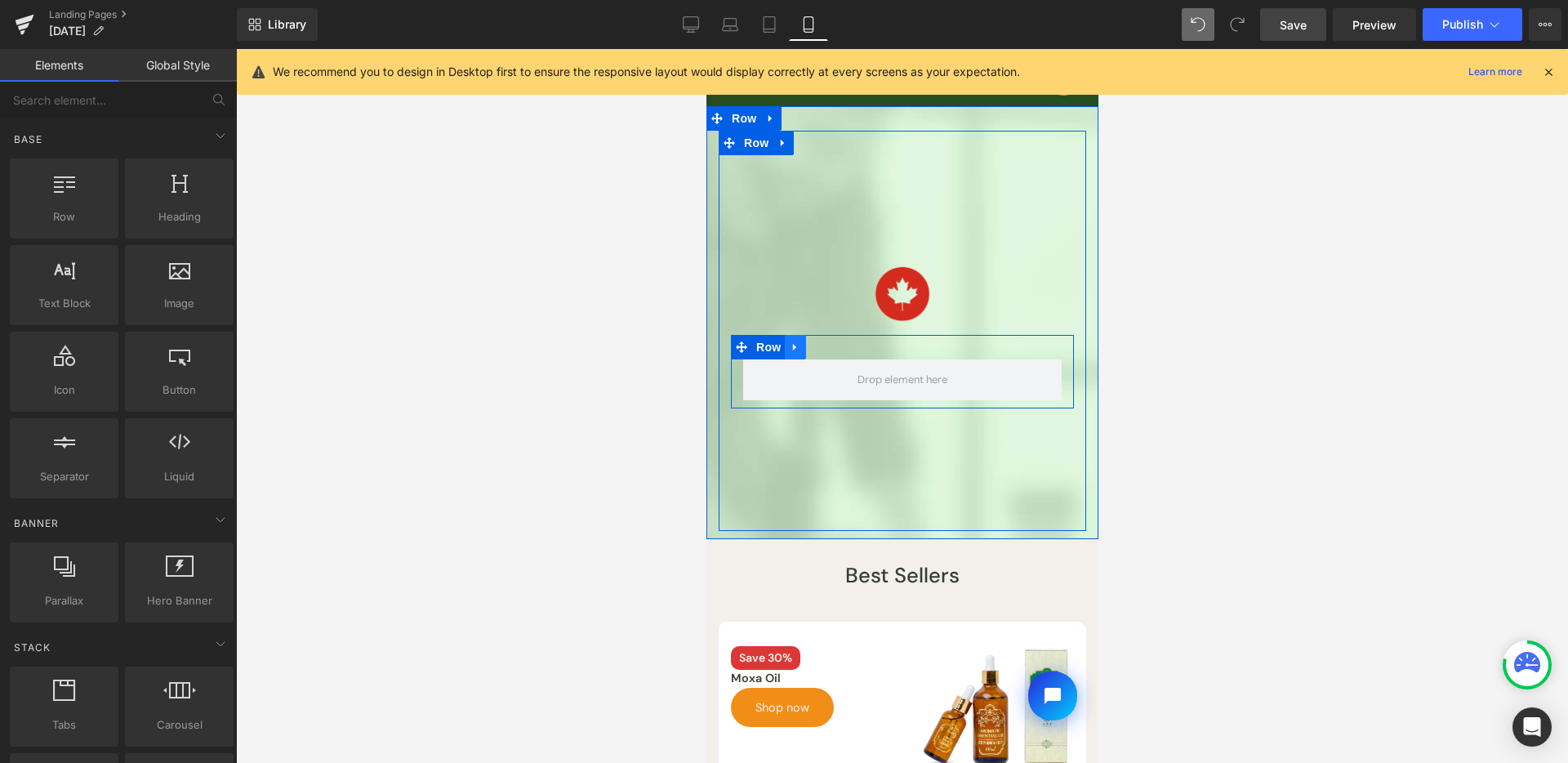
click at [792, 348] on icon at bounding box center [793, 347] width 3 height 7
click at [858, 347] on icon at bounding box center [859, 347] width 3 height 7
click at [798, 347] on icon at bounding box center [795, 348] width 12 height 12
click at [842, 347] on link at bounding box center [836, 347] width 21 height 25
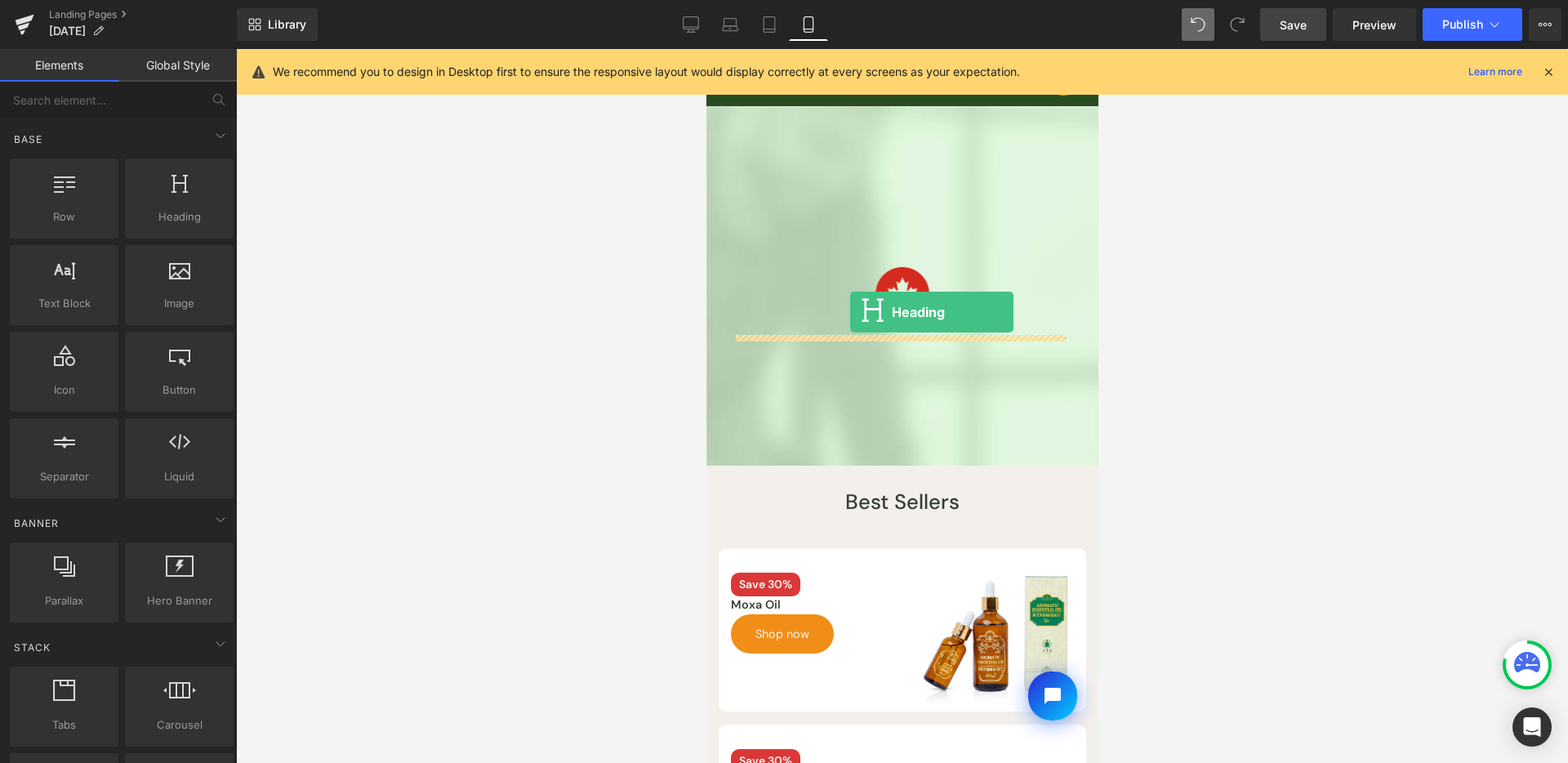
drag, startPoint x: 1394, startPoint y: 349, endPoint x: 850, endPoint y: 312, distance: 545.3
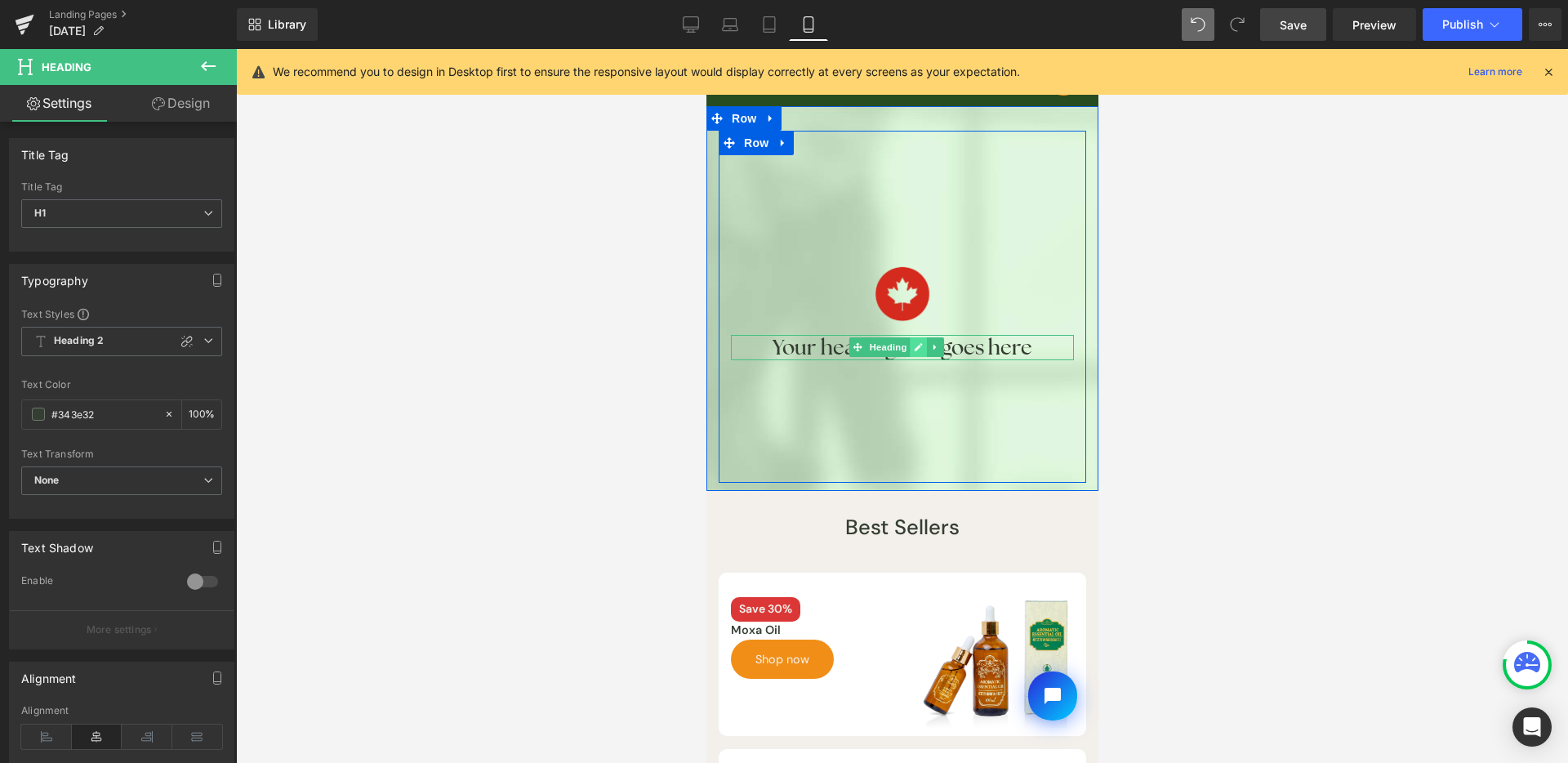
click at [920, 347] on icon at bounding box center [917, 348] width 9 height 10
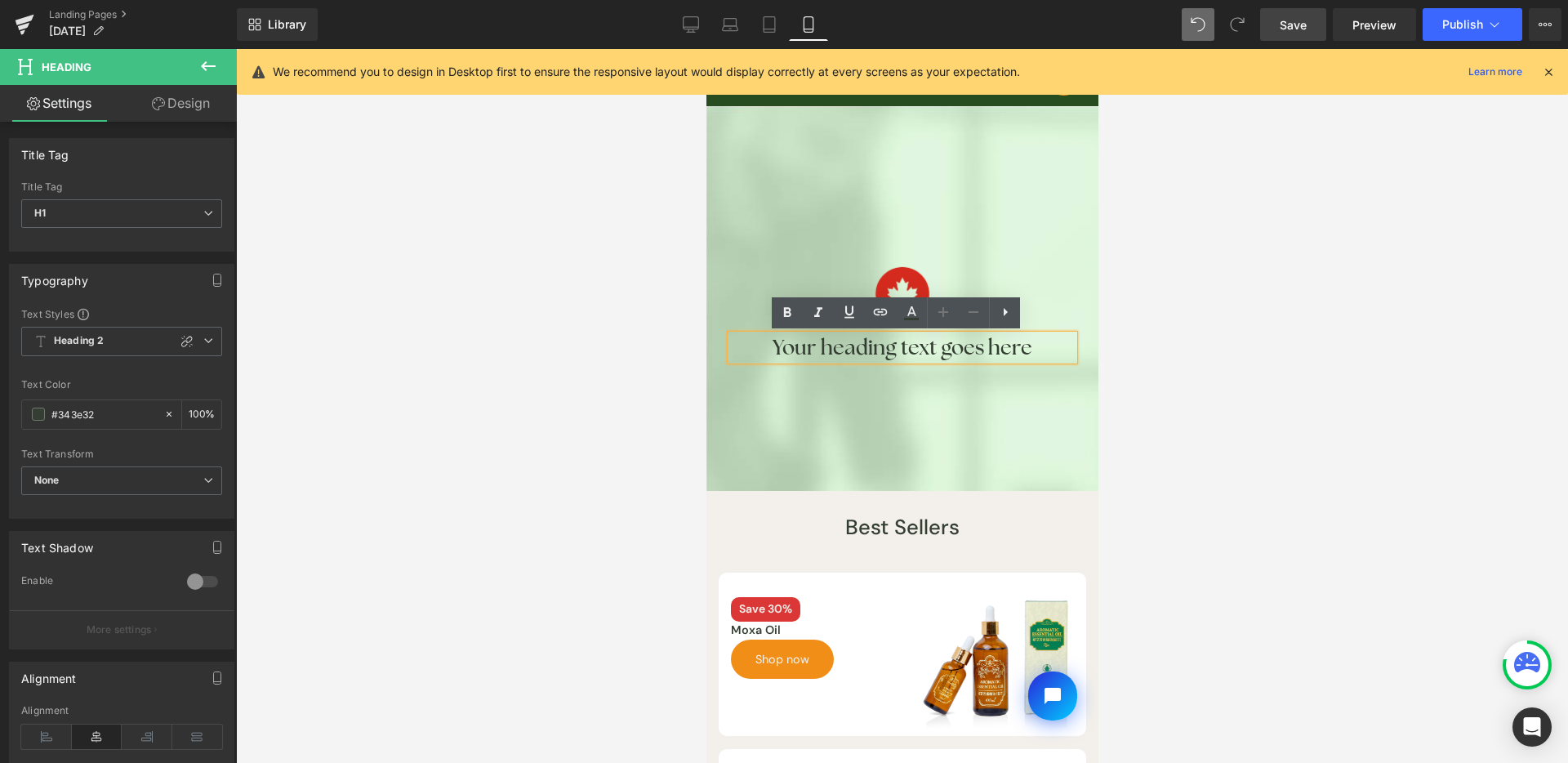
click at [890, 347] on h1 "Your heading text goes here" at bounding box center [901, 348] width 343 height 26
paste div
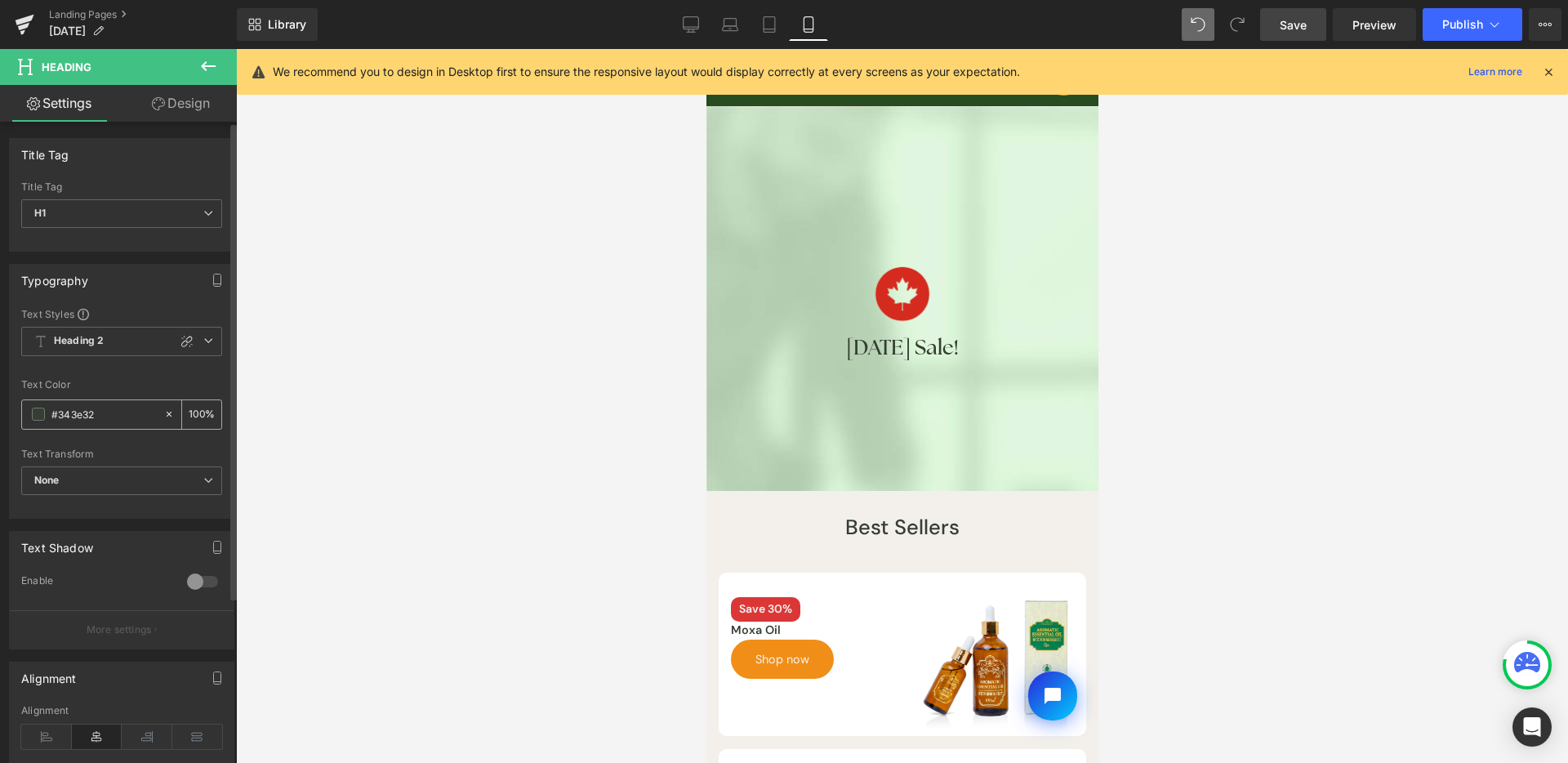
click at [22, 414] on div "#343e32 100 %" at bounding box center [121, 414] width 201 height 31
click at [31, 415] on div "#343e32" at bounding box center [92, 414] width 142 height 29
click at [40, 412] on span at bounding box center [38, 413] width 13 height 13
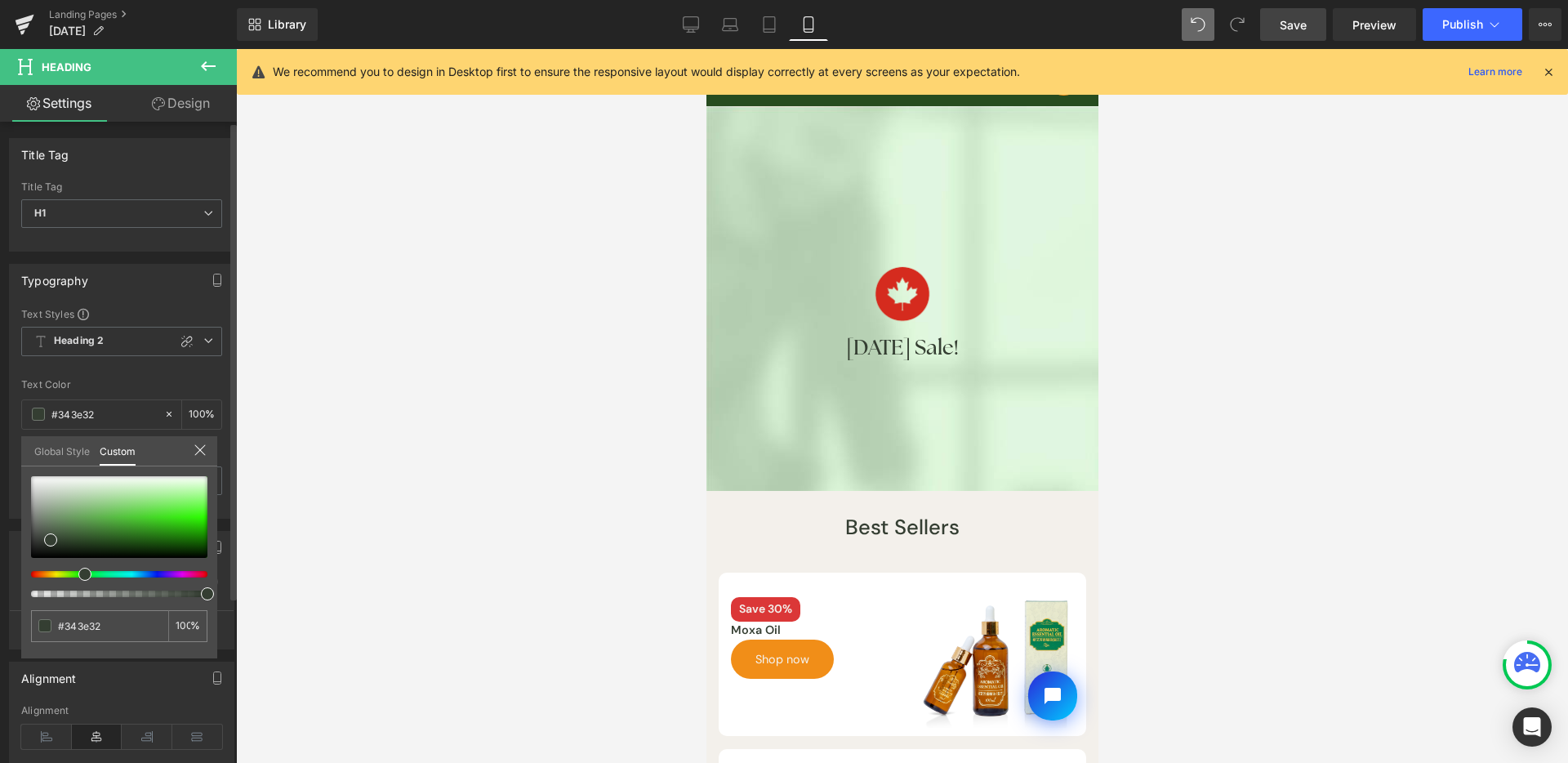
click at [80, 450] on link "Global Style" at bounding box center [62, 450] width 55 height 28
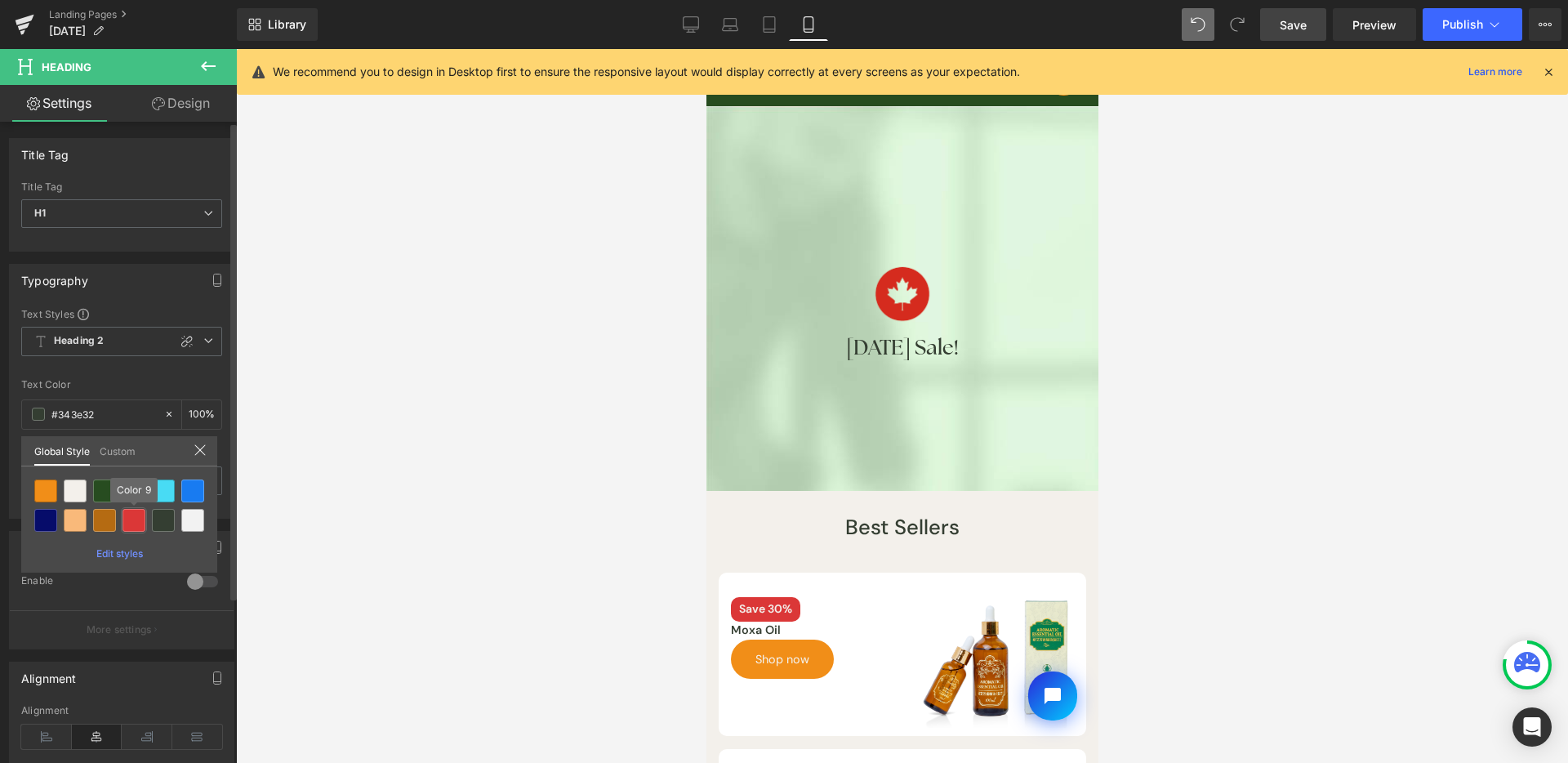
click at [128, 515] on div at bounding box center [134, 520] width 23 height 23
type input "Color 9"
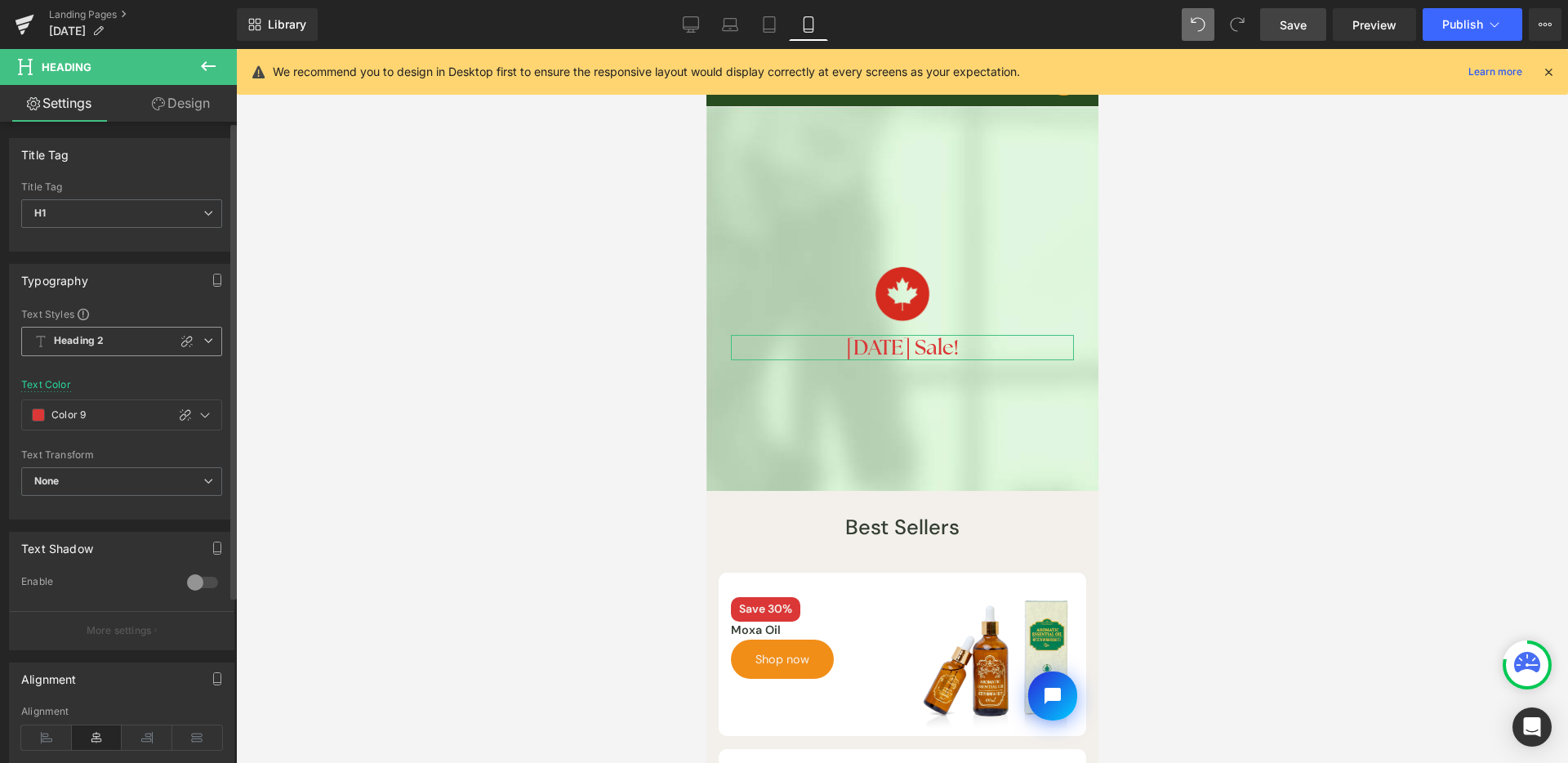
click at [62, 338] on b "Heading 2" at bounding box center [78, 341] width 50 height 14
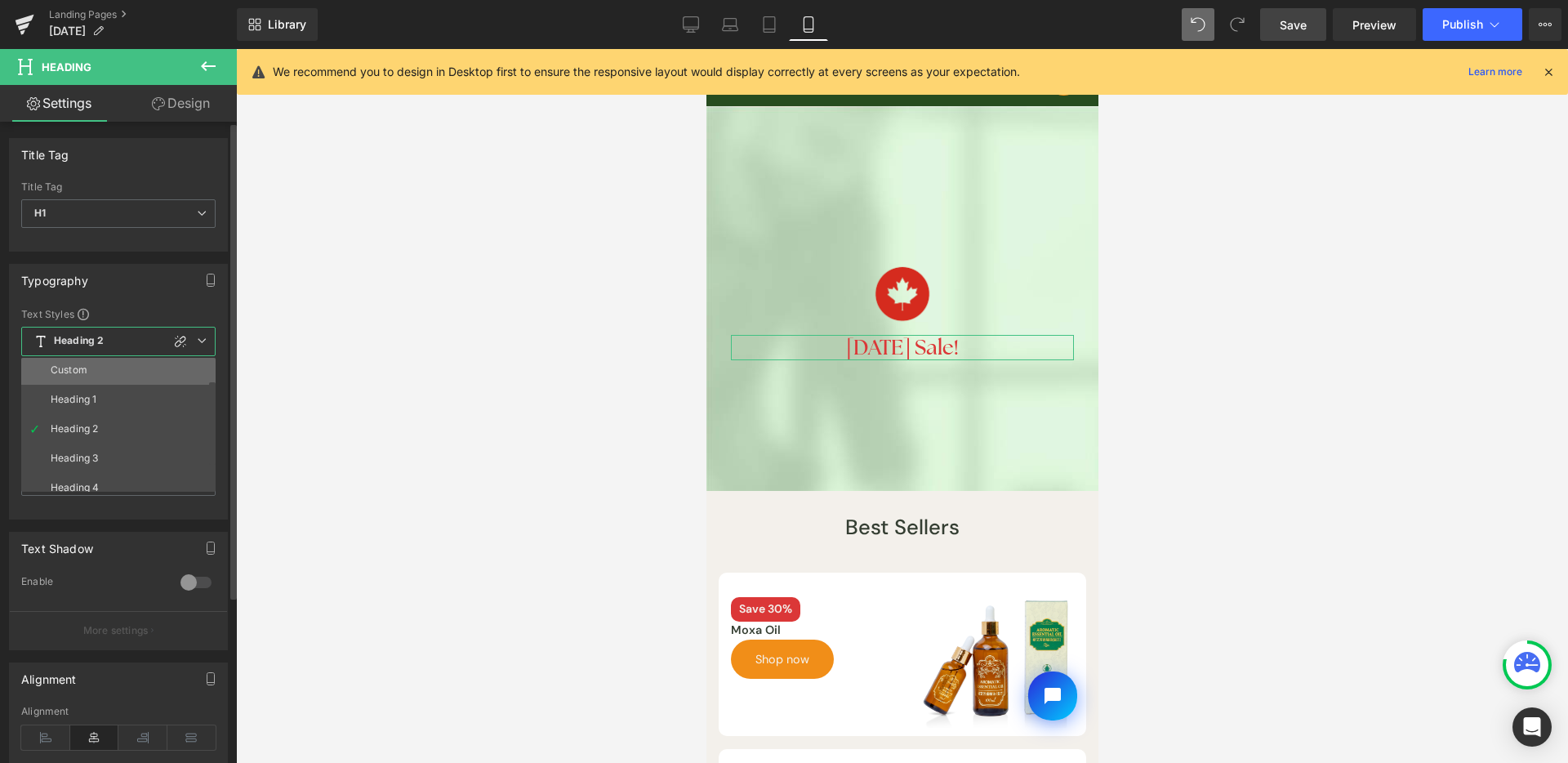
scroll to position [0, 0]
click at [142, 361] on li "Custom" at bounding box center [122, 373] width 202 height 30
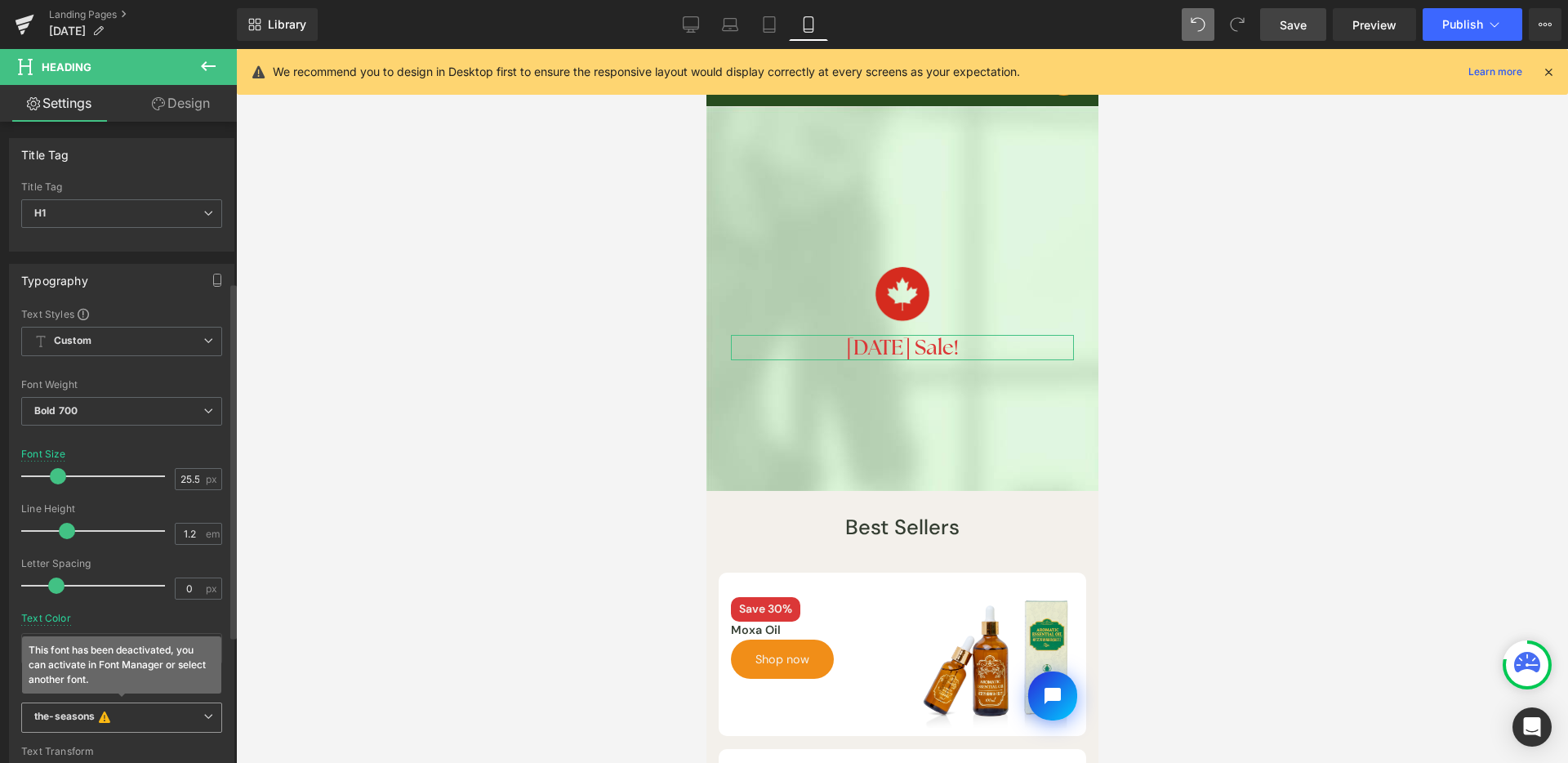
scroll to position [294, 0]
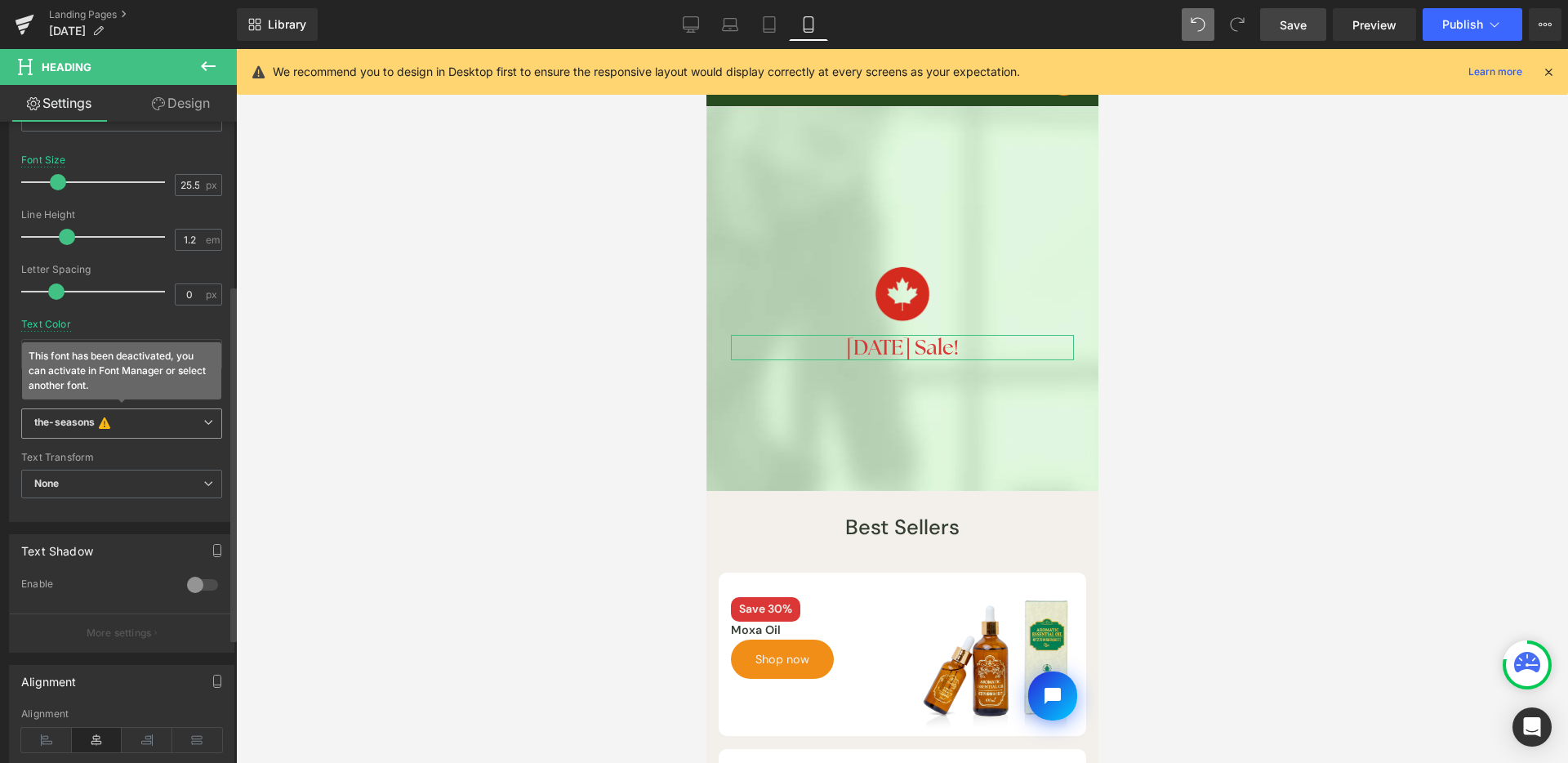
drag, startPoint x: 108, startPoint y: 427, endPoint x: 124, endPoint y: 439, distance: 20.0
click at [106, 426] on icon "This font has been deactivated, you can activate in Font Manager or select anot…" at bounding box center [104, 424] width 18 height 16
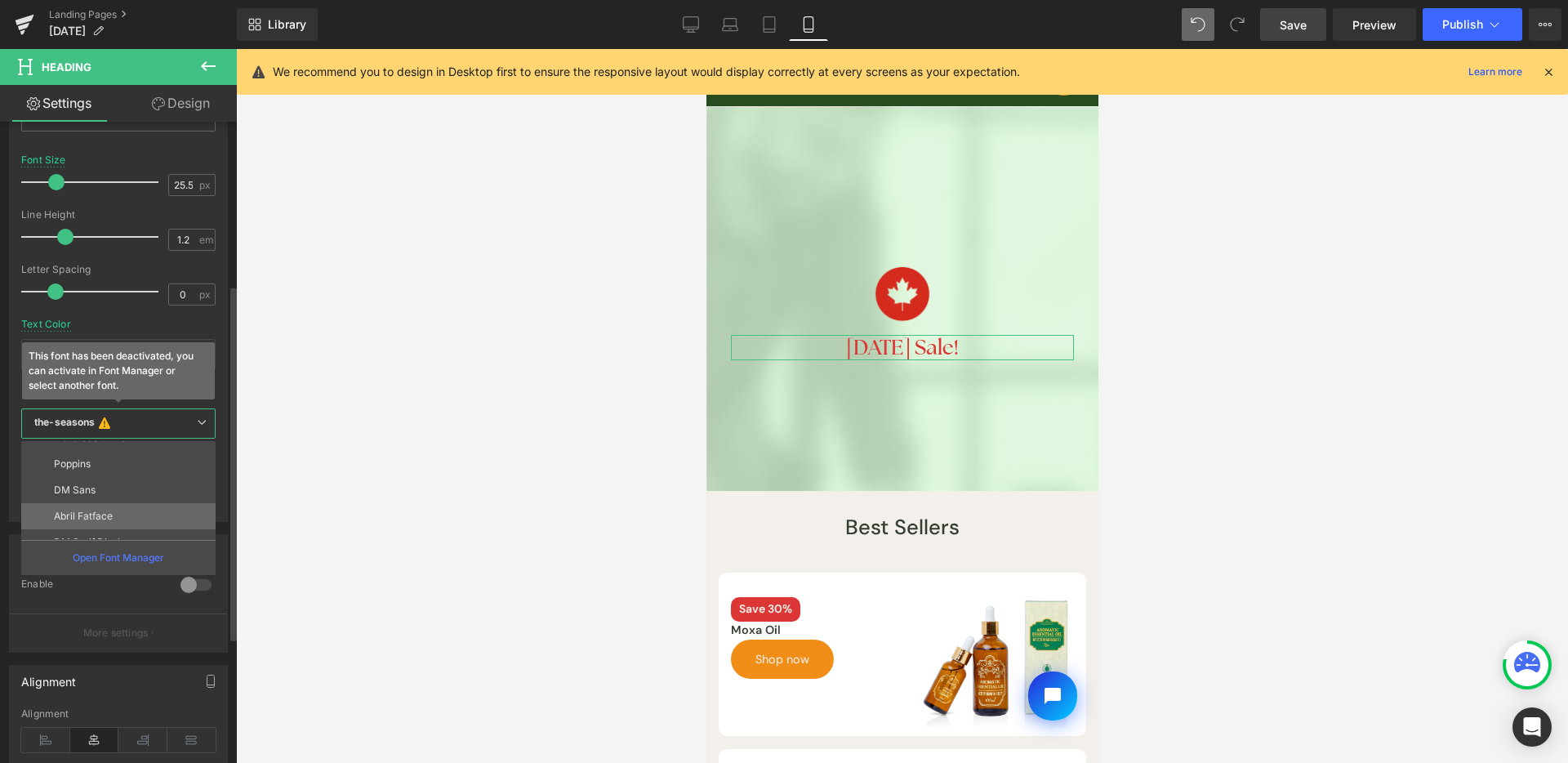
scroll to position [749, 0]
click at [113, 499] on li "DM Sans" at bounding box center [122, 490] width 202 height 26
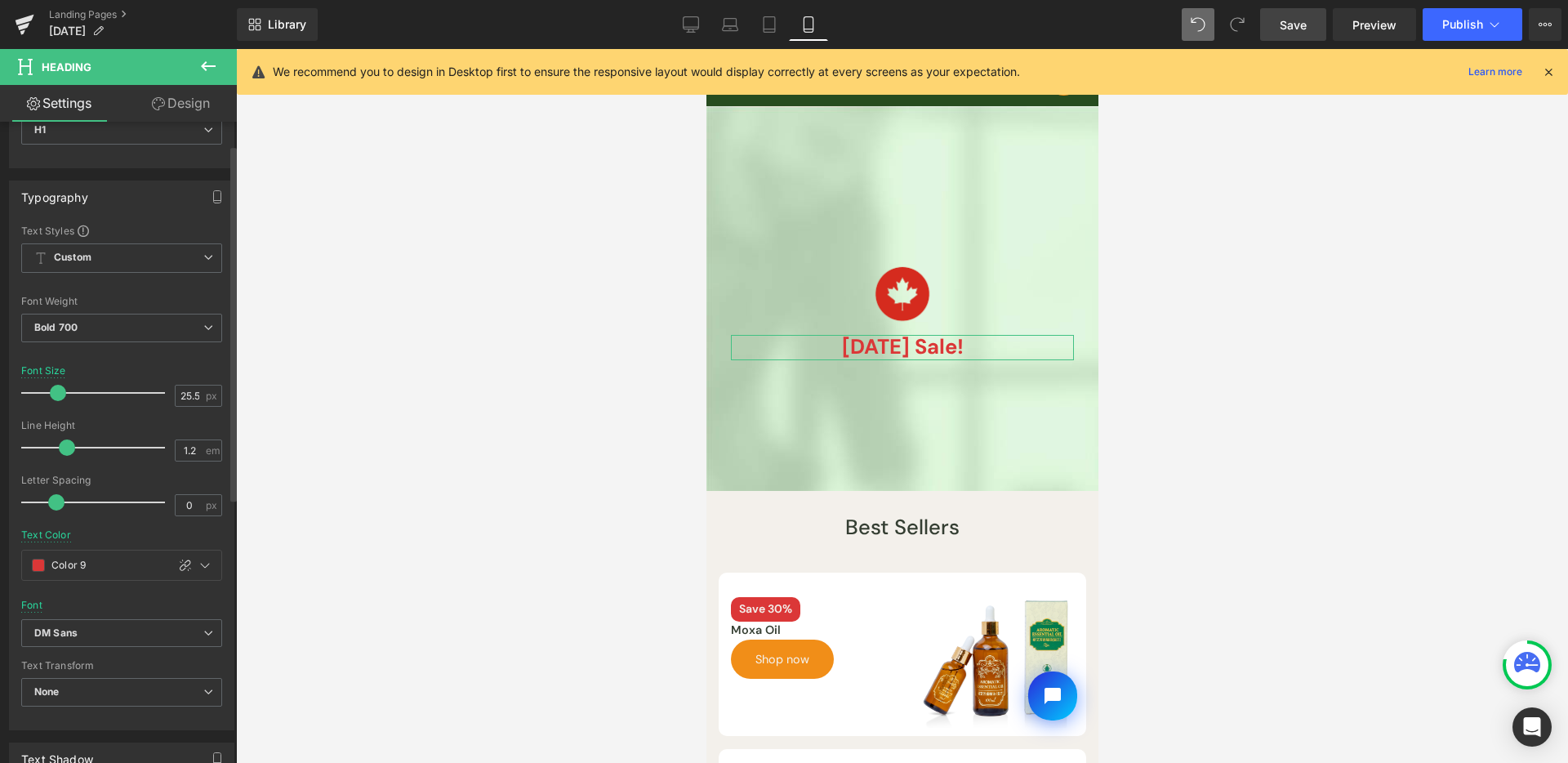
scroll to position [42, 0]
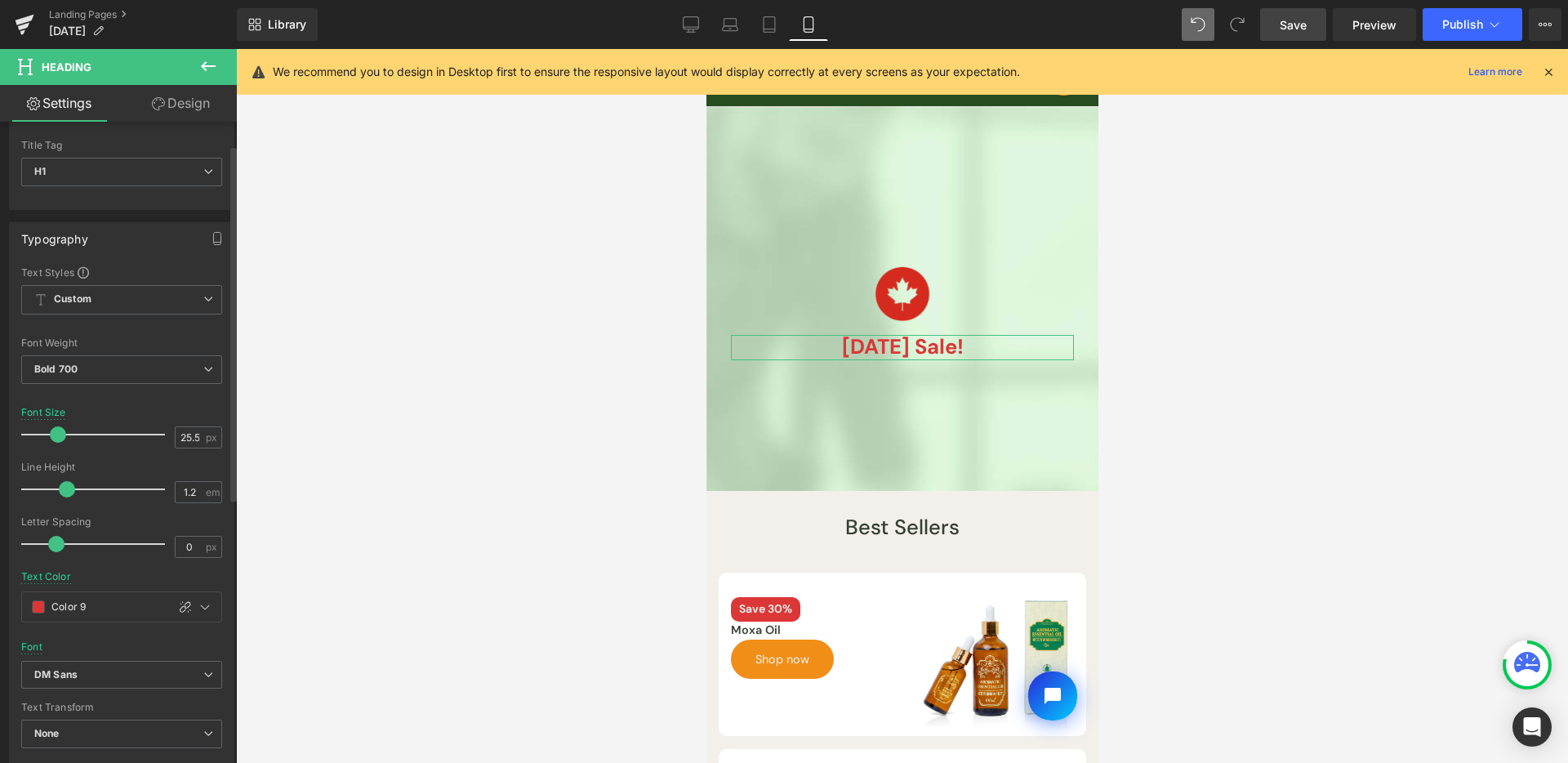
click at [160, 259] on div "Typography Text Styles Custom Heading 1 Heading 2 Heading 3 Heading 4 Heading 5…" at bounding box center [122, 496] width 226 height 550
click at [197, 72] on button at bounding box center [208, 66] width 57 height 36
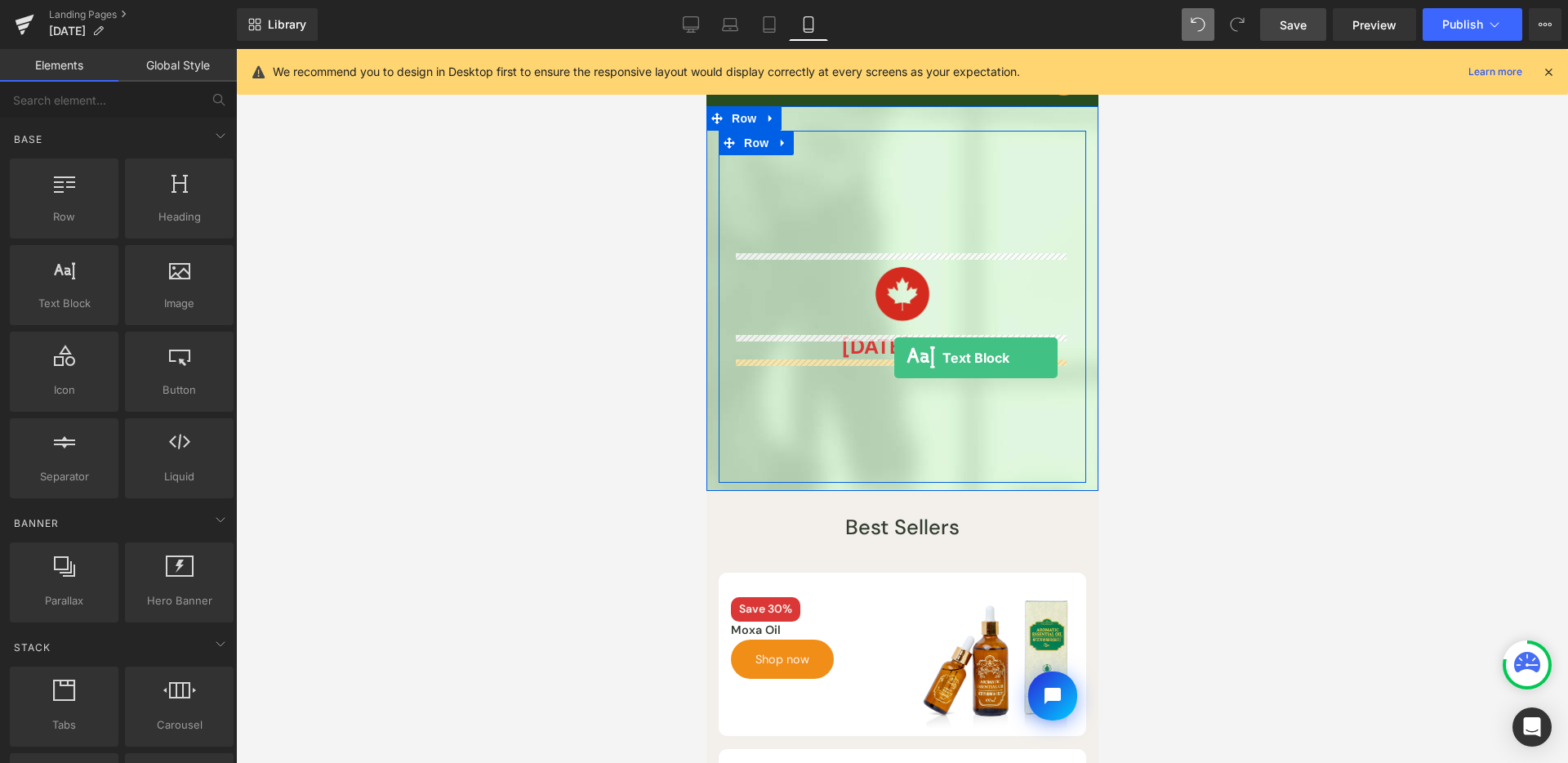
drag, startPoint x: 788, startPoint y: 360, endPoint x: 893, endPoint y: 358, distance: 105.0
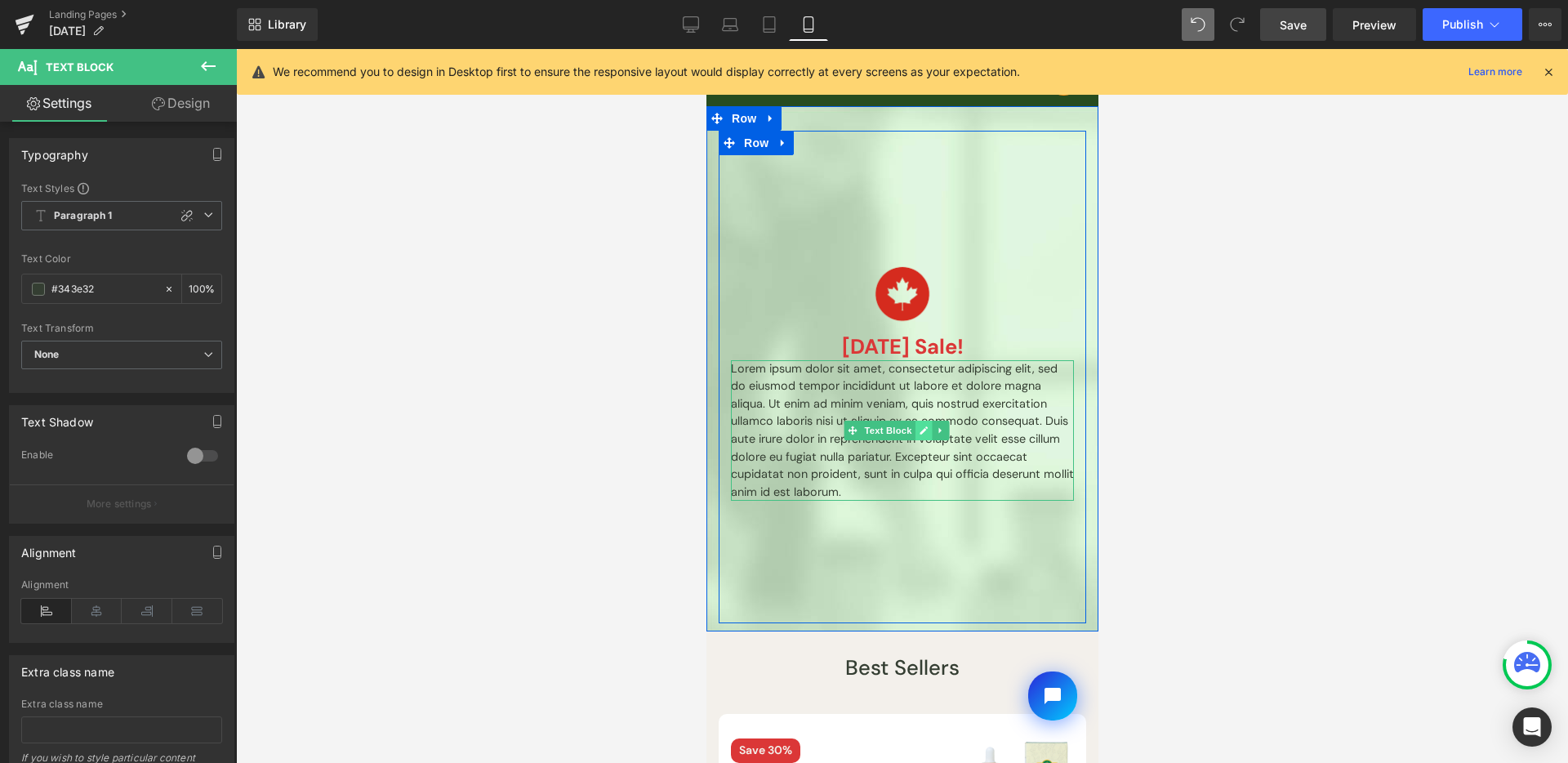
click at [922, 422] on link at bounding box center [922, 431] width 17 height 20
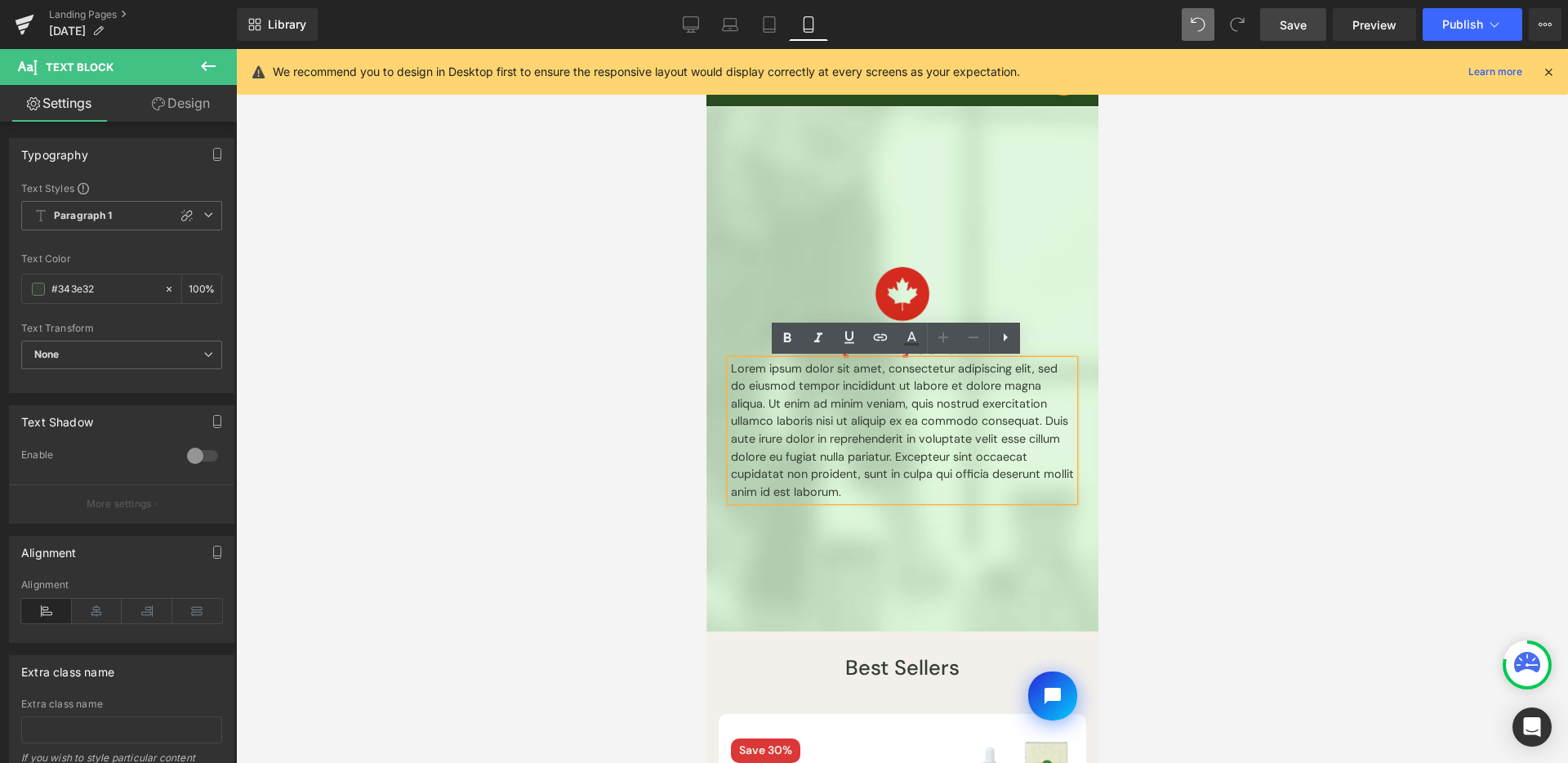
click at [889, 445] on p "Lorem ipsum dolor sit amet, consectetur adipiscing elit, sed do eiusmod tempor …" at bounding box center [901, 431] width 343 height 142
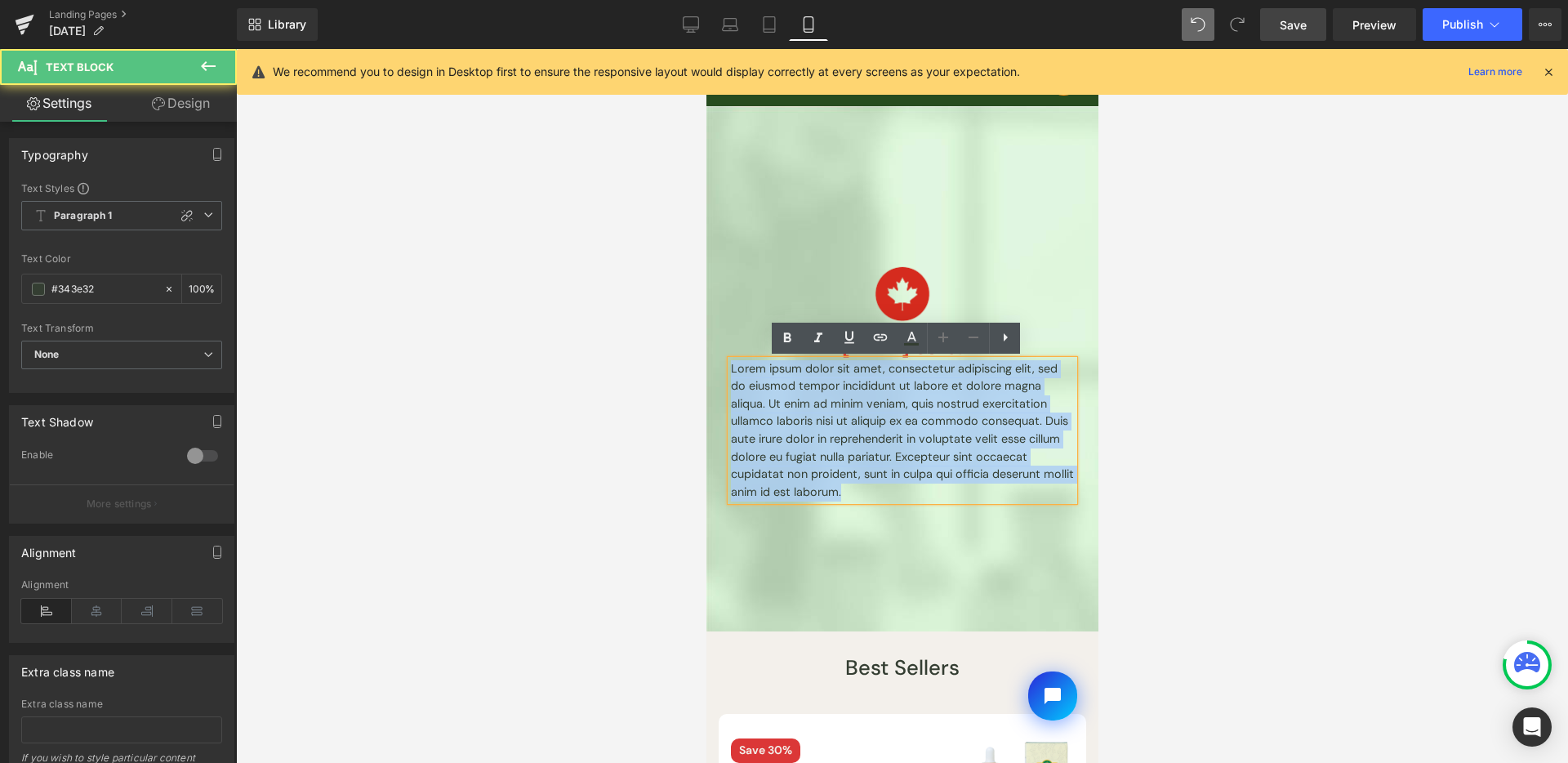
paste div
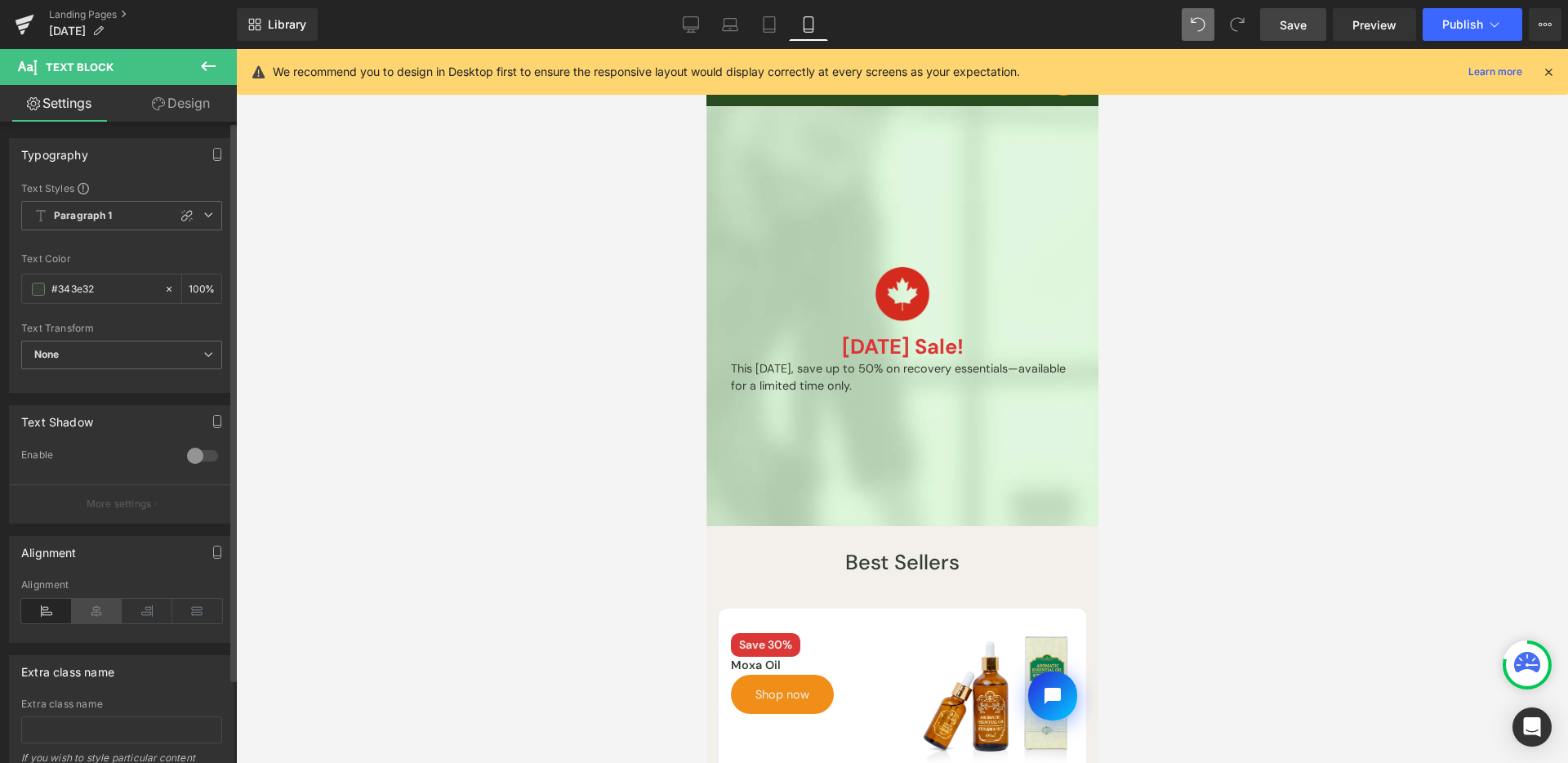
click at [81, 606] on icon at bounding box center [97, 610] width 51 height 25
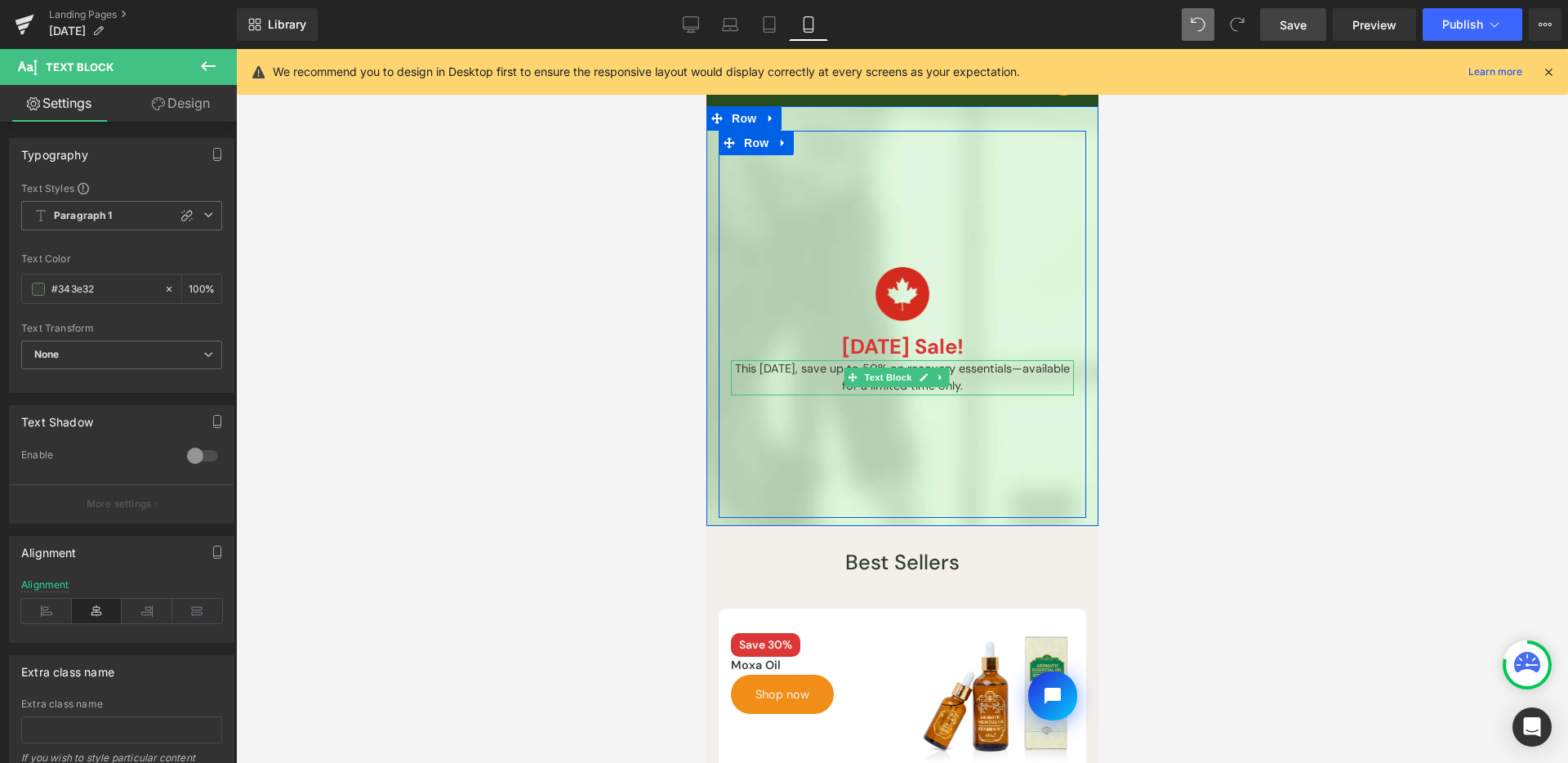
click at [918, 377] on icon at bounding box center [922, 378] width 9 height 10
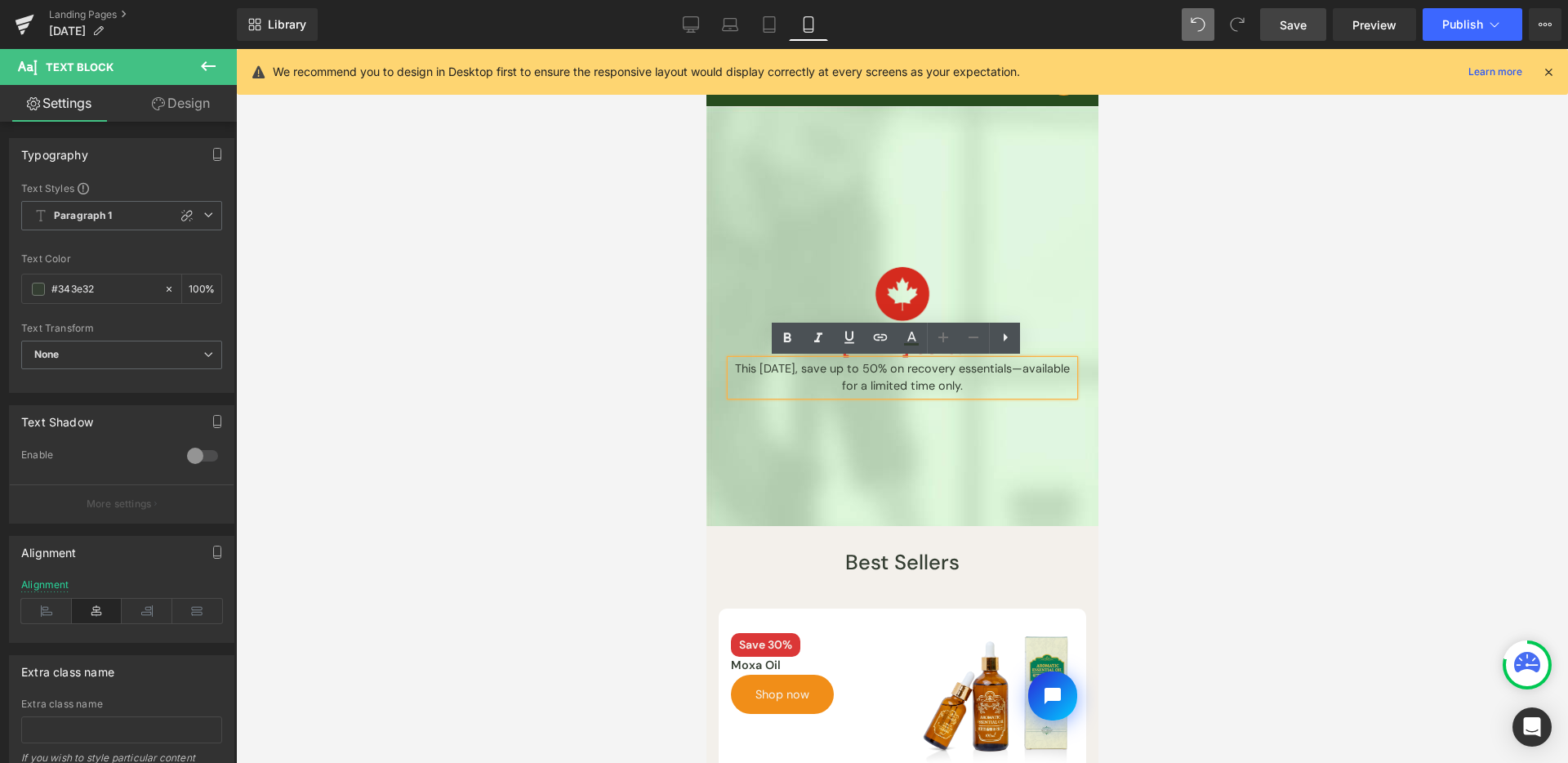
click at [909, 380] on p "This Labour Day, save up to 50% on recovery essentials—available for a limited …" at bounding box center [901, 378] width 343 height 35
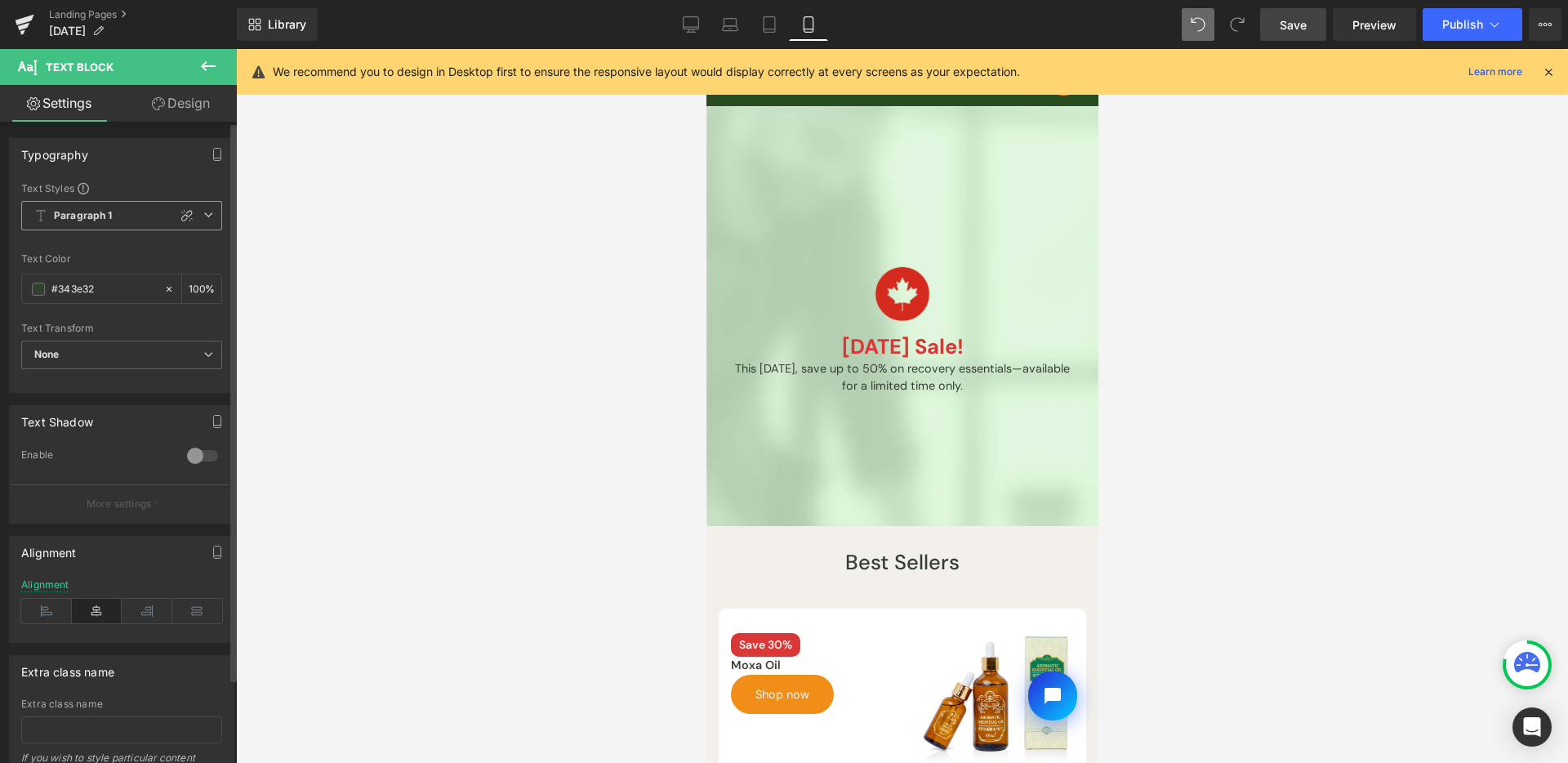
click at [140, 209] on span "Paragraph 1" at bounding box center [121, 216] width 201 height 30
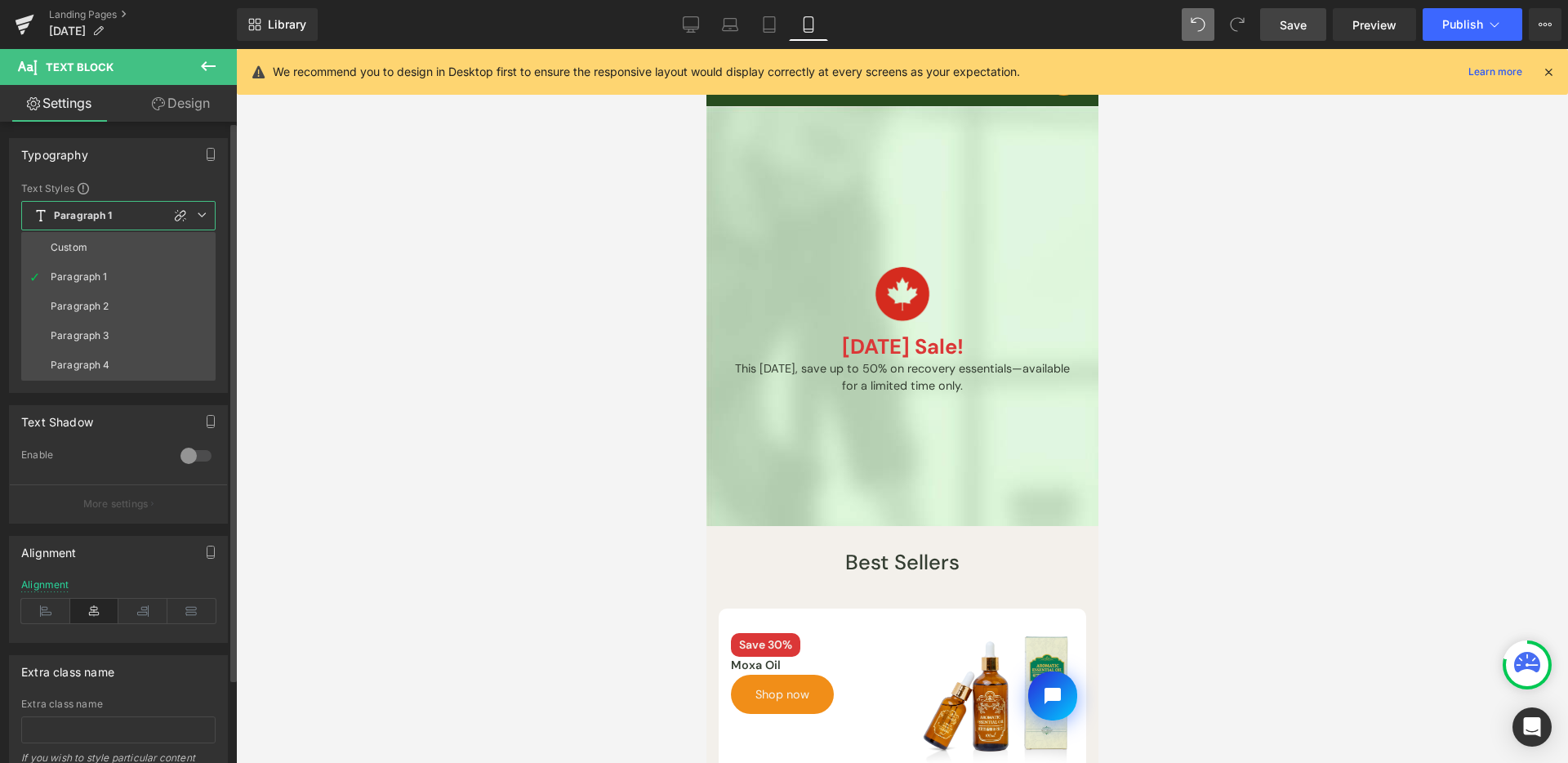
click at [137, 211] on span "Paragraph 1" at bounding box center [118, 216] width 194 height 30
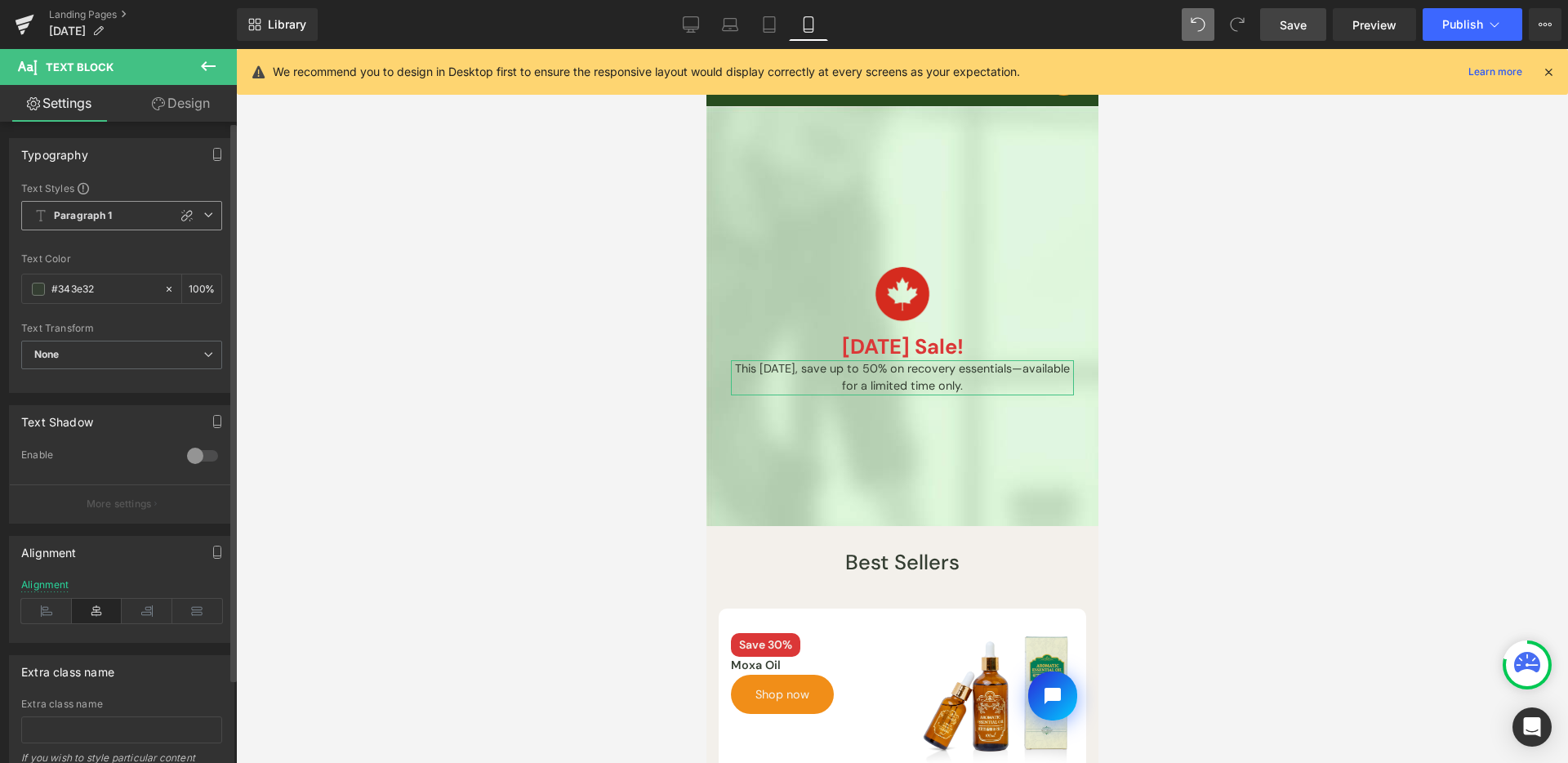
click at [179, 203] on span "Paragraph 1" at bounding box center [121, 216] width 201 height 30
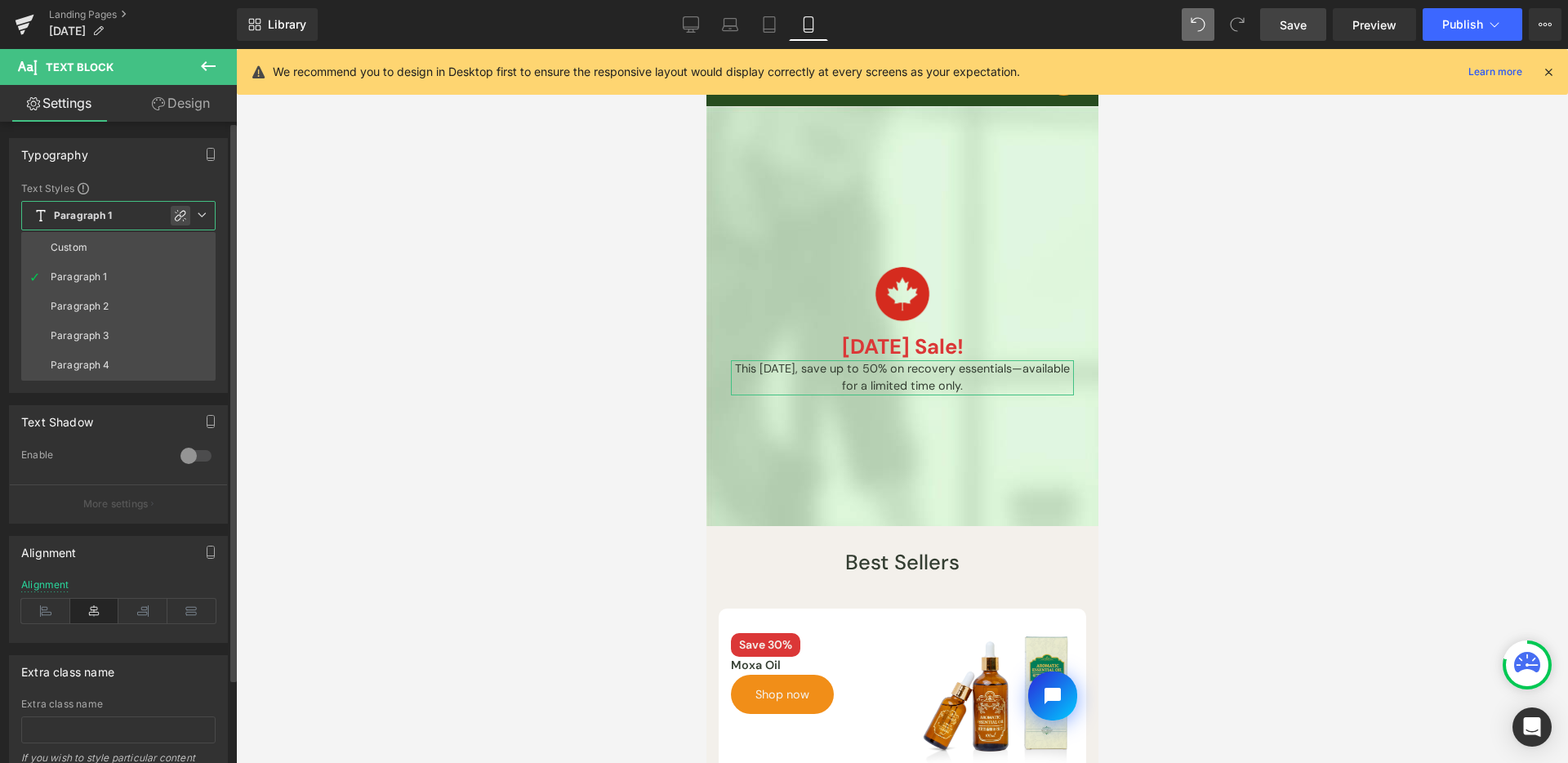
click at [182, 213] on icon at bounding box center [180, 215] width 13 height 13
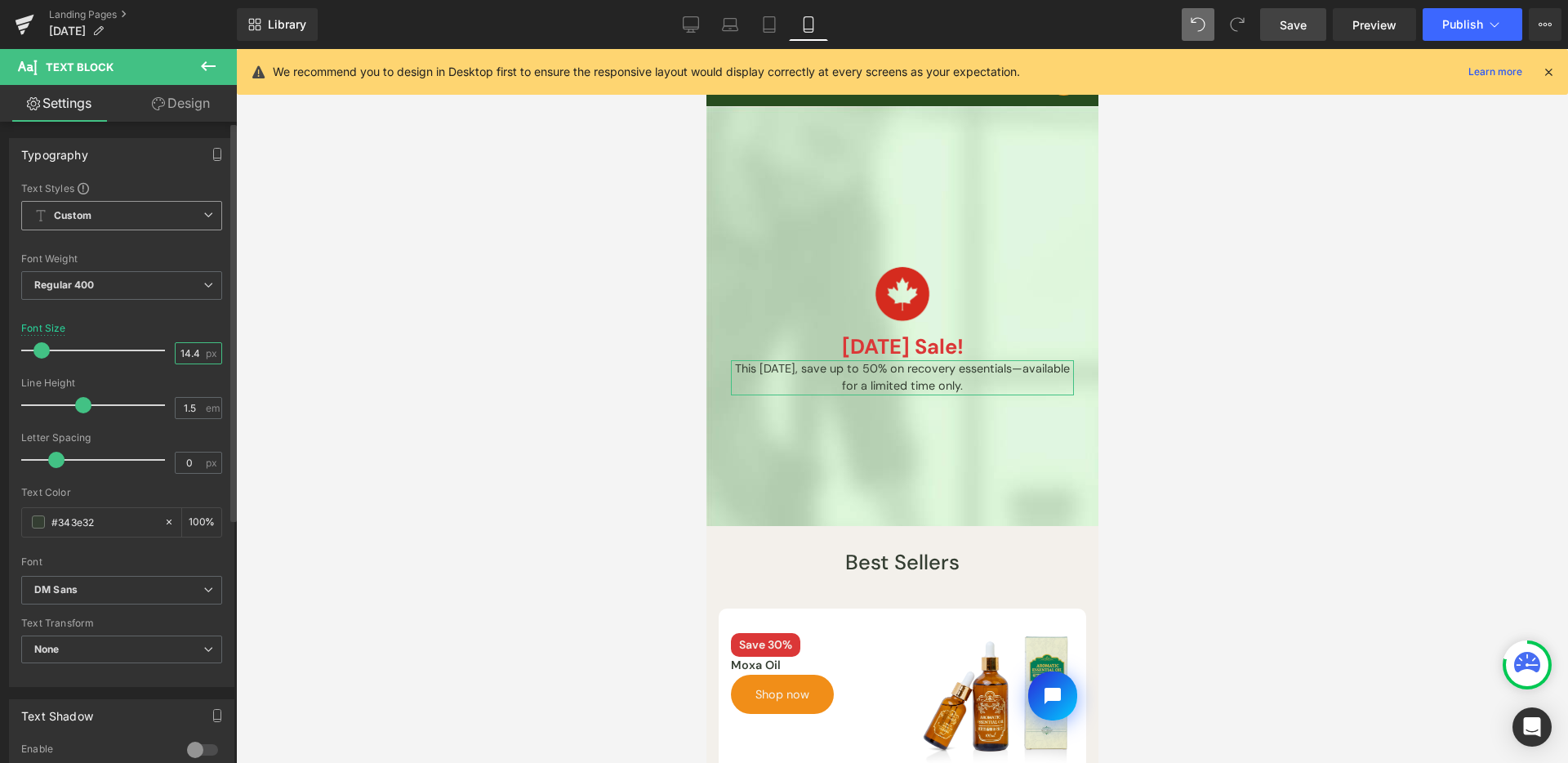
click at [175, 357] on input "14.4" at bounding box center [189, 353] width 29 height 21
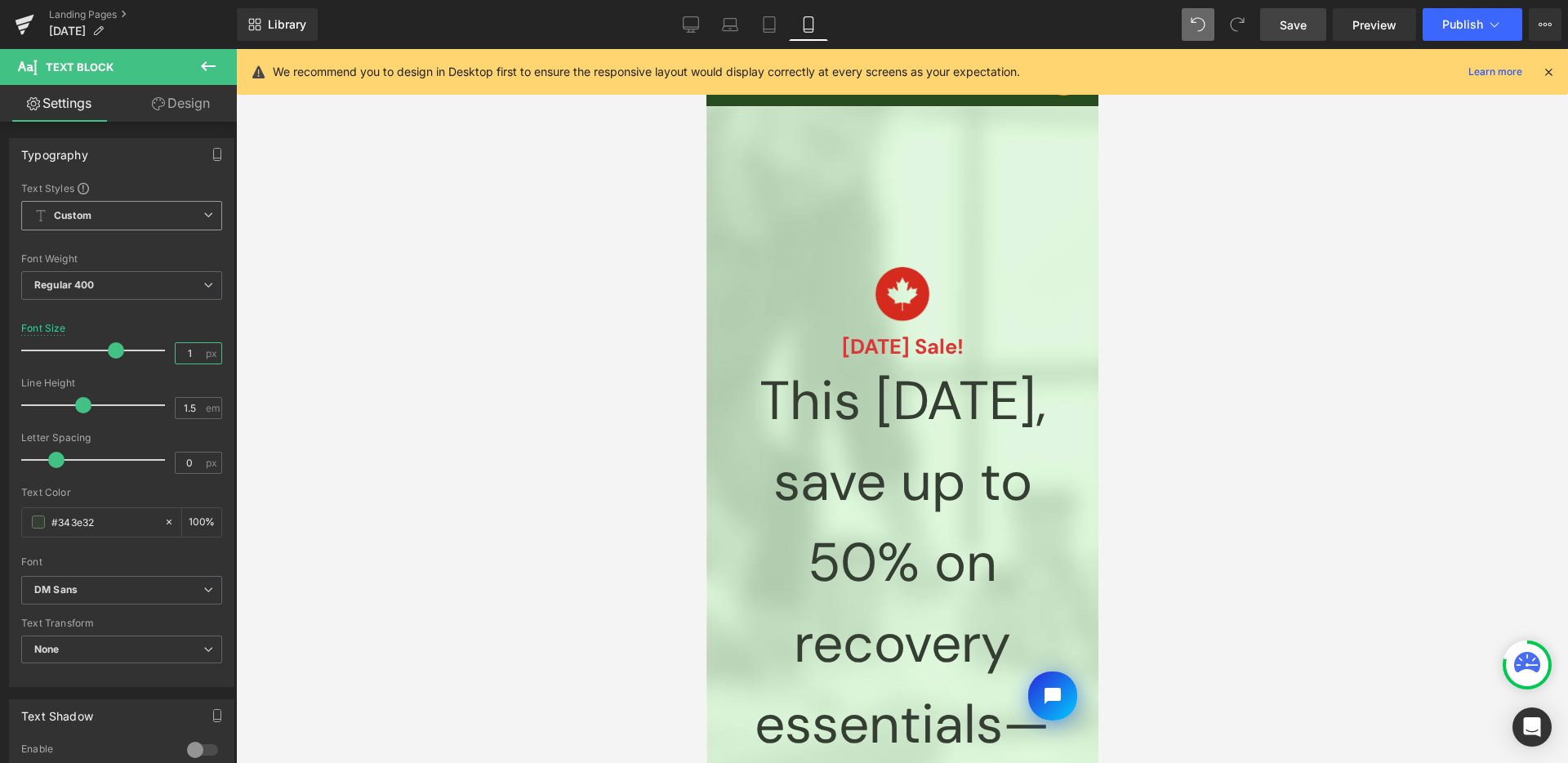
type input "16"
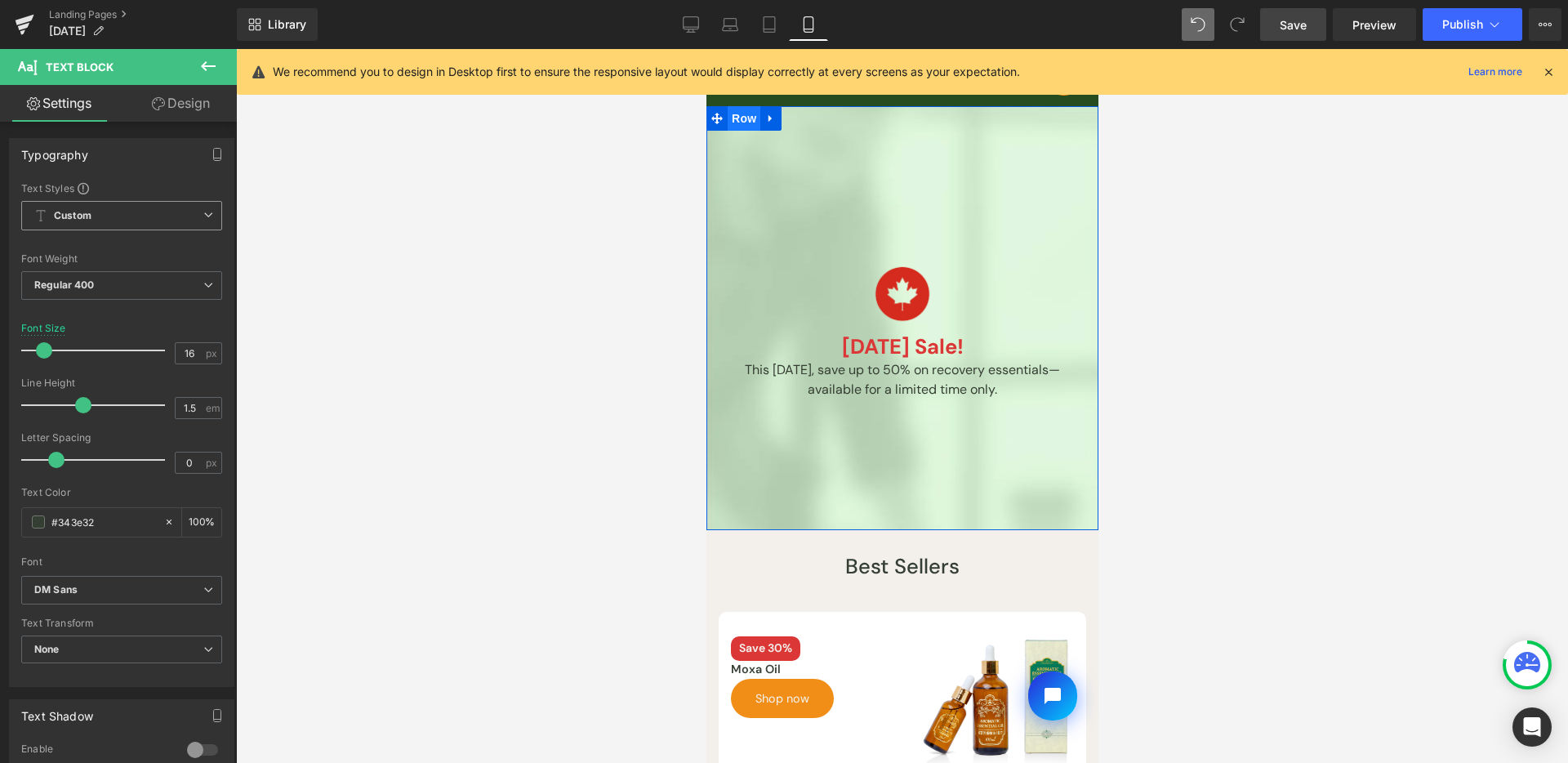
click at [752, 120] on span "Row" at bounding box center [743, 118] width 33 height 25
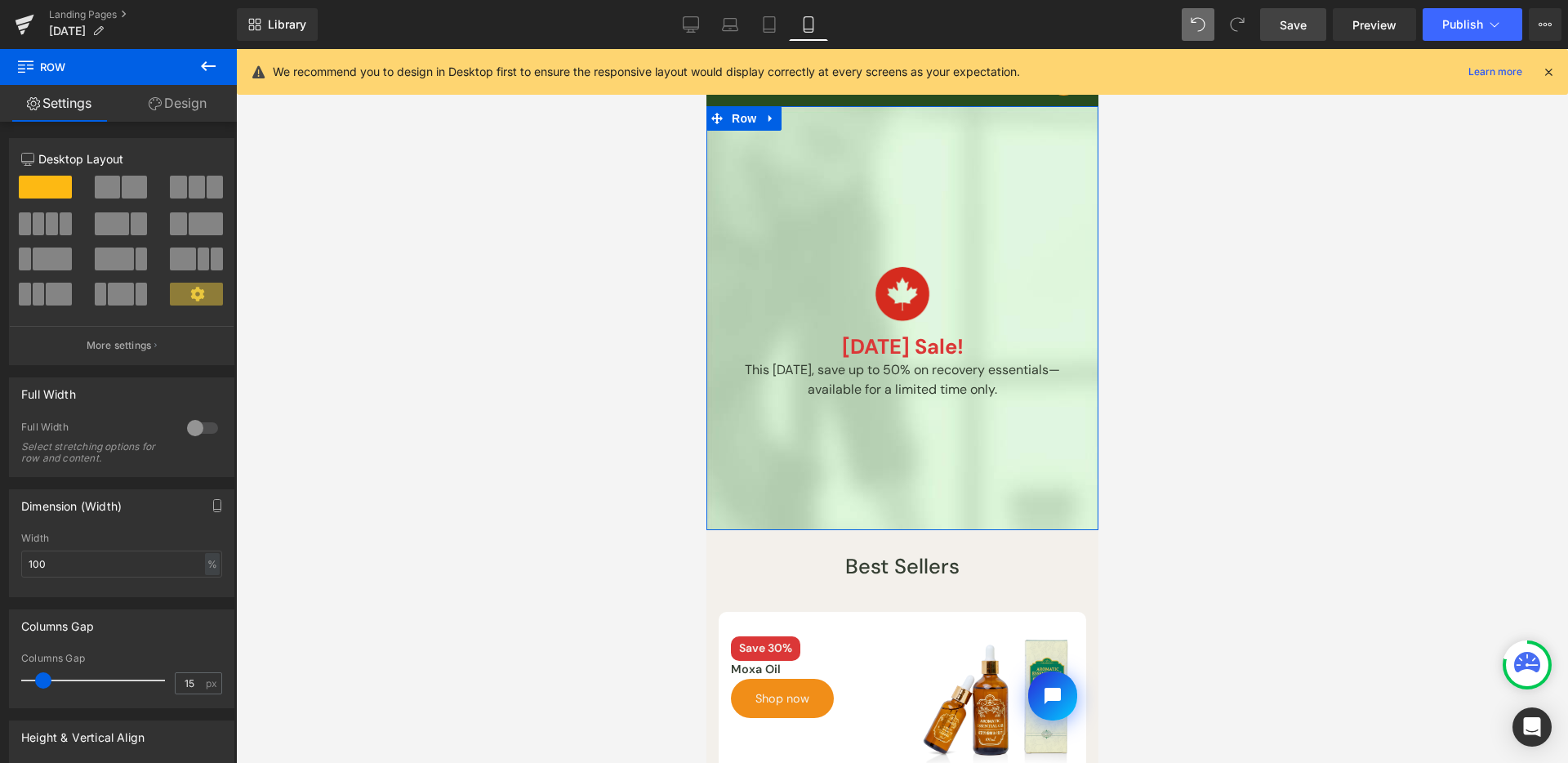
click at [213, 98] on link "Design" at bounding box center [178, 103] width 119 height 37
drag, startPoint x: 164, startPoint y: 245, endPoint x: 136, endPoint y: 245, distance: 28.0
click at [0, 0] on div "Background" at bounding box center [0, 0] width 0 height 0
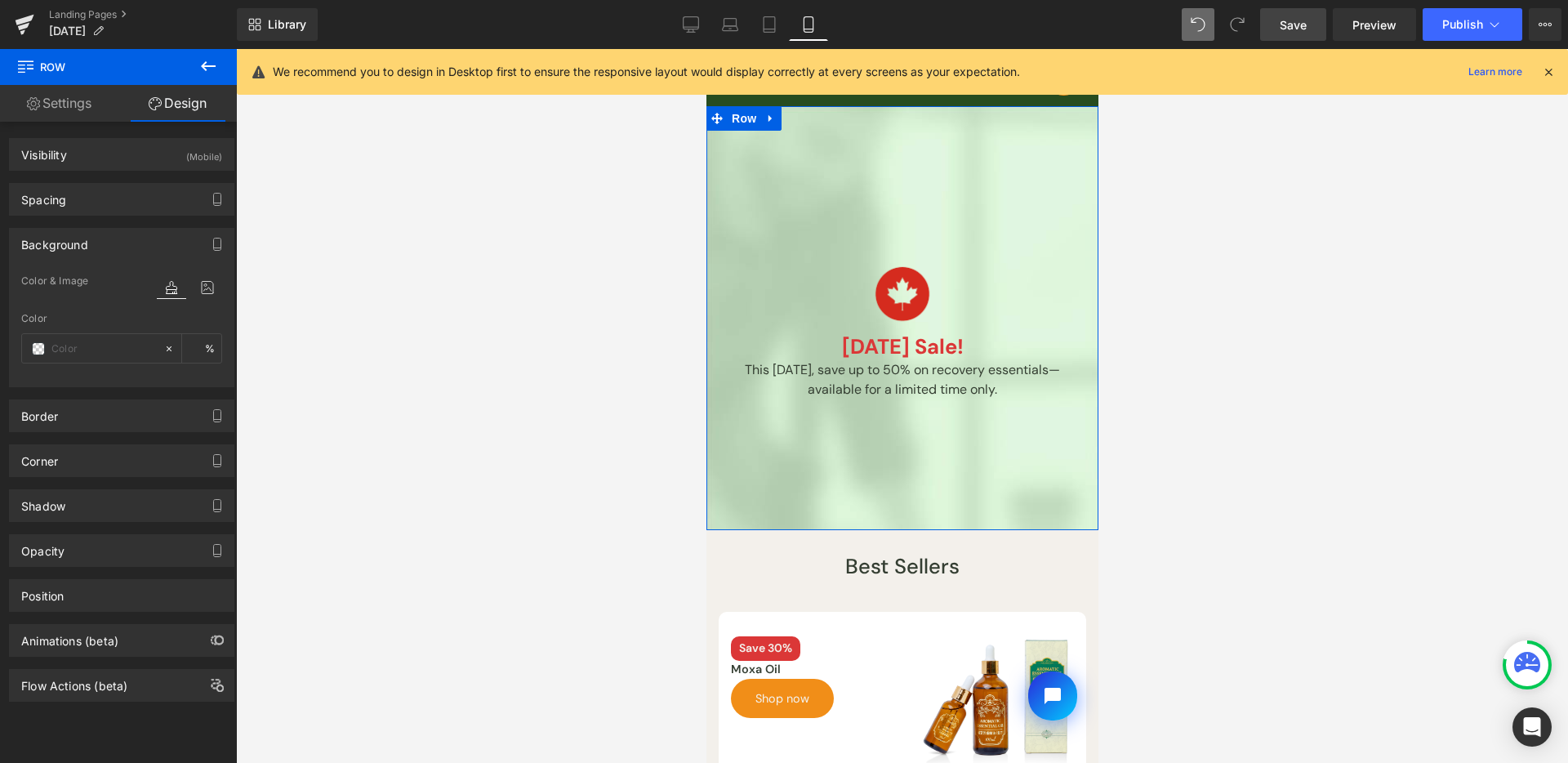
click at [136, 245] on div "Background" at bounding box center [122, 244] width 224 height 31
type input "transparent"
type input "0"
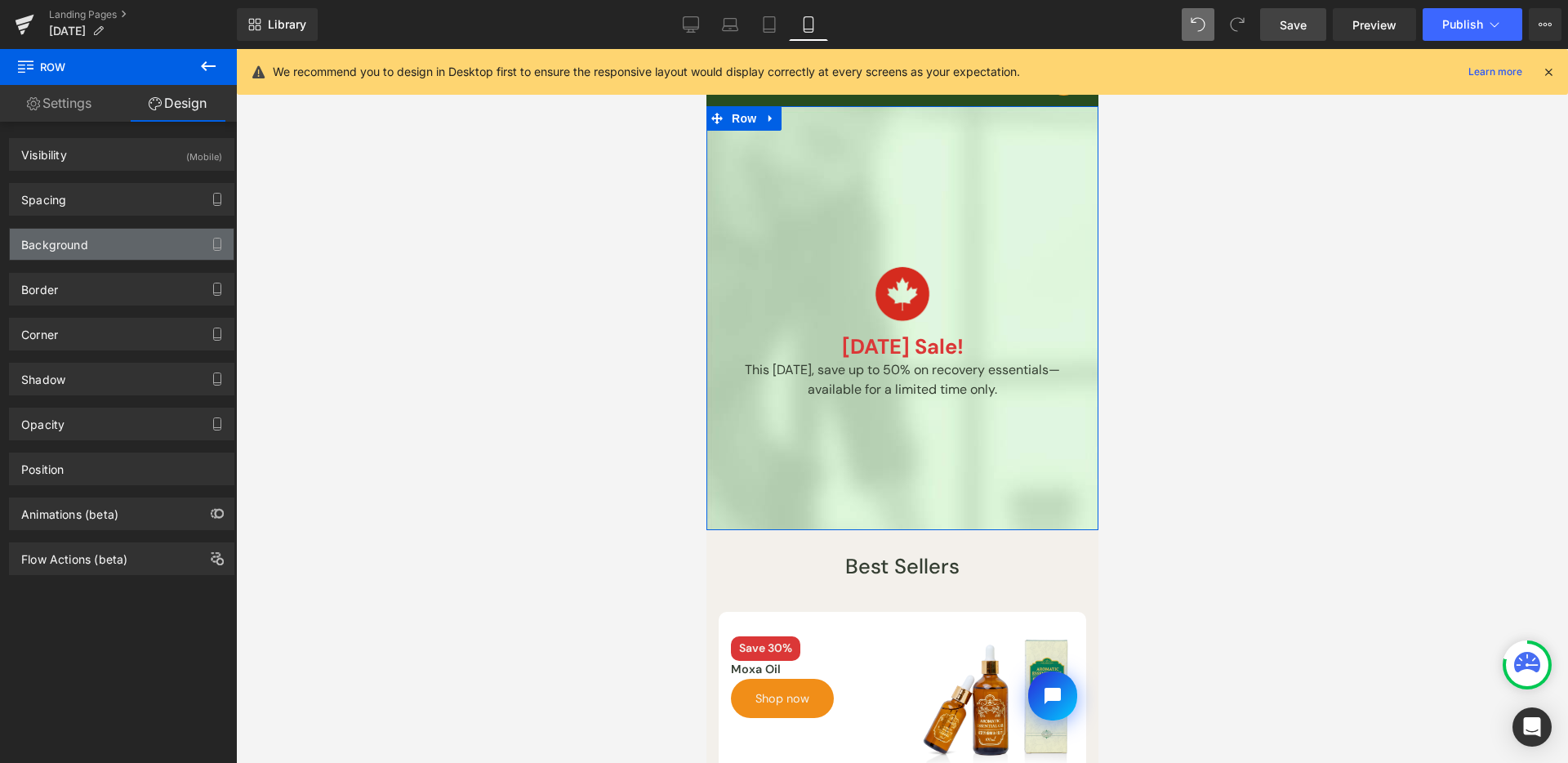
click at [116, 245] on div "Background" at bounding box center [122, 244] width 224 height 31
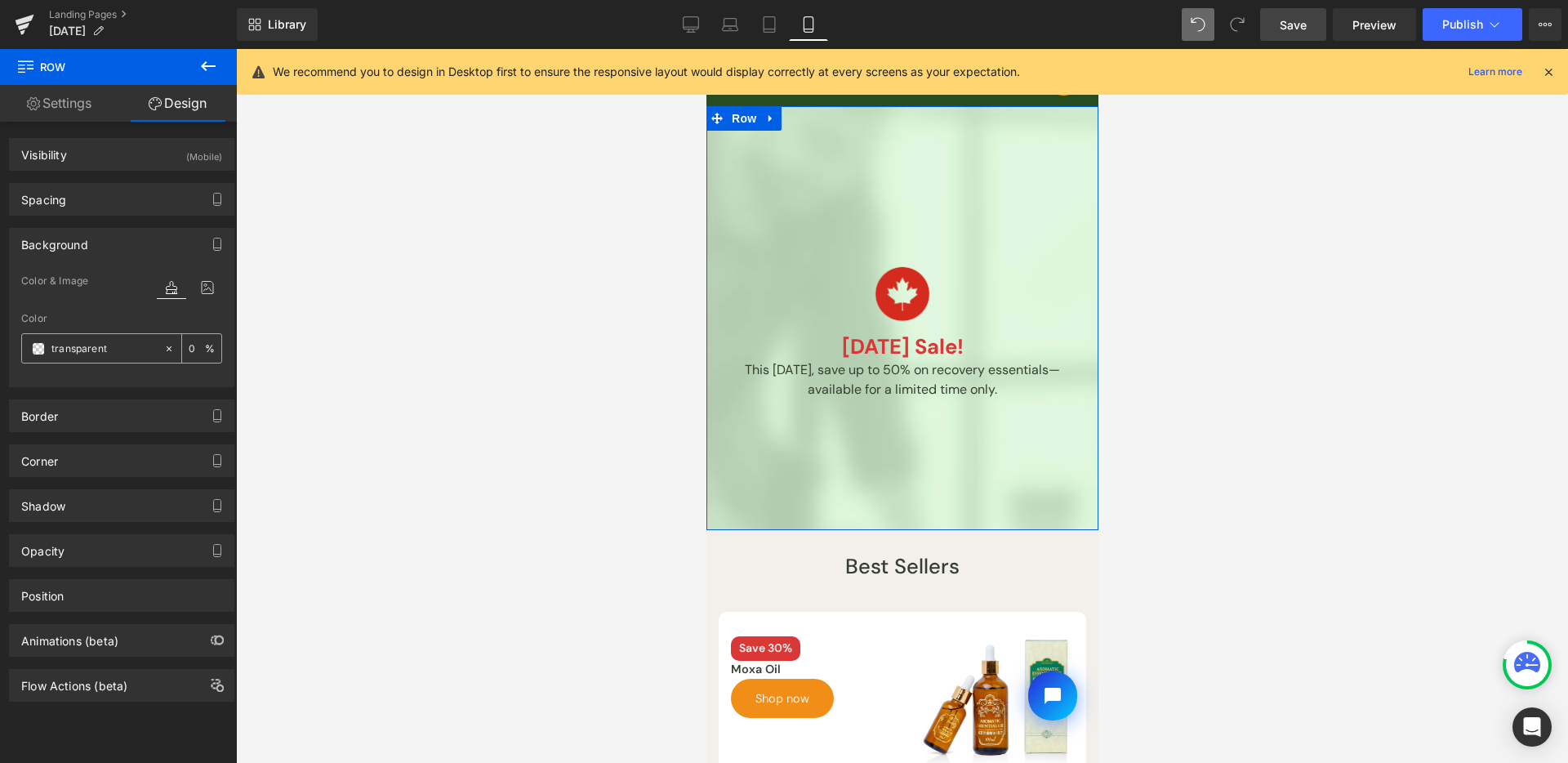
click at [39, 346] on span at bounding box center [38, 349] width 13 height 13
click at [195, 287] on icon at bounding box center [208, 287] width 30 height 21
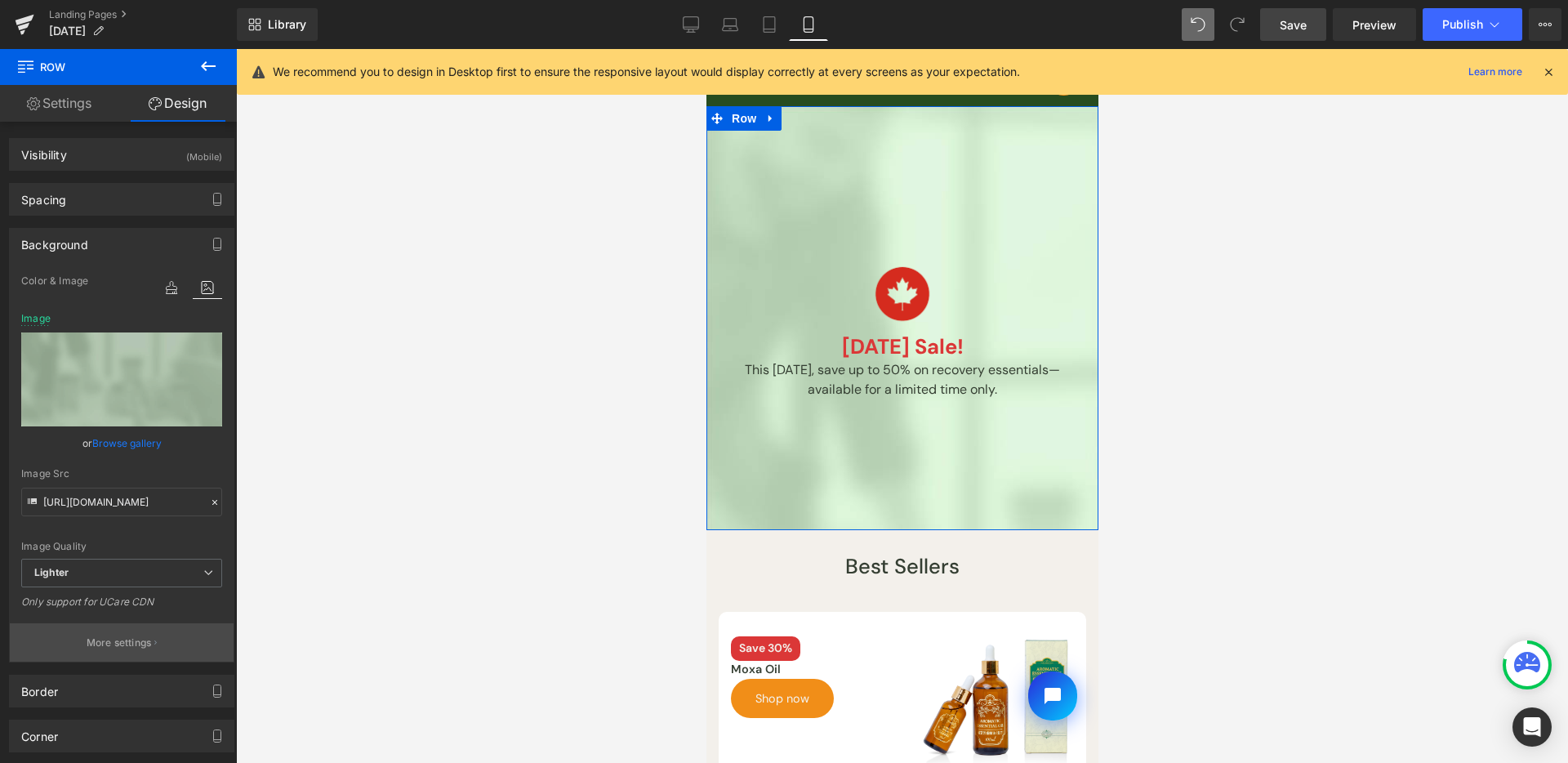
click at [115, 654] on button "More settings" at bounding box center [122, 642] width 224 height 39
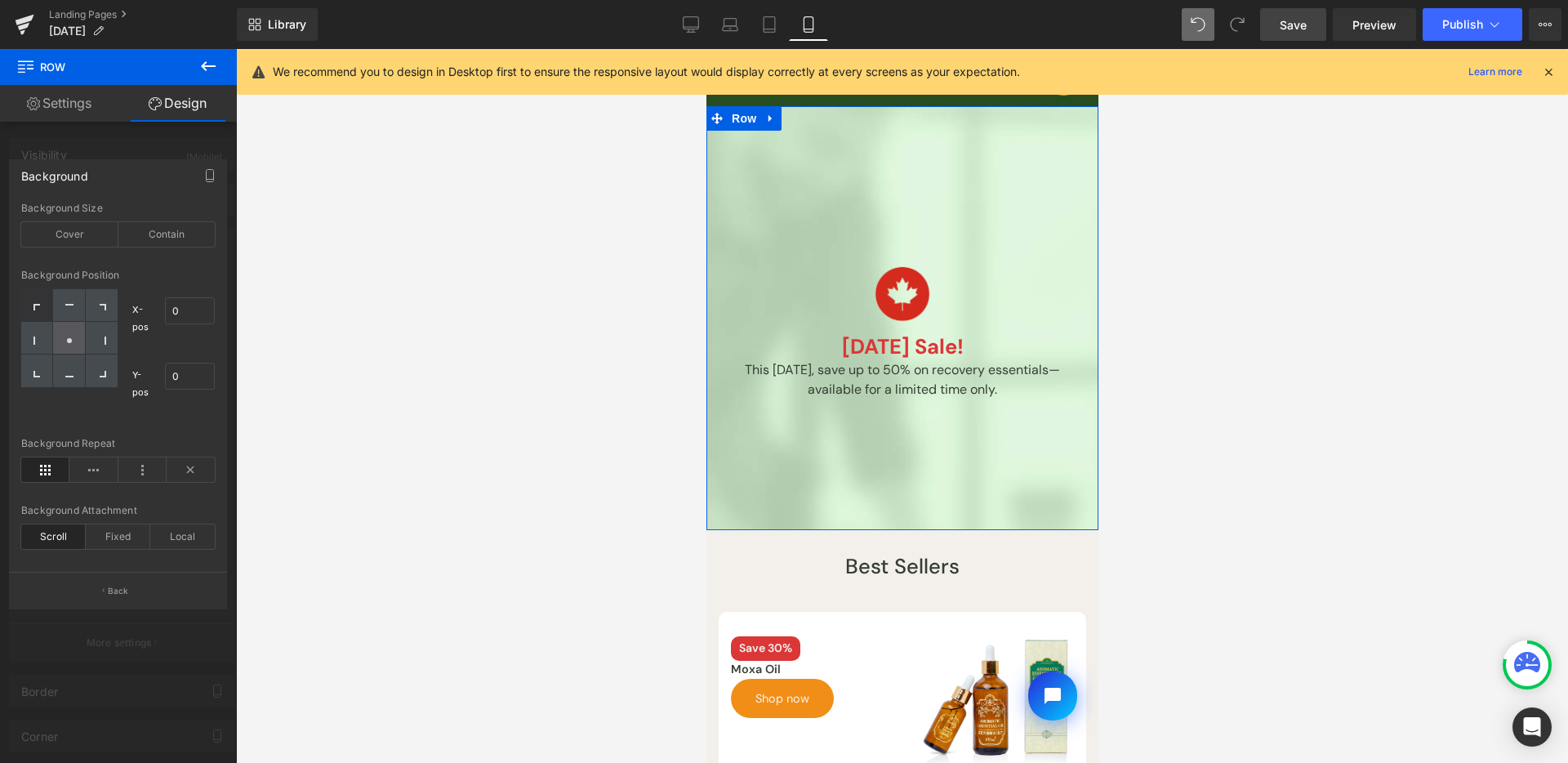
click at [72, 343] on icon at bounding box center [69, 341] width 8 height 8
type input "50"
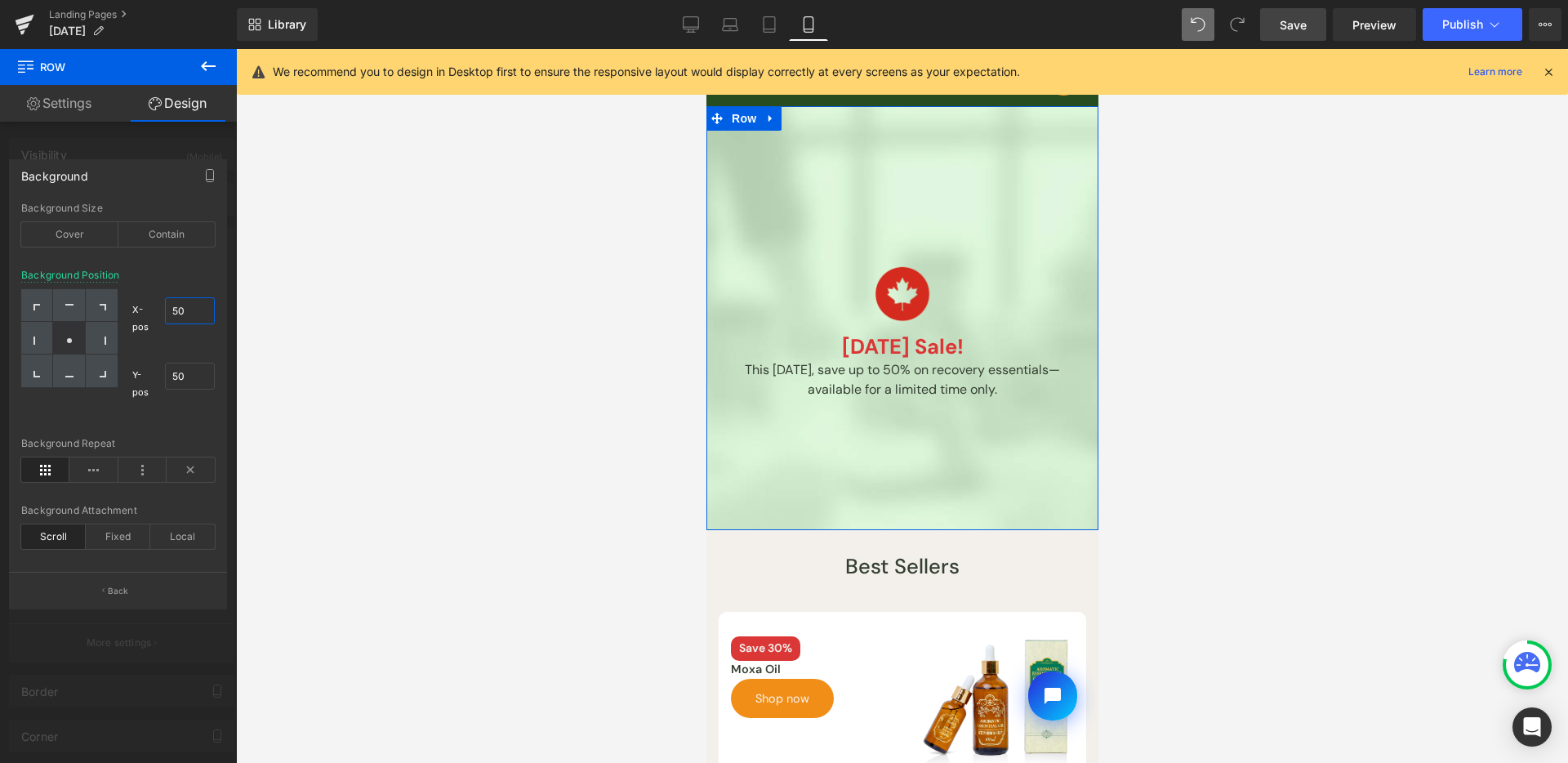
click at [190, 310] on input "50" at bounding box center [190, 310] width 51 height 27
type input "50"
drag, startPoint x: 97, startPoint y: 472, endPoint x: 139, endPoint y: 472, distance: 42.0
click at [97, 472] on icon at bounding box center [93, 470] width 49 height 25
click at [154, 471] on icon at bounding box center [143, 470] width 49 height 25
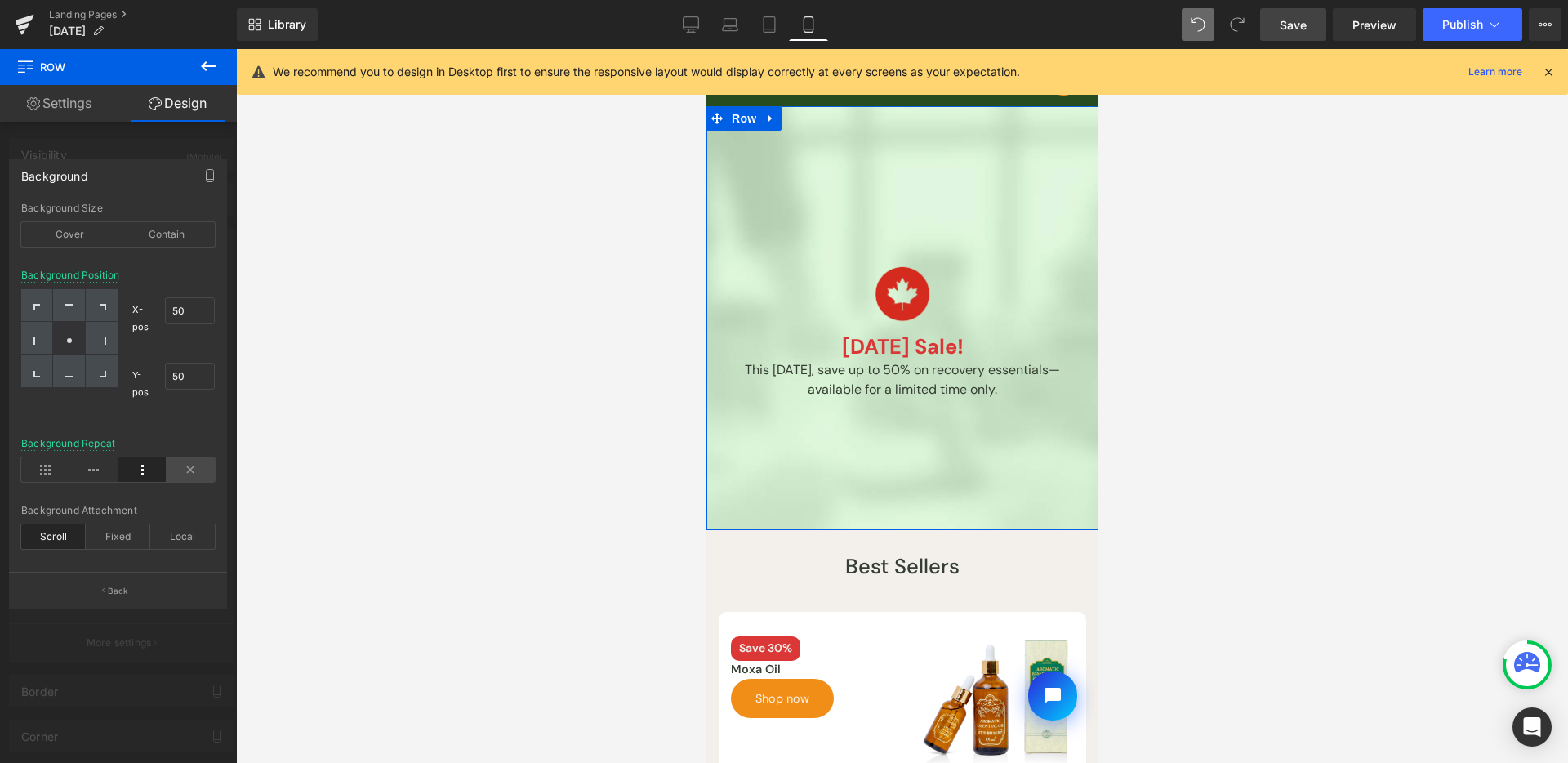
click at [193, 464] on icon at bounding box center [190, 470] width 49 height 25
click at [138, 534] on div "Fixed" at bounding box center [118, 536] width 64 height 25
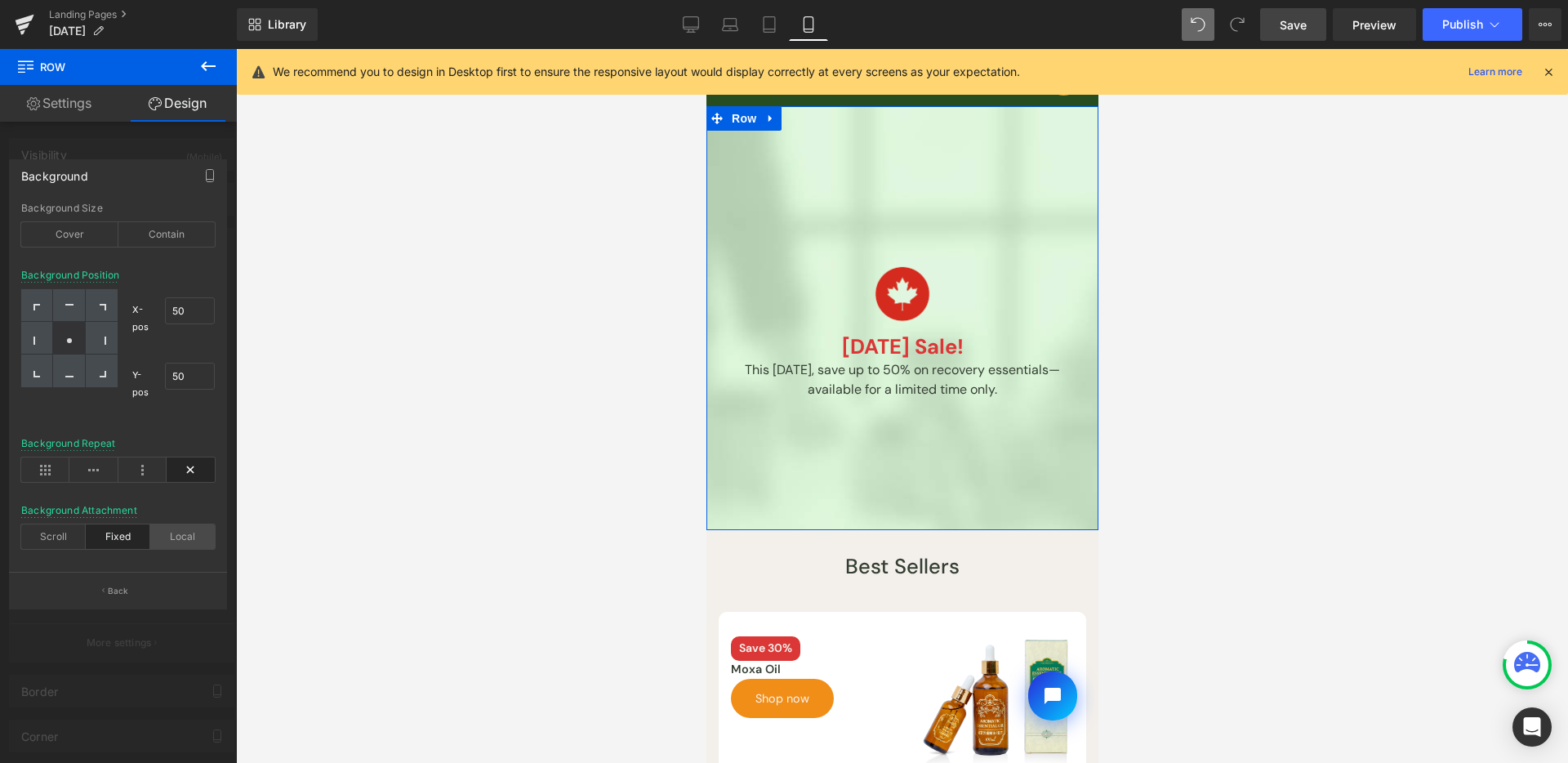
click at [166, 533] on div "Local" at bounding box center [182, 536] width 64 height 25
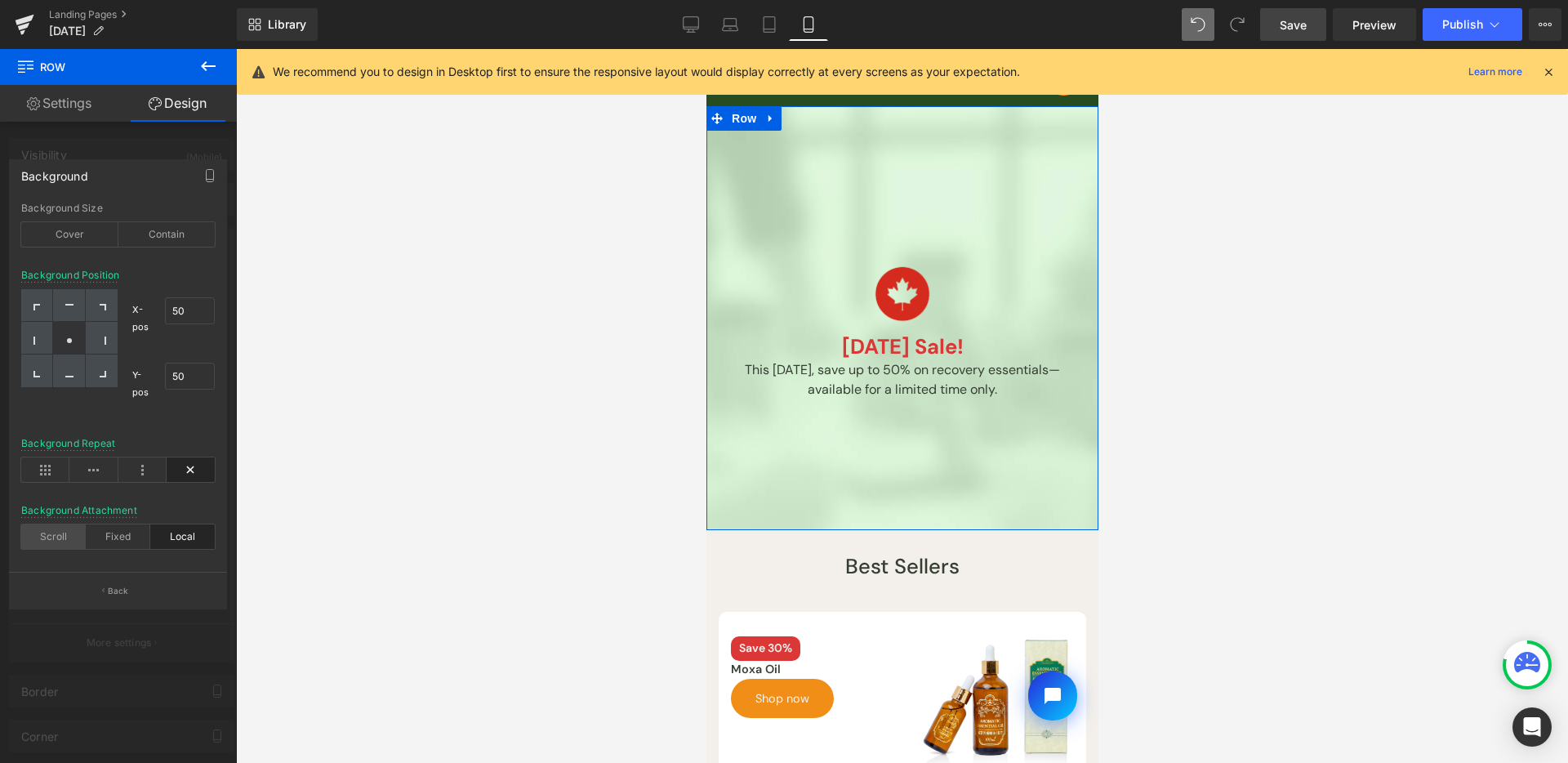
click at [35, 533] on div "Scroll" at bounding box center [52, 536] width 64 height 25
click at [53, 526] on div "Scroll" at bounding box center [52, 536] width 64 height 25
click at [177, 233] on div "Contain" at bounding box center [167, 234] width 97 height 25
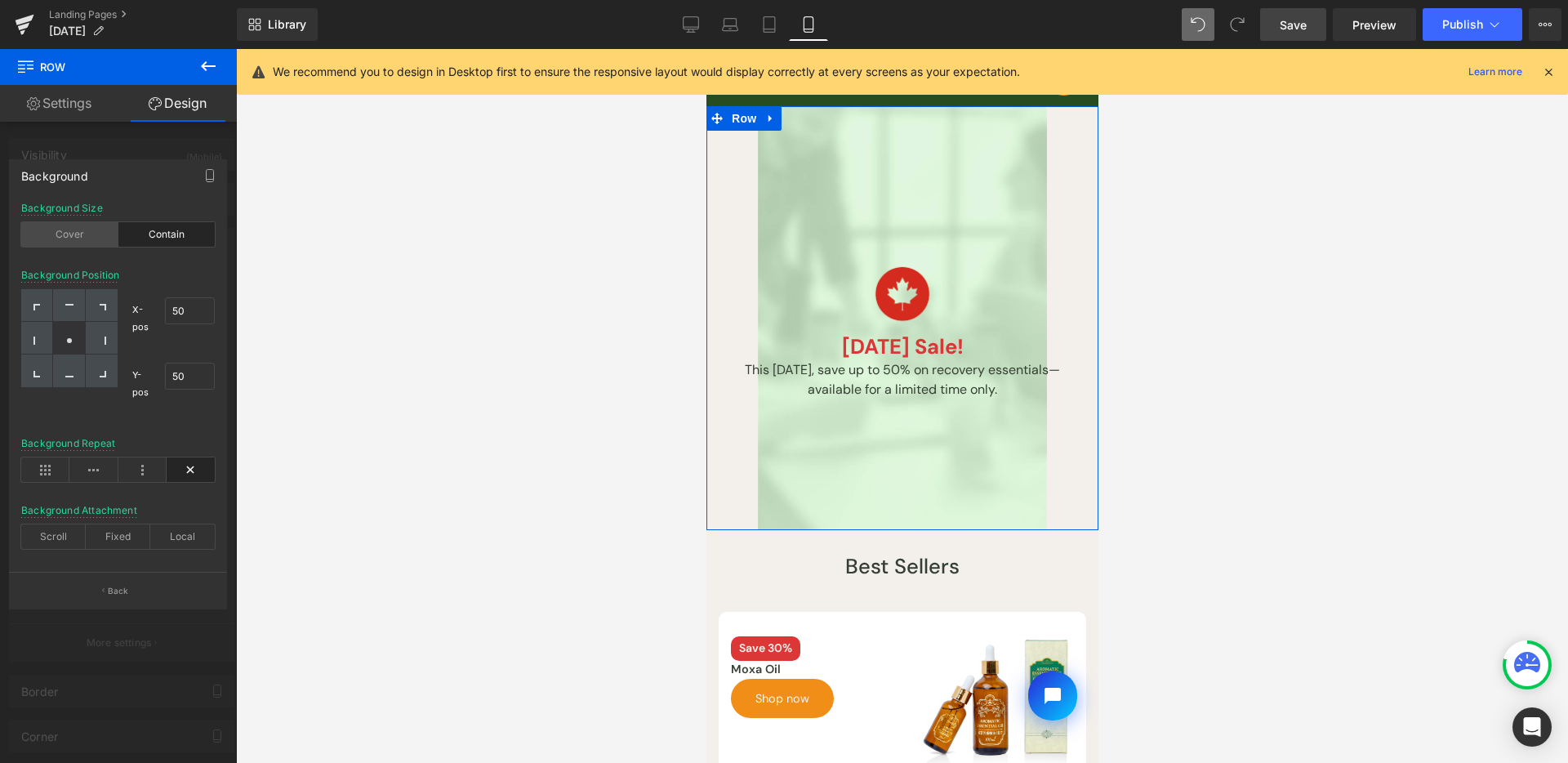
click at [82, 235] on div "Cover" at bounding box center [69, 234] width 97 height 25
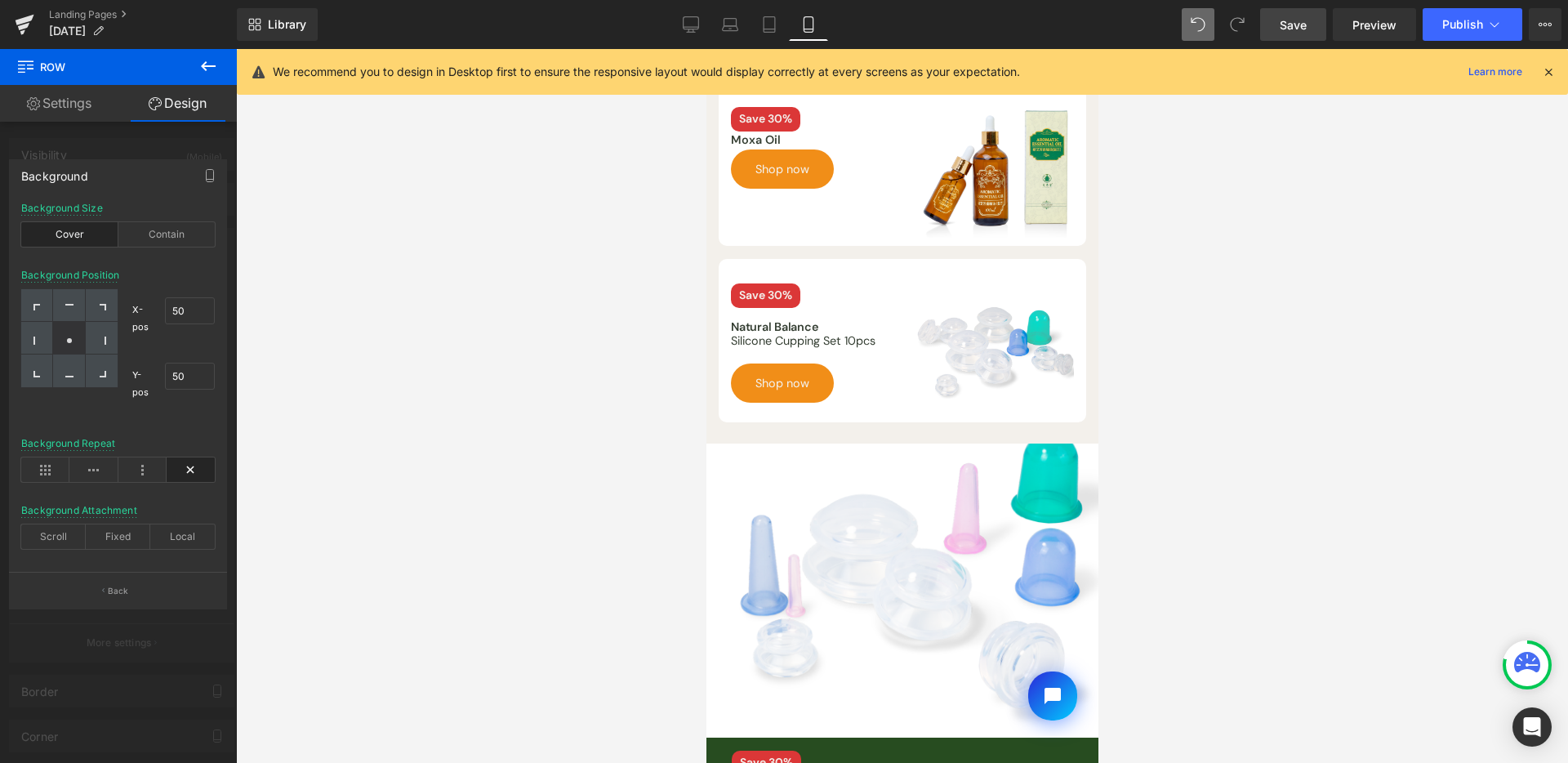
click at [1260, 339] on div at bounding box center [901, 405] width 1332 height 714
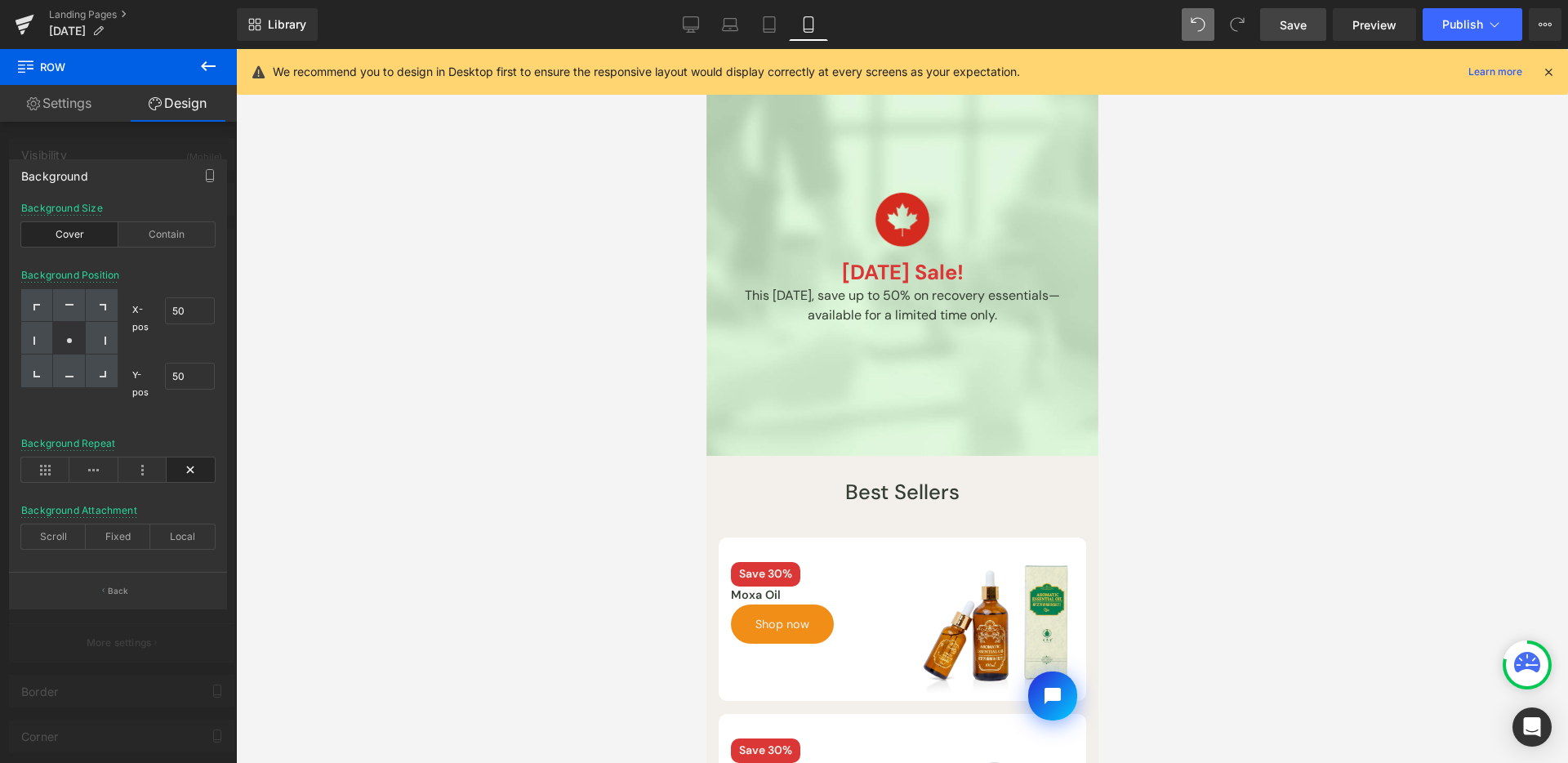
scroll to position [0, 0]
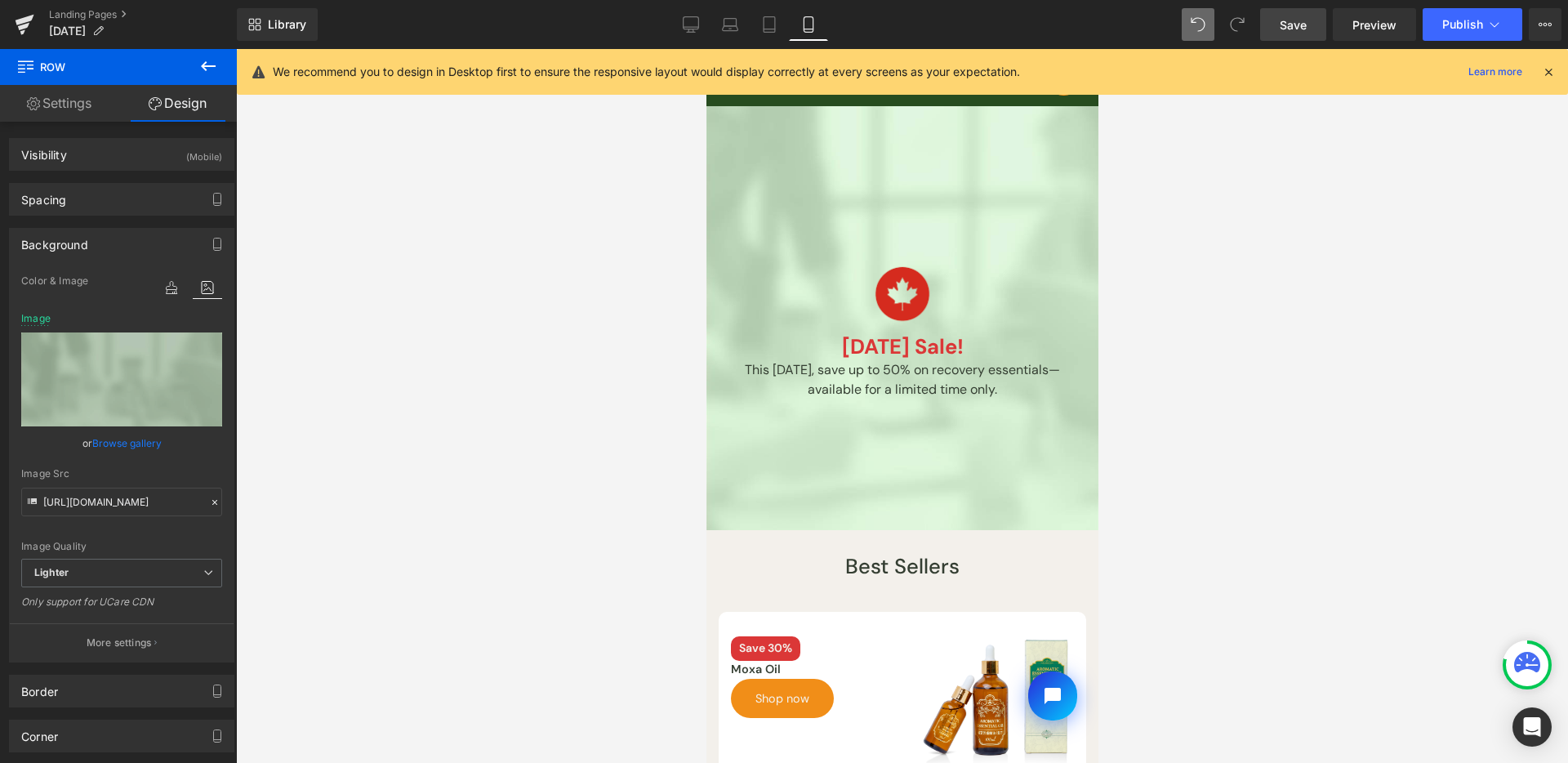
drag, startPoint x: 373, startPoint y: 338, endPoint x: 1176, endPoint y: 375, distance: 803.9
click at [1176, 375] on div at bounding box center [901, 405] width 1332 height 714
drag, startPoint x: 689, startPoint y: 11, endPoint x: 702, endPoint y: 22, distance: 17.0
click at [688, 12] on link "Desktop" at bounding box center [691, 24] width 40 height 33
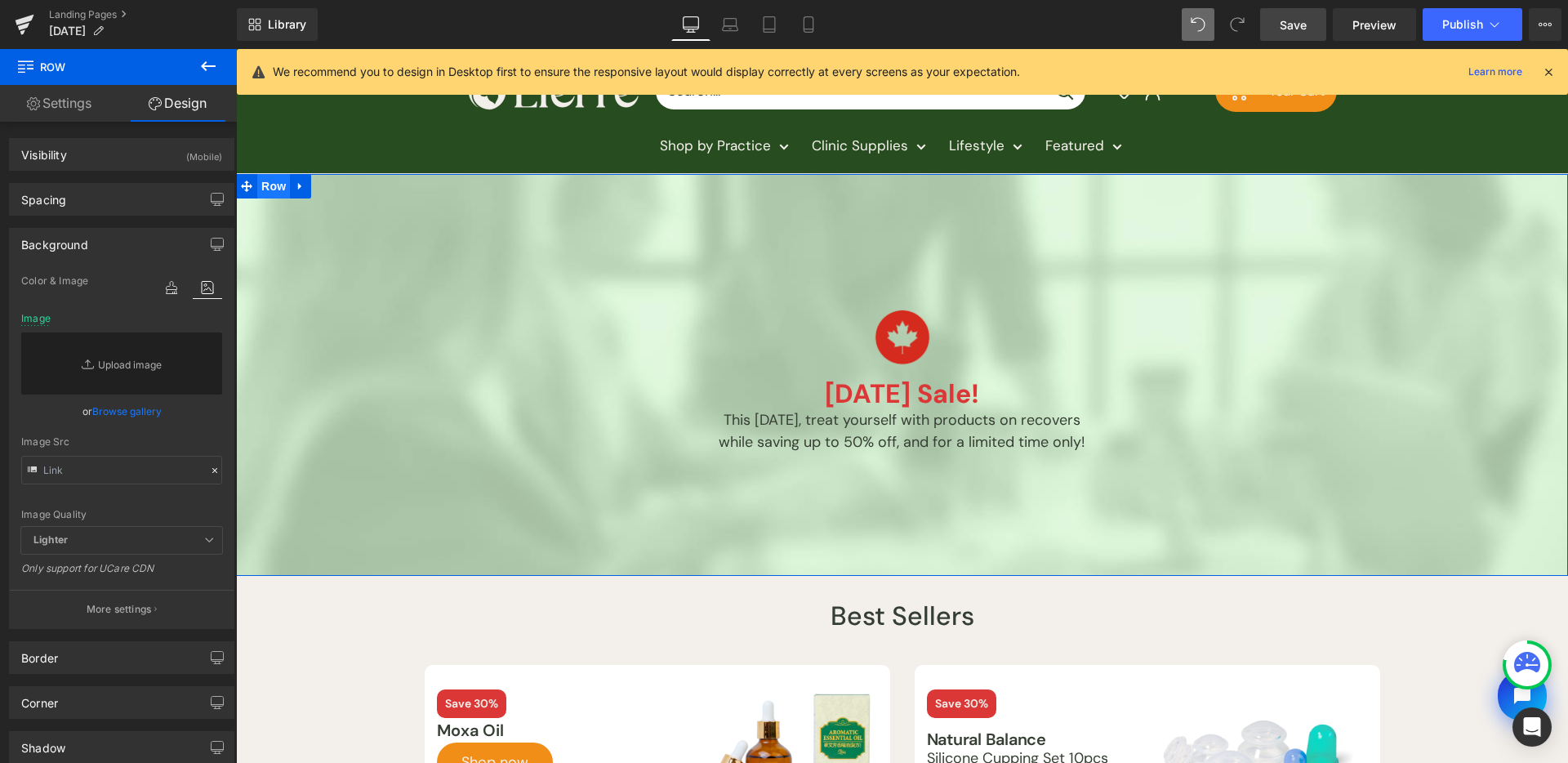
click at [258, 187] on span "Row" at bounding box center [273, 186] width 33 height 25
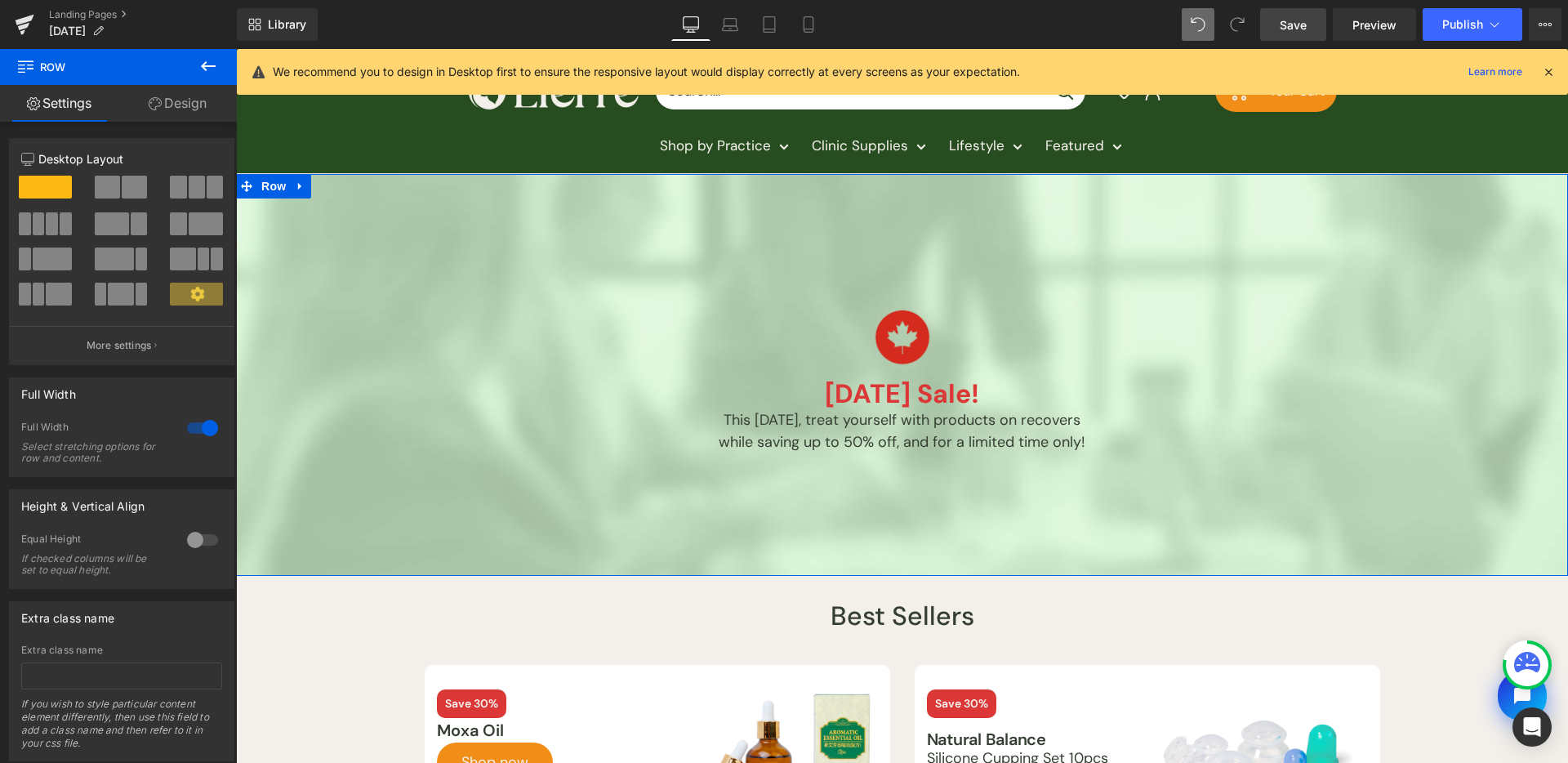
click at [162, 95] on link "Design" at bounding box center [178, 103] width 119 height 37
click at [0, 0] on div "Background" at bounding box center [0, 0] width 0 height 0
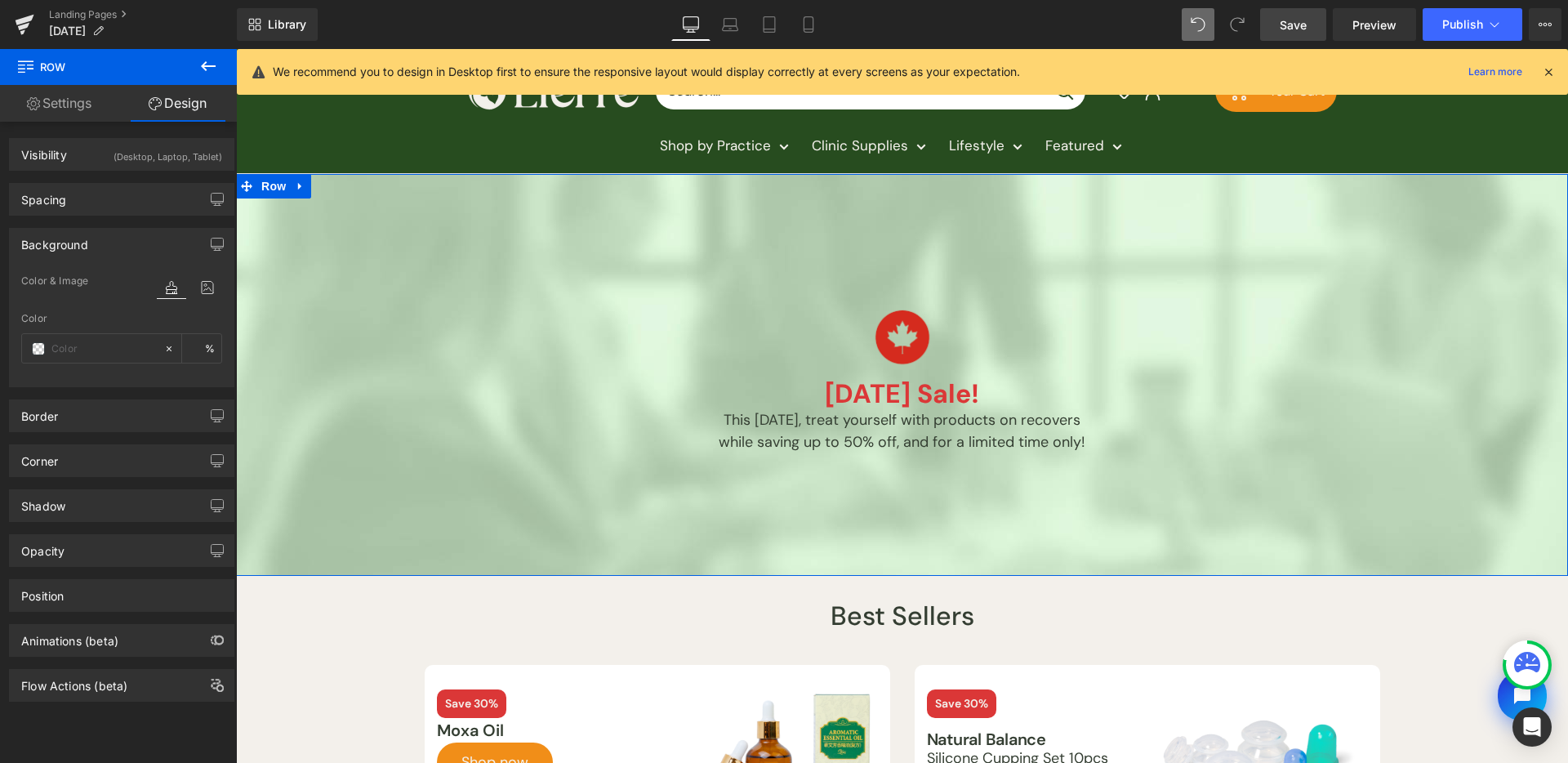
type input "transparent"
type input "0"
type input "https://ucarecdn.com/74d2902f-4552-4bc3-81bc-43cbb5c69fc9/-/format/auto/-/previ…"
click at [198, 294] on icon at bounding box center [208, 287] width 30 height 21
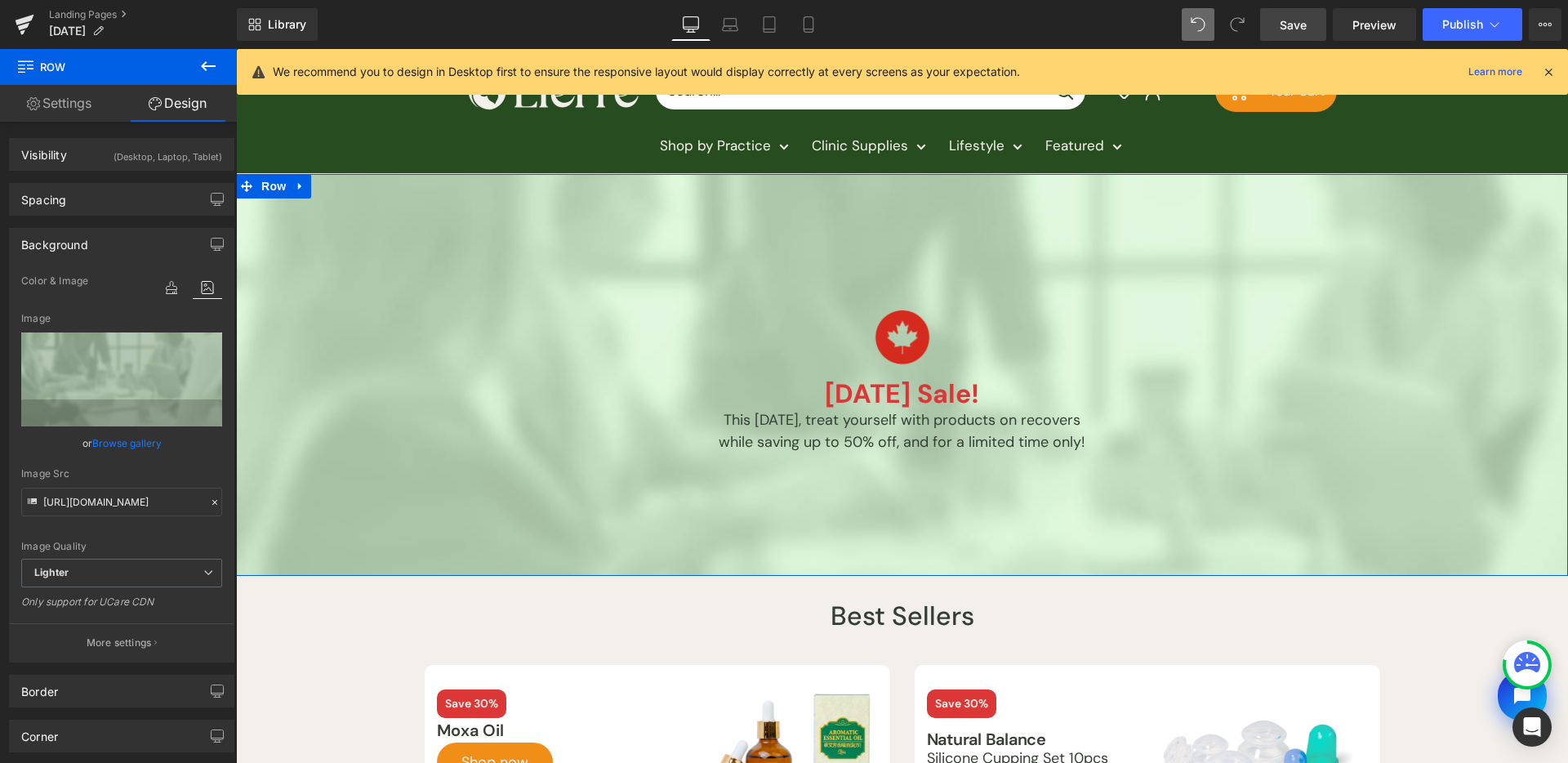
click at [150, 635] on button "More settings" at bounding box center [122, 642] width 224 height 39
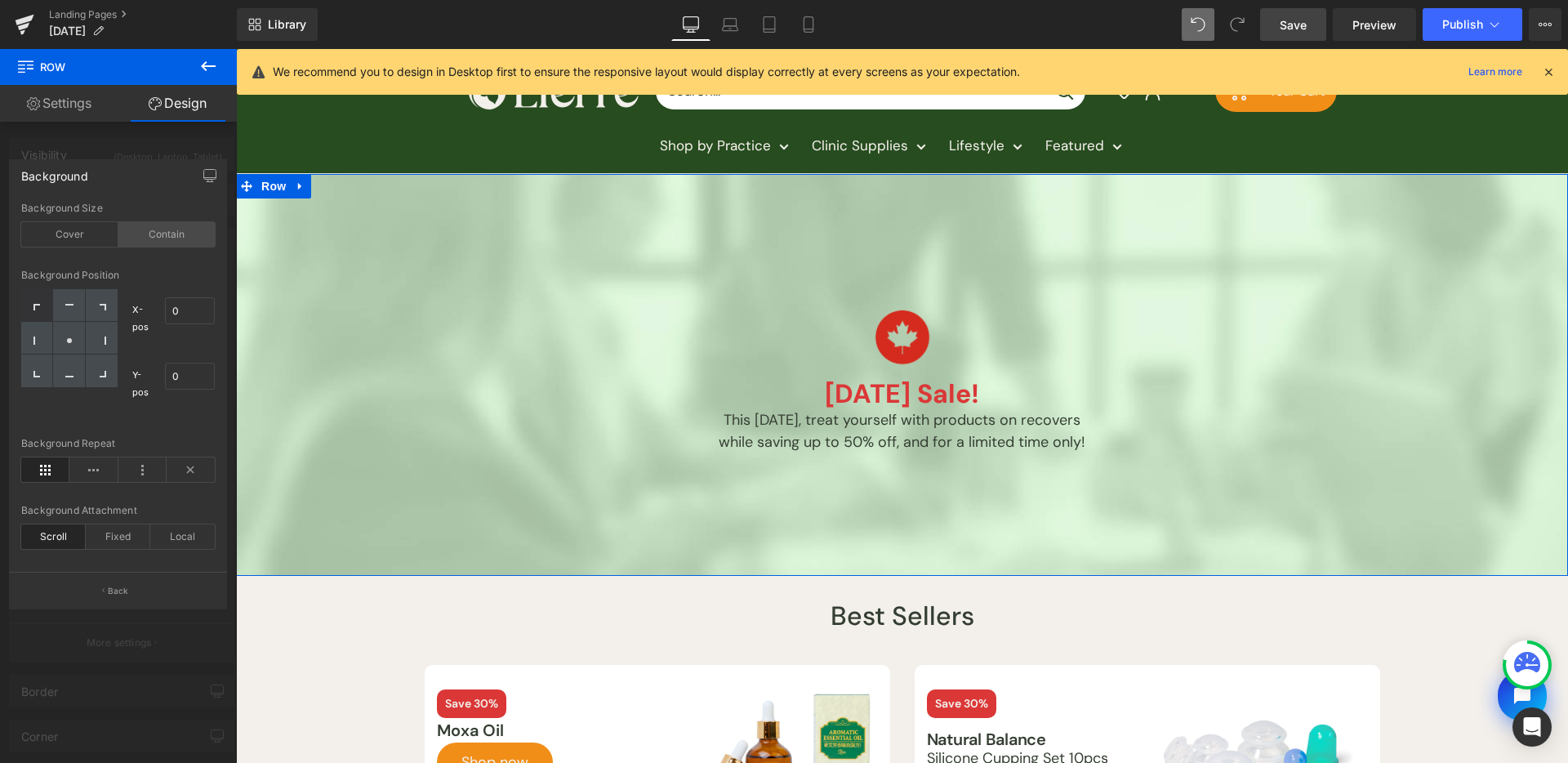
click at [155, 232] on div "Contain" at bounding box center [167, 234] width 97 height 25
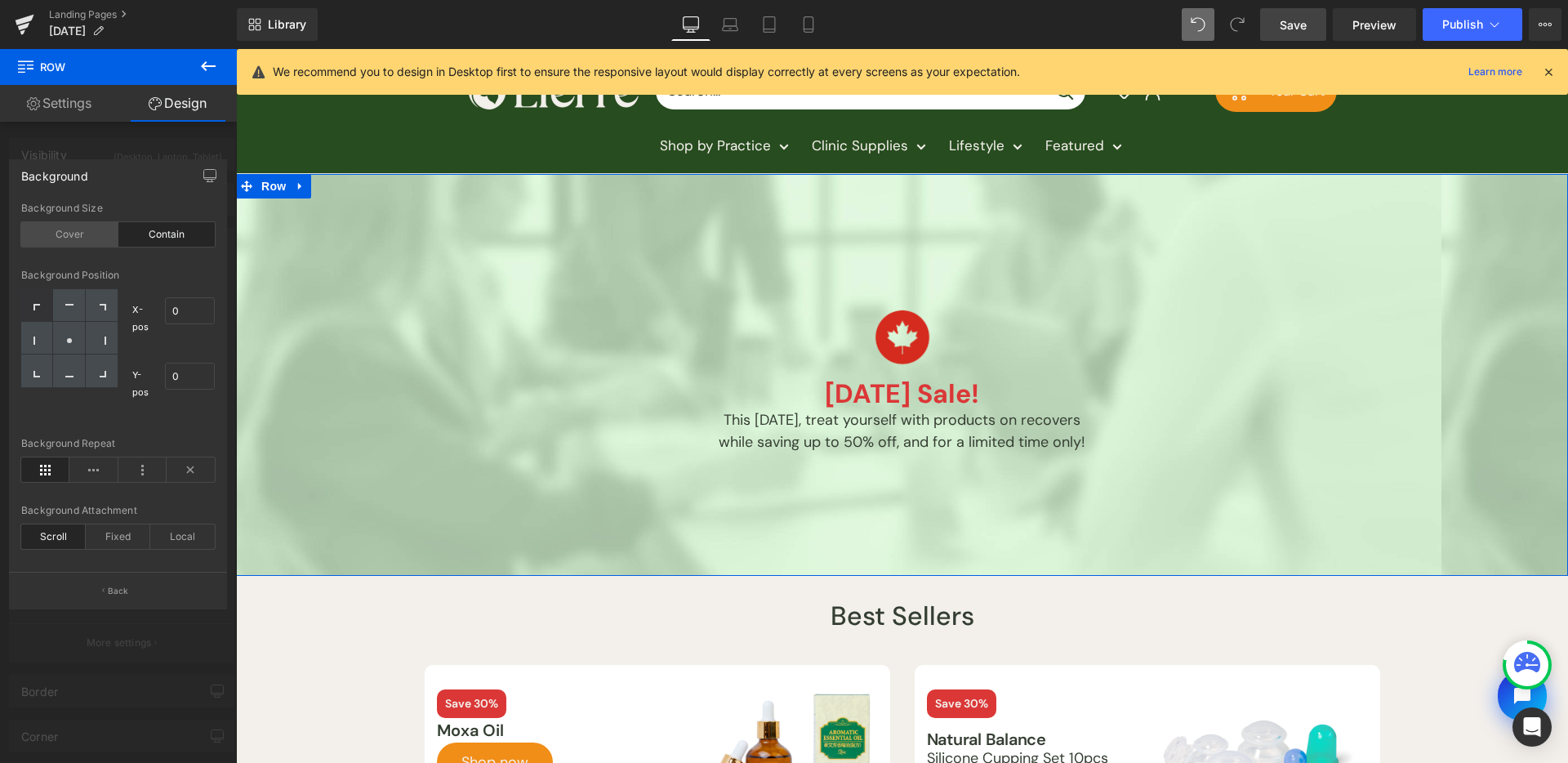
click at [100, 236] on div "Cover" at bounding box center [69, 234] width 97 height 25
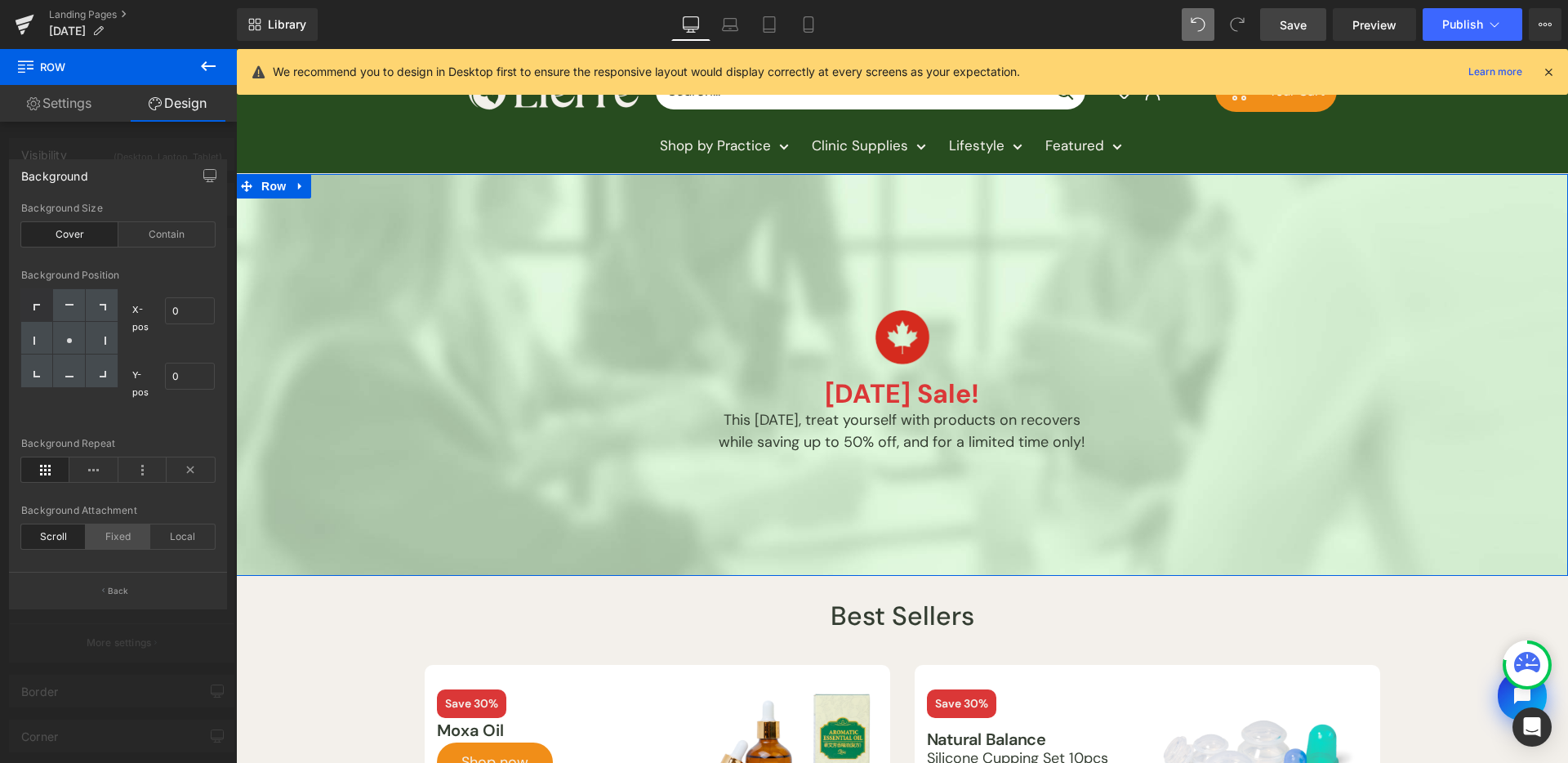
click at [131, 534] on div "Fixed" at bounding box center [118, 536] width 64 height 25
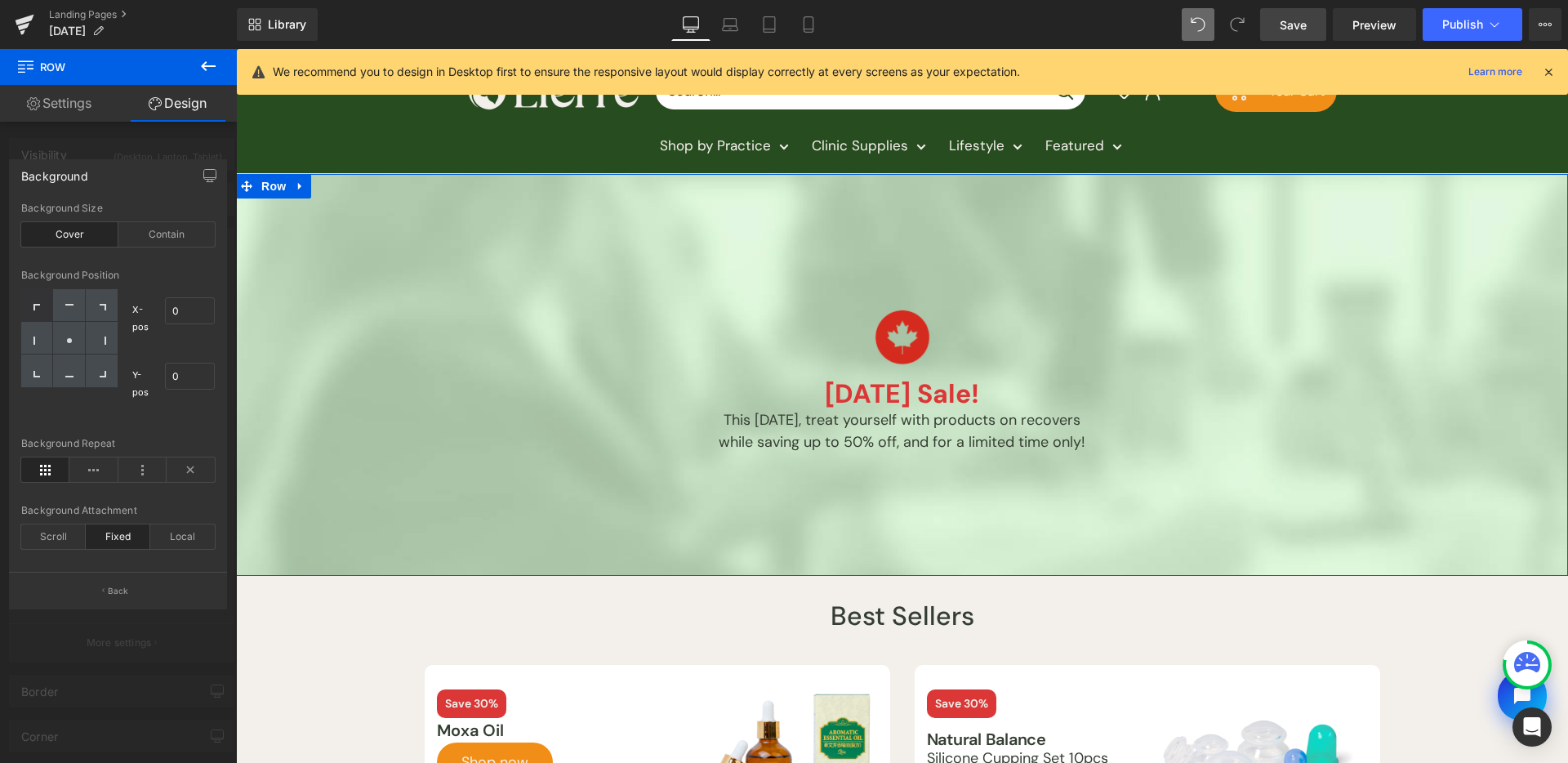
click at [67, 552] on div "Background Attachment Scroll Fixed Local" at bounding box center [117, 536] width 193 height 62
click at [165, 539] on div "Local" at bounding box center [182, 536] width 64 height 25
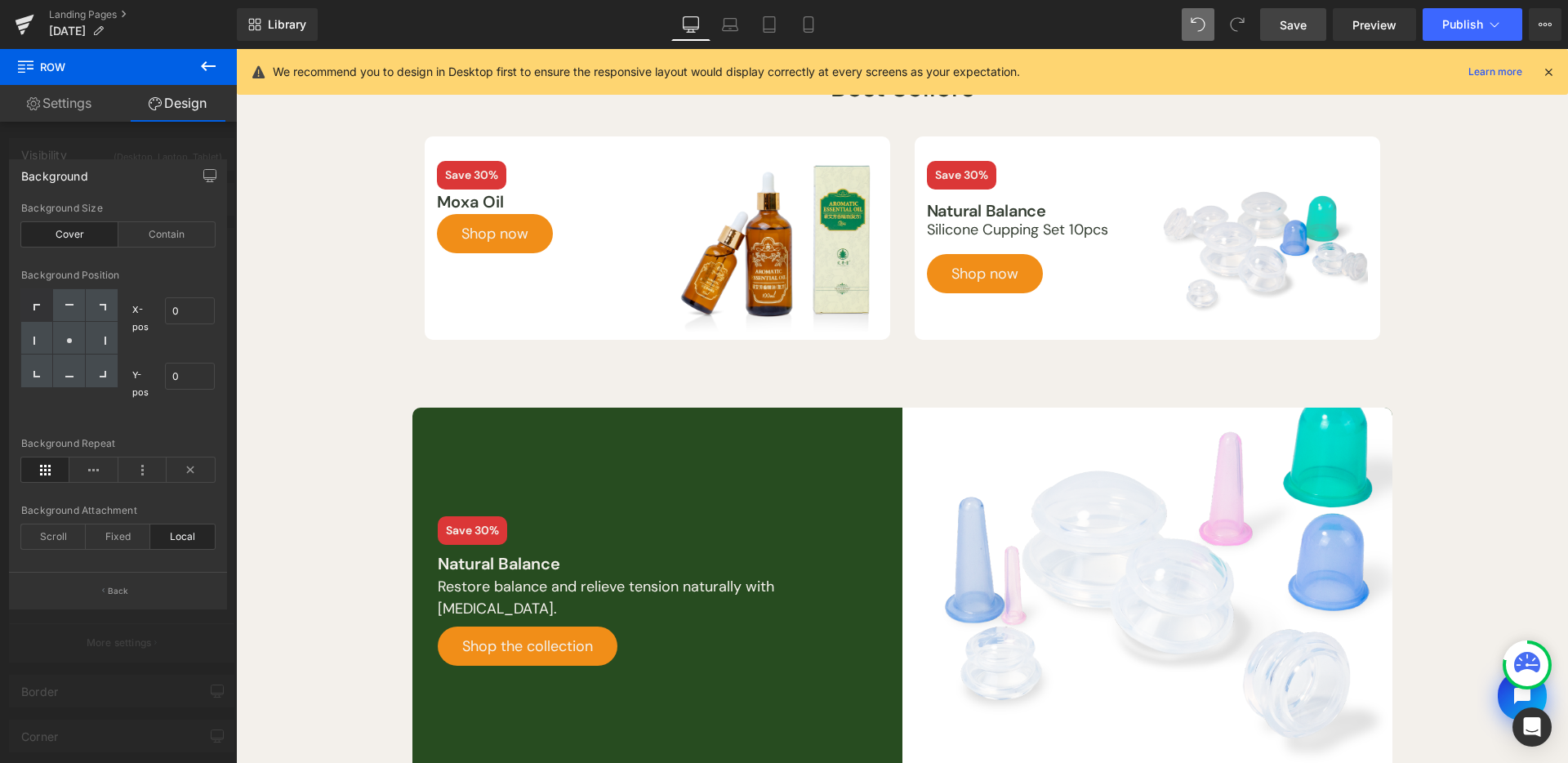
scroll to position [239, 0]
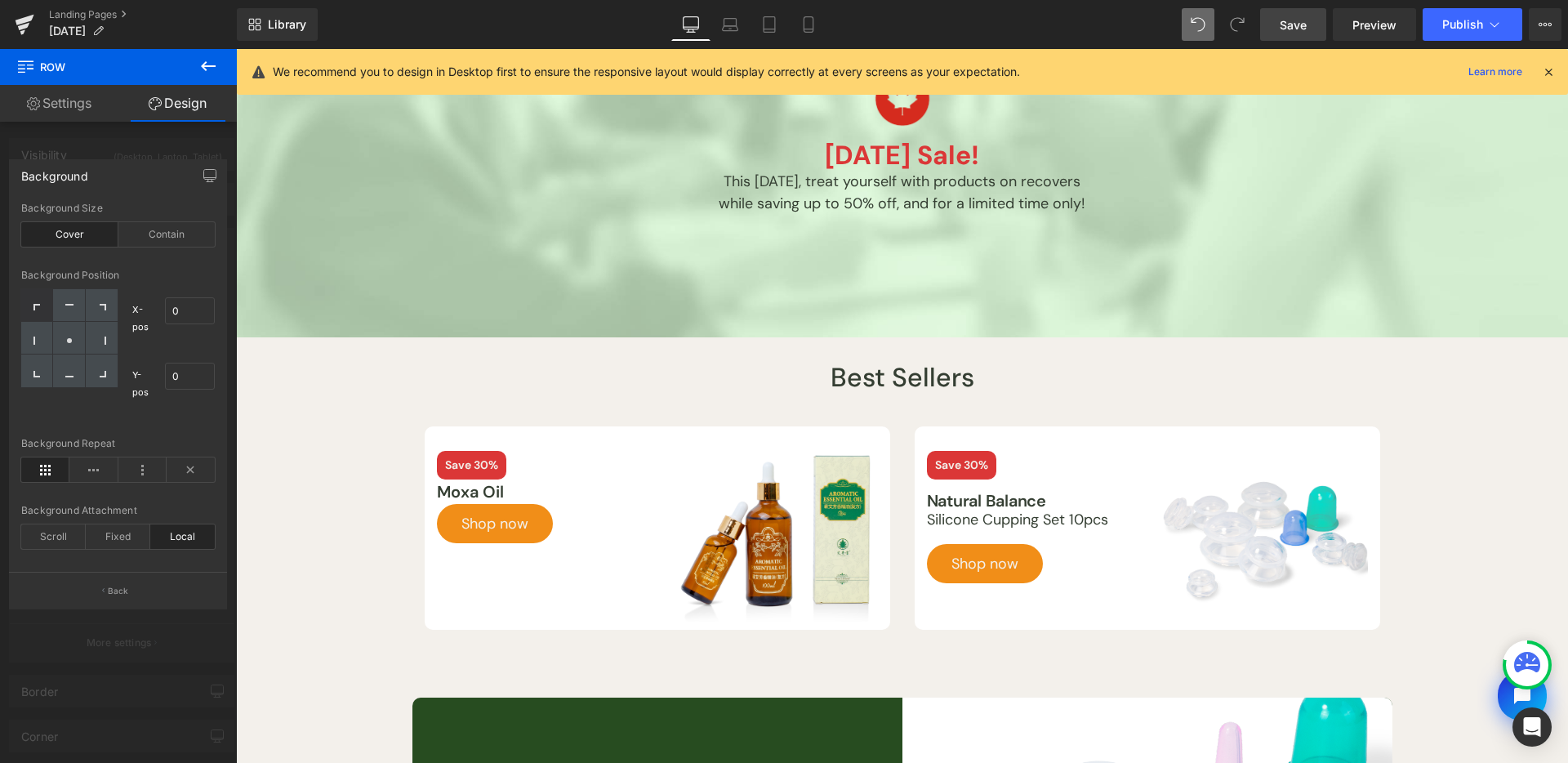
click at [1301, 23] on span "Save" at bounding box center [1293, 24] width 27 height 17
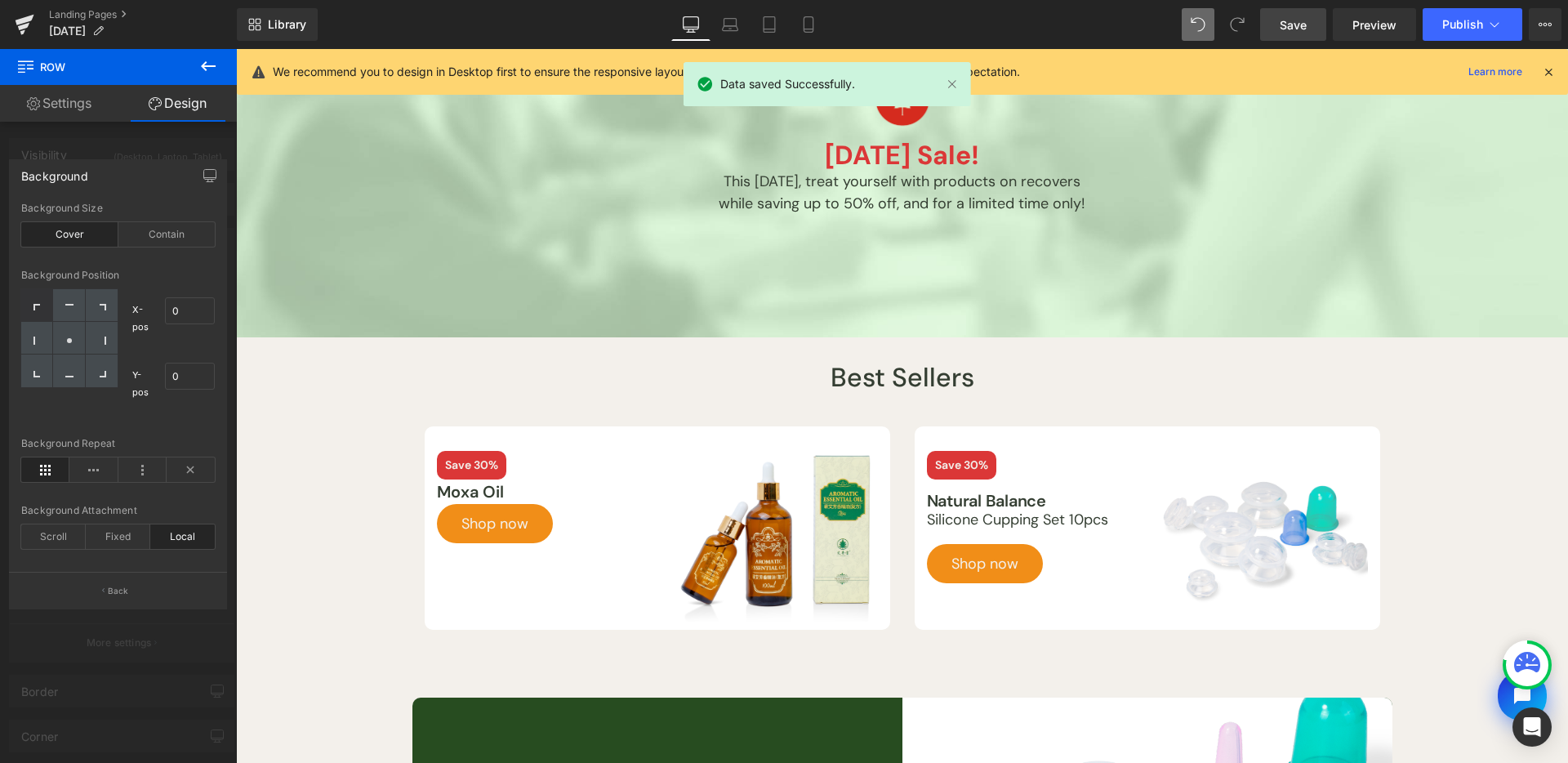
scroll to position [0, 0]
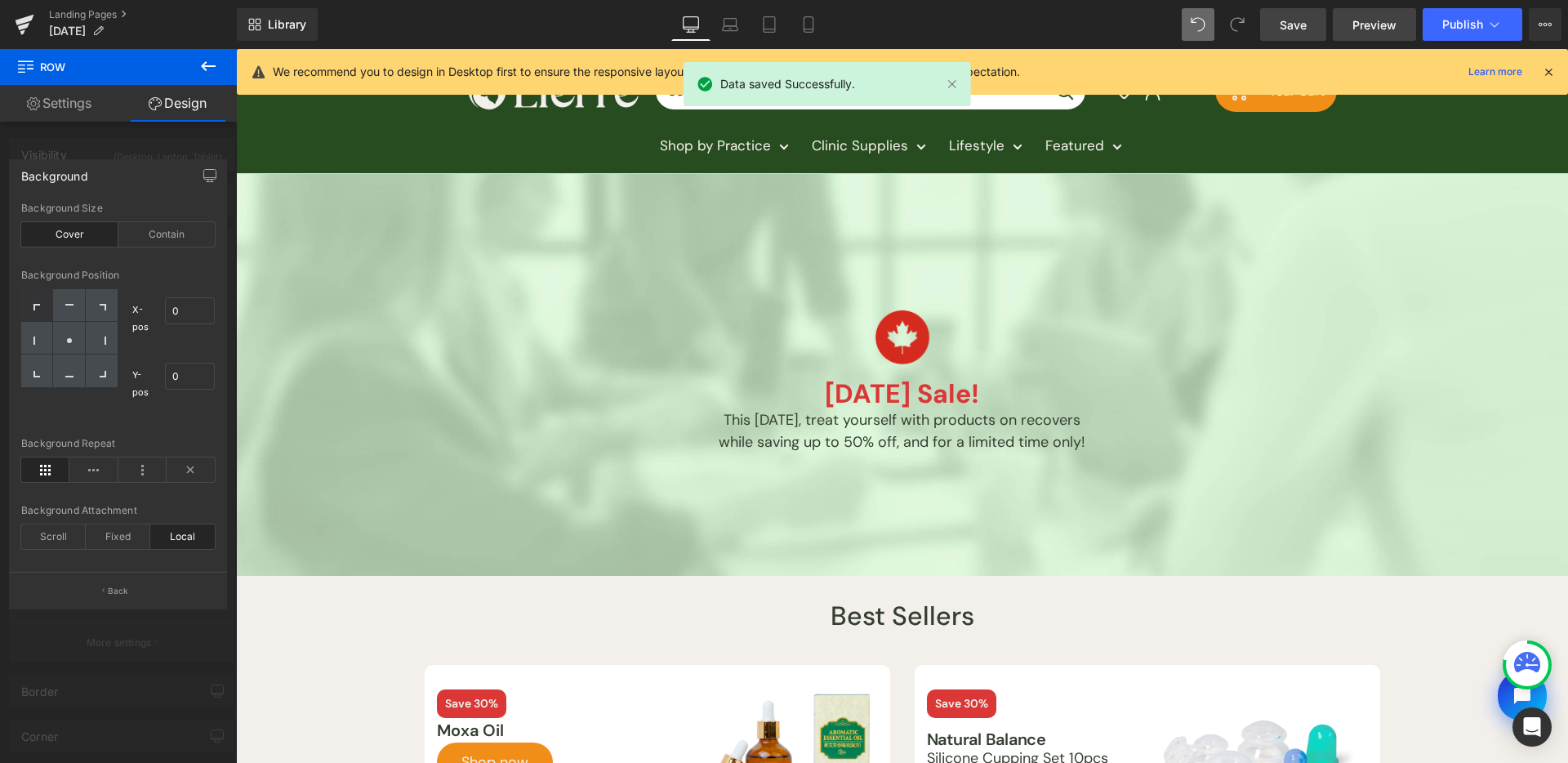
click at [1367, 13] on link "Preview" at bounding box center [1375, 24] width 83 height 33
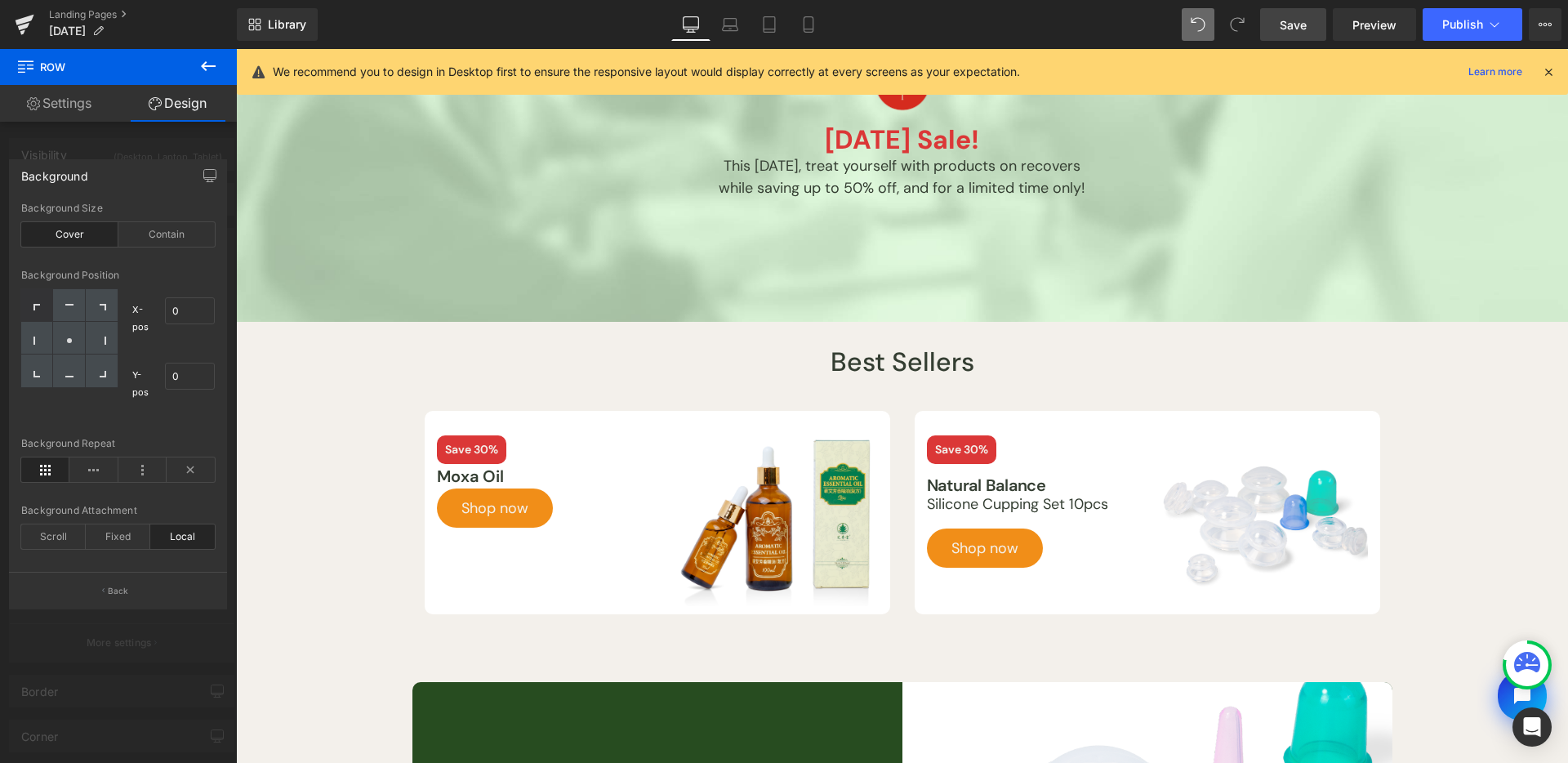
scroll to position [310, 0]
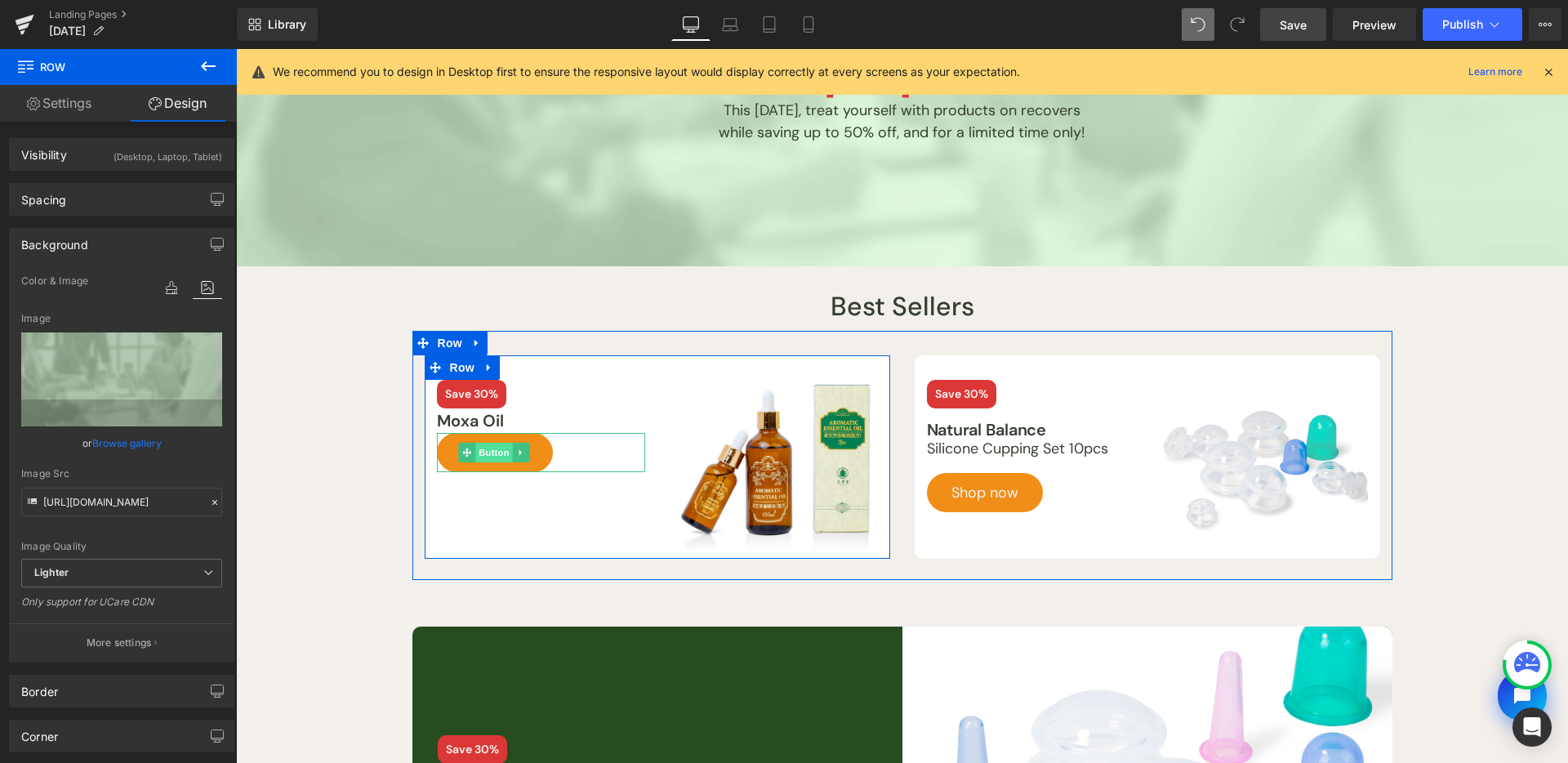
drag, startPoint x: 1266, startPoint y: 99, endPoint x: 490, endPoint y: 450, distance: 851.7
click at [490, 450] on span "Button" at bounding box center [495, 453] width 38 height 20
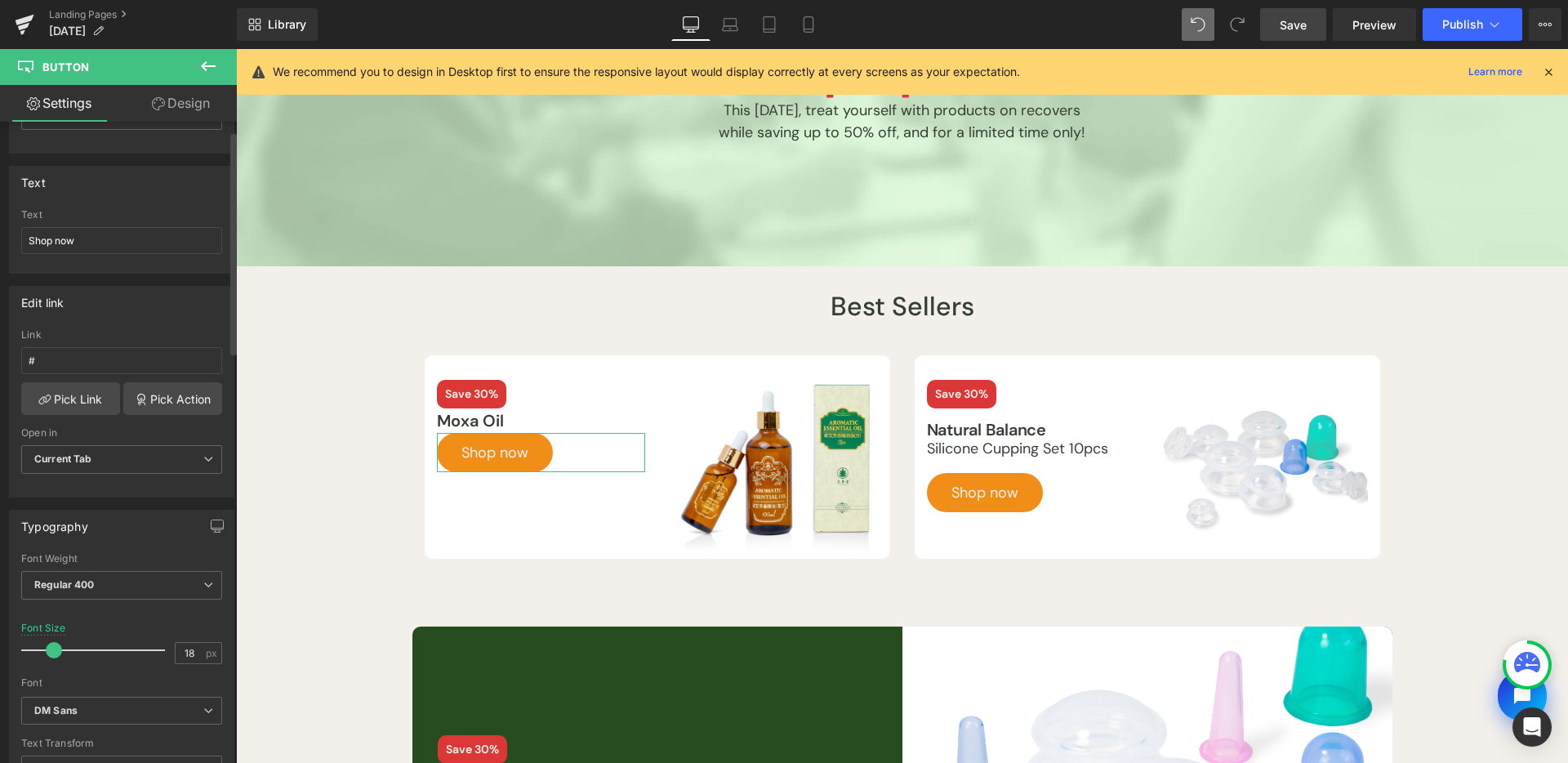
scroll to position [139, 0]
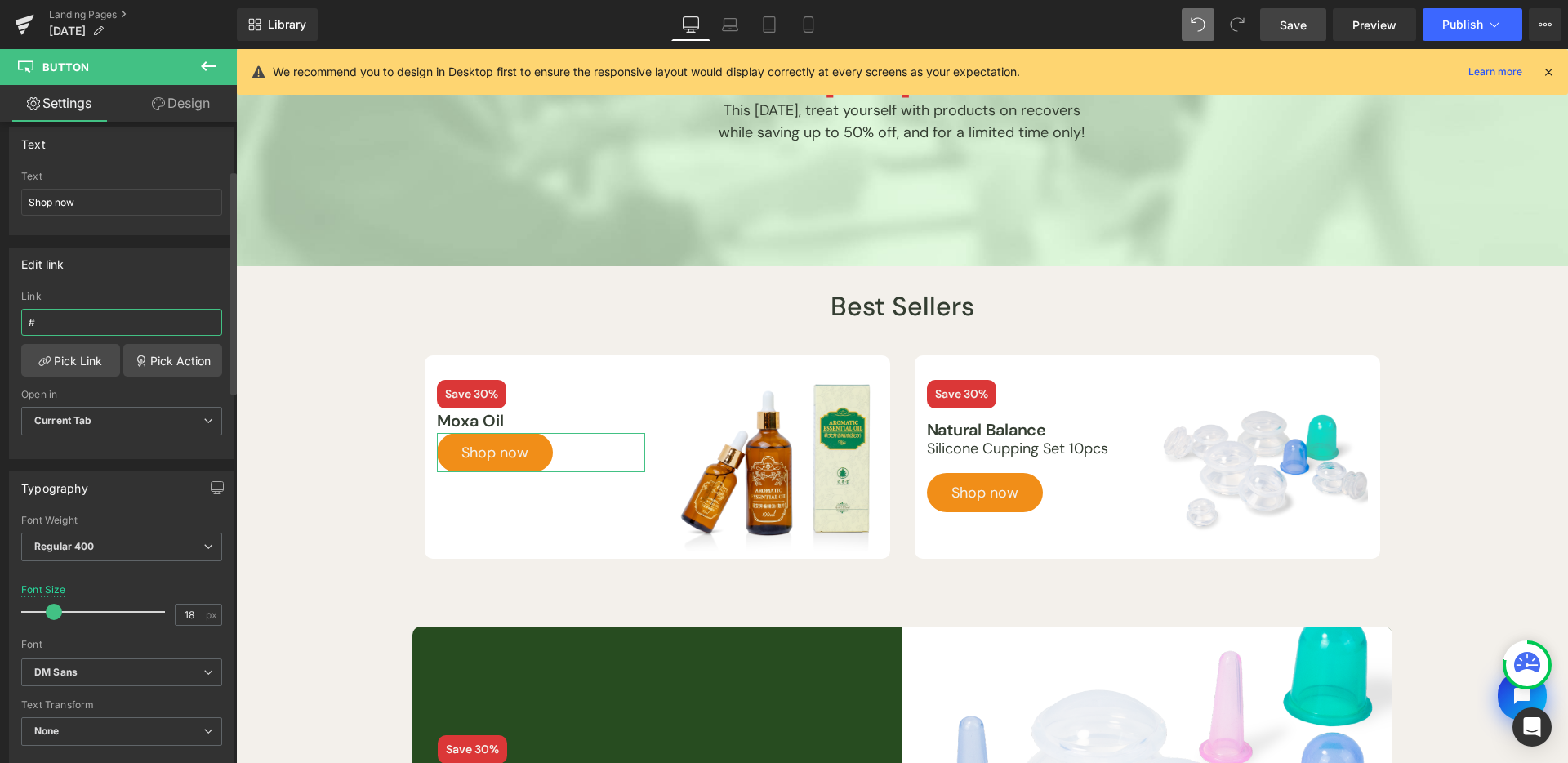
click at [152, 321] on input "#" at bounding box center [121, 322] width 201 height 27
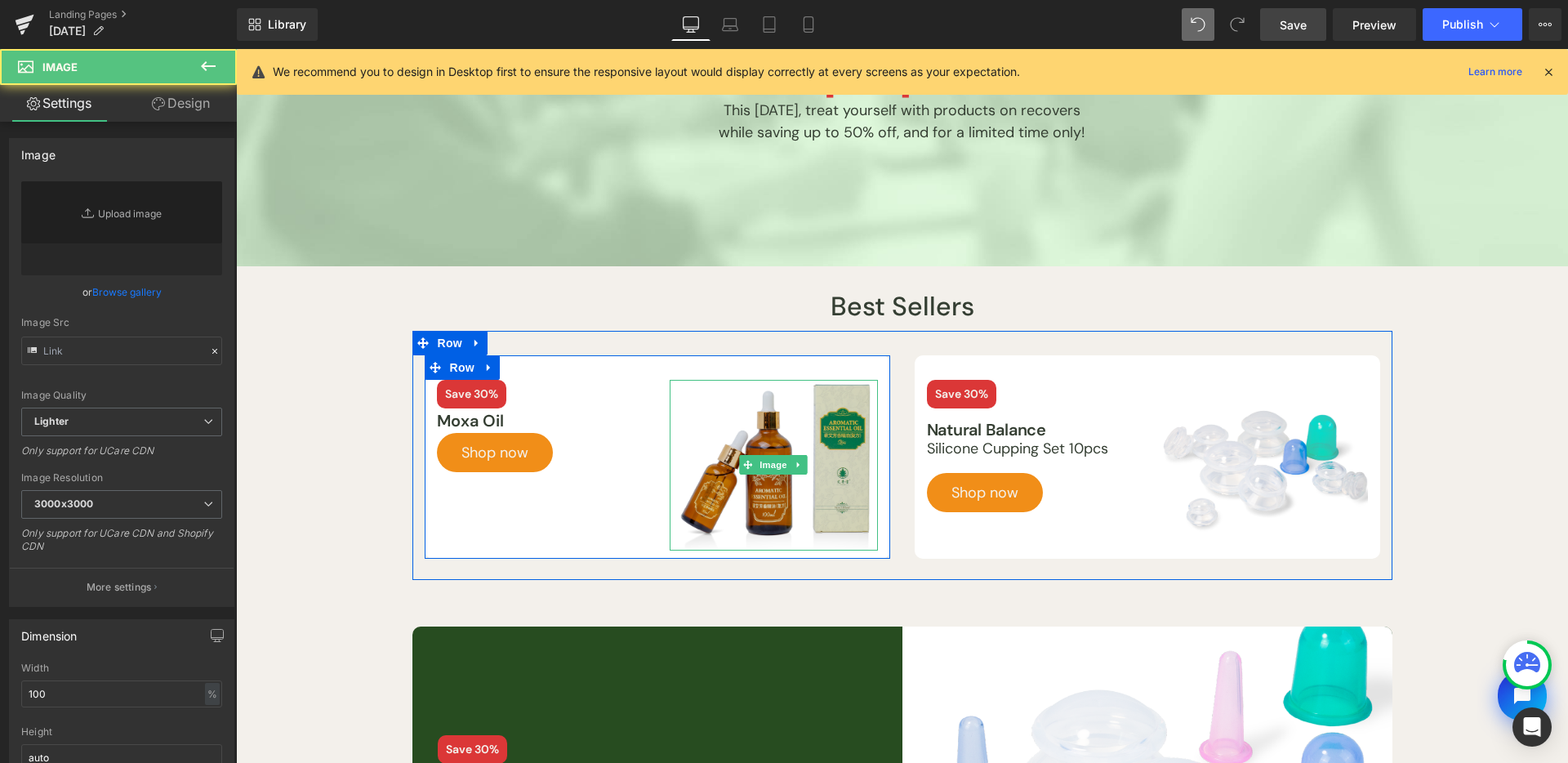
drag, startPoint x: 785, startPoint y: 458, endPoint x: 451, endPoint y: 402, distance: 338.7
click at [785, 458] on div "Image" at bounding box center [774, 465] width 208 height 170
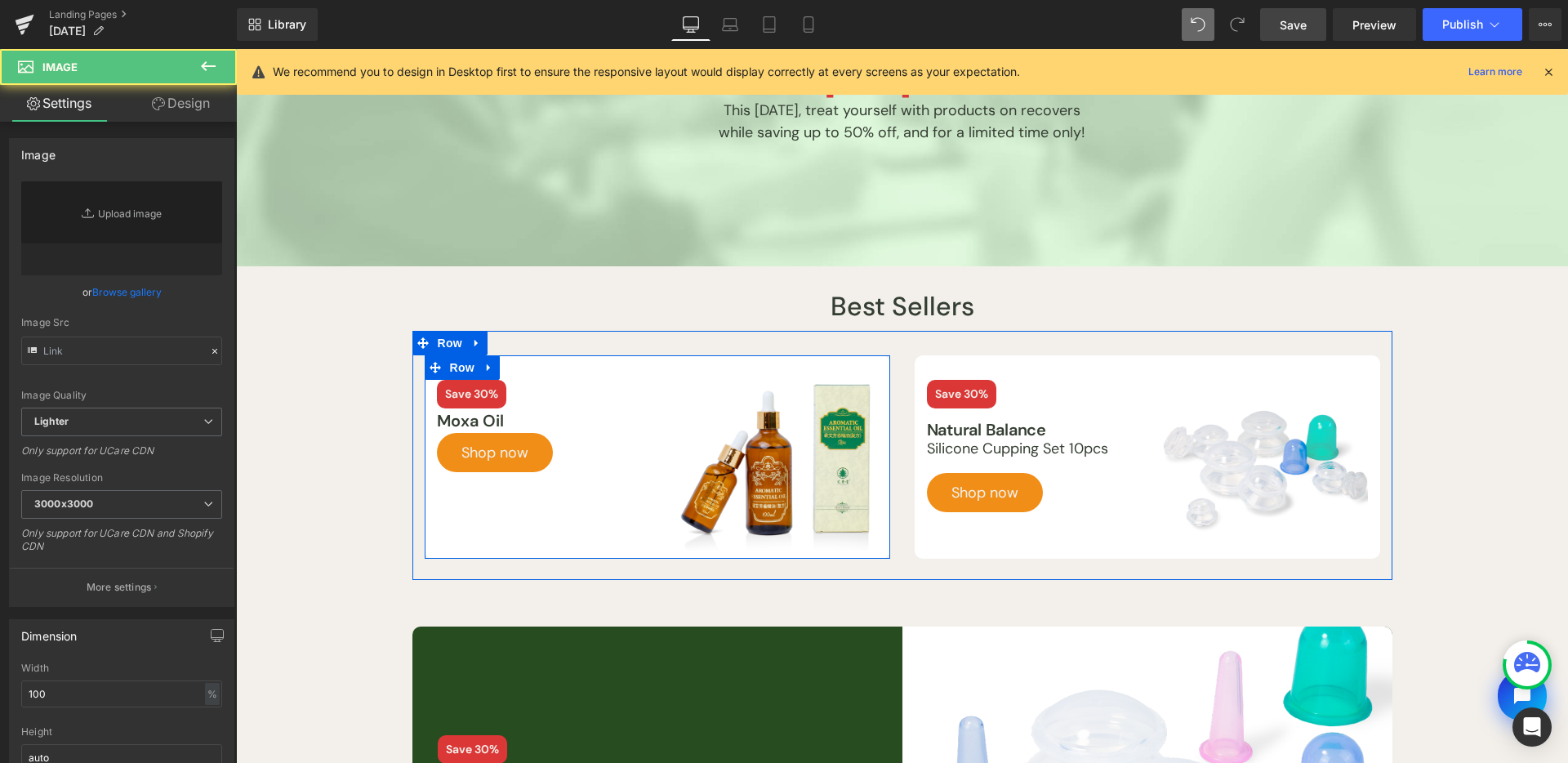
type input "https://ucarecdn.com/04f069f8-2ca1-4645-b185-5f9903f700dd/-/format/auto/-/previ…"
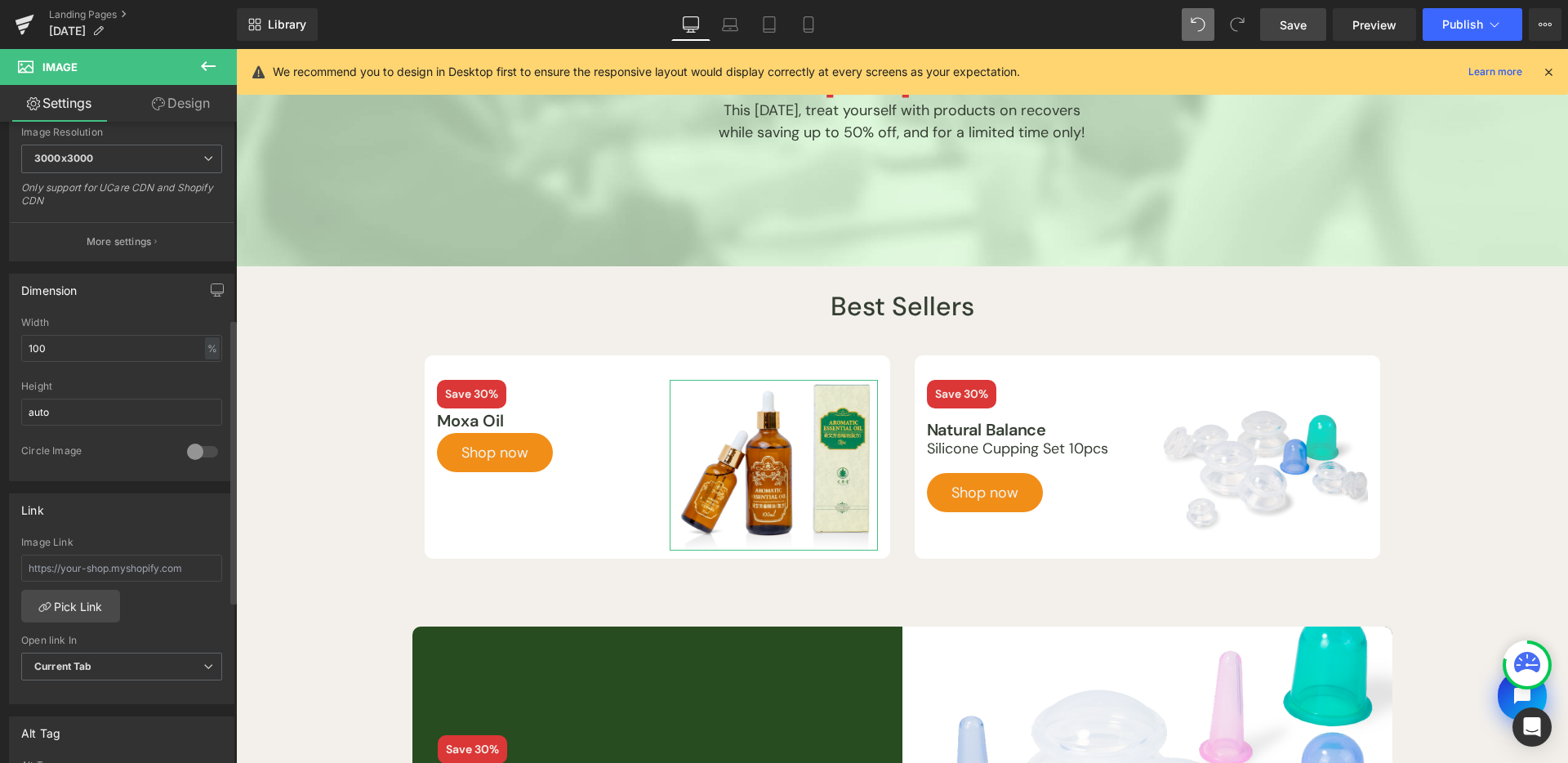
scroll to position [570, 0]
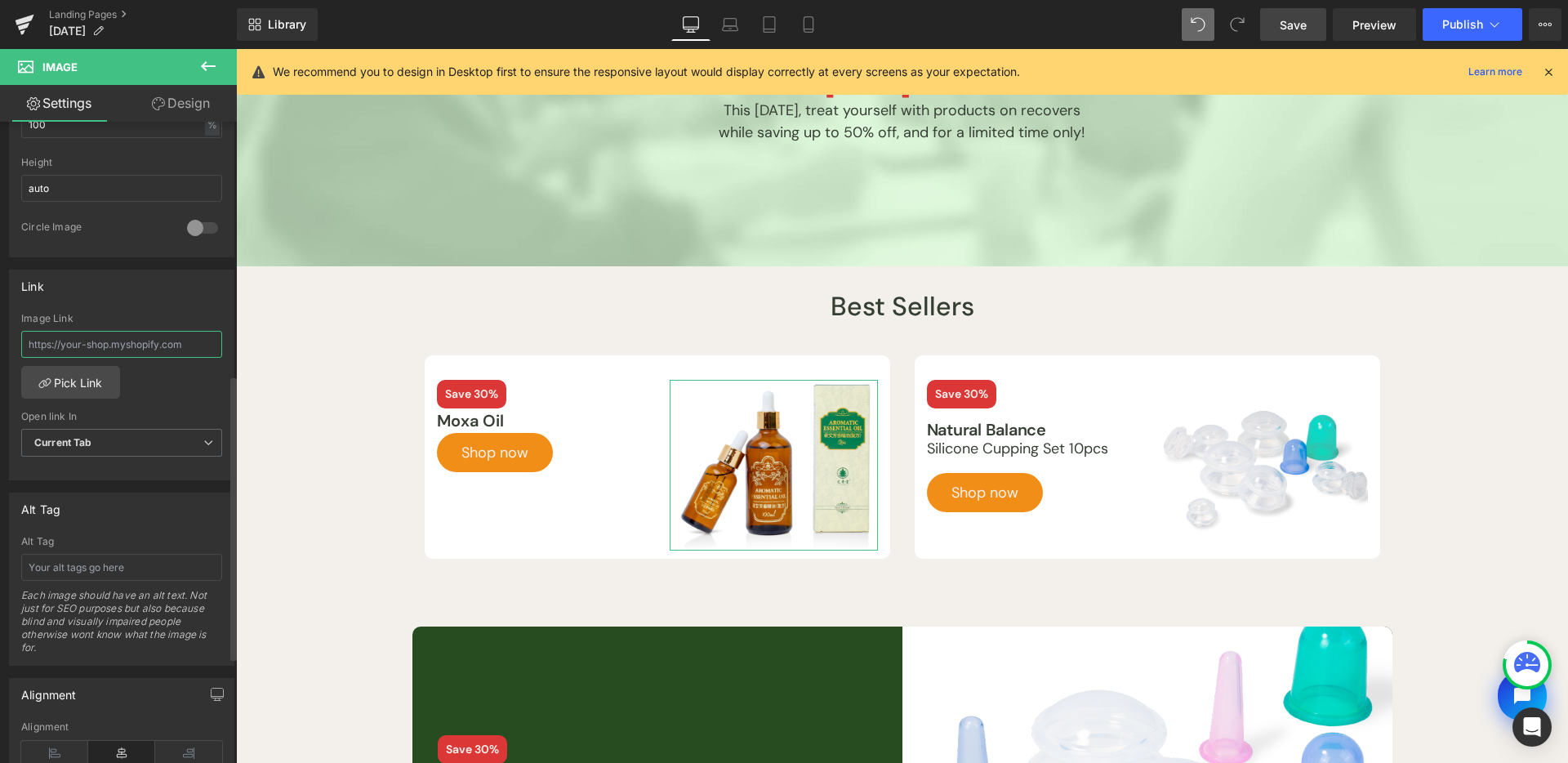
click at [155, 340] on input "text" at bounding box center [121, 344] width 201 height 27
paste input "https://www.lierre.ca/products/aromatic-moxa-essential-oil"
type input "https://www.lierre.ca/products/aromatic-moxa-essential-oil"
click at [168, 317] on div "Image Link" at bounding box center [121, 319] width 201 height 12
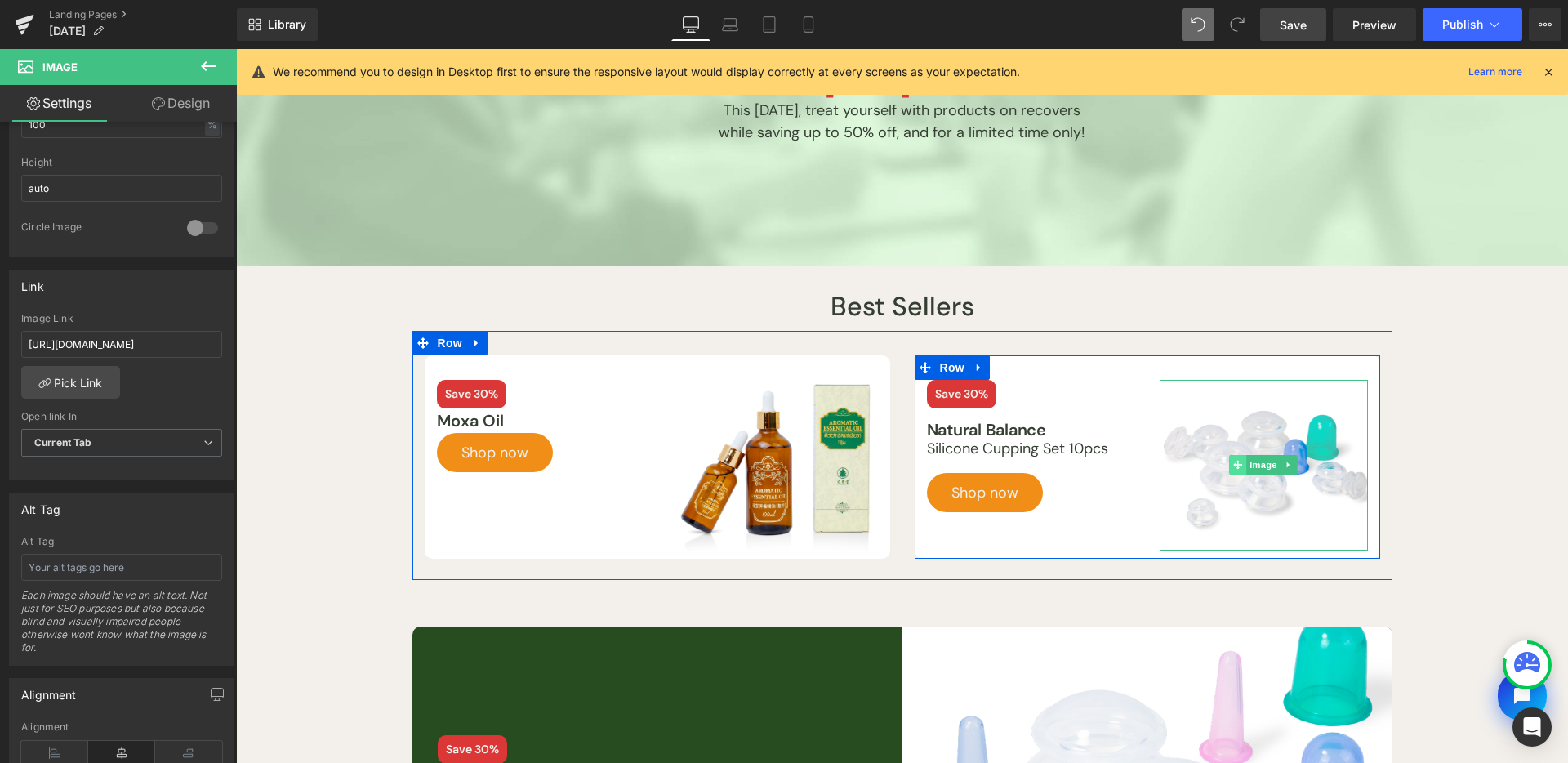
click at [1229, 456] on span at bounding box center [1237, 465] width 17 height 20
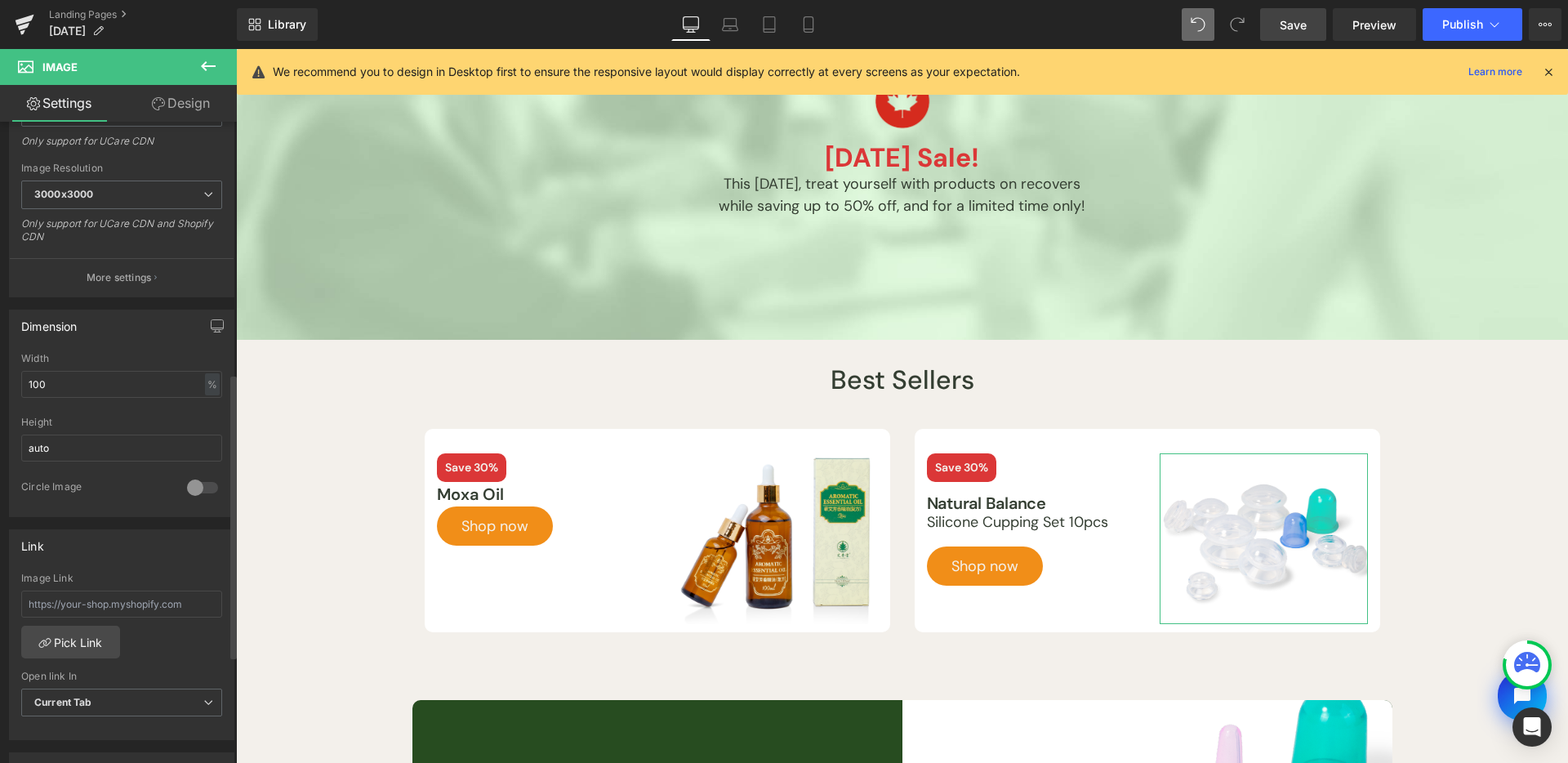
scroll to position [612, 0]
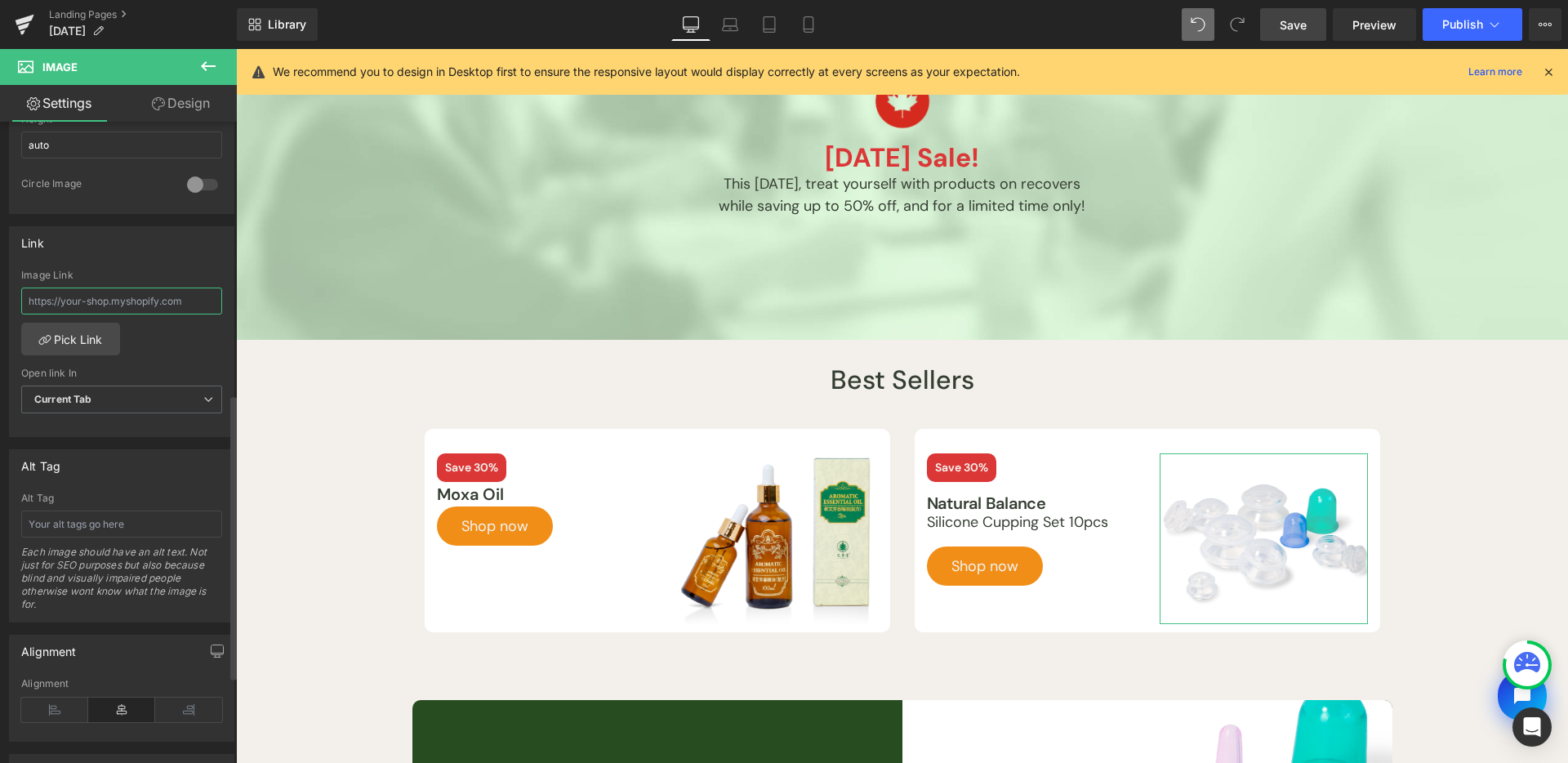
click at [150, 308] on input "text" at bounding box center [121, 300] width 201 height 27
paste input "https://www.lierre.ca/products/clear-silicone-cupping-sets-10-cups"
type input "https://www.lierre.ca/products/clear-silicone-cupping-sets-10-cups"
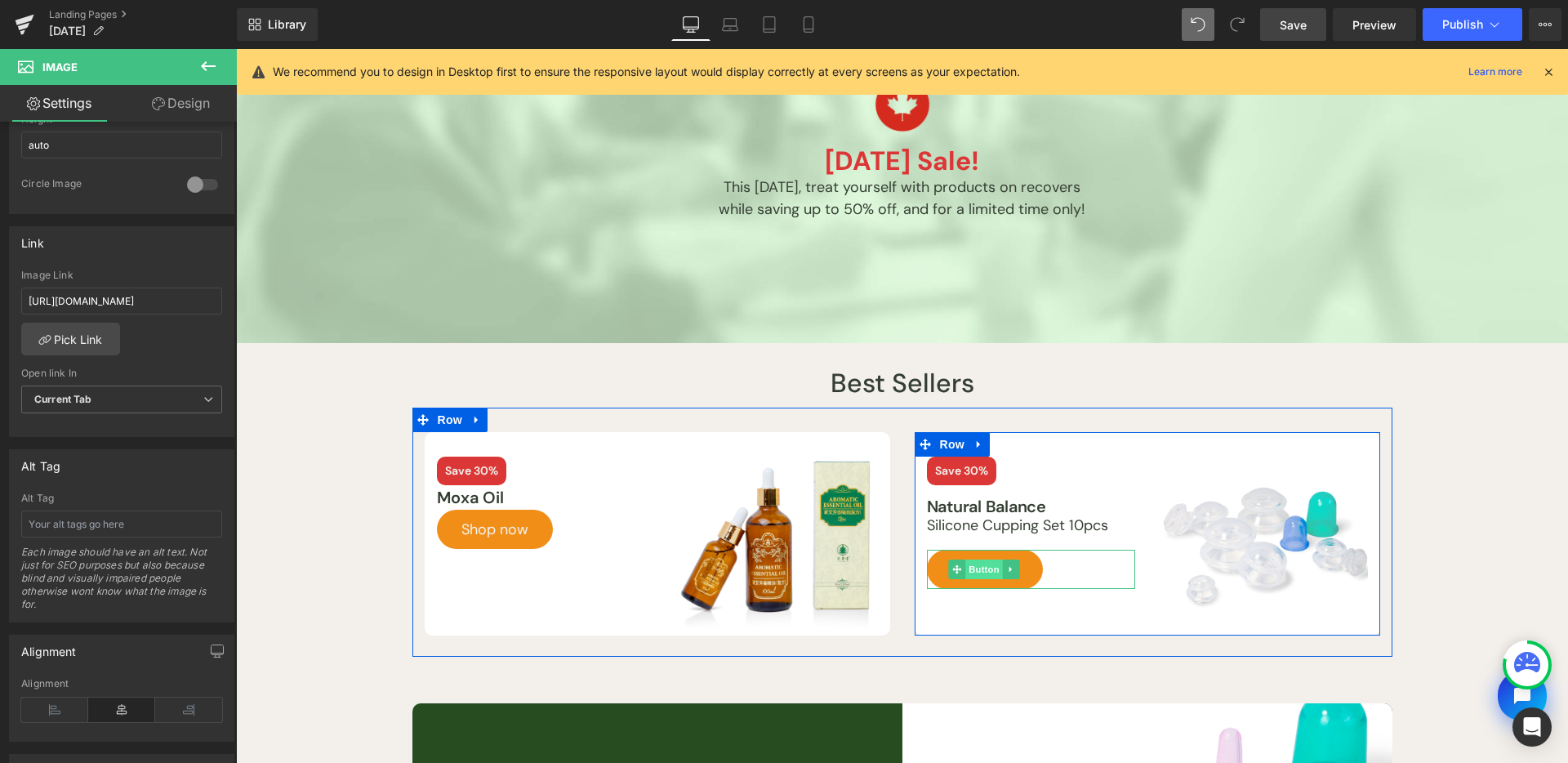
click at [970, 568] on span "Button" at bounding box center [985, 570] width 38 height 20
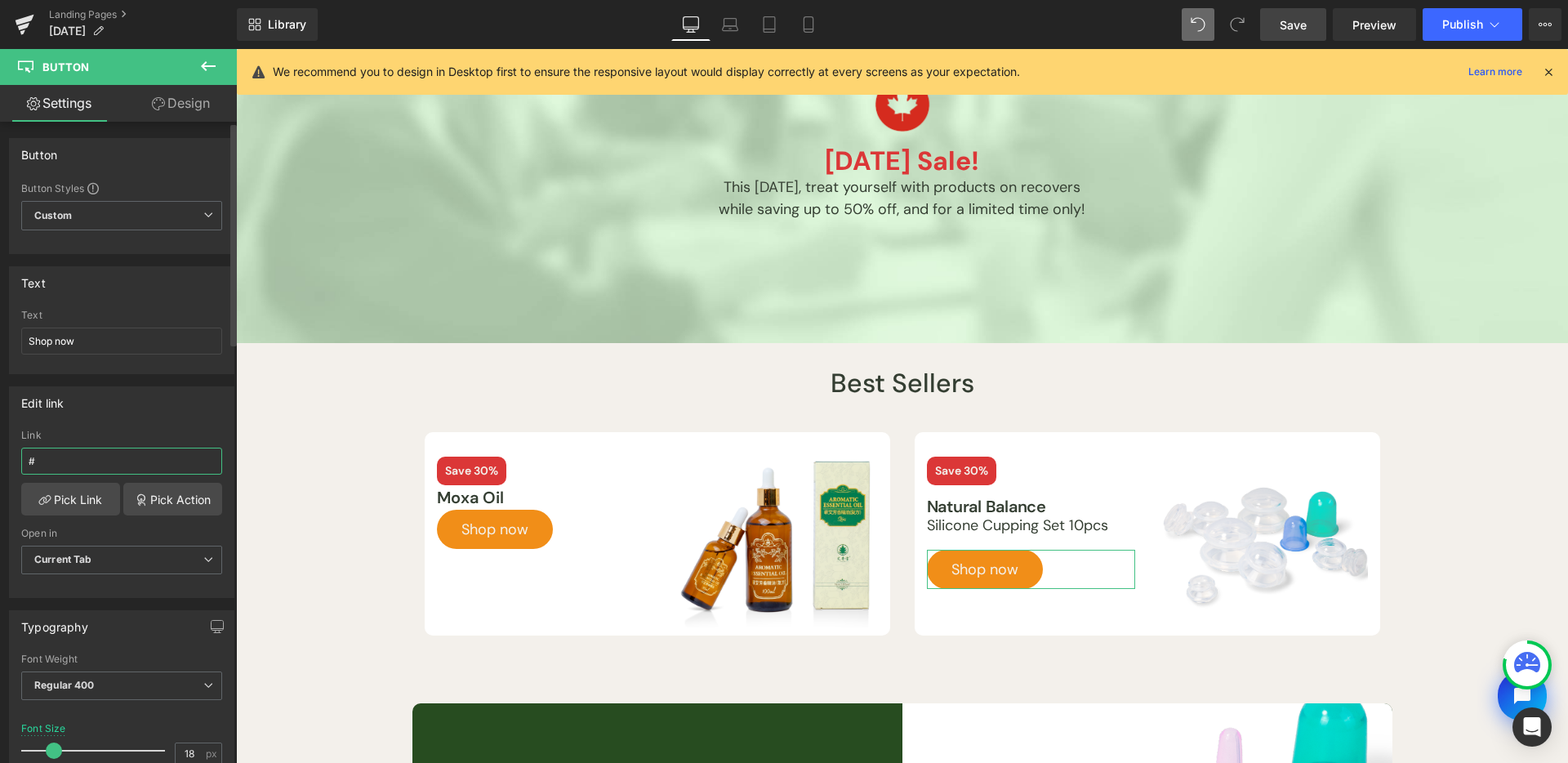
click at [87, 458] on input "#" at bounding box center [121, 461] width 201 height 27
paste input "https://www.lierre.ca/products/clear-silicone-cupping-sets-10-cups"
type input "https://www.lierre.ca/products/clear-silicone-cupping-sets-10-cups"
click at [1302, 35] on link "Save" at bounding box center [1293, 24] width 66 height 33
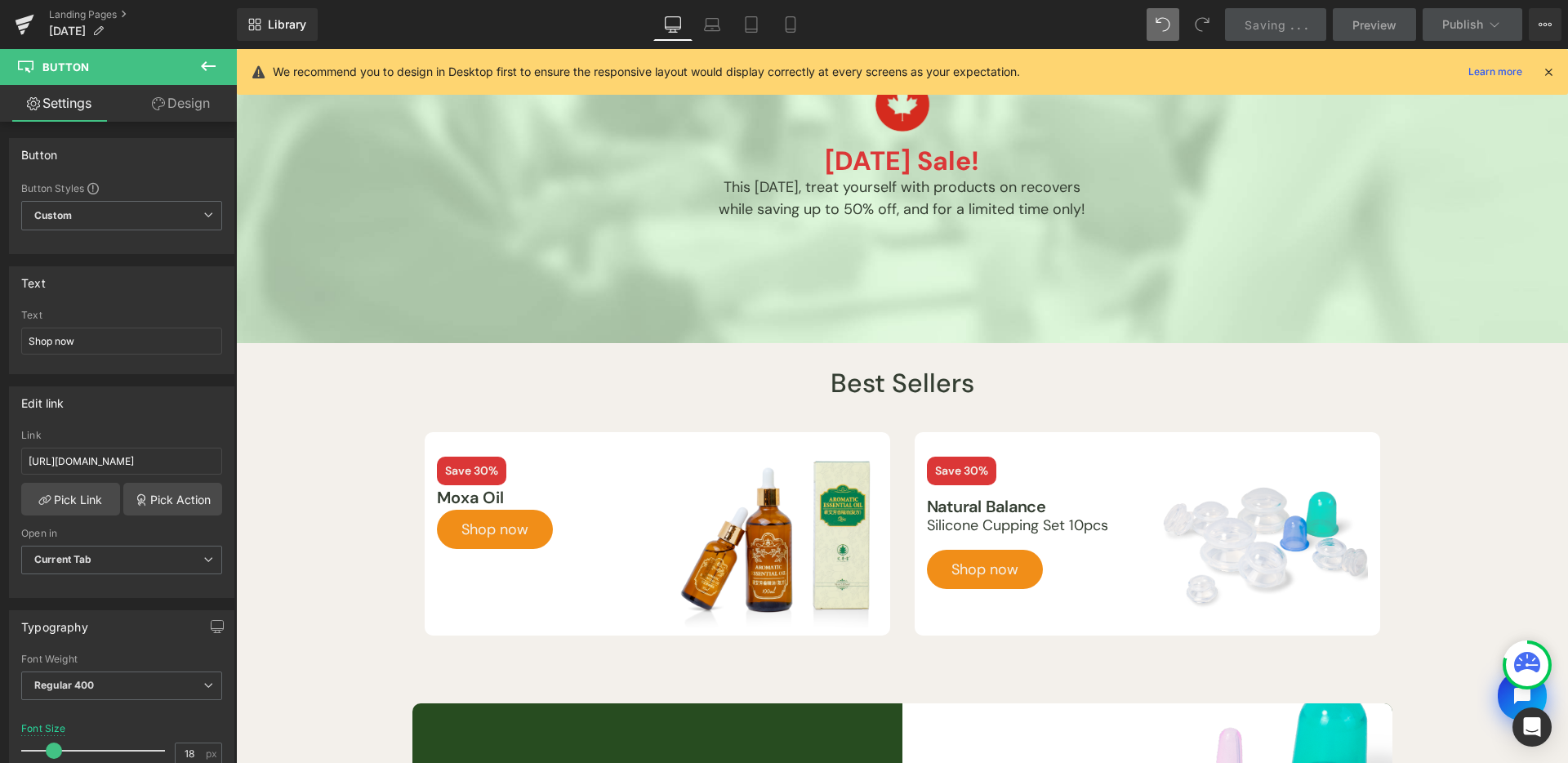
scroll to position [0, 0]
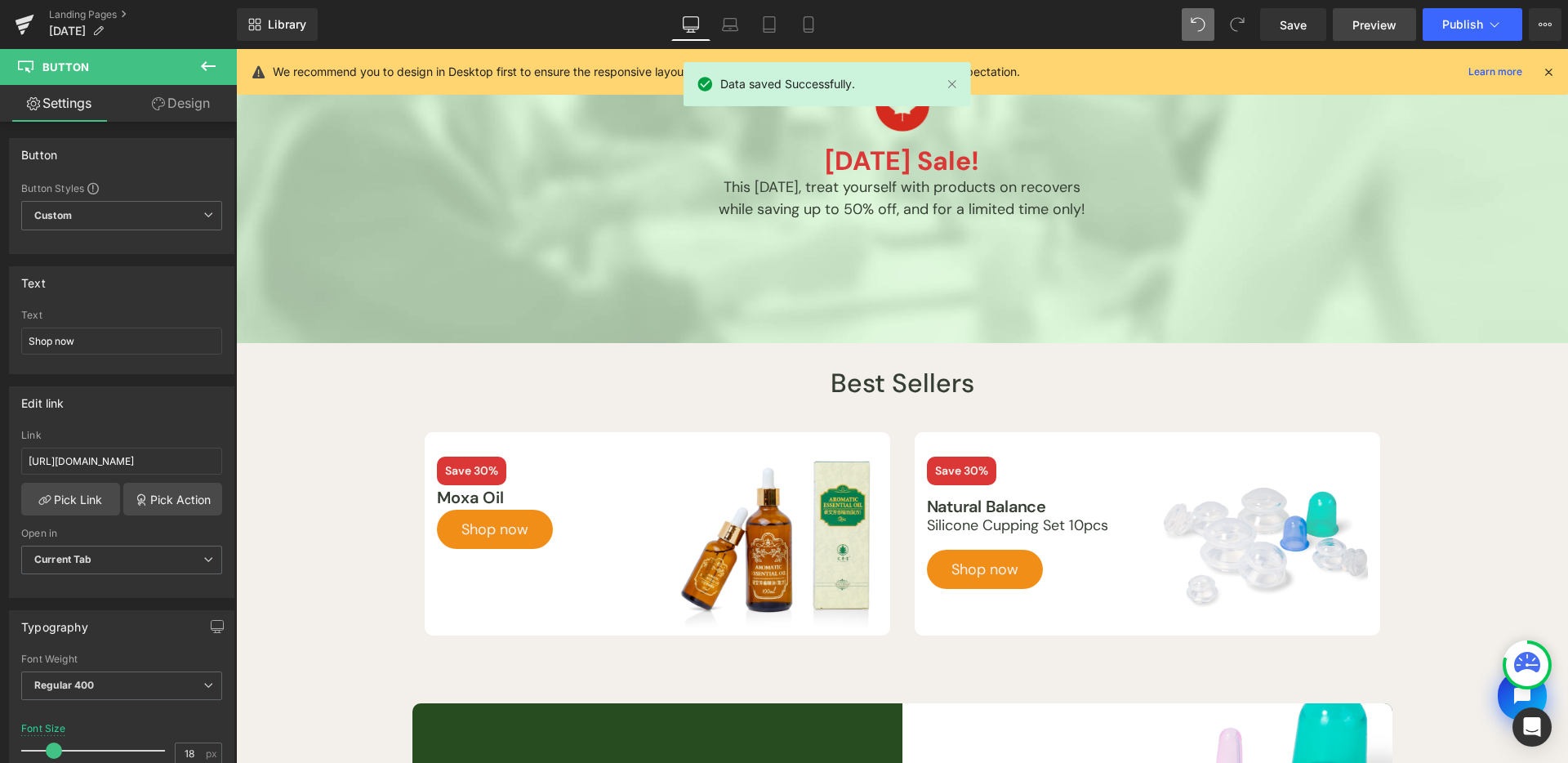
click at [1385, 37] on link "Preview" at bounding box center [1375, 24] width 83 height 33
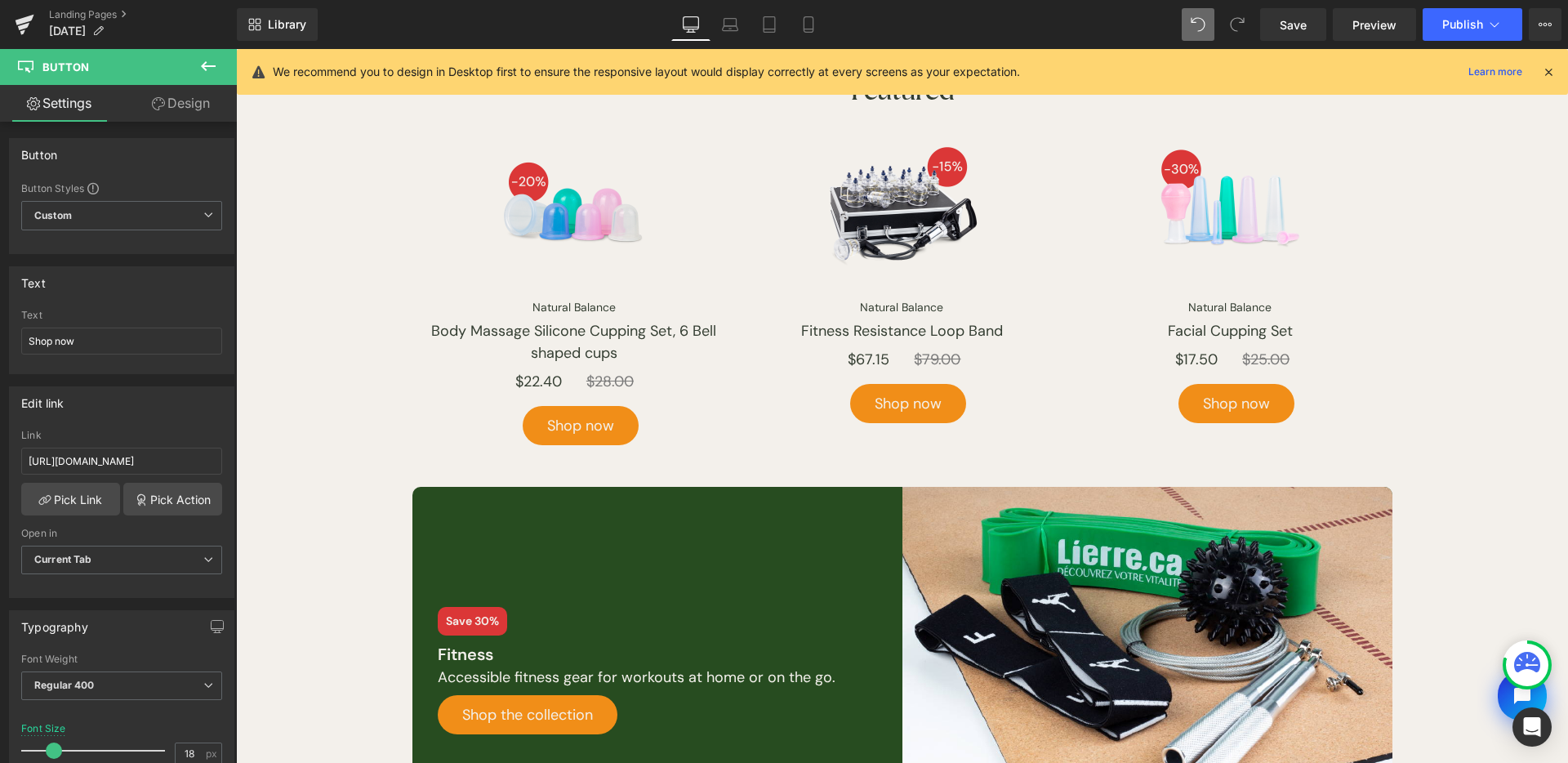
scroll to position [1574, 0]
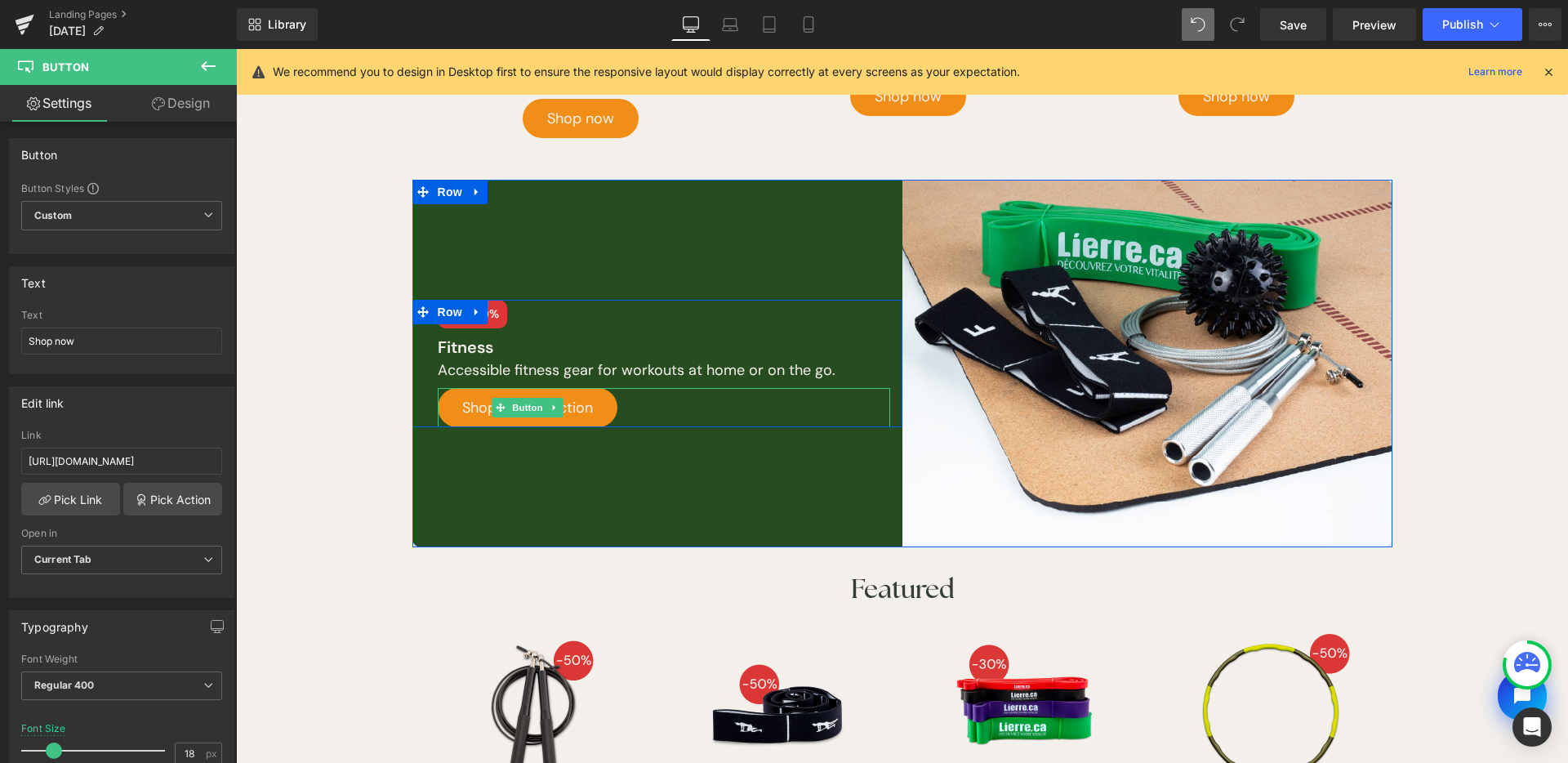
click at [510, 395] on span "Shop the collection" at bounding box center [528, 408] width 131 height 40
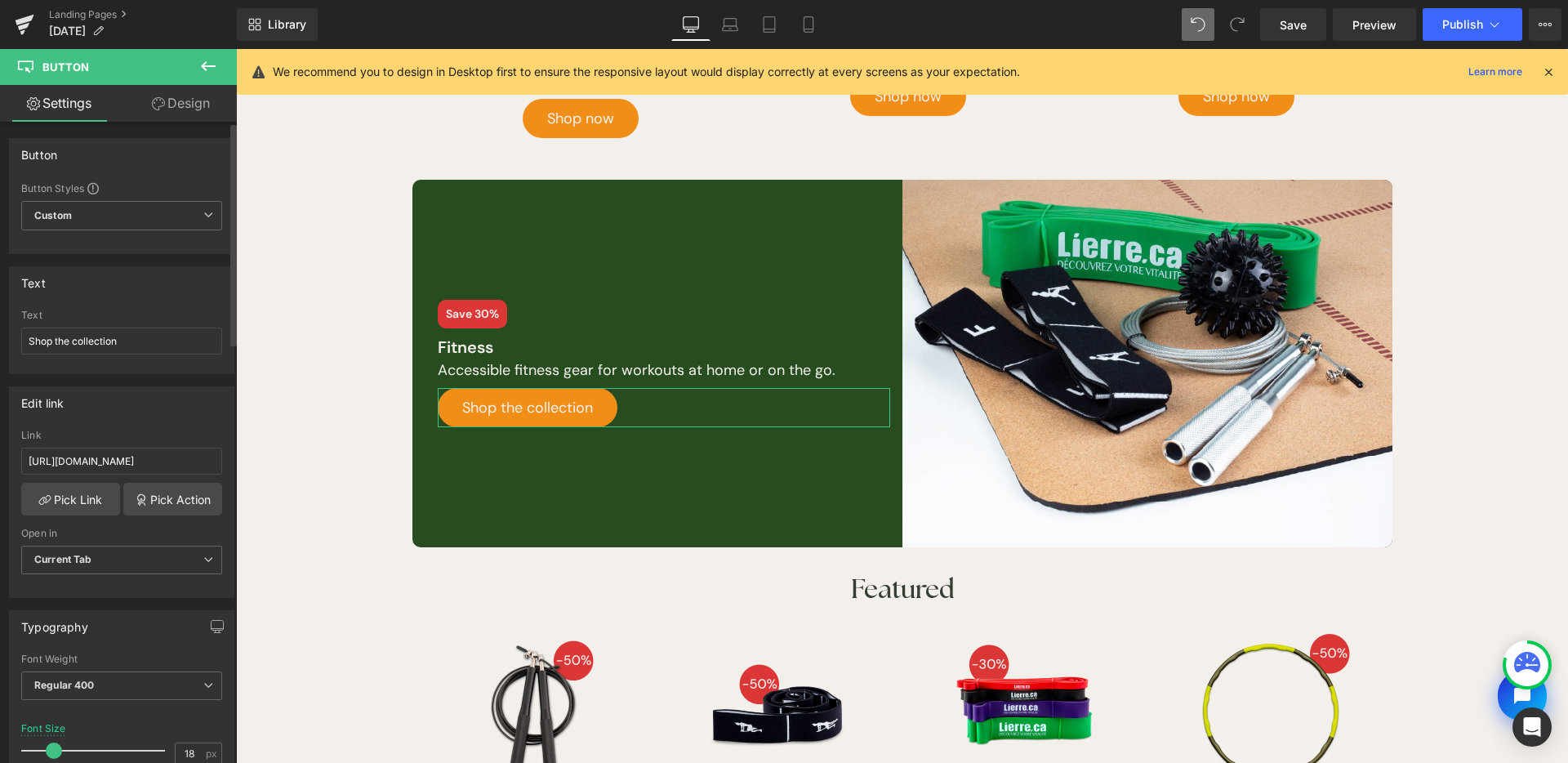
click at [148, 446] on div "Link https://www.lierre.ca/collections/fitness" at bounding box center [121, 457] width 201 height 54
click at [152, 452] on input "https://www.lierre.ca/collections/fitness" at bounding box center [121, 461] width 201 height 27
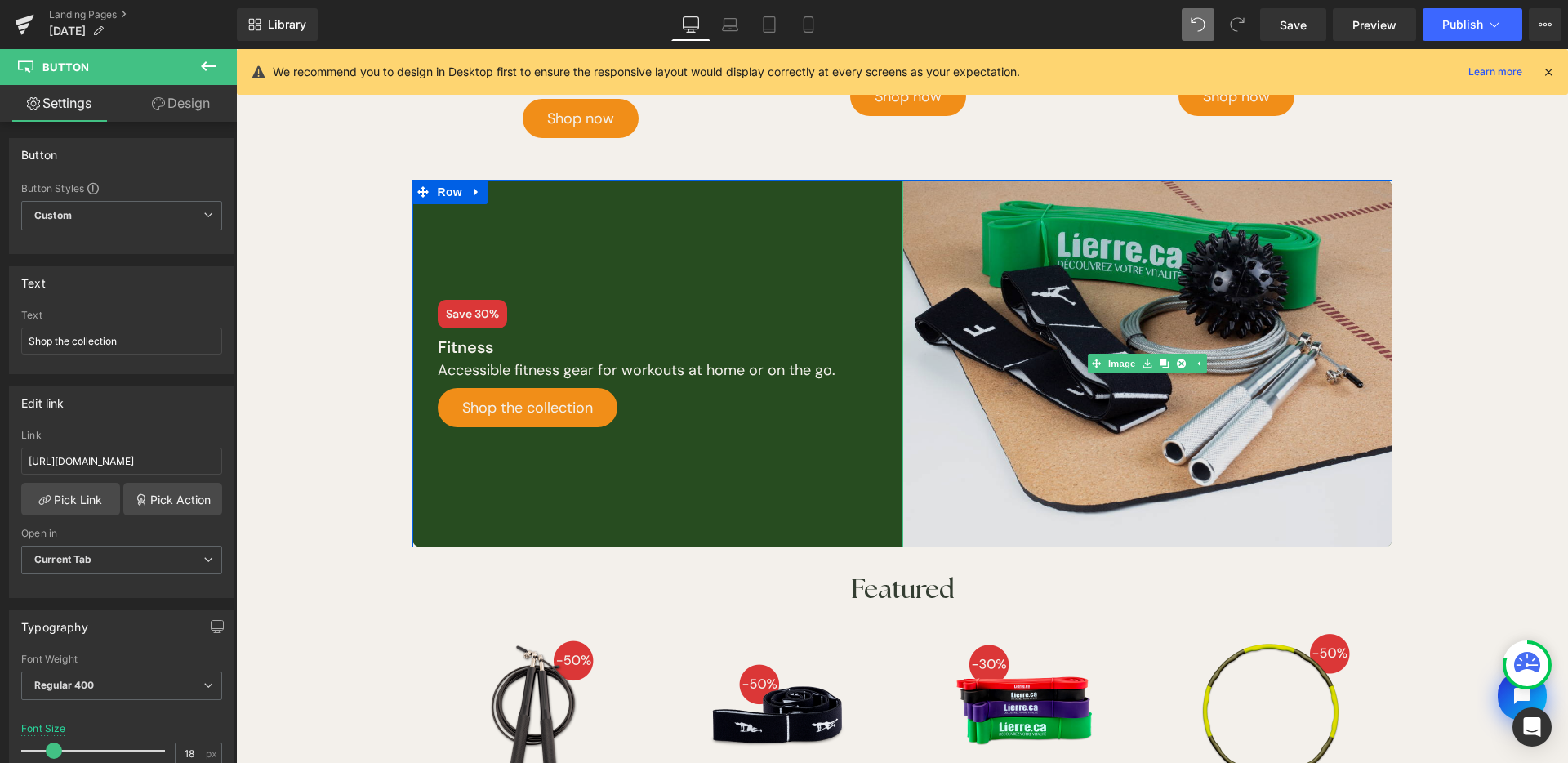
click at [1140, 347] on img at bounding box center [1147, 363] width 490 height 368
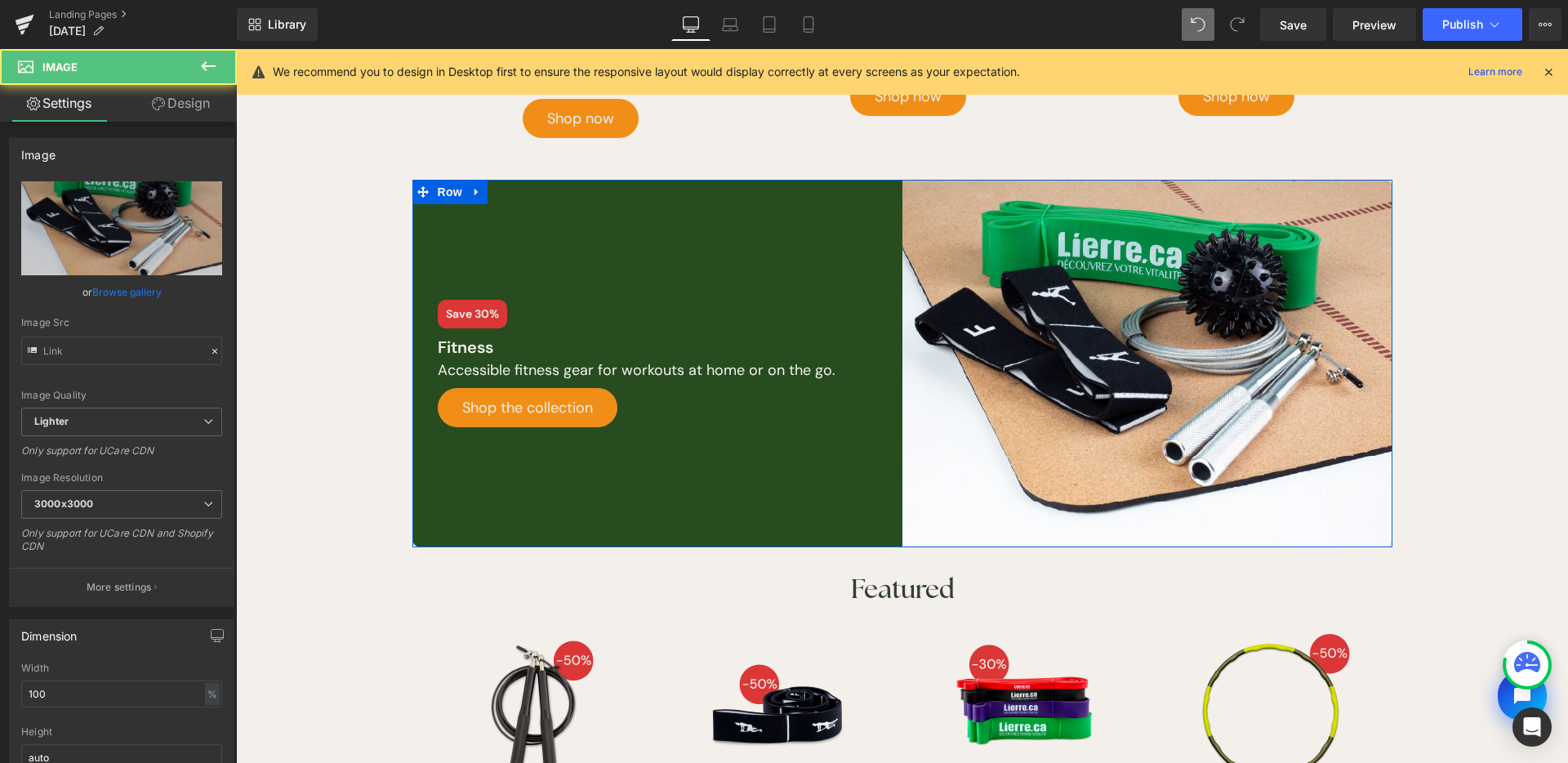
type input "[URL][DOMAIN_NAME]"
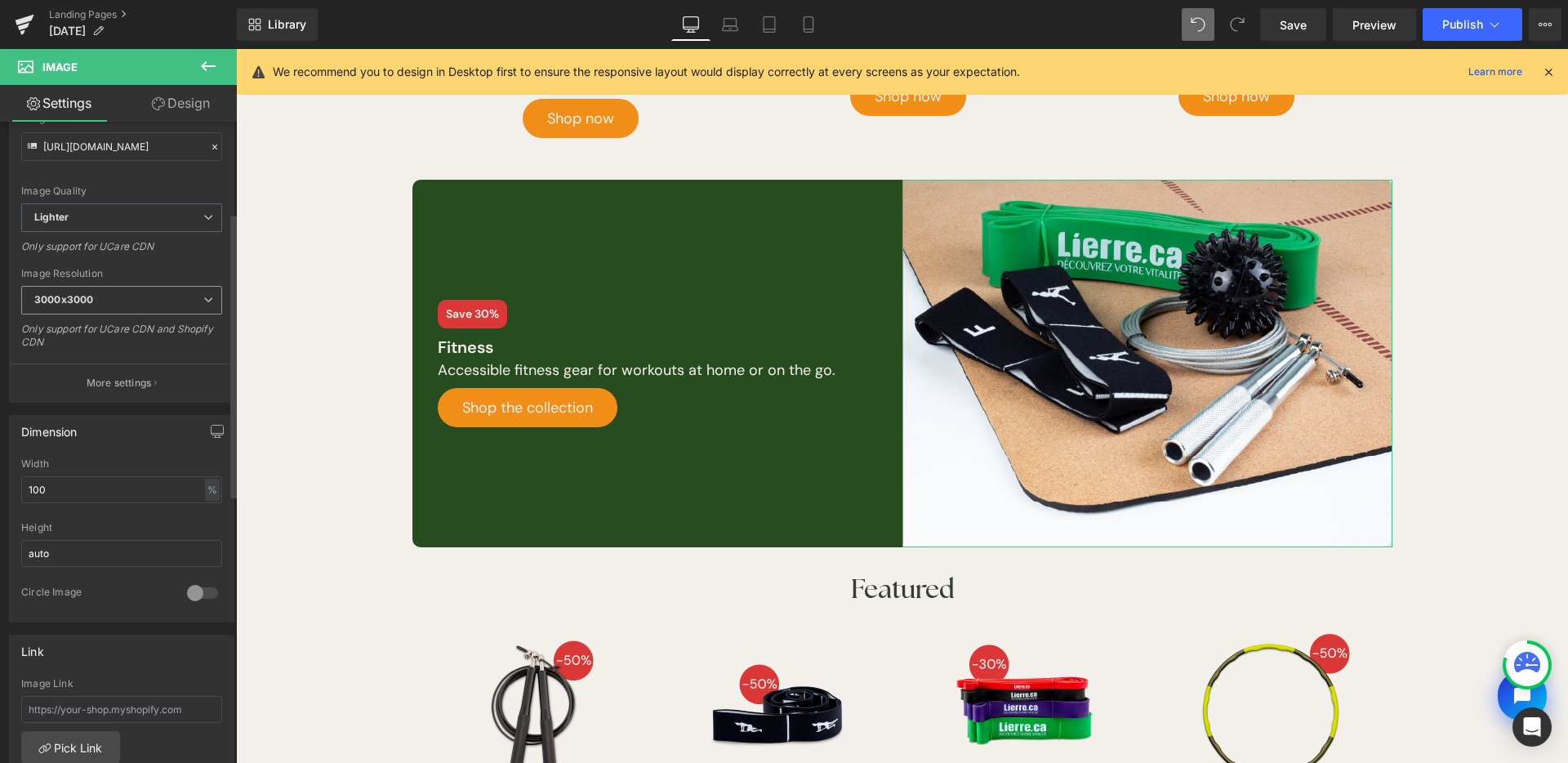
scroll to position [57, 0]
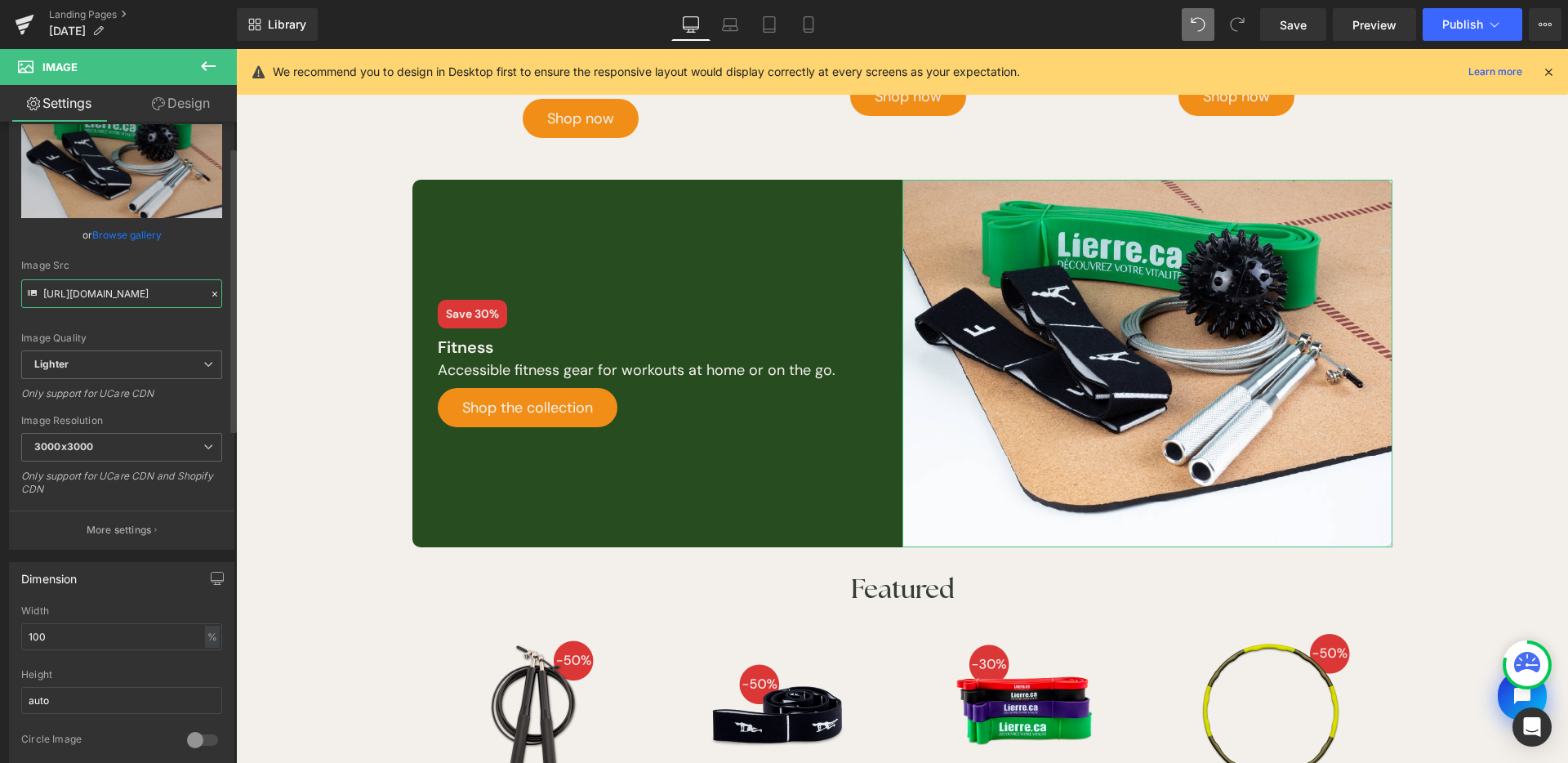
click at [151, 295] on input "[URL][DOMAIN_NAME]" at bounding box center [121, 293] width 201 height 29
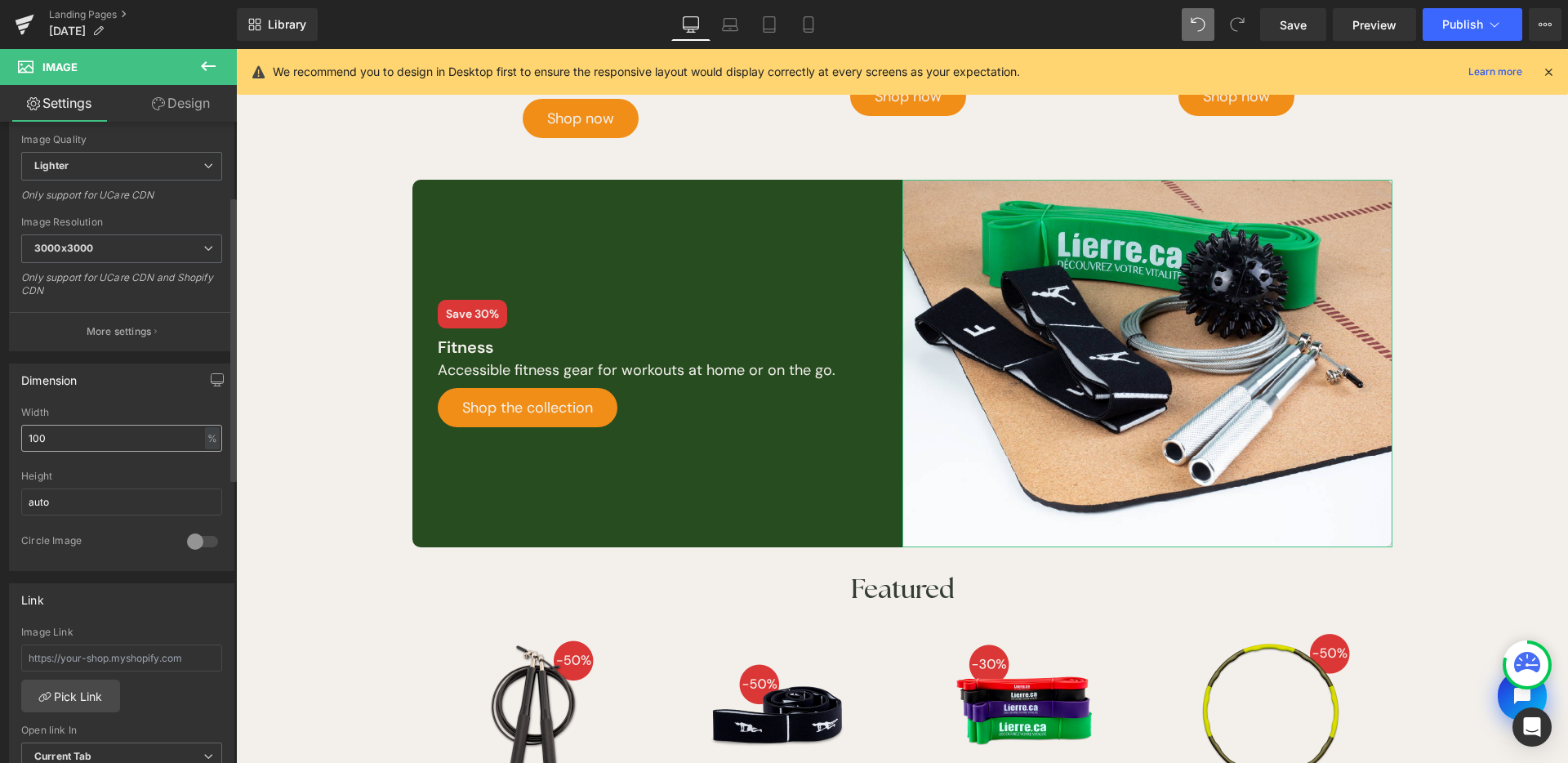
scroll to position [401, 0]
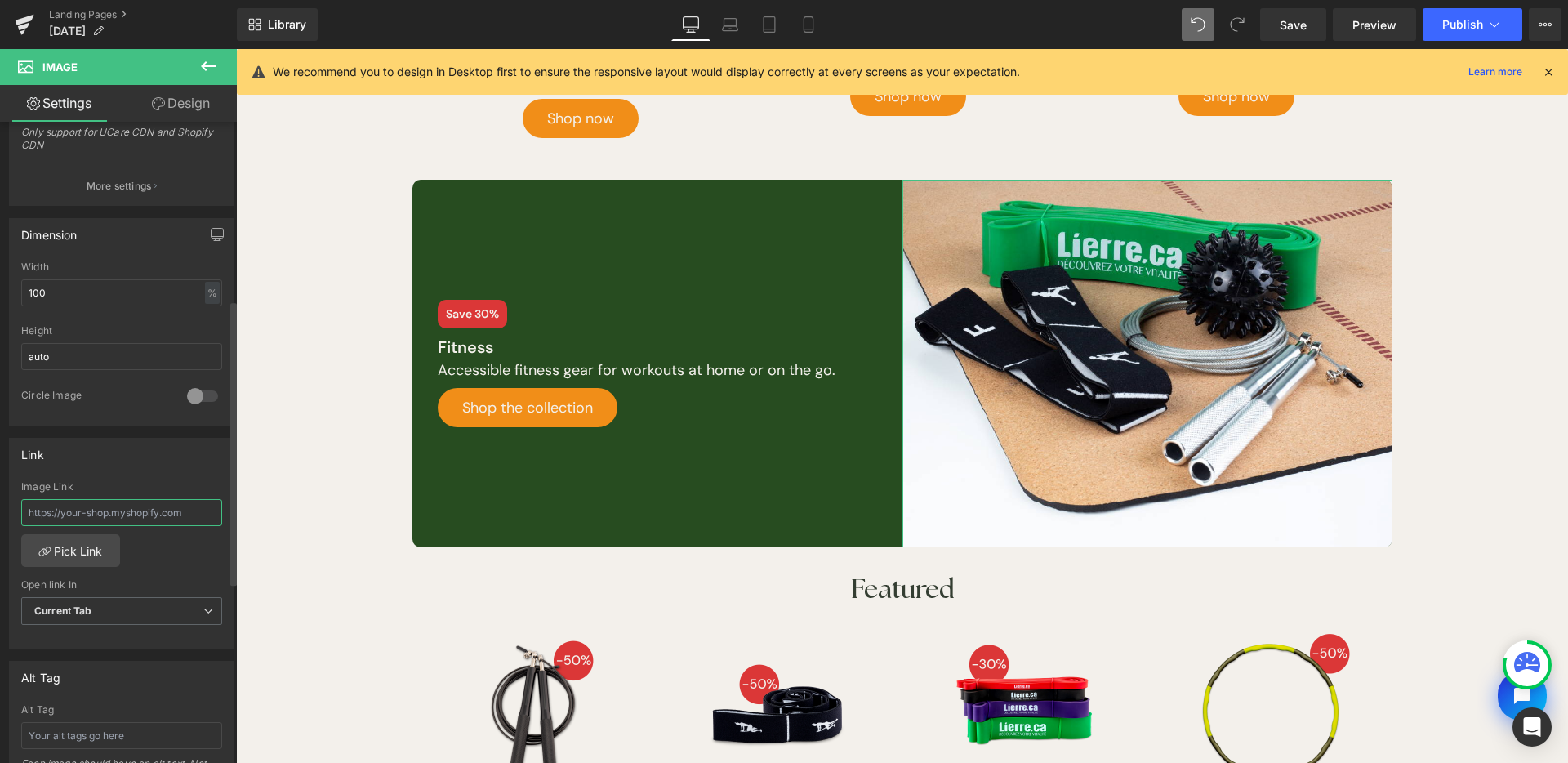
click at [142, 513] on input "text" at bounding box center [121, 512] width 201 height 27
paste input "https://www.lierre.ca/collections/fitness"
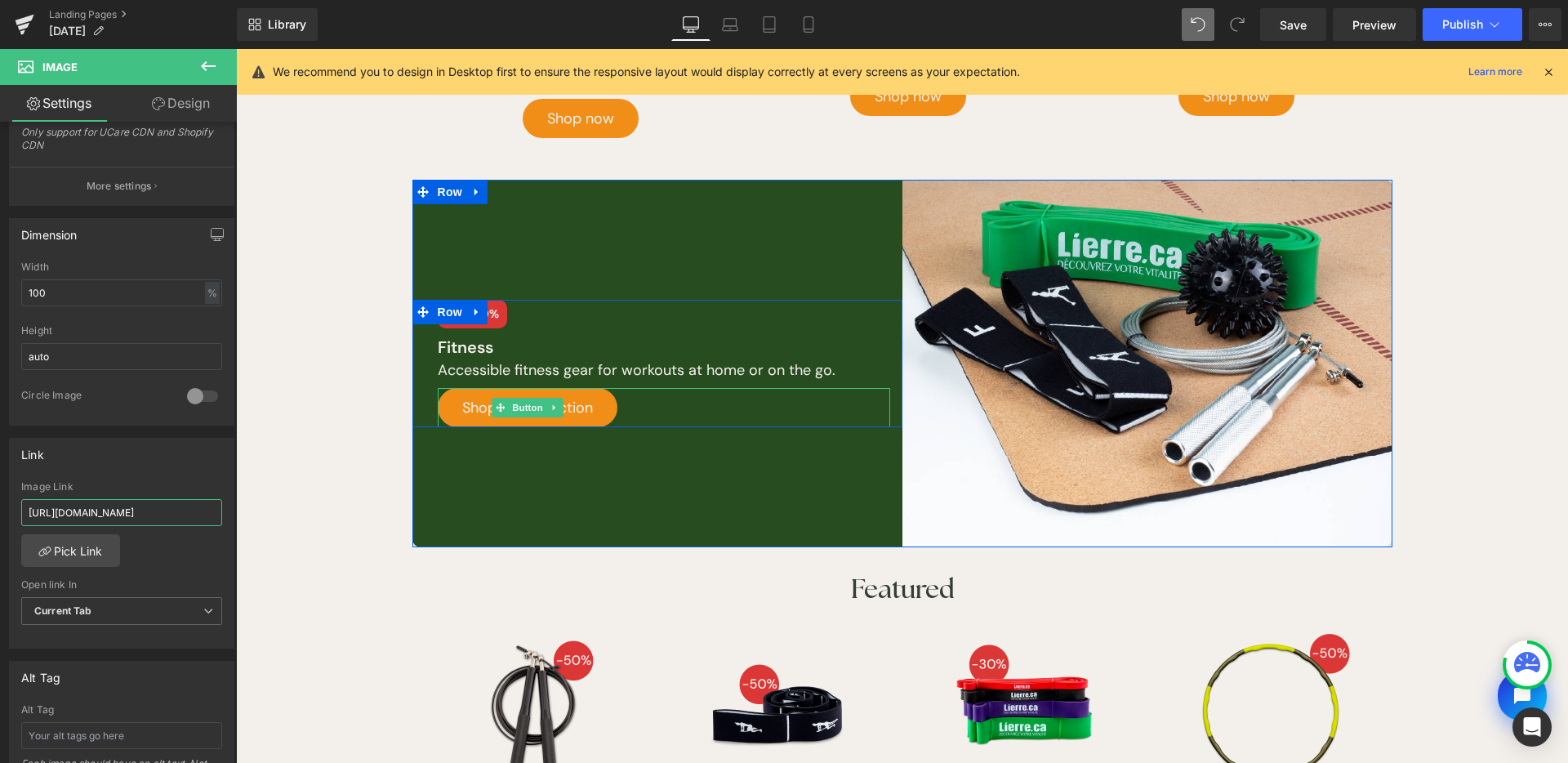
scroll to position [2126, 0]
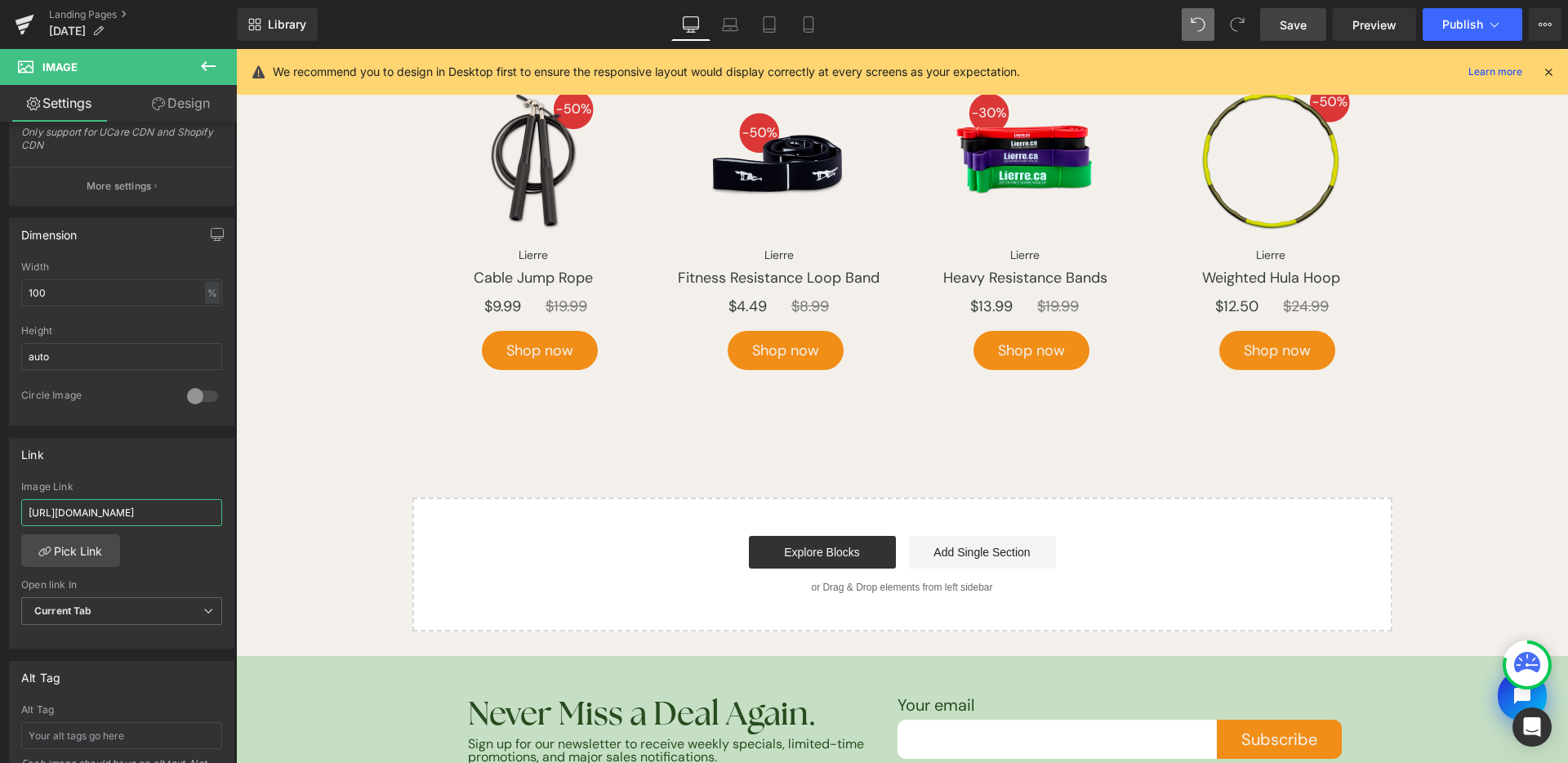
type input "https://www.lierre.ca/collections/fitness"
click at [1273, 37] on link "Save" at bounding box center [1293, 24] width 66 height 33
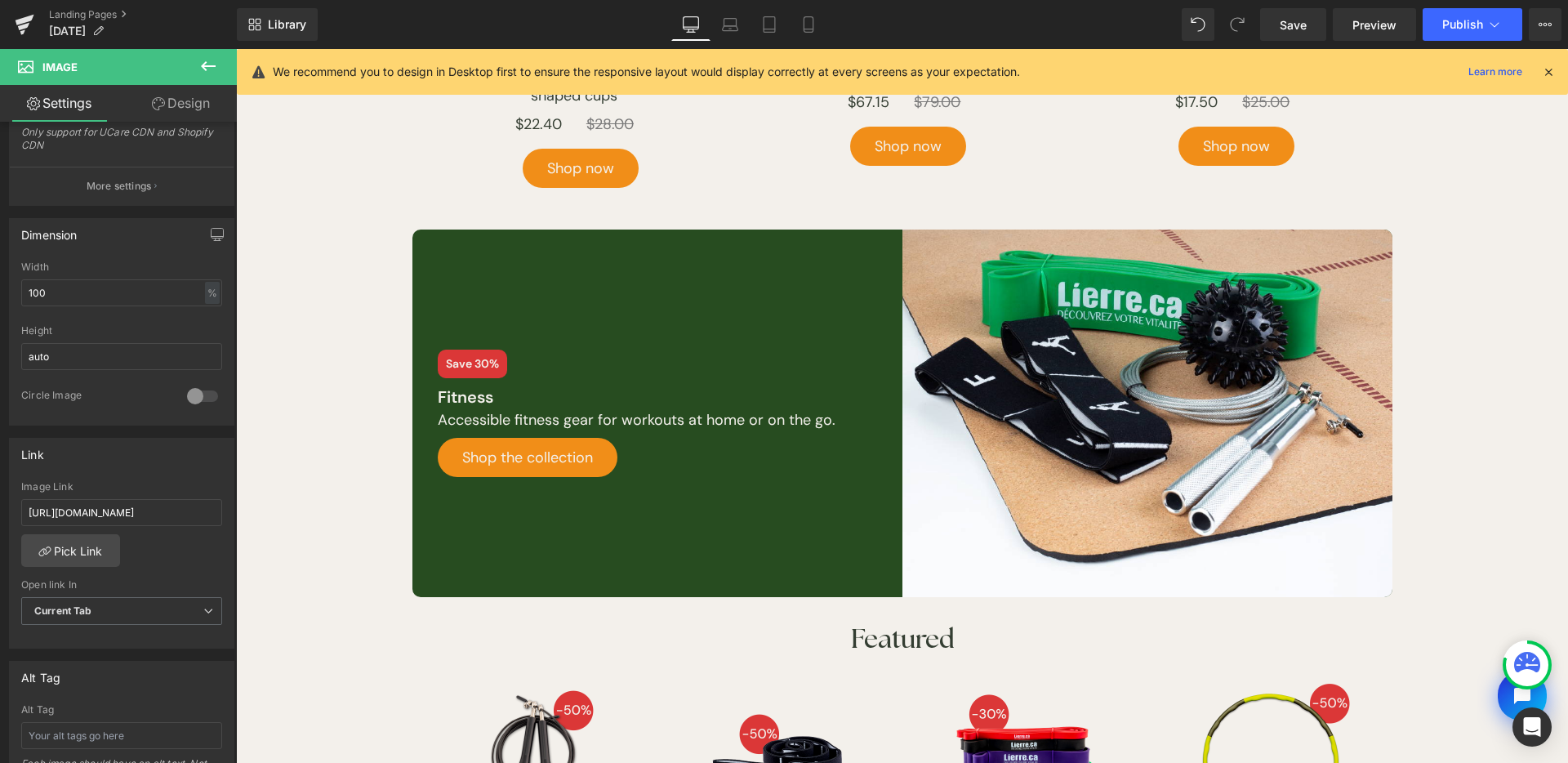
scroll to position [1469, 0]
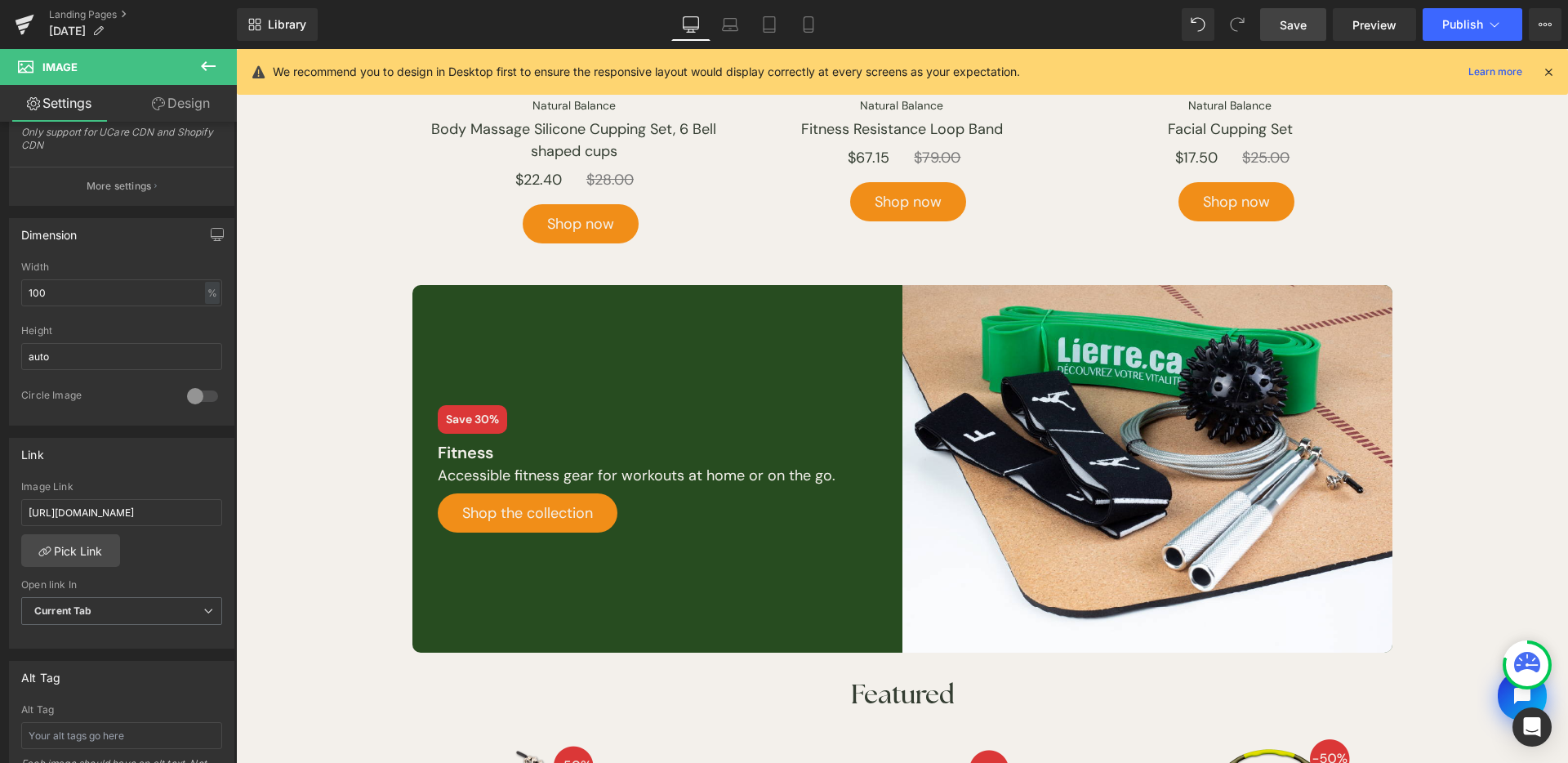
click at [1308, 37] on link "Save" at bounding box center [1293, 24] width 66 height 33
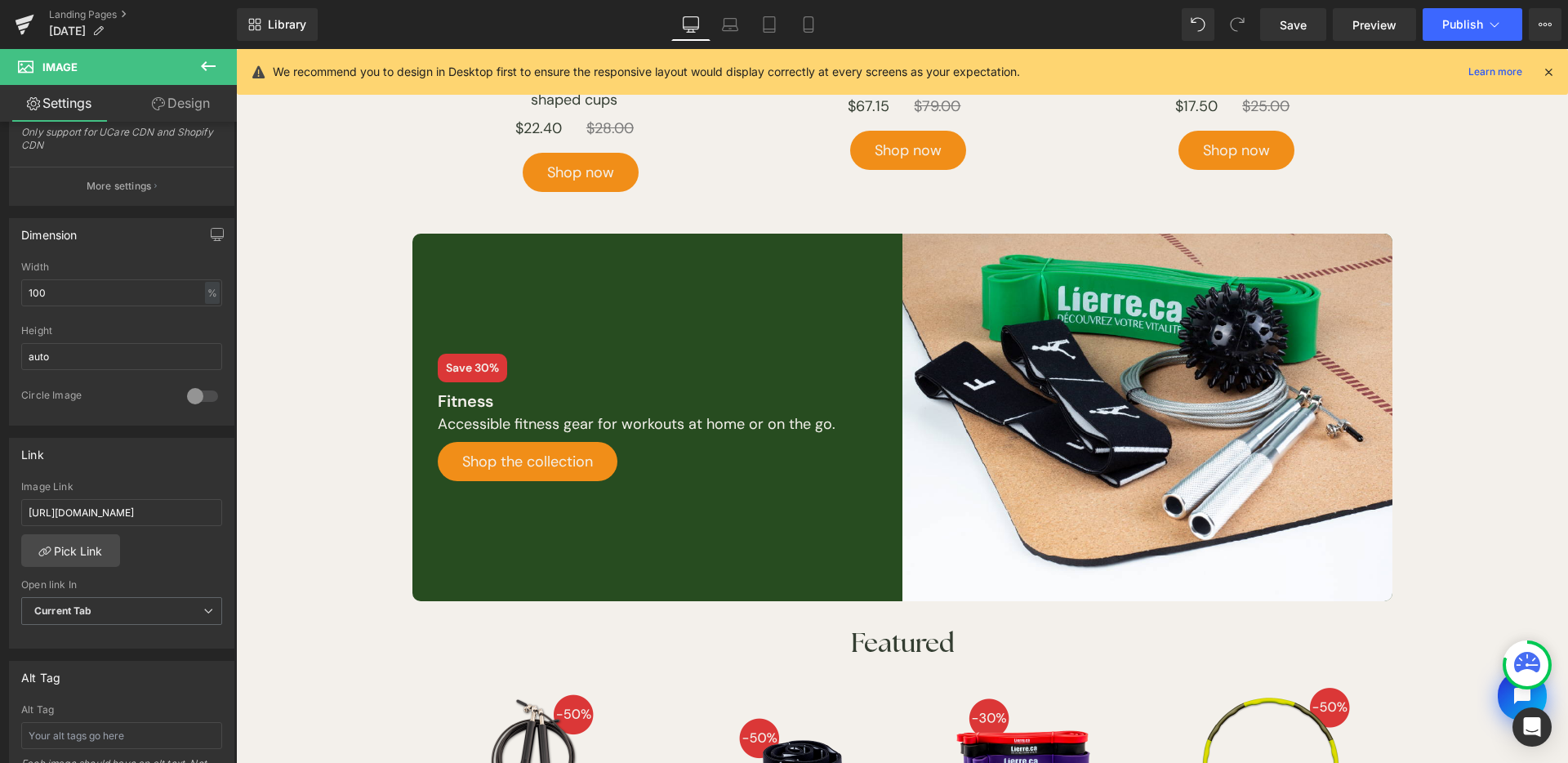
scroll to position [1511, 0]
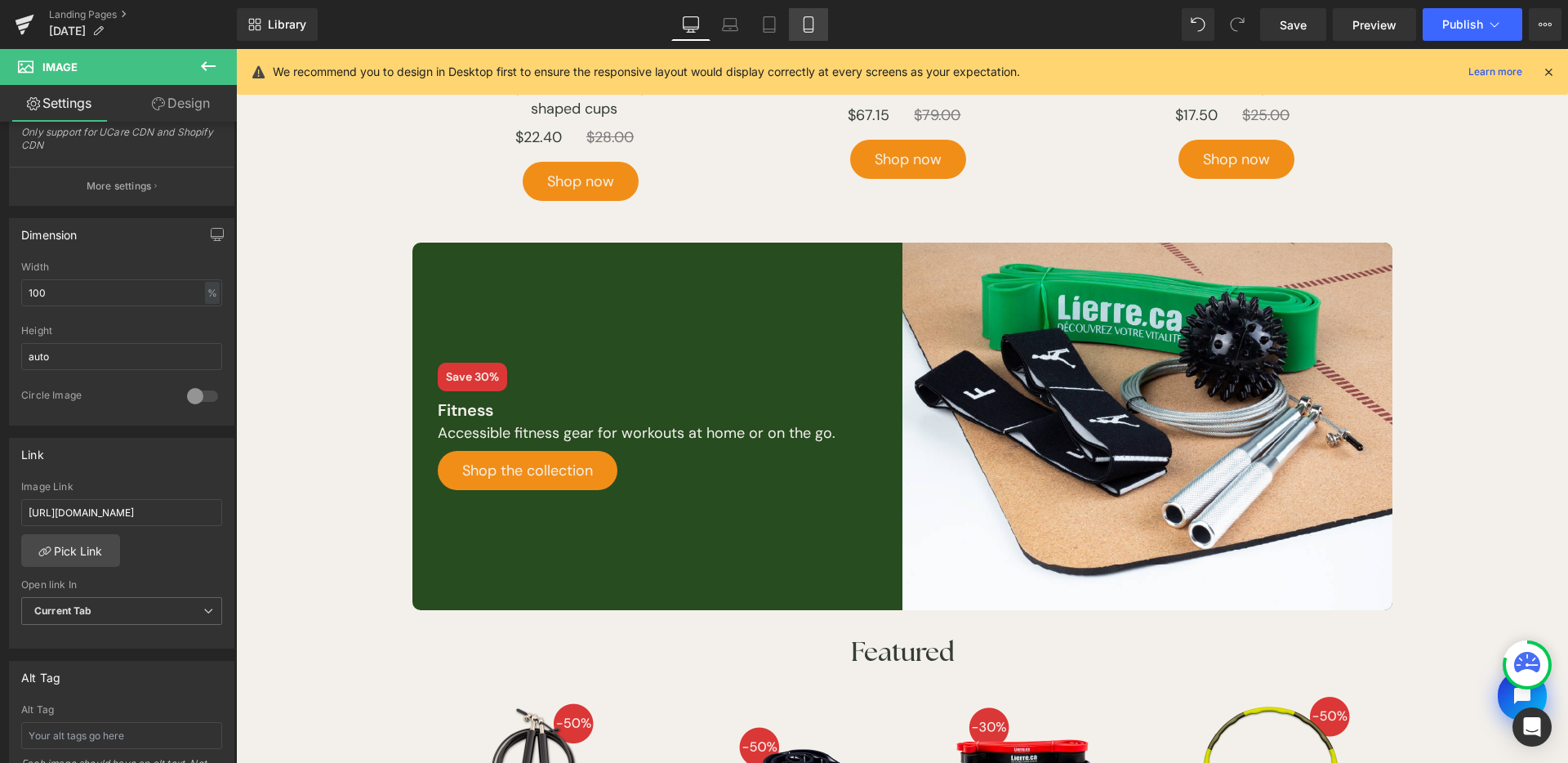
click at [820, 28] on link "Mobile" at bounding box center [809, 24] width 40 height 33
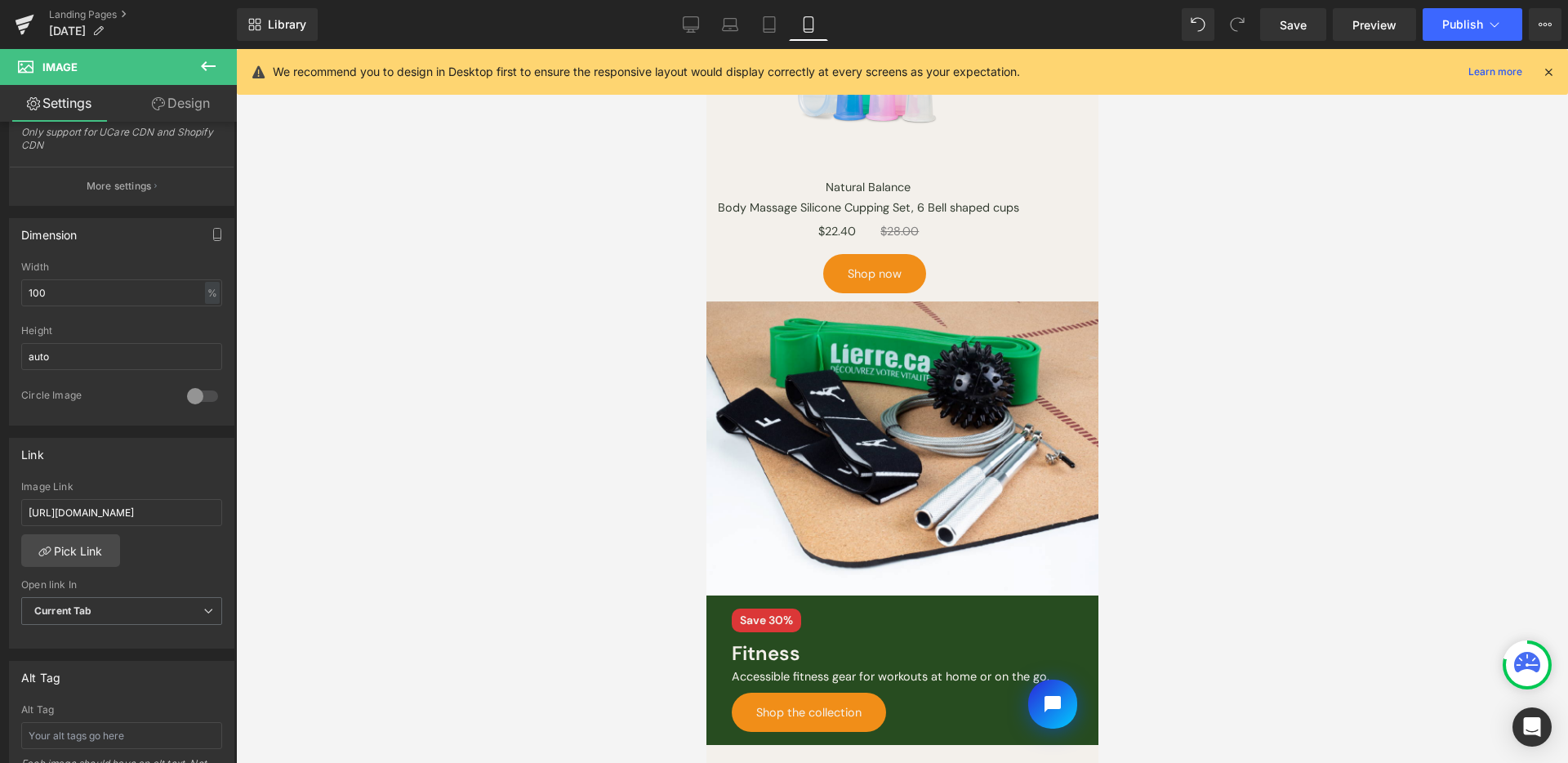
scroll to position [0, 0]
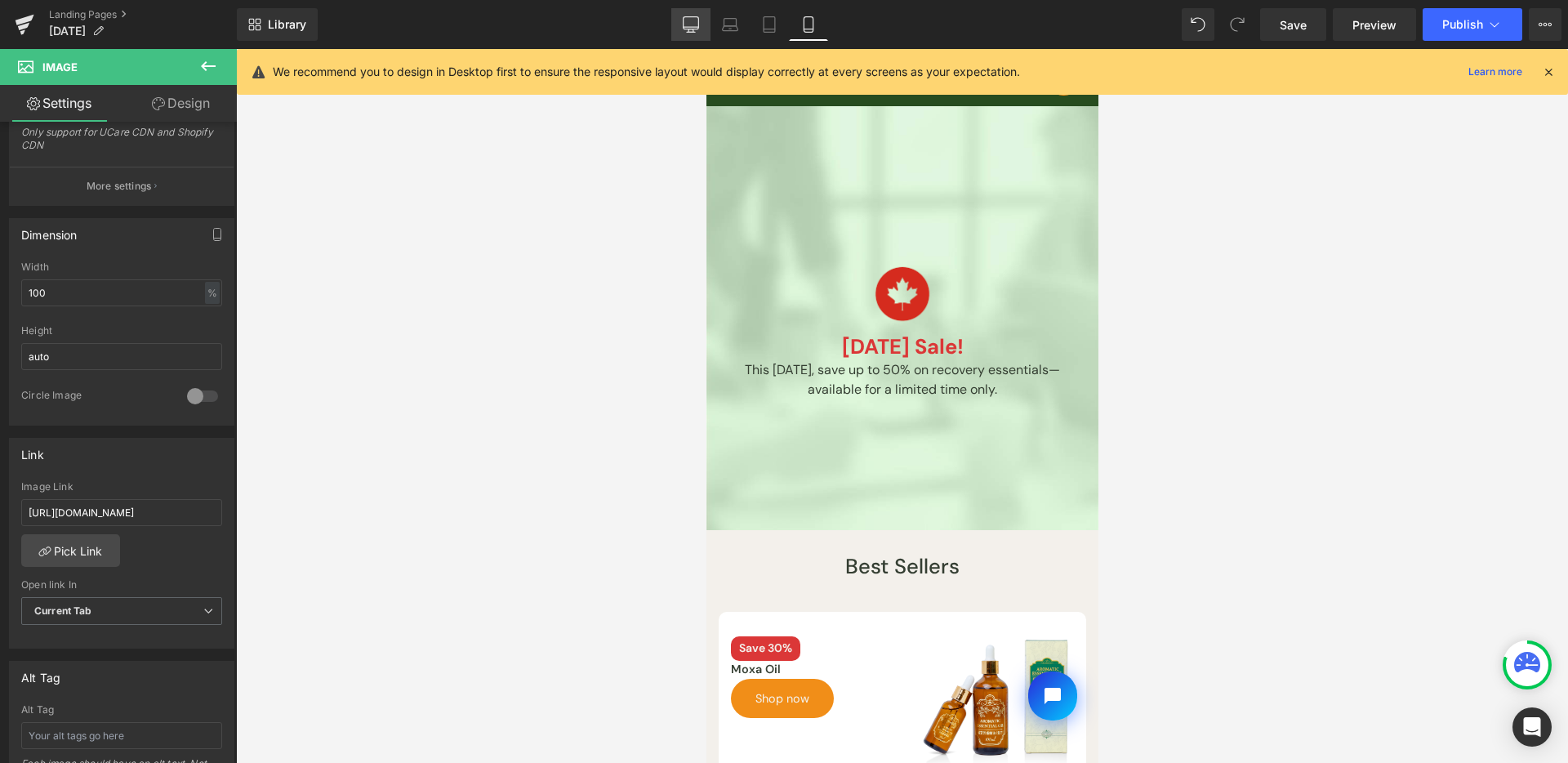
click at [679, 28] on link "Desktop" at bounding box center [691, 24] width 40 height 33
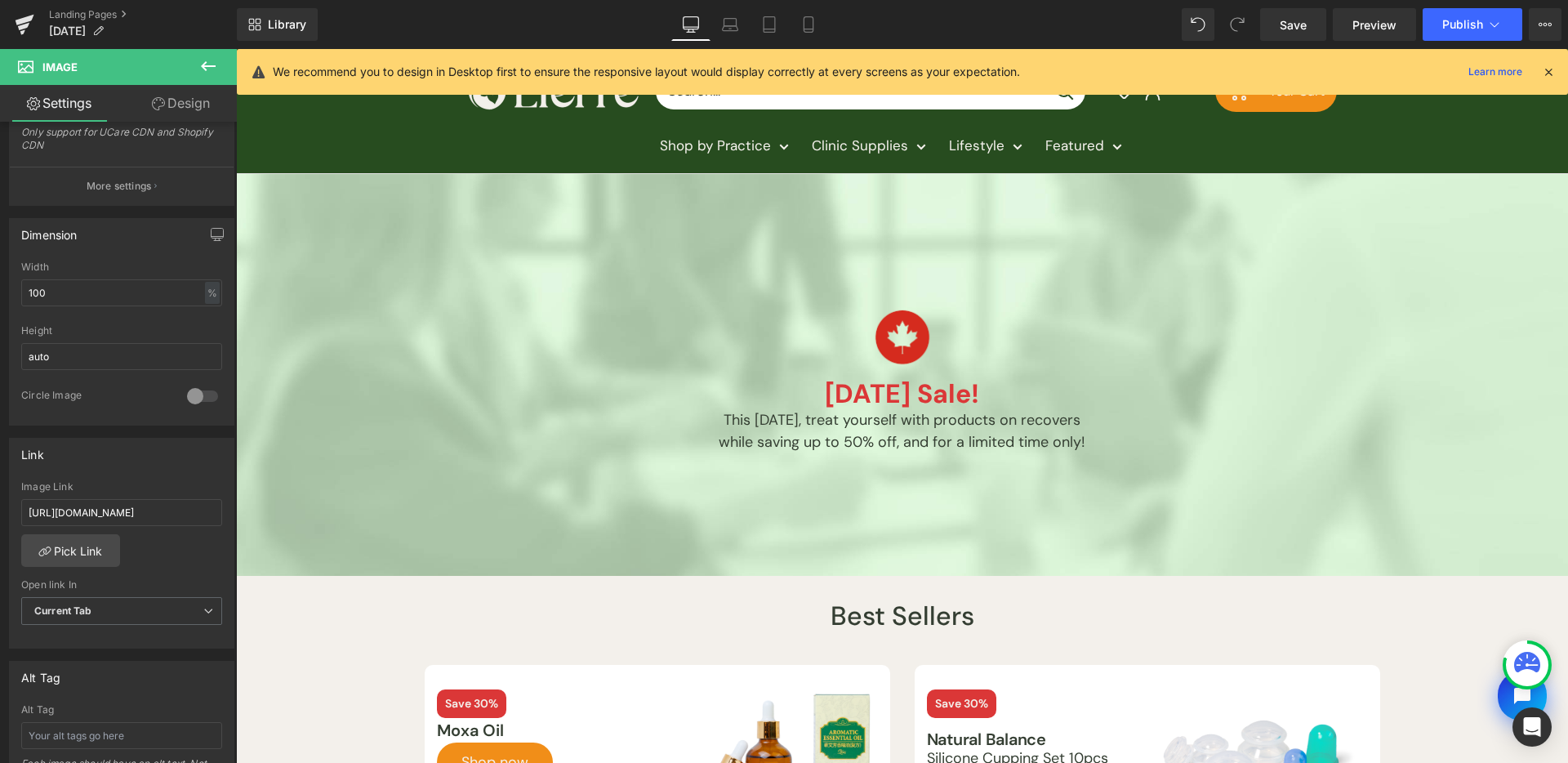
click at [638, 349] on div at bounding box center [902, 337] width 956 height 81
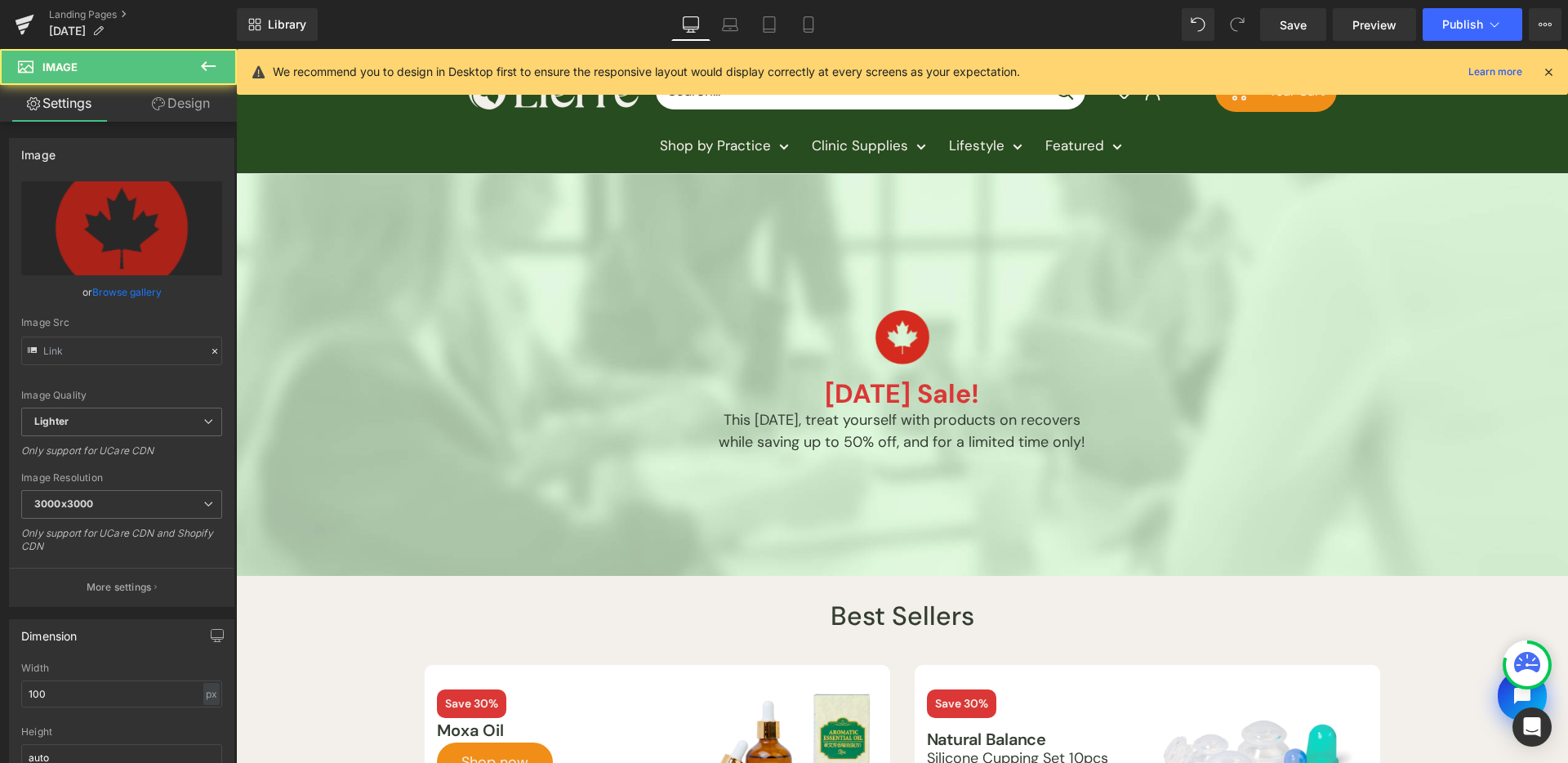
type input "[URL][DOMAIN_NAME]"
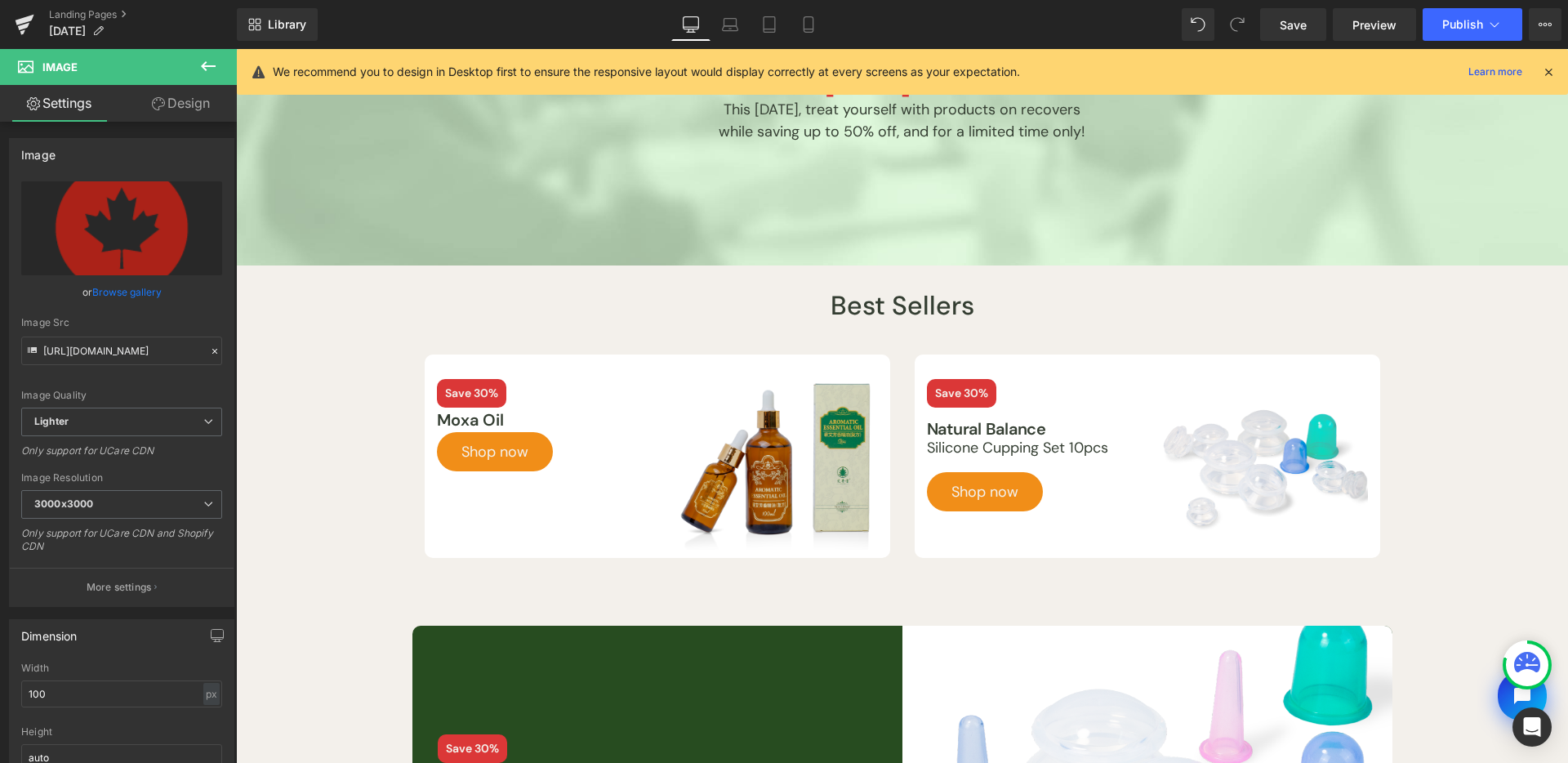
click at [766, 475] on img at bounding box center [774, 465] width 208 height 170
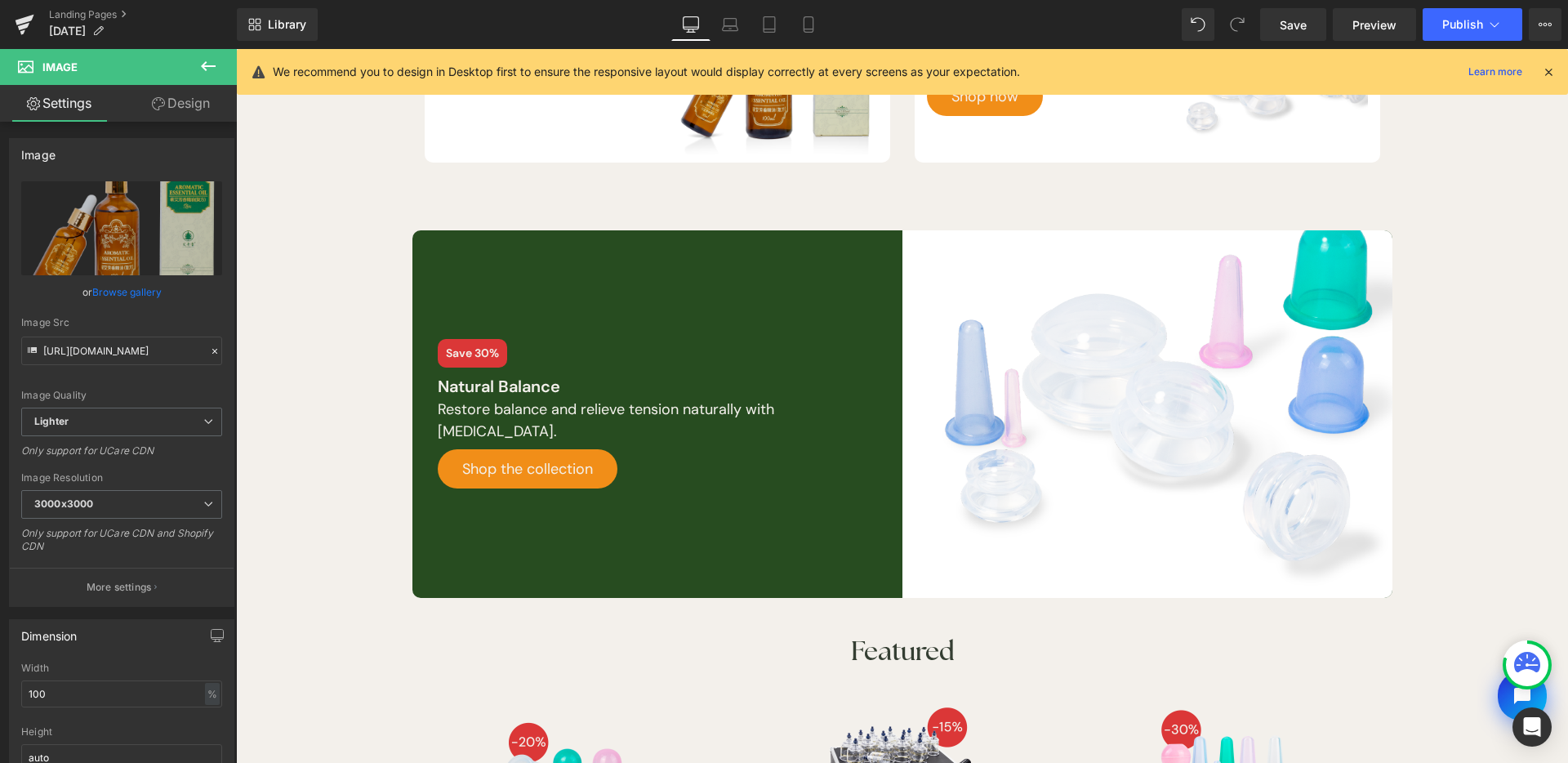
scroll to position [747, 0]
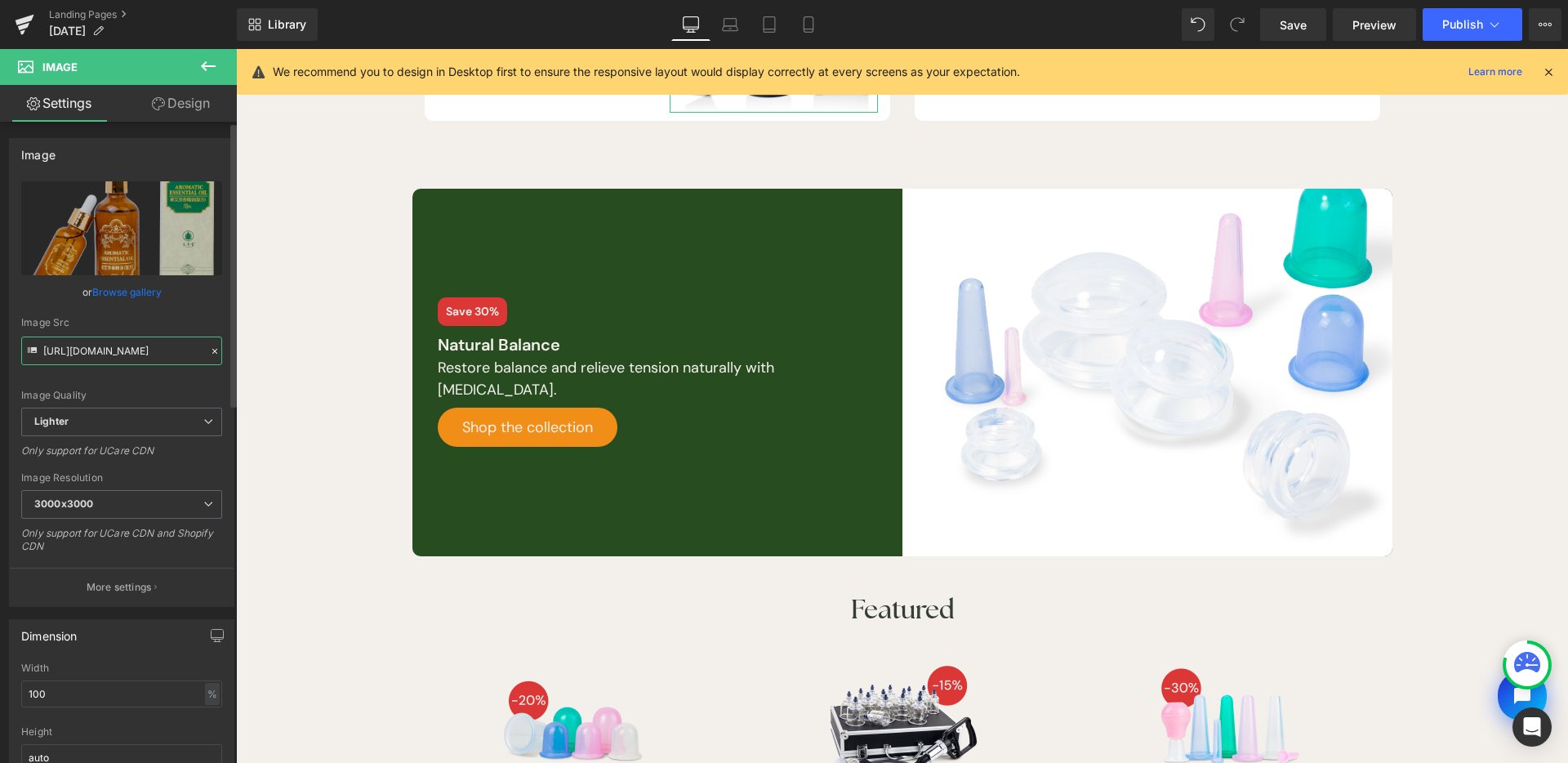
click at [108, 353] on input "https://ucarecdn.com/04f069f8-2ca1-4645-b185-5f9903f700dd/-/format/auto/-/previ…" at bounding box center [121, 351] width 201 height 29
paste input "storage.googleapis.com/lierre/Landing-page/Labor-Day-Sales/2025/products/moxa-o…"
type input "https://storage.googleapis.com/lierre/Landing-page/Labor-Day-Sales/2025/product…"
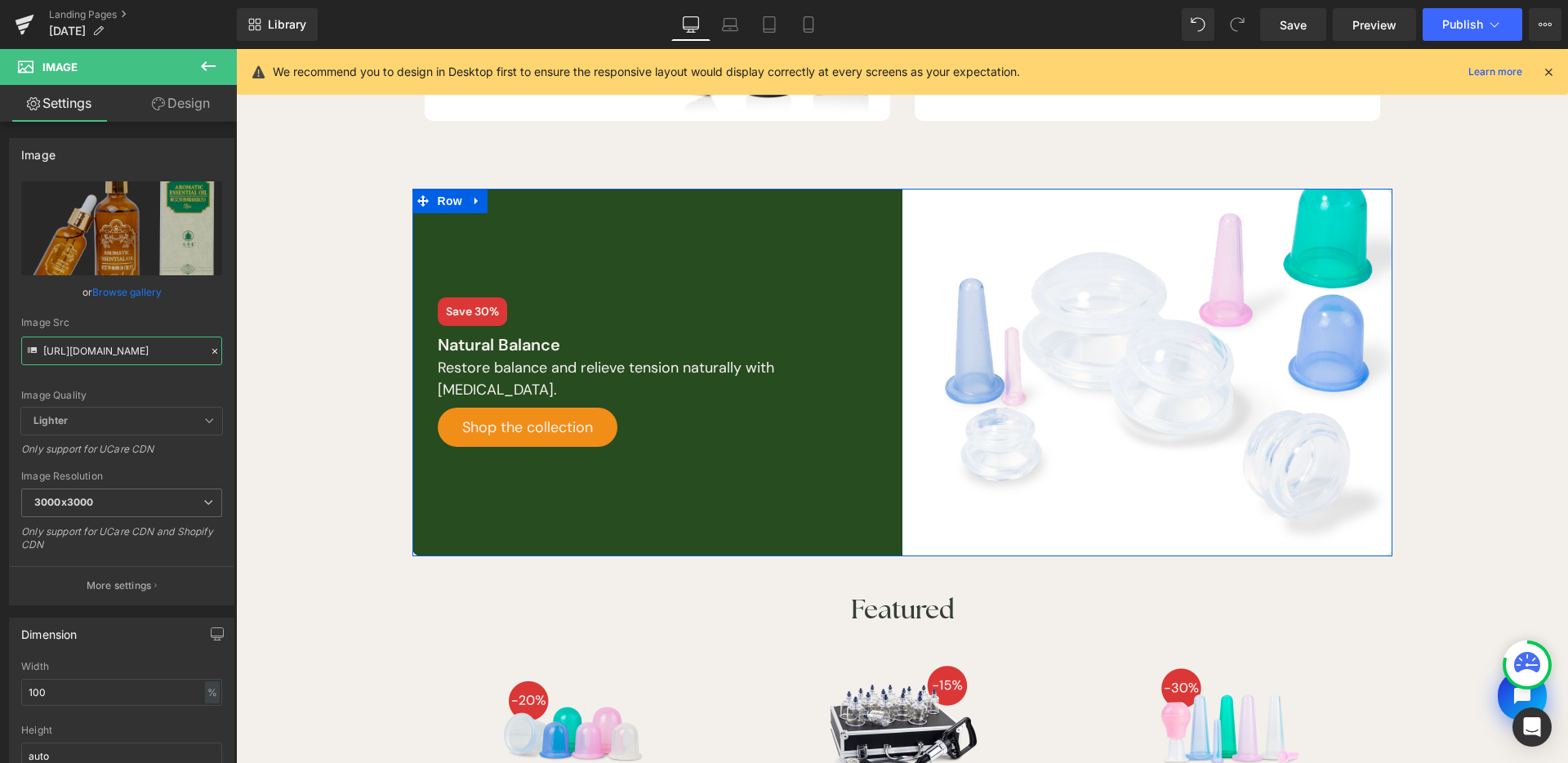
scroll to position [439, 0]
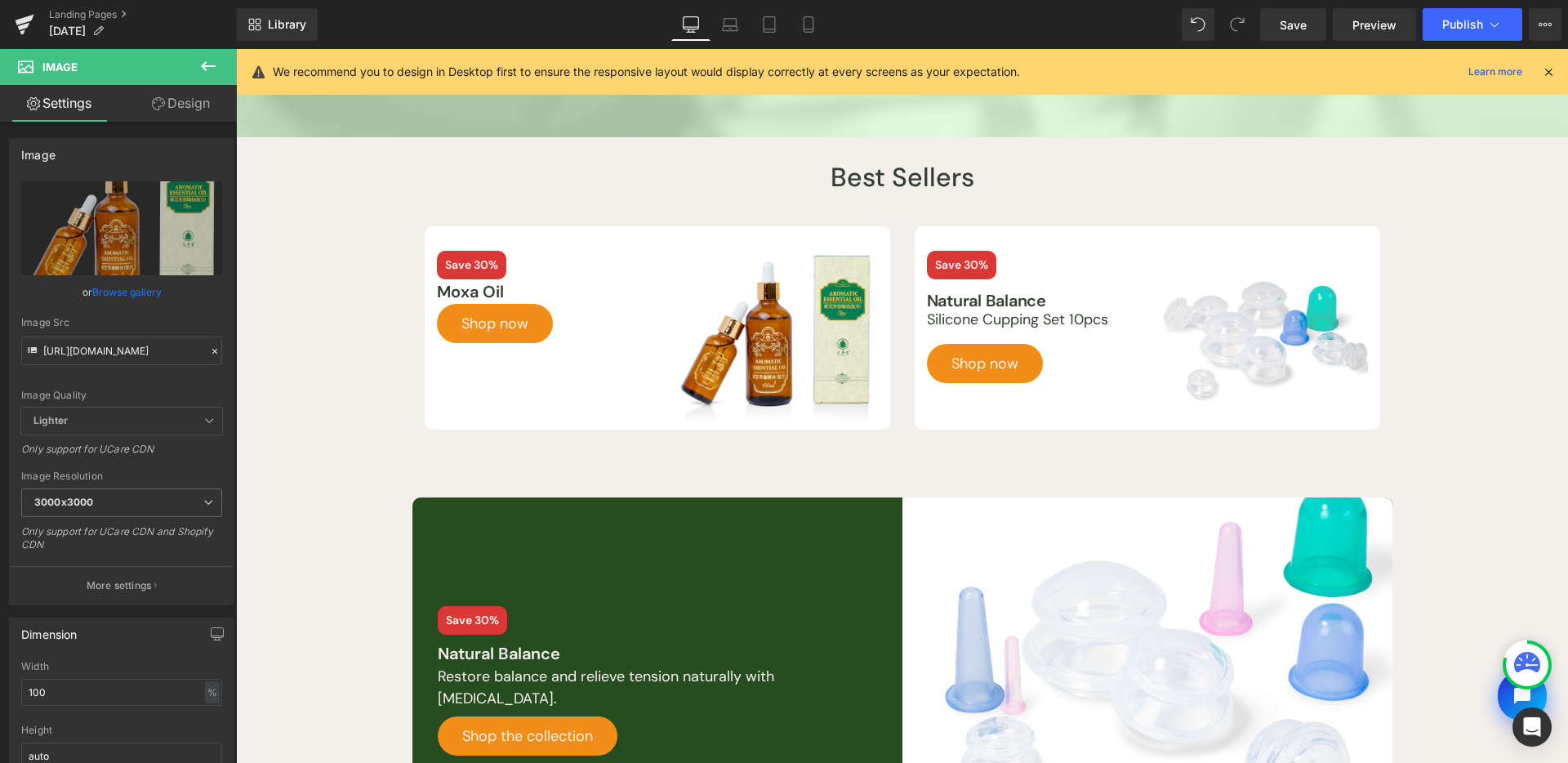
click at [1250, 336] on div "Image" at bounding box center [1264, 336] width 208 height 170
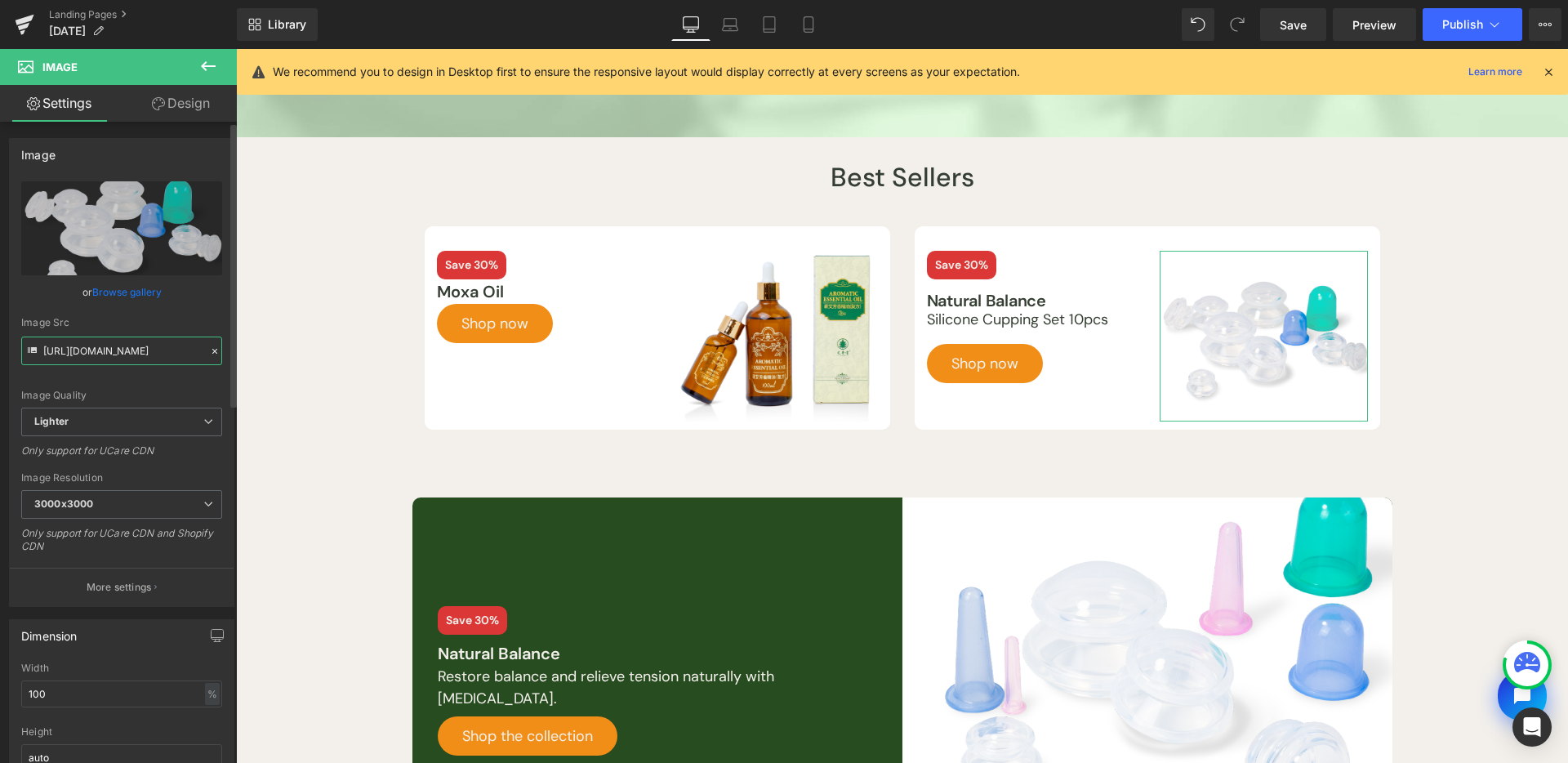
click at [68, 352] on input "https://ucarecdn.com/dad92e7d-e69d-4420-8551-c08df43587a8/-/format/auto/-/previ…" at bounding box center [121, 351] width 201 height 29
type input "https://storage.googleapis.com/lierre/Landing-page/Labor-Day-Sales/2025/product…"
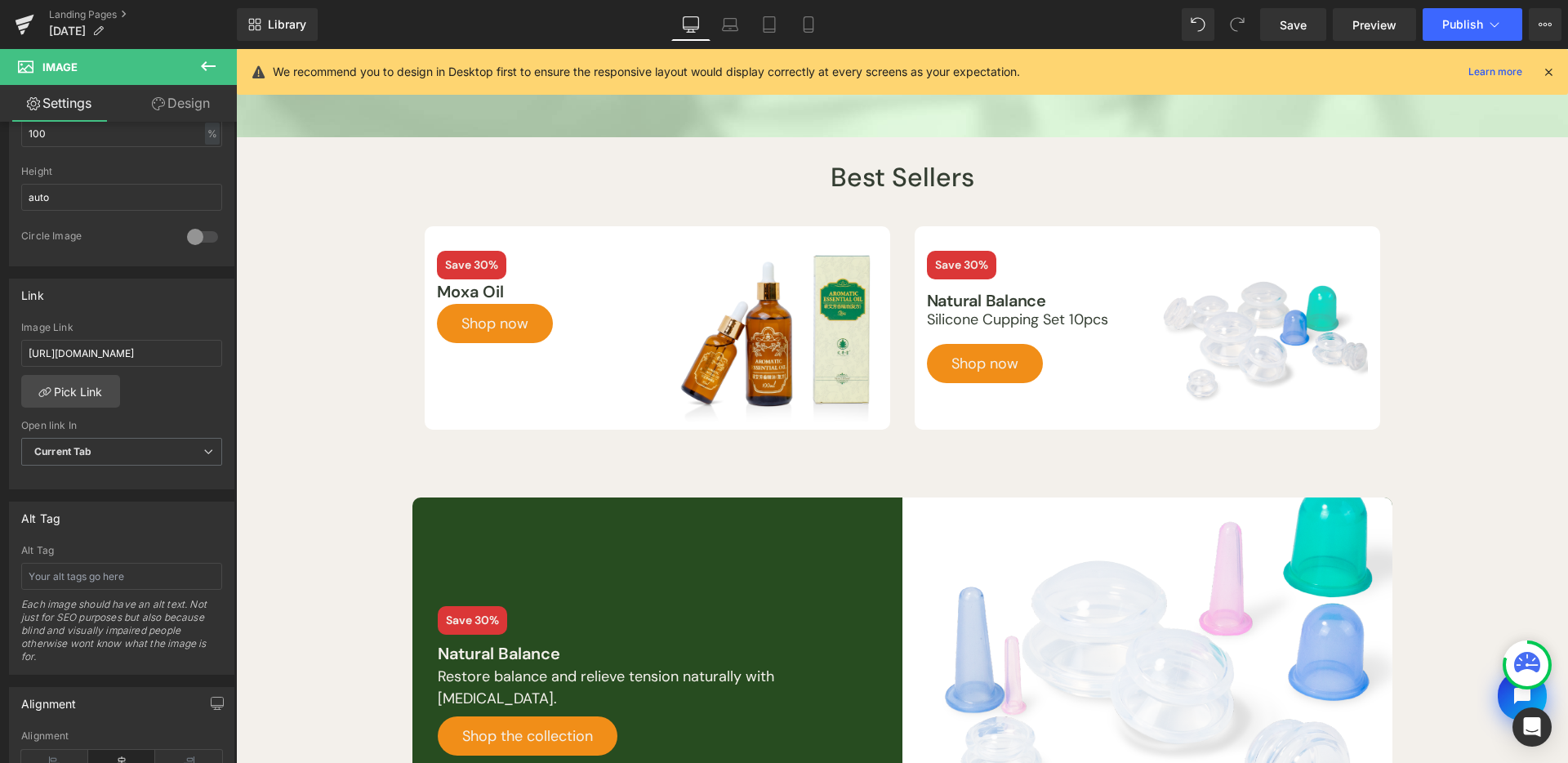
scroll to position [576, 0]
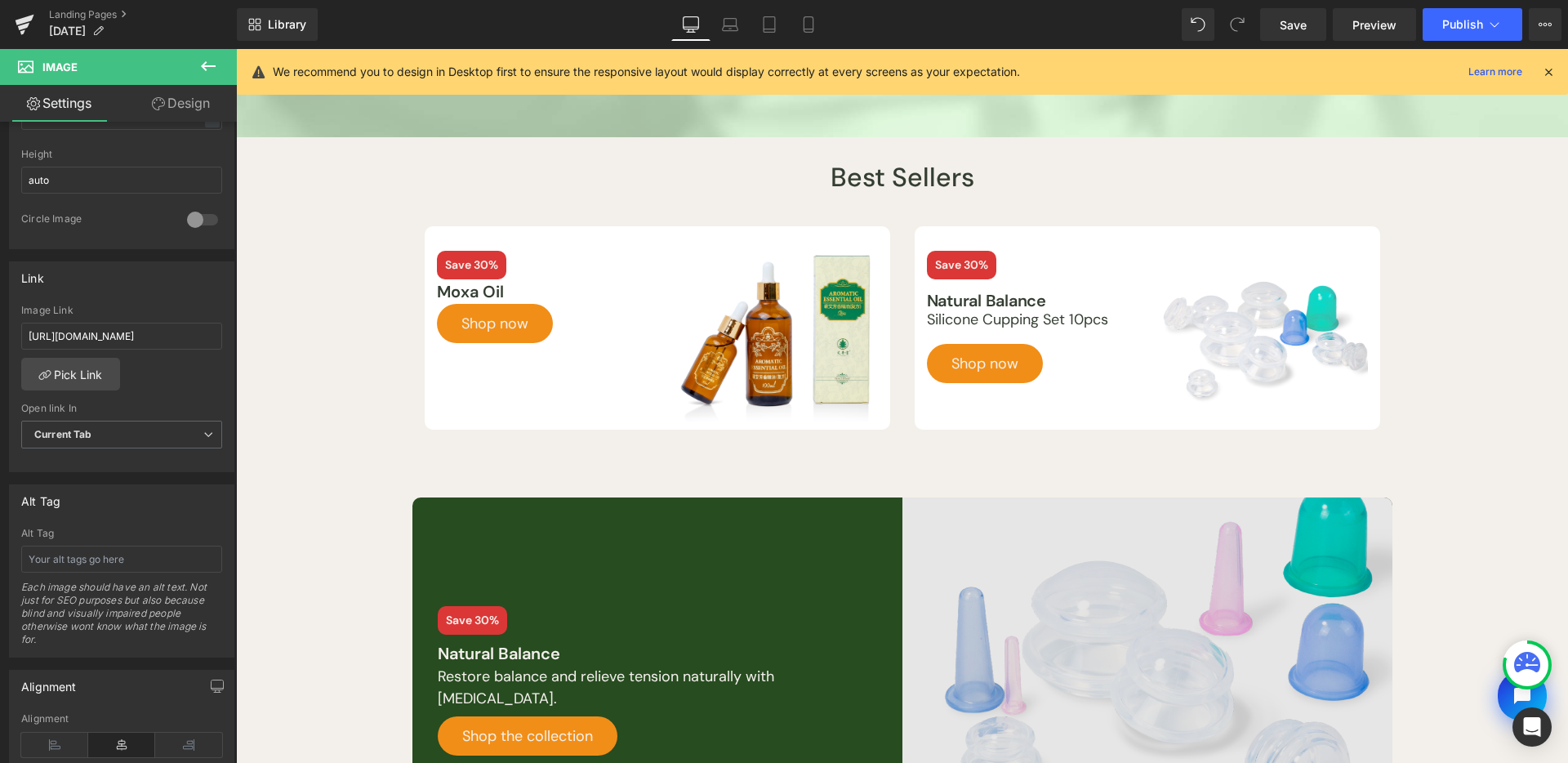
drag, startPoint x: 1046, startPoint y: 604, endPoint x: 1091, endPoint y: 538, distance: 79.9
click at [1046, 603] on img at bounding box center [1147, 681] width 490 height 368
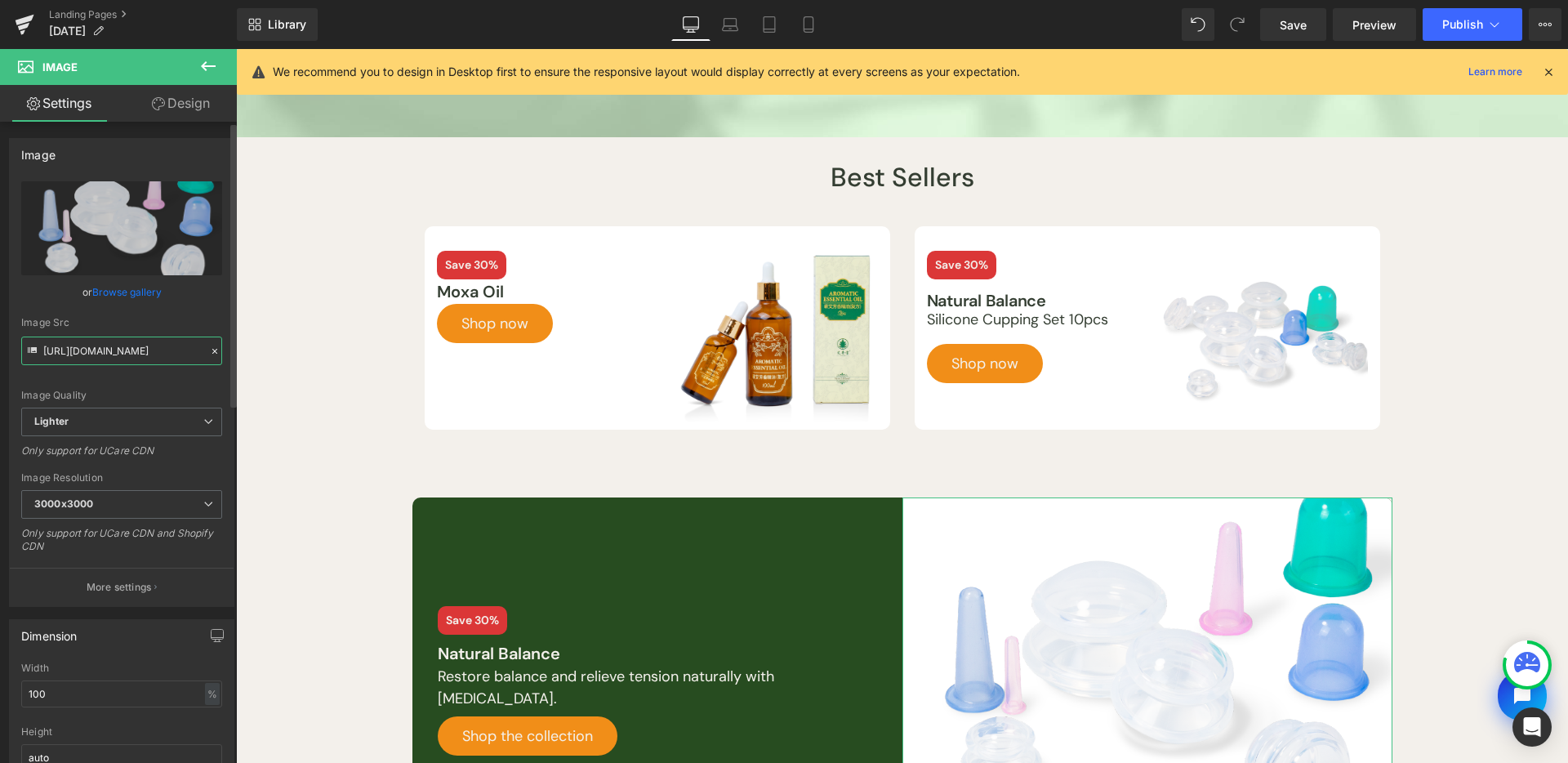
click at [140, 346] on input "[URL][DOMAIN_NAME]" at bounding box center [121, 351] width 201 height 29
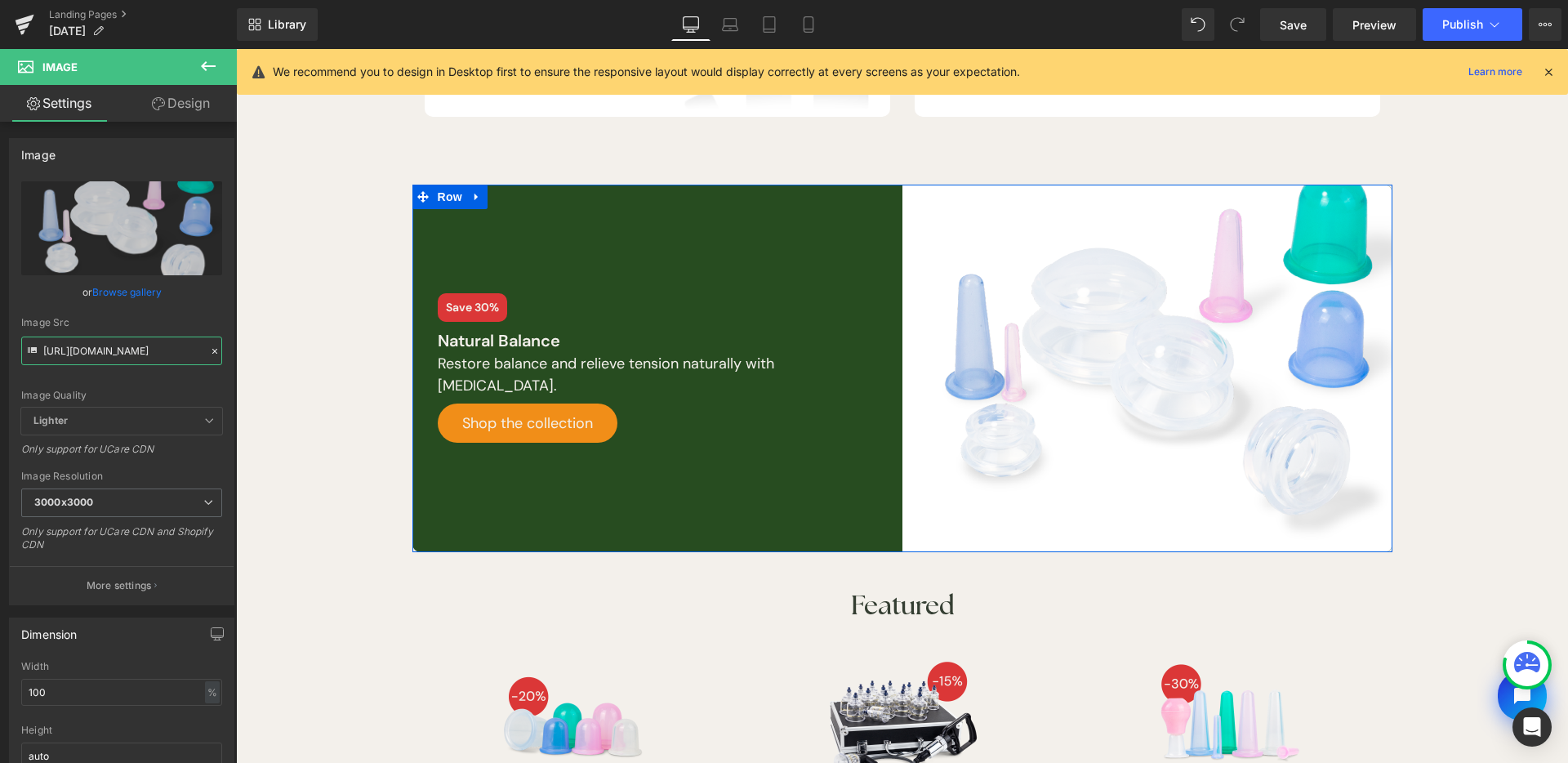
scroll to position [853, 0]
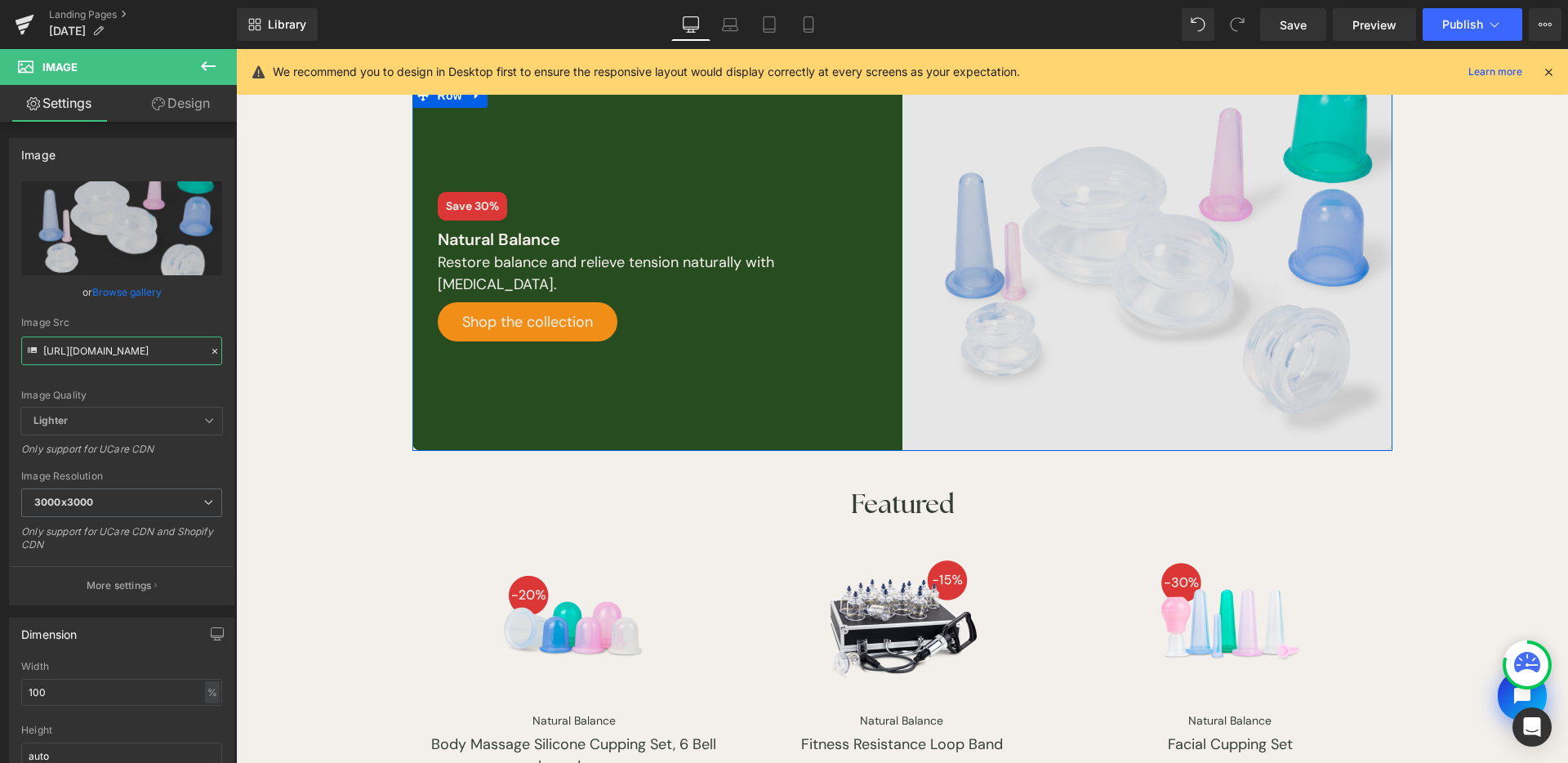
type input "https://storage.googleapis.com/lierre/Landing-page/Labor-Day-Sales/2025/photos/…"
click at [987, 264] on img at bounding box center [1147, 267] width 490 height 368
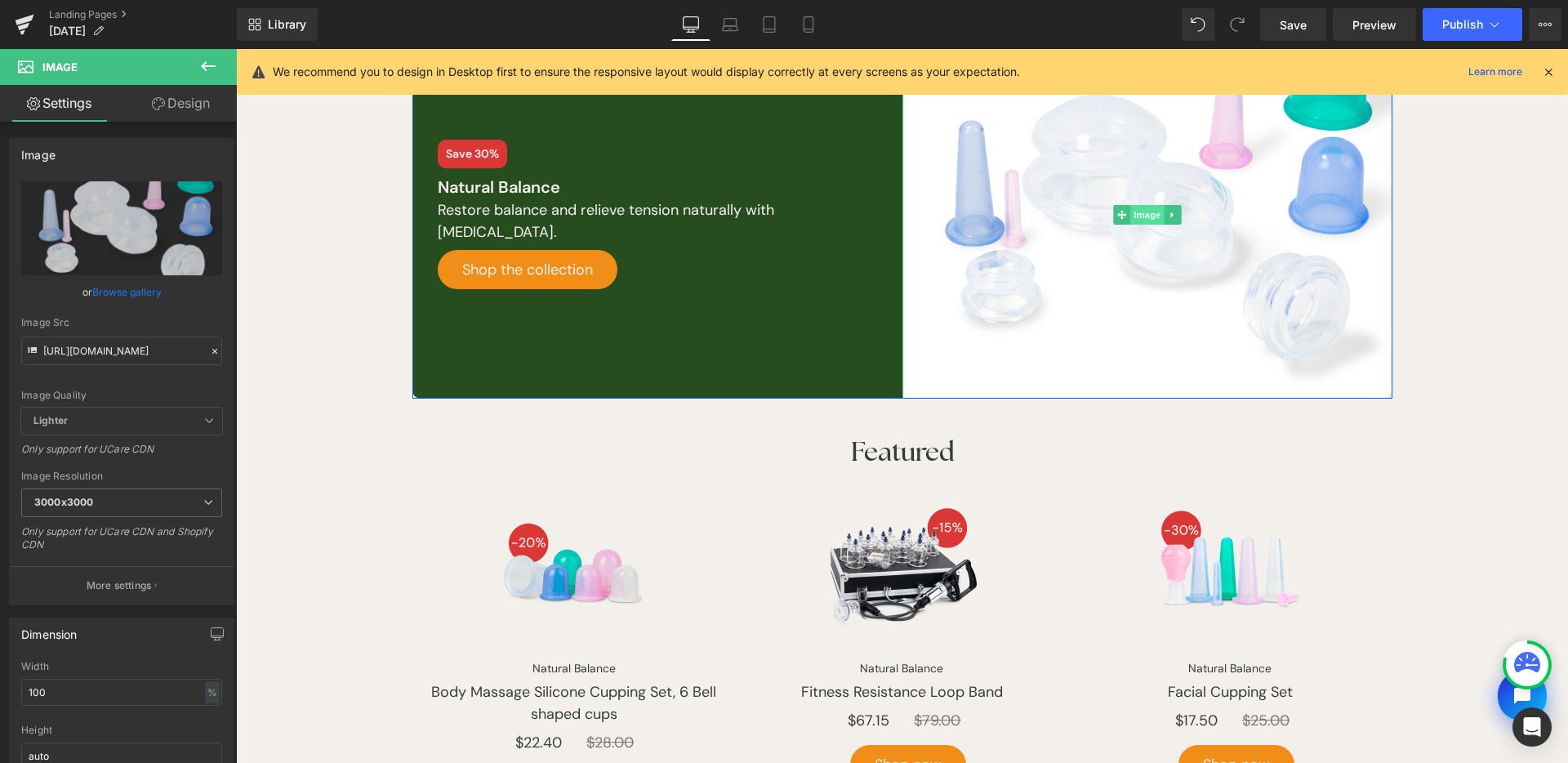
scroll to position [911, 0]
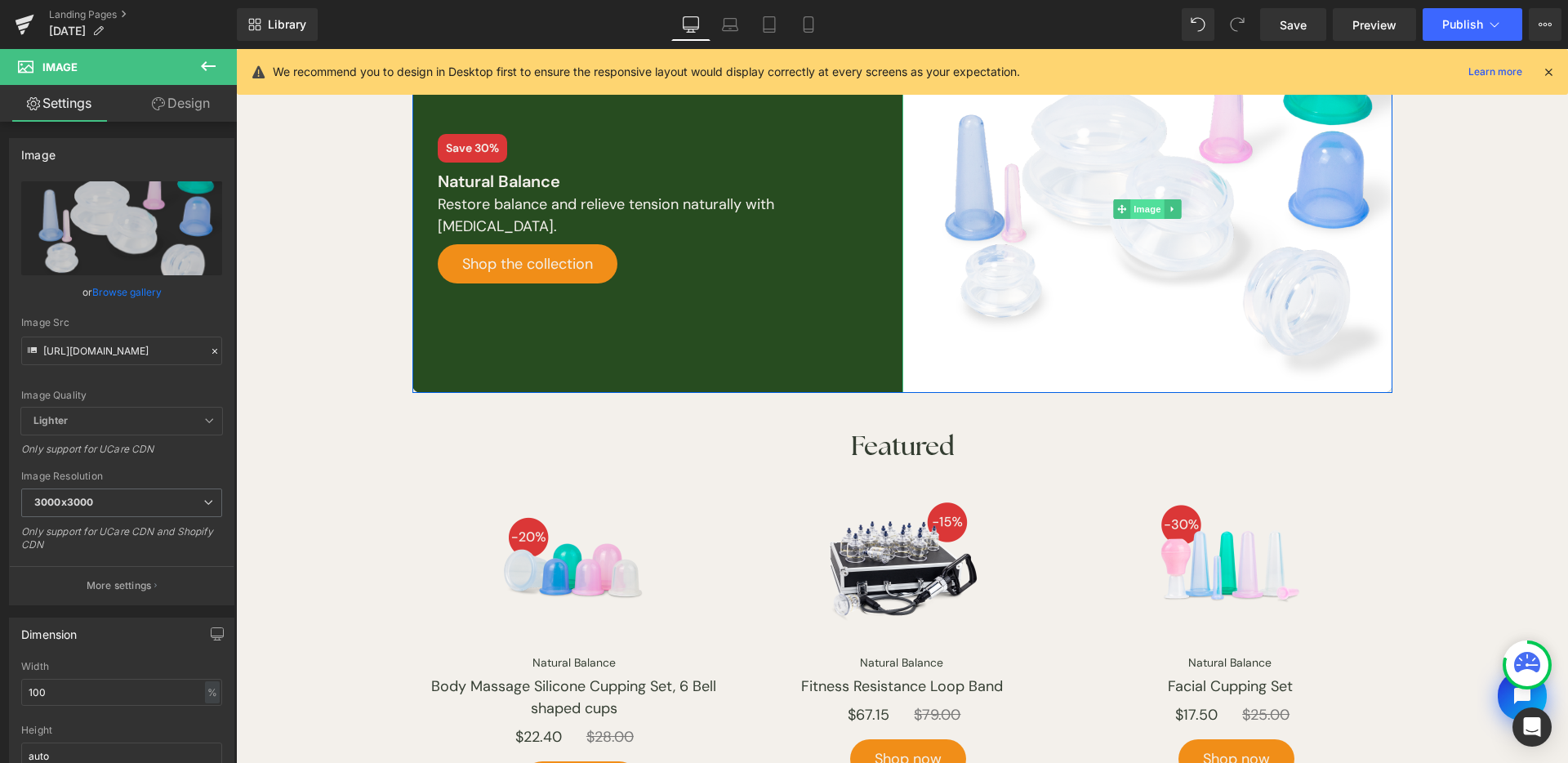
click at [1136, 209] on span "Image" at bounding box center [1147, 209] width 35 height 20
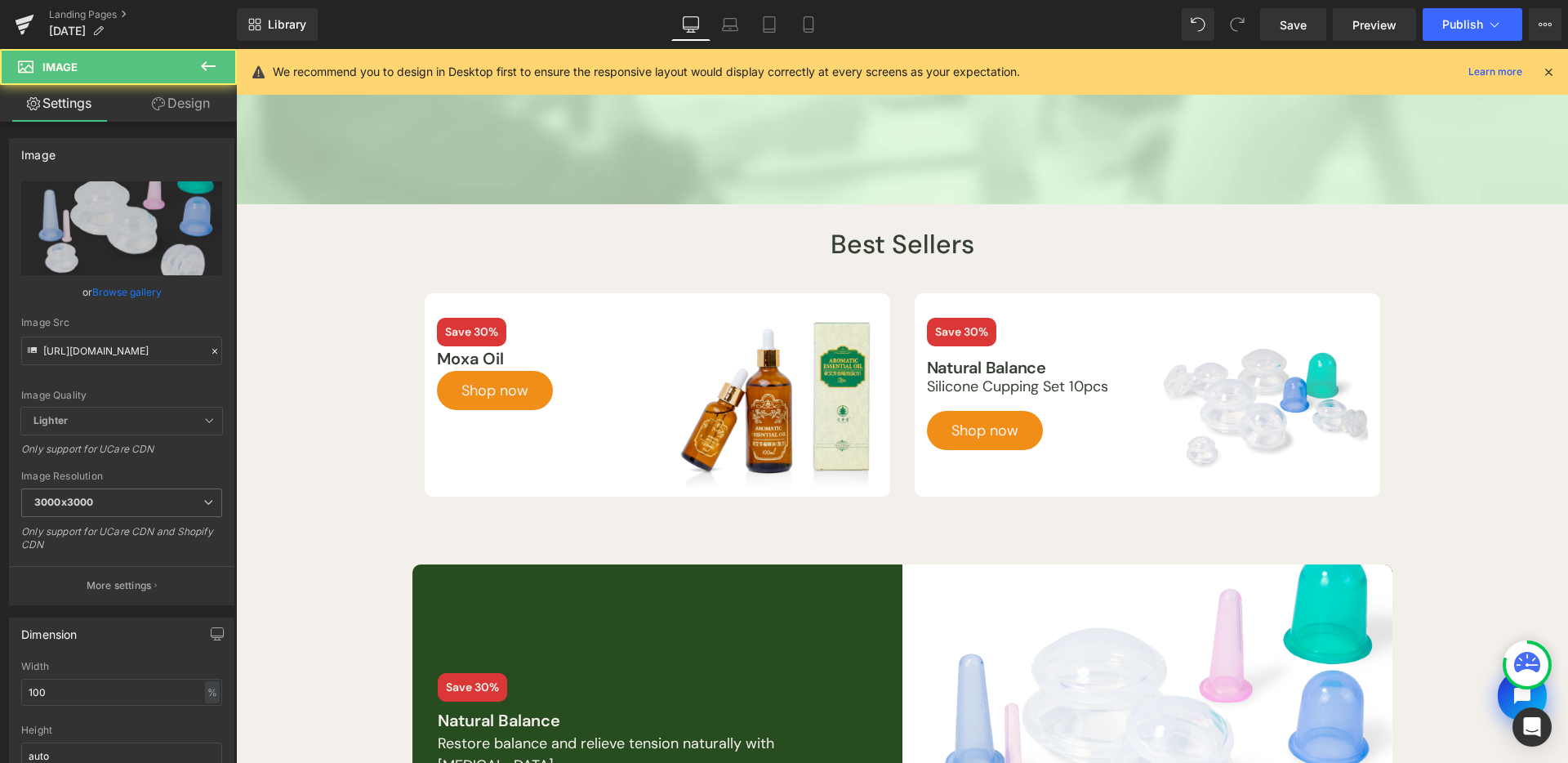
scroll to position [325, 0]
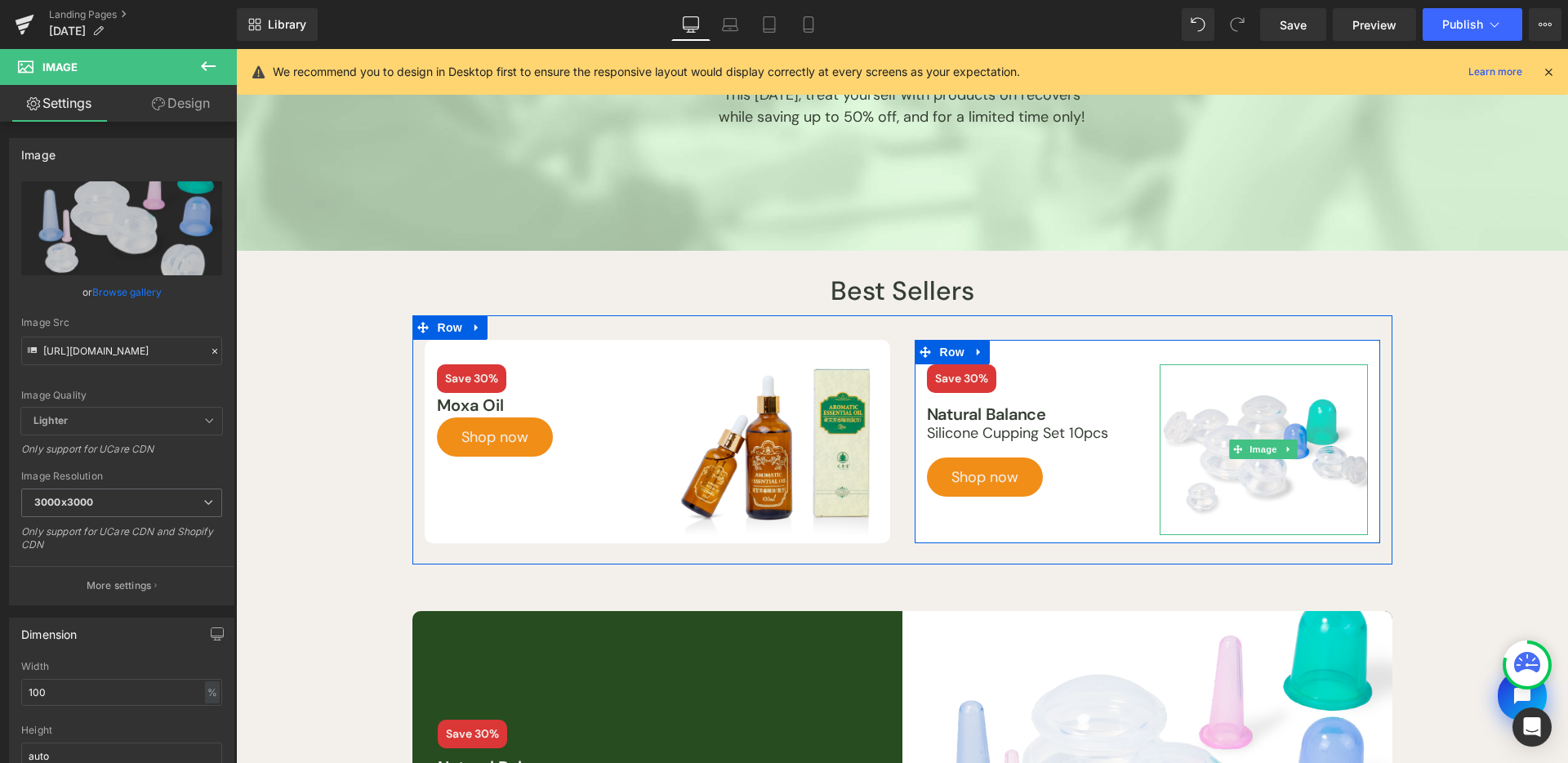
click at [1259, 441] on span "Image" at bounding box center [1263, 450] width 35 height 20
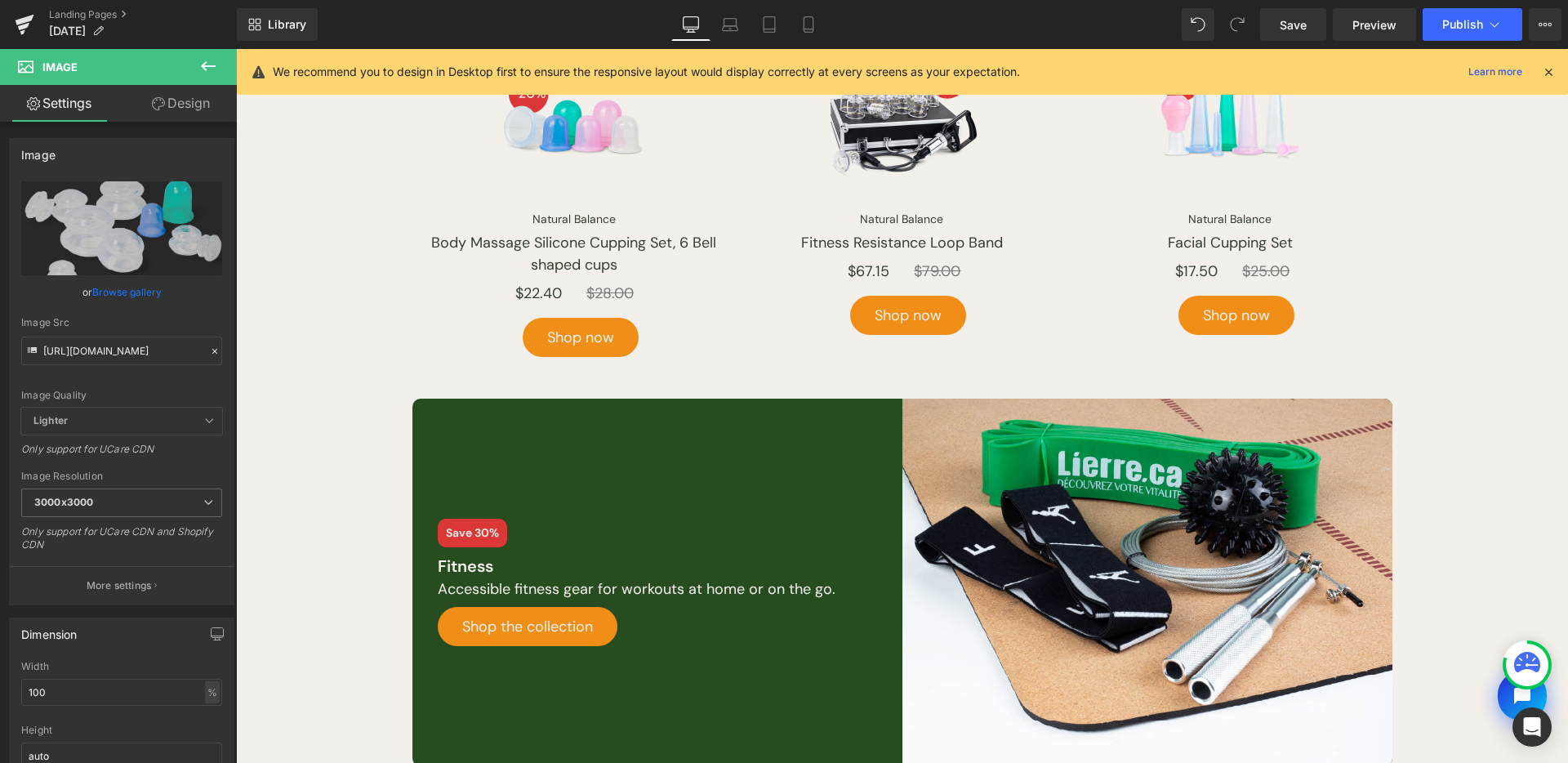
scroll to position [1032, 0]
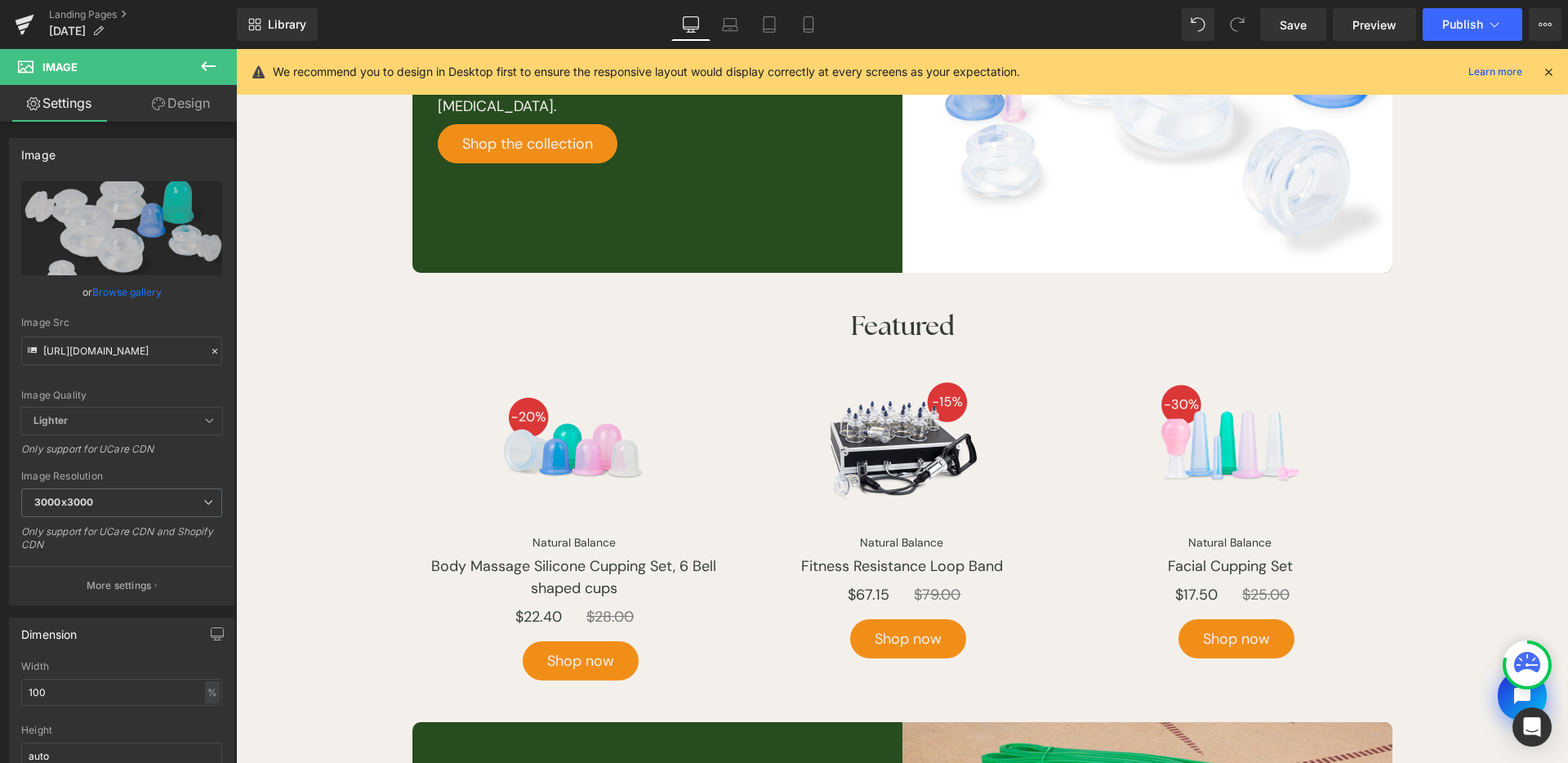
click at [567, 456] on div "Image" at bounding box center [574, 447] width 324 height 164
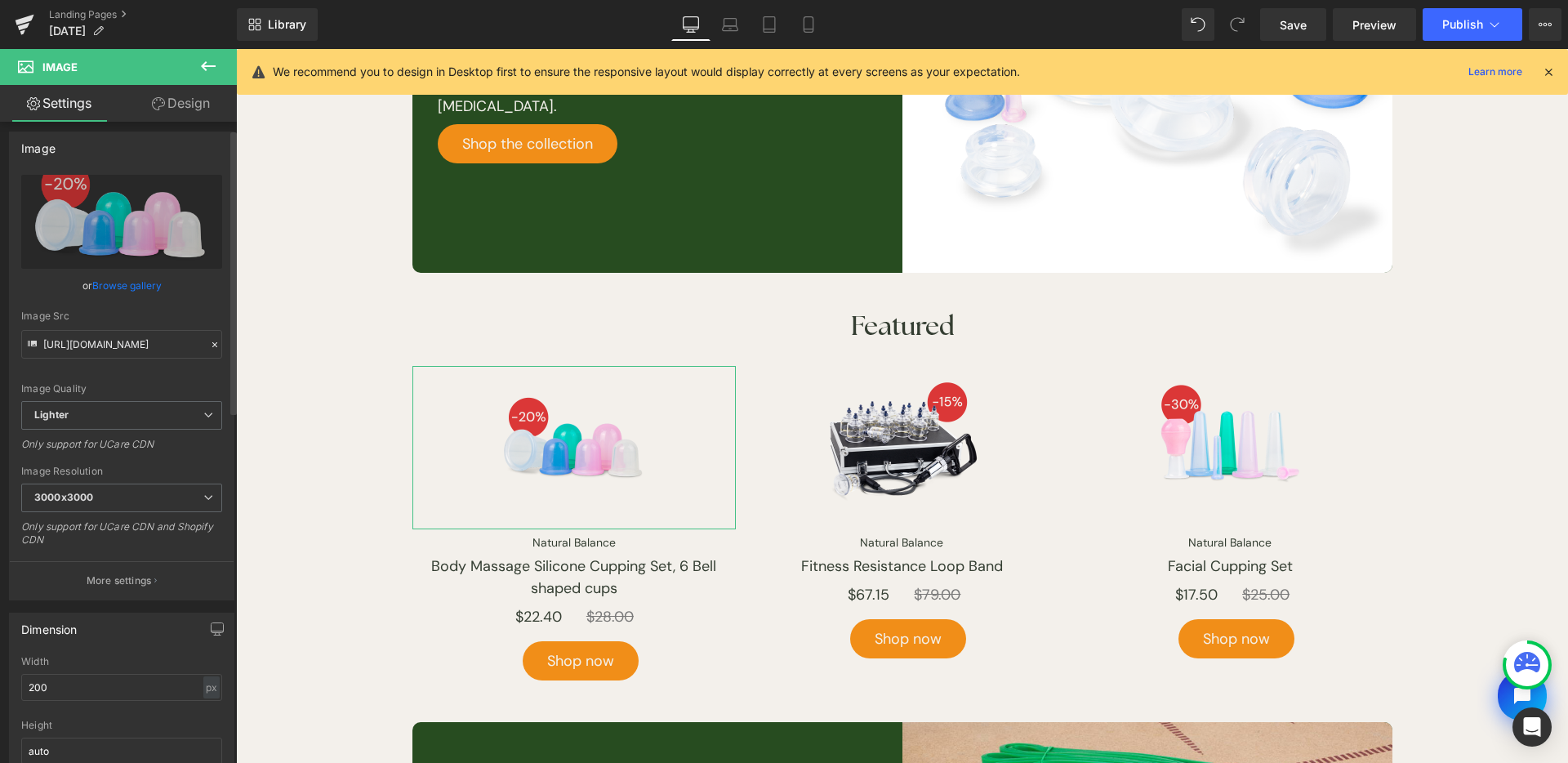
scroll to position [18, 0]
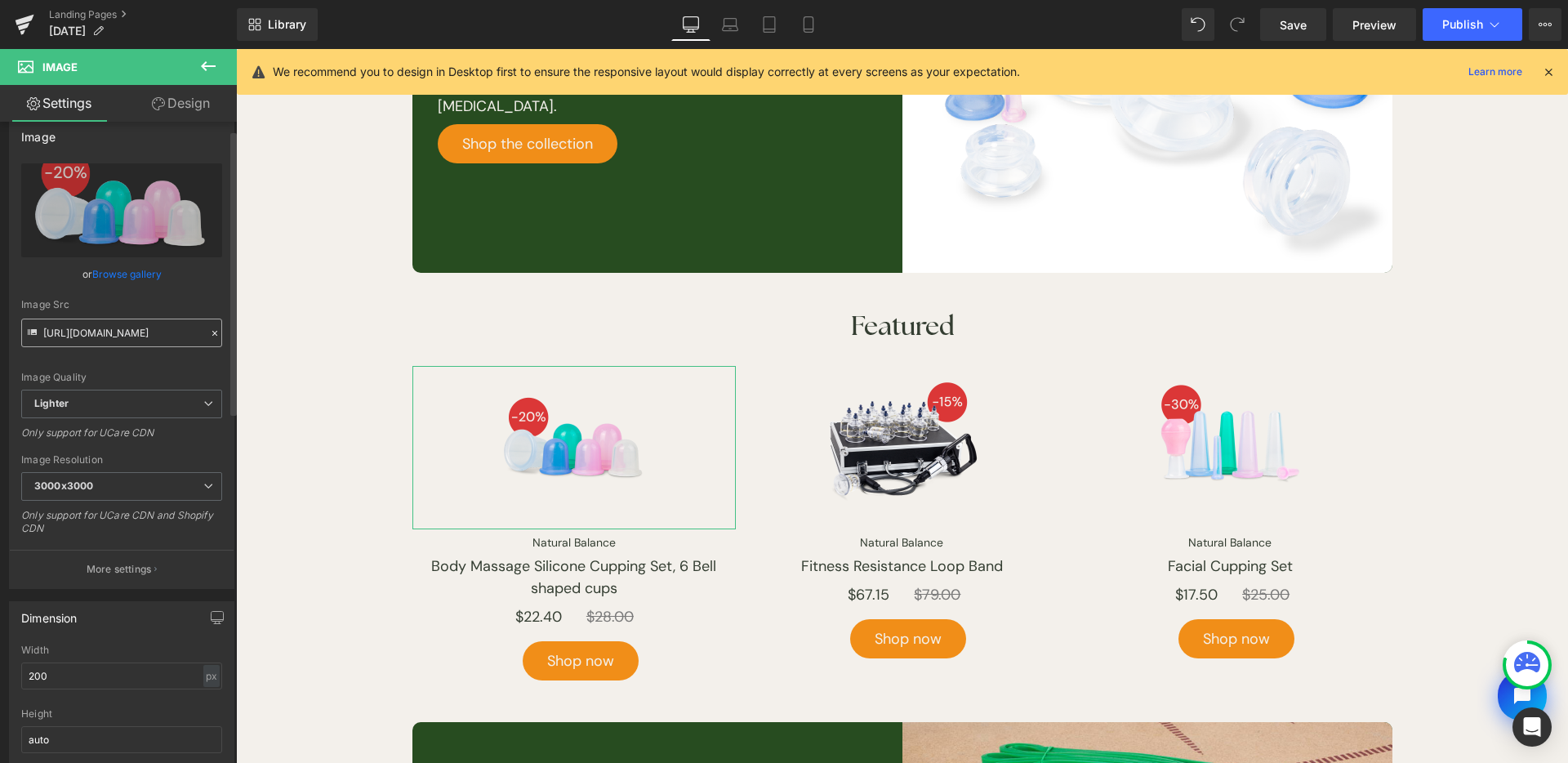
click at [128, 330] on input "https://ucarecdn.com/b64e8d36-5fdb-4566-a853-f3939545040c/-/format/auto/-/previ…" at bounding box center [121, 333] width 201 height 29
type input "https://storage.googleapis.com/lierre/Landing-page/Labor-Day-Sales/2025/product…"
click at [141, 372] on div "Image Quality" at bounding box center [121, 378] width 201 height 12
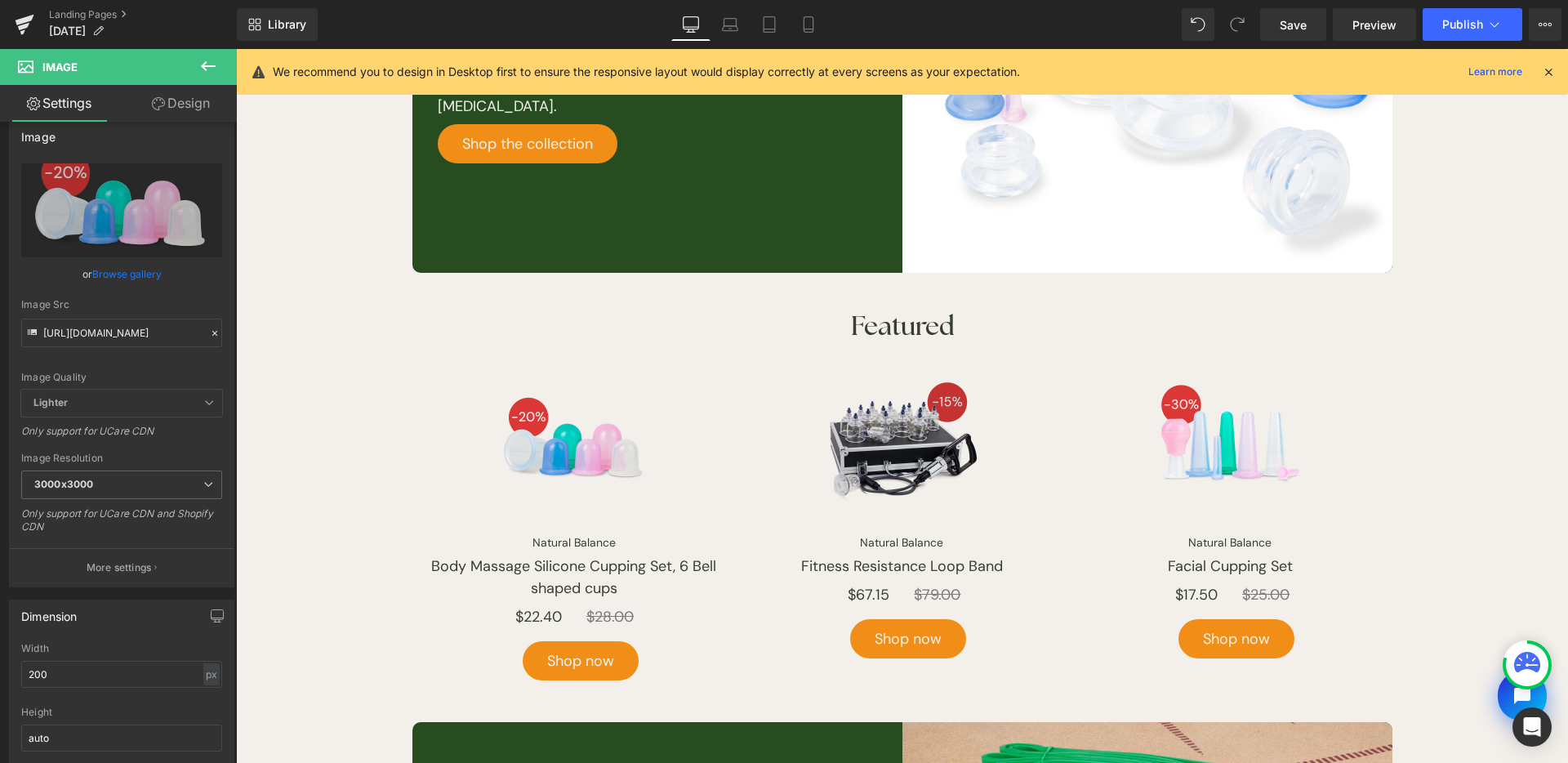
click at [899, 460] on img at bounding box center [901, 447] width 163 height 164
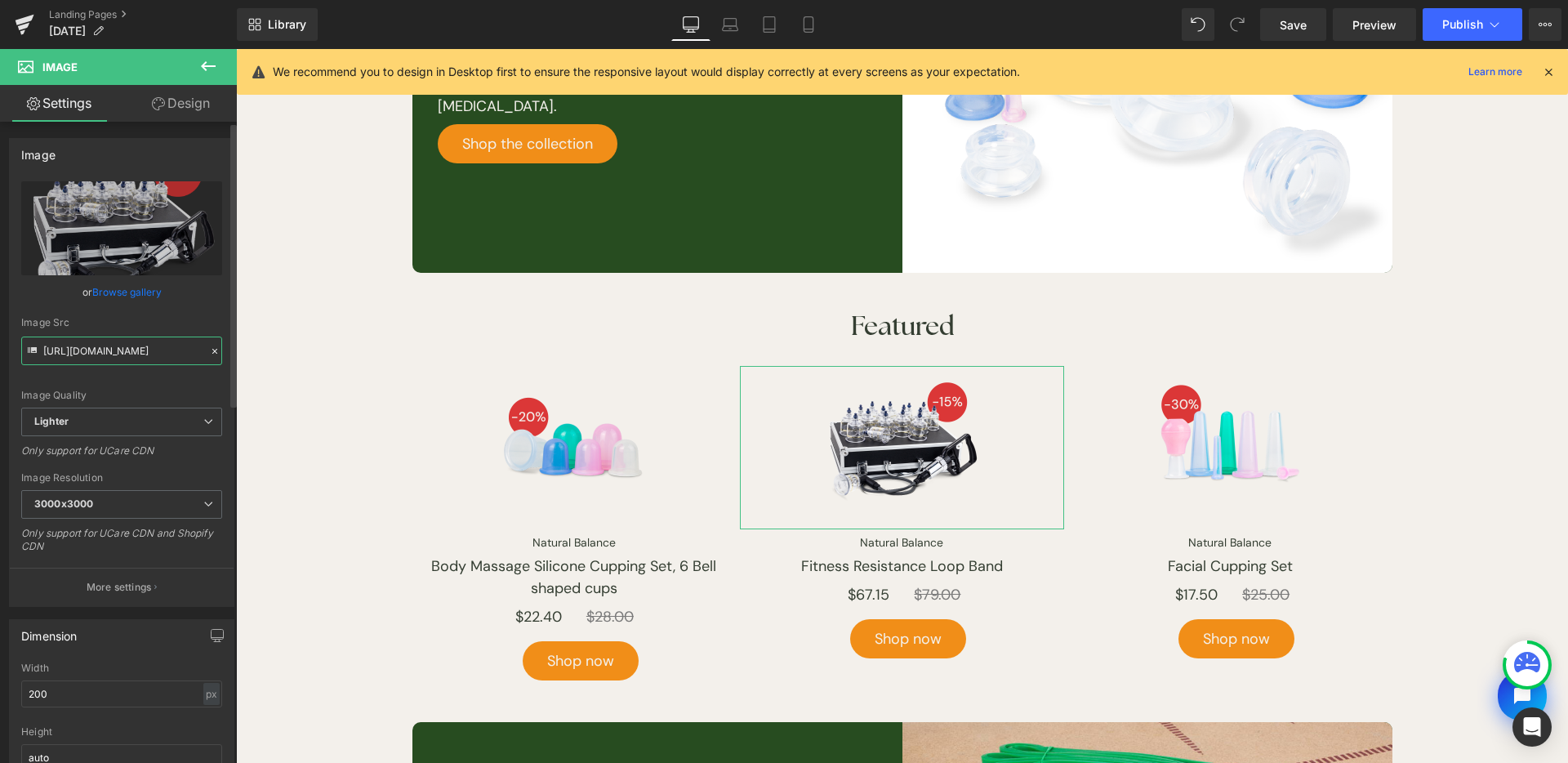
click at [147, 359] on input "[URL][DOMAIN_NAME]" at bounding box center [121, 351] width 201 height 29
paste input "storage.googleapis.com/lierre/Landing-page/Labor-Day-Sales/2025/products/natura…"
type input "https://storage.googleapis.com/lierre/Landing-page/Labor-Day-Sales/2025/product…"
click at [1231, 451] on div "Image" at bounding box center [1230, 447] width 324 height 164
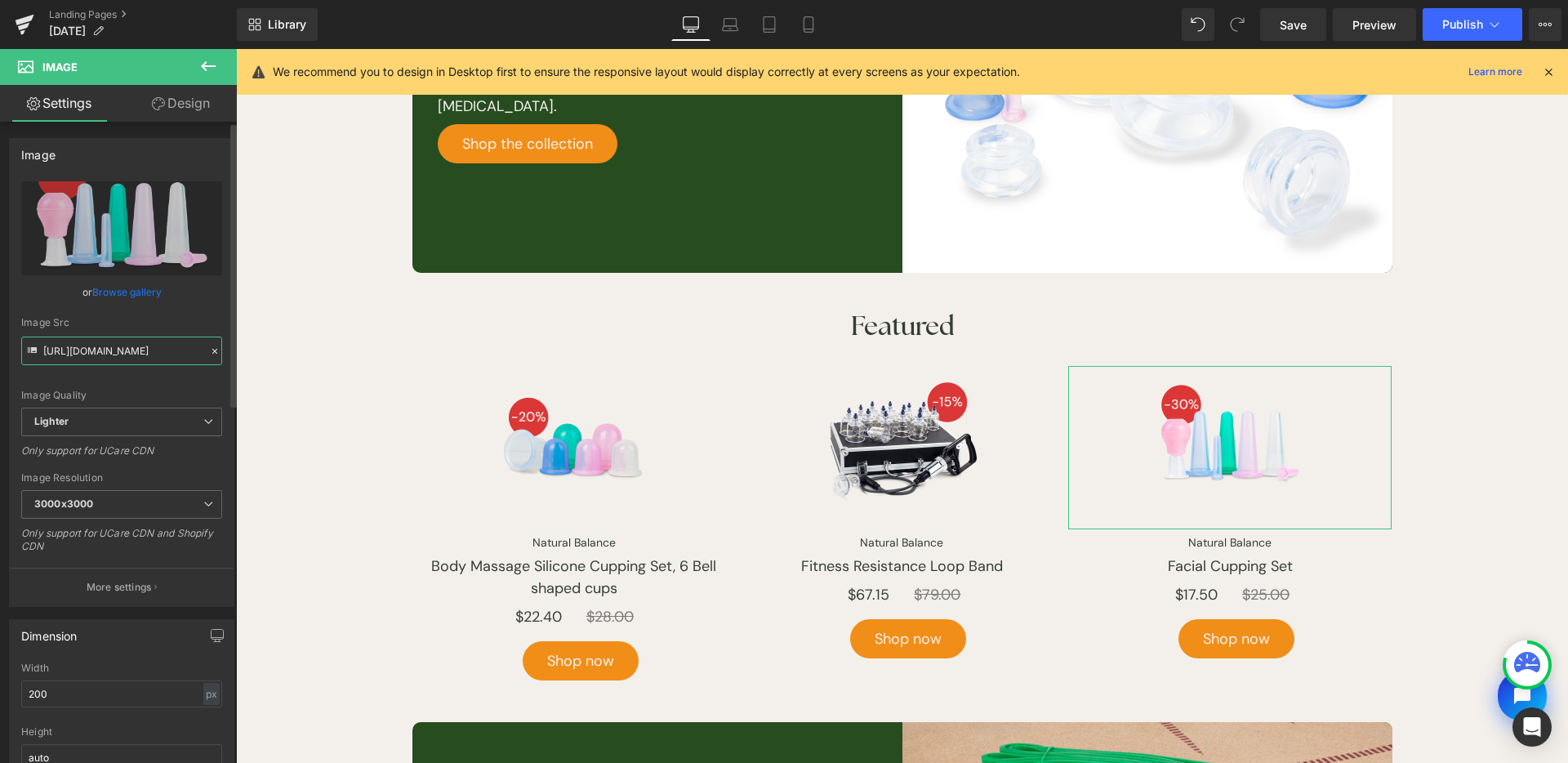
click at [120, 347] on input "https://ucarecdn.com/2a9f1f5c-58aa-4108-bee1-2174993cfe77/-/format/auto/-/previ…" at bounding box center [121, 351] width 201 height 29
type input "https://storage.googleapis.com/lierre/Landing-page/Labor-Day-Sales/2025/product…"
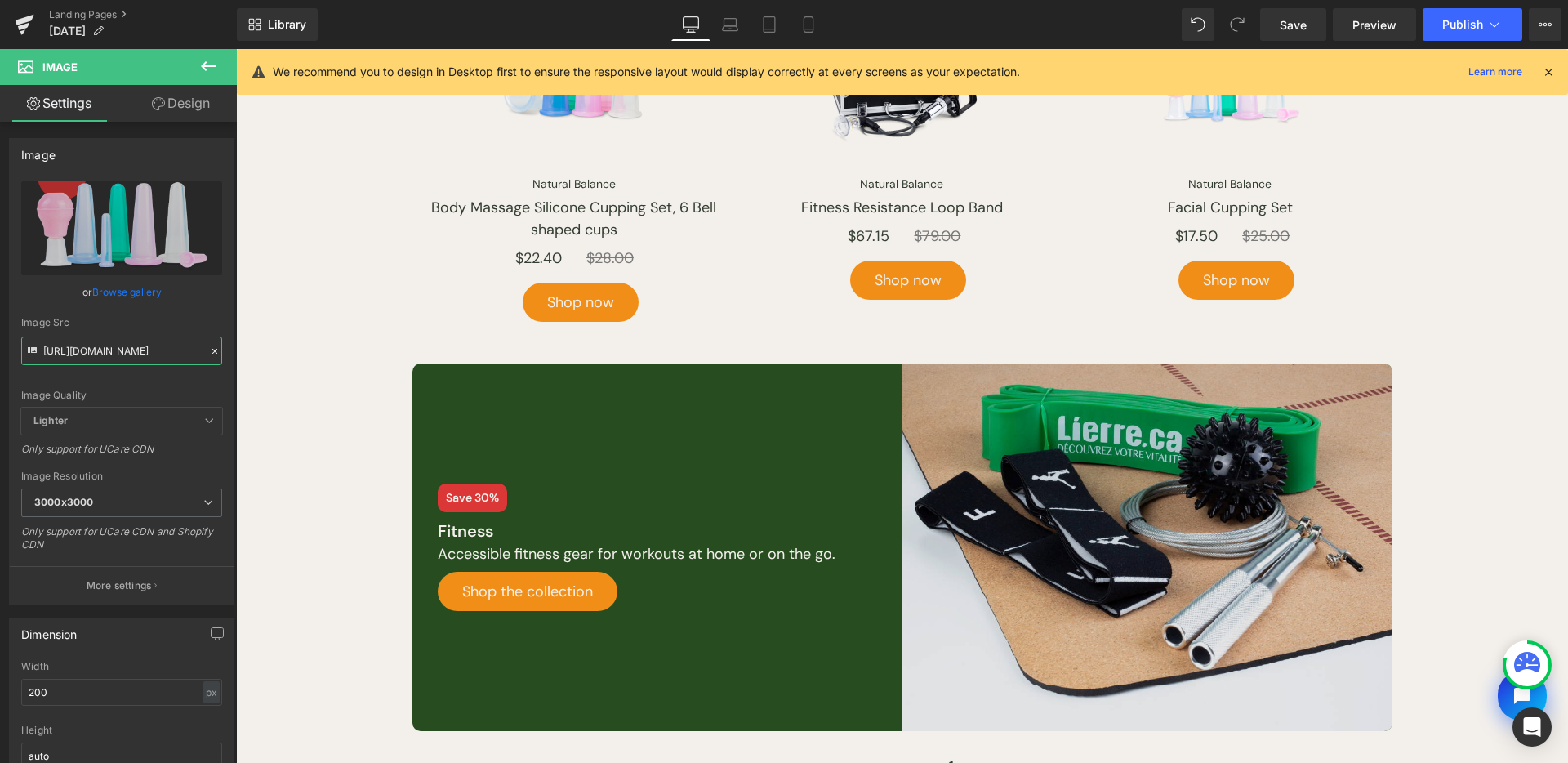
scroll to position [1401, 0]
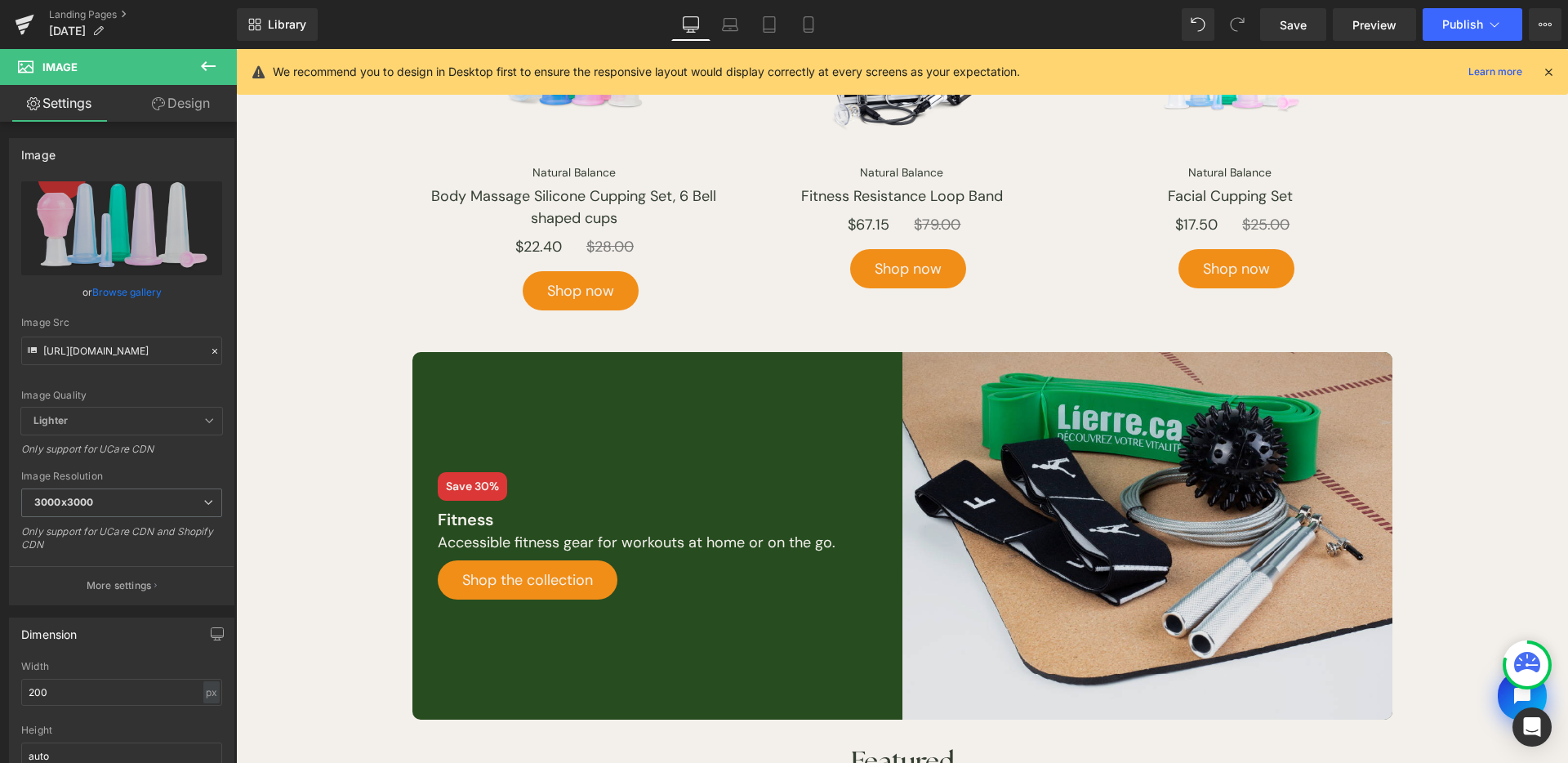
click at [1143, 468] on img at bounding box center [1147, 535] width 490 height 368
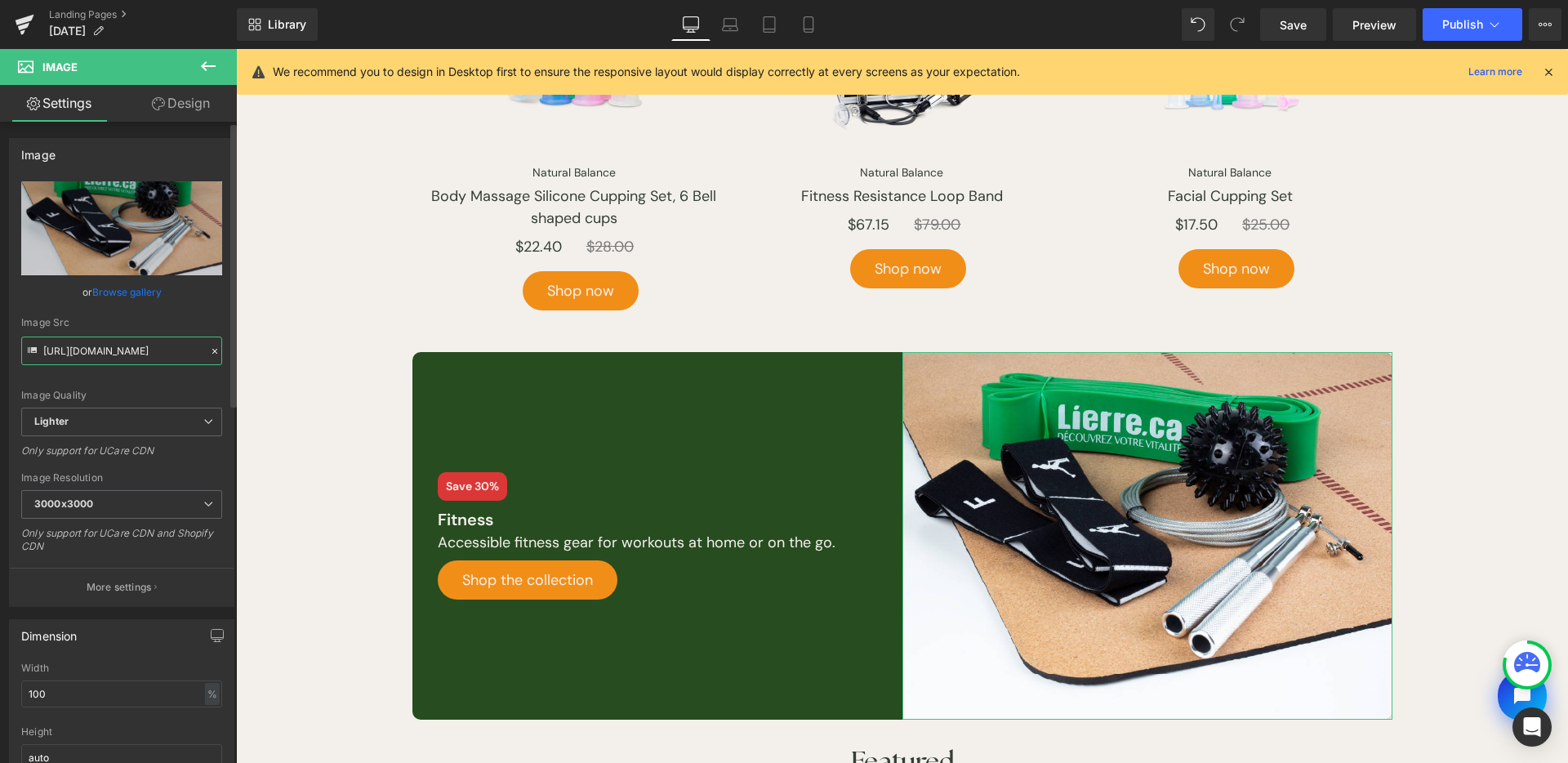
click at [110, 357] on input "[URL][DOMAIN_NAME]" at bounding box center [121, 351] width 201 height 29
paste input "storage.googleapis.com/lierre/Landing-page/Labor-Day-Sales/2025/photos/fitness-…"
type input "https://storage.googleapis.com/lierre/Landing-page/Labor-Day-Sales/2025/photos/…"
click at [159, 397] on div "Image Quality" at bounding box center [121, 395] width 201 height 12
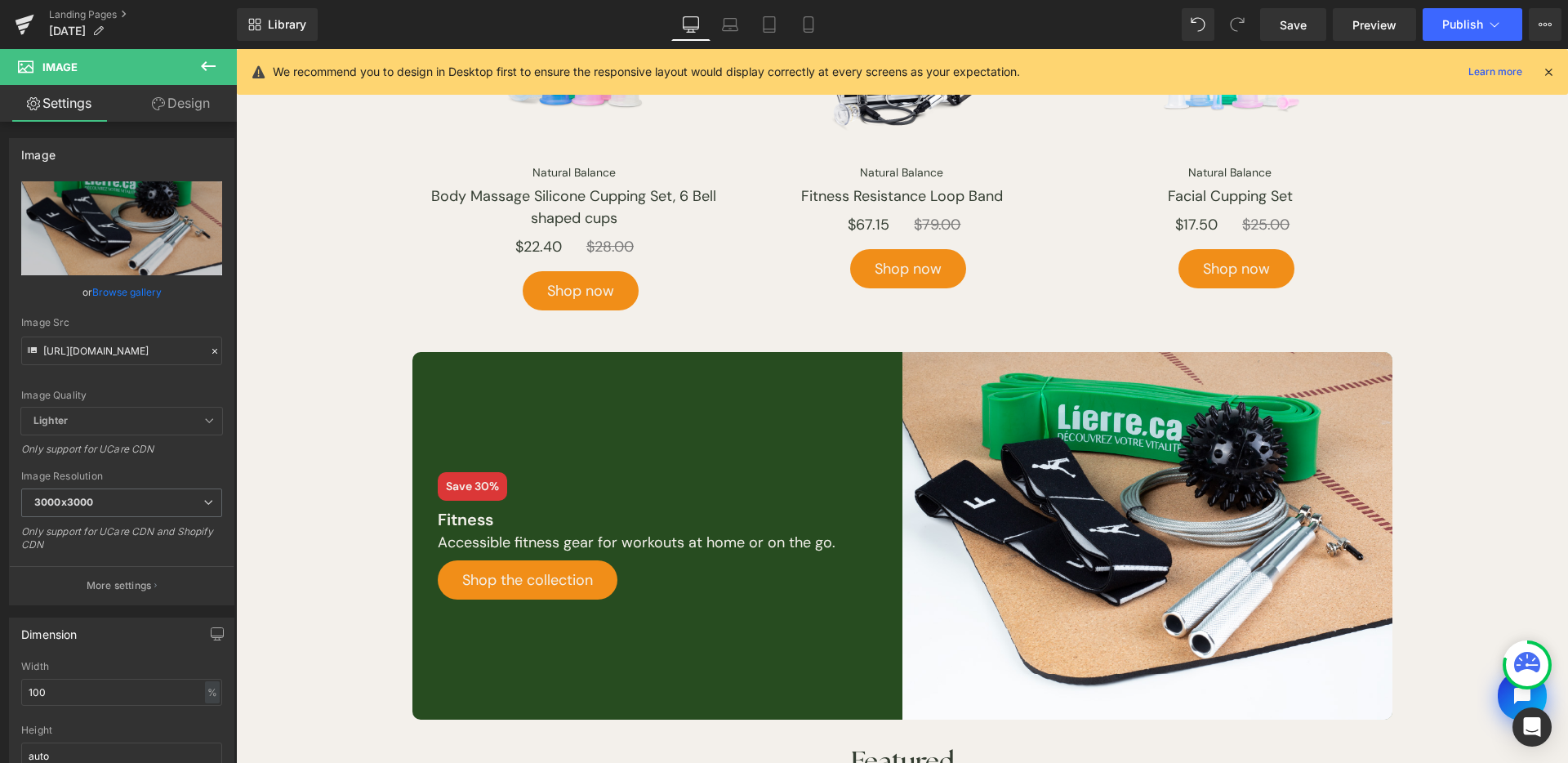
scroll to position [1634, 0]
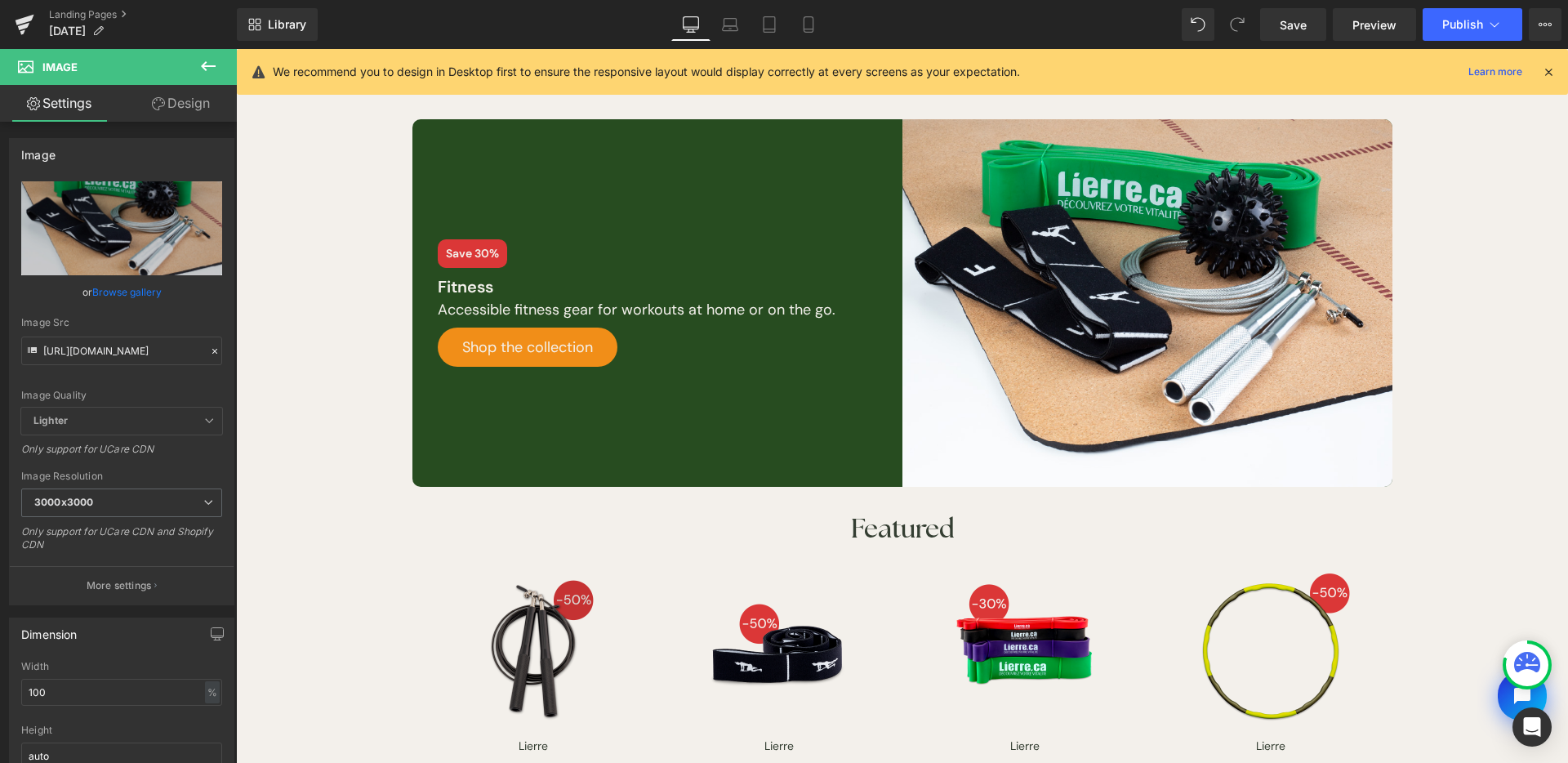
drag, startPoint x: 583, startPoint y: 53, endPoint x: 524, endPoint y: 645, distance: 594.9
click at [524, 645] on div "Image" at bounding box center [533, 651] width 242 height 164
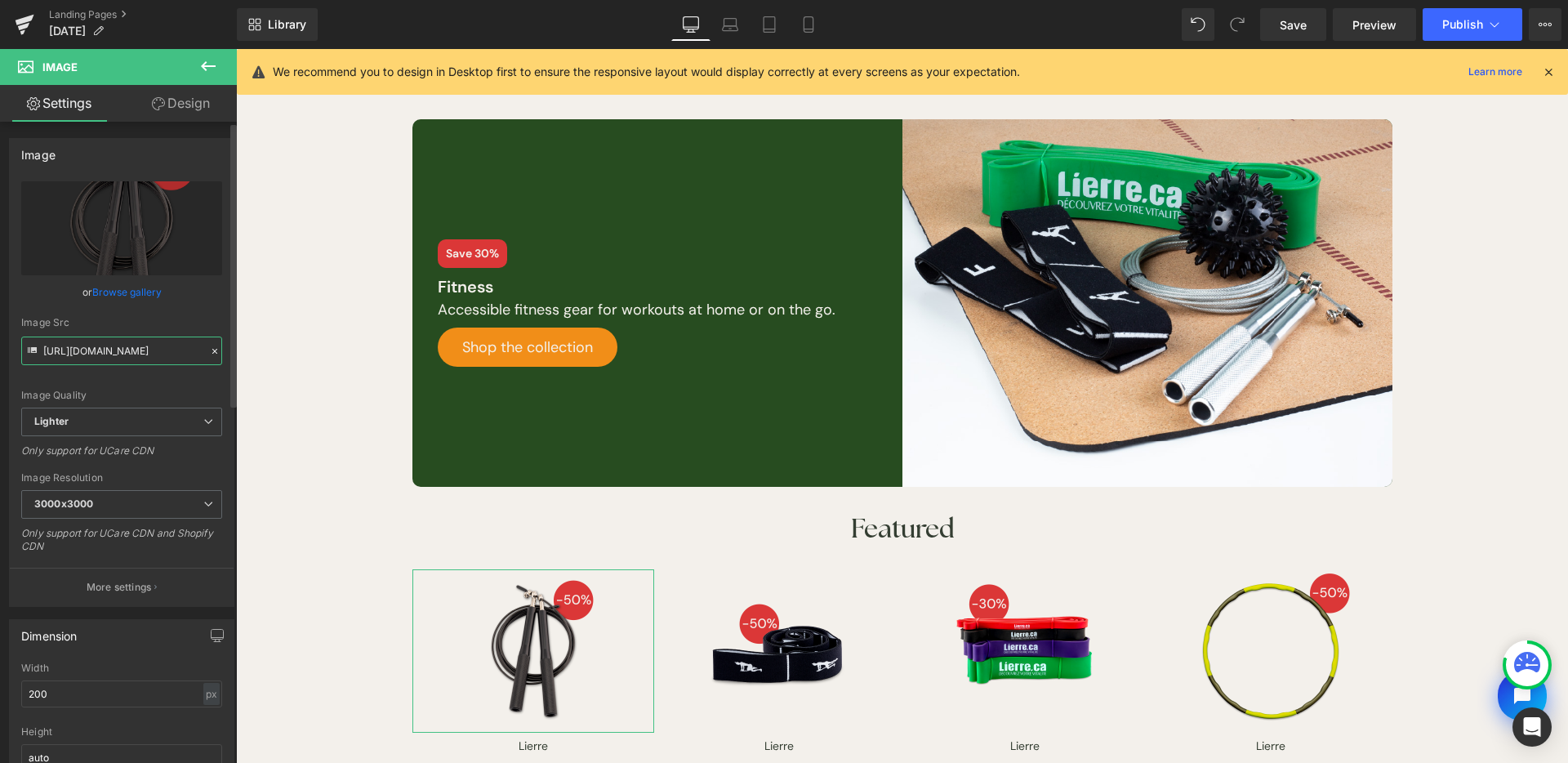
click at [129, 364] on input "[URL][DOMAIN_NAME]" at bounding box center [121, 351] width 201 height 29
type input "https://storage.googleapis.com/lierre/Landing-page/Labor-Day-Sales/2025/product…"
drag, startPoint x: 768, startPoint y: 561, endPoint x: 610, endPoint y: 53, distance: 532.0
click at [768, 570] on img at bounding box center [779, 651] width 163 height 164
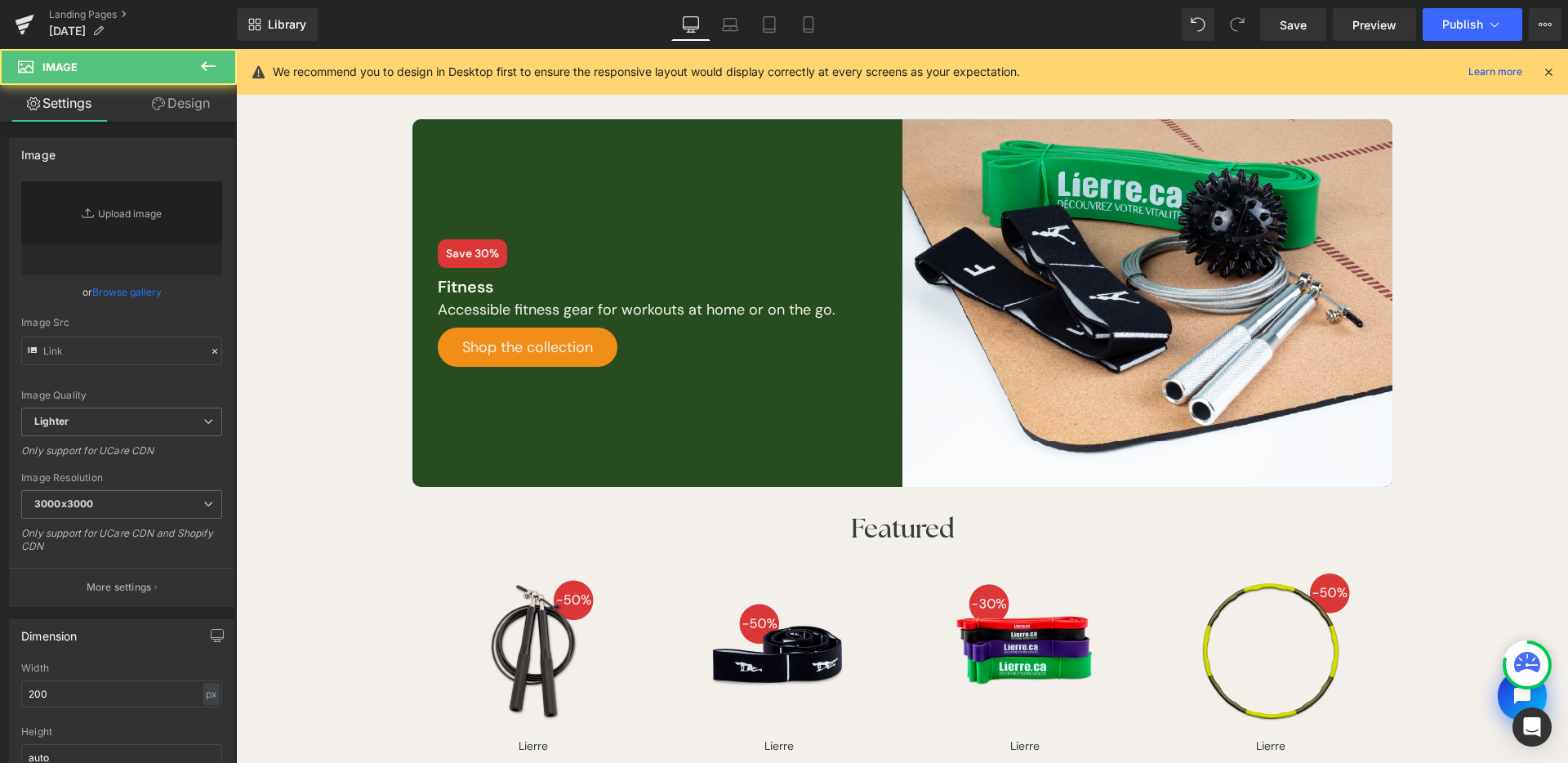
scroll to position [1750, 0]
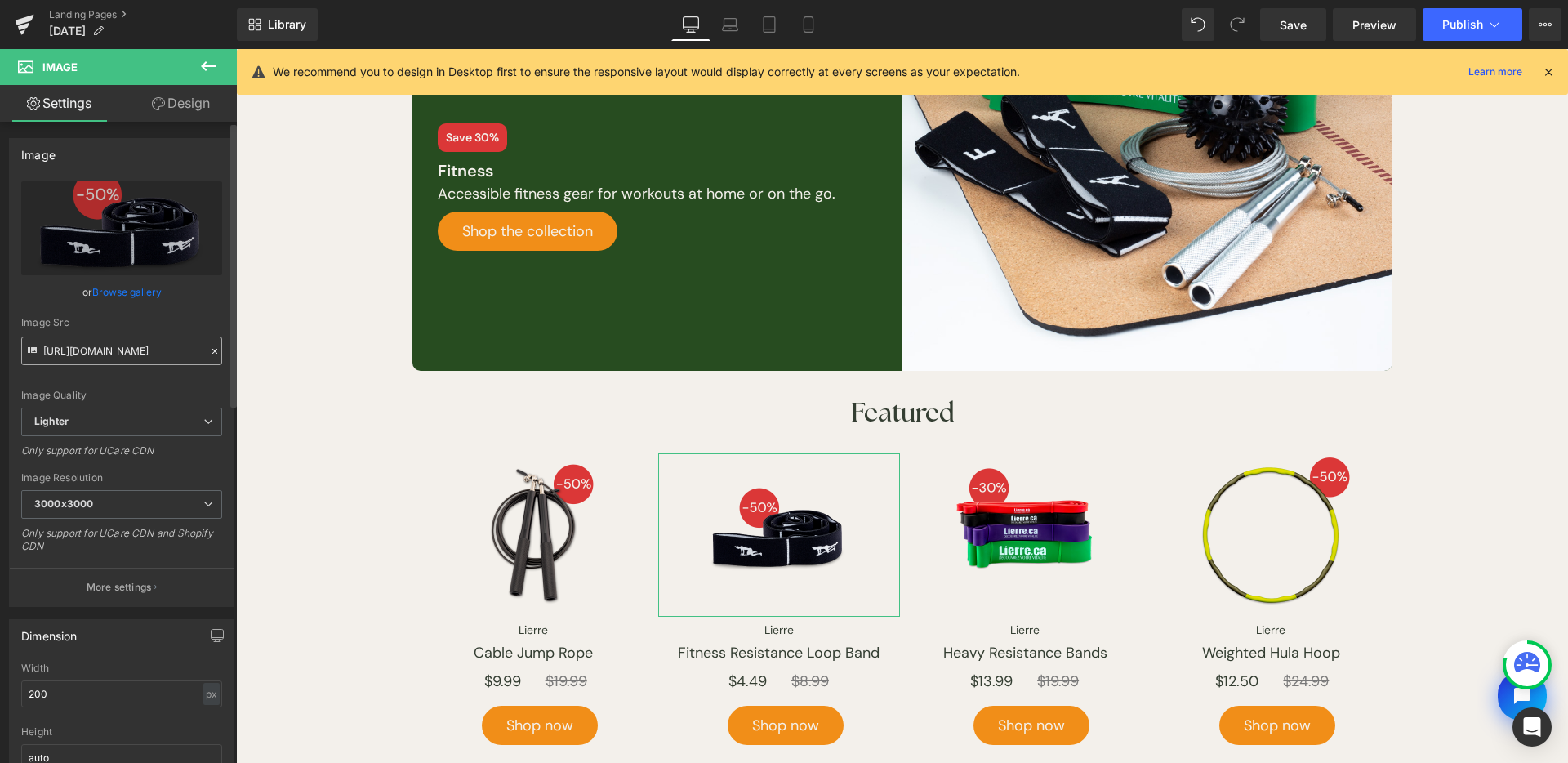
click at [129, 354] on input "[URL][DOMAIN_NAME]" at bounding box center [121, 351] width 201 height 29
type input "https://storage.googleapis.com/lierre/Landing-page/Labor-Day-Sales/2025/product…"
click at [1008, 529] on span "Image" at bounding box center [1025, 535] width 35 height 20
click at [105, 337] on input "[URL][DOMAIN_NAME]" at bounding box center [121, 351] width 201 height 29
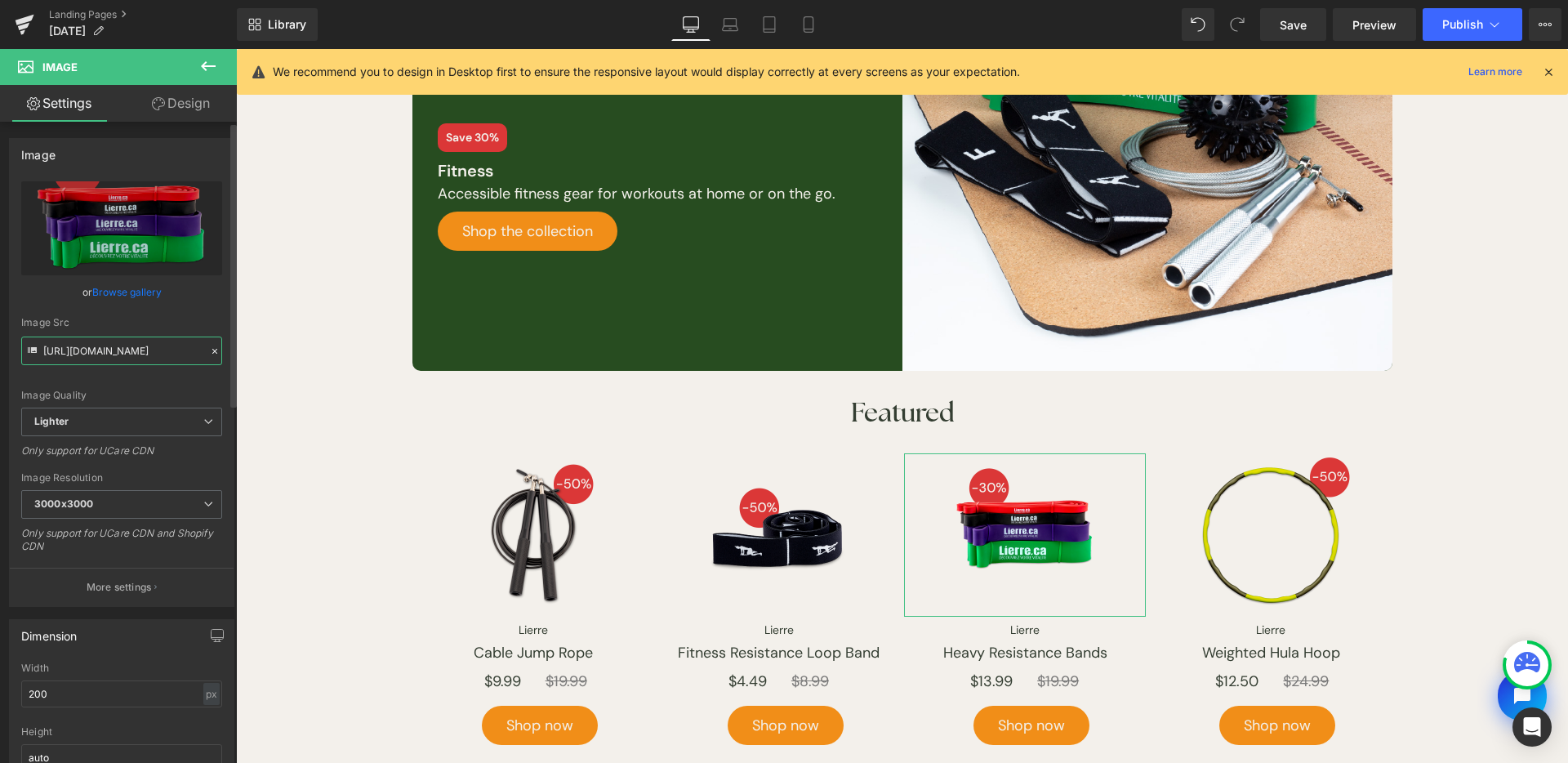
paste input "storage.googleapis.com/lierre/Landing-page/Labor-Day-Sales/2025/products/heavy-…"
type input "https://storage.googleapis.com/lierre/Landing-page/Labor-Day-Sales/2025/product…"
click at [72, 347] on input "https://storage.googleapis.com/lierre/Landing-page/Labor-Day-Sales/2025/product…" at bounding box center [121, 351] width 201 height 29
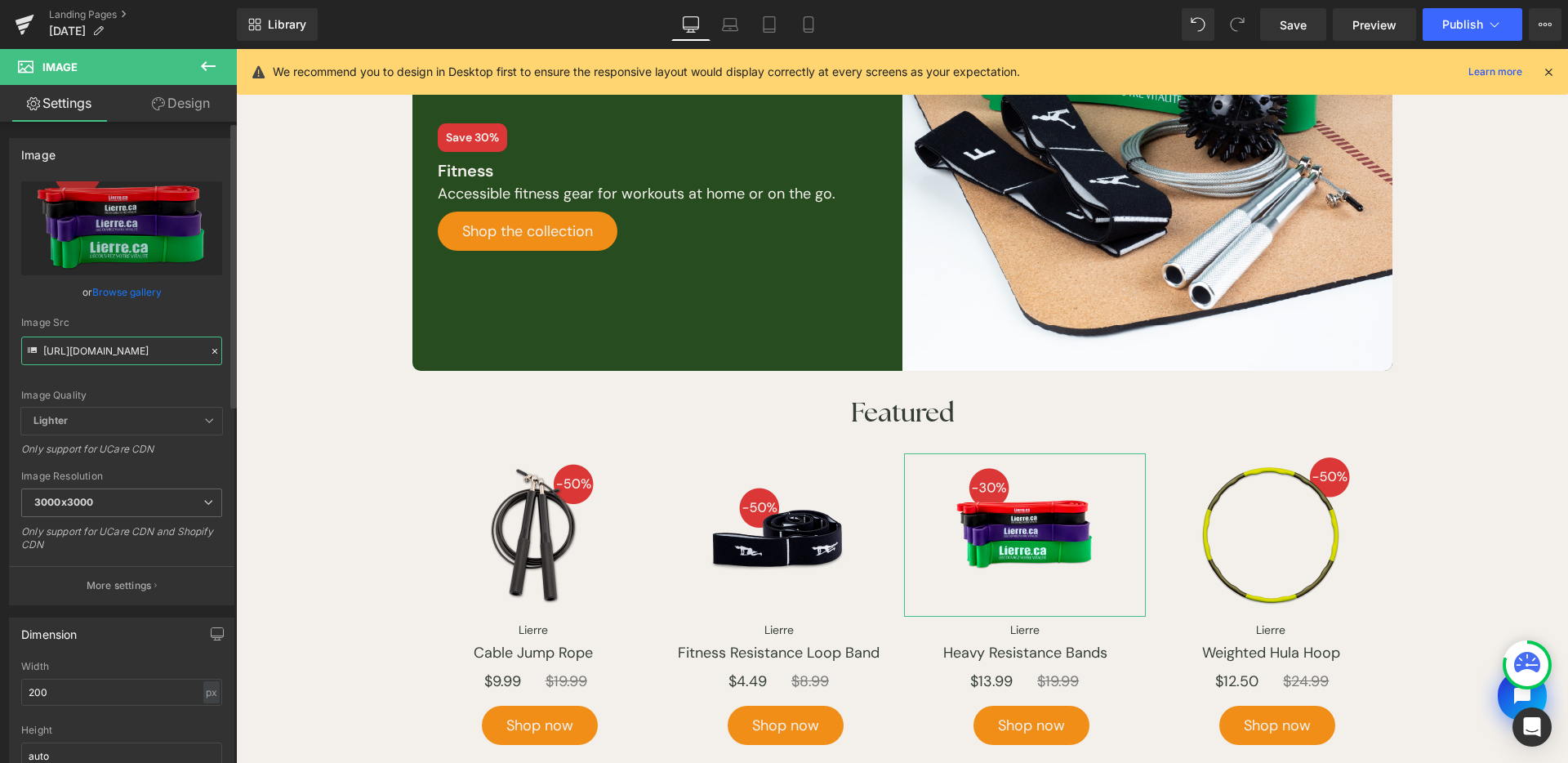
scroll to position [0, 426]
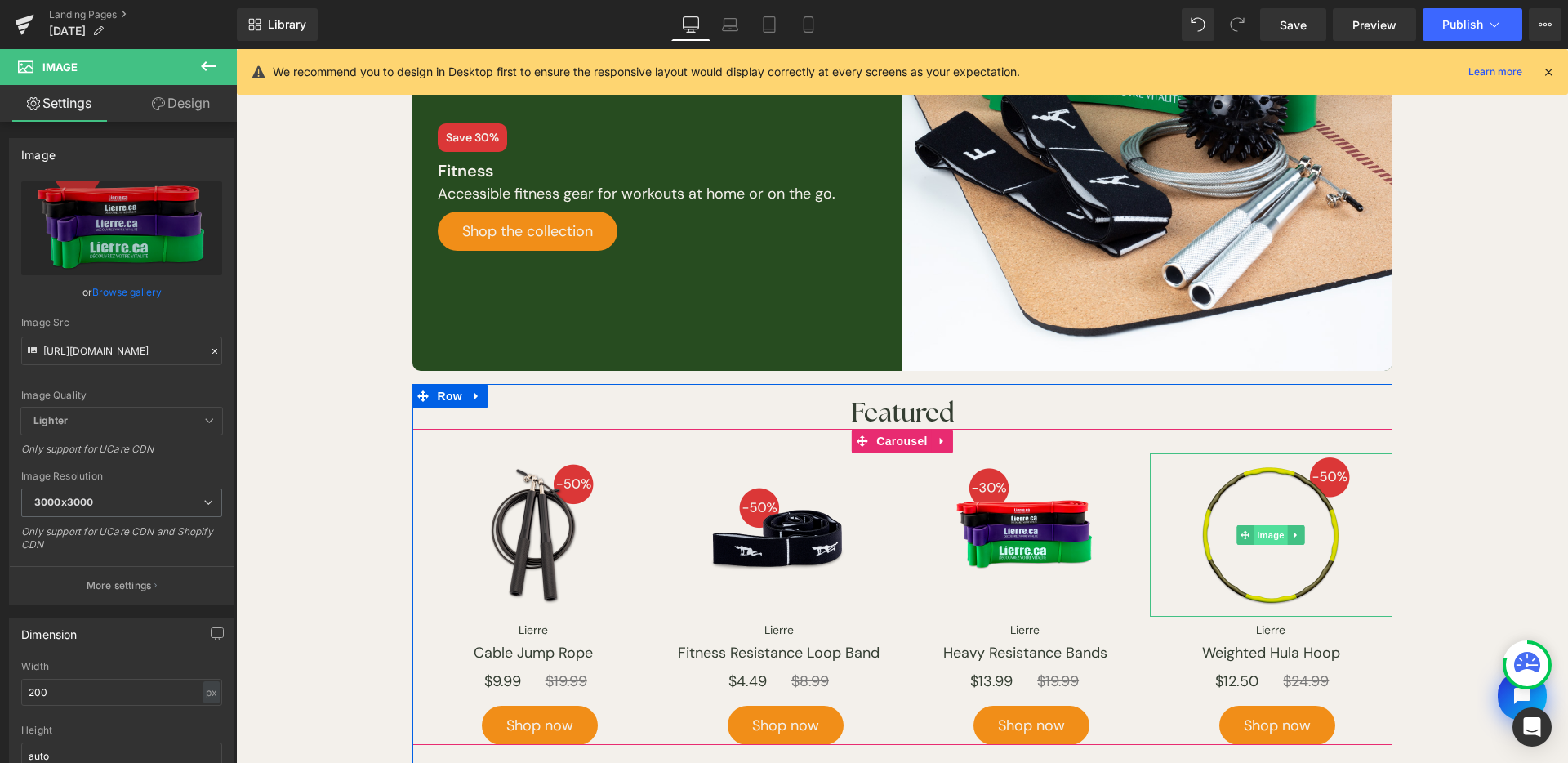
click at [1274, 542] on span "Image" at bounding box center [1272, 535] width 35 height 20
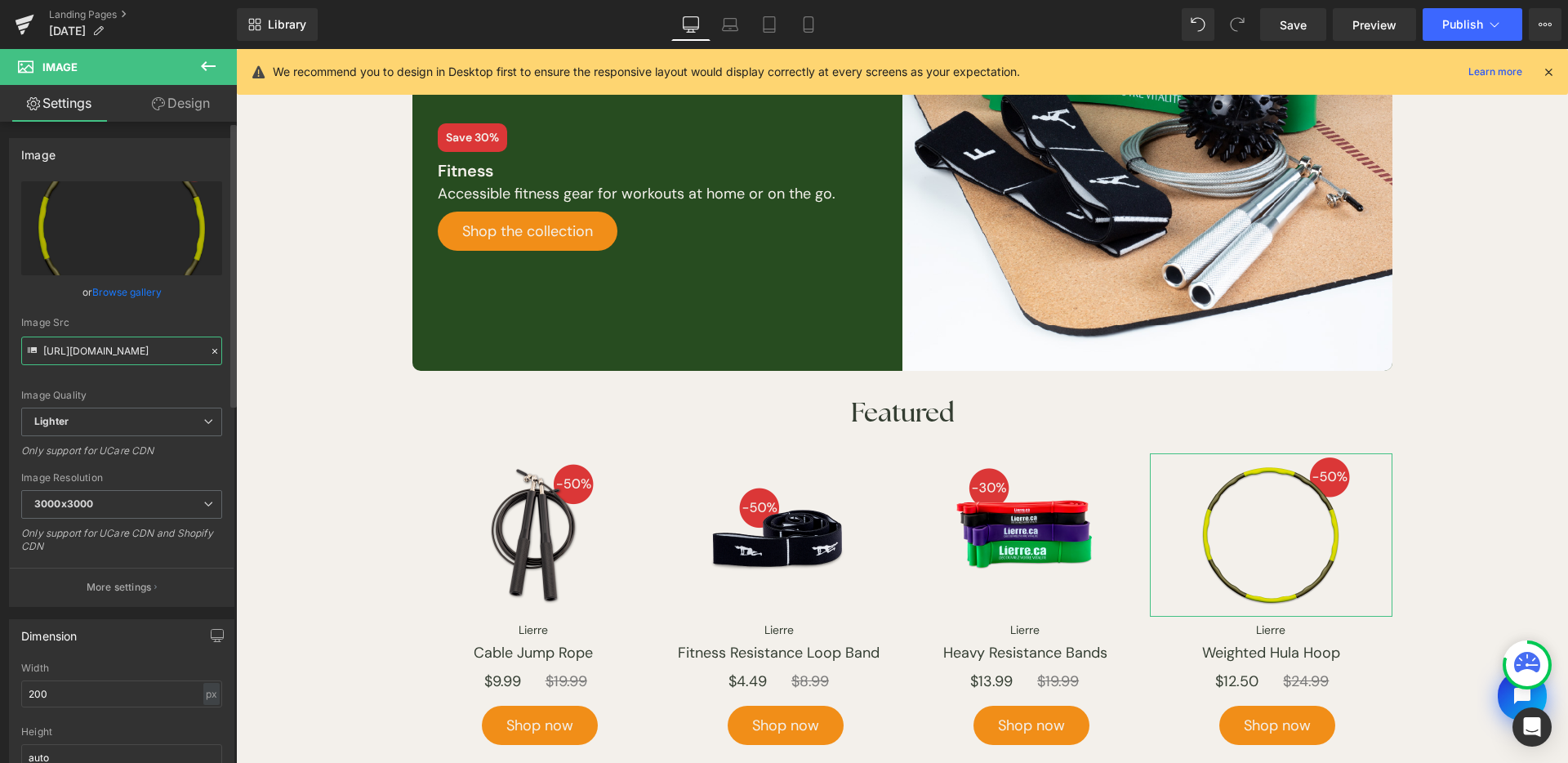
click at [121, 337] on input "https://ucarecdn.com/f92a8f8a-b216-462e-be7f-55f03c2d757f/-/format/auto/-/previ…" at bounding box center [121, 351] width 201 height 29
paste input "storage.googleapis.com/lierre/Landing-page/Labor-Day-Sales/2025/products/weight…"
type input "https://storage.googleapis.com/lierre/Landing-page/Labor-Day-Sales/2025/product…"
click at [188, 318] on div "Image Src" at bounding box center [121, 323] width 201 height 12
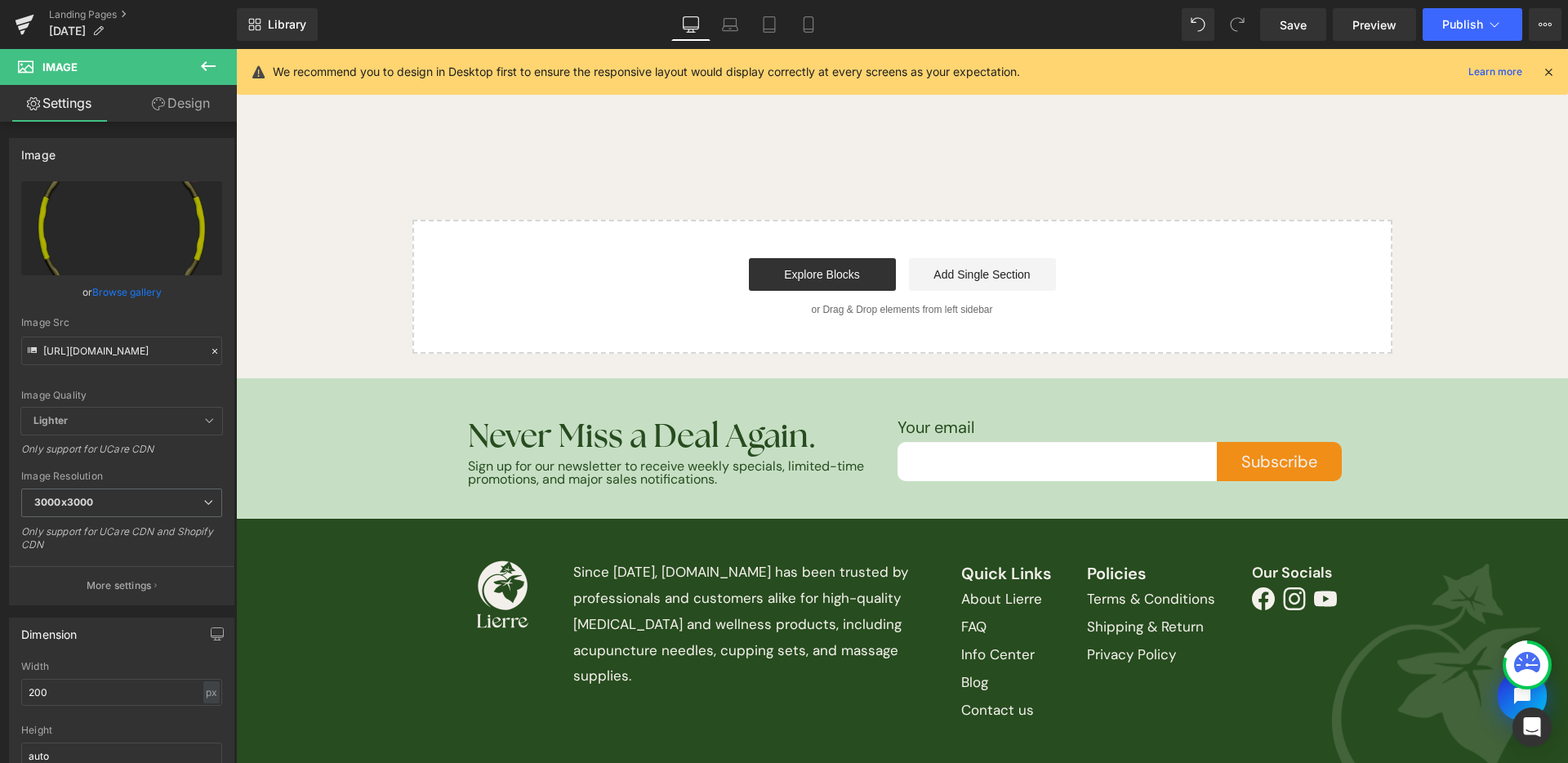
scroll to position [2056, 0]
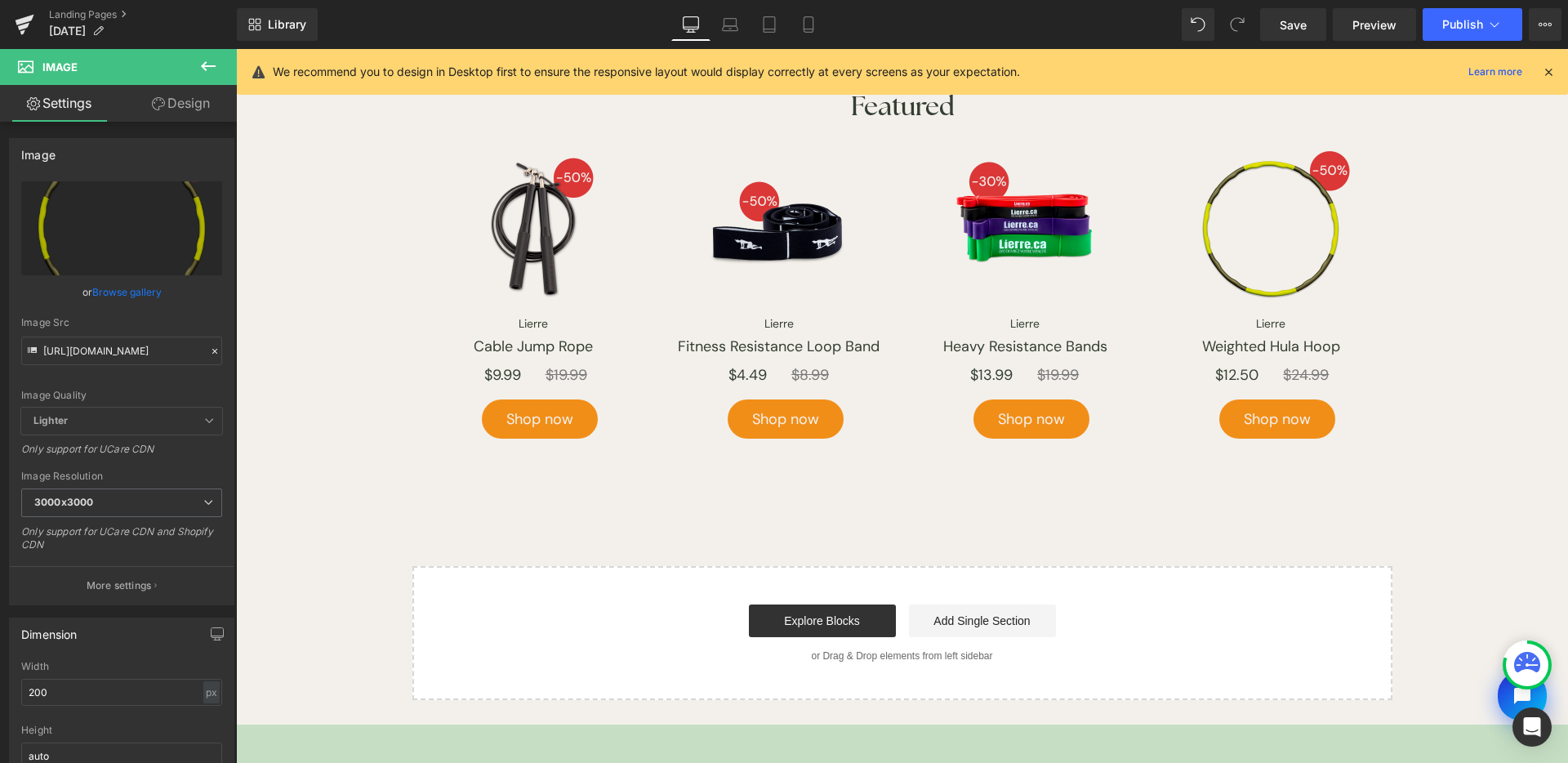
drag, startPoint x: 1310, startPoint y: 29, endPoint x: 1318, endPoint y: 47, distance: 19.7
click at [1310, 29] on link "Save" at bounding box center [1293, 24] width 66 height 33
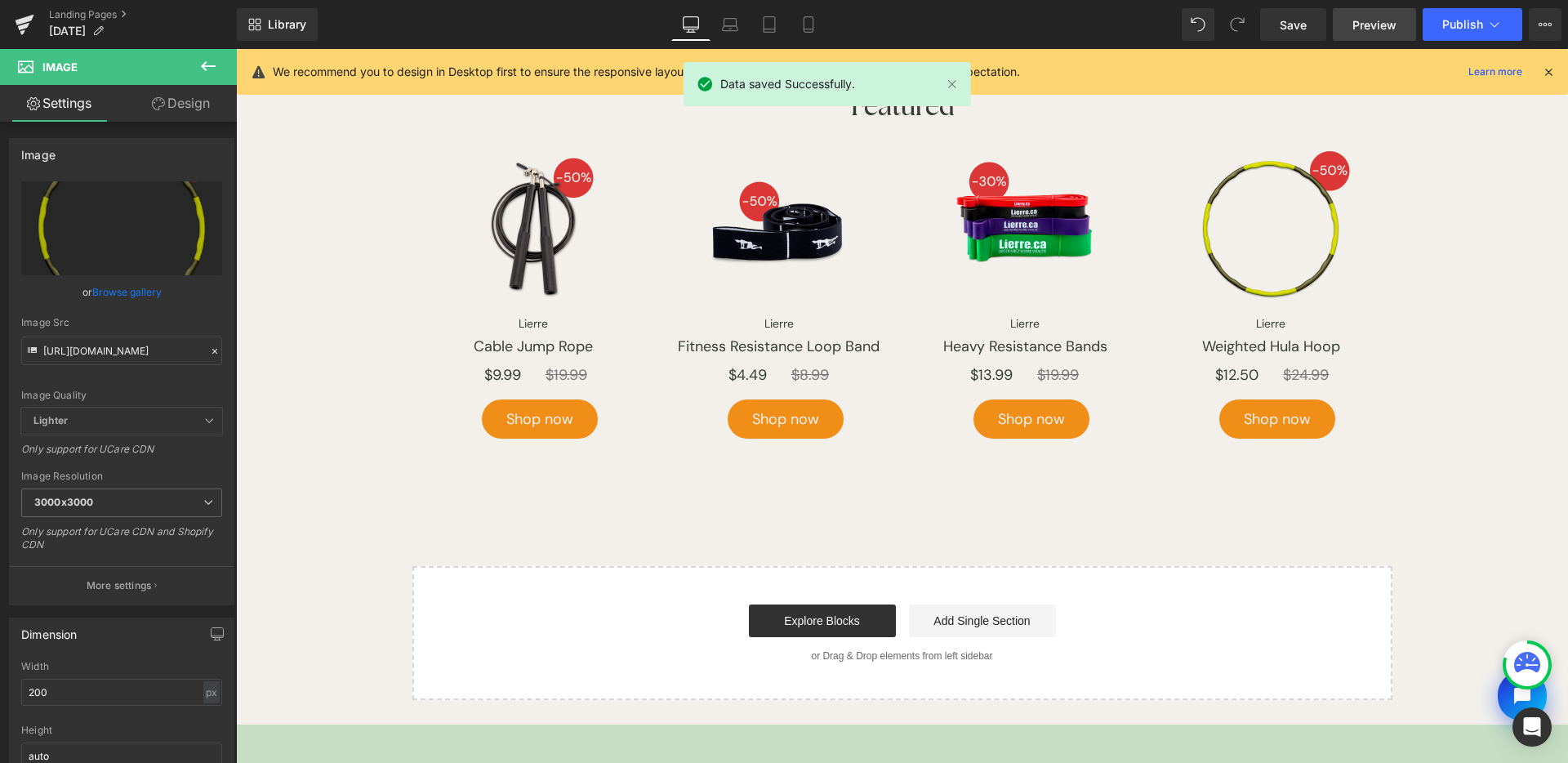
scroll to position [1390, 0]
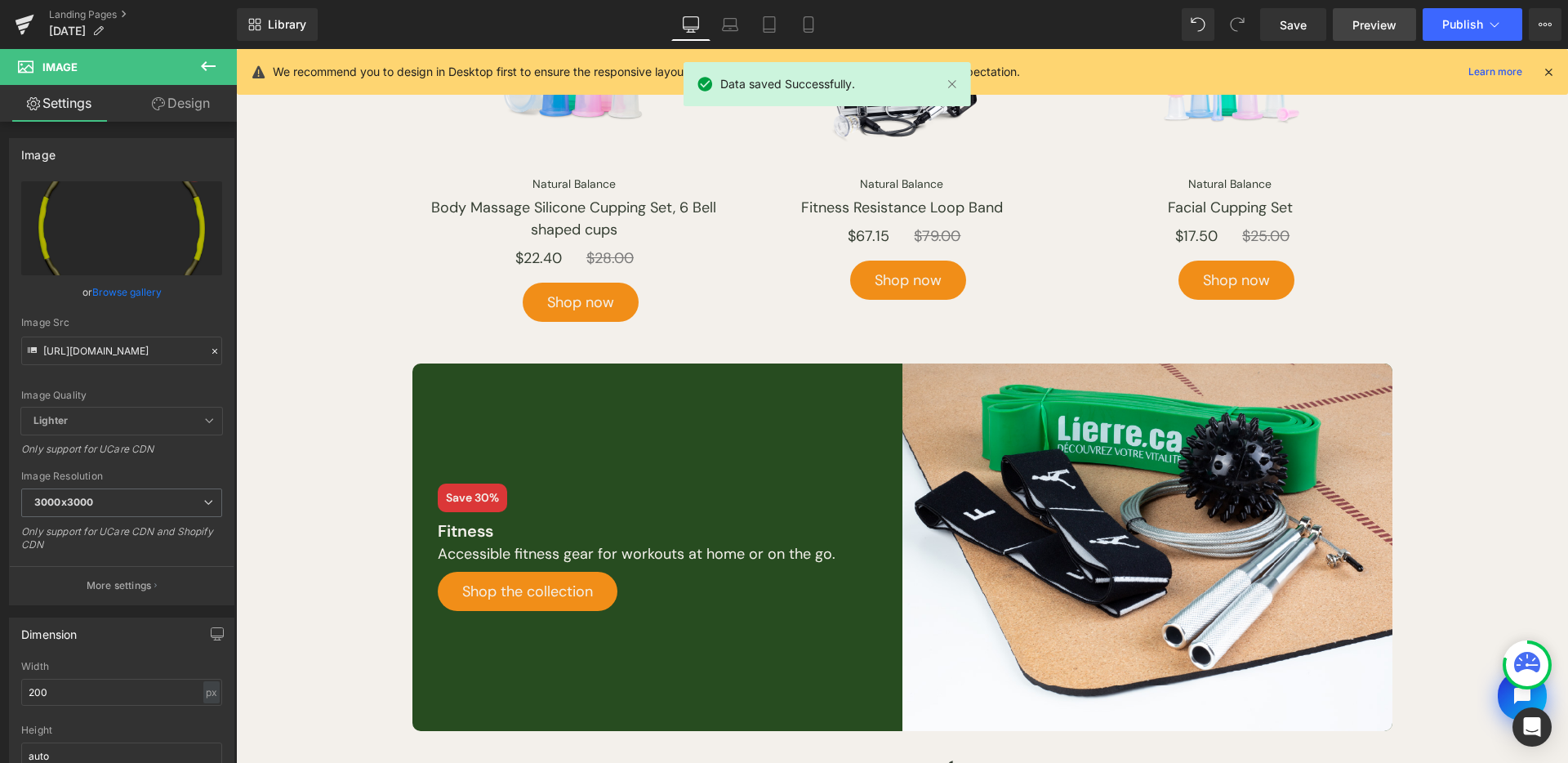
click at [1361, 34] on link "Preview" at bounding box center [1375, 24] width 83 height 33
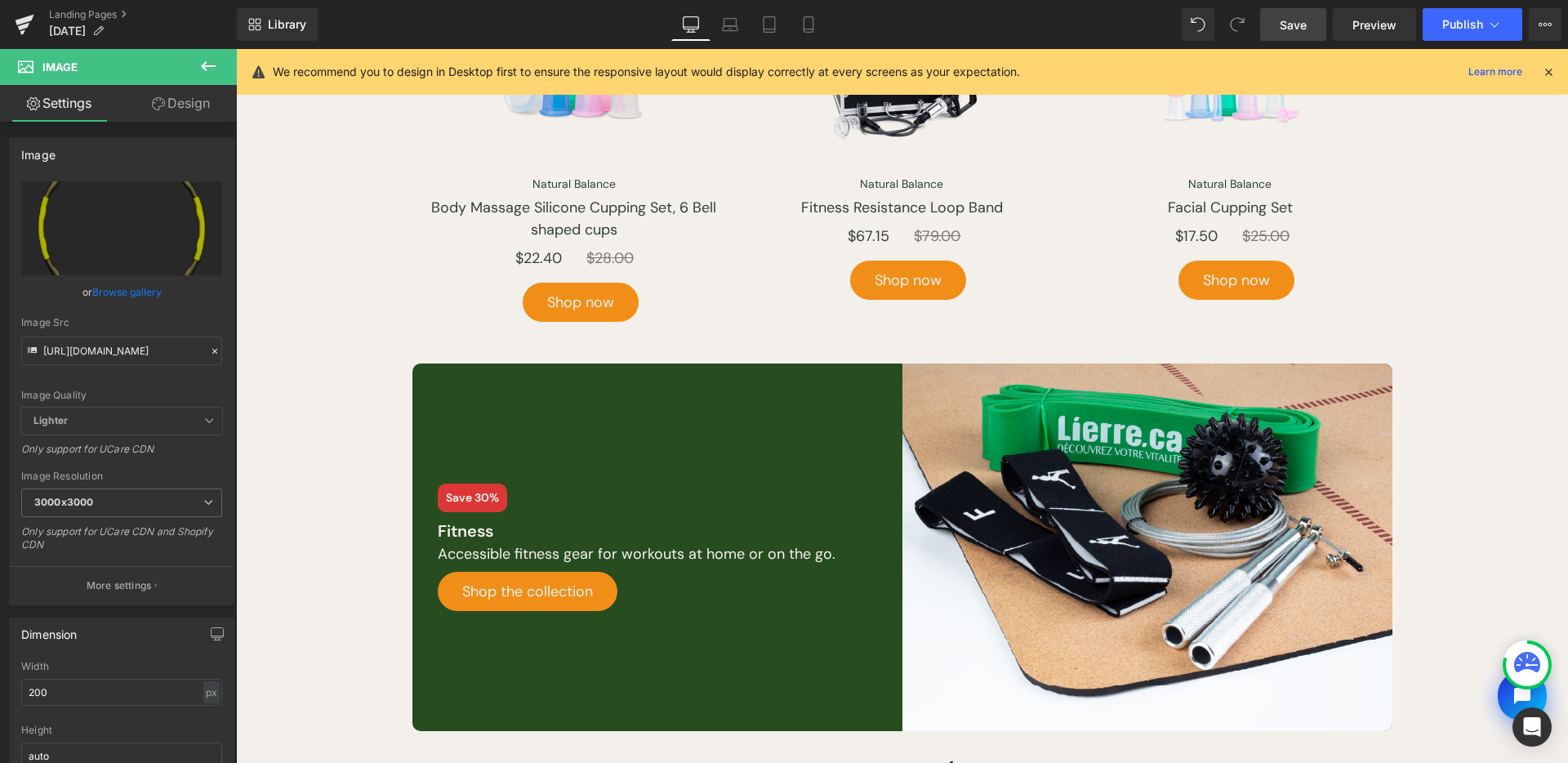
click at [1314, 25] on link "Save" at bounding box center [1293, 24] width 66 height 33
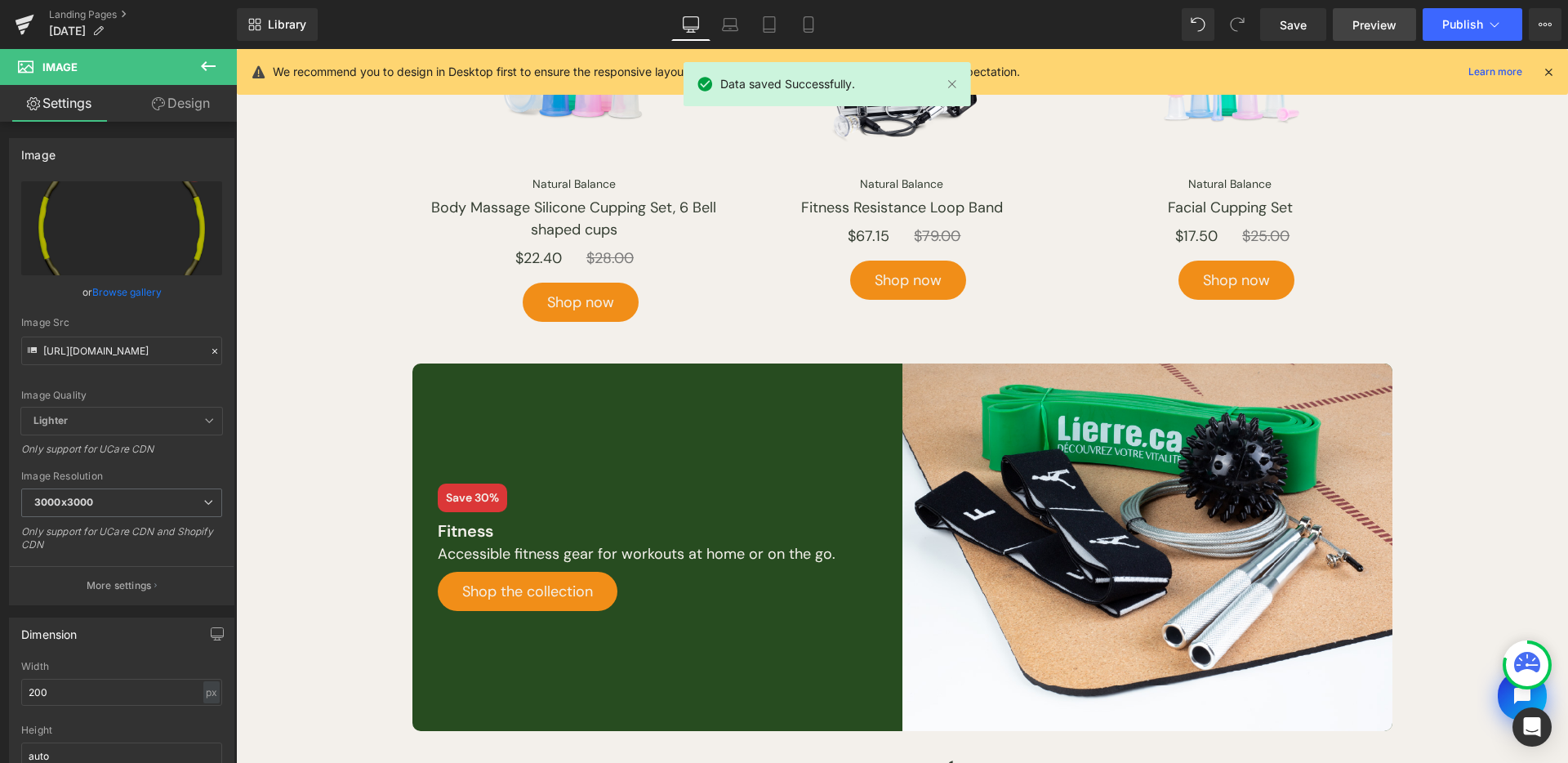
click at [1366, 28] on span "Preview" at bounding box center [1375, 24] width 45 height 17
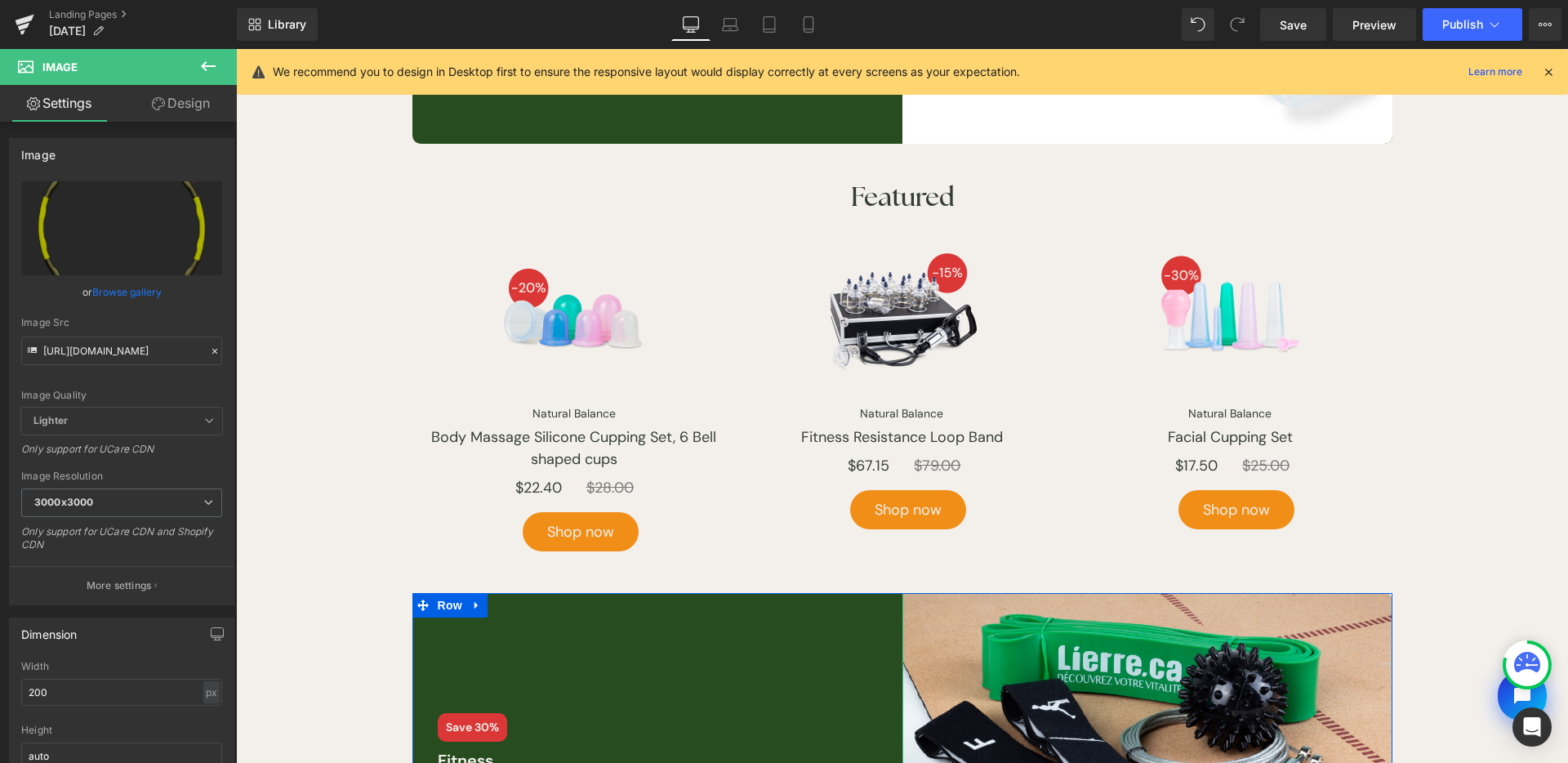
scroll to position [1133, 0]
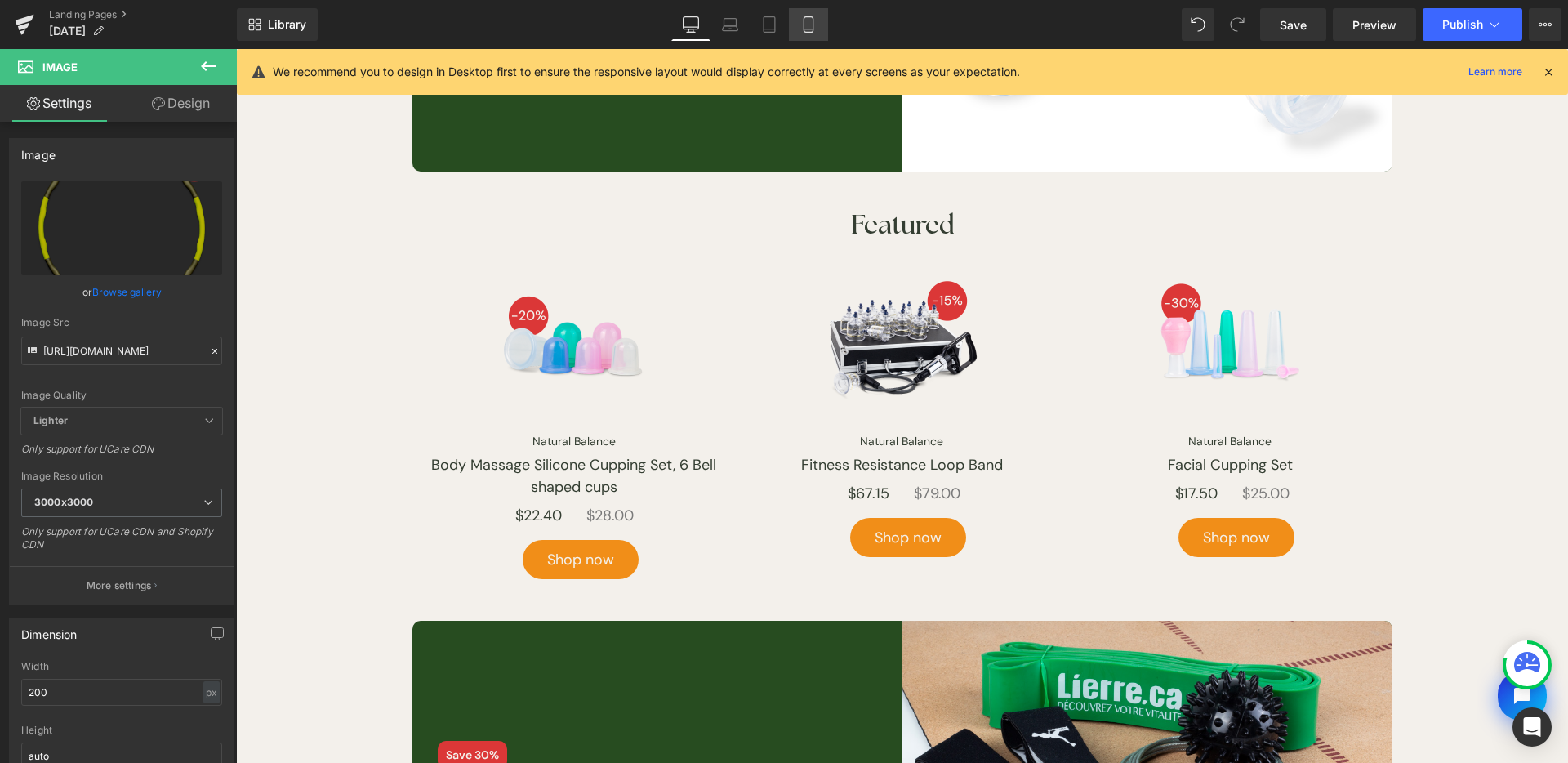
click at [803, 23] on icon at bounding box center [808, 24] width 16 height 16
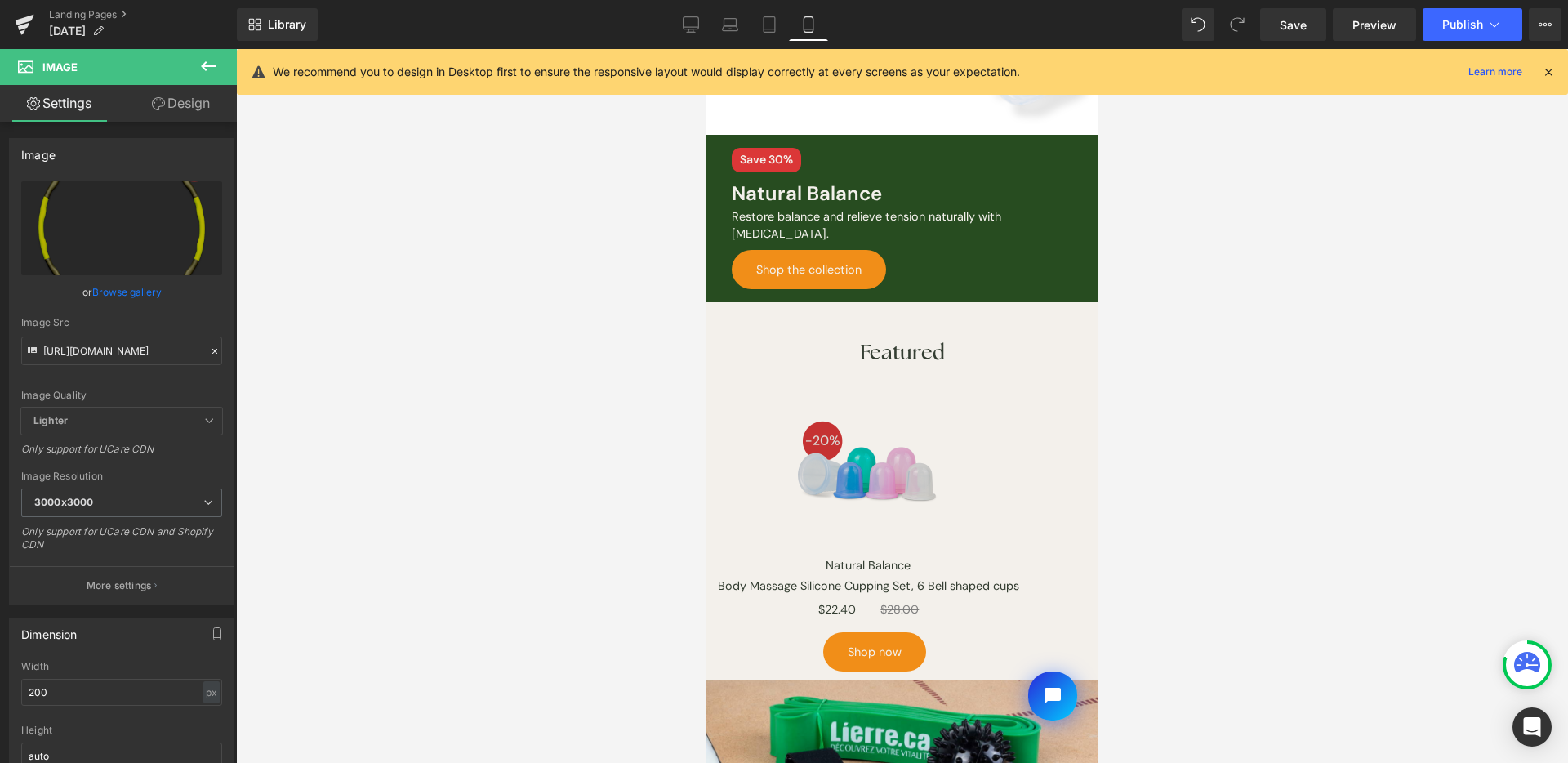
scroll to position [1253, 0]
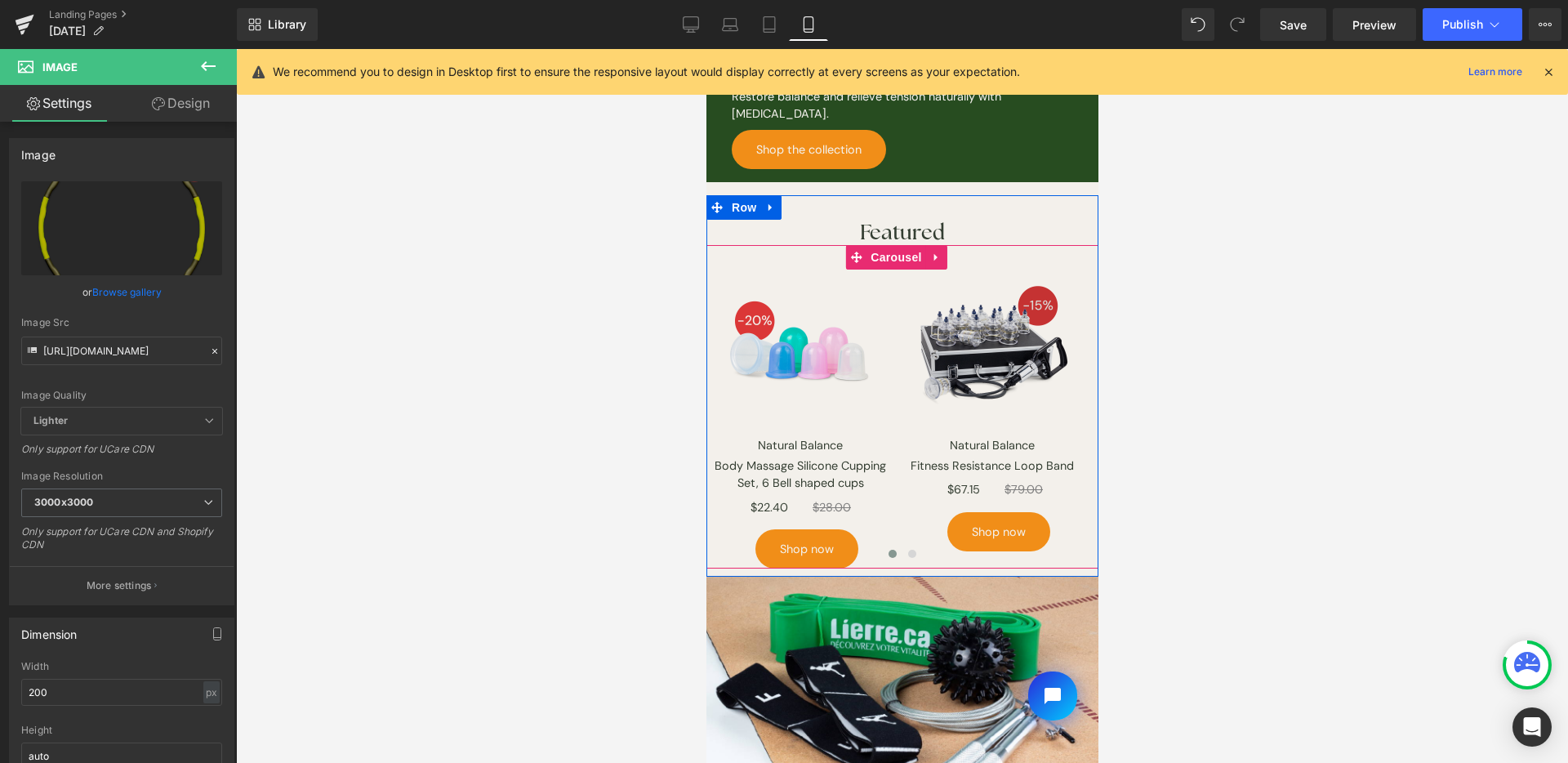
click at [895, 246] on span "Carousel" at bounding box center [894, 257] width 58 height 25
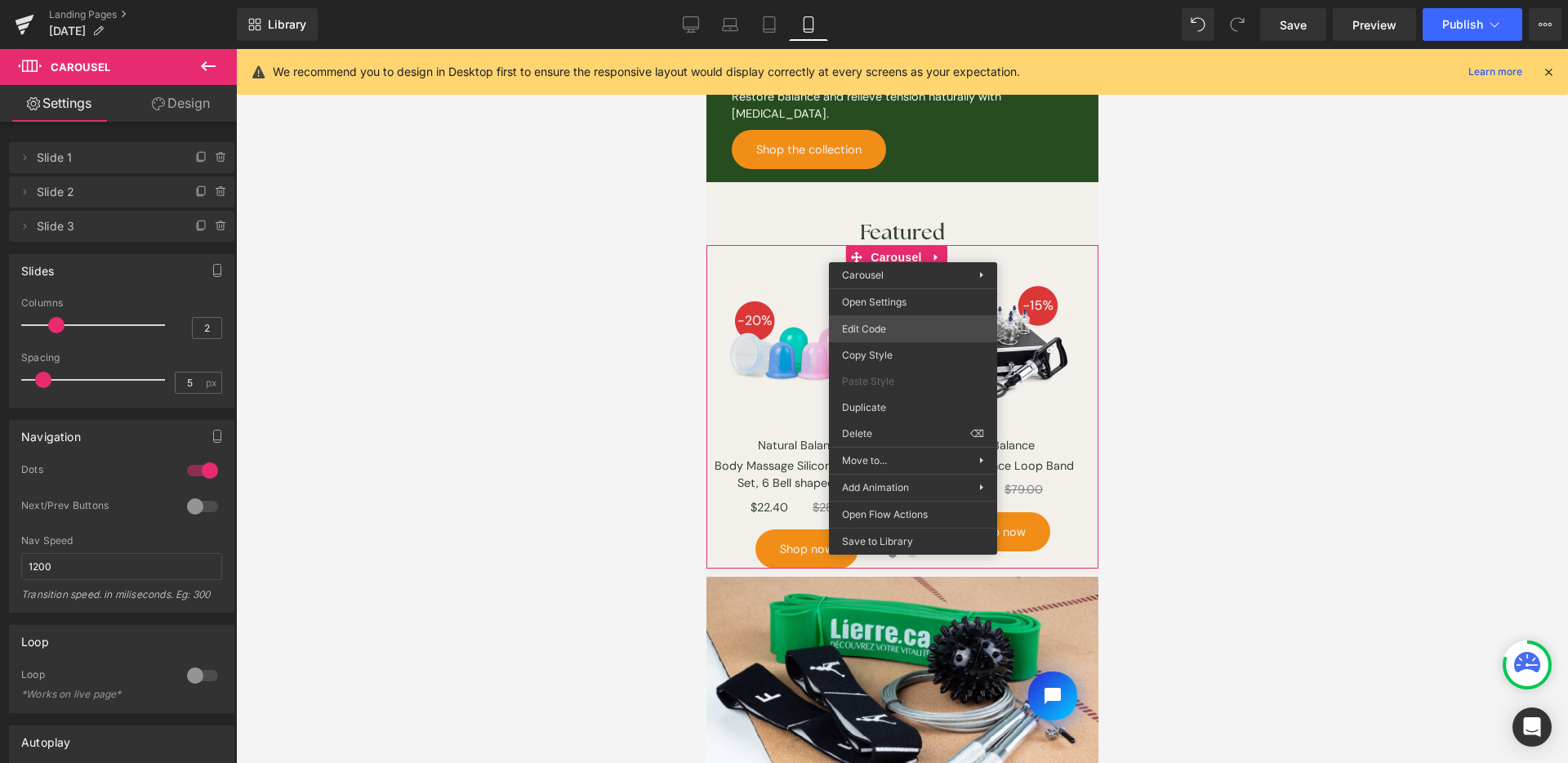
click at [915, 0] on div "Carousel You are previewing how the Page Preset 2 will restyle your page. You c…" at bounding box center [784, 0] width 1568 height 0
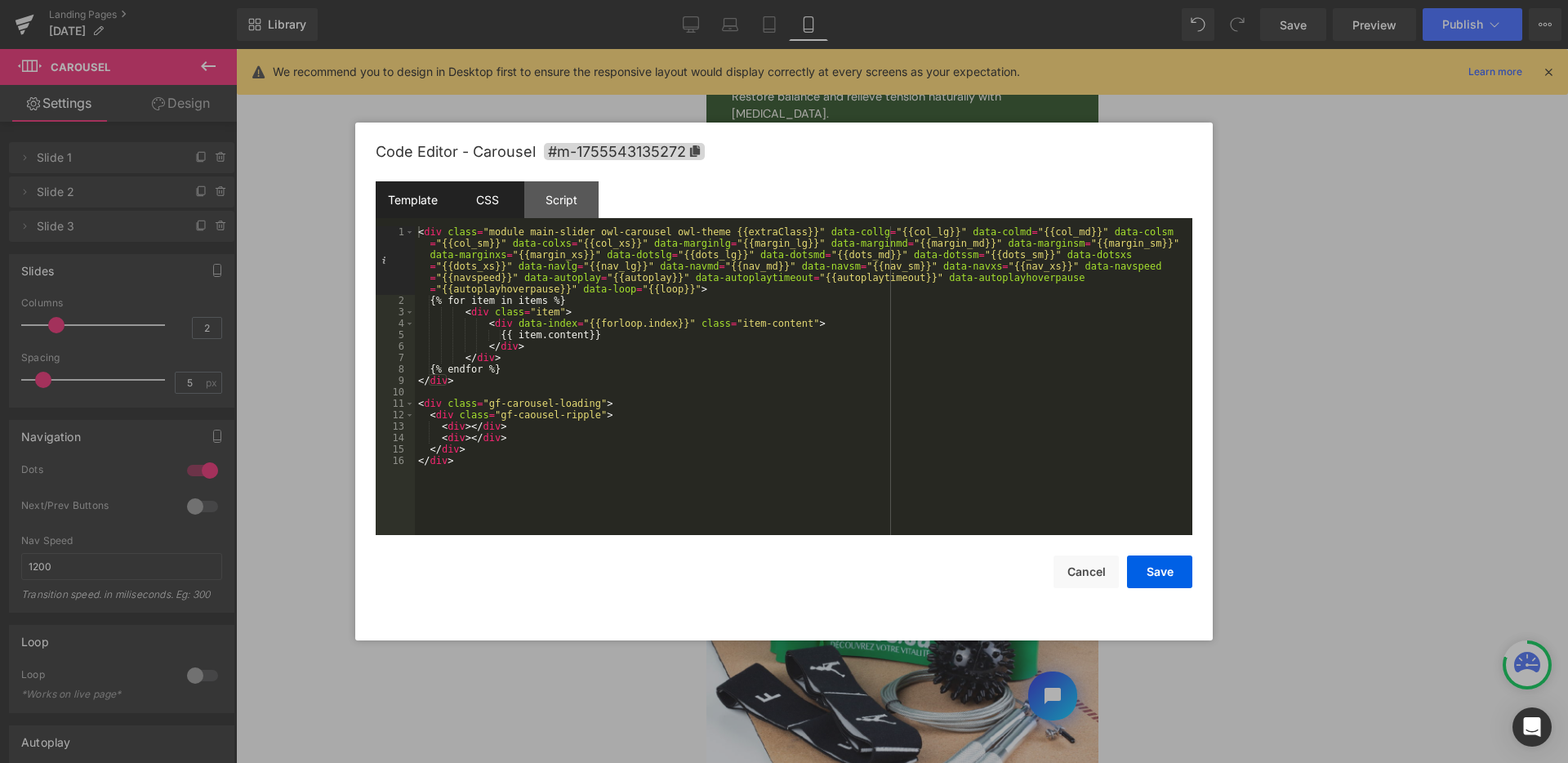
click at [484, 212] on div "CSS" at bounding box center [486, 199] width 74 height 37
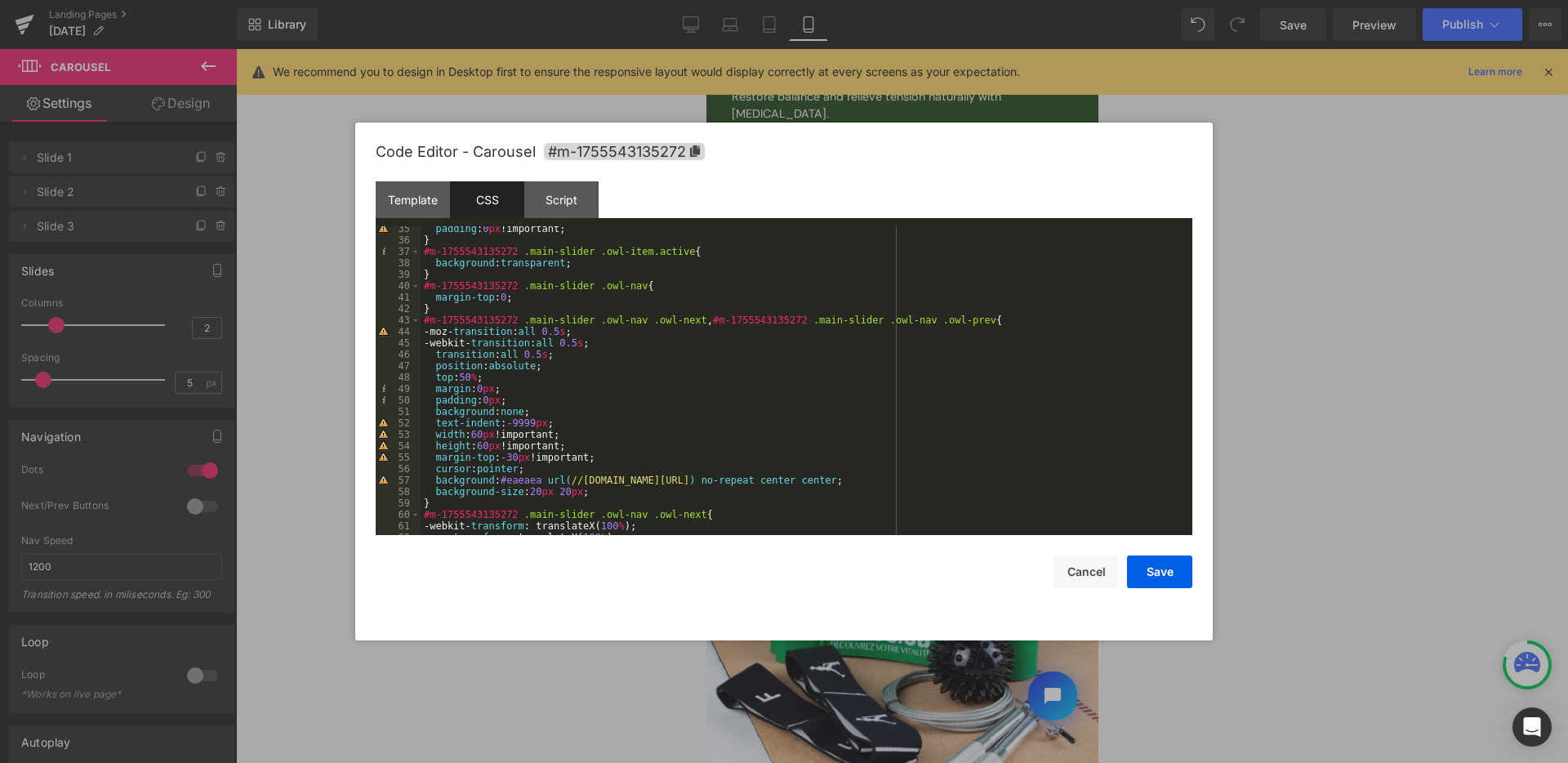
scroll to position [392, 0]
click at [520, 460] on div "padding : 0 px !important; } #m-1755543135272 .main-slider .owl-item.active { b…" at bounding box center [803, 388] width 766 height 332
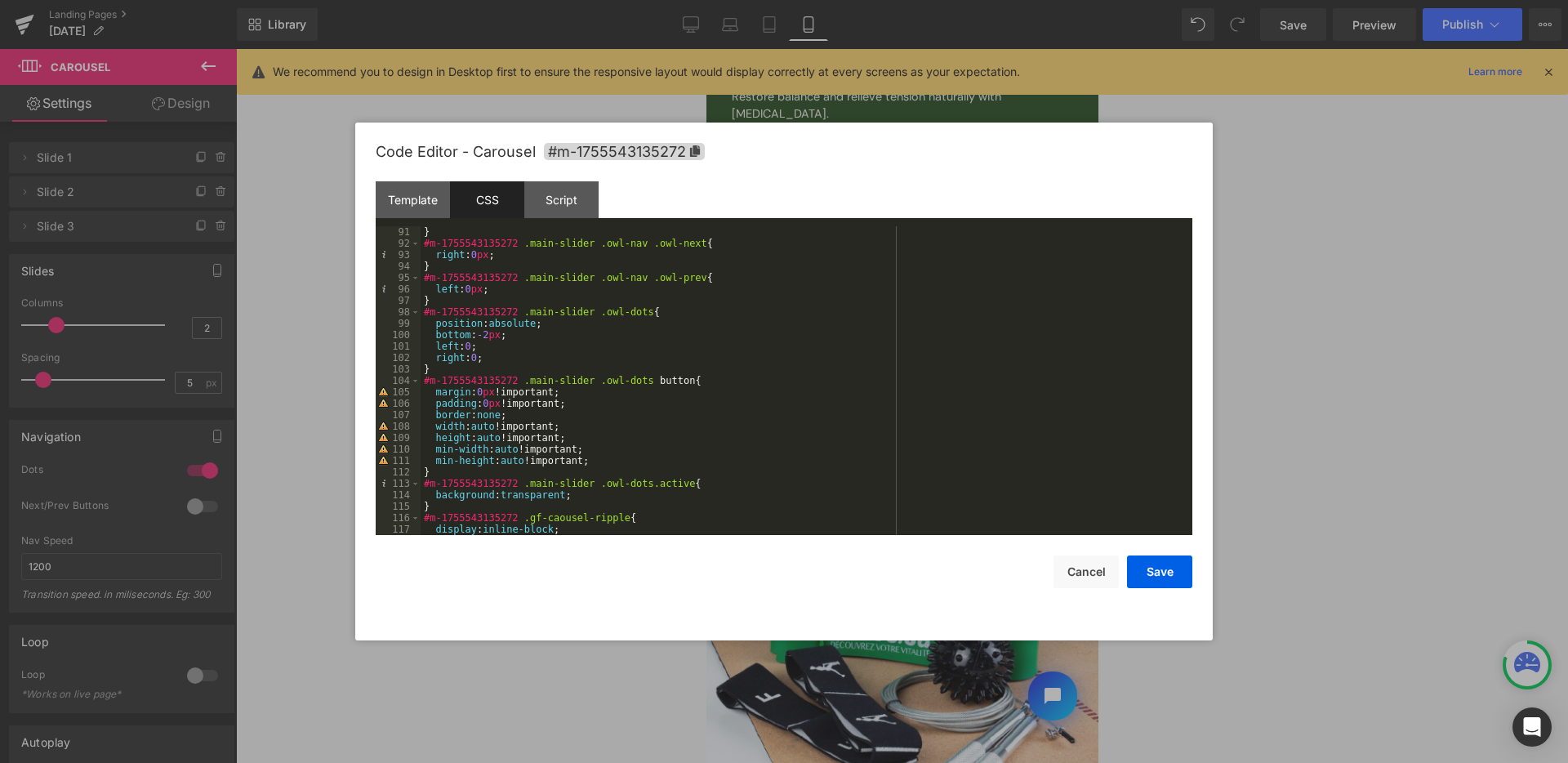
scroll to position [1030, 0]
drag, startPoint x: 494, startPoint y: 340, endPoint x: 509, endPoint y: 345, distance: 15.8
click at [491, 340] on div "} #m-1755543135272 .main-slider .owl-nav .owl-next { right : 0 px ; } #m-175554…" at bounding box center [803, 391] width 766 height 332
click at [1162, 573] on button "Save" at bounding box center [1160, 572] width 65 height 33
drag, startPoint x: 1154, startPoint y: 576, endPoint x: 1175, endPoint y: 240, distance: 336.7
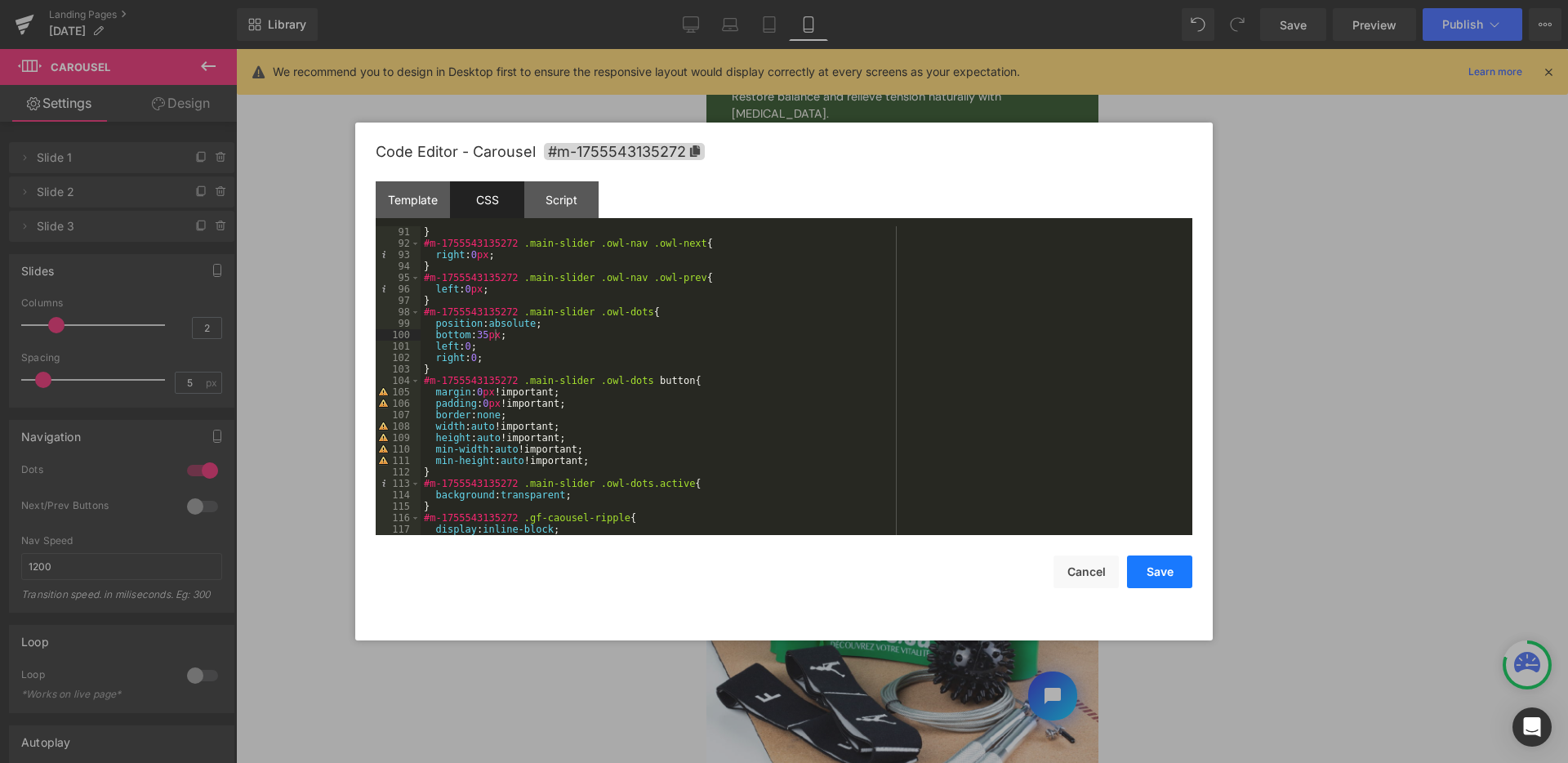
click at [1154, 576] on button "Save" at bounding box center [1160, 572] width 65 height 33
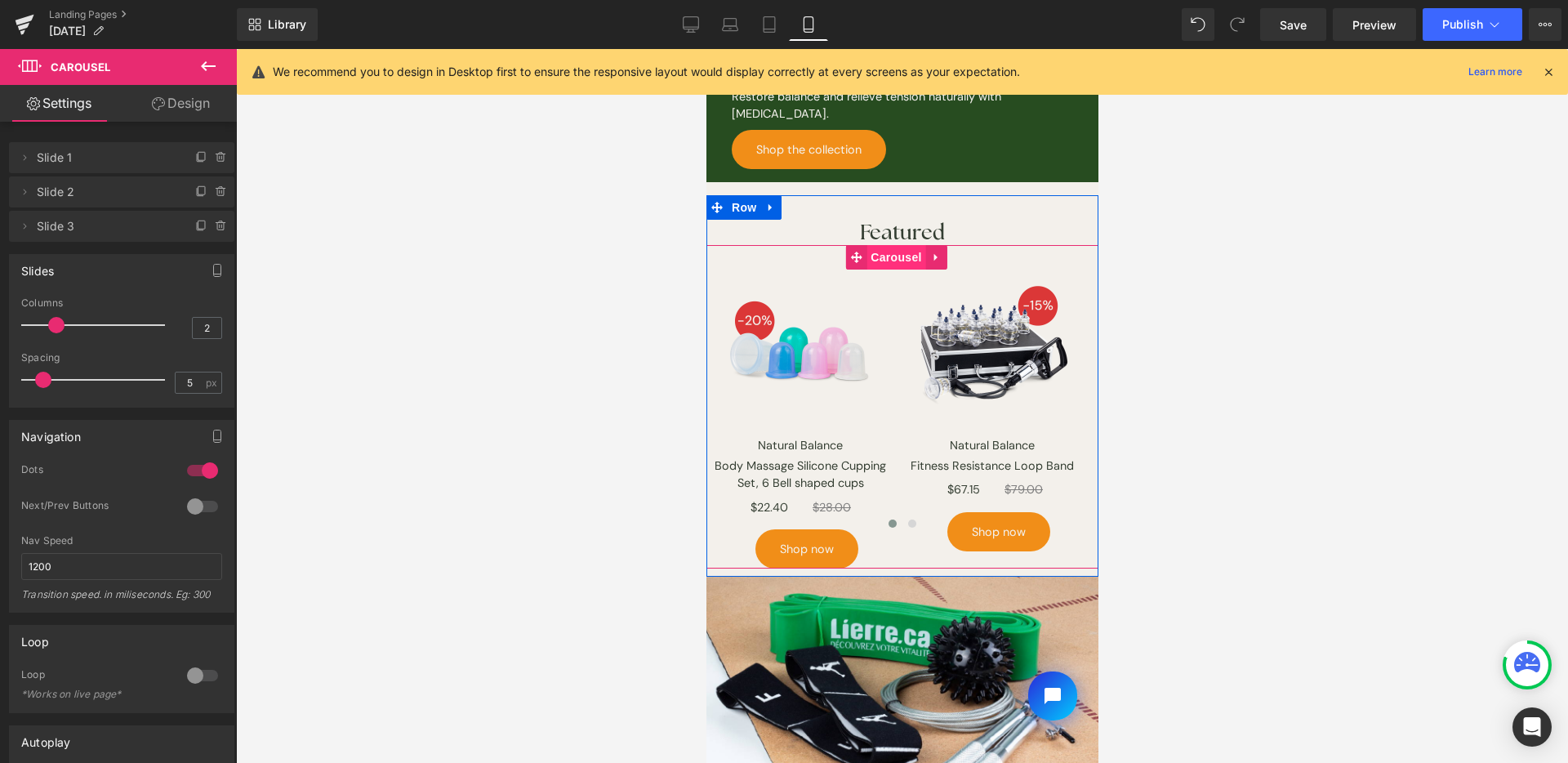
click at [893, 249] on span "Carousel" at bounding box center [894, 257] width 58 height 25
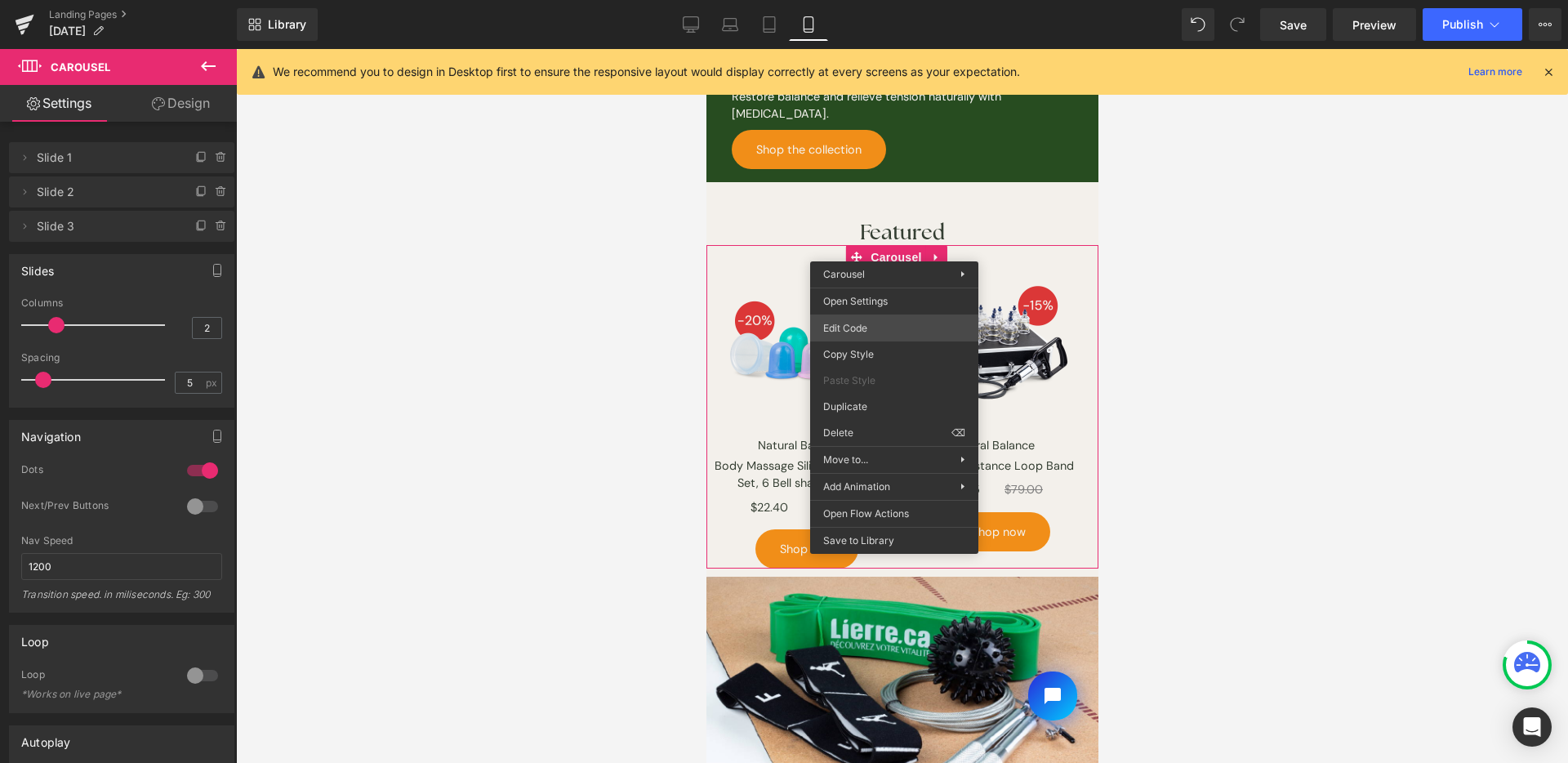
click at [883, 0] on div "Carousel You are previewing how the Page Preset 2 will restyle your page. You c…" at bounding box center [784, 0] width 1568 height 0
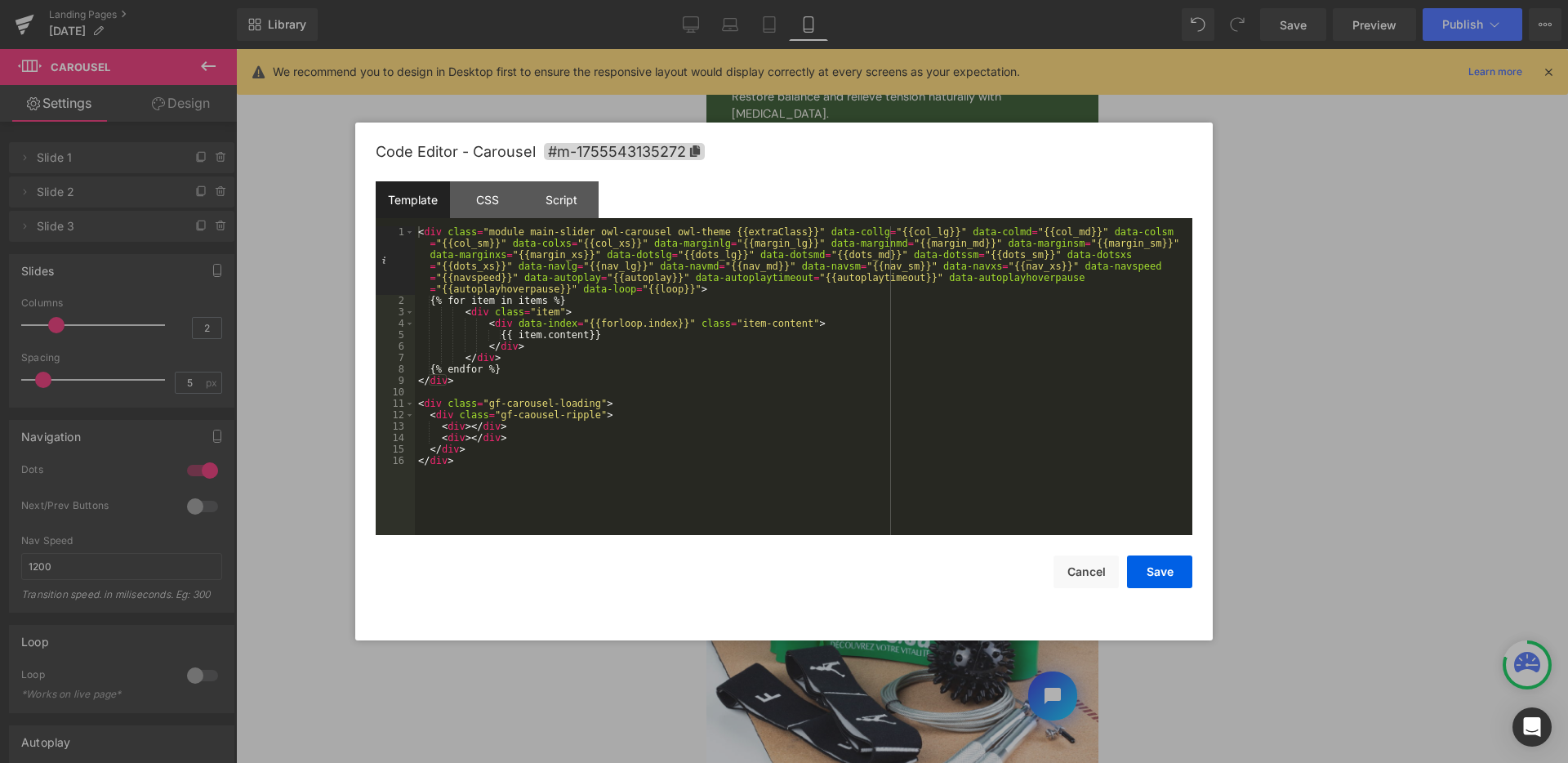
click at [476, 179] on div "Code Editor - Carousel #m-1755543135272" at bounding box center [784, 152] width 817 height 58
click at [483, 198] on div "CSS" at bounding box center [486, 199] width 74 height 37
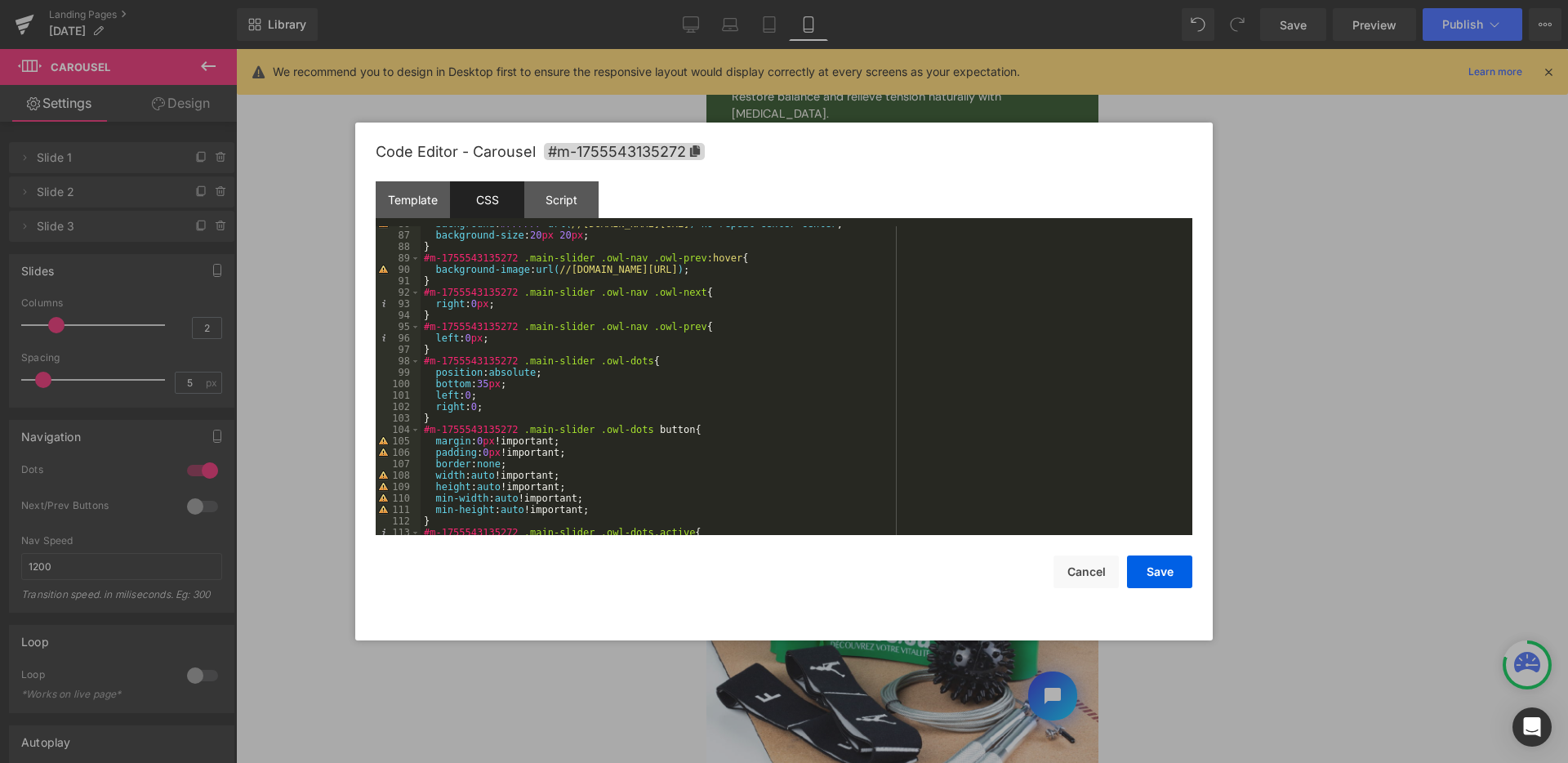
scroll to position [980, 0]
drag, startPoint x: 493, startPoint y: 383, endPoint x: 483, endPoint y: 384, distance: 10.0
click at [483, 384] on div "background : #FFFFFF url( //d1um8515vdn9kb.cloudfront.net/images/next.png ) no-…" at bounding box center [803, 383] width 766 height 332
click at [482, 382] on div "background : #FFFFFF url( //d1um8515vdn9kb.cloudfront.net/images/next.png ) no-…" at bounding box center [803, 383] width 766 height 332
click at [1148, 576] on button "Save" at bounding box center [1160, 572] width 65 height 33
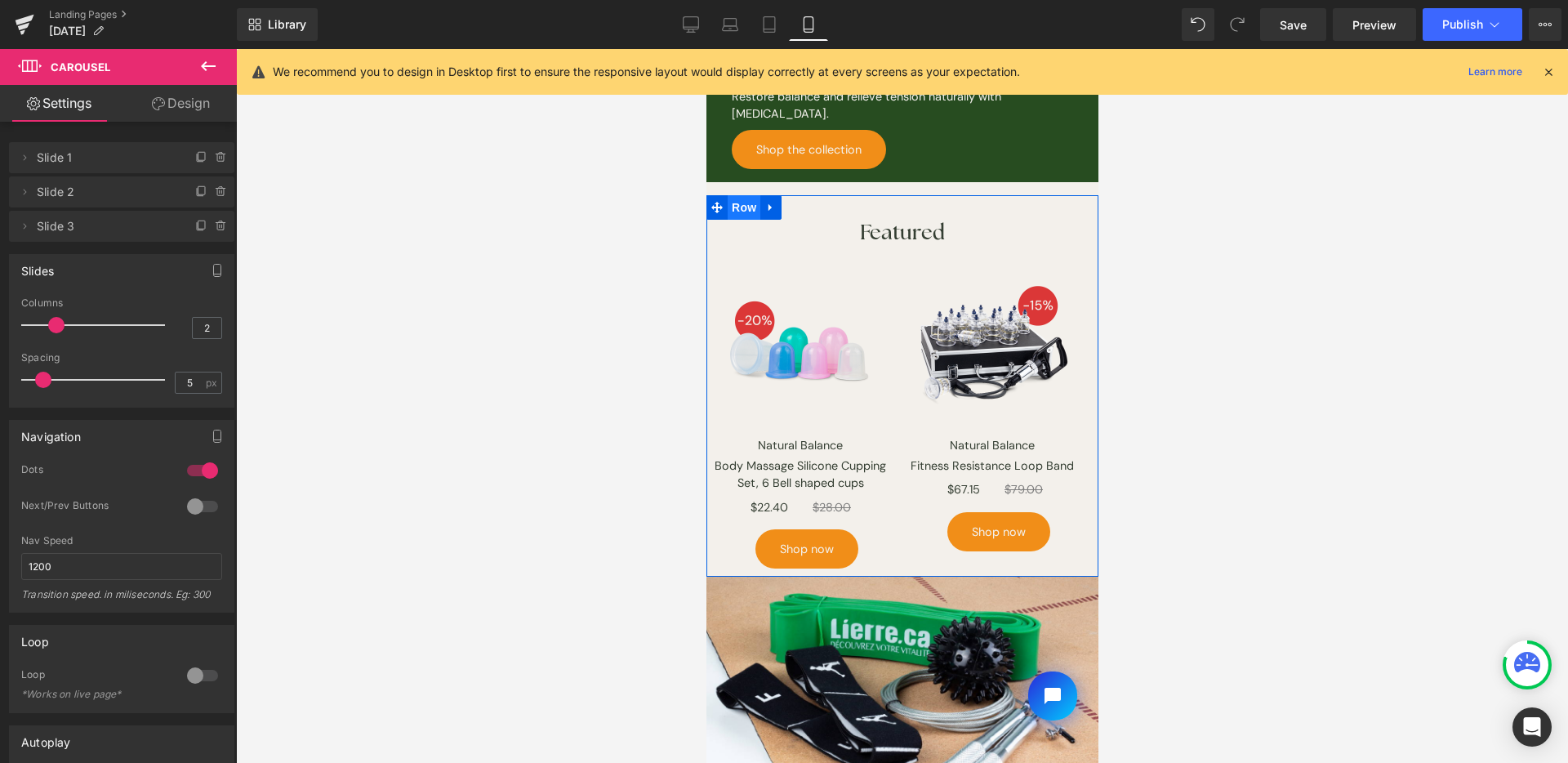
click at [733, 202] on span "Row" at bounding box center [743, 207] width 33 height 25
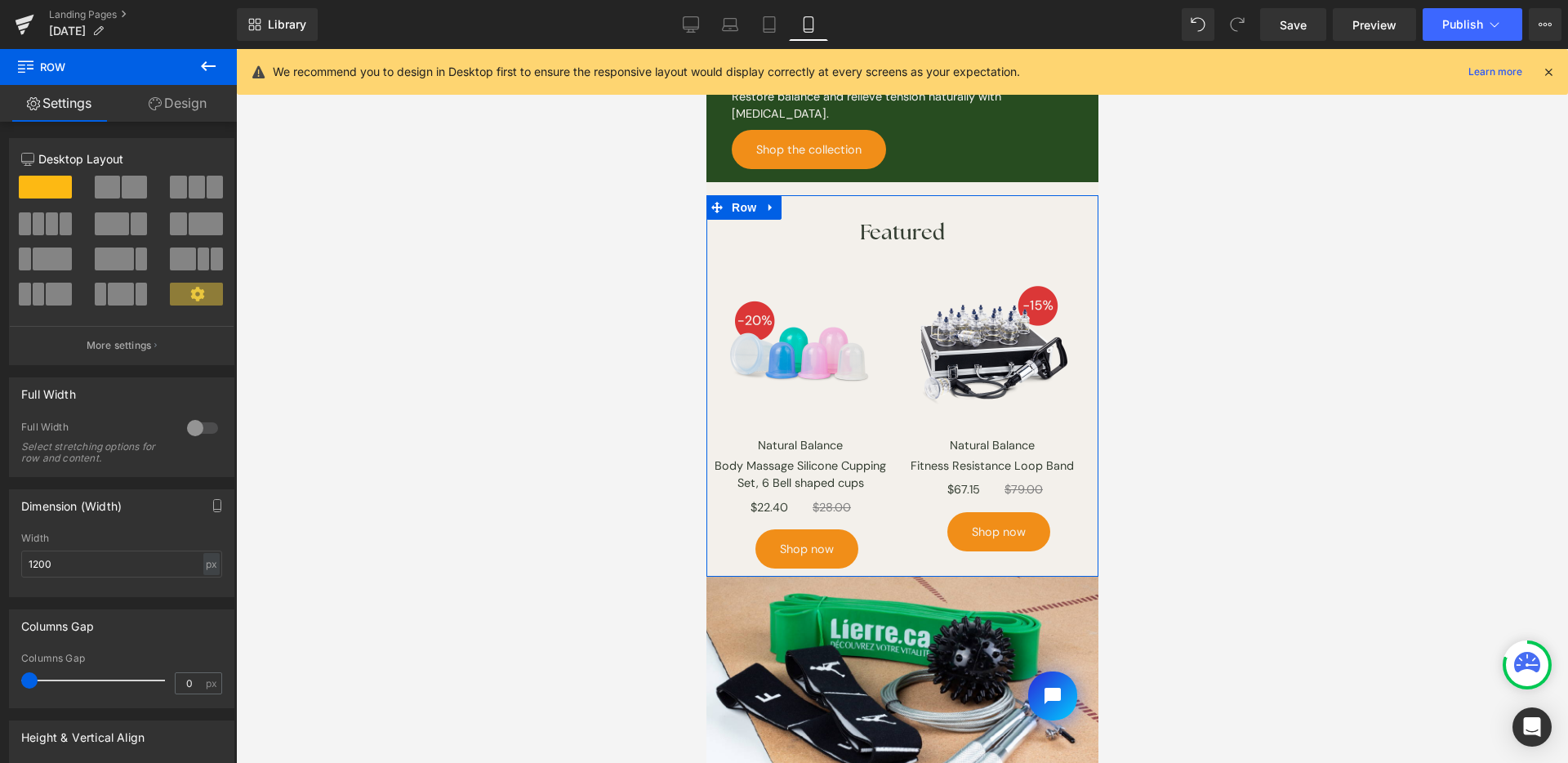
drag, startPoint x: 211, startPoint y: 107, endPoint x: 205, endPoint y: 207, distance: 100.2
click at [211, 107] on link "Design" at bounding box center [178, 103] width 119 height 37
click at [0, 0] on div "Spacing" at bounding box center [0, 0] width 0 height 0
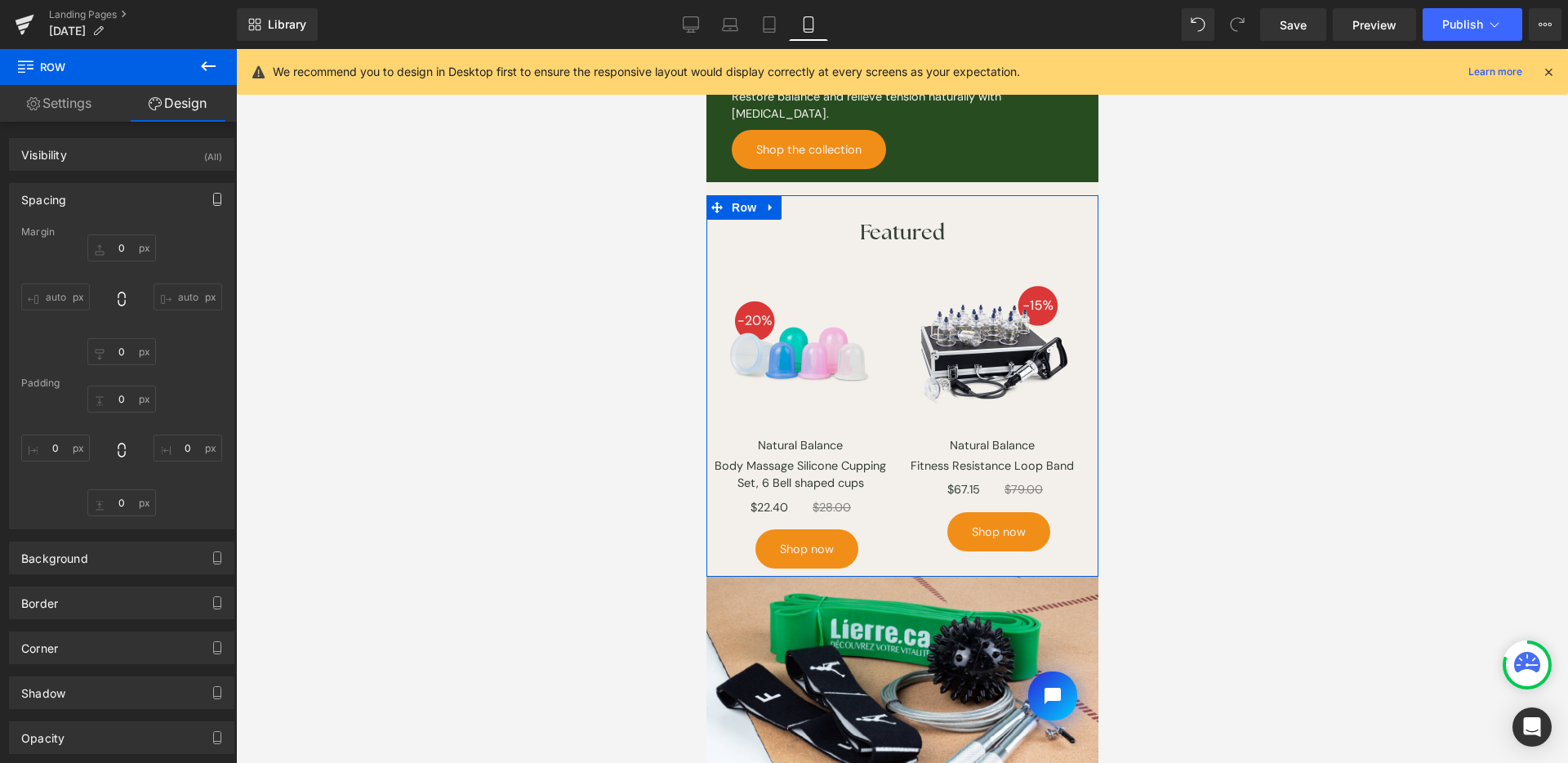
type input "0"
type input "30"
type input "0"
type input "10"
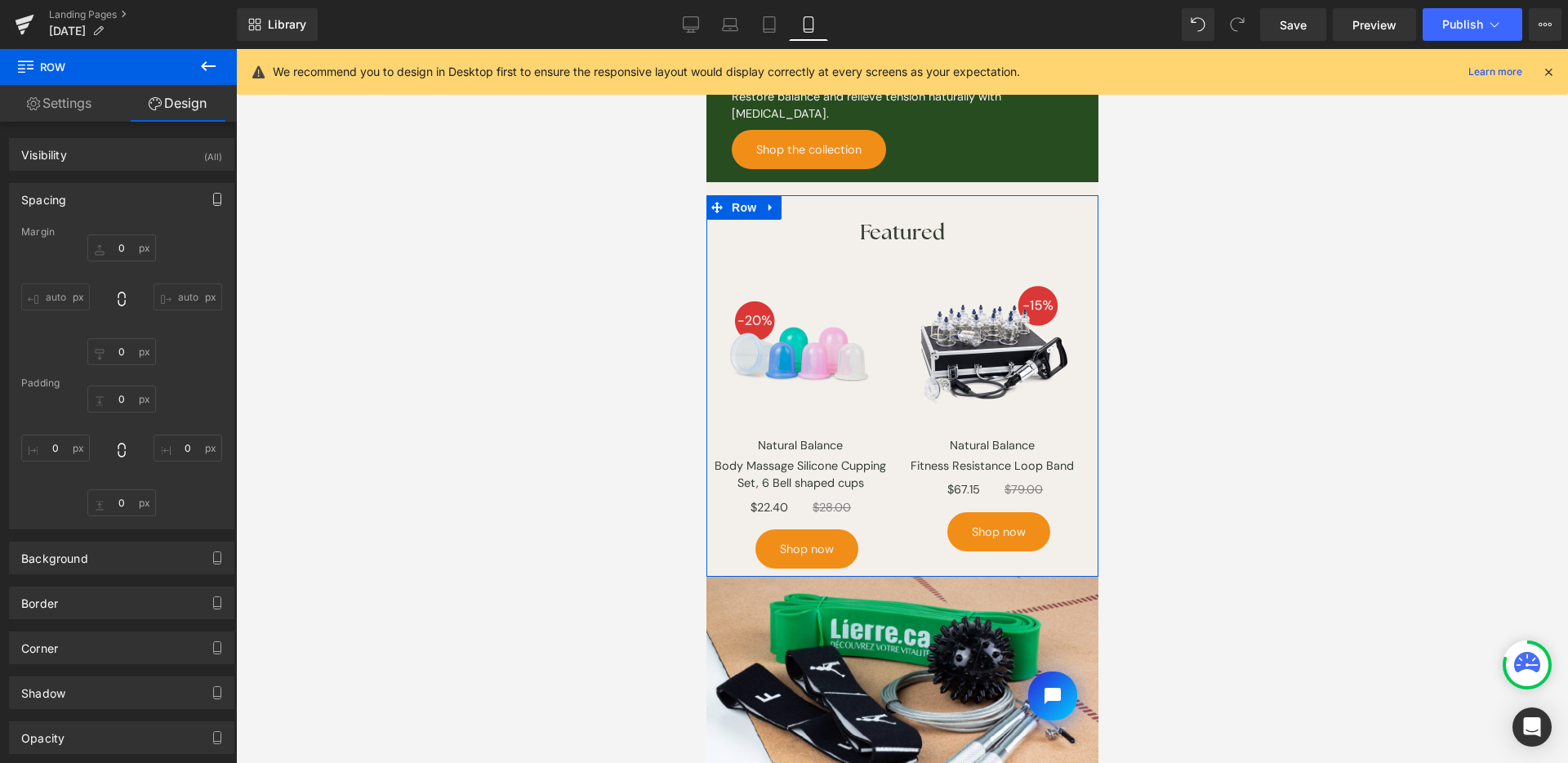
type input "0"
click at [120, 361] on input "0" at bounding box center [121, 351] width 68 height 27
type input "M"
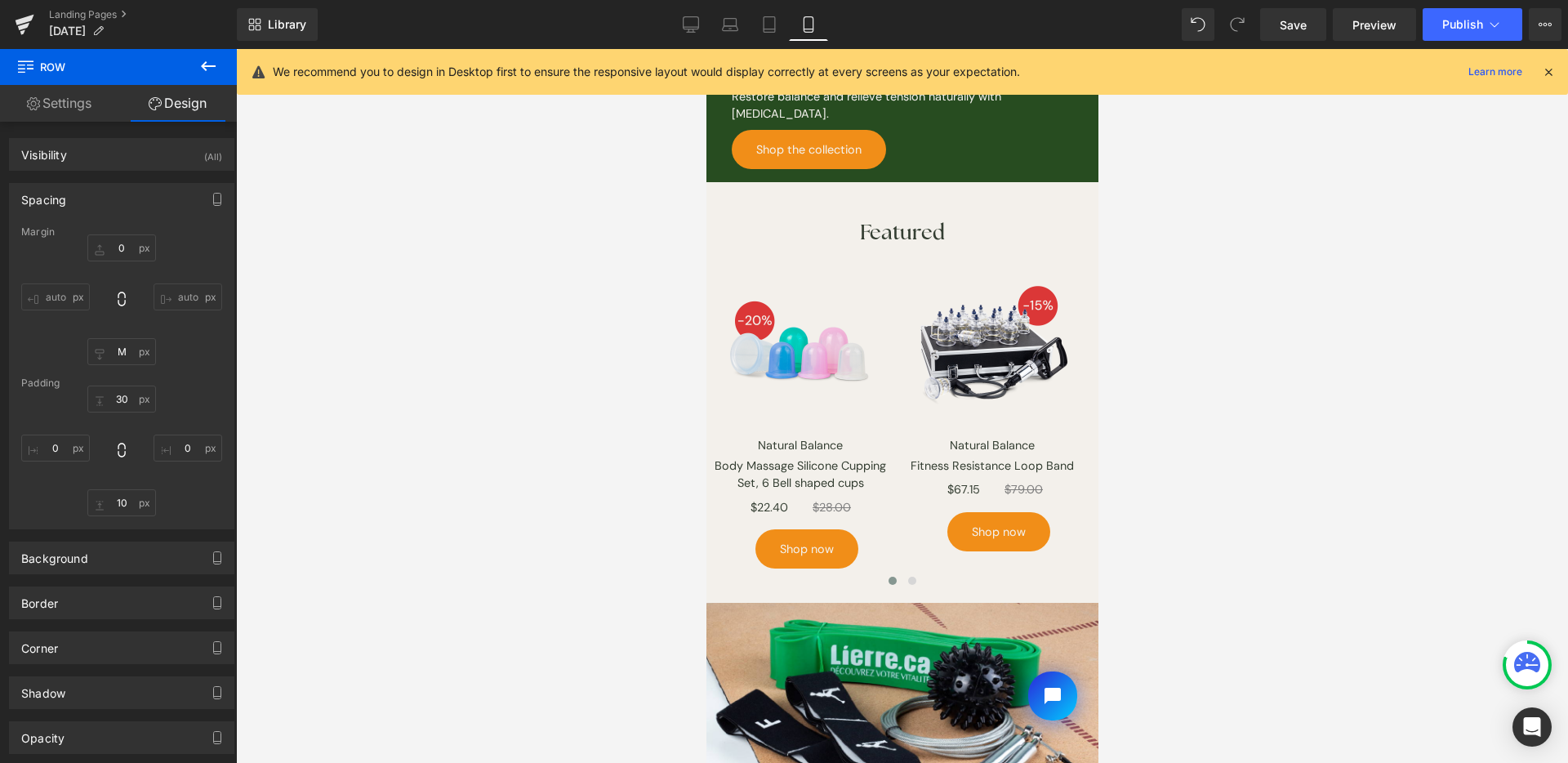
click at [569, 292] on div at bounding box center [901, 405] width 1332 height 714
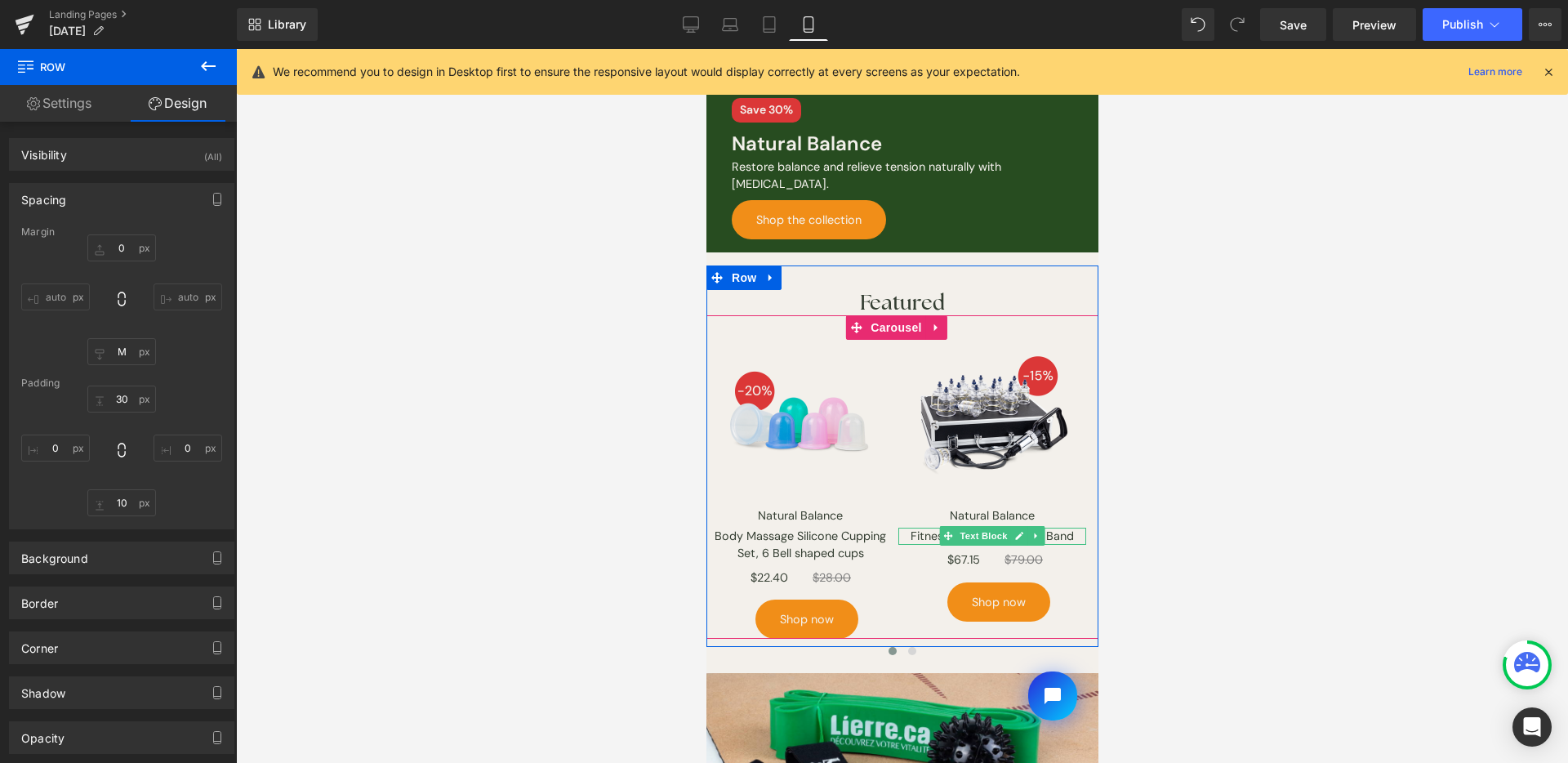
scroll to position [1181, 0]
click at [906, 649] on button at bounding box center [911, 652] width 20 height 16
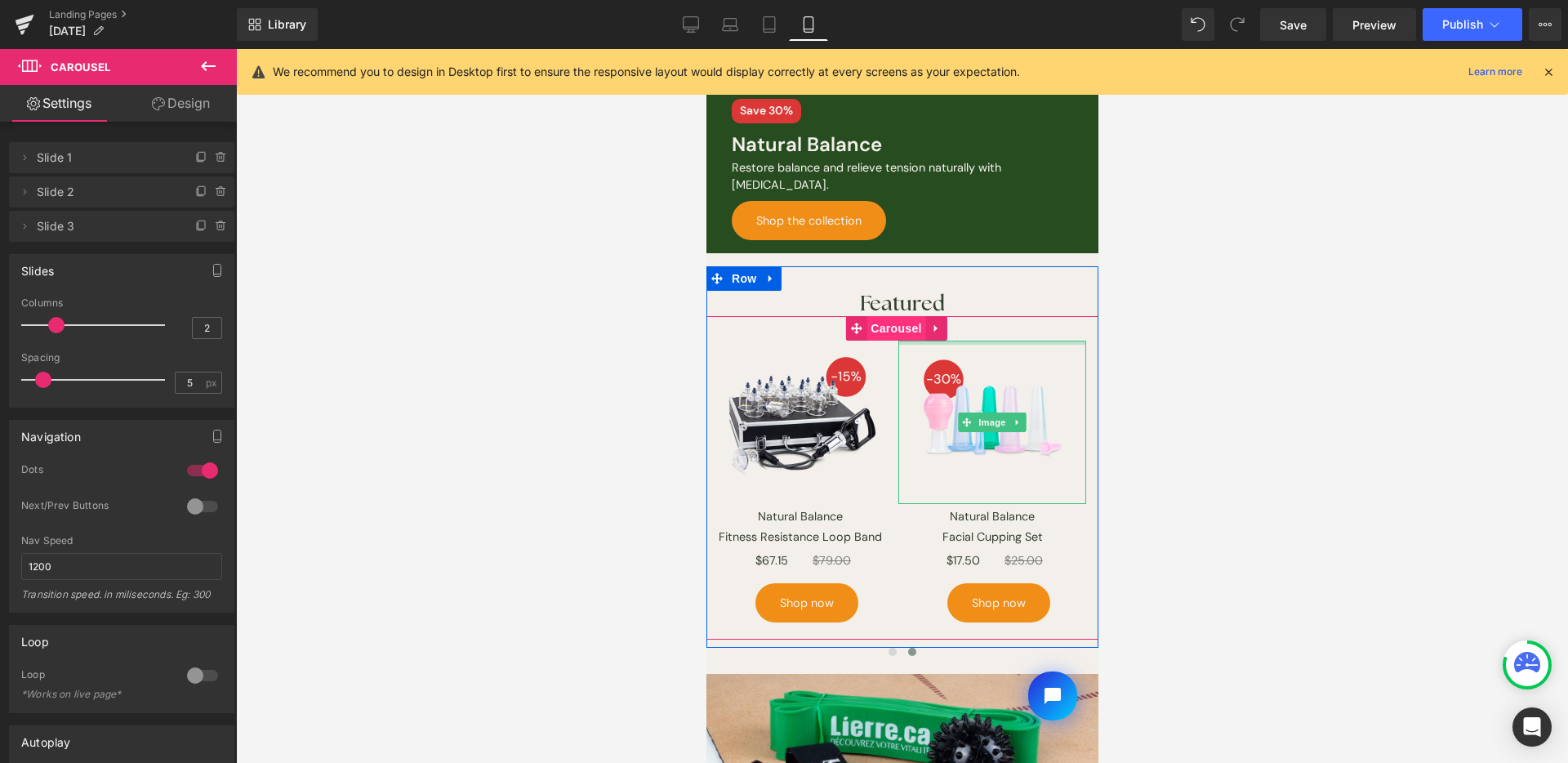
click at [904, 328] on span "Carousel" at bounding box center [894, 328] width 58 height 25
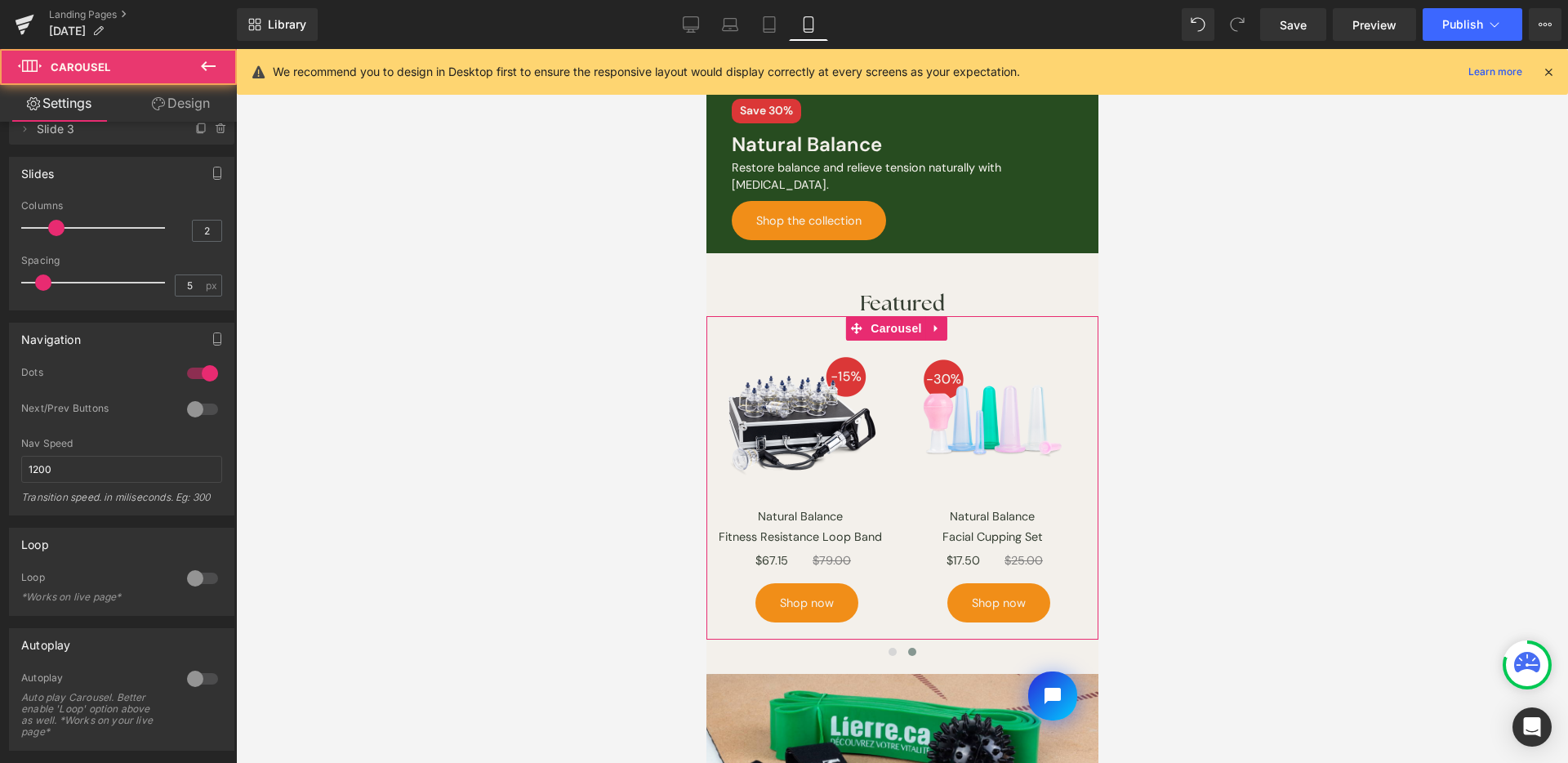
scroll to position [104, 0]
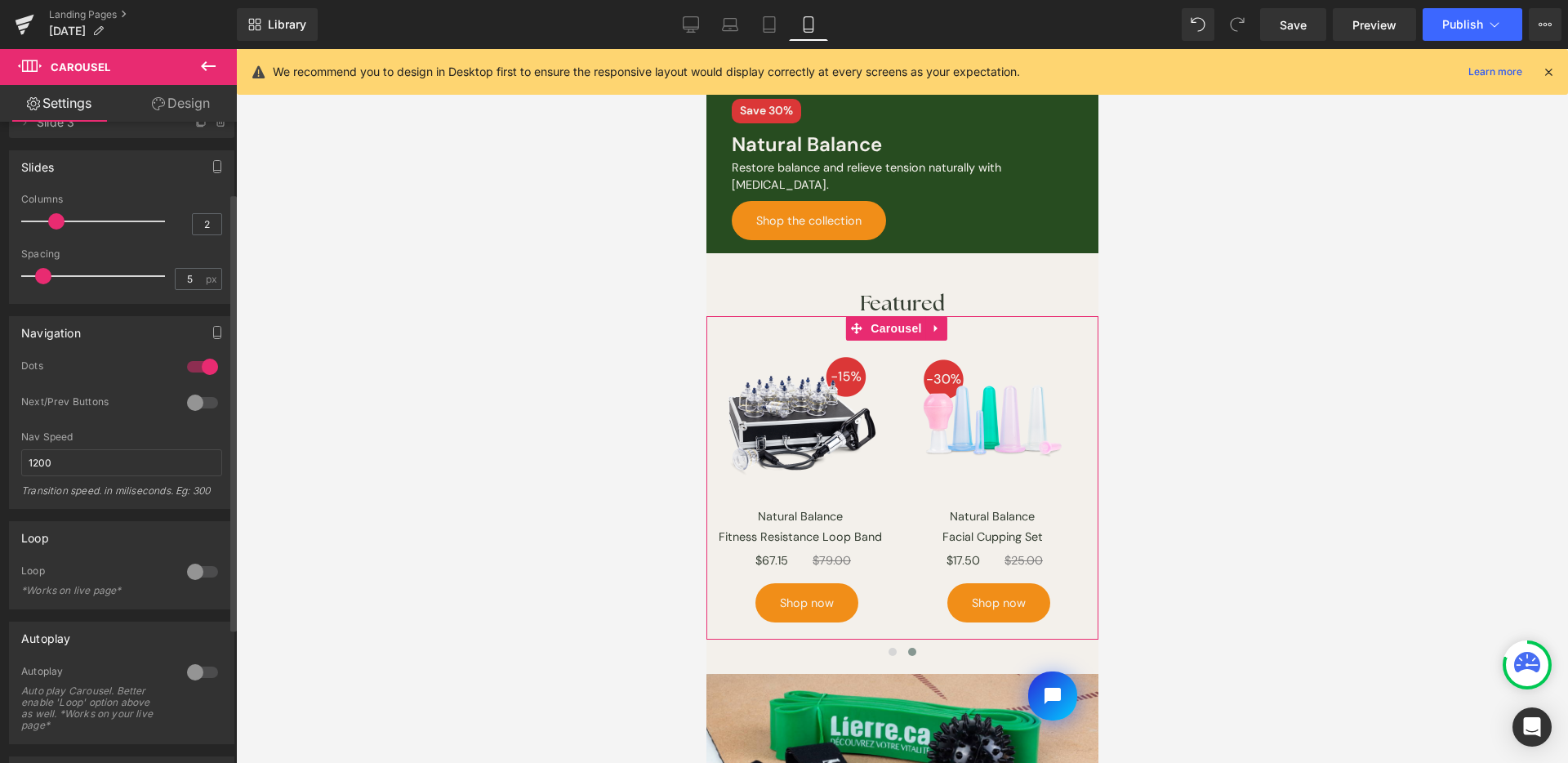
click at [206, 575] on div at bounding box center [203, 572] width 40 height 26
click at [193, 673] on div at bounding box center [203, 672] width 40 height 26
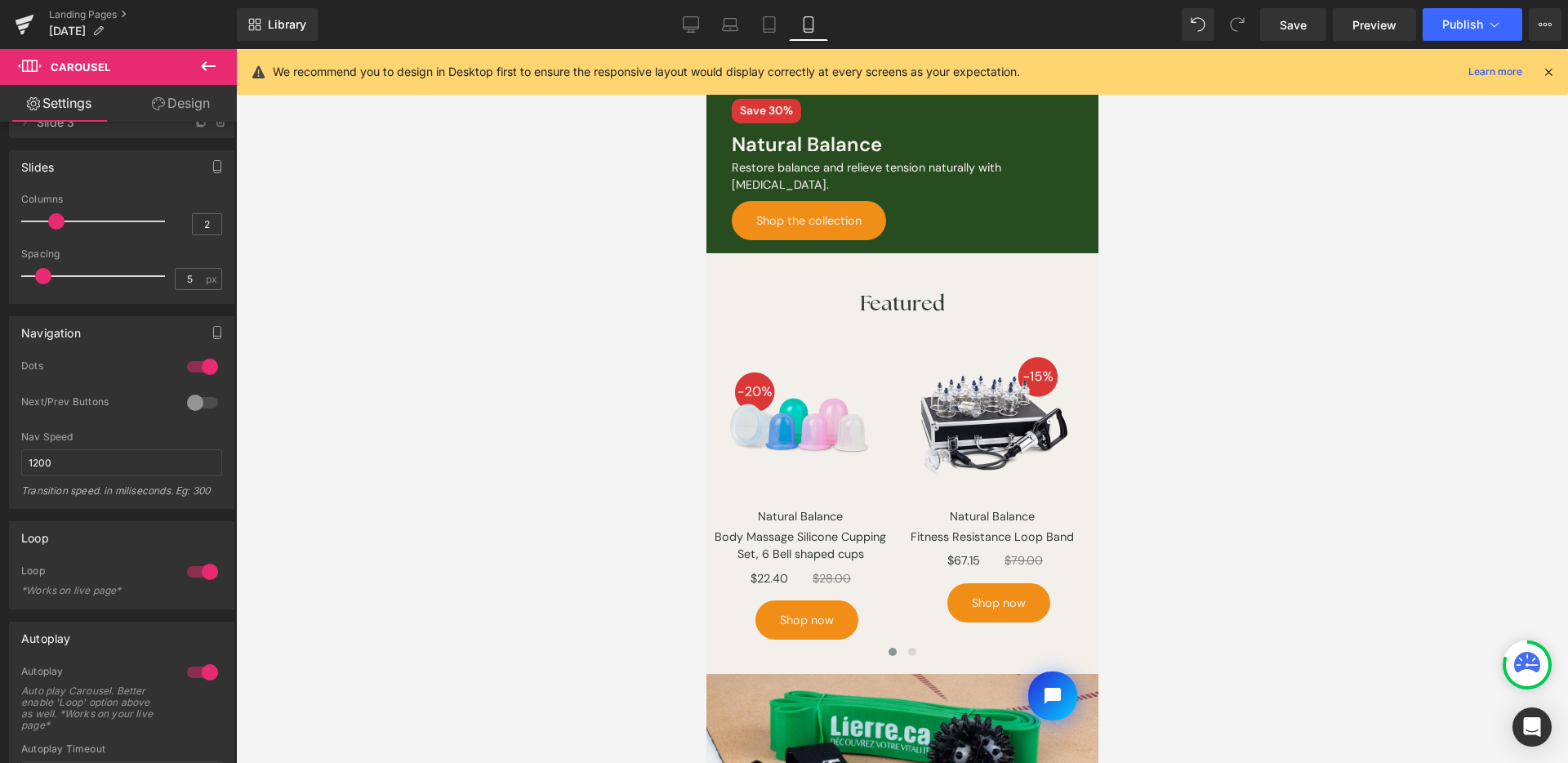
scroll to position [225, 0]
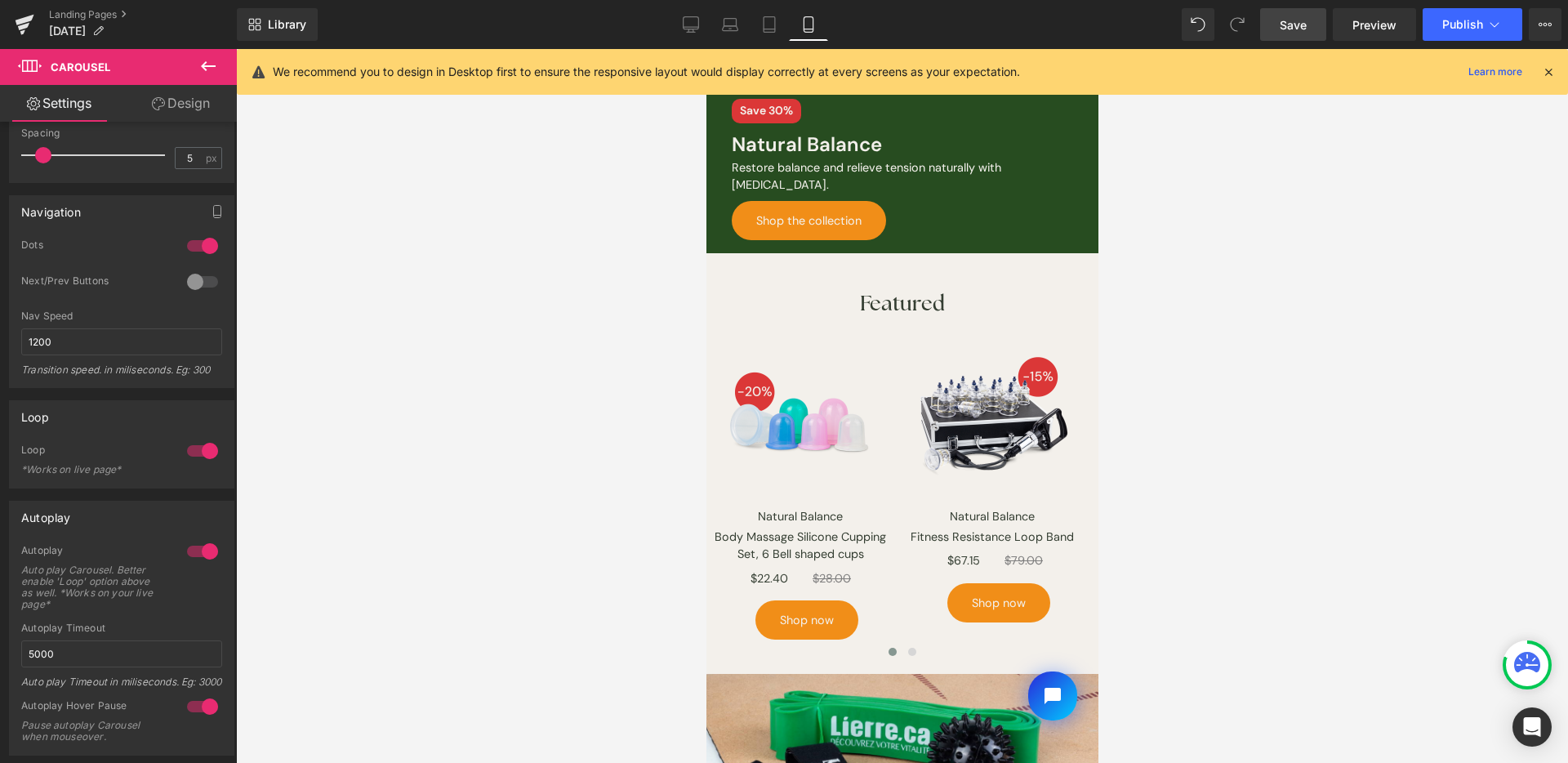
click at [1305, 26] on span "Save" at bounding box center [1293, 24] width 27 height 17
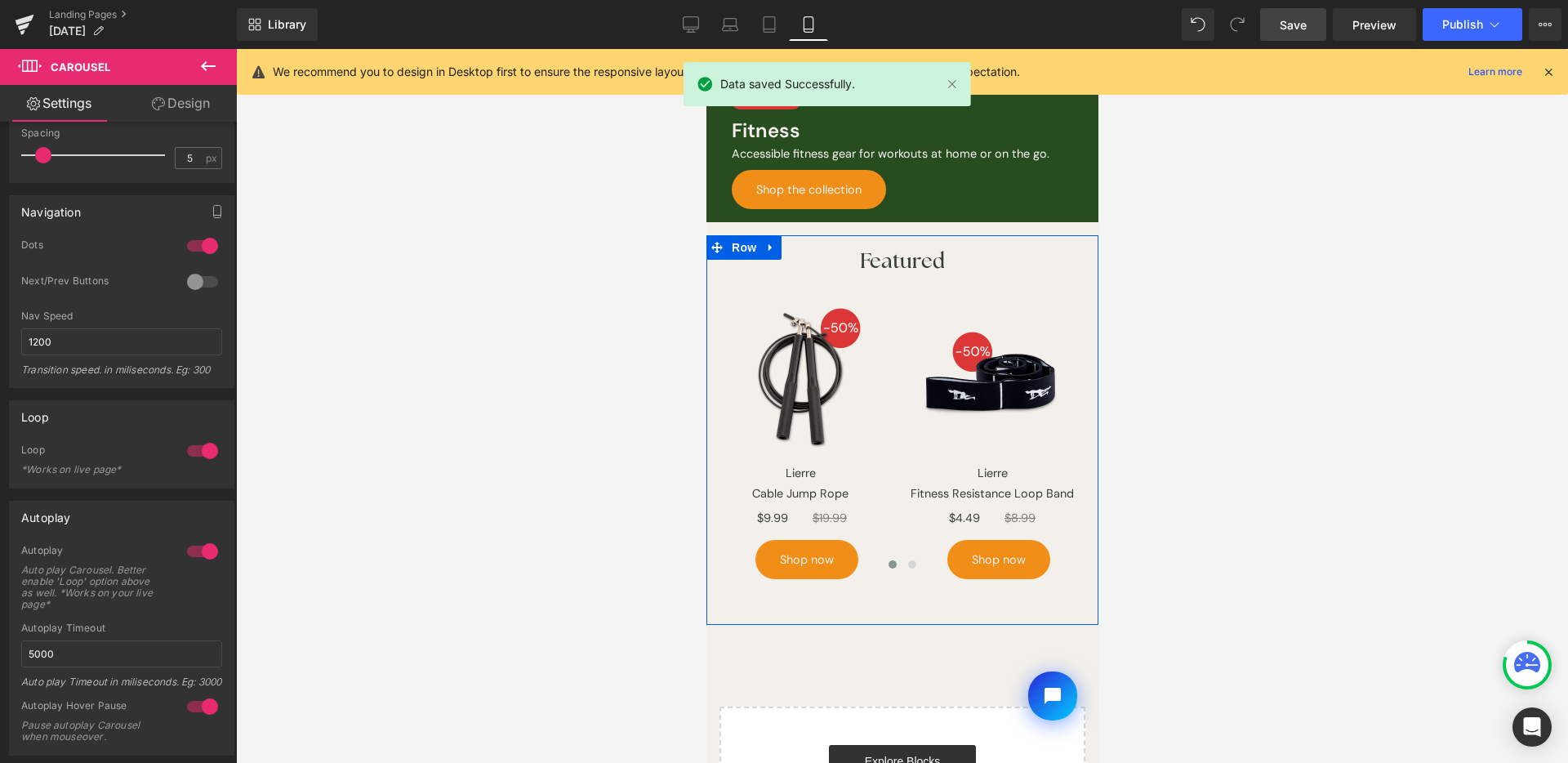
scroll to position [2009, 0]
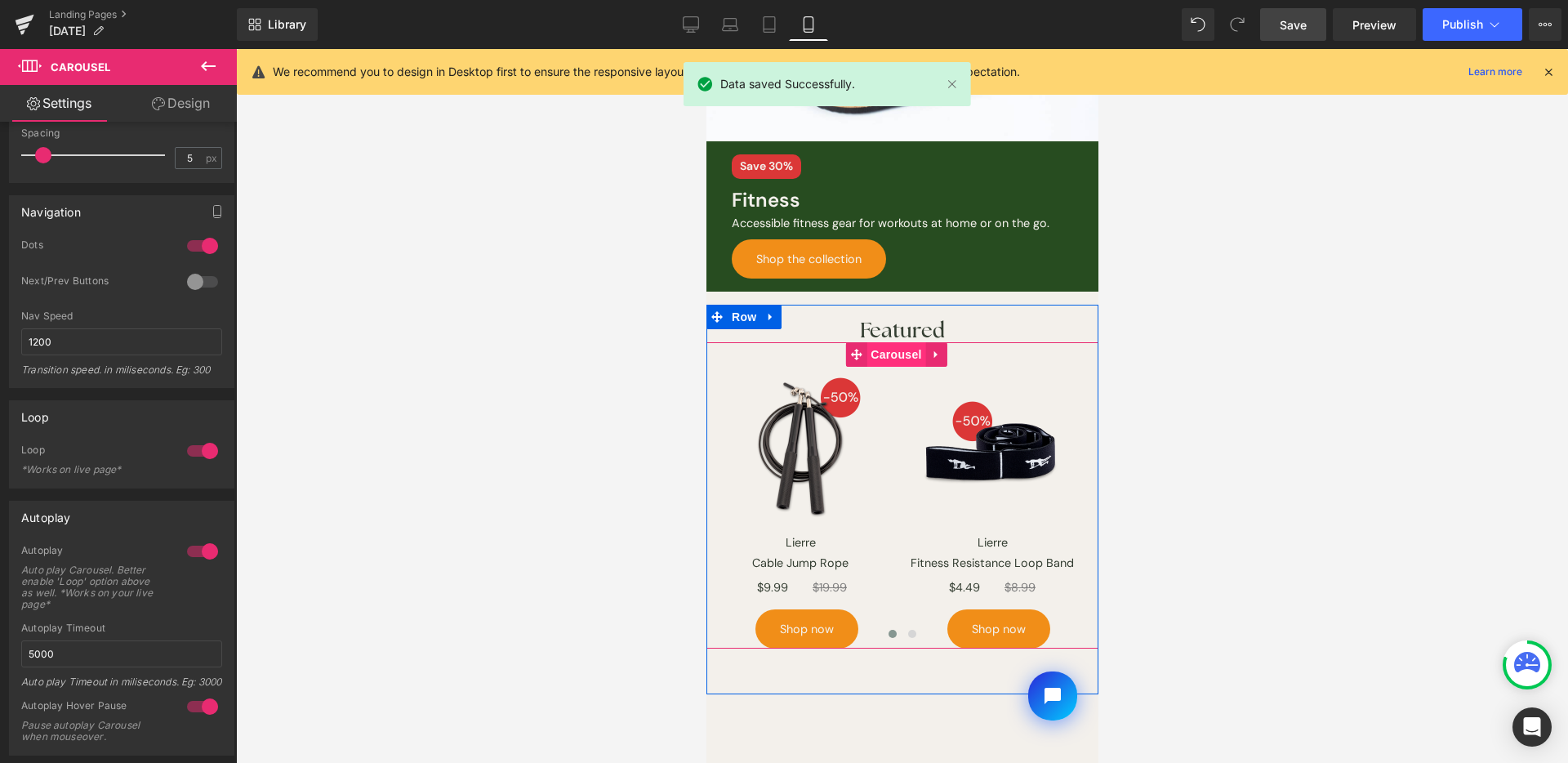
click at [896, 345] on span "Carousel" at bounding box center [894, 355] width 58 height 25
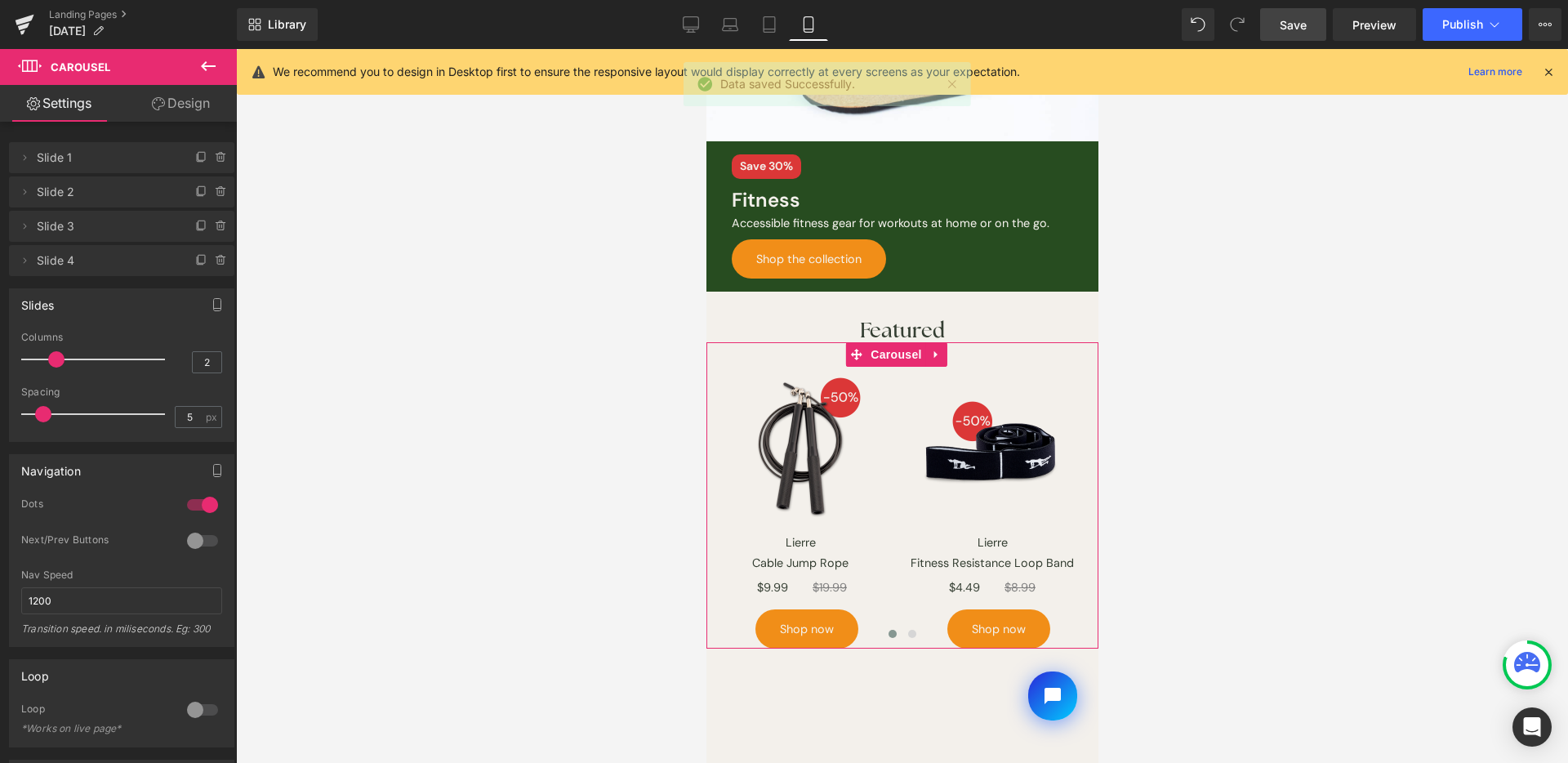
click at [165, 111] on link "Design" at bounding box center [181, 103] width 119 height 37
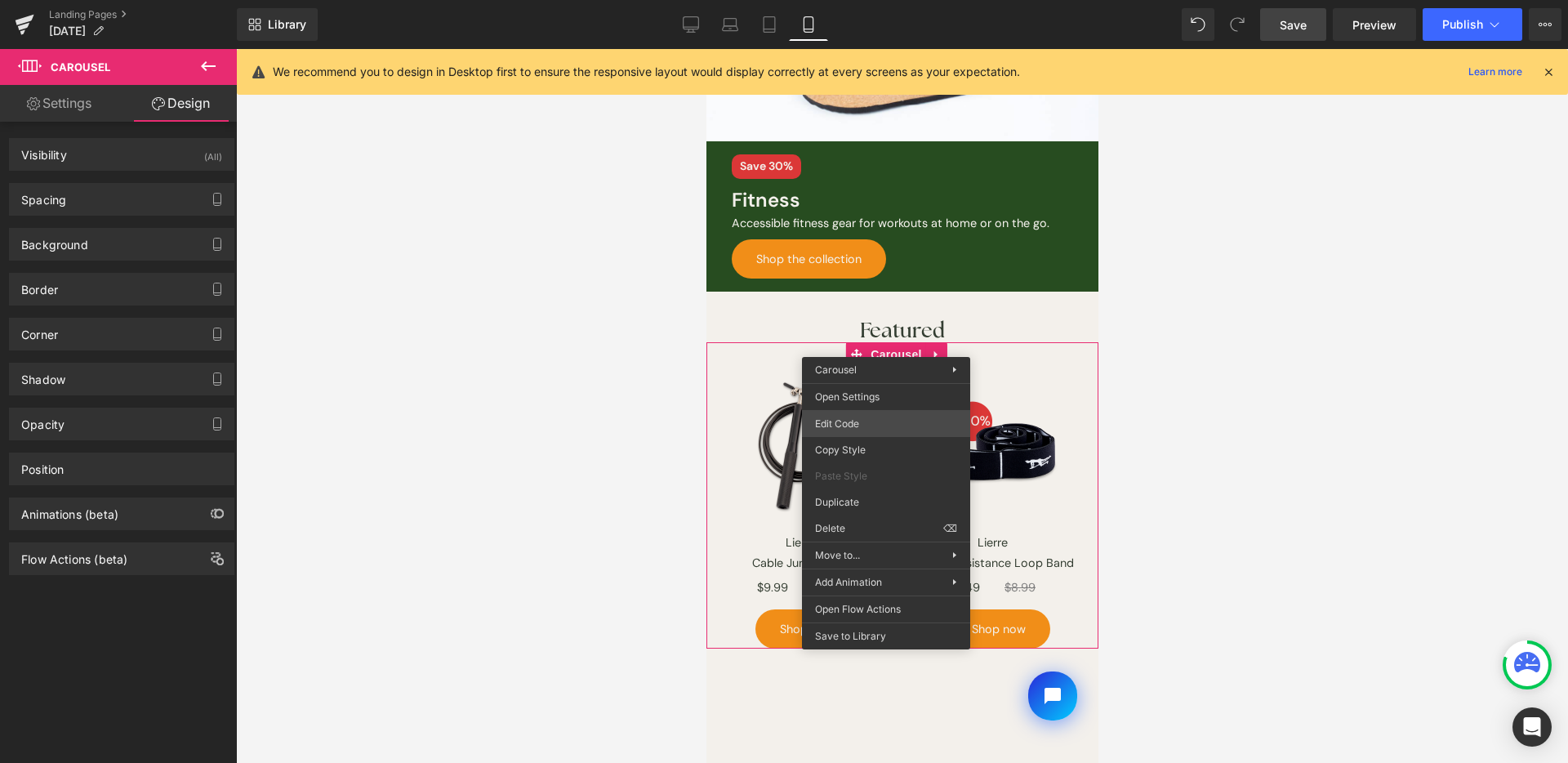
click at [877, 0] on div "Carousel You are previewing how the Page Preset 2 will restyle your page. You c…" at bounding box center [784, 0] width 1568 height 0
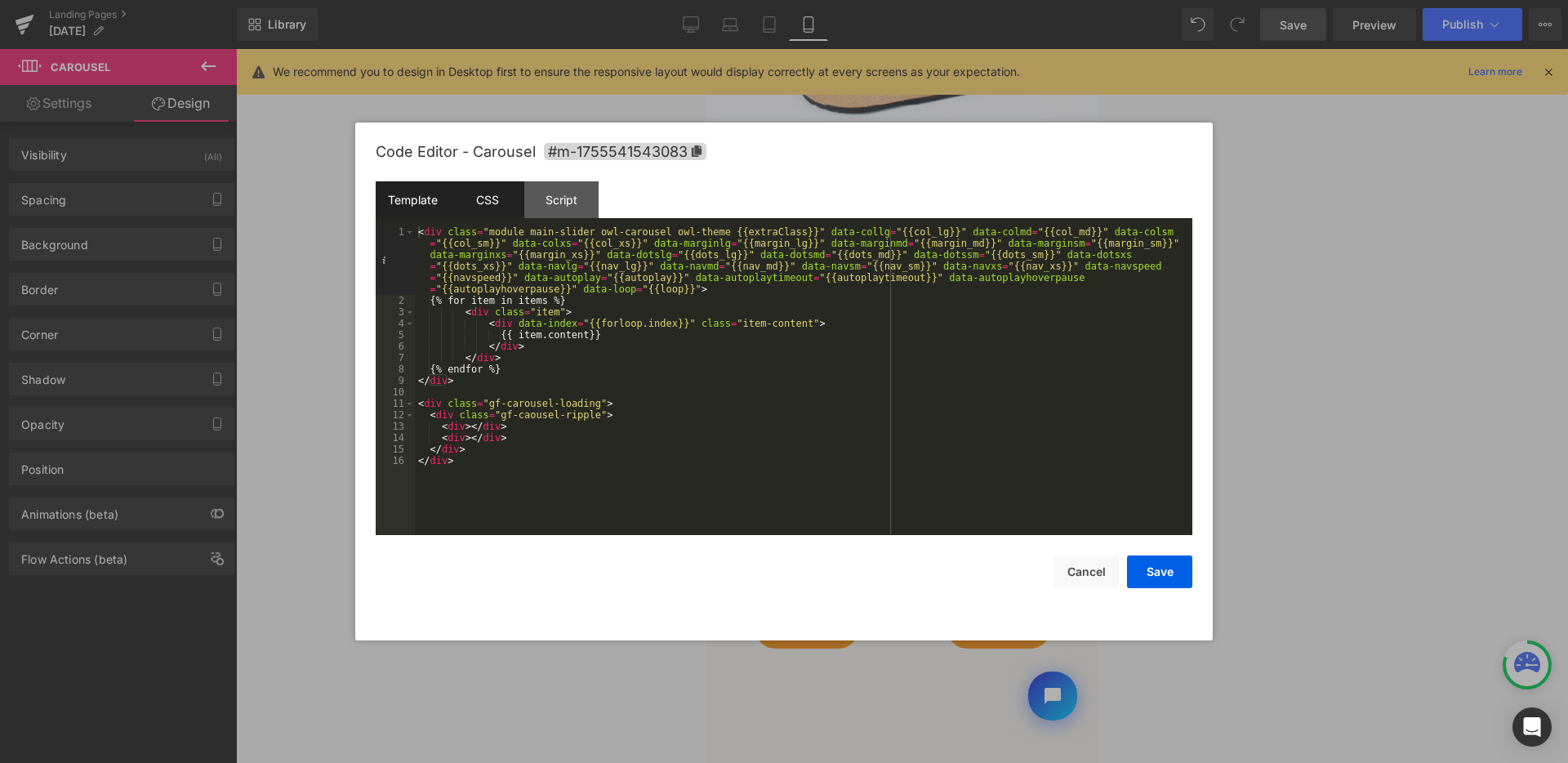
click at [505, 209] on div "CSS" at bounding box center [486, 199] width 74 height 37
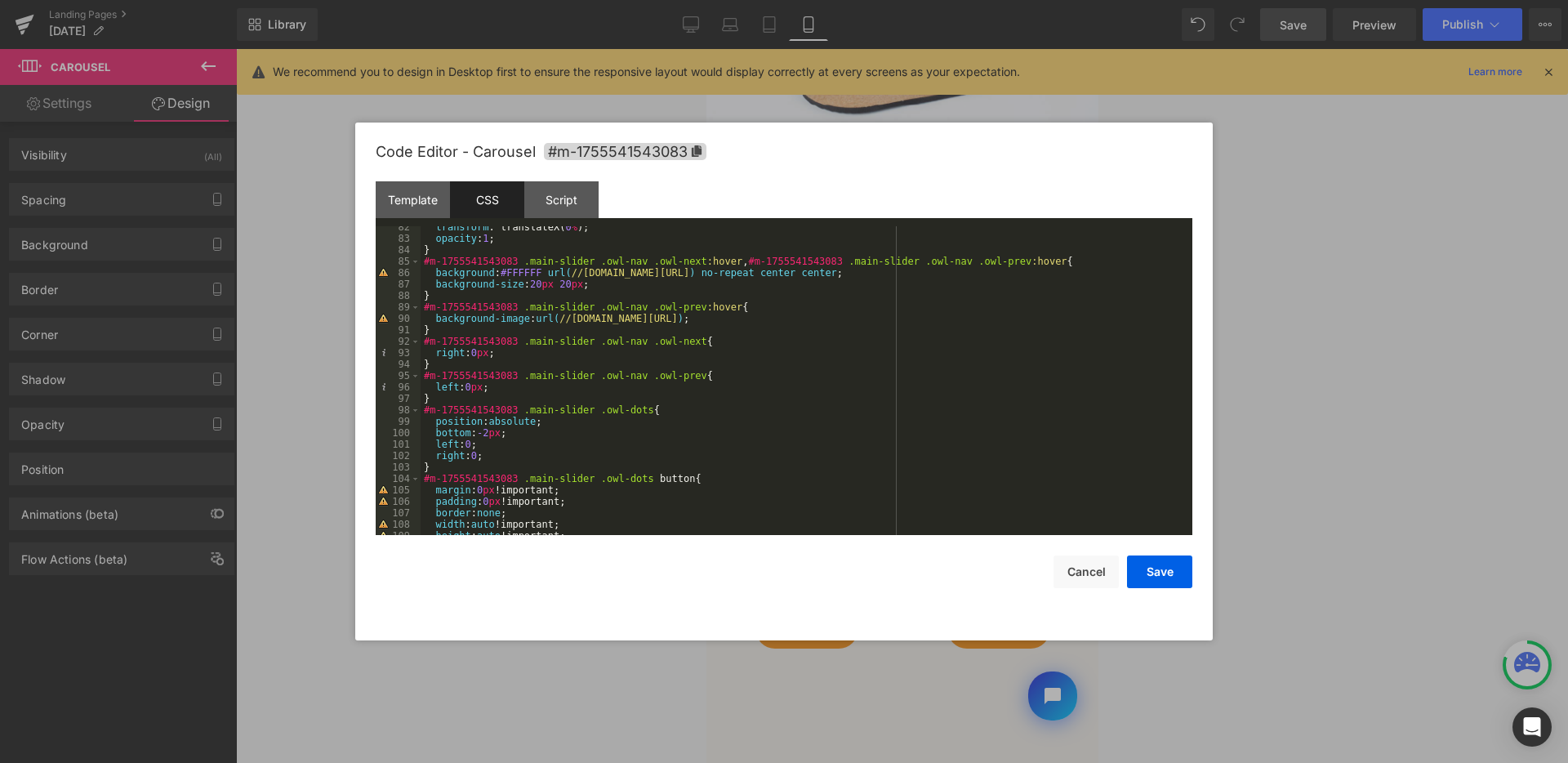
scroll to position [931, 0]
click at [495, 431] on div "transform : translateX( 0 % ); opacity : 1 ; } #m-1755541543083 .main-slider .o…" at bounding box center [803, 386] width 766 height 332
click at [1143, 576] on button "Save" at bounding box center [1160, 572] width 65 height 33
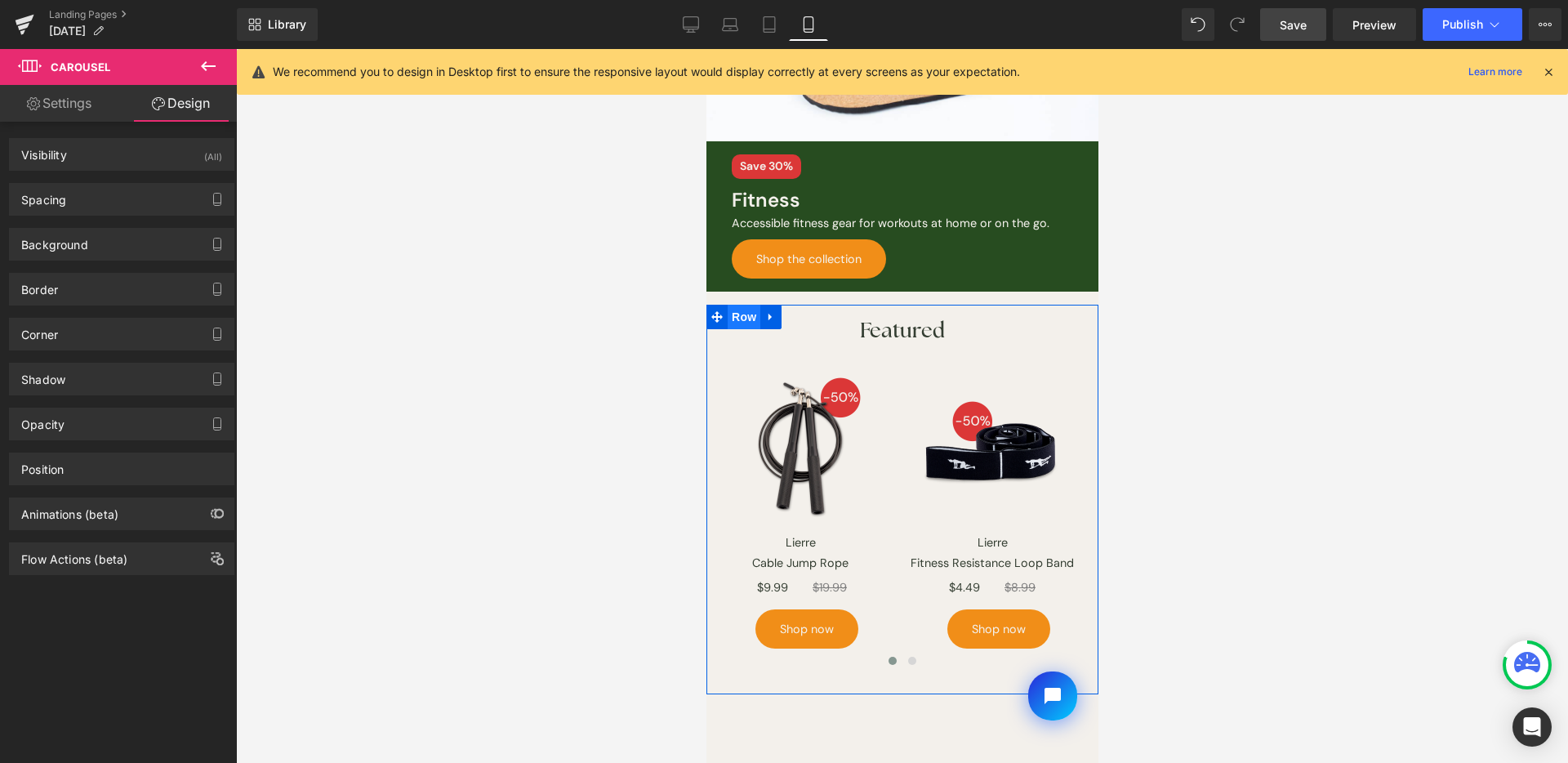
click at [756, 307] on span "Row" at bounding box center [743, 317] width 33 height 25
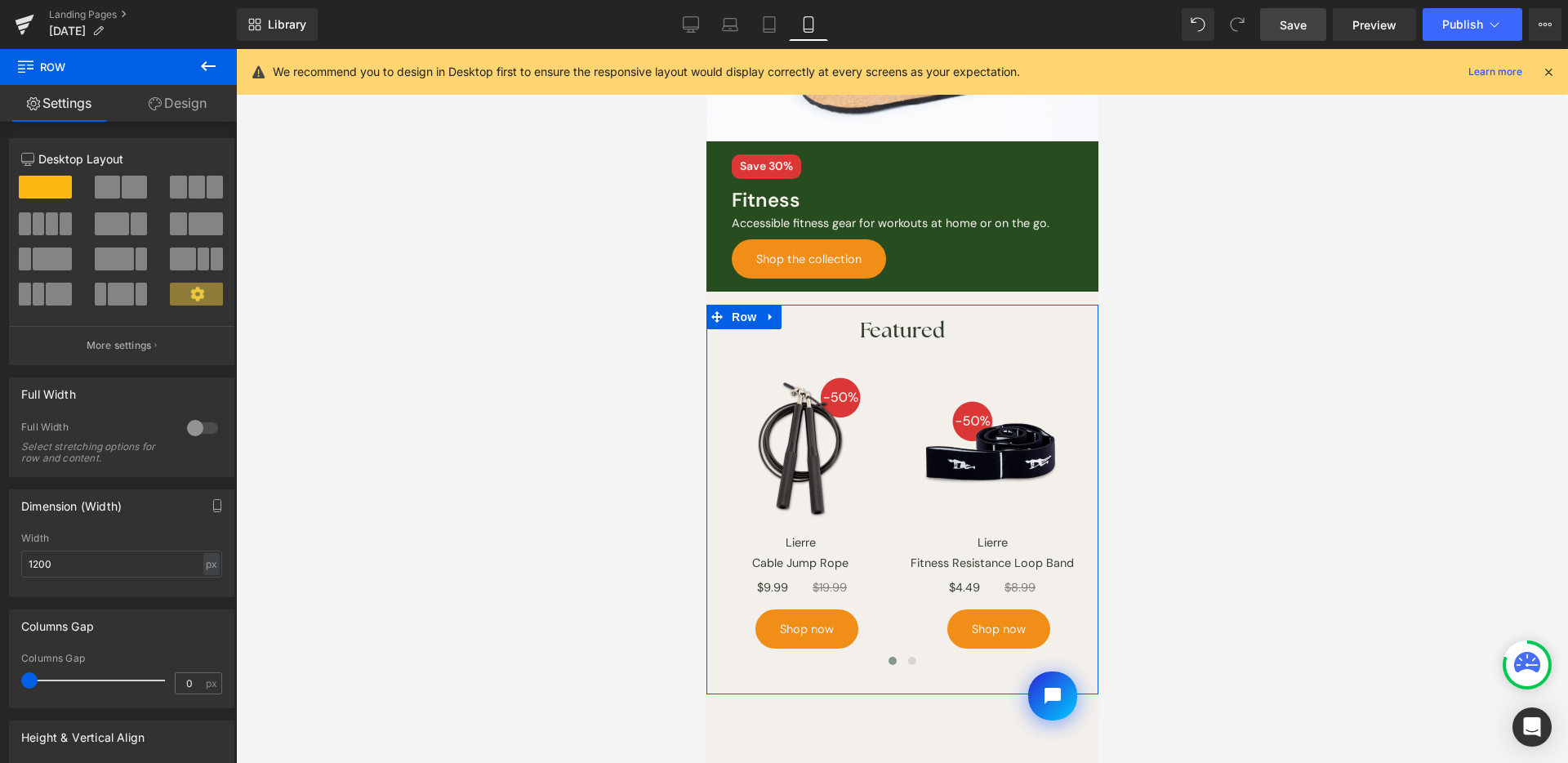
click at [169, 108] on link "Design" at bounding box center [178, 103] width 119 height 37
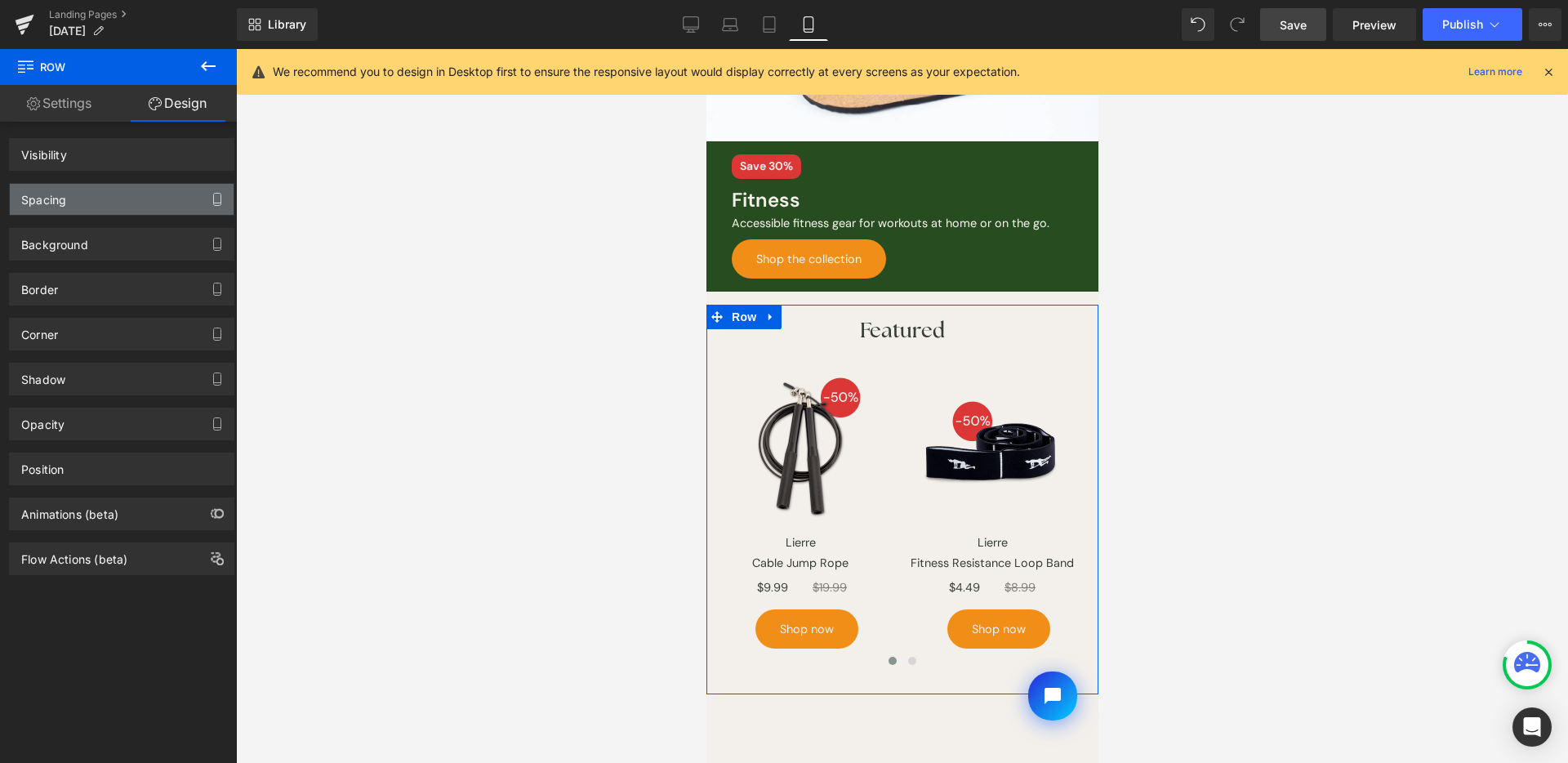
click at [124, 198] on div "Spacing" at bounding box center [122, 199] width 224 height 31
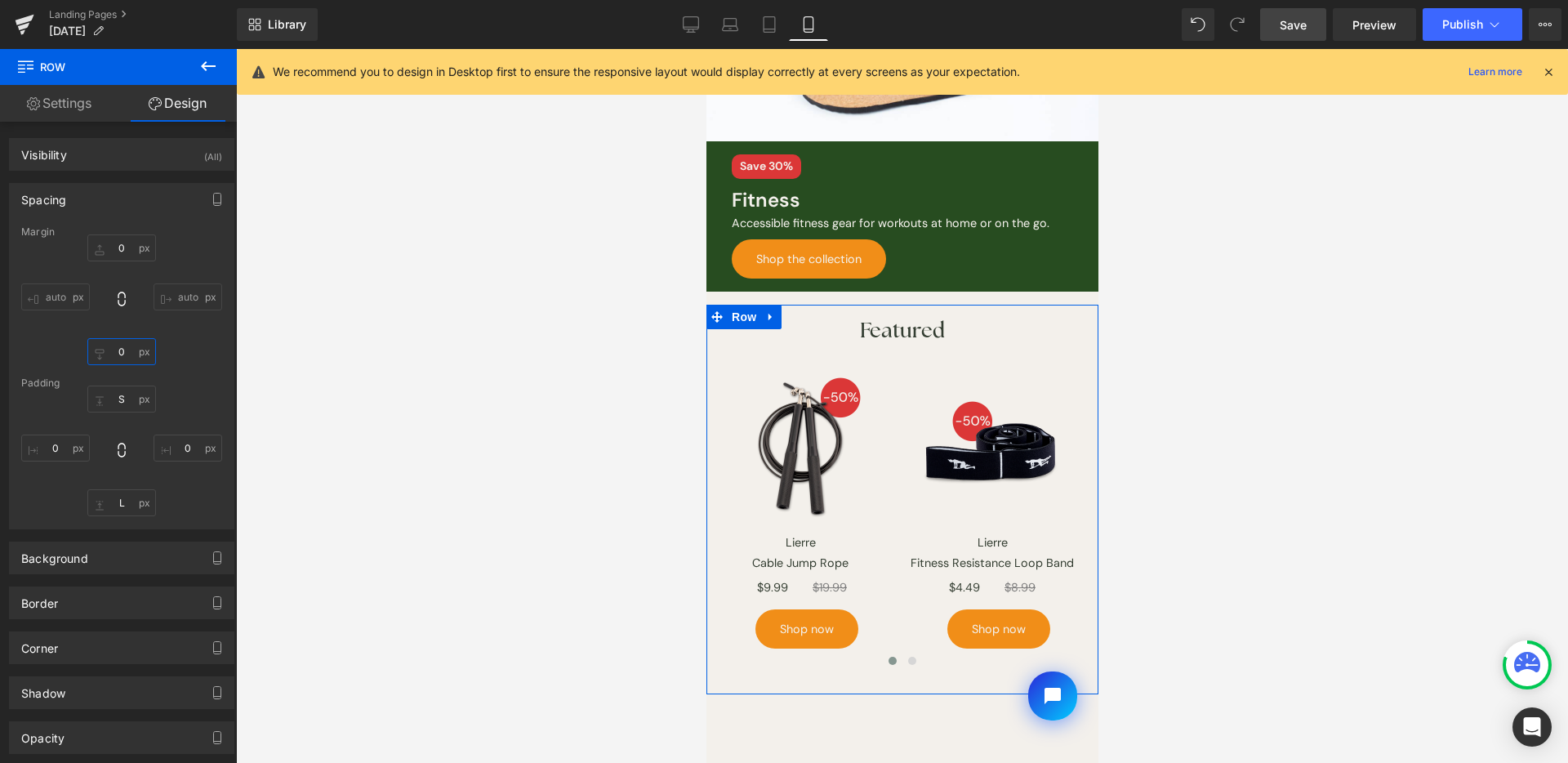
click at [124, 353] on input "0" at bounding box center [121, 351] width 68 height 27
type input "M"
drag, startPoint x: 899, startPoint y: 650, endPoint x: 889, endPoint y: 654, distance: 10.8
click at [901, 653] on button at bounding box center [911, 661] width 20 height 16
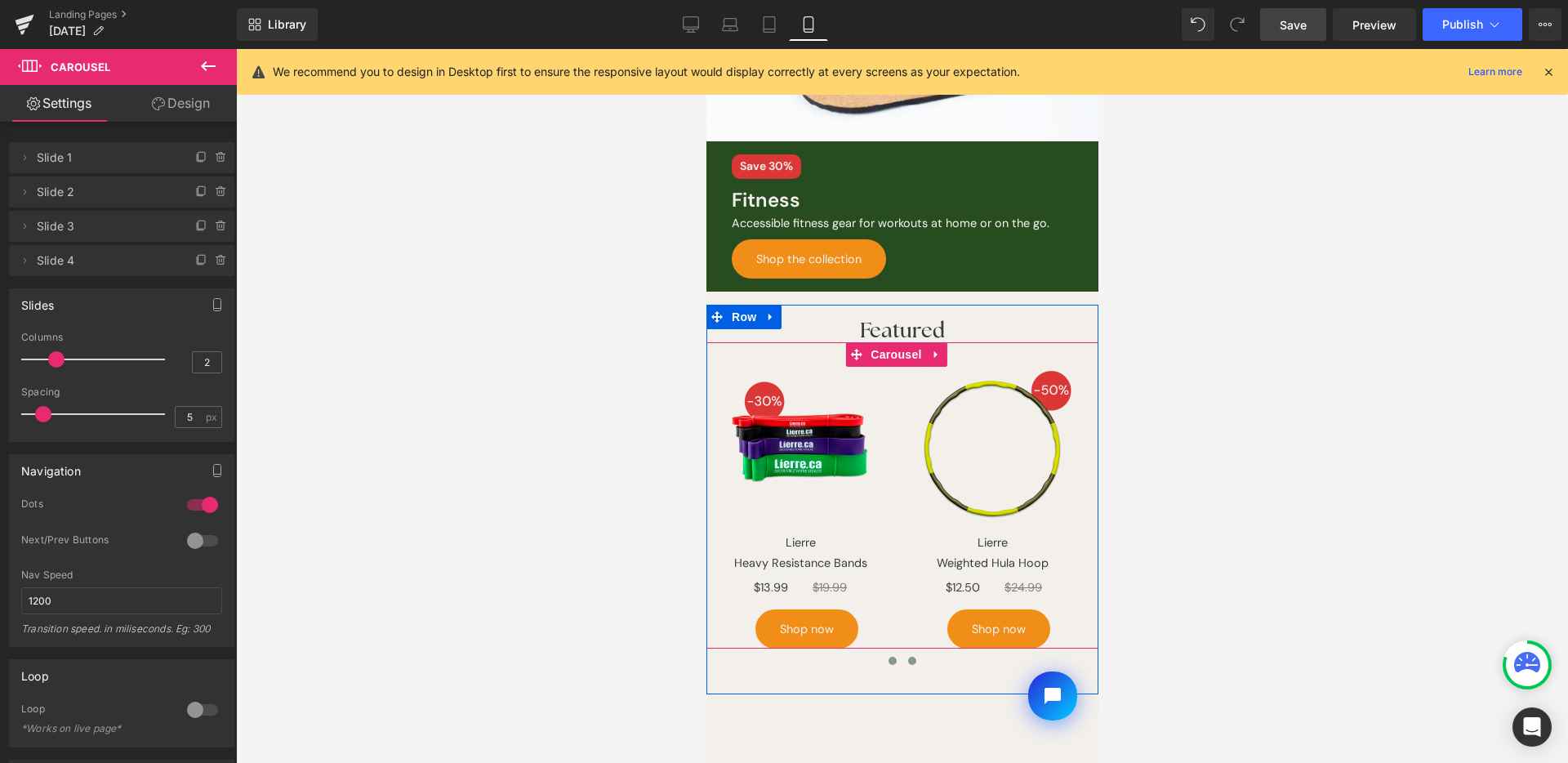
click at [888, 657] on span at bounding box center [891, 661] width 8 height 8
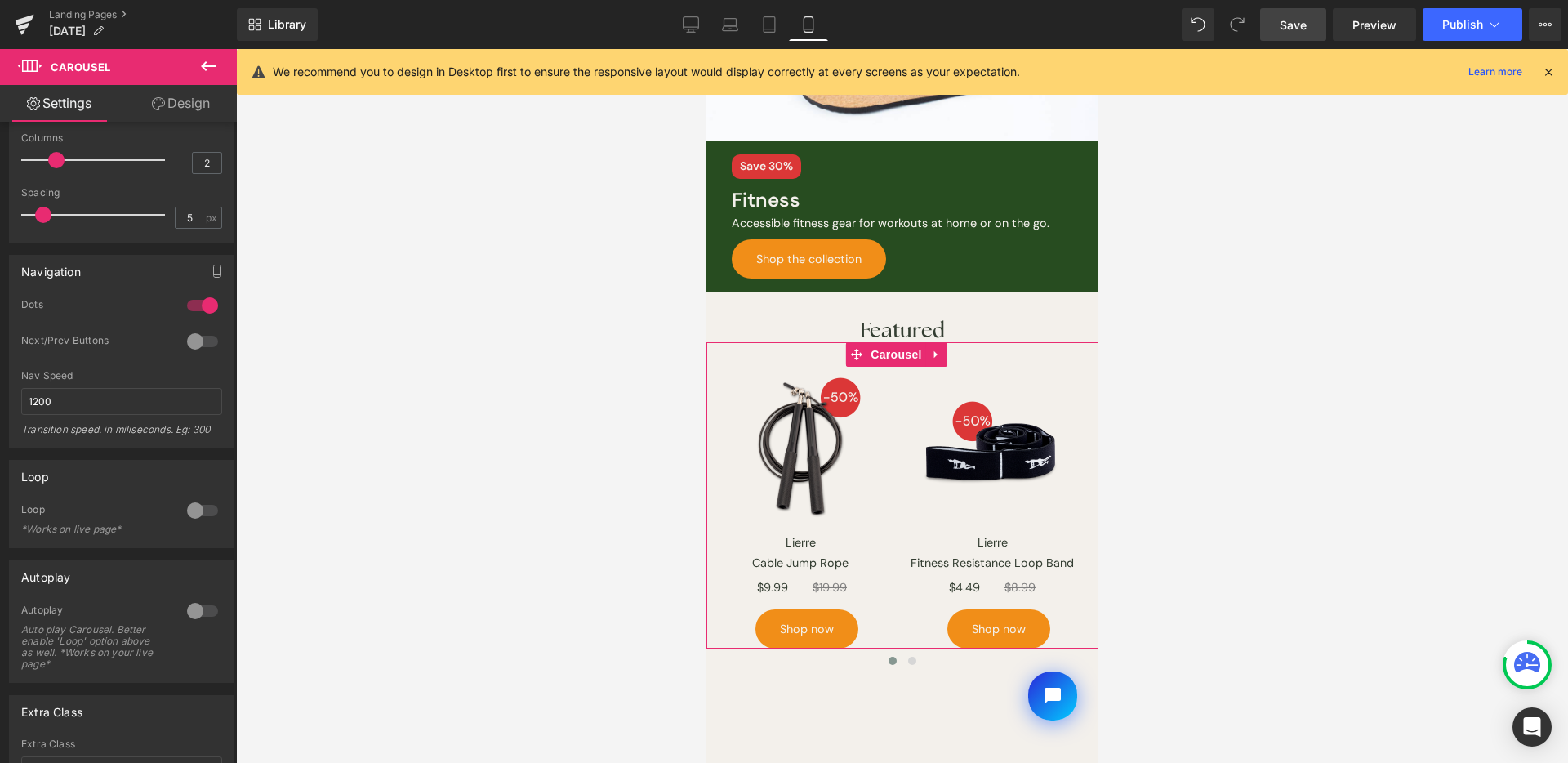
scroll to position [283, 0]
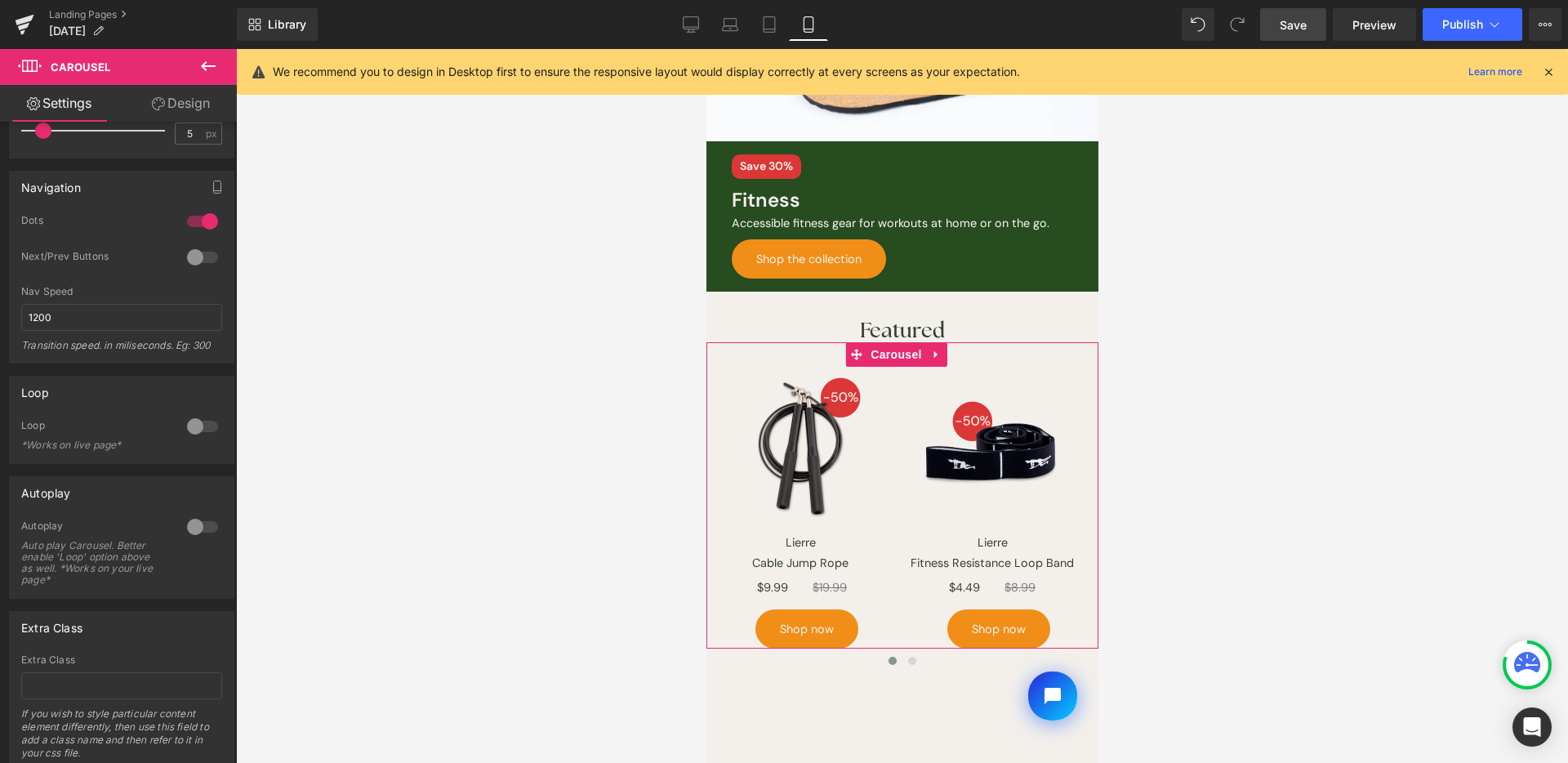
click at [204, 422] on div at bounding box center [203, 426] width 40 height 26
click at [196, 523] on div at bounding box center [203, 527] width 40 height 26
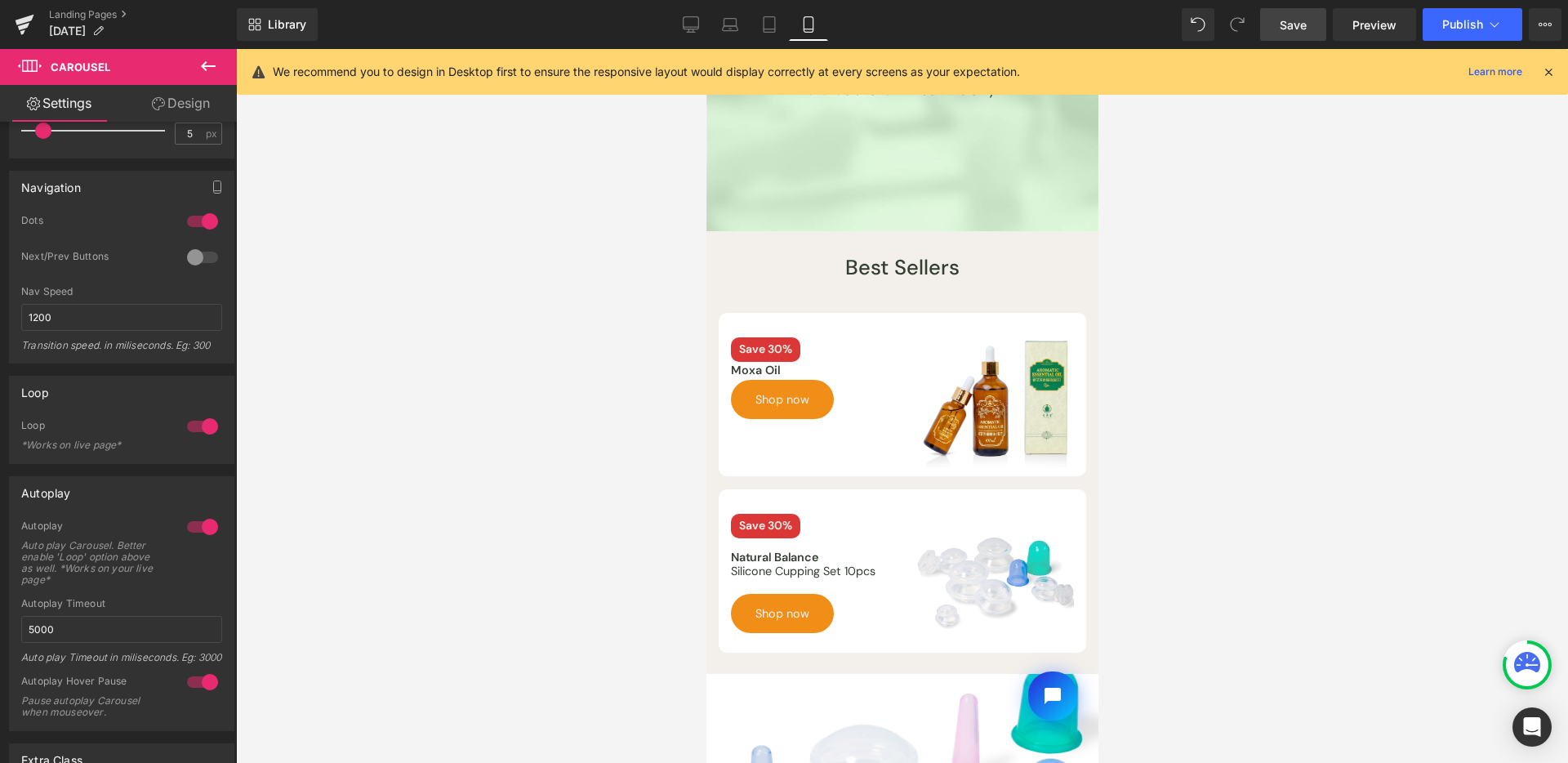
scroll to position [0, 0]
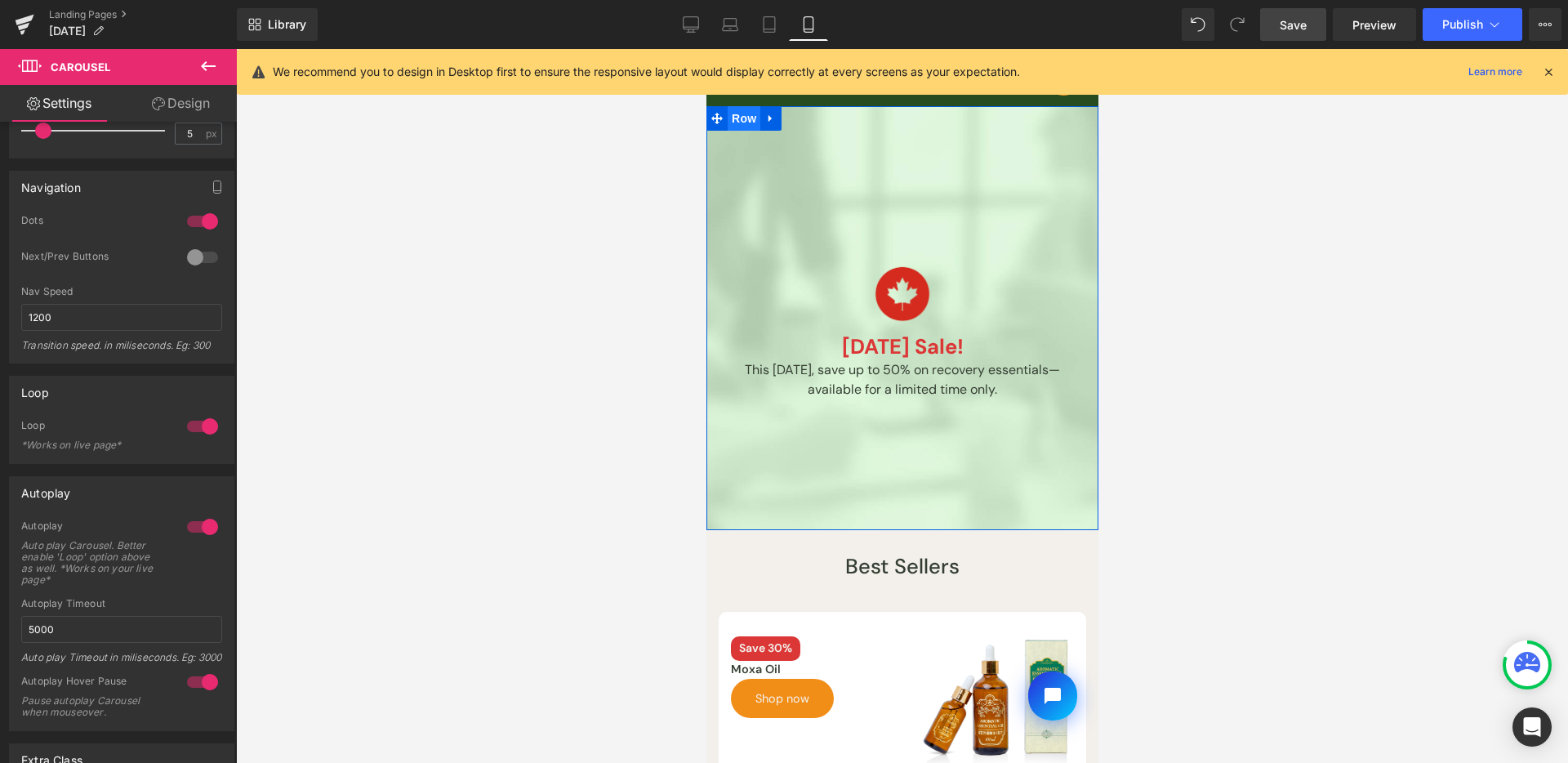
click at [736, 120] on span "Row" at bounding box center [743, 118] width 33 height 25
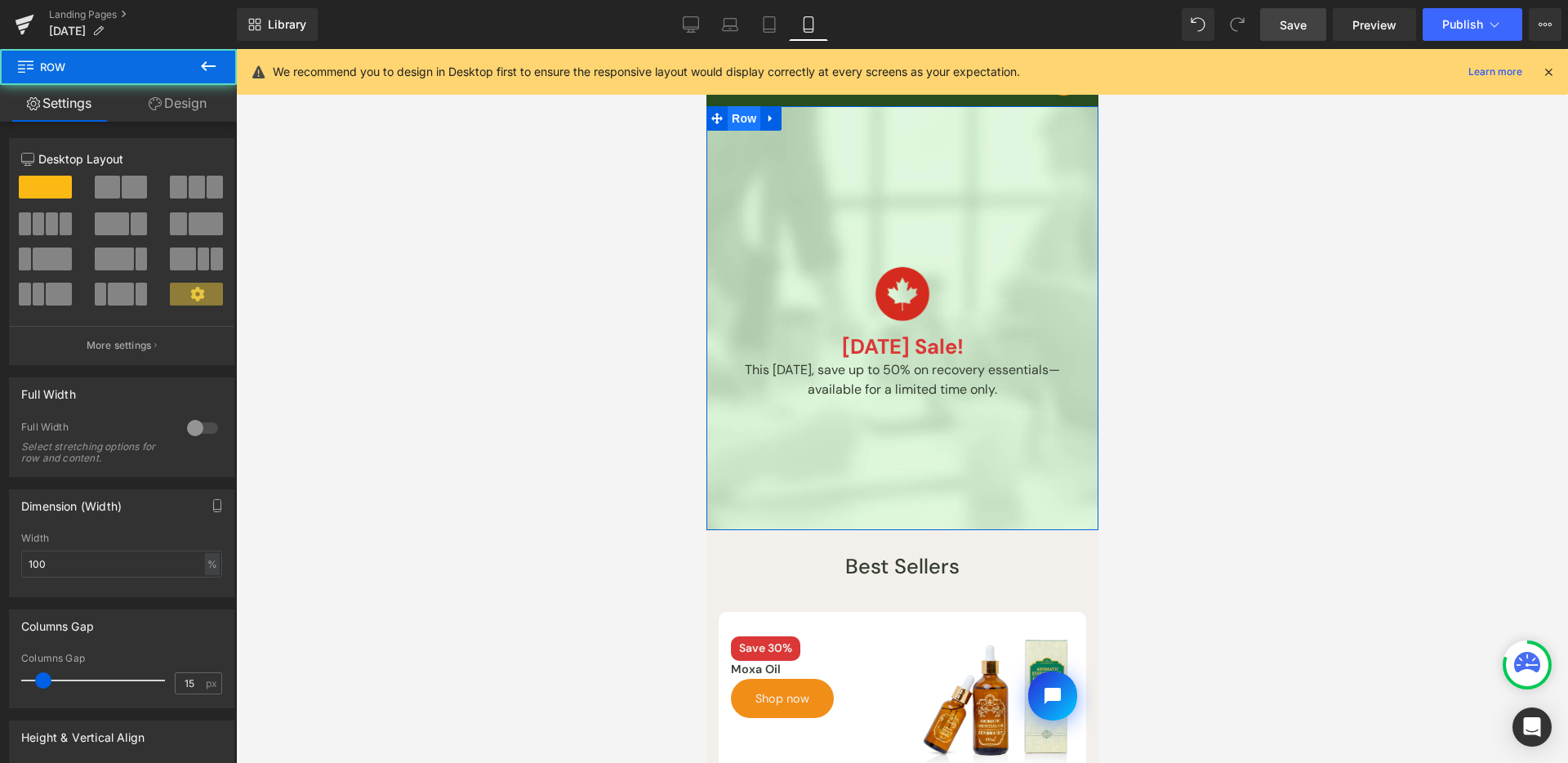
click at [196, 95] on link "Design" at bounding box center [178, 103] width 119 height 37
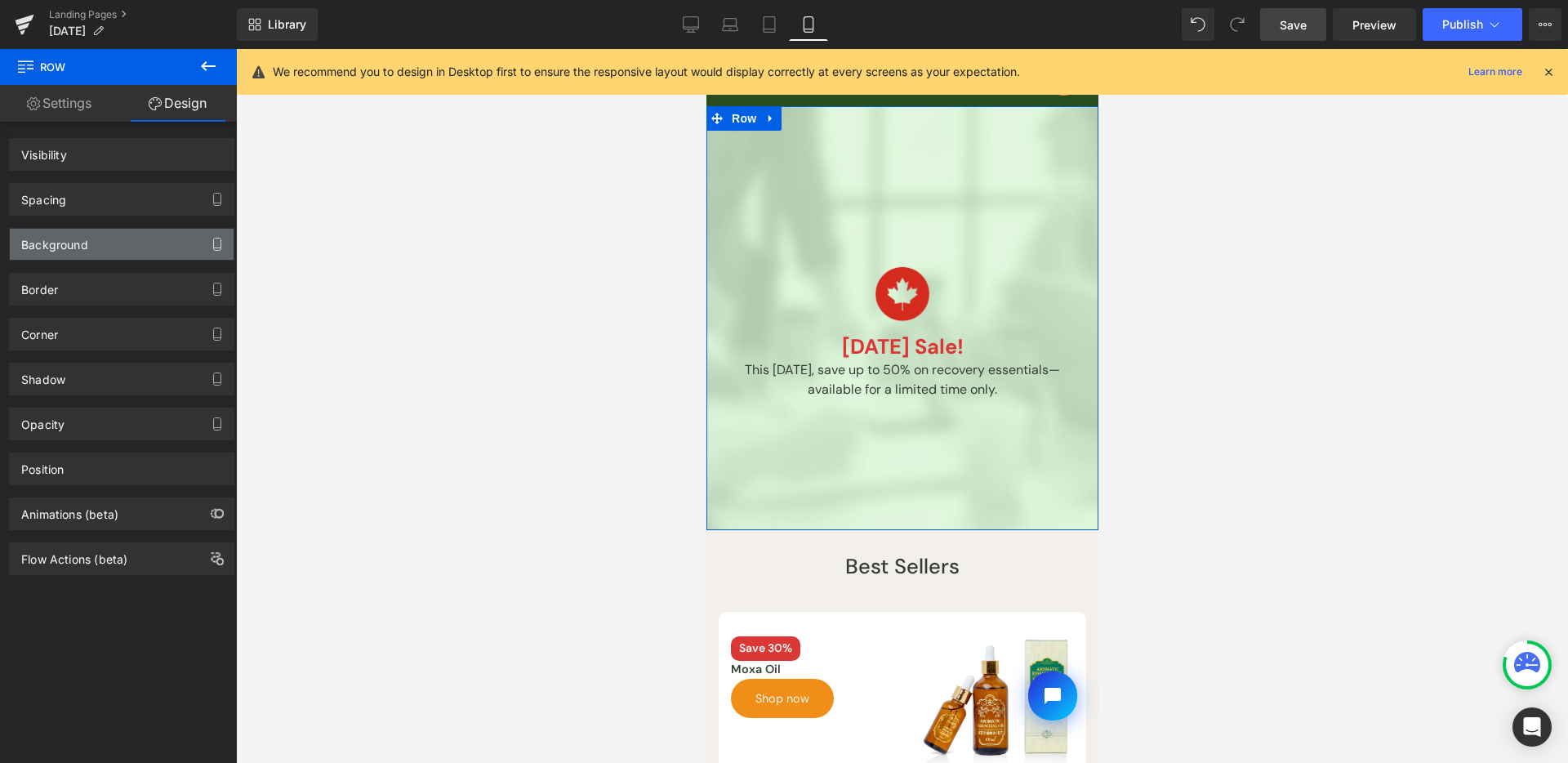
click at [170, 254] on div "Background" at bounding box center [122, 244] width 224 height 31
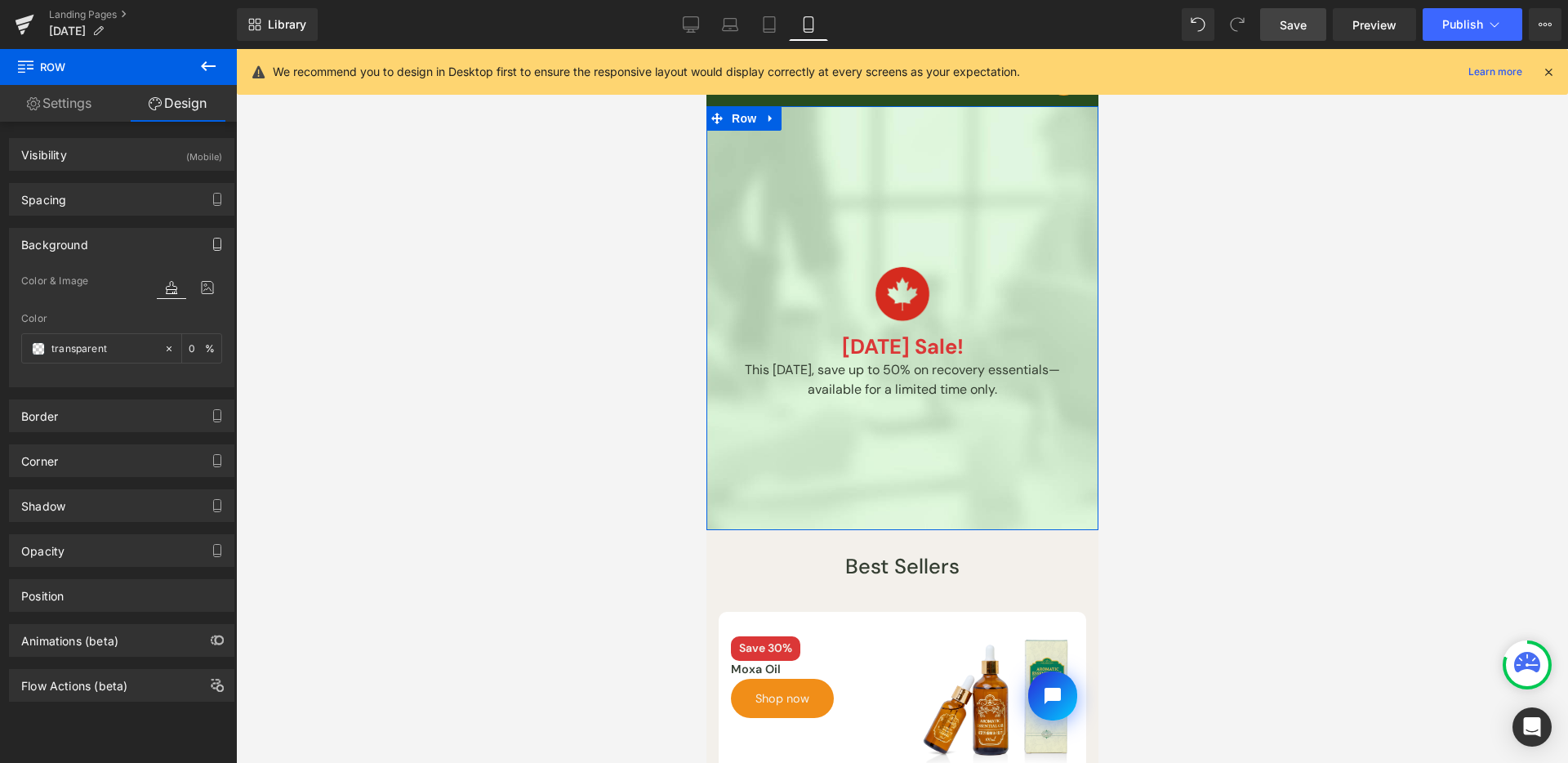
type input "transparent"
type input "0"
drag, startPoint x: 203, startPoint y: 294, endPoint x: 156, endPoint y: 364, distance: 84.3
click at [202, 294] on icon at bounding box center [208, 287] width 30 height 21
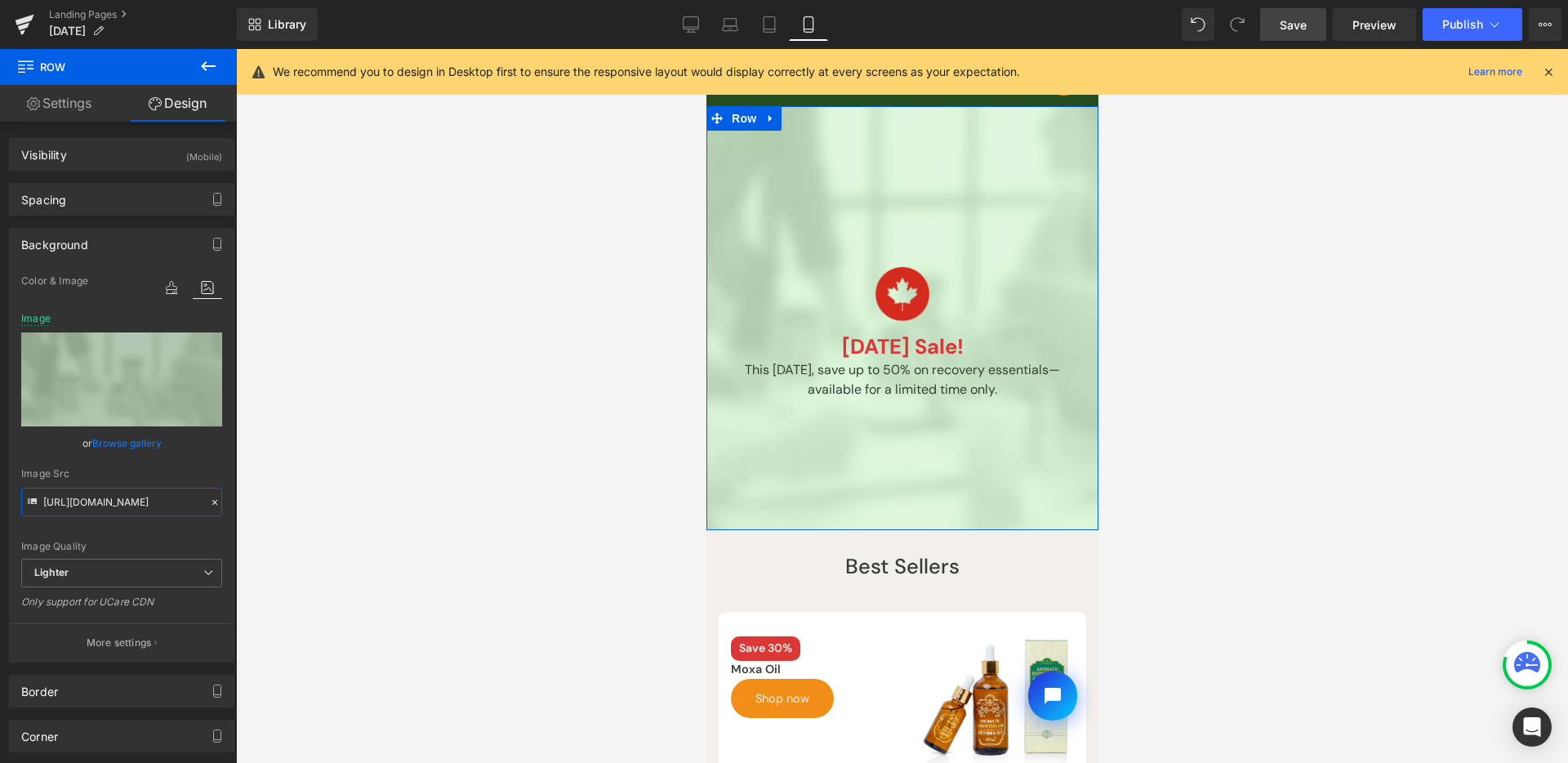
drag, startPoint x: 124, startPoint y: 508, endPoint x: 174, endPoint y: 502, distance: 50.4
click at [124, 508] on input "https://ucarecdn.com/77c06880-57f4-4338-81f7-35c6d0644bc2/-/format/auto/-/previ…" at bounding box center [121, 501] width 201 height 29
paste input "storage.googleapis.com/lierre/Landing-page/Labor-Day-Sales/2025/photos/labor-da…"
type input "https://storage.googleapis.com/lierre/Landing-page/Labor-Day-Sales/2025/photos/…"
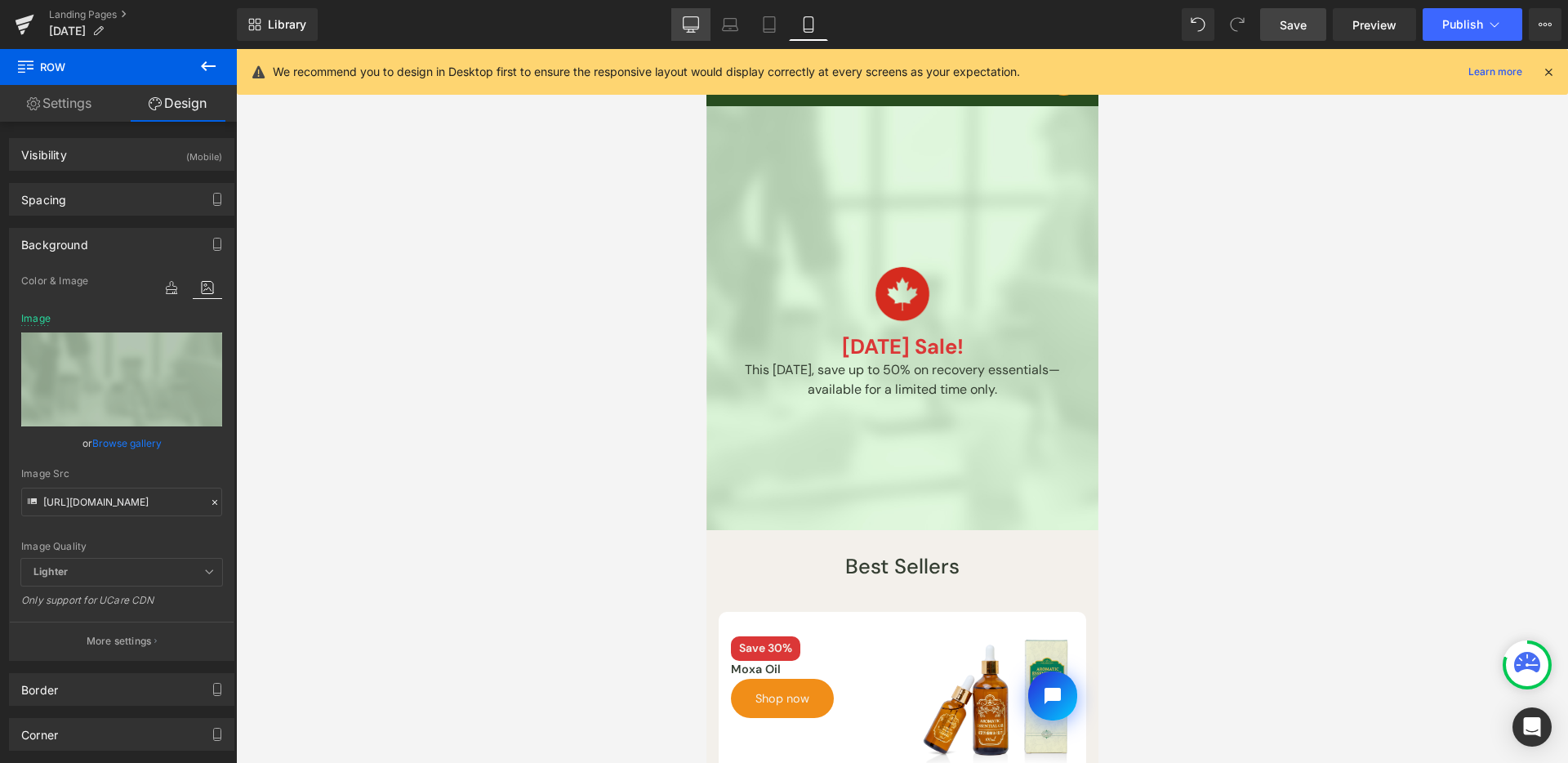
click at [687, 23] on icon at bounding box center [690, 24] width 16 height 16
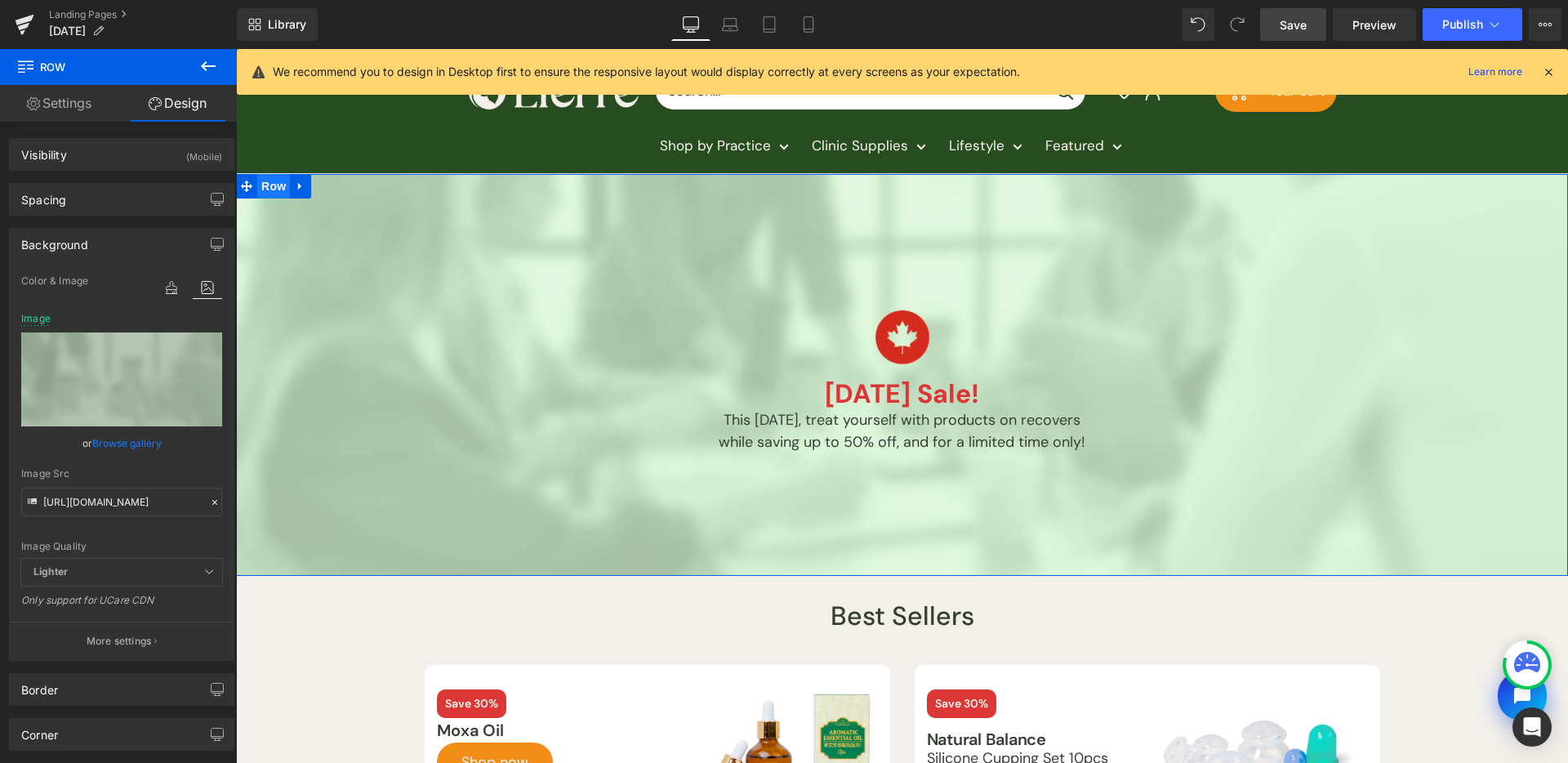
click at [265, 184] on span "Row" at bounding box center [273, 186] width 33 height 25
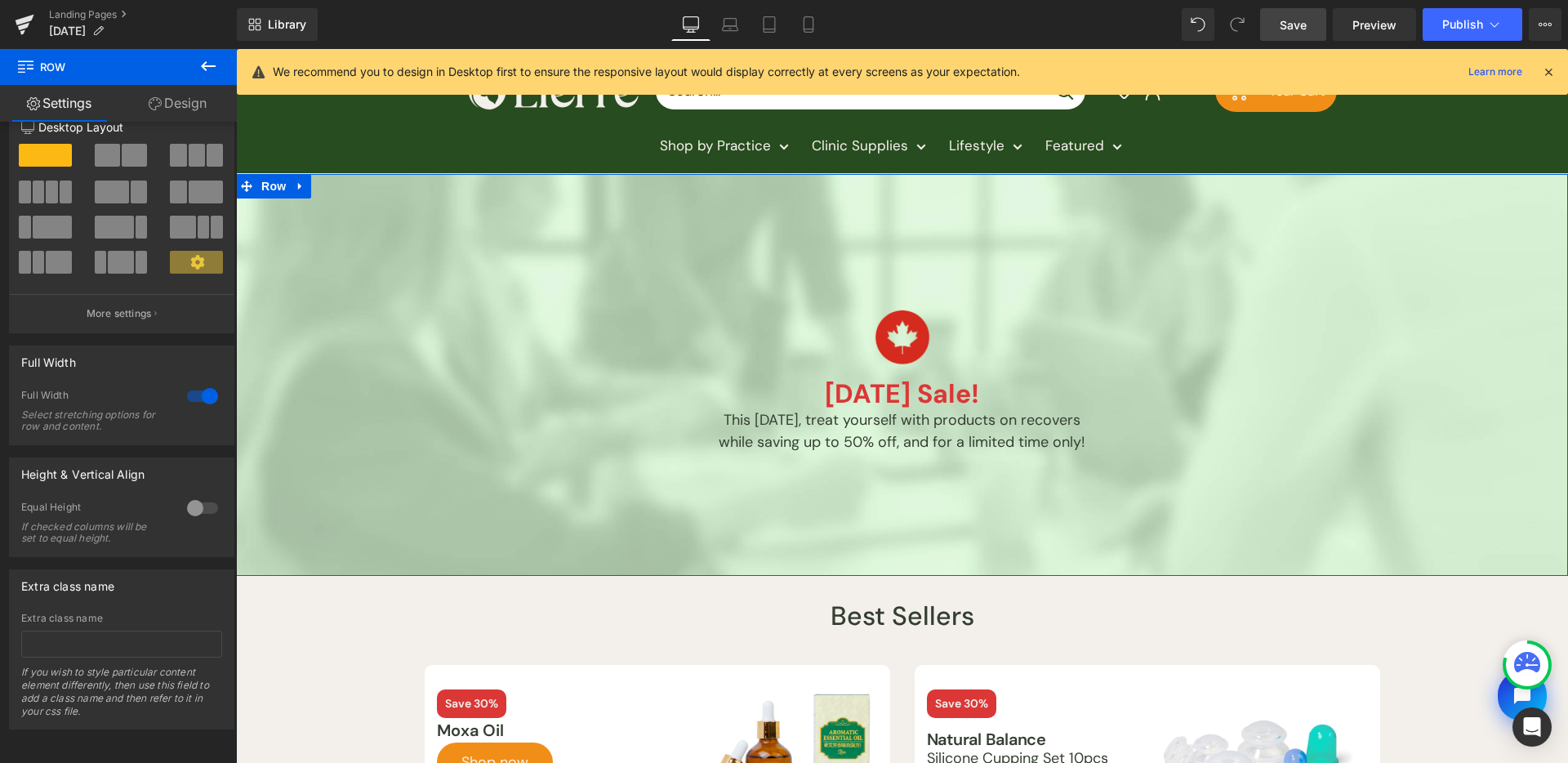
scroll to position [45, 0]
click at [174, 106] on link "Design" at bounding box center [178, 103] width 119 height 37
click at [0, 0] on div "Spacing" at bounding box center [0, 0] width 0 height 0
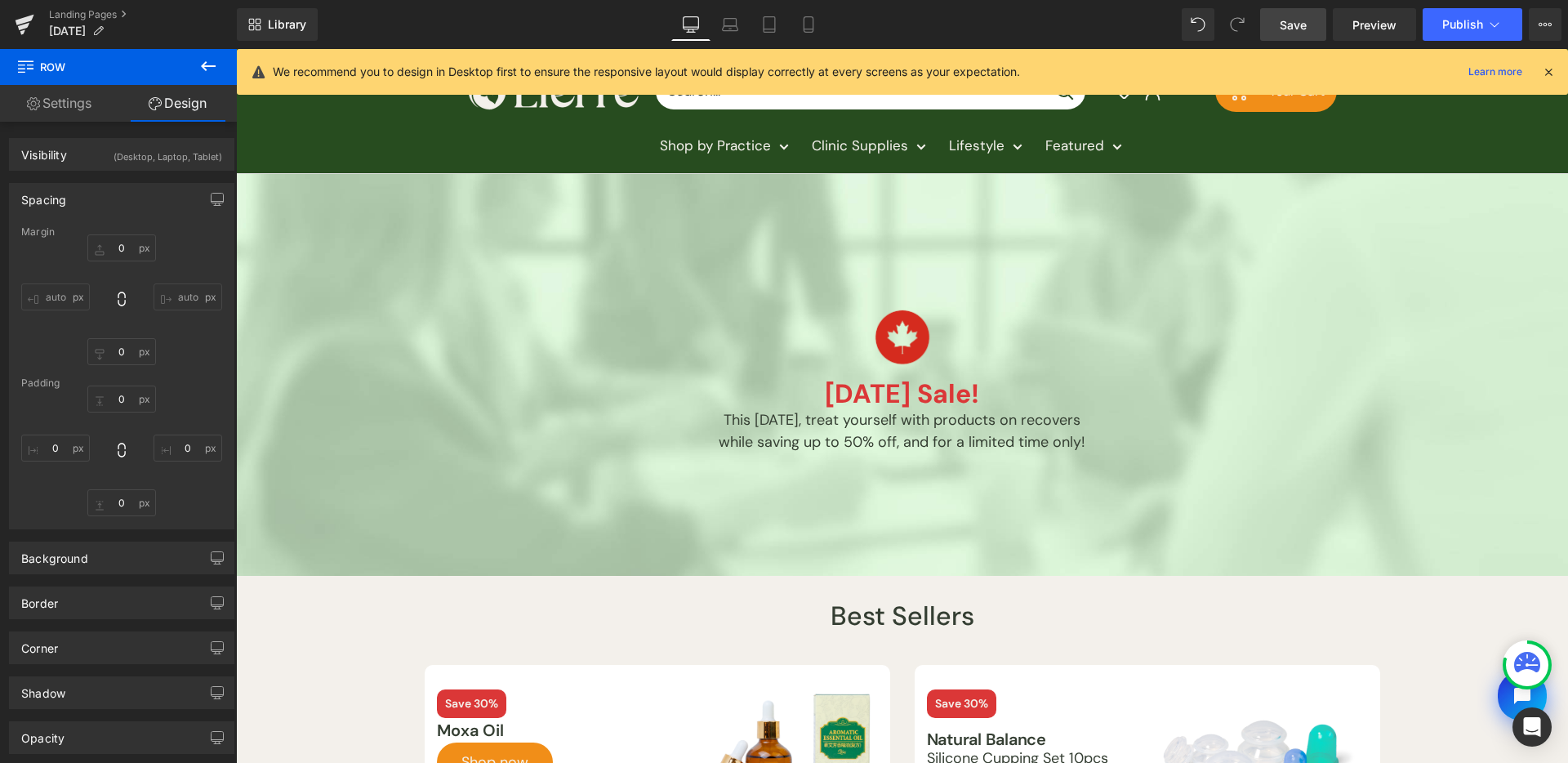
type input "0"
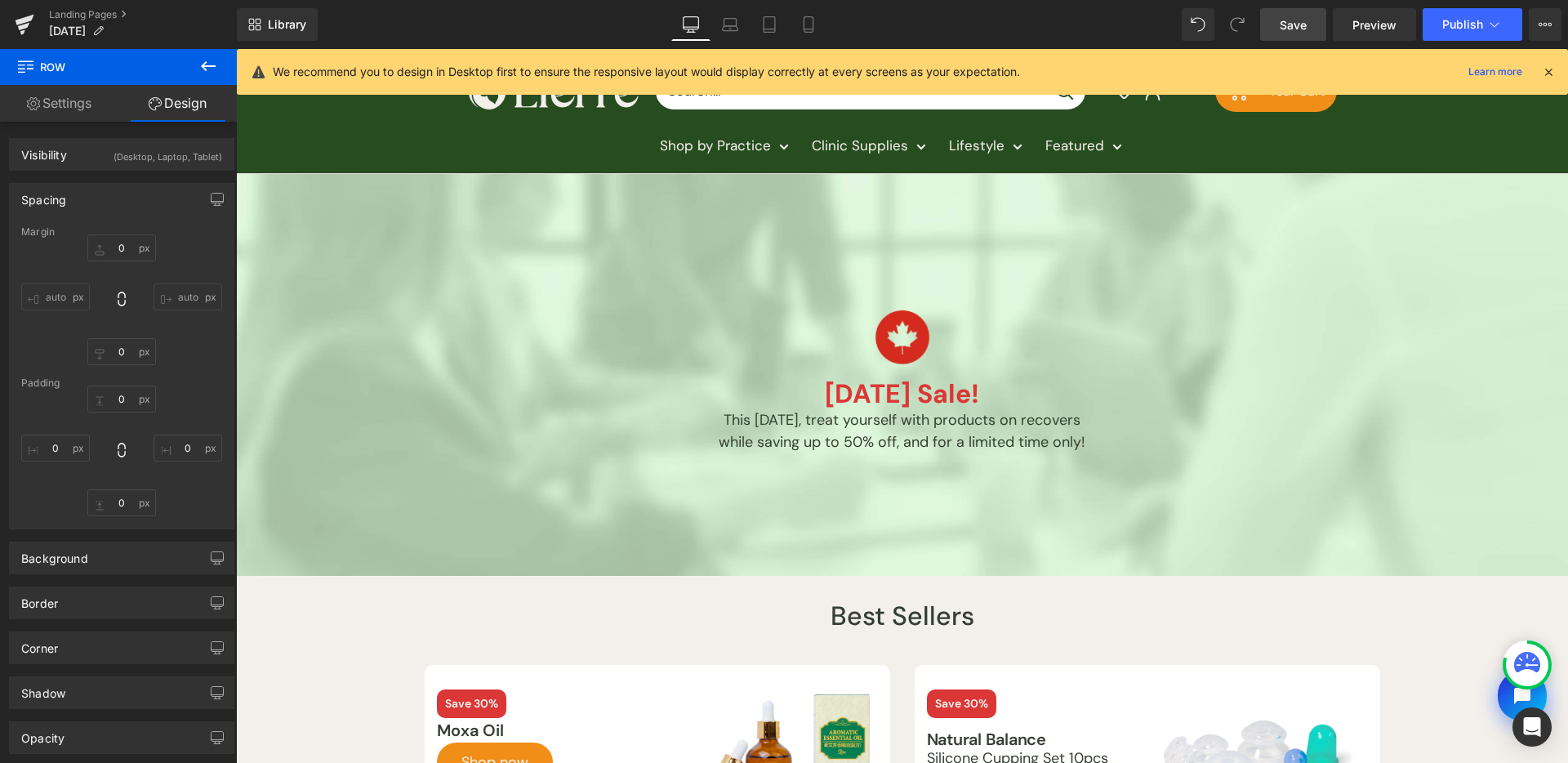
type input "0"
type input "transparent"
type input "0"
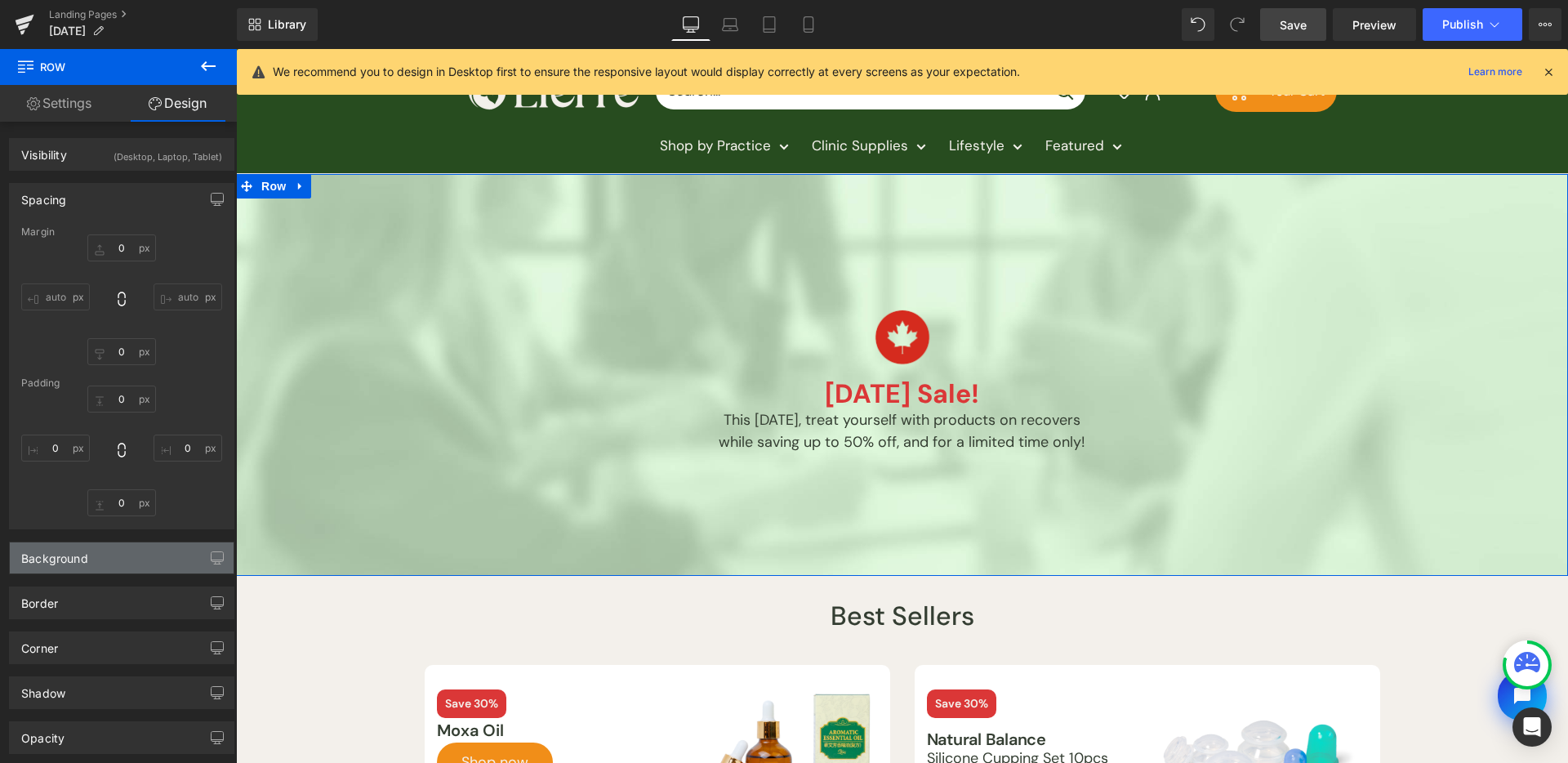
click at [150, 566] on div "Background" at bounding box center [122, 558] width 224 height 31
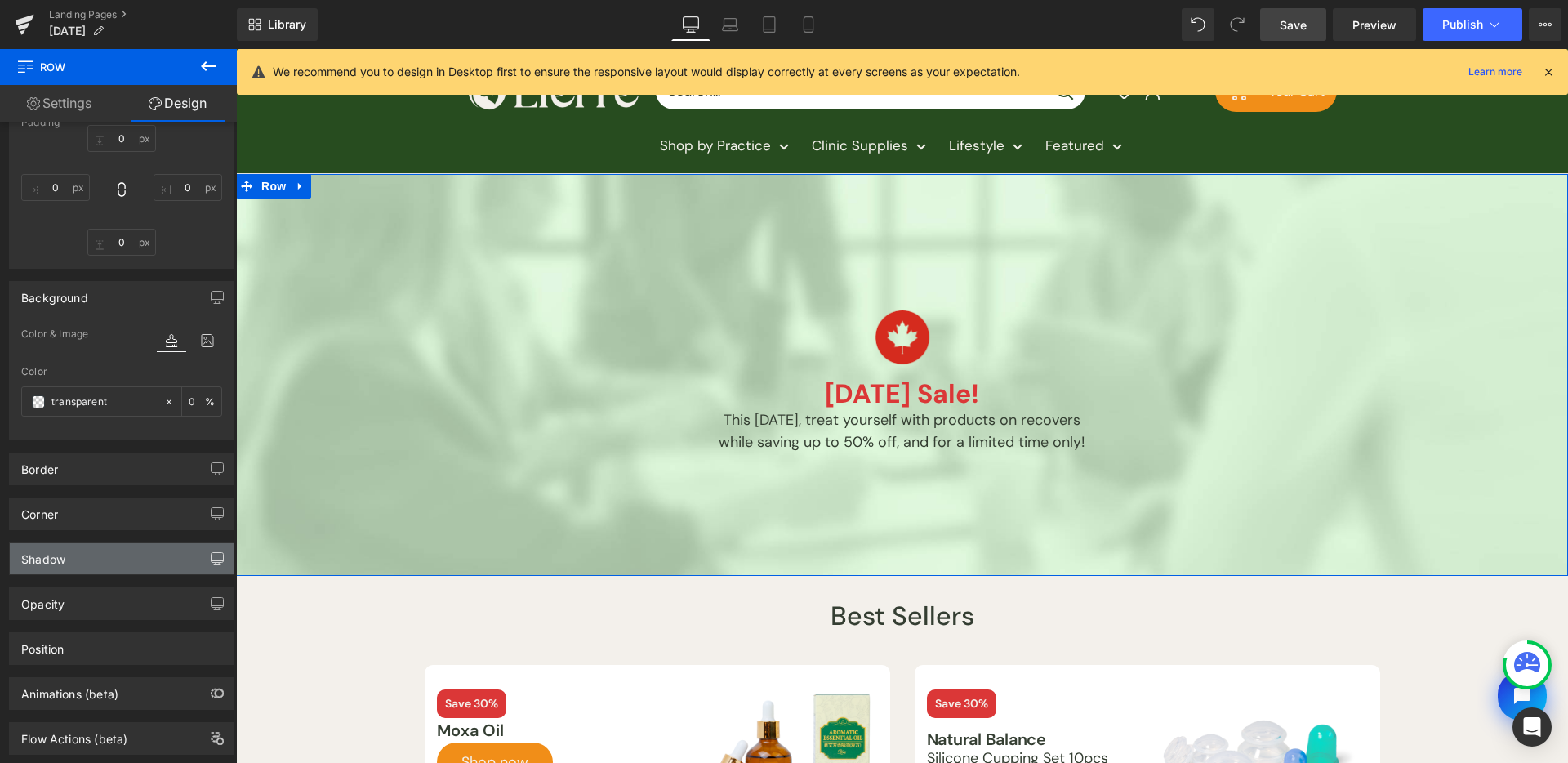
scroll to position [273, 0]
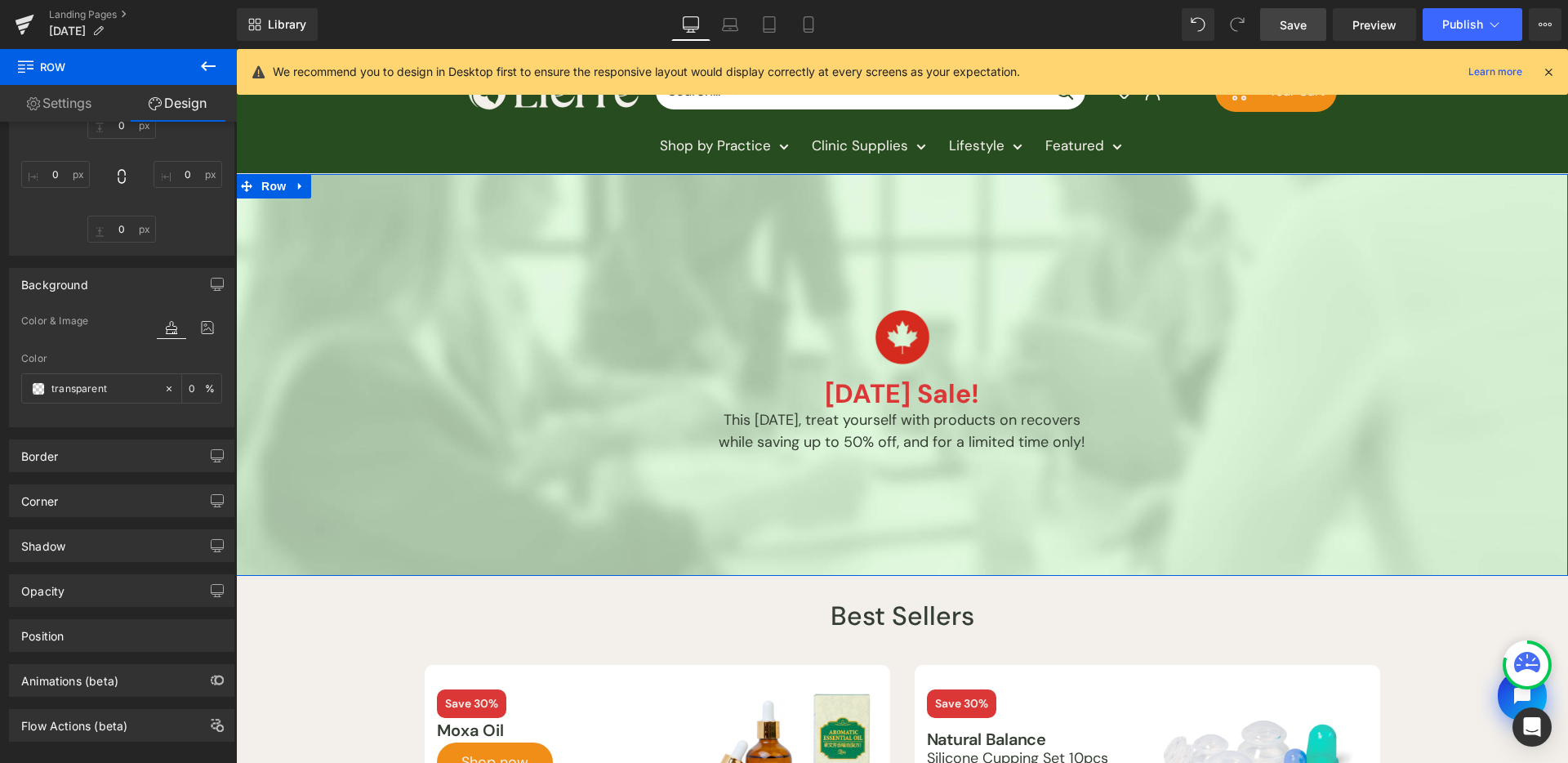
click at [193, 338] on div at bounding box center [189, 343] width 65 height 11
click at [196, 333] on icon at bounding box center [208, 327] width 30 height 21
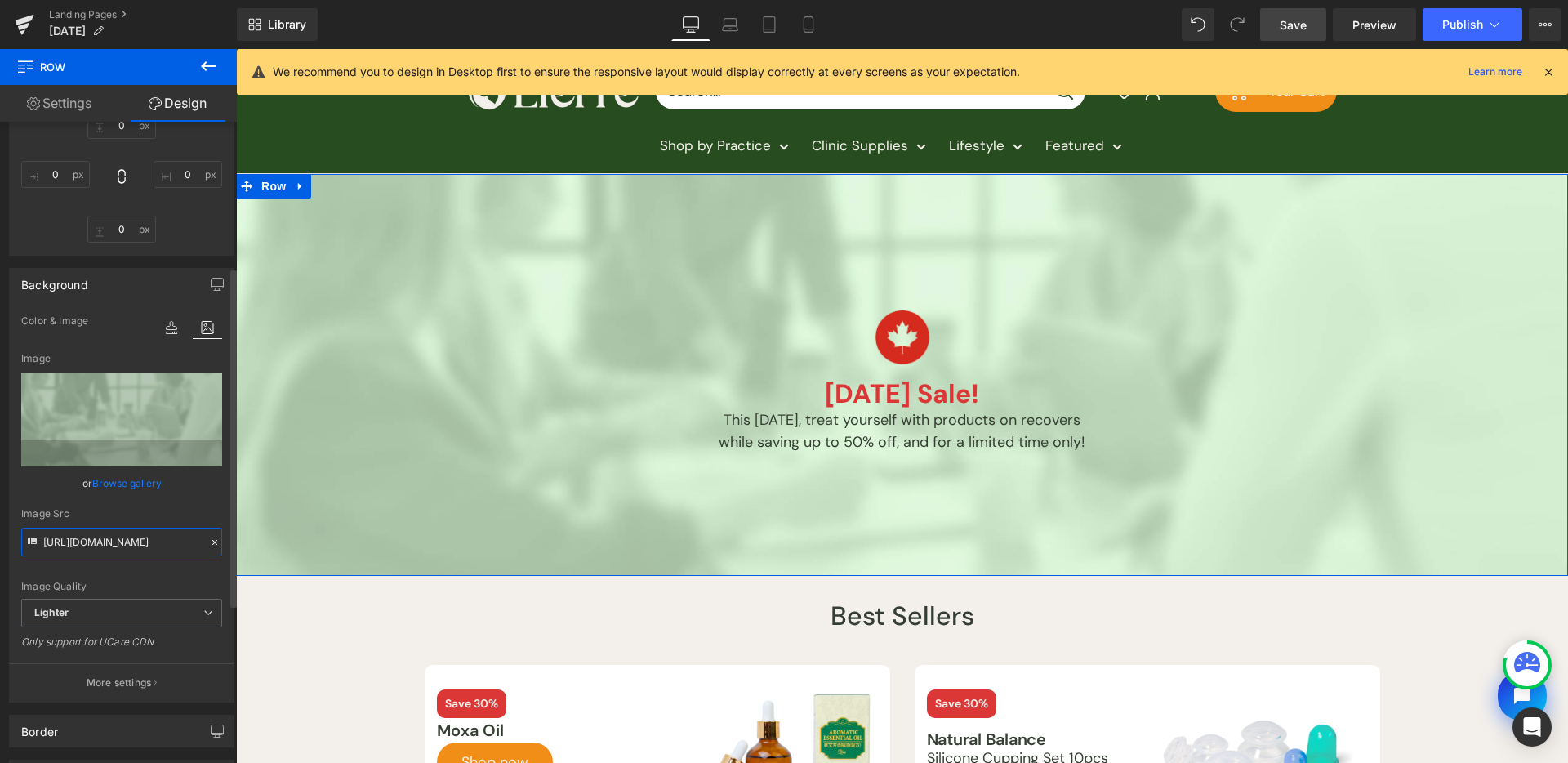
click at [126, 532] on input "https://ucarecdn.com/74d2902f-4552-4bc3-81bc-43cbb5c69fc9/-/format/auto/-/previ…" at bounding box center [121, 542] width 201 height 29
paste input "storage.googleapis.com/lierre/Landing-page/Labor-Day-Sales/2025/photos/labor-da…"
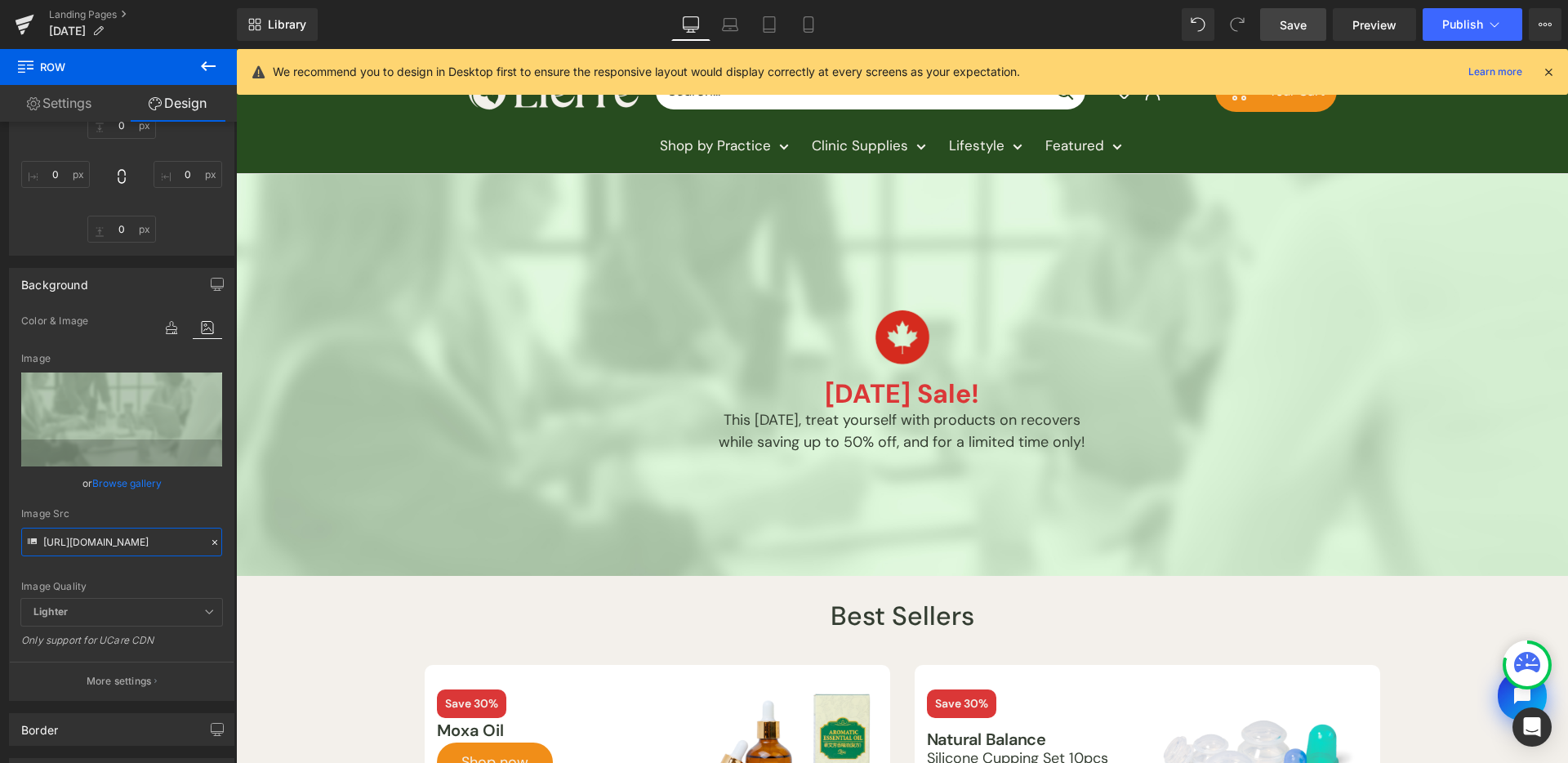
type input "https://storage.googleapis.com/lierre/Landing-page/Labor-Day-Sales/2025/photos/…"
click at [1292, 25] on span "Save" at bounding box center [1293, 24] width 27 height 17
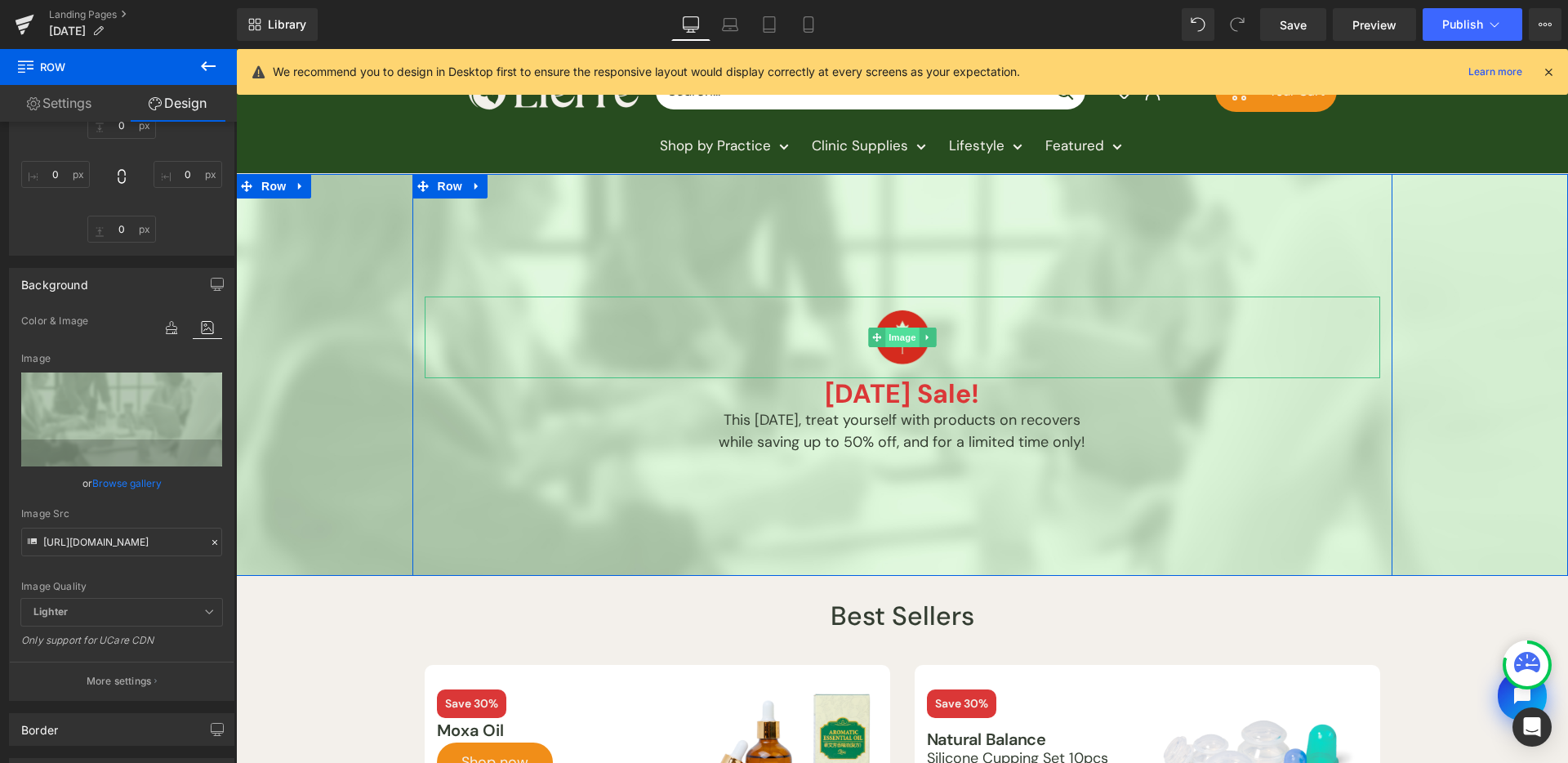
click at [896, 331] on span "Image" at bounding box center [902, 338] width 35 height 20
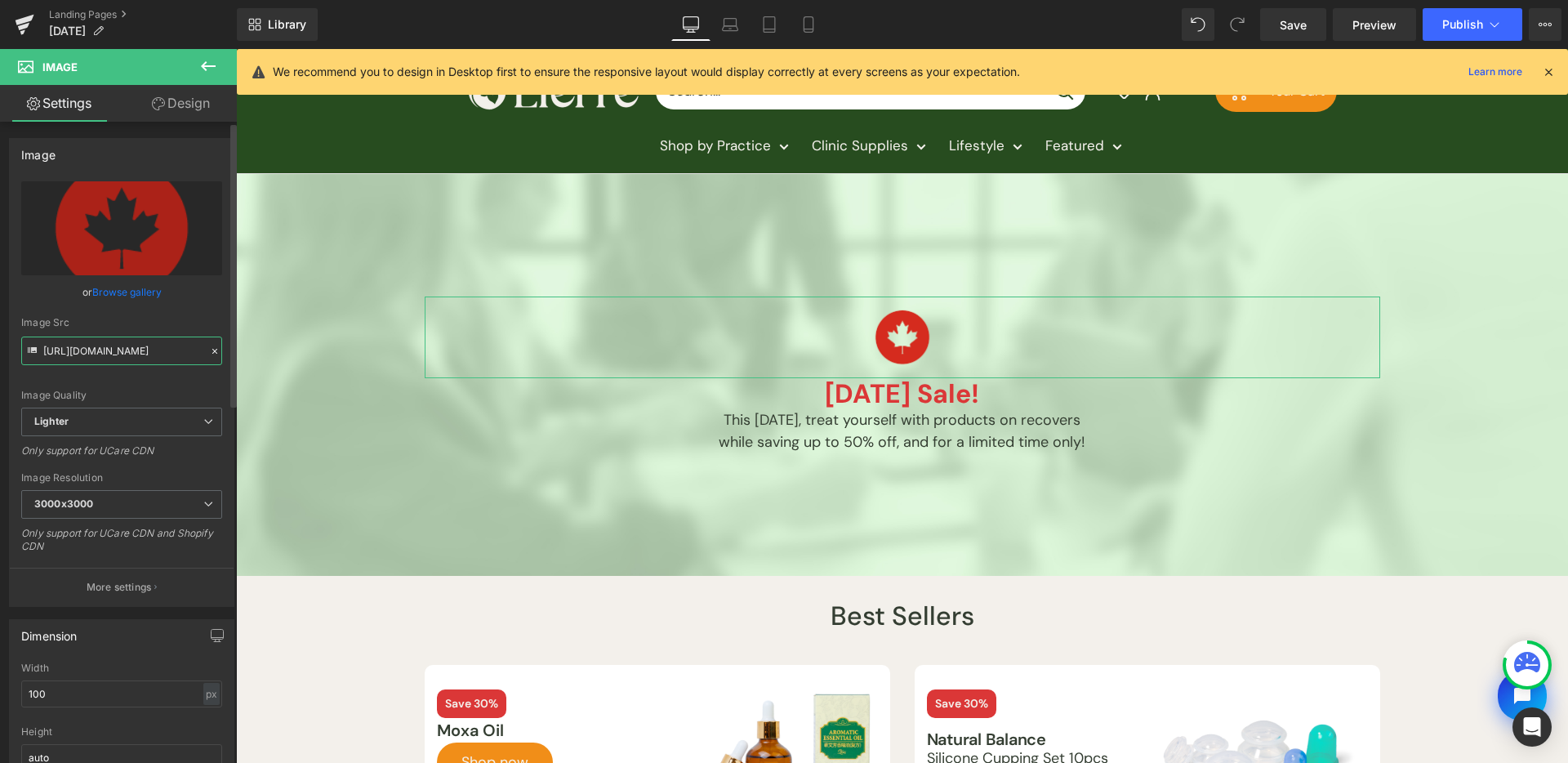
click at [150, 353] on input "https://ucarecdn.com/8a9266e5-8a6a-41b4-b4a1-57acded1029a/-/format/auto/-/previ…" at bounding box center [121, 351] width 201 height 29
paste input "storage.googleapis.com/lierre/Landing-page/Labor-Day-Sales/2025/photos/canadian…"
type input "https://storage.googleapis.com/lierre/Landing-page/Labor-Day-Sales/2025/photos/…"
click at [798, 35] on link "Mobile" at bounding box center [809, 24] width 40 height 33
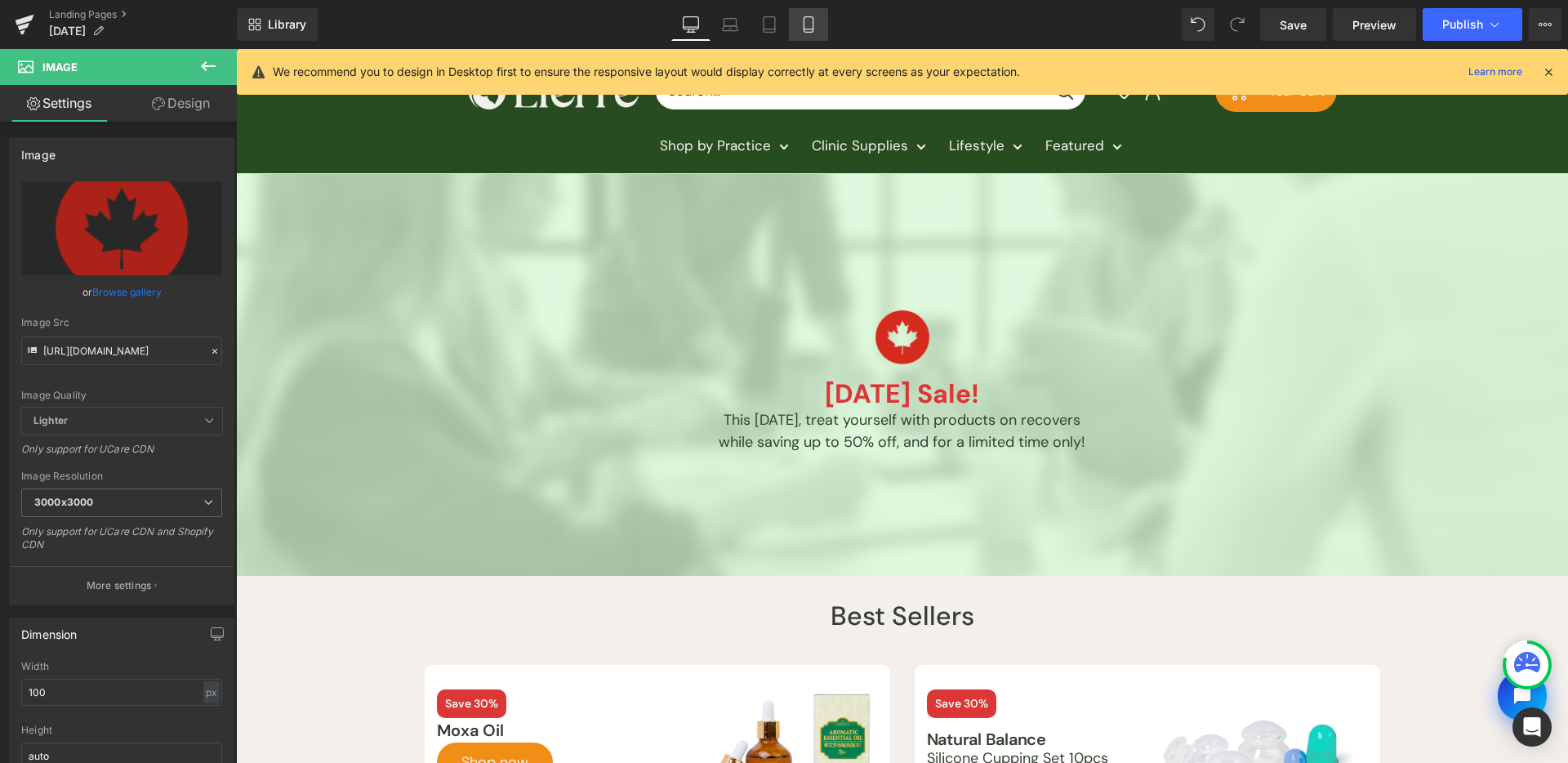
scroll to position [0, 0]
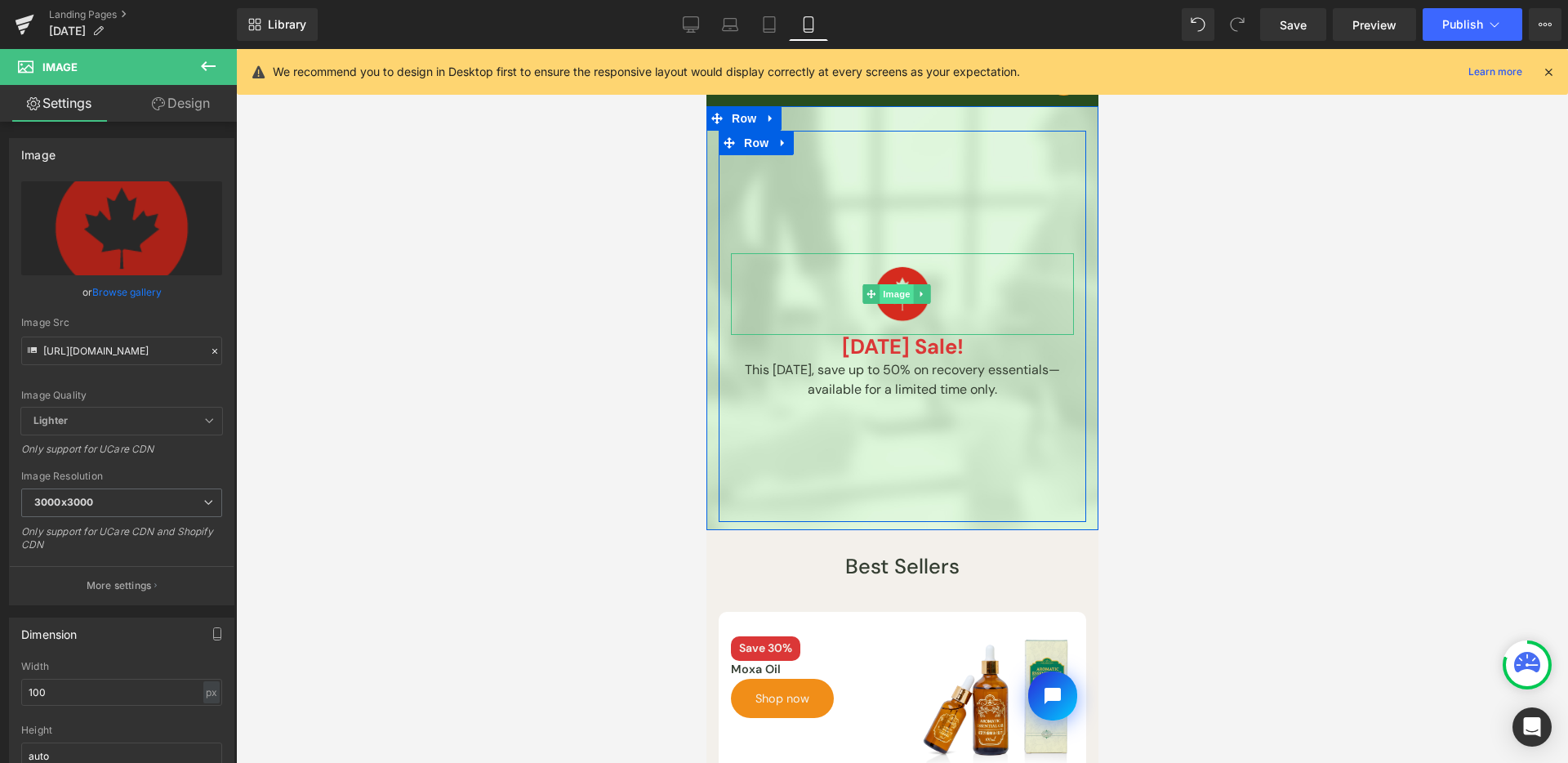
click at [896, 286] on span "Image" at bounding box center [895, 294] width 35 height 20
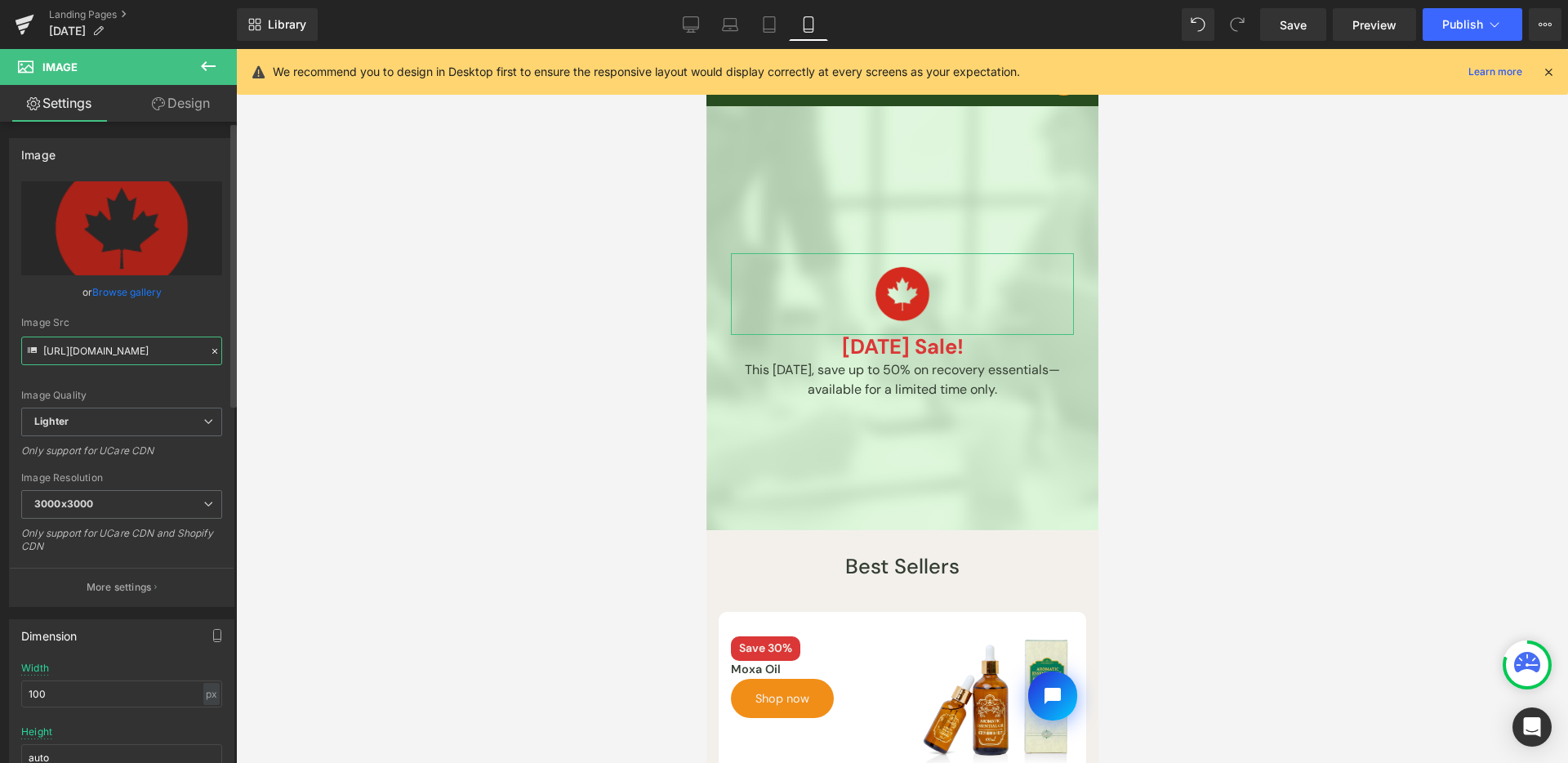
click at [134, 359] on input "https://ucarecdn.com/8a9266e5-8a6a-41b4-b4a1-57acded1029a/-/format/auto/-/previ…" at bounding box center [121, 351] width 201 height 29
paste input "storage.googleapis.com/lierre/Landing-page/Labor-Day-Sales/2025/photos/canadian…"
type input "https://storage.googleapis.com/lierre/Landing-page/Labor-Day-Sales/2025/photos/…"
click at [213, 308] on div "Image Quality Lighter Lightest Lighter Lighter Lightest Only support for UCare …" at bounding box center [121, 294] width 201 height 226
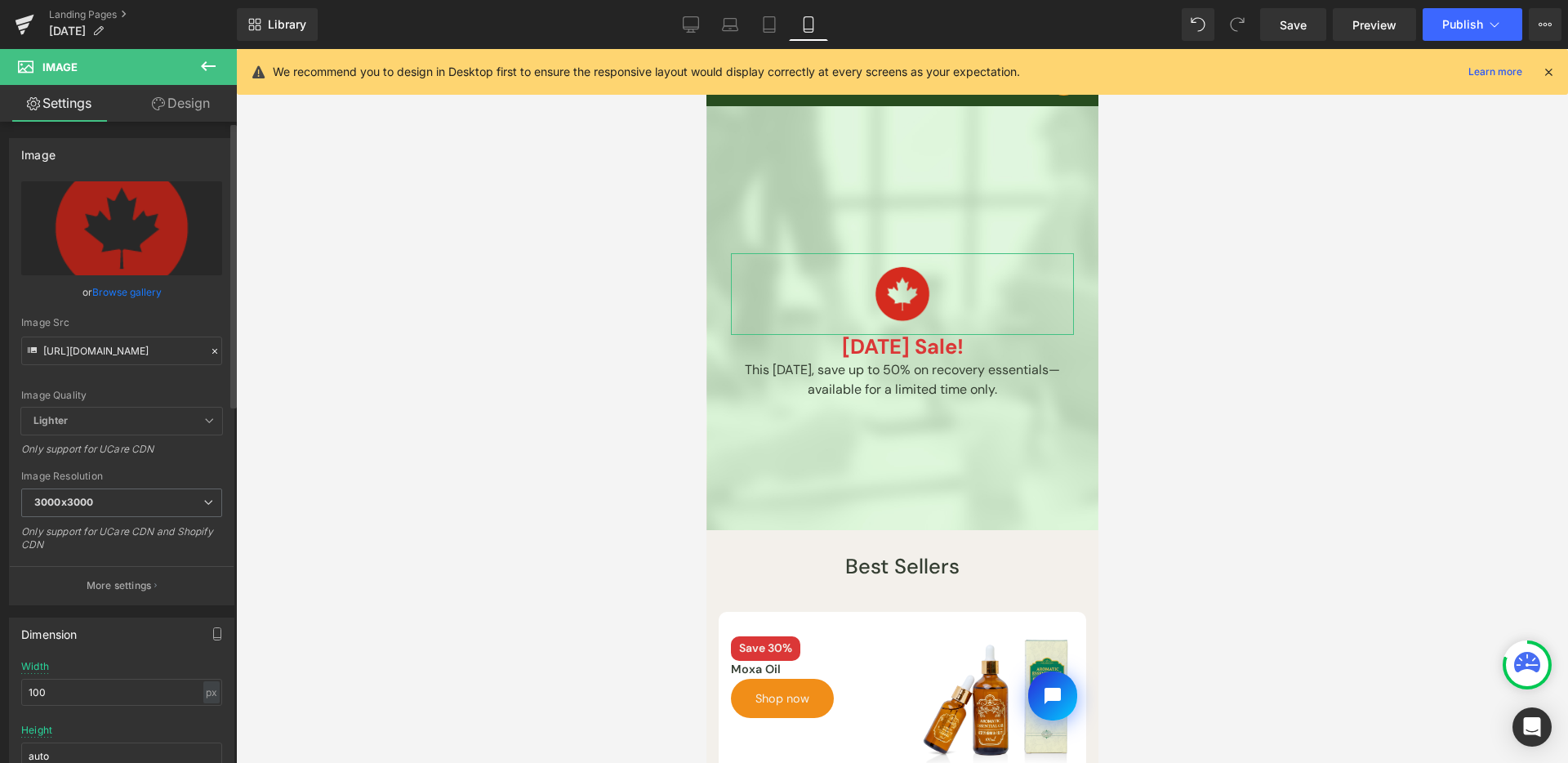
scroll to position [0, 0]
click at [1291, 31] on span "Save" at bounding box center [1293, 24] width 27 height 17
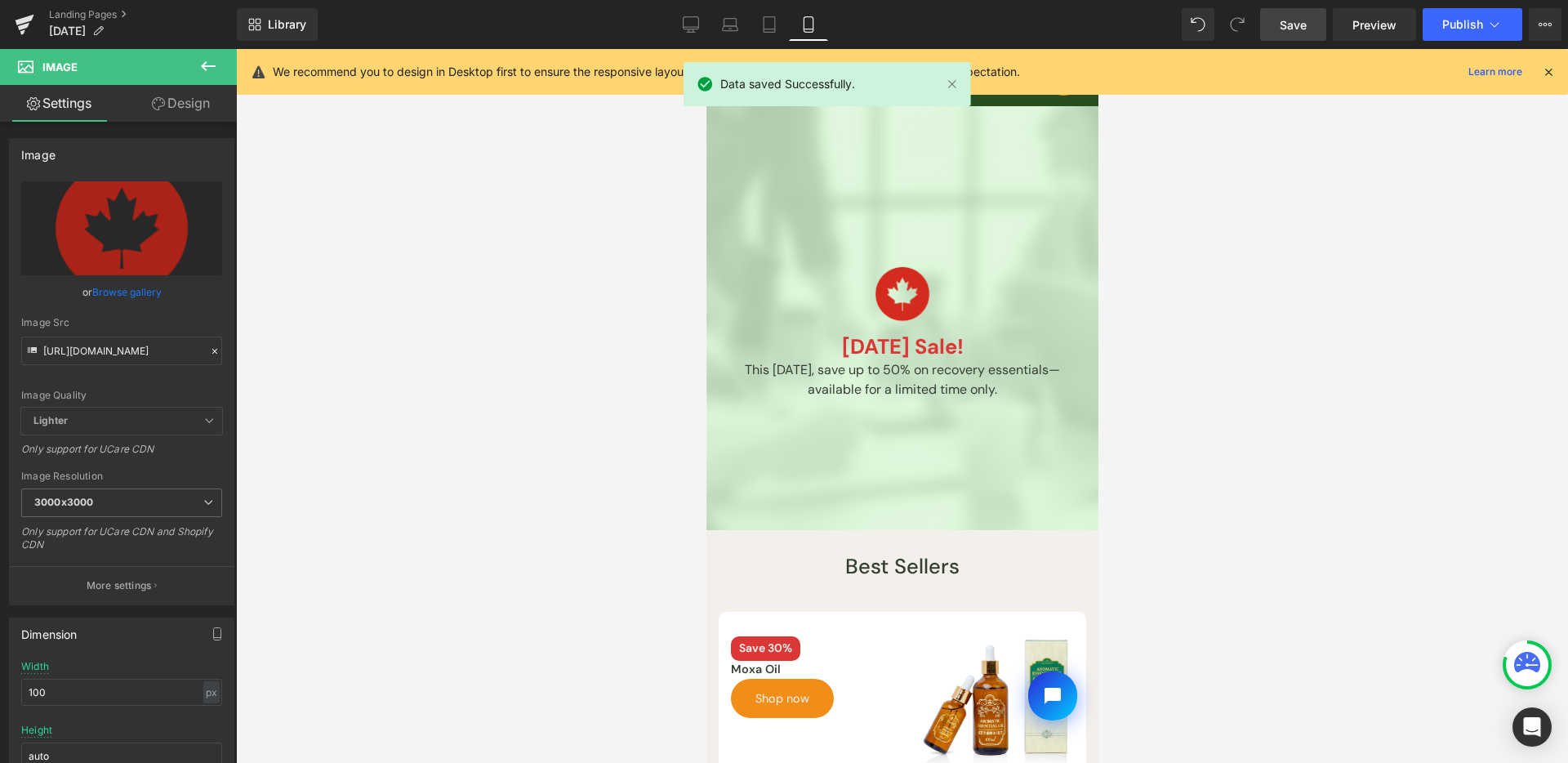
drag, startPoint x: 701, startPoint y: 32, endPoint x: 1394, endPoint y: 45, distance: 693.1
click at [700, 31] on link "Desktop" at bounding box center [691, 24] width 40 height 33
type input "auto"
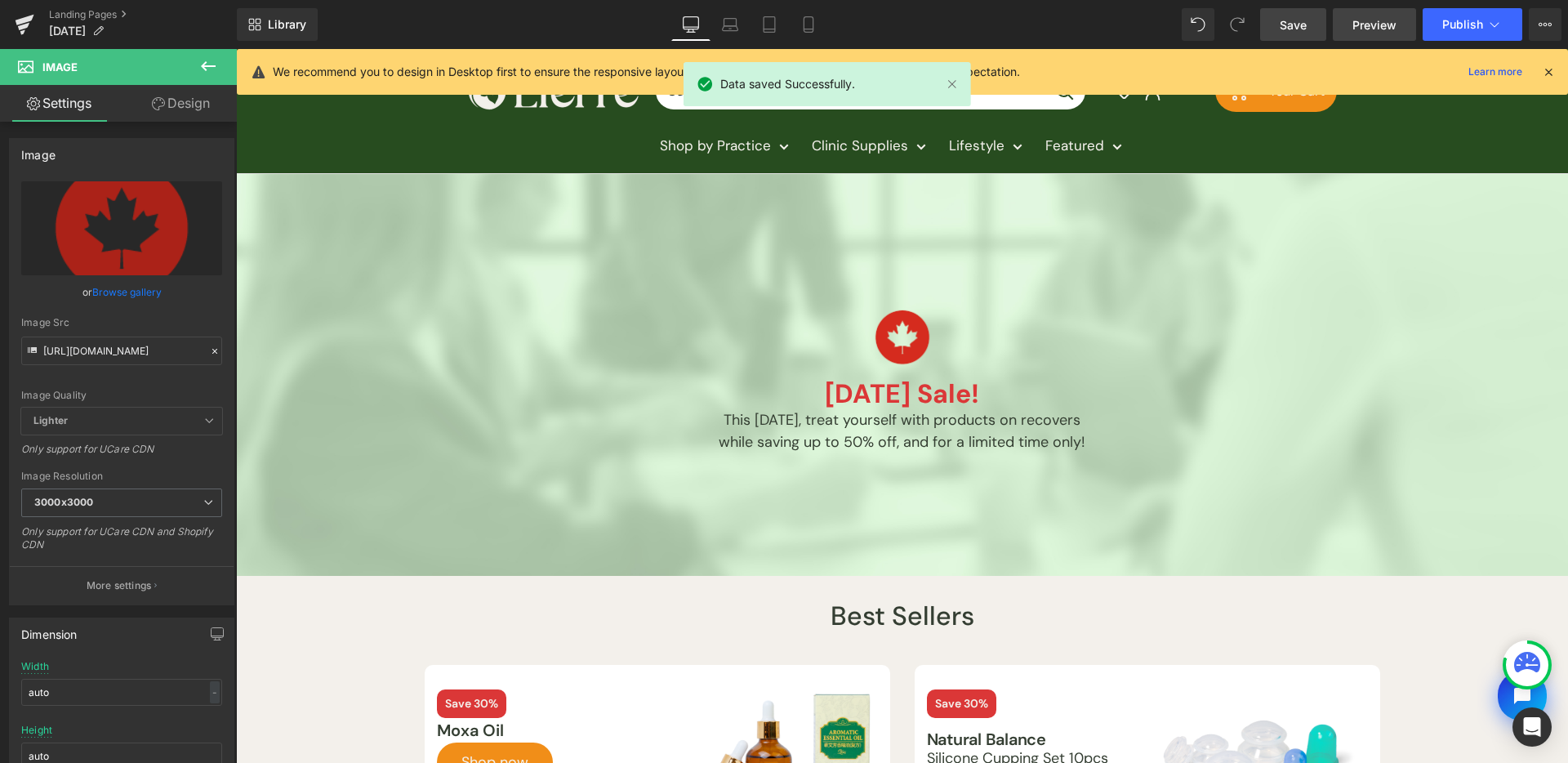
click at [1365, 31] on span "Preview" at bounding box center [1375, 24] width 45 height 17
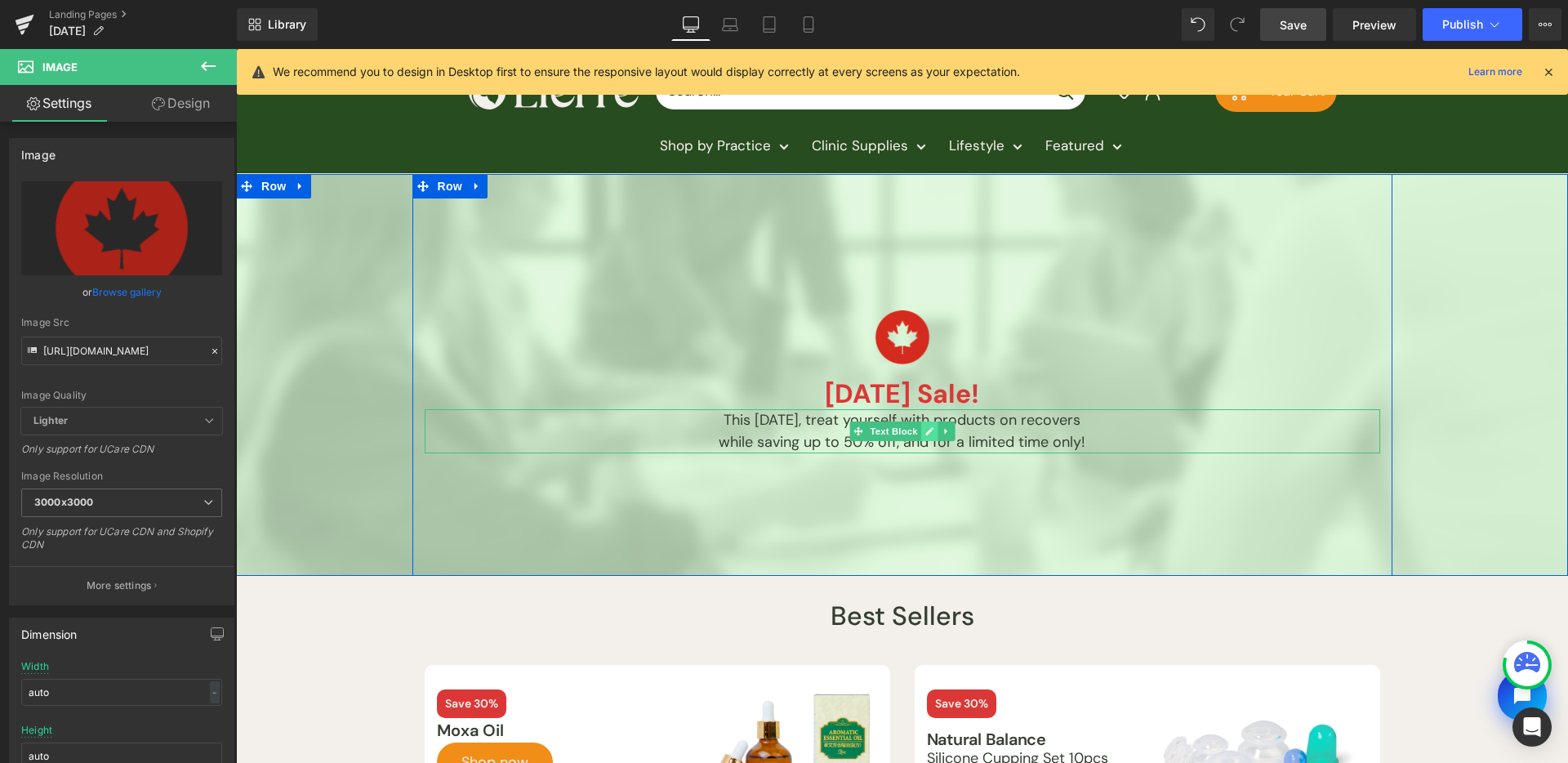
click at [920, 435] on link at bounding box center [928, 431] width 17 height 20
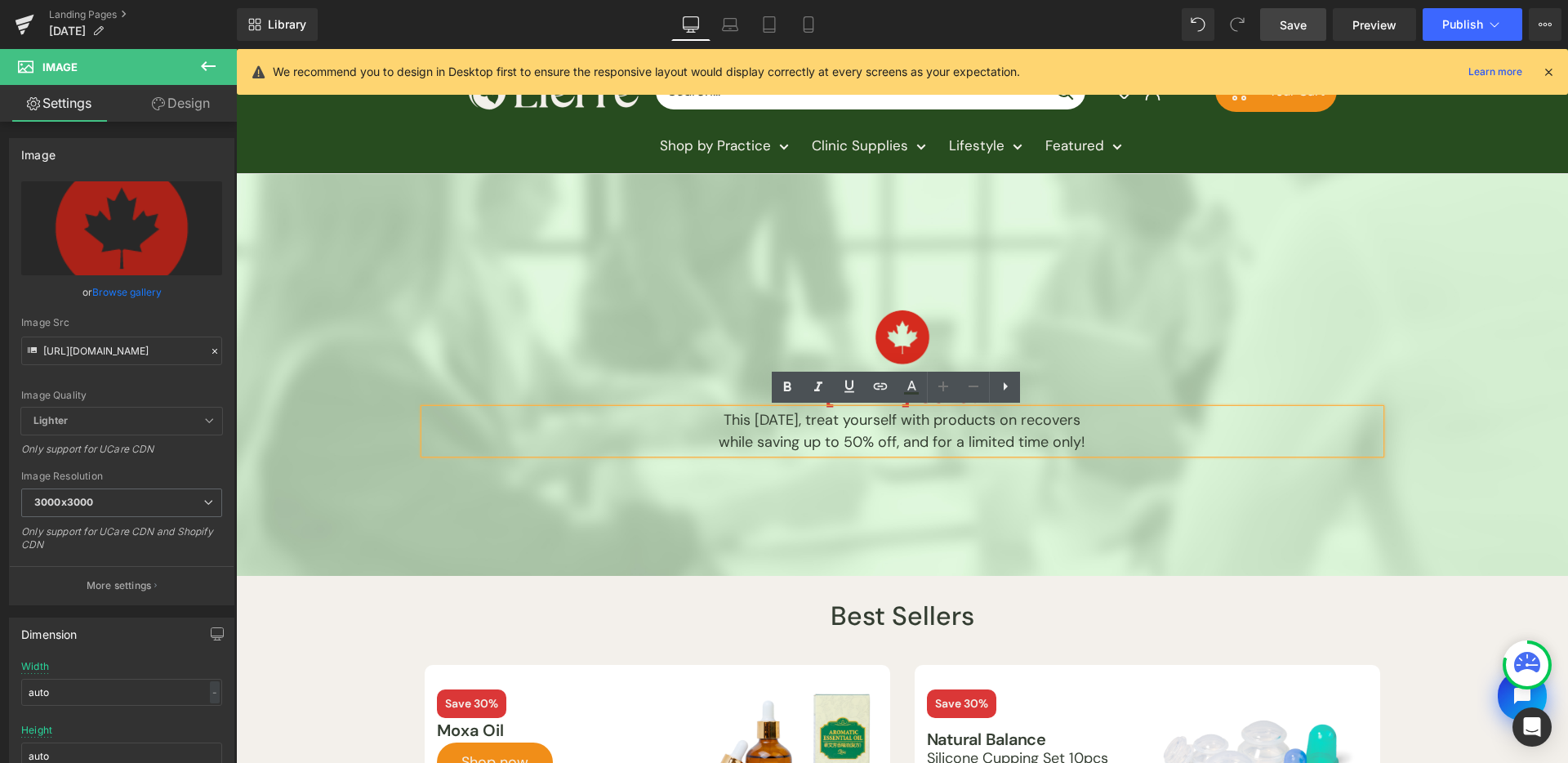
click at [910, 435] on p "while saving up to 50% off, and for a limited time only!" at bounding box center [902, 442] width 956 height 22
click at [947, 444] on p "while saving up to 50% off, and for a limited time only!" at bounding box center [902, 442] width 956 height 22
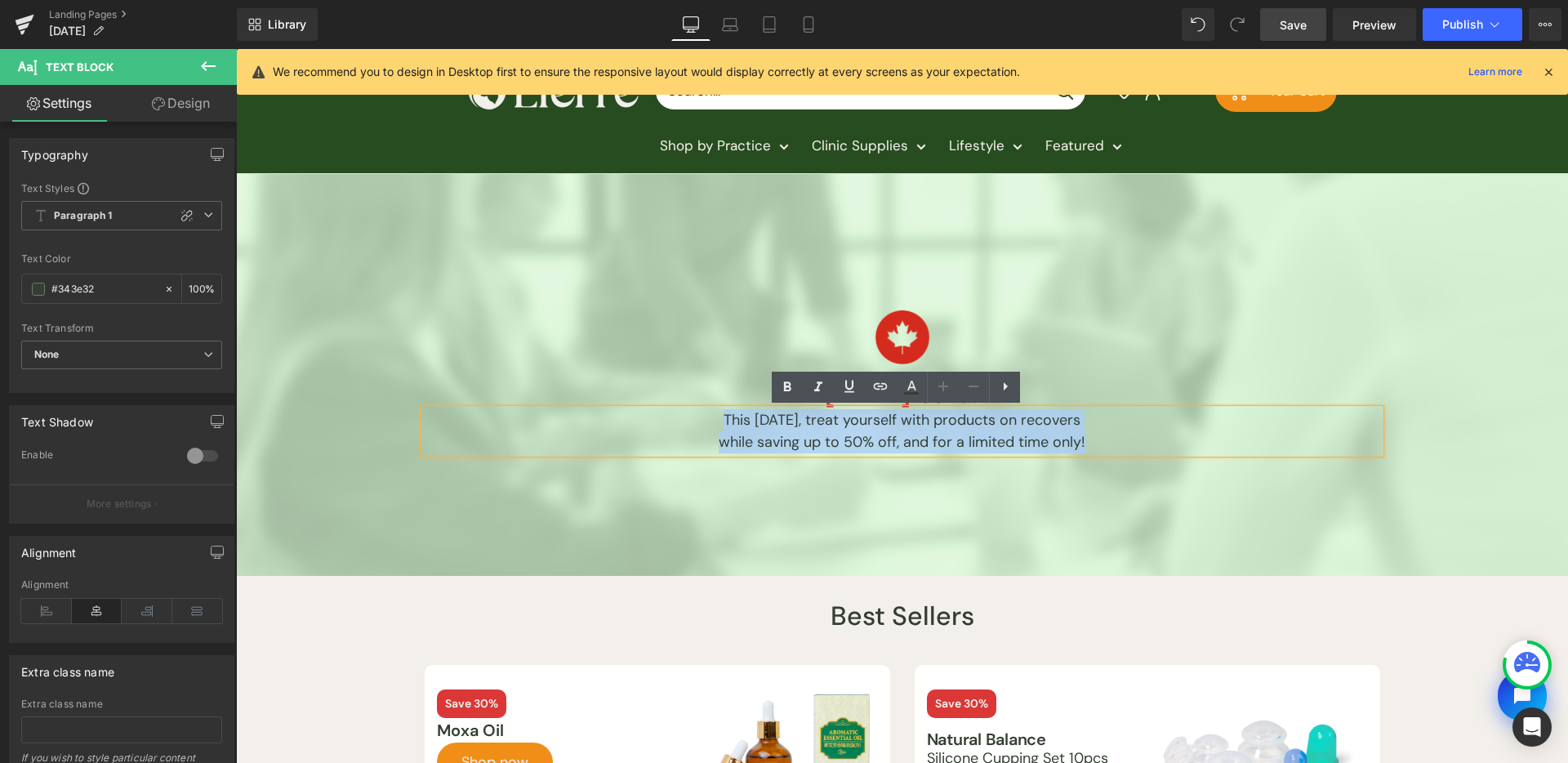
paste div
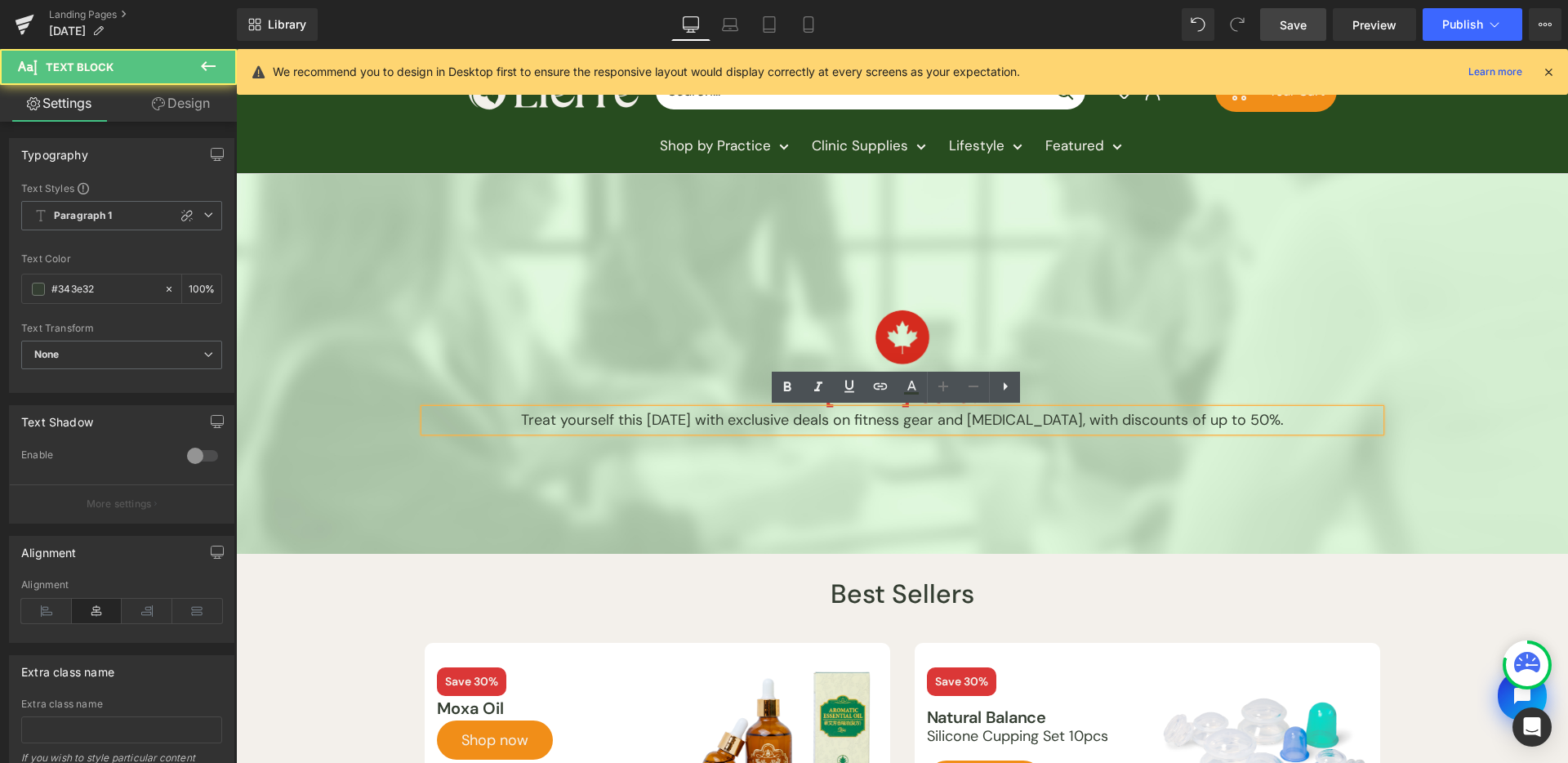
click at [949, 421] on p "Treat yourself this Labour Day with exclusive deals on fitness gear and cupping…" at bounding box center [902, 420] width 956 height 22
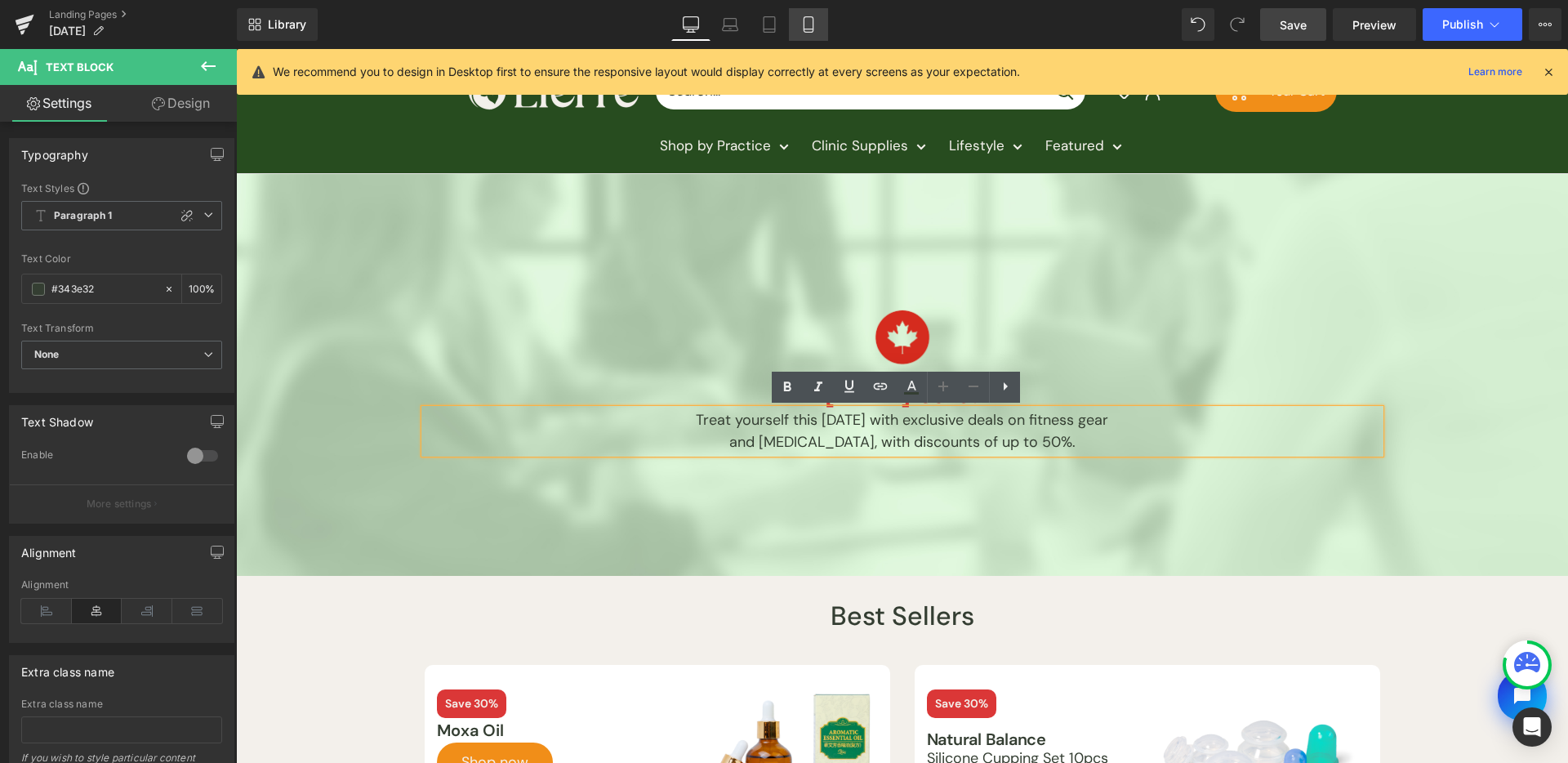
click at [805, 30] on icon at bounding box center [807, 30] width 9 height 0
type input "100"
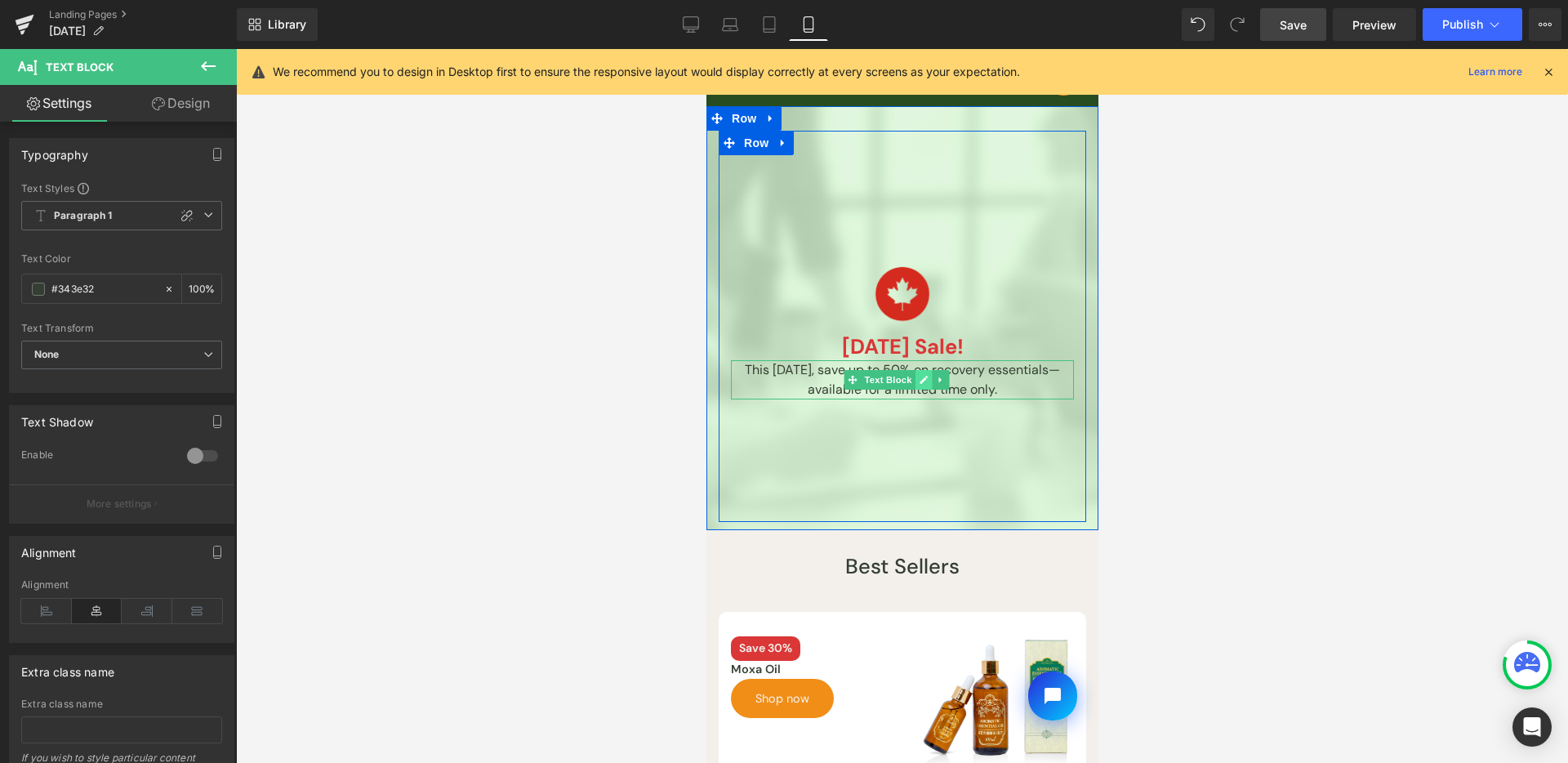
click at [918, 381] on icon at bounding box center [922, 380] width 9 height 10
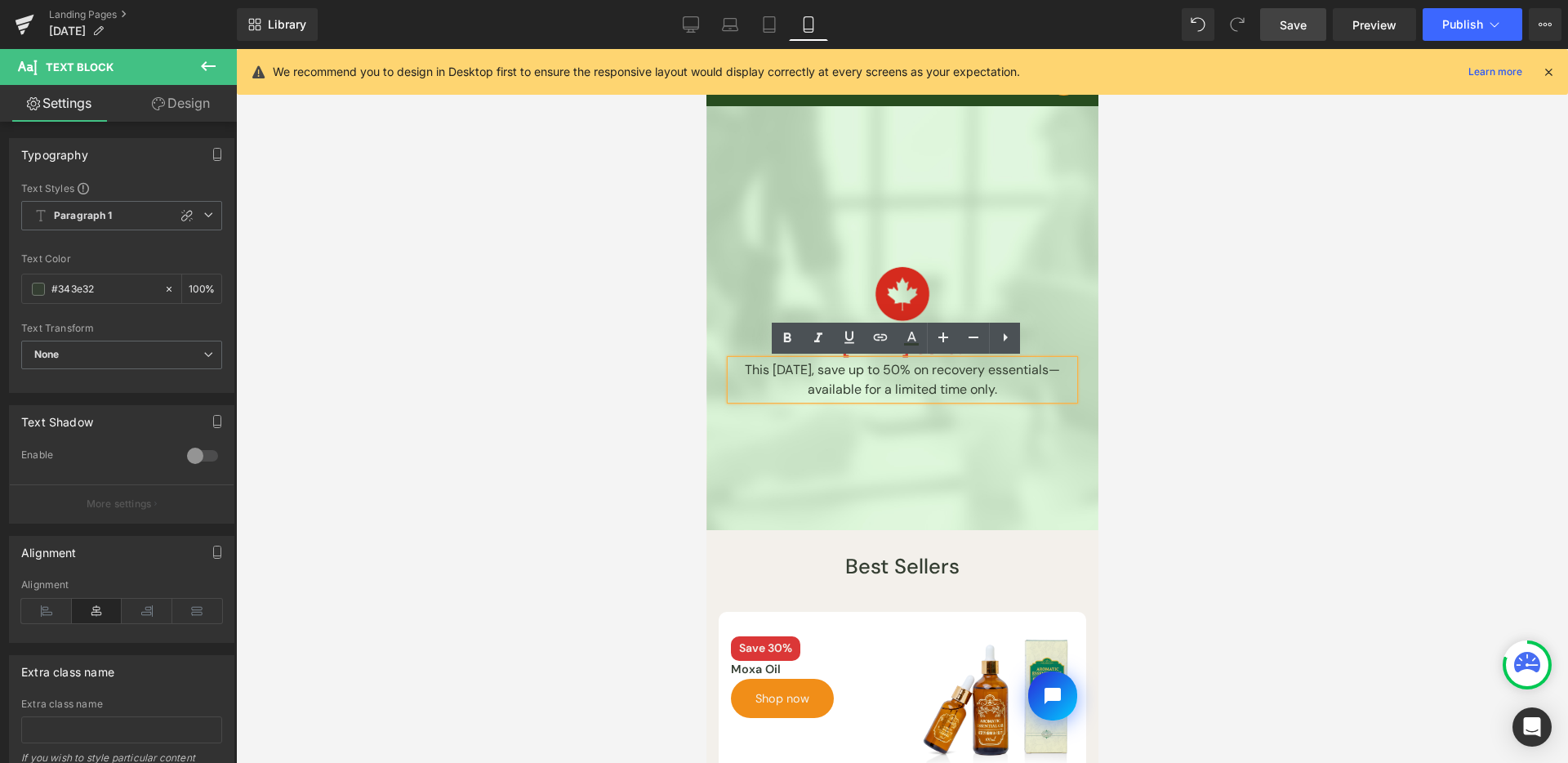
drag, startPoint x: 901, startPoint y: 382, endPoint x: 948, endPoint y: 373, distance: 47.9
click at [901, 382] on p "This Labour Day, save up to 50% on recovery essentials—available for a limited …" at bounding box center [901, 381] width 343 height 40
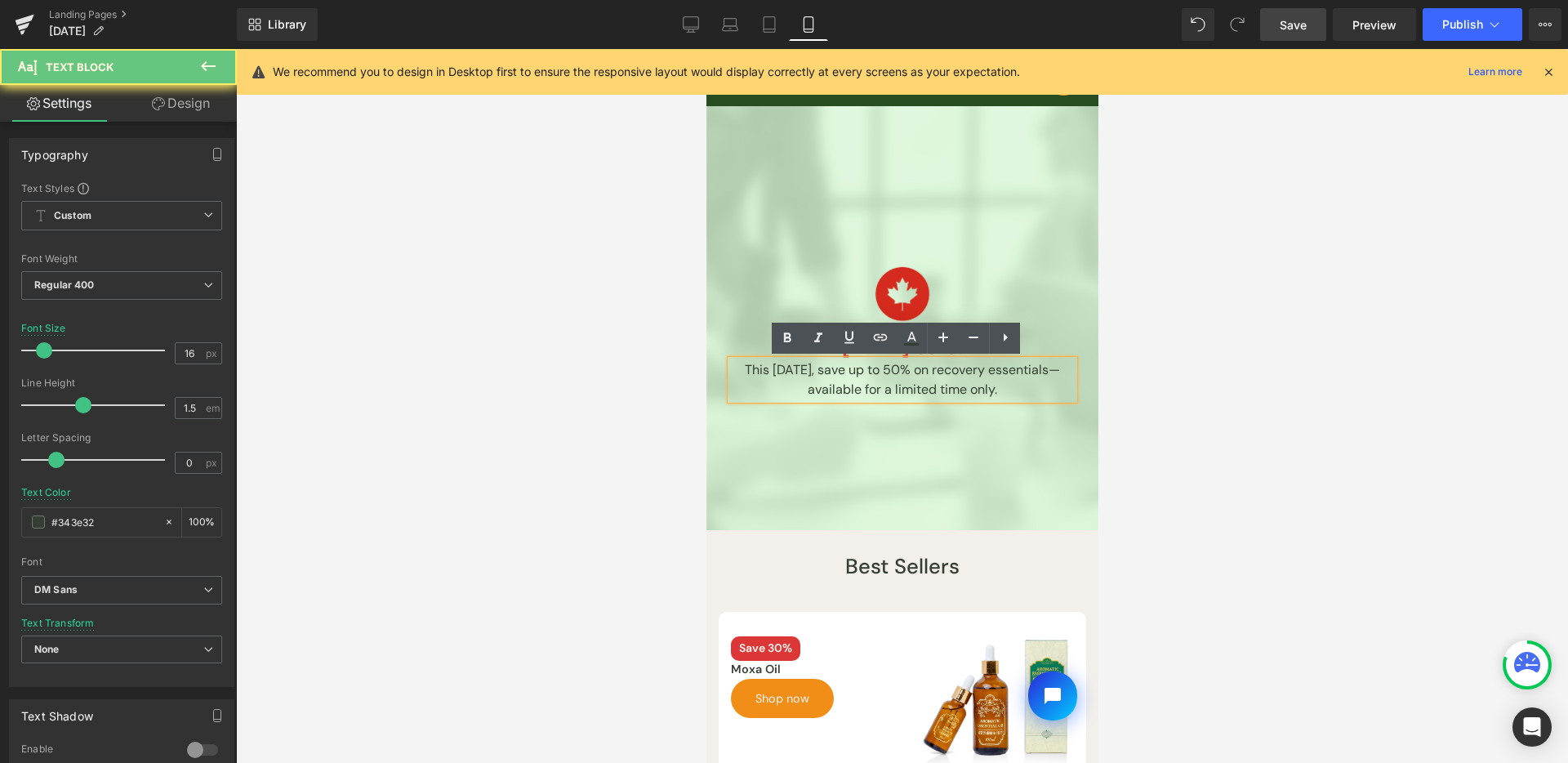
click at [948, 373] on p "This Labour Day, save up to 50% on recovery essentials—available for a limited …" at bounding box center [901, 381] width 343 height 40
paste div
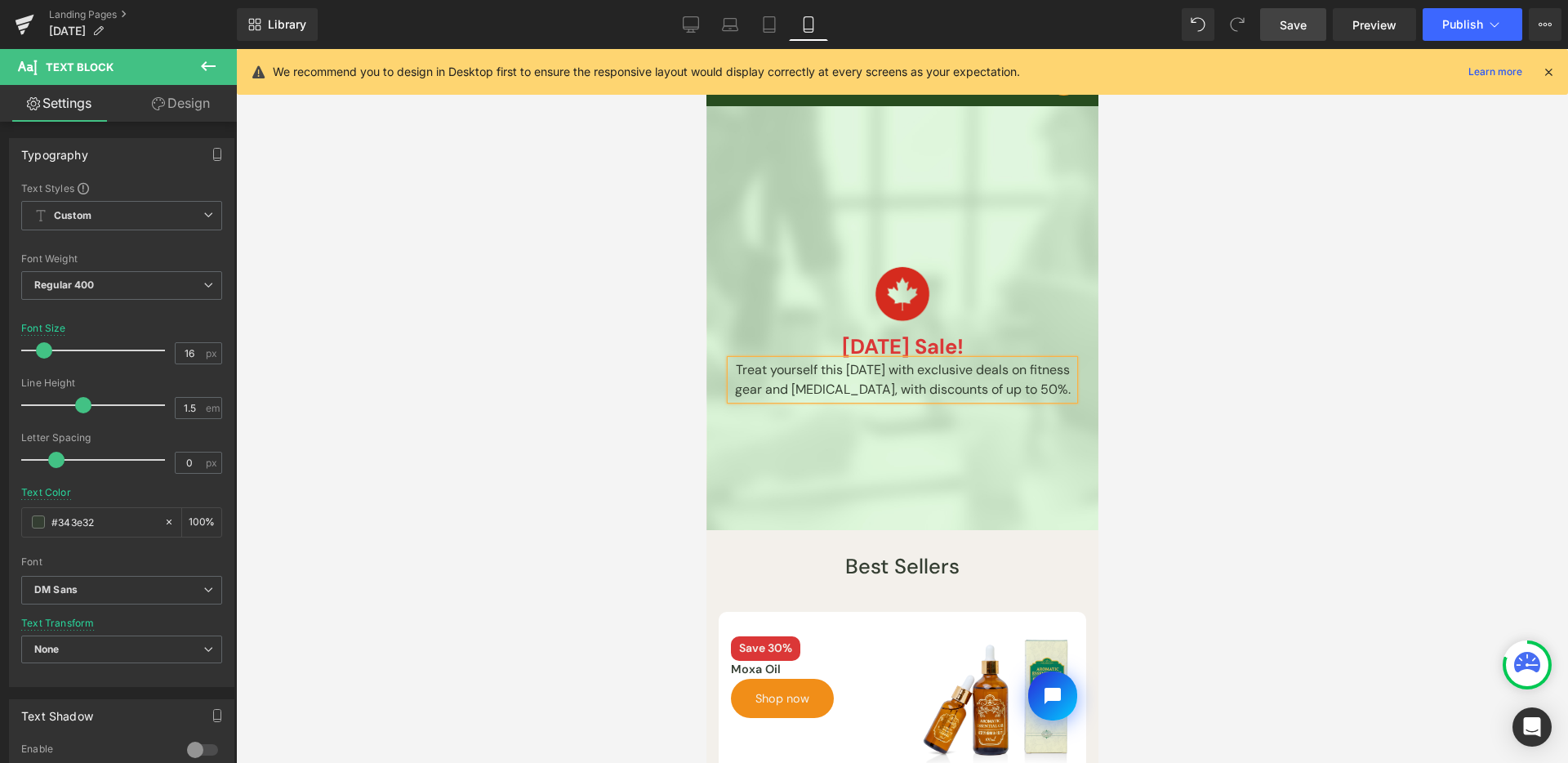
click at [1300, 31] on span "Save" at bounding box center [1293, 24] width 27 height 17
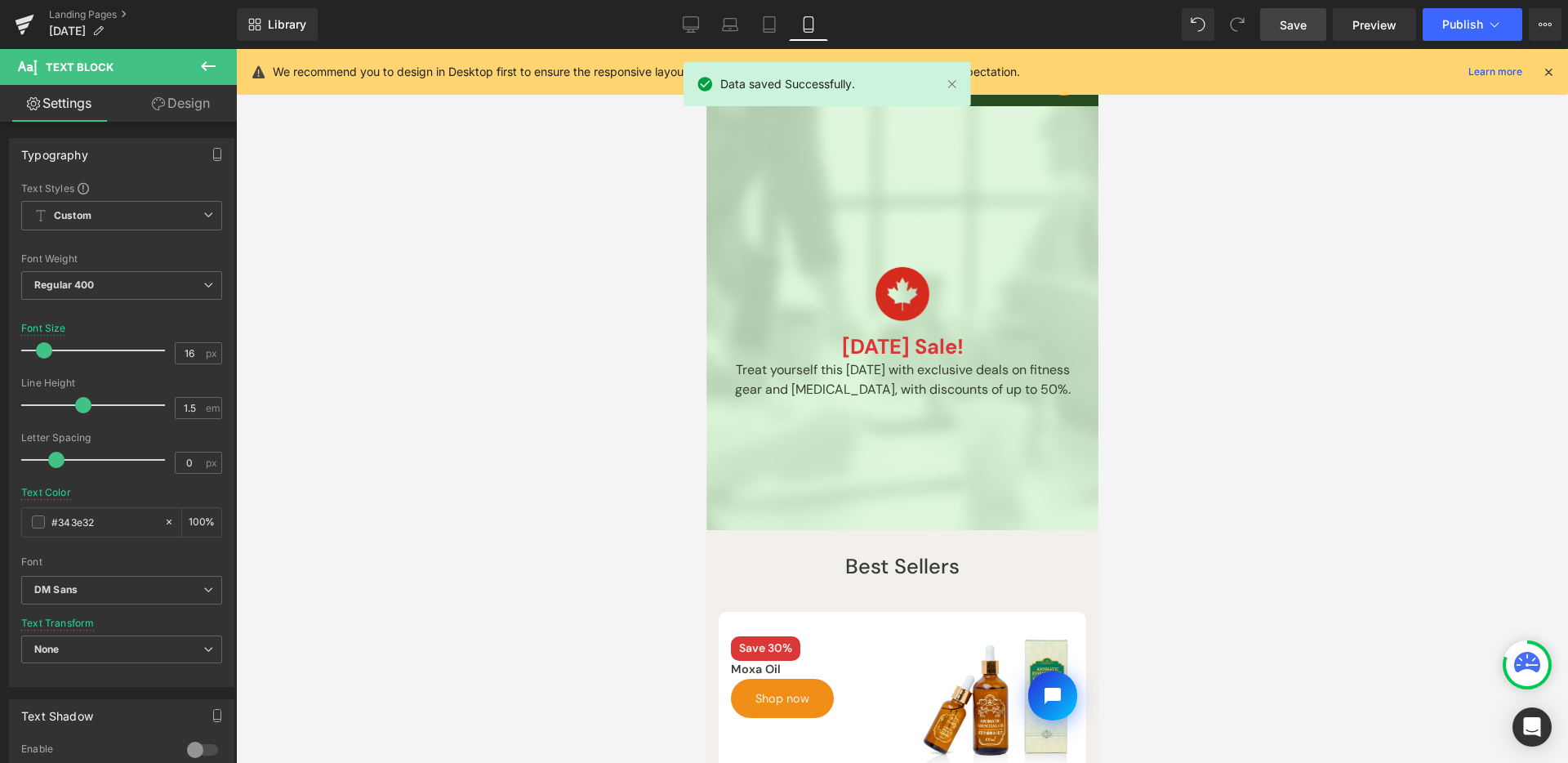
drag, startPoint x: 694, startPoint y: 15, endPoint x: 1162, endPoint y: 87, distance: 473.5
click at [694, 15] on link "Desktop" at bounding box center [691, 24] width 40 height 33
type input "18"
type input "100"
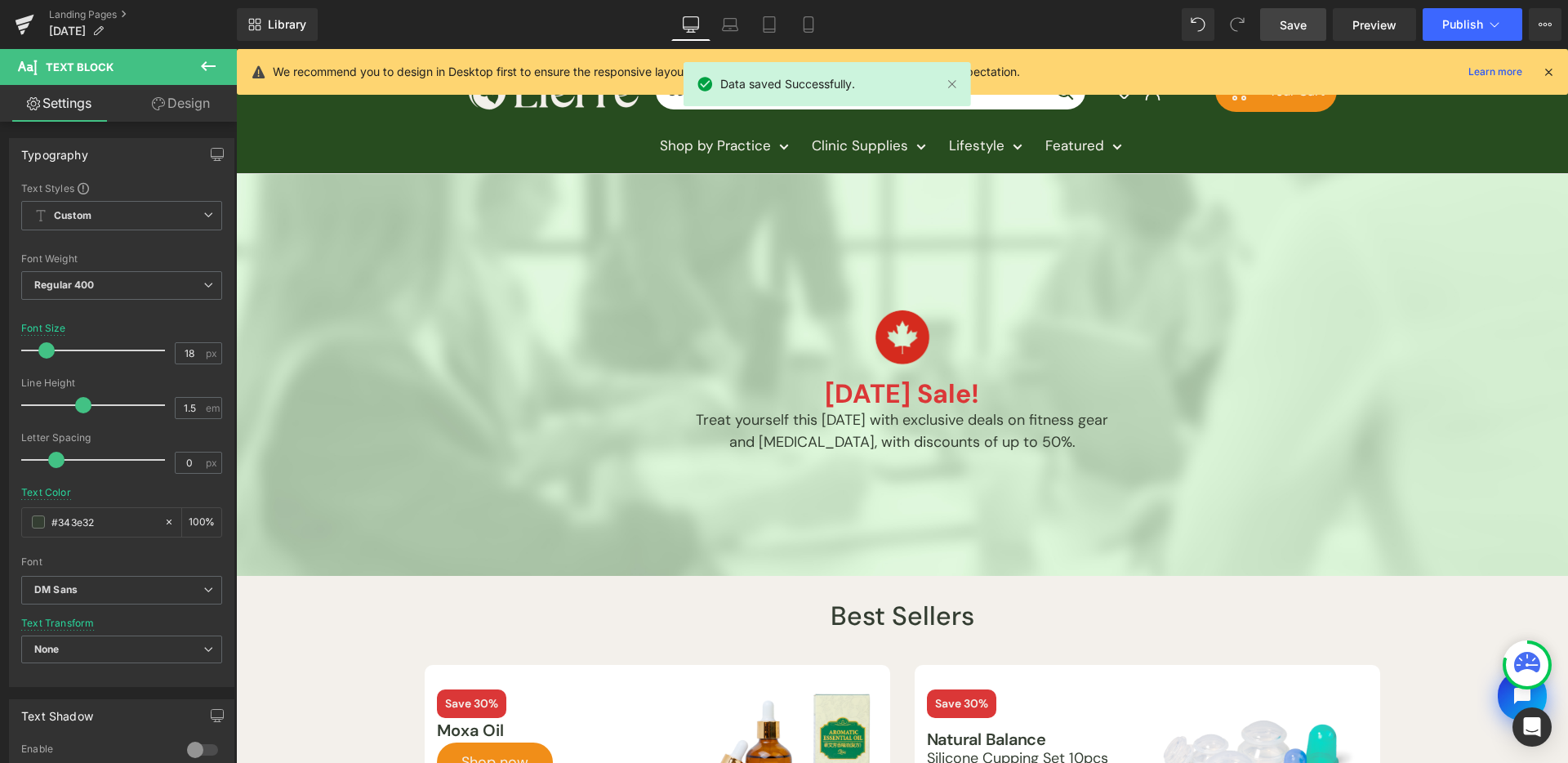
click at [1268, 28] on link "Save" at bounding box center [1293, 24] width 66 height 33
click at [30, 27] on icon at bounding box center [25, 24] width 20 height 41
